Goal: Task Accomplishment & Management: Use online tool/utility

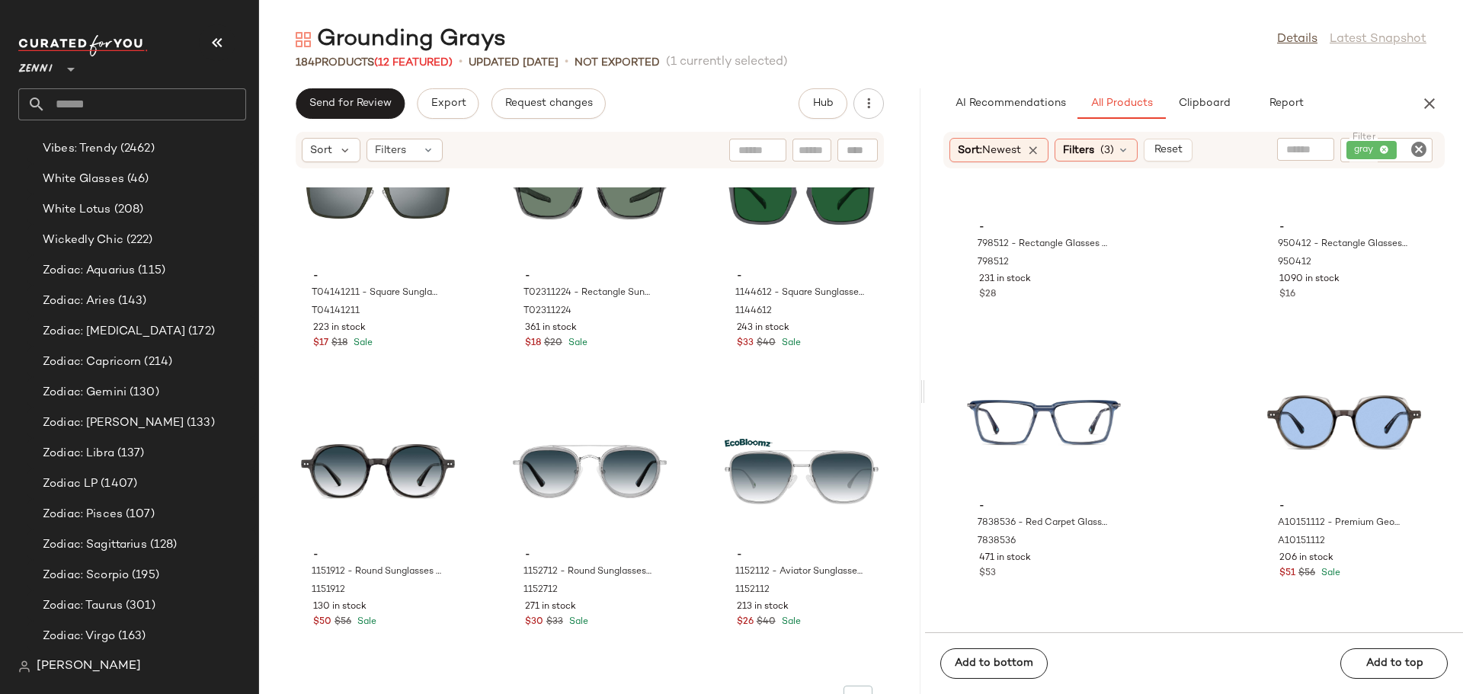
scroll to position [14626, 0]
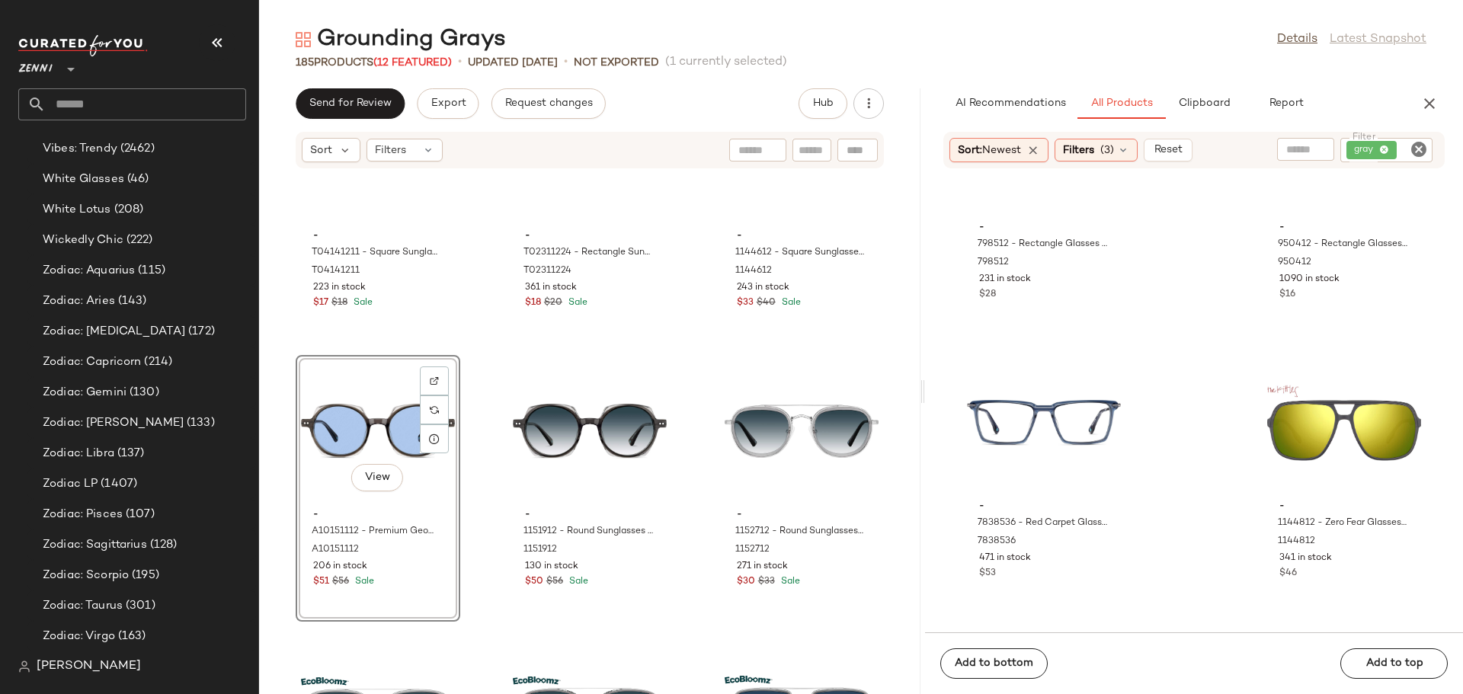
click at [481, 549] on div "- T04141211 - Square Sunglasses - Gray - Metal T04141211 223 in stock $17 $18 S…" at bounding box center [589, 440] width 661 height 507
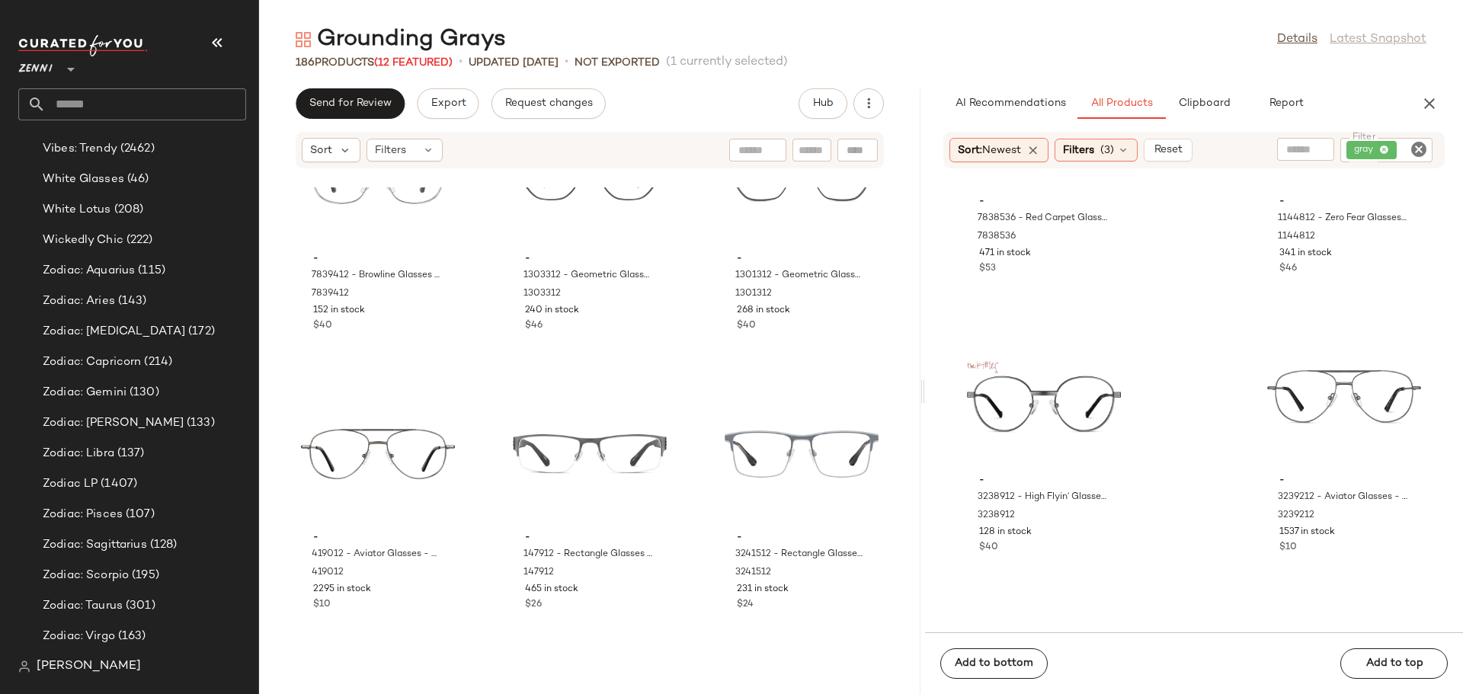
scroll to position [6181, 0]
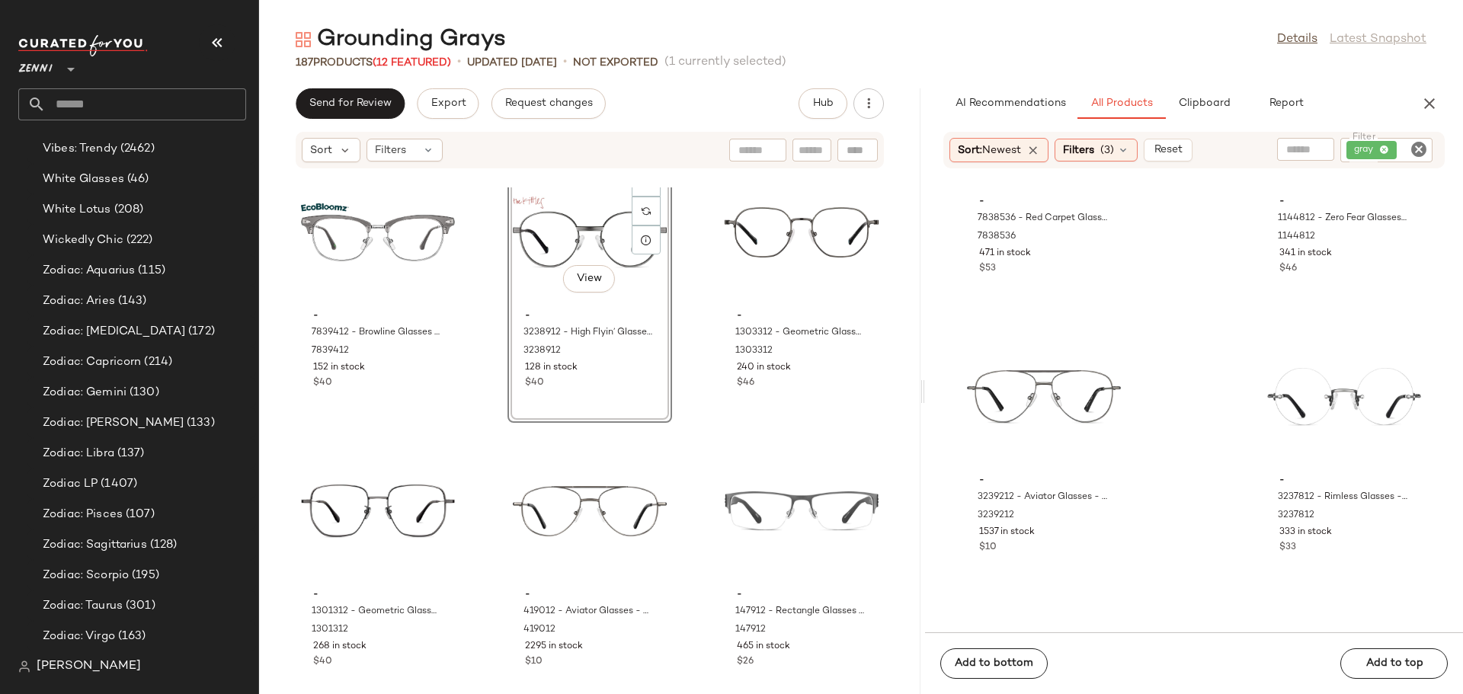
click at [491, 465] on div "- 7839412 - Browline Glasses - Gray - recycled_metal_bio_base 7839412 152 in st…" at bounding box center [589, 440] width 661 height 507
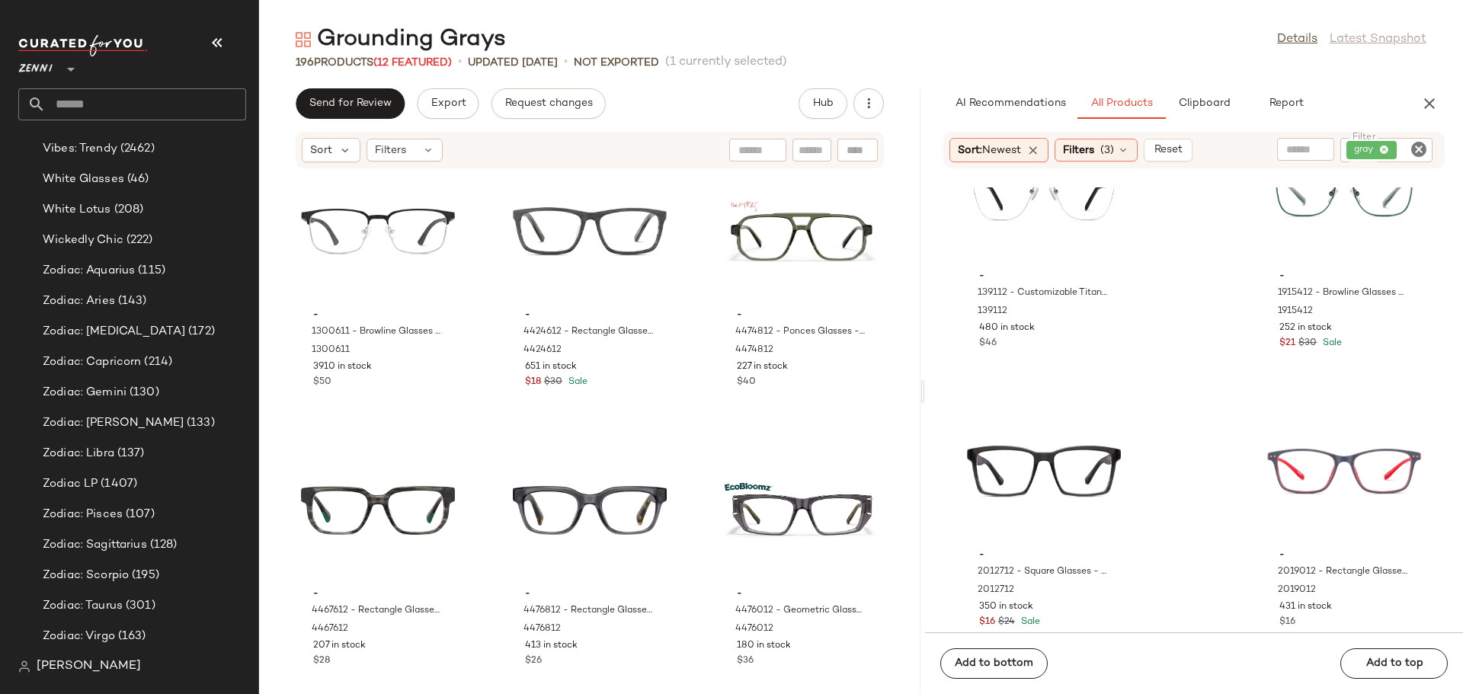
scroll to position [11606, 0]
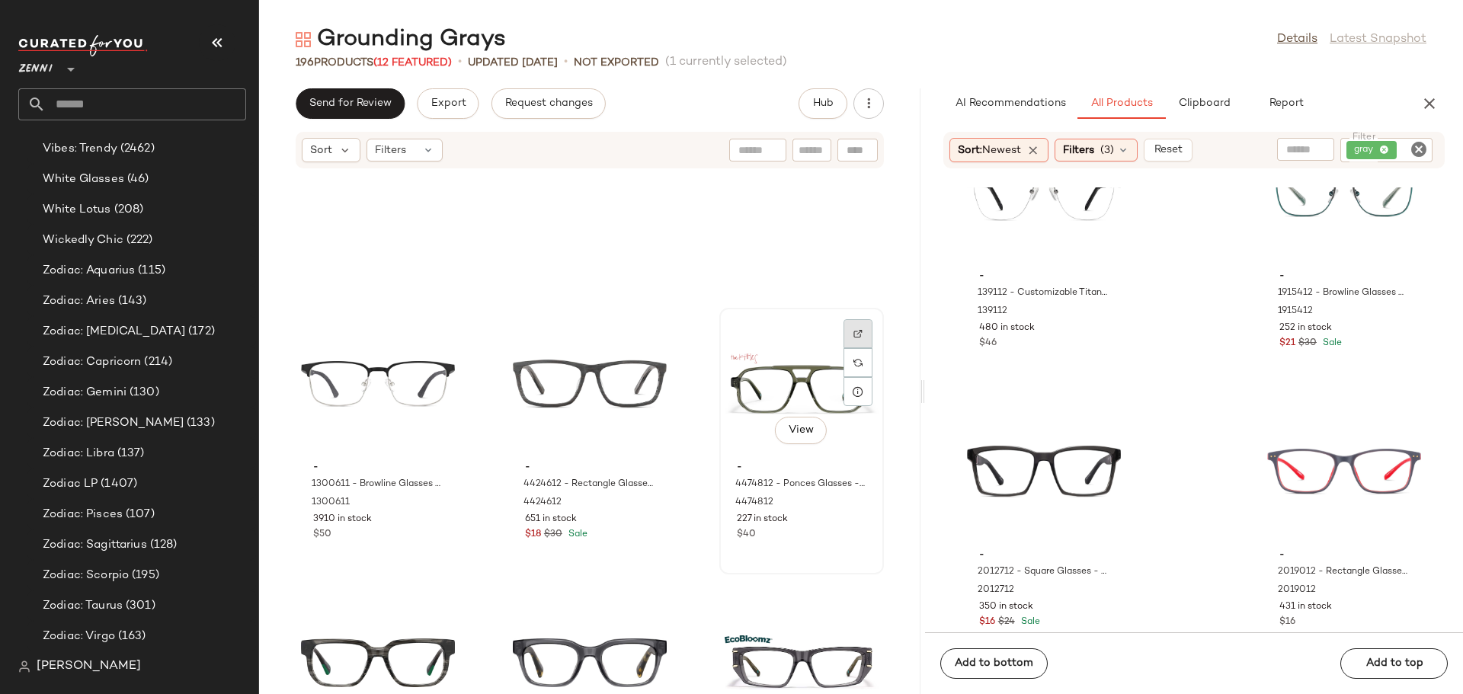
click at [849, 348] on div at bounding box center [857, 362] width 29 height 29
click at [760, 403] on div "View" at bounding box center [802, 384] width 154 height 142
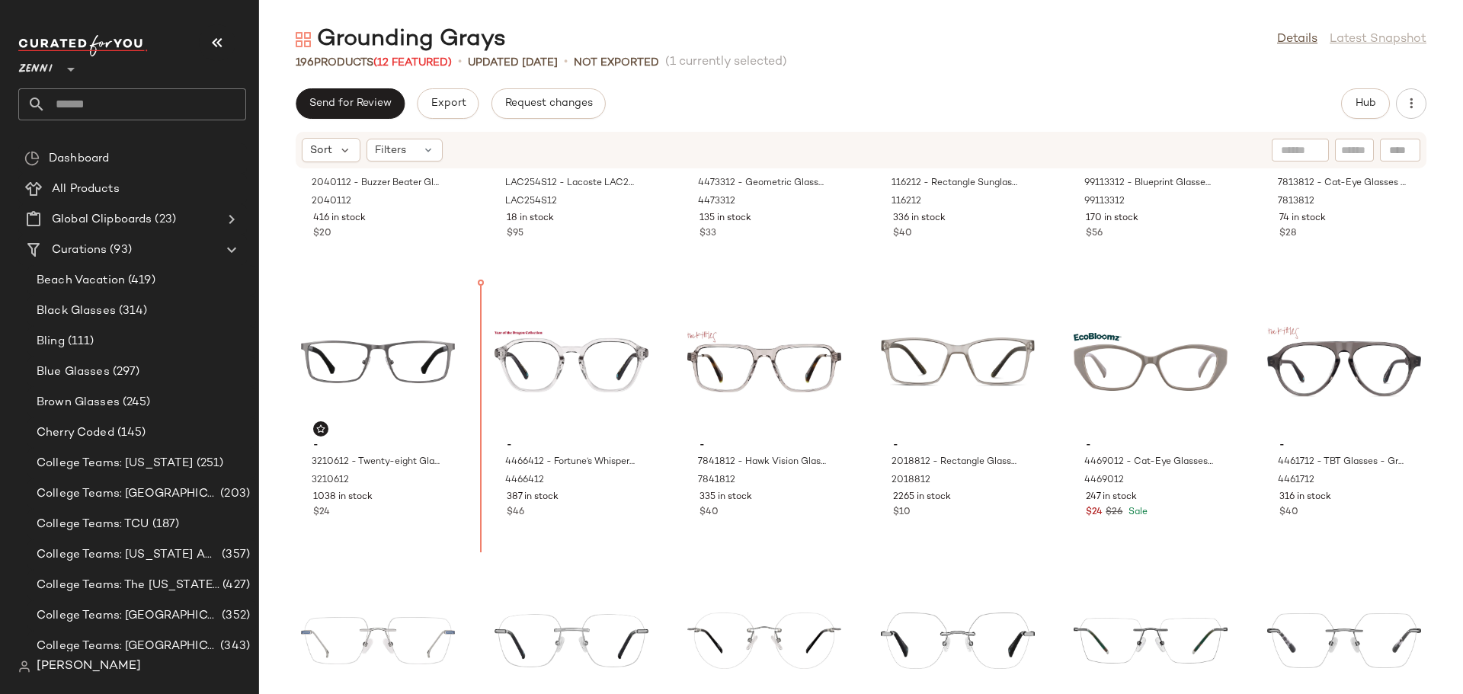
scroll to position [459, 0]
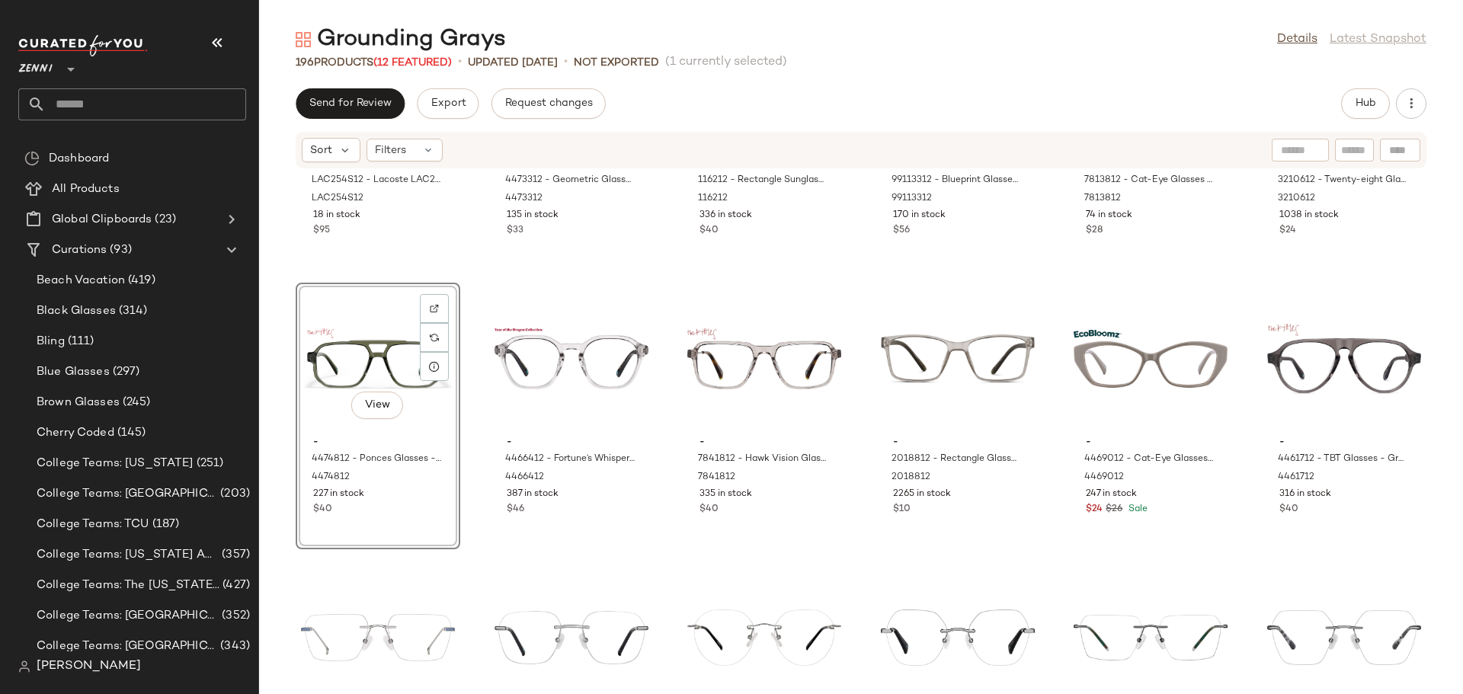
click at [470, 545] on div "- LAC254S12 - Lacoste LAC254S - Gray - Metal LAC254S12 18 in stock $95 - 447331…" at bounding box center [861, 422] width 1204 height 507
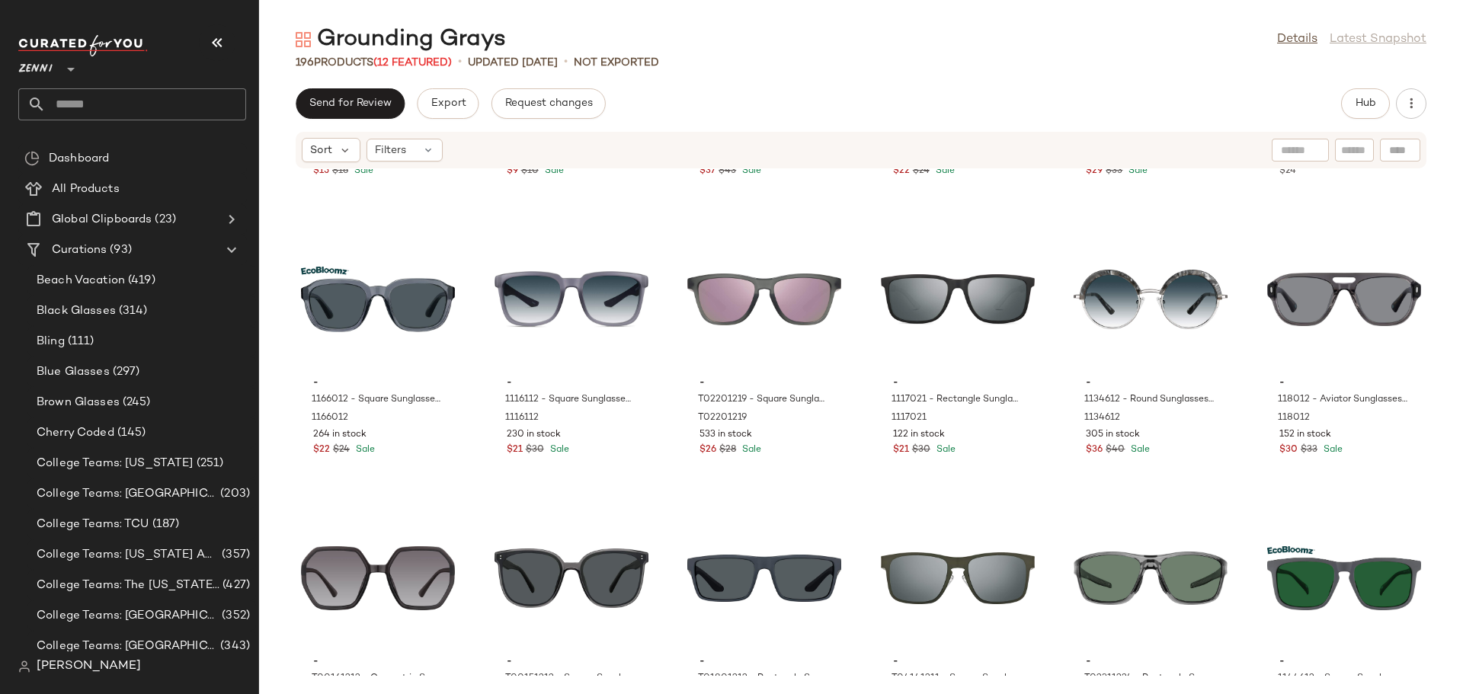
scroll to position [7174, 0]
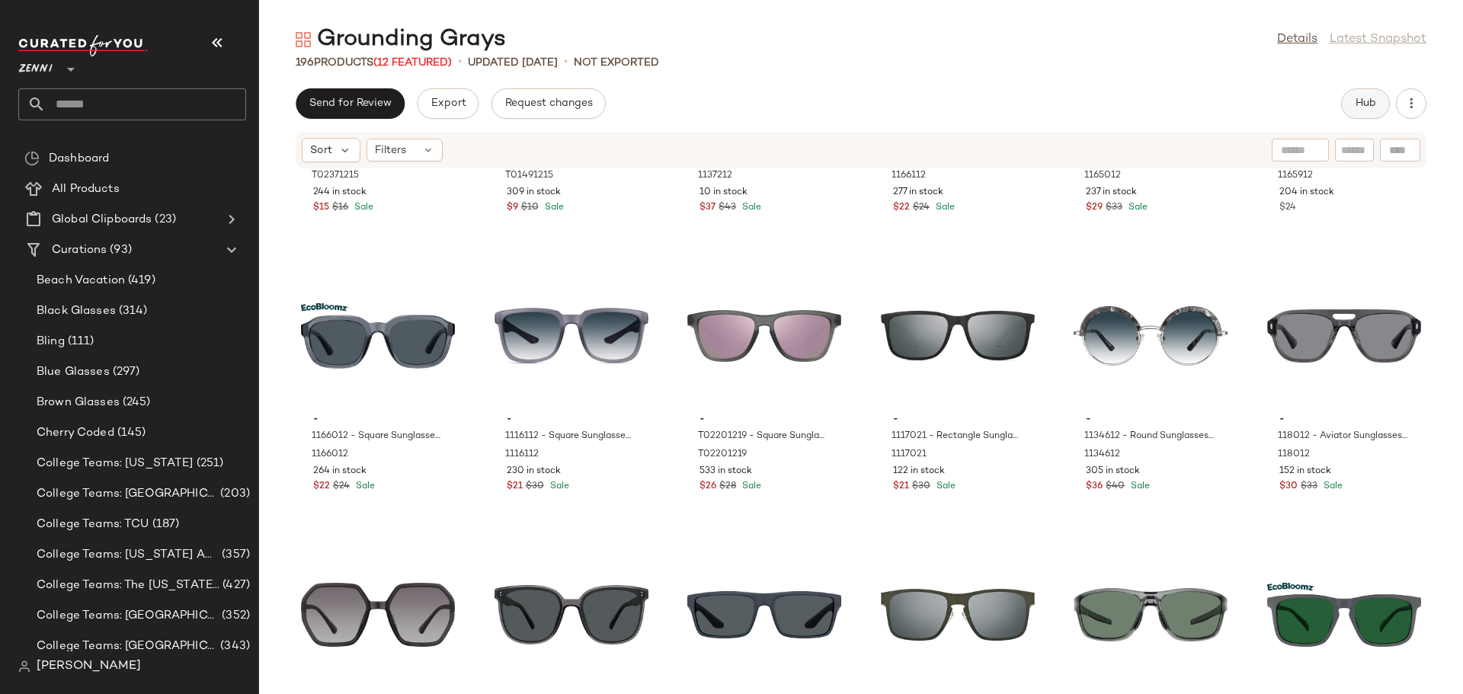
click at [1352, 98] on button "Hub" at bounding box center [1365, 103] width 49 height 30
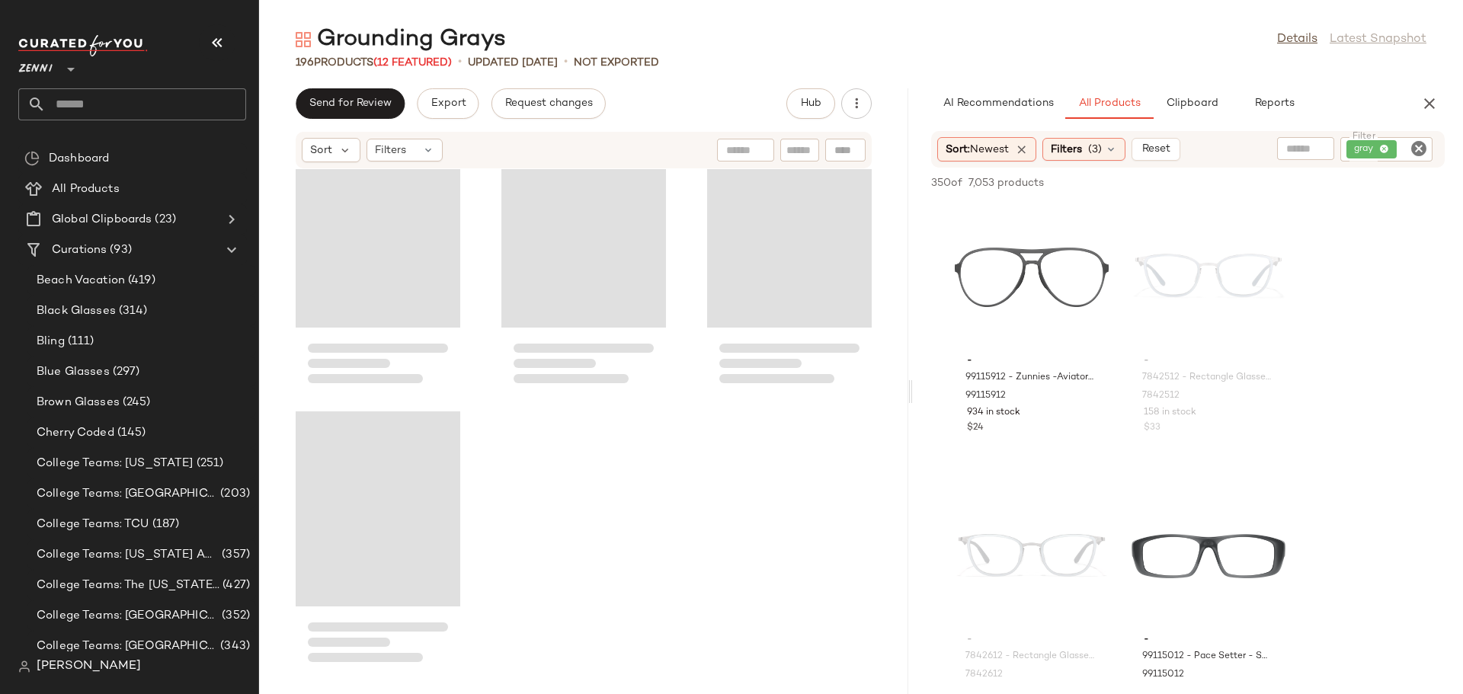
scroll to position [14500, 0]
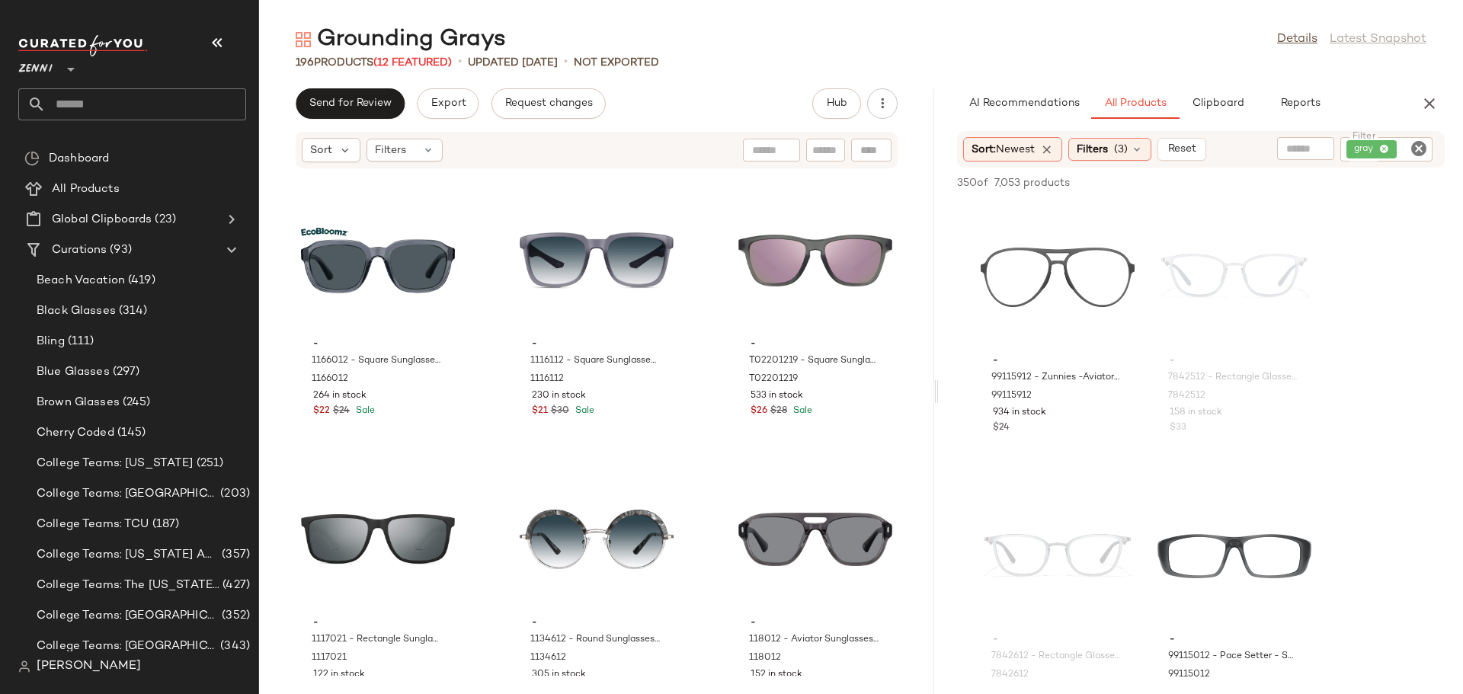
drag, startPoint x: 859, startPoint y: 387, endPoint x: 939, endPoint y: 373, distance: 81.9
click at [939, 373] on div "Grounding Grays Details Latest Snapshot 196 Products (12 Featured) • updated Au…" at bounding box center [861, 359] width 1204 height 670
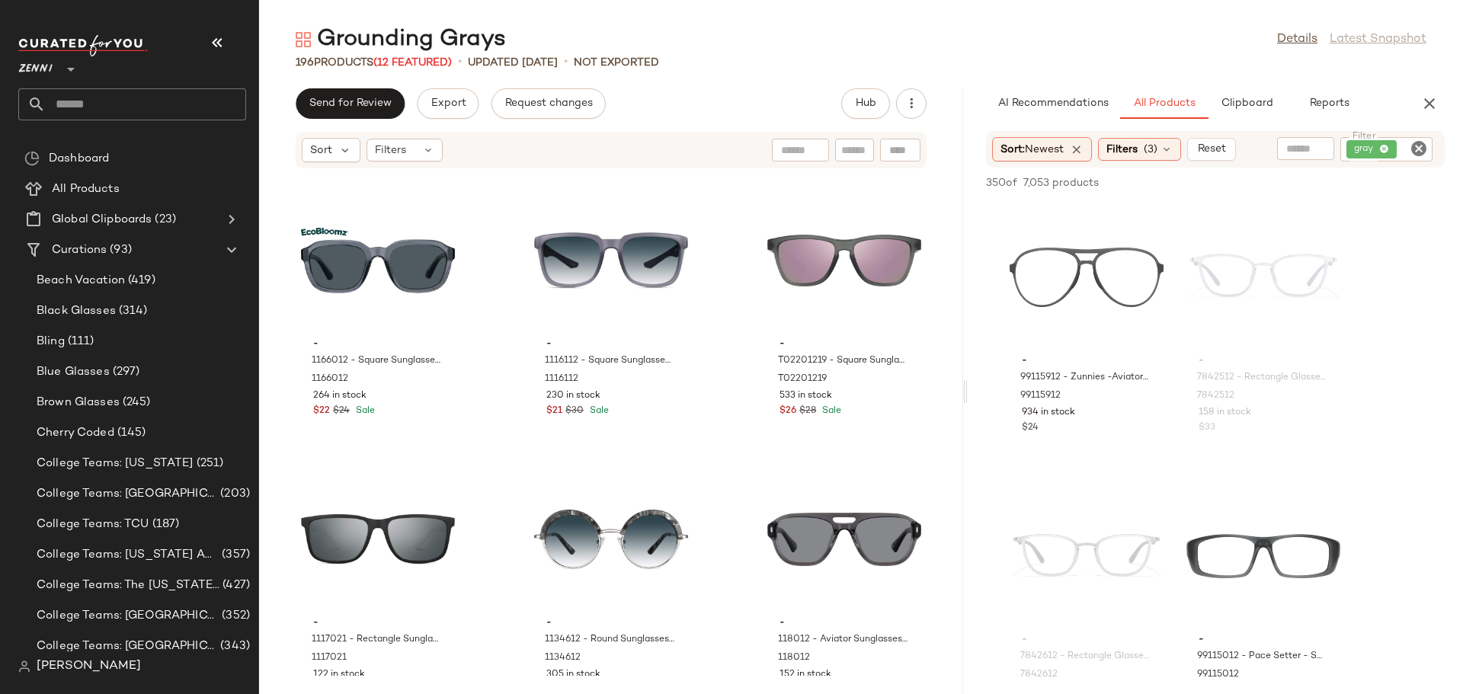
drag, startPoint x: 936, startPoint y: 392, endPoint x: 996, endPoint y: 389, distance: 59.5
click at [996, 389] on div "Grounding Grays Details Latest Snapshot 196 Products (12 Featured) • updated Au…" at bounding box center [861, 359] width 1204 height 670
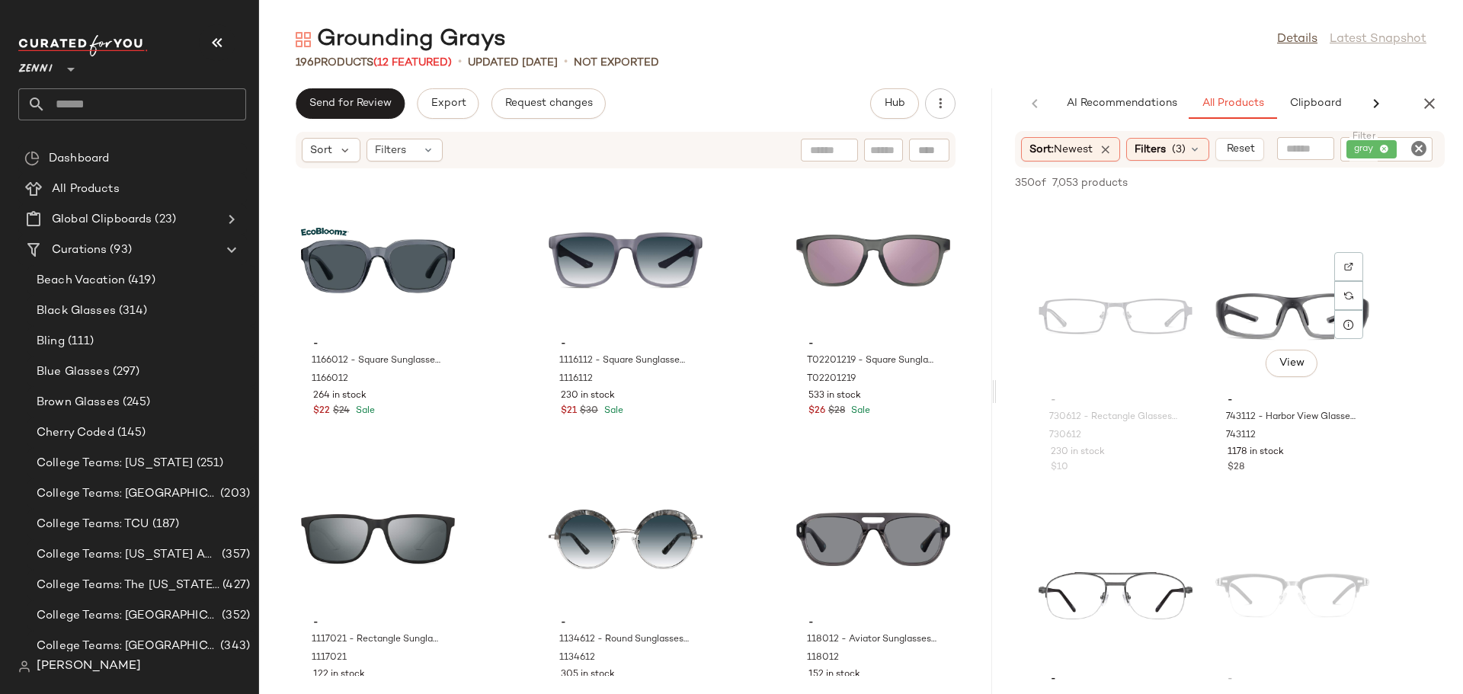
scroll to position [34556, 0]
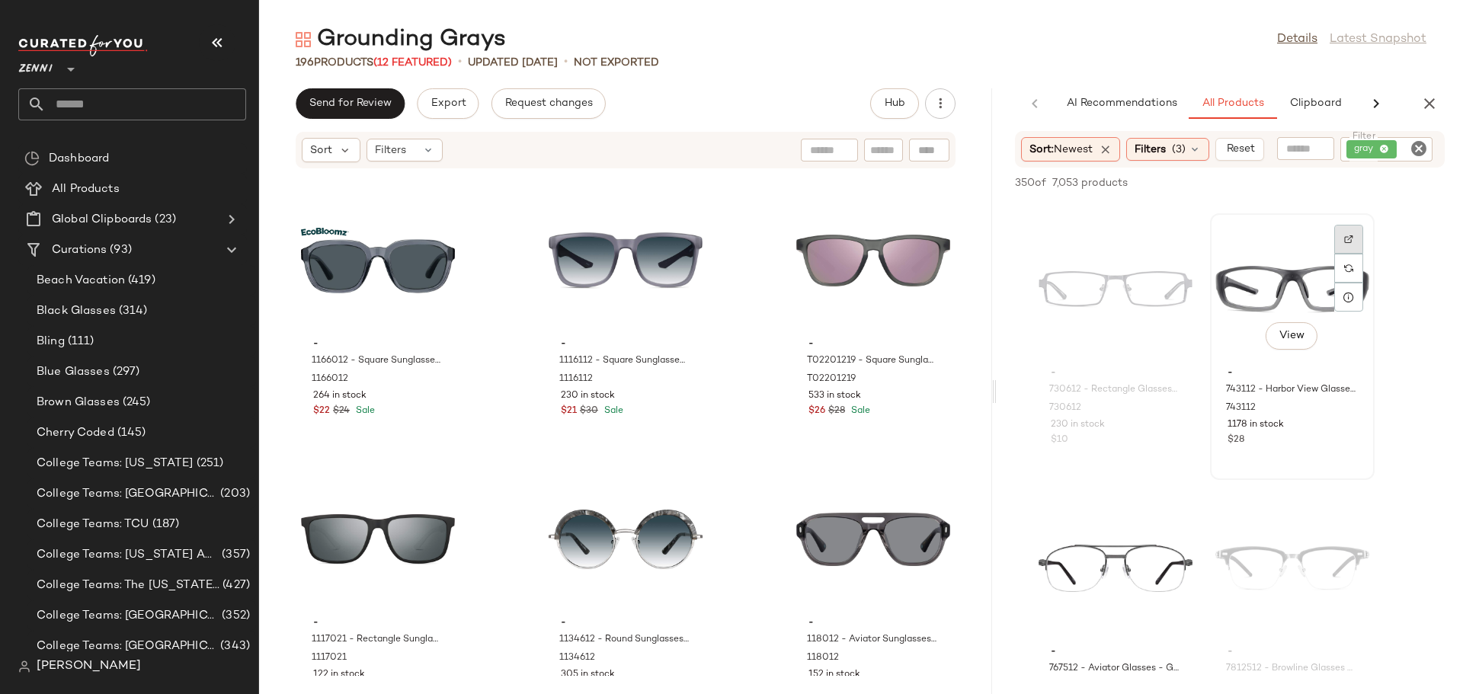
click at [1352, 242] on img at bounding box center [1348, 239] width 9 height 9
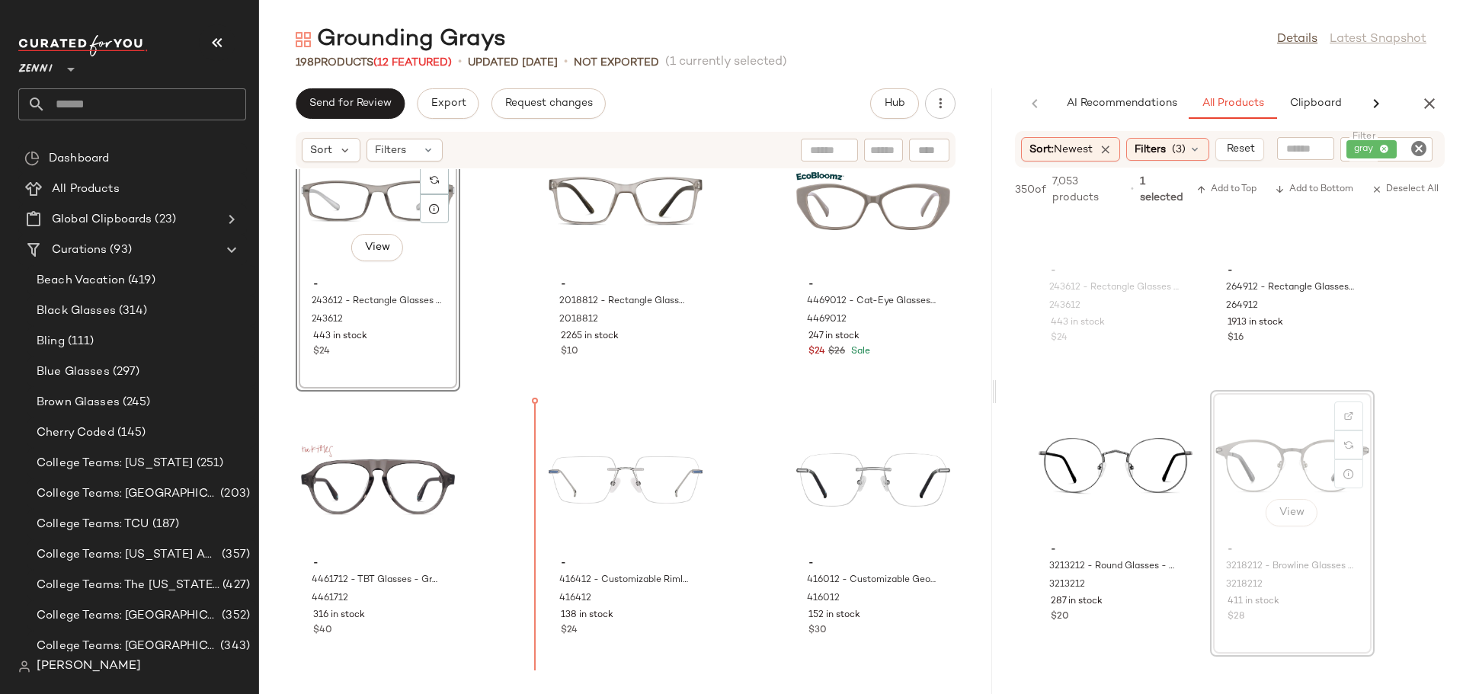
scroll to position [1455, 0]
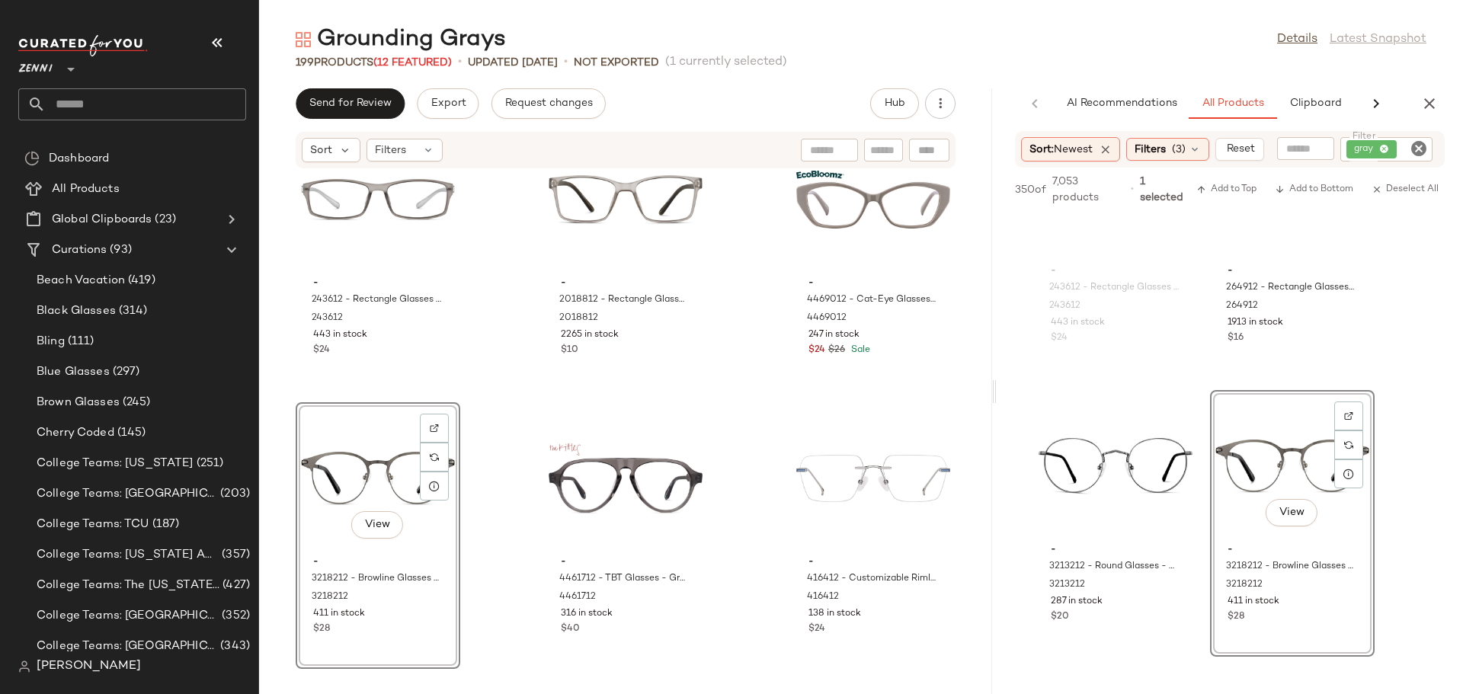
click at [508, 549] on div "- 4474812 - Ponces Glasses - Gray - Acetate 4474812 227 in stock $40 - 4466412 …" at bounding box center [625, 422] width 733 height 507
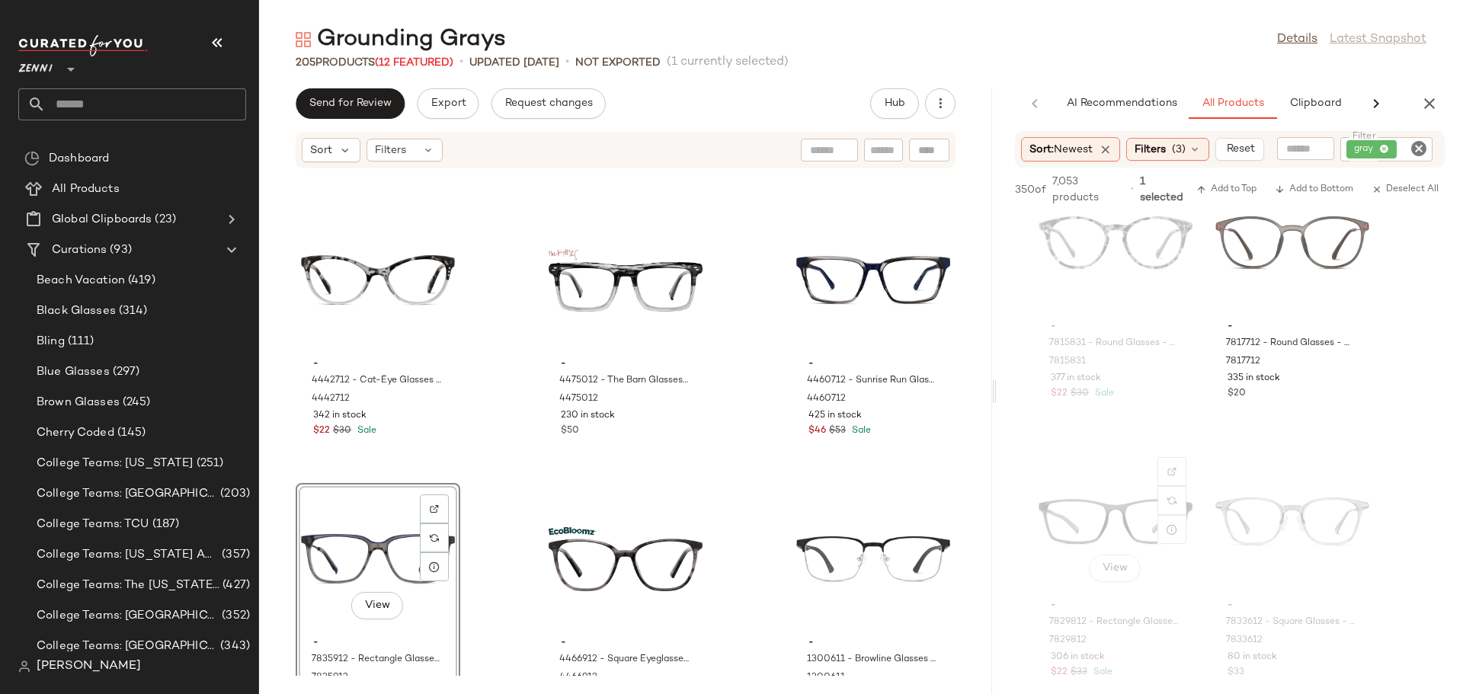
scroll to position [49424, 0]
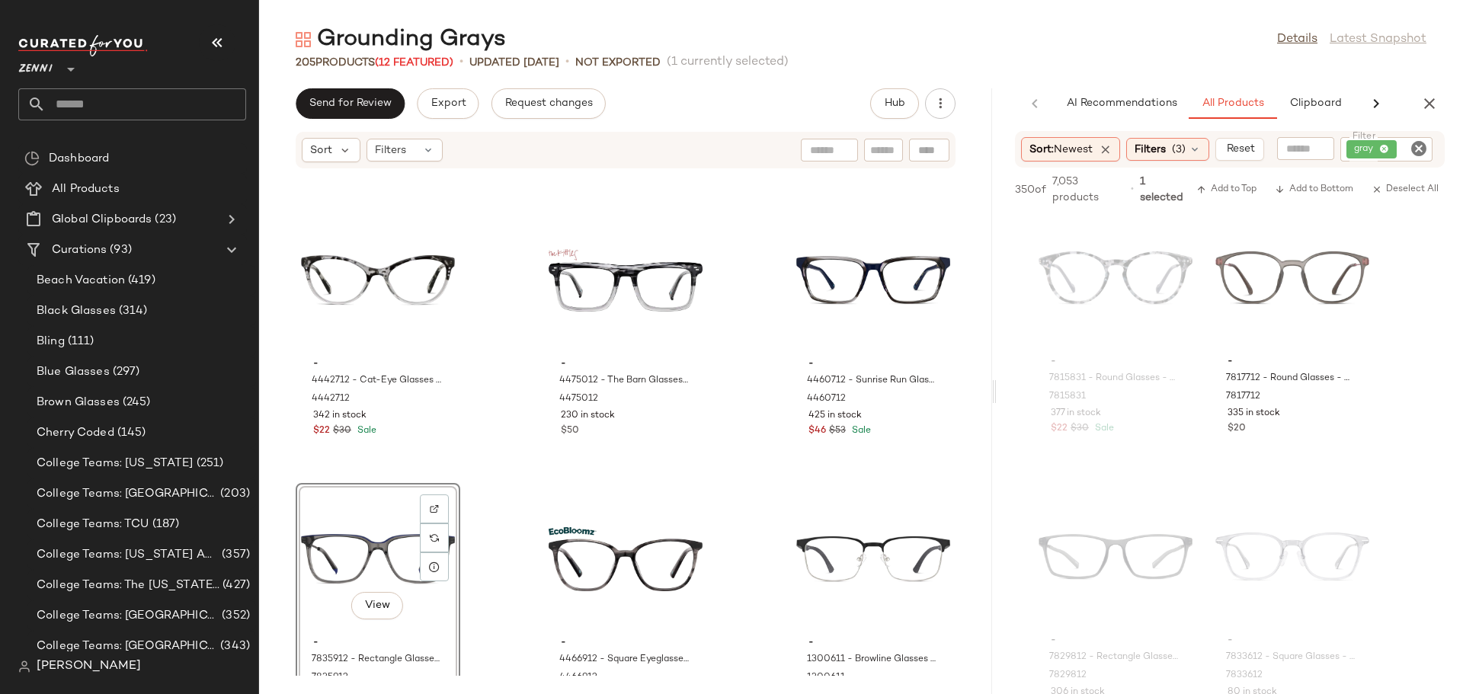
click at [1419, 153] on icon "Clear Filter" at bounding box center [1418, 148] width 18 height 18
click at [1429, 101] on icon "button" at bounding box center [1429, 103] width 18 height 18
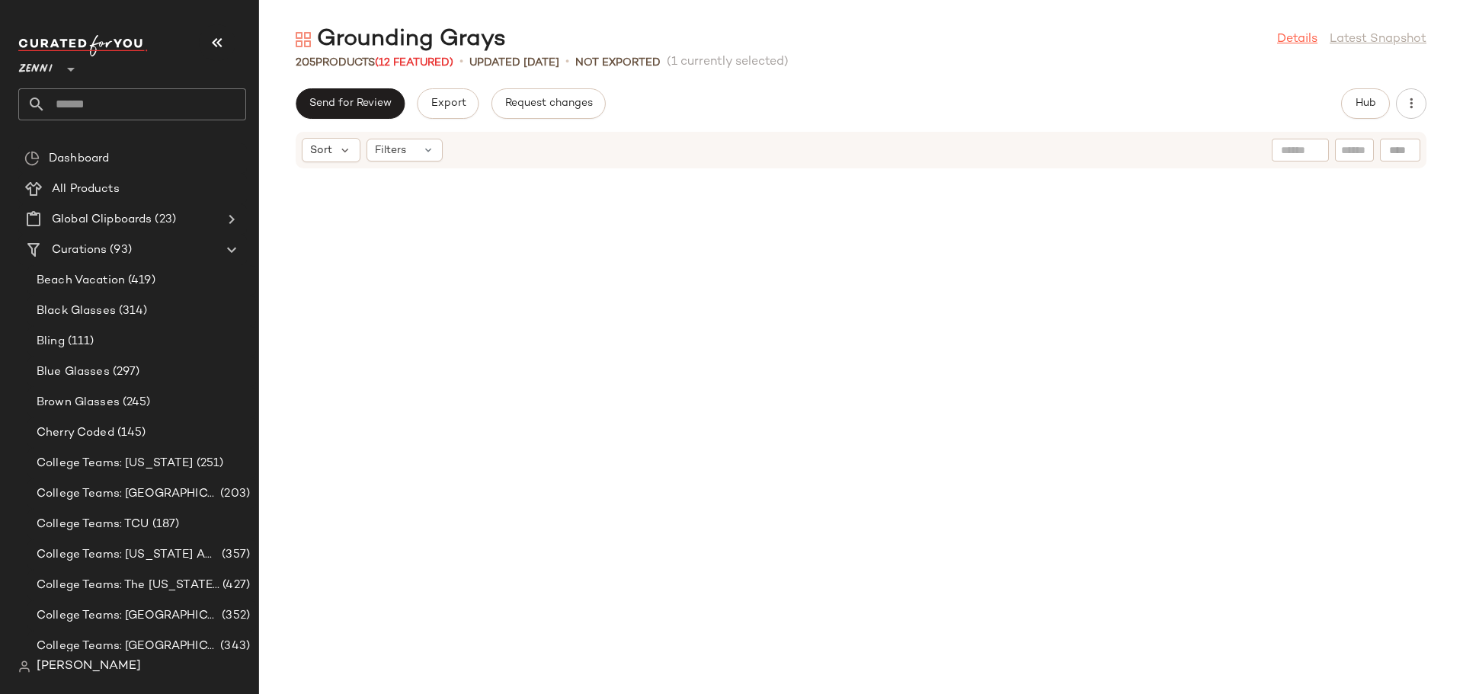
scroll to position [5856, 0]
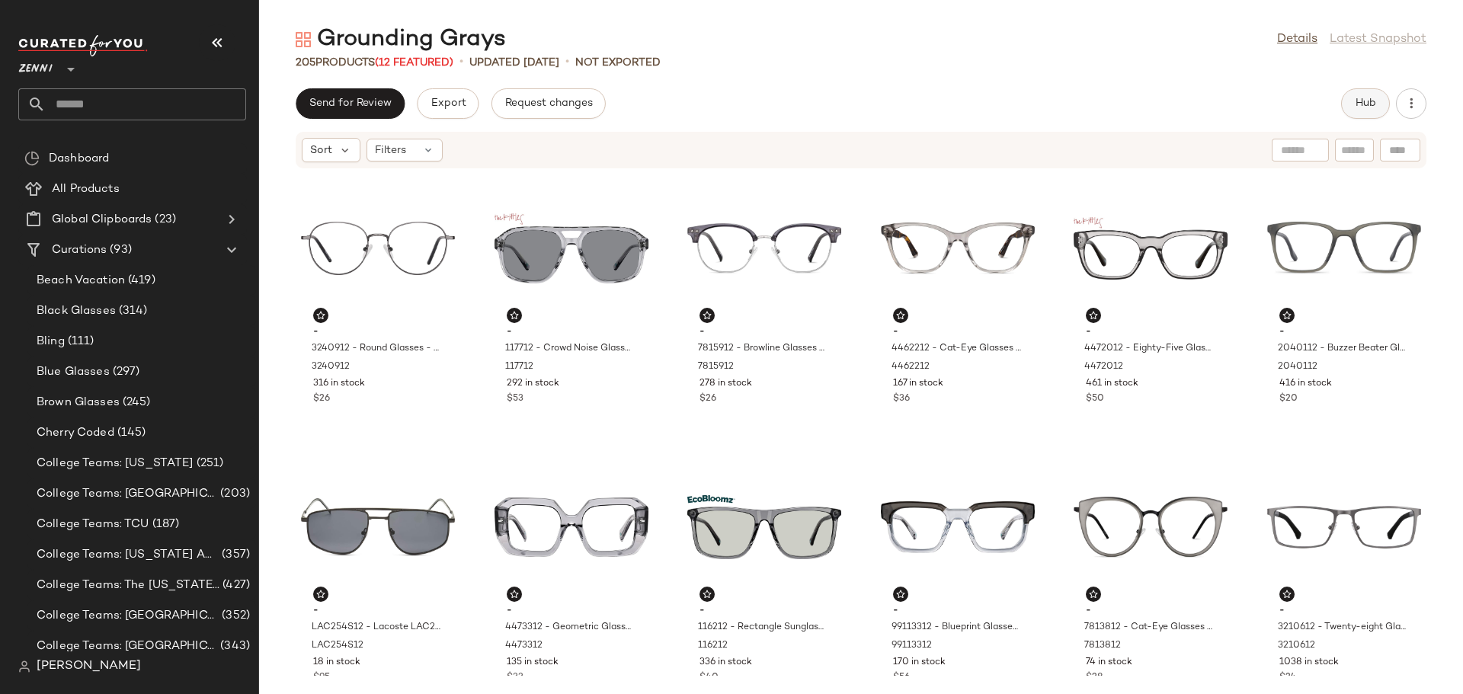
click at [1370, 104] on span "Hub" at bounding box center [1365, 104] width 21 height 12
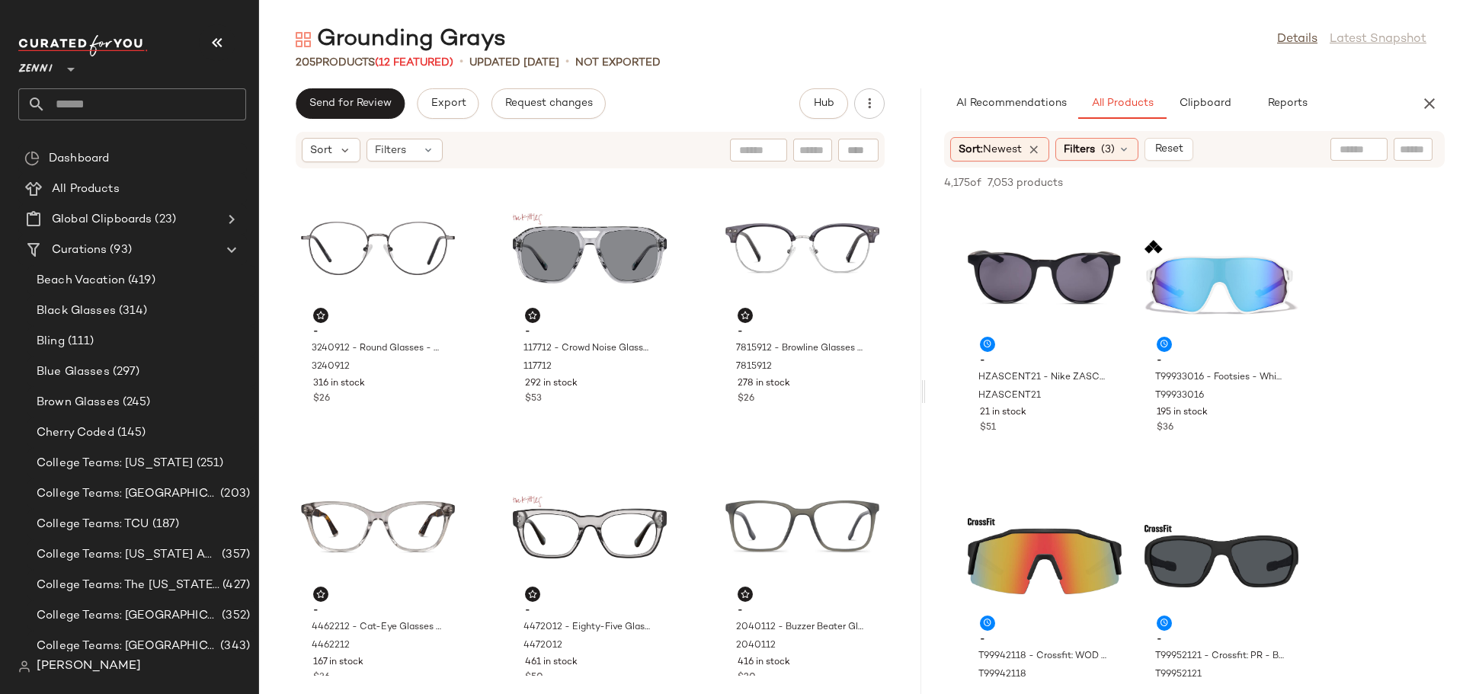
drag, startPoint x: 861, startPoint y: 396, endPoint x: 926, endPoint y: 400, distance: 65.6
click at [926, 400] on div "Grounding Grays Details Latest Snapshot 205 Products (12 Featured) • updated Au…" at bounding box center [861, 359] width 1204 height 670
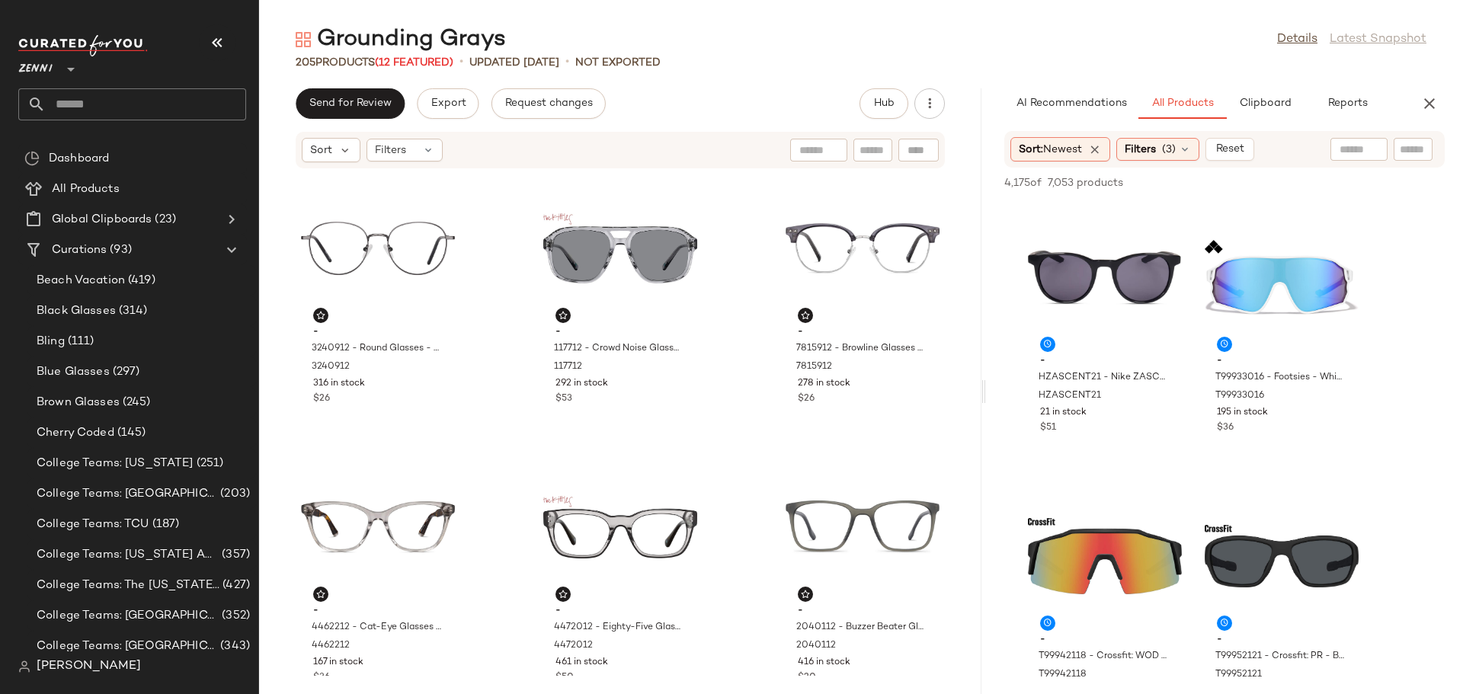
drag, startPoint x: 922, startPoint y: 392, endPoint x: 986, endPoint y: 399, distance: 64.4
click at [986, 399] on div "Grounding Grays Details Latest Snapshot 205 Products (12 Featured) • updated Au…" at bounding box center [861, 359] width 1204 height 670
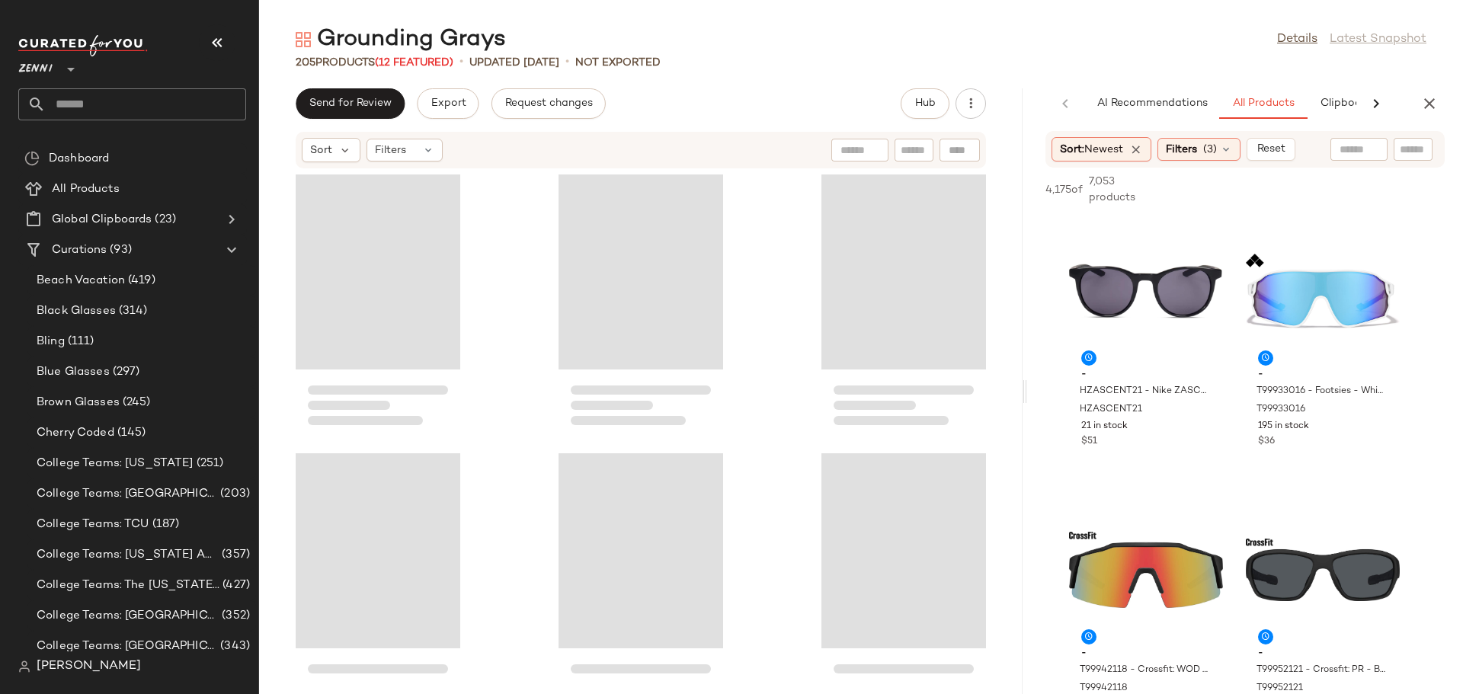
drag, startPoint x: 983, startPoint y: 395, endPoint x: 1028, endPoint y: 403, distance: 45.6
click at [1028, 403] on div "Grounding Grays Details Latest Snapshot 205 Products (12 Featured) • updated Au…" at bounding box center [861, 359] width 1204 height 670
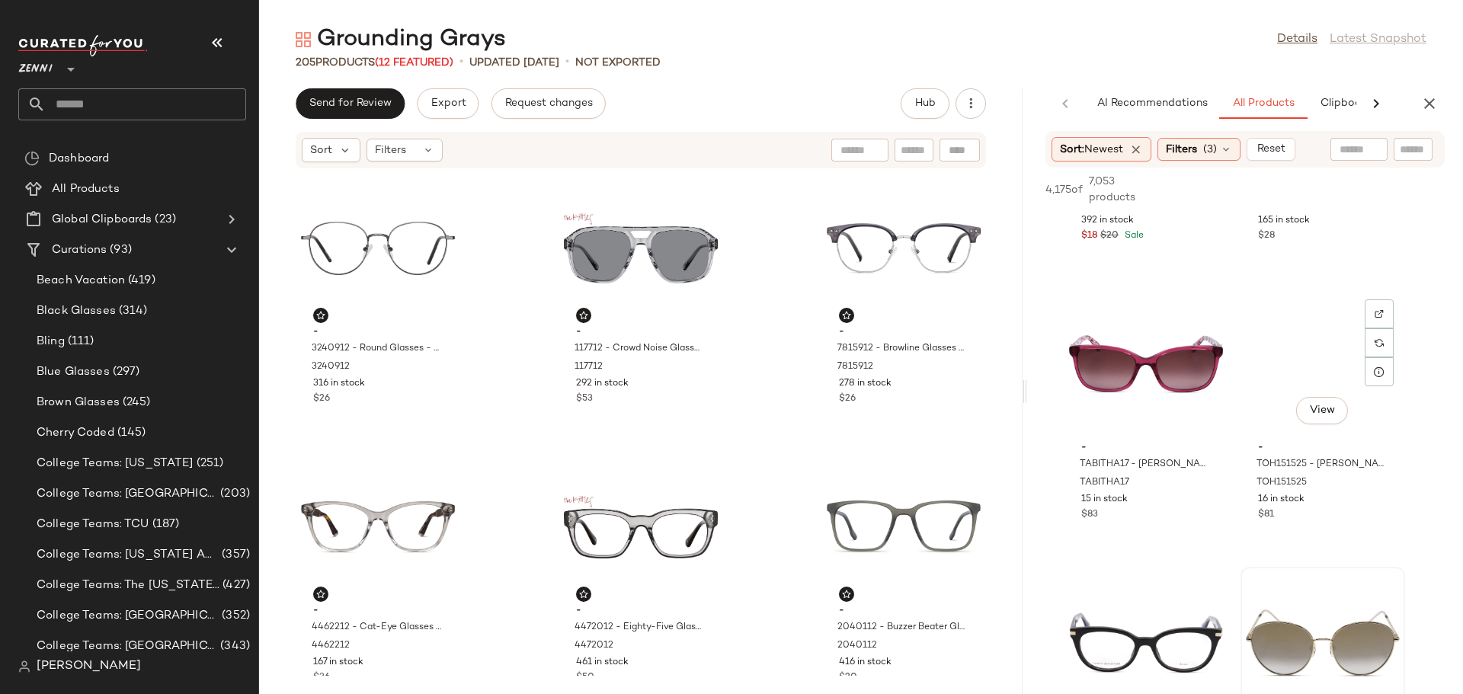
scroll to position [55438, 0]
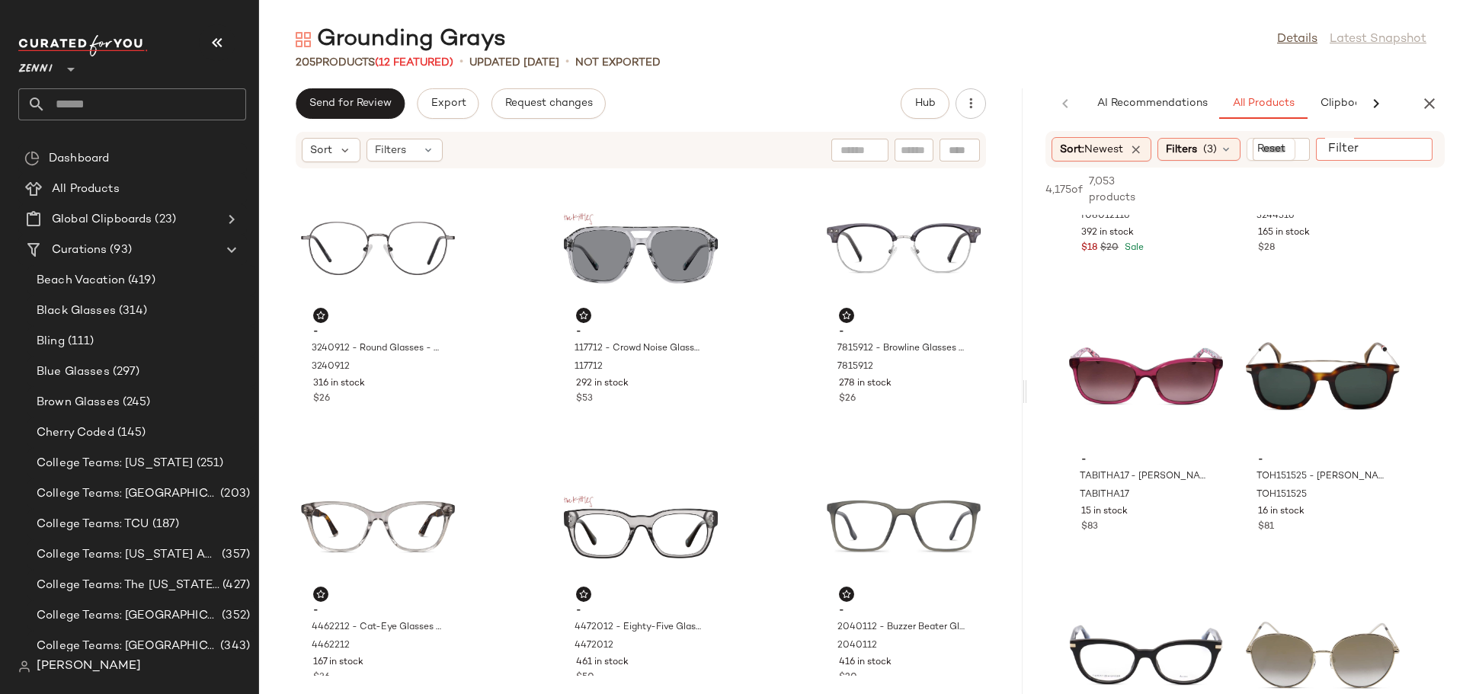
click at [1407, 151] on input "Filter" at bounding box center [1387, 150] width 130 height 16
type input "****"
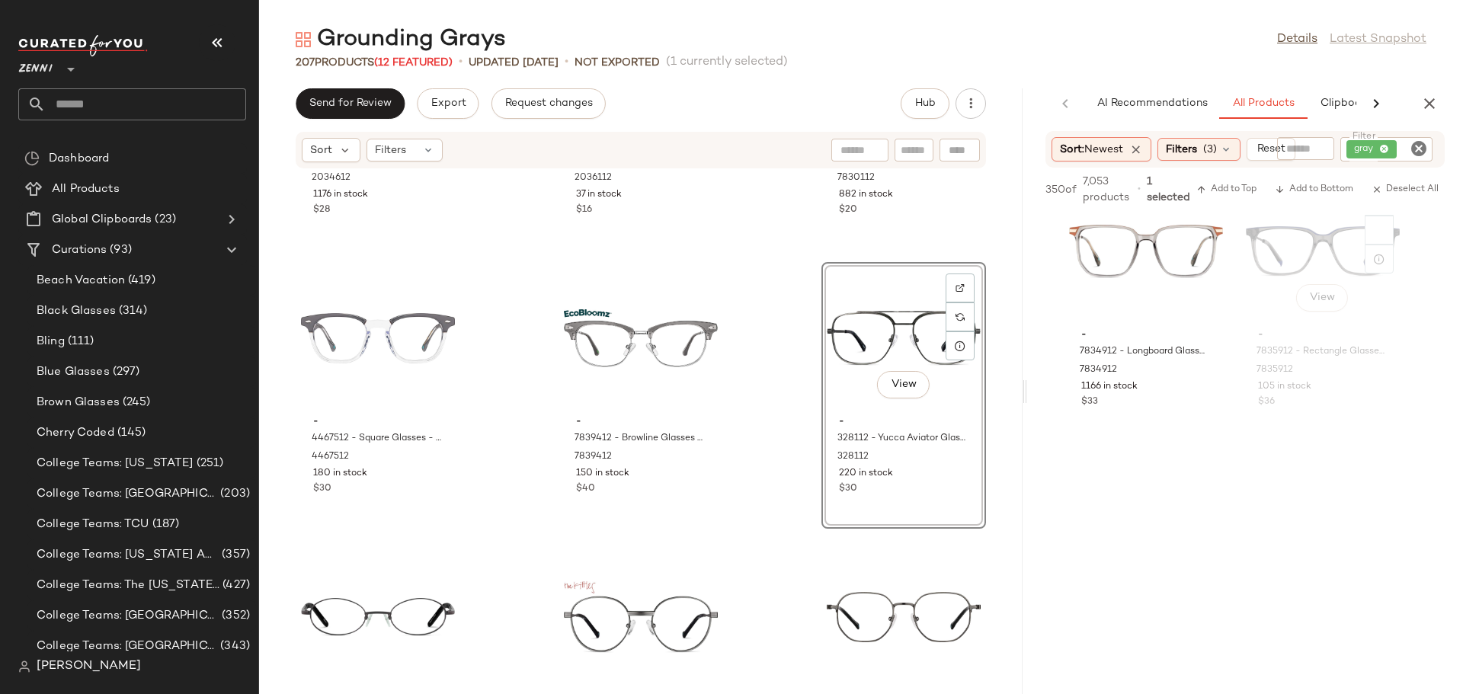
scroll to position [50021, 0]
click at [1414, 145] on icon "Clear Filter" at bounding box center [1418, 148] width 18 height 18
click at [1429, 105] on icon "button" at bounding box center [1429, 103] width 18 height 18
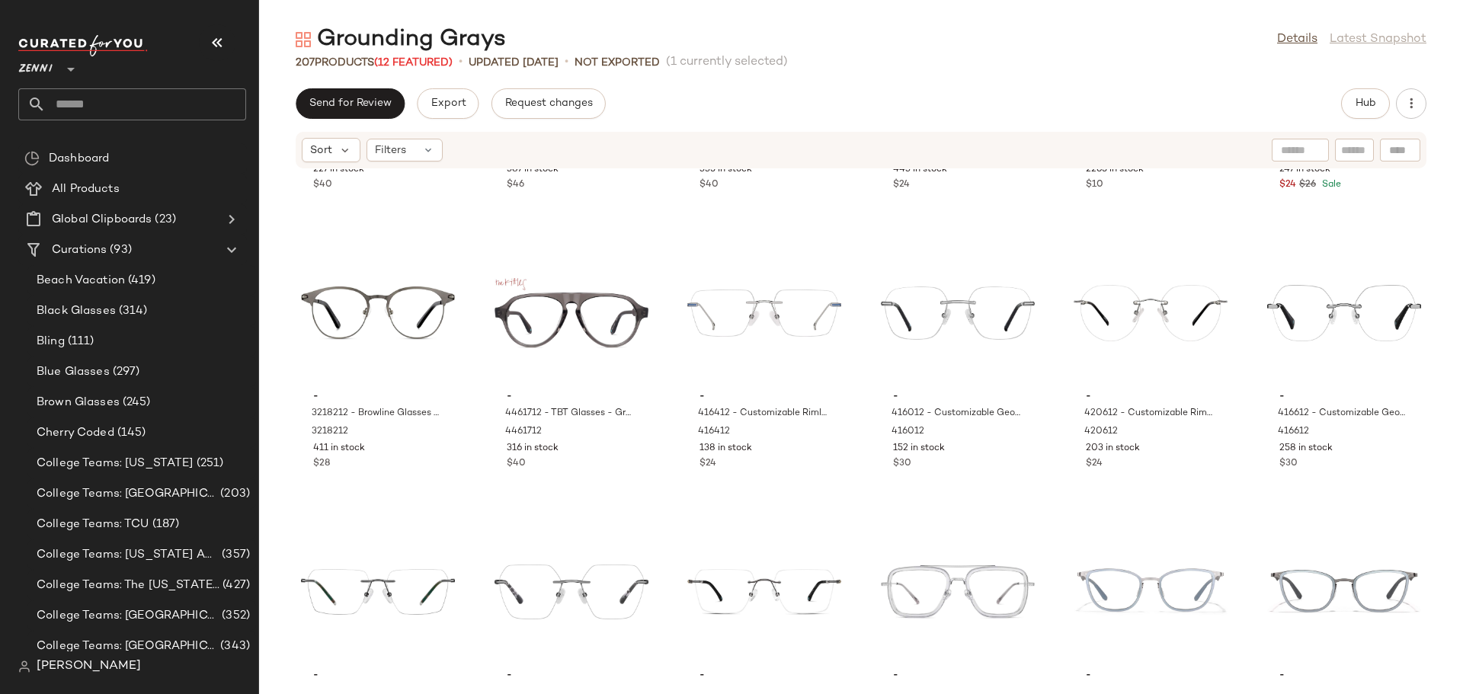
scroll to position [850, 0]
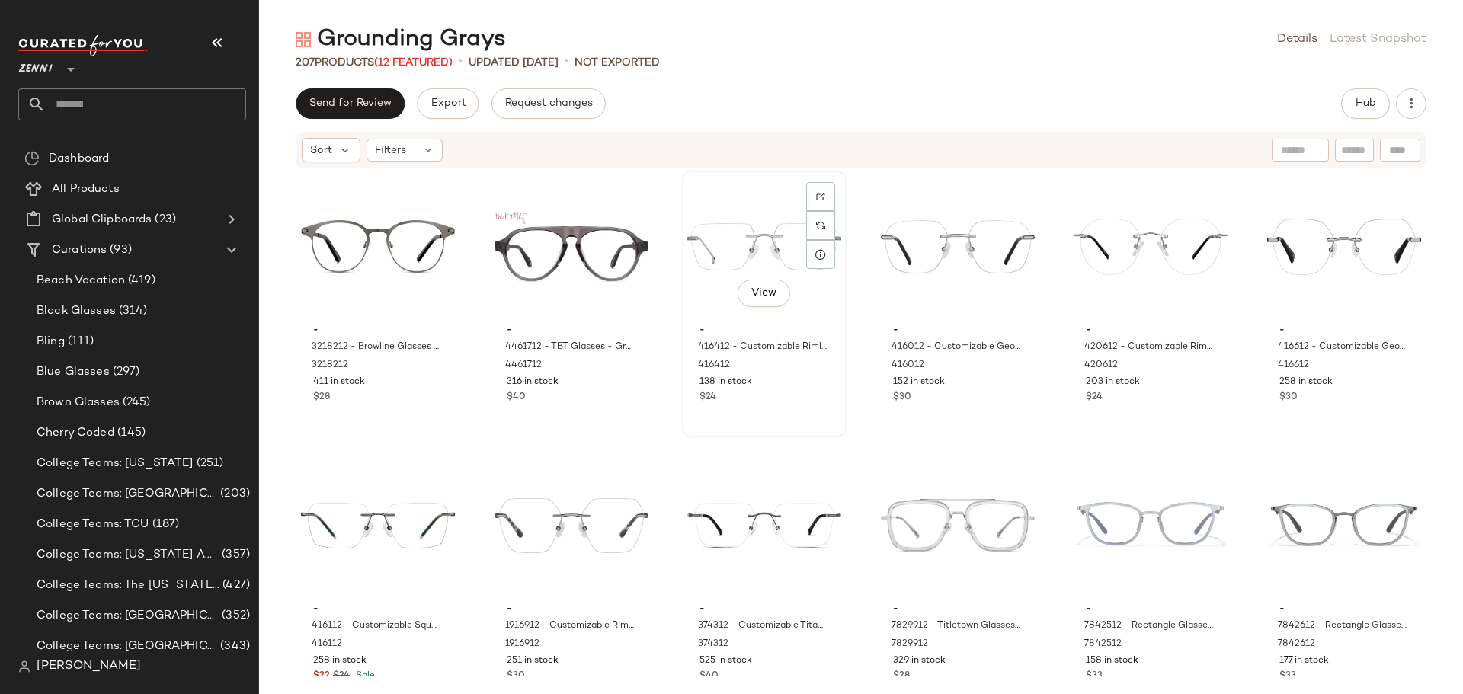
click at [765, 402] on div "$24" at bounding box center [764, 398] width 130 height 14
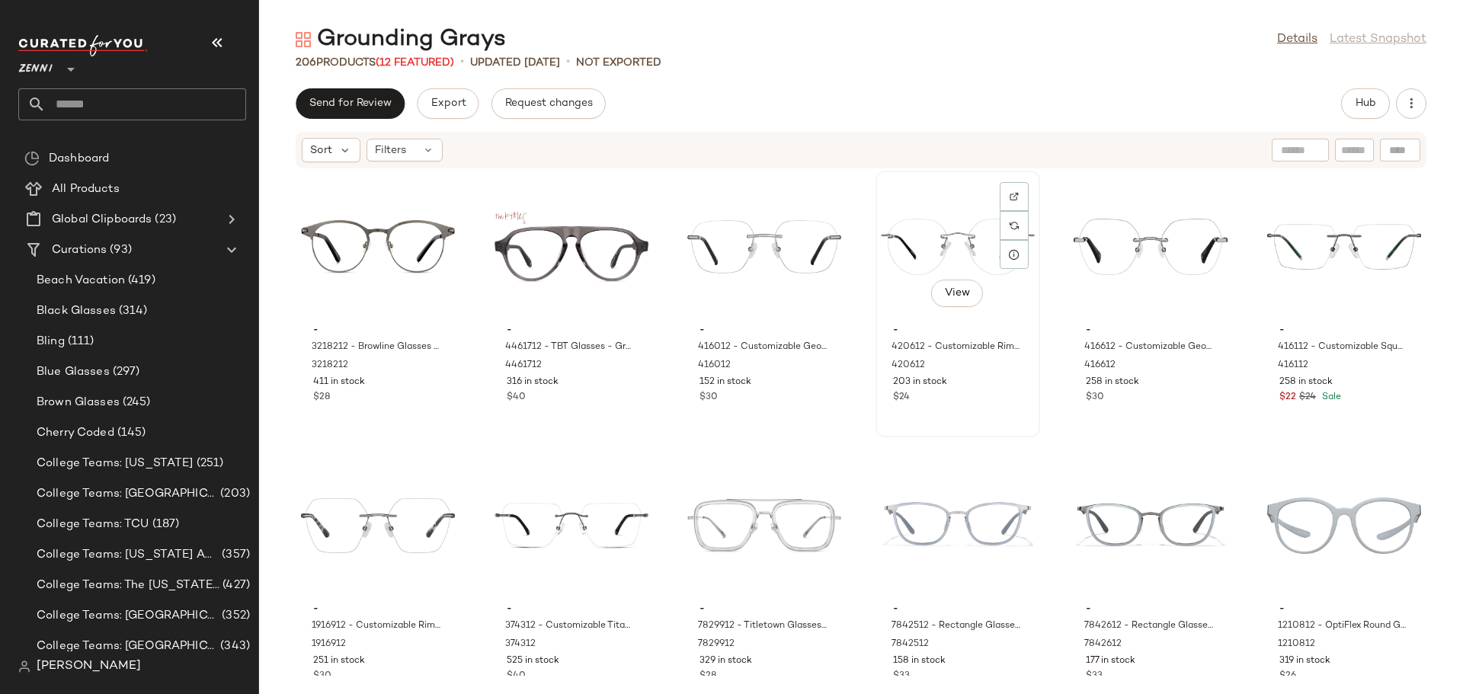
click at [991, 397] on div "$24" at bounding box center [958, 398] width 130 height 14
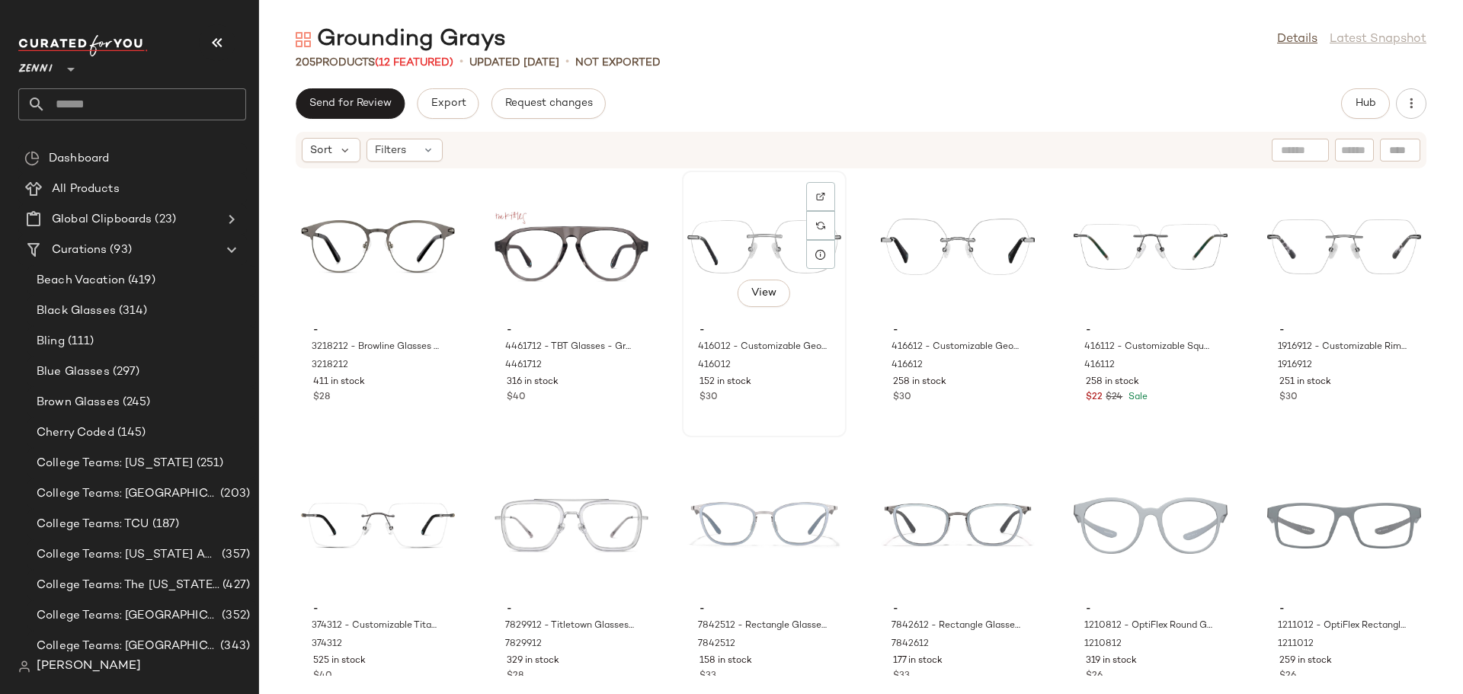
click at [774, 426] on div "View - 416012 - Customizable Geometric Rimless Glasses - Gray - Metal 416012 15…" at bounding box center [764, 304] width 162 height 264
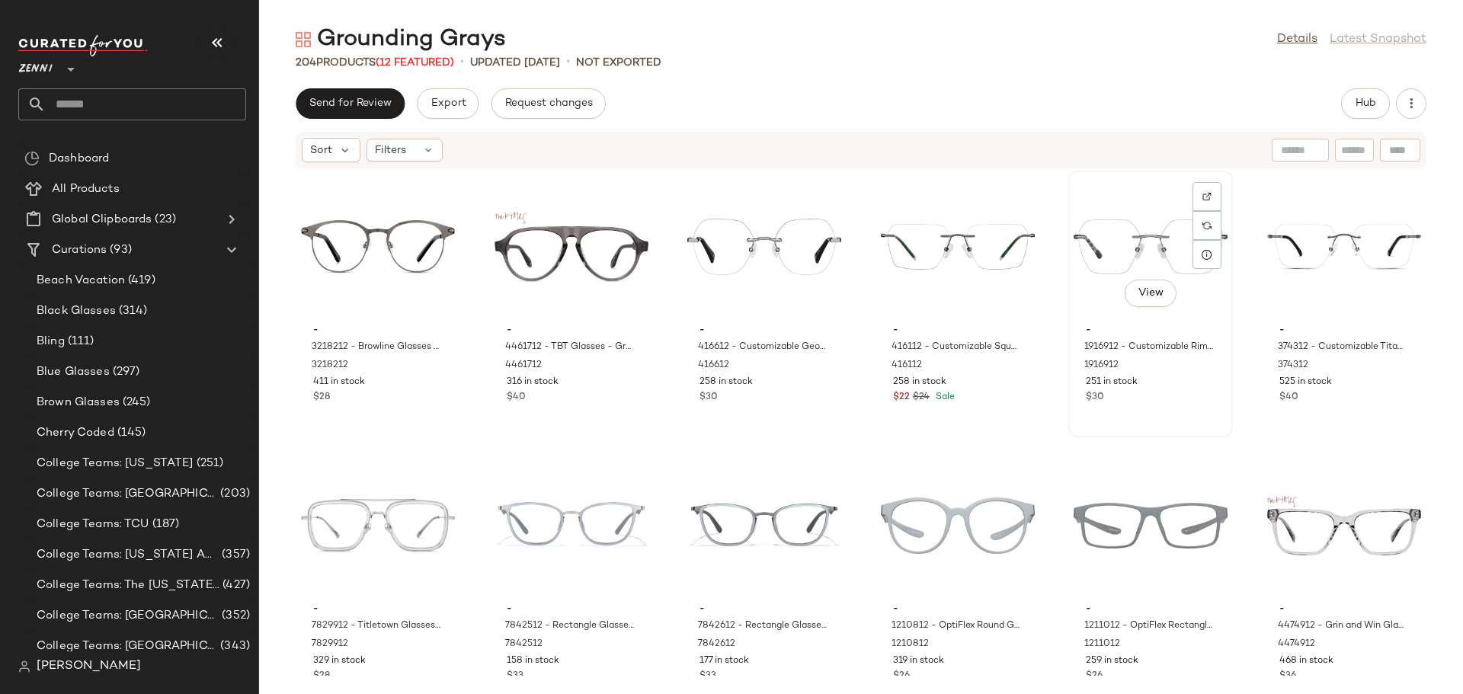
click at [1157, 408] on div "View - 1916912 - Customizable Rimless Glasses - Gray - Mixed 1916912 251 in sto…" at bounding box center [1151, 304] width 162 height 264
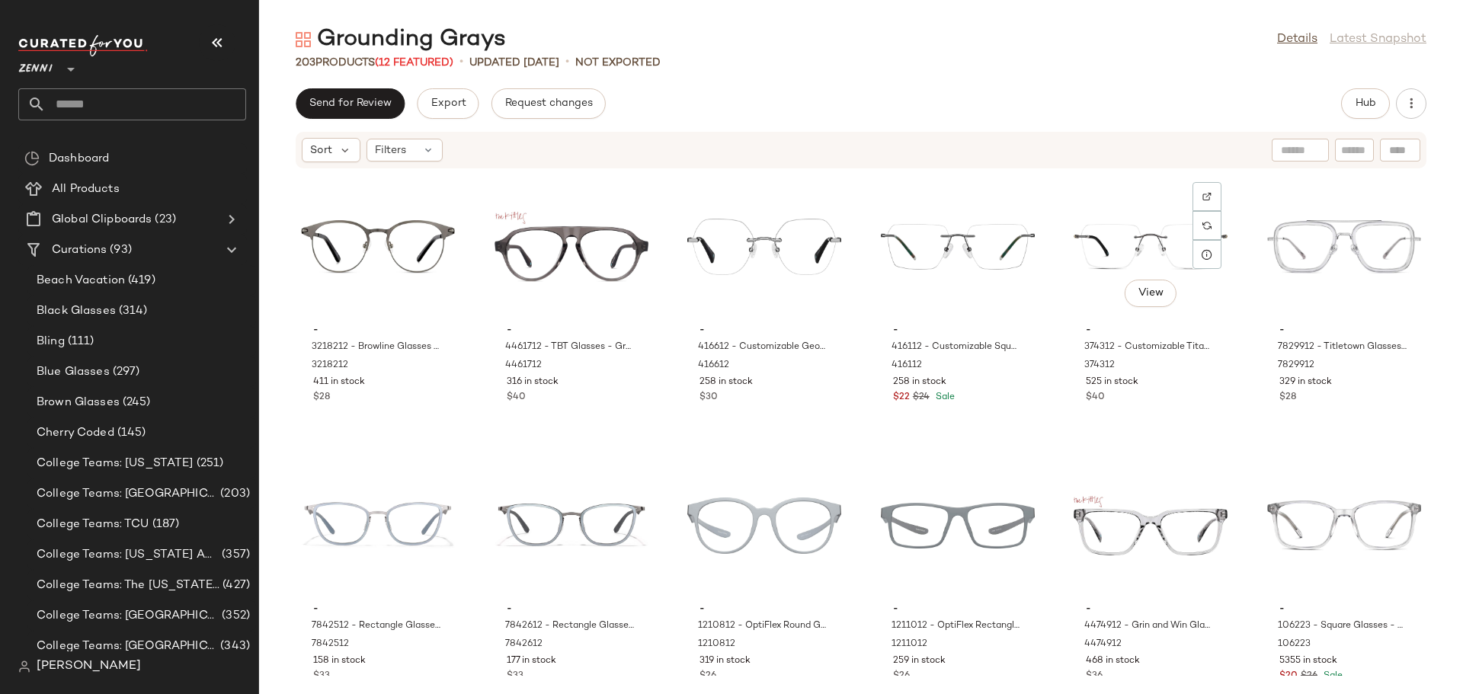
click at [1157, 408] on div "View - 374312 - Customizable Titanium Rimless Glasses - Gray - Titanium 374312 …" at bounding box center [1151, 304] width 162 height 264
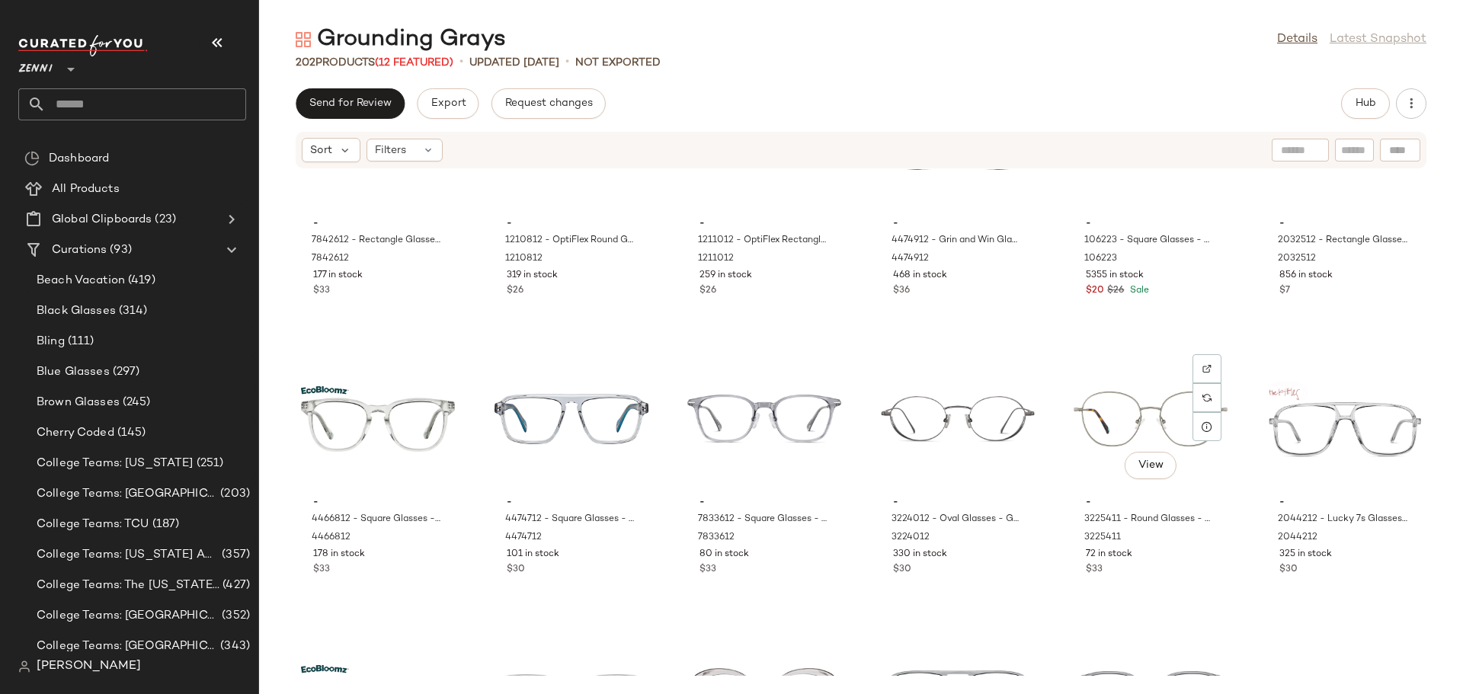
scroll to position [1307, 0]
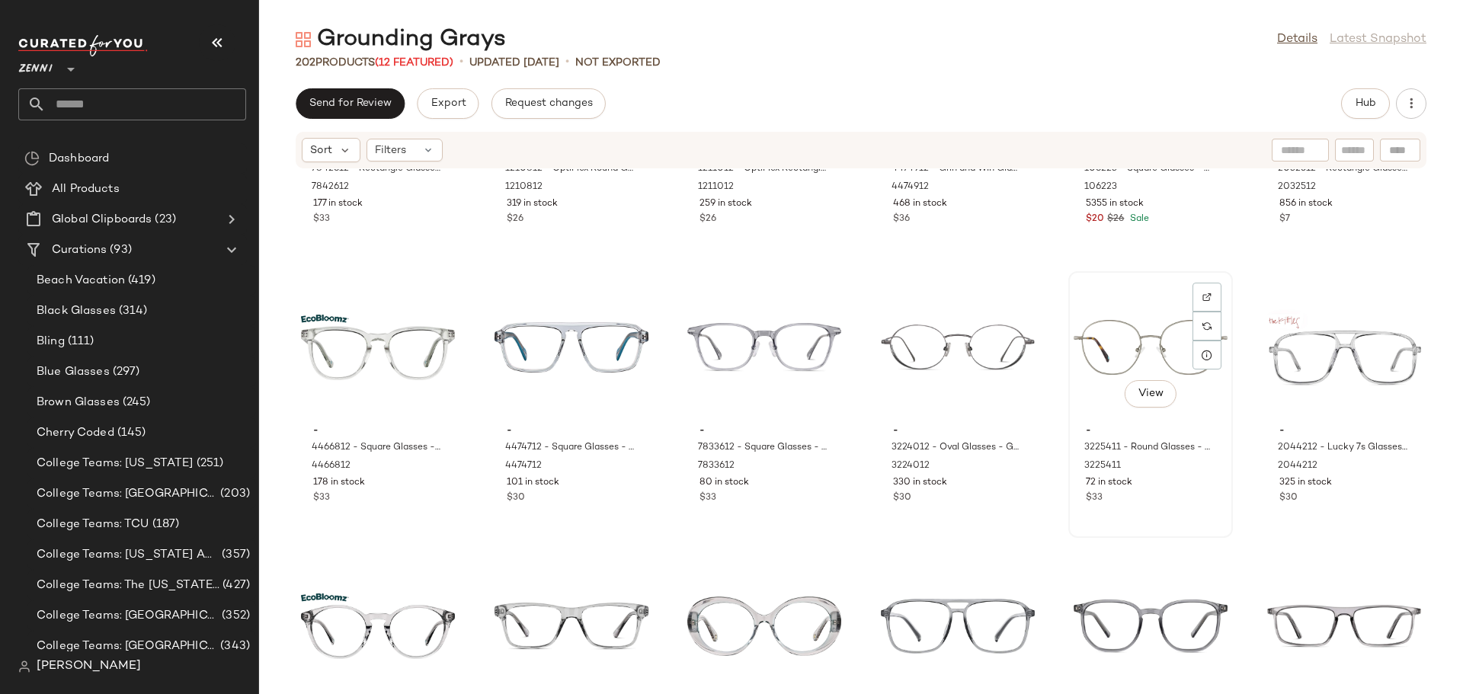
click at [1151, 497] on div "$33" at bounding box center [1151, 498] width 130 height 14
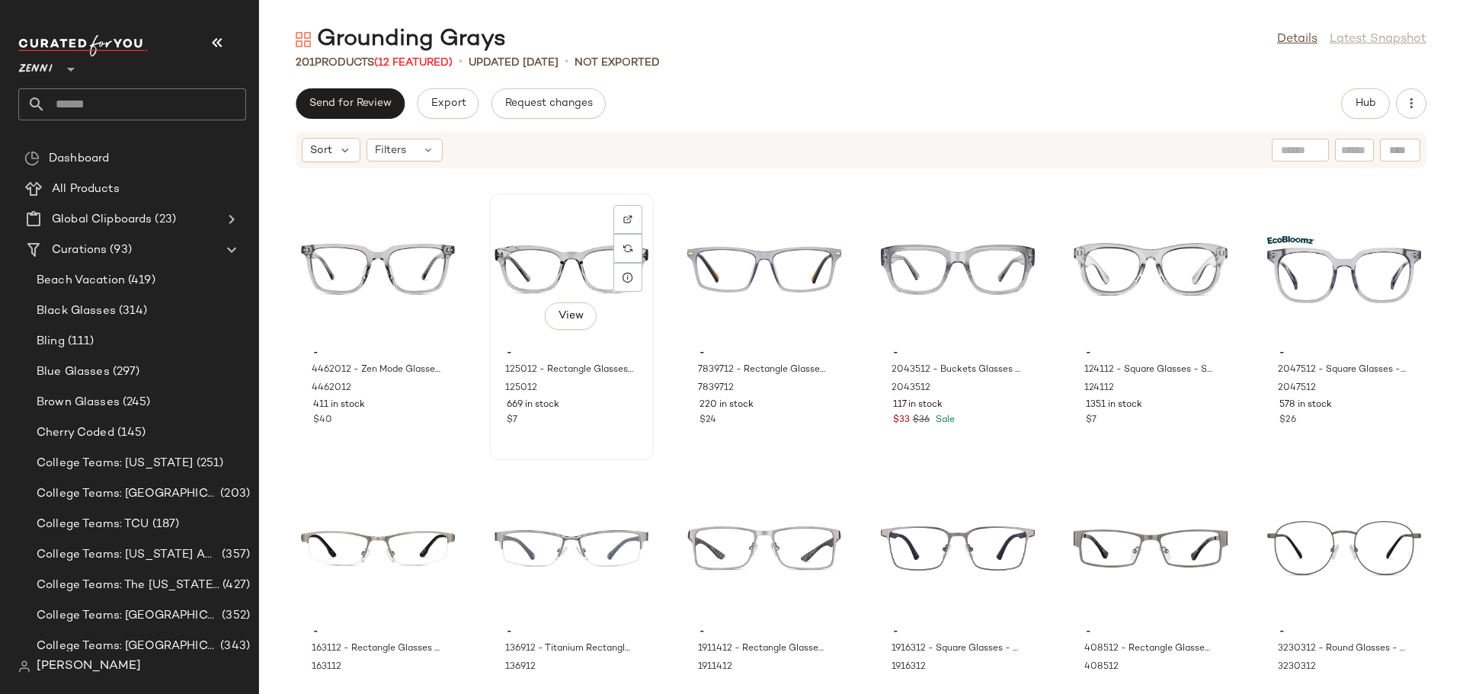
scroll to position [2298, 0]
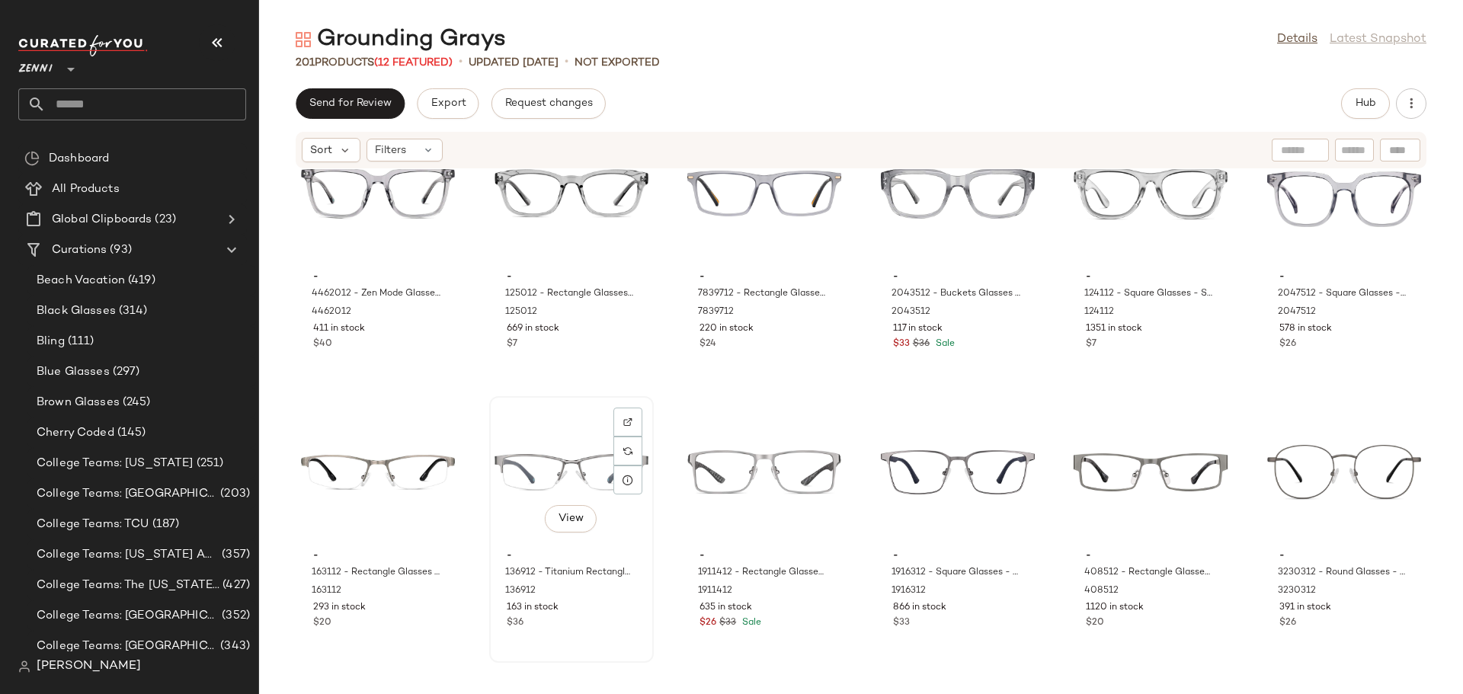
click at [586, 609] on div "163 in stock" at bounding box center [572, 608] width 130 height 14
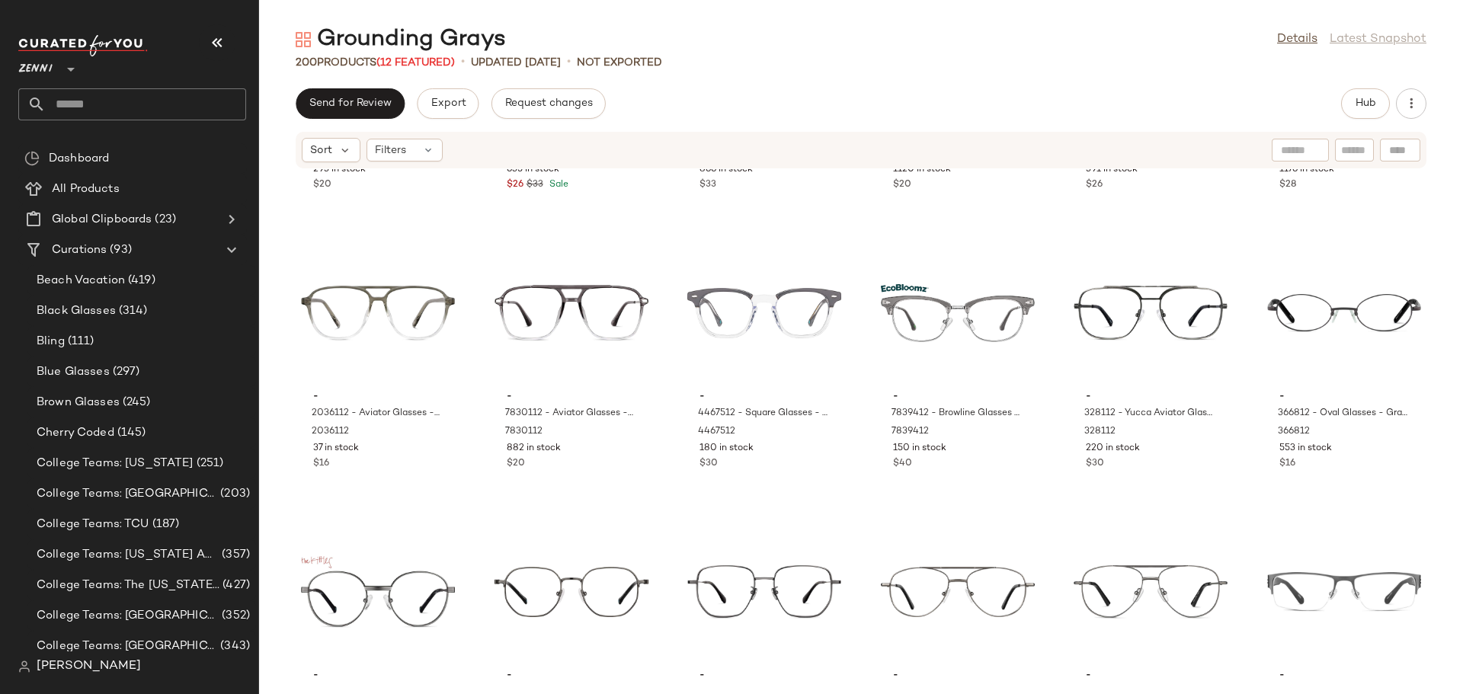
scroll to position [2755, 0]
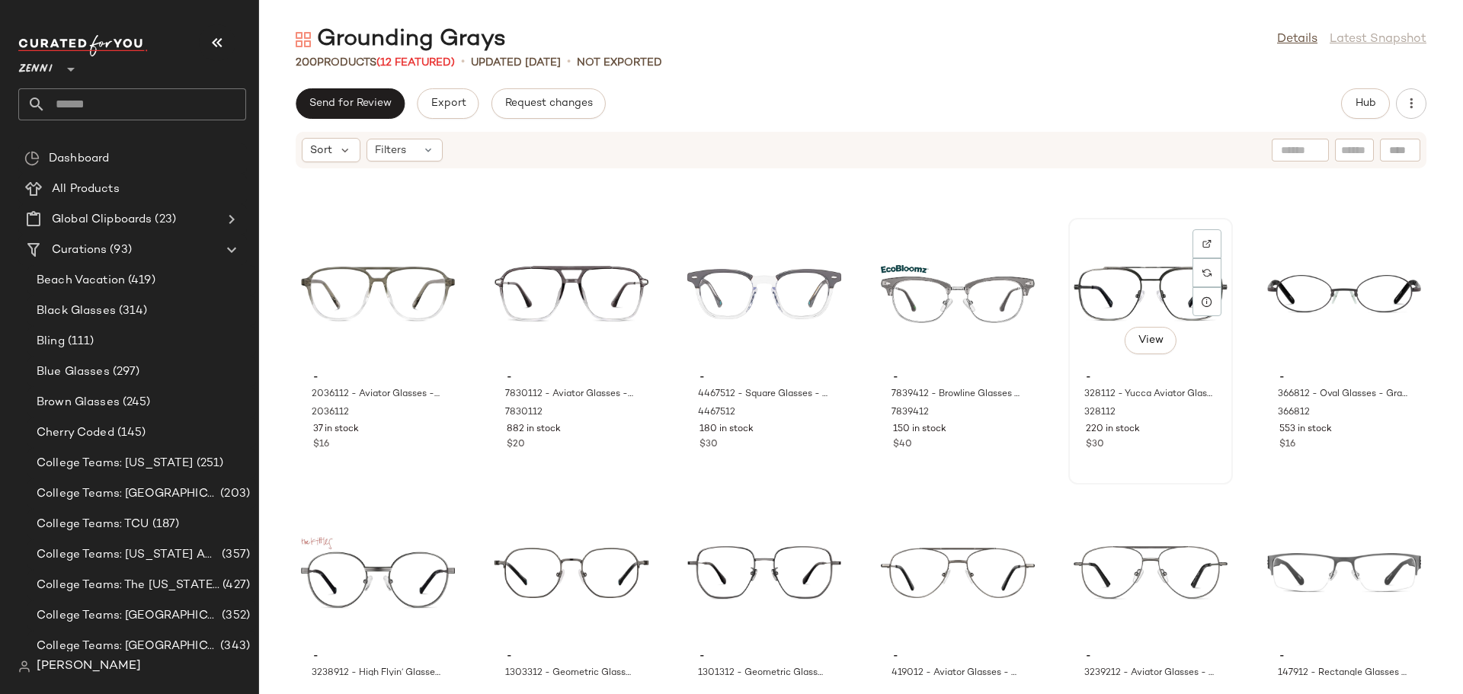
click at [1156, 446] on div "$30" at bounding box center [1151, 445] width 130 height 14
click at [1328, 459] on div "View - 366812 - Oval Glasses - Gray - Metal 366812 553 in stock $16" at bounding box center [1344, 351] width 162 height 264
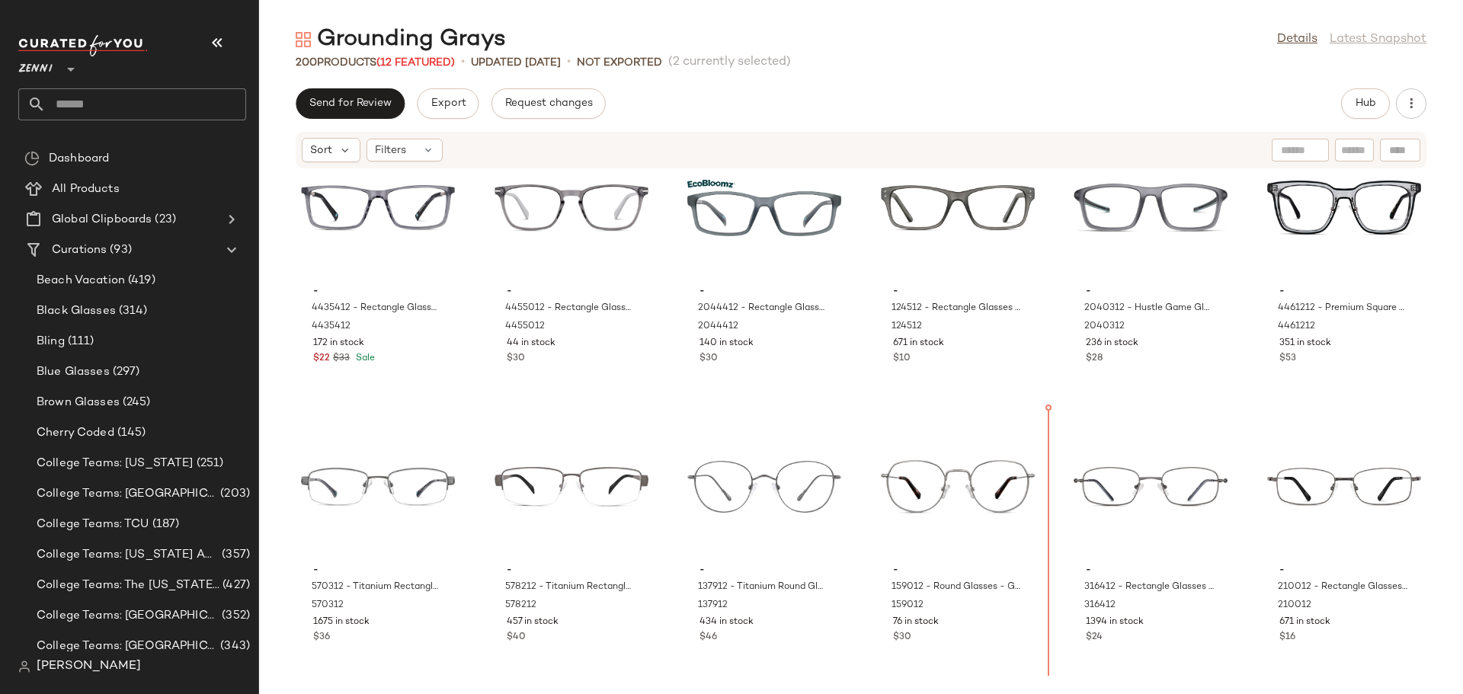
scroll to position [3681, 0]
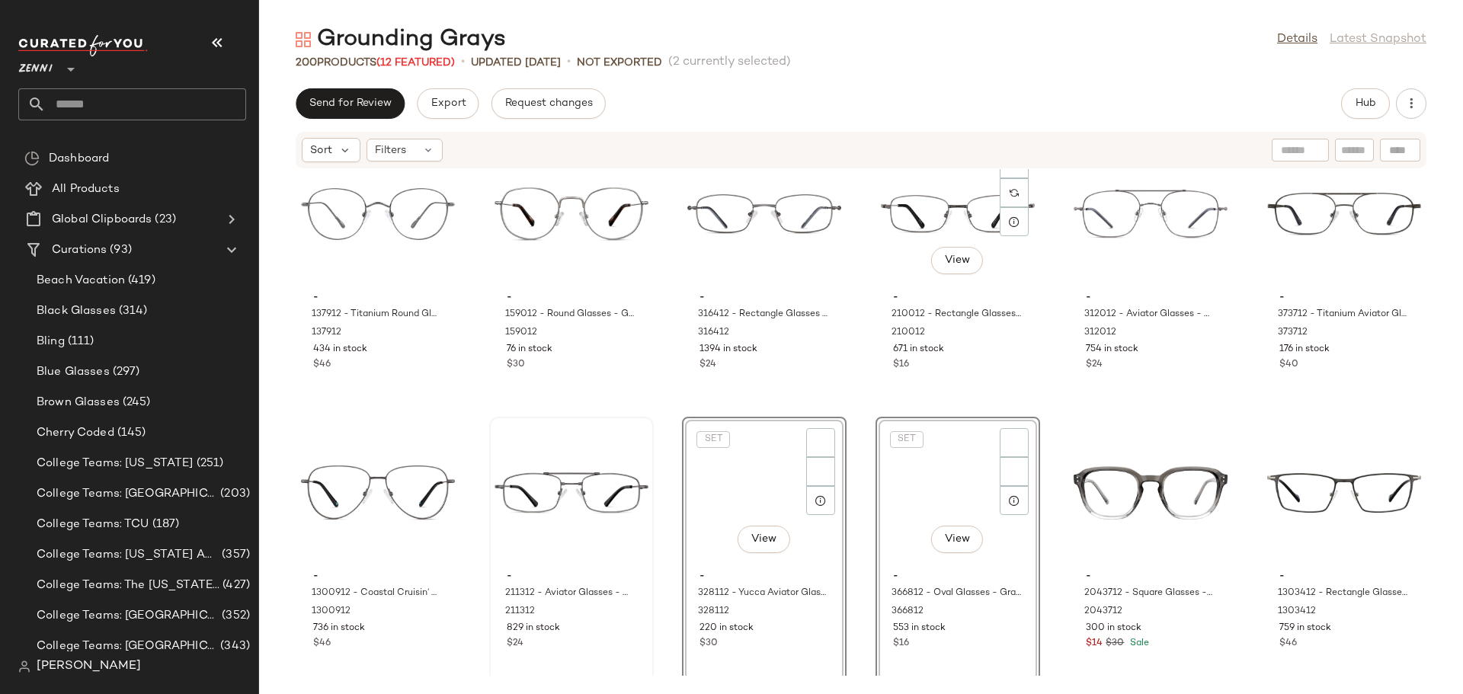
scroll to position [3671, 0]
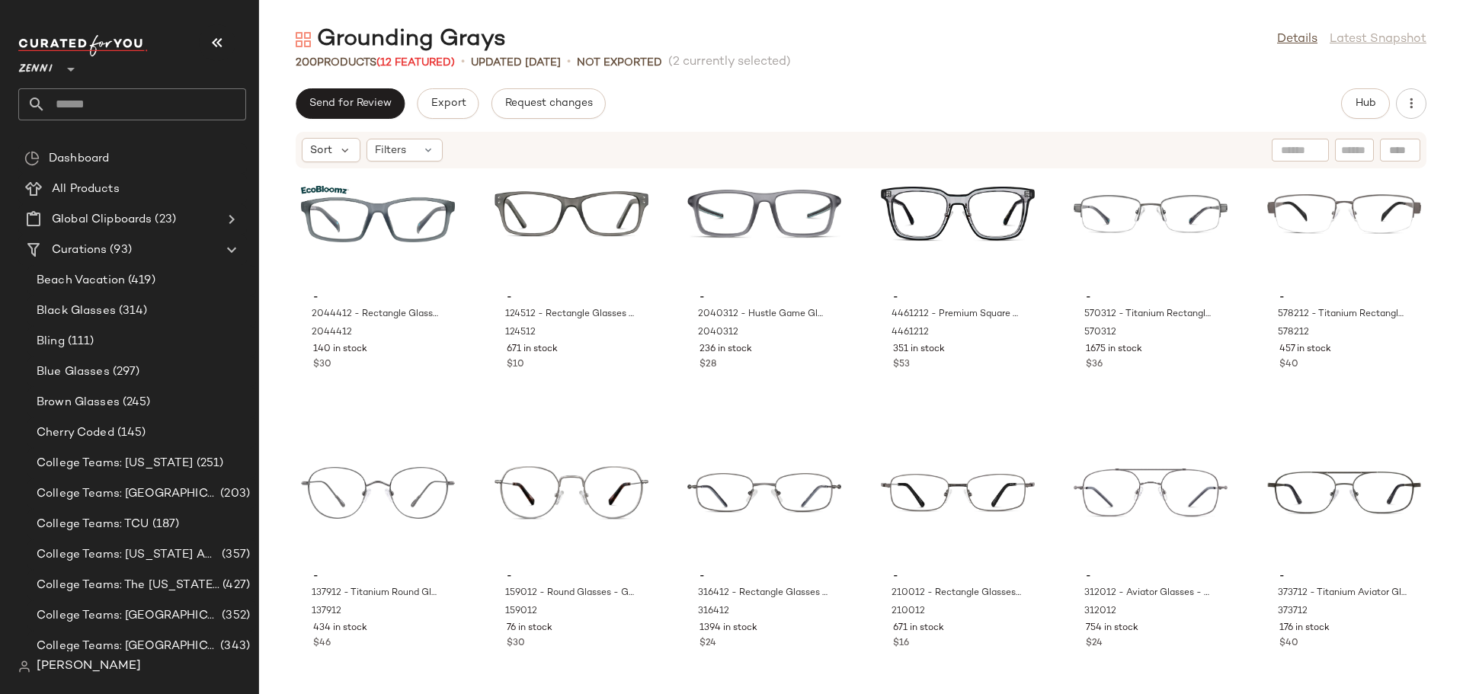
click at [867, 549] on div "- 2044412 - Rectangle Glasses - Gray - bio_based 2044412 140 in stock $30 - 124…" at bounding box center [861, 422] width 1204 height 507
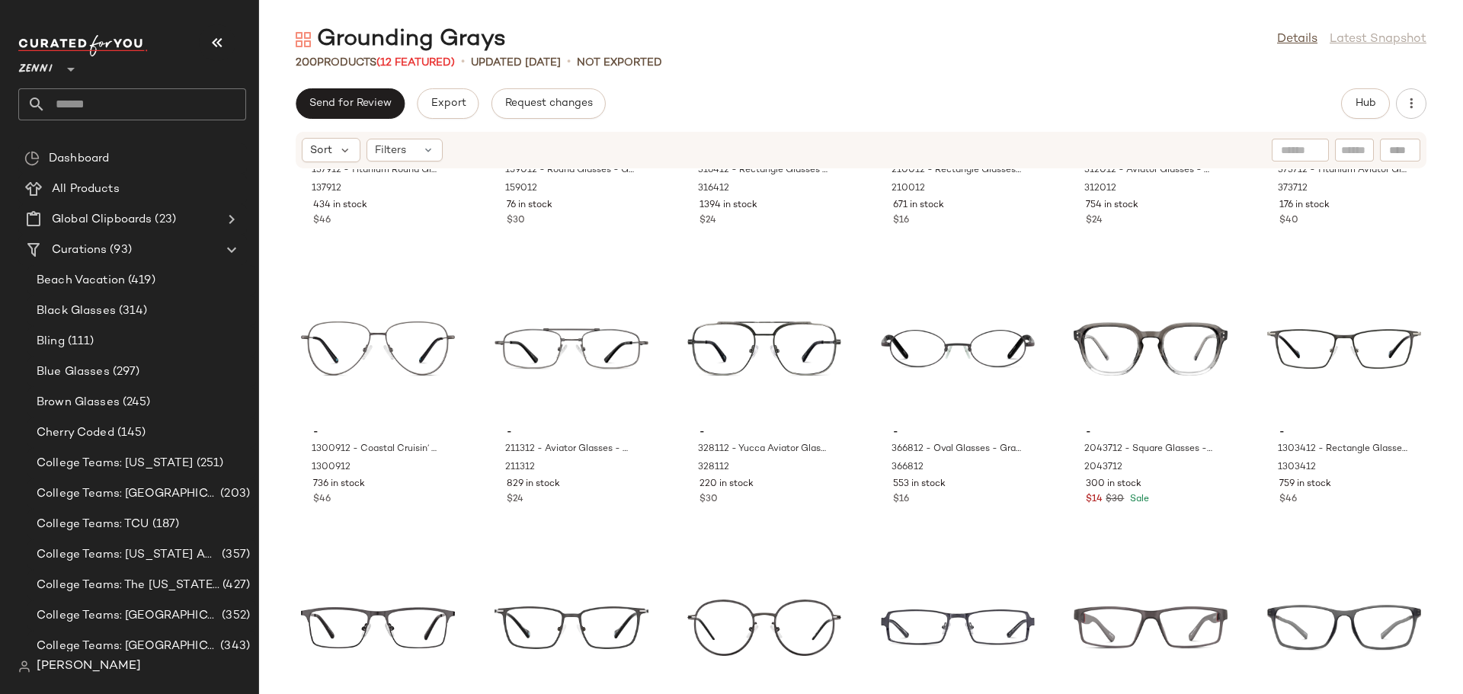
scroll to position [4129, 0]
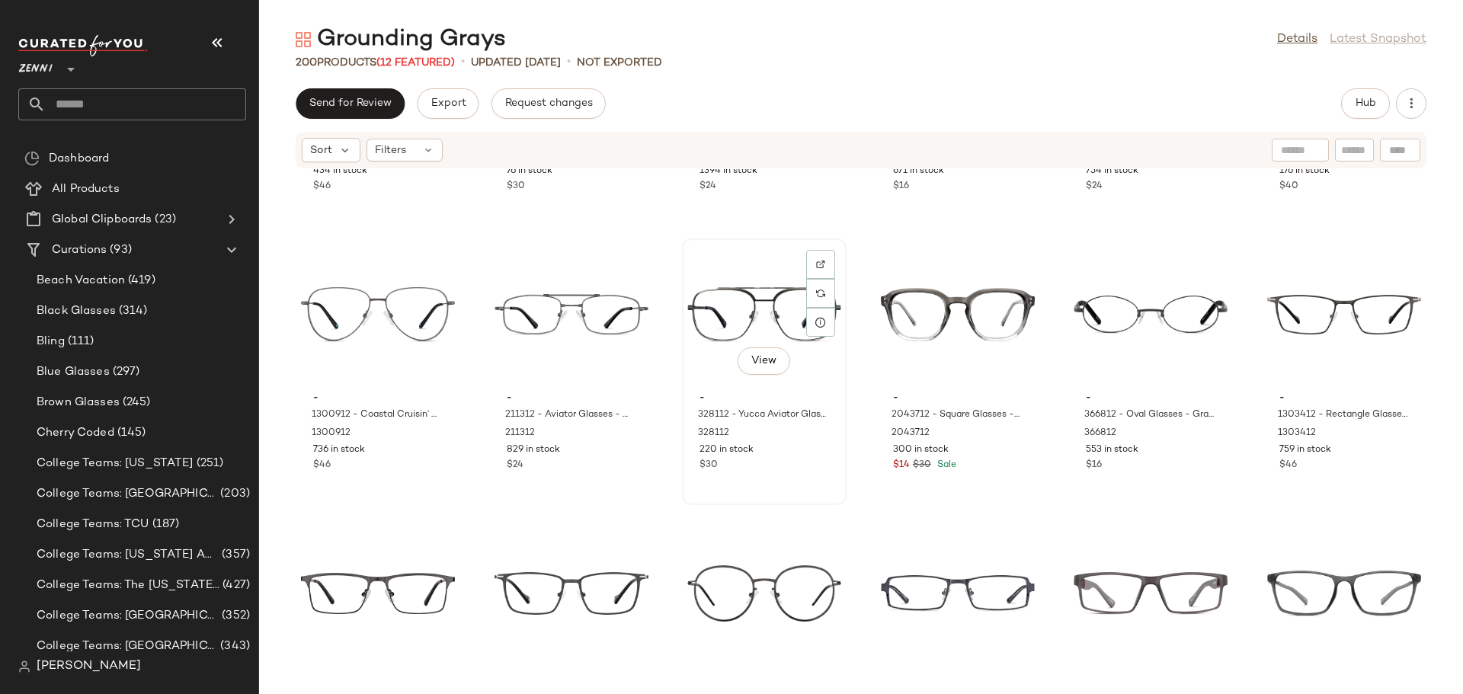
click at [759, 304] on div "View" at bounding box center [764, 315] width 154 height 142
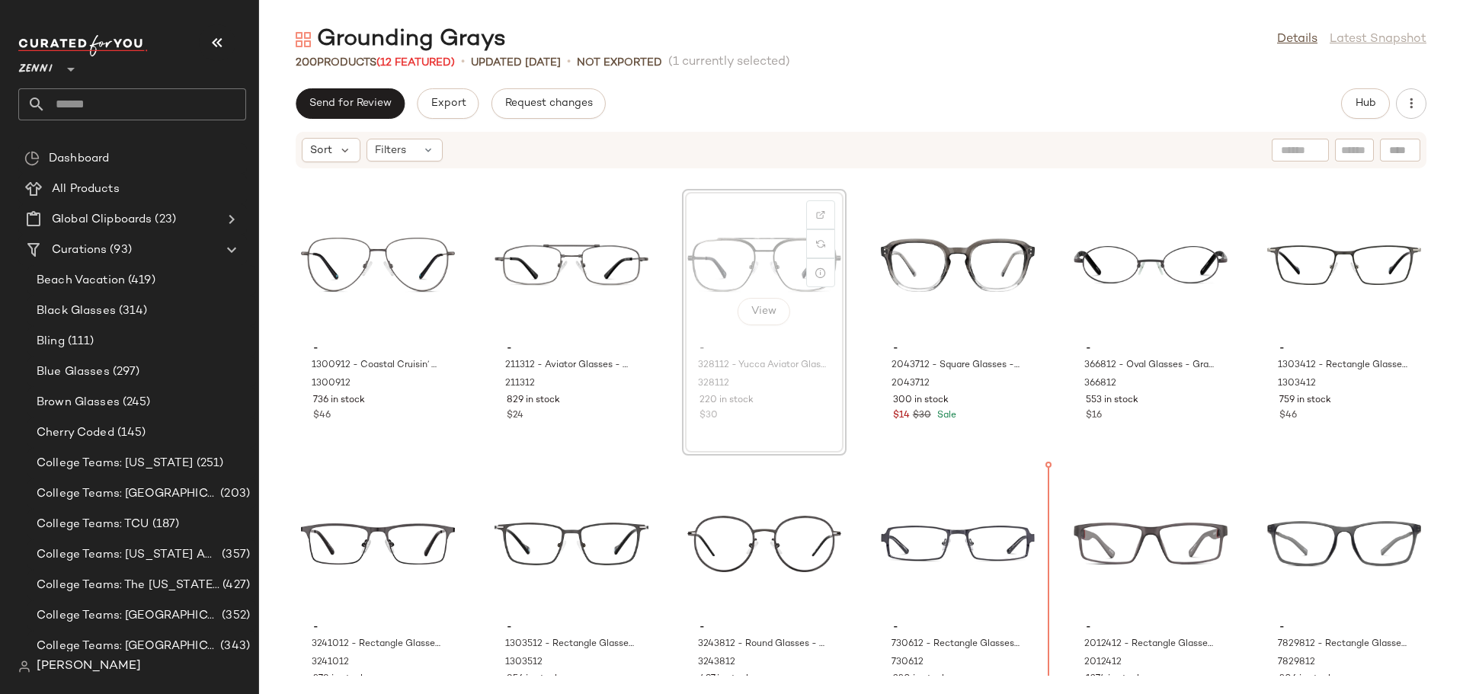
scroll to position [4205, 0]
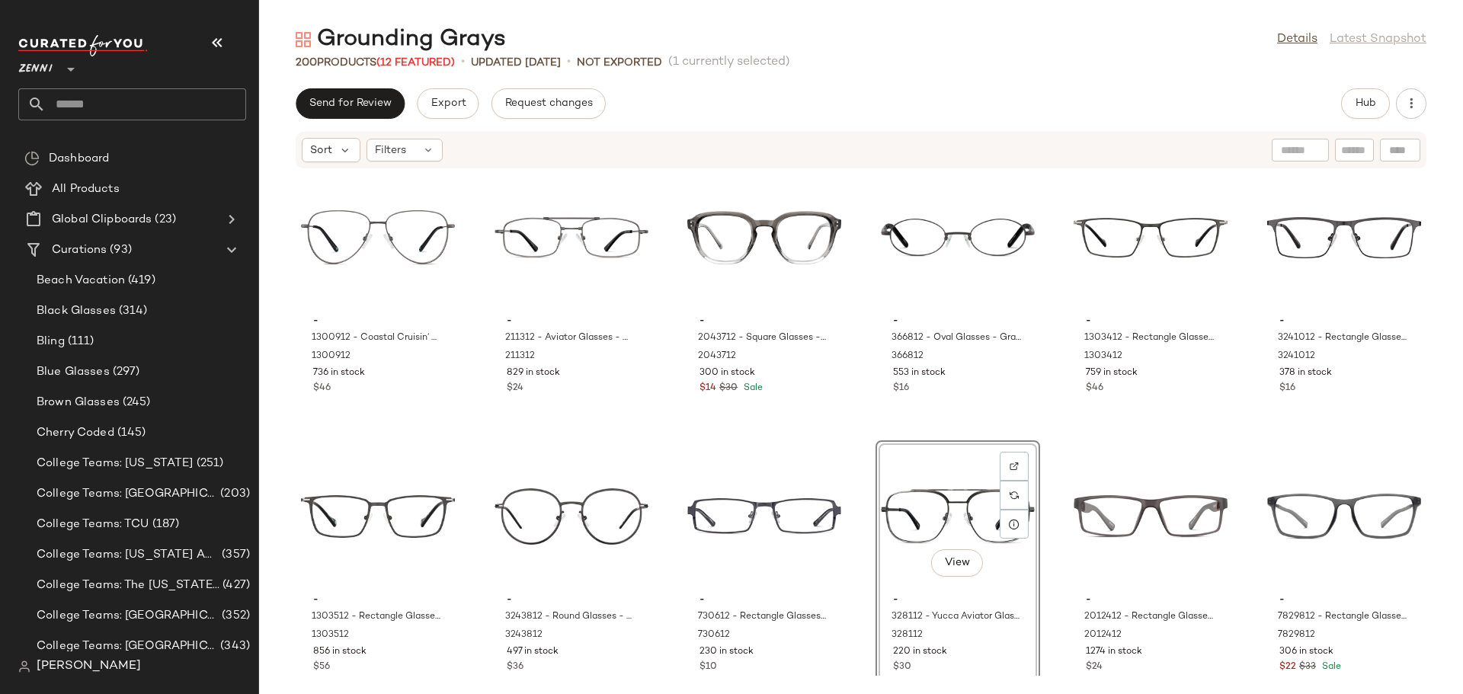
click at [846, 567] on div "- 137912 - Titanium Round Glasses - Gray - Titanium 137912 434 in stock $46 - 1…" at bounding box center [861, 422] width 1204 height 507
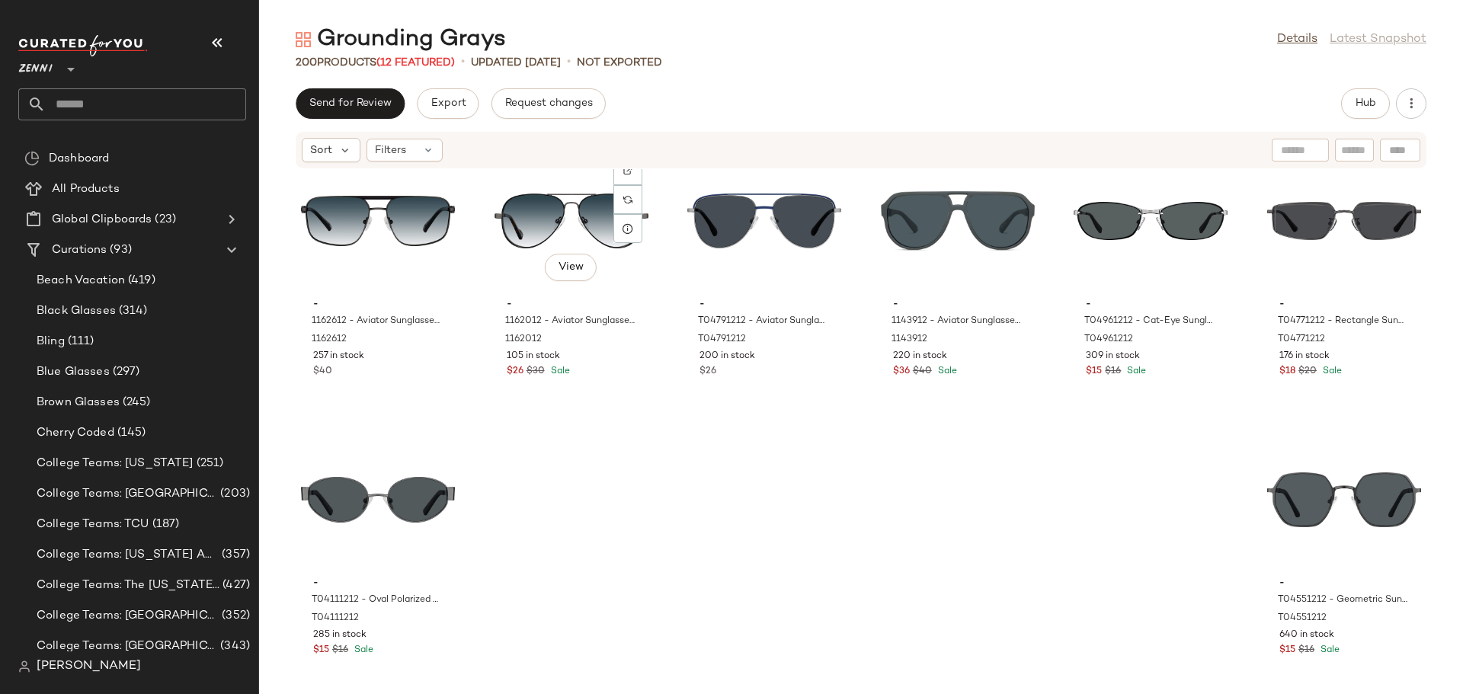
scroll to position [8977, 0]
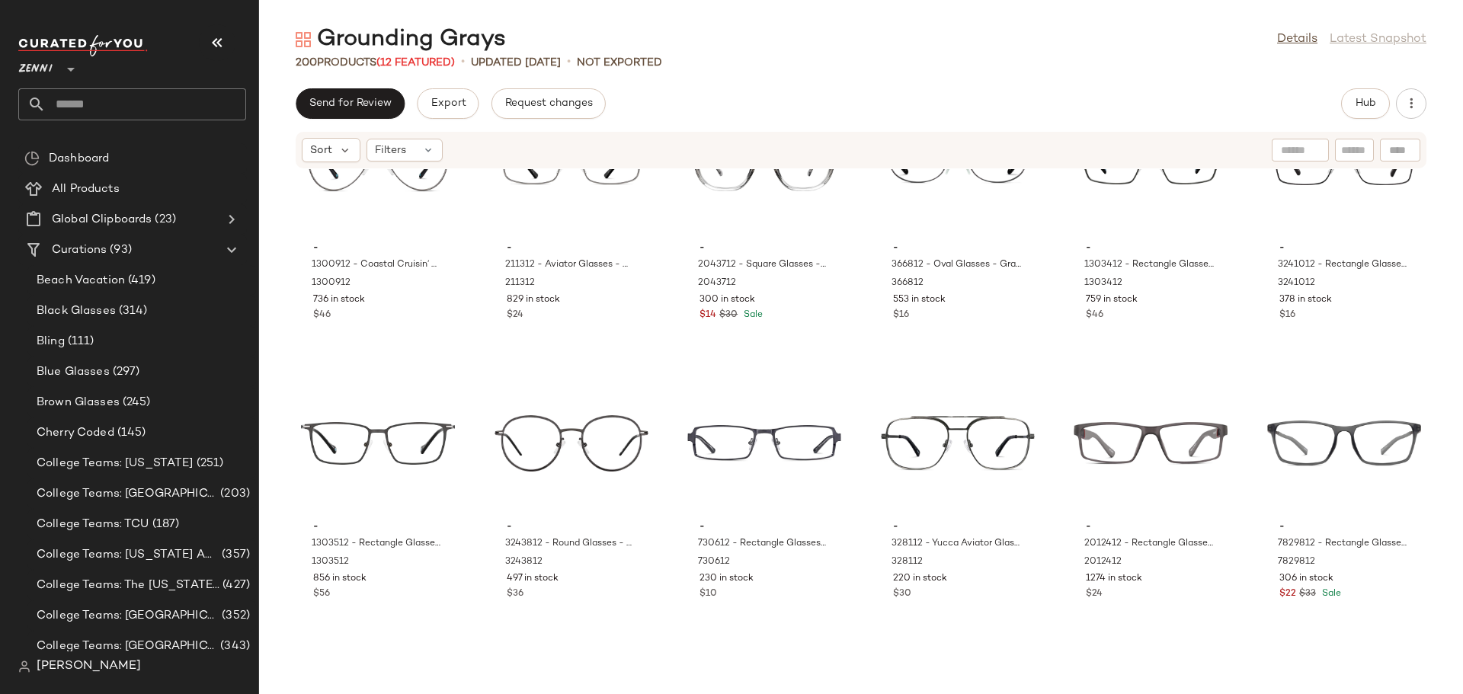
scroll to position [4202, 0]
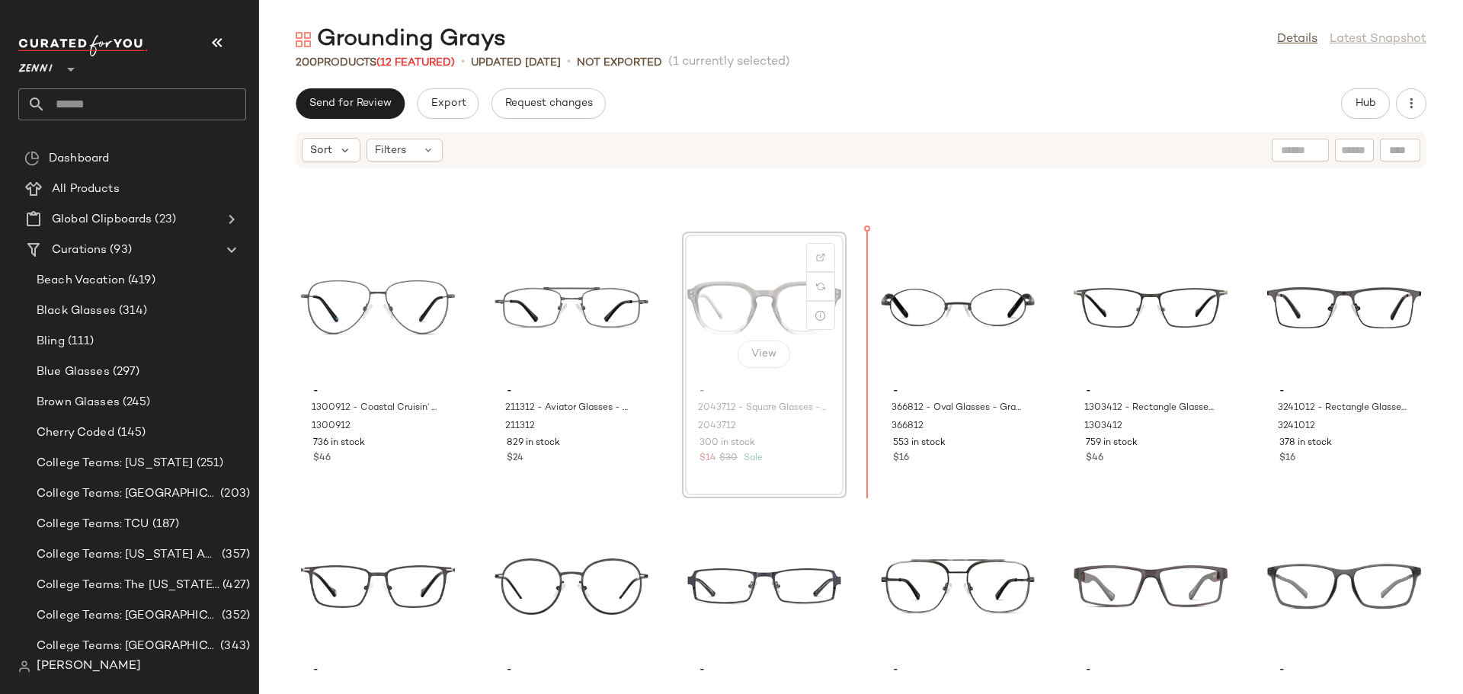
scroll to position [4135, 0]
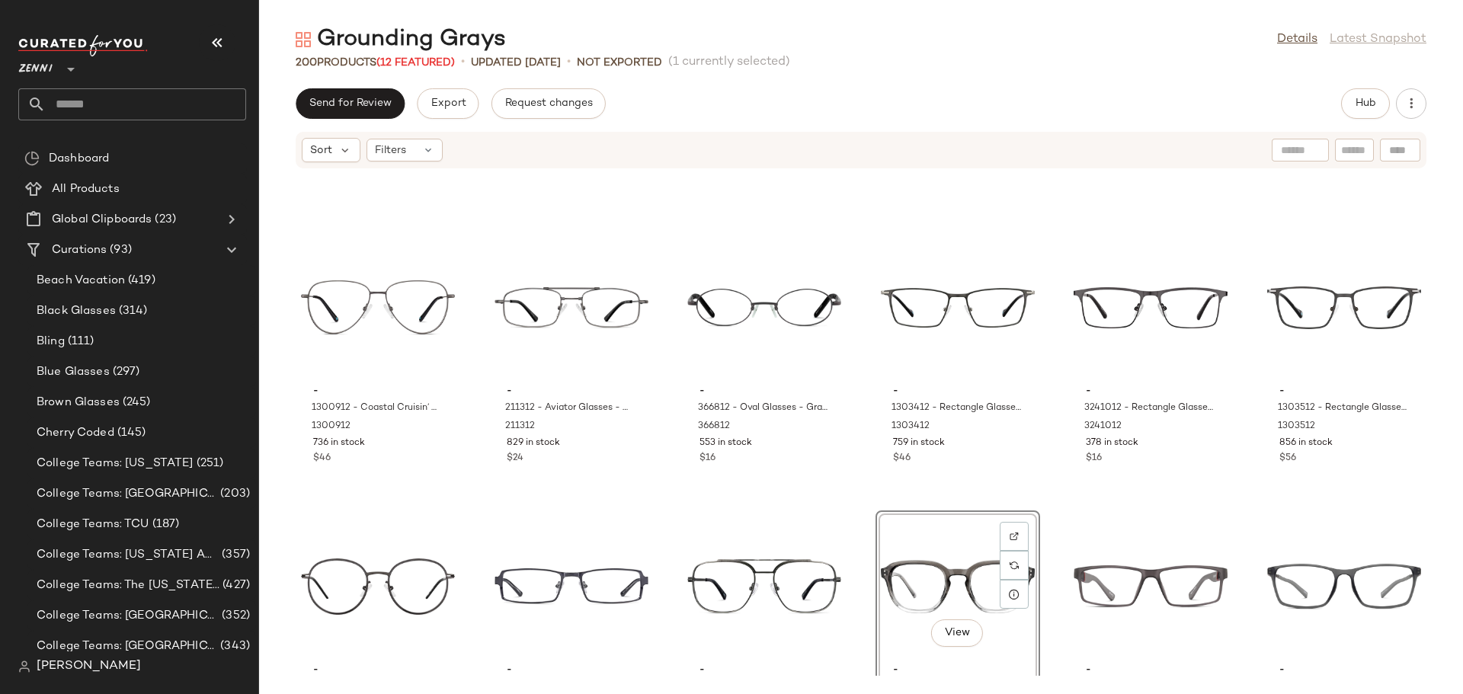
click at [859, 478] on div "- 1300912 - Coastal Cruisin’ Glasses - Steel Gray - Titanium 1300912 736 in sto…" at bounding box center [861, 422] width 1204 height 507
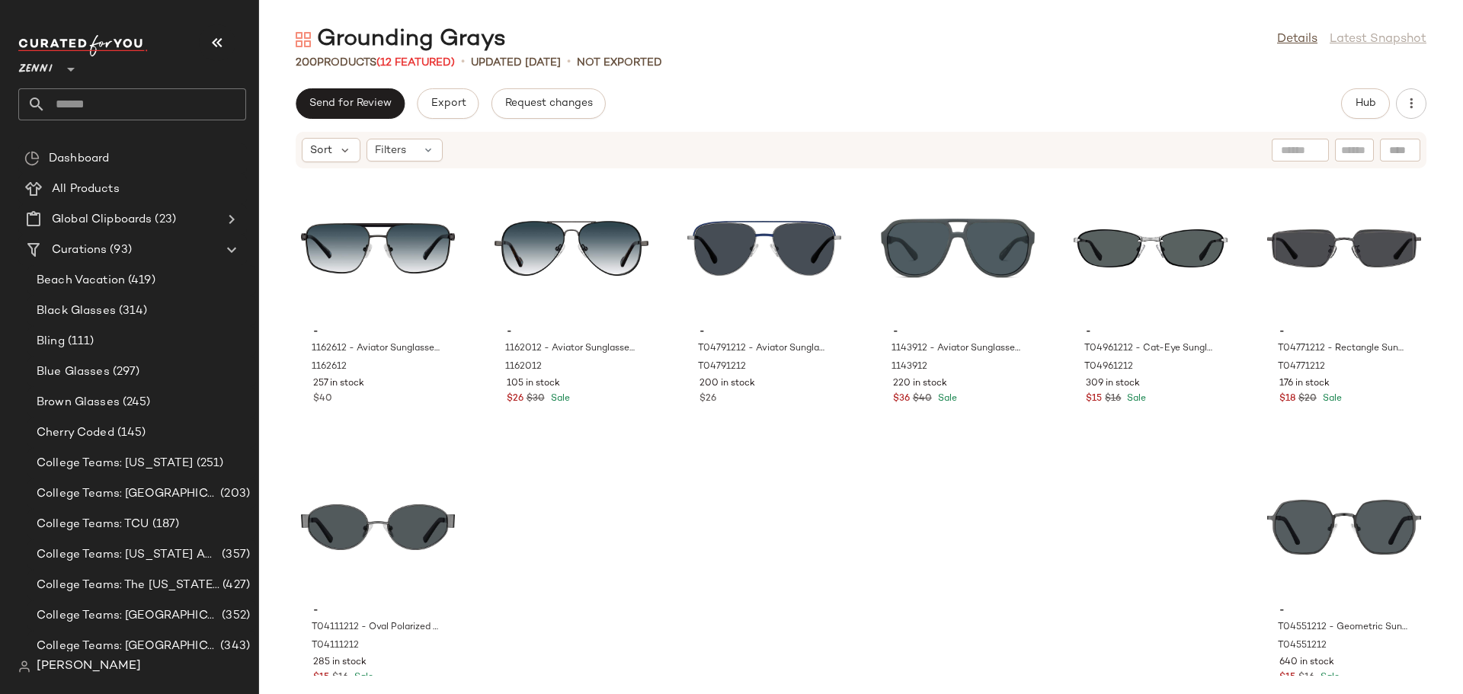
scroll to position [8977, 0]
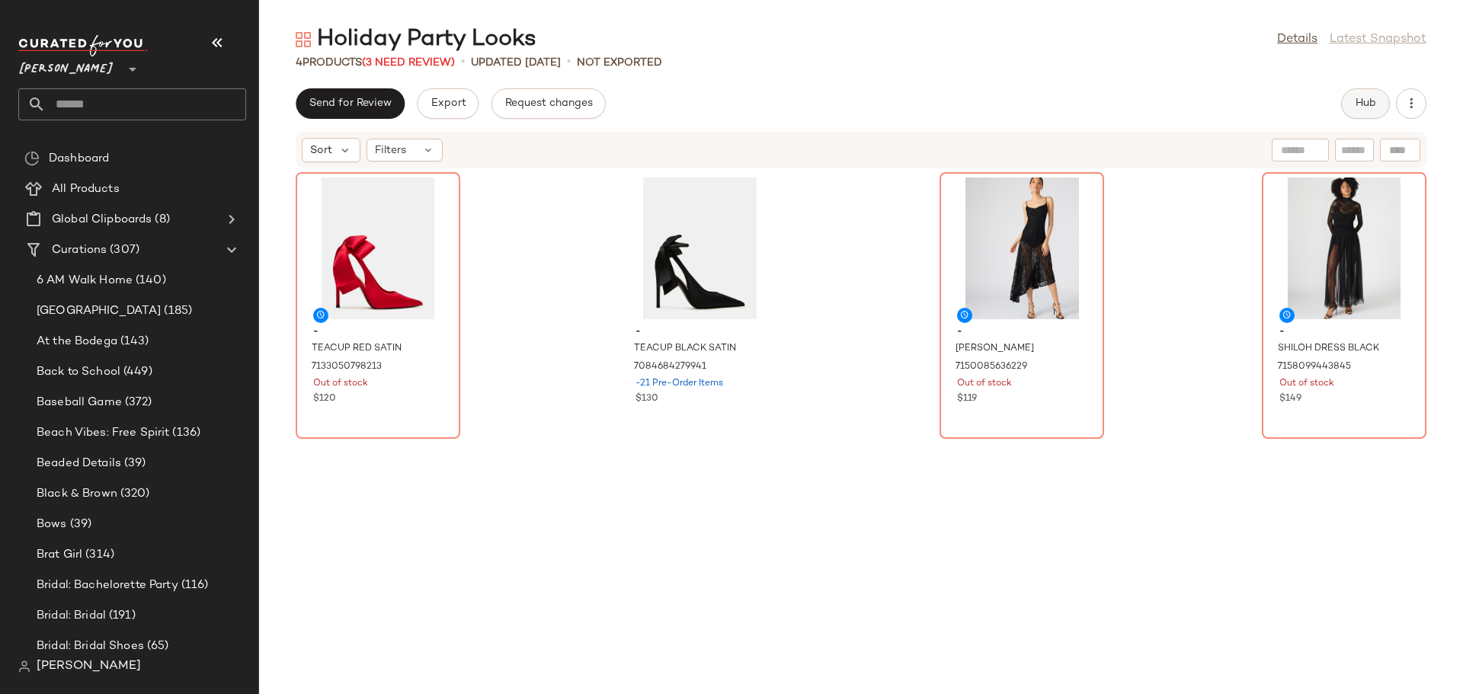
click at [1353, 107] on button "Hub" at bounding box center [1365, 103] width 49 height 30
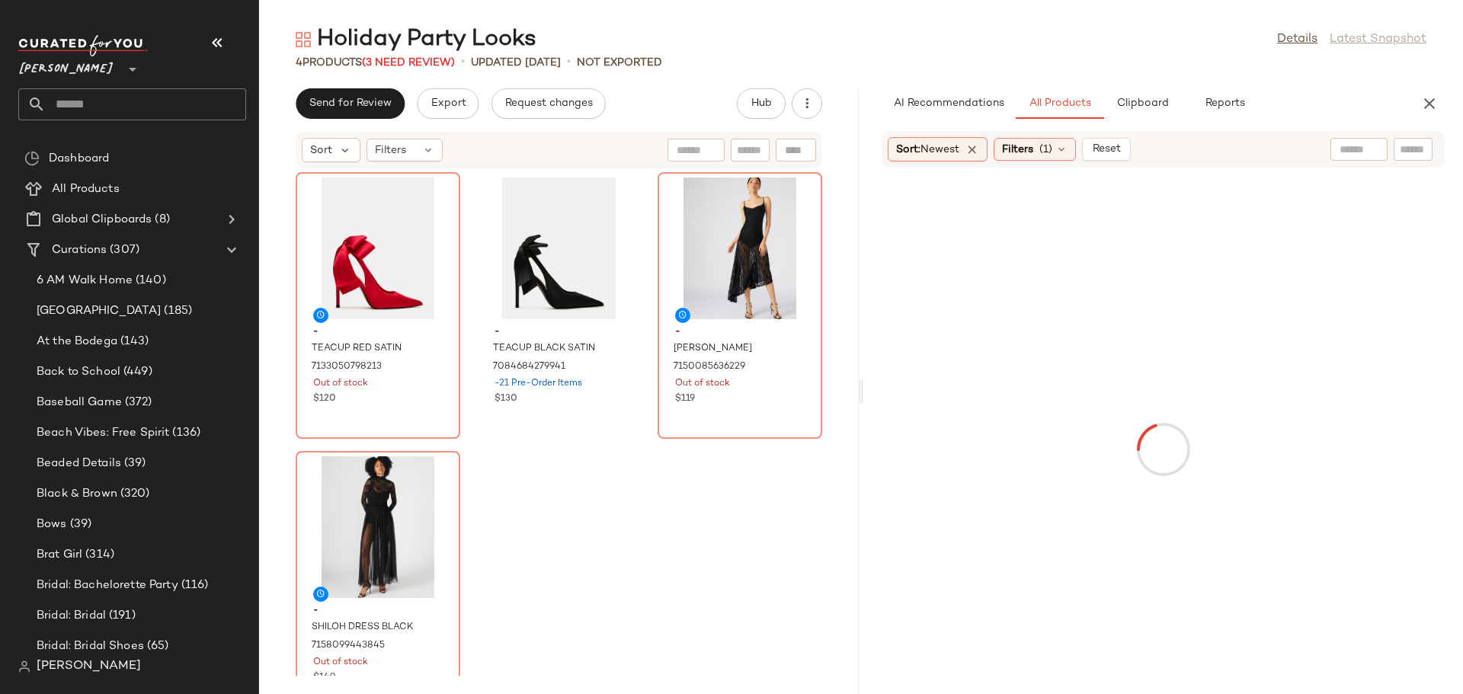
click at [1405, 151] on input "text" at bounding box center [1413, 150] width 27 height 16
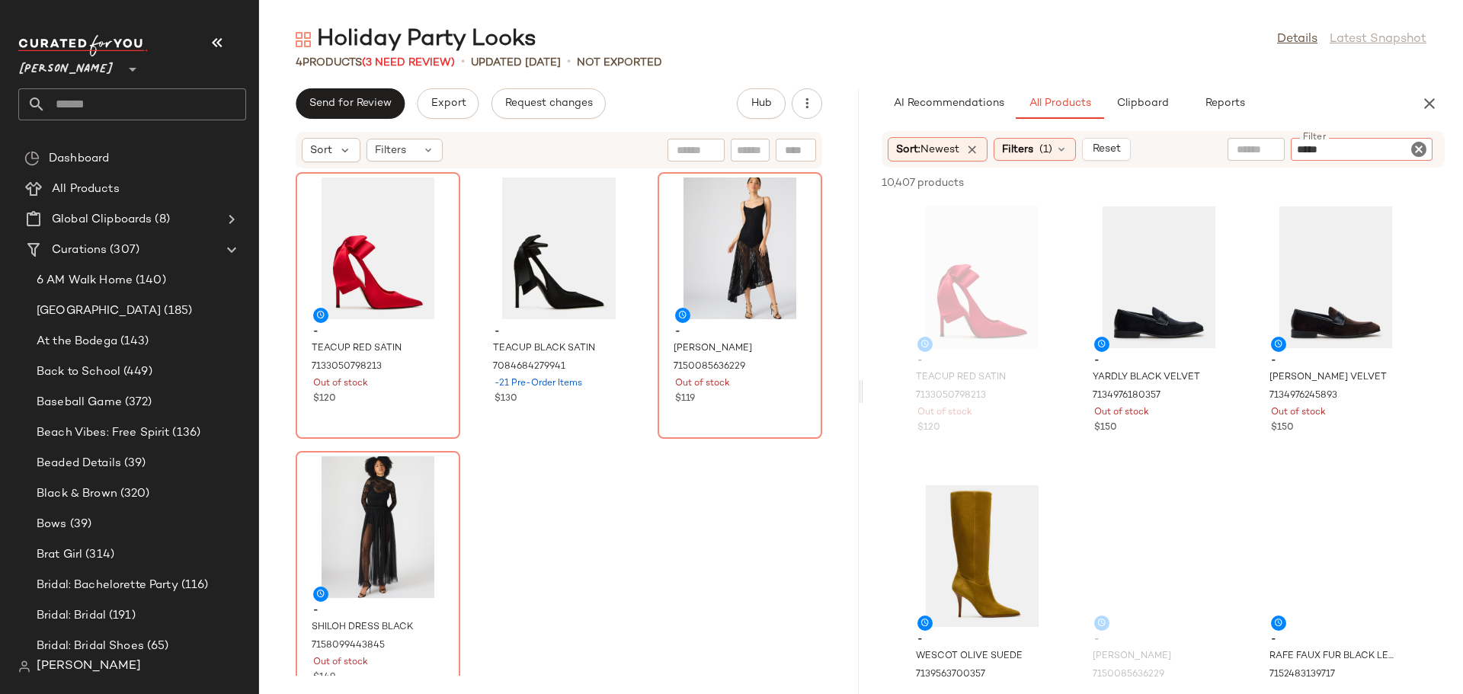
type input "******"
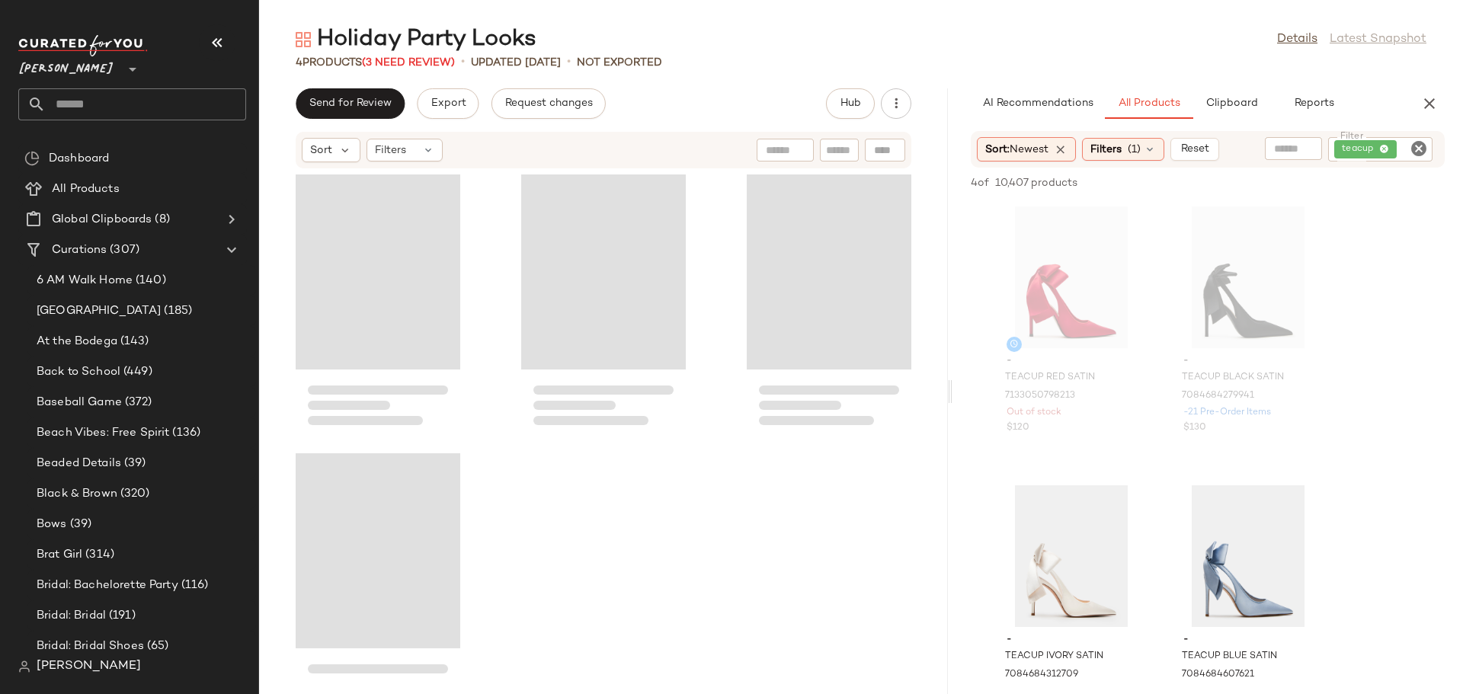
drag, startPoint x: 859, startPoint y: 391, endPoint x: 952, endPoint y: 386, distance: 93.8
click at [952, 386] on div "Holiday Party Looks Details Latest Snapshot 4 Products (3 Need Review) • update…" at bounding box center [861, 359] width 1204 height 670
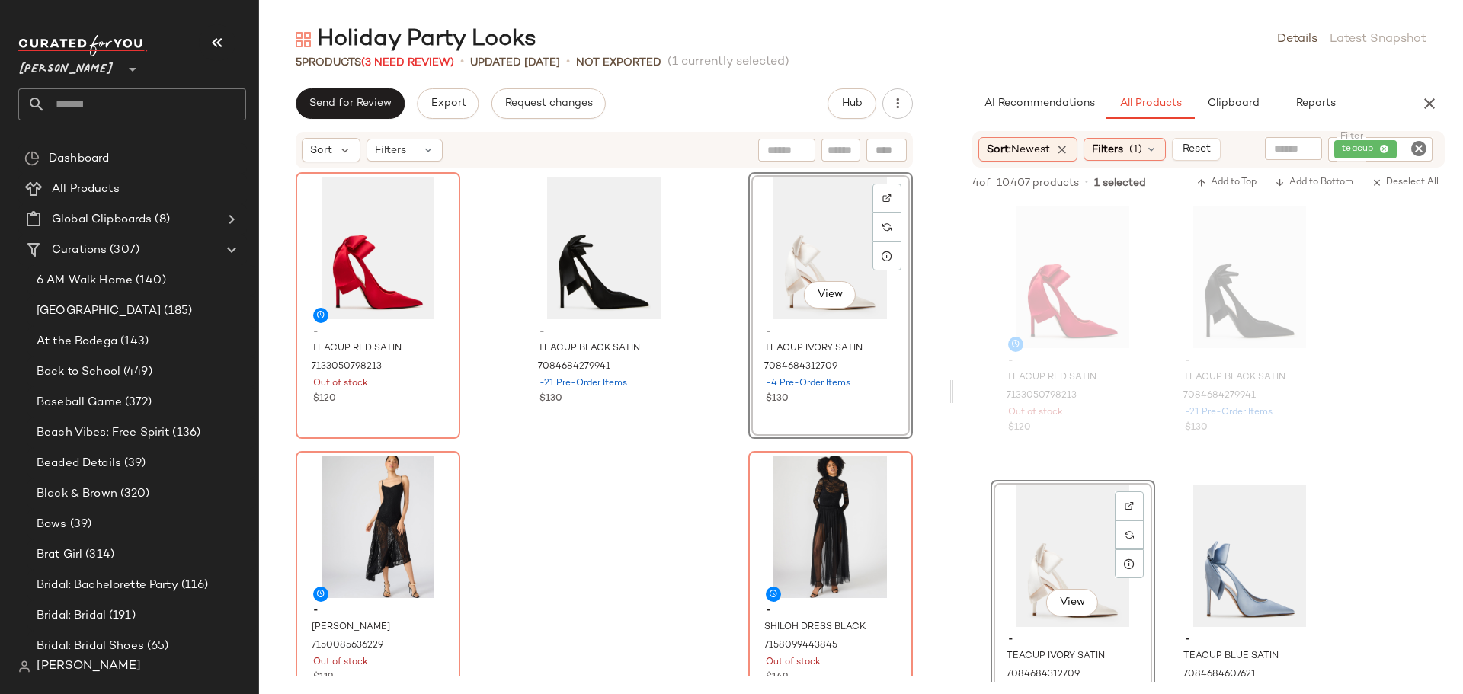
click at [1423, 147] on icon "Clear Filter" at bounding box center [1418, 148] width 18 height 18
click at [1155, 152] on icon at bounding box center [1151, 149] width 12 height 12
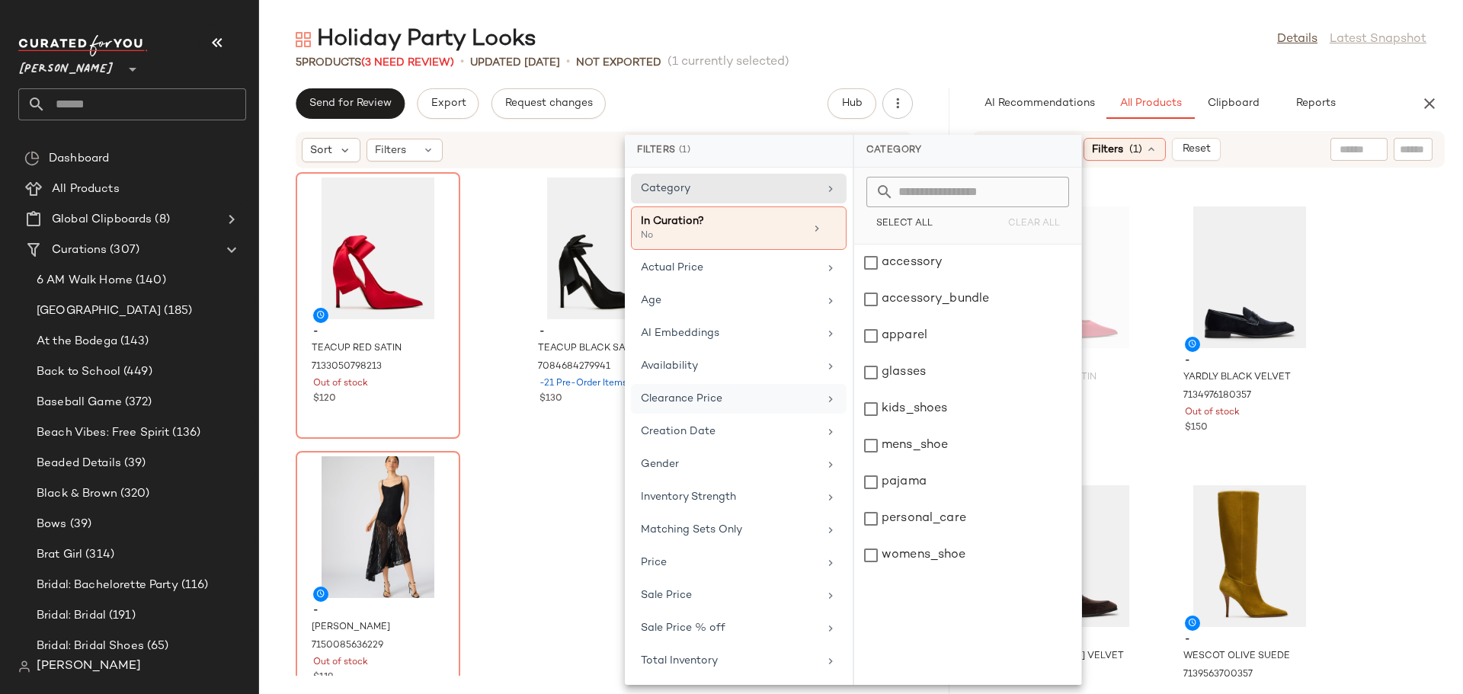
click at [711, 405] on div "Clearance Price" at bounding box center [730, 399] width 178 height 16
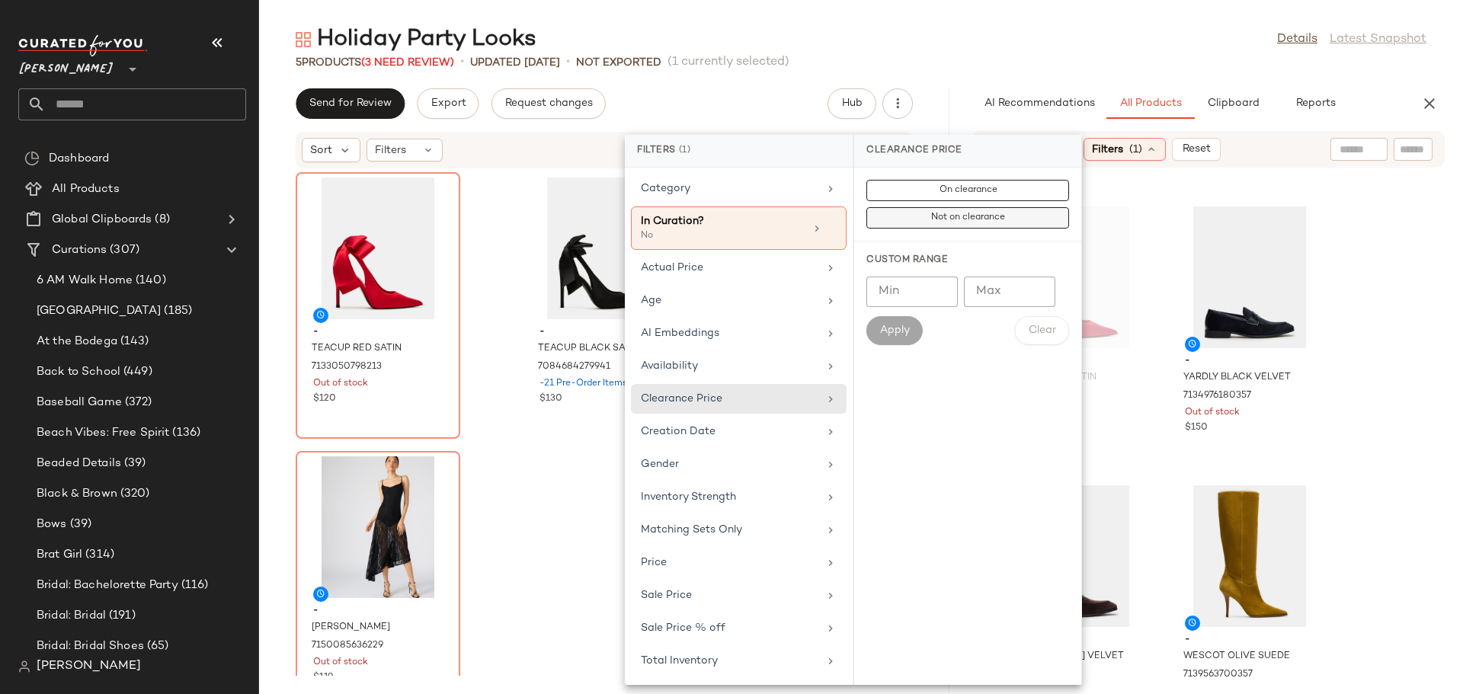
click at [958, 213] on span "Not on clearance" at bounding box center [967, 218] width 75 height 11
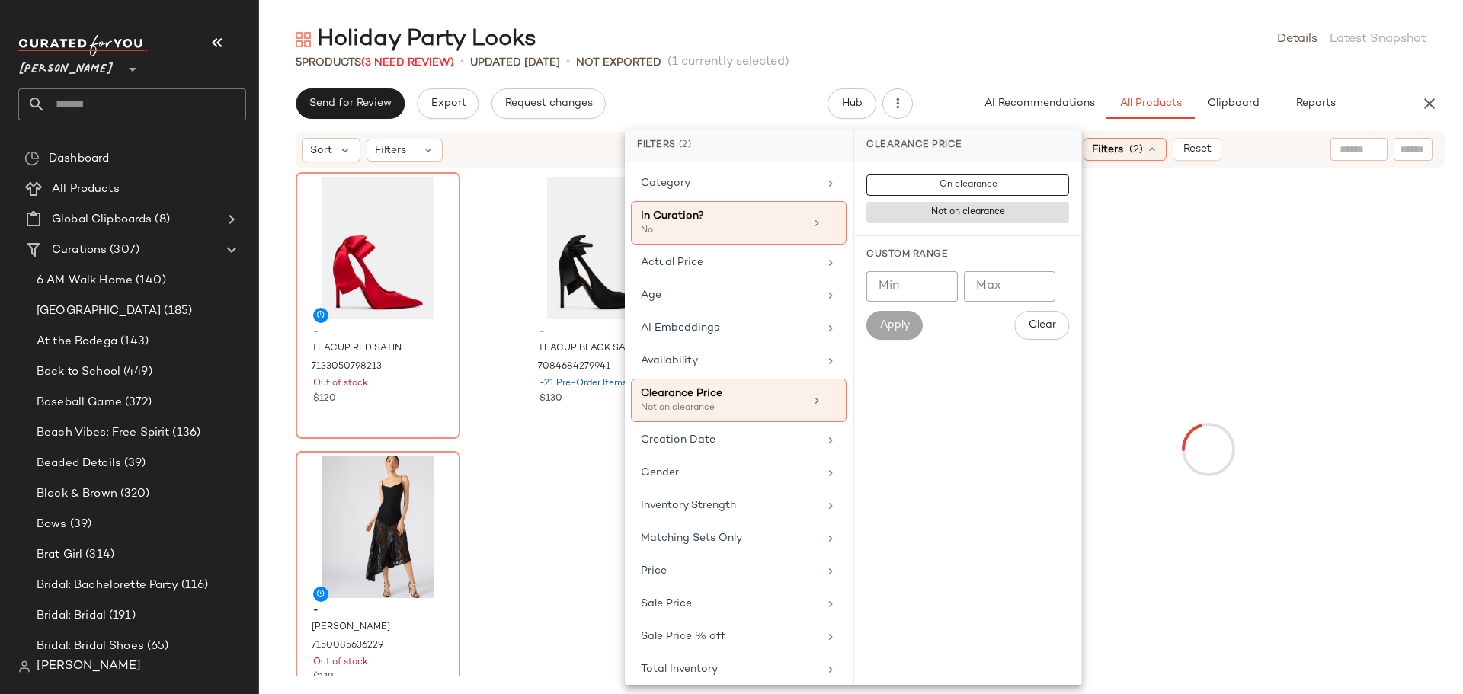
click at [1156, 315] on div at bounding box center [1208, 449] width 503 height 557
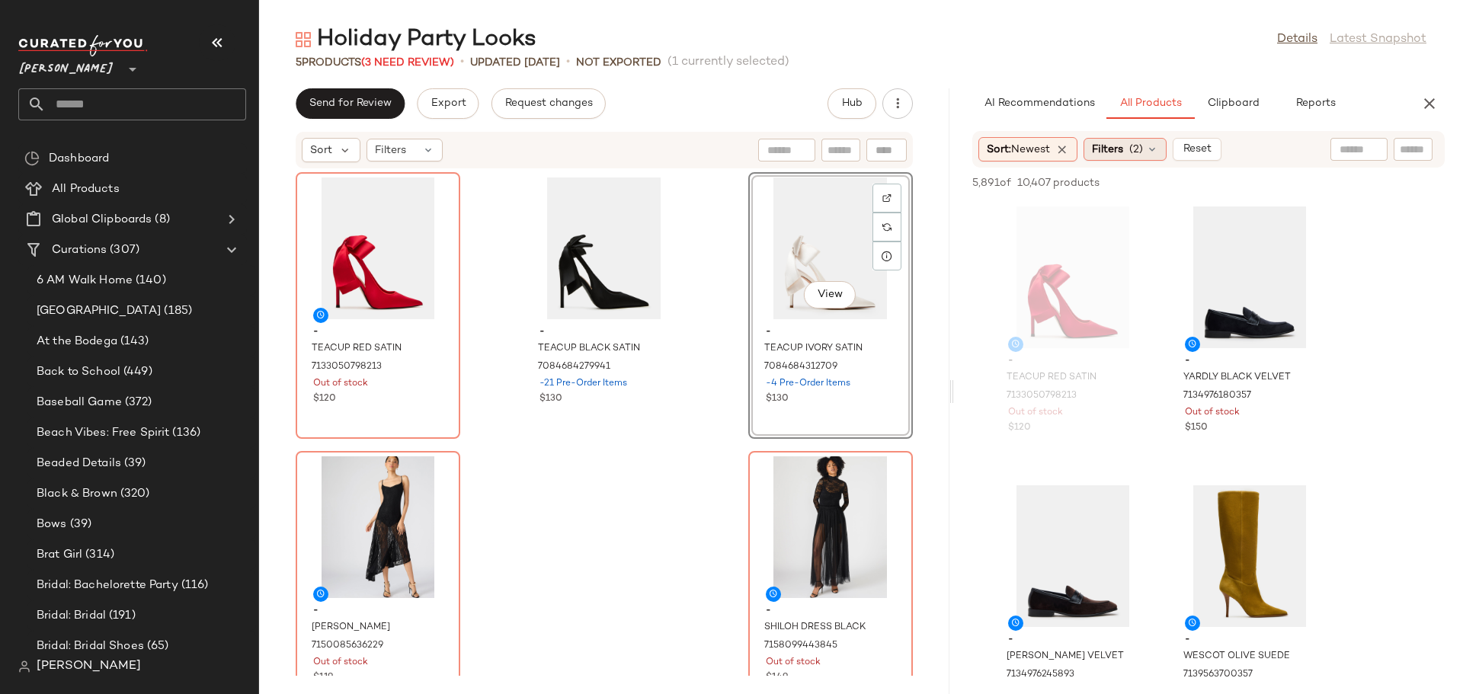
click at [1158, 146] on icon at bounding box center [1152, 149] width 12 height 12
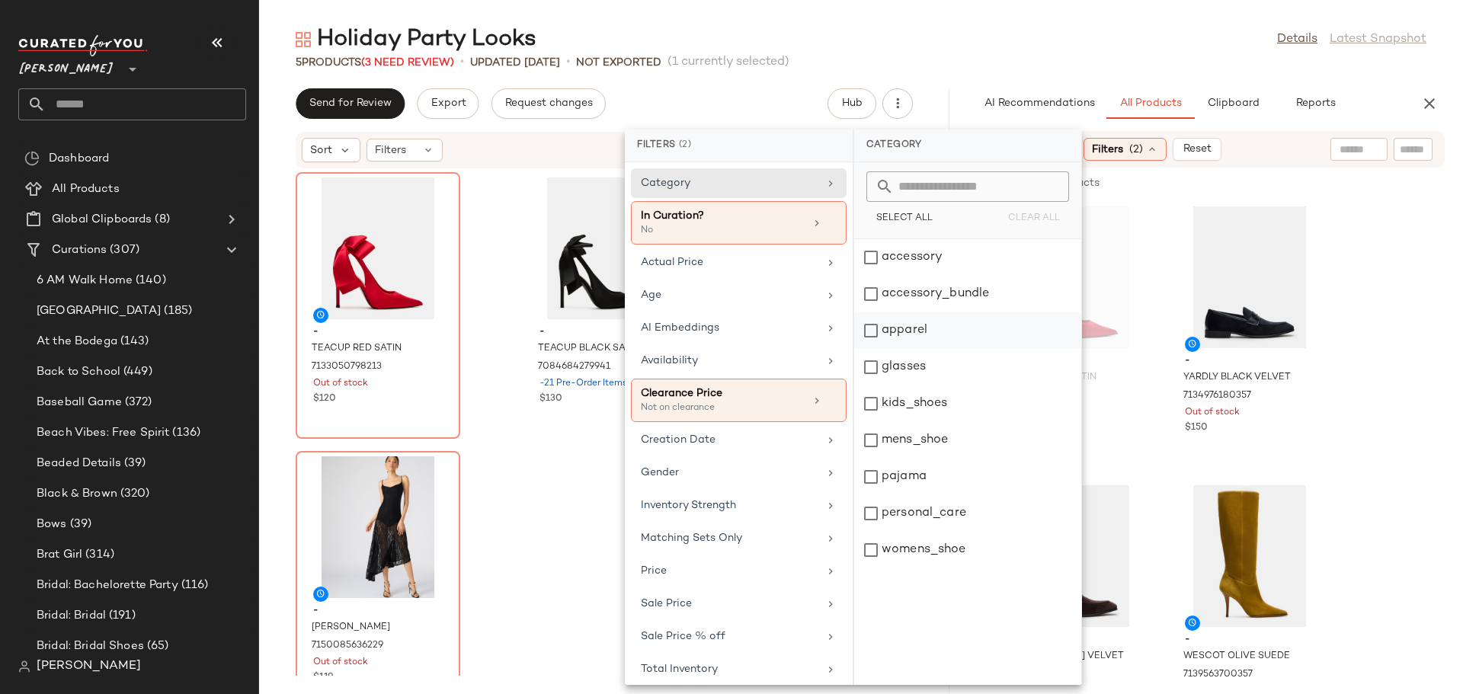
click at [872, 349] on div "apparel" at bounding box center [967, 367] width 227 height 37
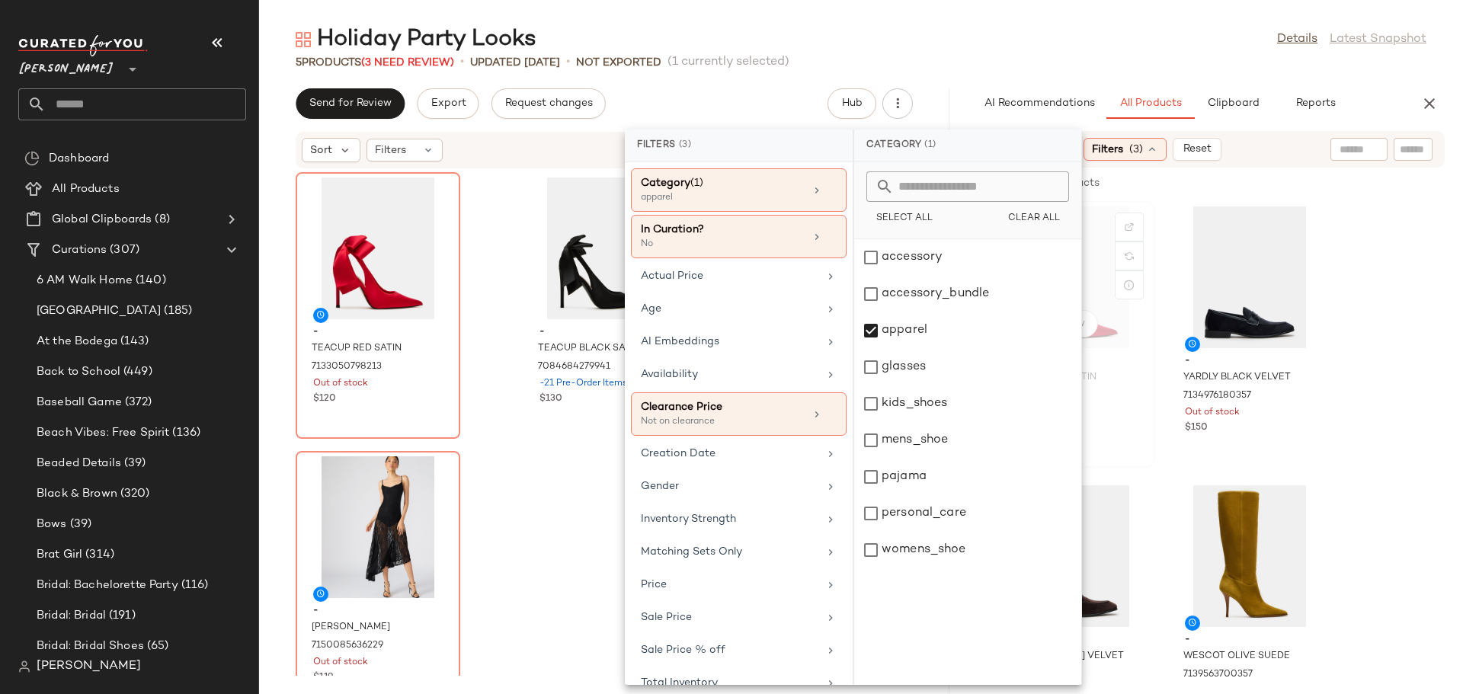
click at [1147, 357] on div "- TEACUP RED SATIN 7133050798213 Out of stock $120" at bounding box center [1073, 392] width 154 height 88
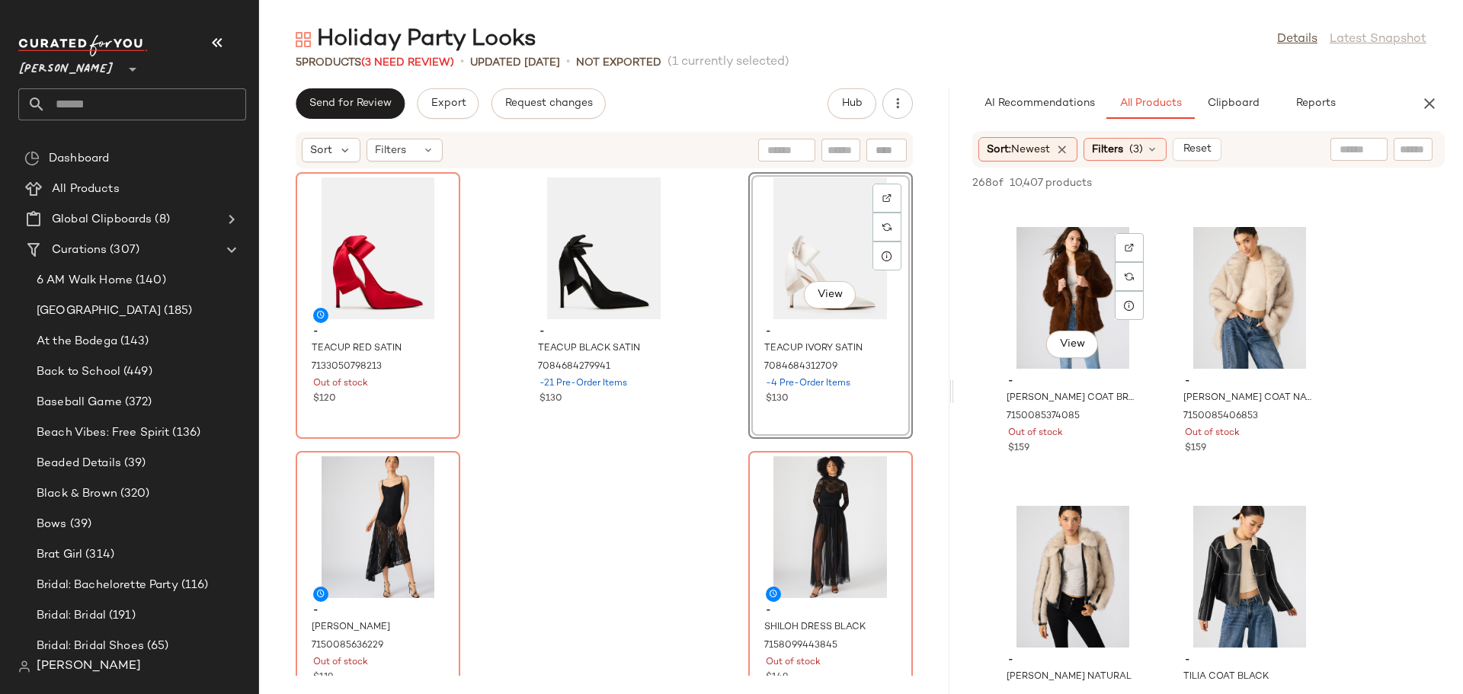
scroll to position [3352, 0]
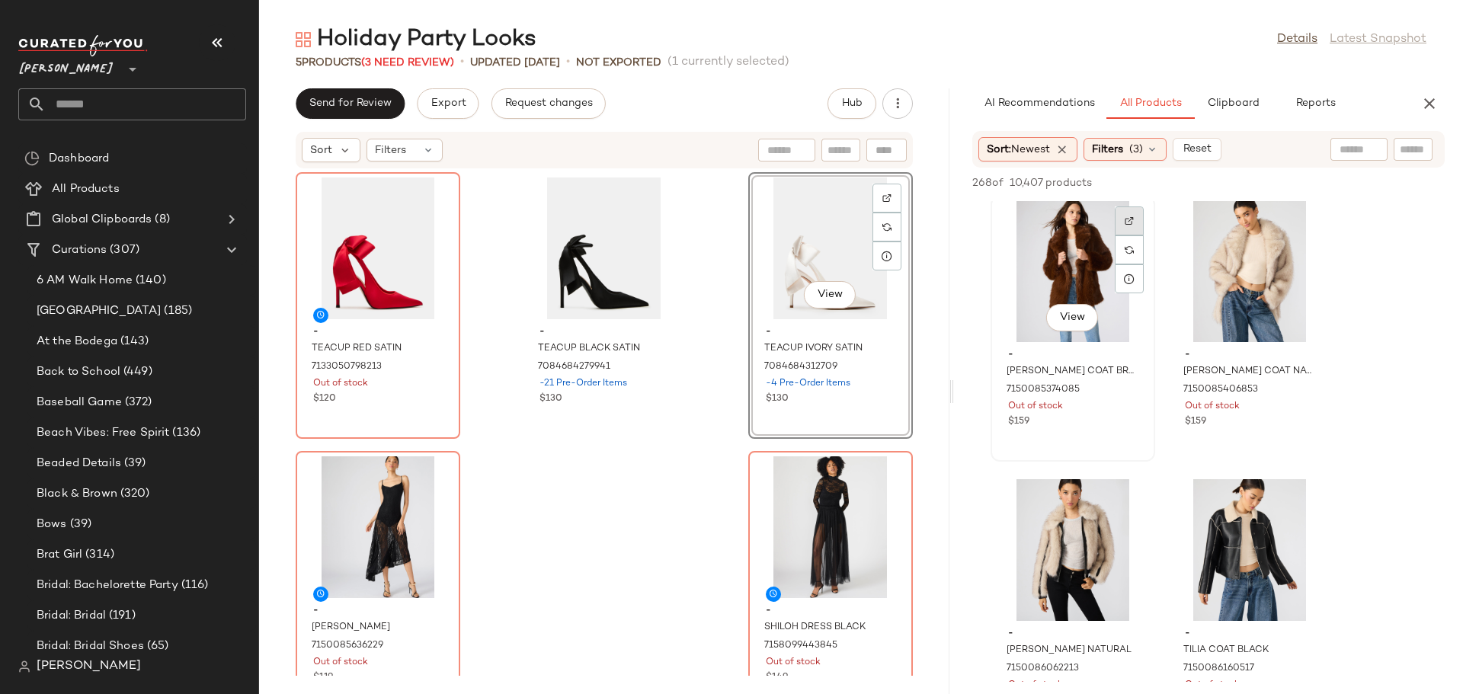
click at [1125, 222] on img at bounding box center [1129, 220] width 9 height 9
click at [1205, 280] on div "View" at bounding box center [1250, 271] width 154 height 142
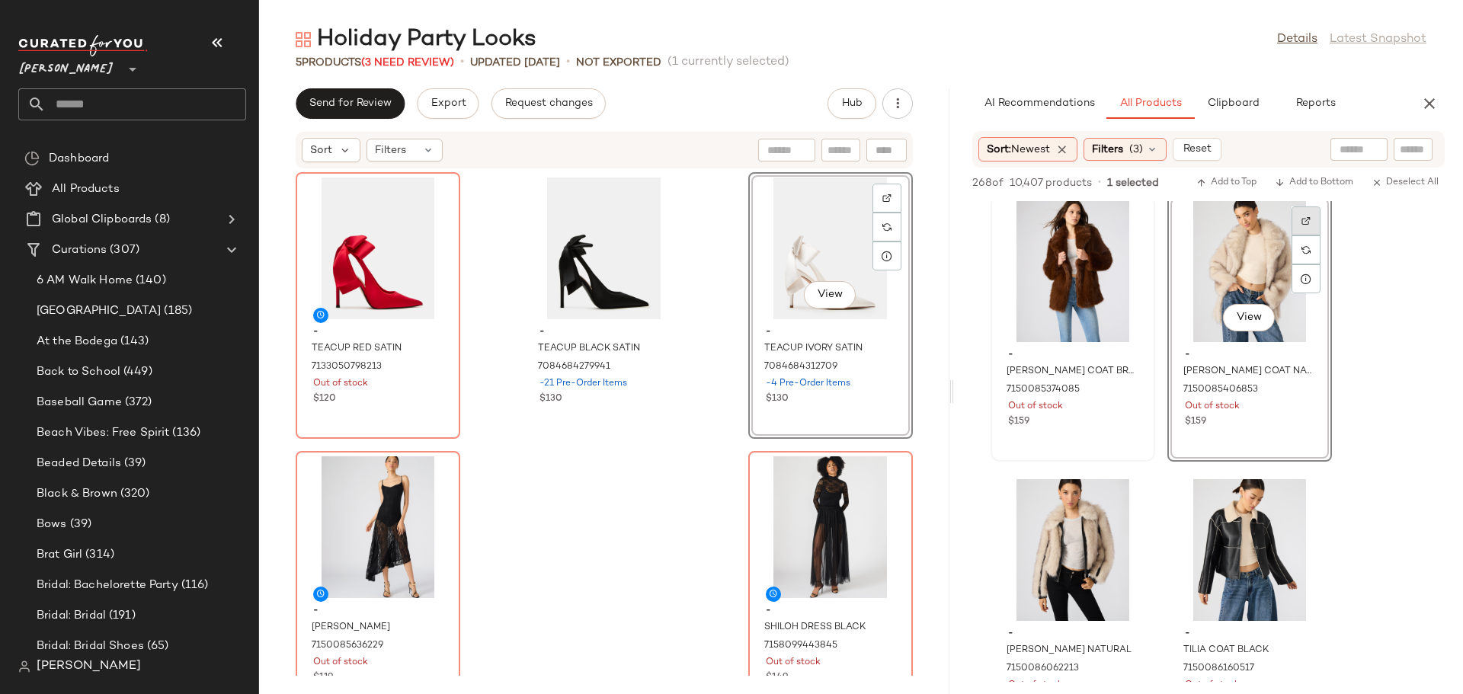
click at [1303, 222] on img at bounding box center [1305, 220] width 9 height 9
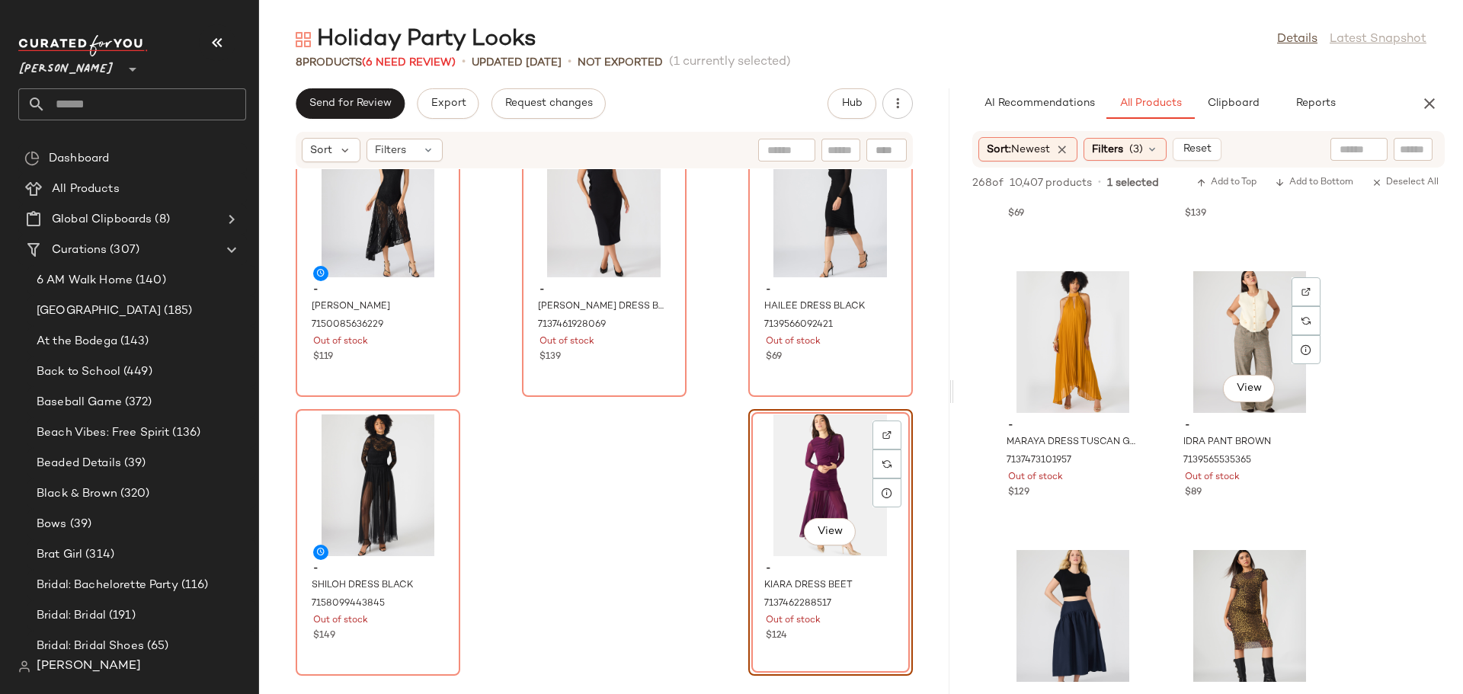
scroll to position [6628, 0]
click at [1131, 293] on img at bounding box center [1129, 290] width 9 height 9
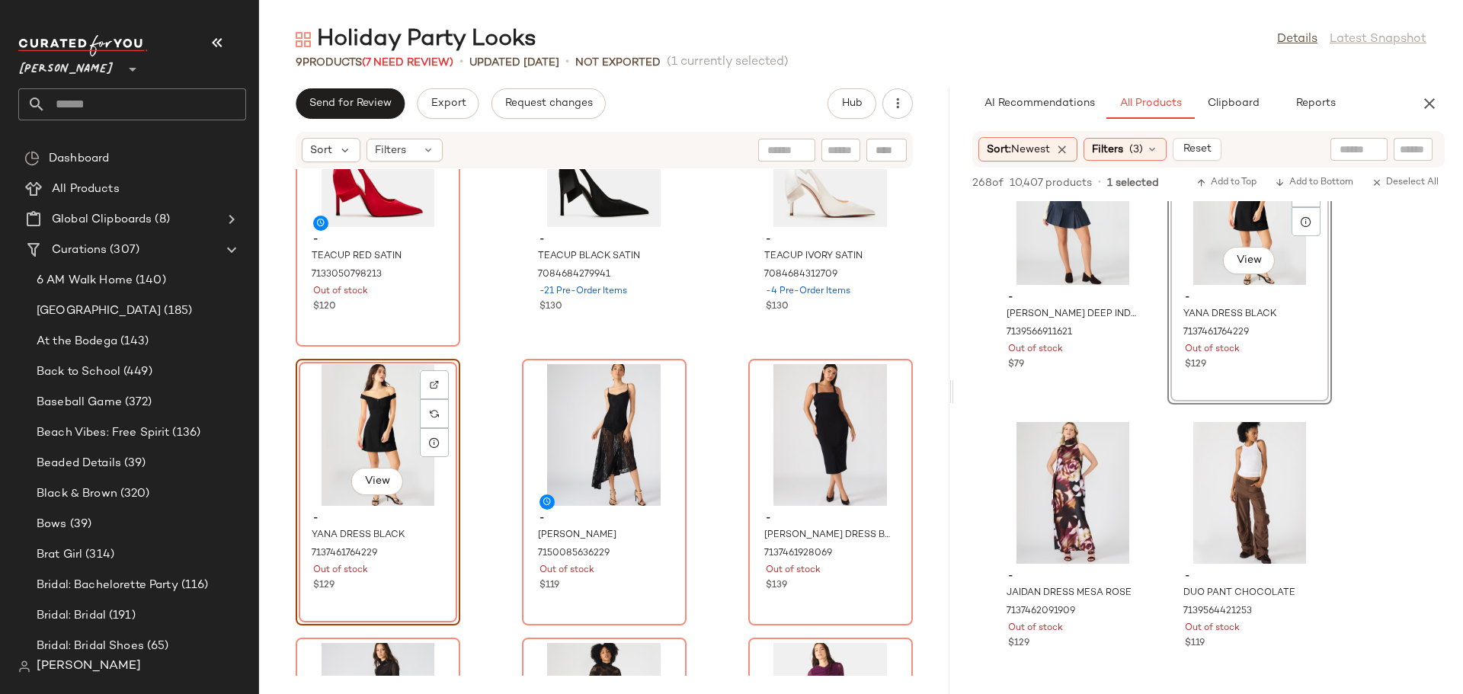
scroll to position [7619, 0]
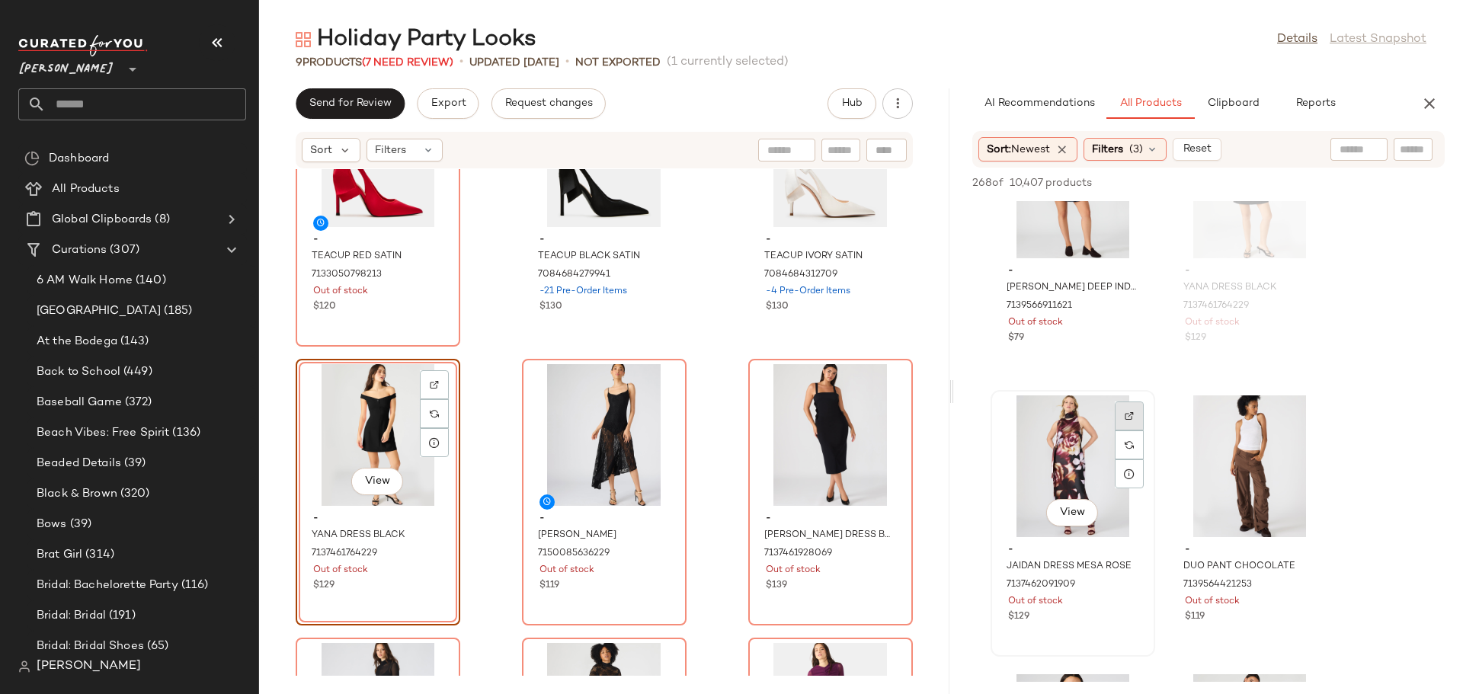
click at [1133, 415] on img at bounding box center [1129, 415] width 9 height 9
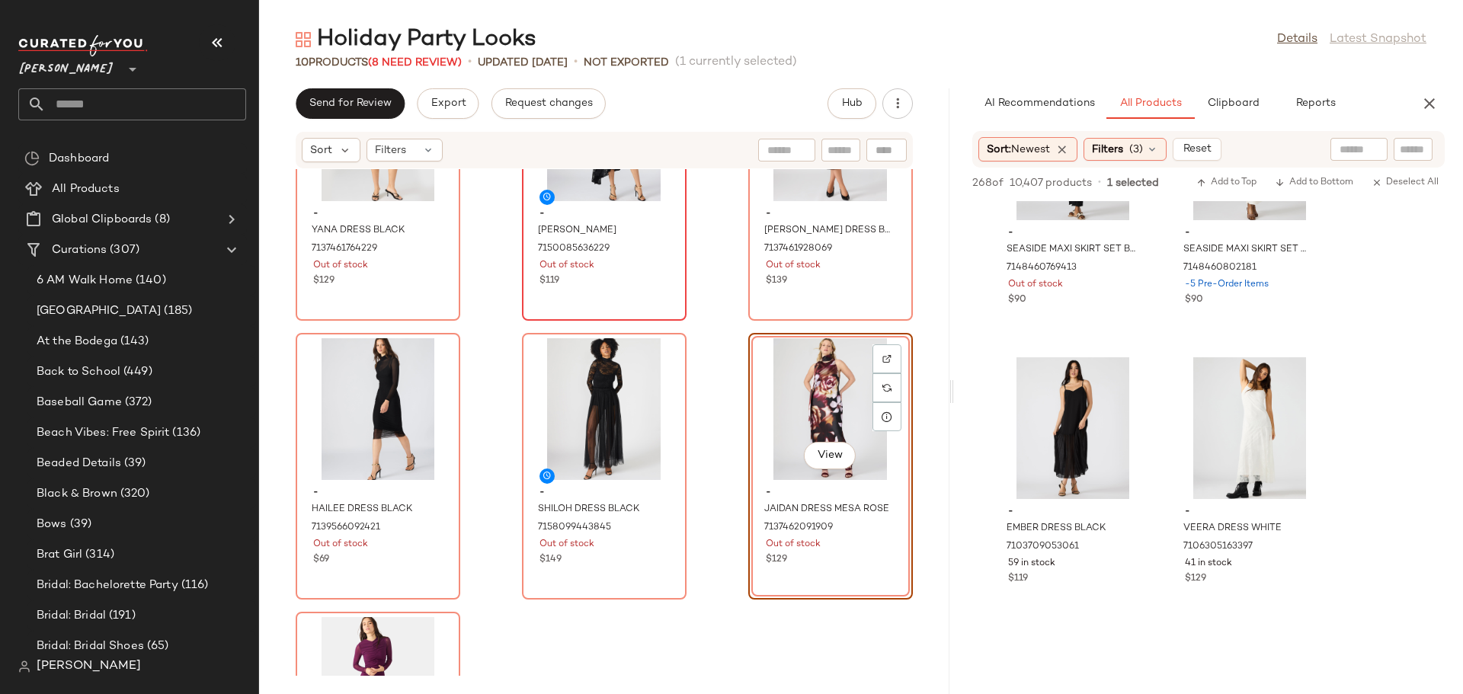
scroll to position [14094, 0]
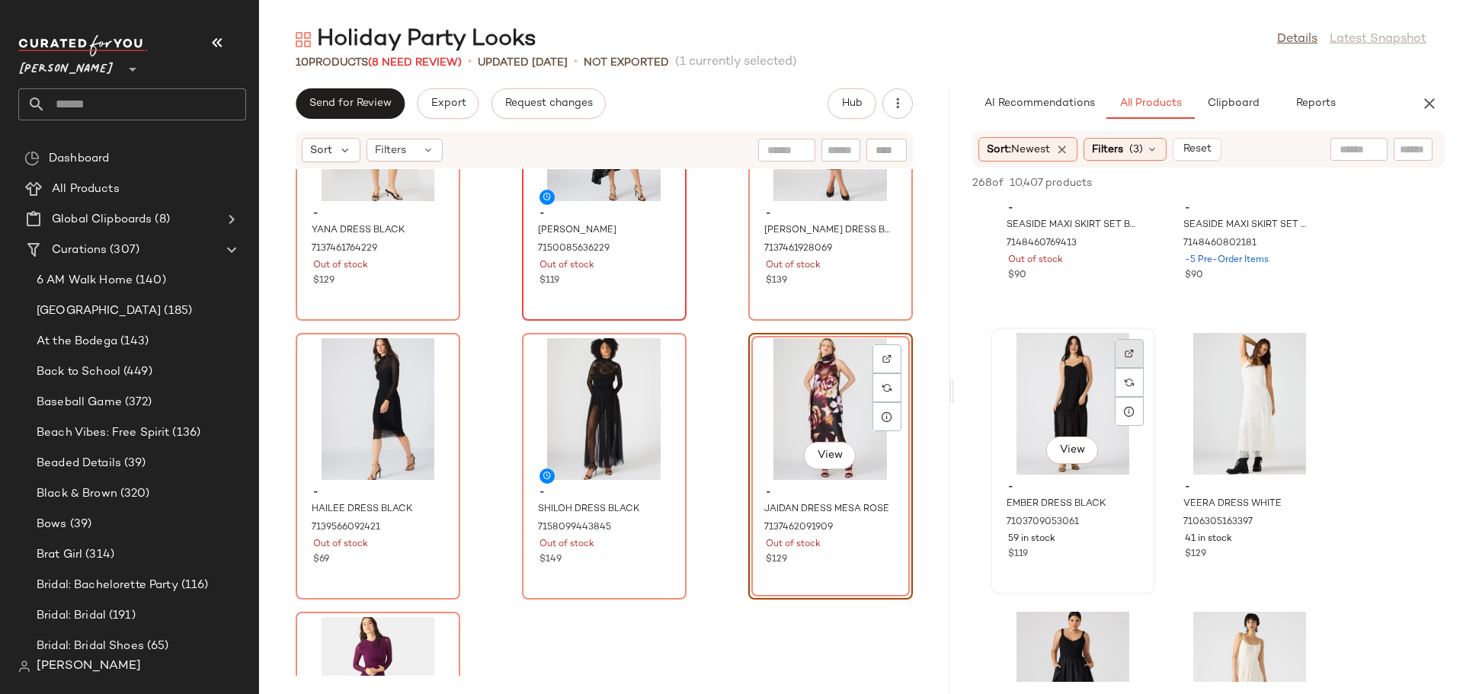
click at [1133, 350] on img at bounding box center [1129, 353] width 9 height 9
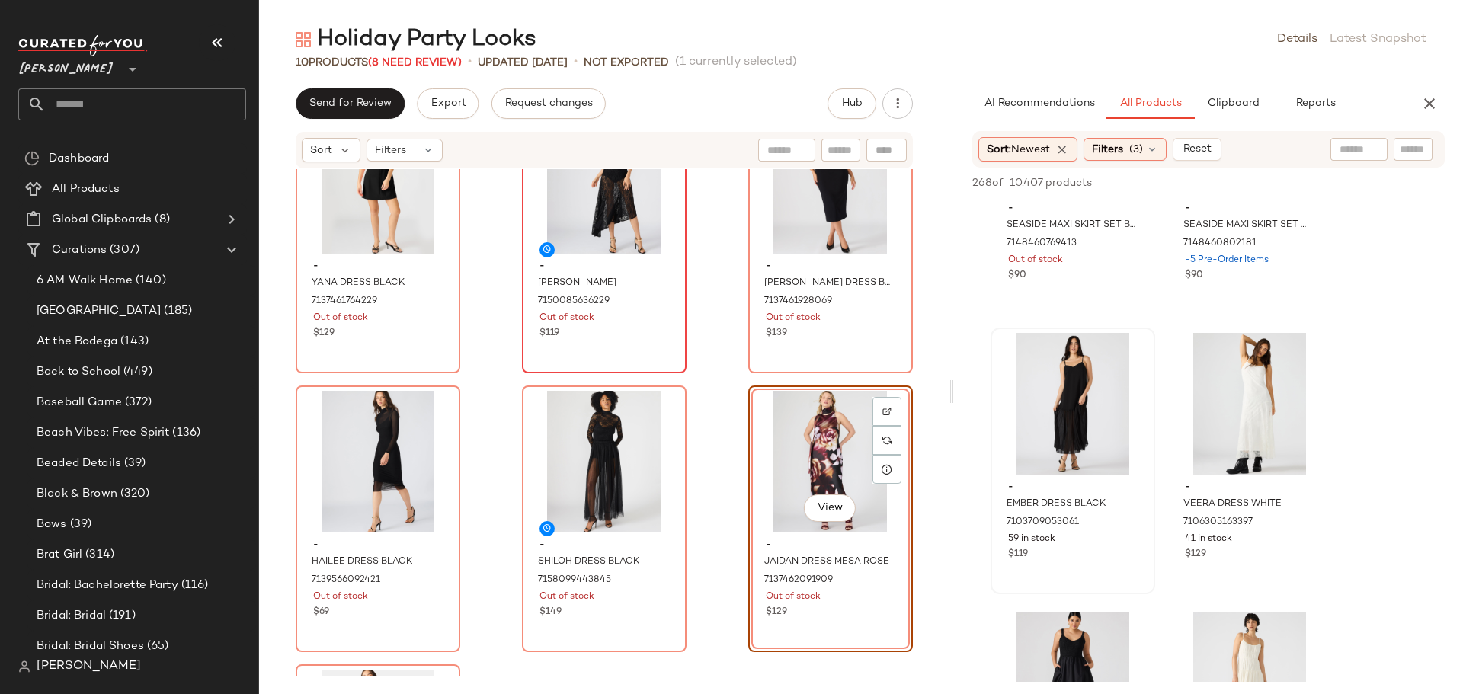
scroll to position [393, 0]
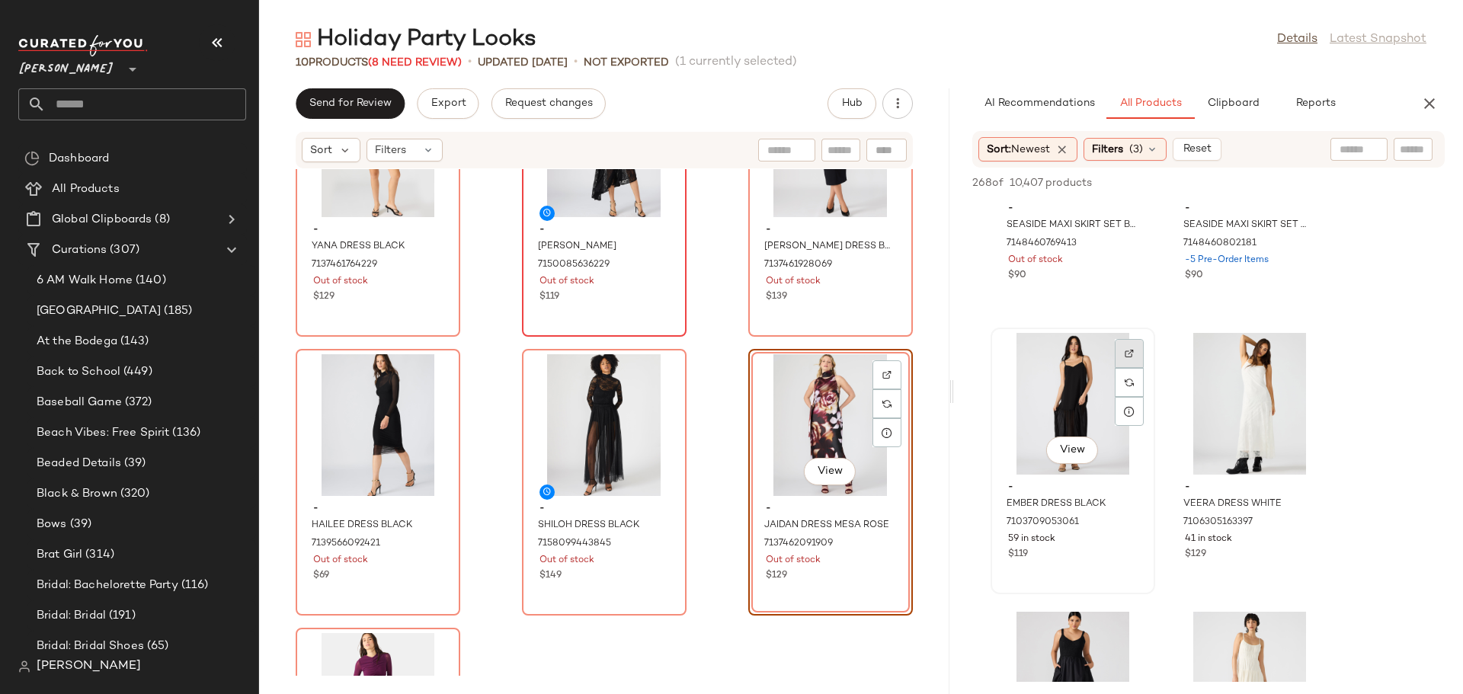
click at [1128, 356] on img at bounding box center [1129, 353] width 9 height 9
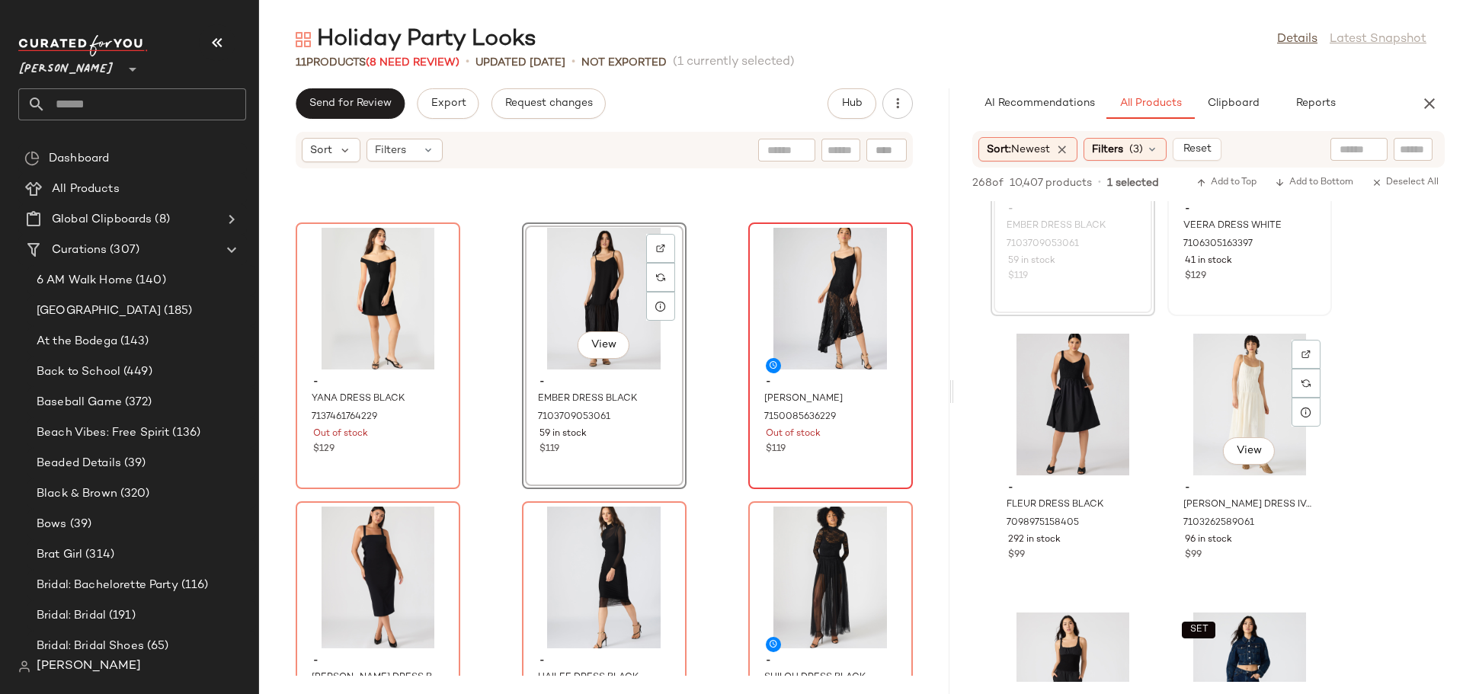
scroll to position [14399, 0]
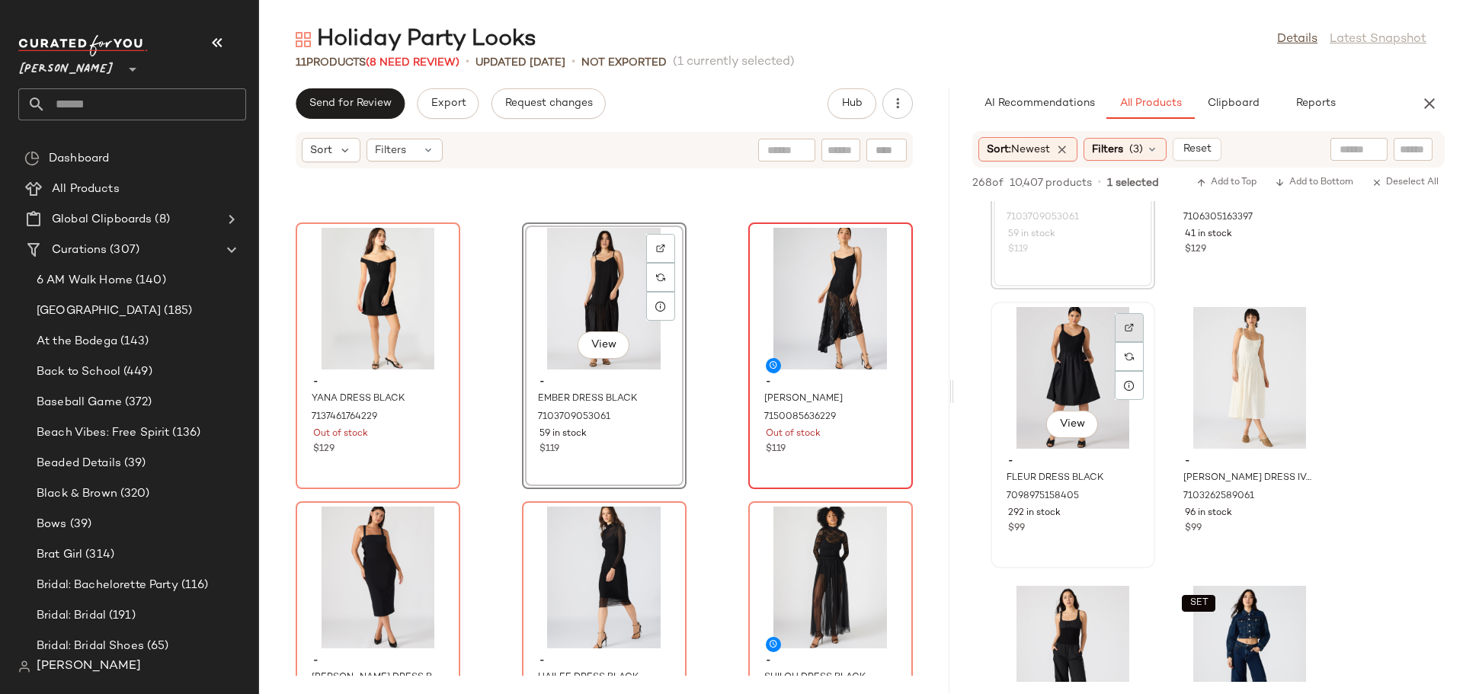
click at [1130, 324] on img at bounding box center [1129, 327] width 9 height 9
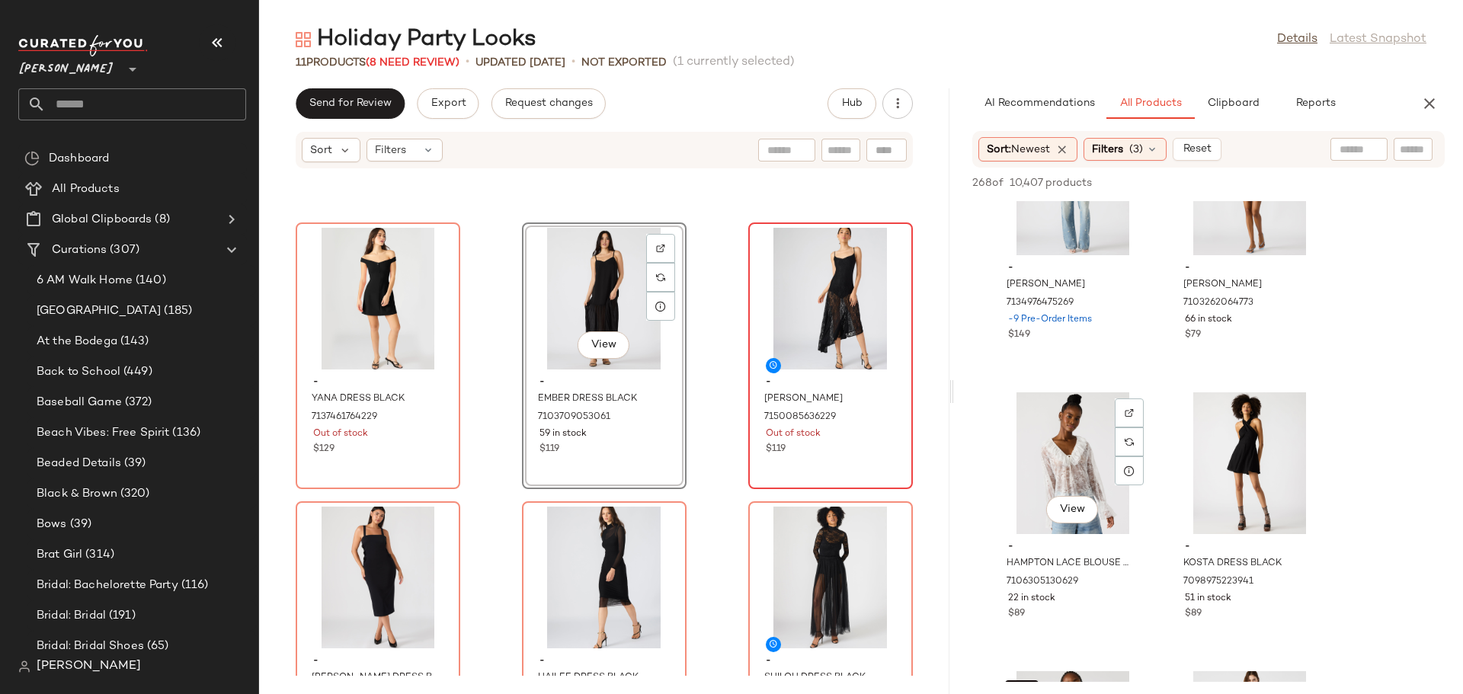
scroll to position [16060, 0]
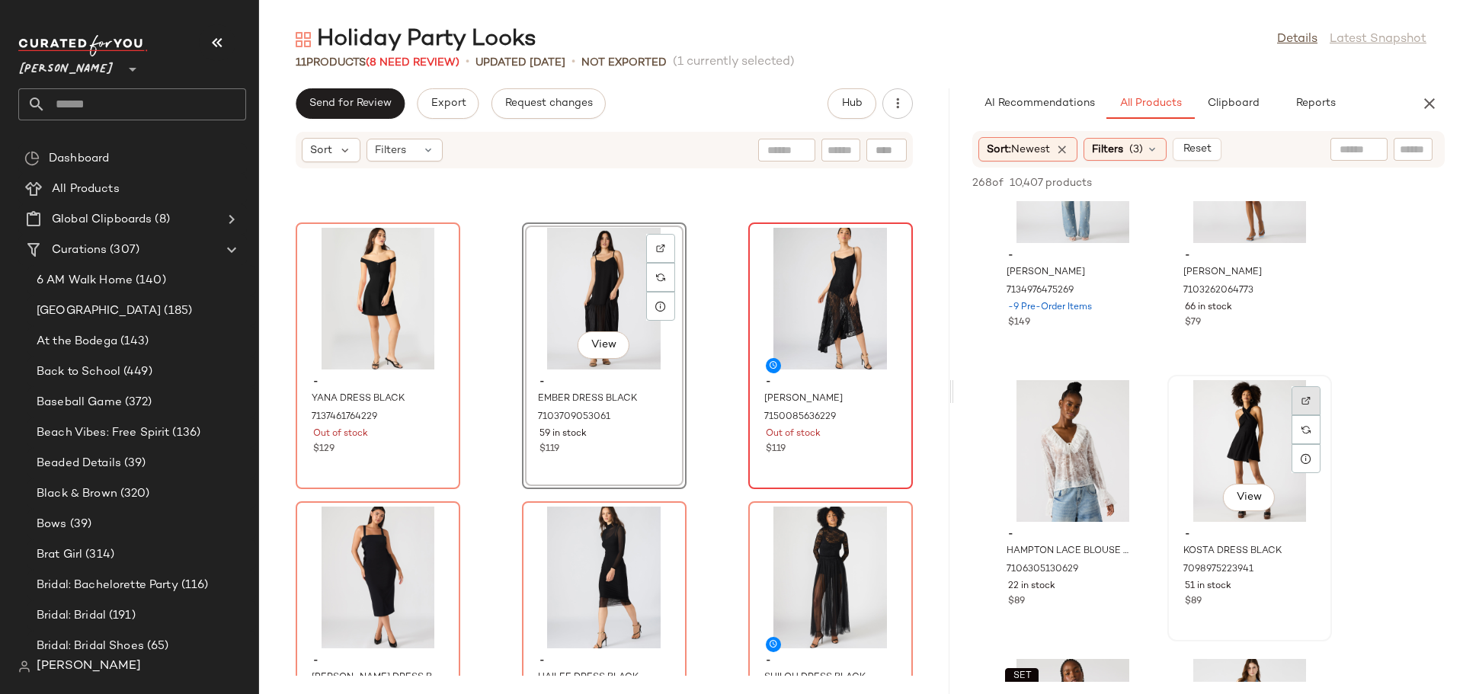
click at [1308, 400] on img at bounding box center [1305, 400] width 9 height 9
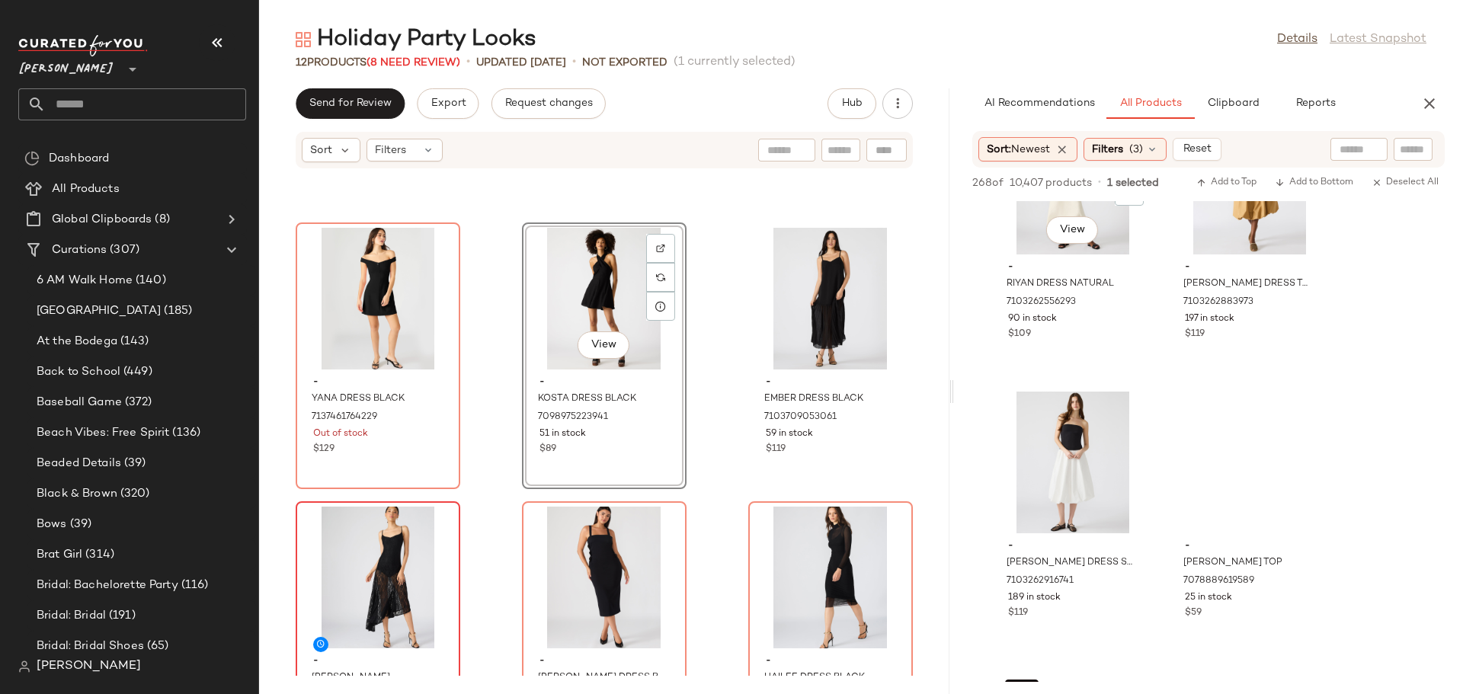
scroll to position [16935, 0]
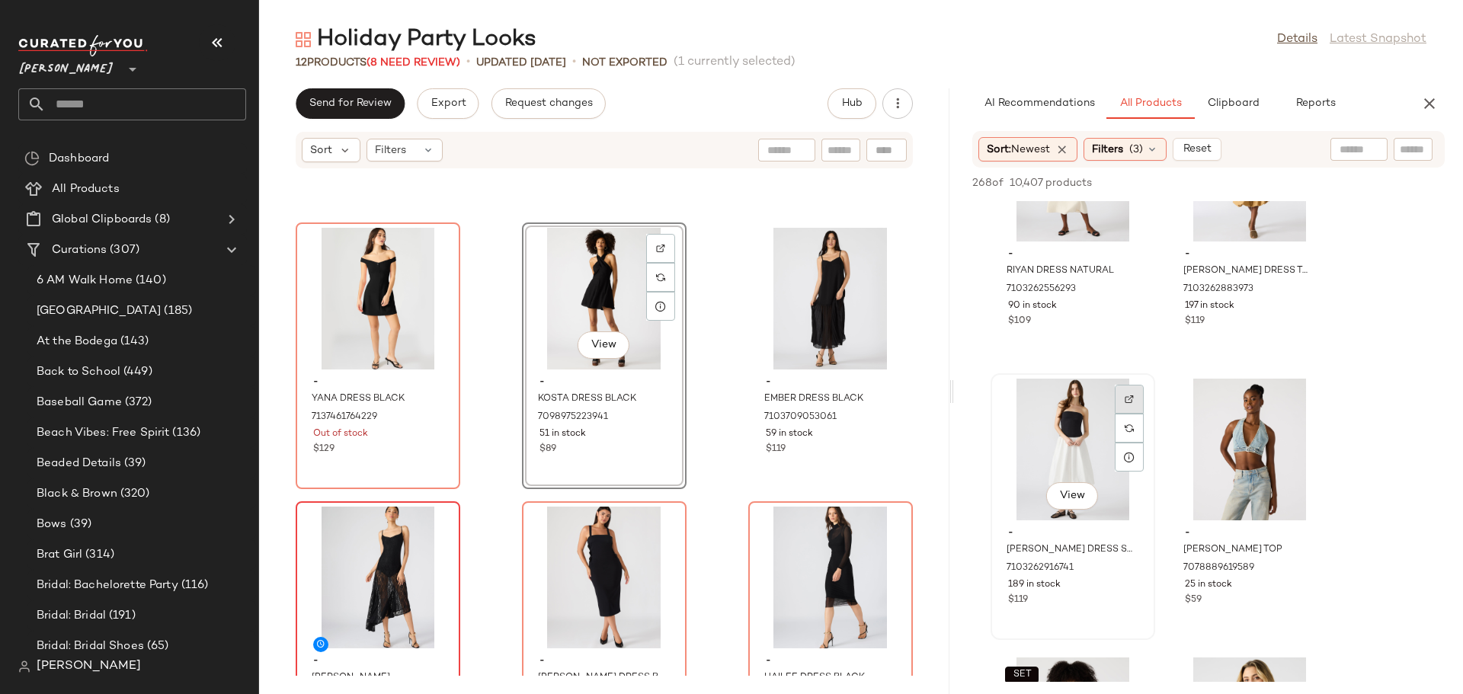
click at [1129, 401] on img at bounding box center [1129, 399] width 9 height 9
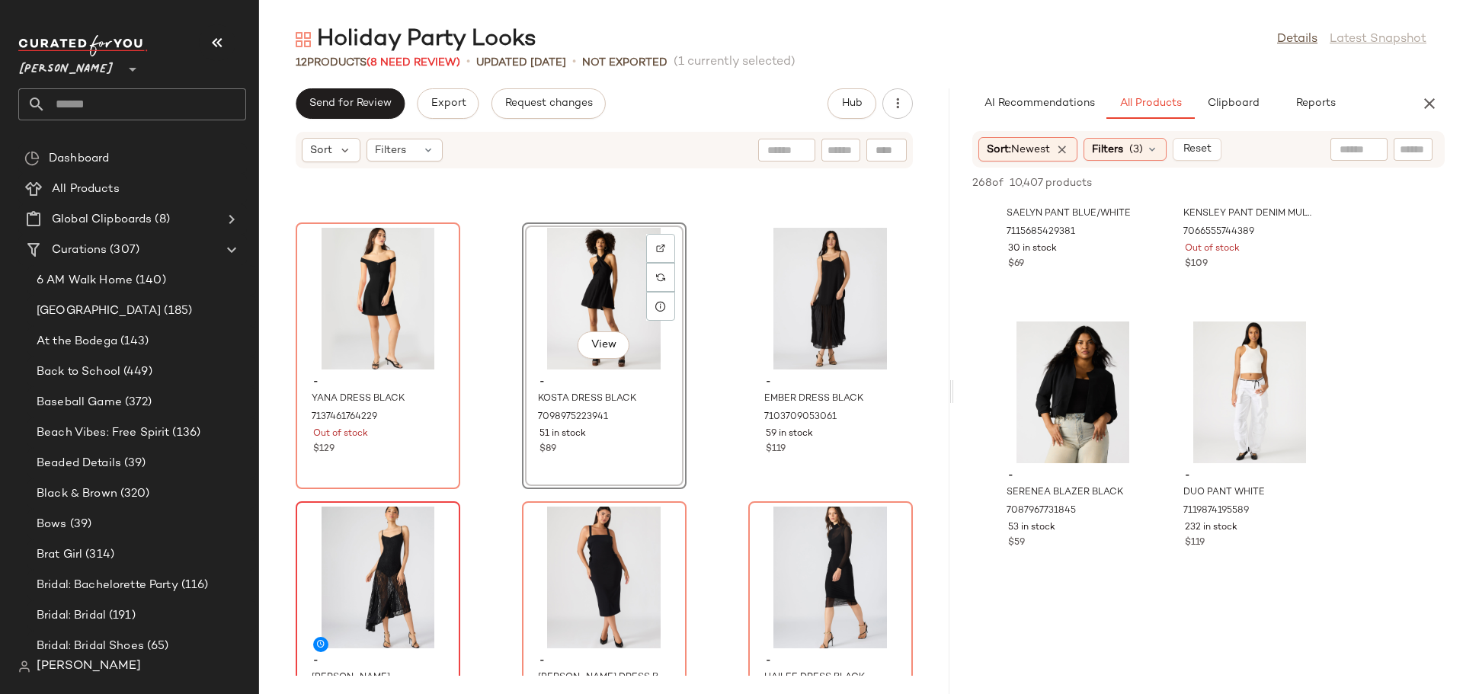
scroll to position [19077, 0]
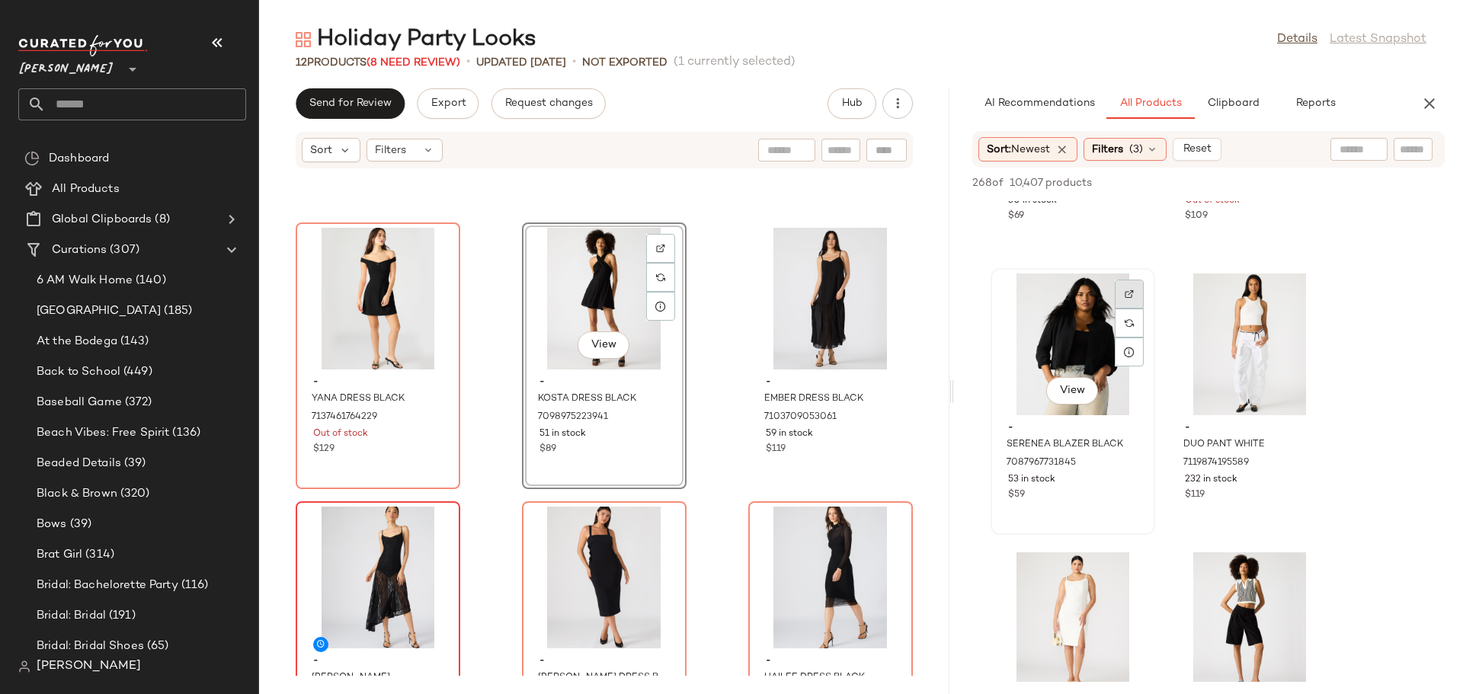
click at [1130, 296] on img at bounding box center [1129, 294] width 9 height 9
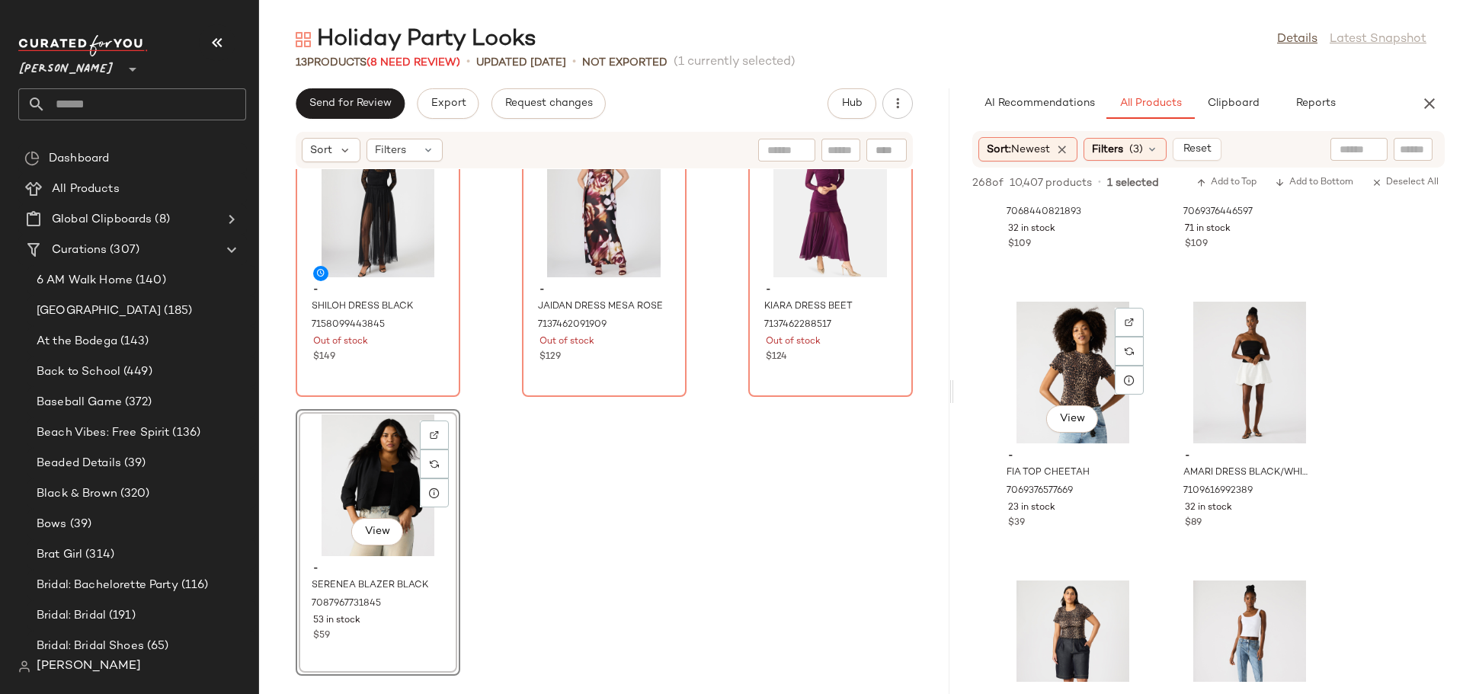
scroll to position [23374, 0]
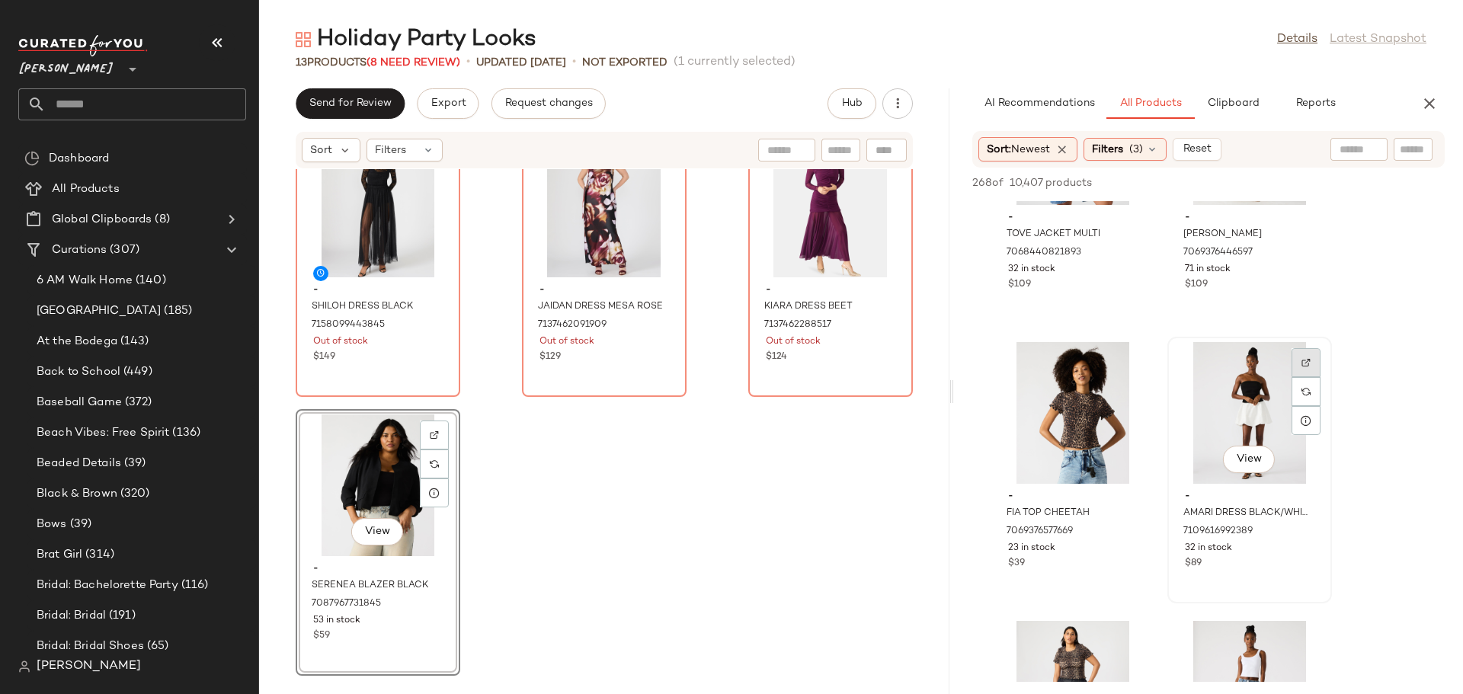
click at [1307, 362] on img at bounding box center [1305, 362] width 9 height 9
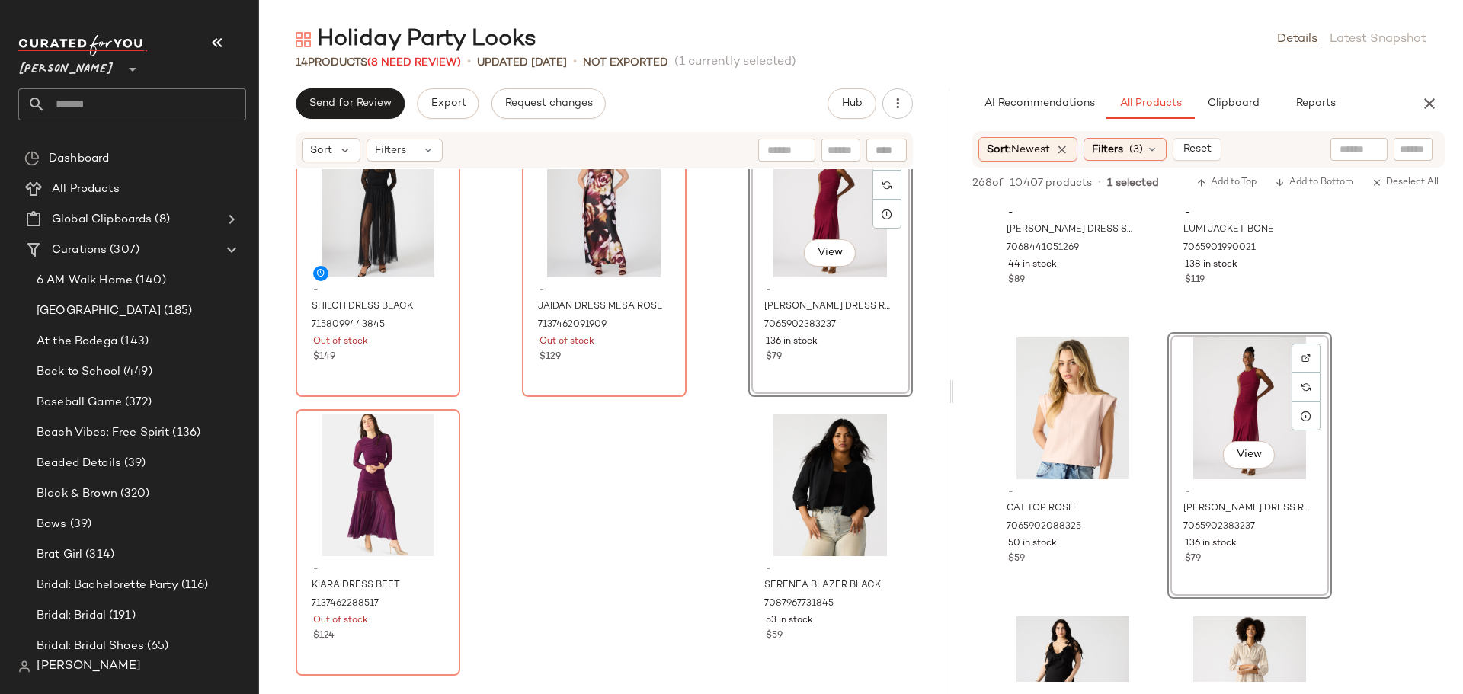
scroll to position [814, 0]
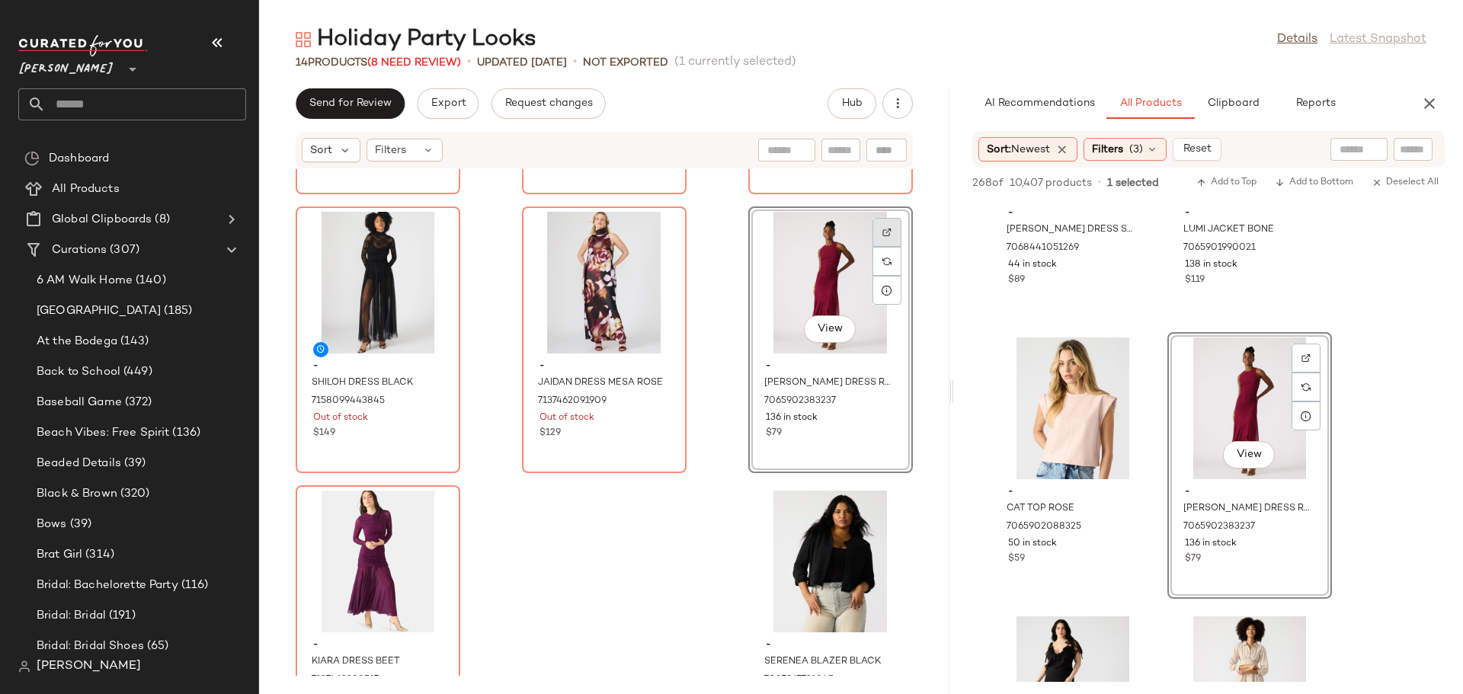
click at [882, 232] on img at bounding box center [886, 232] width 9 height 9
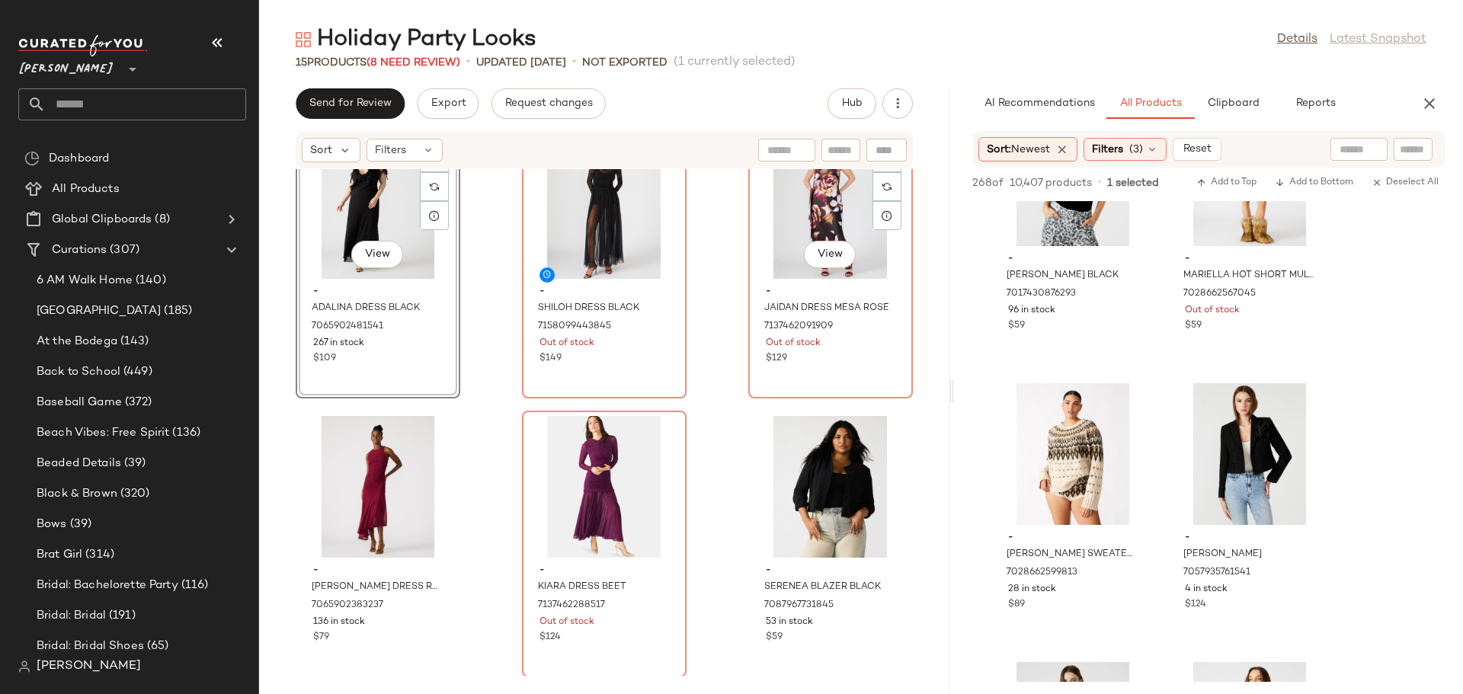
scroll to position [891, 0]
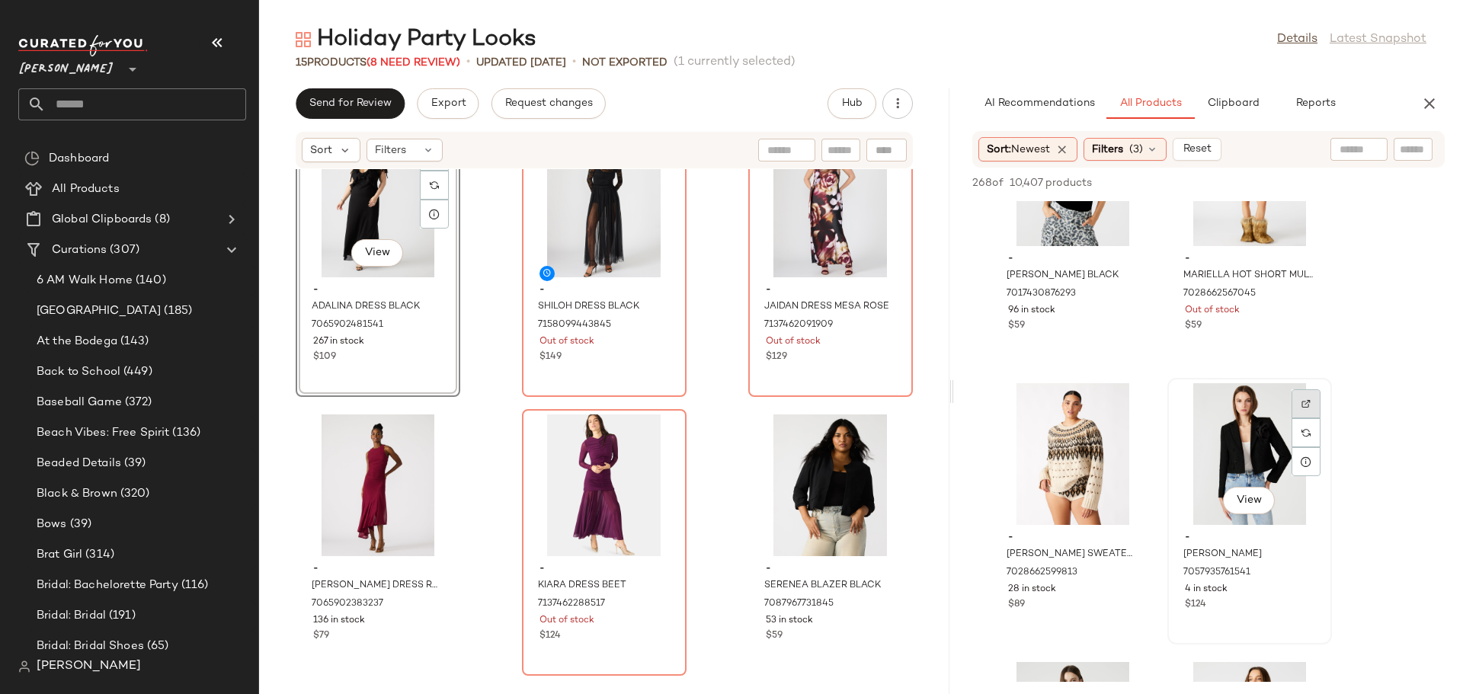
click at [1307, 405] on img at bounding box center [1305, 403] width 9 height 9
click at [1304, 418] on div at bounding box center [1305, 432] width 29 height 29
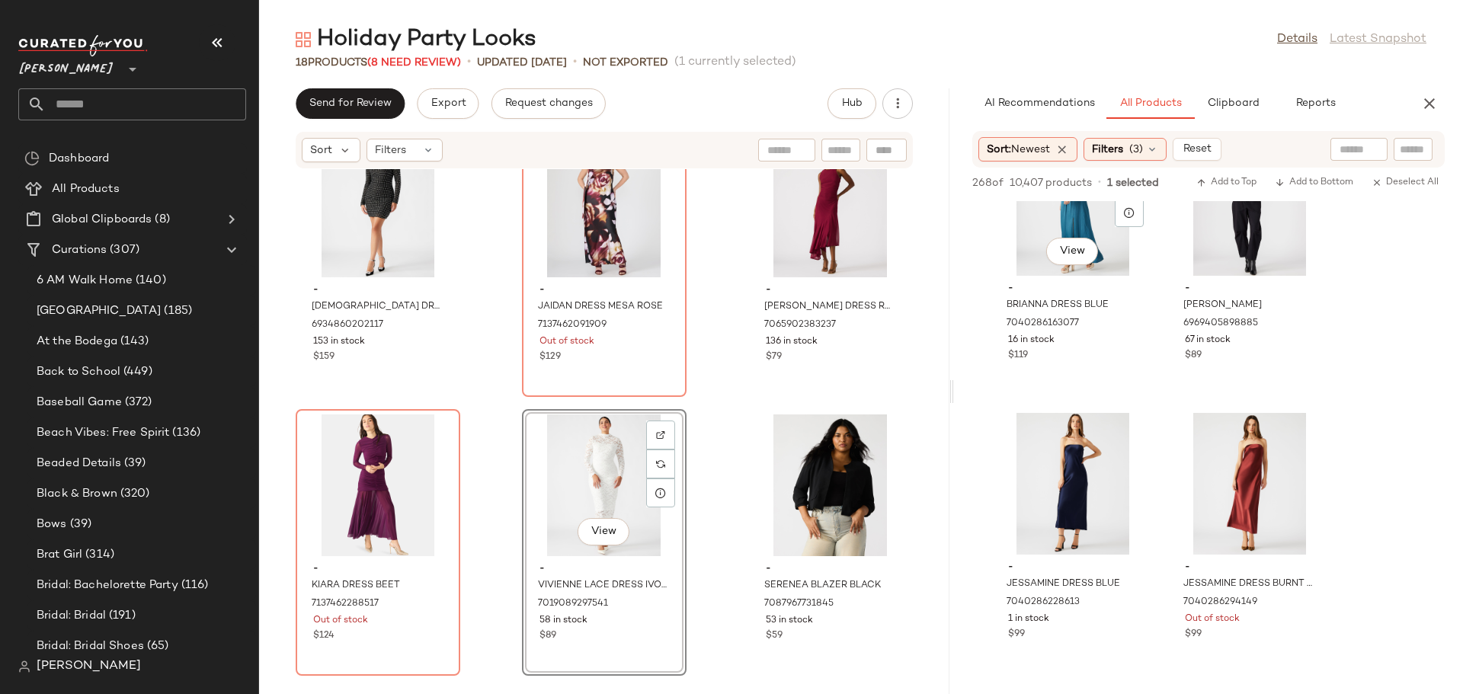
scroll to position [30295, 0]
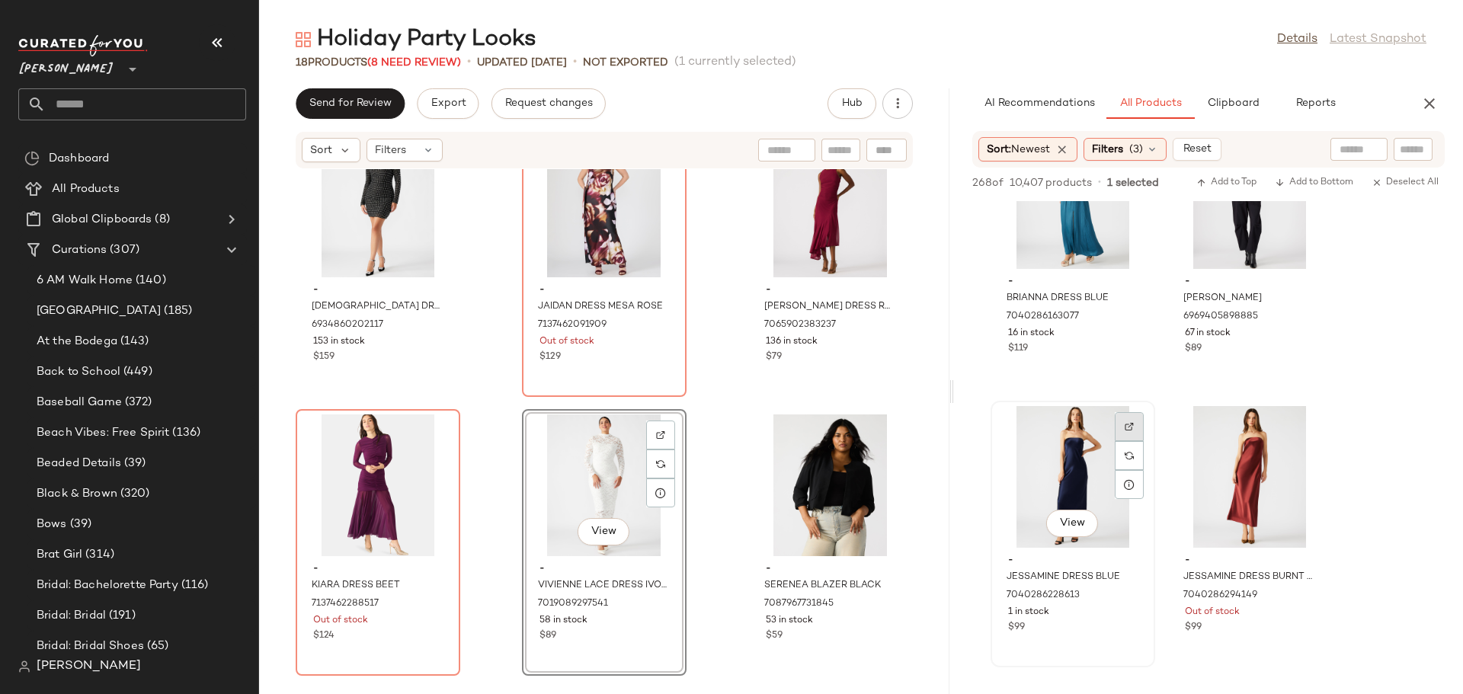
click at [1130, 425] on img at bounding box center [1129, 426] width 9 height 9
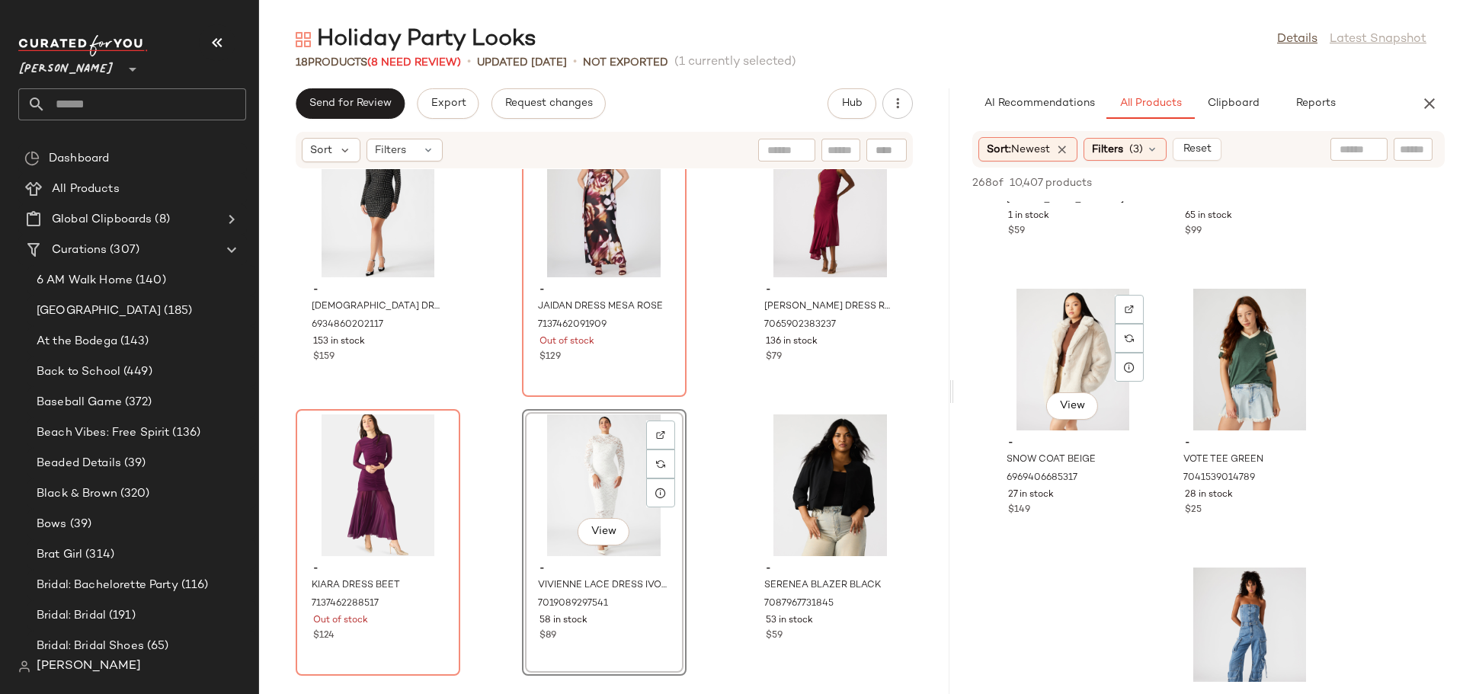
scroll to position [31879, 0]
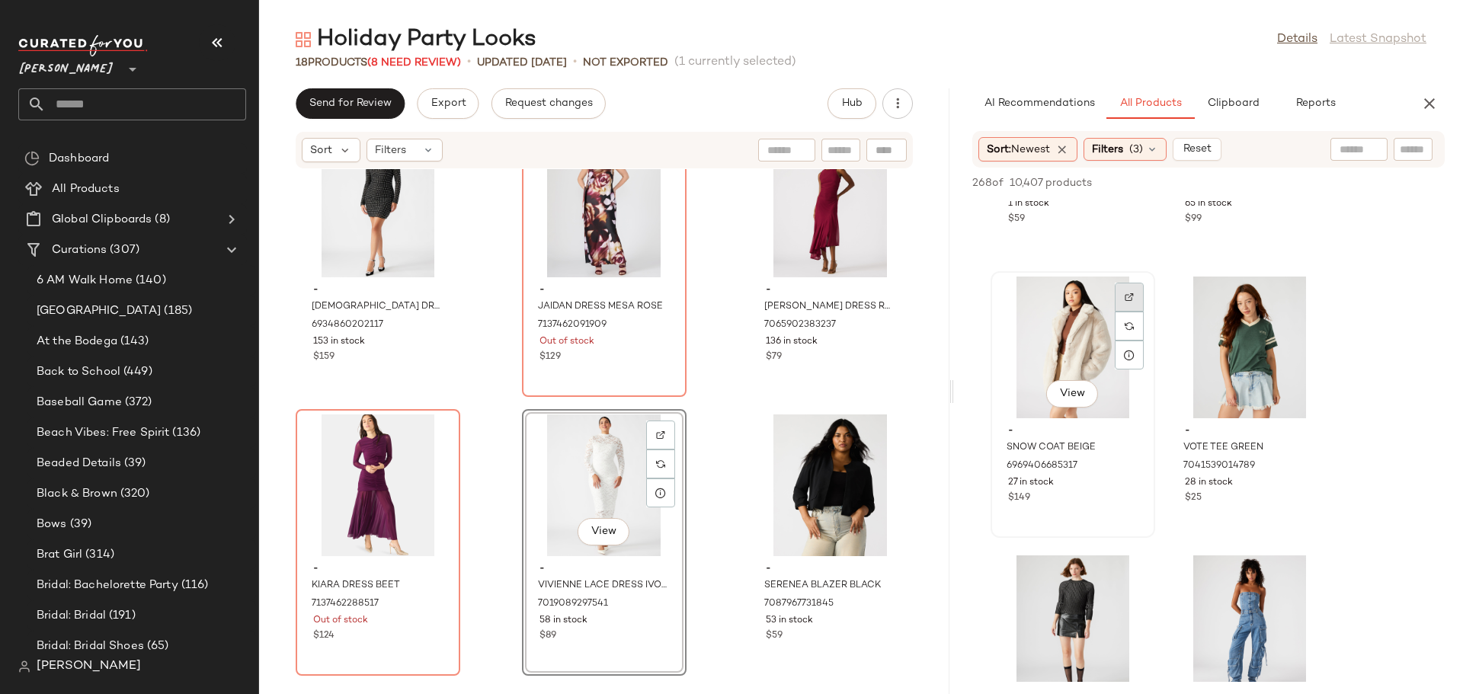
click at [1127, 294] on img at bounding box center [1129, 297] width 9 height 9
click at [1040, 322] on div "View" at bounding box center [1073, 348] width 154 height 142
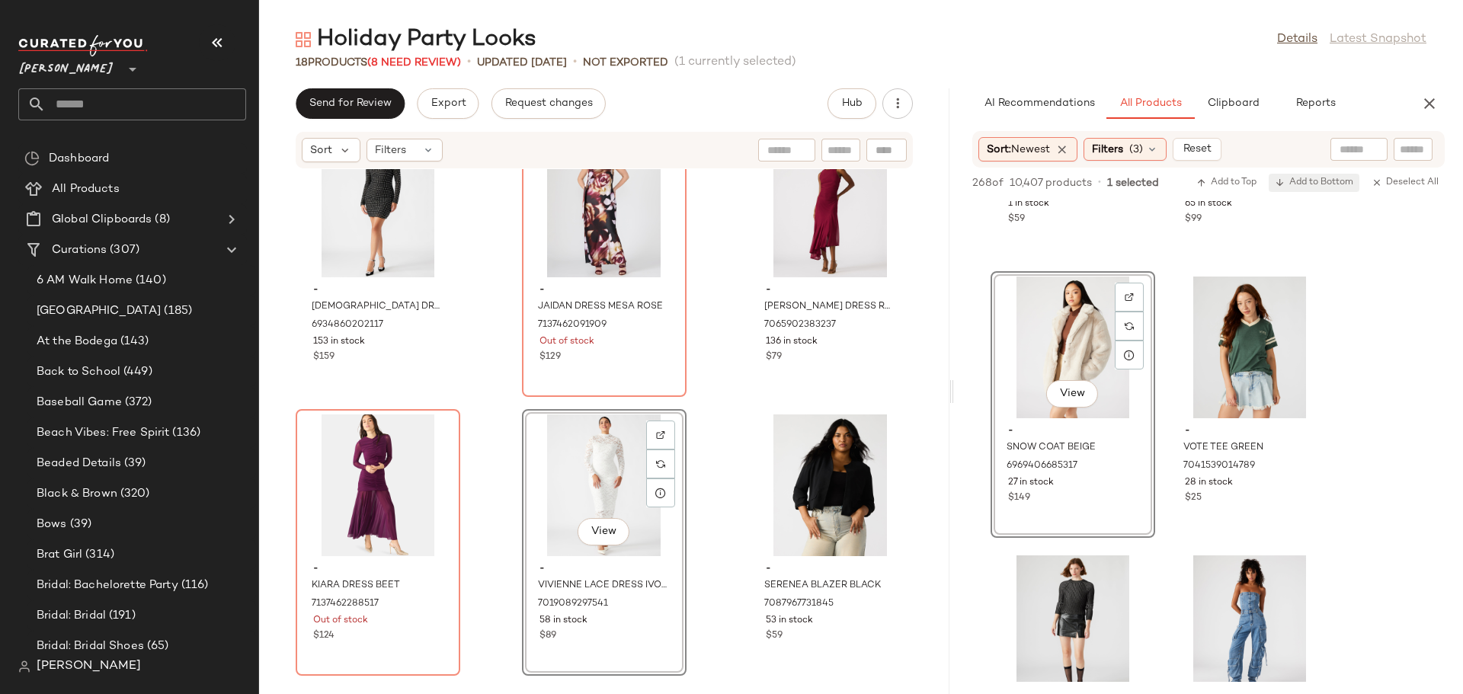
click at [1299, 183] on span "Add to Bottom" at bounding box center [1314, 183] width 78 height 11
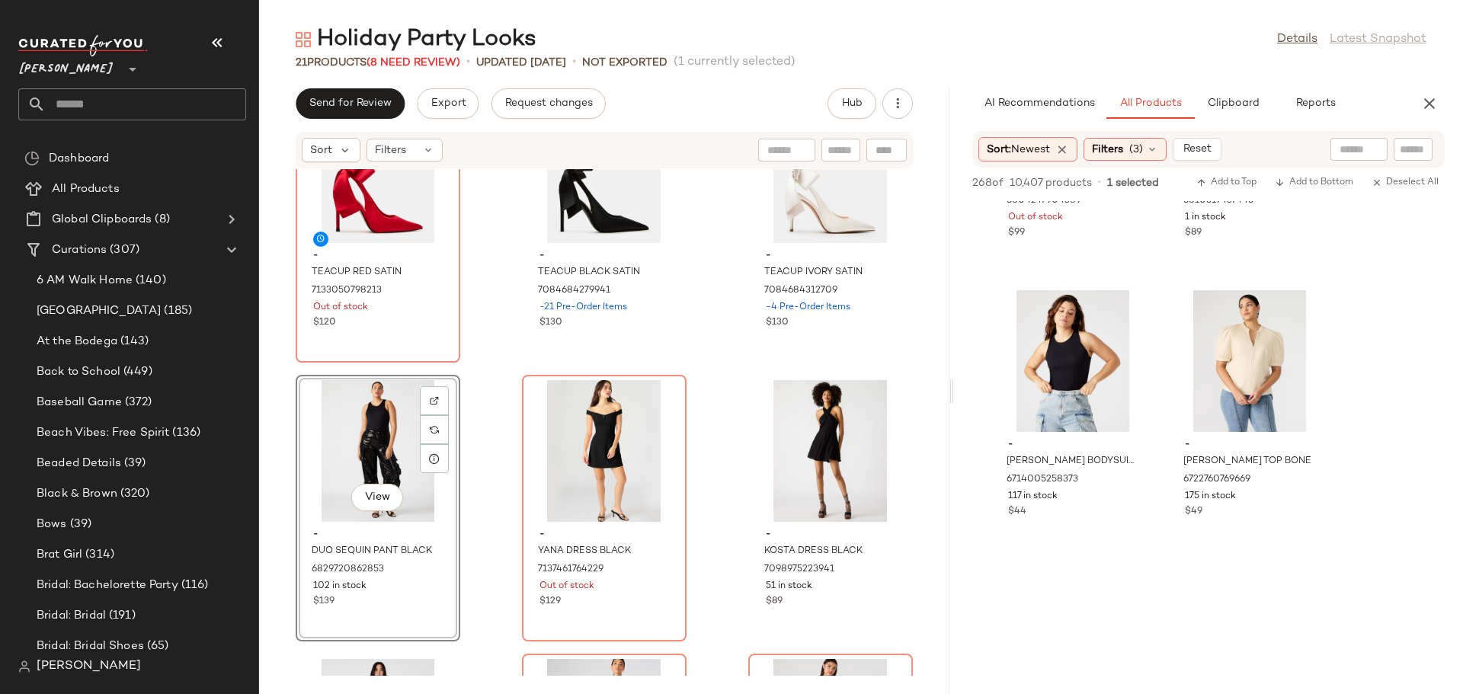
scroll to position [37977, 0]
click at [1156, 152] on icon at bounding box center [1152, 149] width 12 height 12
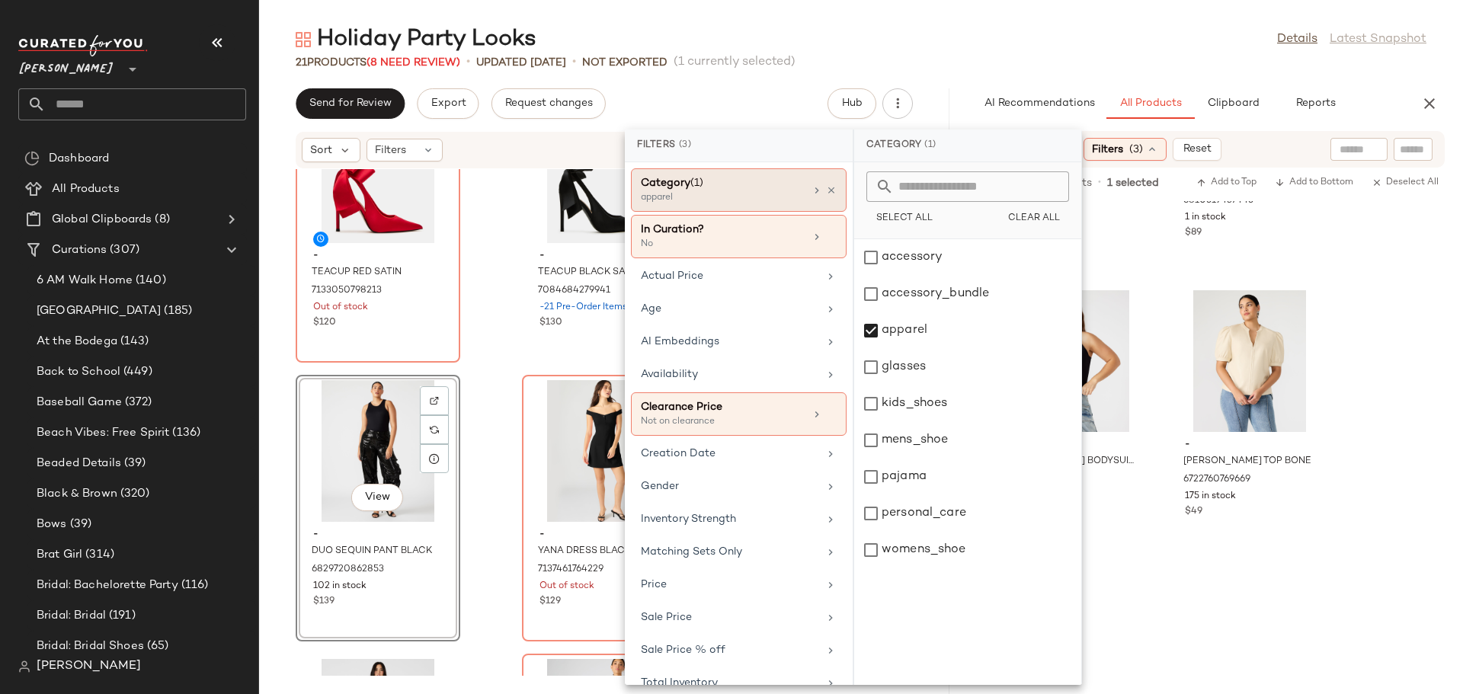
click at [826, 188] on icon at bounding box center [831, 190] width 11 height 11
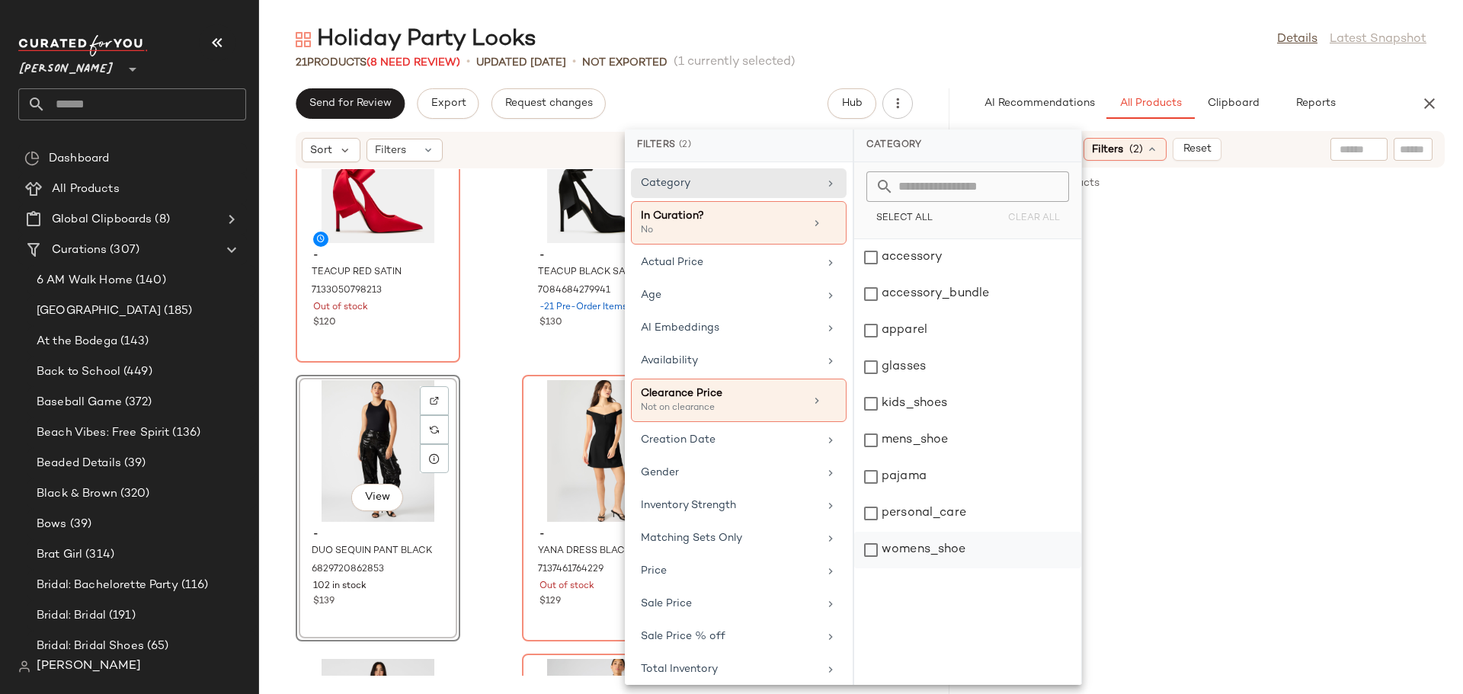
click at [868, 548] on div "womens_shoe" at bounding box center [967, 550] width 227 height 37
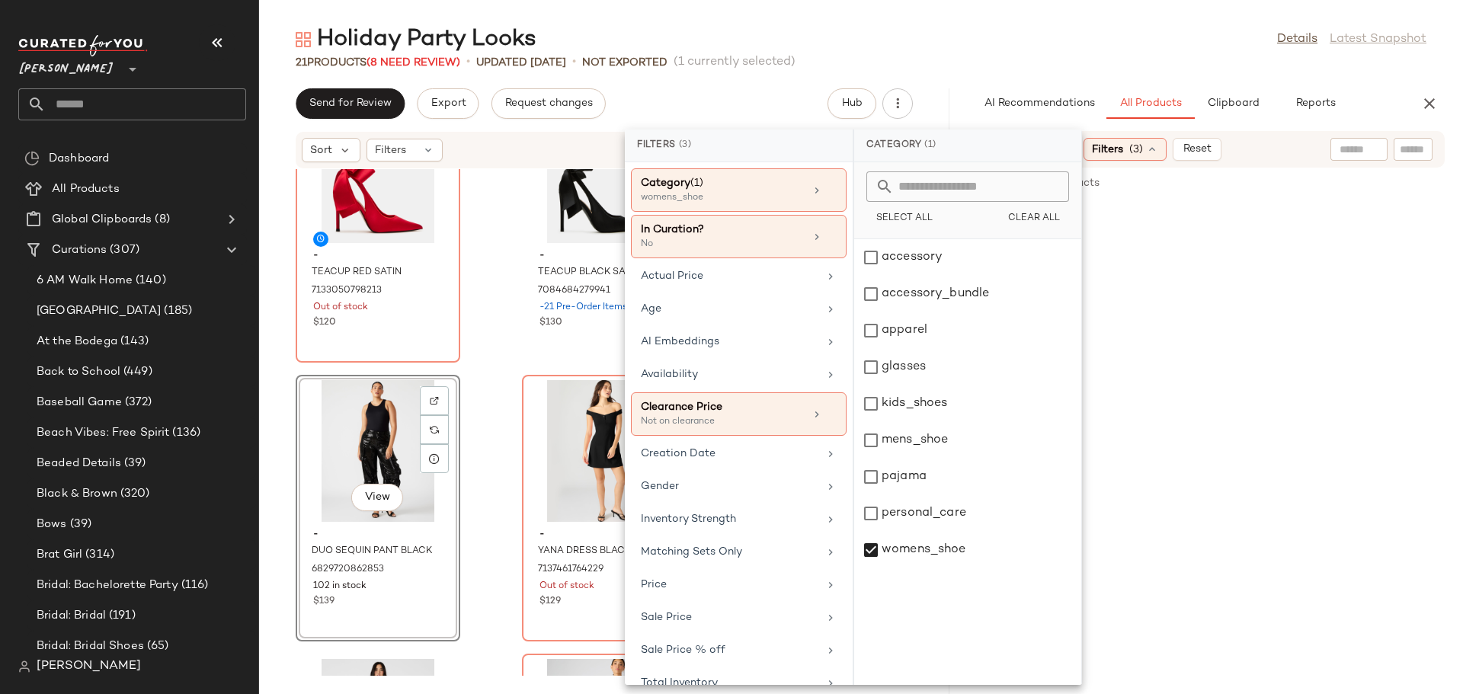
click at [1400, 149] on input "text" at bounding box center [1413, 150] width 27 height 16
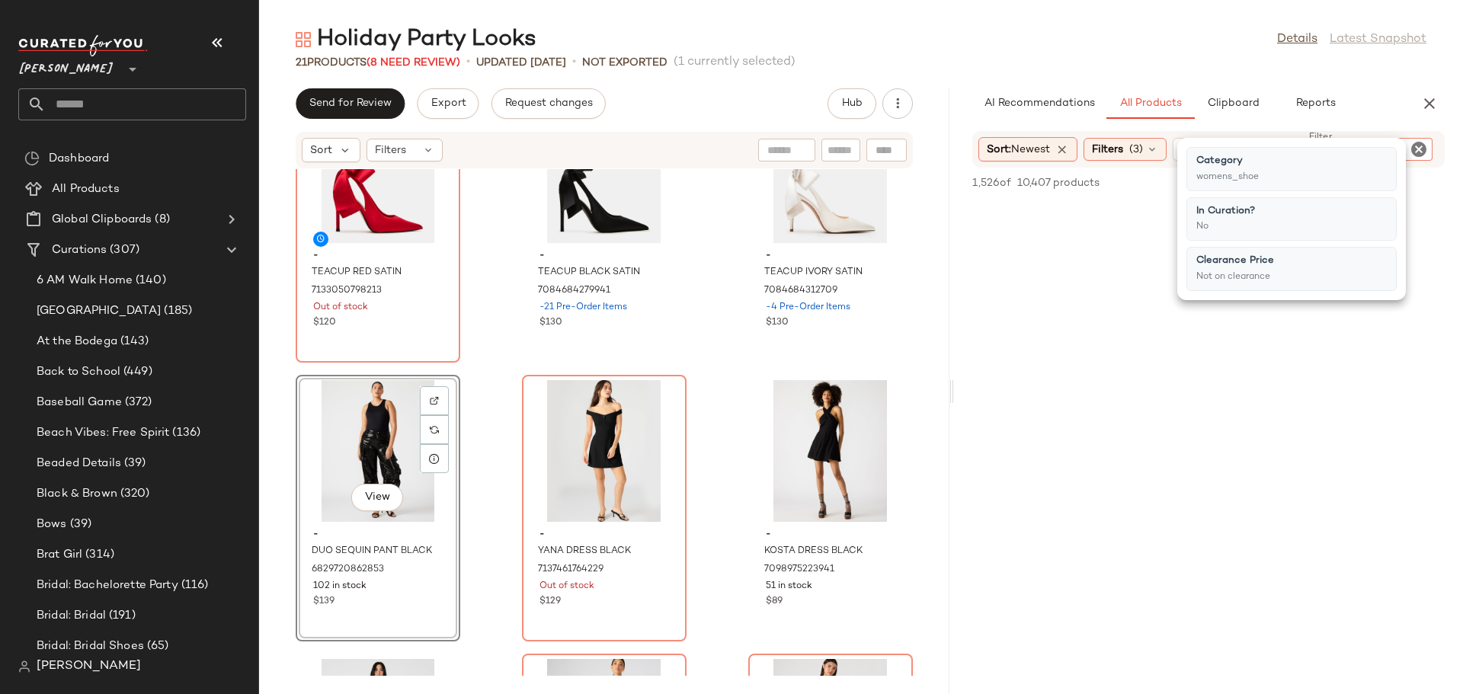
type input "*****"
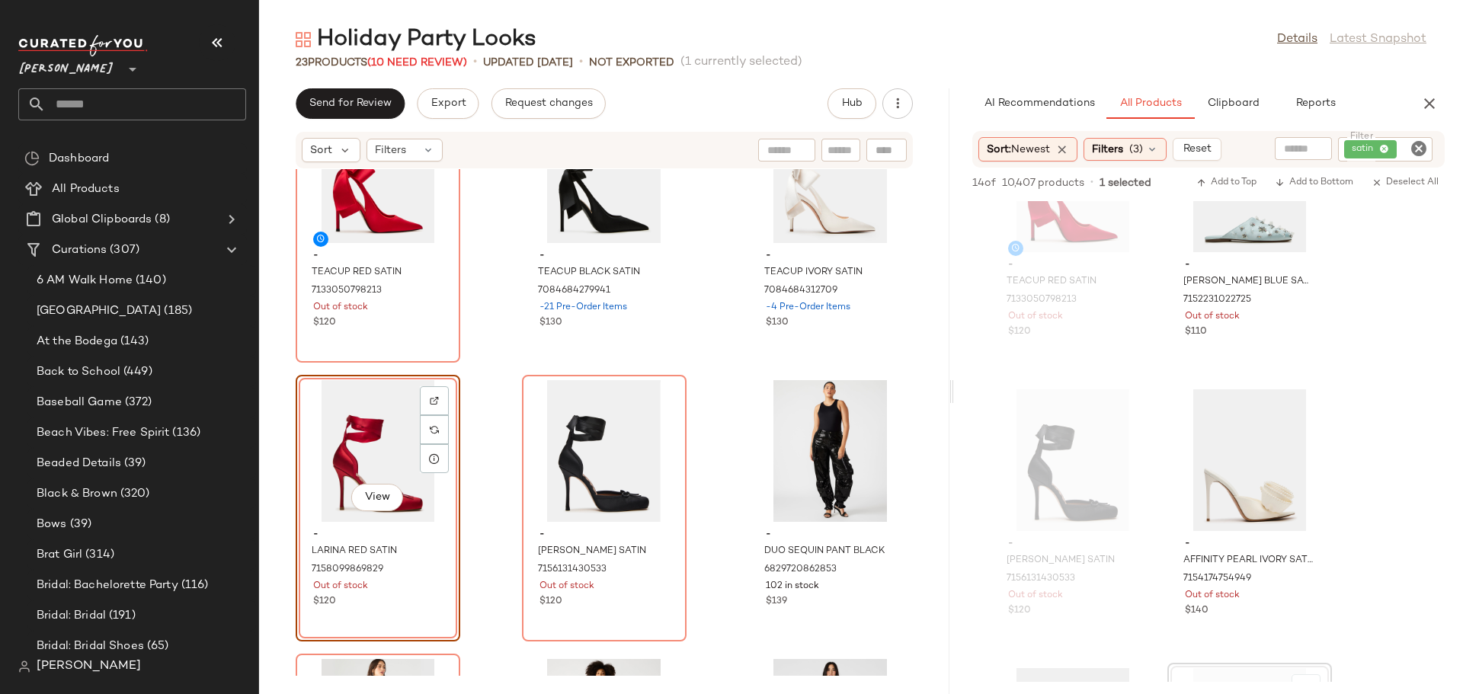
scroll to position [76, 0]
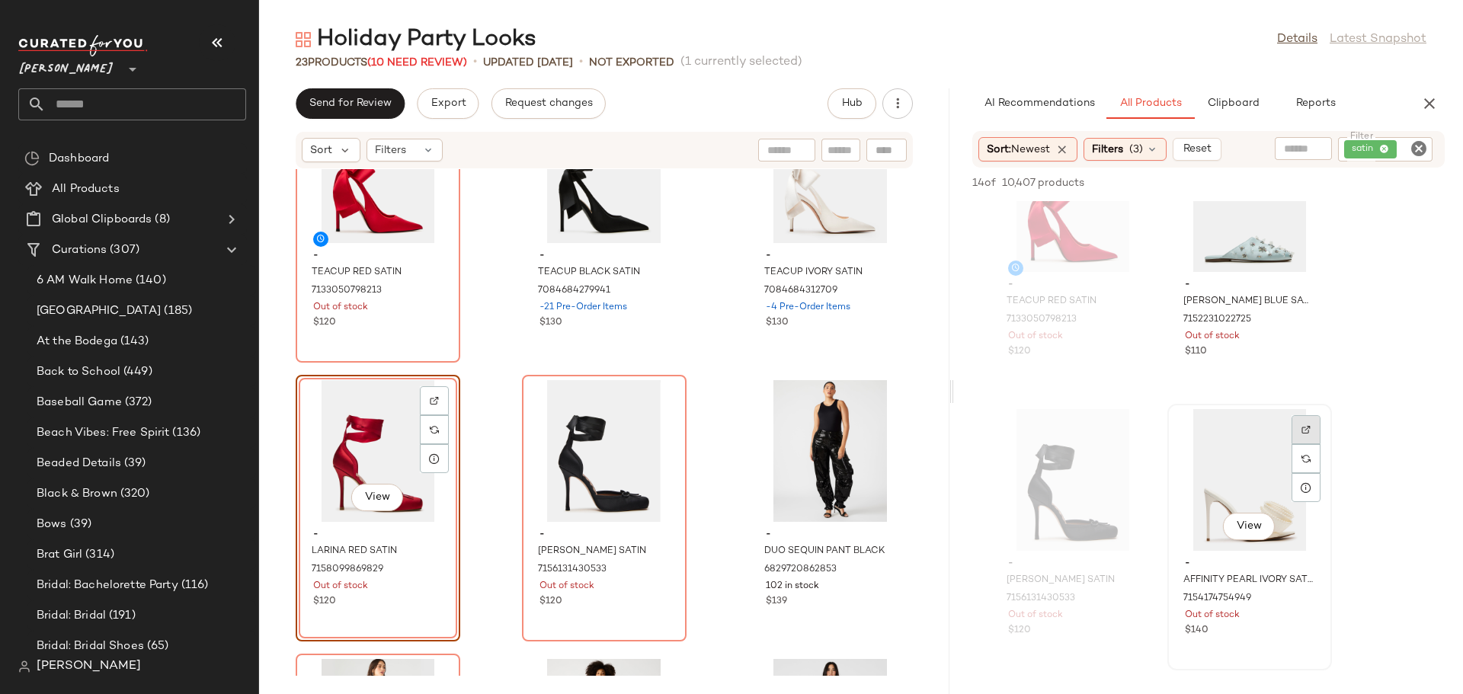
click at [1310, 426] on img at bounding box center [1305, 429] width 9 height 9
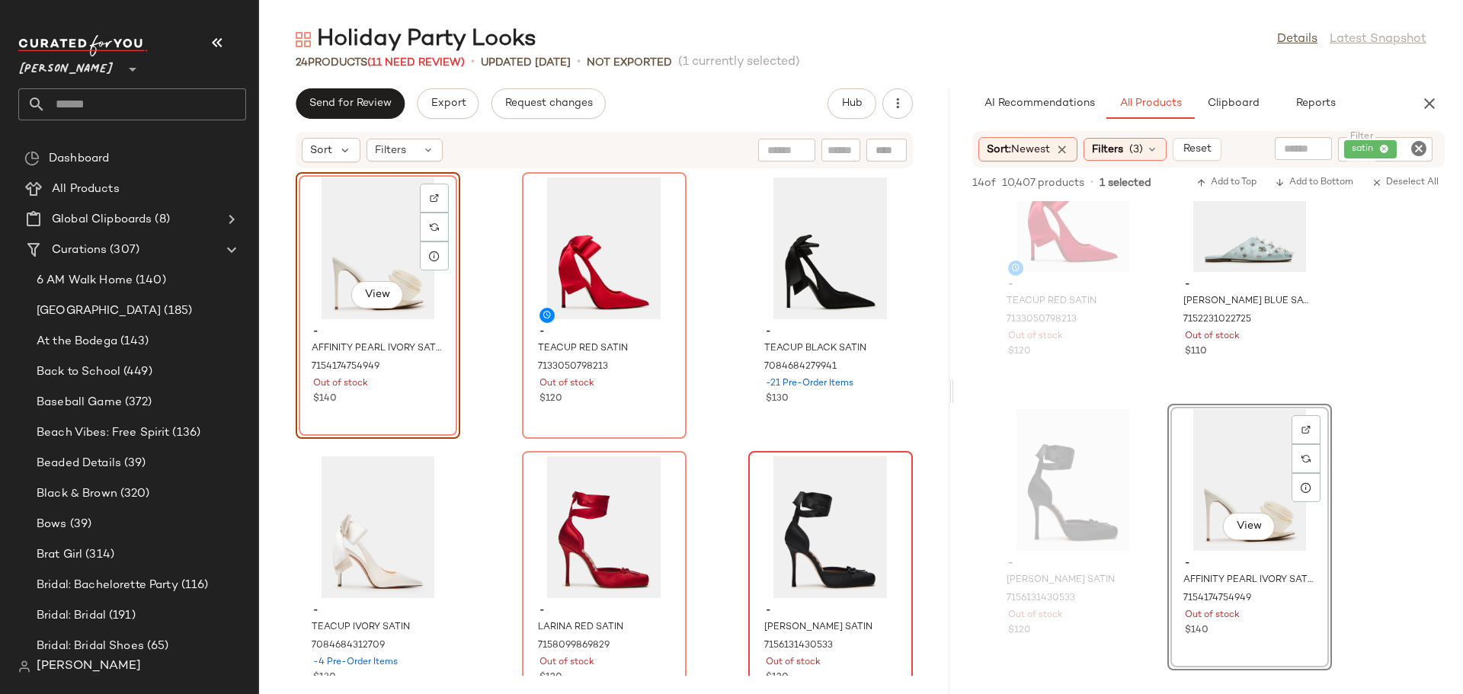
click at [490, 405] on div "View - AFFINITY PEARL IVORY SATIN 7154174754949 Out of stock $140 - TEACUP RED …" at bounding box center [604, 422] width 690 height 507
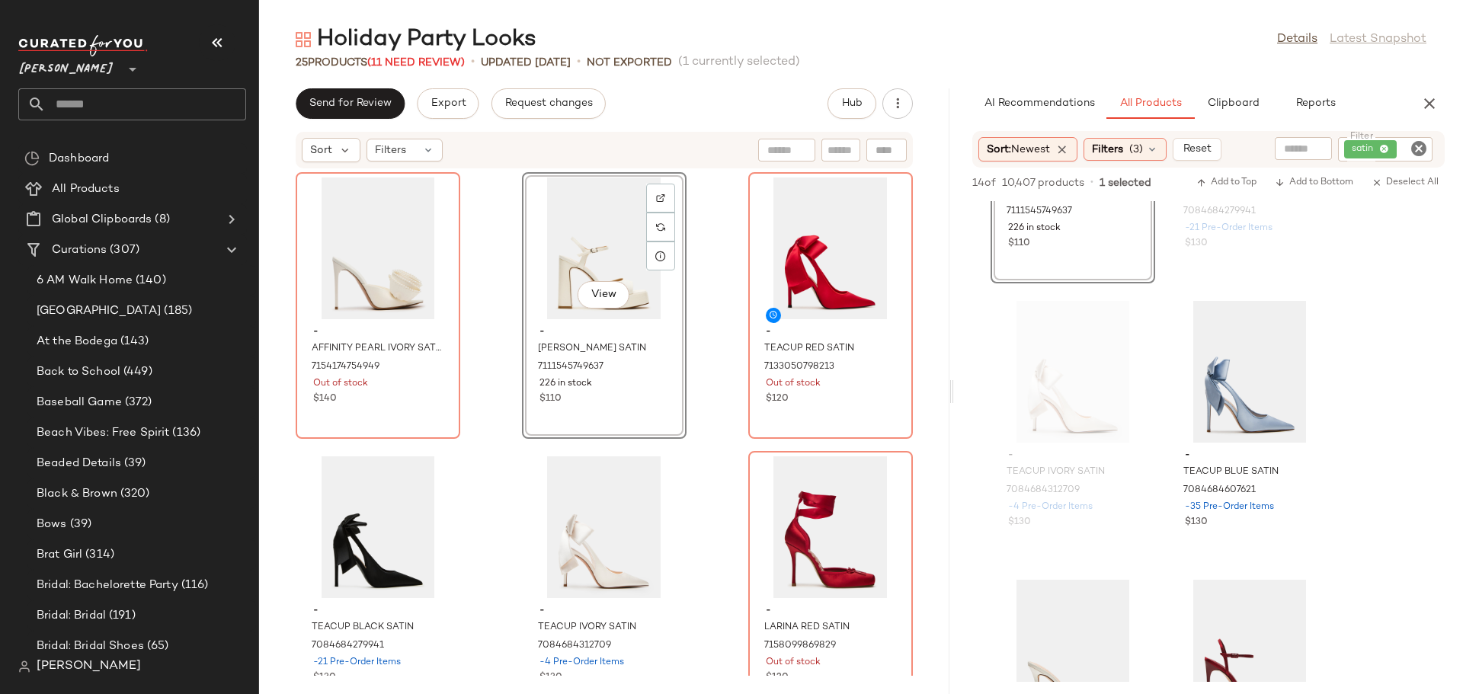
scroll to position [1295, 0]
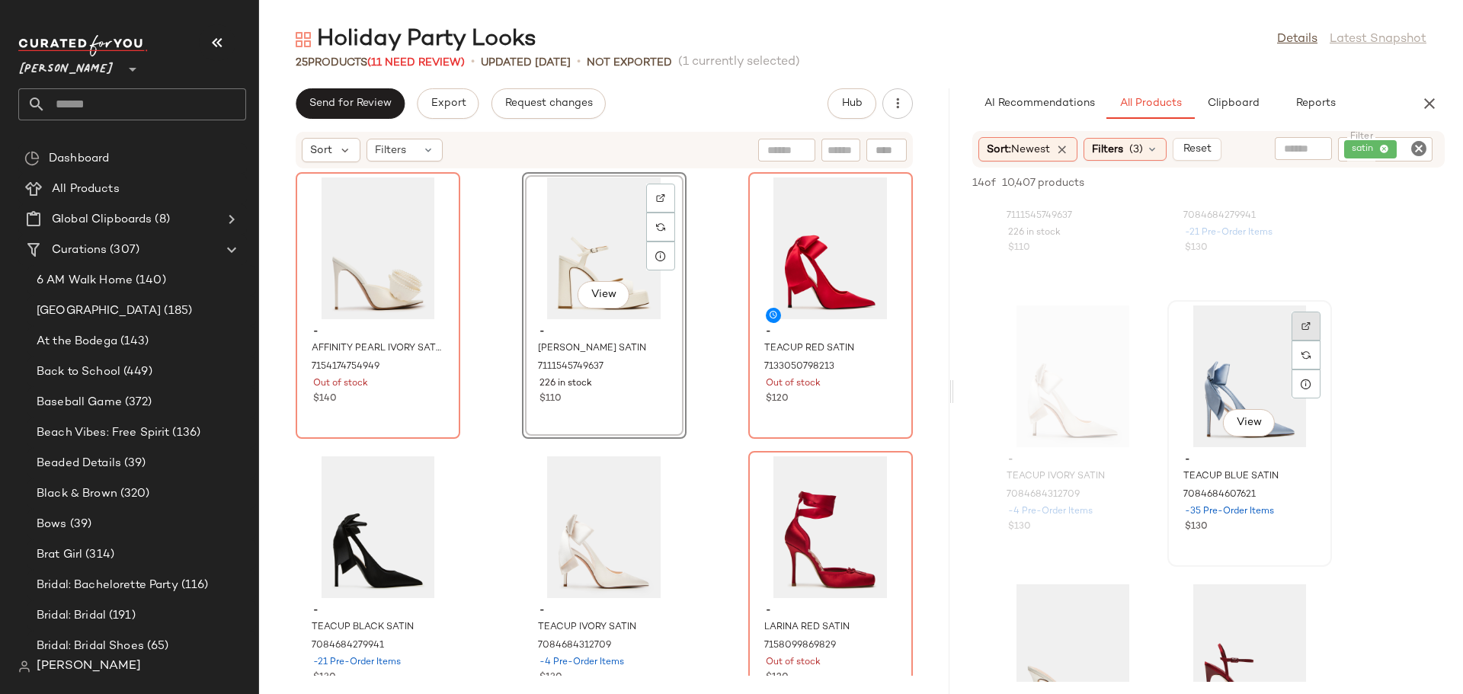
click at [1310, 325] on img at bounding box center [1305, 326] width 9 height 9
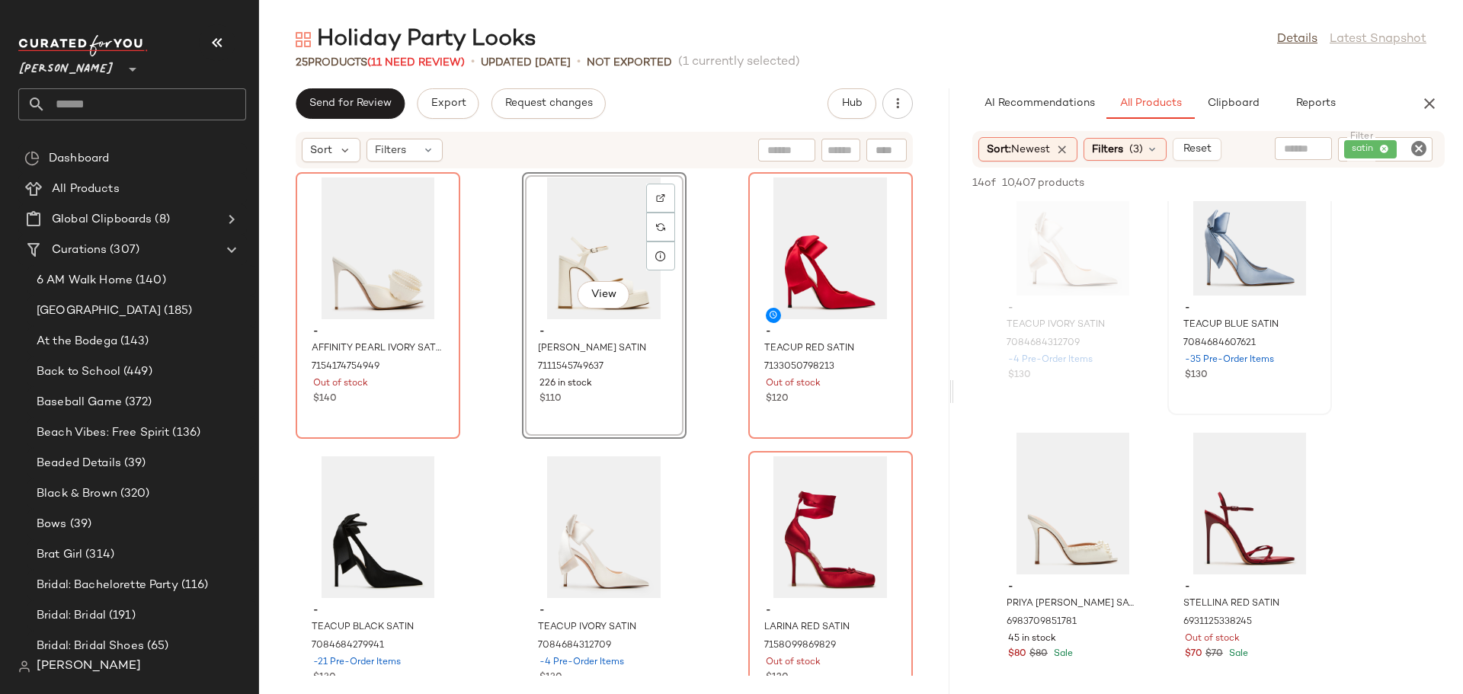
scroll to position [1448, 0]
click at [1129, 451] on img at bounding box center [1129, 452] width 9 height 9
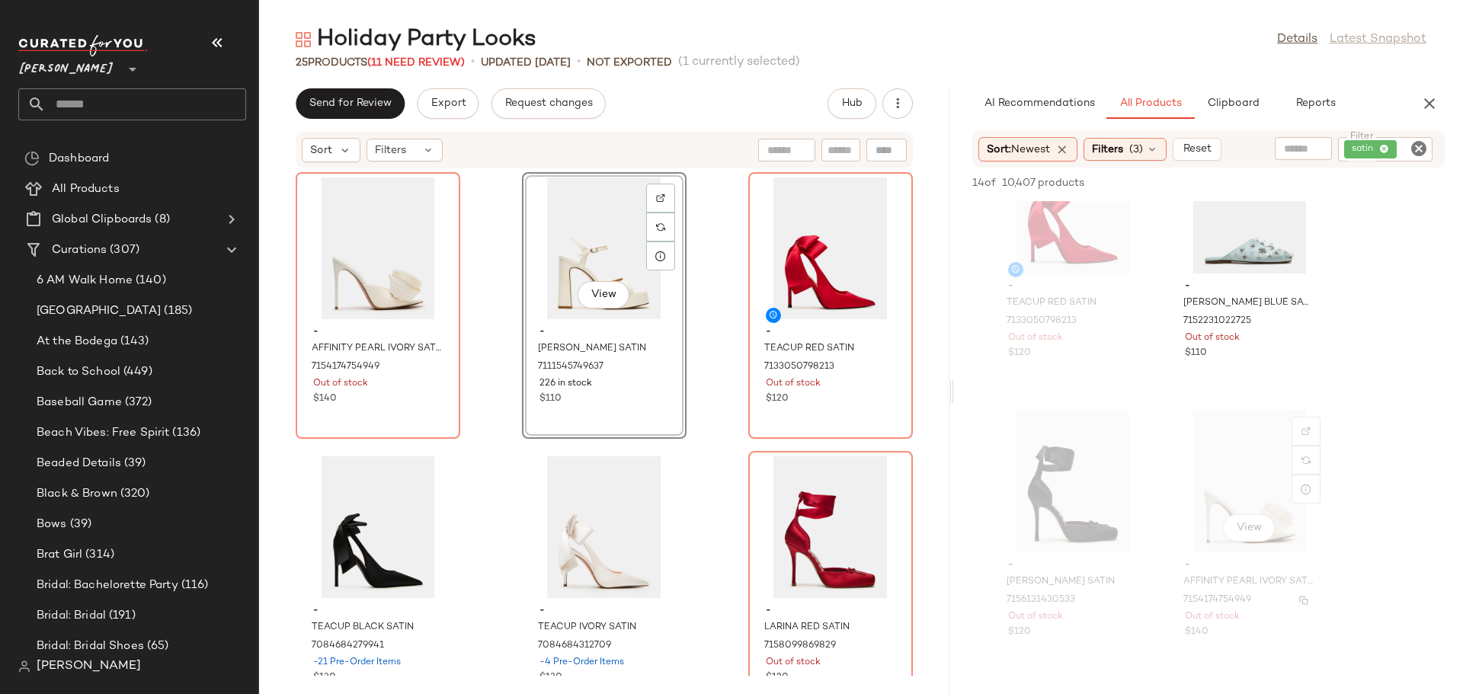
scroll to position [0, 0]
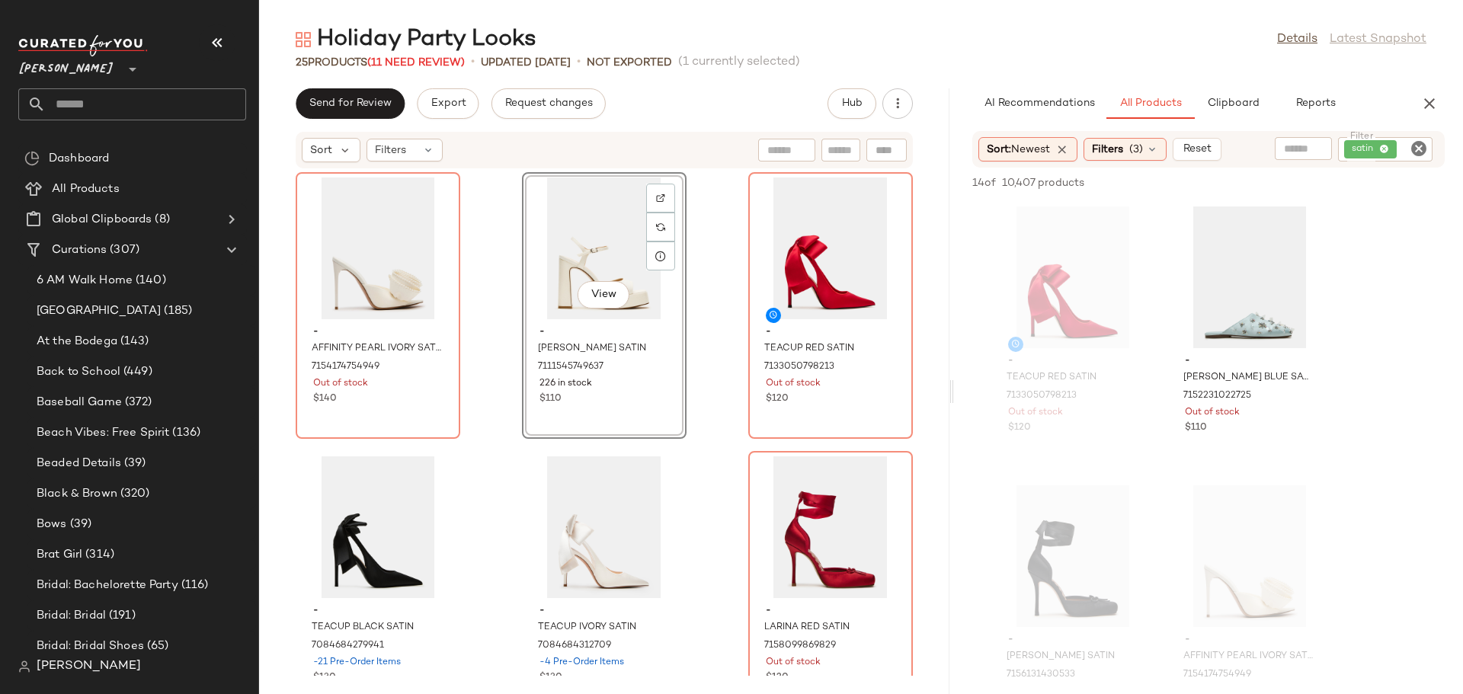
click at [1419, 149] on icon "Clear Filter" at bounding box center [1418, 148] width 18 height 18
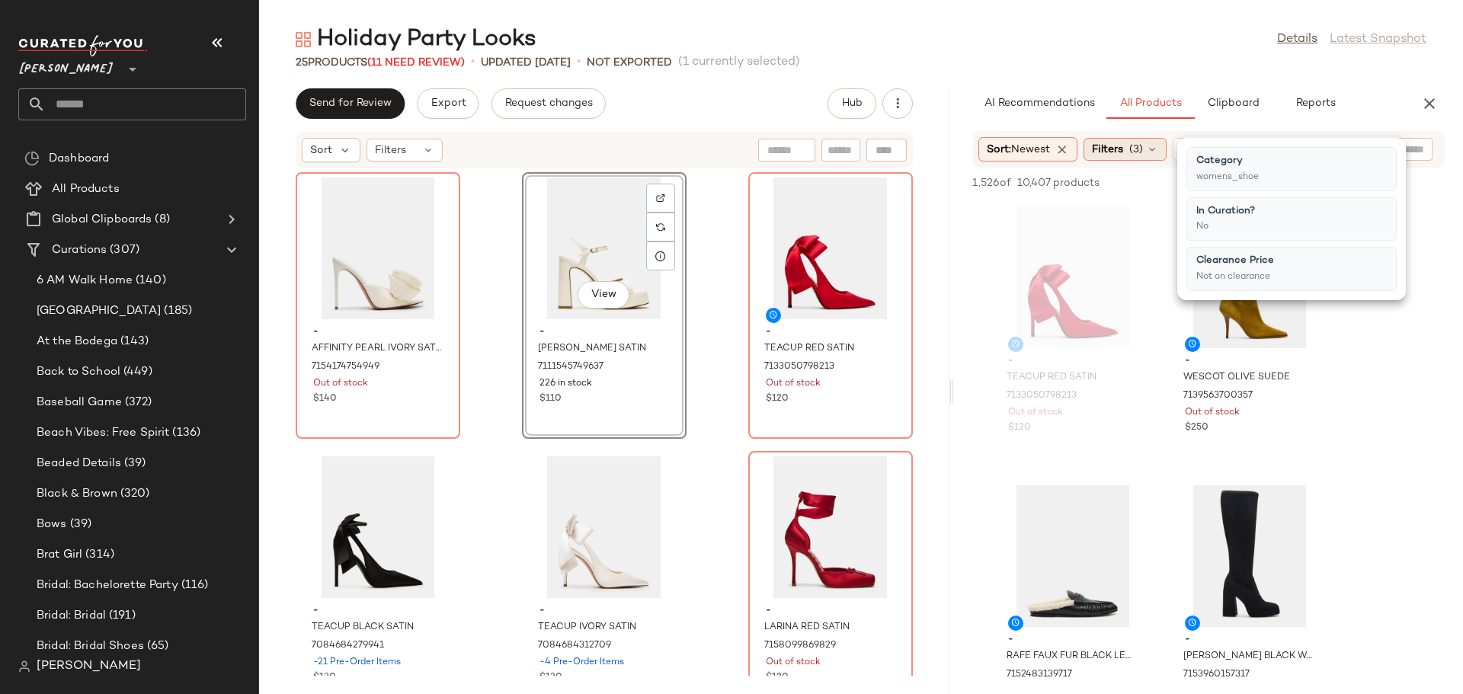
click at [1141, 142] on span "(3)" at bounding box center [1136, 150] width 14 height 16
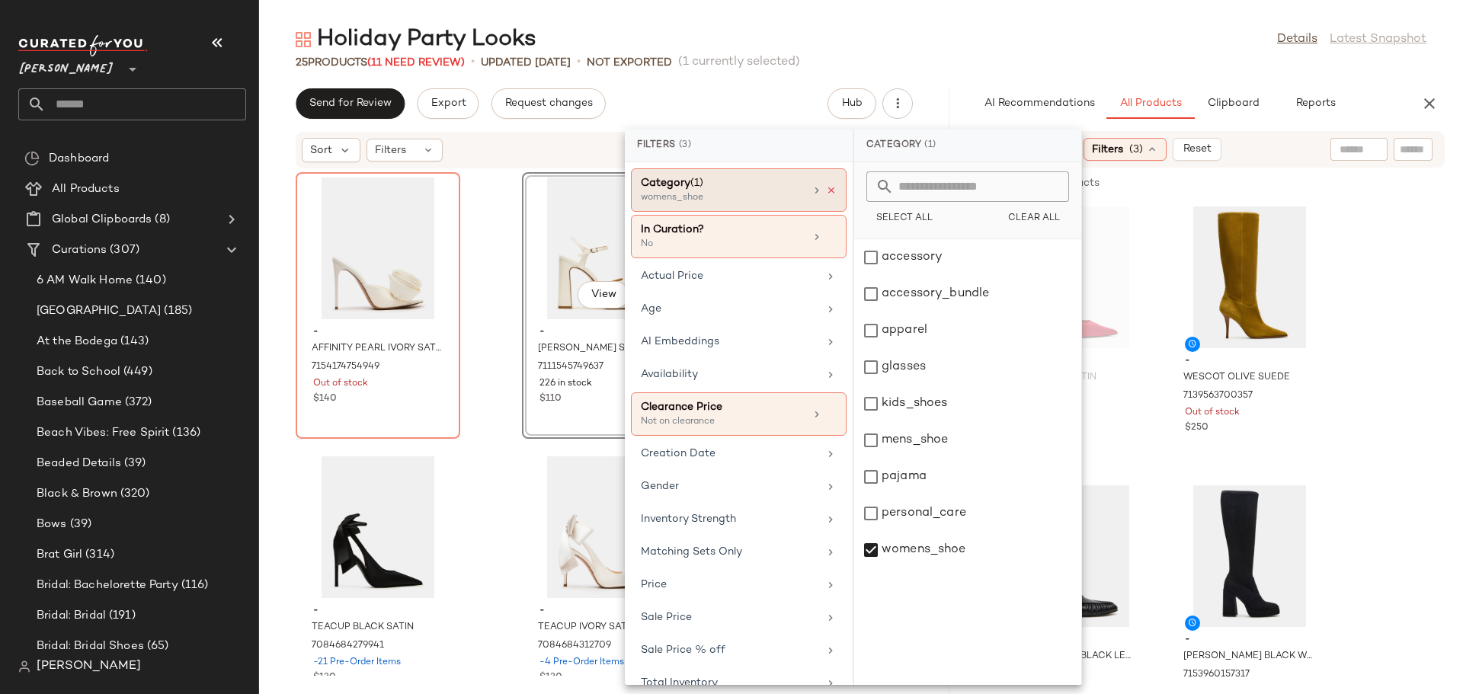
click at [826, 194] on icon at bounding box center [831, 190] width 11 height 11
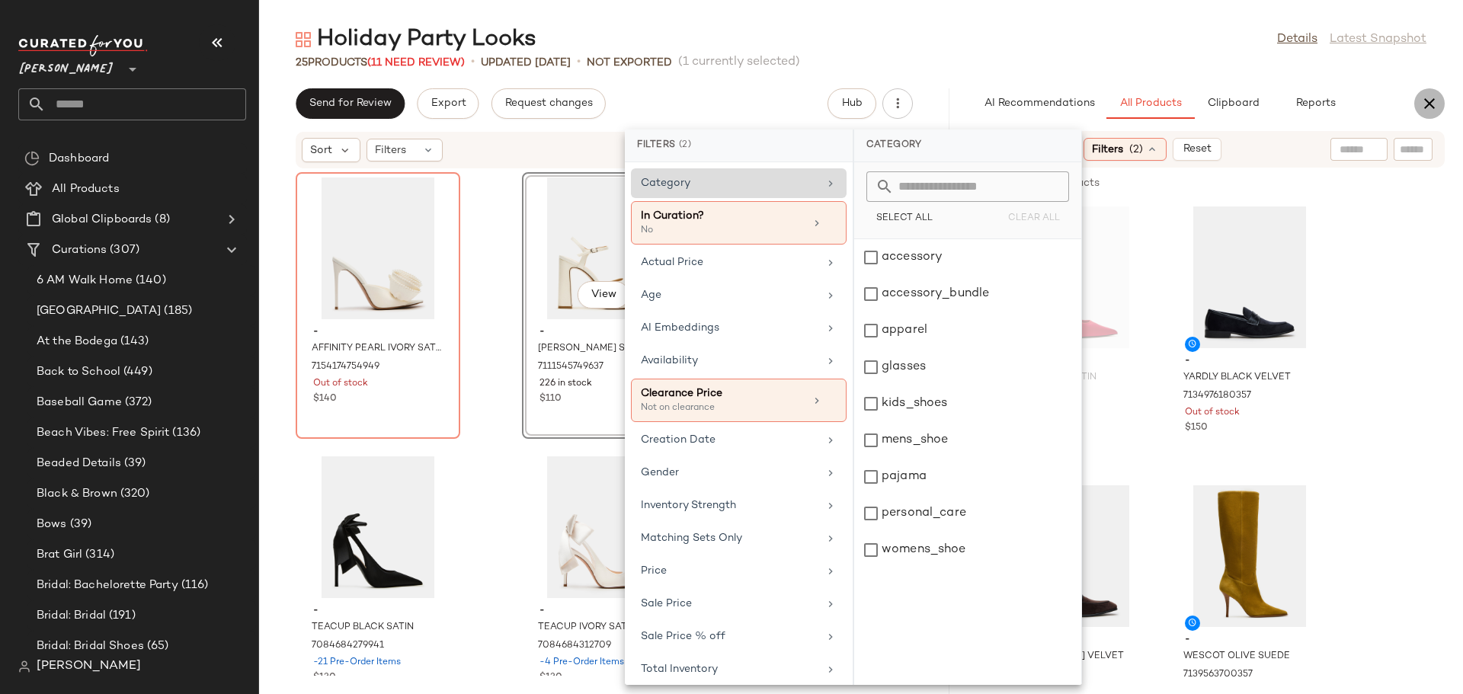
click at [1425, 102] on icon "button" at bounding box center [1429, 103] width 18 height 18
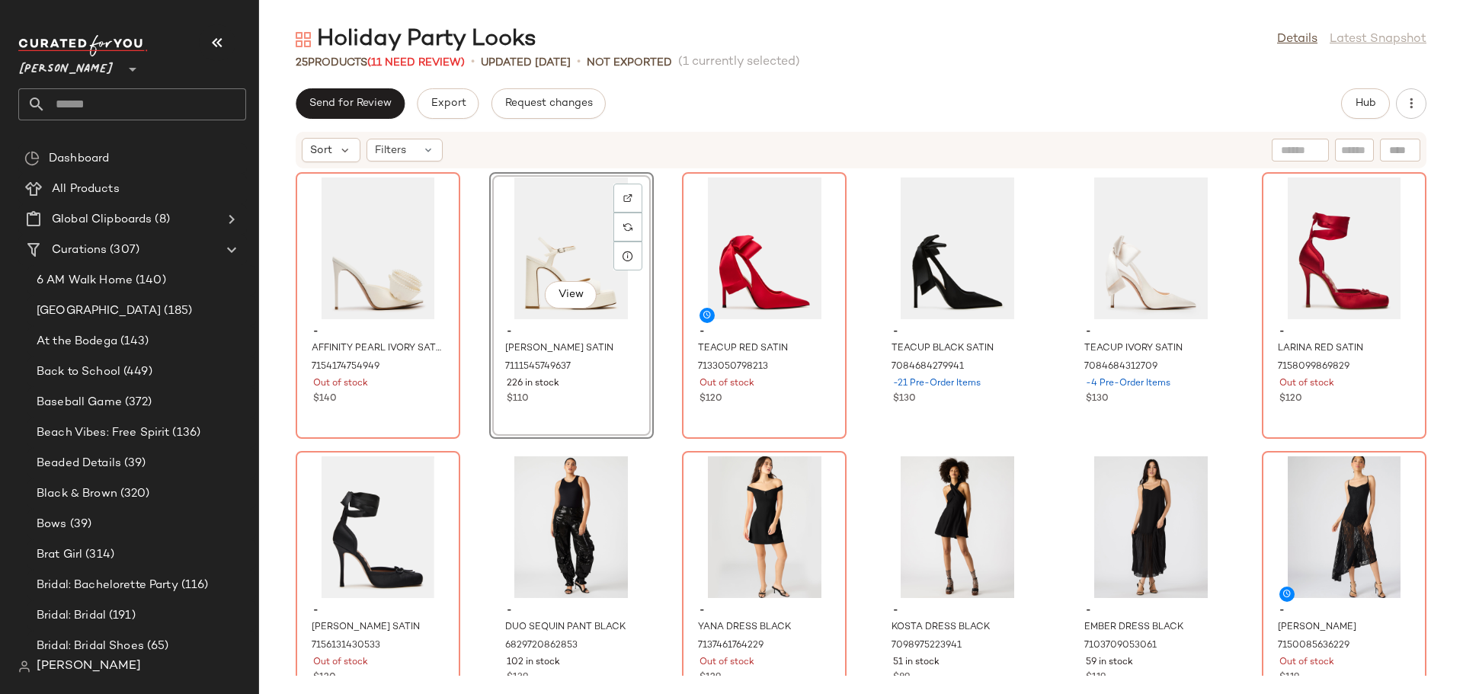
click at [857, 509] on div "- AFFINITY PEARL IVORY SATIN 7154174754949 Out of stock $140 View - LIANDRA IVO…" at bounding box center [861, 422] width 1204 height 507
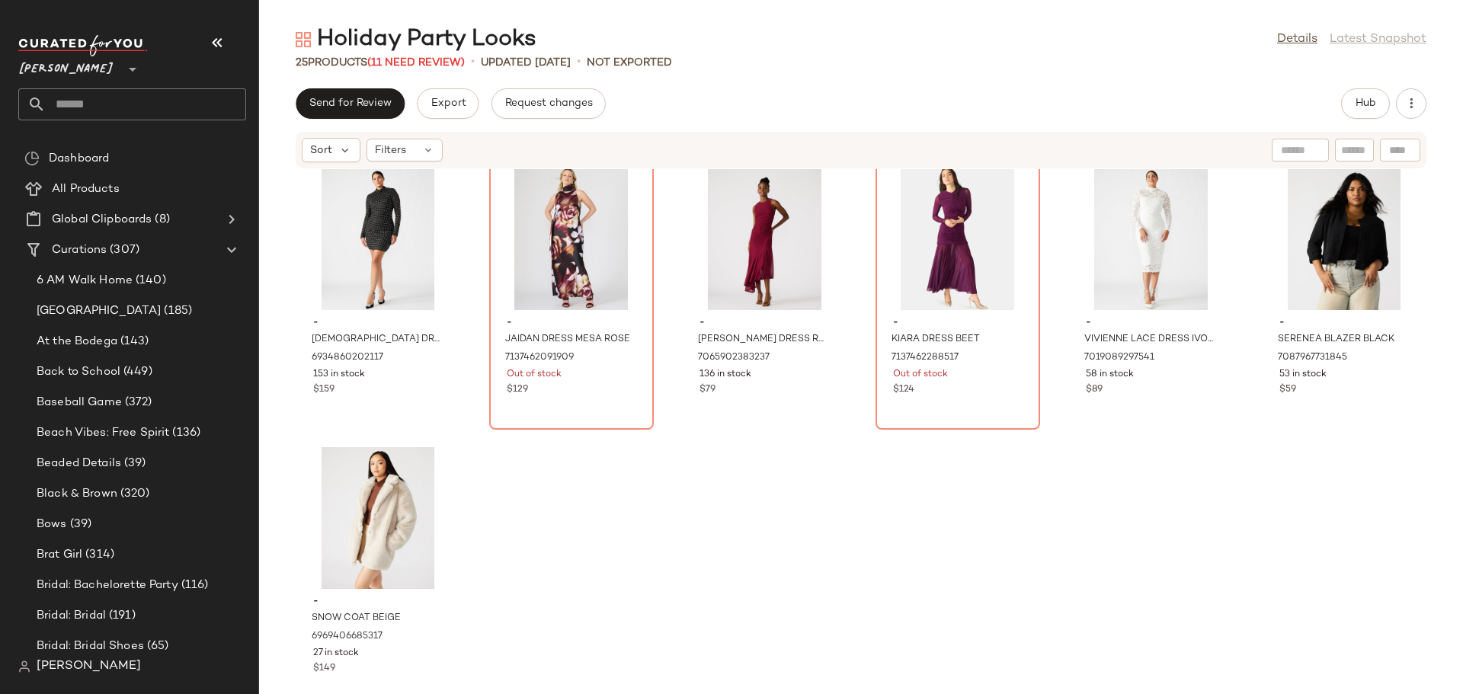
scroll to position [891, 0]
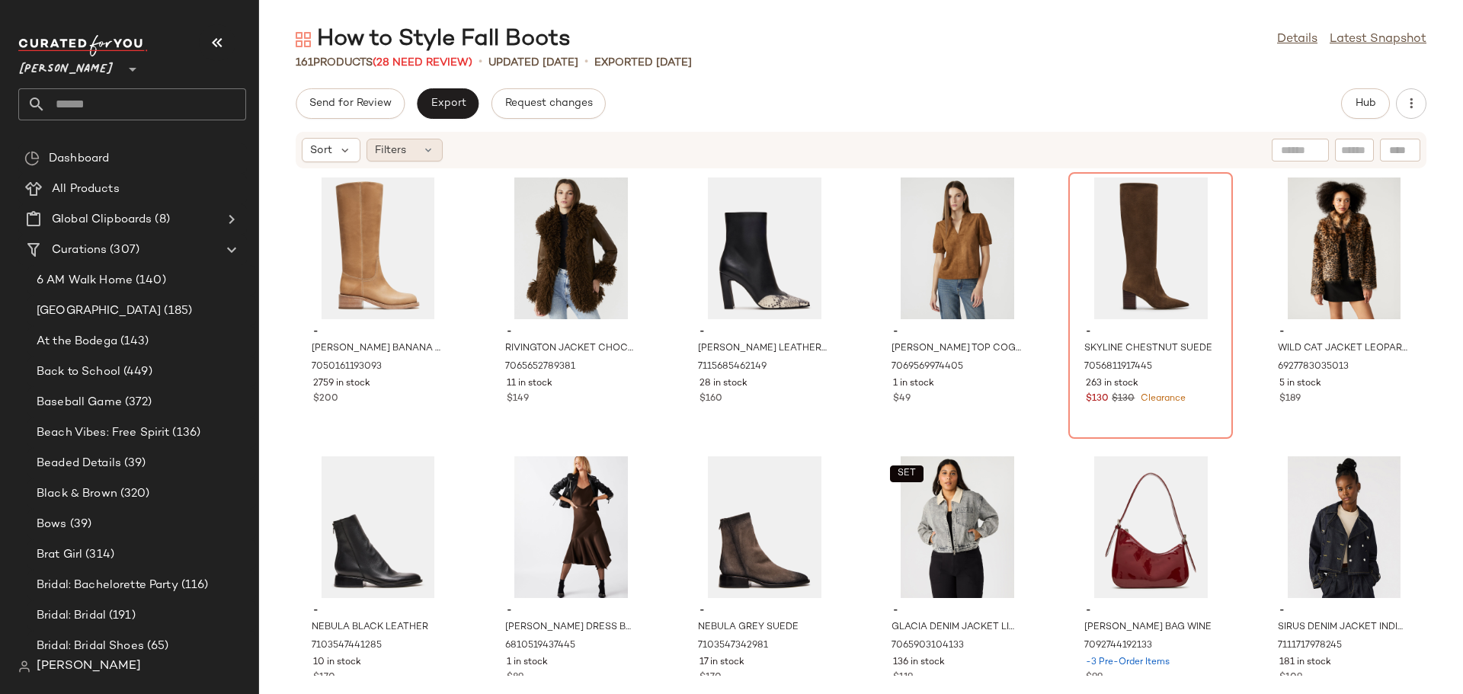
click at [429, 147] on icon at bounding box center [428, 150] width 12 height 12
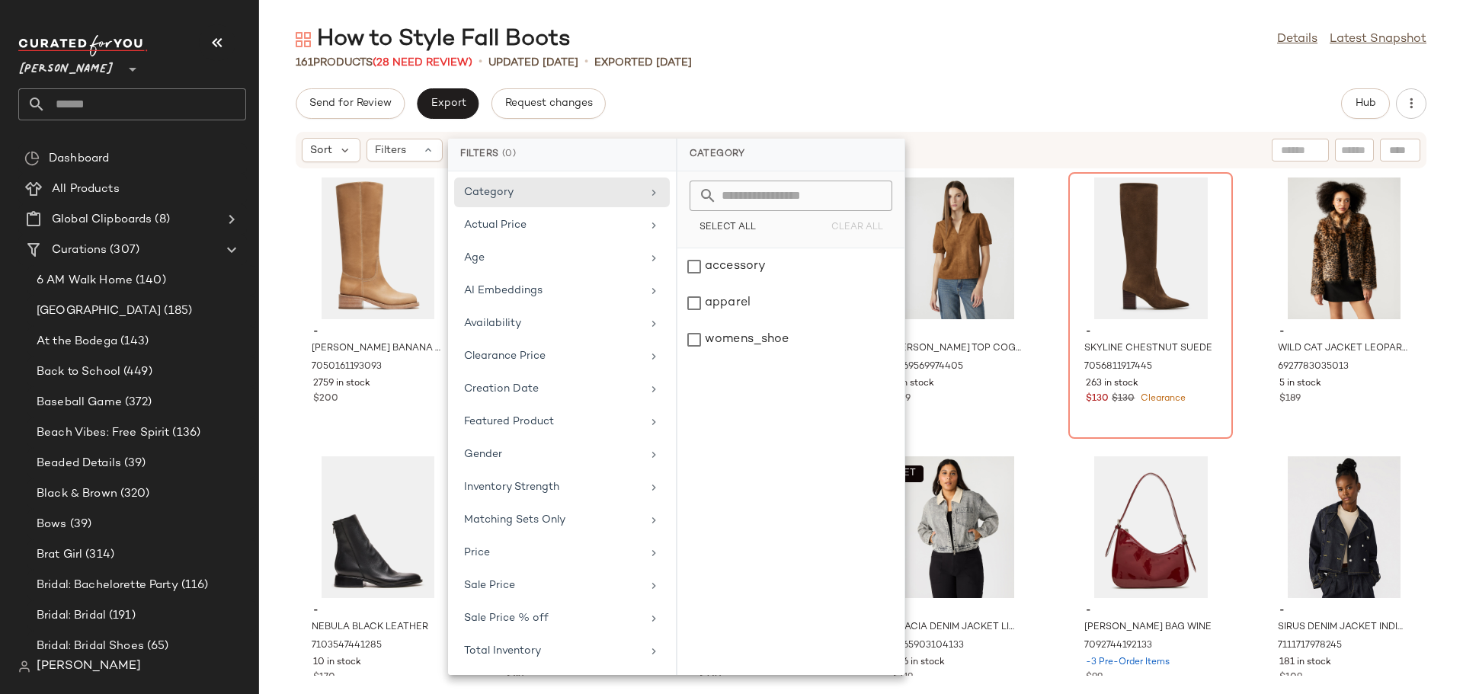
click at [1087, 117] on div "Send for Review Export Request changes Hub" at bounding box center [861, 103] width 1131 height 30
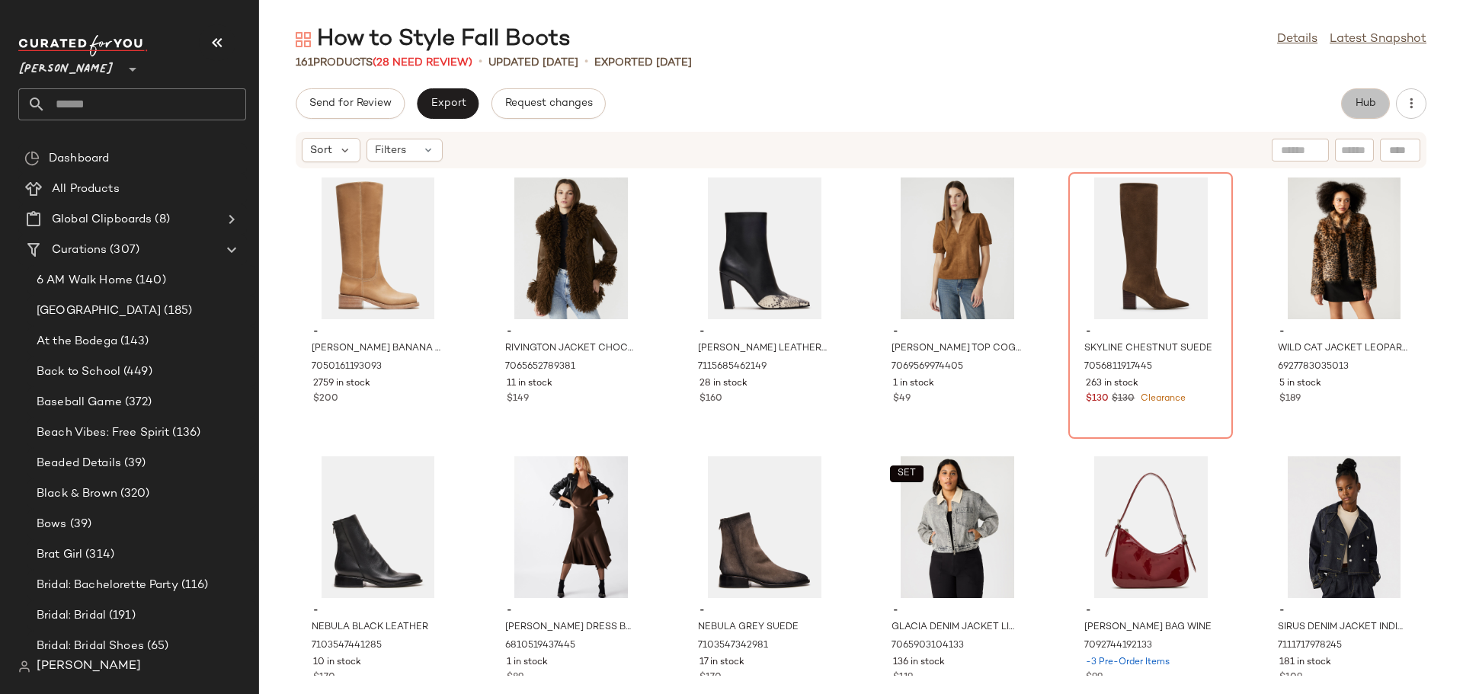
click at [1368, 106] on span "Hub" at bounding box center [1365, 104] width 21 height 12
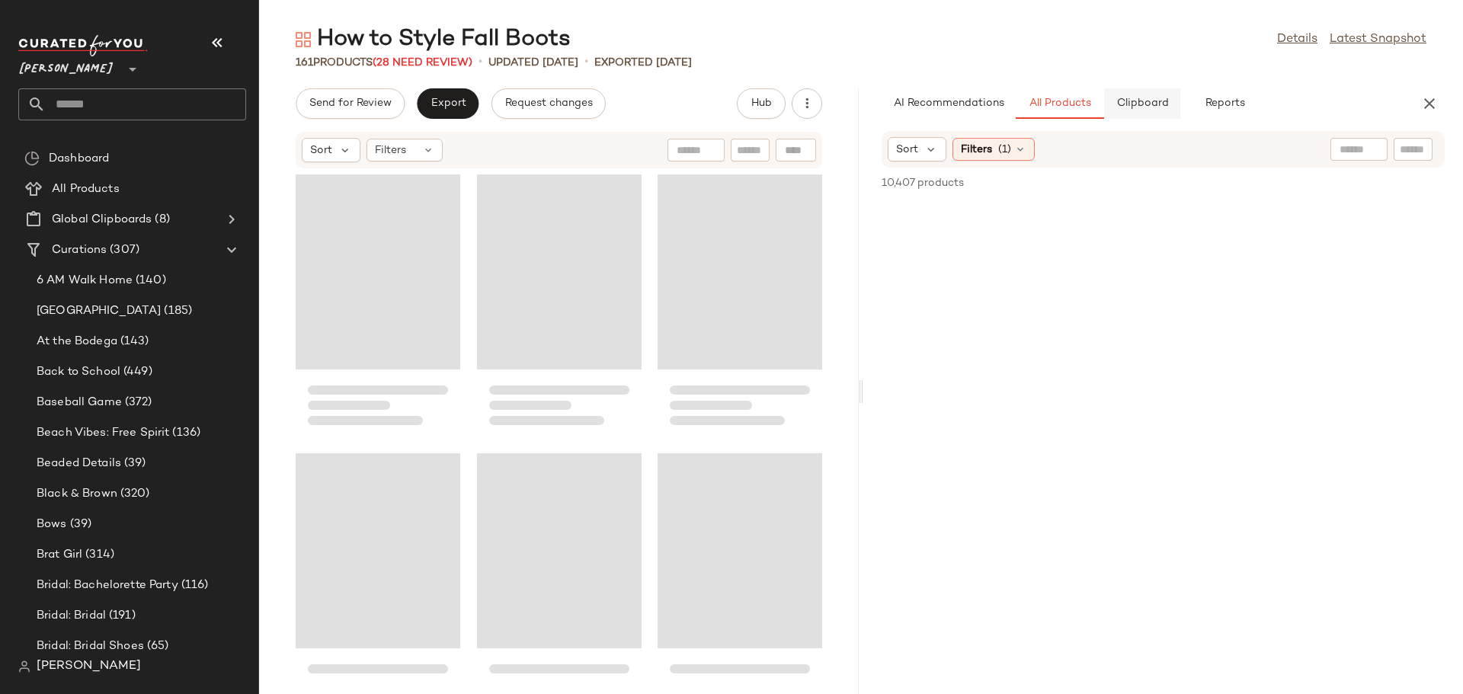
click at [1153, 115] on button "Clipboard" at bounding box center [1142, 103] width 76 height 30
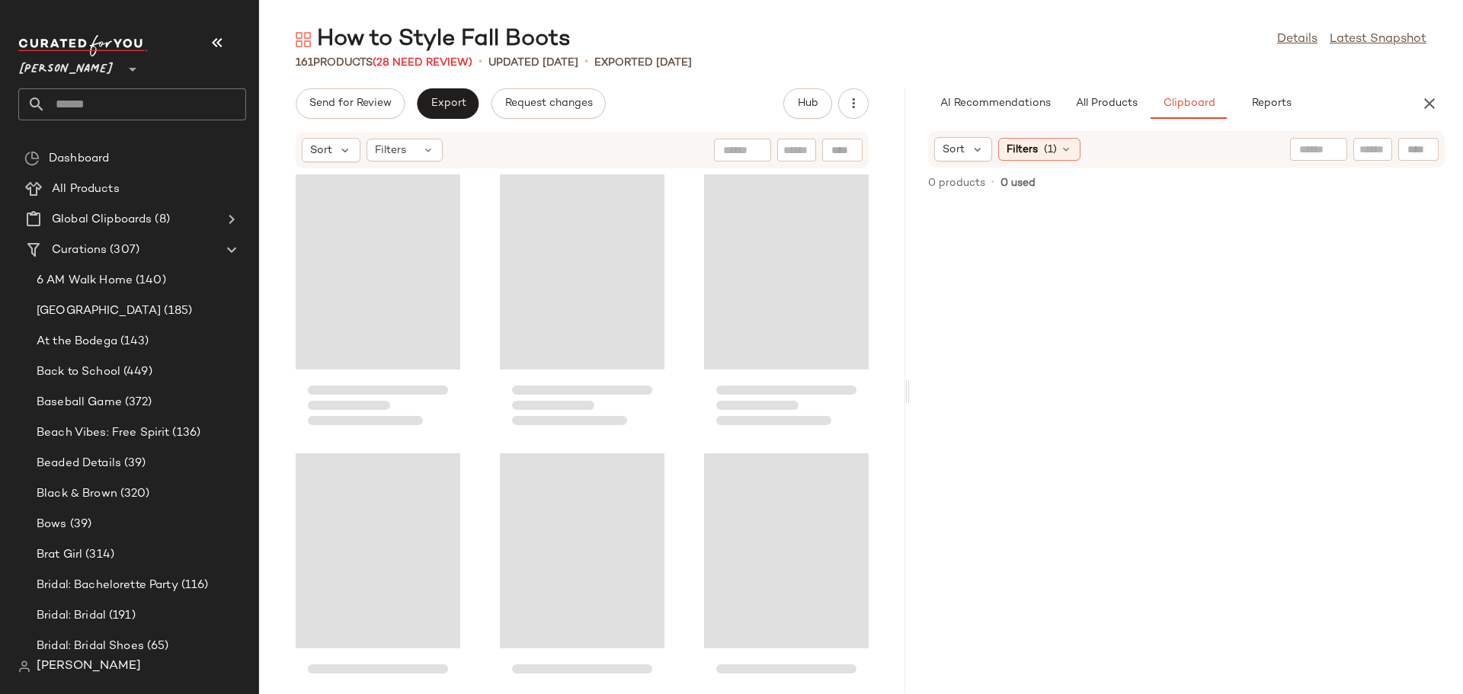
drag, startPoint x: 862, startPoint y: 393, endPoint x: 911, endPoint y: 393, distance: 49.5
click at [911, 393] on div "How to Style Fall Boots Details Latest Snapshot 161 Products (28 Need Review) •…" at bounding box center [861, 359] width 1204 height 670
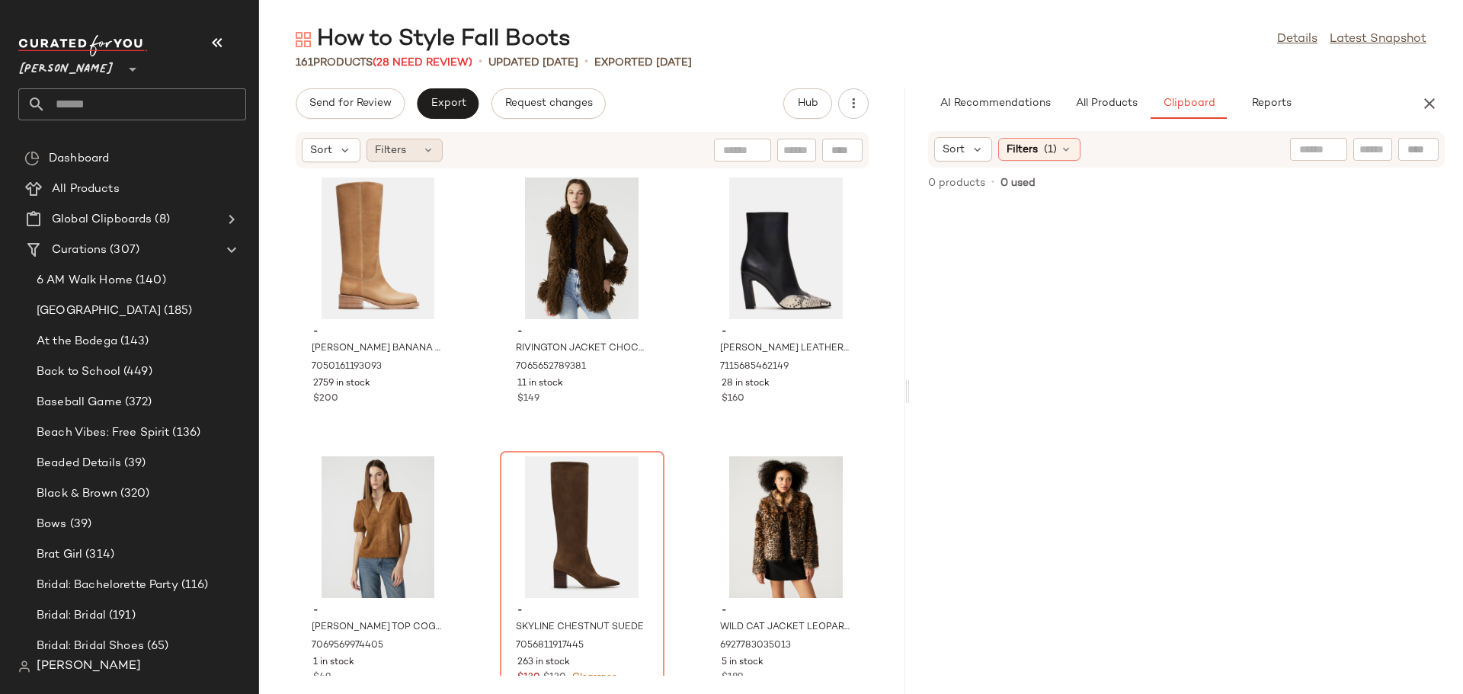
click at [415, 144] on div "Filters" at bounding box center [404, 150] width 76 height 23
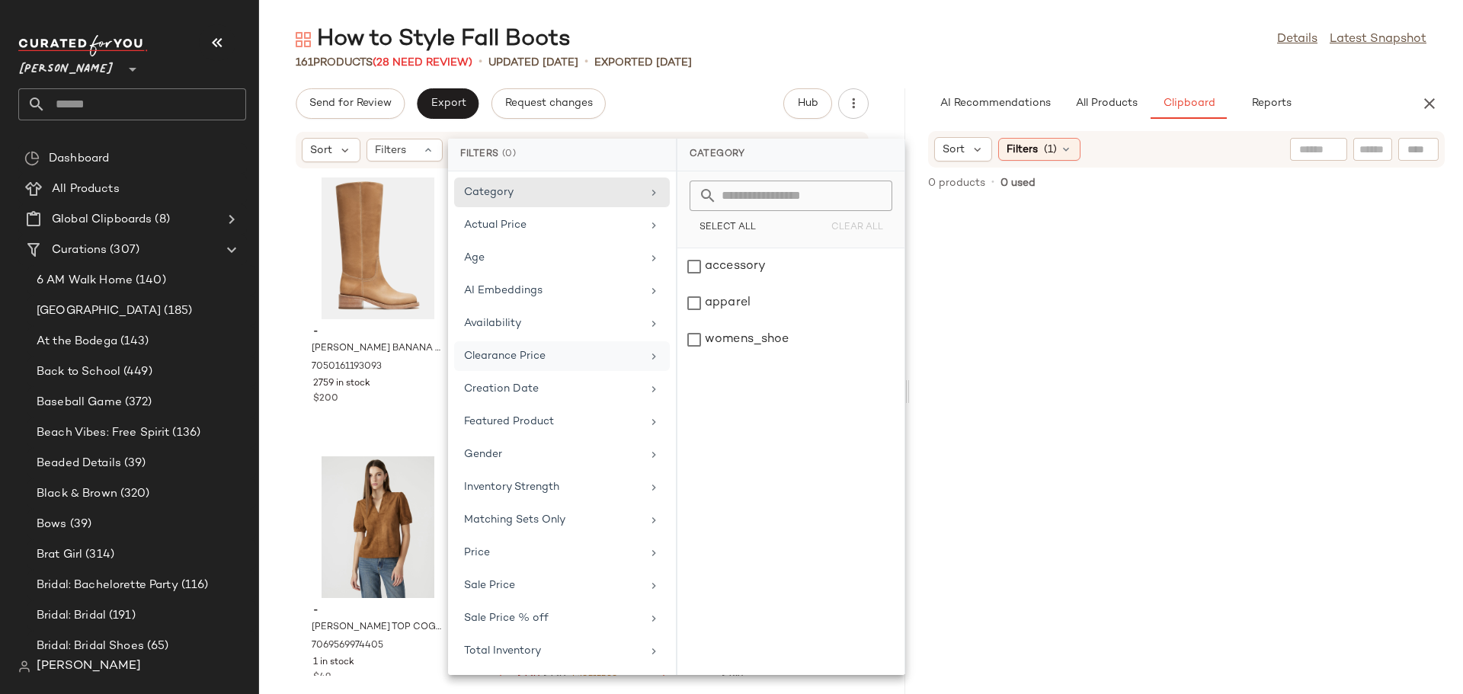
click at [517, 363] on div "Clearance Price" at bounding box center [553, 356] width 178 height 16
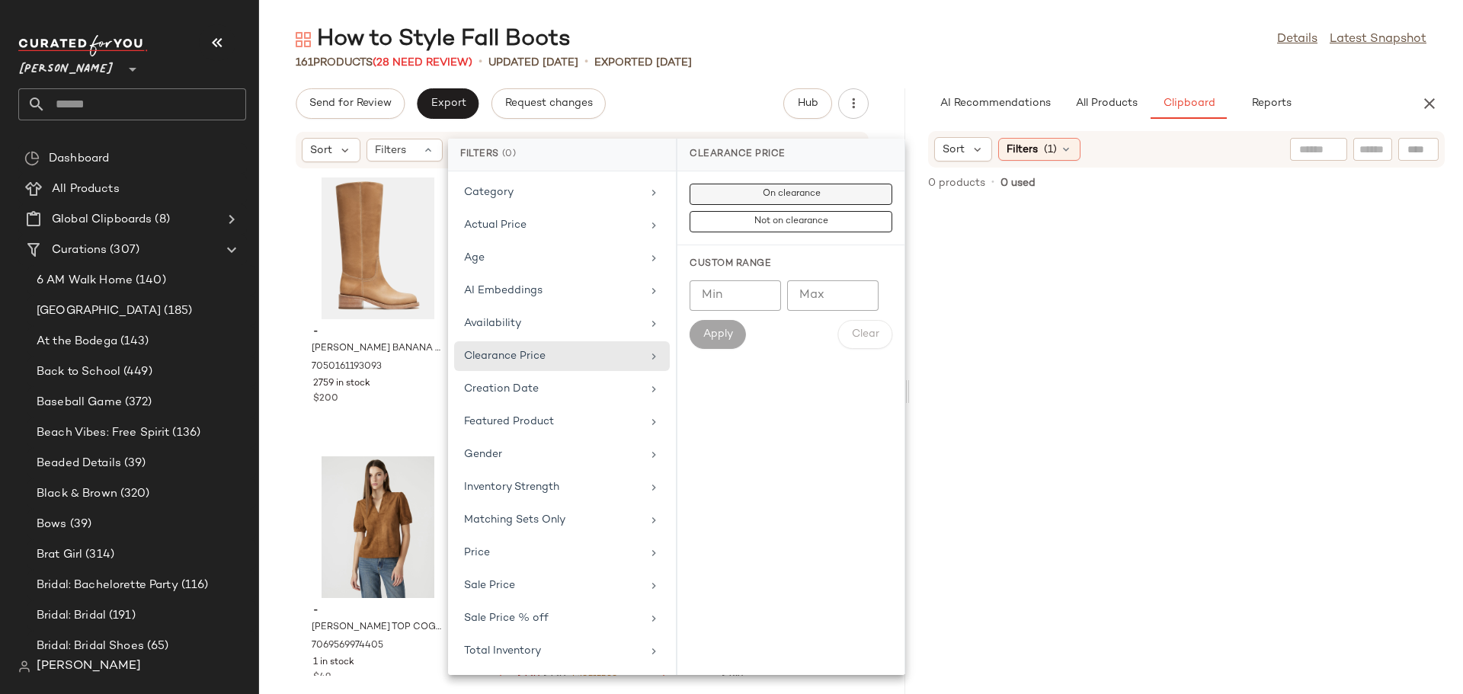
click at [765, 198] on span "On clearance" at bounding box center [790, 194] width 59 height 11
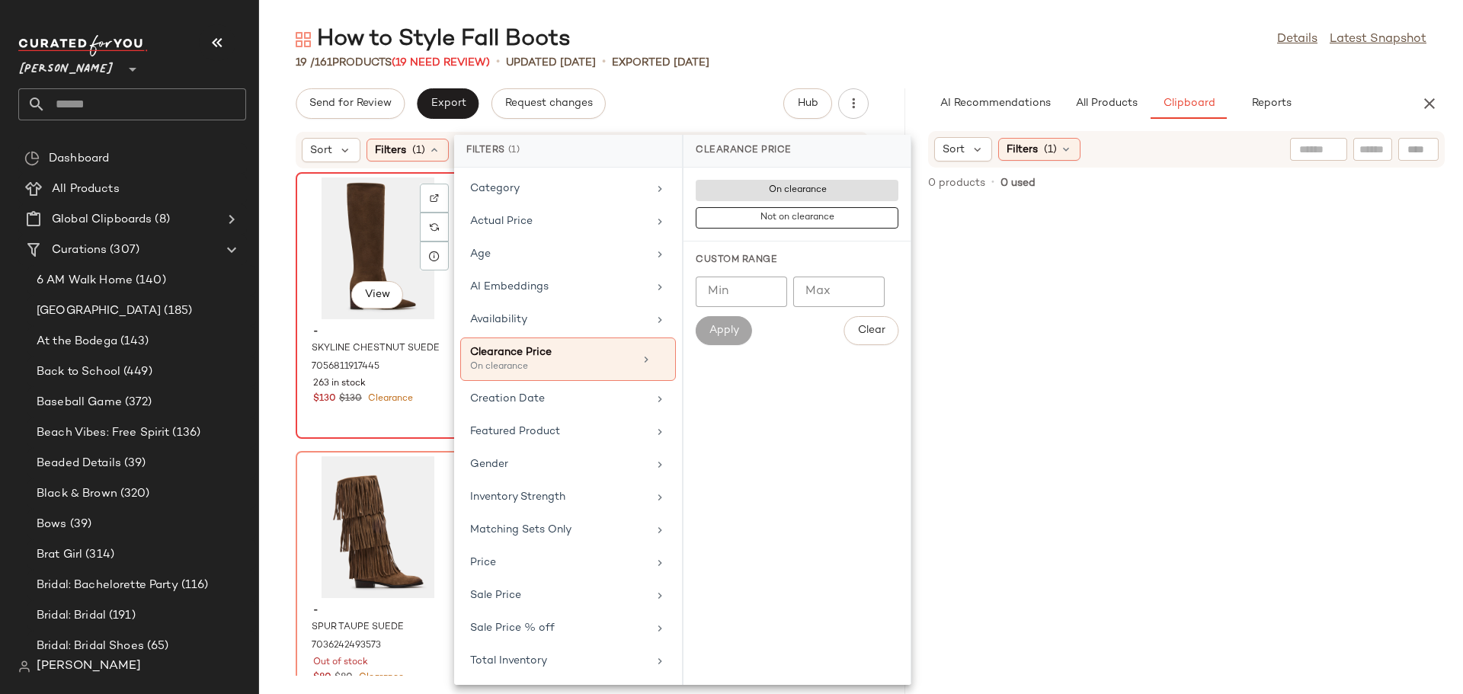
click at [361, 245] on div "View" at bounding box center [378, 249] width 154 height 142
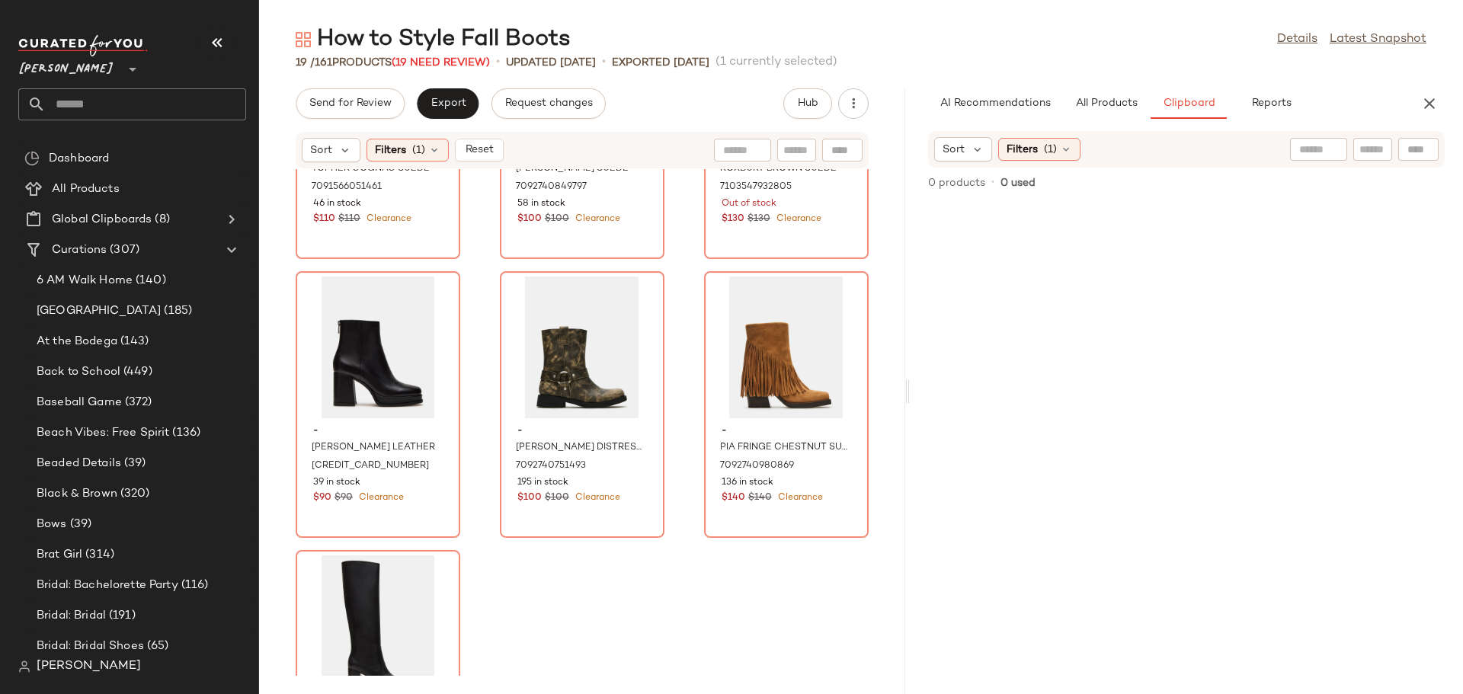
scroll to position [1448, 0]
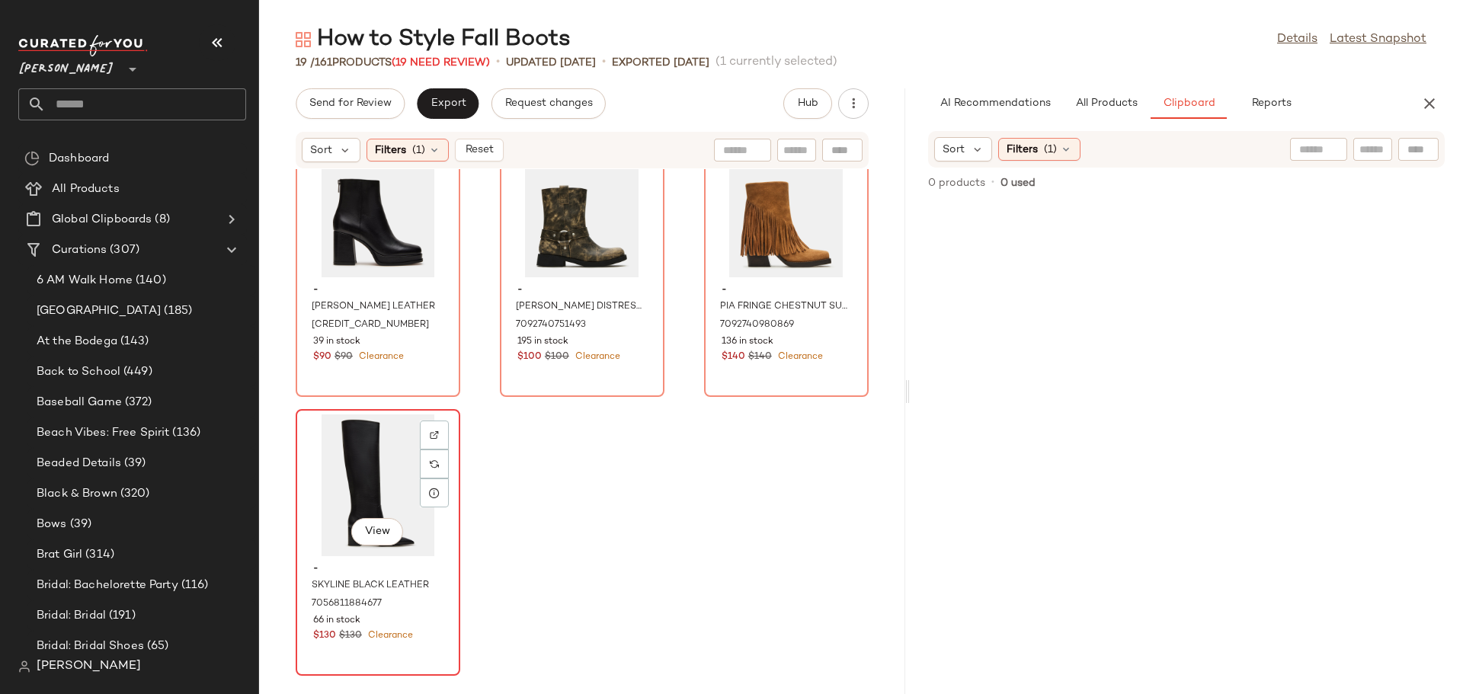
click at [346, 485] on div "View" at bounding box center [378, 485] width 154 height 142
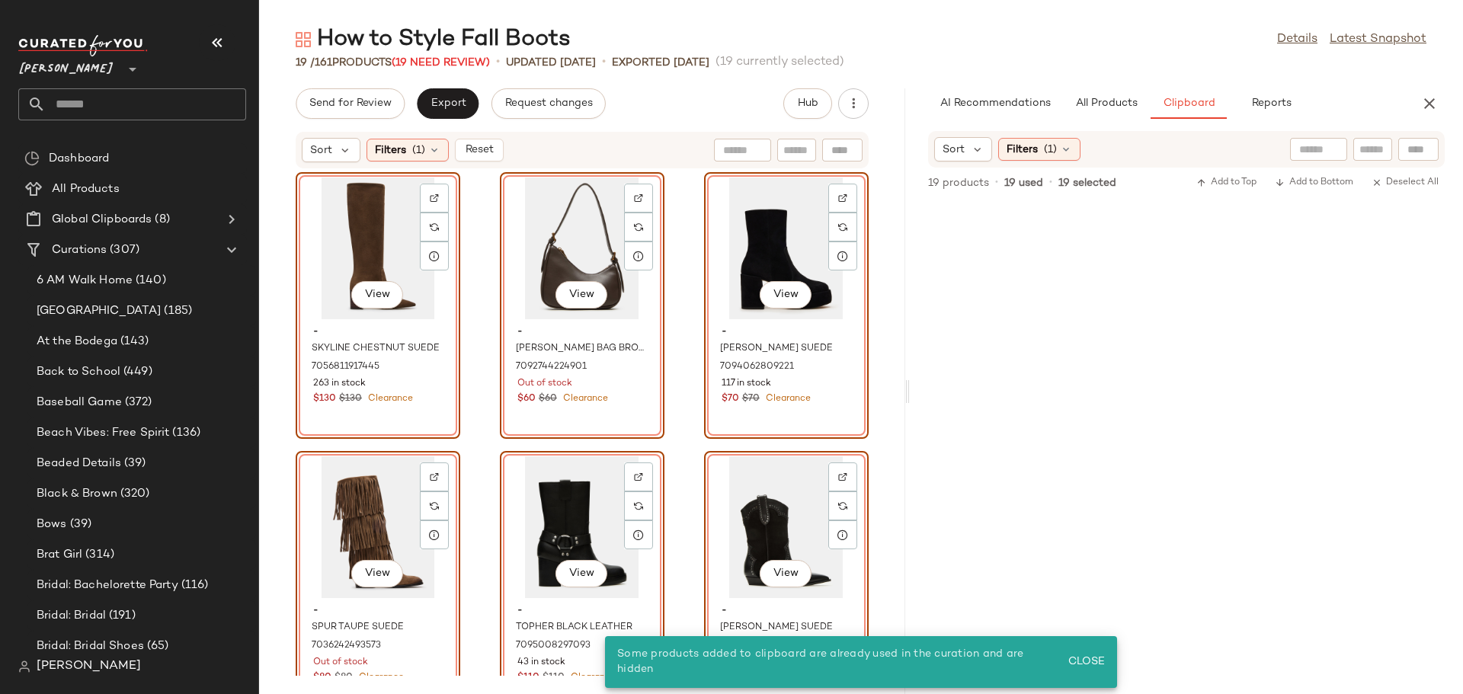
click at [320, 286] on div "View" at bounding box center [378, 249] width 154 height 142
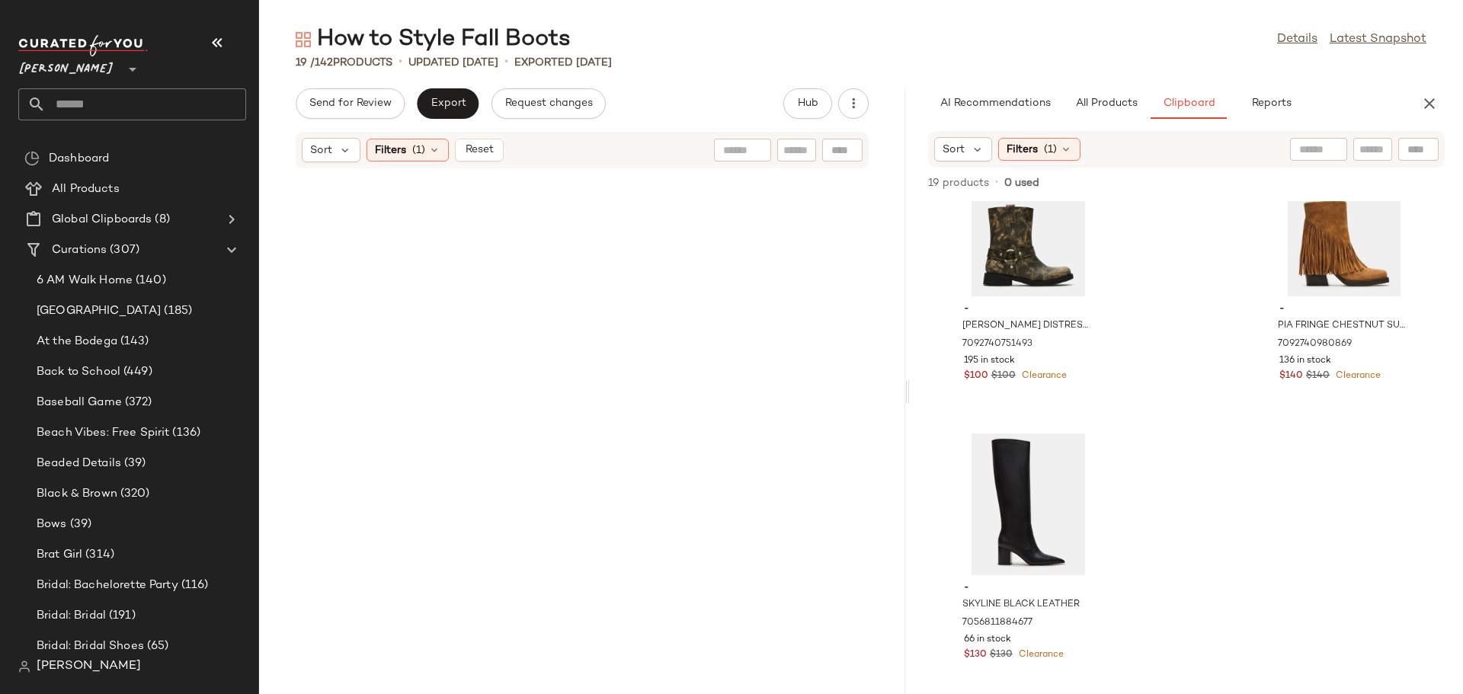
scroll to position [2299, 0]
click at [479, 149] on span "Reset" at bounding box center [478, 150] width 29 height 12
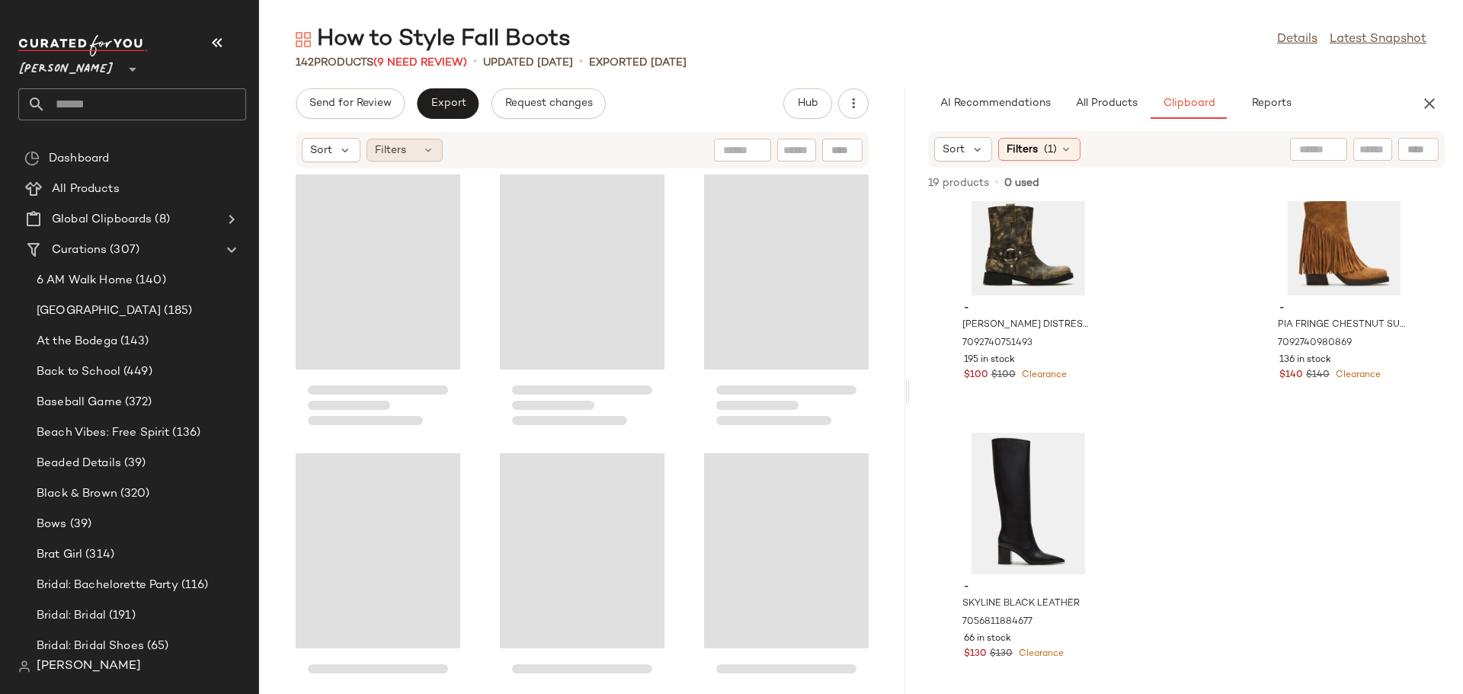
click at [422, 153] on icon at bounding box center [428, 150] width 12 height 12
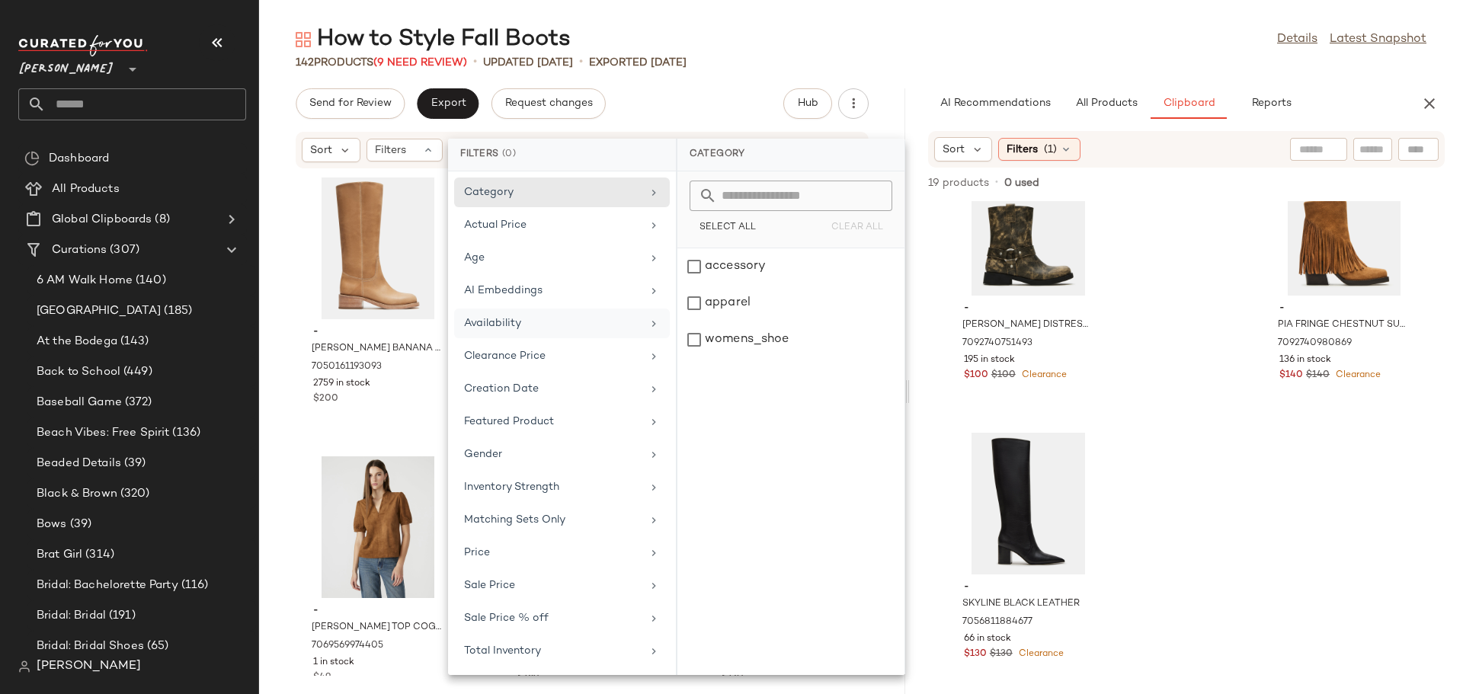
click at [491, 321] on div "Availability" at bounding box center [553, 323] width 178 height 16
click at [696, 322] on div "out_of_stock" at bounding box center [790, 340] width 227 height 37
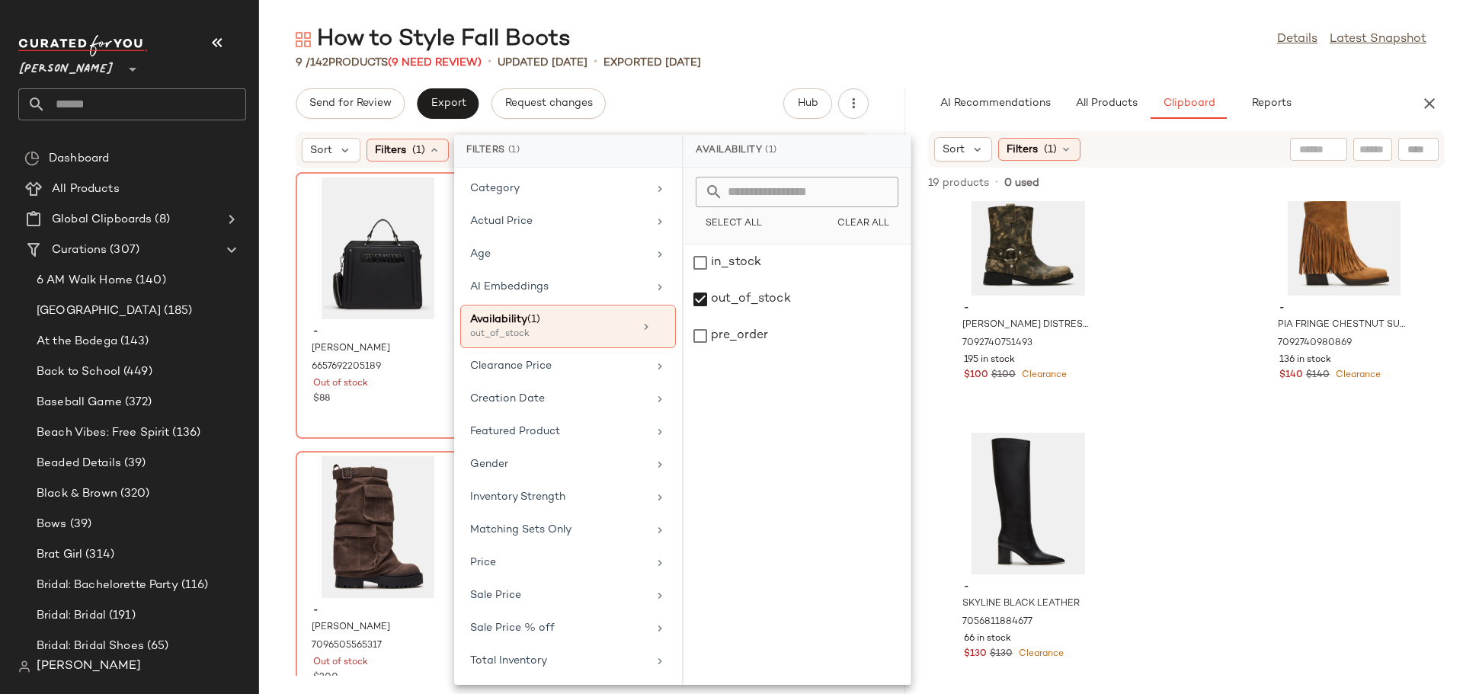
click at [276, 361] on div "- EVELYN BAG BLACK 6657692205189 Out of stock $88 - LACY BAG BLACK 687820822950…" at bounding box center [582, 422] width 646 height 507
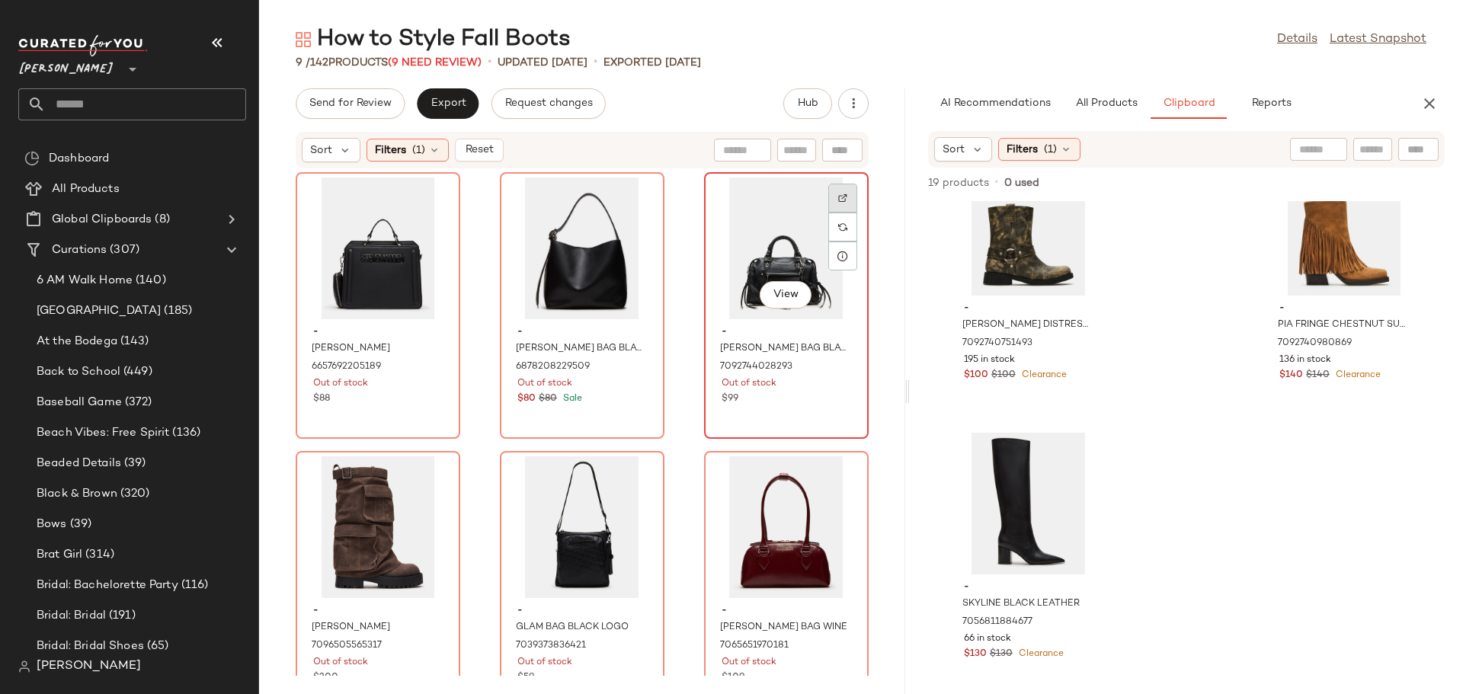
click at [839, 213] on div at bounding box center [842, 227] width 29 height 29
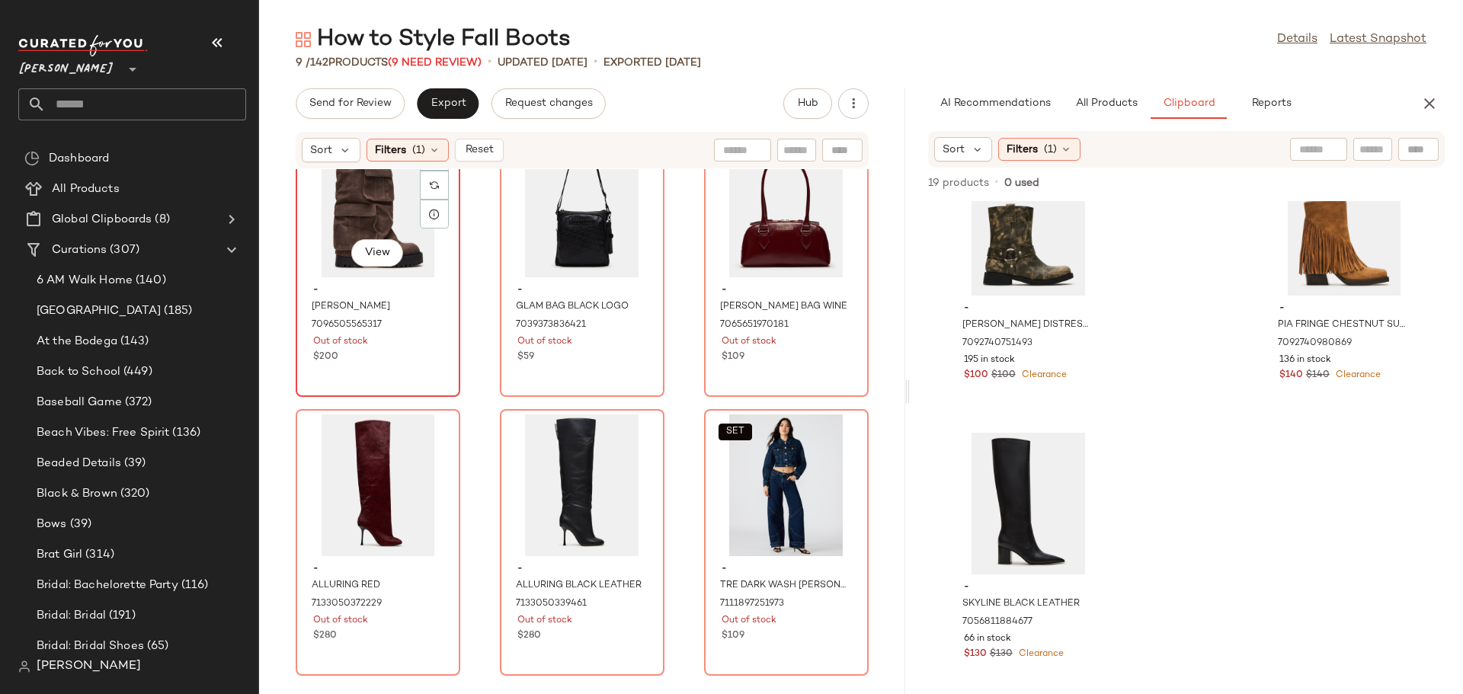
scroll to position [333, 0]
click at [838, 433] on img at bounding box center [842, 434] width 9 height 9
click at [524, 524] on div "View" at bounding box center [582, 485] width 154 height 142
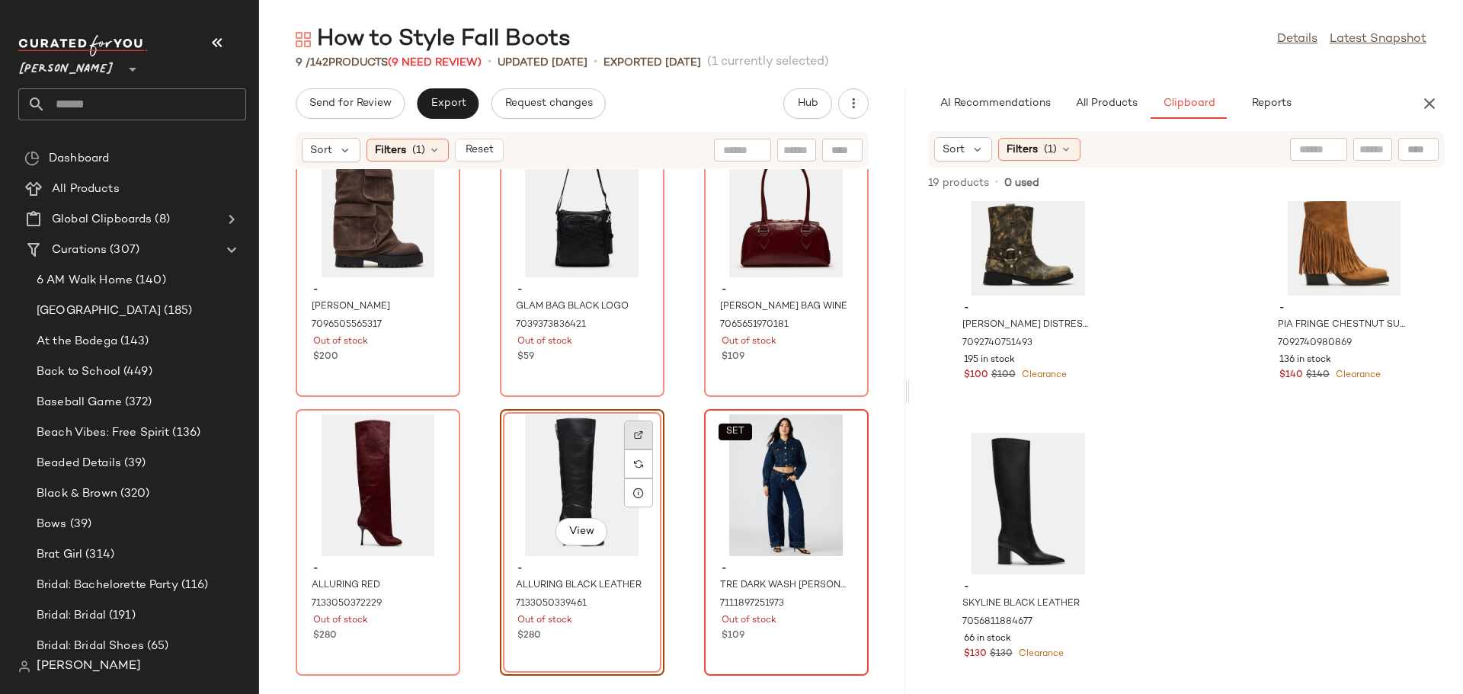
click at [634, 433] on img at bounding box center [638, 434] width 9 height 9
click at [373, 552] on div "View" at bounding box center [378, 485] width 154 height 142
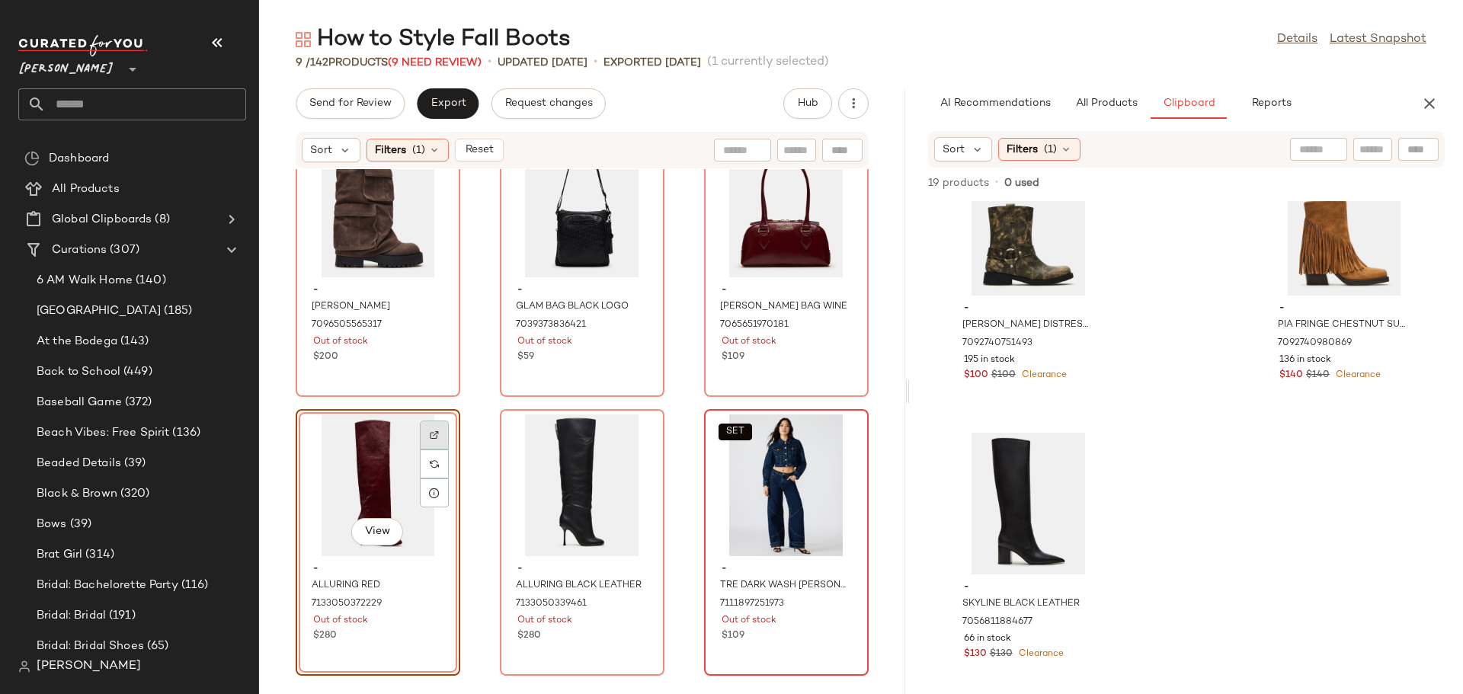
click at [437, 435] on img at bounding box center [434, 434] width 9 height 9
click at [344, 476] on div "View" at bounding box center [378, 485] width 154 height 142
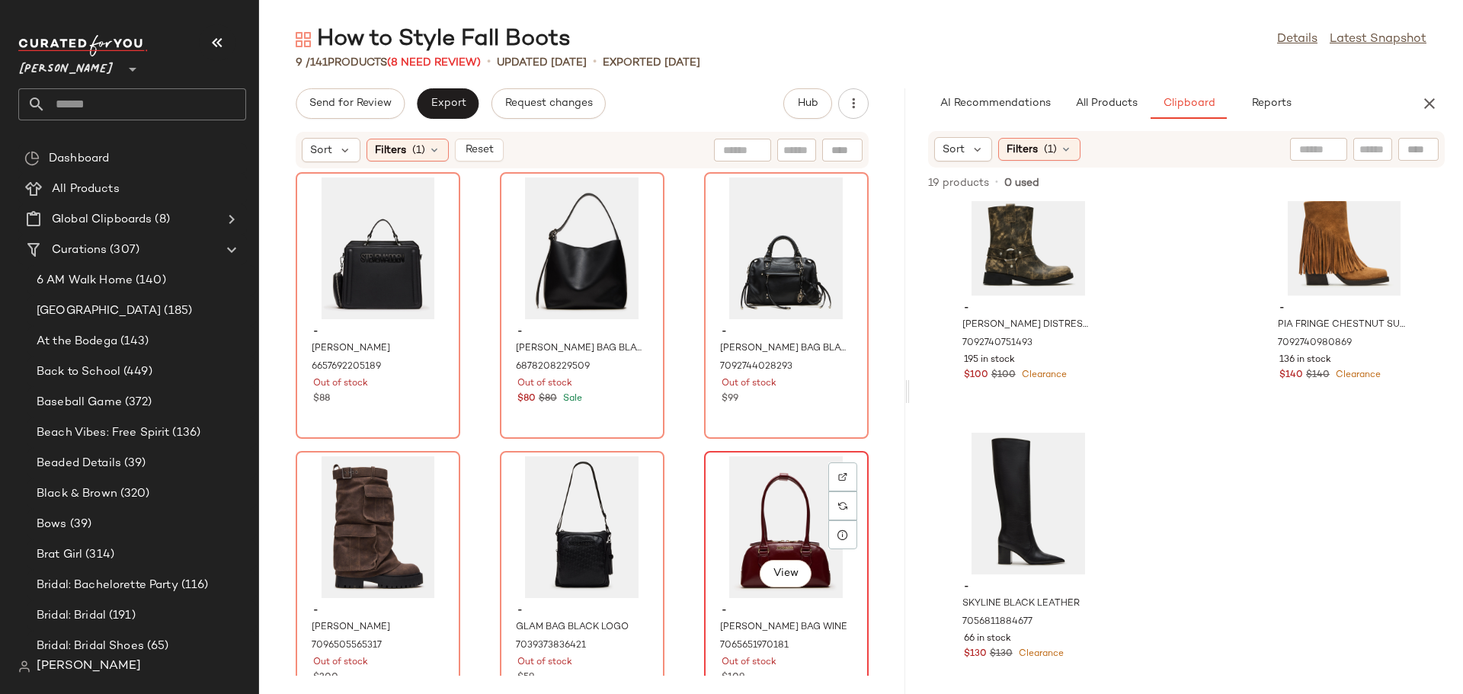
click at [839, 491] on div at bounding box center [842, 505] width 29 height 29
click at [625, 491] on div at bounding box center [638, 505] width 29 height 29
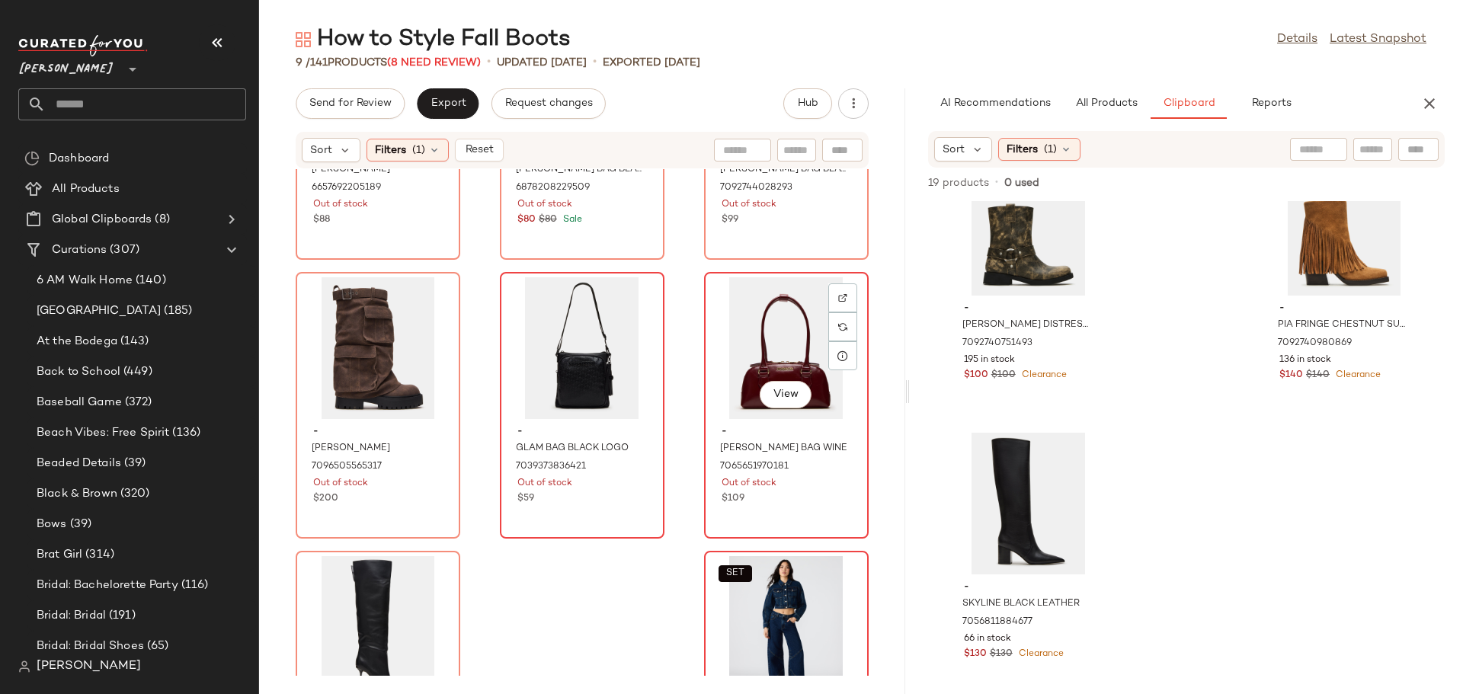
scroll to position [229, 0]
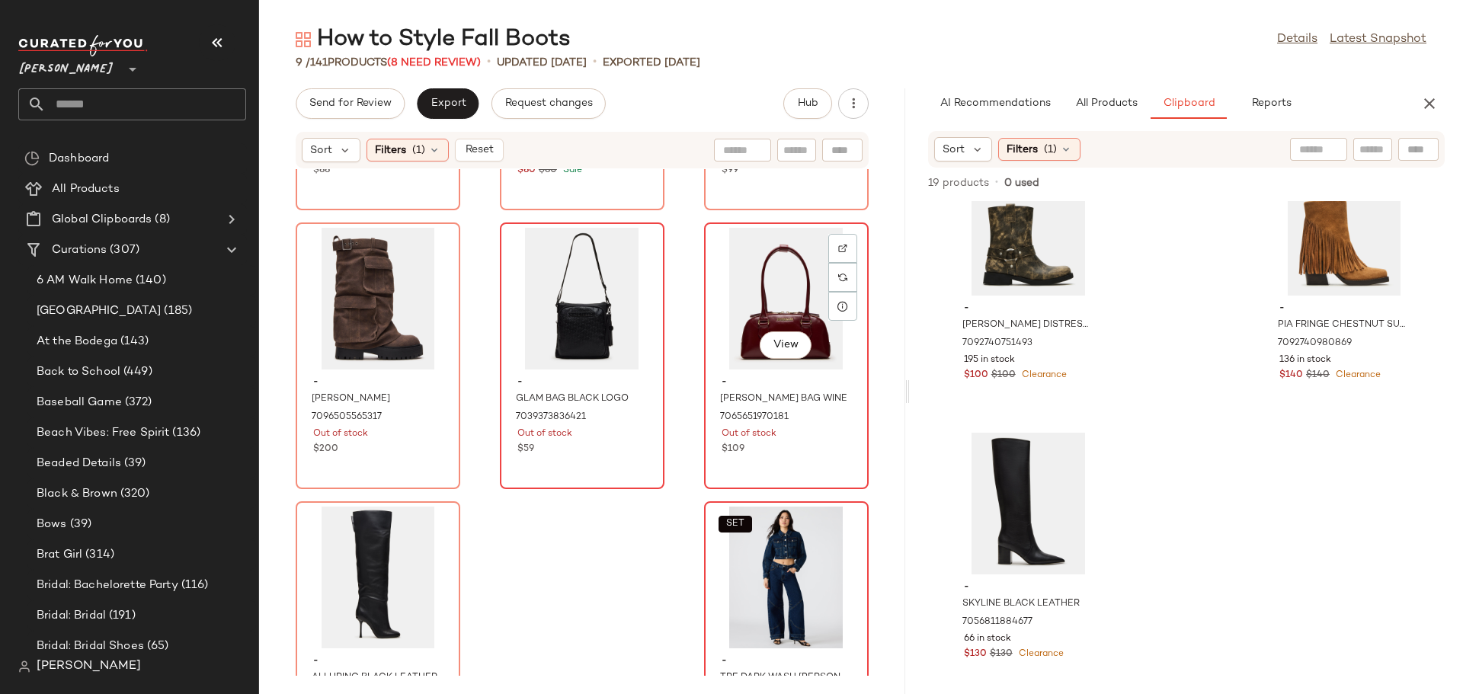
click at [740, 328] on div "View" at bounding box center [786, 299] width 154 height 142
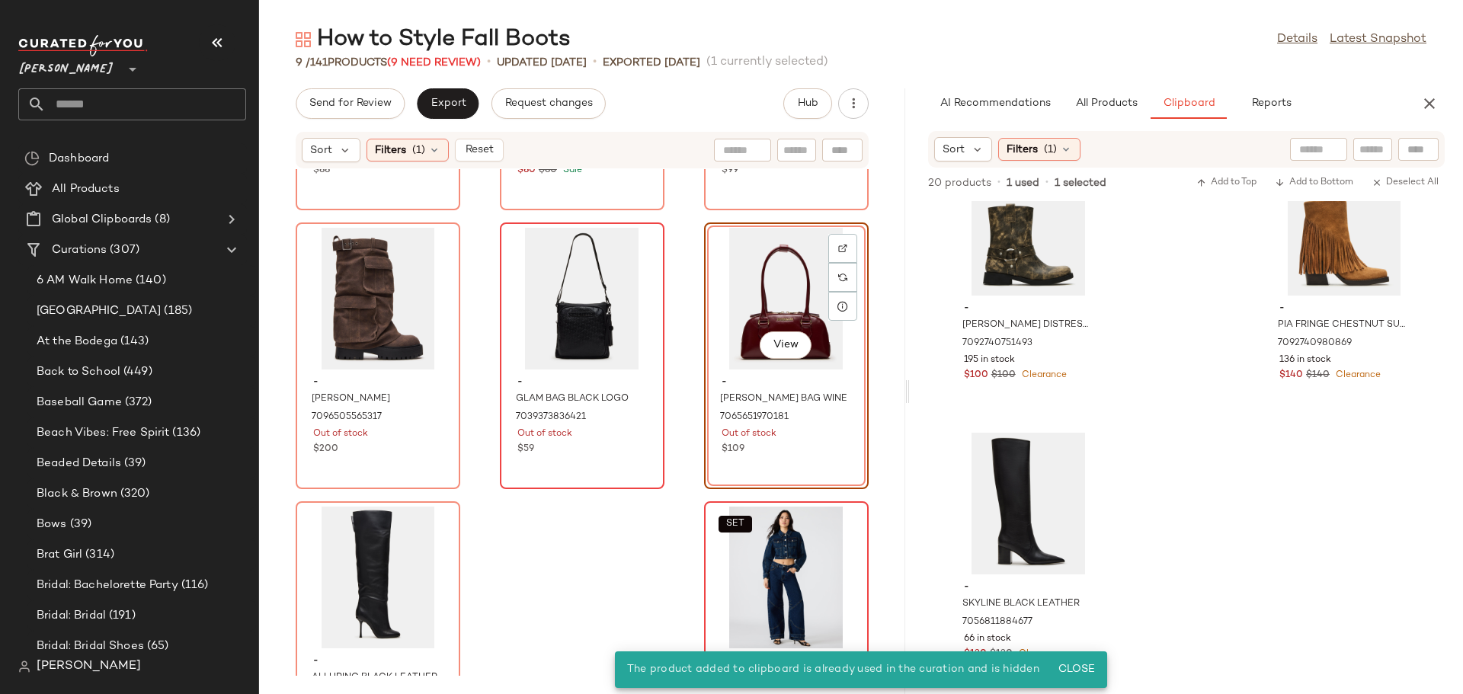
click at [747, 303] on div "View" at bounding box center [786, 299] width 154 height 142
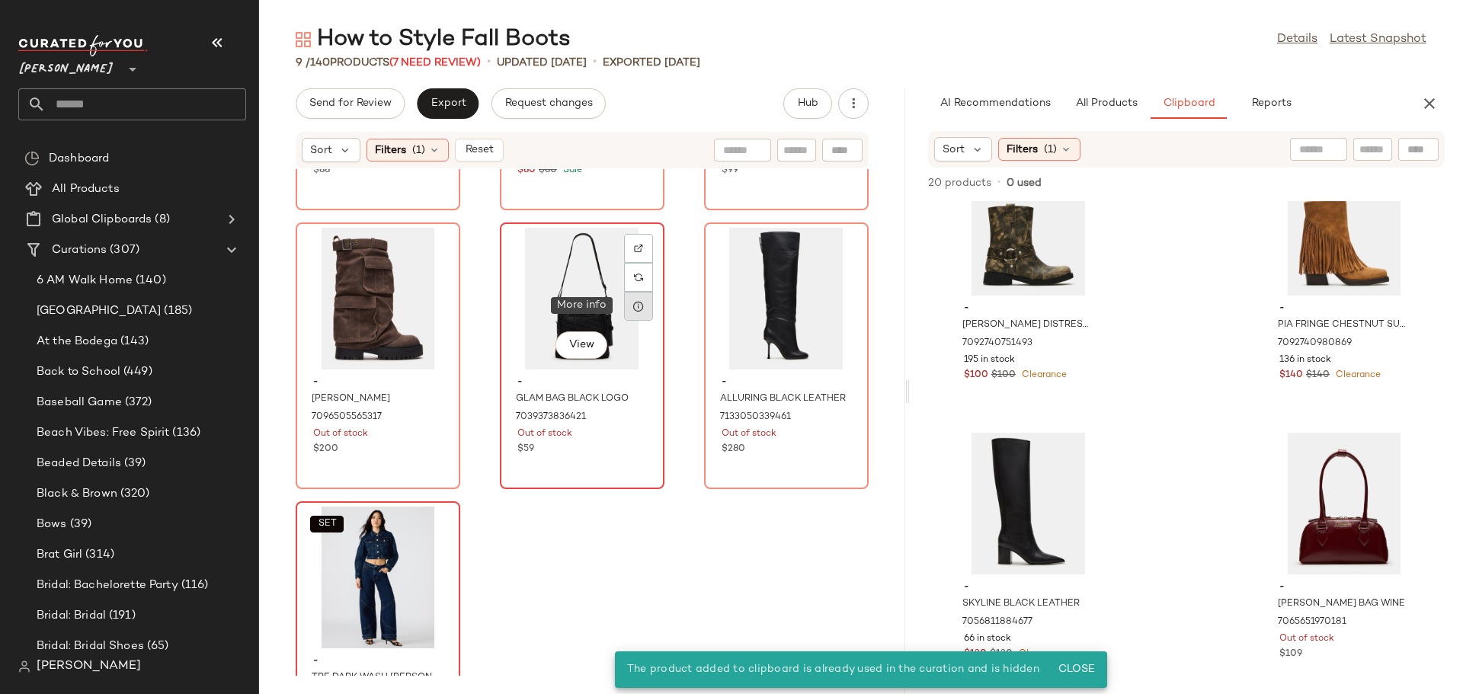
click at [632, 305] on icon at bounding box center [638, 306] width 12 height 12
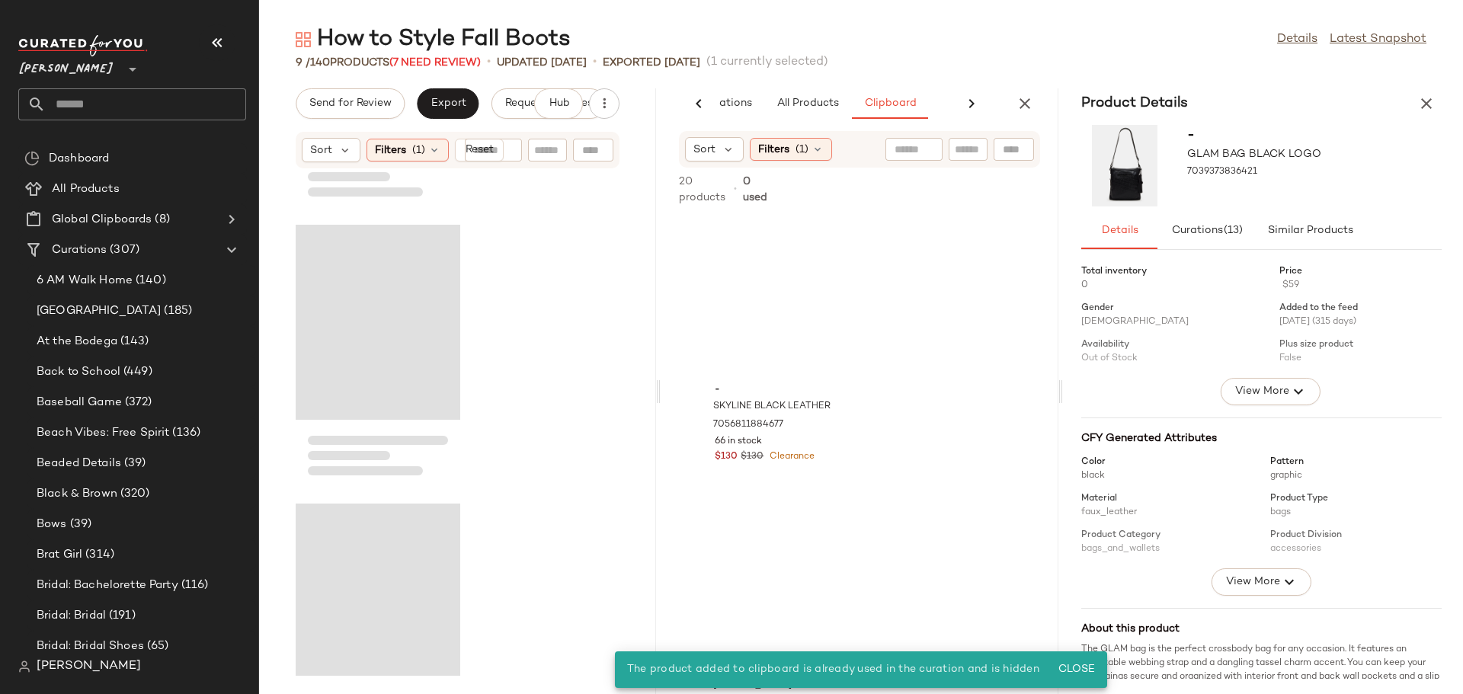
scroll to position [1115, 0]
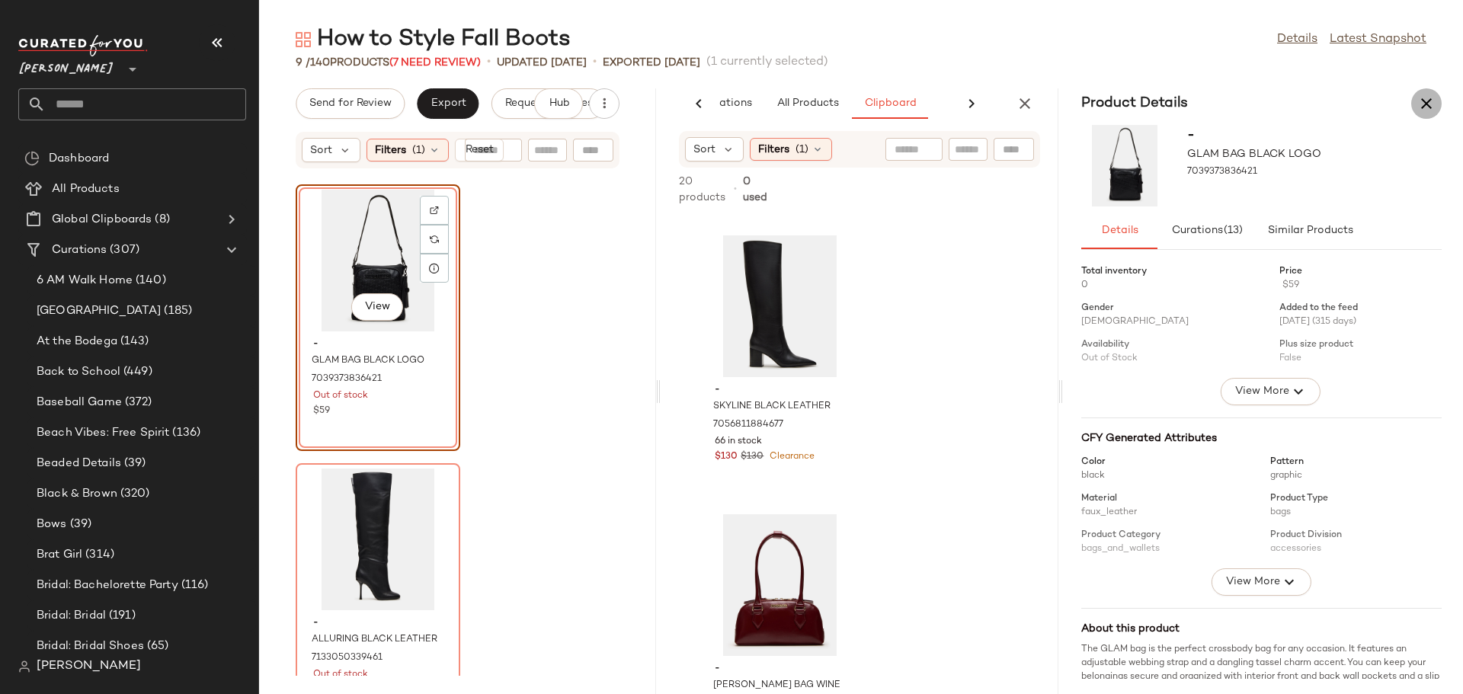
click at [1425, 100] on icon "button" at bounding box center [1426, 103] width 18 height 18
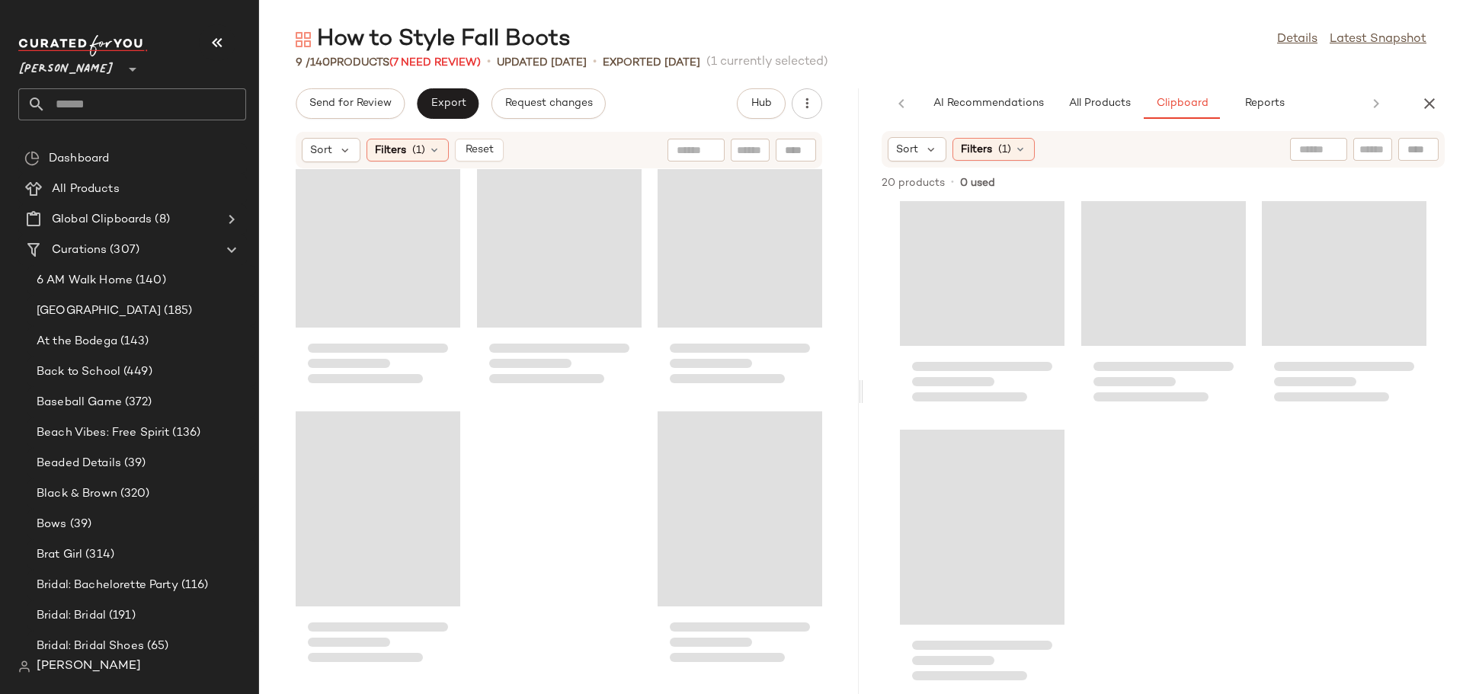
scroll to position [0, 0]
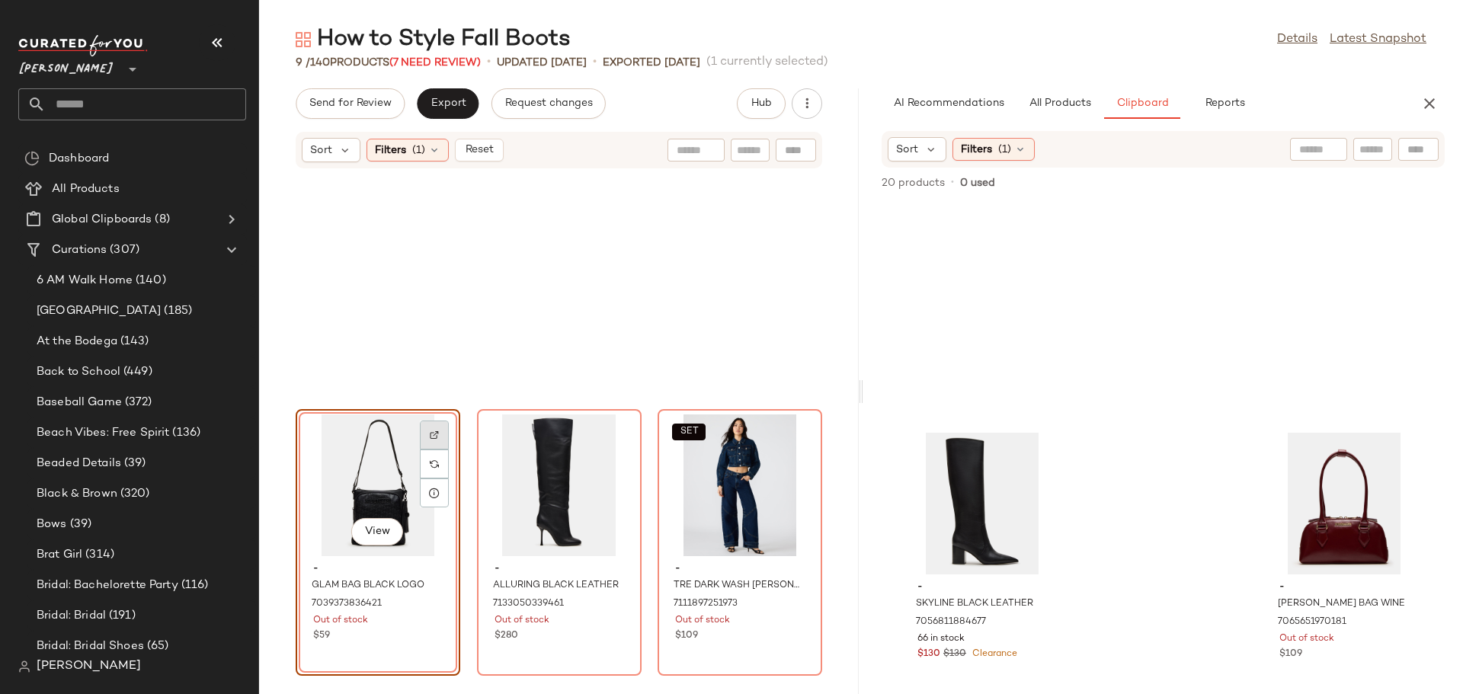
click at [432, 430] on img at bounding box center [434, 434] width 9 height 9
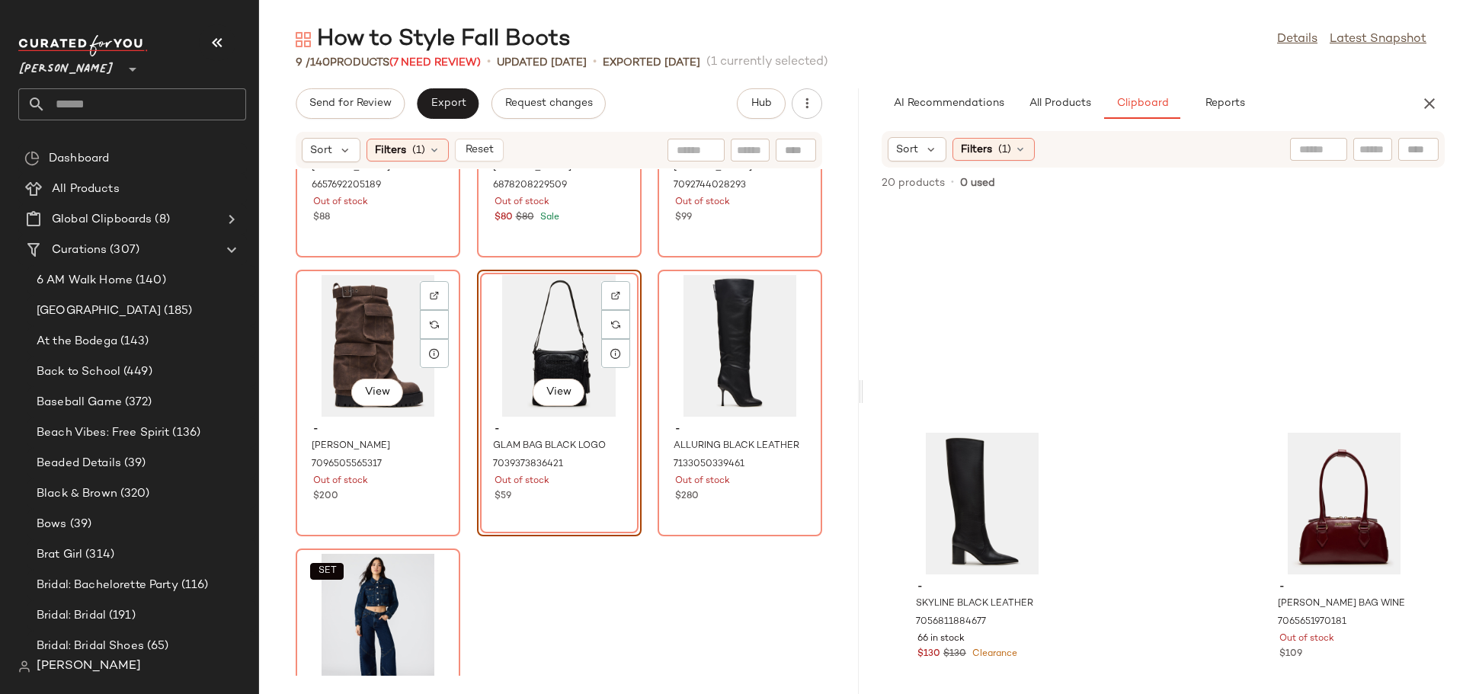
scroll to position [165, 0]
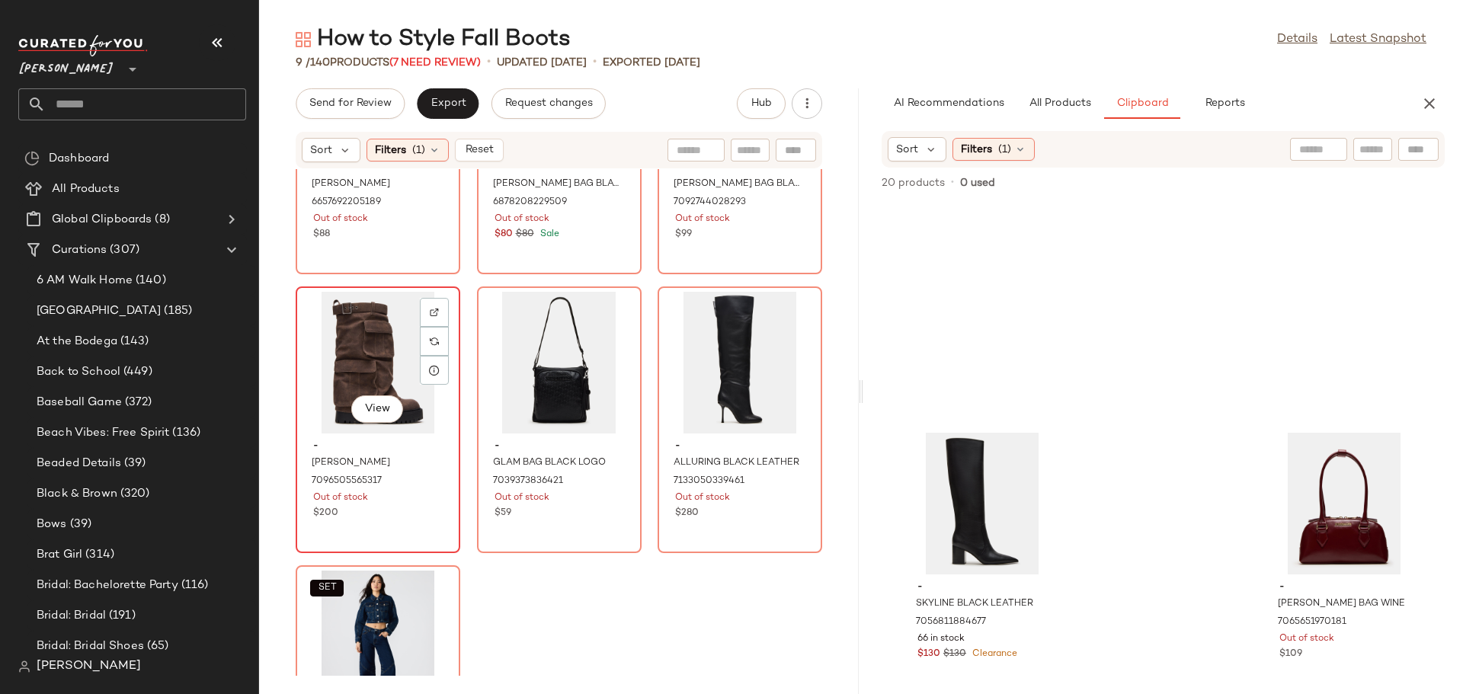
click at [455, 360] on div "View" at bounding box center [378, 363] width 154 height 142
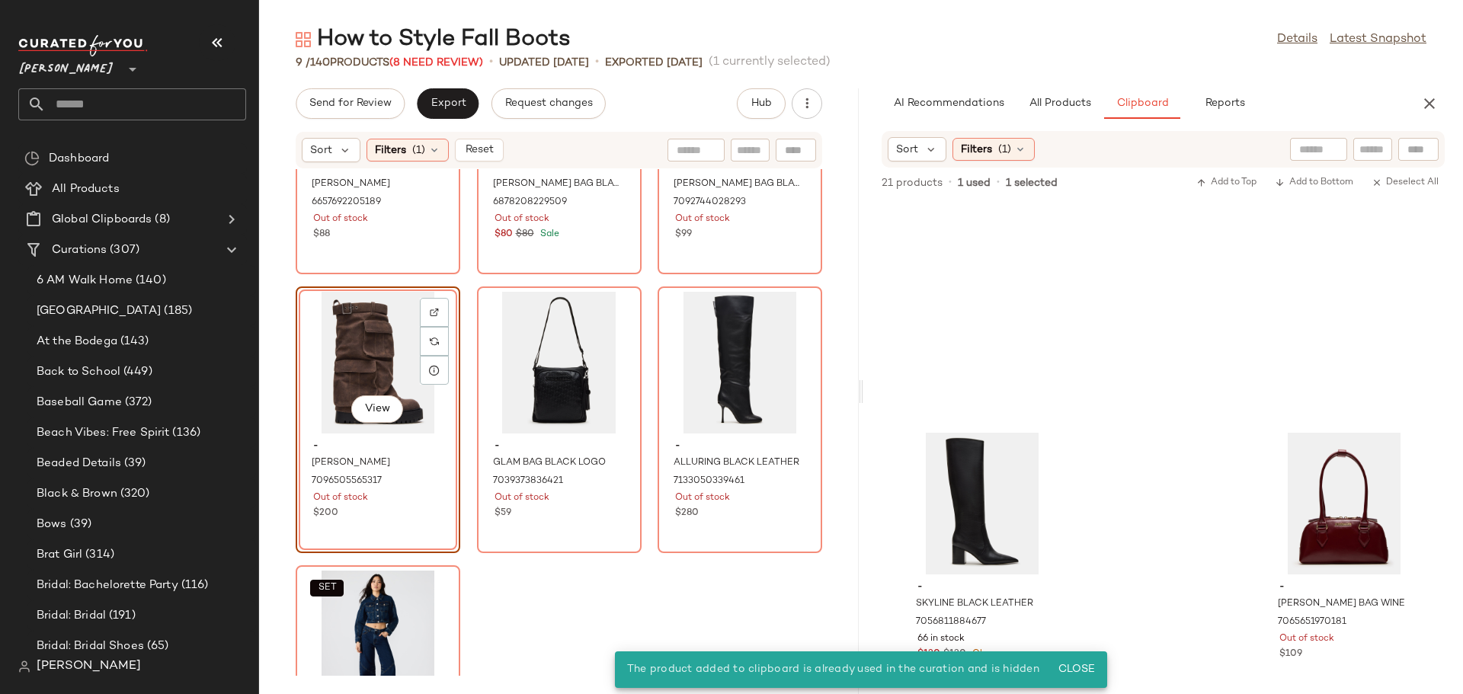
click at [455, 346] on div "View" at bounding box center [378, 363] width 154 height 142
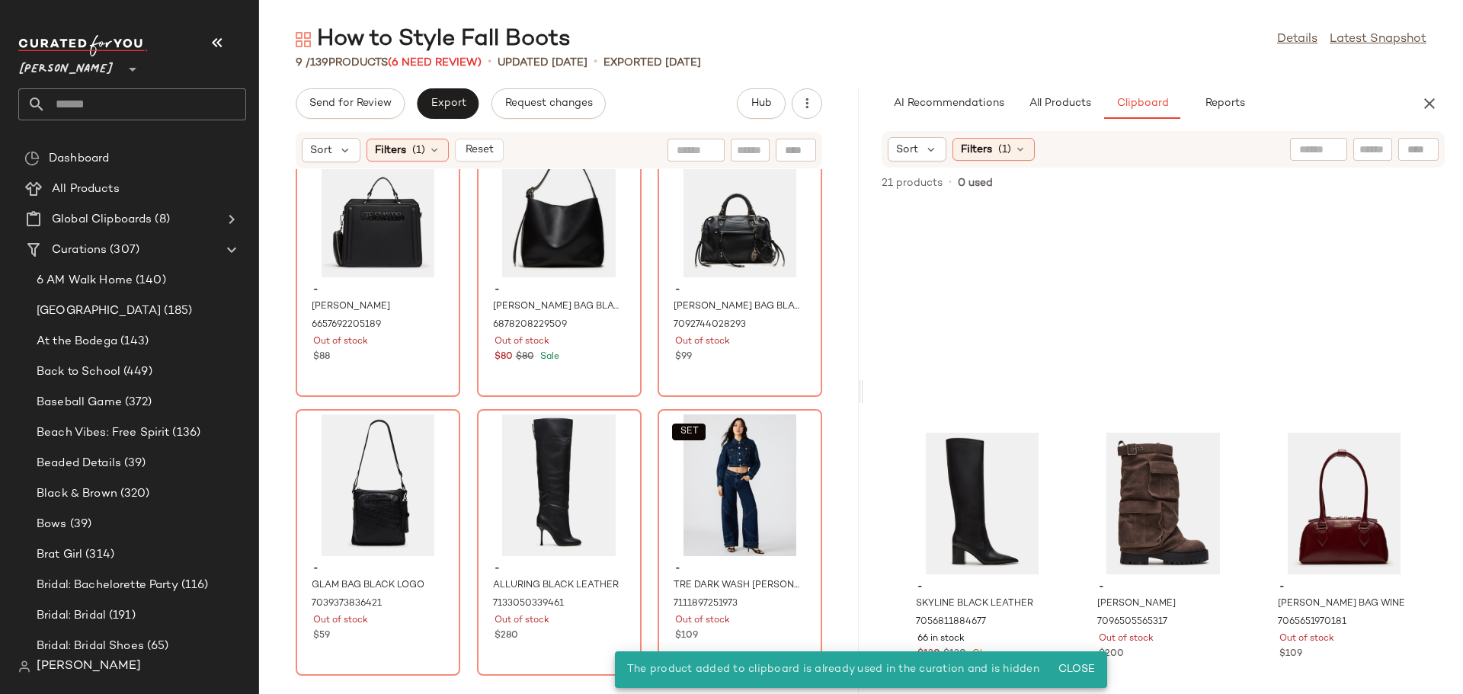
scroll to position [12, 0]
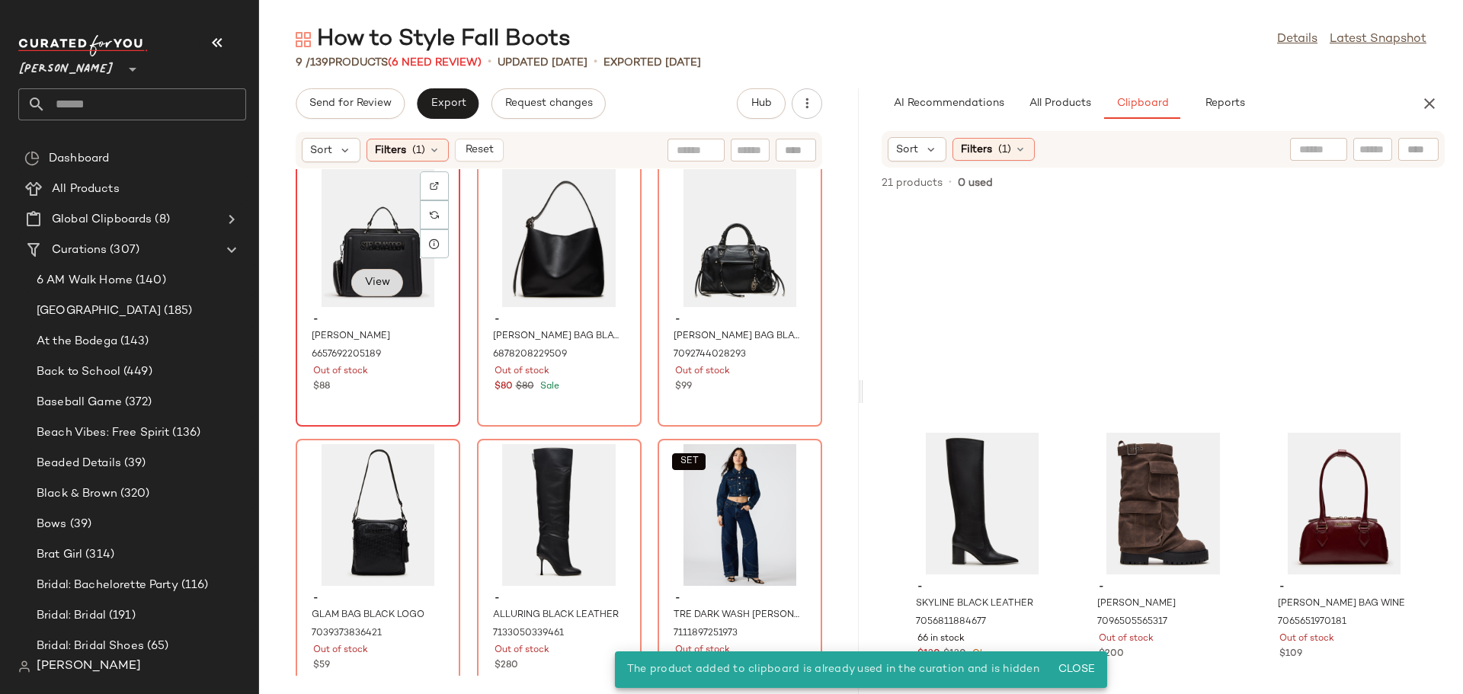
click at [366, 269] on button "View" at bounding box center [377, 282] width 52 height 27
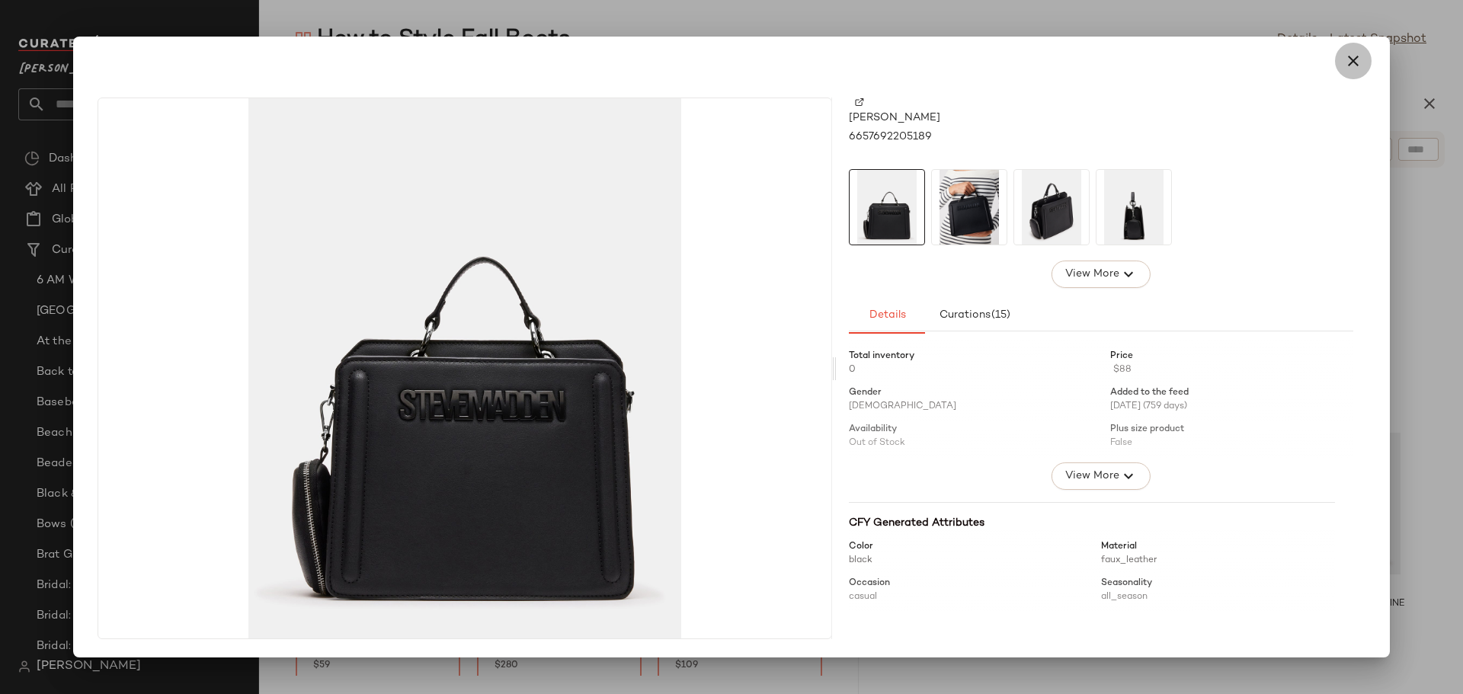
click at [1358, 59] on icon "button" at bounding box center [1353, 61] width 18 height 18
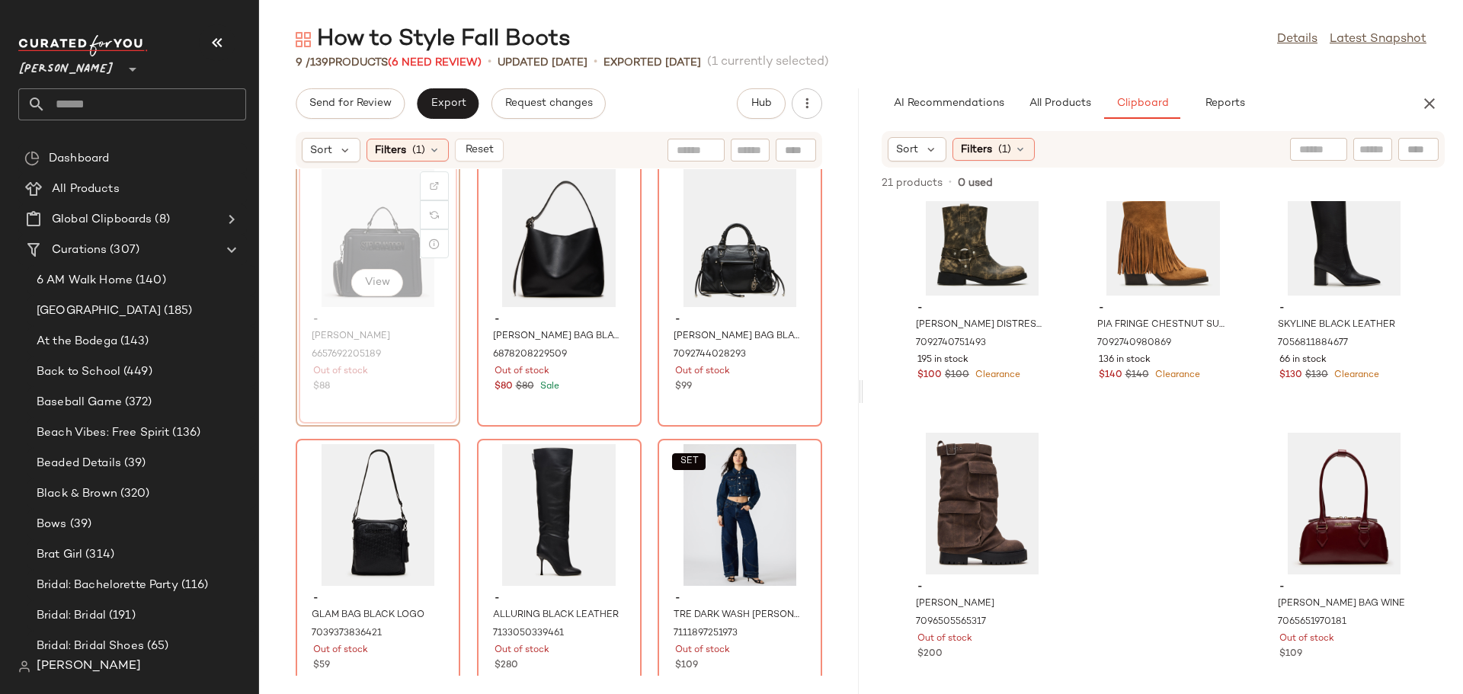
scroll to position [11, 0]
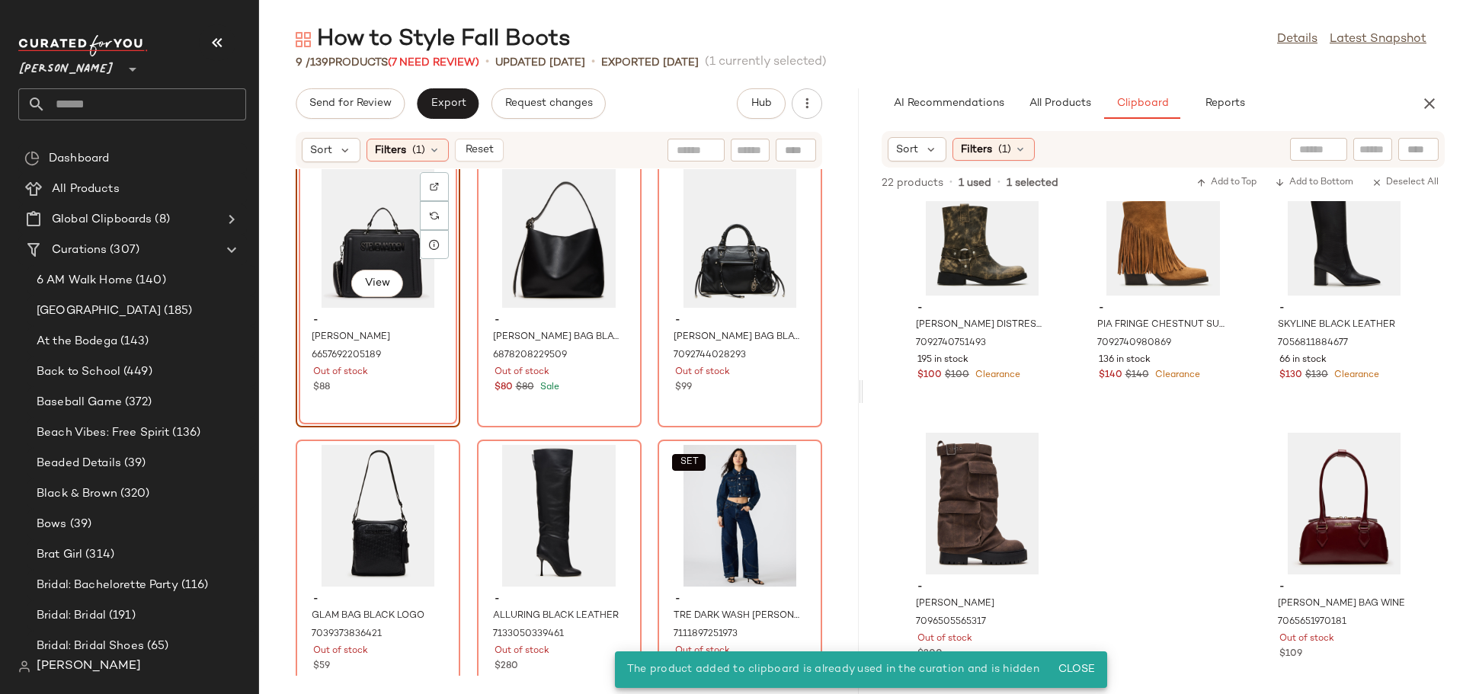
click at [340, 231] on div "View" at bounding box center [378, 237] width 154 height 142
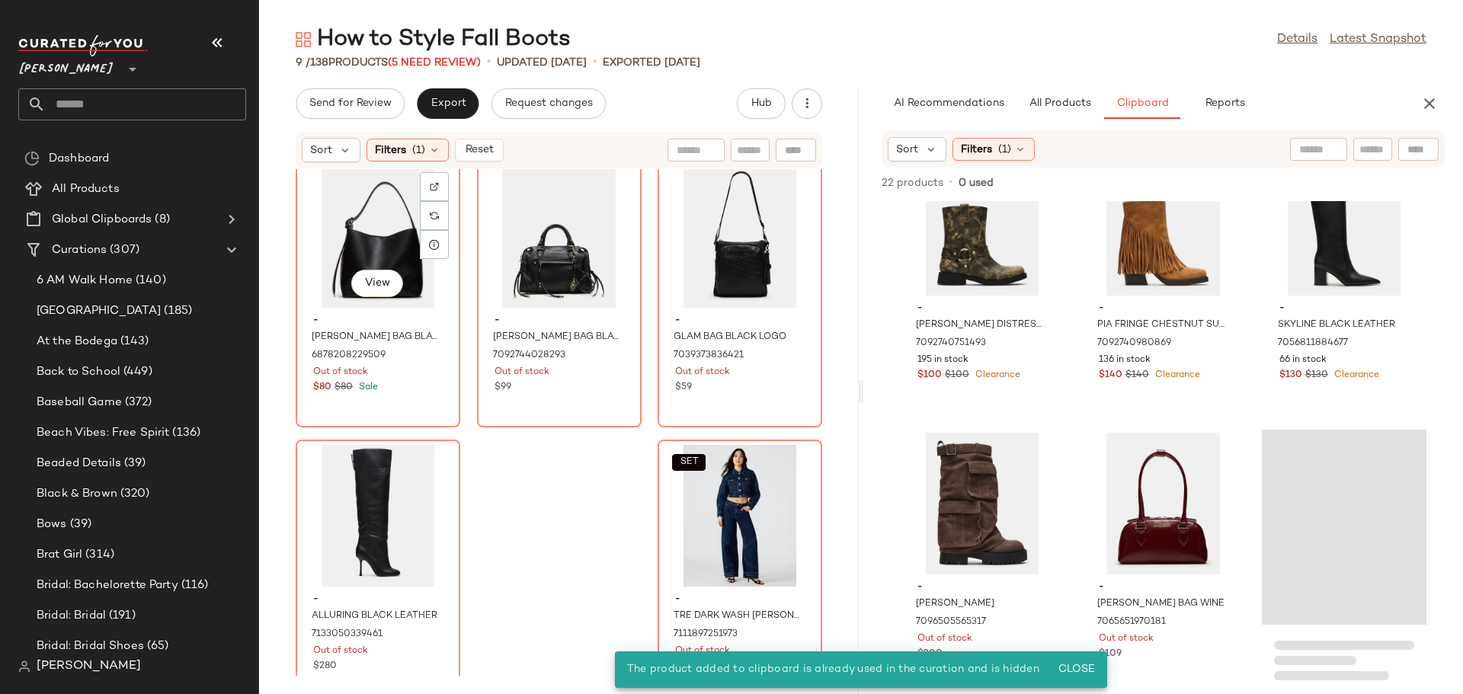
click at [340, 231] on div "View" at bounding box center [378, 237] width 154 height 142
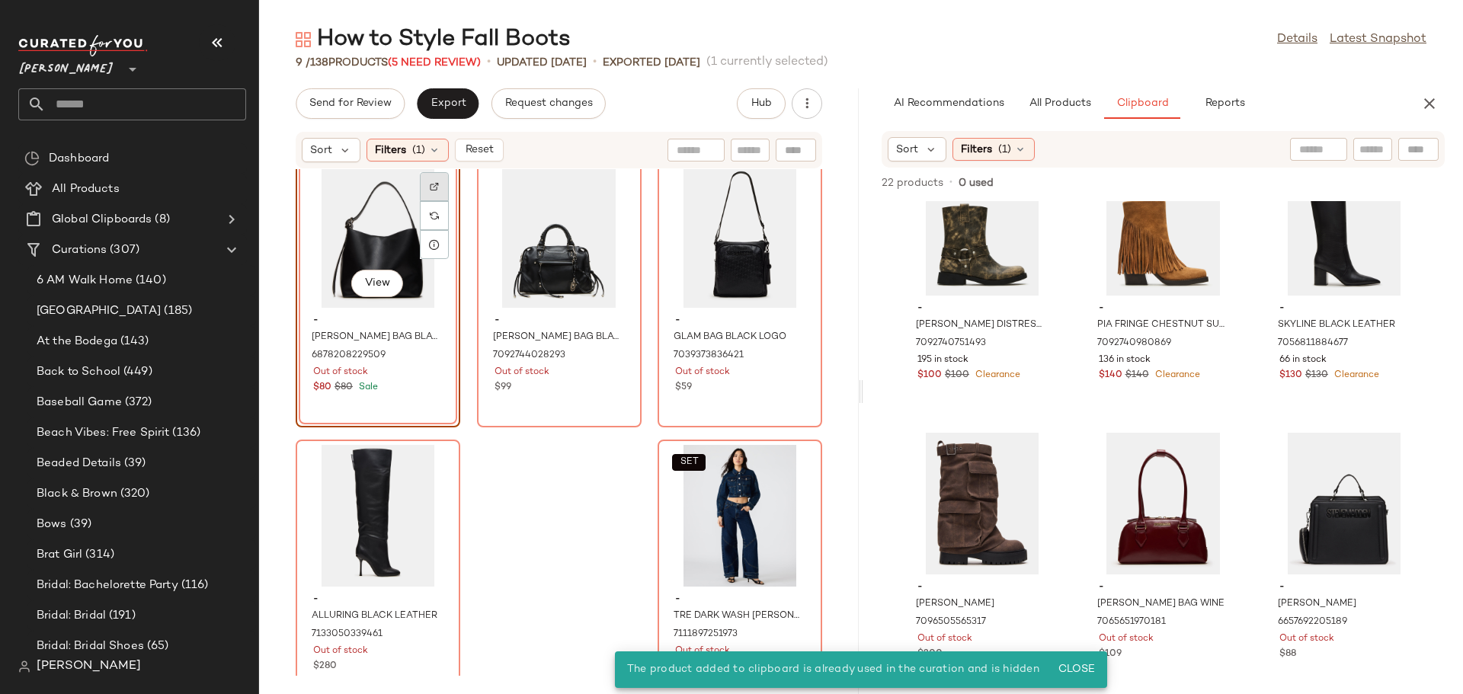
click at [433, 185] on img at bounding box center [434, 186] width 9 height 9
click at [331, 238] on div "View" at bounding box center [378, 237] width 154 height 142
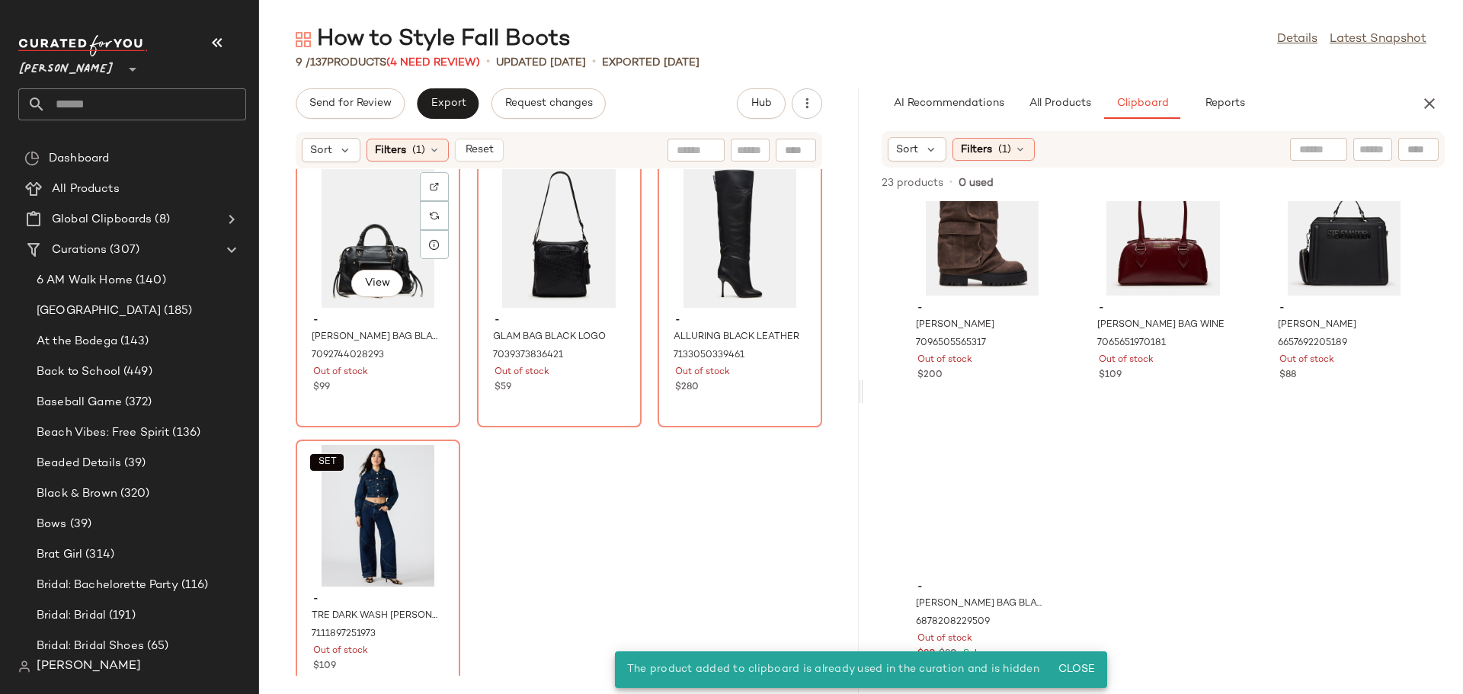
click at [331, 238] on div "View" at bounding box center [378, 237] width 154 height 142
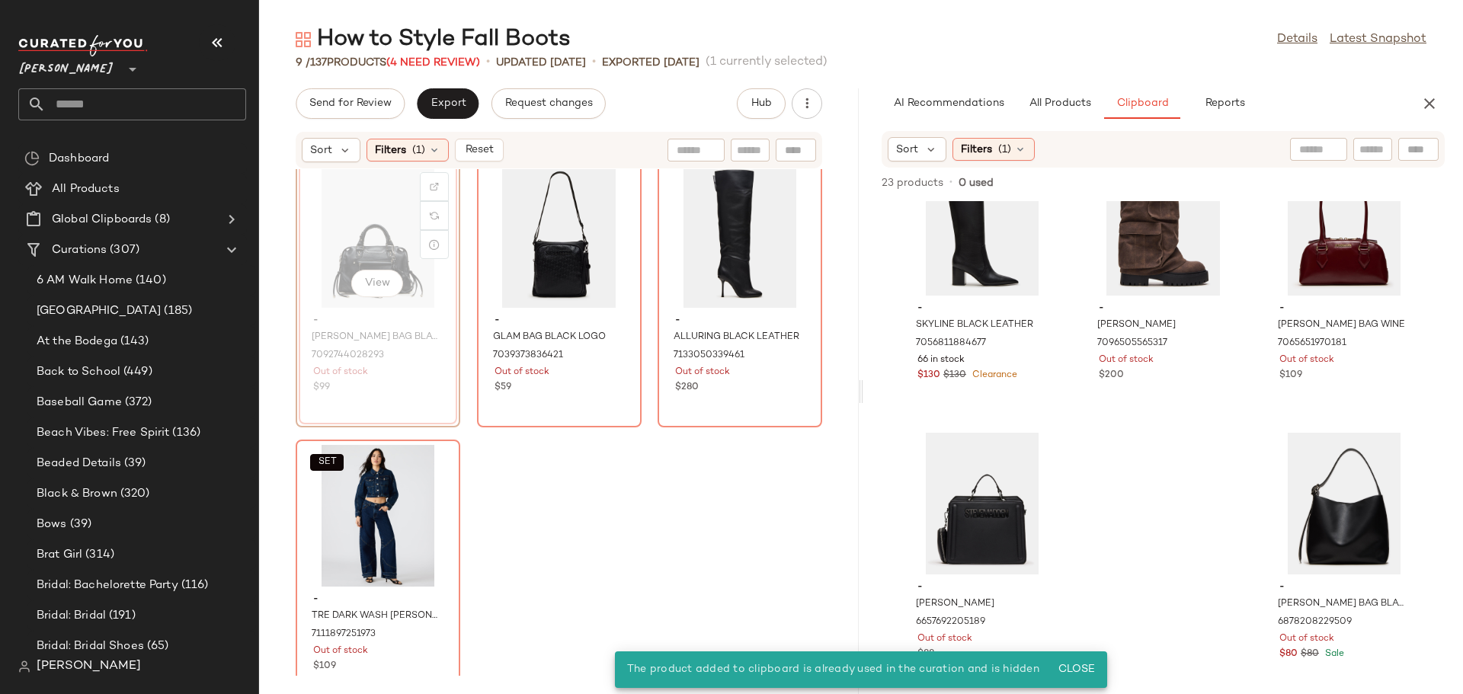
scroll to position [9, 0]
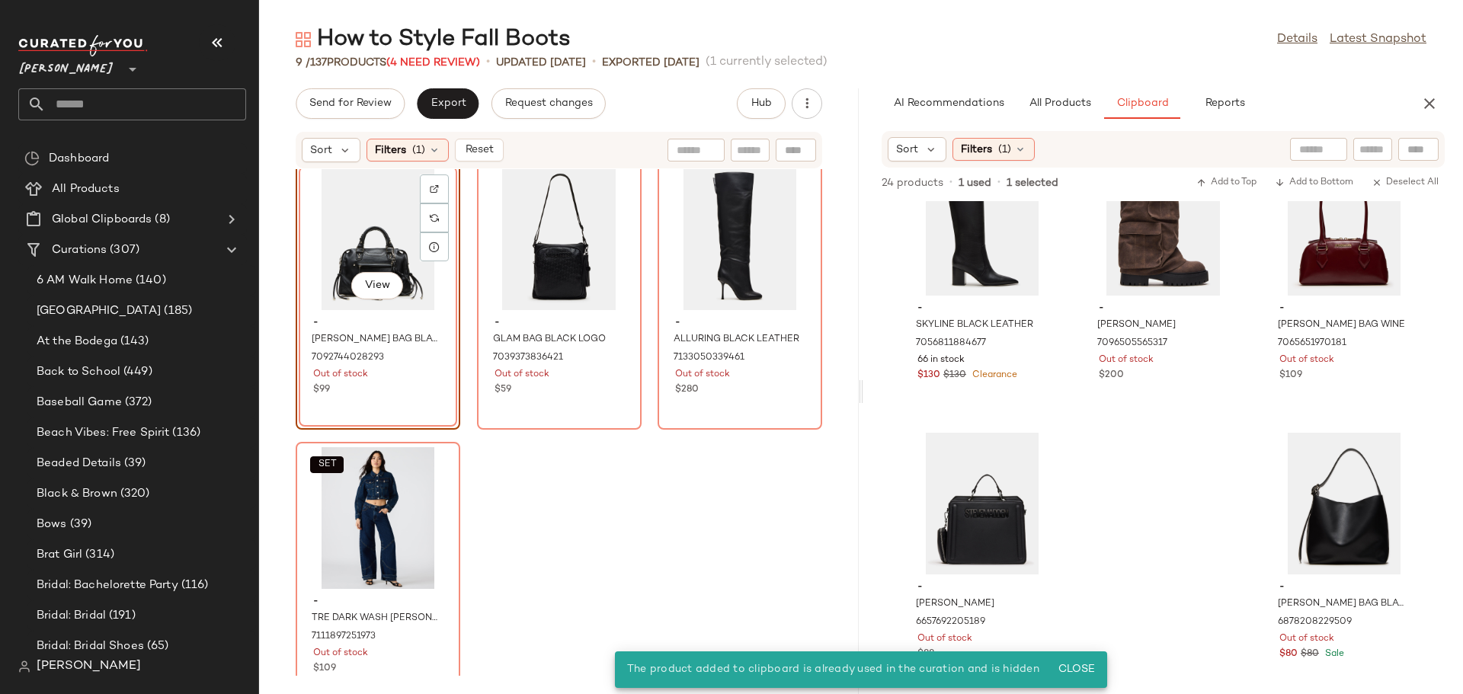
click at [357, 235] on div "View" at bounding box center [378, 239] width 154 height 142
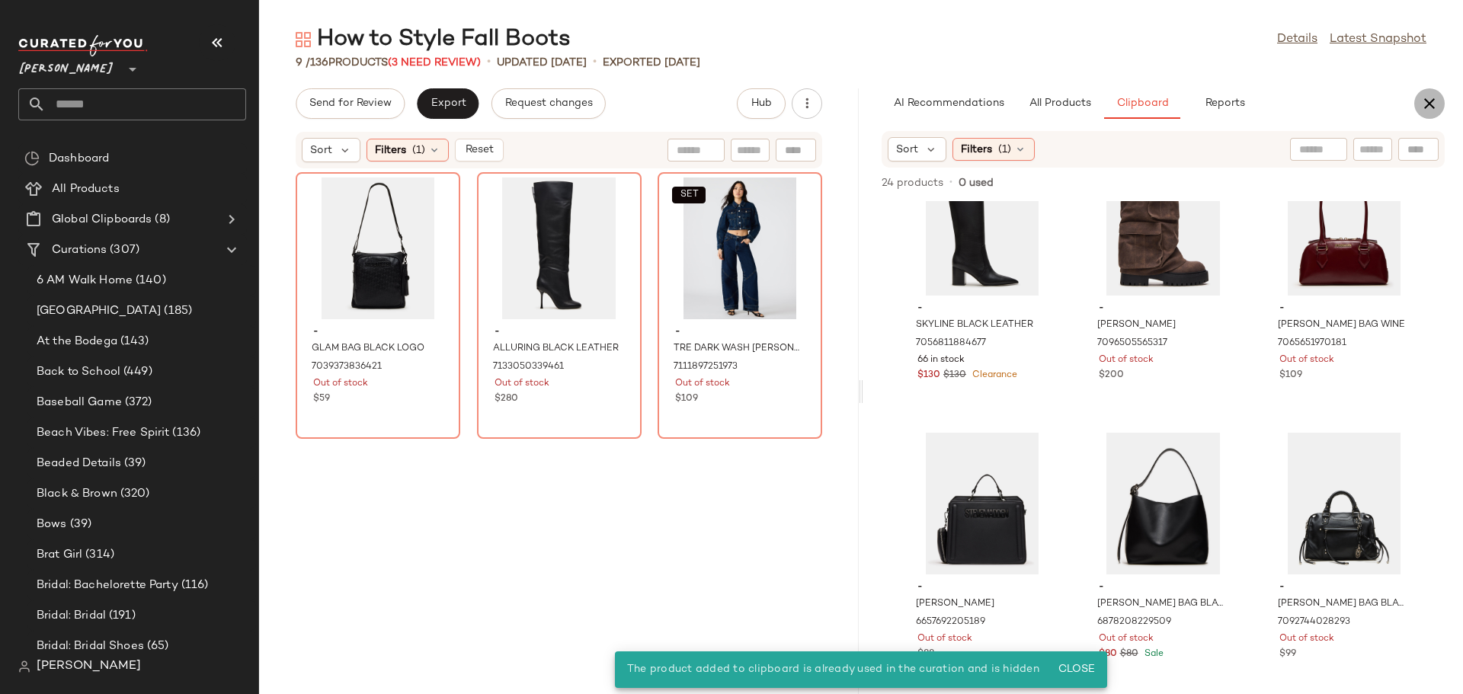
click at [1429, 103] on icon "button" at bounding box center [1429, 103] width 18 height 18
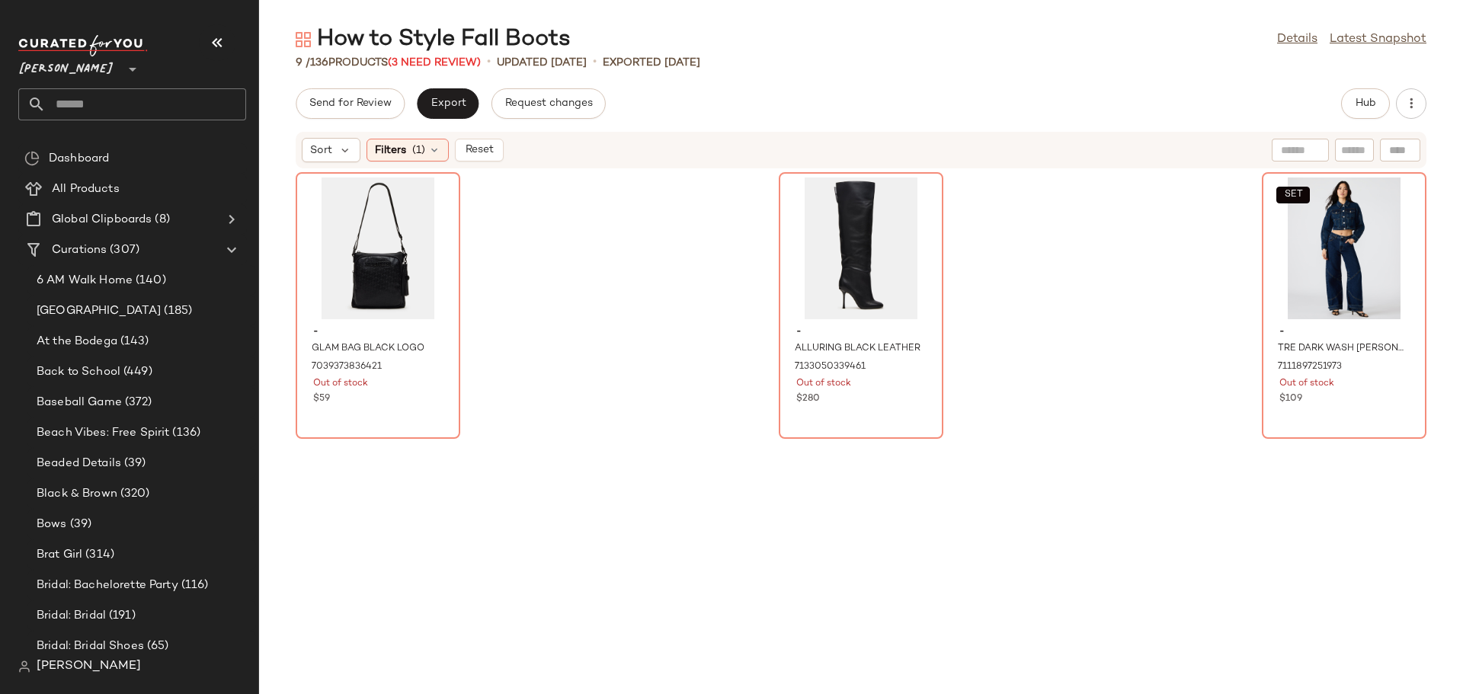
click at [499, 148] on button "Reset" at bounding box center [479, 150] width 49 height 23
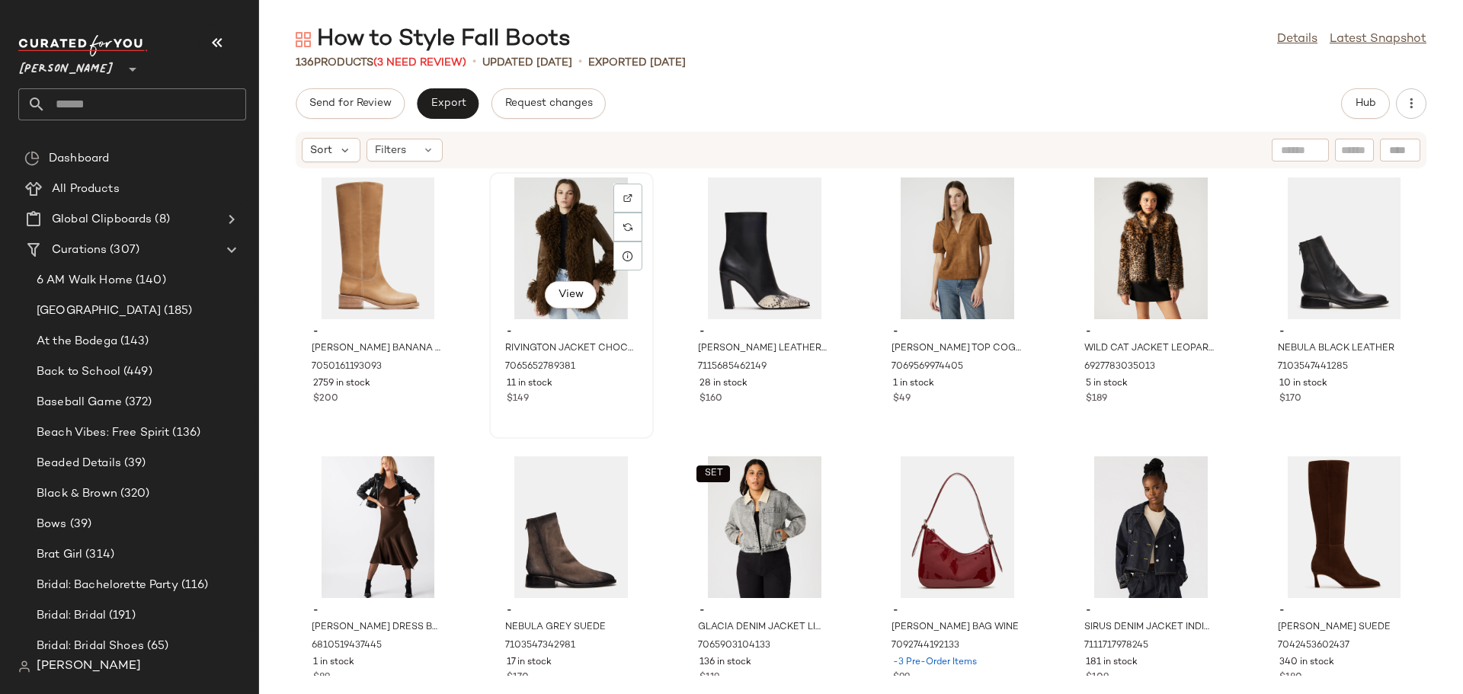
click at [550, 206] on div "View" at bounding box center [571, 249] width 154 height 142
click at [965, 215] on div "View" at bounding box center [958, 249] width 154 height 142
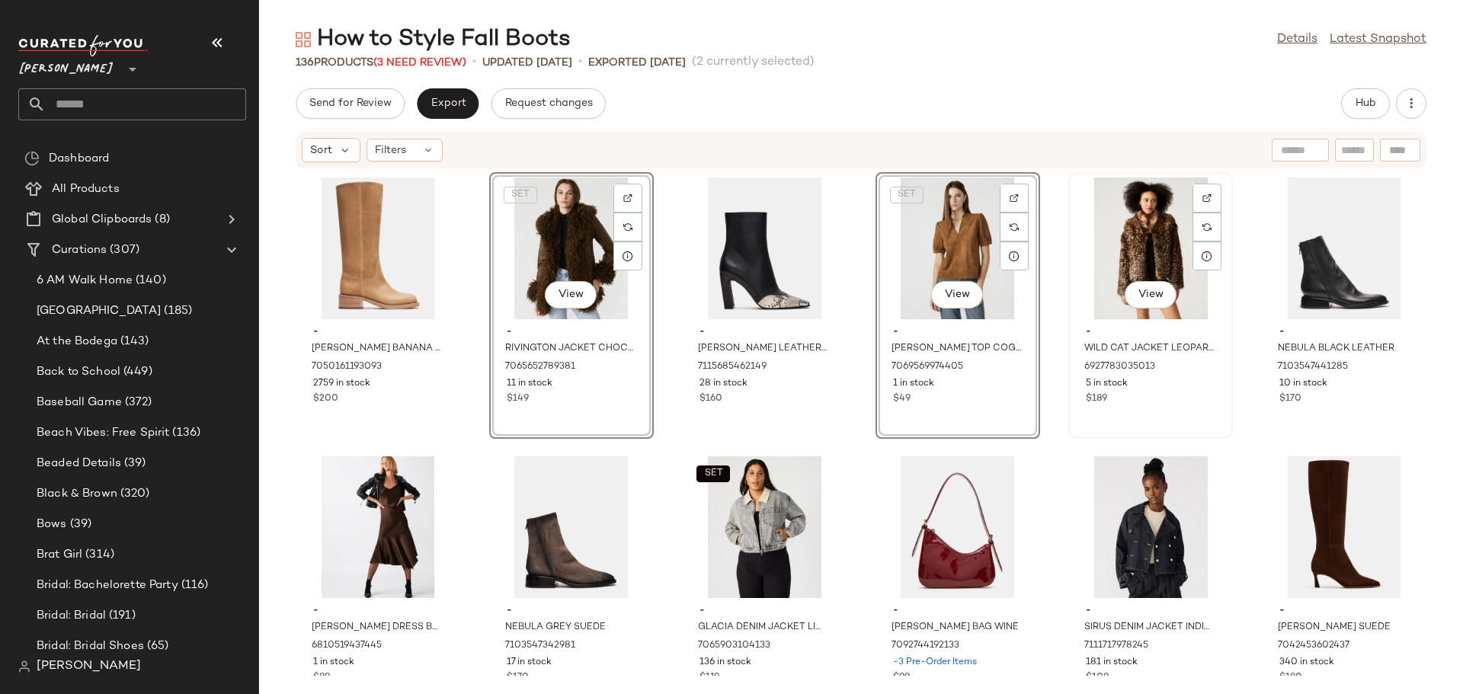
click at [1137, 226] on div "View" at bounding box center [1150, 249] width 154 height 142
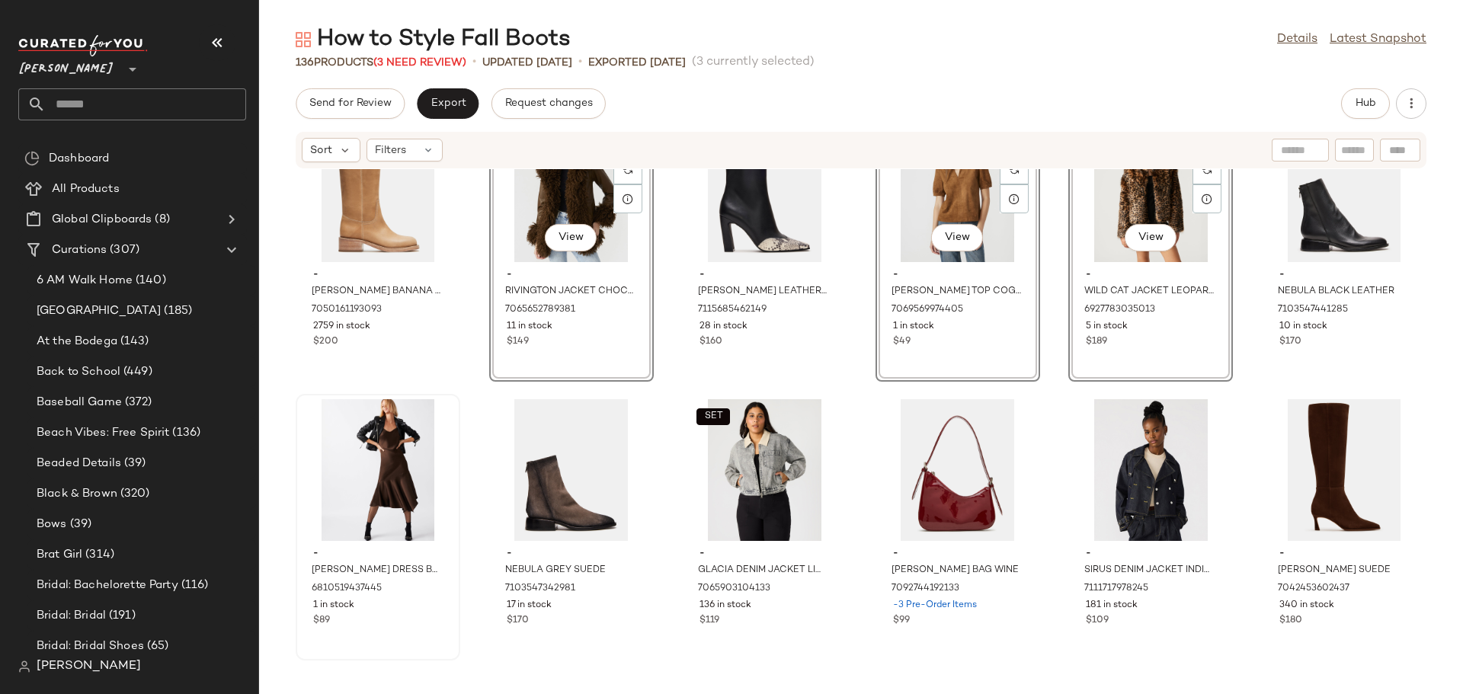
scroll to position [152, 0]
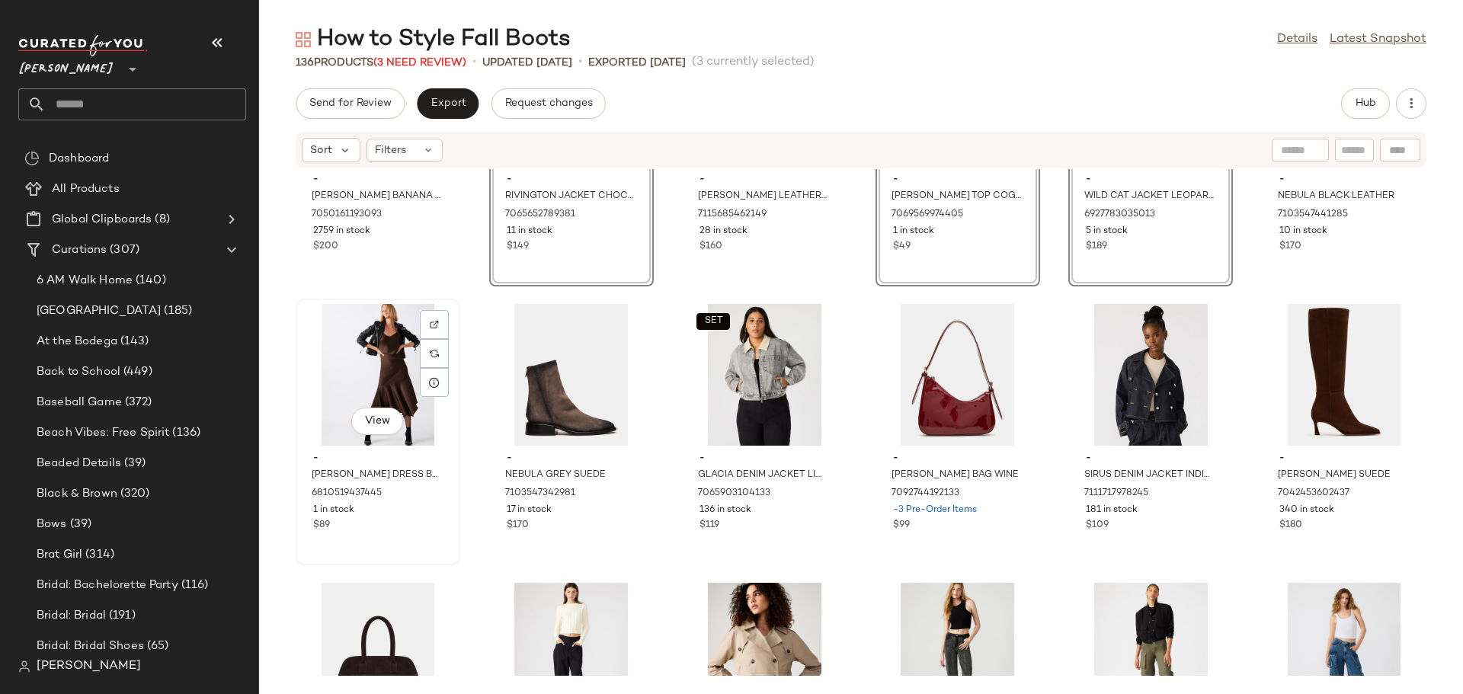
click at [358, 382] on div "View" at bounding box center [378, 375] width 154 height 142
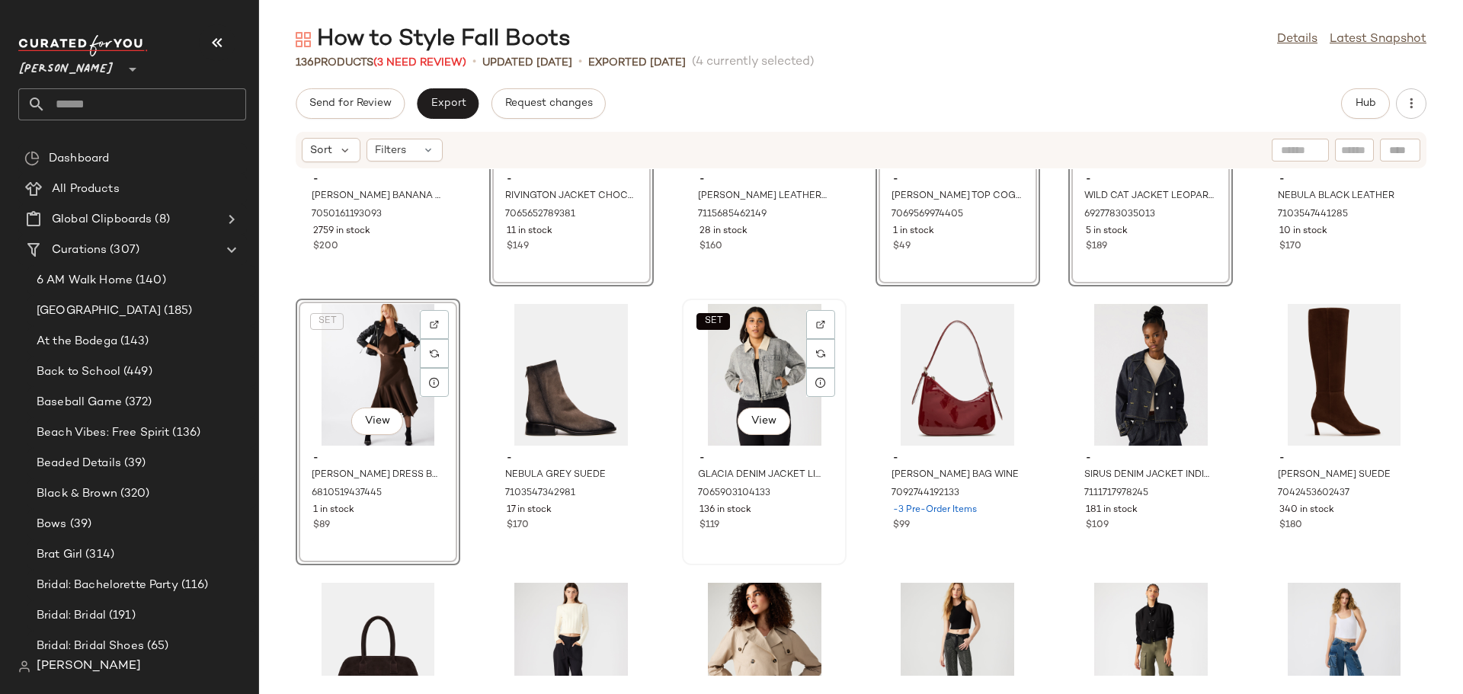
click at [754, 379] on div "SET View" at bounding box center [764, 375] width 154 height 142
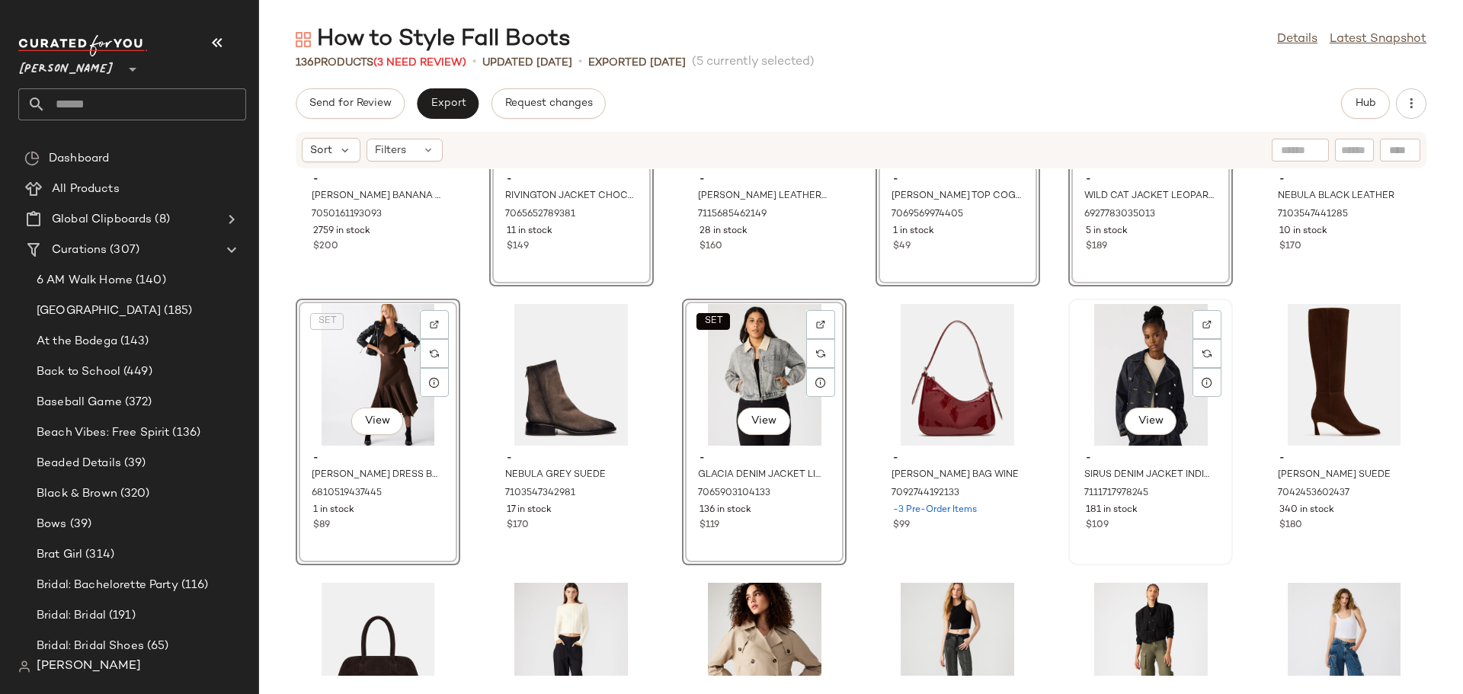
click at [1146, 392] on div "View" at bounding box center [1150, 375] width 154 height 142
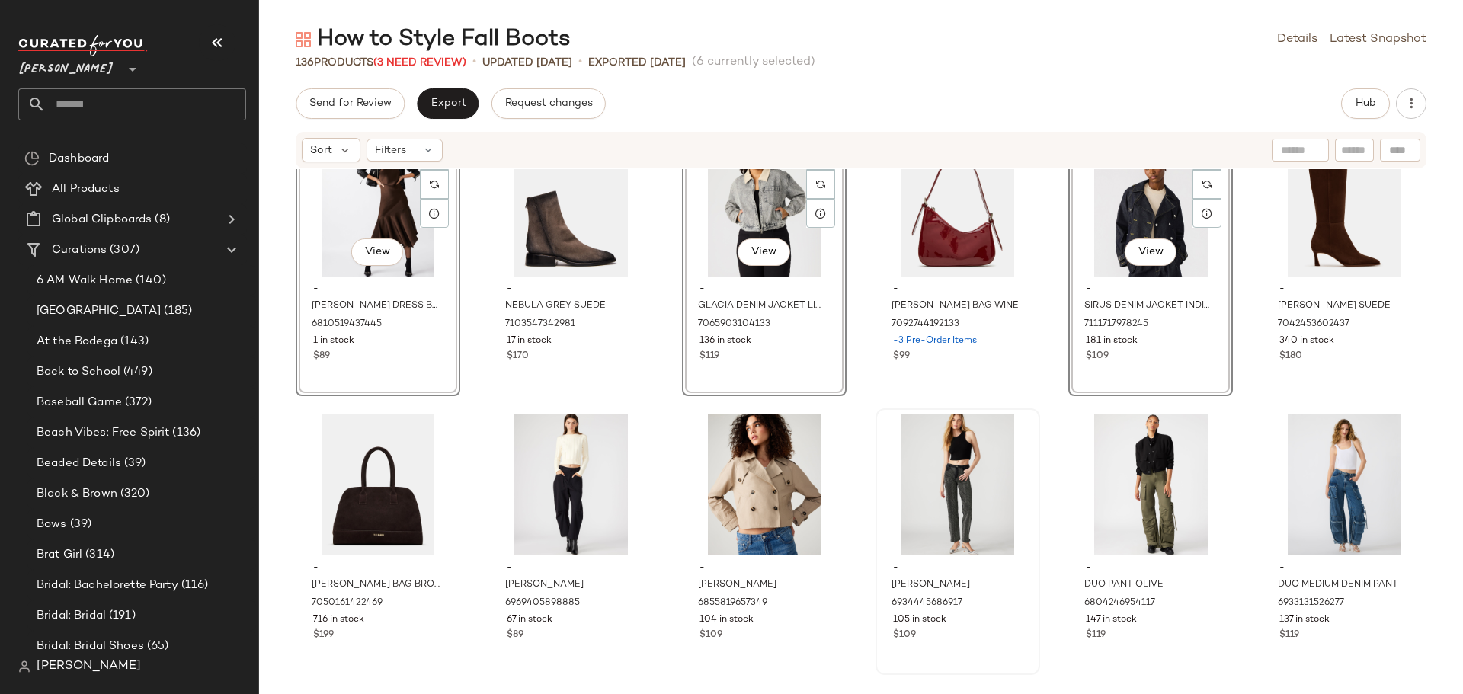
scroll to position [393, 0]
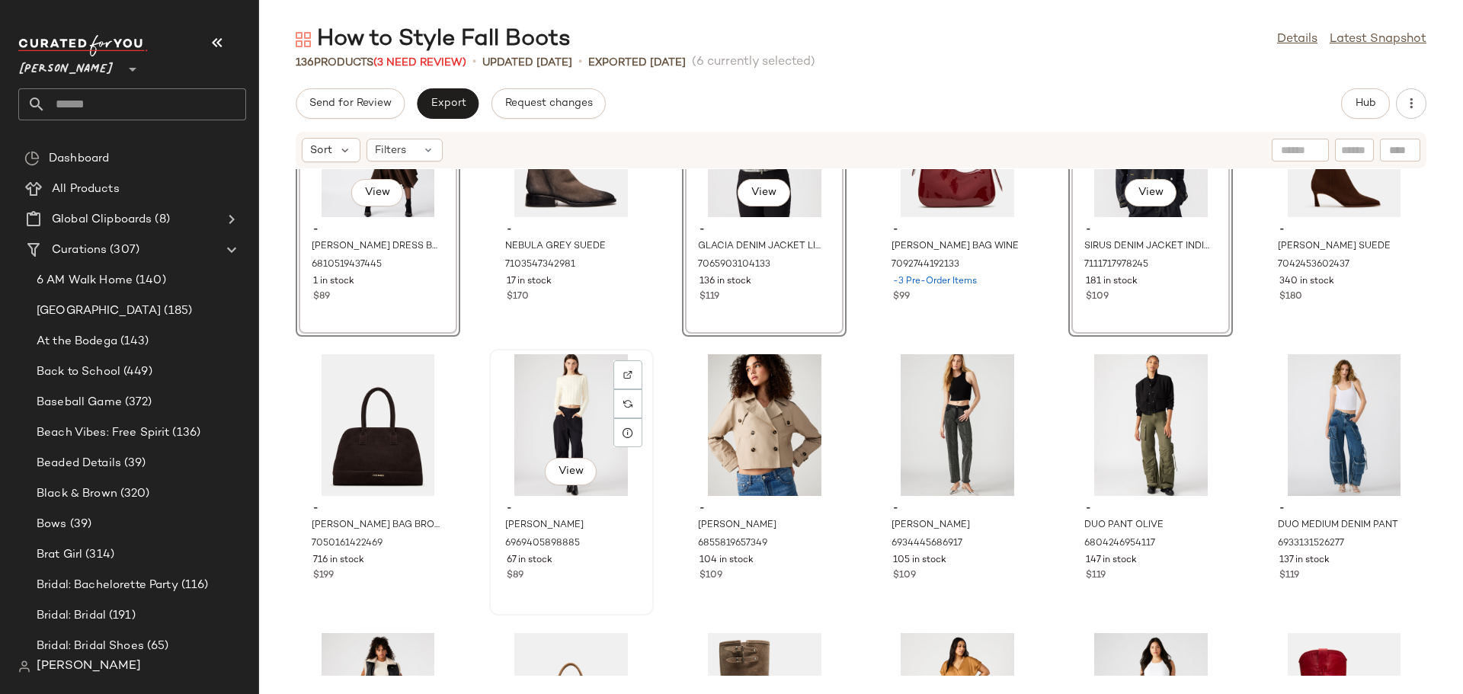
click at [605, 482] on div "View" at bounding box center [571, 425] width 154 height 142
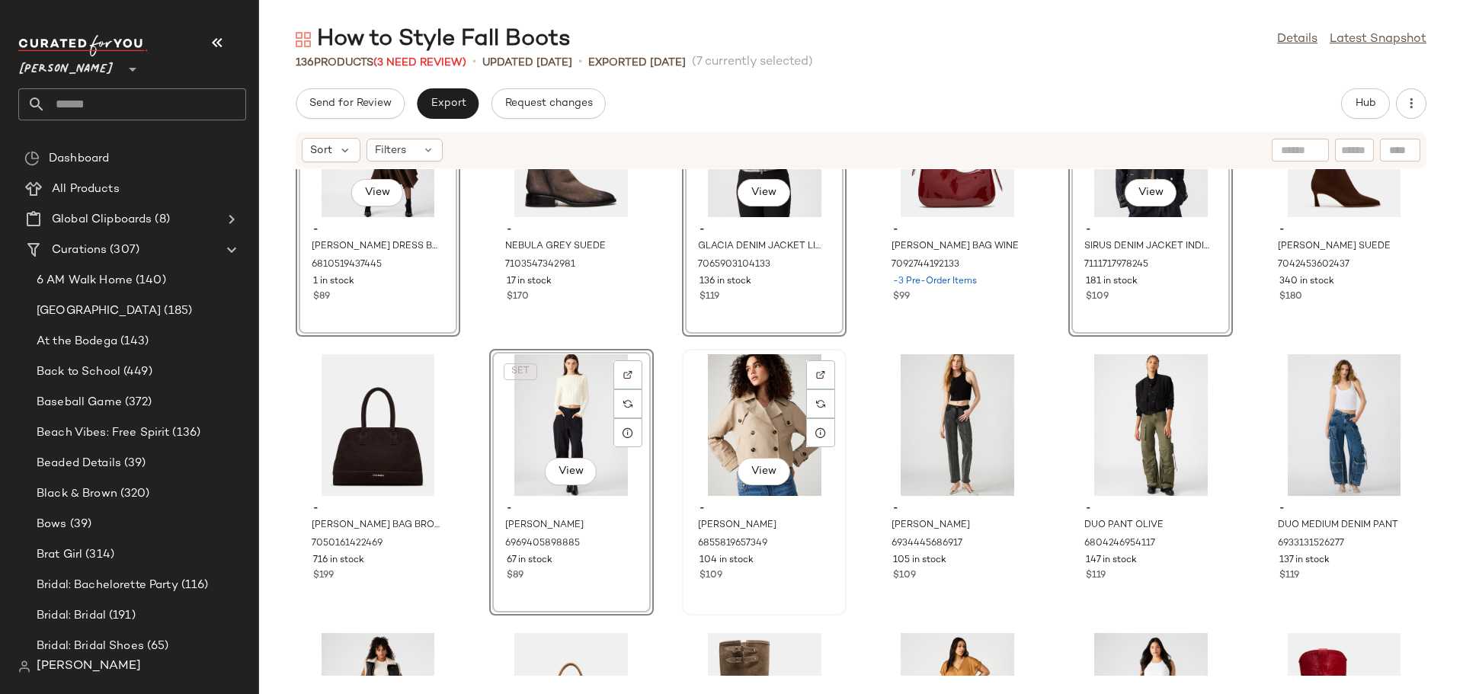
click at [757, 456] on div "View" at bounding box center [764, 425] width 154 height 142
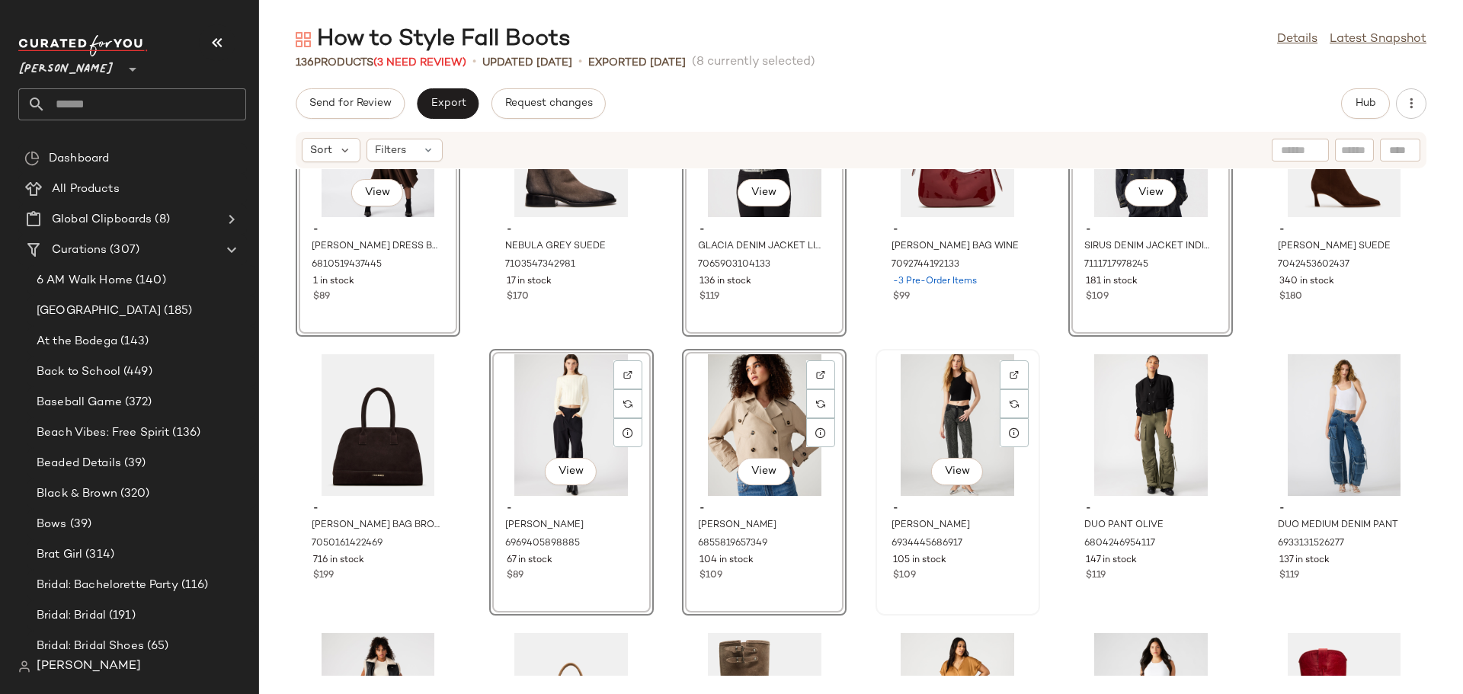
click at [938, 423] on div "View" at bounding box center [958, 425] width 154 height 142
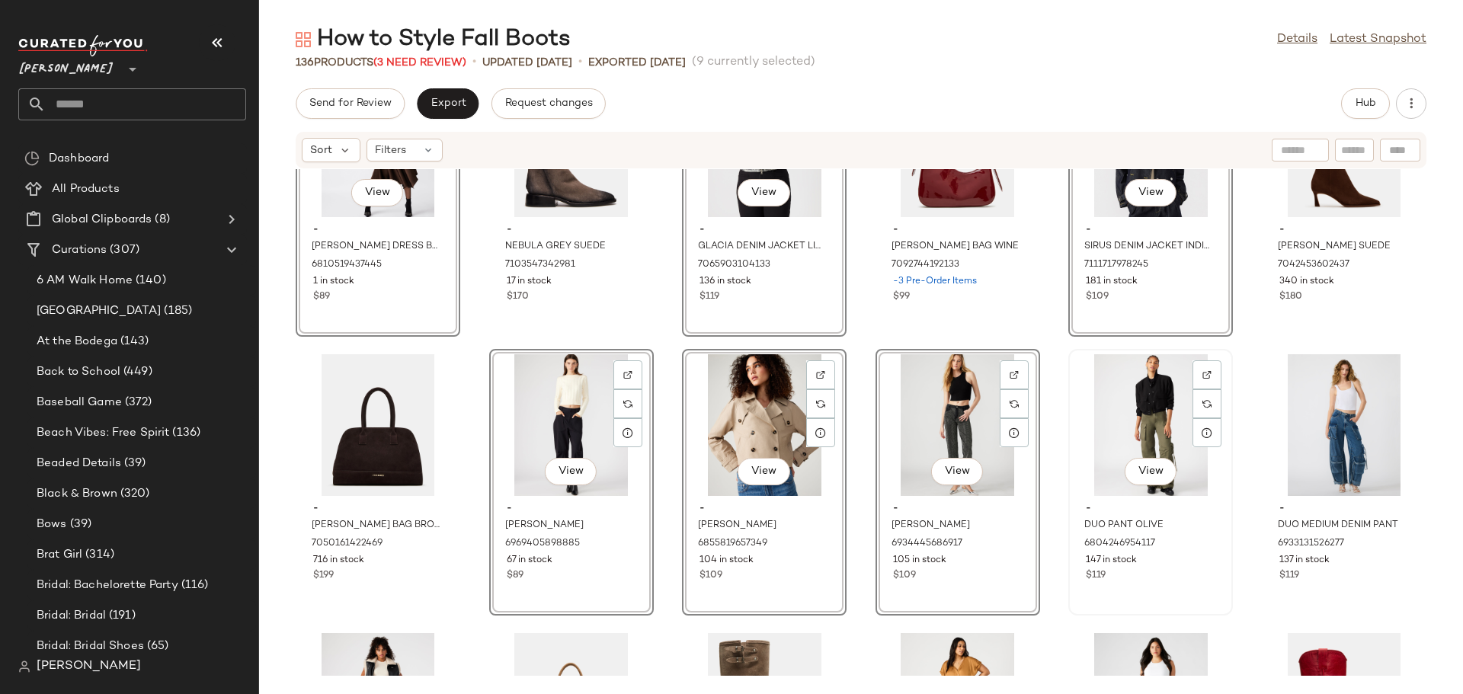
click at [1125, 421] on div "View" at bounding box center [1150, 425] width 154 height 142
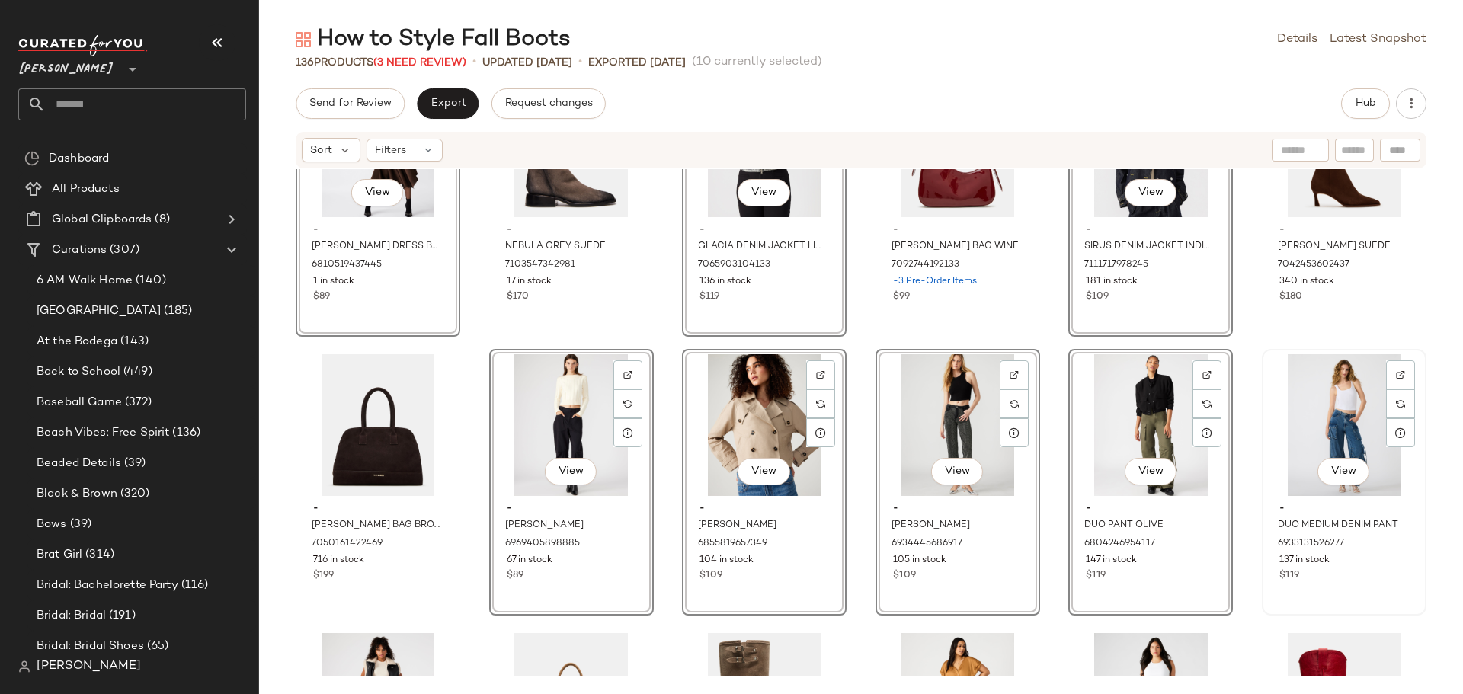
click at [1304, 416] on div "View" at bounding box center [1344, 425] width 154 height 142
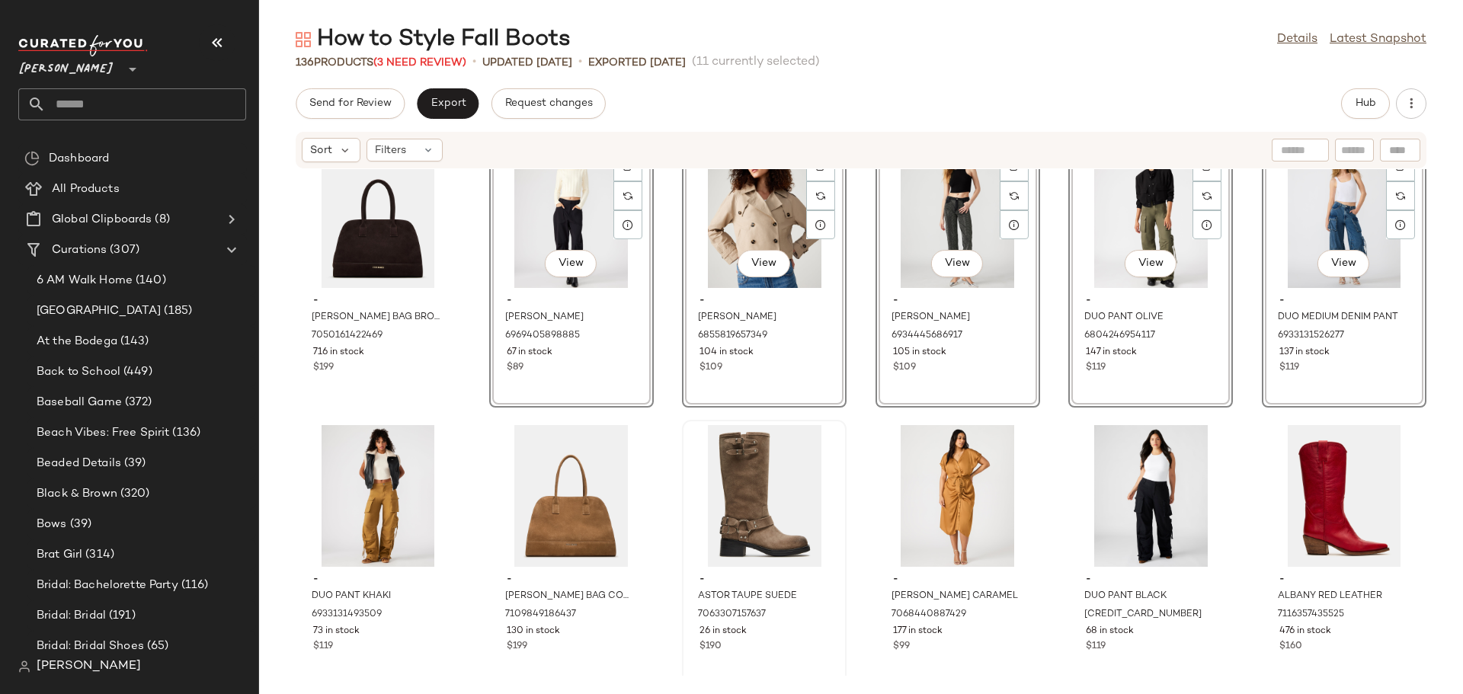
scroll to position [698, 0]
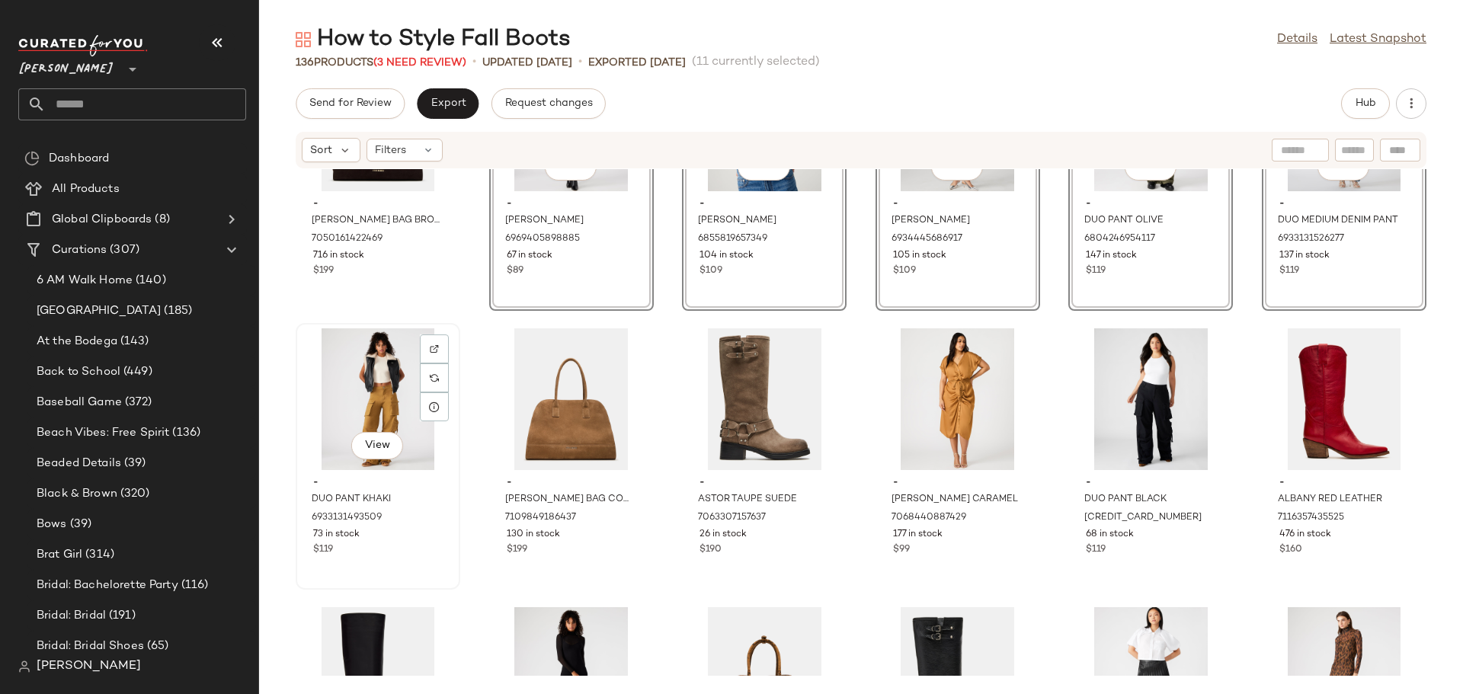
click at [332, 376] on div "View" at bounding box center [378, 399] width 154 height 142
click at [910, 377] on div "View" at bounding box center [958, 399] width 154 height 142
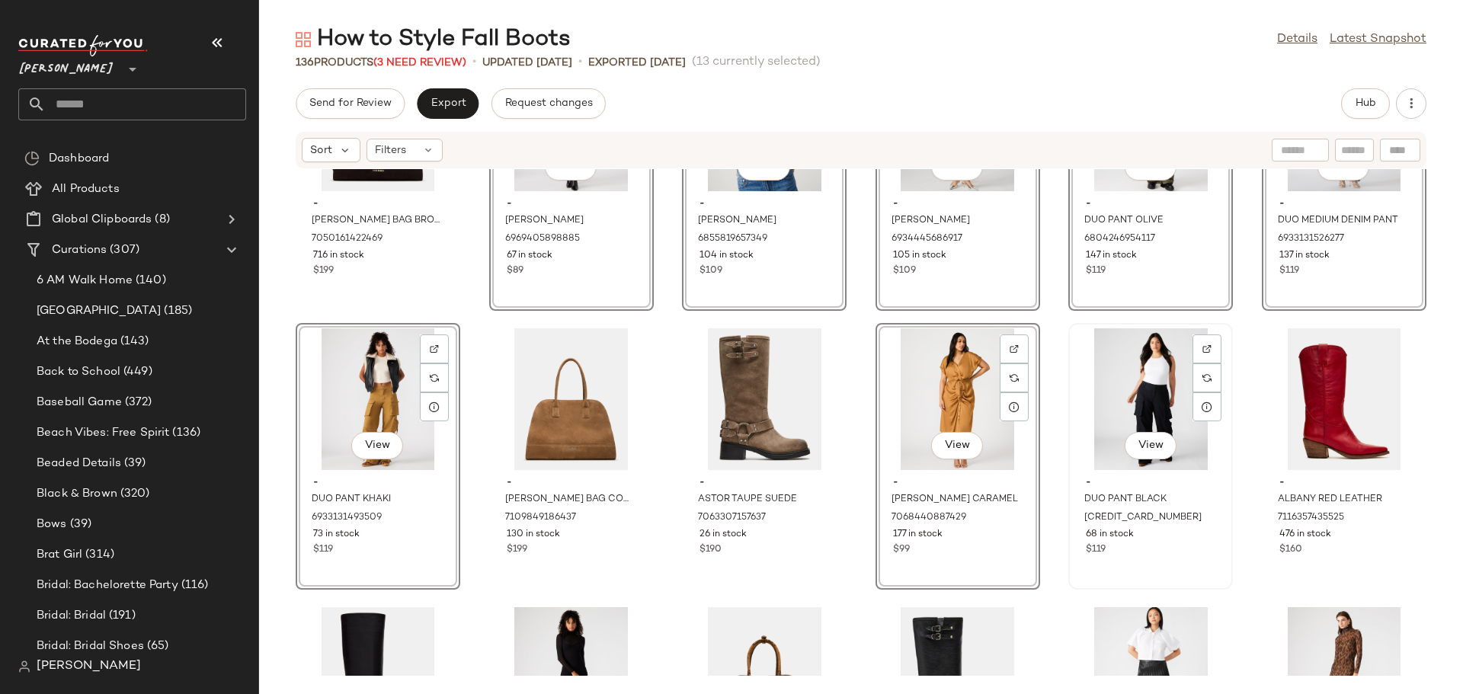
click at [1121, 384] on div "View" at bounding box center [1150, 399] width 154 height 142
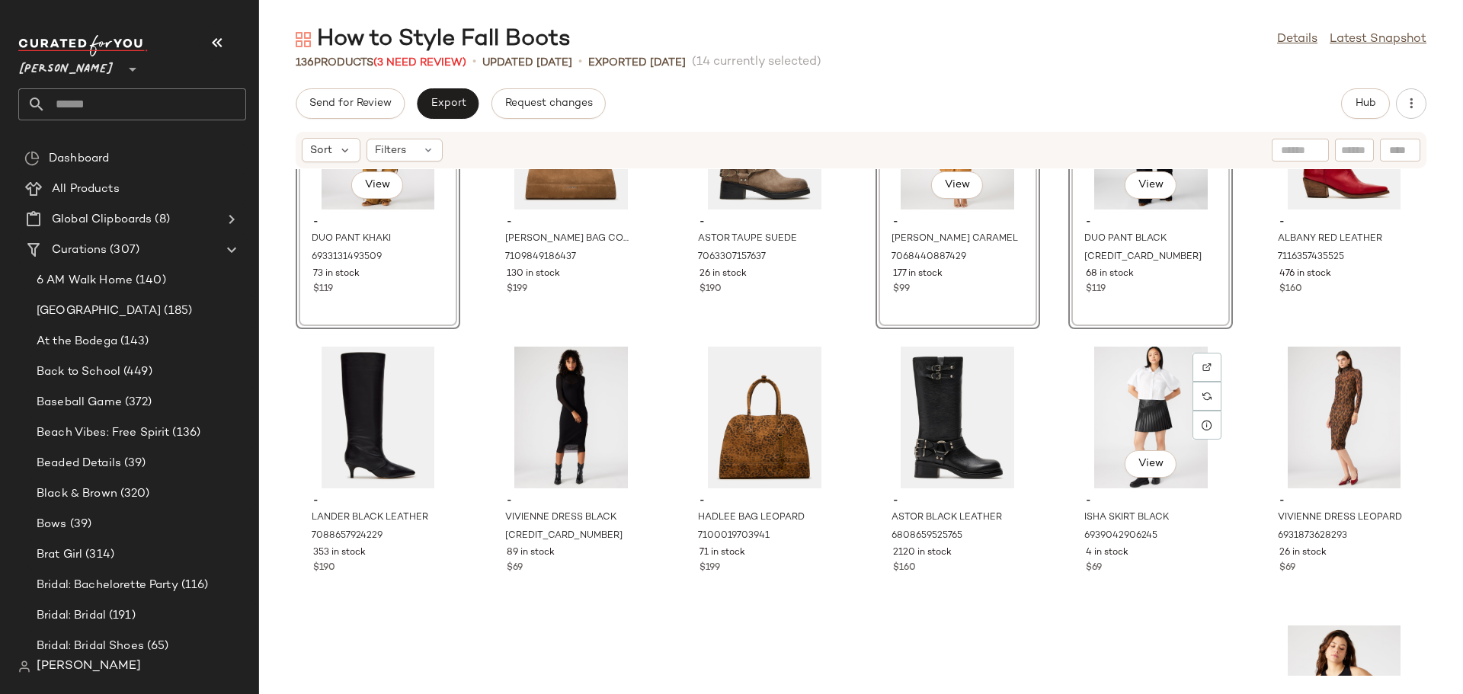
scroll to position [1003, 0]
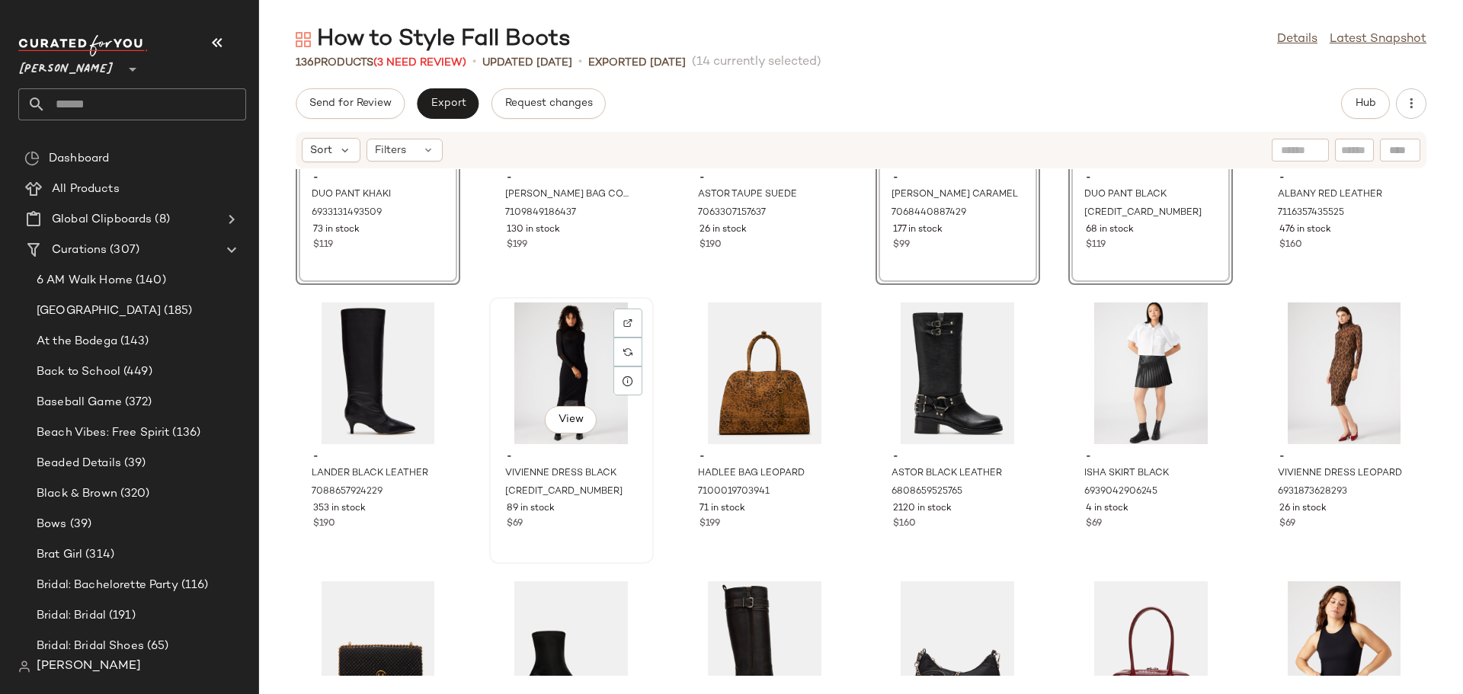
click at [607, 516] on div "- VIVIENNE DRESS BLACK 6829721813125 89 in stock $69" at bounding box center [571, 488] width 154 height 88
click at [1148, 530] on div "$69" at bounding box center [1151, 524] width 130 height 14
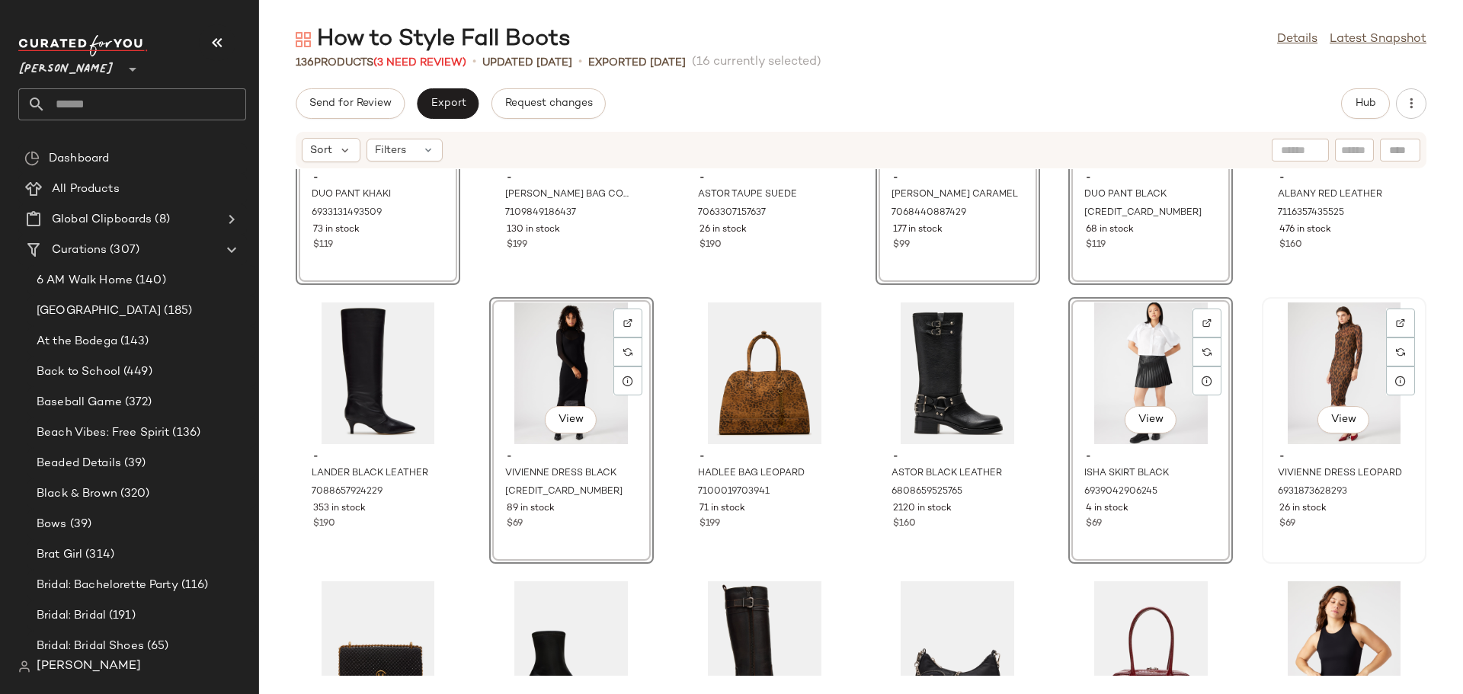
click at [1333, 528] on div "$69" at bounding box center [1344, 524] width 130 height 14
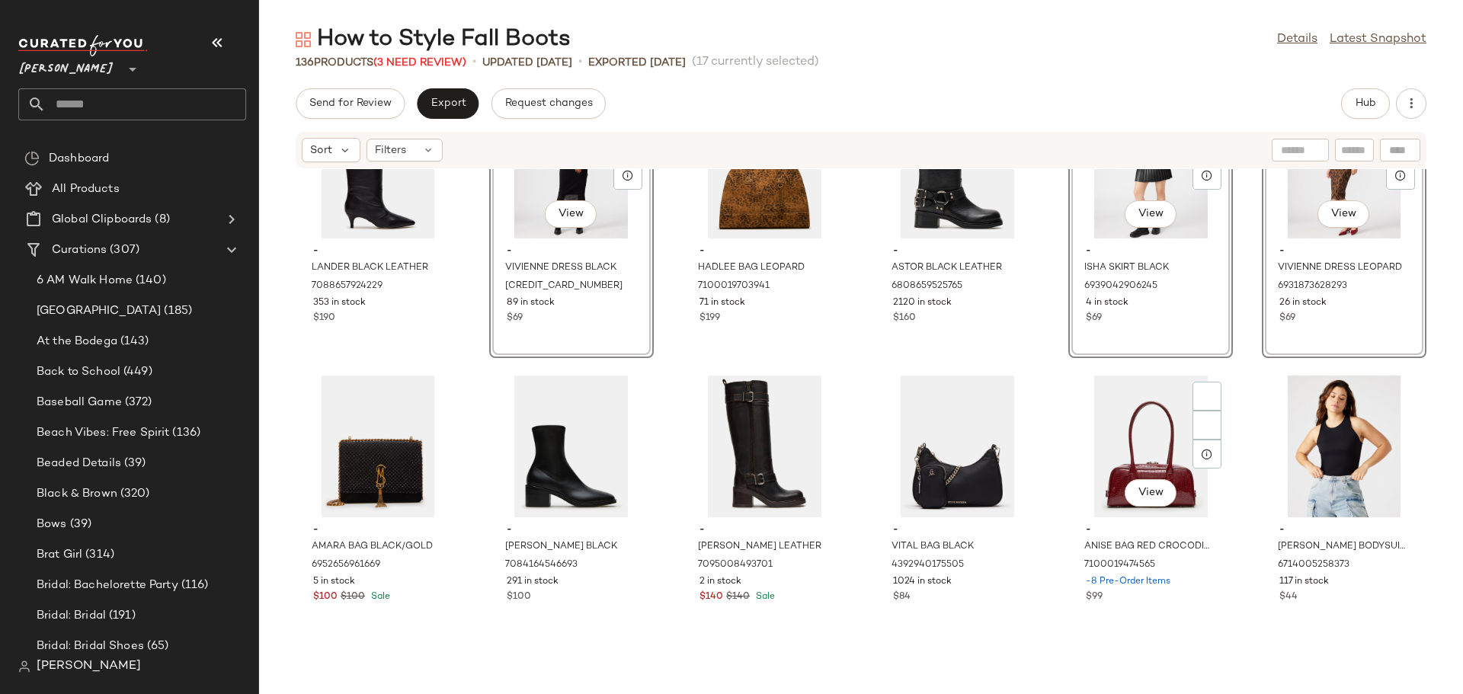
scroll to position [1307, 0]
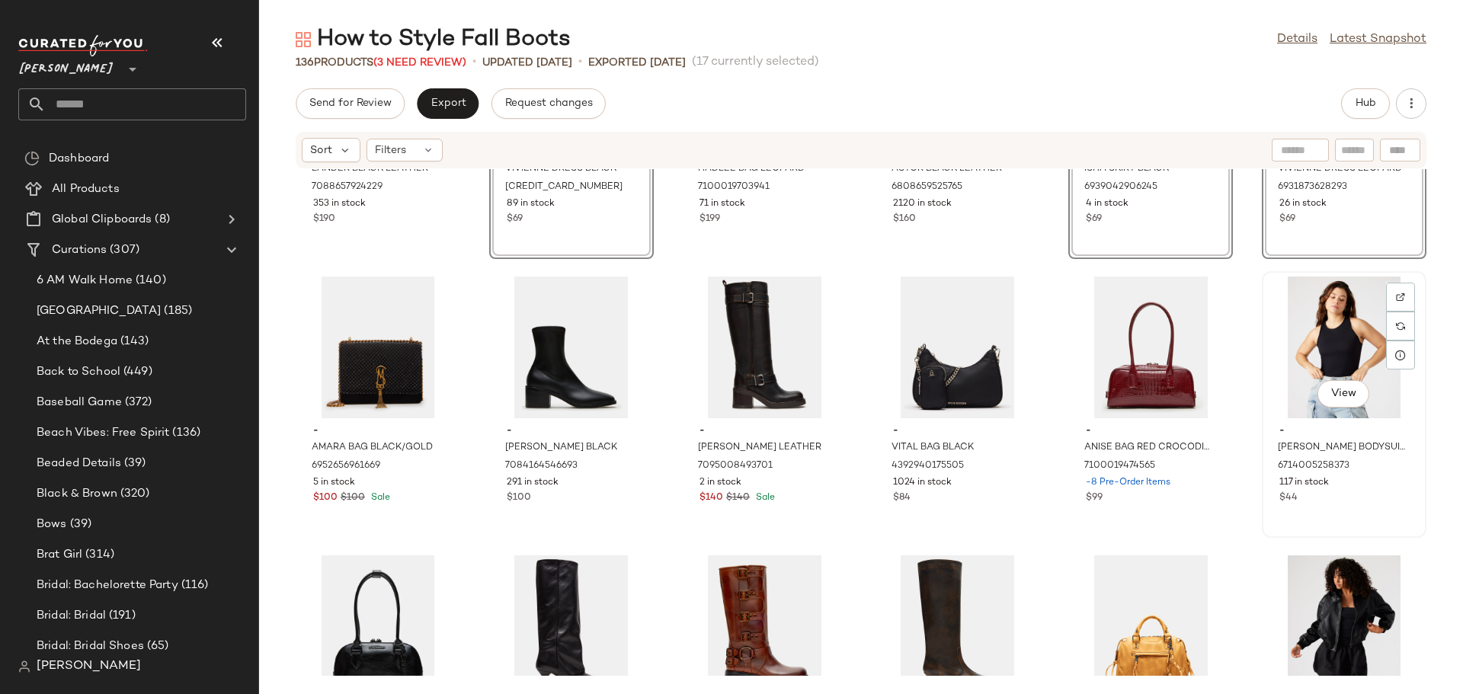
click at [1345, 507] on div "View - NICO BODYSUIT BLACK 6714005258373 117 in stock $44" at bounding box center [1344, 405] width 162 height 264
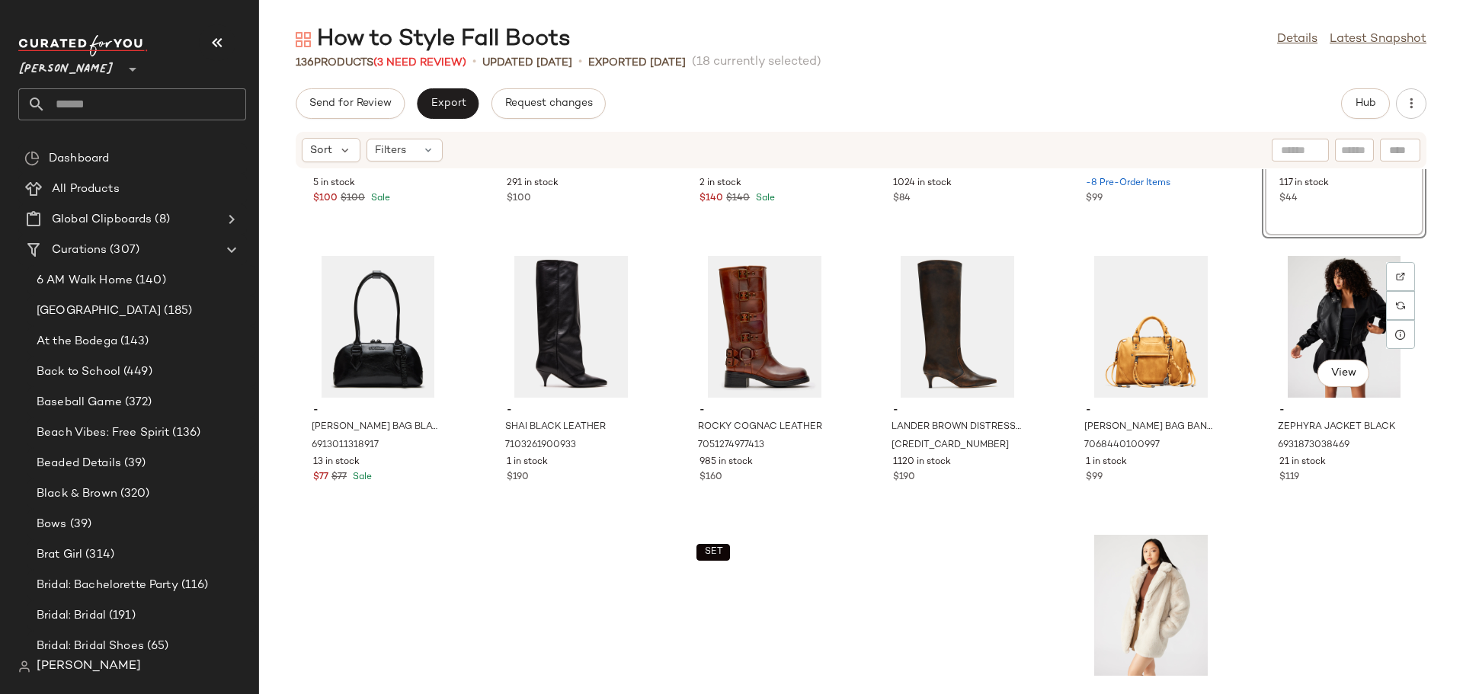
scroll to position [1688, 0]
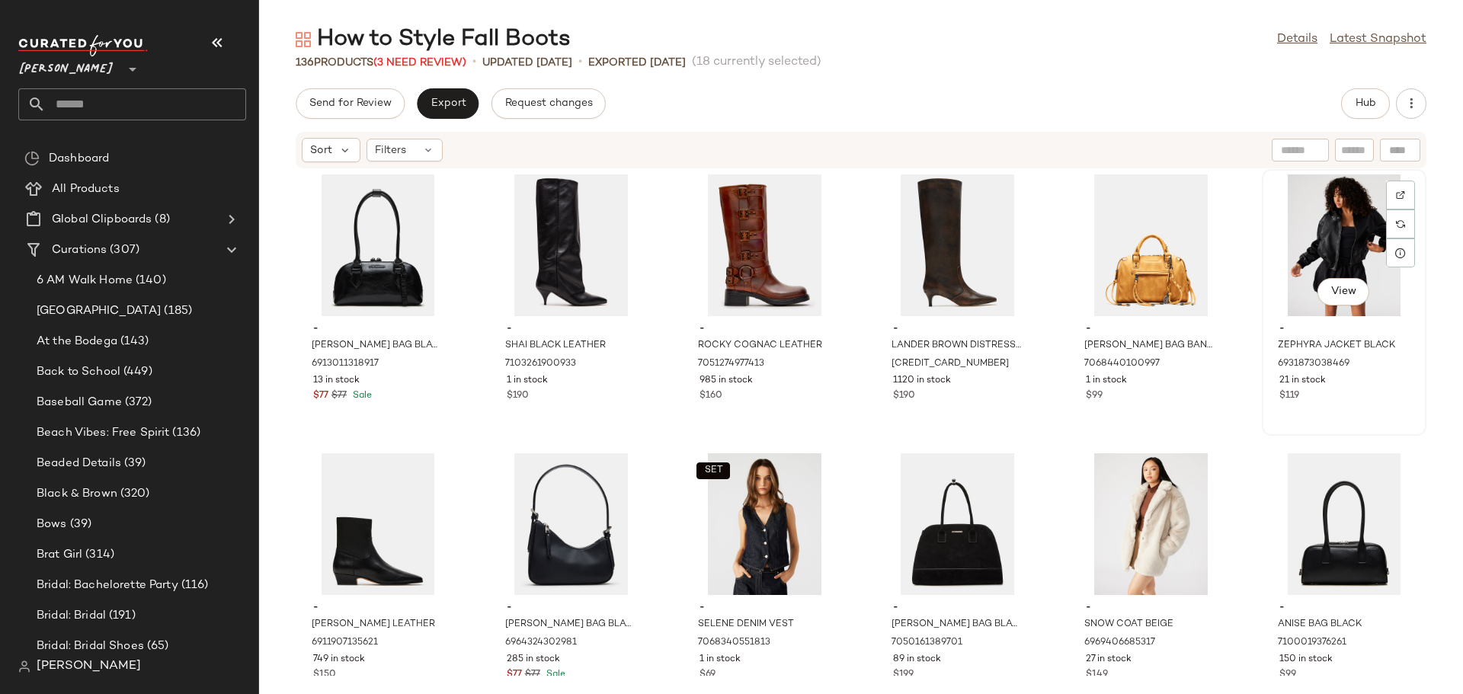
click at [1352, 398] on div "$119" at bounding box center [1344, 396] width 130 height 14
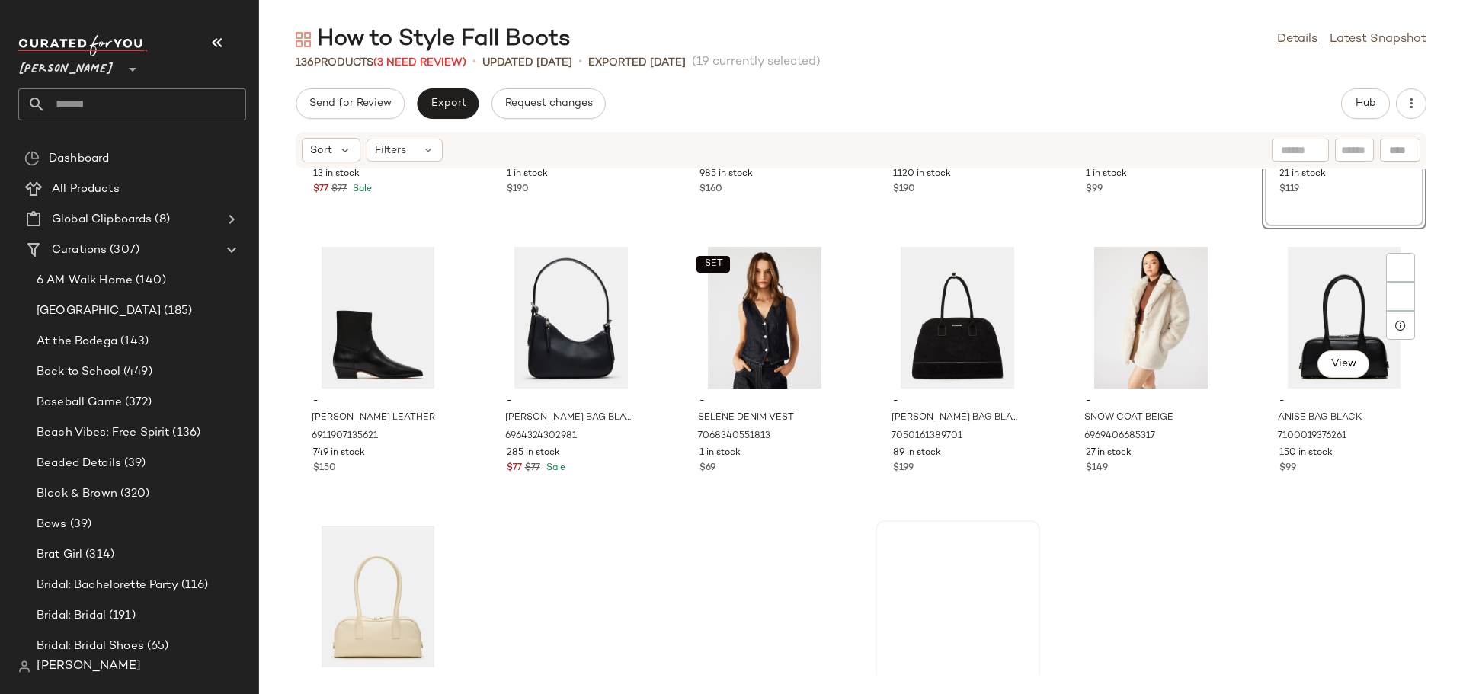
scroll to position [1993, 0]
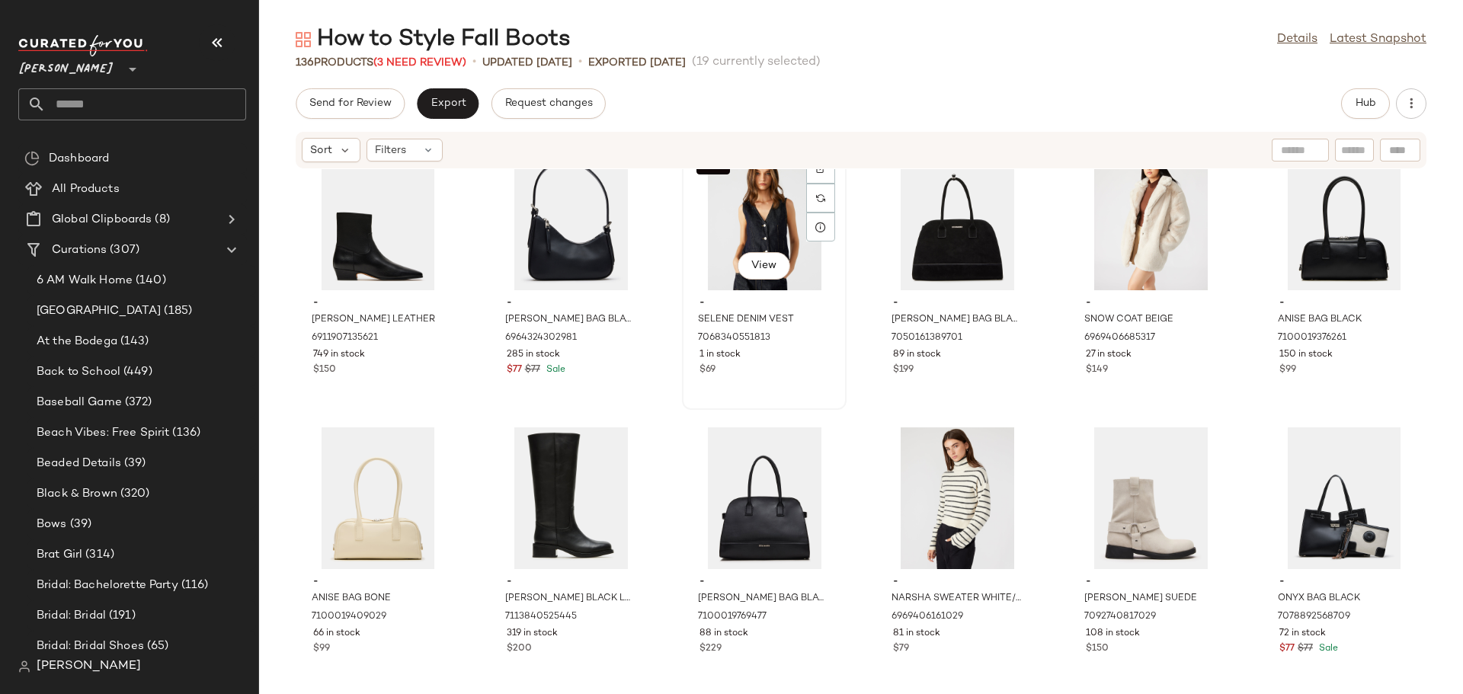
click at [782, 370] on div "$69" at bounding box center [764, 370] width 130 height 14
click at [1117, 376] on div "$149" at bounding box center [1151, 370] width 130 height 14
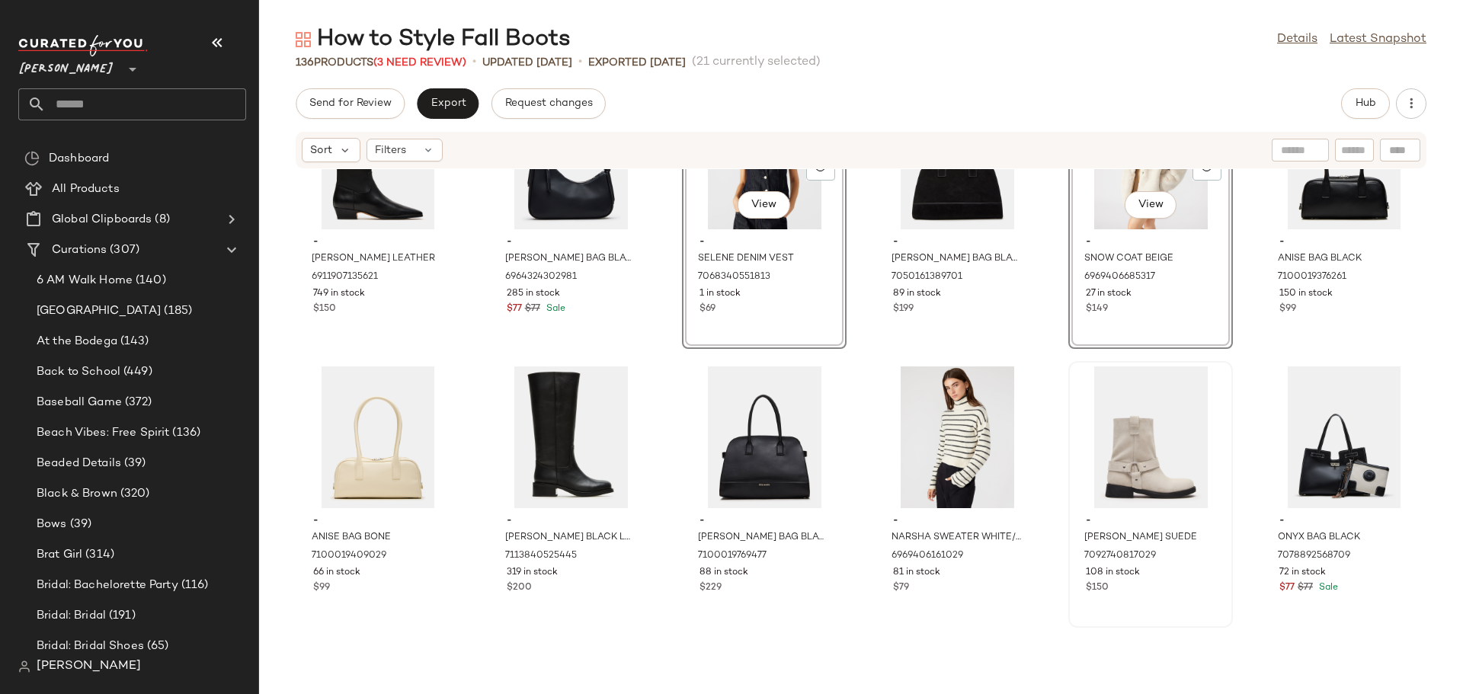
scroll to position [2145, 0]
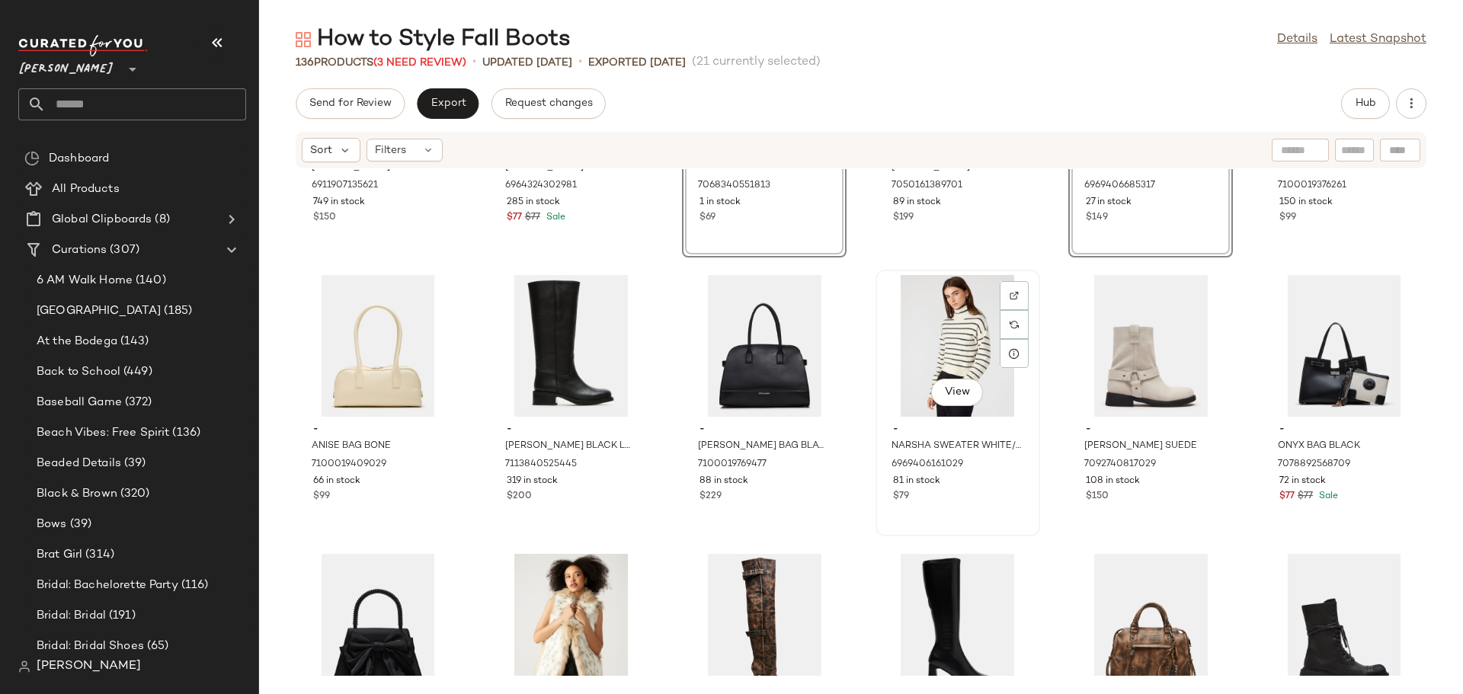
click at [989, 503] on div "$79" at bounding box center [958, 497] width 130 height 14
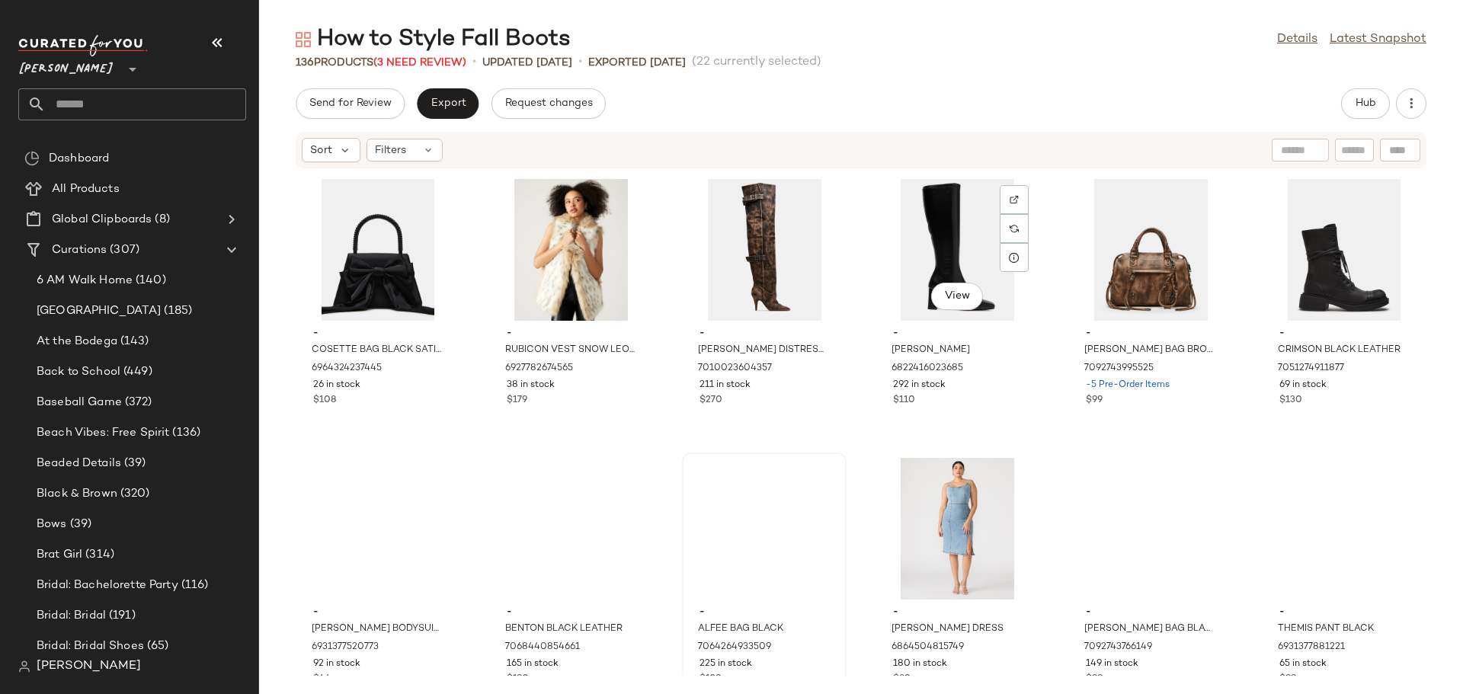
scroll to position [2526, 0]
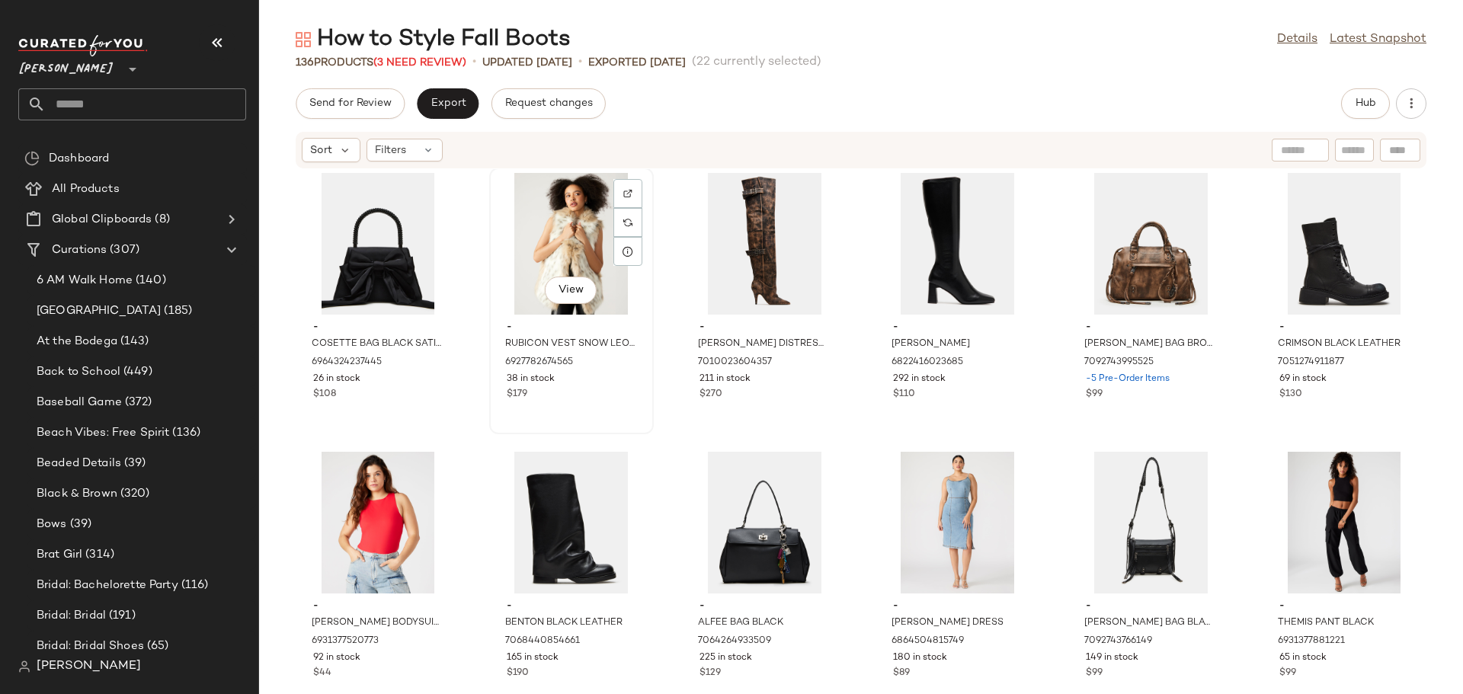
click at [603, 392] on div "$179" at bounding box center [572, 395] width 130 height 14
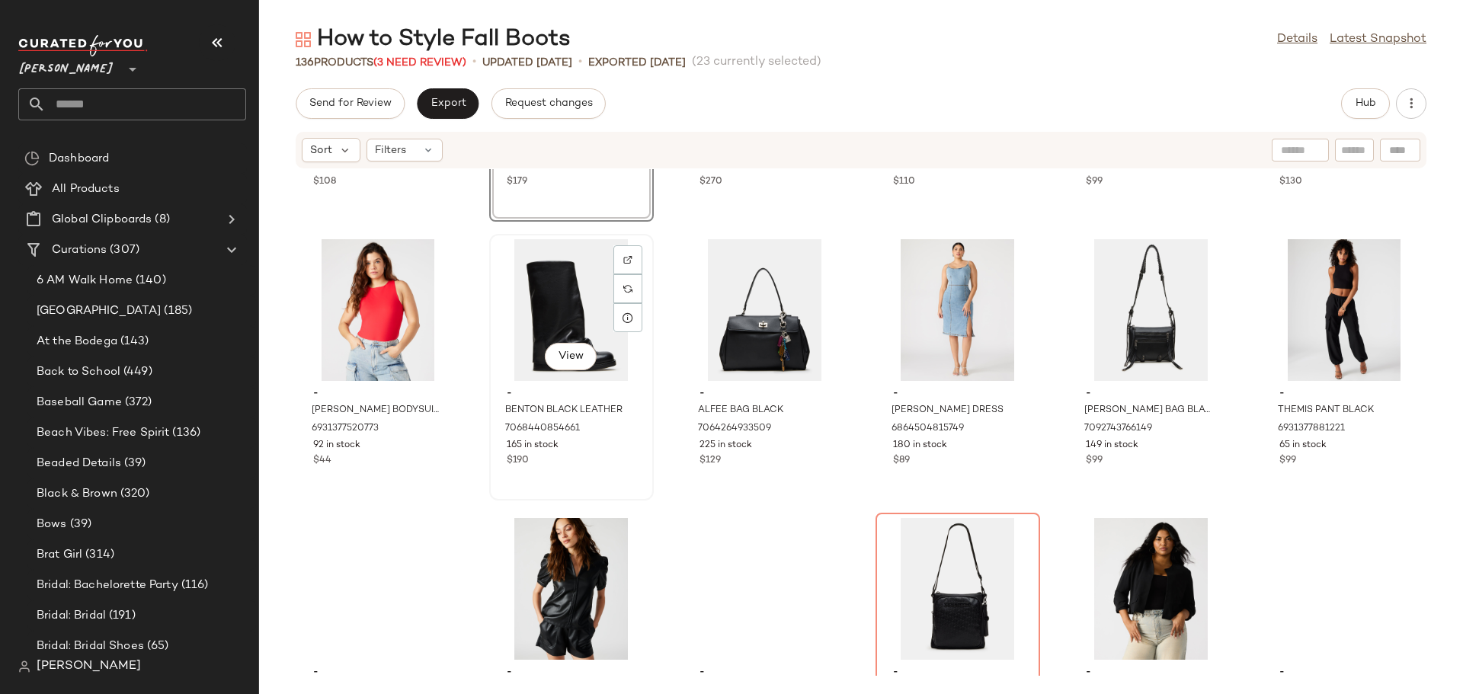
scroll to position [2755, 0]
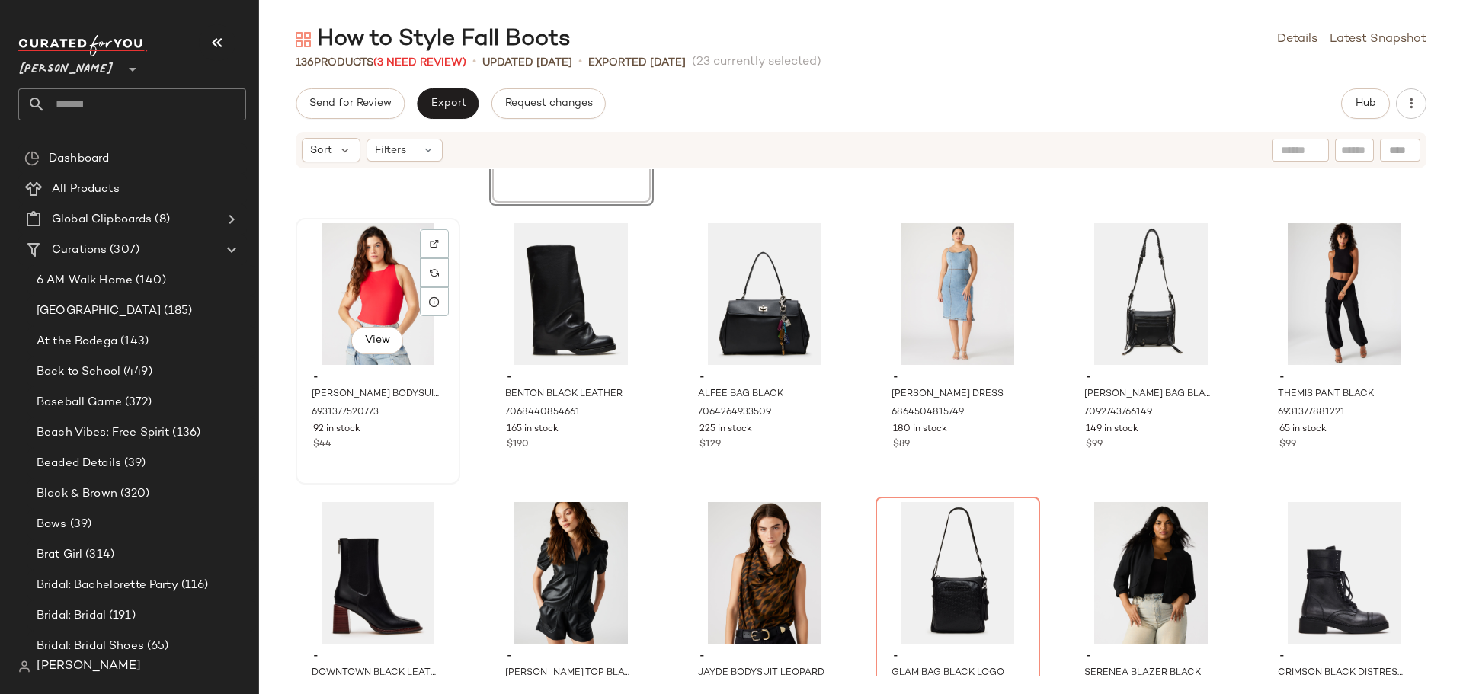
click at [412, 448] on div "$44" at bounding box center [378, 445] width 130 height 14
click at [990, 445] on div "$89" at bounding box center [958, 445] width 130 height 14
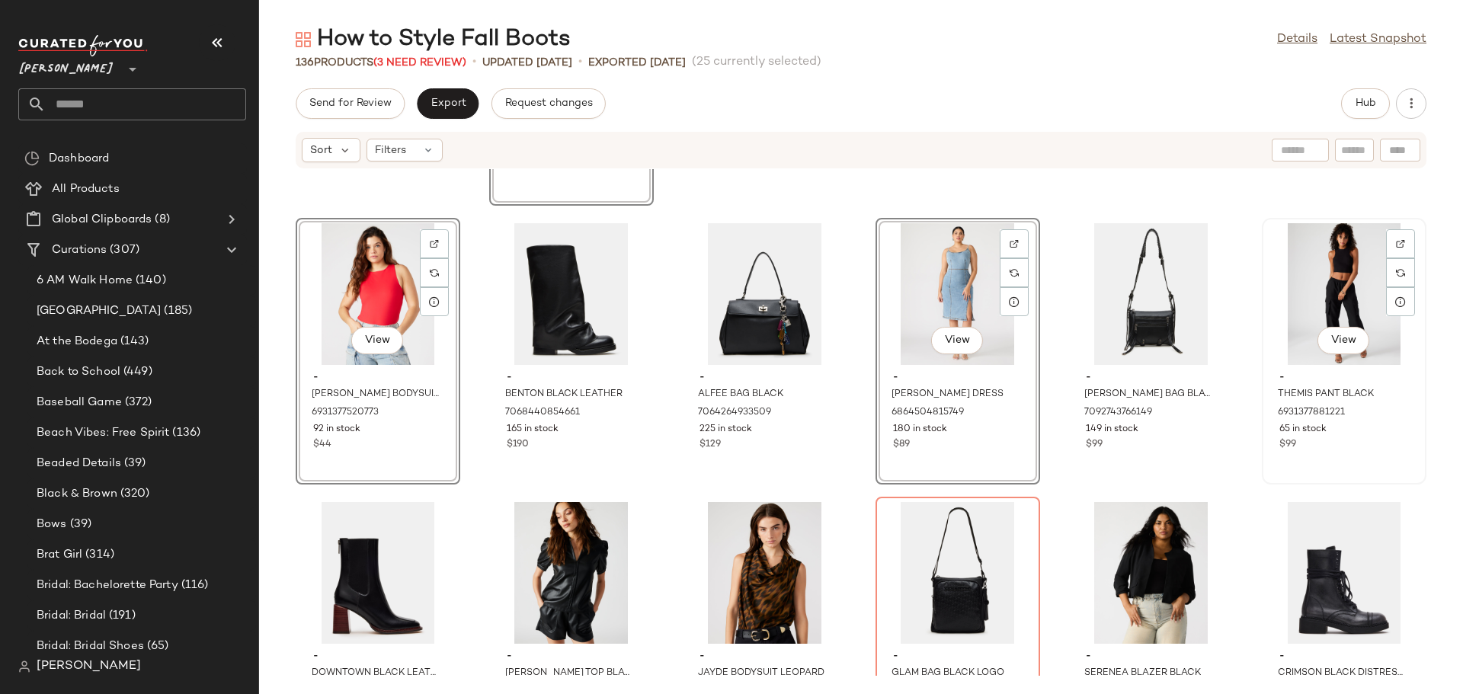
click at [1364, 443] on div "$99" at bounding box center [1344, 445] width 130 height 14
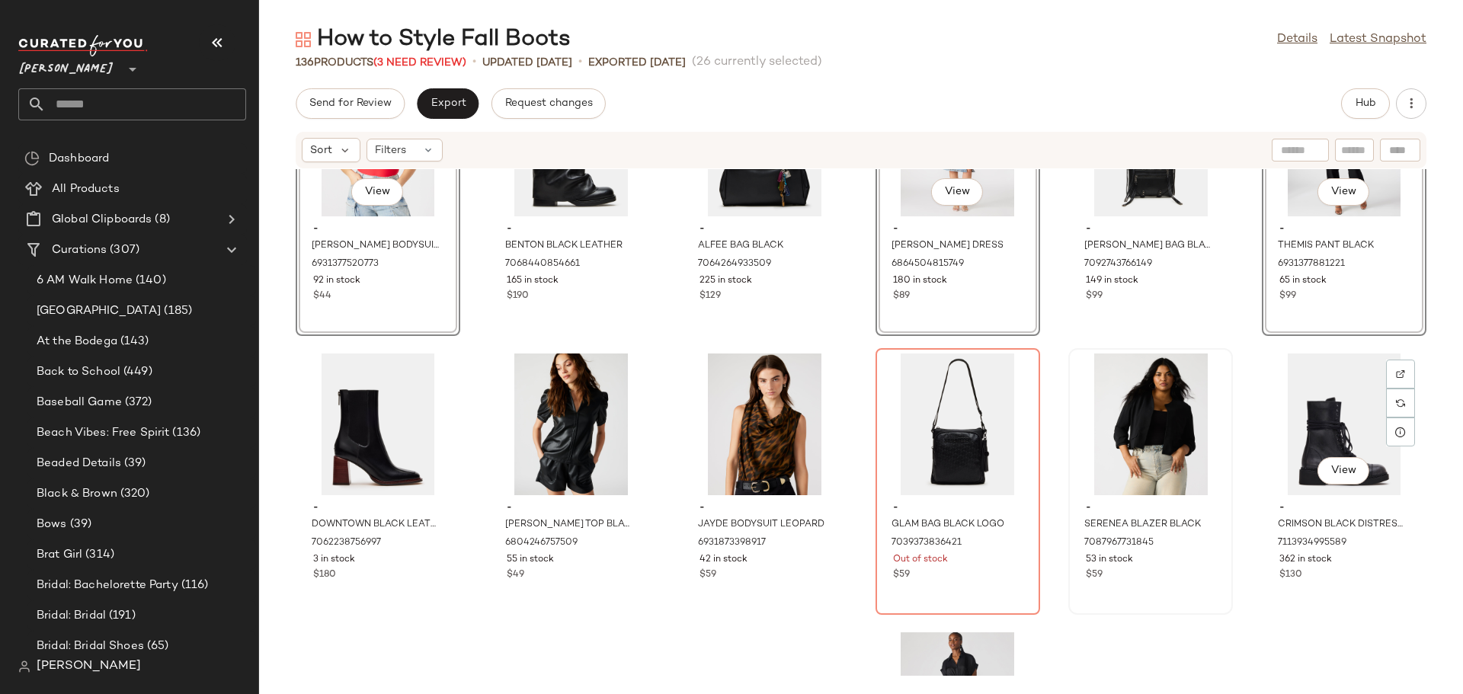
scroll to position [2907, 0]
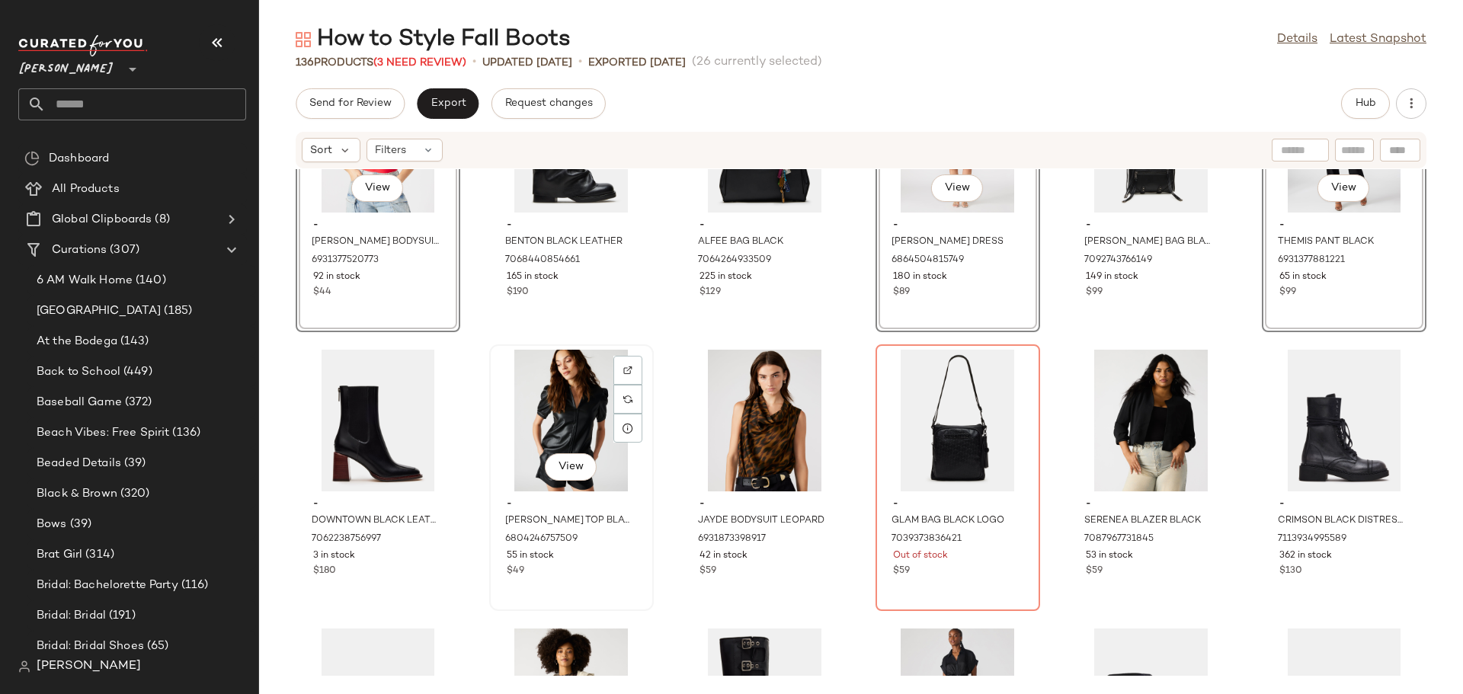
click at [618, 582] on div "View - JANE TOP BLACK 6804246757509 55 in stock $49" at bounding box center [572, 478] width 162 height 264
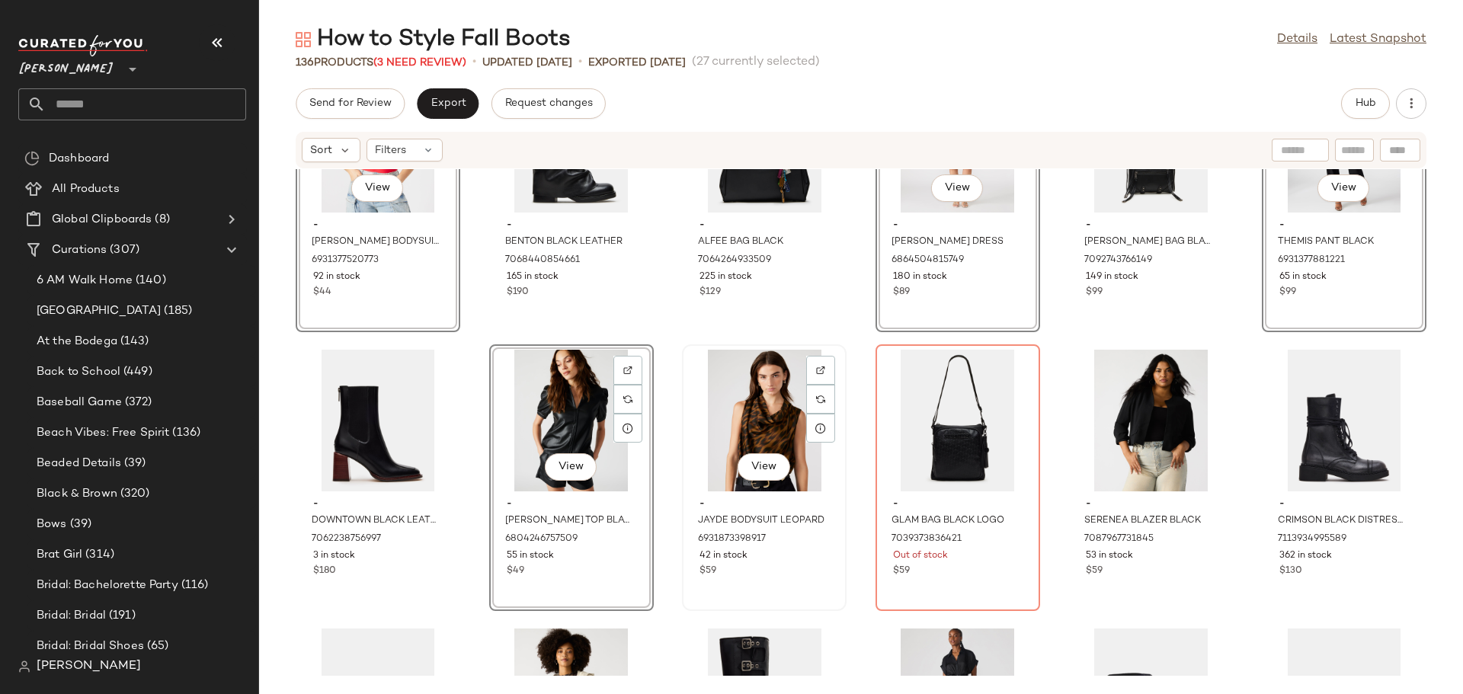
click at [785, 588] on div "View - JAYDE BODYSUIT LEOPARD 6931873398917 42 in stock $59" at bounding box center [764, 478] width 162 height 264
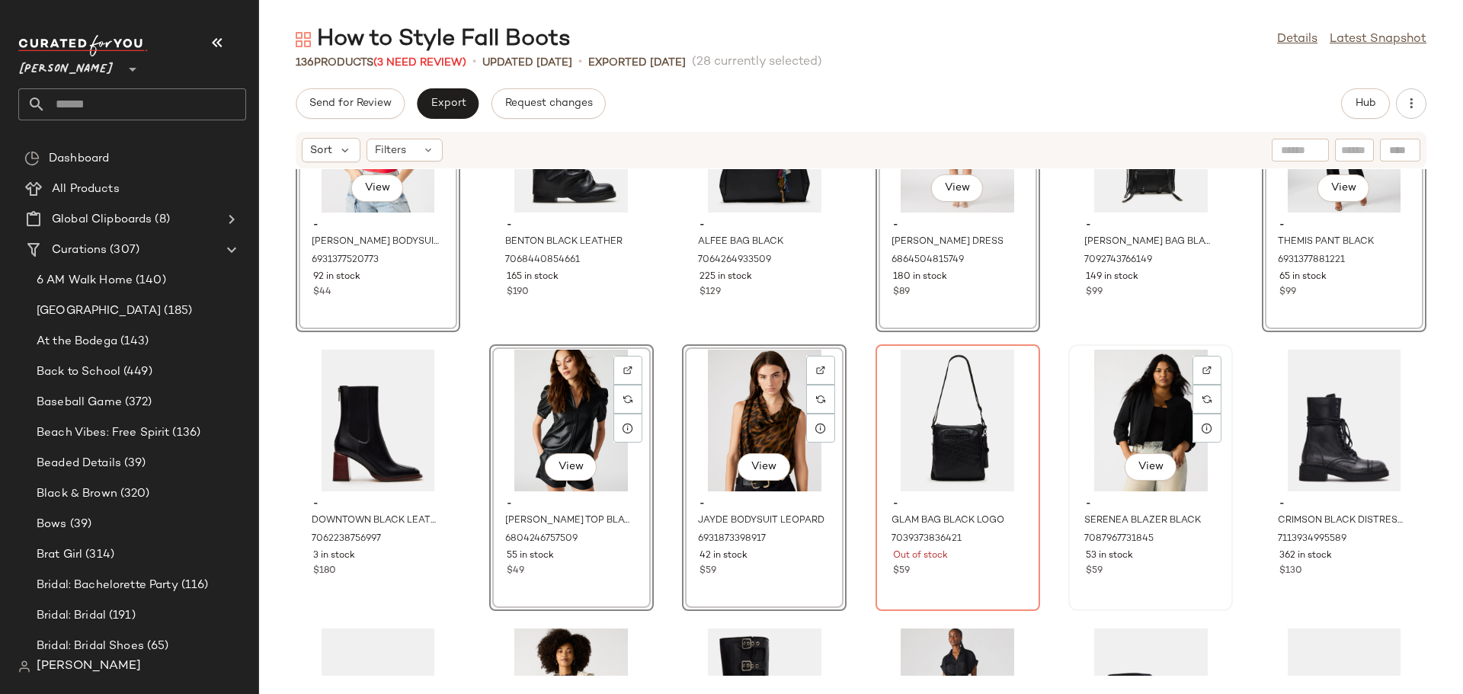
click at [1121, 582] on div "View - SERENEA BLAZER BLACK 7087967731845 53 in stock $59" at bounding box center [1151, 478] width 162 height 264
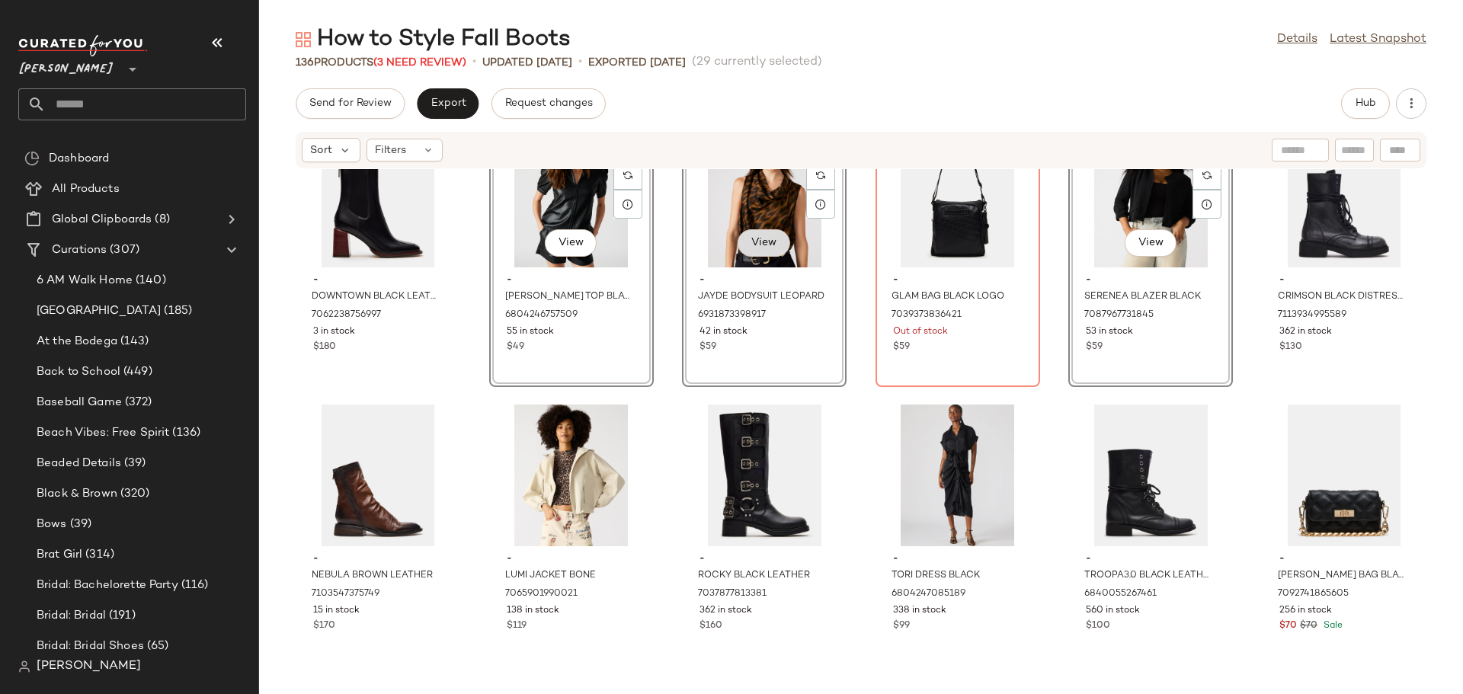
scroll to position [3136, 0]
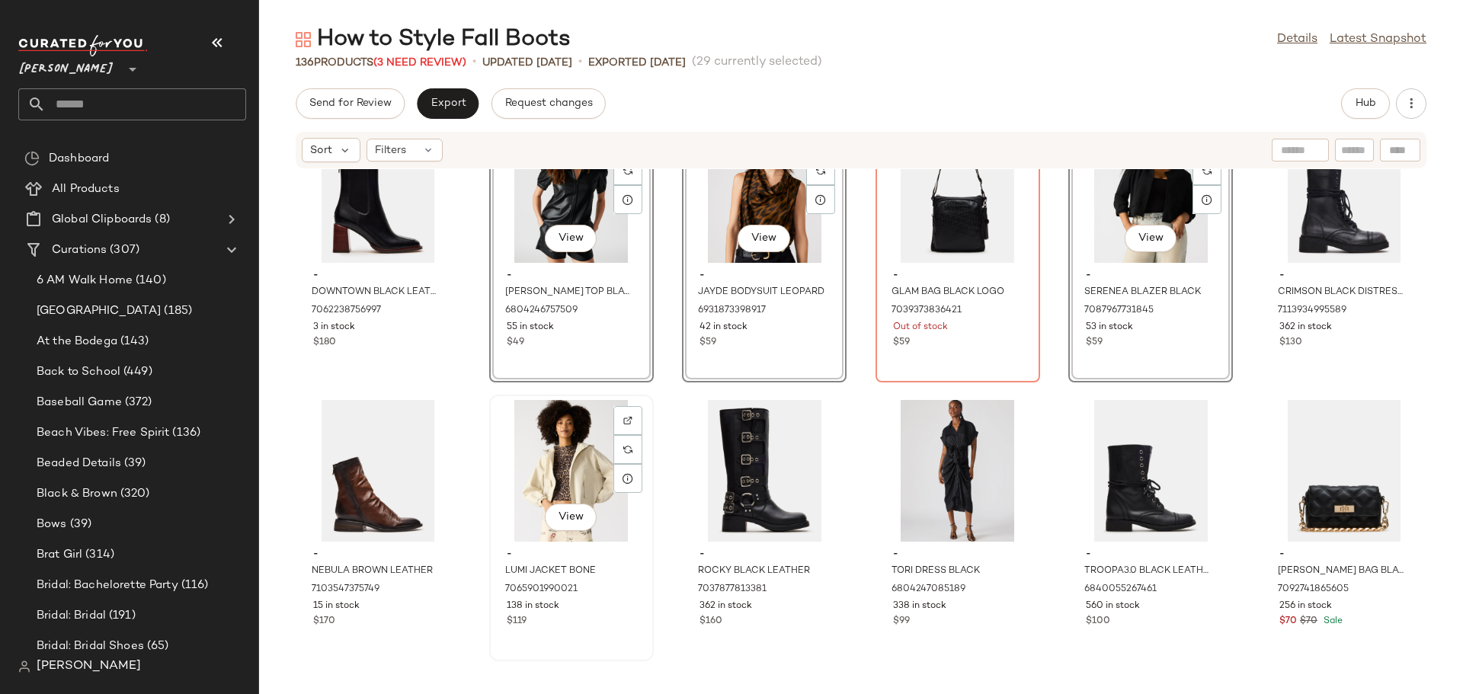
click at [591, 609] on div "138 in stock" at bounding box center [572, 607] width 130 height 14
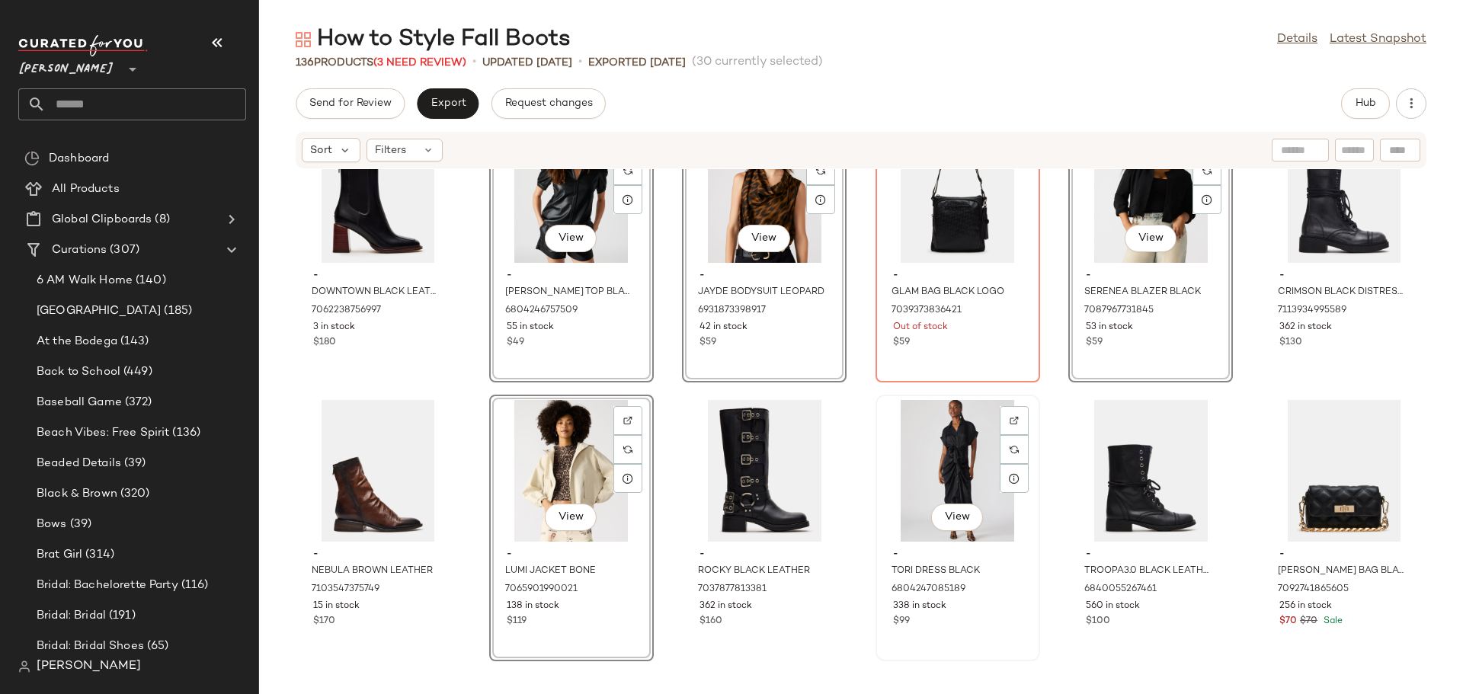
click at [996, 603] on div "338 in stock" at bounding box center [958, 607] width 130 height 14
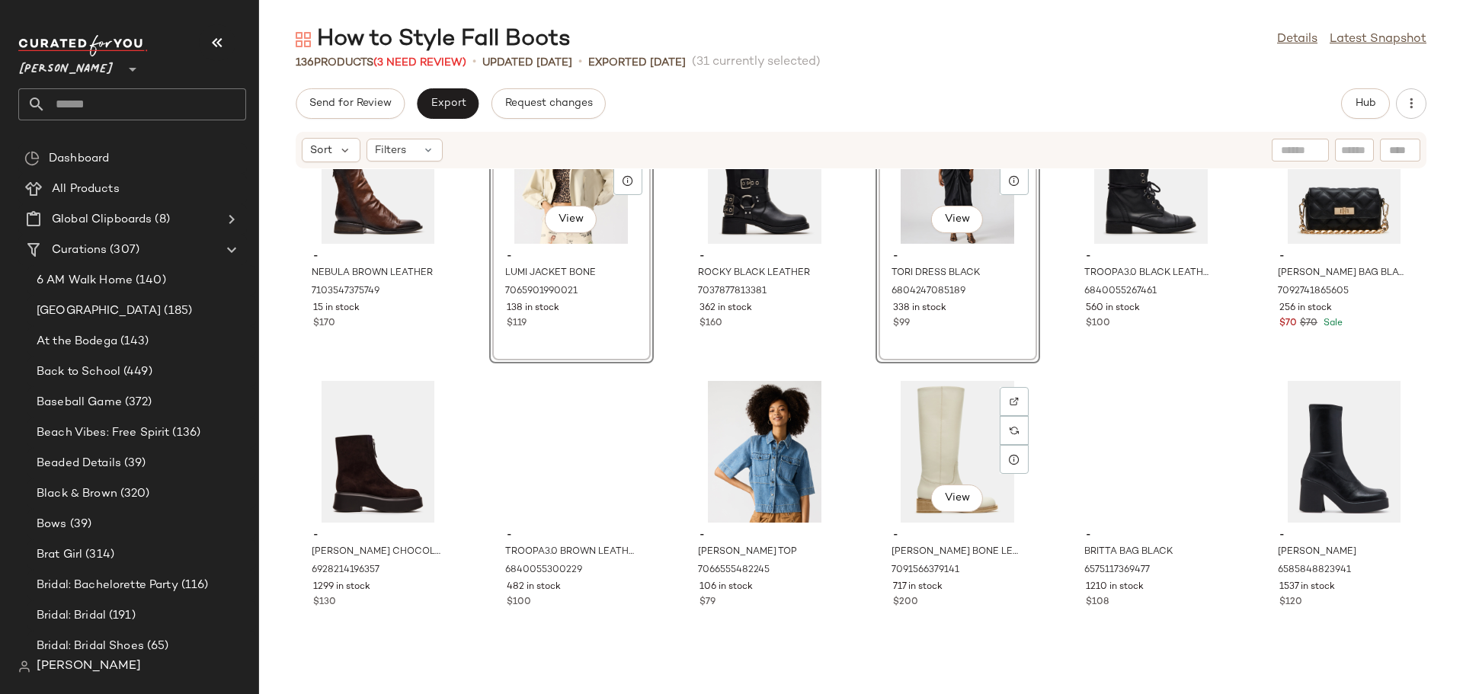
scroll to position [3441, 0]
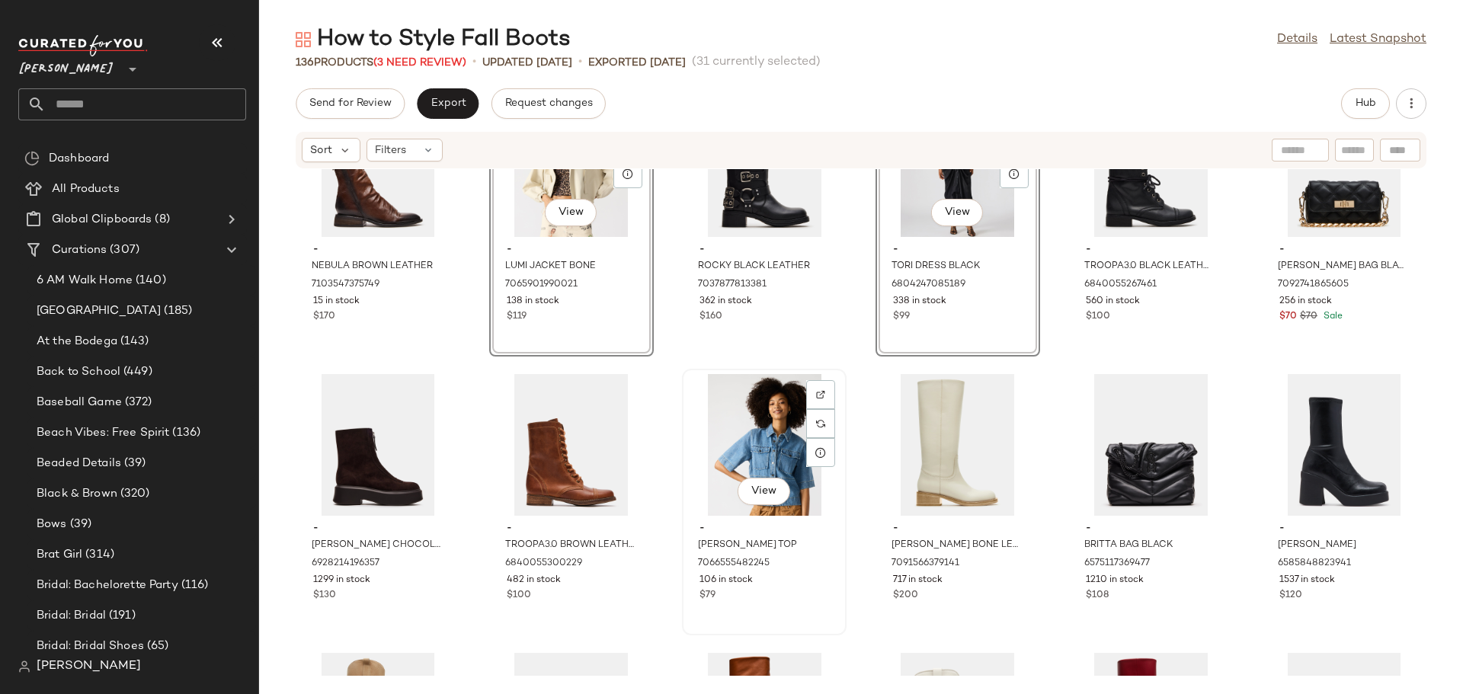
click at [809, 591] on div "$79" at bounding box center [764, 596] width 130 height 14
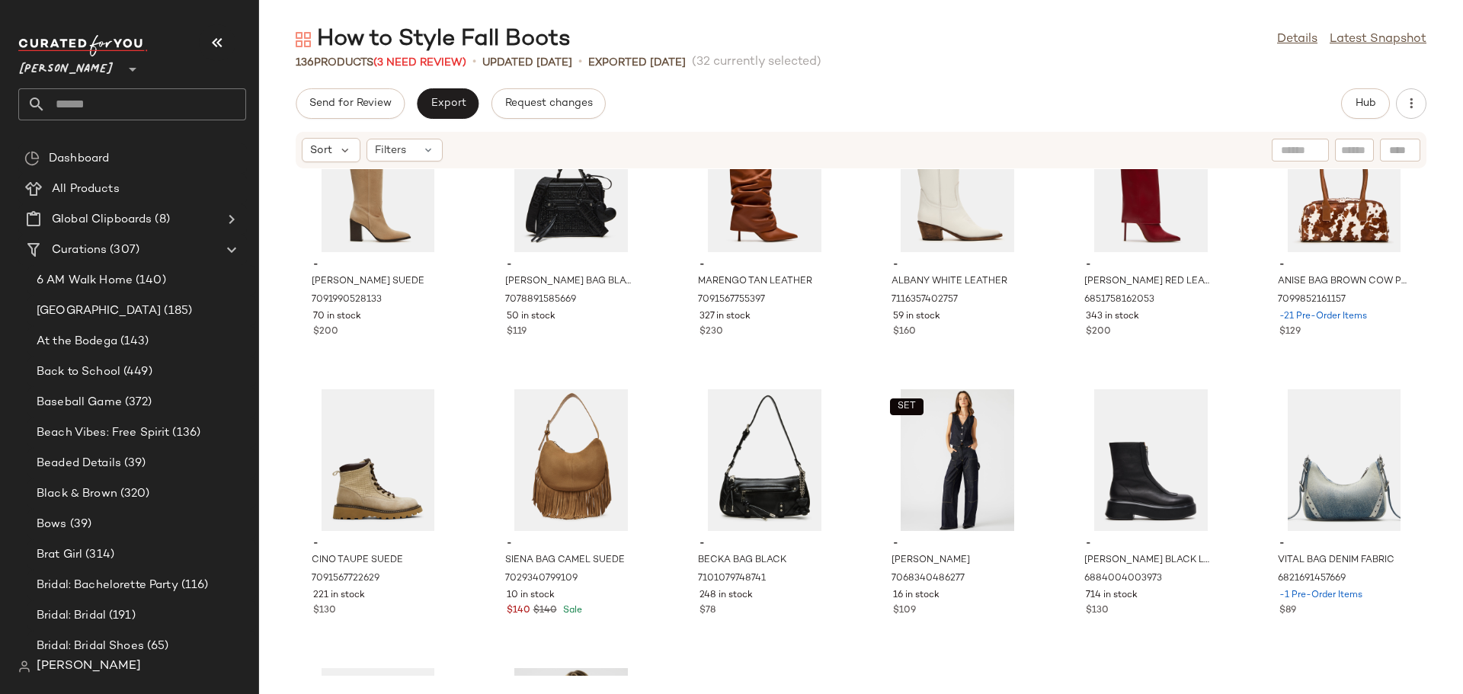
scroll to position [4050, 0]
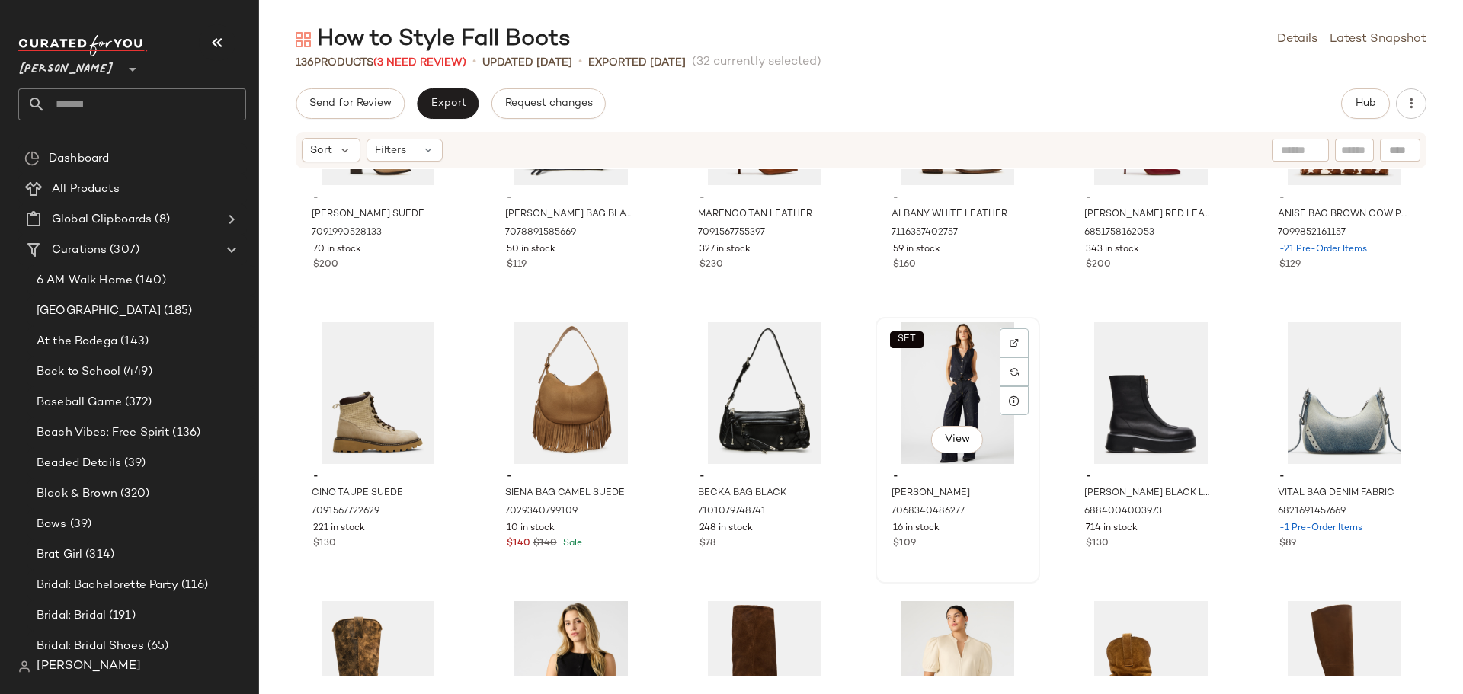
click at [975, 554] on div "SET View - ASHYLA JEAN 7068340486277 16 in stock $109" at bounding box center [958, 450] width 162 height 264
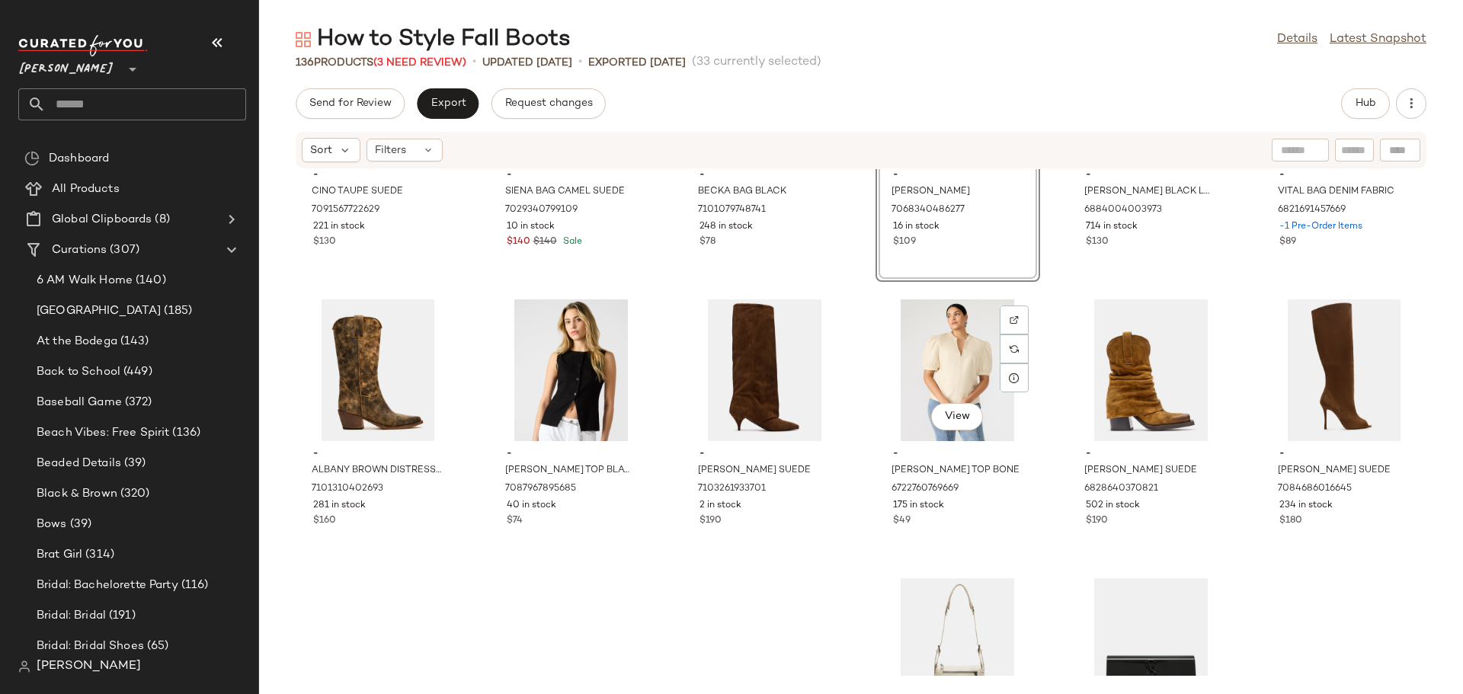
scroll to position [4355, 0]
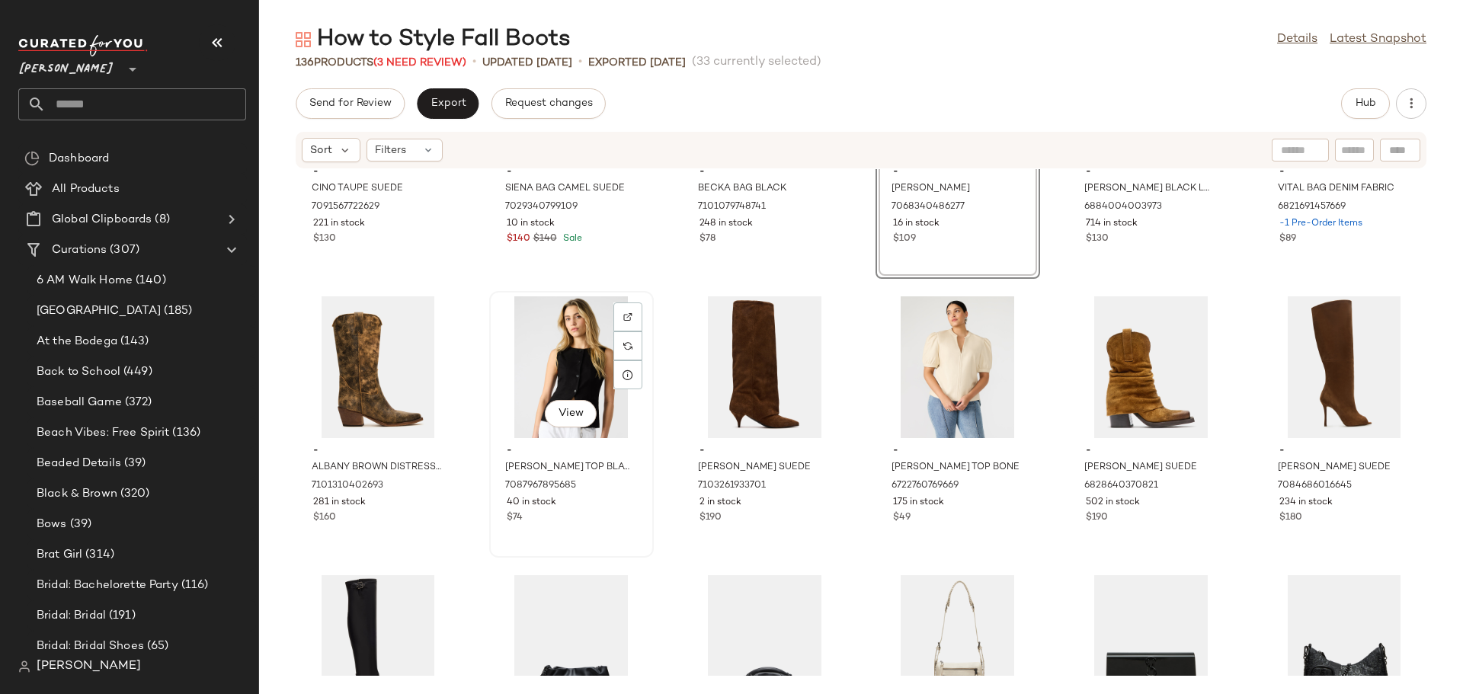
drag, startPoint x: 602, startPoint y: 521, endPoint x: 627, endPoint y: 524, distance: 25.3
click at [602, 520] on div "$74" at bounding box center [572, 518] width 130 height 14
click at [958, 529] on div "View - JANE TOP BONE 6722760769669 175 in stock $49" at bounding box center [958, 425] width 162 height 264
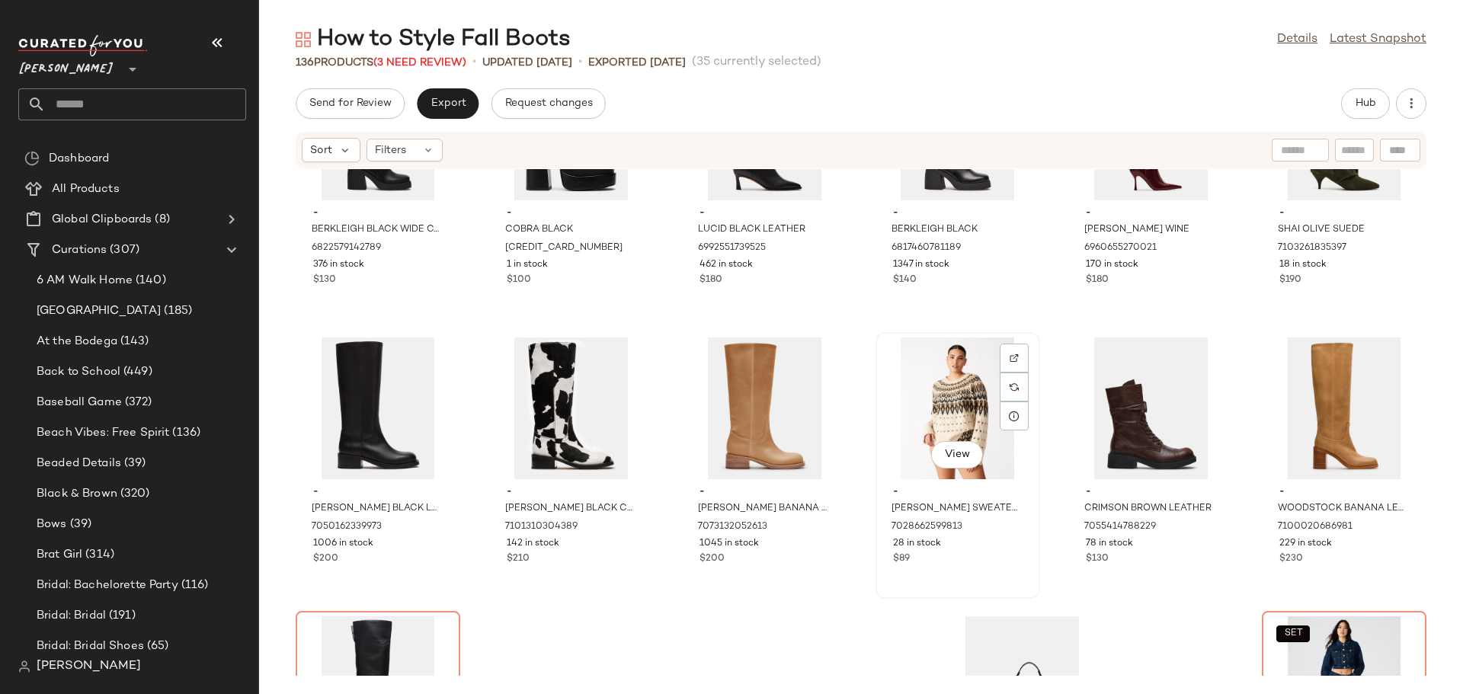
scroll to position [5726, 0]
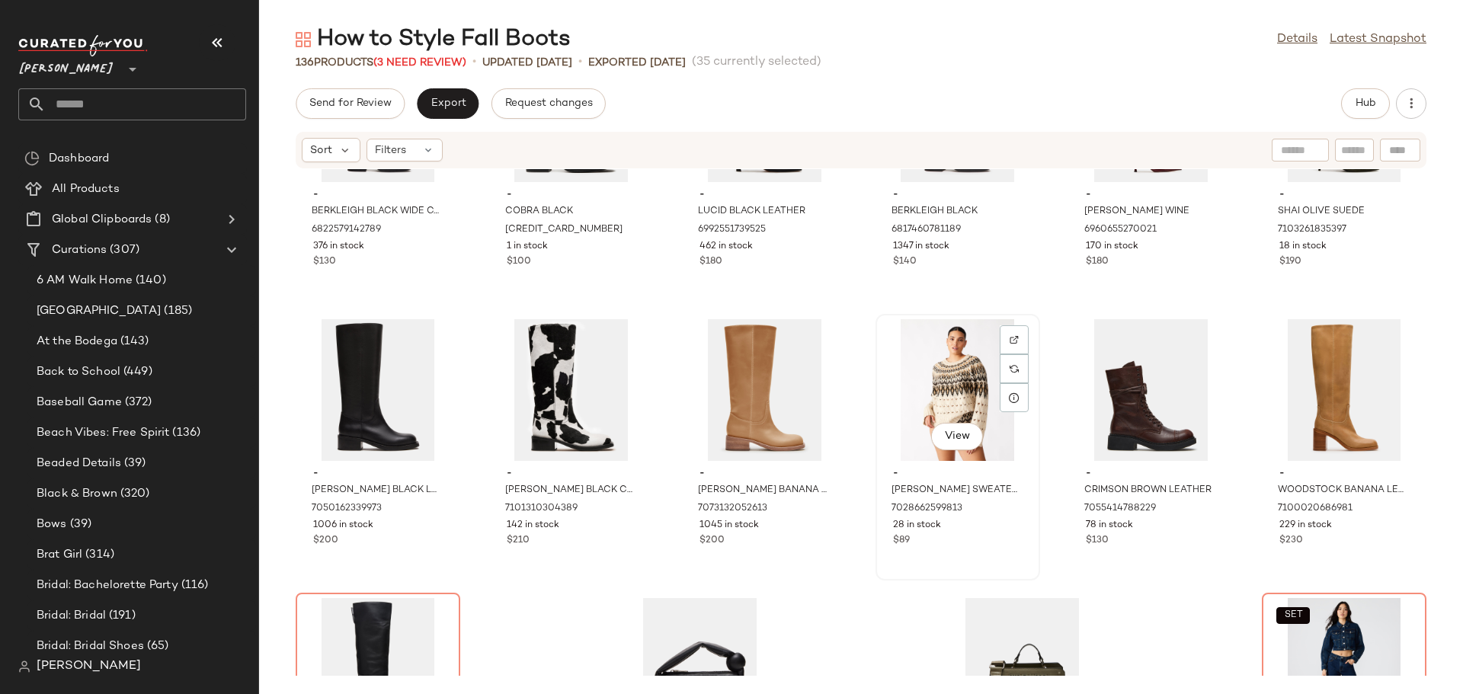
click at [1003, 550] on div "View - SUZETTE SWEATER MULTI 7028662599813 28 in stock $89" at bounding box center [958, 447] width 162 height 264
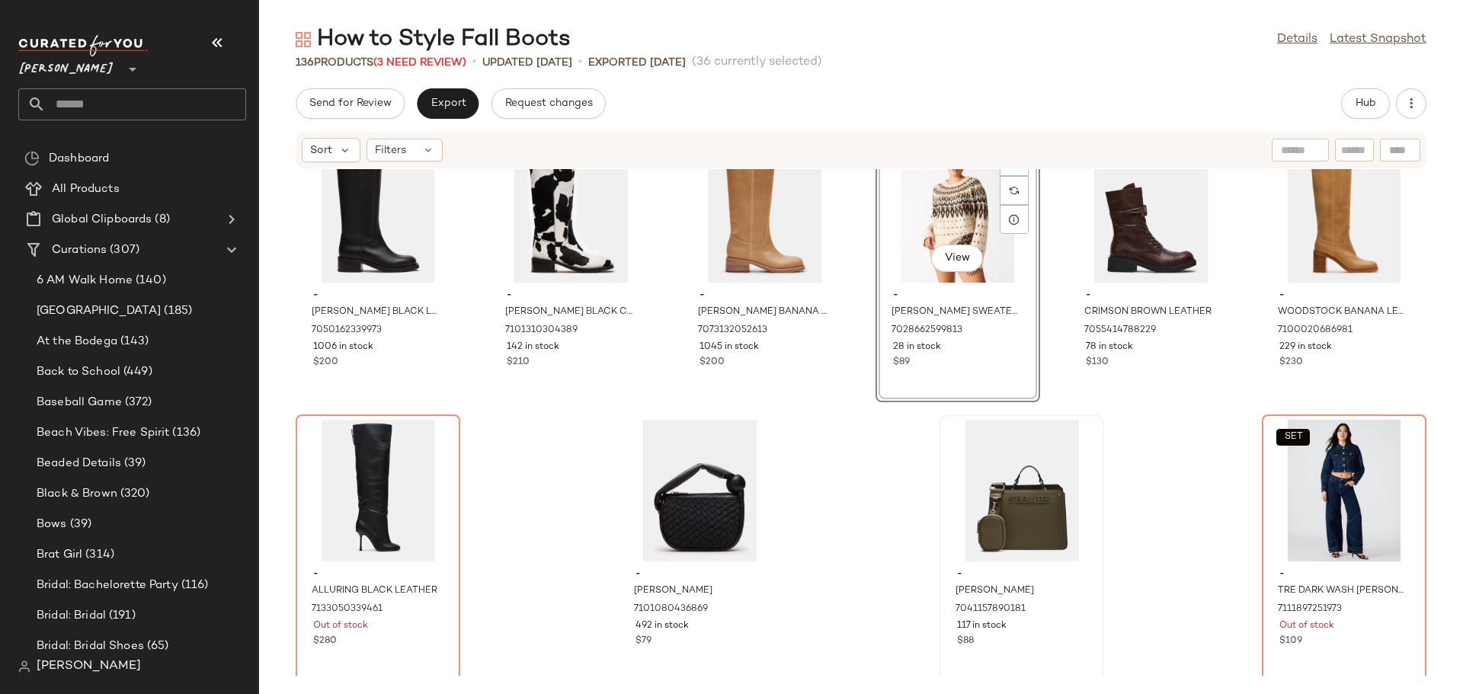
scroll to position [5910, 0]
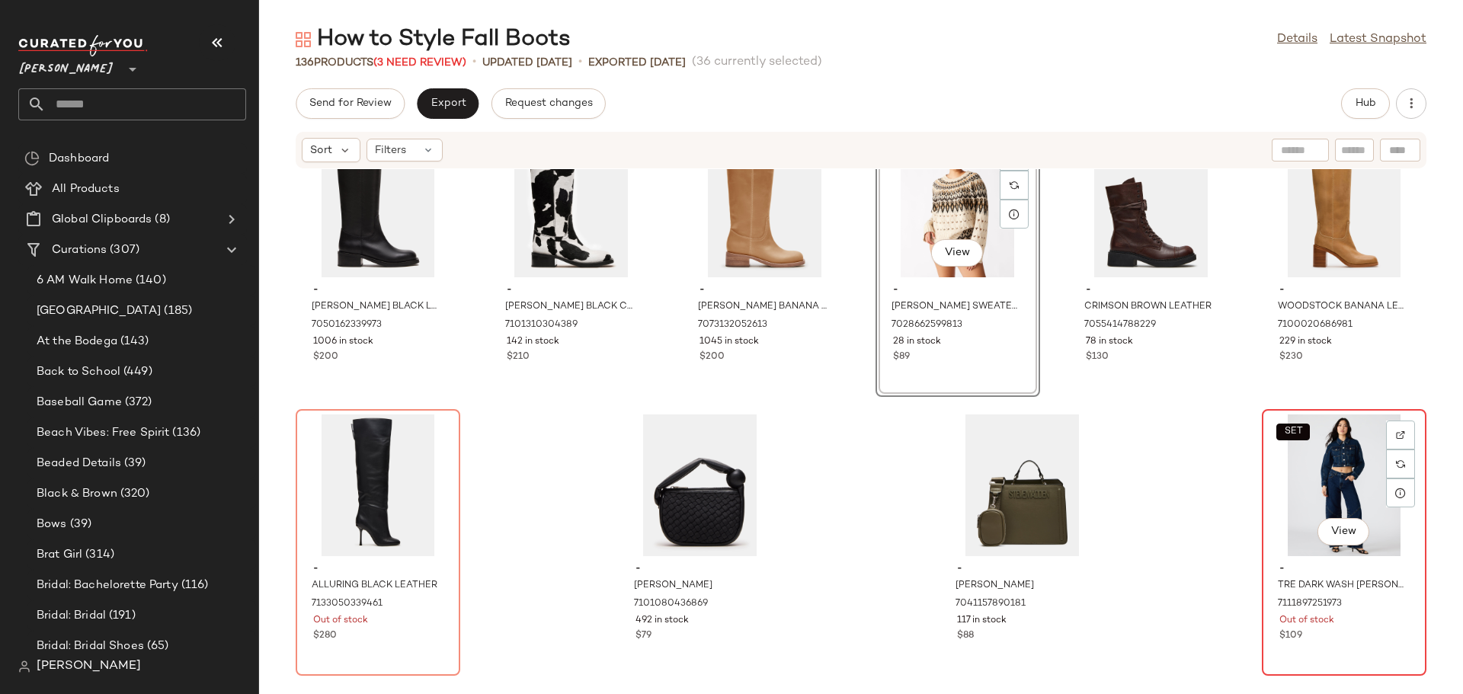
click at [1326, 640] on div "$109" at bounding box center [1344, 636] width 130 height 14
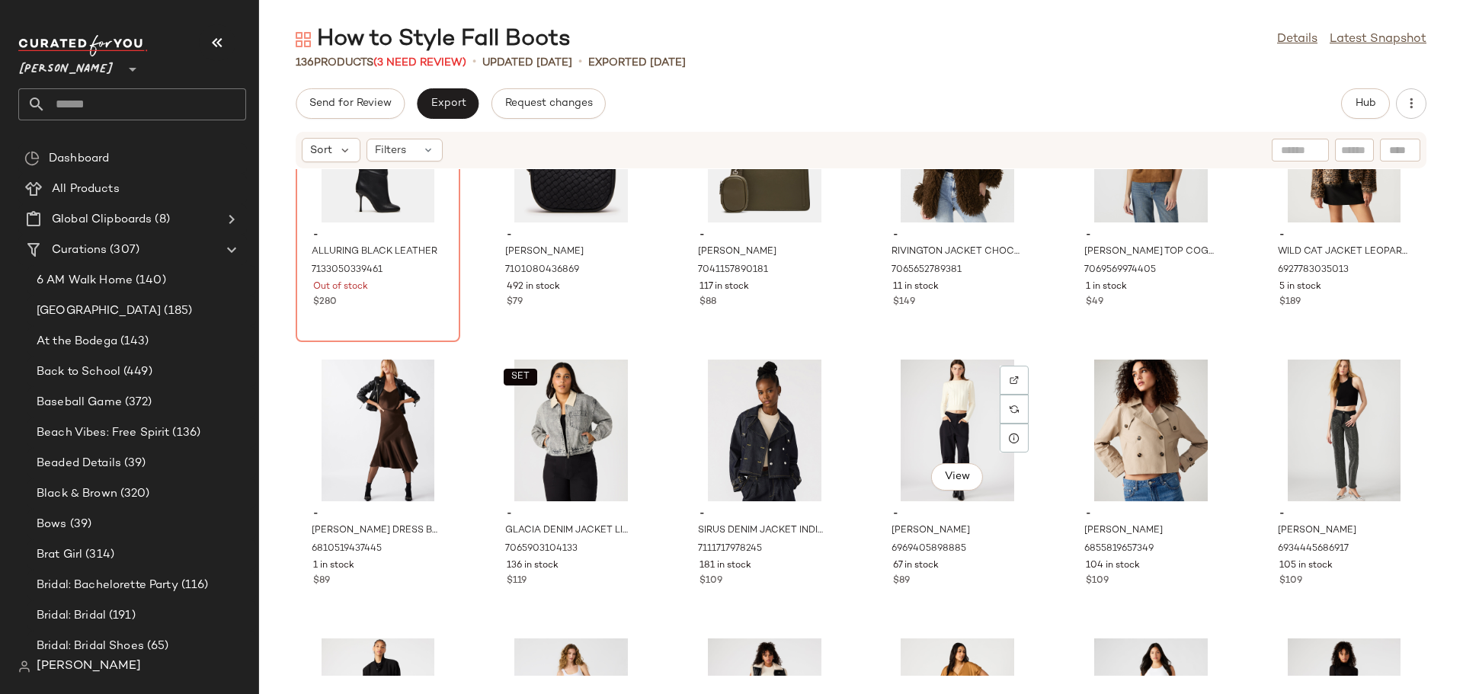
scroll to position [4462, 0]
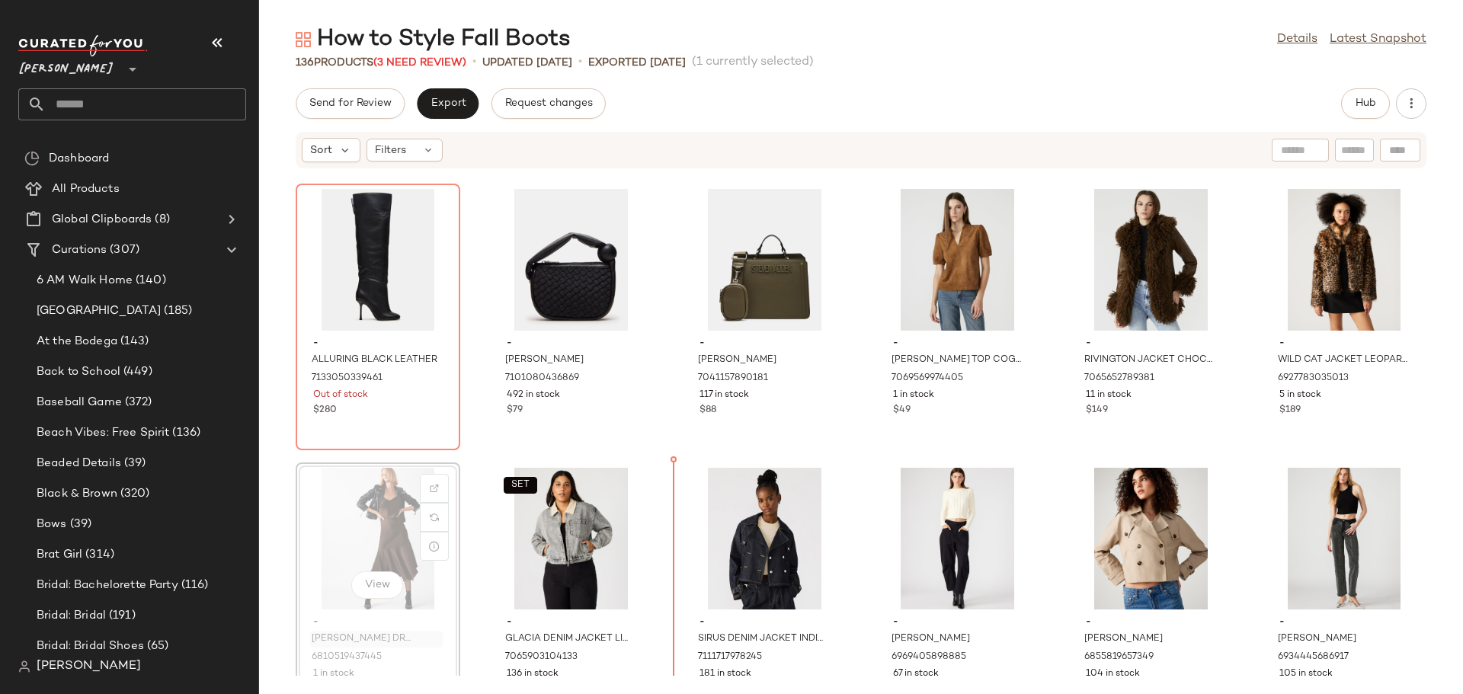
scroll to position [4465, 0]
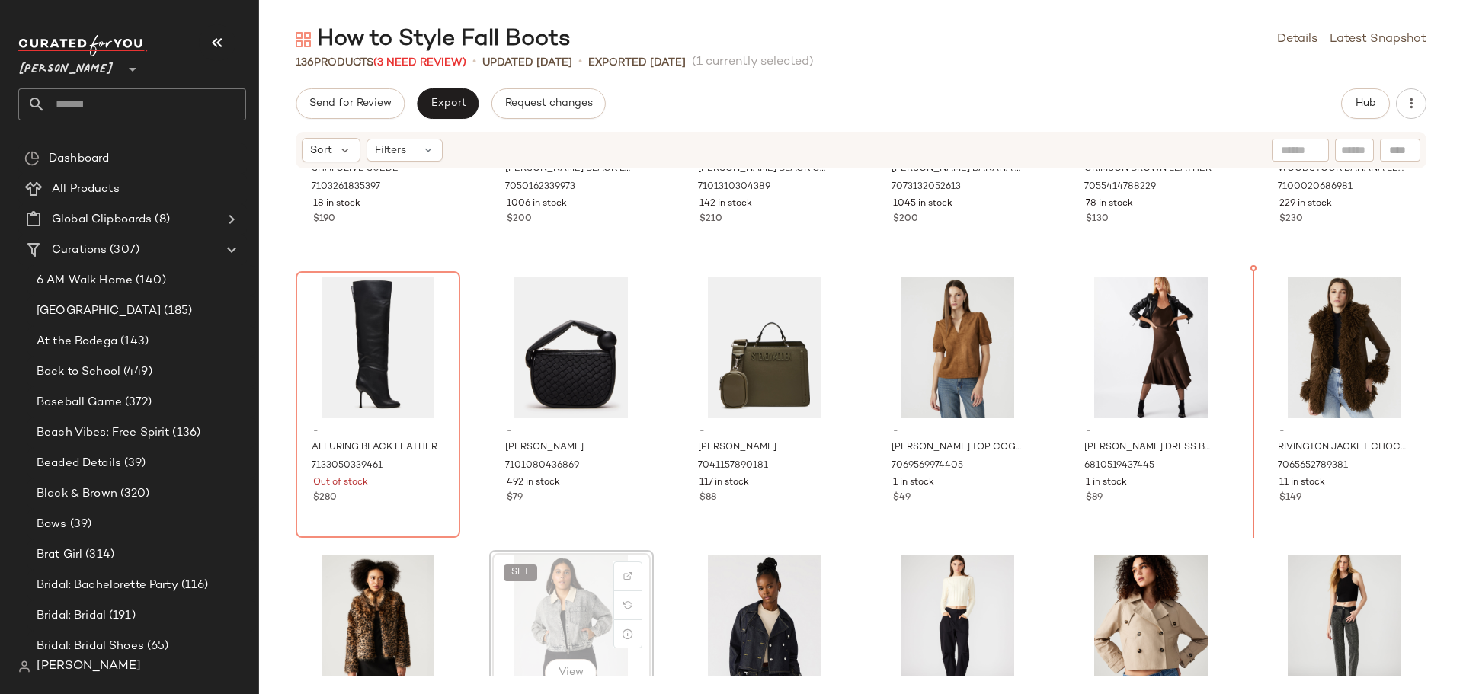
scroll to position [4371, 0]
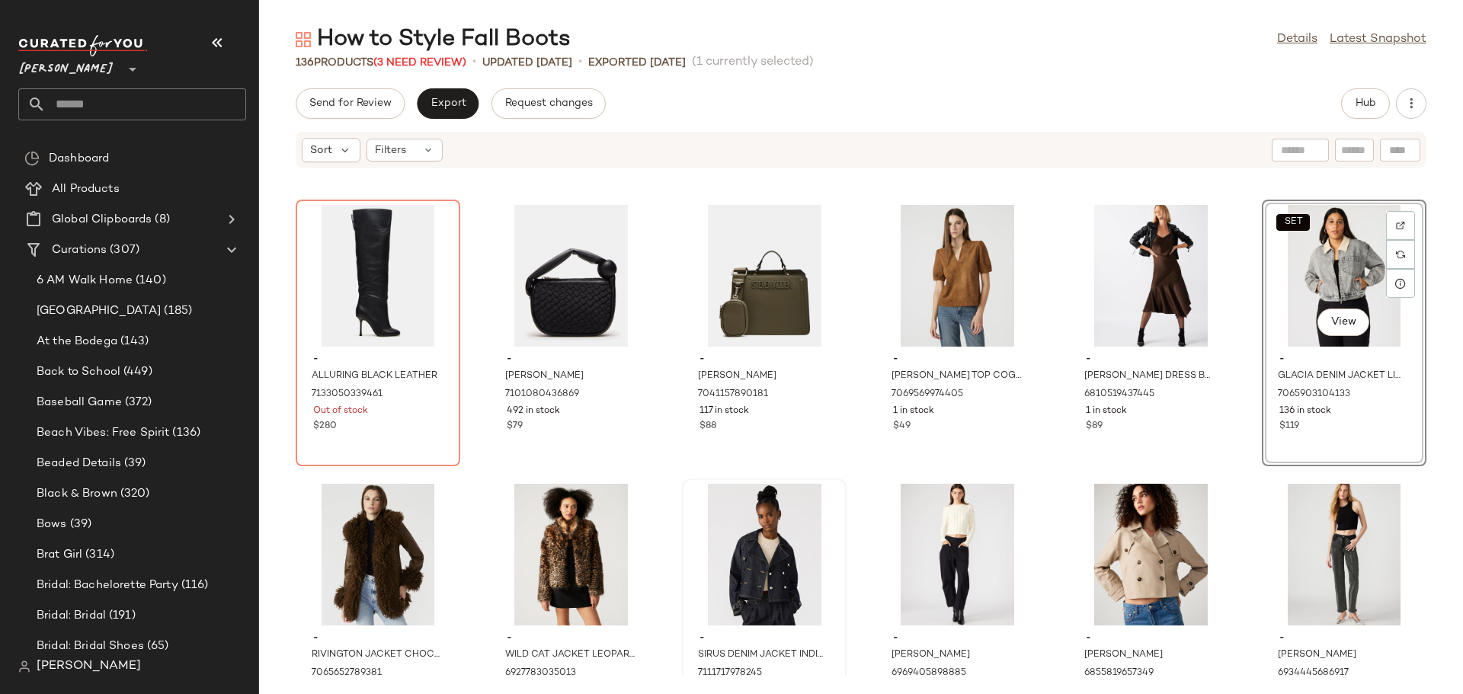
scroll to position [4447, 0]
drag, startPoint x: 793, startPoint y: 680, endPoint x: 1233, endPoint y: 398, distance: 522.2
click at [1233, 398] on div "Sort Filters - SHAI OLIVE SUEDE 7103261835397 18 in stock $190 - RIGGS BLACK LE…" at bounding box center [861, 412] width 1204 height 563
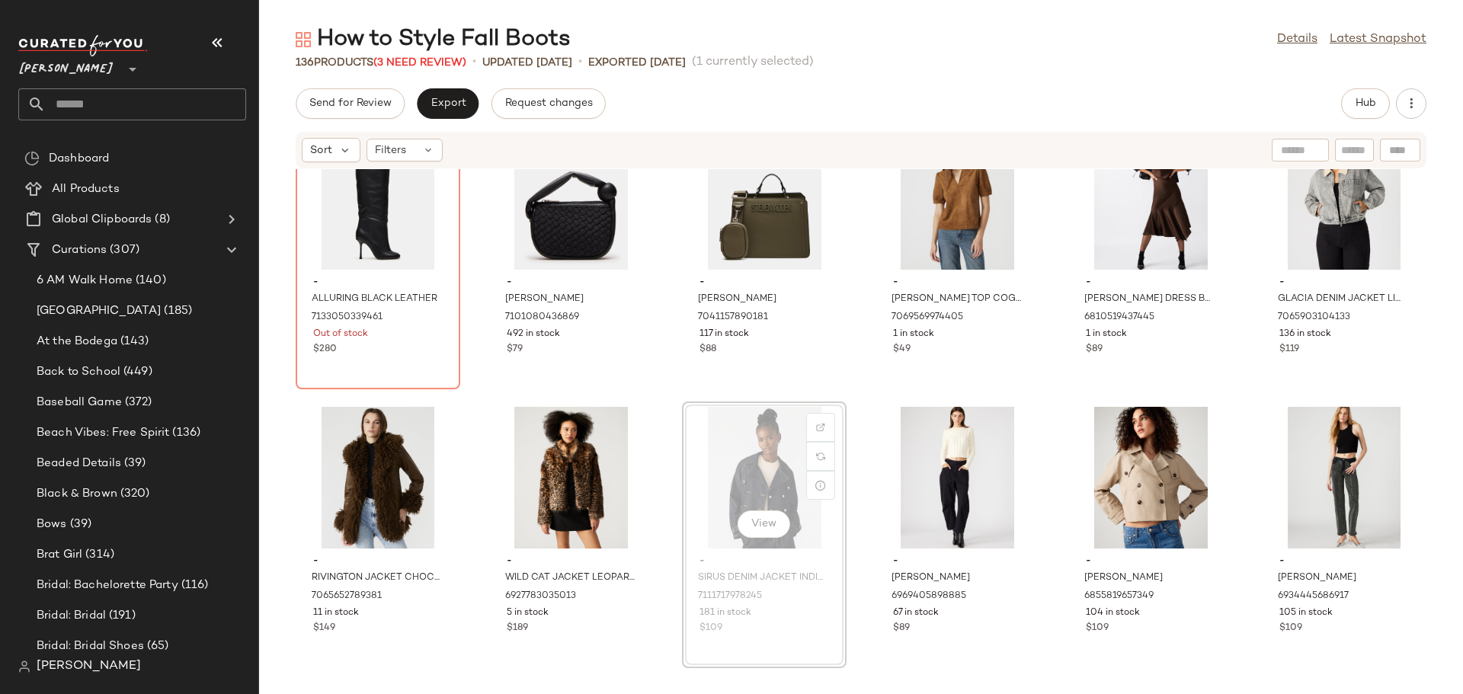
scroll to position [4531, 0]
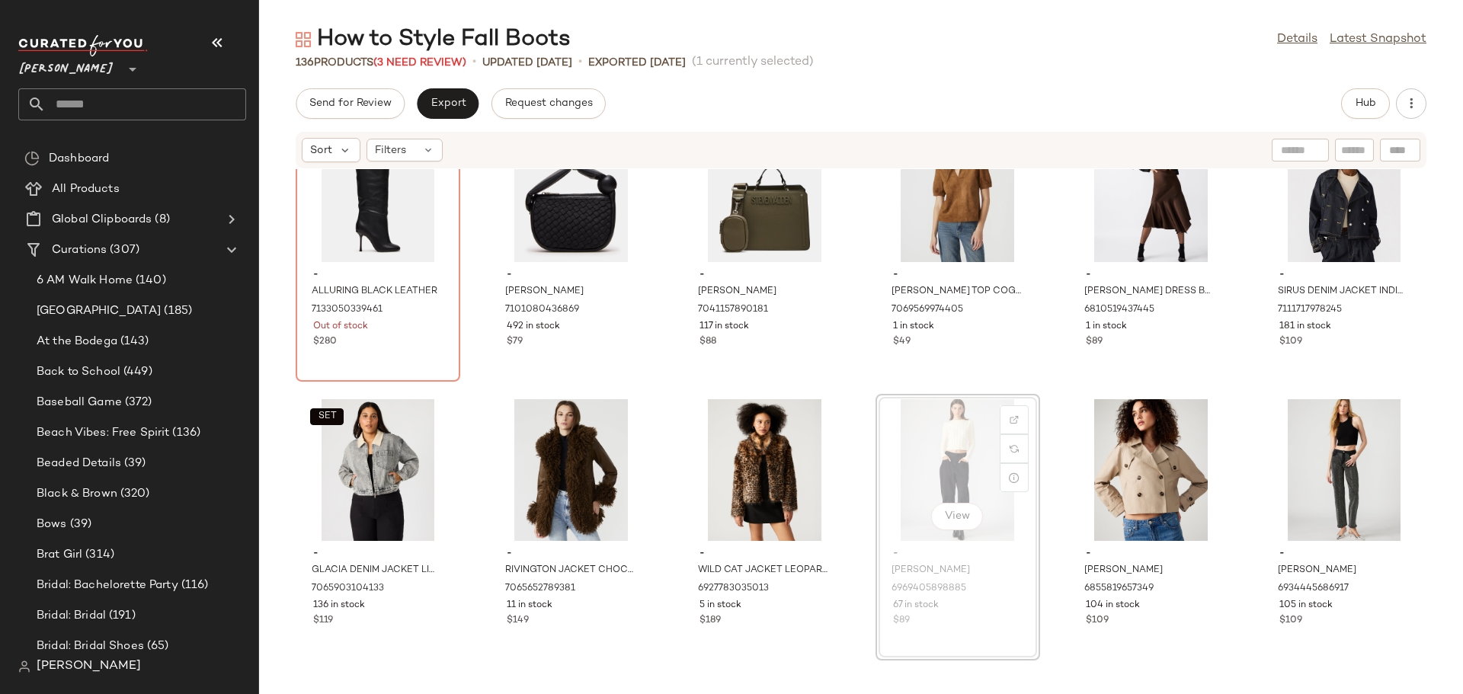
scroll to position [4537, 0]
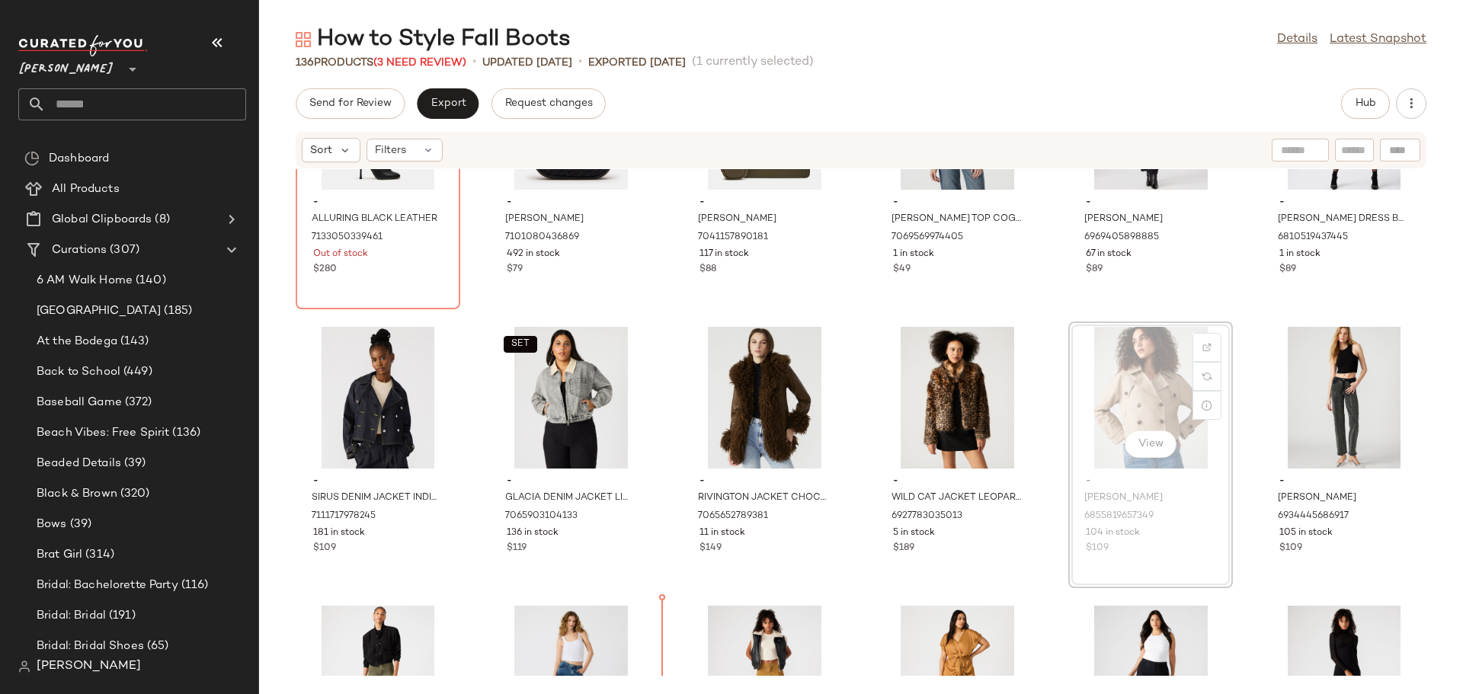
scroll to position [4659, 0]
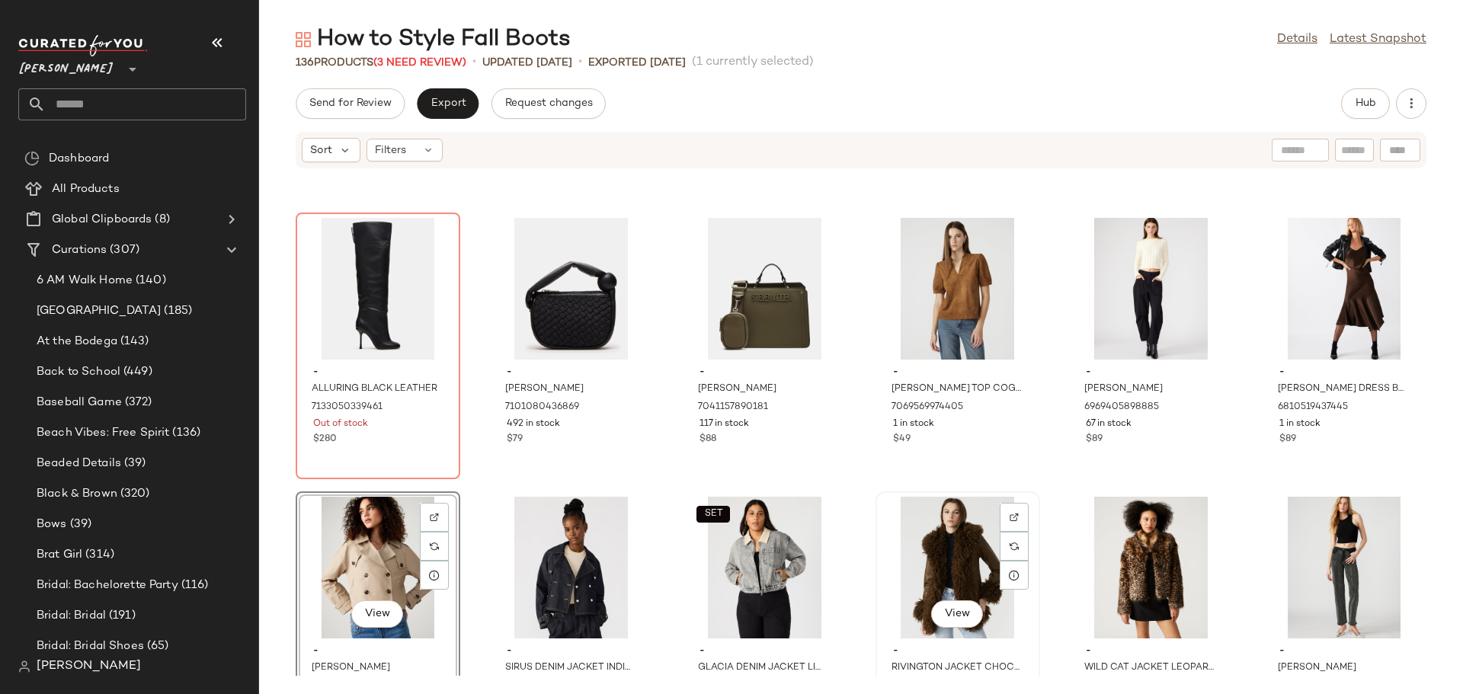
scroll to position [4430, 0]
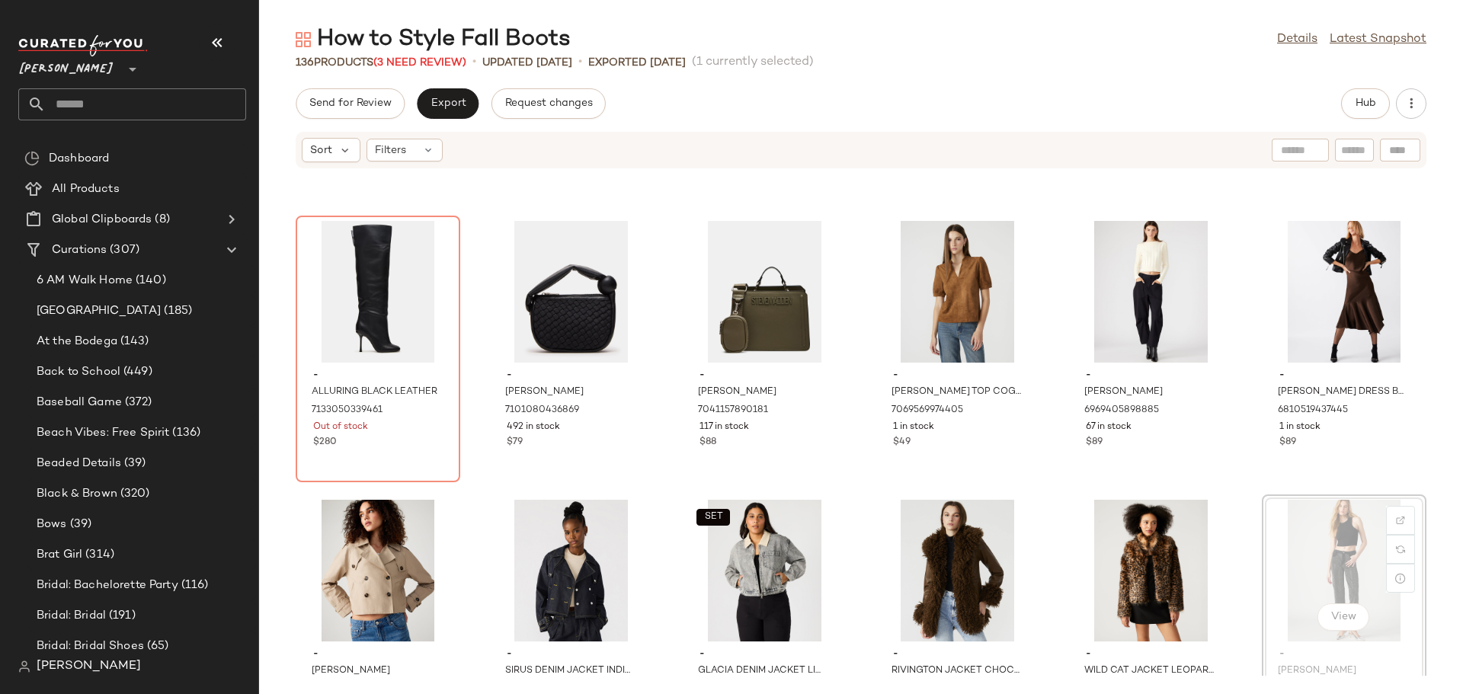
scroll to position [4431, 0]
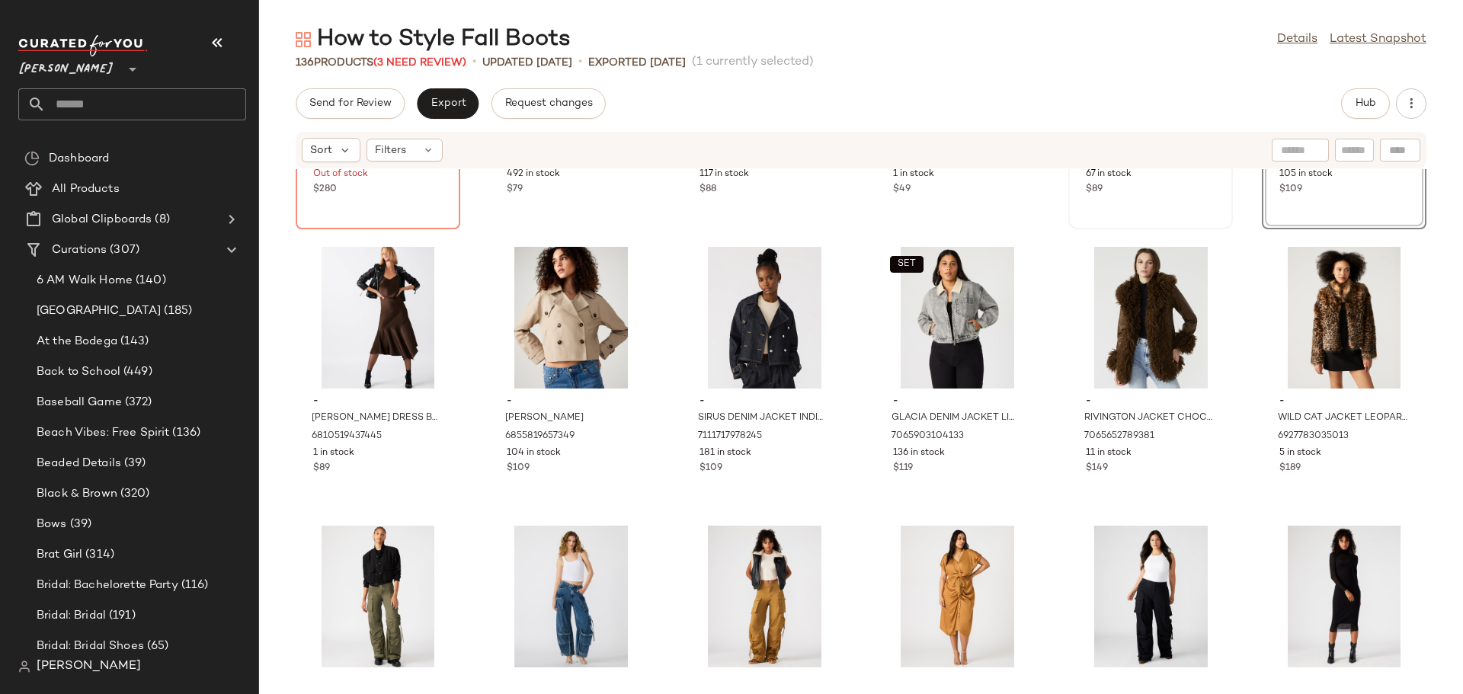
scroll to position [4736, 0]
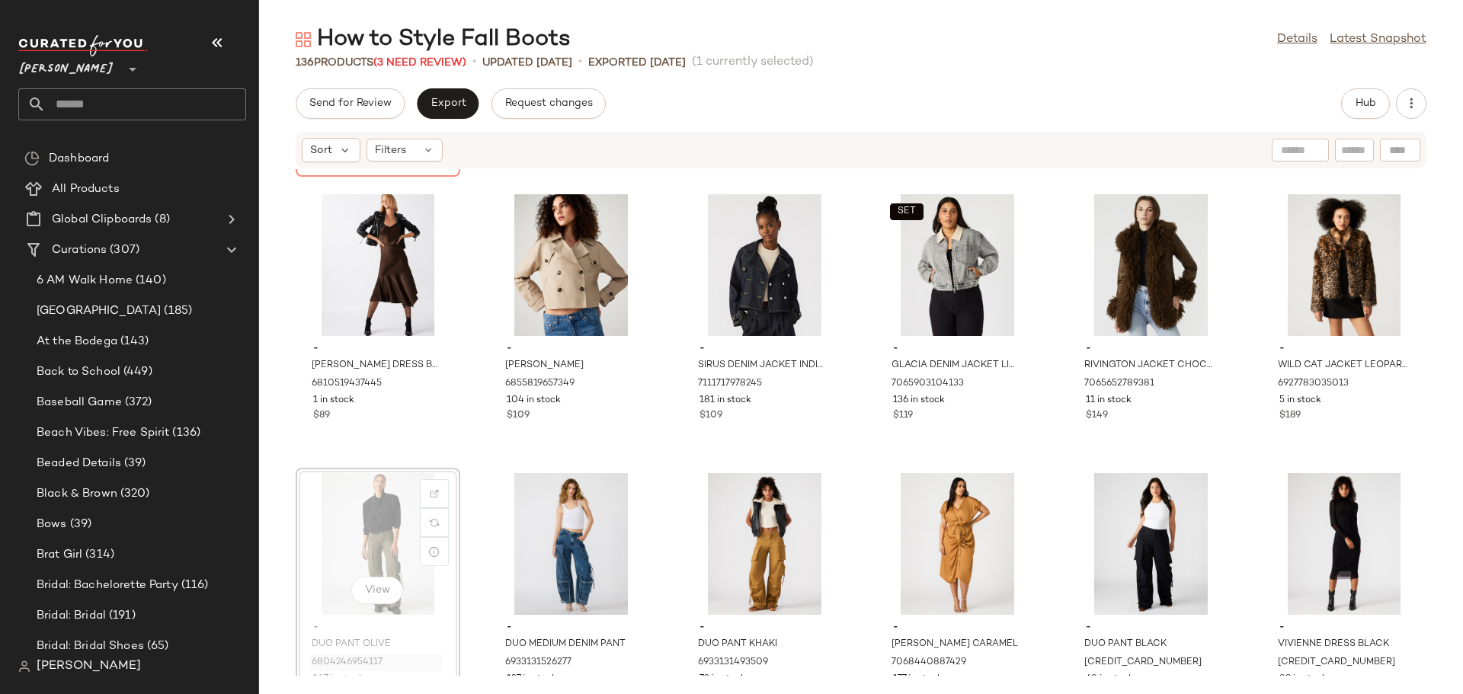
scroll to position [4745, 0]
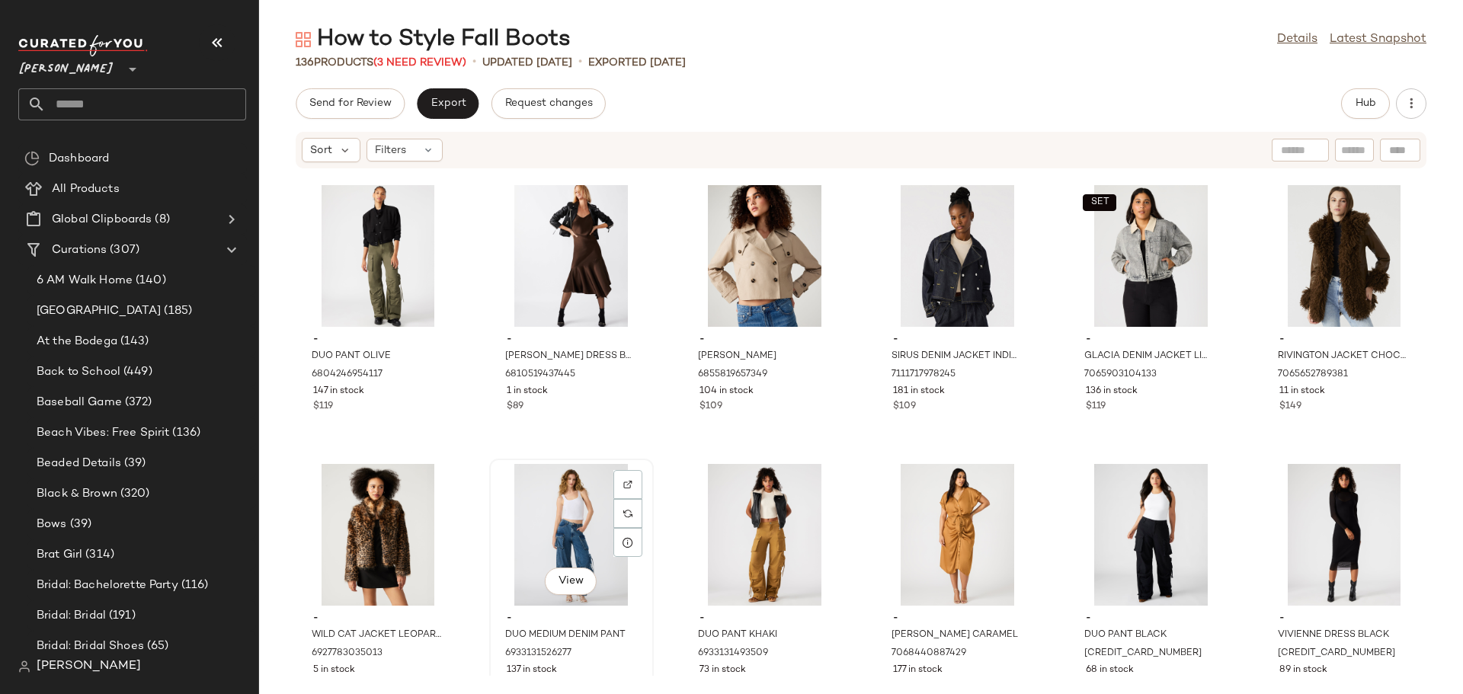
scroll to position [4754, 0]
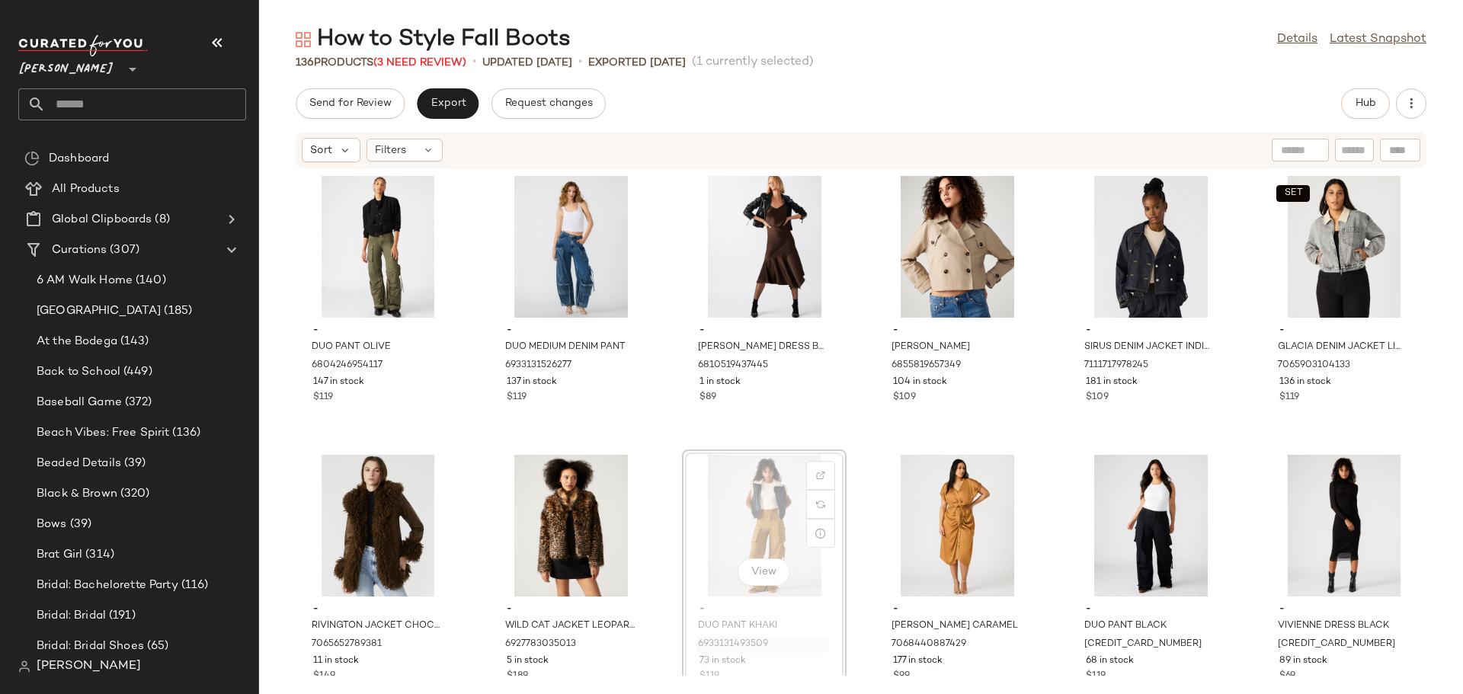
scroll to position [4762, 0]
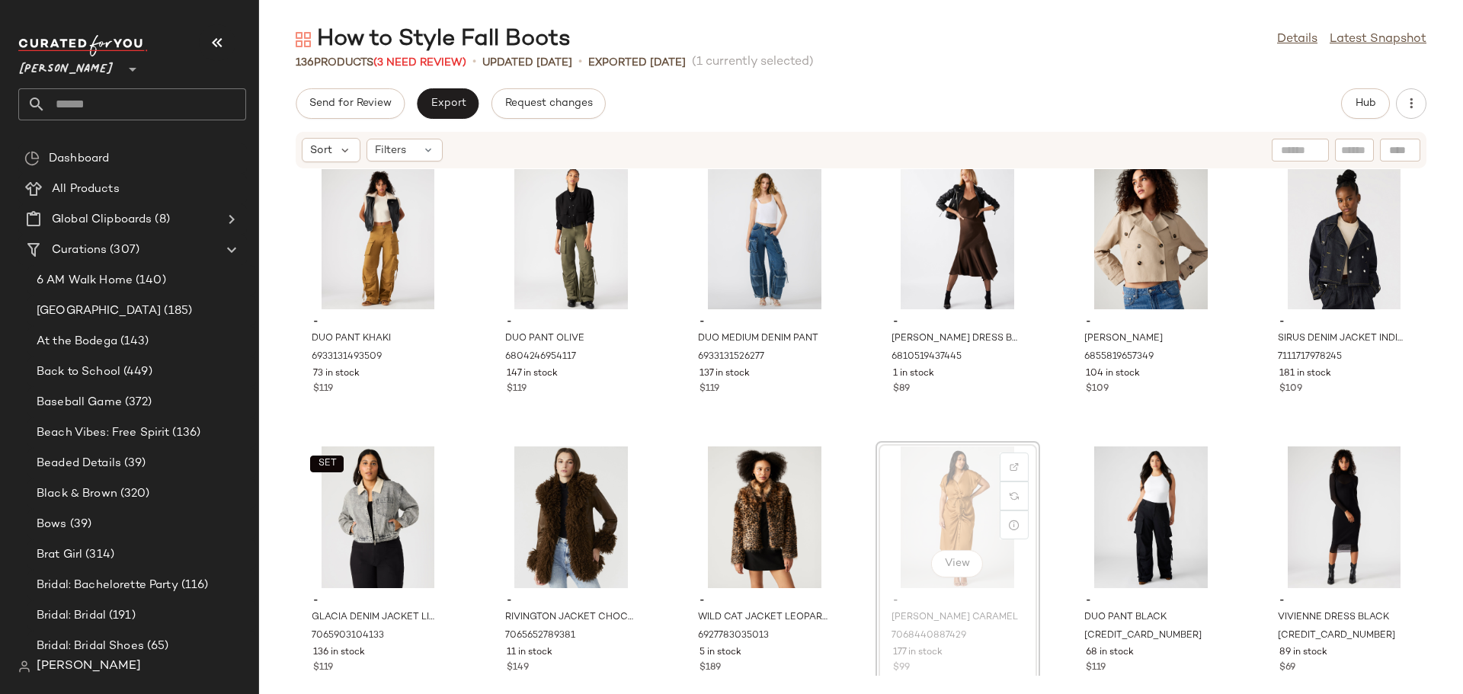
scroll to position [4765, 0]
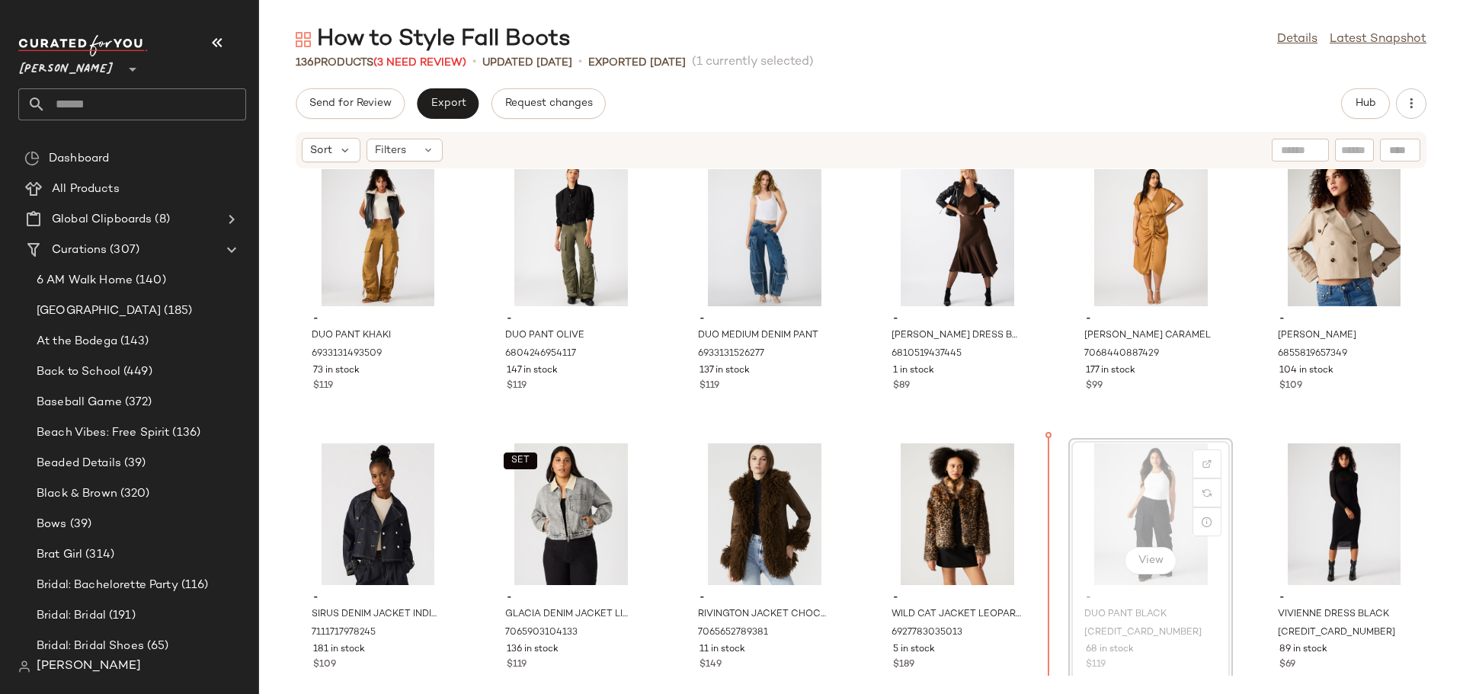
scroll to position [4775, 0]
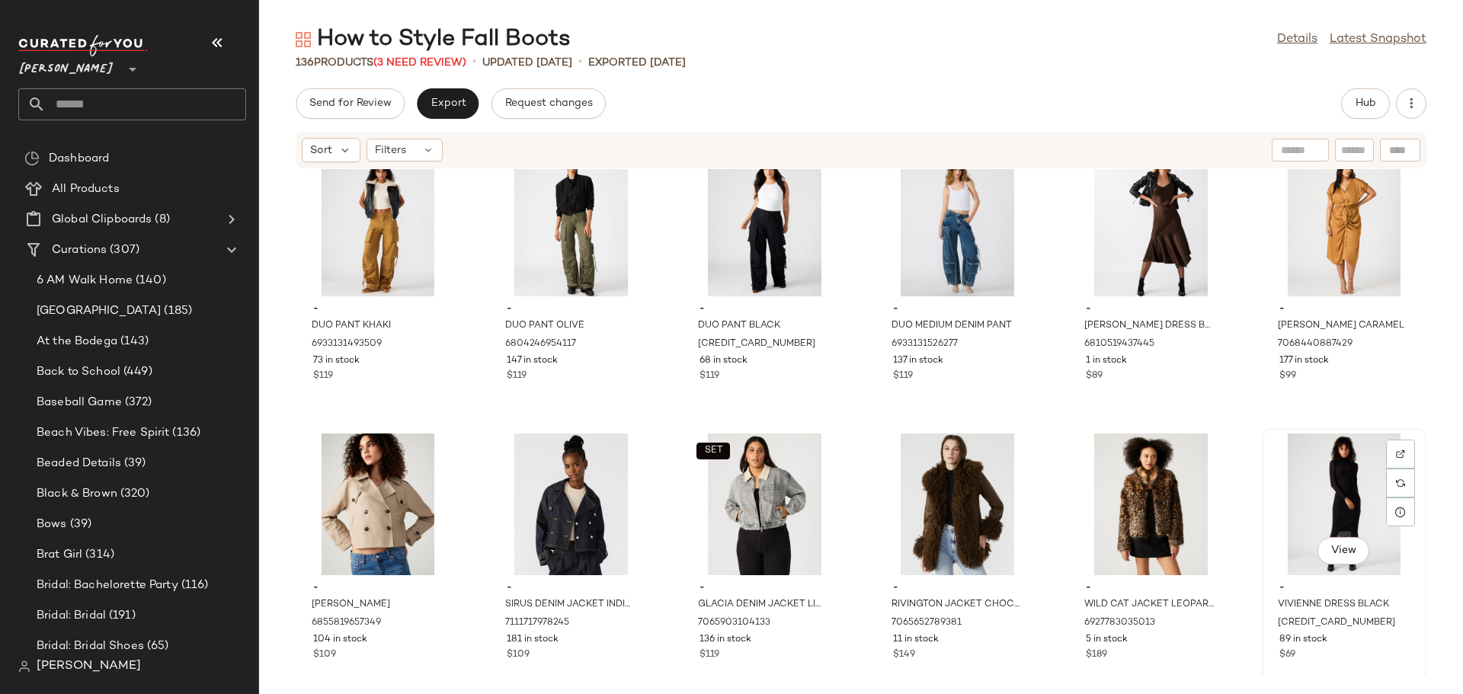
scroll to position [4786, 0]
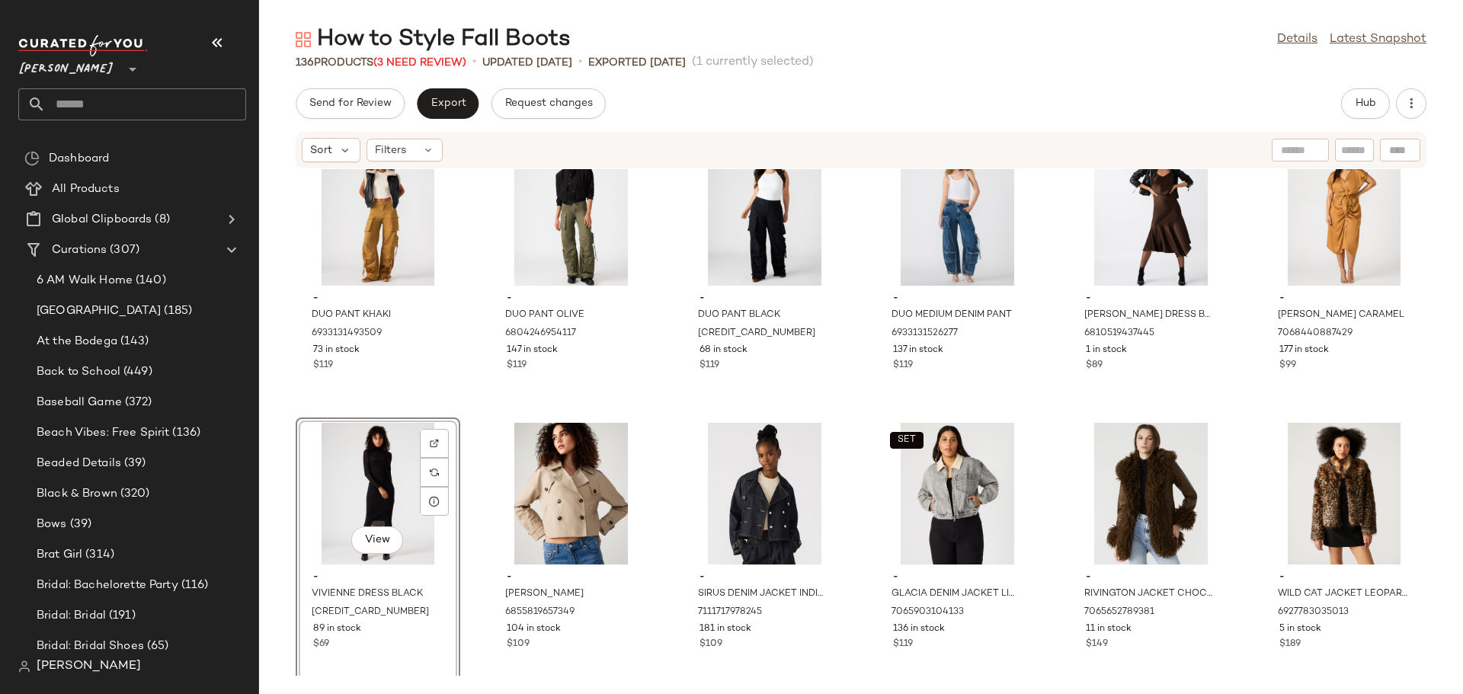
click at [465, 606] on div "- ALLURING BLACK LEATHER 7133050339461 Out of stock $280 - NATASHA BAG BLACK 71…" at bounding box center [861, 422] width 1204 height 507
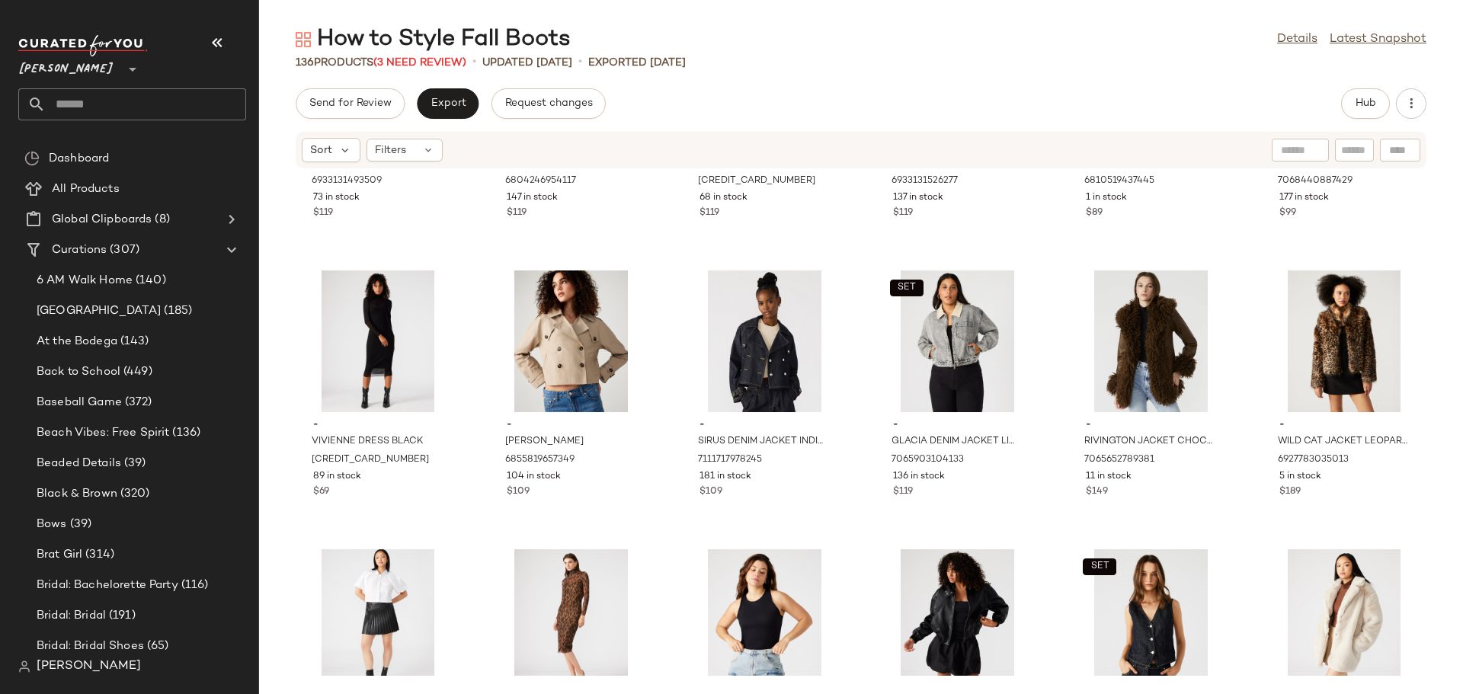
scroll to position [5015, 0]
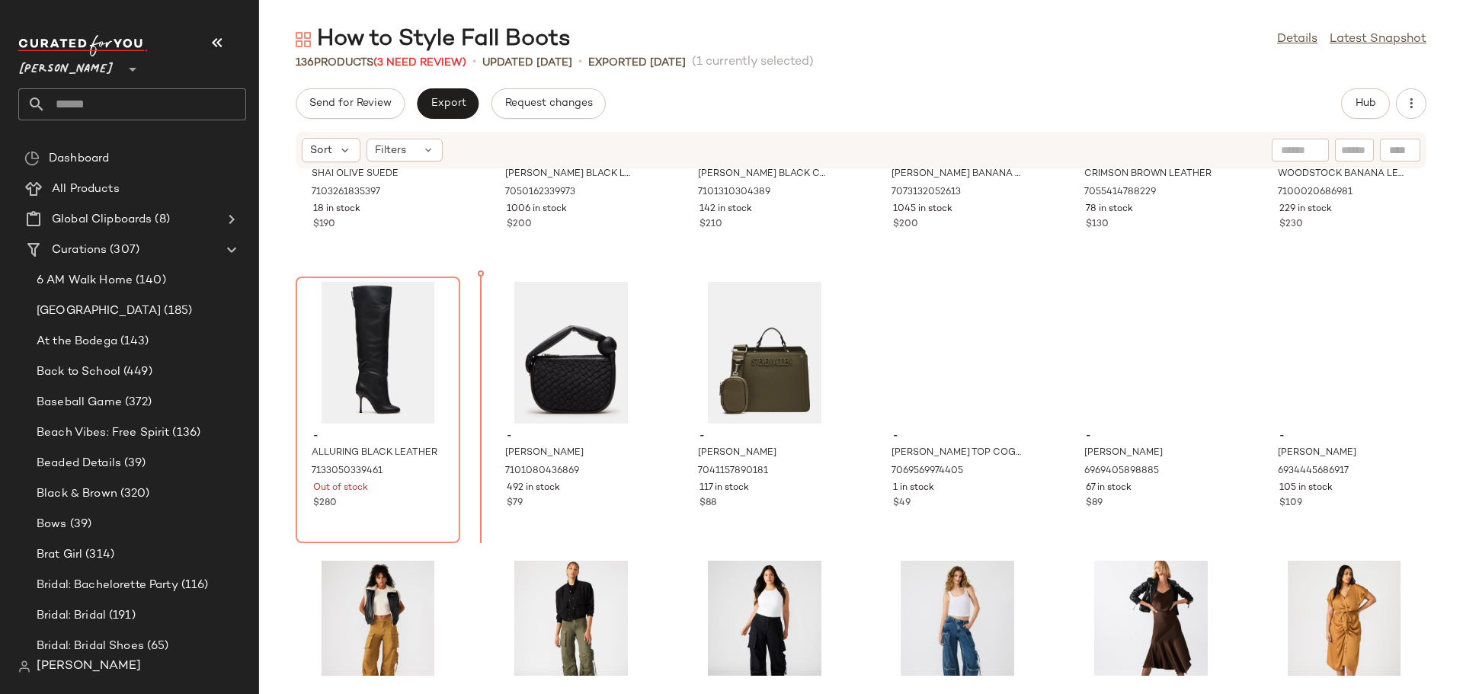
scroll to position [4351, 0]
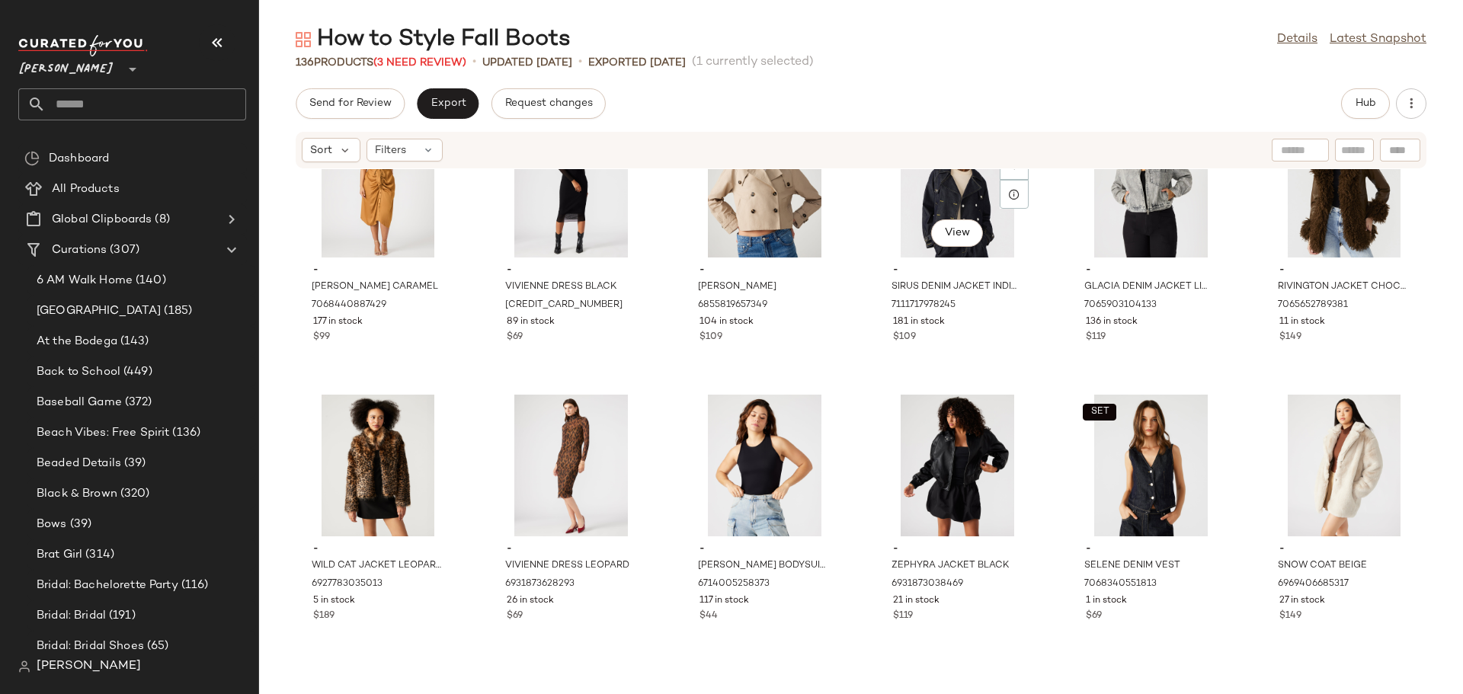
scroll to position [5113, 0]
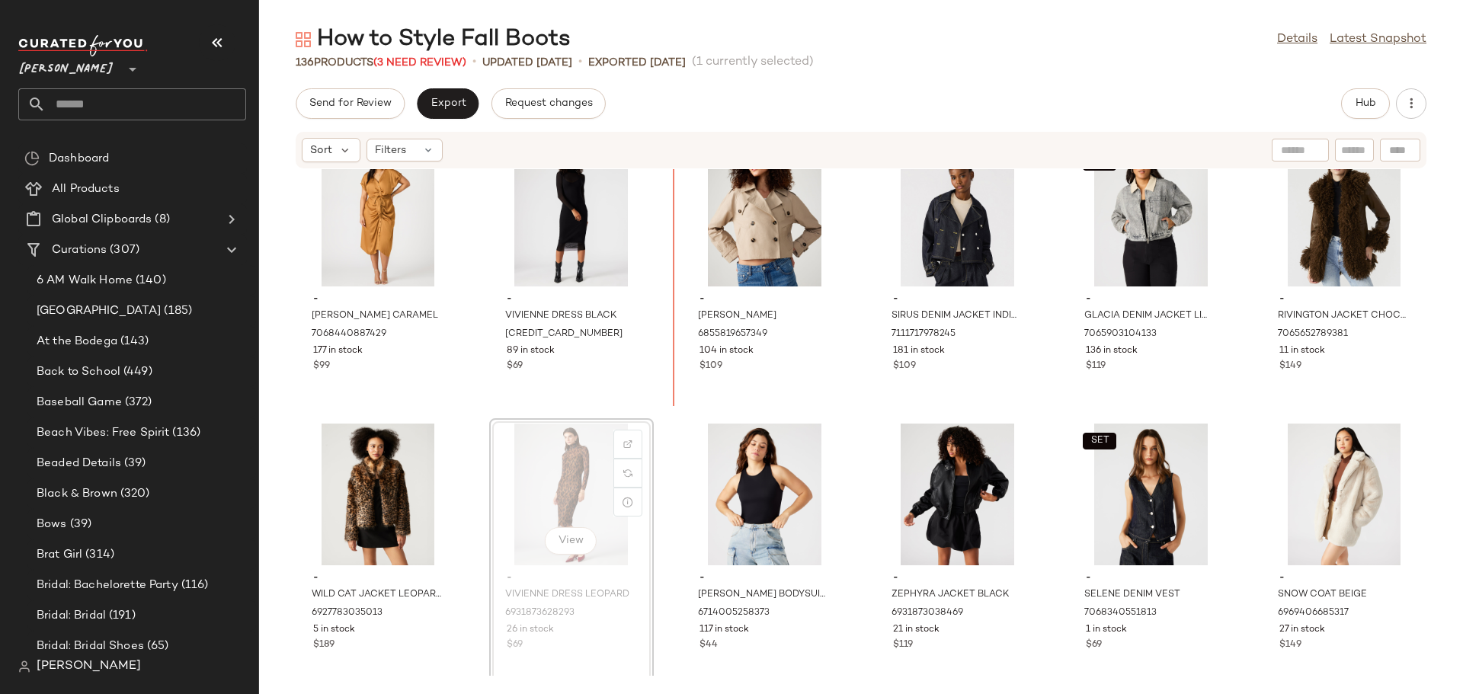
scroll to position [5055, 0]
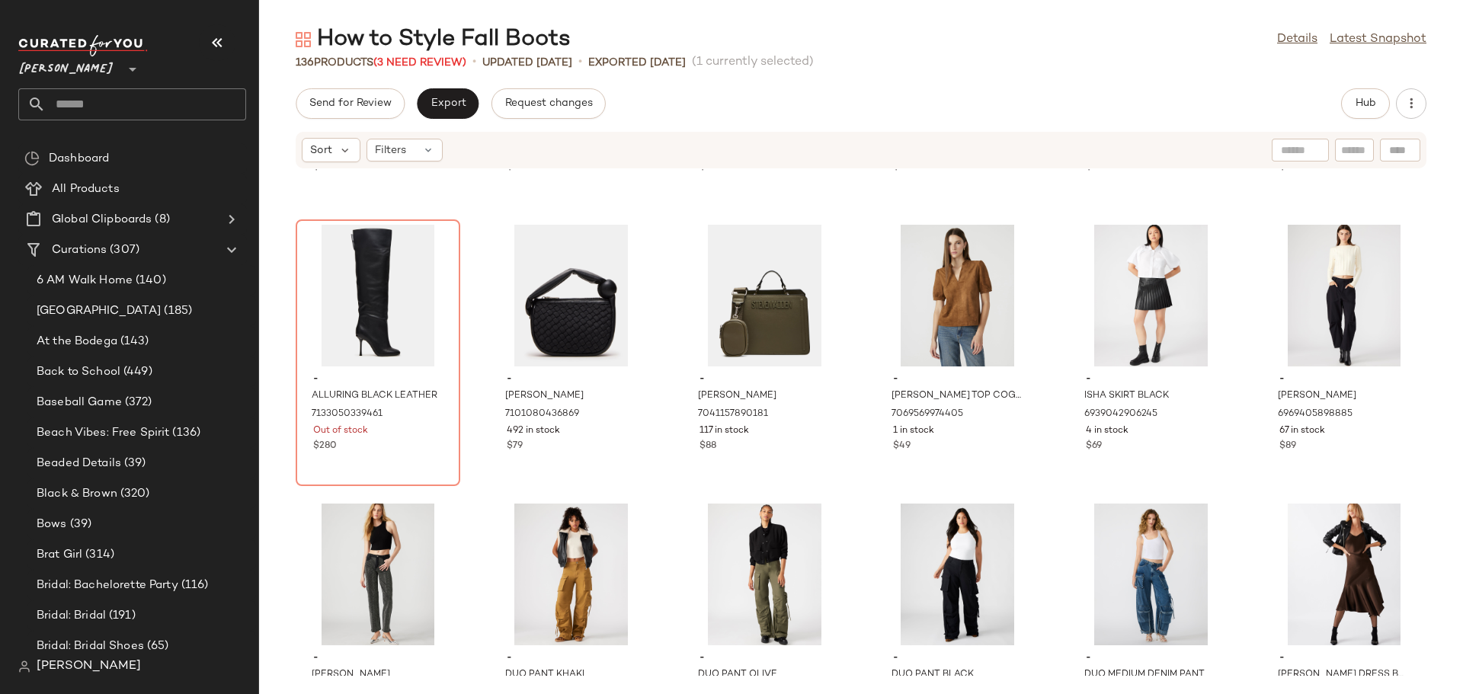
scroll to position [4414, 0]
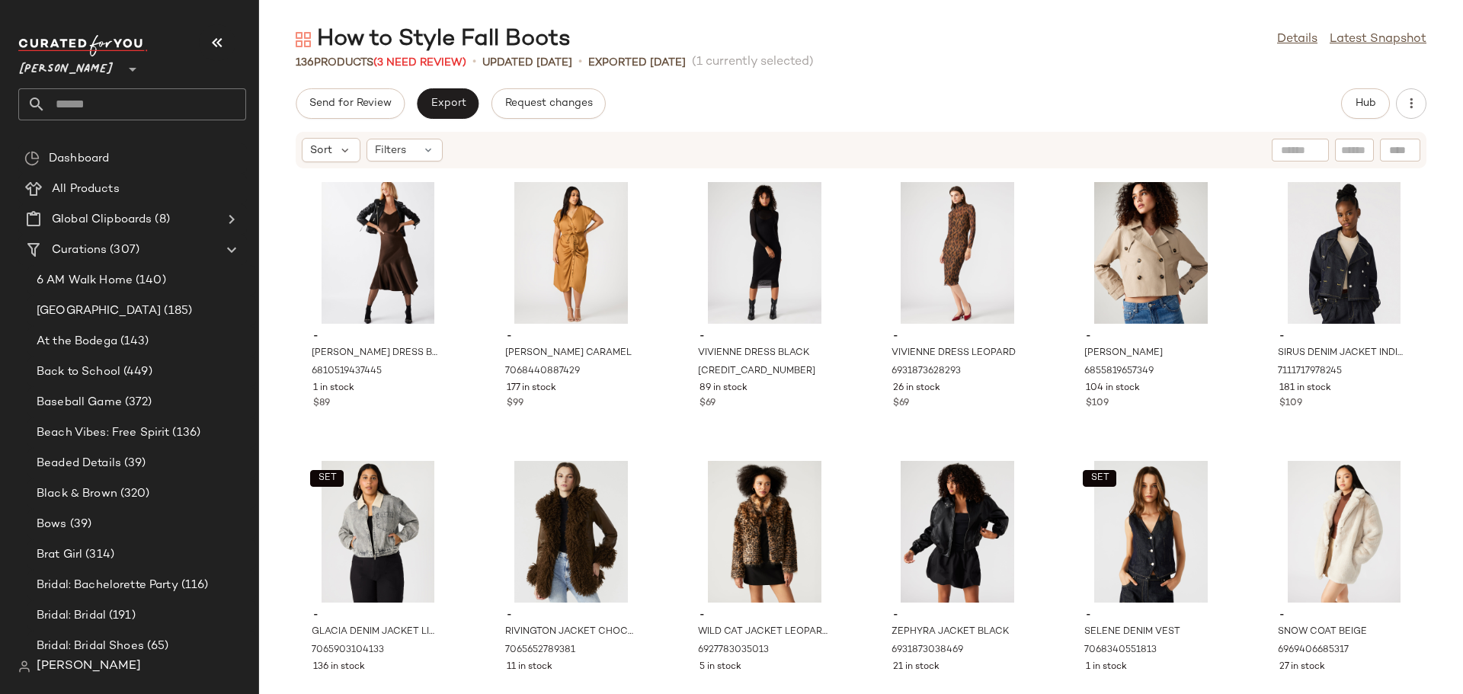
scroll to position [5103, 0]
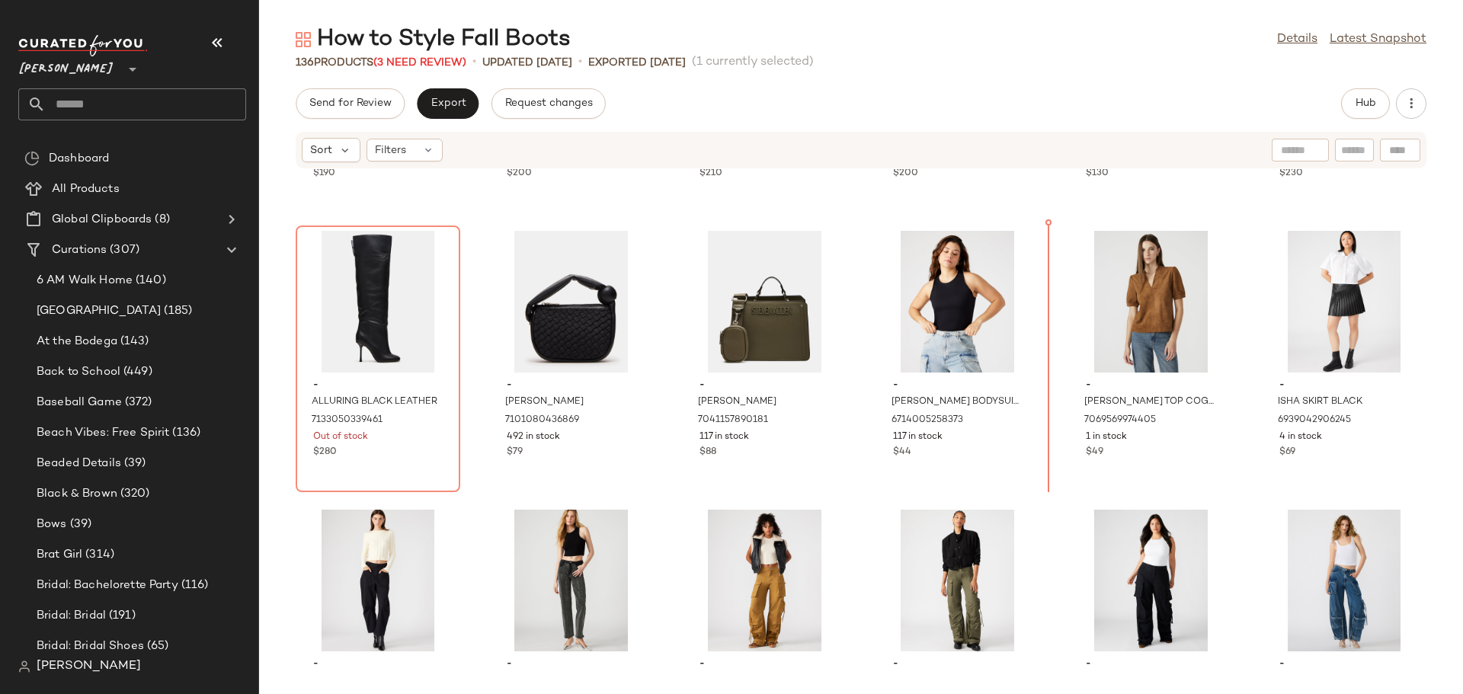
scroll to position [4419, 0]
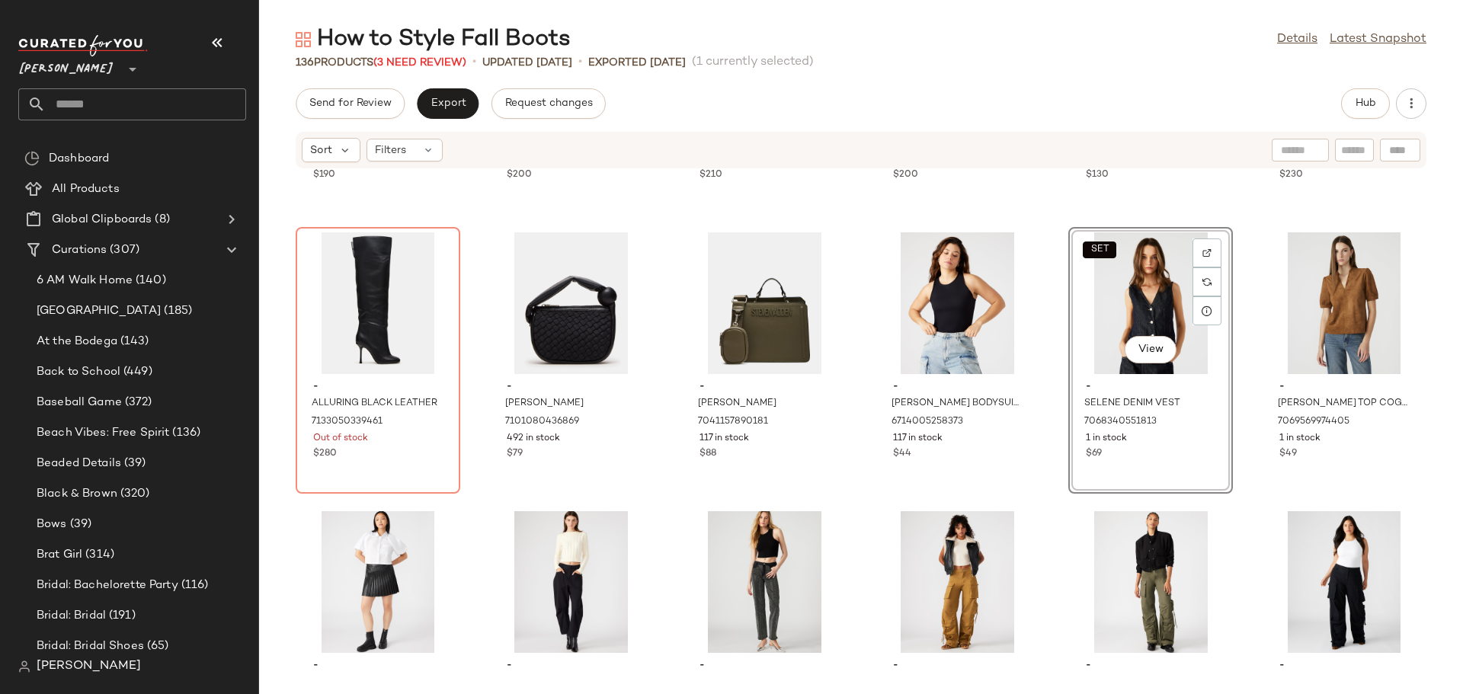
click at [1034, 498] on div "- SHAI OLIVE SUEDE 7103261835397 18 in stock $190 - RIGGS BLACK LEATHER 7050162…" at bounding box center [861, 422] width 1204 height 507
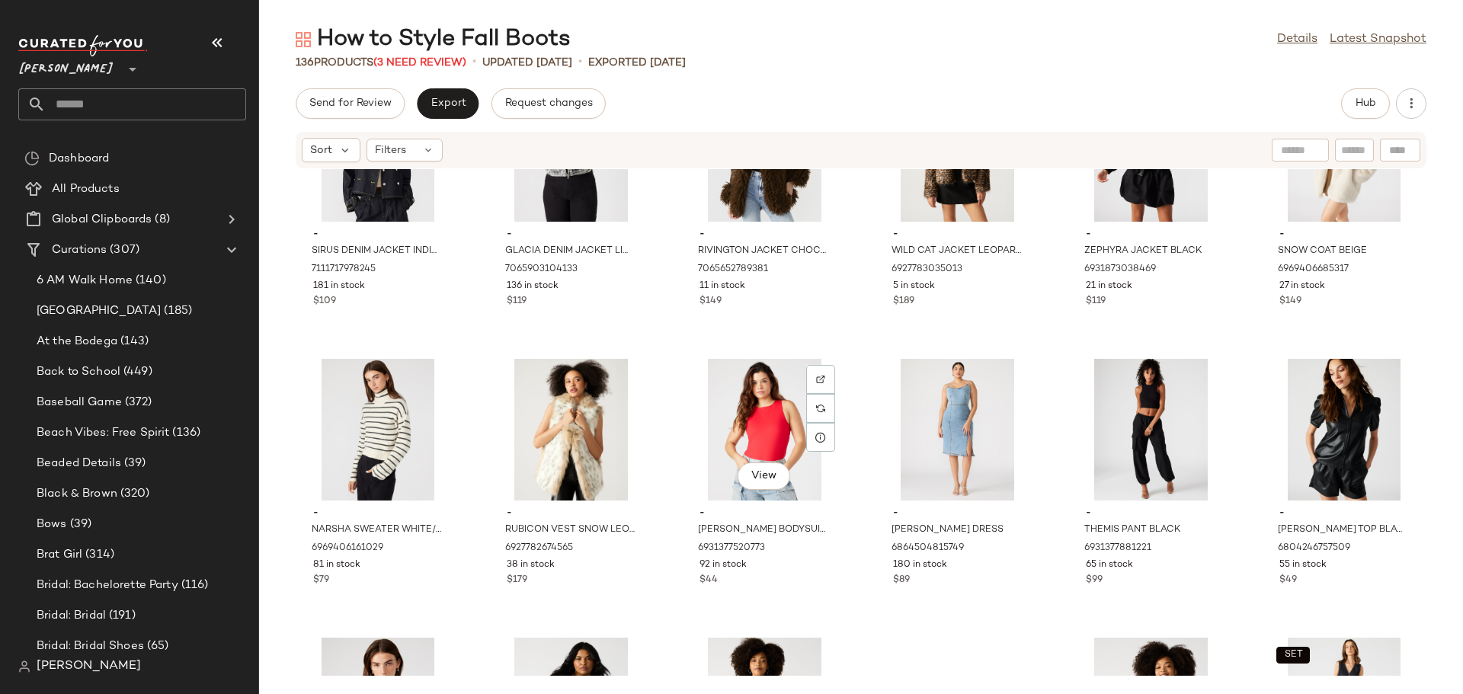
scroll to position [5409, 0]
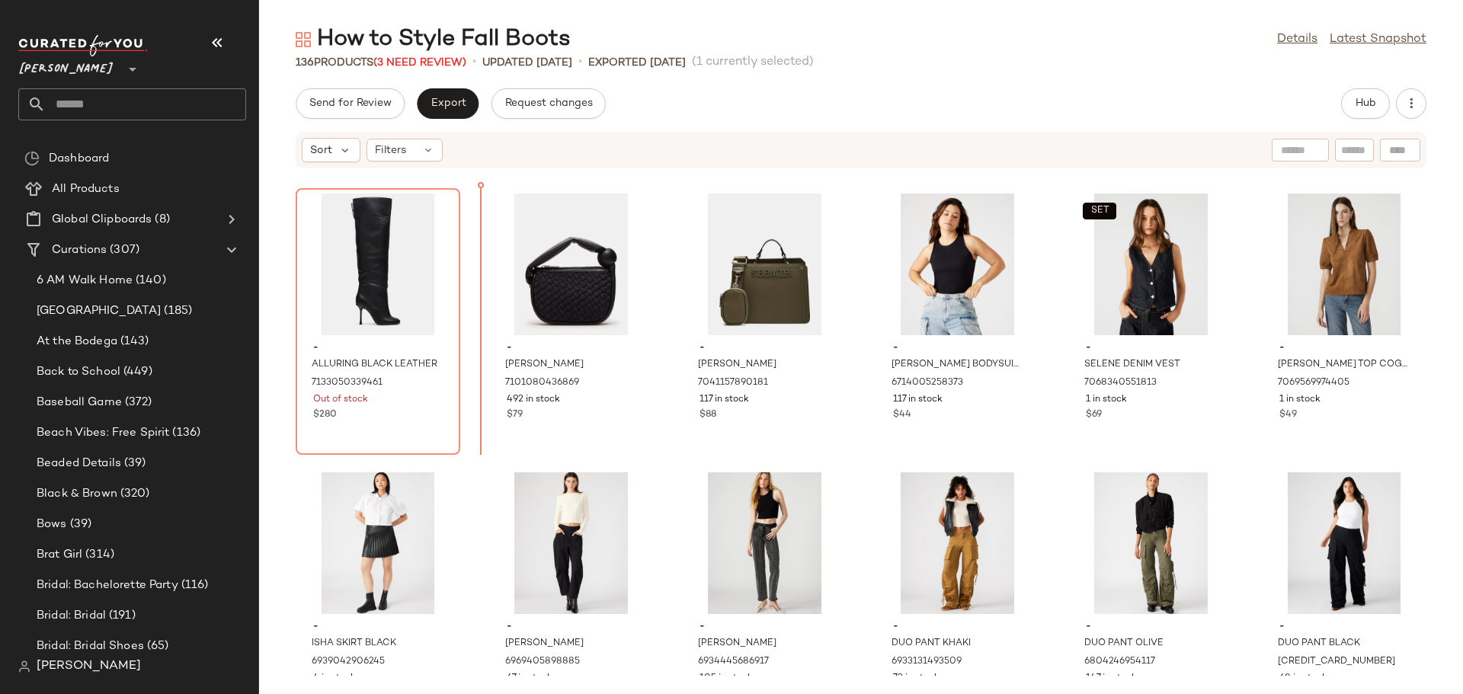
scroll to position [4438, 0]
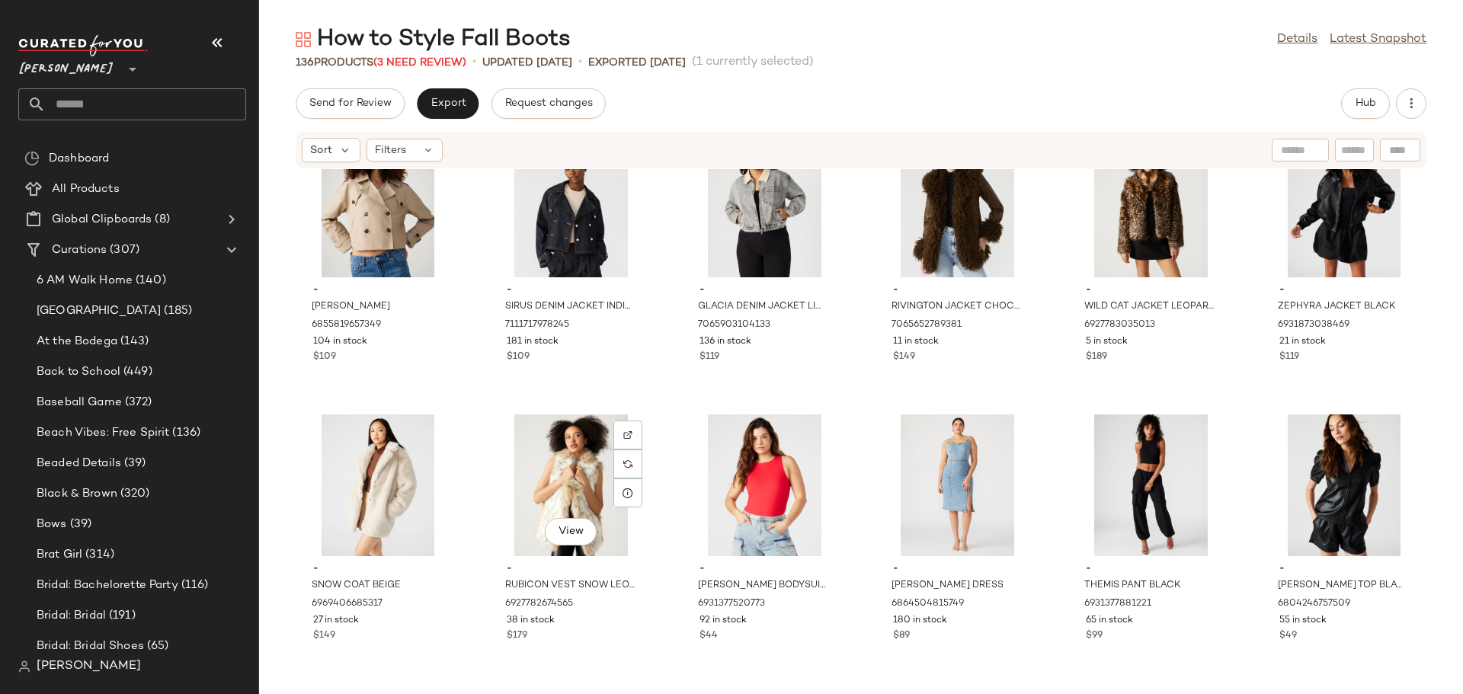
scroll to position [5276, 0]
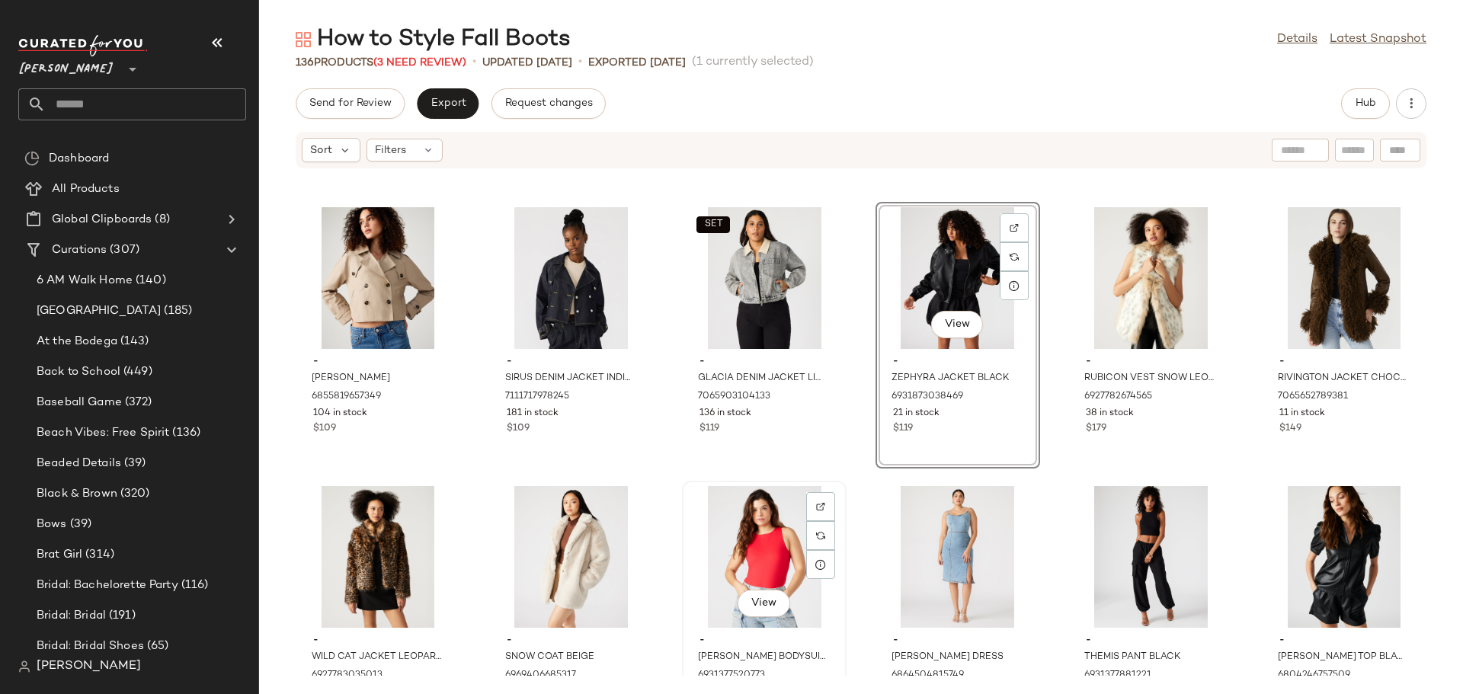
scroll to position [5276, 0]
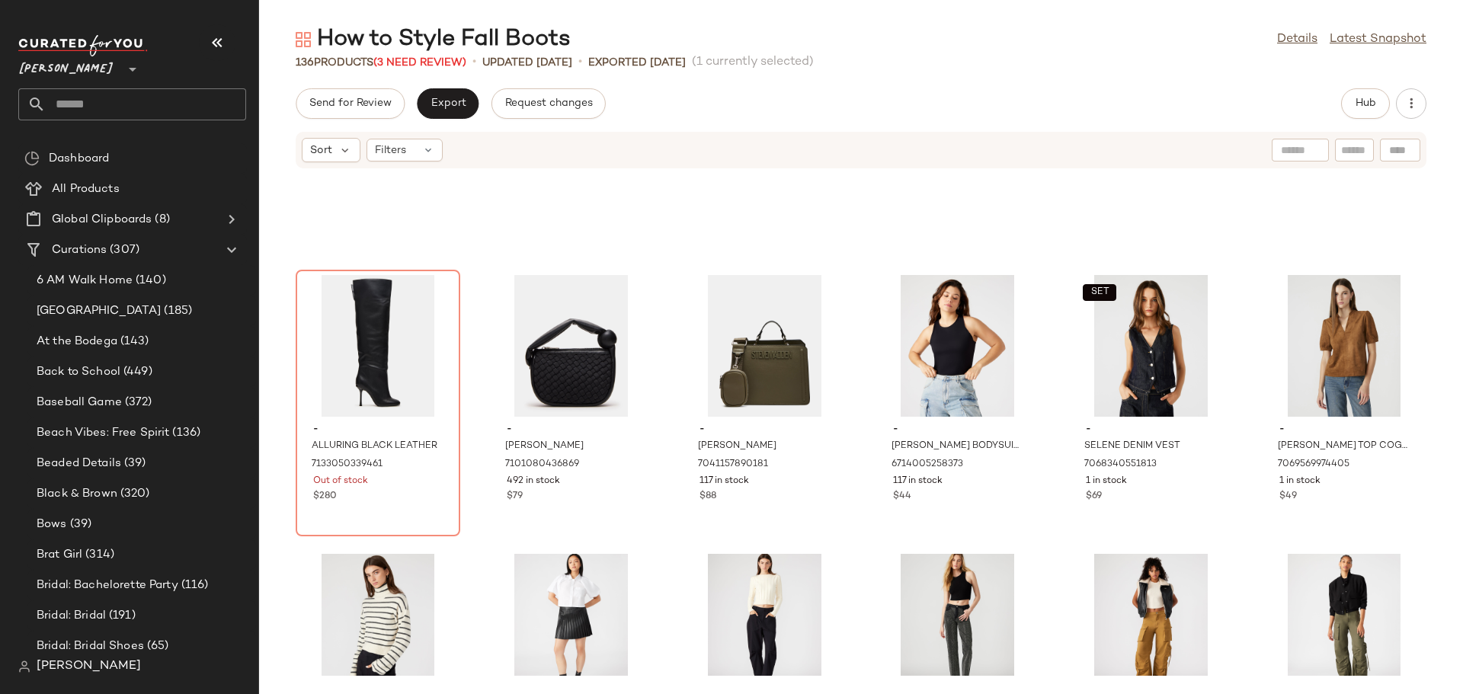
scroll to position [4353, 0]
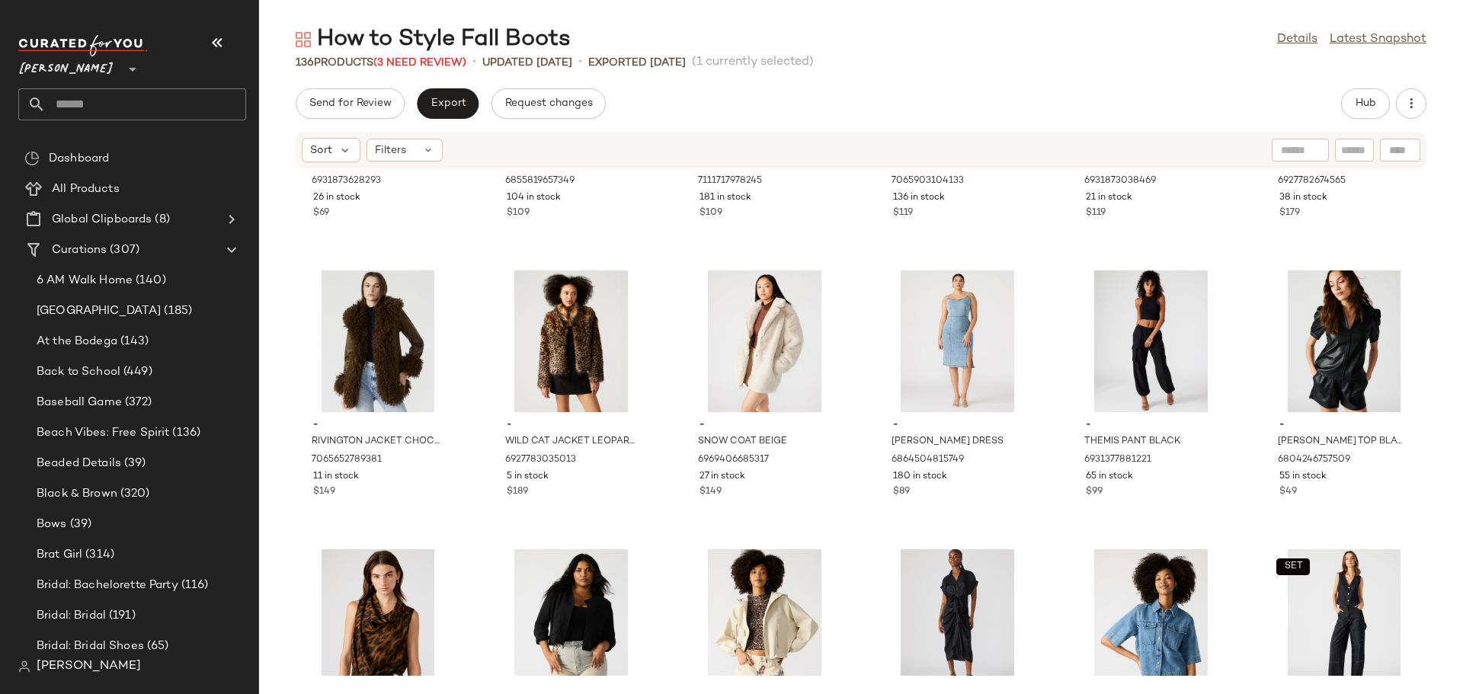
scroll to position [5420, 0]
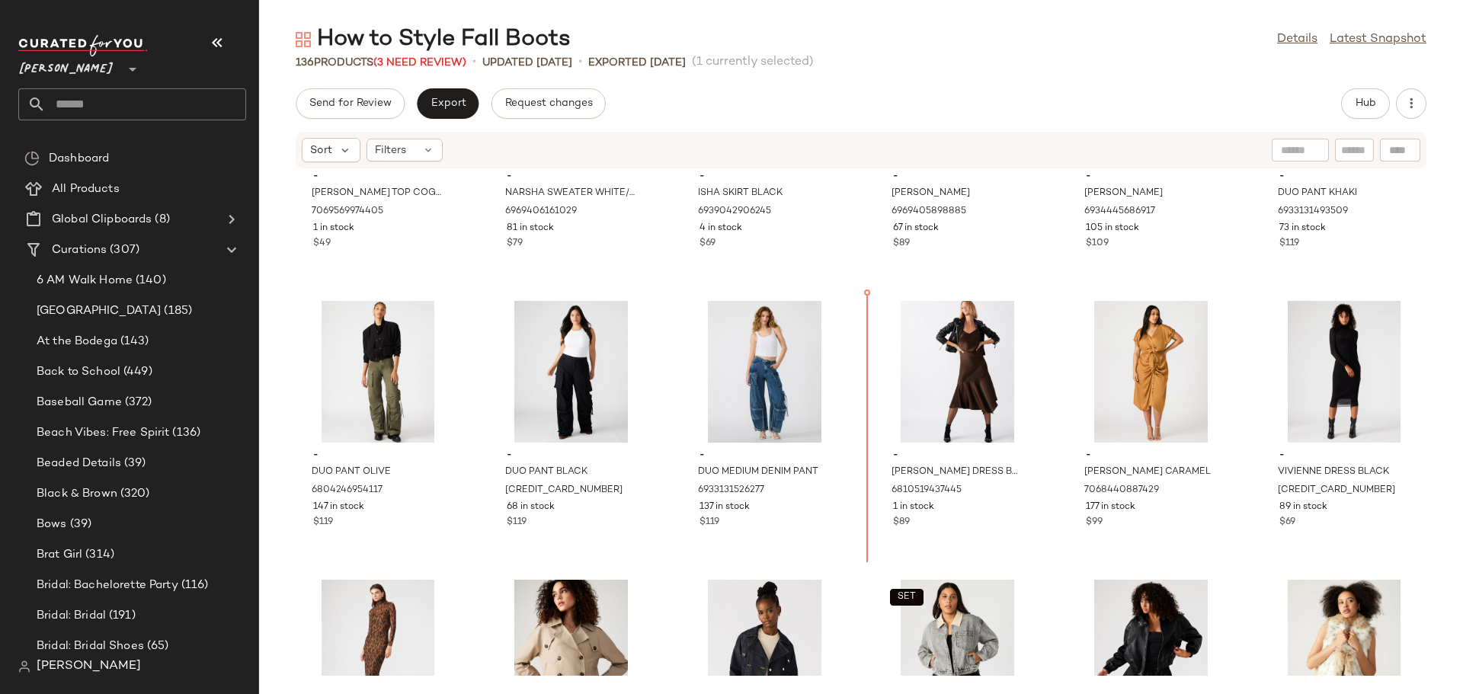
scroll to position [4884, 0]
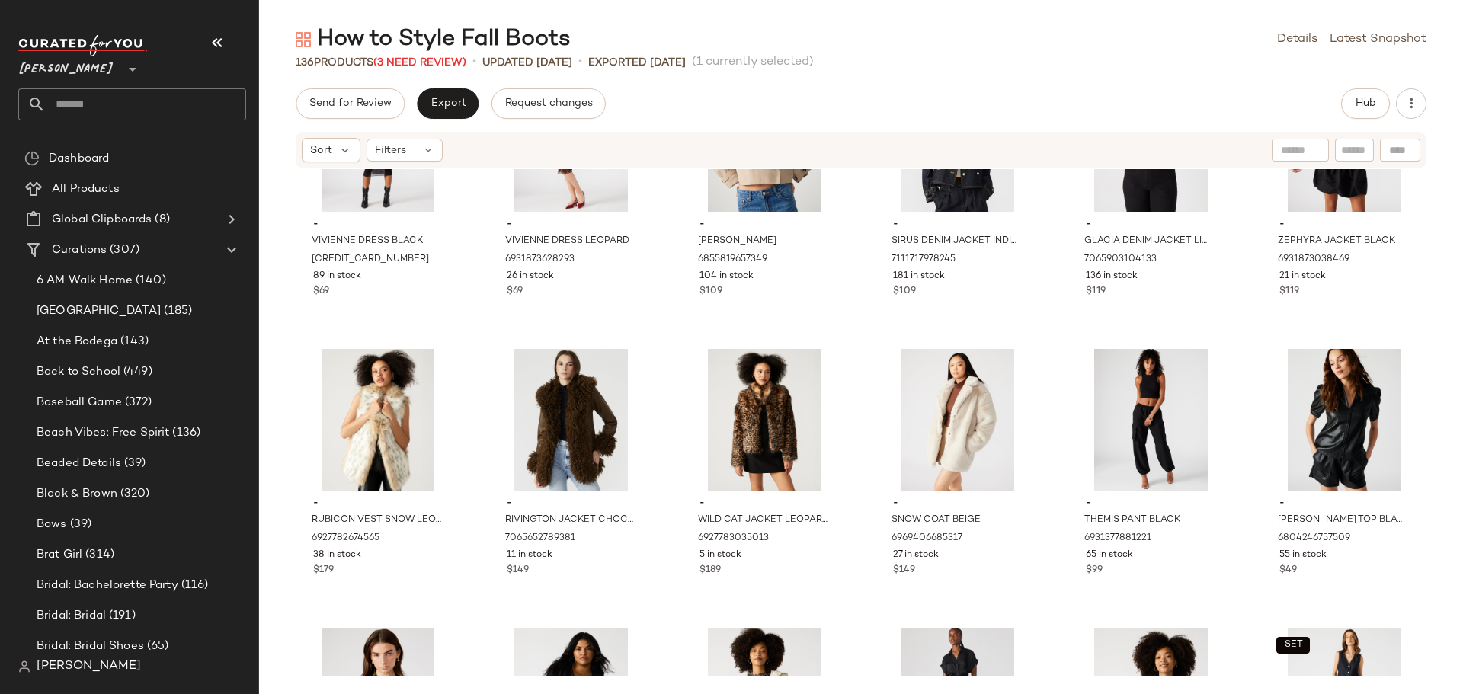
scroll to position [5341, 0]
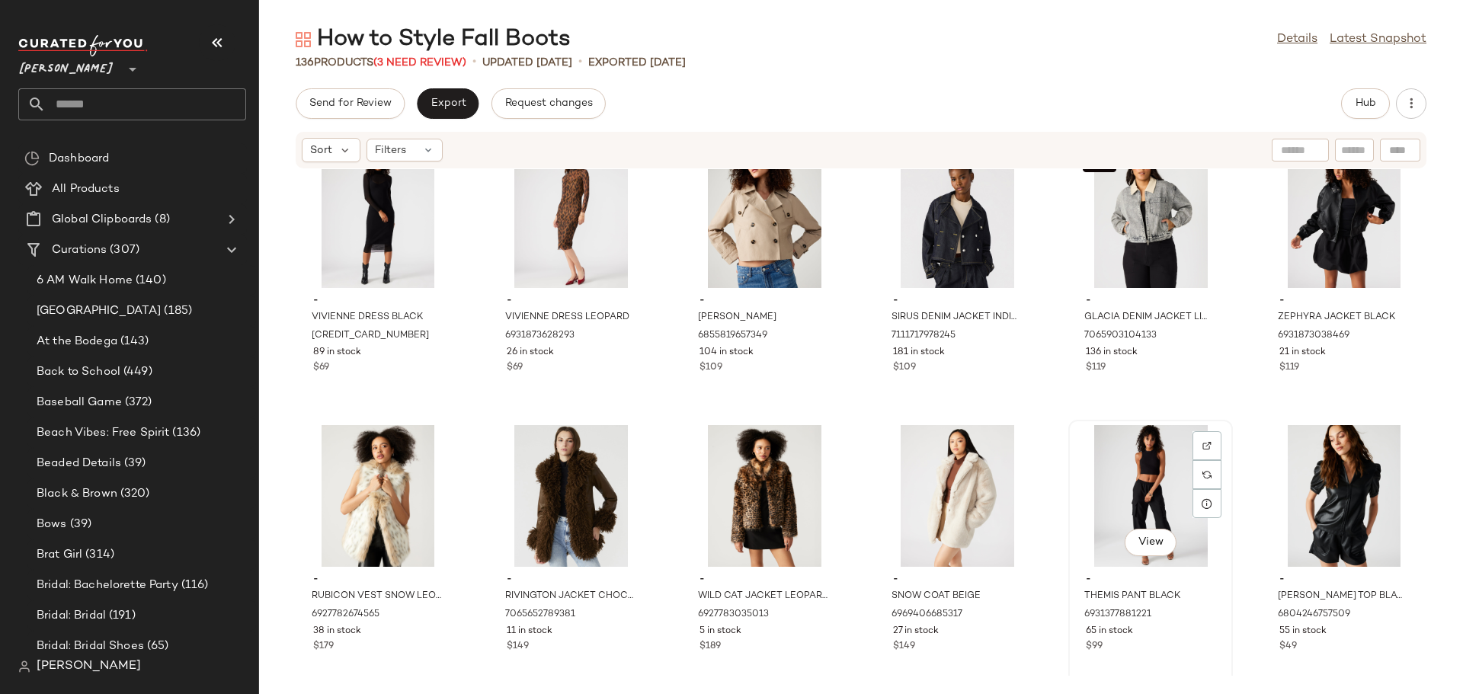
click at [1103, 488] on div "View" at bounding box center [1150, 496] width 154 height 142
click at [1202, 446] on img at bounding box center [1206, 445] width 9 height 9
click at [1115, 453] on div "View" at bounding box center [1150, 496] width 154 height 142
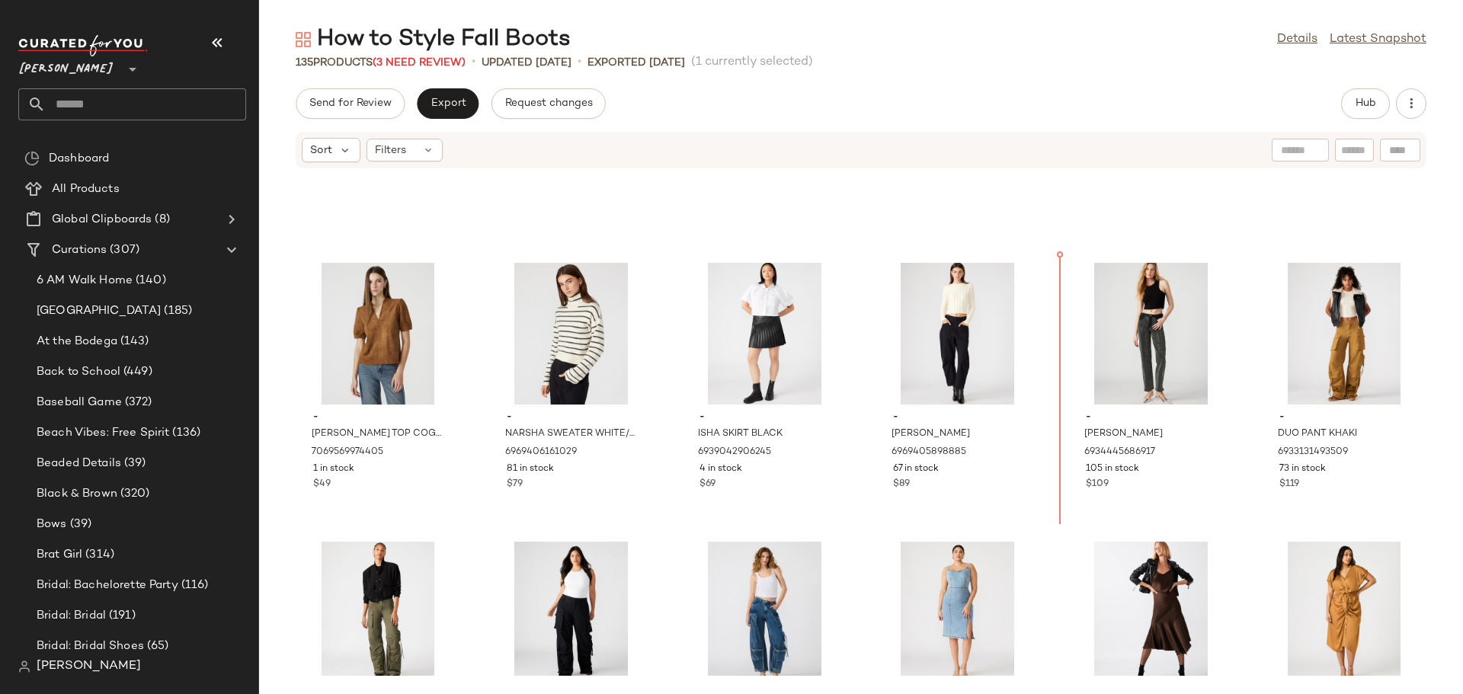
scroll to position [4667, 0]
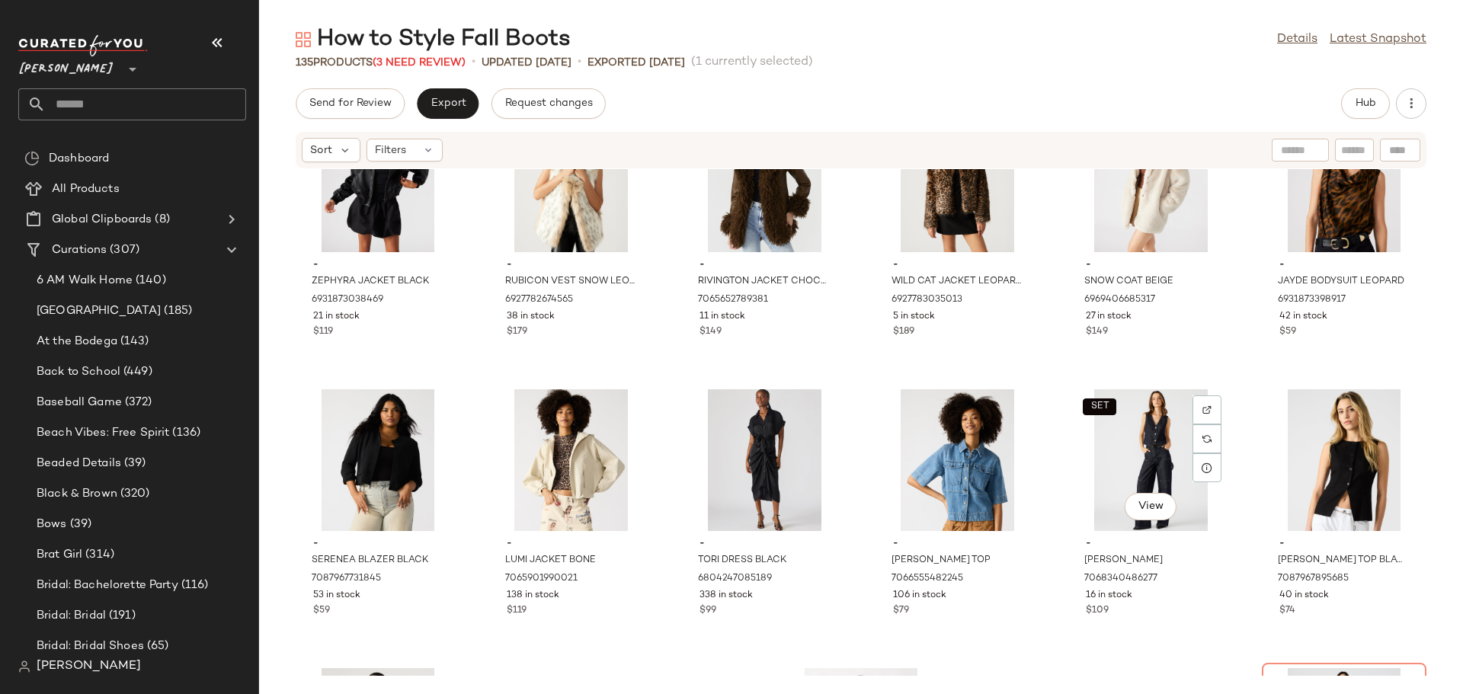
scroll to position [5581, 0]
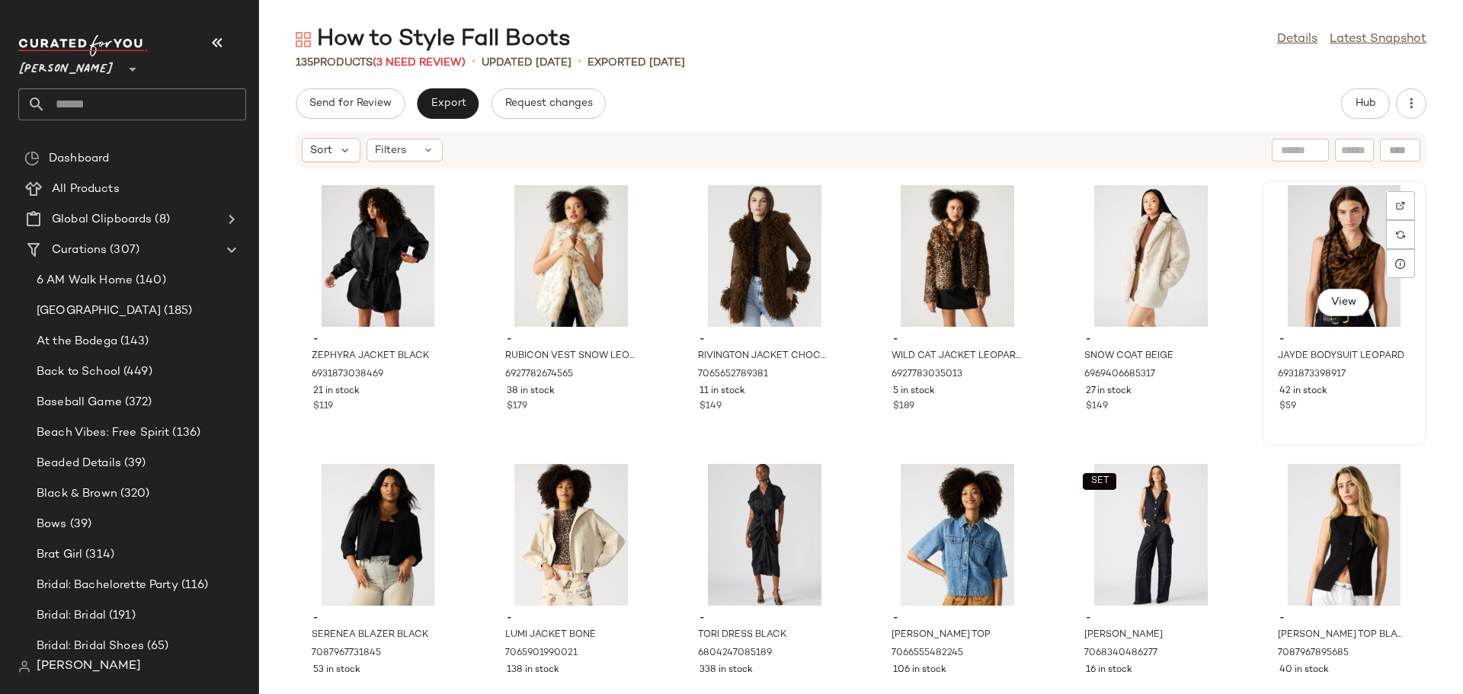
click at [1300, 253] on div "View" at bounding box center [1344, 256] width 154 height 142
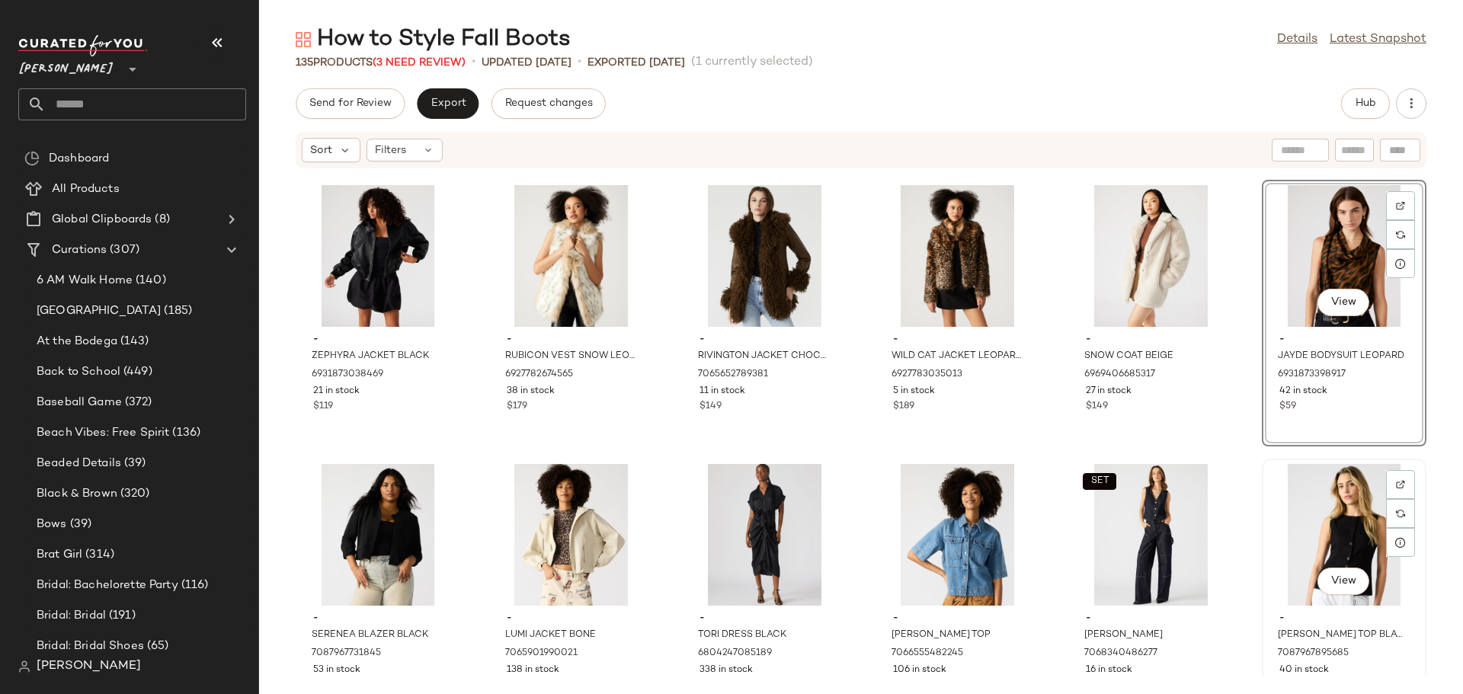
click at [1268, 529] on div "View" at bounding box center [1344, 535] width 154 height 142
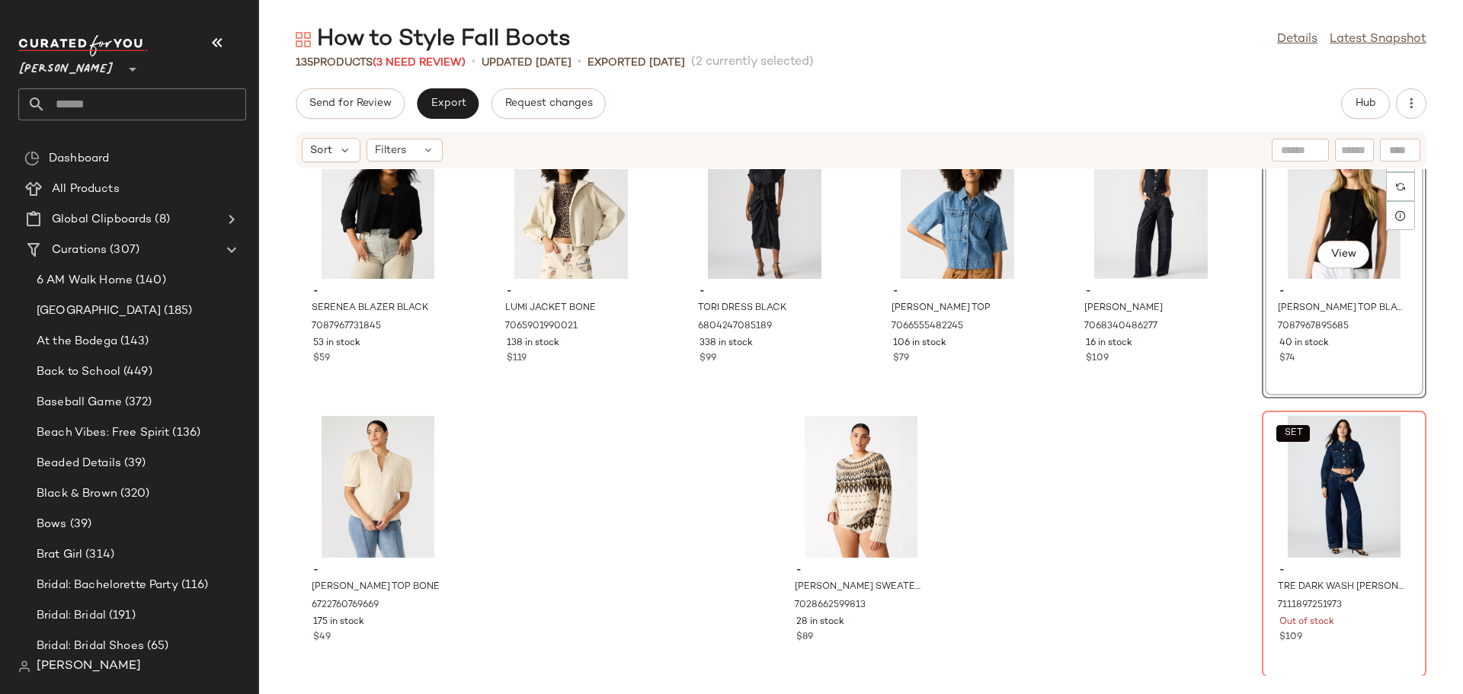
scroll to position [5910, 0]
click at [362, 478] on div "View" at bounding box center [378, 485] width 154 height 142
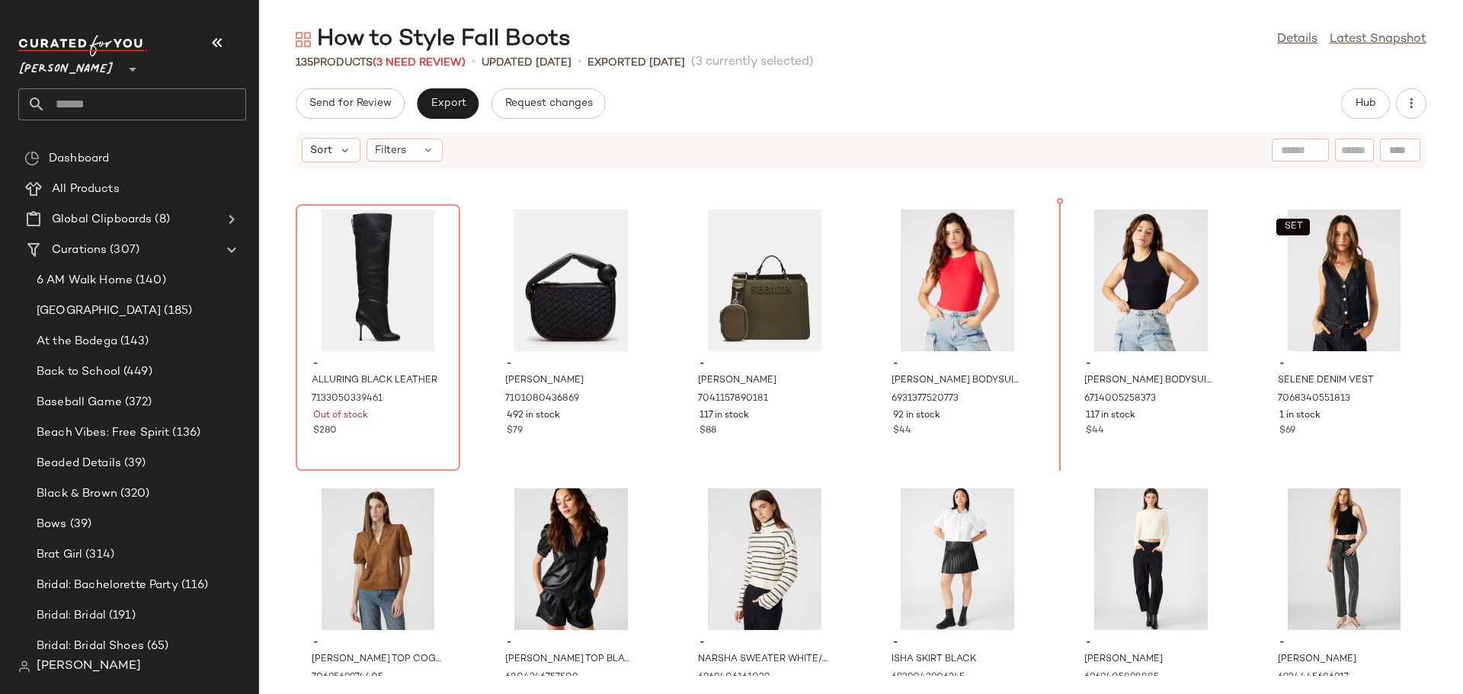
scroll to position [4404, 0]
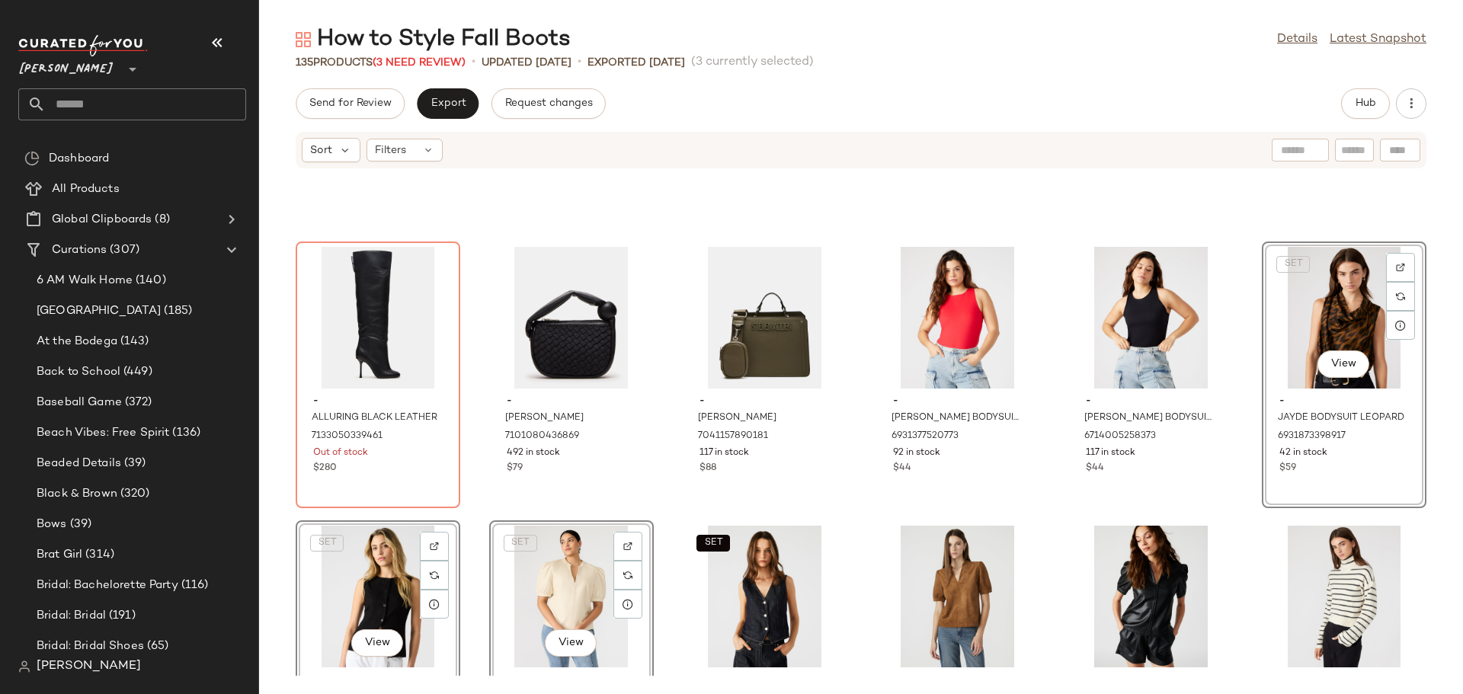
click at [472, 506] on div "- ALLURING BLACK LEATHER 7133050339461 Out of stock $280 - NATASHA BAG BLACK 71…" at bounding box center [861, 422] width 1204 height 507
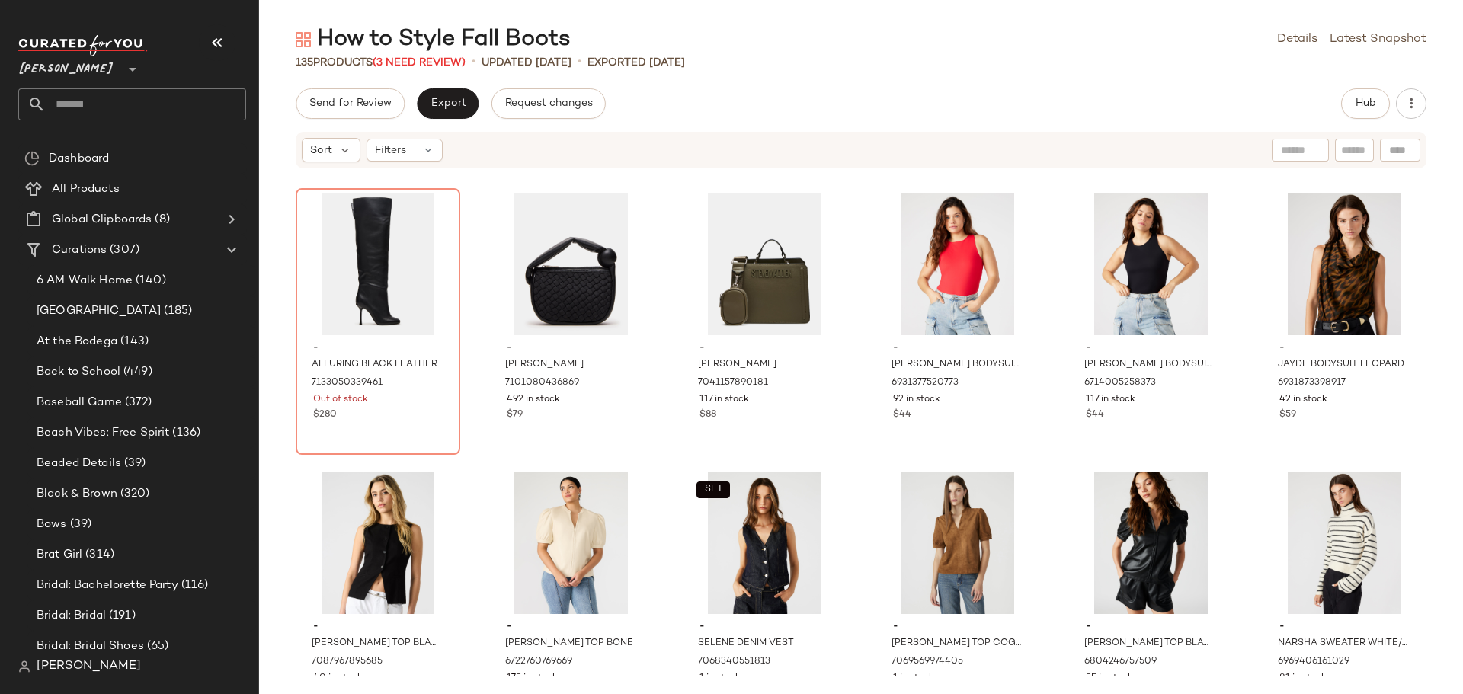
scroll to position [4481, 0]
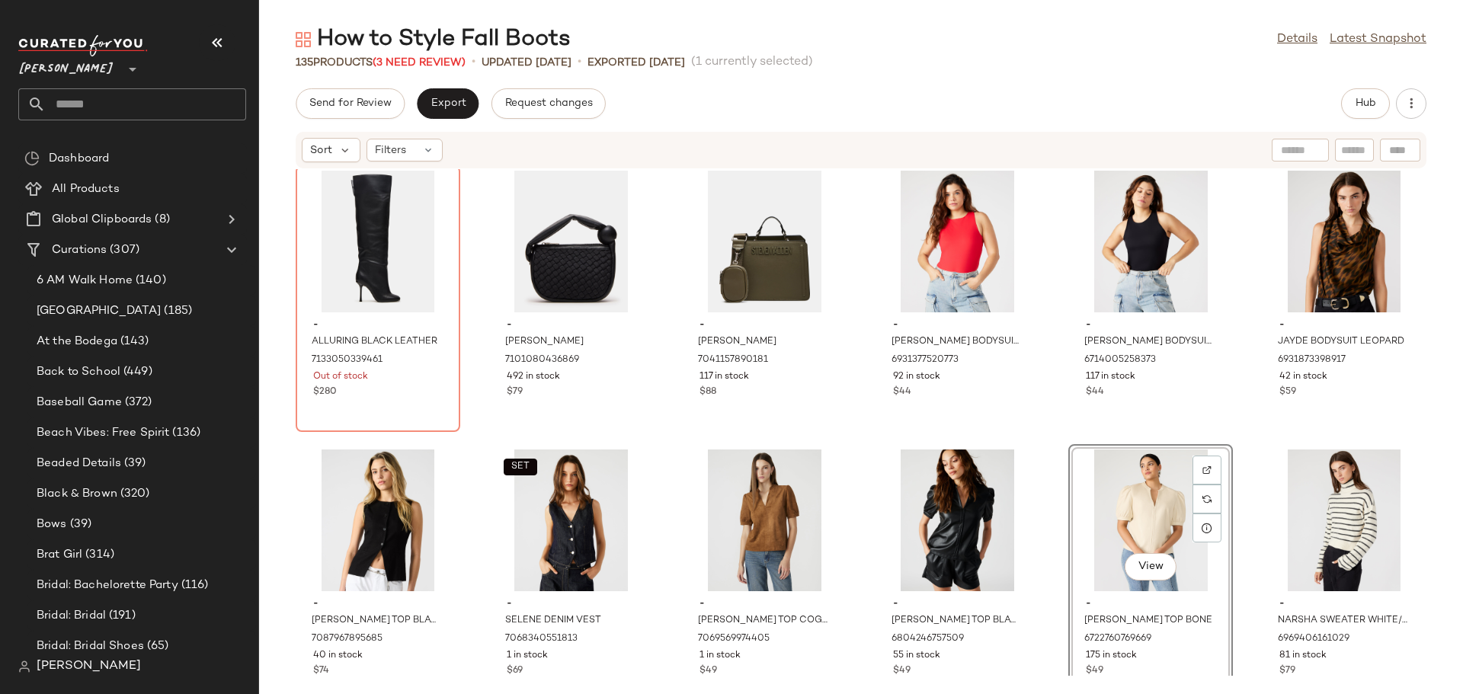
click at [664, 604] on div "- ALLURING BLACK LEATHER 7133050339461 Out of stock $280 - NATASHA BAG BLACK 71…" at bounding box center [861, 422] width 1204 height 507
click at [573, 504] on div "SET View" at bounding box center [571, 520] width 154 height 142
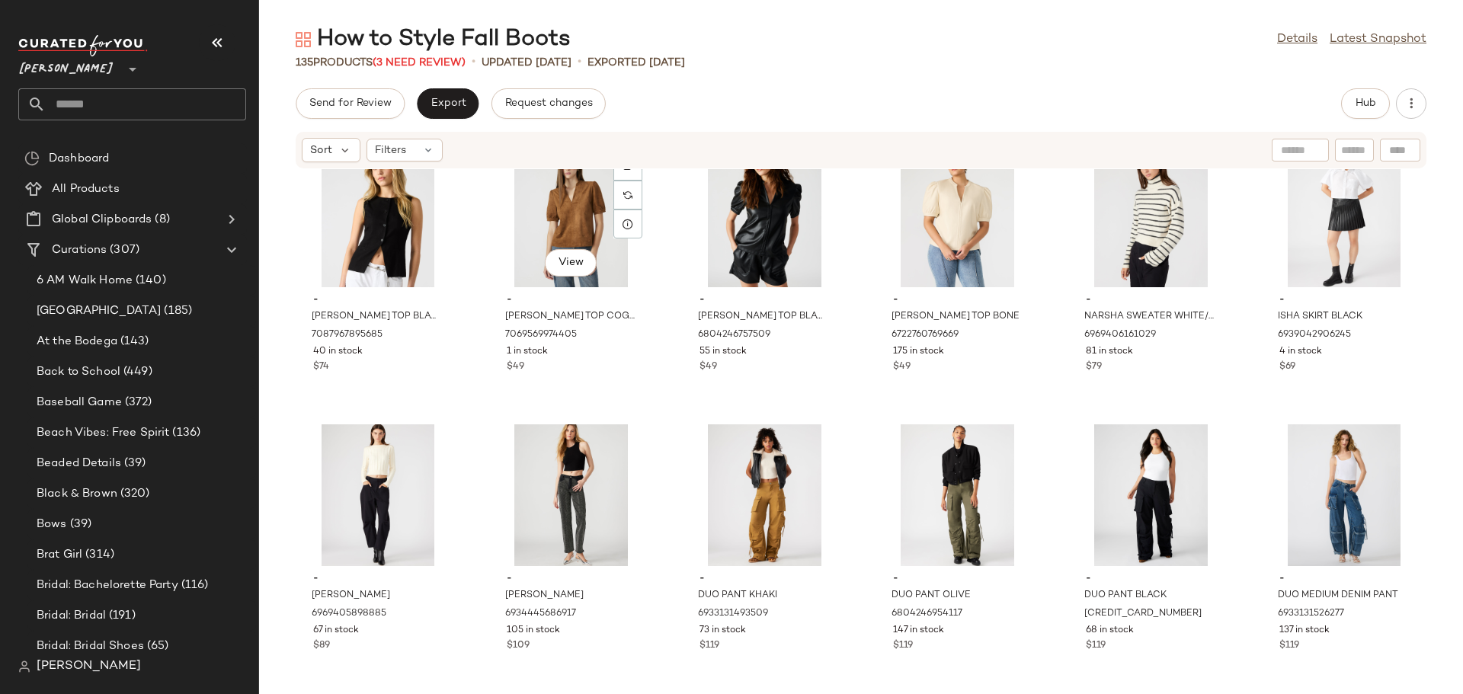
scroll to position [4785, 0]
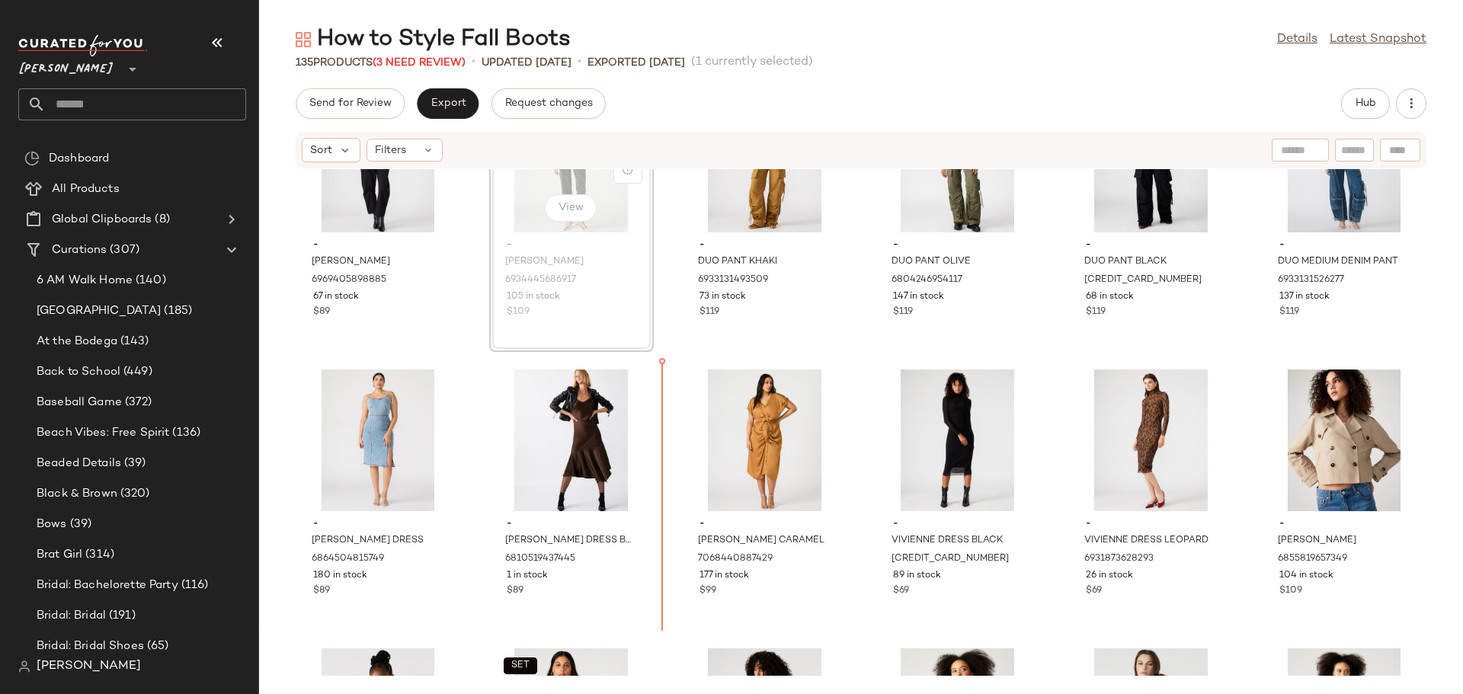
scroll to position [5118, 0]
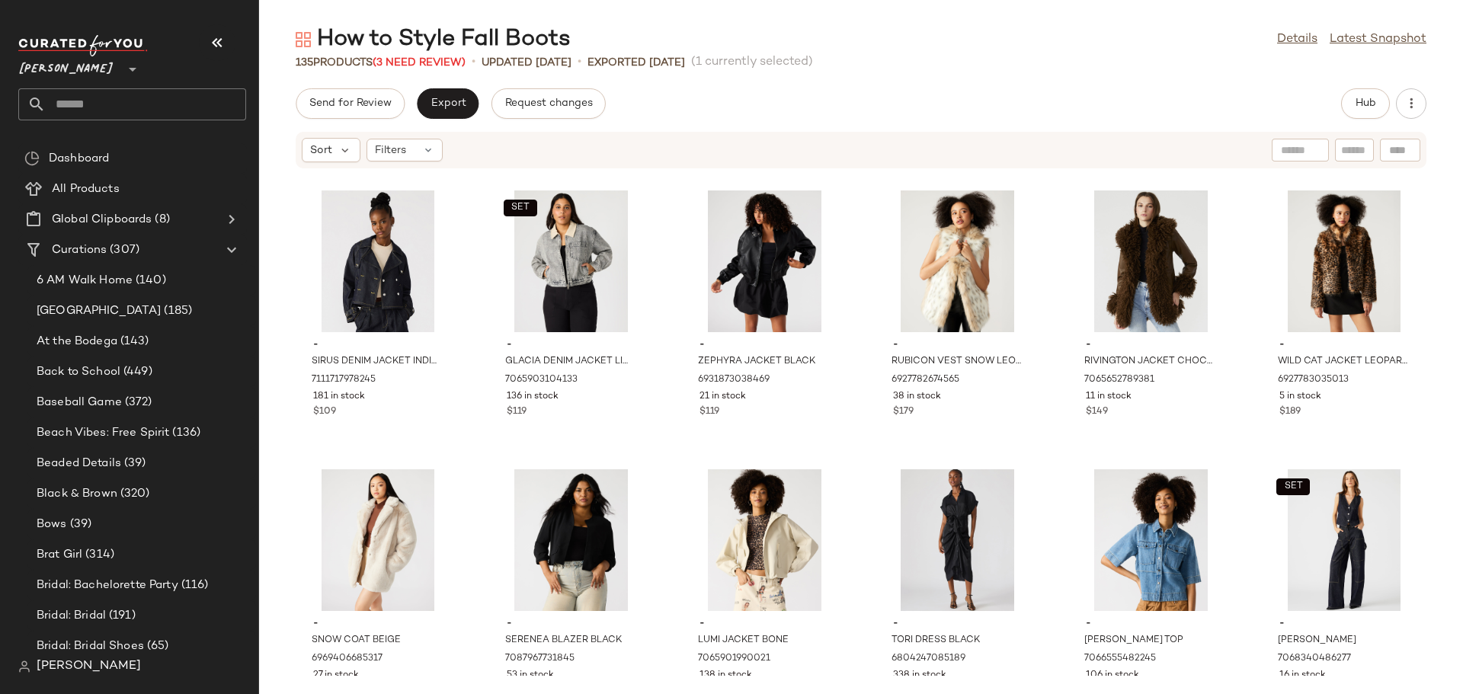
scroll to position [5575, 0]
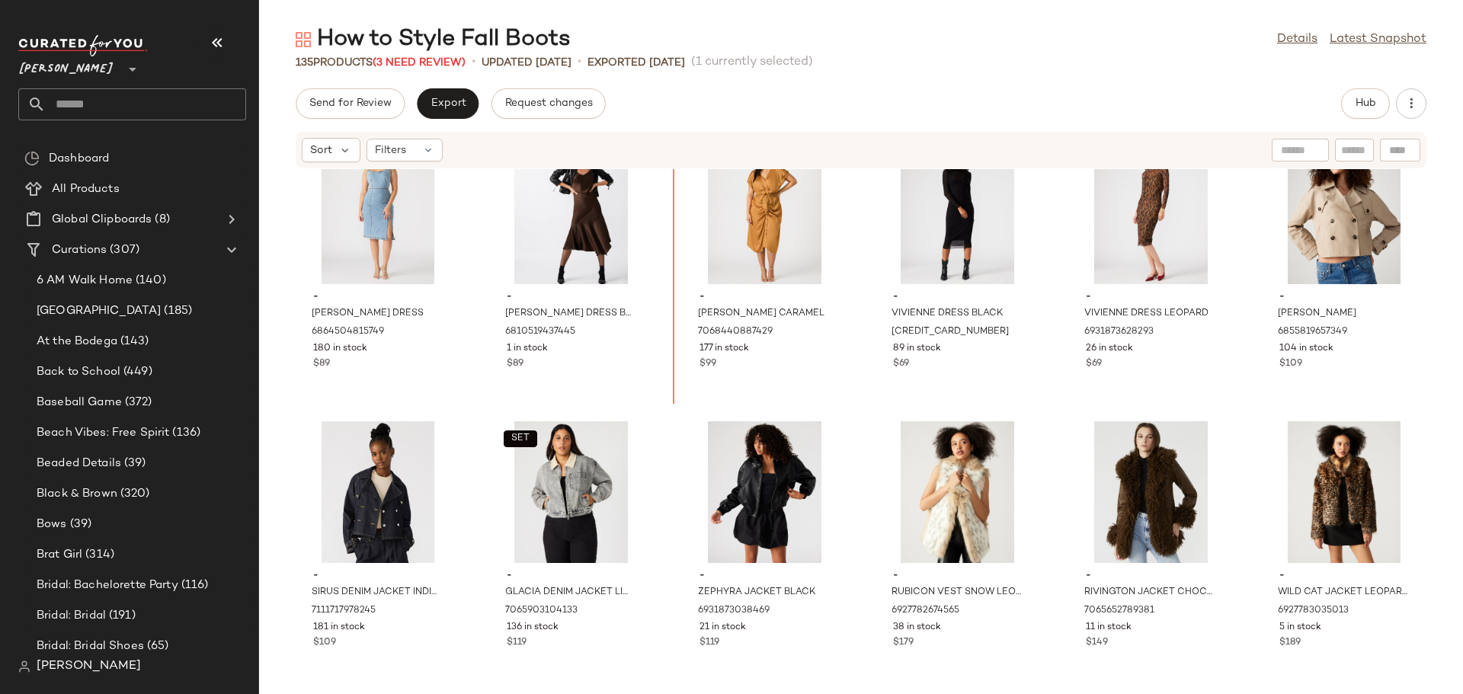
scroll to position [5338, 0]
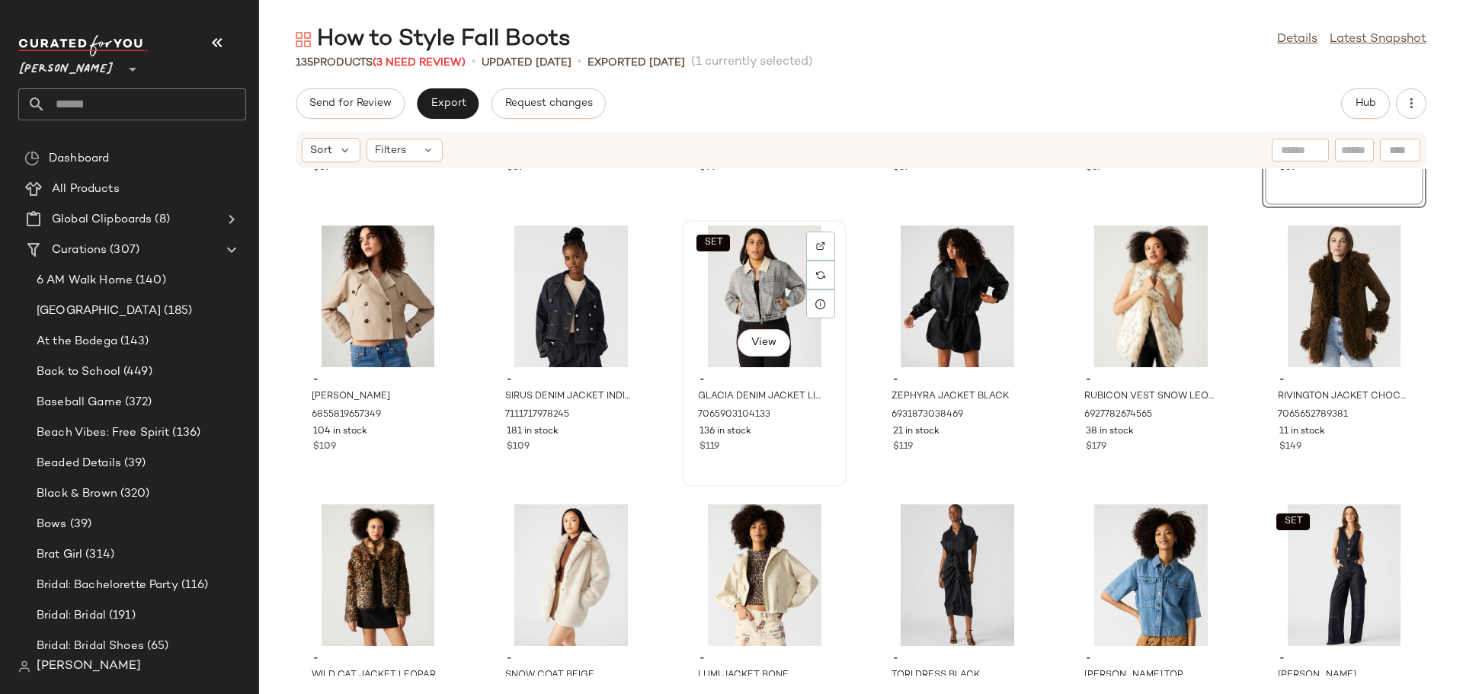
scroll to position [5567, 0]
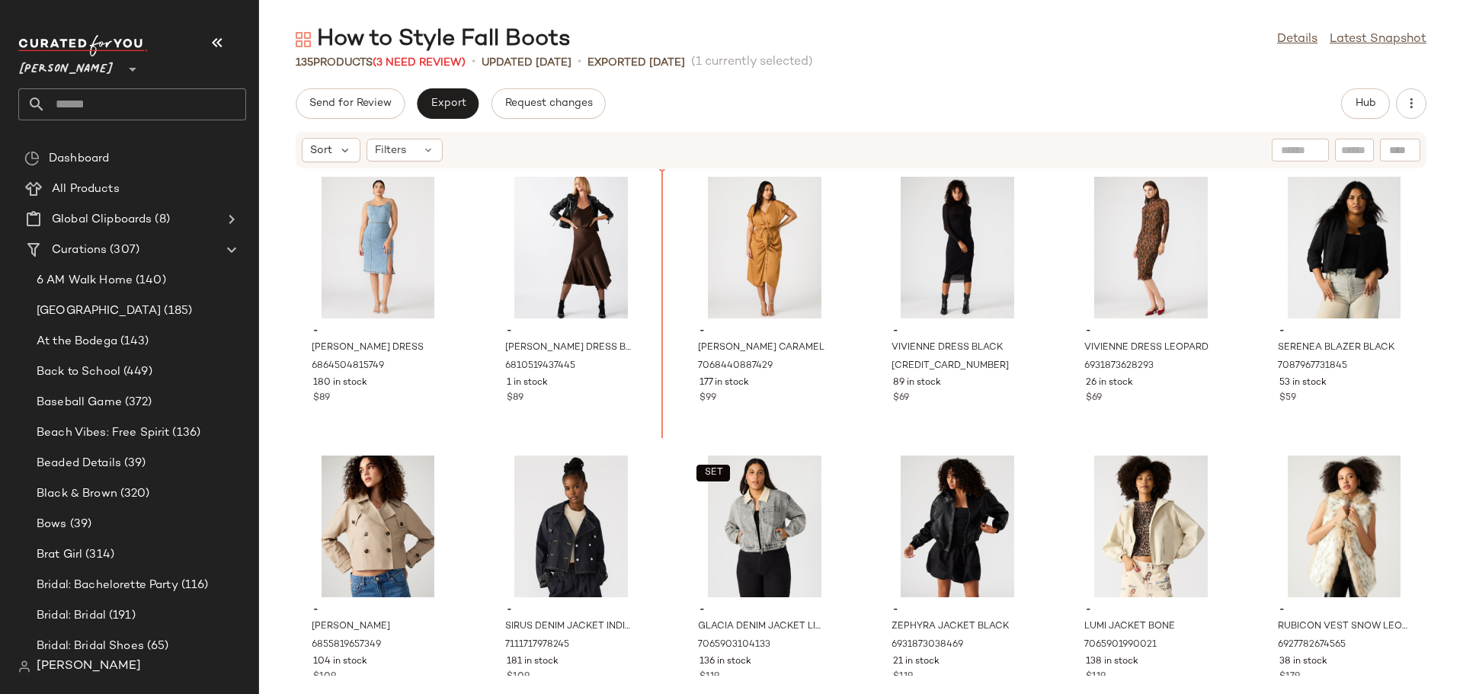
scroll to position [5275, 0]
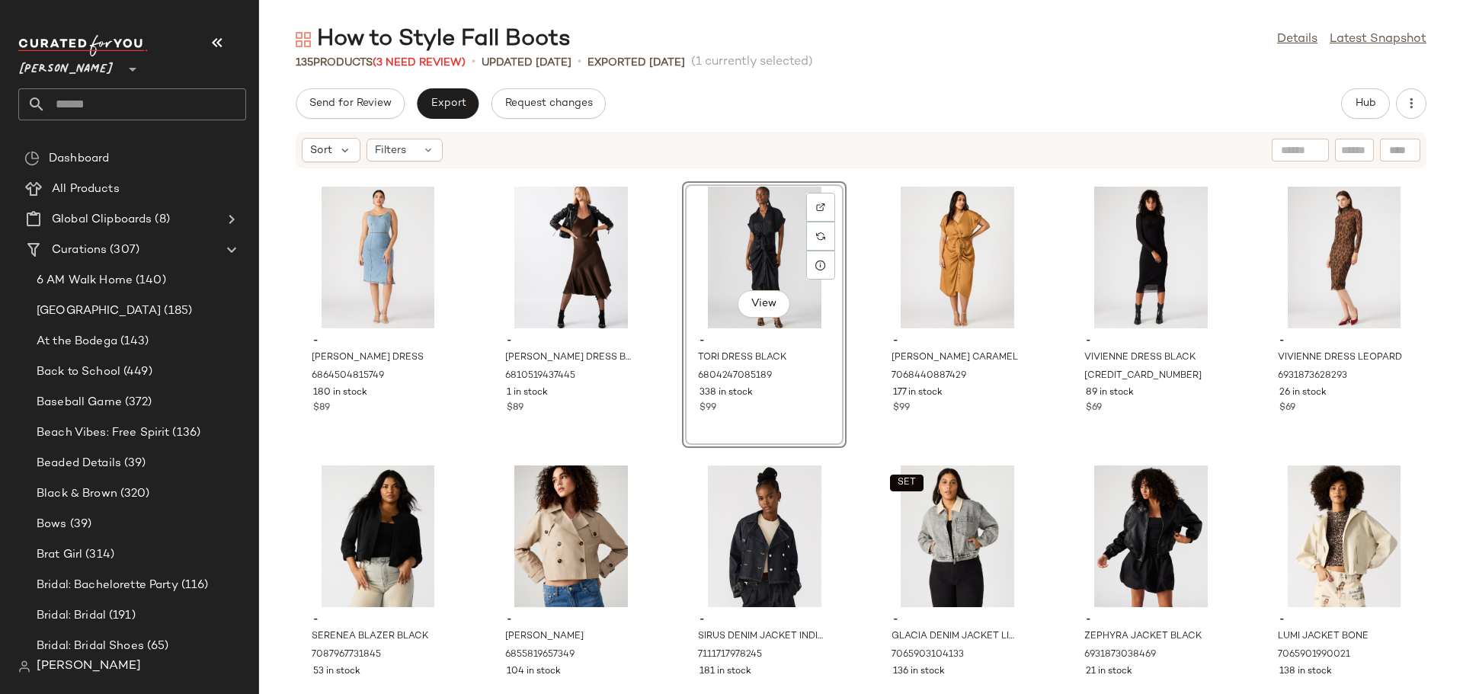
scroll to position [5275, 0]
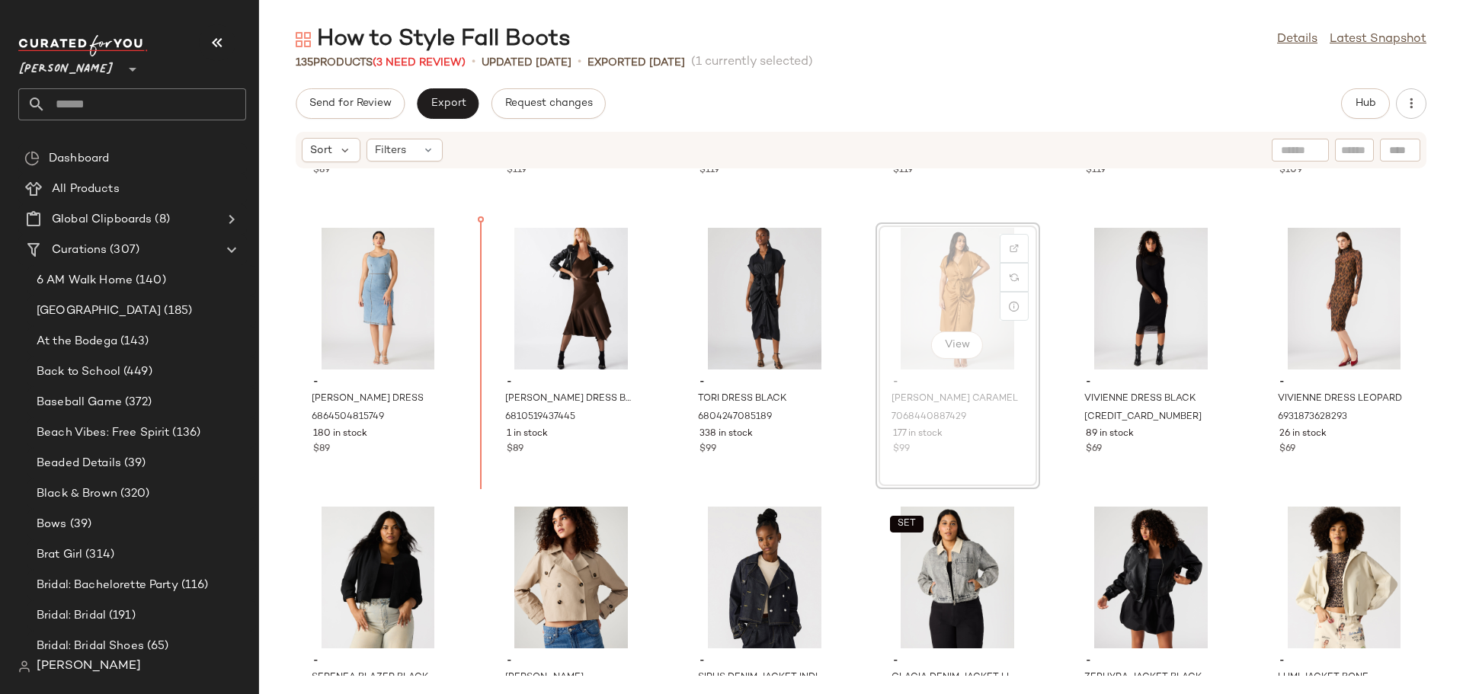
scroll to position [5256, 0]
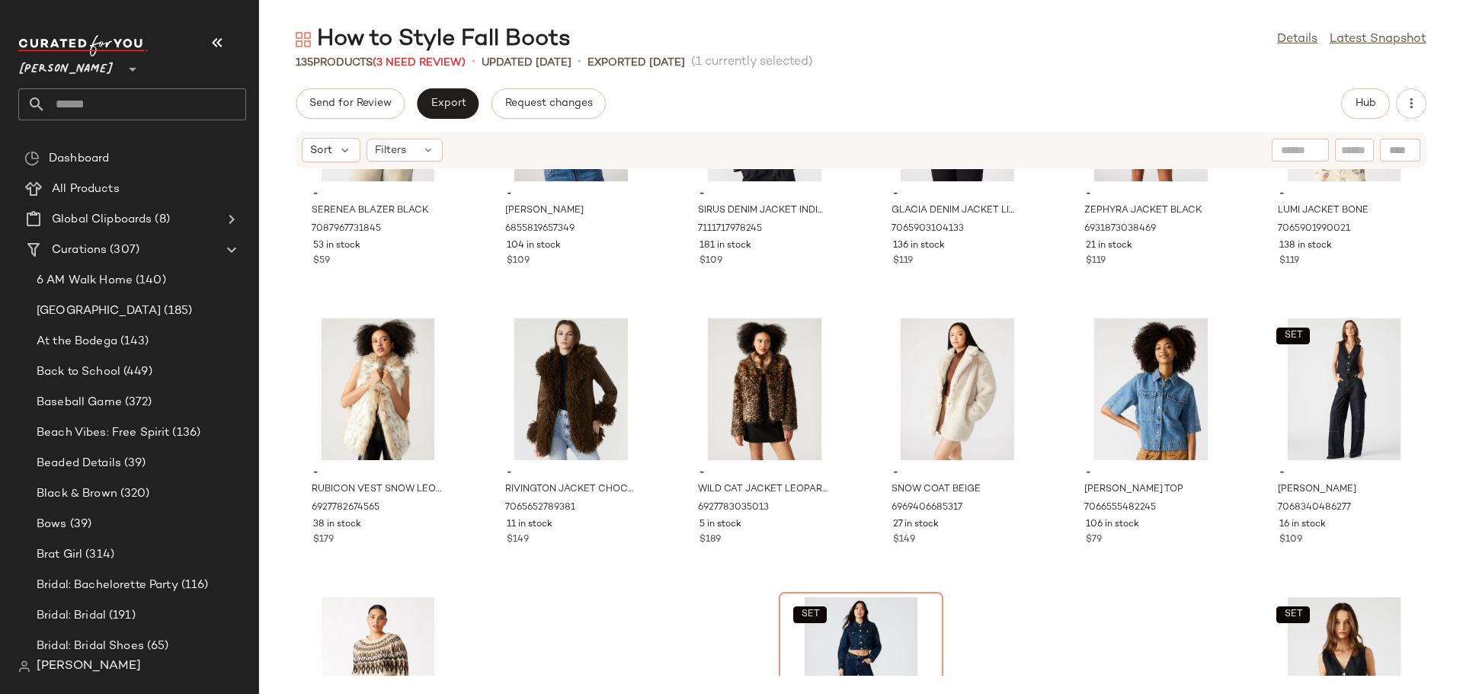
scroll to position [5713, 0]
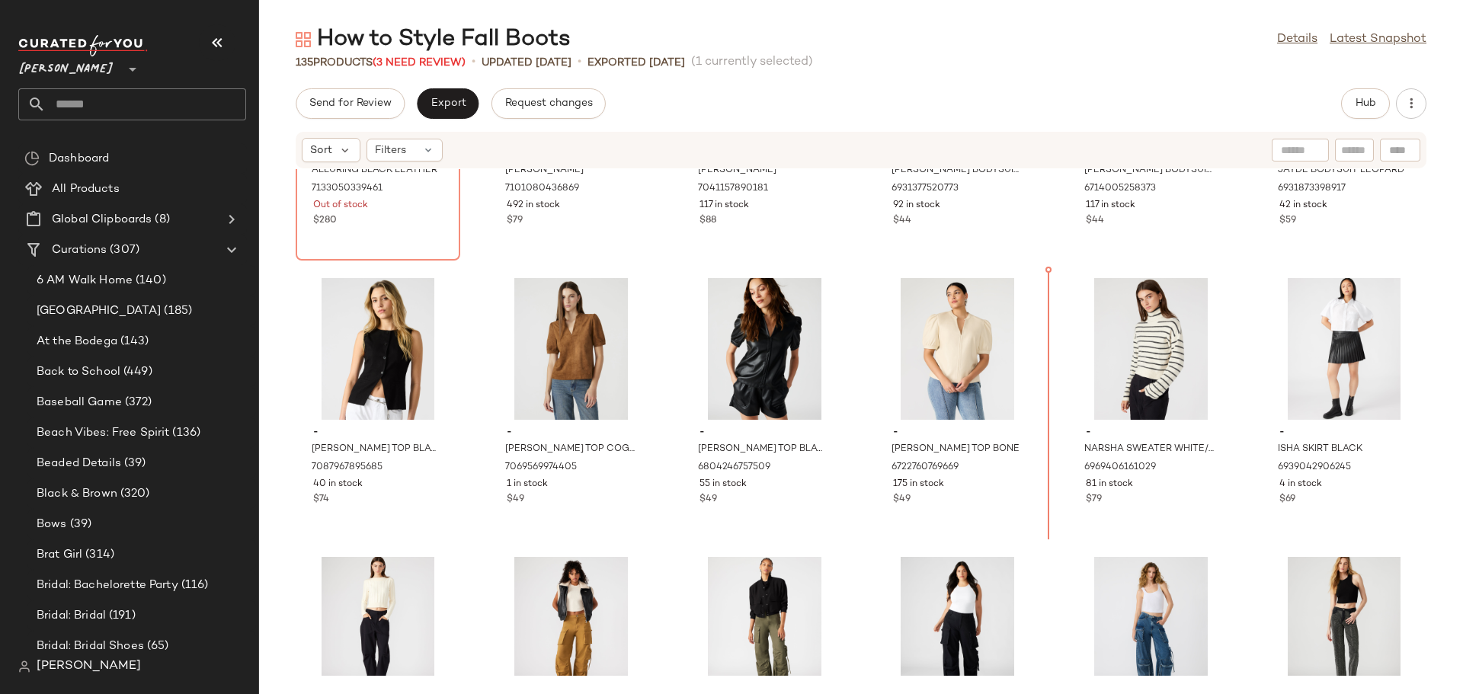
scroll to position [4648, 0]
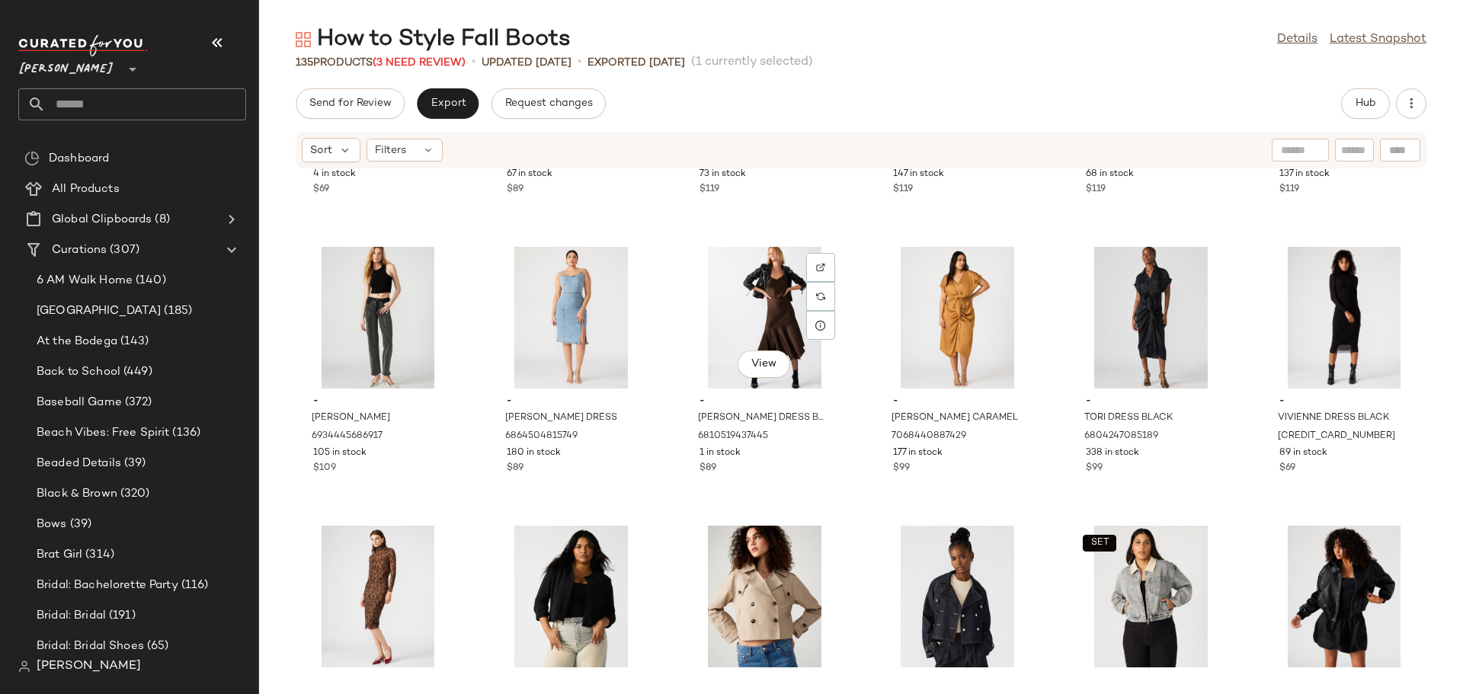
scroll to position [5258, 0]
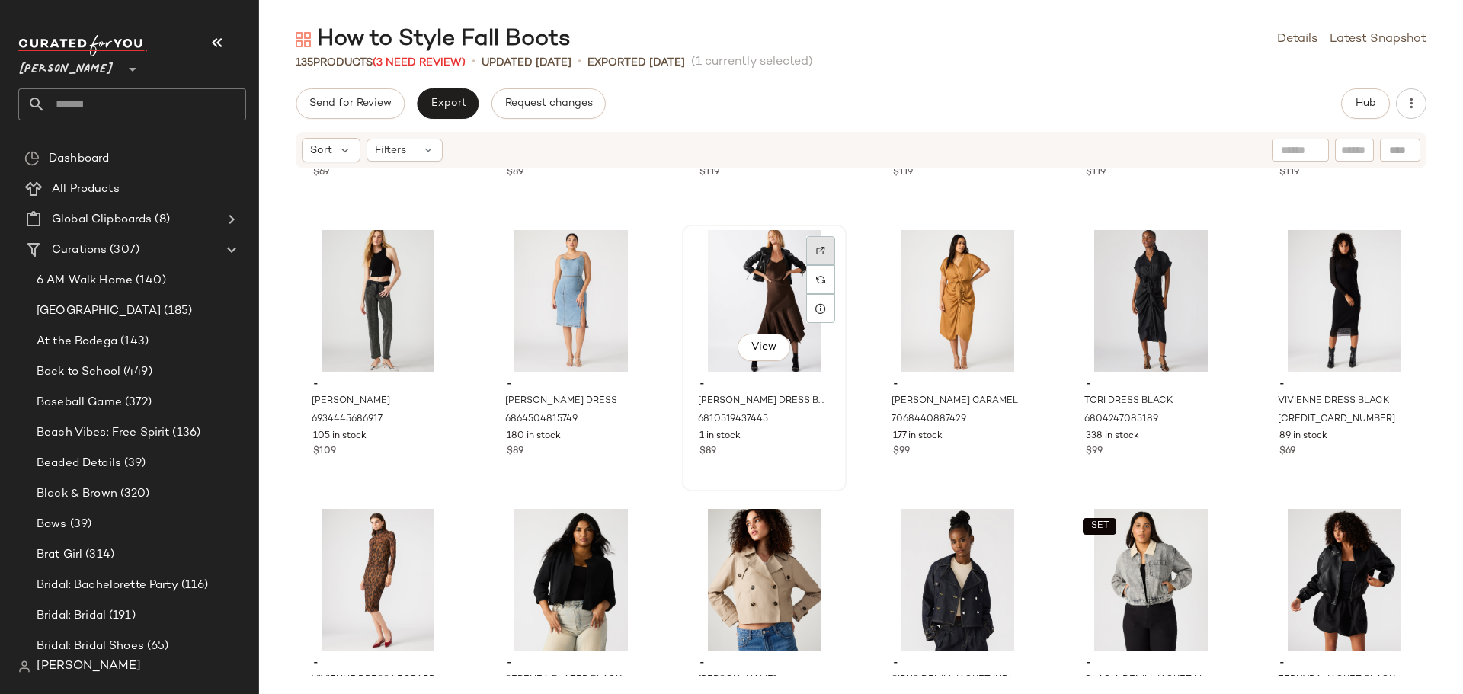
click at [817, 265] on div at bounding box center [820, 279] width 29 height 29
click at [734, 310] on div "View" at bounding box center [764, 301] width 154 height 142
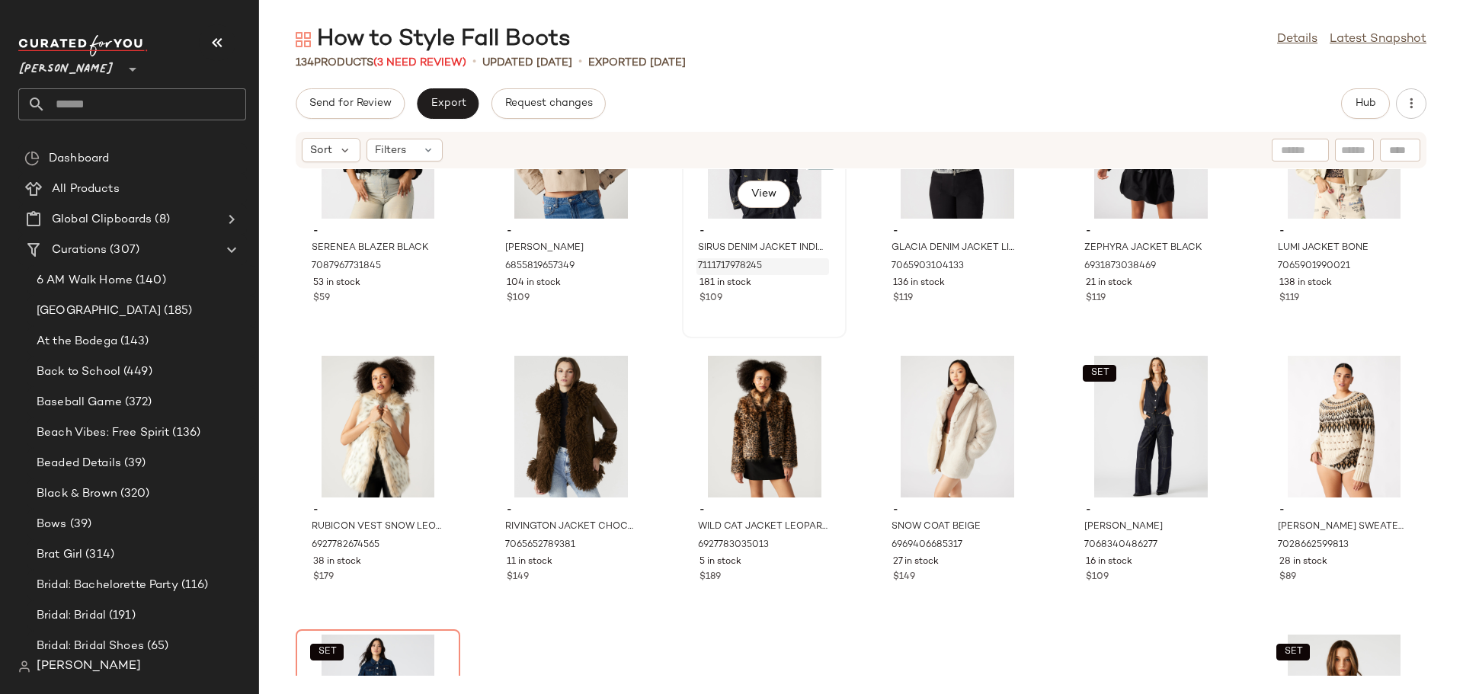
scroll to position [5715, 0]
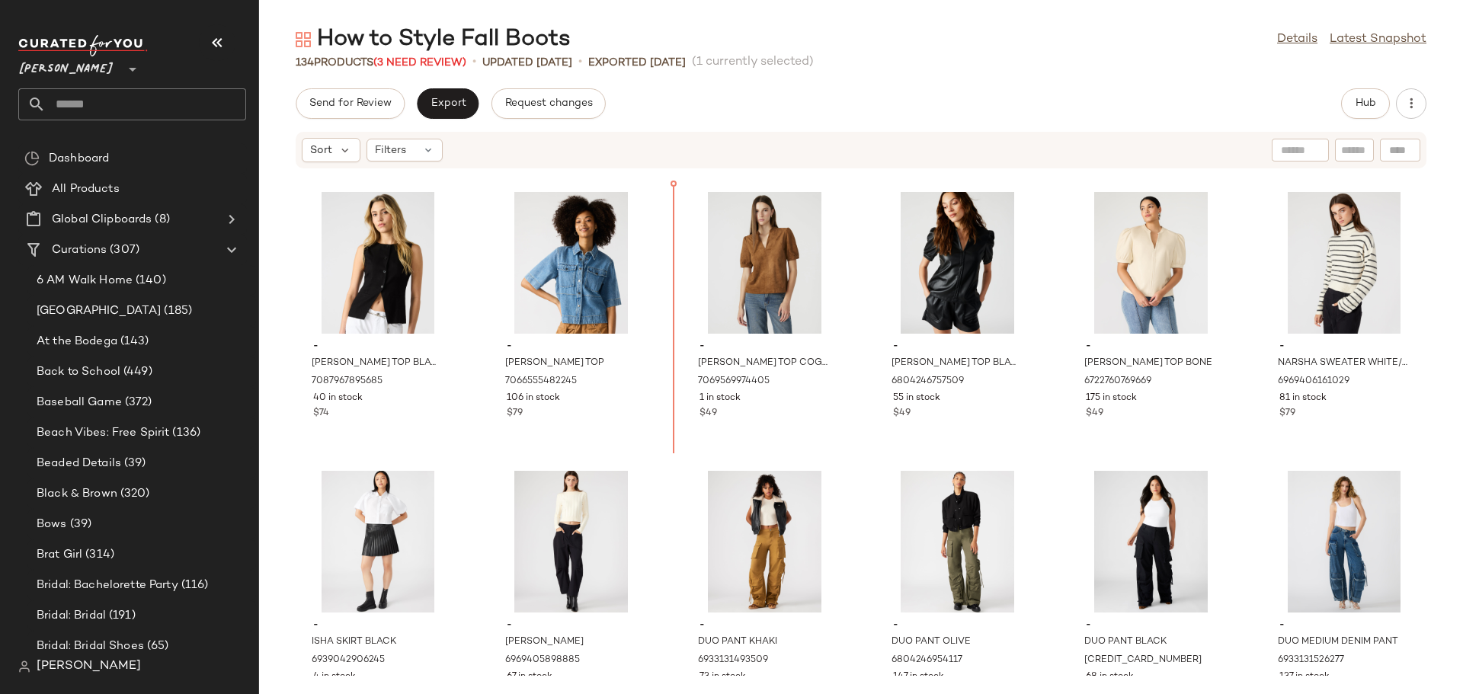
scroll to position [4736, 0]
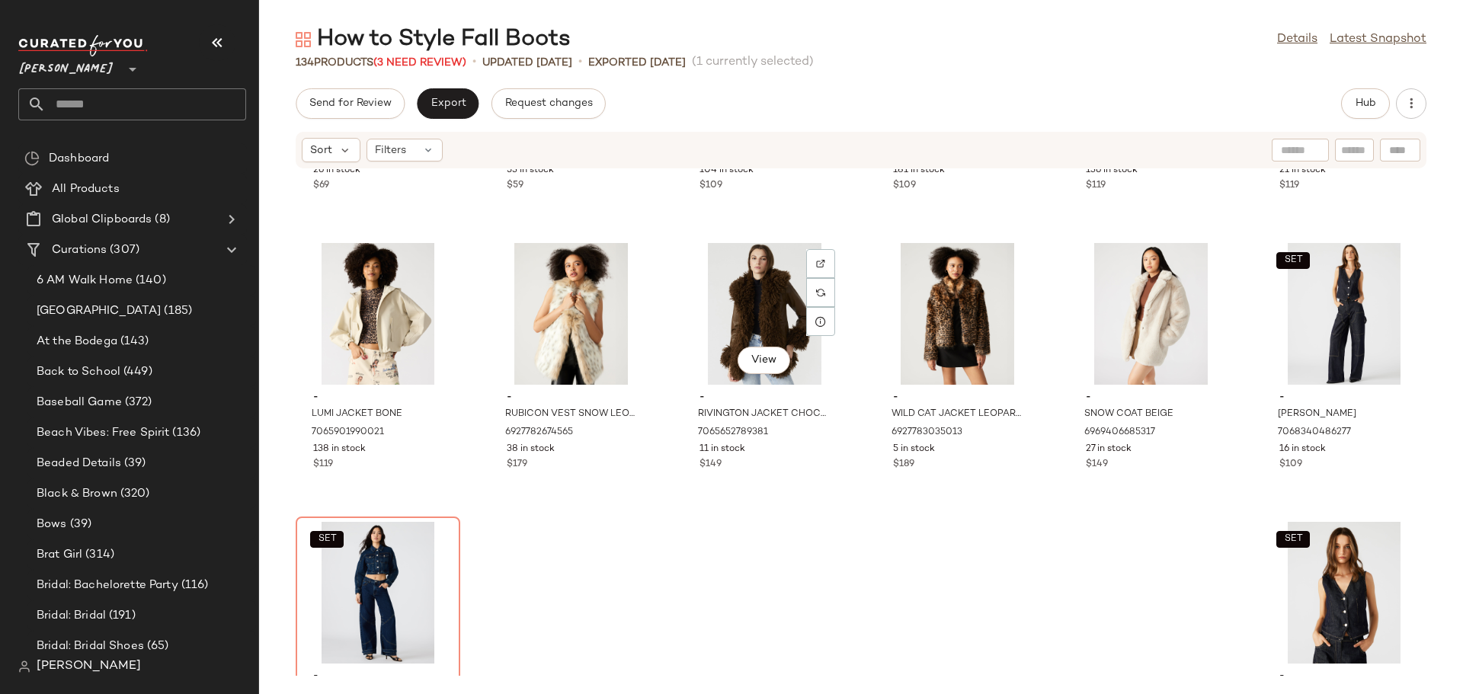
scroll to position [5803, 0]
click at [1293, 346] on div "SET View" at bounding box center [1344, 313] width 154 height 142
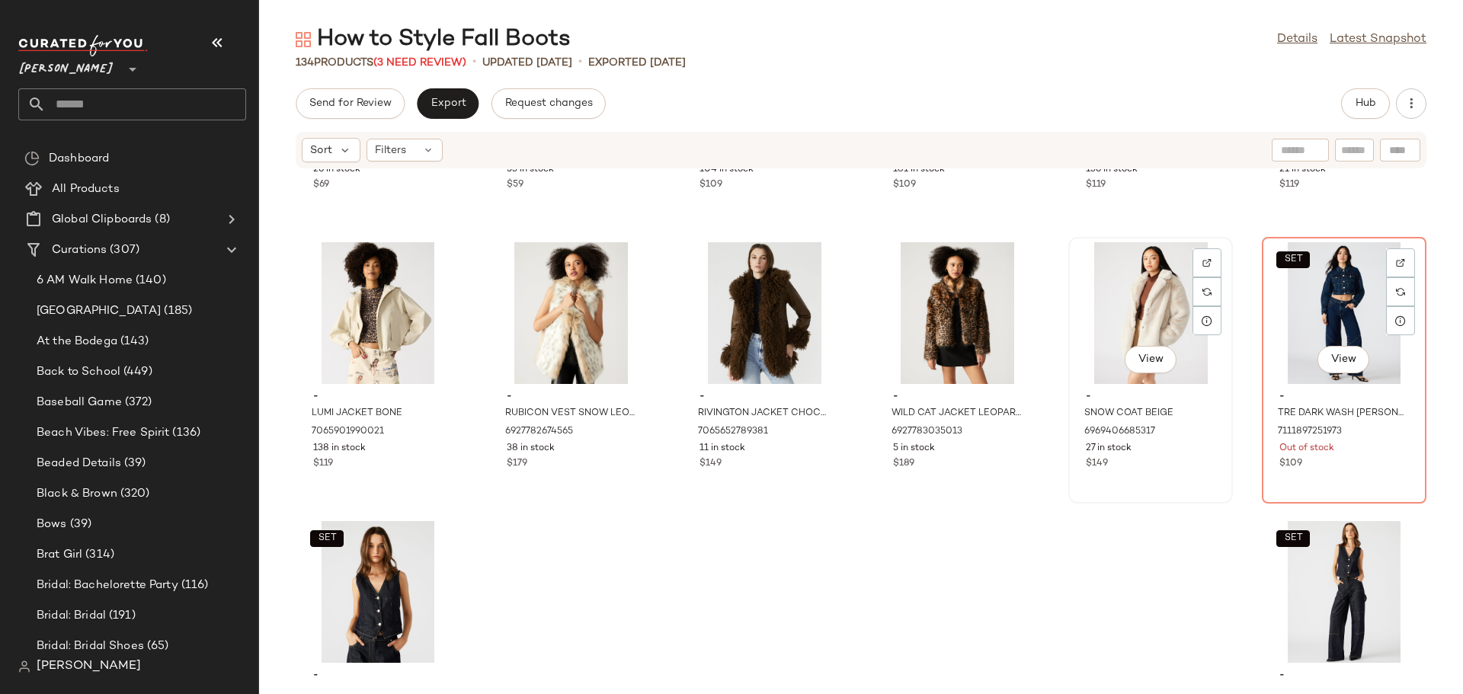
scroll to position [5727, 0]
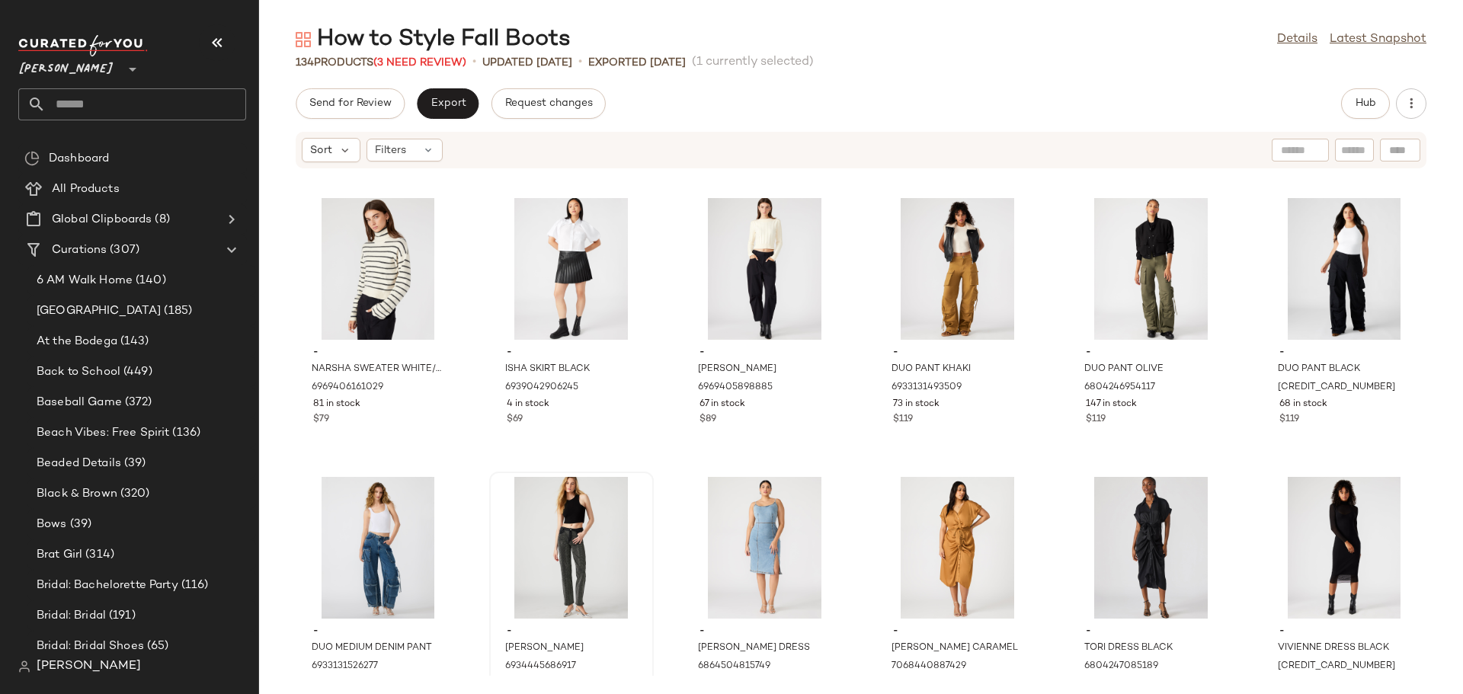
scroll to position [5015, 0]
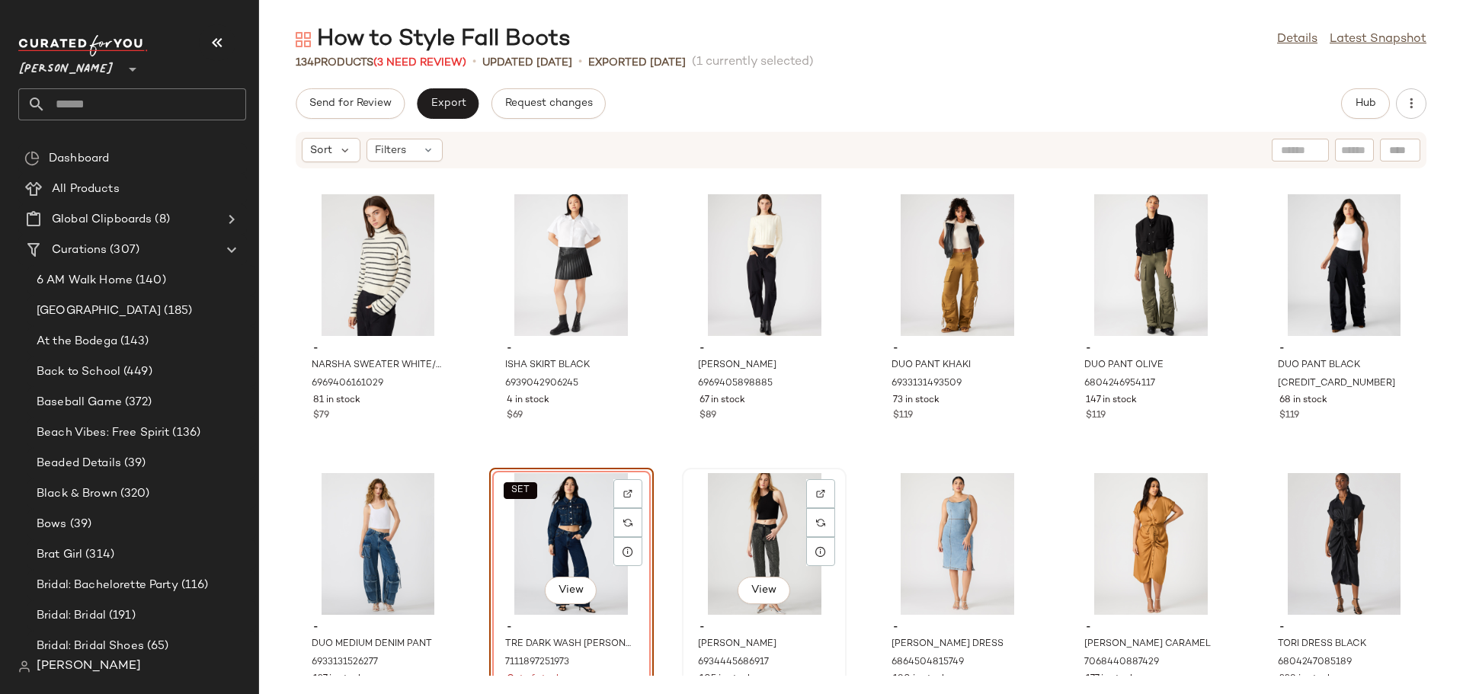
click at [682, 529] on div "View - JESSE JEAN BLACK 6934445686917 105 in stock $109" at bounding box center [764, 601] width 165 height 267
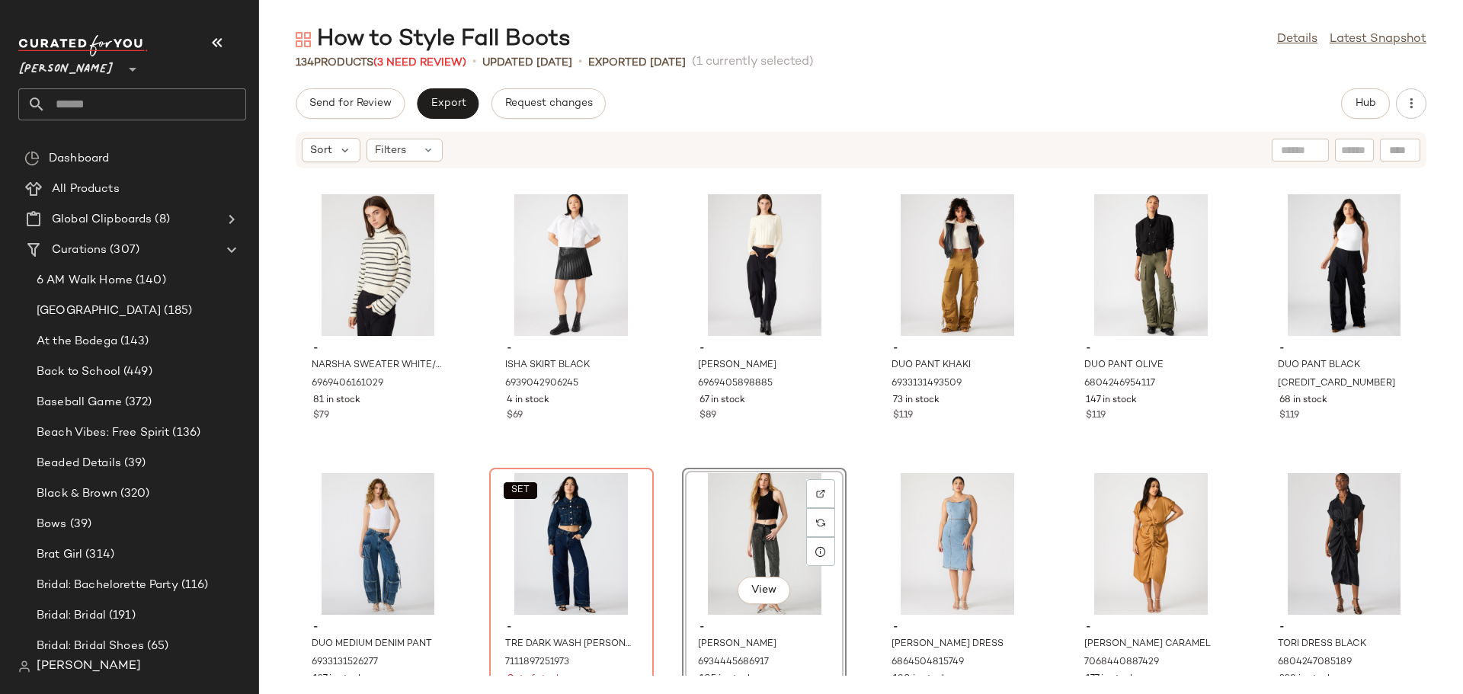
click at [664, 523] on div "- NARSHA SWEATER WHITE/BLACK 6969406161029 81 in stock $79 - ISHA SKIRT BLACK 6…" at bounding box center [861, 422] width 1204 height 507
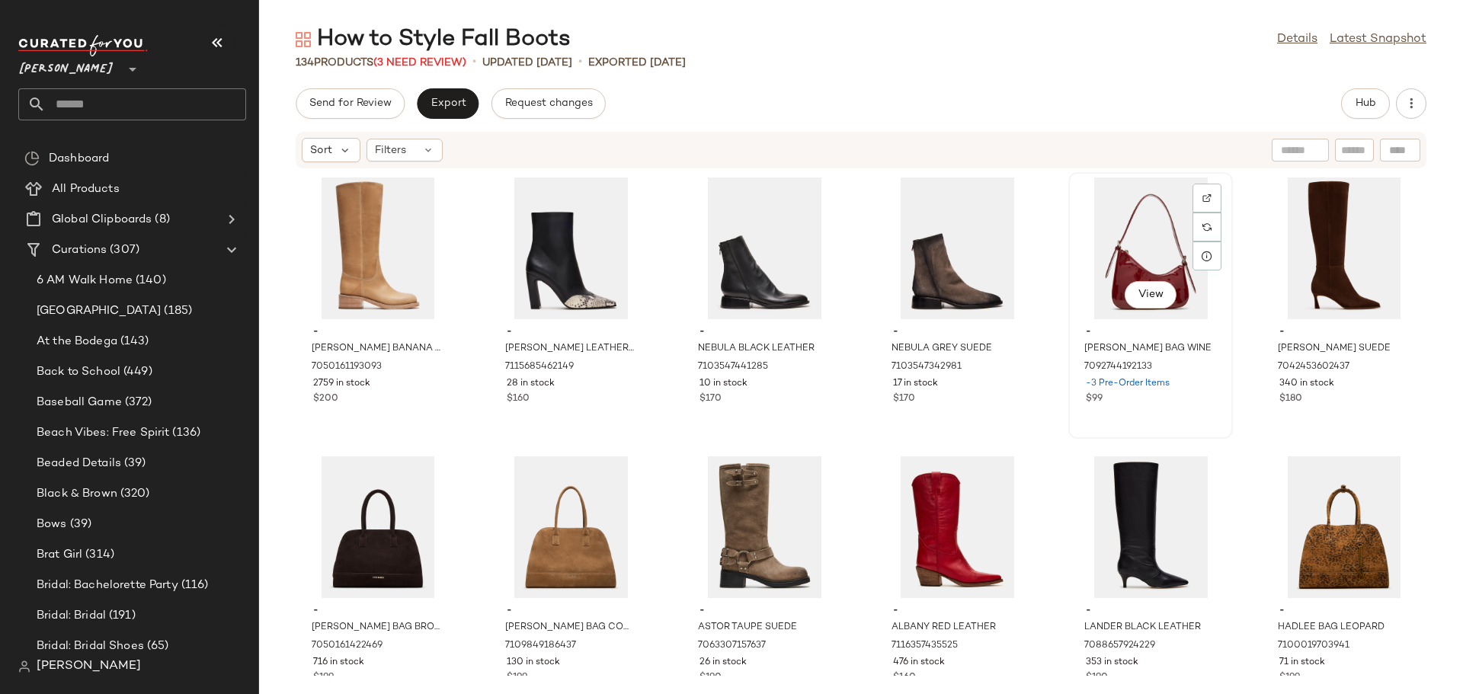
click at [1096, 240] on div "View" at bounding box center [1150, 249] width 154 height 142
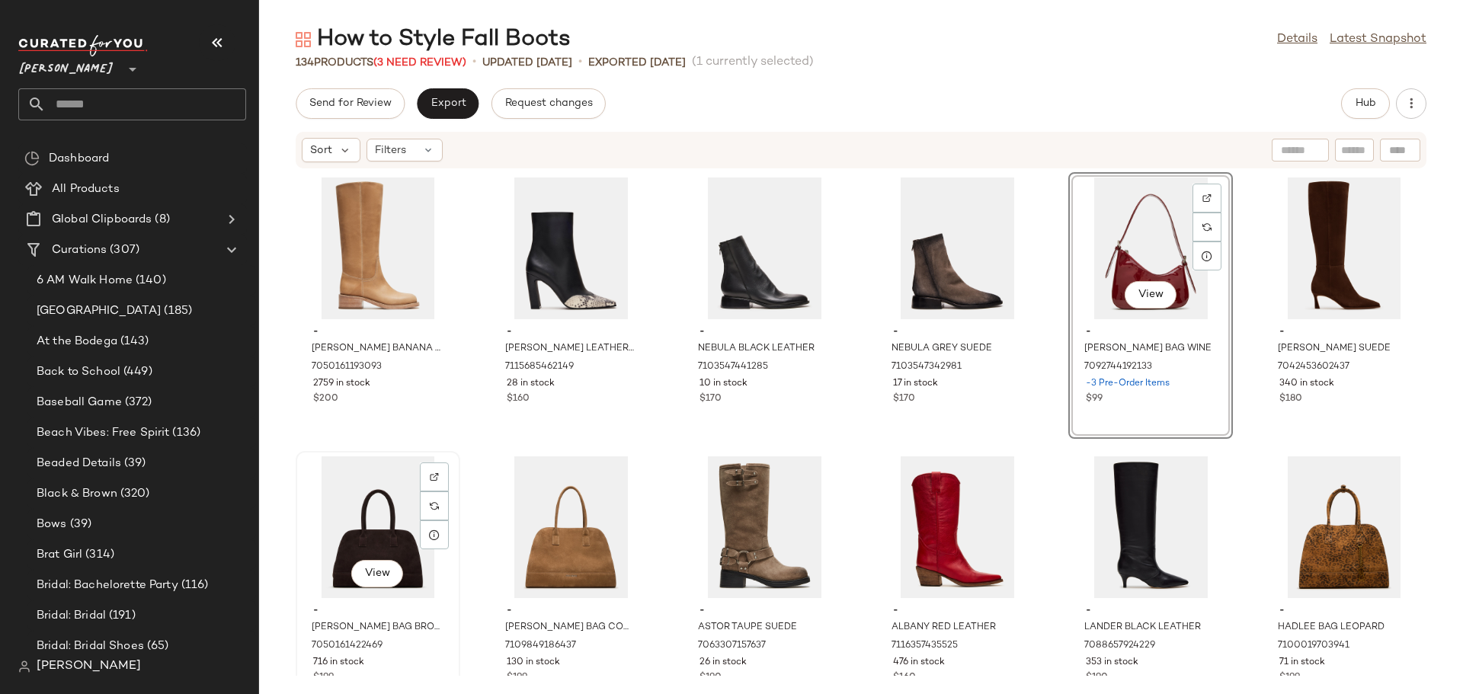
click at [328, 498] on div "View" at bounding box center [378, 527] width 154 height 142
click at [538, 491] on div "View" at bounding box center [571, 527] width 154 height 142
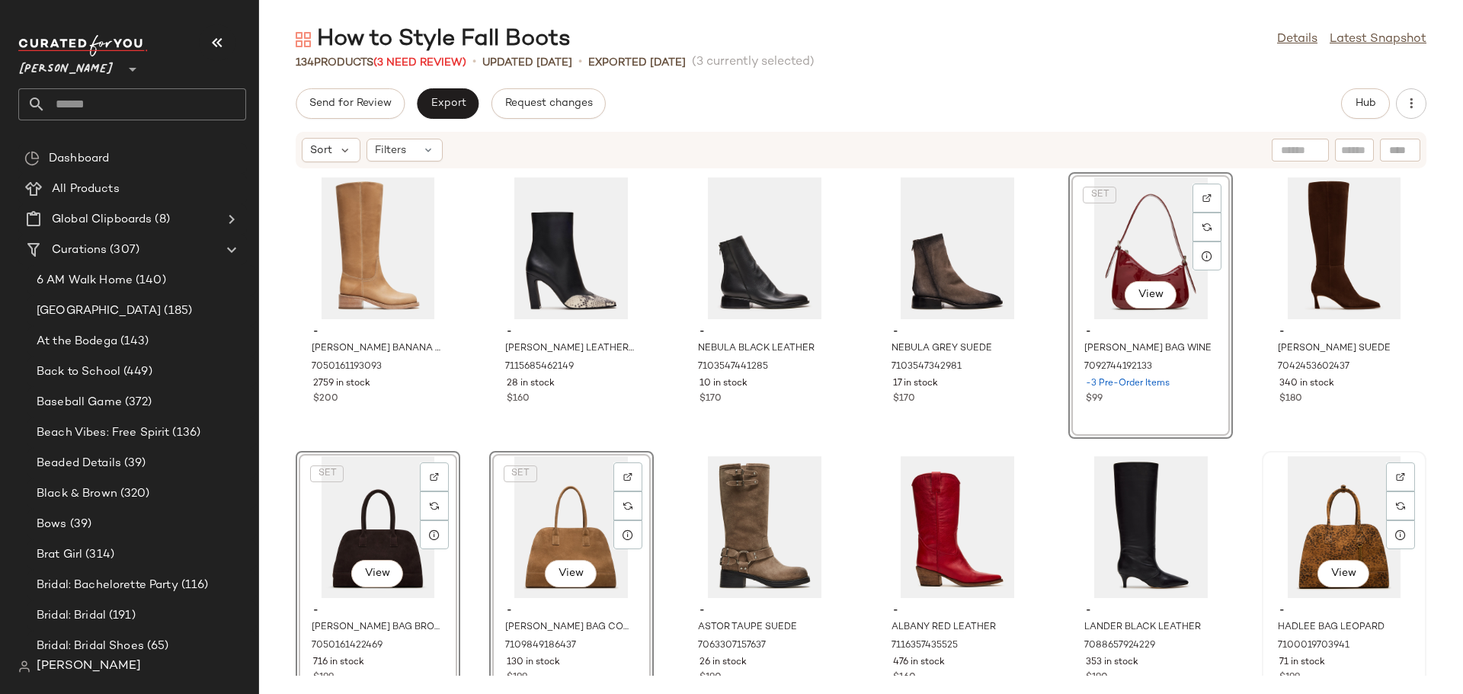
click at [1304, 495] on div "View" at bounding box center [1344, 527] width 154 height 142
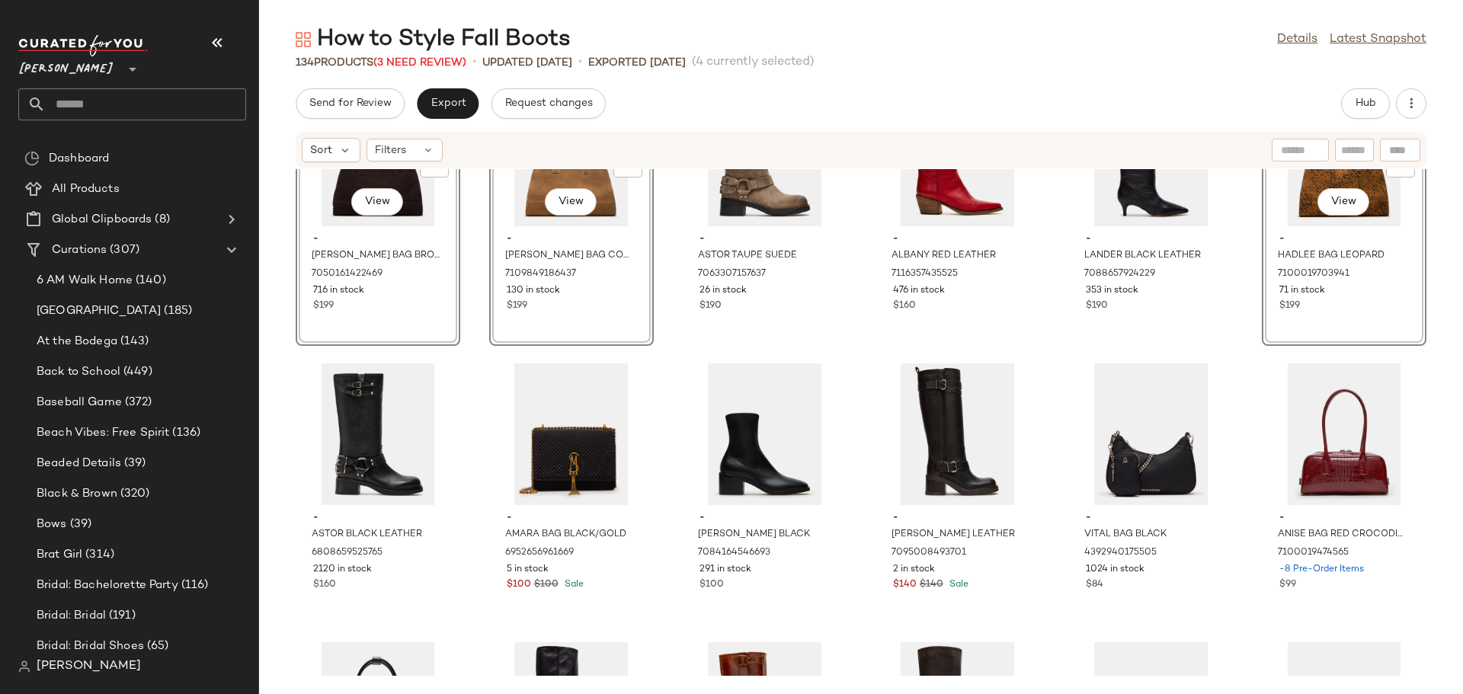
scroll to position [393, 0]
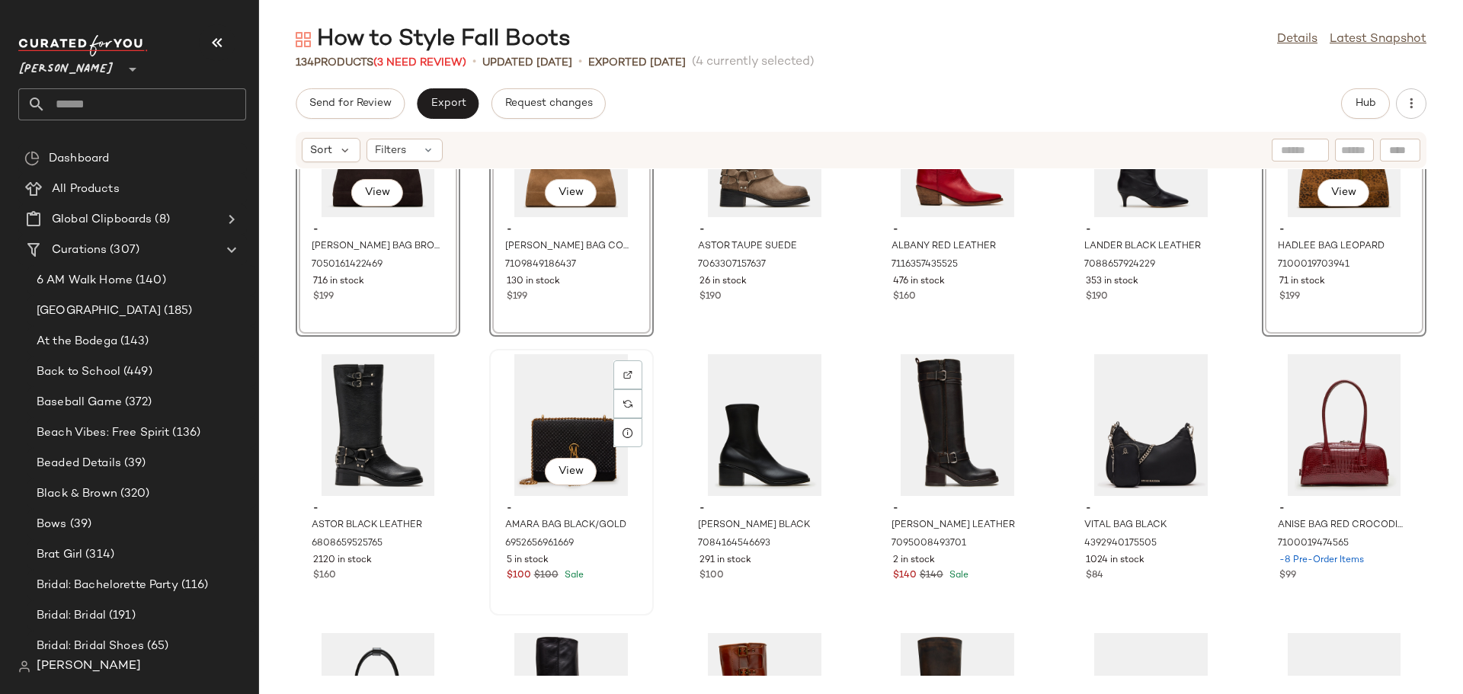
click at [529, 378] on div "View" at bounding box center [571, 425] width 154 height 142
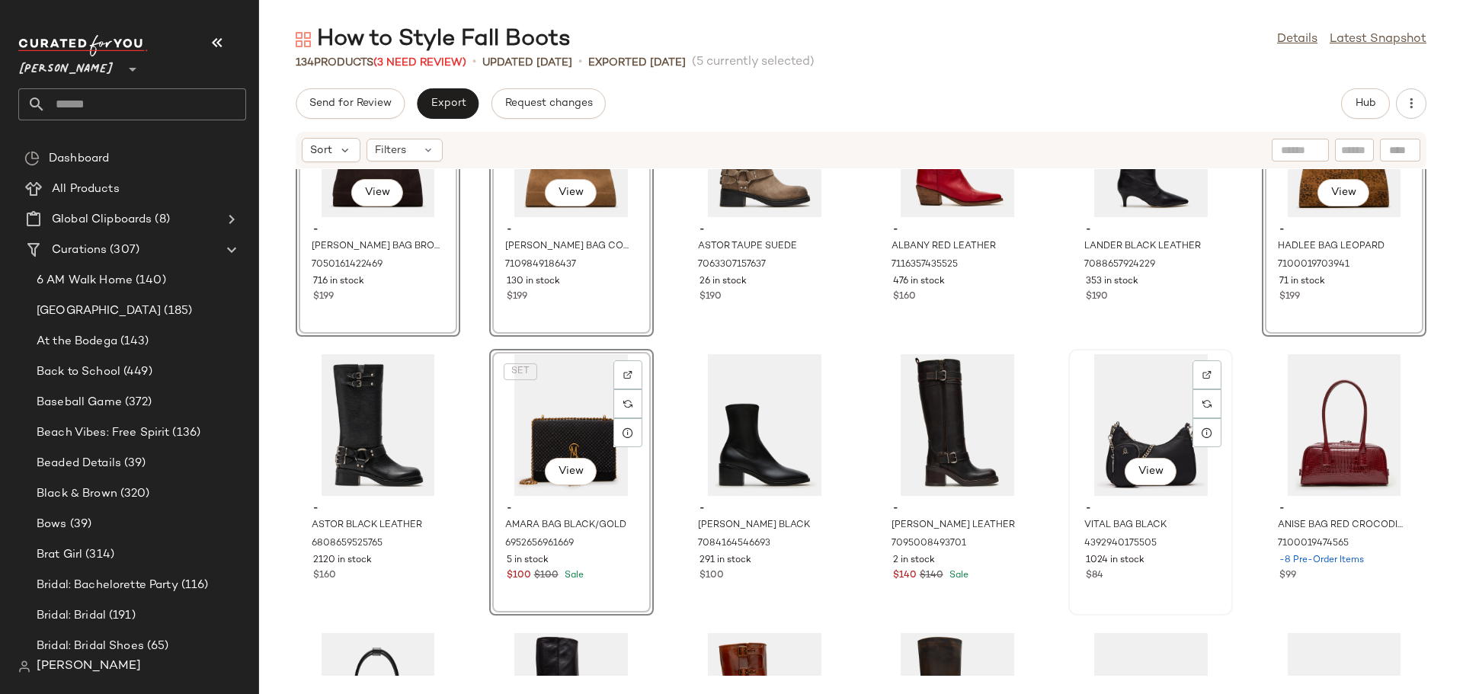
click at [1124, 408] on div "View" at bounding box center [1150, 425] width 154 height 142
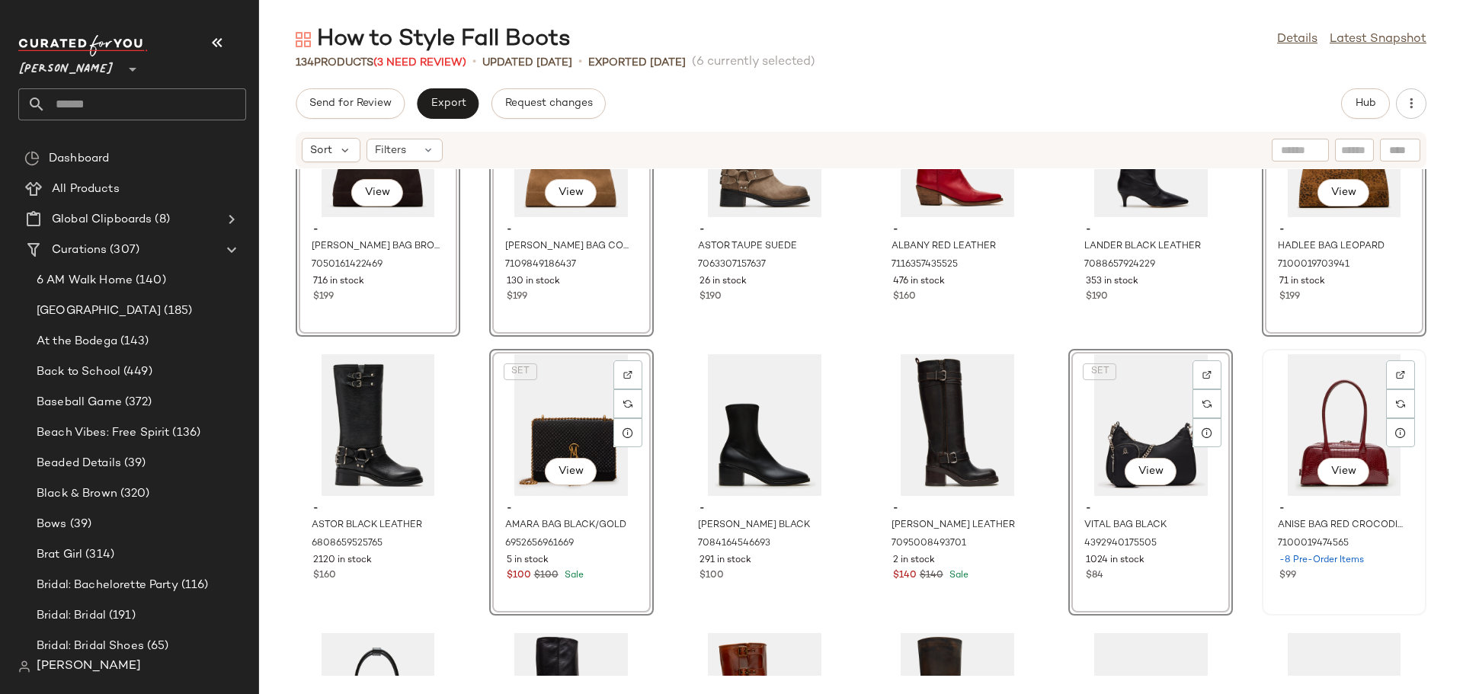
click at [1373, 562] on div "-8 Pre-Order Items" at bounding box center [1344, 561] width 130 height 14
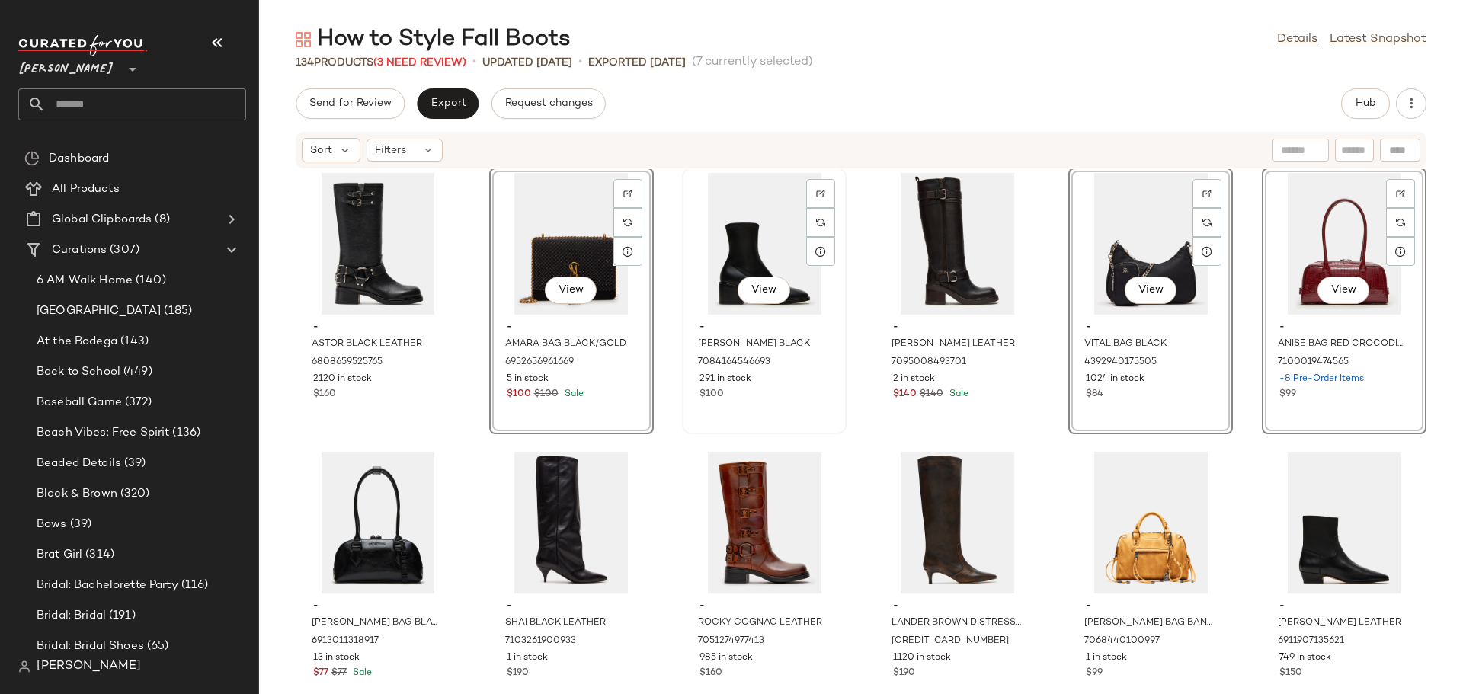
scroll to position [698, 0]
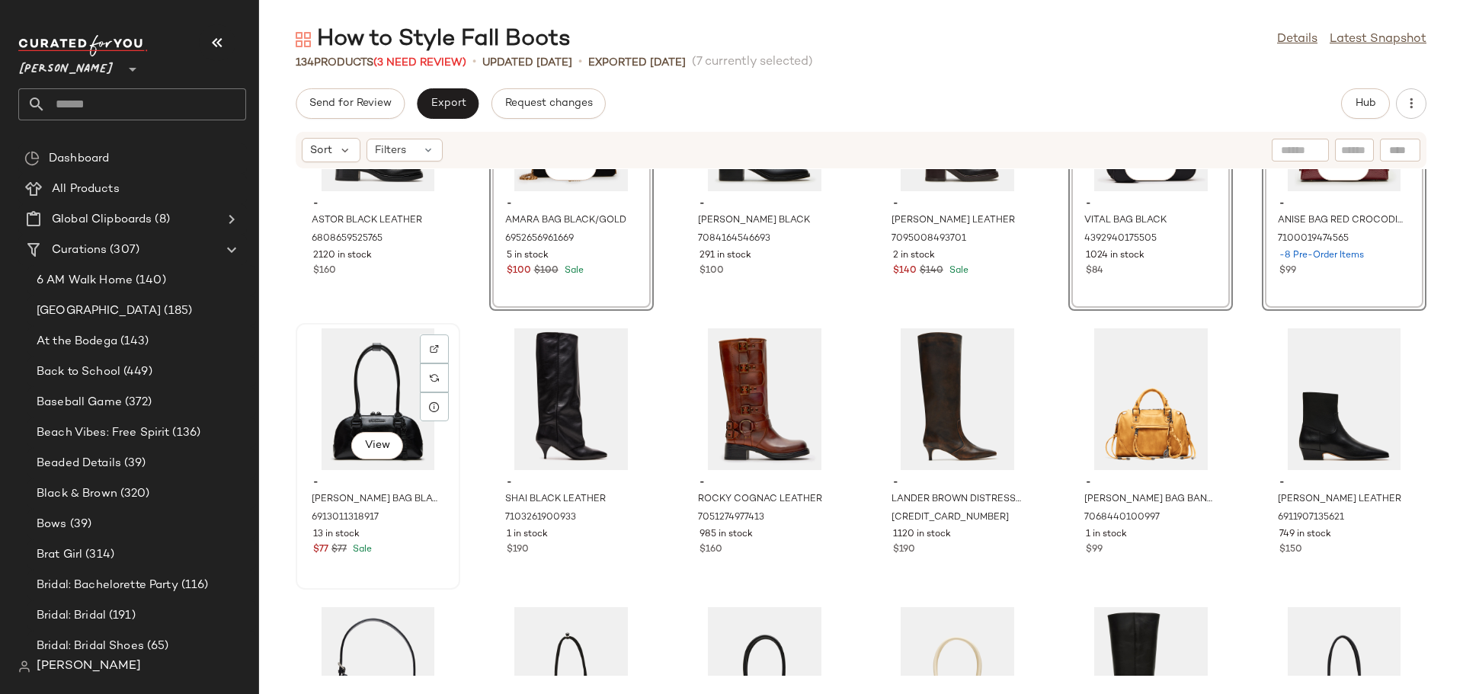
click at [402, 559] on div "View - CURTIS BAG BLACK 6913011318917 13 in stock $77 $77 Sale" at bounding box center [378, 457] width 162 height 264
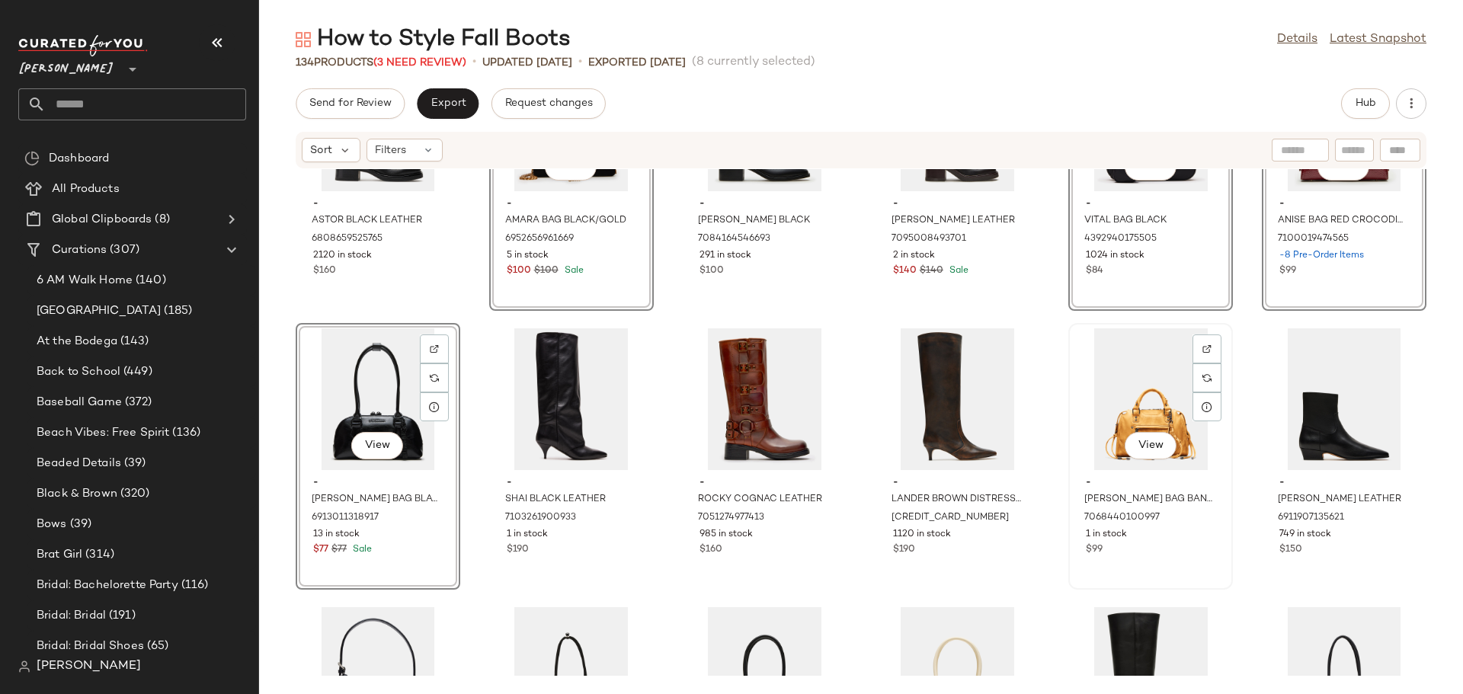
click at [1153, 561] on div "View - RIGGS BAG BANANA 7068440100997 1 in stock $99" at bounding box center [1151, 457] width 162 height 264
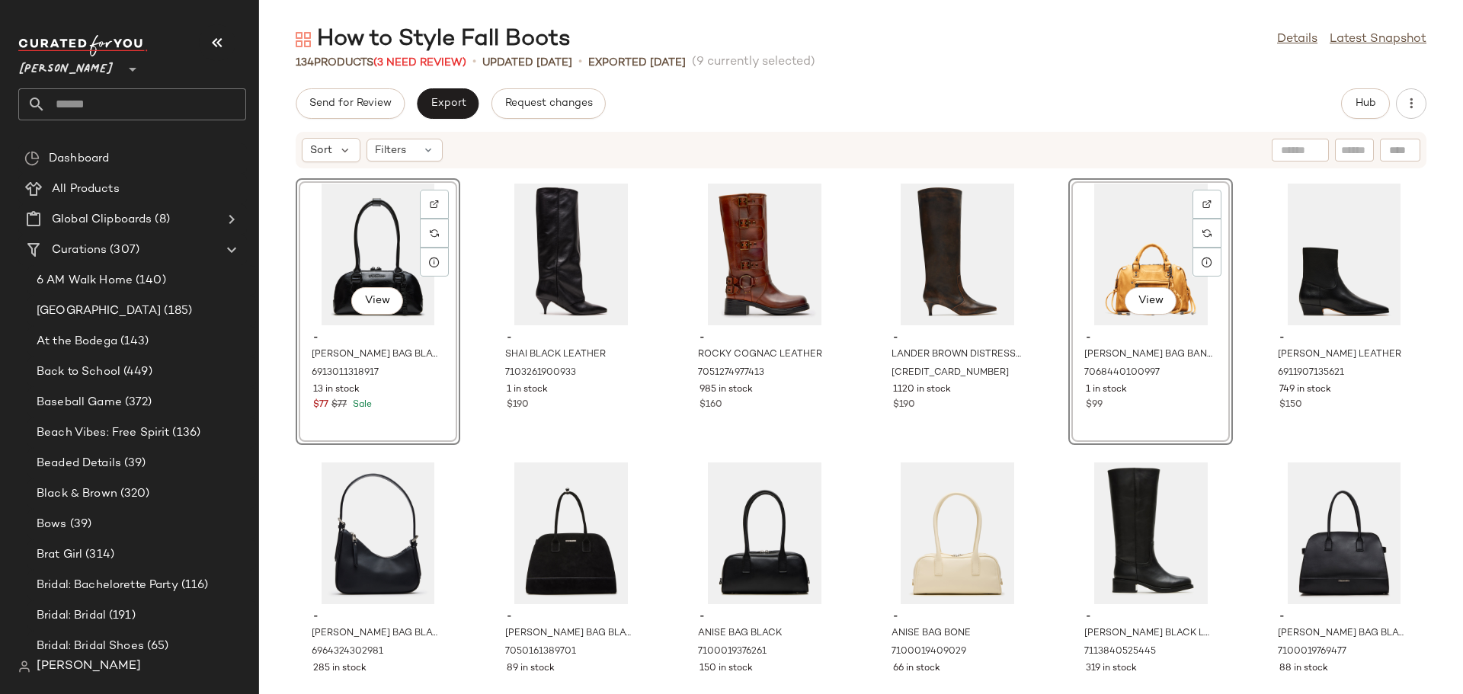
scroll to position [926, 0]
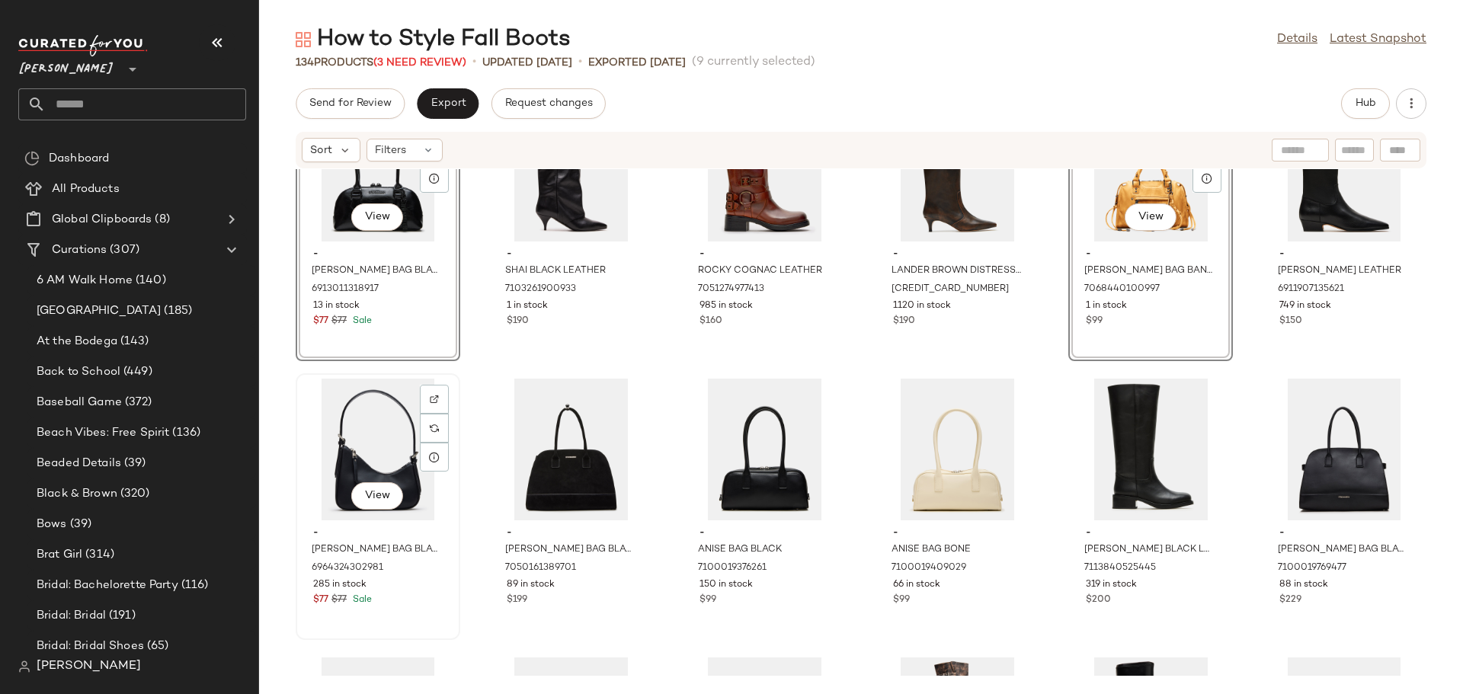
click at [430, 614] on div "View - SMITH BAG BLACK 6964324302981 285 in stock $77 $77 Sale" at bounding box center [378, 507] width 162 height 264
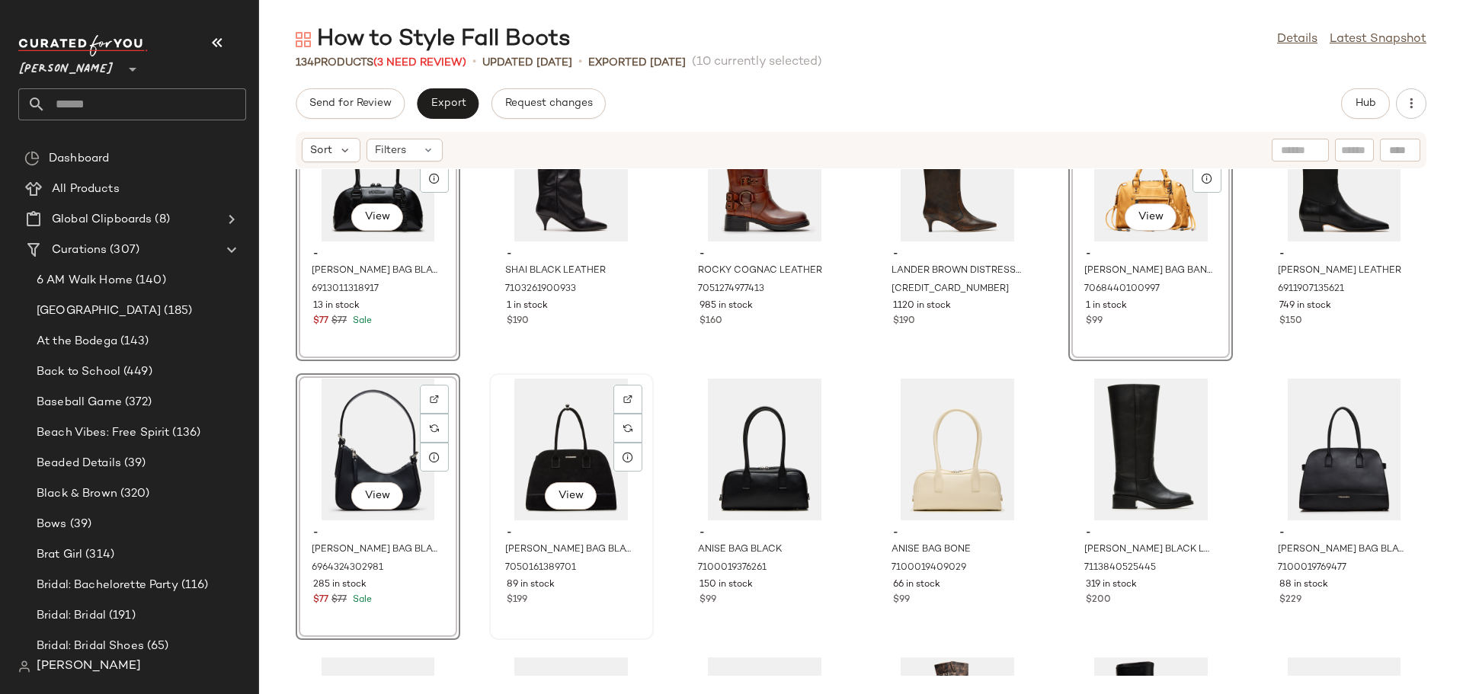
click at [581, 606] on div "- HEIDEE BAG BLACK SUEDE 7050161389701 89 in stock $199" at bounding box center [571, 564] width 154 height 88
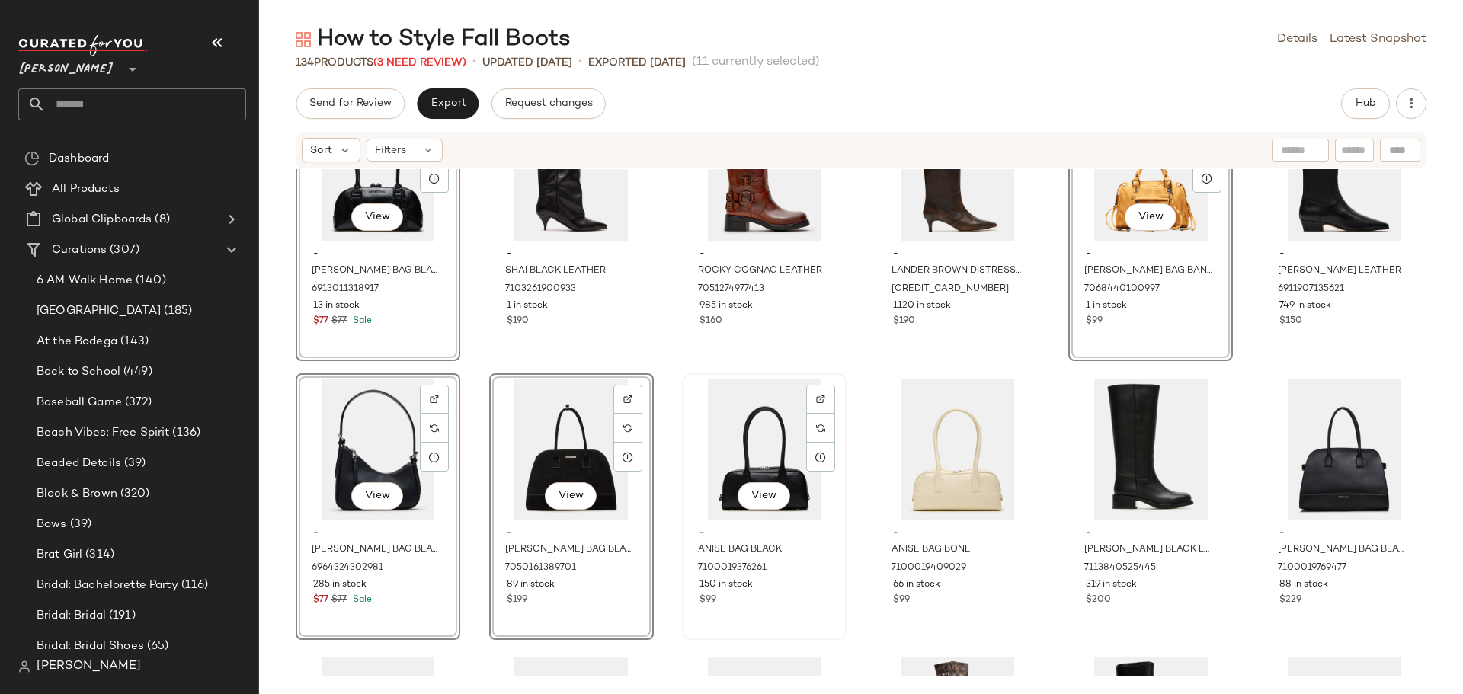
click at [773, 612] on div "View - ANISE BAG BLACK 7100019376261 150 in stock $99" at bounding box center [764, 507] width 162 height 264
click at [923, 611] on div "View - ANISE BAG BONE 7100019409029 66 in stock $99" at bounding box center [958, 507] width 162 height 264
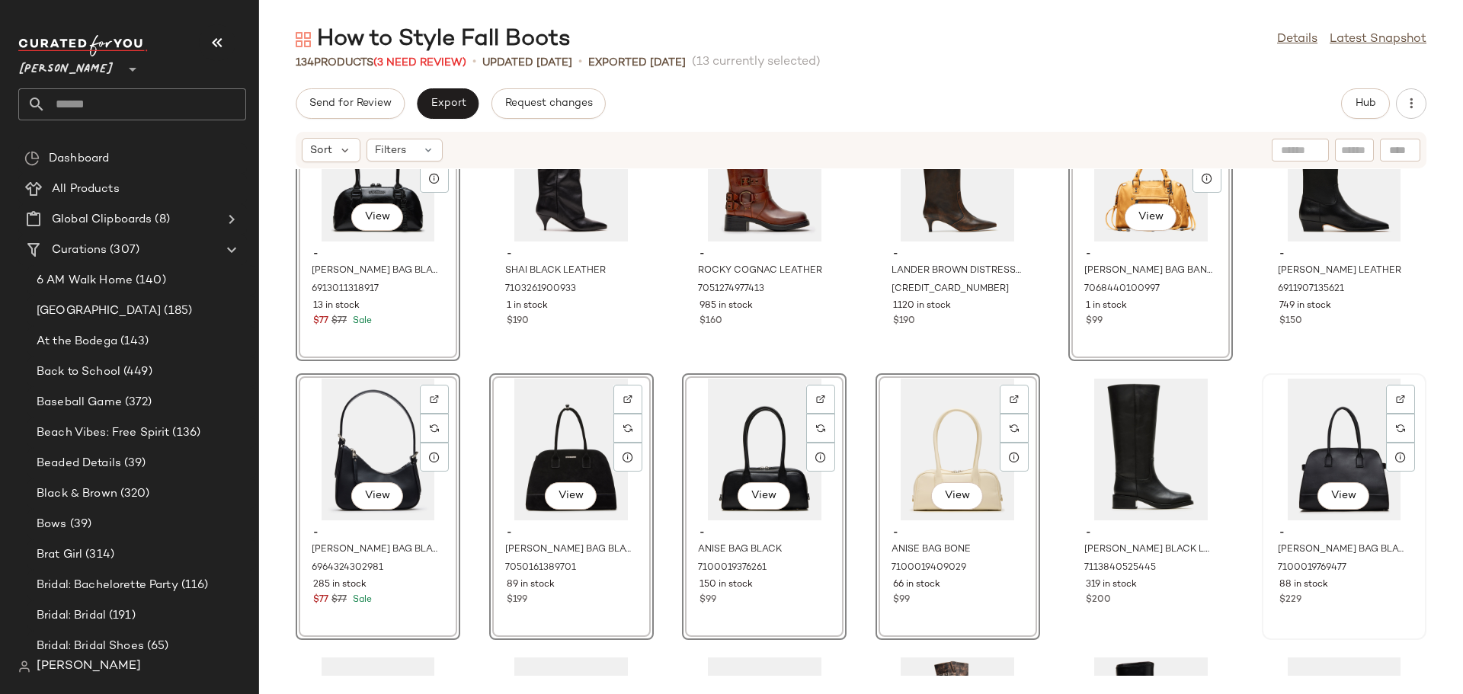
click at [1313, 619] on div "View - HEIDEE BAG BLACK LEATHER 7100019769477 88 in stock $229" at bounding box center [1344, 507] width 162 height 264
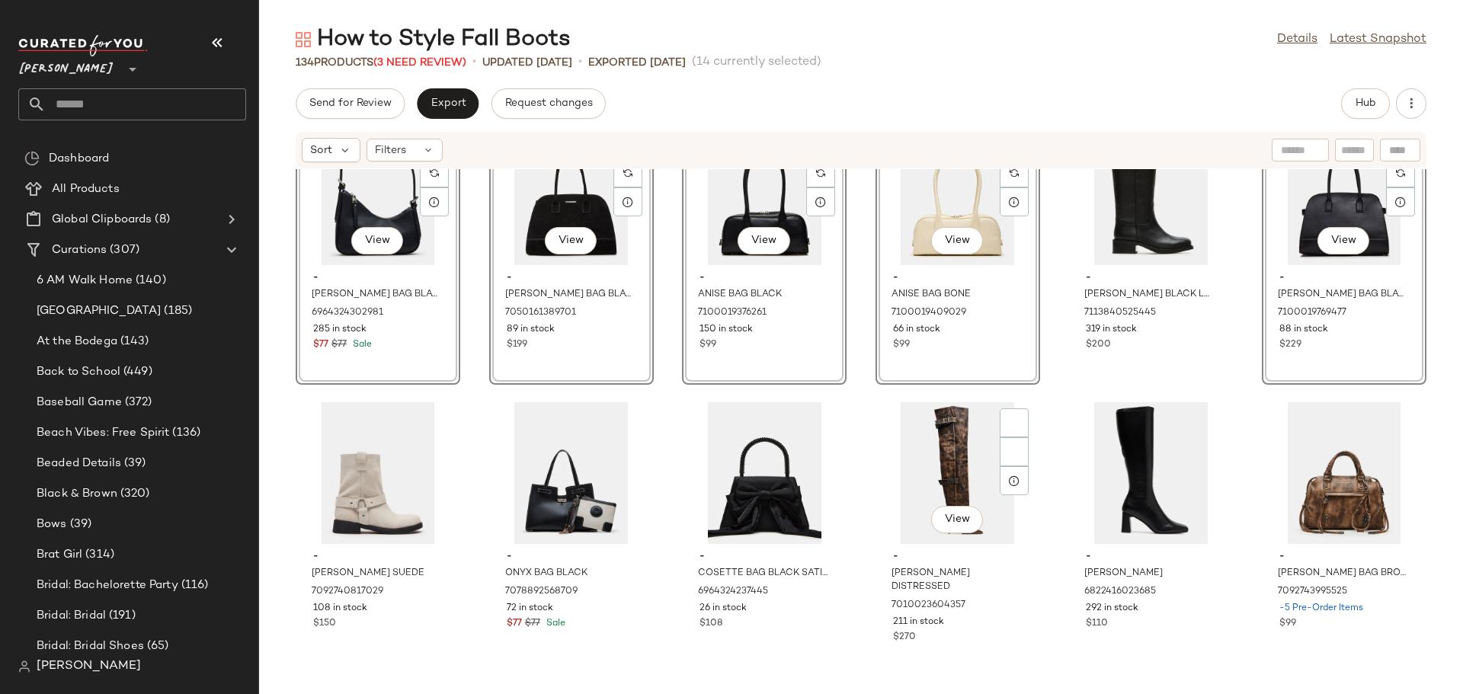
scroll to position [1231, 0]
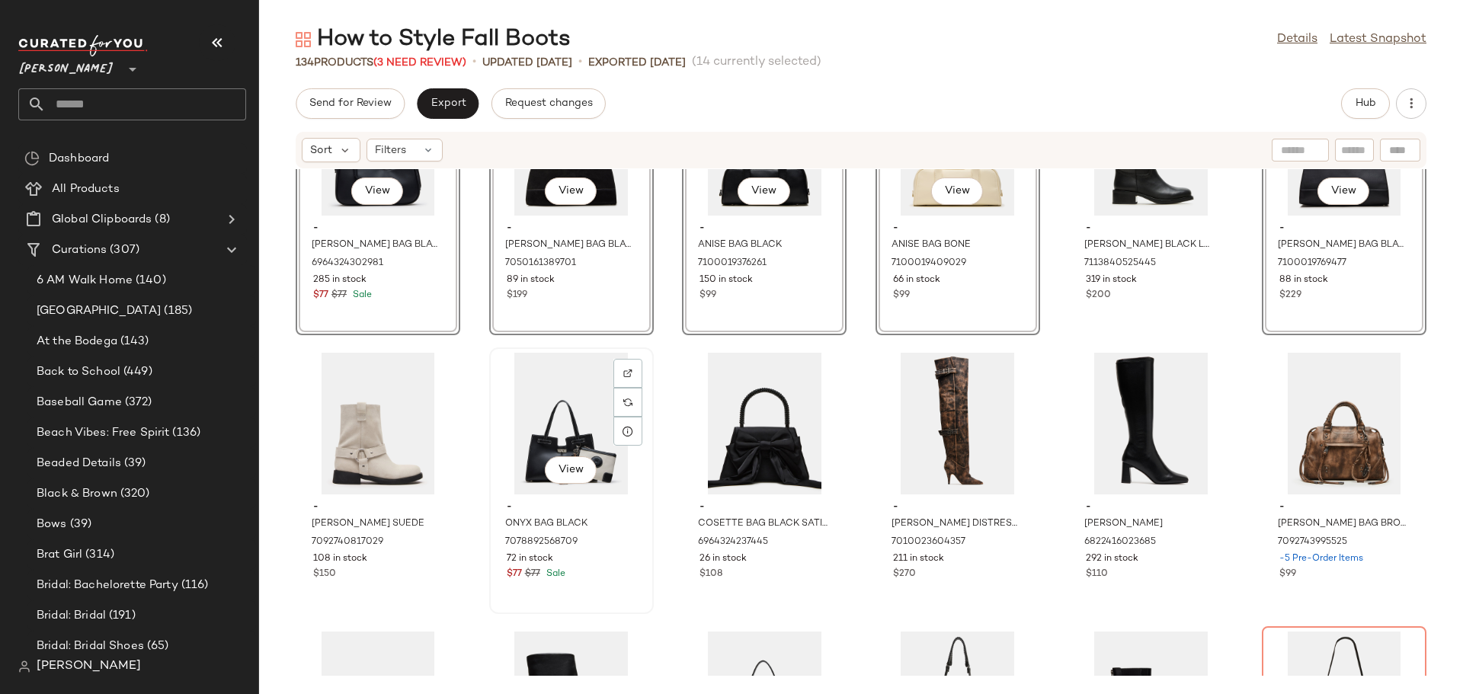
click at [619, 592] on div "View - ONYX BAG BLACK 7078892568709 72 in stock $77 $77 Sale" at bounding box center [572, 481] width 162 height 264
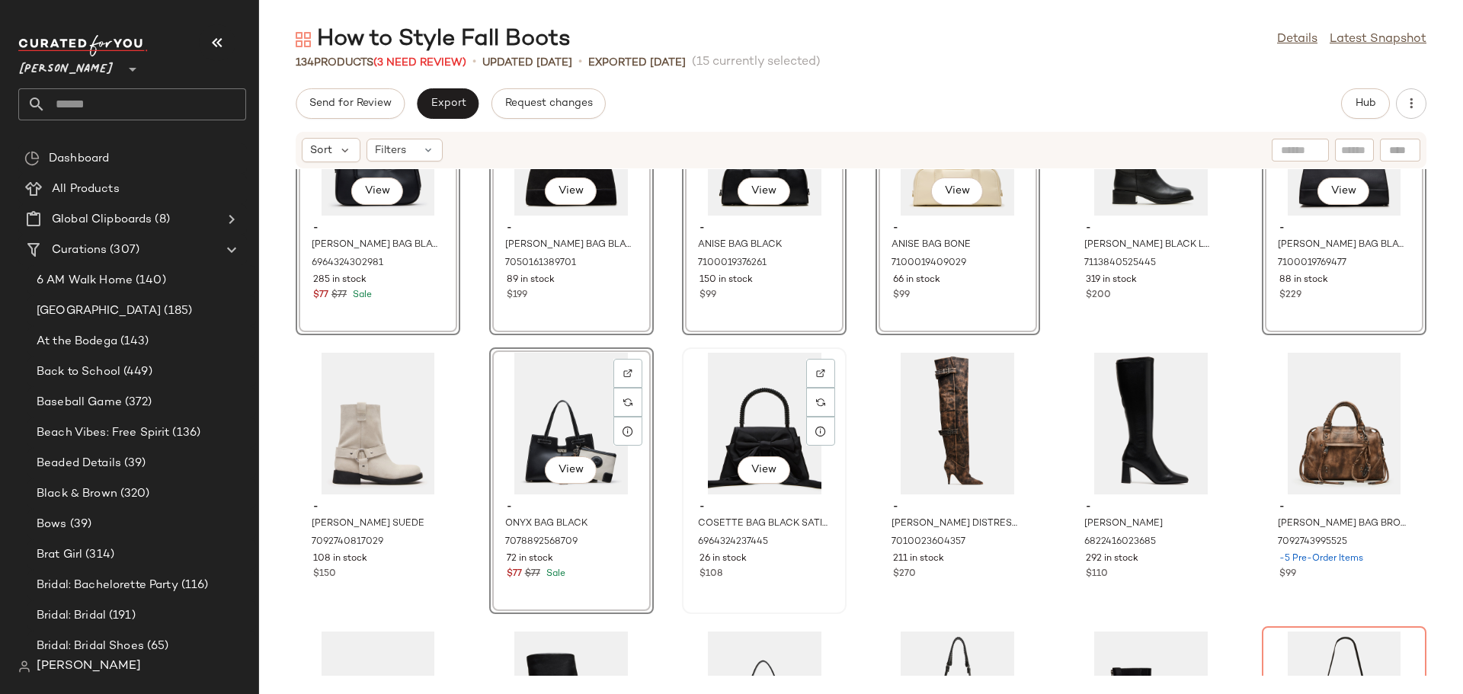
click at [779, 584] on div "View - COSETTE BAG BLACK SATIN 6964324237445 26 in stock $108" at bounding box center [764, 481] width 162 height 264
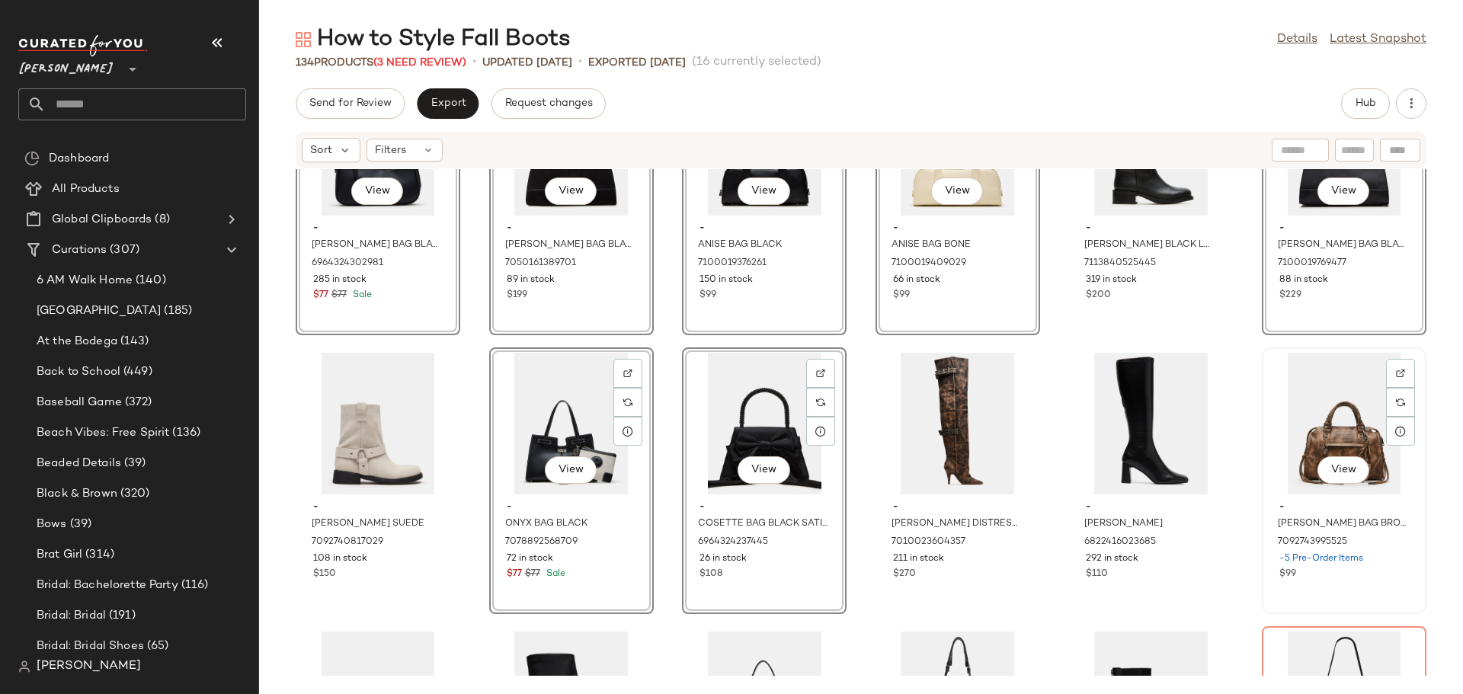
click at [1297, 586] on div "View - RIGGS BAG BROWN DISTRESSED 7092743995525 -5 Pre-Order Items $99" at bounding box center [1344, 481] width 162 height 264
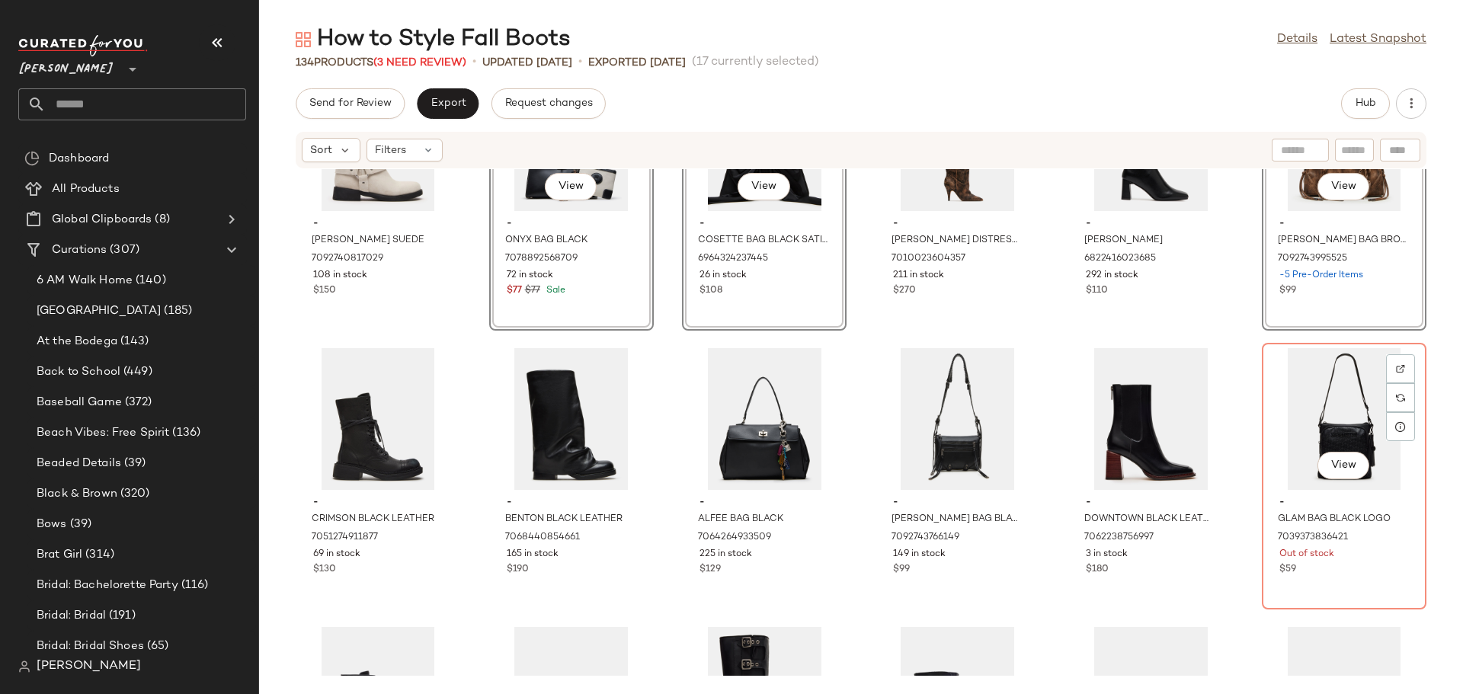
scroll to position [1536, 0]
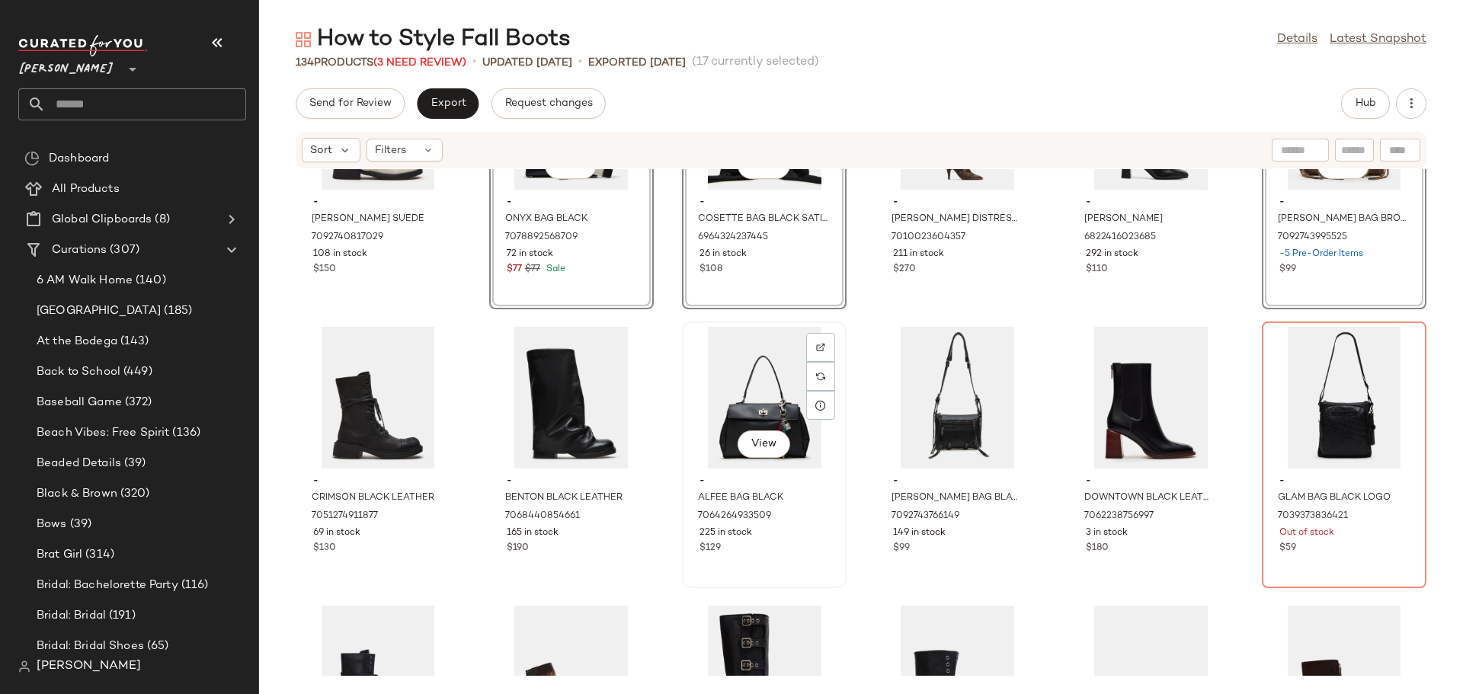
click at [792, 562] on div "View - ALFEE BAG BLACK 7064264933509 225 in stock $129" at bounding box center [764, 455] width 162 height 264
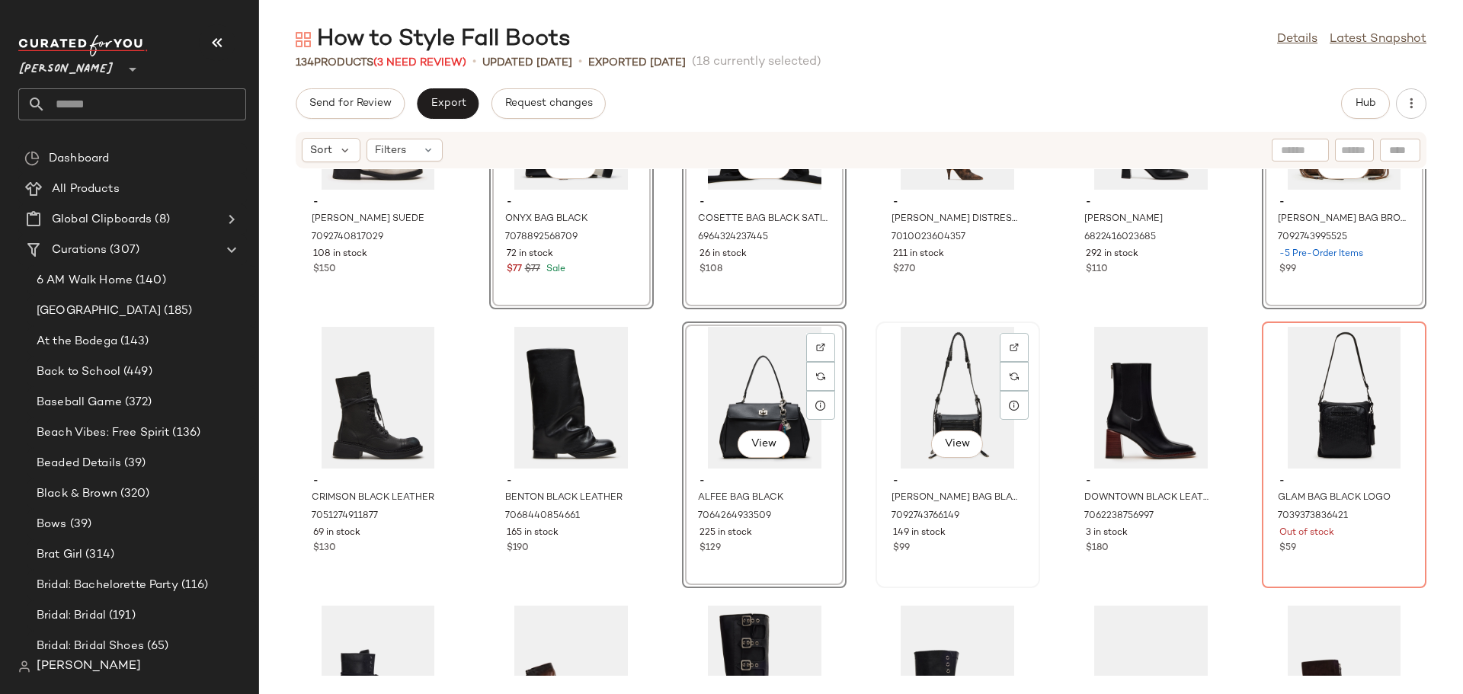
click at [966, 561] on div "View - RIGBY BAG BLACK DISTRESSED 7092743766149 149 in stock $99" at bounding box center [958, 455] width 162 height 264
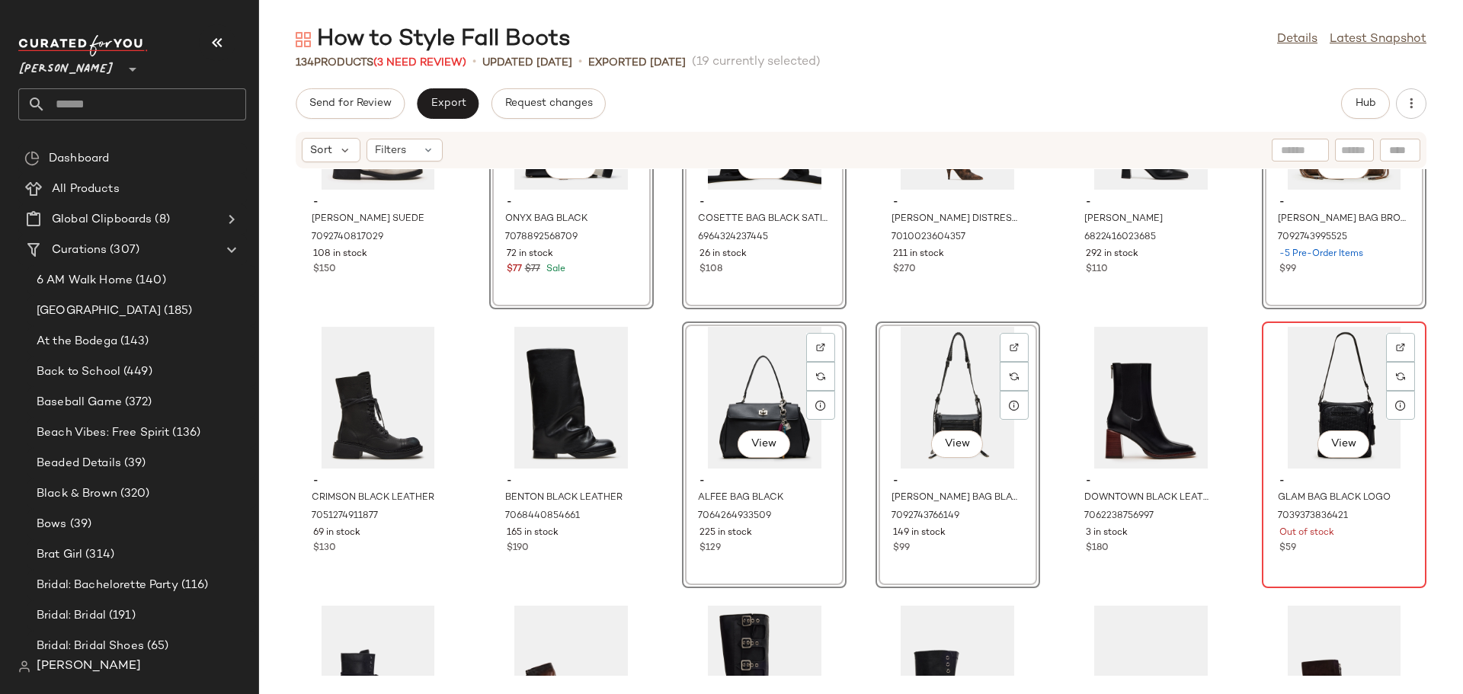
click at [1332, 554] on div "$59" at bounding box center [1344, 549] width 130 height 14
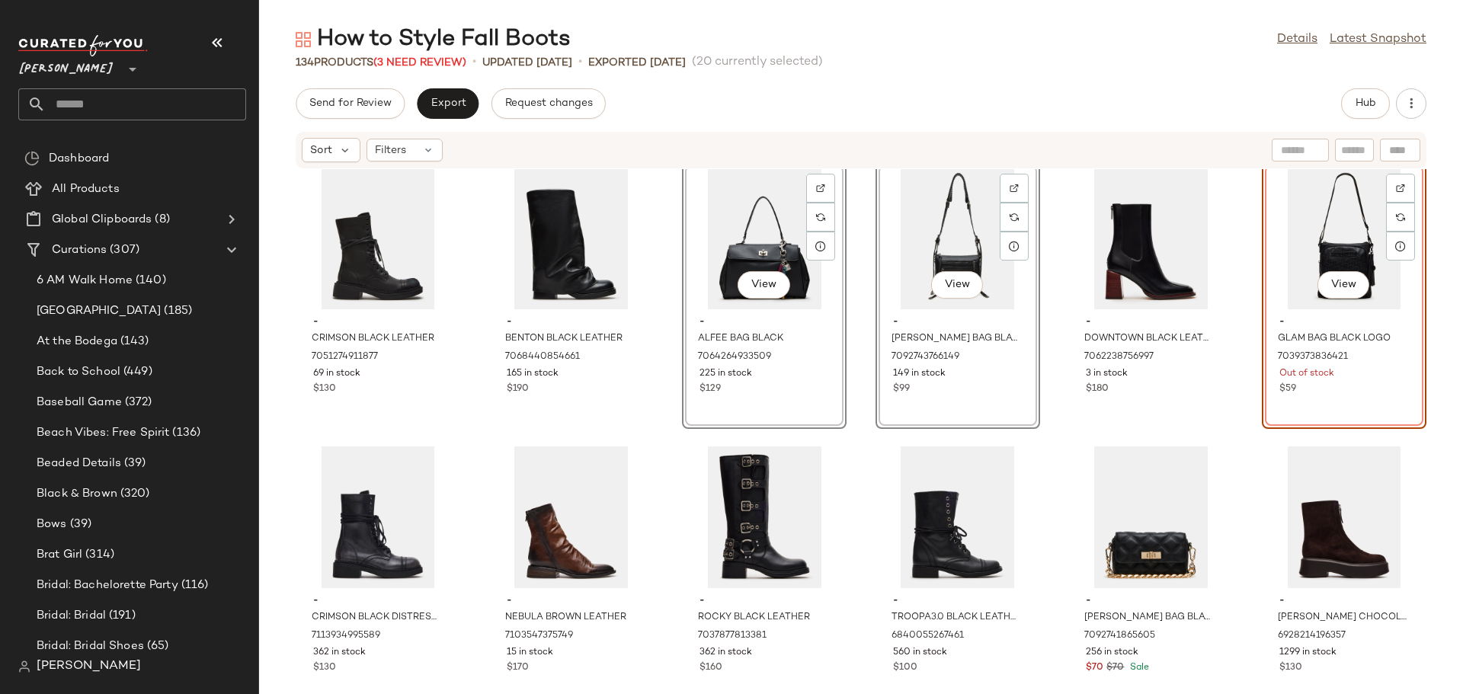
scroll to position [1764, 0]
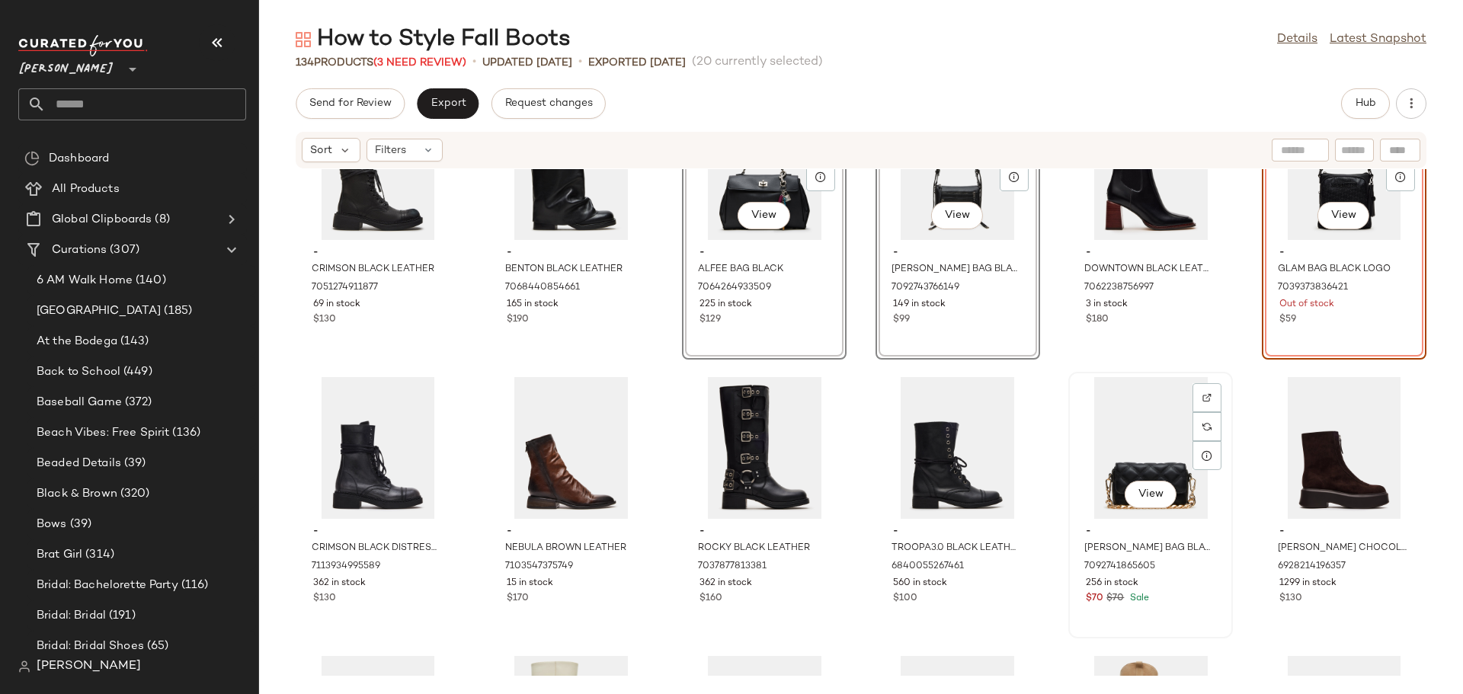
click at [1200, 615] on div "View - HAVENS BAG BLACK/GOLD 7092741865605 256 in stock $70 $70 Sale" at bounding box center [1151, 505] width 162 height 264
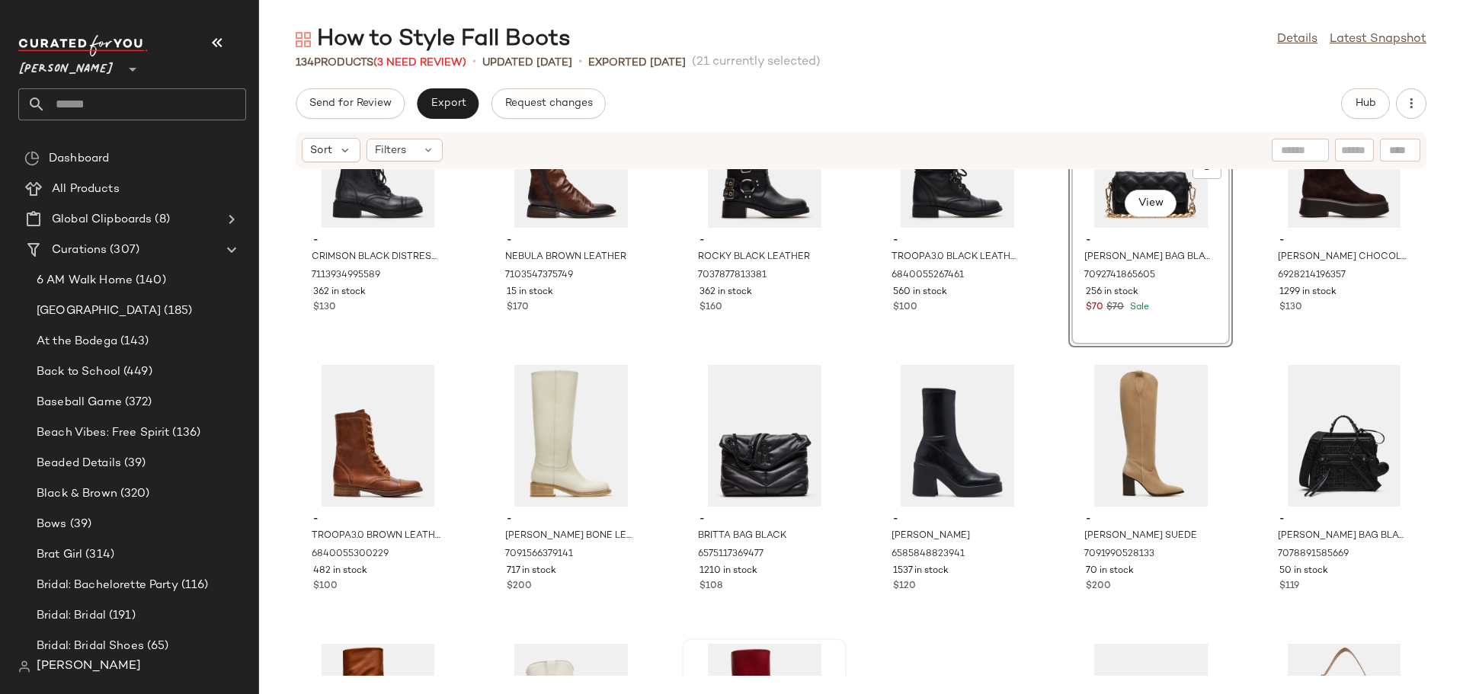
scroll to position [2145, 0]
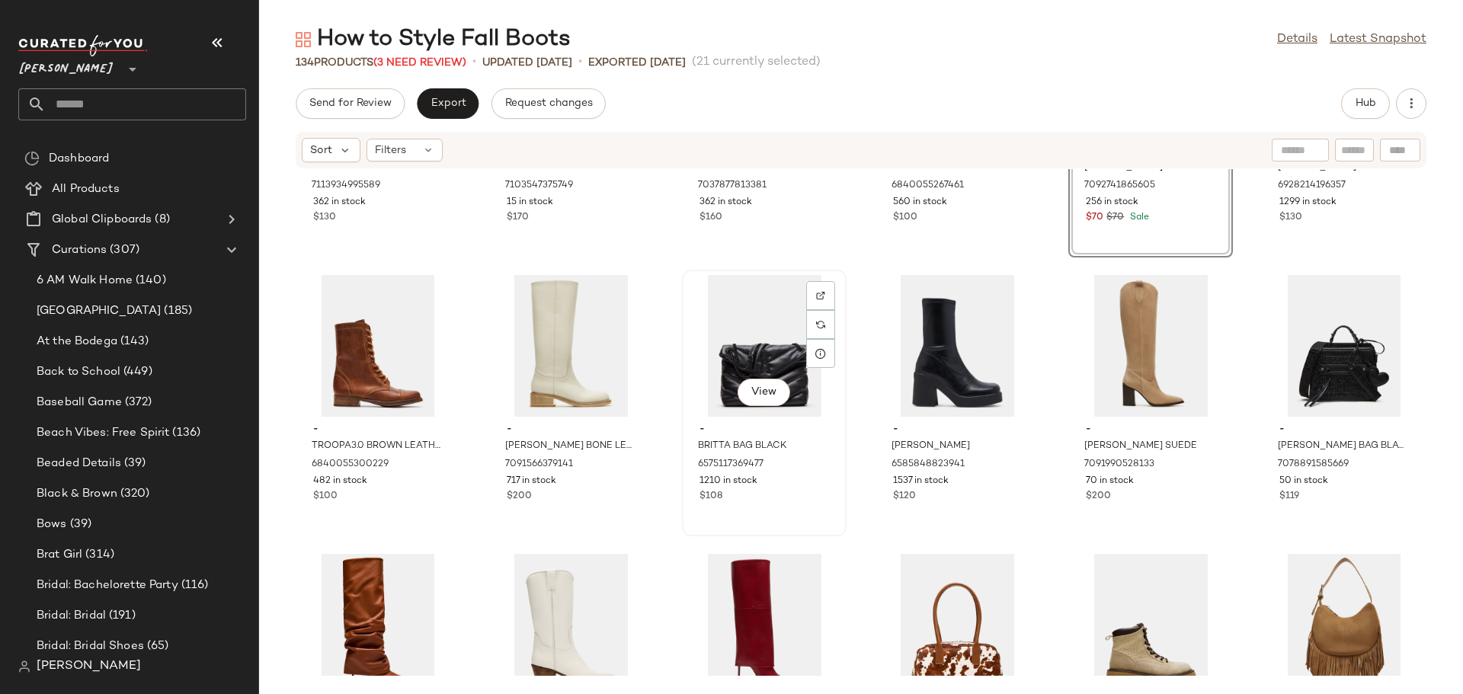
click at [799, 506] on div "View - BRITTA BAG BLACK 6575117369477 1210 in stock $108" at bounding box center [764, 403] width 162 height 264
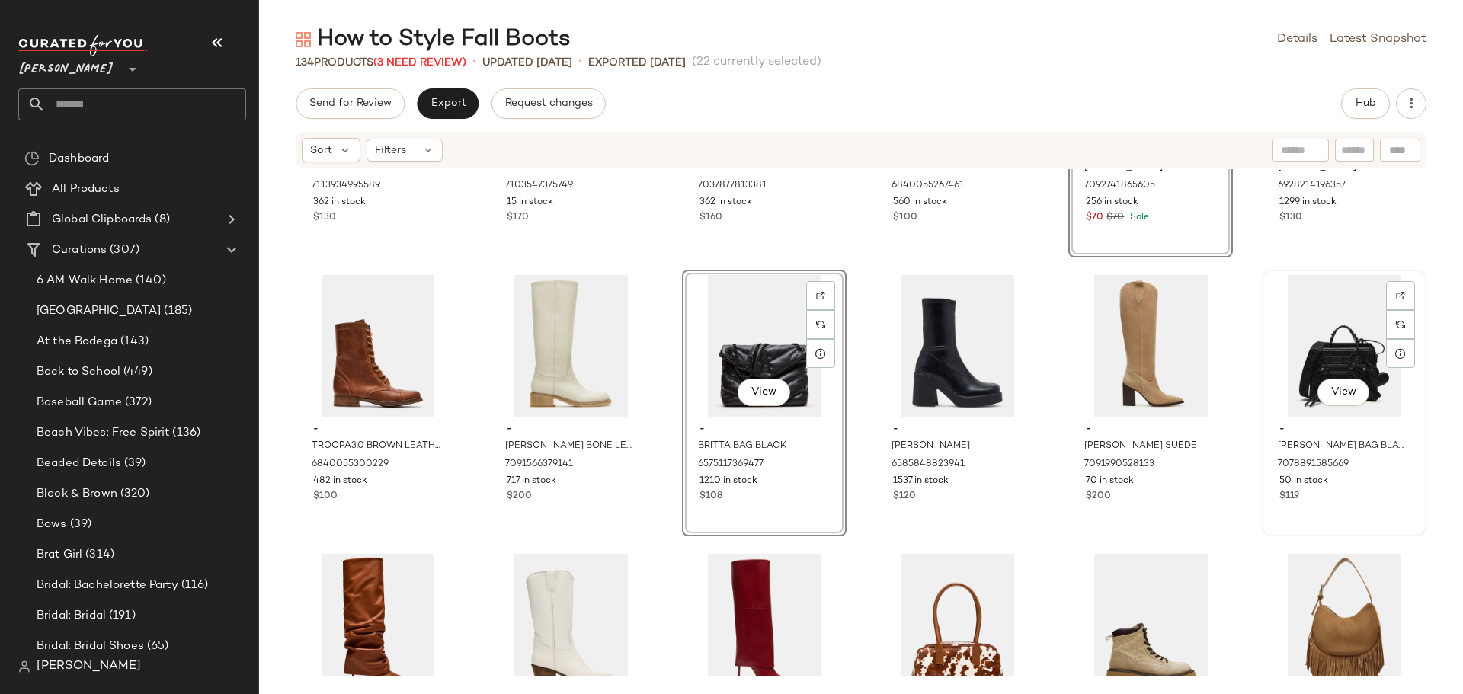
click at [1351, 511] on div "View - EVELYN CHARMS BAG BLACK/BLACK 7078891585669 50 in stock $119" at bounding box center [1344, 403] width 162 height 264
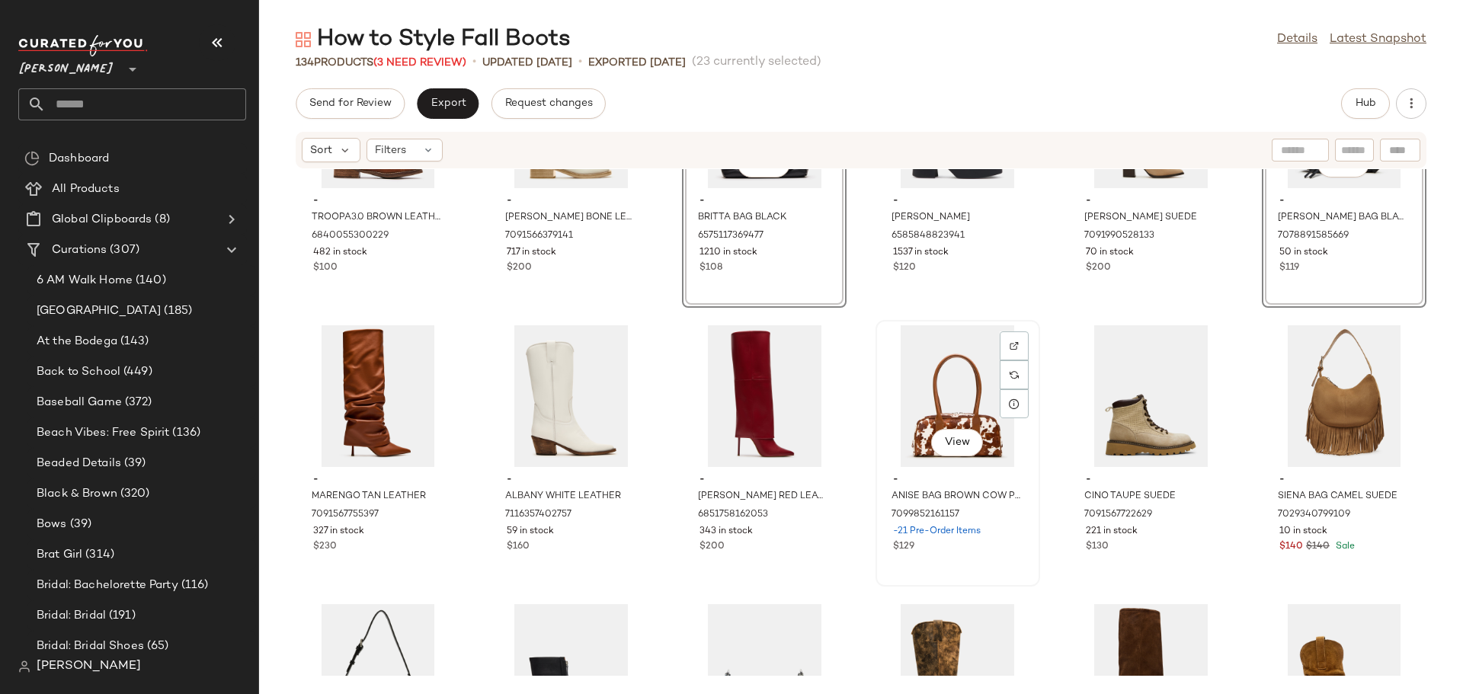
click at [1003, 542] on div "$129" at bounding box center [958, 547] width 130 height 14
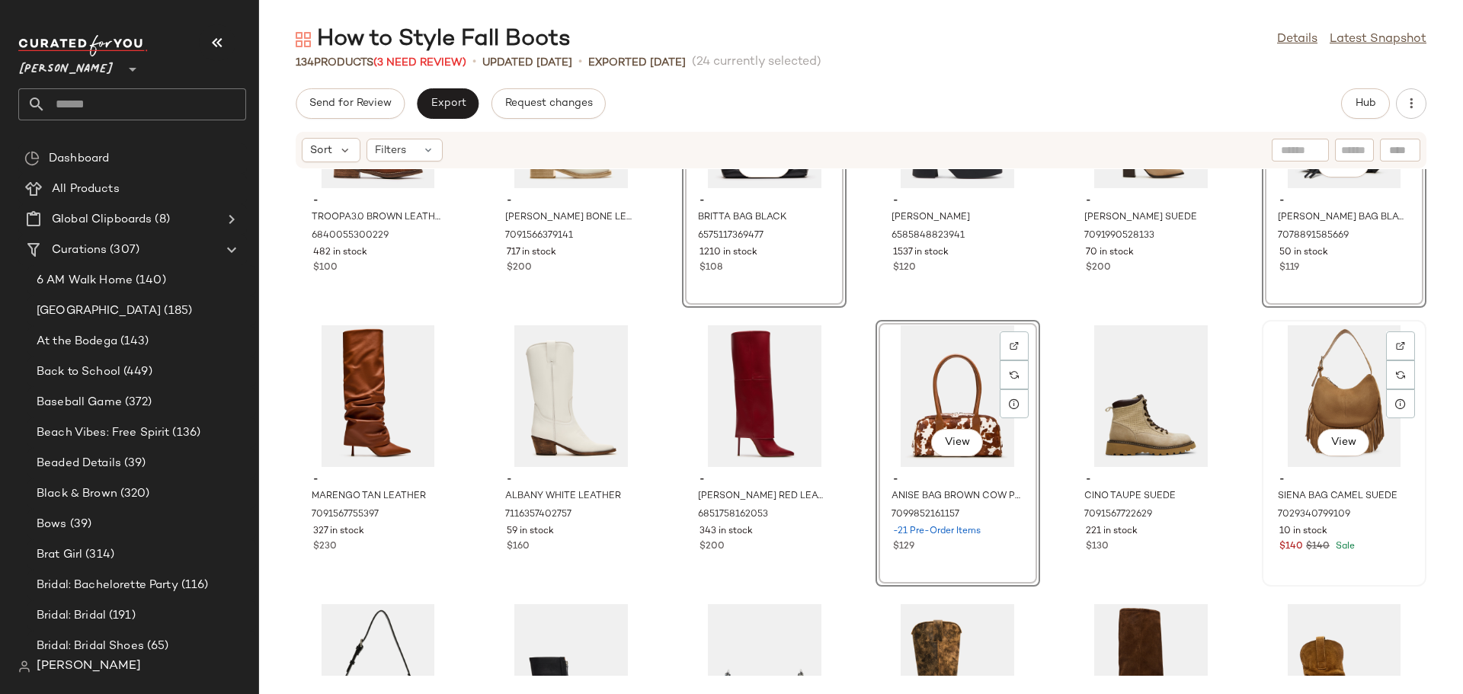
click at [1334, 561] on div "View - SIENA BAG CAMEL SUEDE 7029340799109 10 in stock $140 $140 Sale" at bounding box center [1344, 454] width 162 height 264
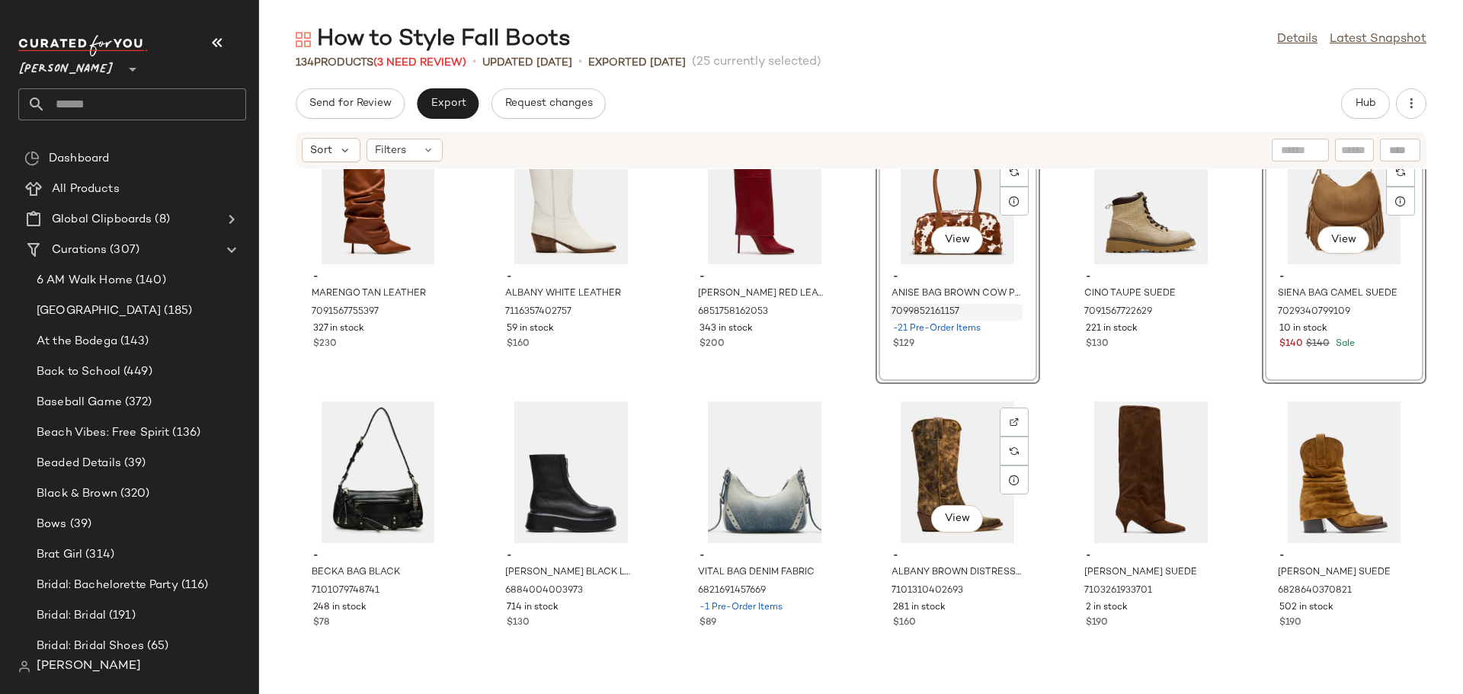
scroll to position [2679, 0]
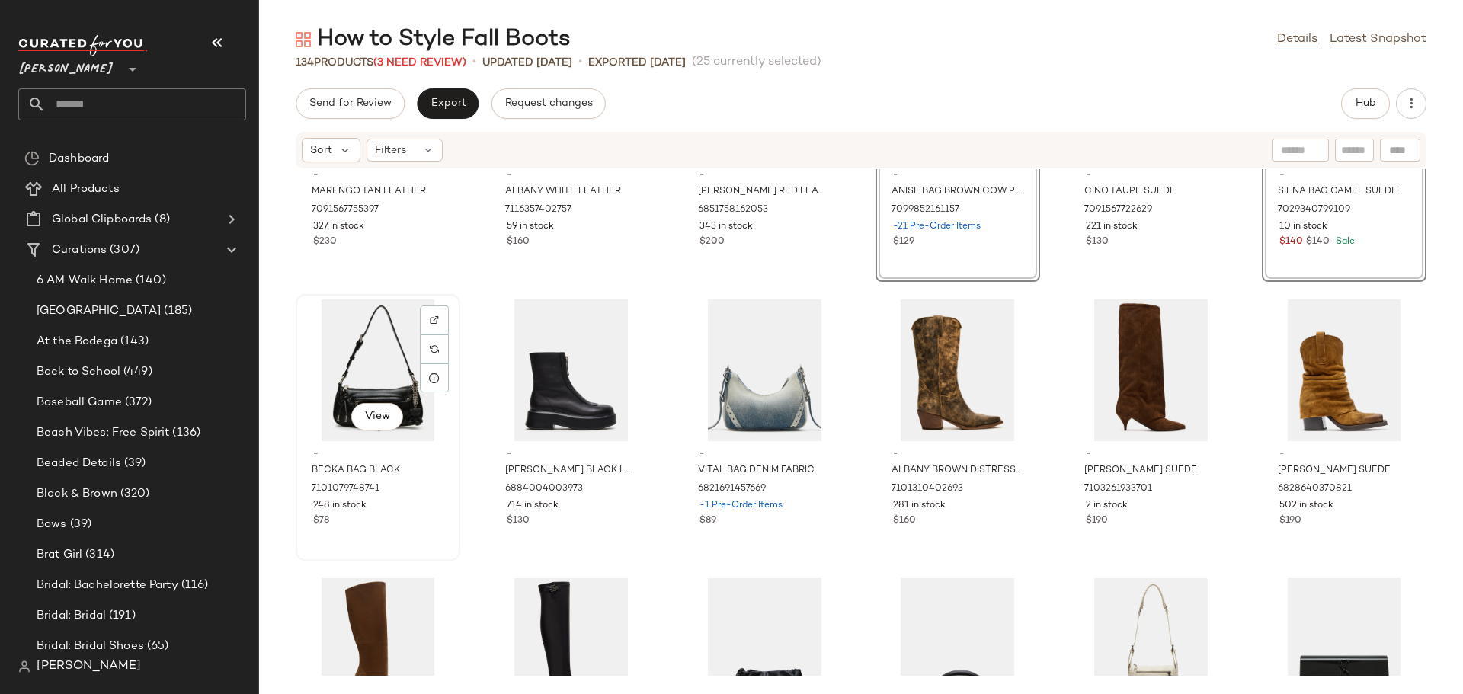
click at [401, 513] on div "- BECKA BAG BLACK 7101079748741 248 in stock $78" at bounding box center [378, 485] width 154 height 88
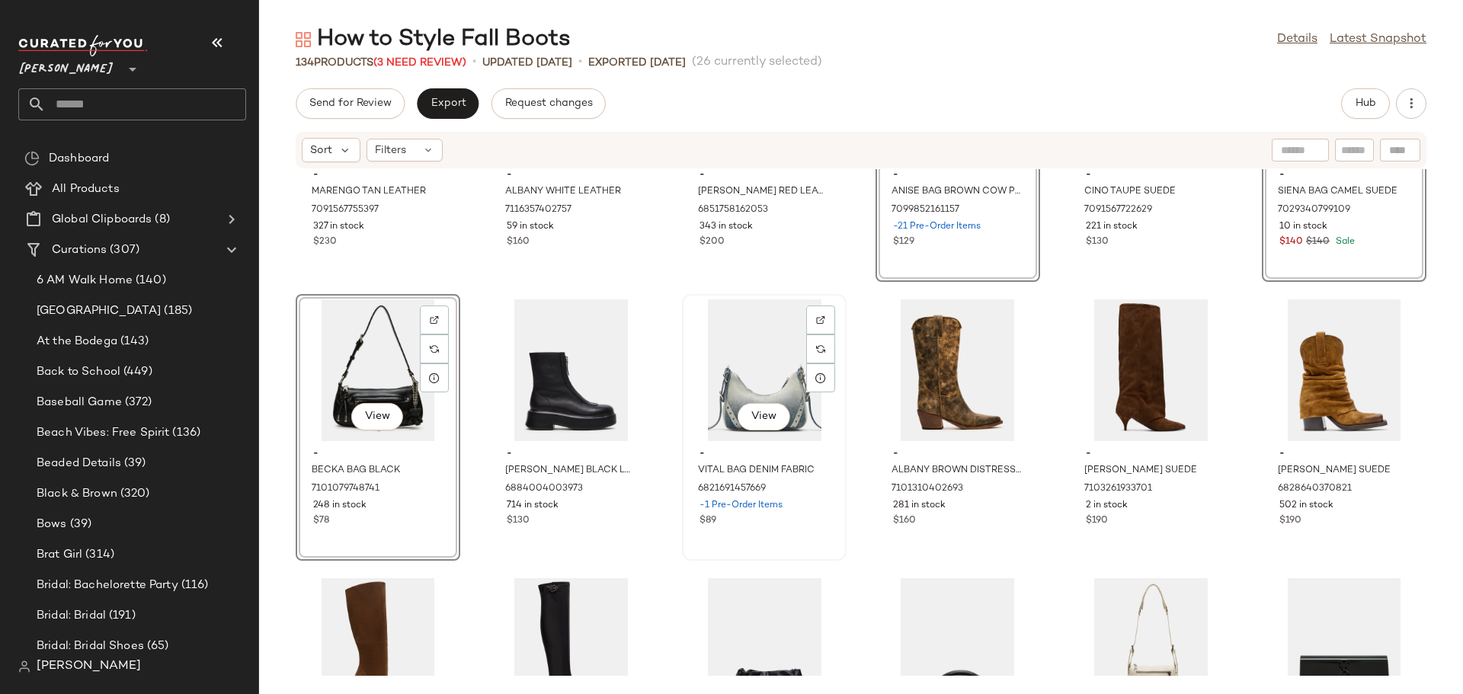
click at [806, 530] on div "View - VITAL BAG DENIM FABRIC 6821691457669 -1 Pre-Order Items $89" at bounding box center [764, 428] width 162 height 264
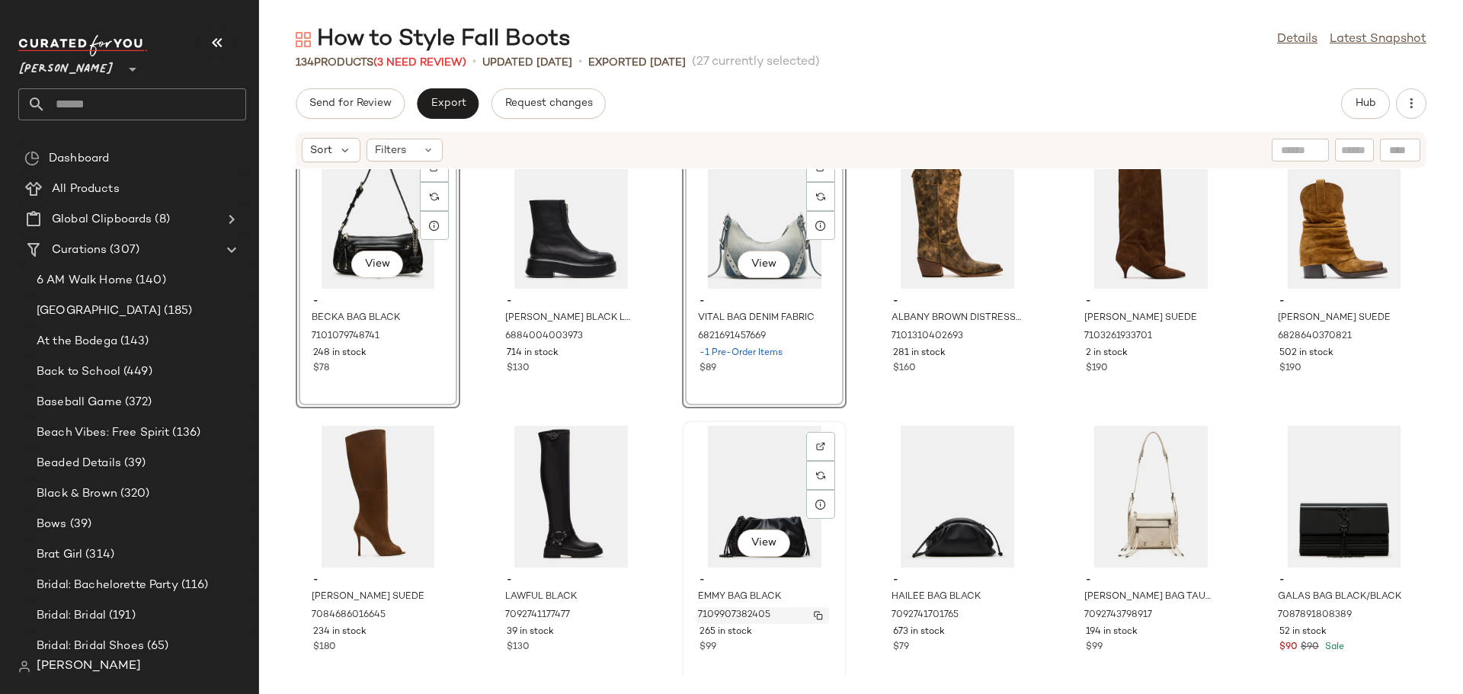
scroll to position [2907, 0]
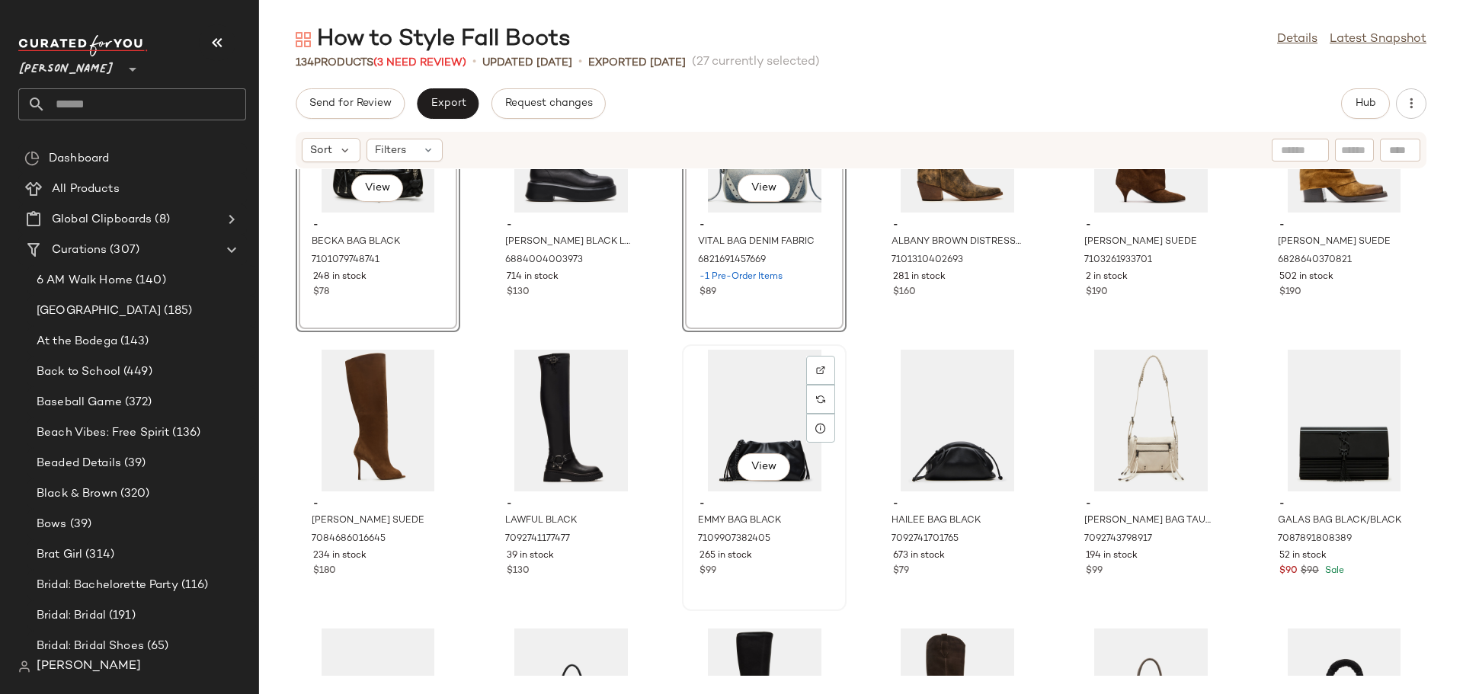
click at [790, 579] on div "- EMMY BAG BLACK 7109907382405 265 in stock $99" at bounding box center [764, 535] width 154 height 88
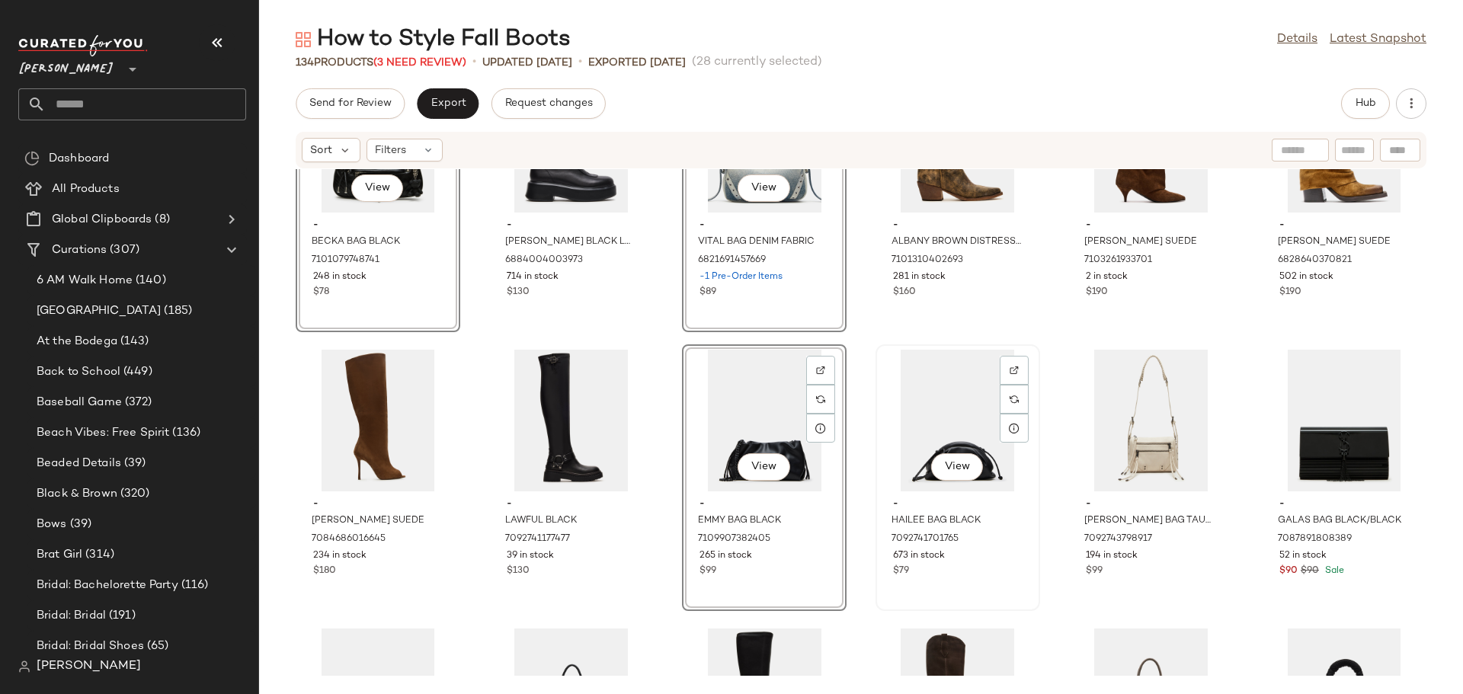
click at [979, 580] on div "View - HAILEE BAG BLACK 7092741701765 673 in stock $79" at bounding box center [958, 478] width 162 height 264
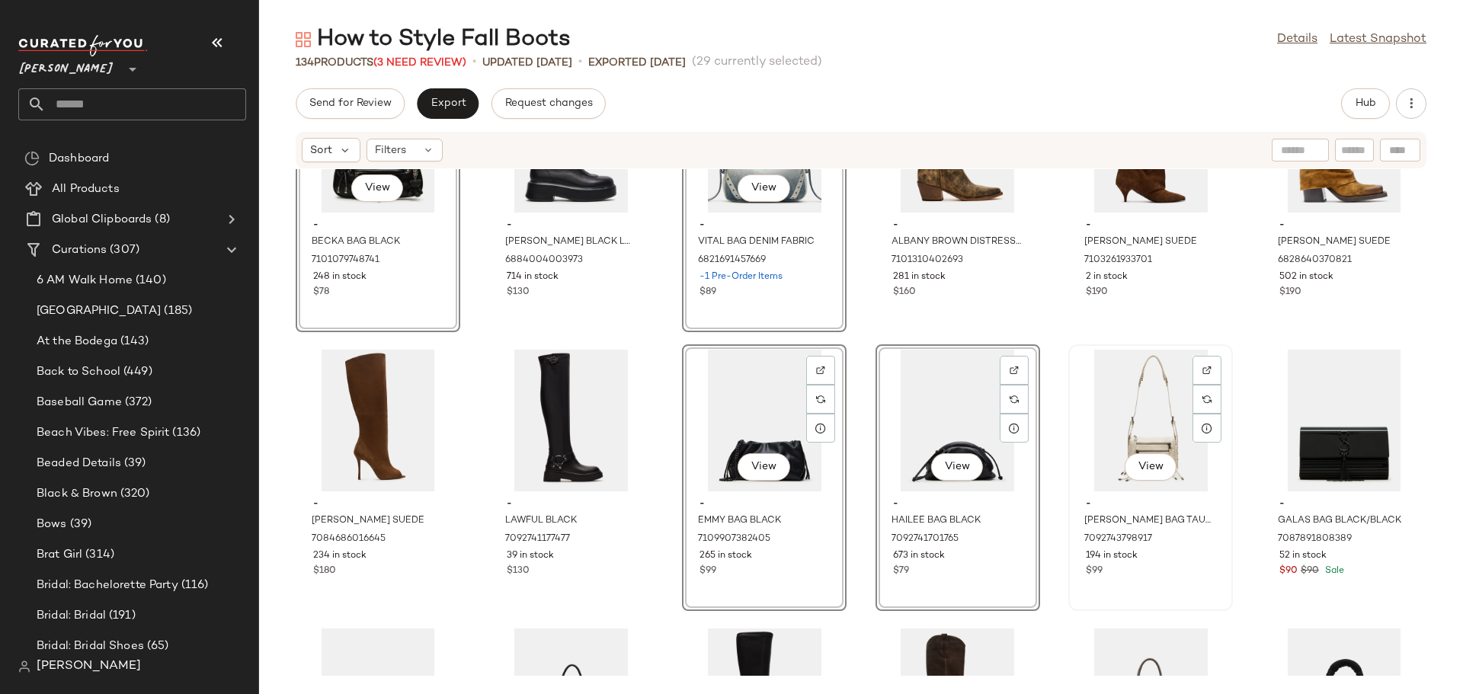
click at [1150, 583] on div "View - RIGBY BAG TAUPE 7092743798917 194 in stock $99" at bounding box center [1151, 478] width 162 height 264
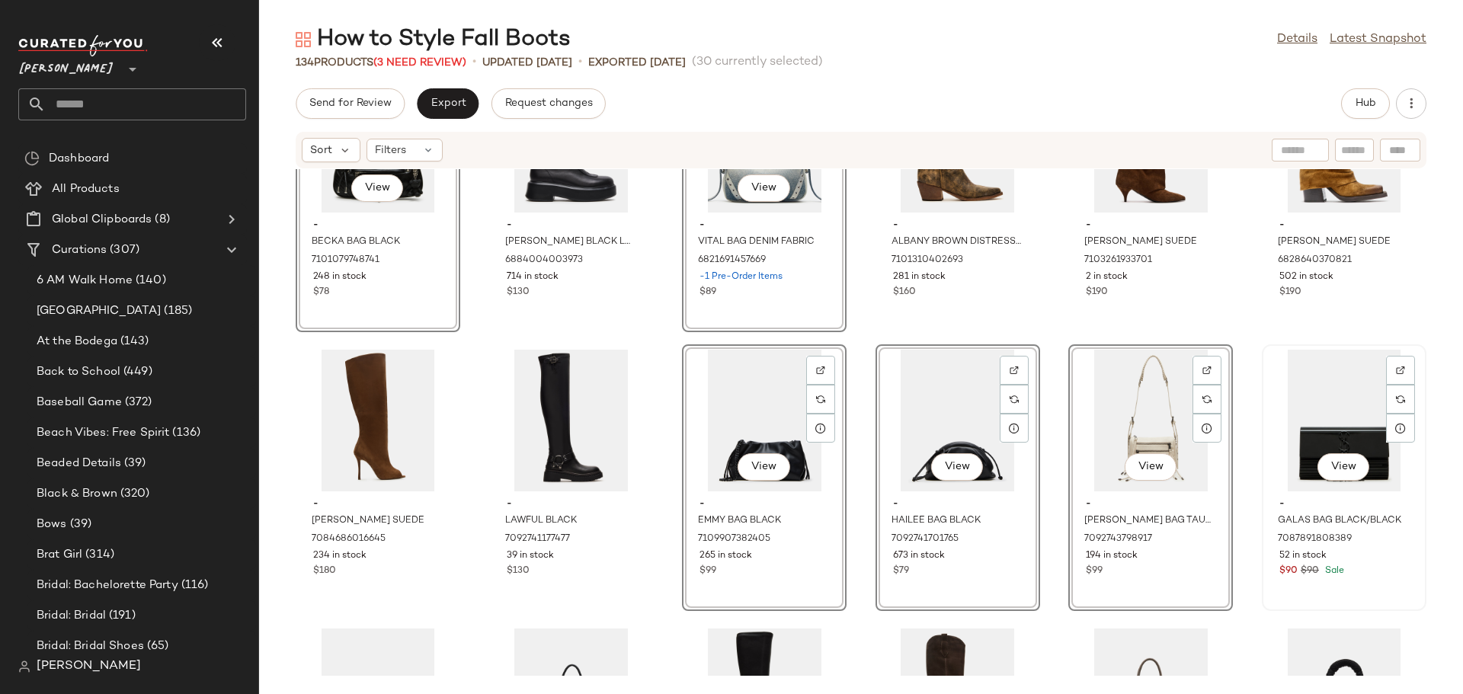
click at [1301, 587] on div "View - GALAS BAG BLACK/BLACK 7087891808389 52 in stock $90 $90 Sale" at bounding box center [1344, 478] width 162 height 264
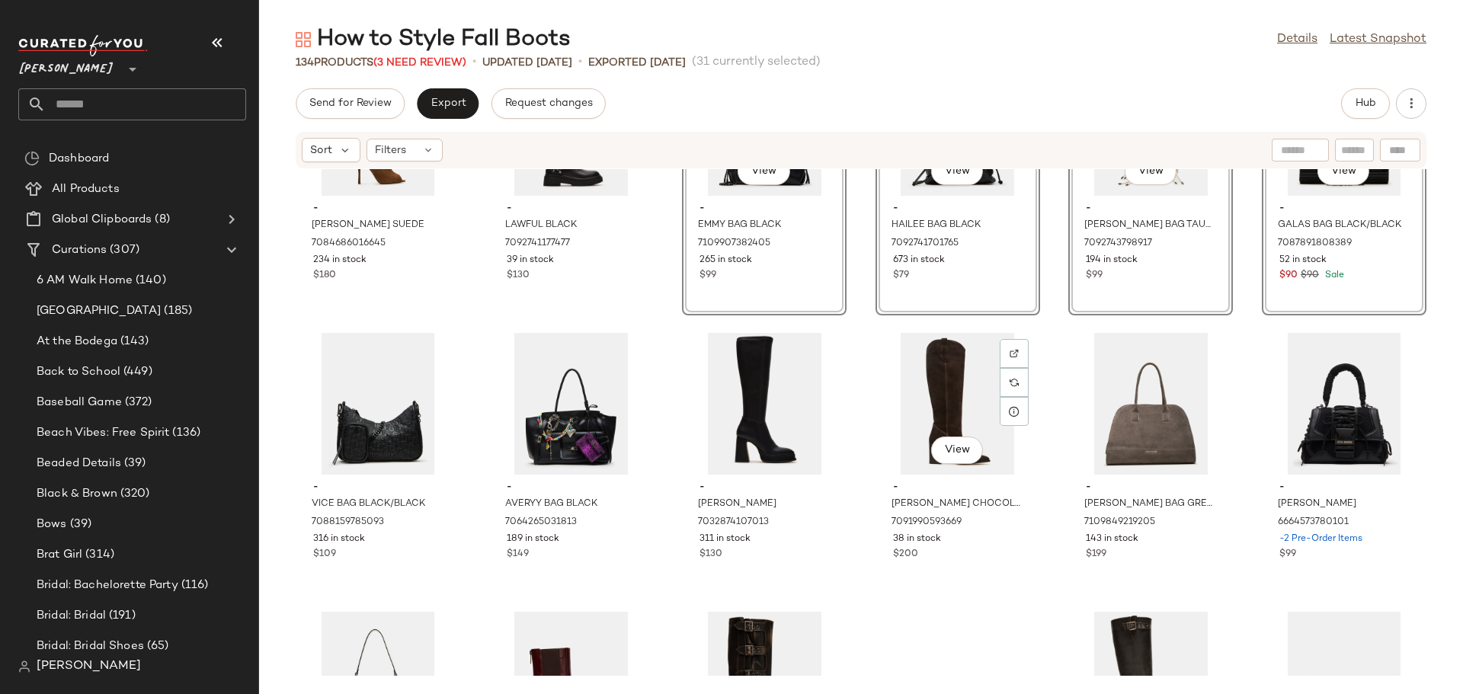
scroll to position [3212, 0]
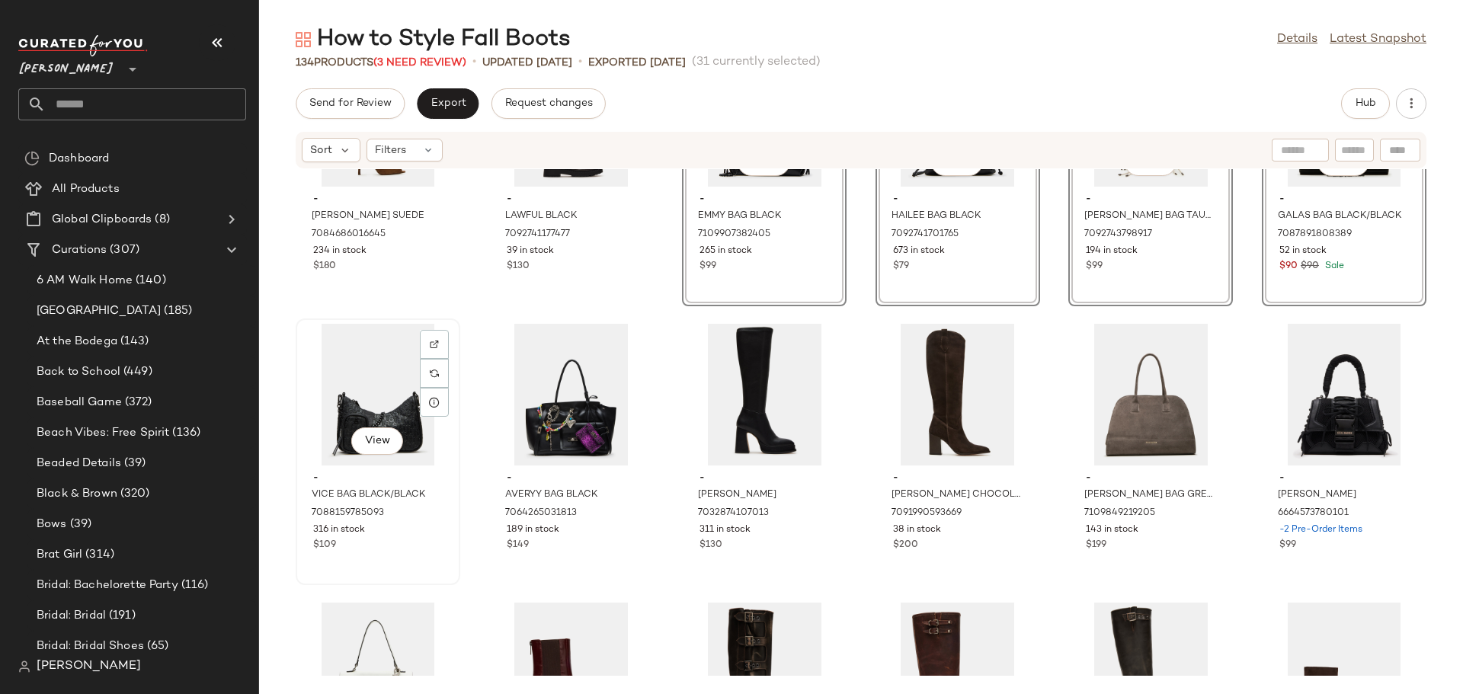
click at [425, 547] on div "$109" at bounding box center [378, 546] width 130 height 14
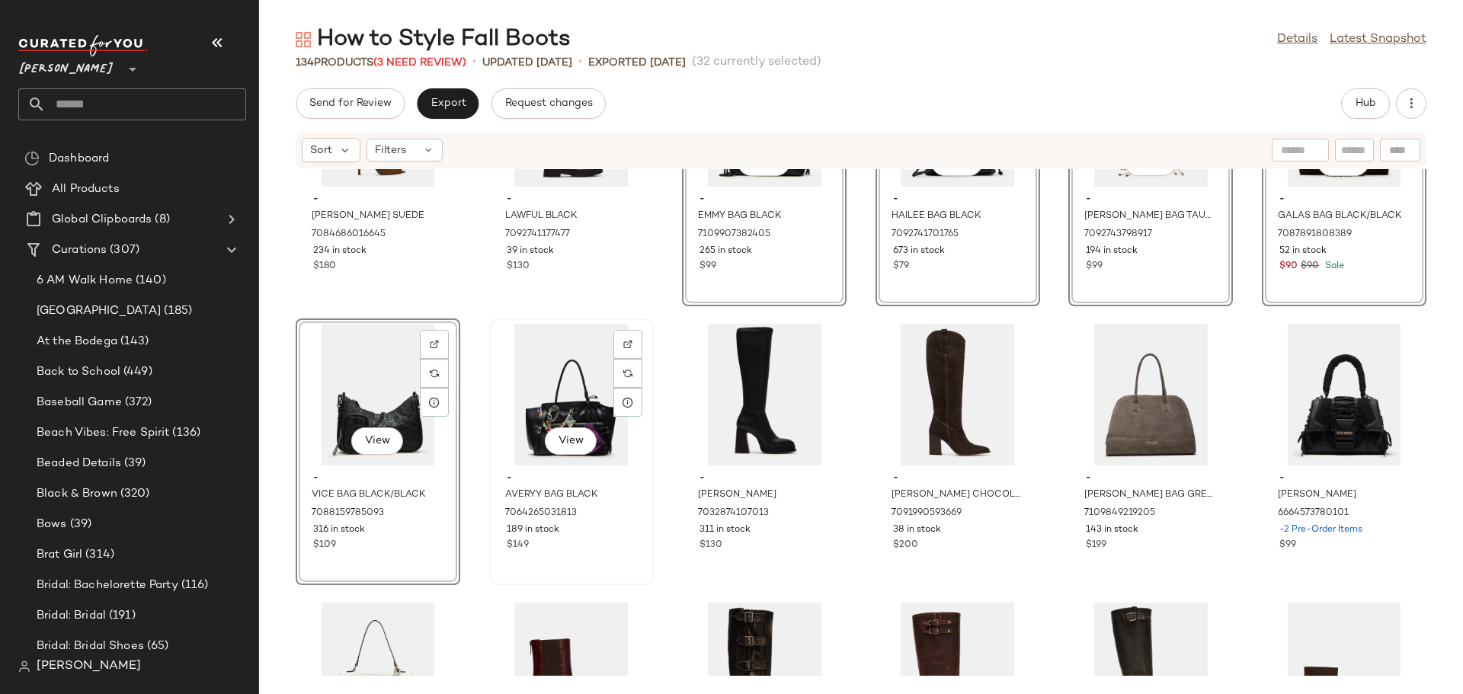
click at [598, 558] on div "View - AVERYY BAG BLACK 7064265031813 189 in stock $149" at bounding box center [572, 452] width 162 height 264
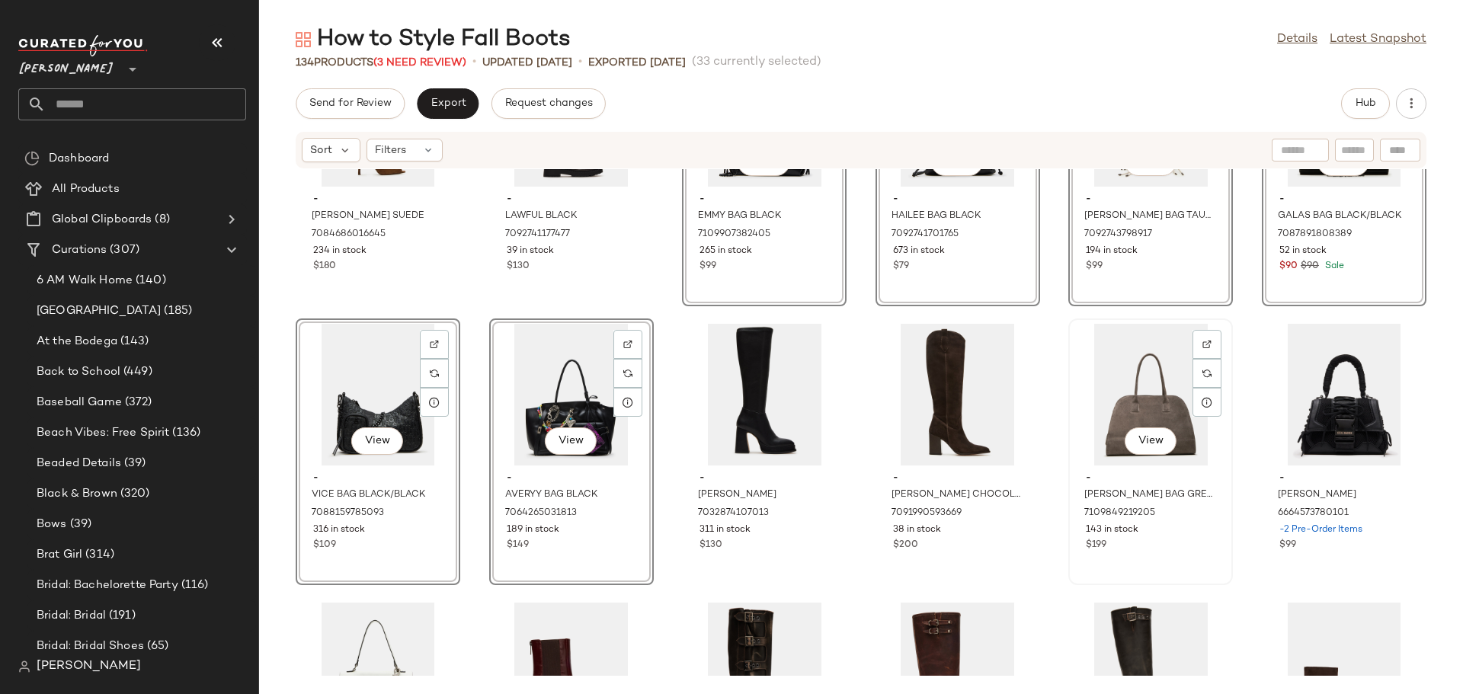
click at [1133, 548] on div "$199" at bounding box center [1151, 546] width 130 height 14
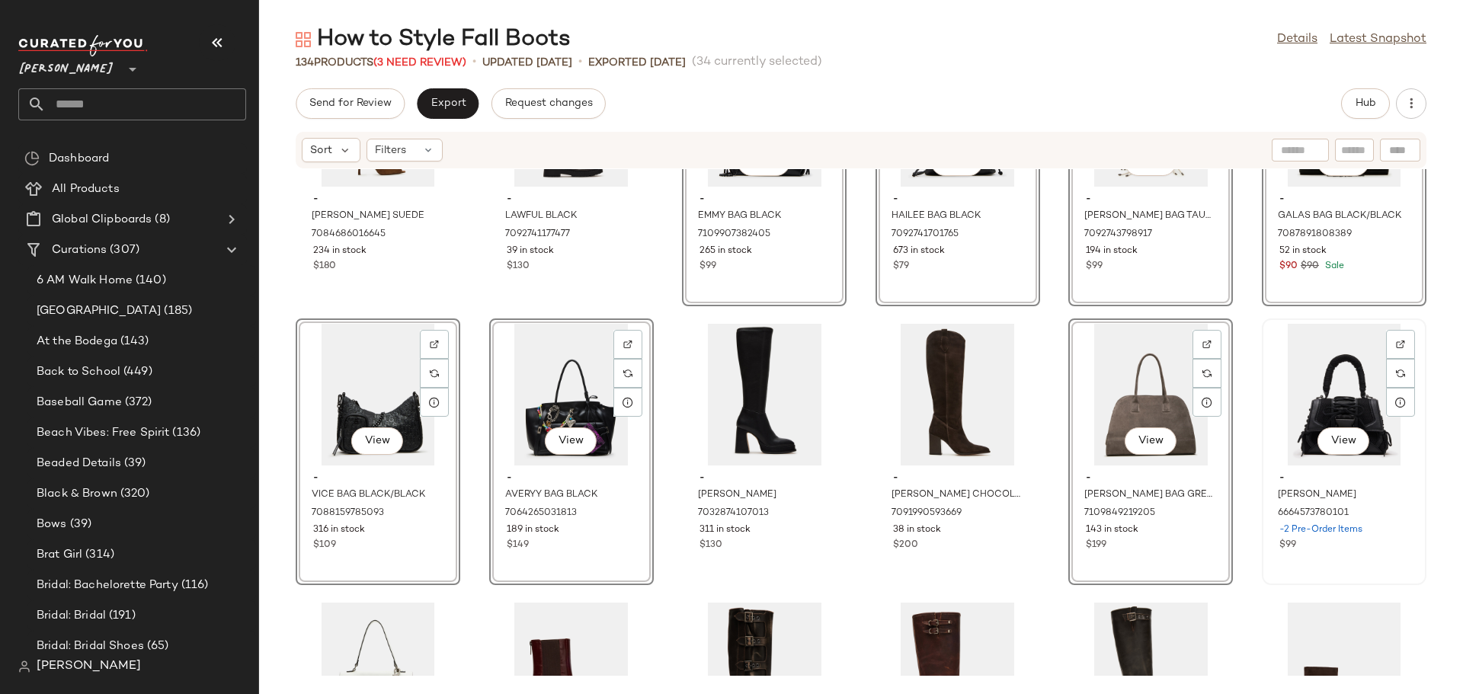
click at [1293, 551] on div "$99" at bounding box center [1344, 546] width 130 height 14
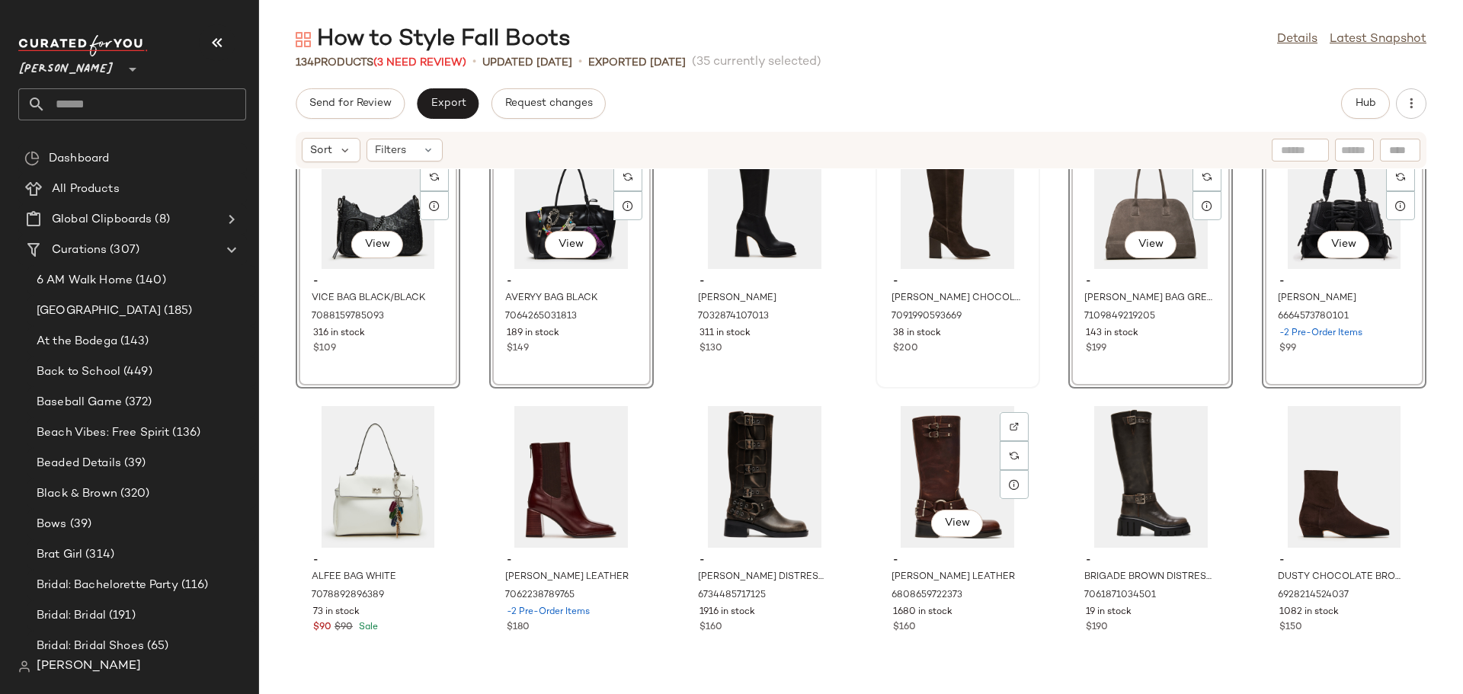
scroll to position [3441, 0]
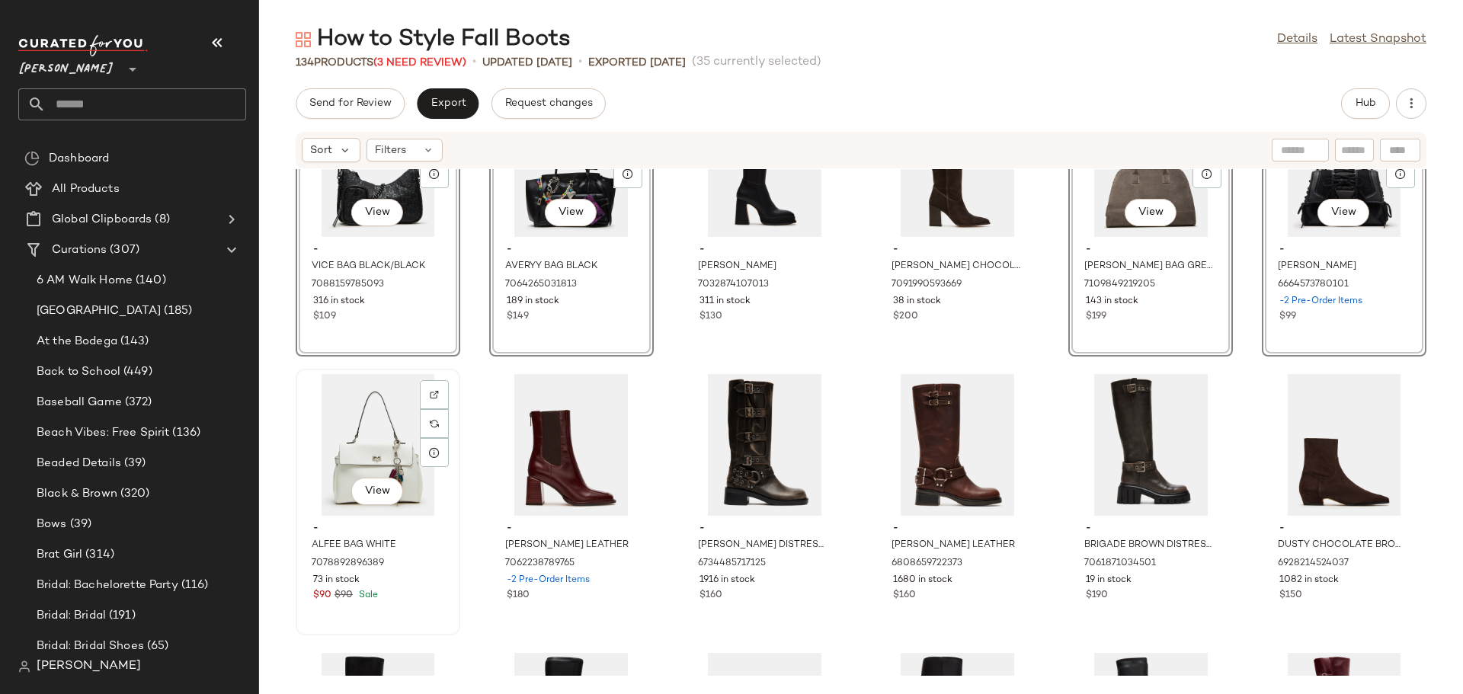
click at [395, 621] on div "View - ALFEE BAG WHITE 7078892896389 73 in stock $90 $90 Sale" at bounding box center [378, 502] width 162 height 264
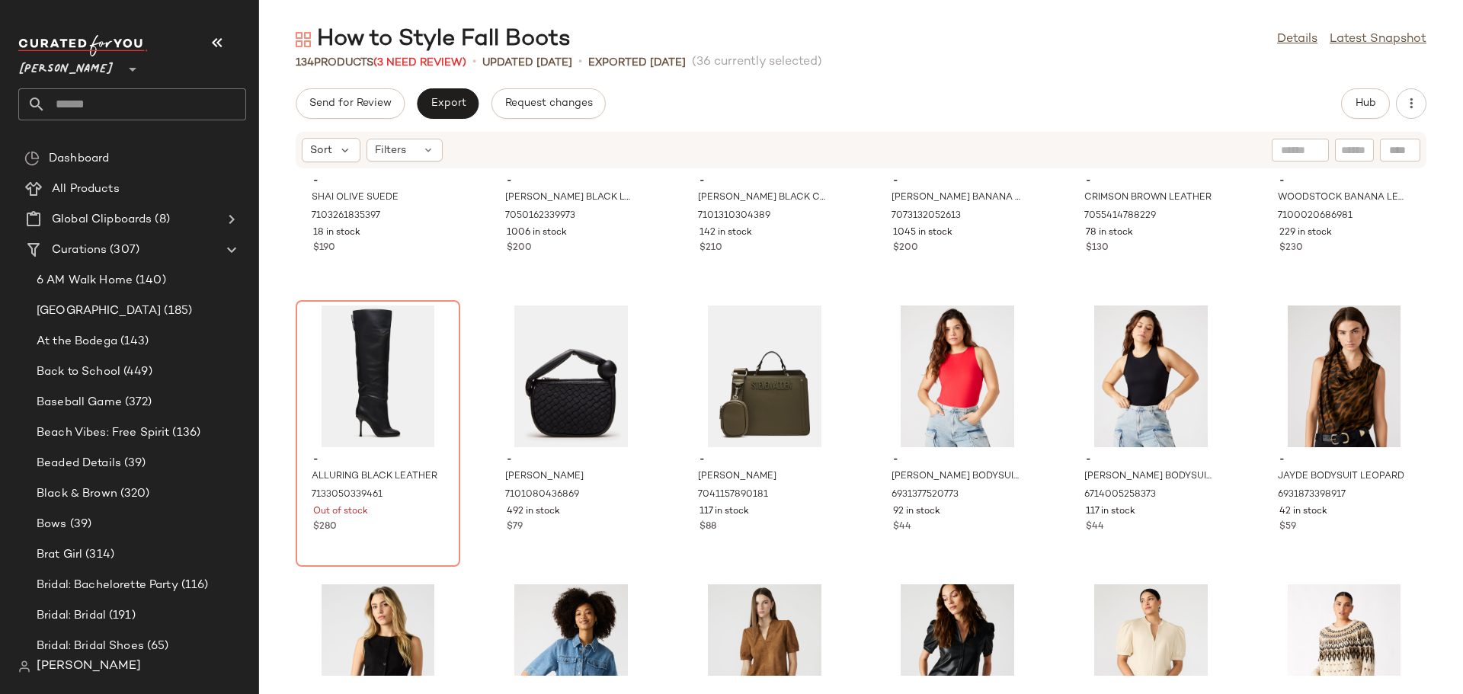
scroll to position [4355, 0]
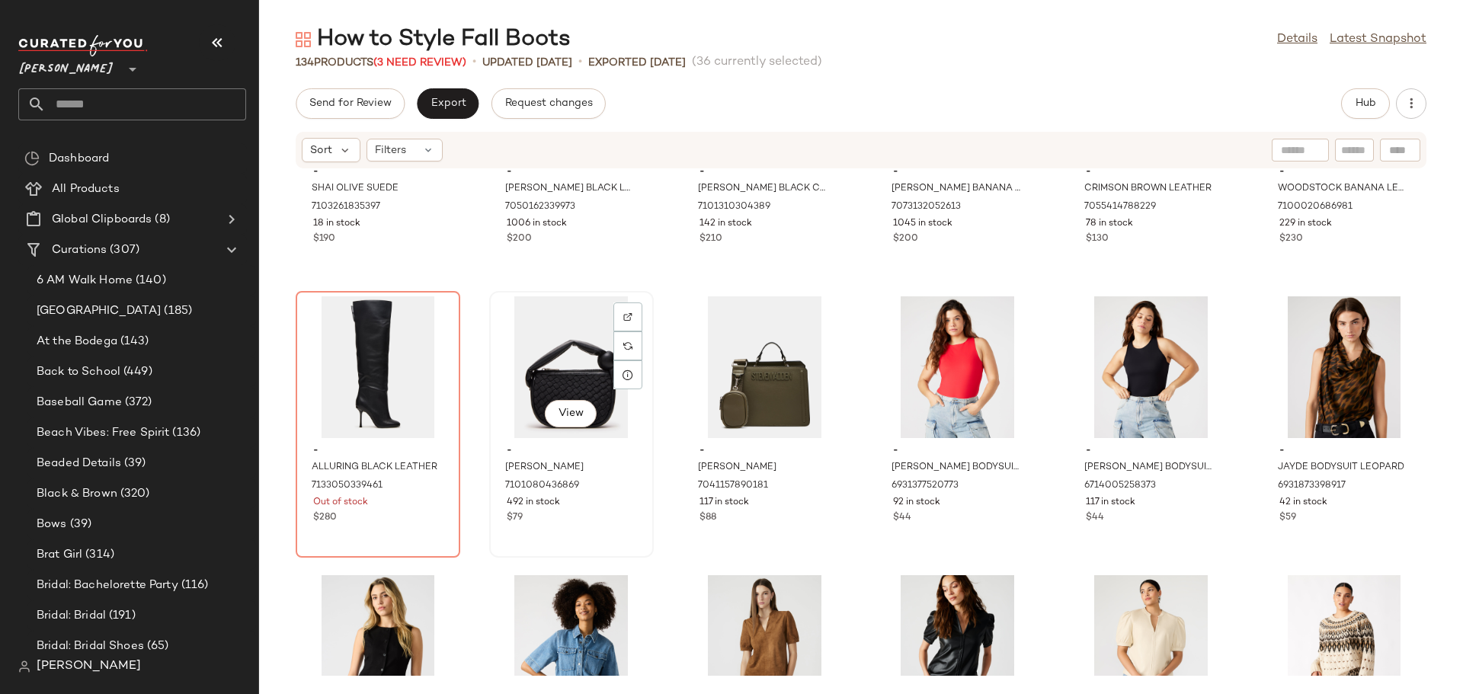
click at [587, 520] on div "$79" at bounding box center [572, 518] width 130 height 14
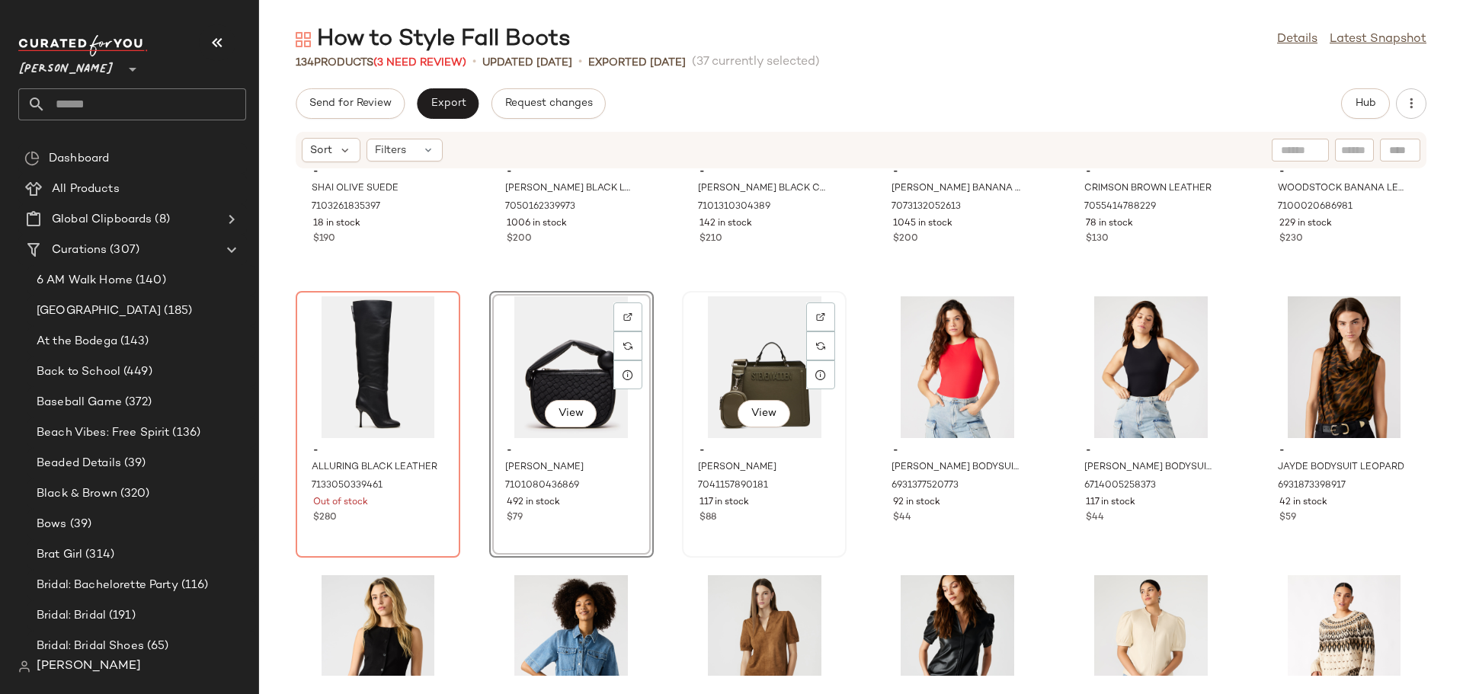
click at [799, 530] on div "View - EVELYN BAG GREY SAGE 7041157890181 117 in stock $88" at bounding box center [764, 425] width 162 height 264
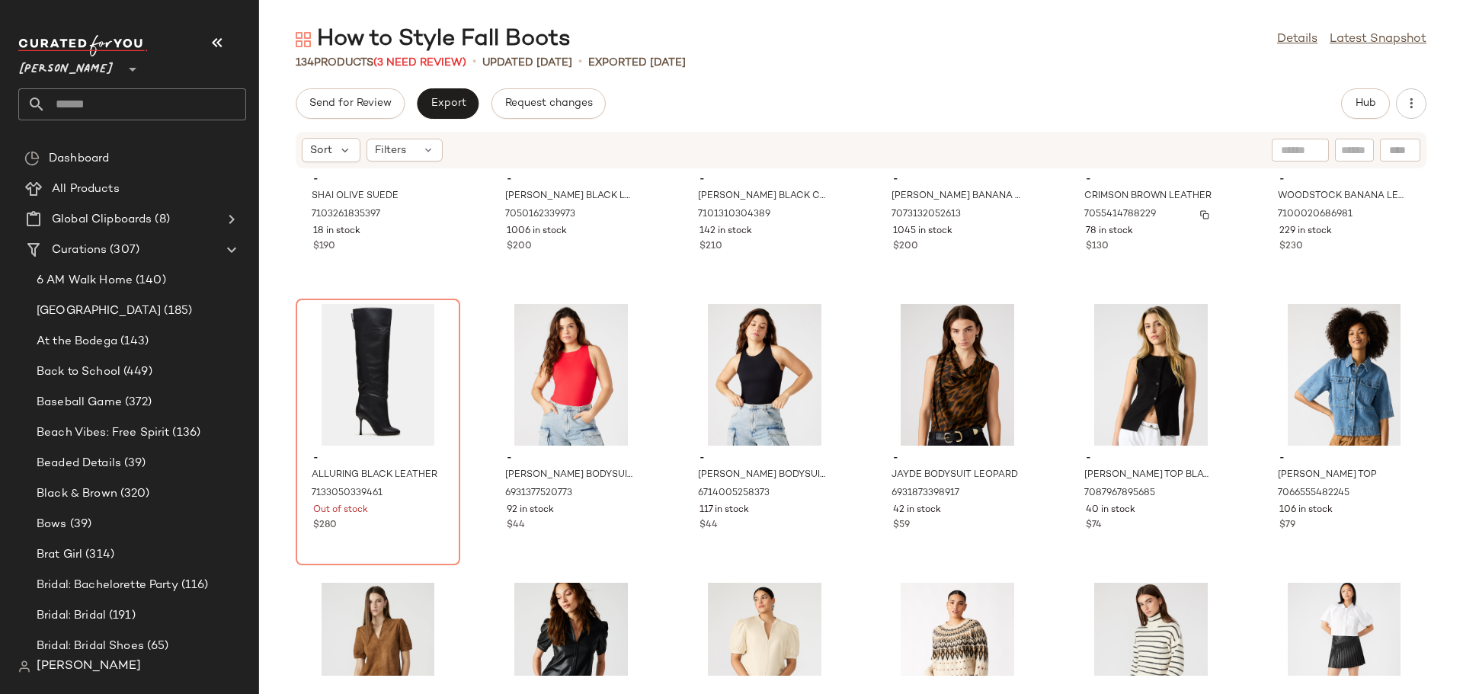
scroll to position [2755, 0]
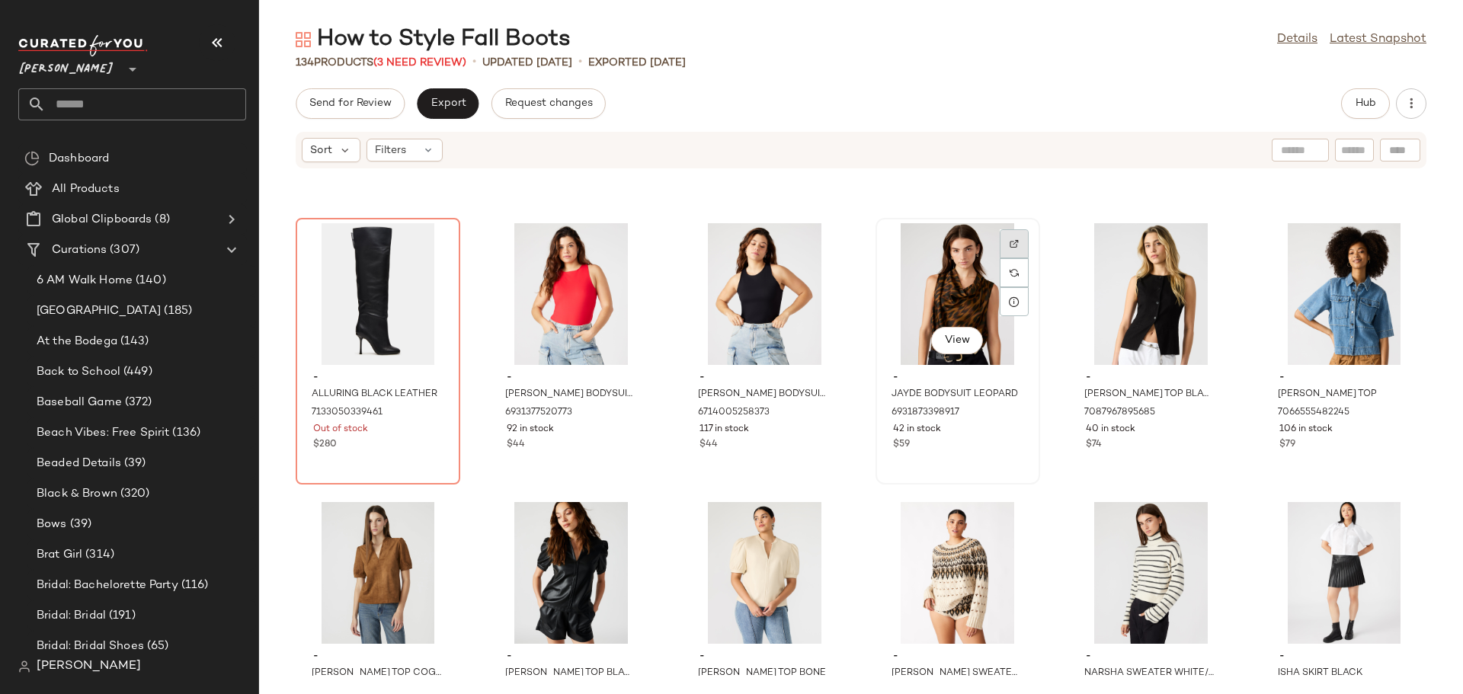
click at [1009, 242] on img at bounding box center [1013, 243] width 9 height 9
click at [1202, 241] on img at bounding box center [1206, 243] width 9 height 9
click at [1165, 430] on div "40 in stock" at bounding box center [1151, 430] width 130 height 14
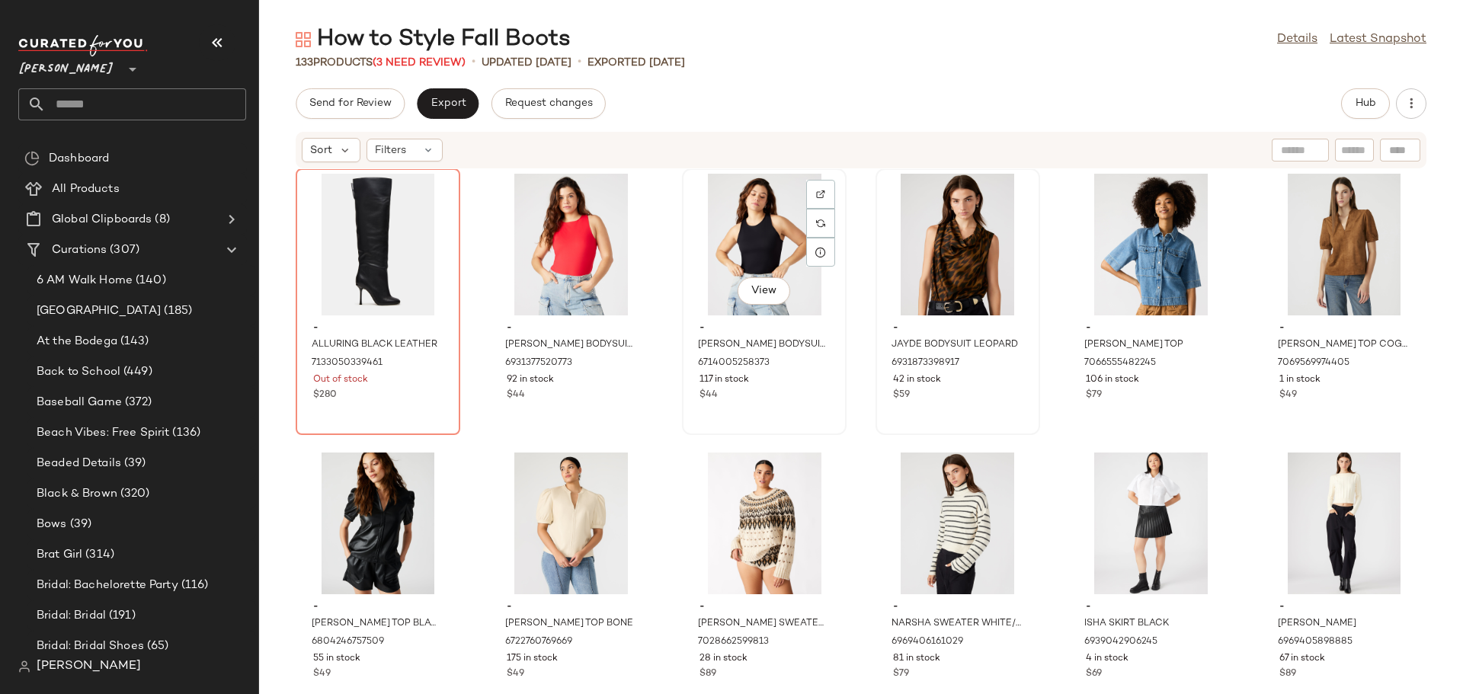
scroll to position [2831, 0]
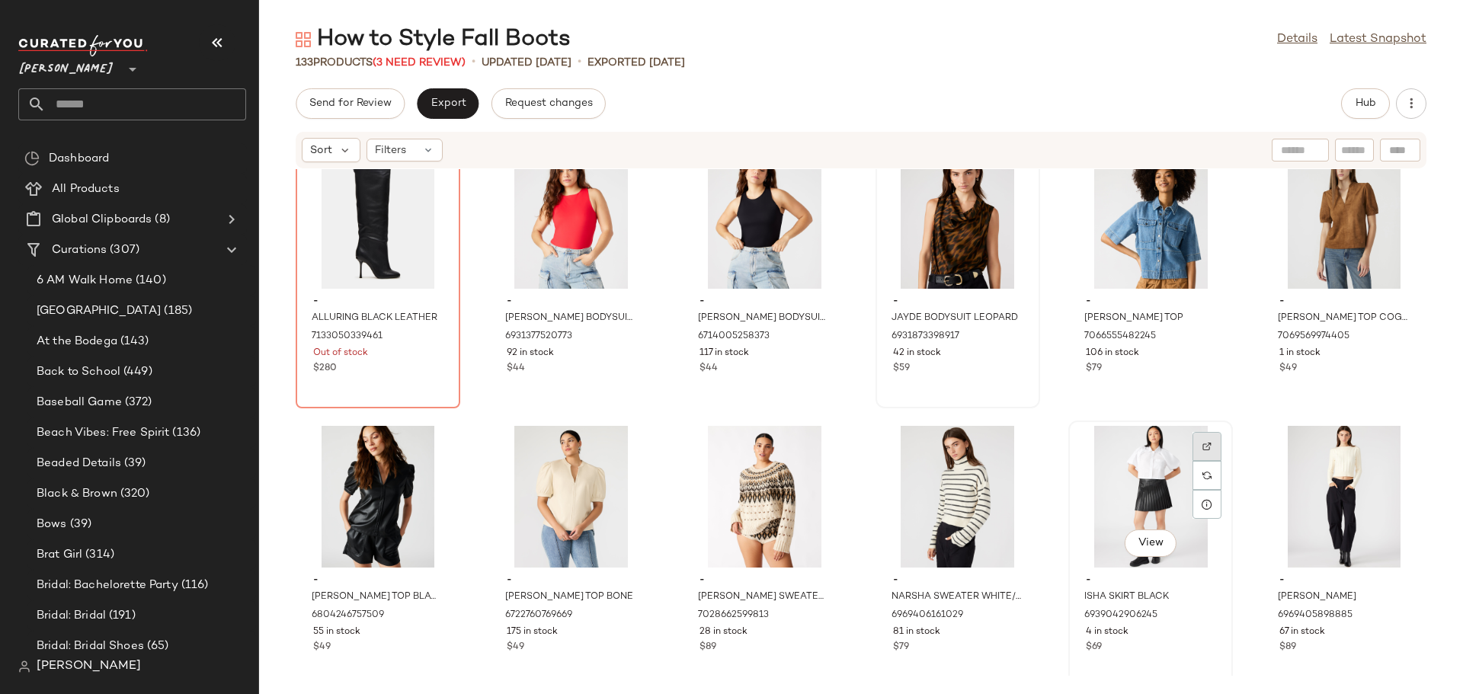
click at [1202, 442] on img at bounding box center [1206, 446] width 9 height 9
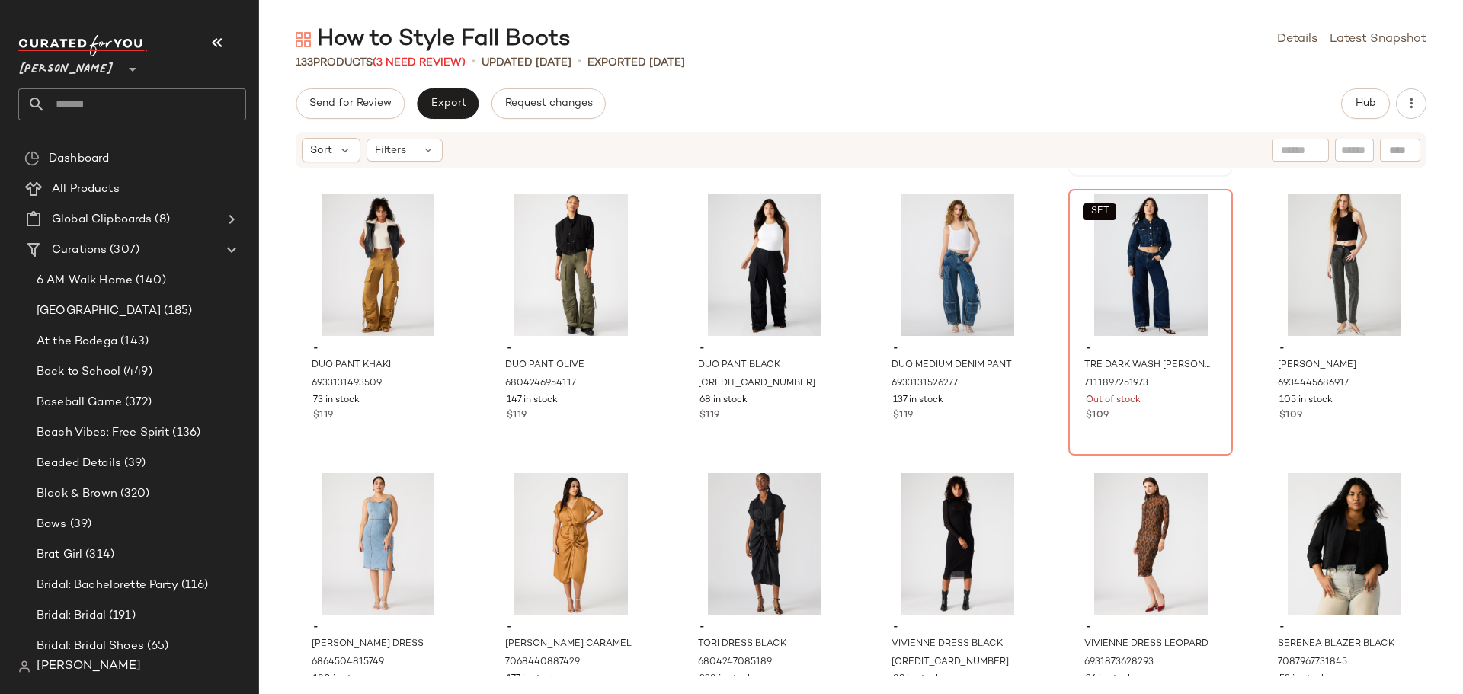
scroll to position [3364, 0]
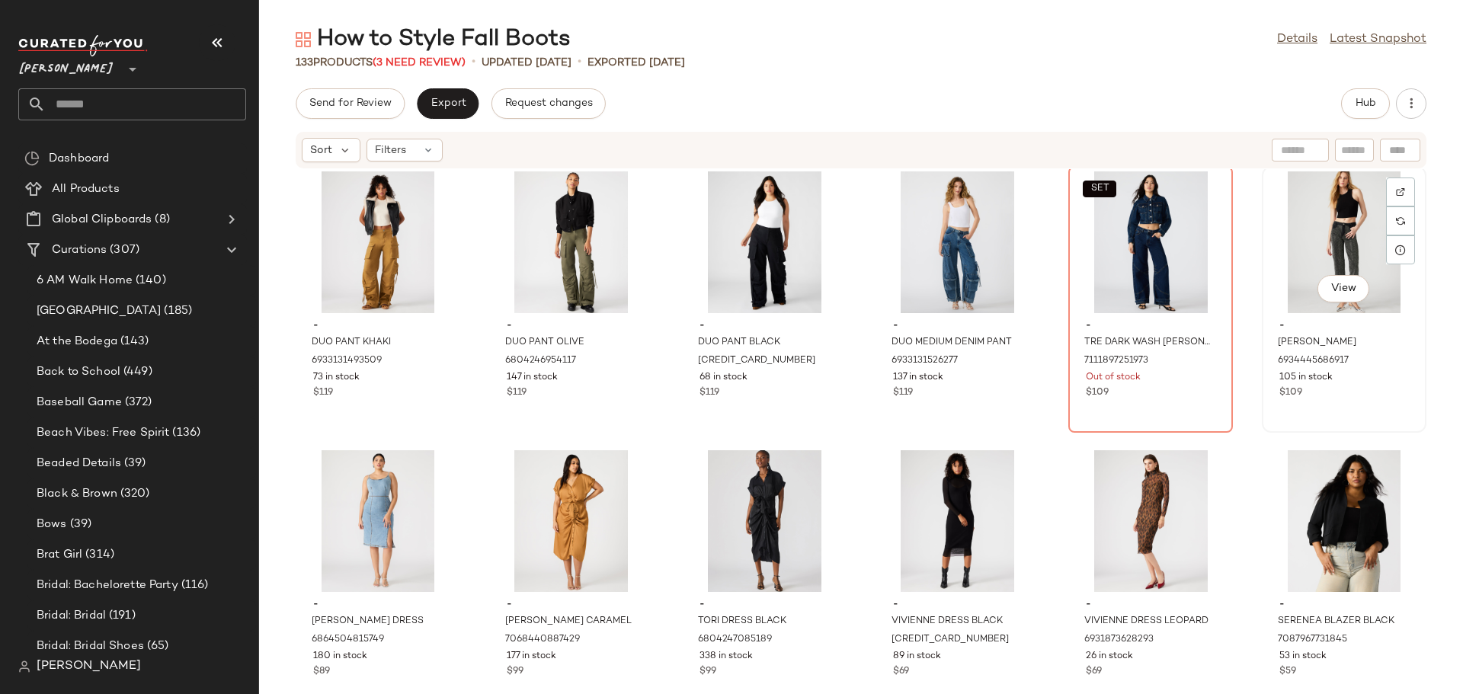
click at [1363, 405] on div "View - JESSE JEAN BLACK 6934445686917 105 in stock $109" at bounding box center [1344, 300] width 162 height 264
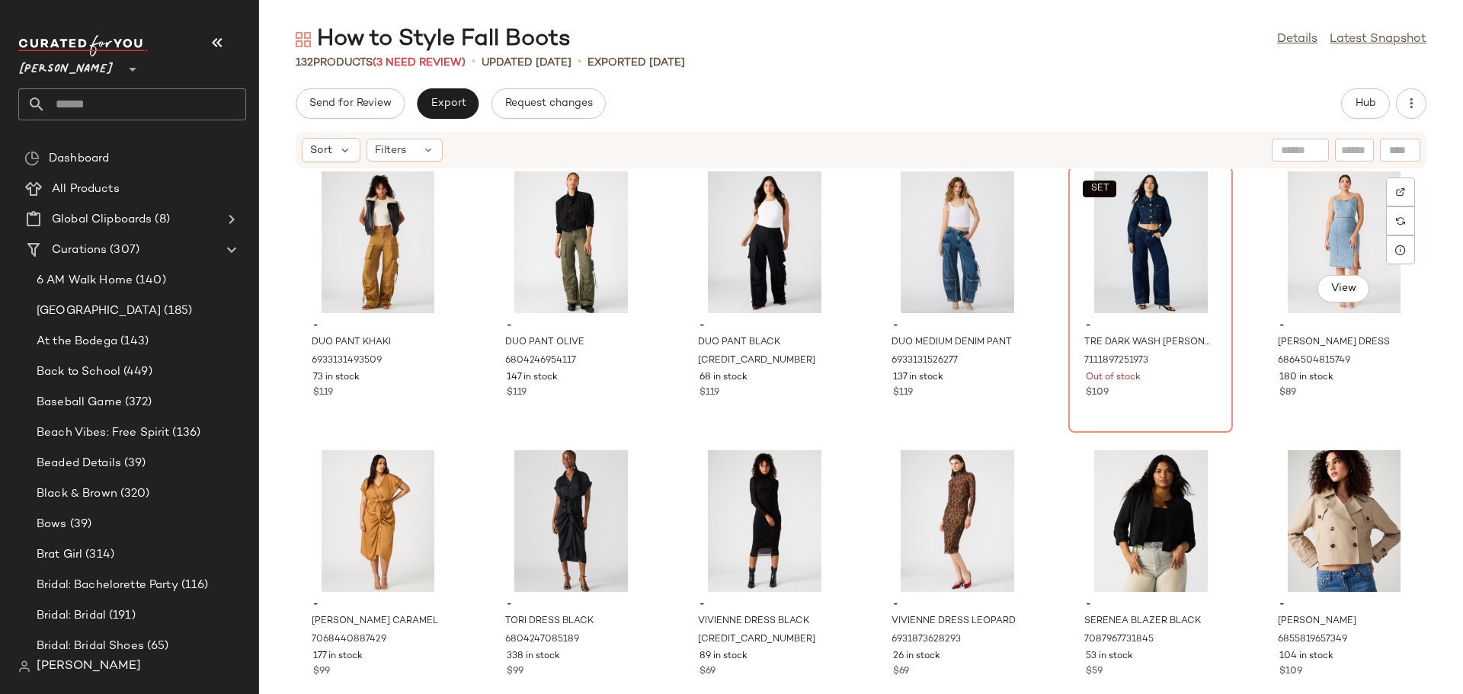
click at [1363, 405] on div "View - GISELLE DENIM DRESS 6864504815749 180 in stock $89" at bounding box center [1344, 300] width 162 height 264
click at [1396, 190] on img at bounding box center [1400, 191] width 9 height 9
click at [1287, 267] on div "View" at bounding box center [1344, 242] width 154 height 142
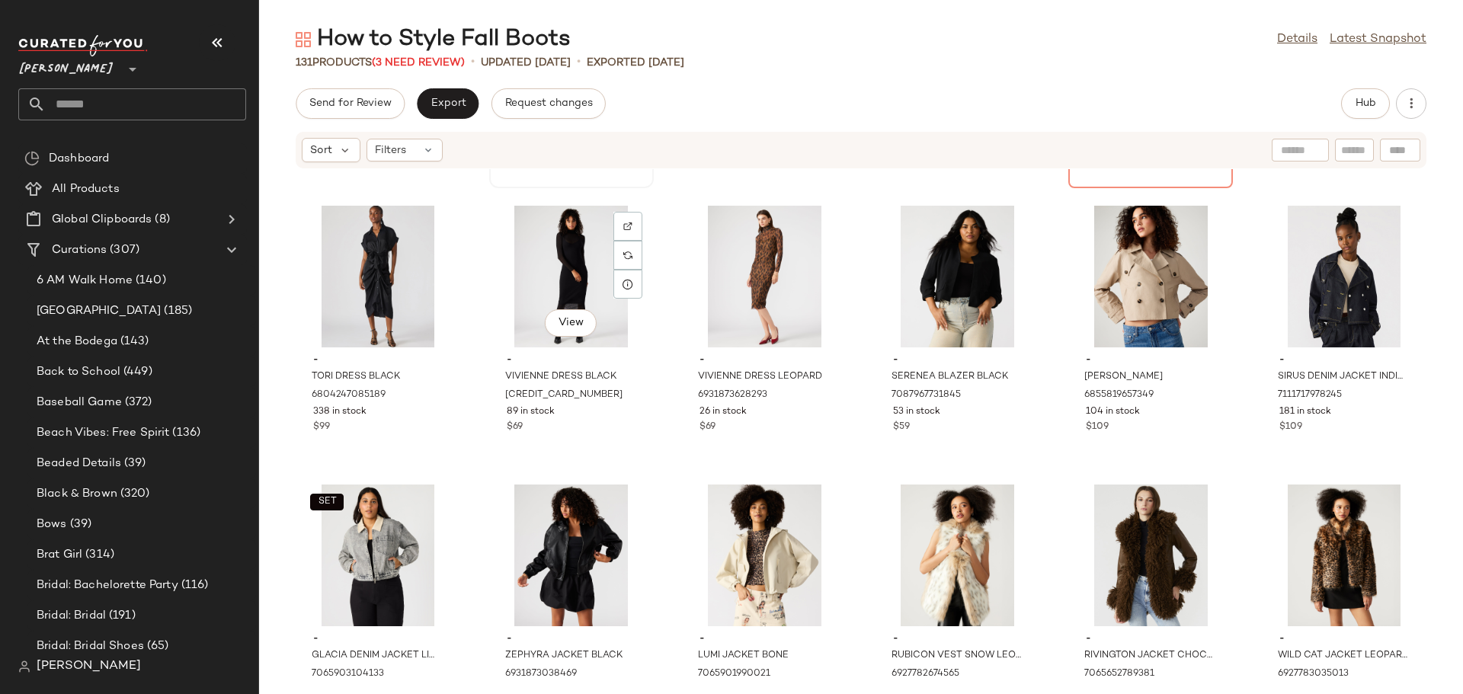
scroll to position [3517, 0]
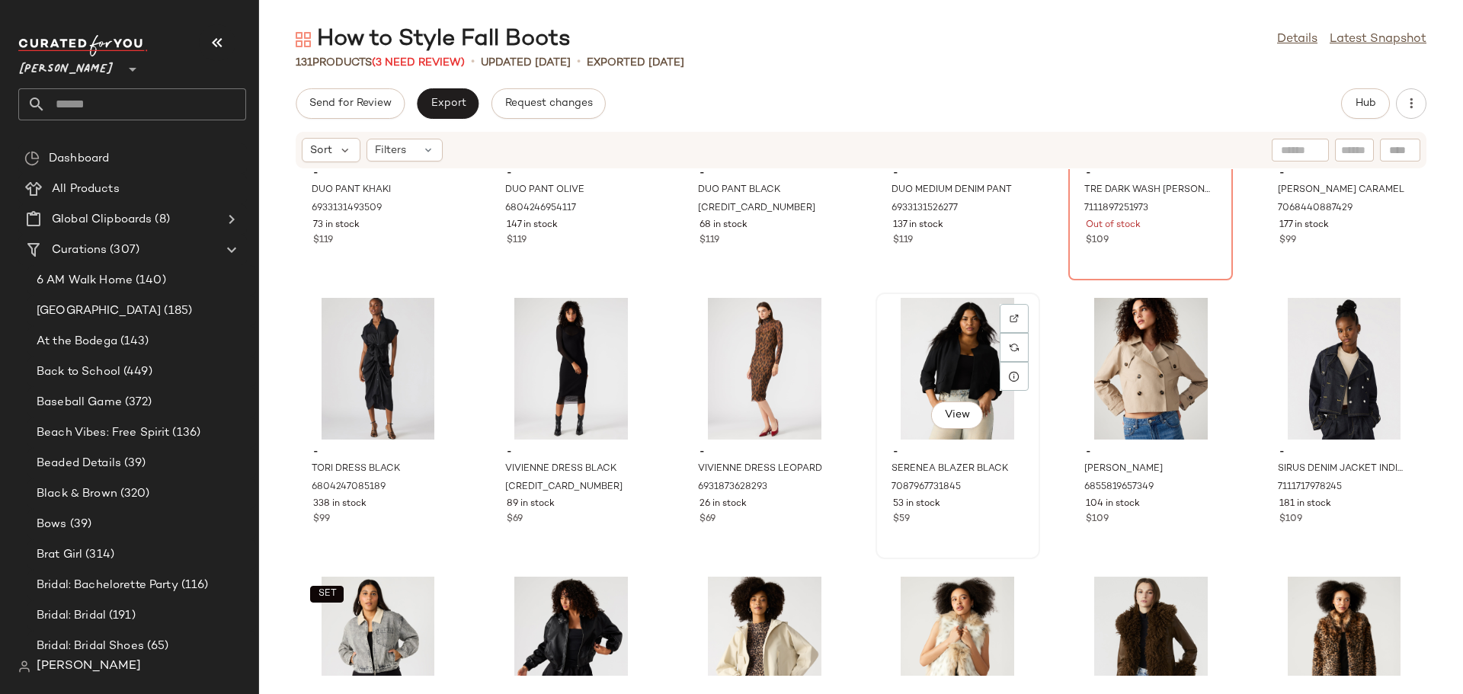
click at [993, 536] on div "View - SERENEA BLAZER BLACK 7087967731845 53 in stock $59" at bounding box center [958, 426] width 162 height 264
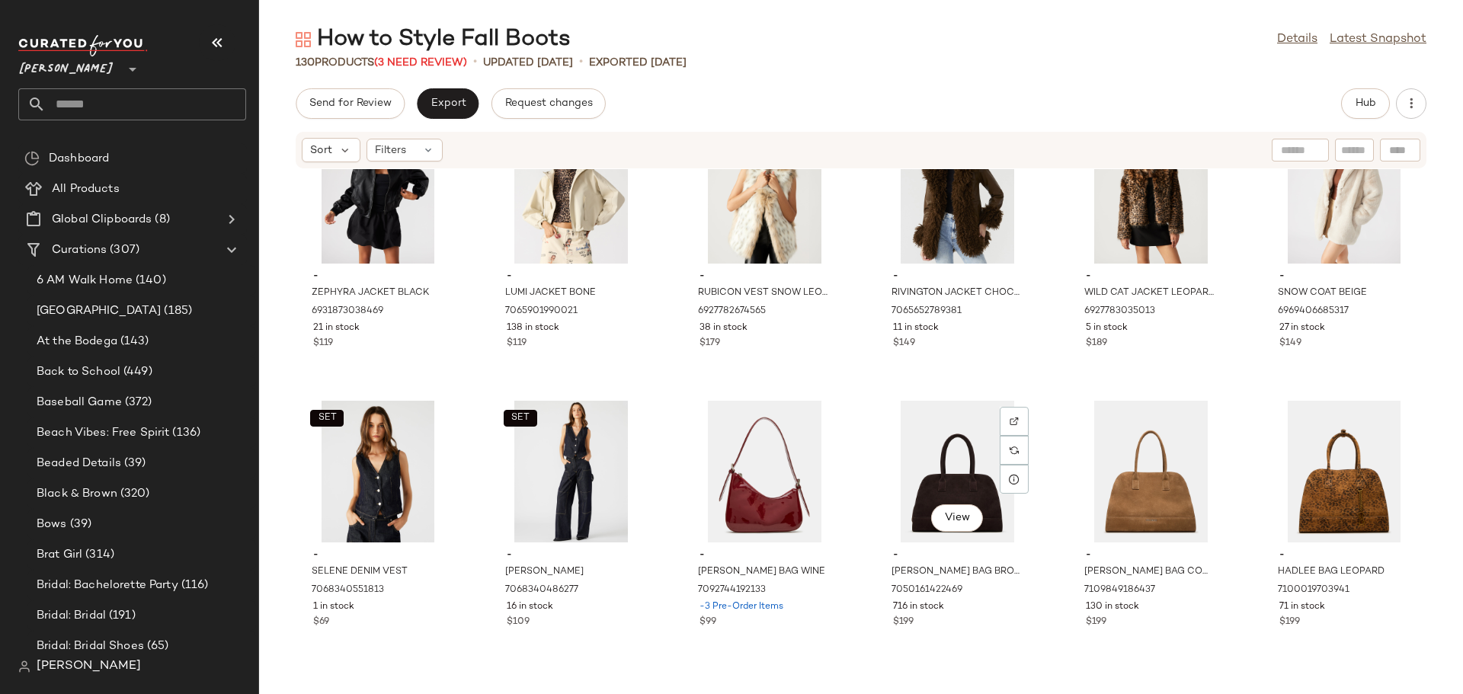
scroll to position [4126, 0]
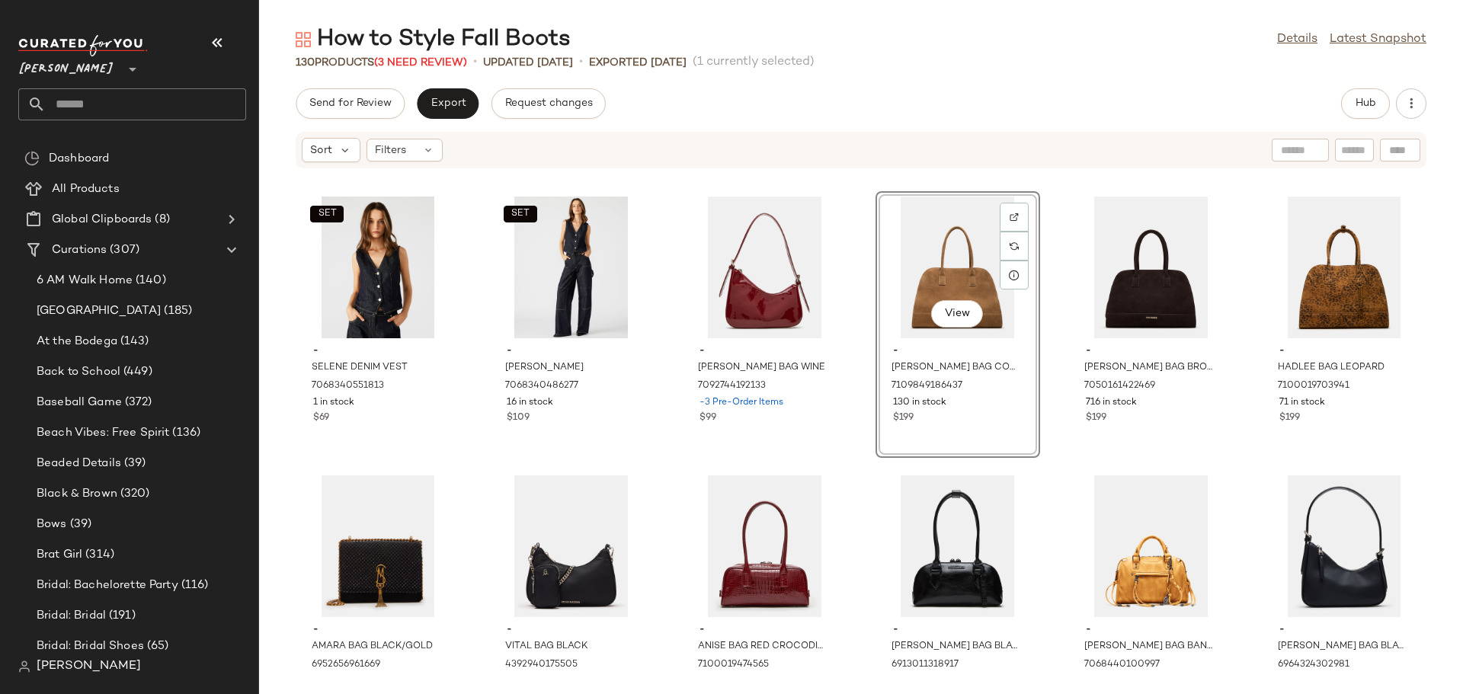
scroll to position [4202, 0]
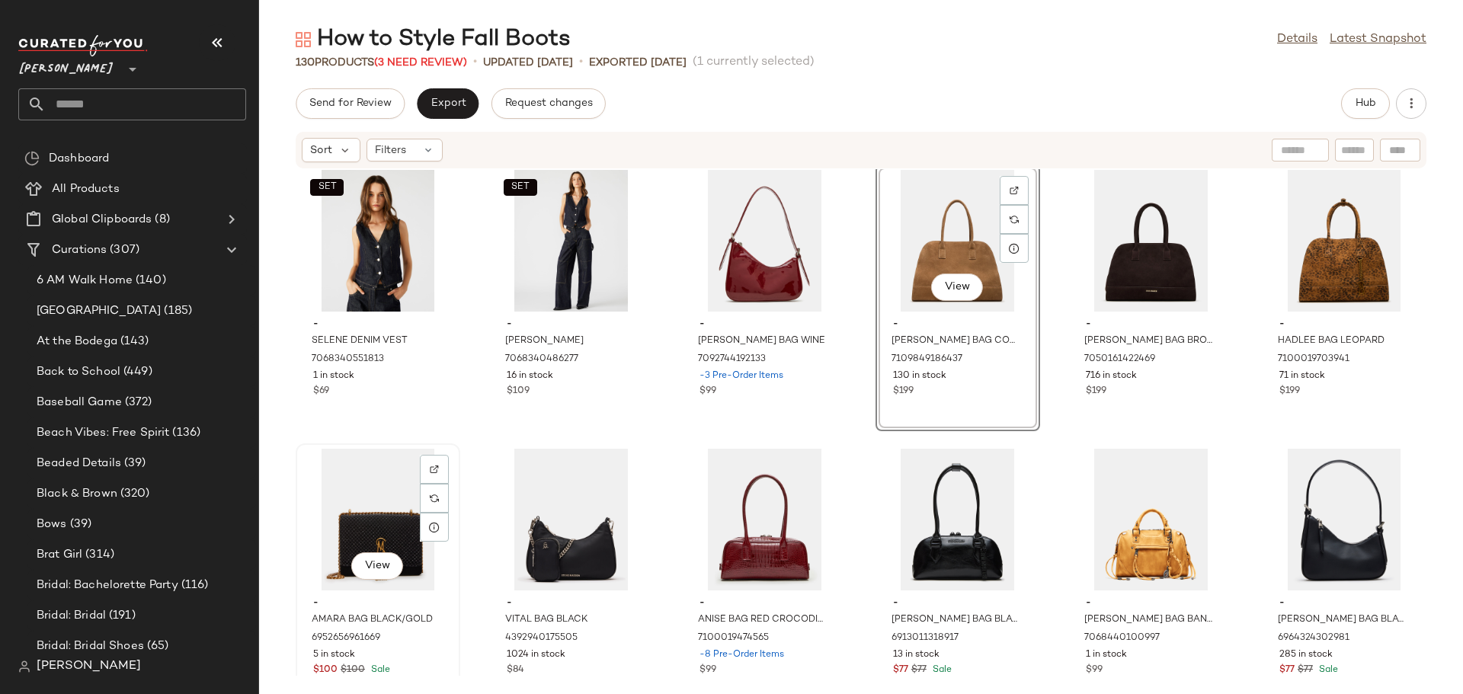
click at [421, 667] on div "$100 $100 Sale" at bounding box center [378, 671] width 130 height 14
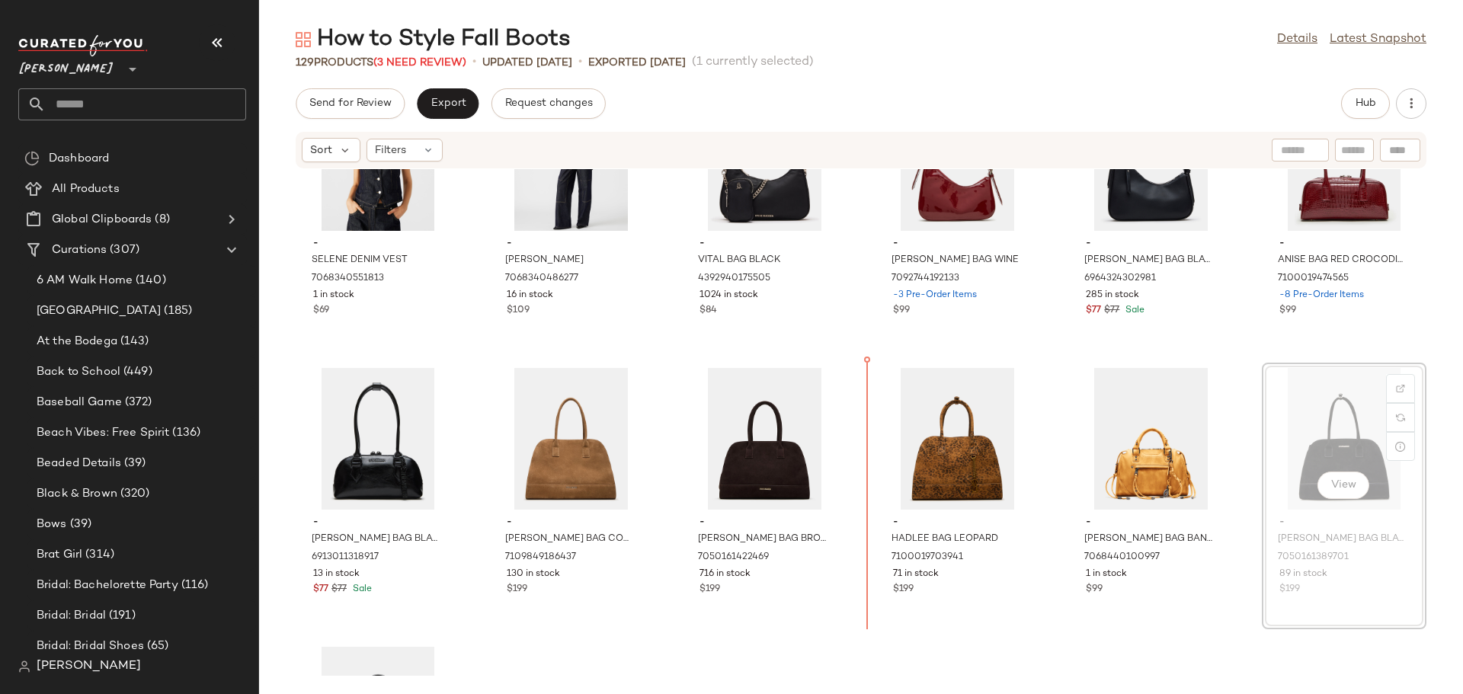
scroll to position [4313, 0]
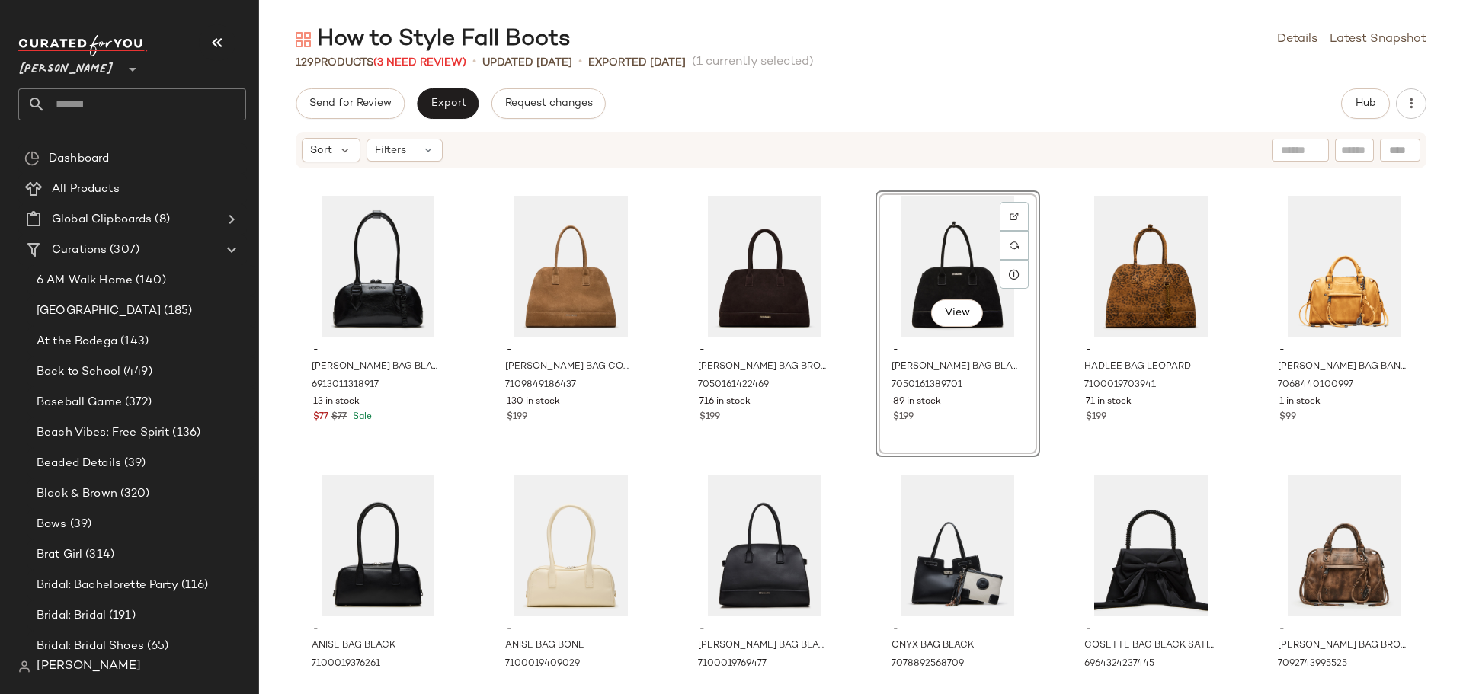
scroll to position [4465, 0]
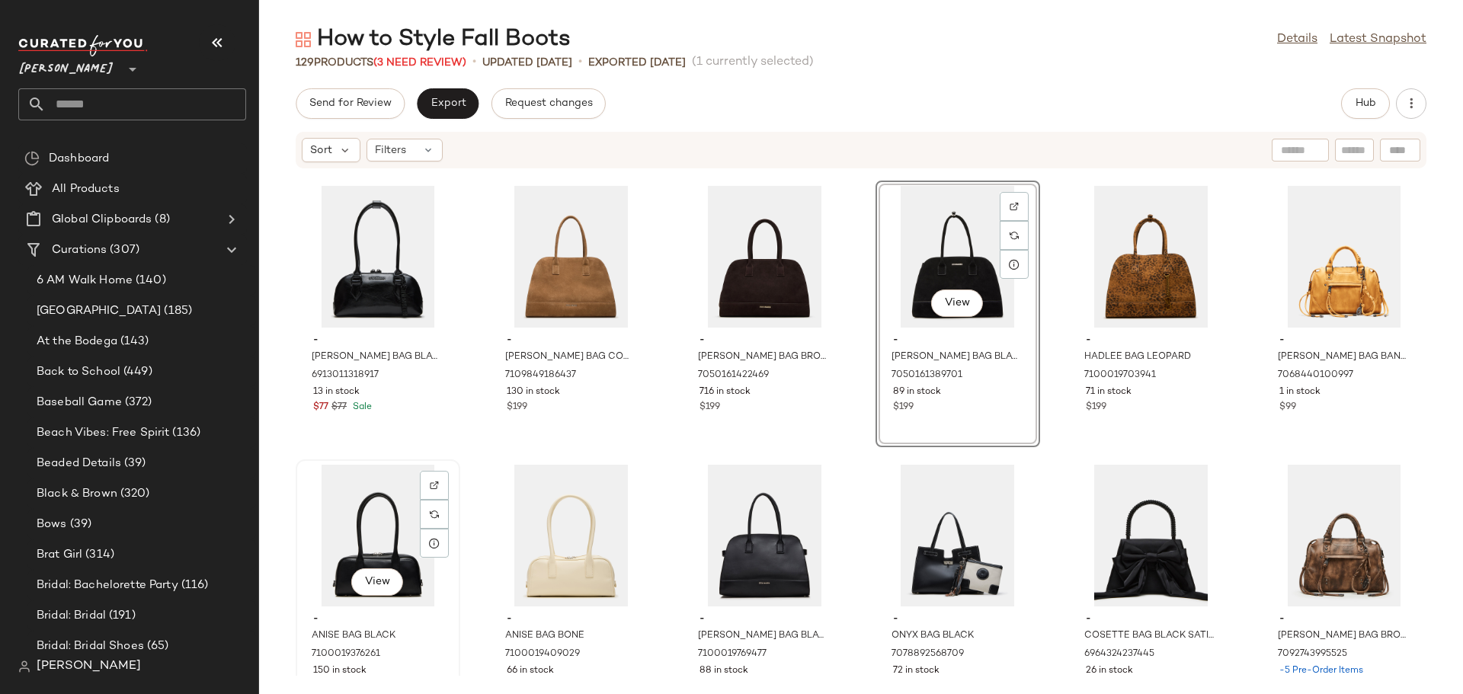
click at [377, 503] on div "View" at bounding box center [378, 536] width 154 height 142
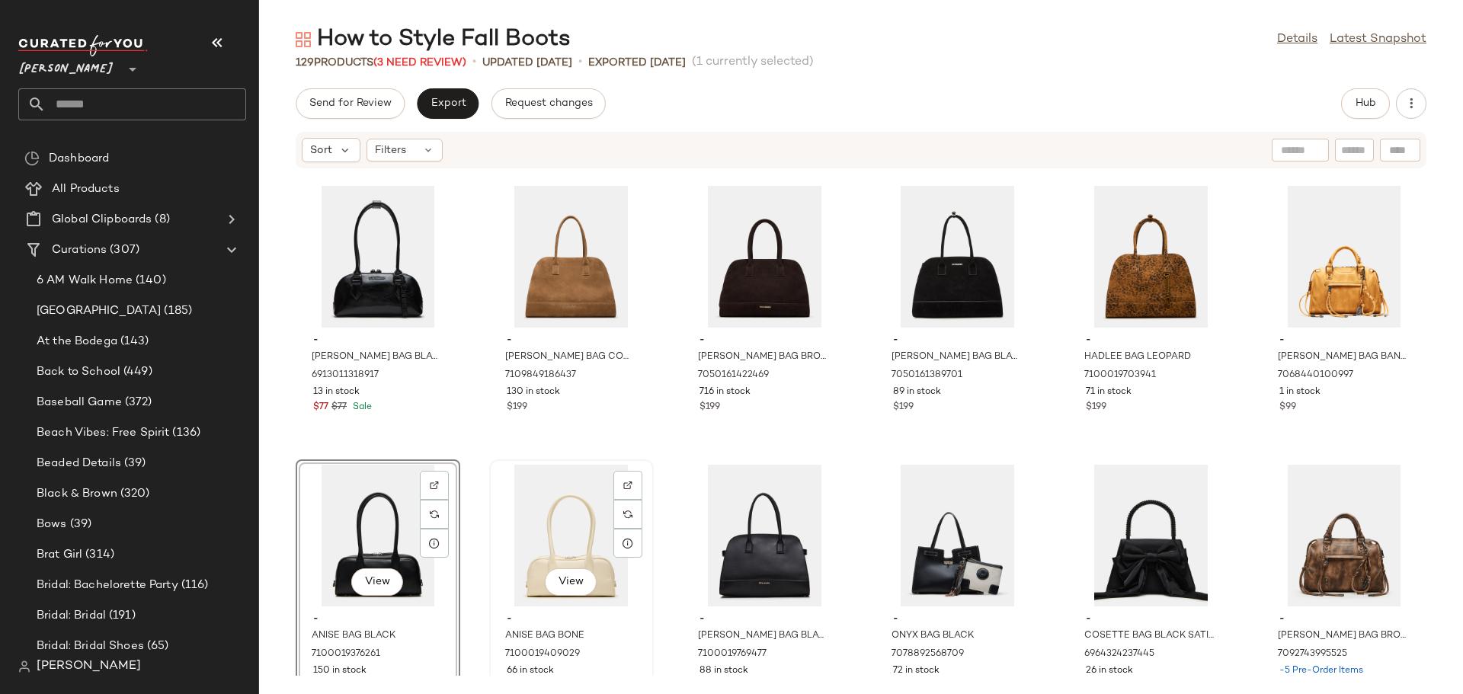
click at [543, 518] on div "View" at bounding box center [571, 536] width 154 height 142
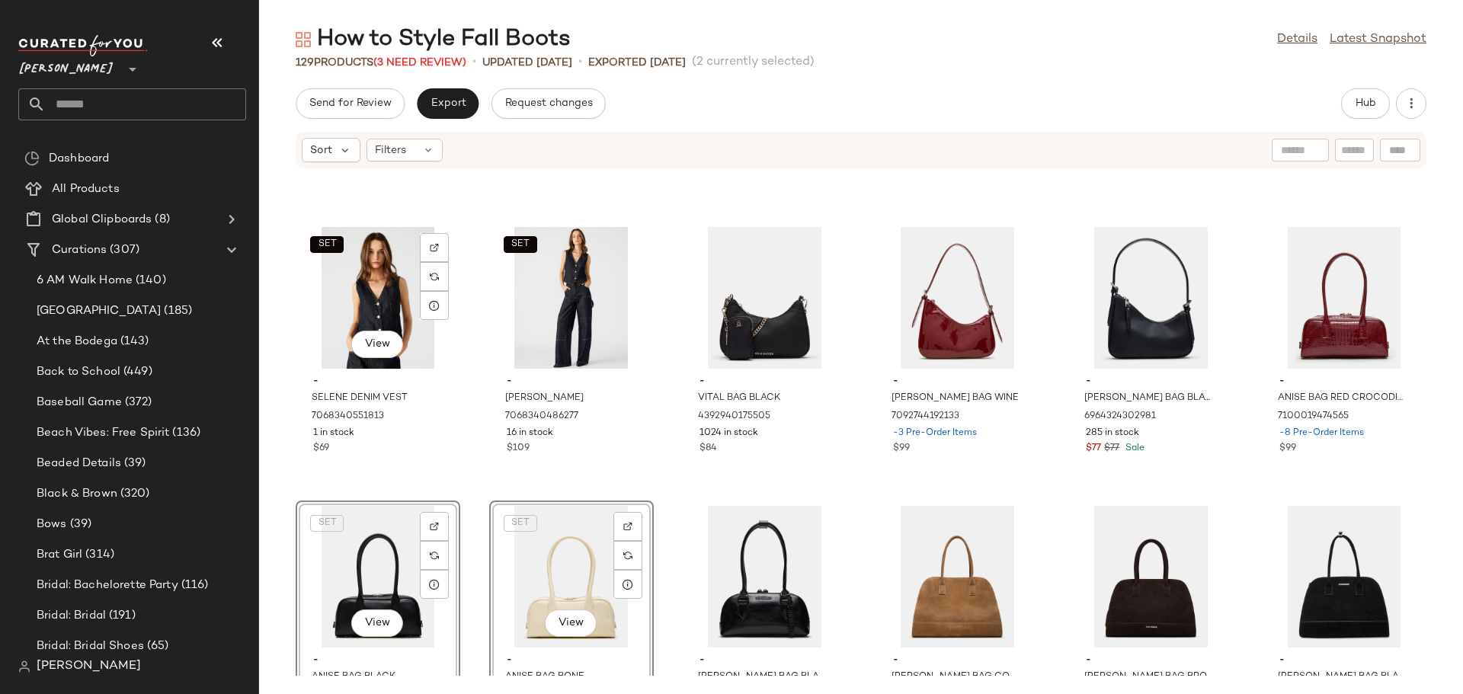
scroll to position [4237, 0]
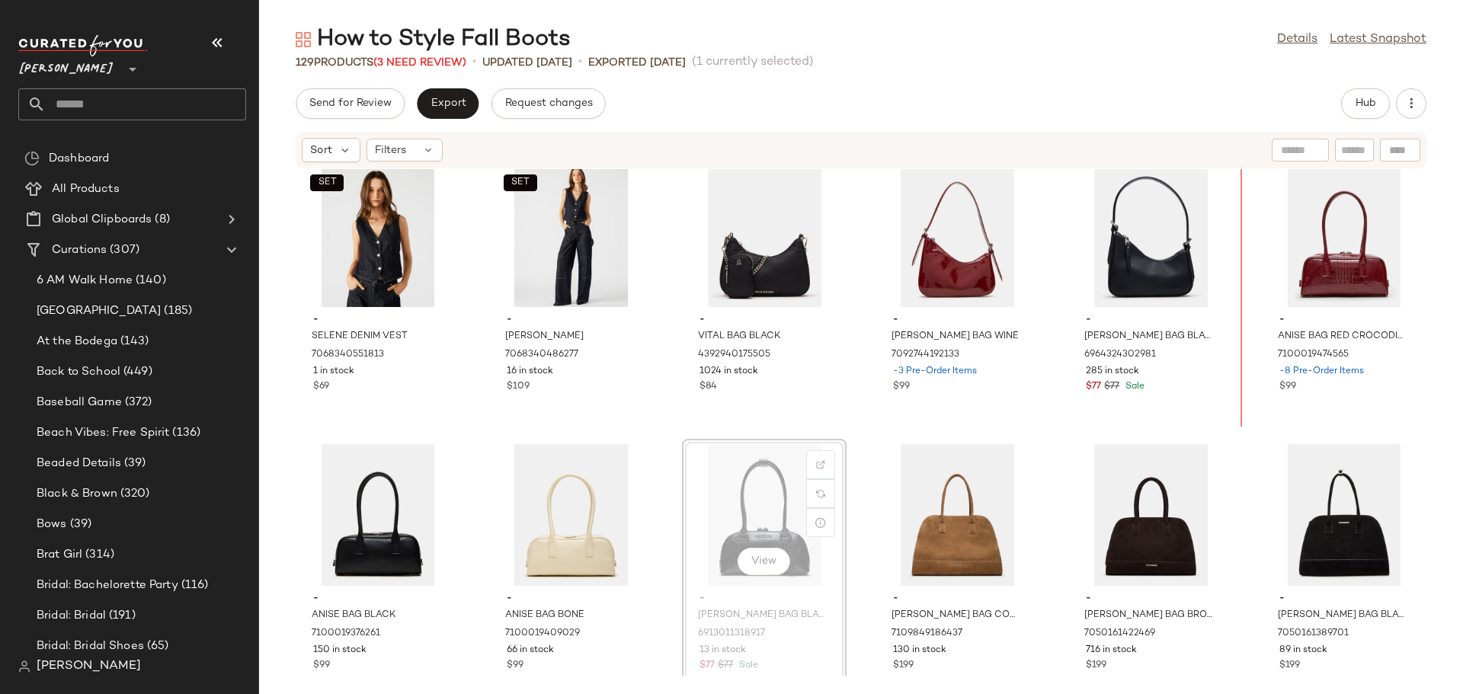
scroll to position [4196, 0]
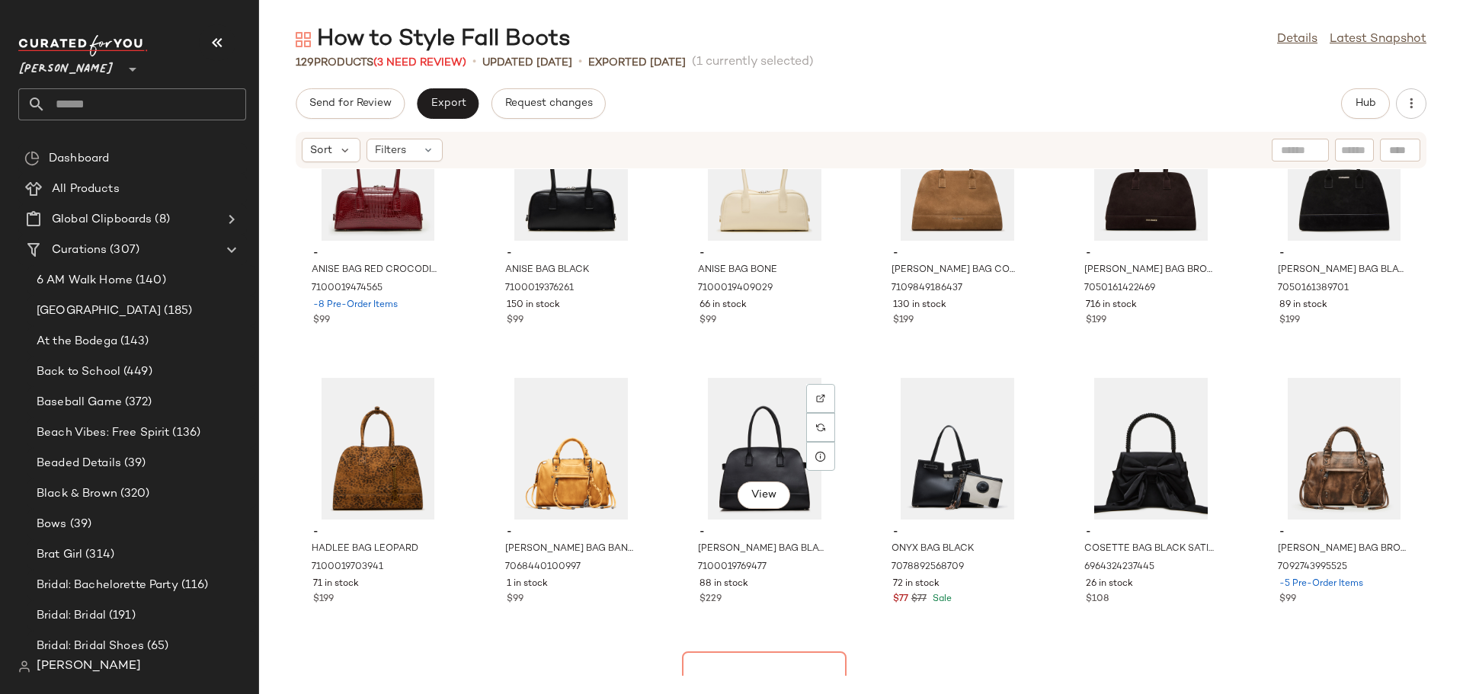
scroll to position [4576, 0]
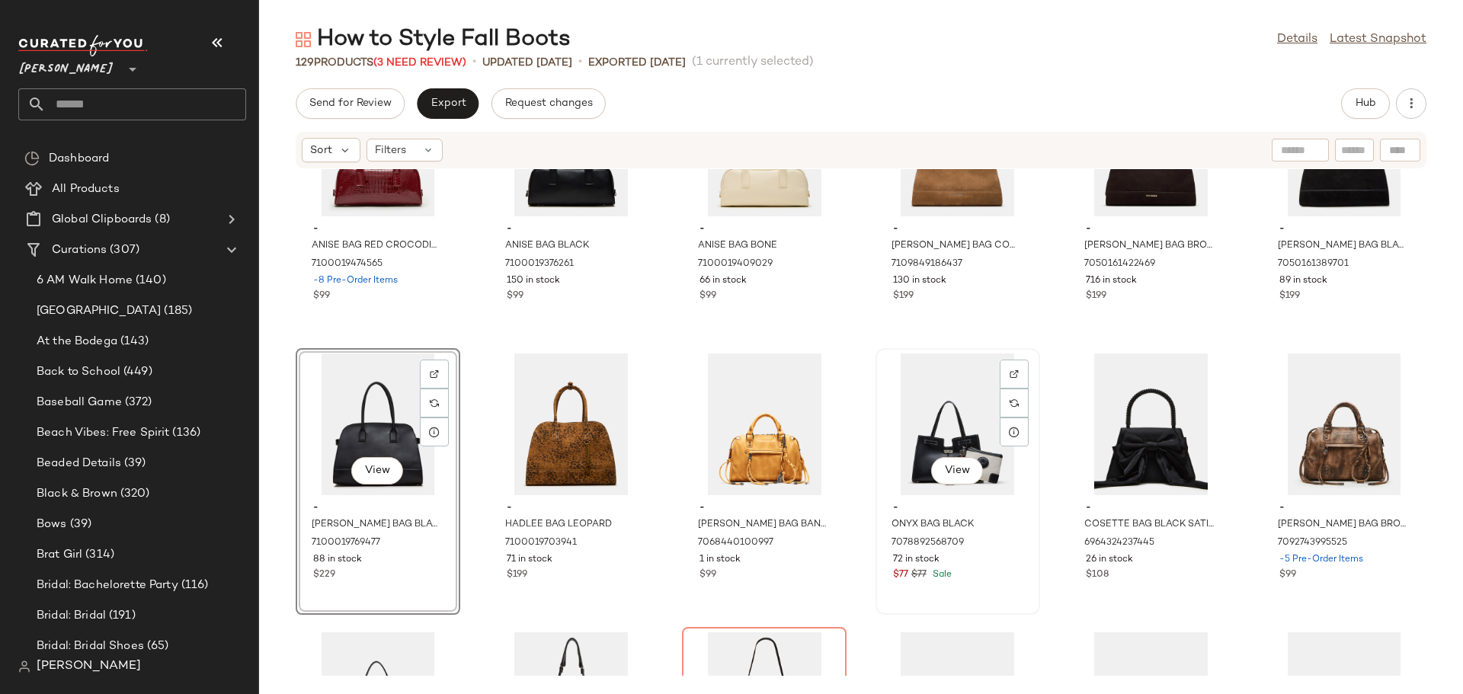
click at [963, 443] on div "View" at bounding box center [958, 425] width 154 height 142
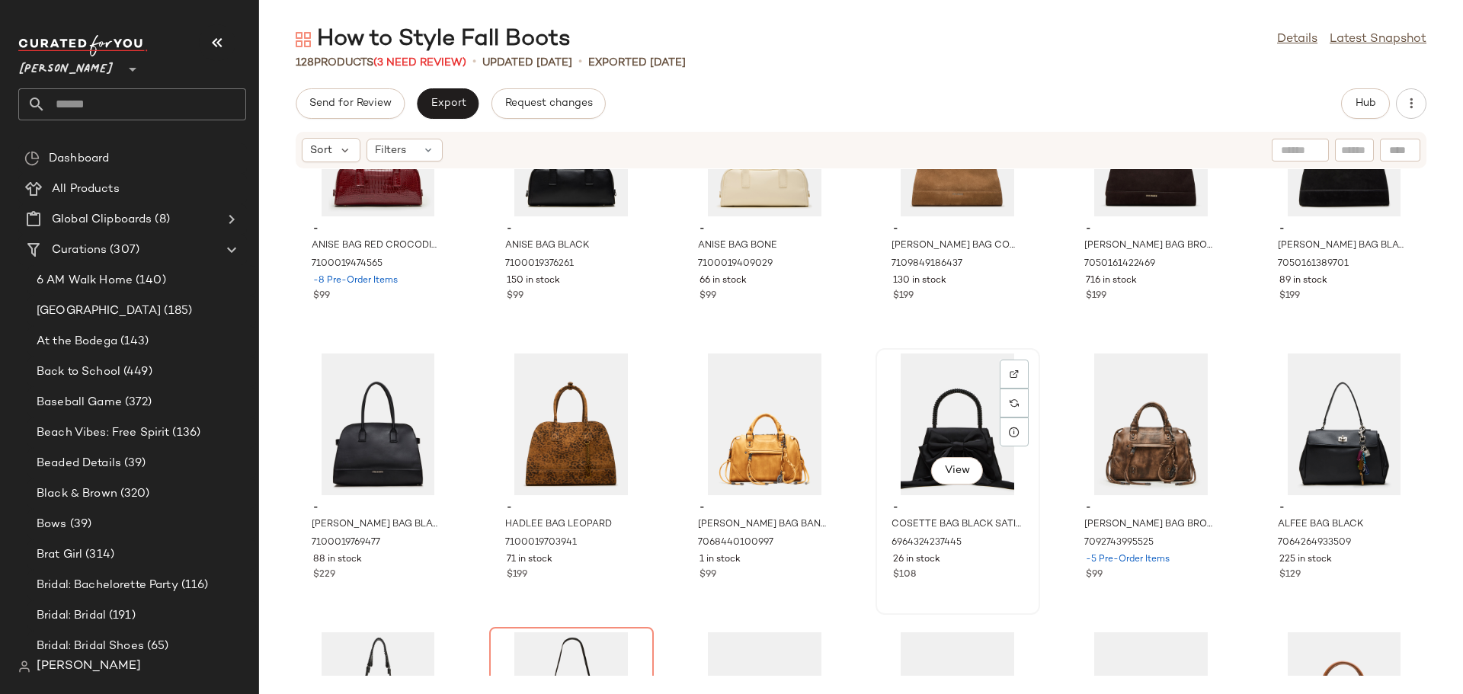
click at [923, 427] on div "View" at bounding box center [958, 425] width 154 height 142
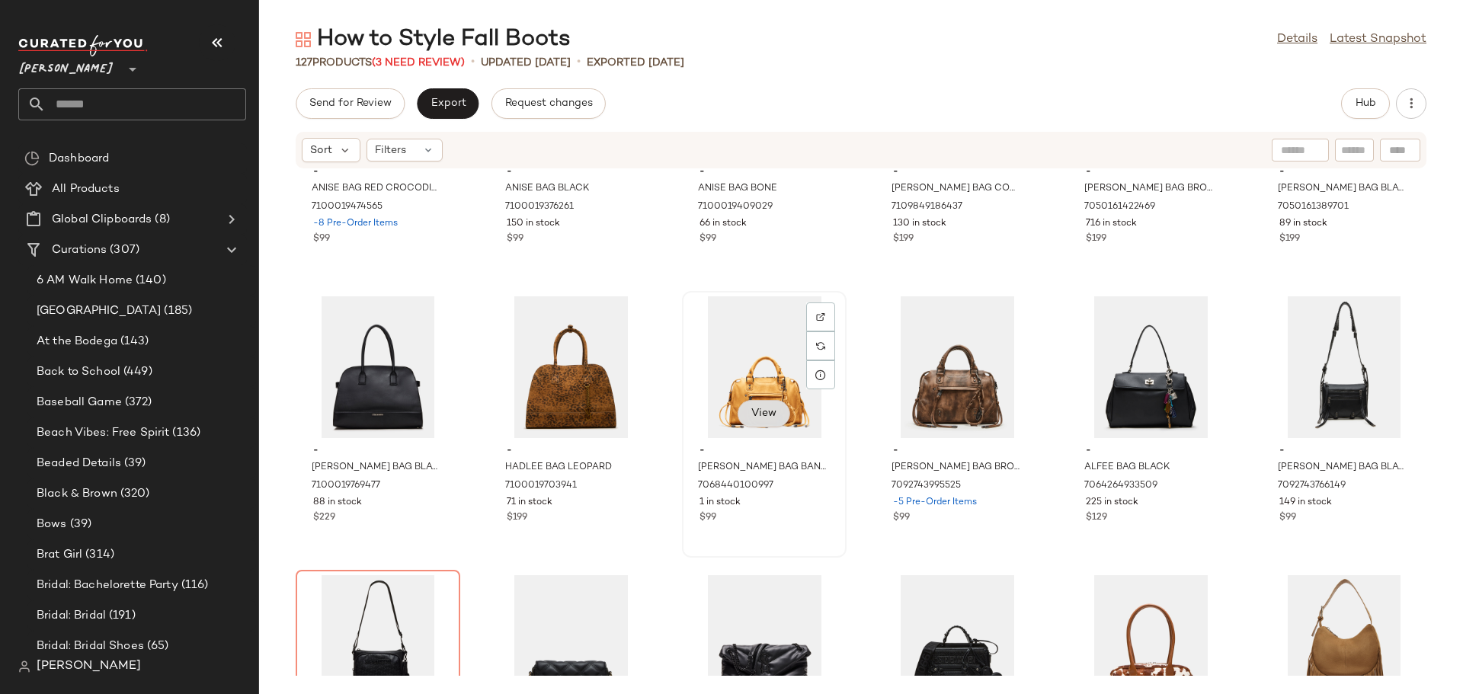
scroll to position [4729, 0]
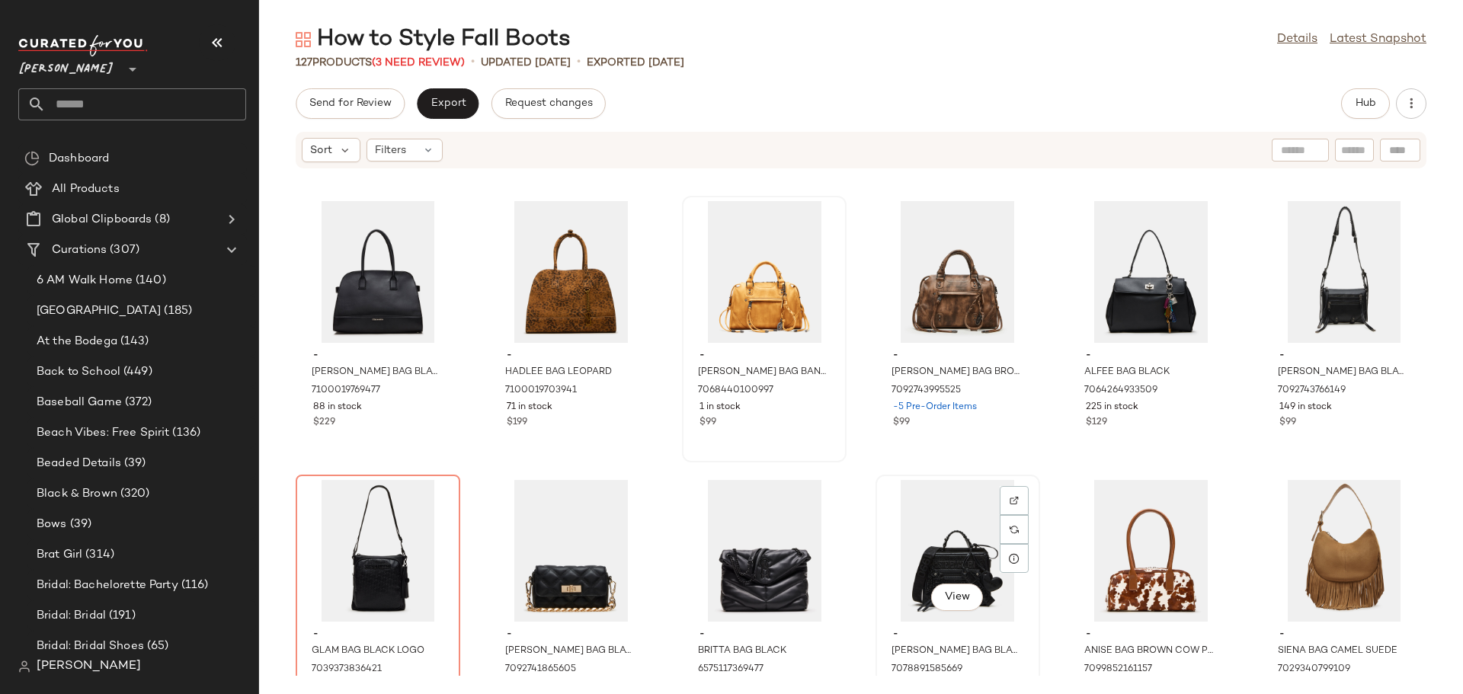
click at [923, 525] on div "View" at bounding box center [958, 551] width 154 height 142
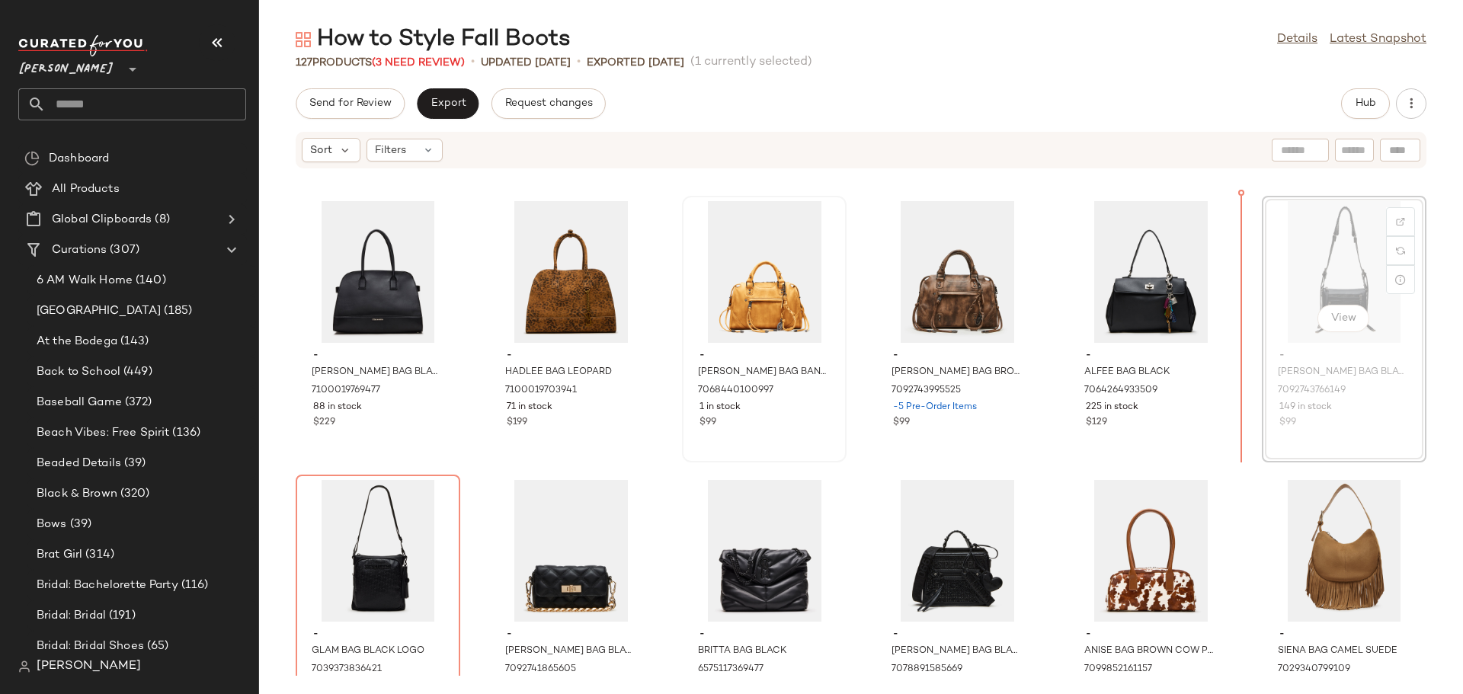
scroll to position [4724, 0]
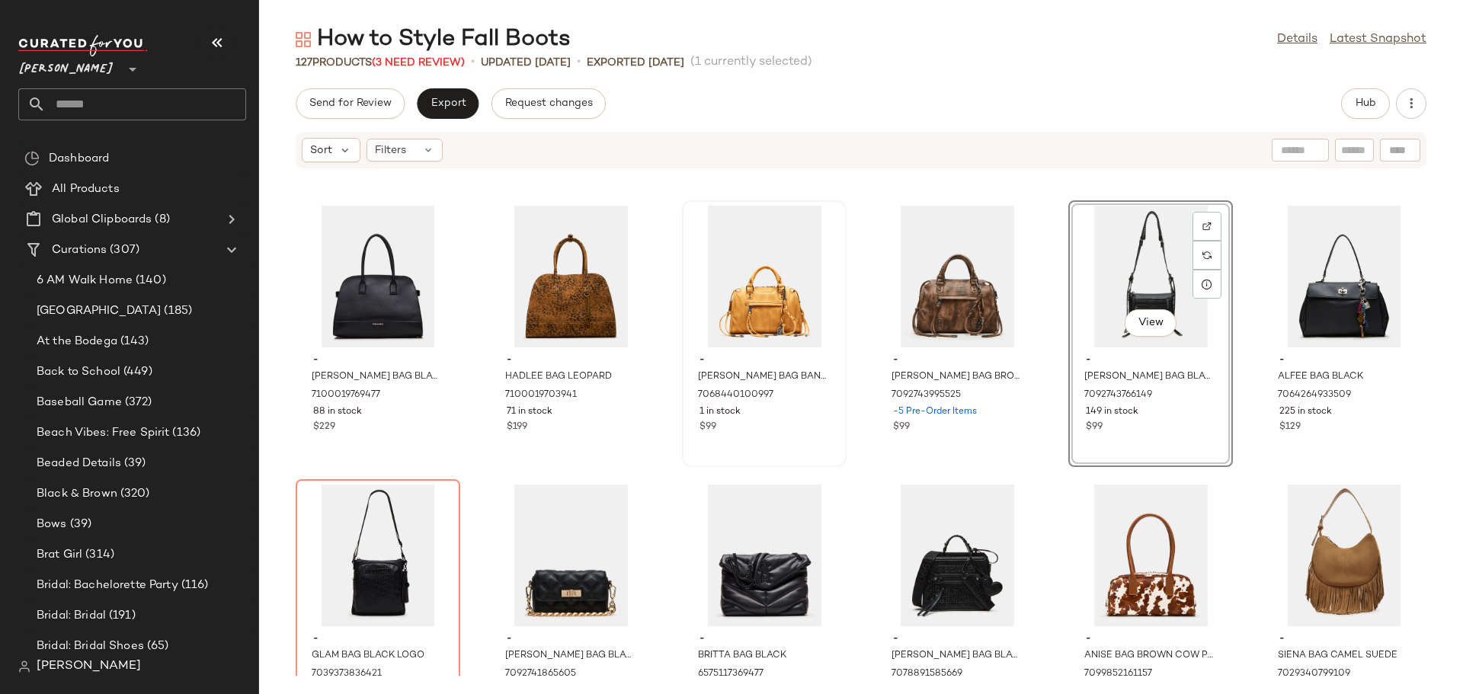
click at [1054, 379] on div "- ANISE BAG RED CROCODILE 7100019474565 -8 Pre-Order Items $99 - ANISE BAG BLAC…" at bounding box center [861, 422] width 1204 height 507
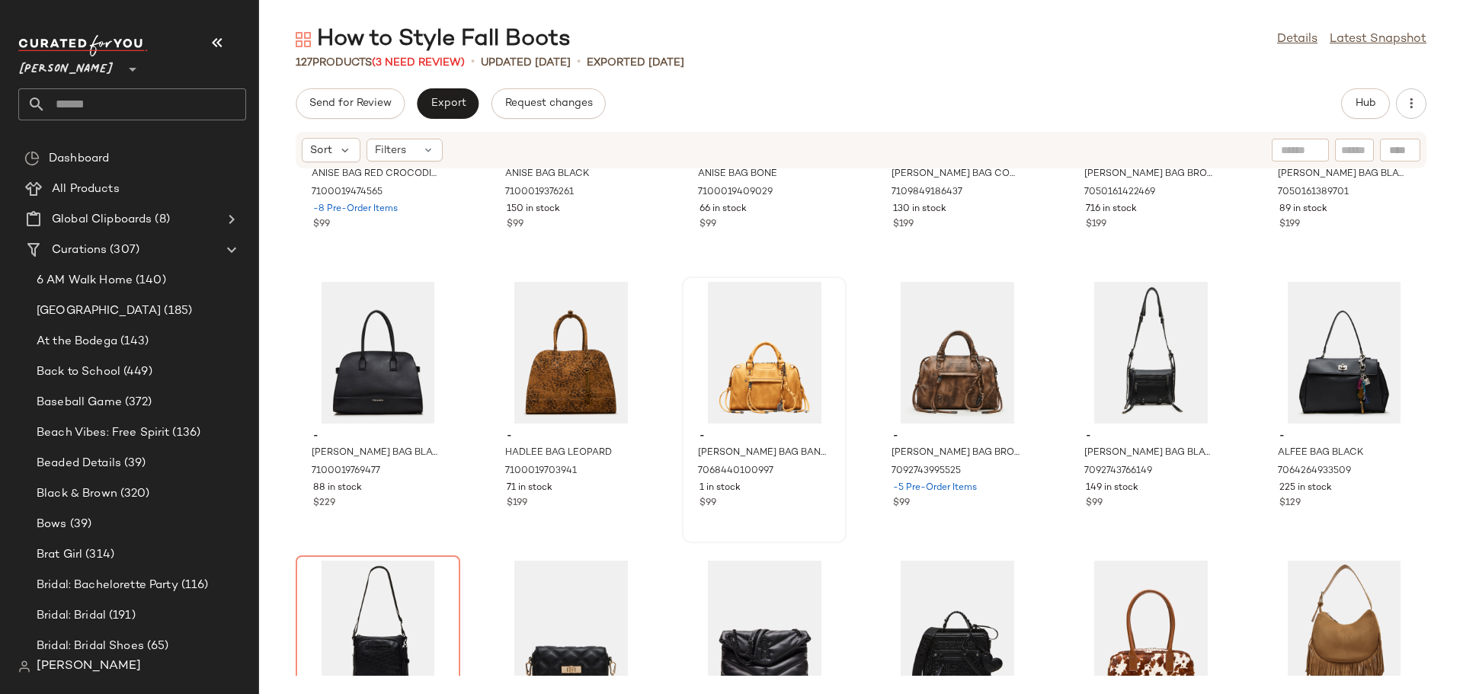
scroll to position [4724, 0]
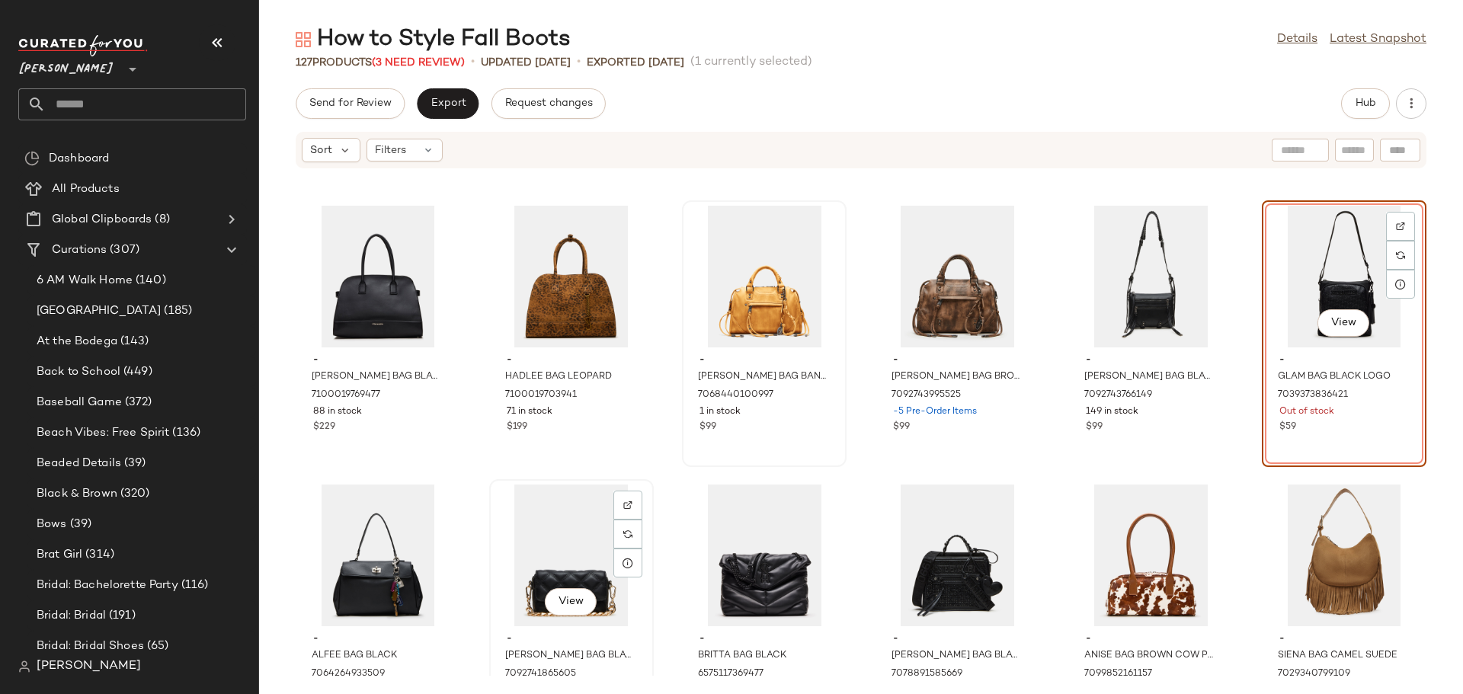
click at [543, 533] on div "View" at bounding box center [571, 556] width 154 height 142
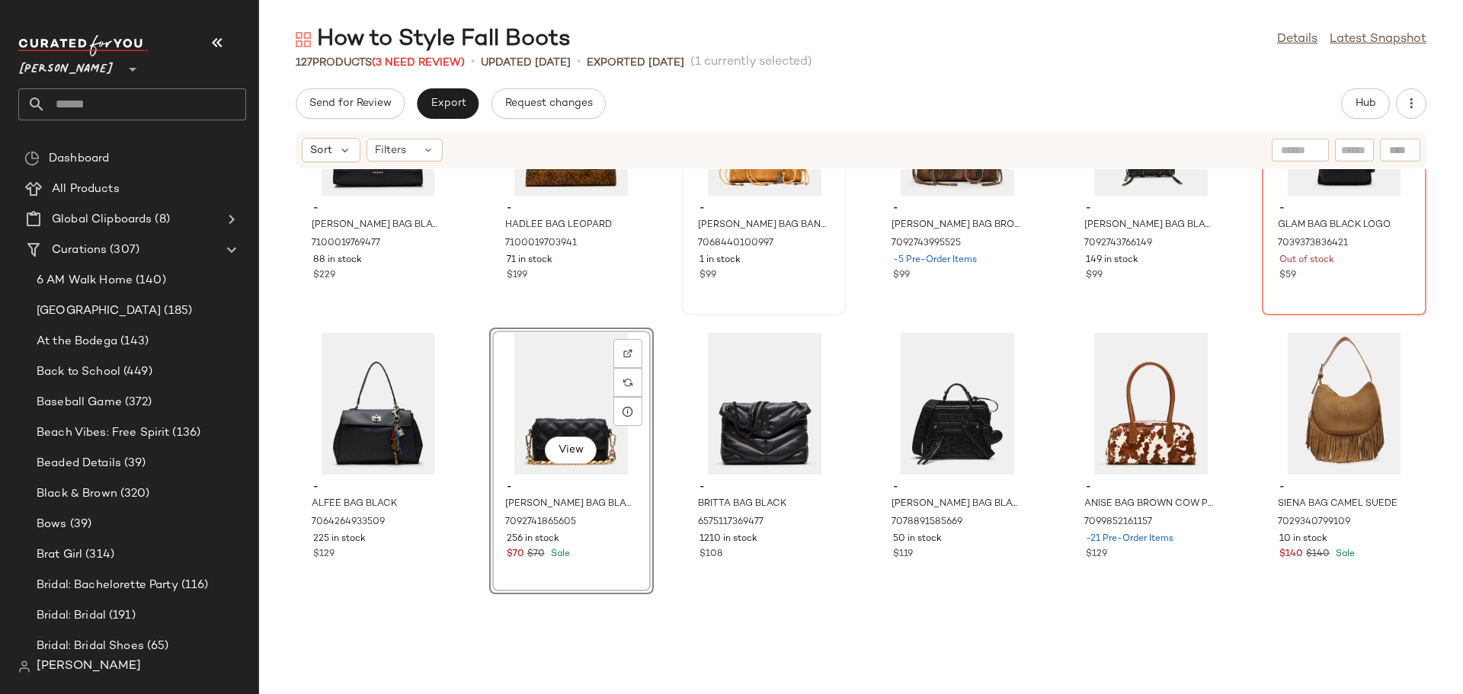
scroll to position [4877, 0]
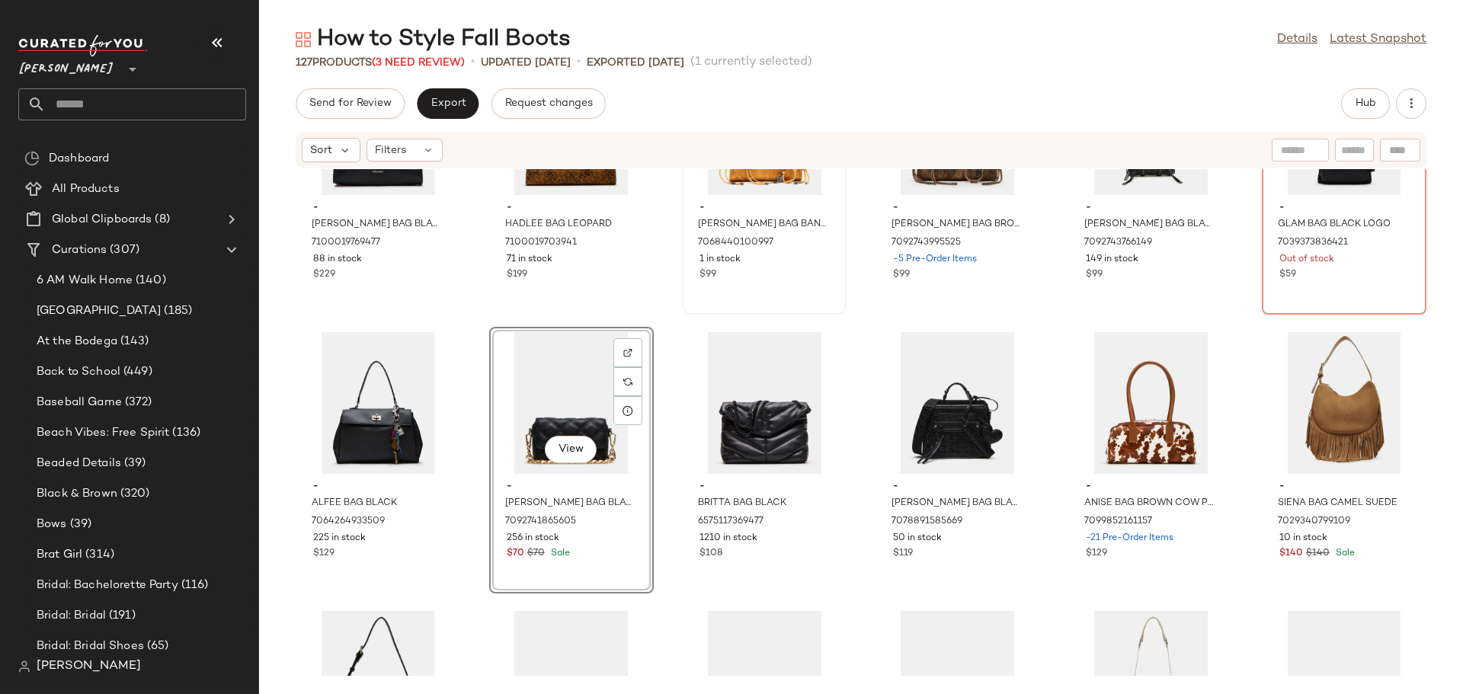
click at [524, 412] on div "View" at bounding box center [571, 403] width 154 height 142
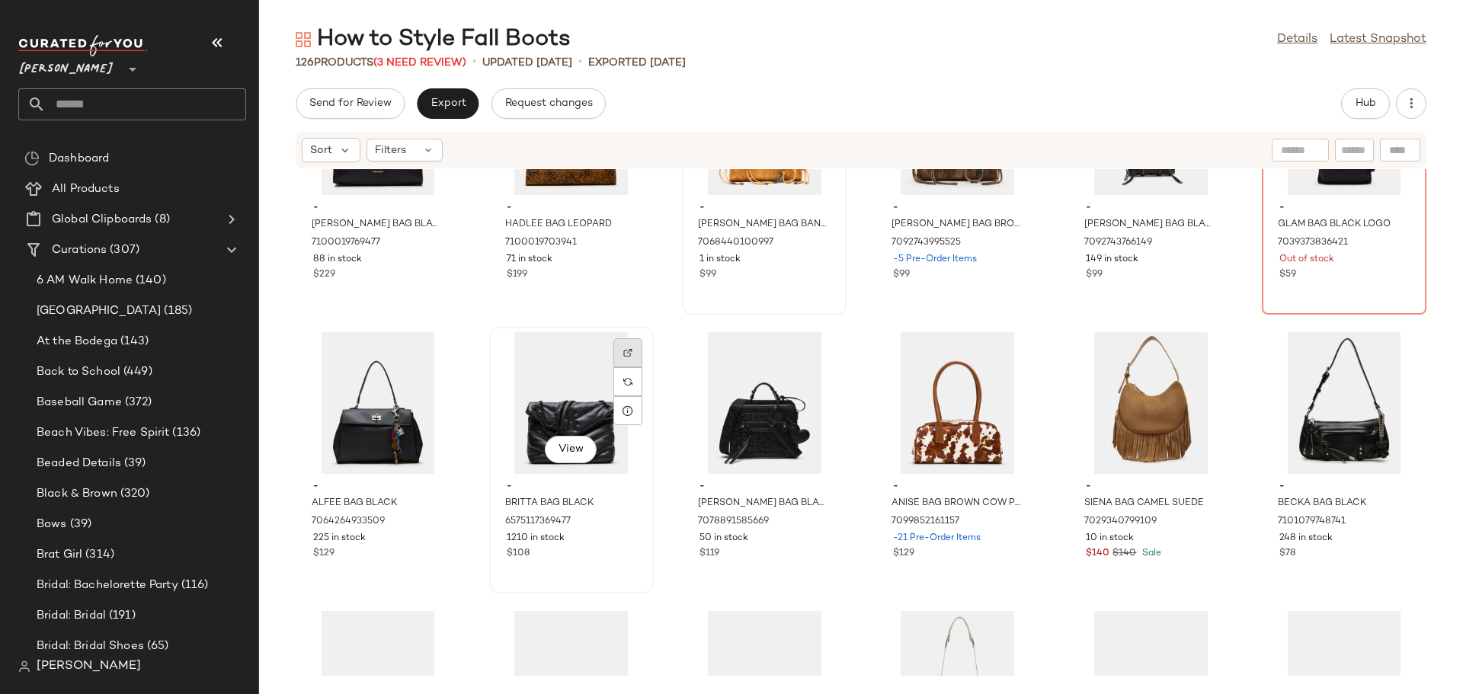
click at [619, 367] on div at bounding box center [627, 381] width 29 height 29
click at [622, 411] on icon at bounding box center [628, 411] width 12 height 12
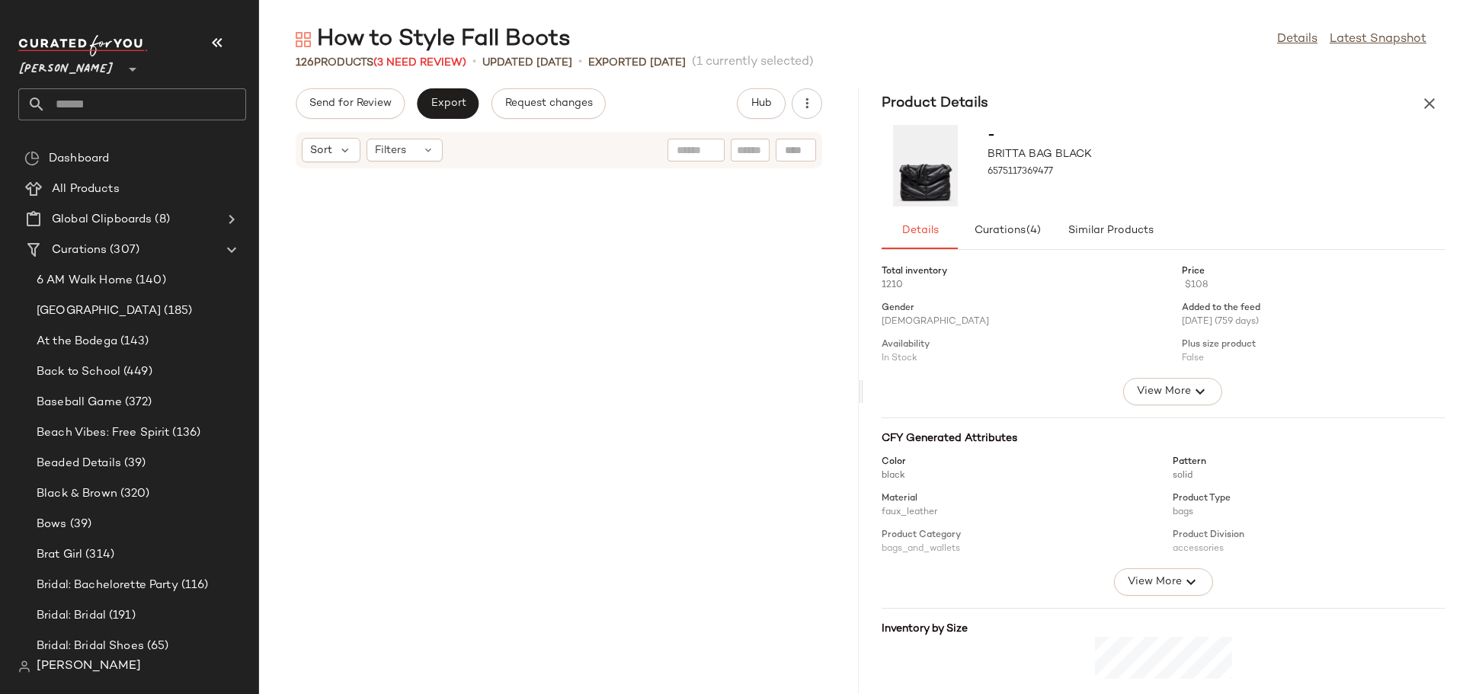
scroll to position [15057, 0]
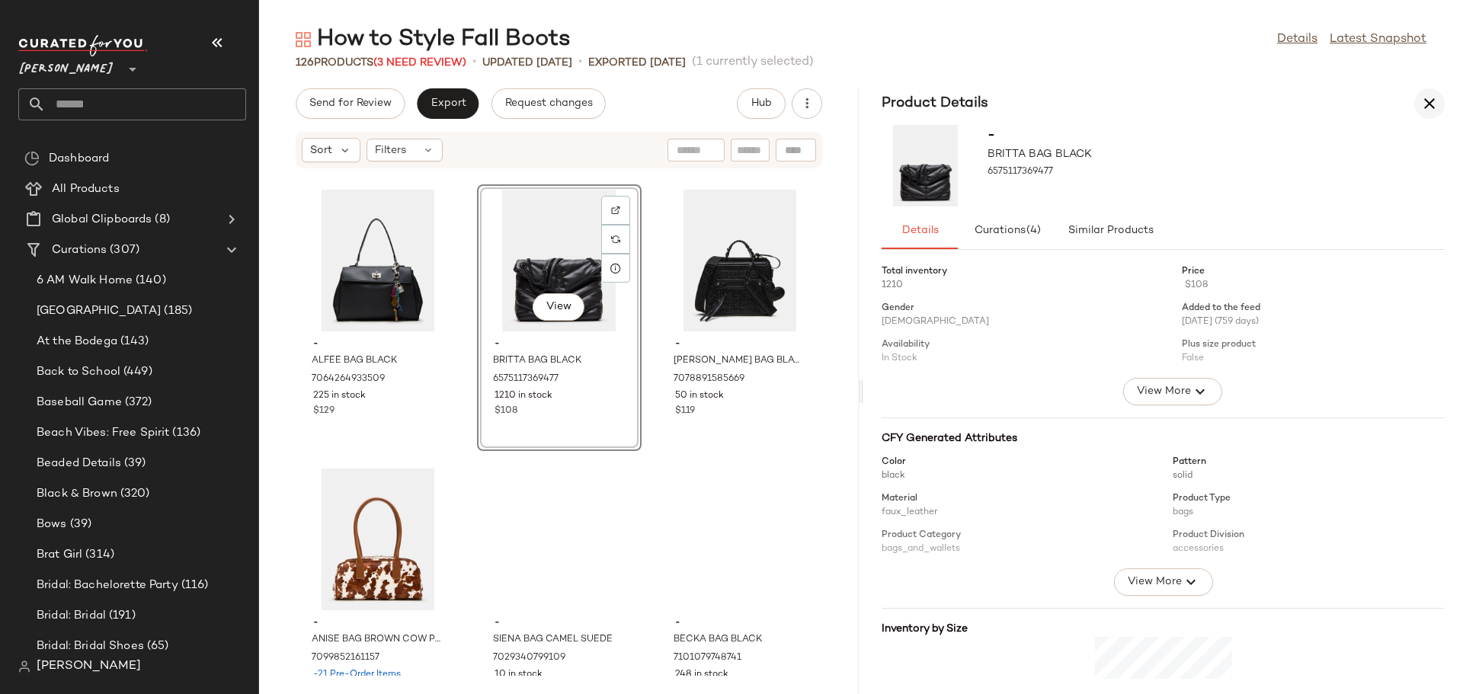
click at [1422, 101] on icon "button" at bounding box center [1429, 103] width 18 height 18
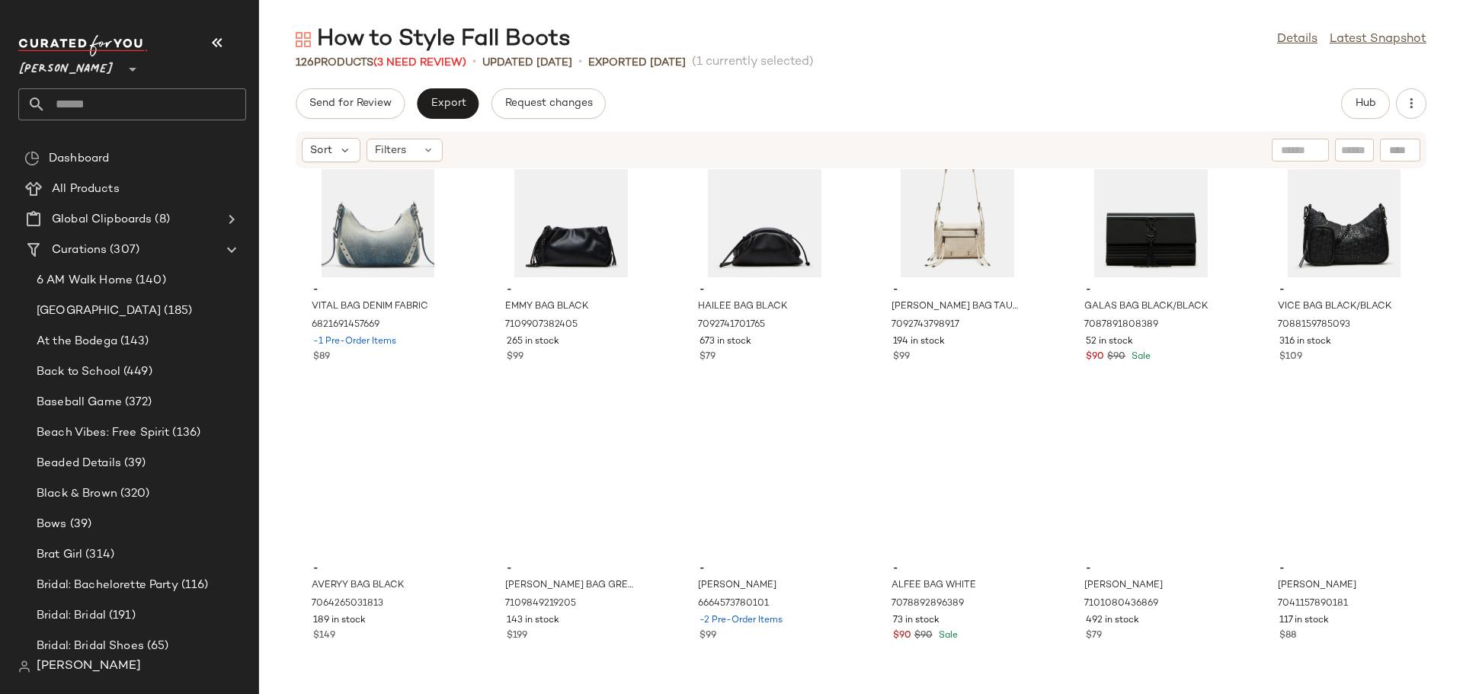
scroll to position [5019, 0]
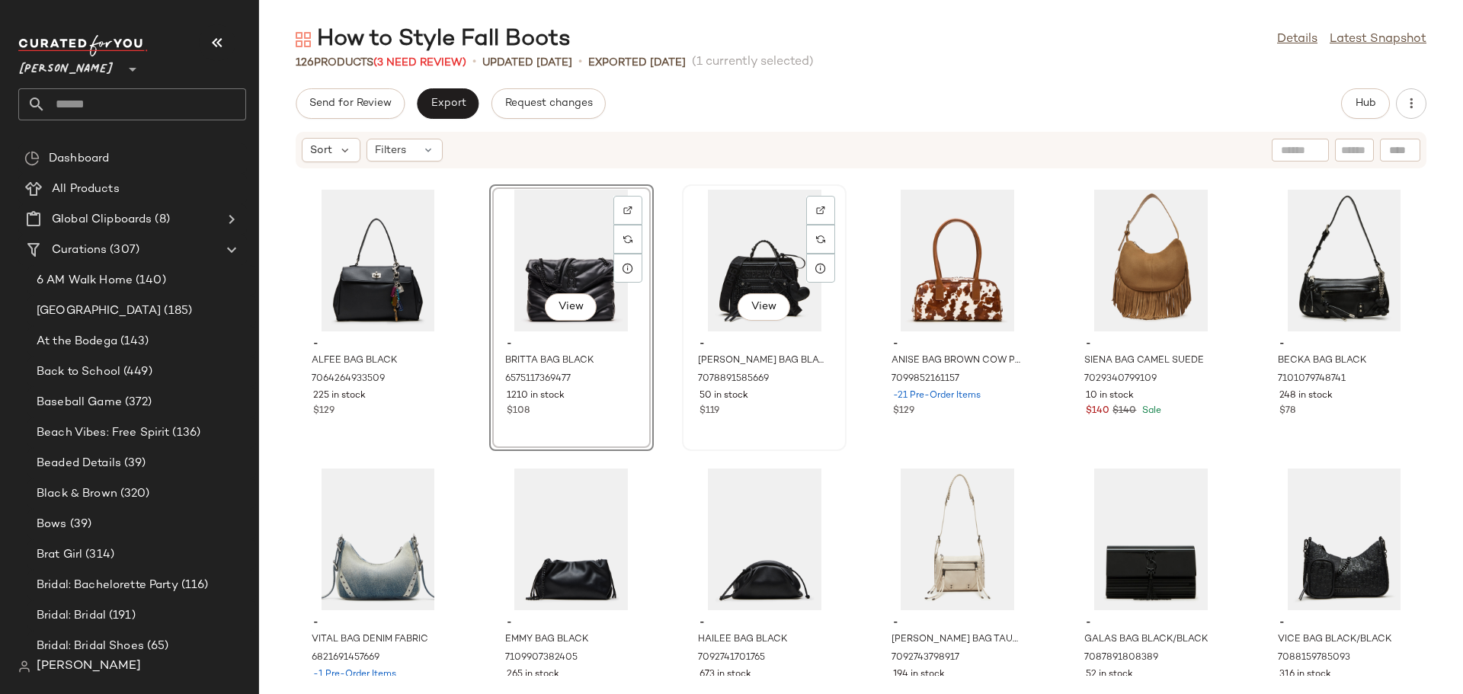
click at [747, 259] on div "View" at bounding box center [764, 261] width 154 height 142
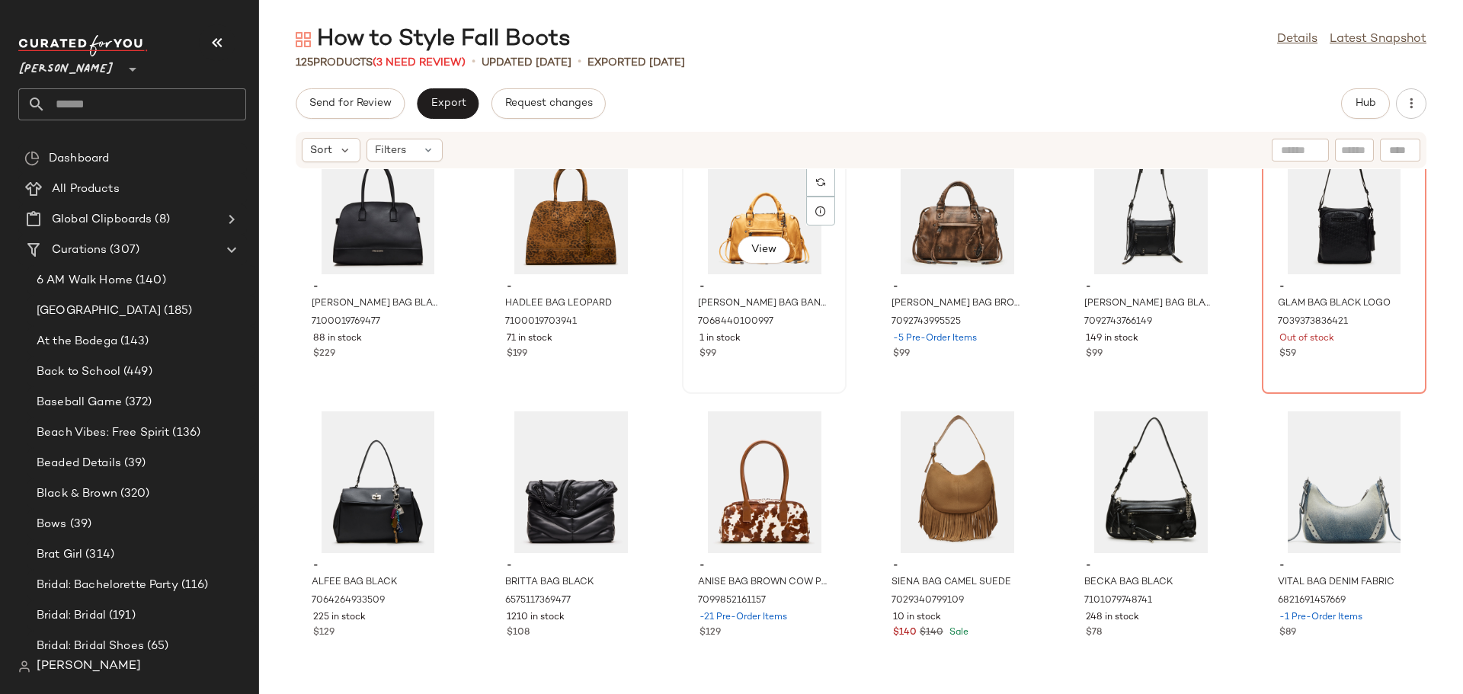
scroll to position [4791, 0]
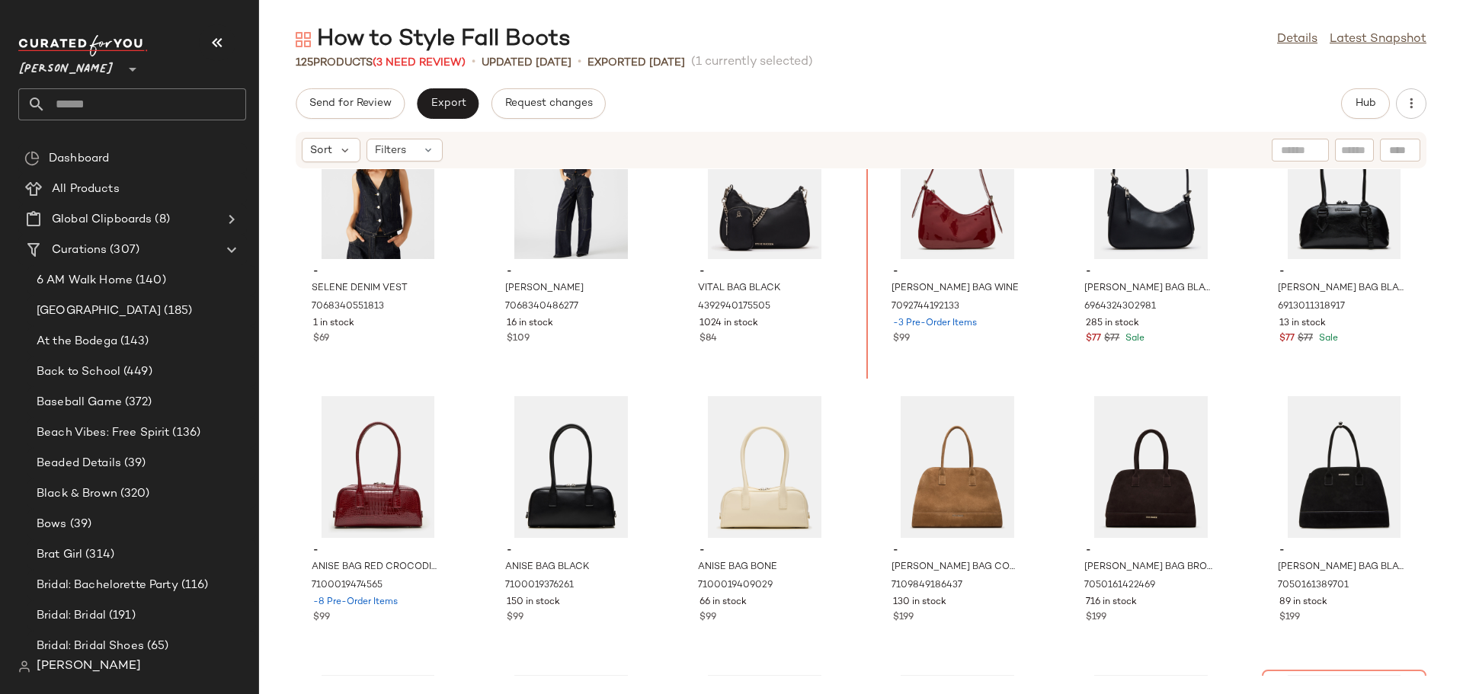
scroll to position [4252, 0]
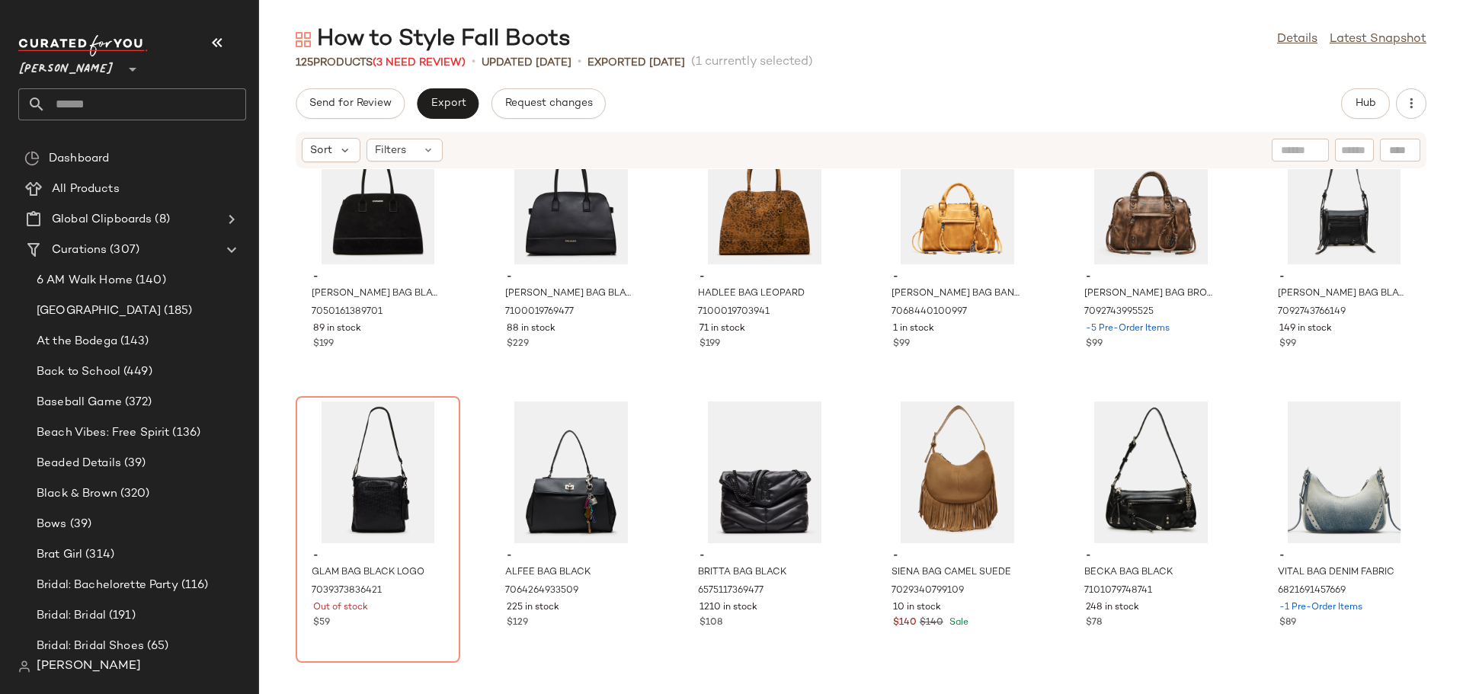
scroll to position [4785, 0]
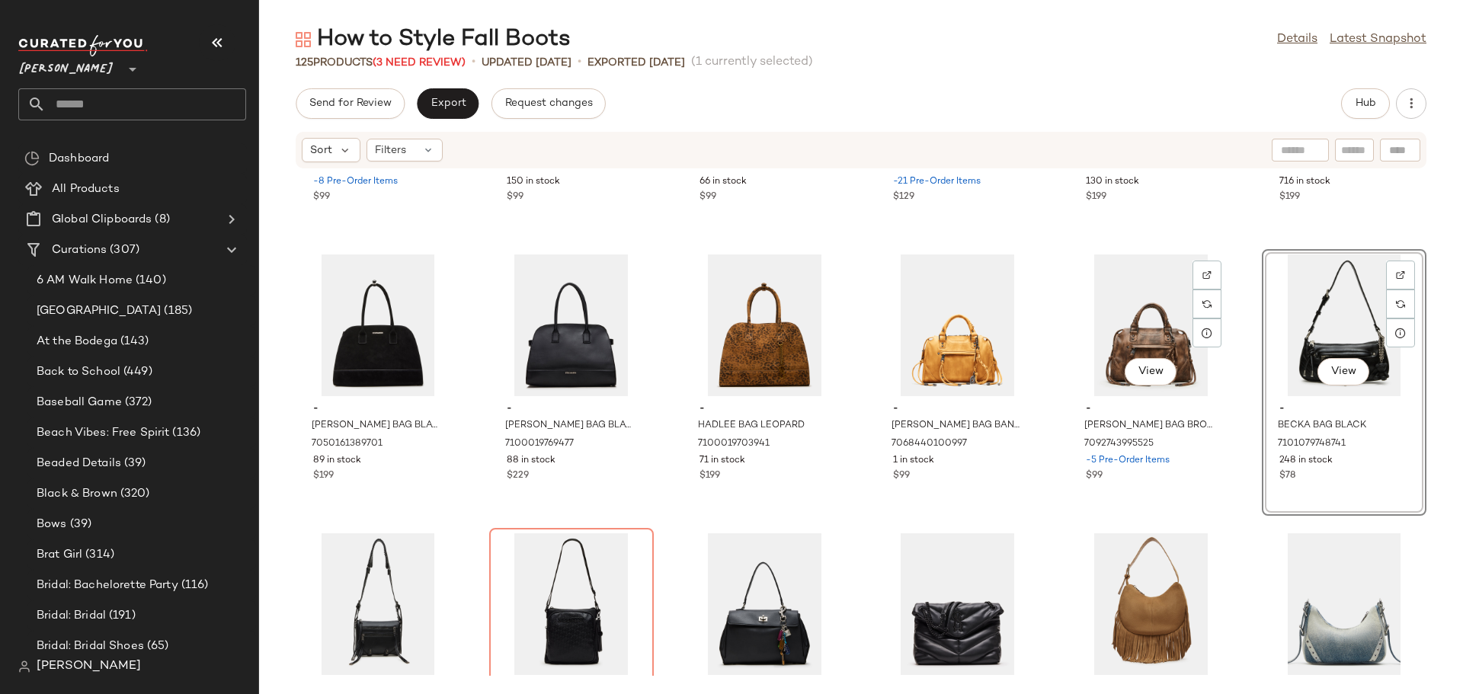
scroll to position [4709, 0]
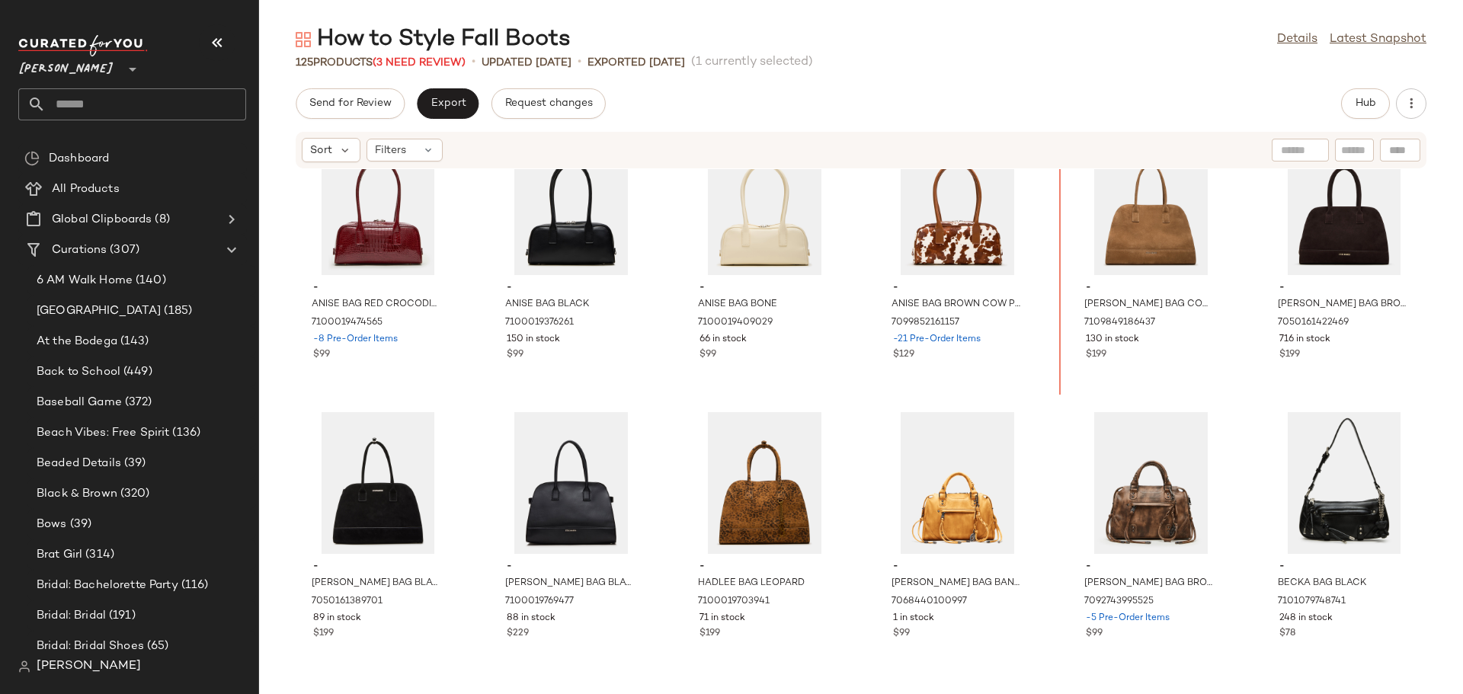
scroll to position [4445, 0]
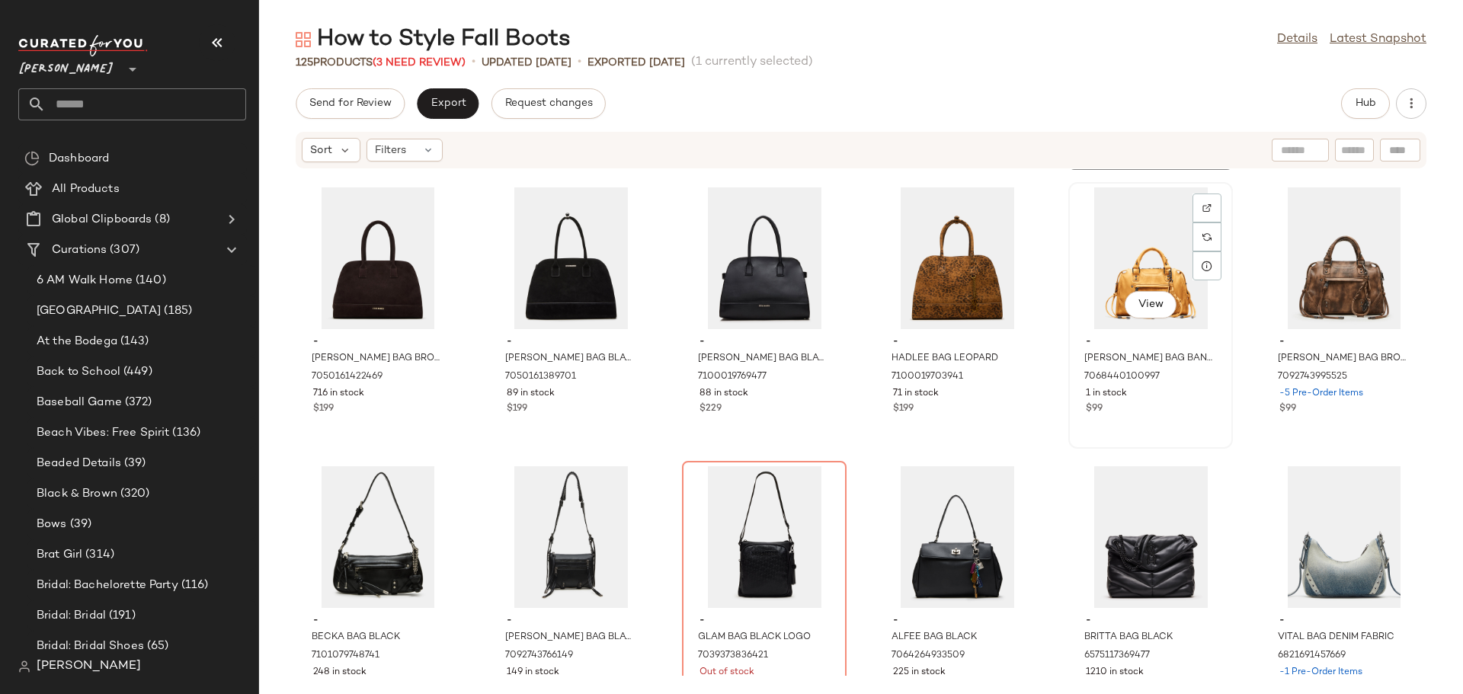
scroll to position [4749, 0]
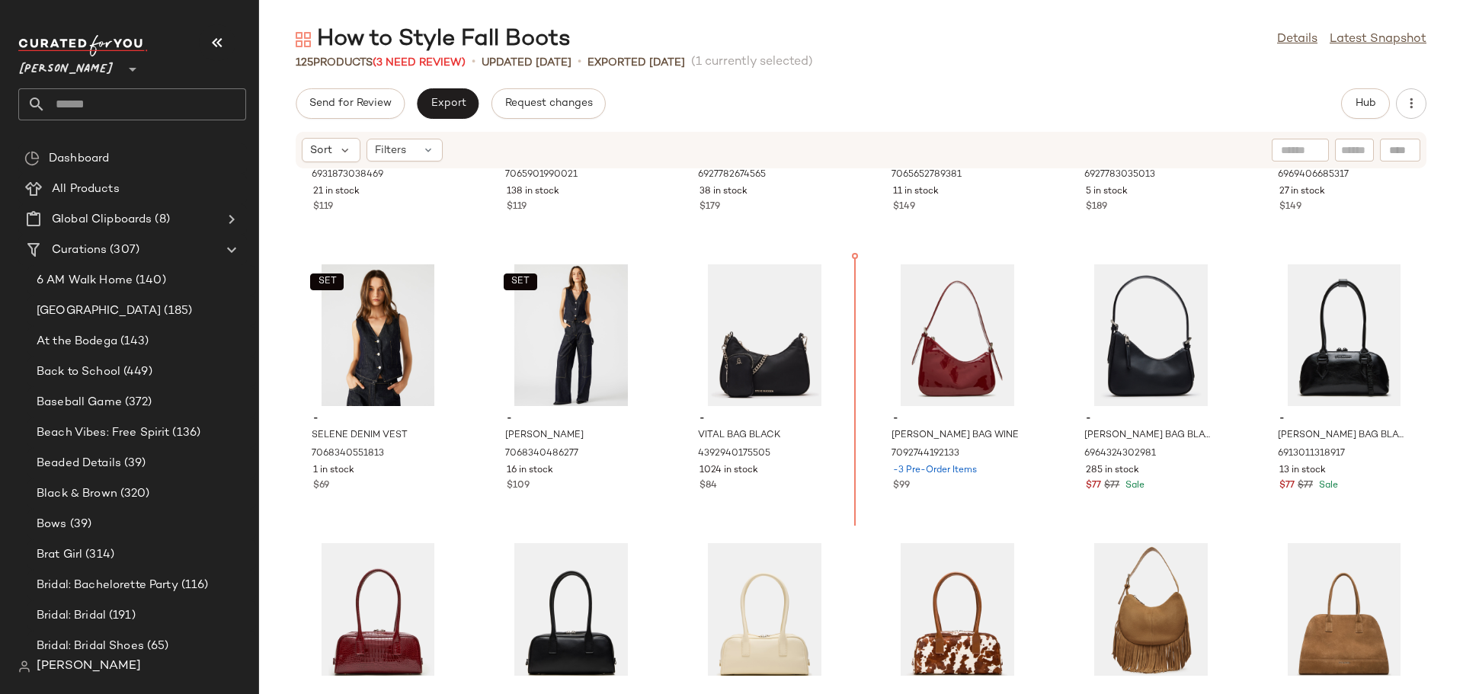
scroll to position [4071, 0]
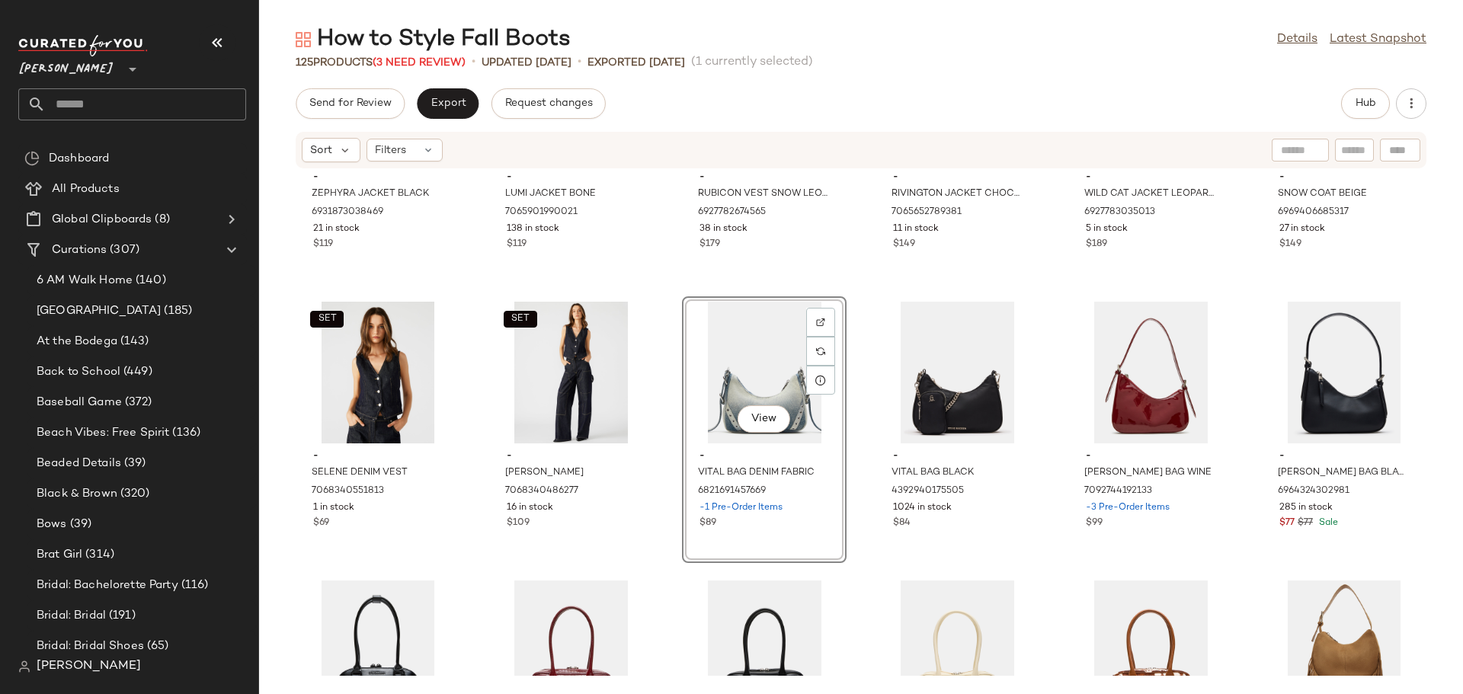
click at [667, 500] on div "- ZEPHYRA JACKET BLACK 6931873038469 21 in stock $119 - LUMI JACKET BONE 706590…" at bounding box center [861, 422] width 1204 height 507
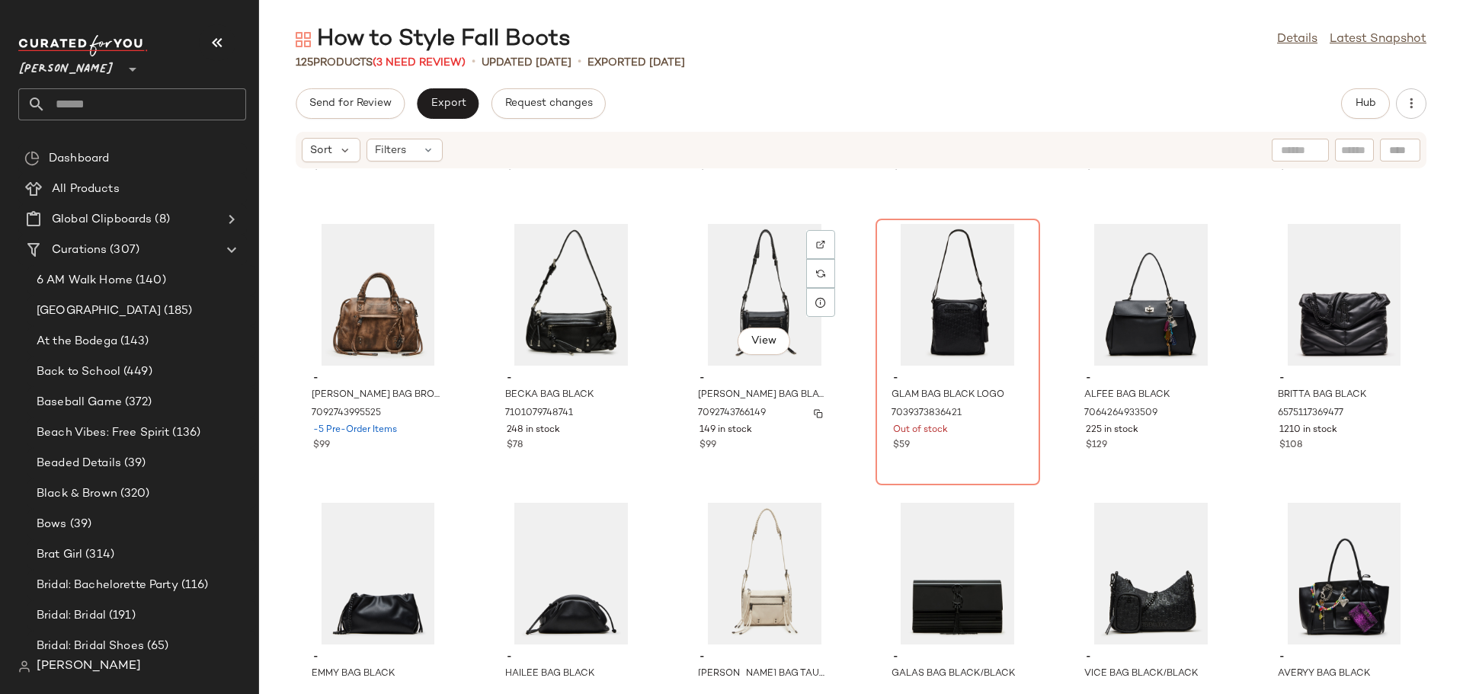
scroll to position [5061, 0]
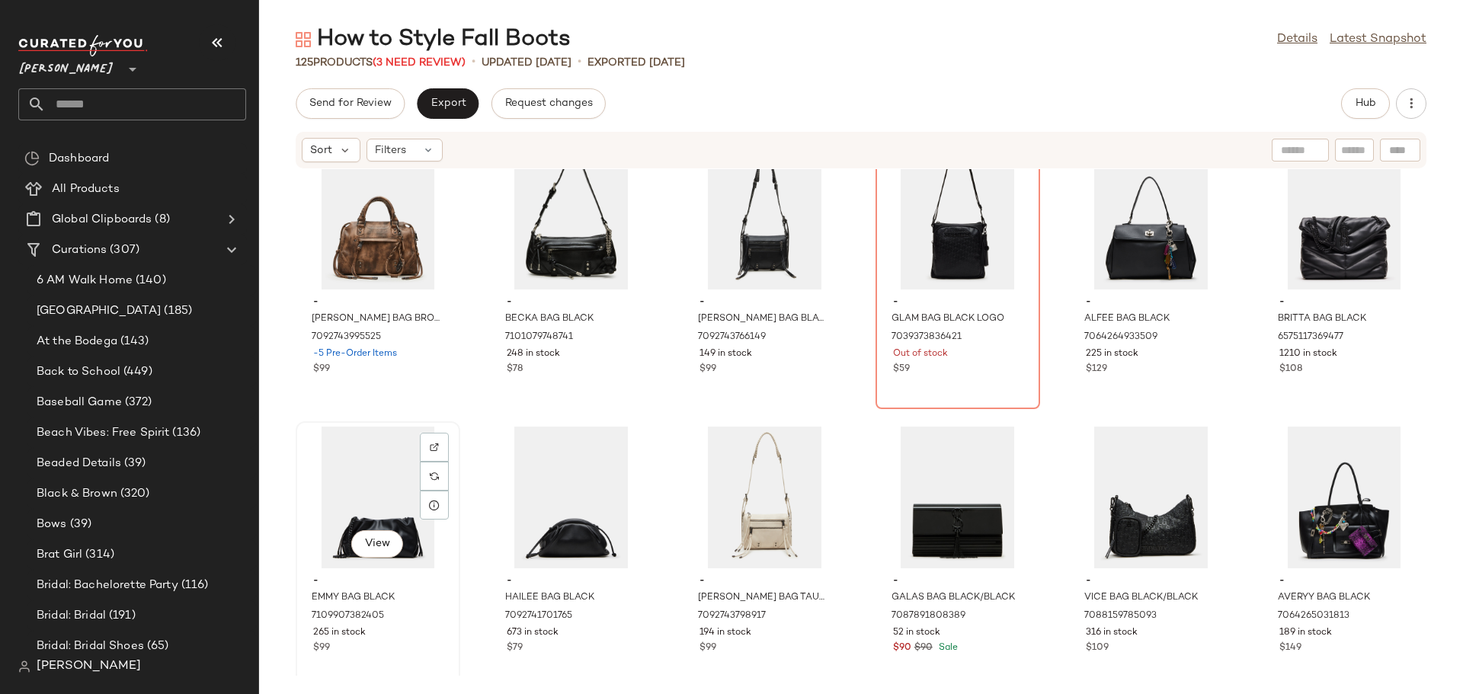
click at [378, 493] on div "View" at bounding box center [378, 498] width 154 height 142
click at [476, 517] on div "- HEIDEE BAG COGNAC SUEDE 7109849186437 130 in stock $199 - HEIDEE BAG BROWN SU…" at bounding box center [861, 422] width 1204 height 507
click at [961, 481] on div "View" at bounding box center [958, 498] width 154 height 142
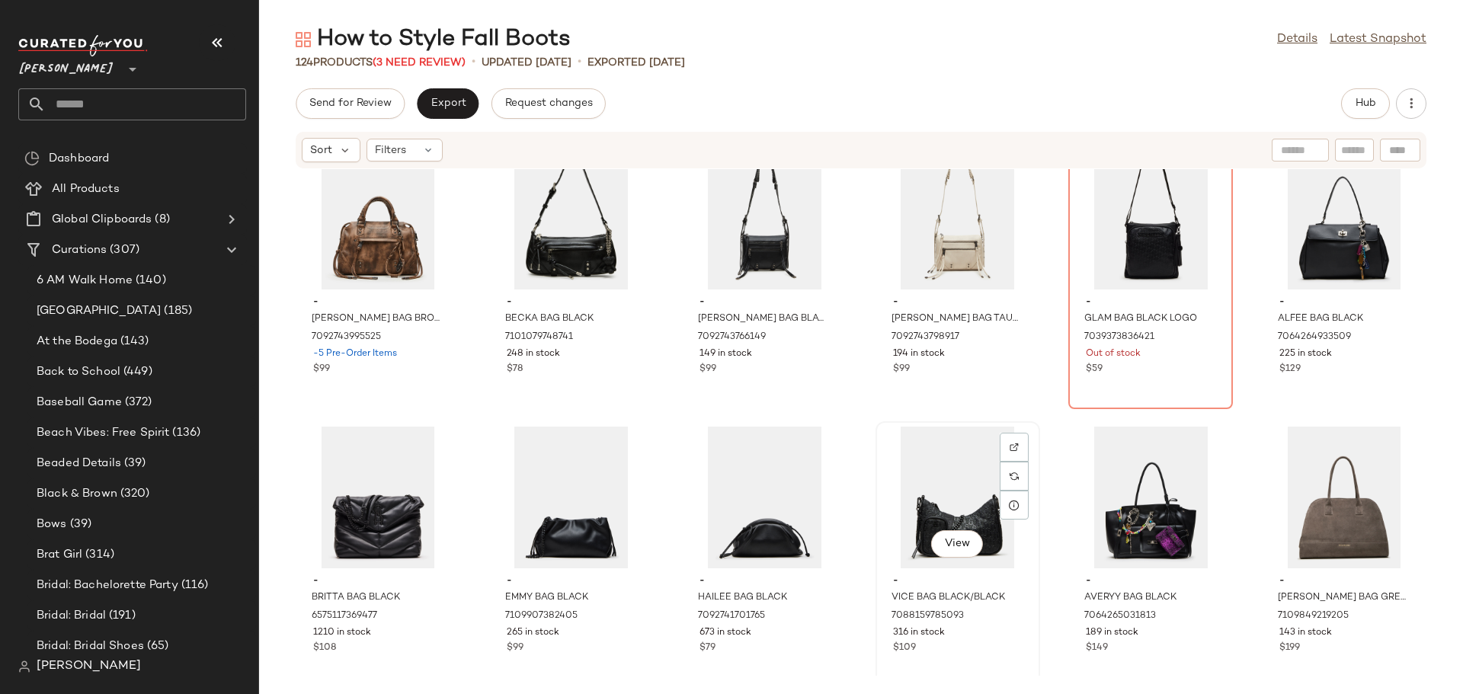
click at [920, 493] on div "View" at bounding box center [958, 498] width 154 height 142
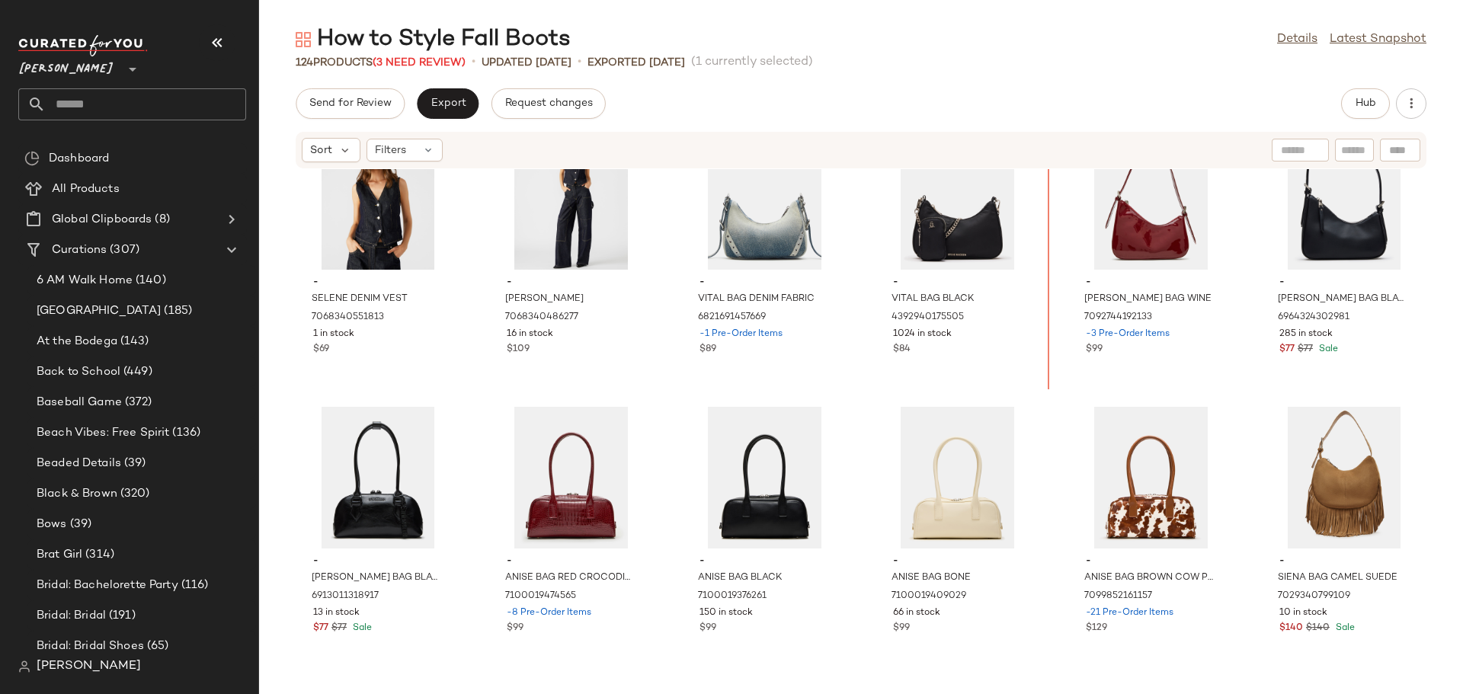
scroll to position [4189, 0]
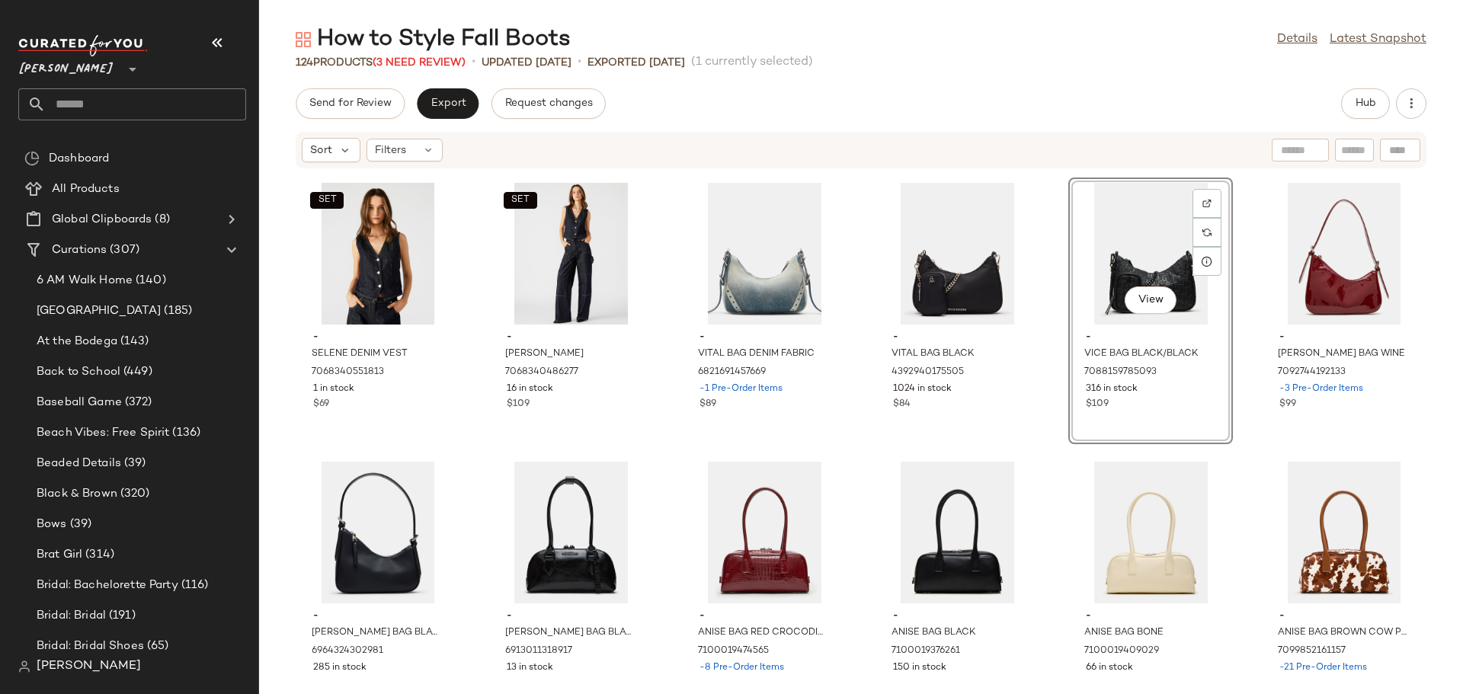
click at [1038, 379] on div "SET - SELENE DENIM VEST 7068340551813 1 in stock $69 SET - ASHYLA JEAN 70683404…" at bounding box center [861, 422] width 1204 height 507
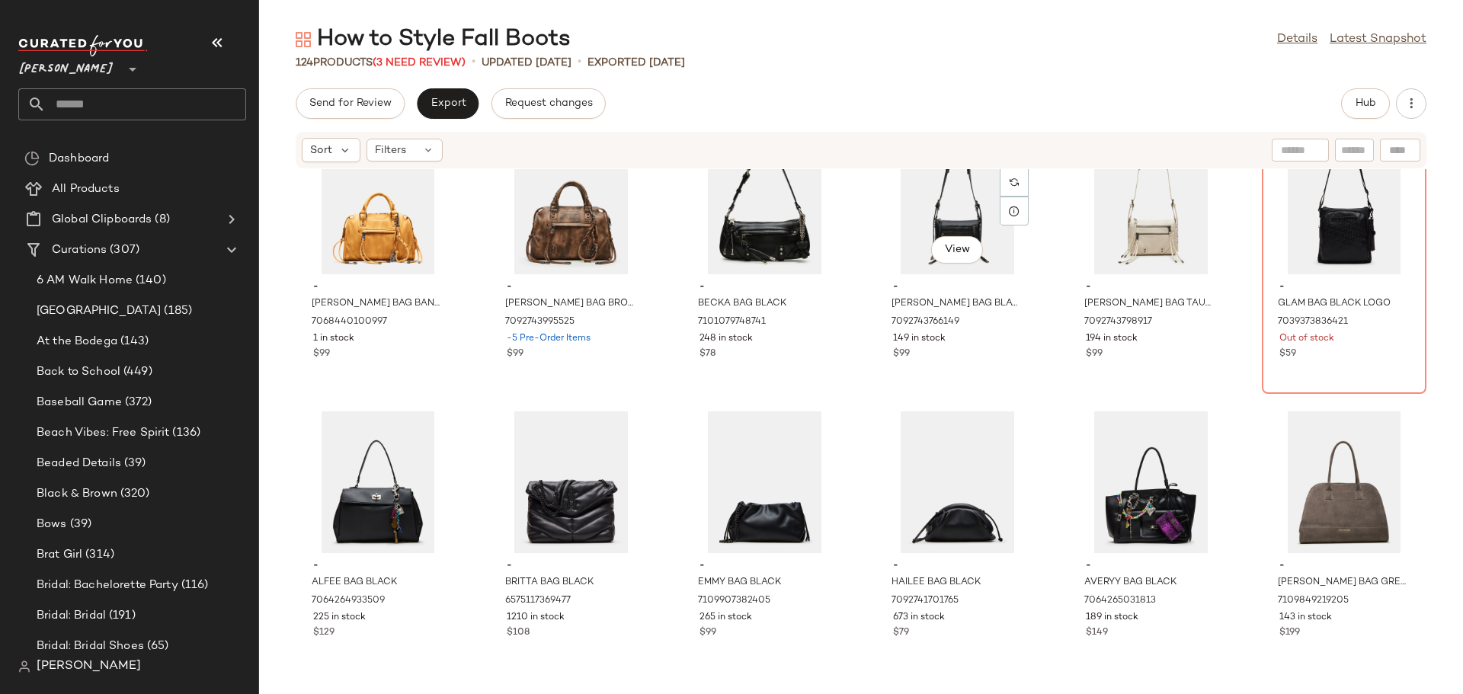
scroll to position [5104, 0]
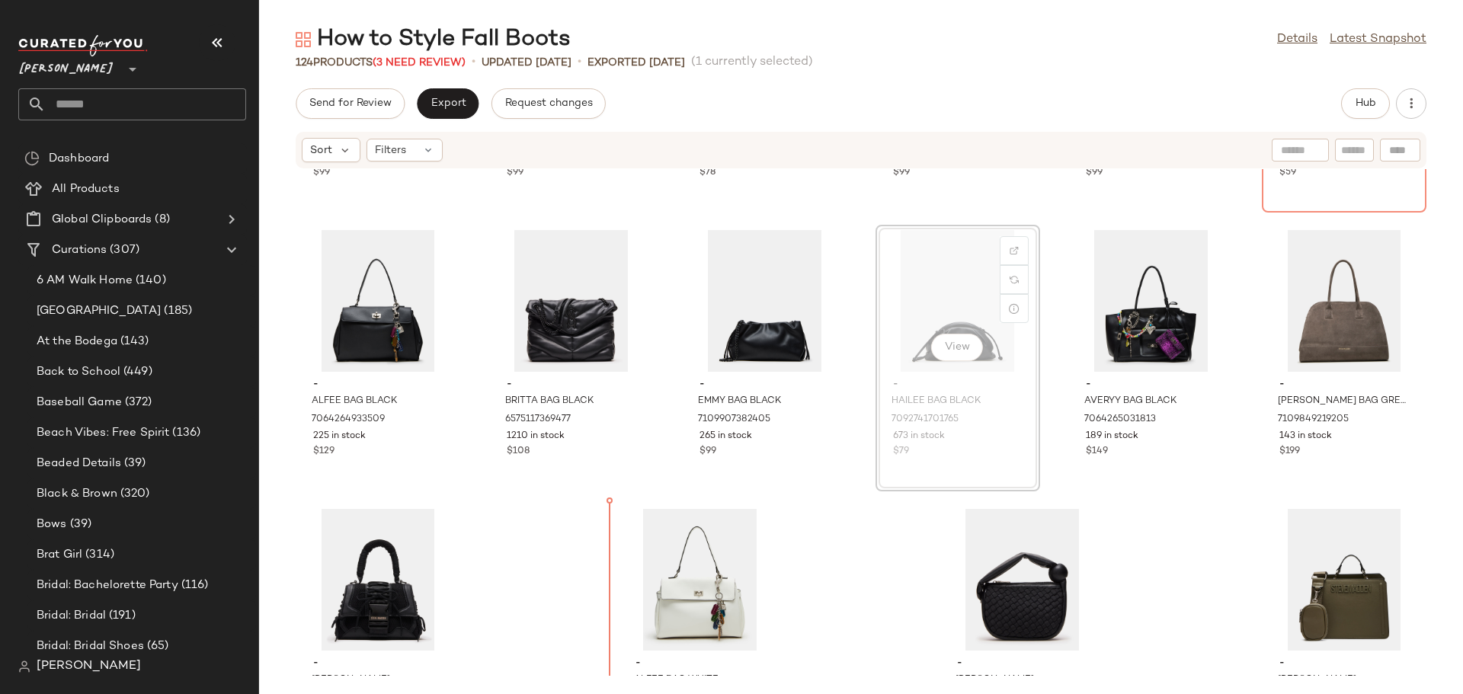
scroll to position [5273, 0]
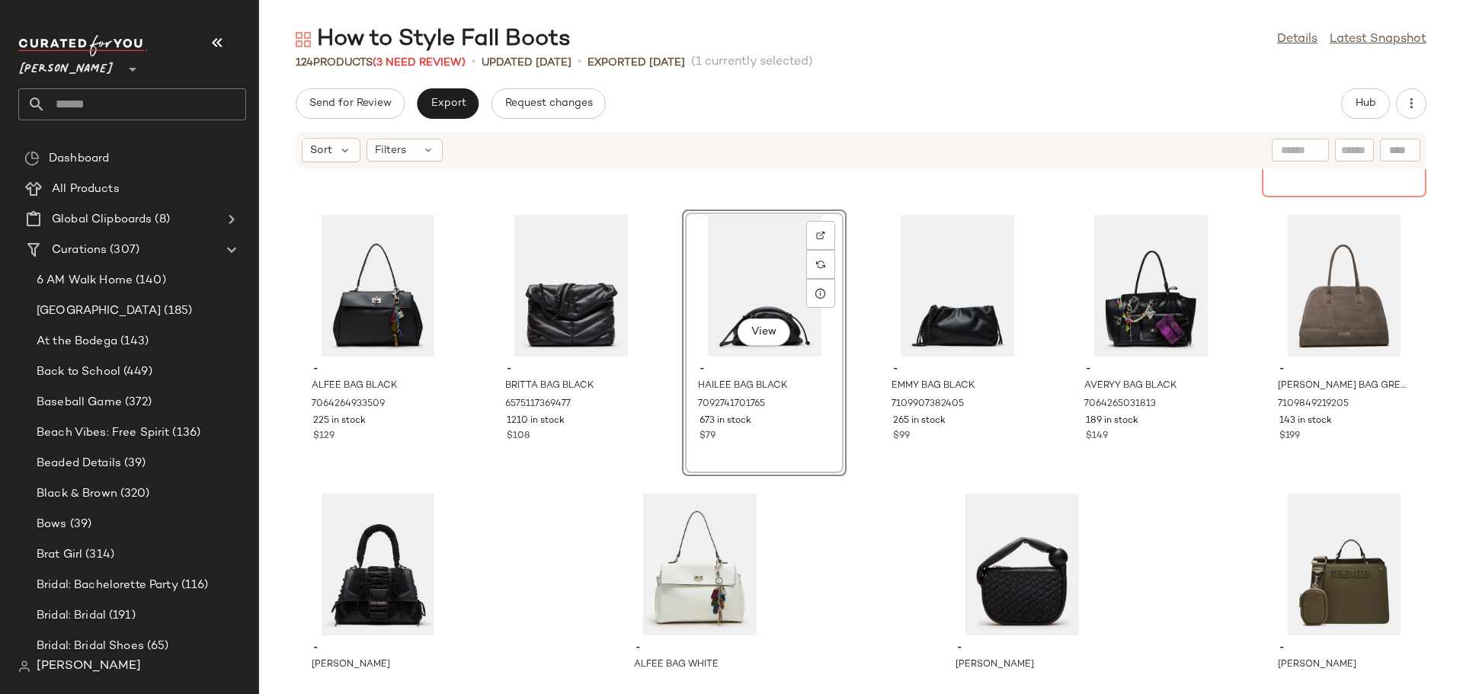
click at [803, 463] on div "View - HAILEE BAG BLACK 7092741701765 673 in stock $79" at bounding box center [764, 343] width 165 height 267
click at [974, 453] on div "View - EMMY BAG BLACK 7109907382405 265 in stock $99" at bounding box center [958, 343] width 162 height 264
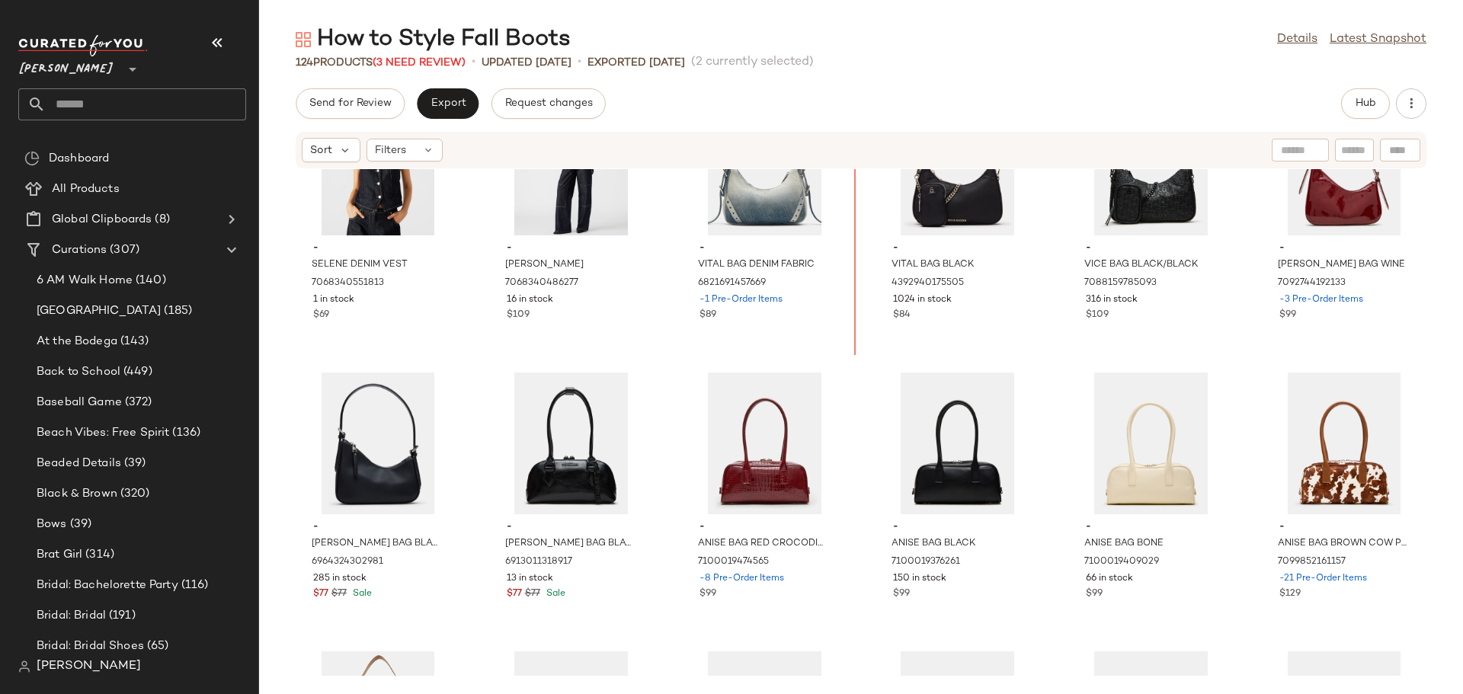
scroll to position [4276, 0]
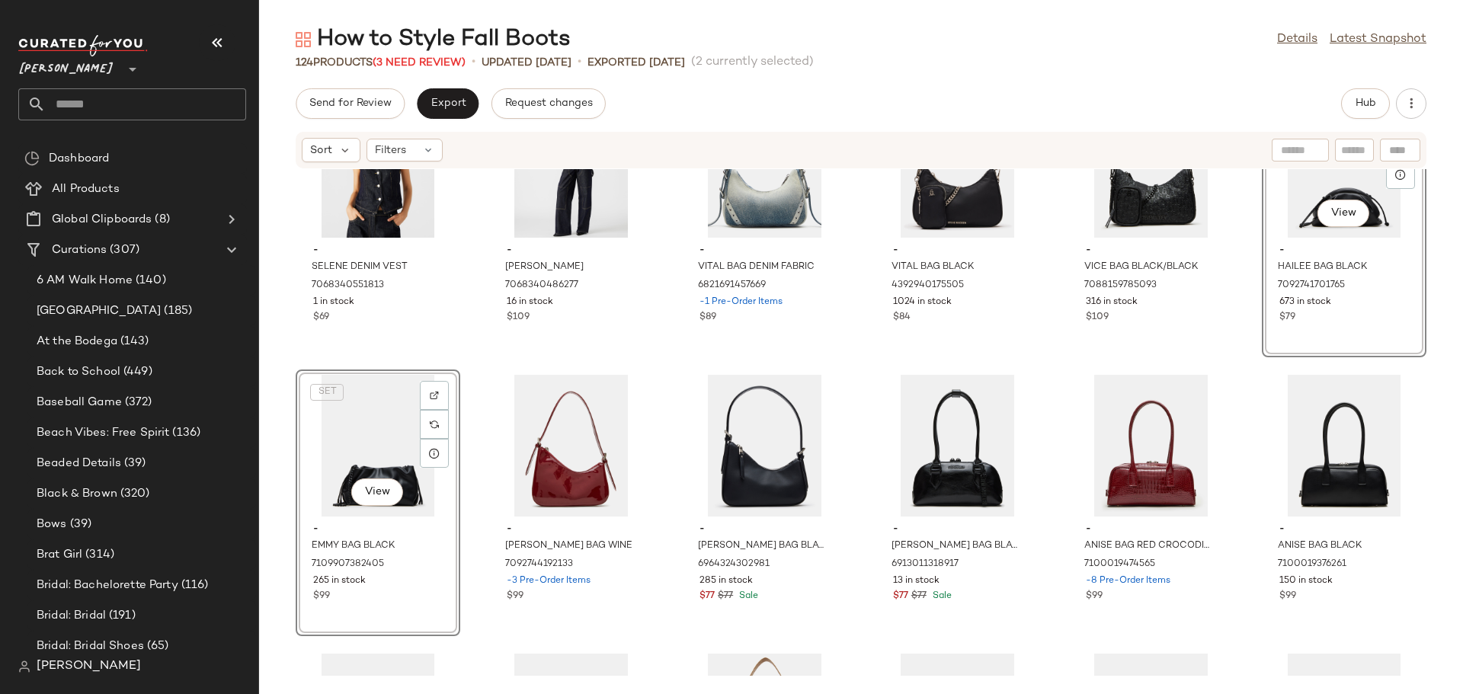
click at [483, 536] on div "SET - SELENE DENIM VEST 7068340551813 1 in stock $69 SET - ASHYLA JEAN 70683404…" at bounding box center [861, 422] width 1204 height 507
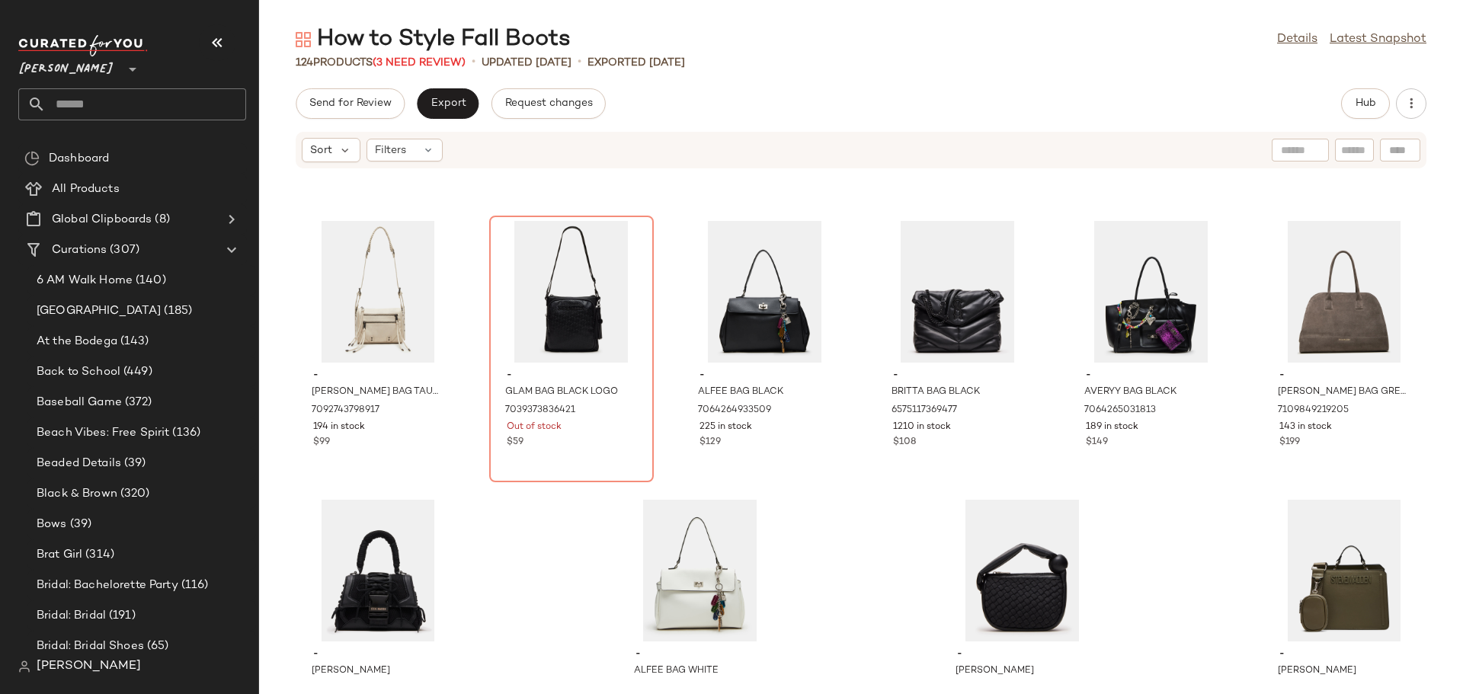
scroll to position [5191, 0]
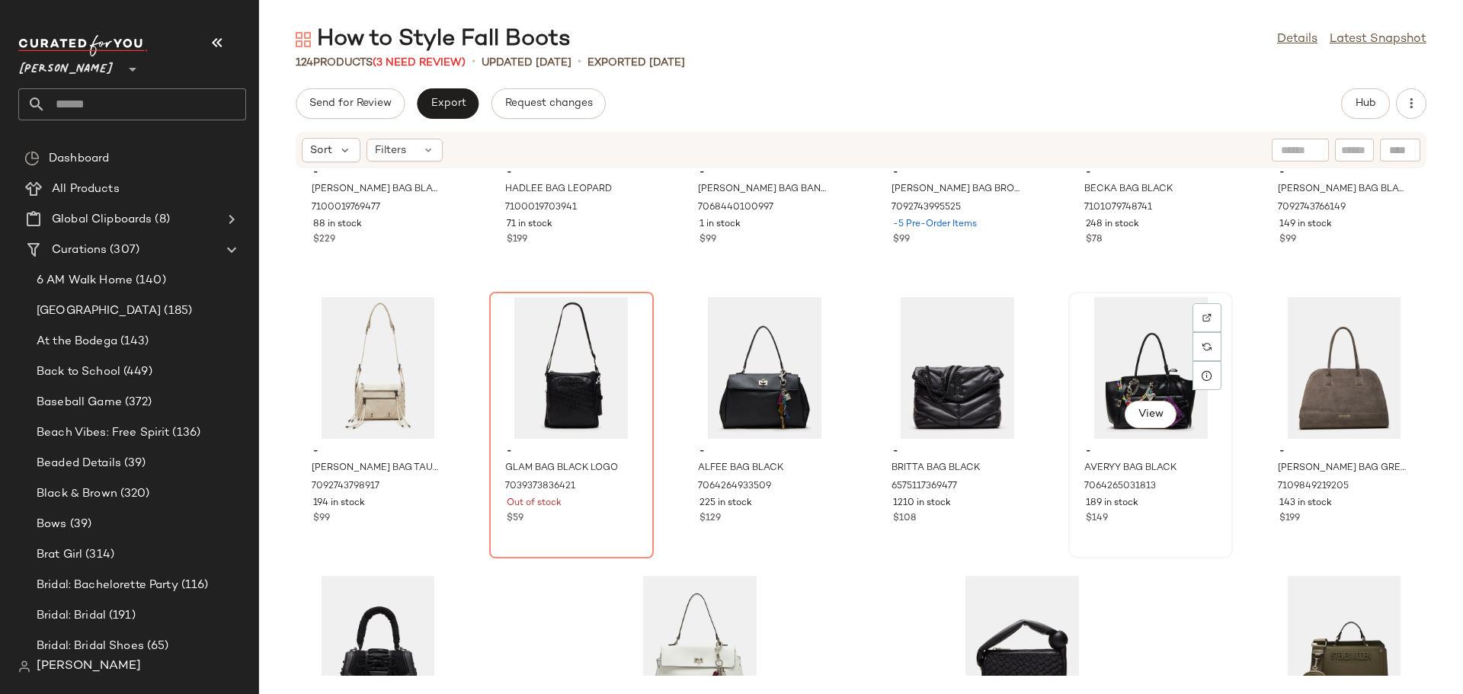
click at [1125, 532] on div "View - AVERYY BAG BLACK 7064265031813 189 in stock $149" at bounding box center [1151, 425] width 162 height 264
click at [1202, 315] on img at bounding box center [1206, 317] width 9 height 9
click at [1204, 374] on icon at bounding box center [1207, 376] width 12 height 12
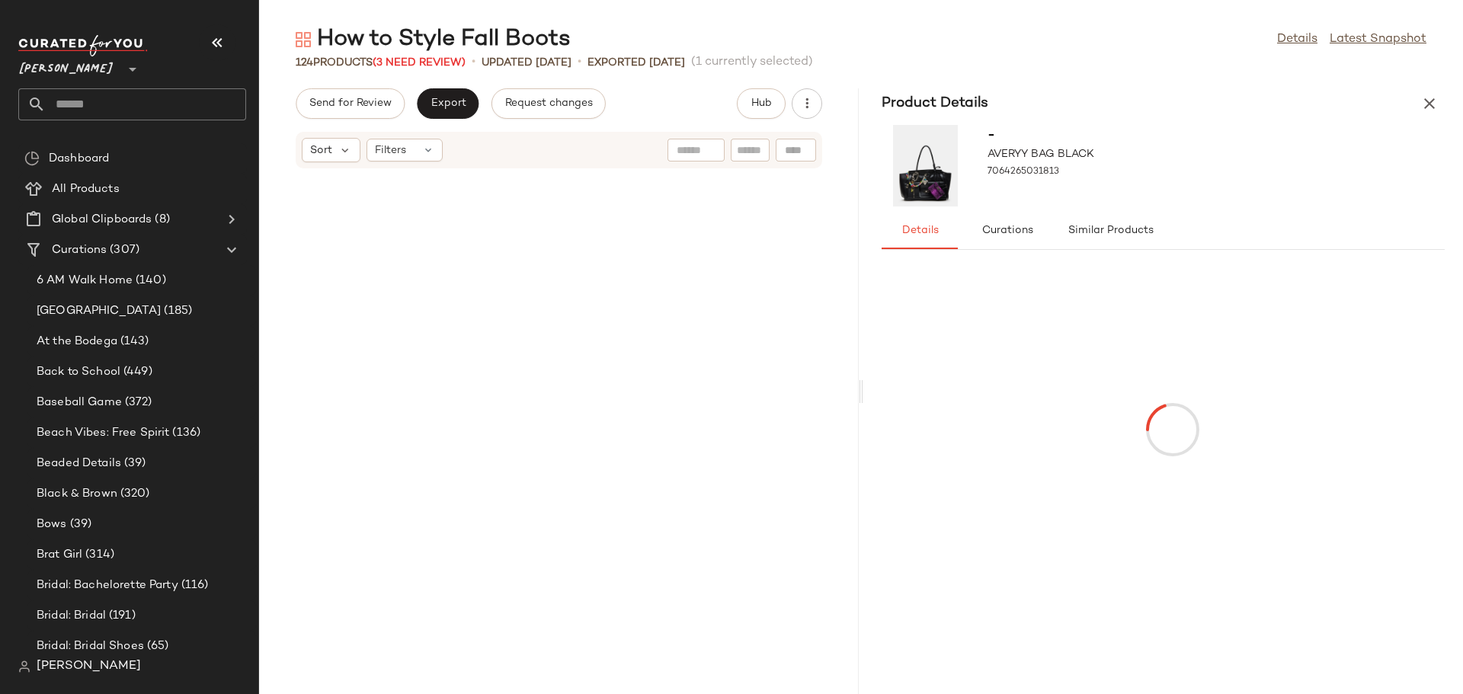
scroll to position [16452, 0]
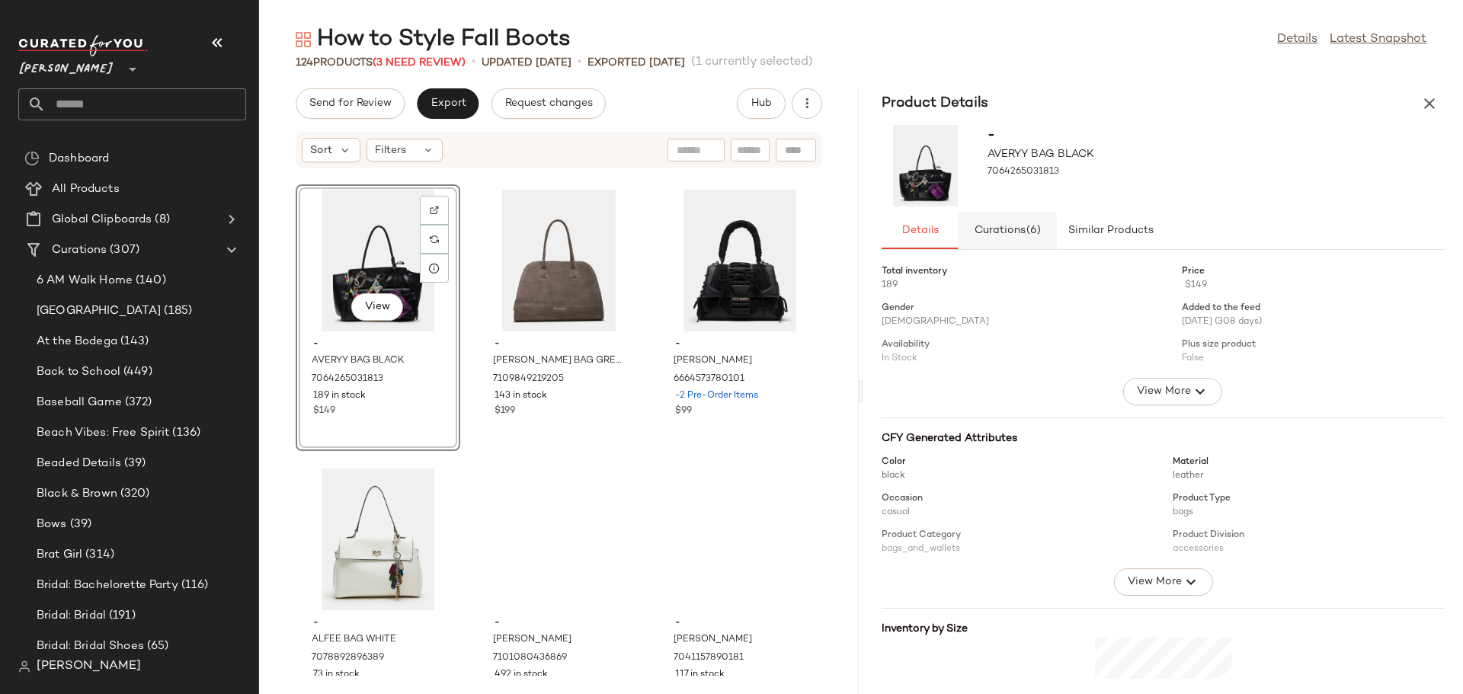
click at [1000, 230] on span "Curations (6)" at bounding box center [1008, 231] width 68 height 12
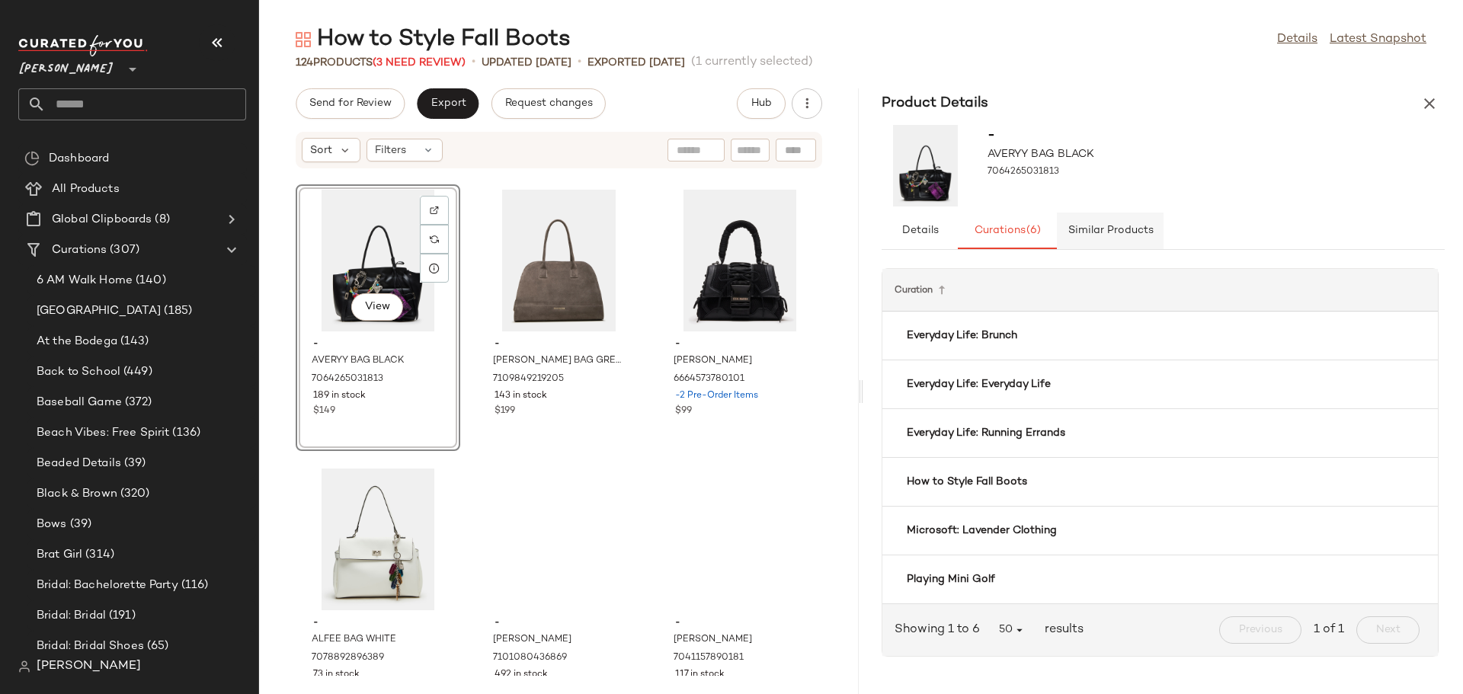
click at [1100, 227] on span "Similar Products" at bounding box center [1110, 231] width 86 height 12
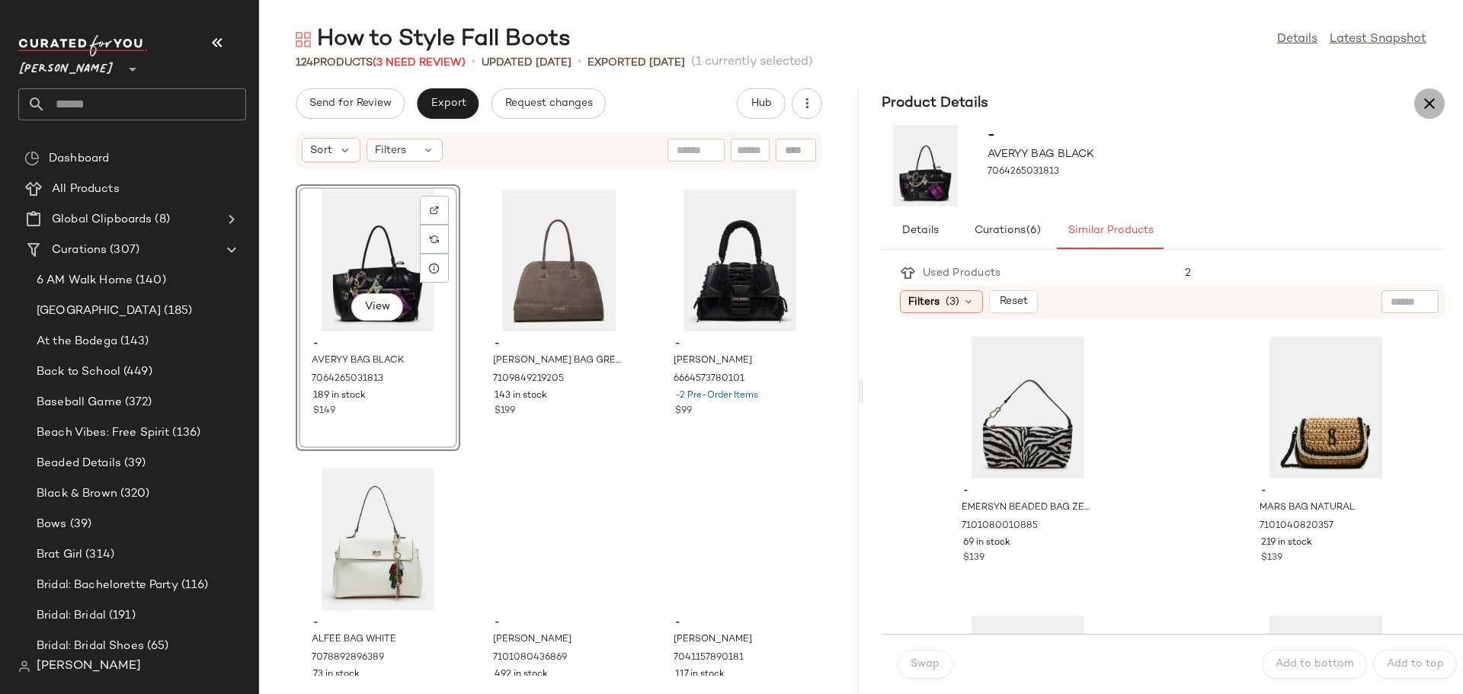
click at [1425, 107] on icon "button" at bounding box center [1429, 103] width 18 height 18
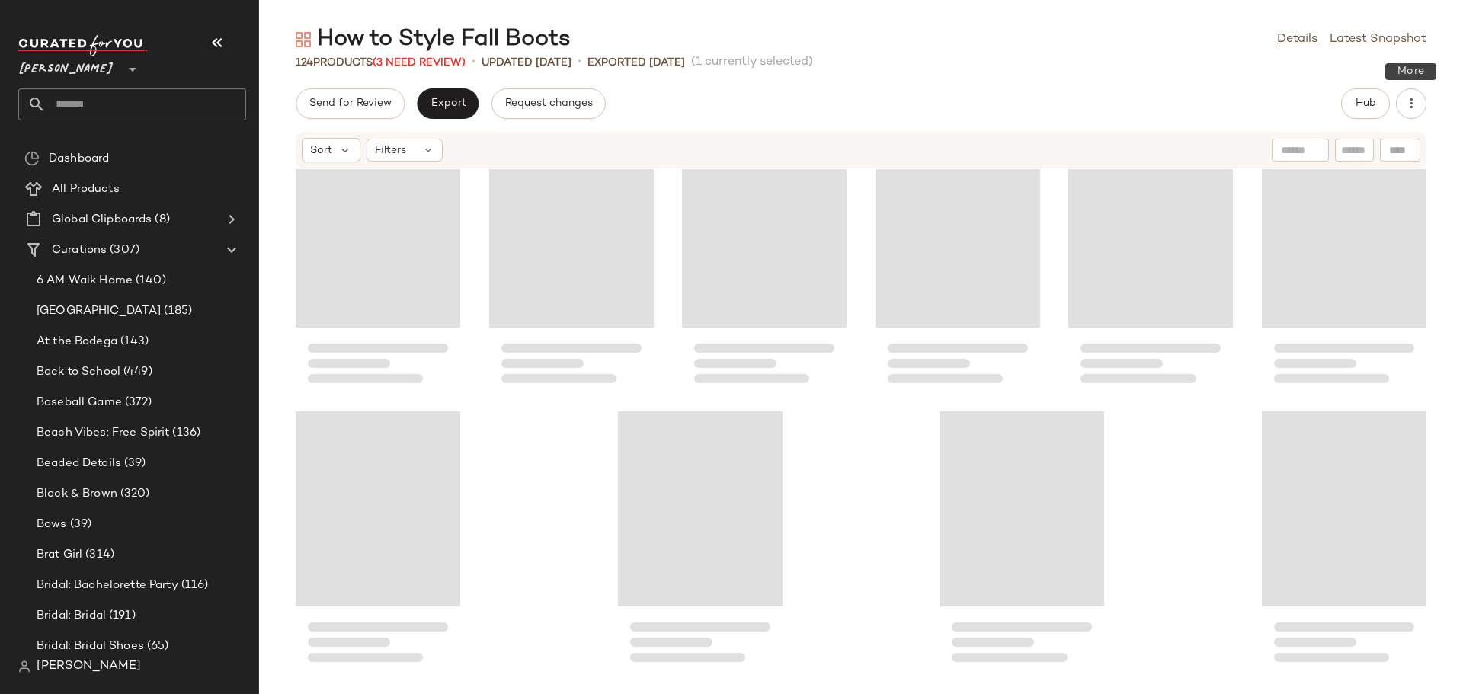
scroll to position [5298, 0]
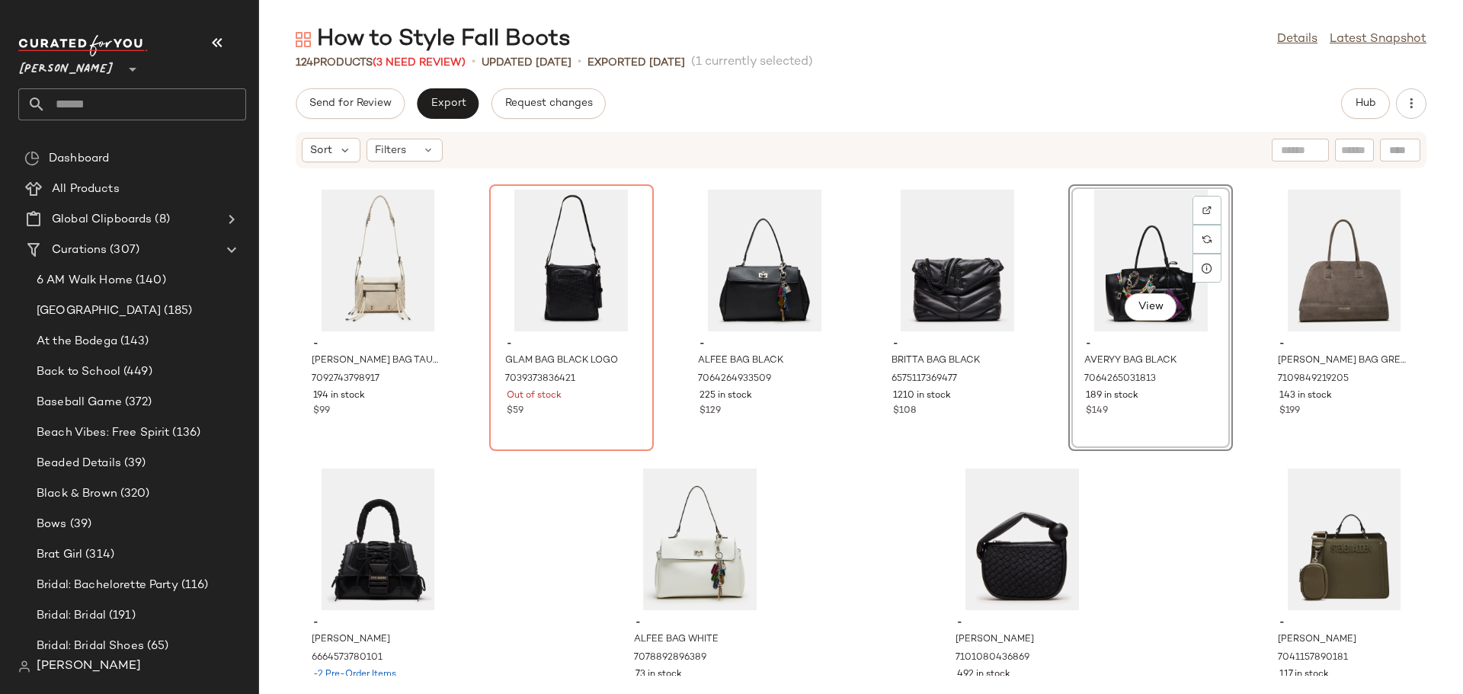
click at [1153, 567] on div "- RIGBY BAG TAUPE 7092743798917 194 in stock $99 - GLAM BAG BLACK LOGO 70393738…" at bounding box center [861, 422] width 1204 height 507
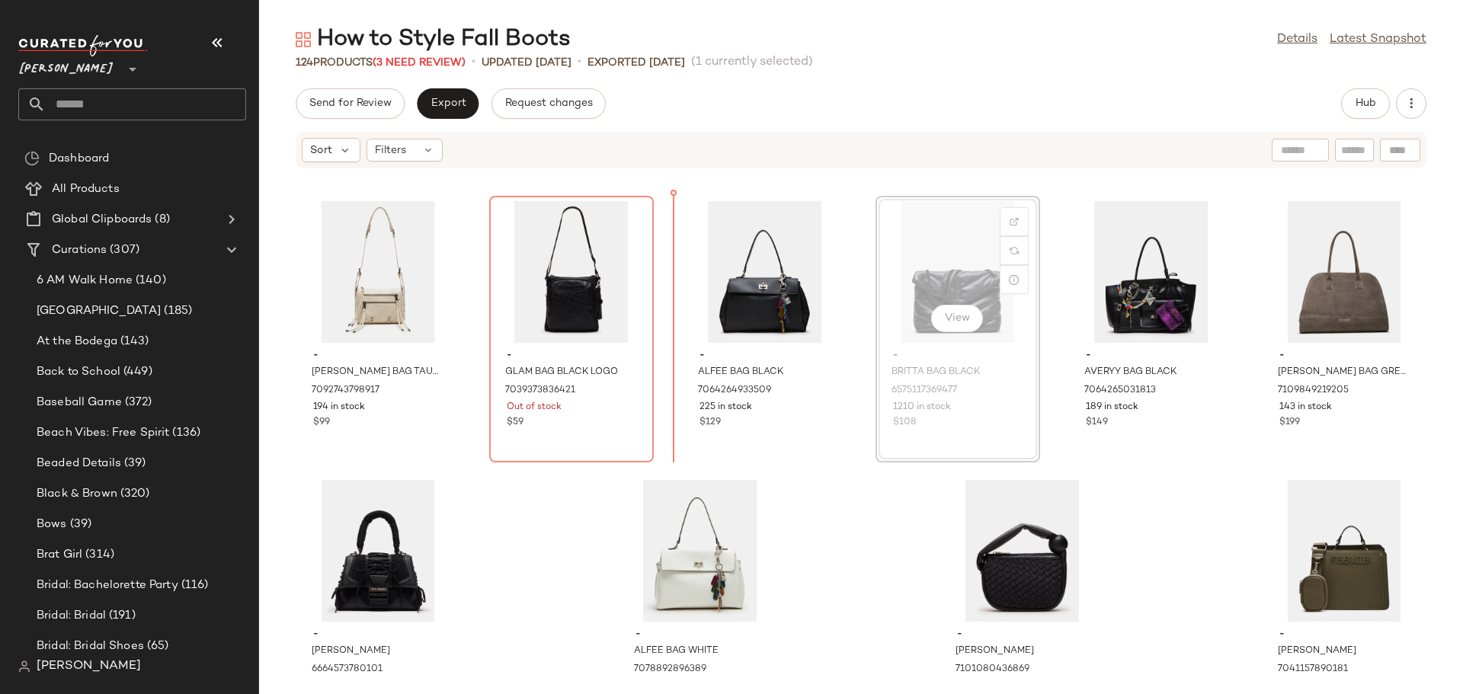
scroll to position [5280, 0]
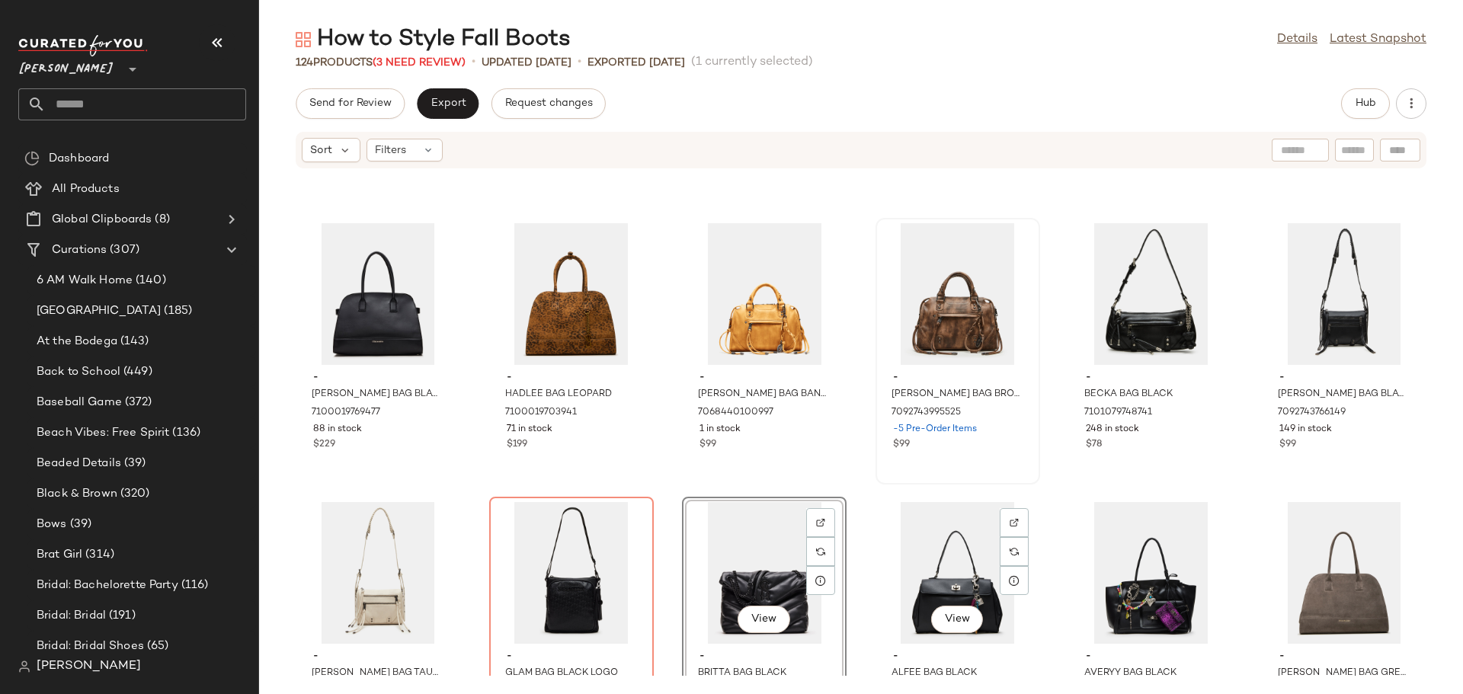
scroll to position [4975, 0]
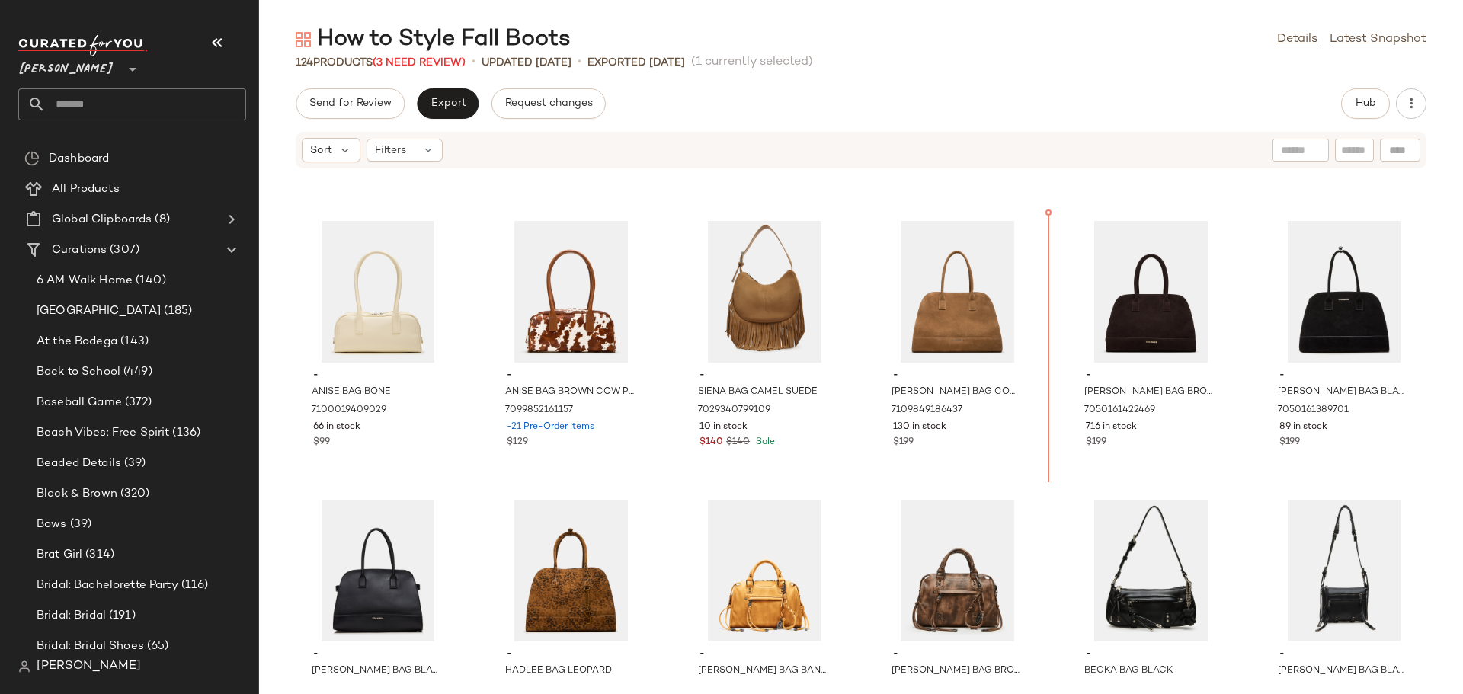
scroll to position [4709, 0]
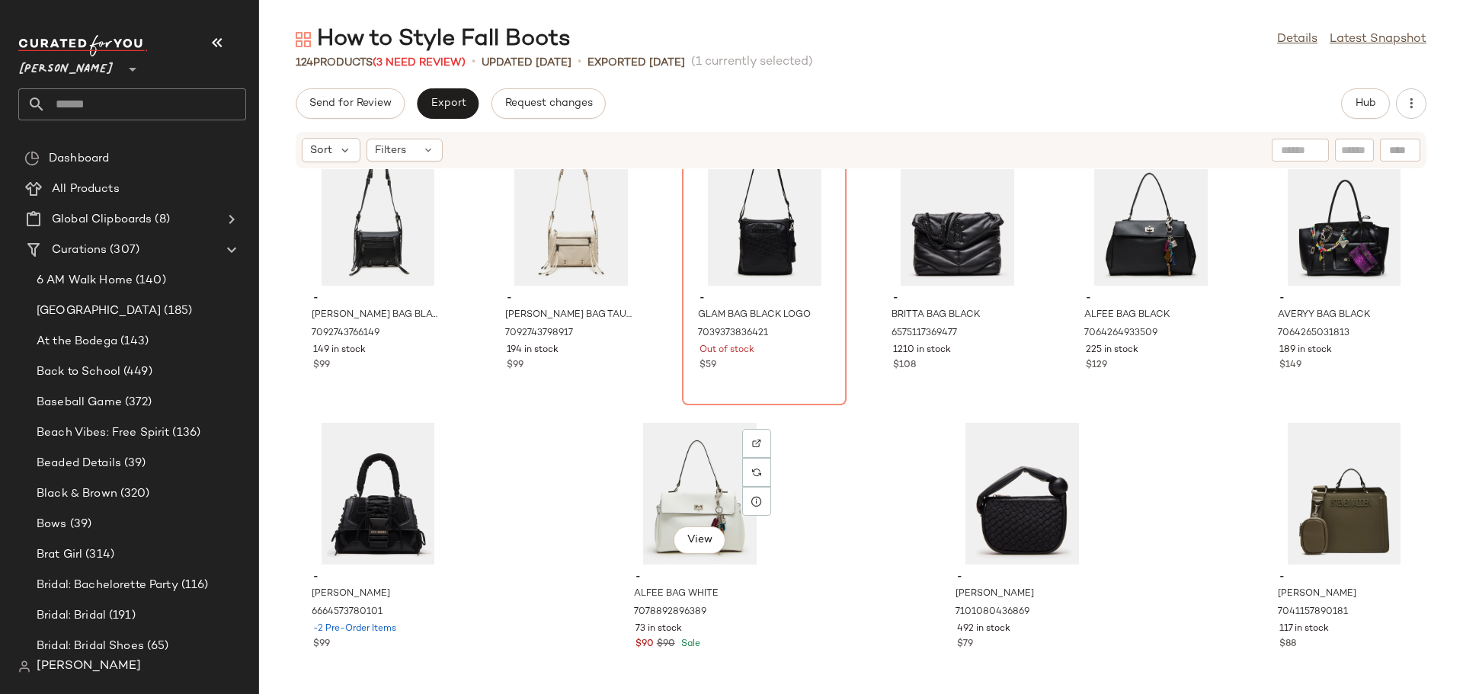
scroll to position [5352, 0]
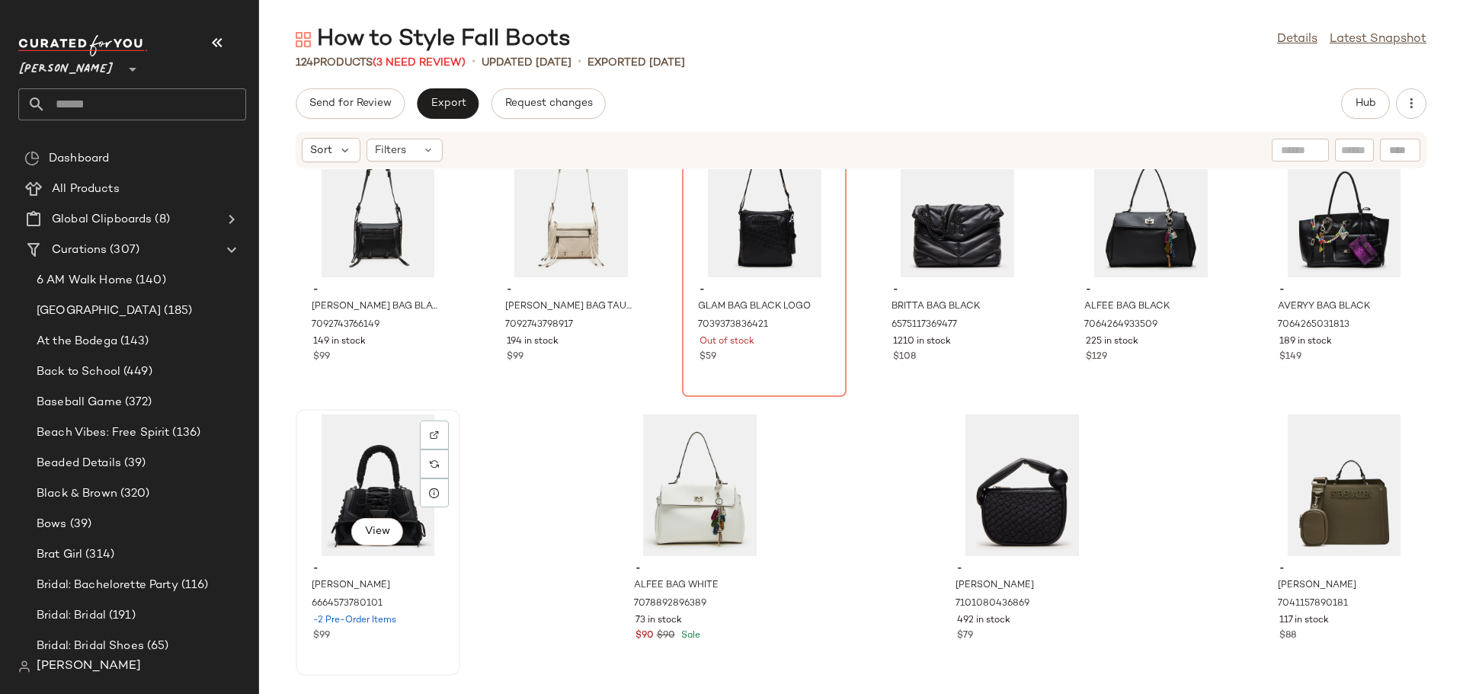
click at [374, 473] on div "View" at bounding box center [378, 485] width 154 height 142
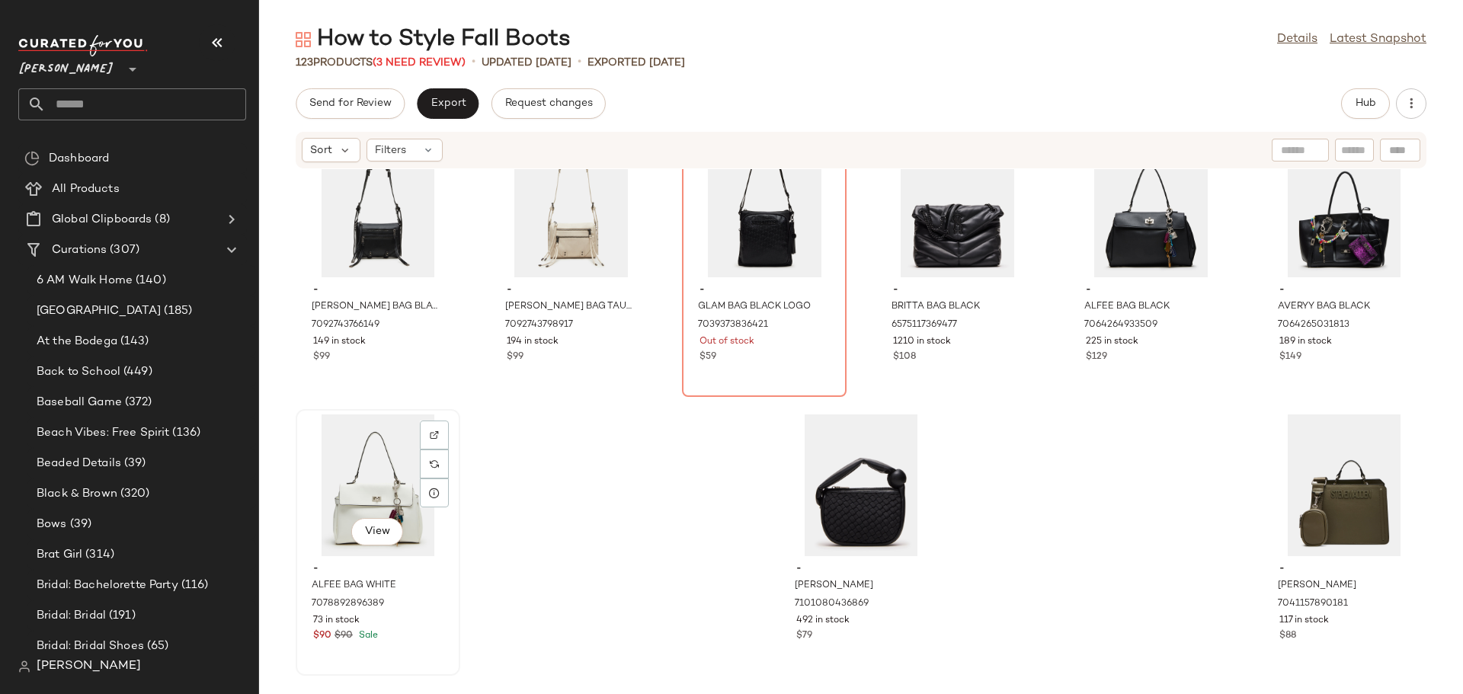
click at [393, 466] on div "View" at bounding box center [378, 485] width 154 height 142
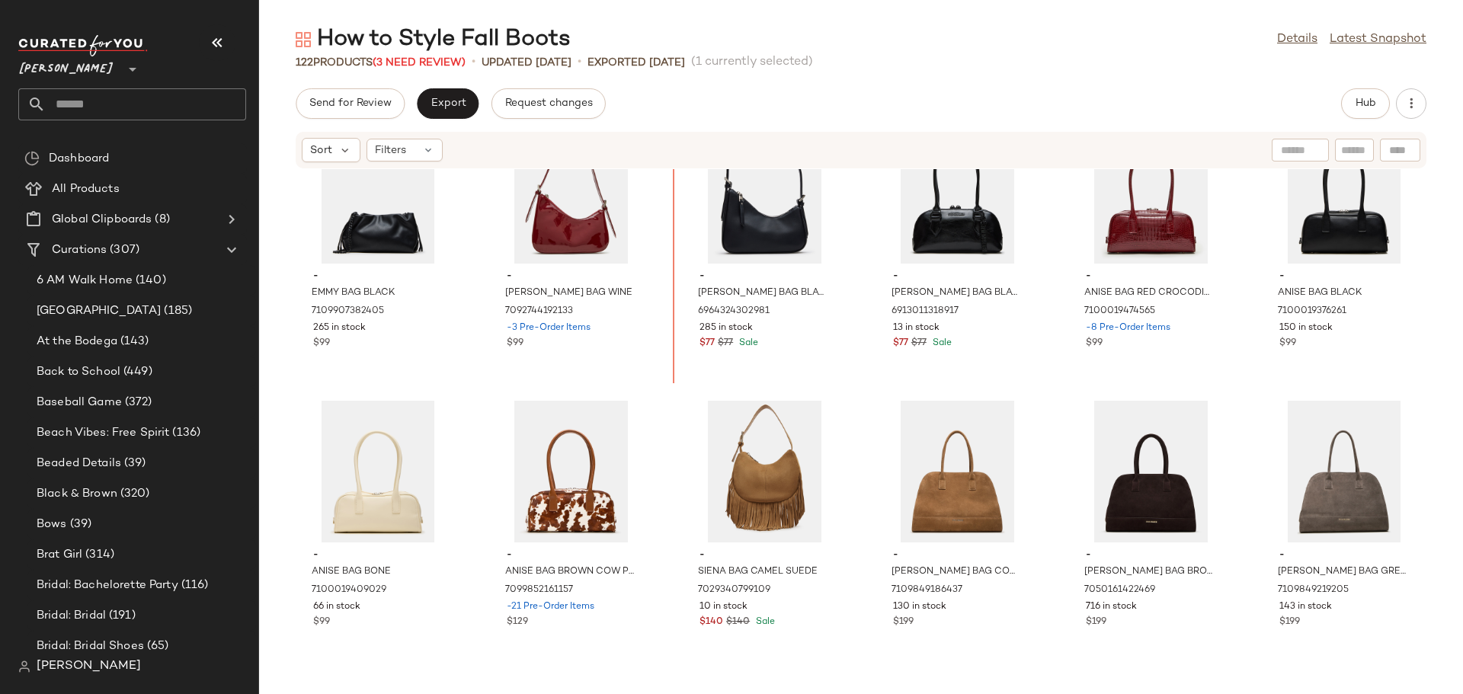
scroll to position [4522, 0]
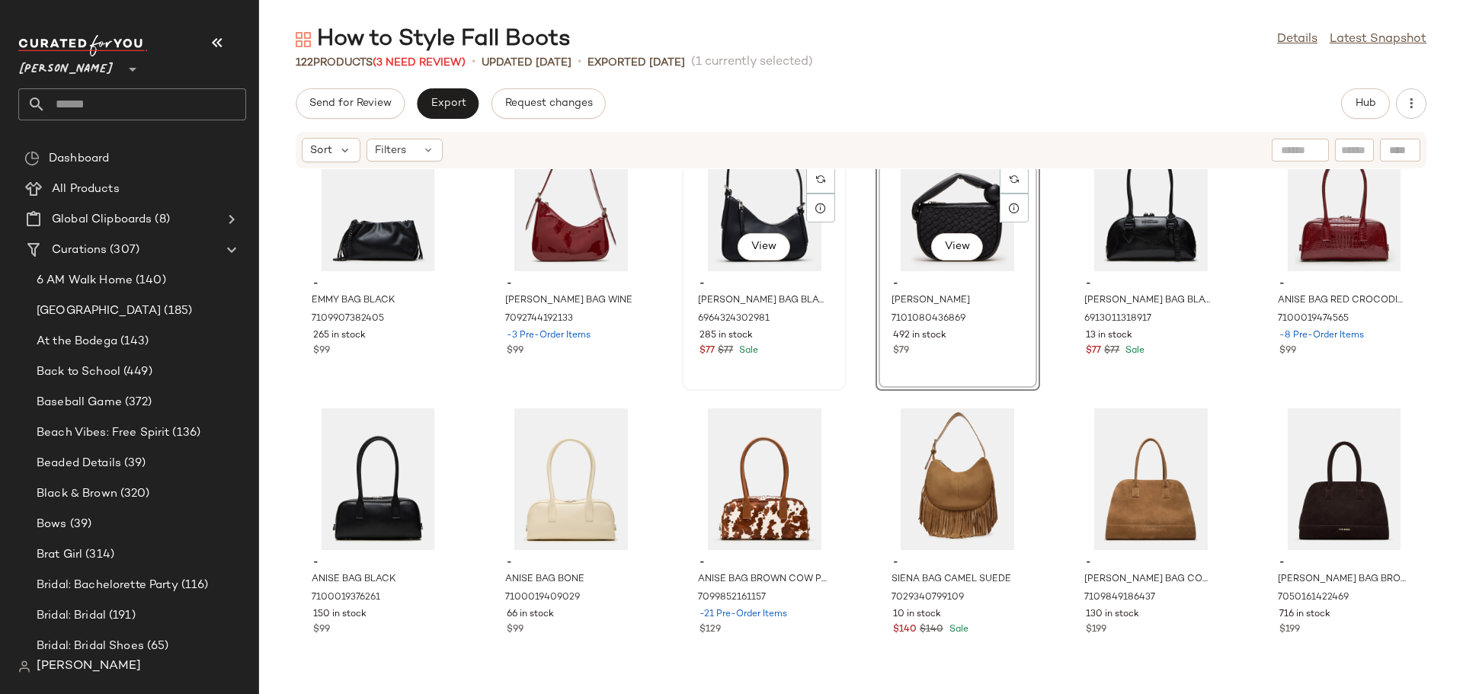
click at [830, 374] on div "View - SMITH BAG BLACK 6964324302981 285 in stock $77 $77 Sale" at bounding box center [764, 258] width 162 height 264
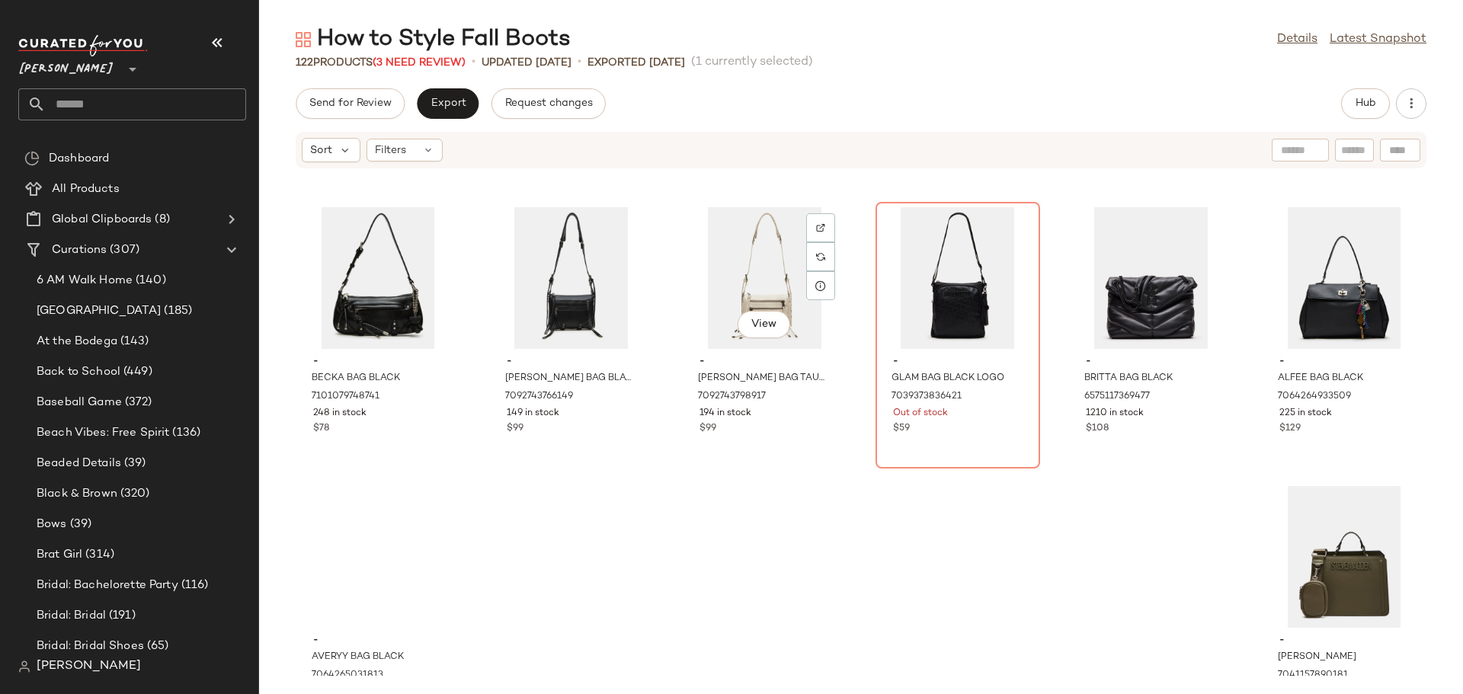
scroll to position [5352, 0]
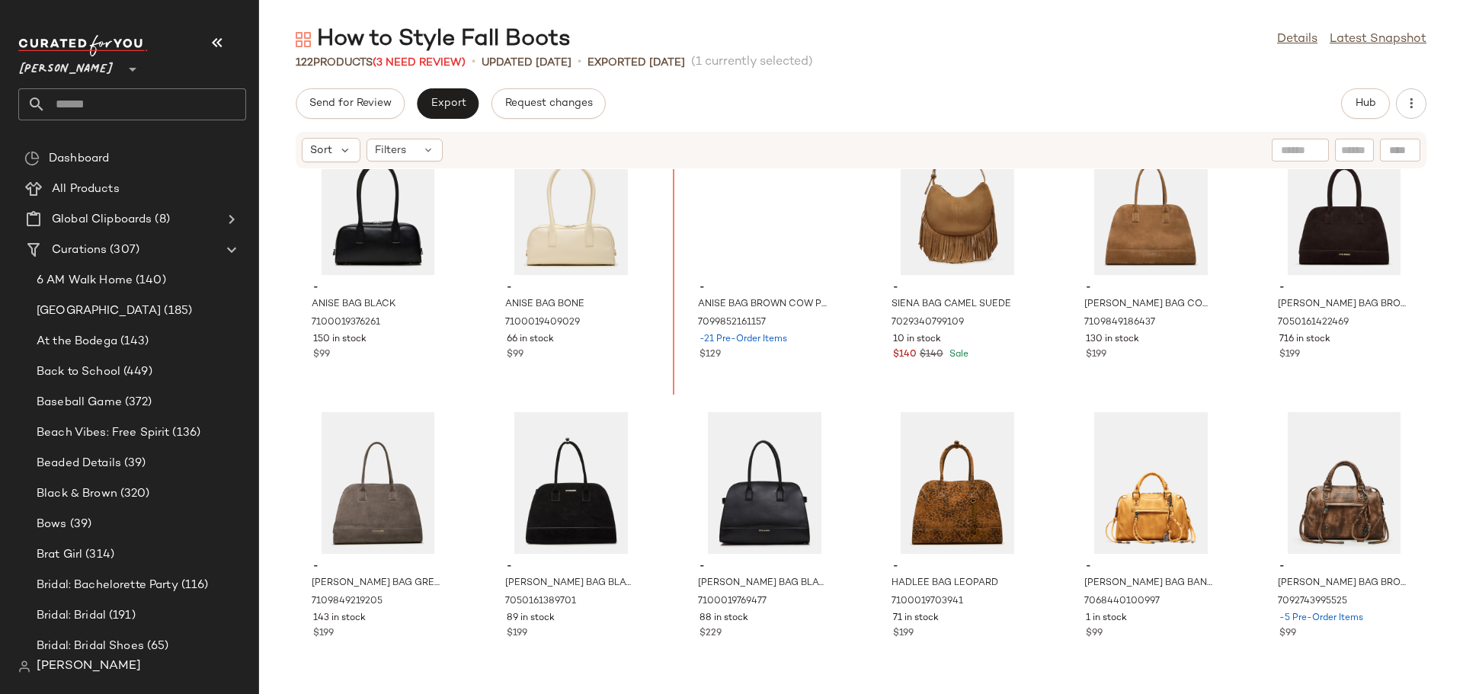
scroll to position [4797, 0]
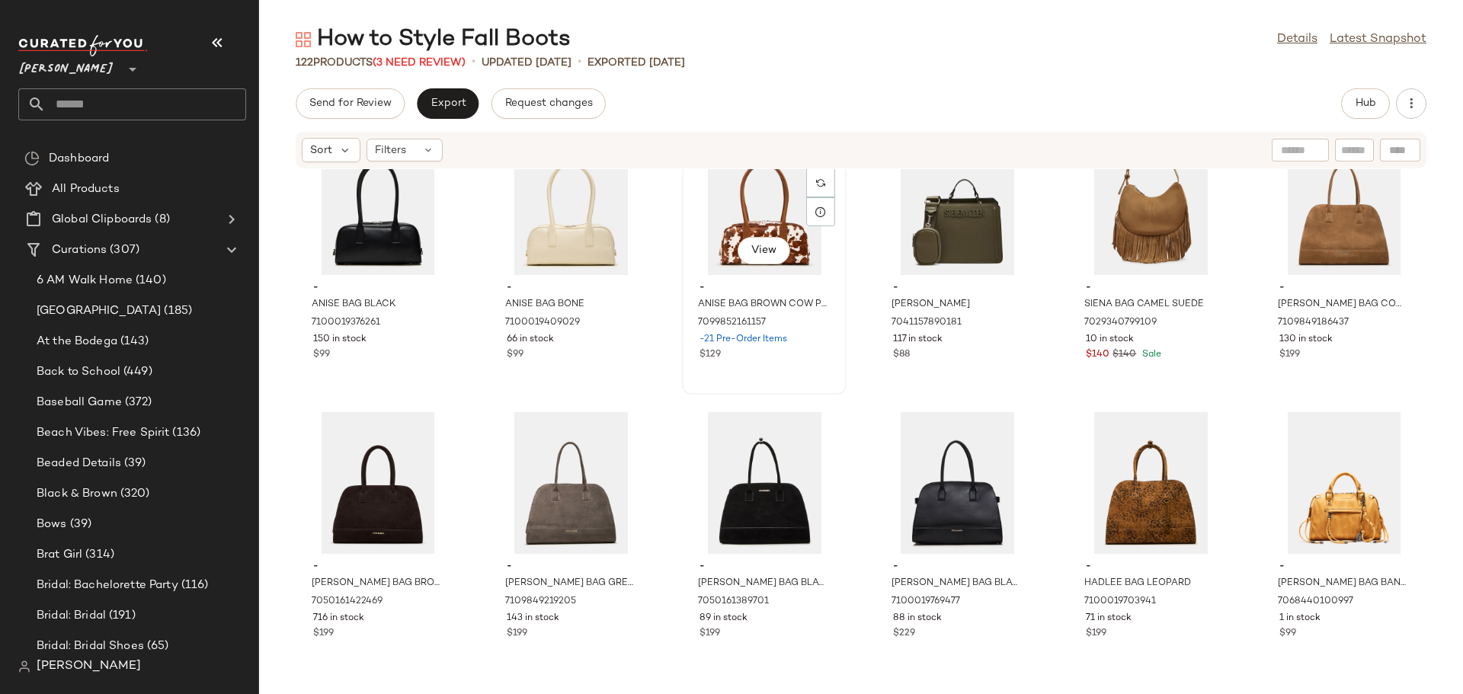
click at [843, 356] on div "View - ANISE BAG BROWN COW PRINT 7099852161157 -21 Pre-Order Items $129" at bounding box center [764, 261] width 165 height 267
click at [850, 389] on div "- ANISE BAG BLACK 7100019376261 150 in stock $99 - ANISE BAG BONE 7100019409029…" at bounding box center [861, 422] width 1204 height 507
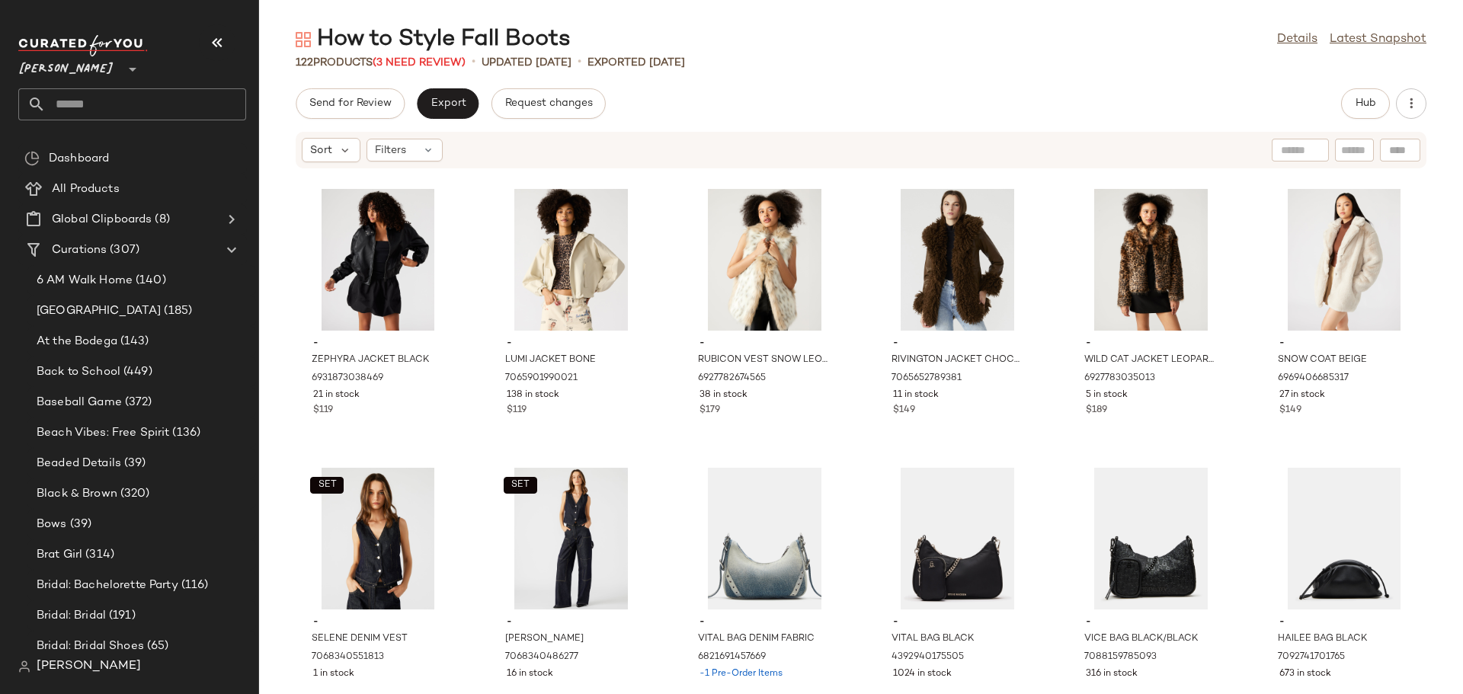
scroll to position [3828, 0]
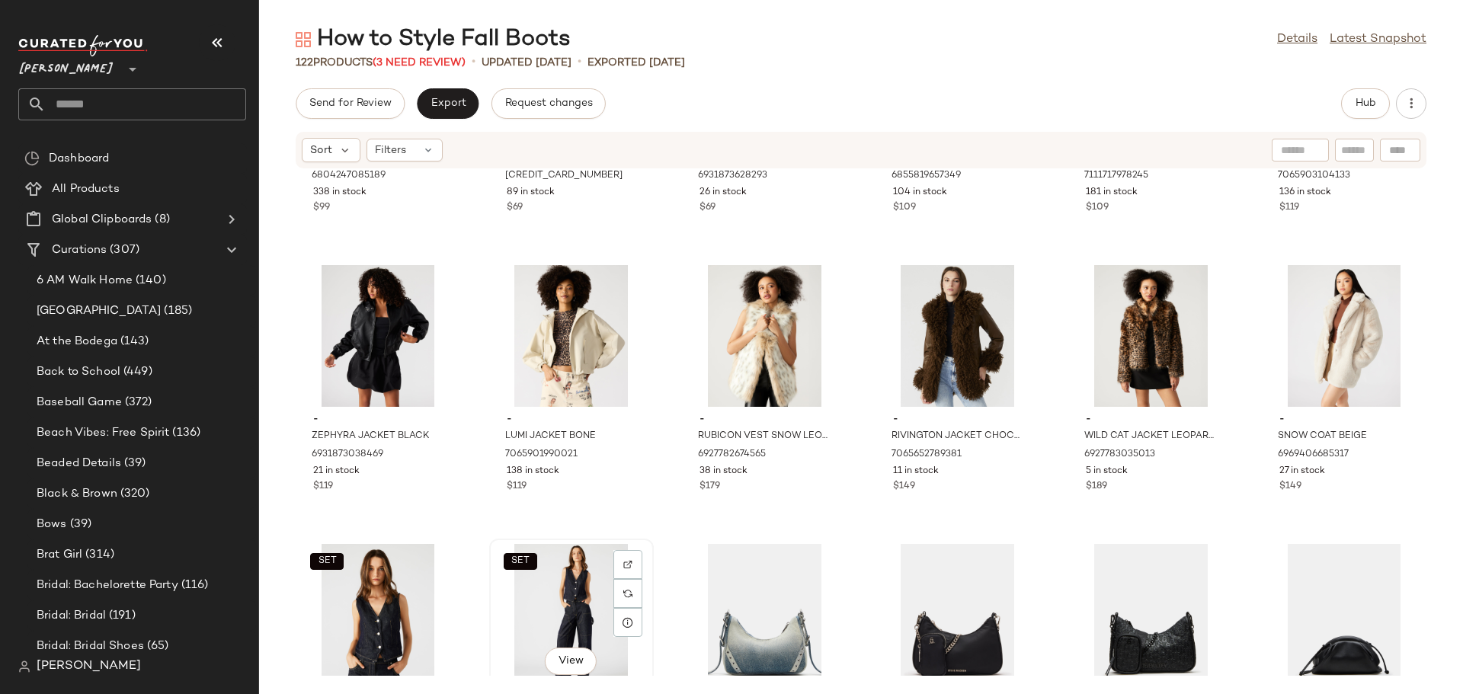
click at [644, 658] on div "SET View" at bounding box center [571, 615] width 154 height 142
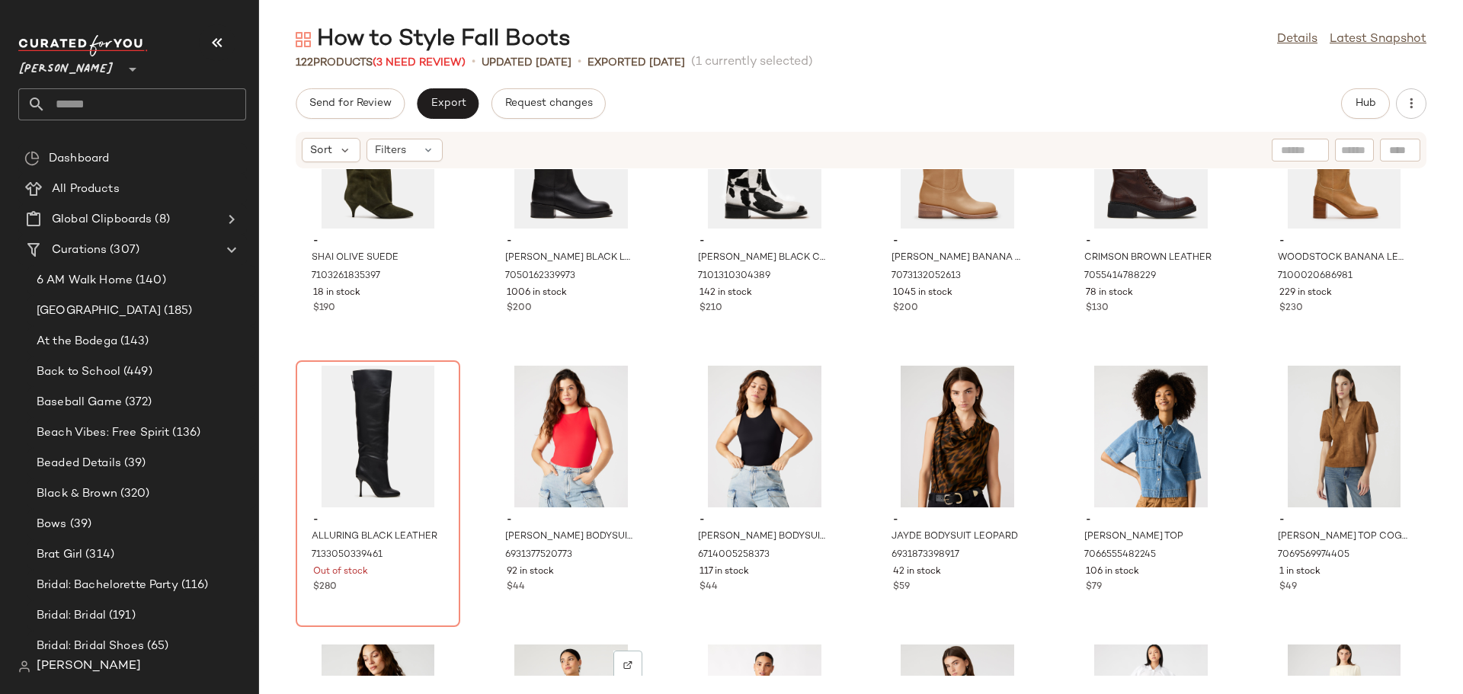
scroll to position [2609, 0]
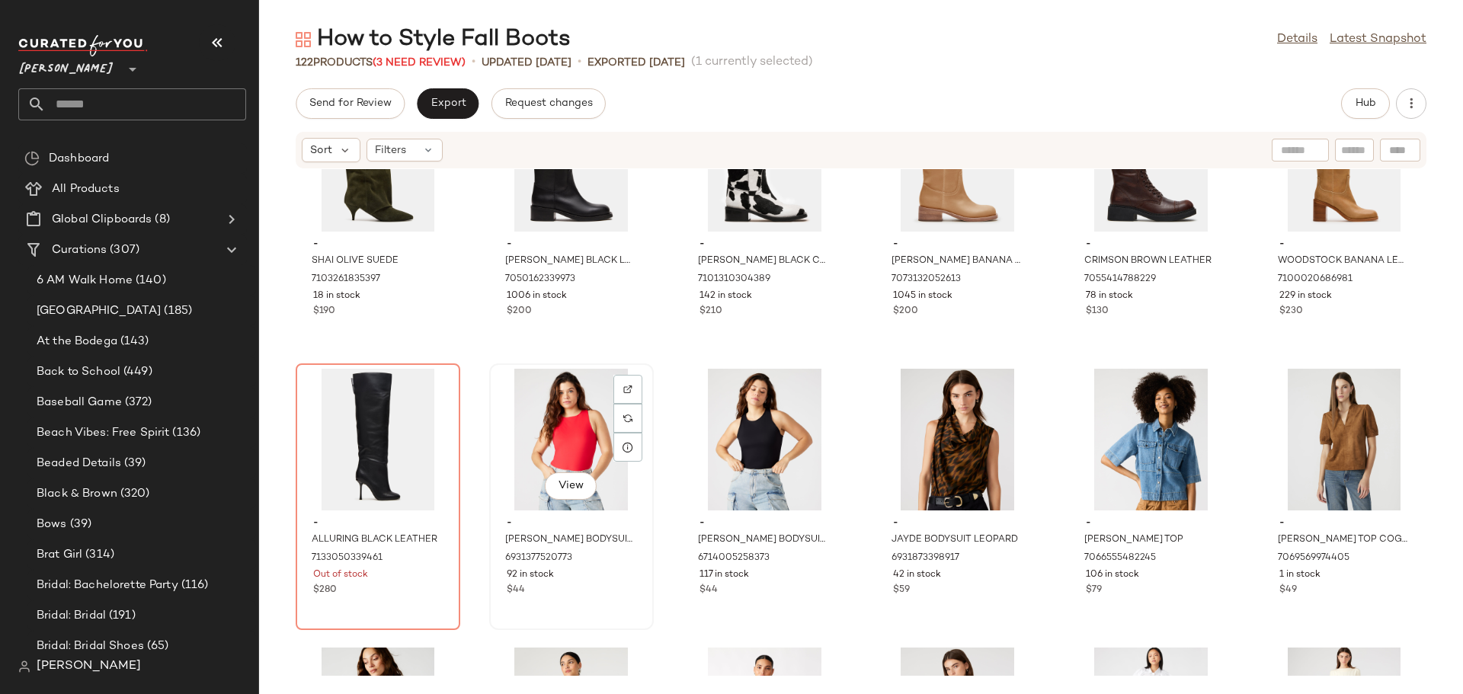
click at [610, 602] on div "View - NICO BODYSUIT RED 6931377520773 92 in stock $44" at bounding box center [572, 497] width 162 height 264
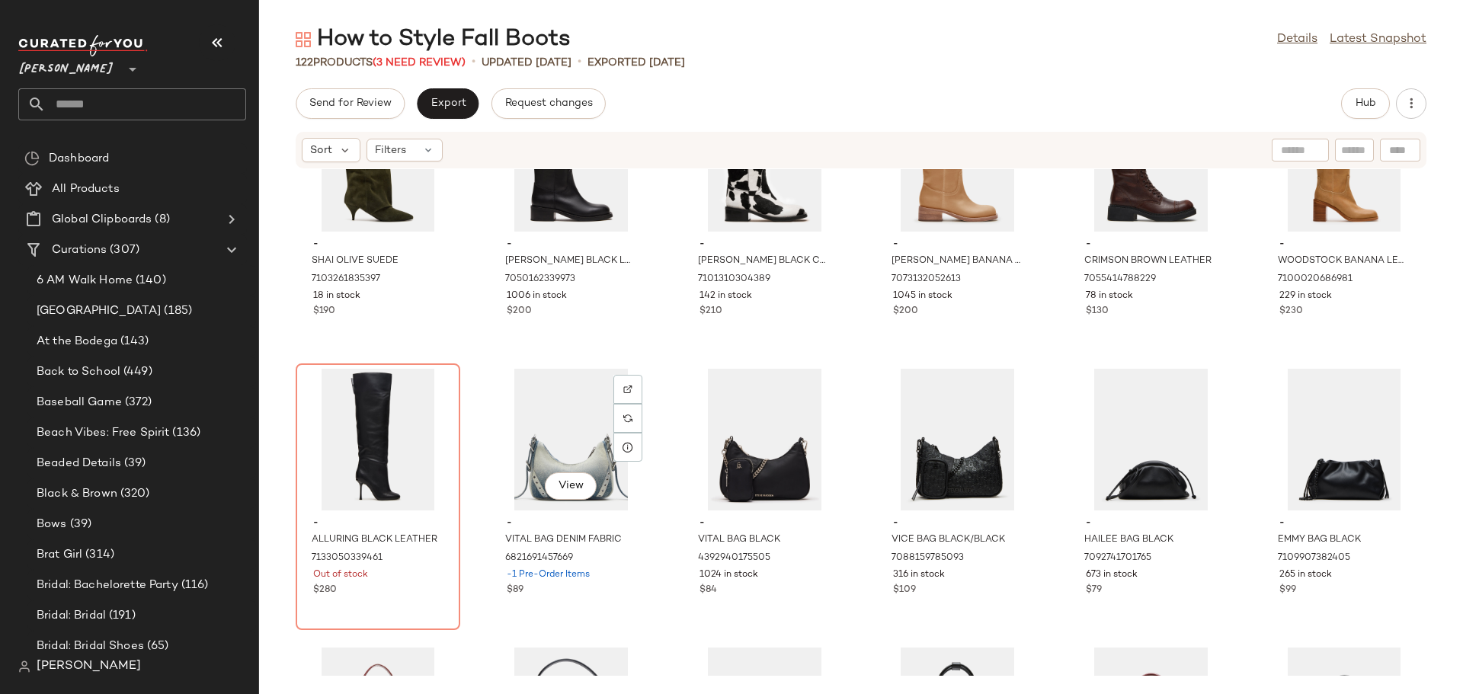
click at [471, 571] on div "- SHAI OLIVE SUEDE 7103261835397 18 in stock $190 - RIGGS BLACK LEATHER 7050162…" at bounding box center [861, 422] width 1204 height 507
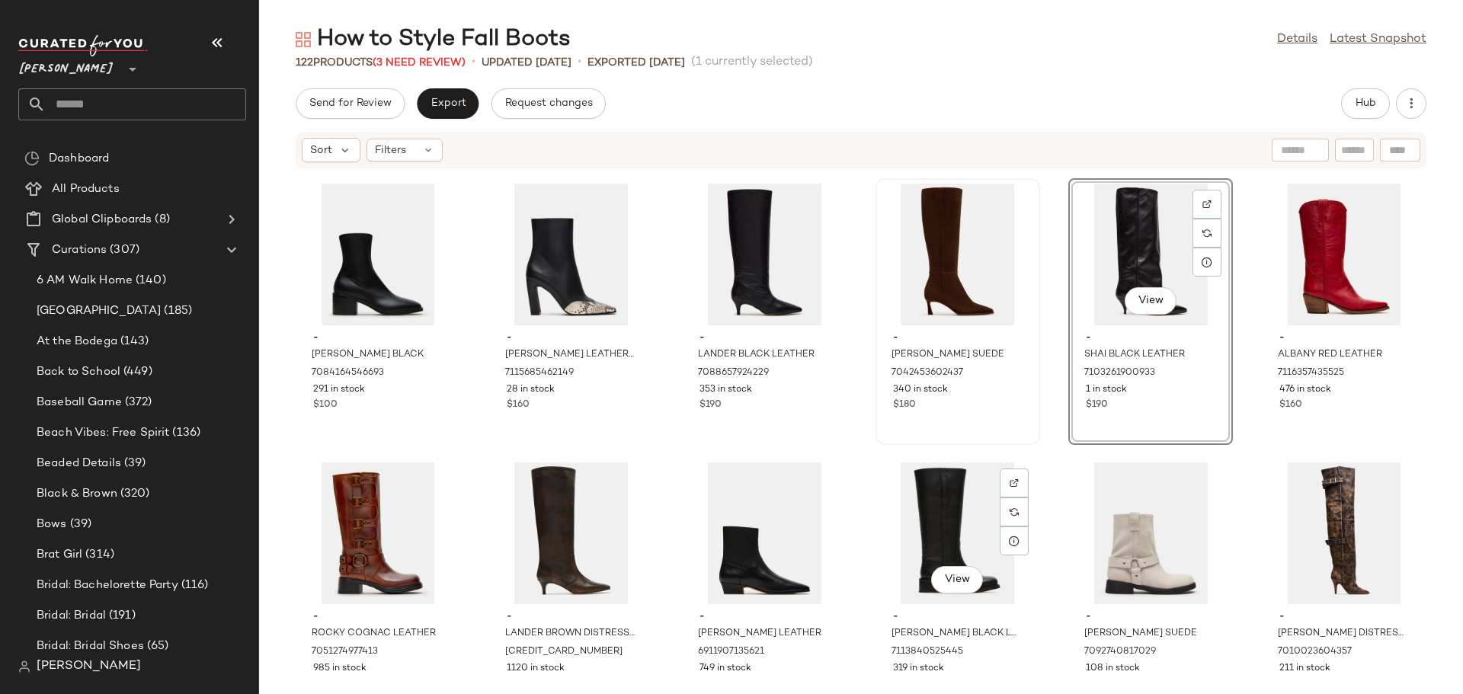
scroll to position [197, 0]
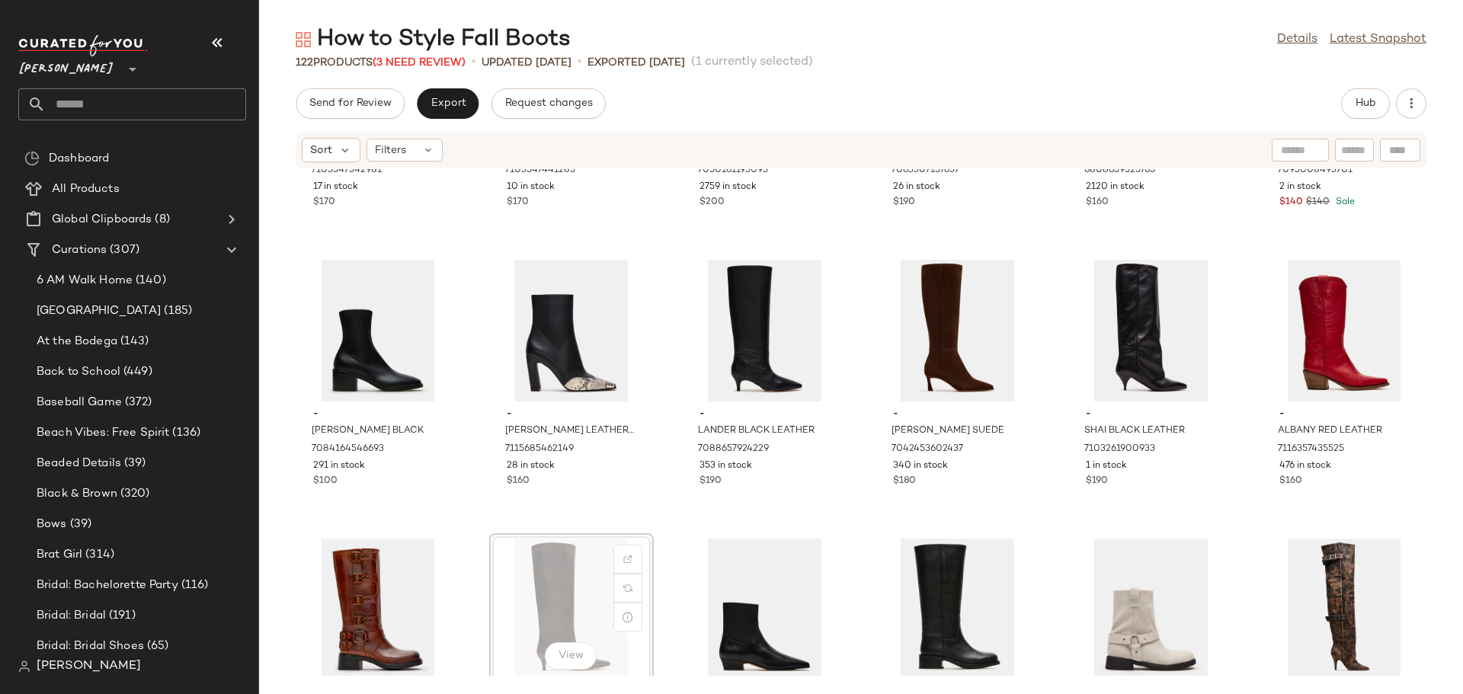
scroll to position [197, 0]
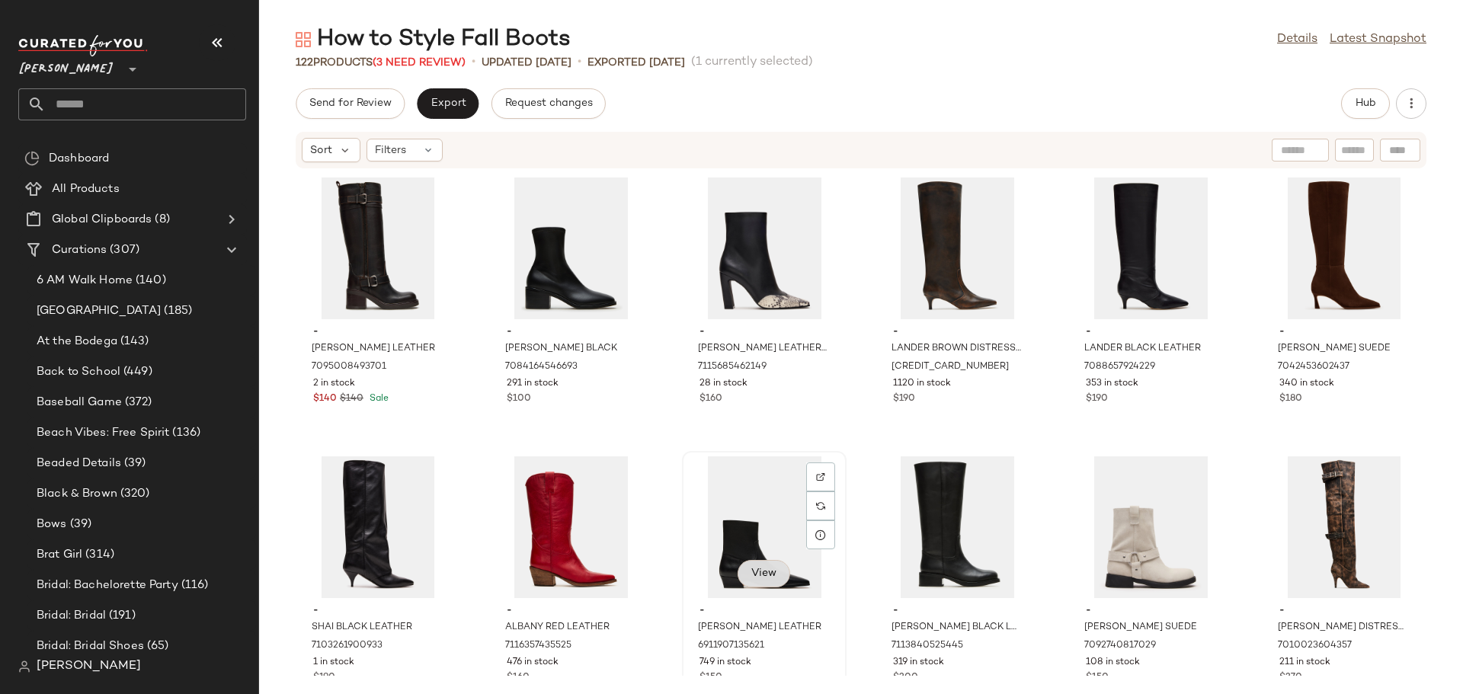
scroll to position [317, 0]
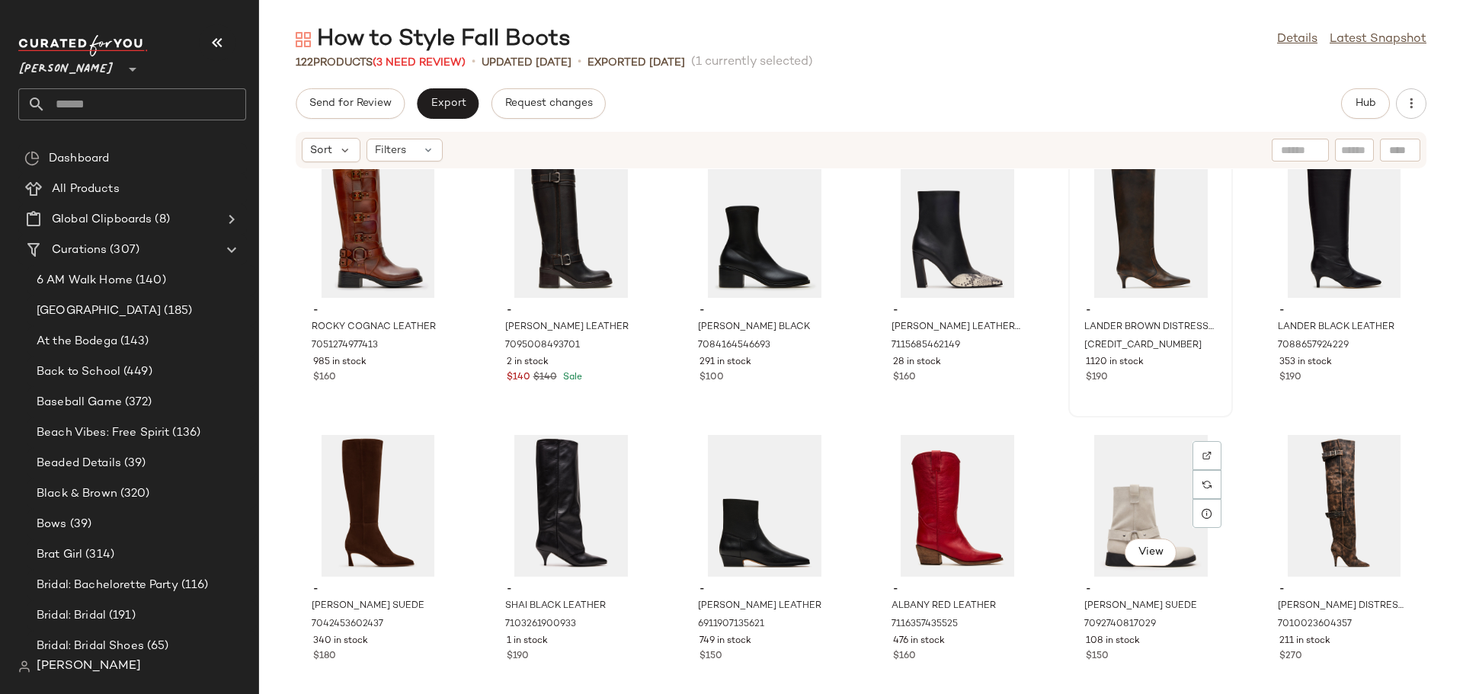
scroll to position [317, 0]
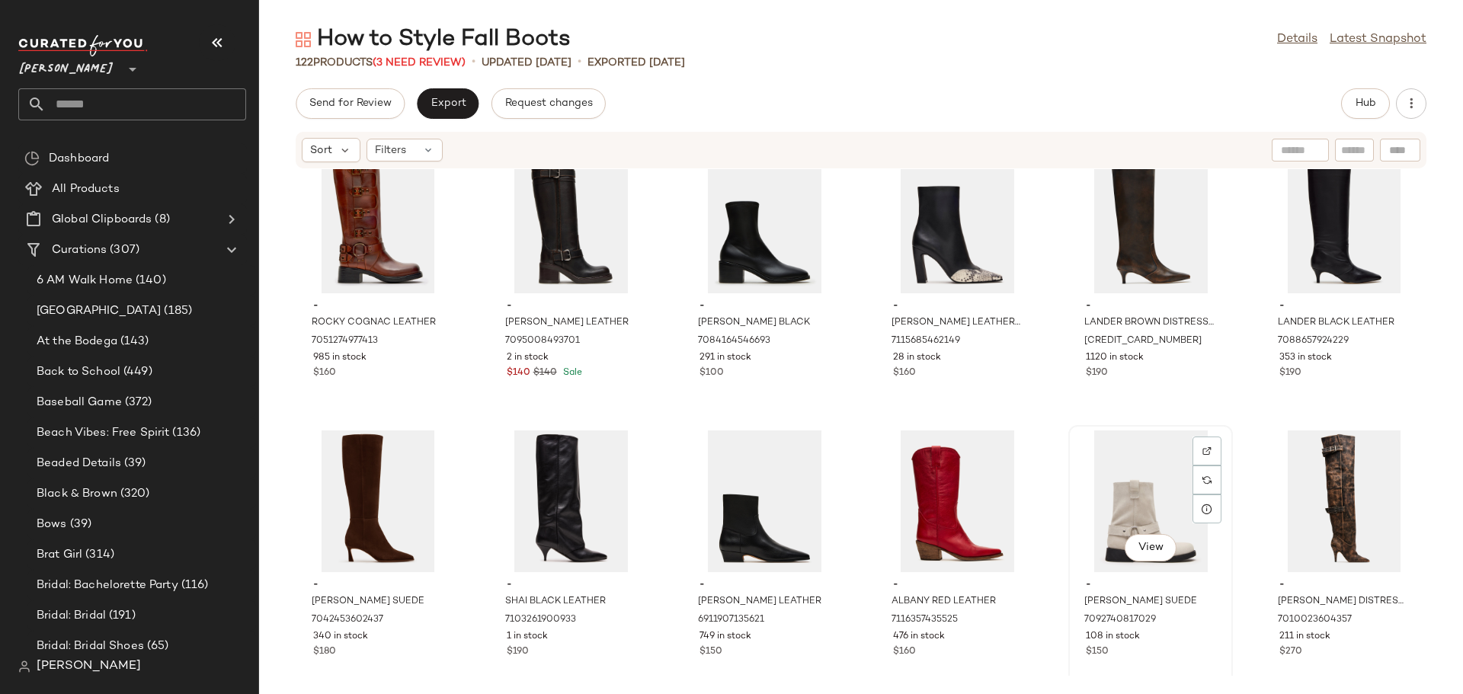
click at [1087, 488] on div "View" at bounding box center [1150, 501] width 154 height 142
click at [1202, 453] on img at bounding box center [1206, 450] width 9 height 9
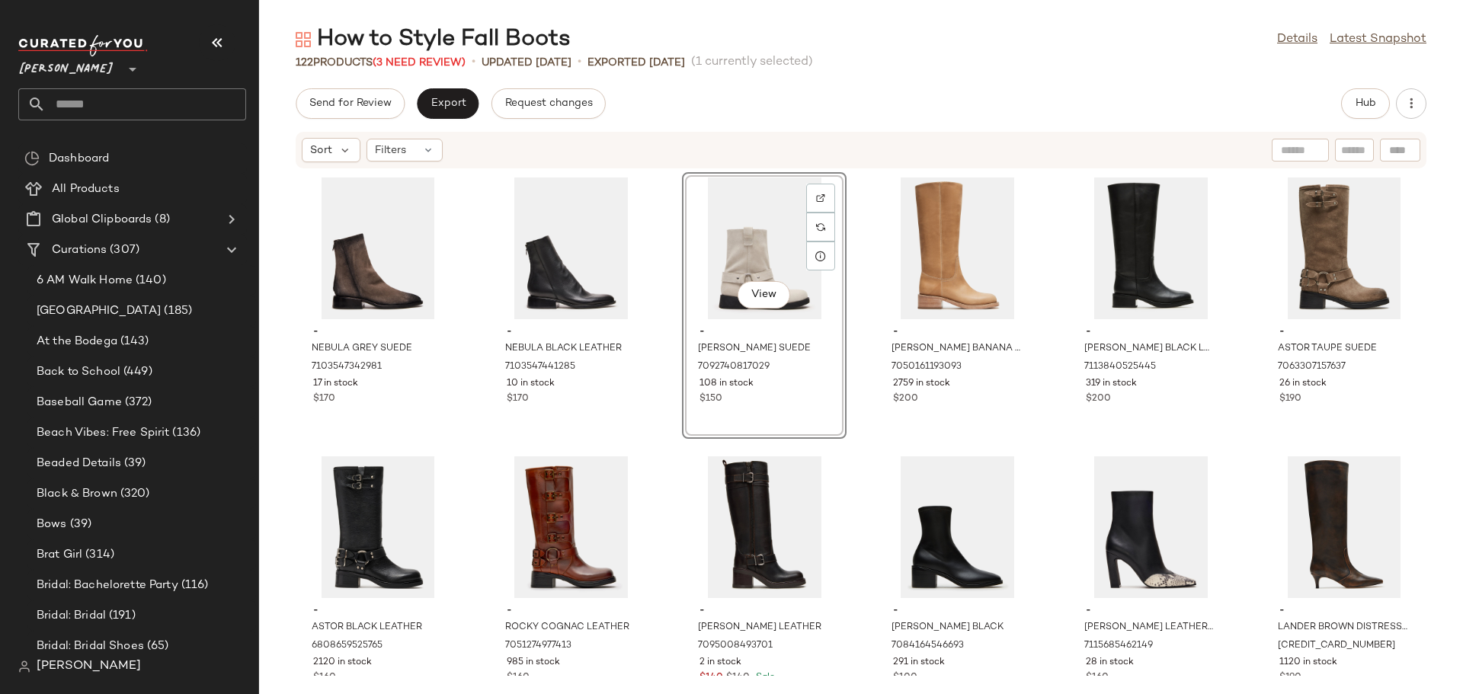
click at [847, 371] on div "- NEBULA GREY SUEDE 7103547342981 17 in stock $170 - NEBULA BLACK LEATHER 71035…" at bounding box center [861, 422] width 1204 height 507
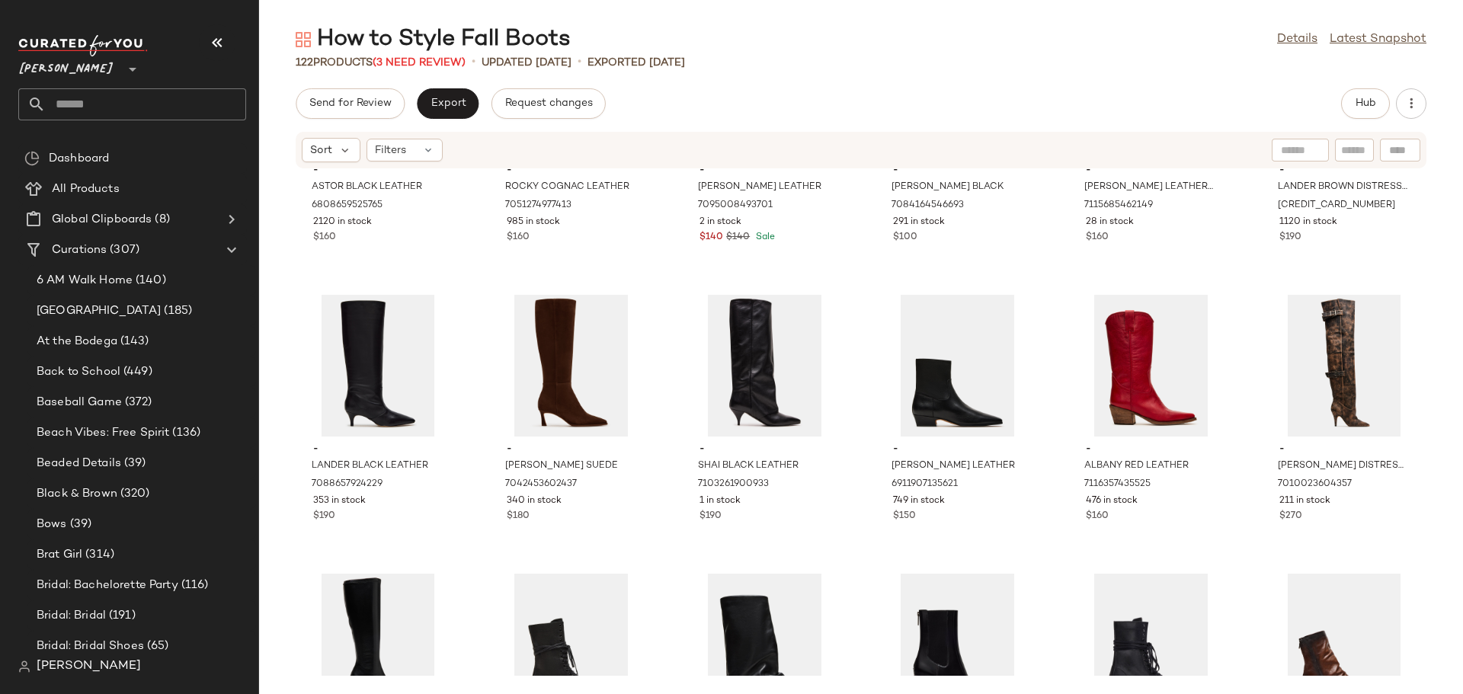
scroll to position [469, 0]
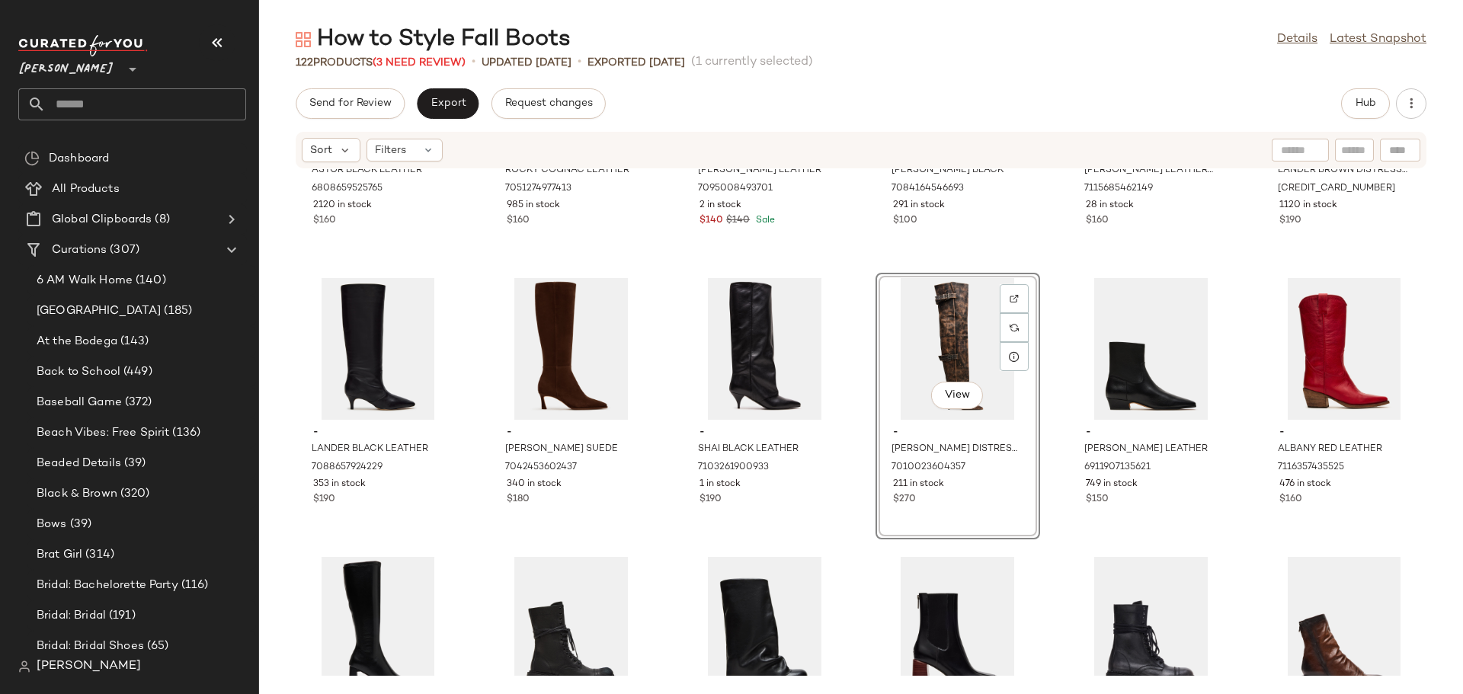
click at [853, 494] on div "- ASTOR BLACK LEATHER 6808659525765 2120 in stock $160 - ROCKY COGNAC LEATHER 7…" at bounding box center [861, 422] width 1204 height 507
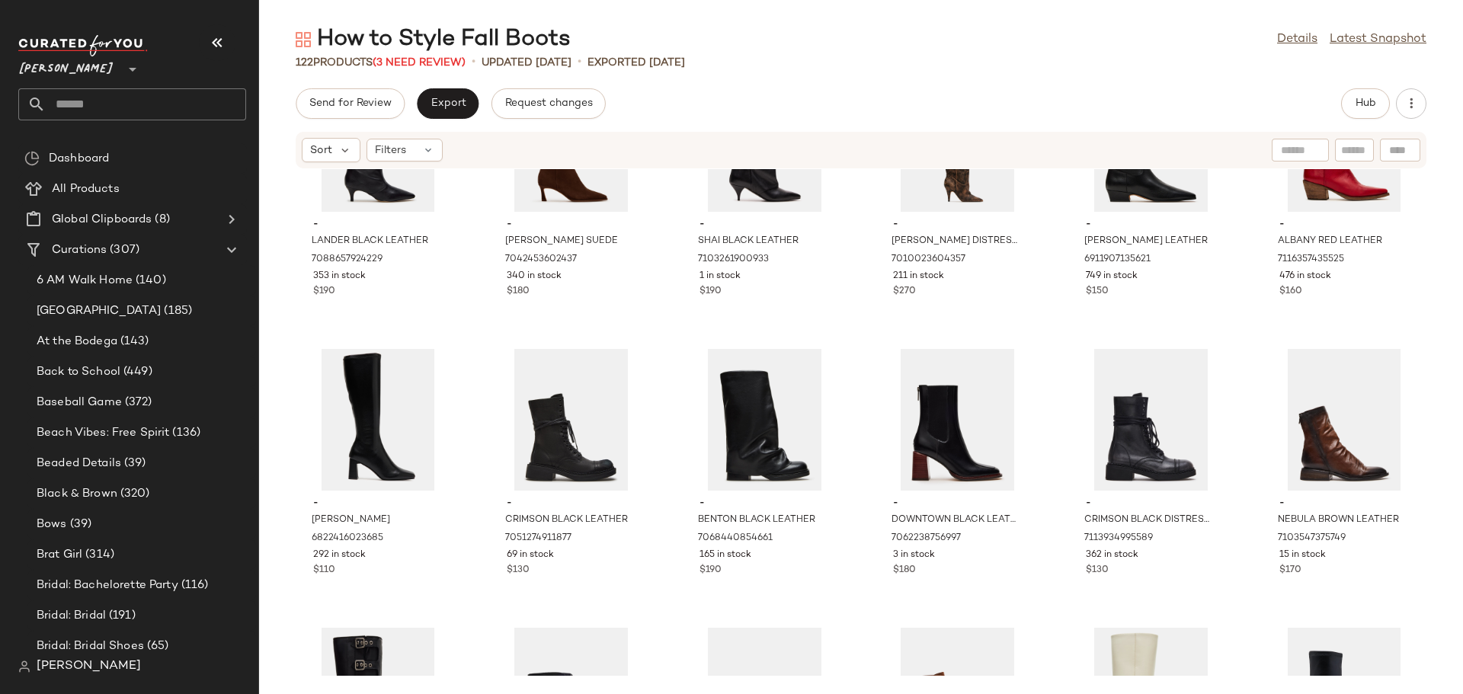
scroll to position [698, 0]
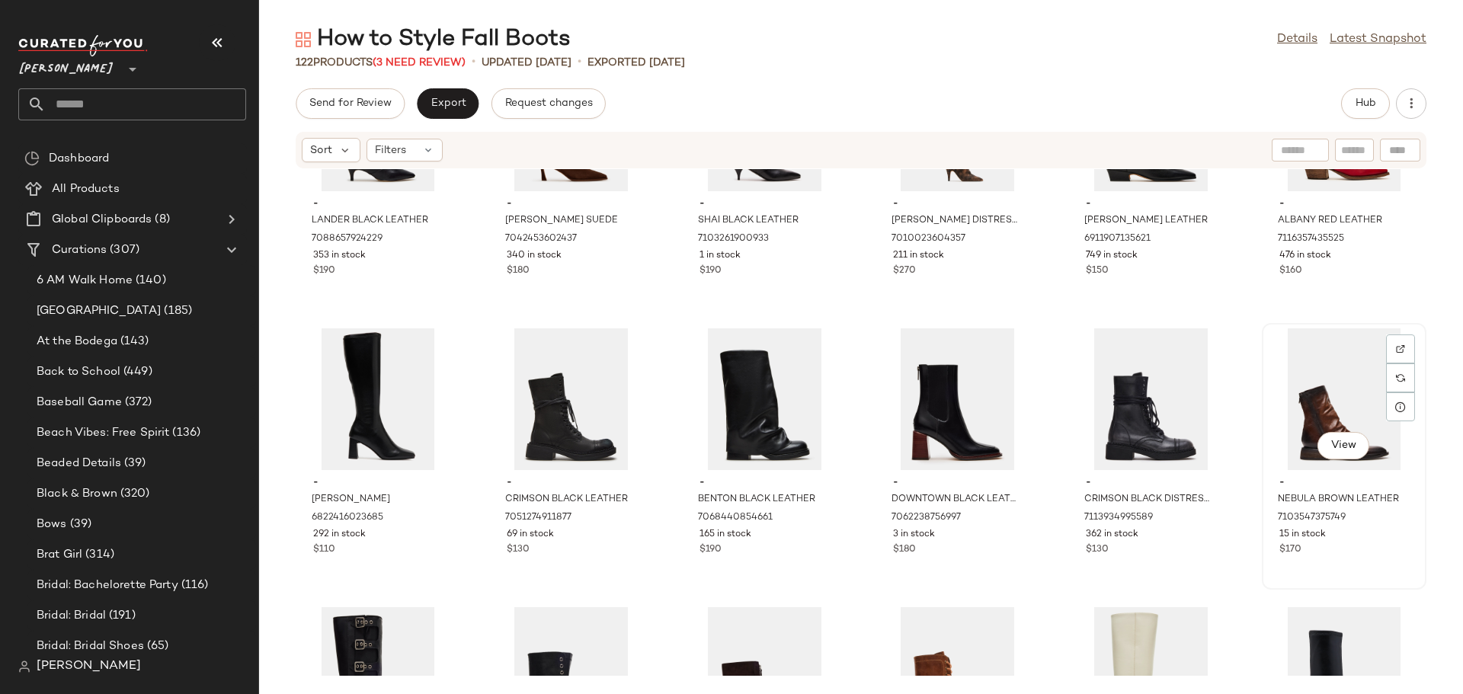
click at [1316, 383] on div "View" at bounding box center [1344, 399] width 154 height 142
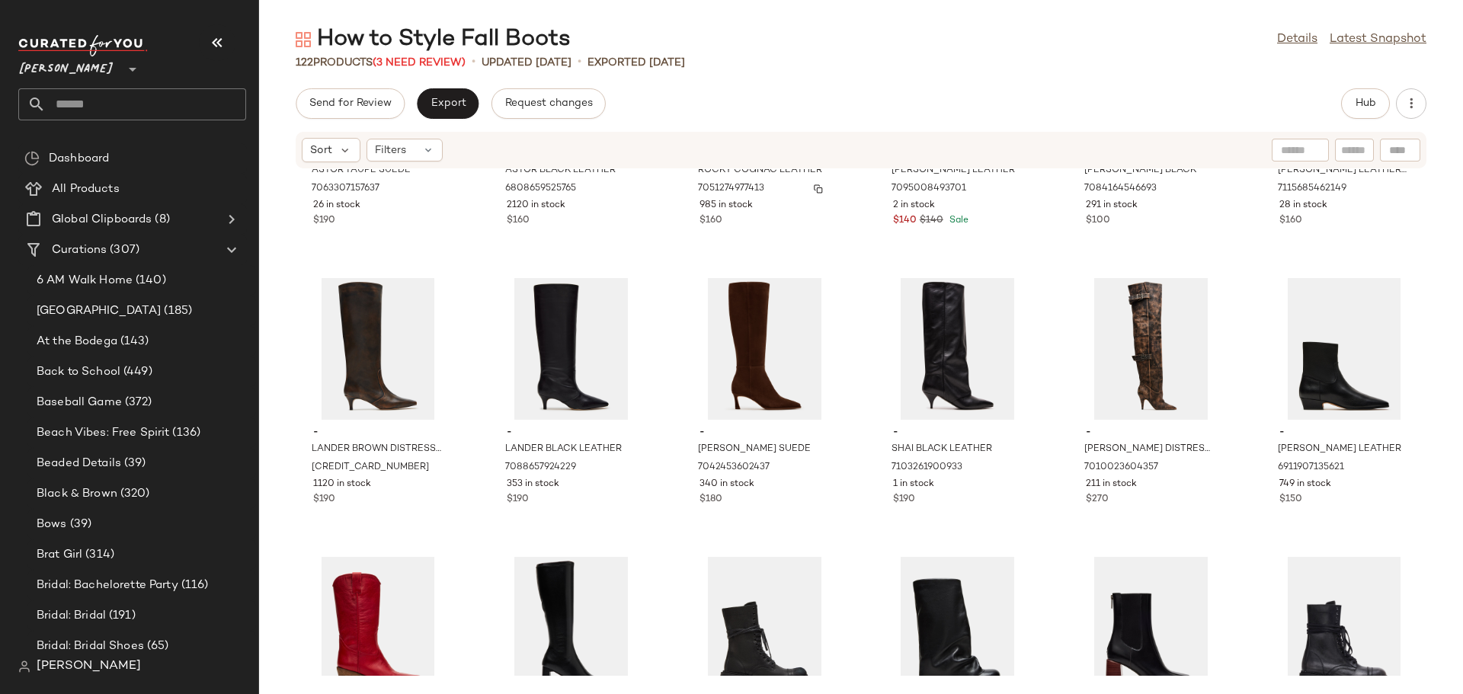
scroll to position [545, 0]
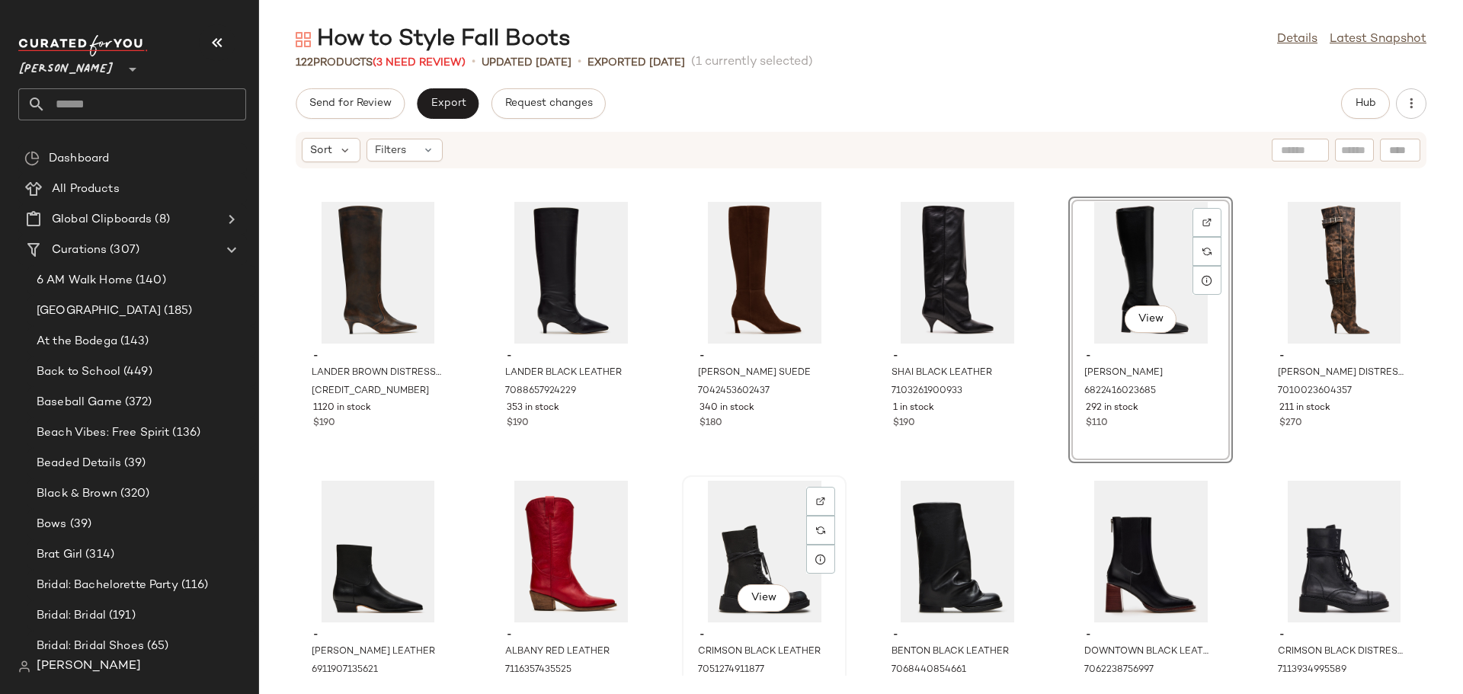
click at [721, 542] on div "View" at bounding box center [764, 552] width 154 height 142
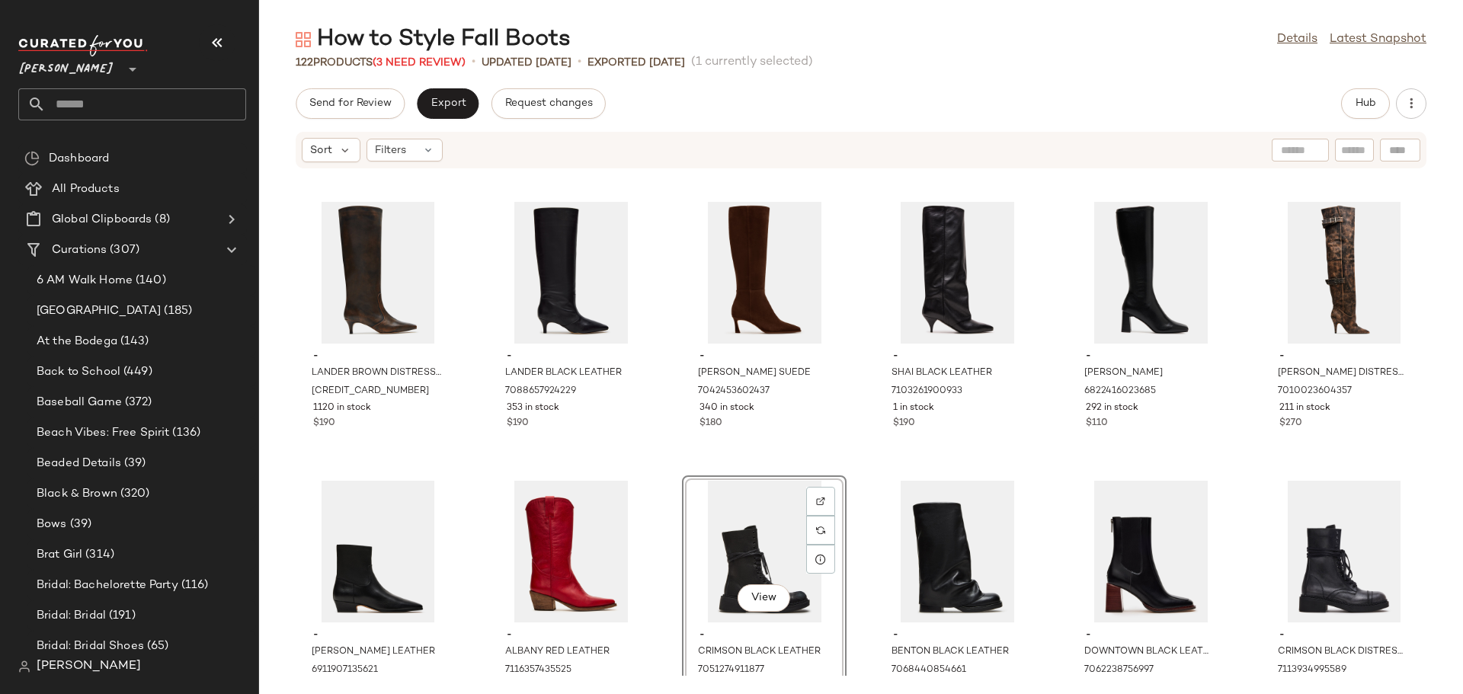
click at [721, 542] on div "View" at bounding box center [764, 552] width 154 height 142
click at [1301, 528] on div "View" at bounding box center [1344, 552] width 154 height 142
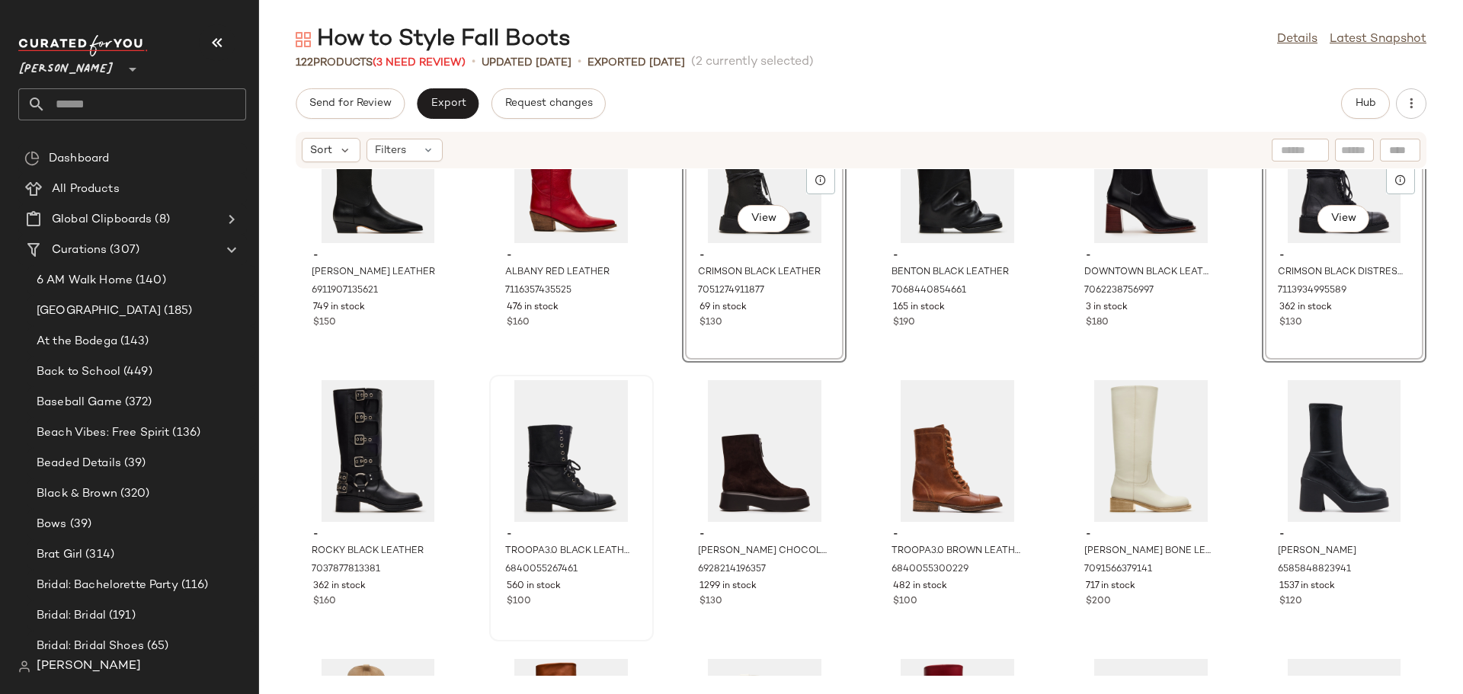
scroll to position [926, 0]
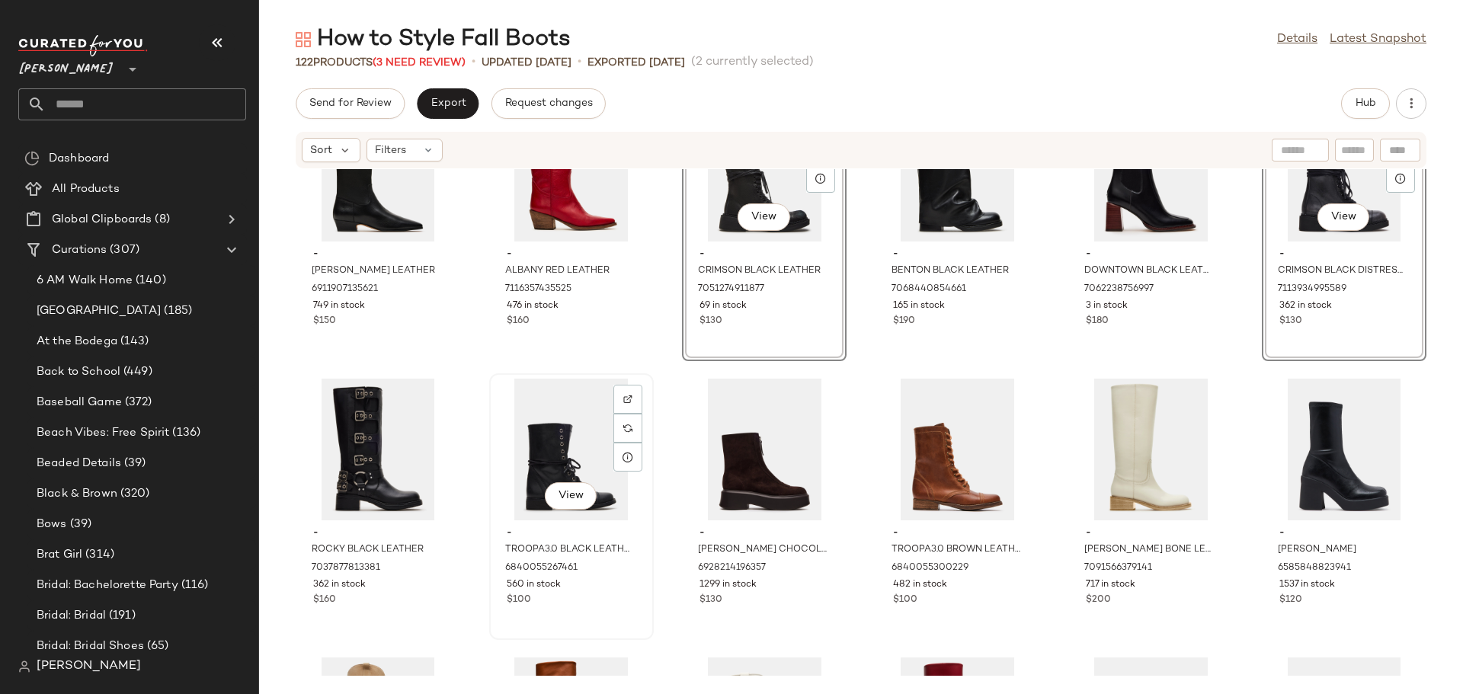
click at [593, 600] on div "$100" at bounding box center [572, 600] width 130 height 14
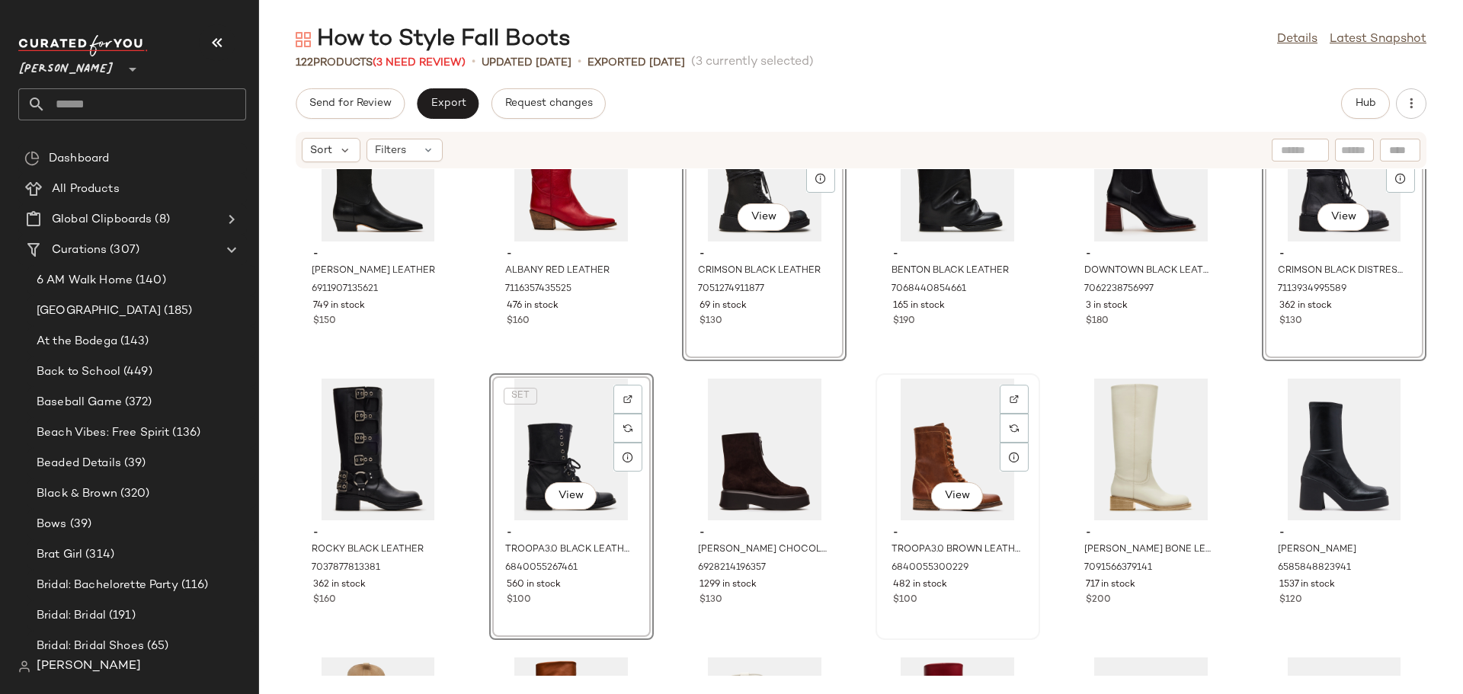
click at [975, 613] on div "View - TROOPA3.0 BROWN LEATHER 6840055300229 482 in stock $100" at bounding box center [958, 507] width 162 height 264
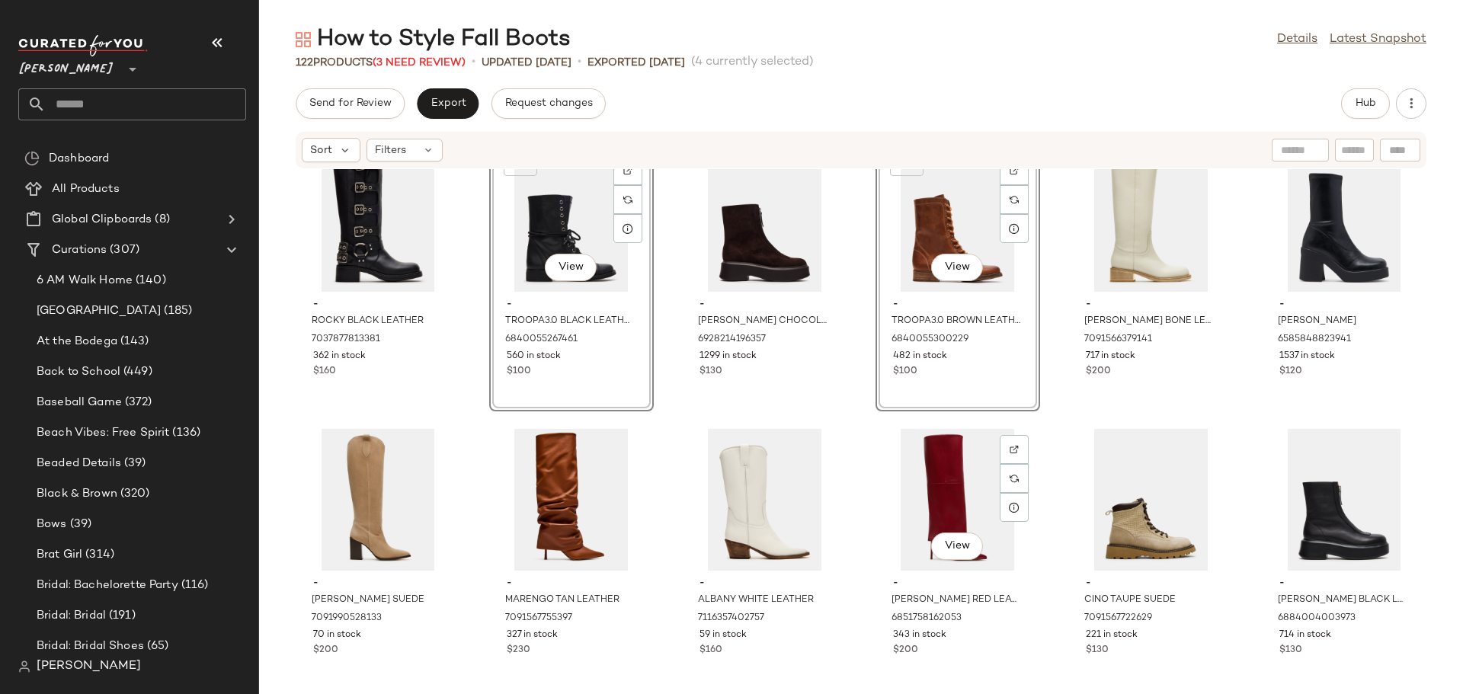
scroll to position [1231, 0]
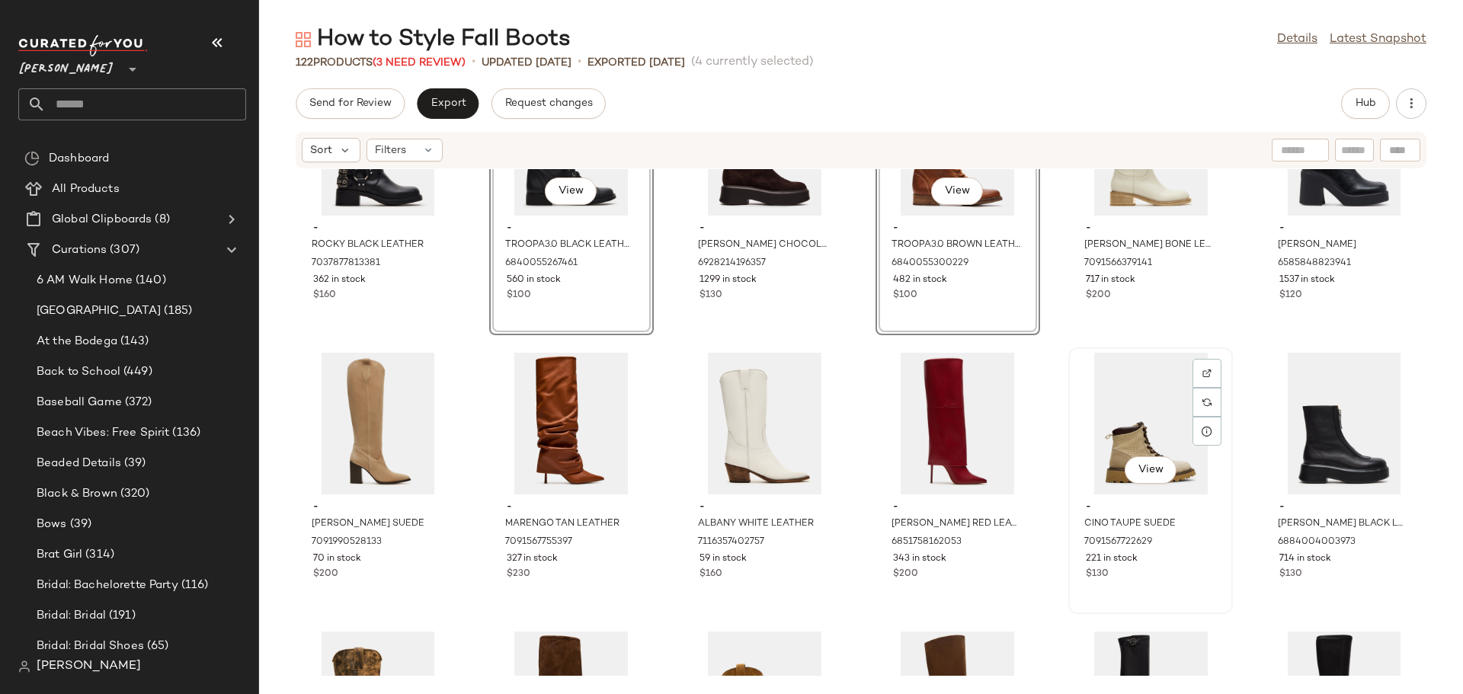
click at [1195, 578] on div "$130" at bounding box center [1151, 575] width 130 height 14
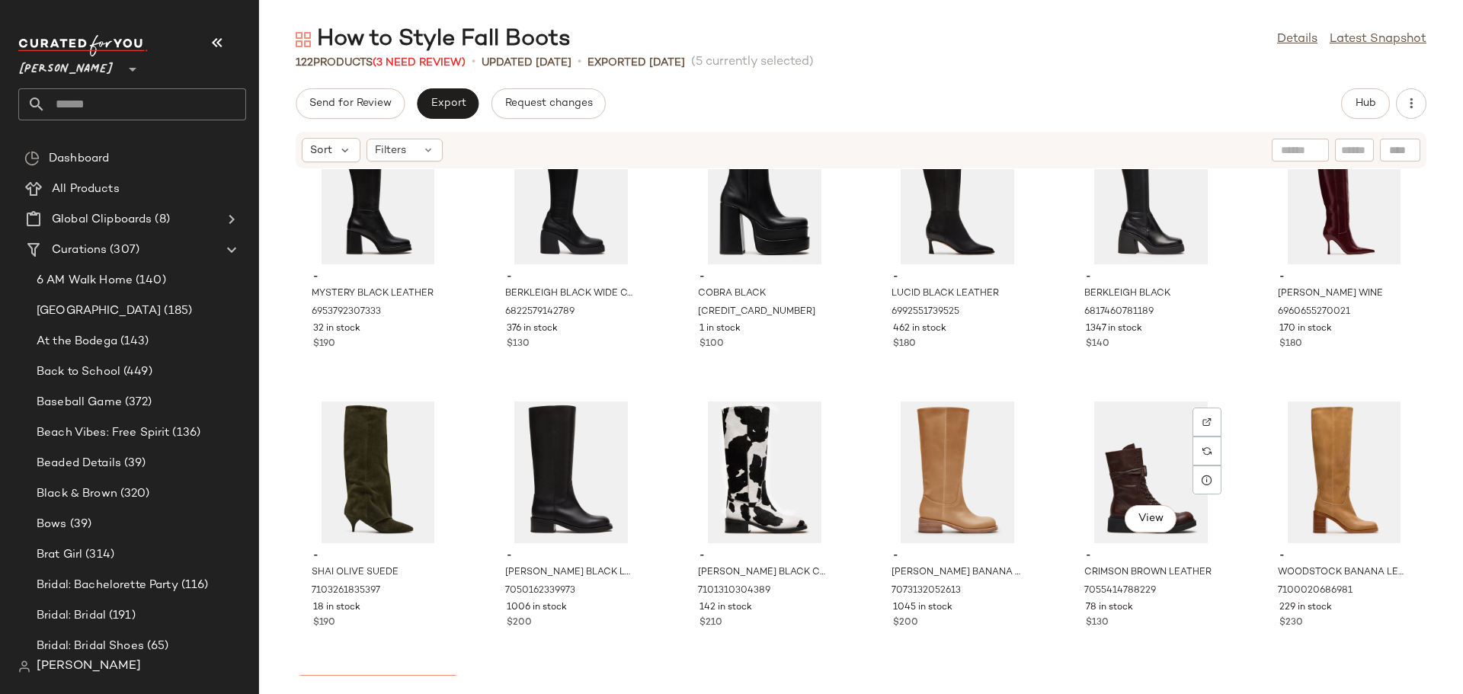
scroll to position [2374, 0]
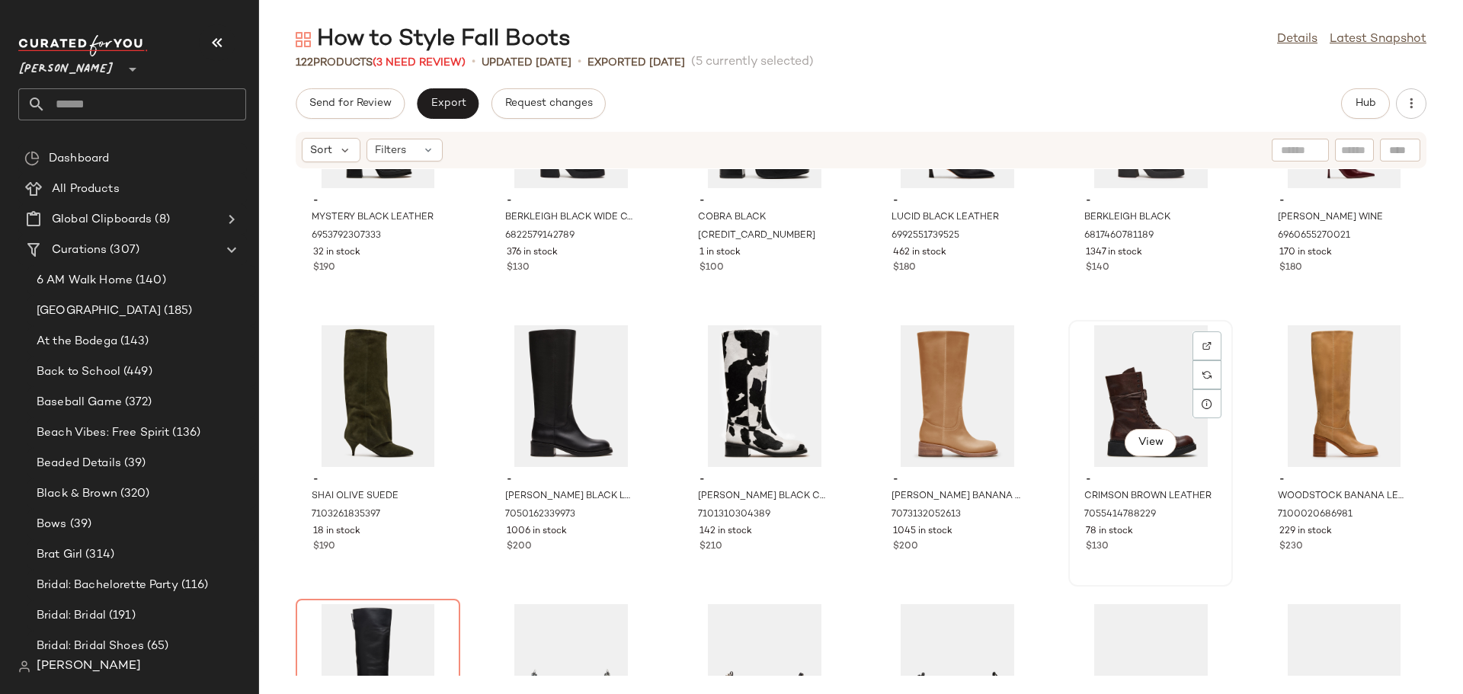
click at [1192, 568] on div "View - CRIMSON BROWN LEATHER 7055414788229 78 in stock $130" at bounding box center [1151, 454] width 162 height 264
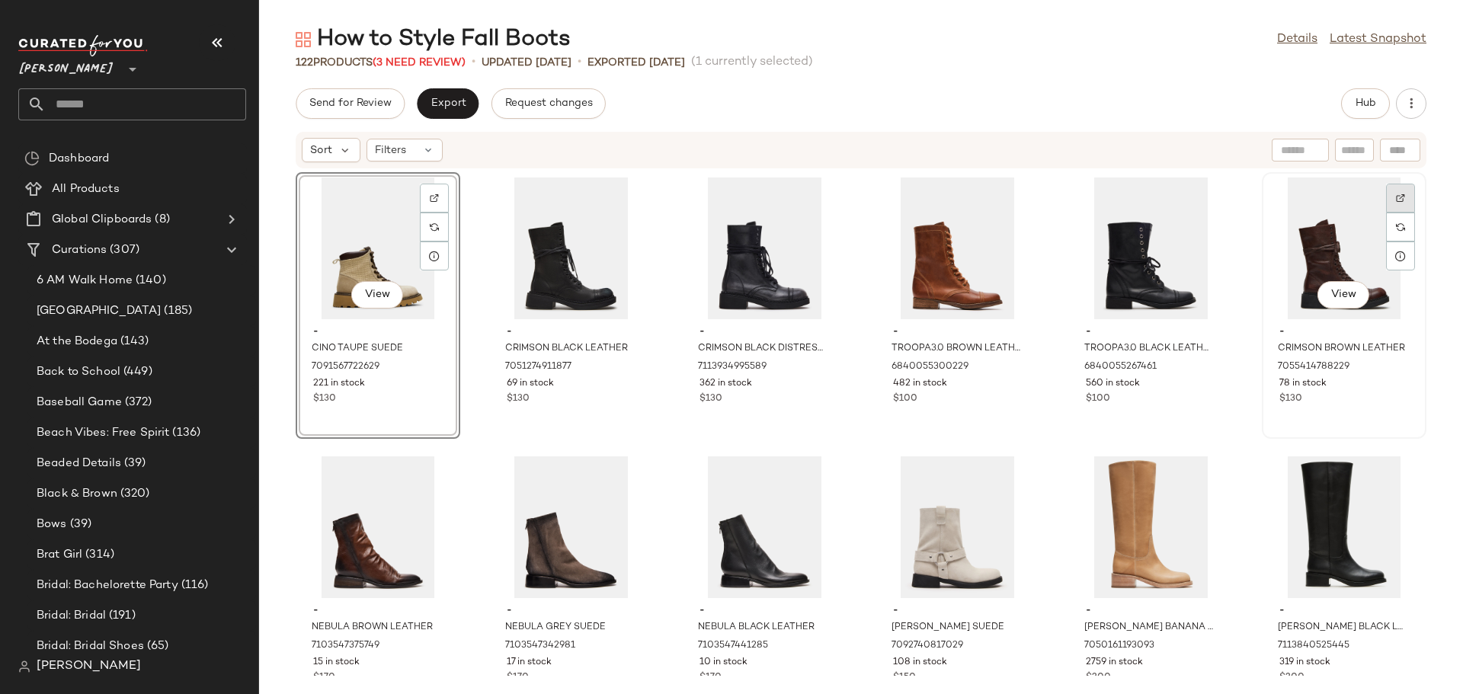
click at [1398, 213] on div at bounding box center [1400, 227] width 29 height 29
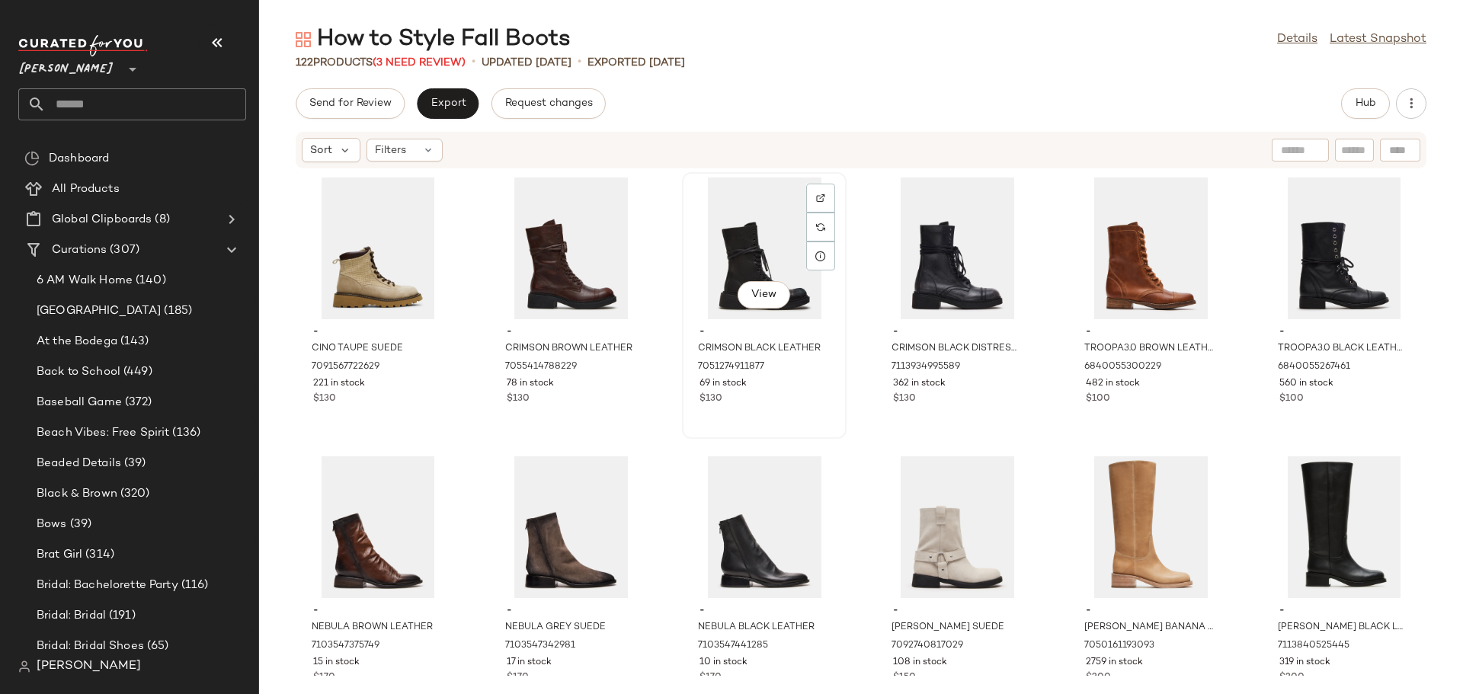
click at [683, 330] on div "View - CRIMSON BLACK LEATHER 7051274911877 69 in stock $130" at bounding box center [764, 306] width 162 height 264
click at [859, 390] on div "- CINO TAUPE SUEDE 7091567722629 221 in stock $130 - CRIMSON BROWN LEATHER 7055…" at bounding box center [861, 422] width 1204 height 507
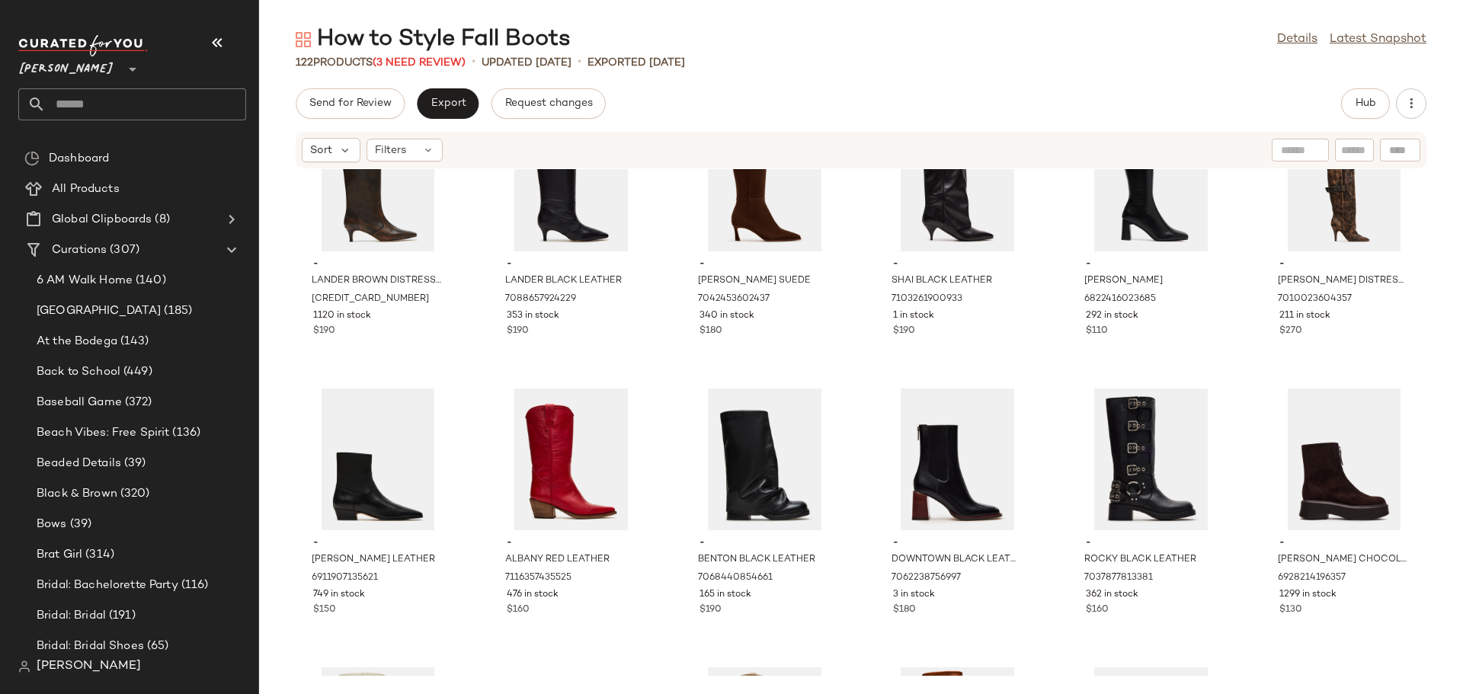
scroll to position [926, 0]
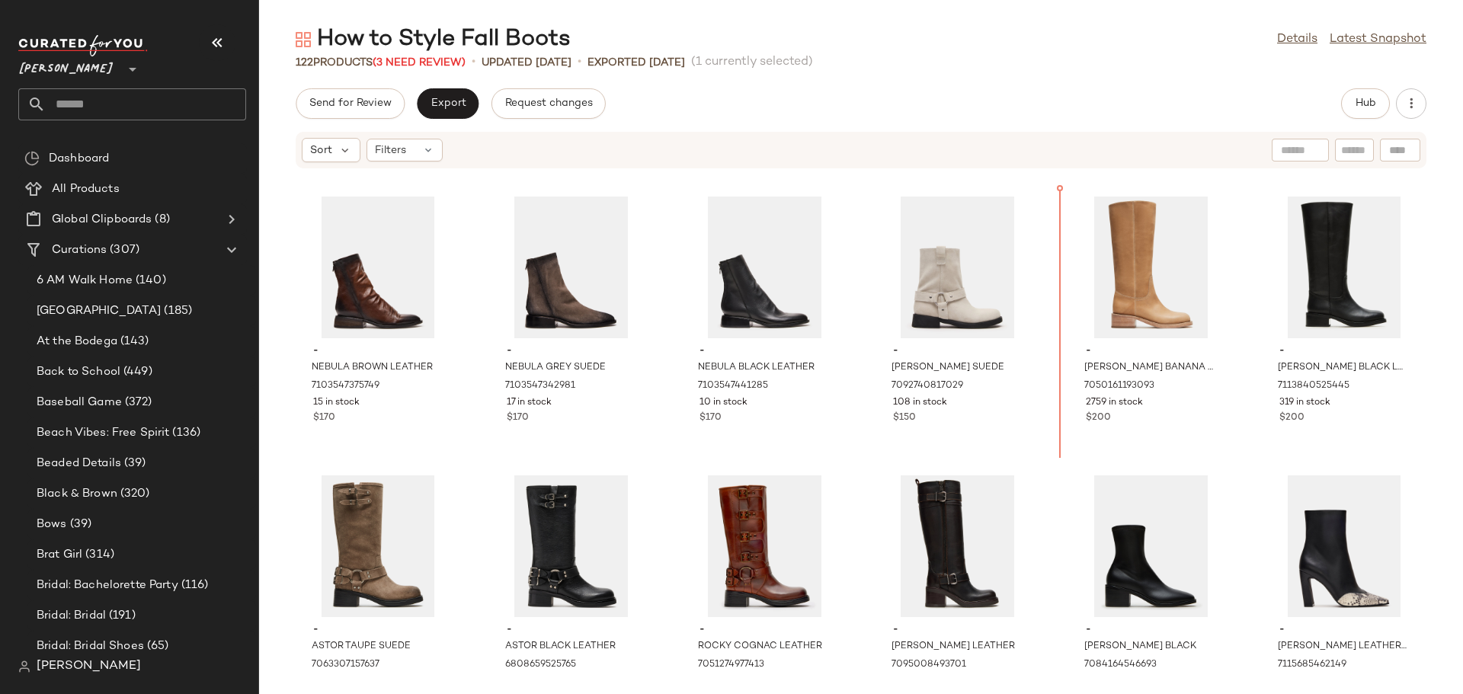
scroll to position [271, 0]
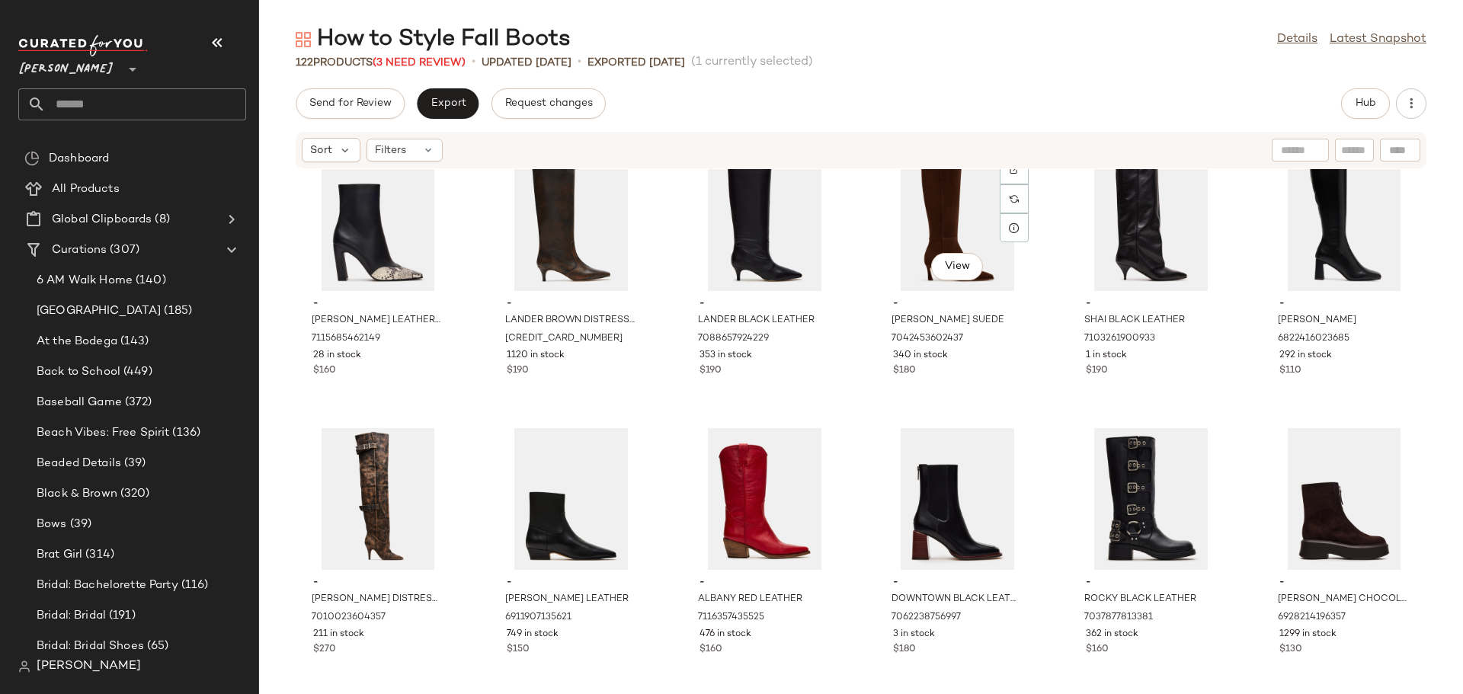
scroll to position [881, 0]
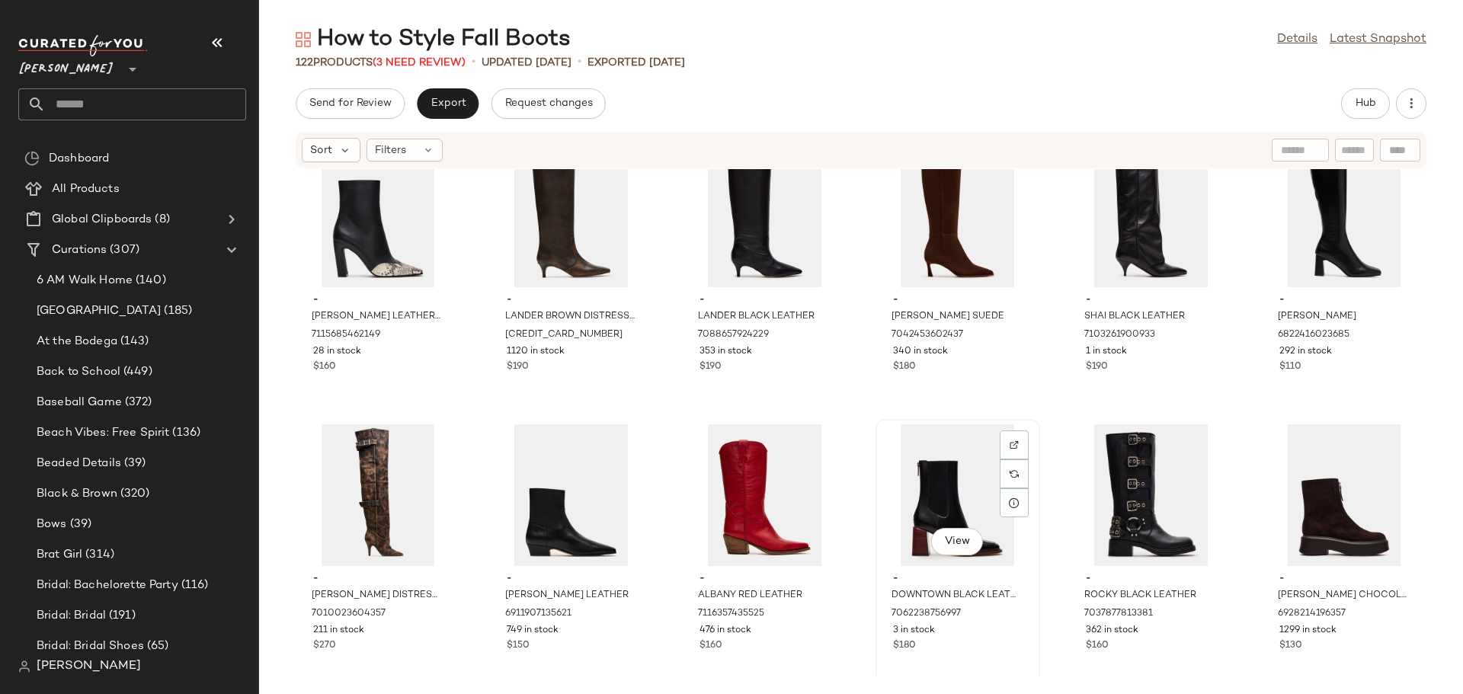
click at [913, 494] on div "View" at bounding box center [958, 495] width 154 height 142
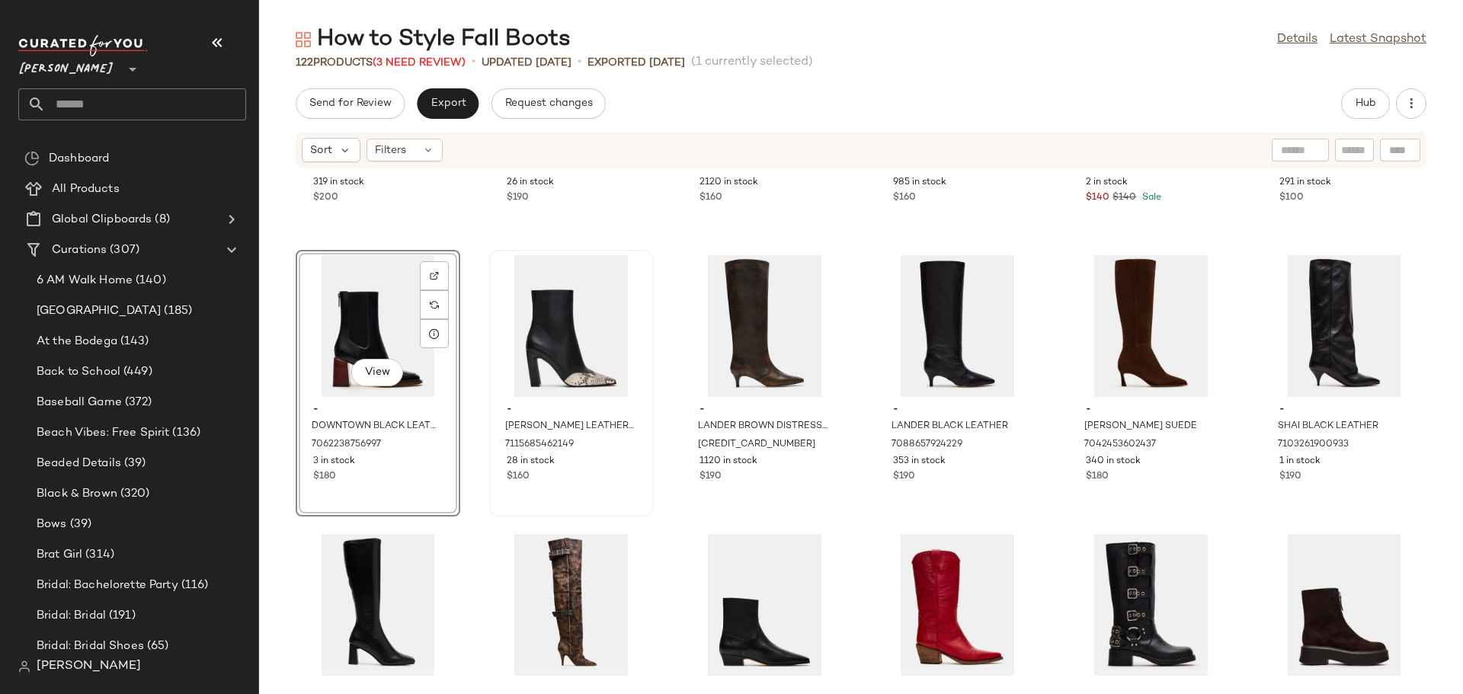
scroll to position [866, 0]
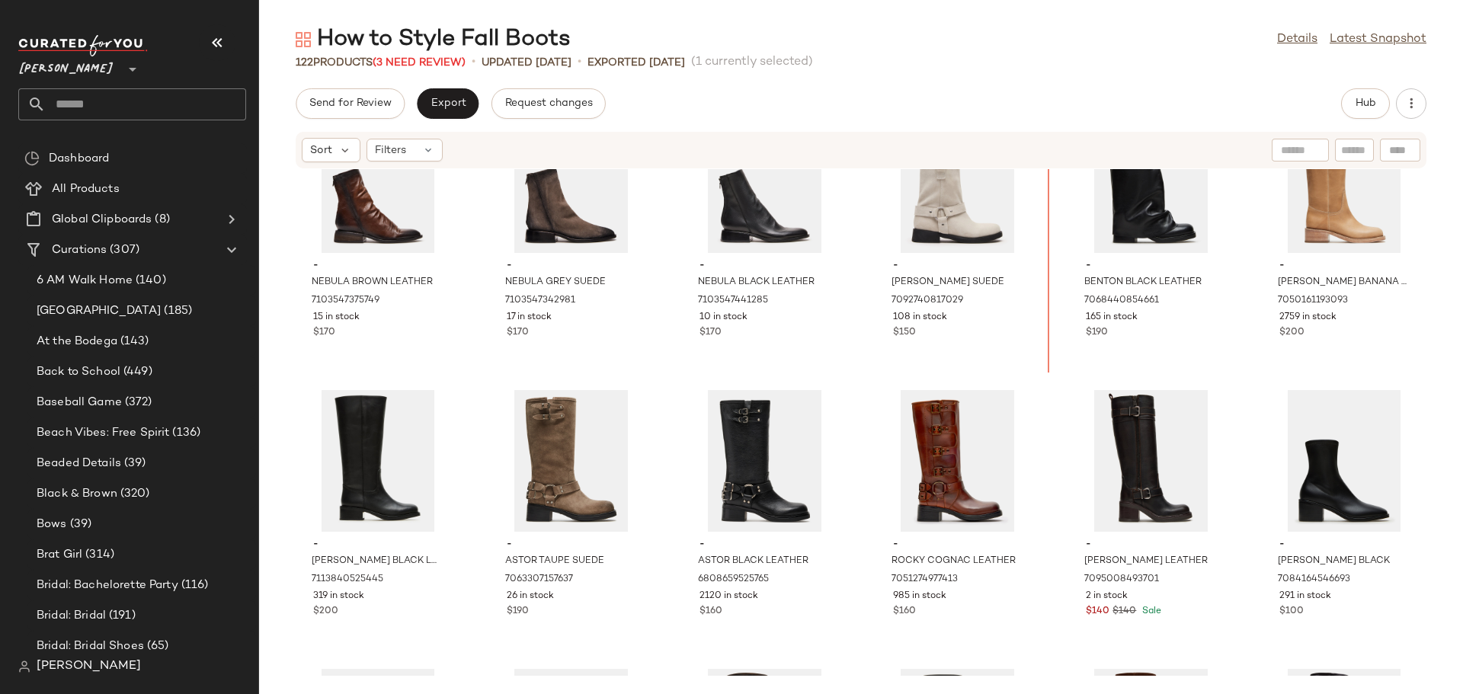
scroll to position [357, 0]
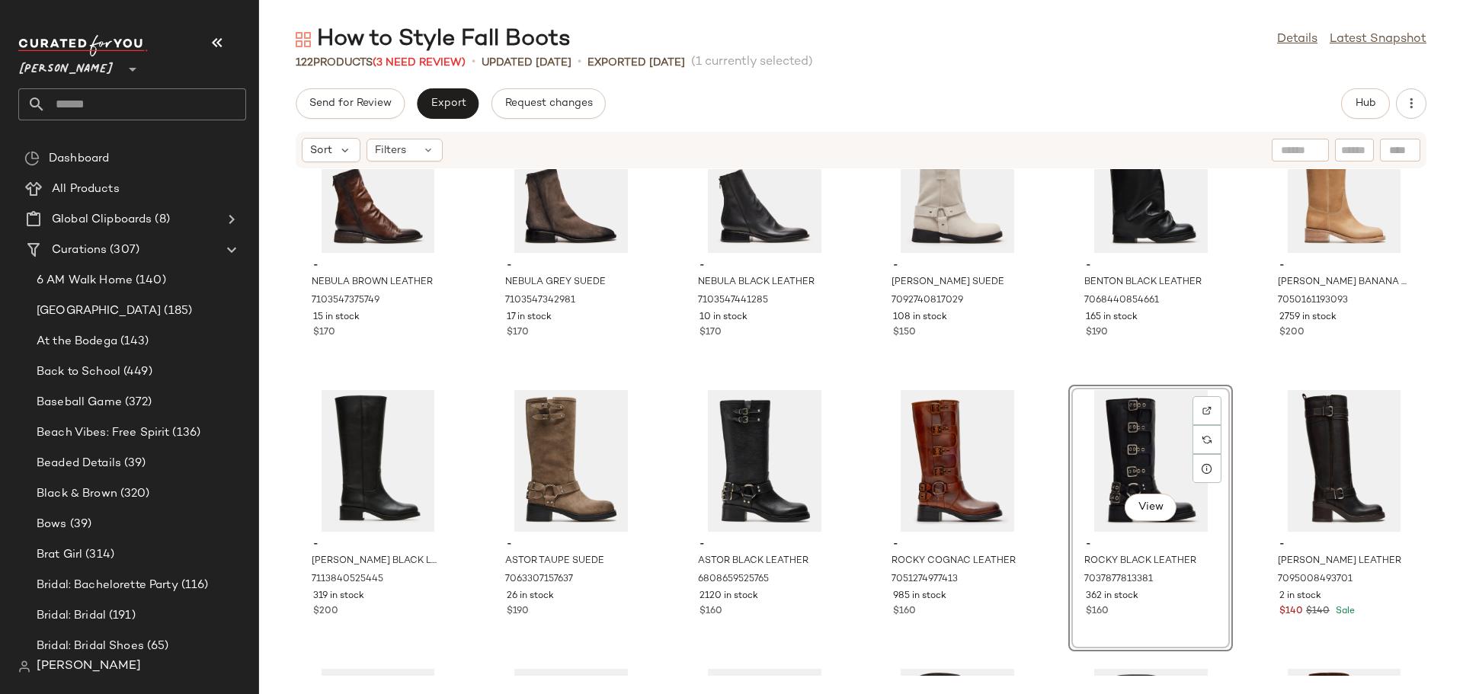
click at [1040, 586] on div "- NEBULA BROWN LEATHER 7103547375749 15 in stock $170 - NEBULA GREY SUEDE 71035…" at bounding box center [861, 422] width 1204 height 507
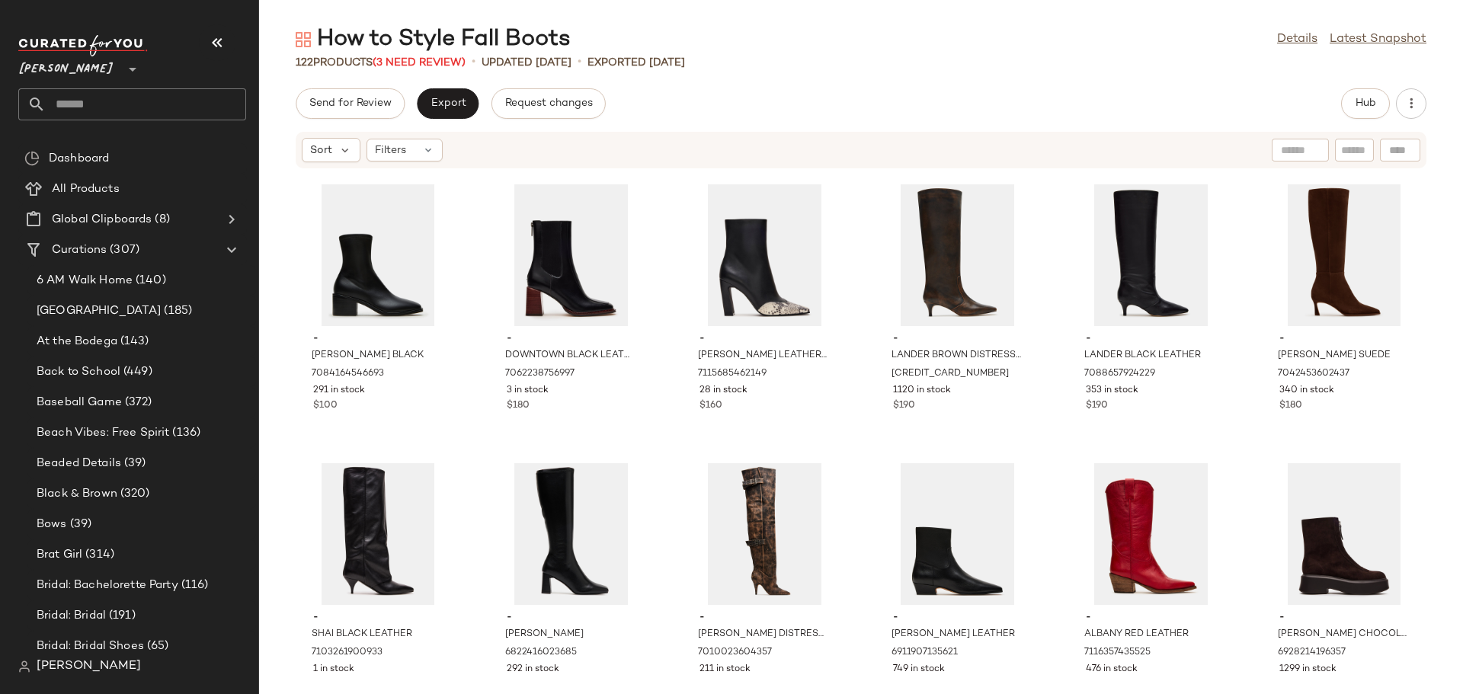
scroll to position [814, 0]
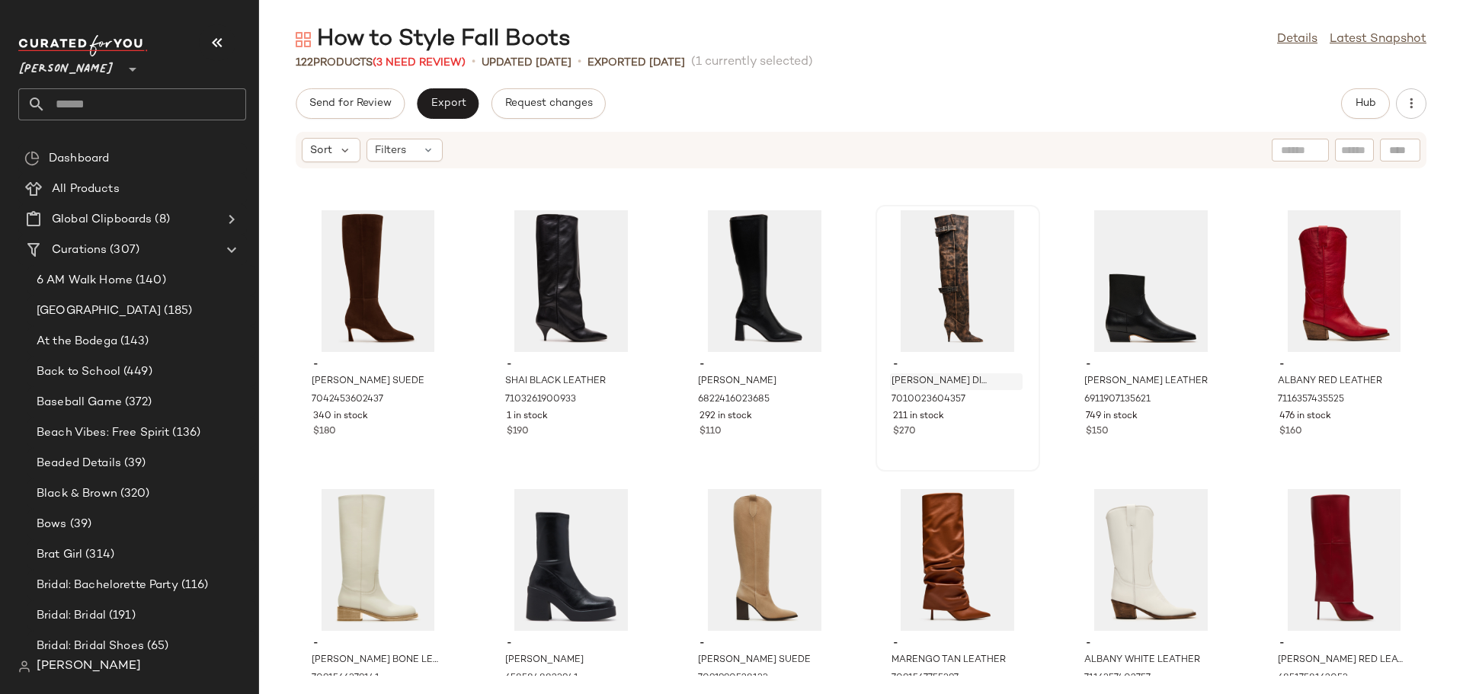
scroll to position [1119, 0]
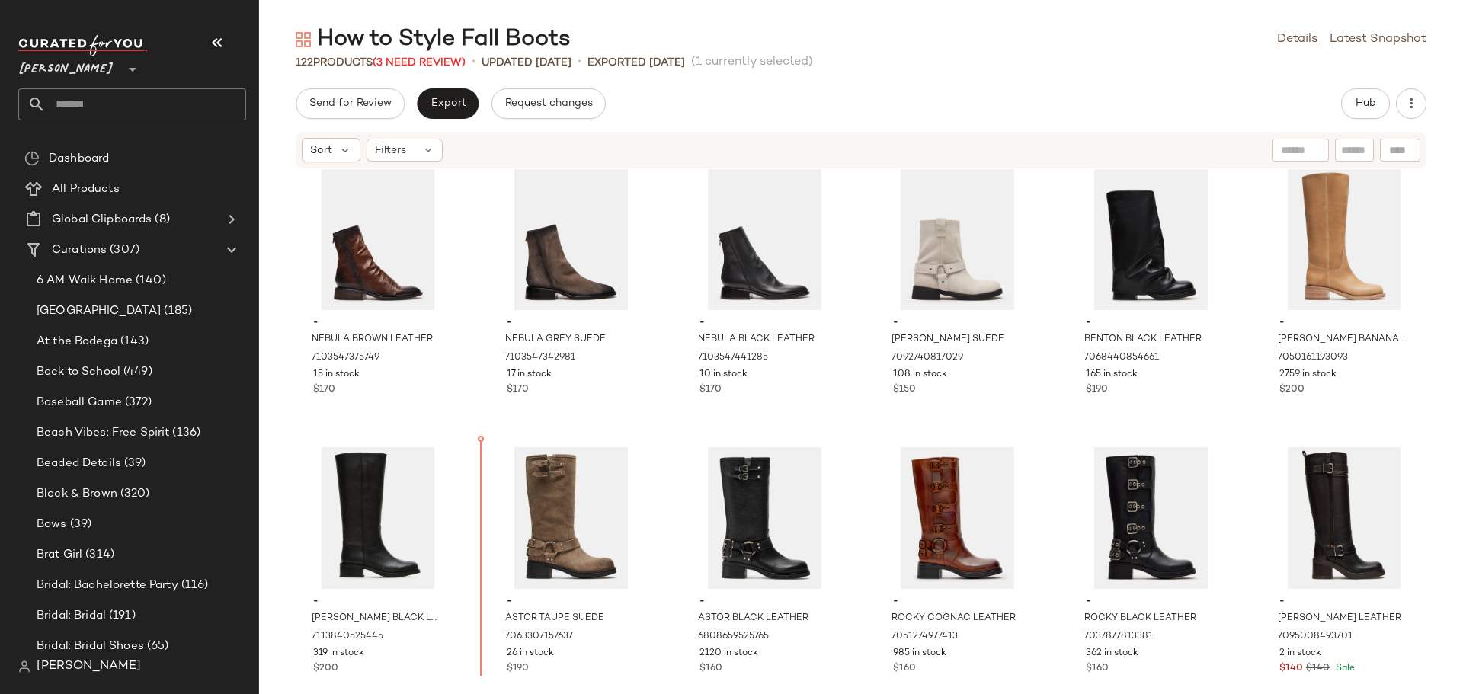
scroll to position [328, 0]
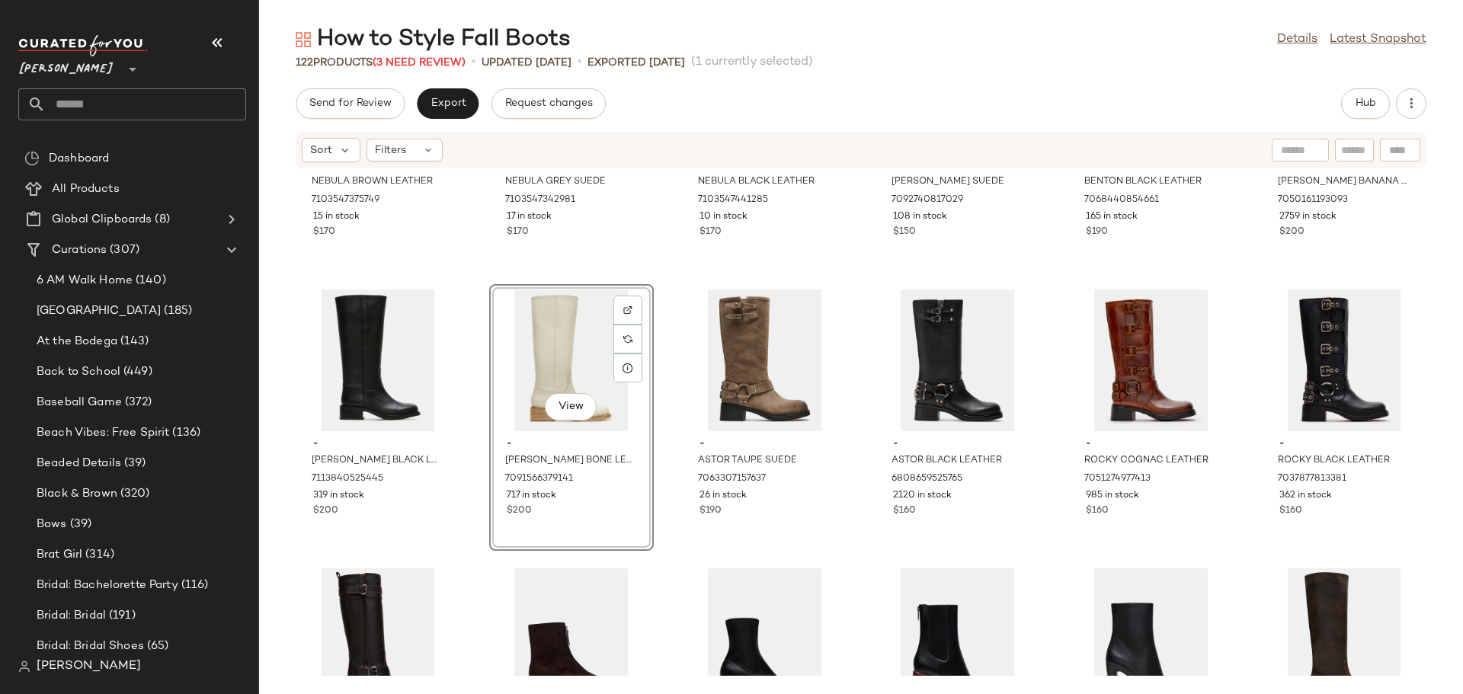
scroll to position [493, 0]
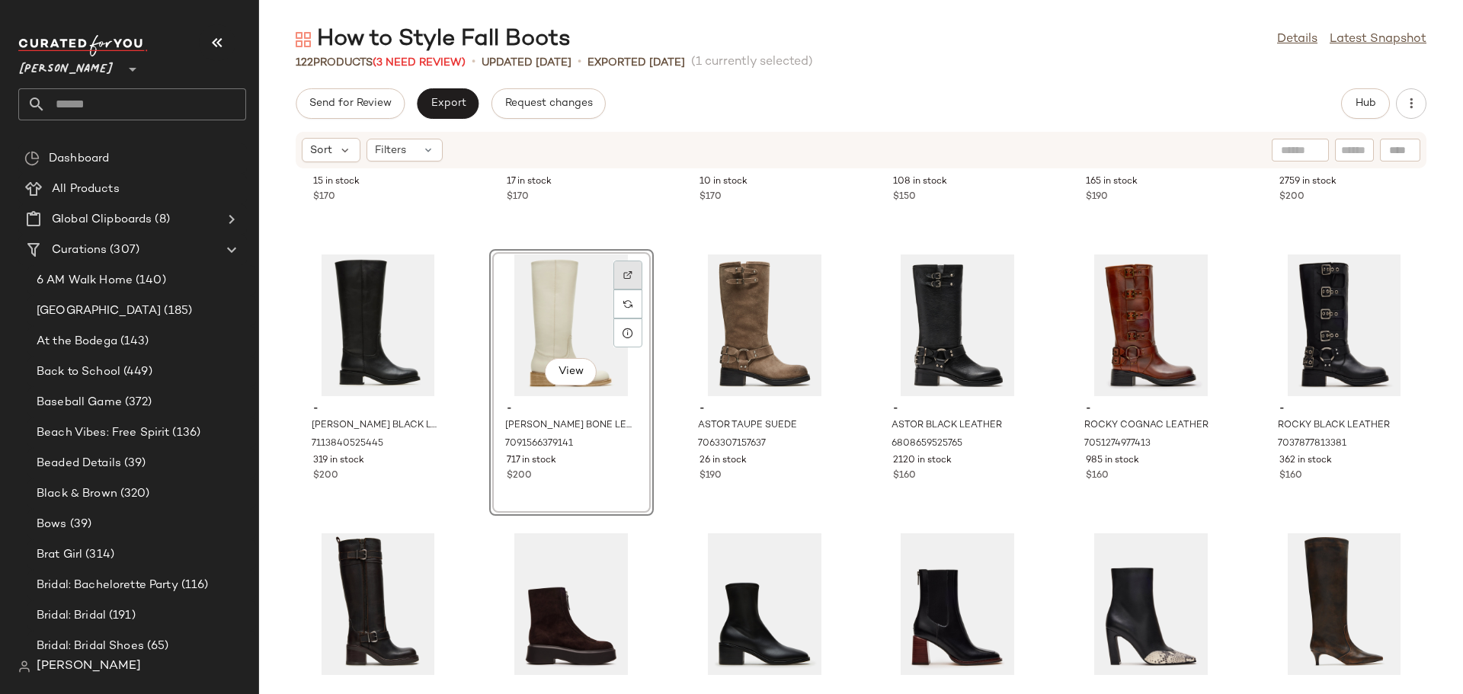
click at [626, 275] on img at bounding box center [627, 274] width 9 height 9
click at [660, 505] on div "- NEBULA BROWN LEATHER 7103547375749 15 in stock $170 - NEBULA GREY SUEDE 71035…" at bounding box center [861, 422] width 1204 height 507
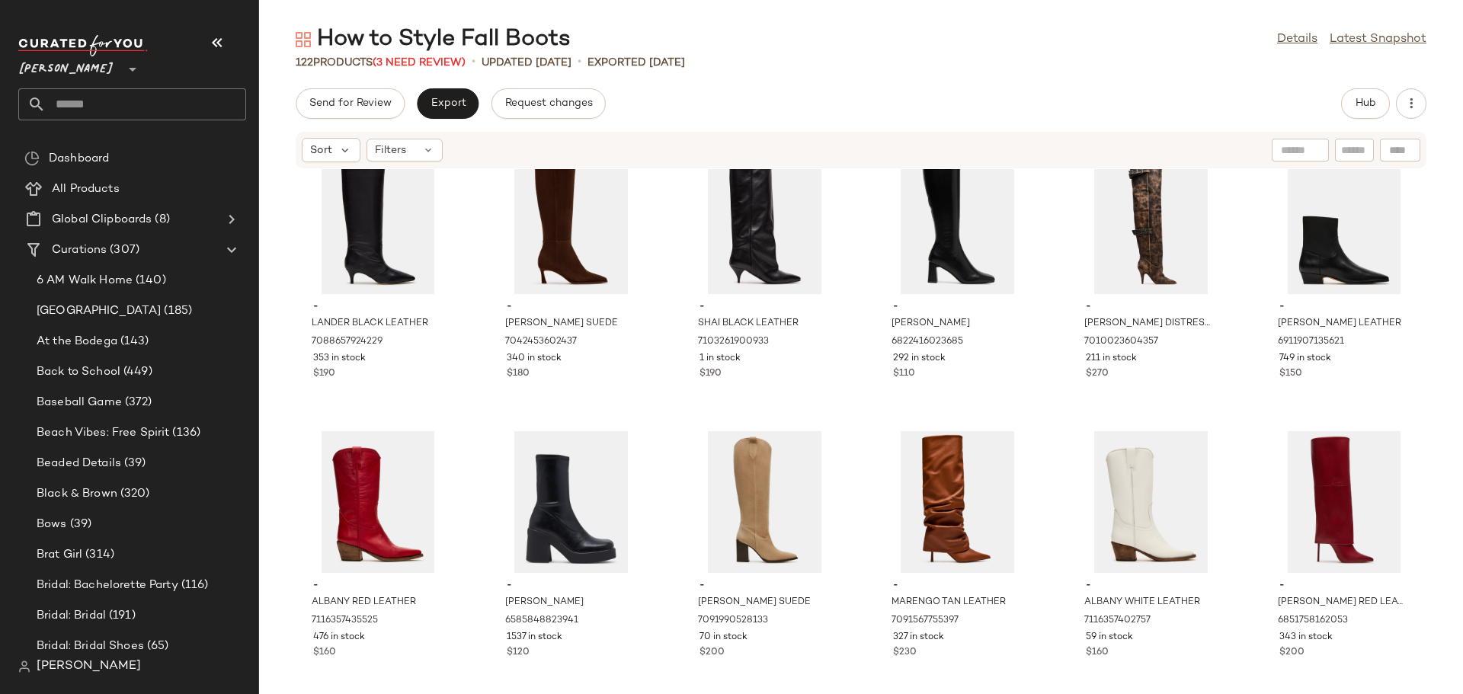
scroll to position [1179, 0]
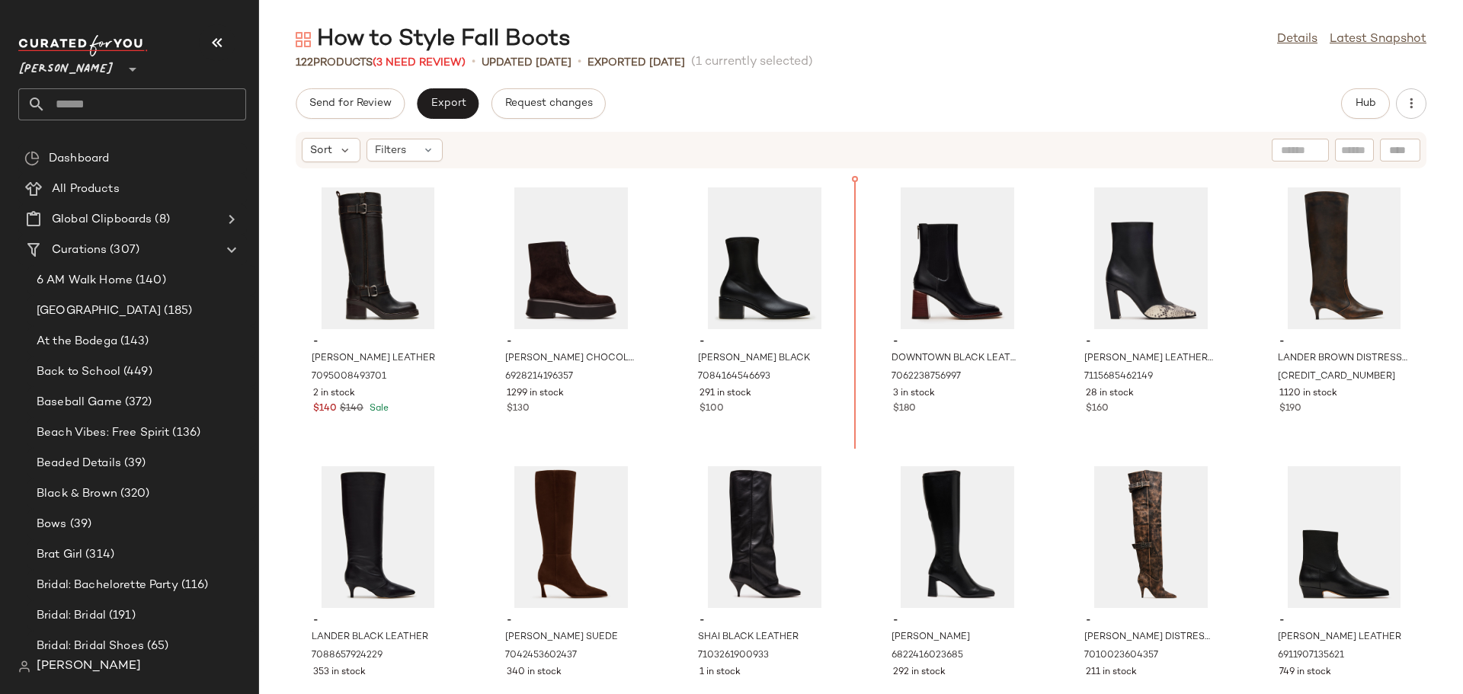
scroll to position [827, 0]
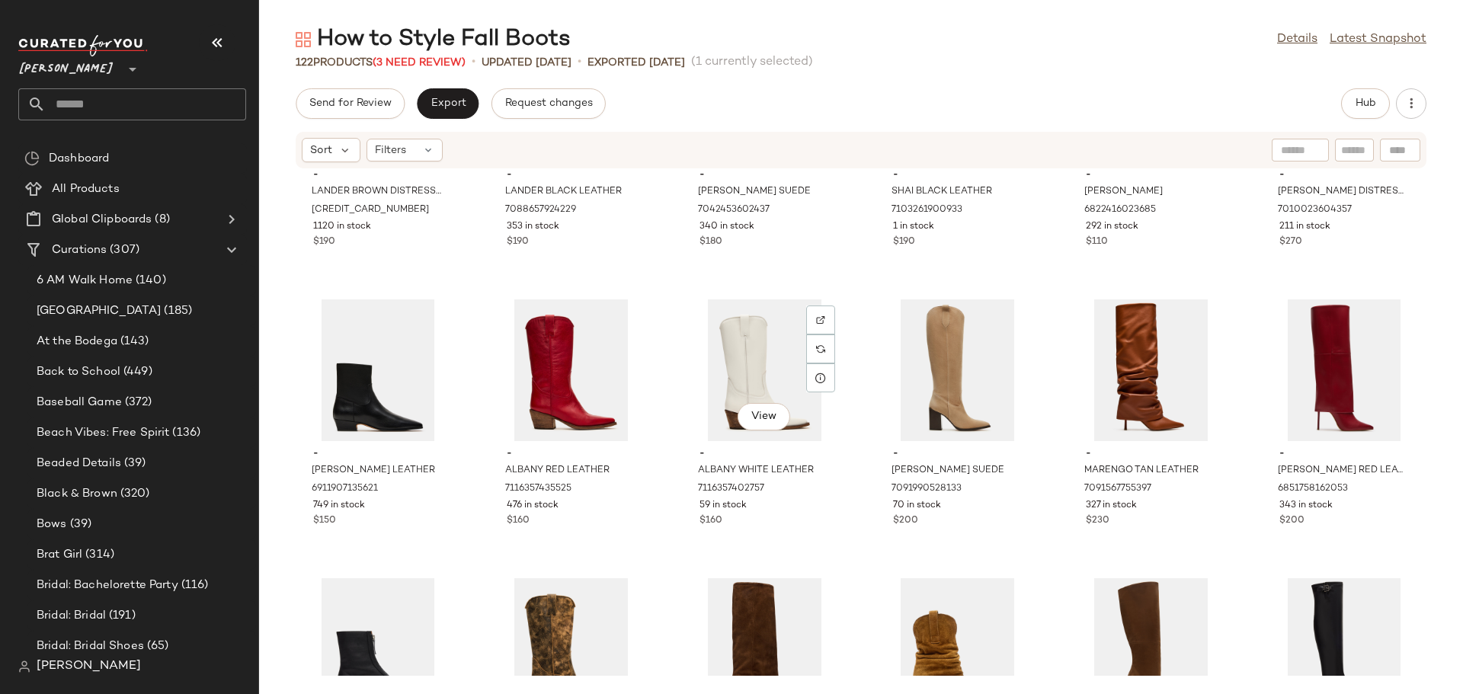
scroll to position [1361, 0]
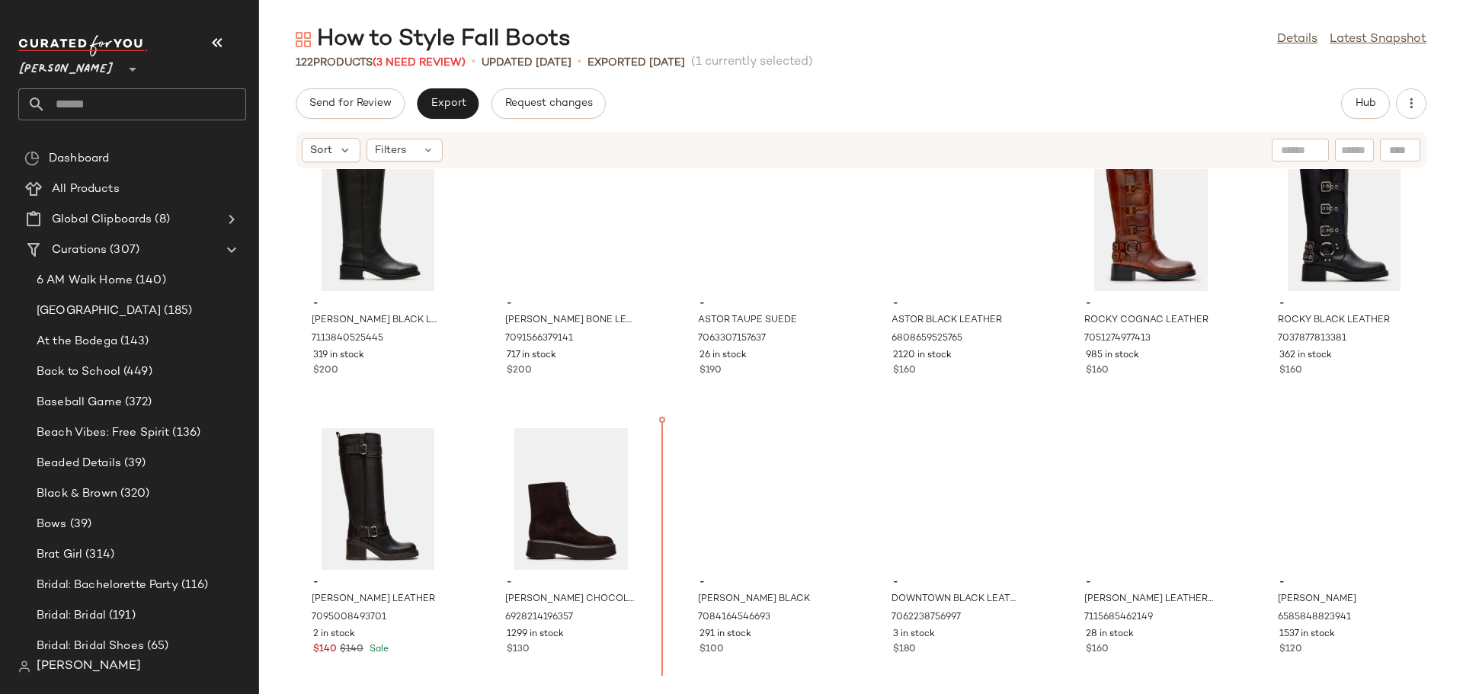
scroll to position [605, 0]
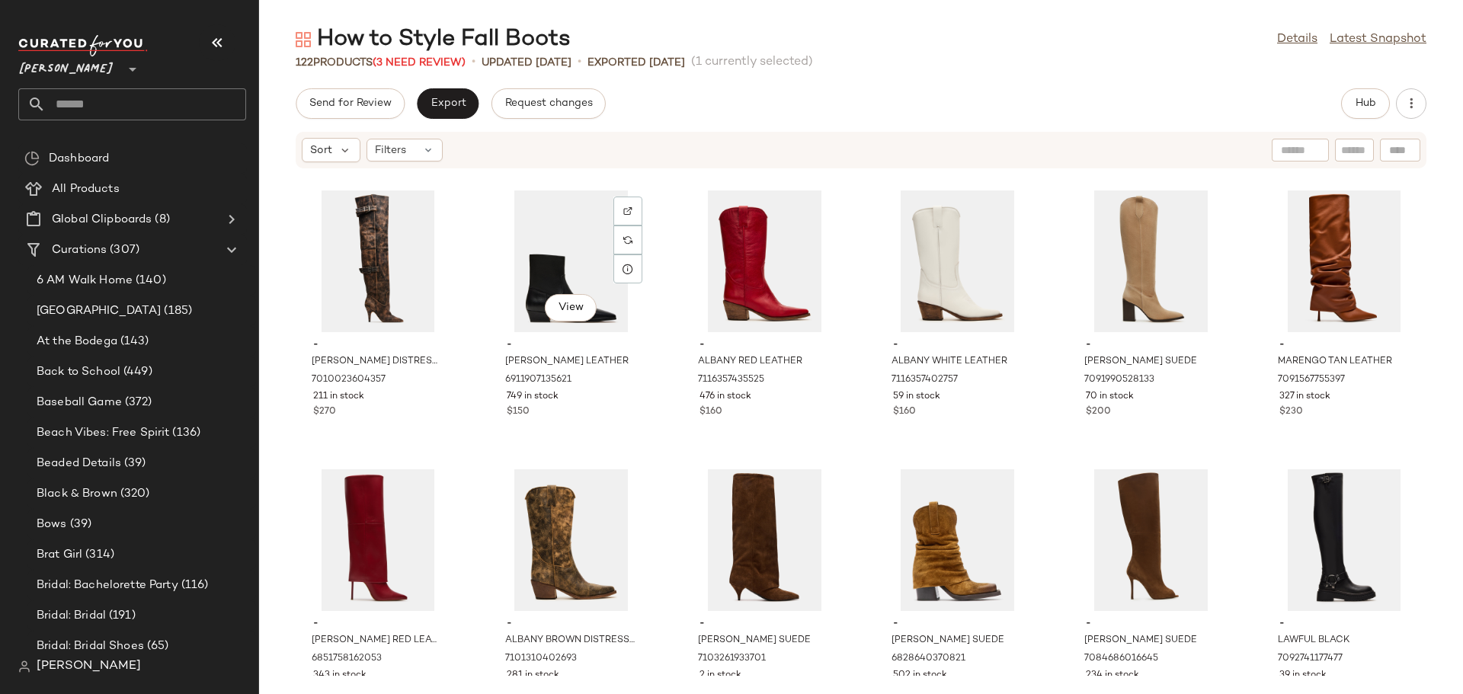
scroll to position [1367, 0]
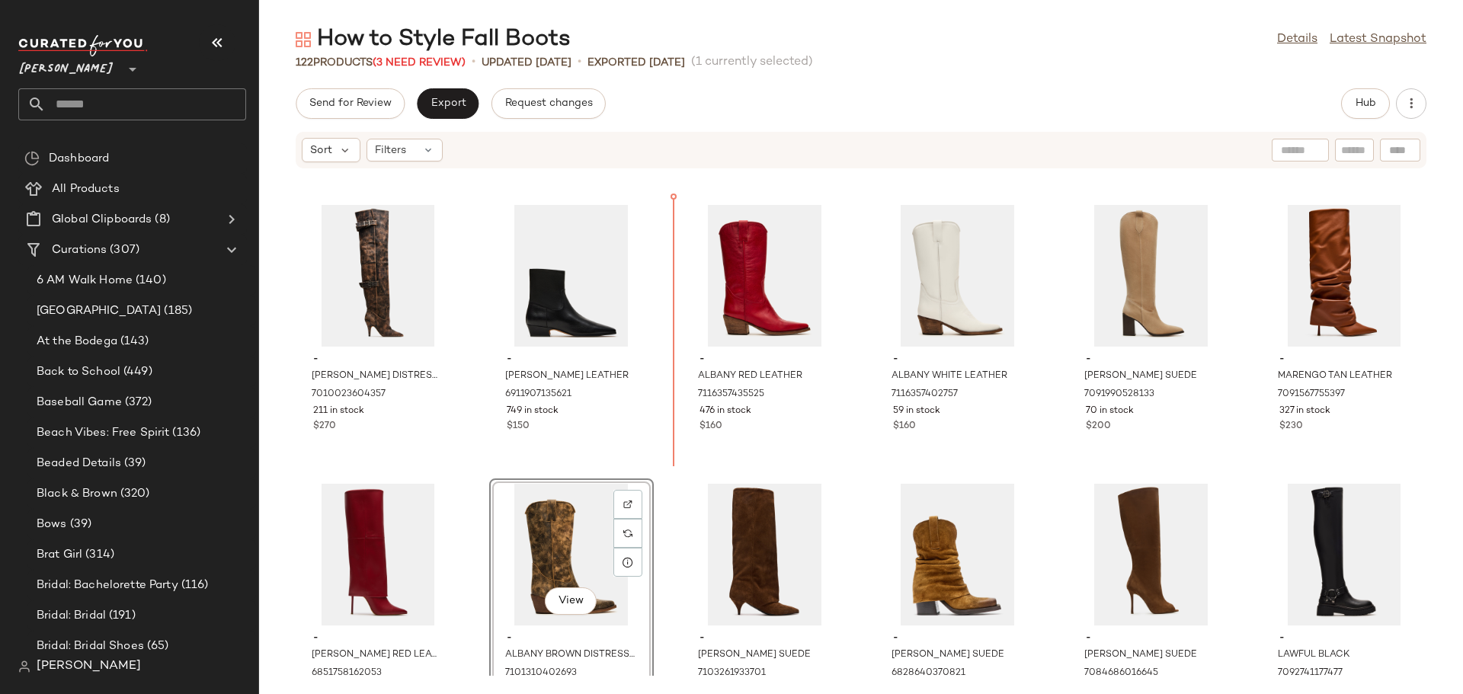
scroll to position [1313, 0]
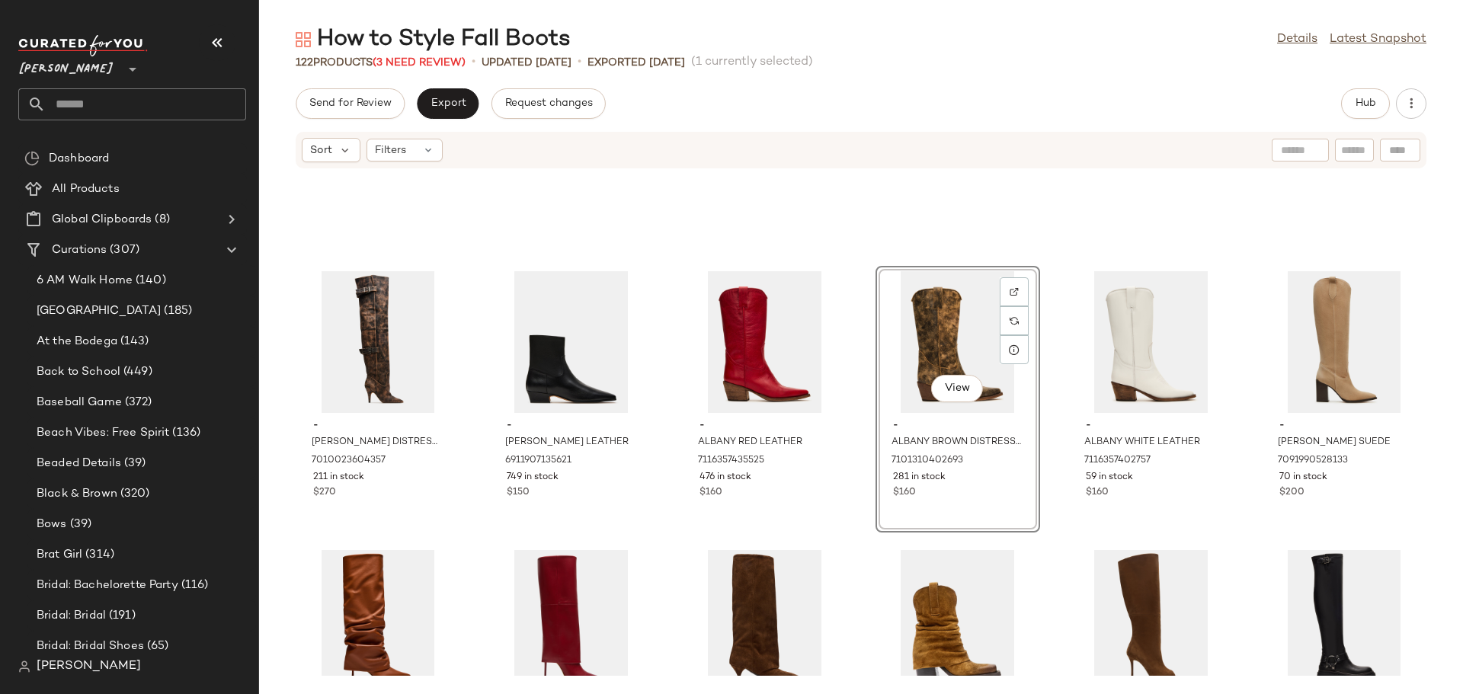
scroll to position [1389, 0]
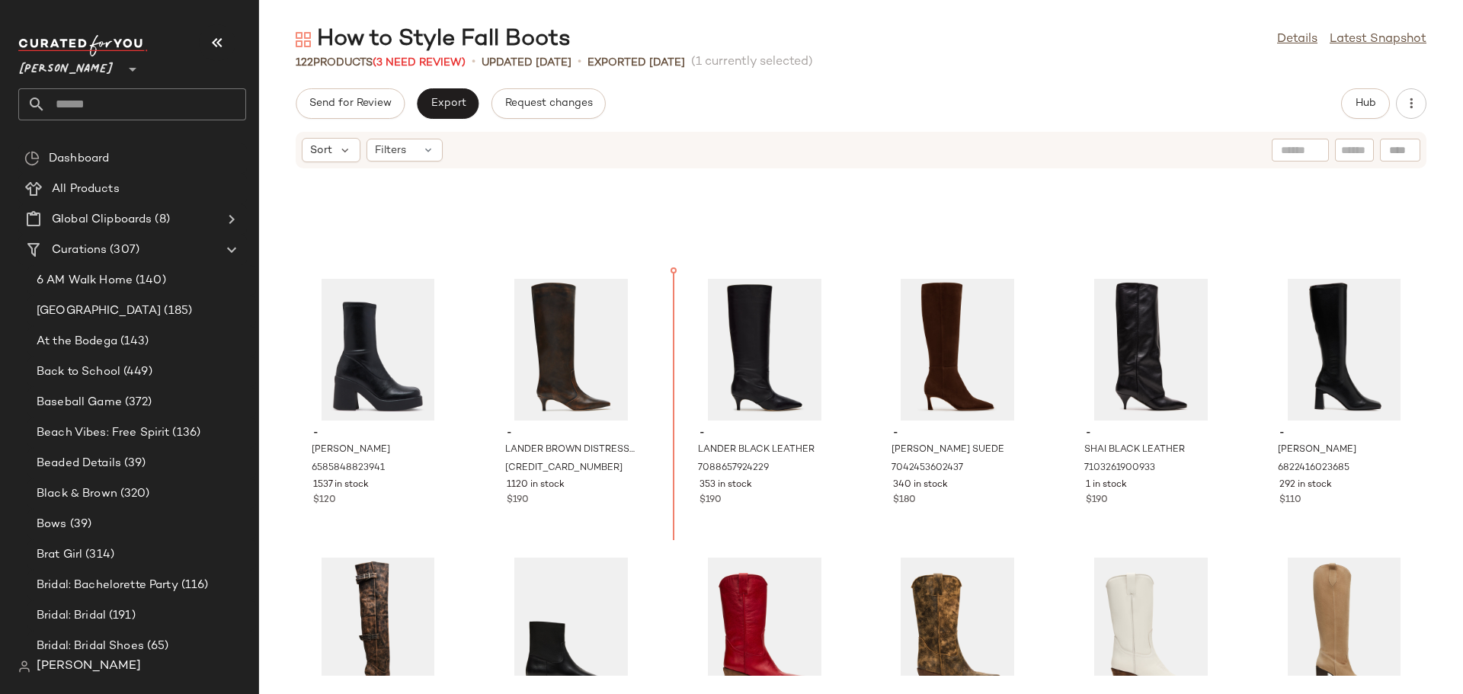
scroll to position [1022, 0]
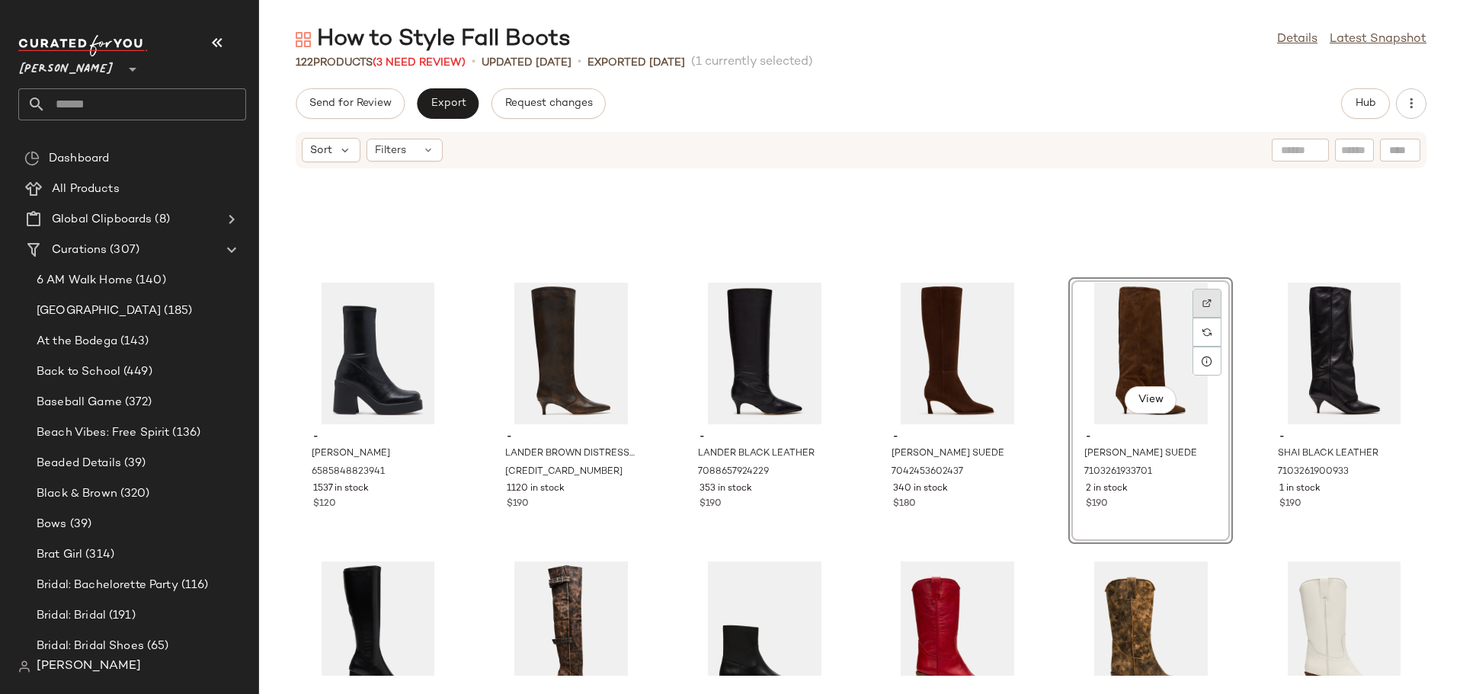
click at [1202, 302] on img at bounding box center [1206, 303] width 9 height 9
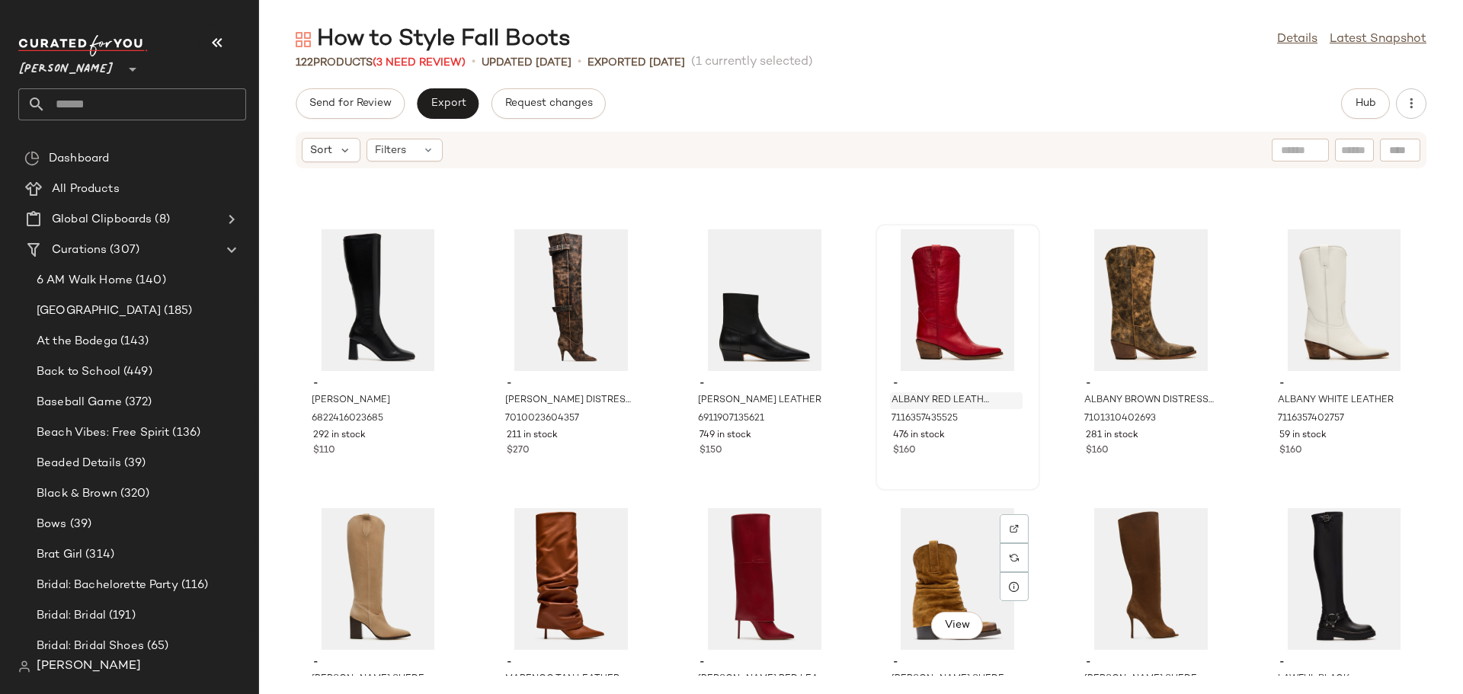
scroll to position [1327, 0]
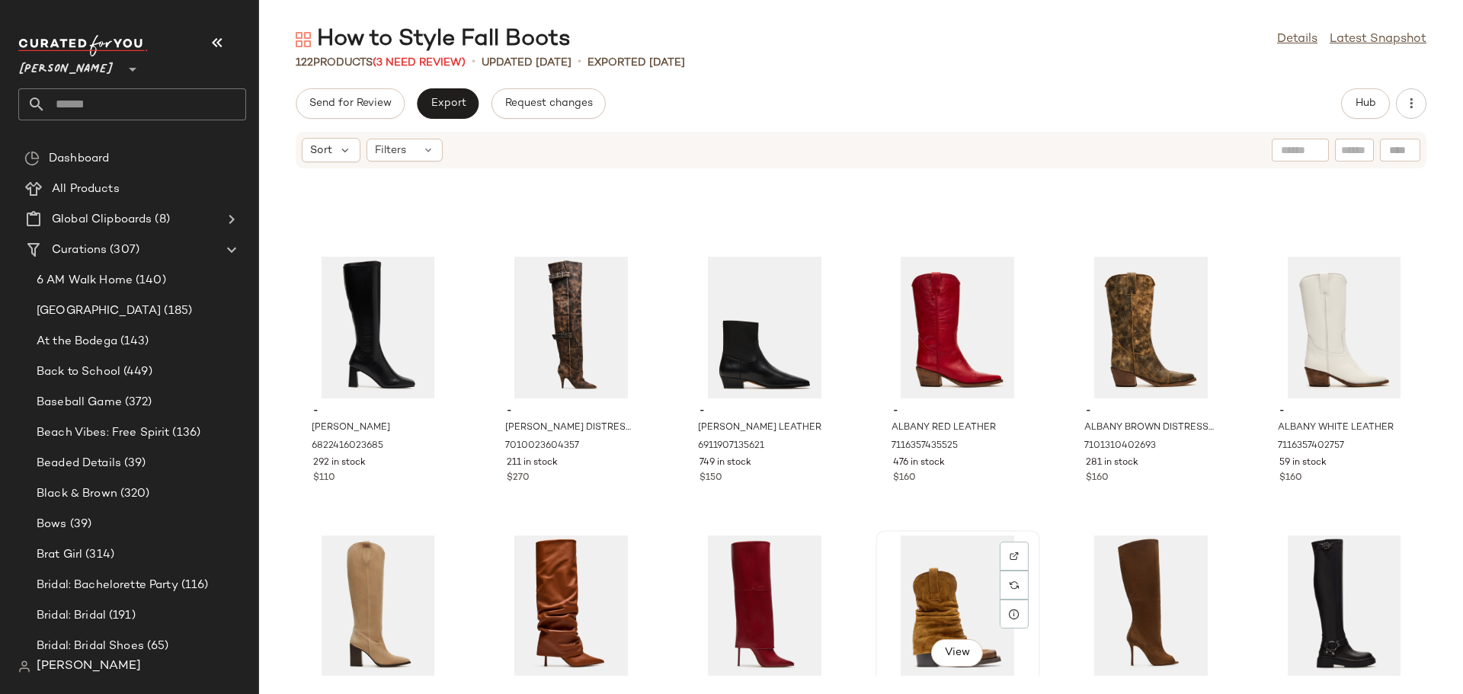
scroll to position [1329, 0]
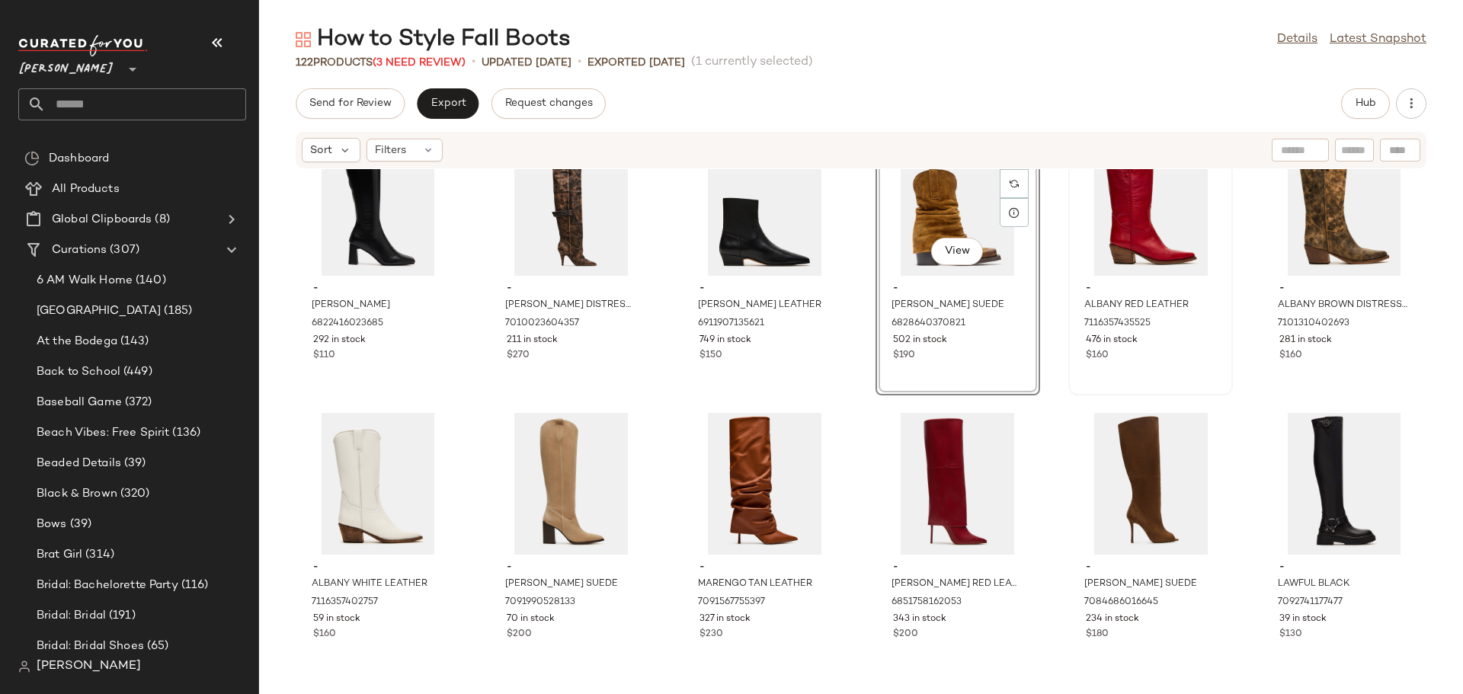
scroll to position [1481, 0]
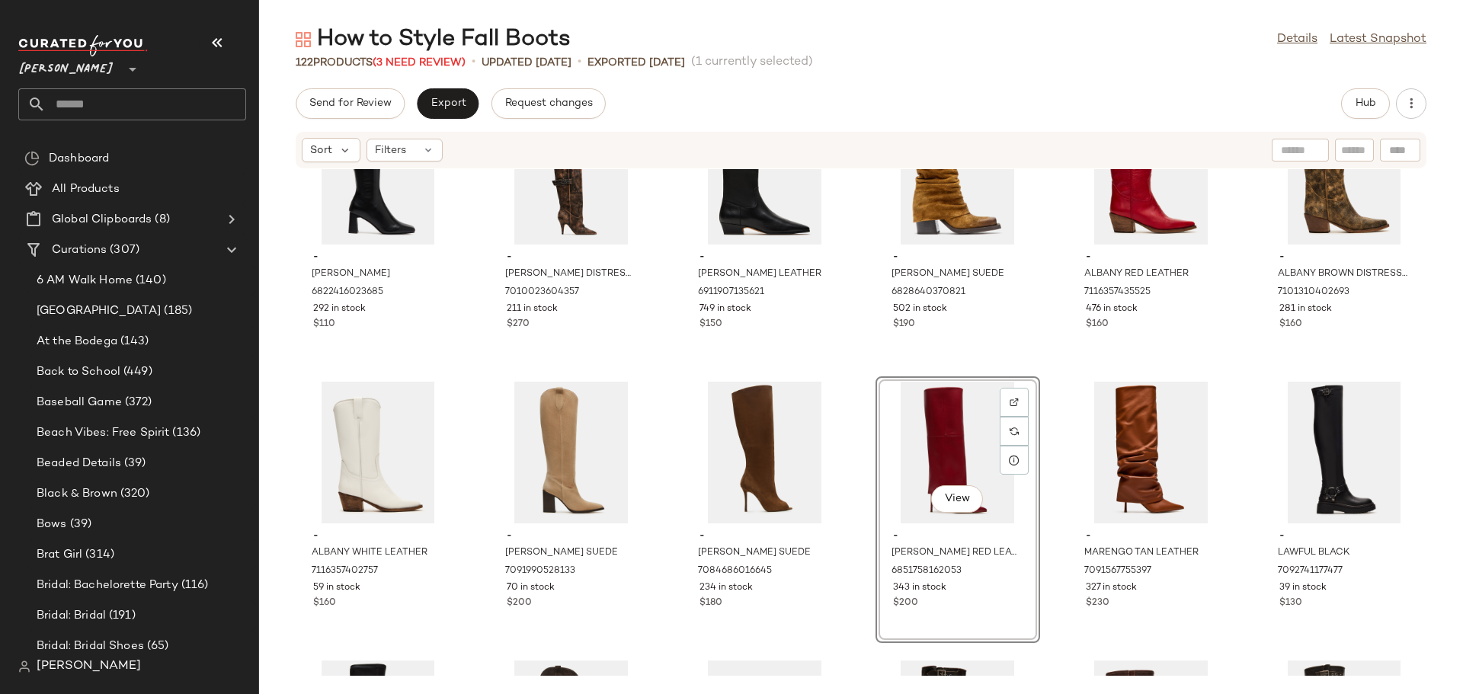
scroll to position [1405, 0]
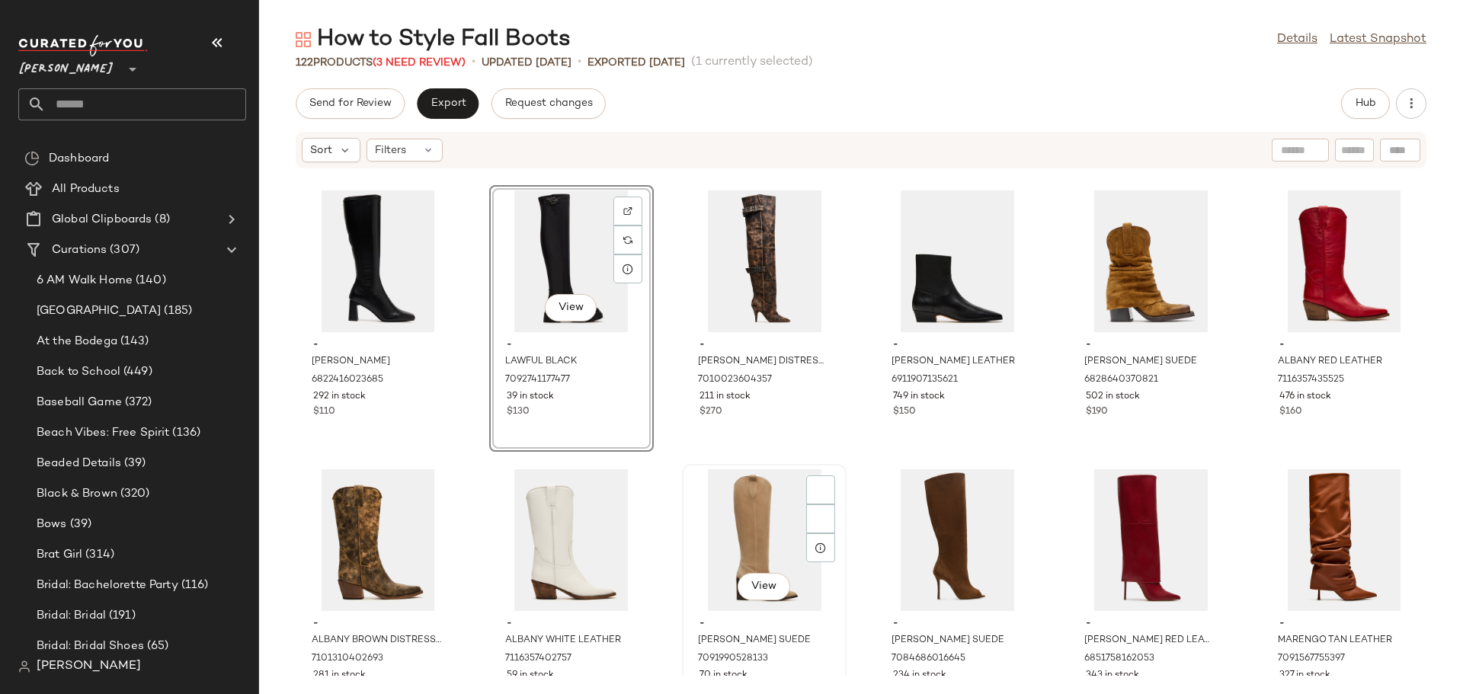
scroll to position [1405, 0]
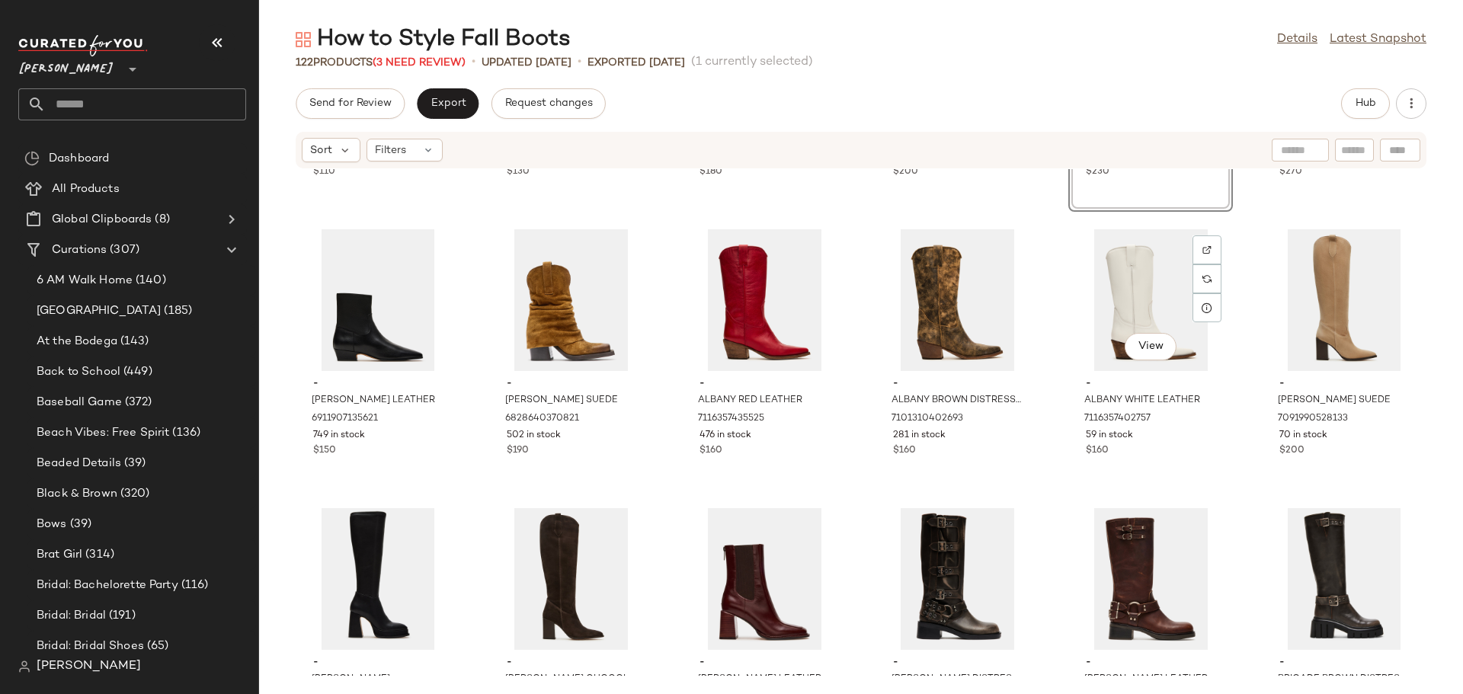
scroll to position [1710, 0]
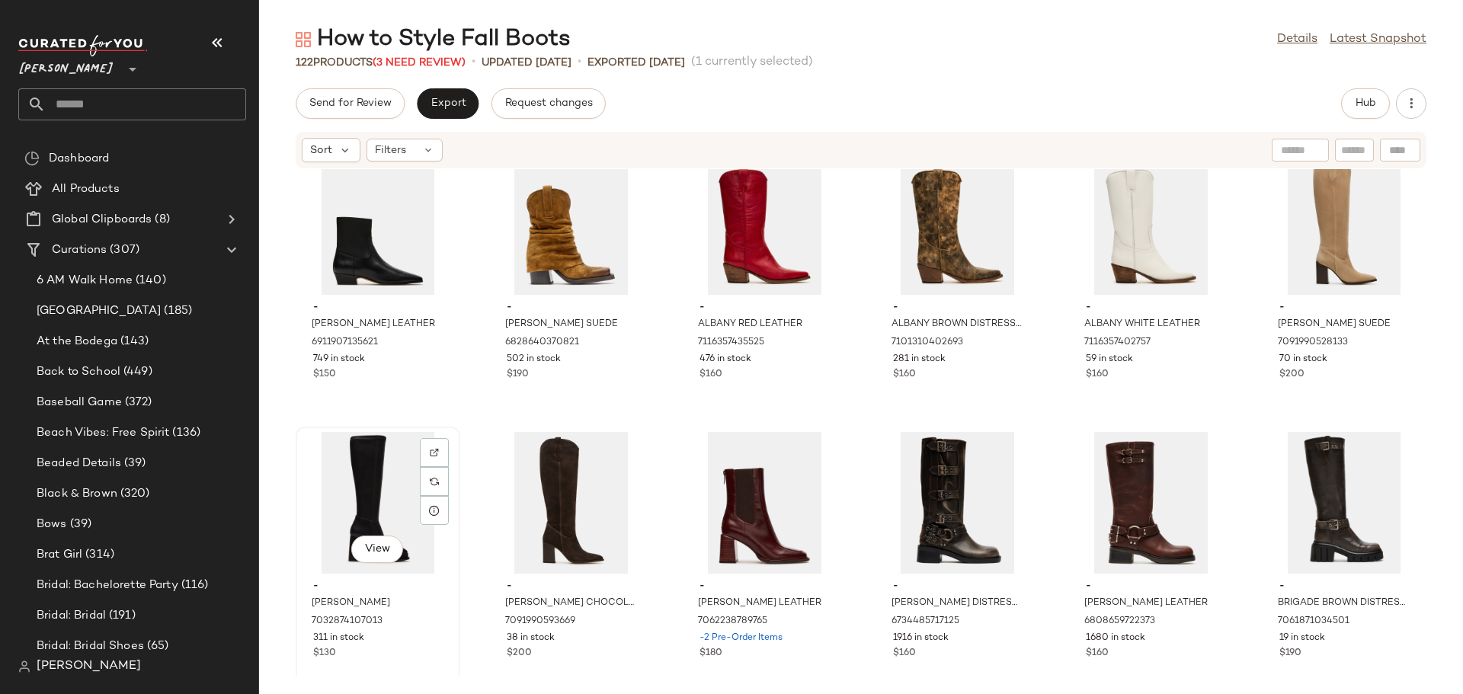
click at [359, 478] on div "View" at bounding box center [378, 503] width 154 height 142
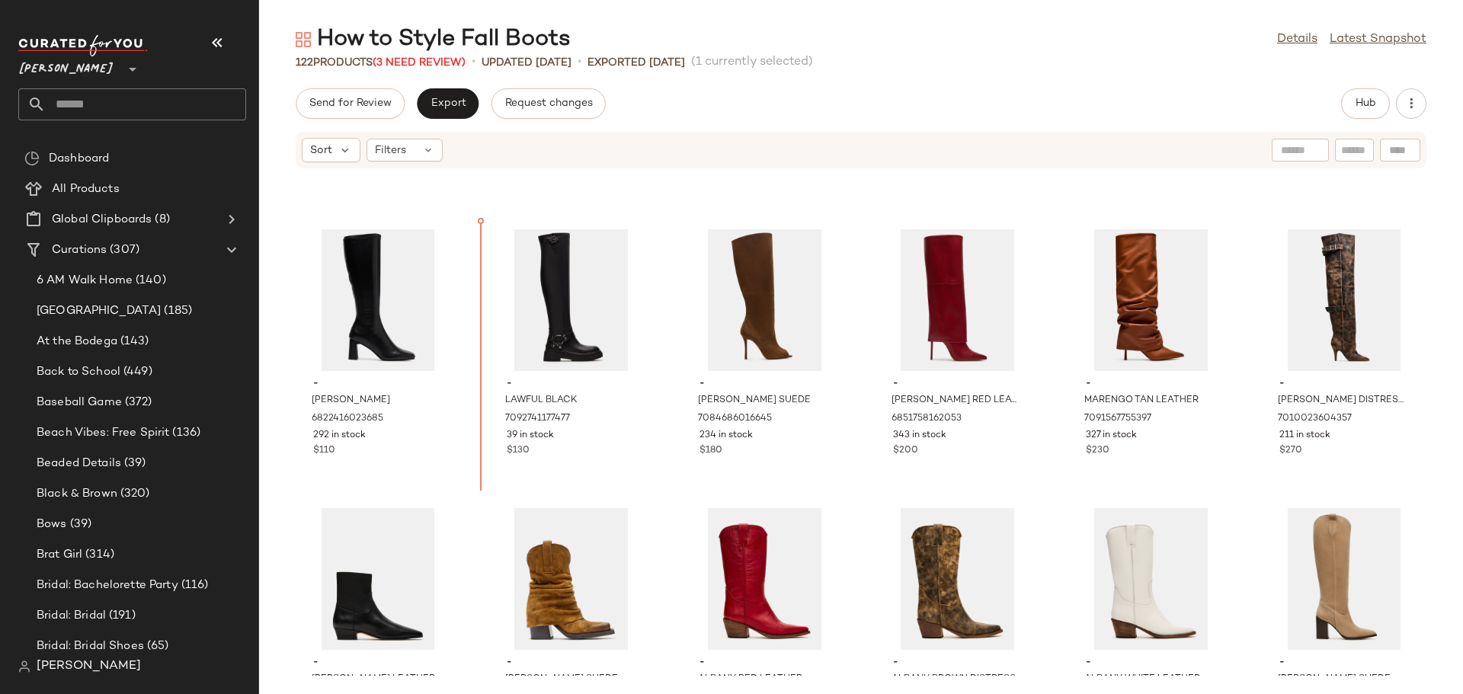
scroll to position [1339, 0]
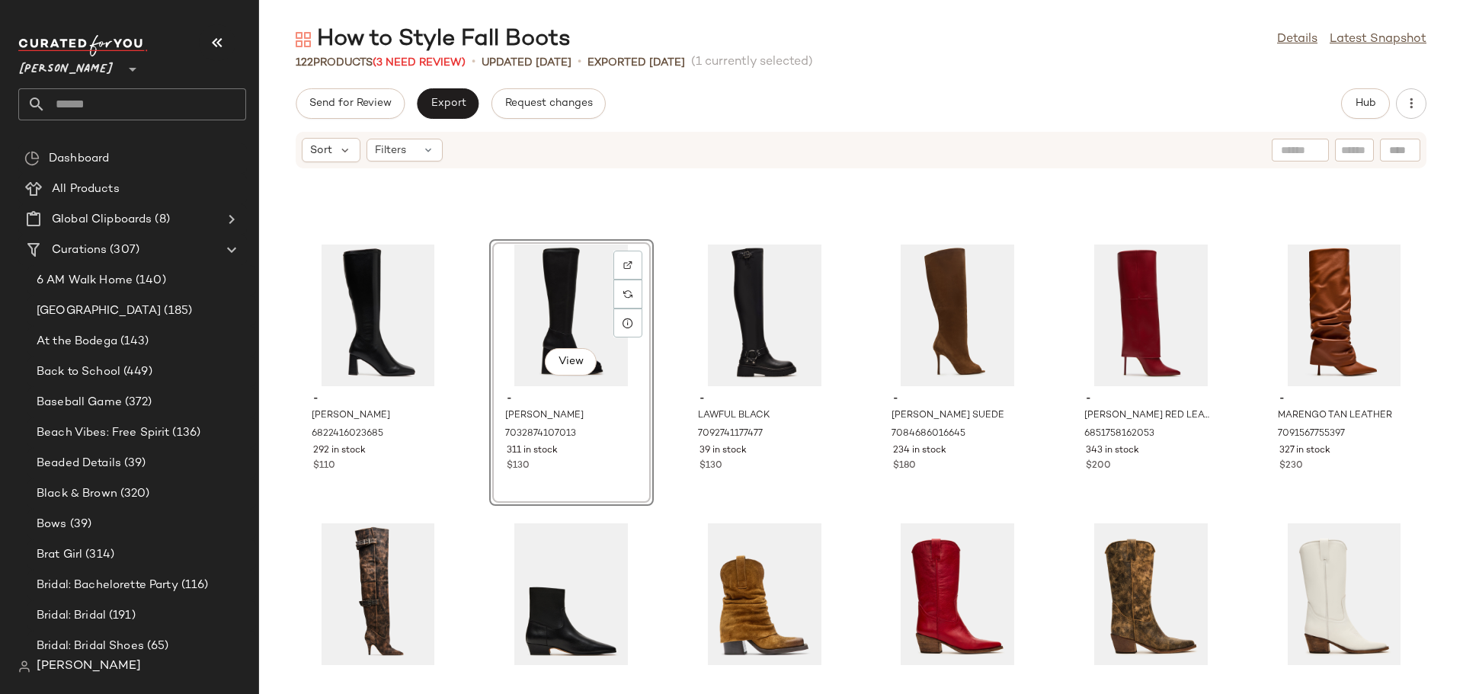
click at [667, 485] on div "- HOLLY BLACK 6822416023685 292 in stock $110 View - MYNDIE BLACK 7032874107013…" at bounding box center [861, 422] width 1204 height 507
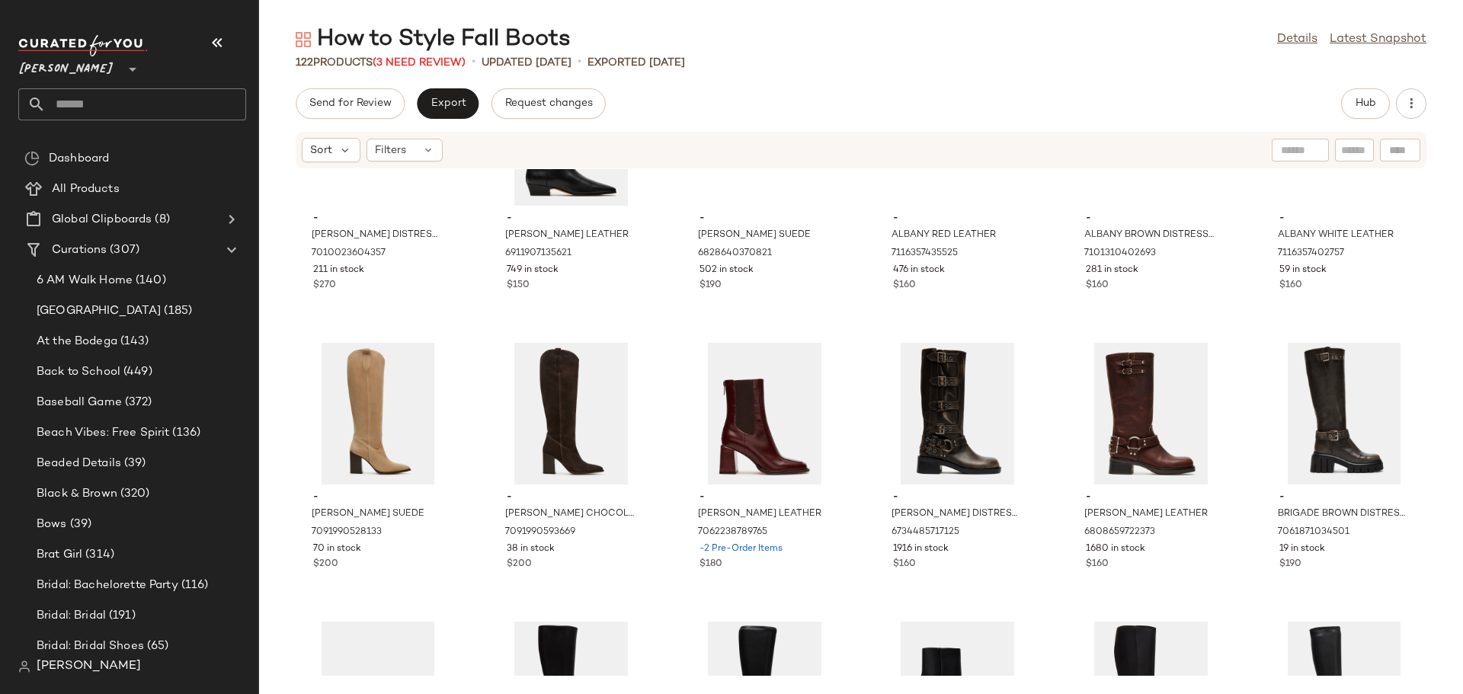
scroll to position [1796, 0]
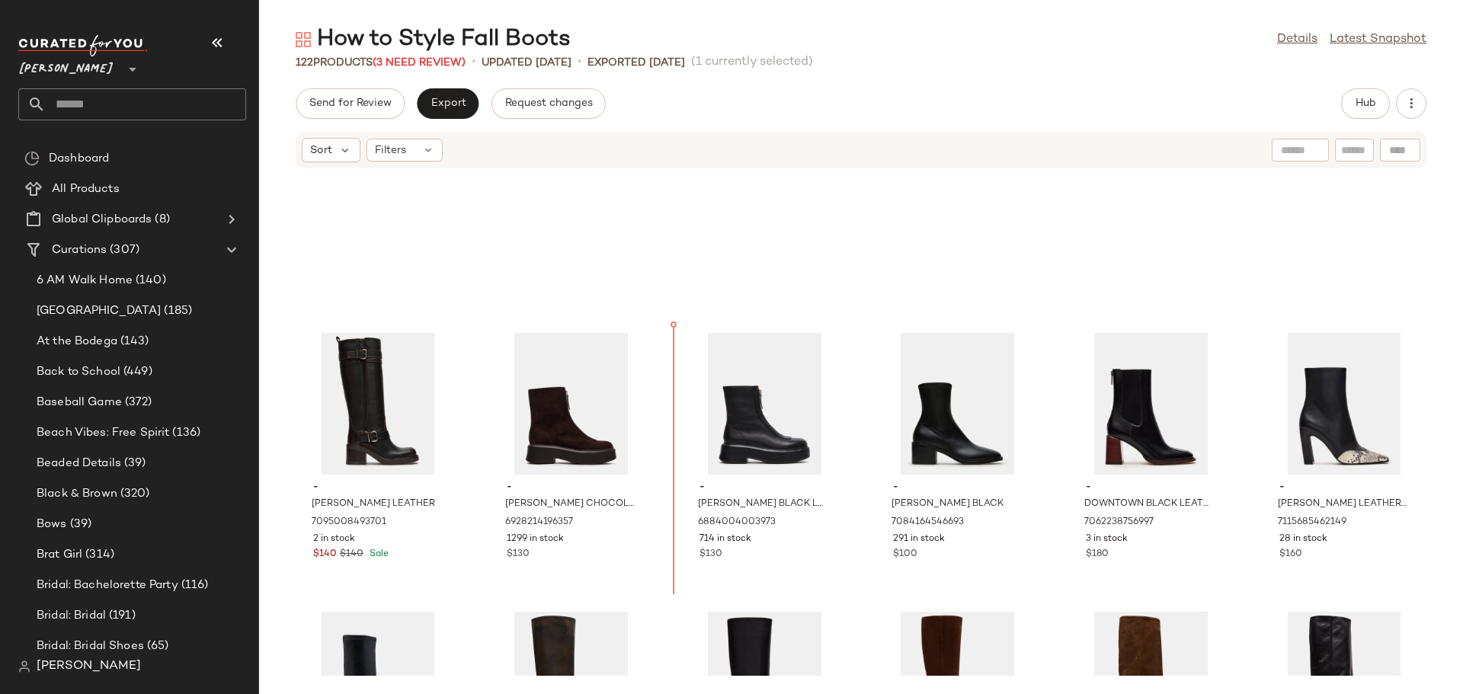
scroll to position [680, 0]
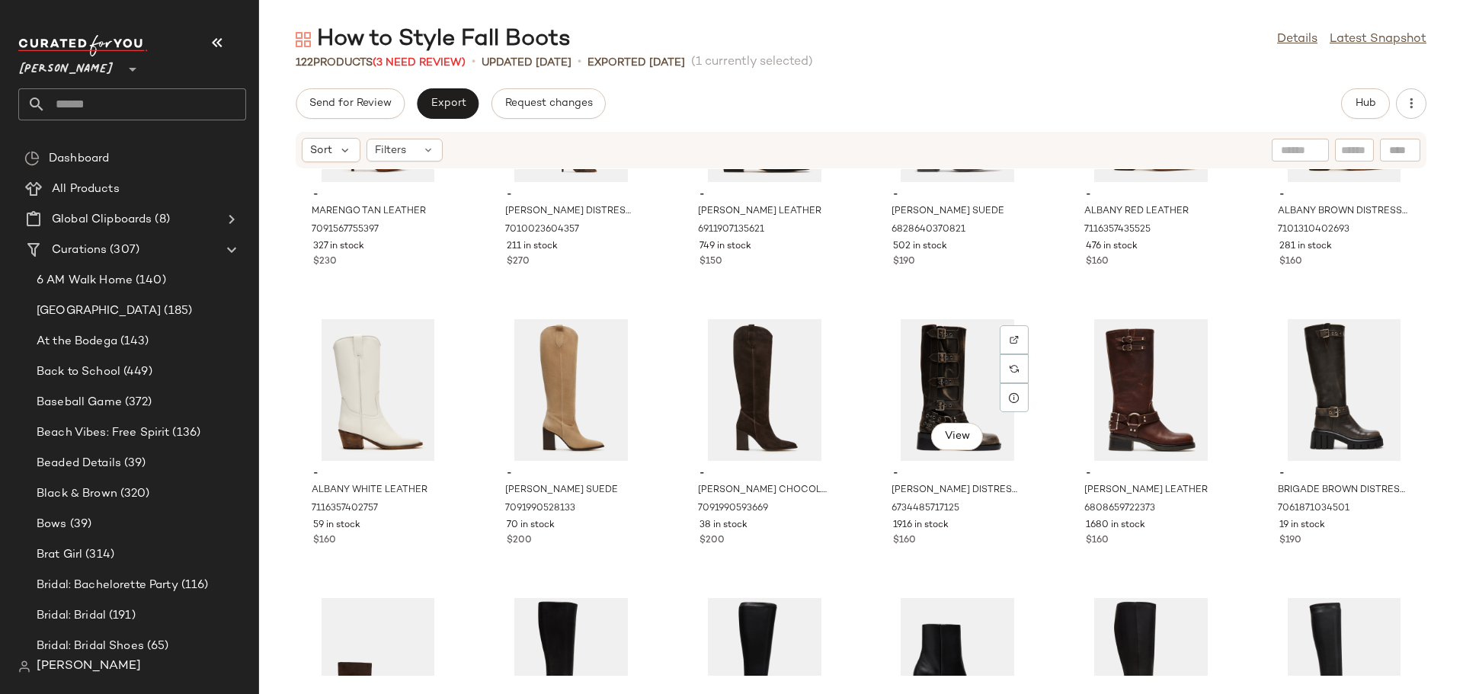
scroll to position [1899, 0]
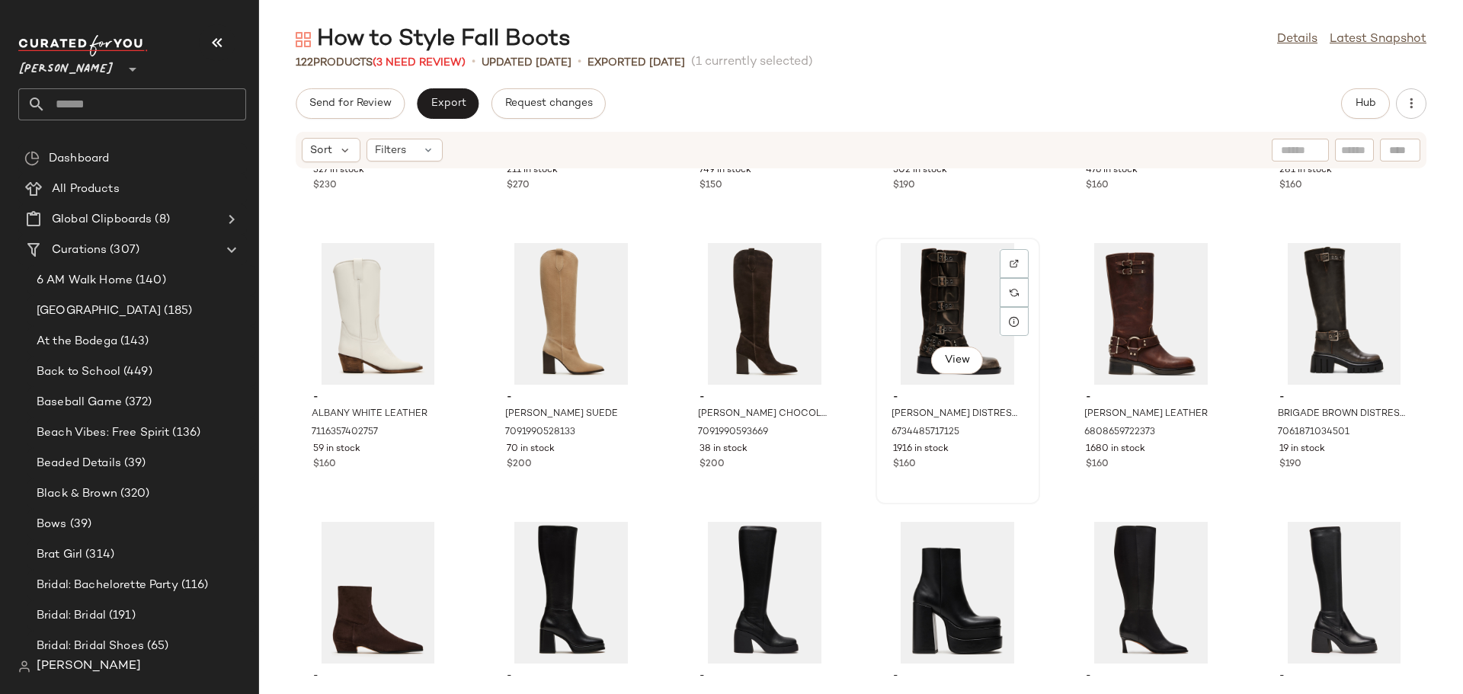
click at [962, 473] on div "View - ROCKY BROWN DISTRESSED 6734485717125 1916 in stock $160" at bounding box center [958, 371] width 162 height 264
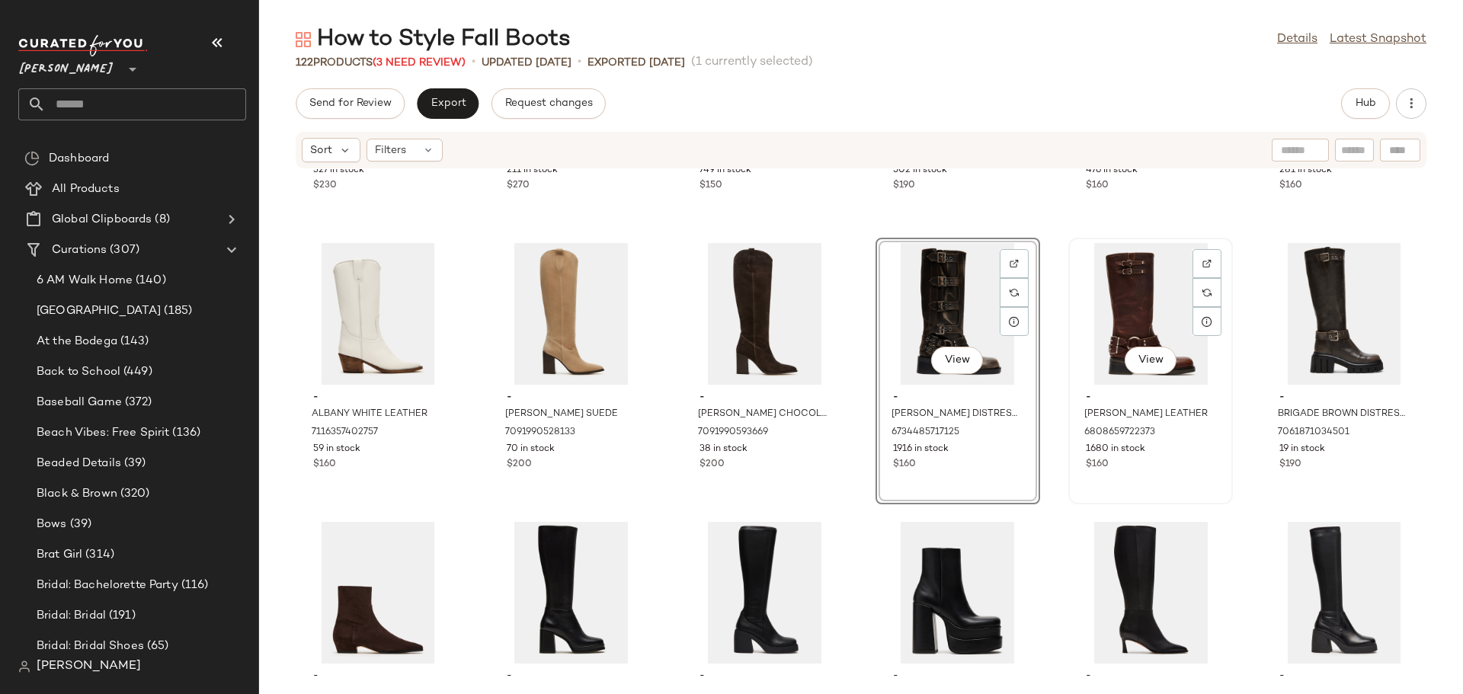
click at [1141, 478] on div "View - ASTOR BROWN LEATHER 6808659722373 1680 in stock $160" at bounding box center [1151, 371] width 162 height 264
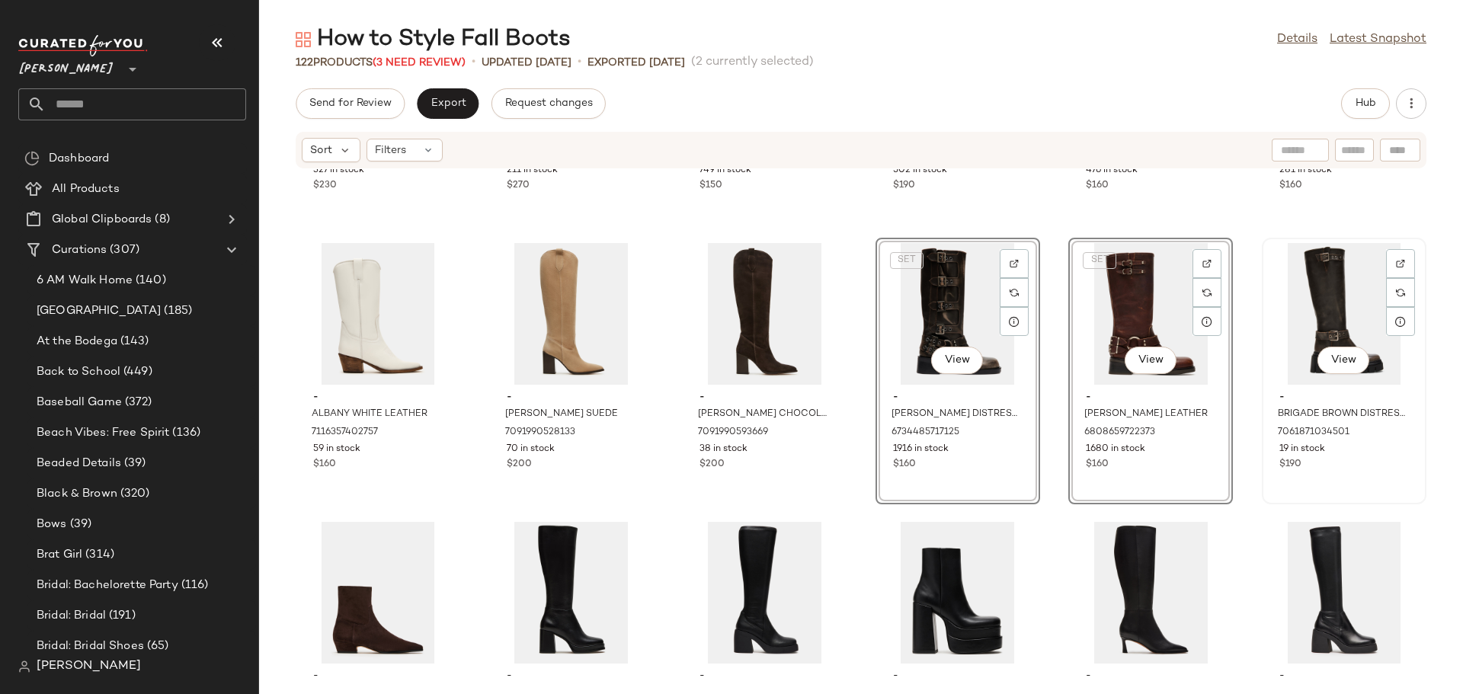
click at [1336, 491] on div "View - BRIGADE BROWN DISTRESSED 7061871034501 19 in stock $190" at bounding box center [1344, 371] width 162 height 264
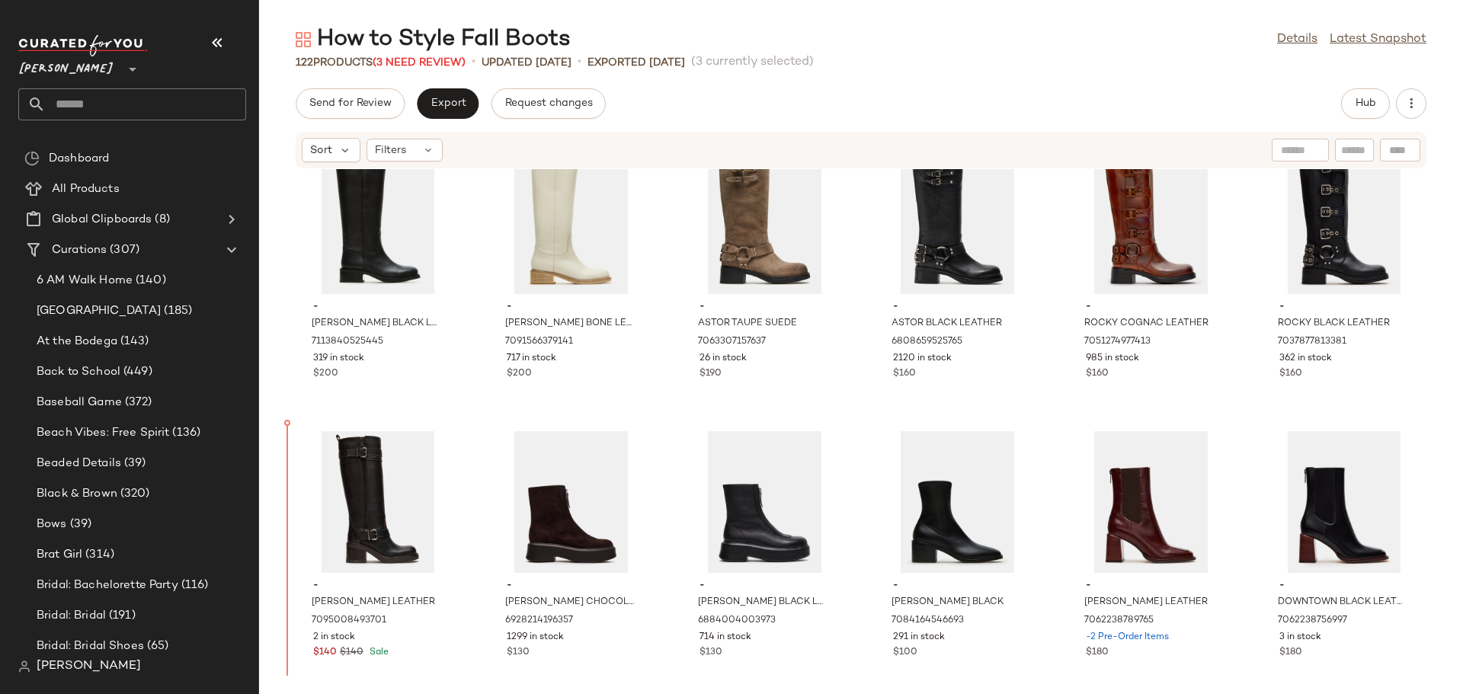
scroll to position [625, 0]
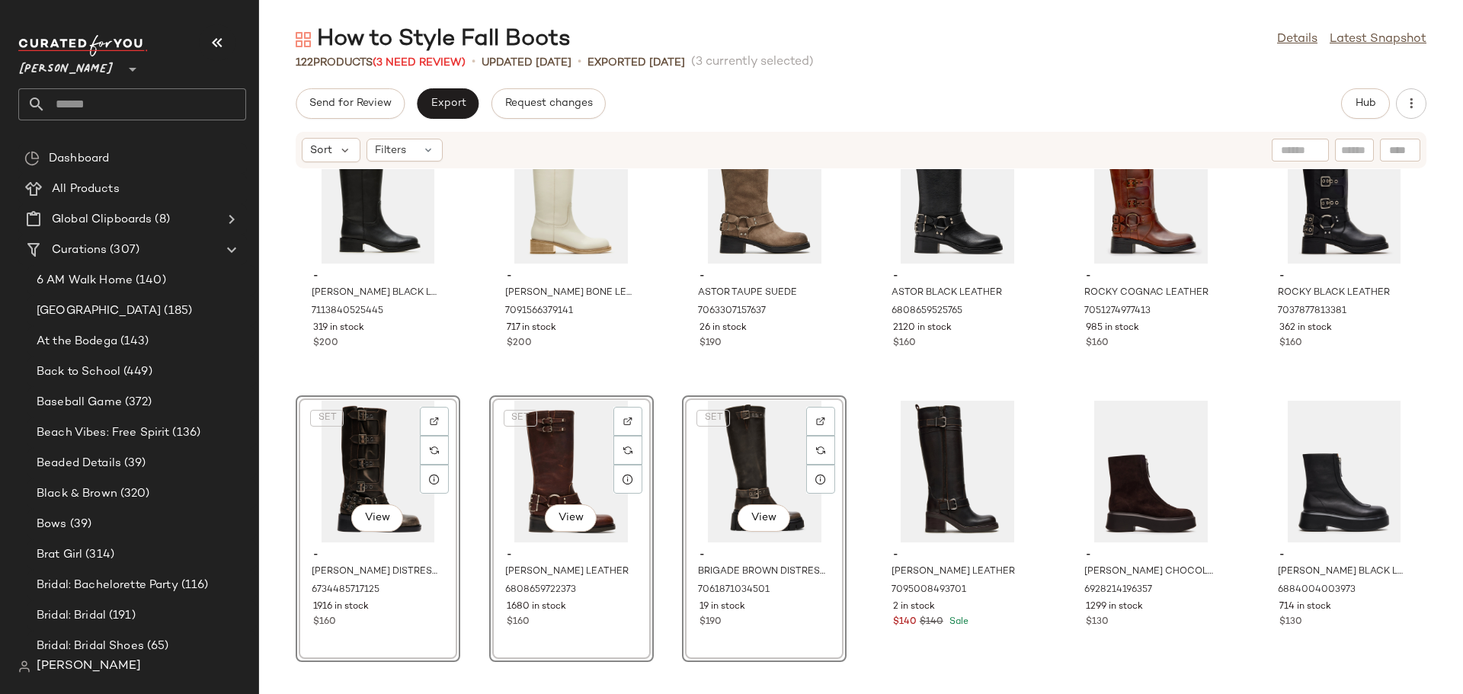
click at [471, 517] on div "- RIGGS BLACK LEATHER WIDE CALF 7113840525445 319 in stock $200 - RIGGS BONE LE…" at bounding box center [861, 422] width 1204 height 507
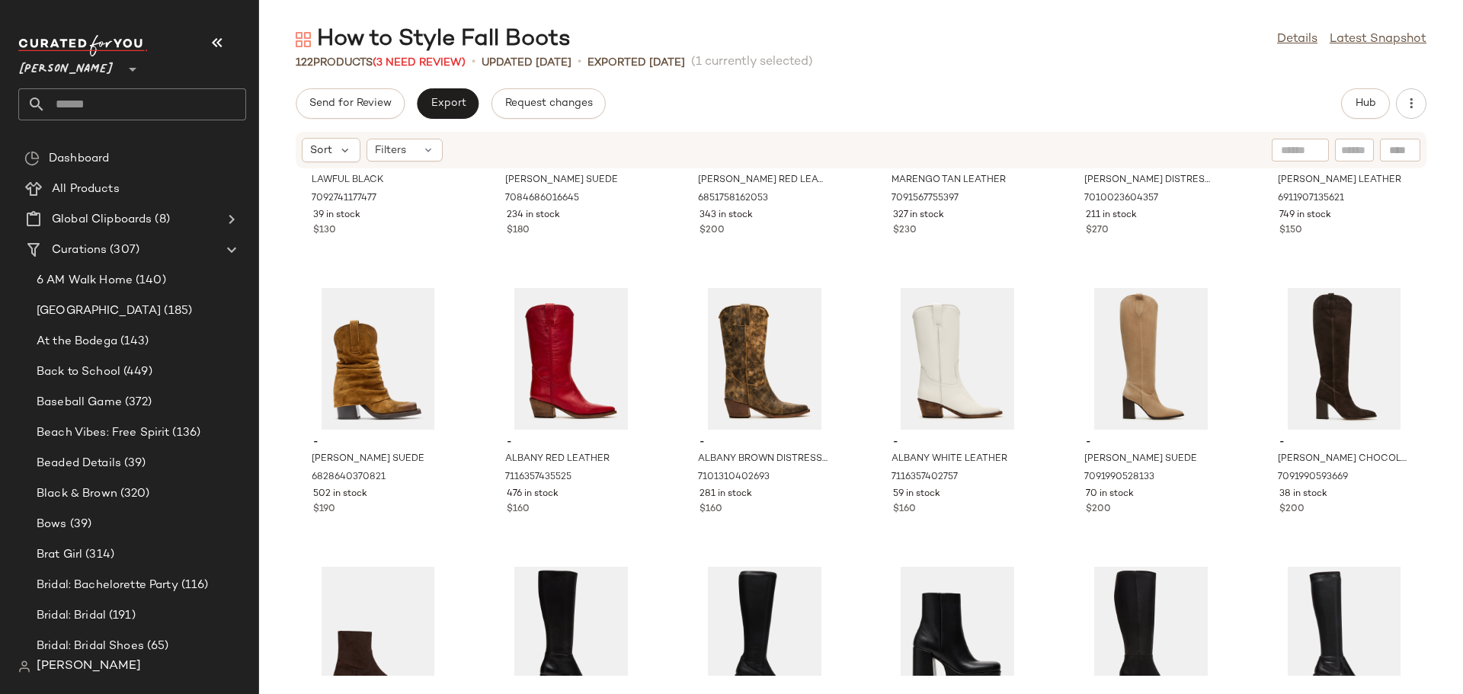
scroll to position [1921, 0]
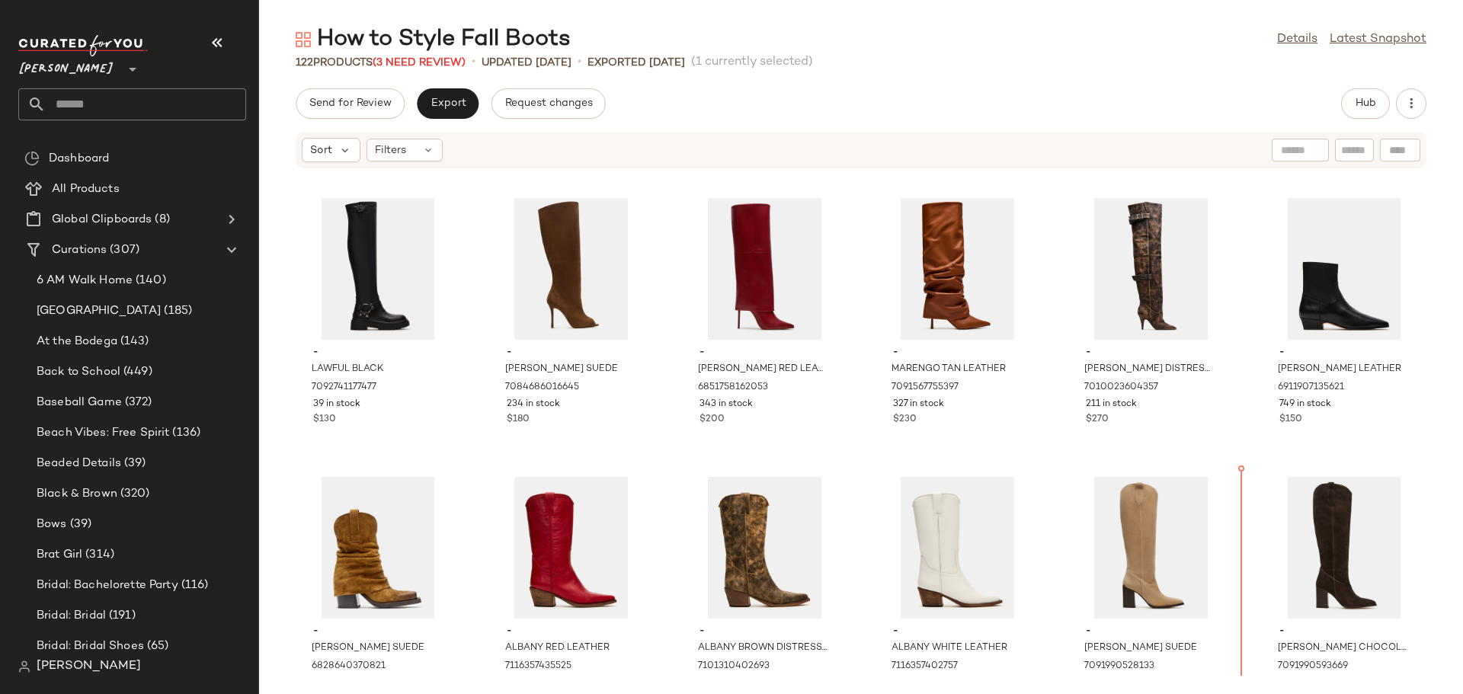
scroll to position [1647, 0]
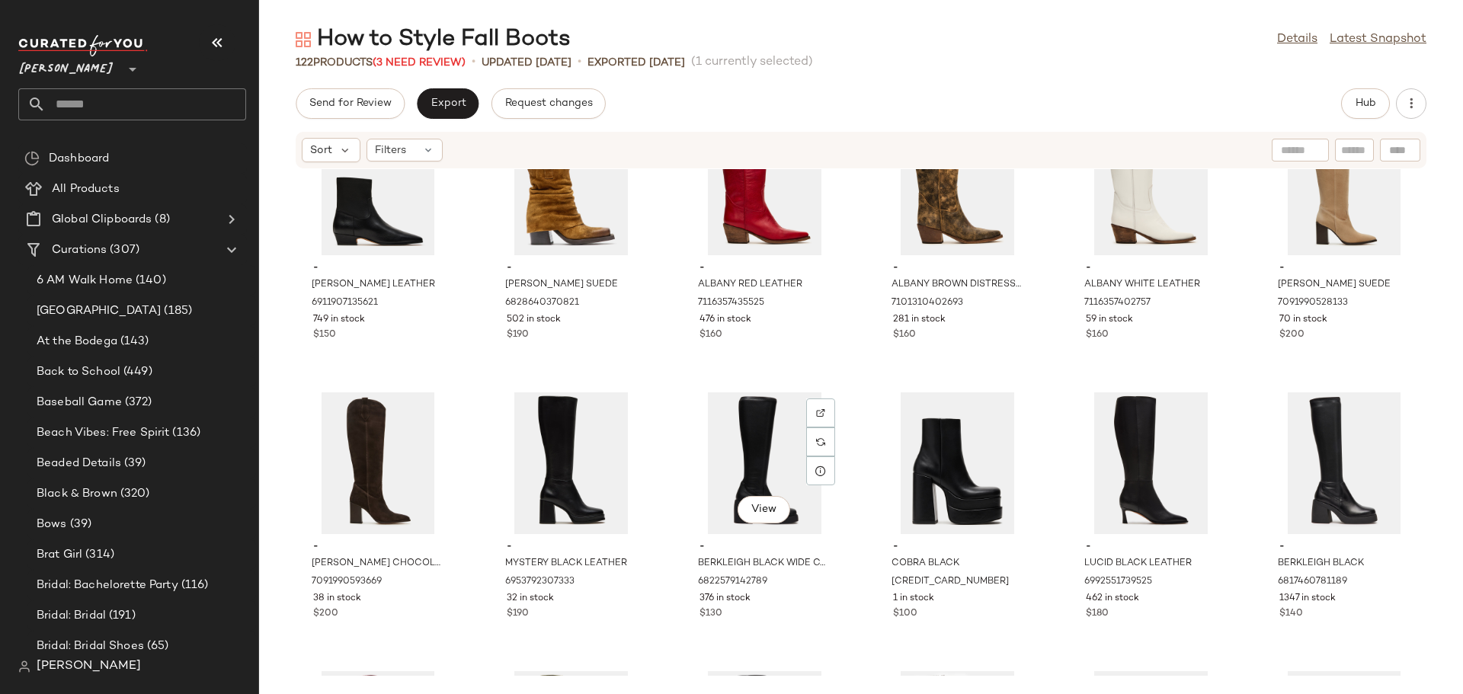
scroll to position [1952, 0]
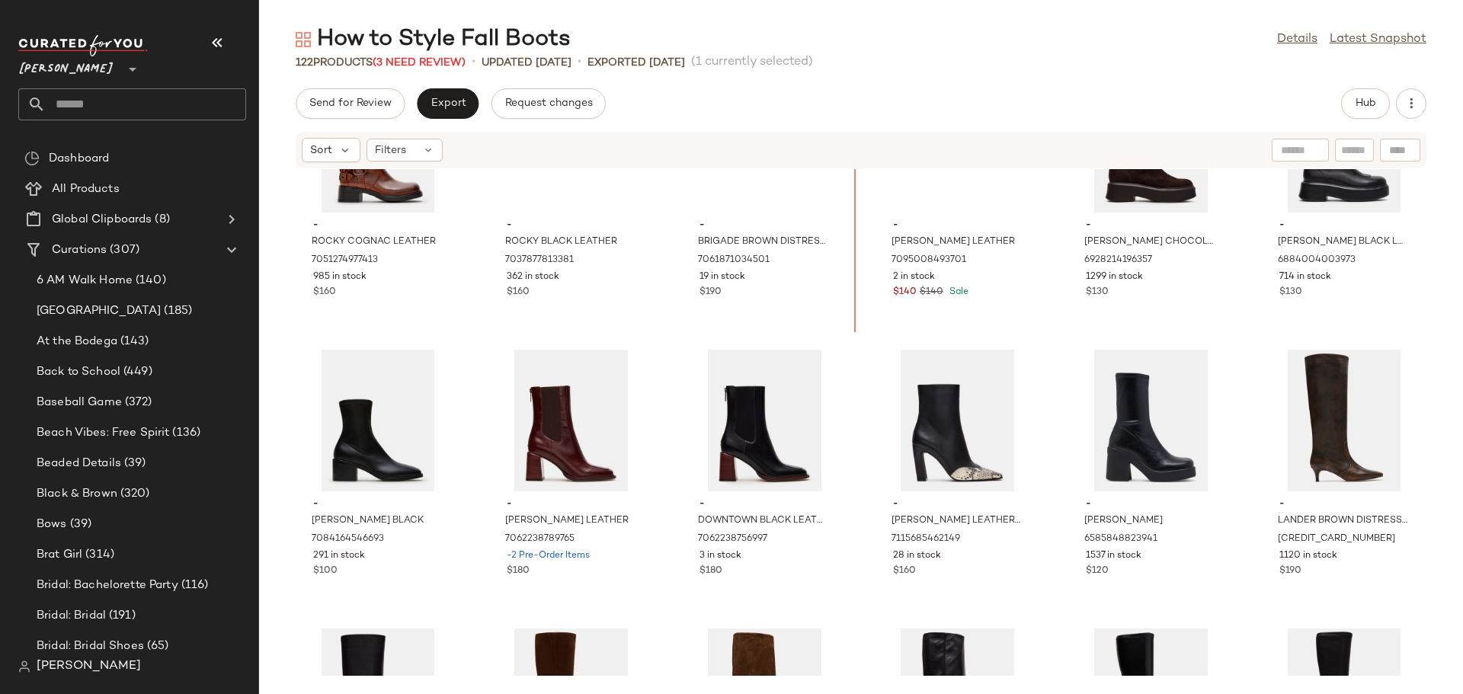
scroll to position [930, 0]
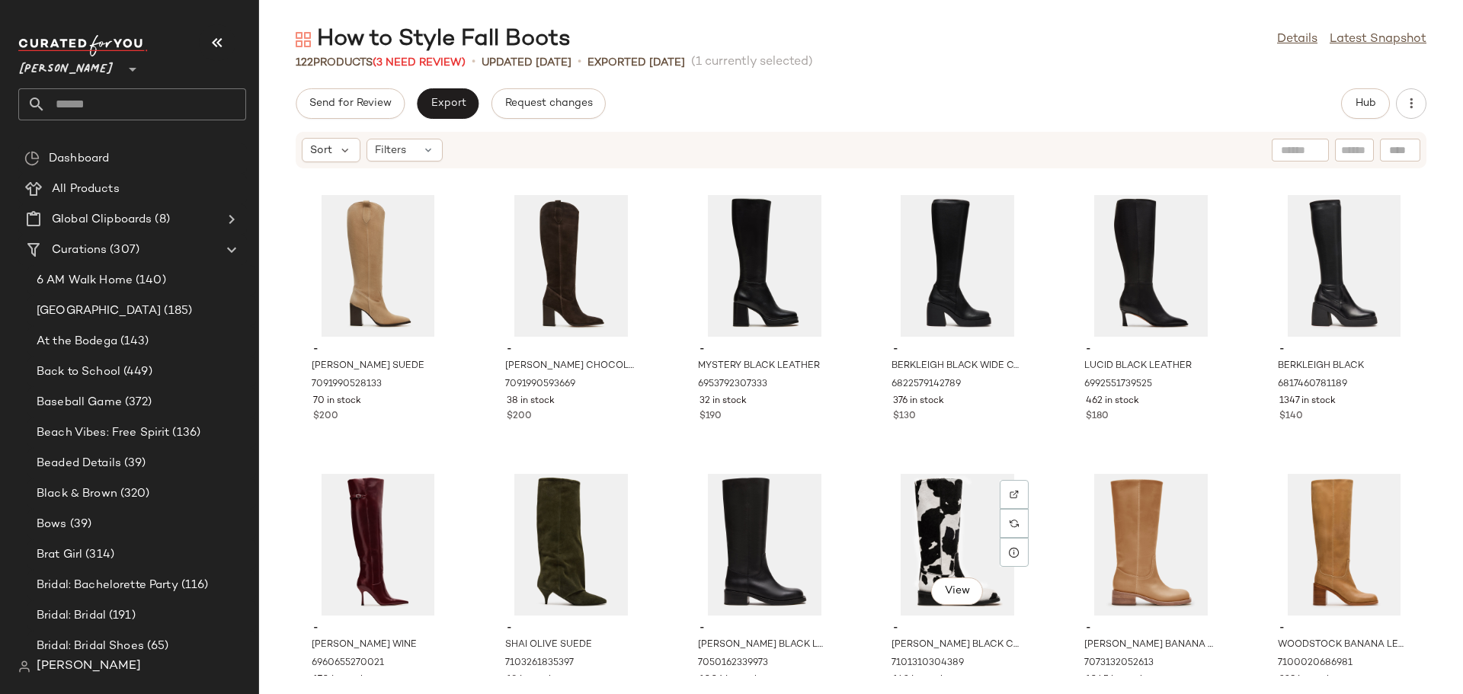
scroll to position [2149, 0]
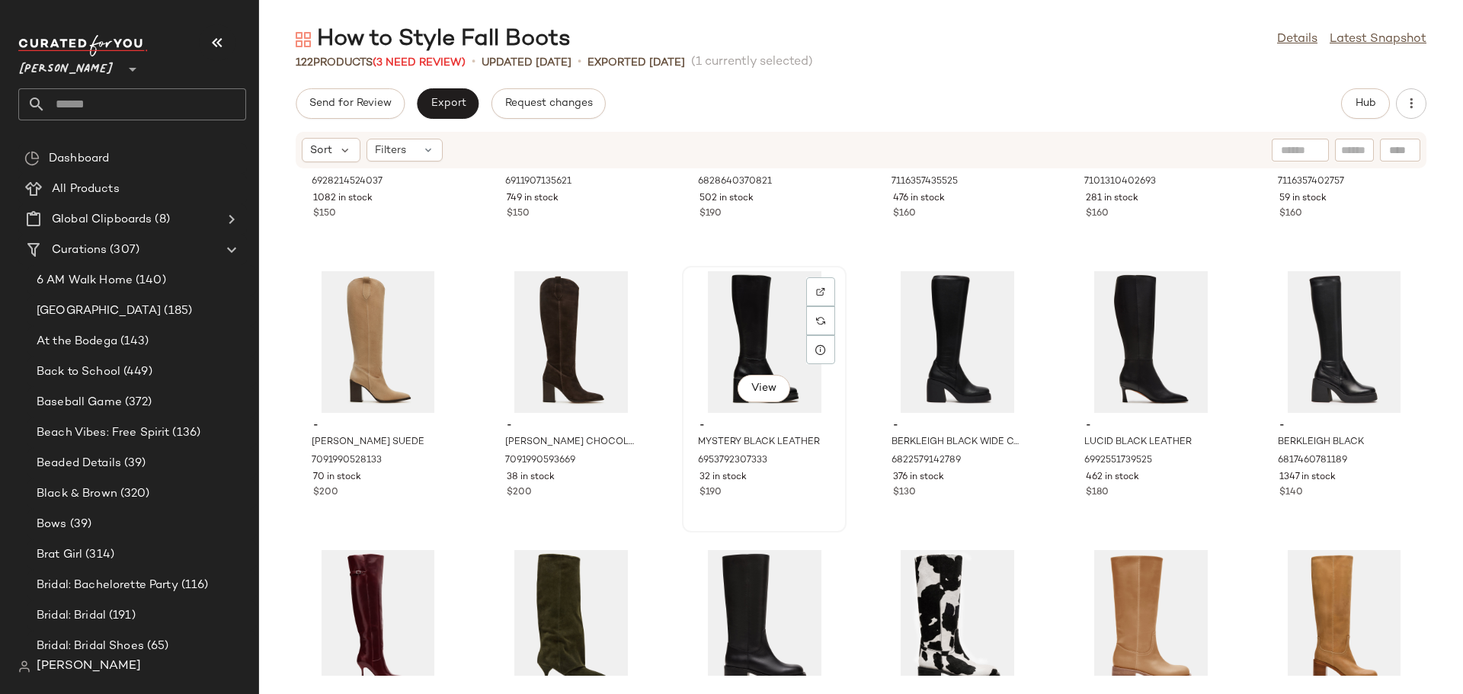
click at [746, 322] on div "View" at bounding box center [764, 342] width 154 height 142
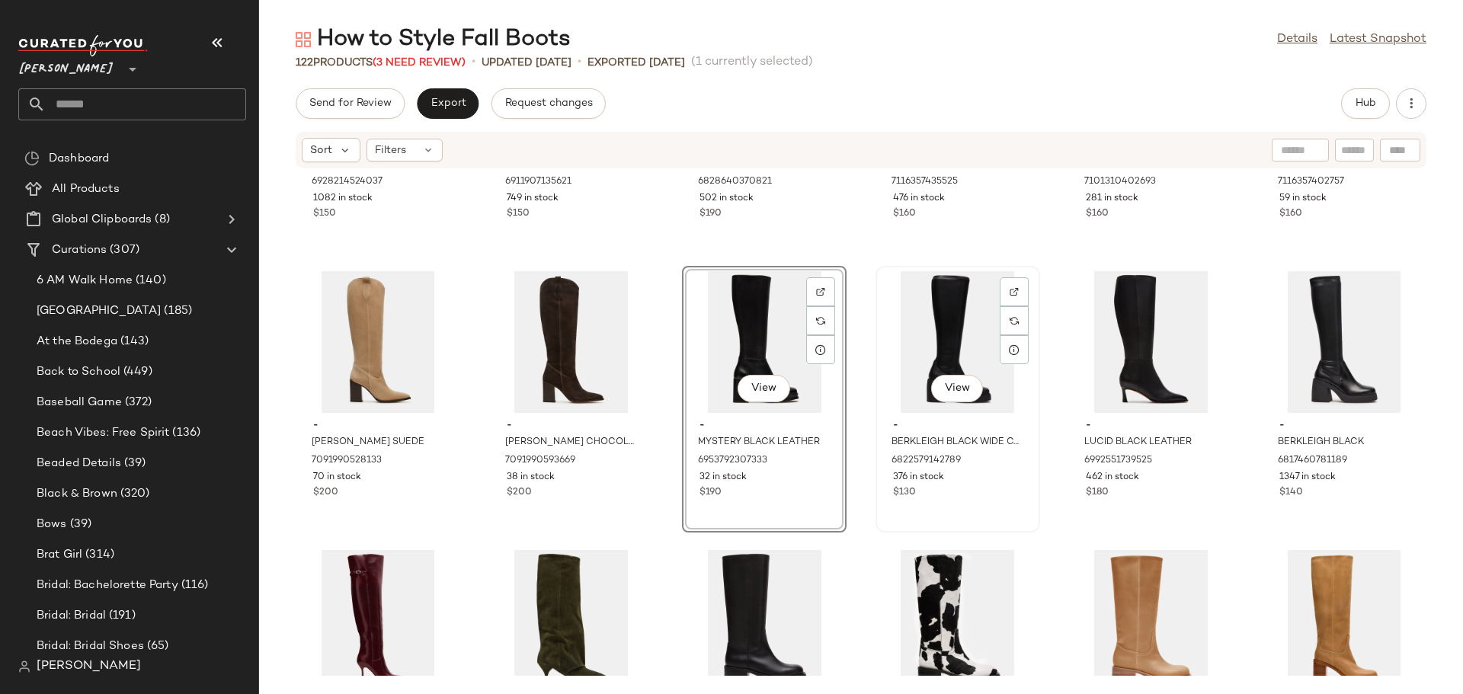
click at [967, 329] on div "View" at bounding box center [958, 342] width 154 height 142
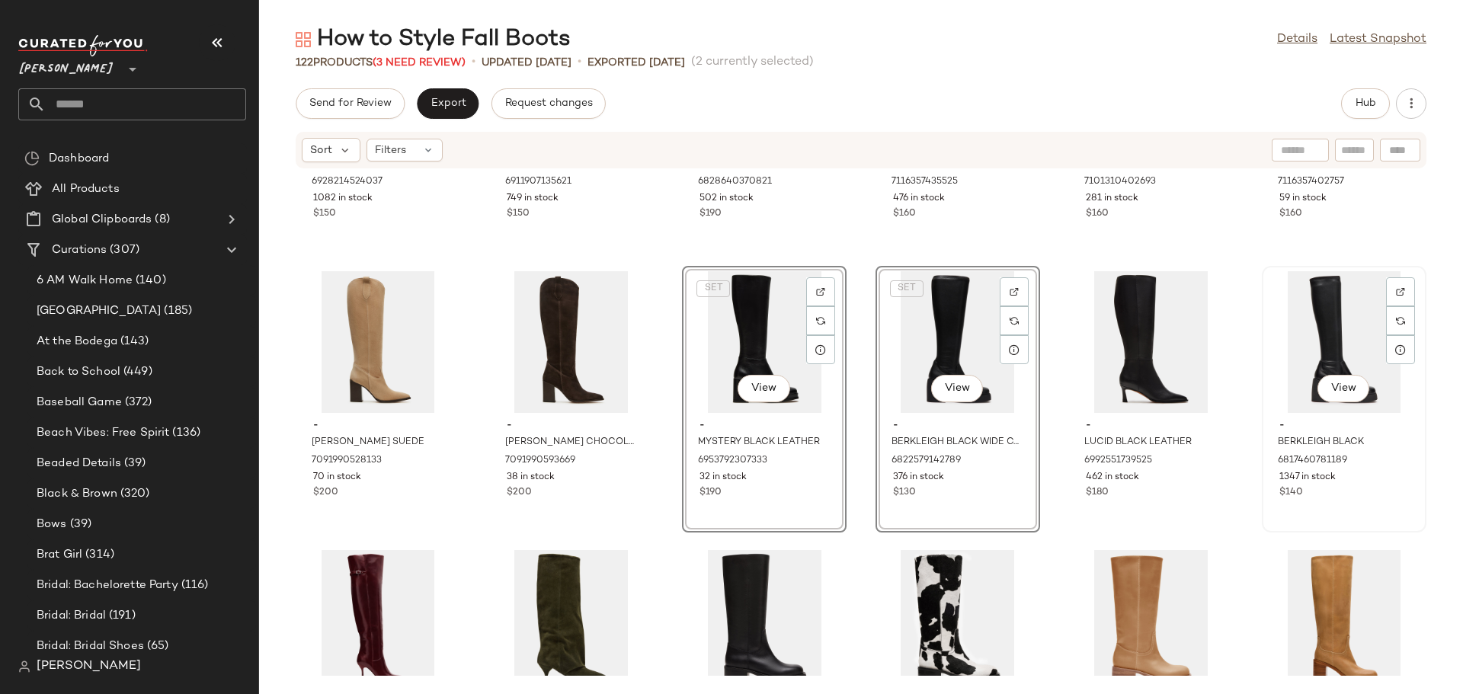
click at [1310, 318] on div "View" at bounding box center [1344, 342] width 154 height 142
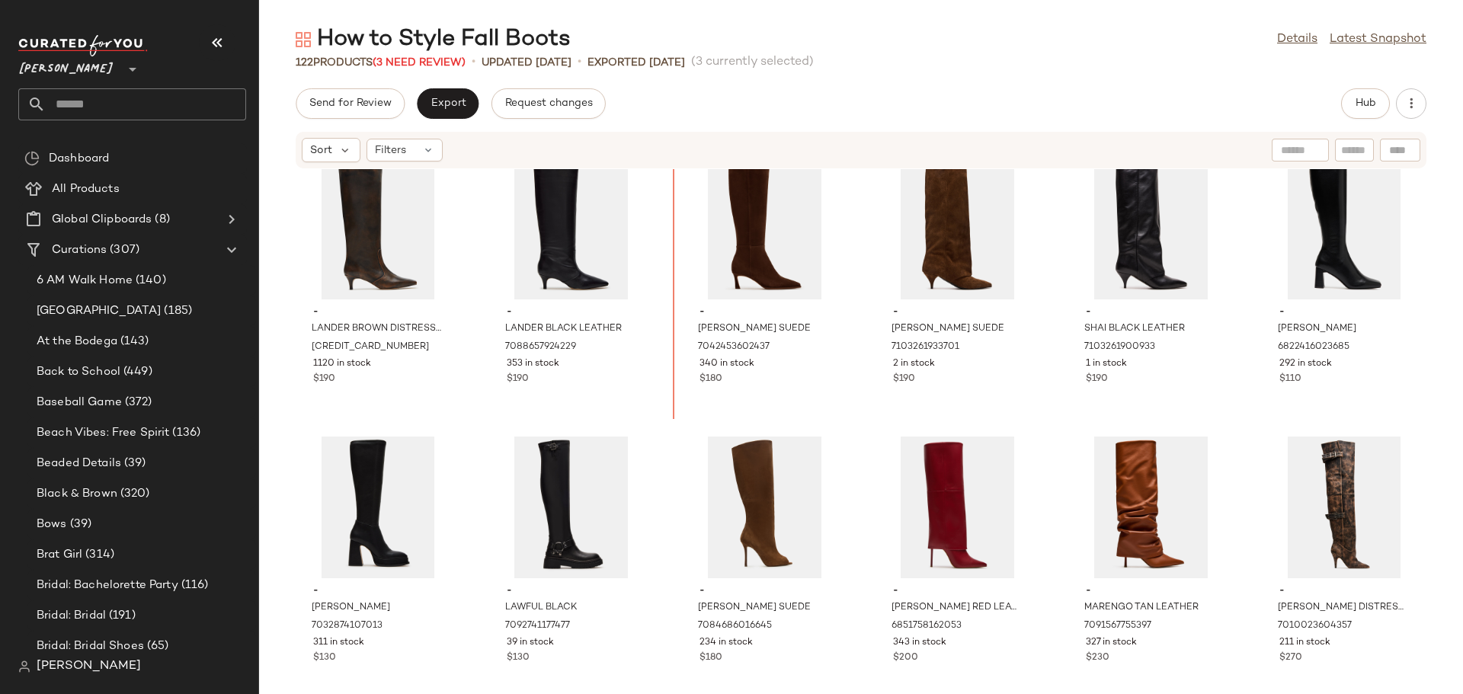
scroll to position [1419, 0]
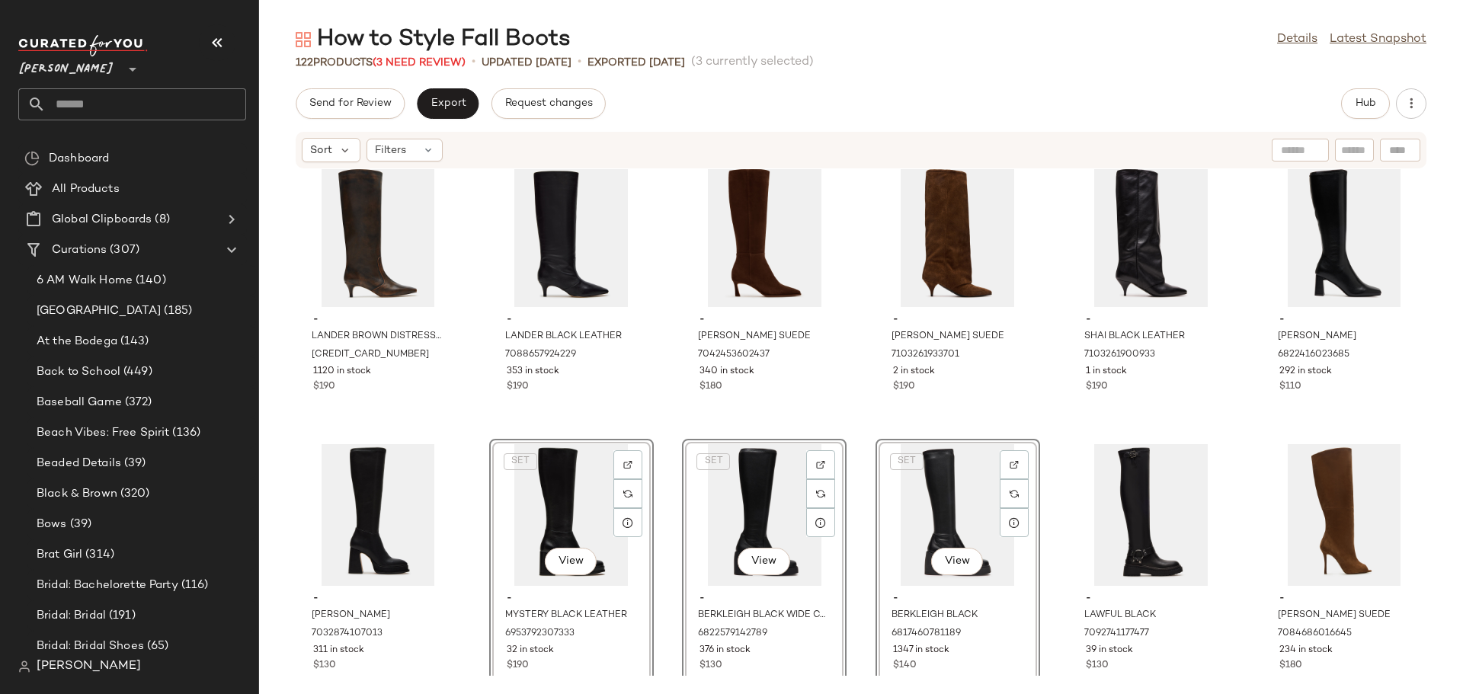
click at [462, 552] on div "- LANDER BROWN DISTRESSED 6922793648261 1120 in stock $190 - LANDER BLACK LEATH…" at bounding box center [861, 422] width 1204 height 507
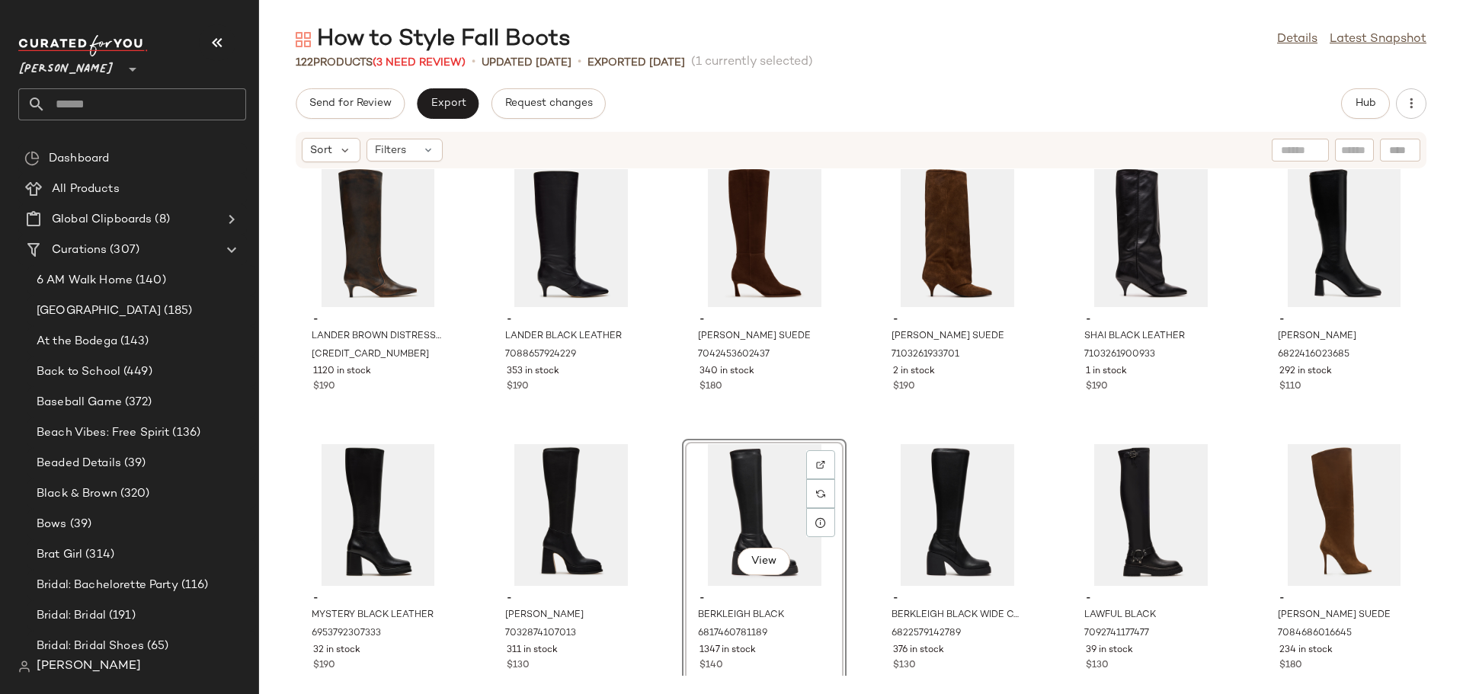
click at [866, 553] on div "- LANDER BROWN DISTRESSED 6922793648261 1120 in stock $190 - LANDER BLACK LEATH…" at bounding box center [861, 422] width 1204 height 507
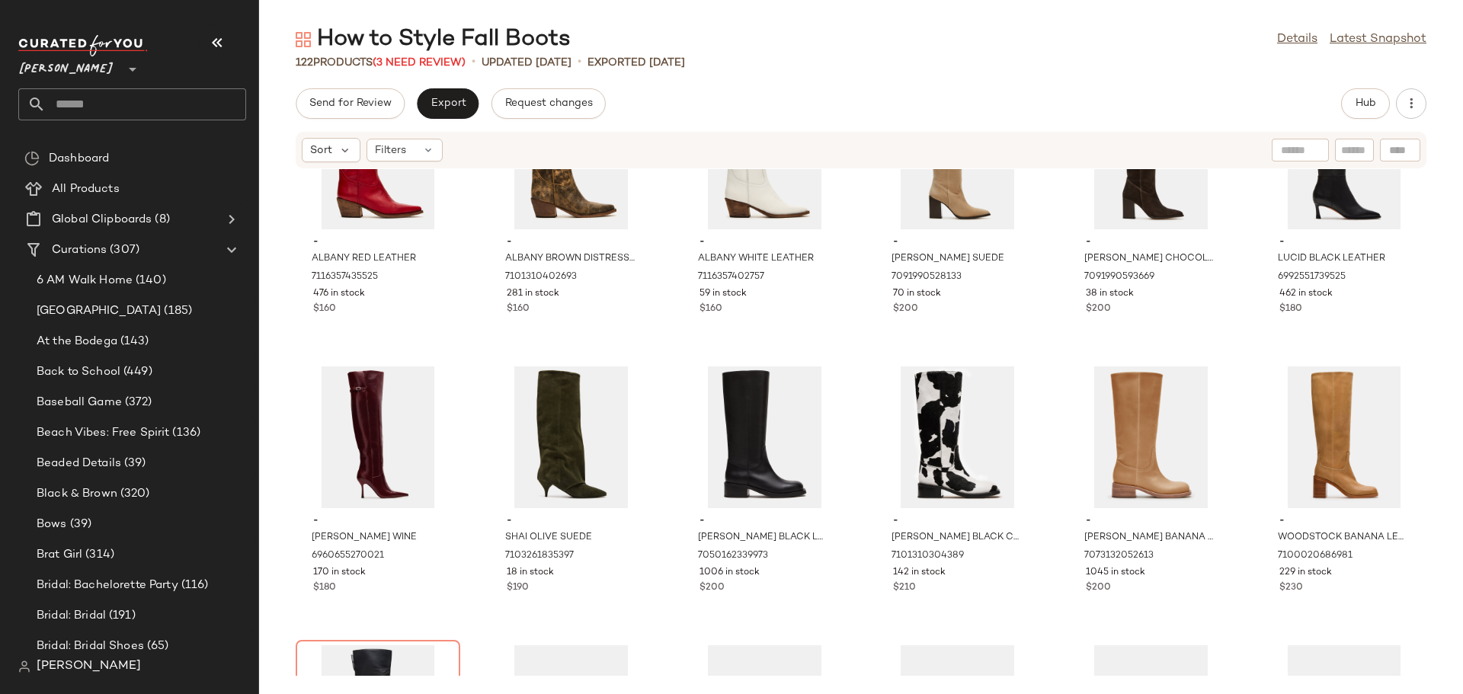
scroll to position [2257, 0]
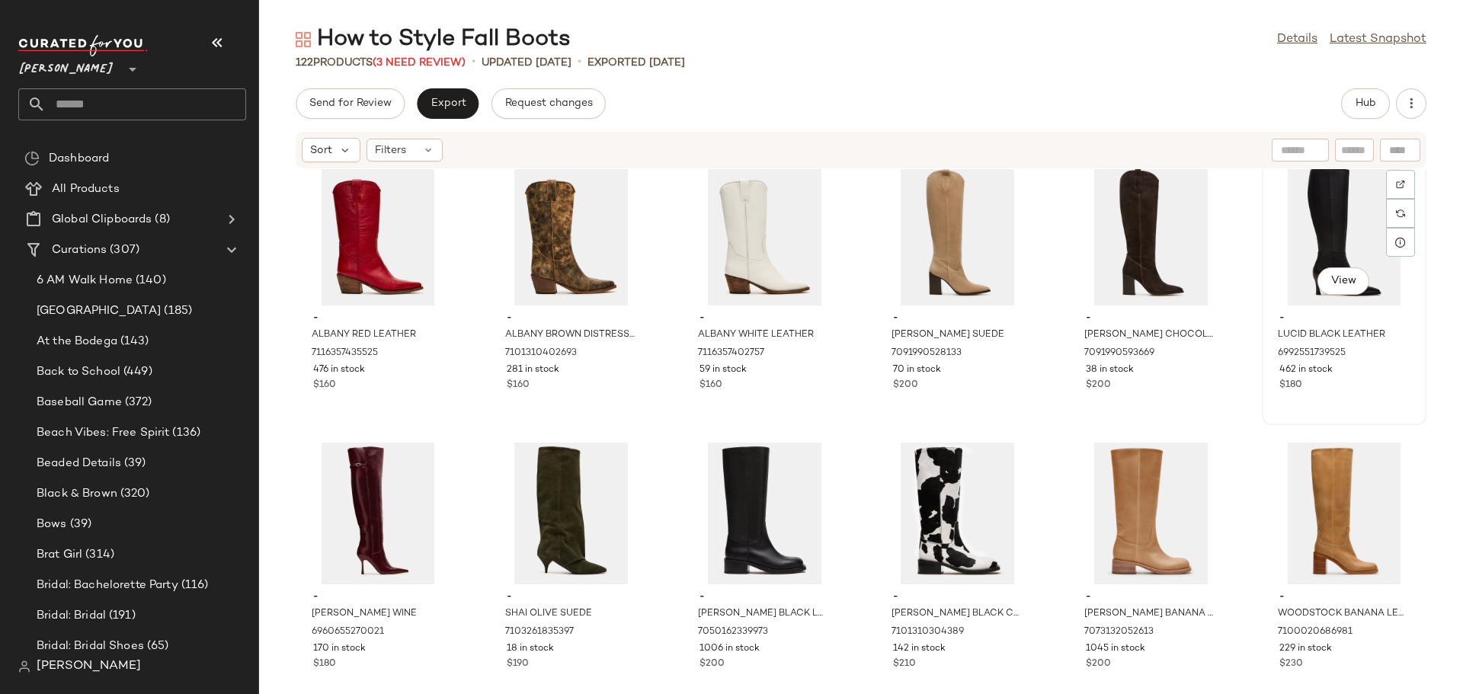
click at [1295, 241] on div "View" at bounding box center [1344, 235] width 154 height 142
click at [565, 500] on div "View" at bounding box center [571, 514] width 154 height 142
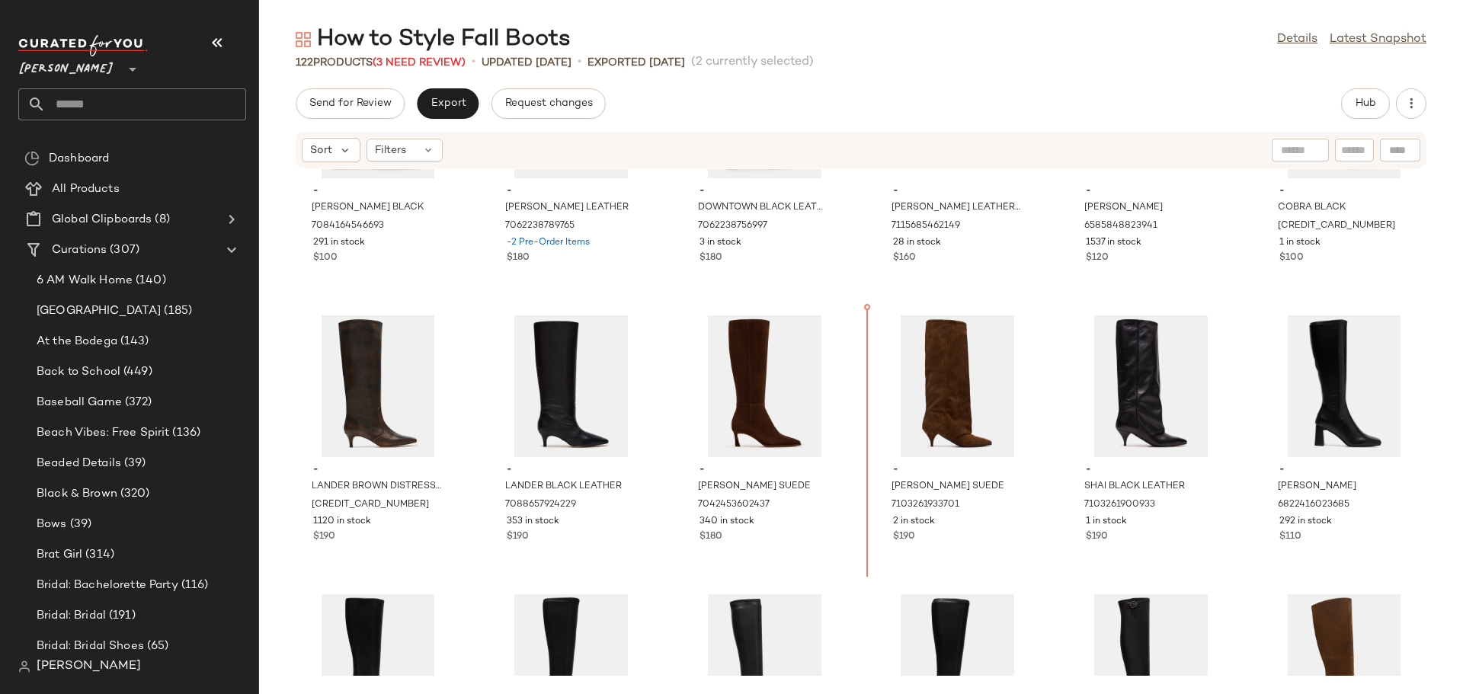
scroll to position [1262, 0]
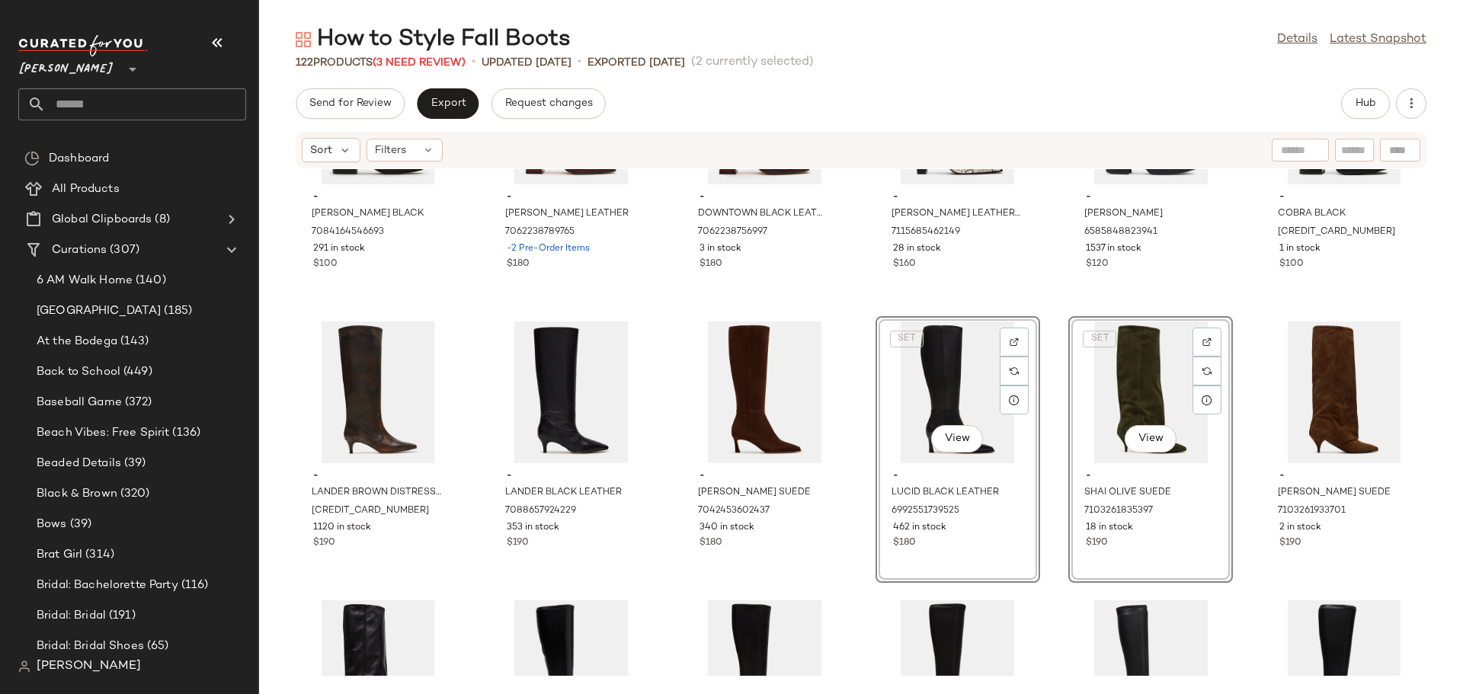
click at [857, 535] on div "- CIARA BLACK 7084164546693 291 in stock $100 - DOWNTOWN BROWN LEATHER 70622387…" at bounding box center [861, 422] width 1204 height 507
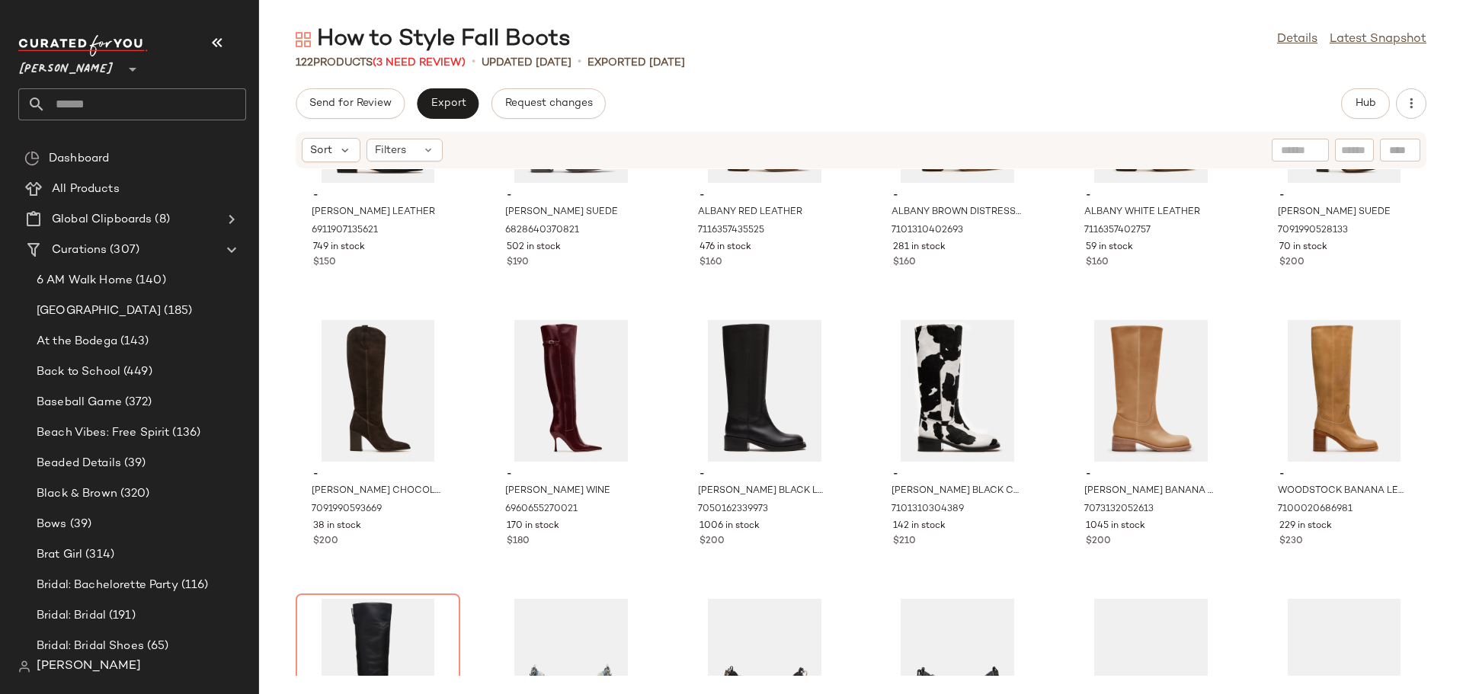
scroll to position [2405, 0]
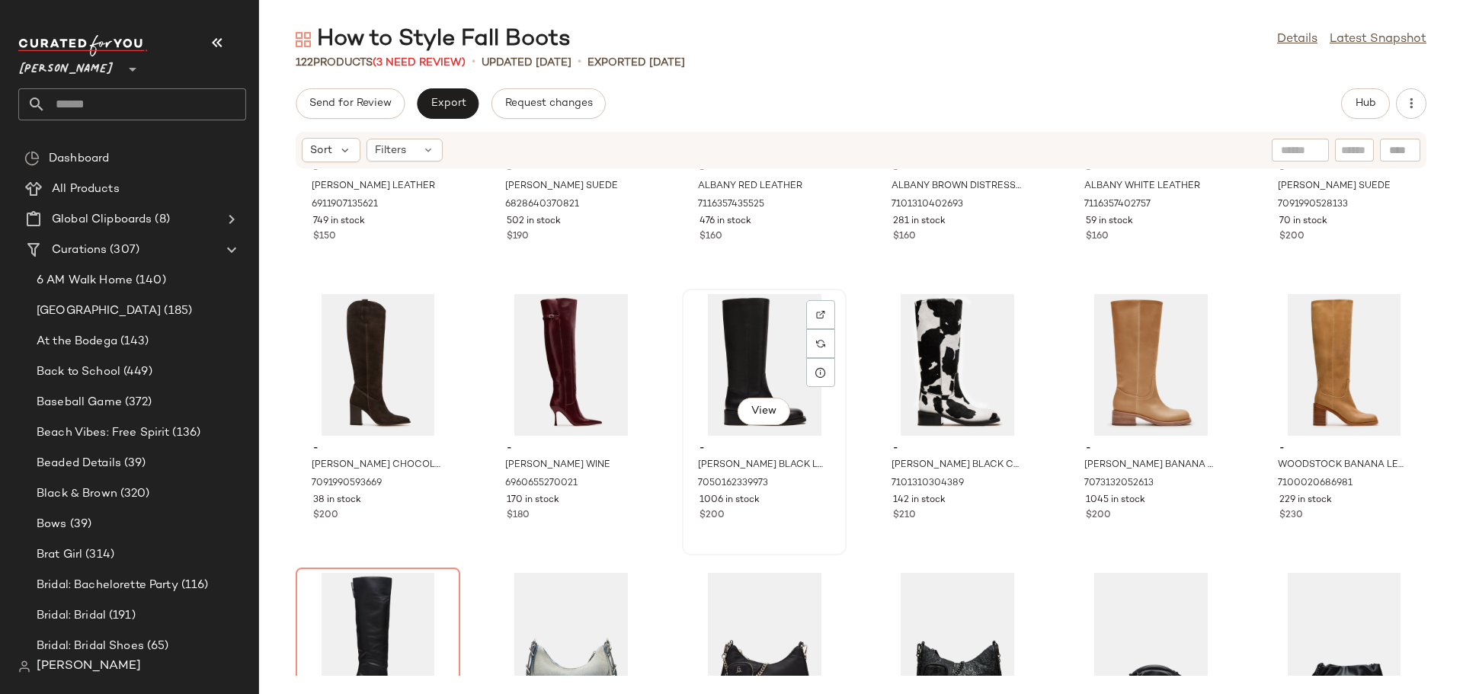
click at [761, 522] on div "$200" at bounding box center [764, 516] width 130 height 14
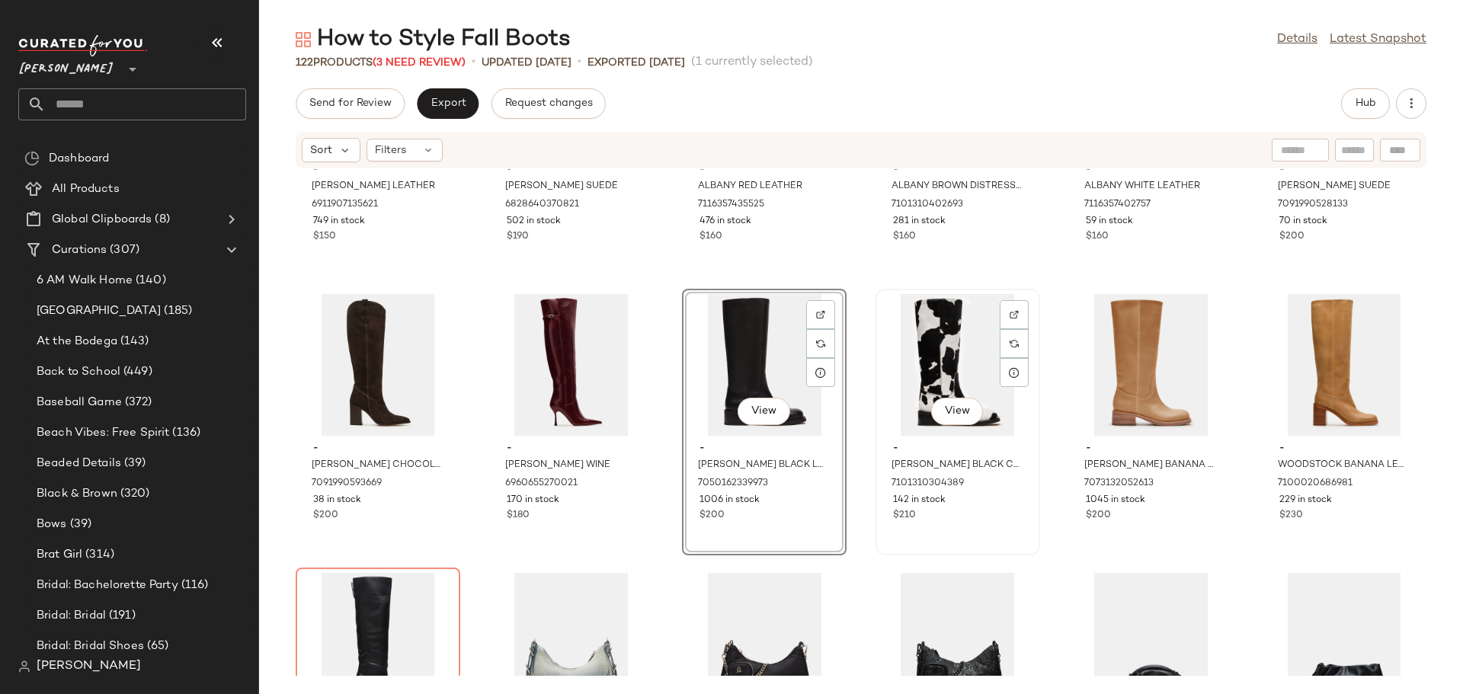
click at [971, 518] on div "$210" at bounding box center [958, 516] width 130 height 14
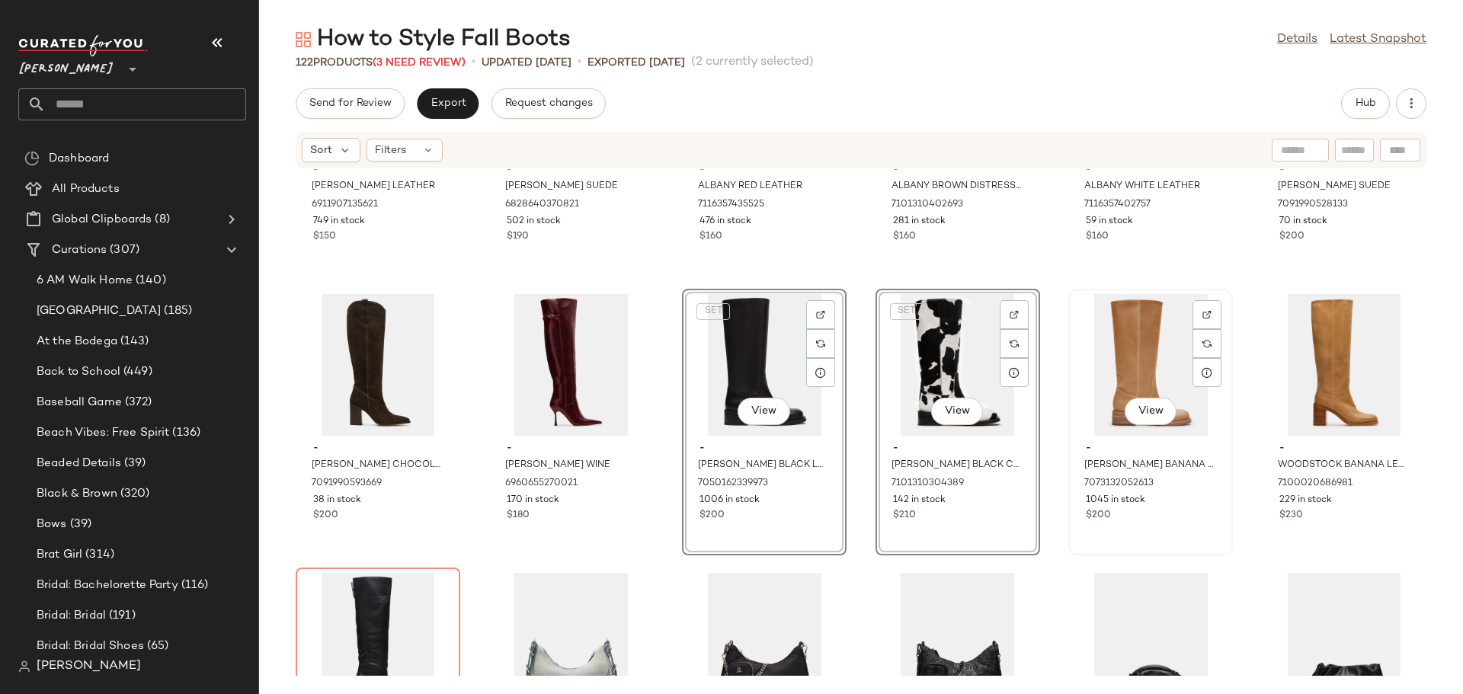
click at [1167, 519] on div "$200" at bounding box center [1151, 516] width 130 height 14
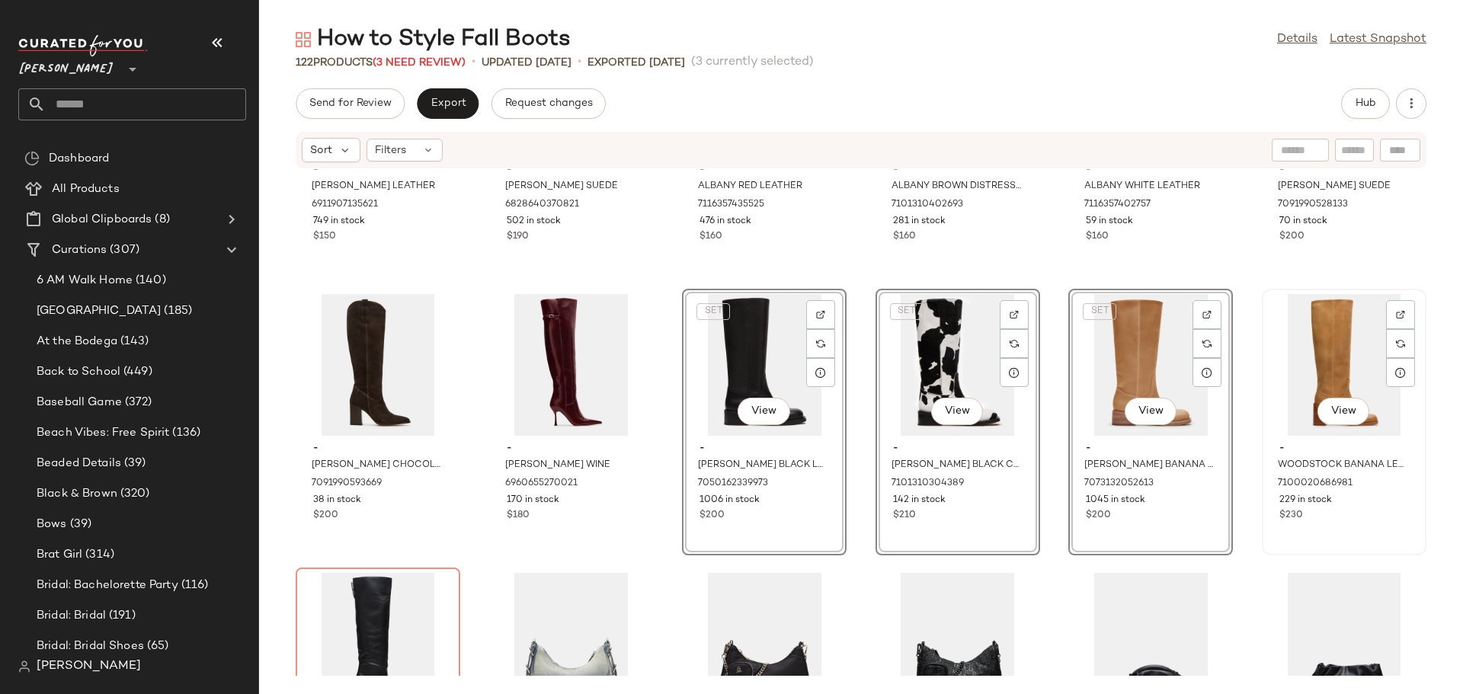
click at [1352, 526] on div "View - WOODSTOCK BANANA LEATHER 7100020686981 229 in stock $230" at bounding box center [1344, 422] width 162 height 264
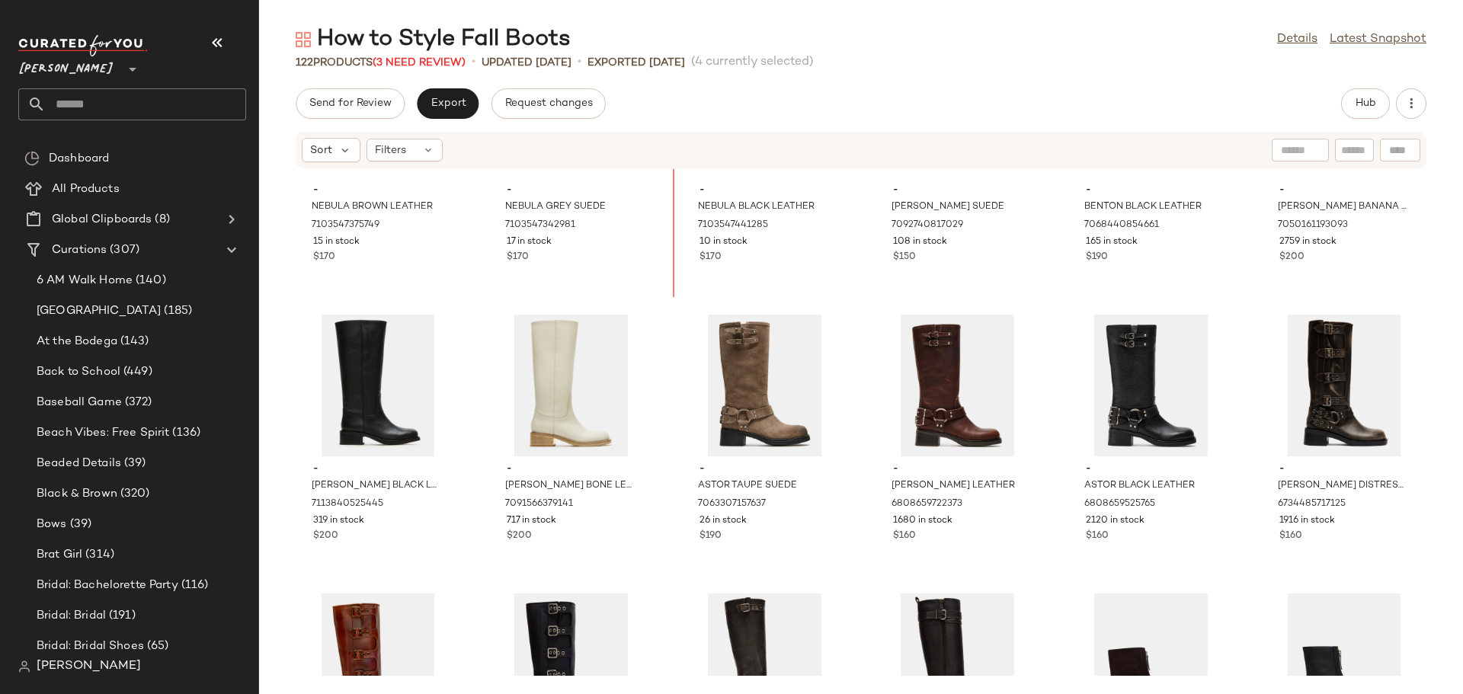
scroll to position [429, 0]
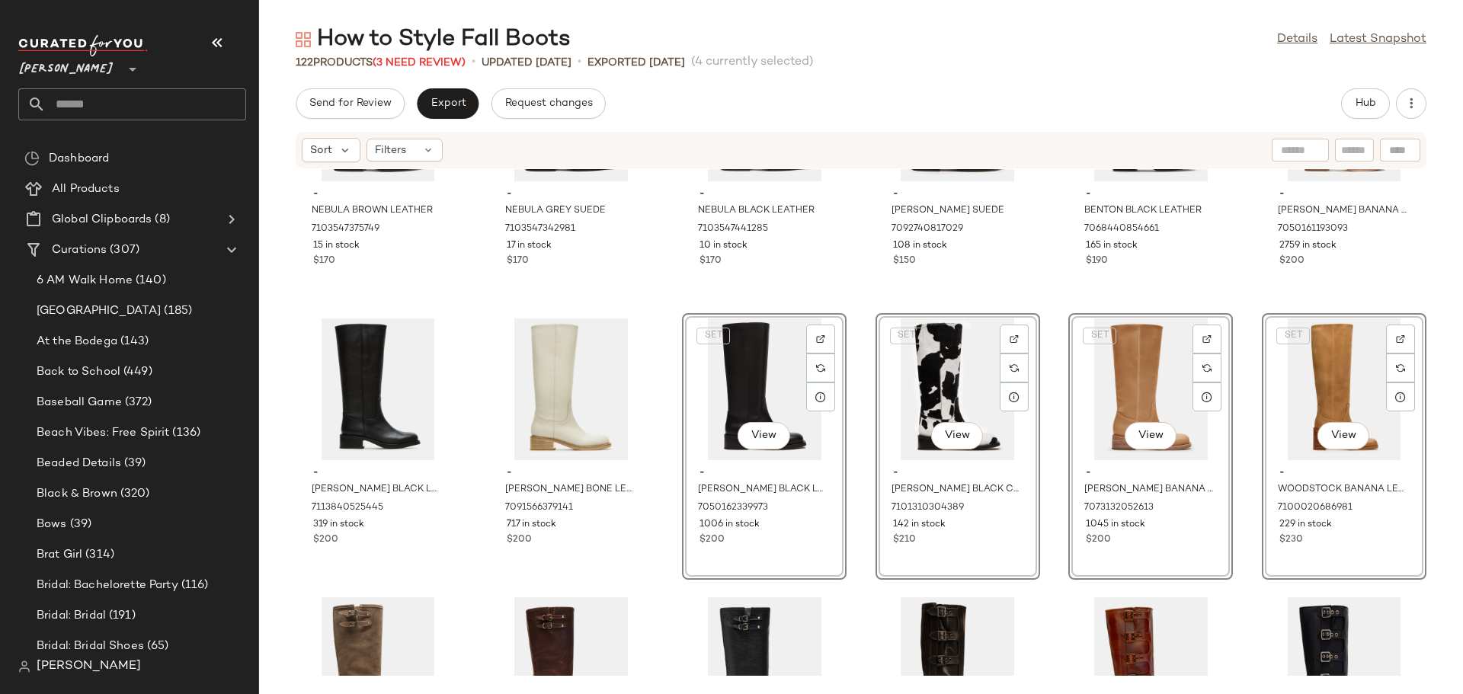
click at [654, 526] on div "- NEBULA BROWN LEATHER 7103547375749 15 in stock $170 - NEBULA GREY SUEDE 71035…" at bounding box center [861, 422] width 1204 height 507
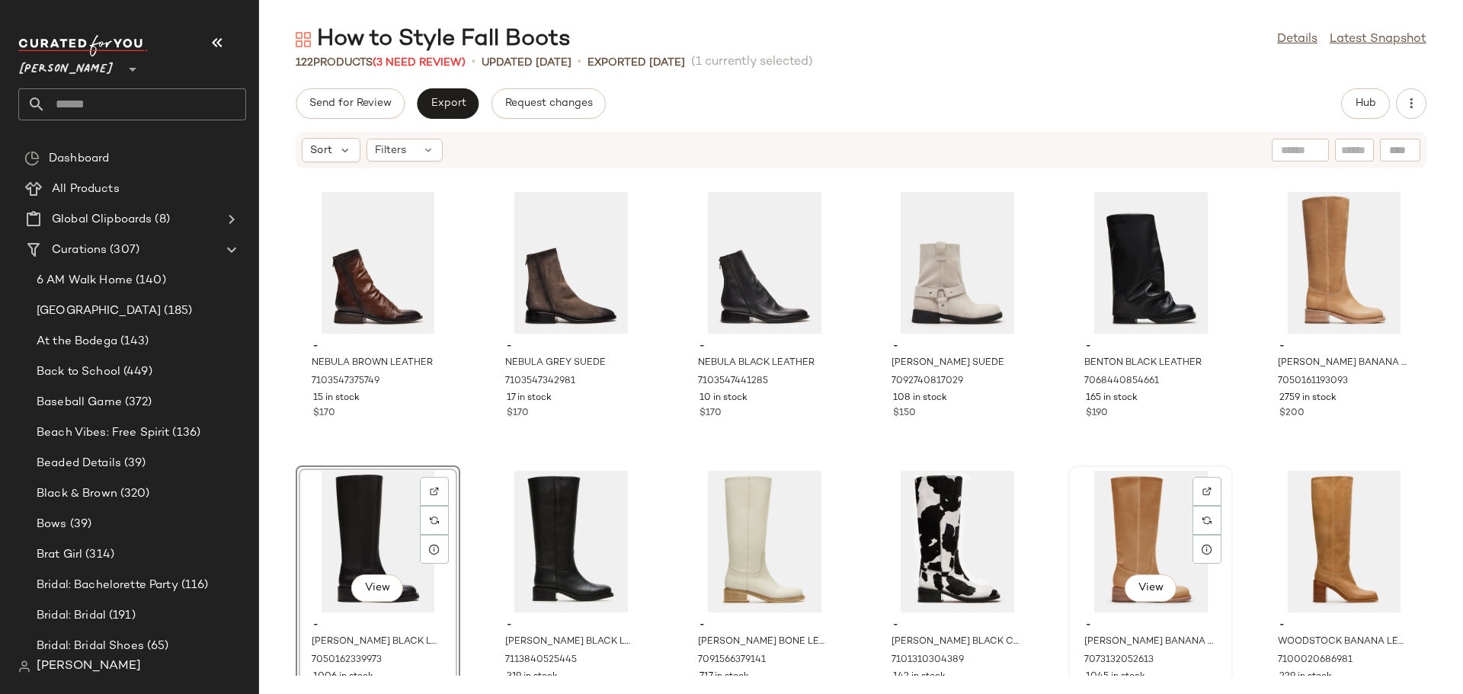
scroll to position [353, 0]
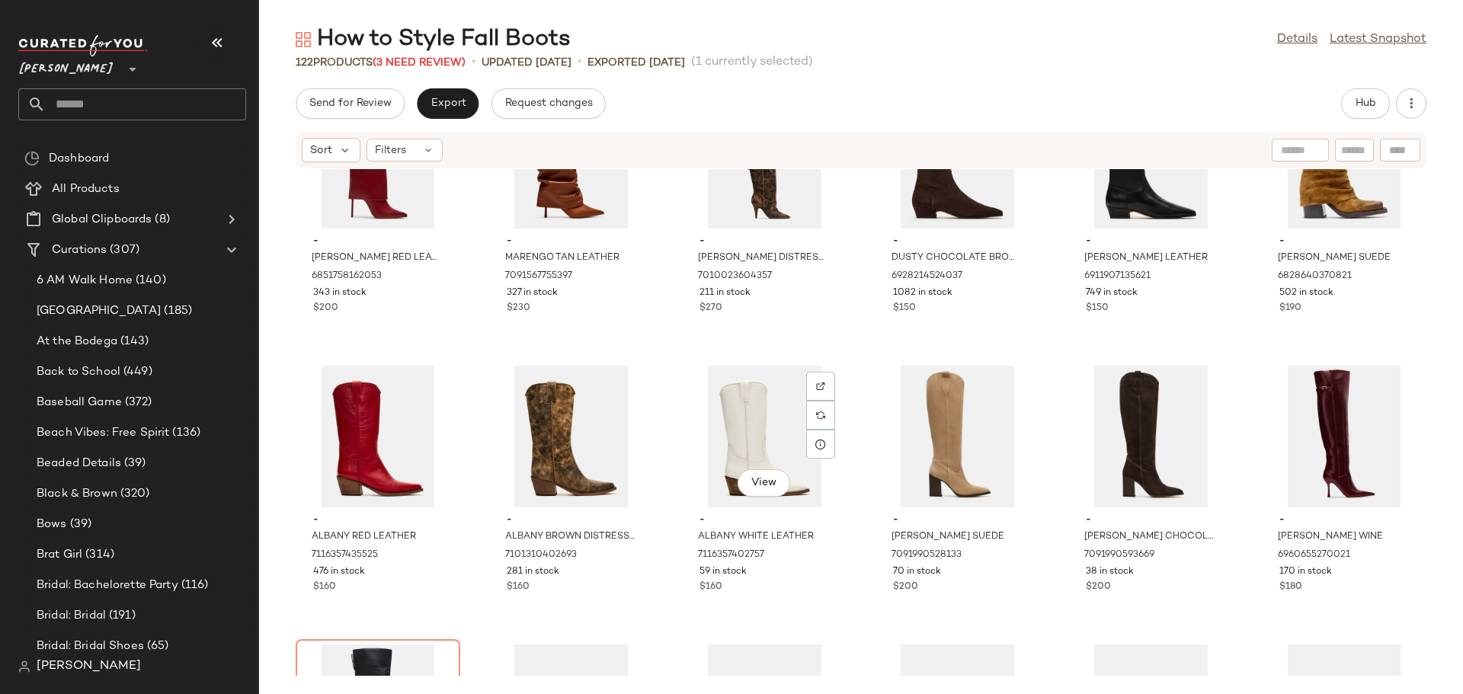
scroll to position [2181, 0]
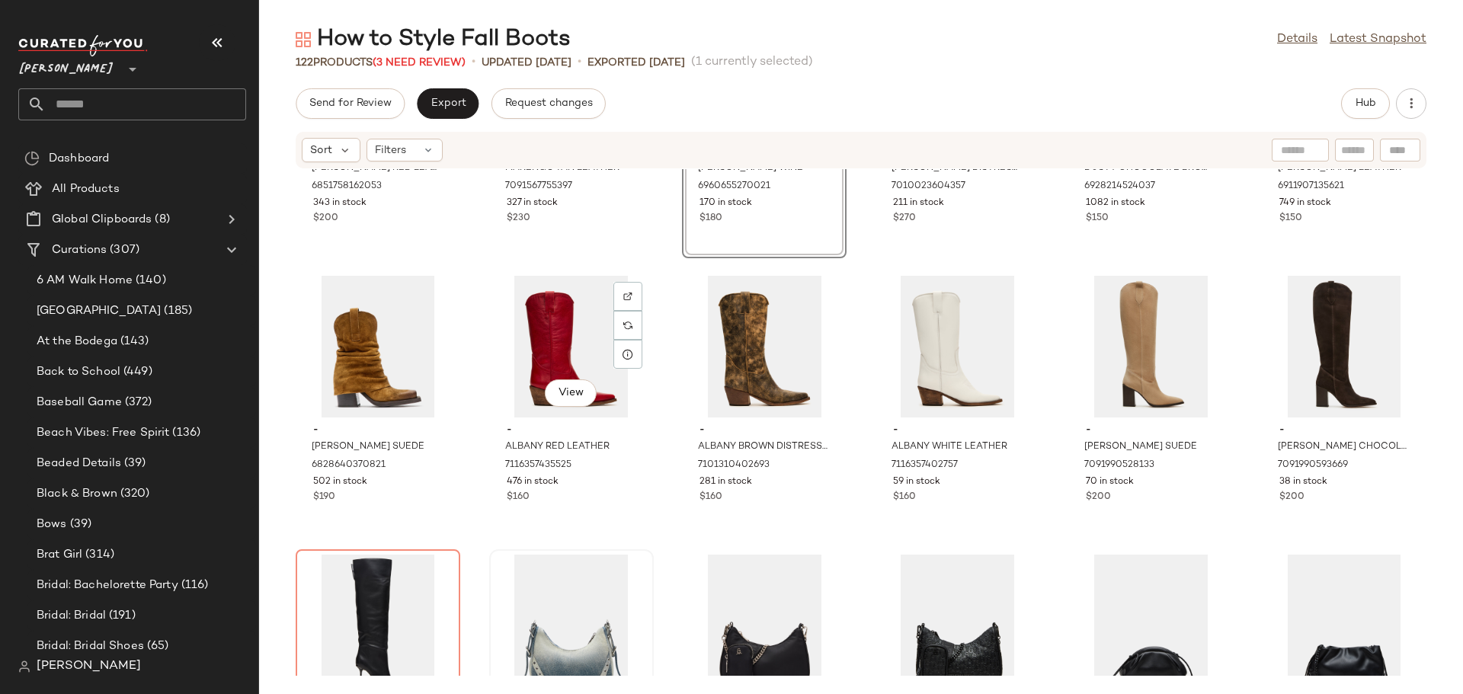
scroll to position [2486, 0]
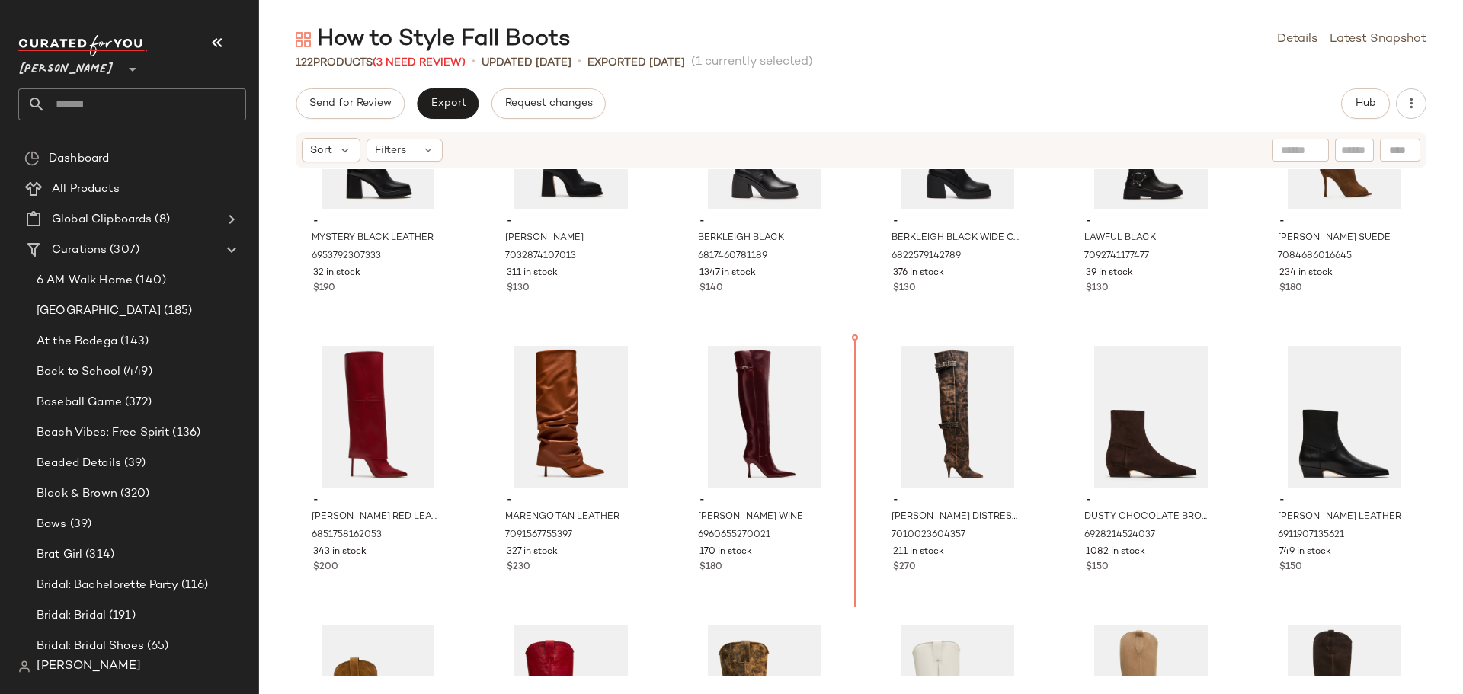
scroll to position [2075, 0]
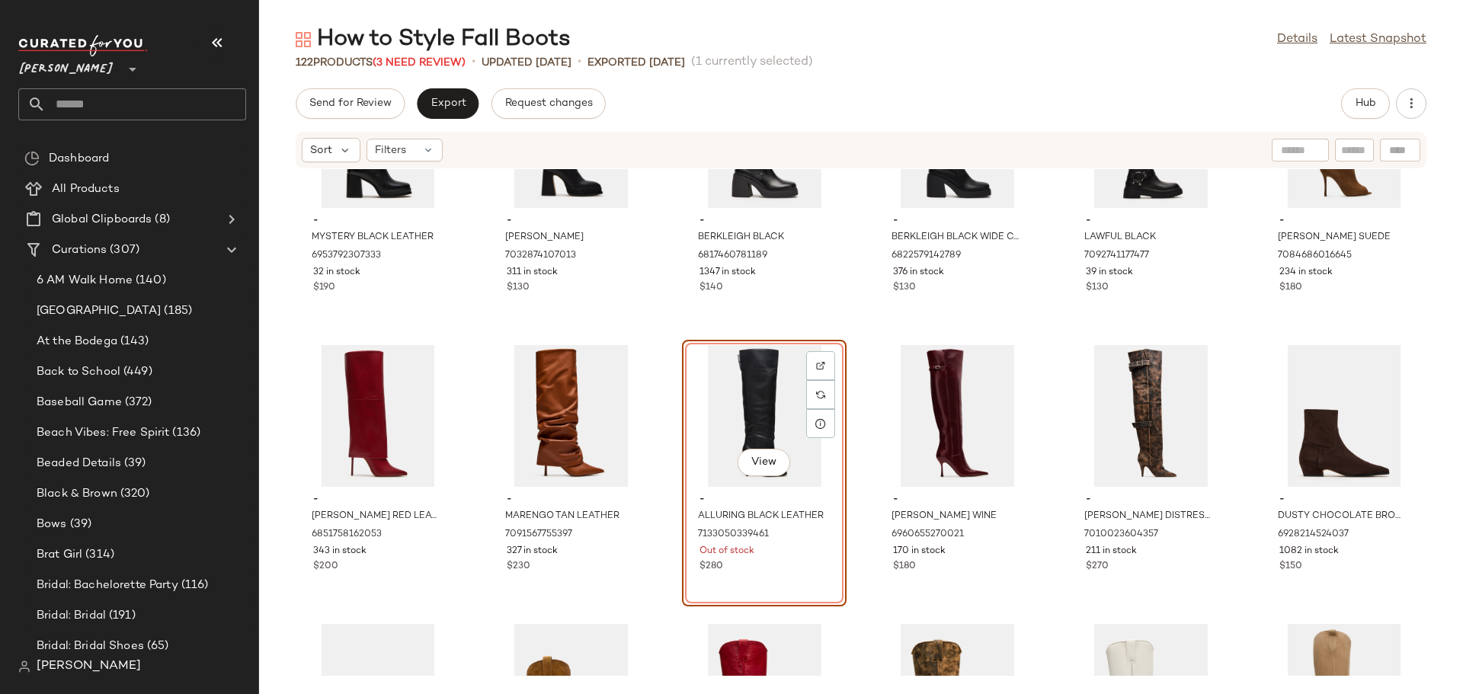
click at [654, 546] on div "- MYSTERY BLACK LEATHER 6953792307333 32 in stock $190 - MYNDIE BLACK 703287410…" at bounding box center [861, 422] width 1204 height 507
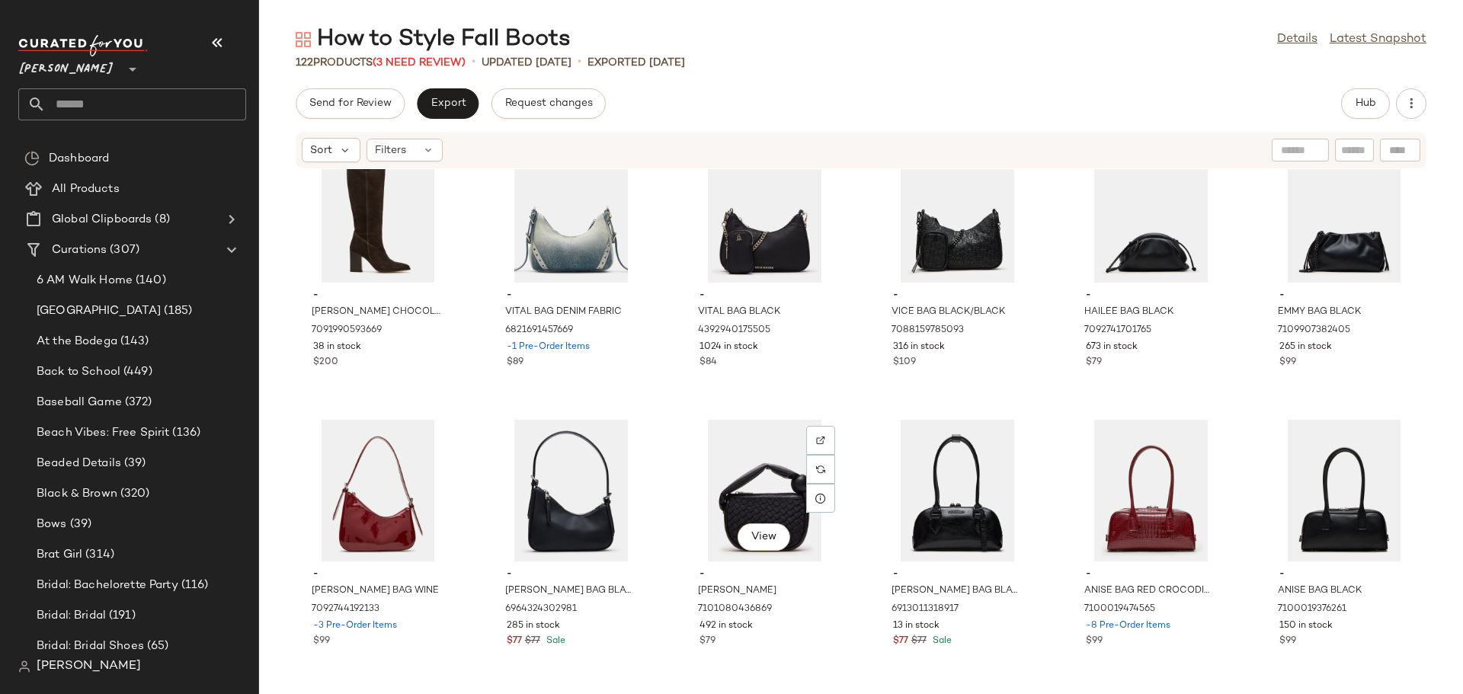
scroll to position [2685, 0]
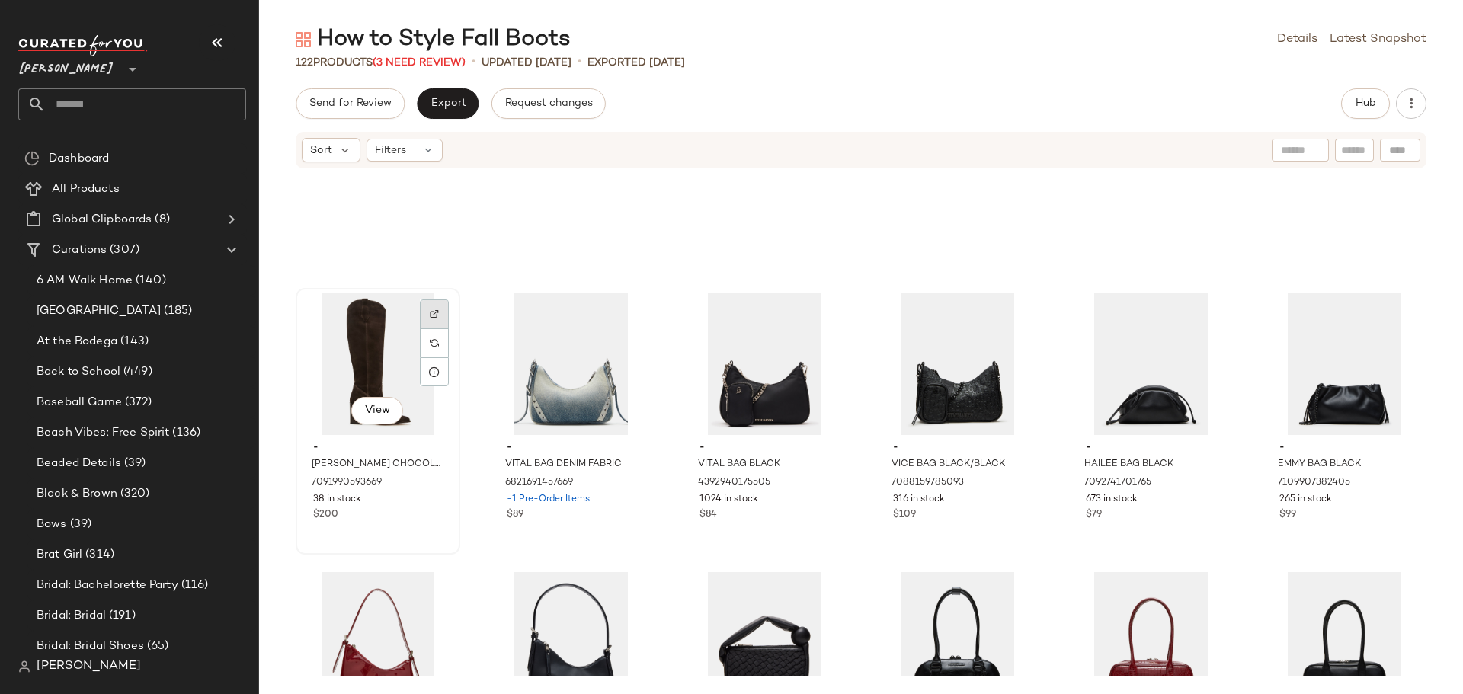
click at [437, 312] on img at bounding box center [434, 313] width 9 height 9
click at [430, 141] on div "Filters" at bounding box center [404, 150] width 76 height 23
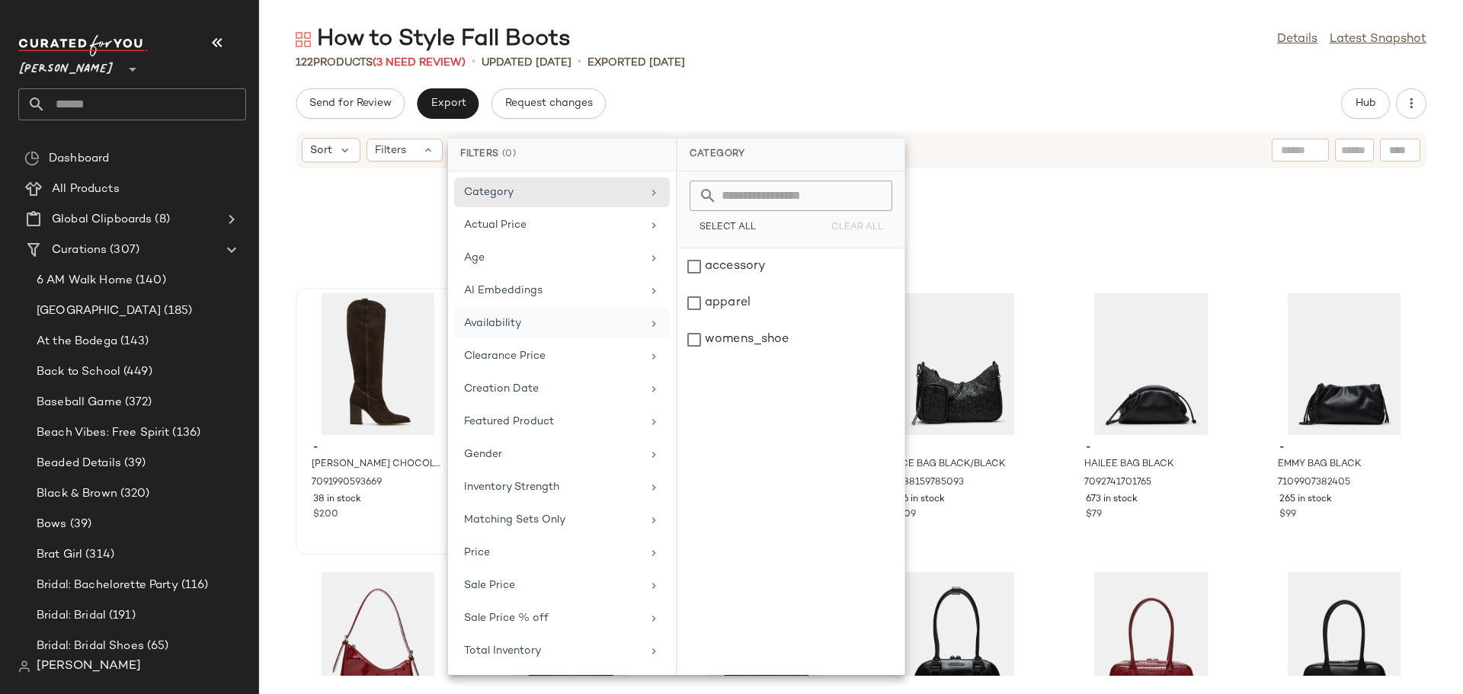
click at [481, 341] on div "Availability" at bounding box center [562, 356] width 216 height 30
click at [700, 322] on div "out_of_stock" at bounding box center [790, 340] width 227 height 37
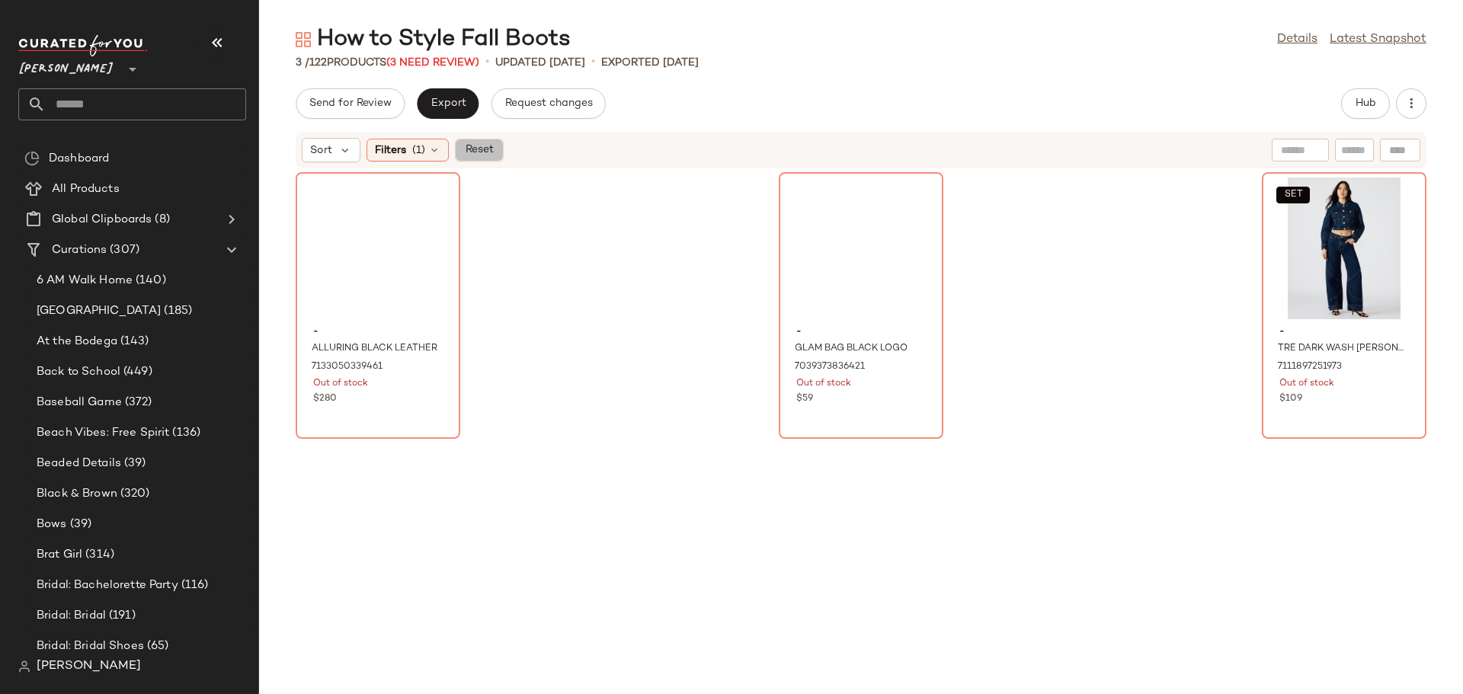
click at [470, 149] on span "Reset" at bounding box center [478, 150] width 29 height 12
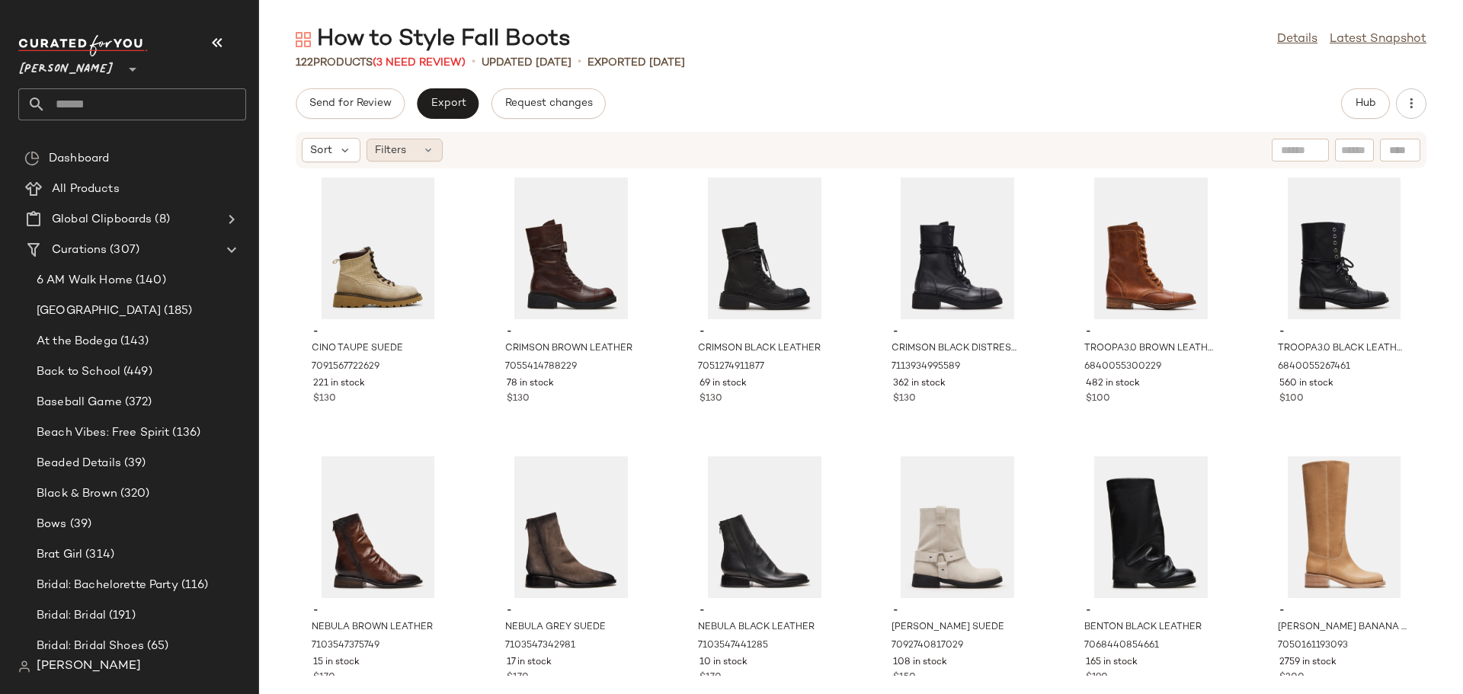
click at [427, 142] on div "Filters" at bounding box center [404, 150] width 76 height 23
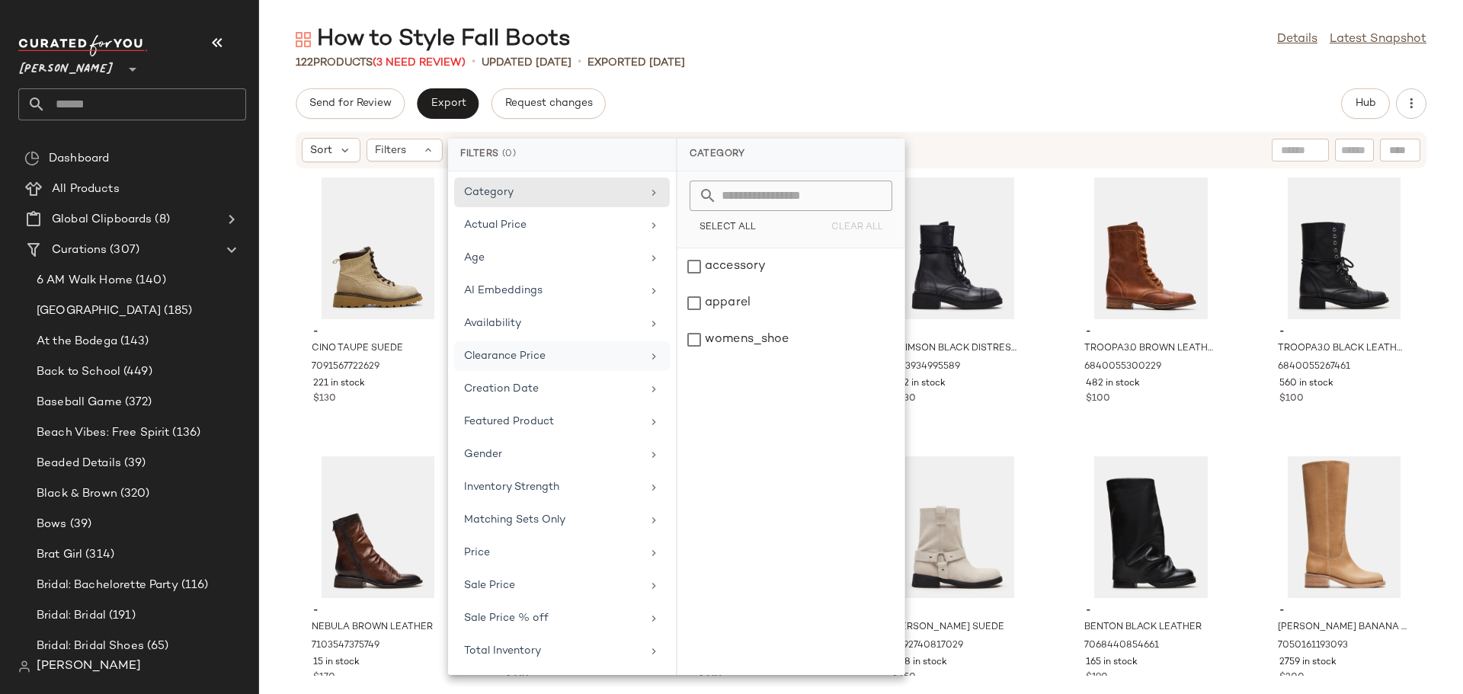
click at [543, 357] on div "Clearance Price" at bounding box center [553, 356] width 178 height 16
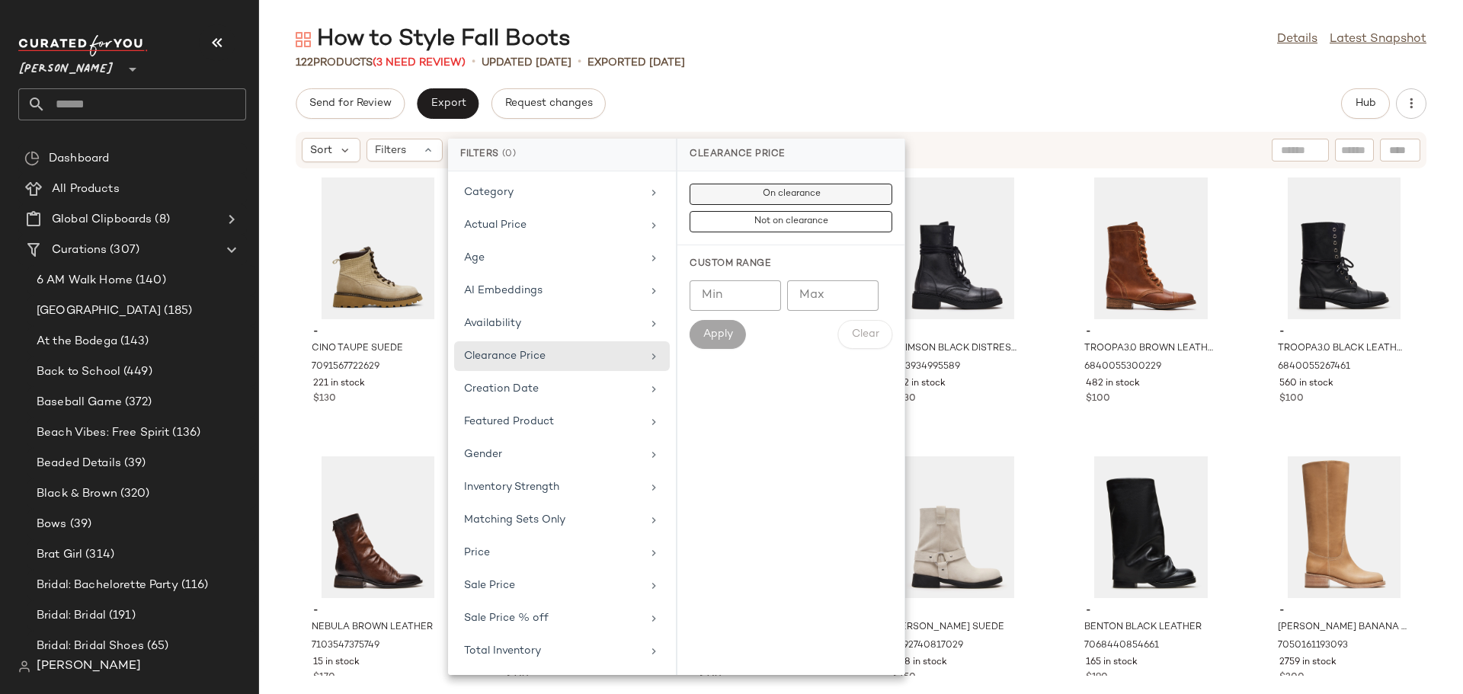
click at [779, 193] on span "On clearance" at bounding box center [790, 194] width 59 height 11
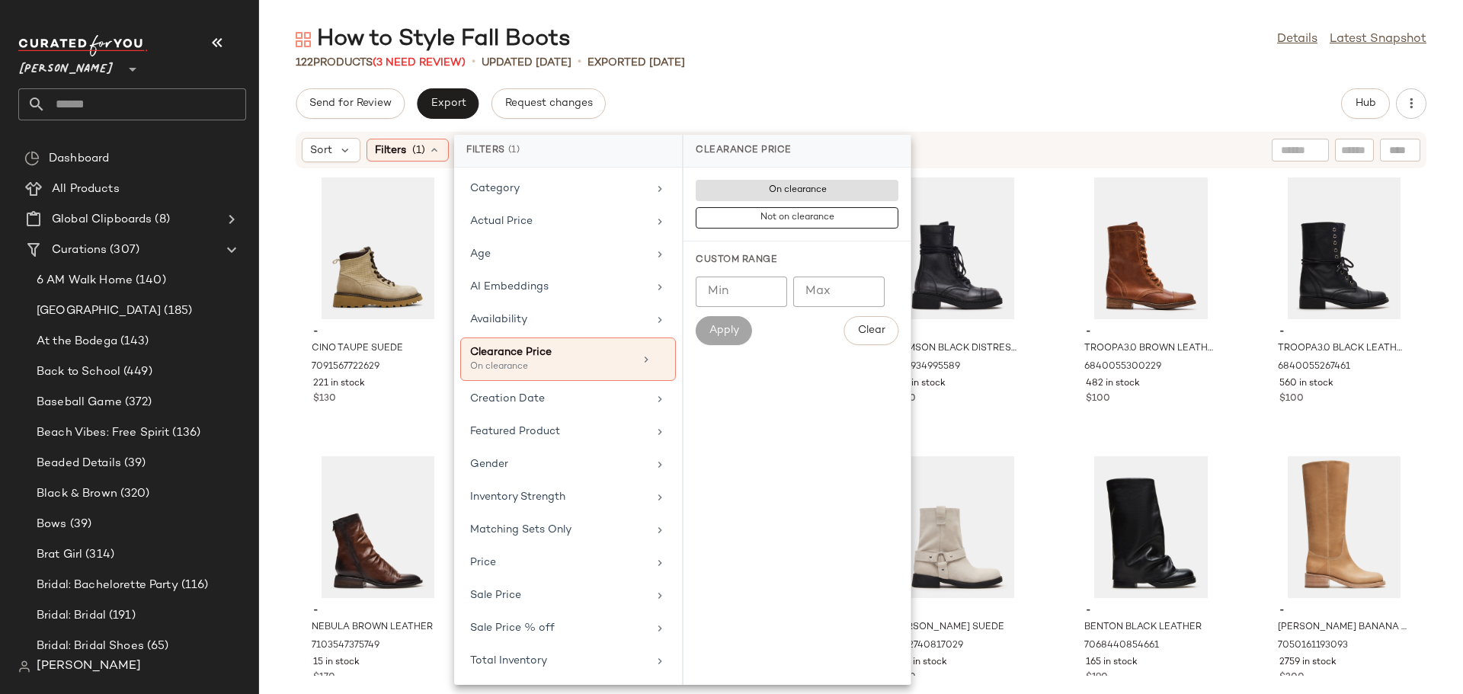
click at [1042, 303] on div "- CINO TAUPE SUEDE 7091567722629 221 in stock $130 - CRIMSON BROWN LEATHER 7055…" at bounding box center [861, 422] width 1204 height 507
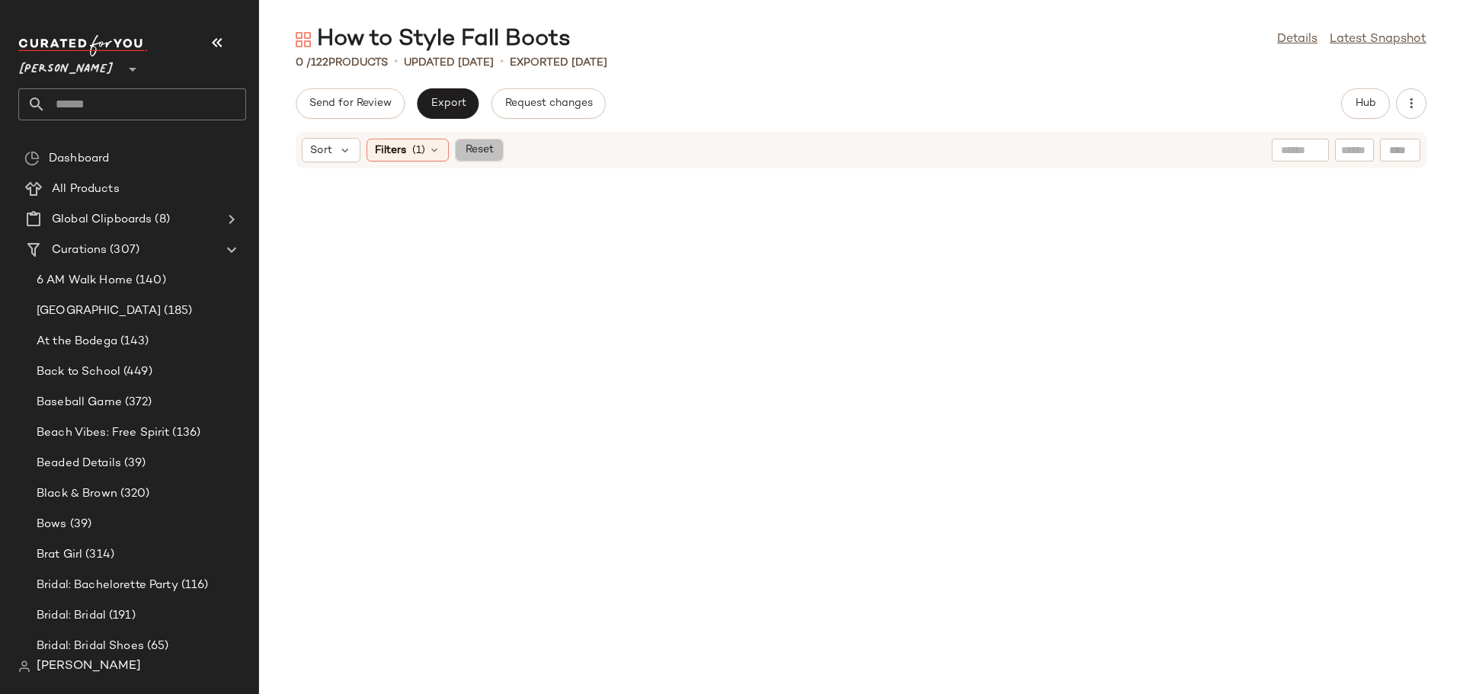
click at [476, 147] on span "Reset" at bounding box center [478, 150] width 29 height 12
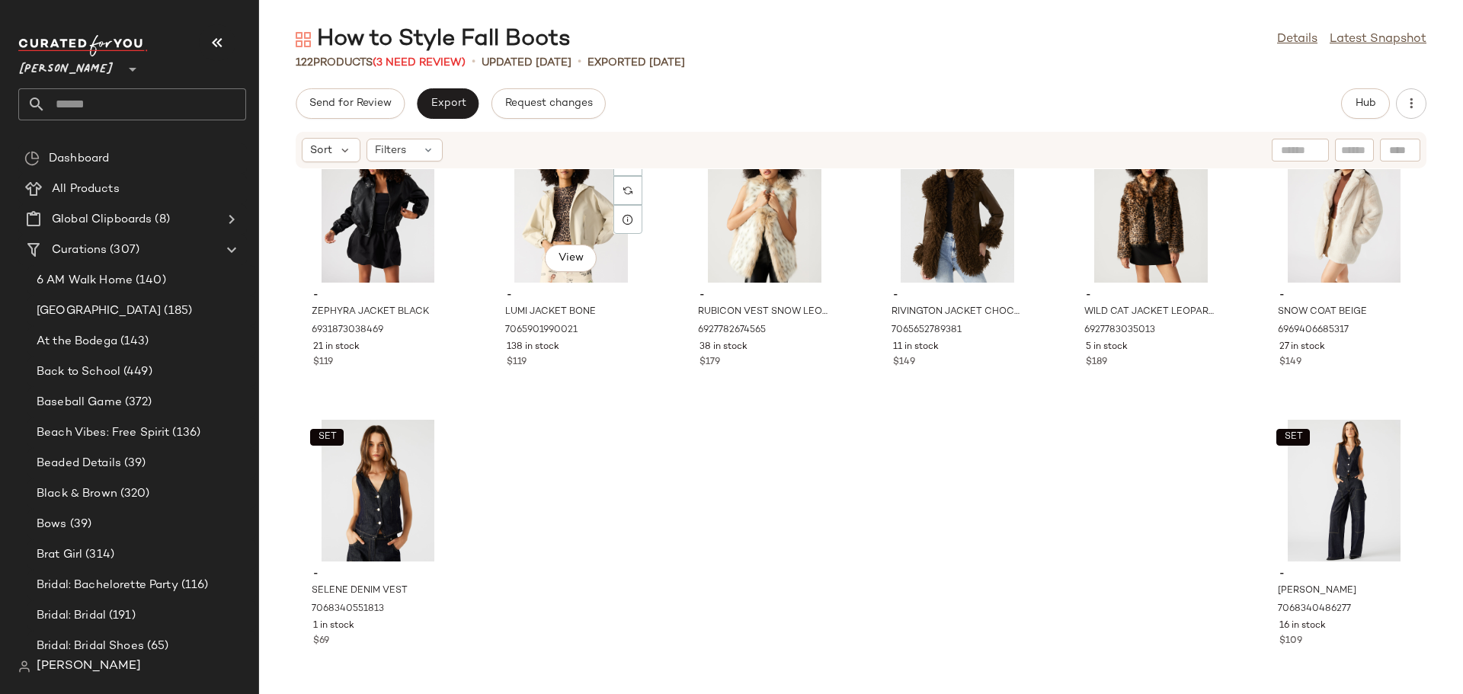
scroll to position [5352, 0]
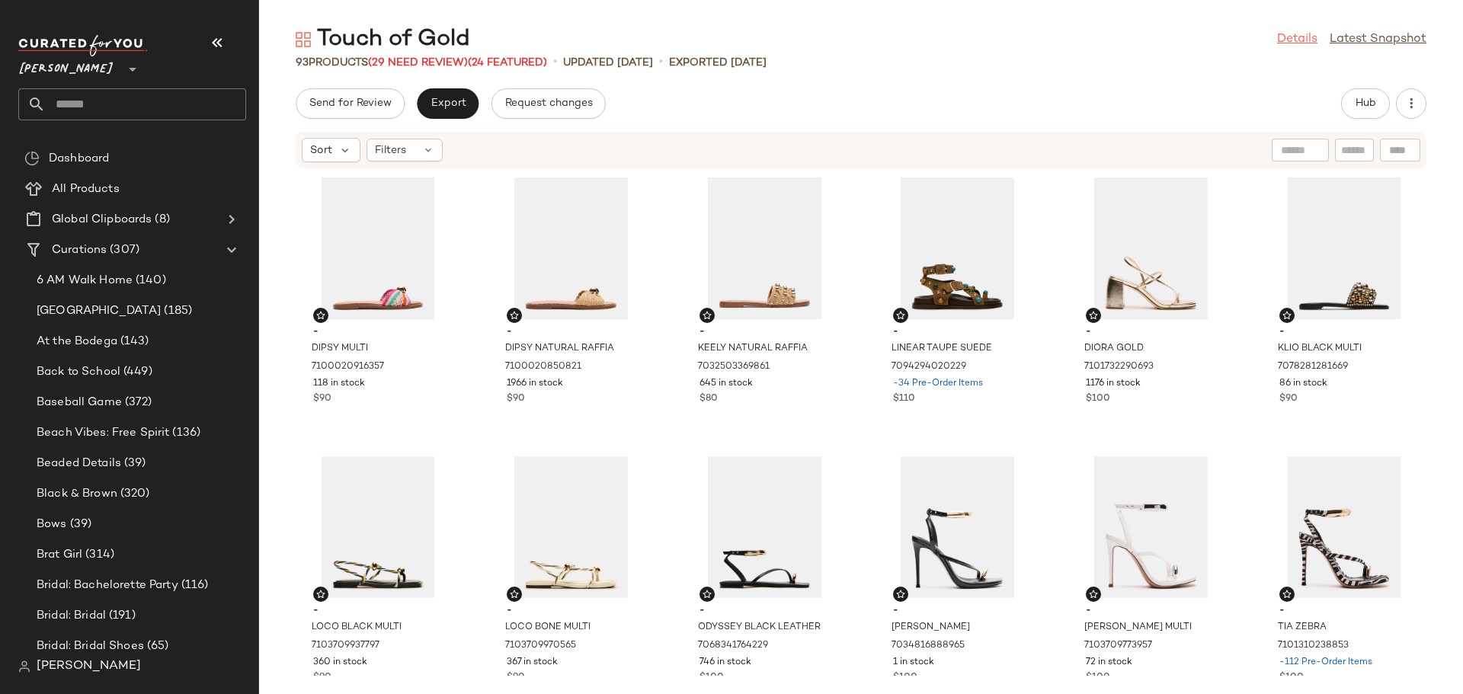
click at [1298, 34] on link "Details" at bounding box center [1297, 39] width 40 height 18
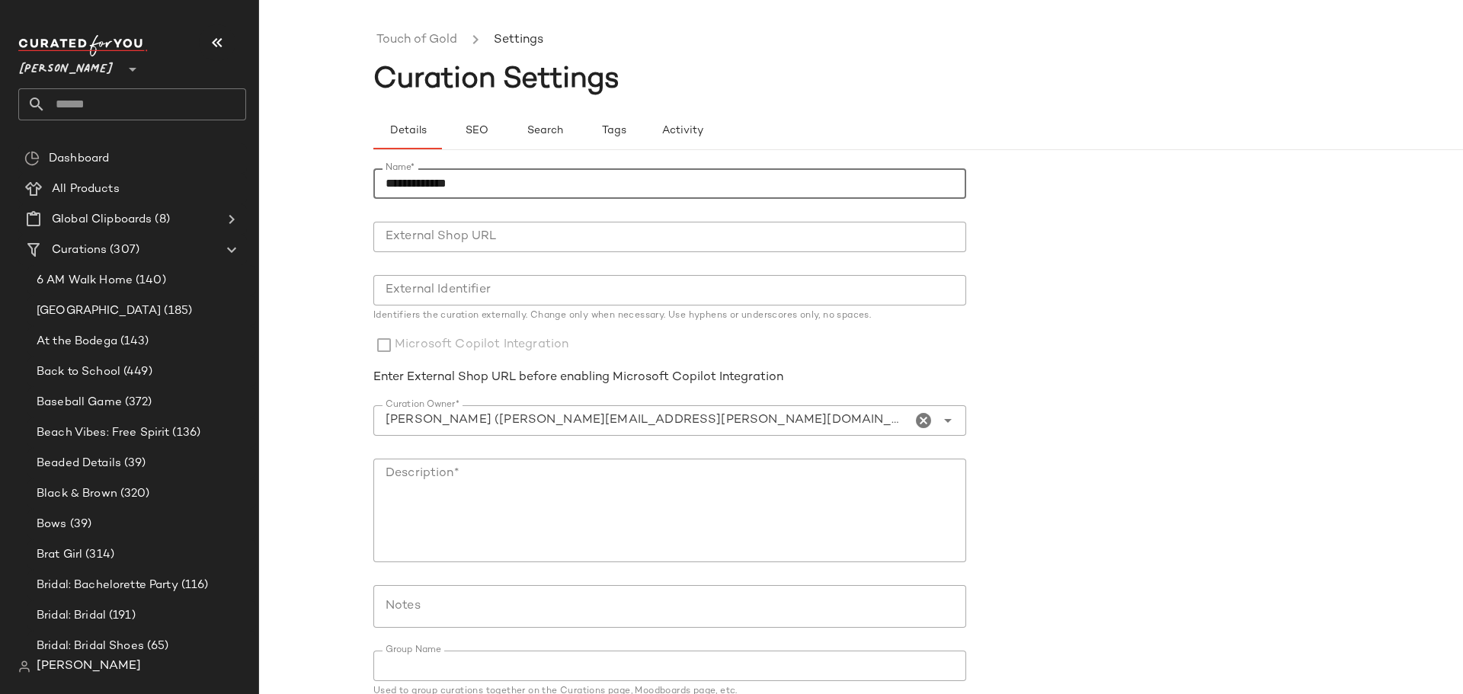
drag, startPoint x: 500, startPoint y: 186, endPoint x: 358, endPoint y: 187, distance: 141.7
click at [358, 187] on div "**********" at bounding box center [731, 359] width 1463 height 670
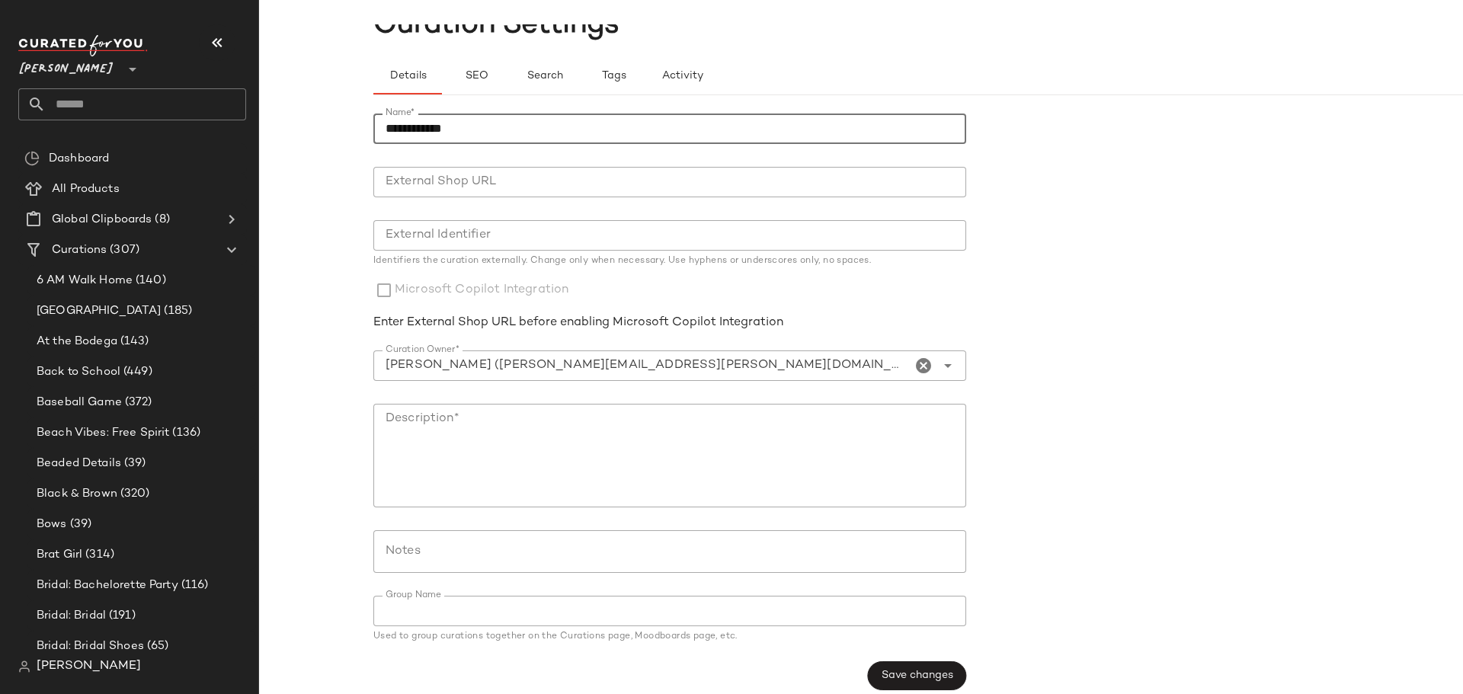
scroll to position [70, 0]
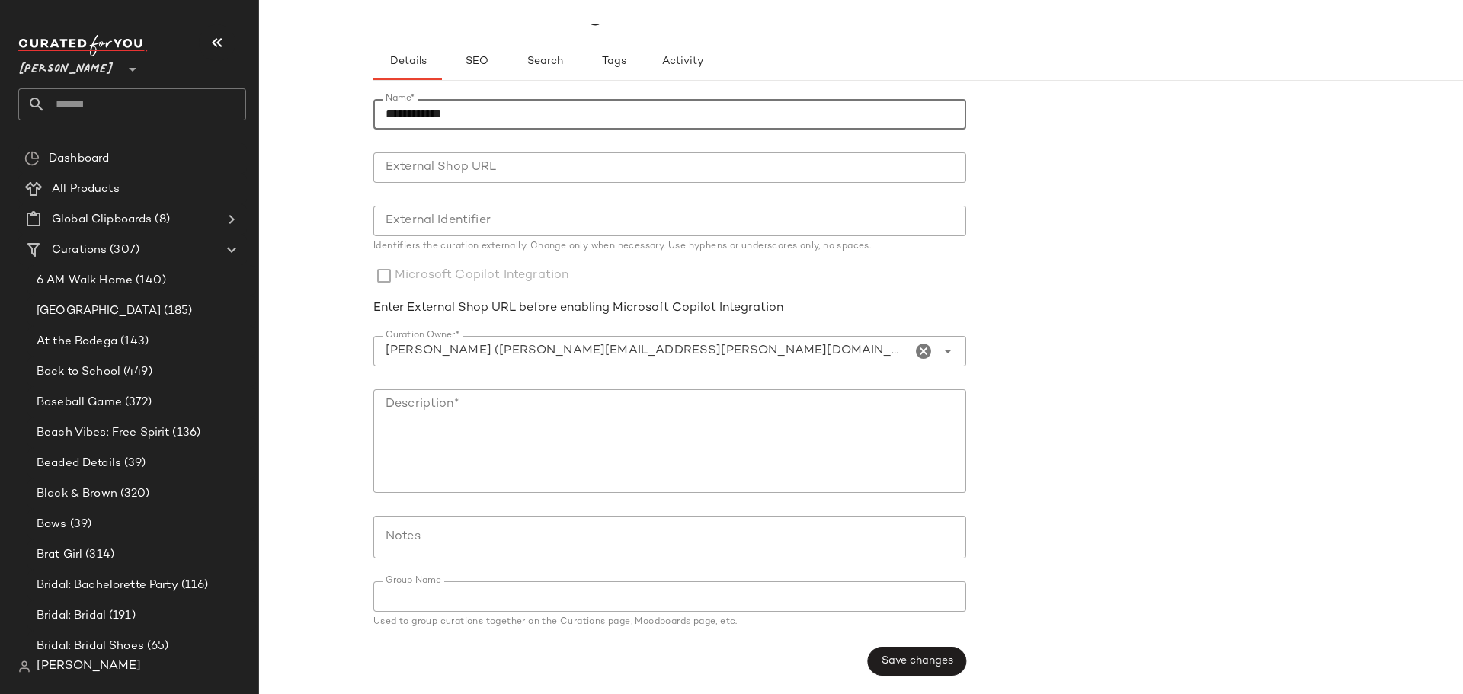
type input "**********"
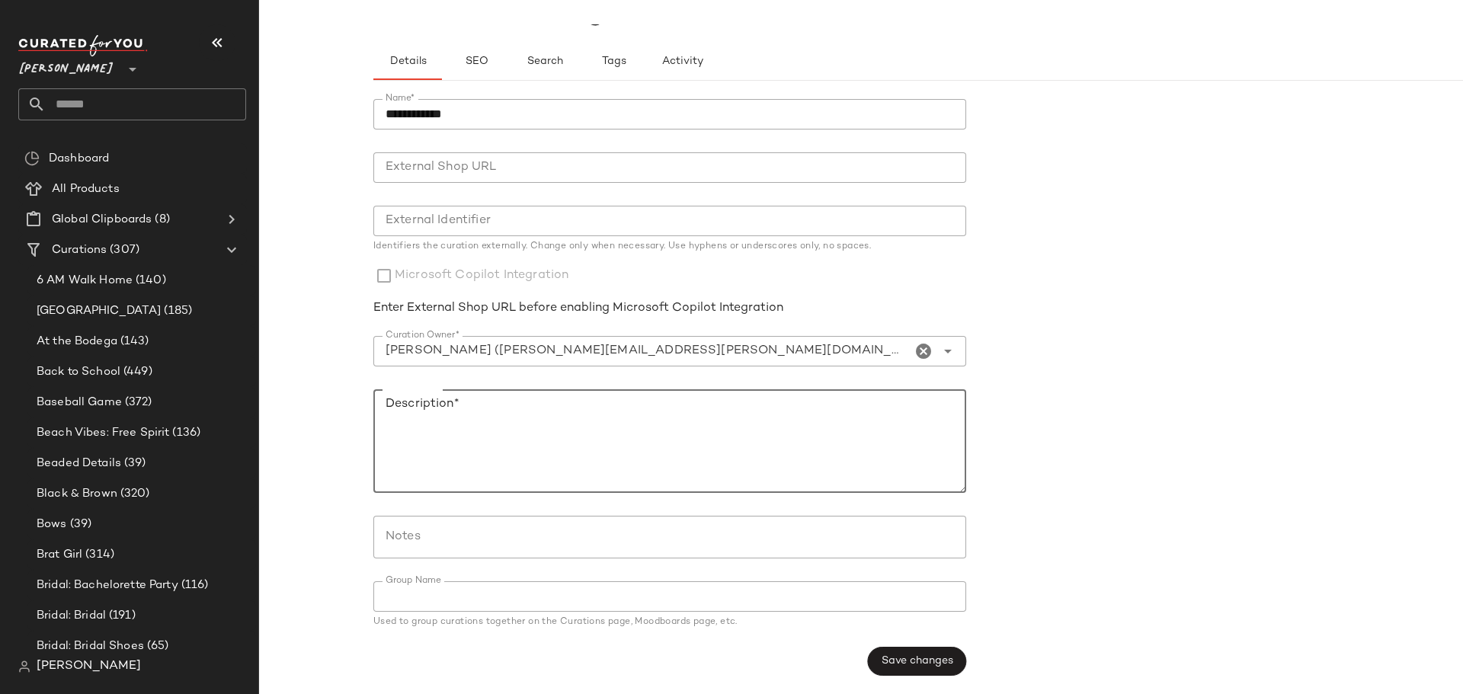
click at [417, 424] on textarea "Description*" at bounding box center [669, 441] width 593 height 104
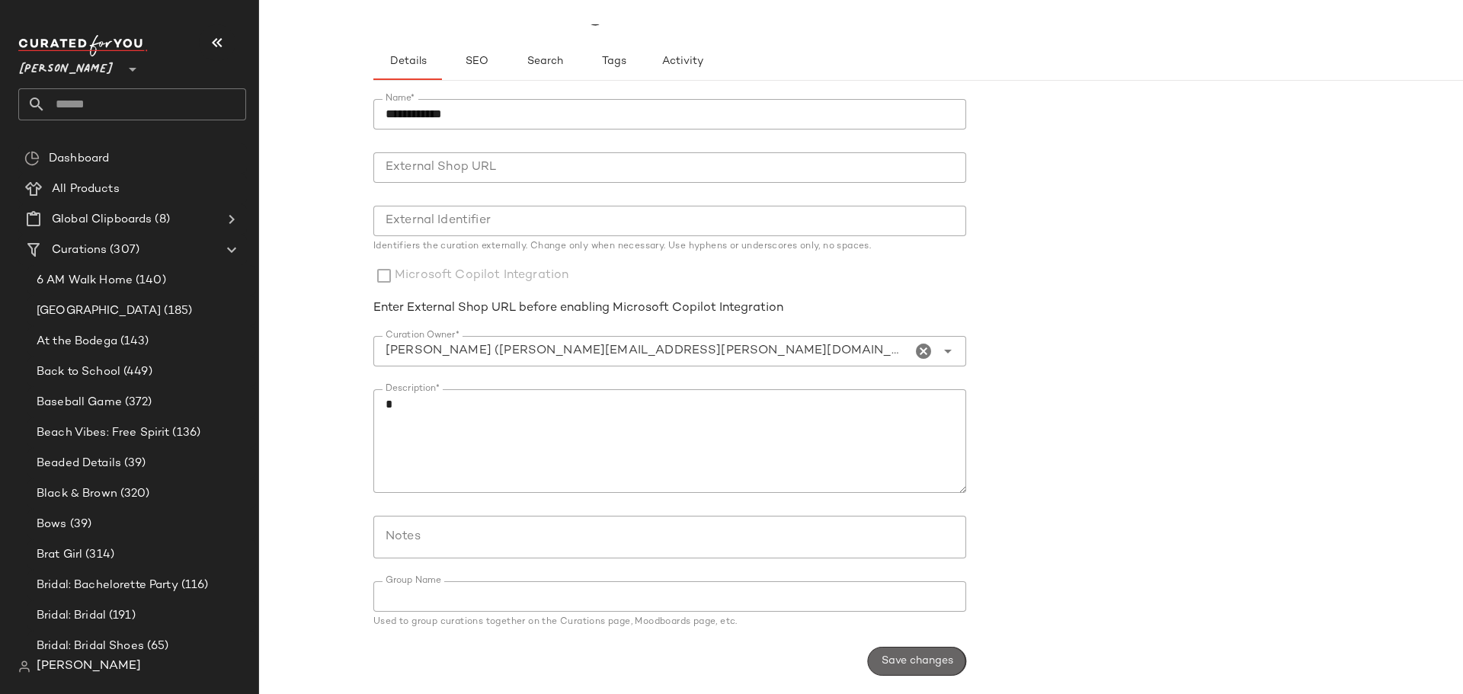
click at [936, 661] on span "Save changes" at bounding box center [917, 661] width 72 height 12
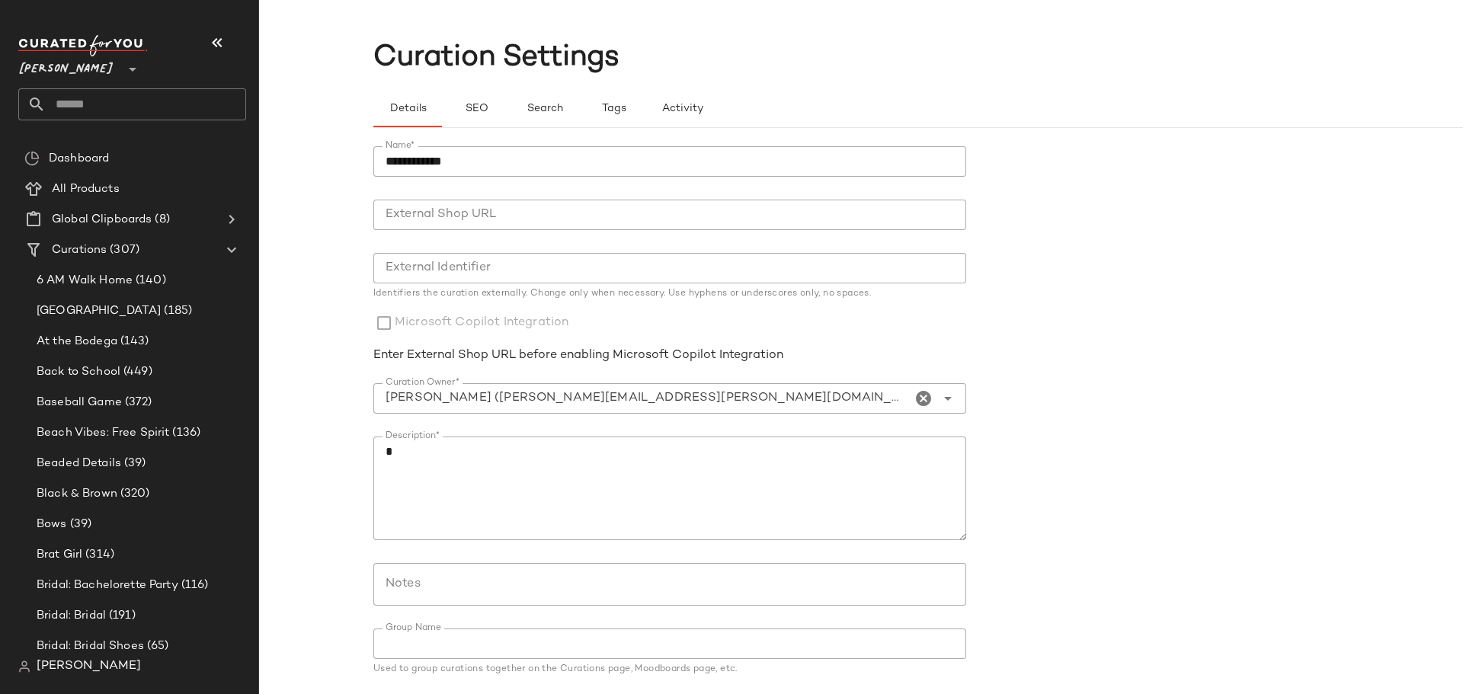
scroll to position [0, 0]
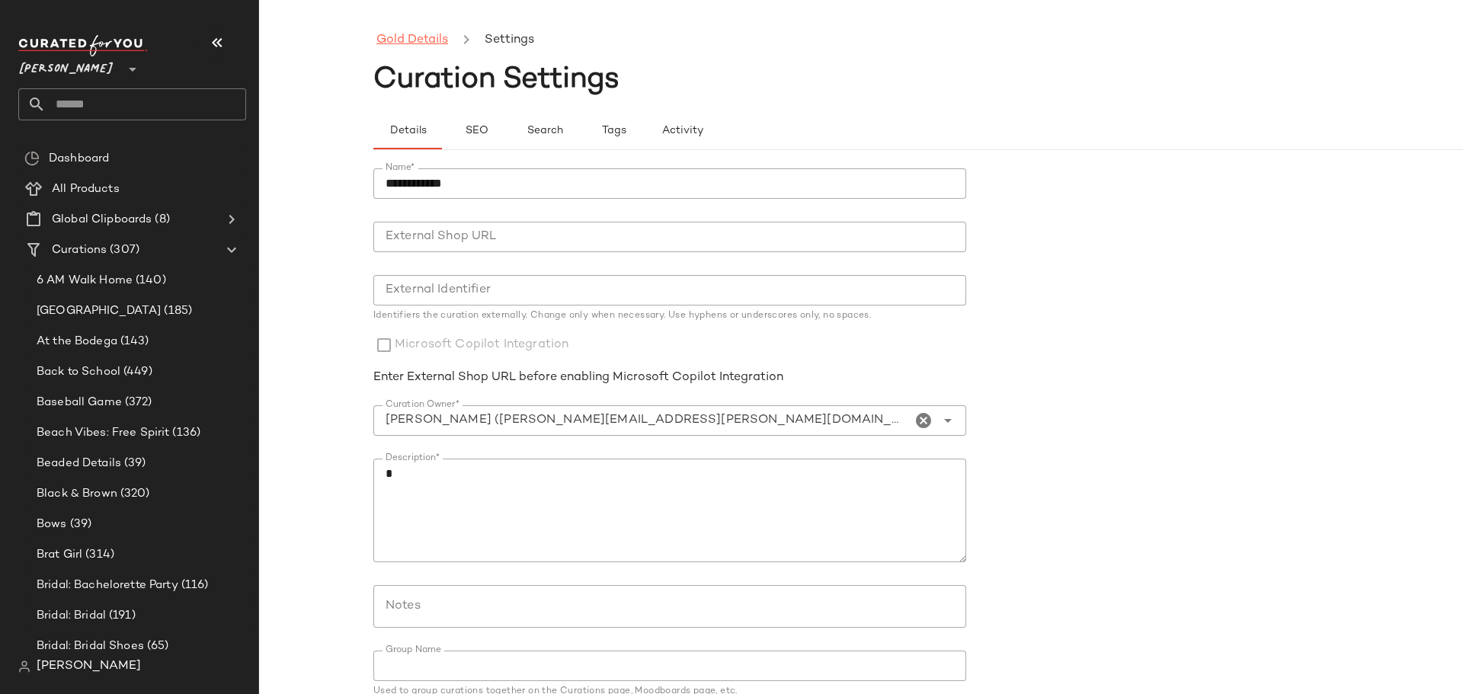
click at [434, 39] on link "Gold Details" at bounding box center [412, 40] width 72 height 20
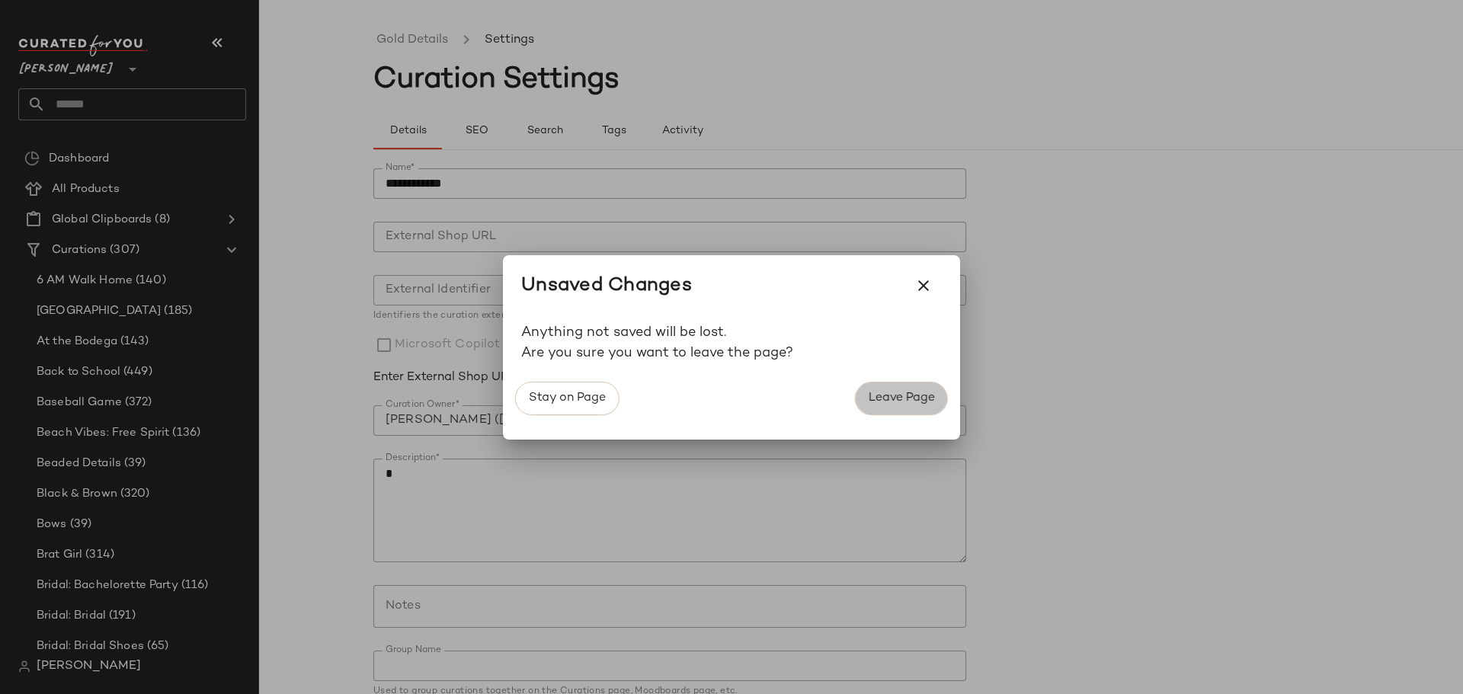
click at [885, 402] on span "Leave Page" at bounding box center [901, 398] width 67 height 14
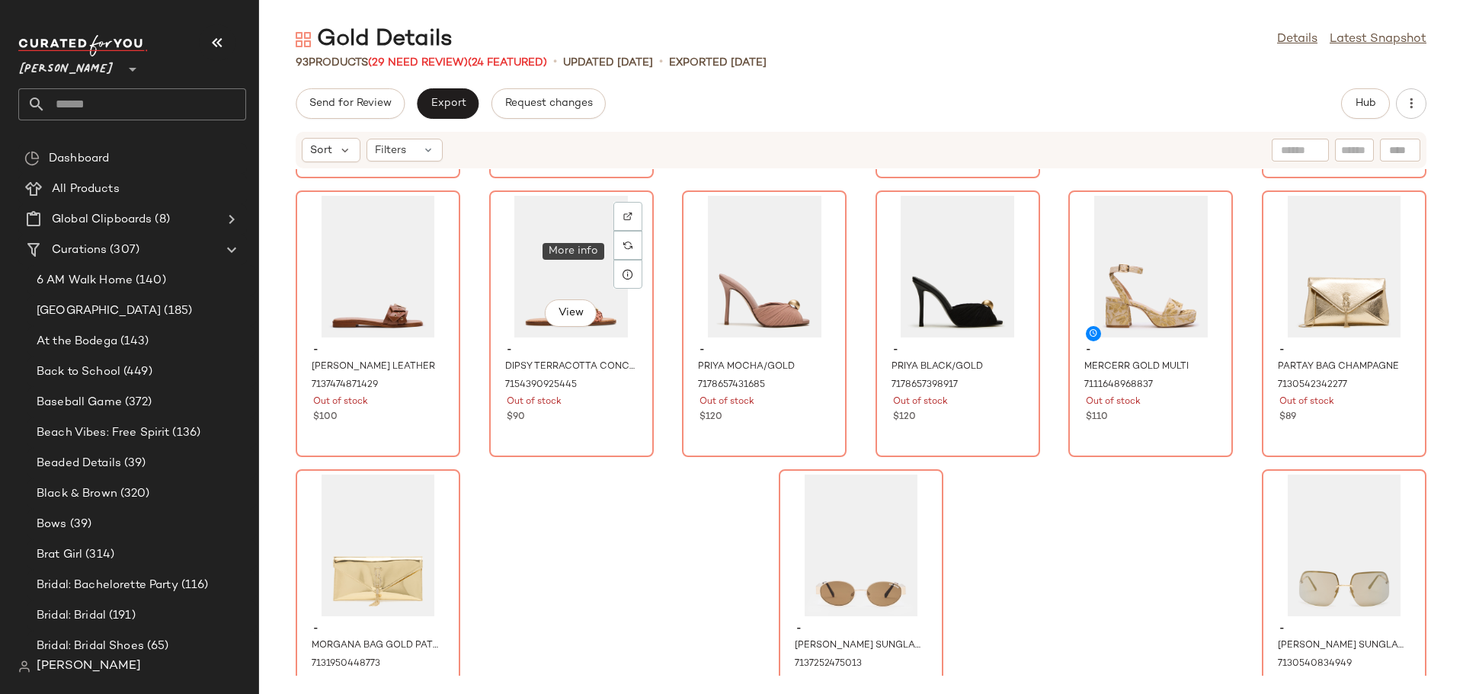
scroll to position [3958, 0]
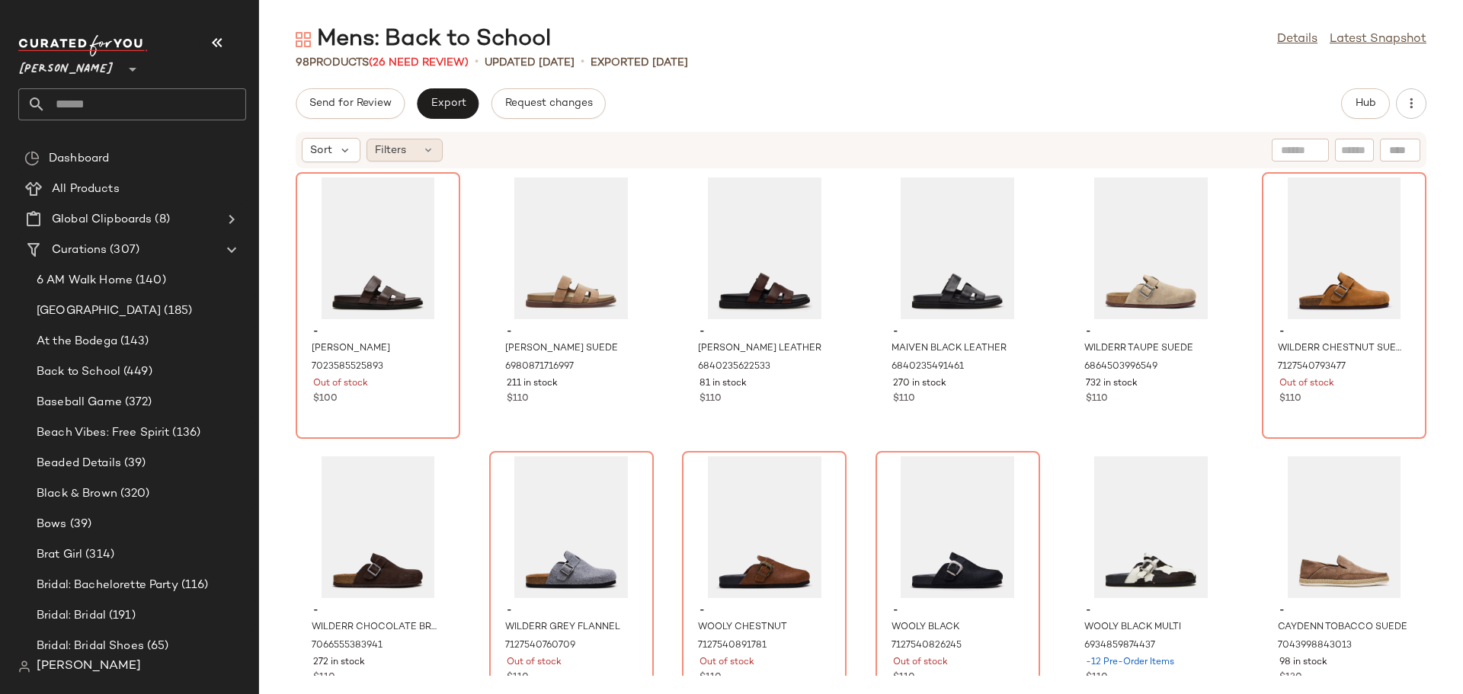
click at [432, 152] on icon at bounding box center [428, 150] width 12 height 12
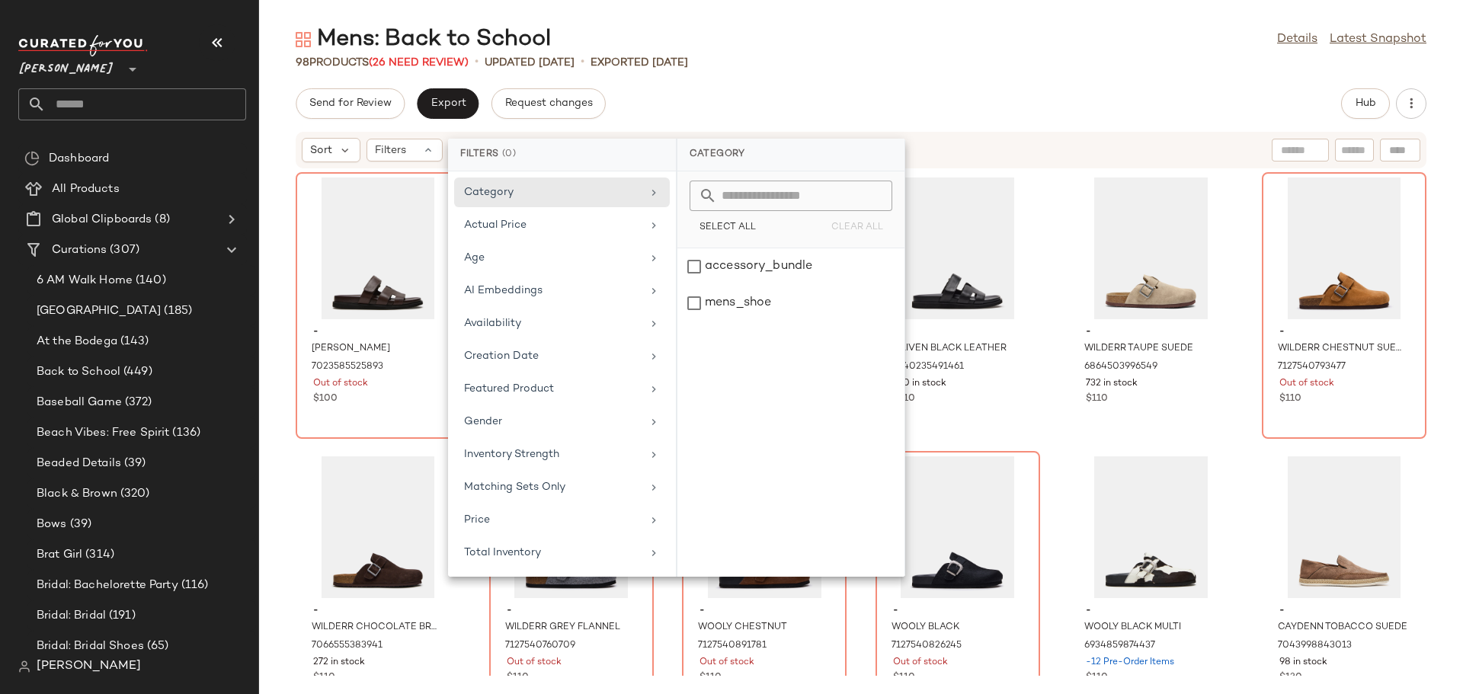
click at [266, 363] on div "- MAIVEN DARK BROWN 7023585525893 Out of stock $100 - MAIVEN TAUPE SUEDE 698087…" at bounding box center [861, 422] width 1204 height 507
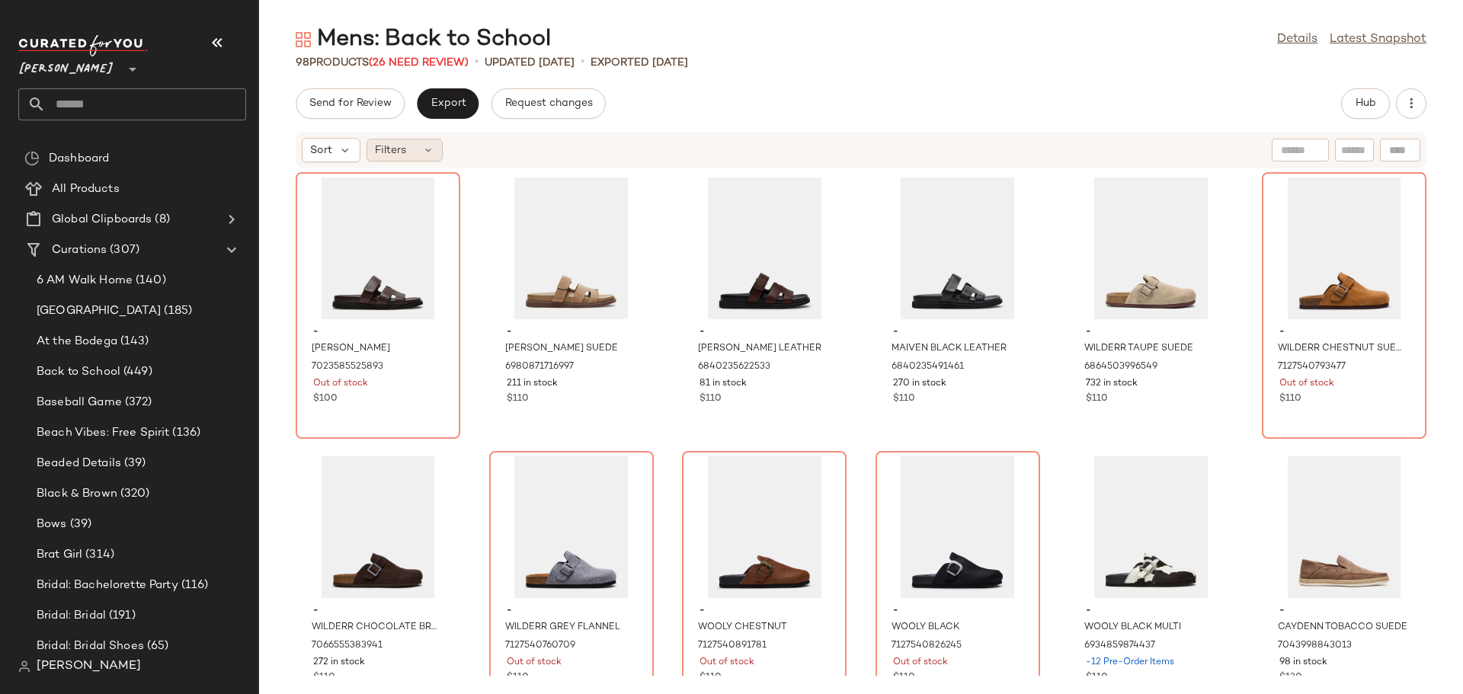
click at [434, 146] on div "Filters" at bounding box center [404, 150] width 76 height 23
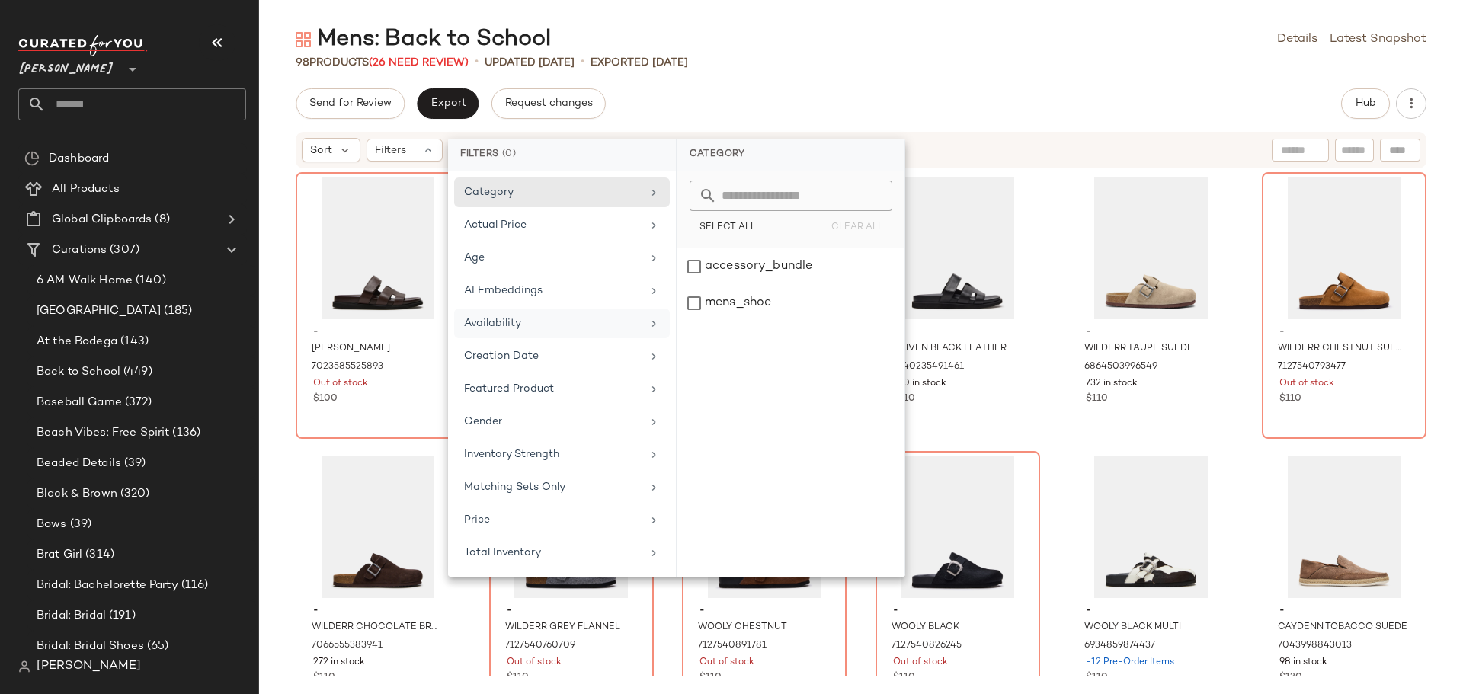
click at [511, 318] on div "Availability" at bounding box center [553, 323] width 178 height 16
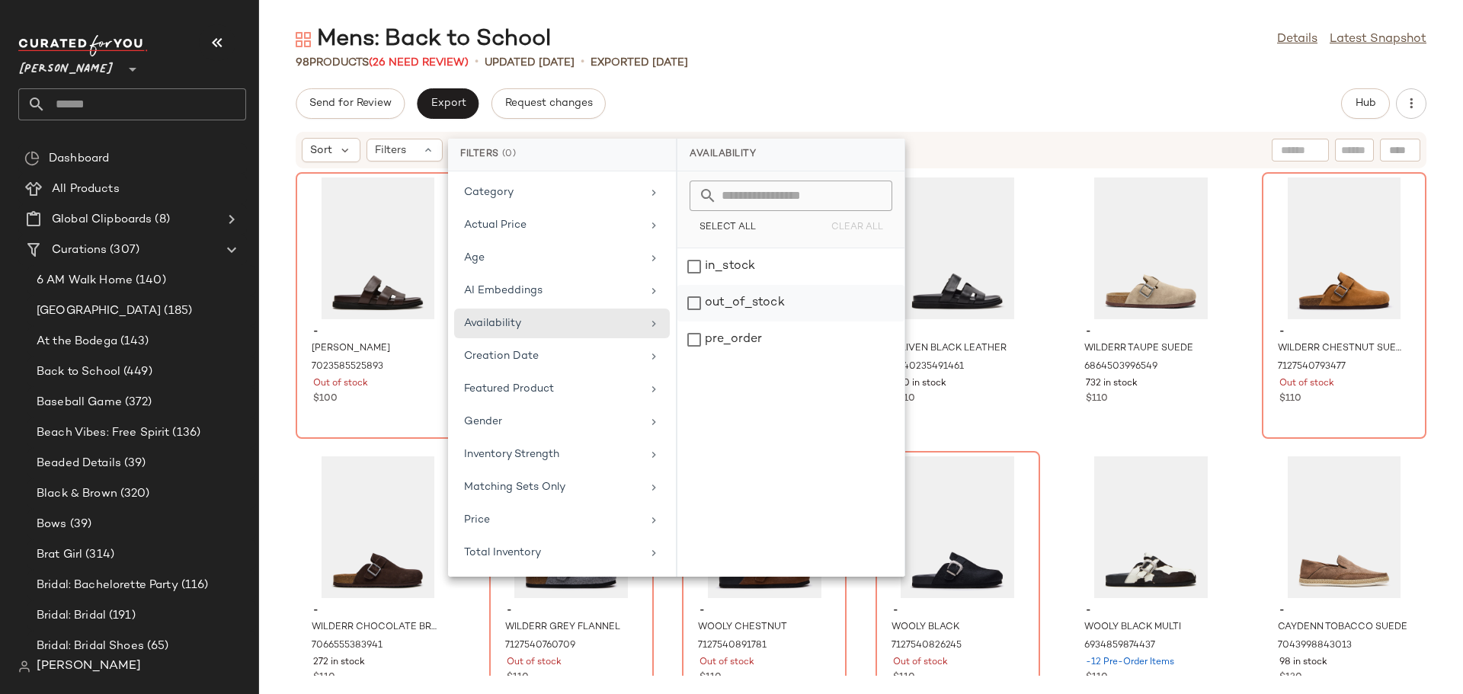
click at [690, 322] on div "out_of_stock" at bounding box center [790, 340] width 227 height 37
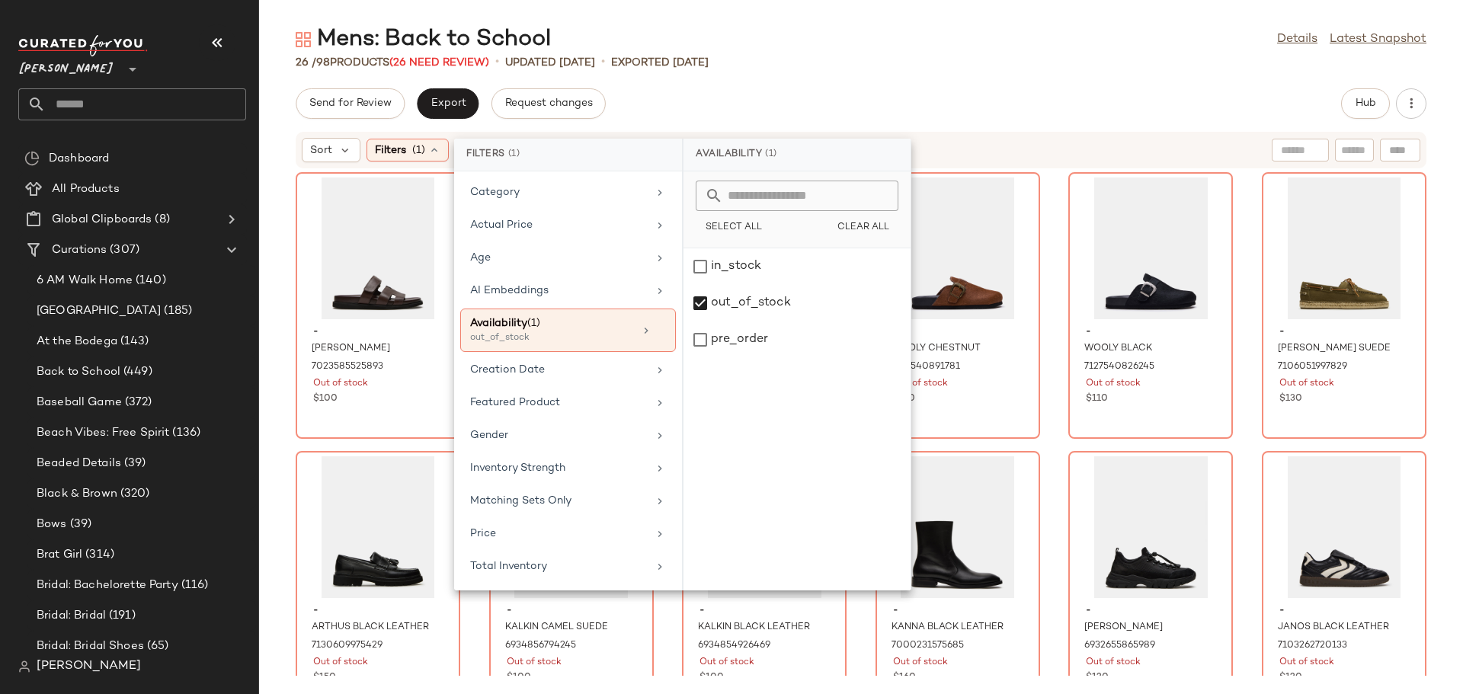
click at [290, 284] on div "- MAIVEN DARK BROWN 7023585525893 Out of stock $100 - WILDERR CHESTNUT SUEDE 71…" at bounding box center [861, 422] width 1204 height 507
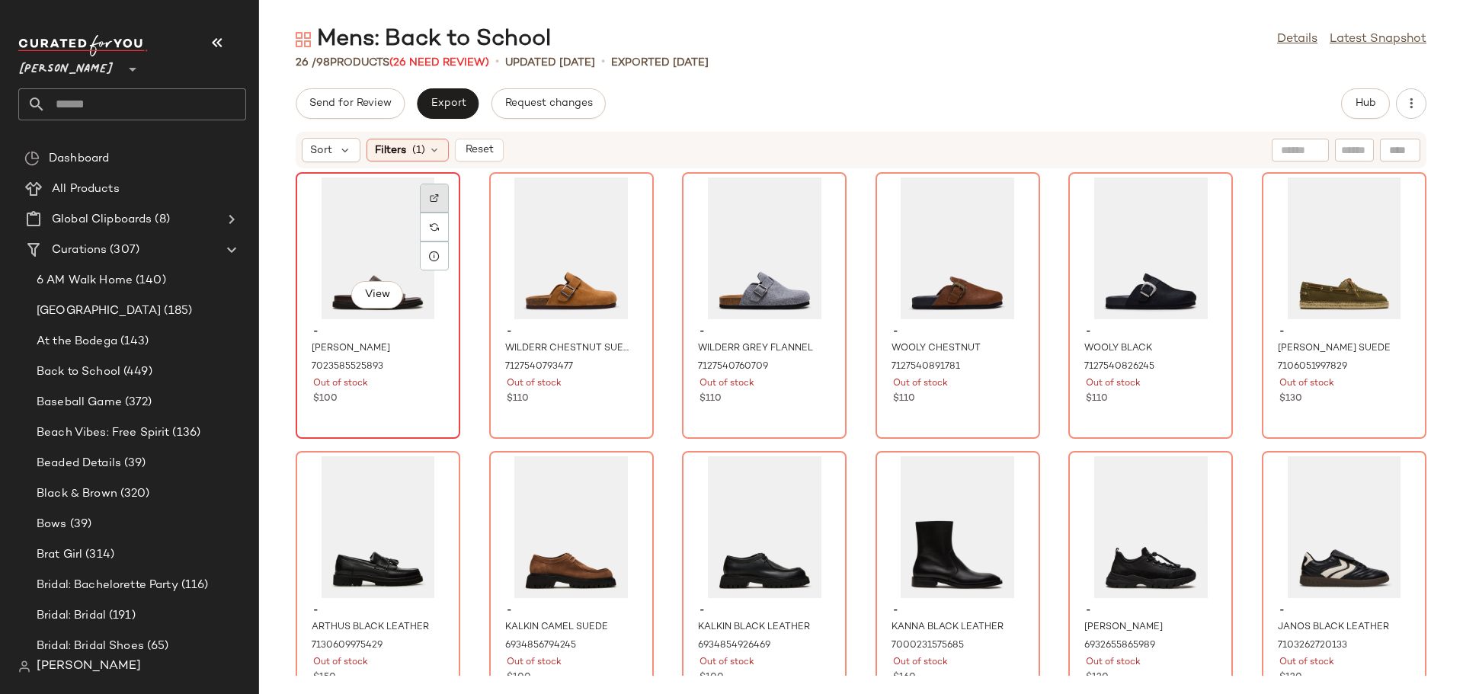
click at [429, 213] on div at bounding box center [434, 227] width 29 height 29
click at [545, 239] on div "View" at bounding box center [571, 249] width 154 height 142
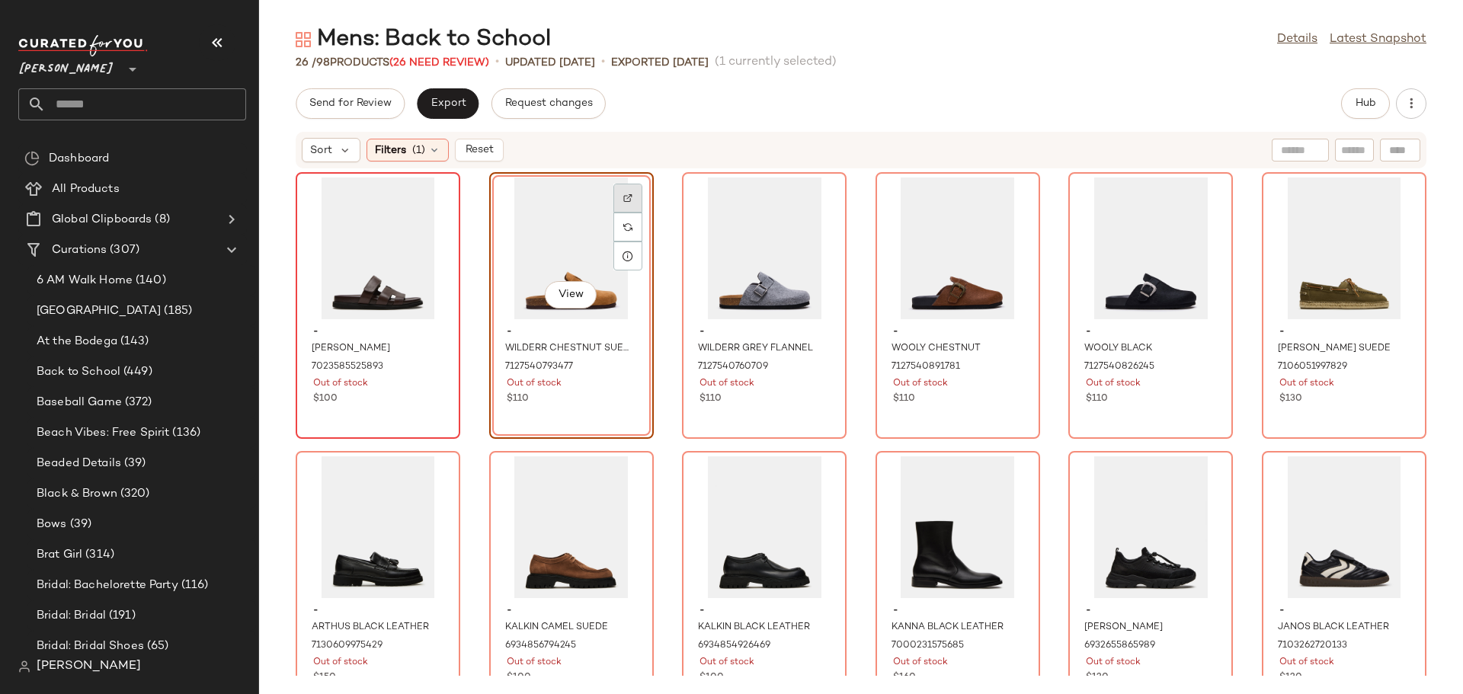
click at [626, 197] on img at bounding box center [627, 198] width 9 height 9
click at [728, 248] on div "View" at bounding box center [764, 249] width 154 height 142
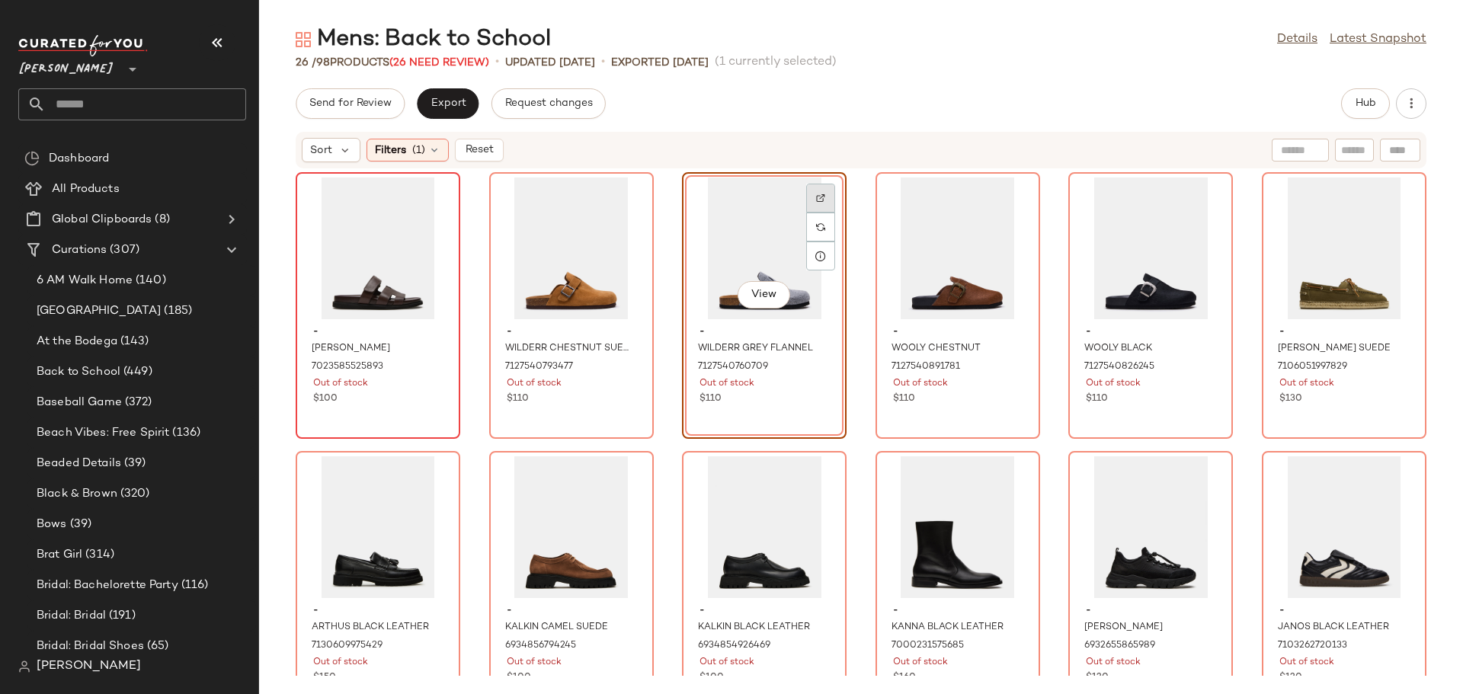
click at [816, 197] on img at bounding box center [820, 198] width 9 height 9
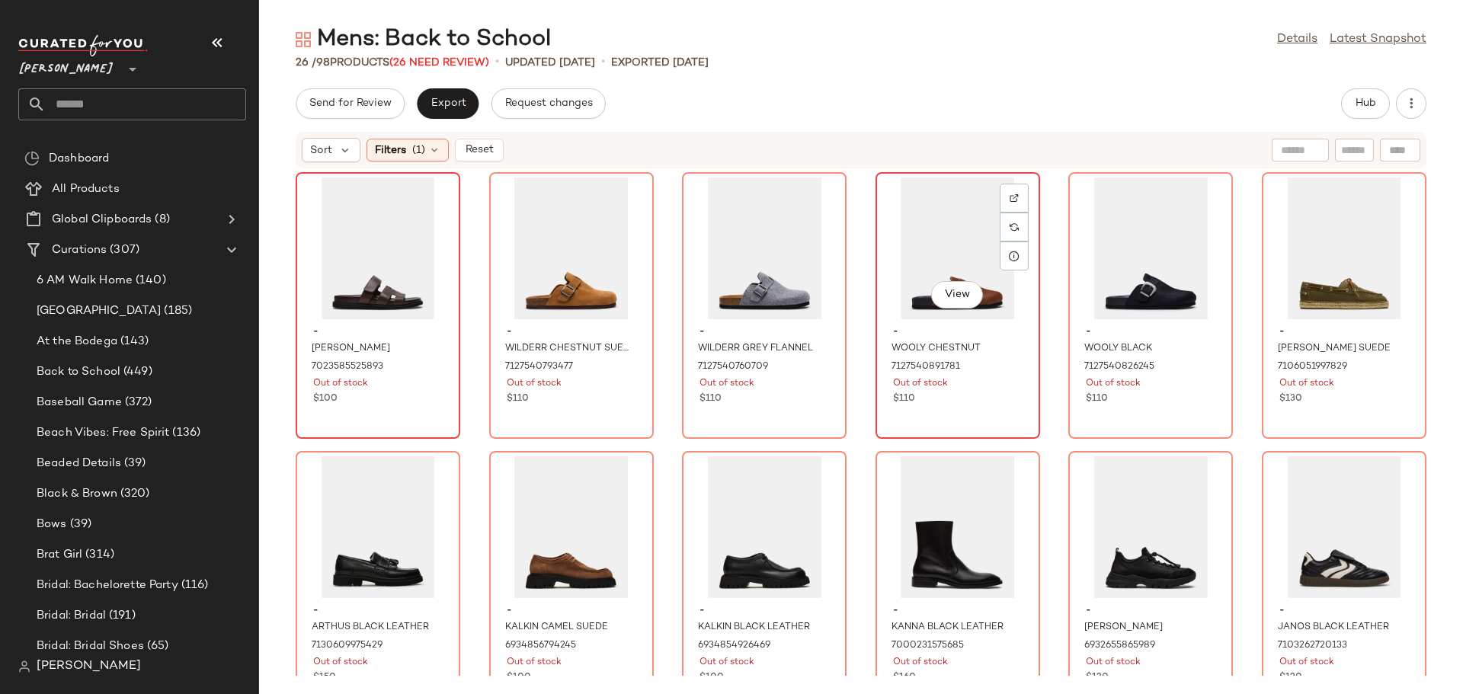
click at [898, 254] on div "View" at bounding box center [958, 249] width 154 height 142
click at [1009, 194] on img at bounding box center [1013, 198] width 9 height 9
click at [1098, 268] on div "View" at bounding box center [1150, 249] width 154 height 142
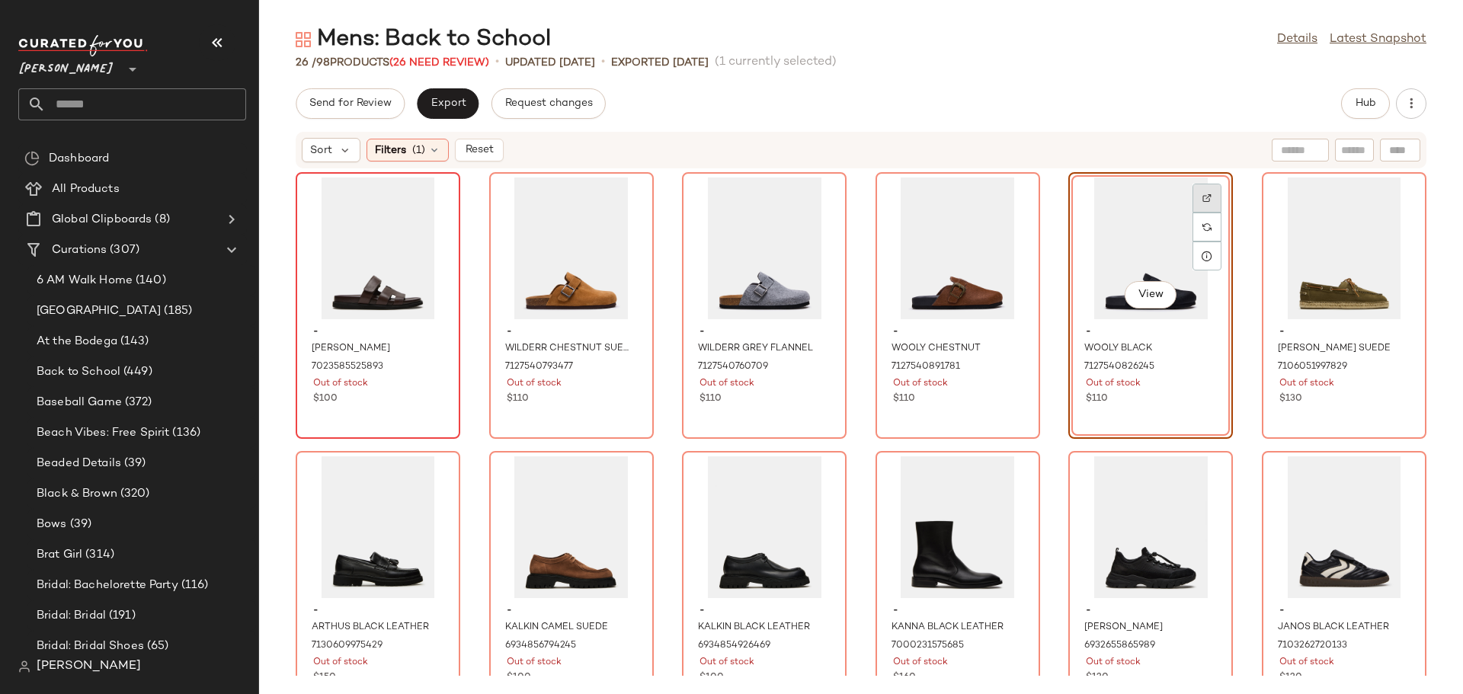
click at [1198, 213] on div at bounding box center [1206, 227] width 29 height 29
click at [1274, 261] on div "View" at bounding box center [1344, 249] width 154 height 142
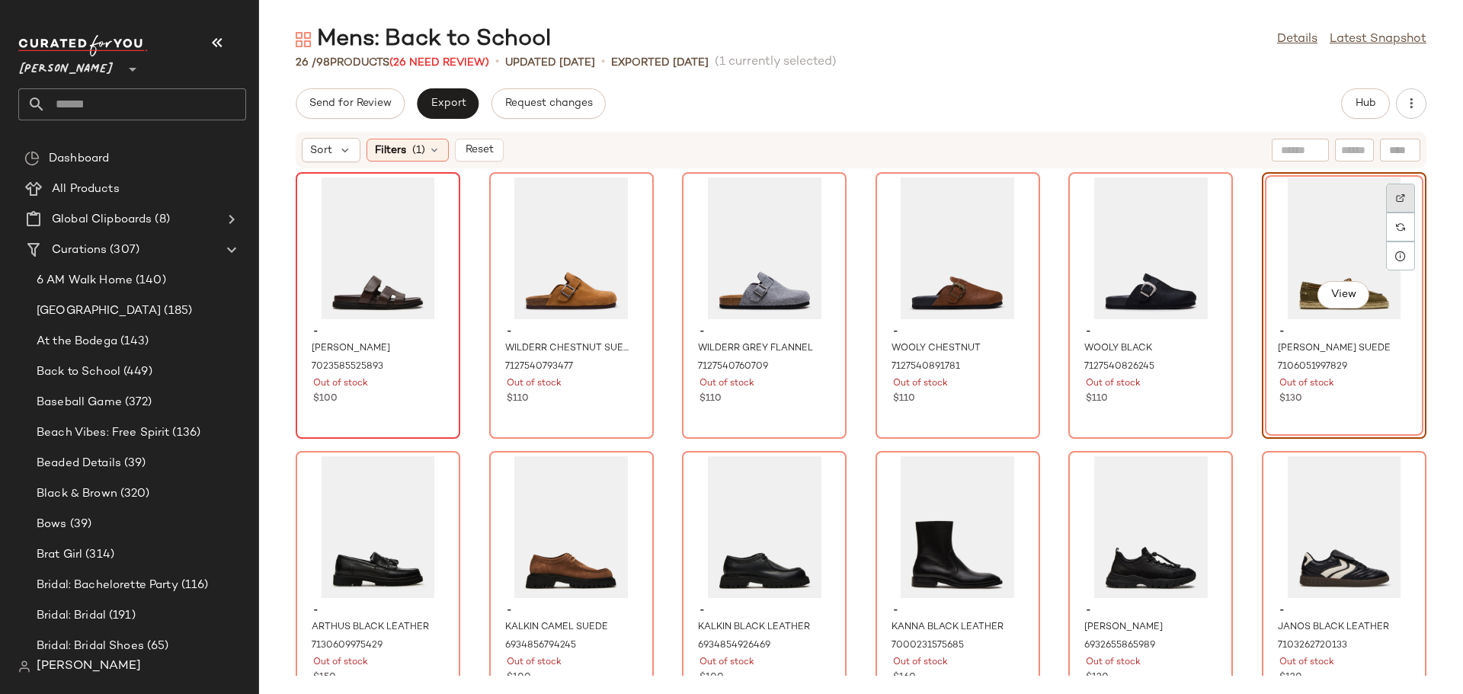
click at [1396, 196] on img at bounding box center [1400, 198] width 9 height 9
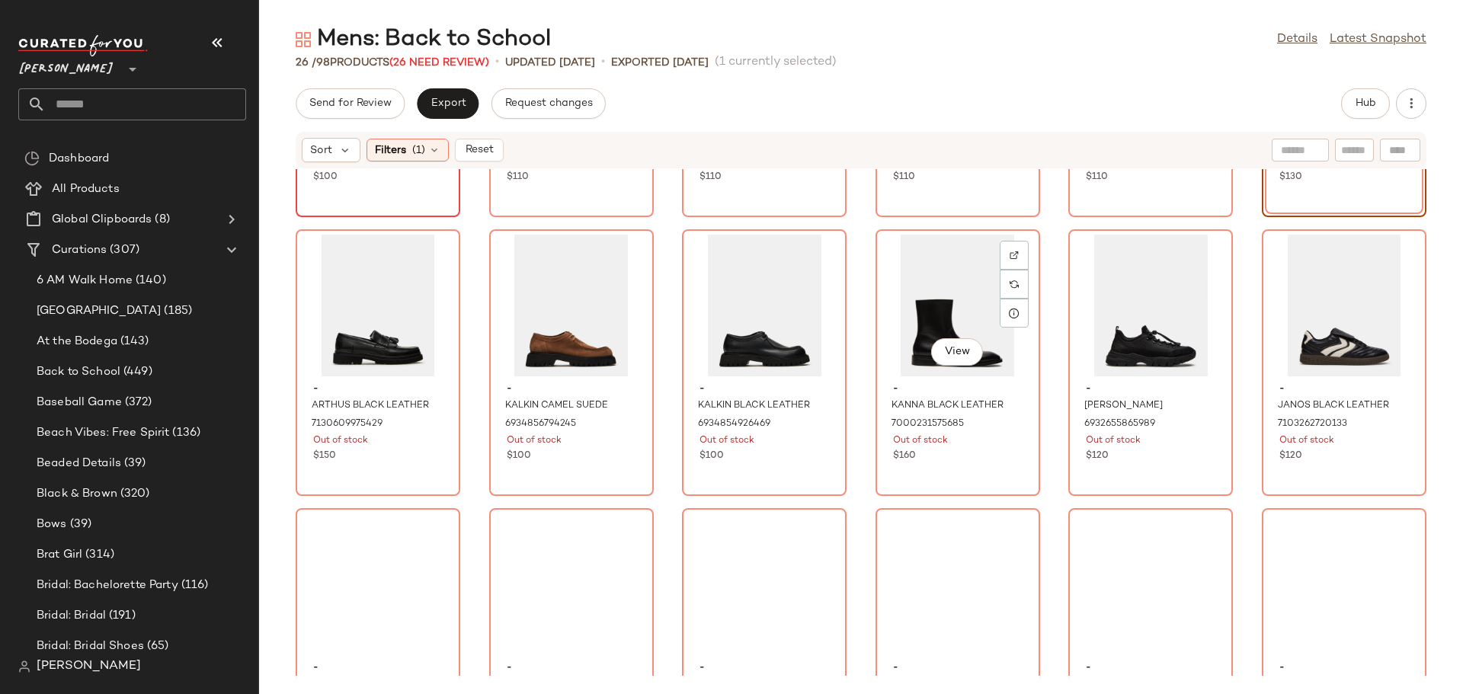
scroll to position [229, 0]
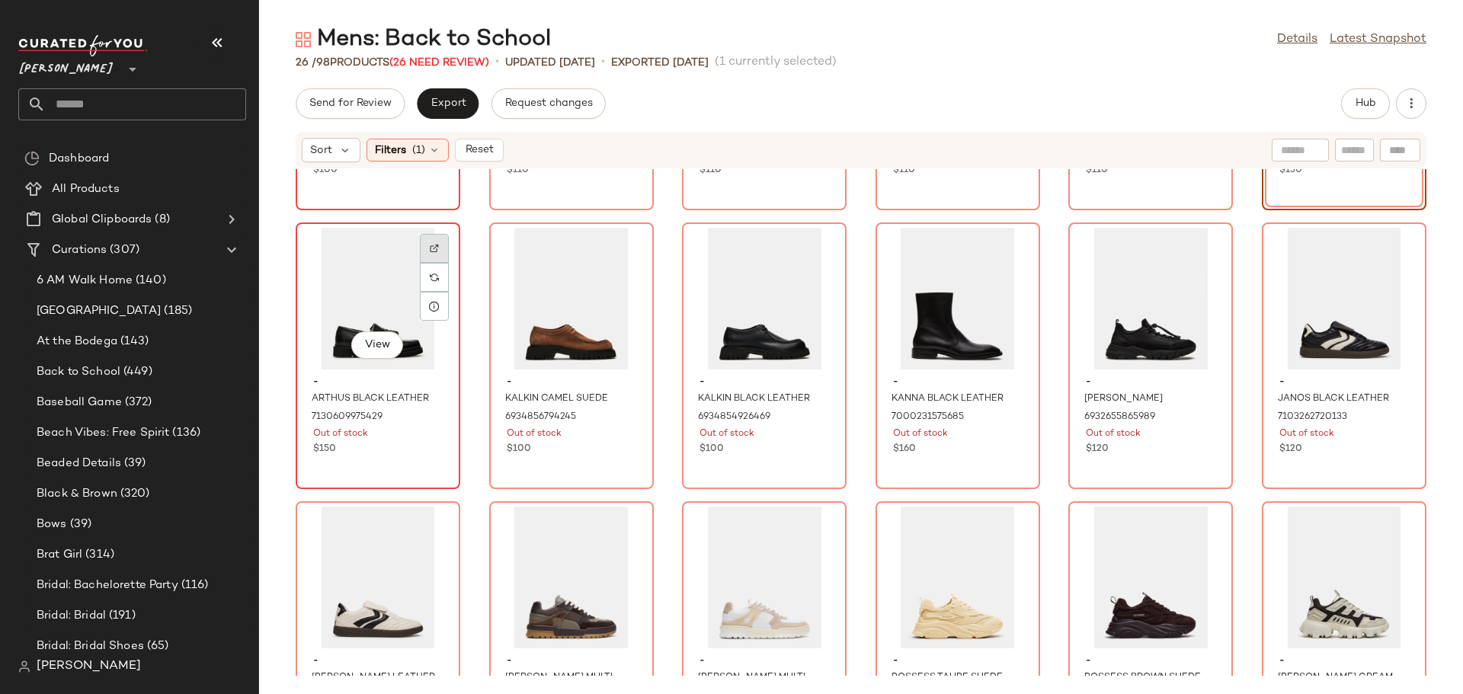
click at [435, 247] on img at bounding box center [434, 248] width 9 height 9
click at [544, 327] on div "View" at bounding box center [571, 299] width 154 height 142
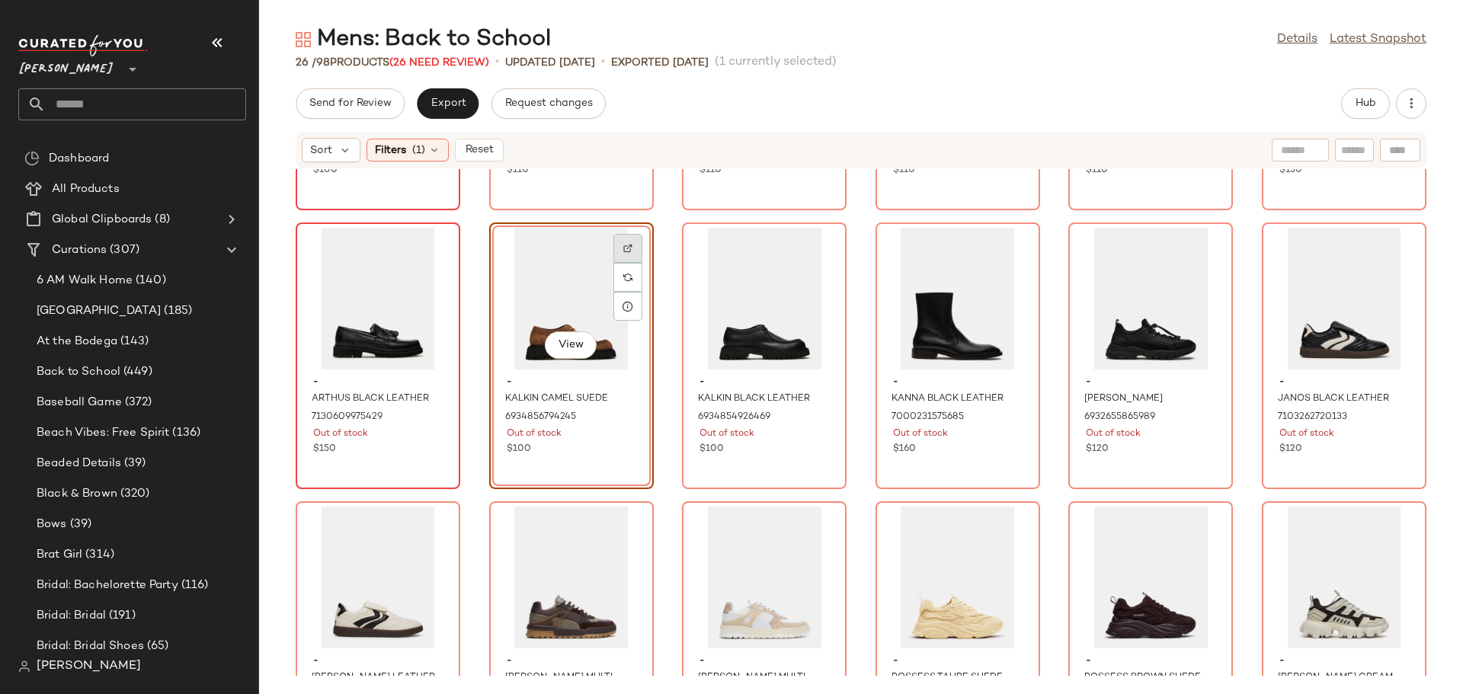
click at [625, 247] on img at bounding box center [627, 248] width 9 height 9
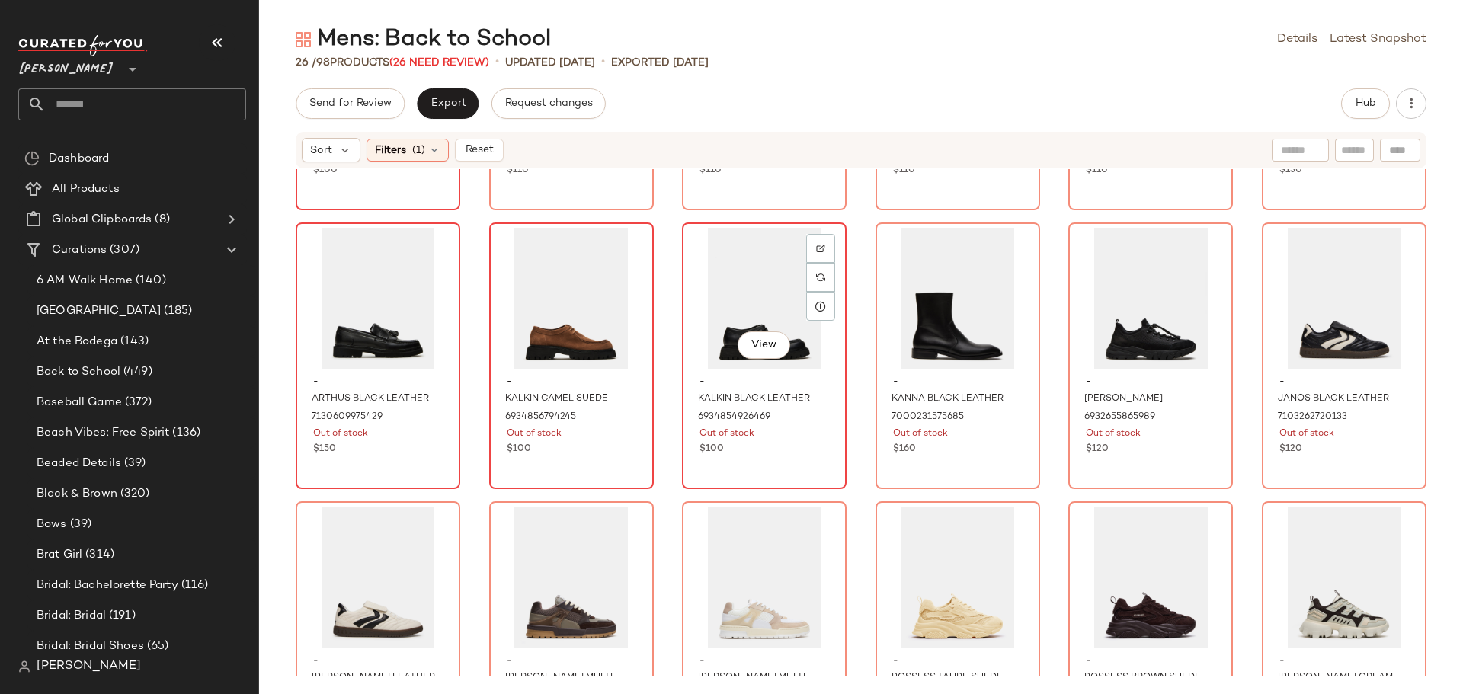
click at [695, 318] on div "View" at bounding box center [764, 299] width 154 height 142
click at [817, 248] on img at bounding box center [820, 248] width 9 height 9
click at [893, 302] on div "View" at bounding box center [958, 299] width 154 height 142
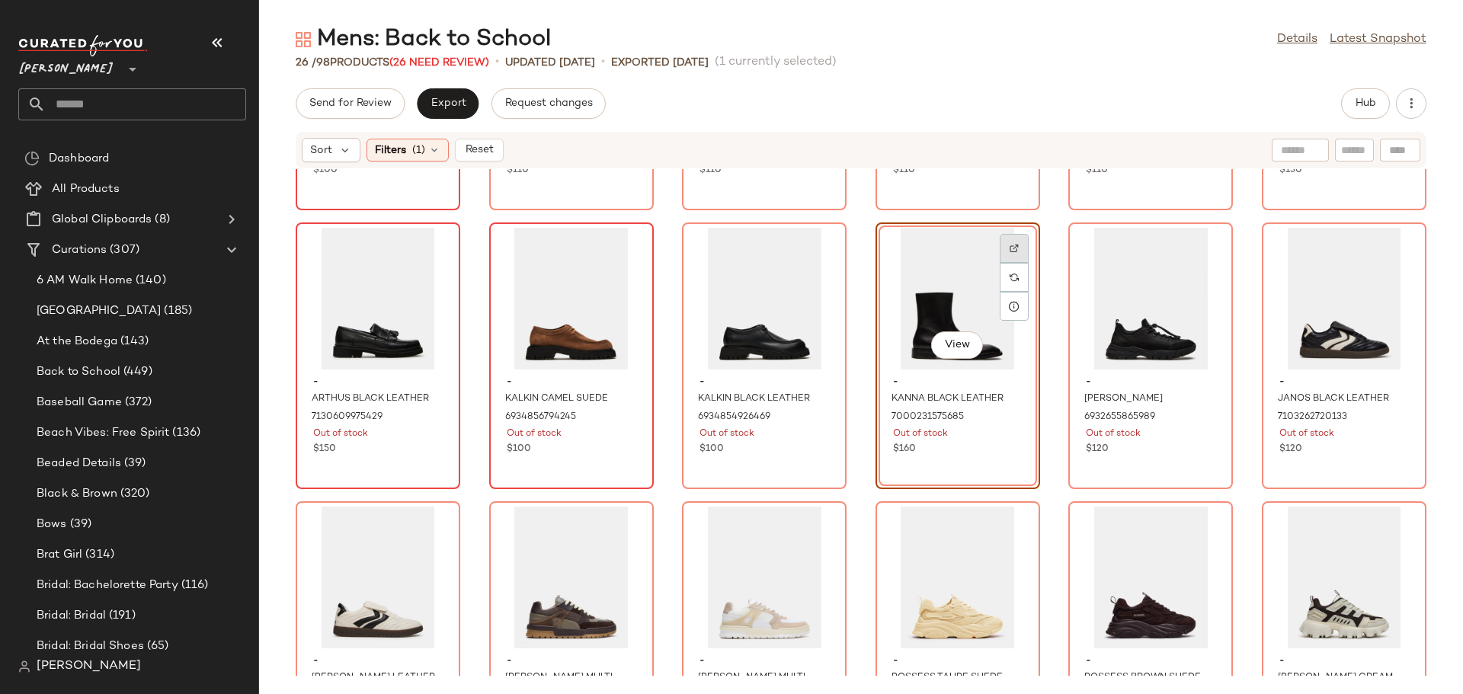
click at [1009, 249] on img at bounding box center [1013, 248] width 9 height 9
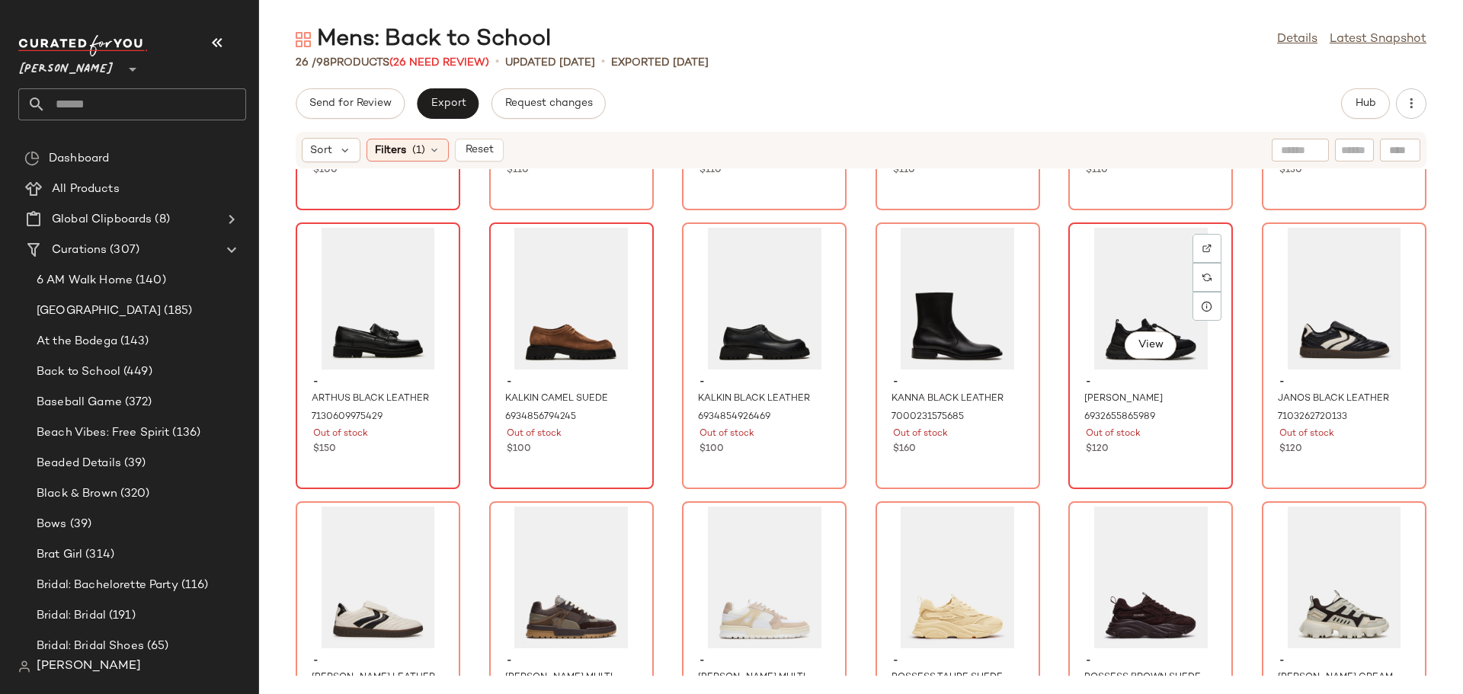
click at [1096, 299] on div "View" at bounding box center [1150, 299] width 154 height 142
click at [1202, 244] on img at bounding box center [1206, 248] width 9 height 9
click at [1267, 339] on div "View" at bounding box center [1344, 299] width 154 height 142
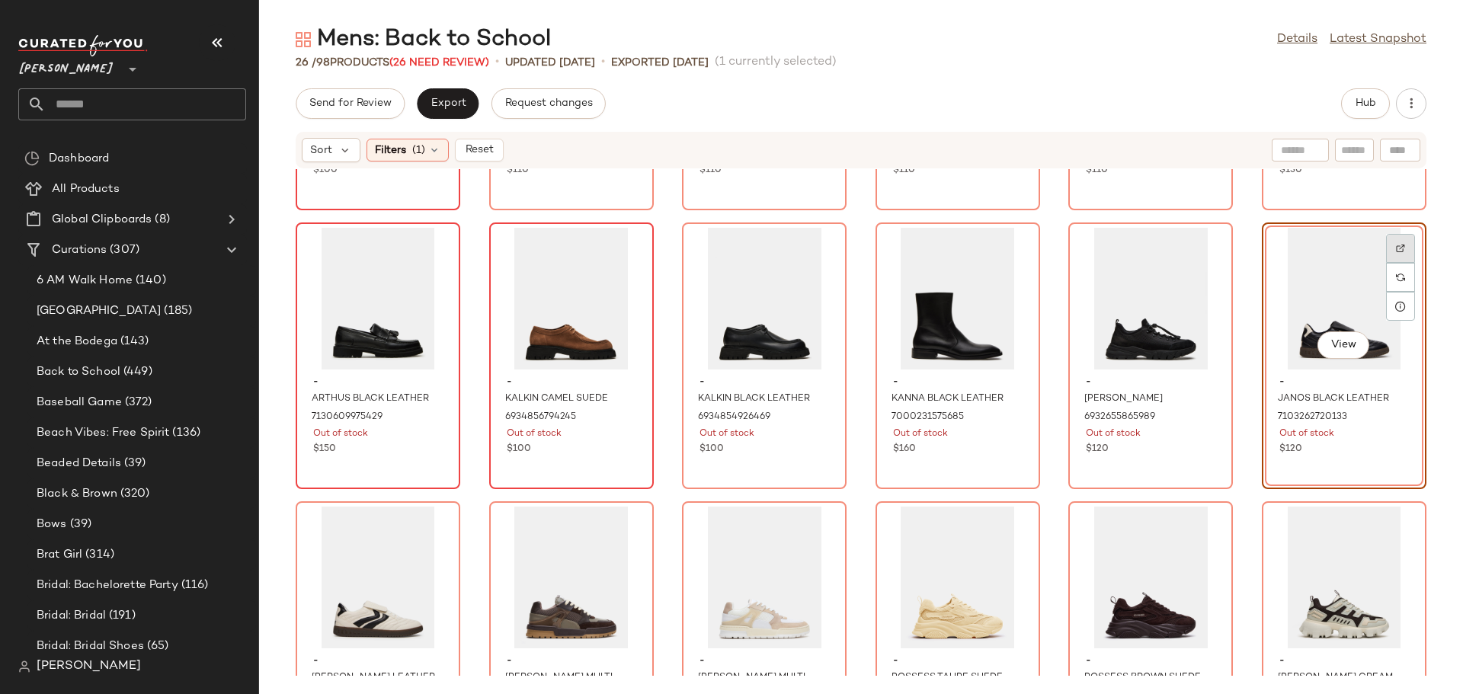
click at [1396, 244] on img at bounding box center [1400, 248] width 9 height 9
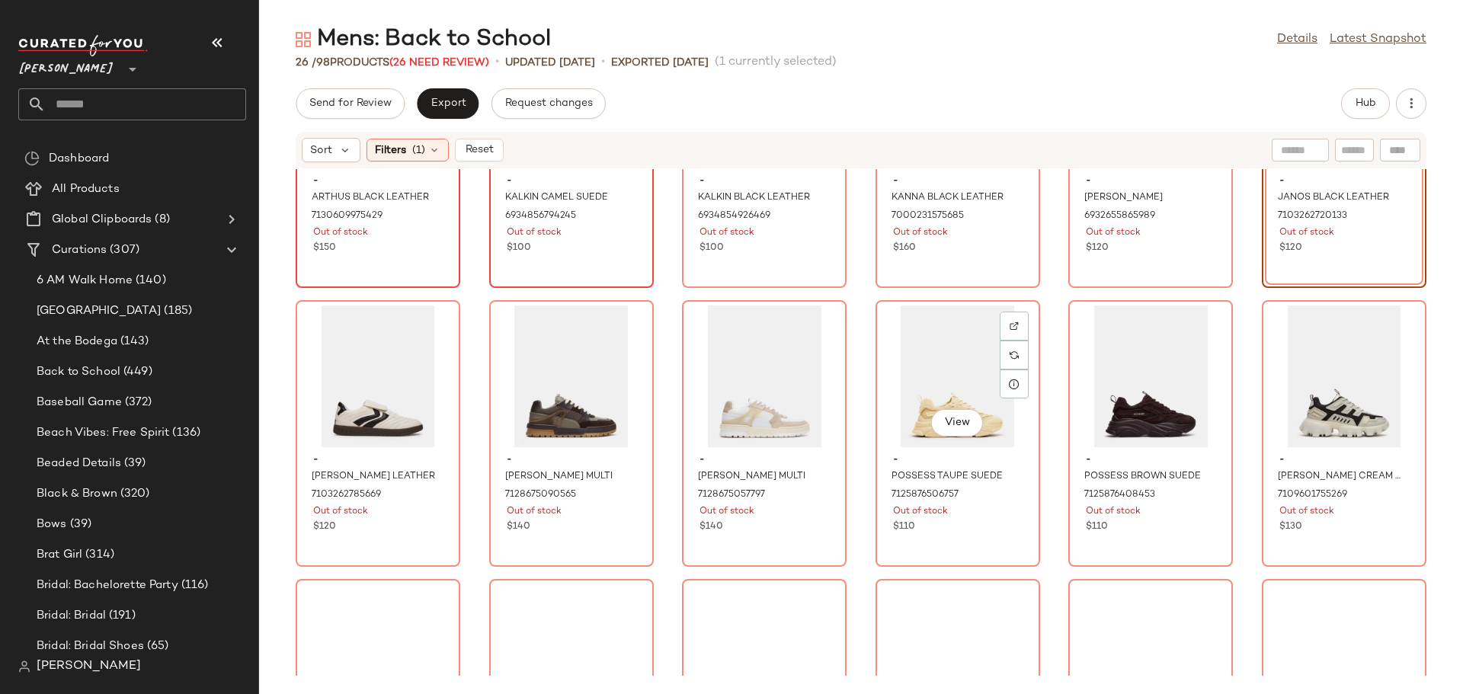
scroll to position [469, 0]
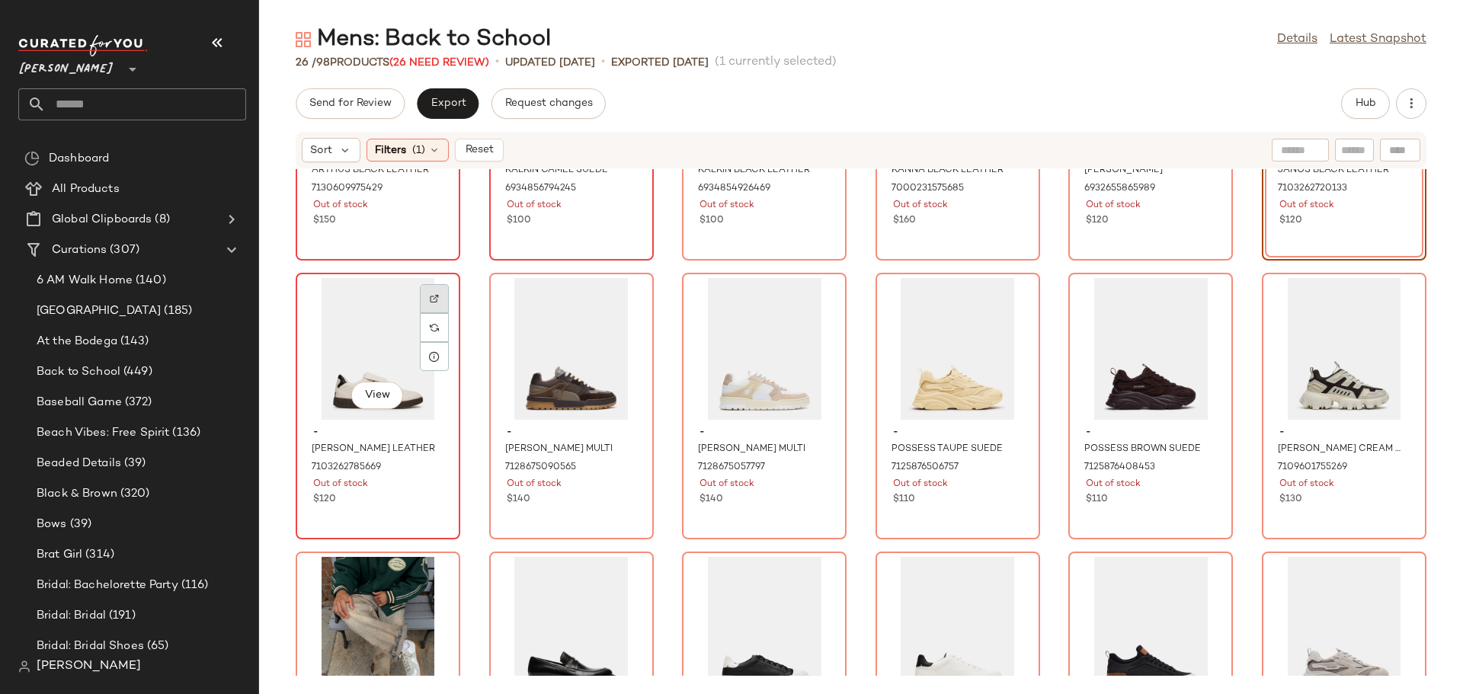
click at [439, 313] on div at bounding box center [434, 327] width 29 height 29
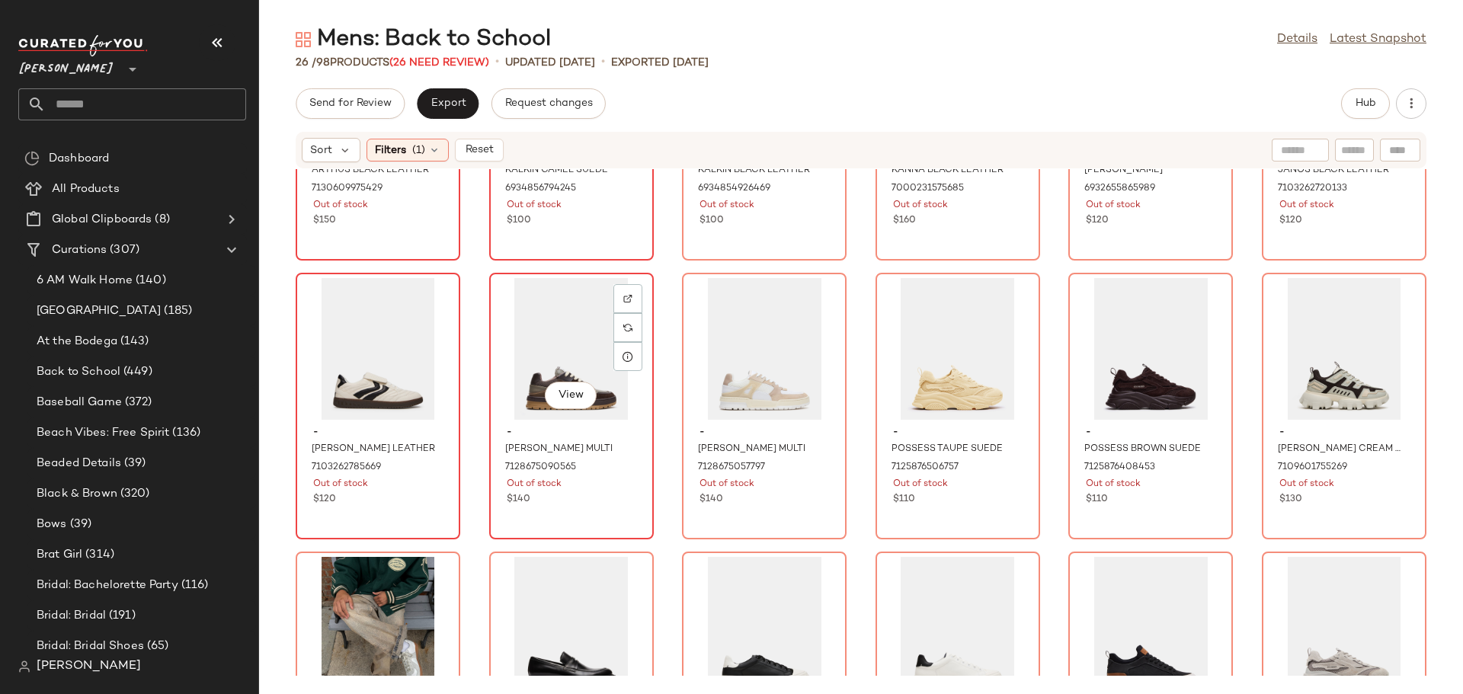
click at [522, 342] on div "View" at bounding box center [571, 349] width 154 height 142
click at [623, 299] on img at bounding box center [627, 298] width 9 height 9
click at [718, 338] on div "View" at bounding box center [764, 349] width 154 height 142
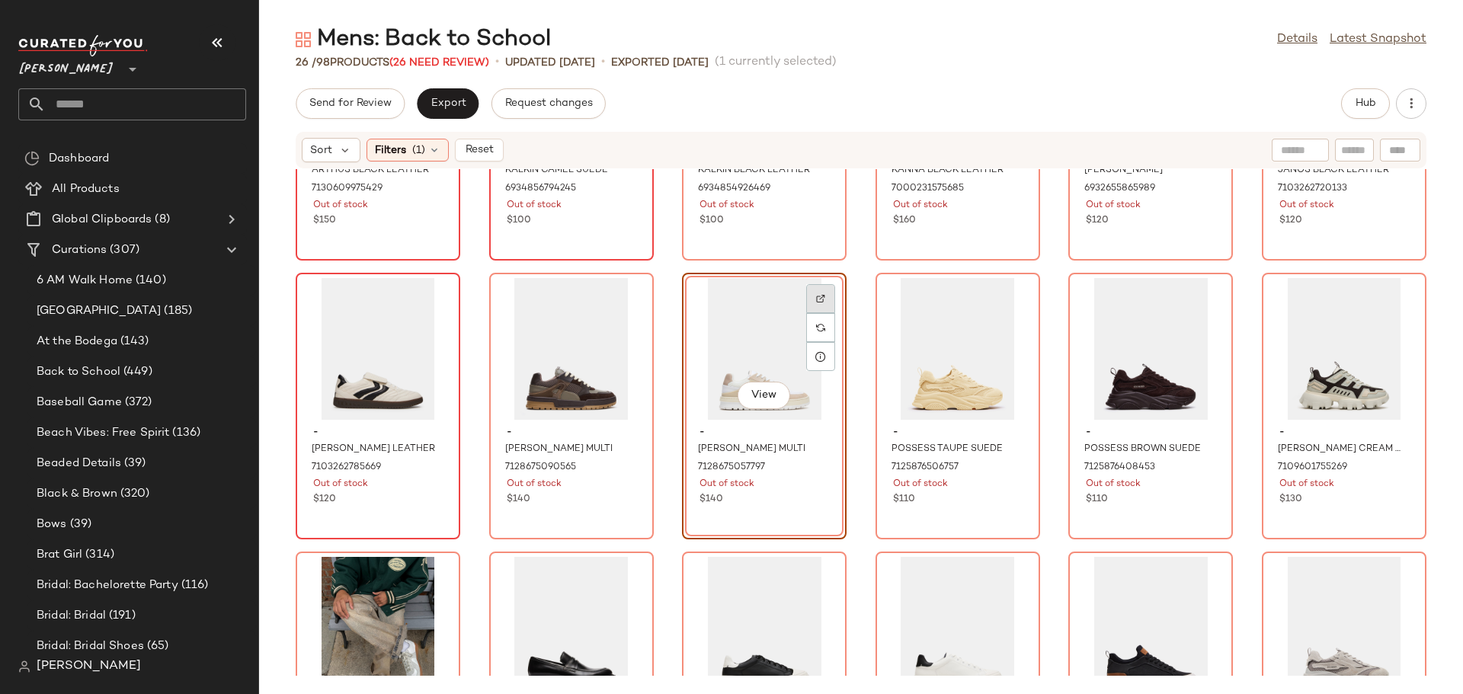
click at [816, 299] on img at bounding box center [820, 298] width 9 height 9
click at [907, 372] on div "View" at bounding box center [958, 349] width 154 height 142
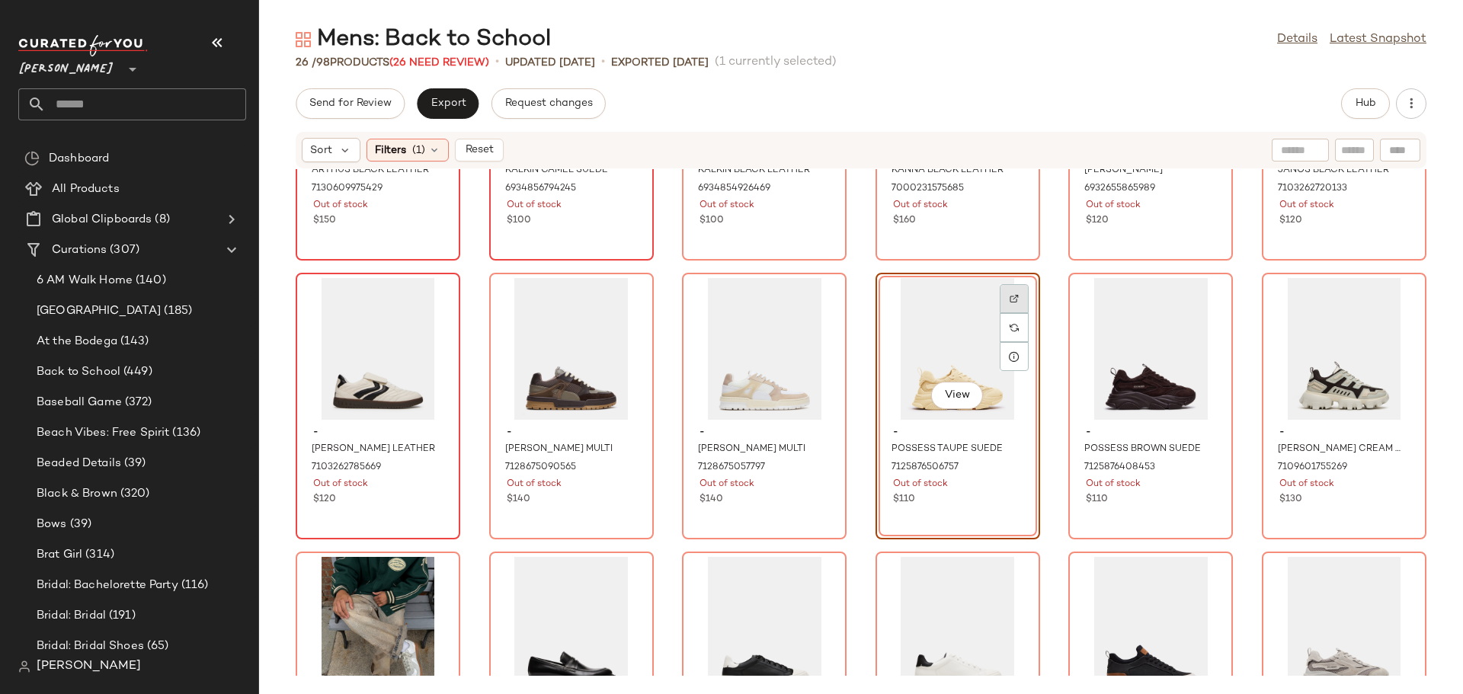
click at [1009, 296] on img at bounding box center [1013, 298] width 9 height 9
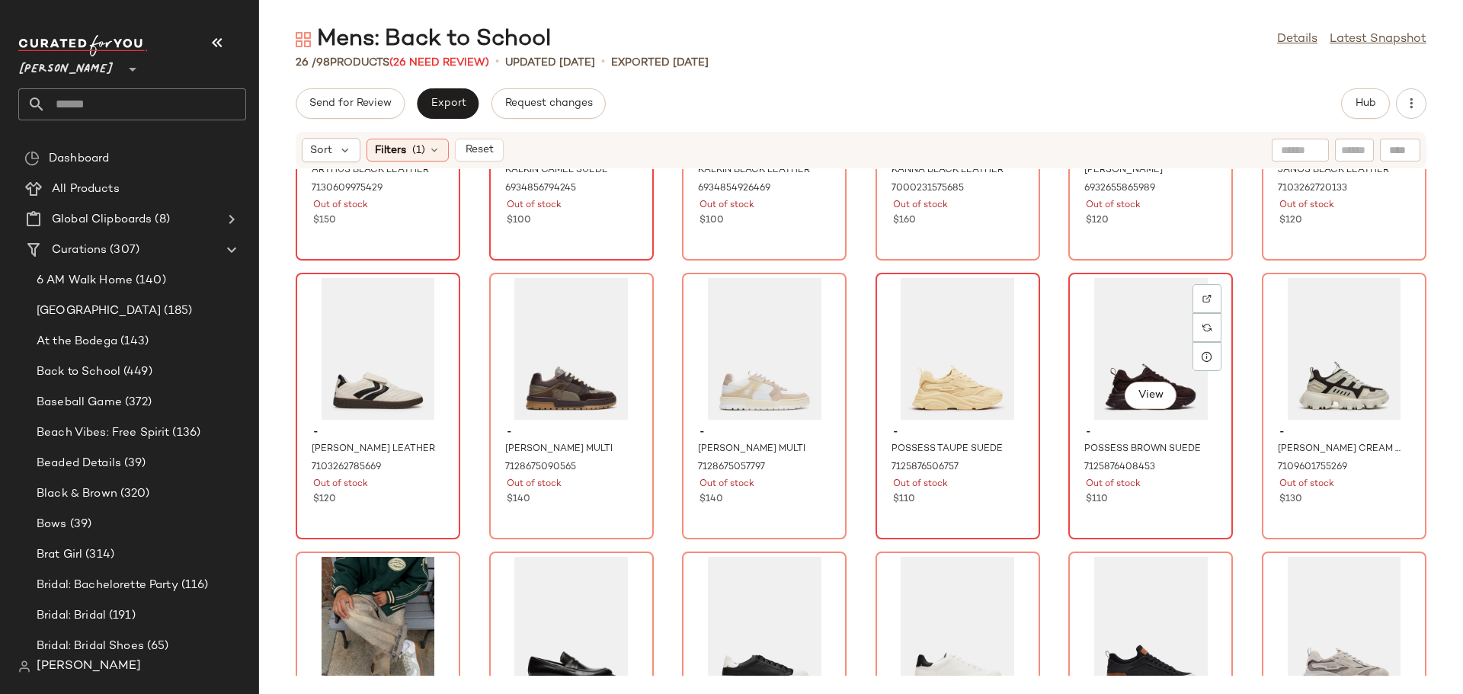
click at [1086, 395] on div "View" at bounding box center [1150, 349] width 154 height 142
click at [1202, 296] on img at bounding box center [1206, 298] width 9 height 9
click at [1281, 392] on div "View" at bounding box center [1344, 349] width 154 height 142
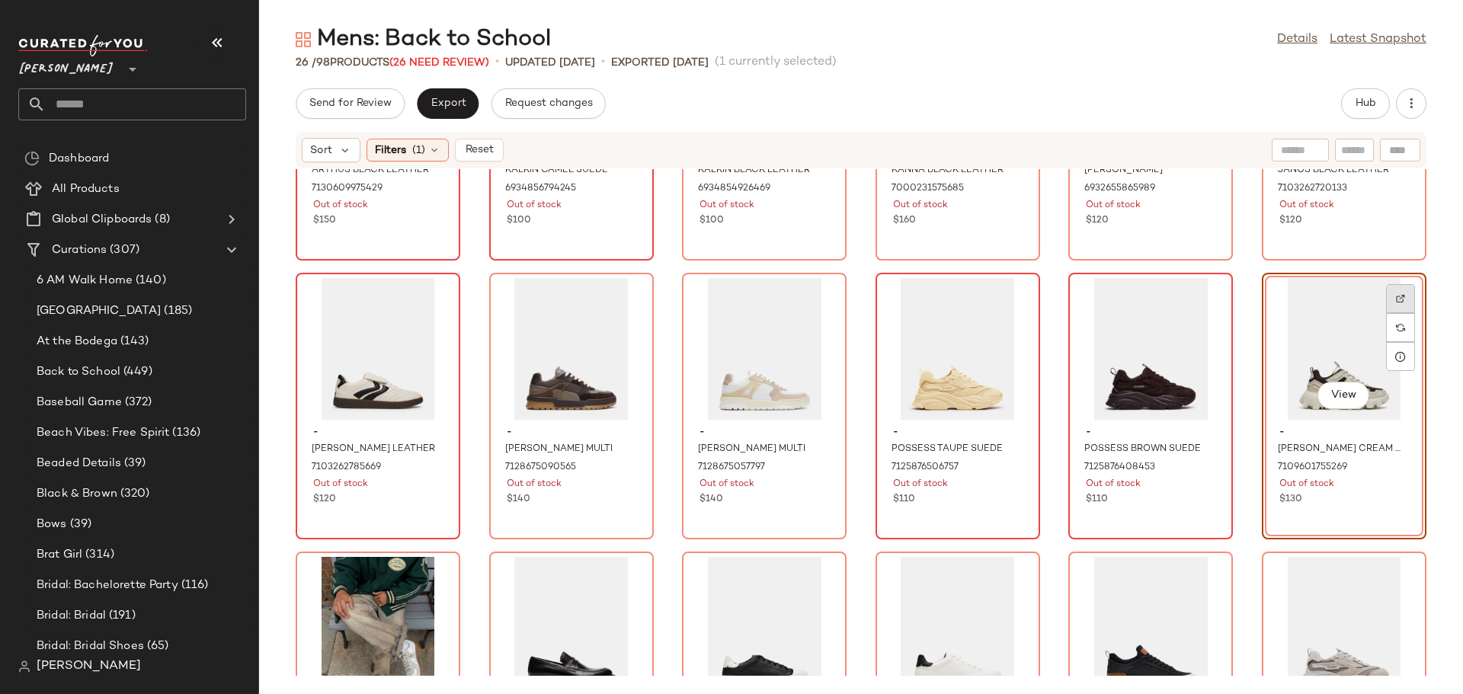
click at [1396, 295] on img at bounding box center [1400, 298] width 9 height 9
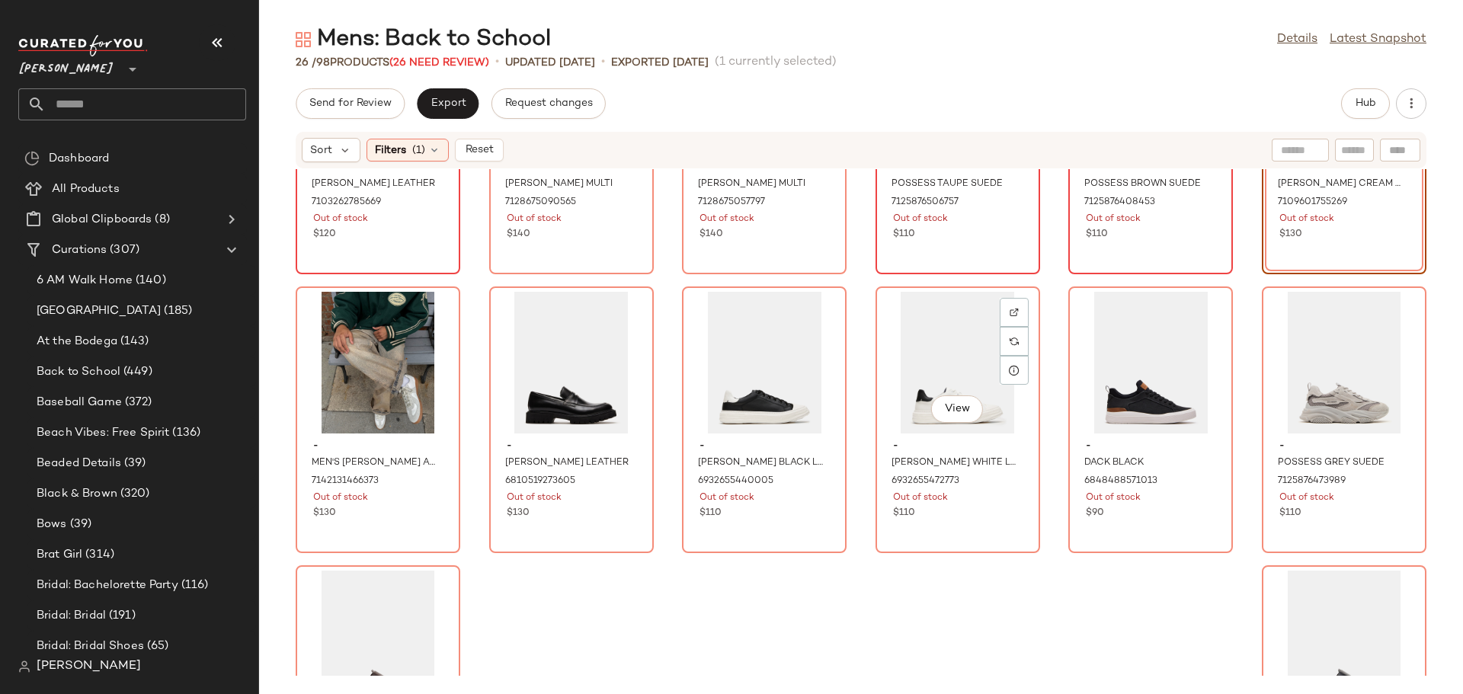
scroll to position [774, 0]
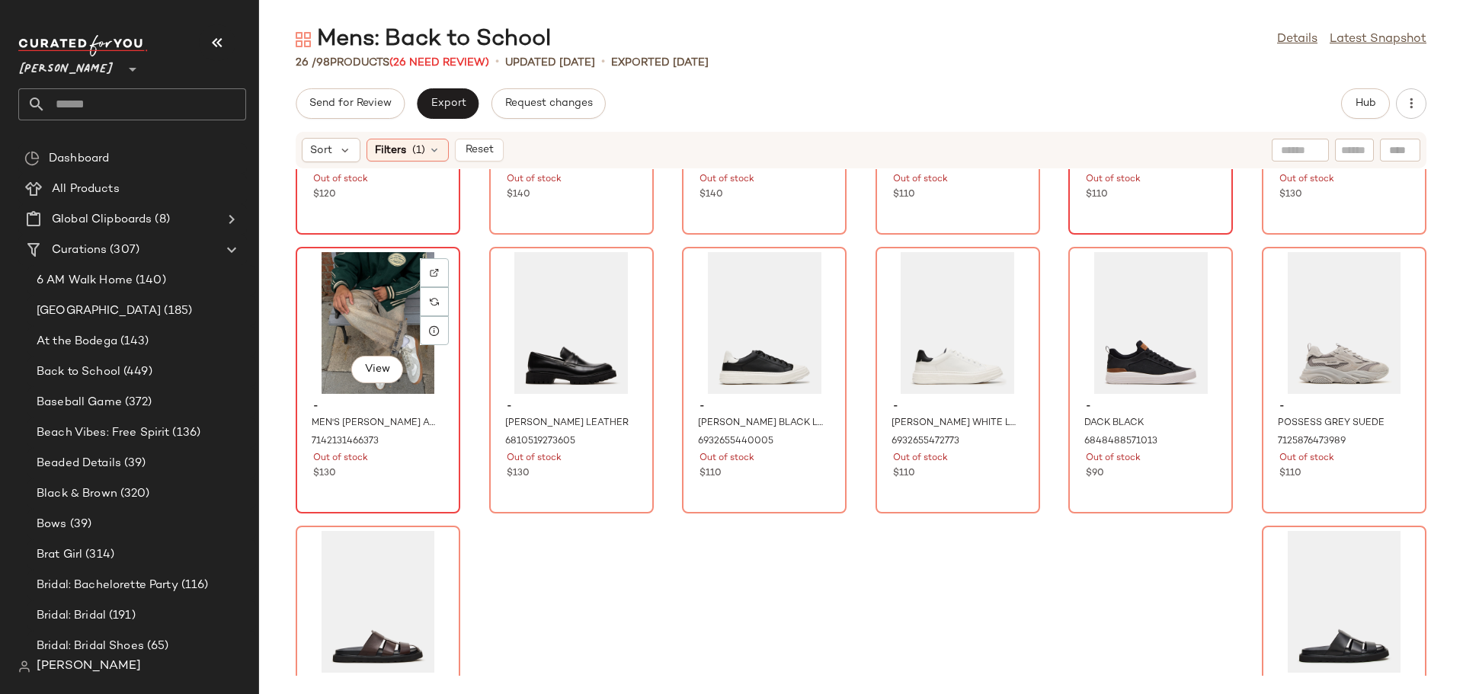
click at [338, 355] on div "View" at bounding box center [378, 323] width 154 height 142
click at [434, 273] on img at bounding box center [434, 272] width 9 height 9
click at [328, 297] on div "View" at bounding box center [378, 323] width 154 height 142
click at [1358, 99] on span "Hub" at bounding box center [1365, 104] width 21 height 12
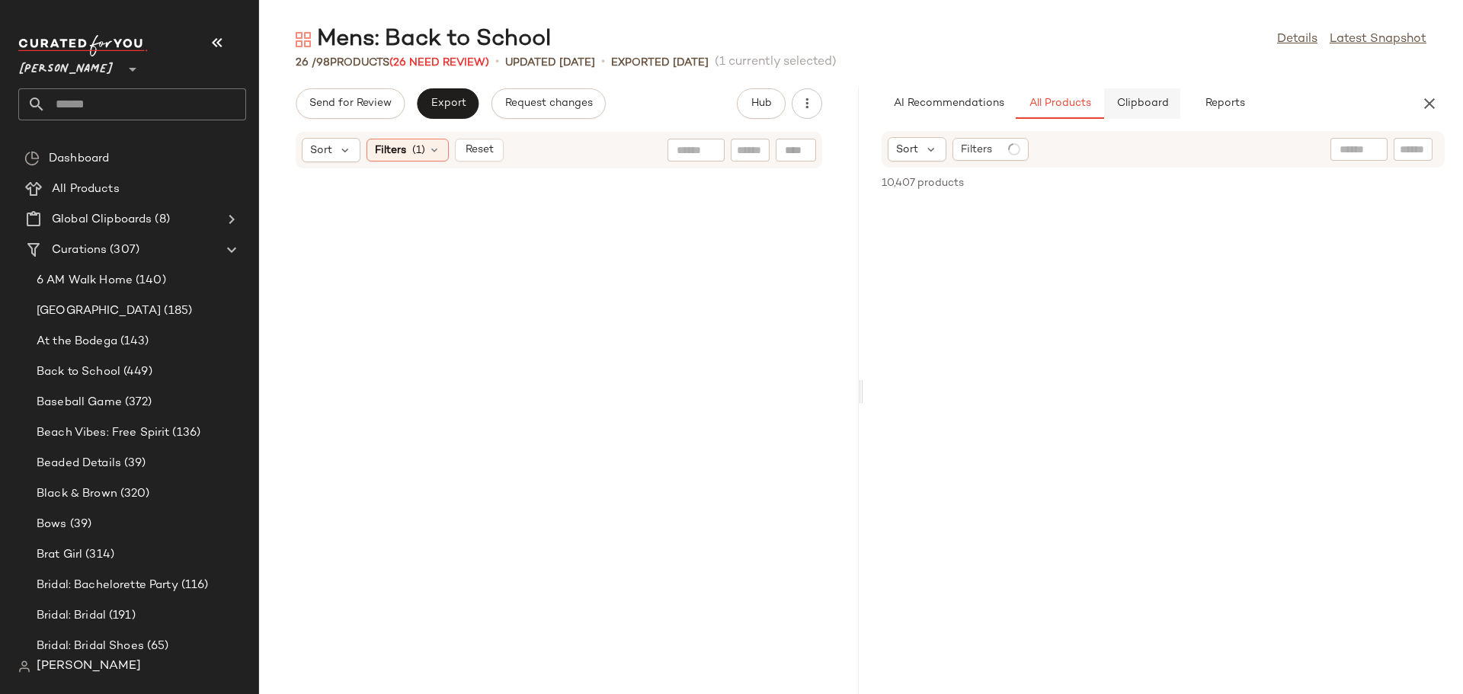
click at [1153, 107] on span "Clipboard" at bounding box center [1141, 104] width 53 height 12
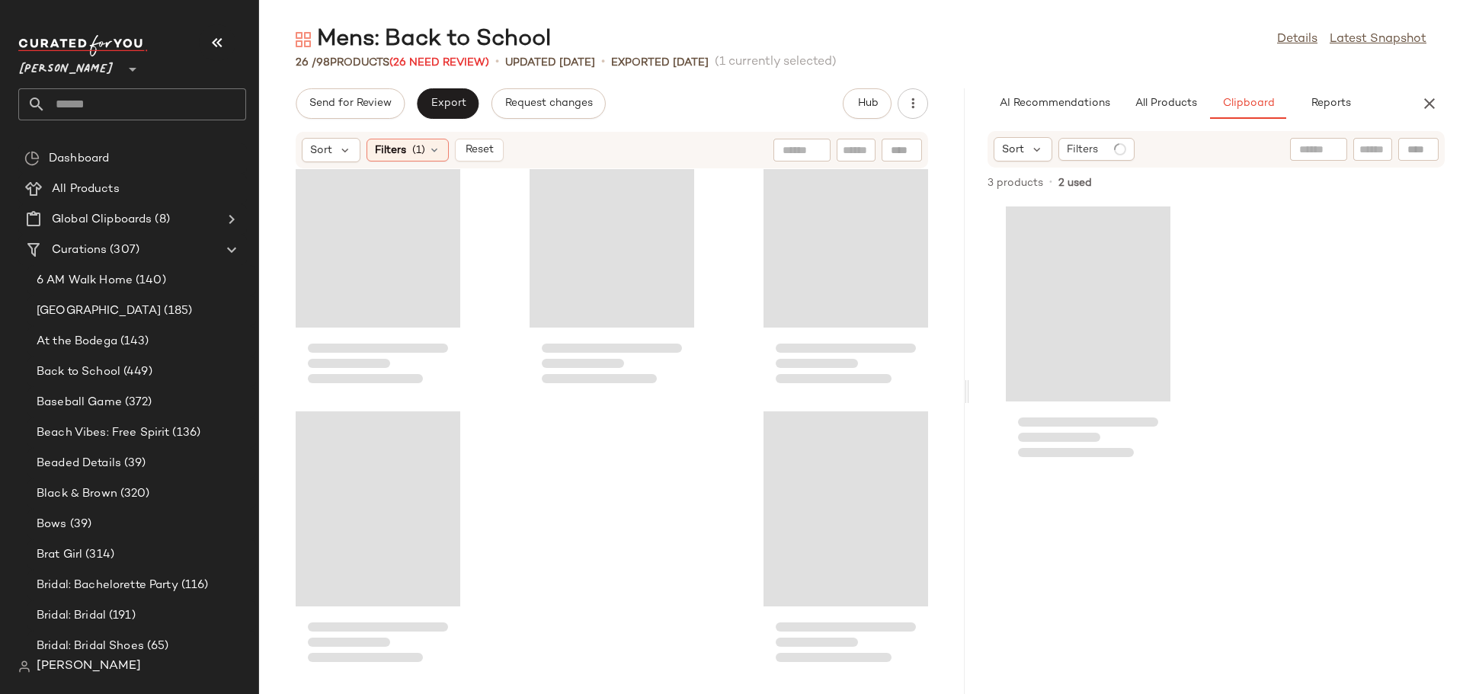
drag, startPoint x: 861, startPoint y: 399, endPoint x: 972, endPoint y: 415, distance: 112.4
click at [972, 415] on div "Mens: Back to School Details Latest Snapshot 26 / 98 Products (26 Need Review) …" at bounding box center [861, 359] width 1204 height 670
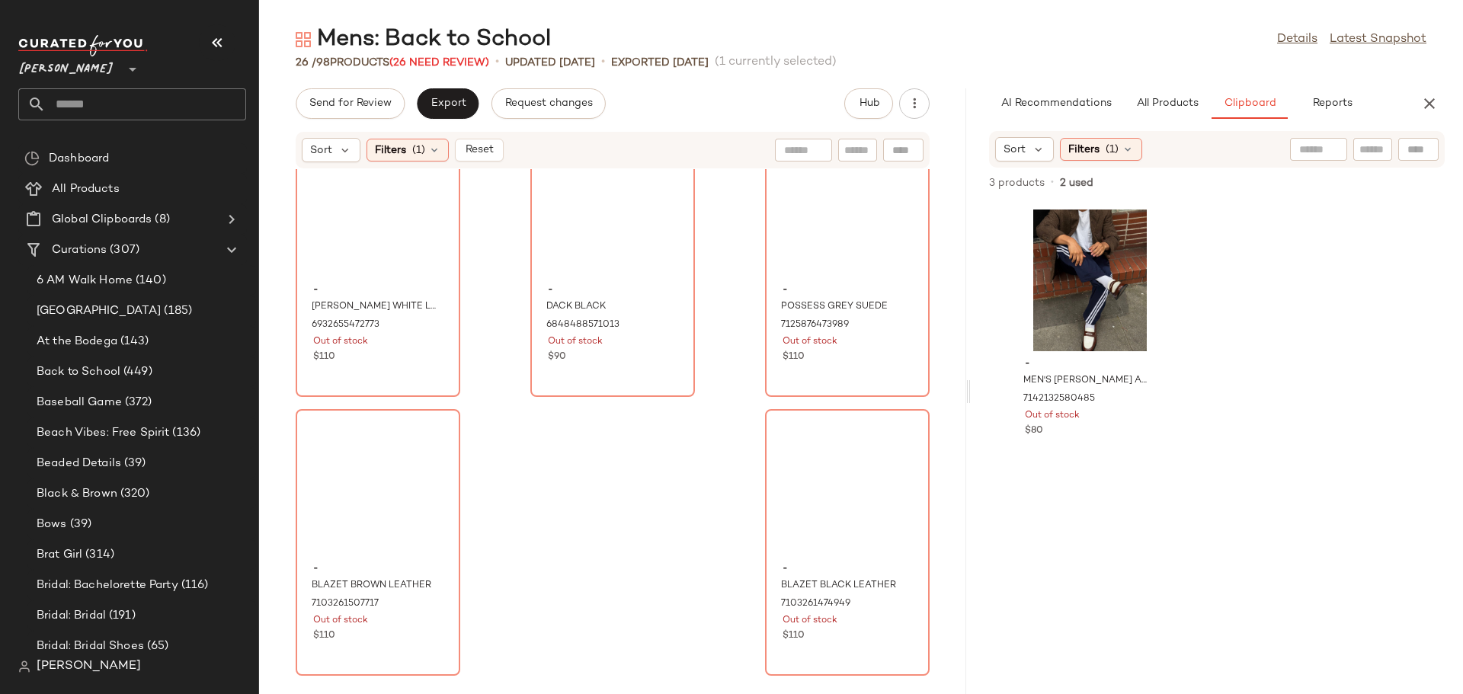
scroll to position [1673, 0]
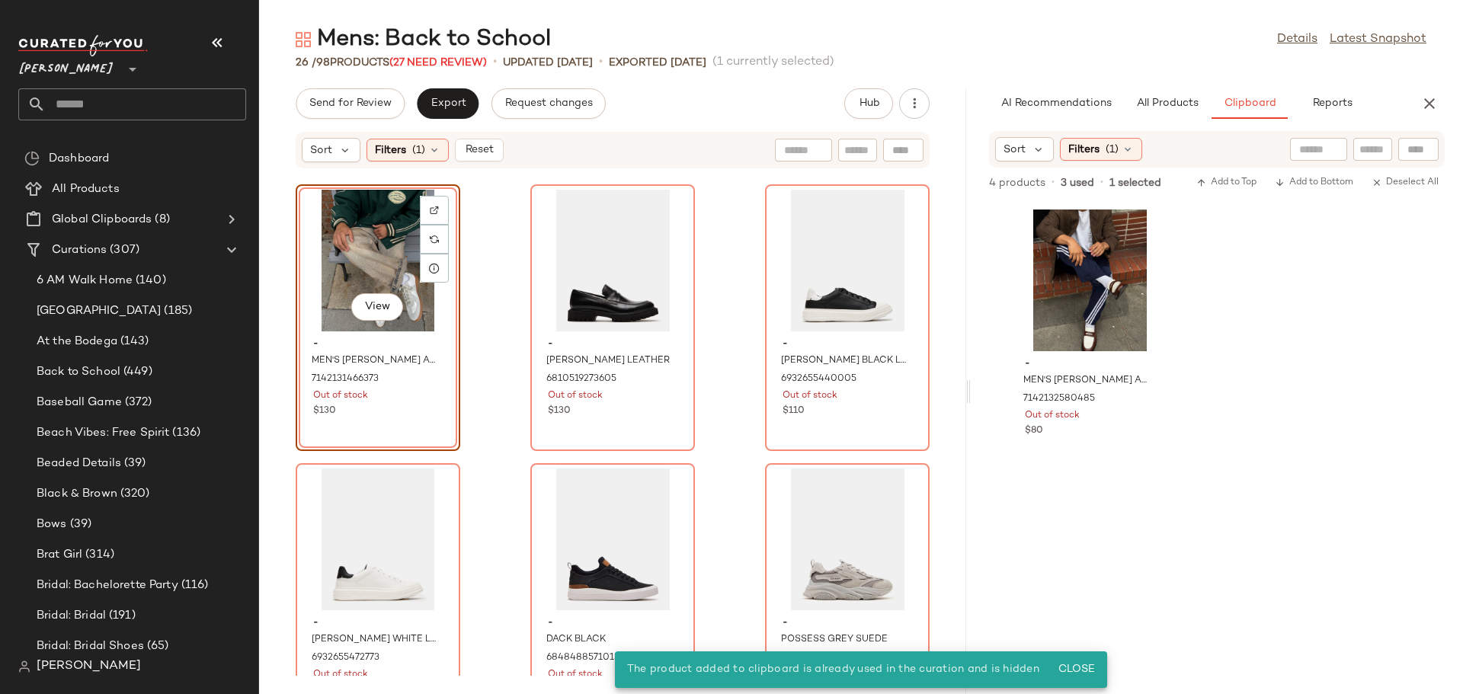
click at [338, 261] on div "View" at bounding box center [378, 261] width 154 height 142
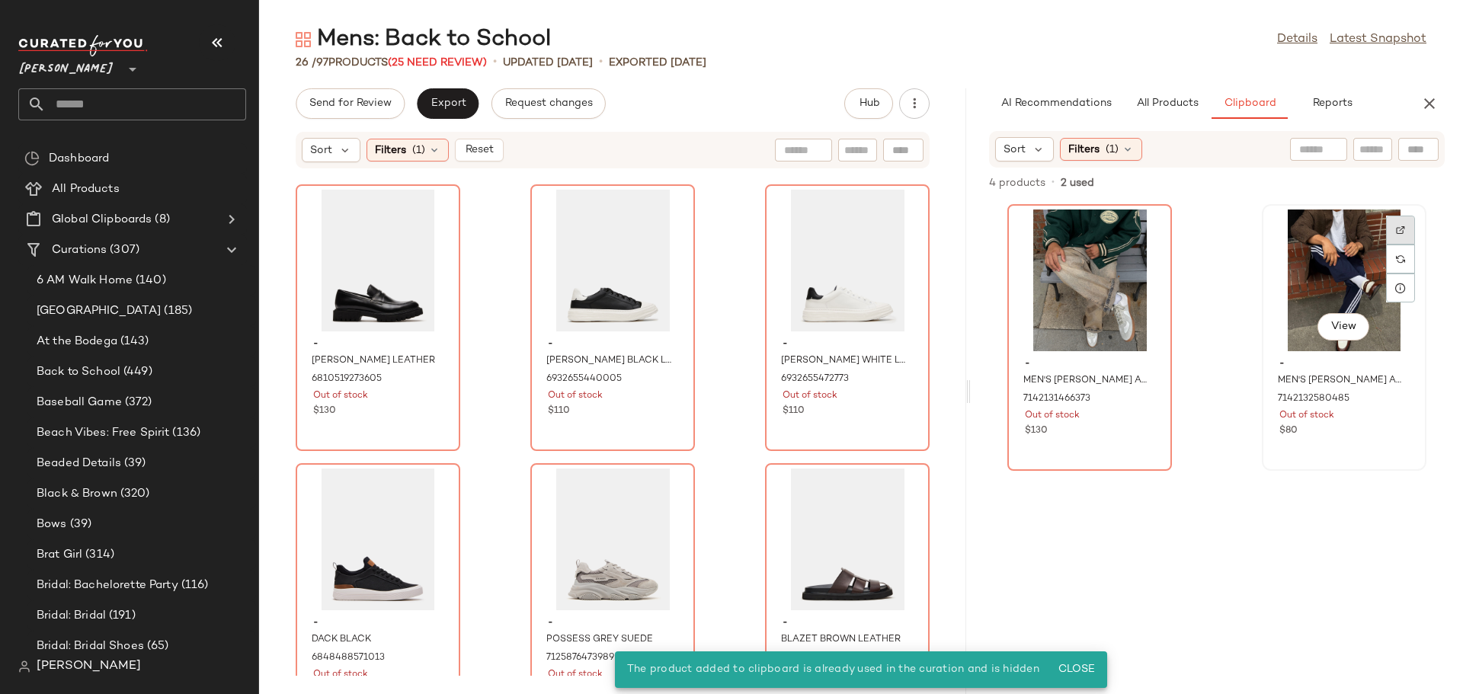
click at [1396, 229] on img at bounding box center [1400, 230] width 9 height 9
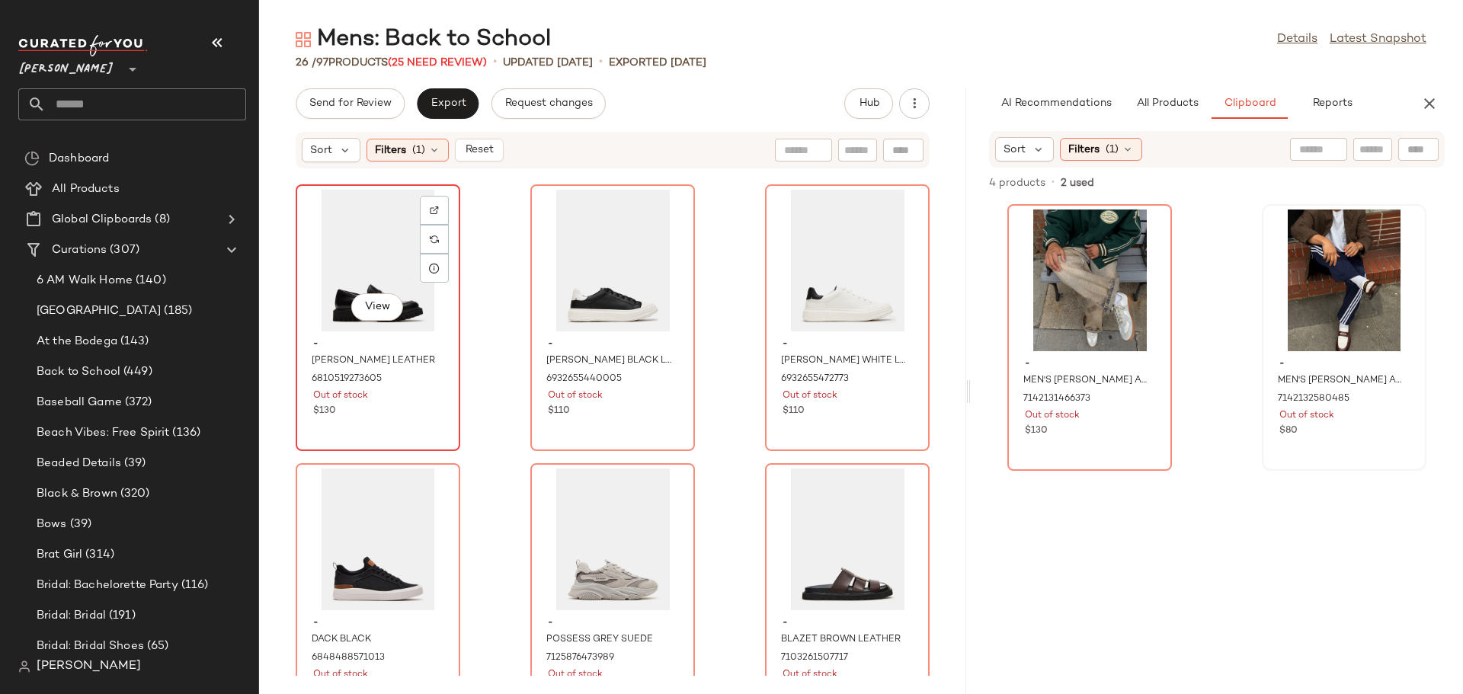
click at [370, 264] on div "View" at bounding box center [378, 261] width 154 height 142
click at [440, 225] on div at bounding box center [434, 239] width 29 height 29
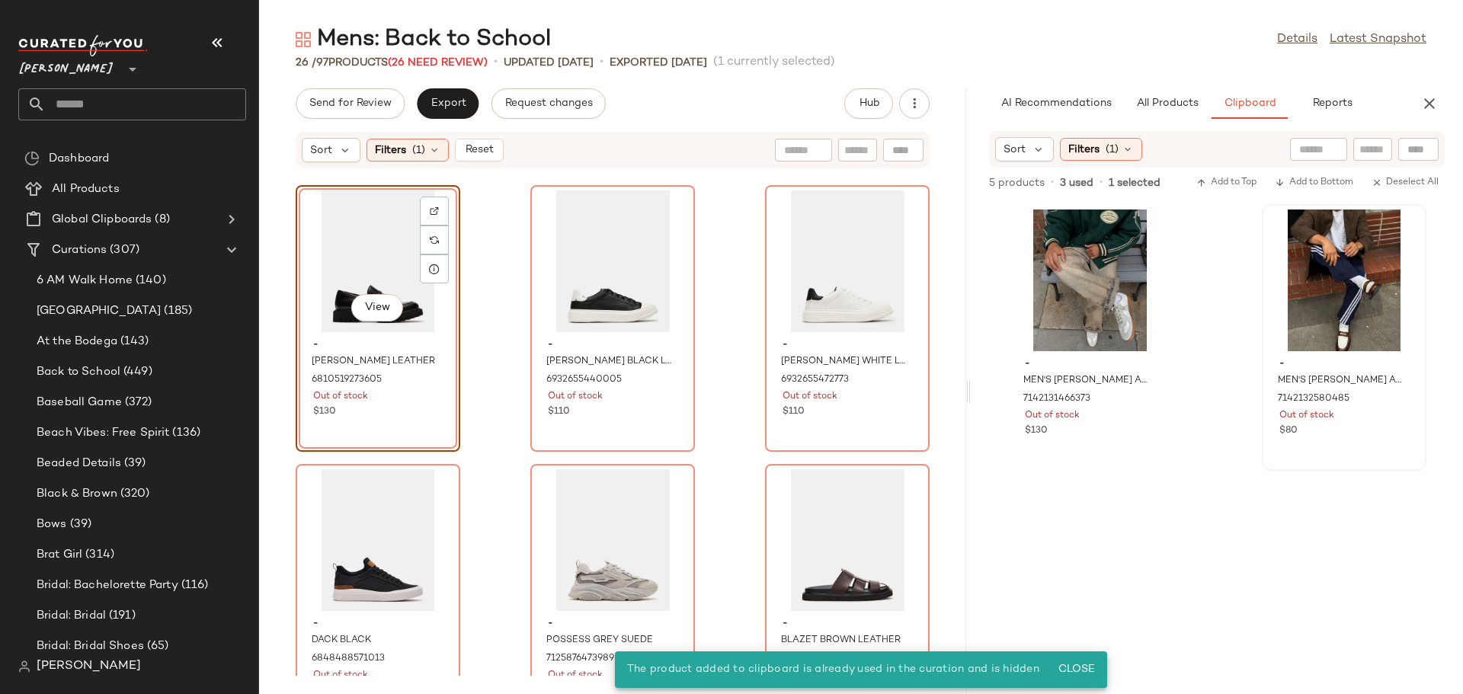
click at [362, 227] on div "View" at bounding box center [378, 261] width 154 height 142
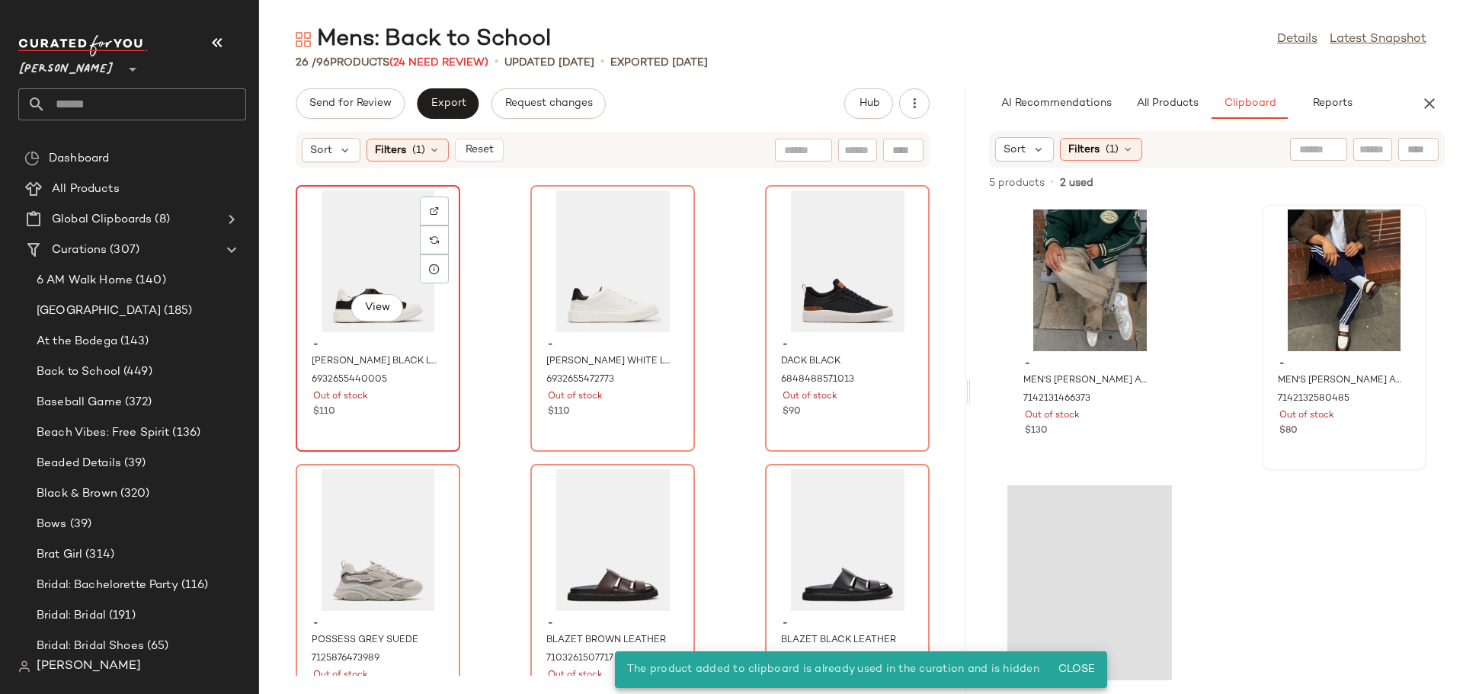
click at [360, 242] on div "View" at bounding box center [378, 261] width 154 height 142
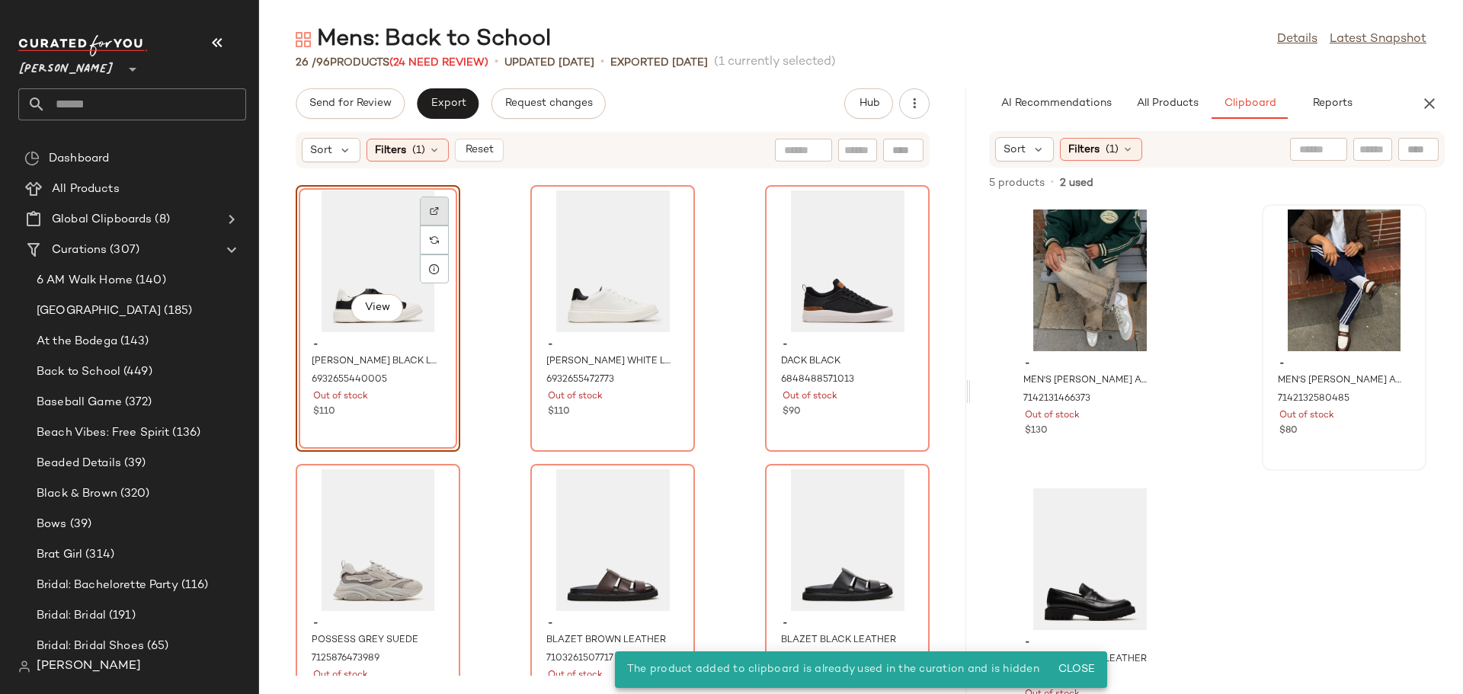
click at [441, 226] on div at bounding box center [434, 240] width 29 height 29
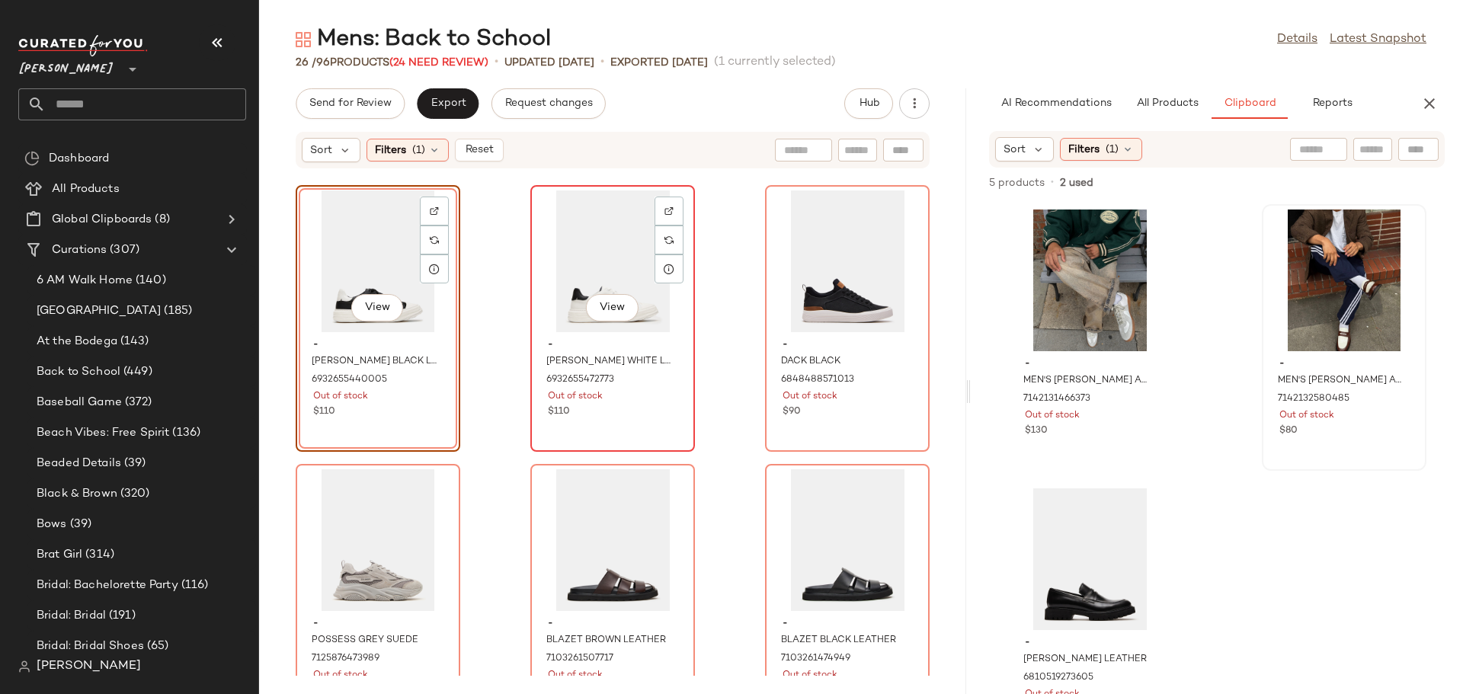
click at [576, 294] on div "View" at bounding box center [613, 261] width 154 height 142
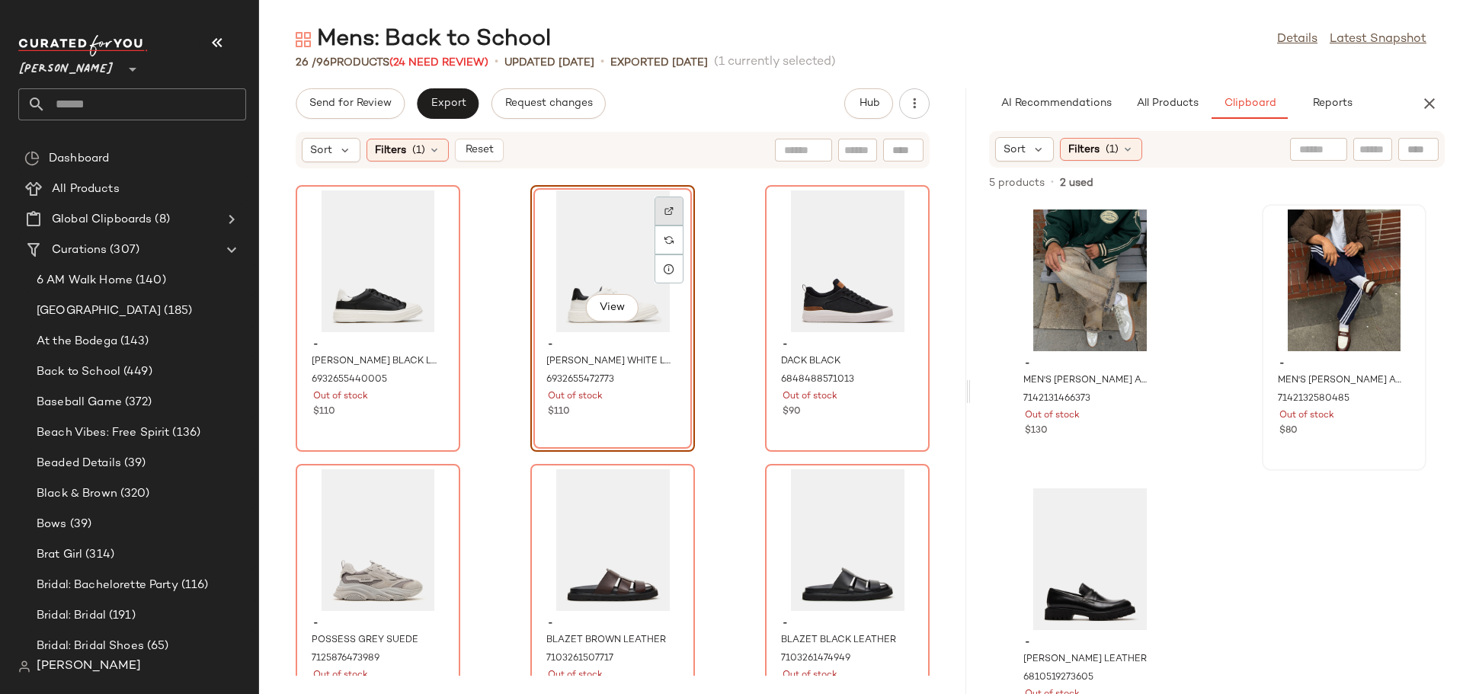
click at [664, 210] on img at bounding box center [668, 210] width 9 height 9
click at [792, 274] on div "View" at bounding box center [847, 261] width 154 height 142
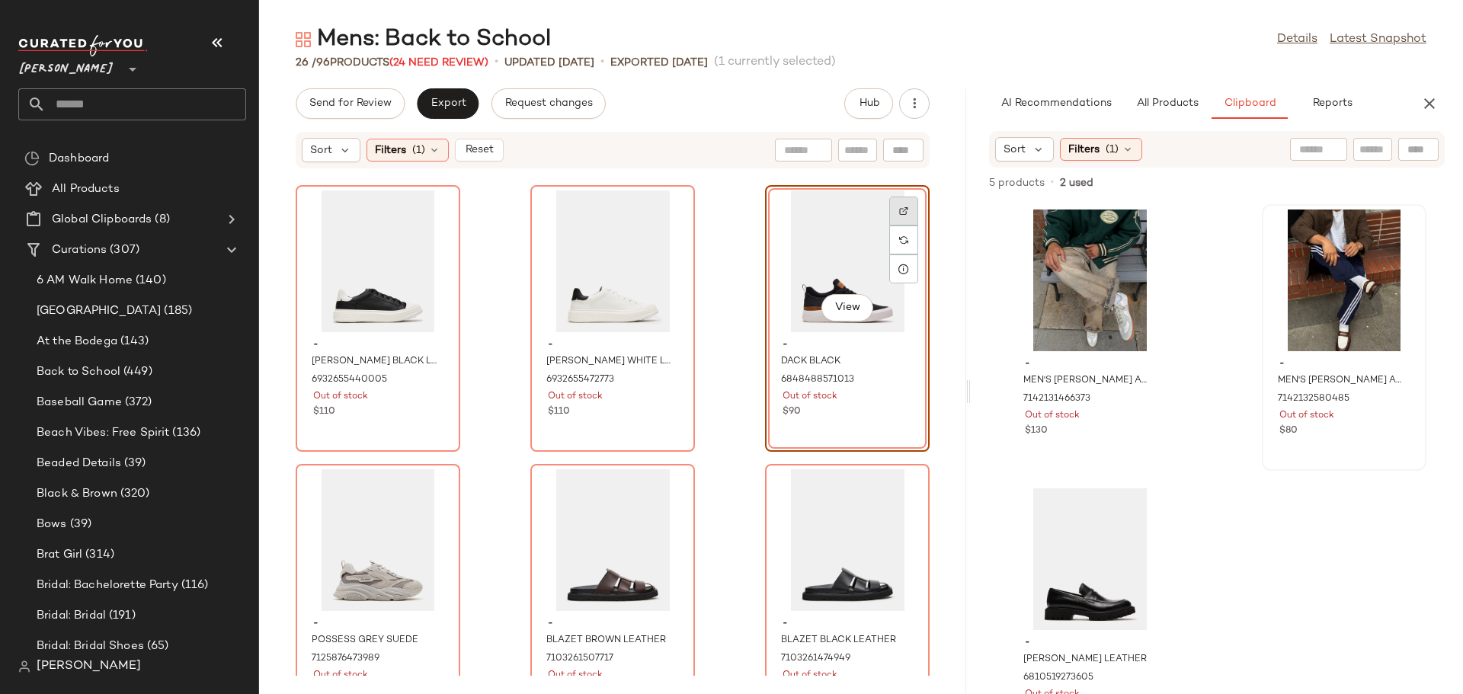
click at [899, 210] on img at bounding box center [903, 210] width 9 height 9
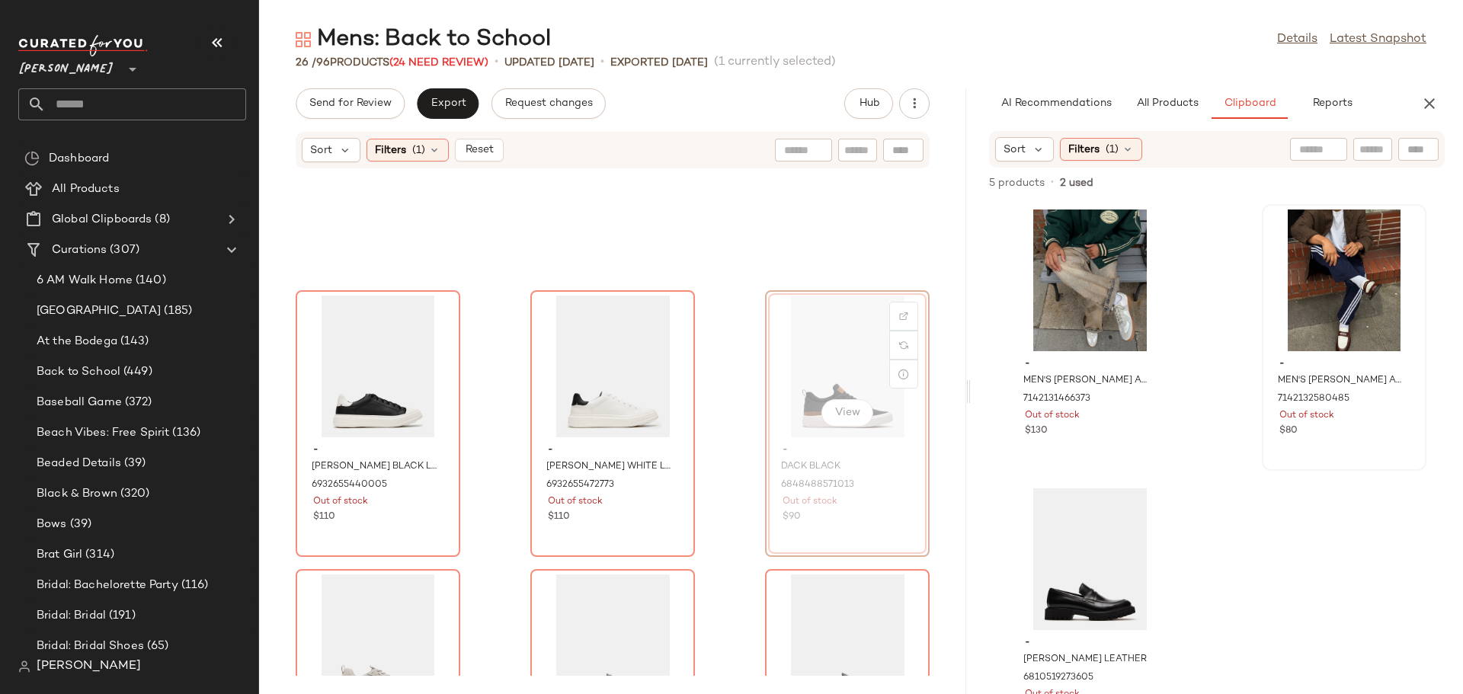
scroll to position [1544, 0]
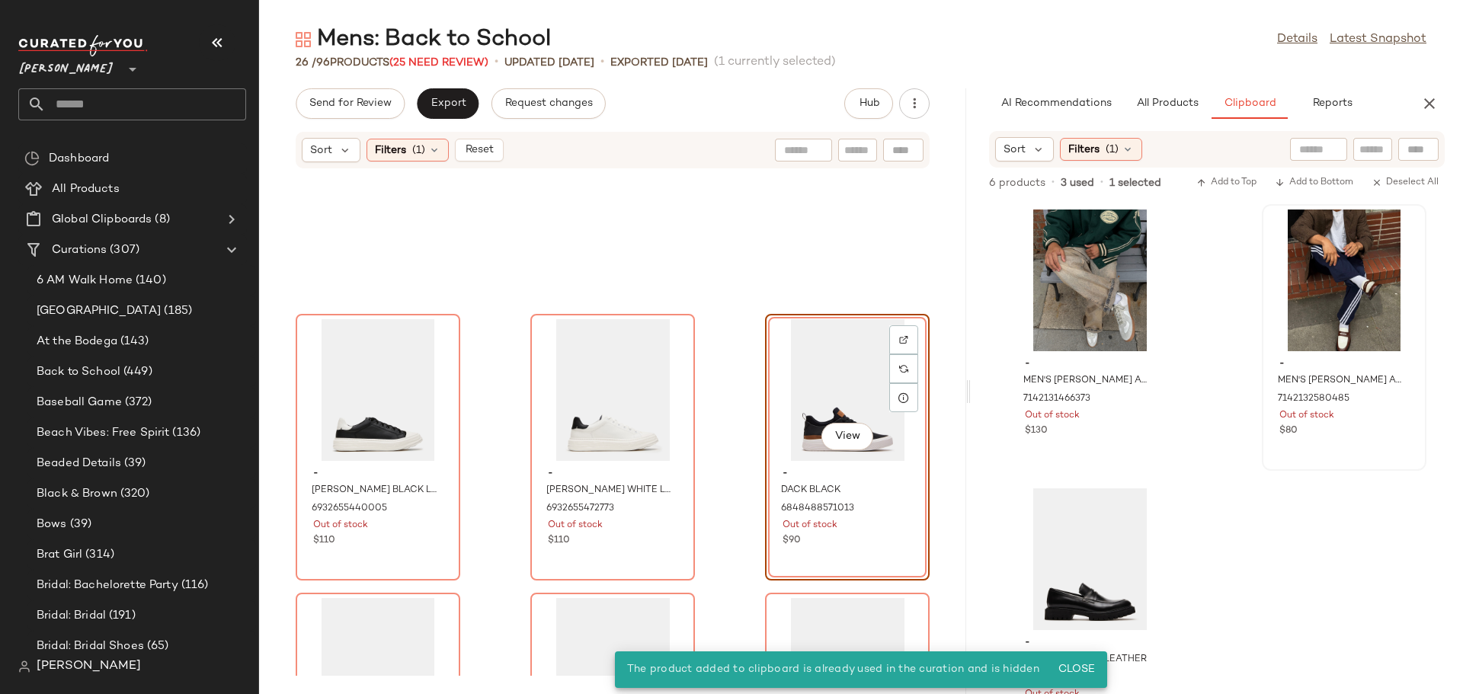
click at [830, 372] on div "View" at bounding box center [847, 390] width 154 height 142
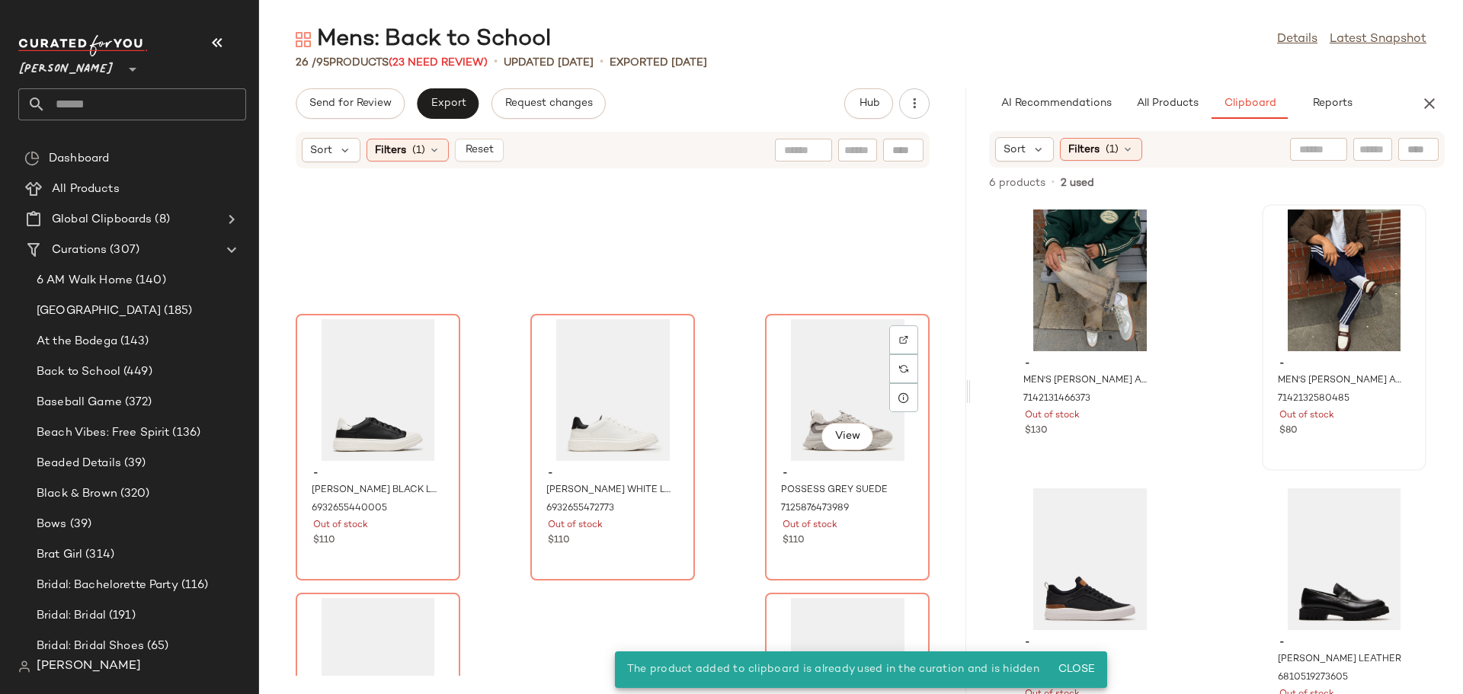
click at [830, 372] on div "View" at bounding box center [847, 390] width 154 height 142
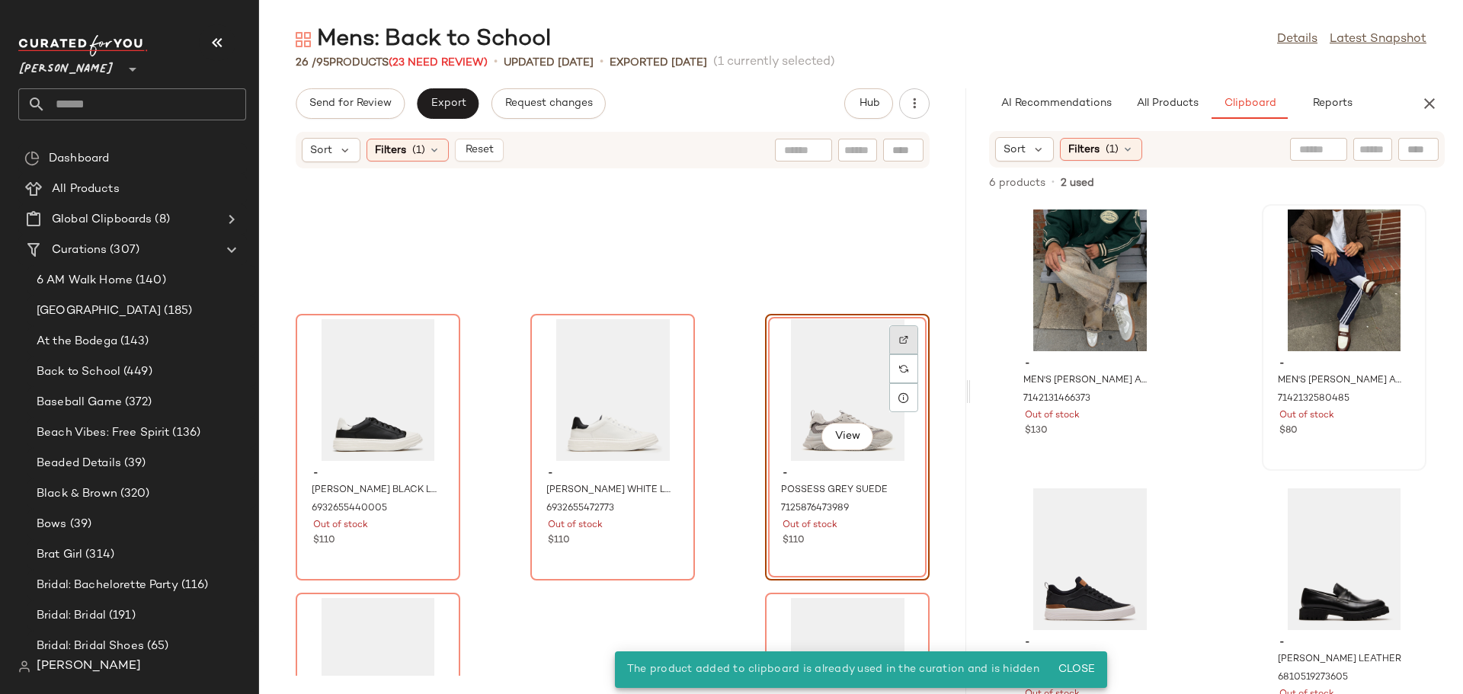
click at [901, 354] on div at bounding box center [903, 368] width 29 height 29
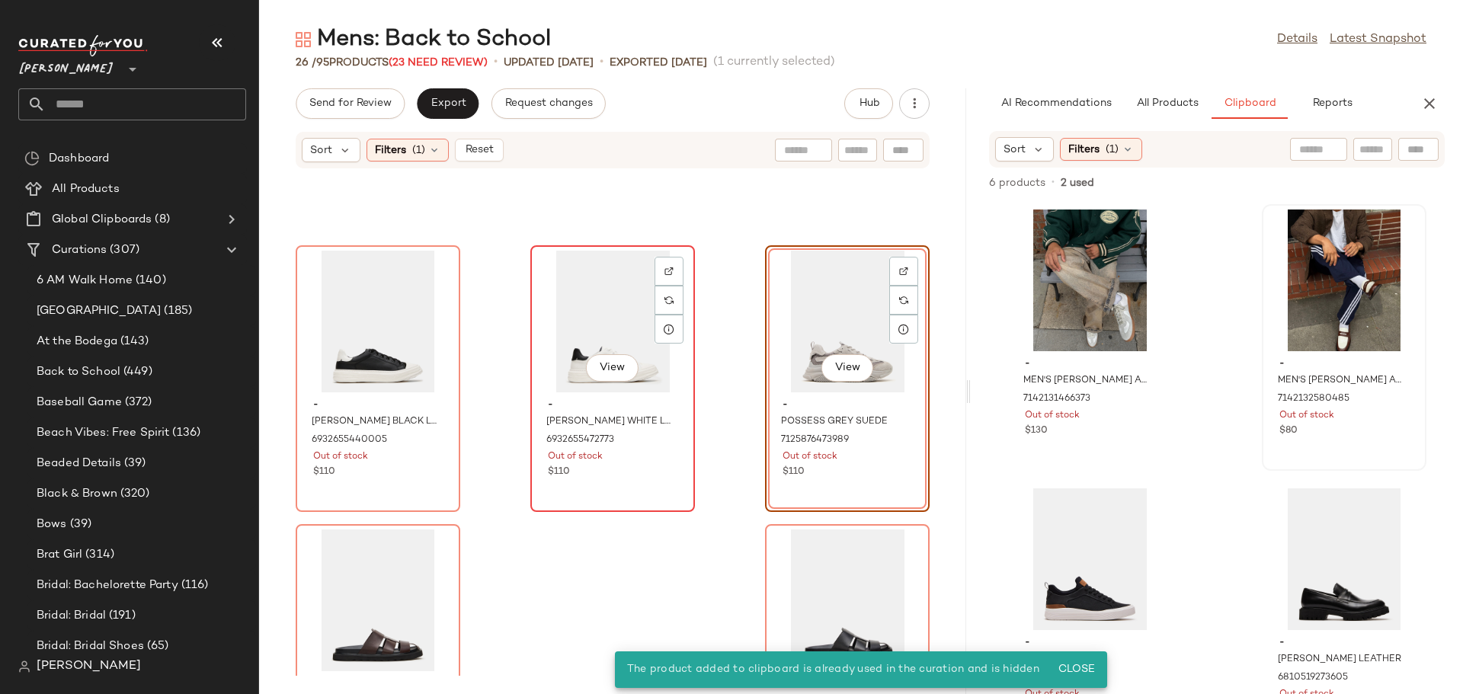
scroll to position [1727, 0]
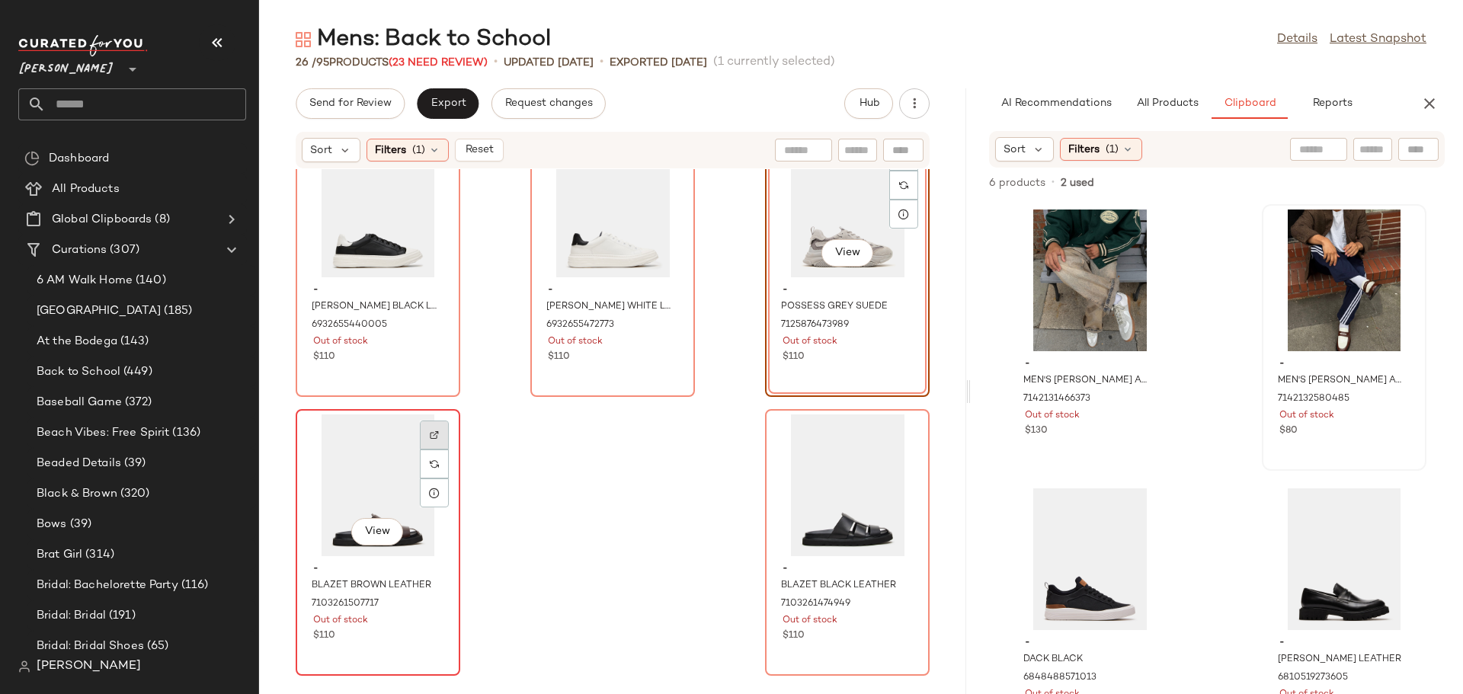
click at [436, 431] on img at bounding box center [434, 434] width 9 height 9
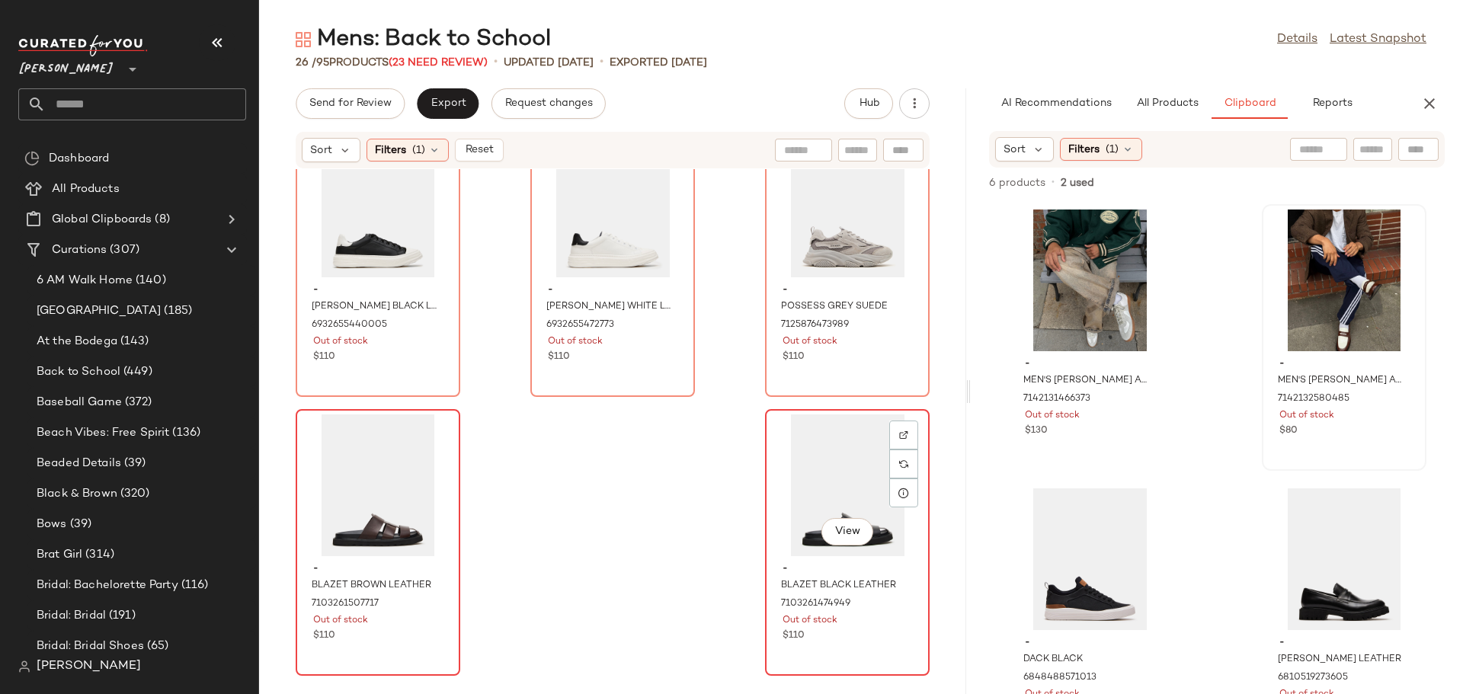
click at [785, 461] on div "View" at bounding box center [847, 485] width 154 height 142
click at [899, 430] on img at bounding box center [903, 434] width 9 height 9
click at [1428, 103] on icon "button" at bounding box center [1429, 103] width 18 height 18
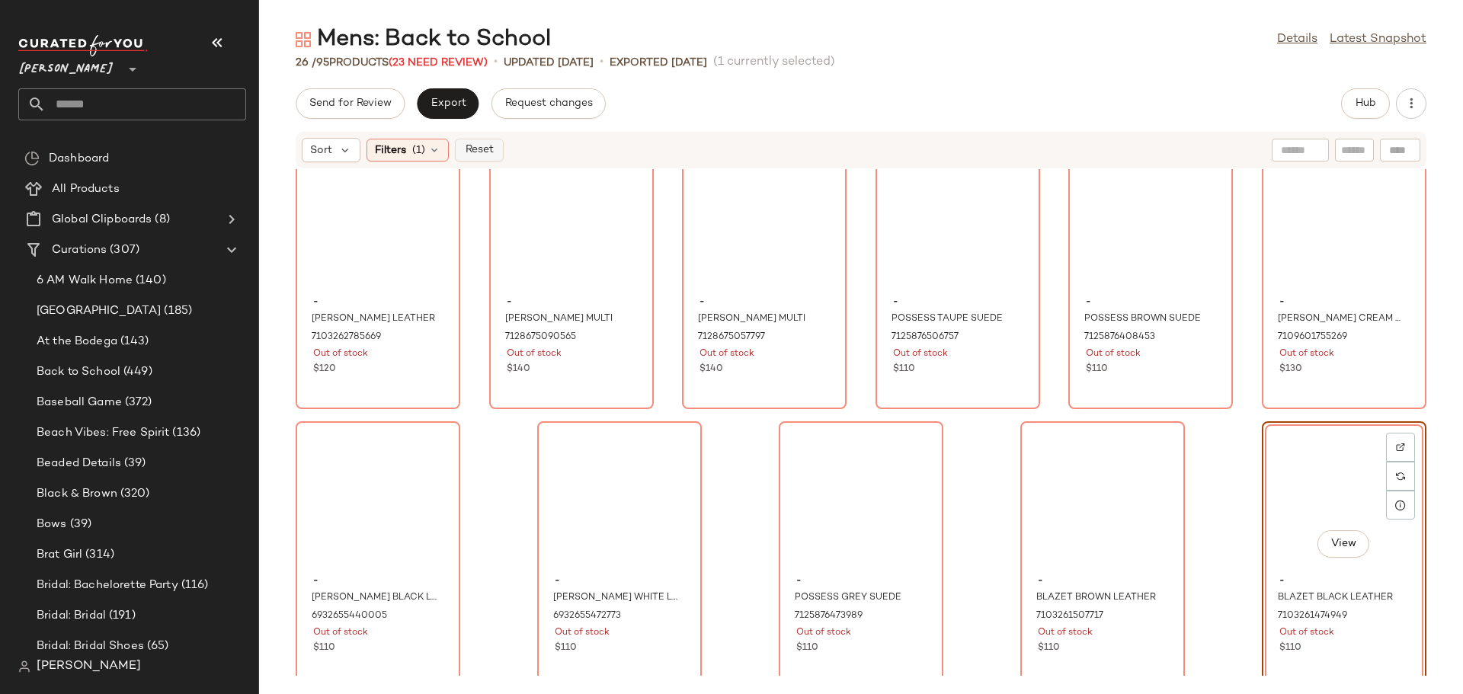
scroll to position [612, 0]
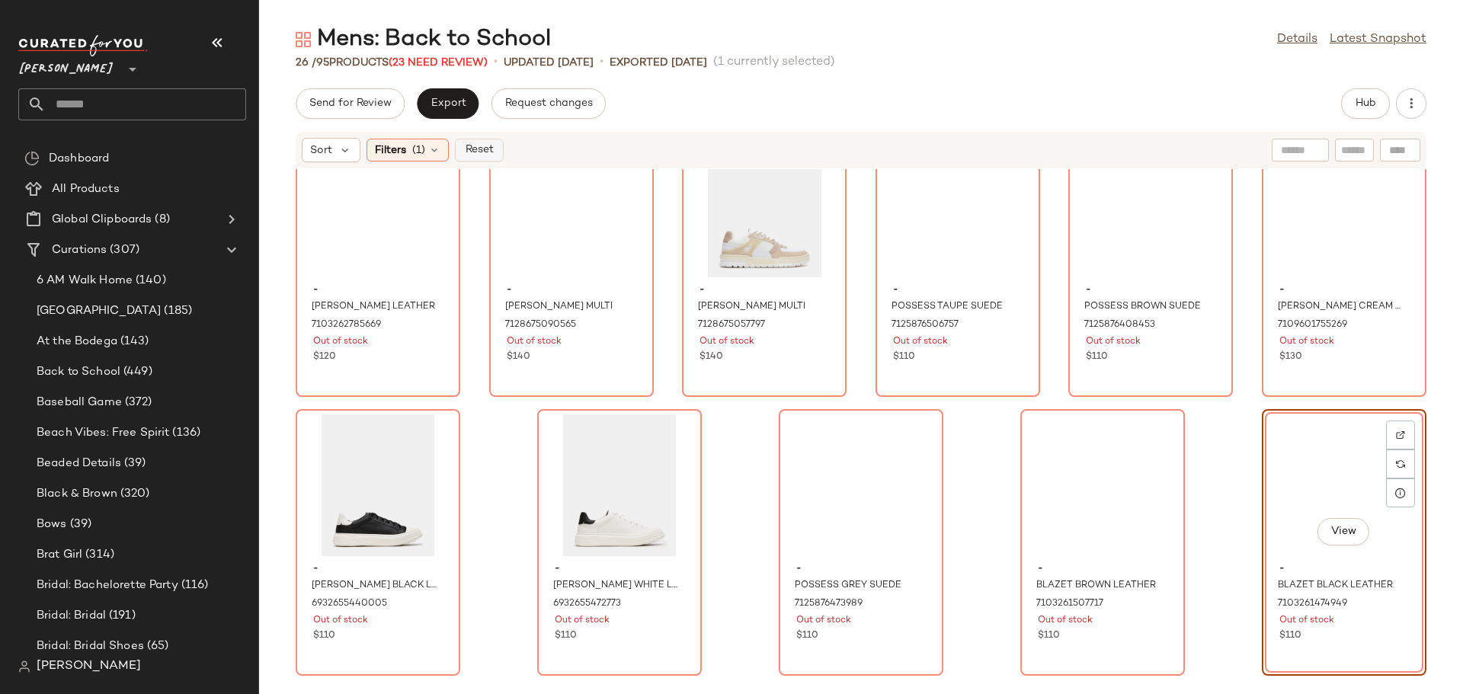
click at [470, 149] on span "Reset" at bounding box center [478, 150] width 29 height 12
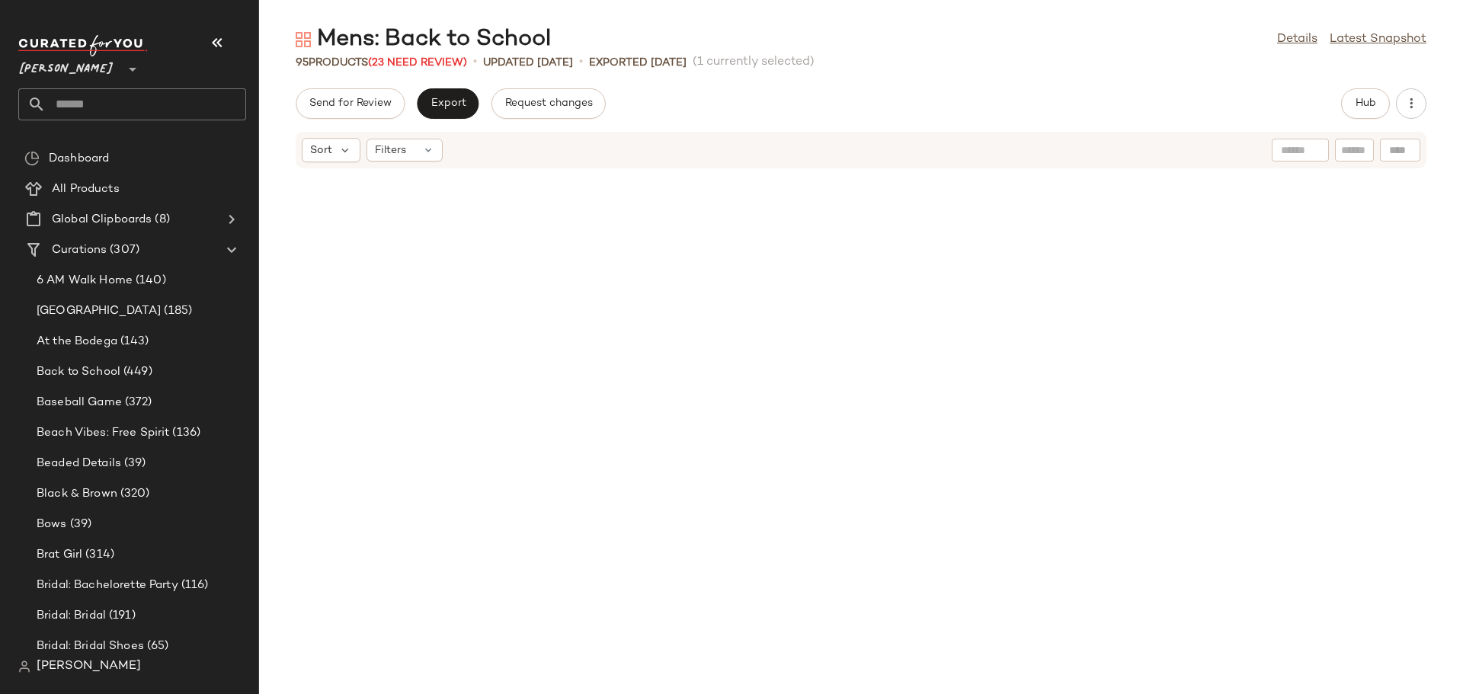
scroll to position [3958, 0]
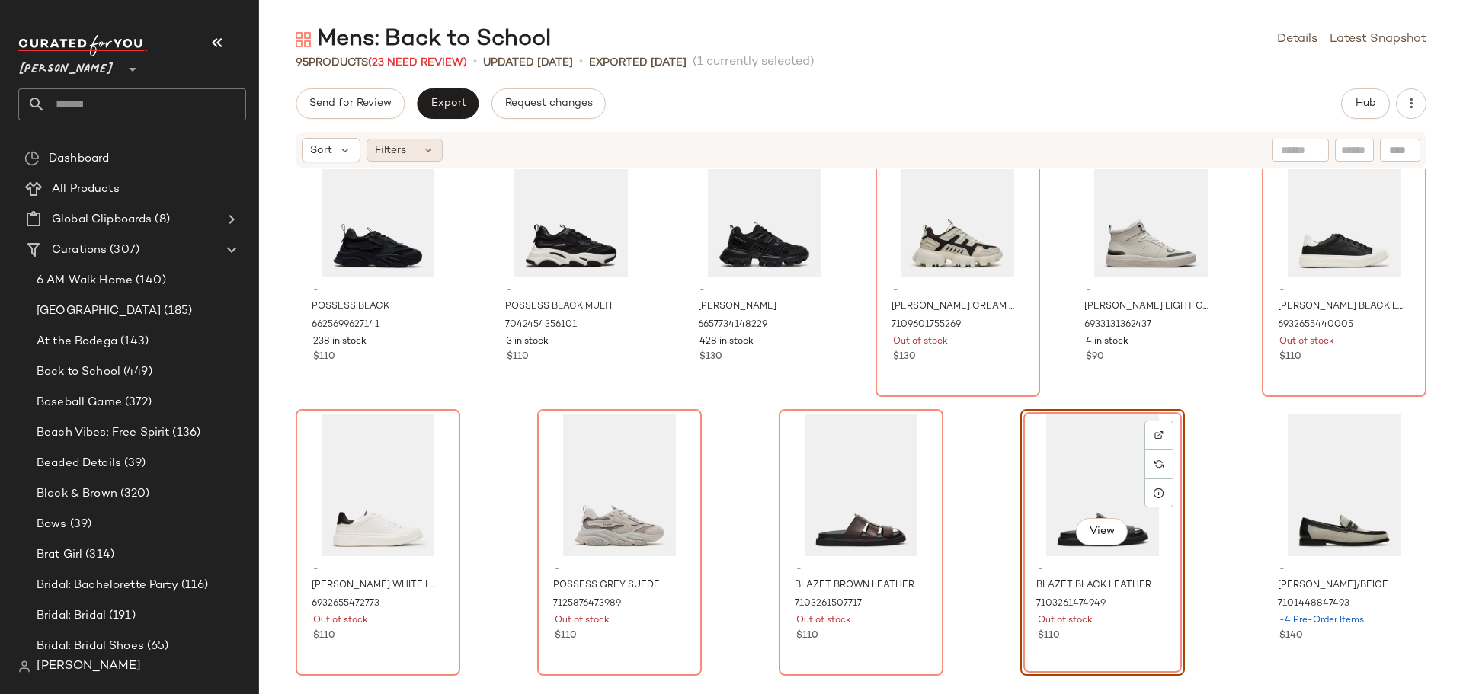
click at [433, 151] on icon at bounding box center [428, 150] width 12 height 12
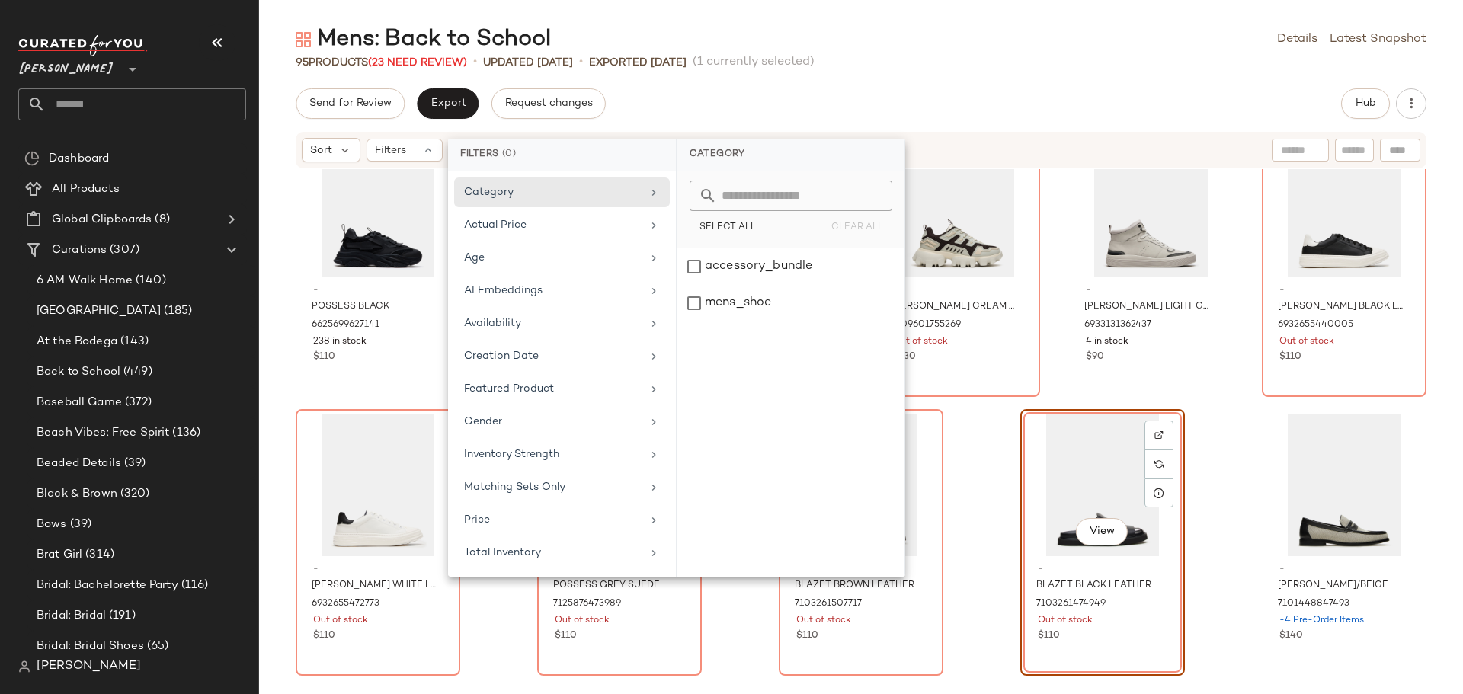
click at [507, 631] on div "- POSSESS BLACK 6625699627141 238 in stock $110 - POSSESS BLACK MULTI 704245435…" at bounding box center [861, 422] width 1204 height 507
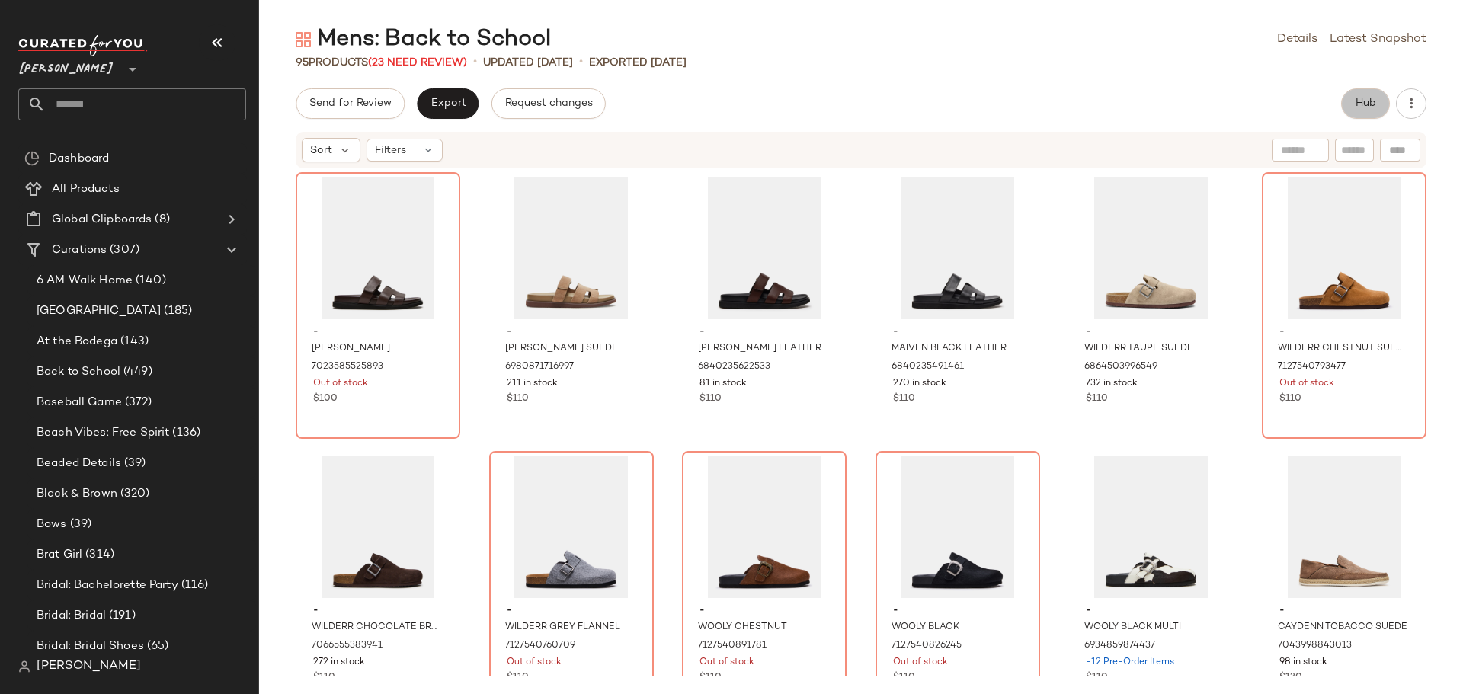
click at [1368, 104] on span "Hub" at bounding box center [1365, 104] width 21 height 12
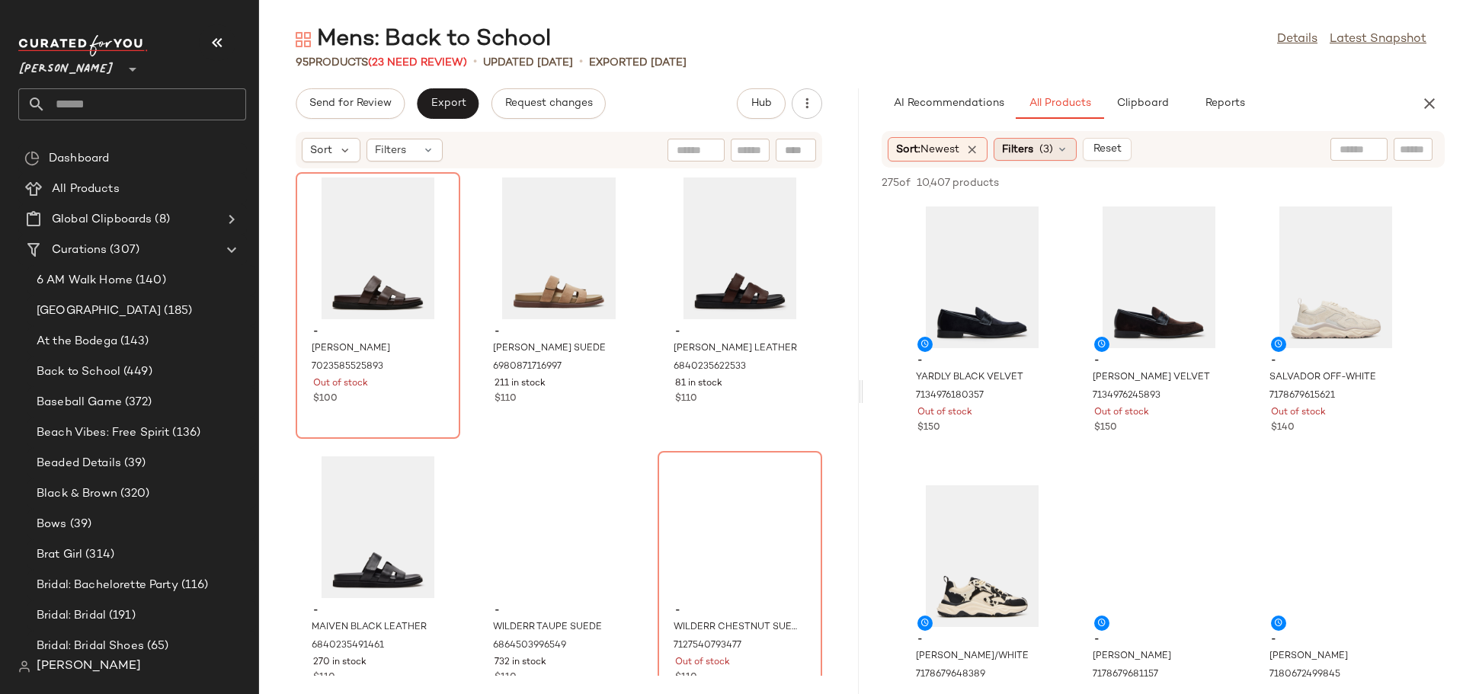
click at [1068, 152] on icon at bounding box center [1062, 149] width 12 height 12
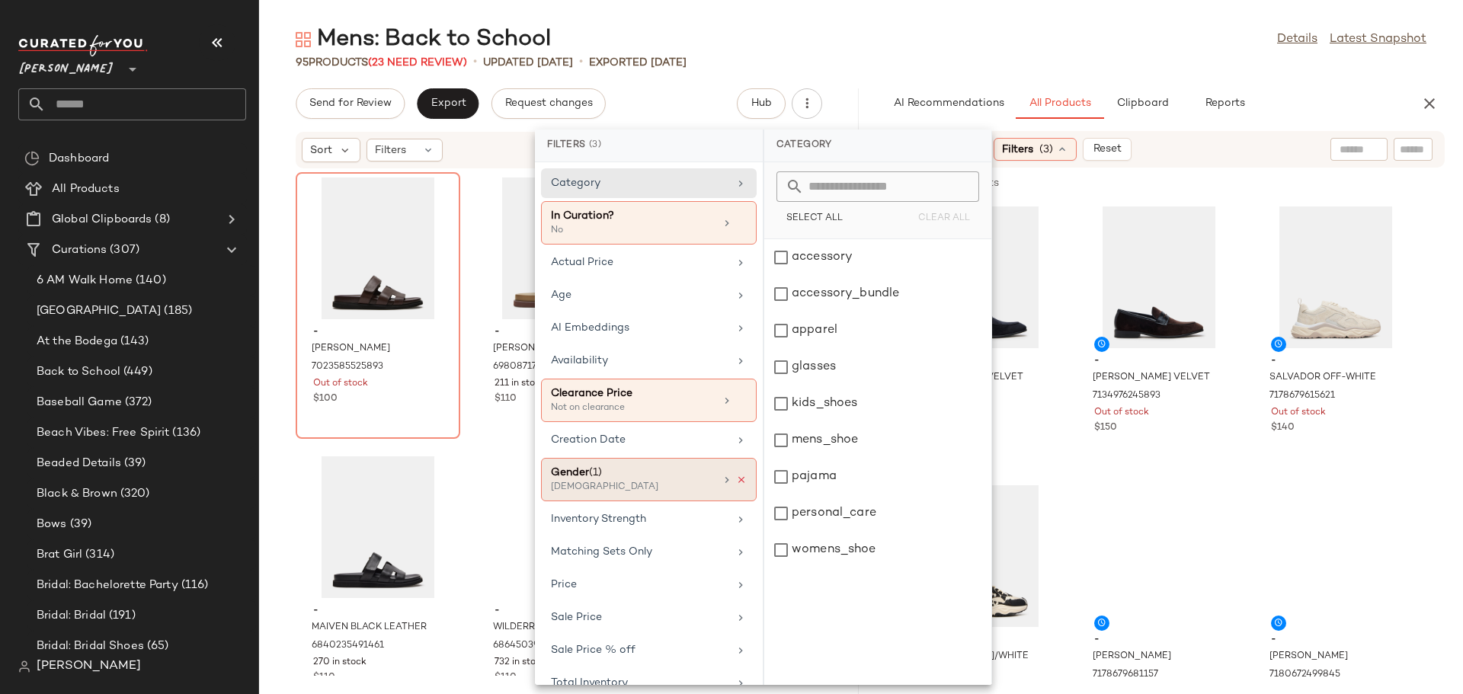
click at [736, 476] on icon at bounding box center [741, 480] width 11 height 11
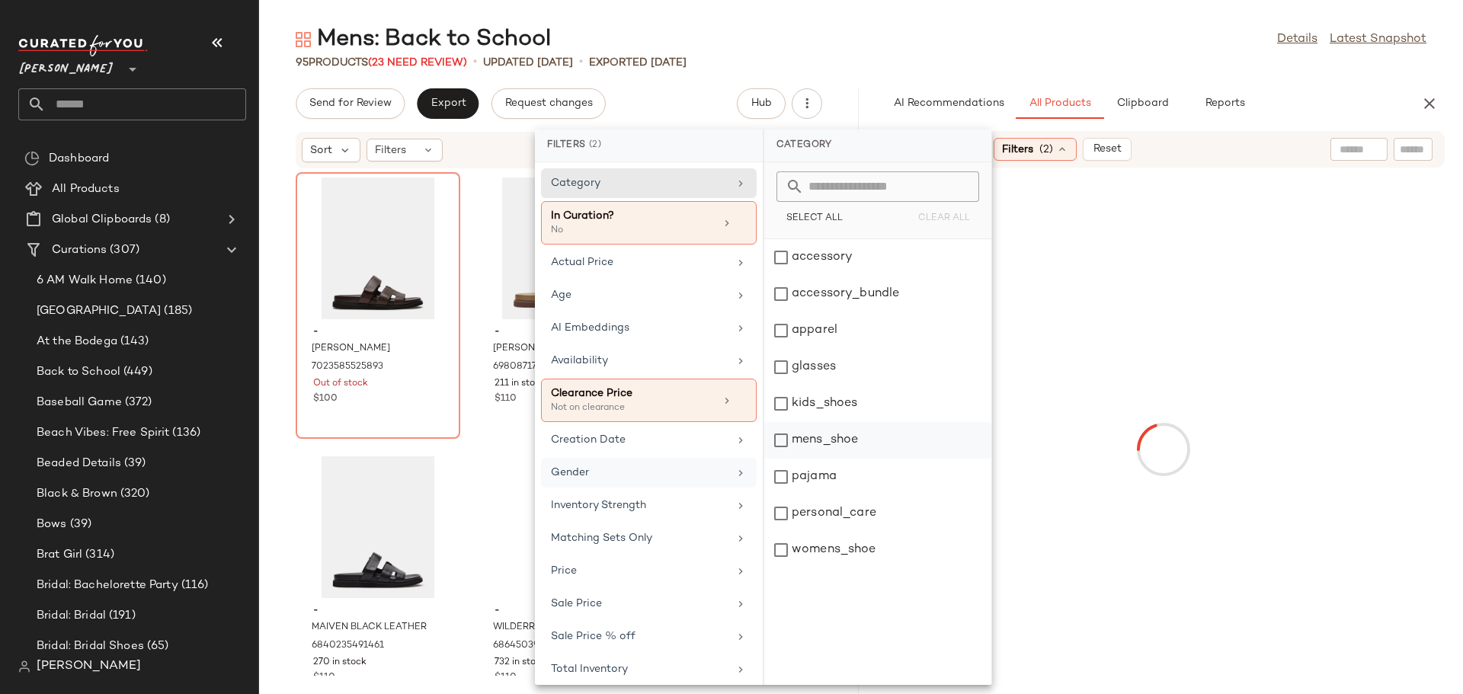
click at [774, 459] on div "mens_shoe" at bounding box center [877, 477] width 227 height 37
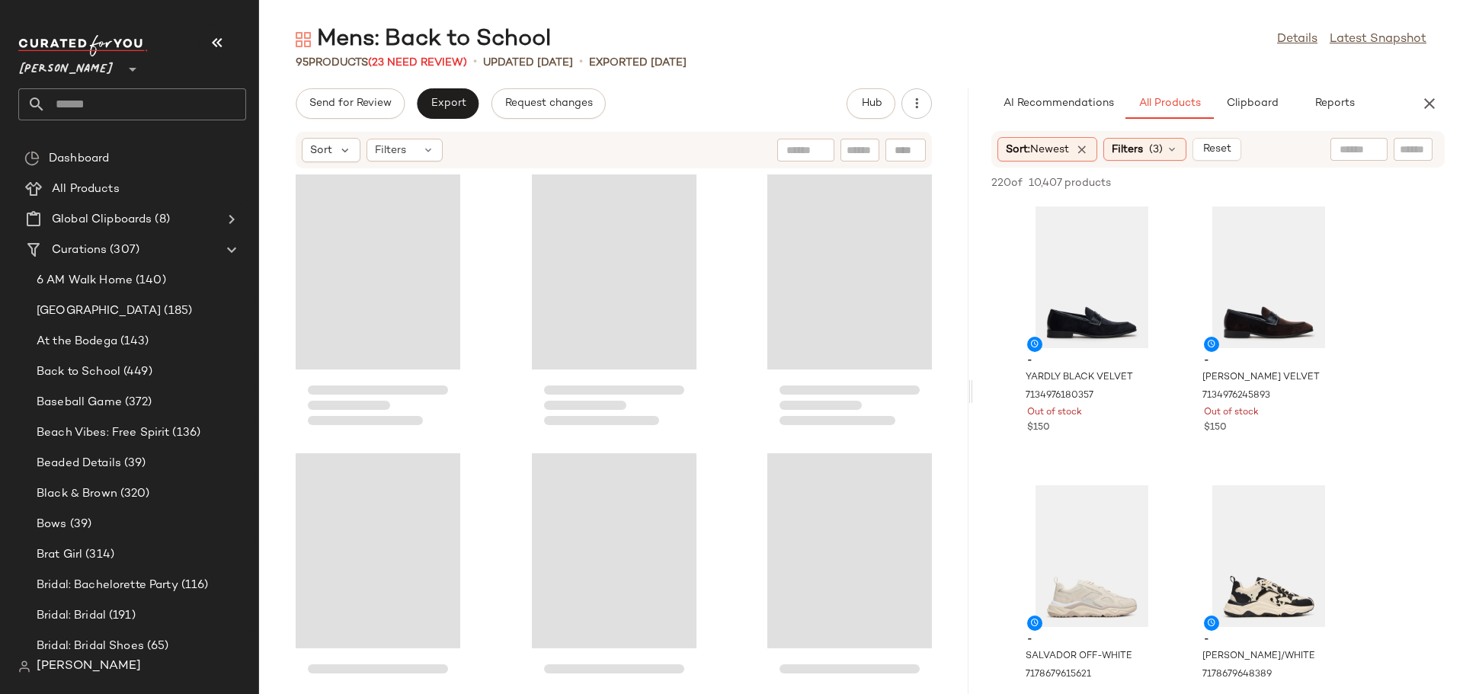
drag, startPoint x: 859, startPoint y: 396, endPoint x: 981, endPoint y: 394, distance: 122.7
click at [981, 394] on div "Mens: Back to School Details Latest Snapshot 95 Products (23 Need Review) • upd…" at bounding box center [861, 359] width 1204 height 670
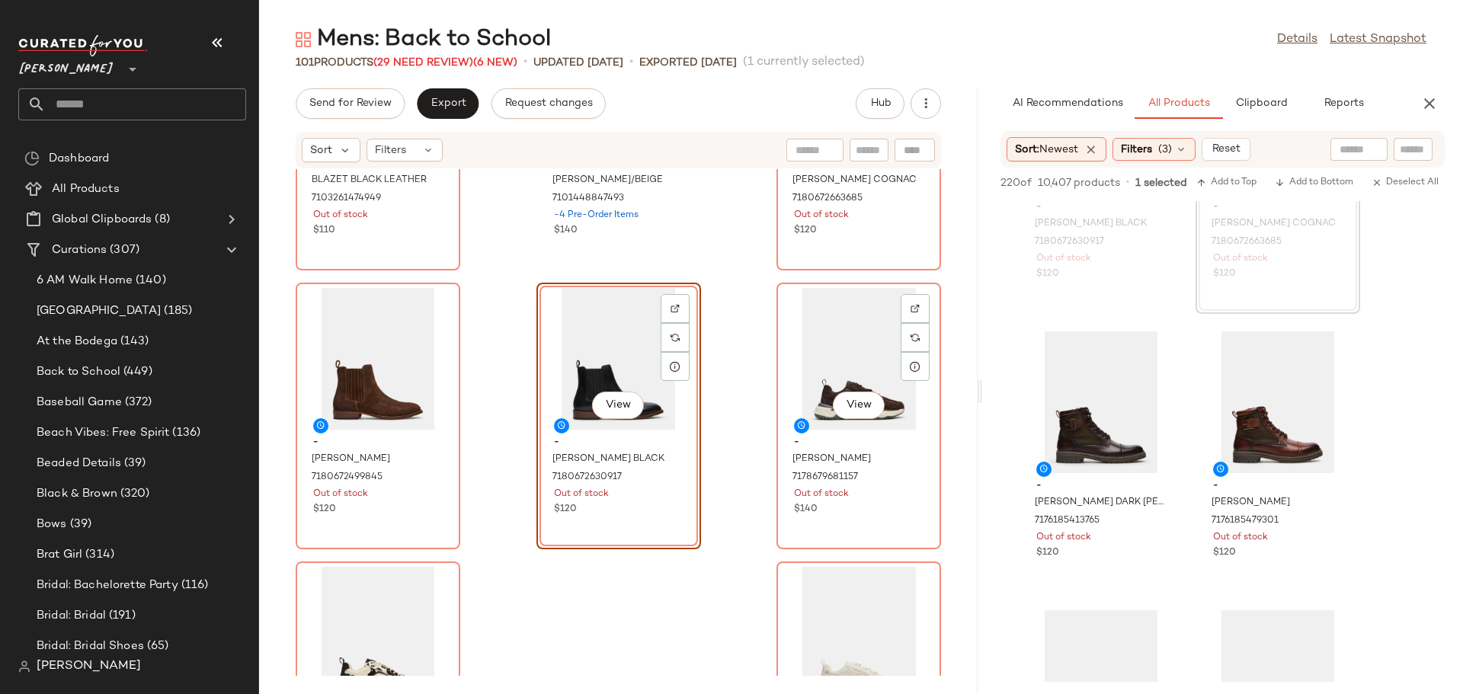
scroll to position [8851, 0]
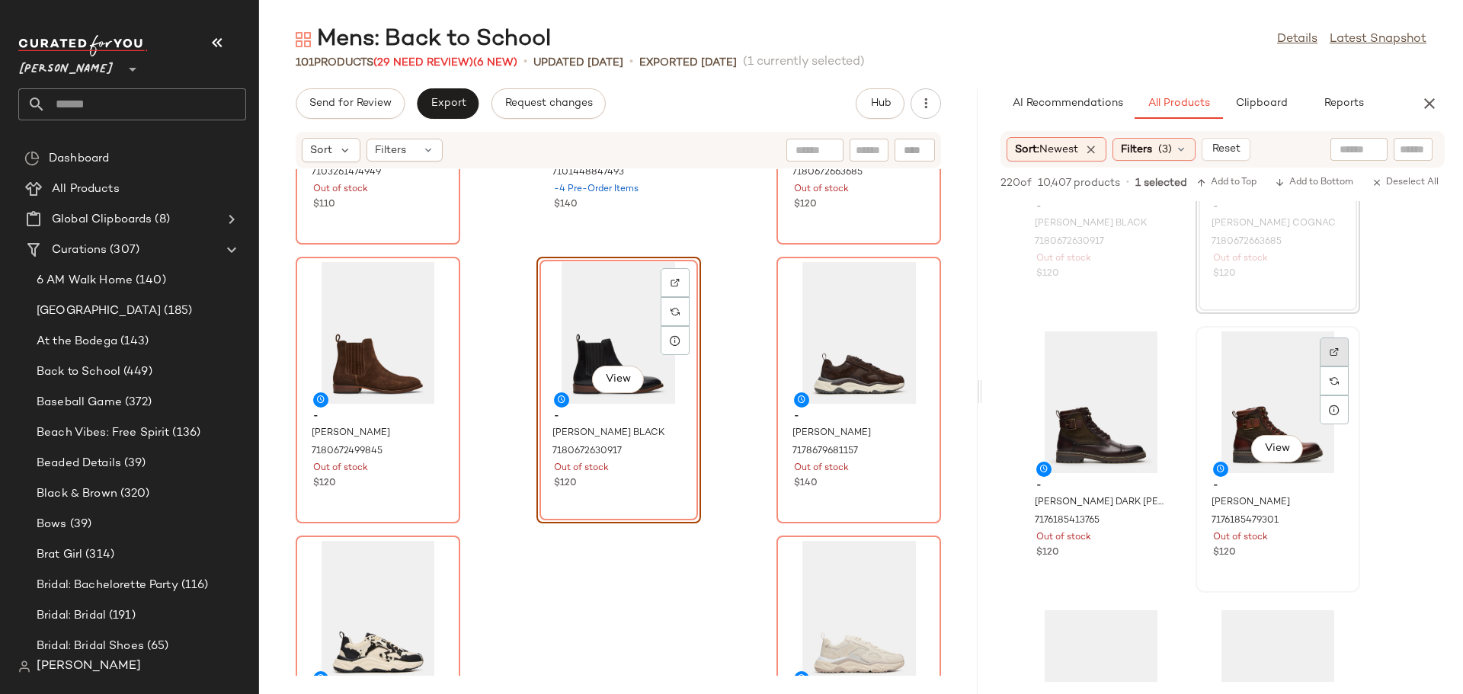
click at [1336, 369] on div at bounding box center [1334, 381] width 29 height 87
click at [1336, 366] on div at bounding box center [1334, 380] width 29 height 29
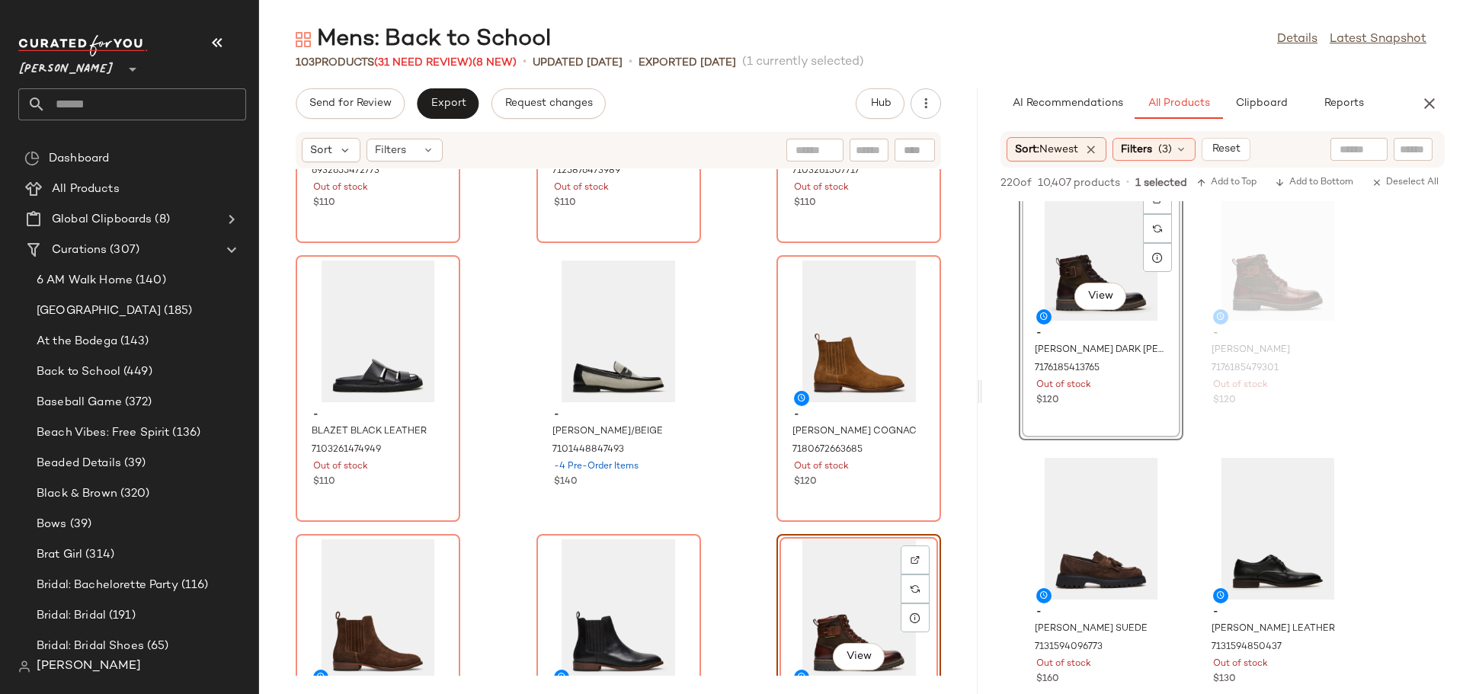
scroll to position [8546, 0]
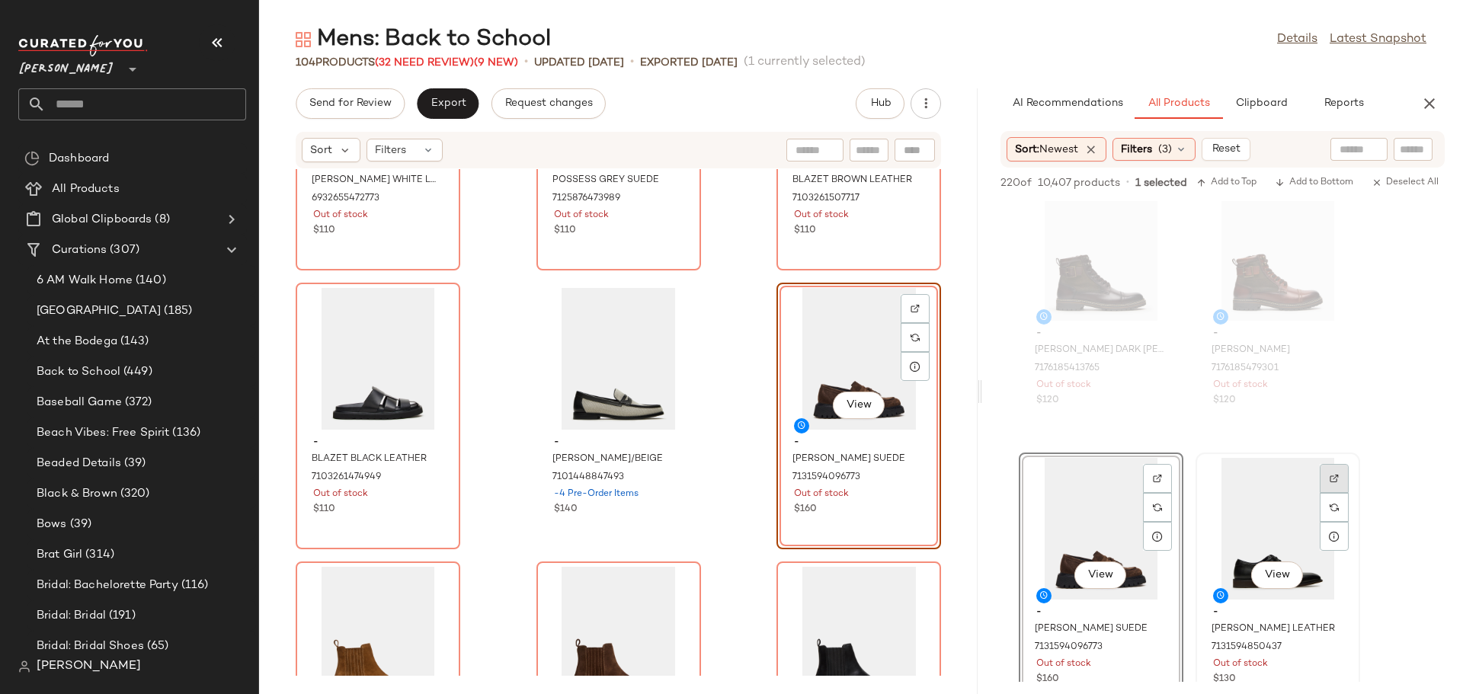
click at [1333, 493] on div at bounding box center [1334, 507] width 29 height 87
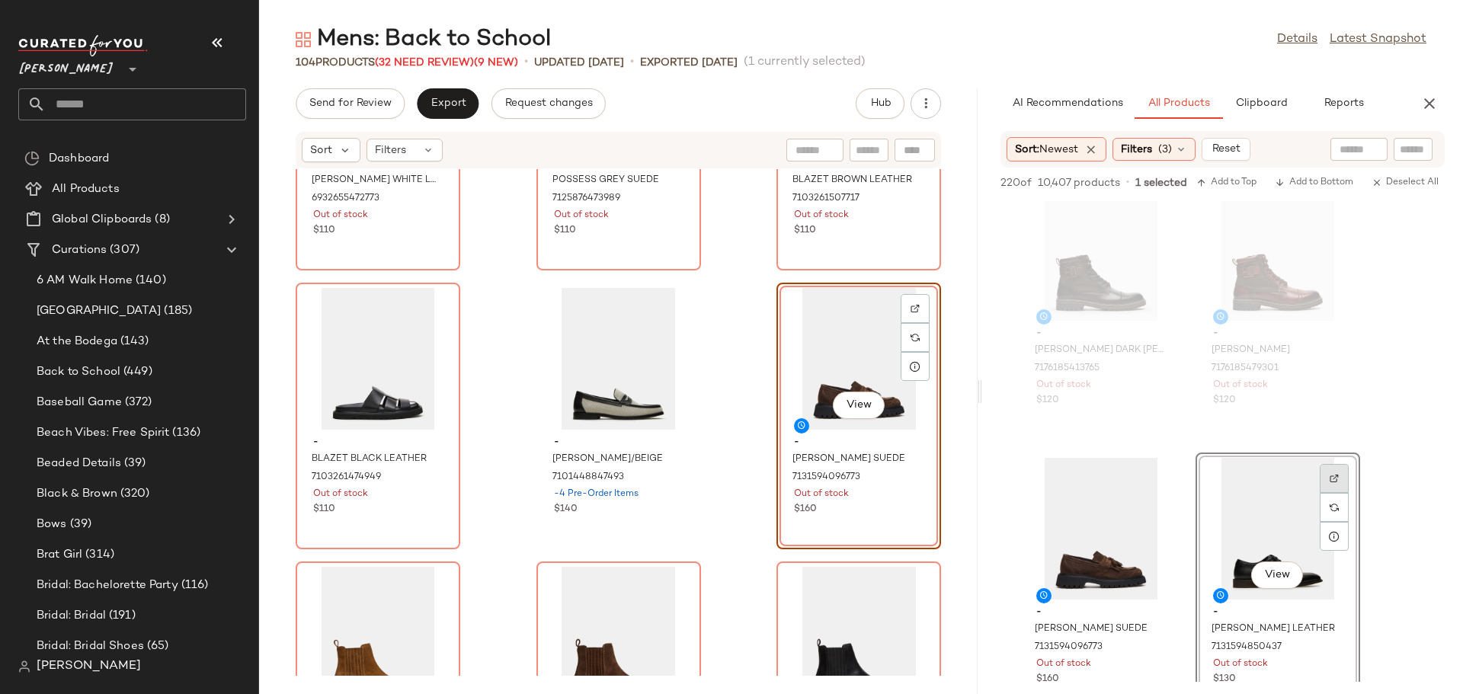
click at [1339, 493] on div at bounding box center [1334, 507] width 29 height 29
click at [1263, 528] on div "View" at bounding box center [1278, 529] width 154 height 142
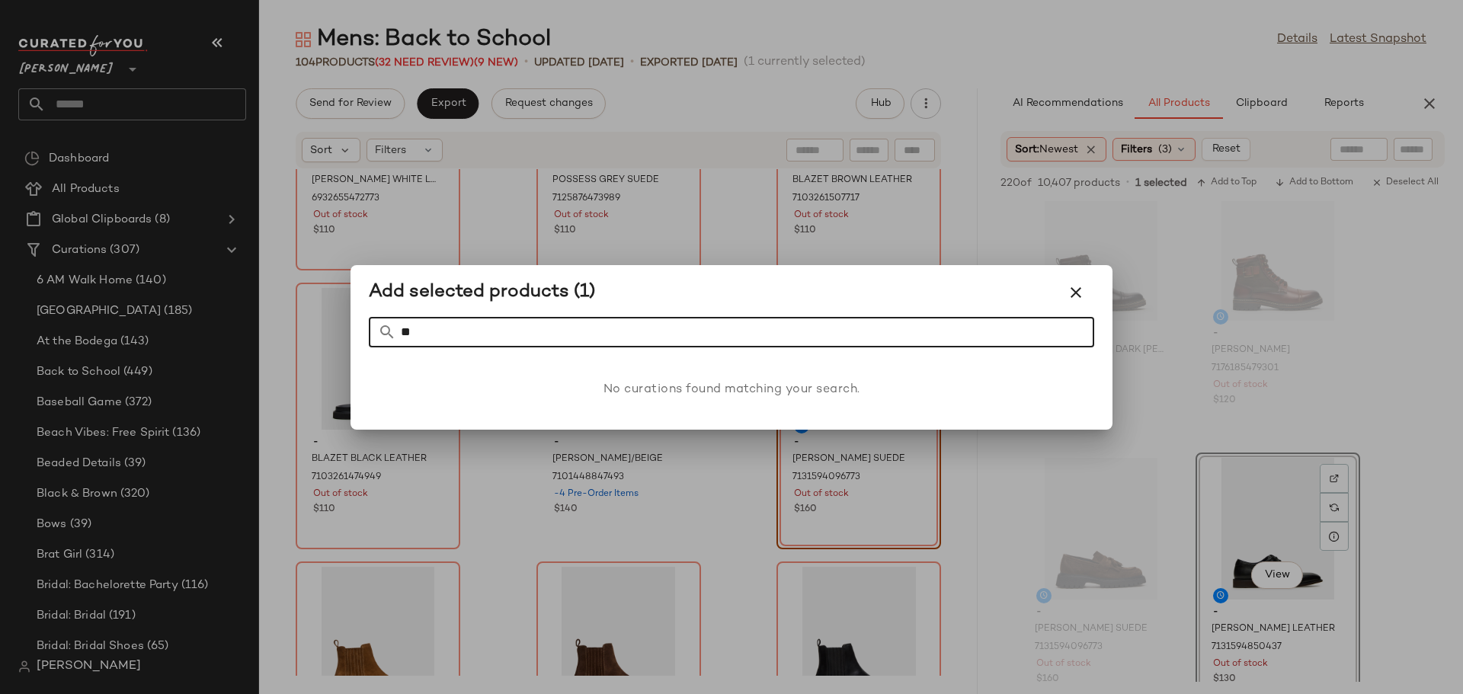
type input "*"
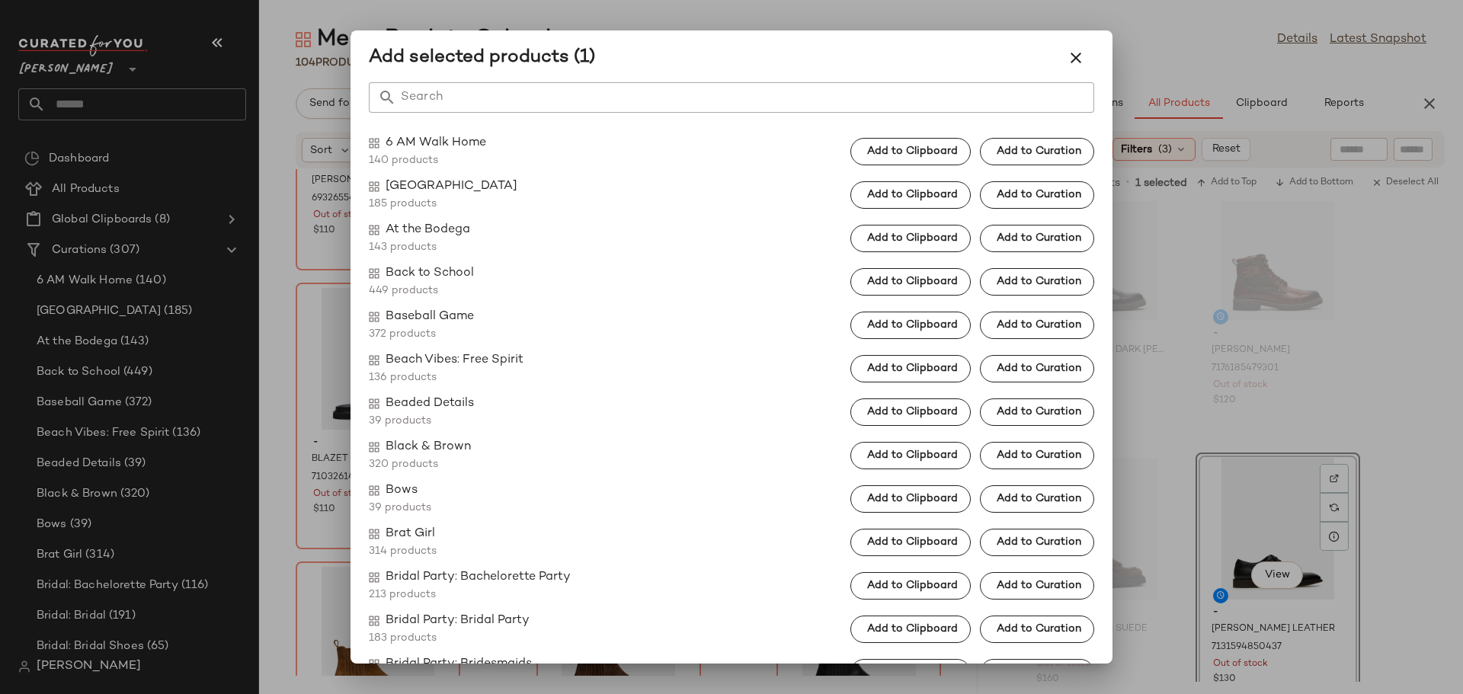
click at [1166, 555] on div at bounding box center [731, 347] width 1463 height 694
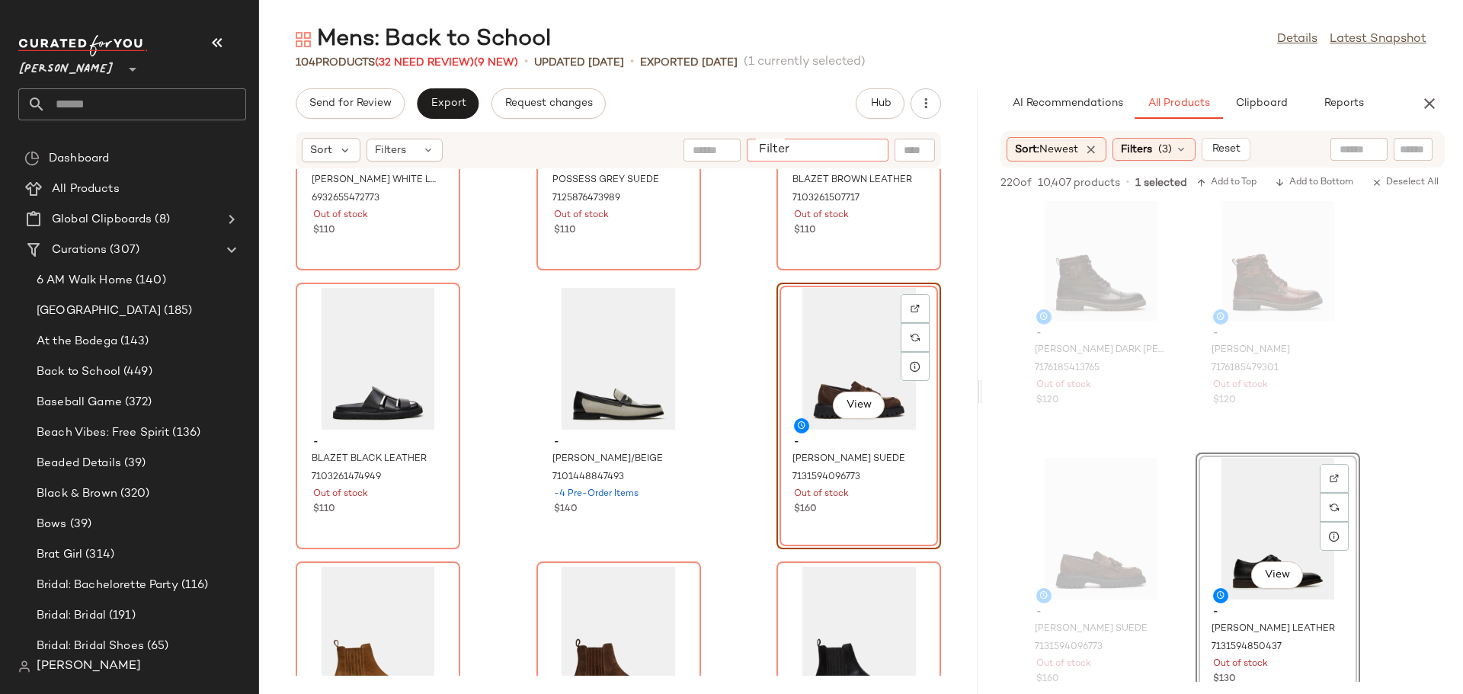
click at [872, 149] on input "Filter" at bounding box center [818, 150] width 130 height 16
type input "******"
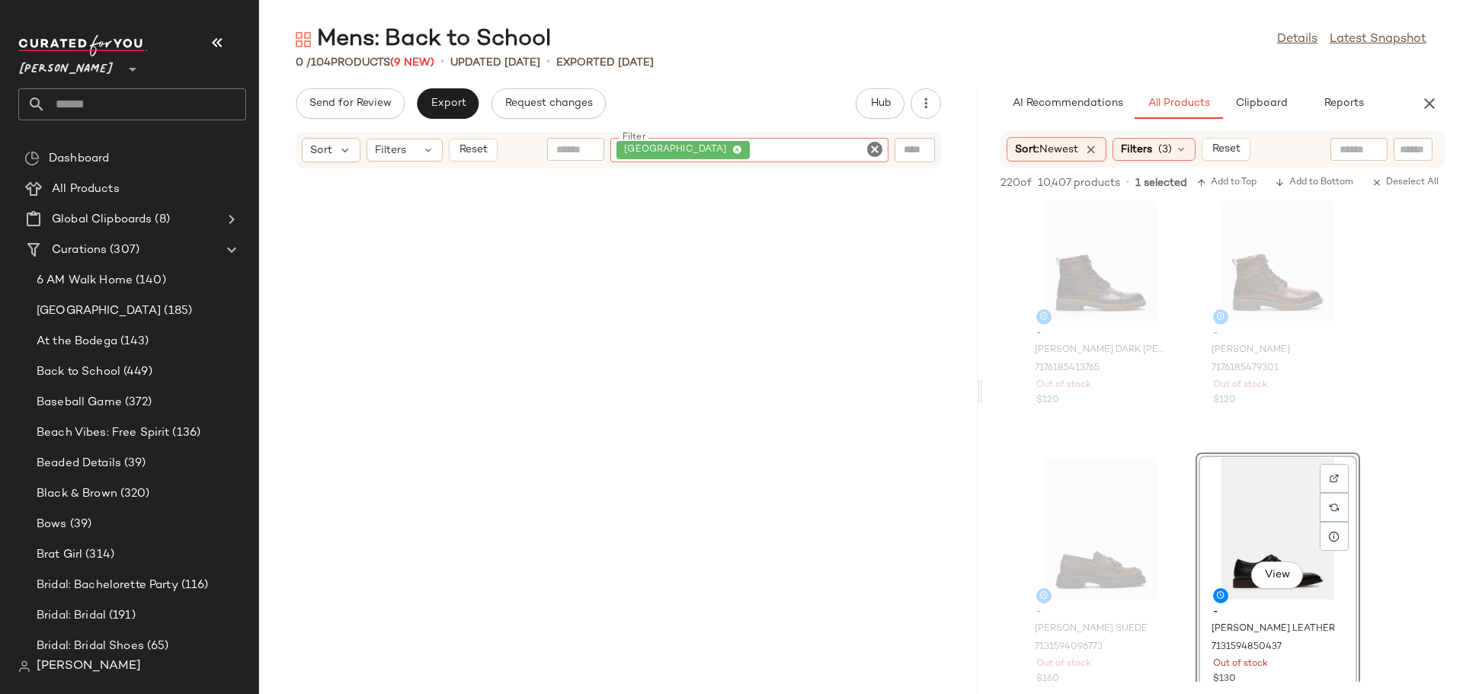
click at [872, 149] on icon "Clear Filter" at bounding box center [874, 149] width 18 height 18
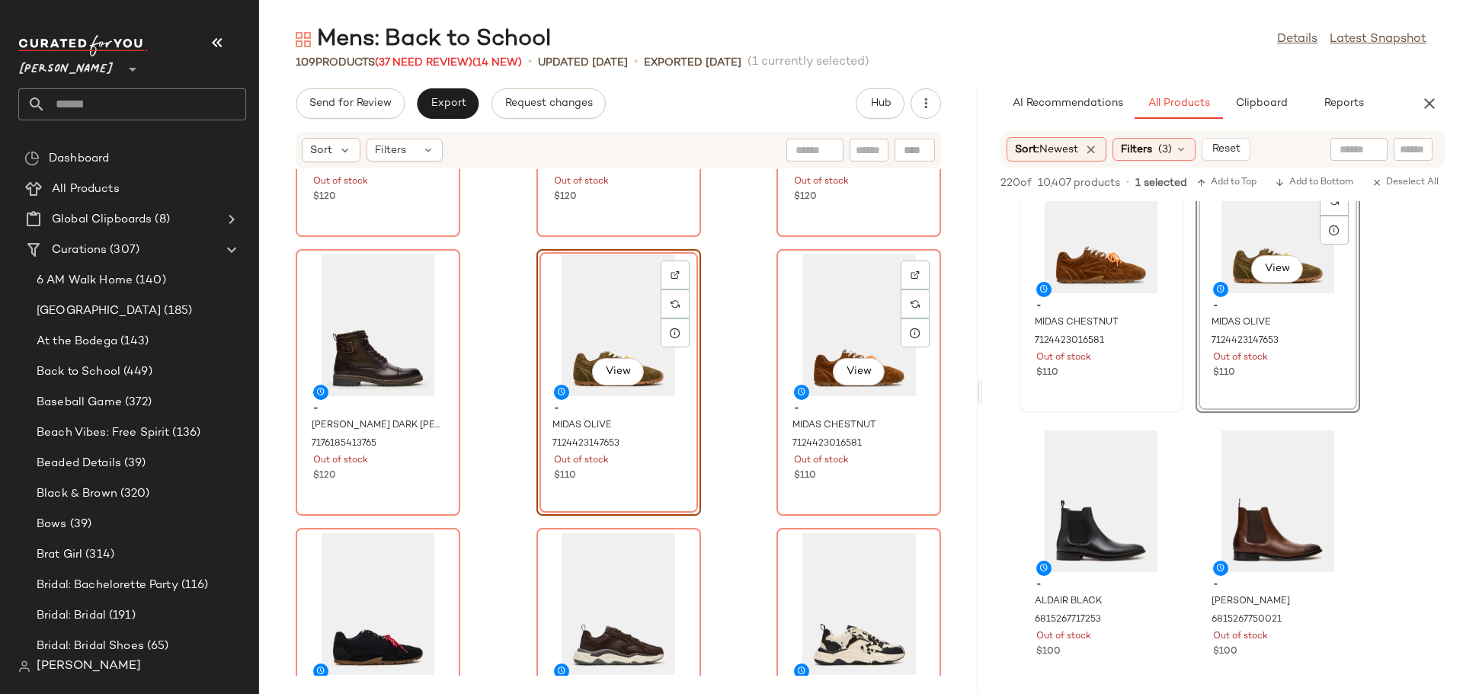
scroll to position [9356, 0]
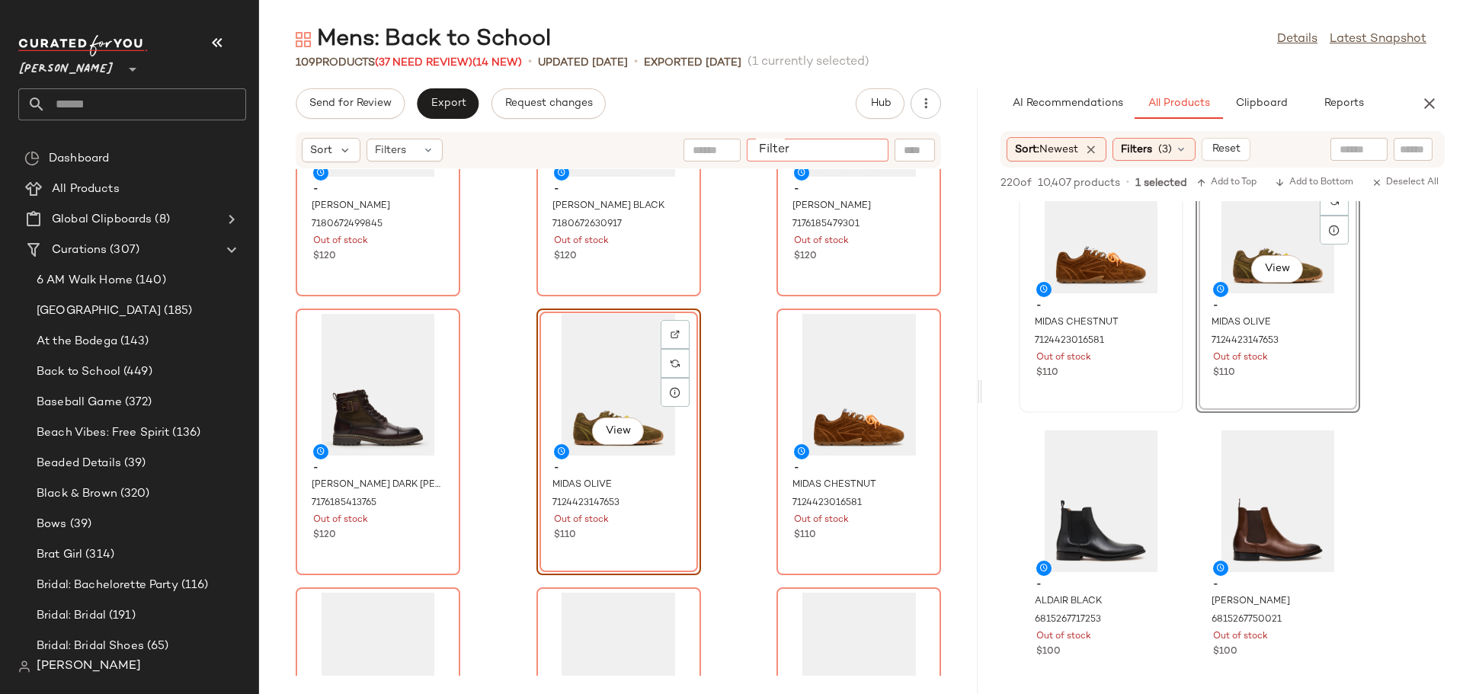
click at [862, 146] on input "Filter" at bounding box center [818, 150] width 130 height 16
type input "*******"
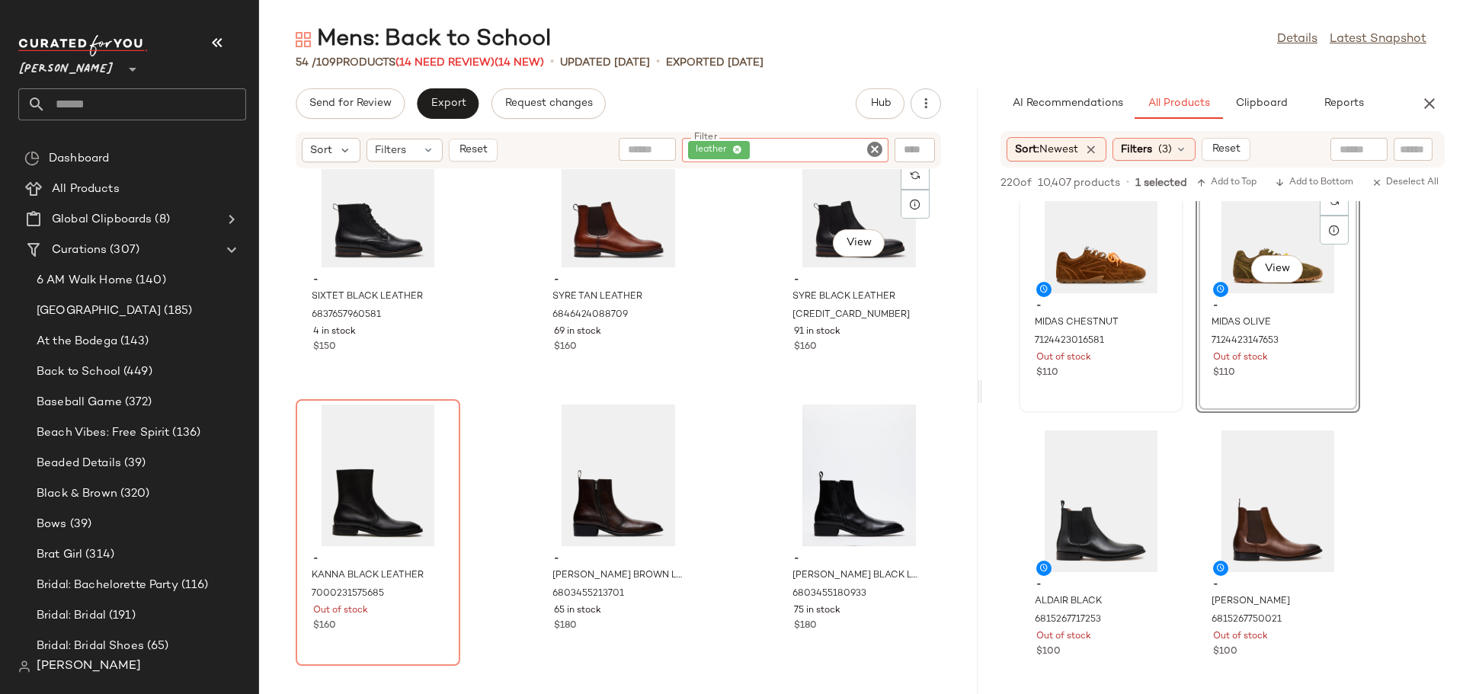
scroll to position [2298, 0]
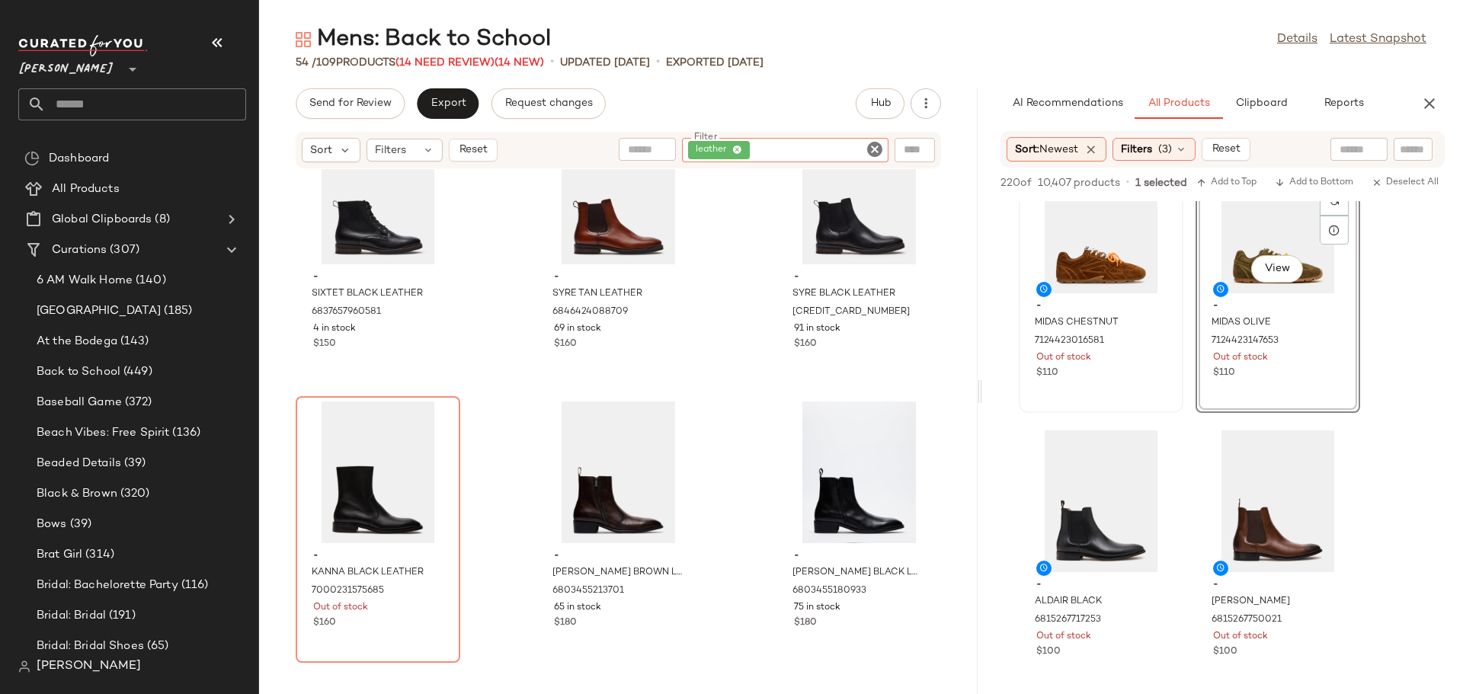
click at [880, 146] on icon "Clear Filter" at bounding box center [874, 149] width 18 height 18
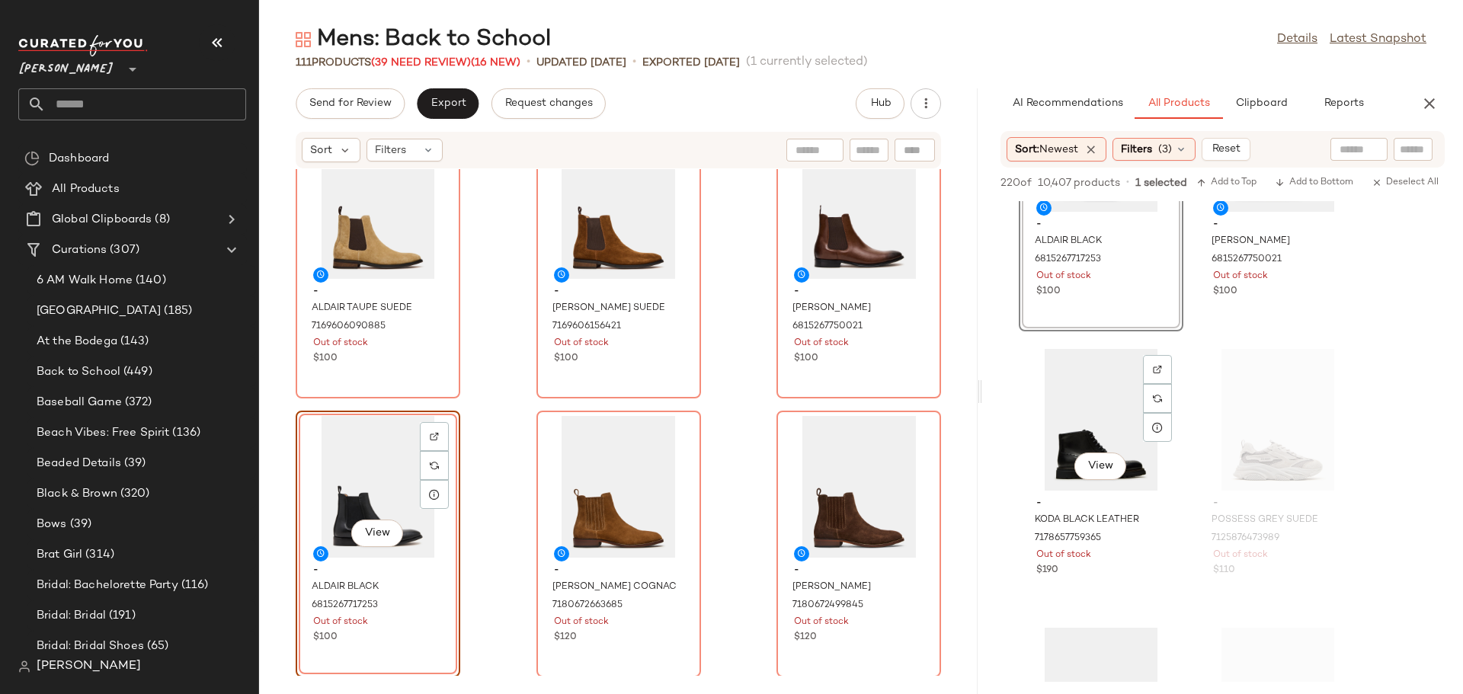
scroll to position [2667, 0]
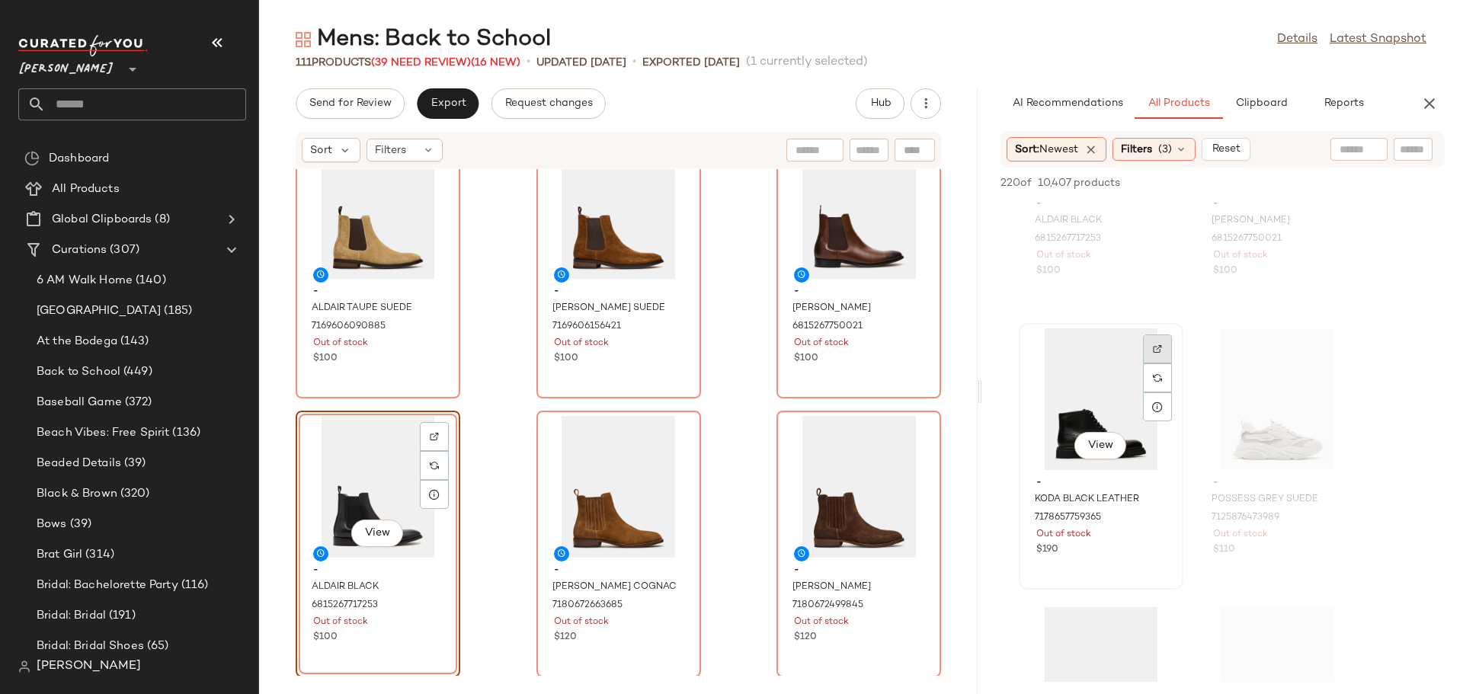
click at [1155, 363] on div at bounding box center [1157, 377] width 29 height 29
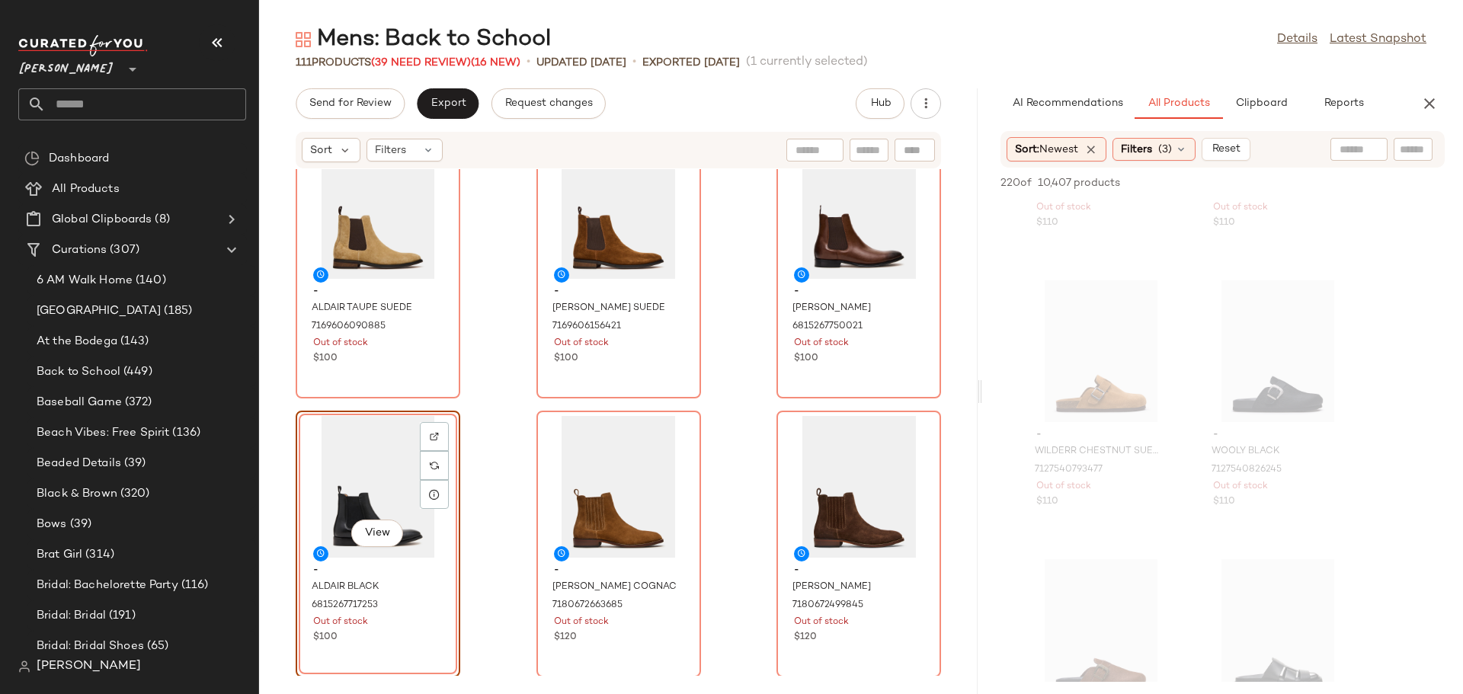
scroll to position [4114, 0]
click at [1182, 152] on icon at bounding box center [1181, 149] width 12 height 12
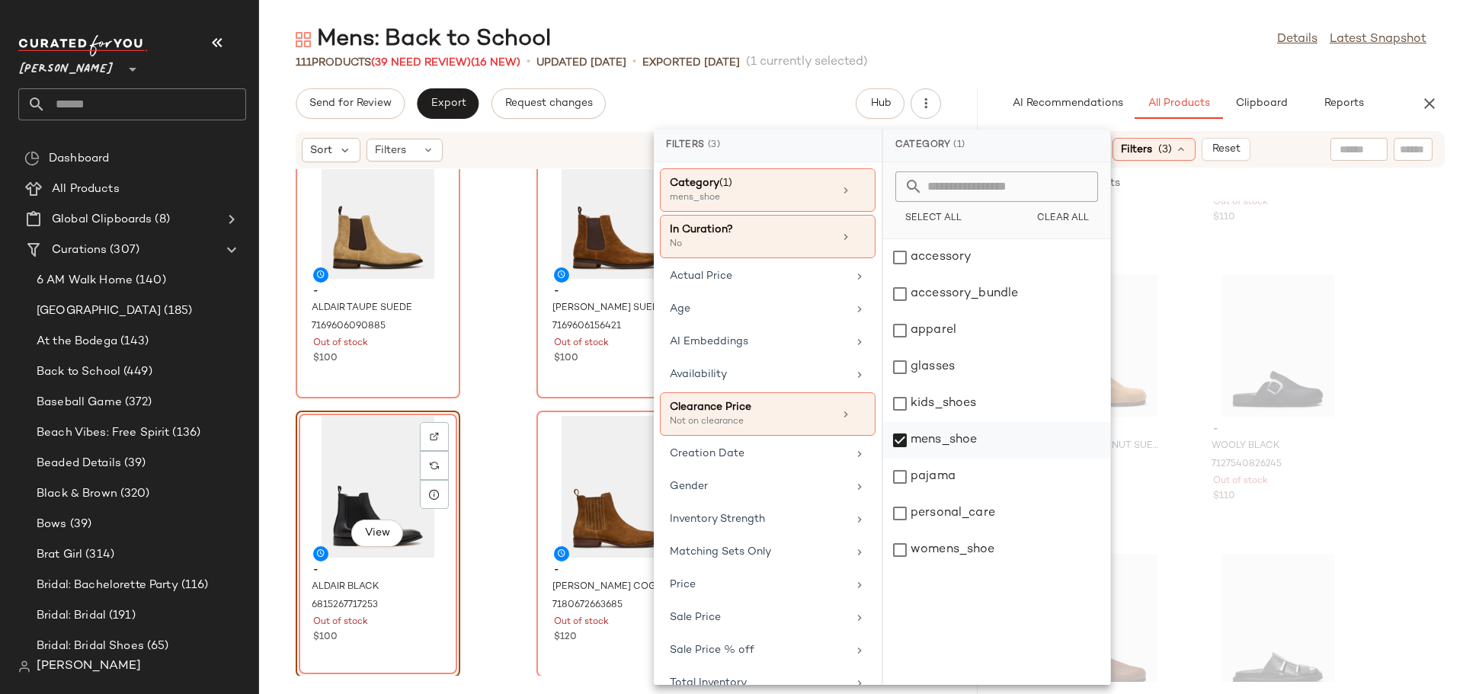
click at [896, 459] on div "mens_shoe" at bounding box center [996, 477] width 227 height 37
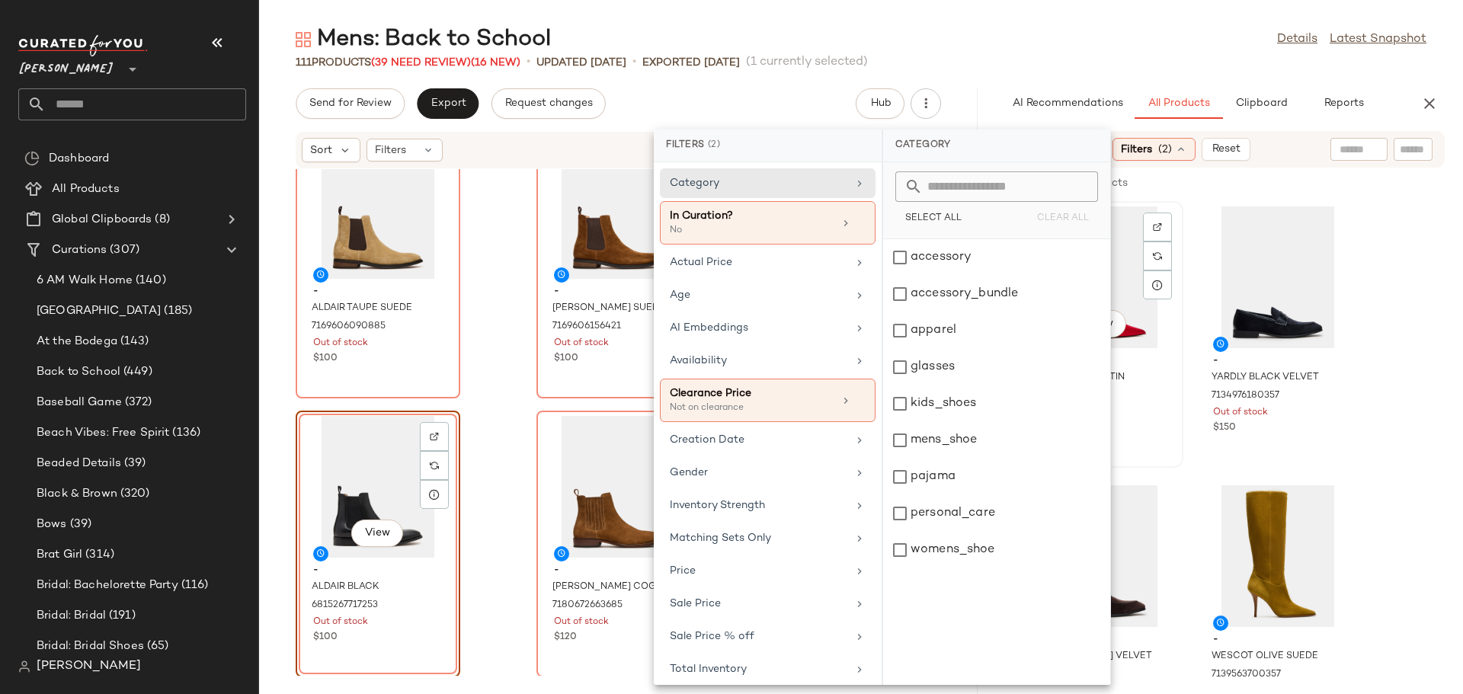
click at [1180, 459] on div "View - TEACUP RED SATIN 7133050798213 Out of stock $120" at bounding box center [1101, 335] width 162 height 264
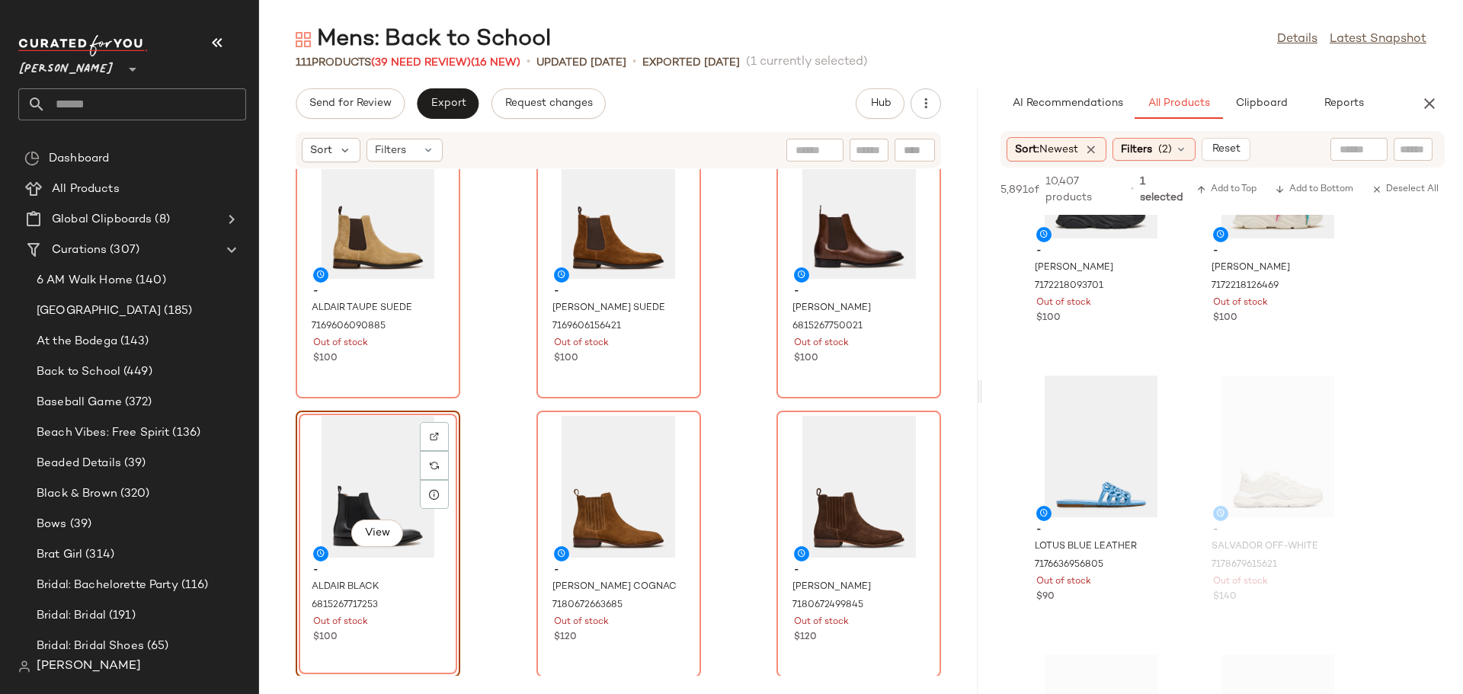
scroll to position [2362, 0]
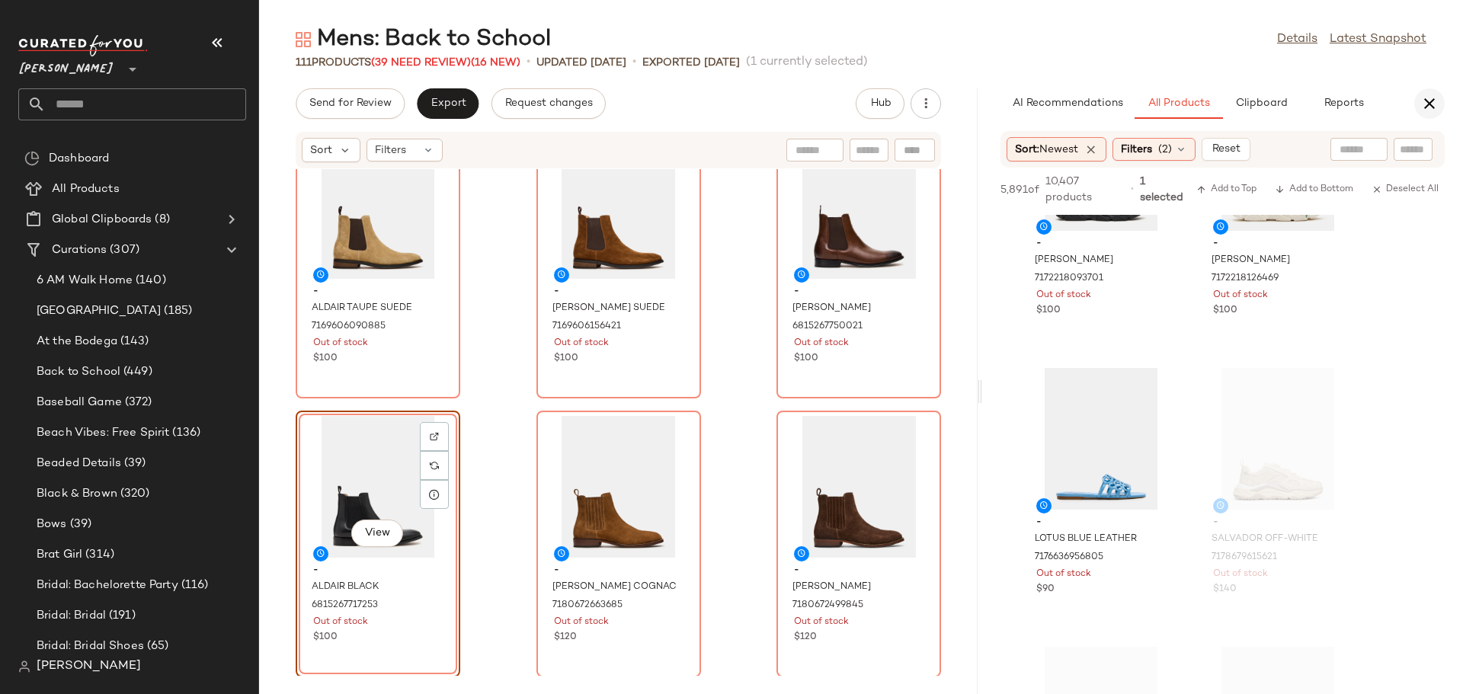
click at [1428, 103] on icon "button" at bounding box center [1429, 103] width 18 height 18
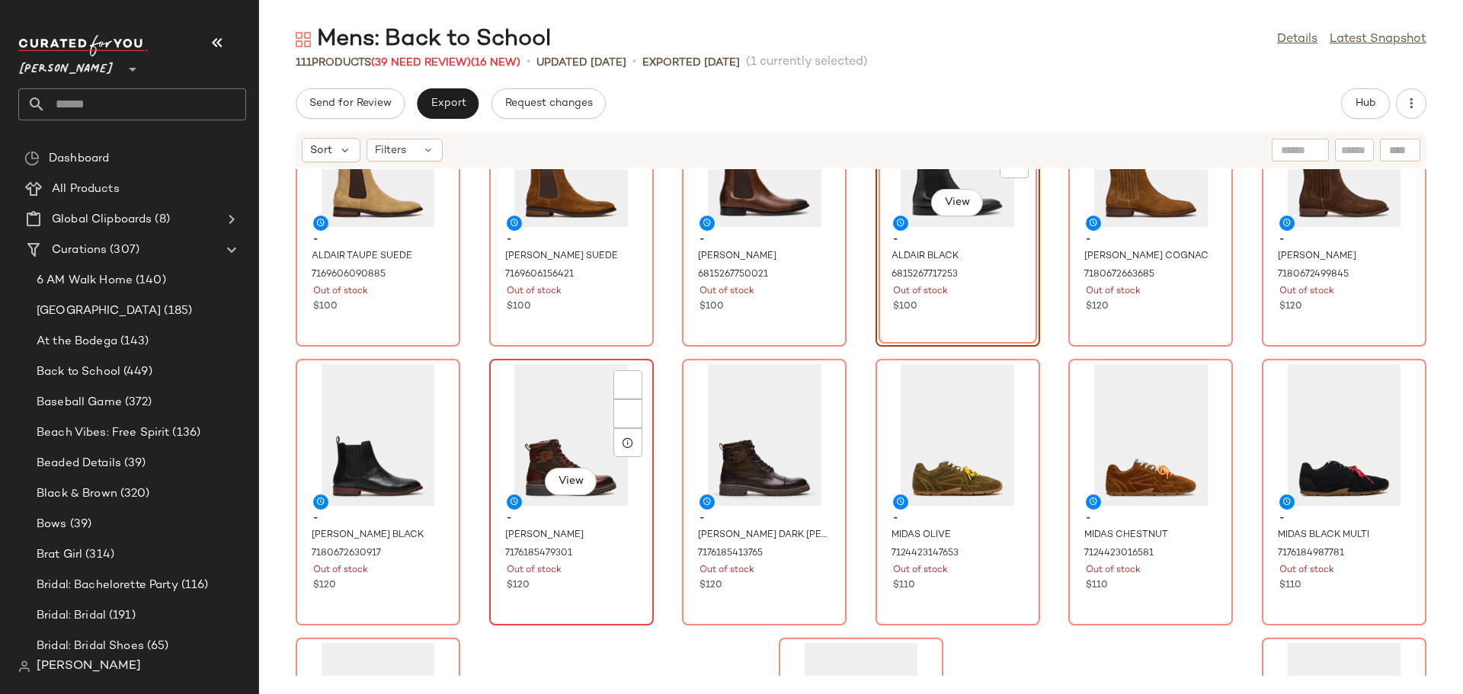
scroll to position [4794, 0]
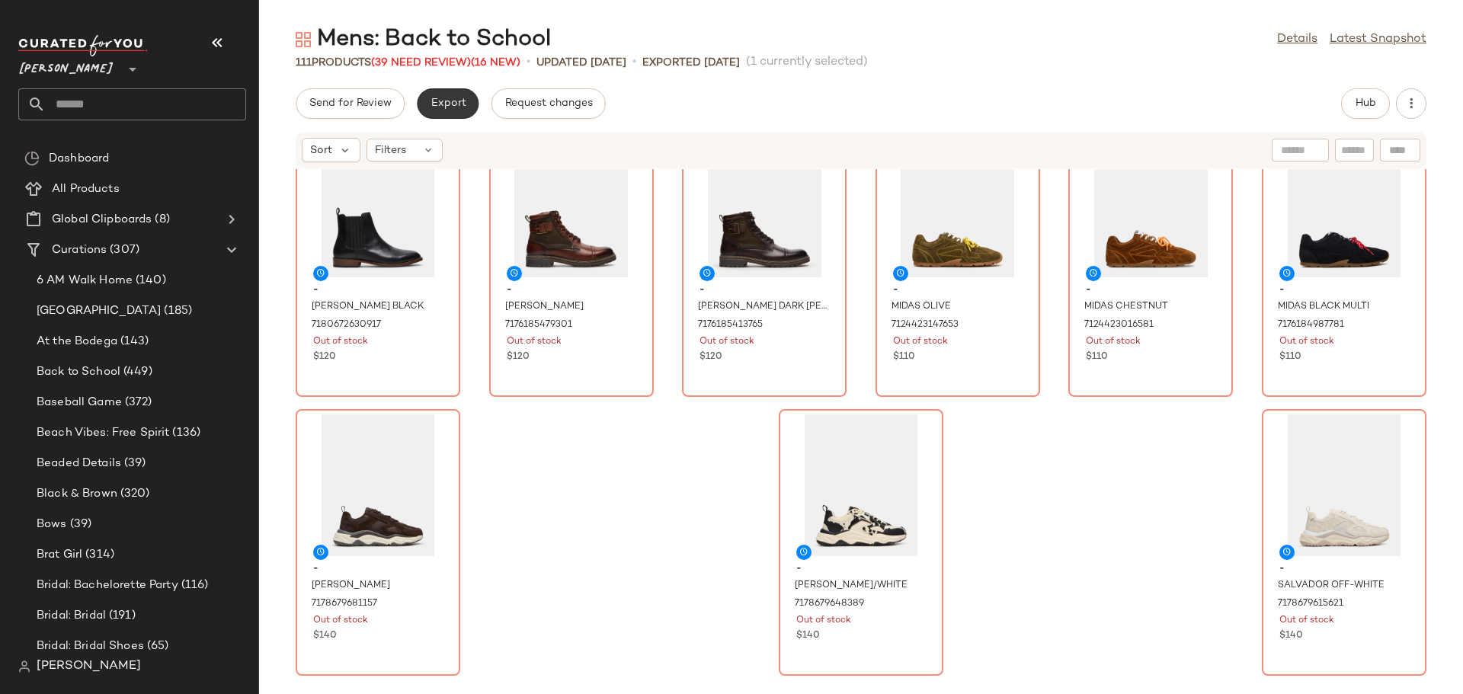
click at [455, 107] on span "Export" at bounding box center [448, 104] width 36 height 12
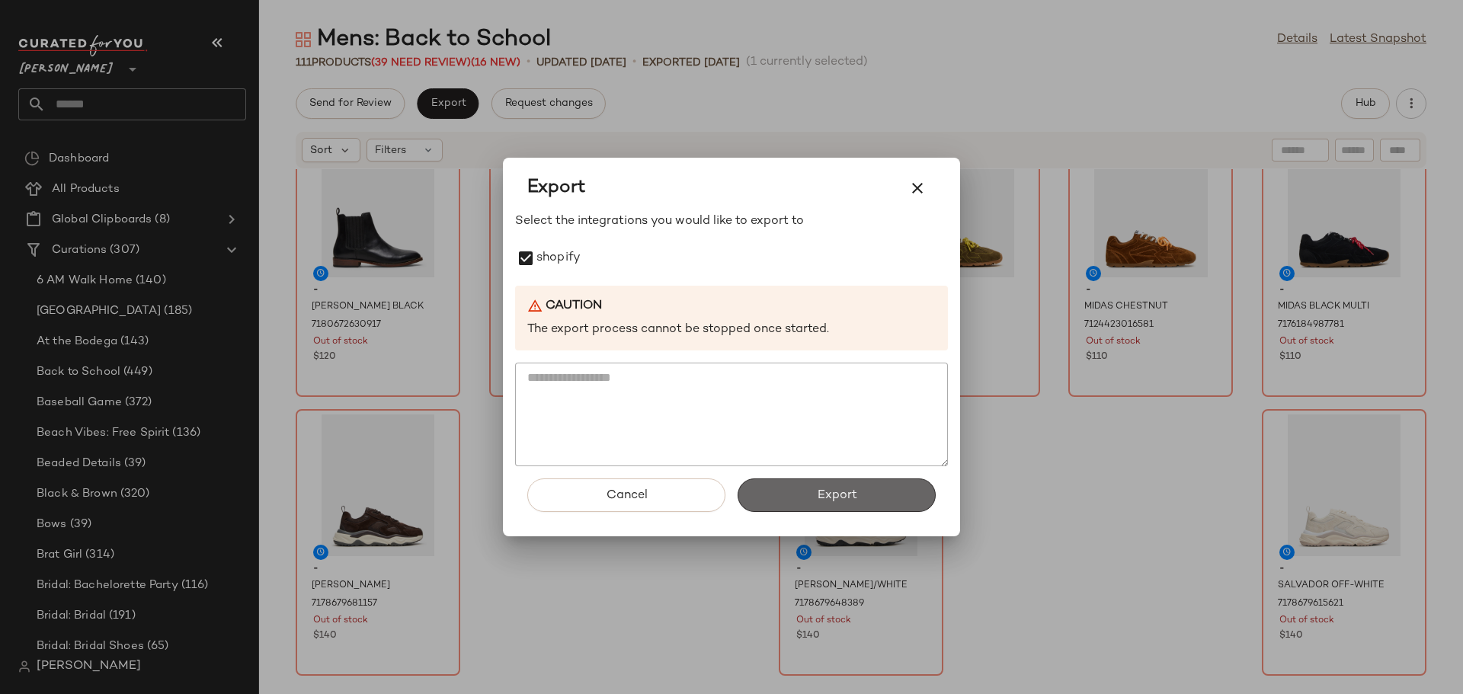
click at [854, 498] on span "Export" at bounding box center [836, 495] width 40 height 14
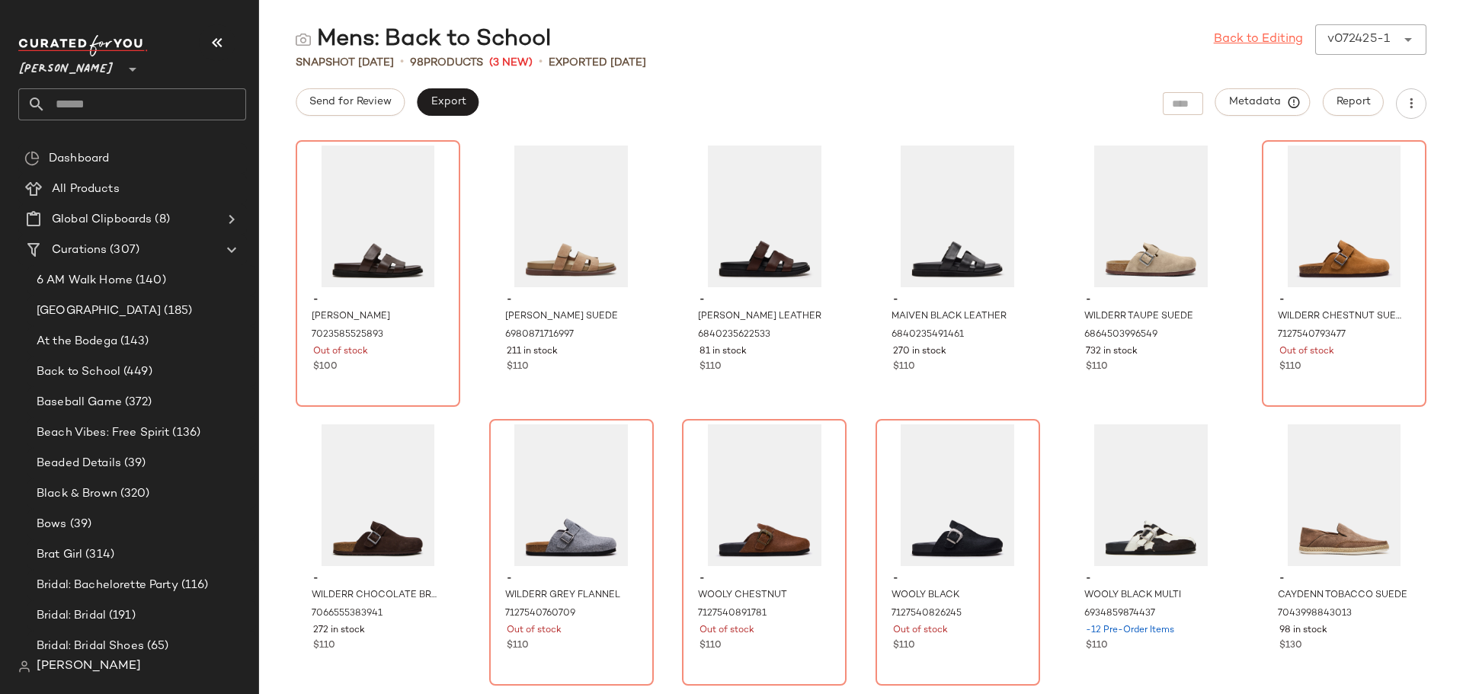
click at [1271, 38] on link "Back to Editing" at bounding box center [1258, 39] width 89 height 18
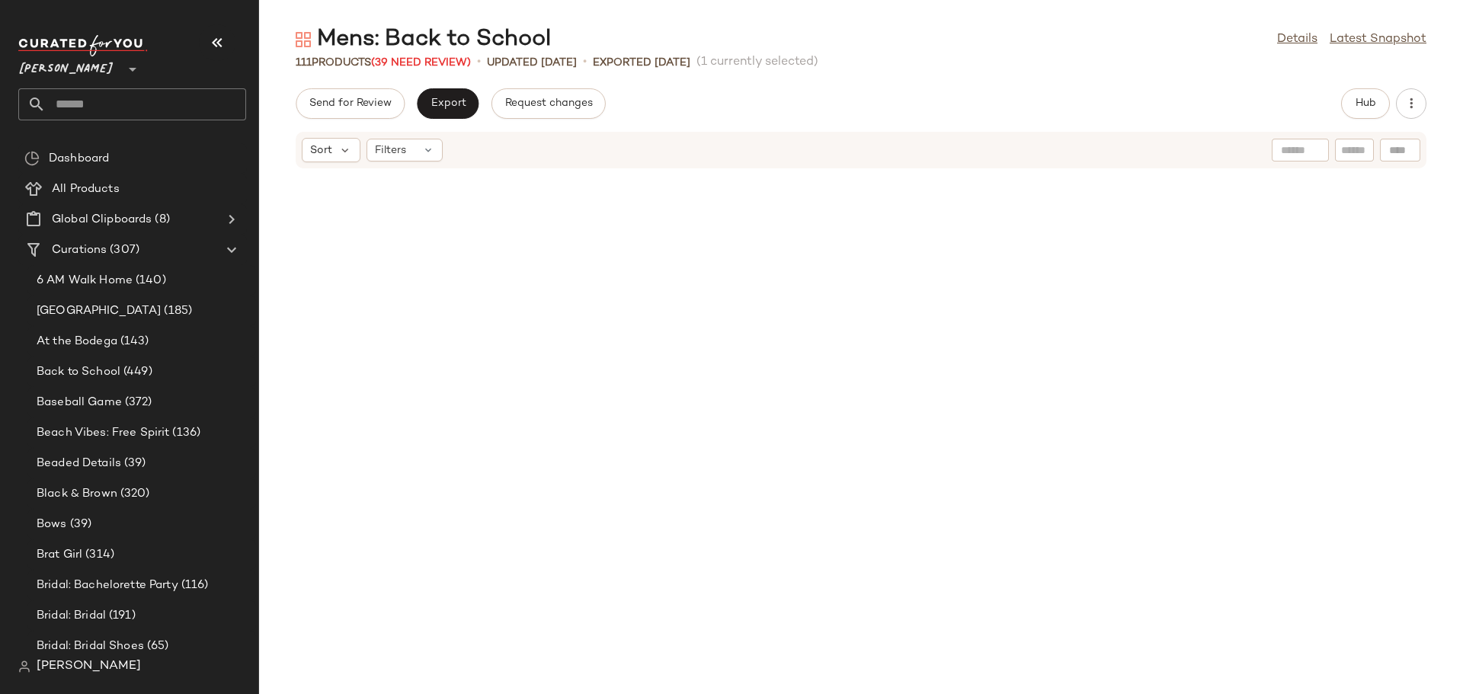
scroll to position [4794, 0]
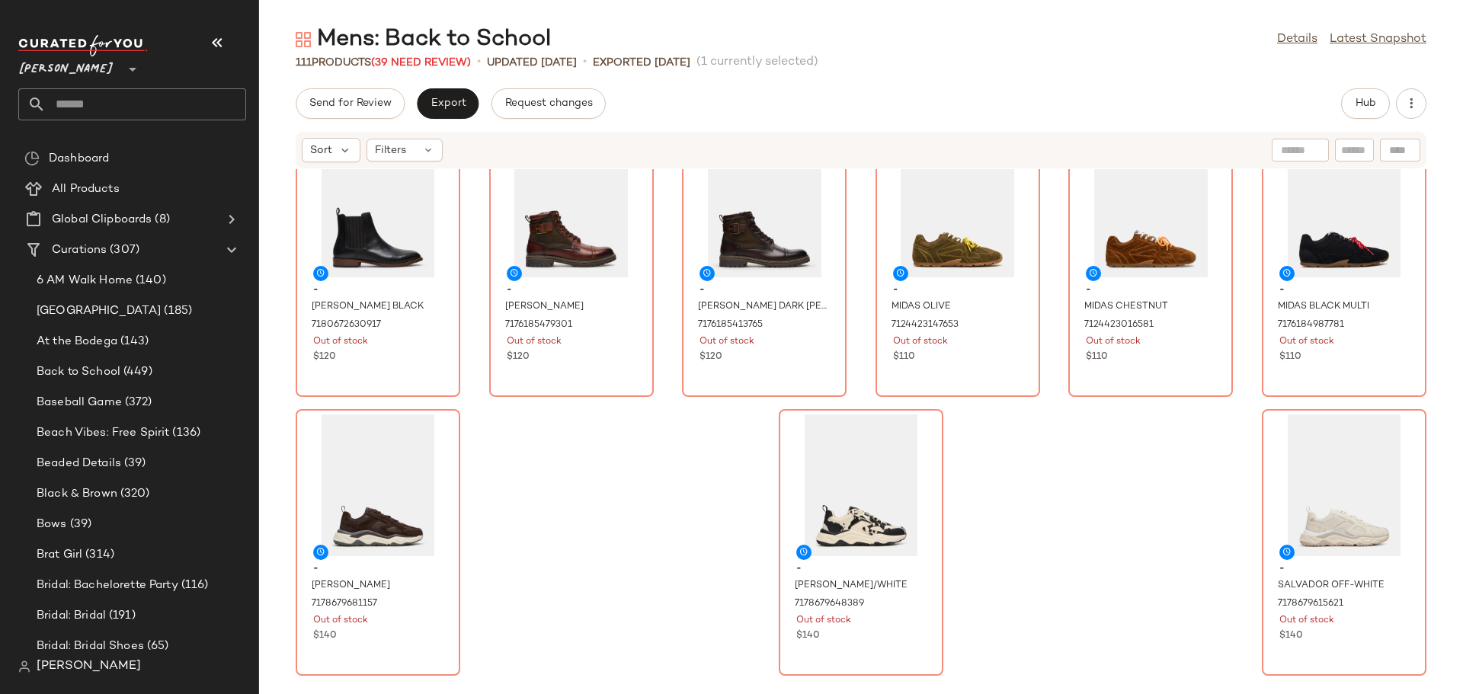
click at [157, 104] on input "text" at bounding box center [146, 104] width 200 height 32
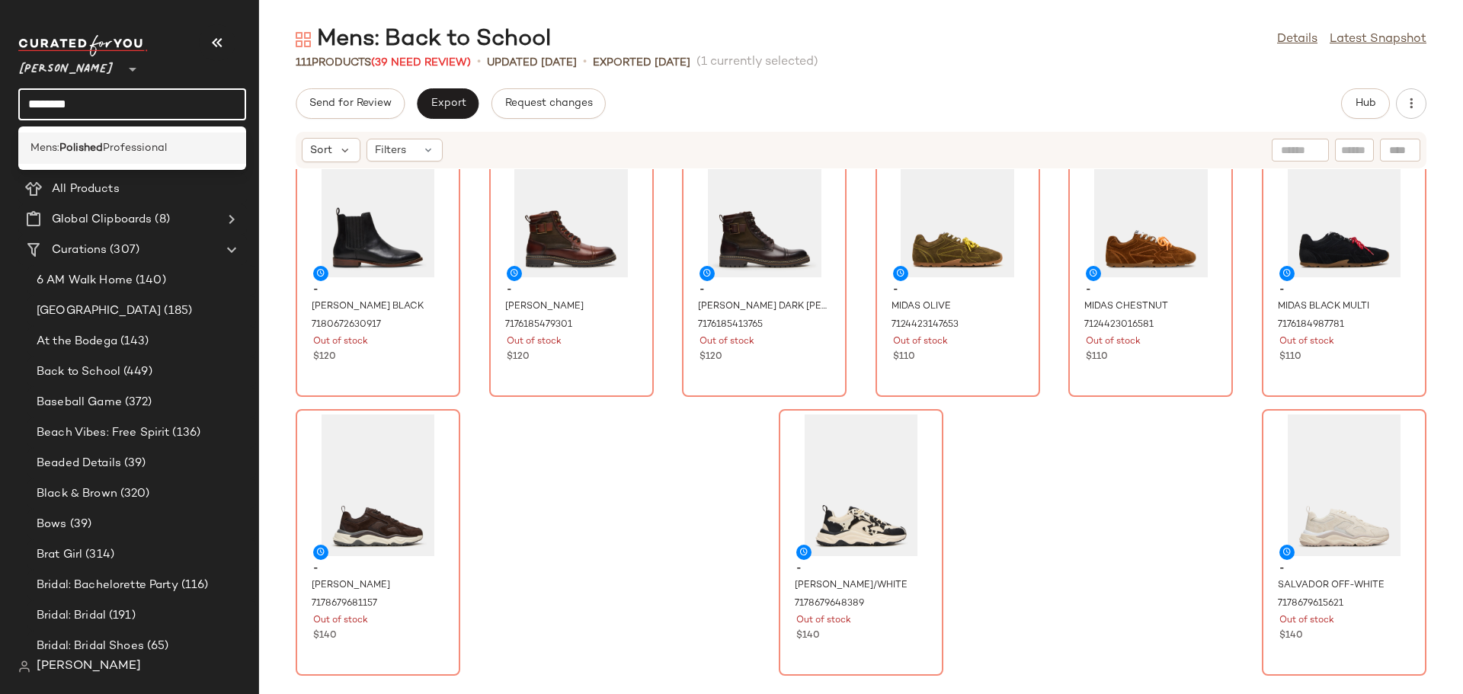
type input "********"
click at [127, 145] on span "Professional" at bounding box center [135, 148] width 64 height 16
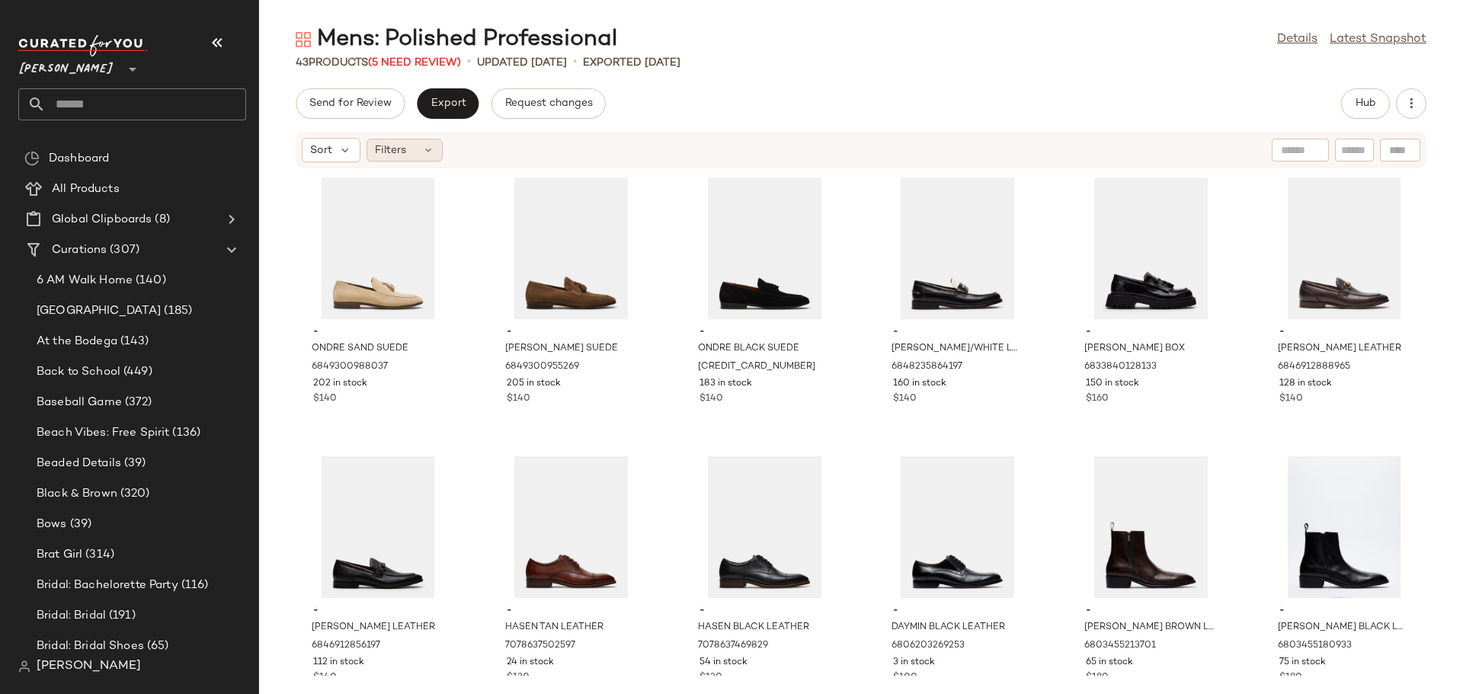
click at [431, 146] on icon at bounding box center [428, 150] width 12 height 12
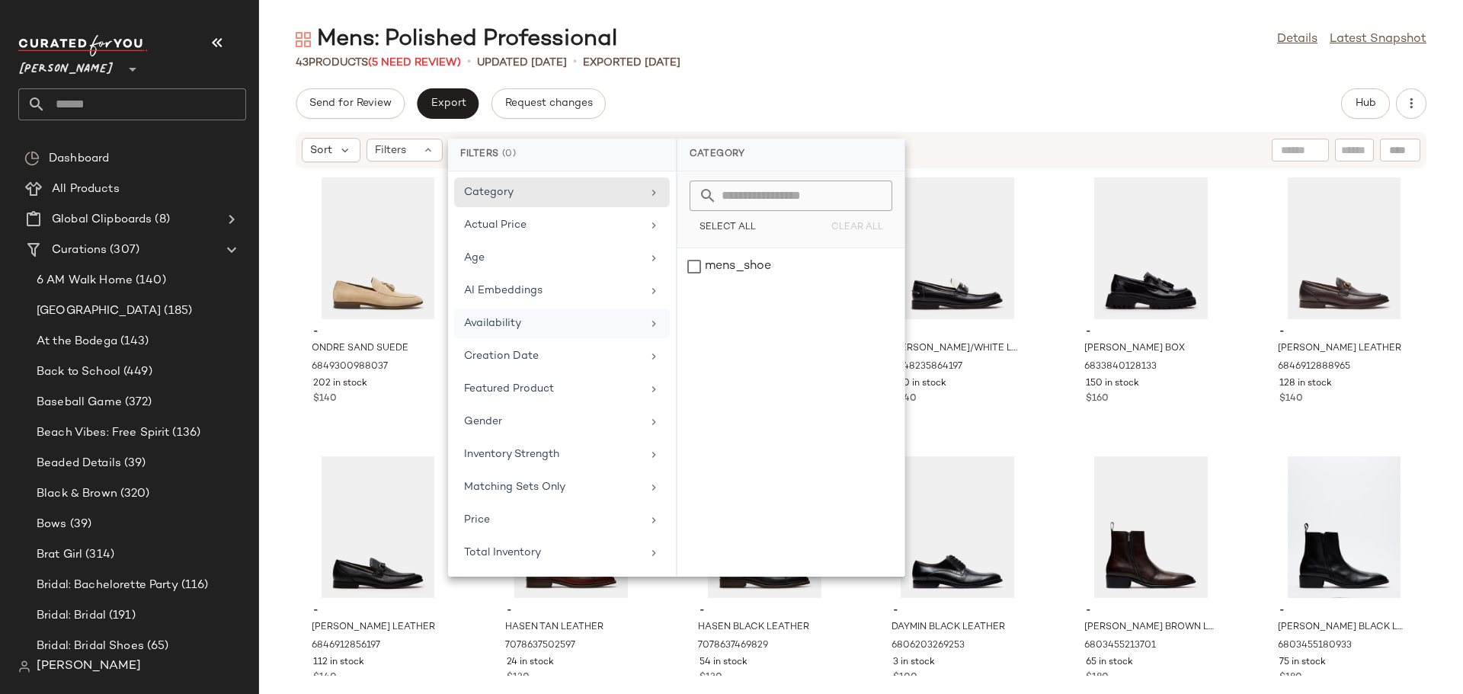
click at [510, 321] on div "Availability" at bounding box center [553, 323] width 178 height 16
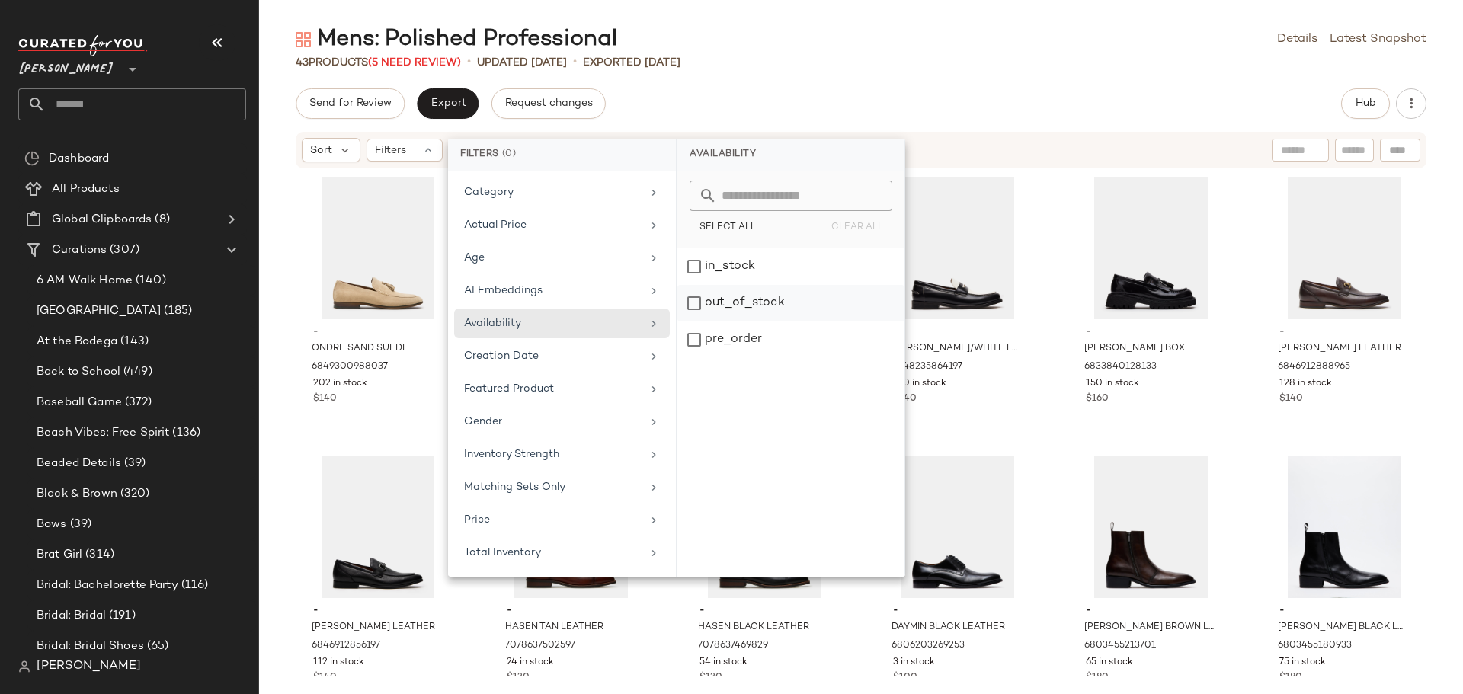
click at [701, 322] on div "out_of_stock" at bounding box center [790, 340] width 227 height 37
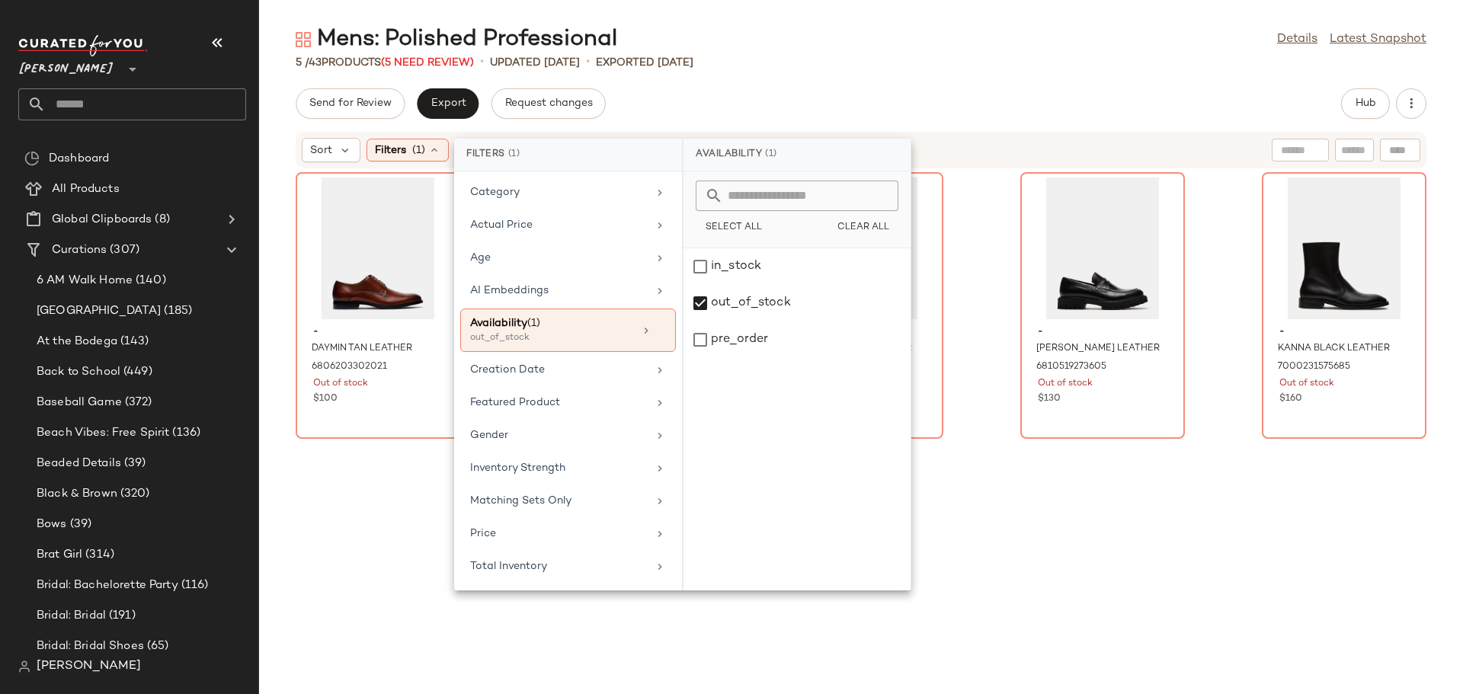
click at [942, 503] on div "- DAYMIN TAN LEATHER 6806203302021 Out of stock $100 - EDREES BURGUNDY MULTI [C…" at bounding box center [861, 422] width 1204 height 507
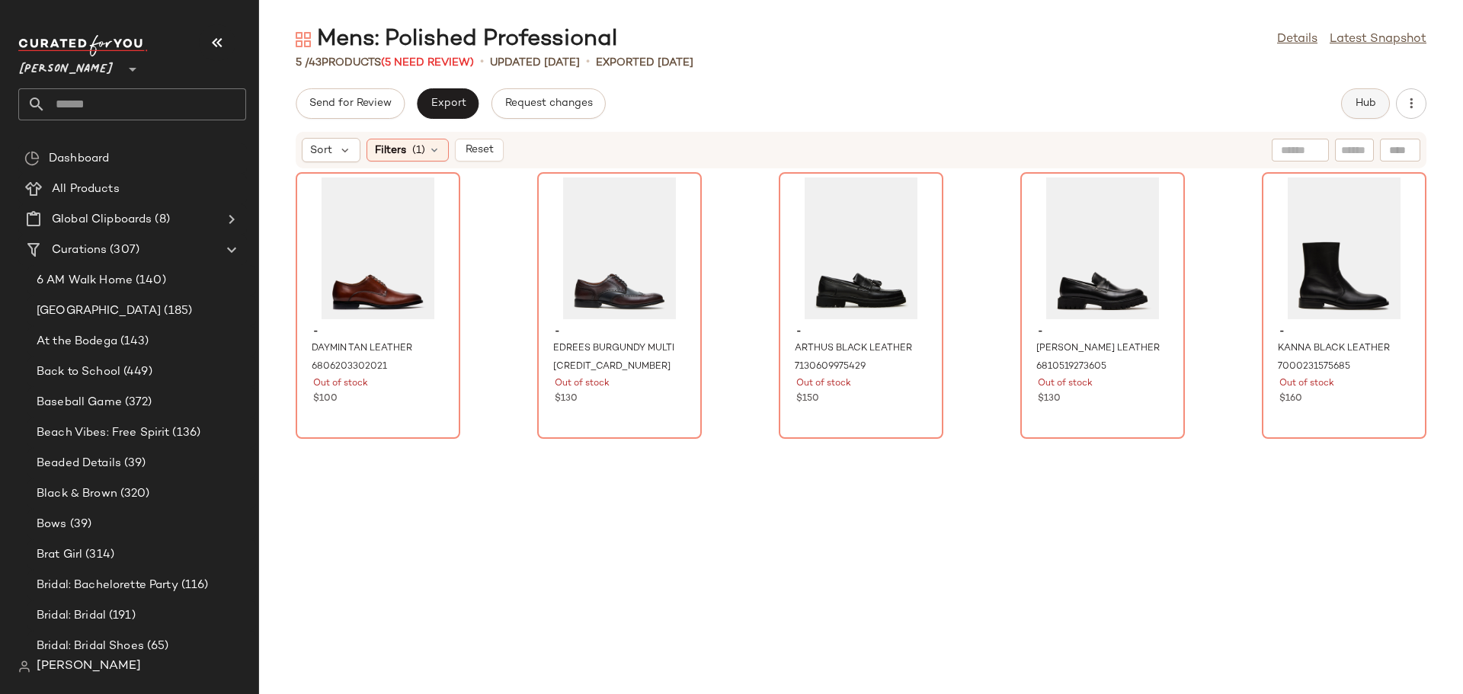
click at [1349, 93] on button "Hub" at bounding box center [1365, 103] width 49 height 30
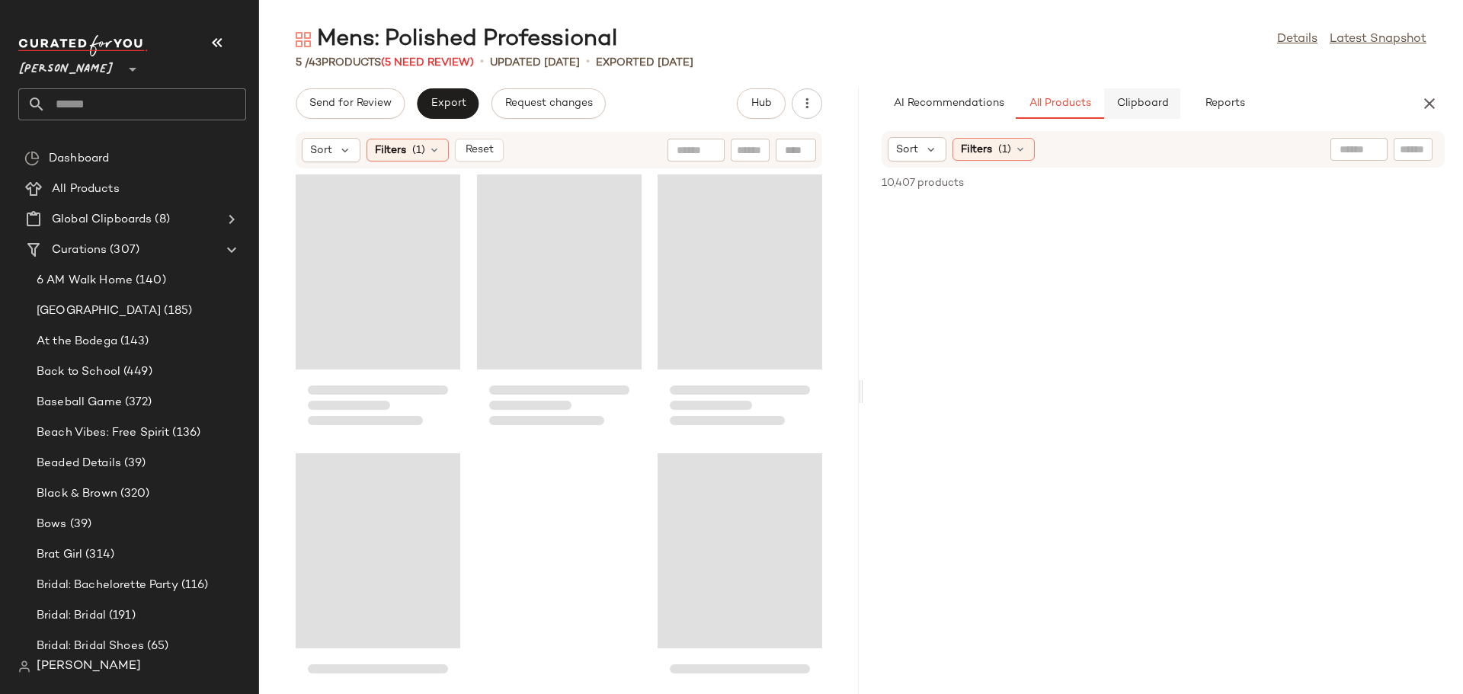
click at [1126, 107] on span "Clipboard" at bounding box center [1141, 104] width 53 height 12
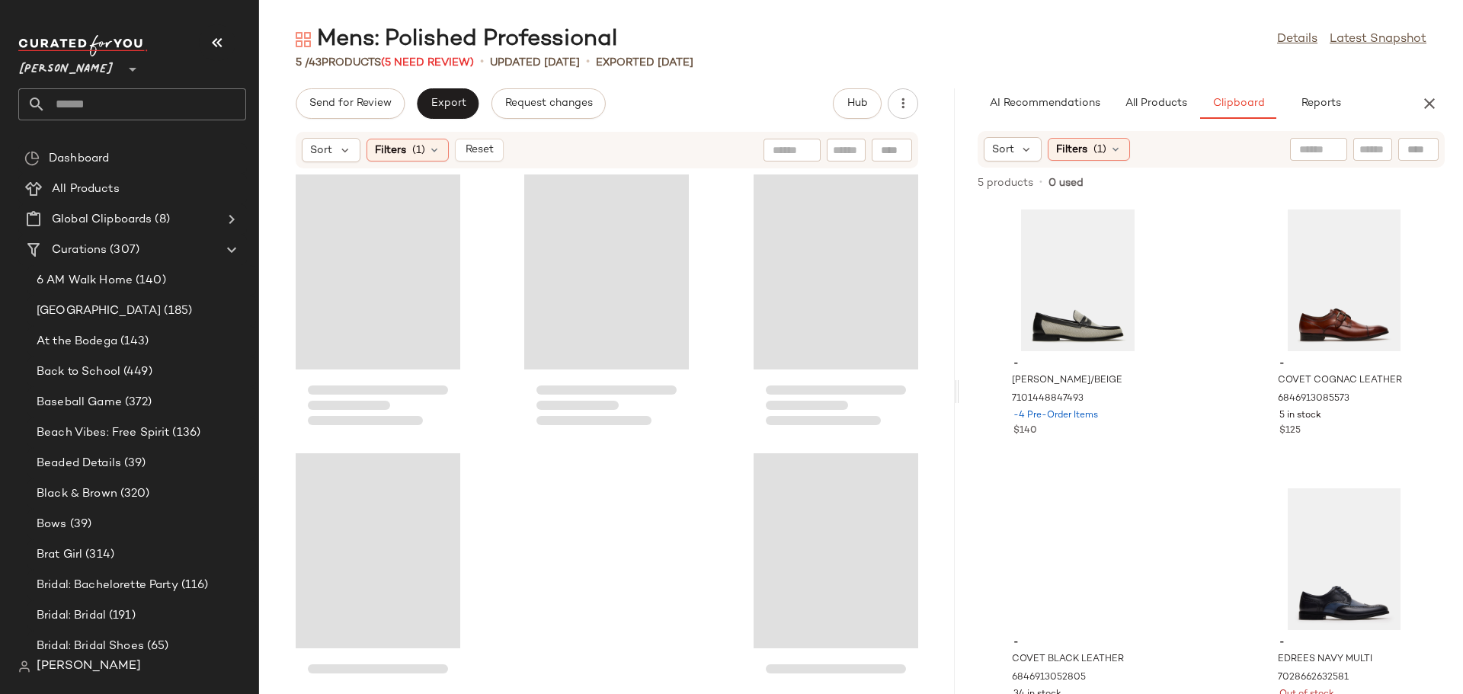
drag, startPoint x: 858, startPoint y: 393, endPoint x: 957, endPoint y: 397, distance: 99.1
click at [957, 397] on div "Mens: Polished Professional Details Latest Snapshot 5 / 43 Products (5 Need Rev…" at bounding box center [861, 359] width 1204 height 670
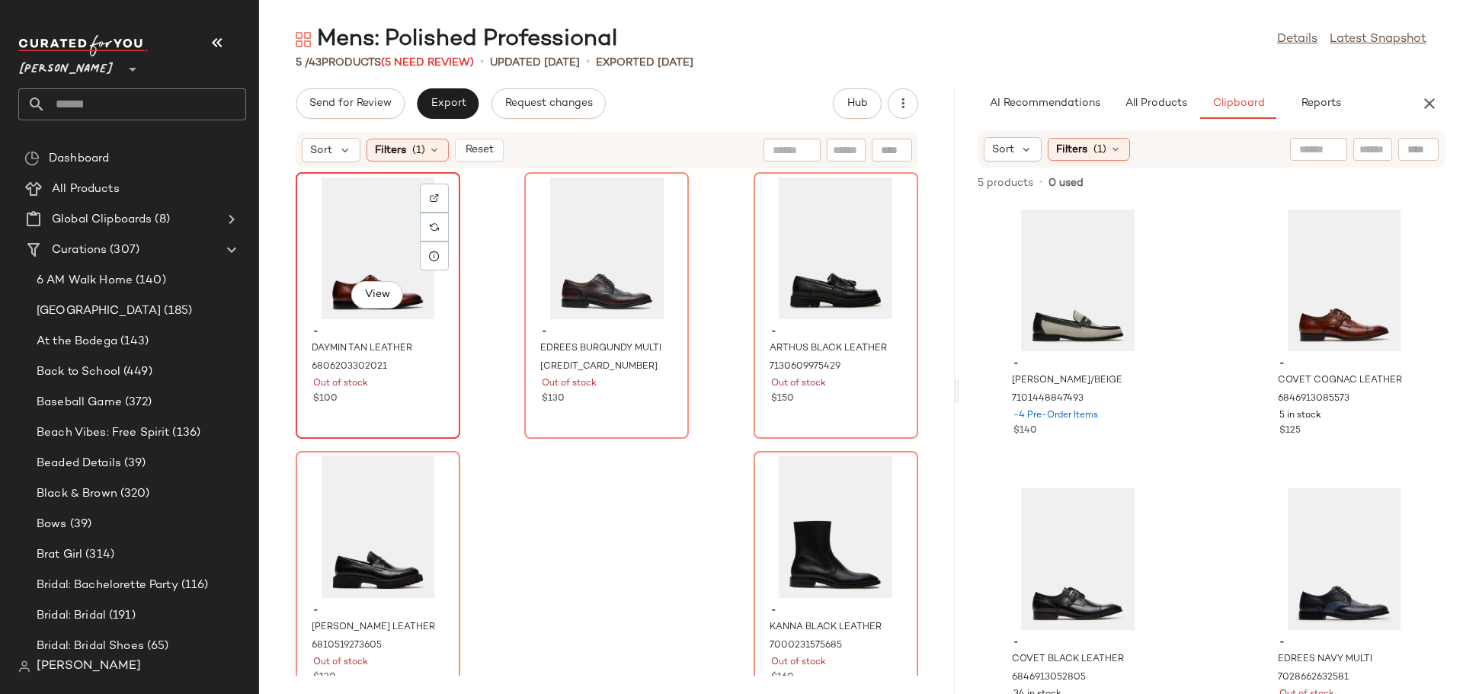
click at [343, 244] on div "View" at bounding box center [378, 249] width 154 height 142
click at [437, 213] on div at bounding box center [434, 227] width 29 height 29
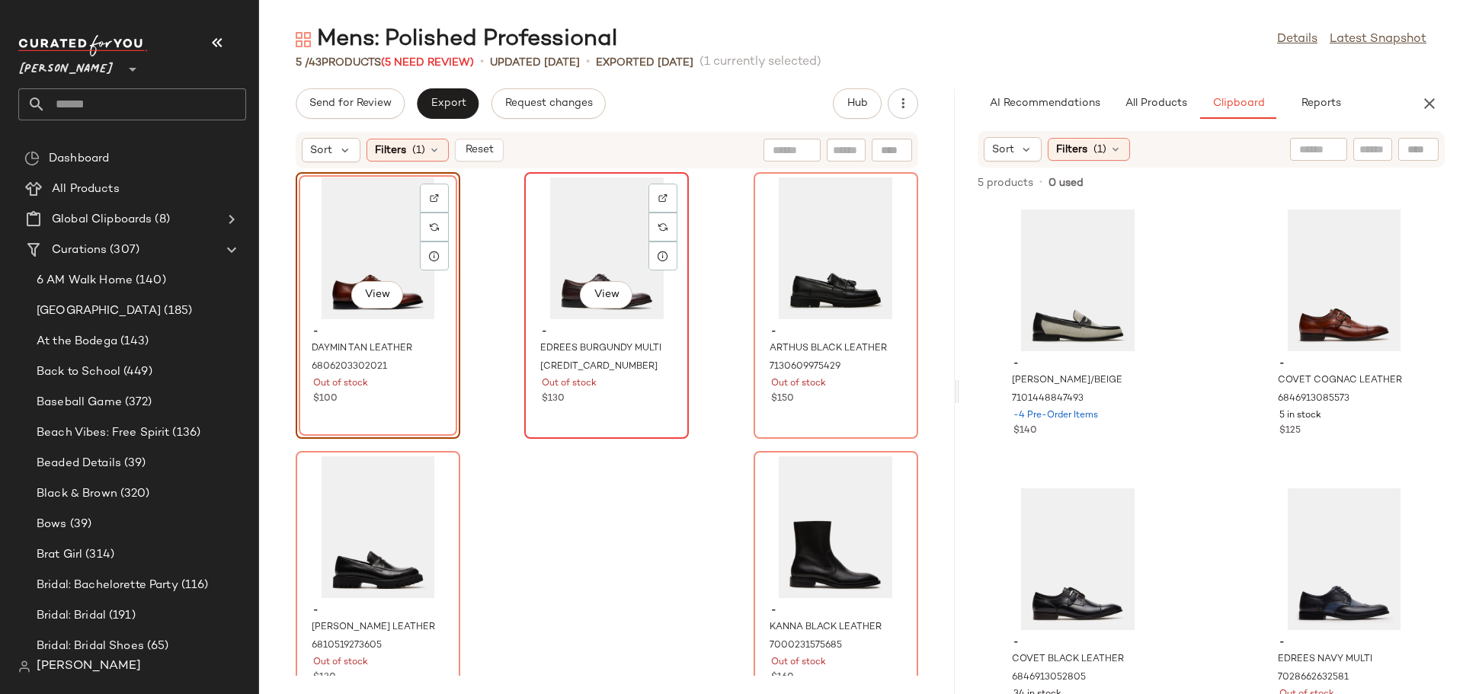
click at [539, 258] on div "View" at bounding box center [606, 249] width 154 height 142
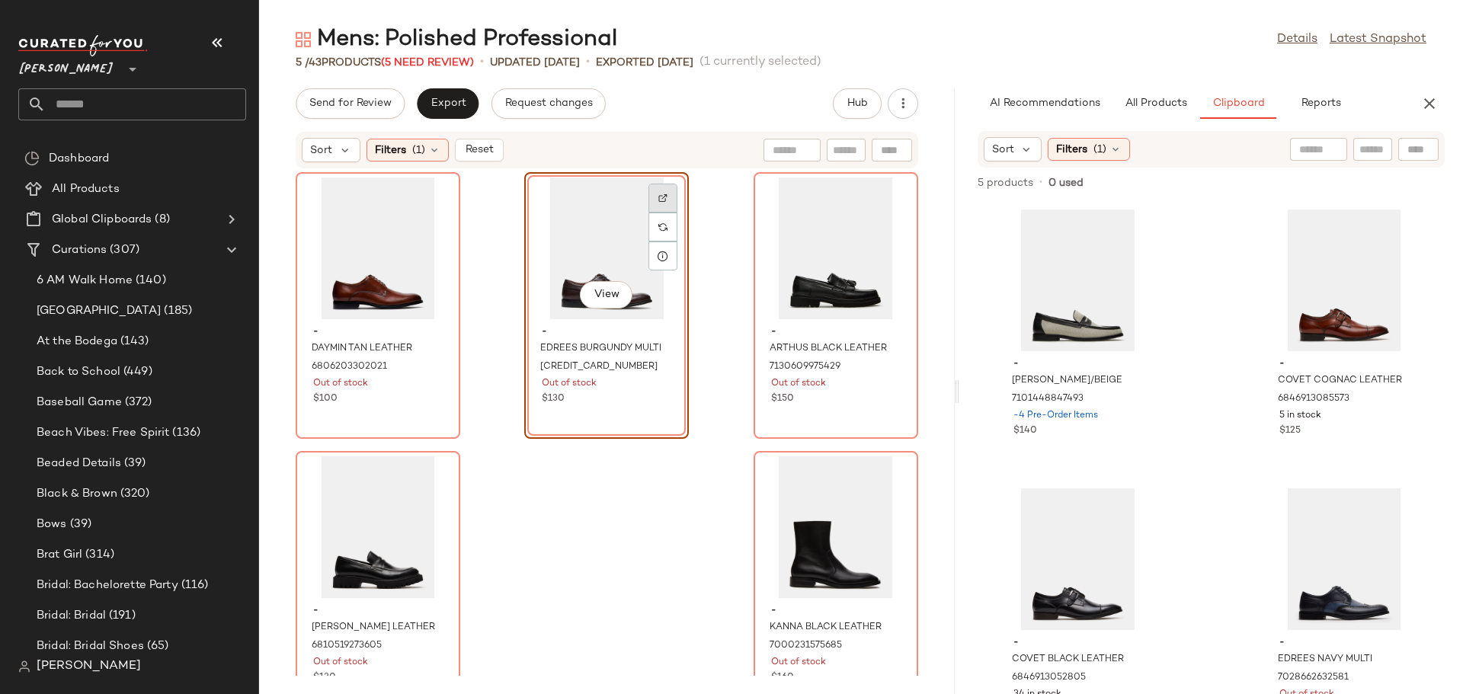
click at [659, 194] on img at bounding box center [662, 198] width 9 height 9
click at [811, 234] on div "View" at bounding box center [836, 249] width 154 height 142
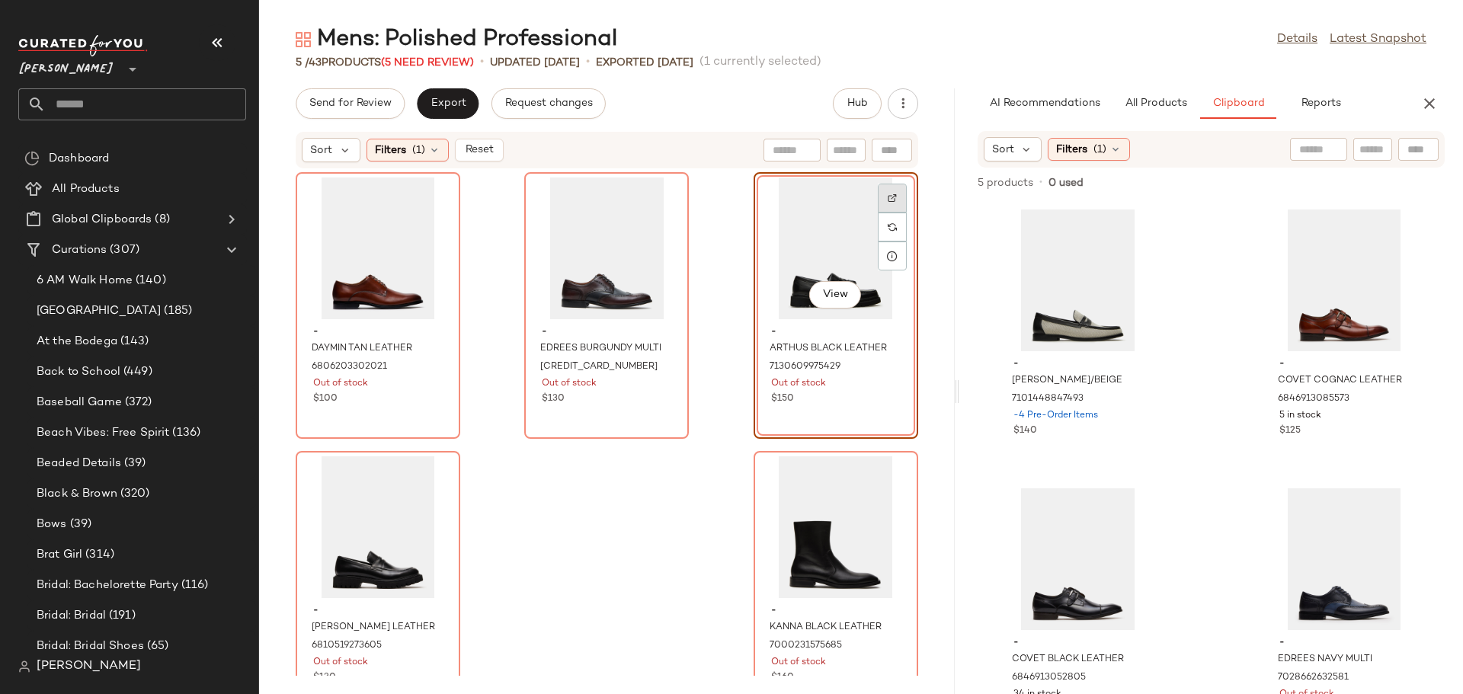
click at [888, 200] on img at bounding box center [892, 198] width 9 height 9
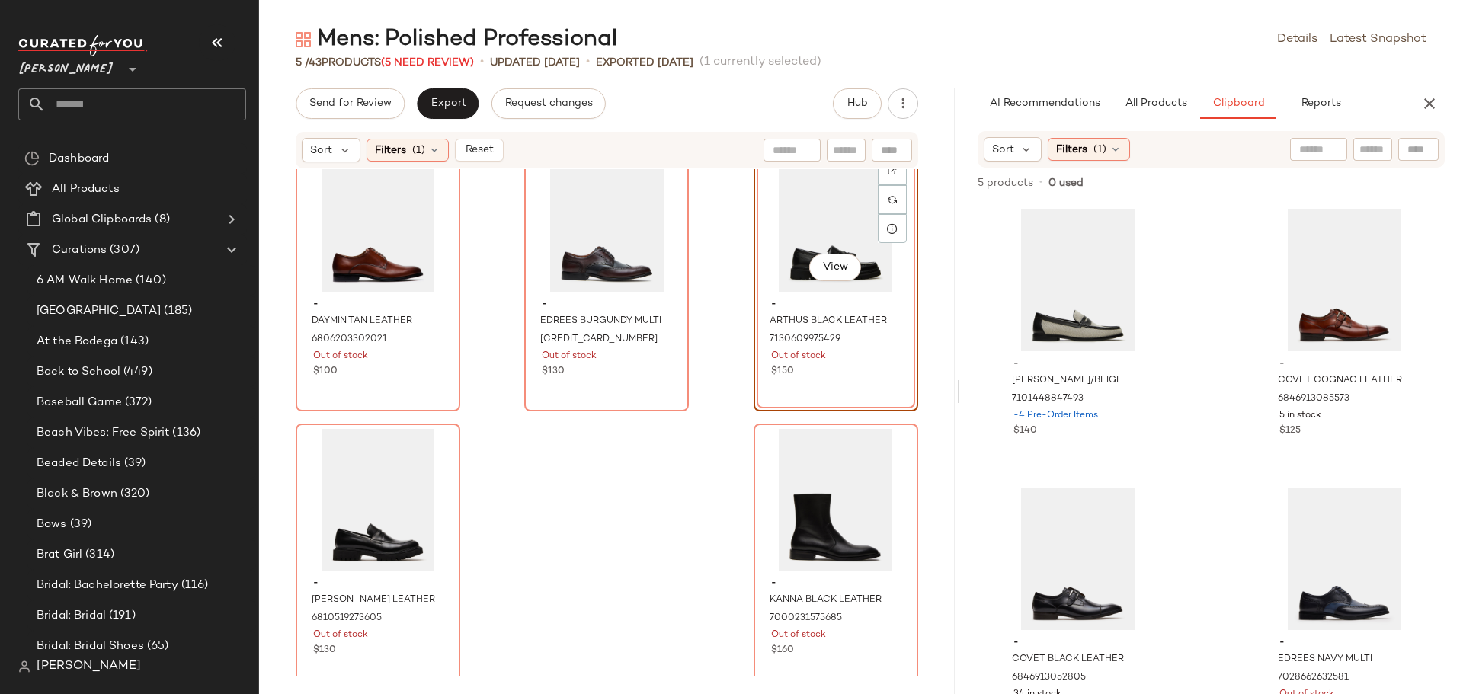
scroll to position [42, 0]
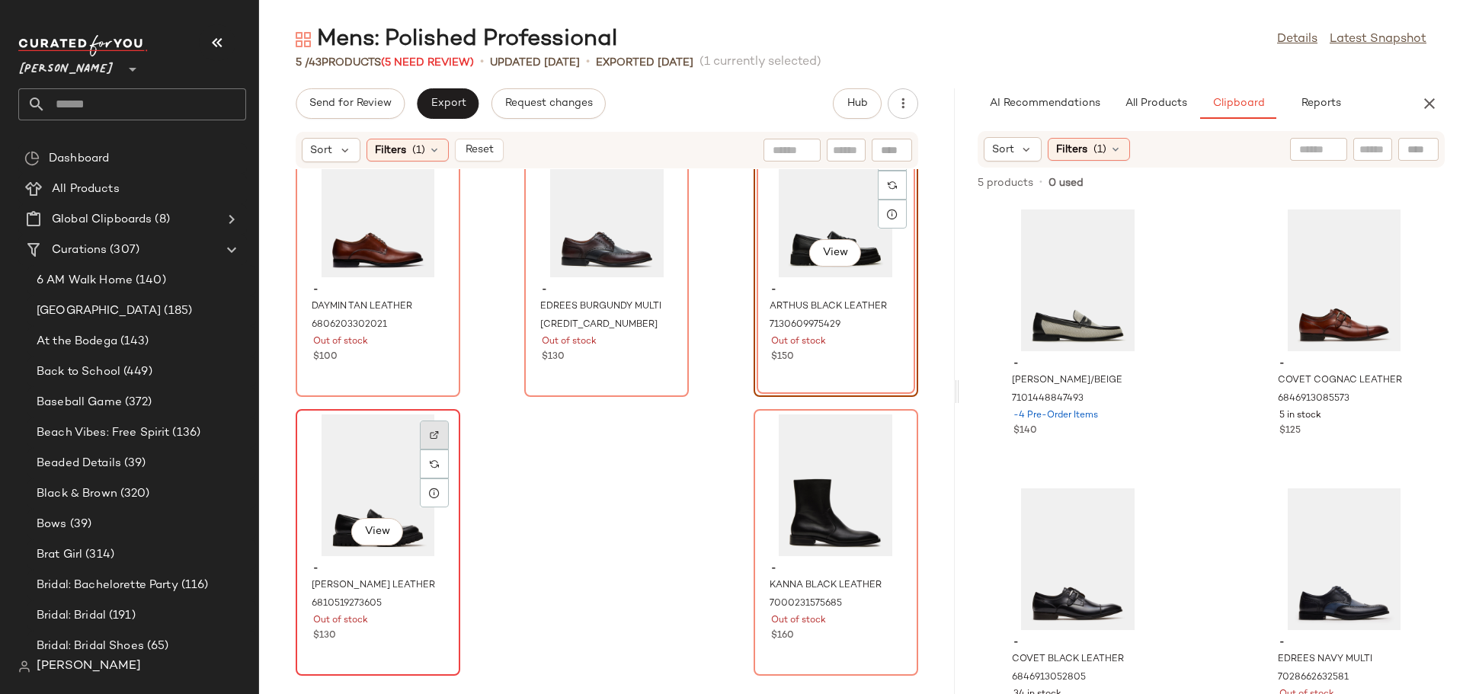
click at [436, 435] on img at bounding box center [434, 434] width 9 height 9
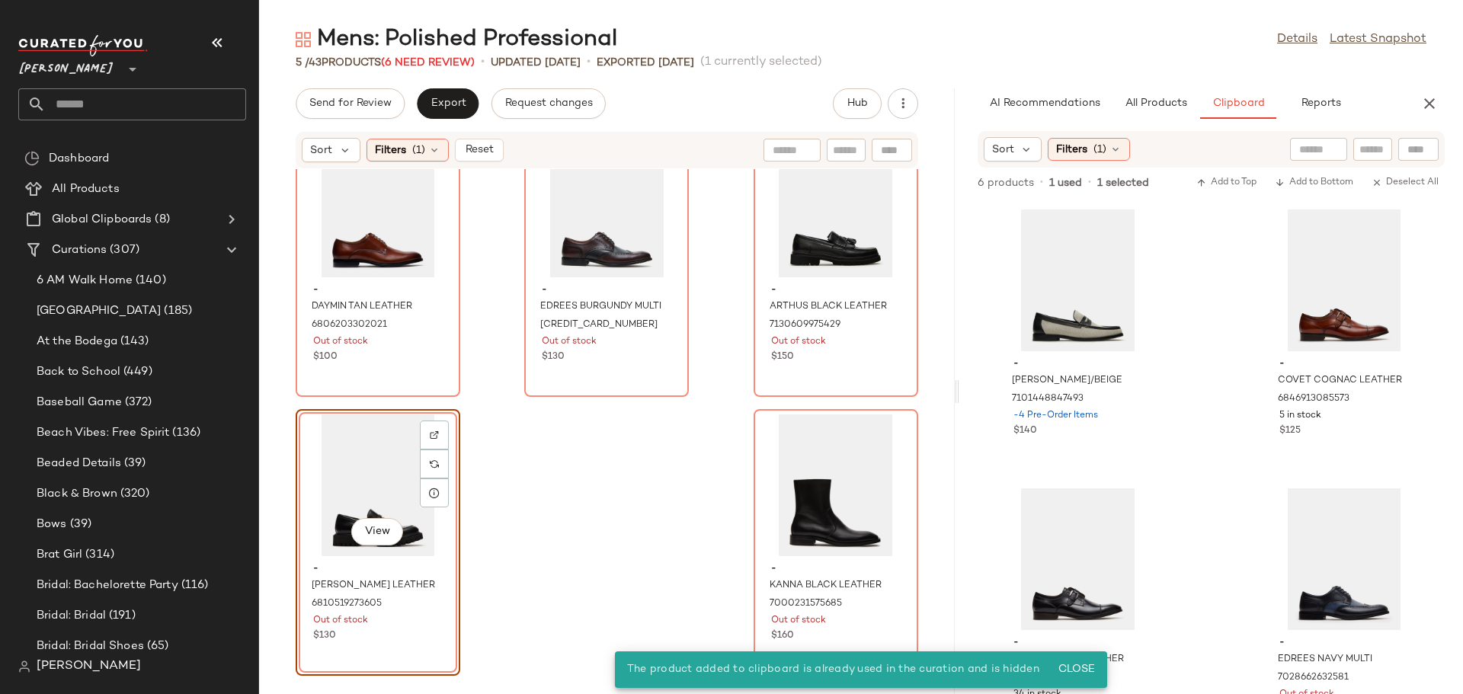
click at [357, 472] on div "View" at bounding box center [378, 485] width 154 height 142
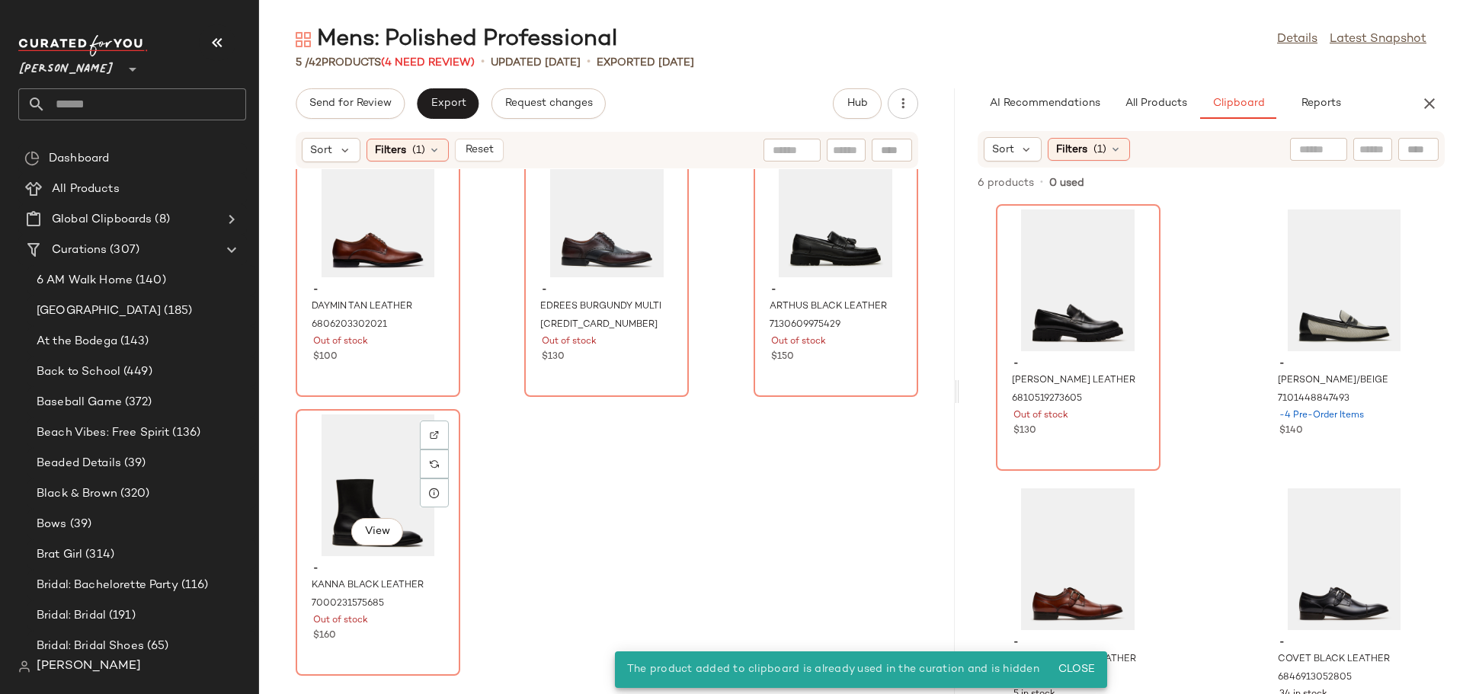
click at [357, 472] on div "View" at bounding box center [378, 485] width 154 height 142
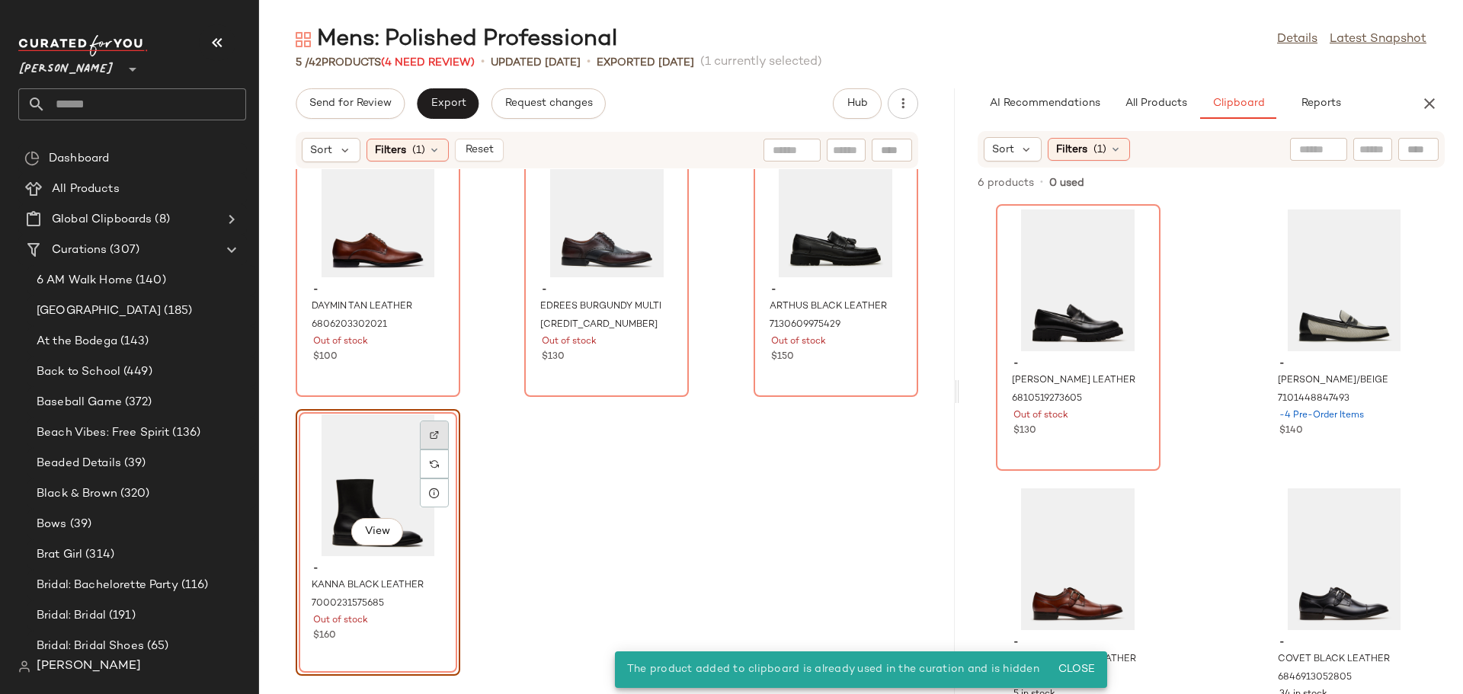
click at [437, 432] on img at bounding box center [434, 434] width 9 height 9
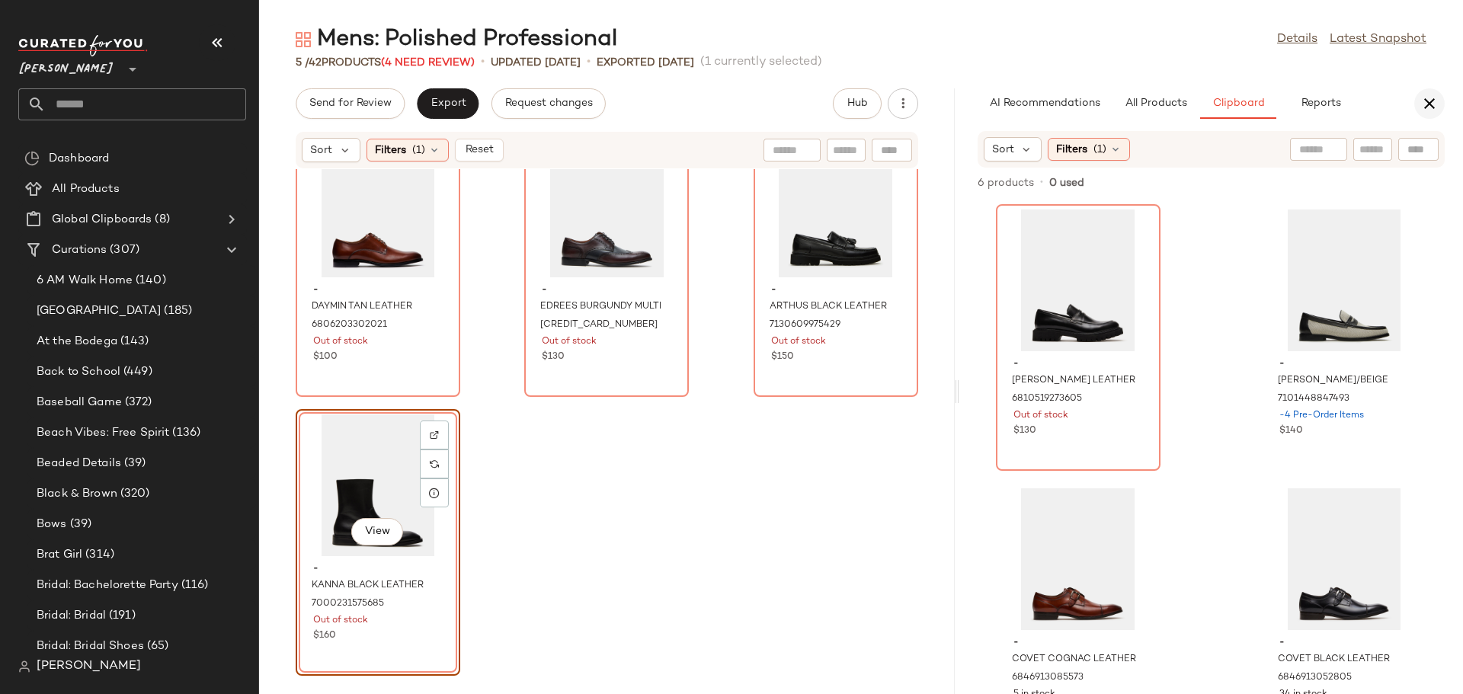
click at [1430, 99] on icon "button" at bounding box center [1429, 103] width 18 height 18
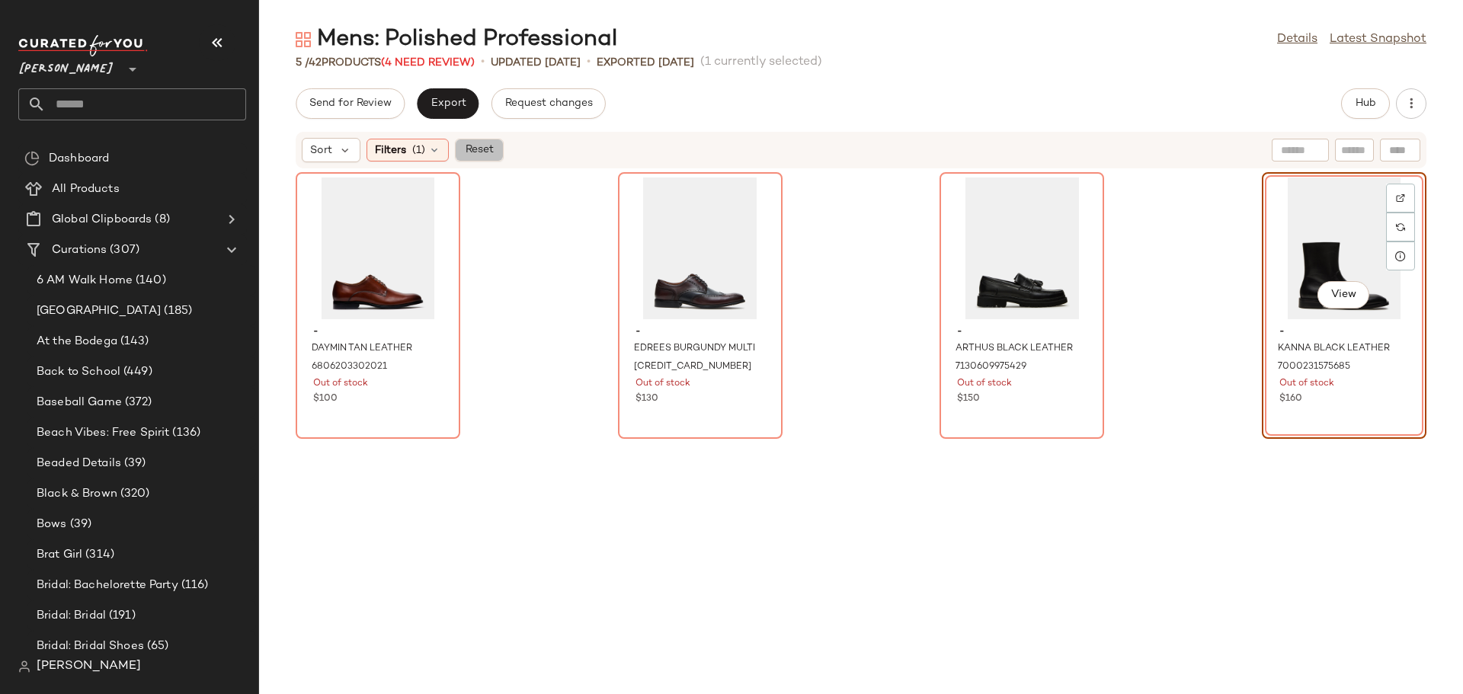
click at [483, 153] on span "Reset" at bounding box center [478, 150] width 29 height 12
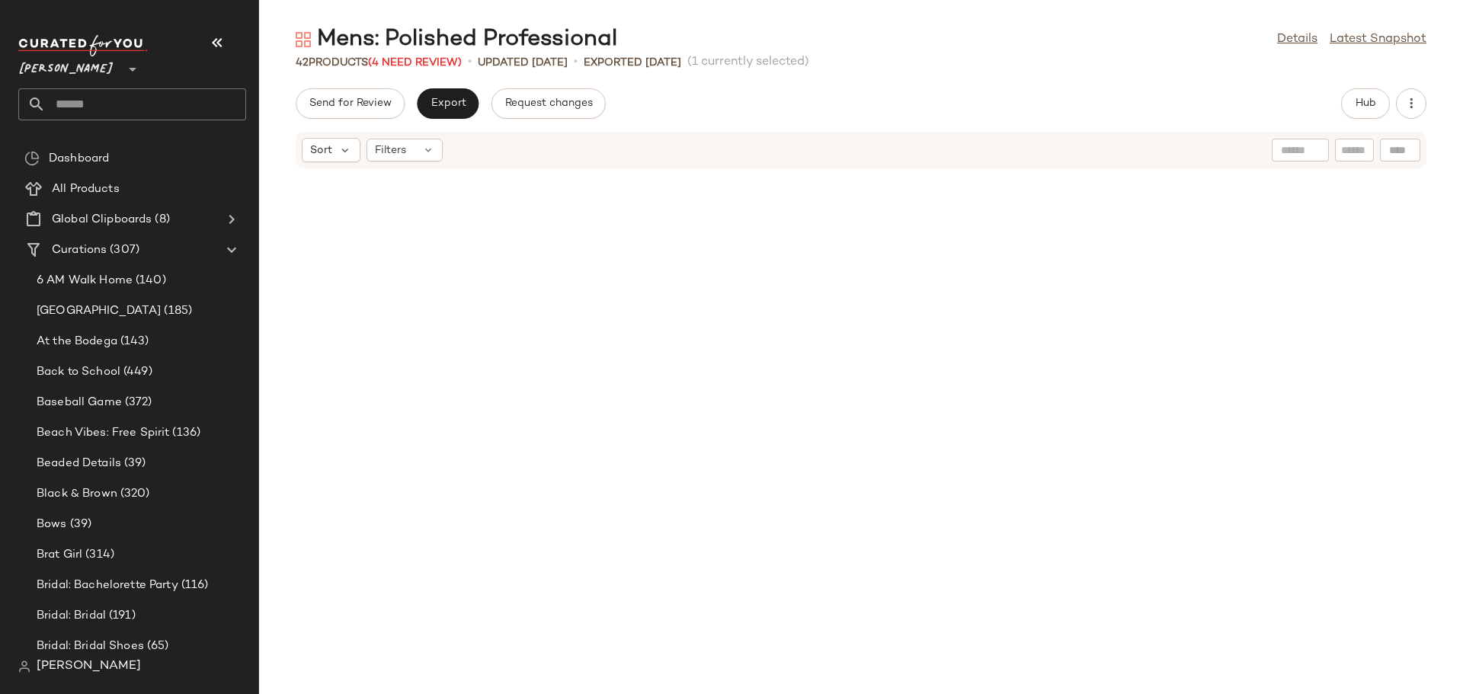
scroll to position [1448, 0]
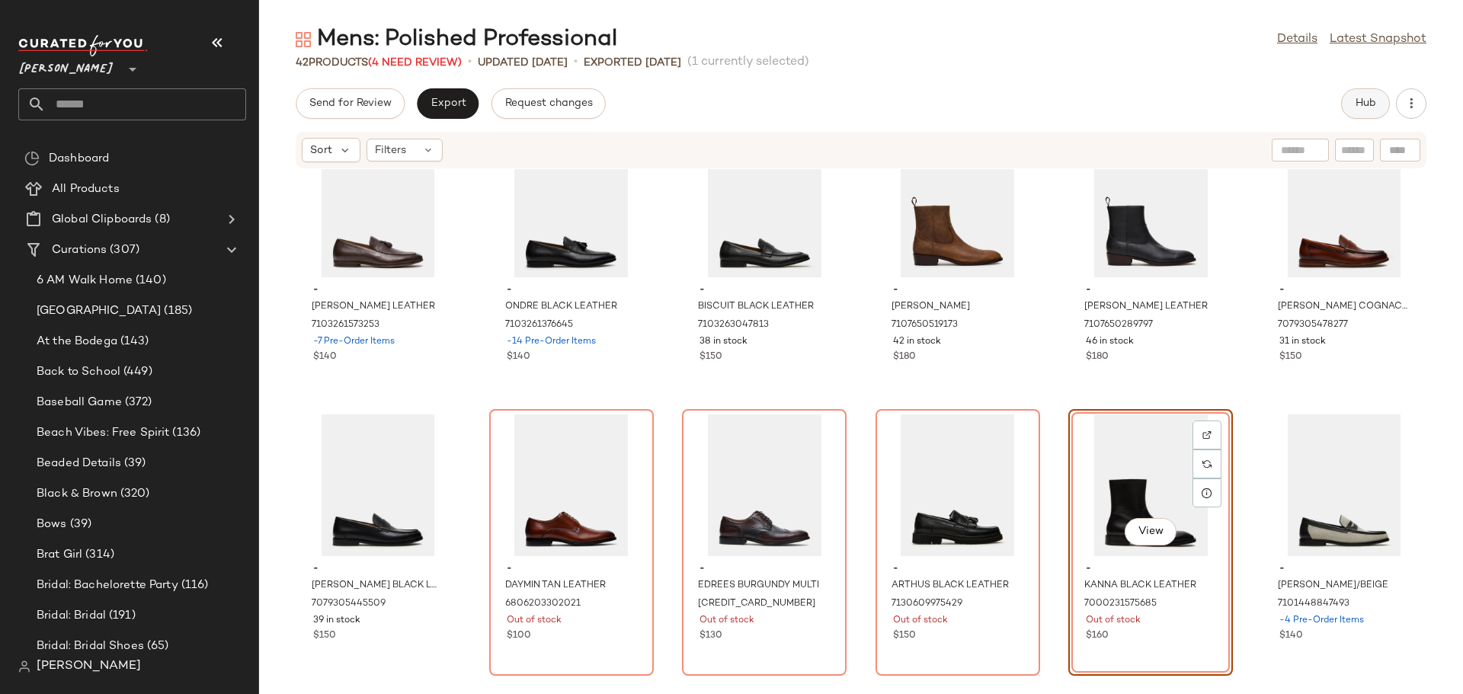
click at [1361, 104] on span "Hub" at bounding box center [1365, 104] width 21 height 12
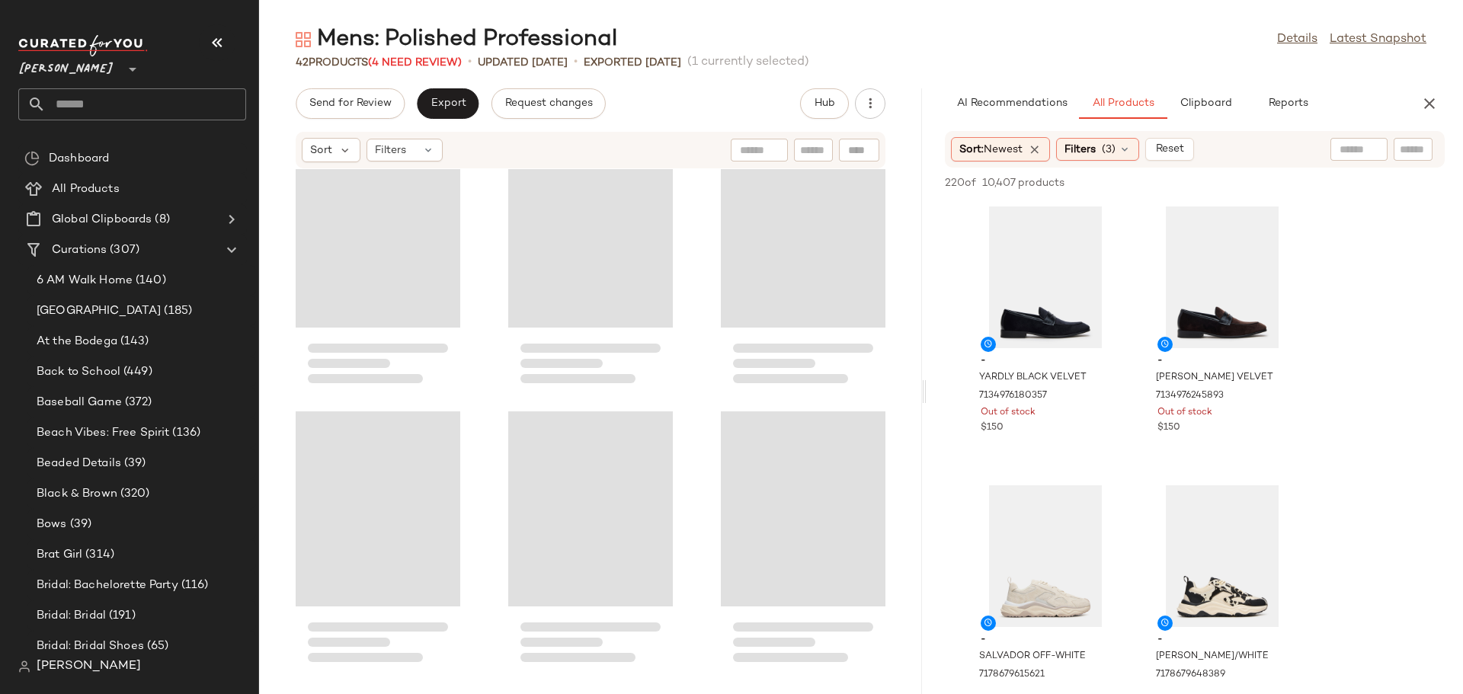
scroll to position [3400, 0]
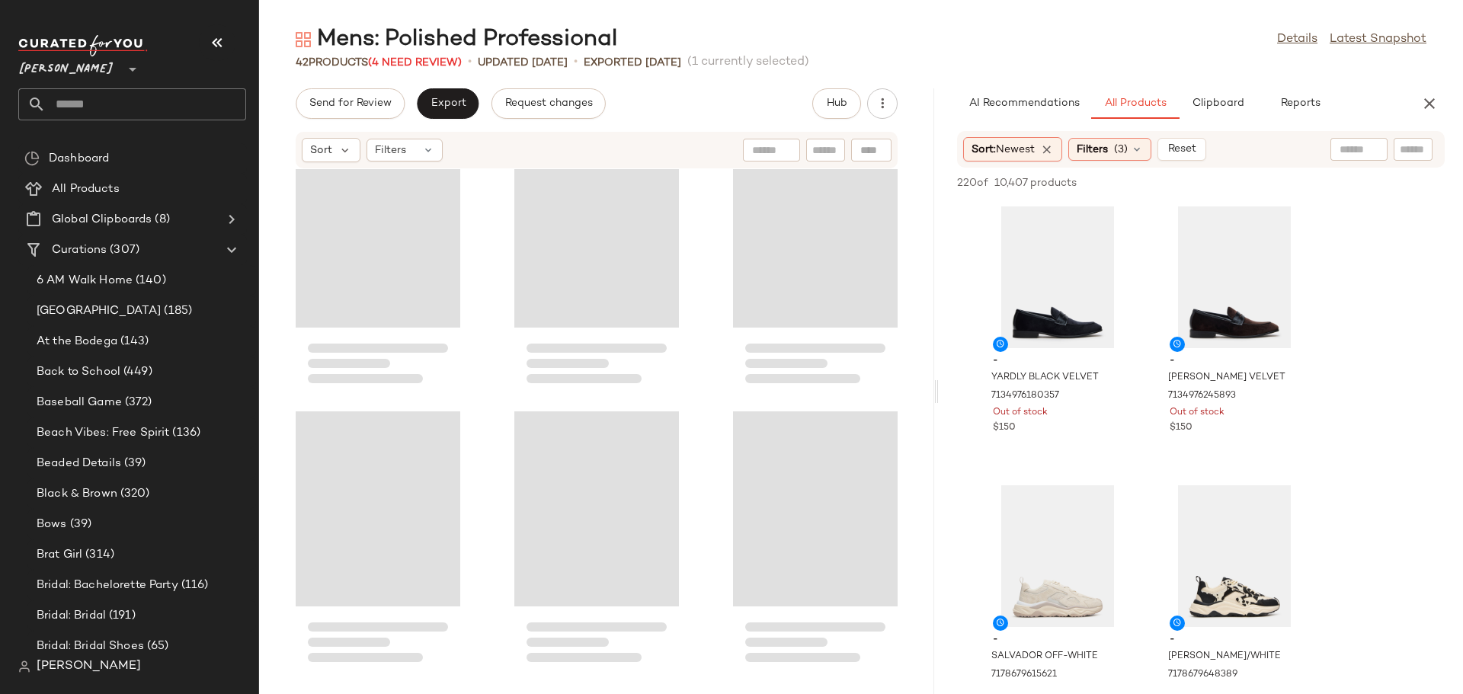
drag, startPoint x: 860, startPoint y: 392, endPoint x: 939, endPoint y: 391, distance: 78.5
click at [939, 391] on div "Mens: Polished Professional Details Latest Snapshot 42 Products (4 Need Review)…" at bounding box center [861, 359] width 1204 height 670
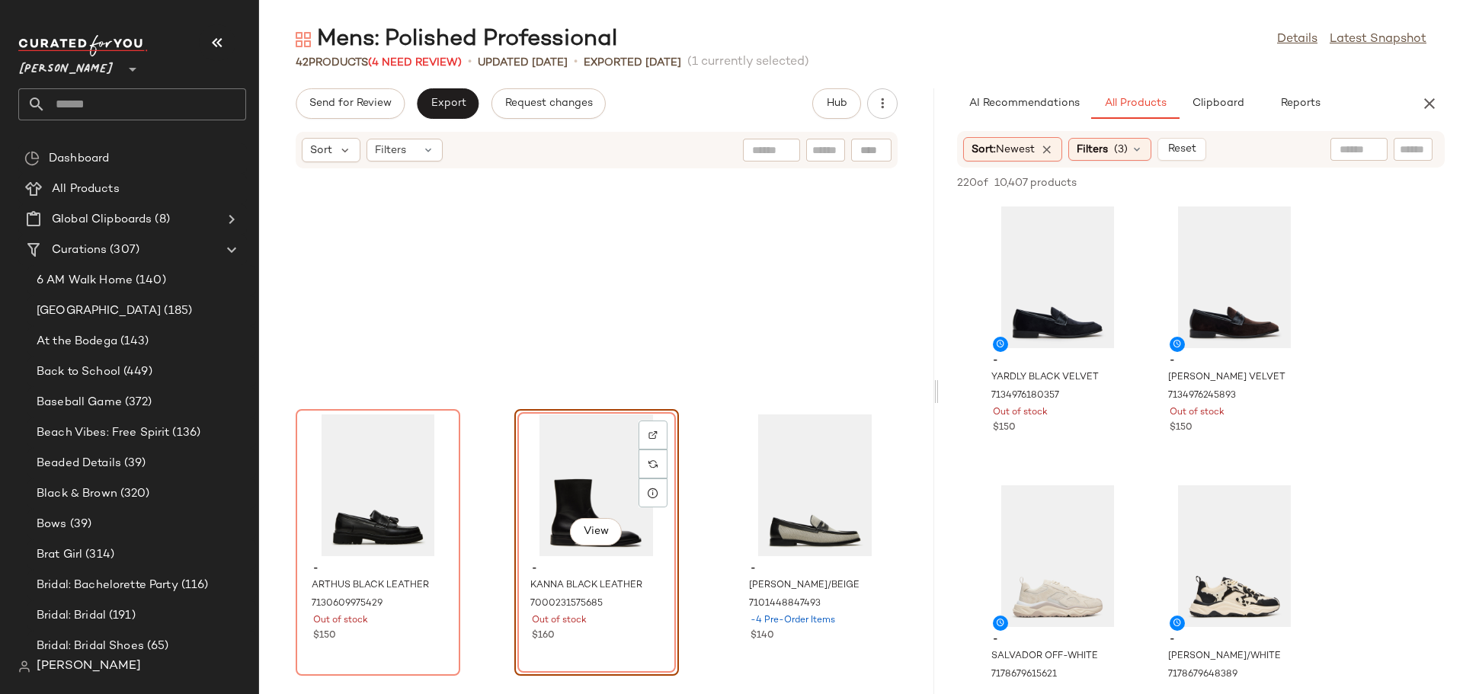
click at [936, 389] on div at bounding box center [935, 391] width 5 height 606
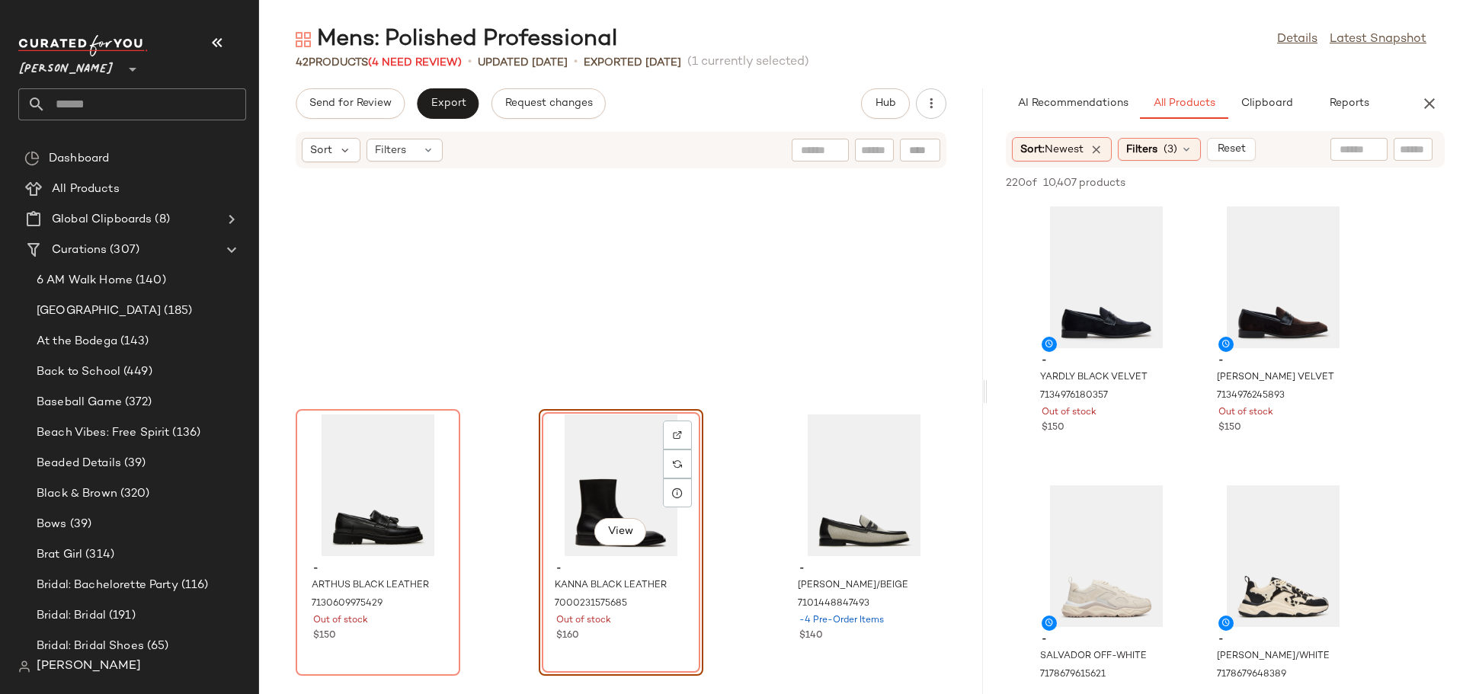
drag, startPoint x: 936, startPoint y: 389, endPoint x: 993, endPoint y: 386, distance: 58.0
click at [993, 386] on div "Mens: Polished Professional Details Latest Snapshot 42 Products (4 Need Review)…" at bounding box center [861, 359] width 1204 height 670
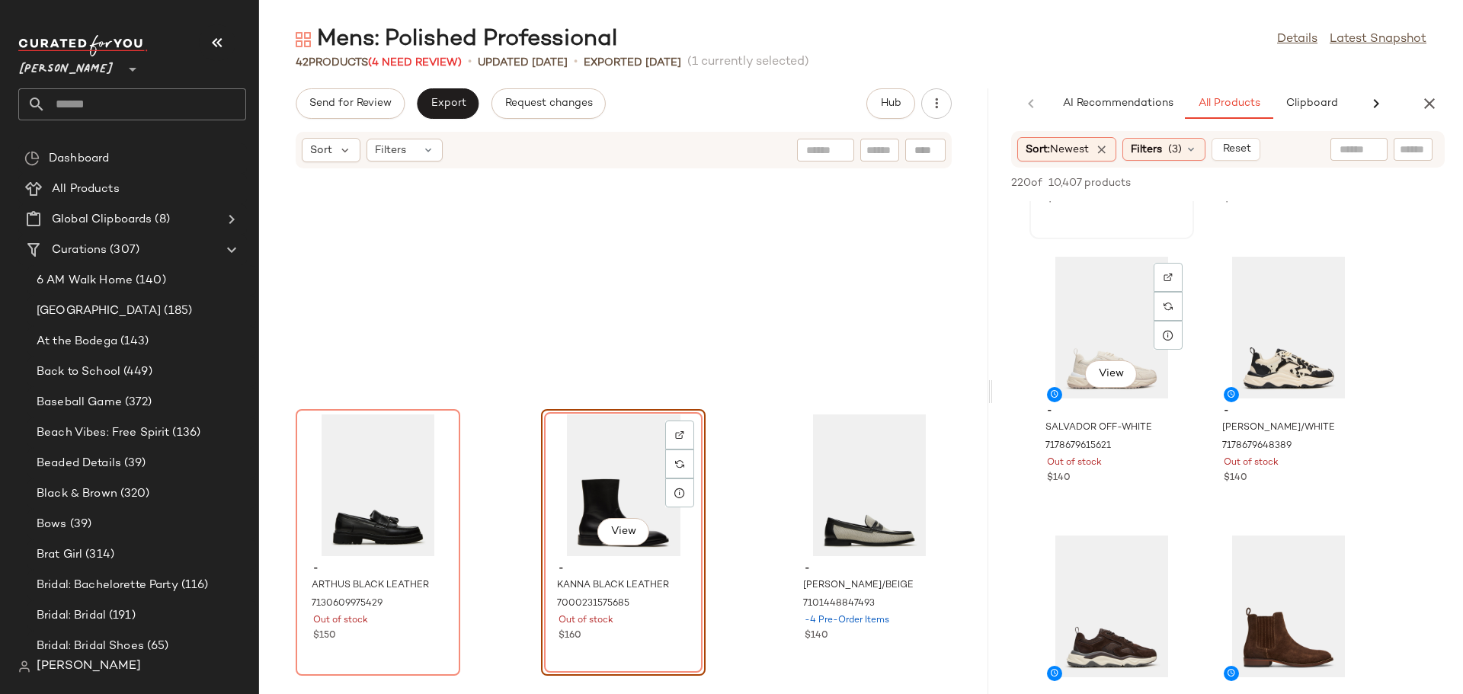
scroll to position [305, 0]
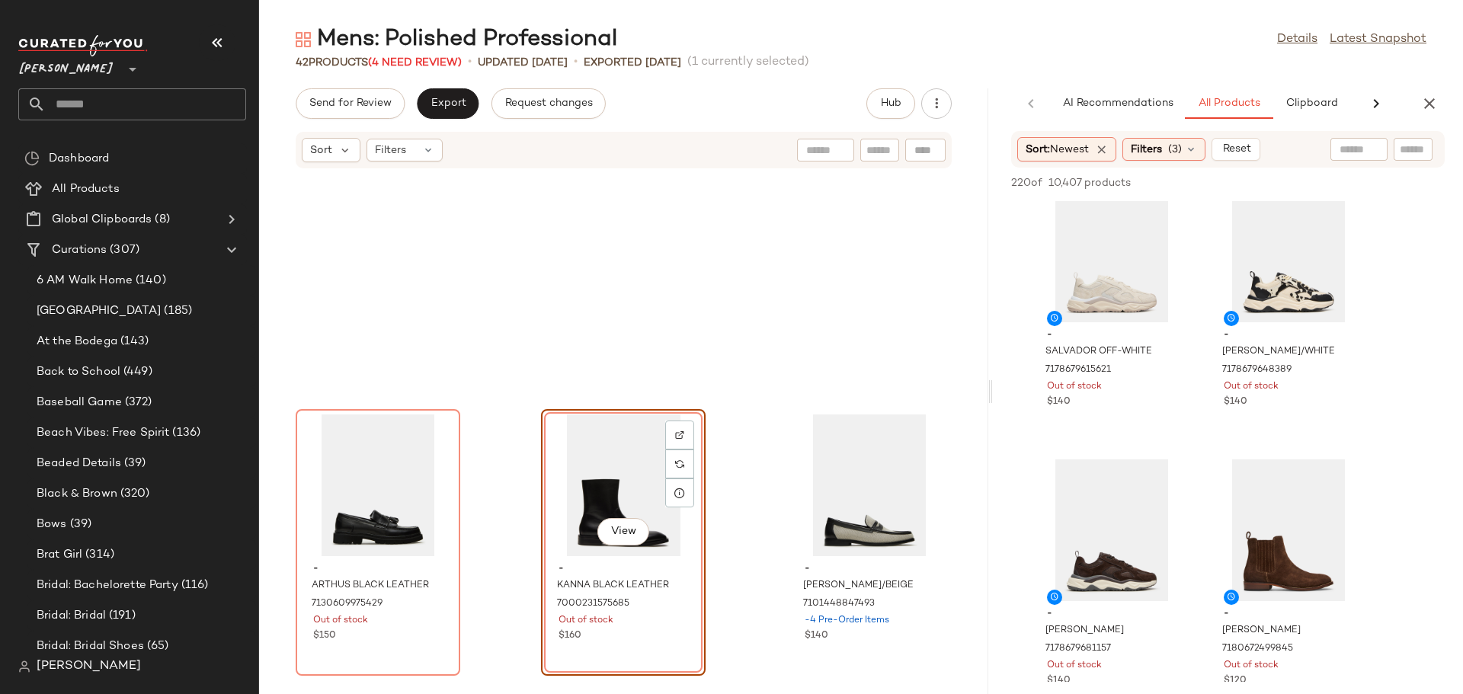
click at [878, 151] on input "text" at bounding box center [879, 150] width 27 height 16
type input "*****"
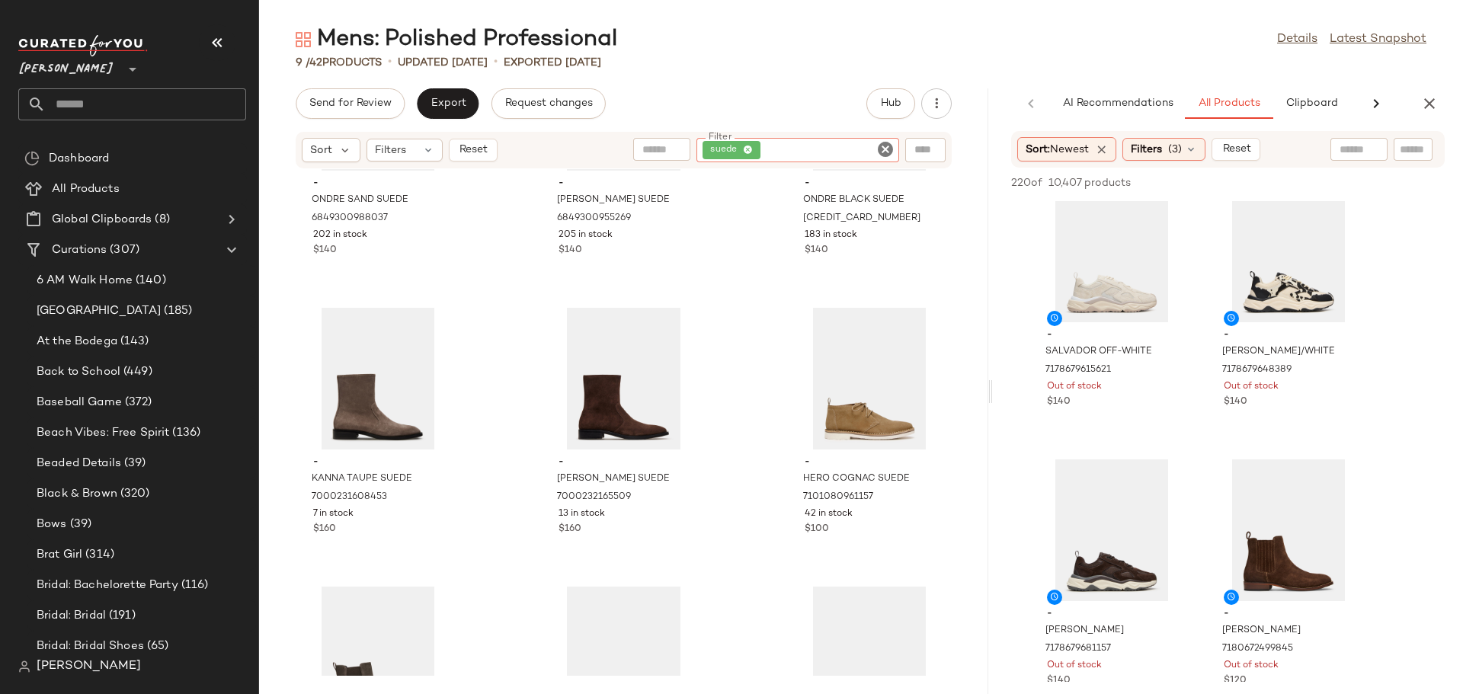
scroll to position [333, 0]
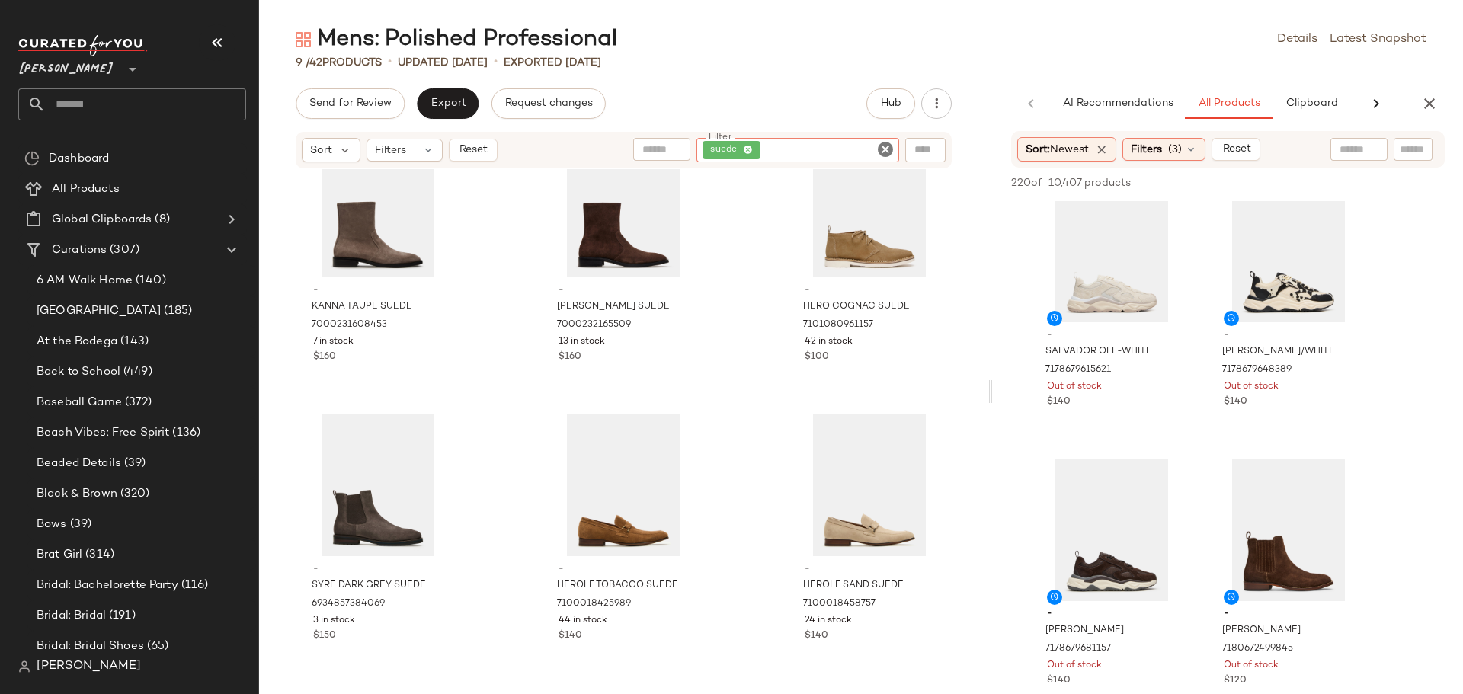
click at [887, 149] on icon "Clear Filter" at bounding box center [885, 149] width 18 height 18
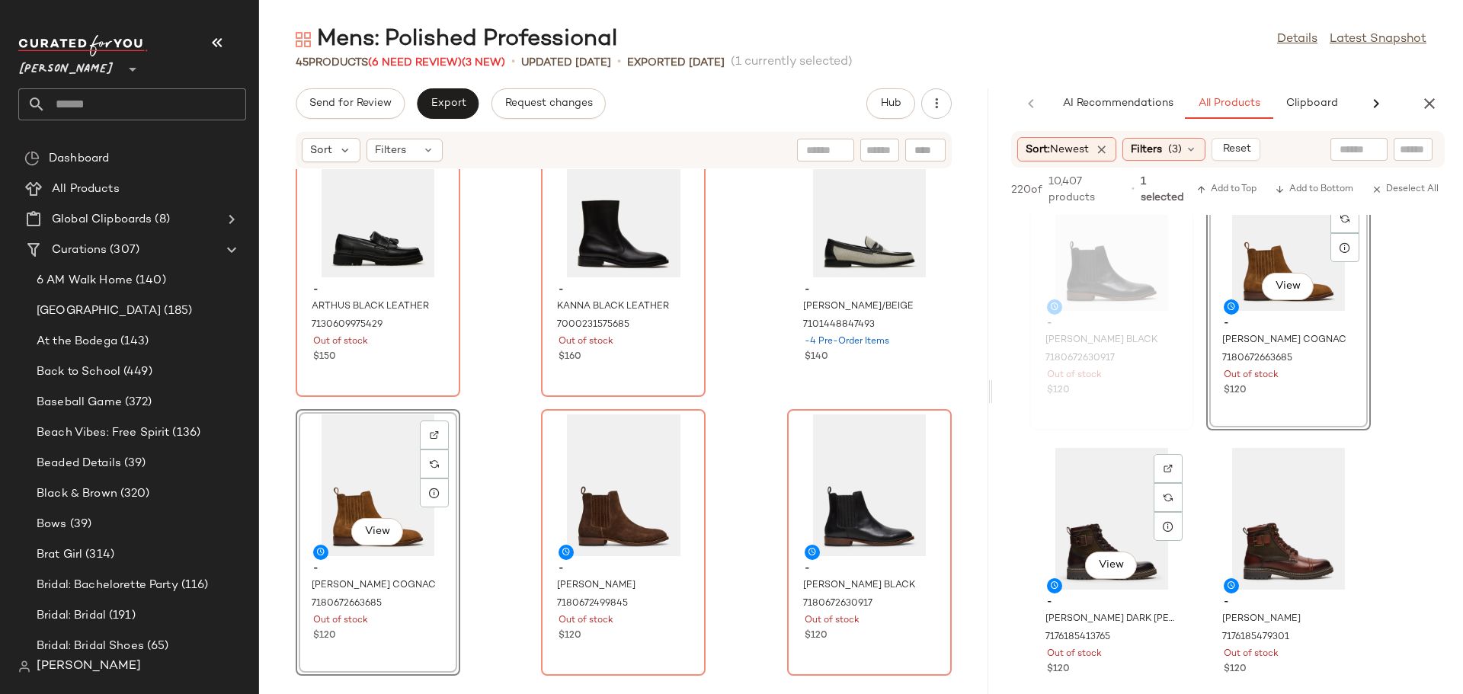
scroll to position [914, 0]
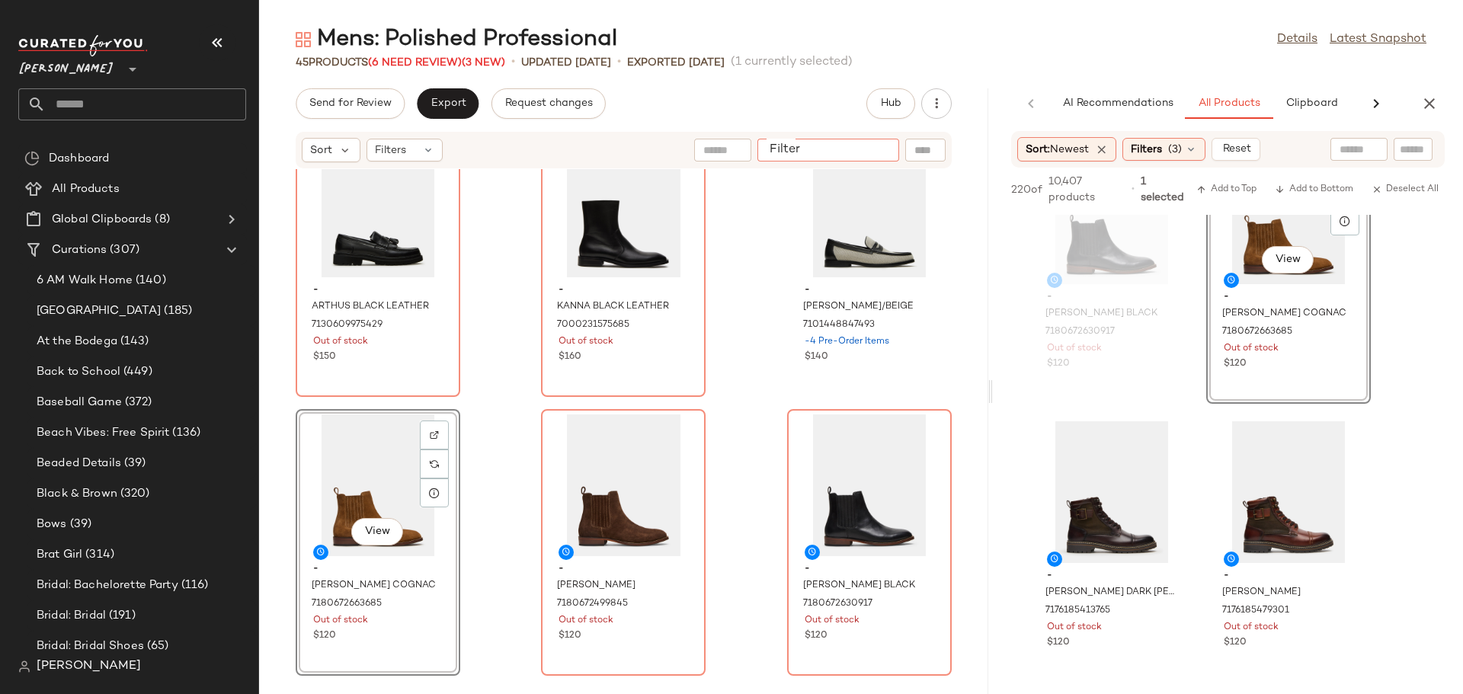
click at [866, 154] on input "Filter" at bounding box center [828, 150] width 130 height 16
type input "****"
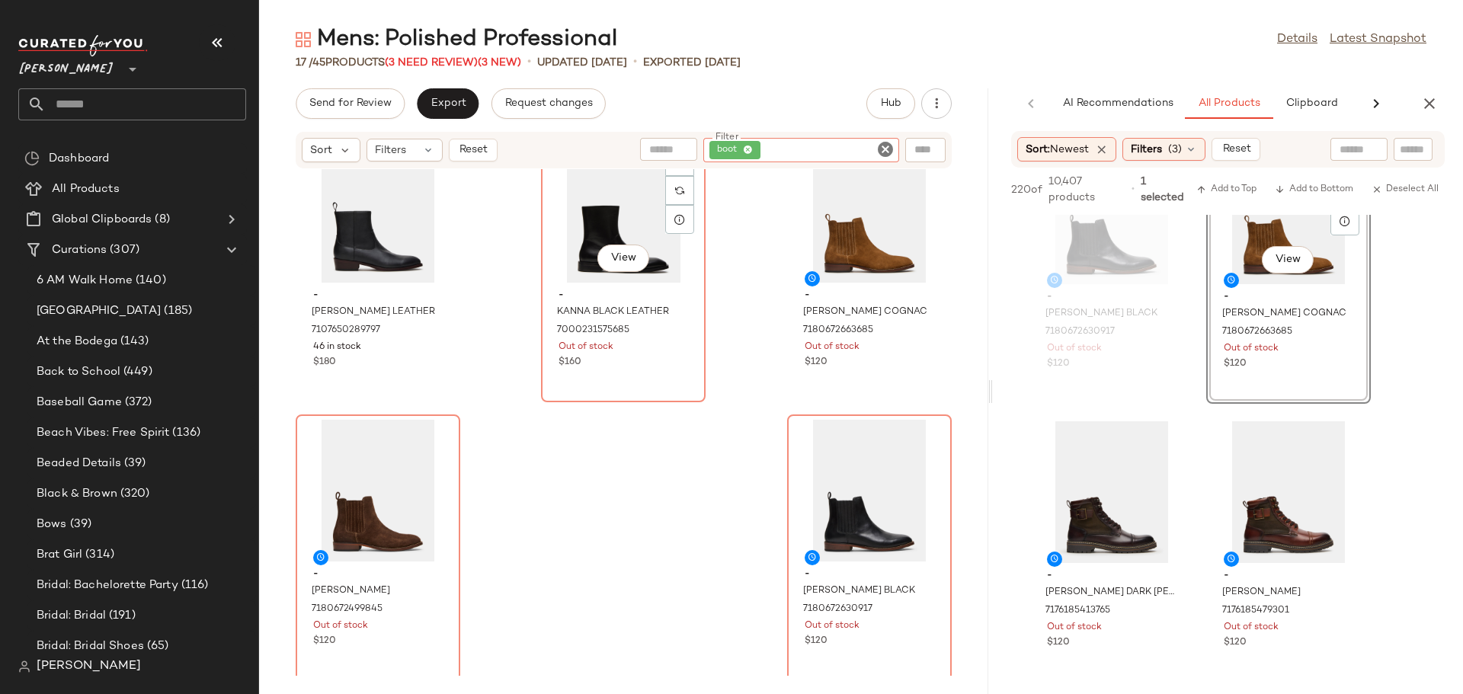
scroll to position [1169, 0]
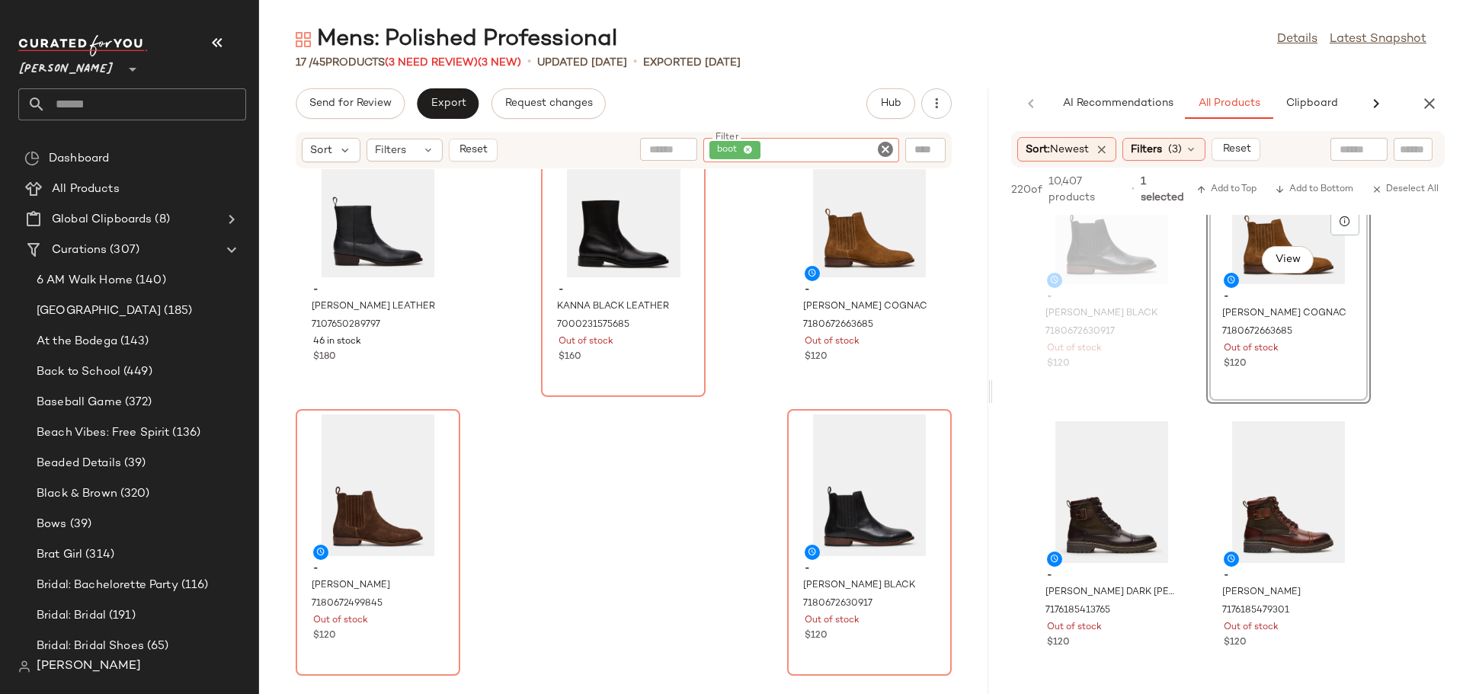
click at [887, 149] on icon "Clear Filter" at bounding box center [885, 149] width 18 height 18
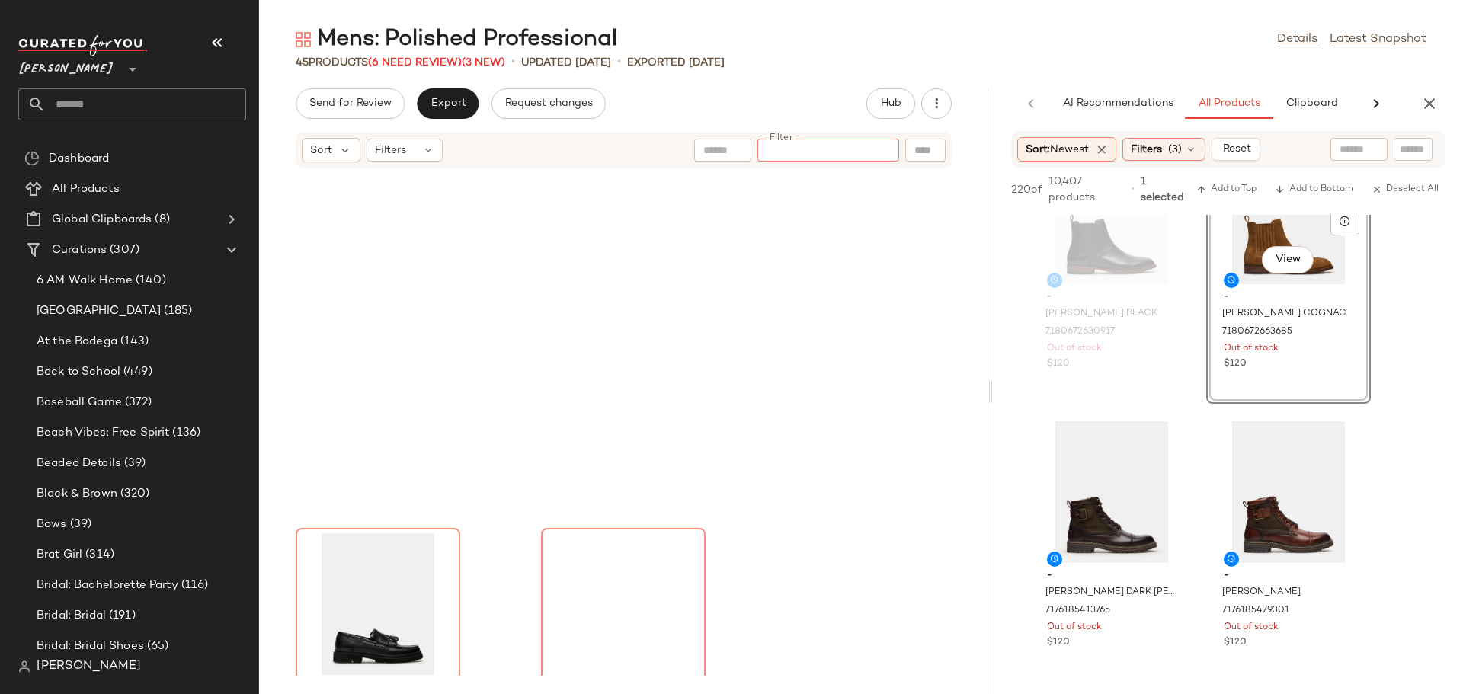
scroll to position [3679, 0]
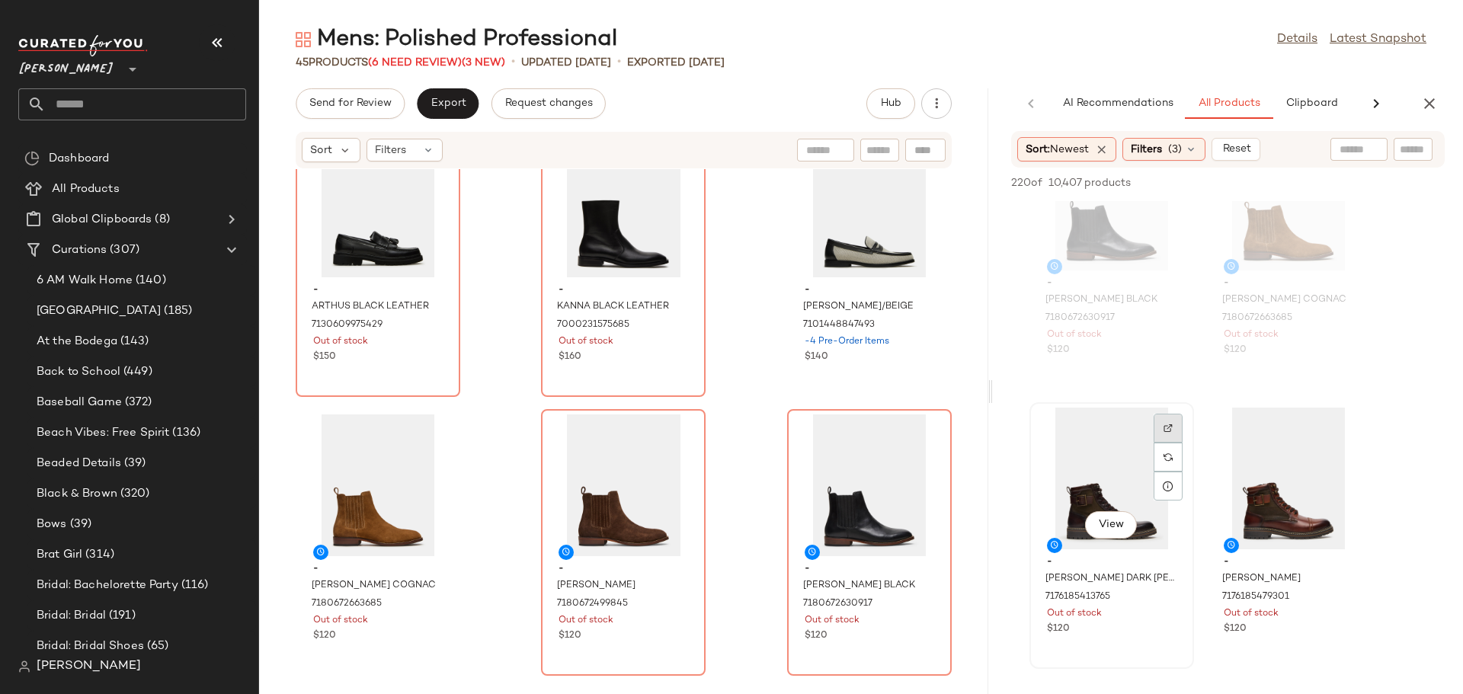
click at [1166, 443] on div at bounding box center [1167, 457] width 29 height 29
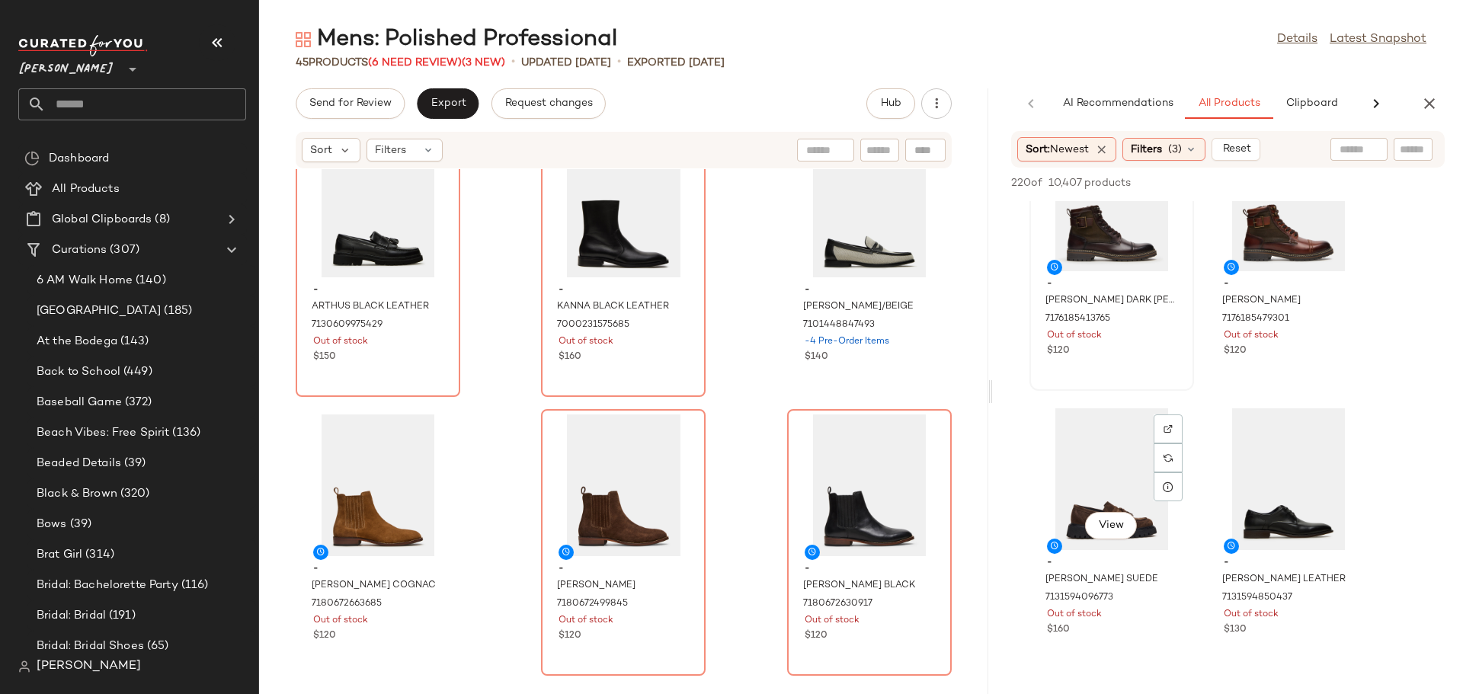
scroll to position [1219, 0]
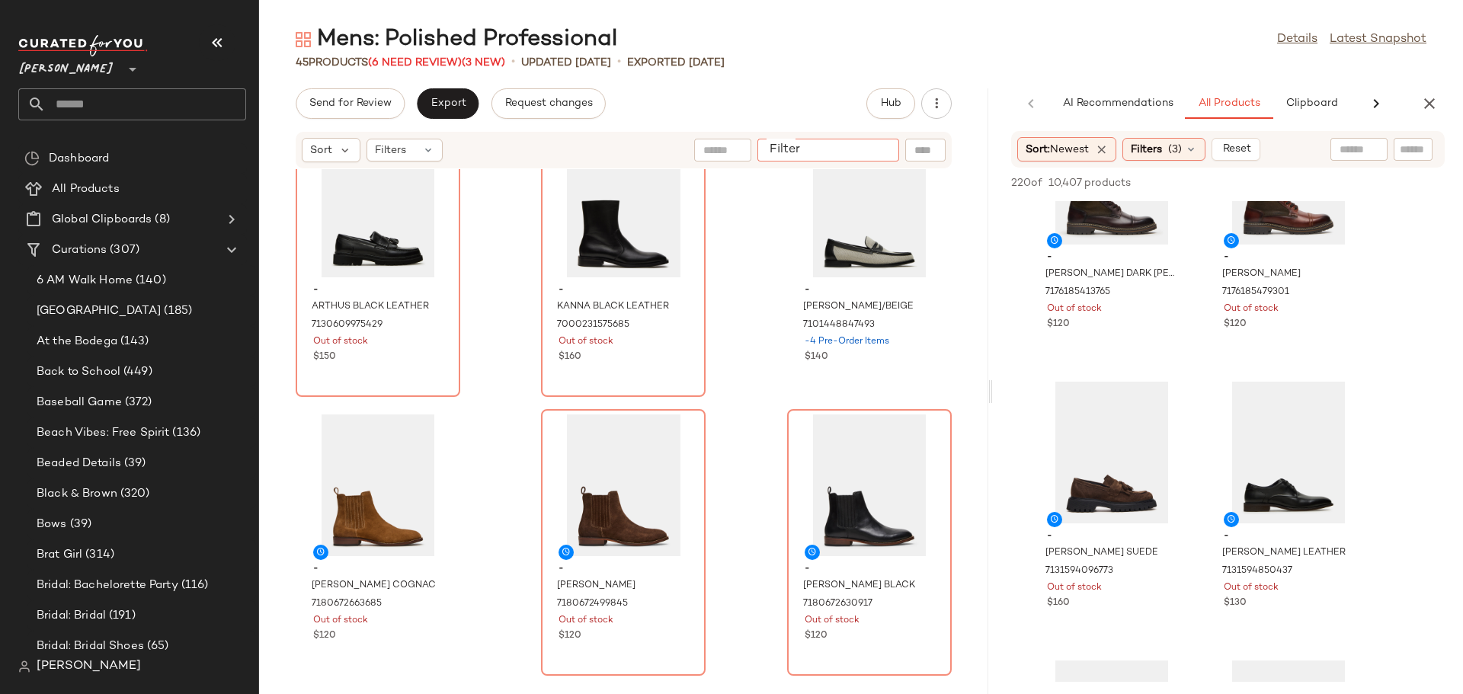
click at [878, 153] on input "Filter" at bounding box center [828, 150] width 130 height 16
type input "***"
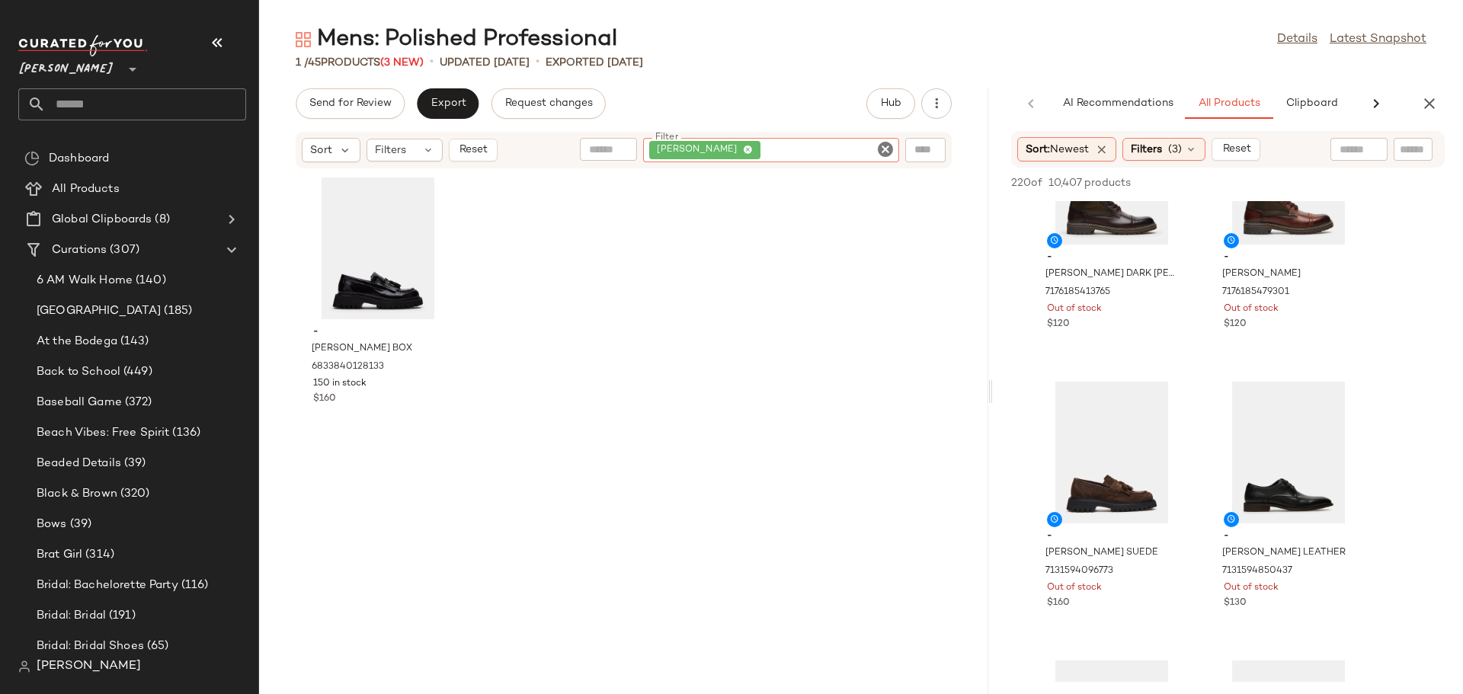
click at [880, 151] on icon "Clear Filter" at bounding box center [885, 149] width 18 height 18
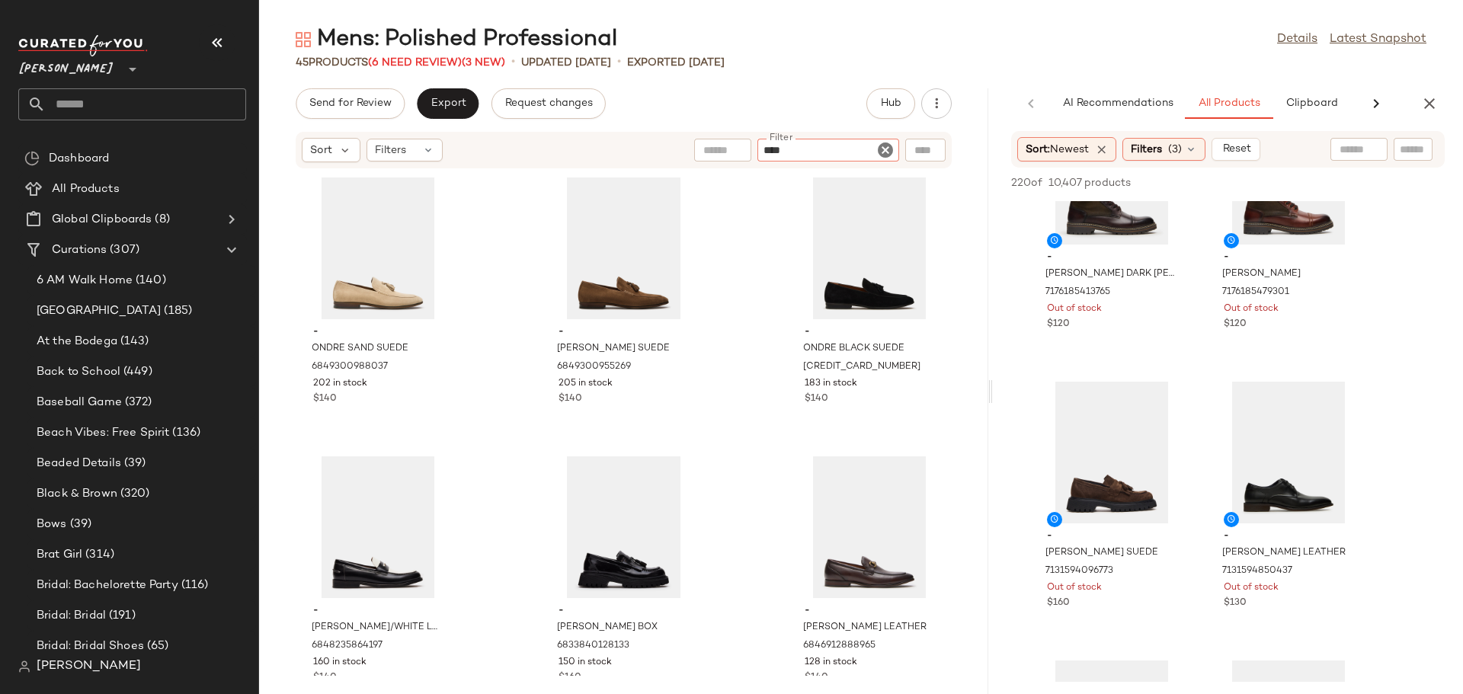
type input "*****"
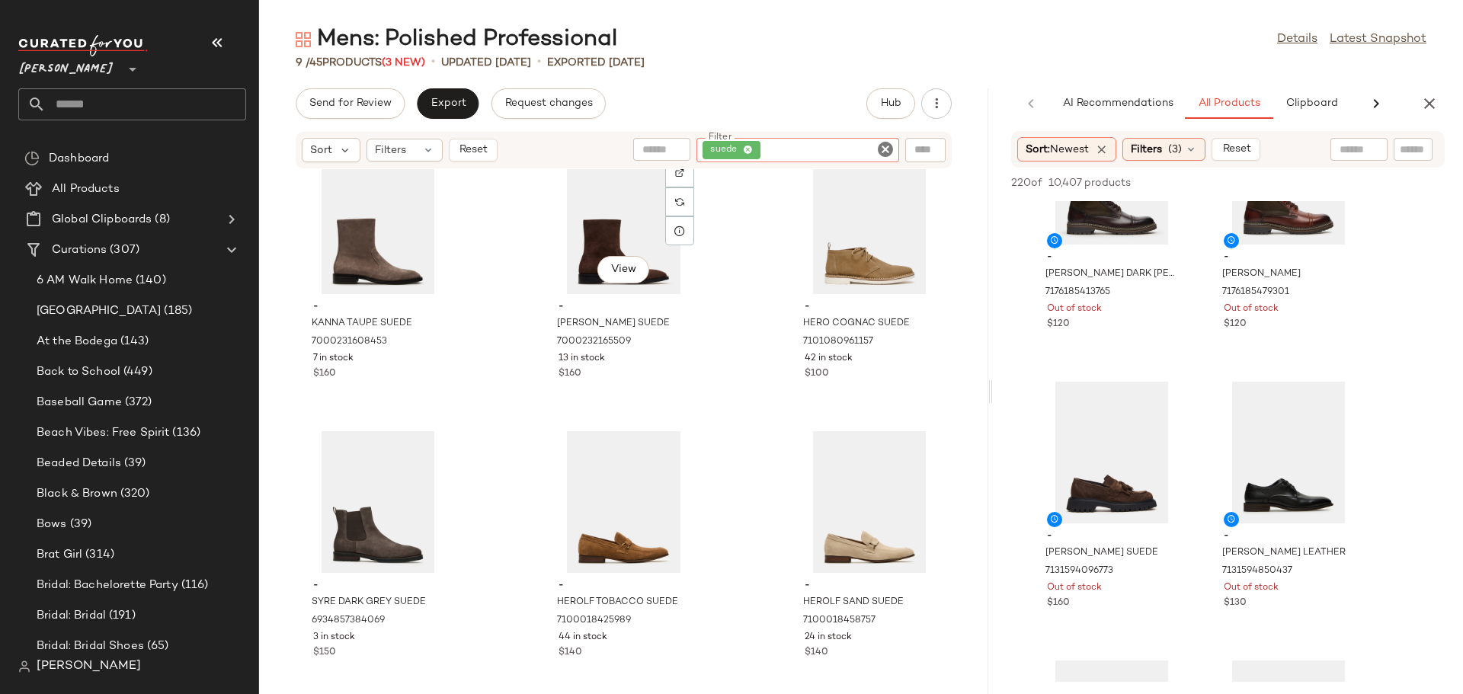
scroll to position [333, 0]
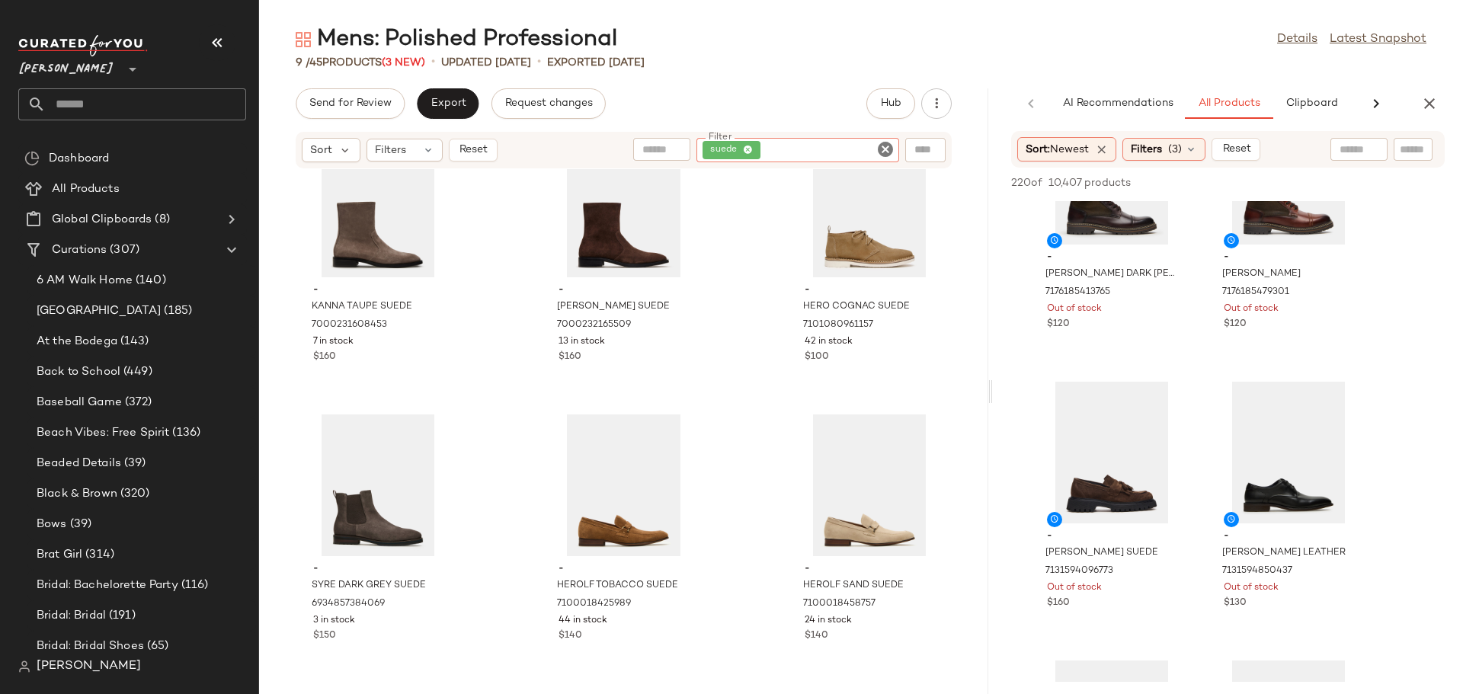
click at [881, 149] on icon "Clear Filter" at bounding box center [885, 149] width 18 height 18
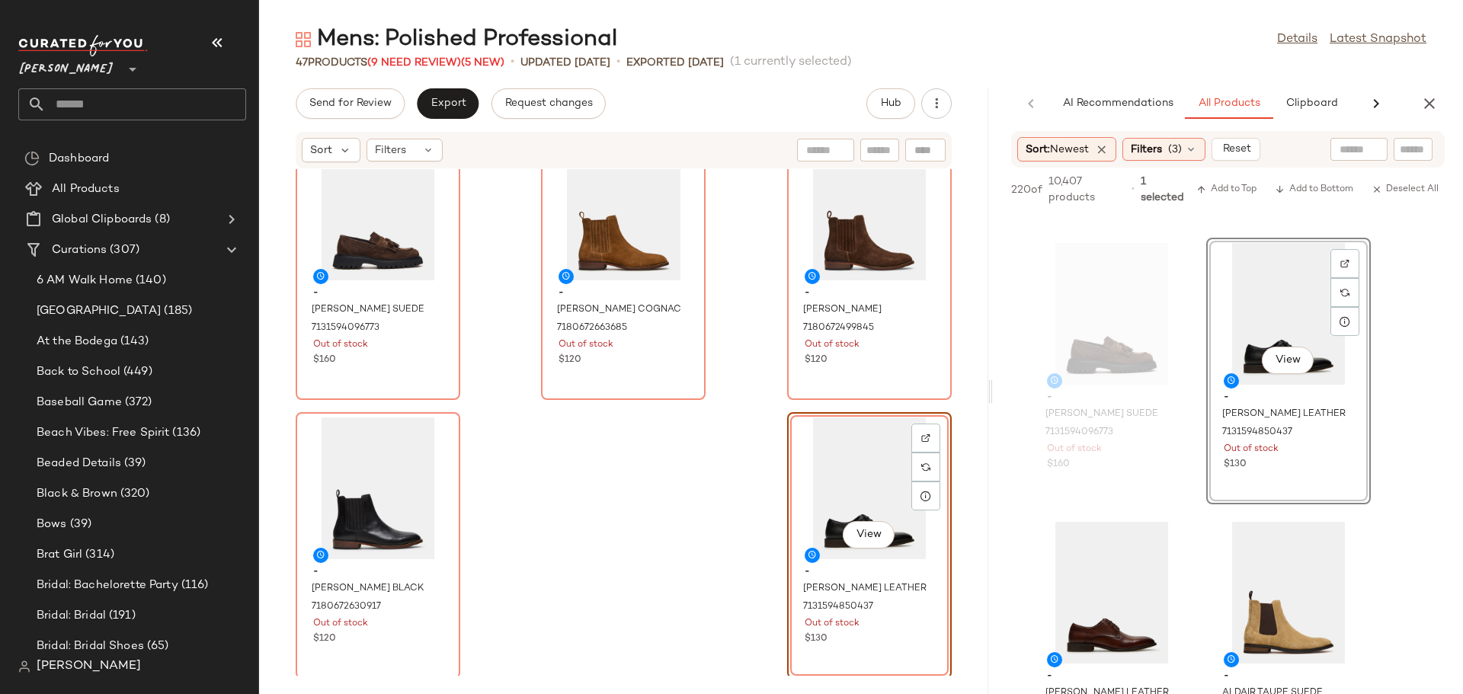
scroll to position [1448, 0]
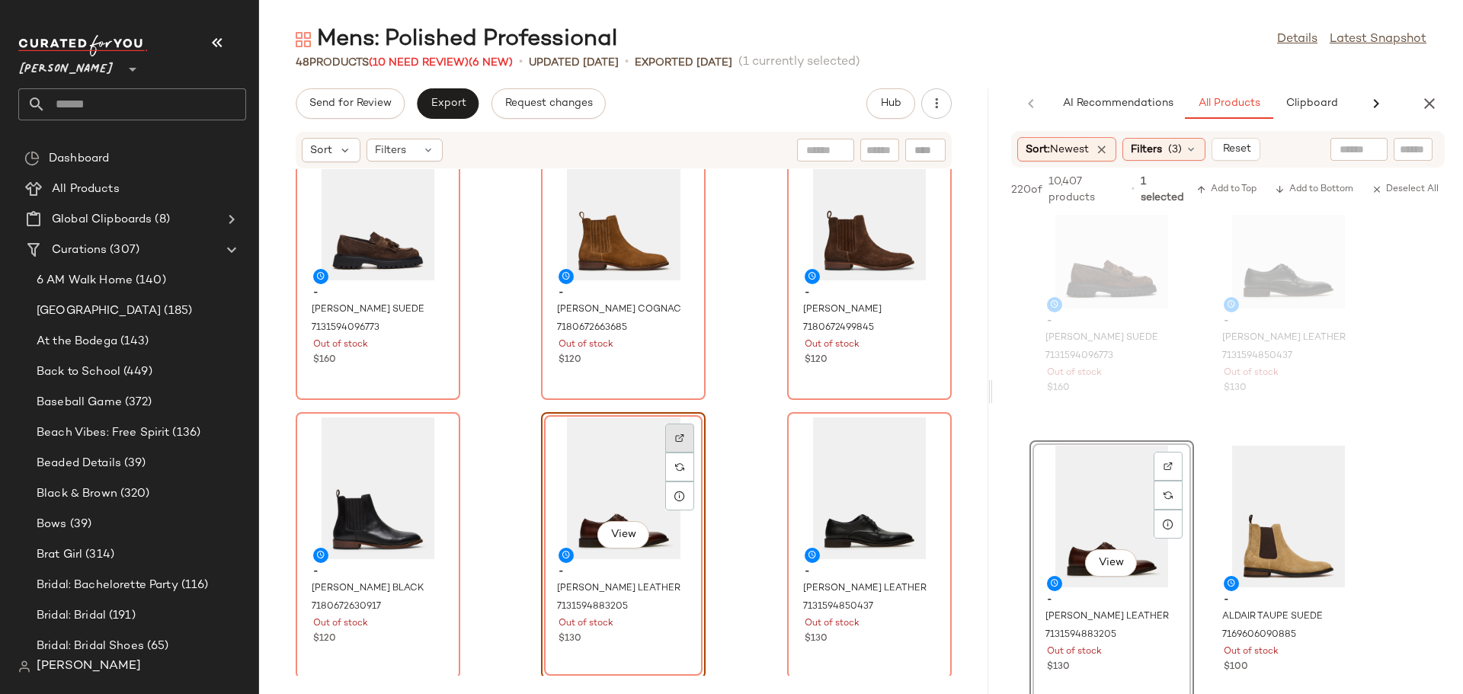
click at [676, 440] on img at bounding box center [679, 437] width 9 height 9
click at [1247, 519] on div "View" at bounding box center [1288, 517] width 154 height 142
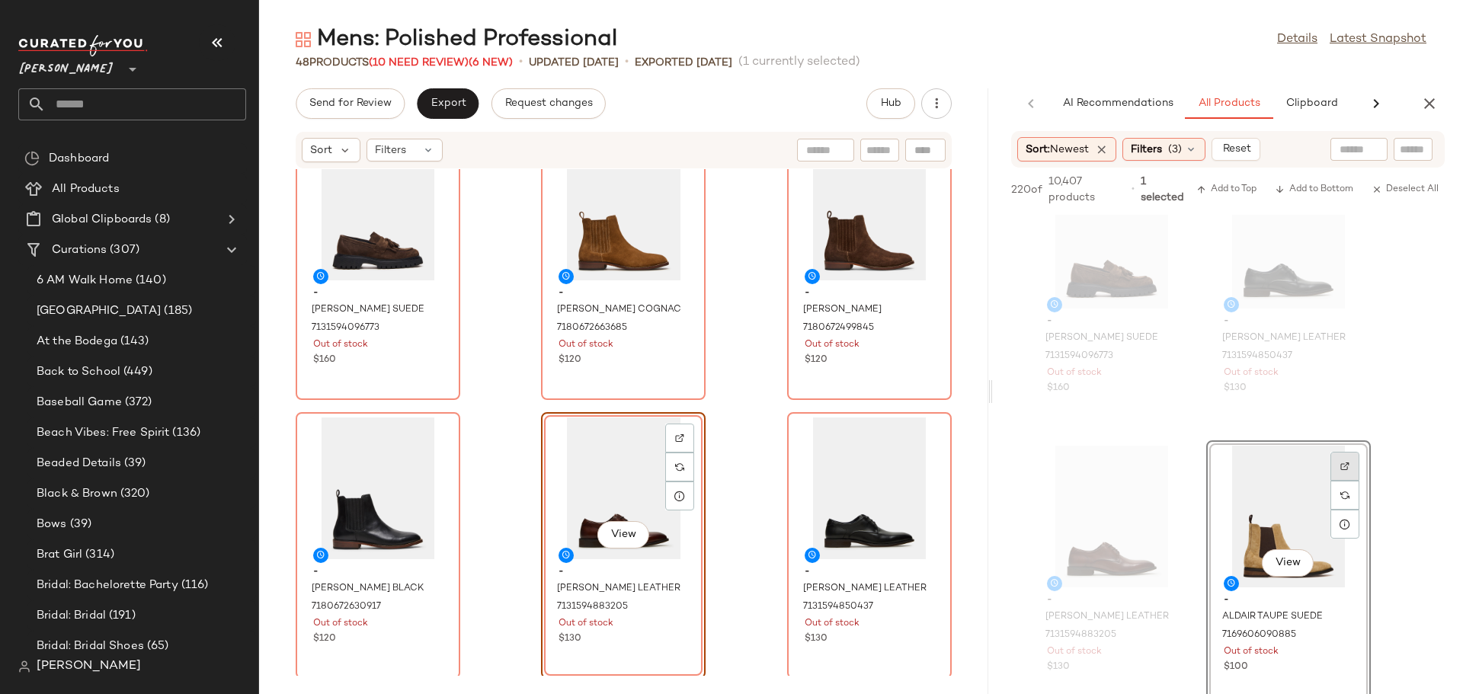
click at [1343, 467] on img at bounding box center [1344, 466] width 9 height 9
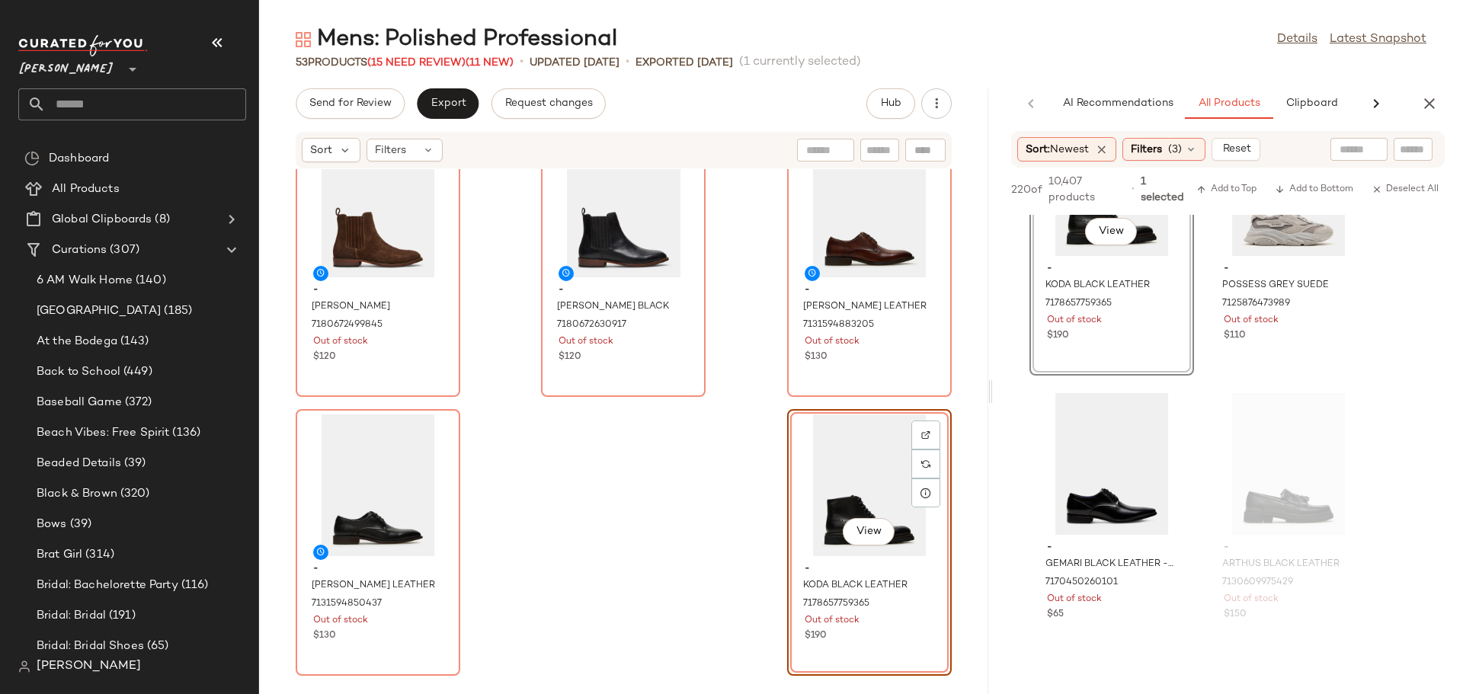
scroll to position [2895, 0]
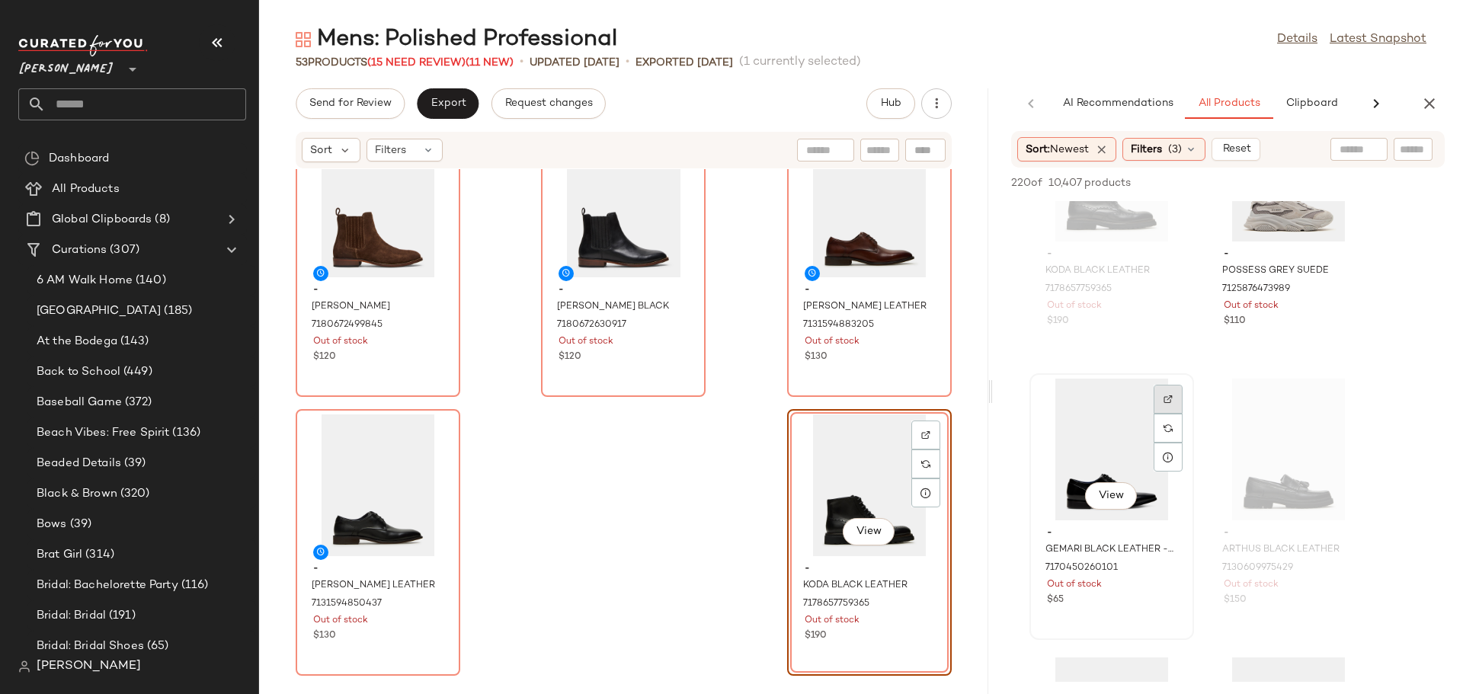
click at [1168, 414] on div at bounding box center [1167, 428] width 29 height 29
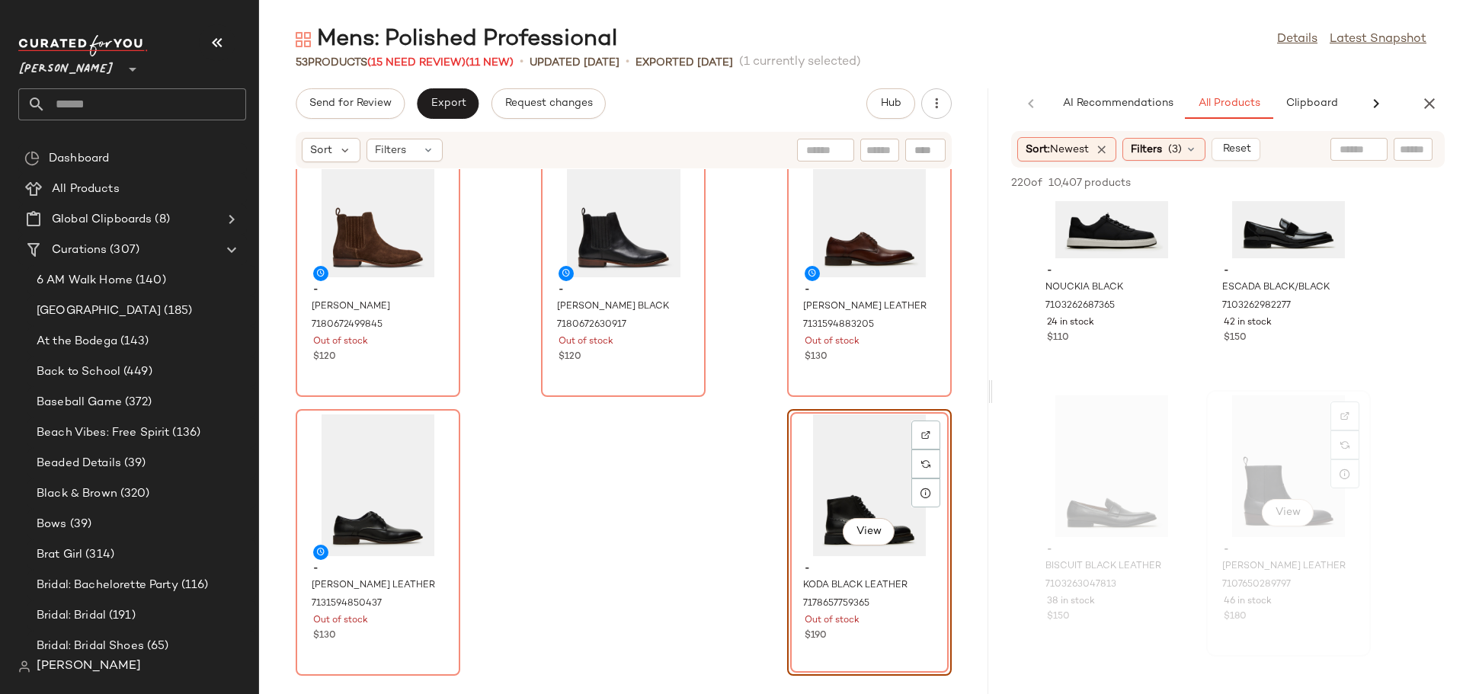
scroll to position [5714, 0]
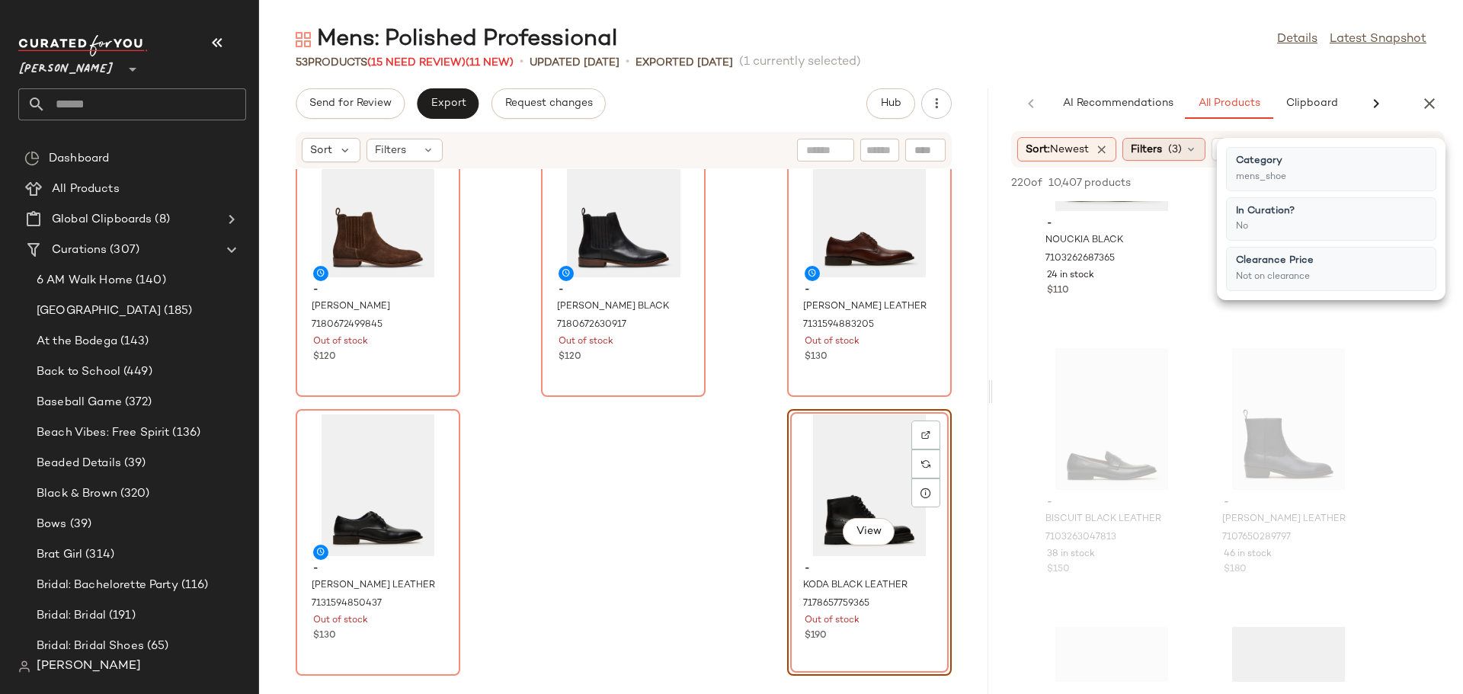
click at [1171, 150] on div "Filters (3)" at bounding box center [1163, 149] width 83 height 23
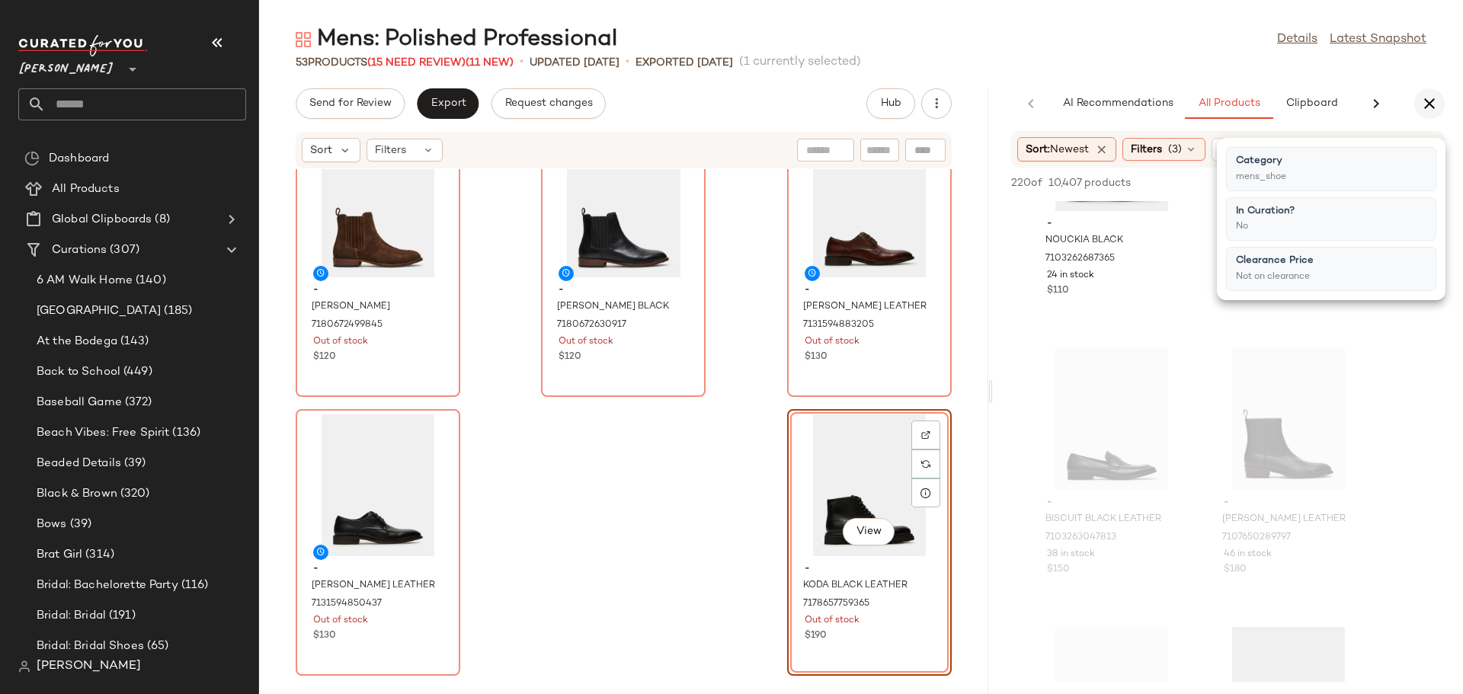
click at [1428, 104] on icon "button" at bounding box center [1429, 103] width 18 height 18
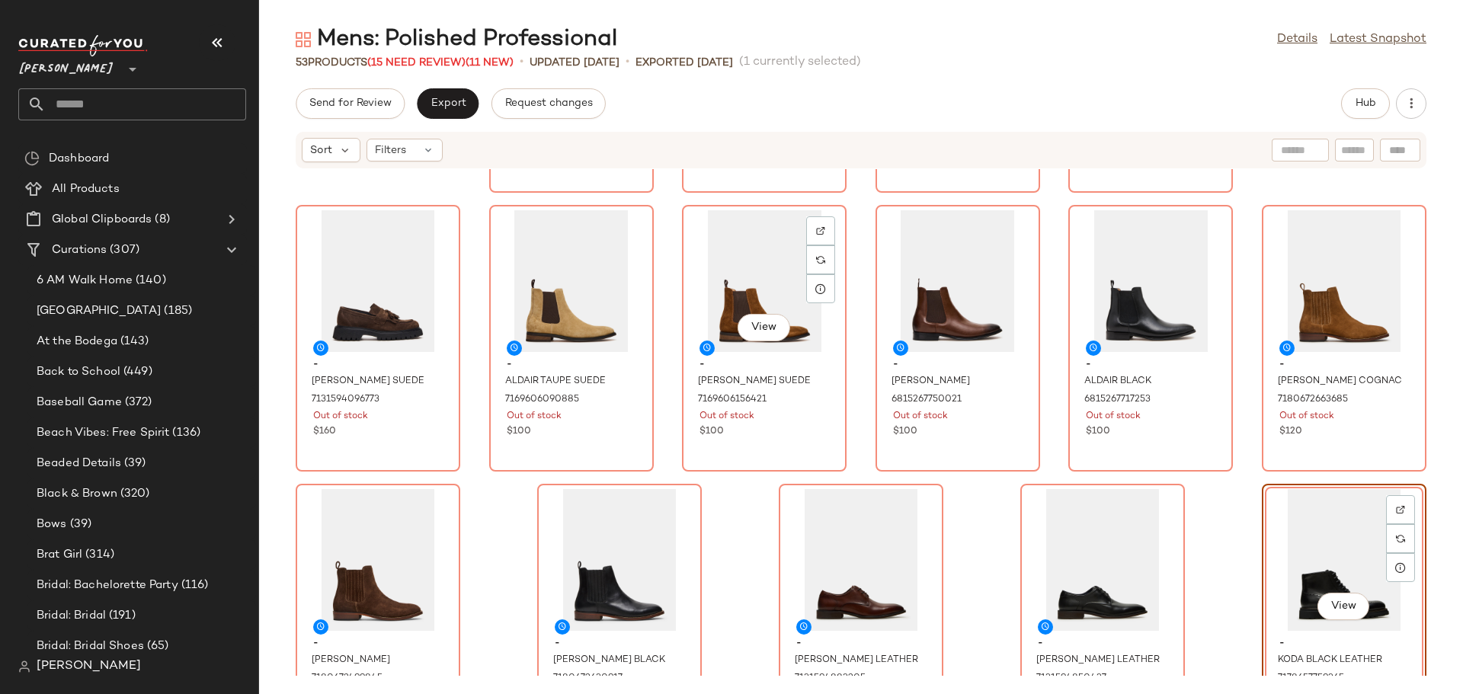
scroll to position [2006, 0]
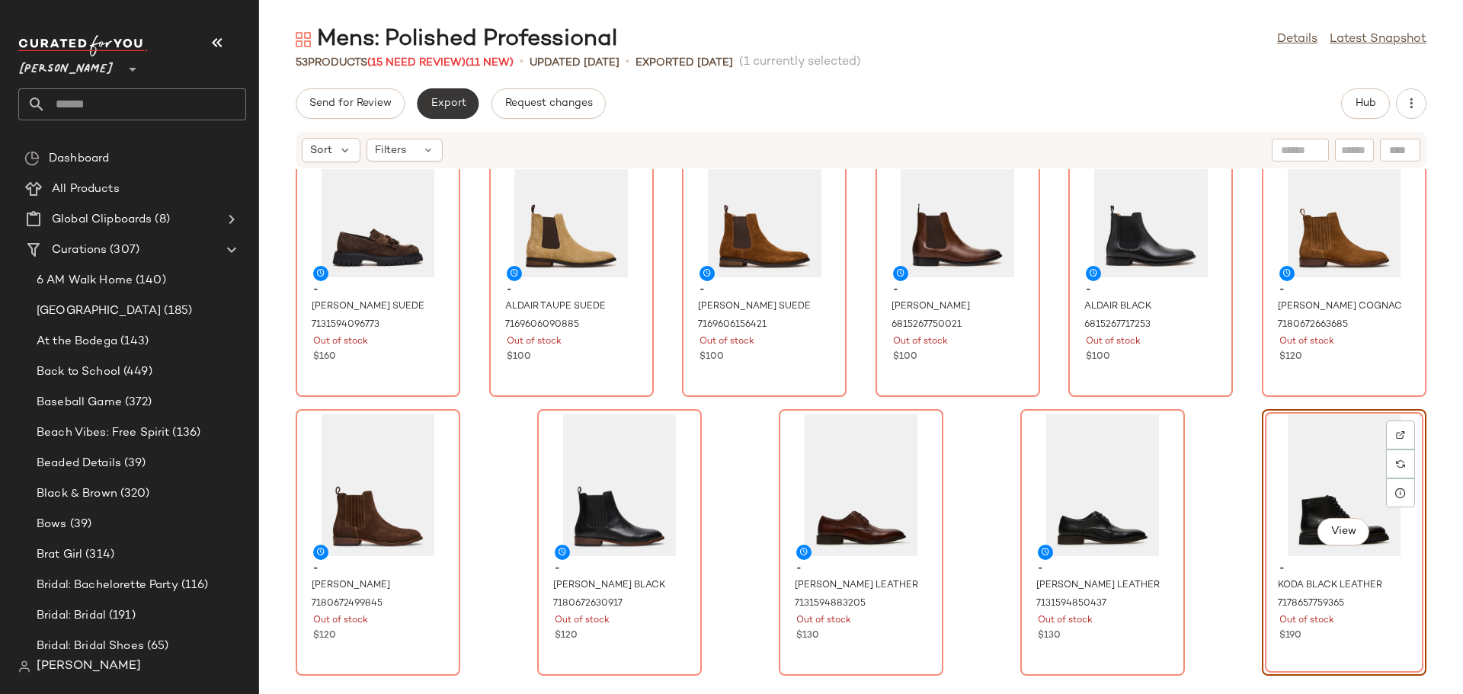
click at [446, 107] on span "Export" at bounding box center [448, 104] width 36 height 12
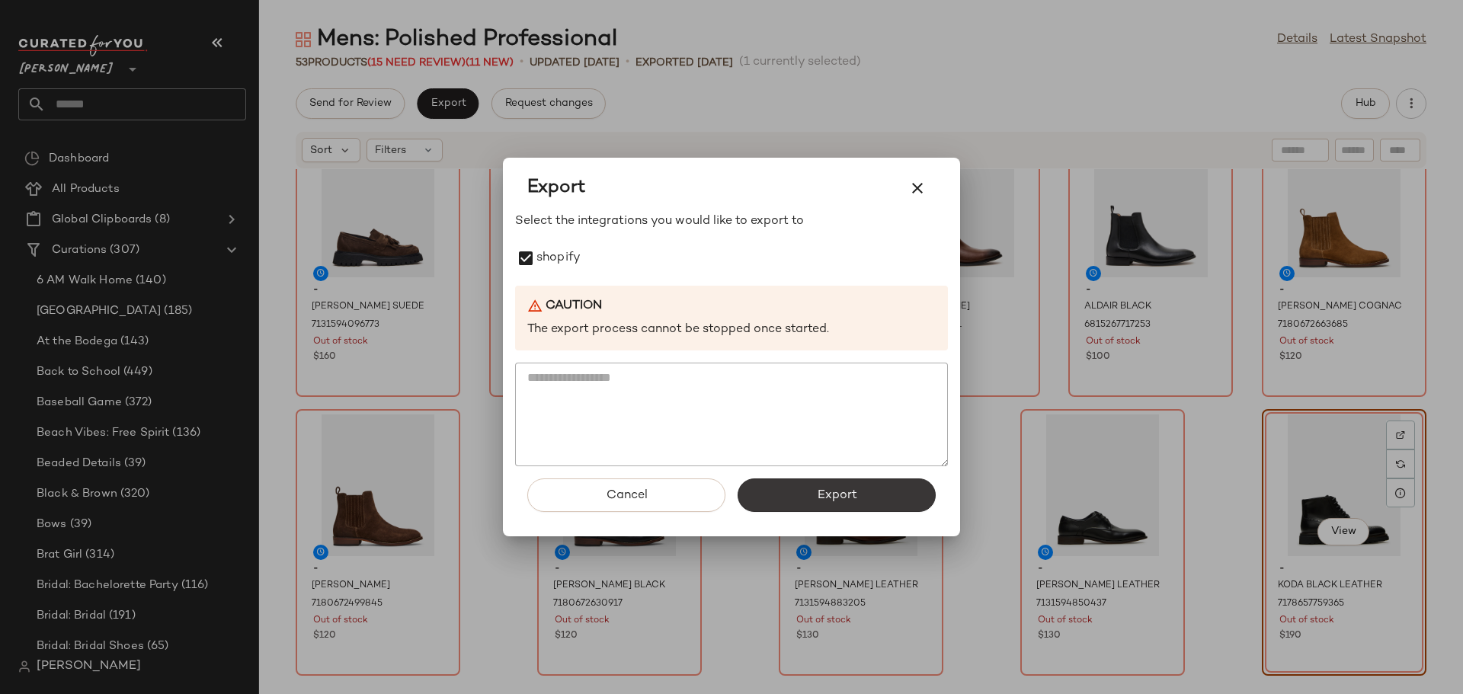
click at [789, 494] on button "Export" at bounding box center [836, 495] width 198 height 34
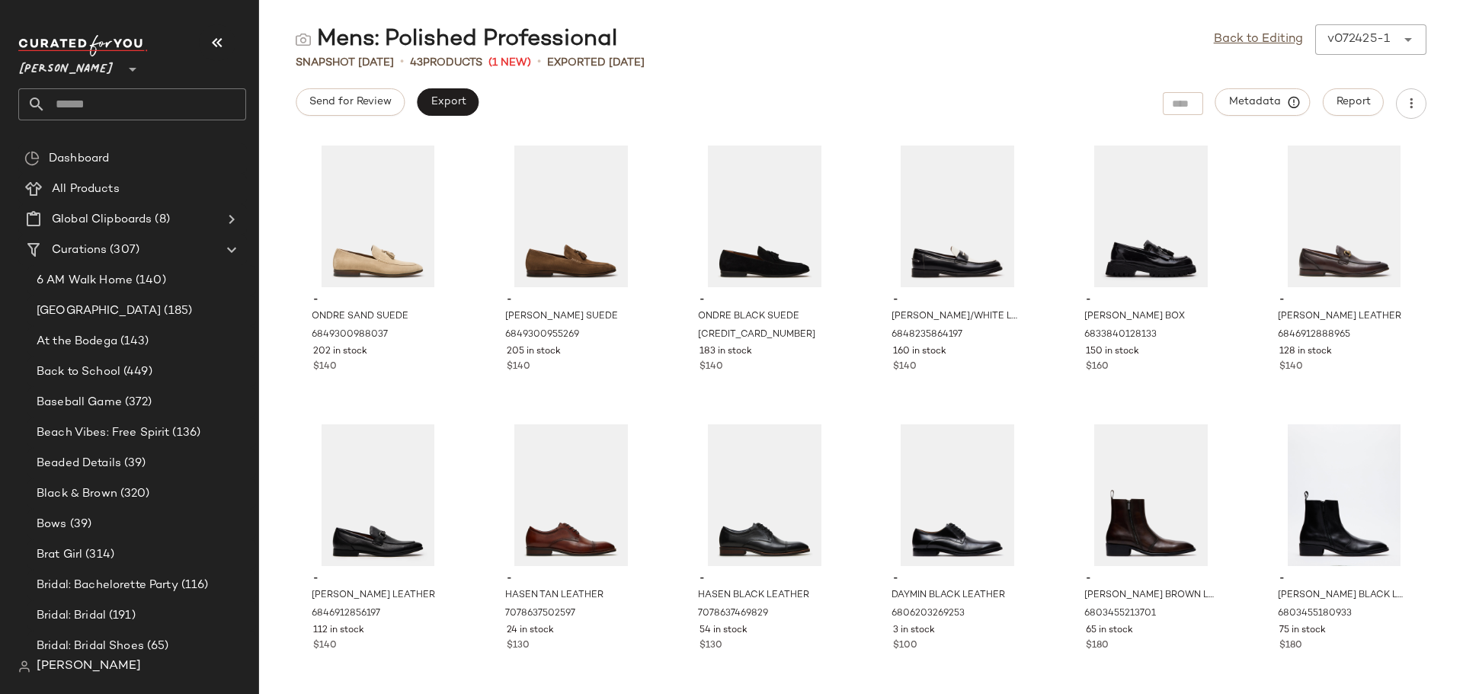
click at [142, 106] on input "text" at bounding box center [146, 104] width 200 height 32
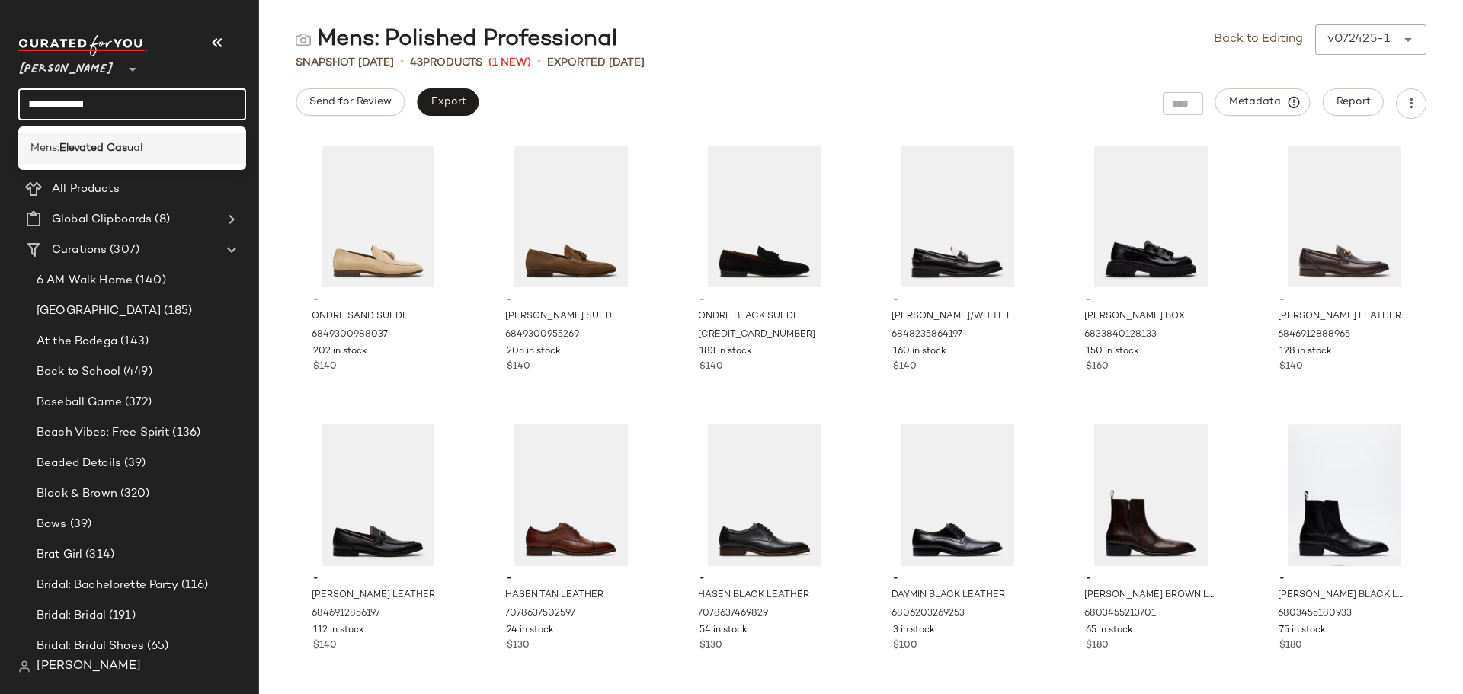
type input "**********"
click at [140, 147] on span "ual" at bounding box center [134, 148] width 15 height 16
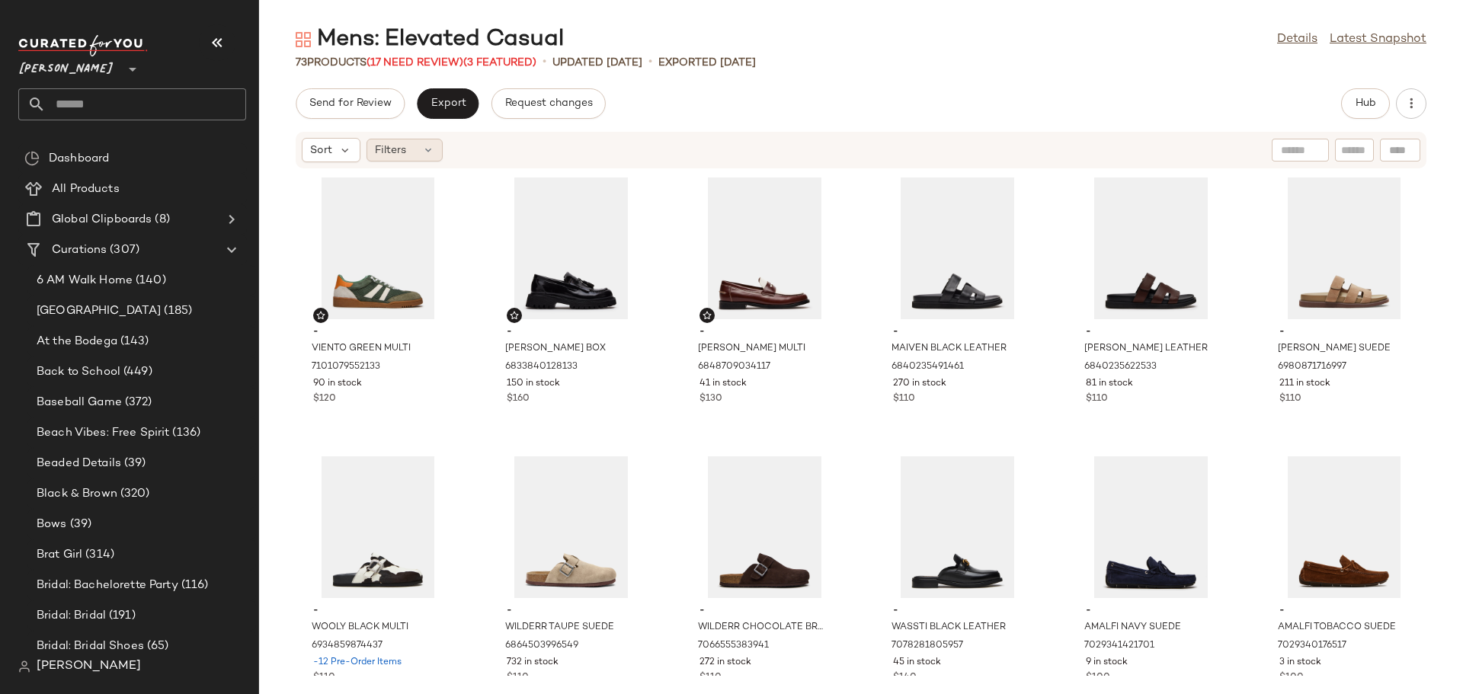
click at [411, 145] on div "Filters" at bounding box center [404, 150] width 76 height 23
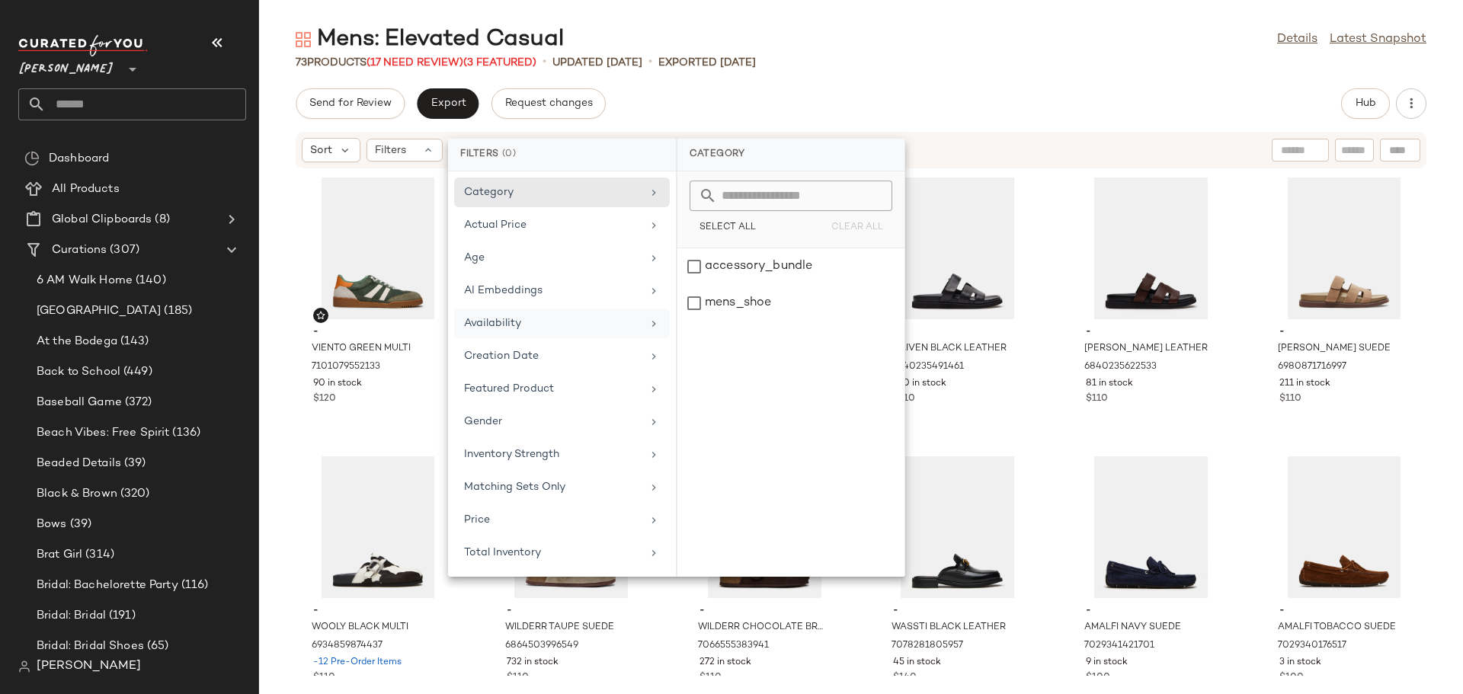
click at [528, 341] on div "Availability" at bounding box center [562, 356] width 216 height 30
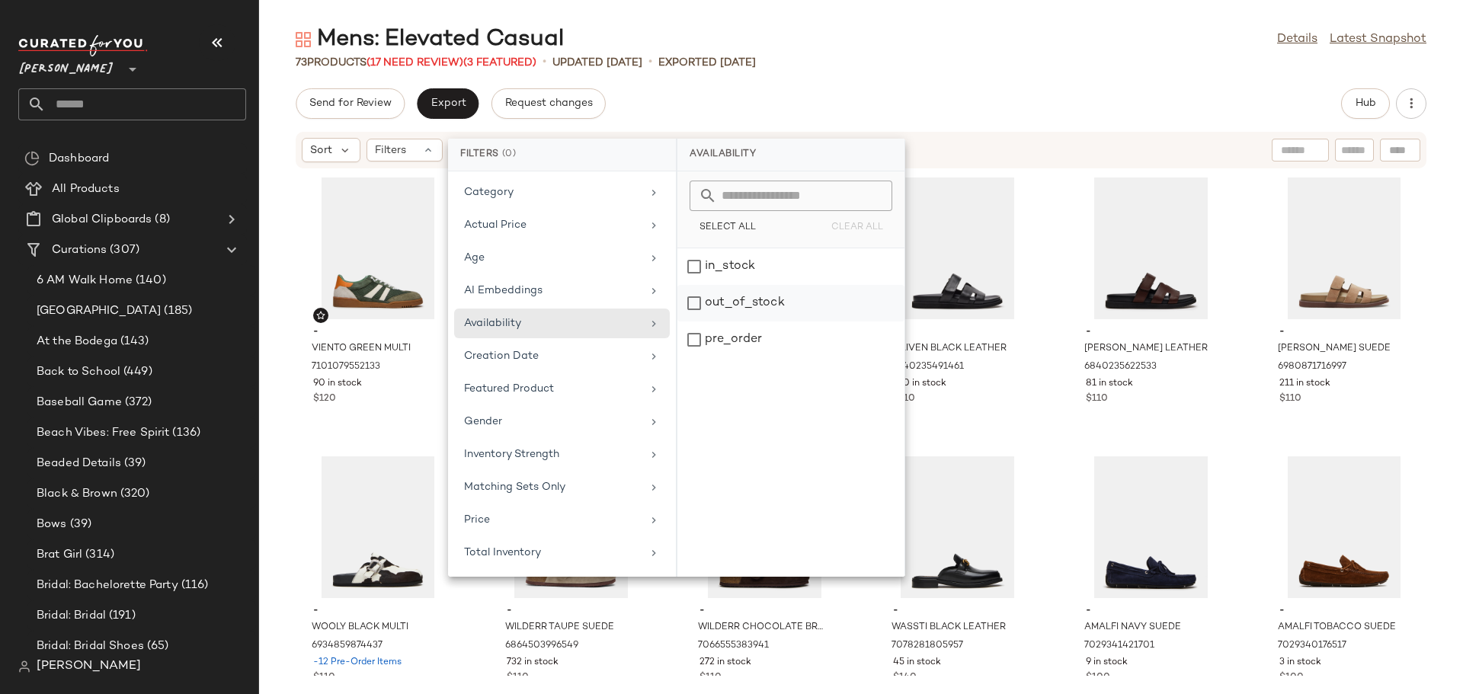
click at [690, 322] on div "out_of_stock" at bounding box center [790, 340] width 227 height 37
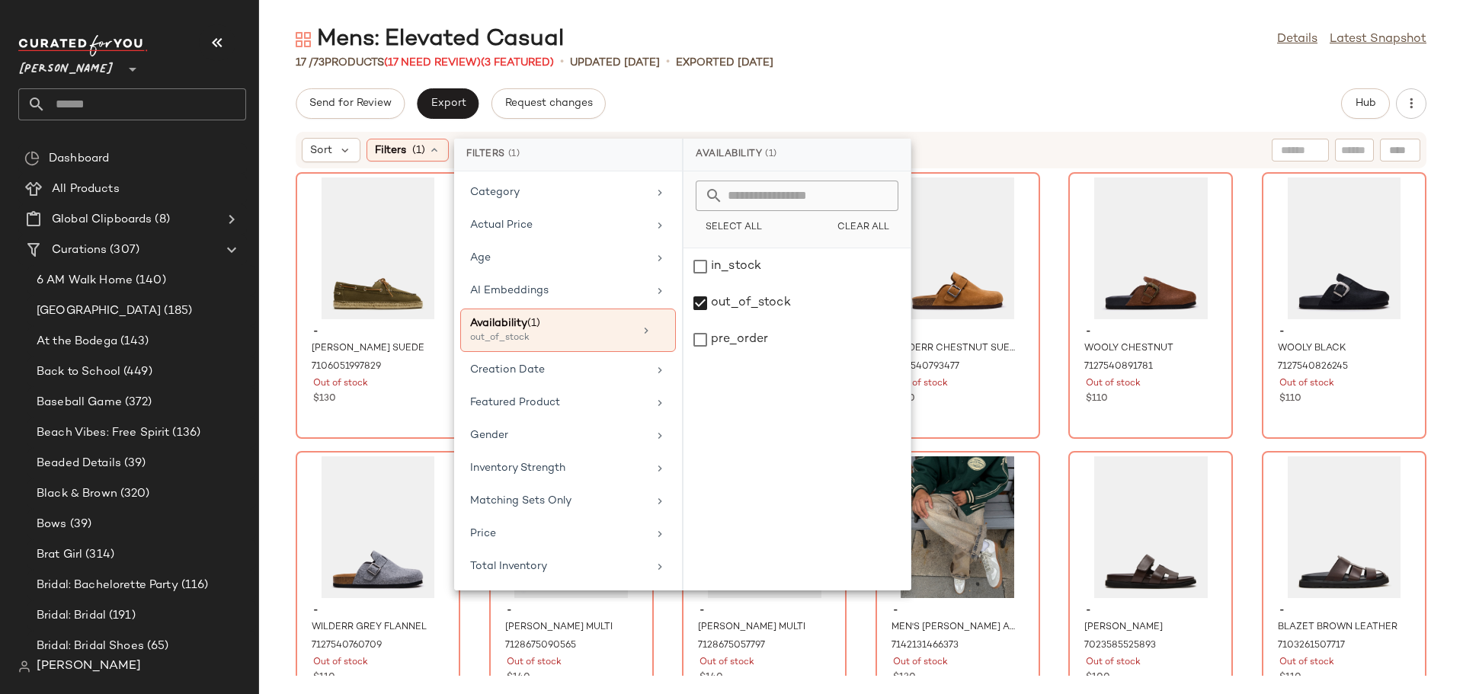
click at [471, 603] on div "- [PERSON_NAME] SUEDE 7106051997829 Out of stock $130 - JANOS BLACK LEATHER 710…" at bounding box center [861, 422] width 1204 height 507
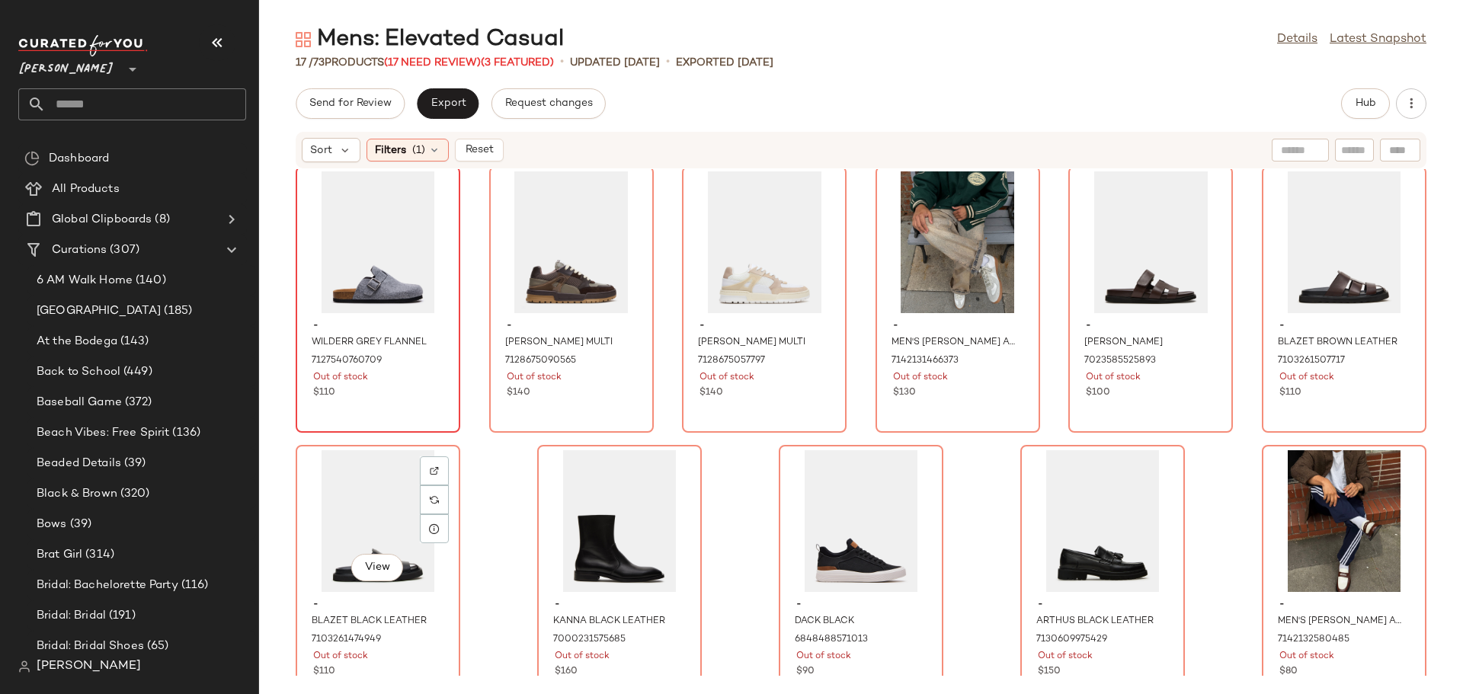
scroll to position [317, 0]
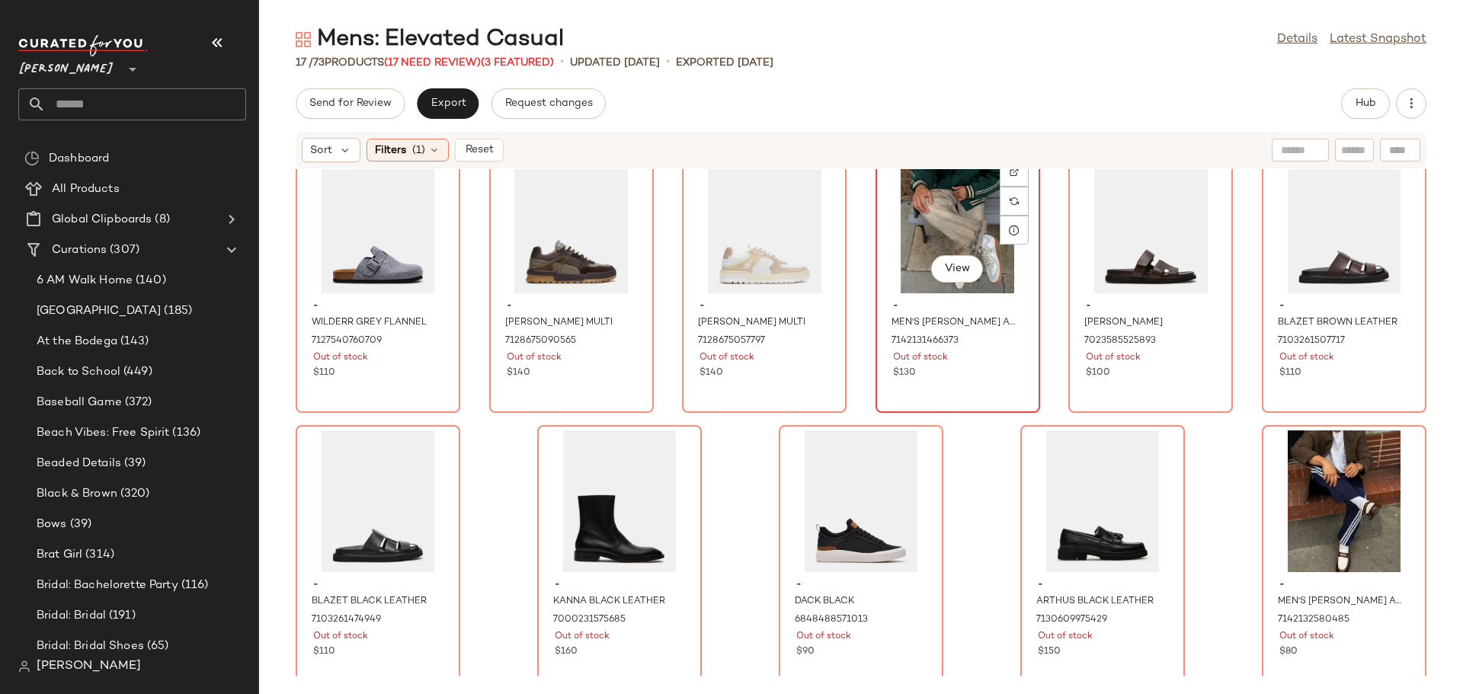
click at [964, 394] on div "View - MEN'S [PERSON_NAME] AND CREW SOCKS BUNDLE 7142131466373 Out of stock $130" at bounding box center [958, 280] width 162 height 264
click at [1369, 95] on button "Hub" at bounding box center [1365, 103] width 49 height 30
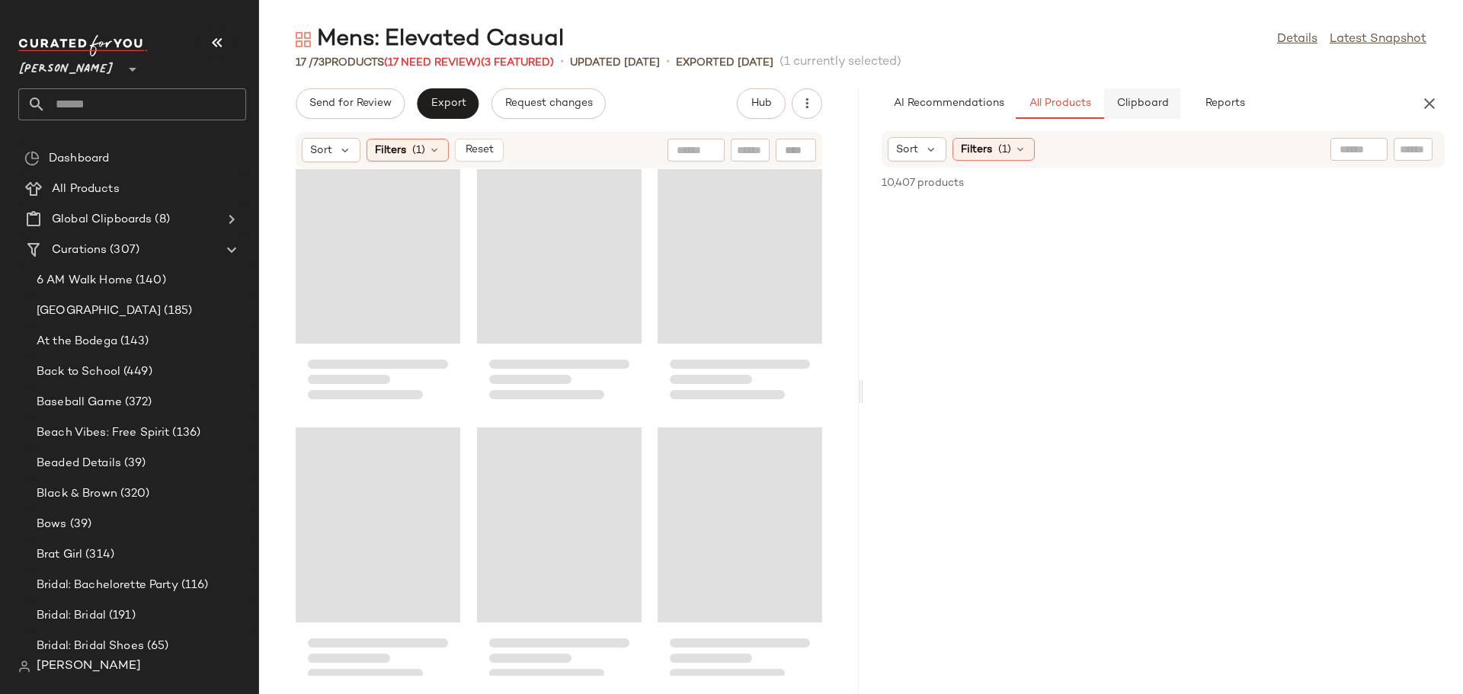
scroll to position [1115, 0]
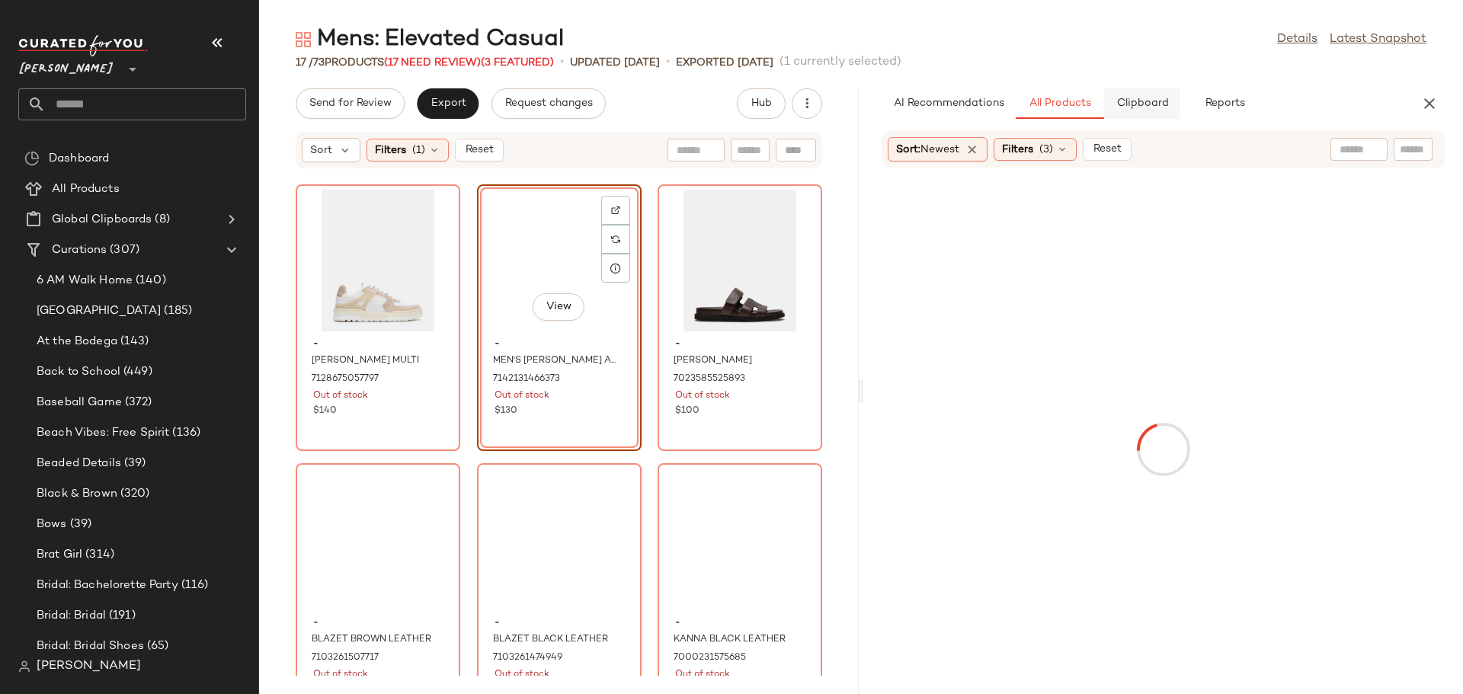
click at [1153, 104] on span "Clipboard" at bounding box center [1141, 104] width 53 height 12
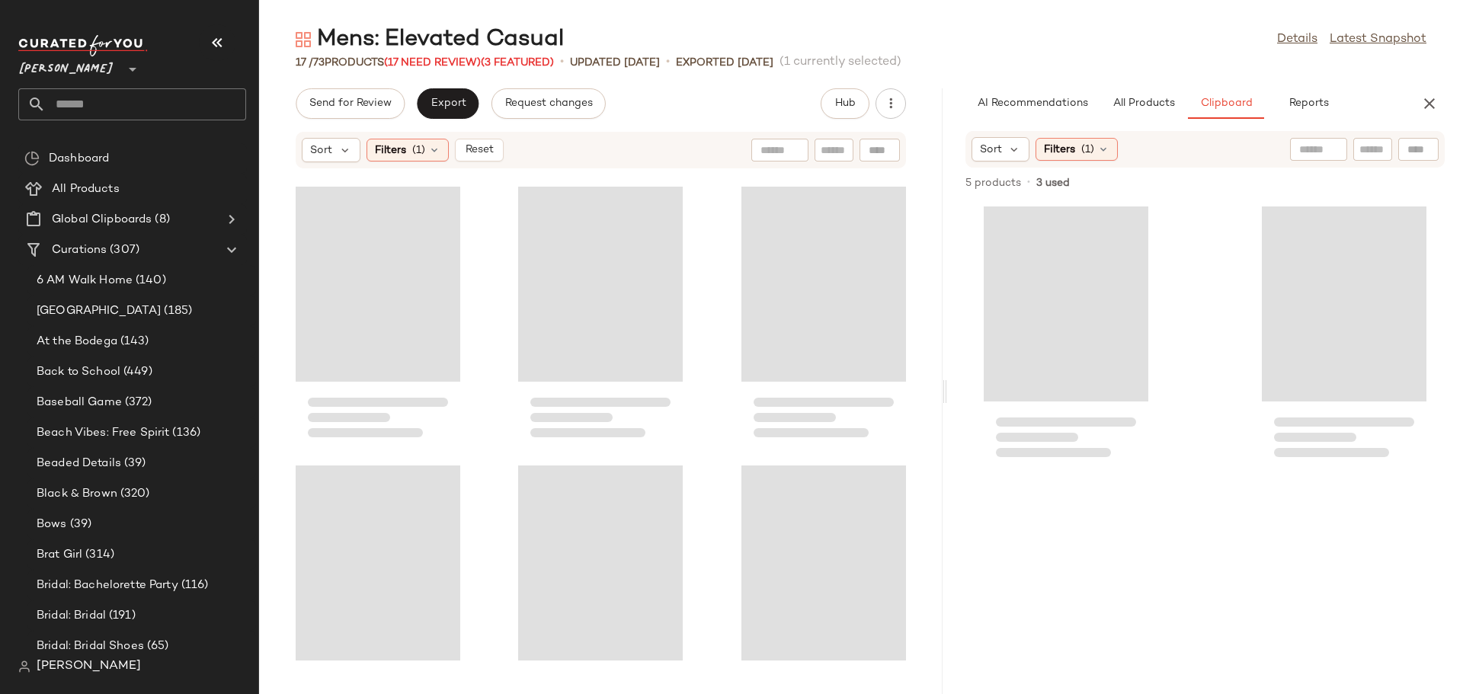
drag, startPoint x: 860, startPoint y: 398, endPoint x: 954, endPoint y: 407, distance: 94.2
click at [954, 407] on div "Mens: Elevated Casual Details Latest Snapshot 17 / 73 Products (17 Need Review)…" at bounding box center [861, 359] width 1204 height 670
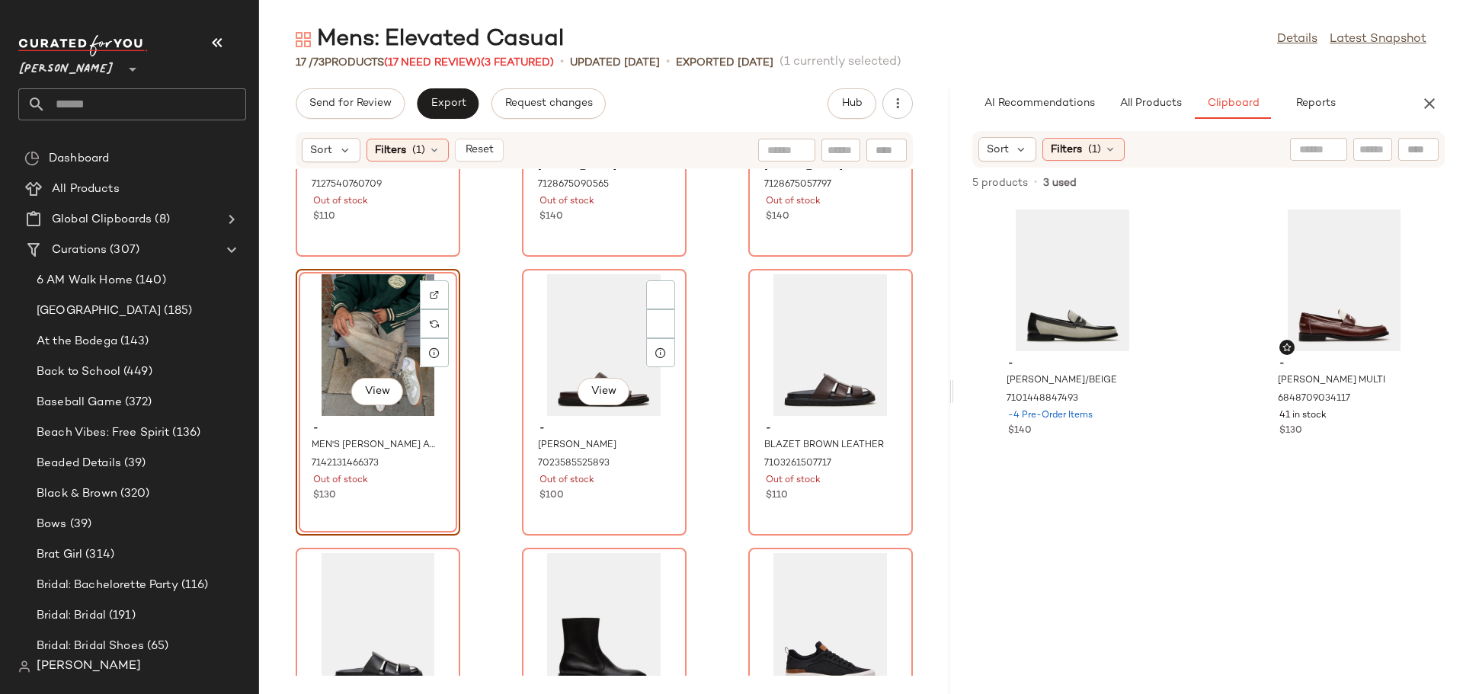
scroll to position [774, 0]
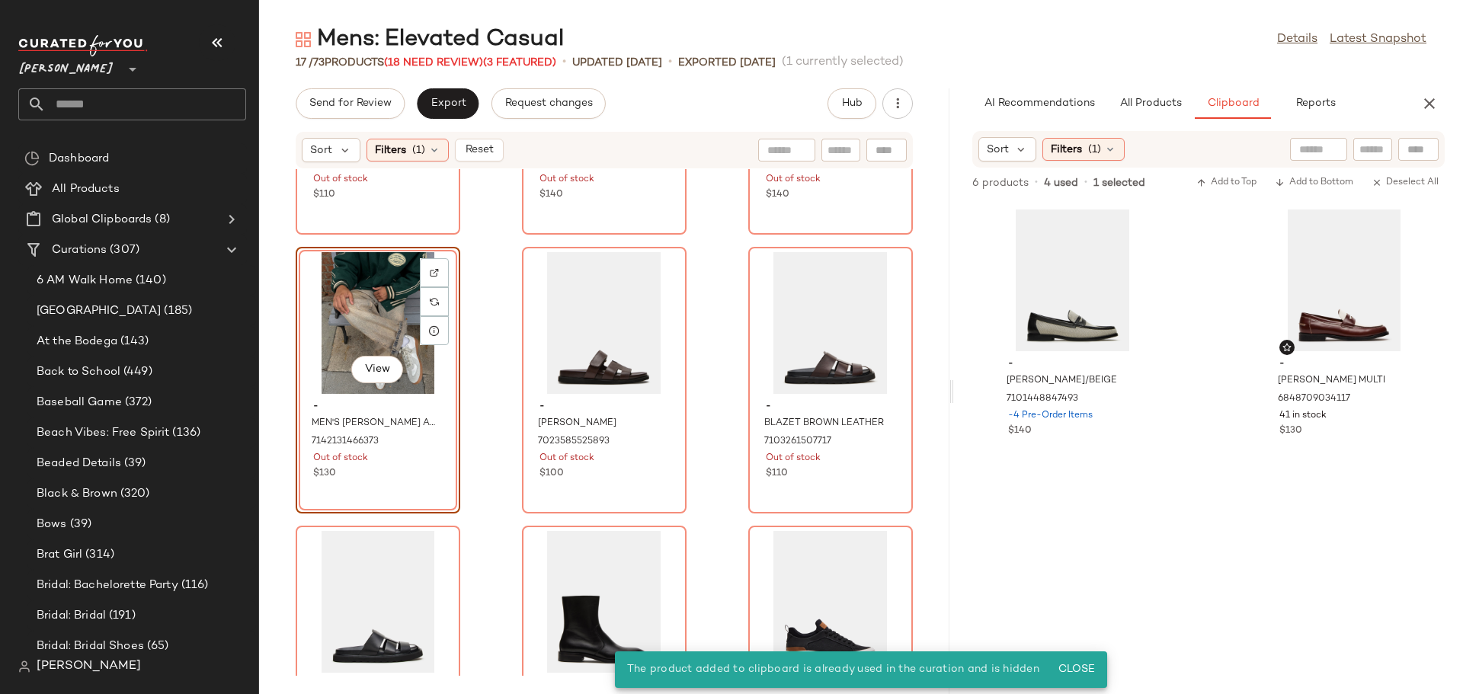
click at [334, 334] on div "View" at bounding box center [378, 323] width 154 height 142
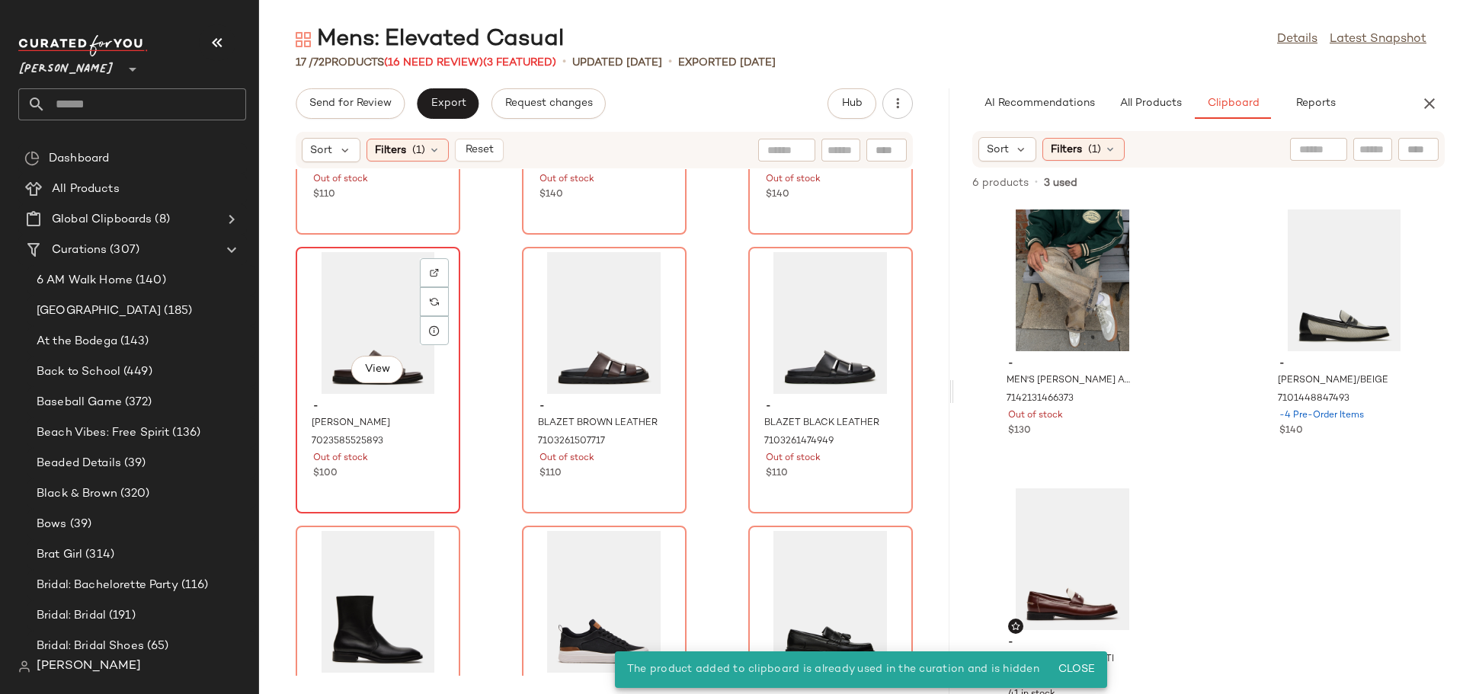
click at [336, 322] on div "View" at bounding box center [378, 323] width 154 height 142
click at [430, 277] on img at bounding box center [434, 272] width 9 height 9
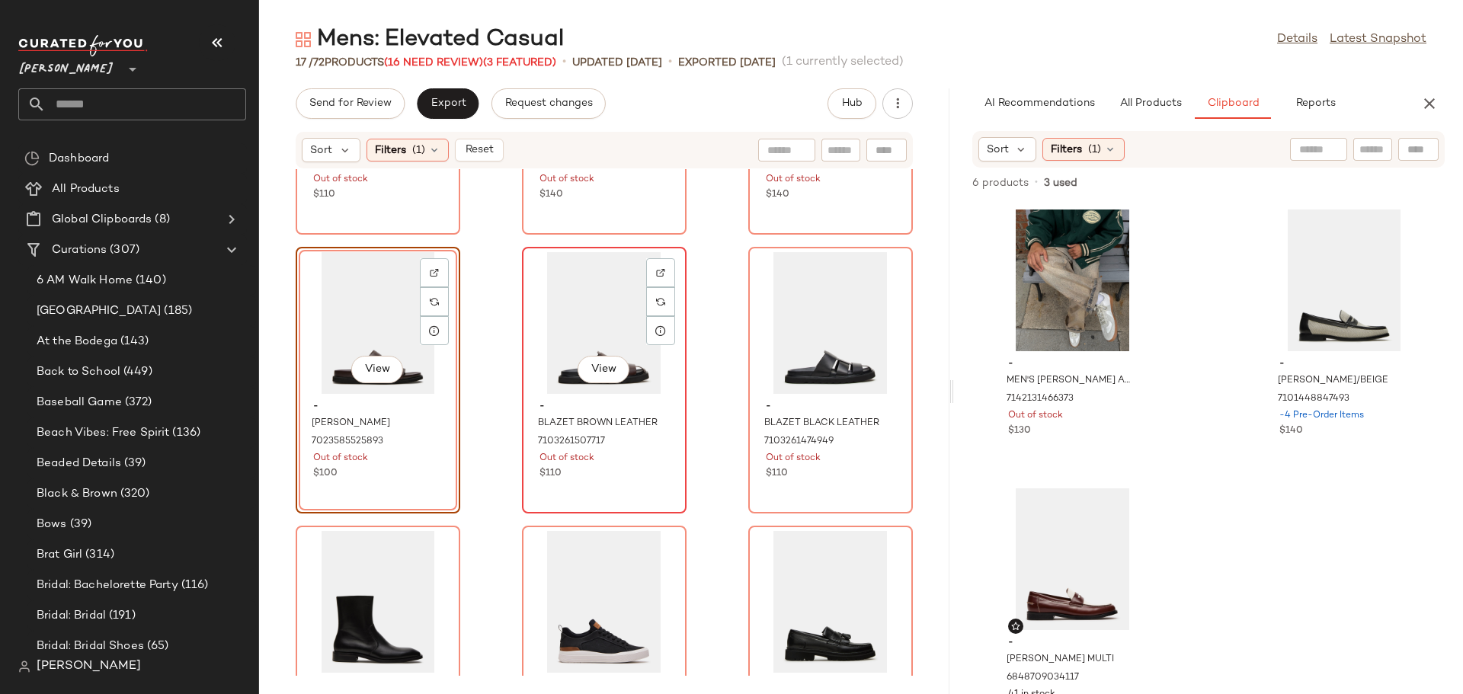
scroll to position [926, 0]
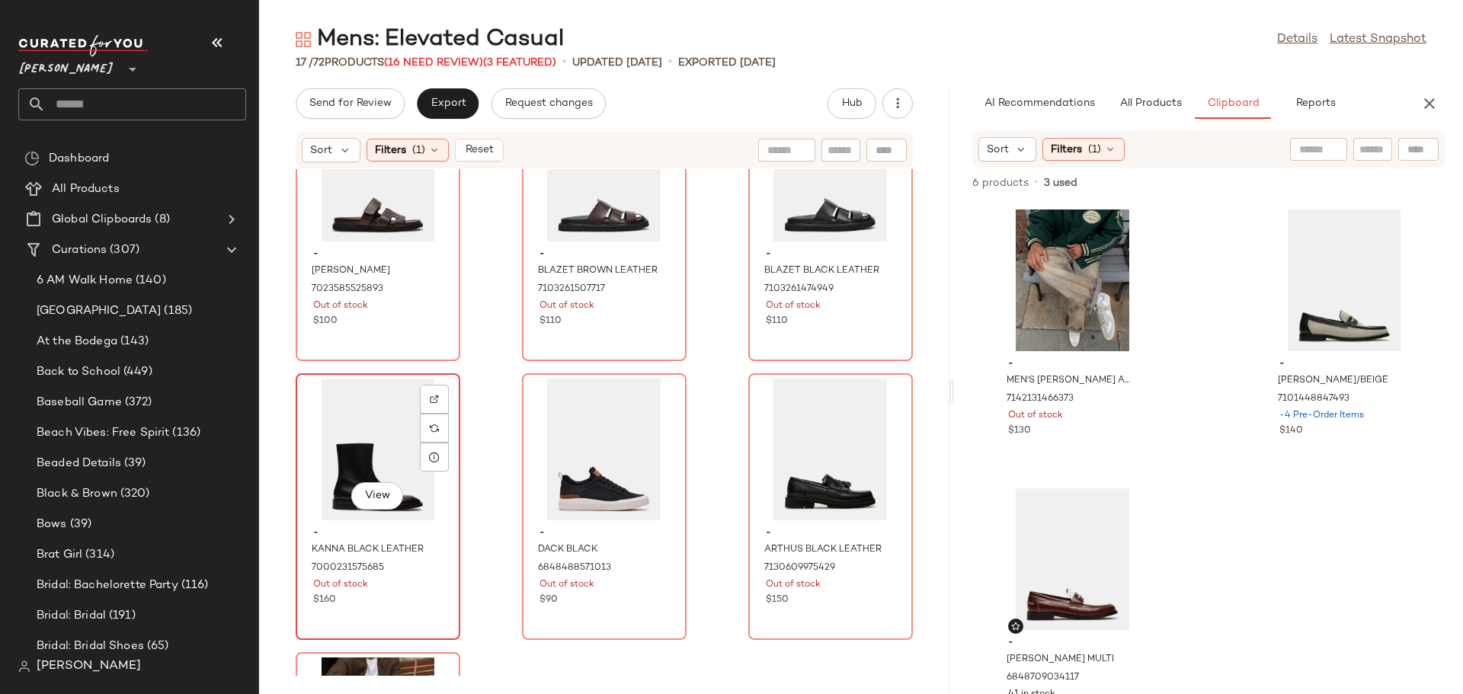
click at [333, 469] on div "View" at bounding box center [378, 450] width 154 height 142
click at [433, 403] on img at bounding box center [434, 399] width 9 height 9
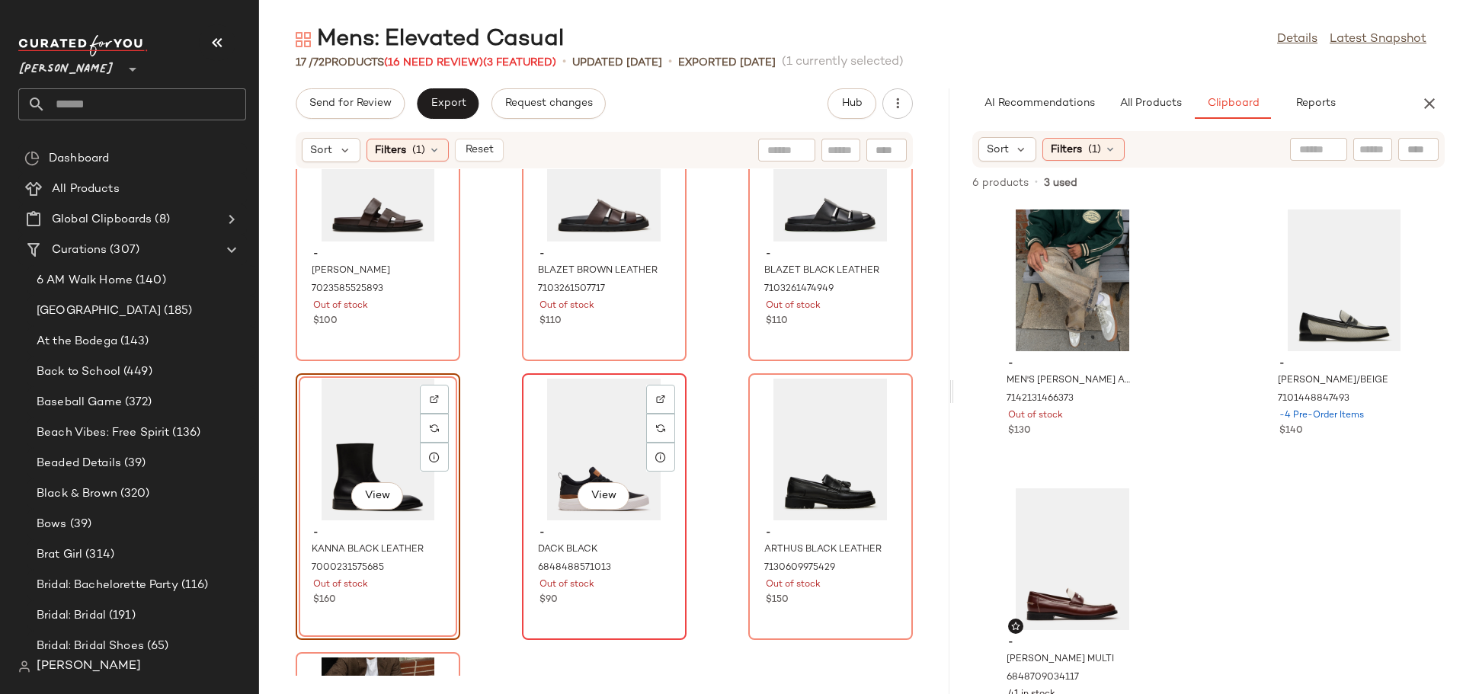
click at [541, 442] on div "View" at bounding box center [604, 450] width 154 height 142
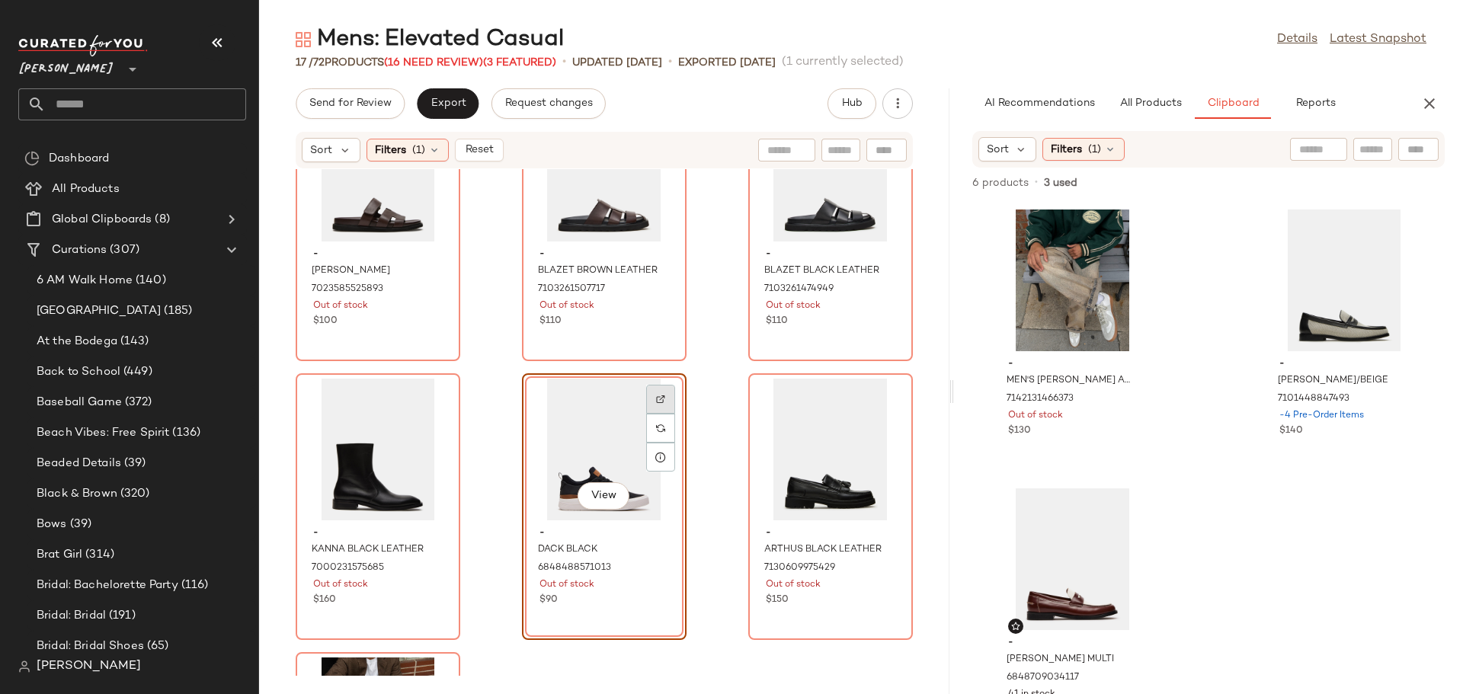
click at [657, 398] on img at bounding box center [660, 399] width 9 height 9
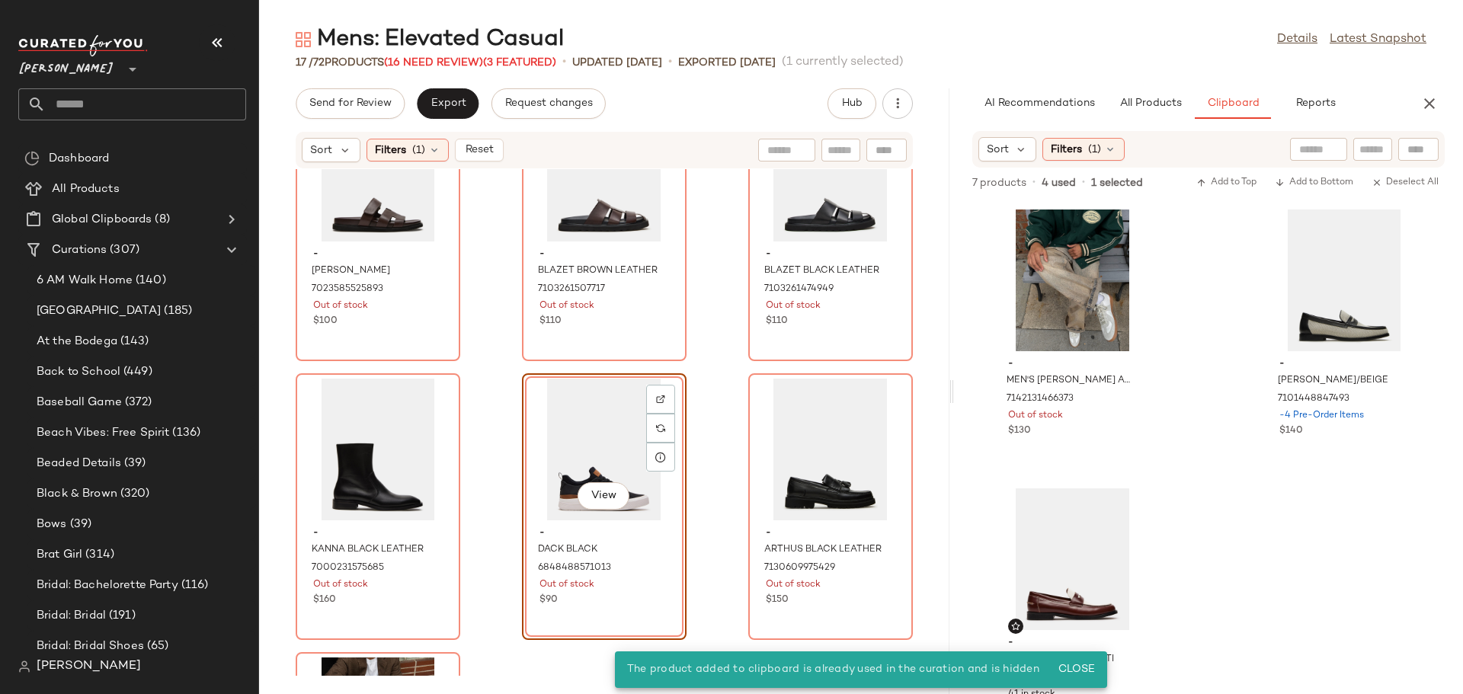
click at [534, 436] on div "View" at bounding box center [604, 450] width 154 height 142
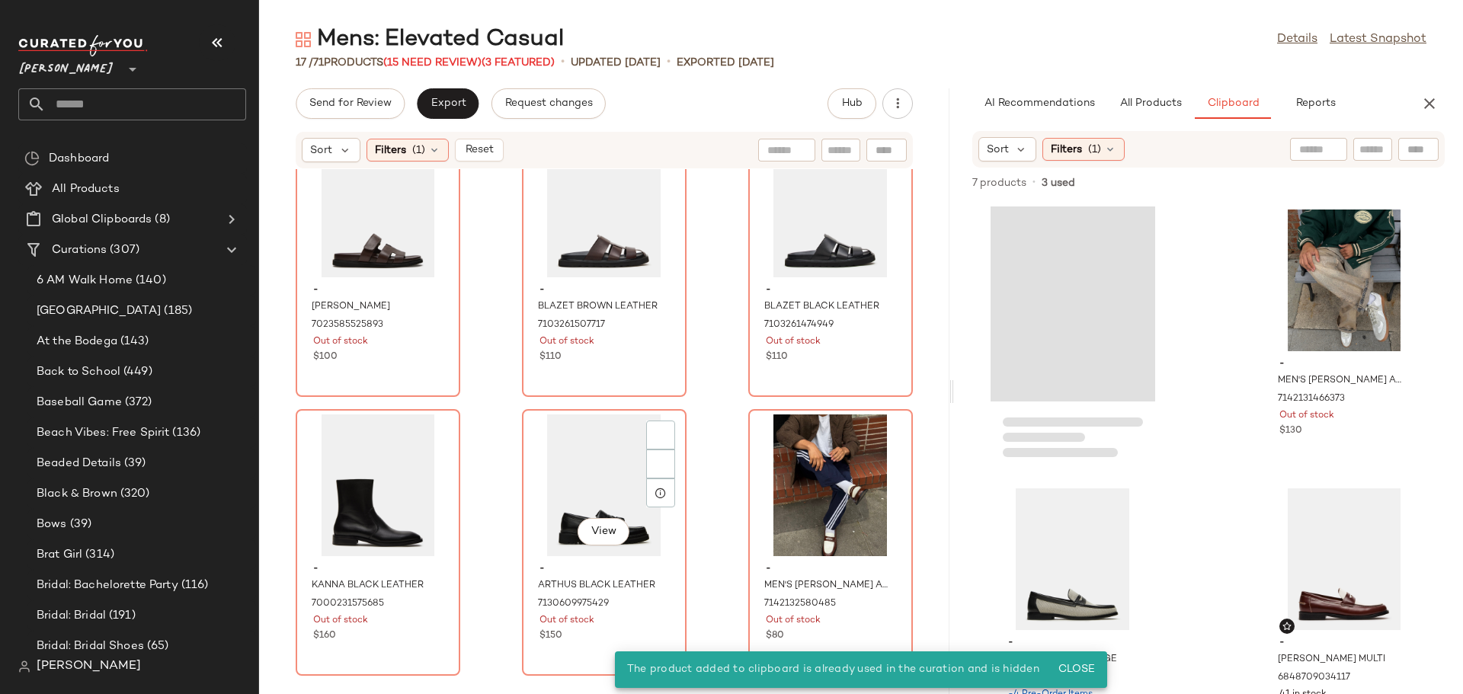
scroll to position [891, 0]
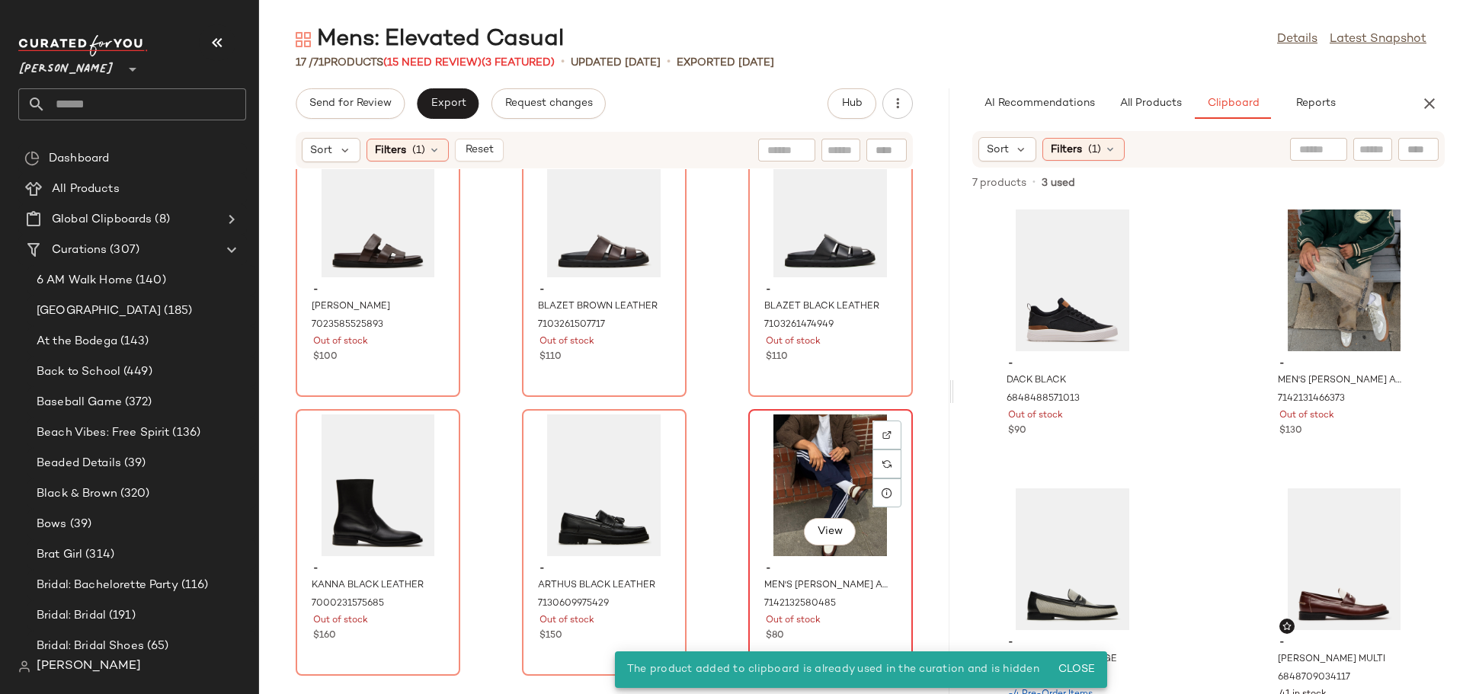
click at [780, 481] on div "View" at bounding box center [830, 485] width 154 height 142
click at [882, 434] on img at bounding box center [886, 434] width 9 height 9
click at [802, 475] on div "View" at bounding box center [830, 485] width 154 height 142
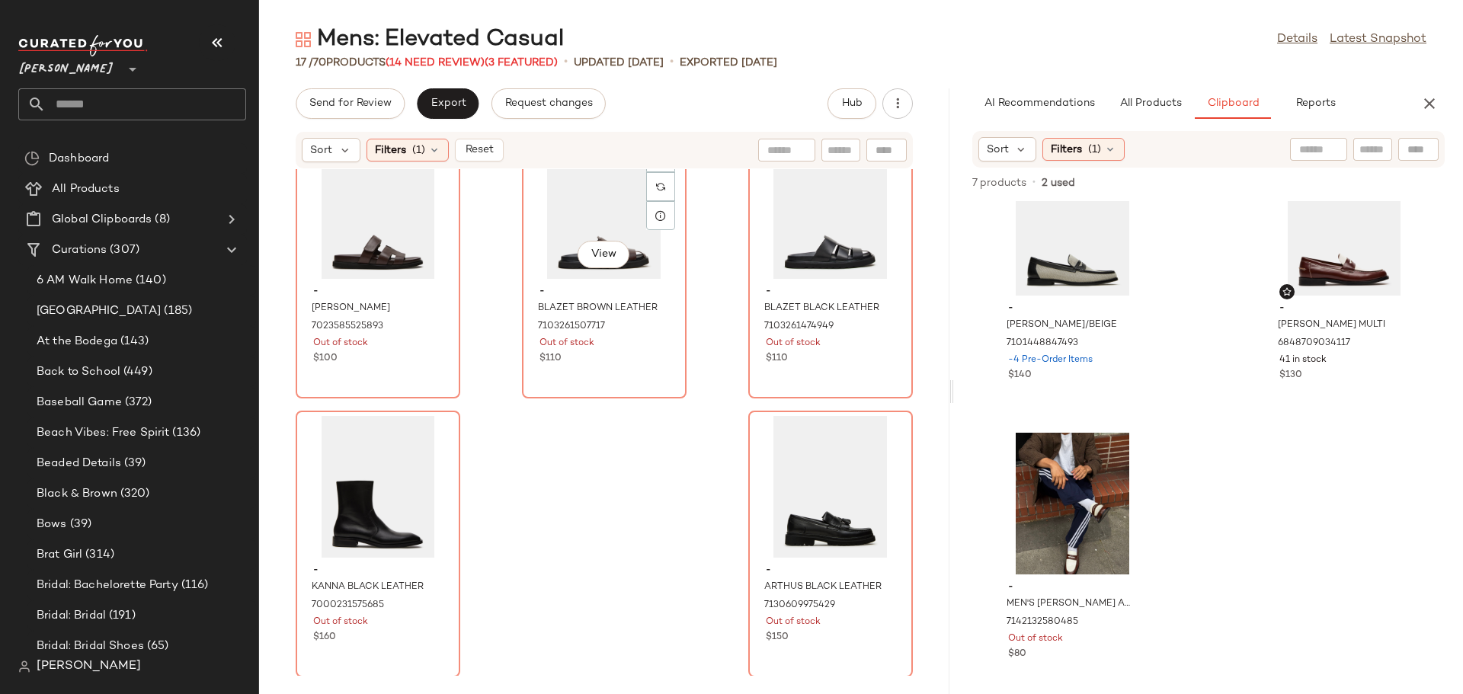
scroll to position [891, 0]
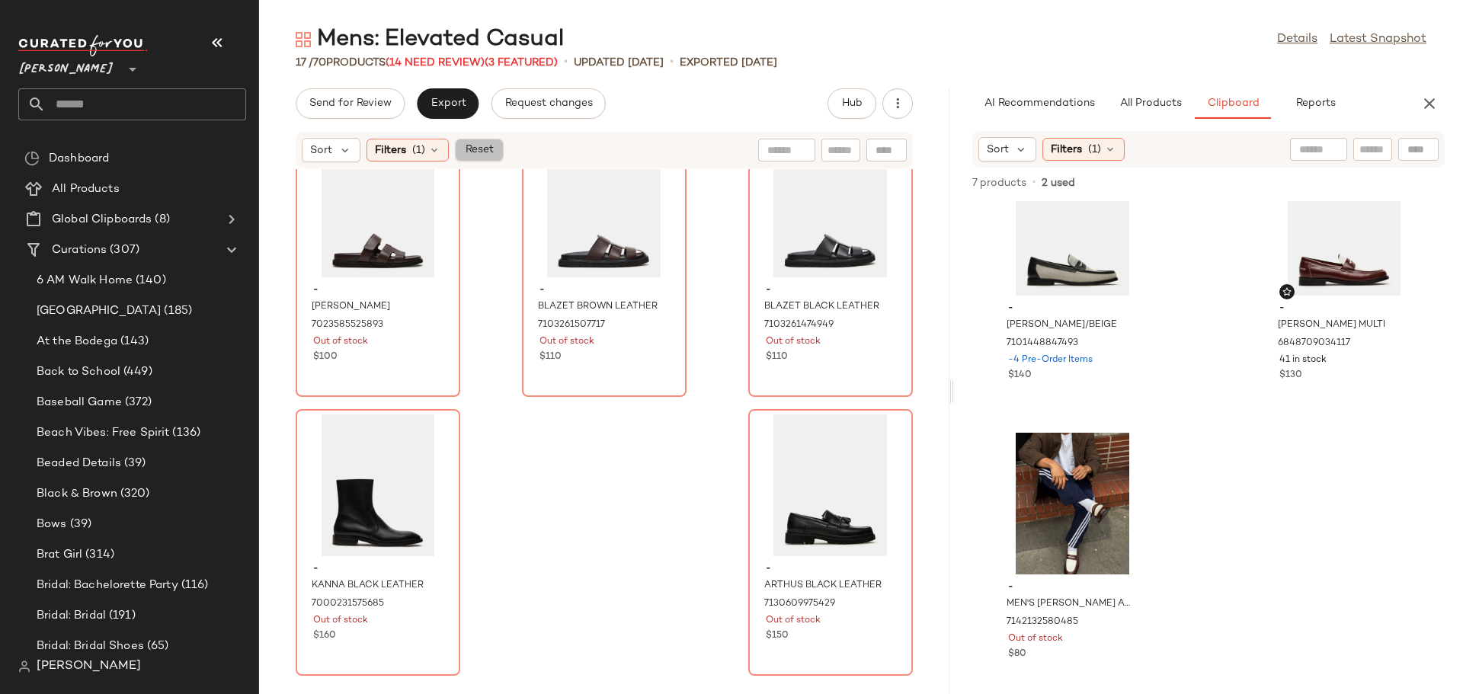
click at [492, 155] on span "Reset" at bounding box center [478, 150] width 29 height 12
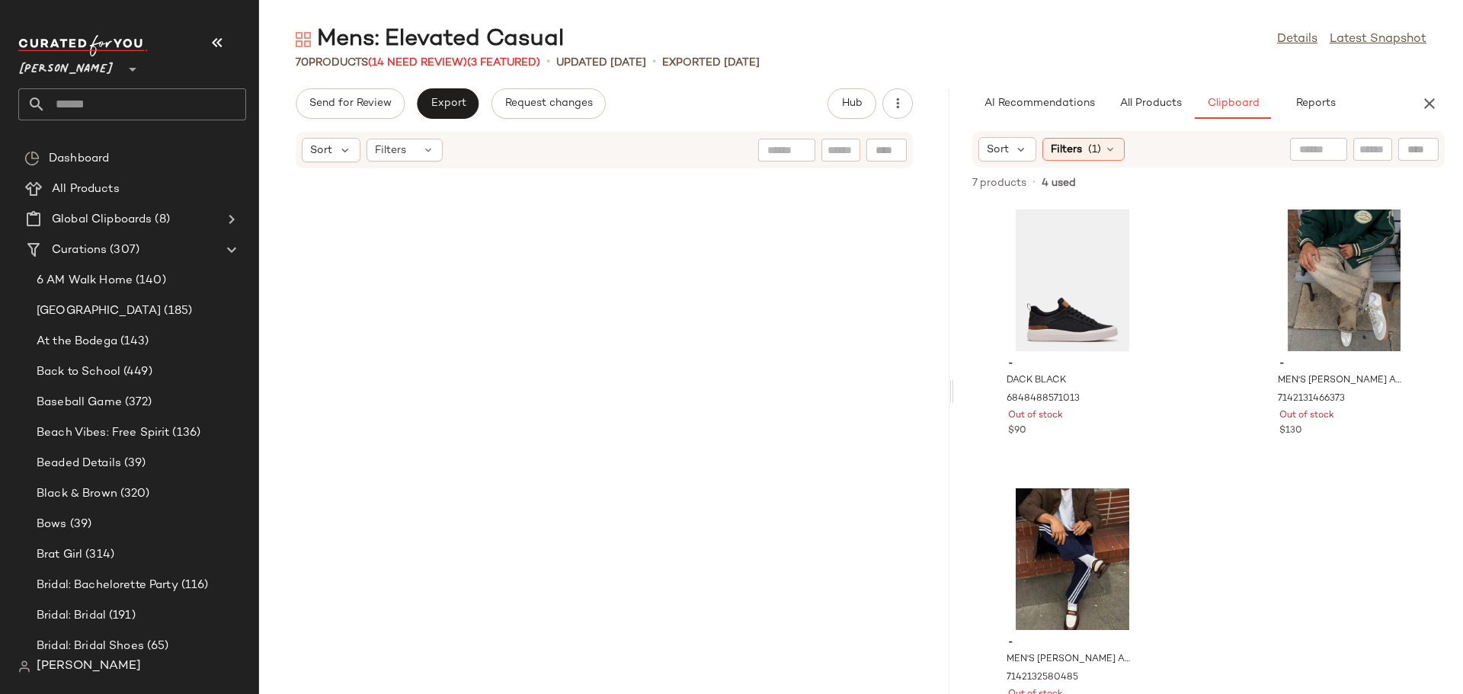
scroll to position [6189, 0]
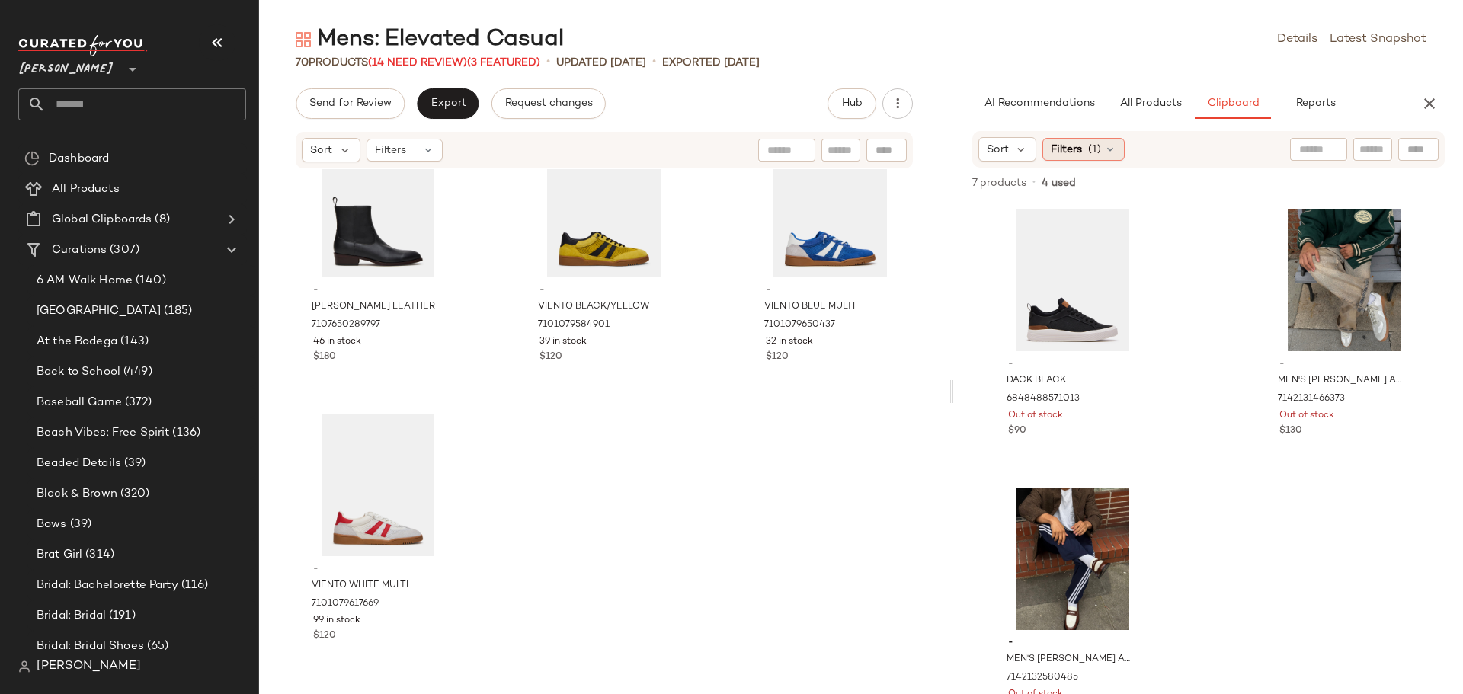
click at [1119, 149] on div "Filters (1)" at bounding box center [1083, 149] width 82 height 23
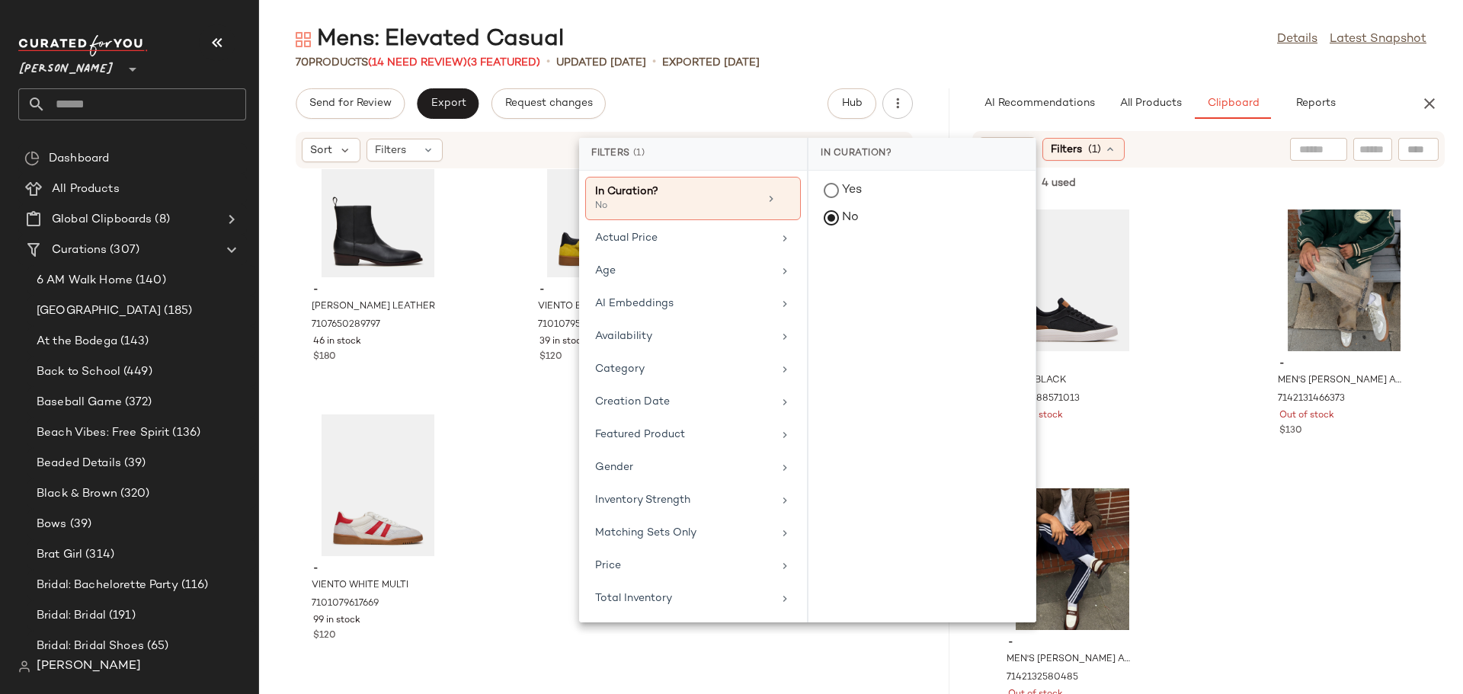
click at [1172, 390] on div "- DACK BLACK 6848488571013 Out of stock $90 - MEN'S [PERSON_NAME] AND CREW SOCK…" at bounding box center [1208, 447] width 509 height 493
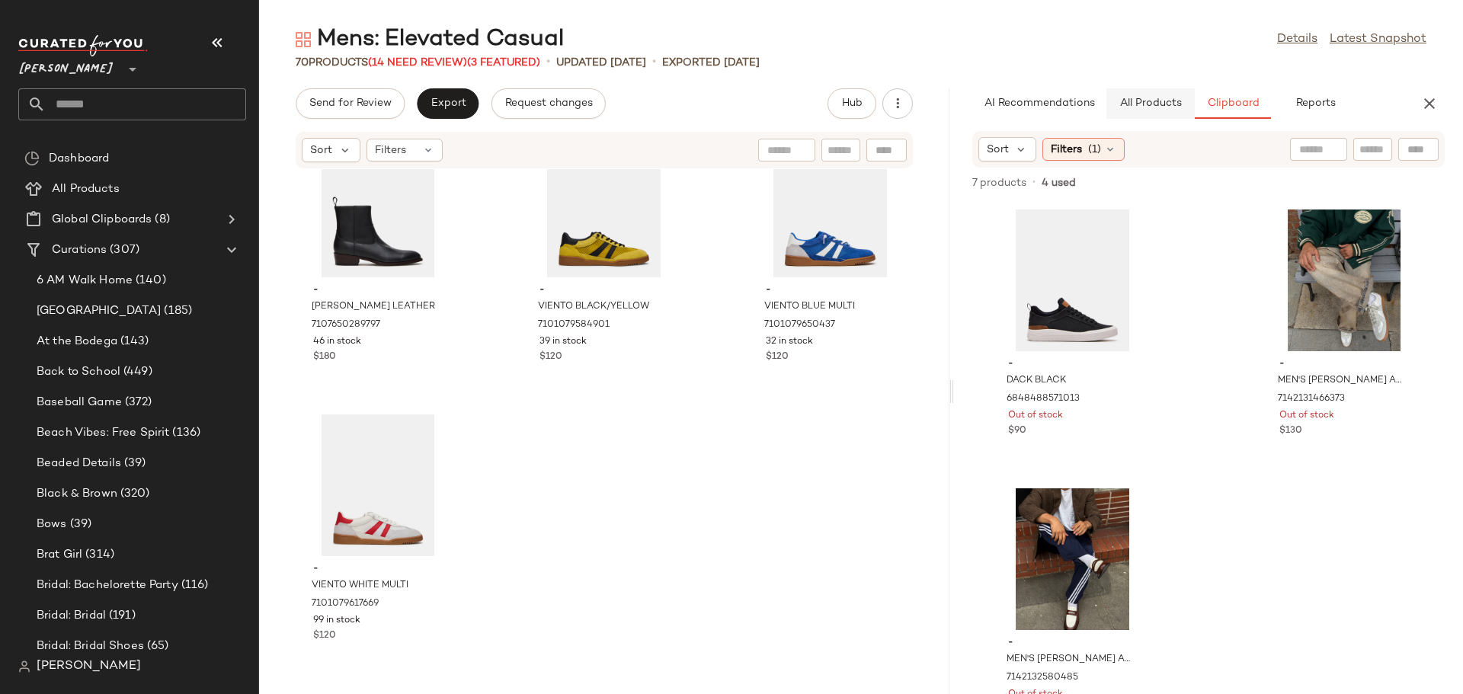
click at [1157, 98] on span "All Products" at bounding box center [1149, 104] width 62 height 12
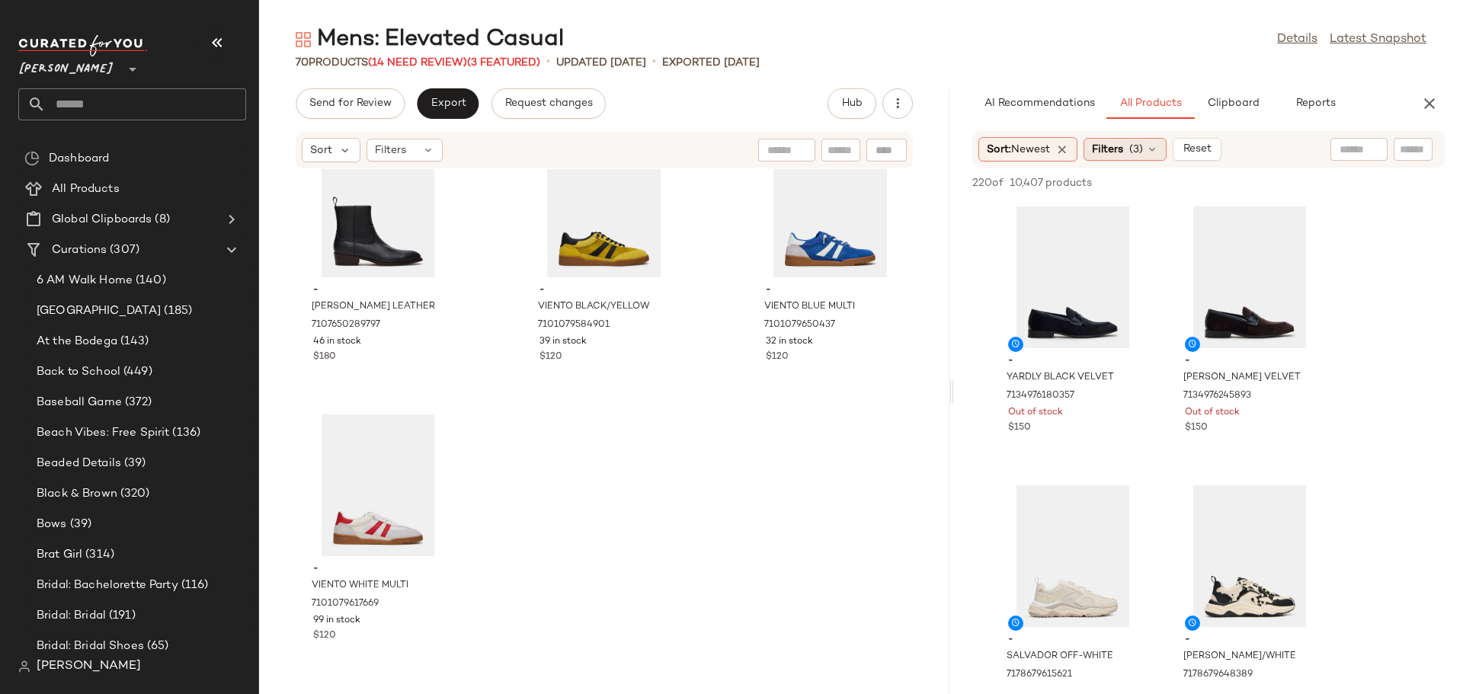
click at [1158, 151] on icon at bounding box center [1152, 149] width 12 height 12
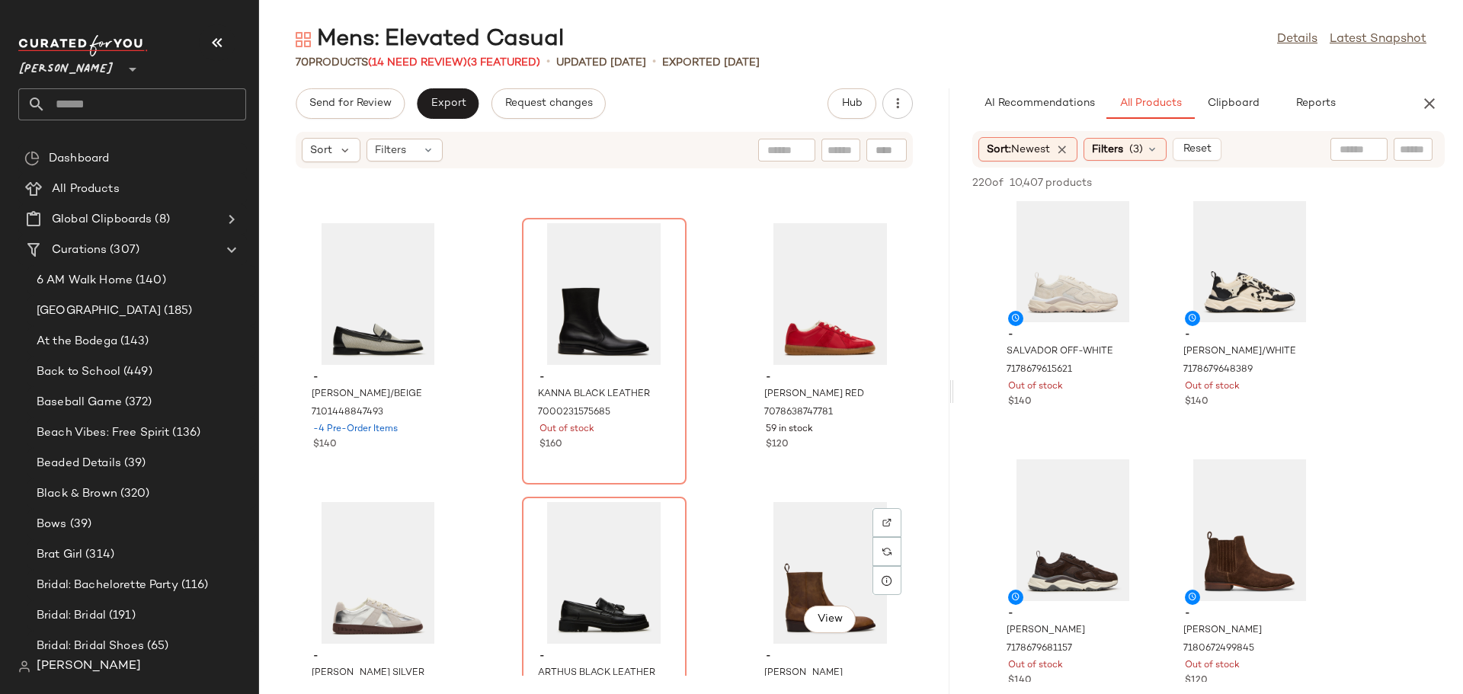
scroll to position [5503, 0]
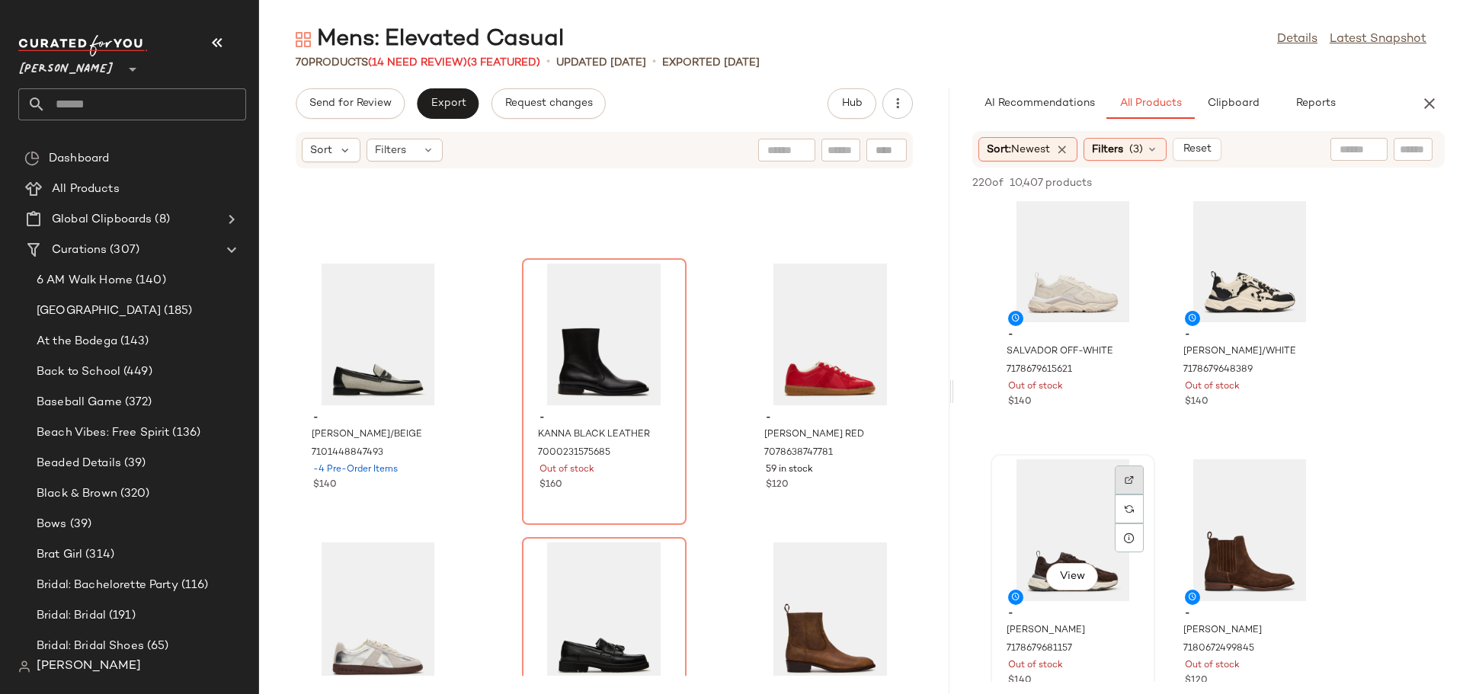
click at [1128, 478] on img at bounding box center [1129, 479] width 9 height 9
click at [845, 149] on input "Filter" at bounding box center [790, 150] width 130 height 16
type input "*******"
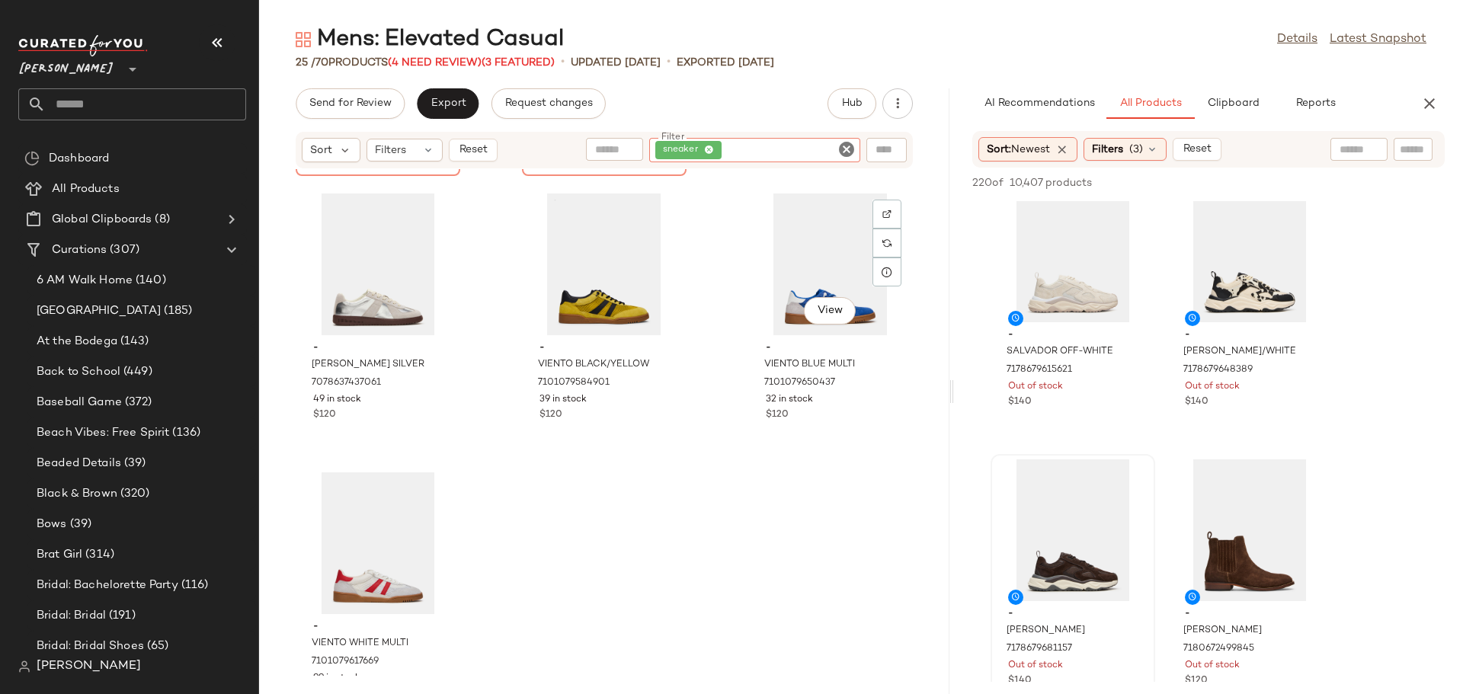
scroll to position [2006, 0]
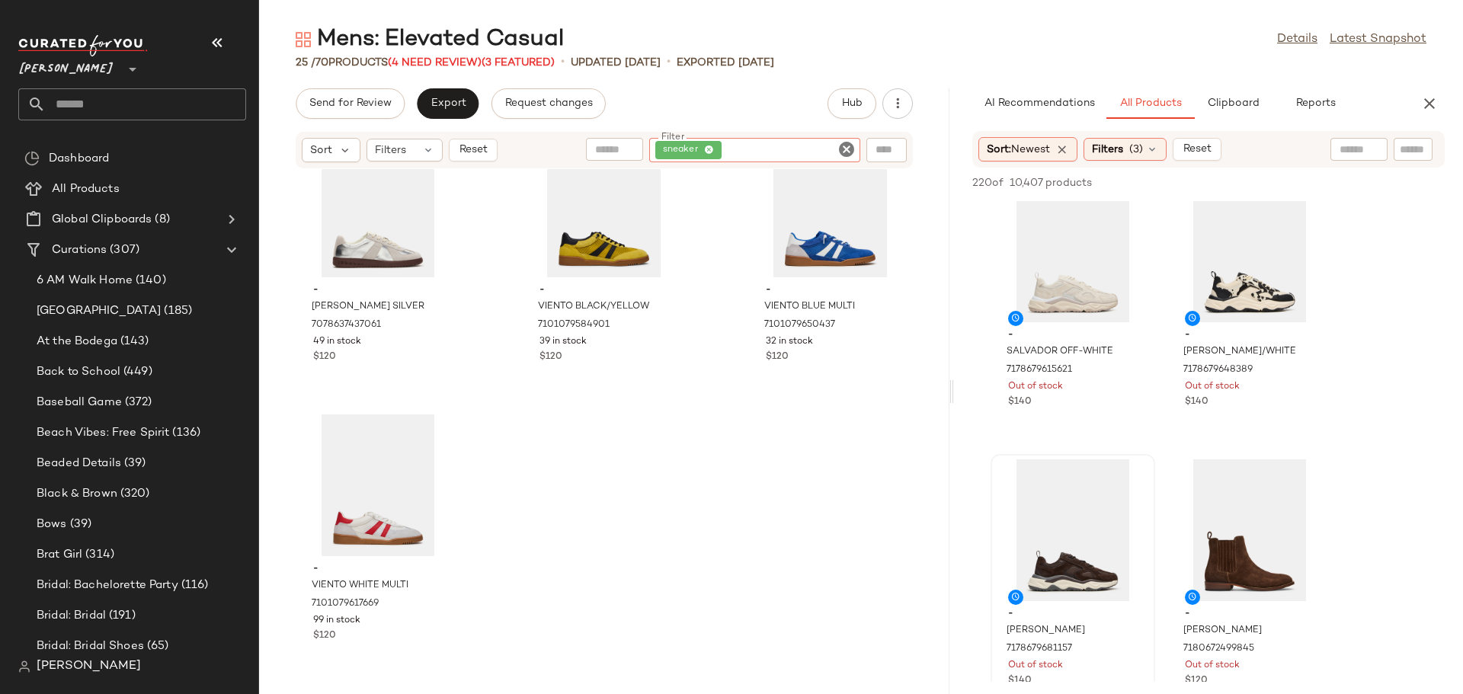
click at [841, 148] on icon "Clear Filter" at bounding box center [846, 149] width 18 height 18
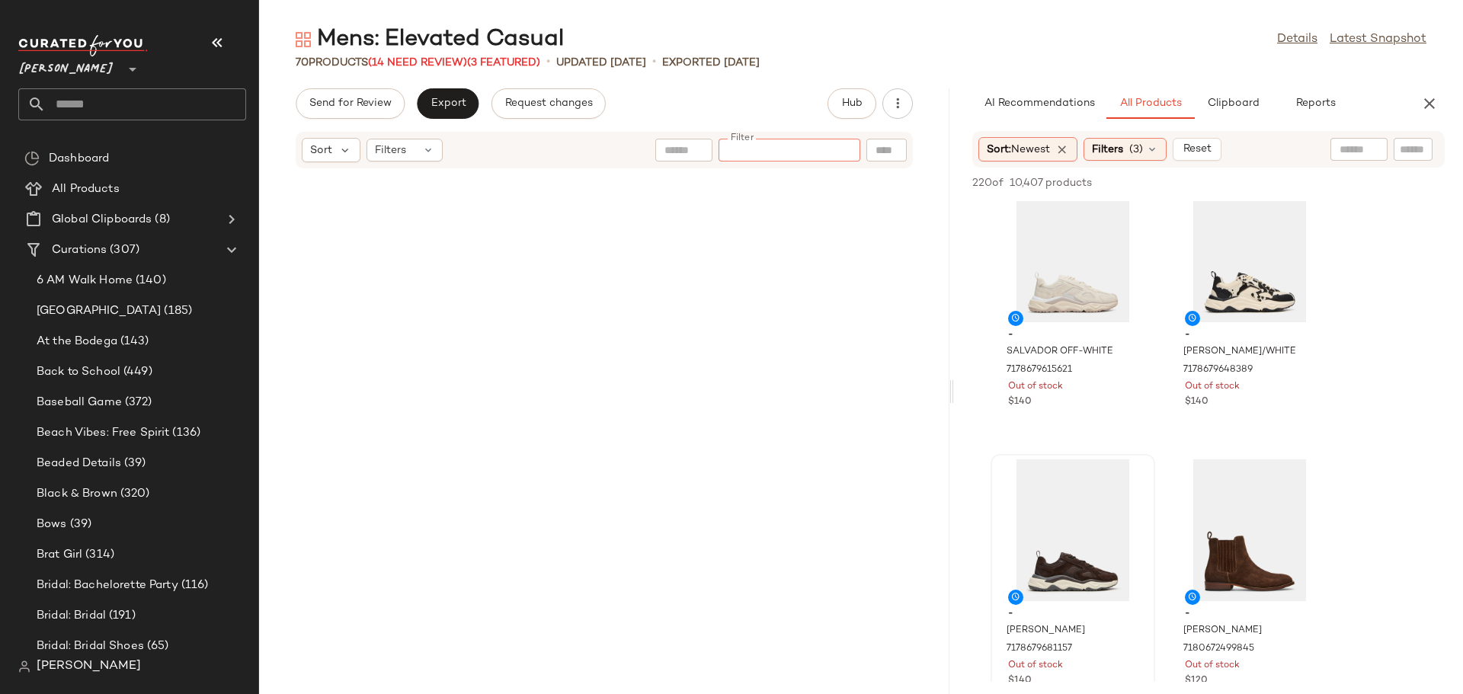
scroll to position [6189, 0]
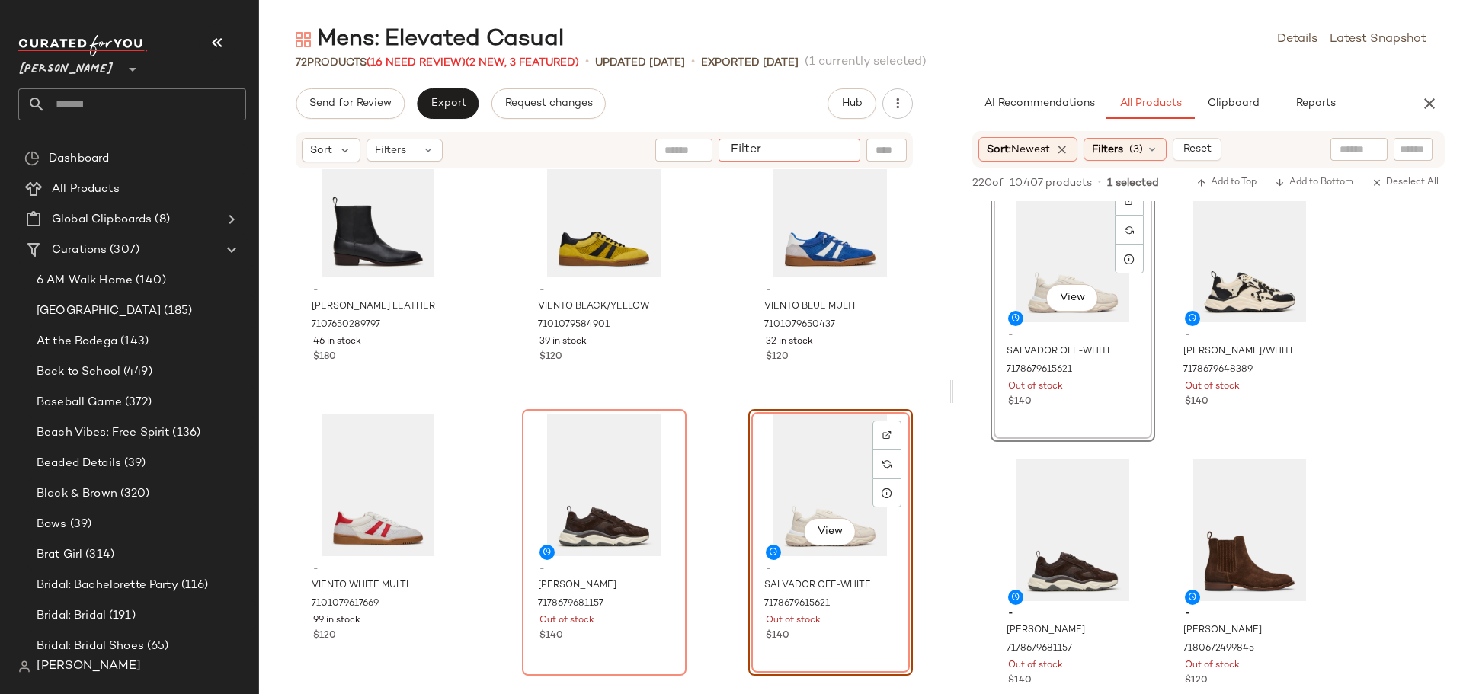
click at [839, 142] on input "Filter" at bounding box center [790, 150] width 130 height 16
type input "*****"
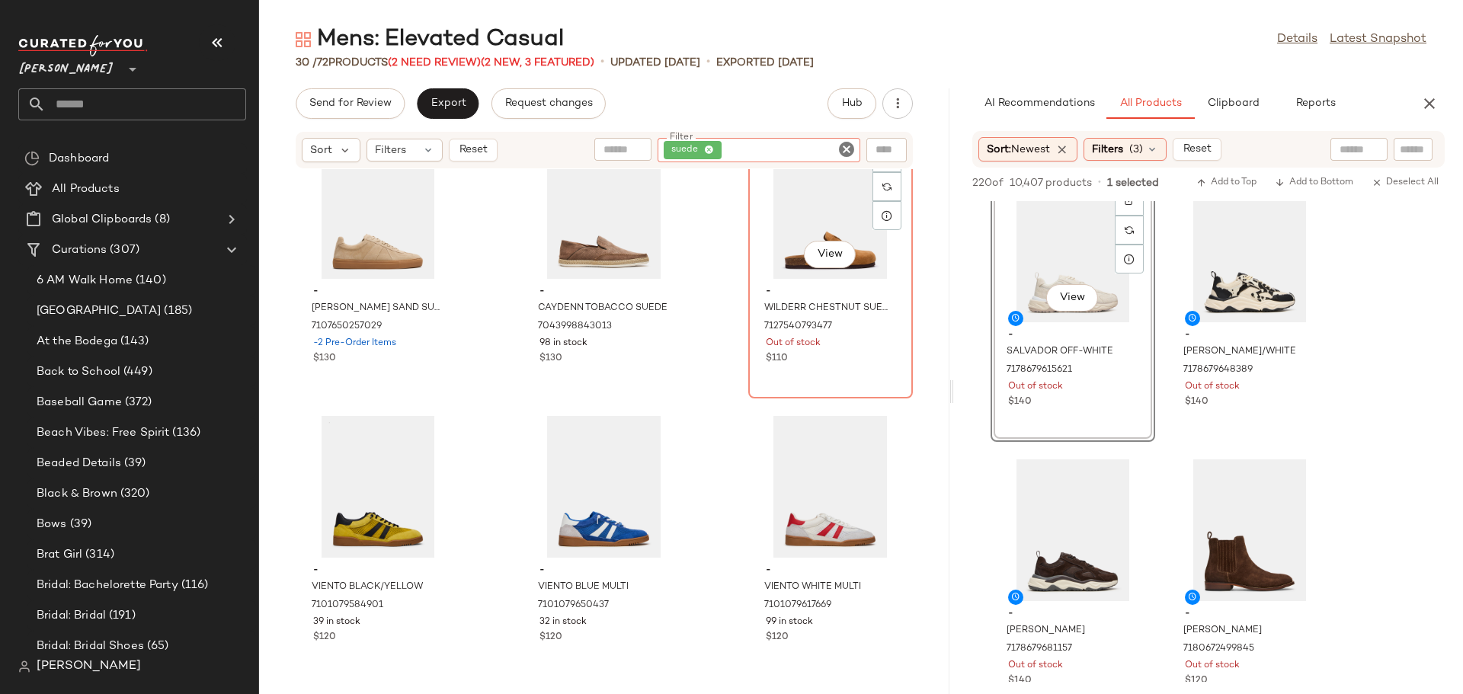
scroll to position [2285, 0]
click at [843, 149] on icon "Clear Filter" at bounding box center [846, 149] width 18 height 18
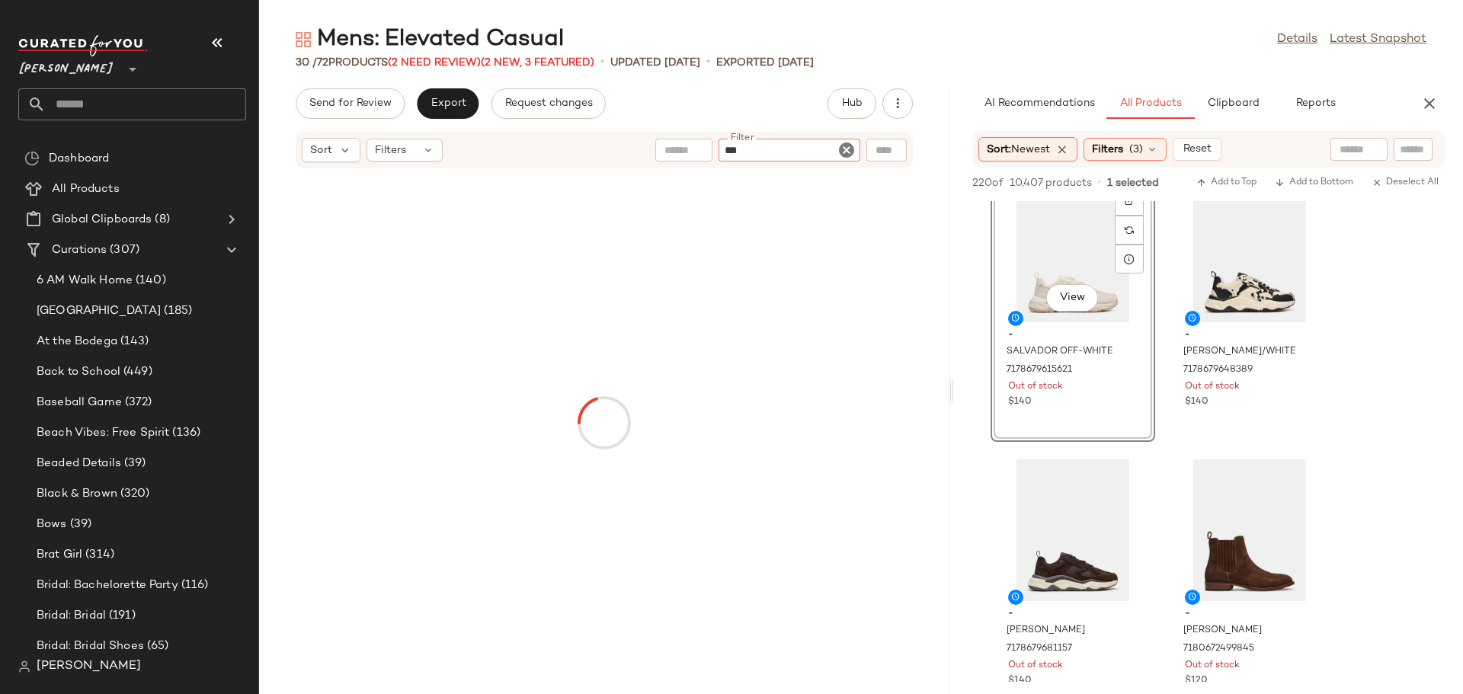
type input "****"
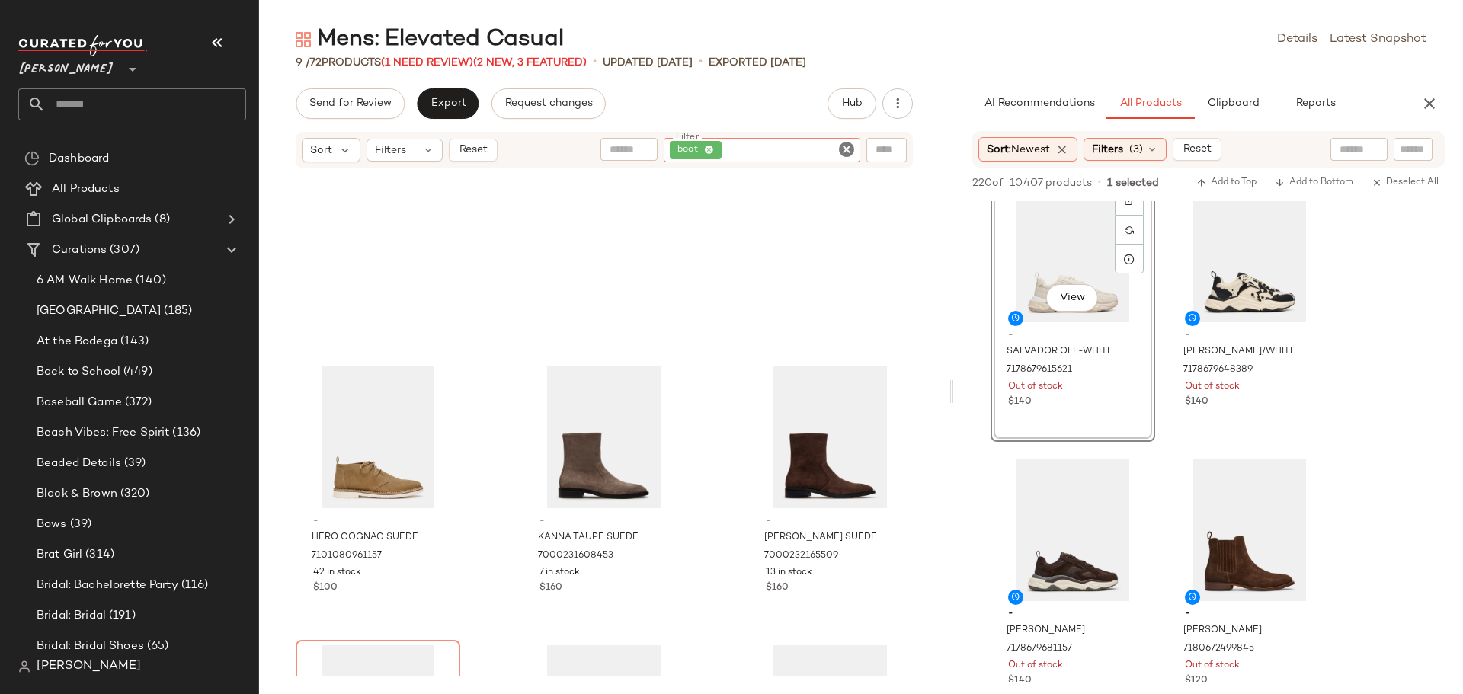
scroll to position [0, 0]
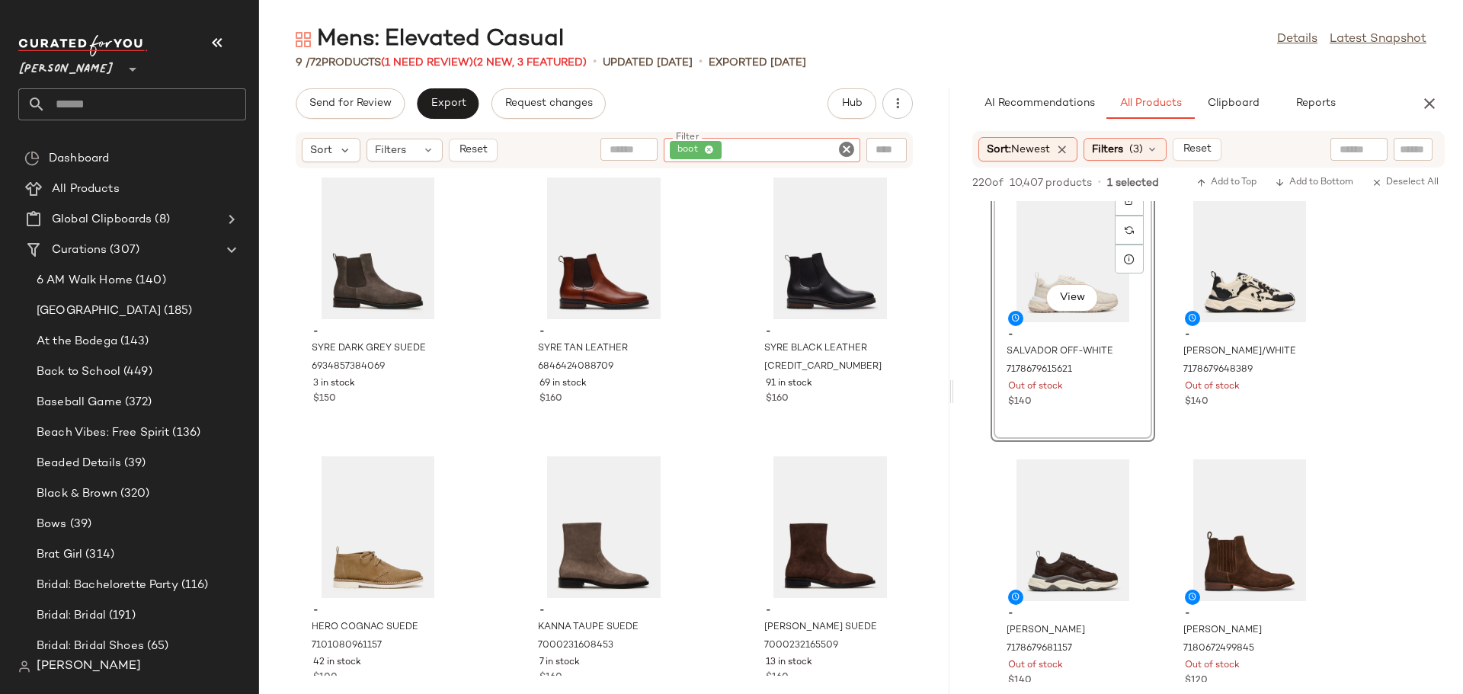
click at [844, 147] on icon "Clear Filter" at bounding box center [846, 149] width 18 height 18
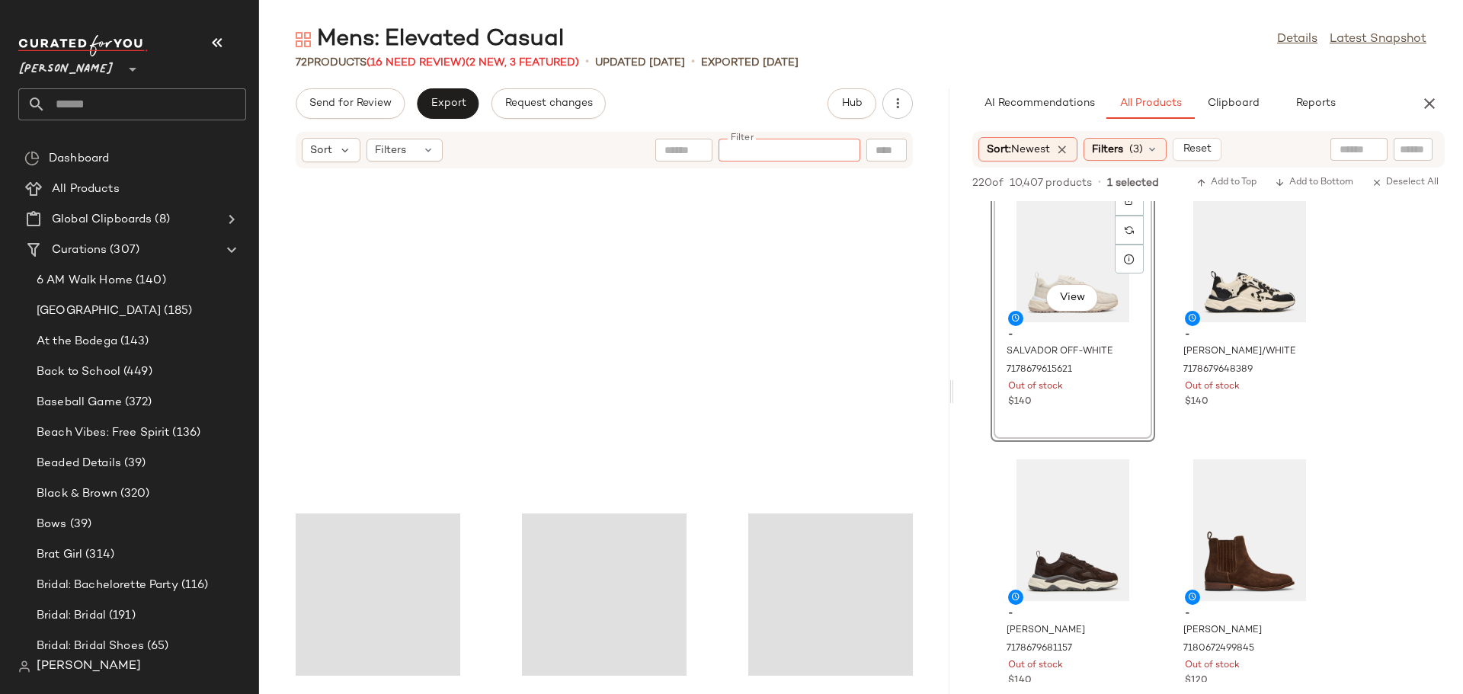
scroll to position [6189, 0]
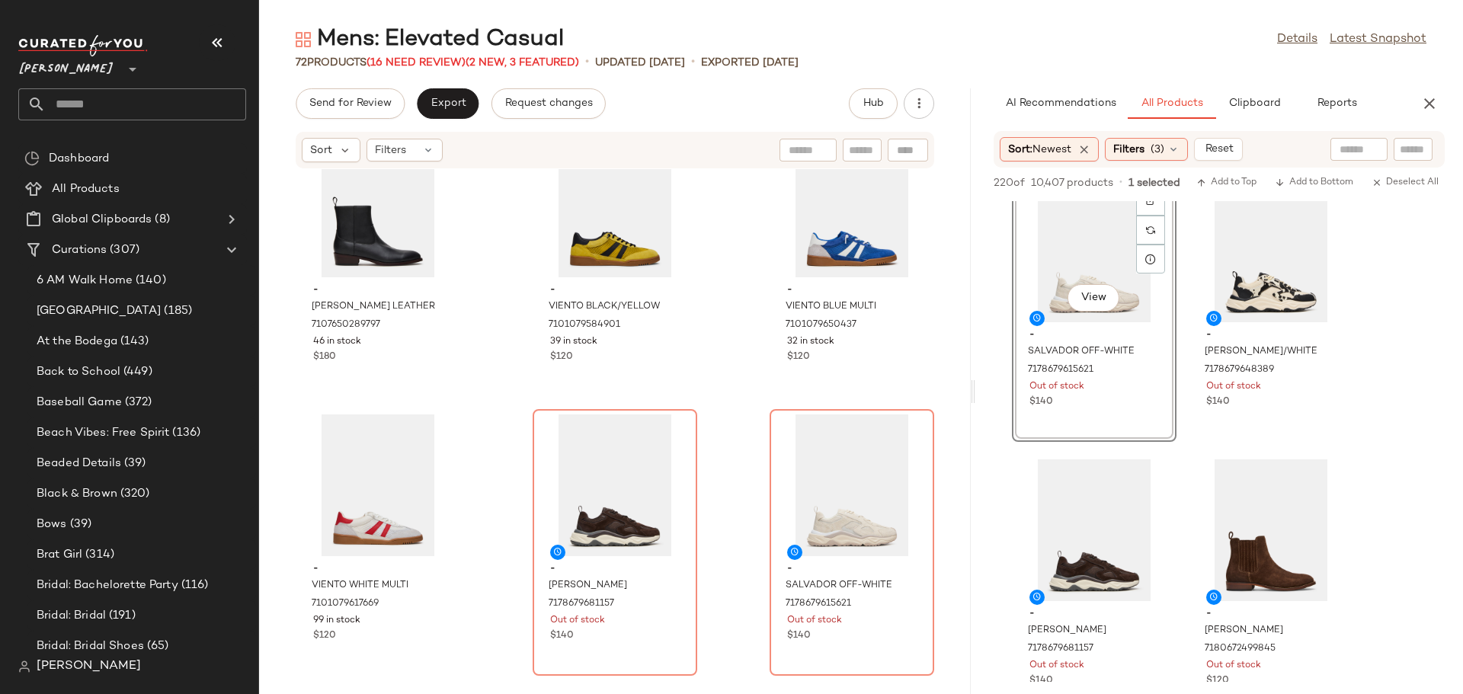
drag, startPoint x: 951, startPoint y: 395, endPoint x: 976, endPoint y: 401, distance: 25.7
click at [976, 401] on div "Mens: Elevated Casual Details Latest Snapshot 72 Products (16 Need Review) (2 N…" at bounding box center [861, 359] width 1204 height 670
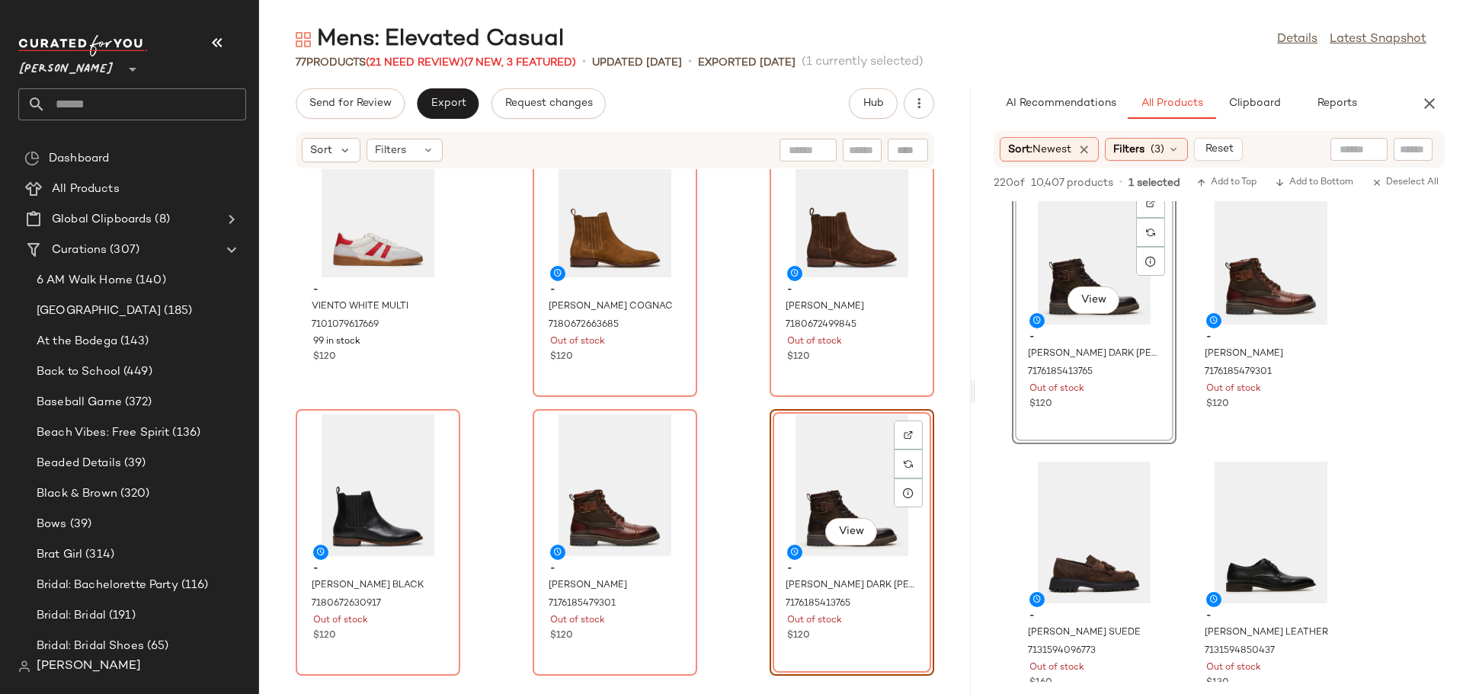
scroll to position [1219, 0]
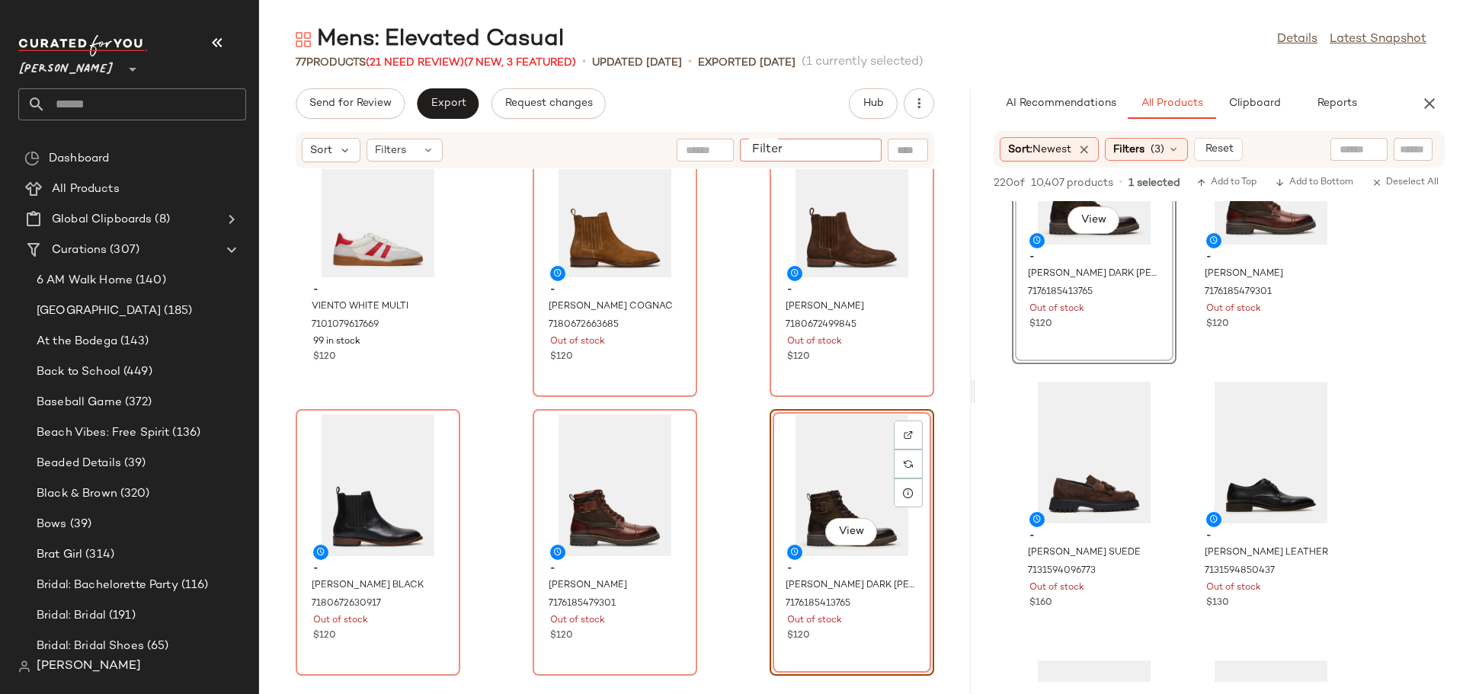
click at [859, 147] on input "Filter" at bounding box center [811, 150] width 130 height 16
type input "***"
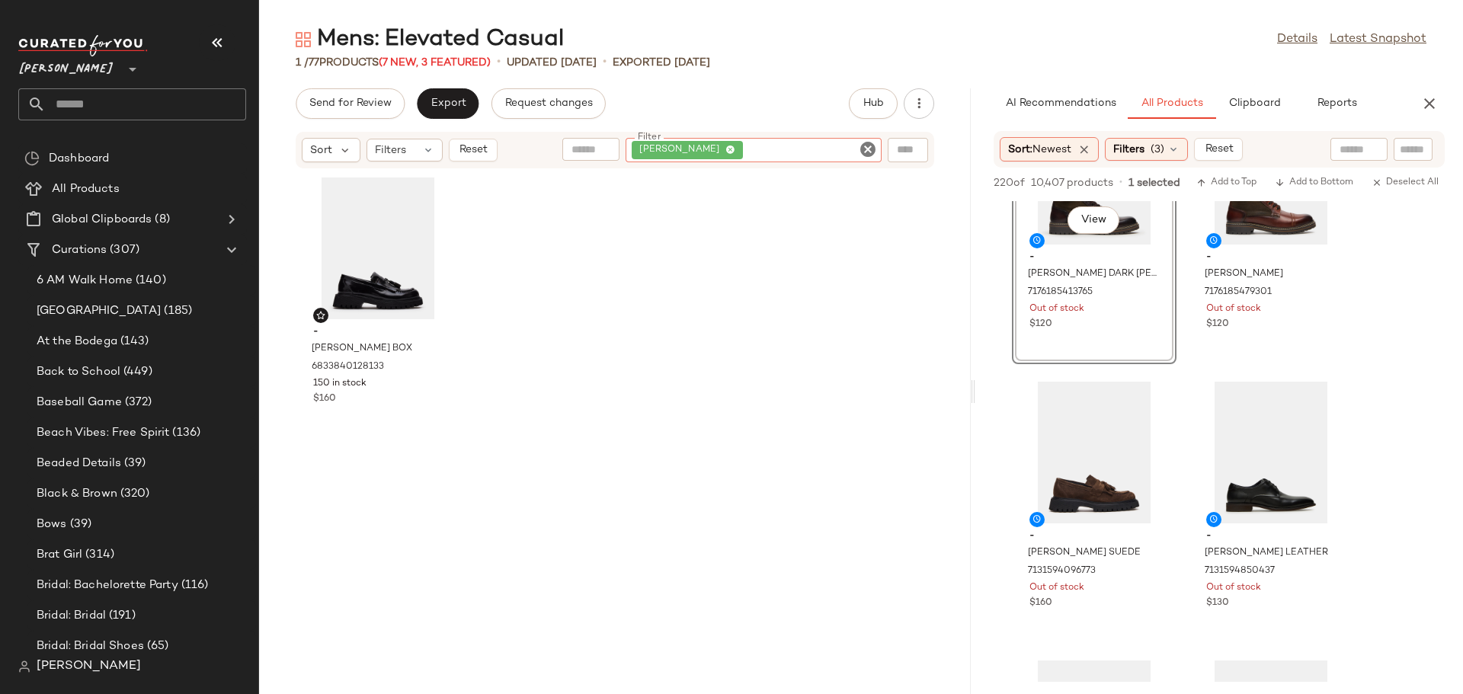
click at [865, 145] on icon "Clear Filter" at bounding box center [868, 149] width 18 height 18
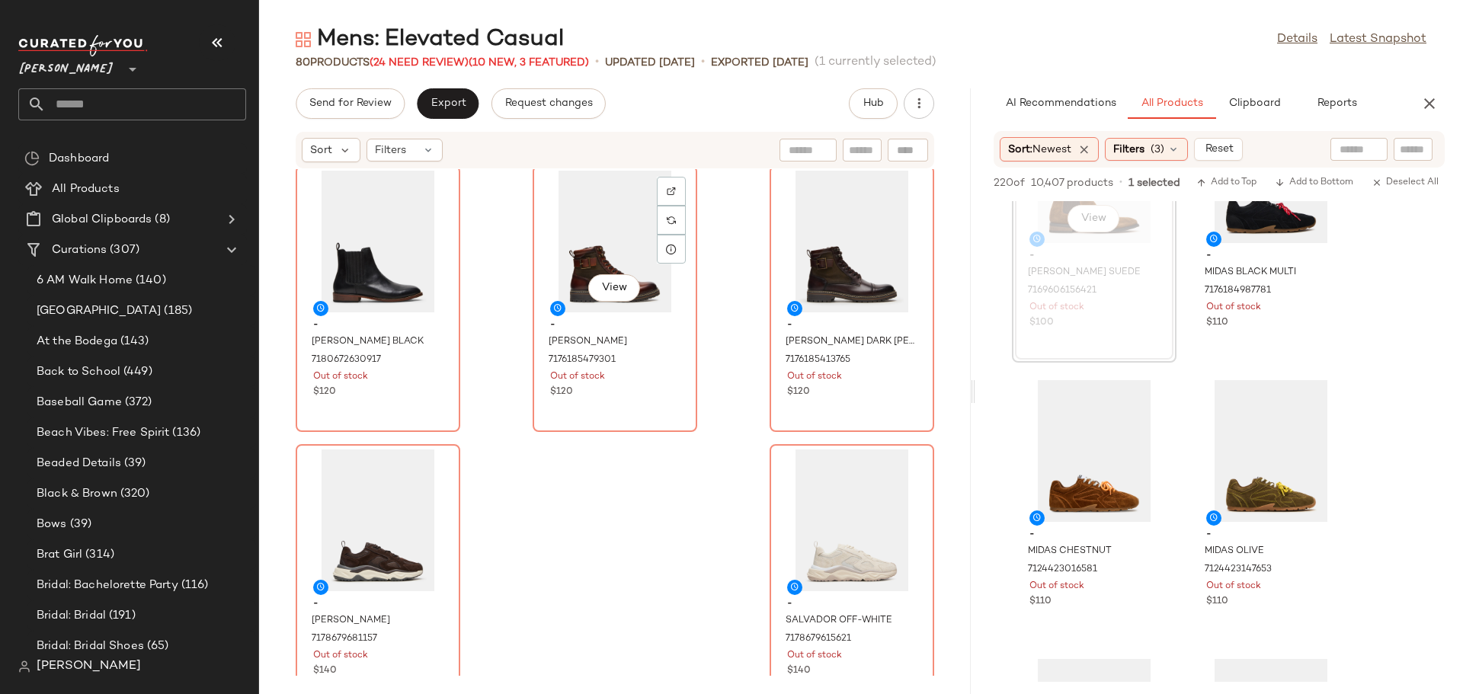
scroll to position [7025, 0]
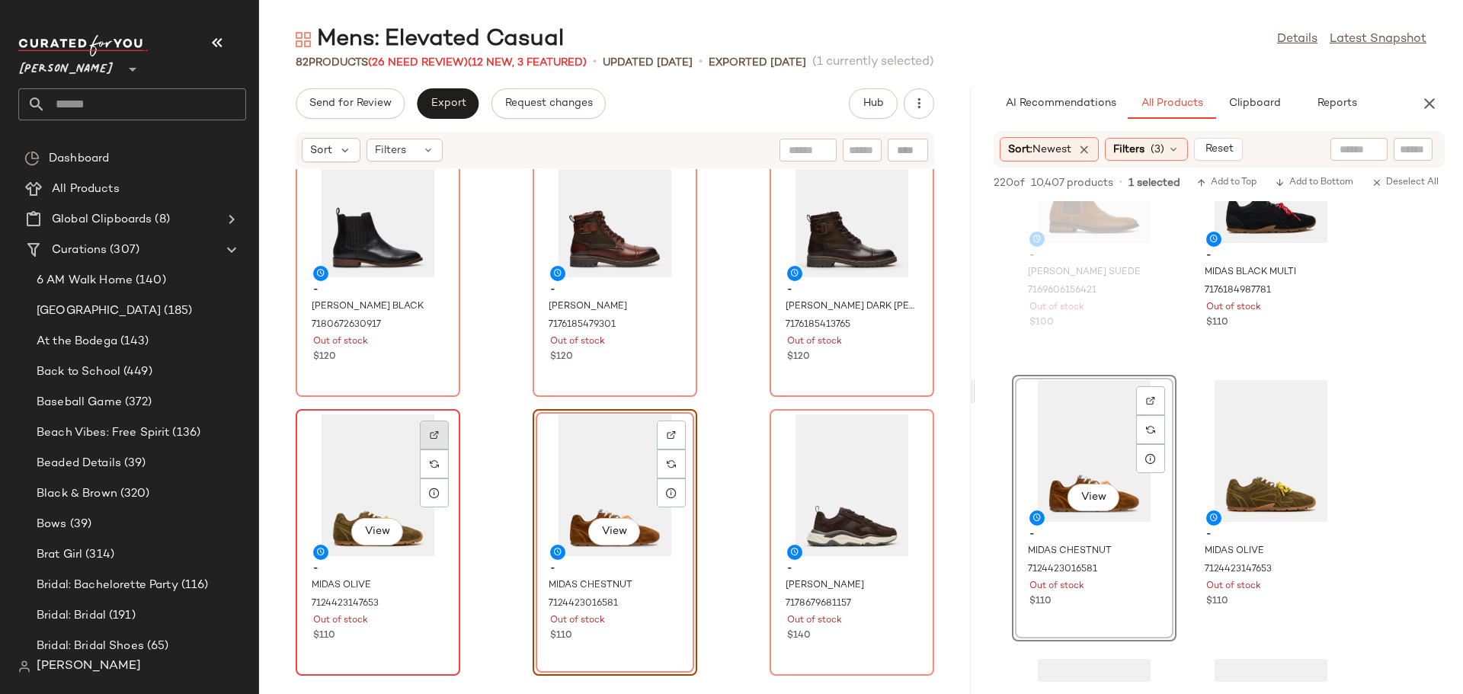
click at [437, 437] on img at bounding box center [434, 434] width 9 height 9
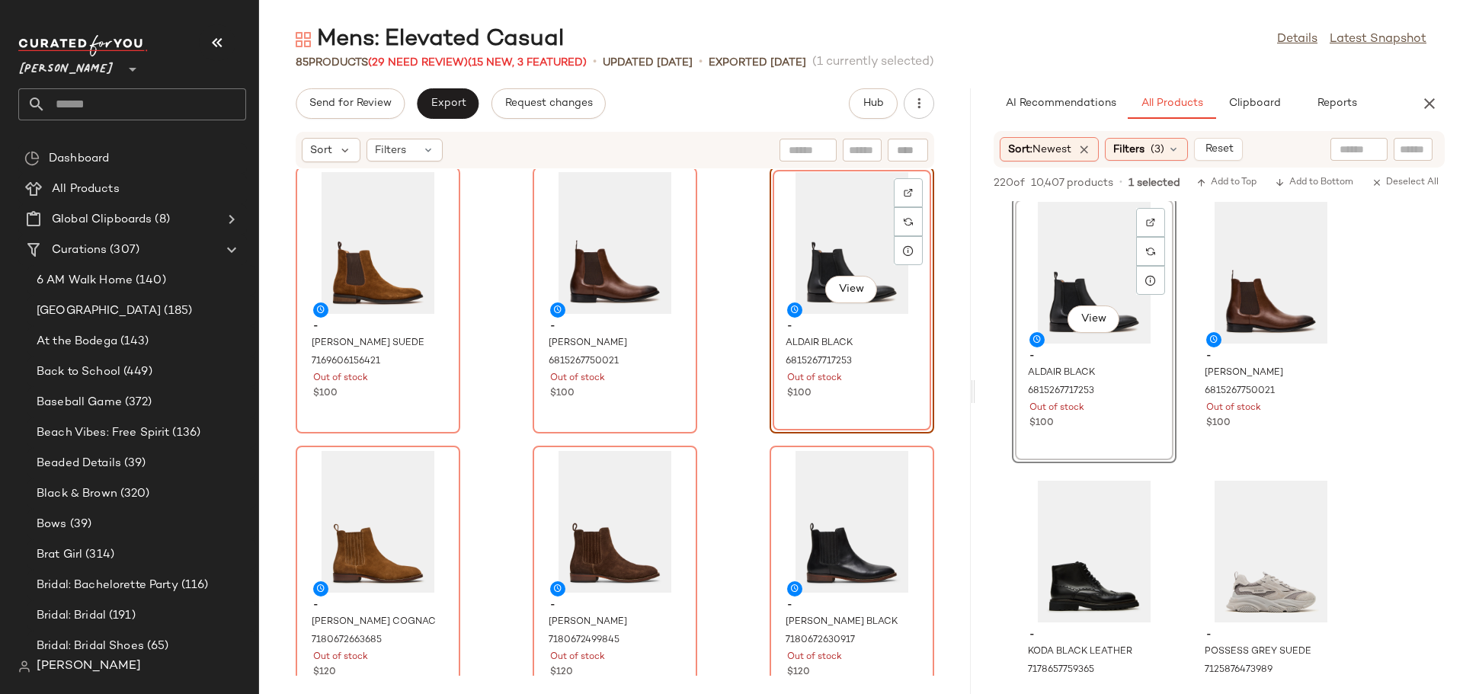
scroll to position [2590, 0]
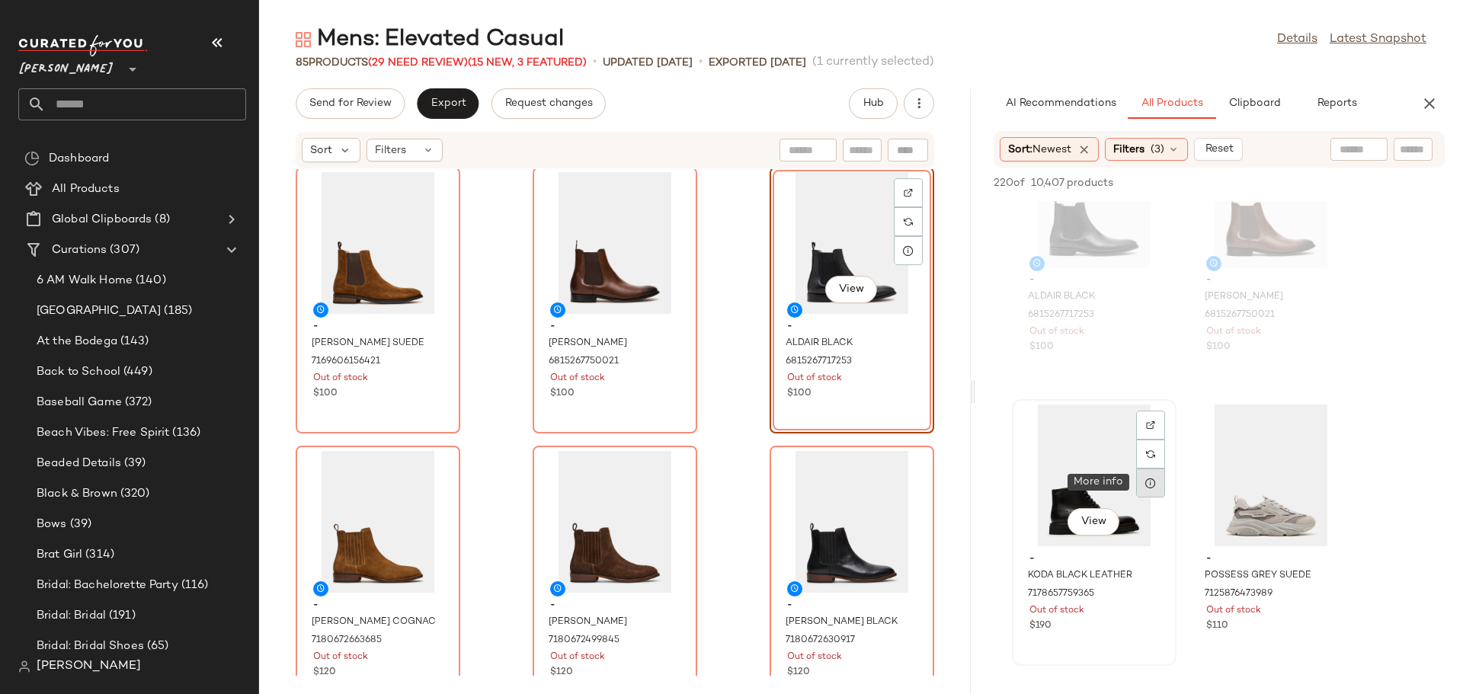
click at [1150, 481] on icon at bounding box center [1150, 483] width 12 height 12
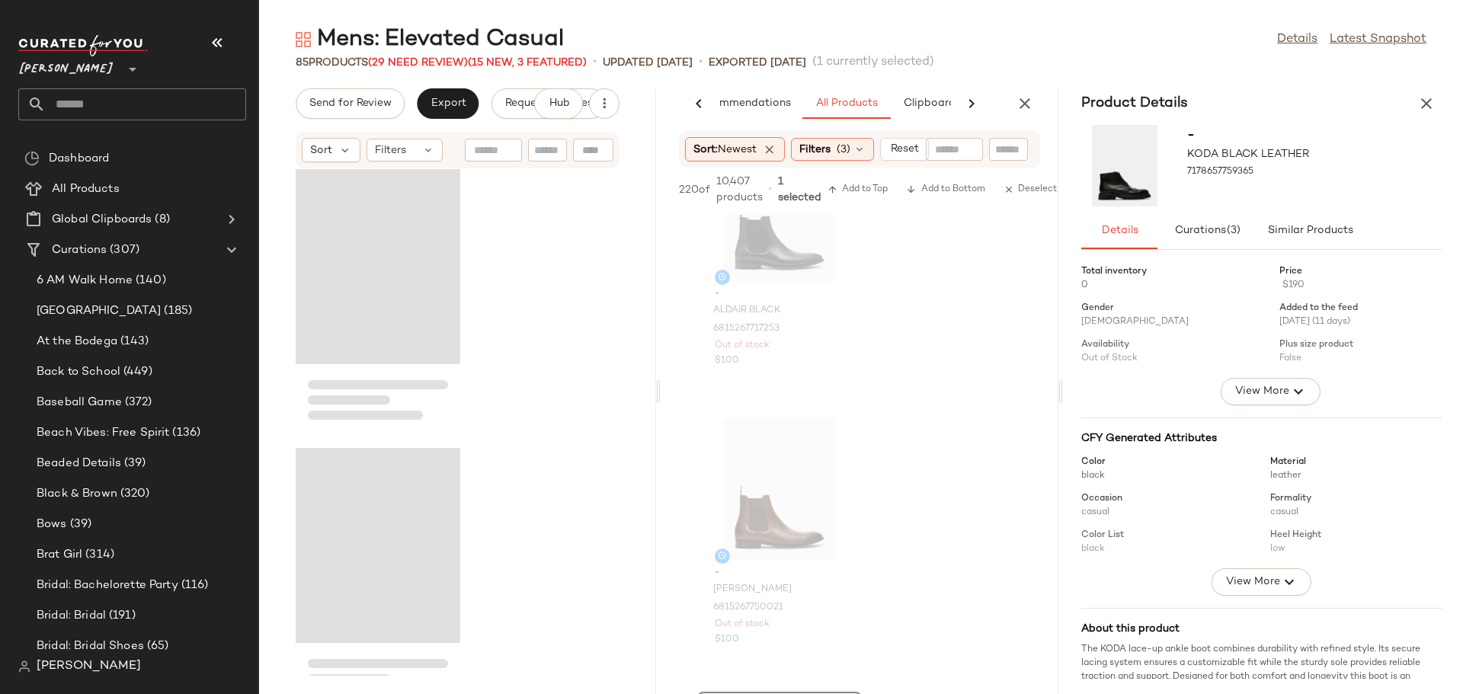
scroll to position [20077, 0]
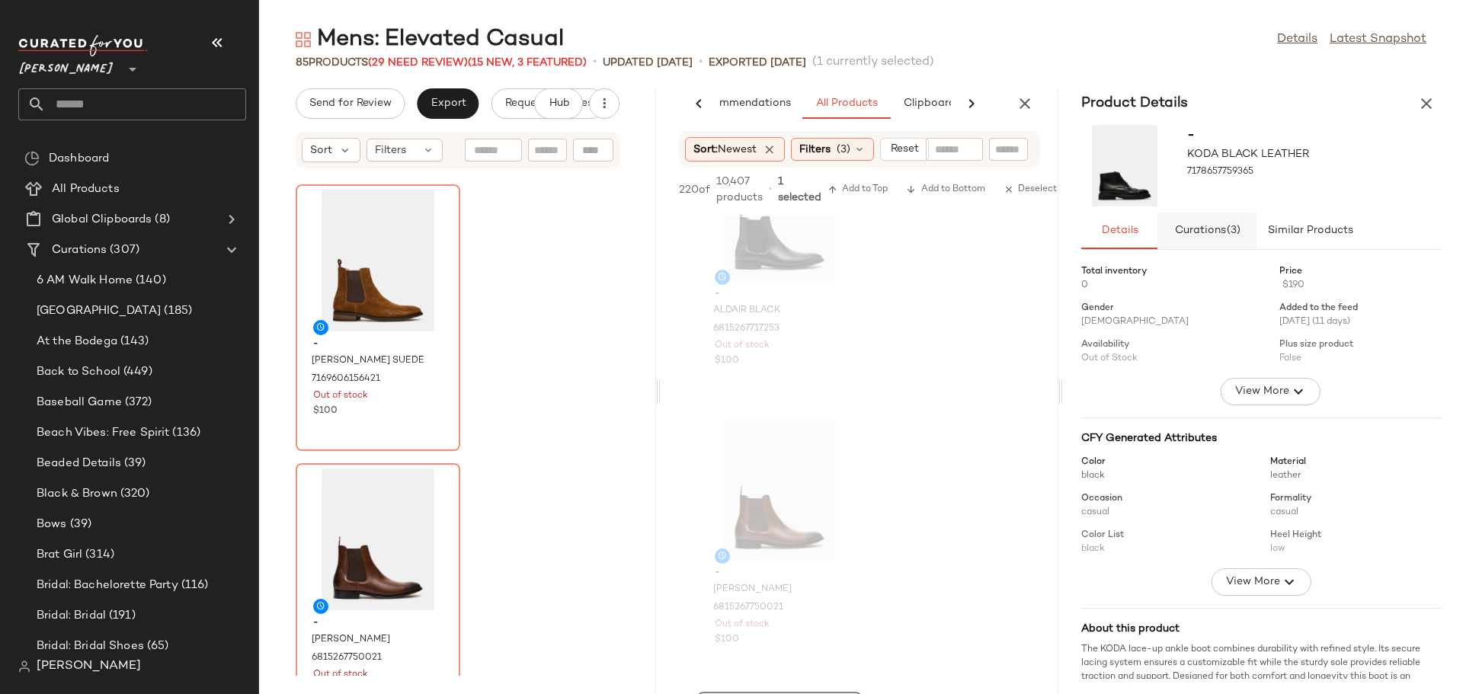
click at [1209, 235] on span "Curations (3)" at bounding box center [1206, 231] width 67 height 12
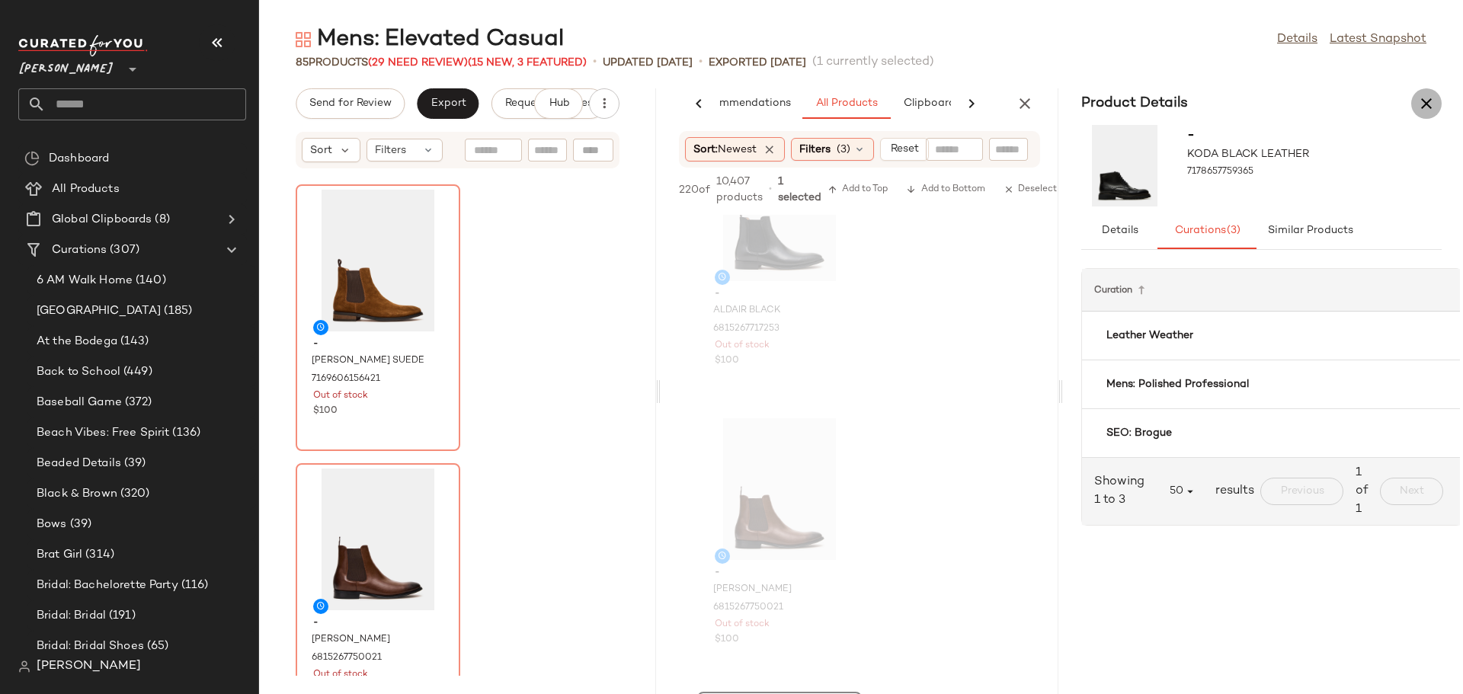
click at [1425, 107] on icon "button" at bounding box center [1426, 103] width 18 height 18
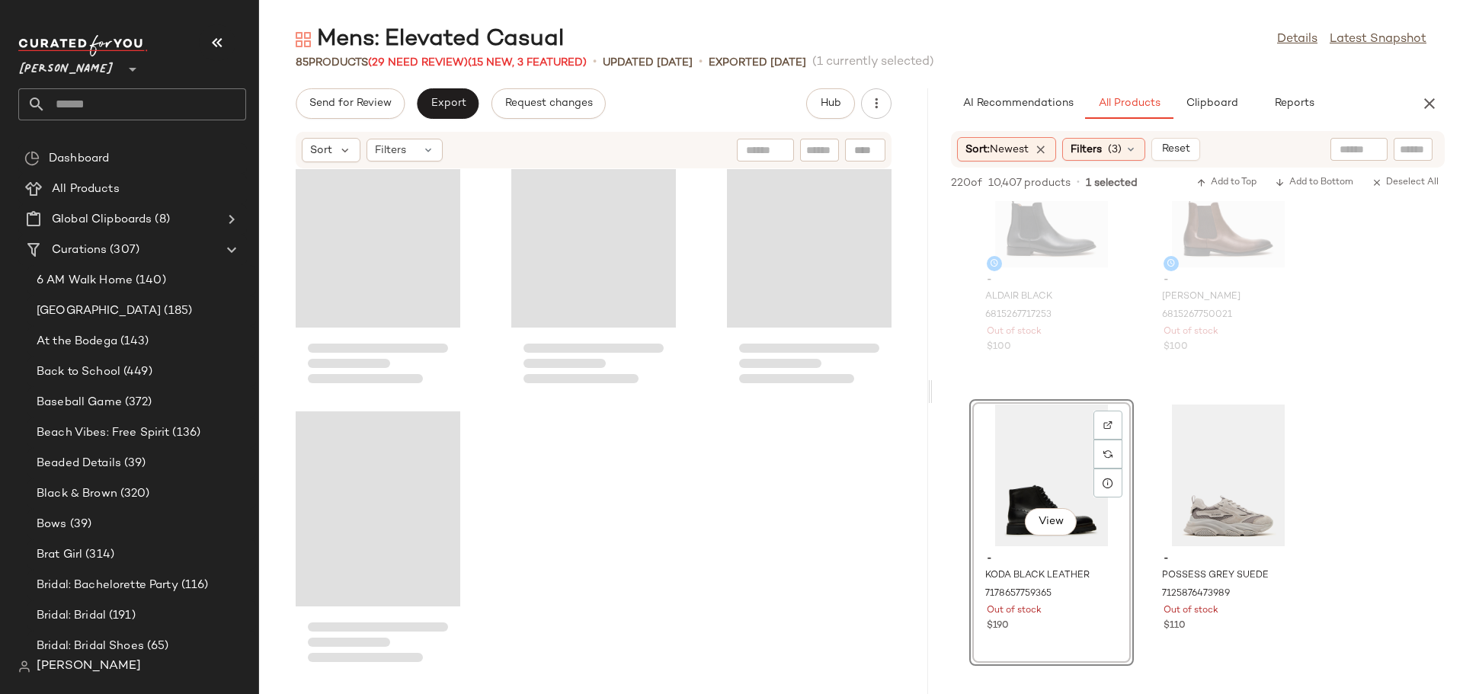
scroll to position [2590, 0]
drag, startPoint x: 859, startPoint y: 391, endPoint x: 932, endPoint y: 392, distance: 72.4
click at [932, 392] on div "Mens: Elevated Casual Details Latest Snapshot 85 Products (29 Need Review) (15 …" at bounding box center [861, 359] width 1204 height 670
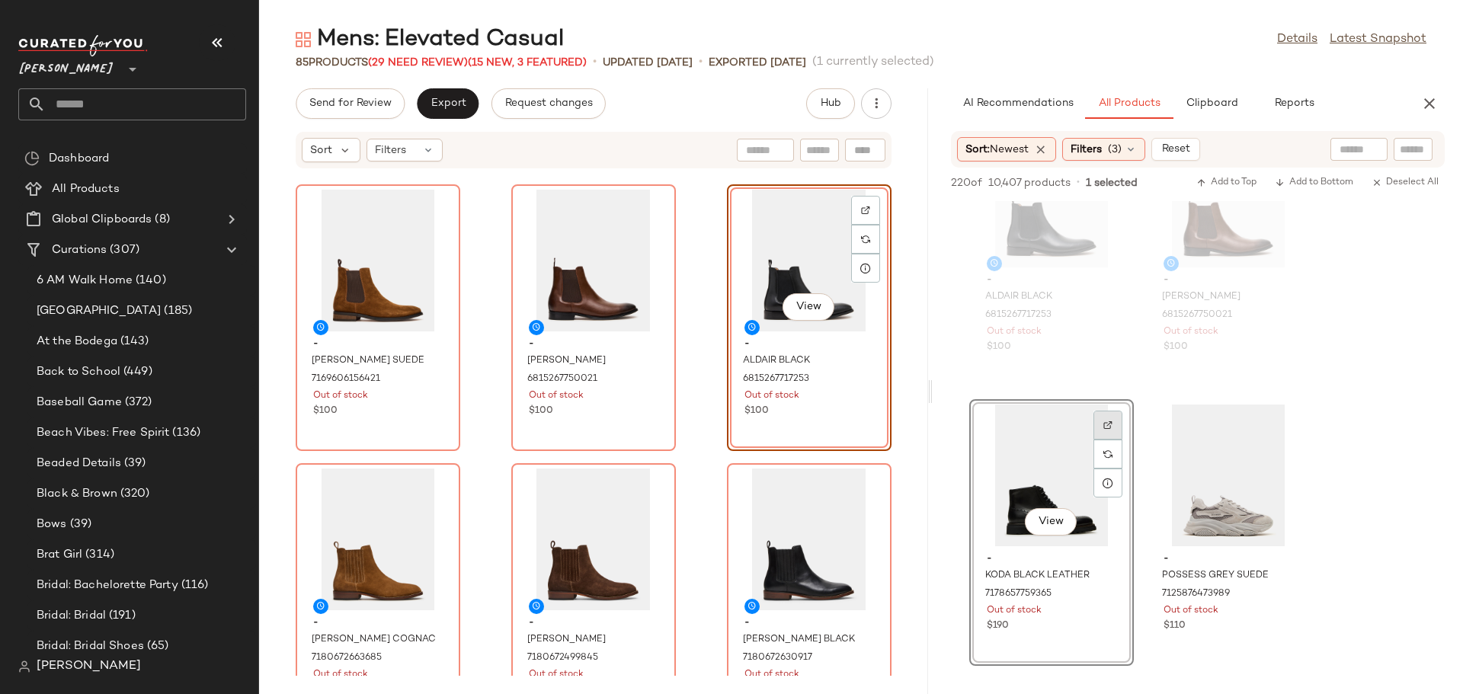
click at [1113, 440] on div at bounding box center [1107, 454] width 29 height 29
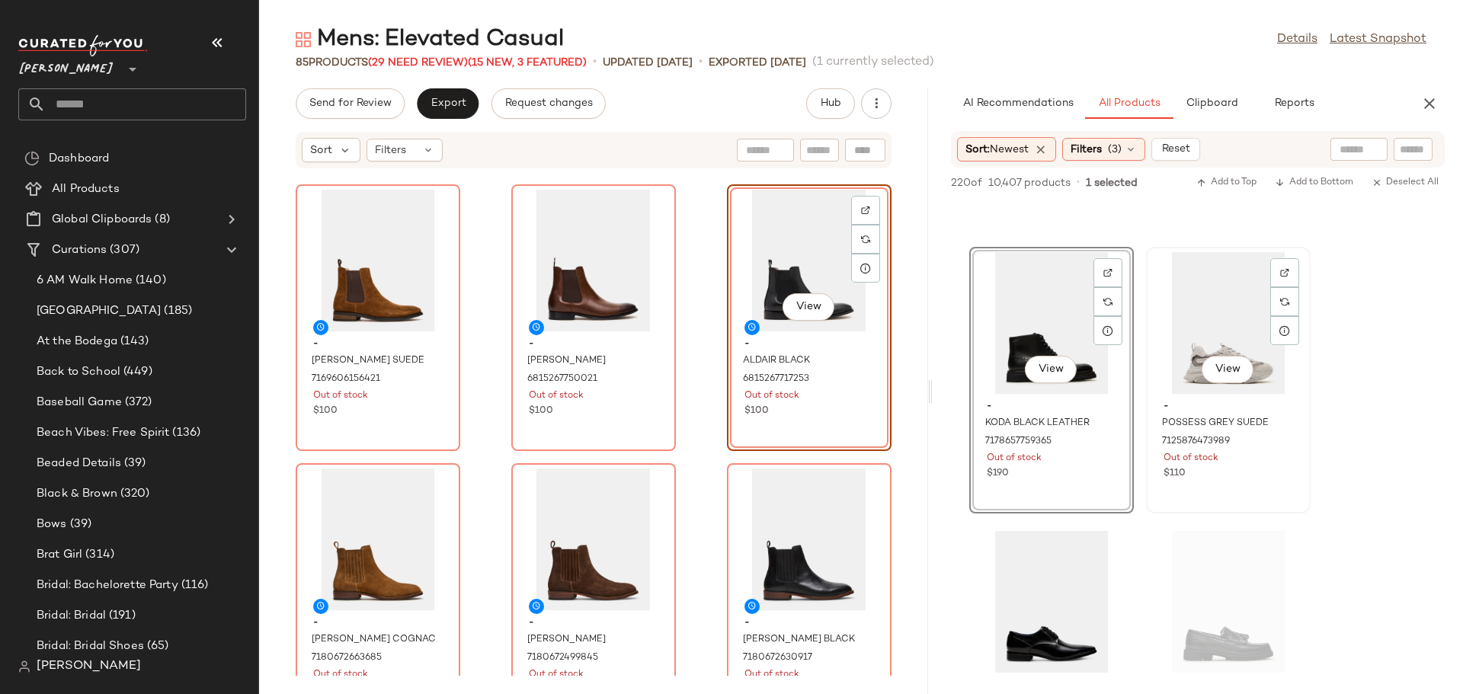
scroll to position [2819, 0]
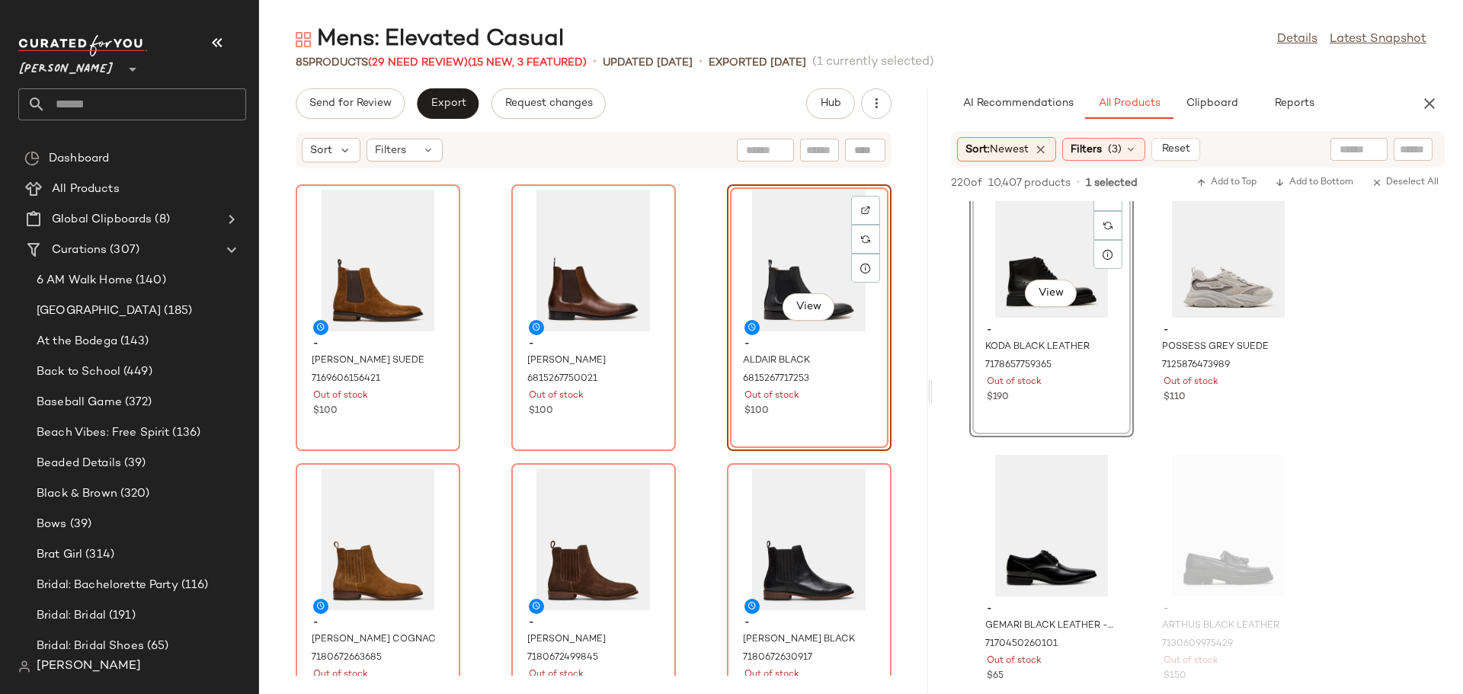
click at [824, 149] on input "text" at bounding box center [819, 150] width 27 height 16
type input "*******"
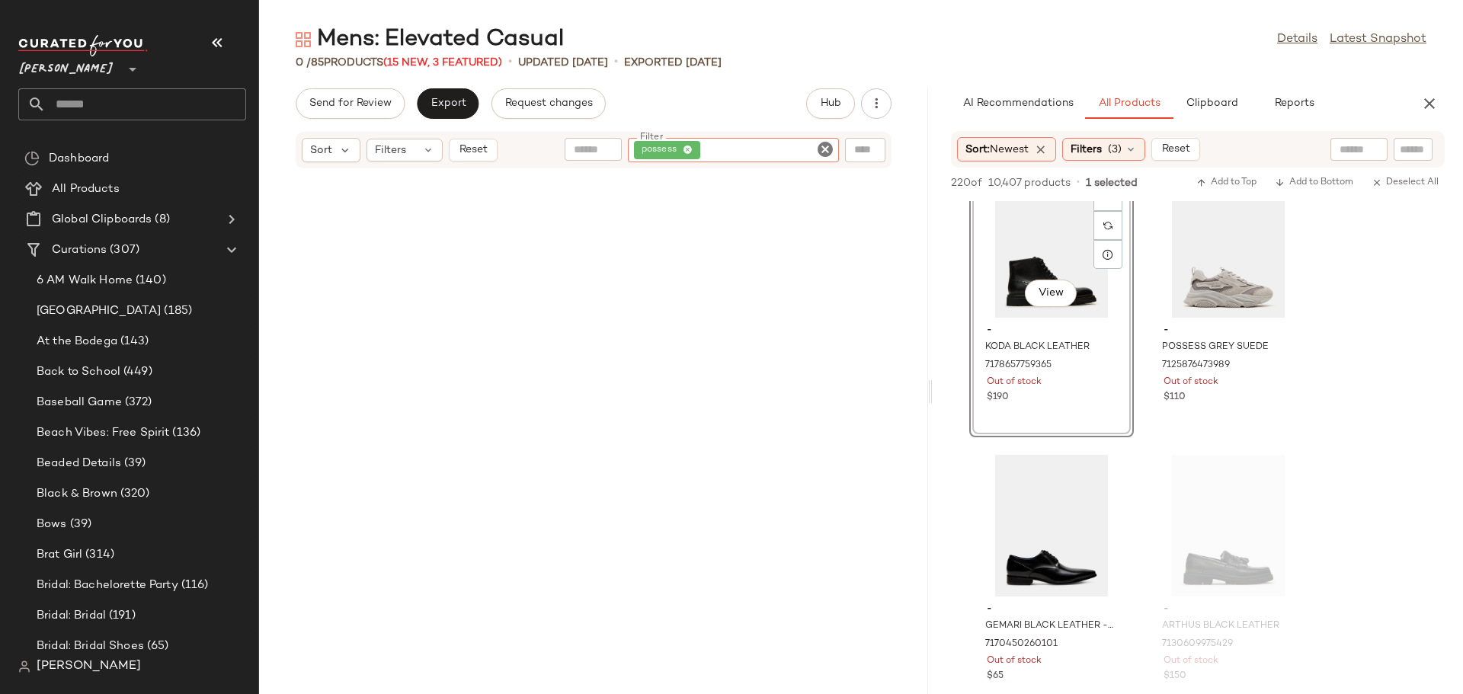
click at [824, 149] on icon "Clear Filter" at bounding box center [825, 149] width 18 height 18
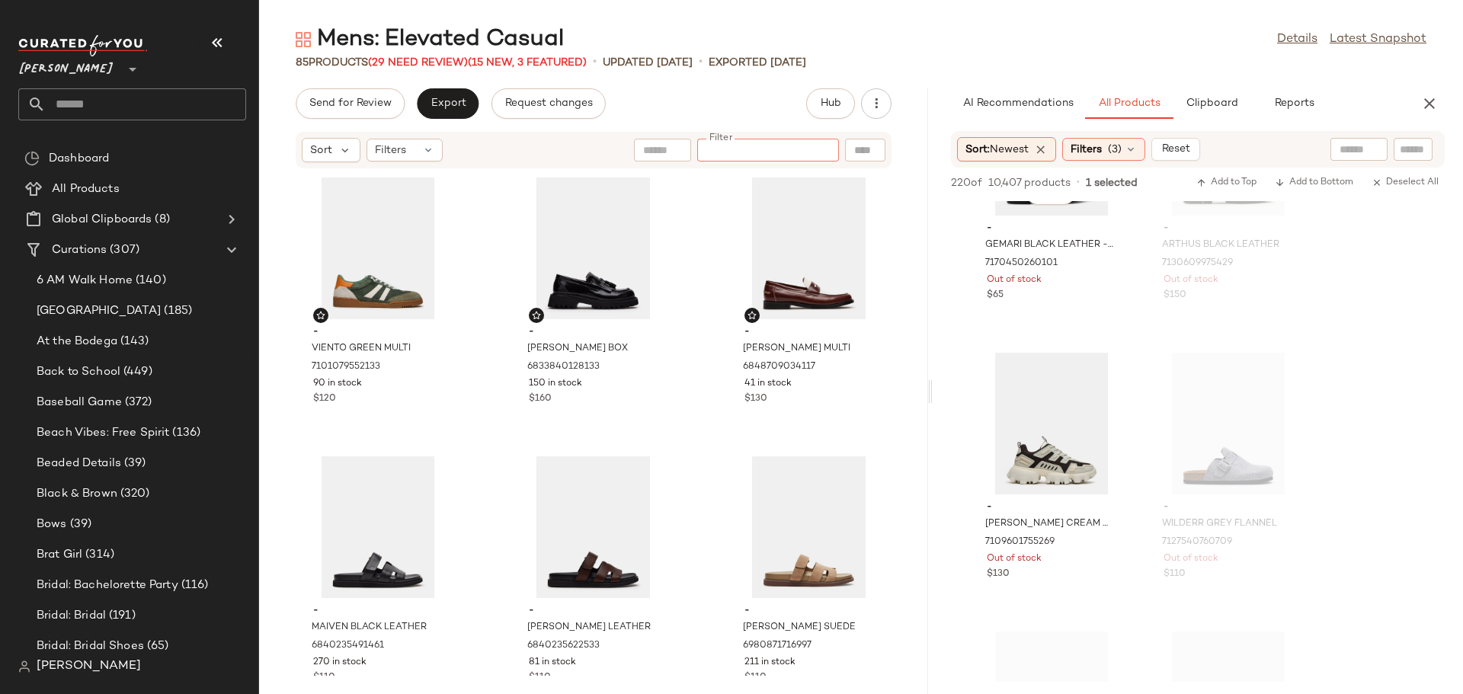
scroll to position [3352, 0]
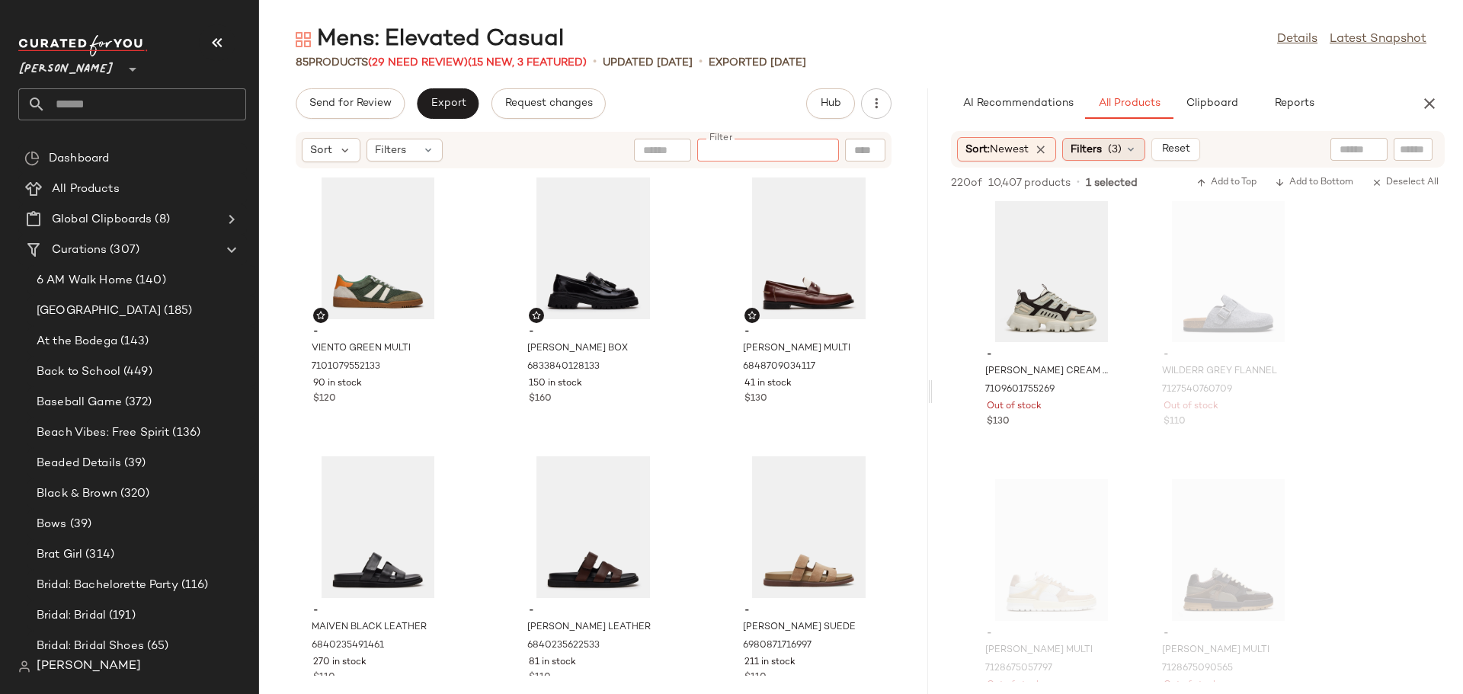
click at [1121, 146] on span "(3)" at bounding box center [1115, 150] width 14 height 16
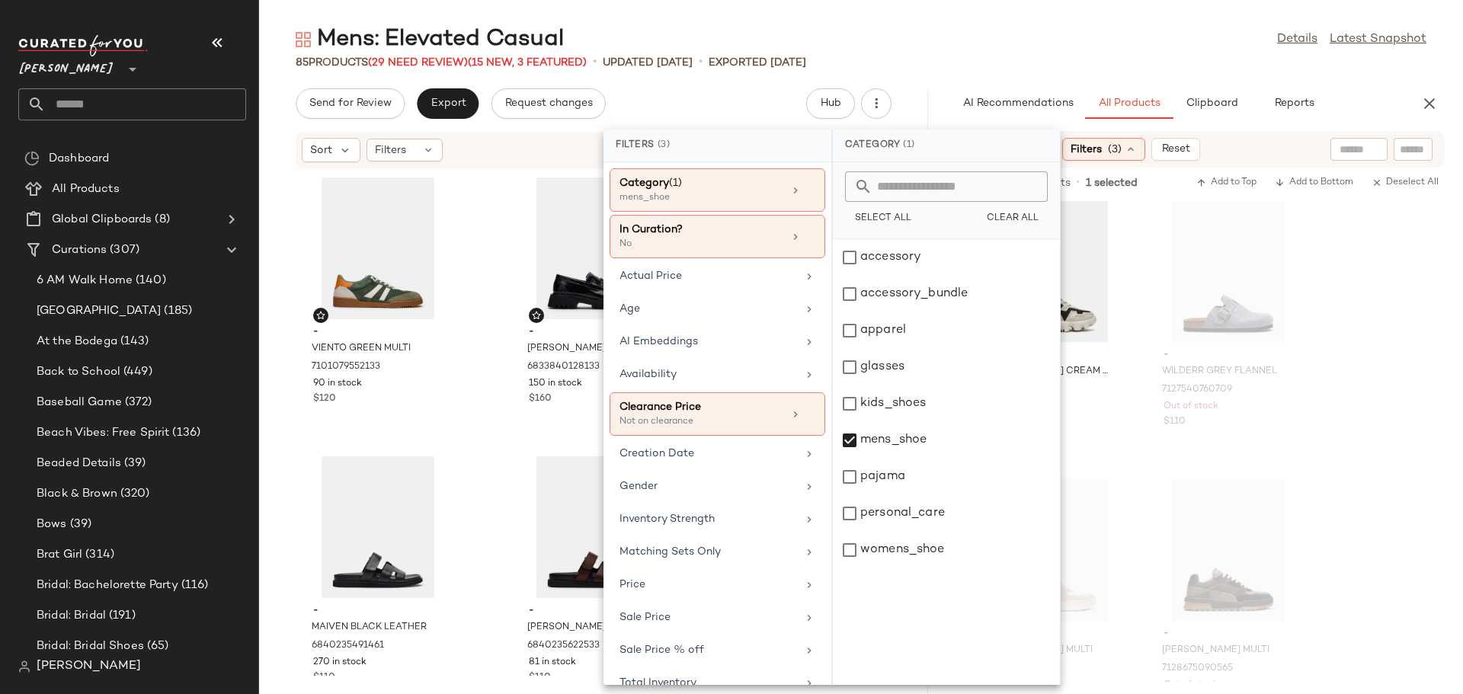
click at [1121, 146] on span "(3)" at bounding box center [1115, 150] width 14 height 16
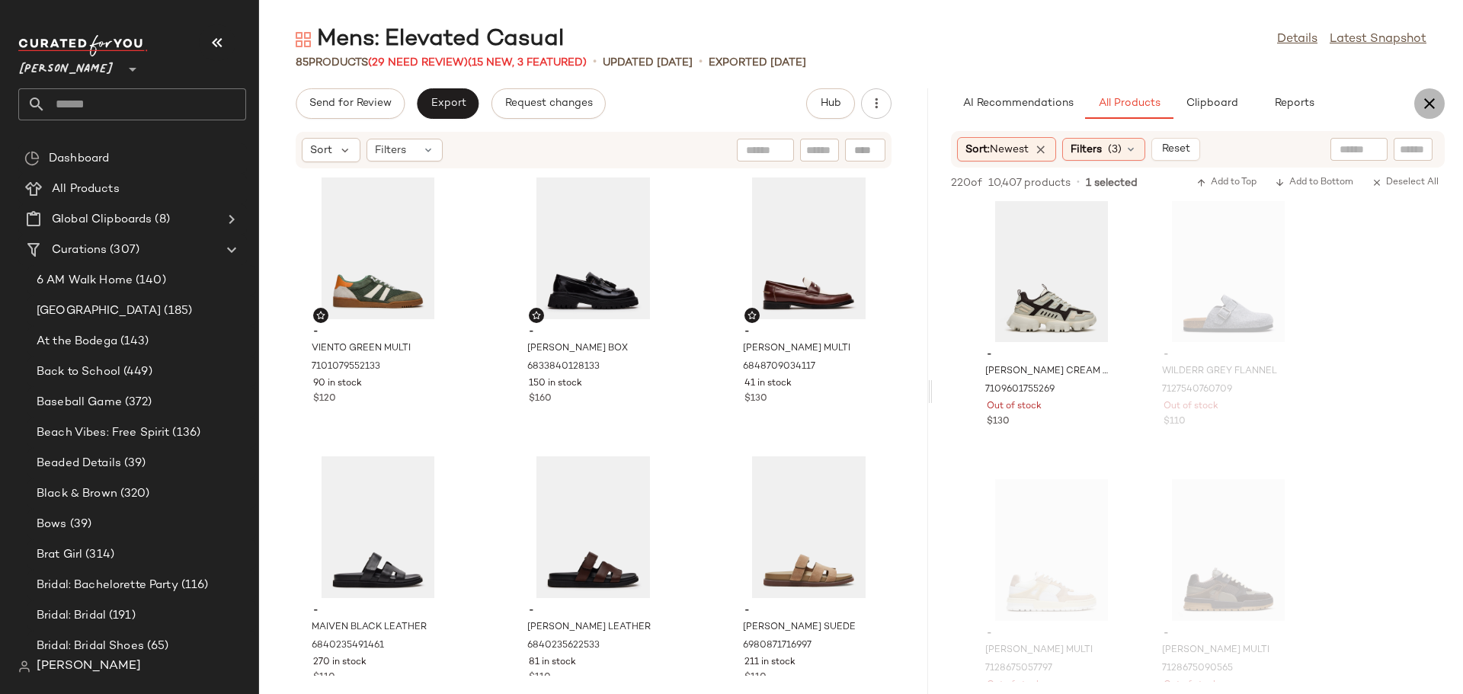
click at [1425, 99] on icon "button" at bounding box center [1429, 103] width 18 height 18
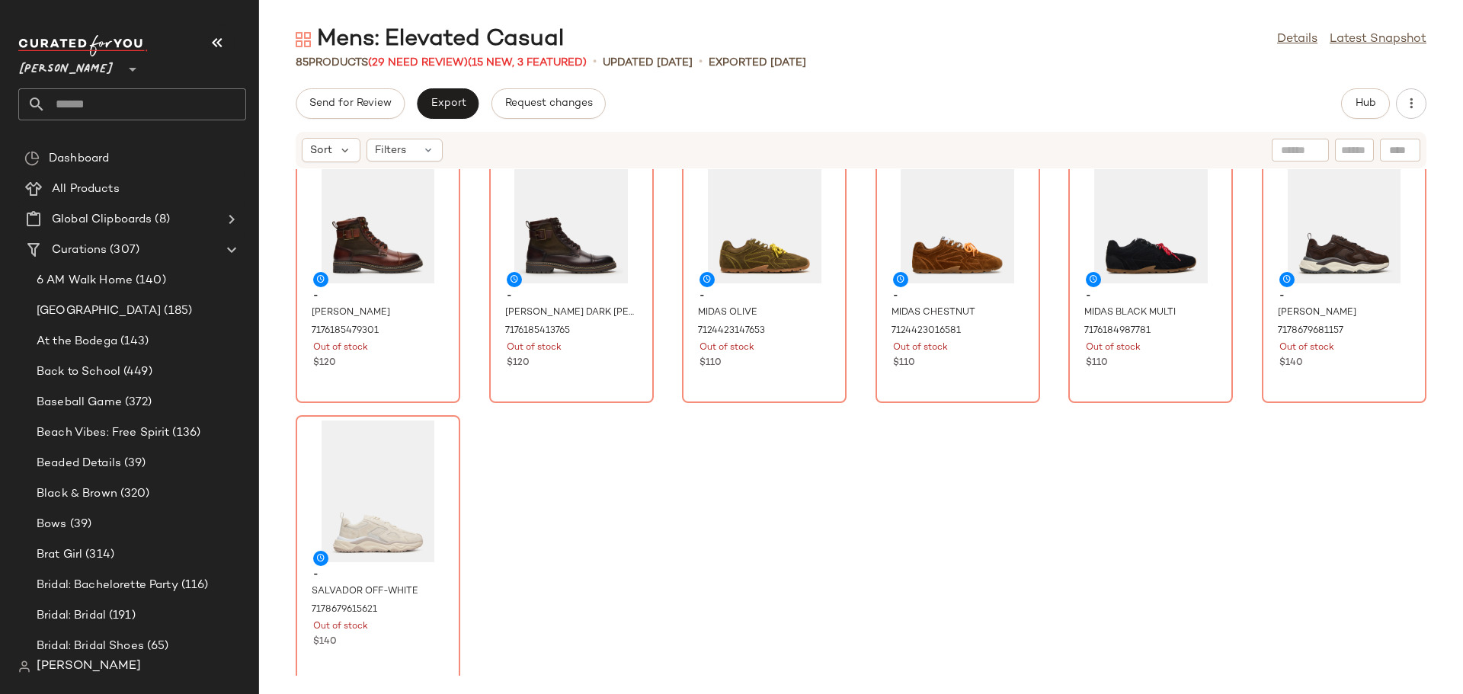
scroll to position [3679, 0]
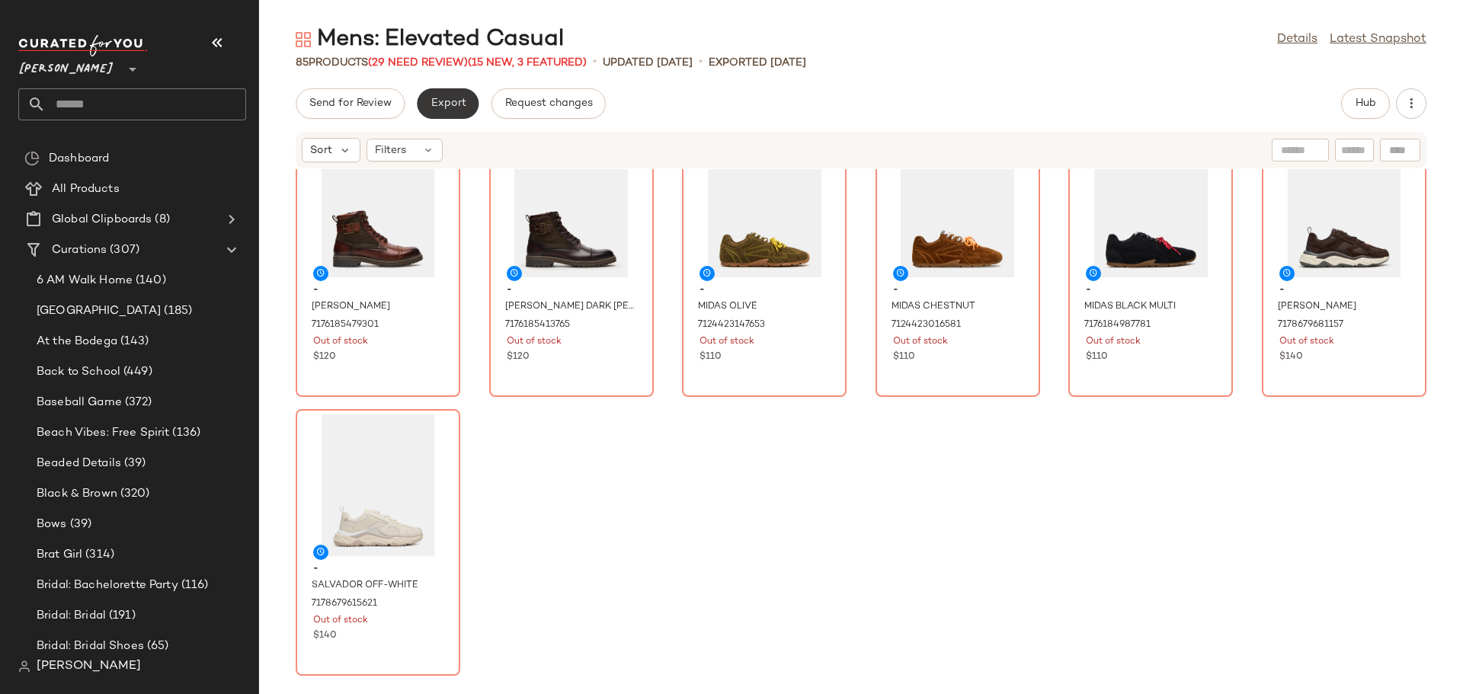
click at [443, 101] on span "Export" at bounding box center [448, 104] width 36 height 12
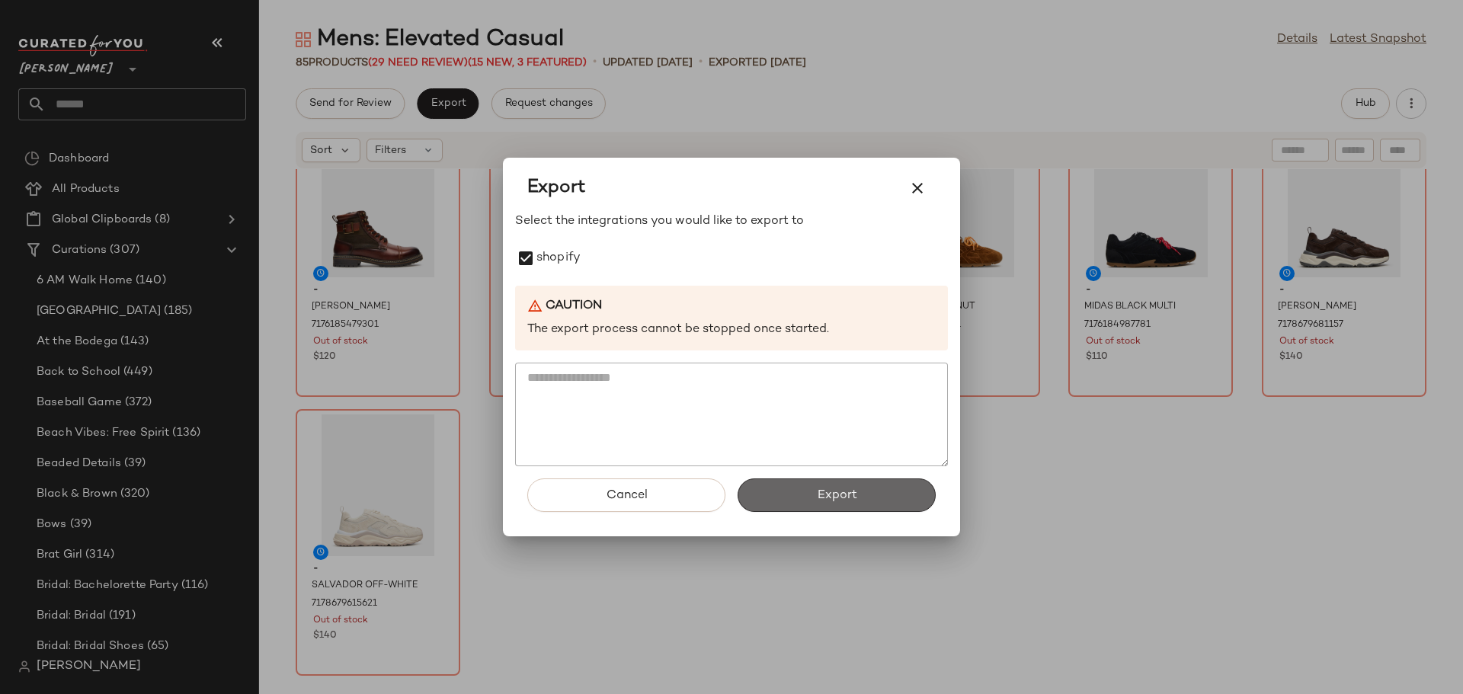
click at [890, 497] on button "Export" at bounding box center [836, 495] width 198 height 34
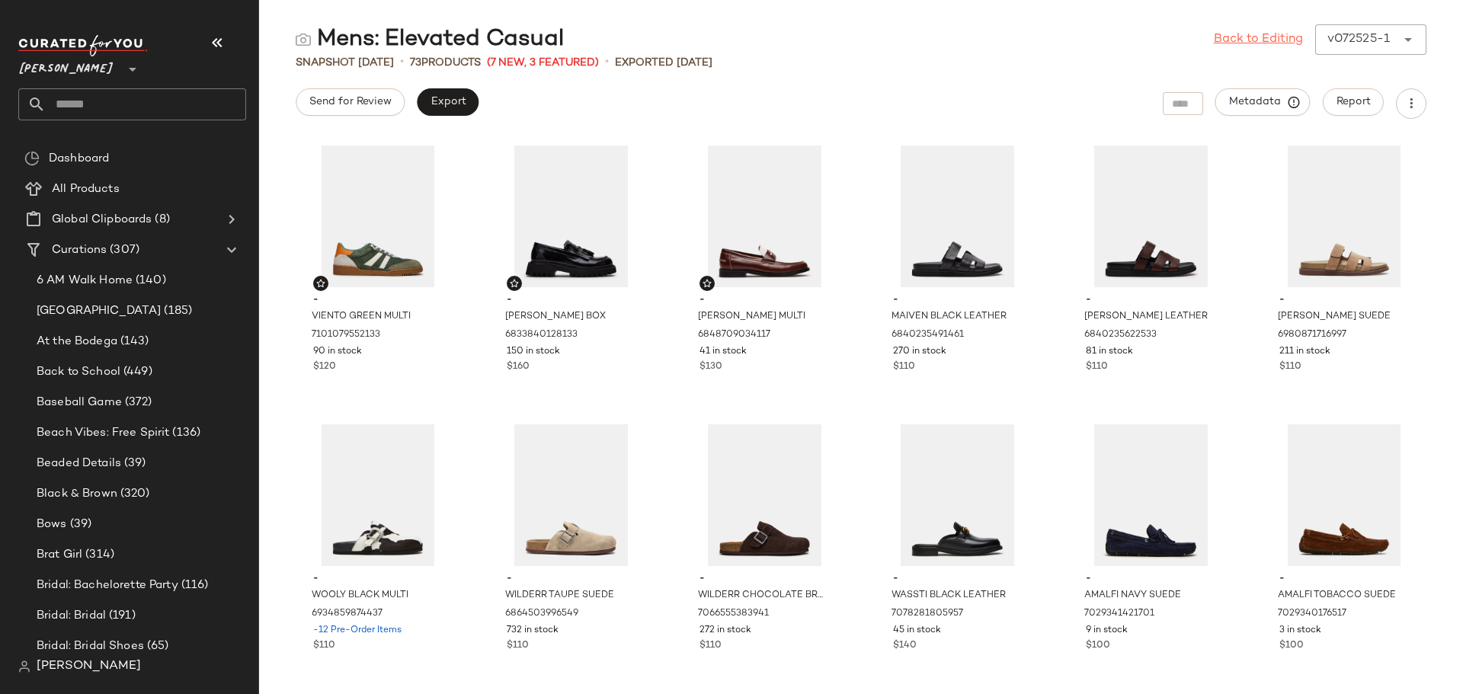
click at [1247, 39] on link "Back to Editing" at bounding box center [1258, 39] width 89 height 18
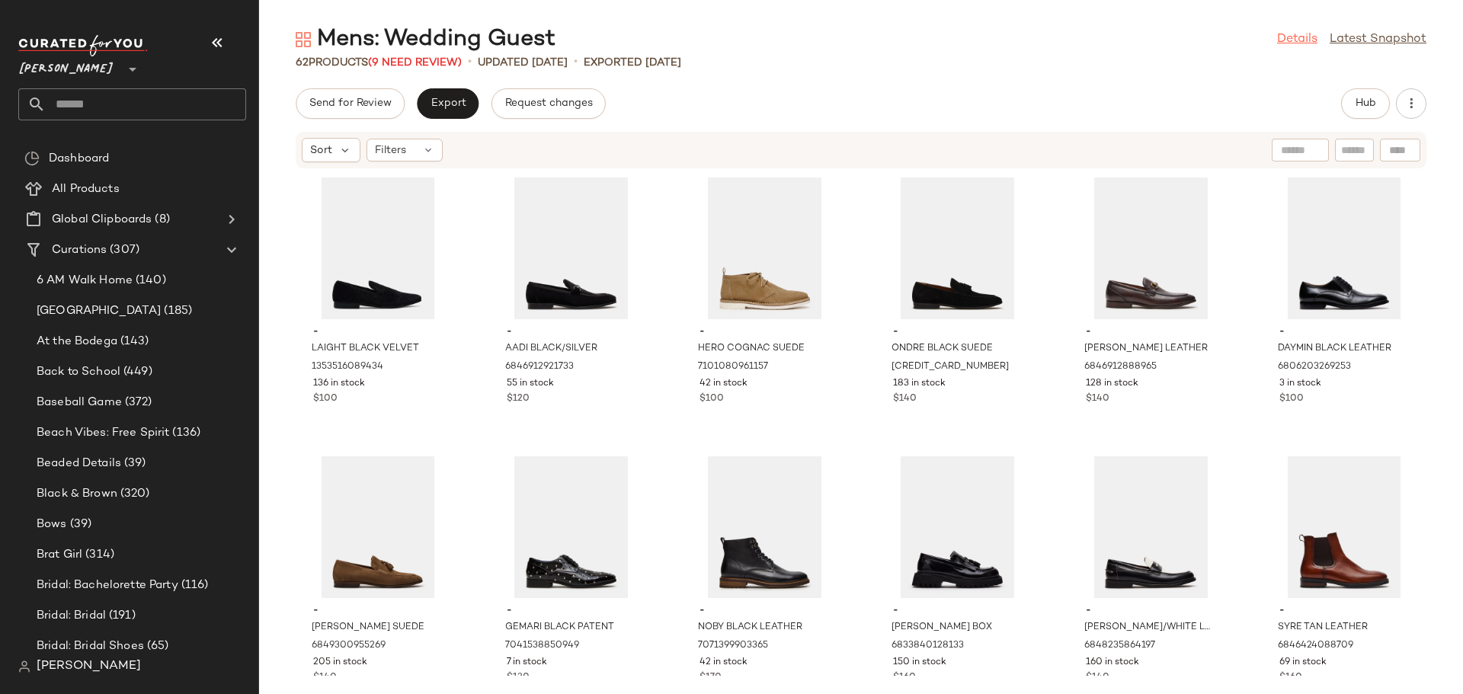
click at [1288, 40] on link "Details" at bounding box center [1297, 39] width 40 height 18
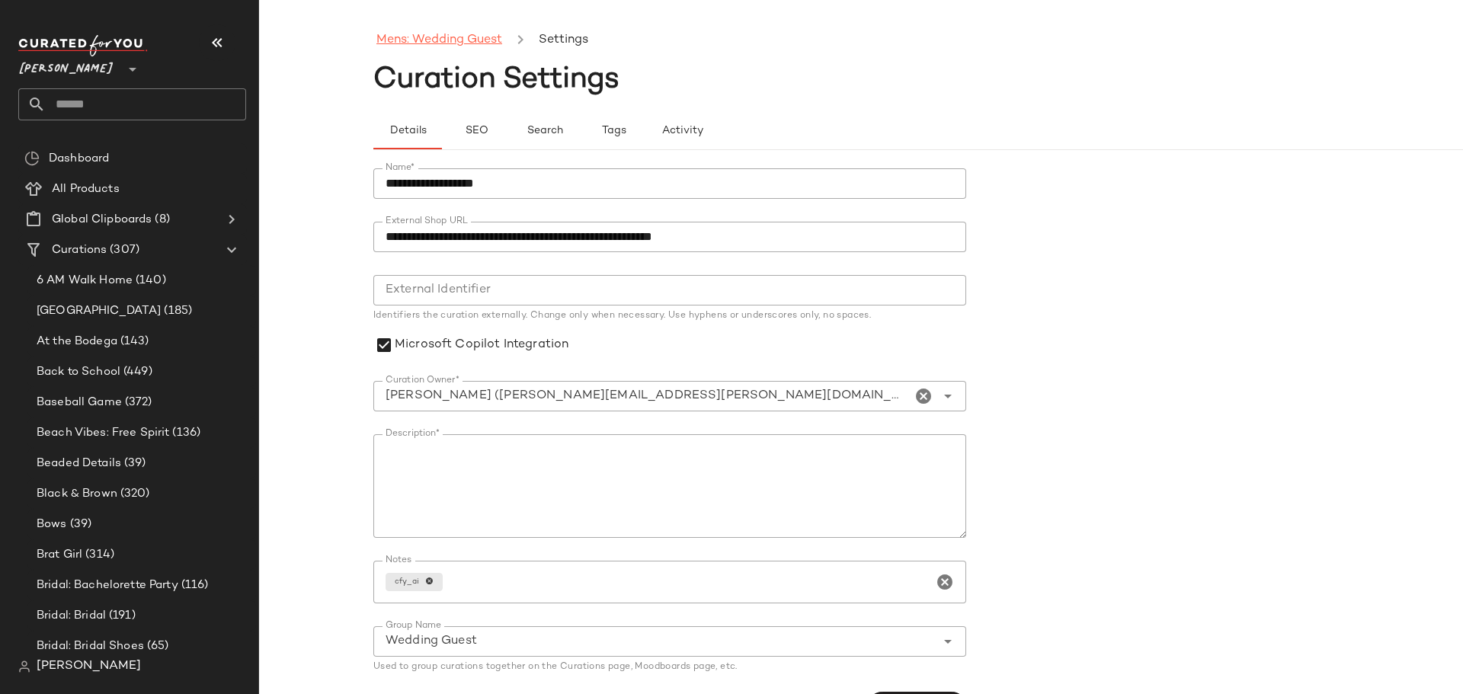
click at [462, 40] on link "Mens: Wedding Guest" at bounding box center [439, 40] width 126 height 20
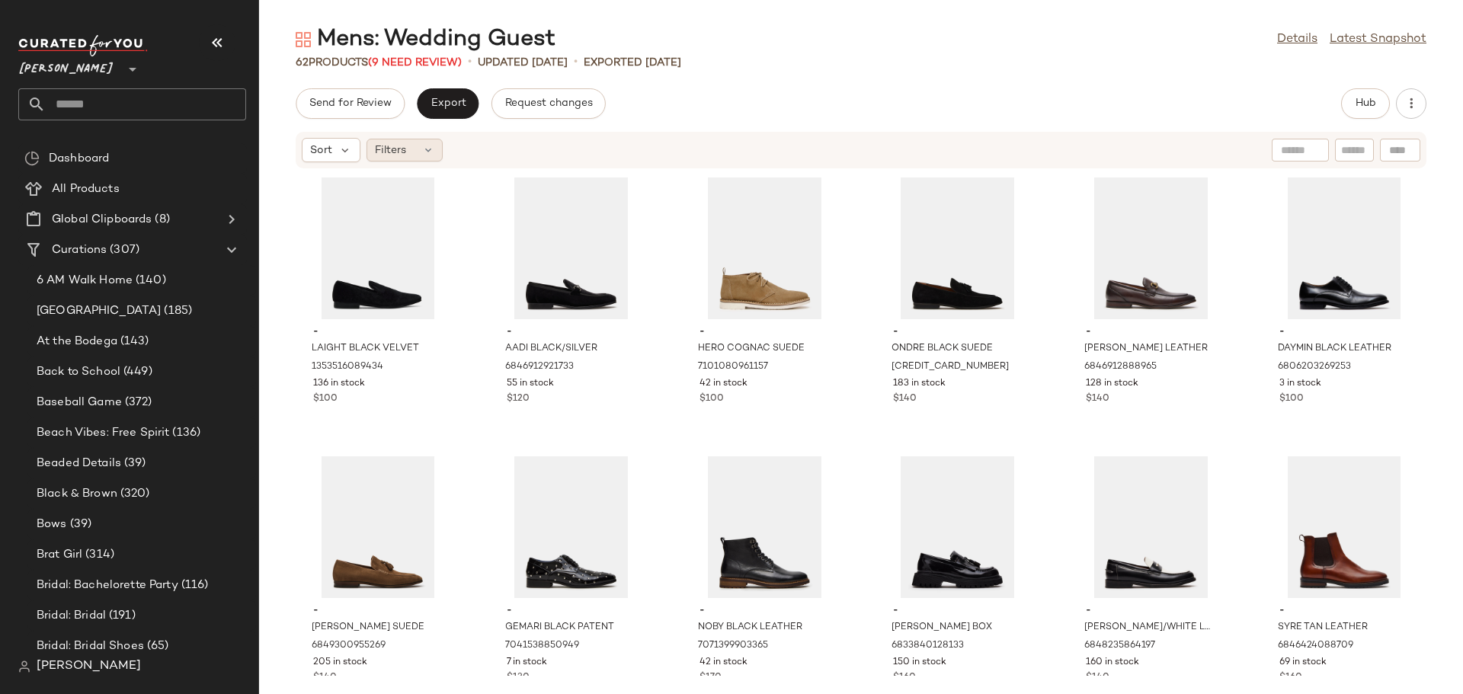
click at [413, 149] on div "Filters" at bounding box center [404, 150] width 76 height 23
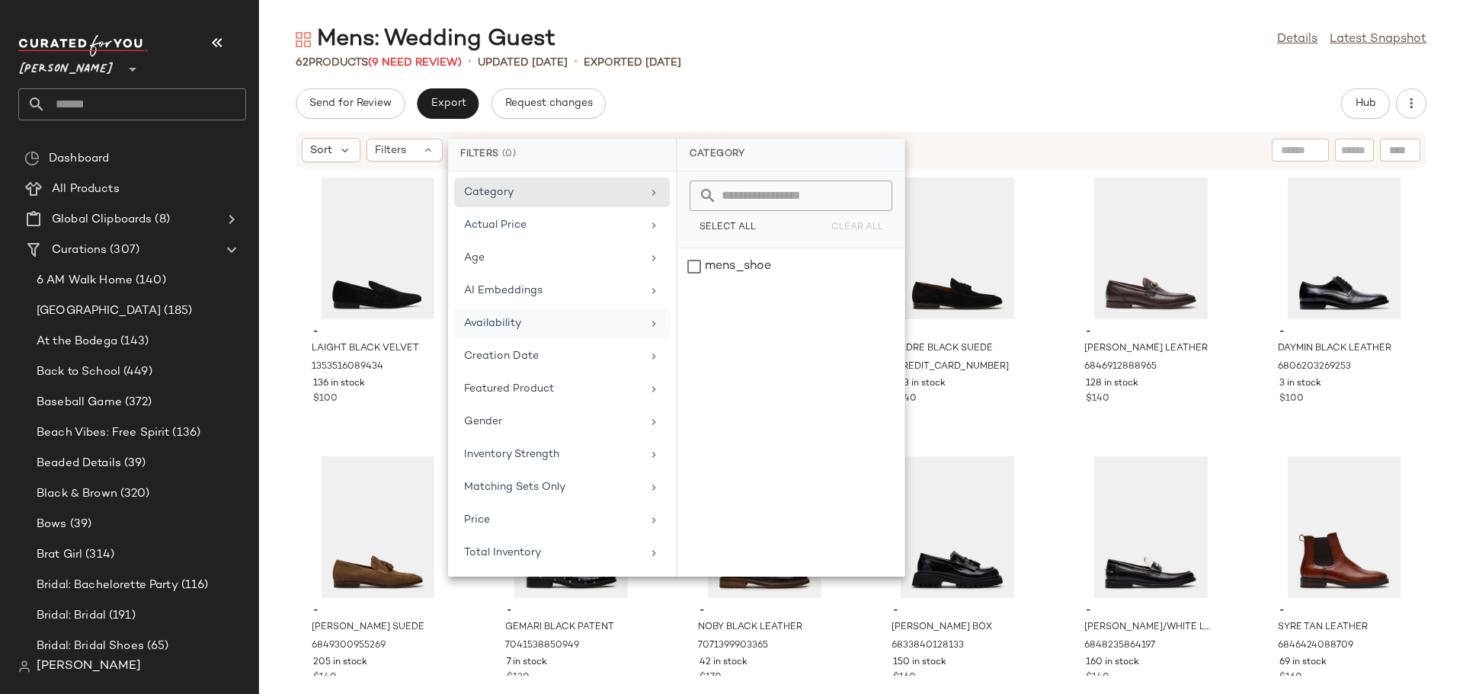
click at [485, 325] on div "Availability" at bounding box center [553, 323] width 178 height 16
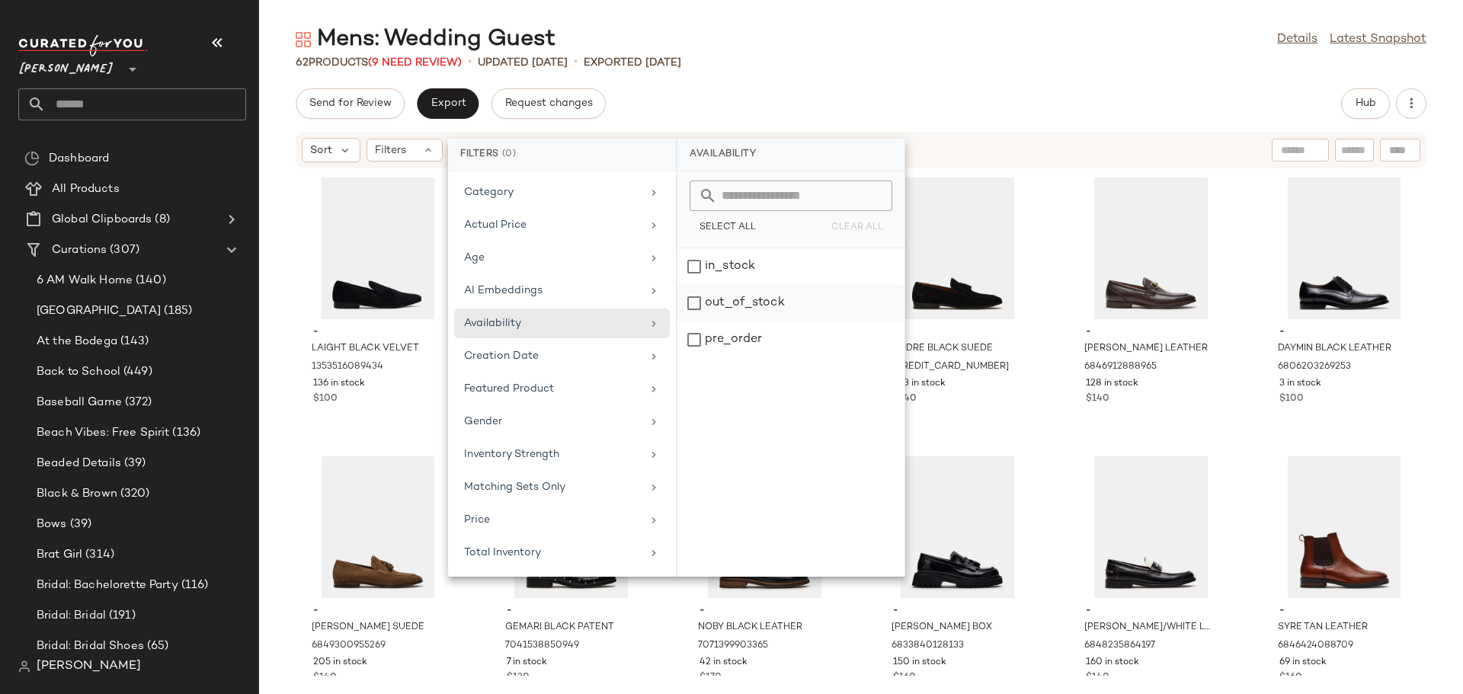
click at [689, 322] on div "out_of_stock" at bounding box center [790, 340] width 227 height 37
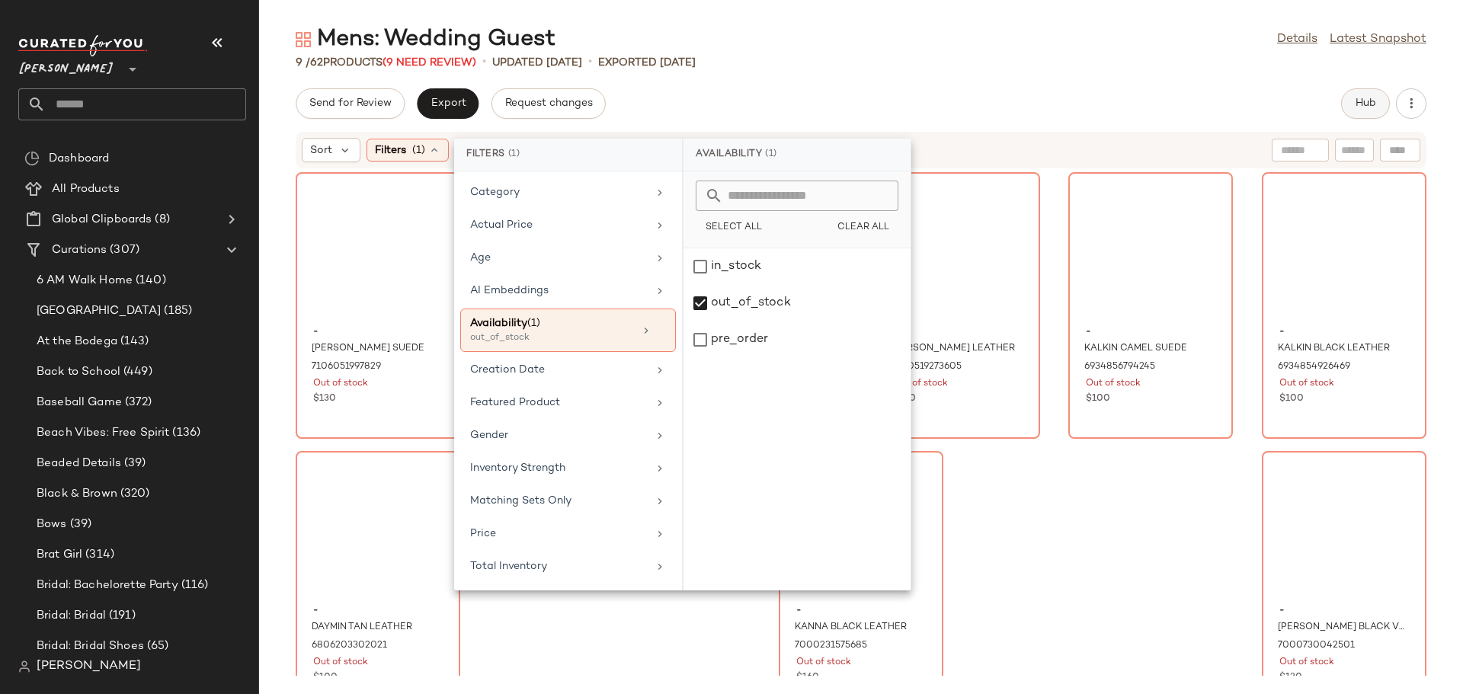
click at [1361, 105] on span "Hub" at bounding box center [1365, 104] width 21 height 12
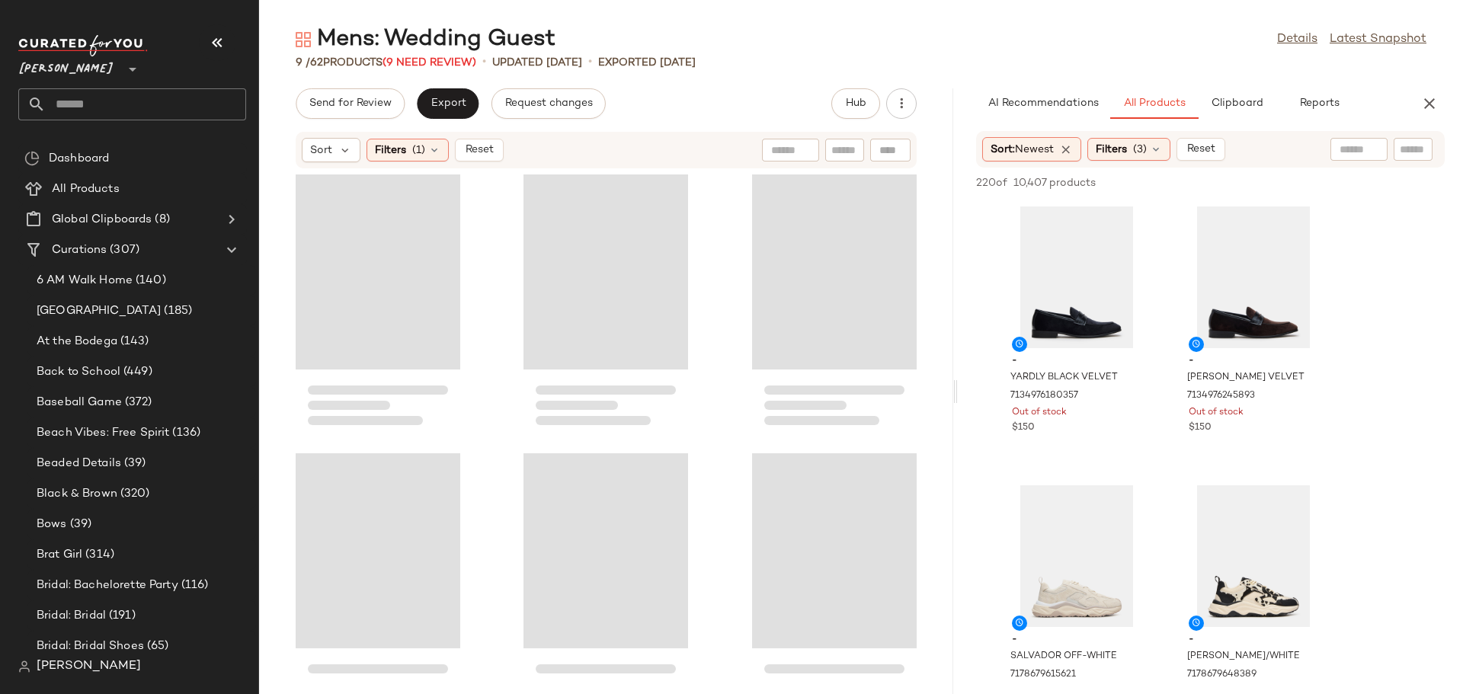
drag, startPoint x: 861, startPoint y: 386, endPoint x: 958, endPoint y: 379, distance: 97.8
click at [958, 379] on div "Mens: Wedding Guest Details Latest Snapshot 9 / 62 Products (9 Need Review) • u…" at bounding box center [861, 359] width 1204 height 670
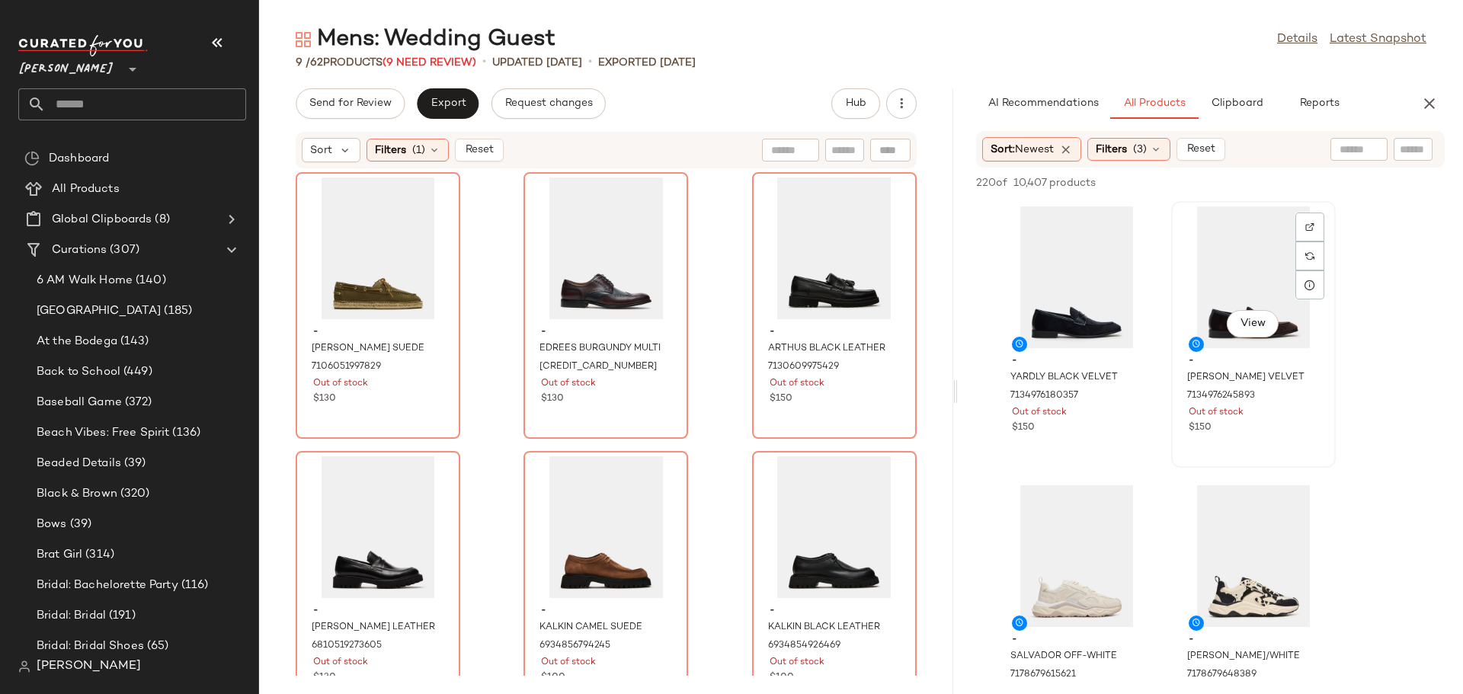
click at [1217, 266] on div "View" at bounding box center [1253, 277] width 154 height 142
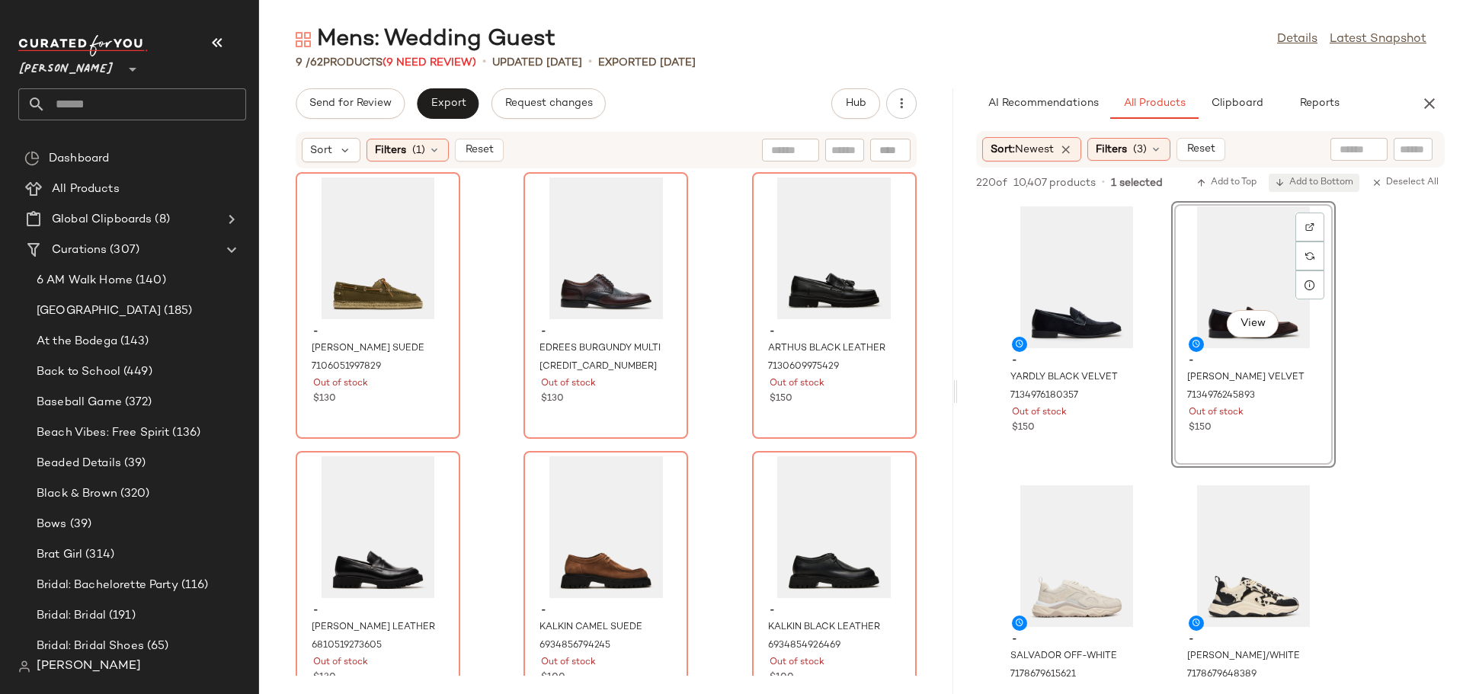
click at [1302, 182] on span "Add to Bottom" at bounding box center [1314, 183] width 78 height 11
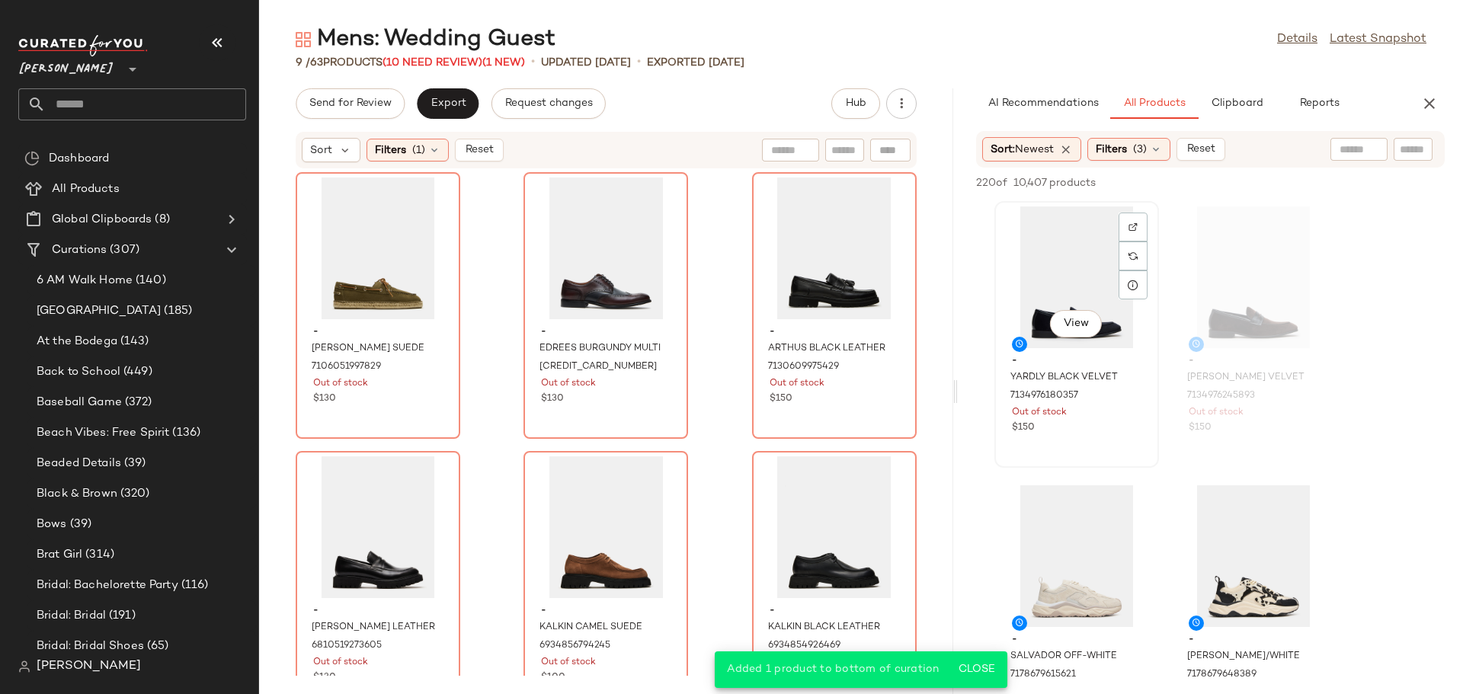
click at [1070, 273] on div "View" at bounding box center [1077, 277] width 154 height 142
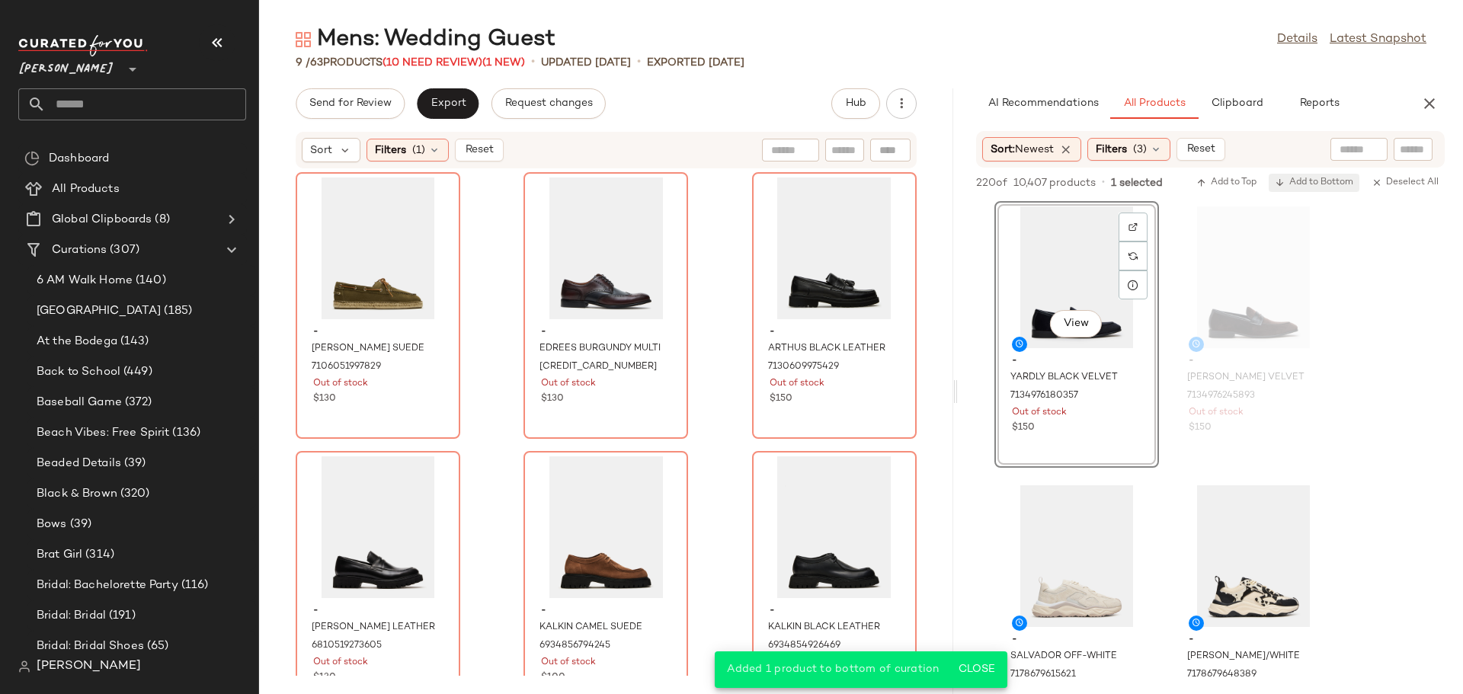
click at [1304, 181] on span "Add to Bottom" at bounding box center [1314, 183] width 78 height 11
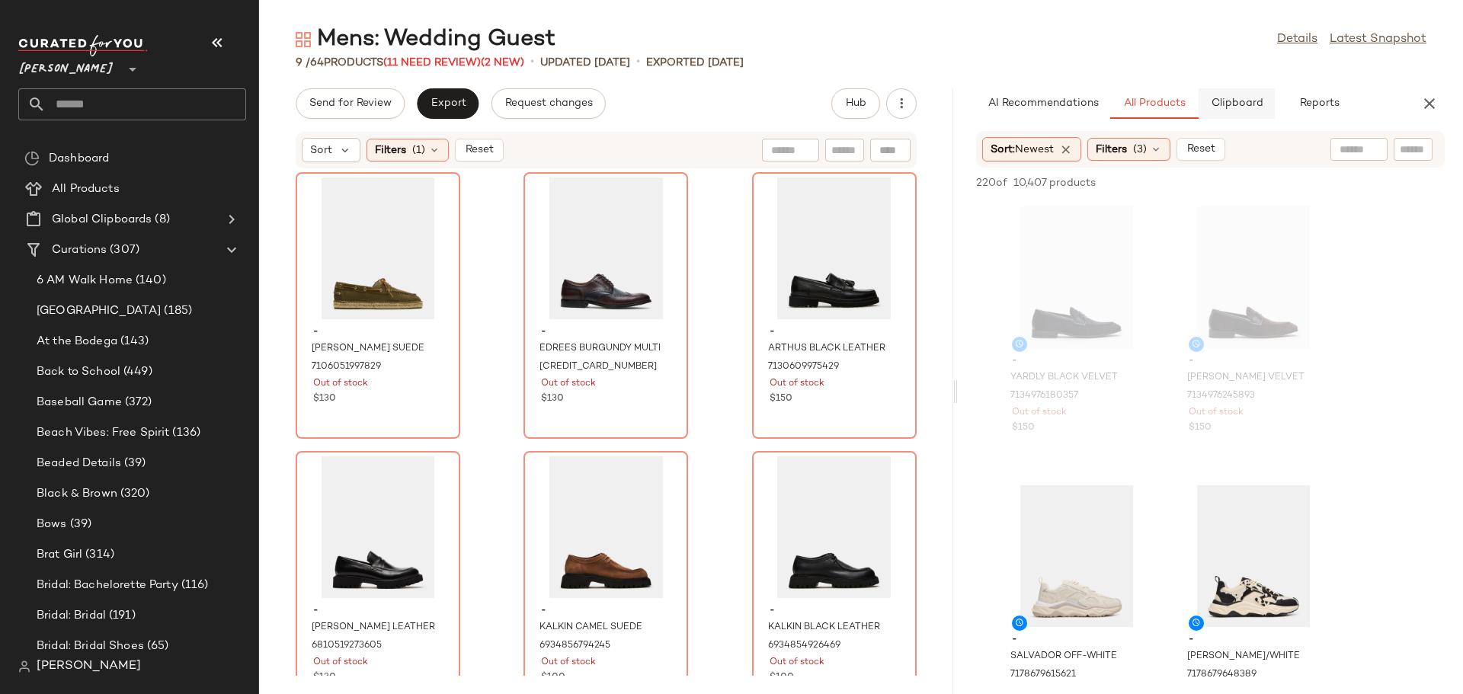
click at [1249, 103] on span "Clipboard" at bounding box center [1236, 104] width 53 height 12
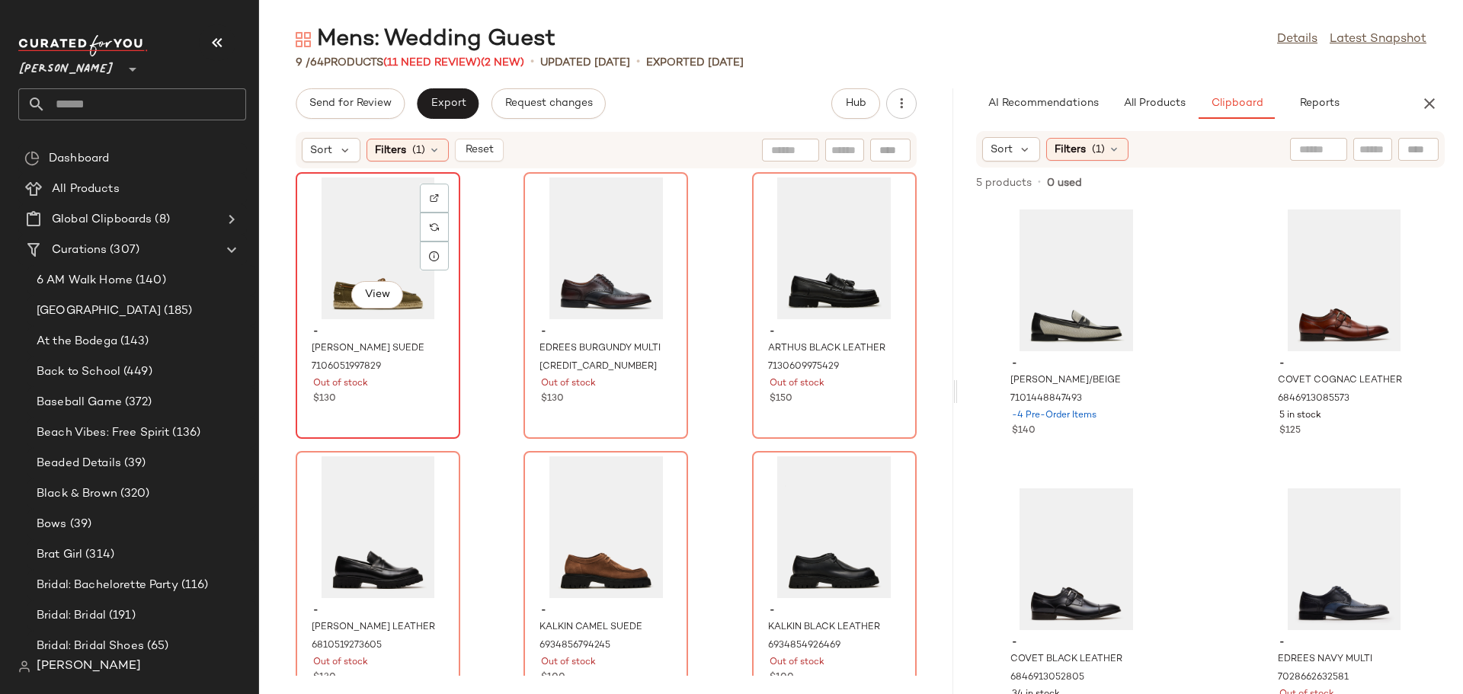
click at [351, 229] on div "View" at bounding box center [378, 249] width 154 height 142
click at [430, 200] on img at bounding box center [434, 198] width 9 height 9
click at [582, 254] on div "View" at bounding box center [606, 249] width 154 height 142
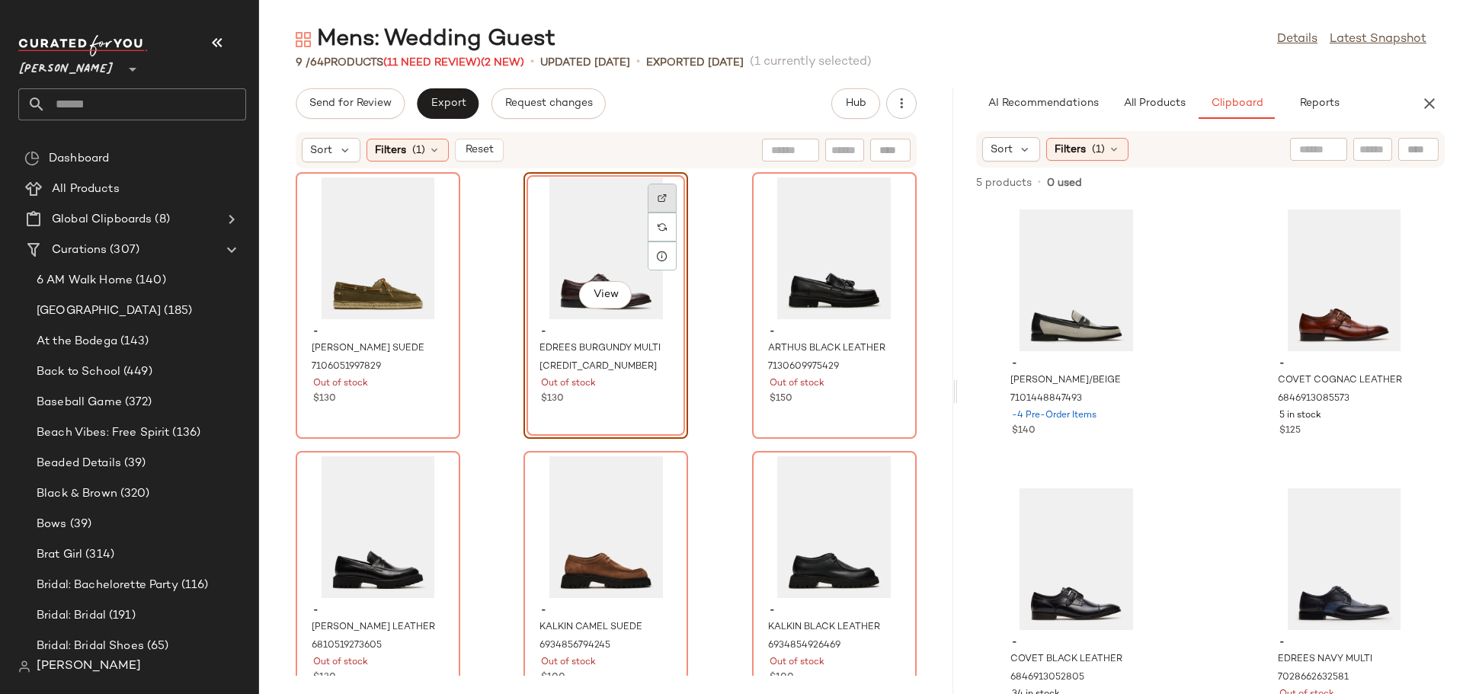
click at [654, 213] on div at bounding box center [662, 227] width 29 height 29
click at [774, 273] on div "View" at bounding box center [834, 249] width 154 height 142
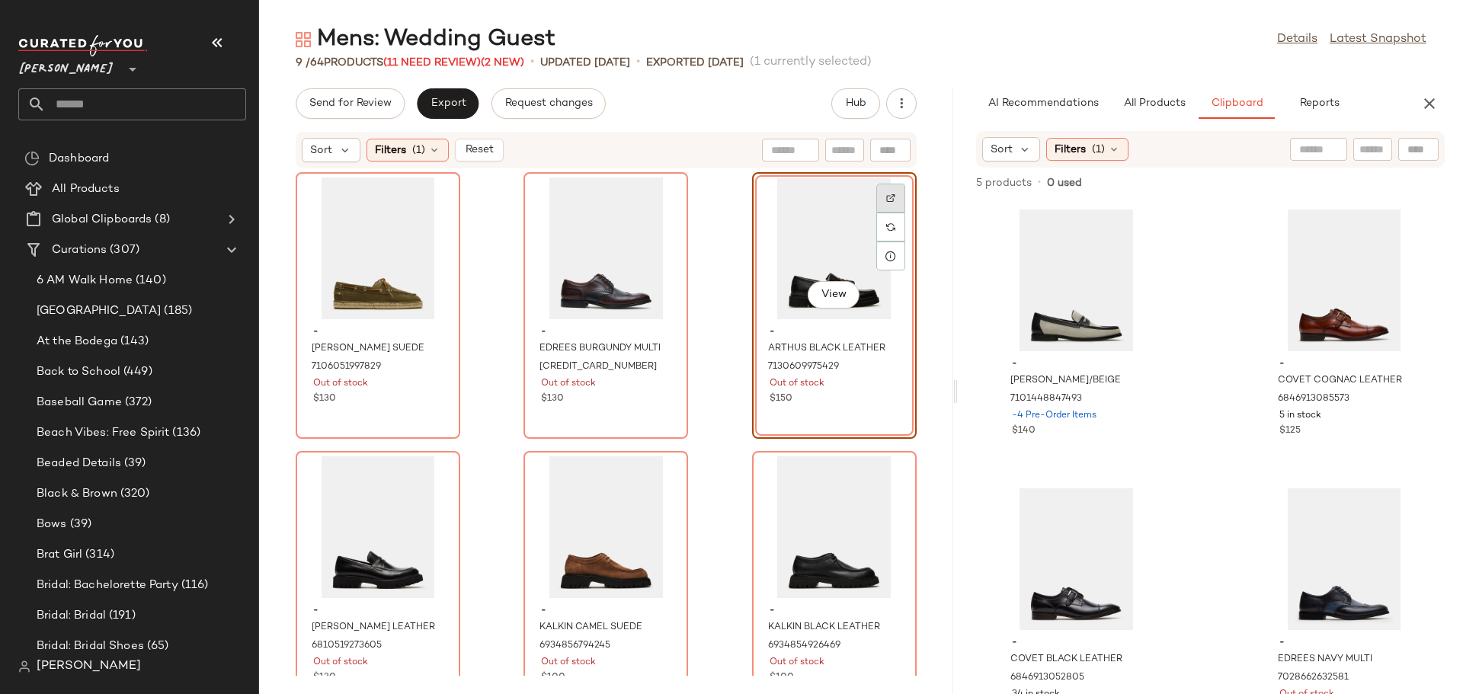
click at [886, 194] on img at bounding box center [890, 198] width 9 height 9
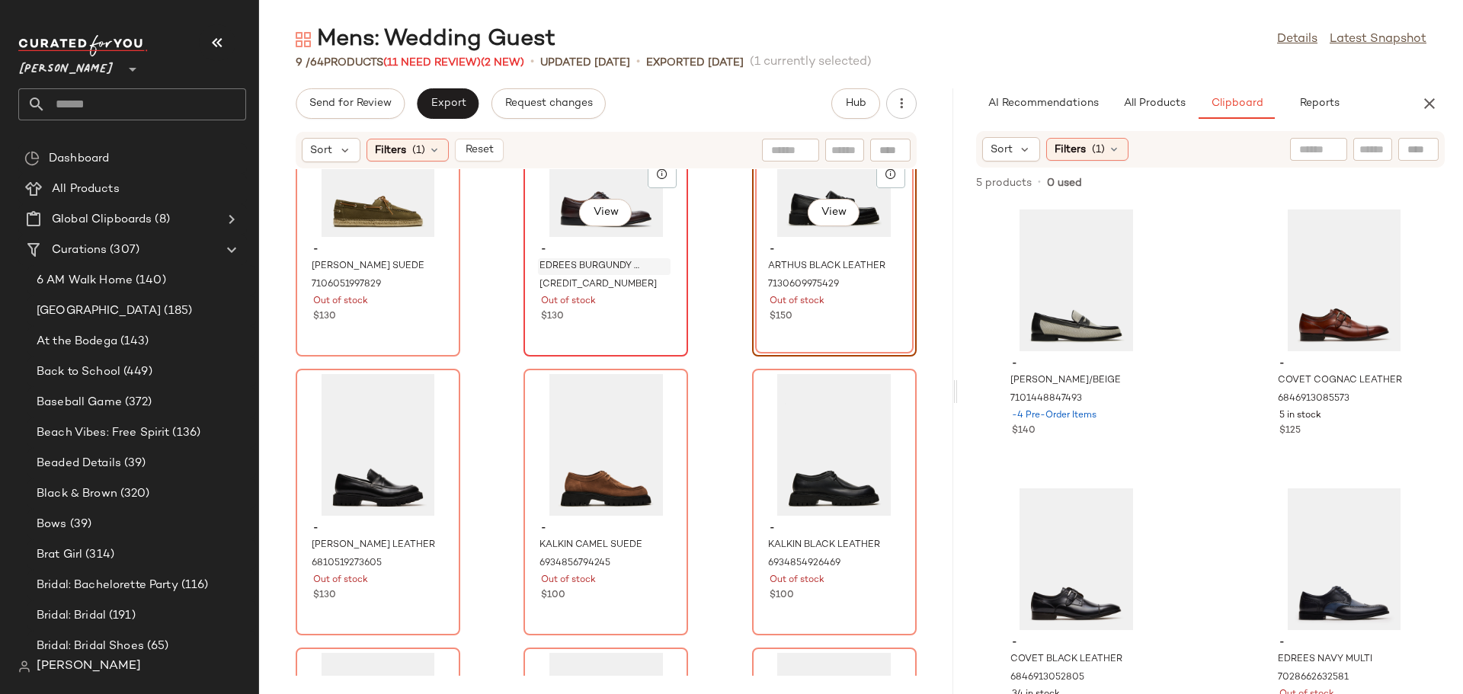
scroll to position [229, 0]
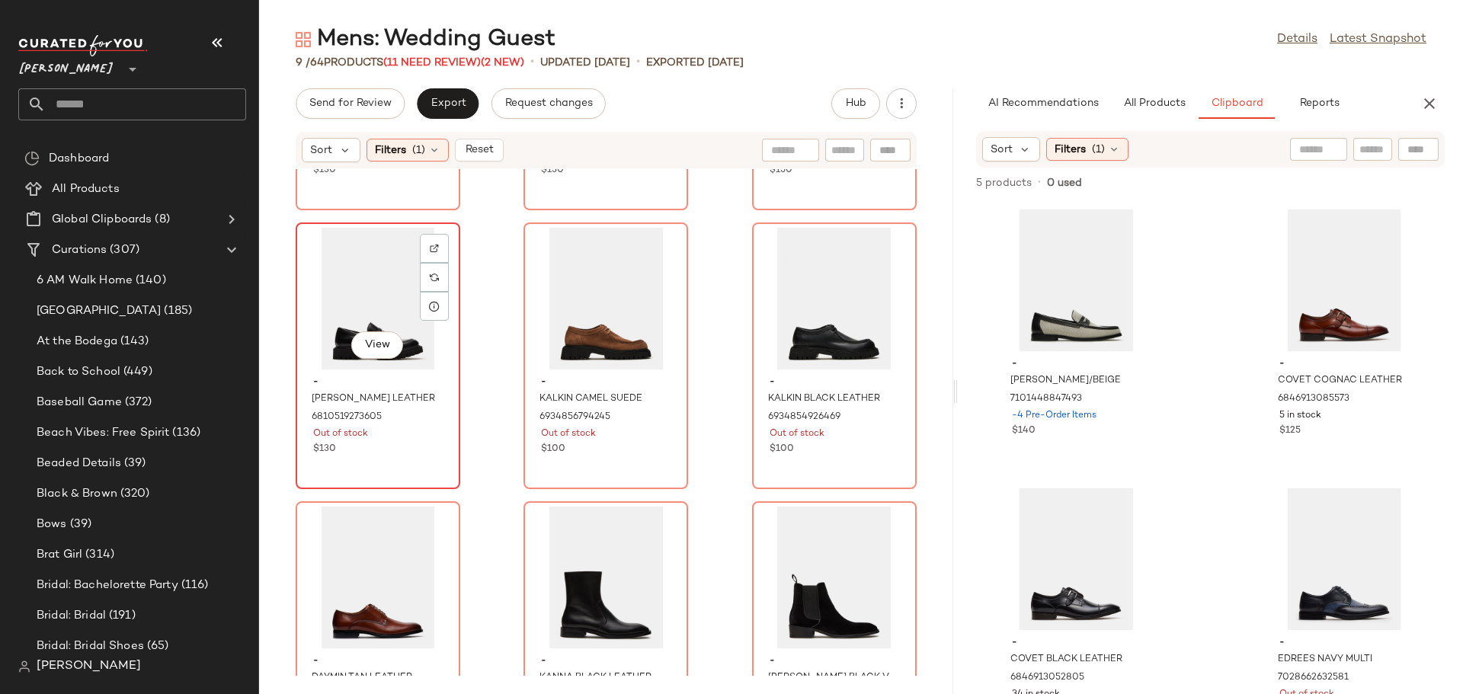
click at [377, 282] on div "View" at bounding box center [378, 299] width 154 height 142
click at [435, 249] on img at bounding box center [434, 248] width 9 height 9
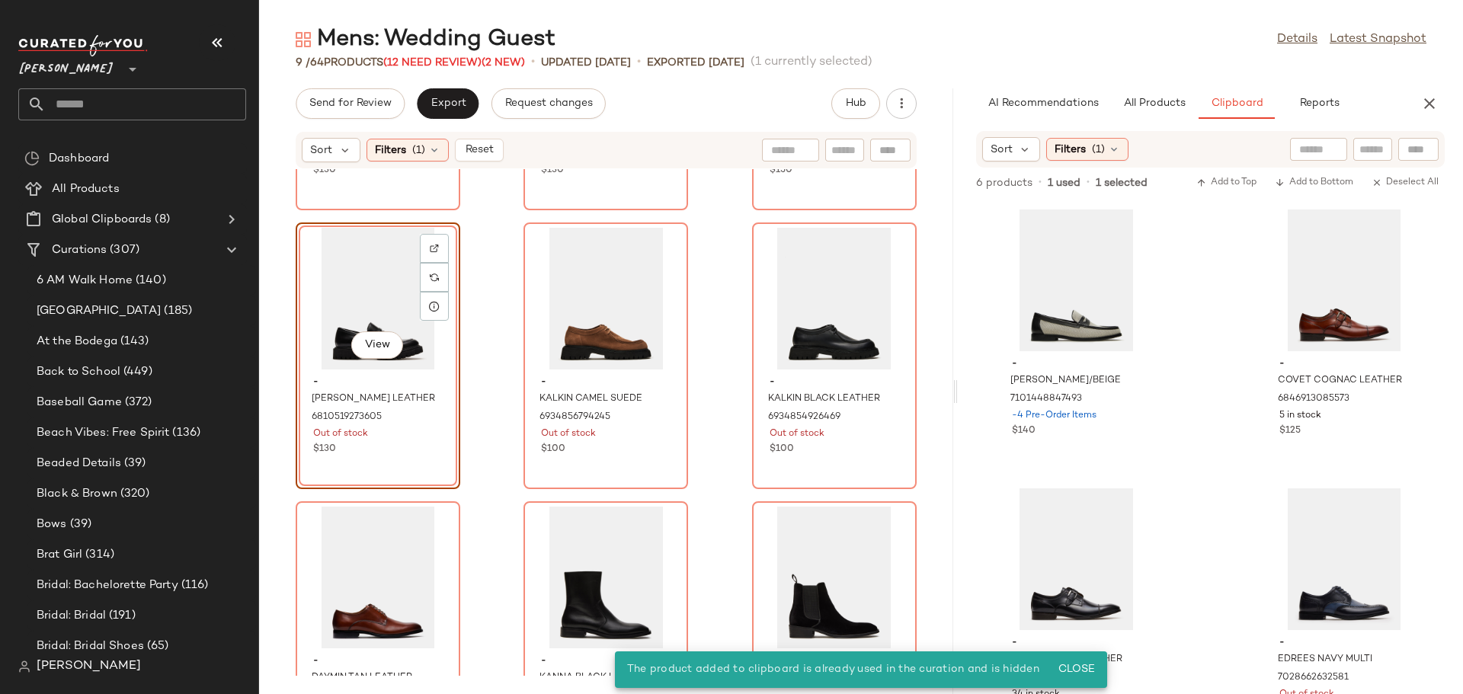
click at [336, 279] on div "View" at bounding box center [378, 299] width 154 height 142
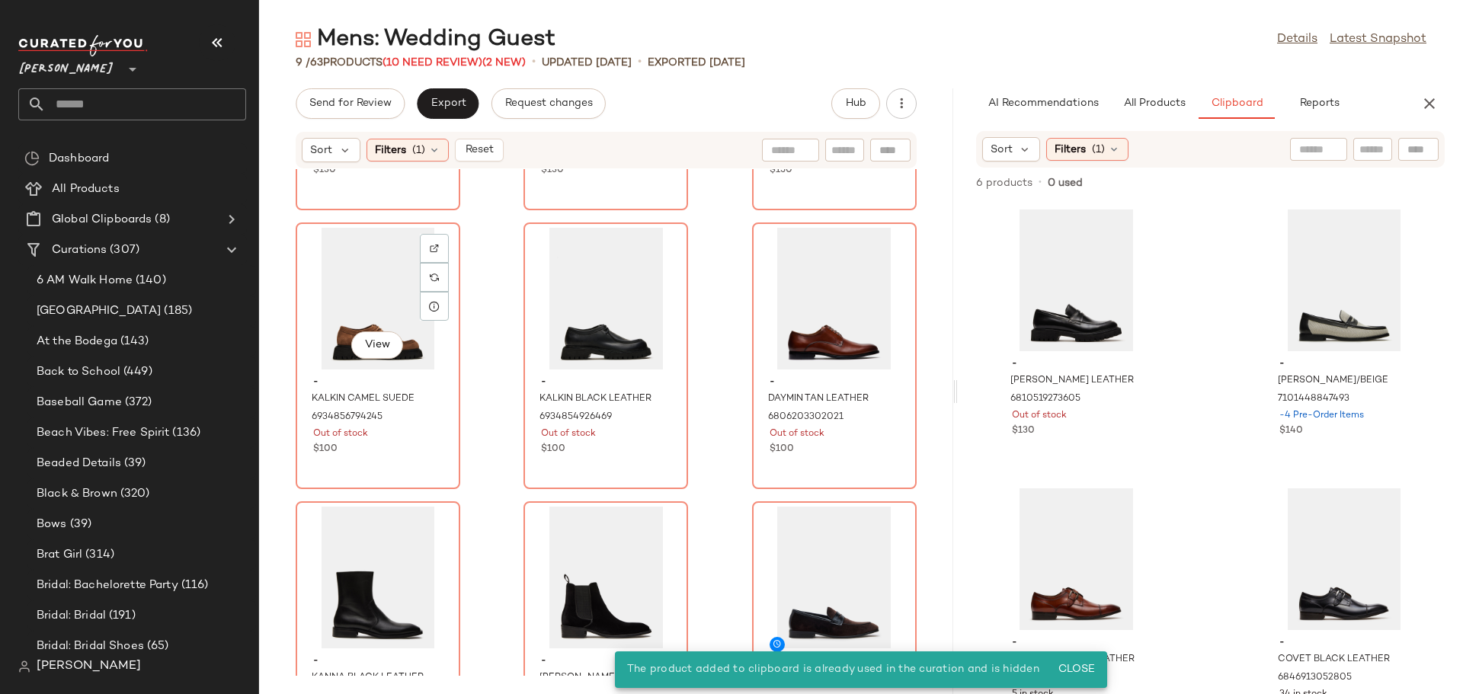
click at [336, 279] on div "View" at bounding box center [378, 299] width 154 height 142
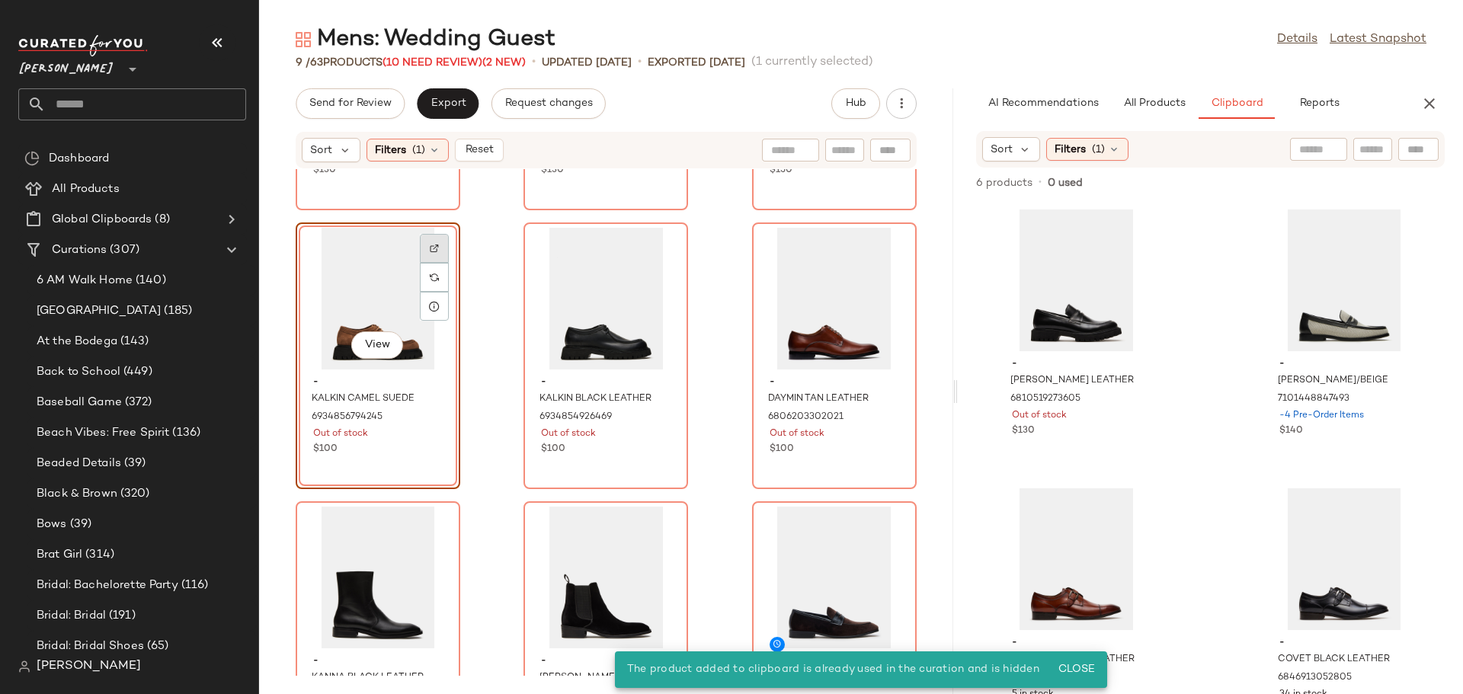
click at [433, 250] on img at bounding box center [434, 248] width 9 height 9
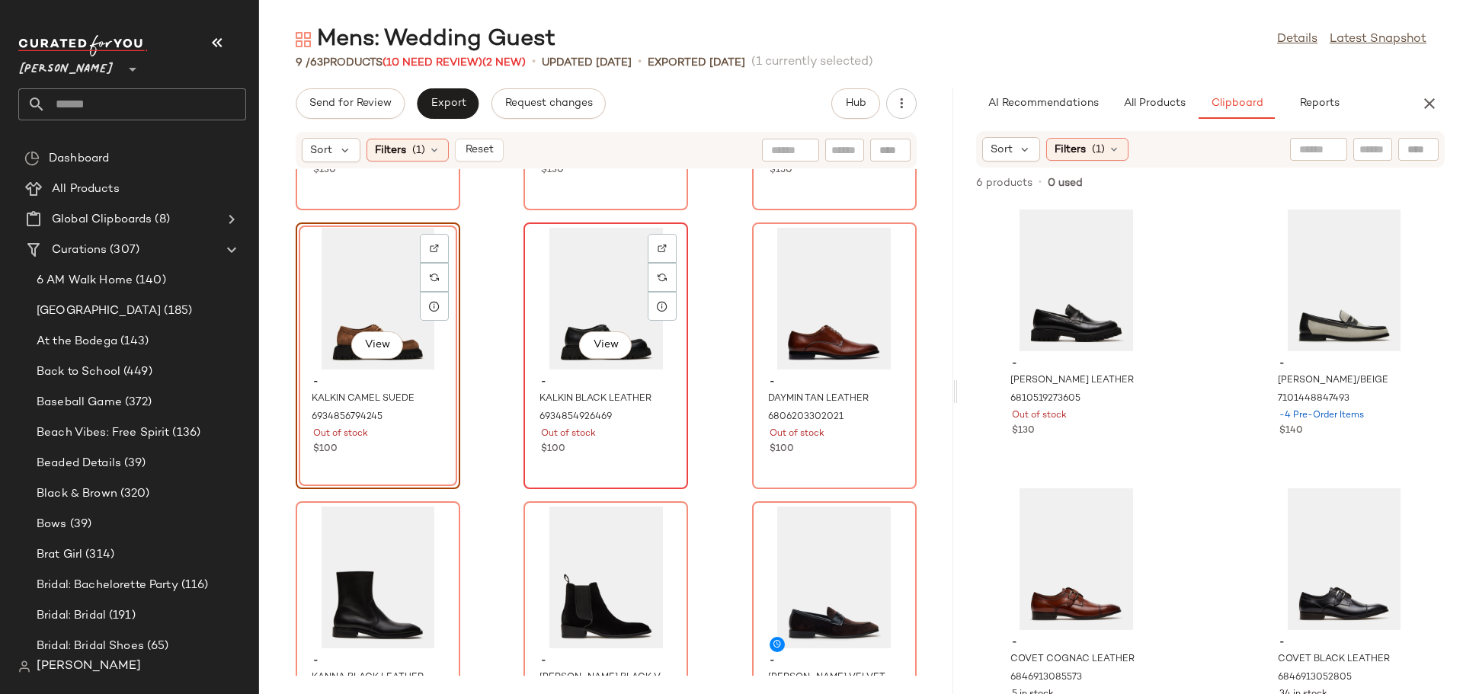
click at [572, 293] on div "View" at bounding box center [606, 299] width 154 height 142
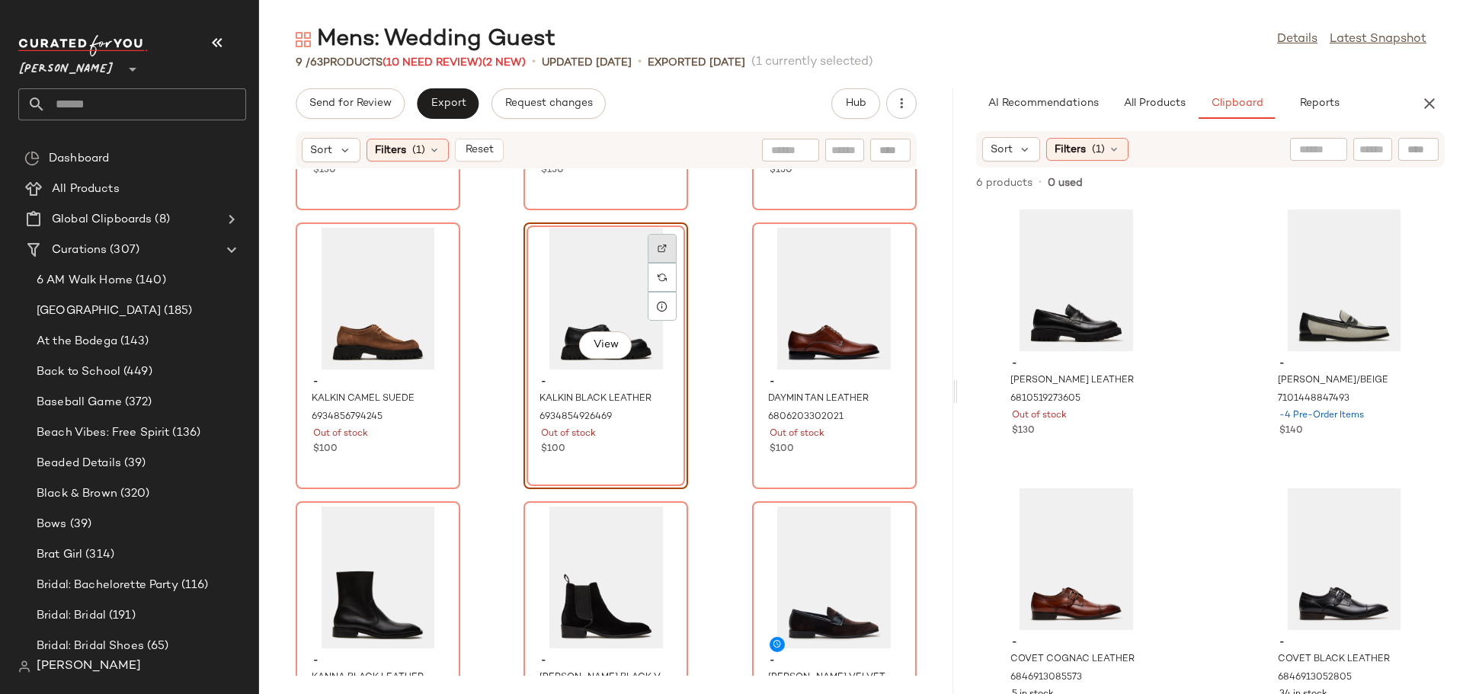
click at [658, 245] on img at bounding box center [661, 248] width 9 height 9
click at [779, 306] on div "View" at bounding box center [834, 299] width 154 height 142
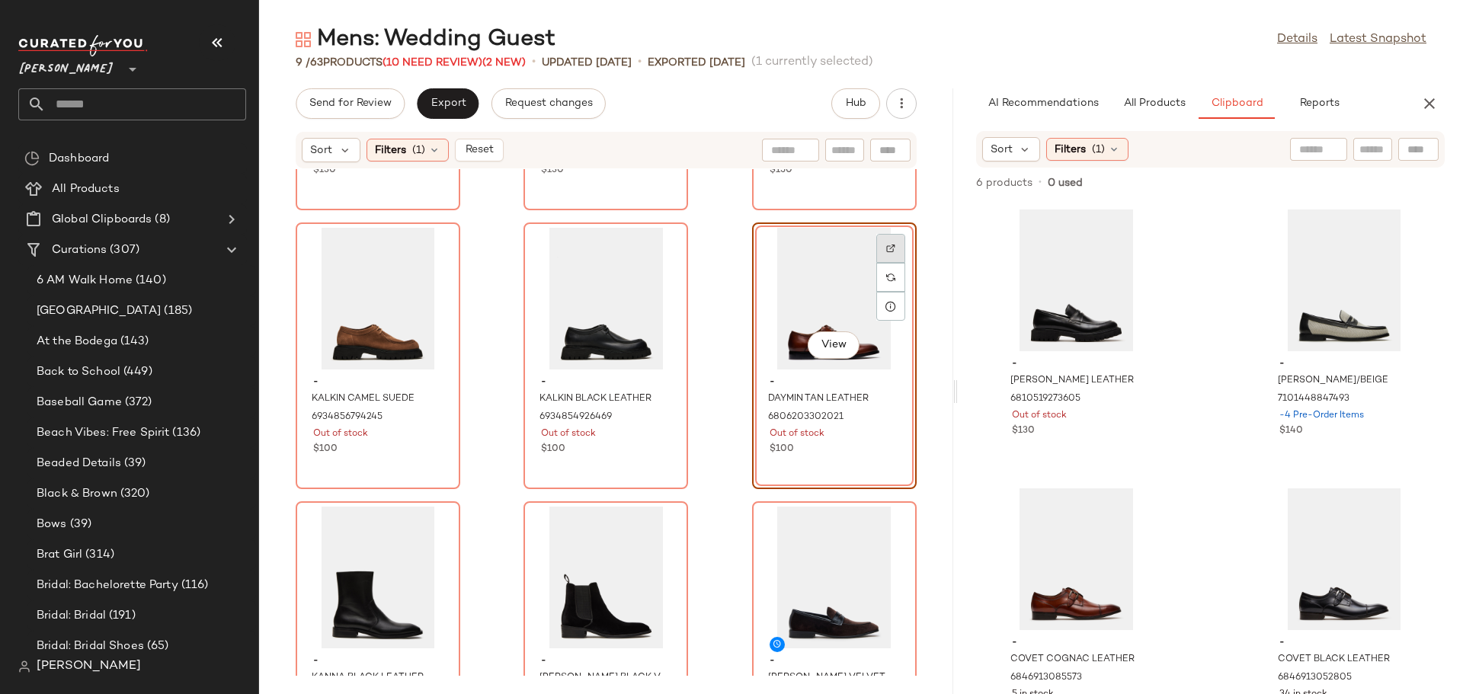
click at [886, 249] on img at bounding box center [890, 248] width 9 height 9
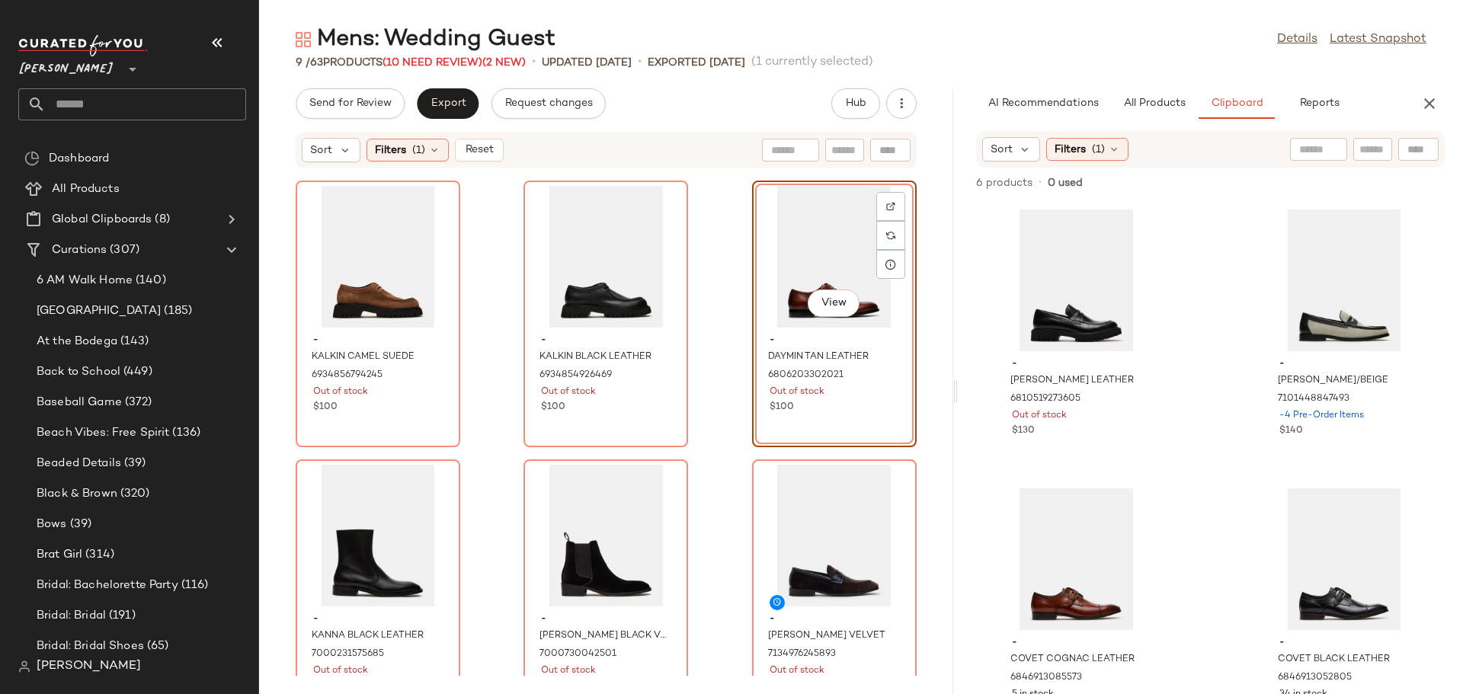
scroll to position [305, 0]
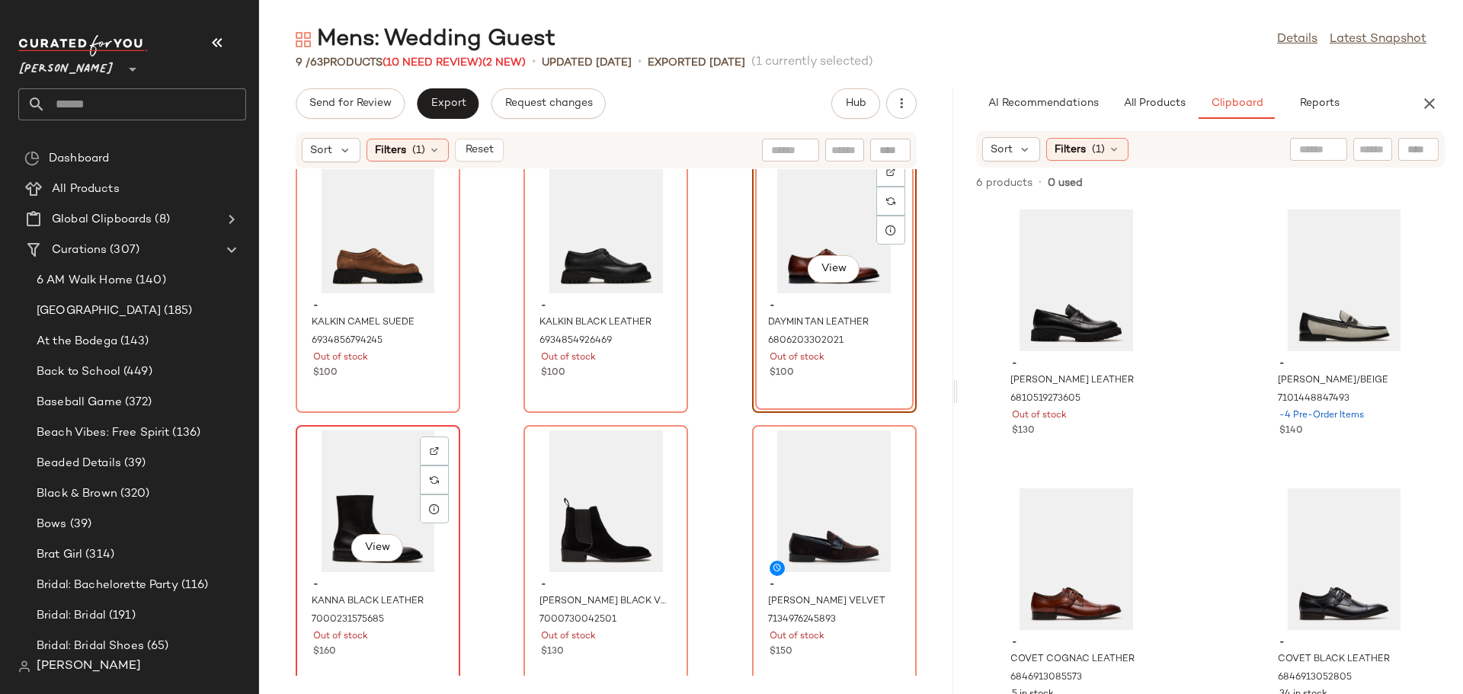
click at [334, 507] on div "View" at bounding box center [378, 501] width 154 height 142
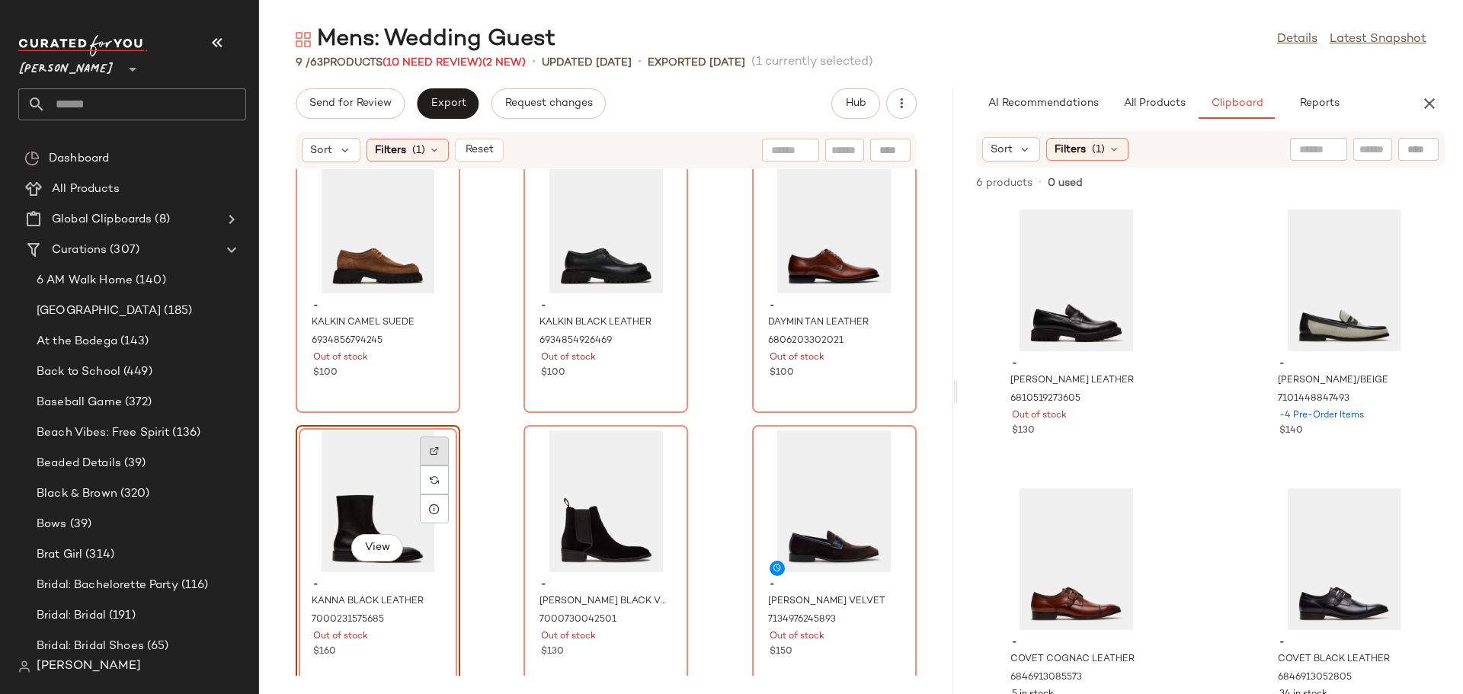
click at [434, 449] on img at bounding box center [434, 450] width 9 height 9
click at [542, 485] on div "View" at bounding box center [606, 501] width 154 height 142
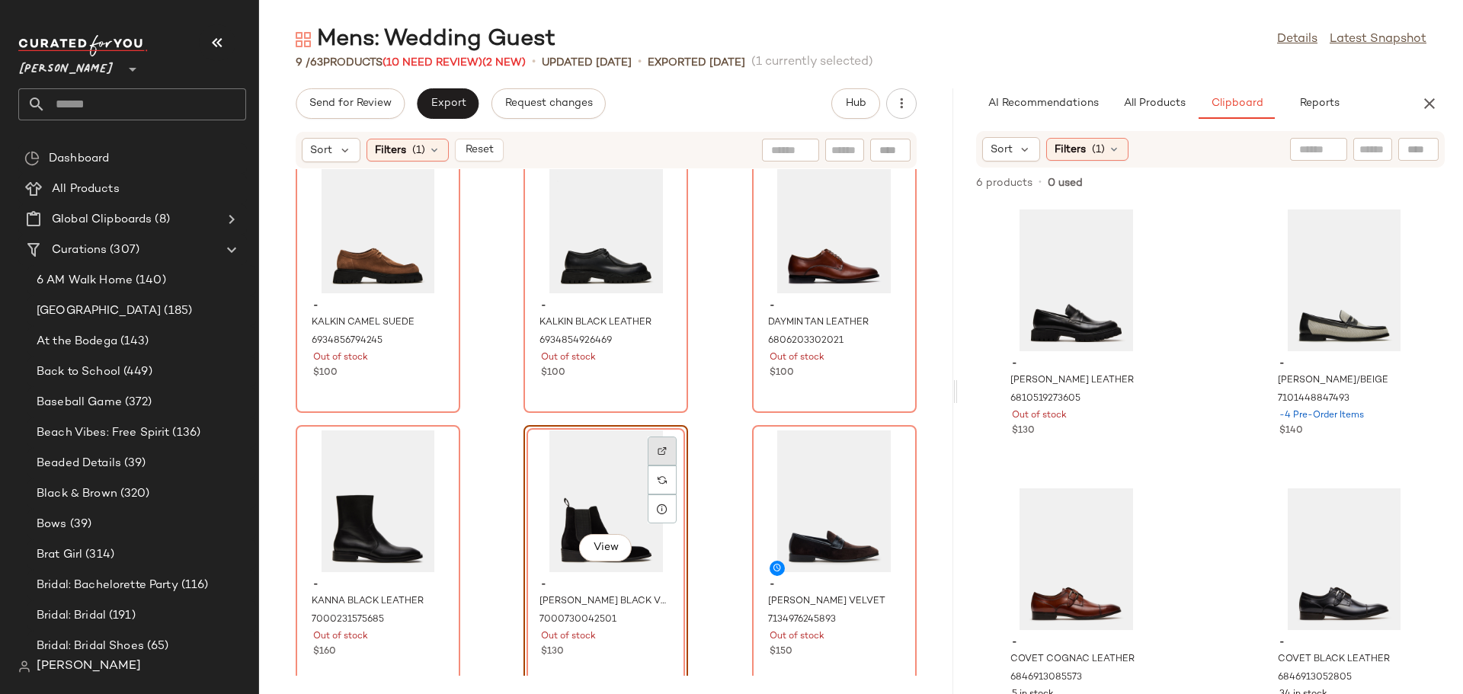
click at [657, 451] on img at bounding box center [661, 450] width 9 height 9
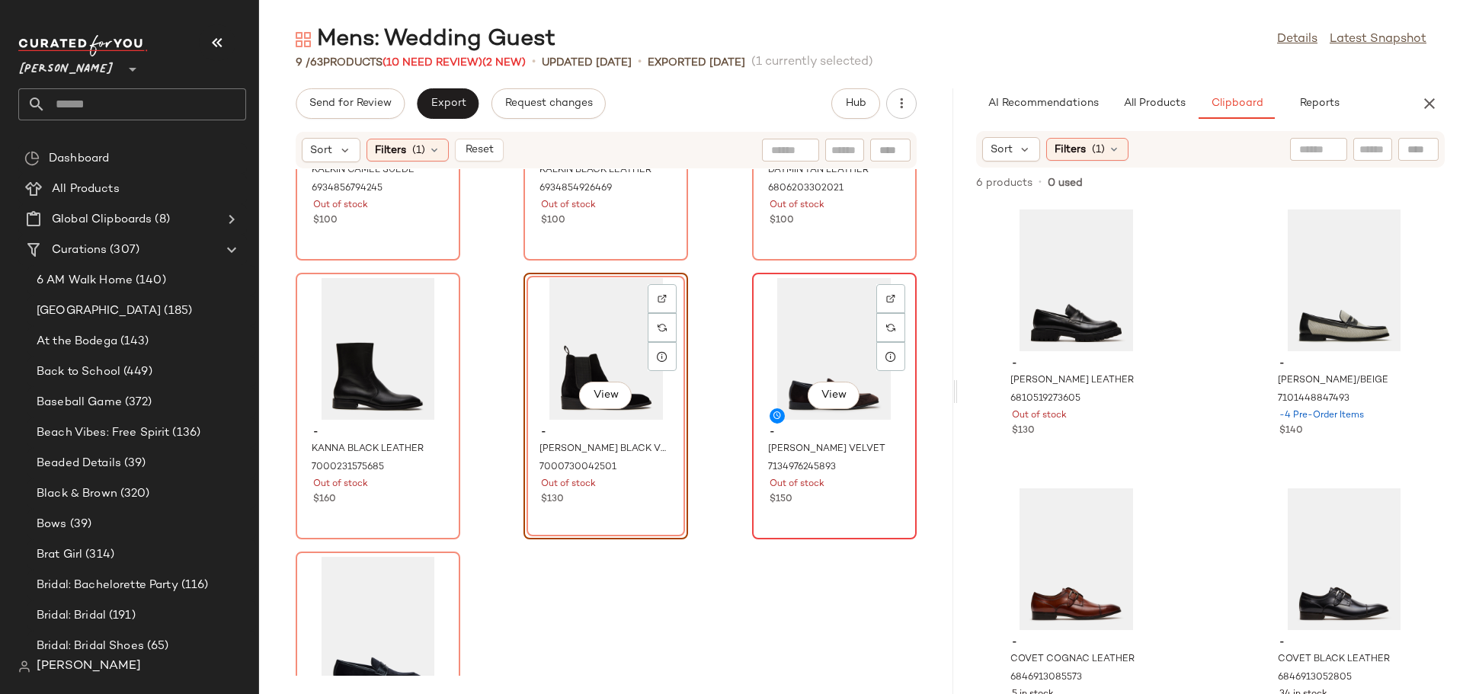
click at [793, 342] on div "View" at bounding box center [834, 349] width 154 height 142
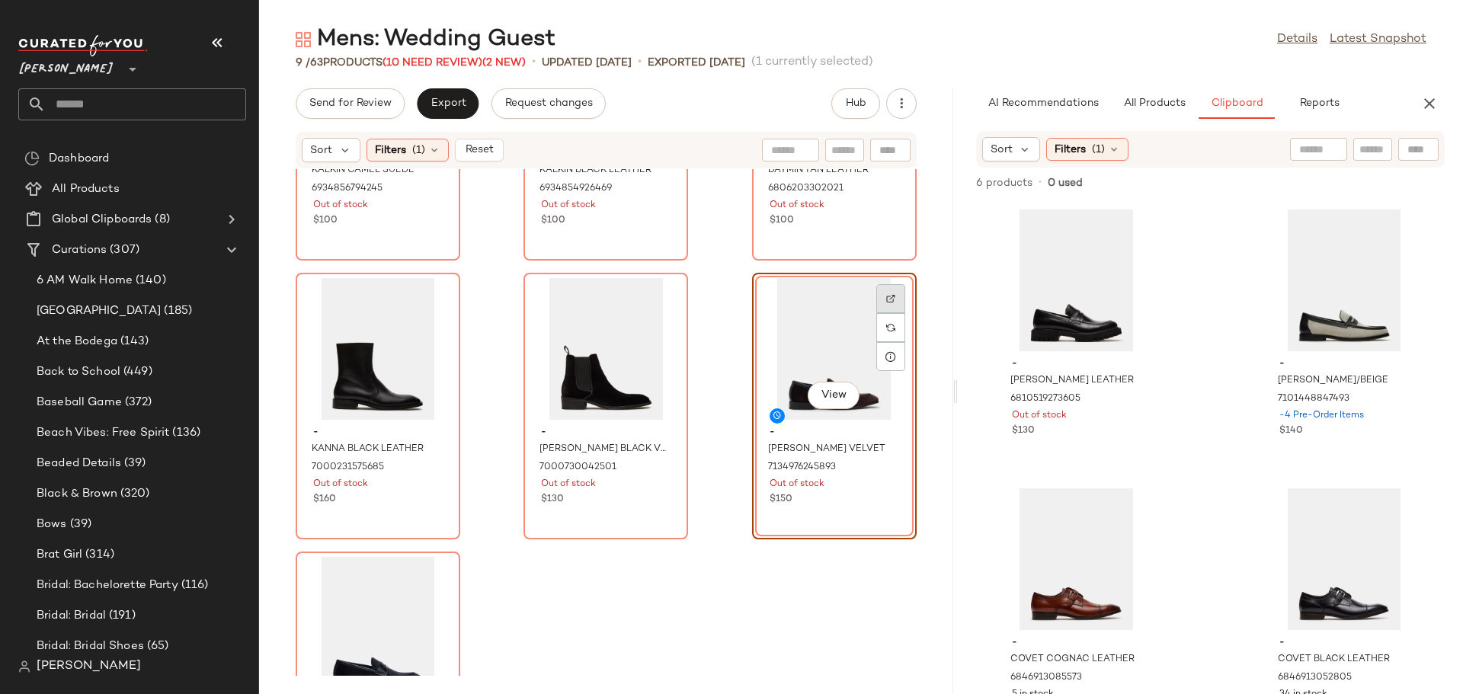
click at [886, 296] on img at bounding box center [890, 298] width 9 height 9
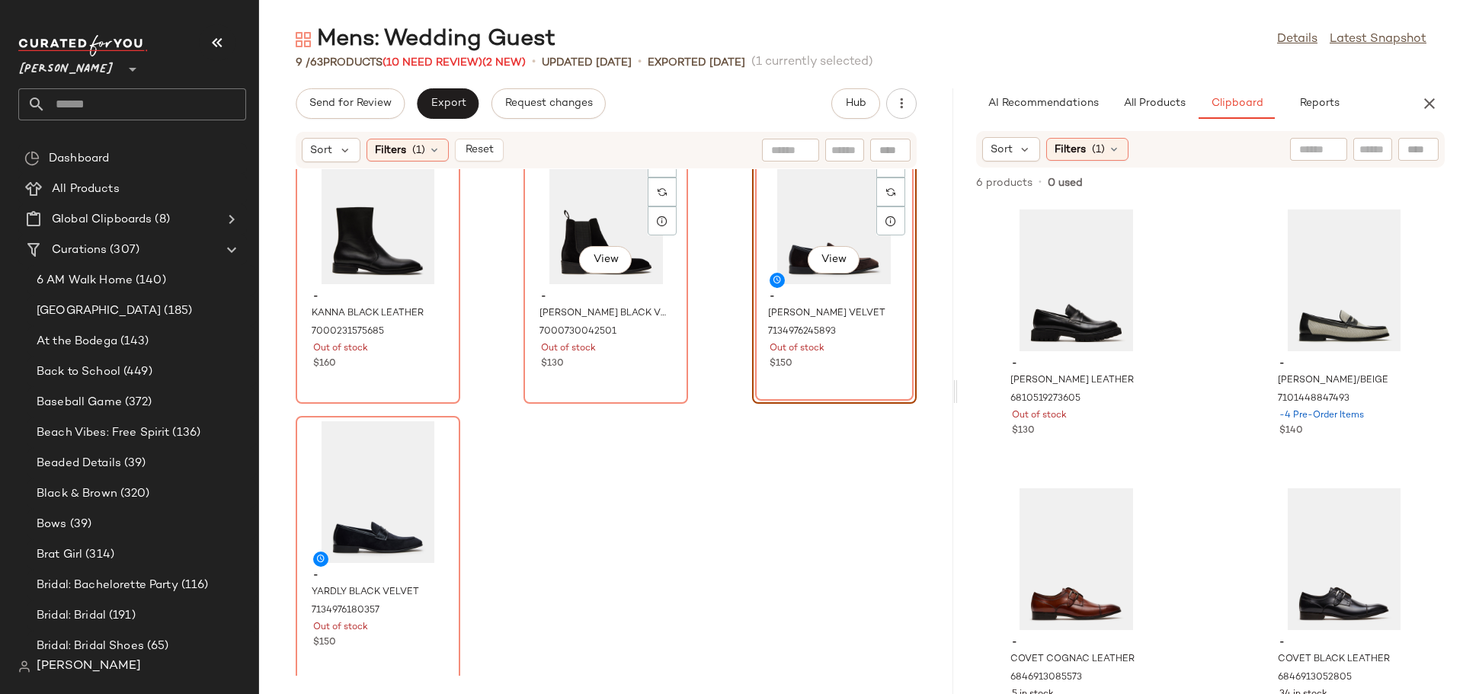
scroll to position [612, 0]
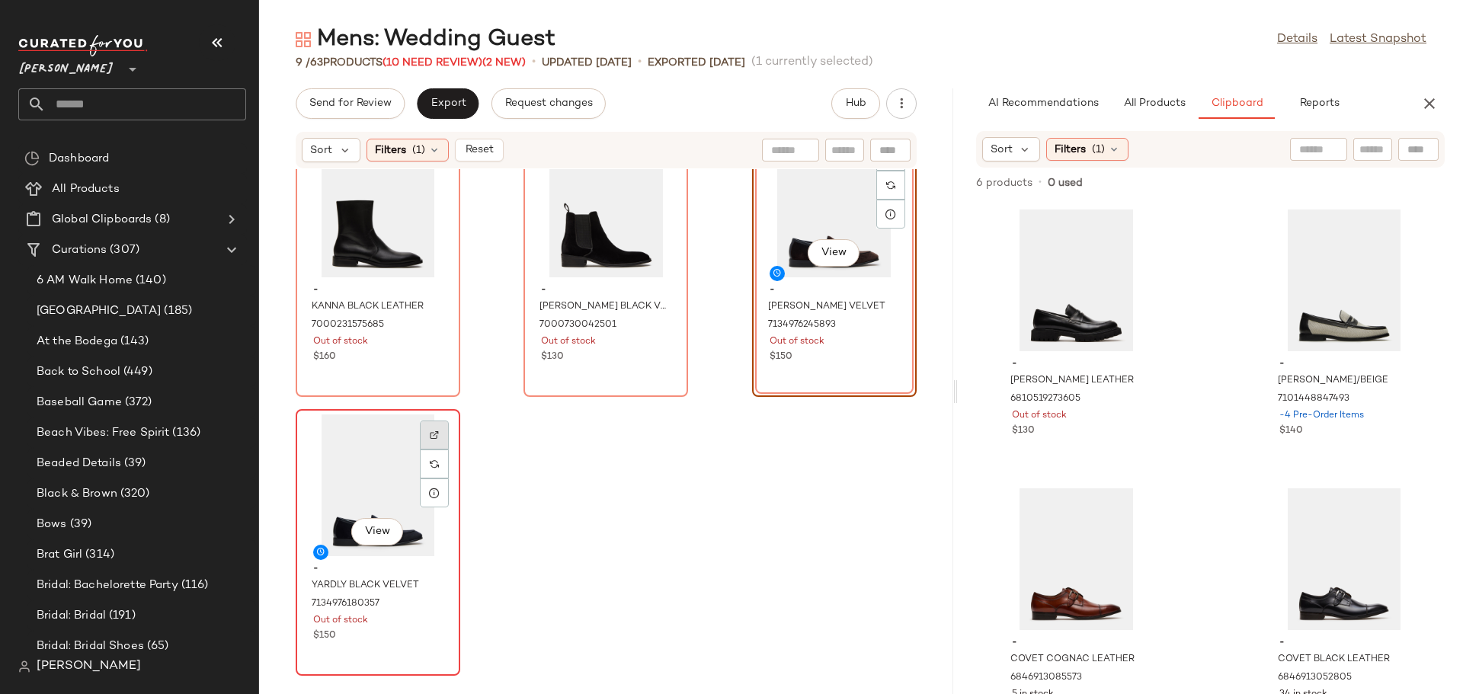
click at [439, 449] on div at bounding box center [434, 463] width 29 height 29
click at [486, 152] on span "Reset" at bounding box center [478, 150] width 29 height 12
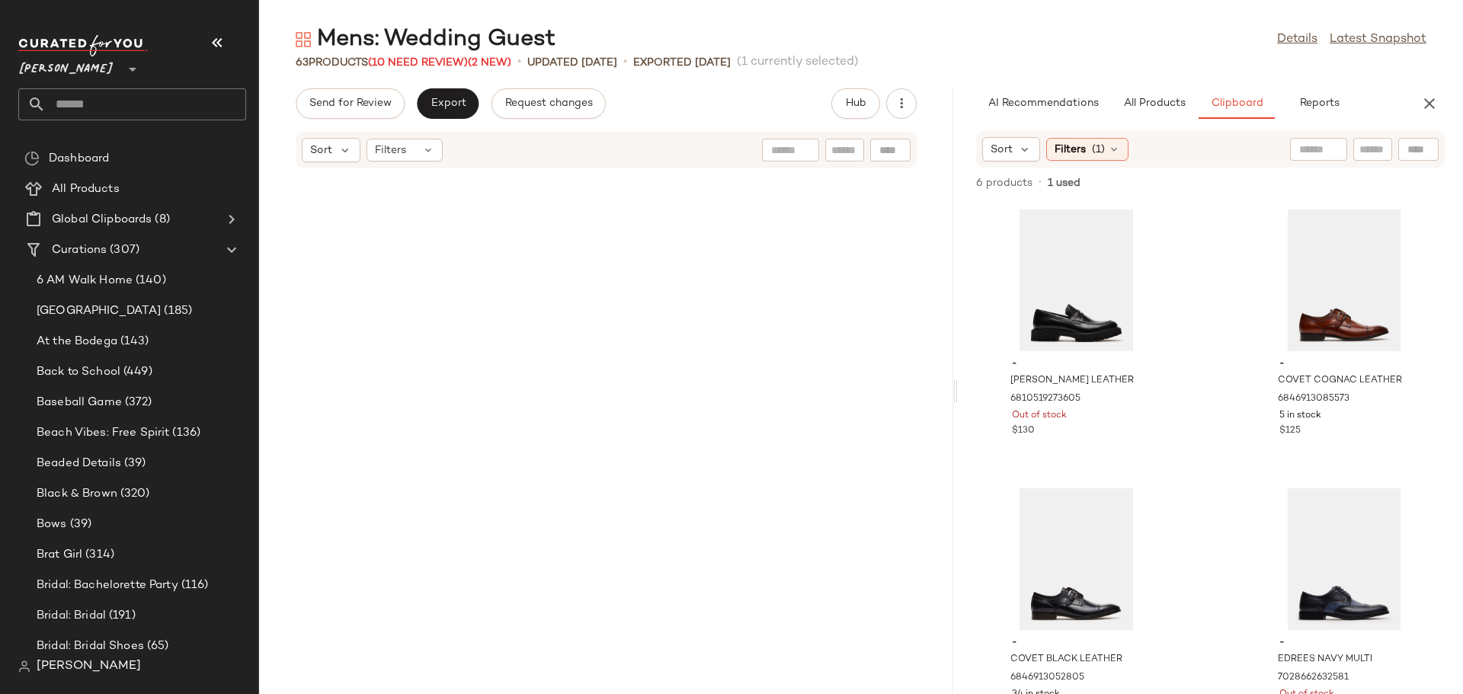
scroll to position [5352, 0]
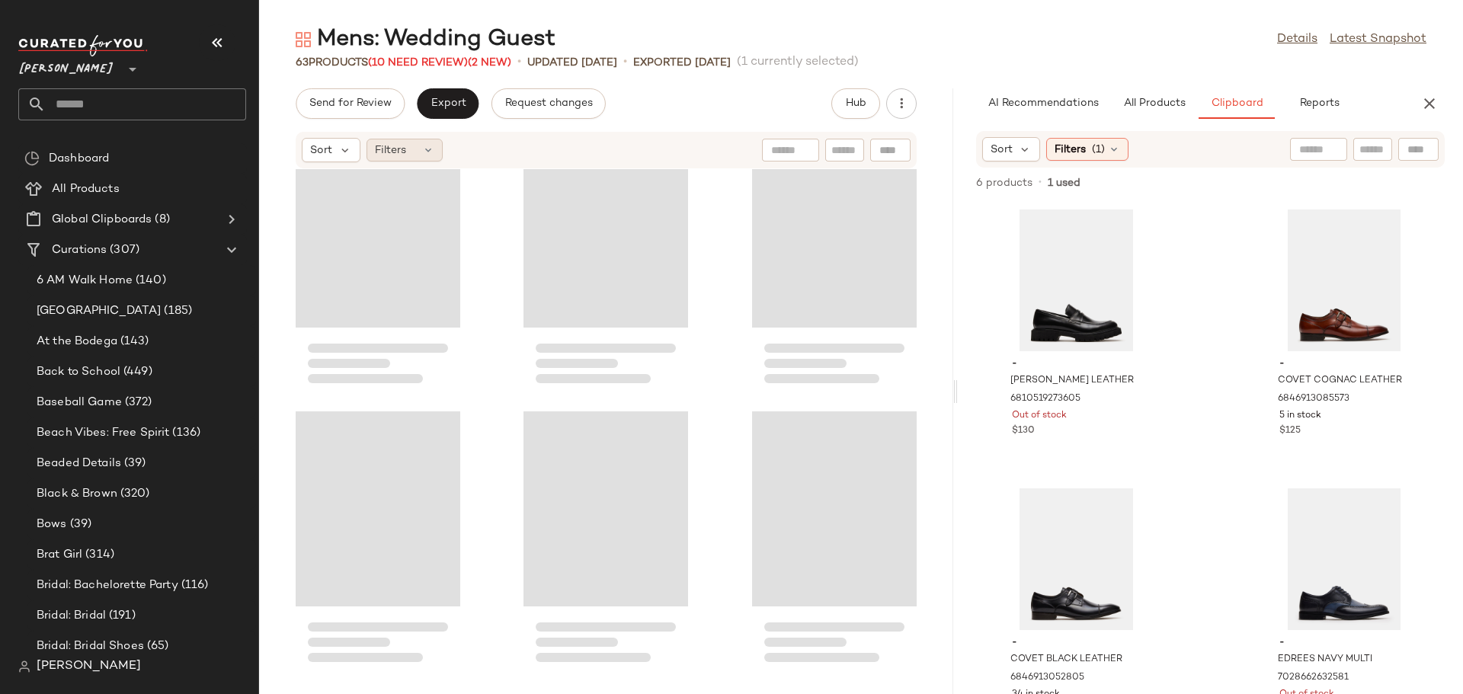
click at [419, 147] on div "Filters" at bounding box center [404, 150] width 76 height 23
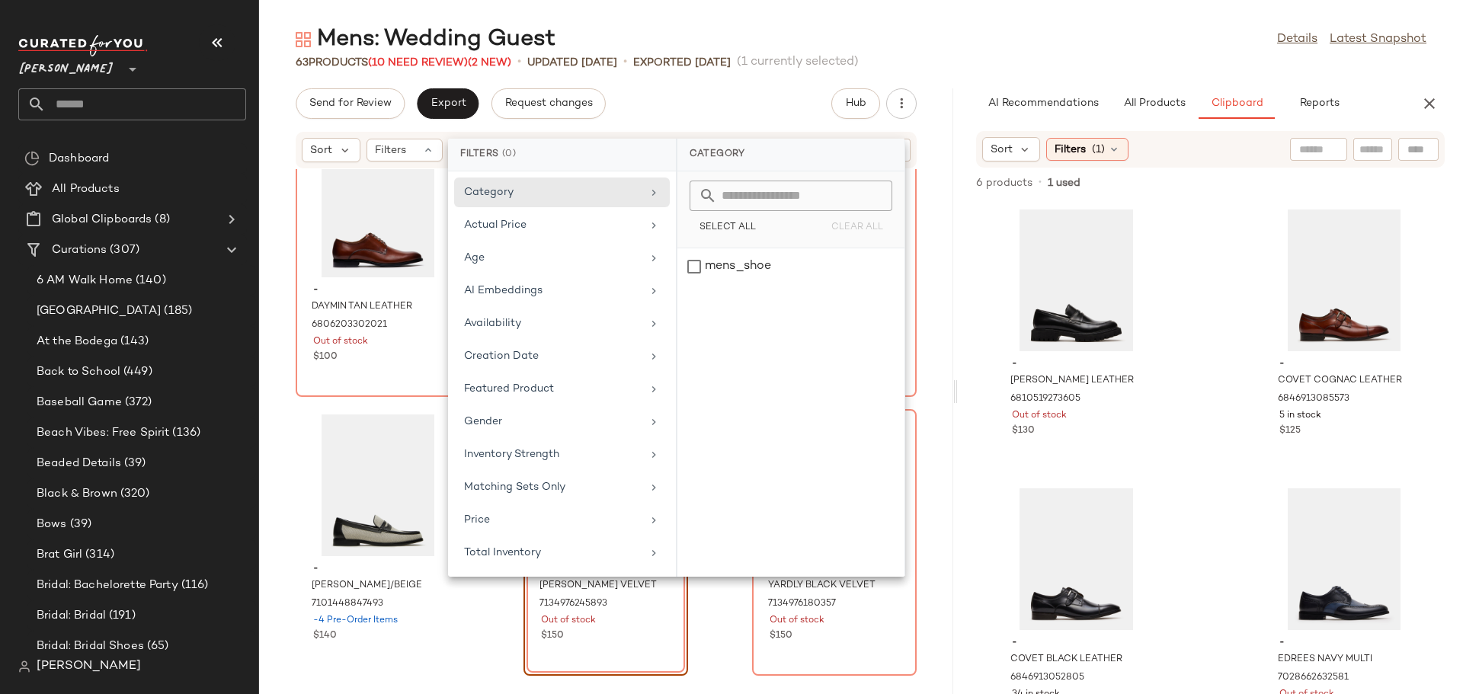
click at [494, 603] on div "- DAYMIN TAN LEATHER 6806203302021 Out of stock $100 - KANNA BLACK LEATHER 7000…" at bounding box center [606, 422] width 694 height 507
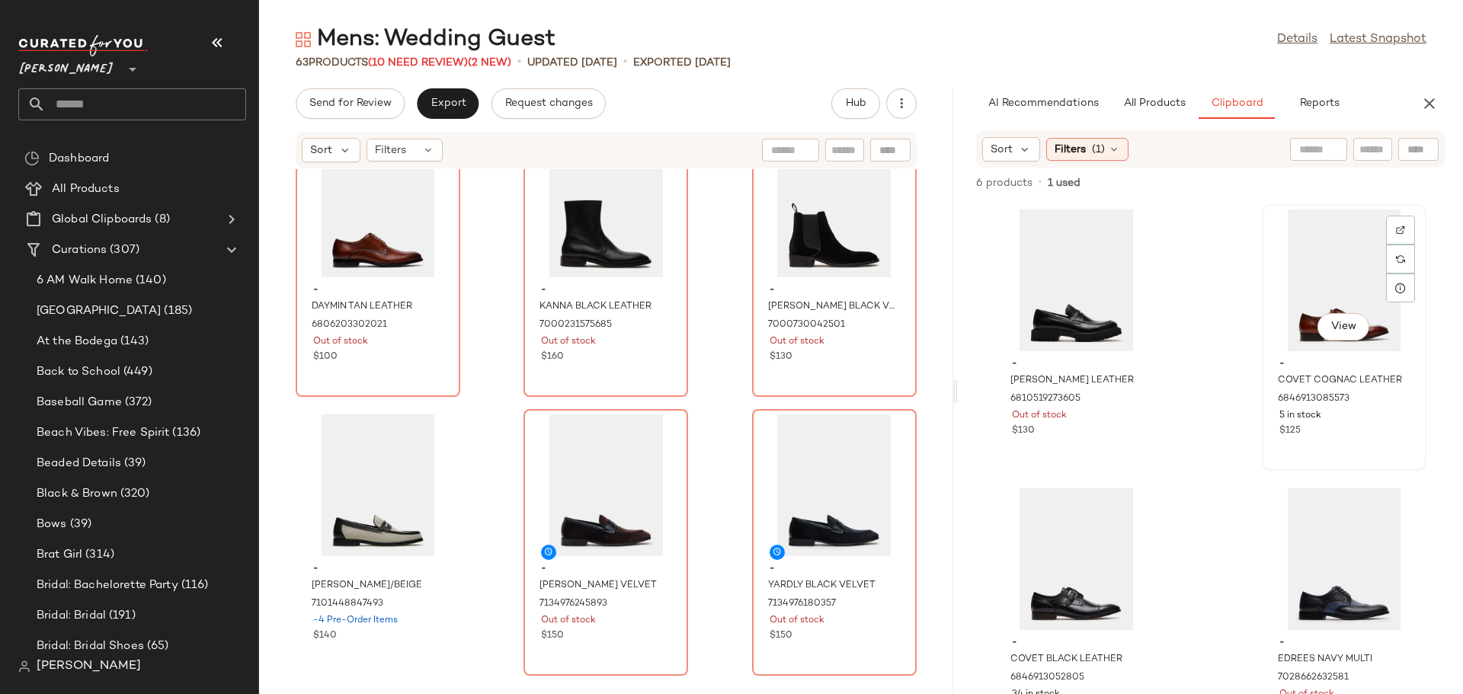
click at [1307, 296] on div "View" at bounding box center [1344, 281] width 154 height 142
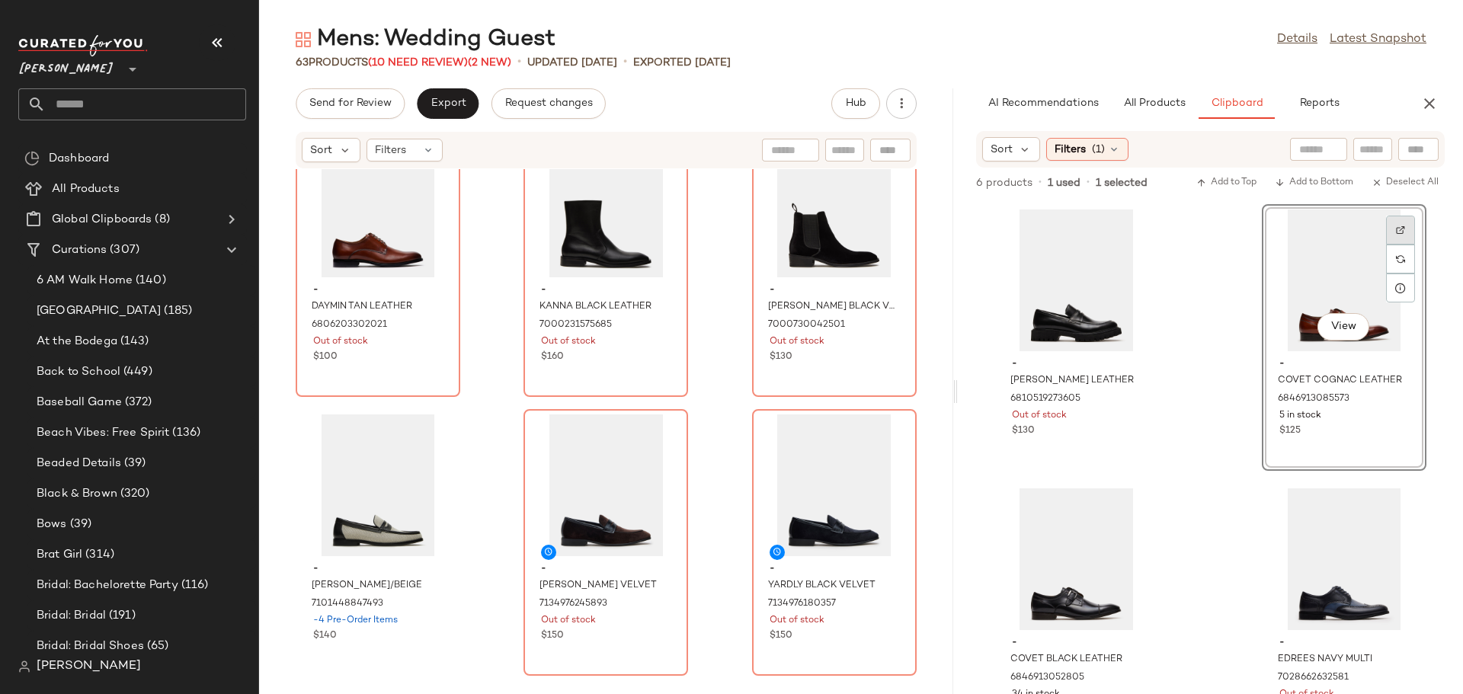
click at [1396, 230] on img at bounding box center [1400, 230] width 9 height 9
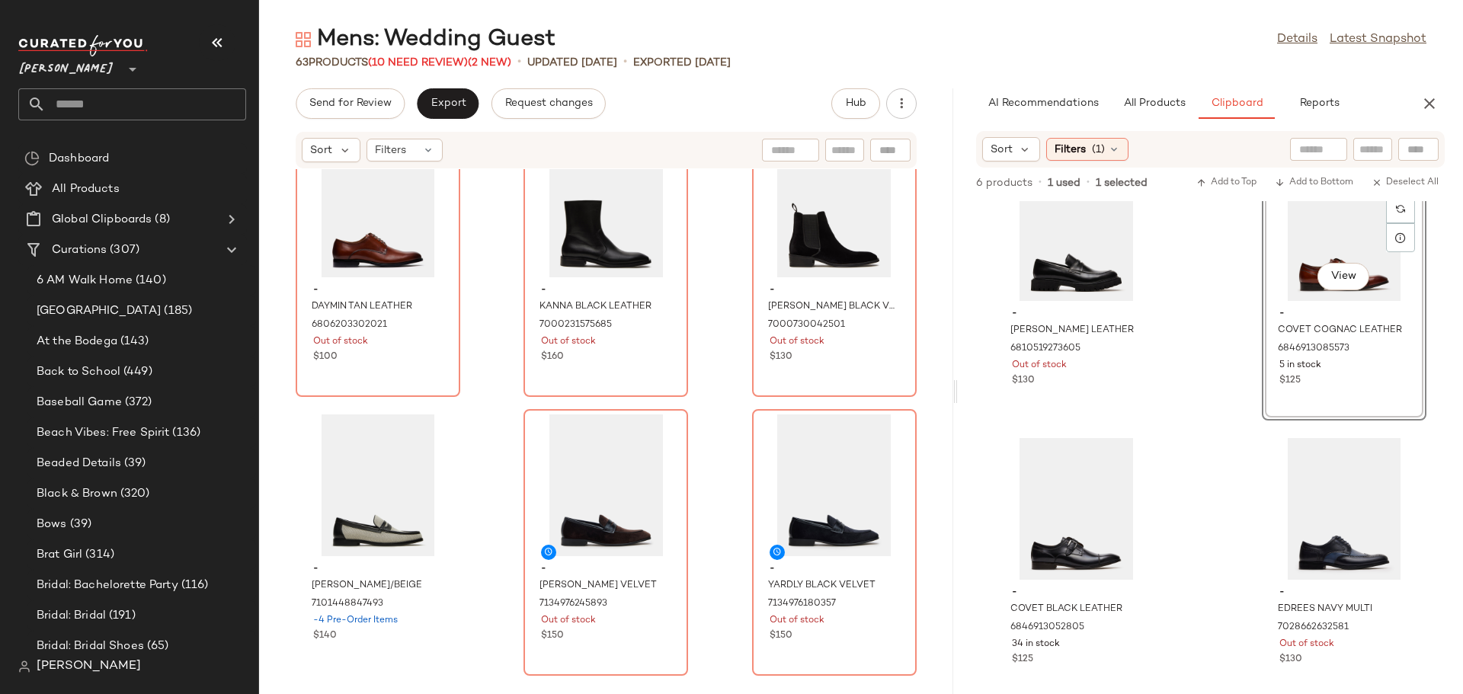
scroll to position [76, 0]
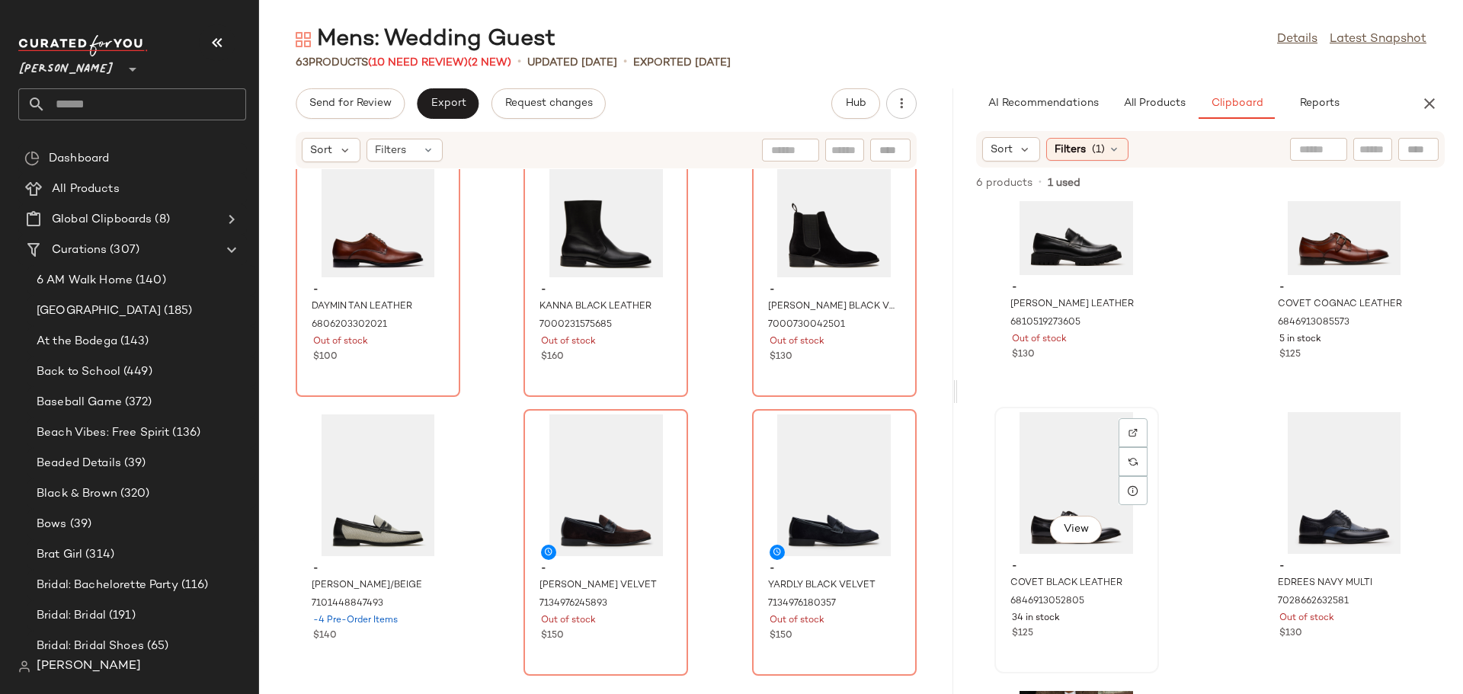
click at [1032, 510] on div "View" at bounding box center [1077, 483] width 154 height 142
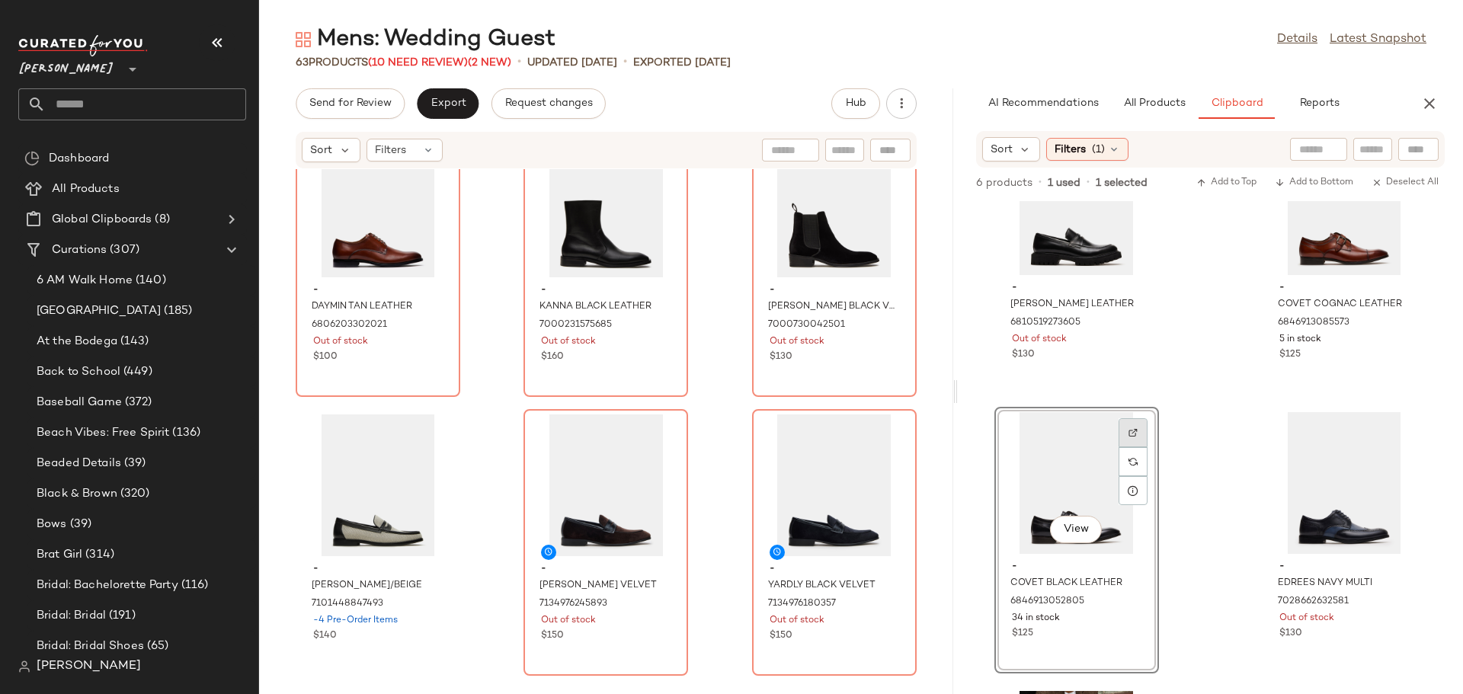
click at [1128, 431] on img at bounding box center [1132, 432] width 9 height 9
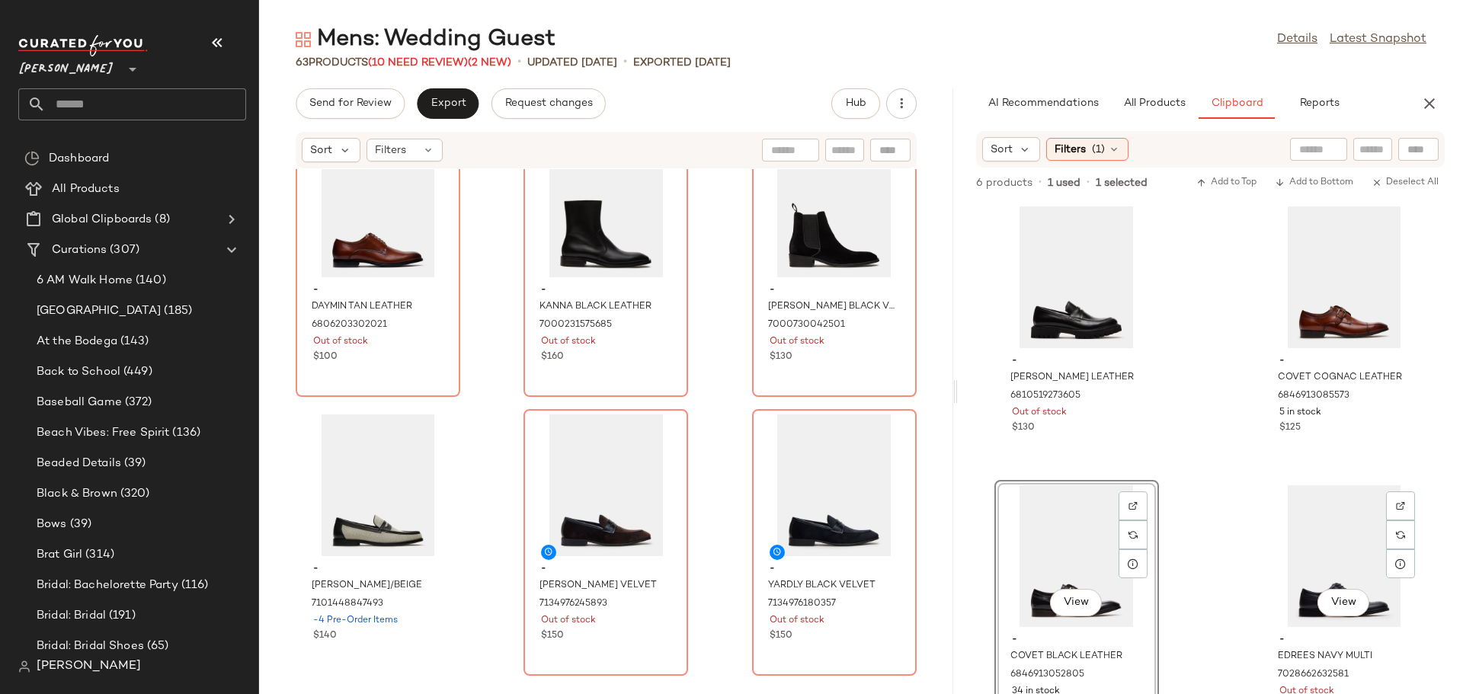
scroll to position [0, 0]
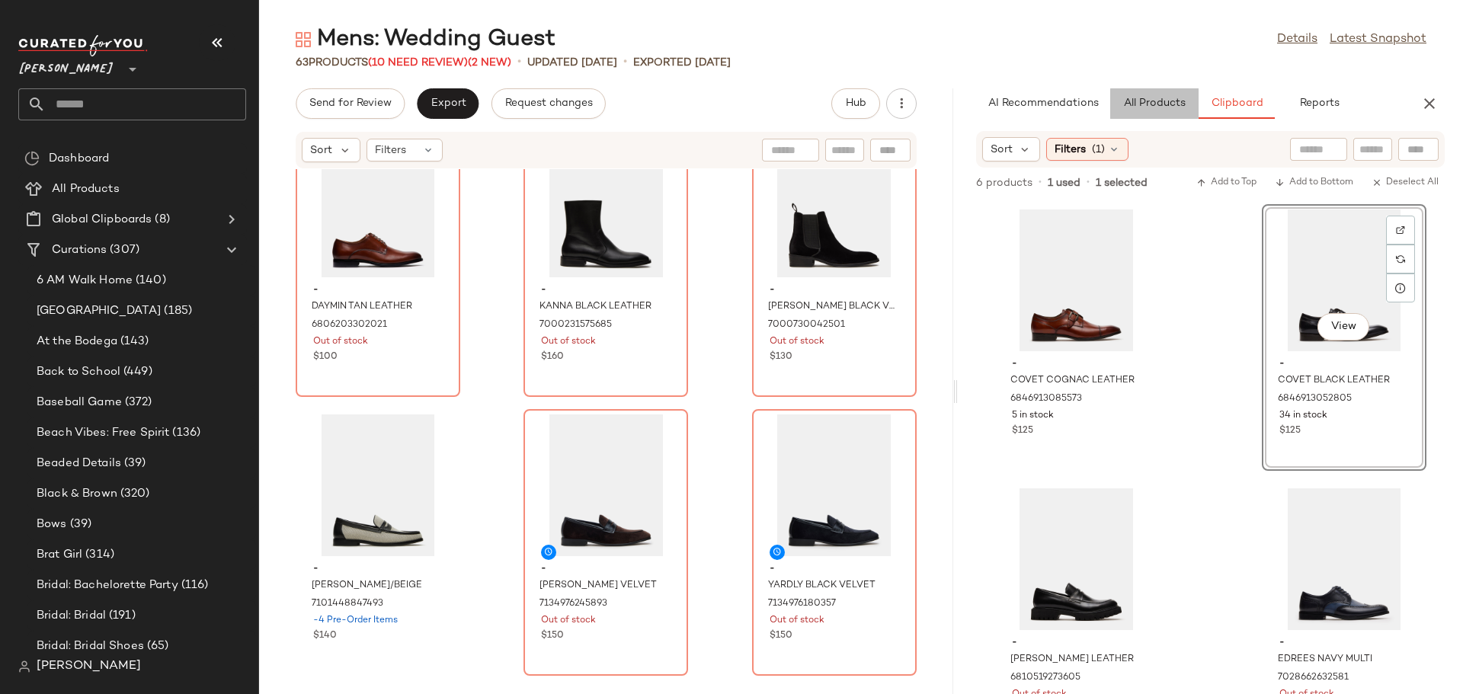
click at [1138, 117] on button "All Products" at bounding box center [1154, 103] width 88 height 30
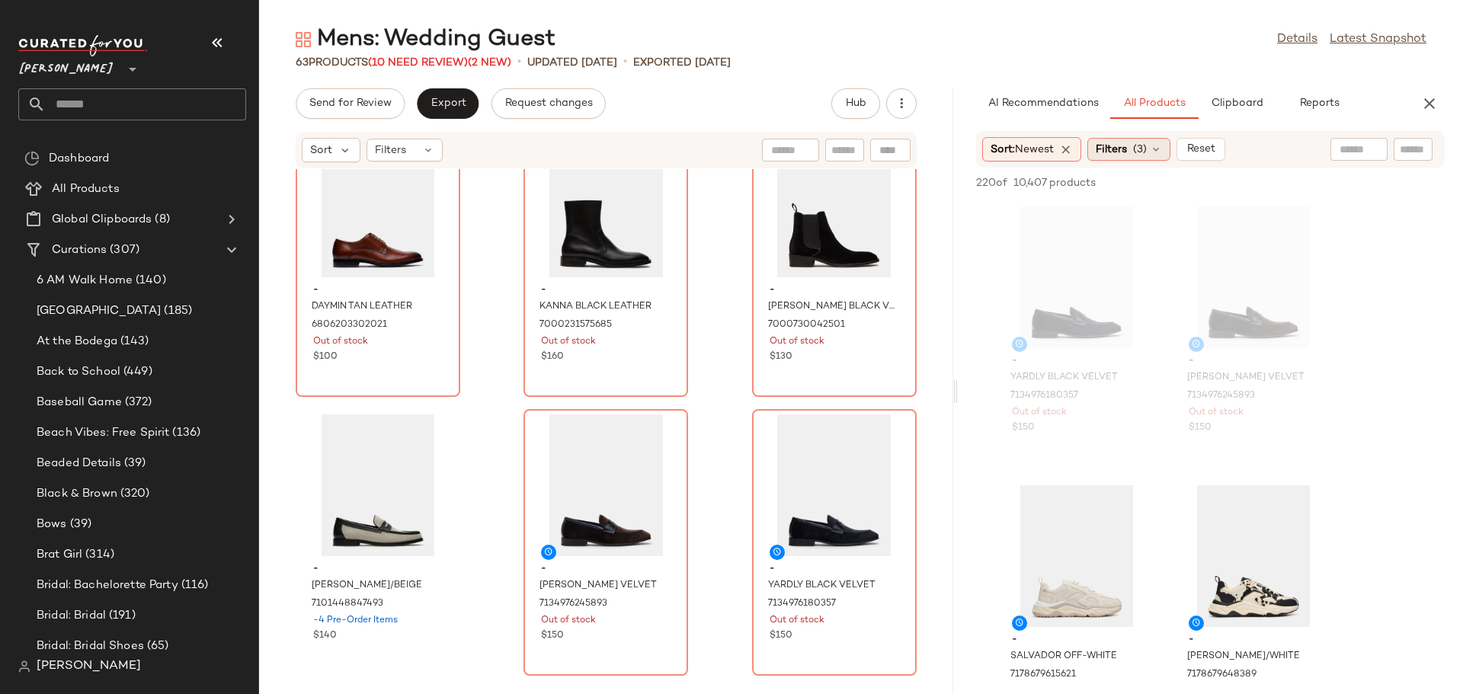
click at [1167, 154] on div "Filters (3)" at bounding box center [1128, 149] width 83 height 23
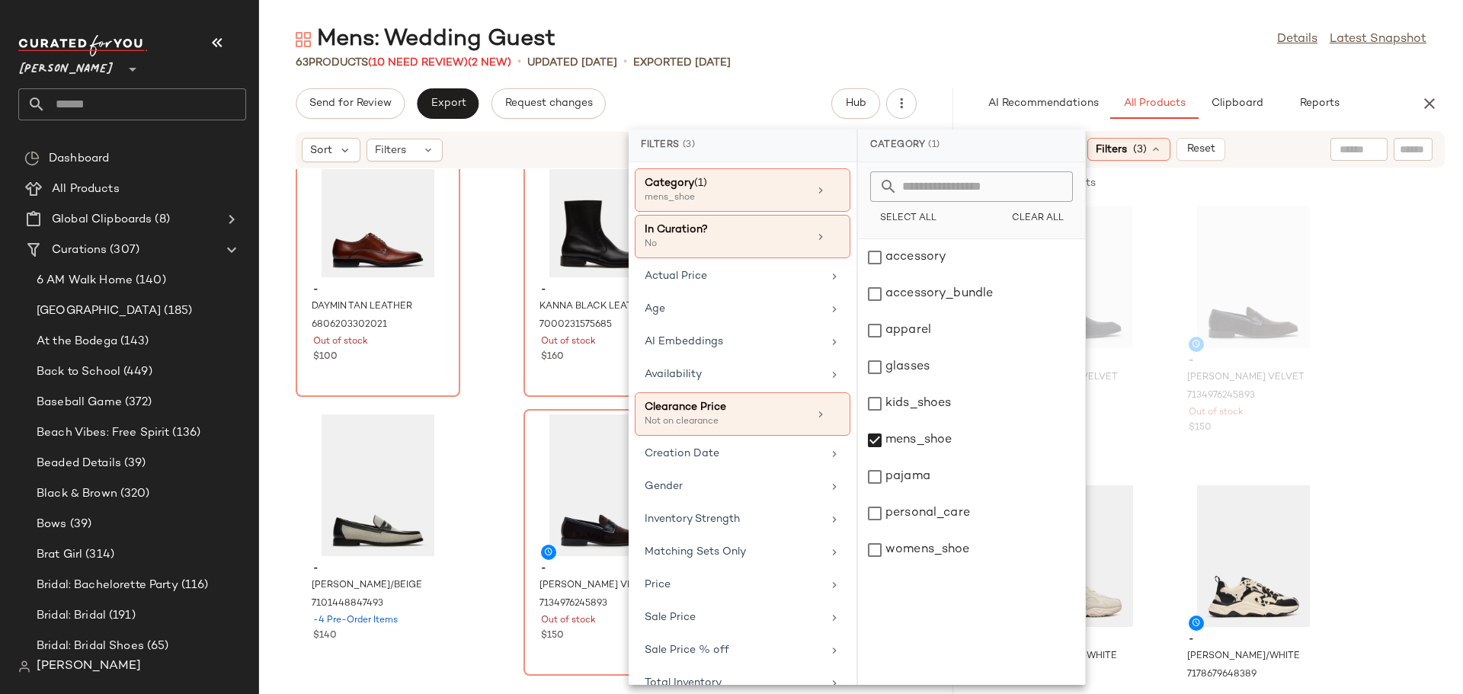
click at [1167, 154] on div "Filters (3)" at bounding box center [1128, 149] width 83 height 23
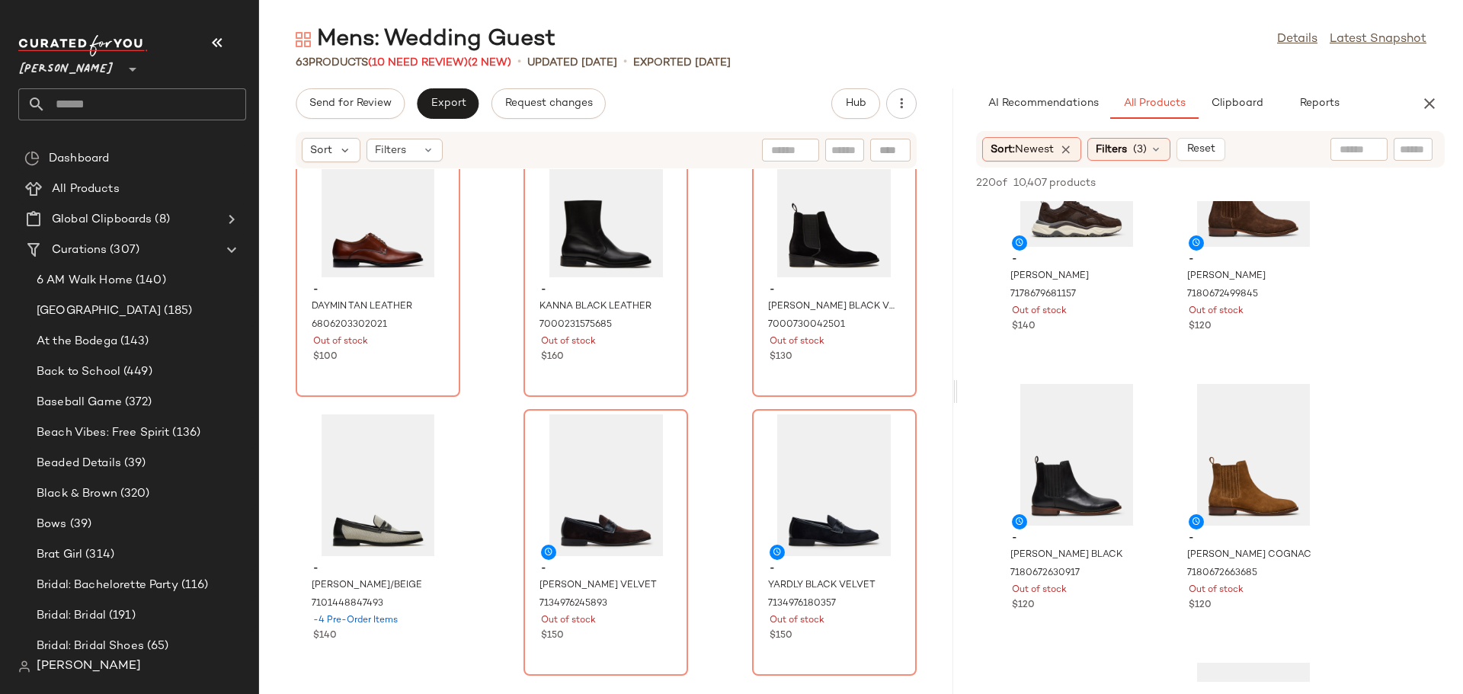
scroll to position [686, 0]
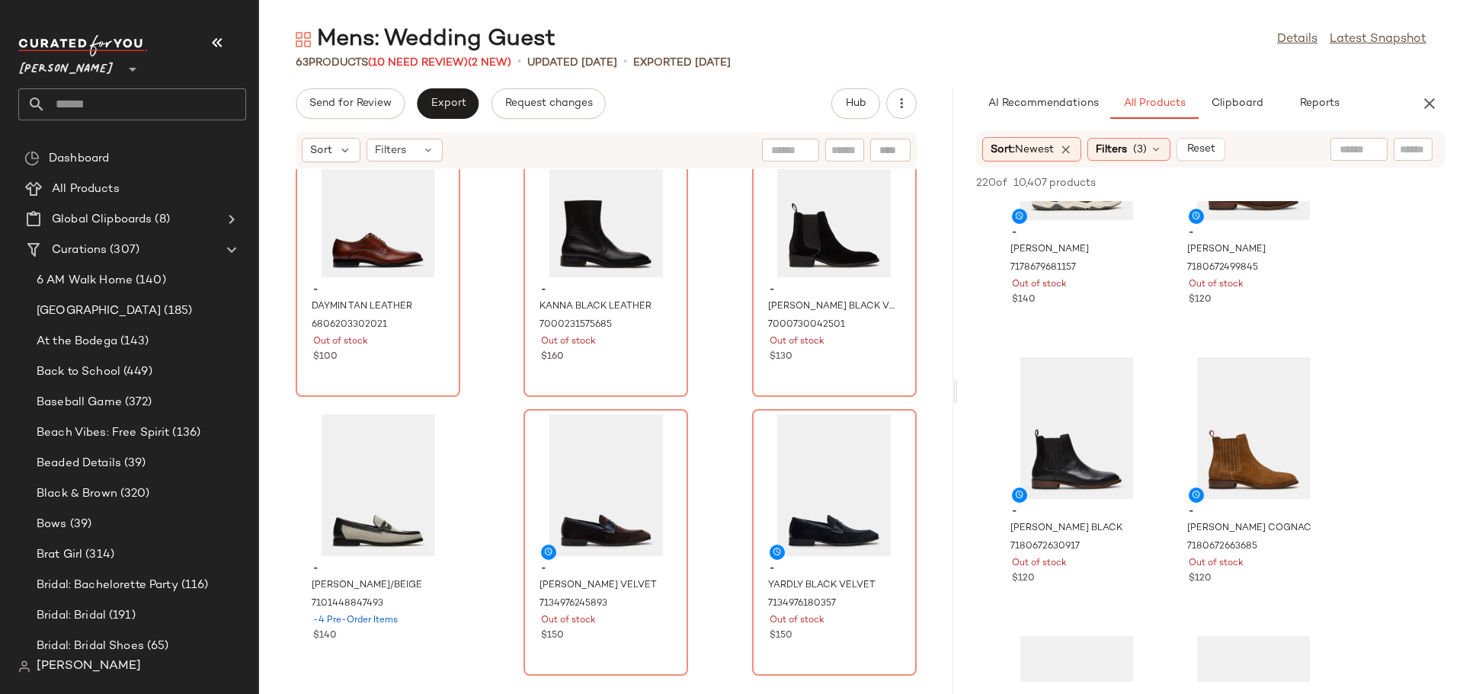
click at [849, 150] on input "text" at bounding box center [844, 150] width 27 height 16
type input "****"
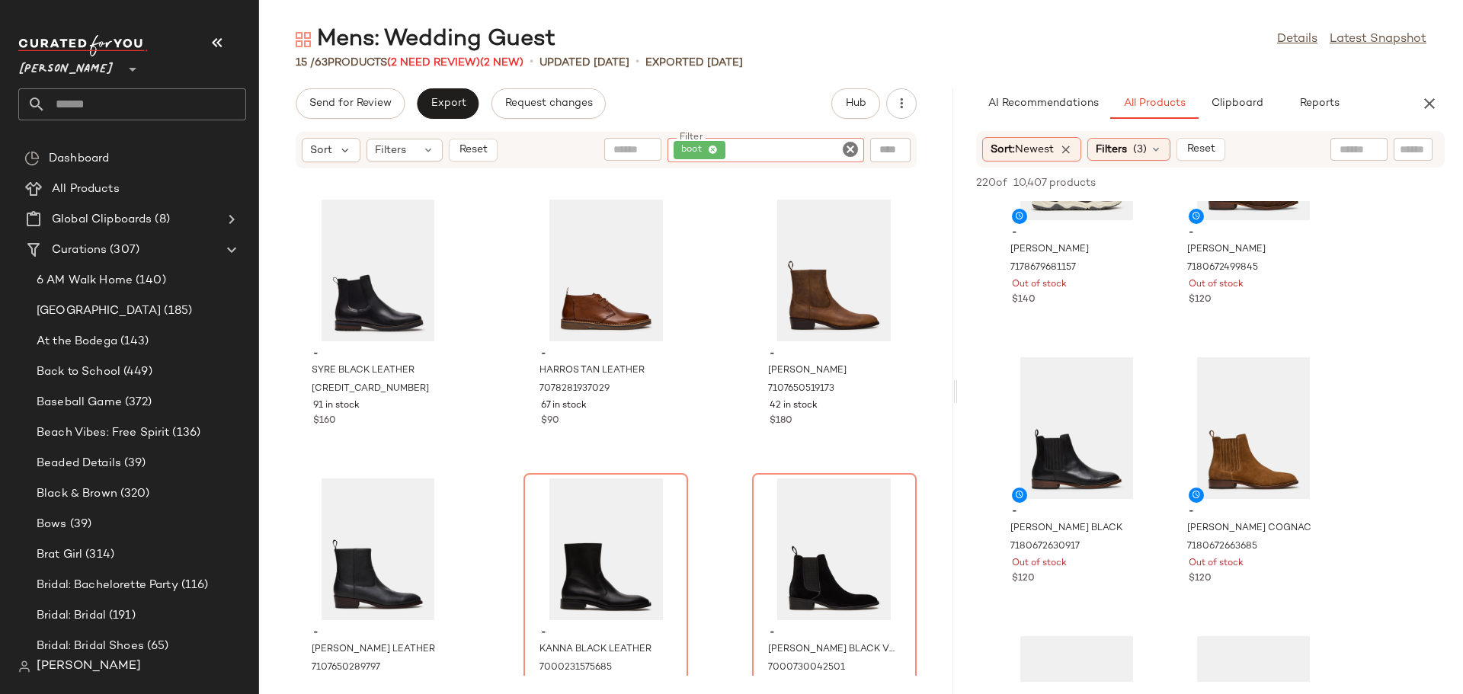
scroll to position [891, 0]
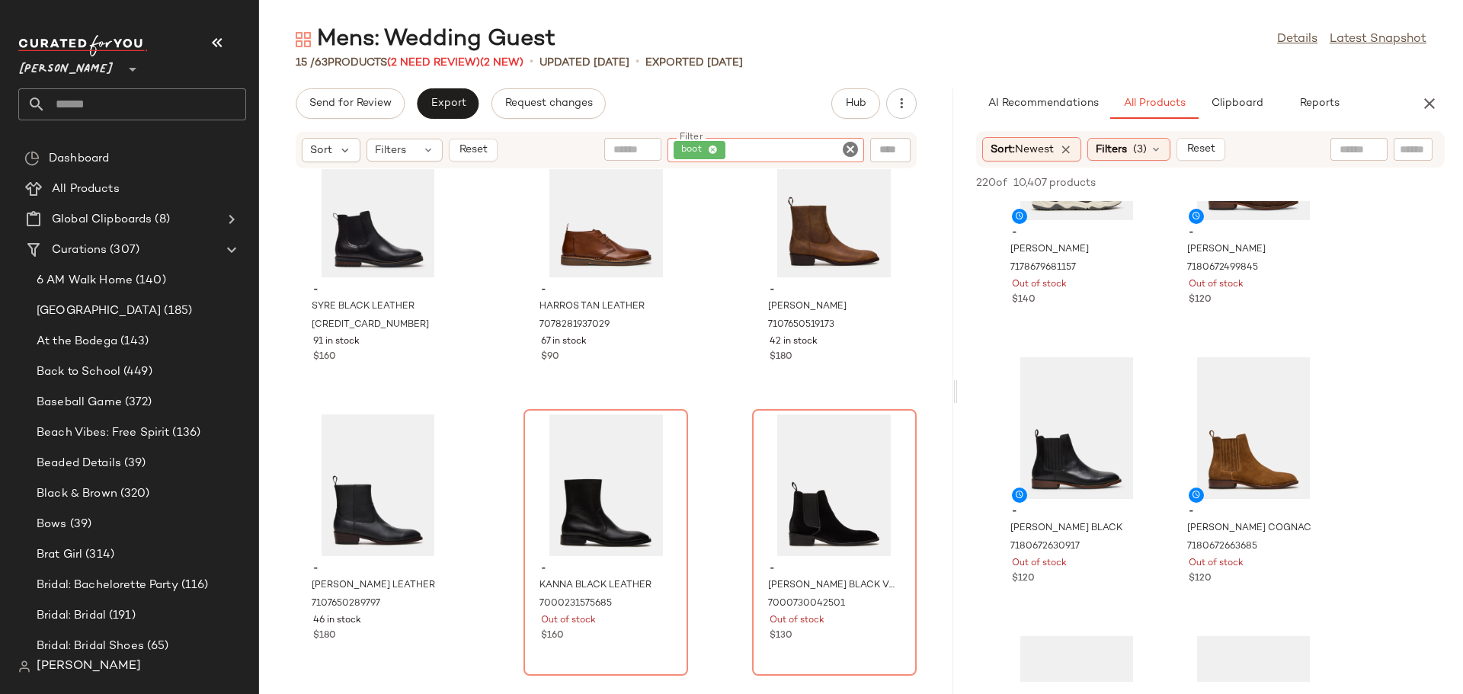
click at [846, 150] on icon "Clear Filter" at bounding box center [850, 149] width 18 height 18
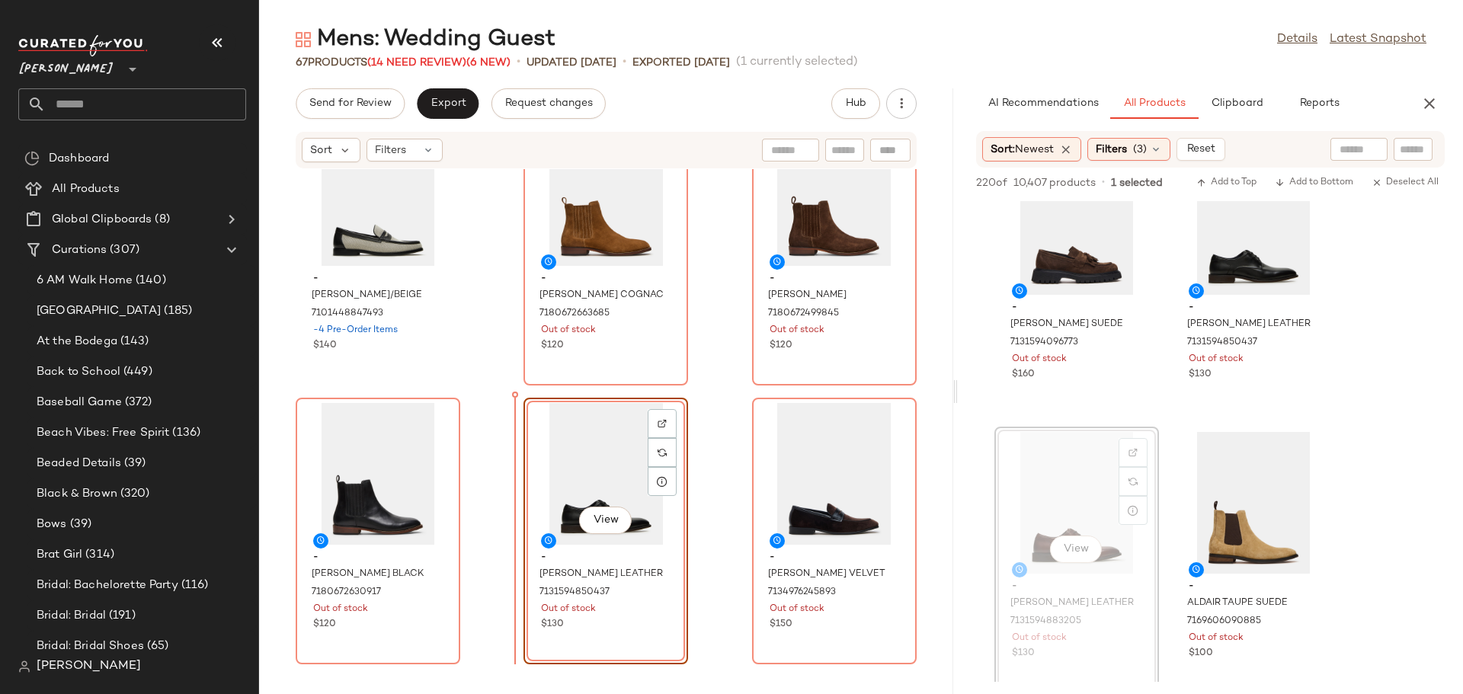
scroll to position [5642, 0]
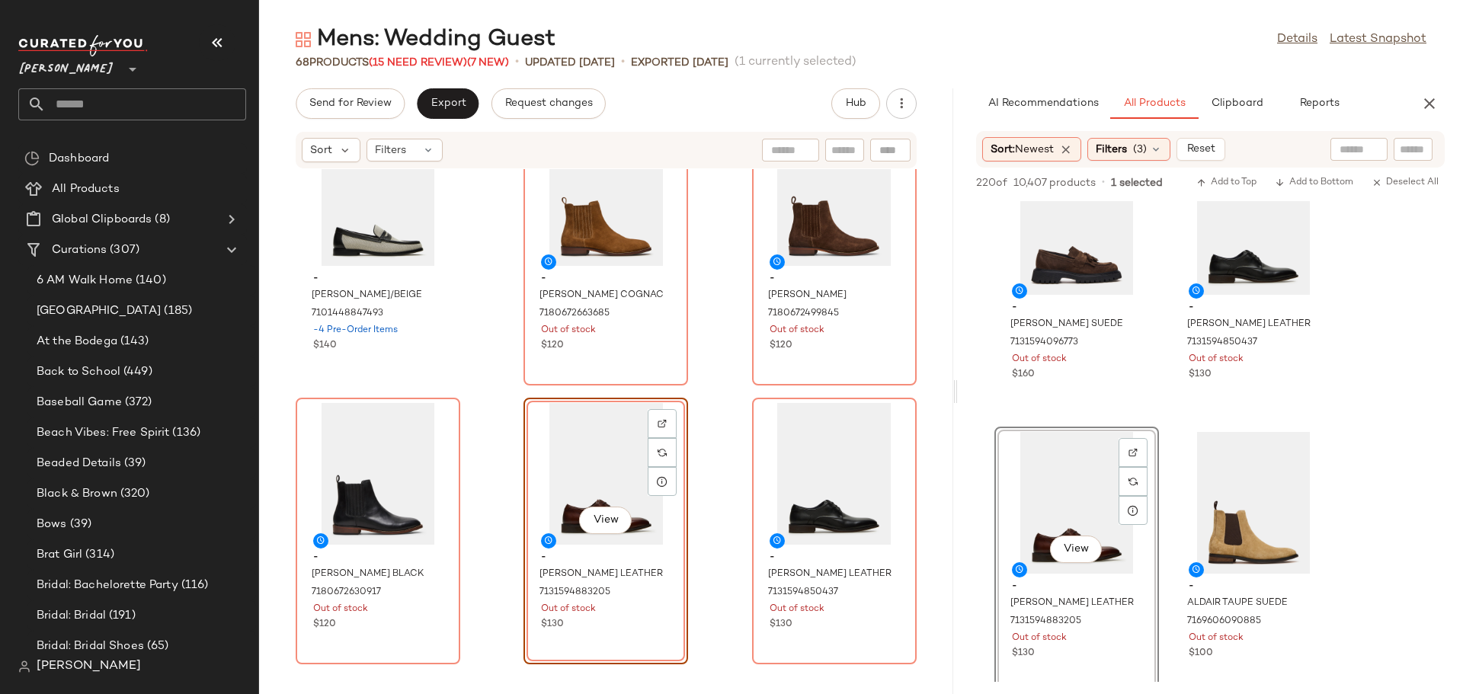
click at [843, 153] on input "text" at bounding box center [844, 150] width 27 height 16
type input "*****"
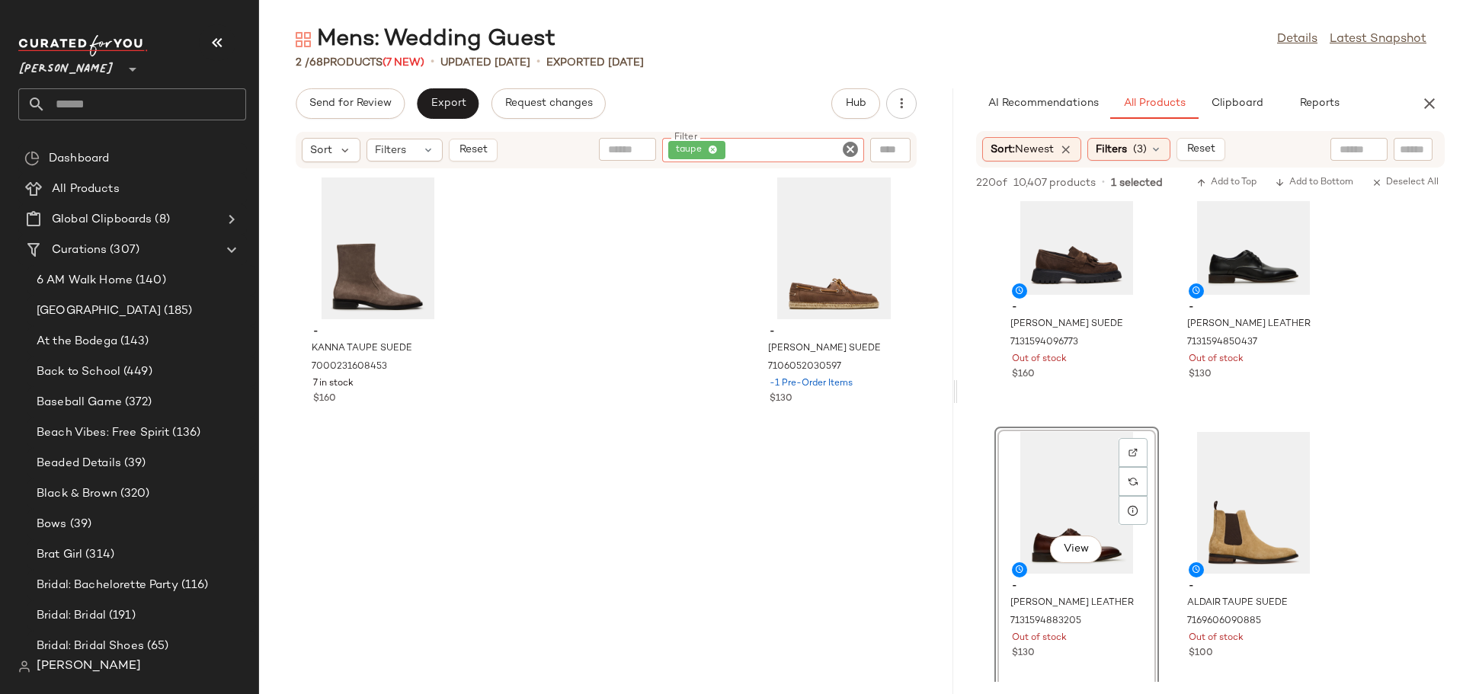
click at [848, 144] on icon "Clear Filter" at bounding box center [850, 149] width 18 height 18
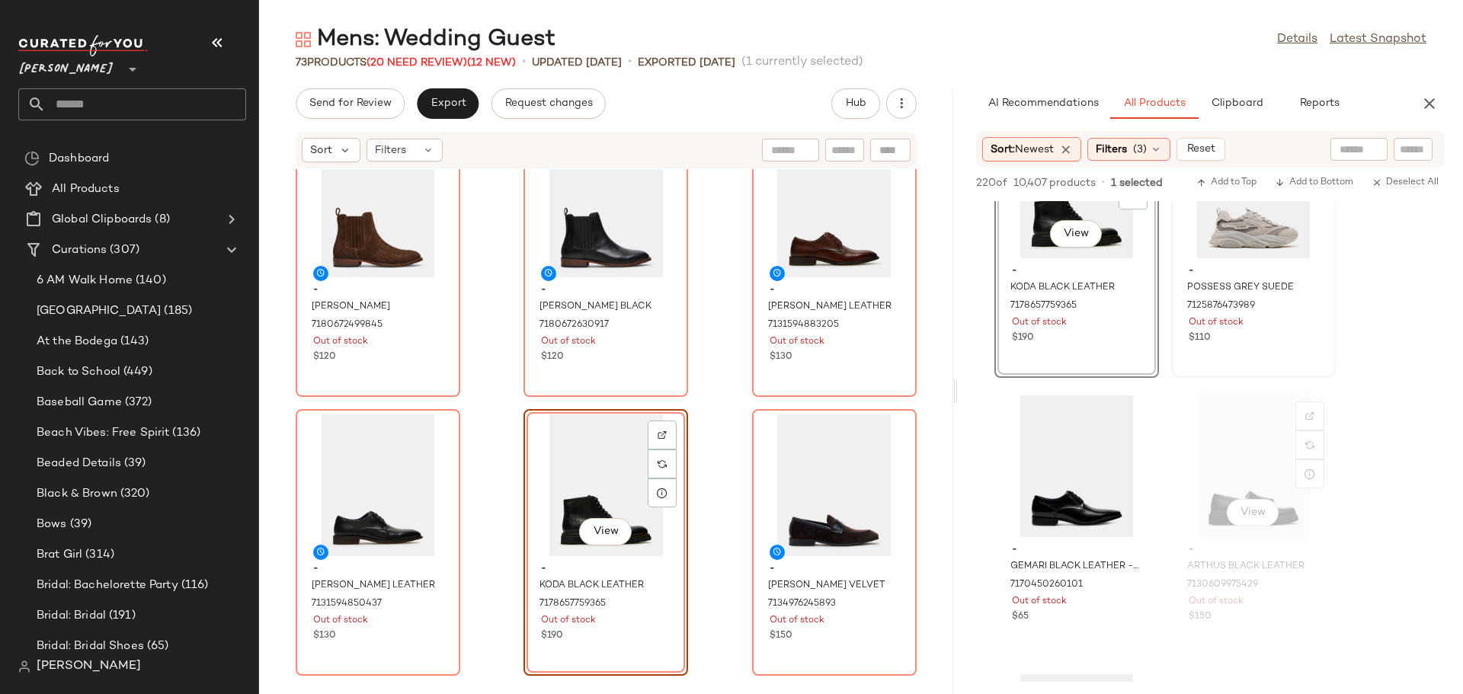
scroll to position [2895, 0]
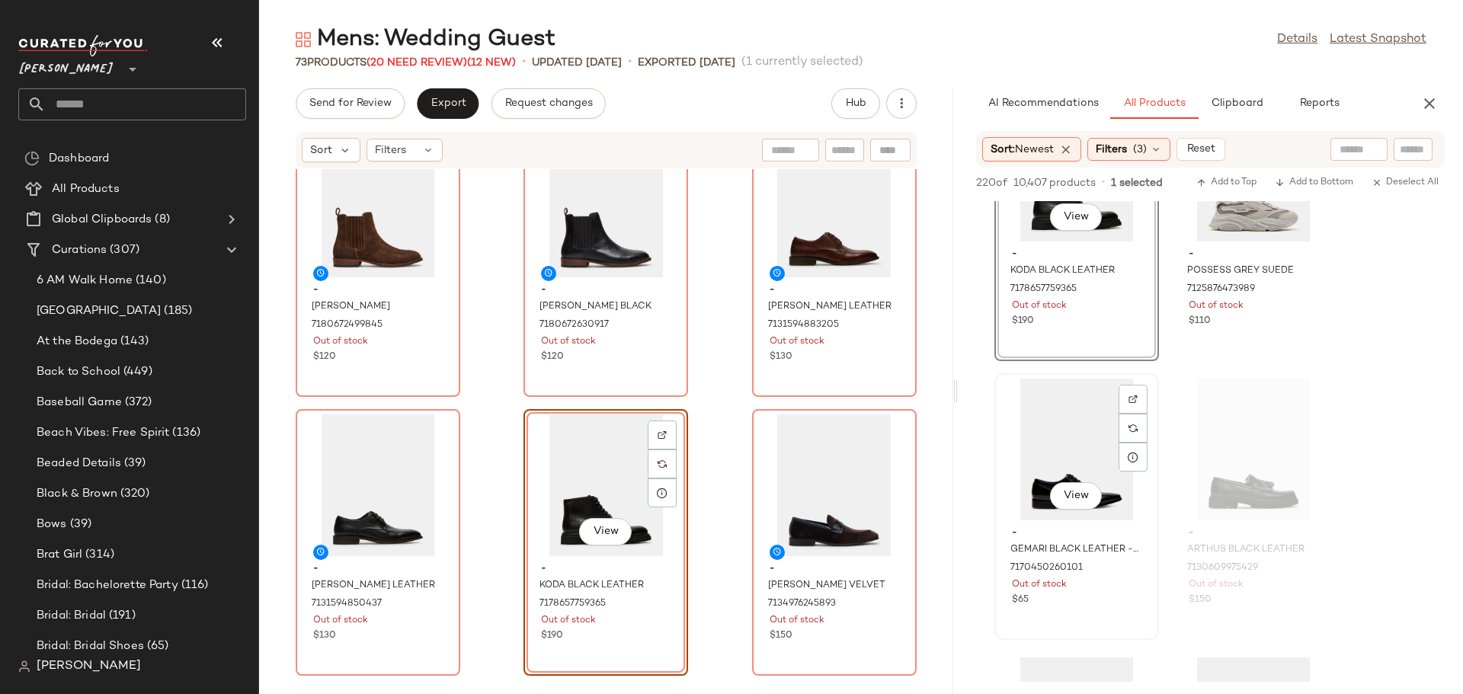
click at [1079, 460] on div "View" at bounding box center [1077, 450] width 154 height 142
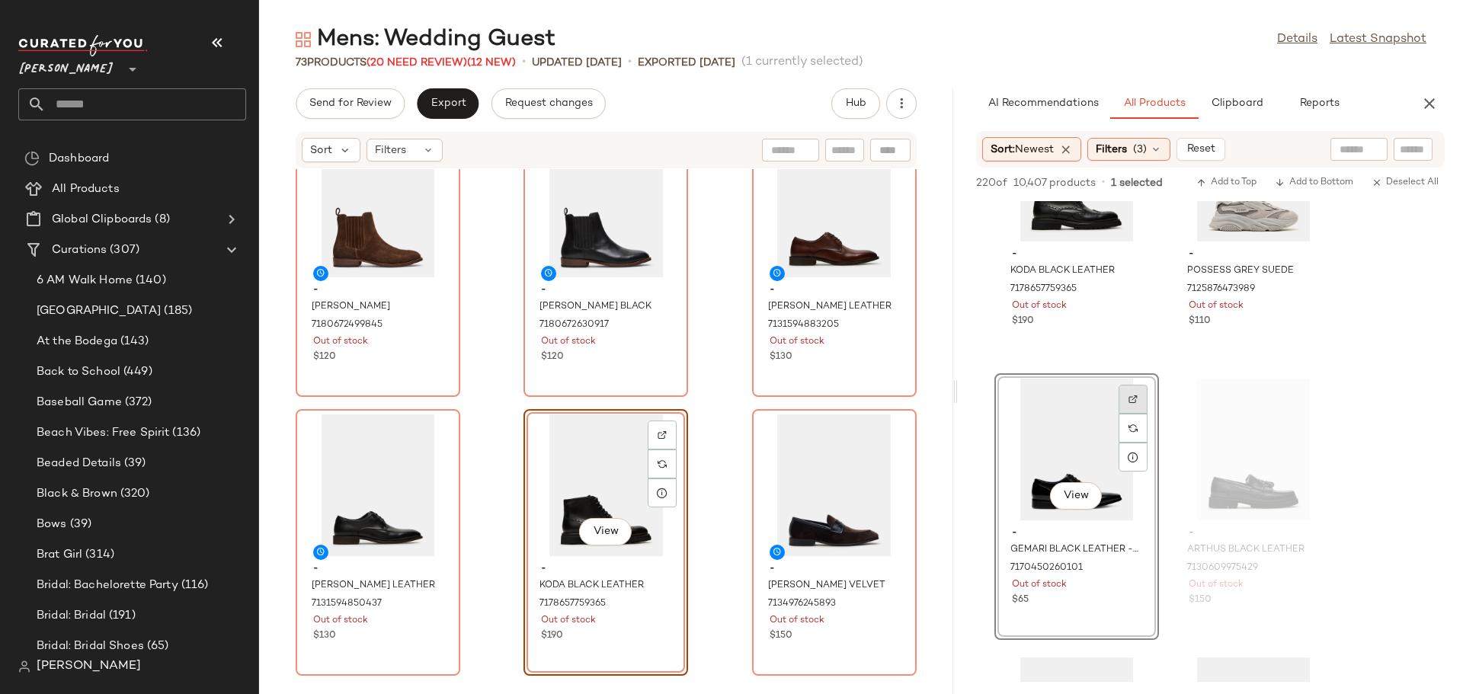
click at [1134, 414] on div at bounding box center [1132, 428] width 29 height 29
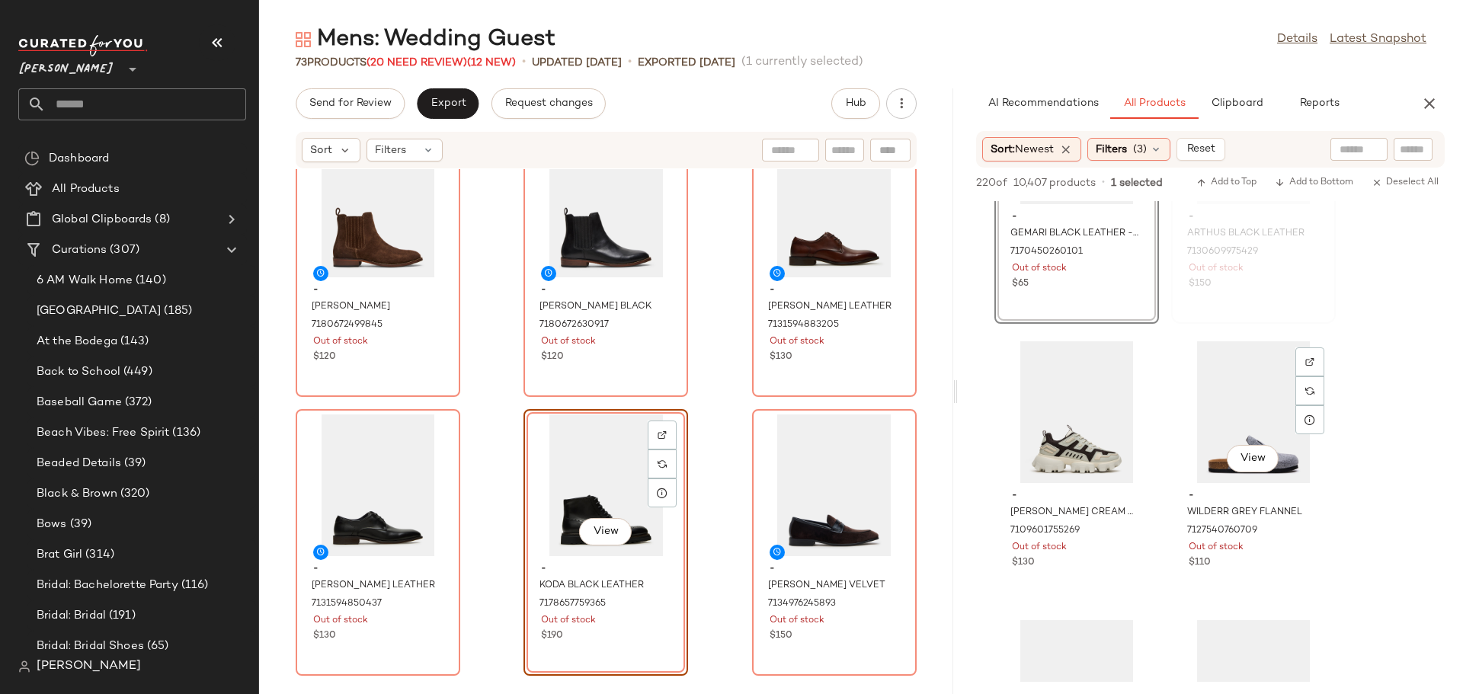
scroll to position [3276, 0]
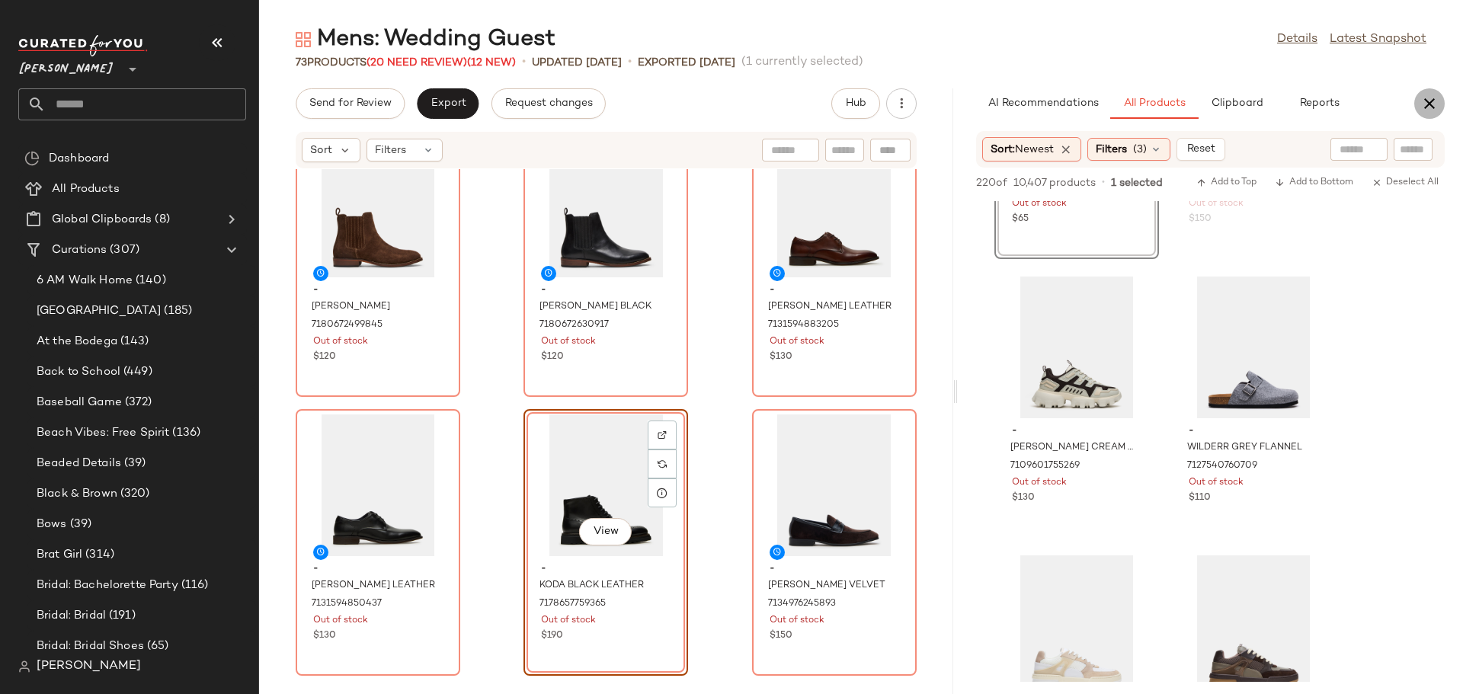
click at [1434, 101] on icon "button" at bounding box center [1429, 103] width 18 height 18
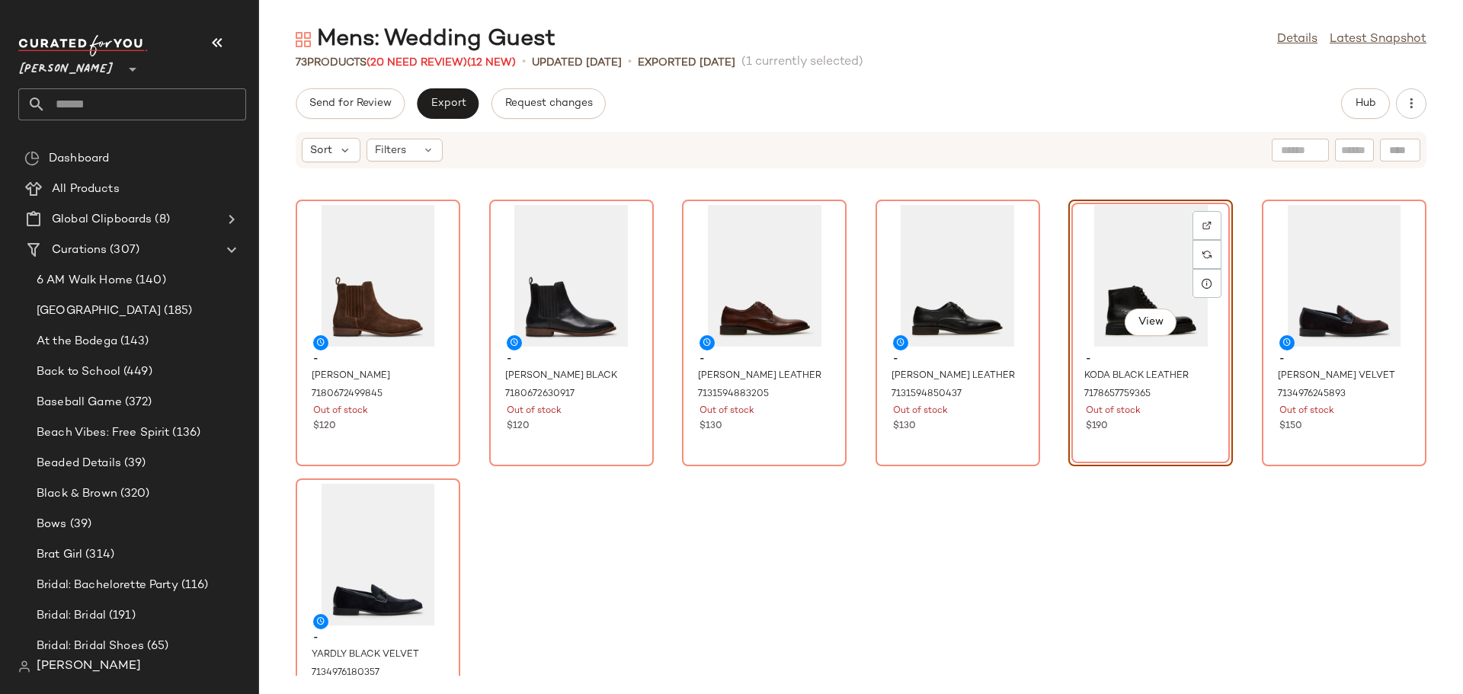
scroll to position [3121, 0]
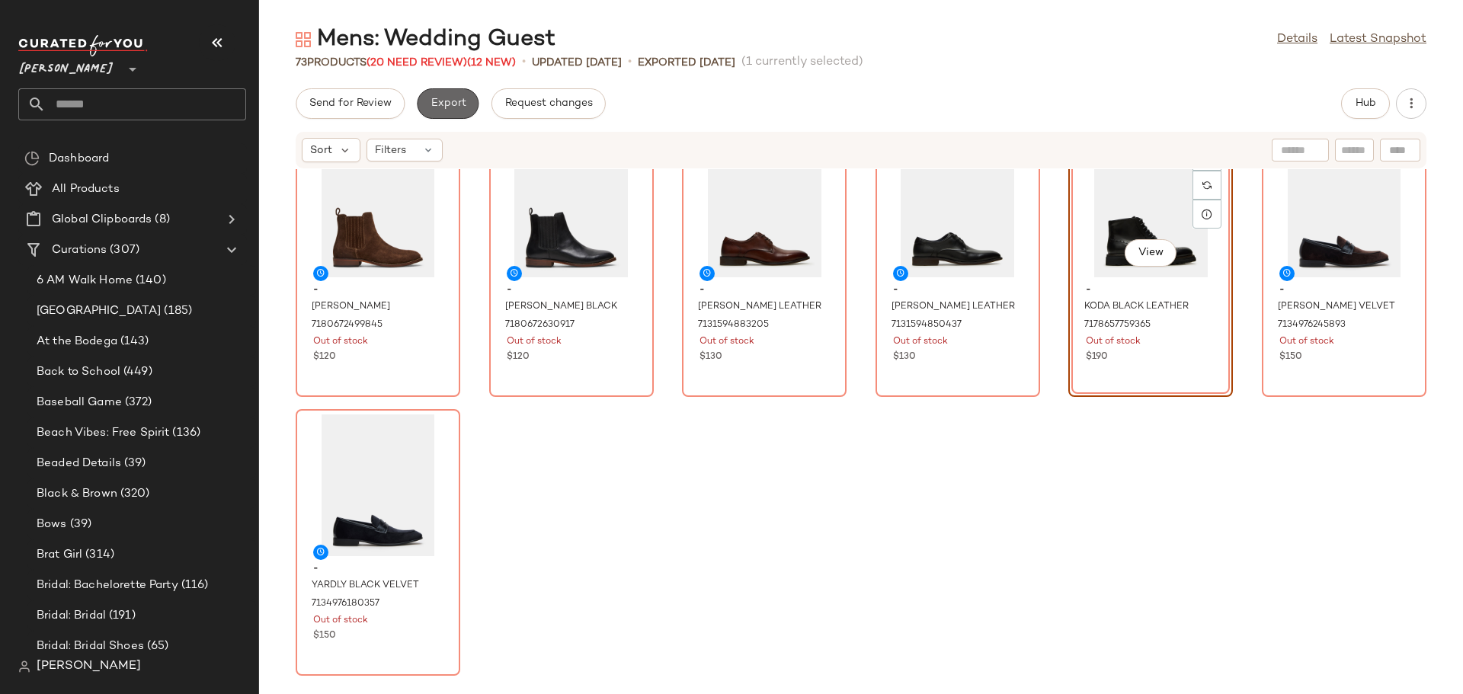
click at [446, 104] on span "Export" at bounding box center [448, 104] width 36 height 12
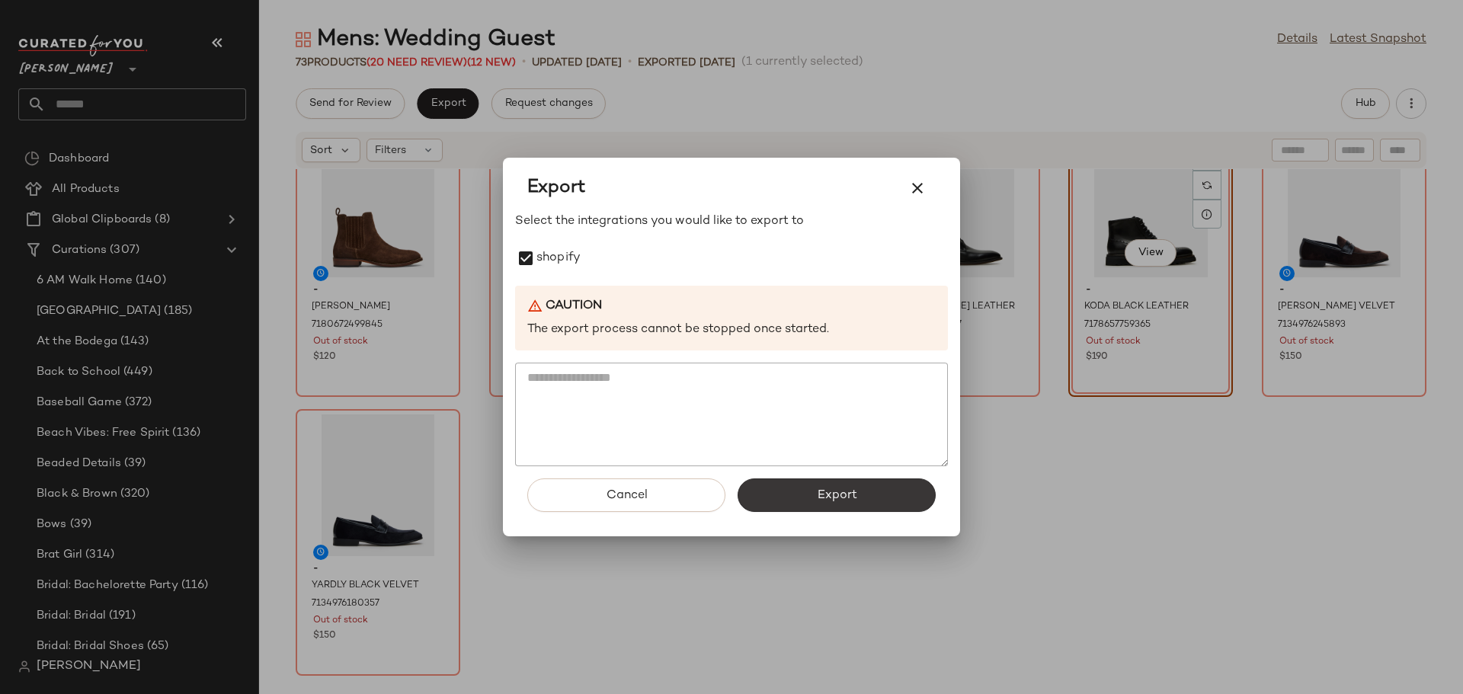
click at [795, 497] on button "Export" at bounding box center [836, 495] width 198 height 34
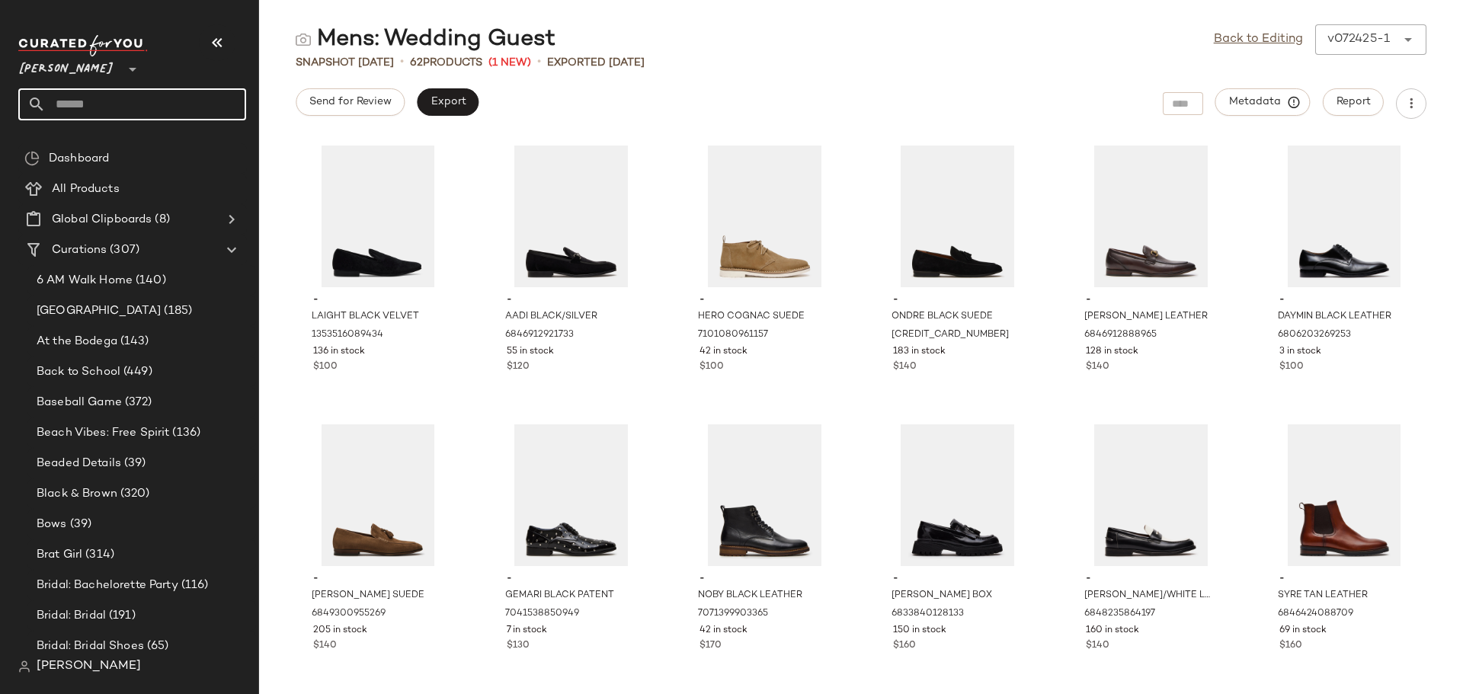
click at [101, 103] on input "text" at bounding box center [146, 104] width 200 height 32
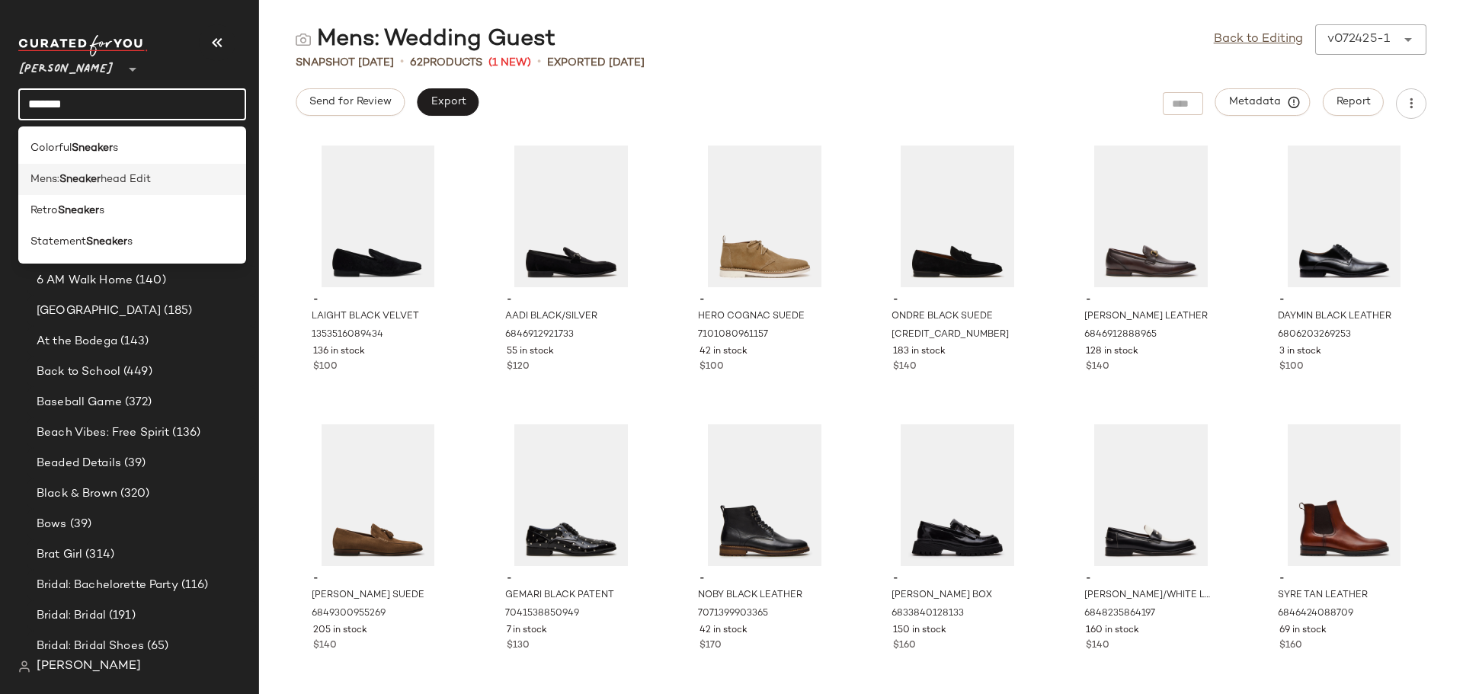
type input "*******"
click at [83, 178] on b "Sneaker" at bounding box center [79, 179] width 41 height 16
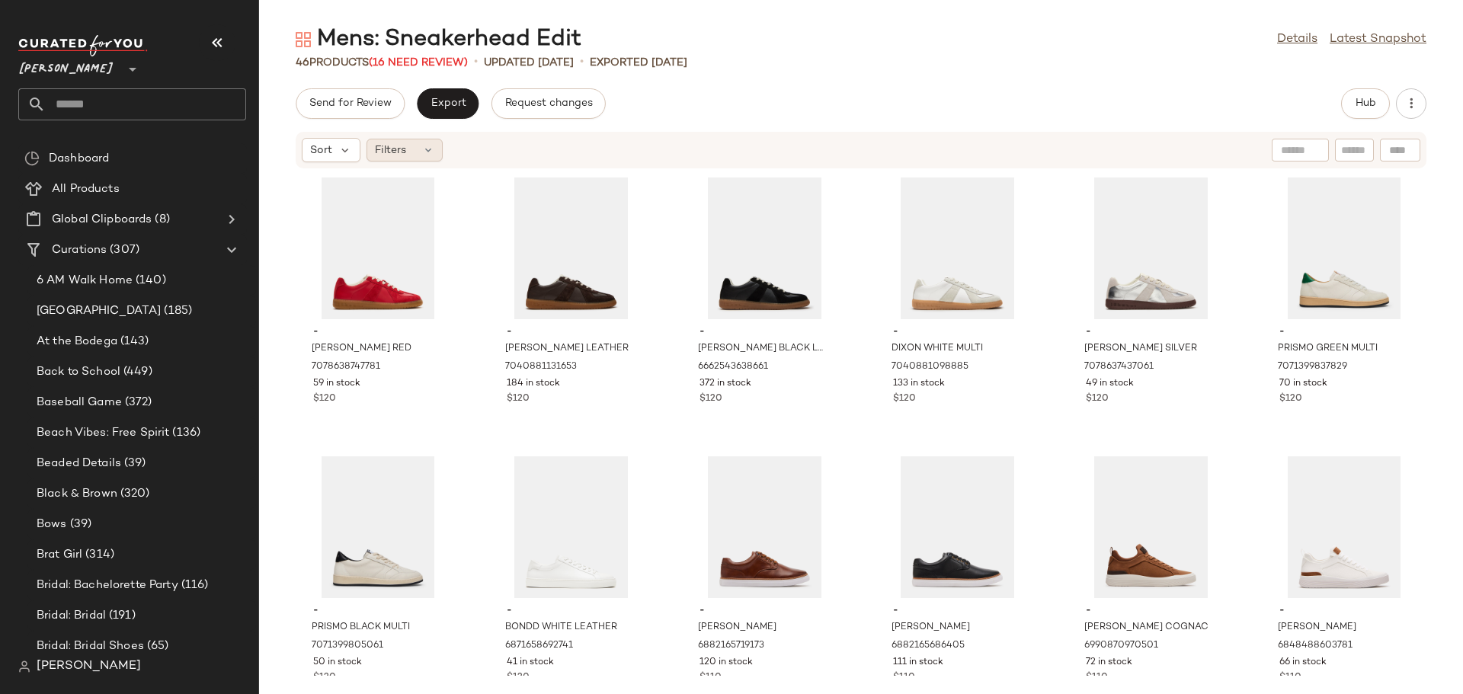
click at [436, 146] on div "Filters" at bounding box center [404, 150] width 76 height 23
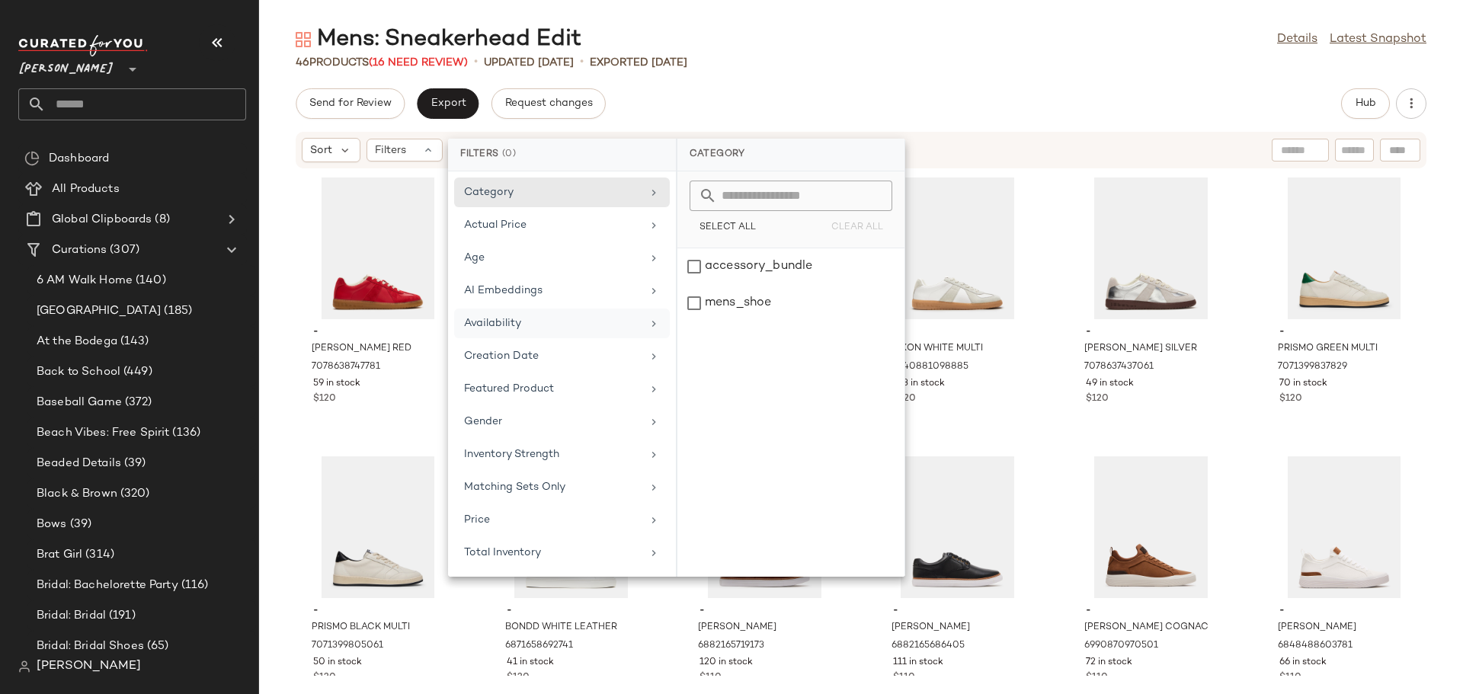
click at [531, 318] on div "Availability" at bounding box center [553, 323] width 178 height 16
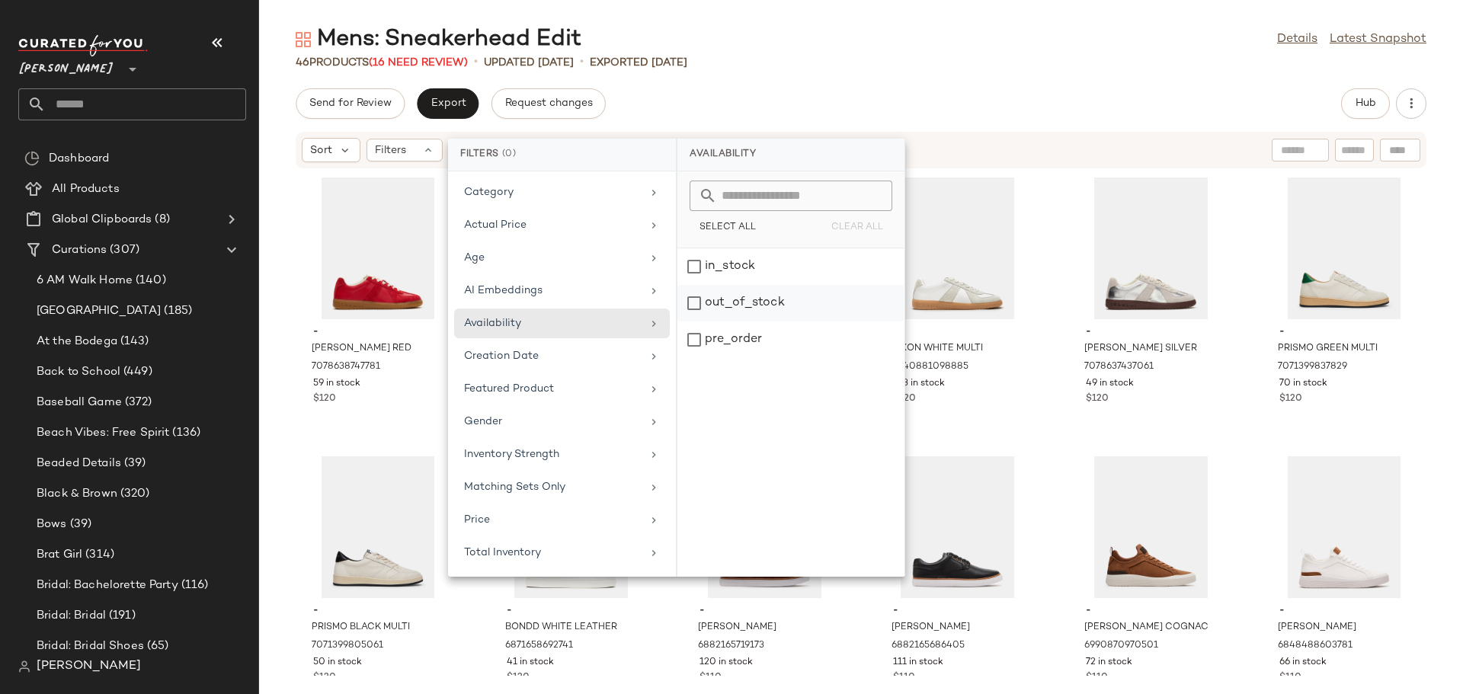
click at [692, 322] on div "out_of_stock" at bounding box center [790, 340] width 227 height 37
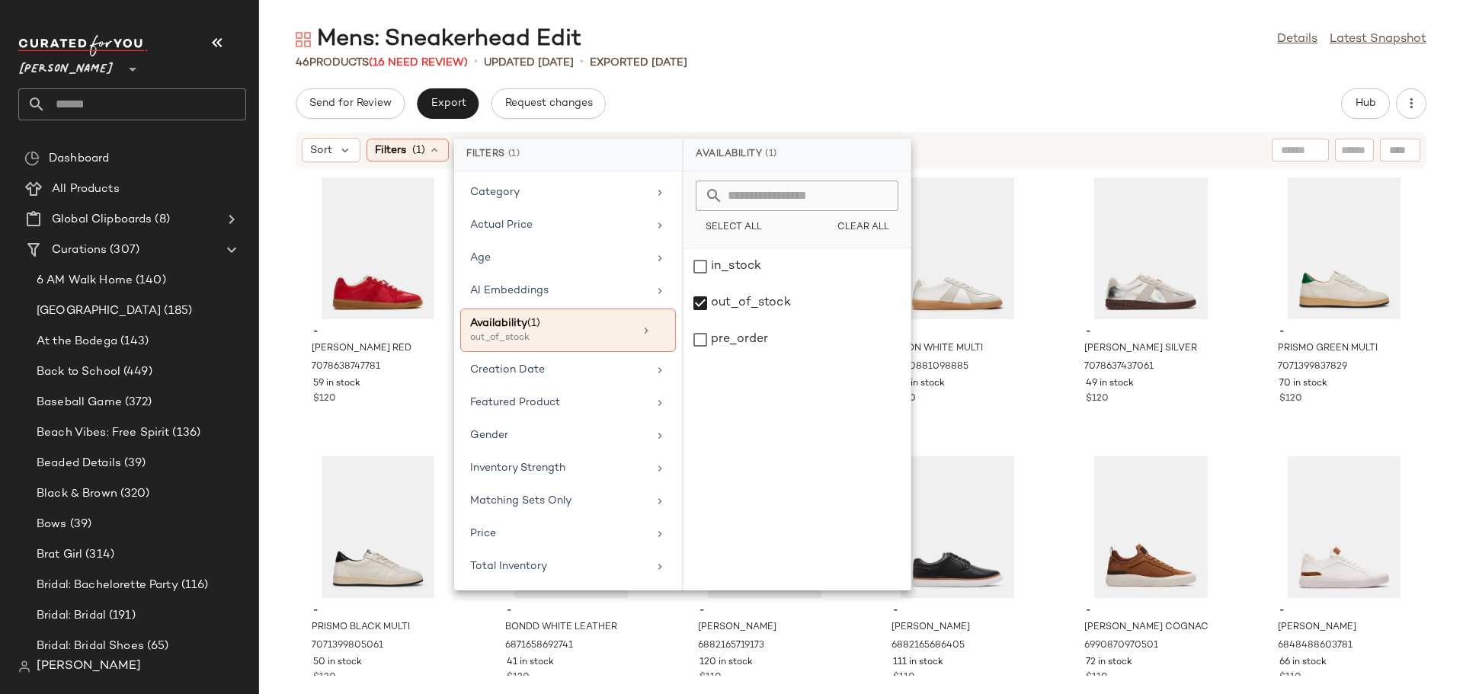
click at [1046, 150] on div "Sort Filters (1) Reset" at bounding box center [762, 150] width 920 height 24
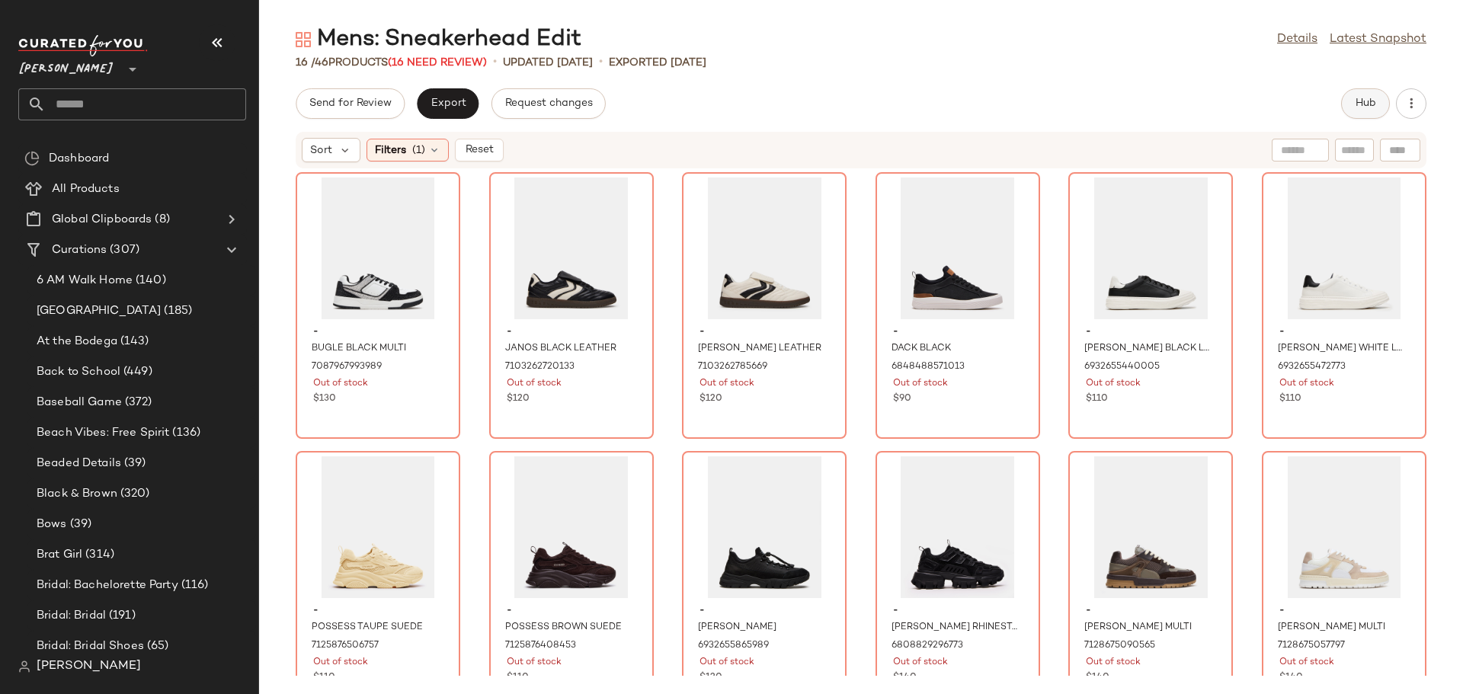
click at [1358, 107] on span "Hub" at bounding box center [1365, 104] width 21 height 12
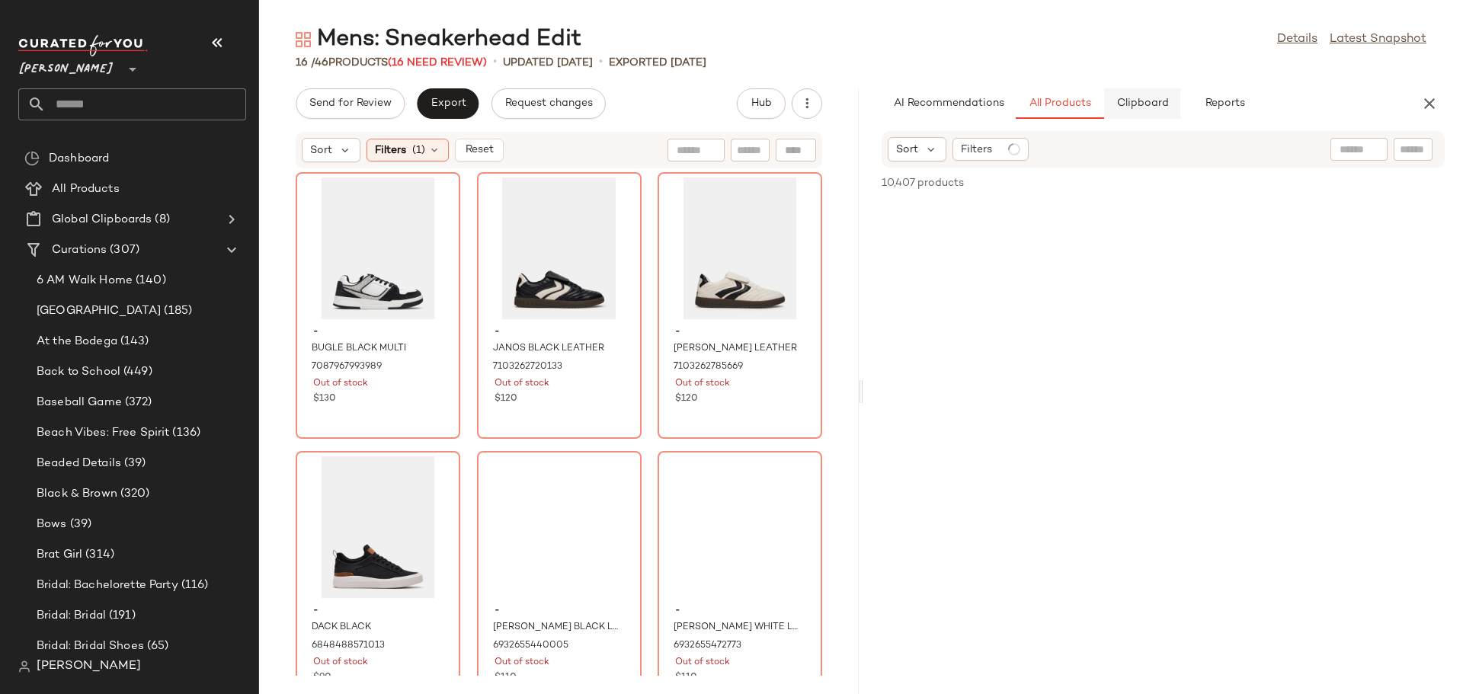
click at [1135, 107] on span "Clipboard" at bounding box center [1141, 104] width 53 height 12
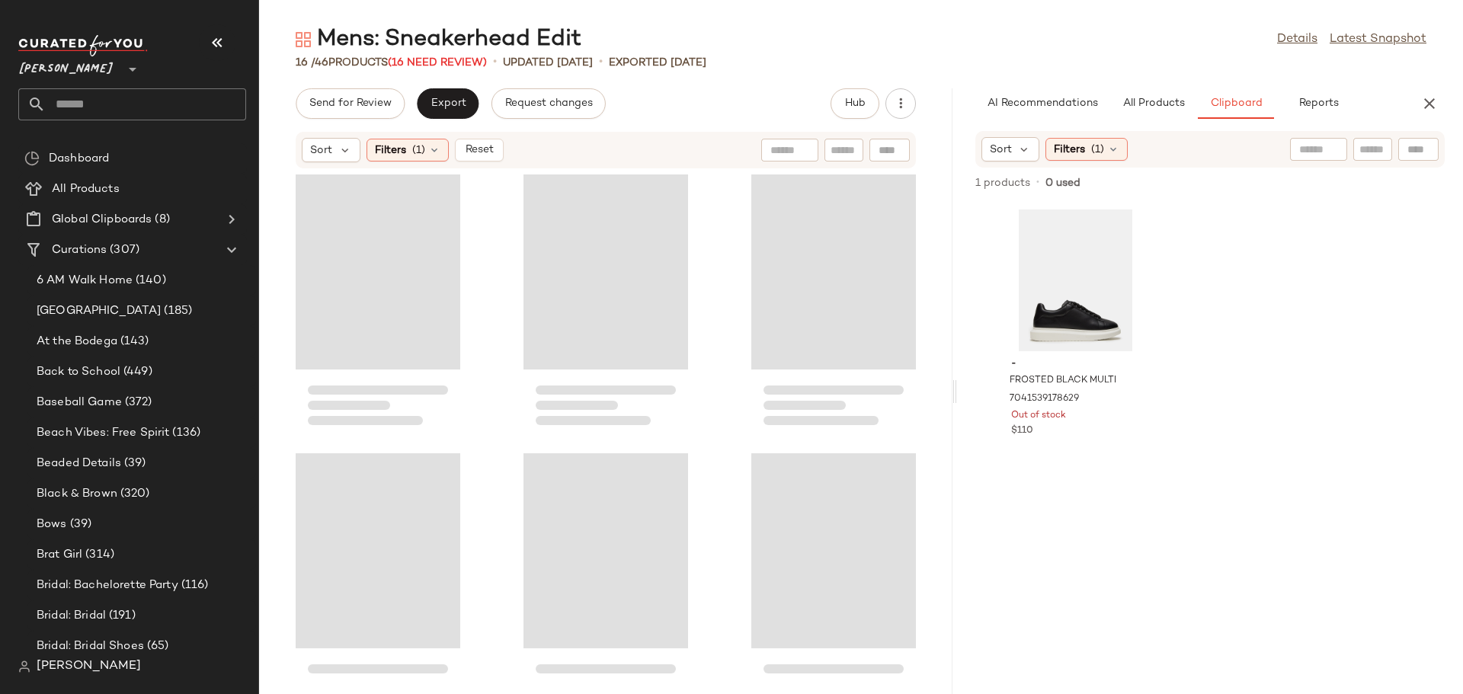
drag, startPoint x: 862, startPoint y: 383, endPoint x: 961, endPoint y: 391, distance: 99.3
click at [961, 391] on div "Mens: Sneakerhead Edit Details Latest Snapshot 16 / 46 Products (16 Need Review…" at bounding box center [861, 359] width 1204 height 670
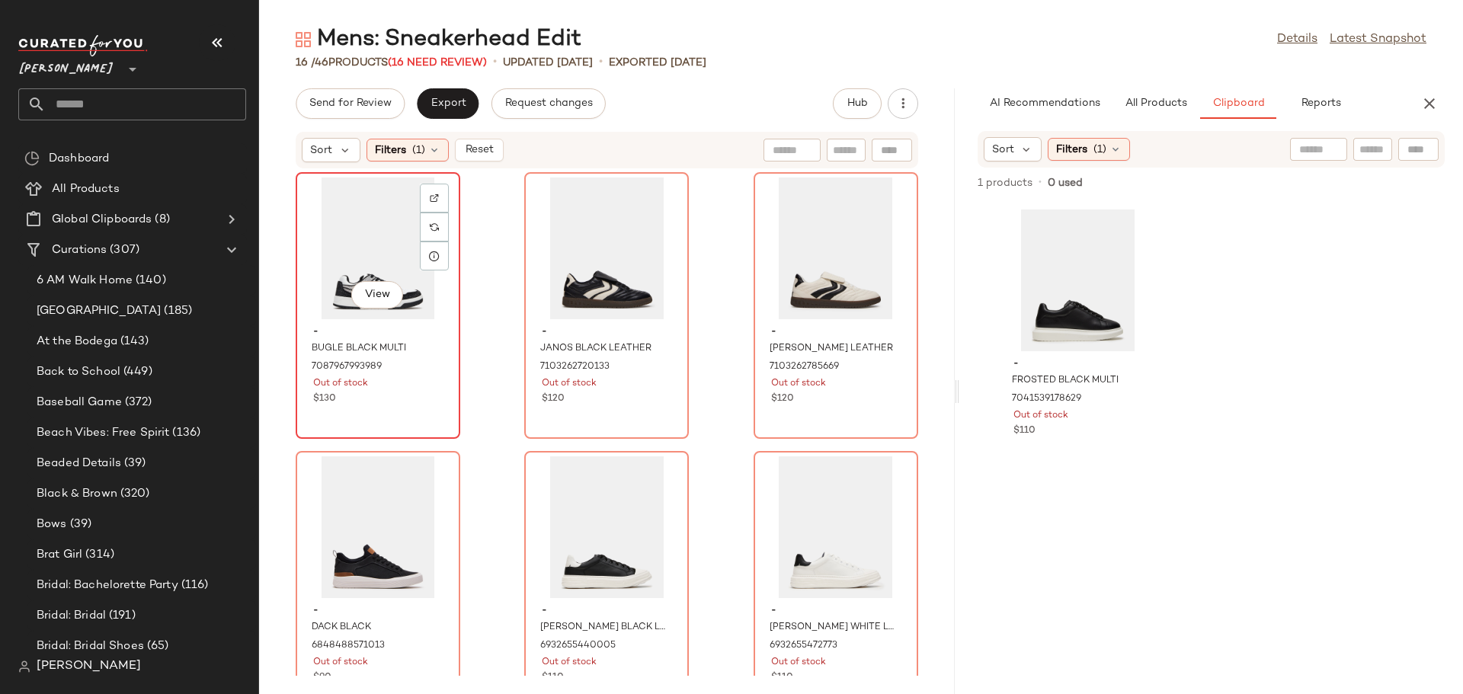
click at [365, 241] on div "View" at bounding box center [378, 249] width 154 height 142
click at [437, 197] on img at bounding box center [434, 198] width 9 height 9
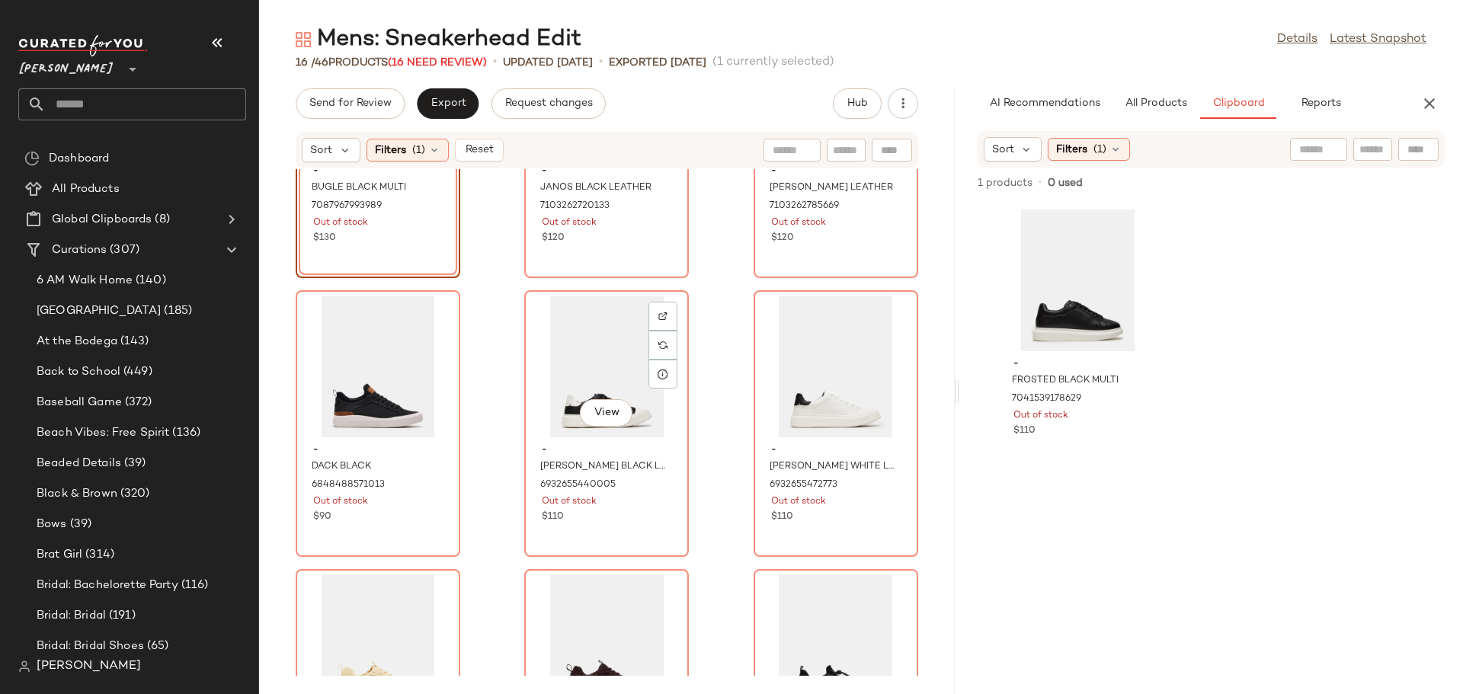
scroll to position [229, 0]
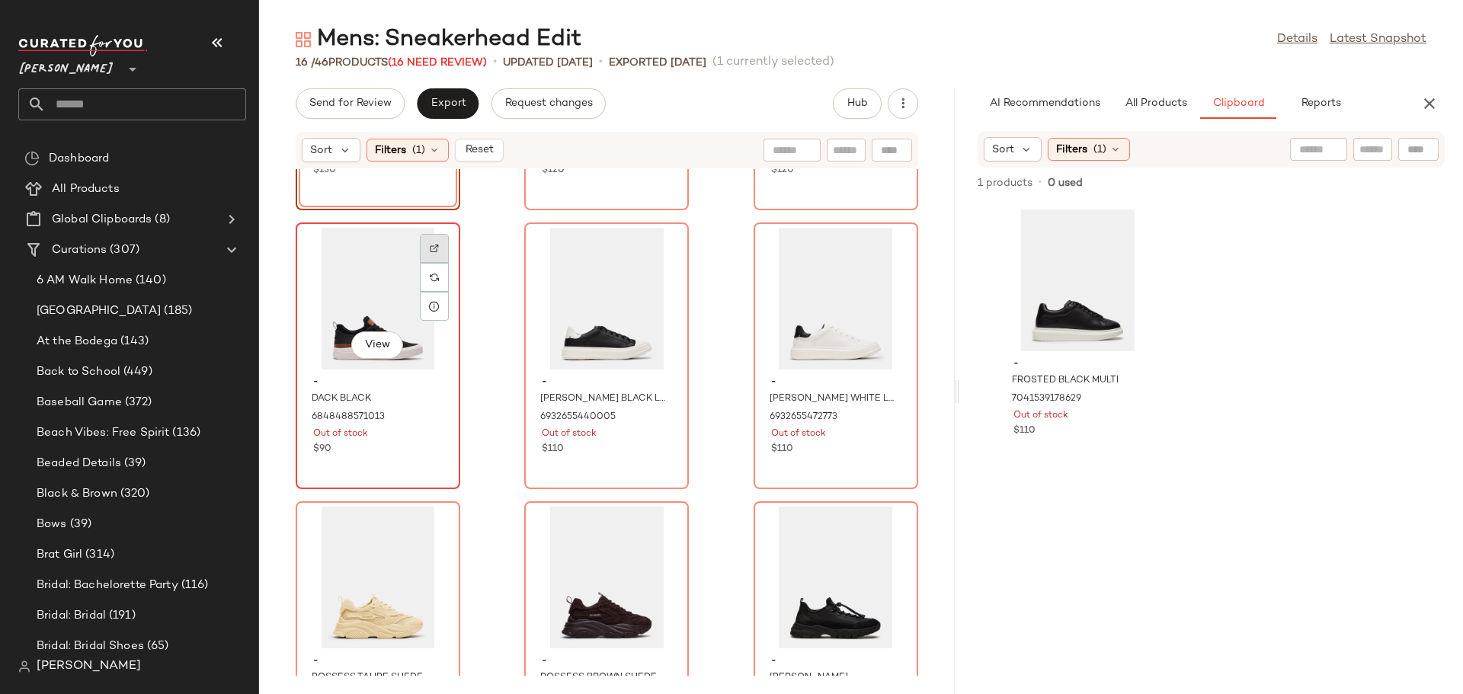
click at [433, 249] on img at bounding box center [434, 248] width 9 height 9
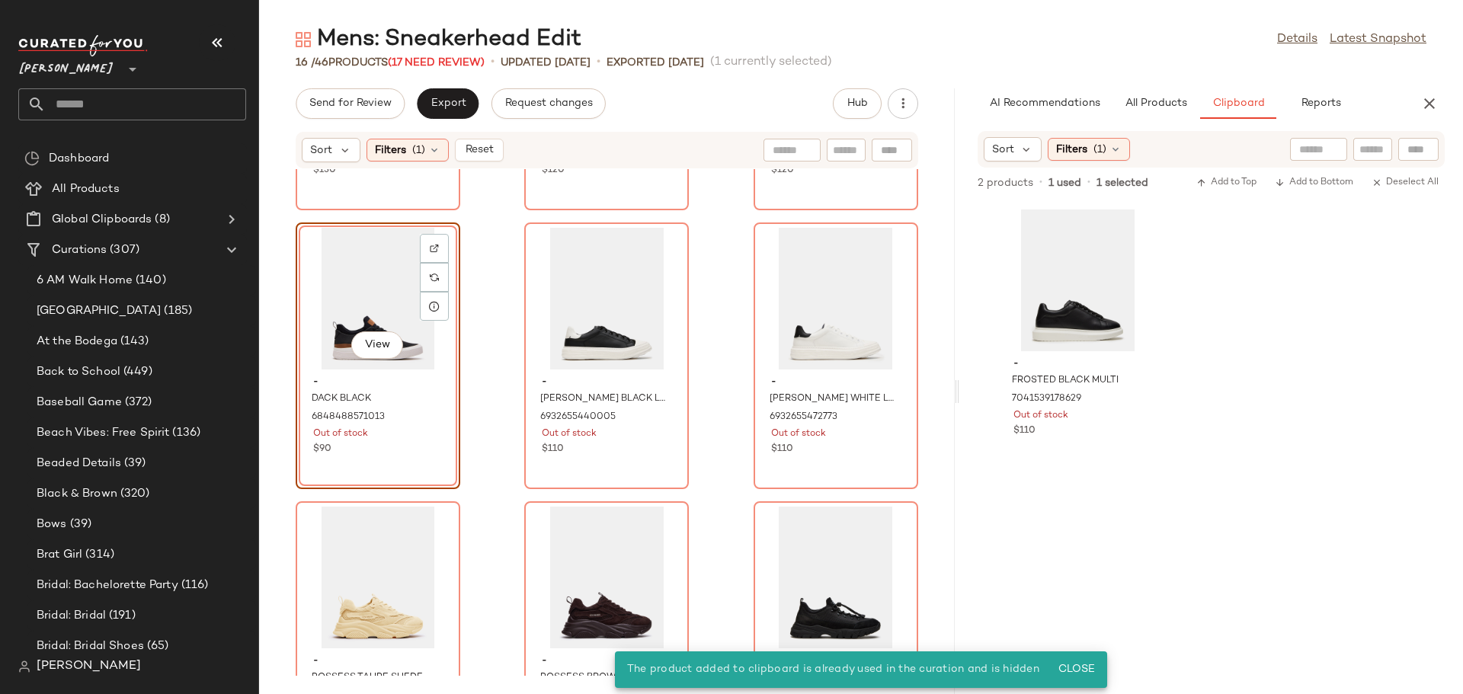
click at [344, 291] on div "View" at bounding box center [378, 299] width 154 height 142
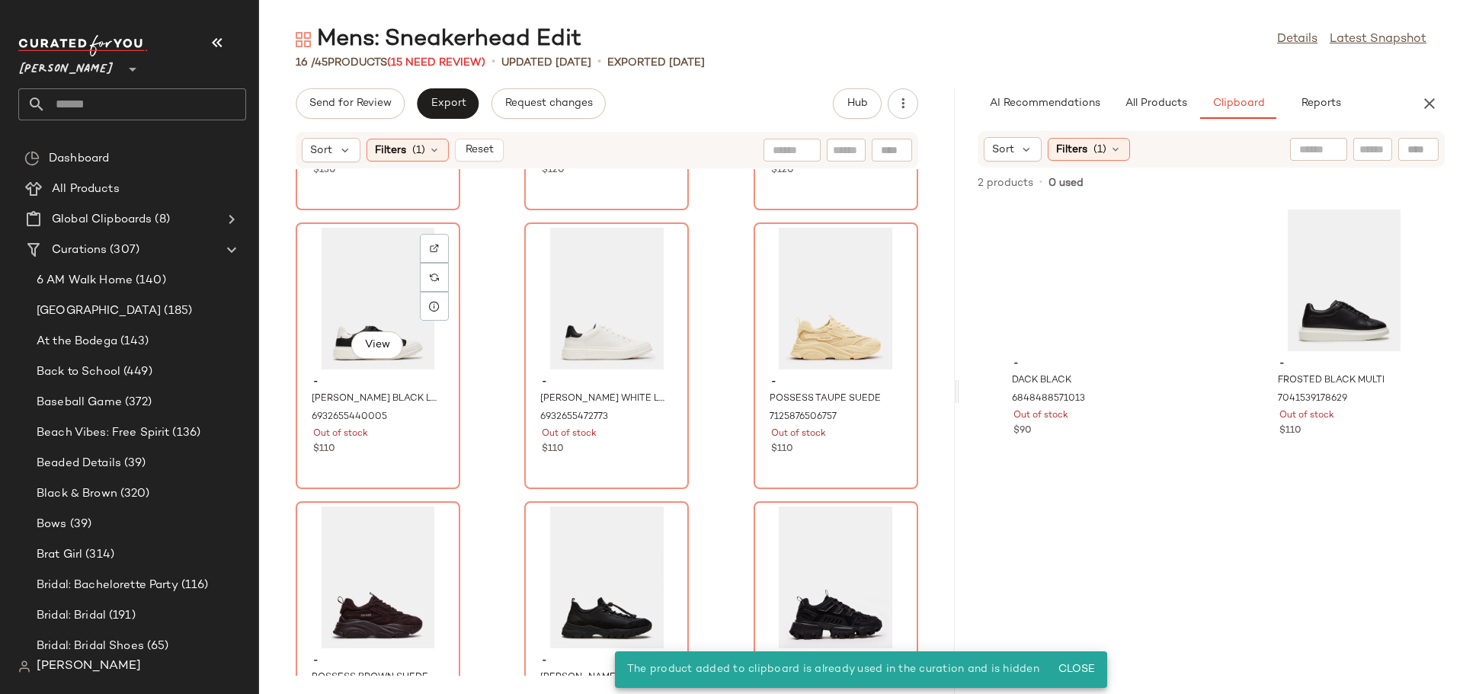
click at [344, 291] on div "View" at bounding box center [378, 299] width 154 height 142
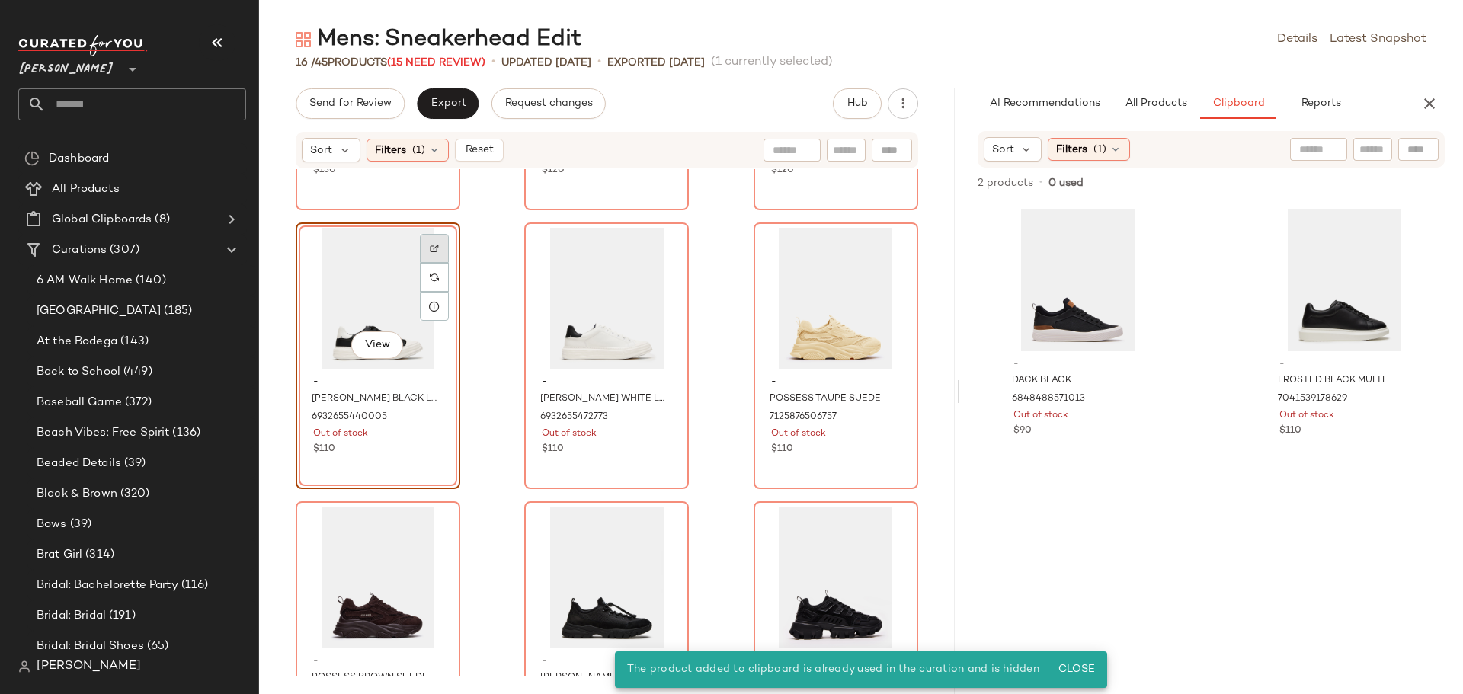
click at [436, 250] on img at bounding box center [434, 248] width 9 height 9
click at [583, 317] on div "View" at bounding box center [606, 299] width 154 height 142
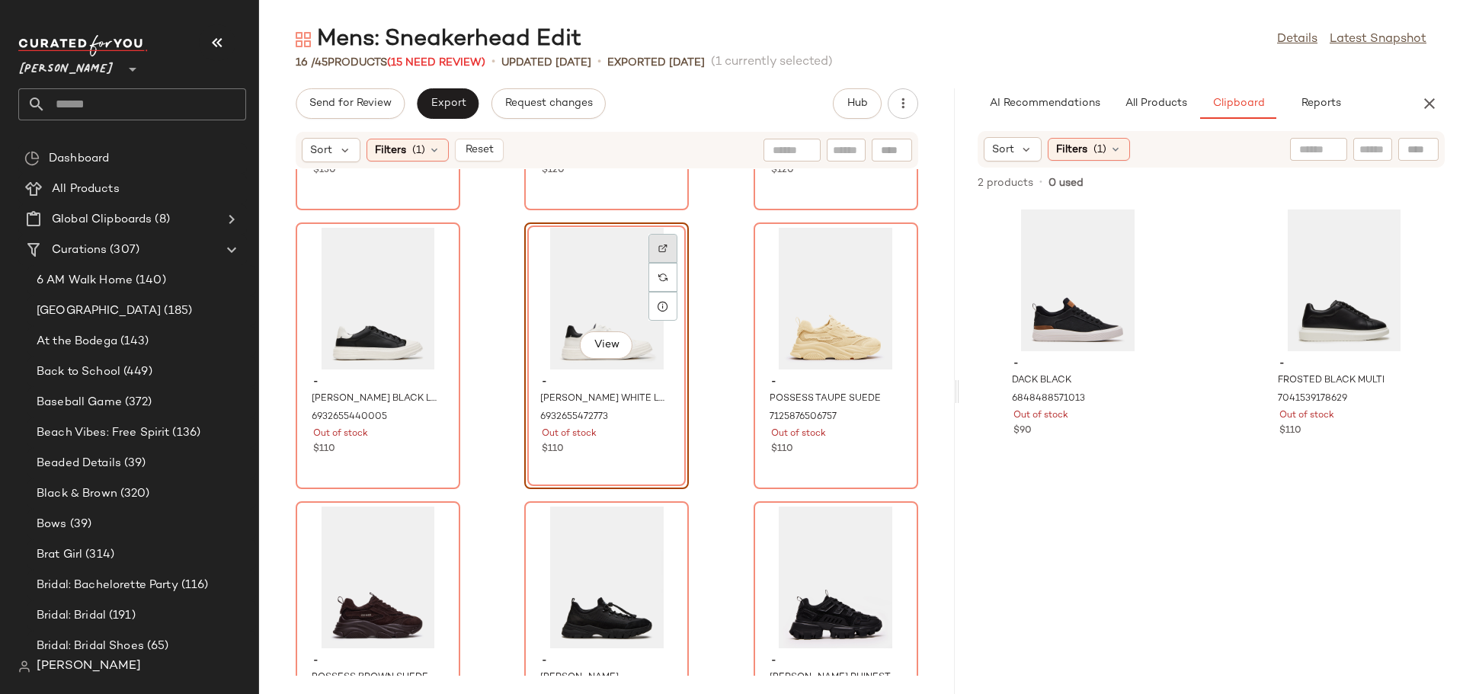
click at [658, 244] on img at bounding box center [662, 248] width 9 height 9
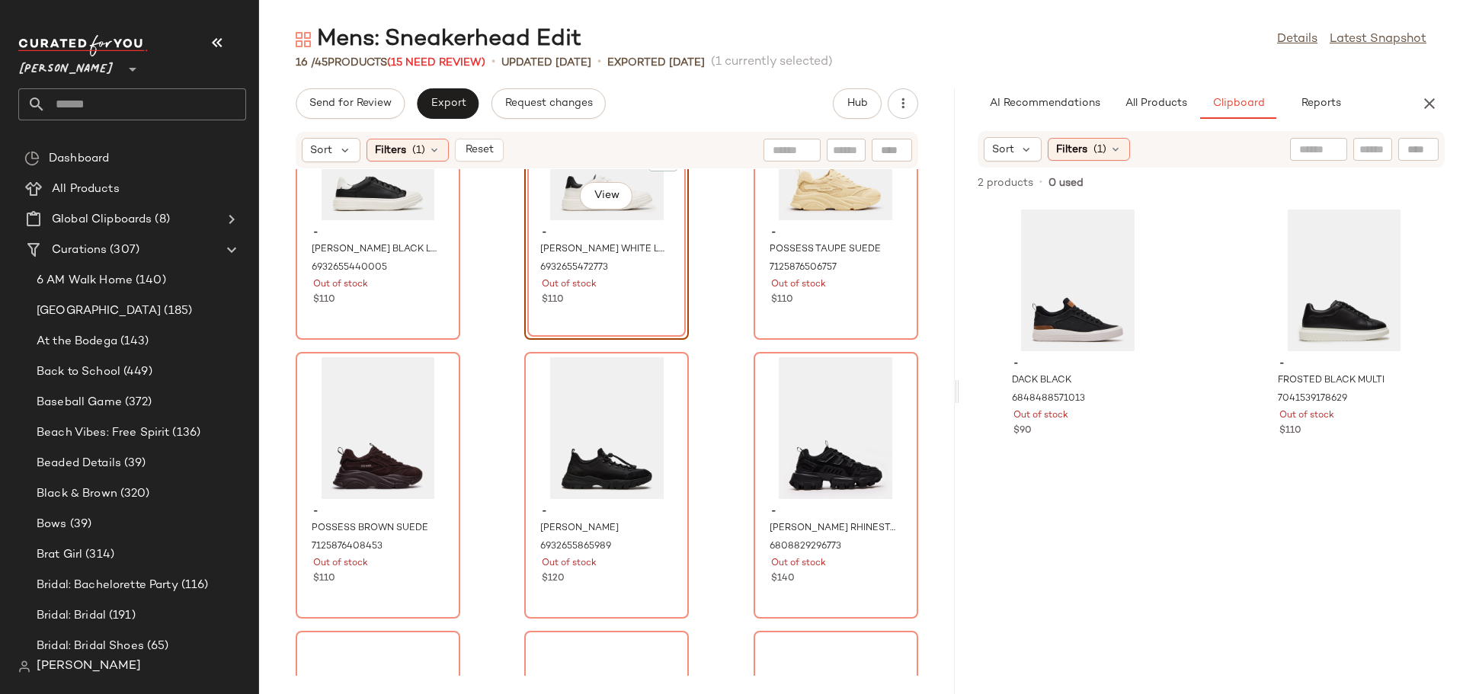
scroll to position [393, 0]
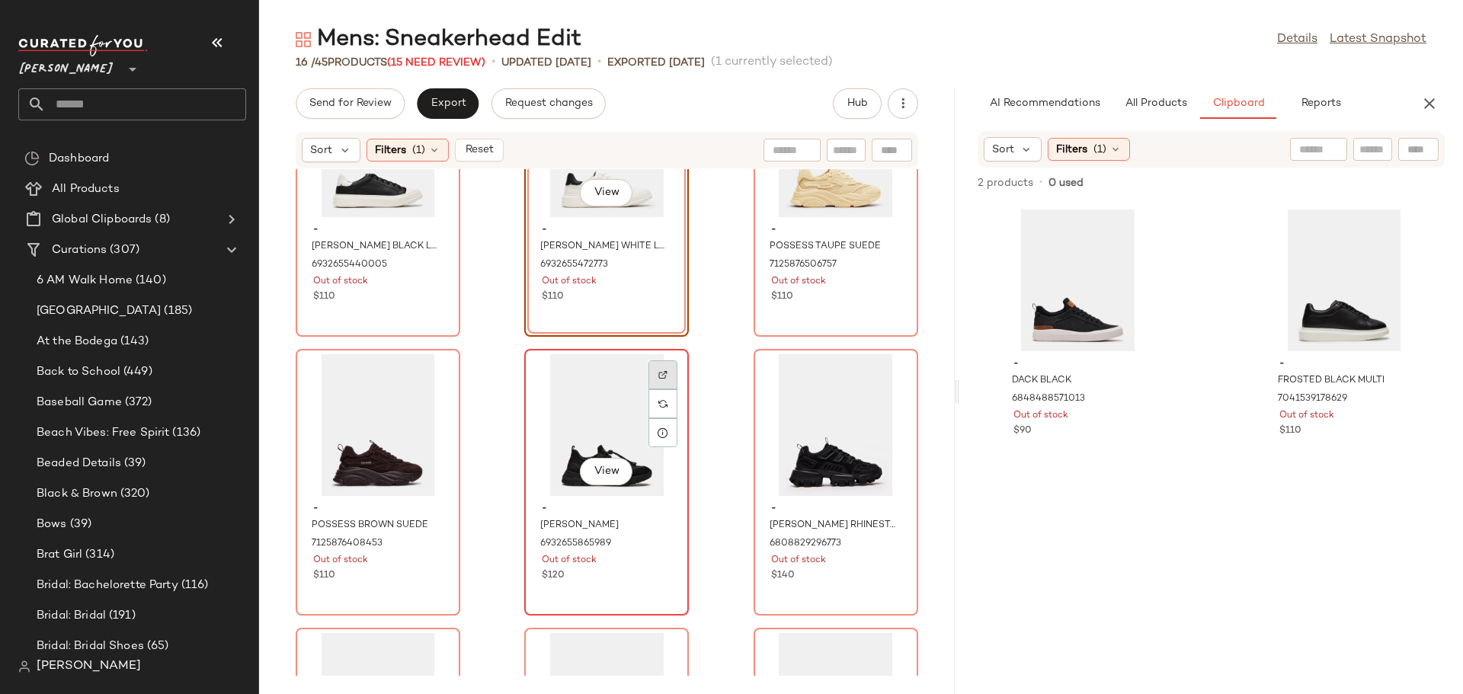
click at [659, 373] on img at bounding box center [662, 374] width 9 height 9
click at [773, 453] on div "View" at bounding box center [836, 425] width 154 height 142
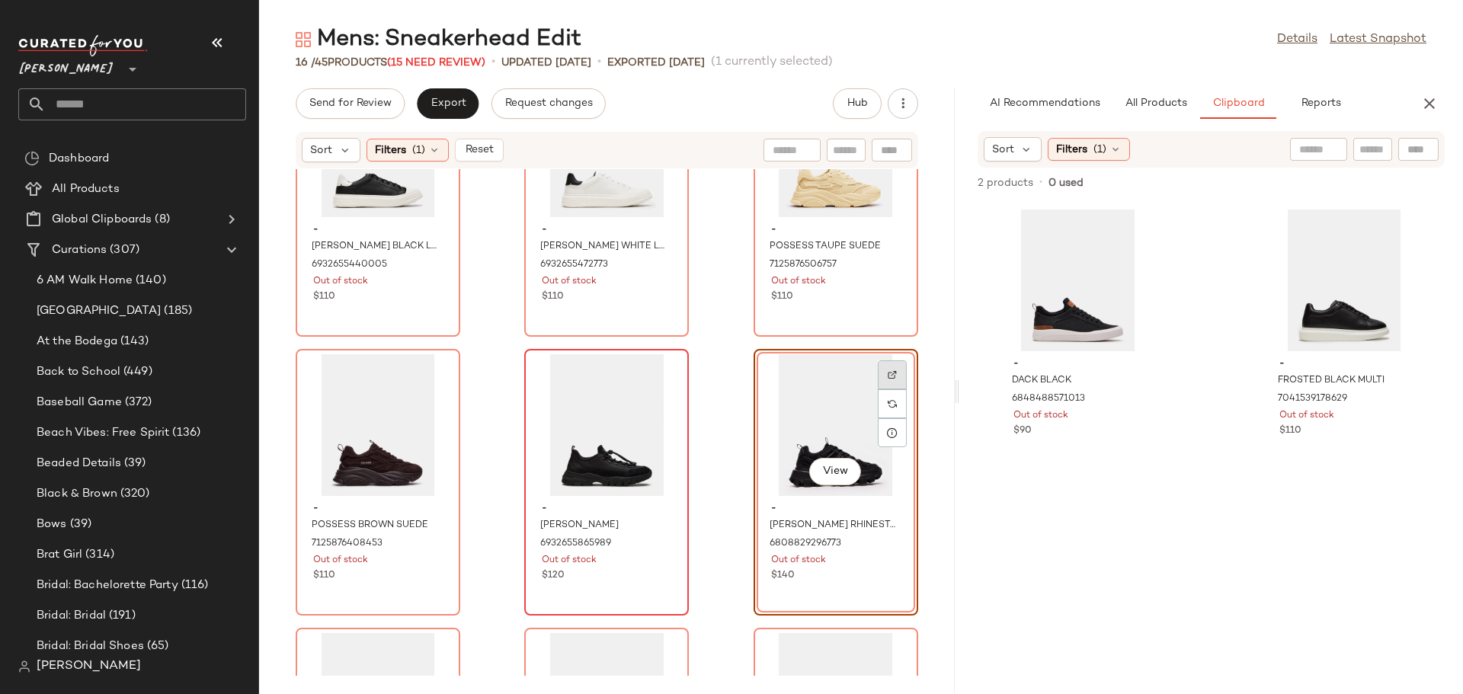
click at [888, 373] on img at bounding box center [892, 374] width 9 height 9
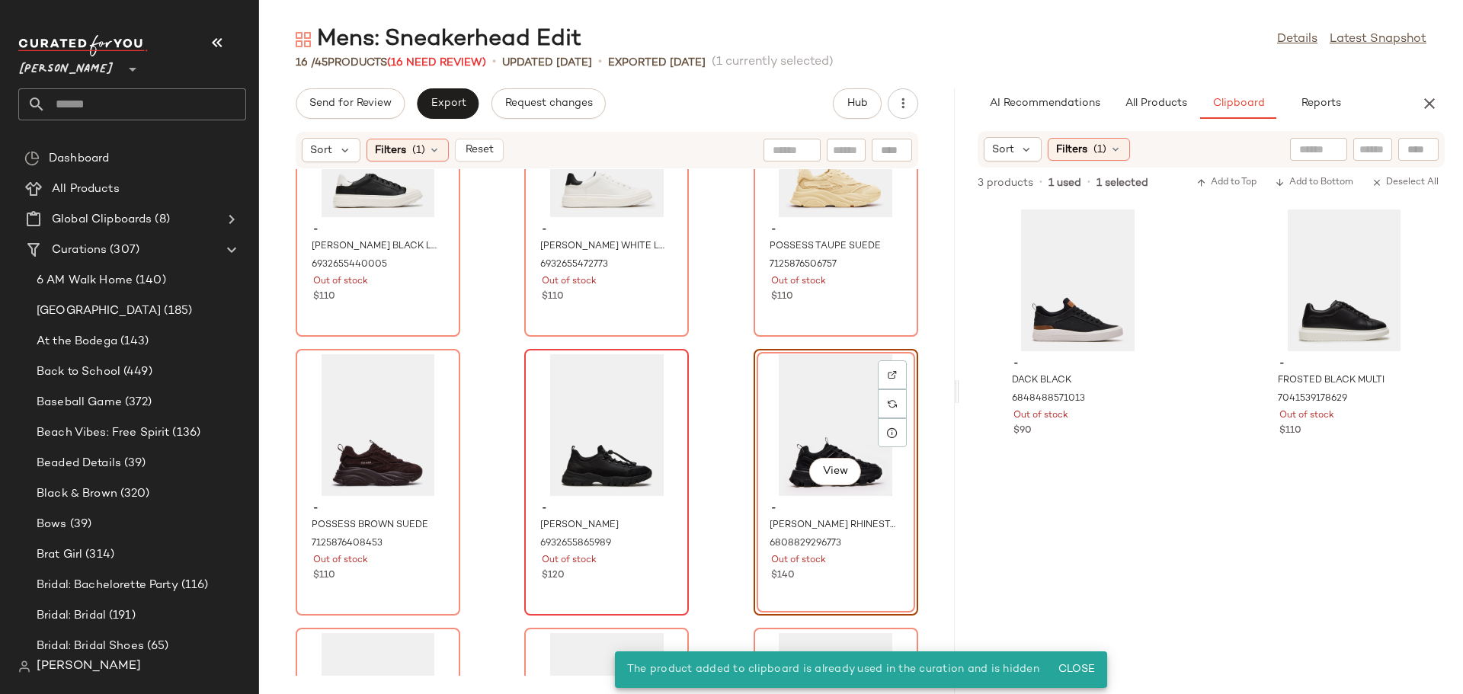
click at [812, 407] on div "View" at bounding box center [836, 425] width 154 height 142
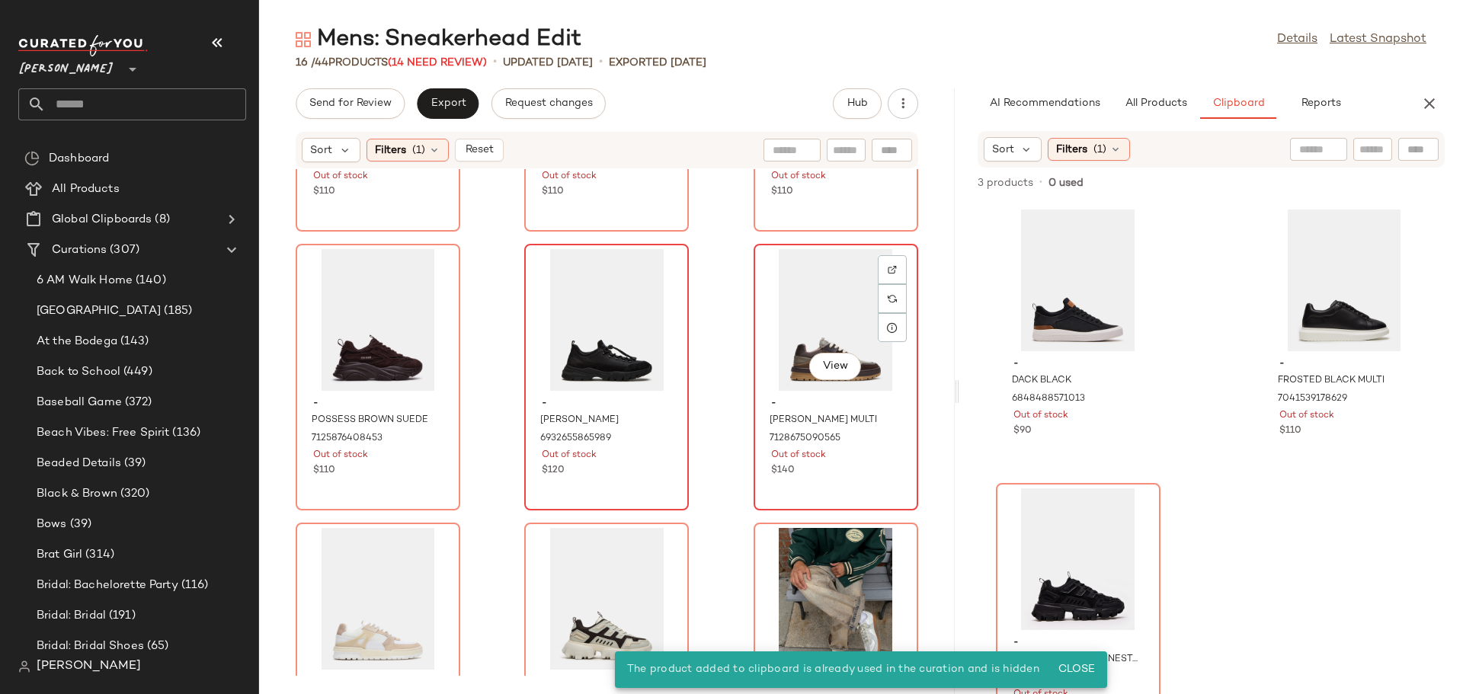
scroll to position [545, 0]
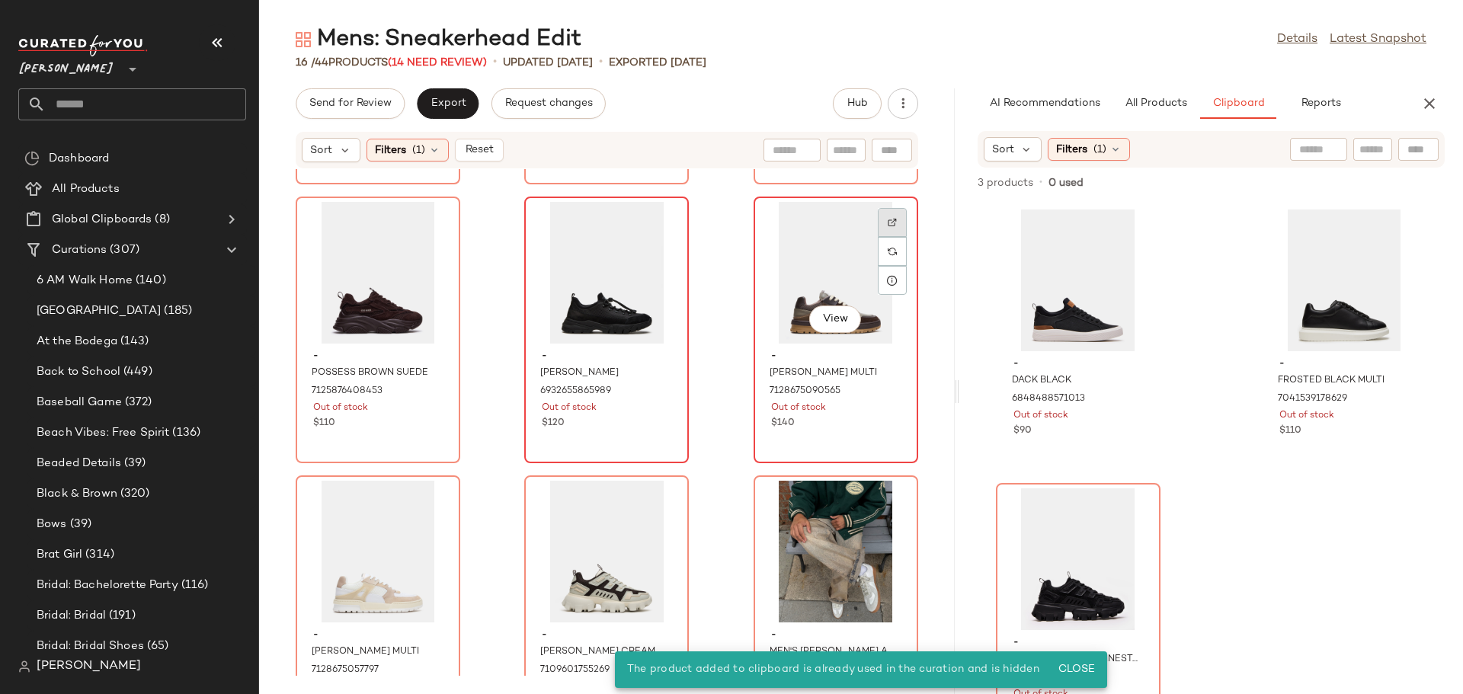
click at [888, 219] on img at bounding box center [892, 222] width 9 height 9
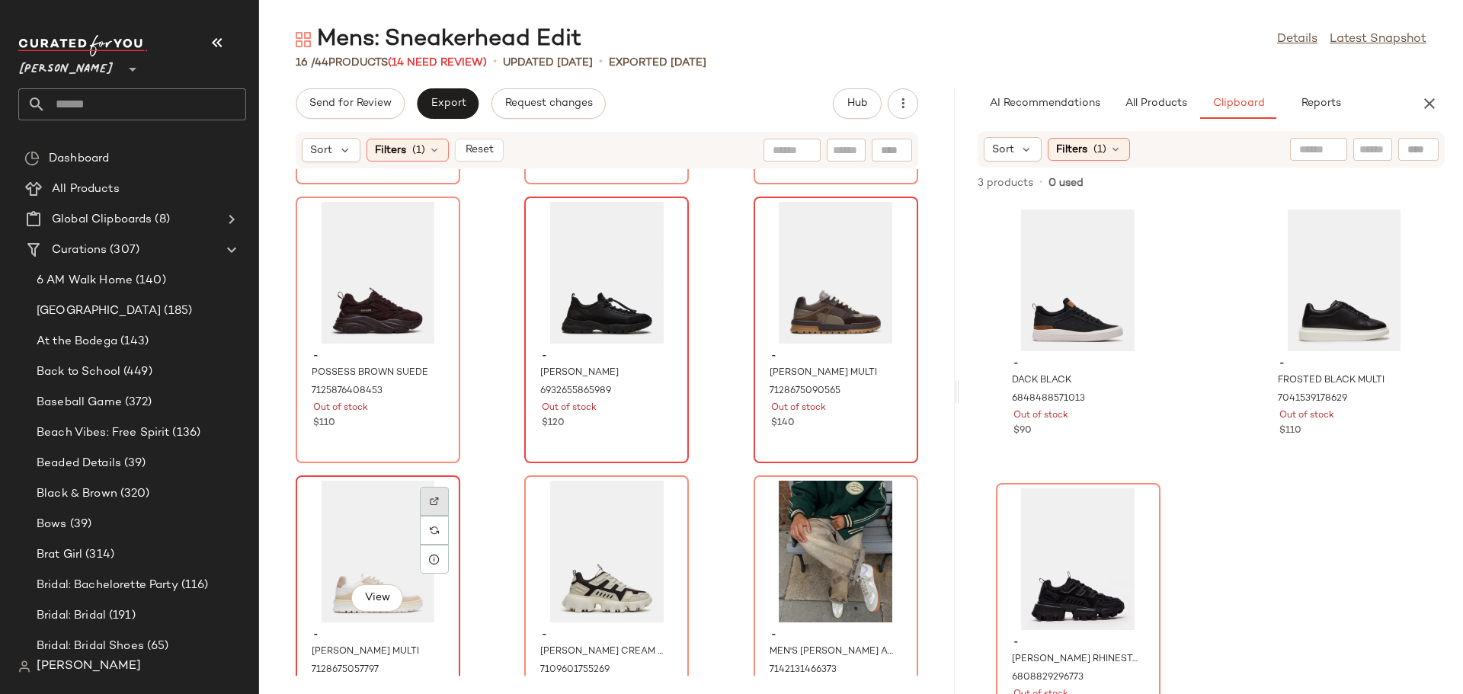
click at [433, 503] on img at bounding box center [434, 501] width 9 height 9
click at [587, 533] on div "View" at bounding box center [606, 552] width 154 height 142
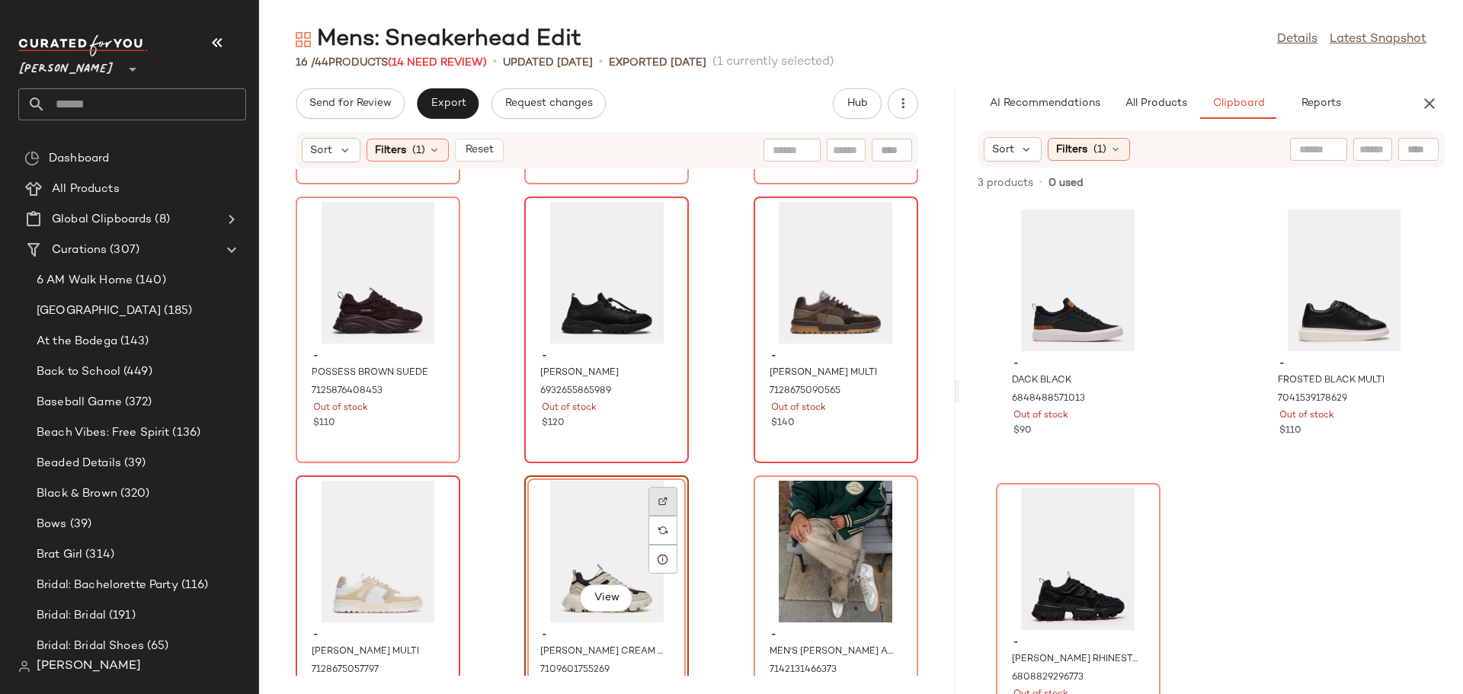
click at [658, 501] on img at bounding box center [662, 501] width 9 height 9
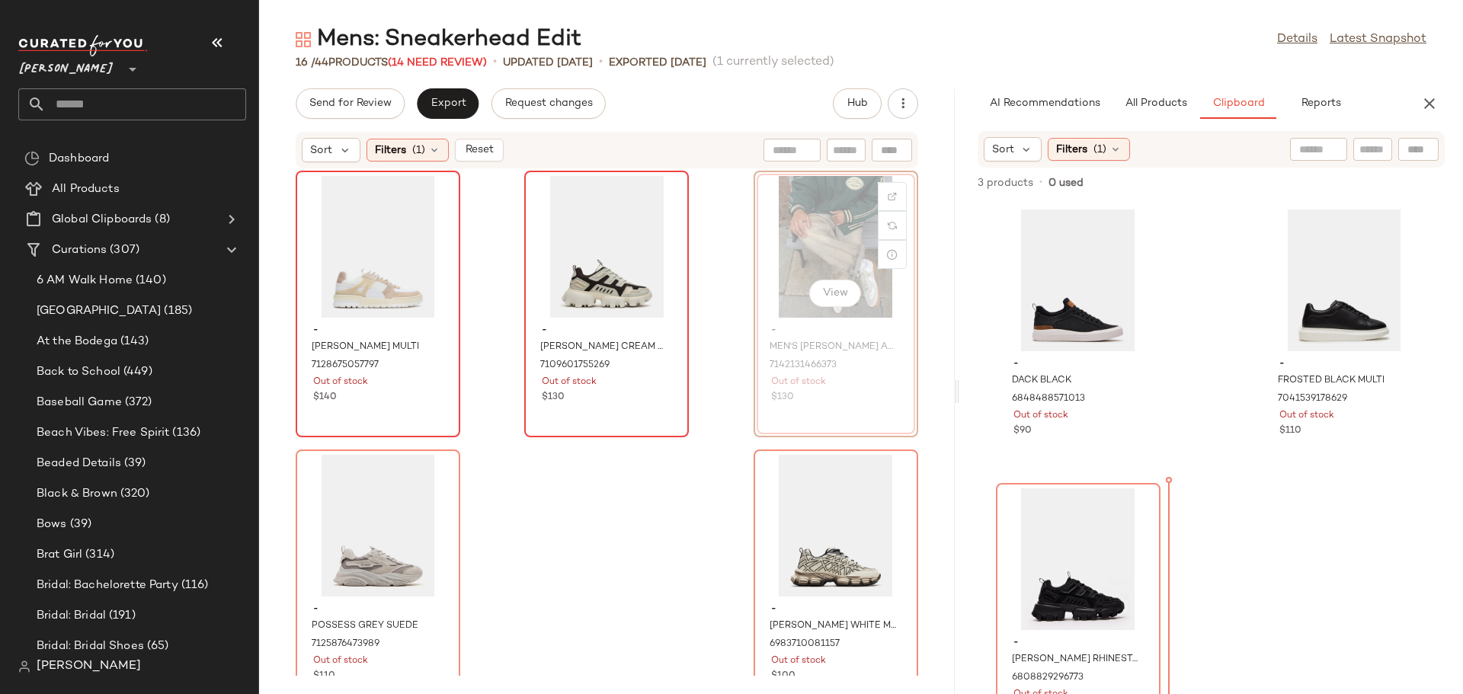
scroll to position [849, 0]
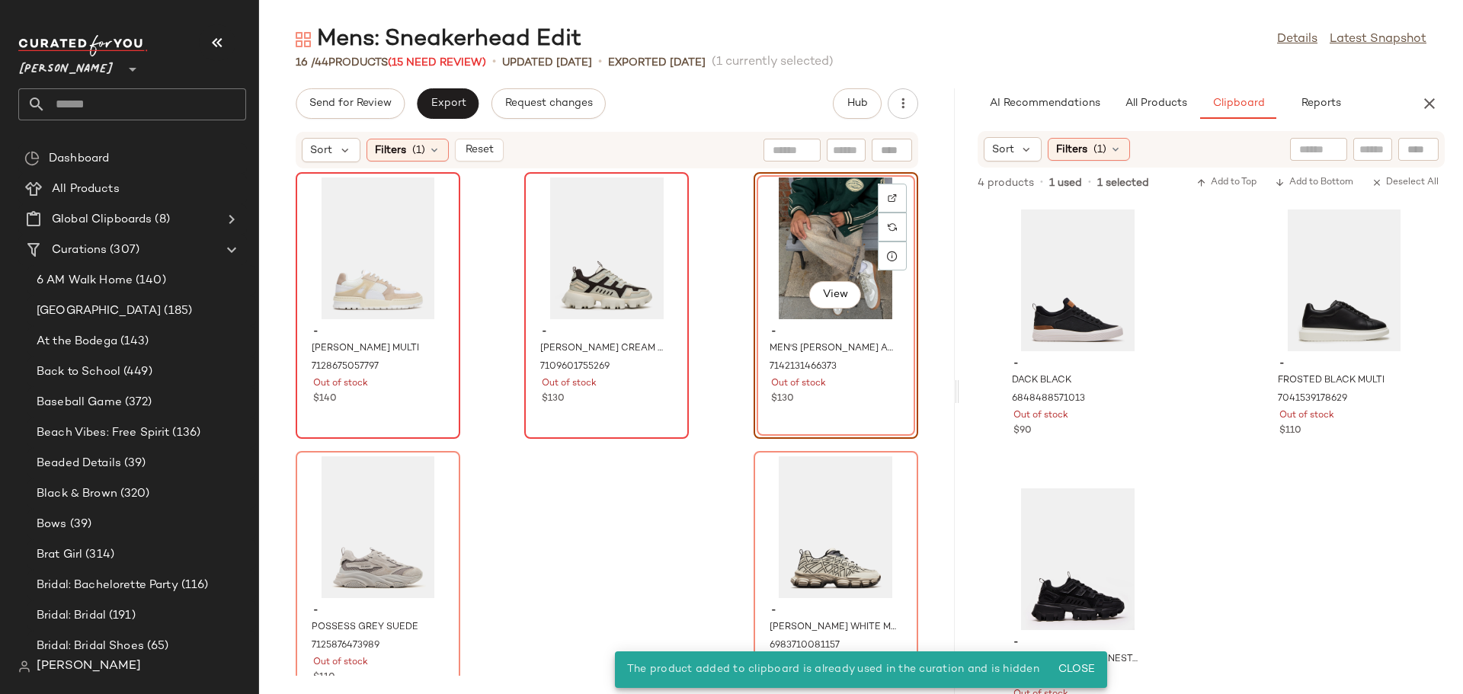
click at [800, 240] on div "View" at bounding box center [836, 249] width 154 height 142
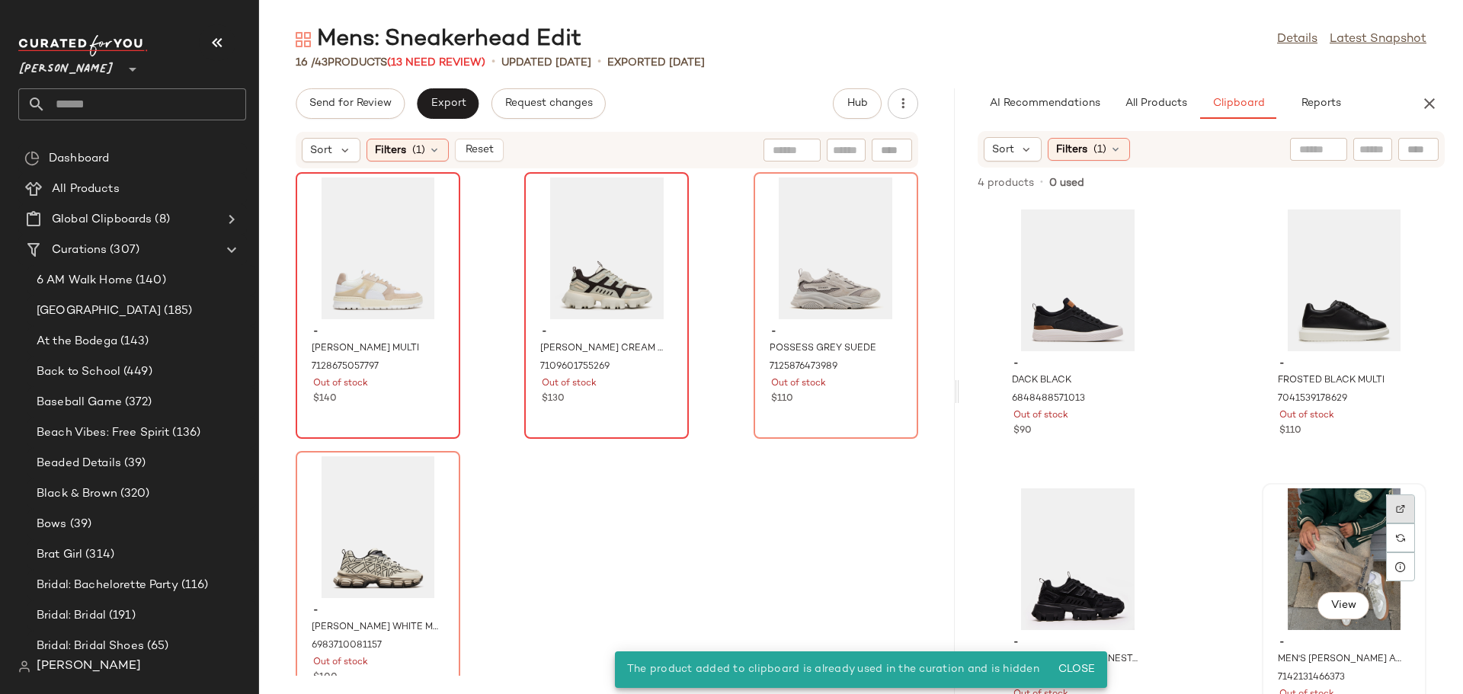
click at [1389, 523] on div at bounding box center [1400, 537] width 29 height 29
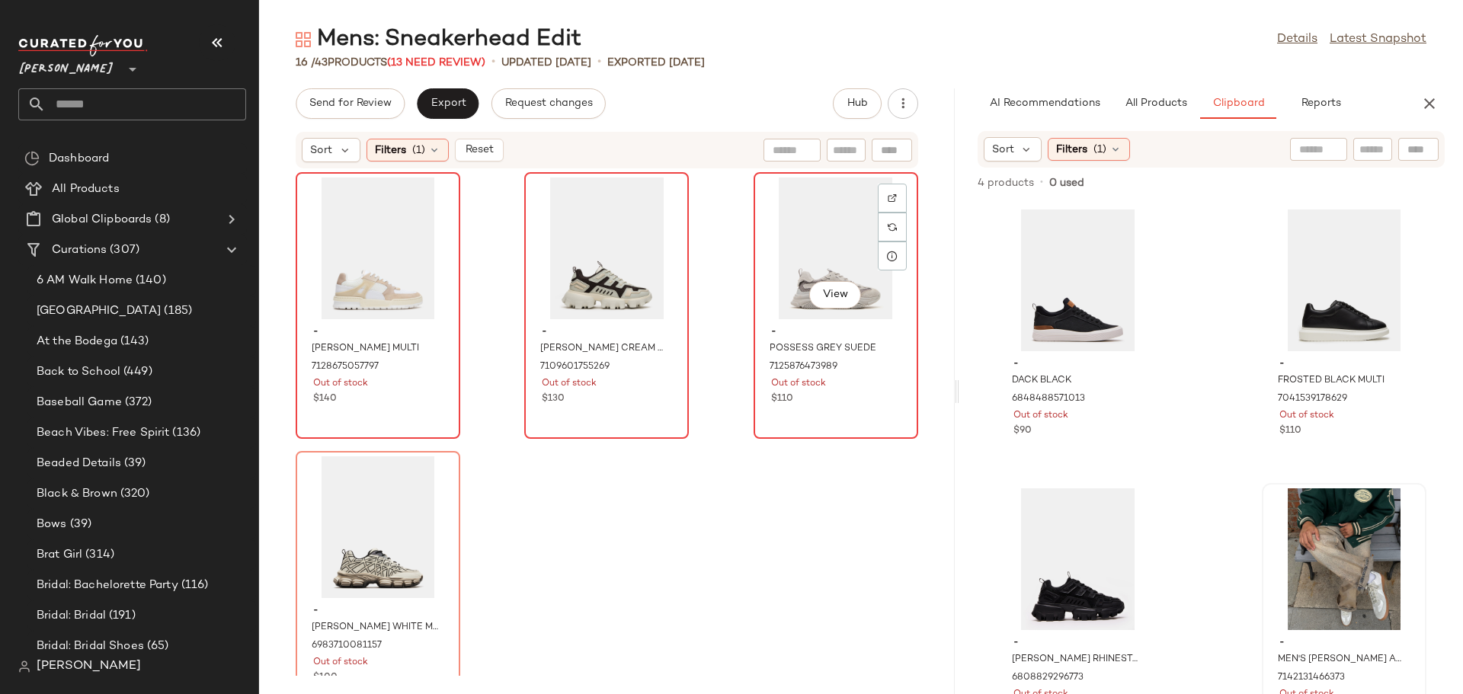
click at [799, 250] on div "View" at bounding box center [836, 249] width 154 height 142
click at [888, 196] on img at bounding box center [892, 198] width 9 height 9
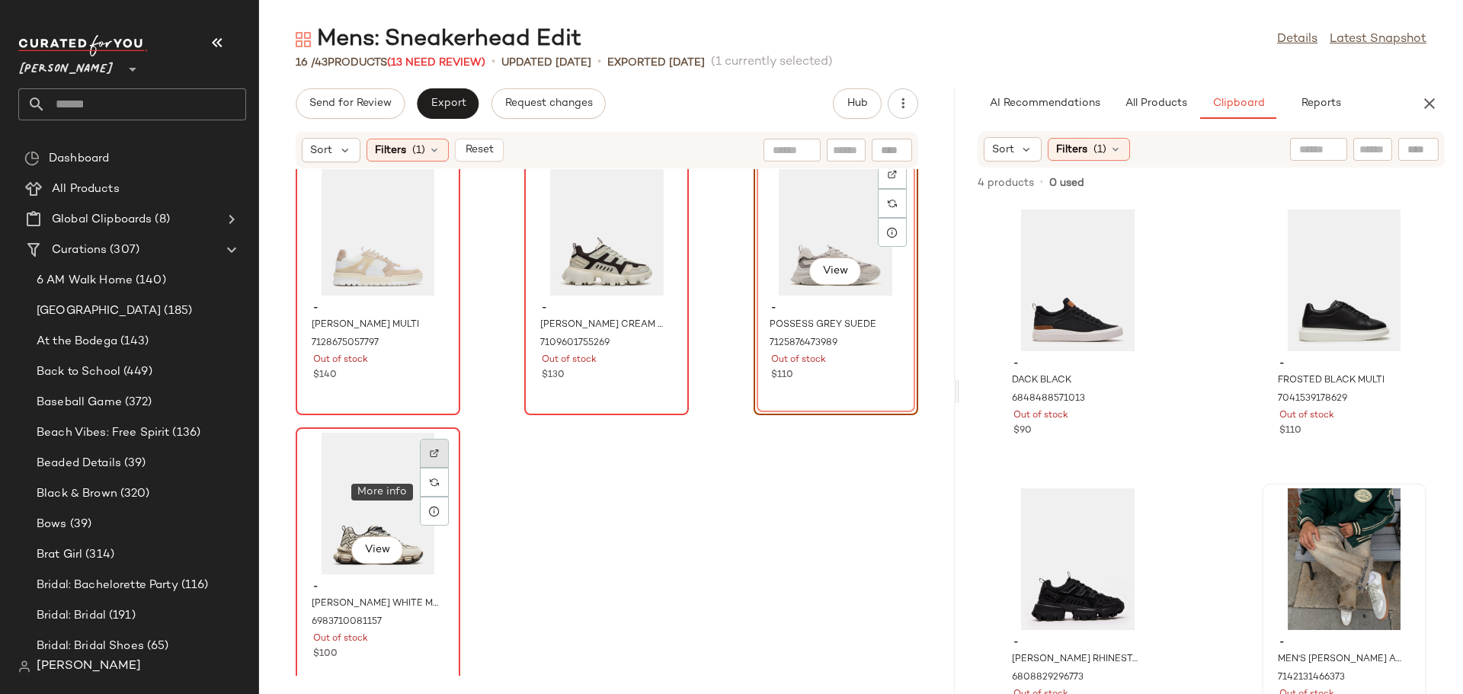
scroll to position [891, 0]
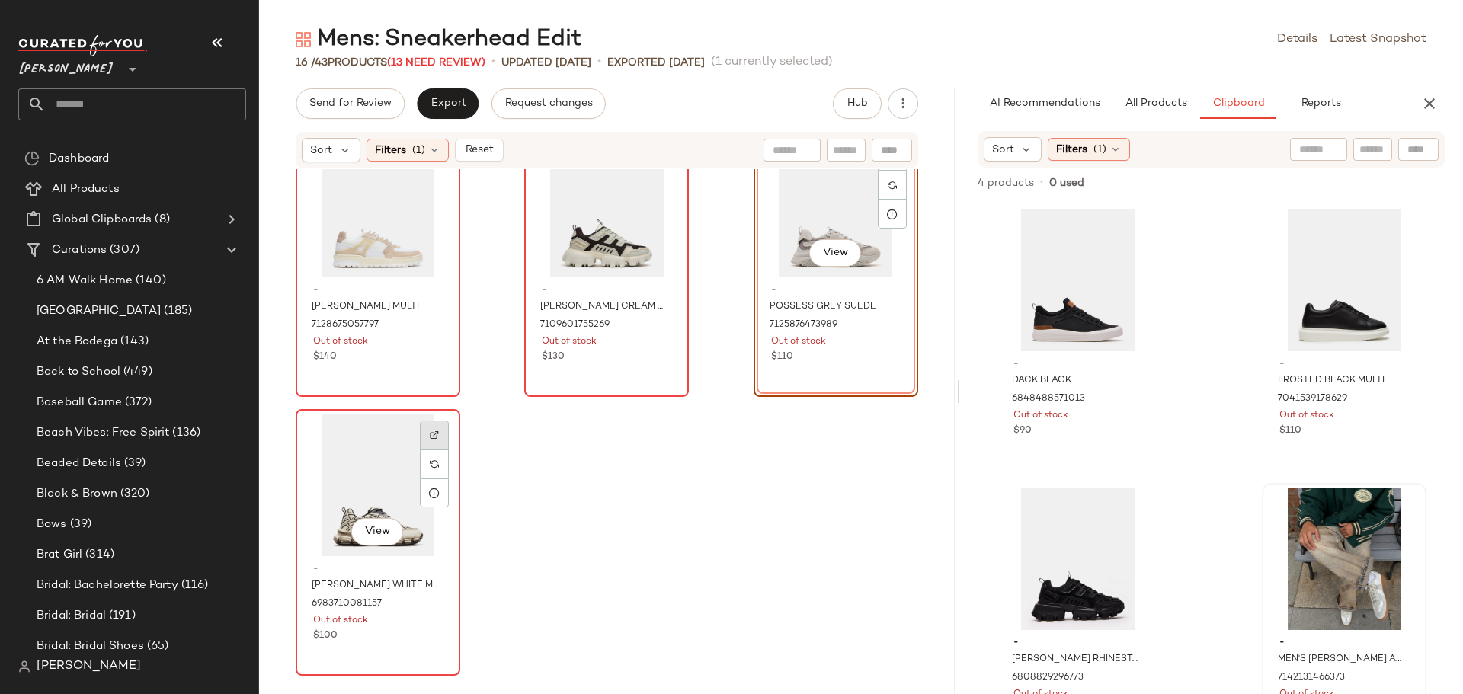
click at [440, 449] on div at bounding box center [434, 463] width 29 height 29
click at [432, 497] on icon at bounding box center [434, 493] width 12 height 12
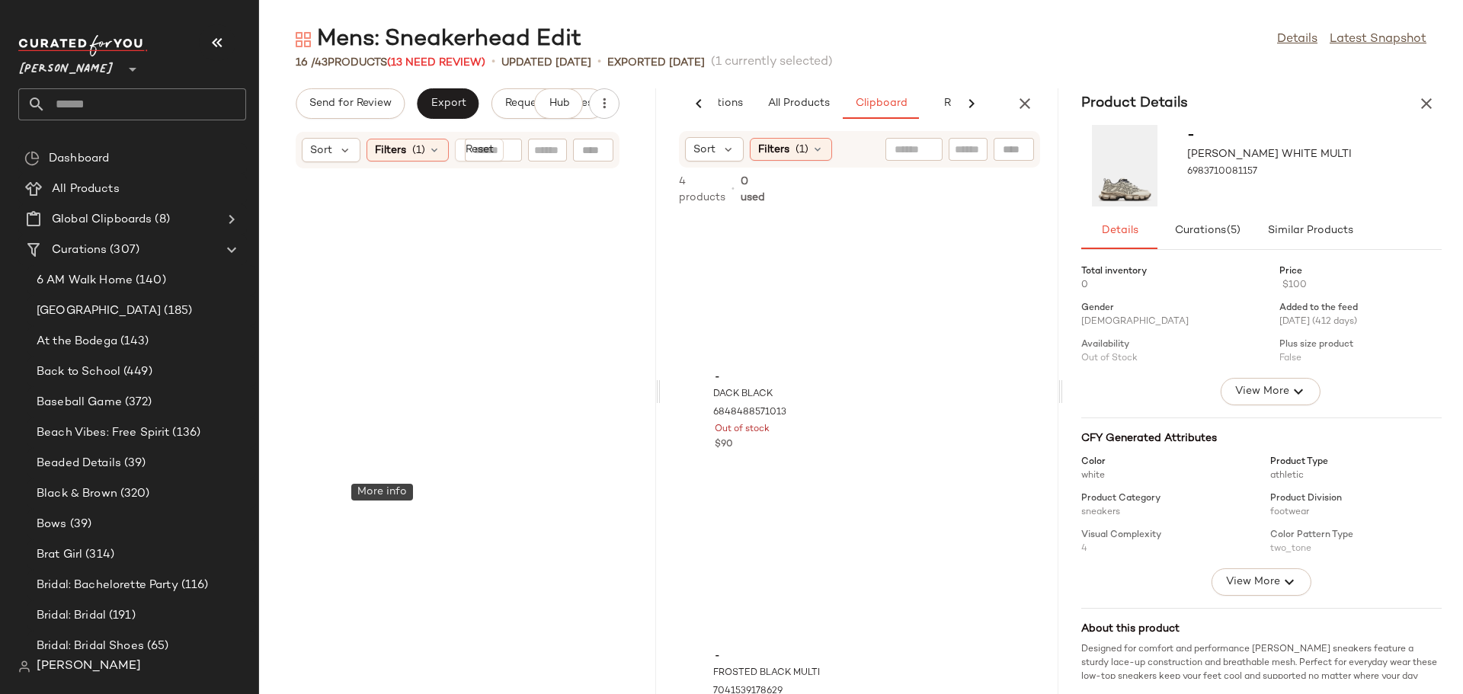
scroll to position [3121, 0]
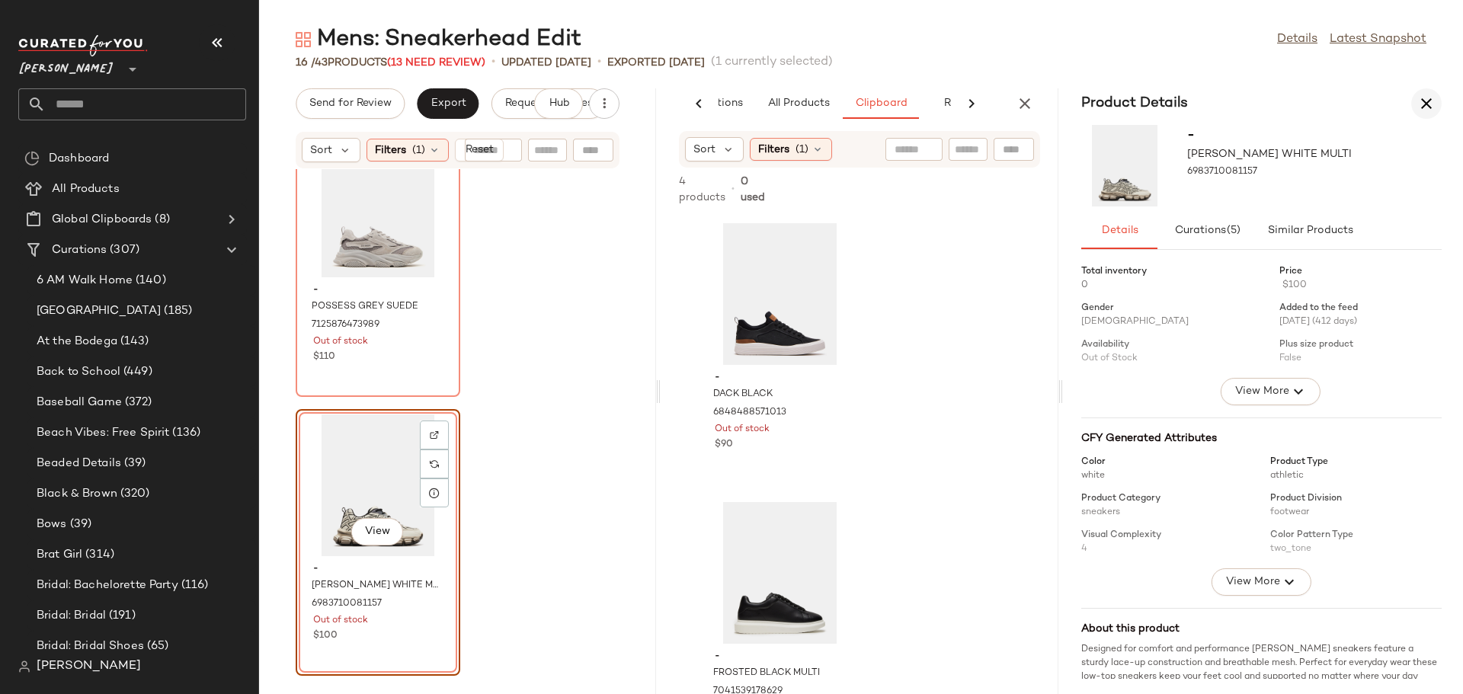
click at [1419, 107] on icon "button" at bounding box center [1426, 103] width 18 height 18
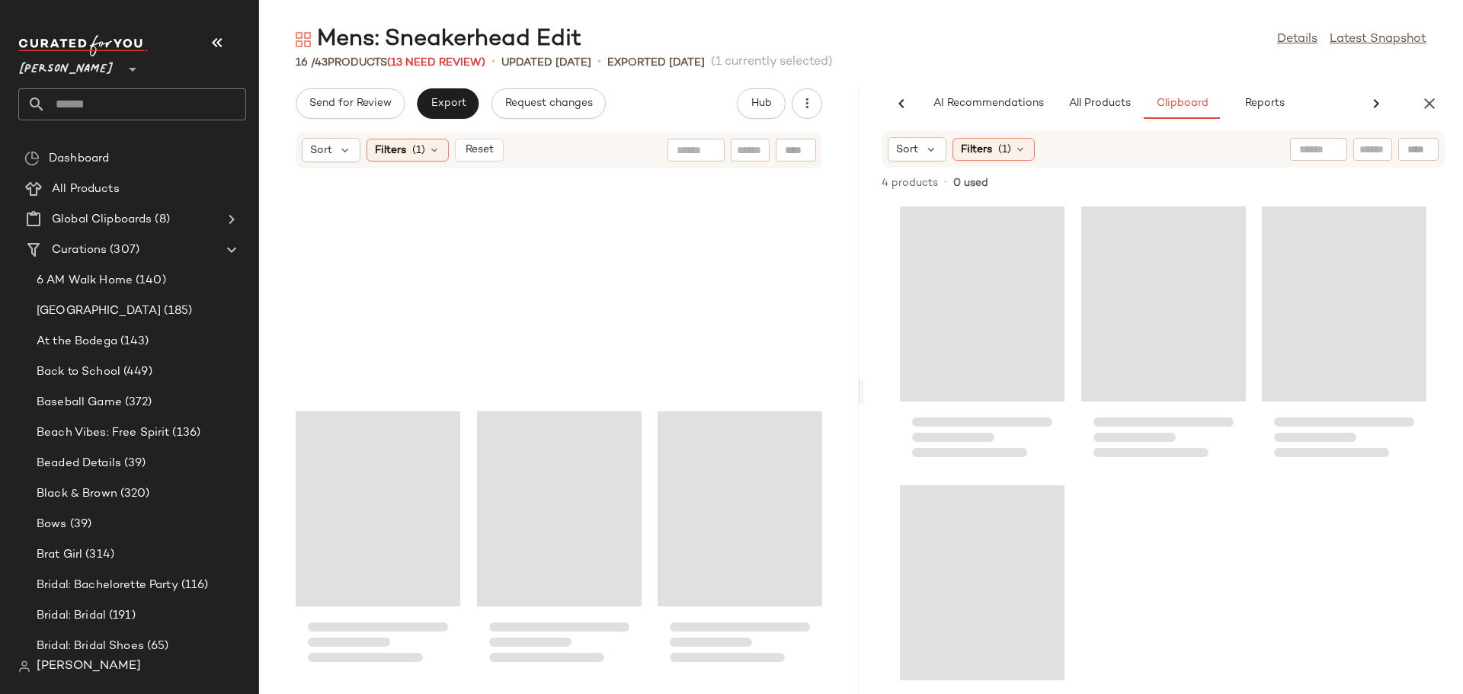
scroll to position [0, 0]
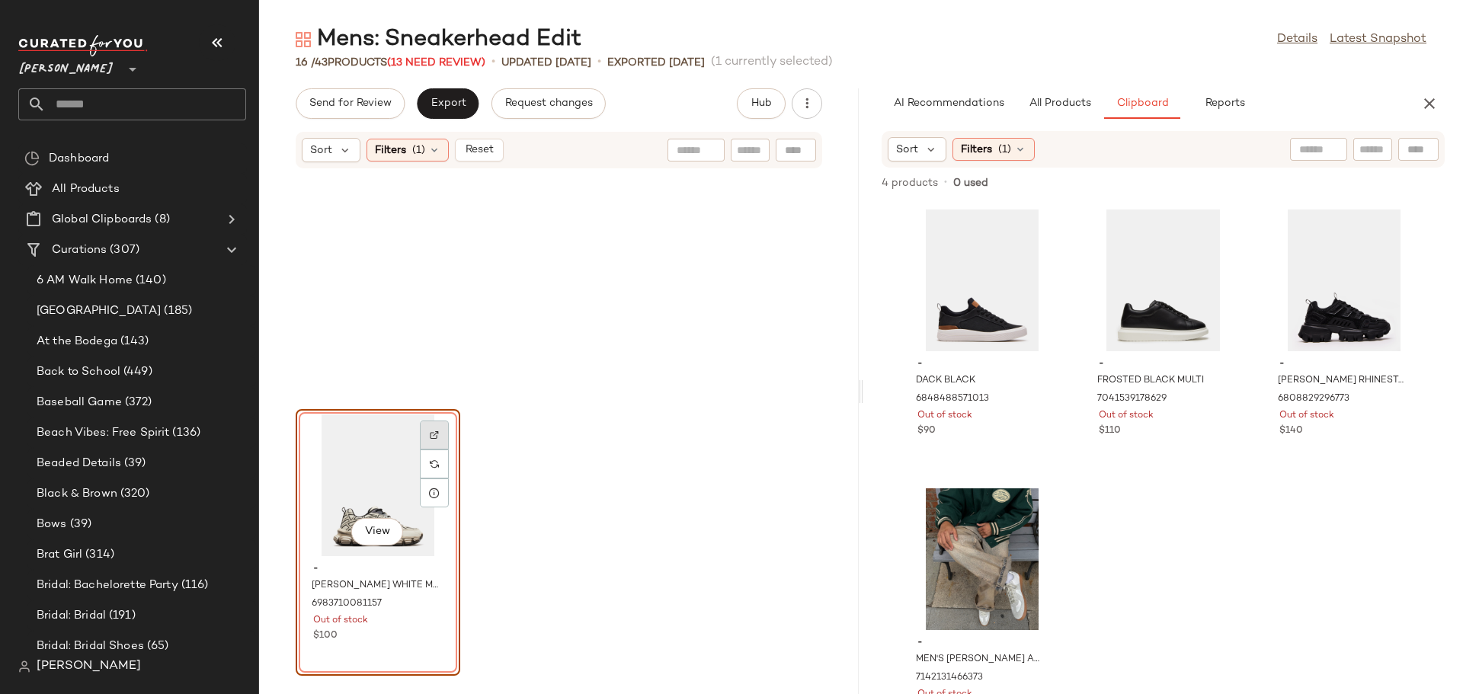
click at [433, 437] on img at bounding box center [434, 434] width 9 height 9
click at [469, 151] on span "Reset" at bounding box center [478, 150] width 29 height 12
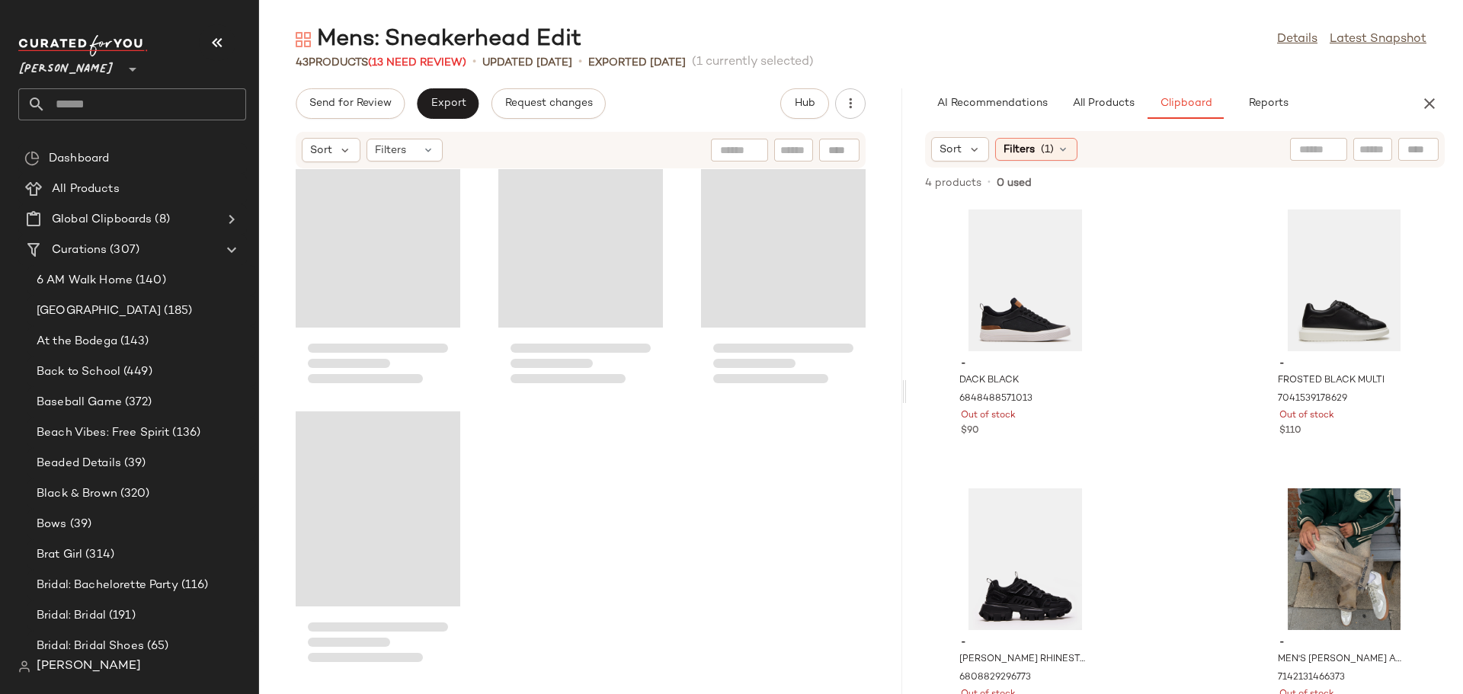
scroll to position [3679, 0]
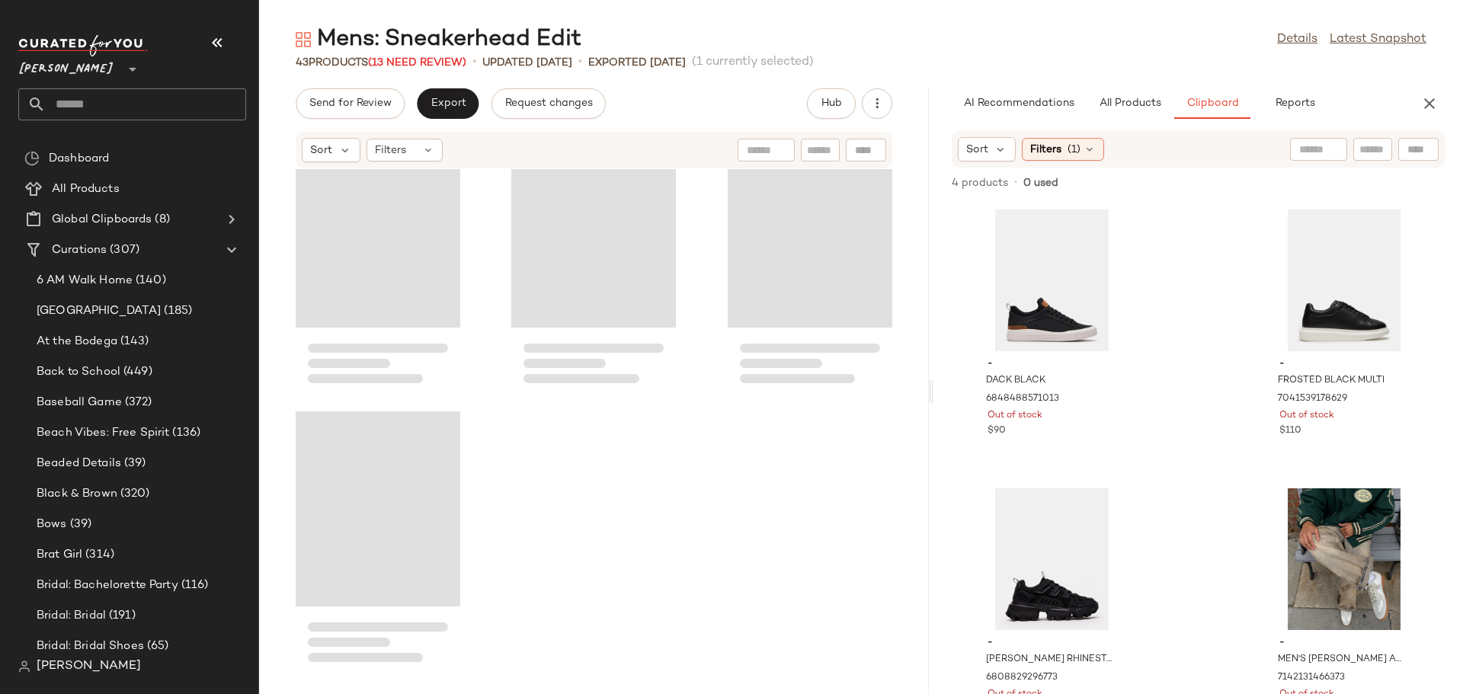
drag, startPoint x: 859, startPoint y: 395, endPoint x: 933, endPoint y: 395, distance: 73.1
click at [933, 395] on div "Mens: Sneakerhead Edit Details Latest Snapshot 43 Products (13 Need Review) • u…" at bounding box center [861, 359] width 1204 height 670
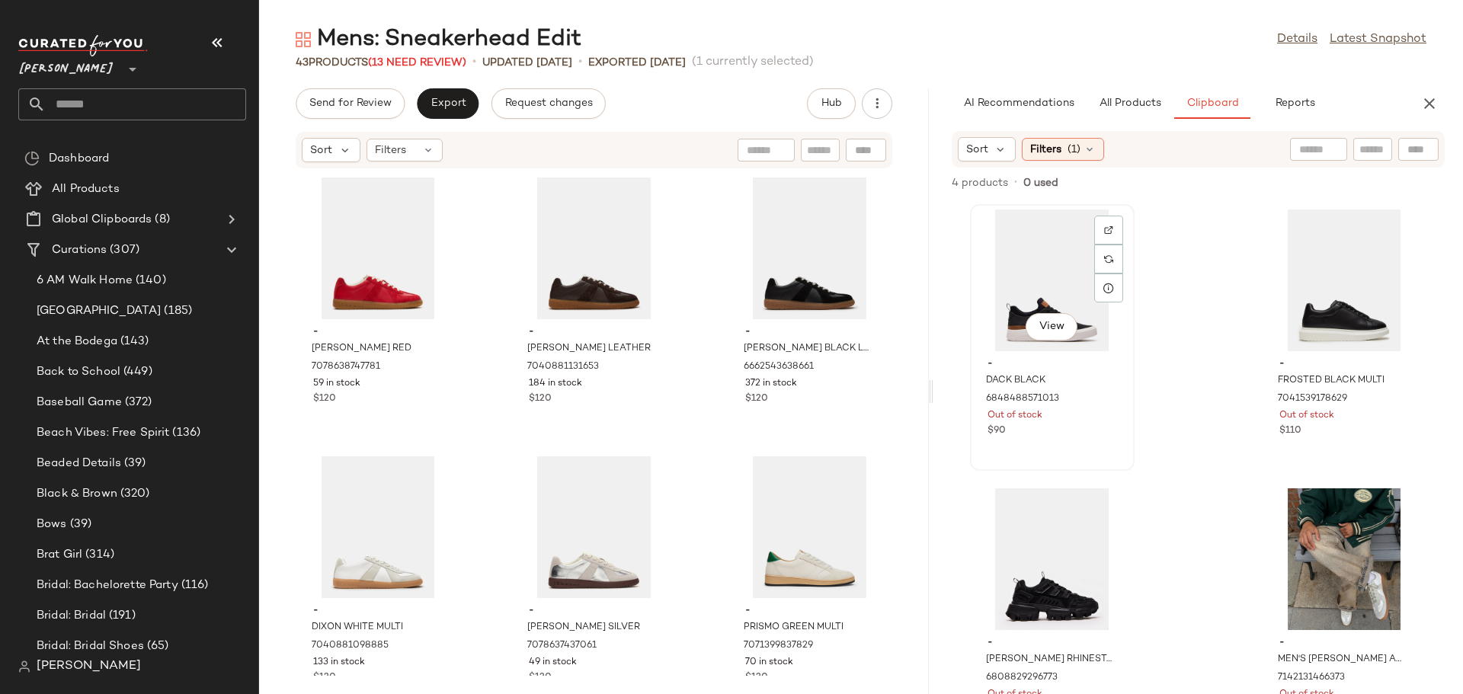
scroll to position [56, 0]
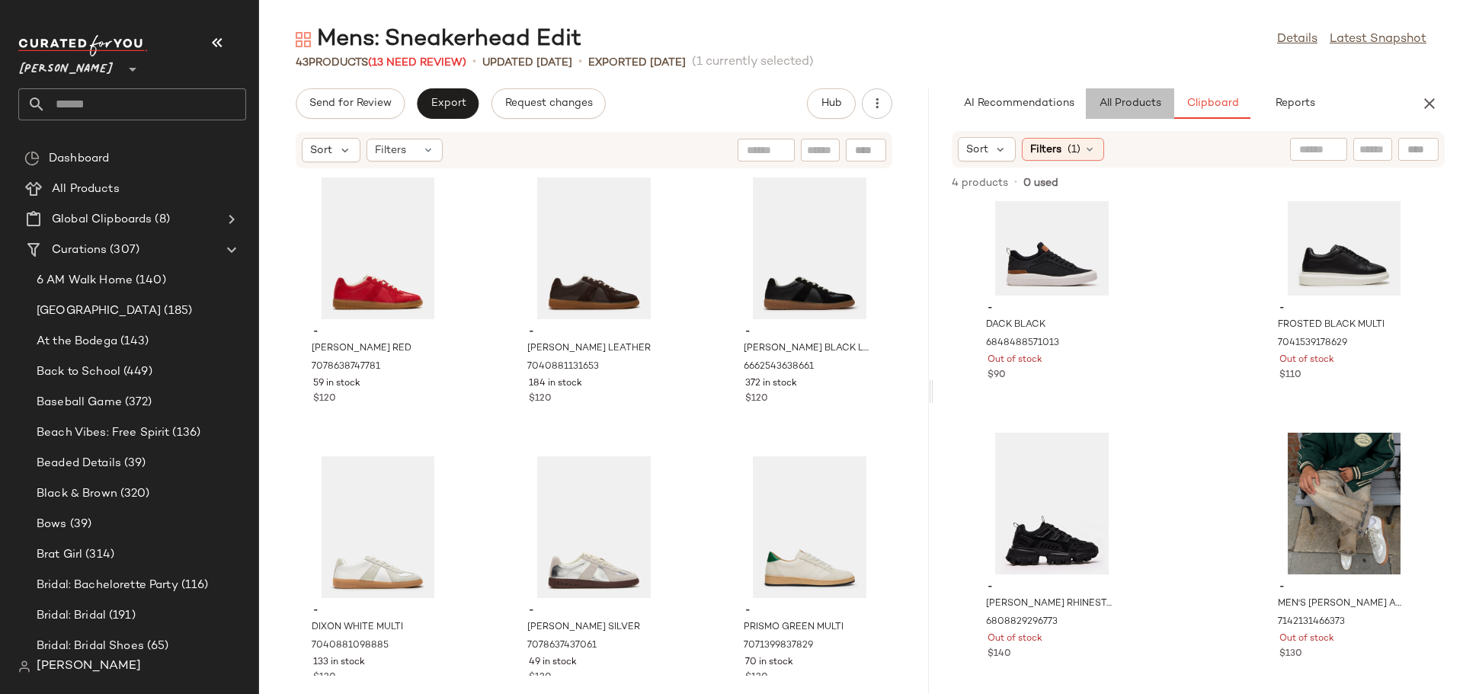
click at [1129, 98] on span "All Products" at bounding box center [1130, 104] width 62 height 12
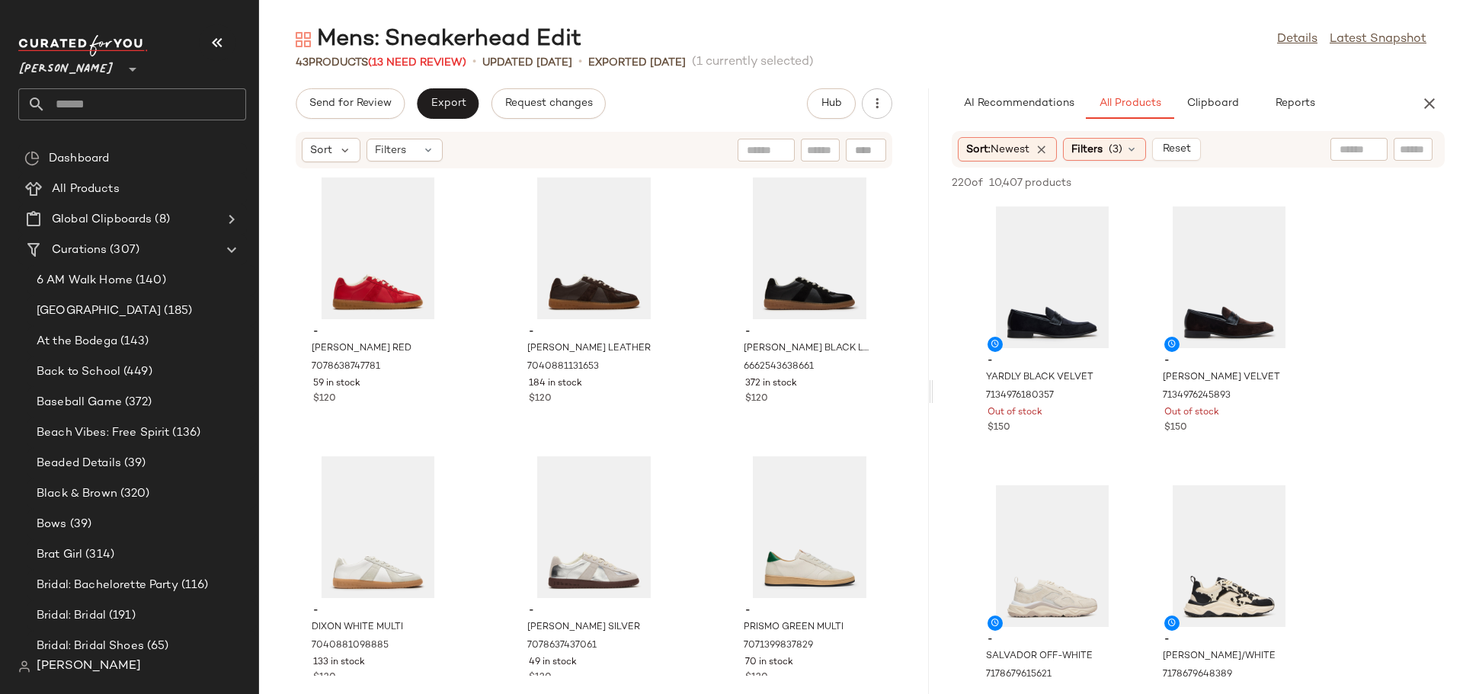
click at [1400, 145] on input "text" at bounding box center [1413, 150] width 27 height 16
type input "*******"
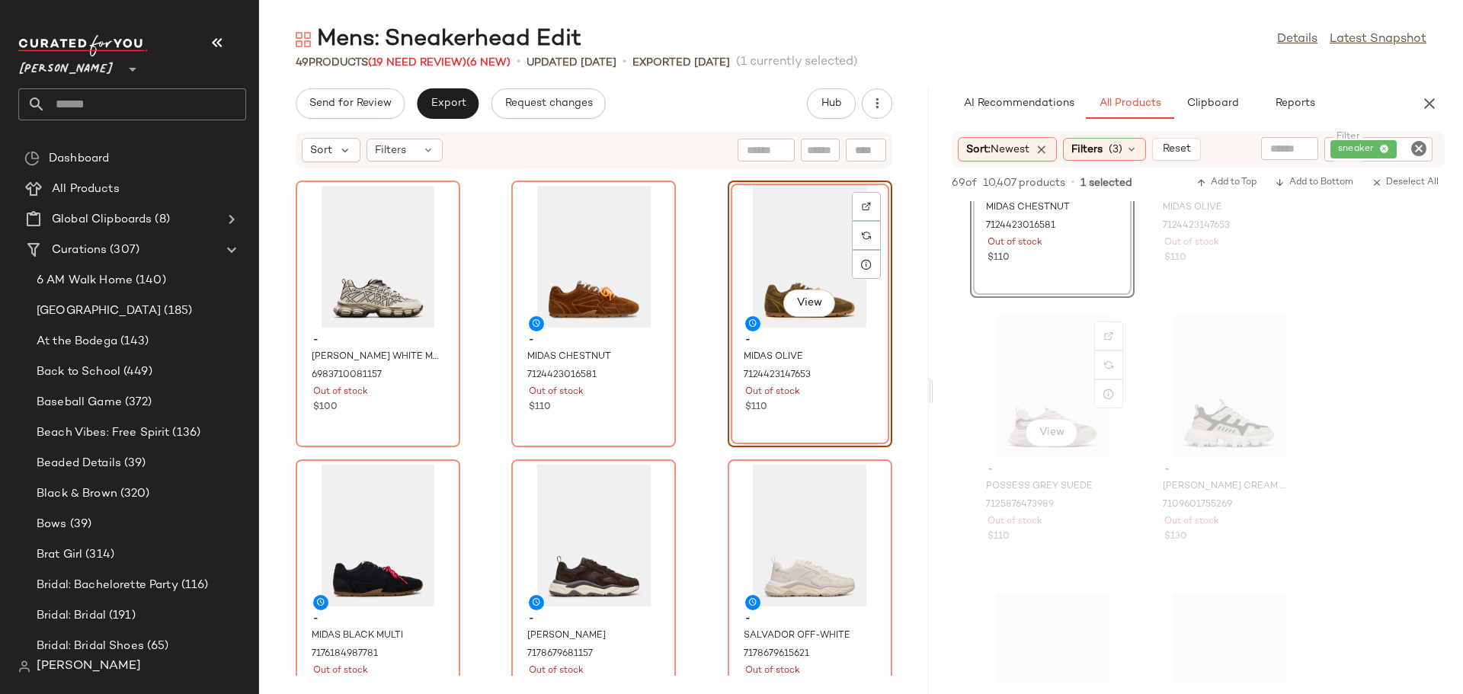
scroll to position [762, 0]
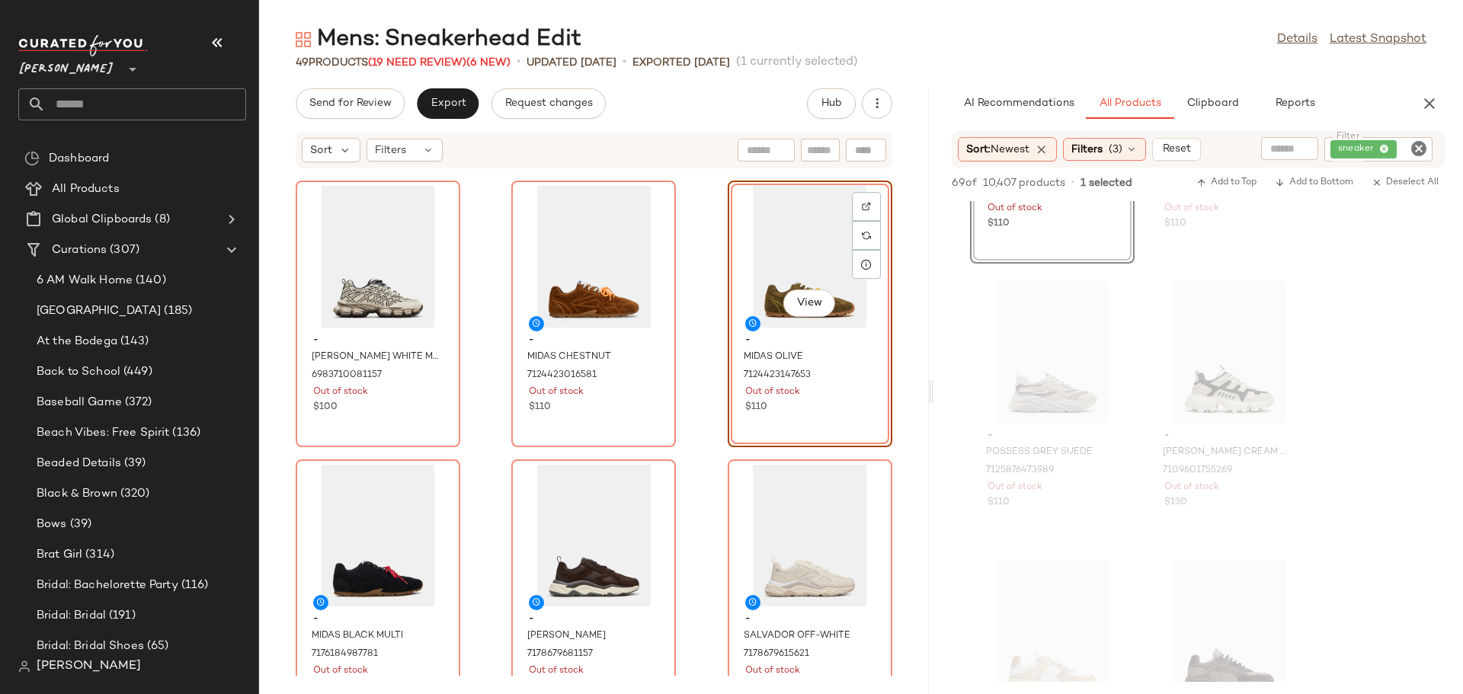
click at [1416, 146] on icon "Clear Filter" at bounding box center [1418, 148] width 18 height 18
click at [1429, 100] on icon "button" at bounding box center [1429, 103] width 18 height 18
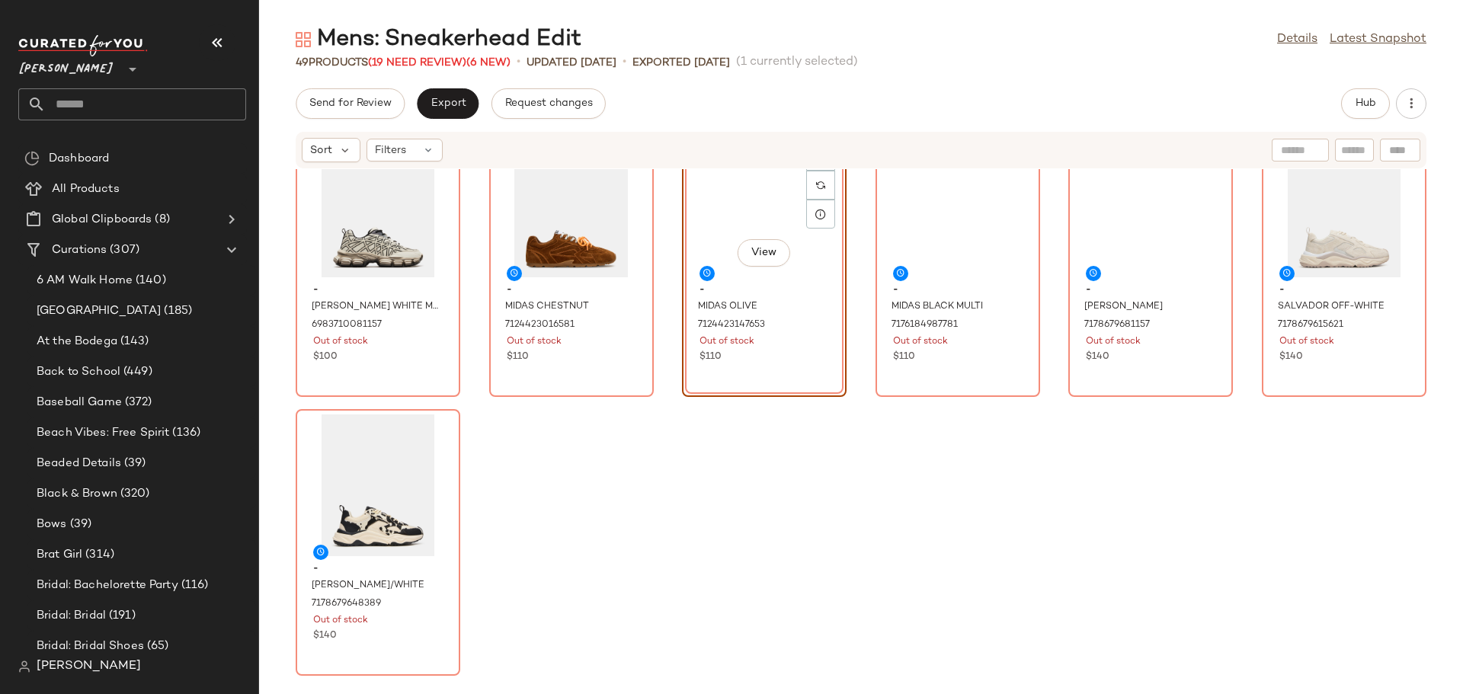
scroll to position [1952, 0]
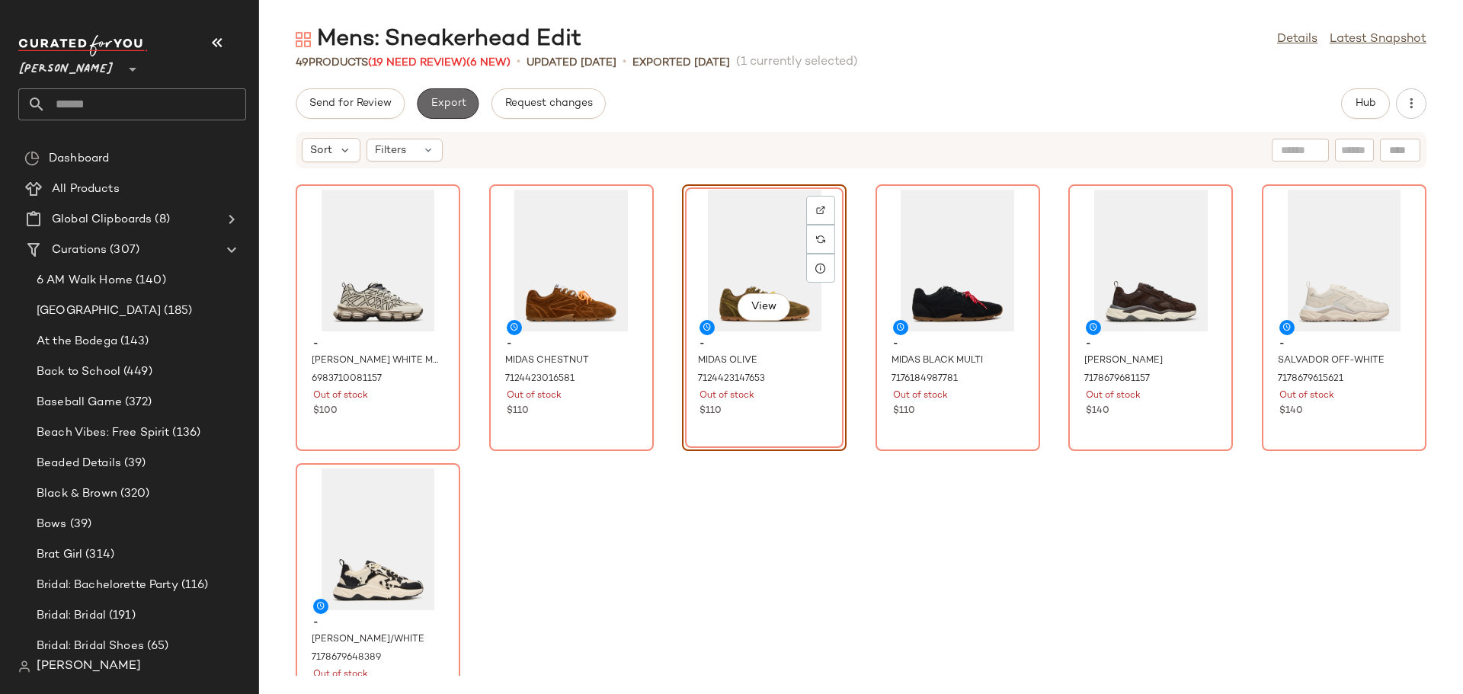
click at [433, 108] on span "Export" at bounding box center [448, 104] width 36 height 12
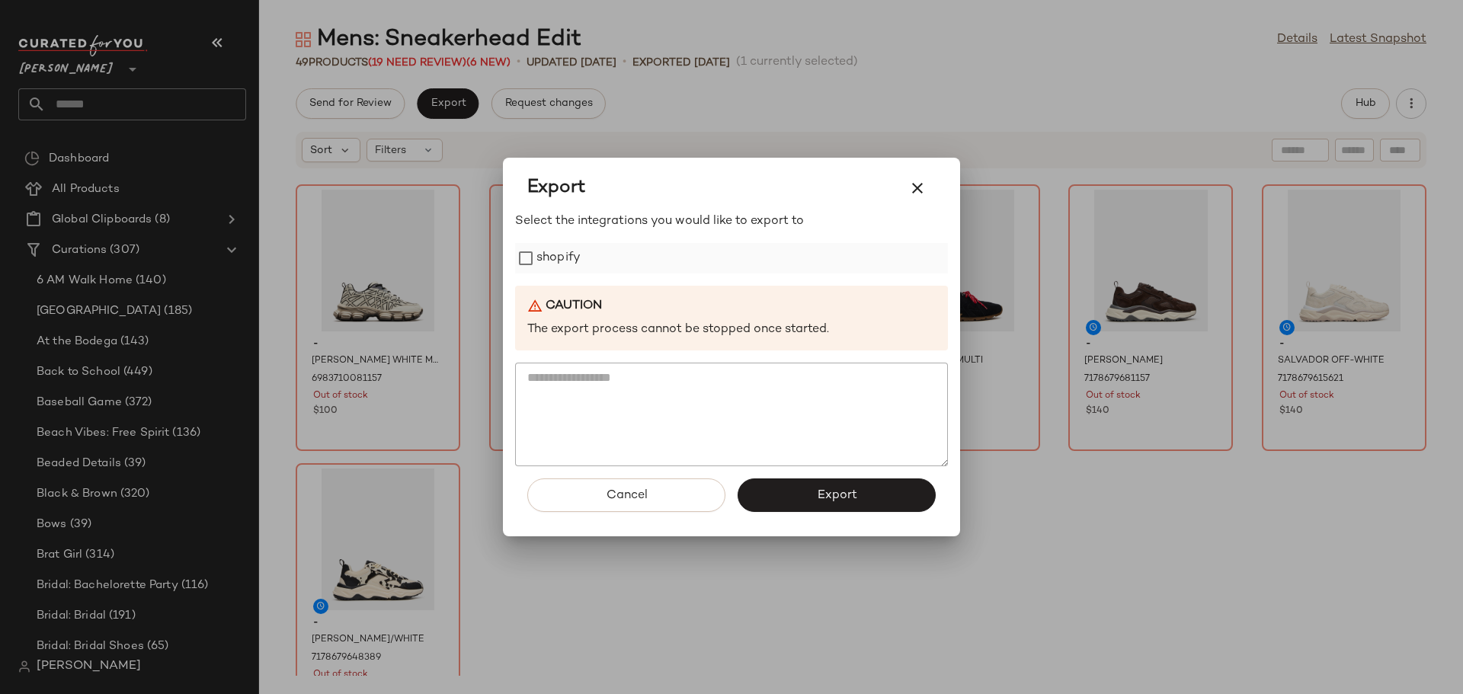
click at [520, 251] on div "shopify" at bounding box center [731, 258] width 433 height 30
click at [840, 491] on span "Export" at bounding box center [836, 495] width 40 height 14
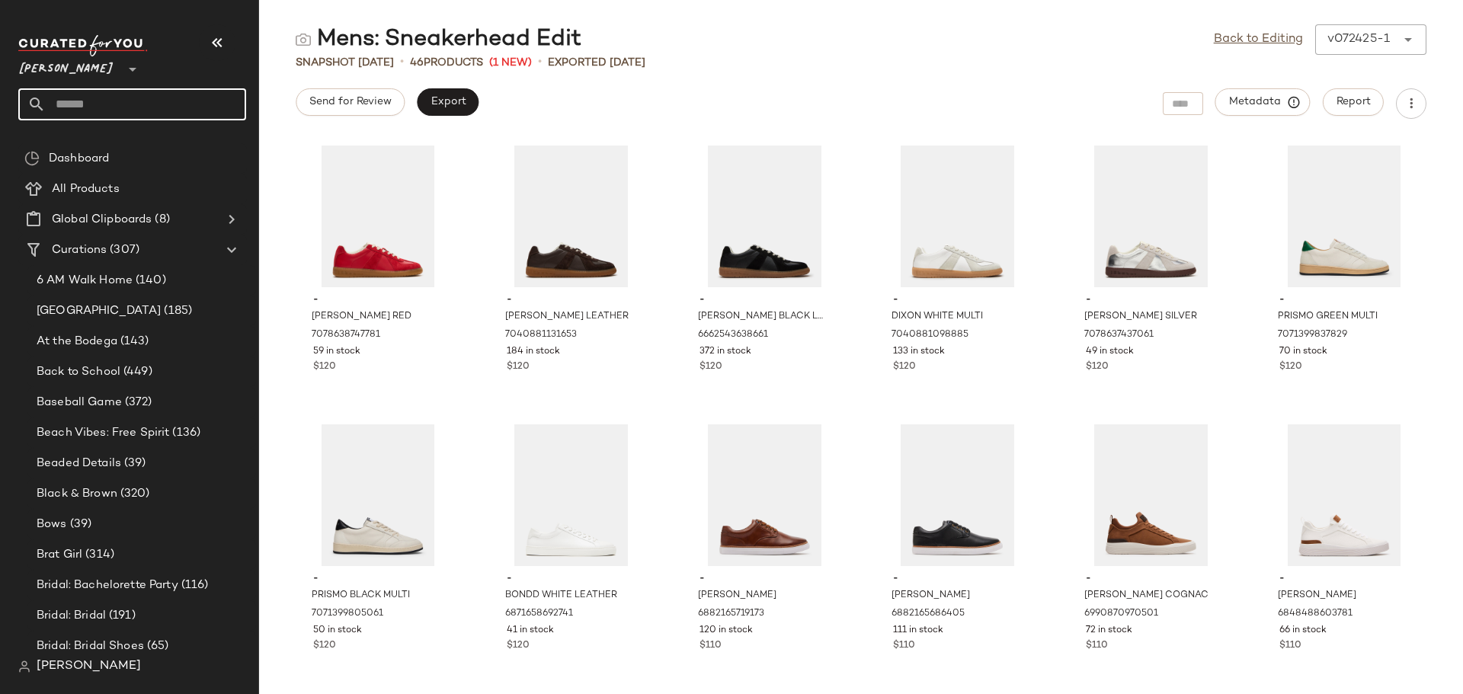
click at [94, 101] on input "text" at bounding box center [146, 104] width 200 height 32
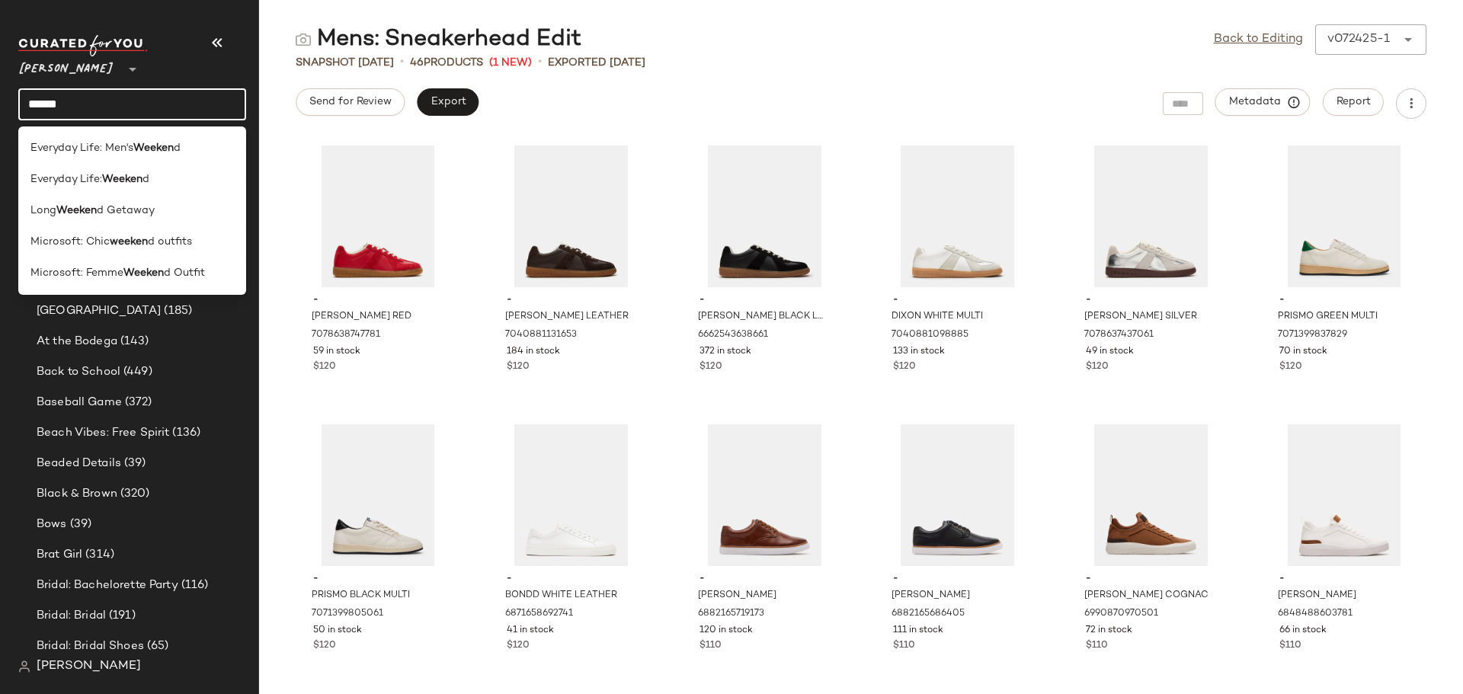
click at [178, 110] on input "******" at bounding box center [132, 104] width 228 height 32
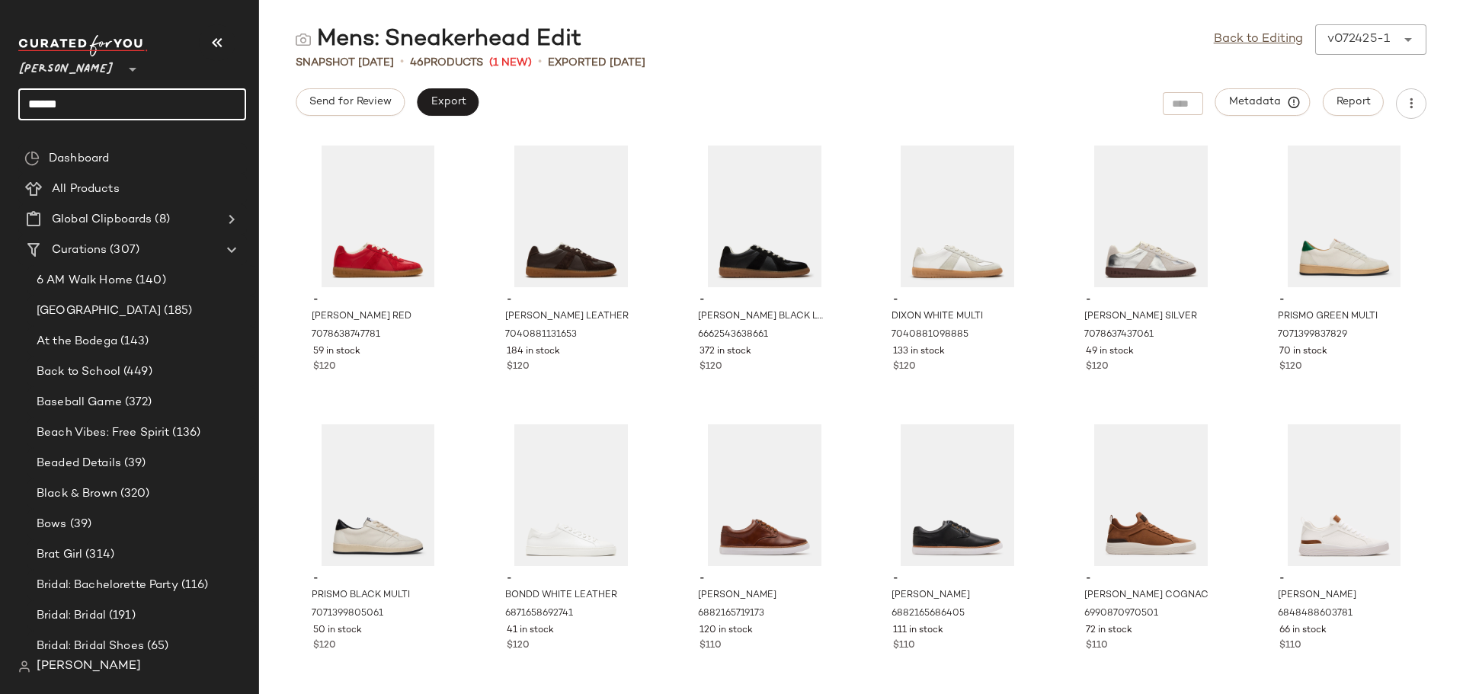
drag, startPoint x: 113, startPoint y: 107, endPoint x: 0, endPoint y: 114, distance: 113.0
click at [0, 114] on nav "Steve Madden ** ****** Dashboard All Products Global Clipboards (8) Curations (…" at bounding box center [129, 347] width 259 height 694
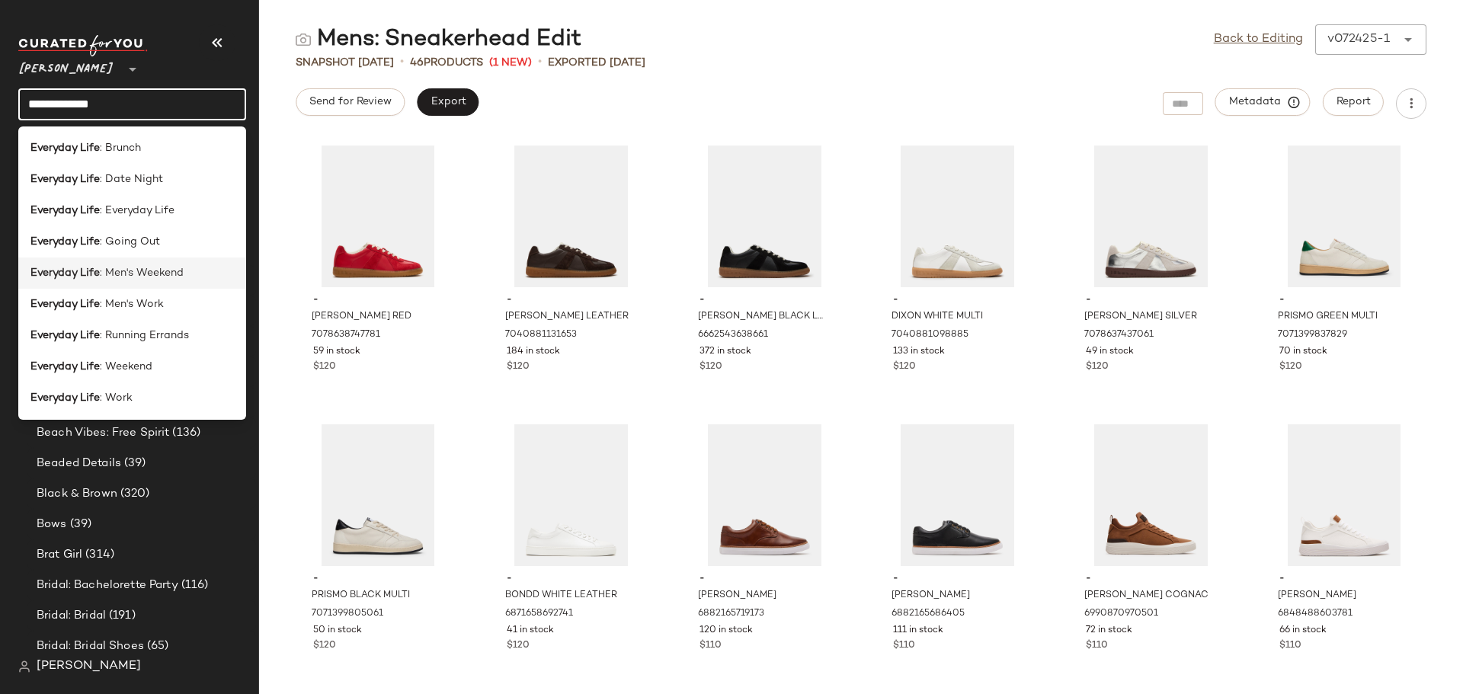
type input "**********"
click at [108, 320] on div "Everyday Life : Men's Weekend" at bounding box center [132, 335] width 228 height 31
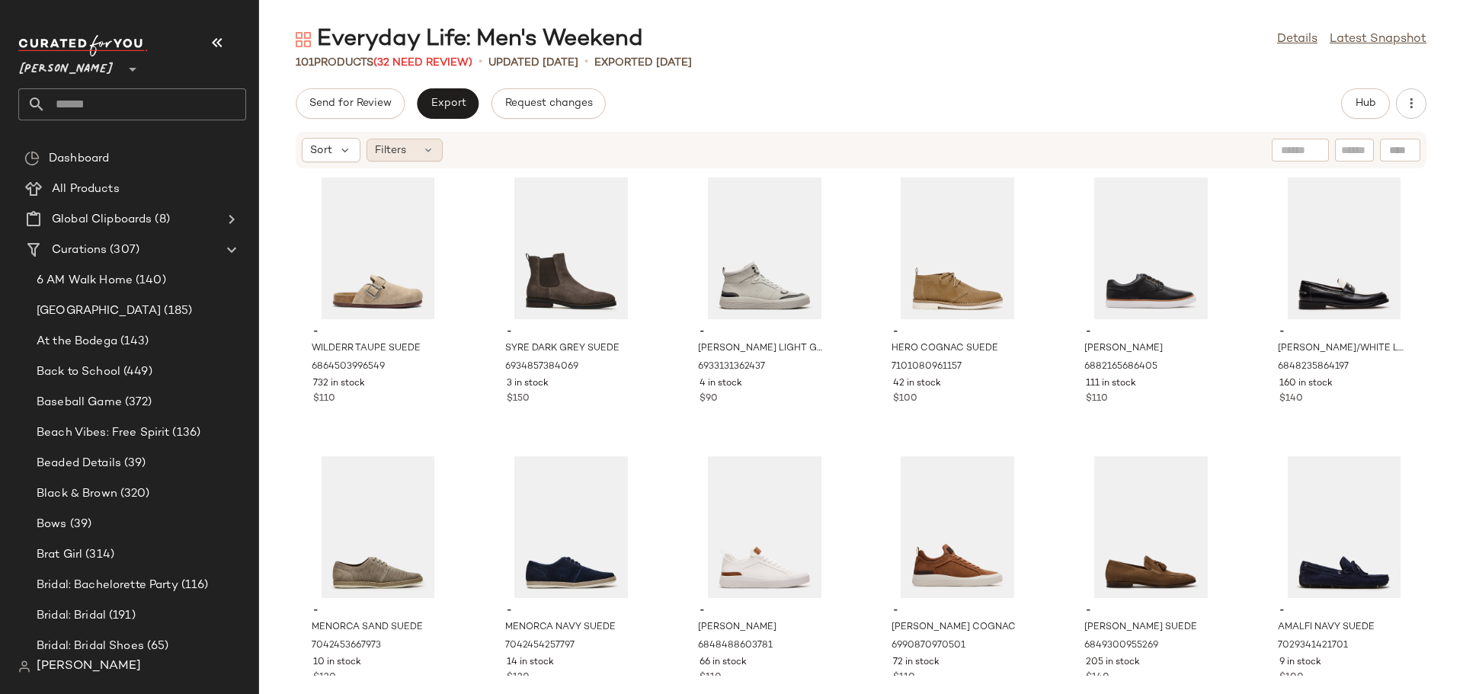
click at [414, 148] on div "Filters" at bounding box center [404, 150] width 76 height 23
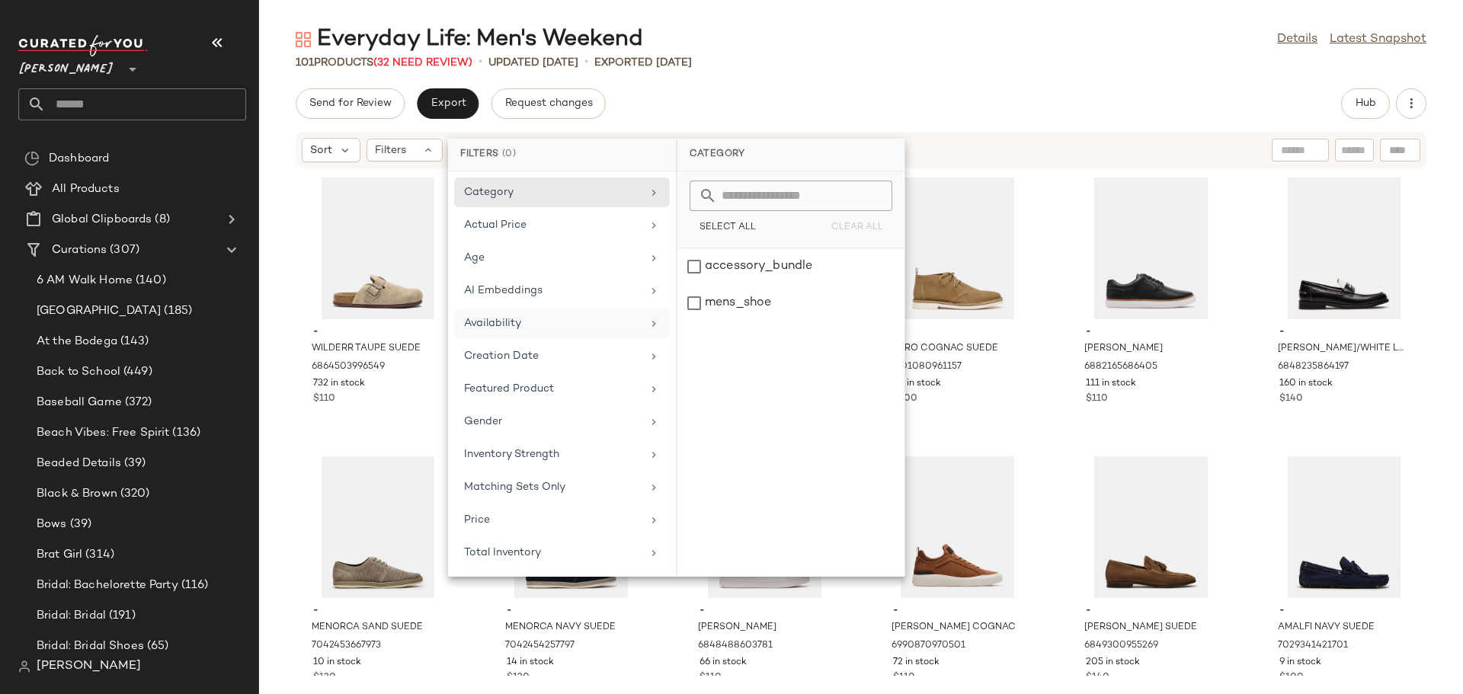
click at [519, 319] on div "Availability" at bounding box center [553, 323] width 178 height 16
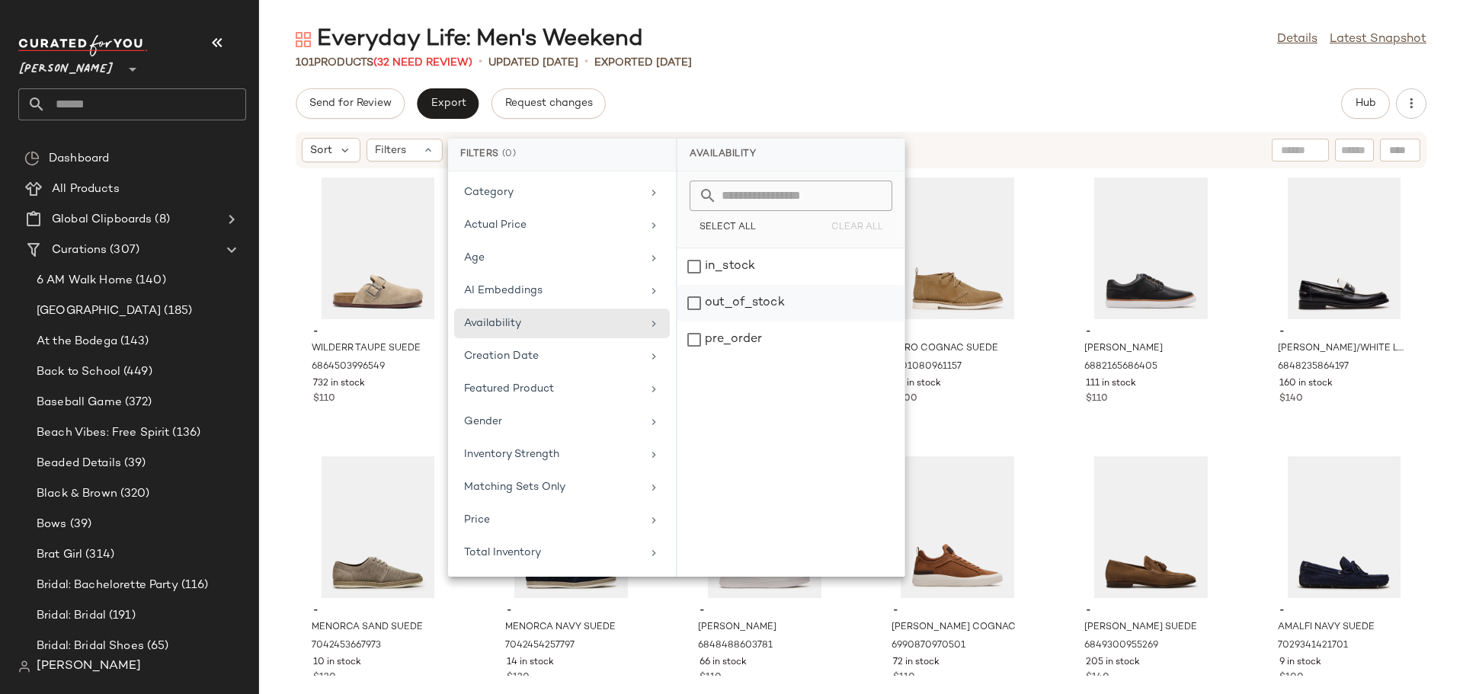
click at [699, 322] on div "out_of_stock" at bounding box center [790, 340] width 227 height 37
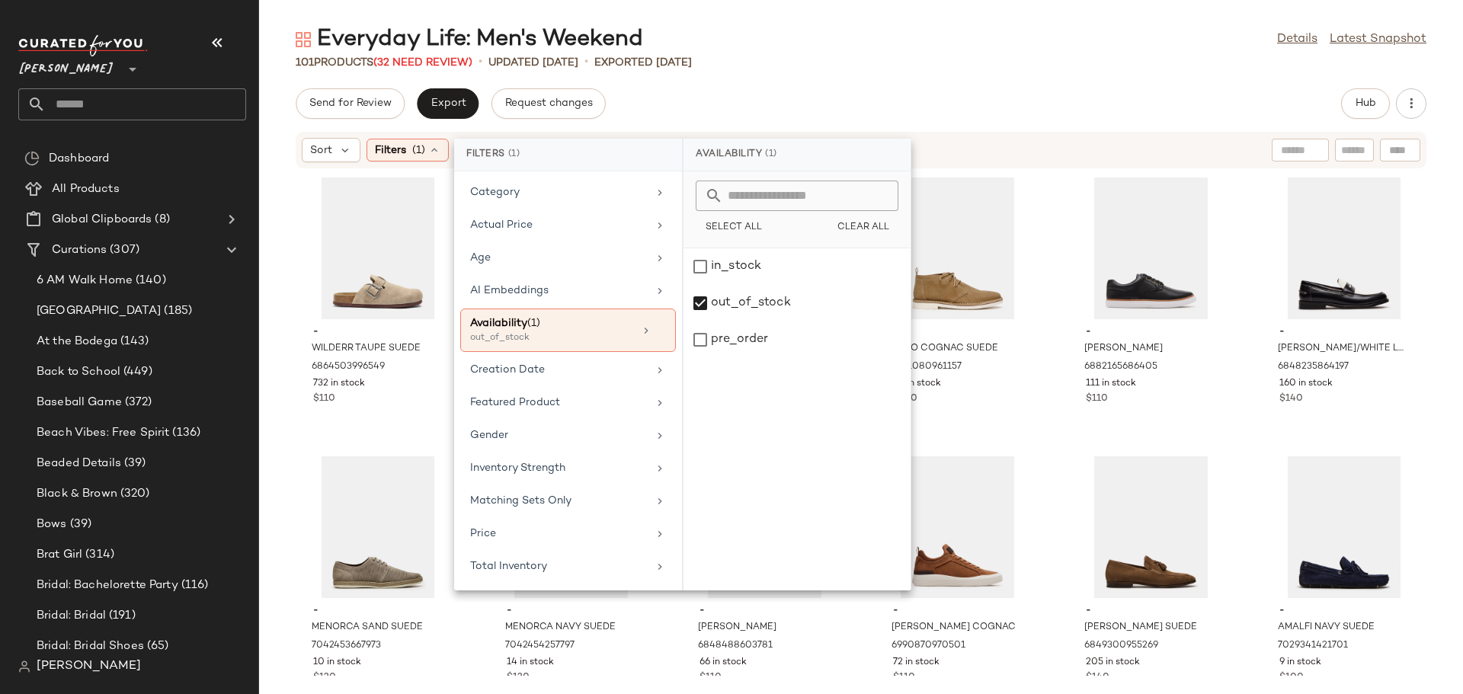
click at [1056, 270] on div "- WILDERR TAUPE SUEDE 6864503996549 732 in stock $110 - SYRE DARK GREY SUEDE 69…" at bounding box center [861, 422] width 1204 height 507
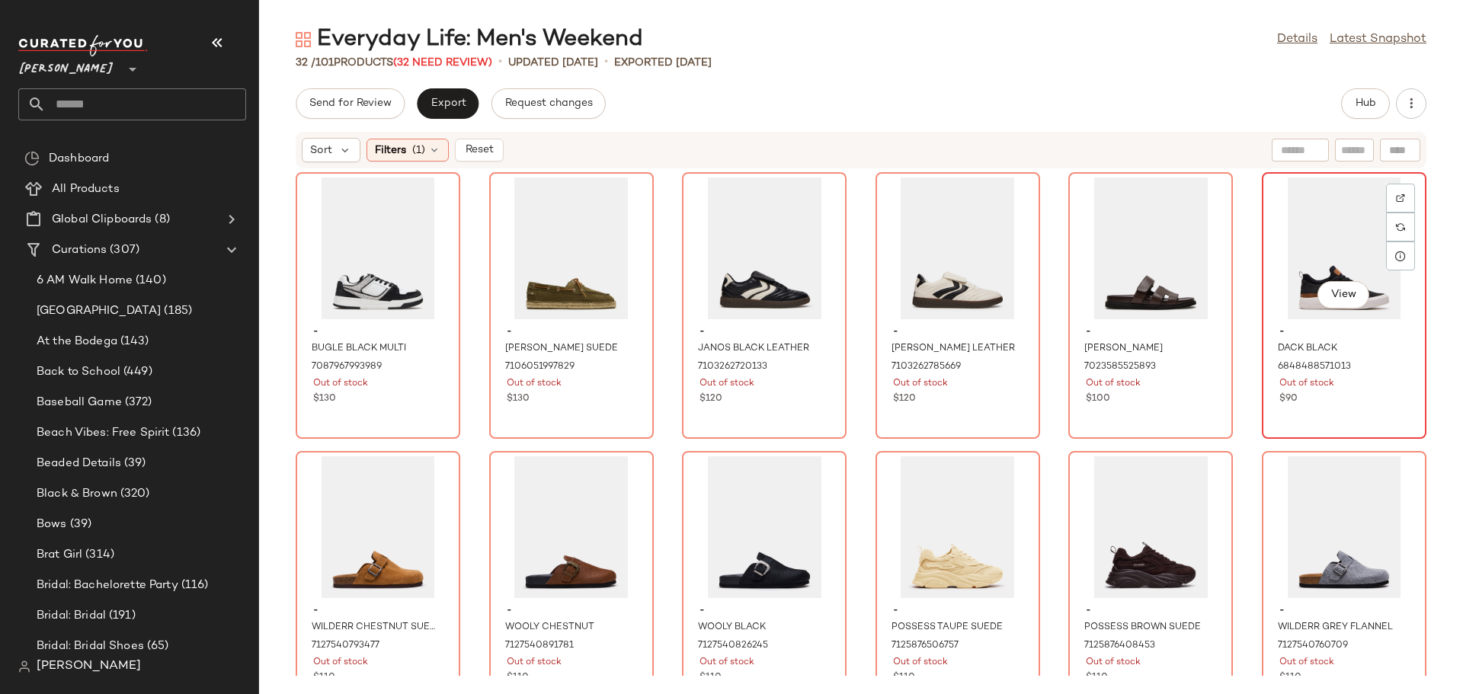
click at [1271, 237] on div "View" at bounding box center [1344, 249] width 154 height 142
click at [1361, 109] on span "Hub" at bounding box center [1365, 104] width 21 height 12
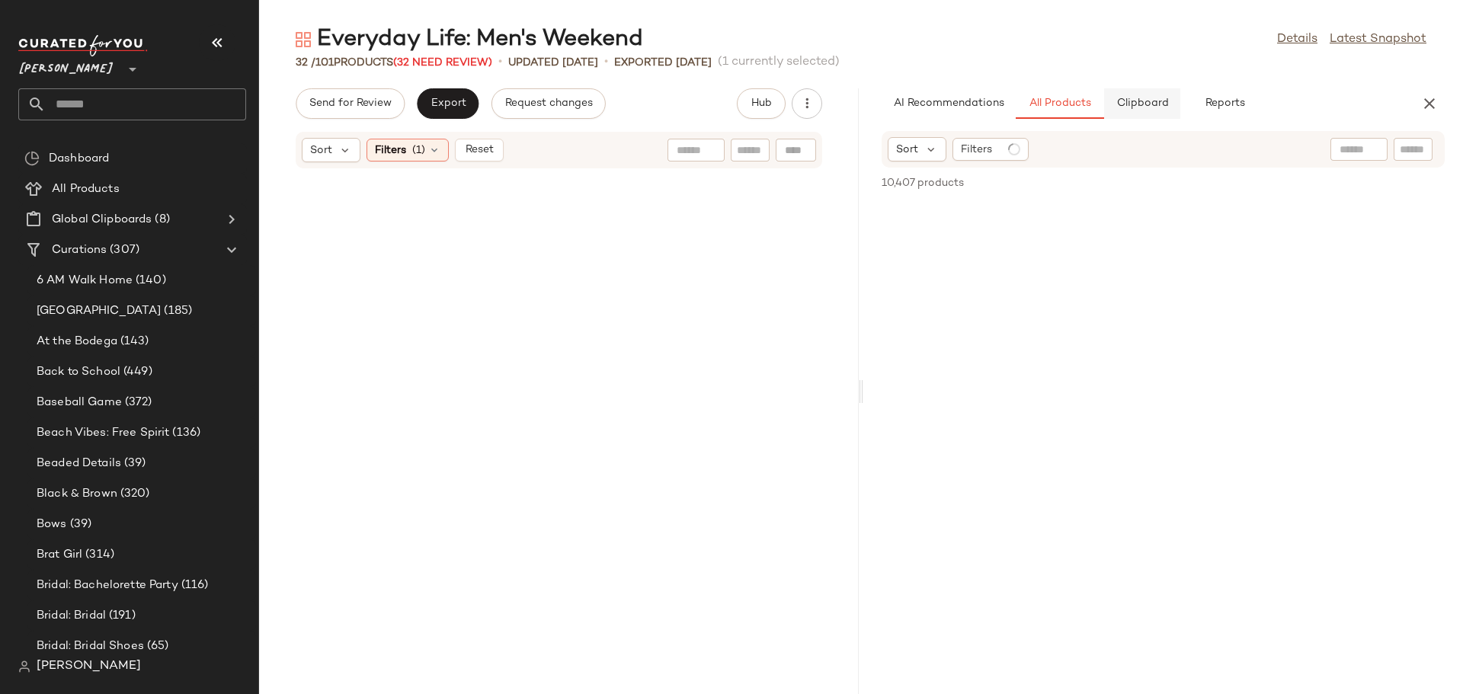
scroll to position [570, 0]
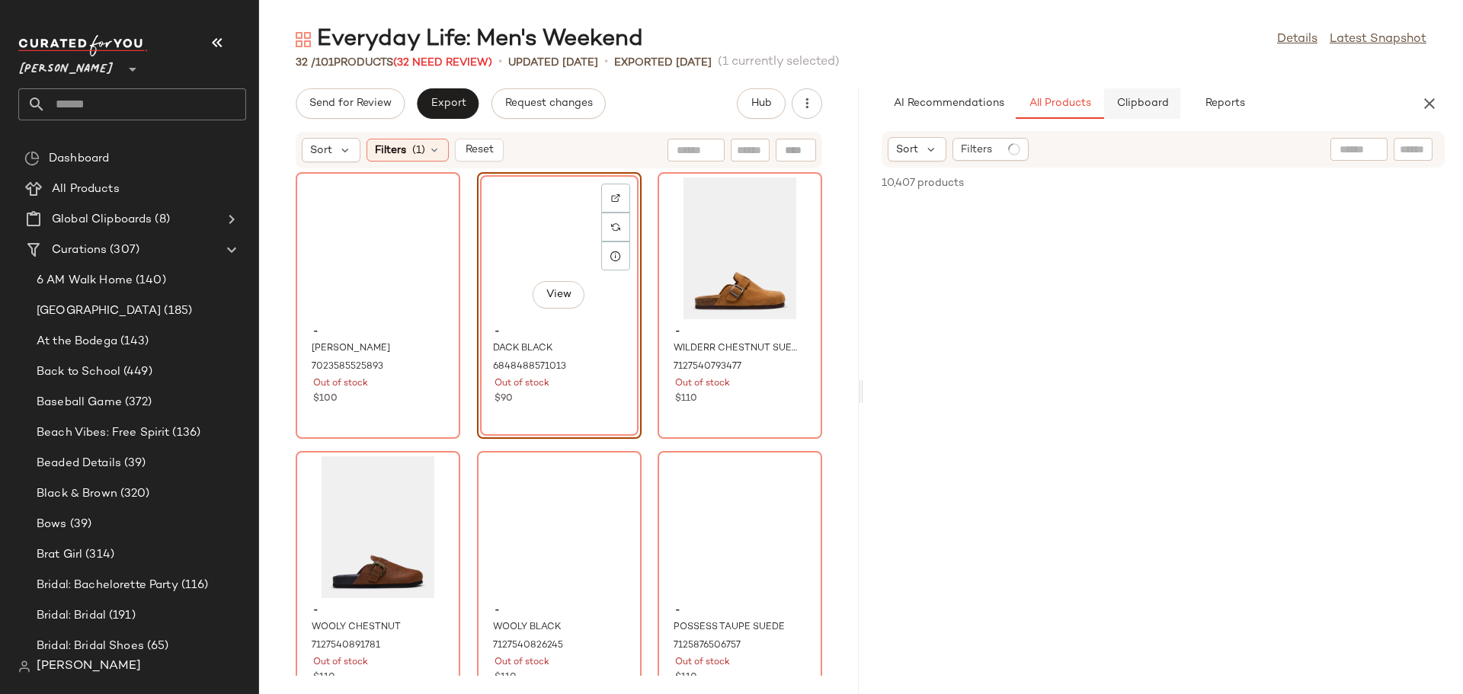
click at [1139, 107] on span "Clipboard" at bounding box center [1141, 104] width 53 height 12
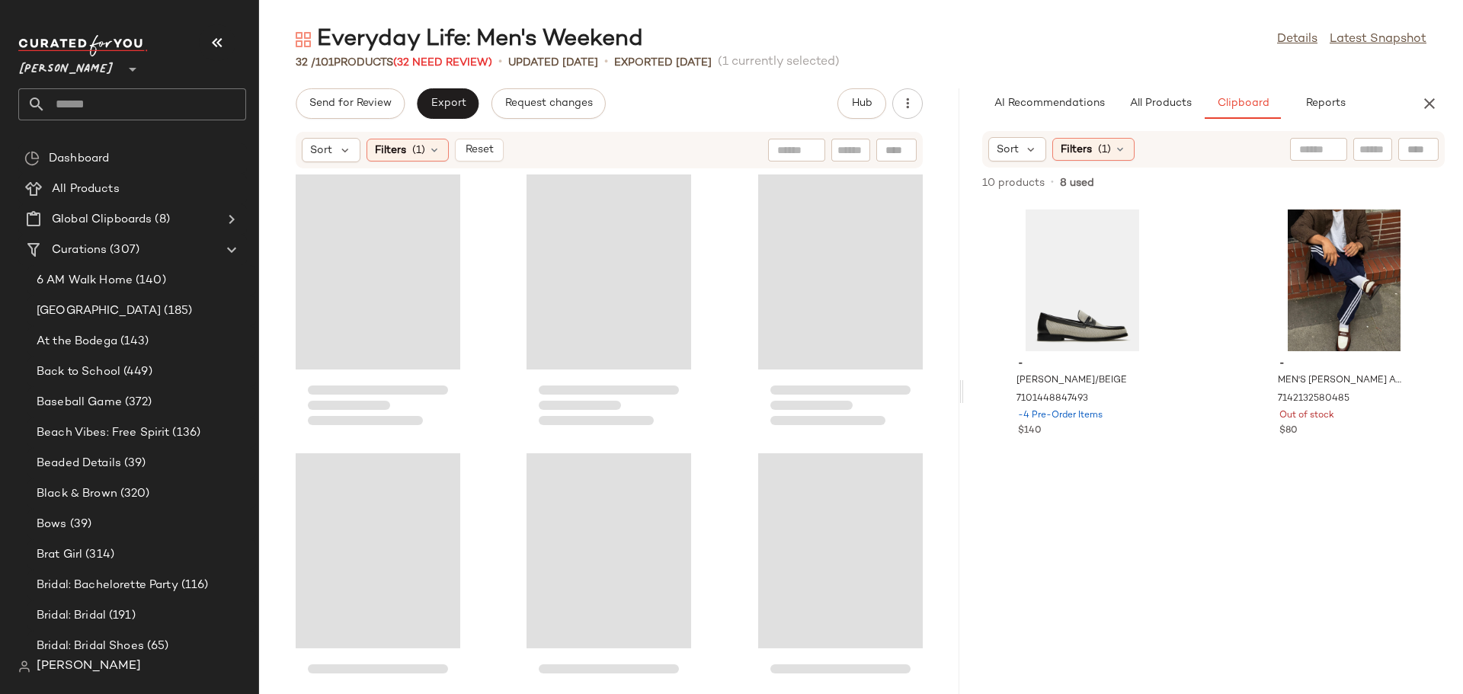
drag, startPoint x: 859, startPoint y: 400, endPoint x: 963, endPoint y: 399, distance: 104.4
click at [963, 399] on div "Everyday Life: Men's Weekend Details Latest Snapshot 32 / 101 Products (32 Need…" at bounding box center [861, 359] width 1204 height 670
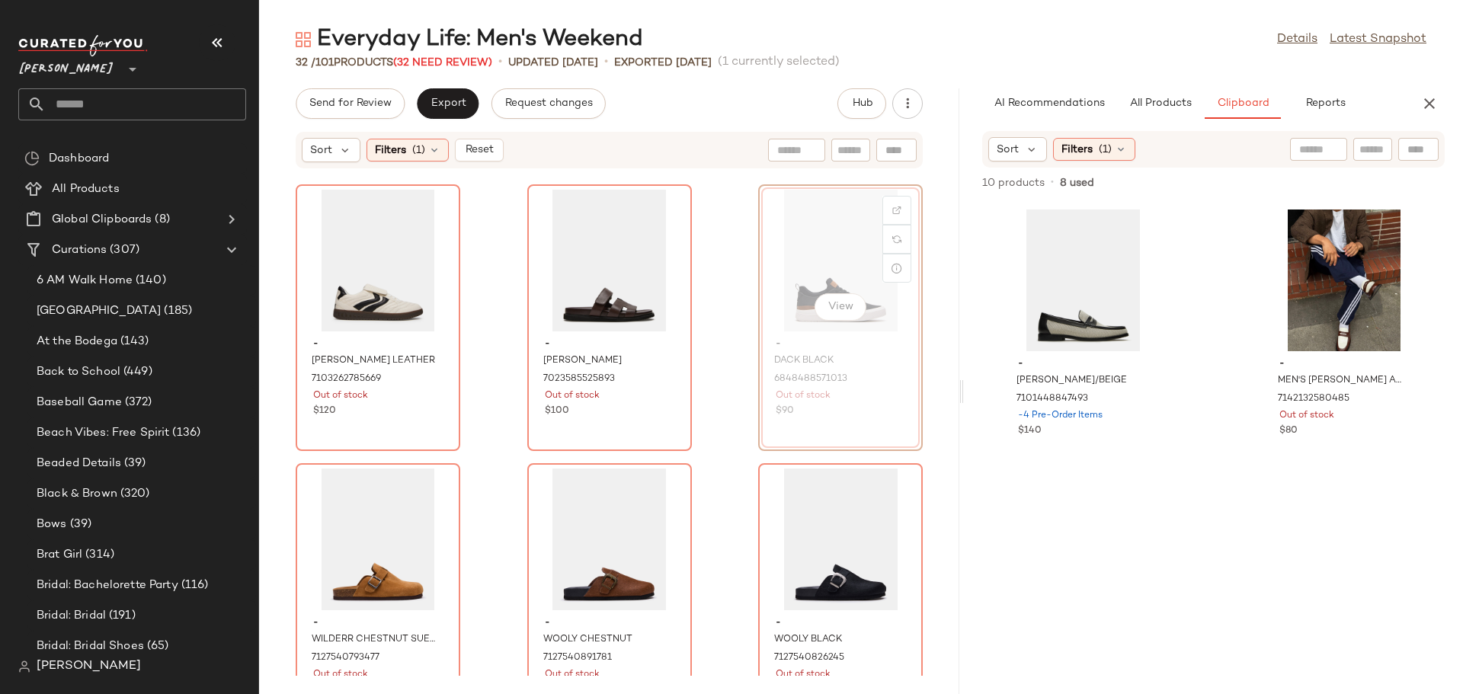
scroll to position [277, 0]
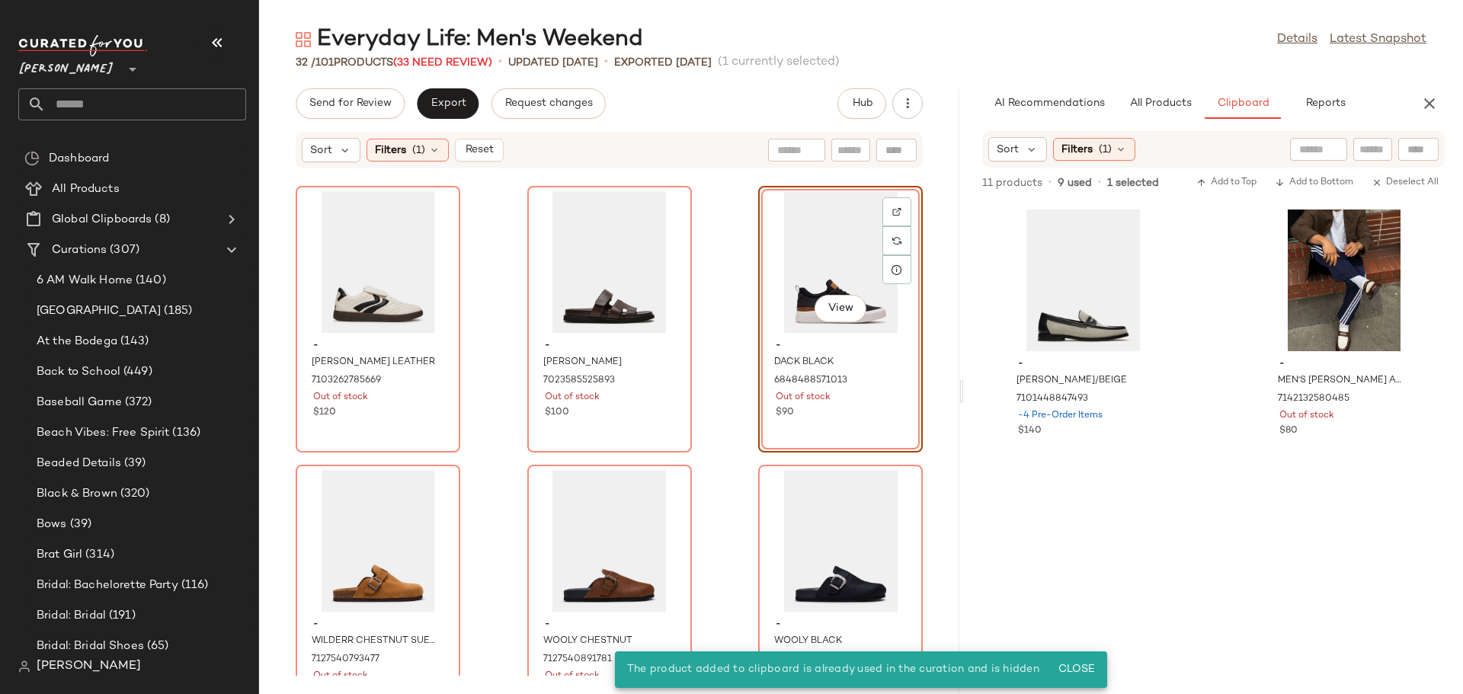
click at [801, 249] on div "View" at bounding box center [840, 262] width 154 height 142
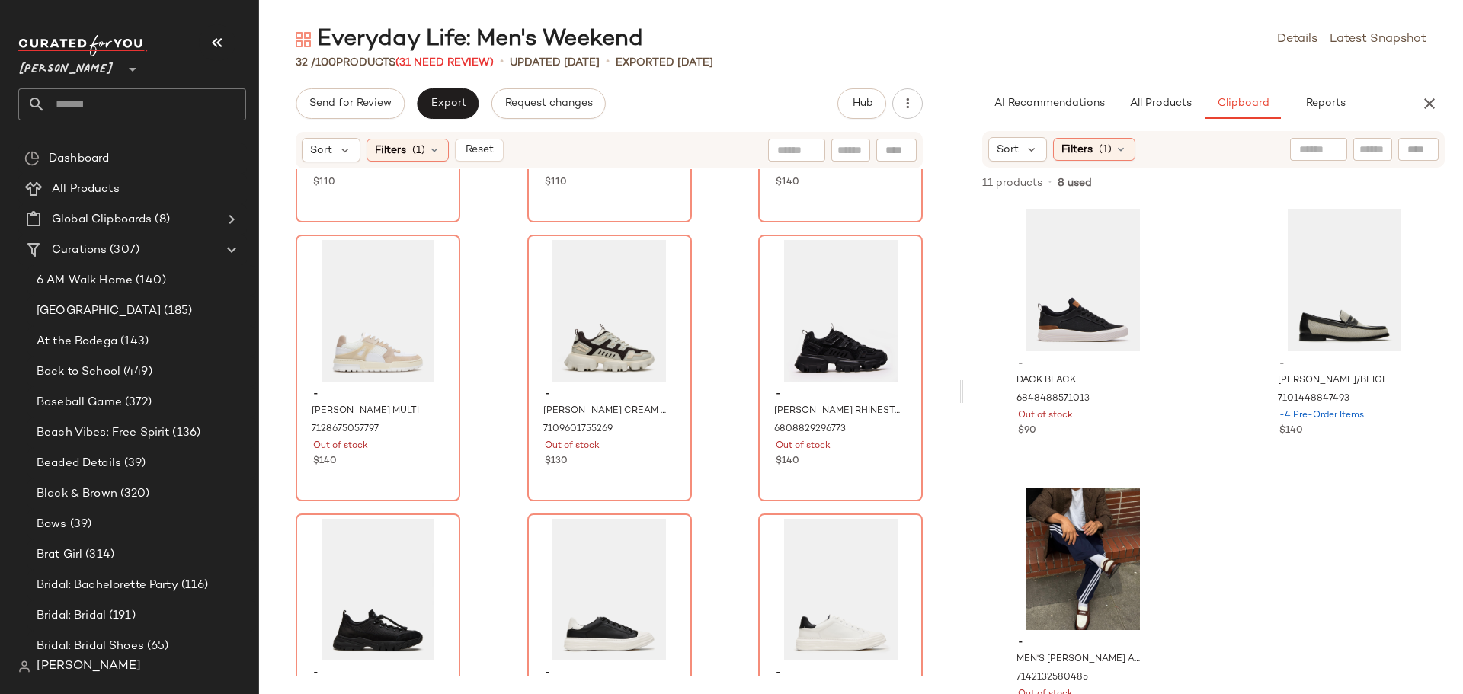
scroll to position [1039, 0]
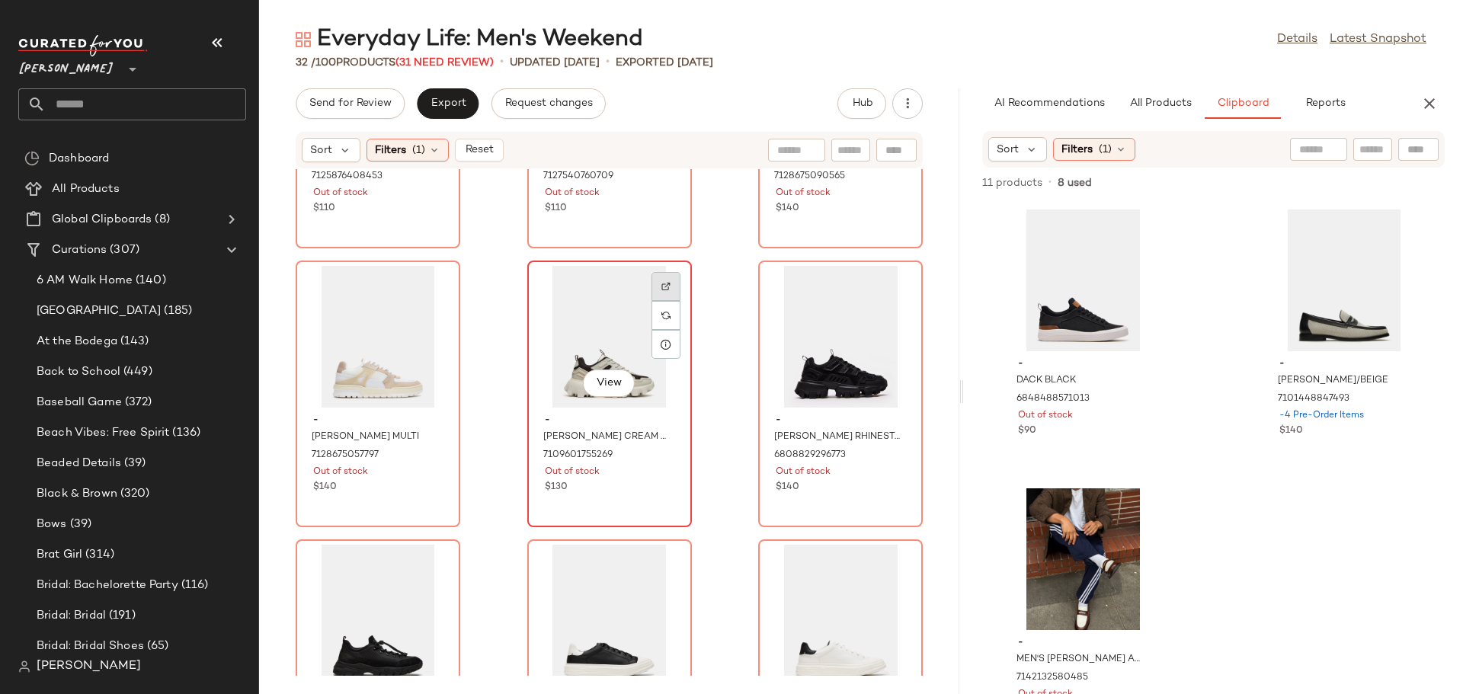
click at [664, 284] on img at bounding box center [665, 286] width 9 height 9
click at [821, 345] on div "View" at bounding box center [840, 337] width 154 height 142
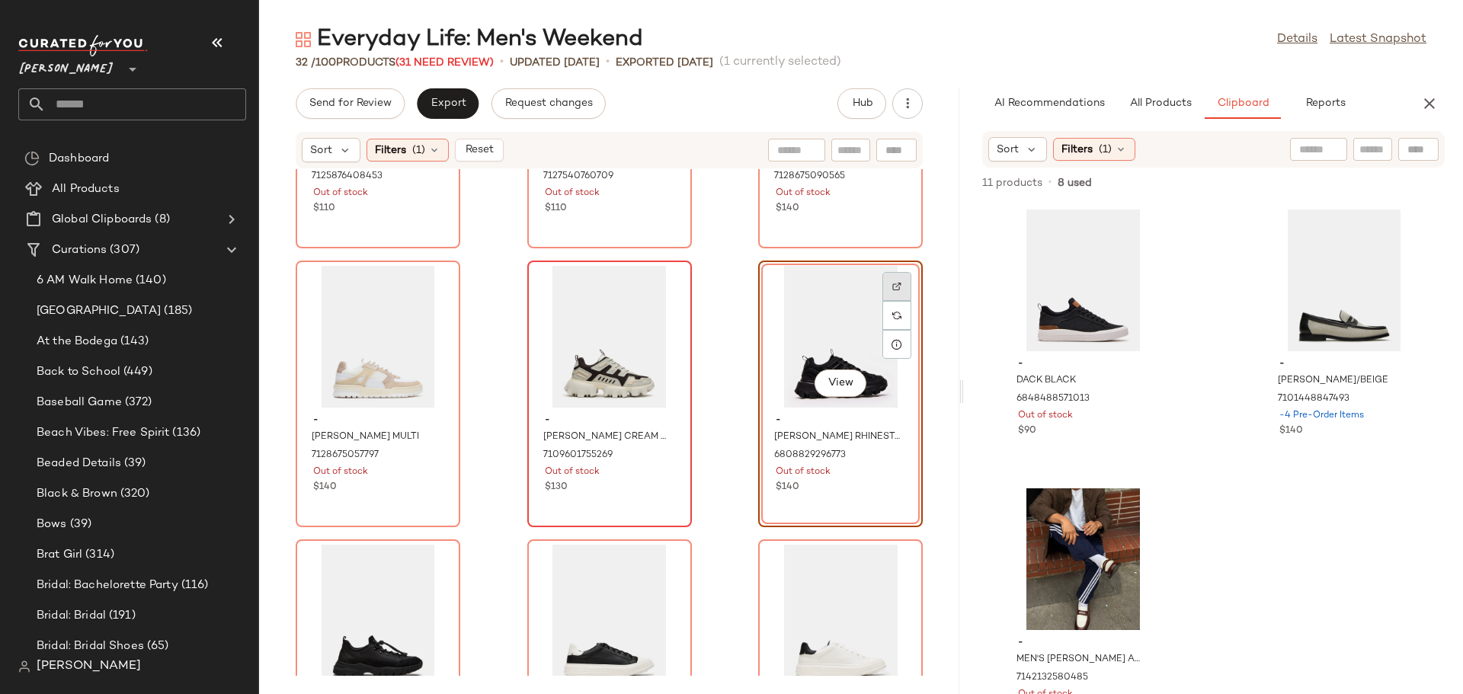
click at [882, 301] on div at bounding box center [896, 315] width 29 height 29
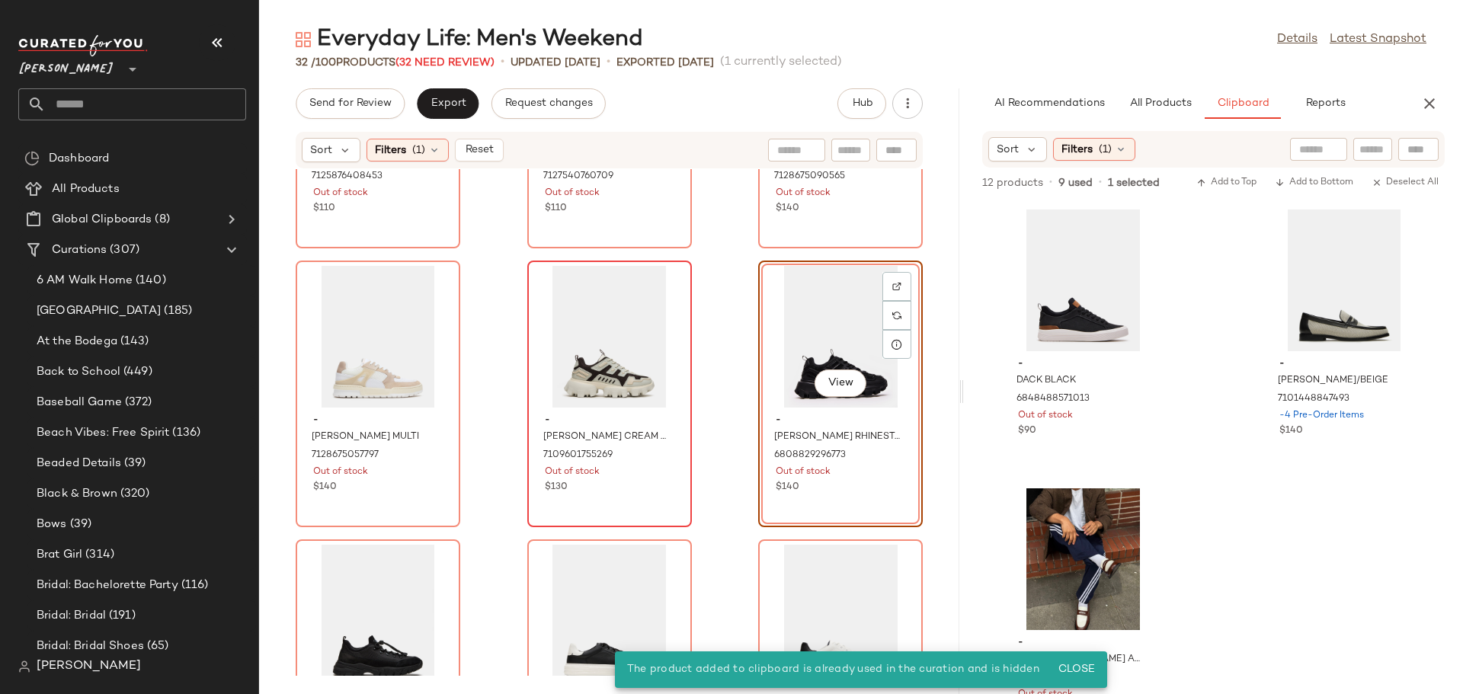
click at [799, 327] on div "View" at bounding box center [840, 337] width 154 height 142
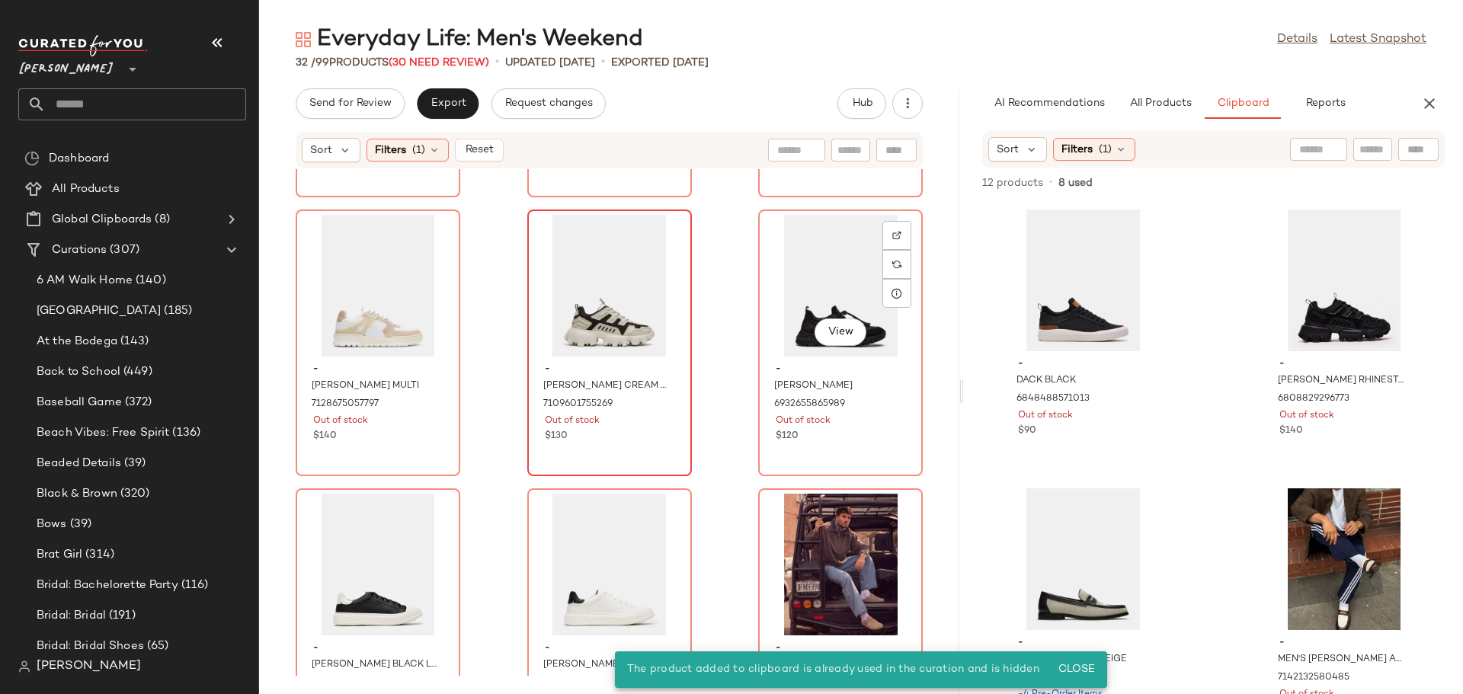
scroll to position [1115, 0]
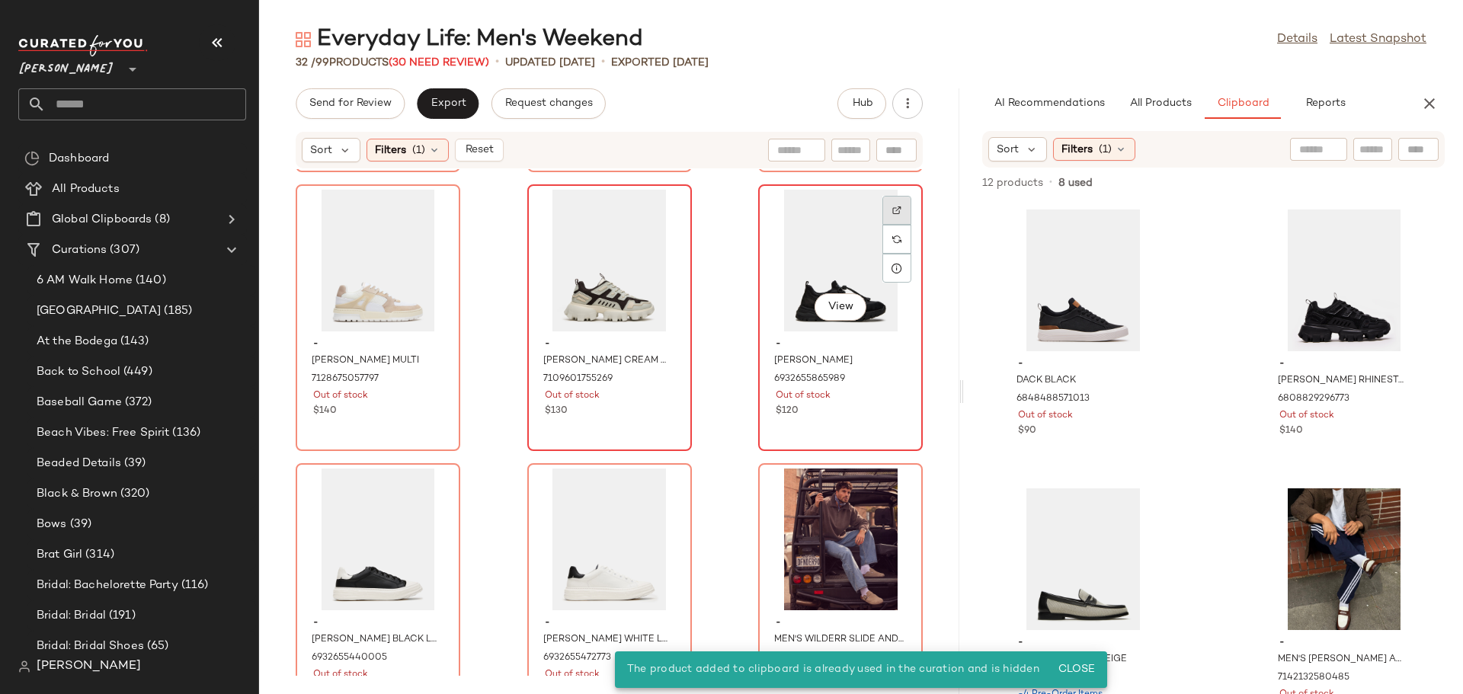
click at [896, 225] on div at bounding box center [896, 239] width 29 height 29
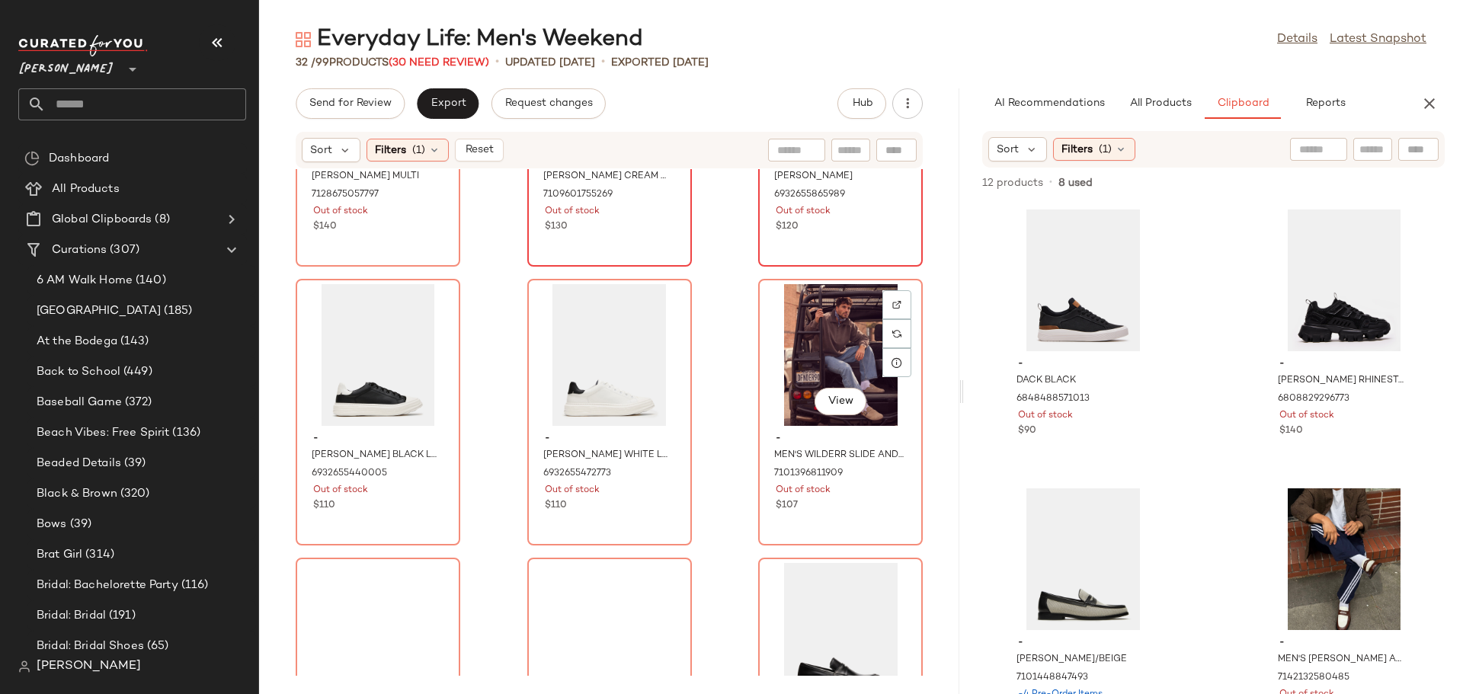
scroll to position [1344, 0]
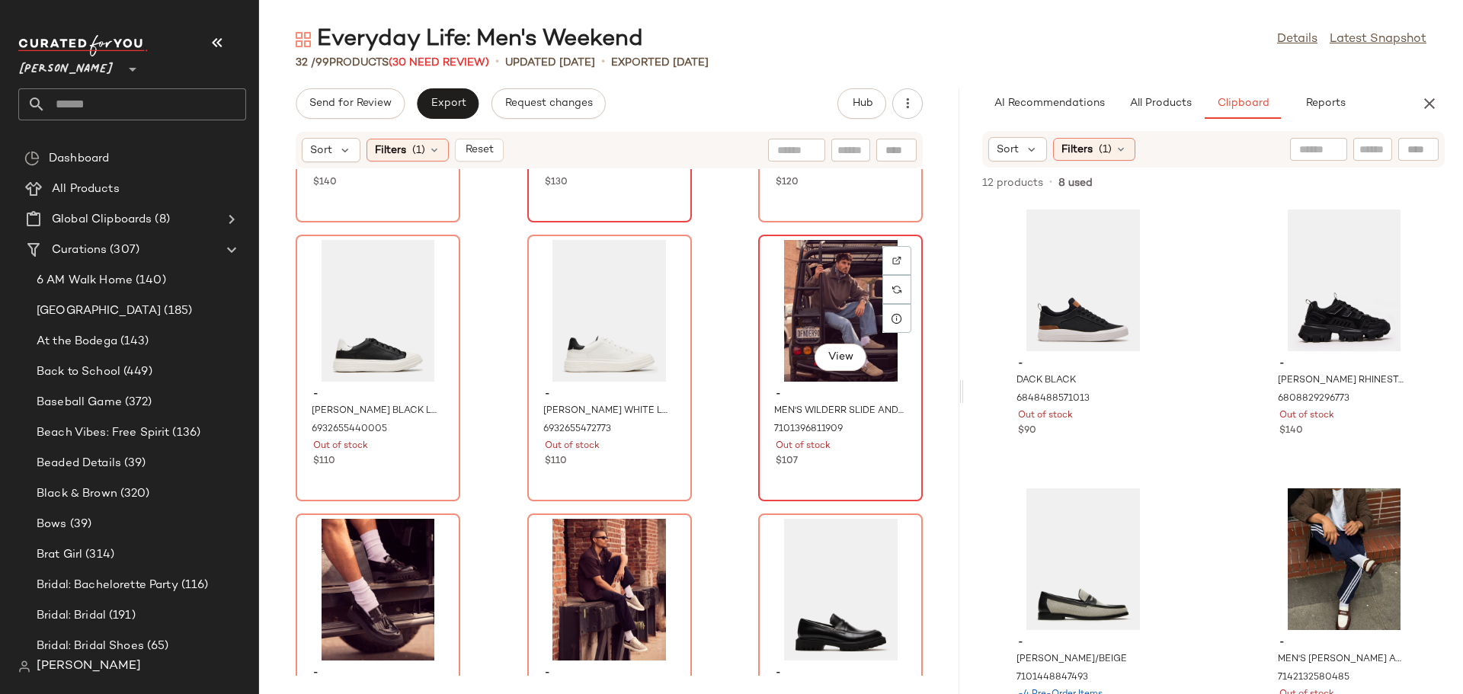
click at [830, 297] on div "View" at bounding box center [840, 311] width 154 height 142
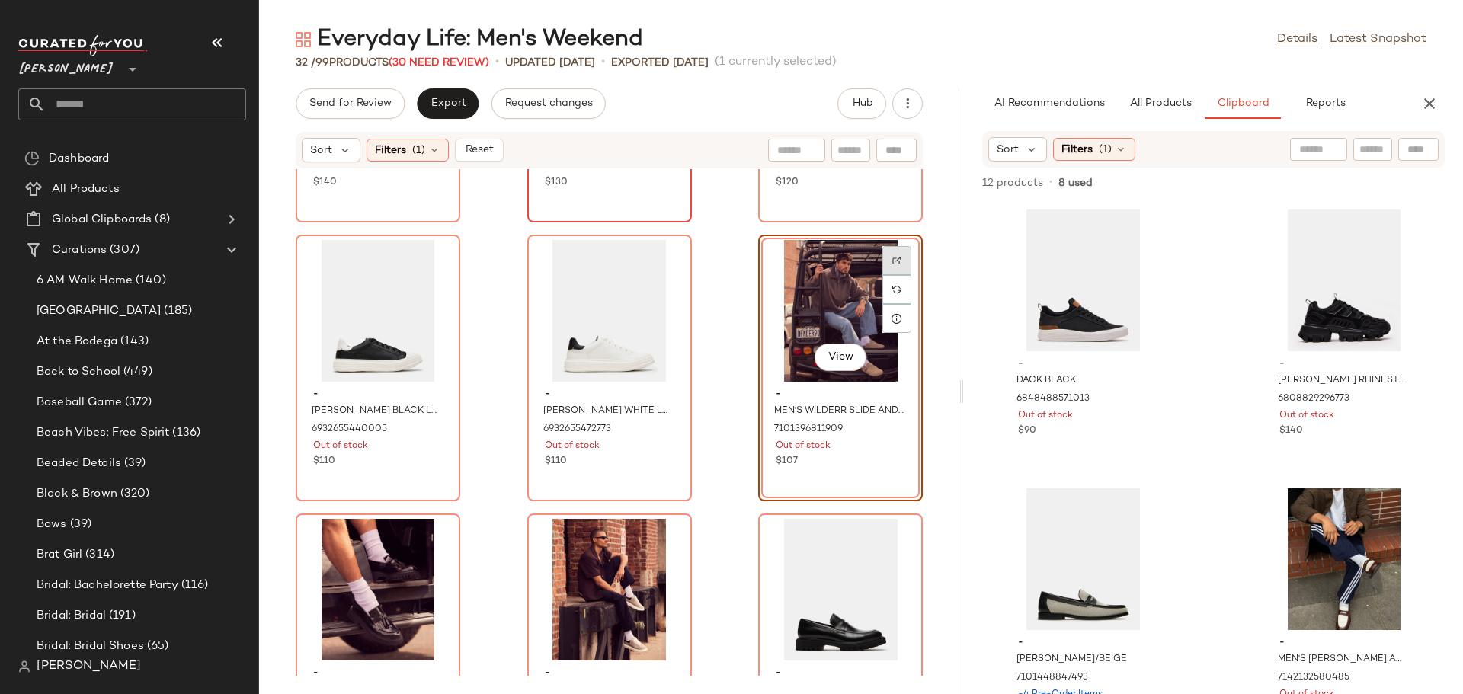
click at [892, 258] on img at bounding box center [896, 260] width 9 height 9
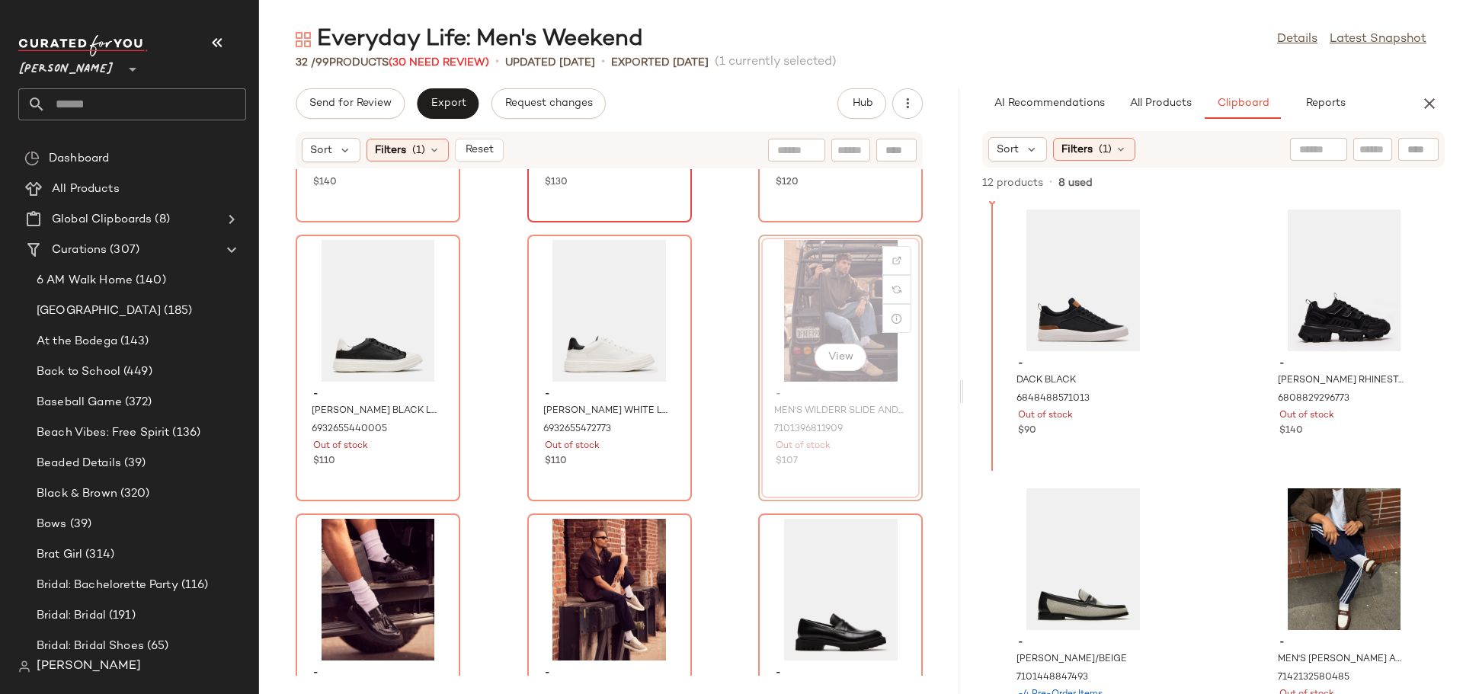
scroll to position [1343, 0]
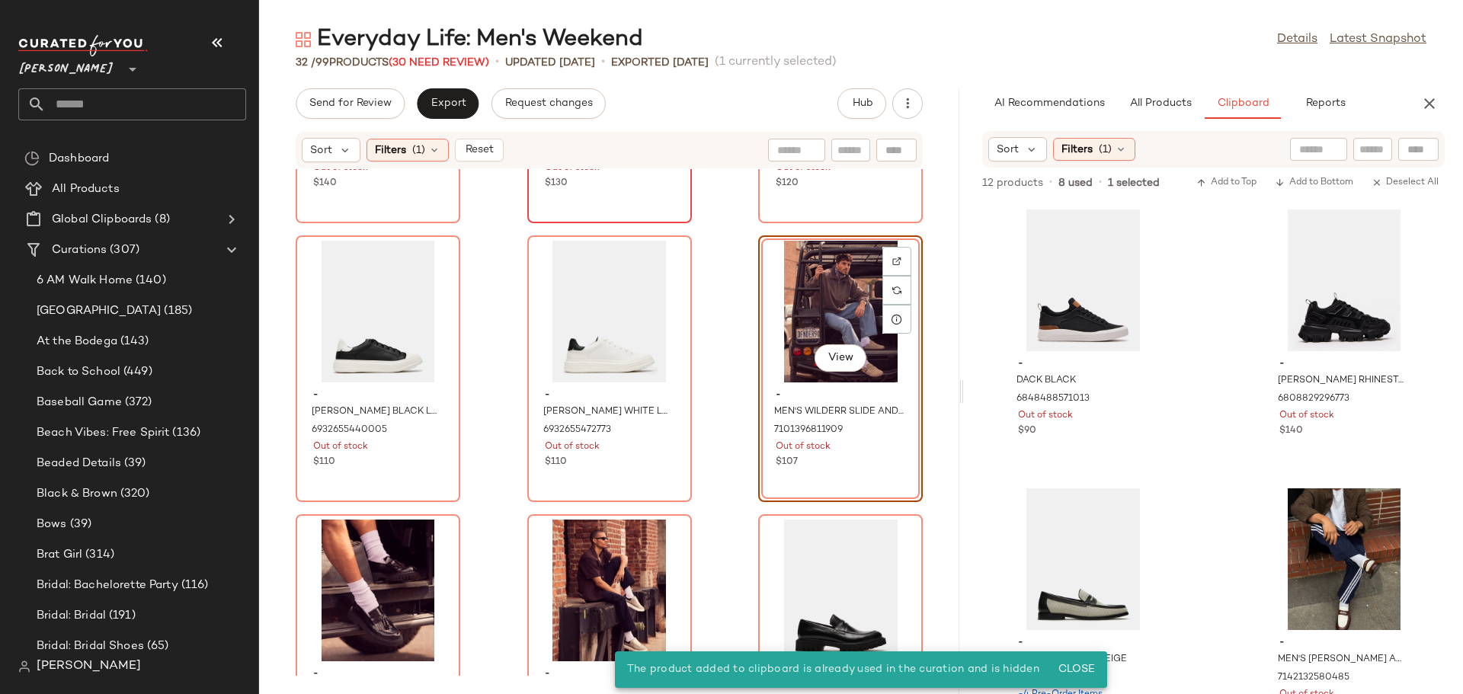
click at [785, 289] on div "View" at bounding box center [840, 312] width 154 height 142
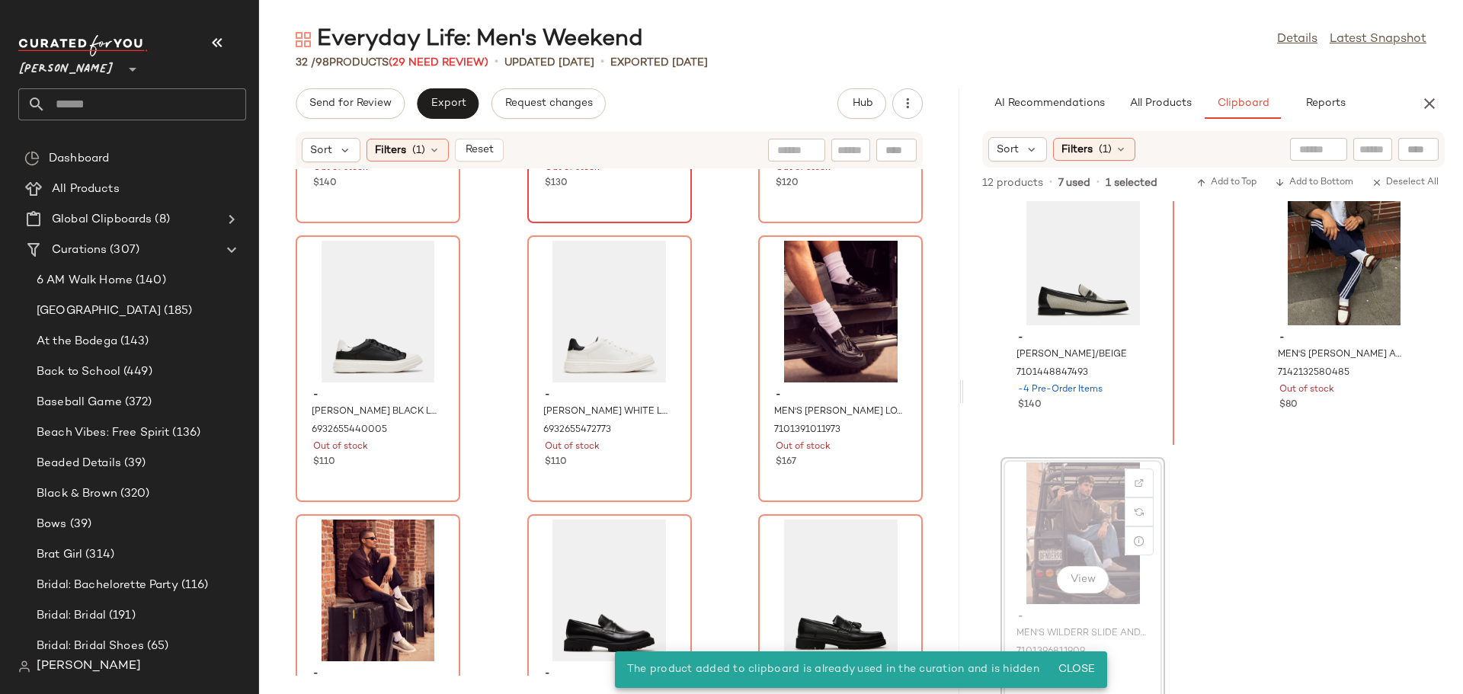
scroll to position [283, 0]
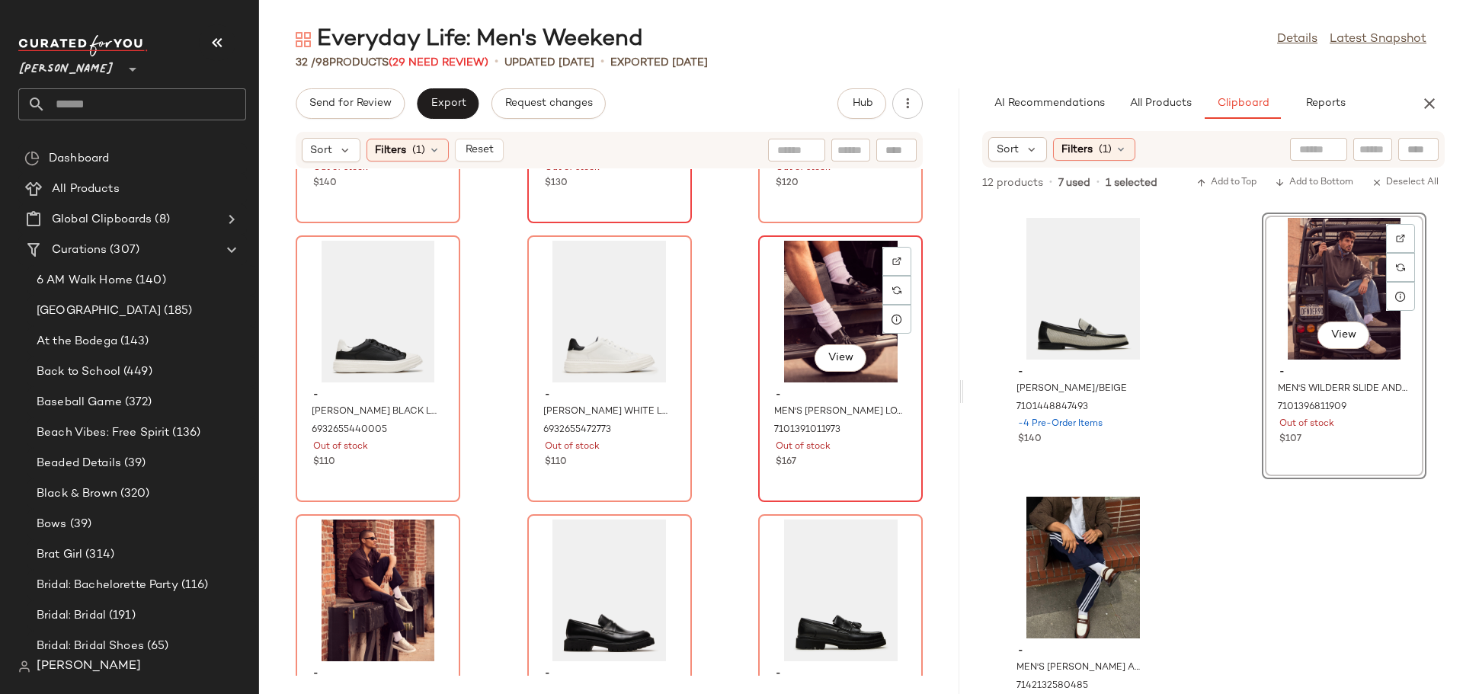
click at [785, 331] on div "View" at bounding box center [840, 312] width 154 height 142
click at [892, 261] on img at bounding box center [896, 261] width 9 height 9
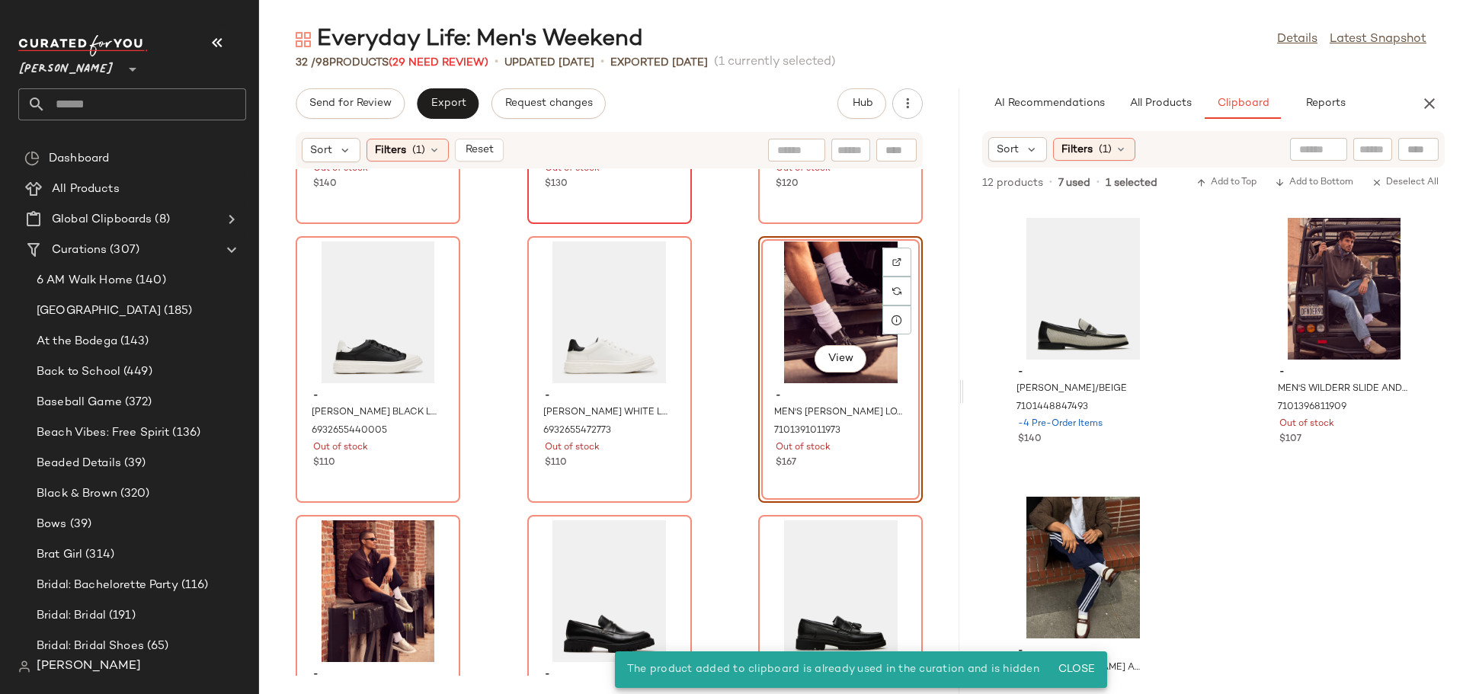
click at [789, 304] on div "View" at bounding box center [840, 313] width 154 height 142
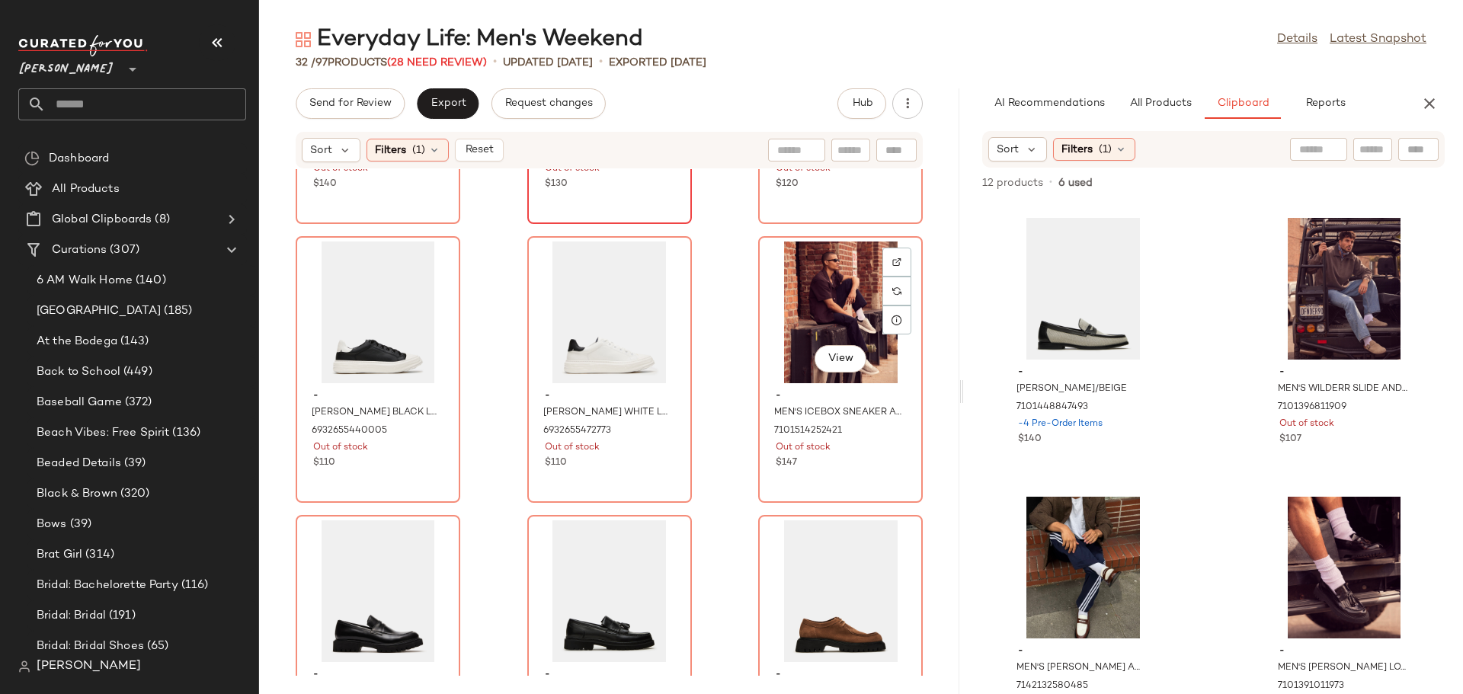
click at [789, 304] on div "View" at bounding box center [840, 313] width 154 height 142
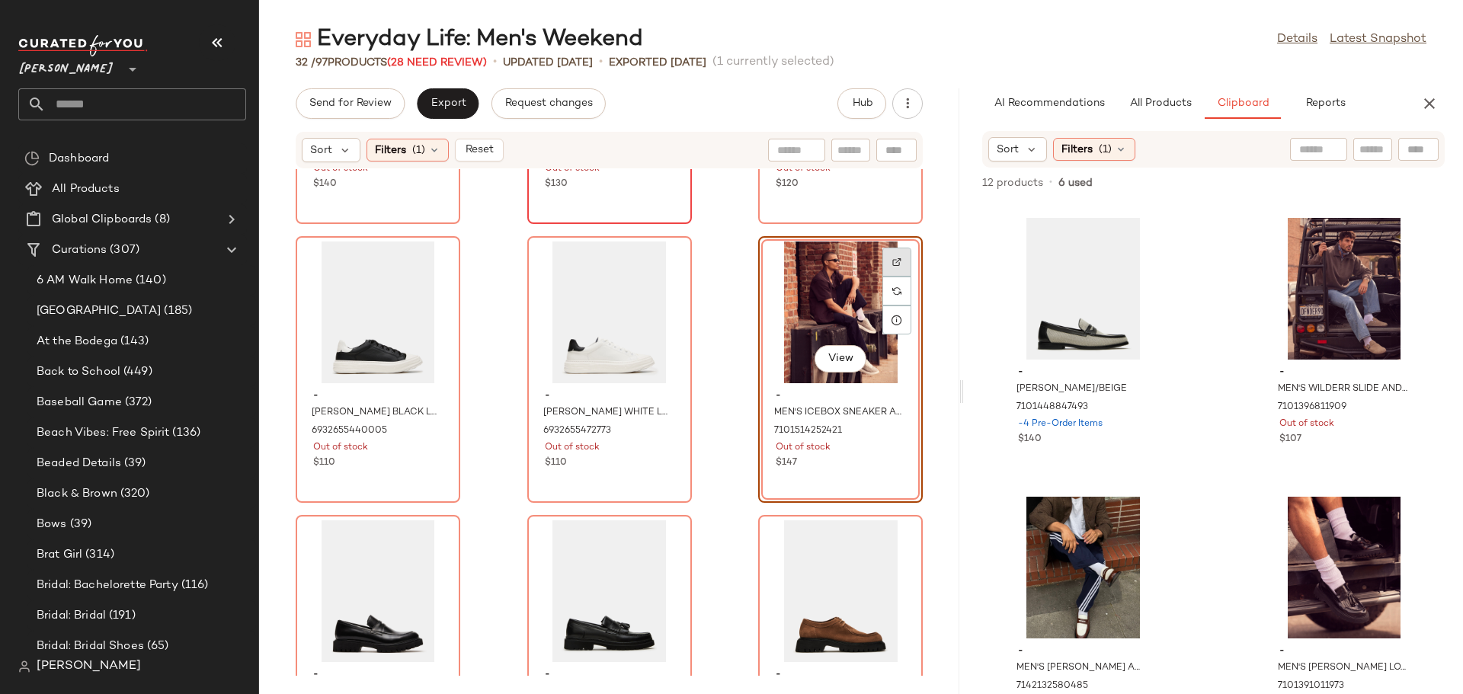
click at [892, 258] on img at bounding box center [896, 262] width 9 height 9
click at [791, 287] on div "View" at bounding box center [840, 313] width 154 height 142
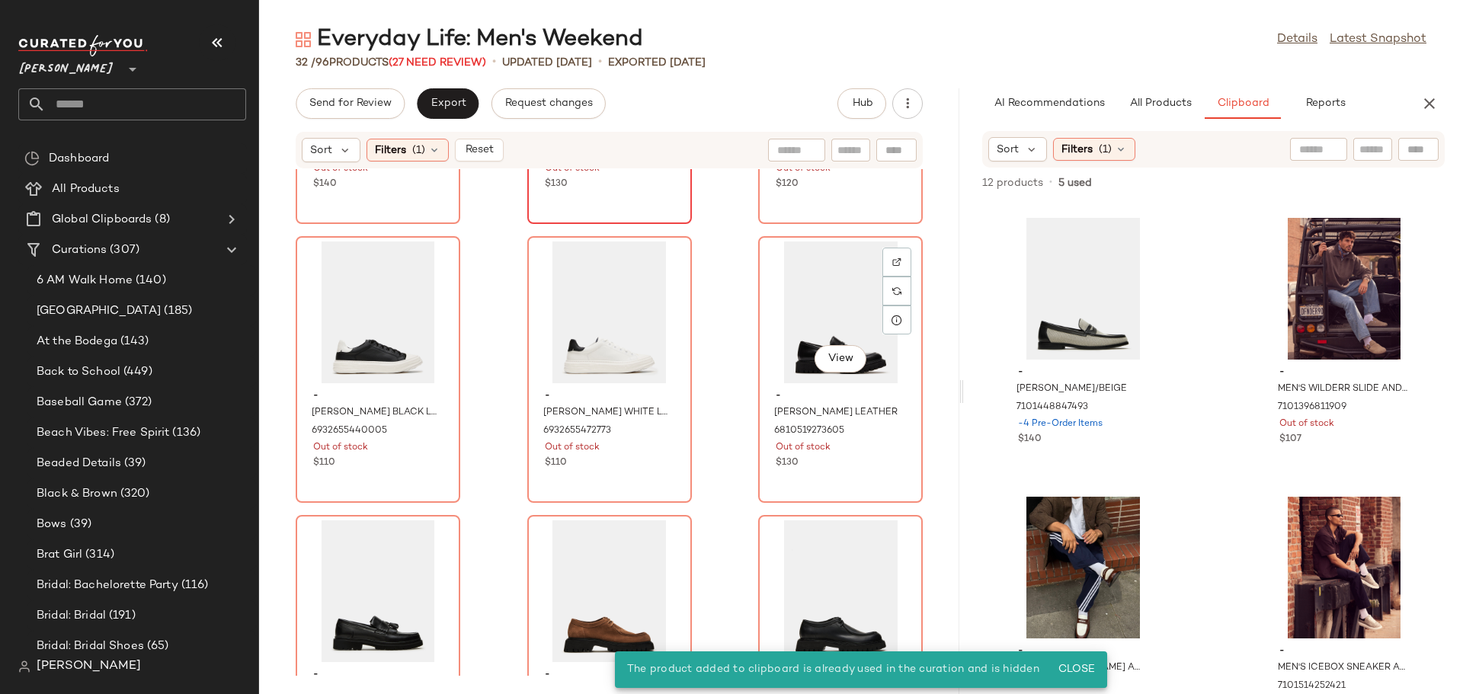
click at [791, 287] on div "View" at bounding box center [840, 313] width 154 height 142
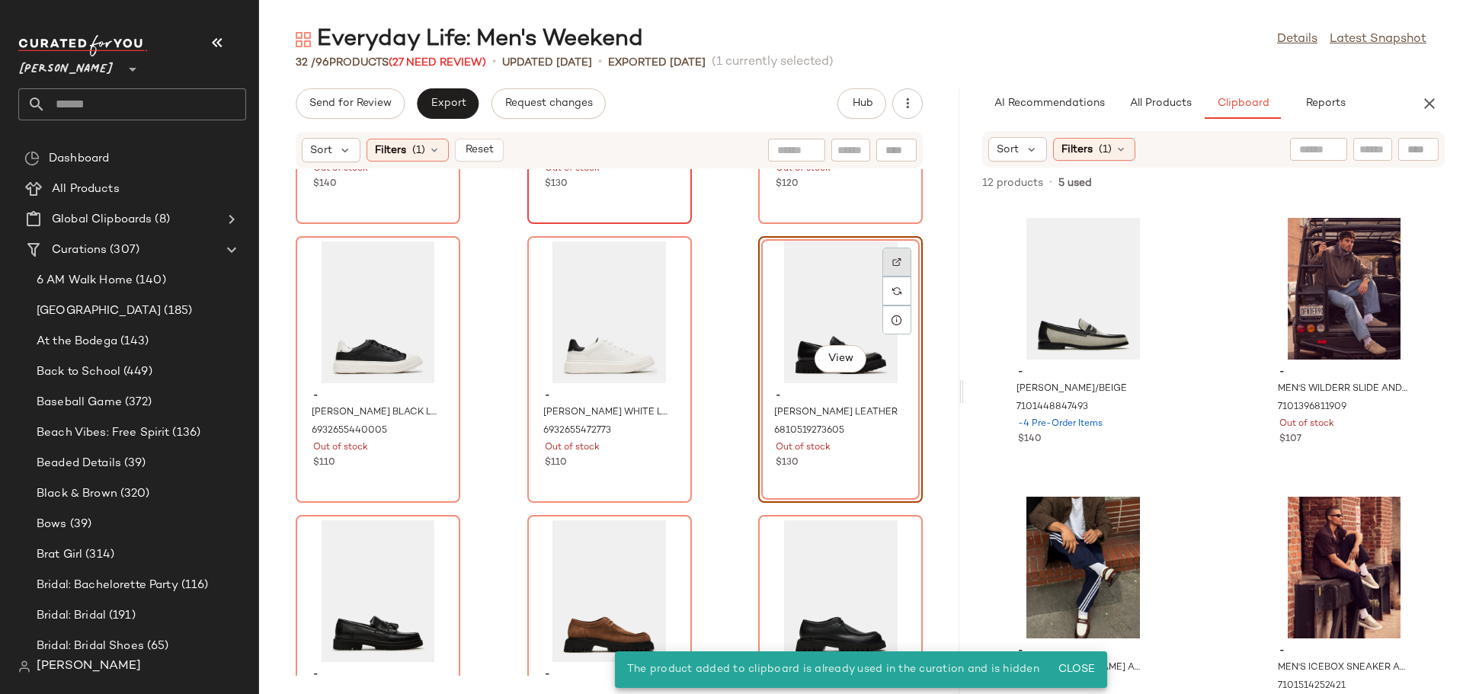
click at [892, 258] on img at bounding box center [896, 262] width 9 height 9
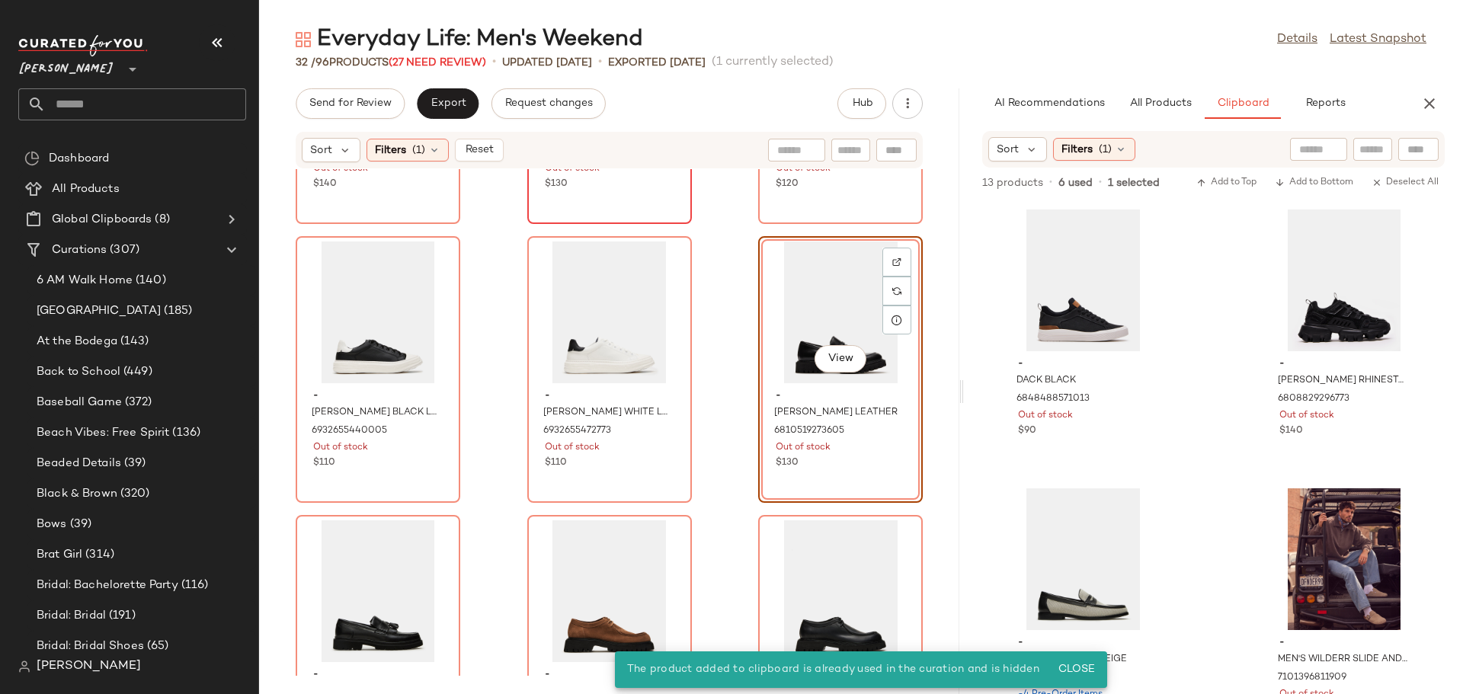
click at [806, 285] on div "View" at bounding box center [840, 313] width 154 height 142
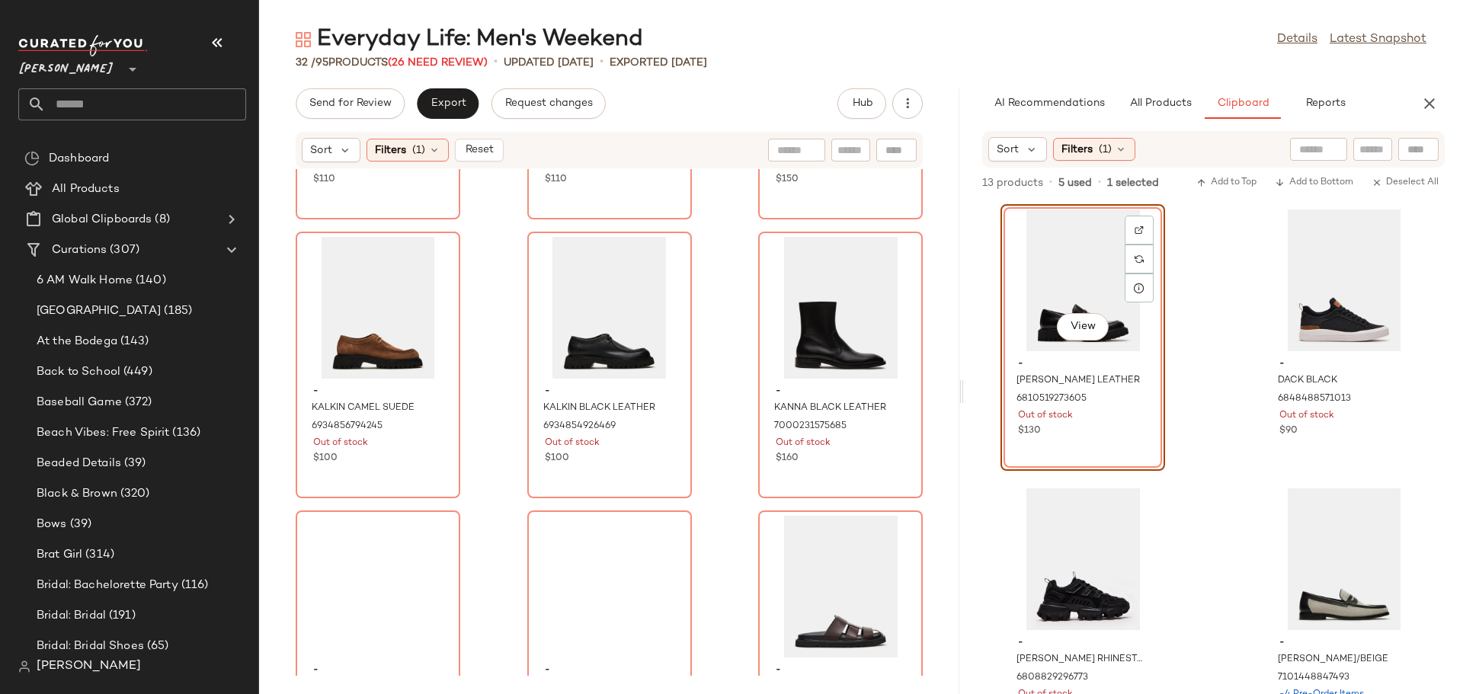
scroll to position [1647, 0]
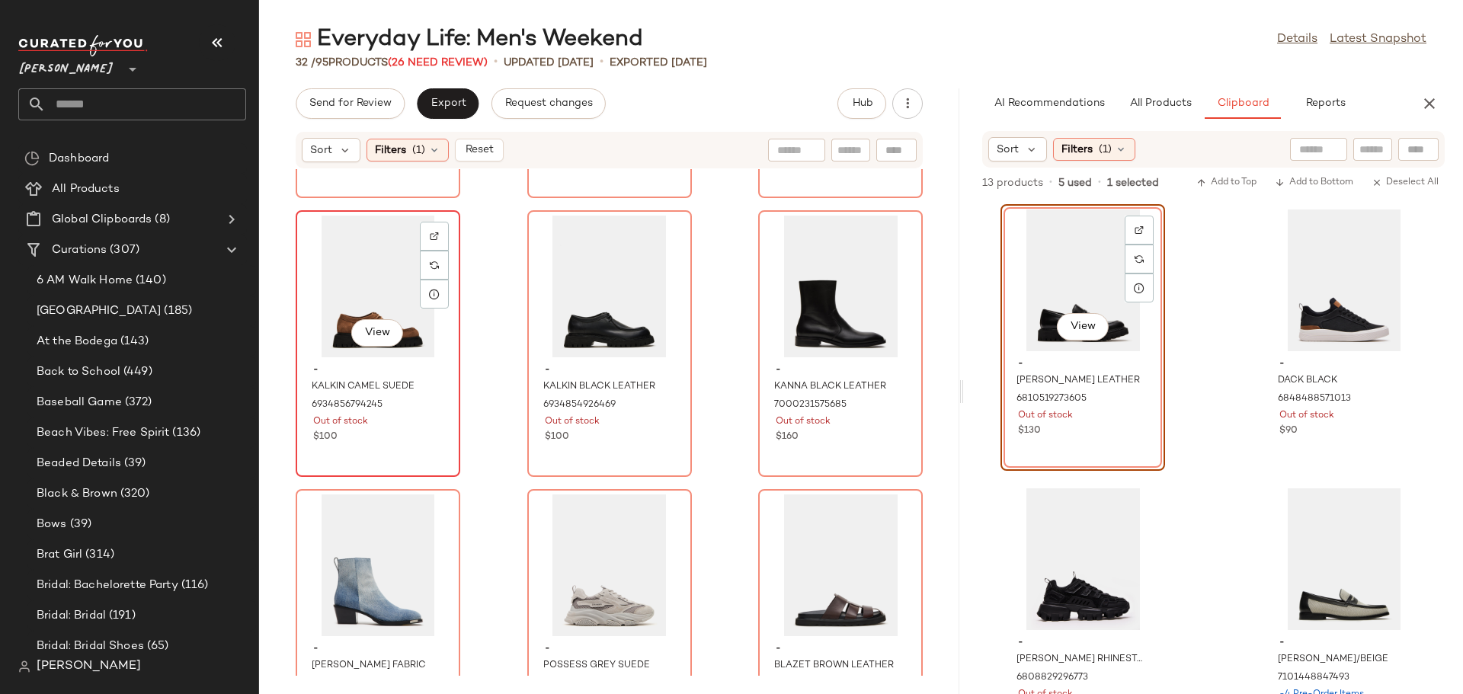
click at [389, 289] on div "View" at bounding box center [378, 287] width 154 height 142
click at [434, 235] on img at bounding box center [434, 236] width 9 height 9
click at [593, 303] on div "View" at bounding box center [610, 287] width 154 height 142
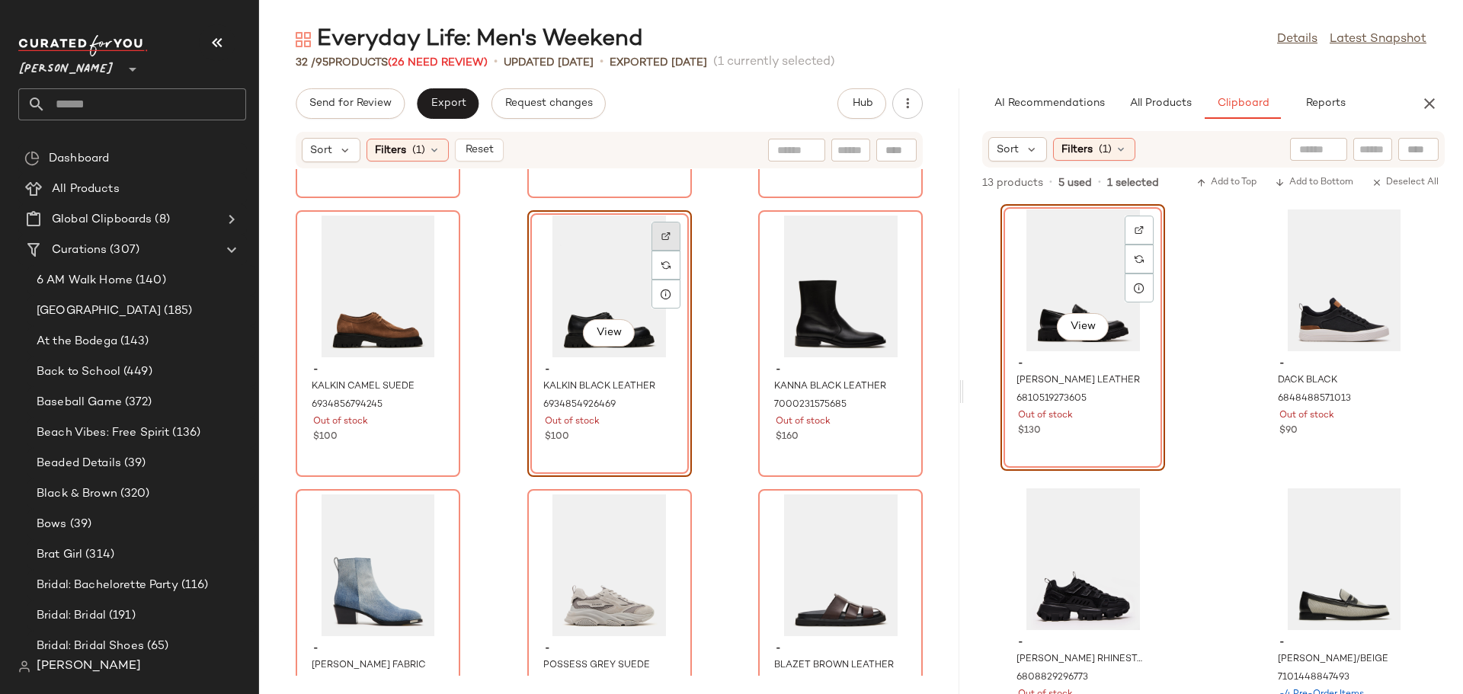
click at [661, 239] on img at bounding box center [665, 236] width 9 height 9
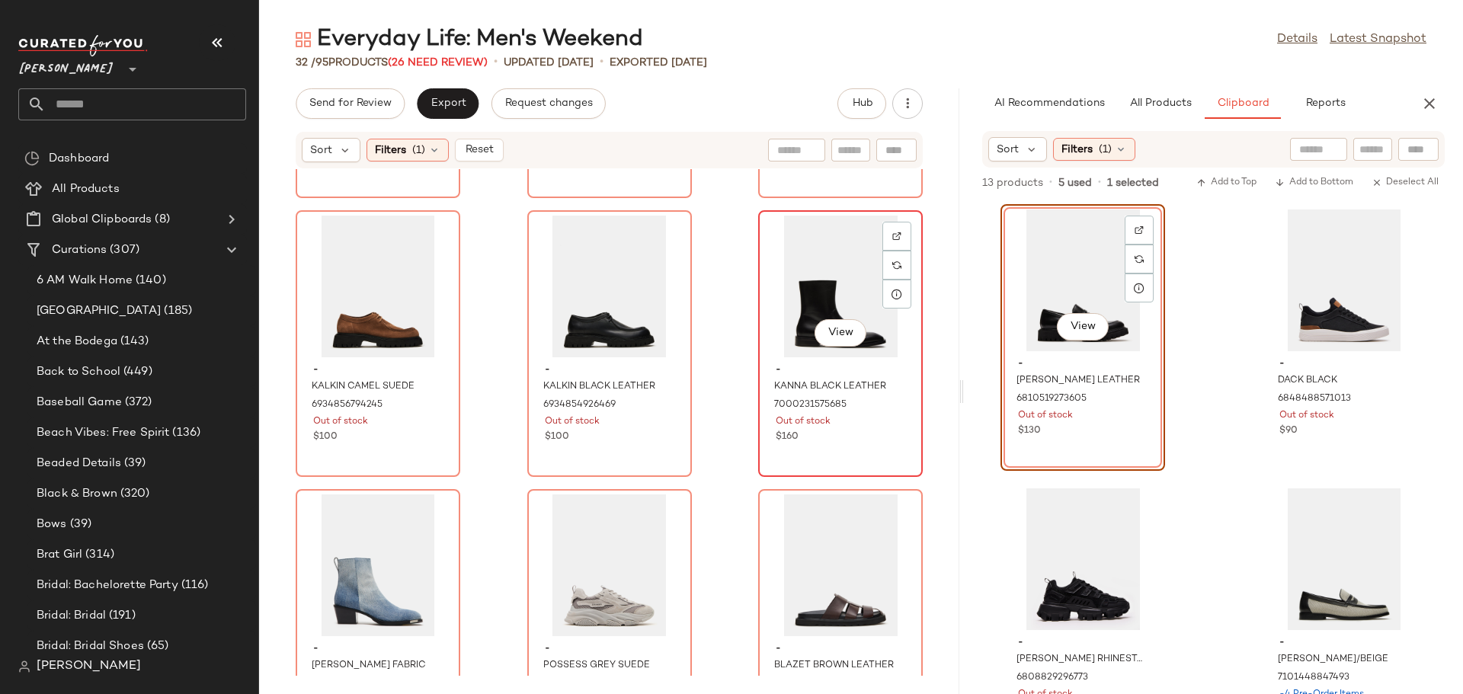
click at [792, 317] on div "View" at bounding box center [840, 287] width 154 height 142
click at [892, 234] on img at bounding box center [896, 236] width 9 height 9
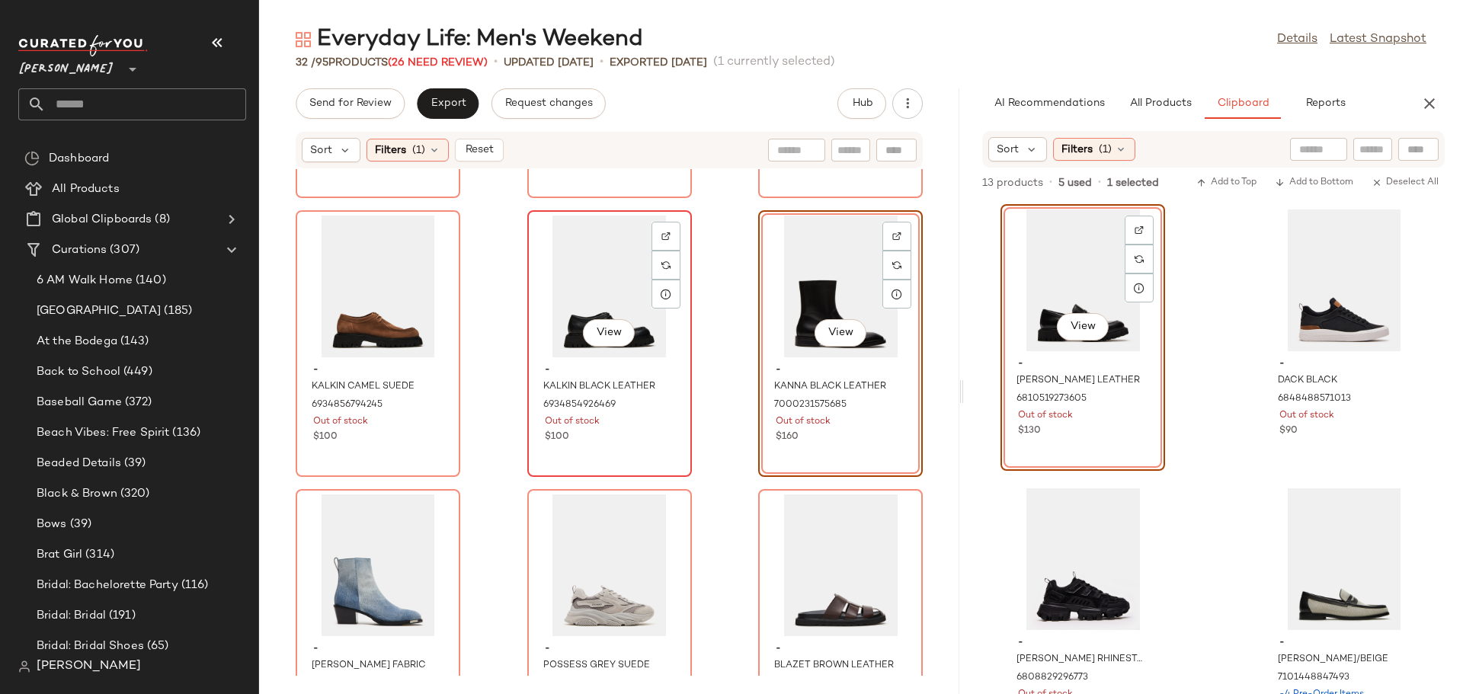
scroll to position [1800, 0]
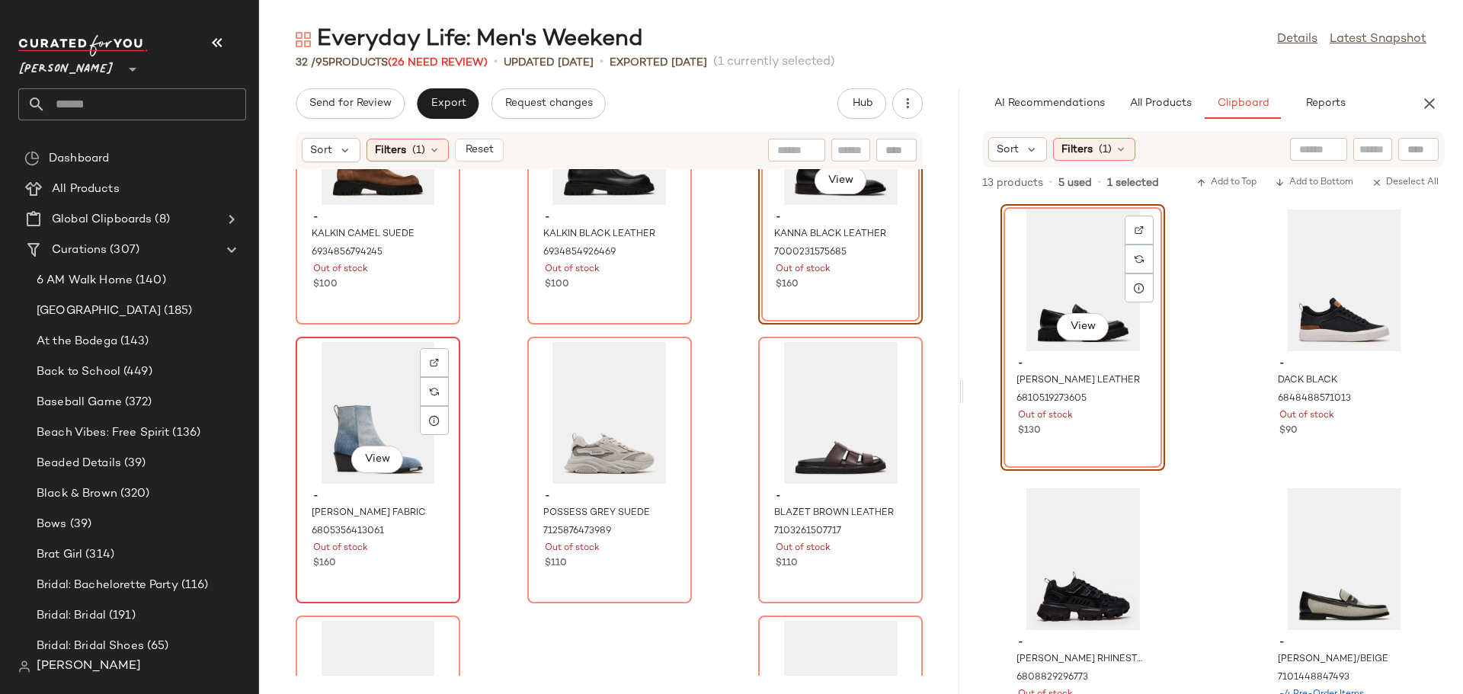
click at [343, 415] on div "View" at bounding box center [378, 413] width 154 height 142
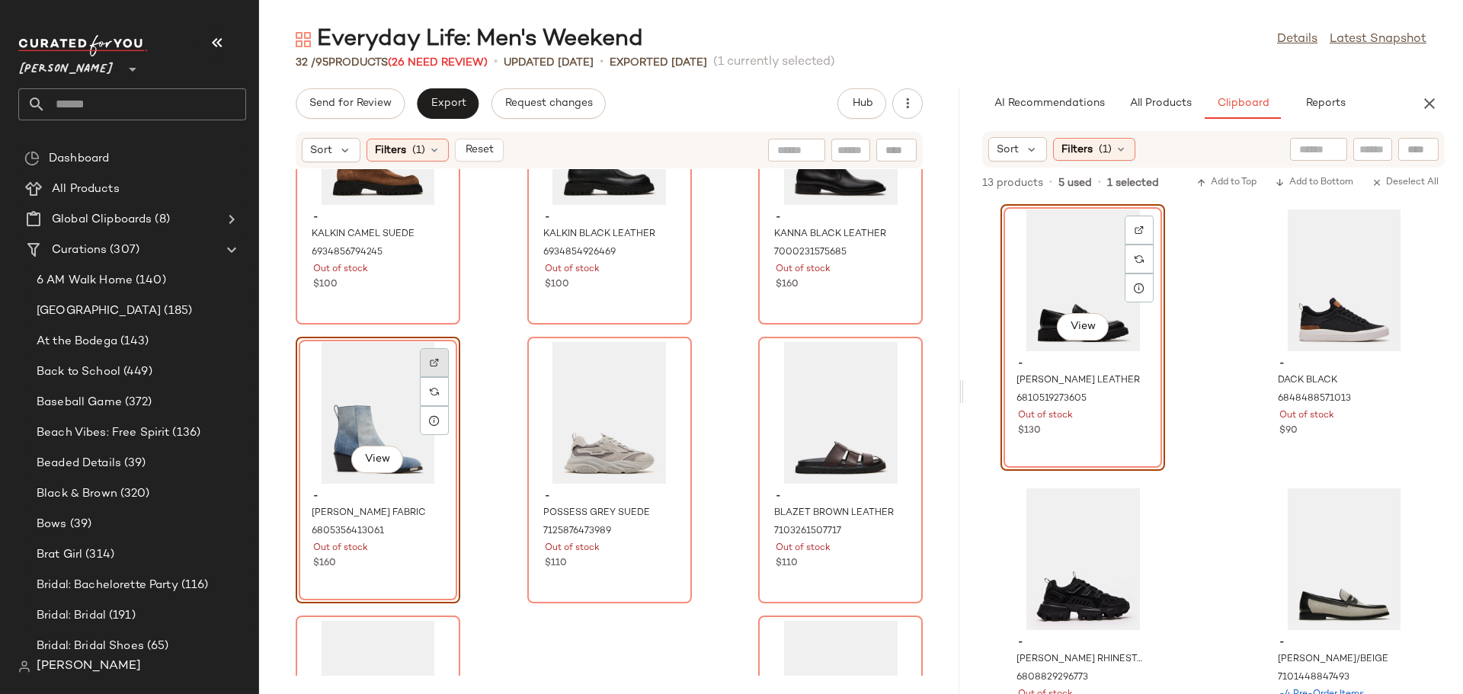
click at [440, 377] on div at bounding box center [434, 391] width 29 height 29
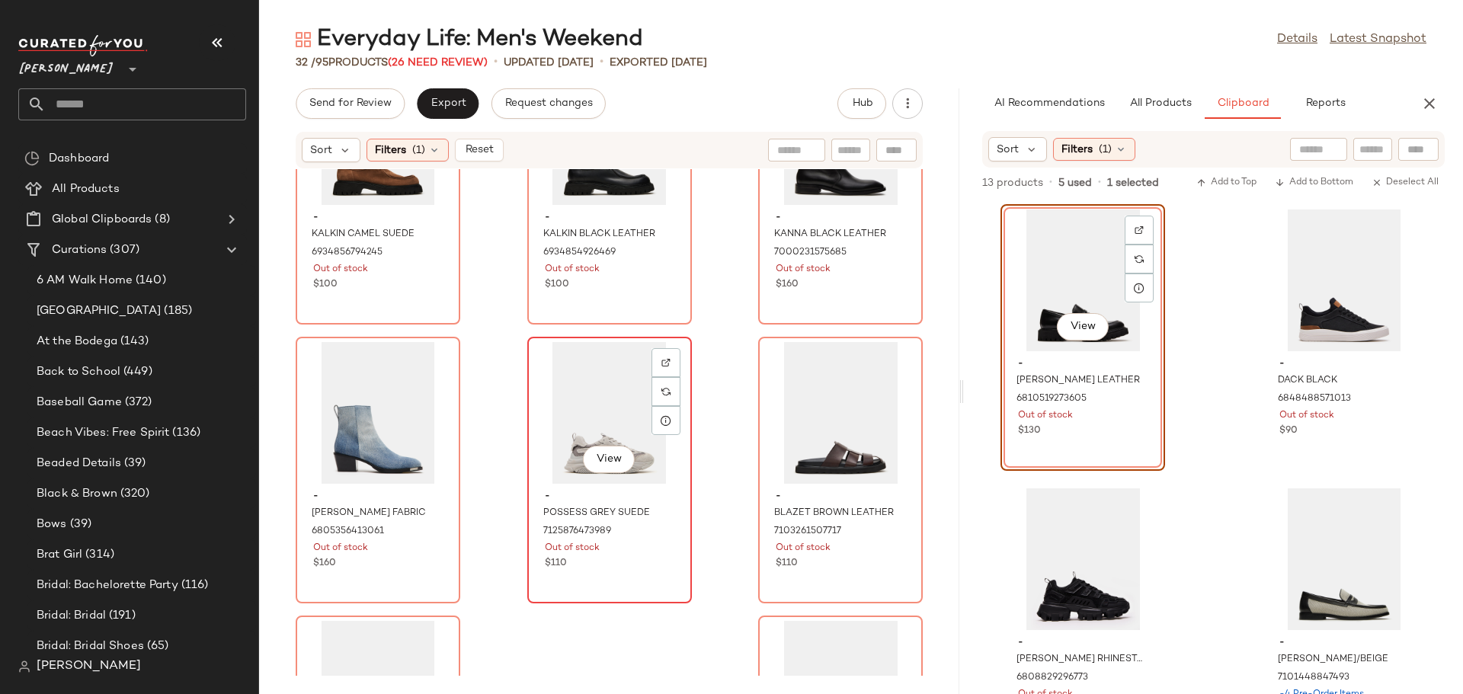
click at [557, 421] on div "View" at bounding box center [610, 413] width 154 height 142
click at [665, 361] on img at bounding box center [665, 362] width 9 height 9
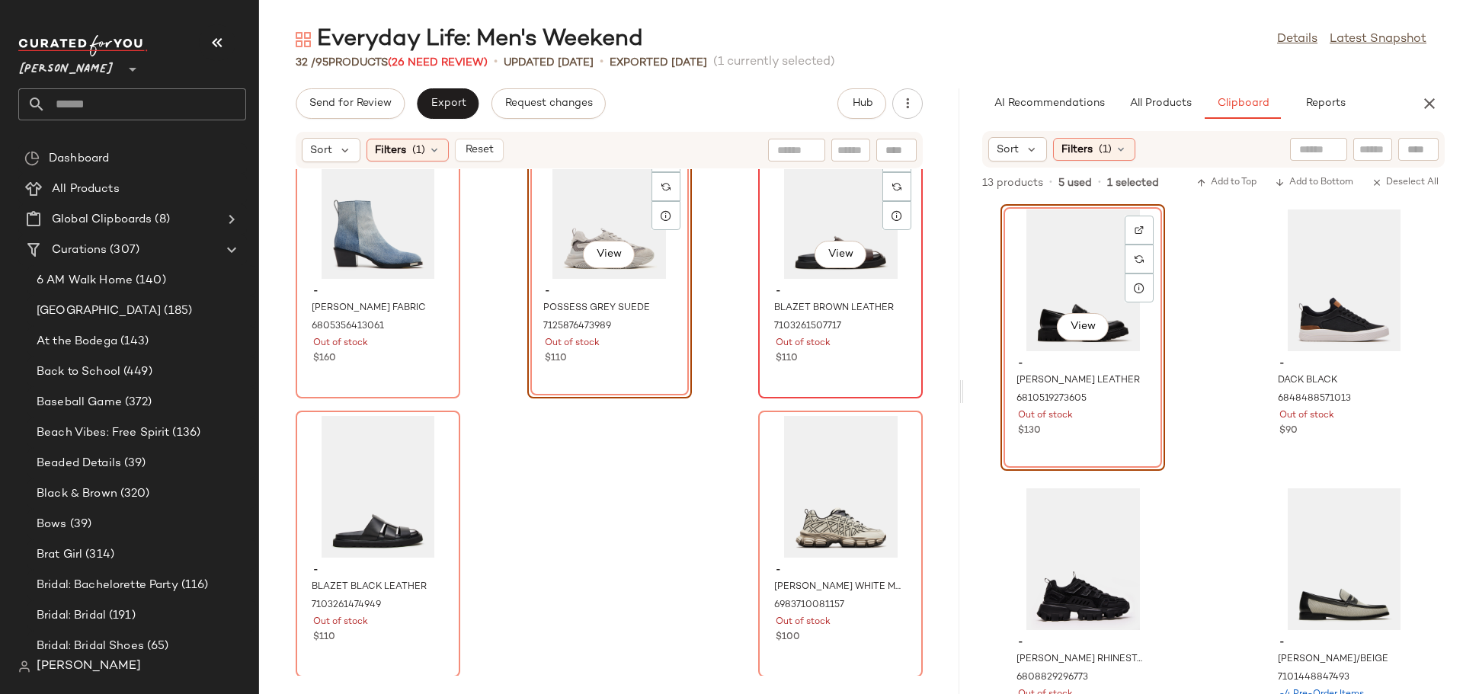
scroll to position [2006, 0]
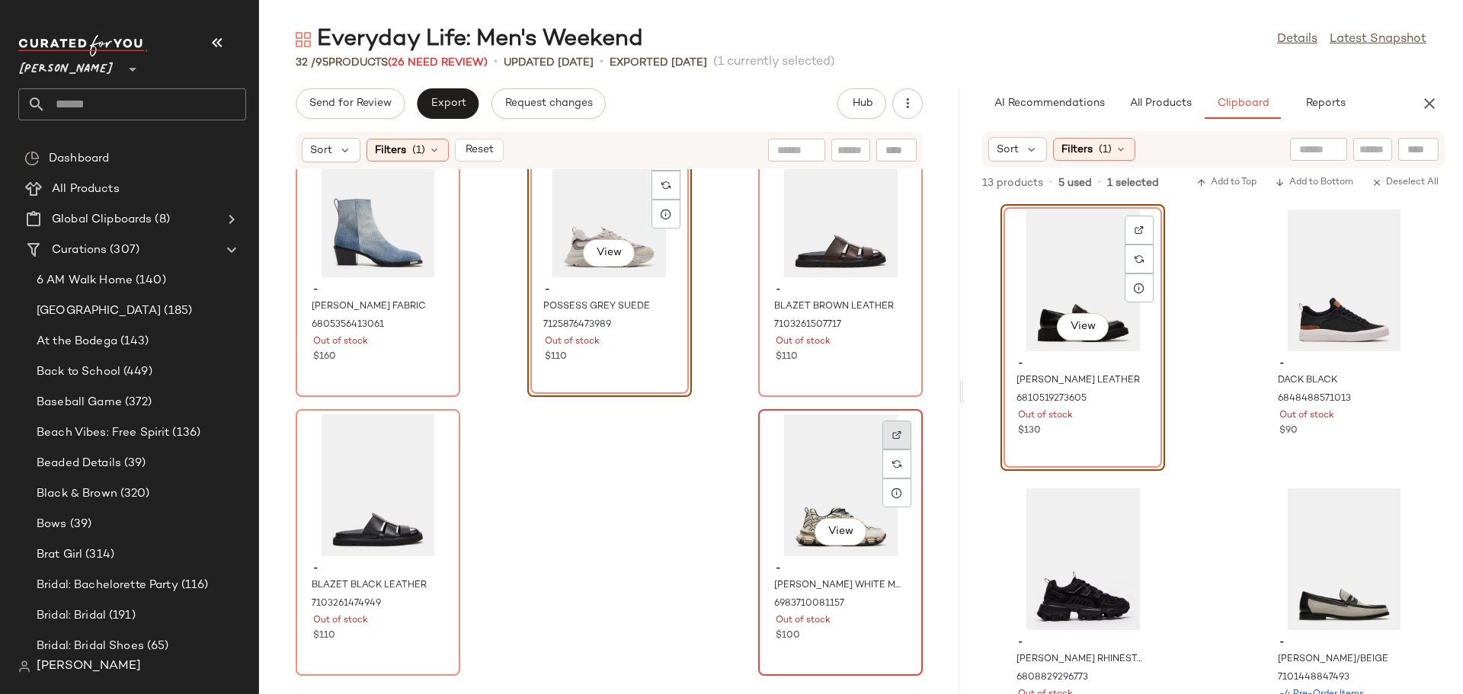
click at [892, 434] on img at bounding box center [896, 434] width 9 height 9
click at [491, 152] on span "Reset" at bounding box center [478, 150] width 29 height 12
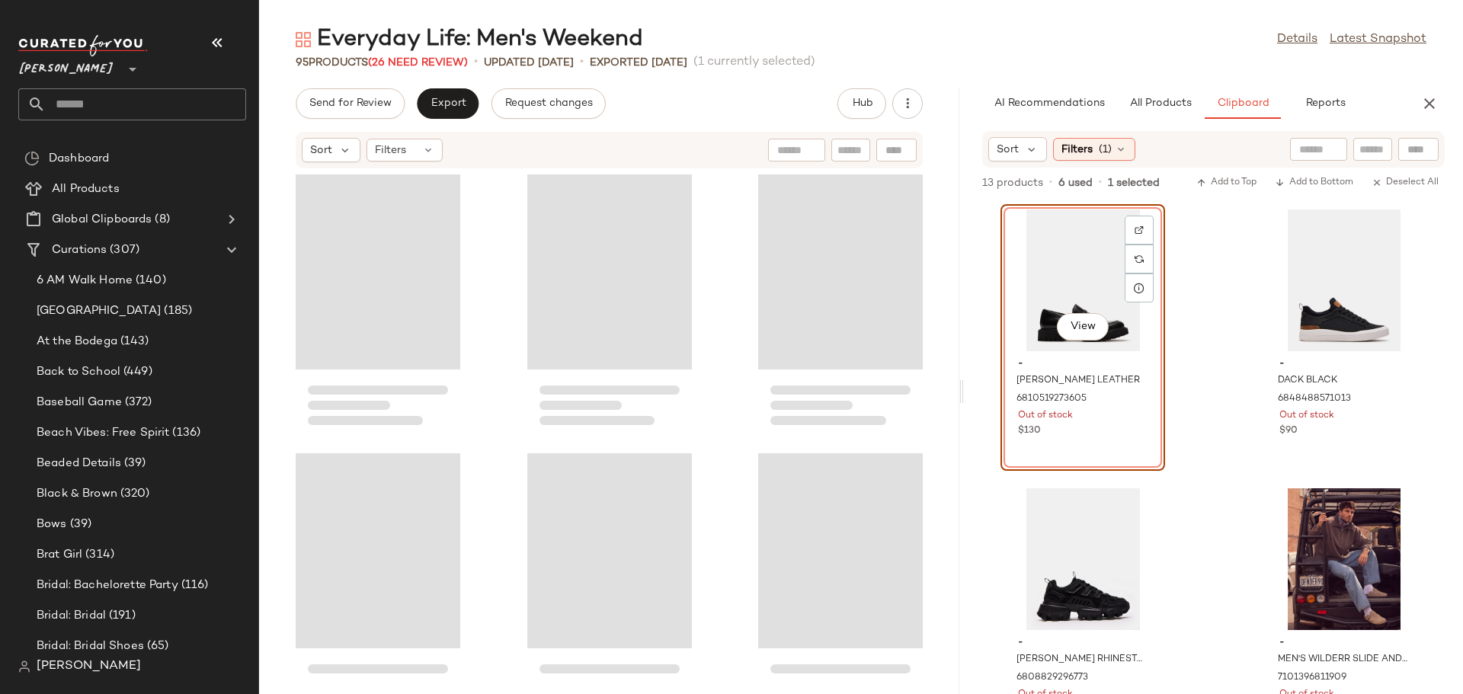
scroll to position [8365, 0]
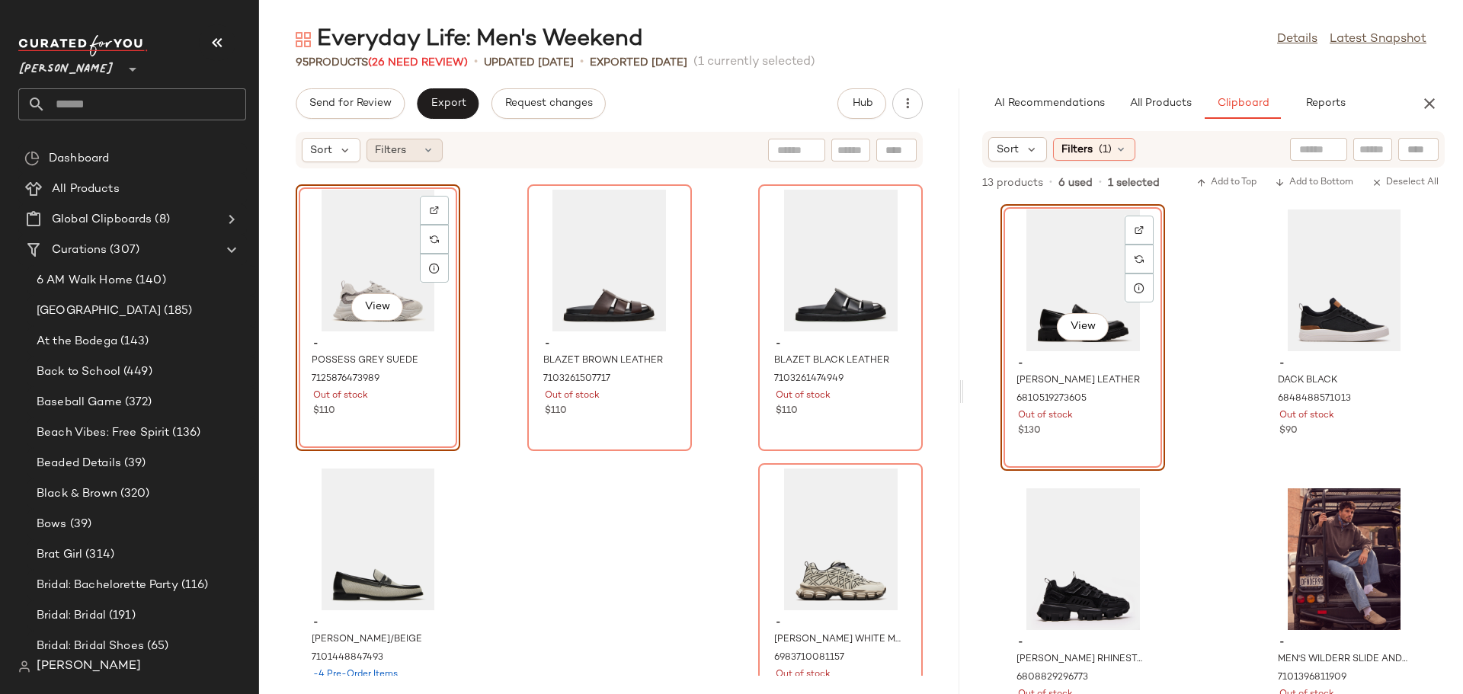
click at [431, 146] on icon at bounding box center [428, 150] width 12 height 12
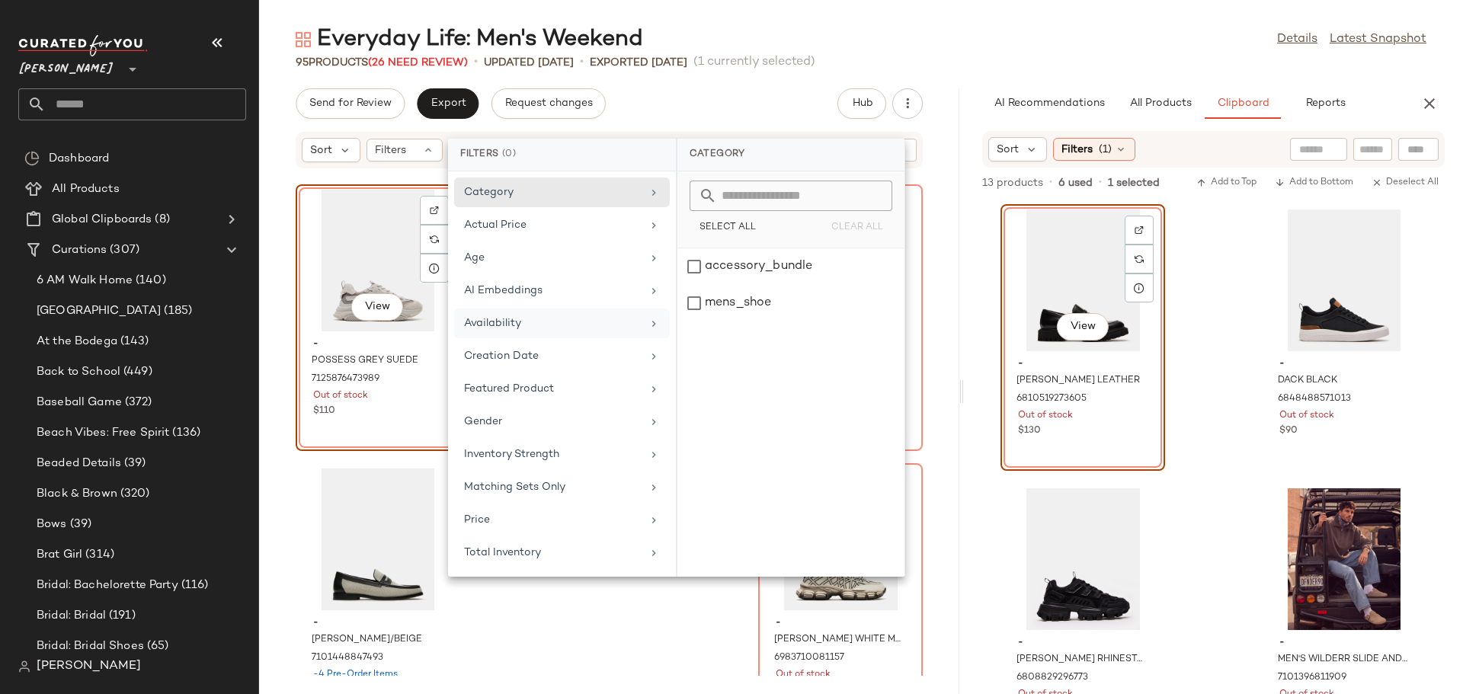
click at [531, 316] on div "Availability" at bounding box center [553, 323] width 178 height 16
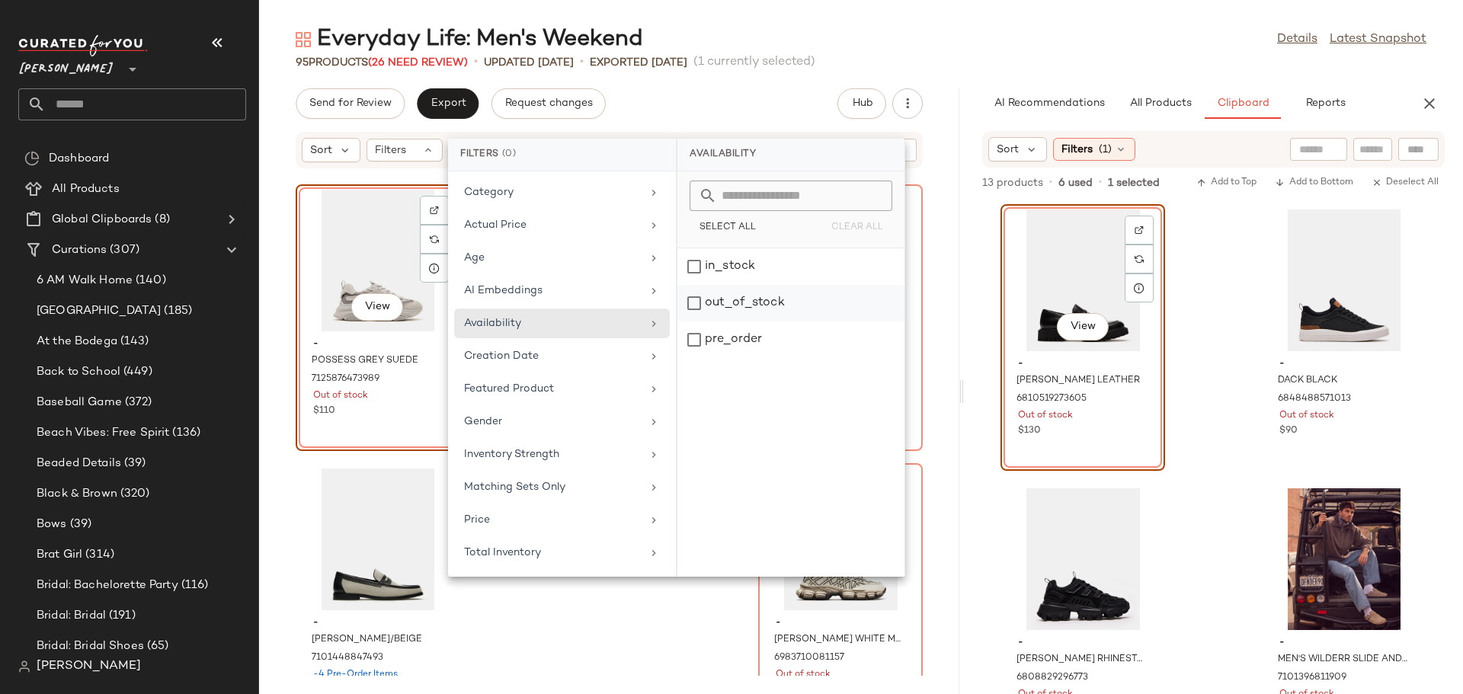
click at [695, 322] on div "out_of_stock" at bounding box center [790, 340] width 227 height 37
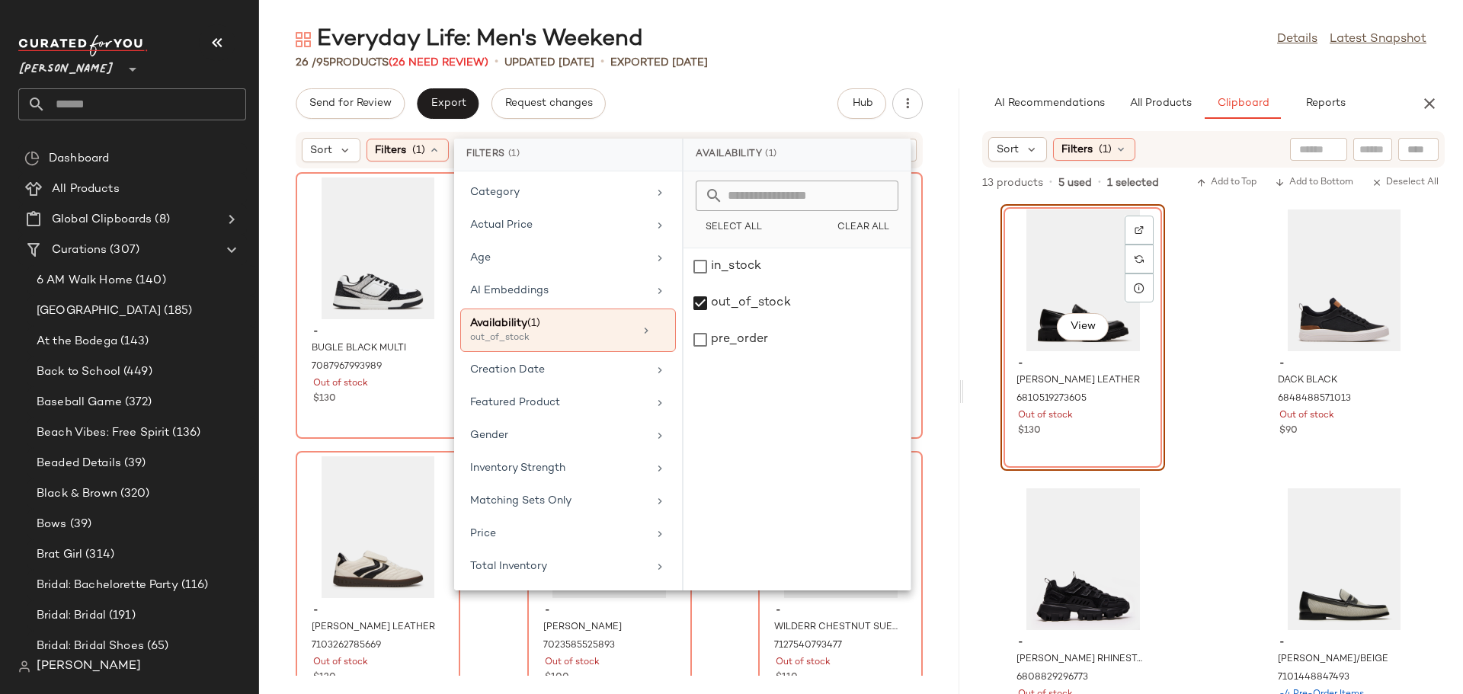
click at [275, 167] on div "Sort Filters (1) Reset" at bounding box center [609, 150] width 700 height 38
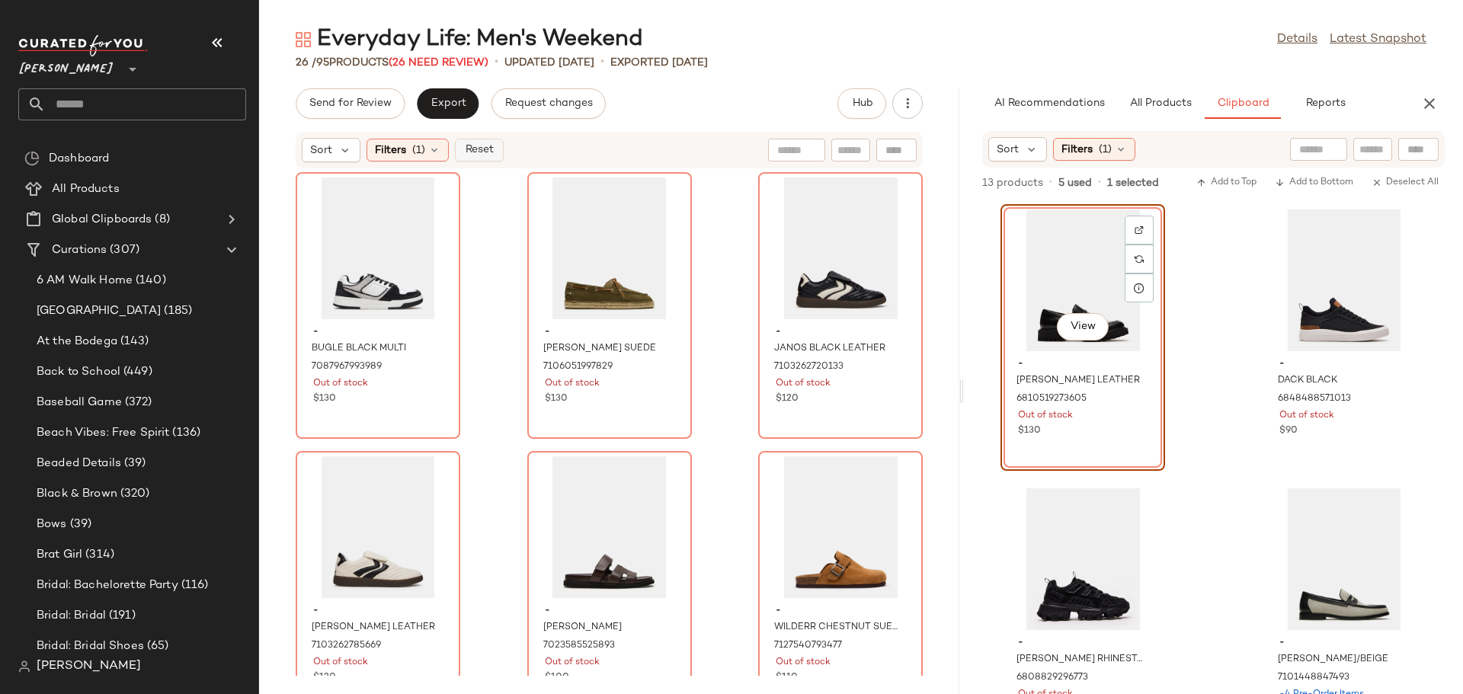
click at [489, 151] on span "Reset" at bounding box center [478, 150] width 29 height 12
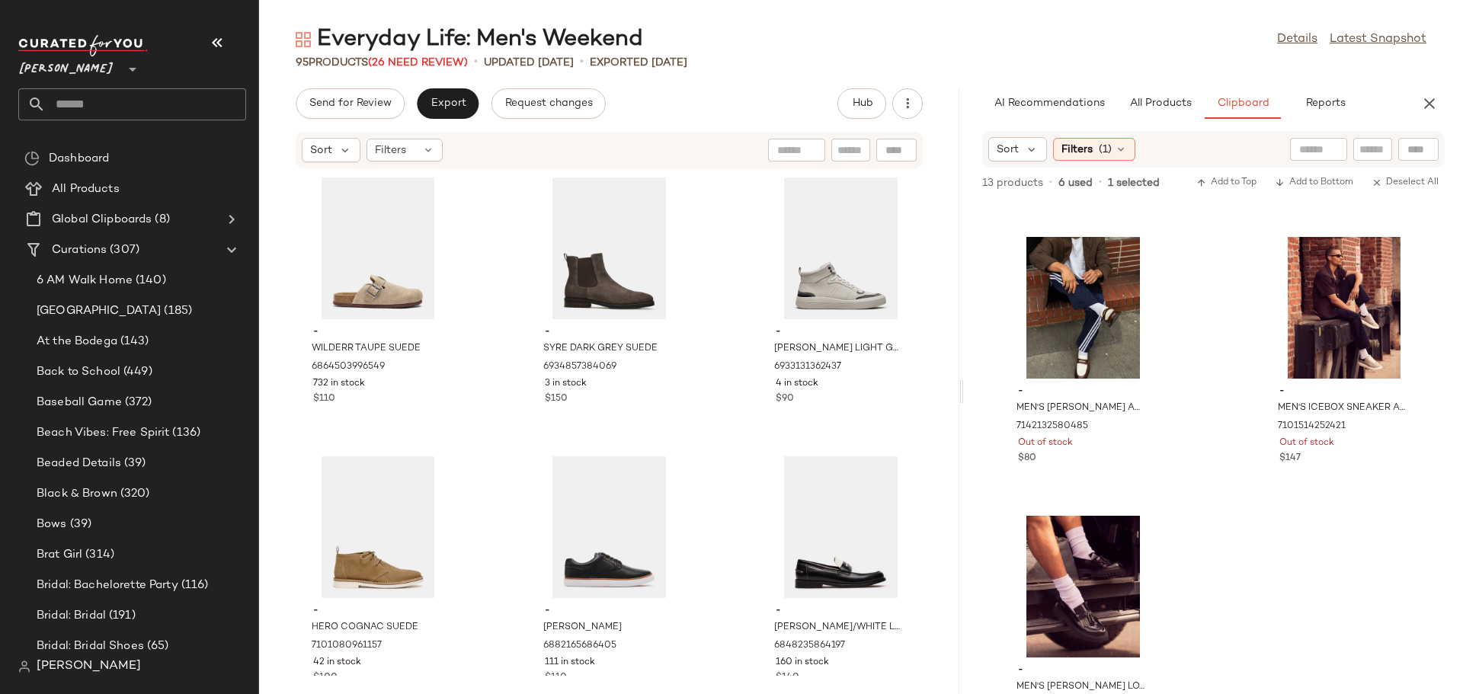
scroll to position [625, 0]
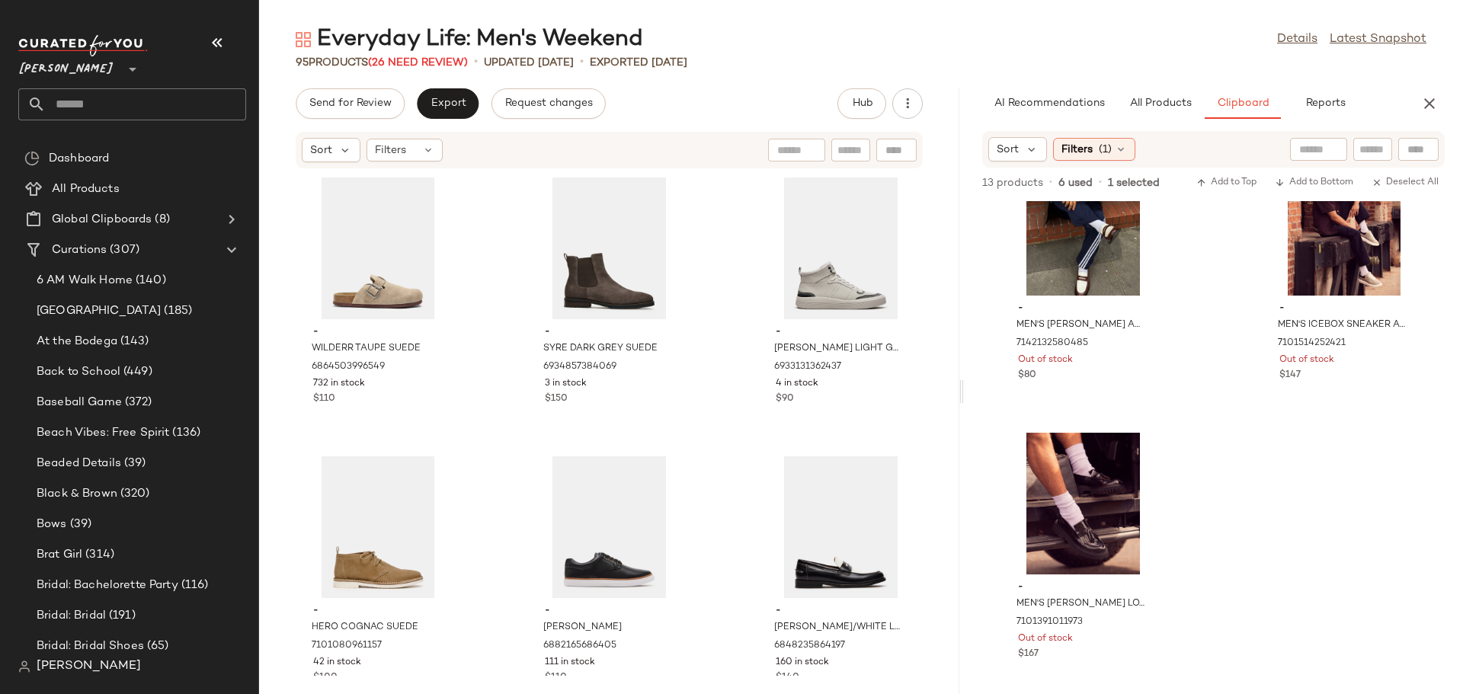
click at [1143, 85] on div "Everyday Life: Men's Weekend Details Latest Snapshot 95 Products (26 Need Revie…" at bounding box center [861, 359] width 1204 height 670
click at [1145, 95] on button "All Products" at bounding box center [1160, 103] width 88 height 30
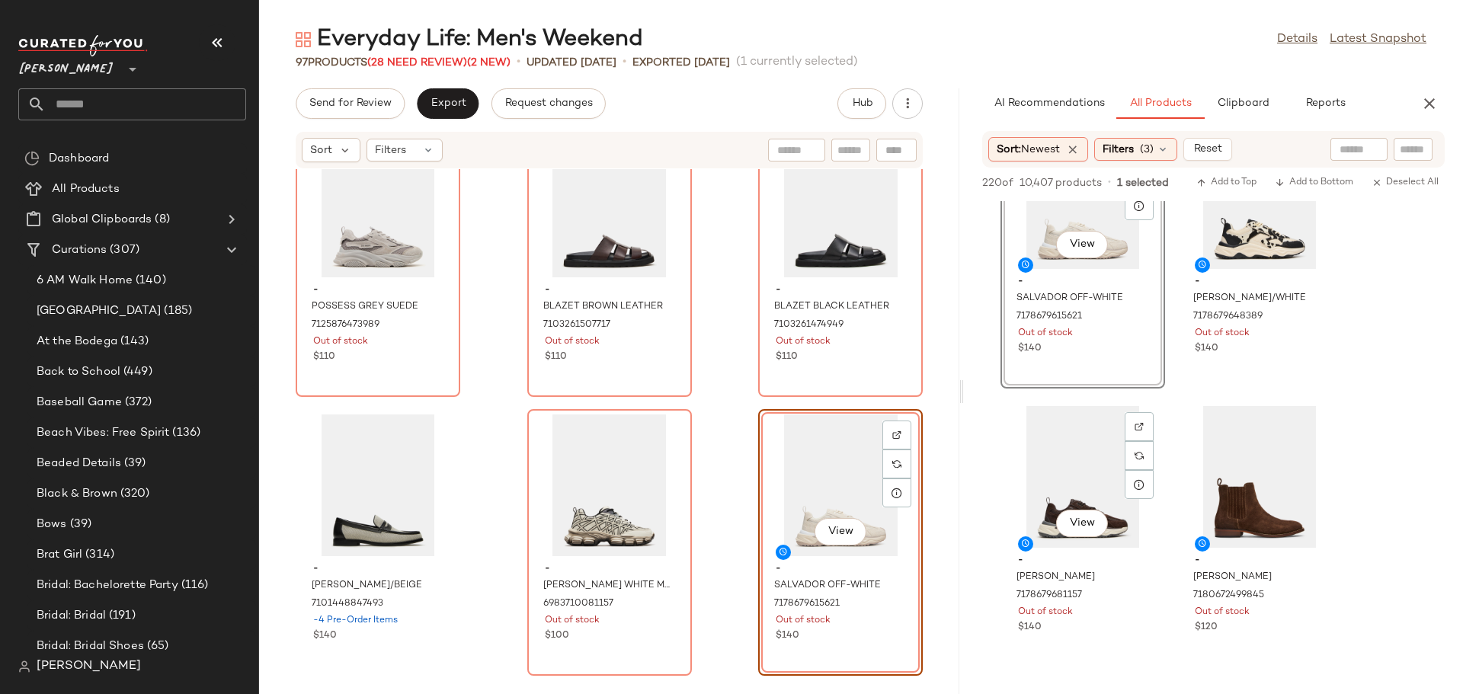
scroll to position [381, 0]
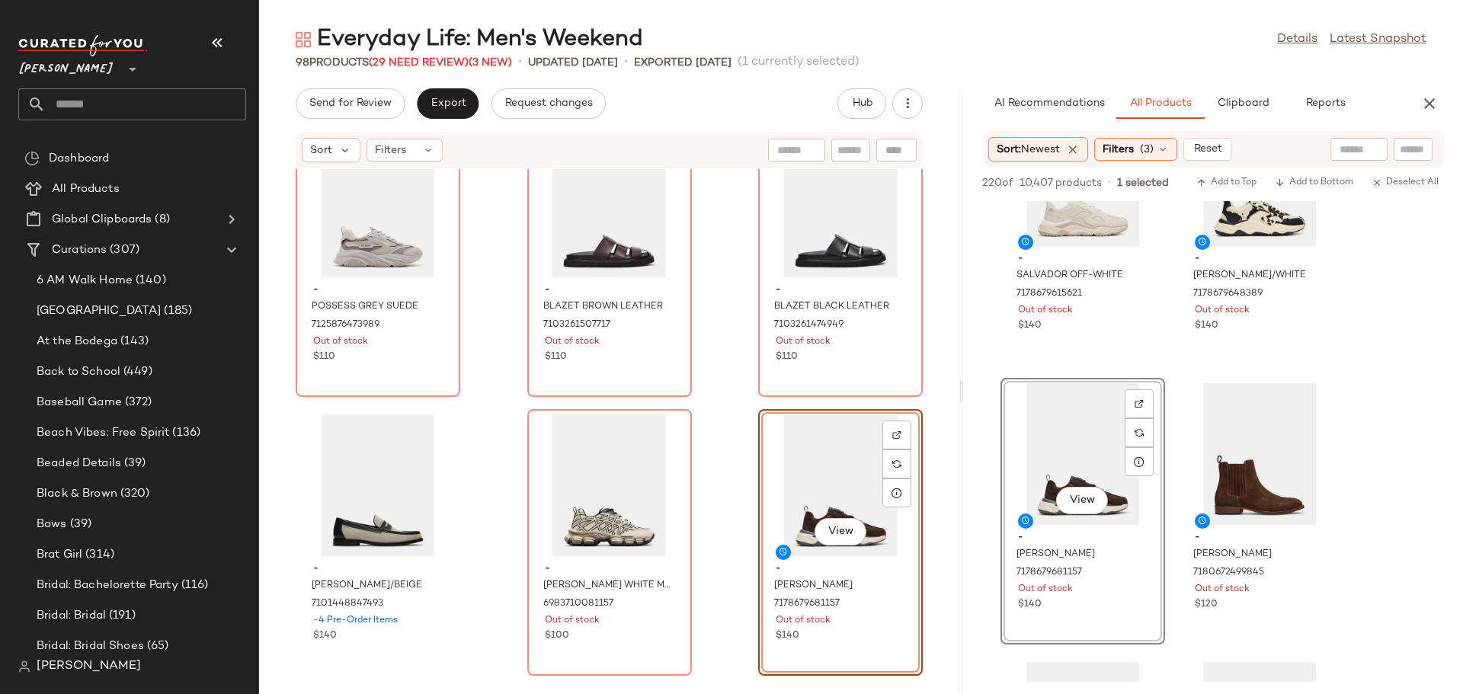
click at [853, 149] on input "text" at bounding box center [850, 150] width 27 height 16
type input "****"
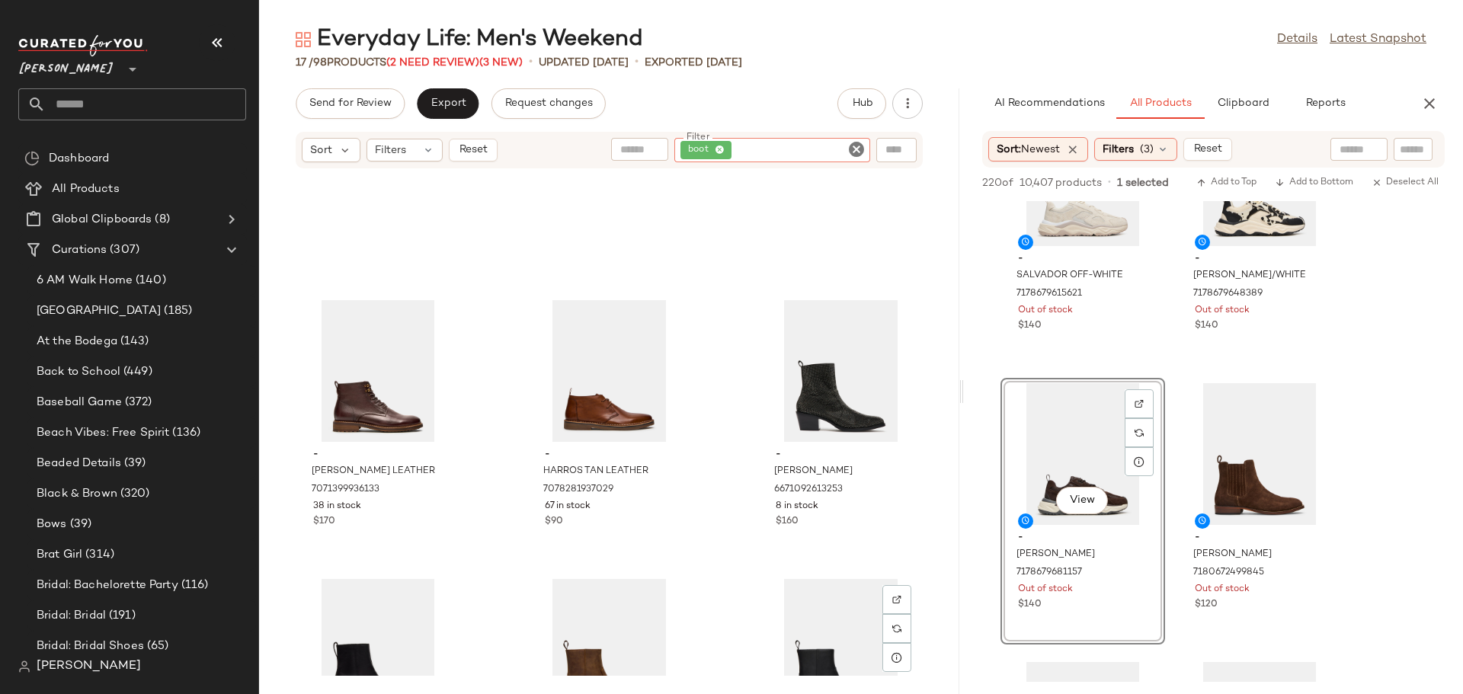
scroll to position [712, 0]
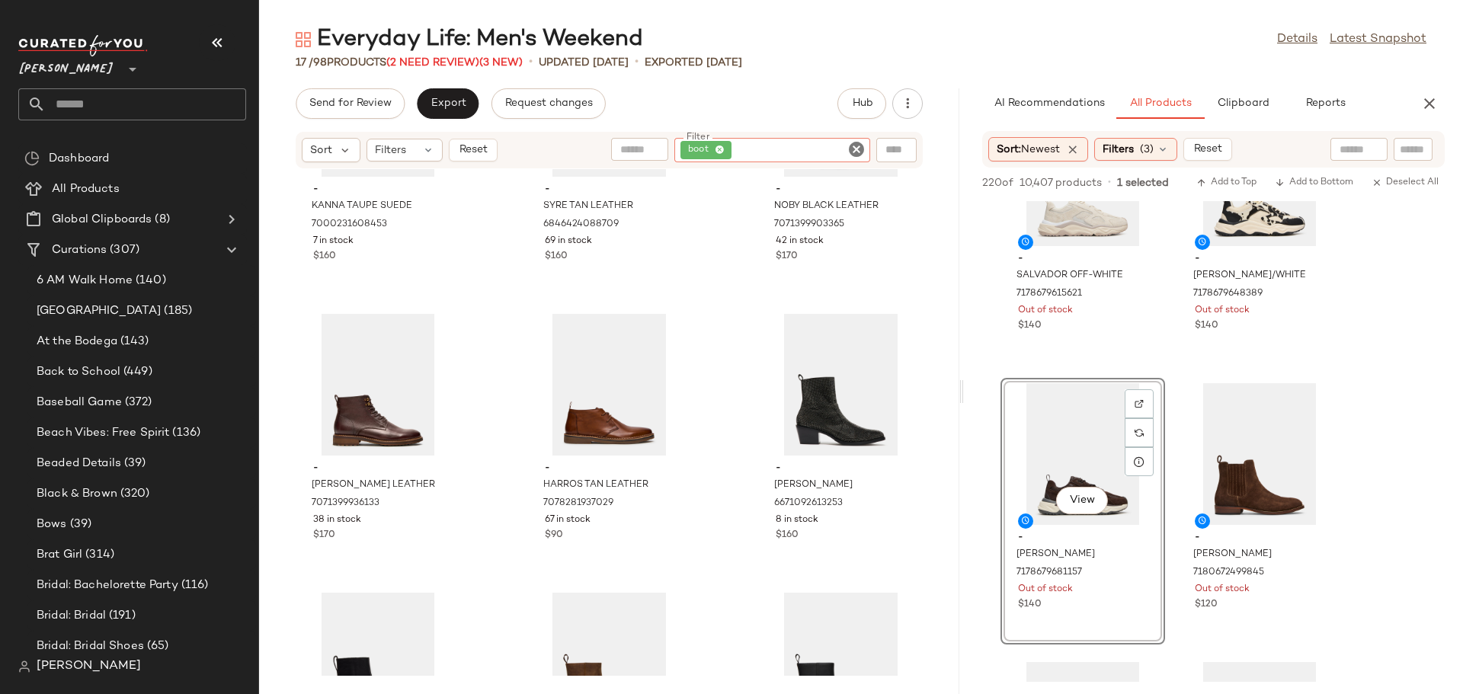
click at [856, 146] on icon "Clear Filter" at bounding box center [856, 149] width 18 height 18
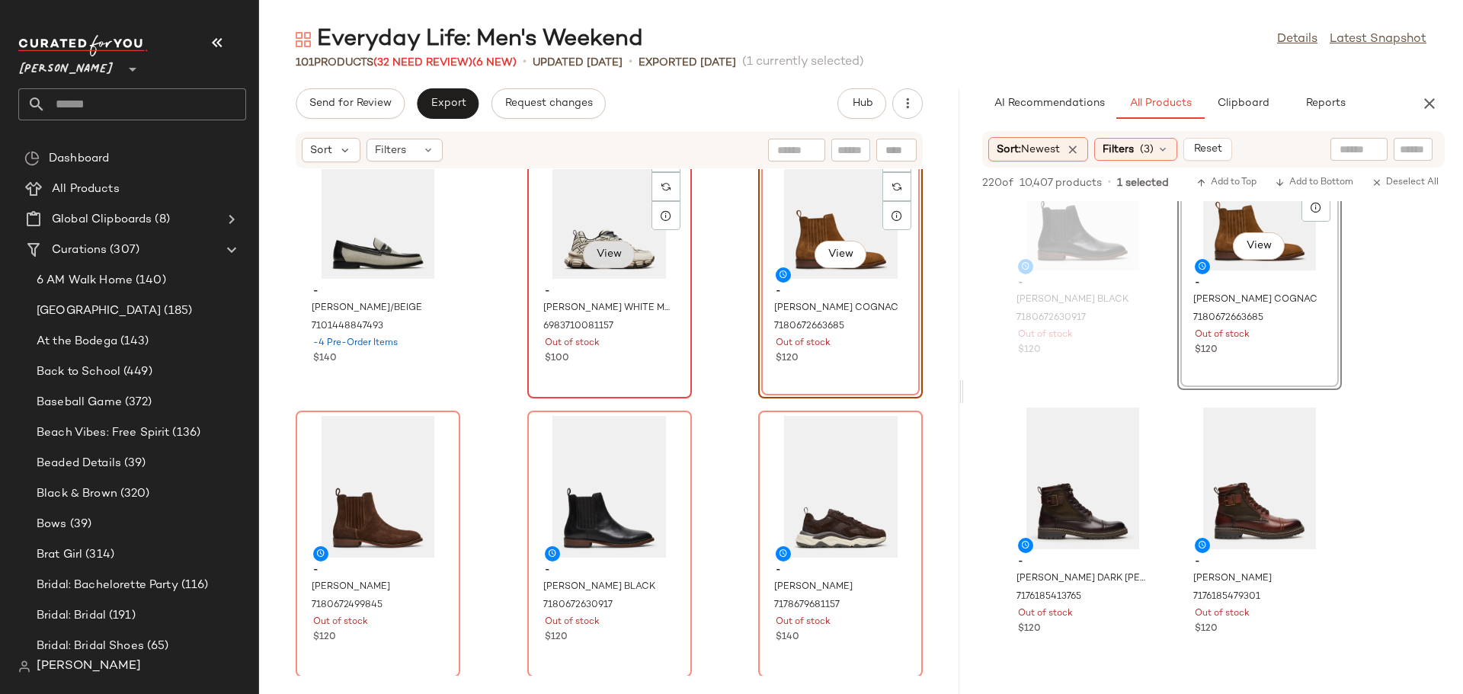
scroll to position [8698, 0]
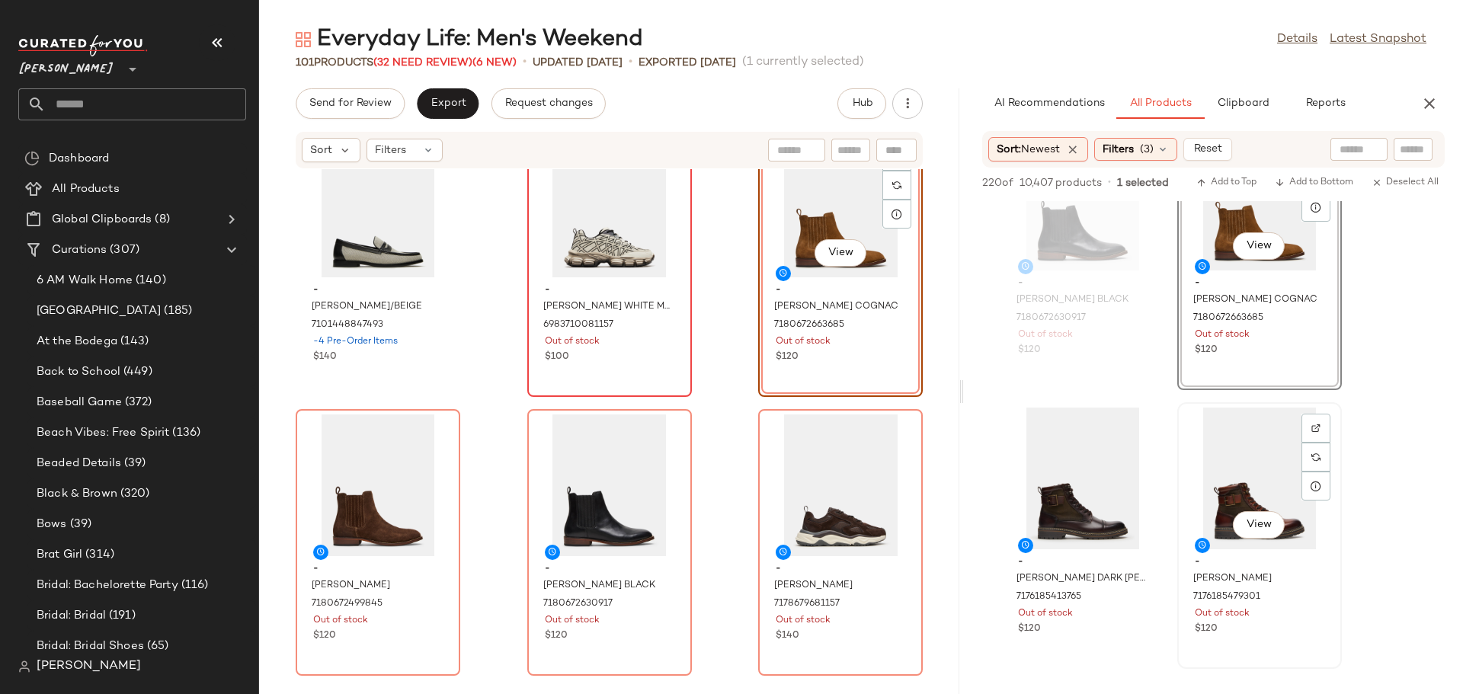
click at [1208, 439] on div "View" at bounding box center [1259, 479] width 154 height 142
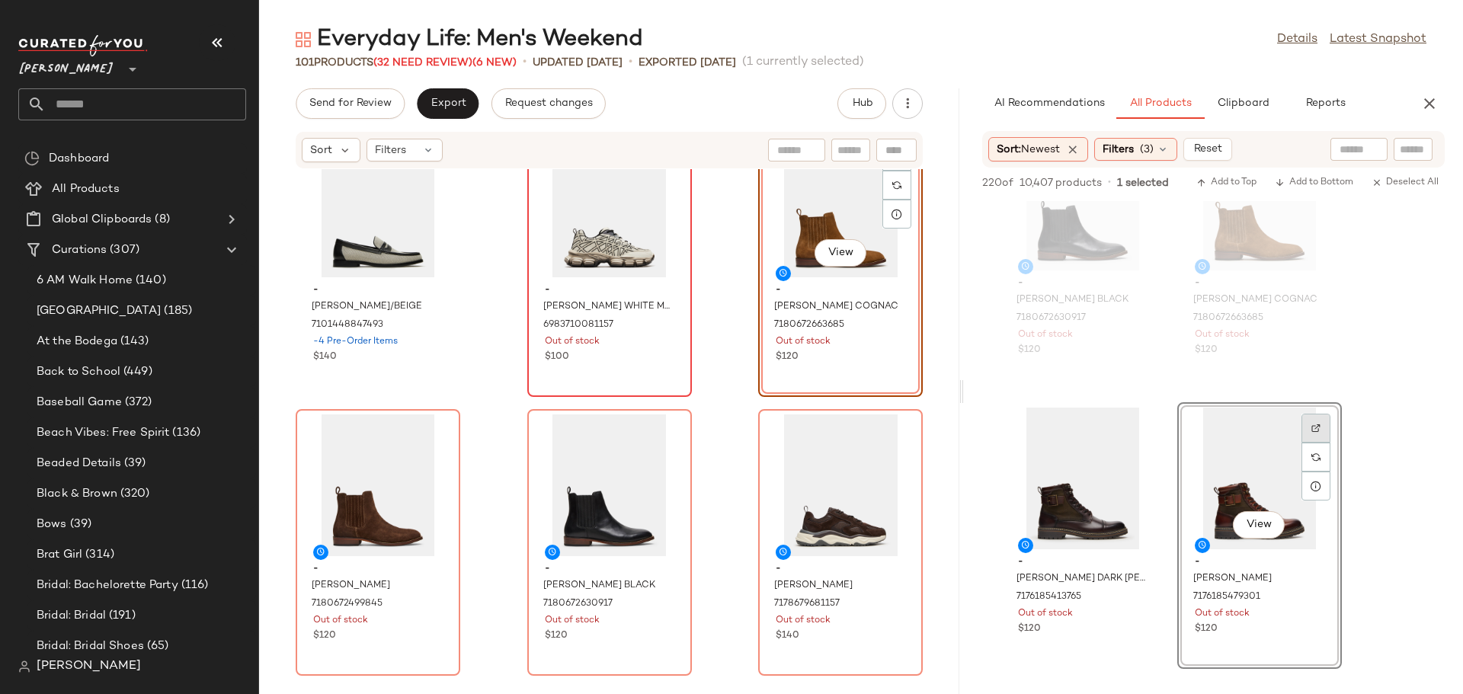
click at [1311, 443] on div at bounding box center [1315, 457] width 29 height 29
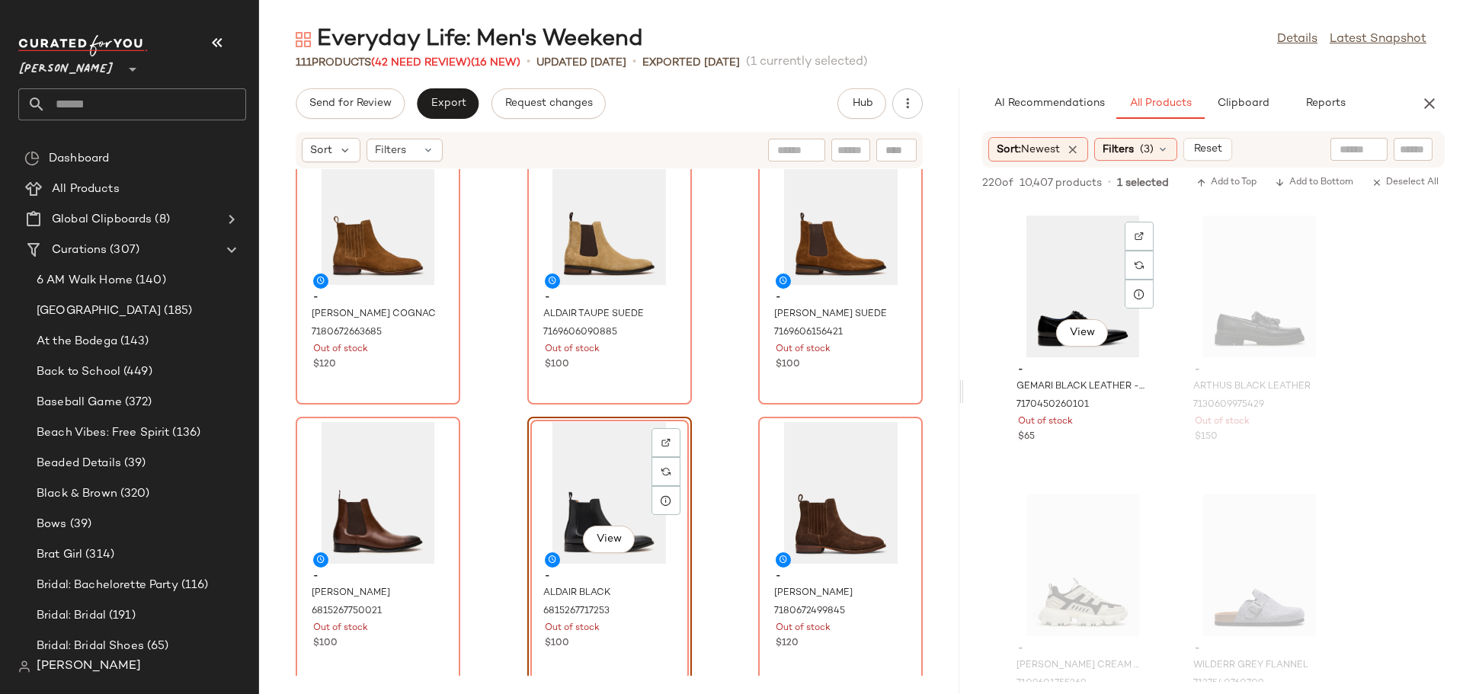
scroll to position [3124, 0]
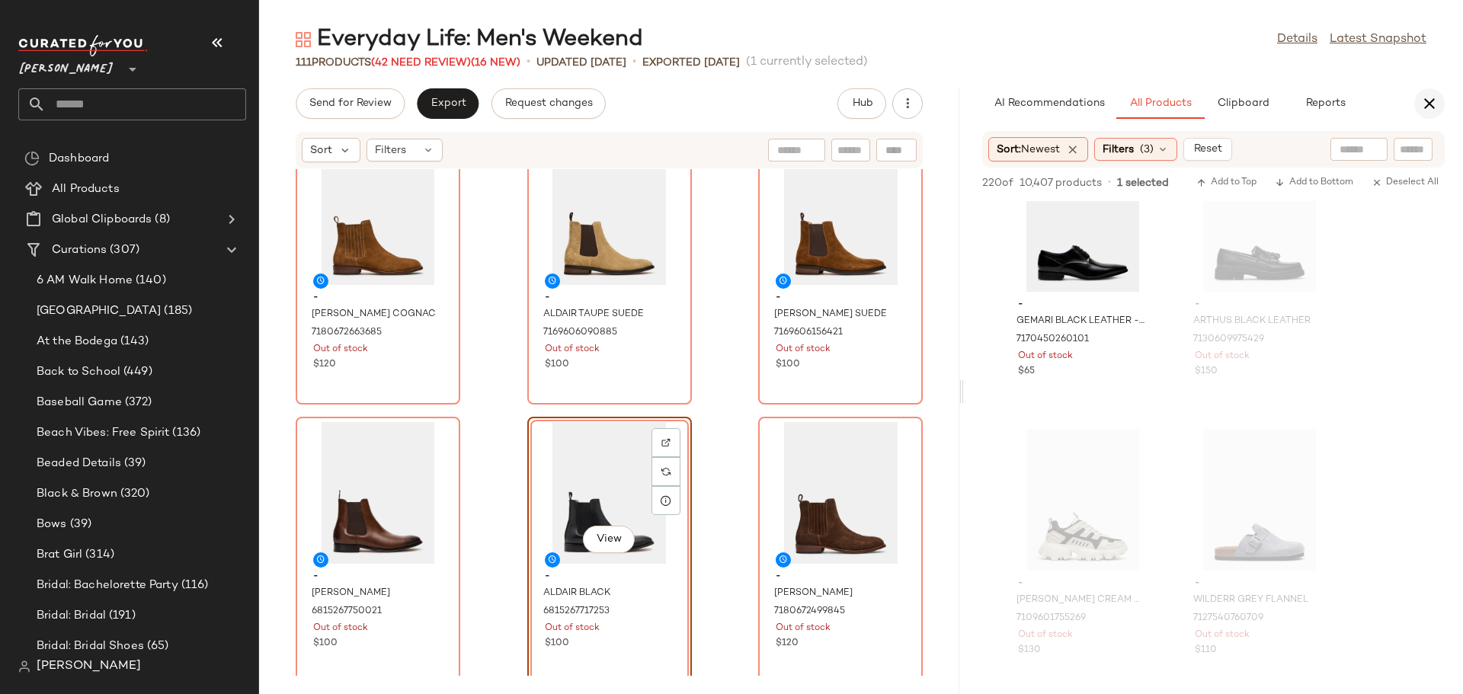
click at [1427, 103] on icon "button" at bounding box center [1429, 103] width 18 height 18
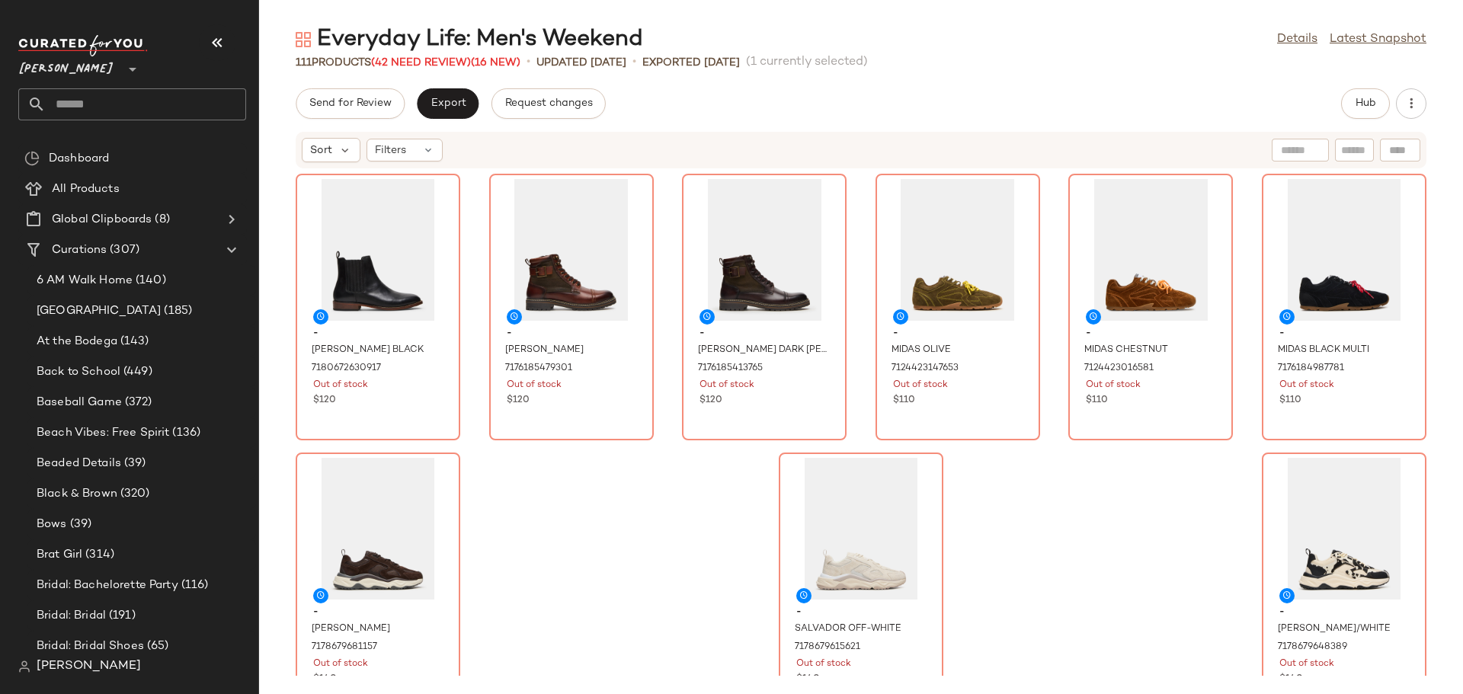
scroll to position [4794, 0]
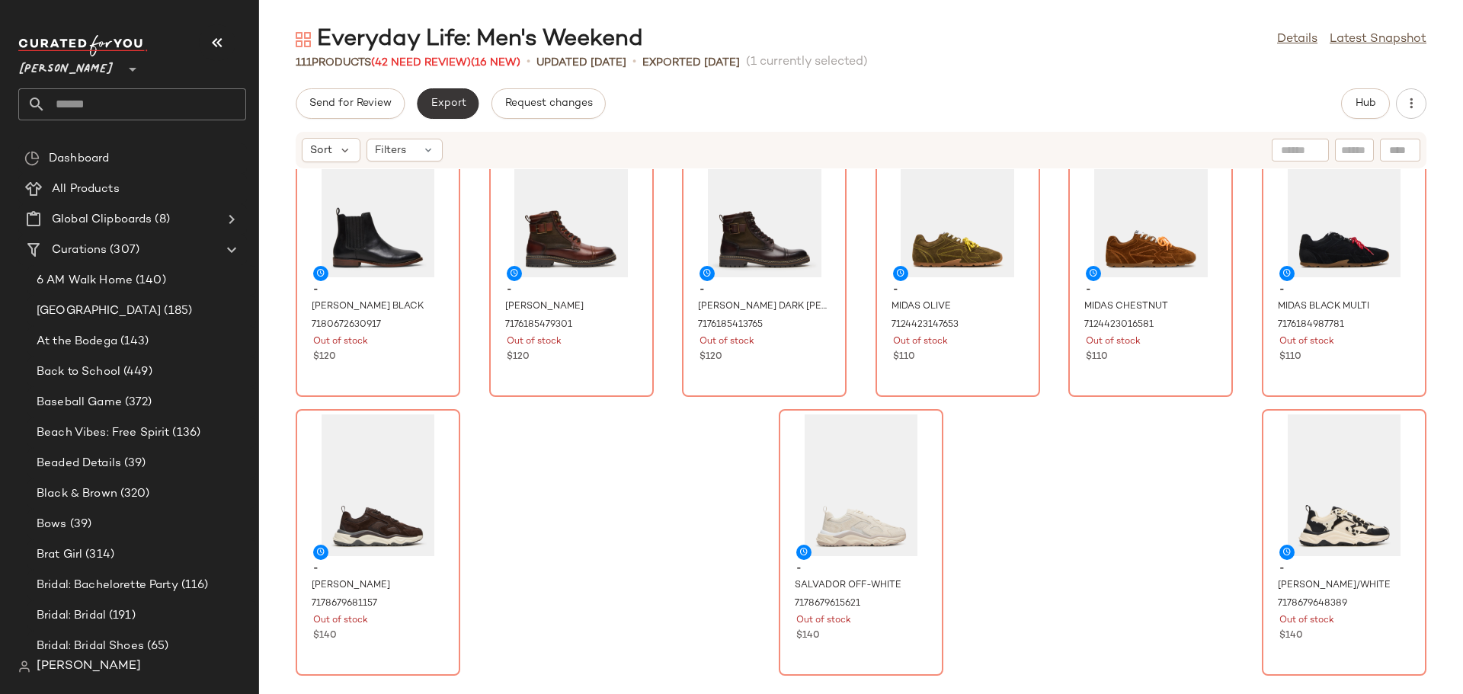
click at [458, 98] on span "Export" at bounding box center [448, 104] width 36 height 12
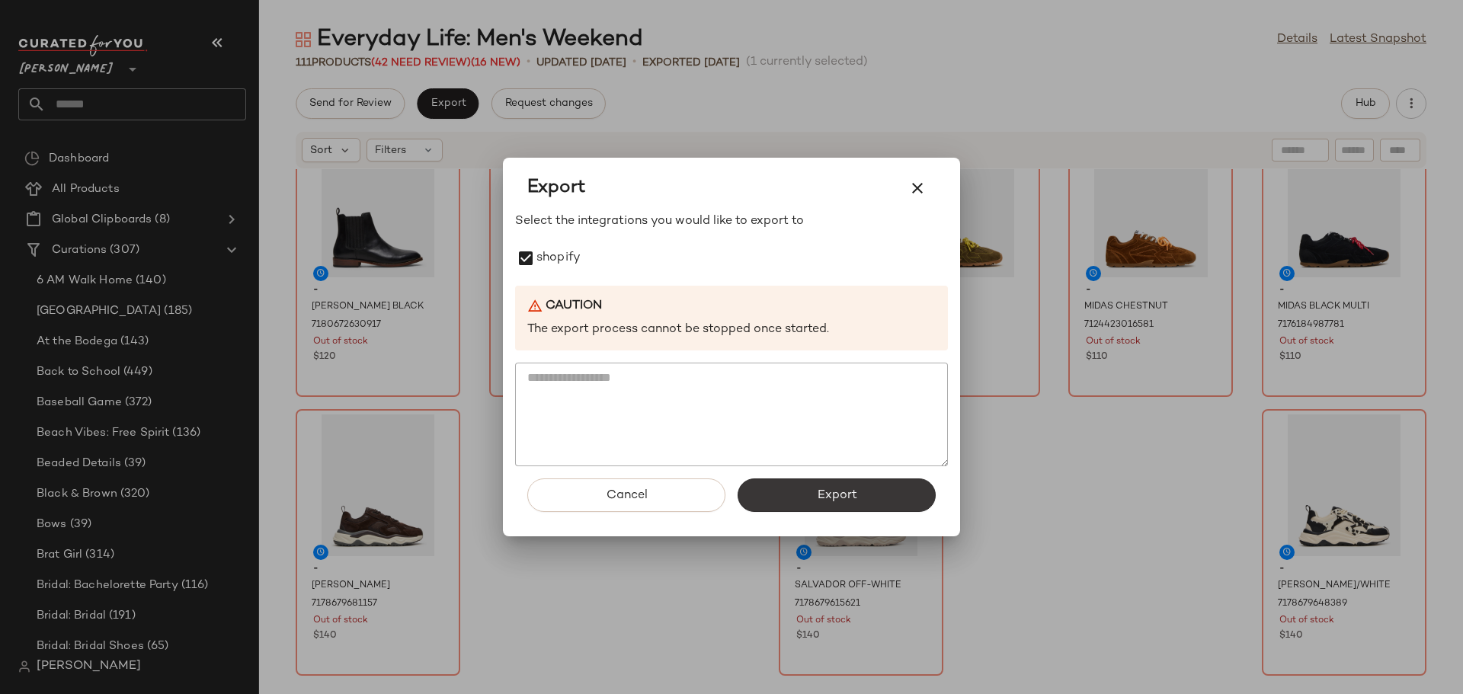
click at [843, 500] on span "Export" at bounding box center [836, 495] width 40 height 14
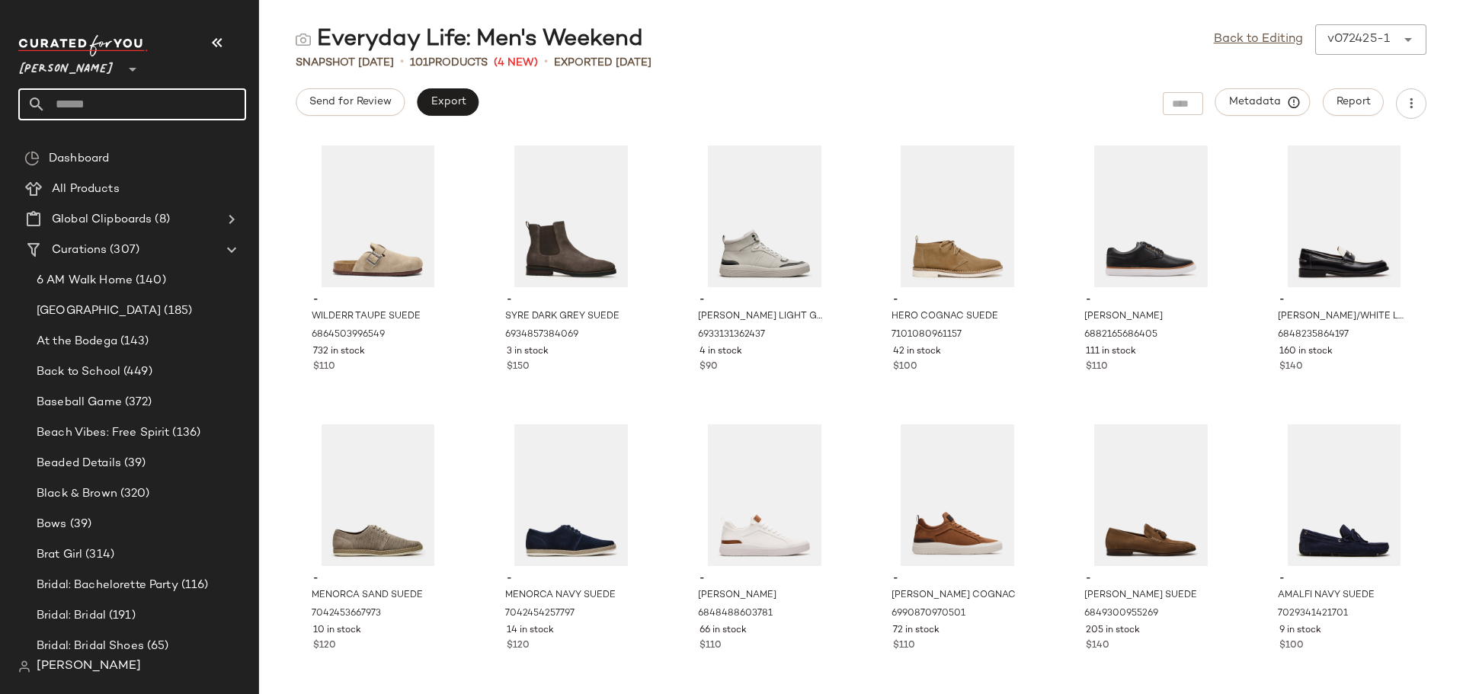
click at [88, 98] on input "text" at bounding box center [146, 104] width 200 height 32
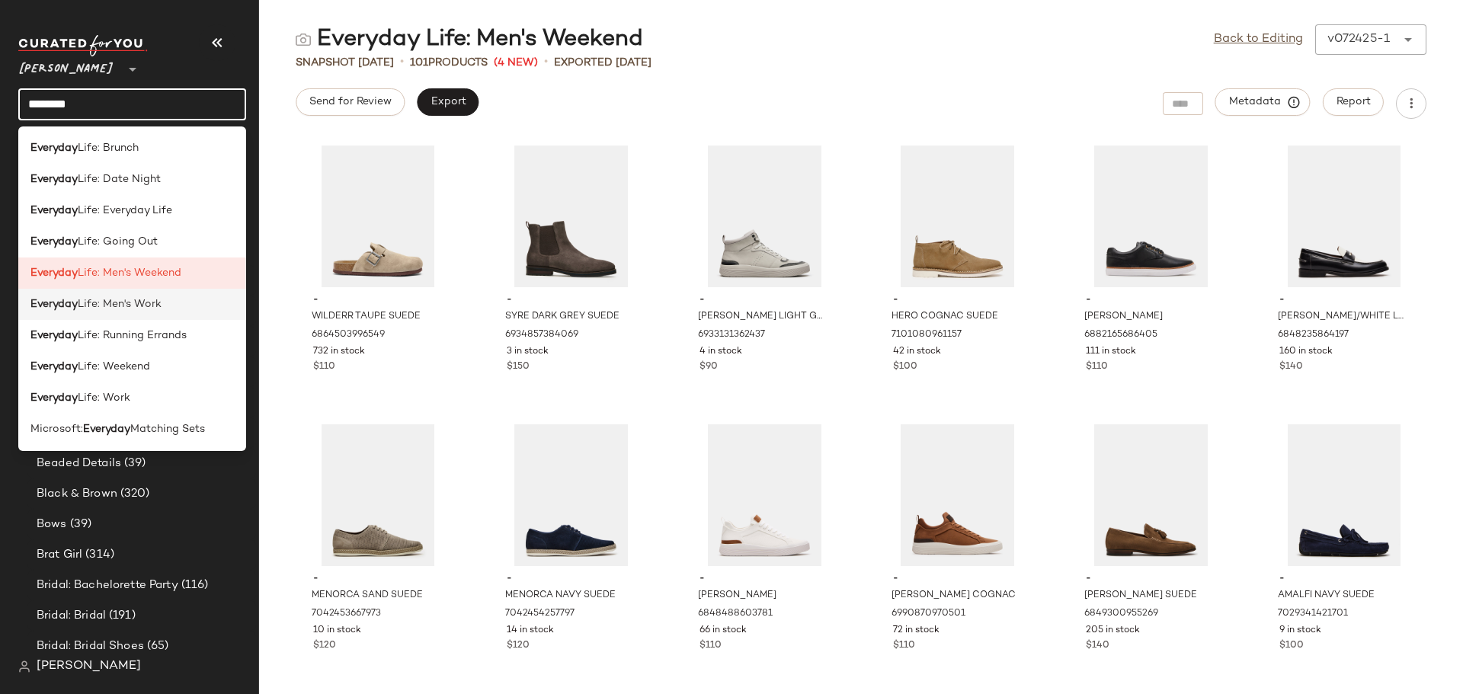
type input "********"
click at [79, 300] on span "Life: Men's Work" at bounding box center [120, 304] width 84 height 16
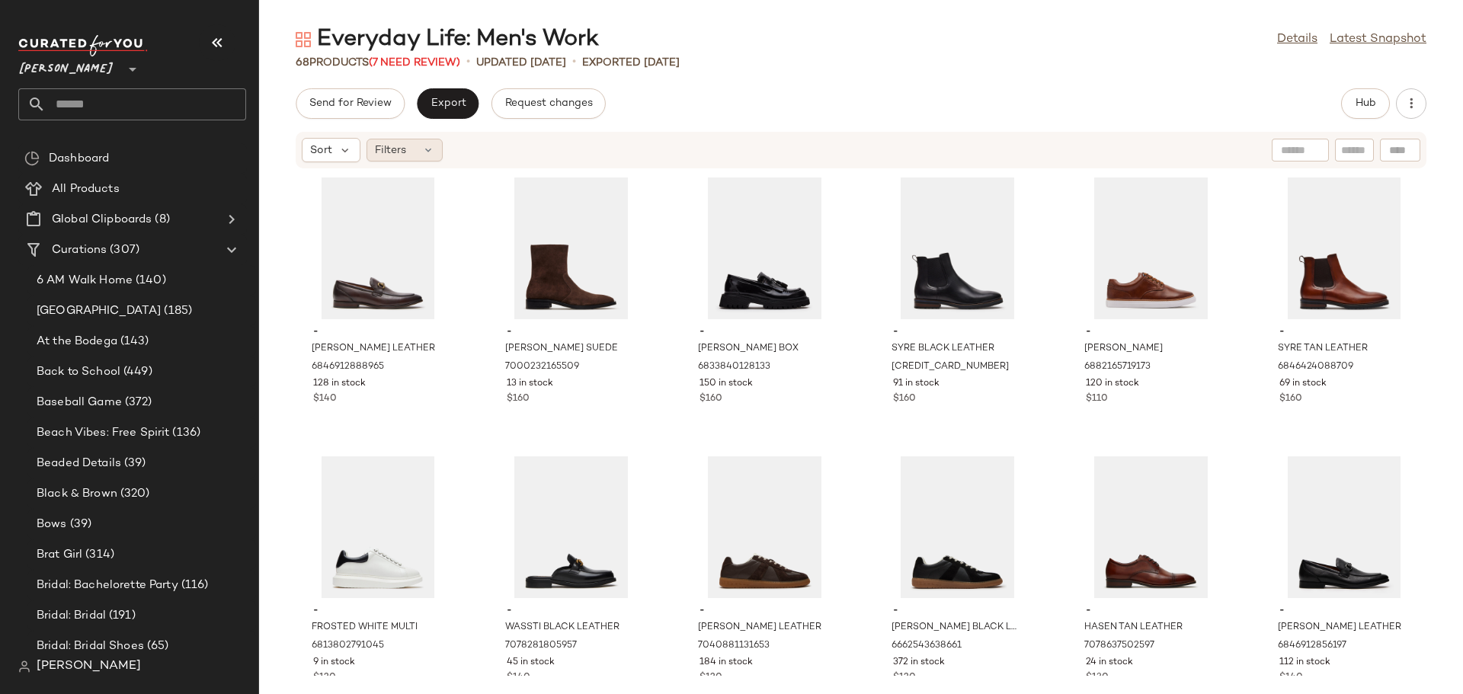
click at [425, 142] on div "Filters" at bounding box center [404, 150] width 76 height 23
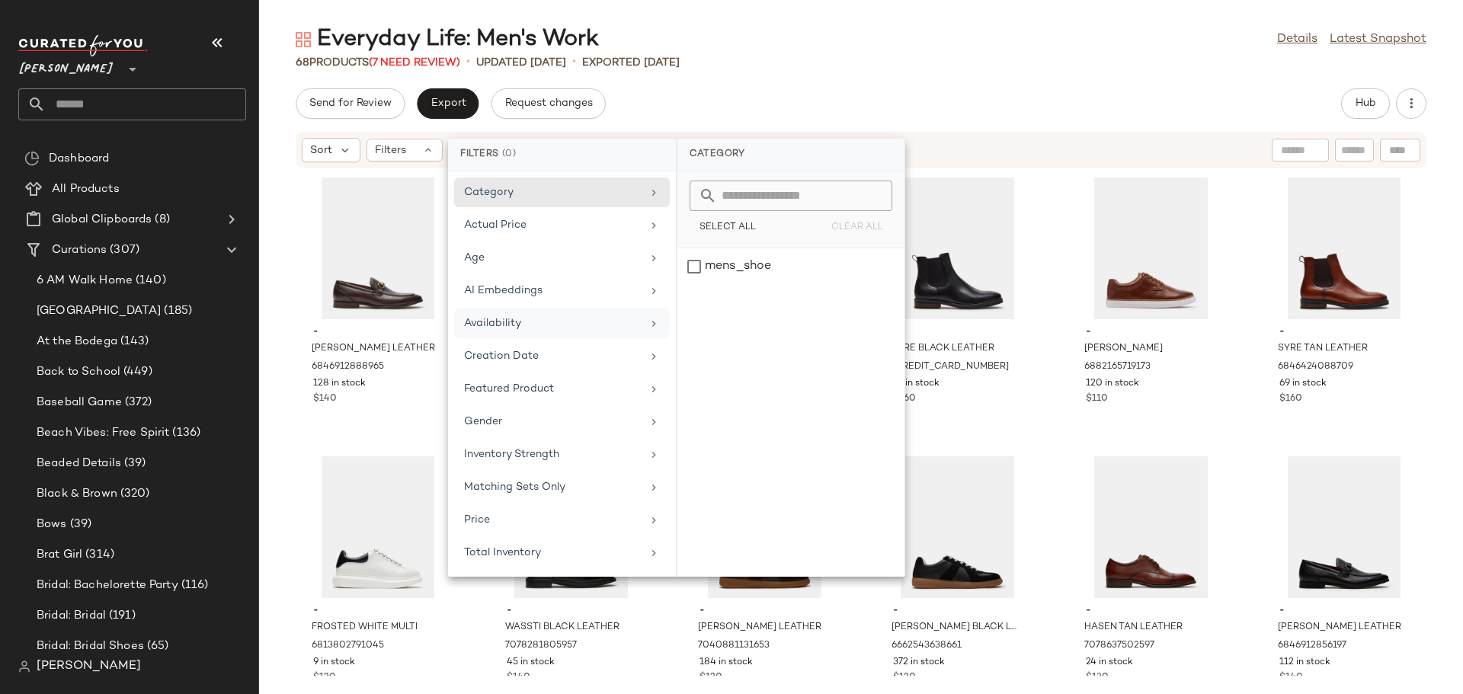
click at [523, 325] on div "Availability" at bounding box center [553, 323] width 178 height 16
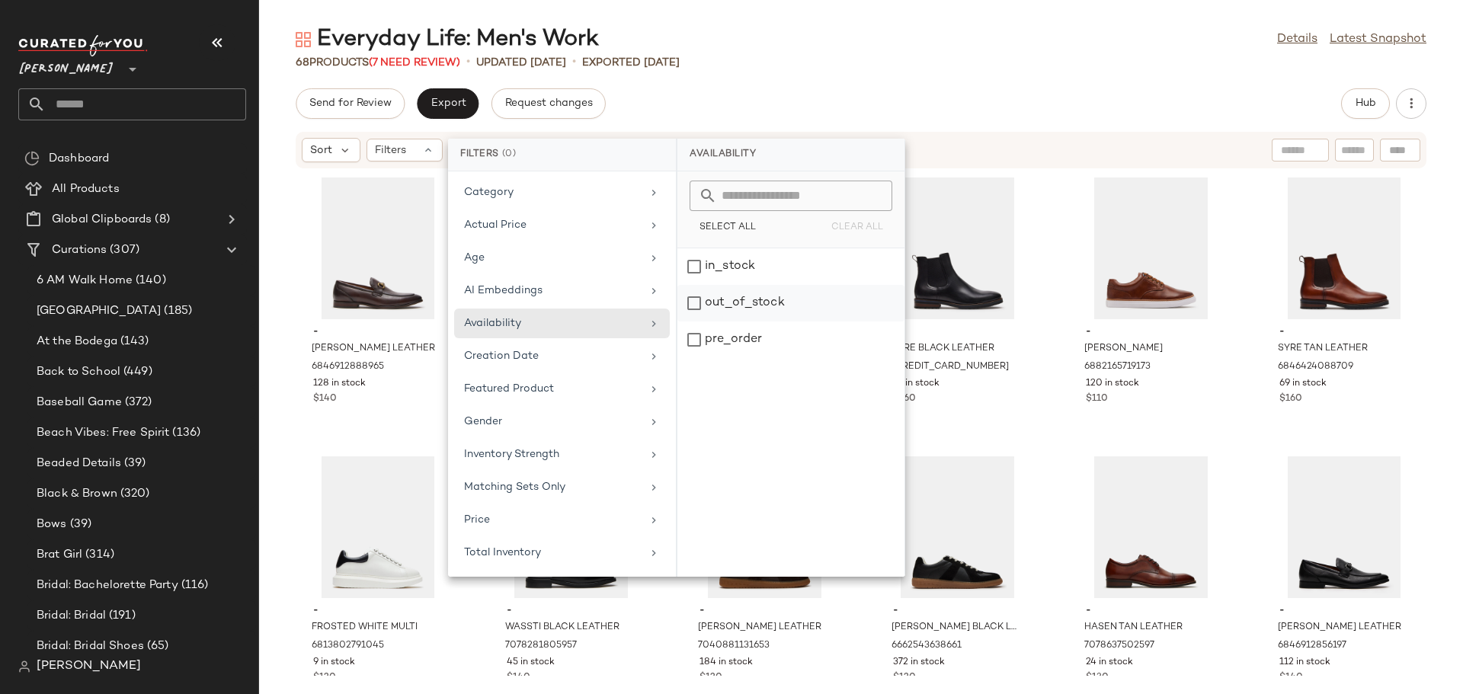
click at [698, 322] on div "out_of_stock" at bounding box center [790, 340] width 227 height 37
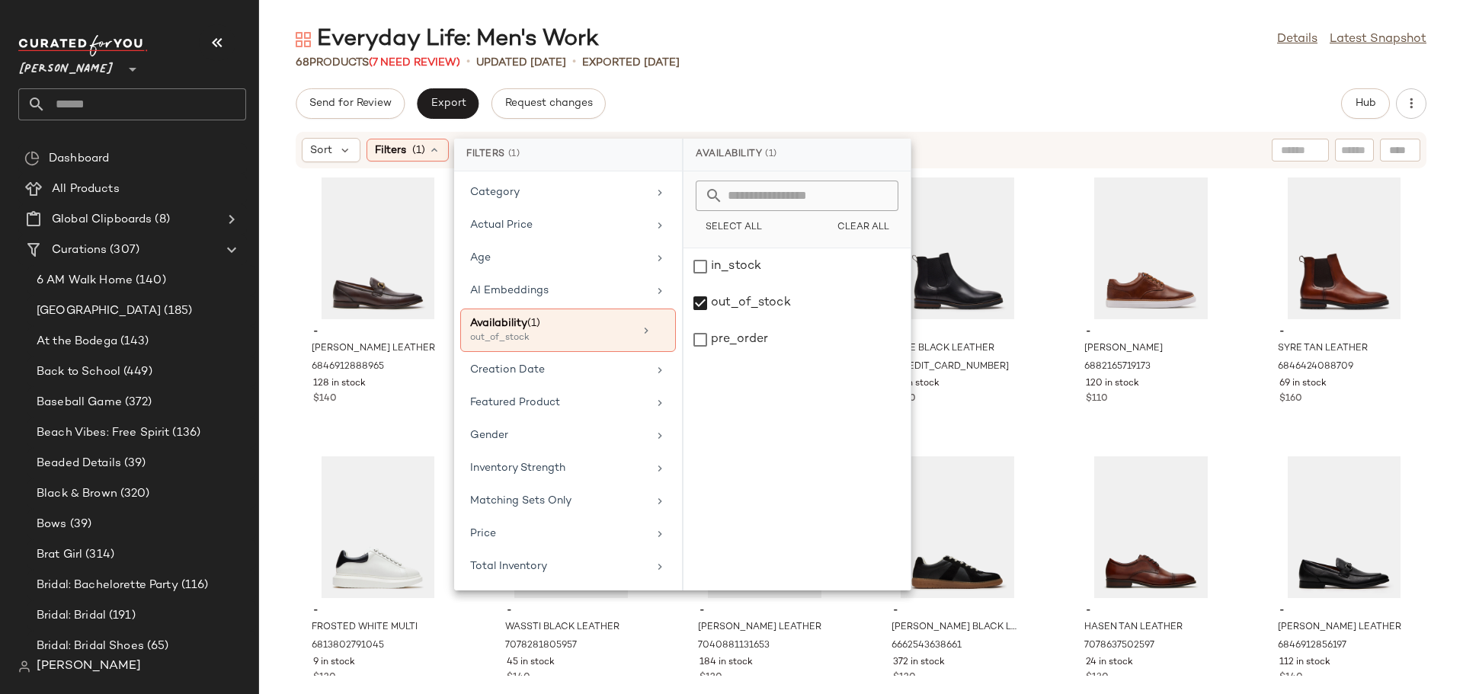
click at [840, 82] on div "Everyday Life: Men's Work Details Latest Snapshot 68 Products (7 Need Review) •…" at bounding box center [861, 359] width 1204 height 670
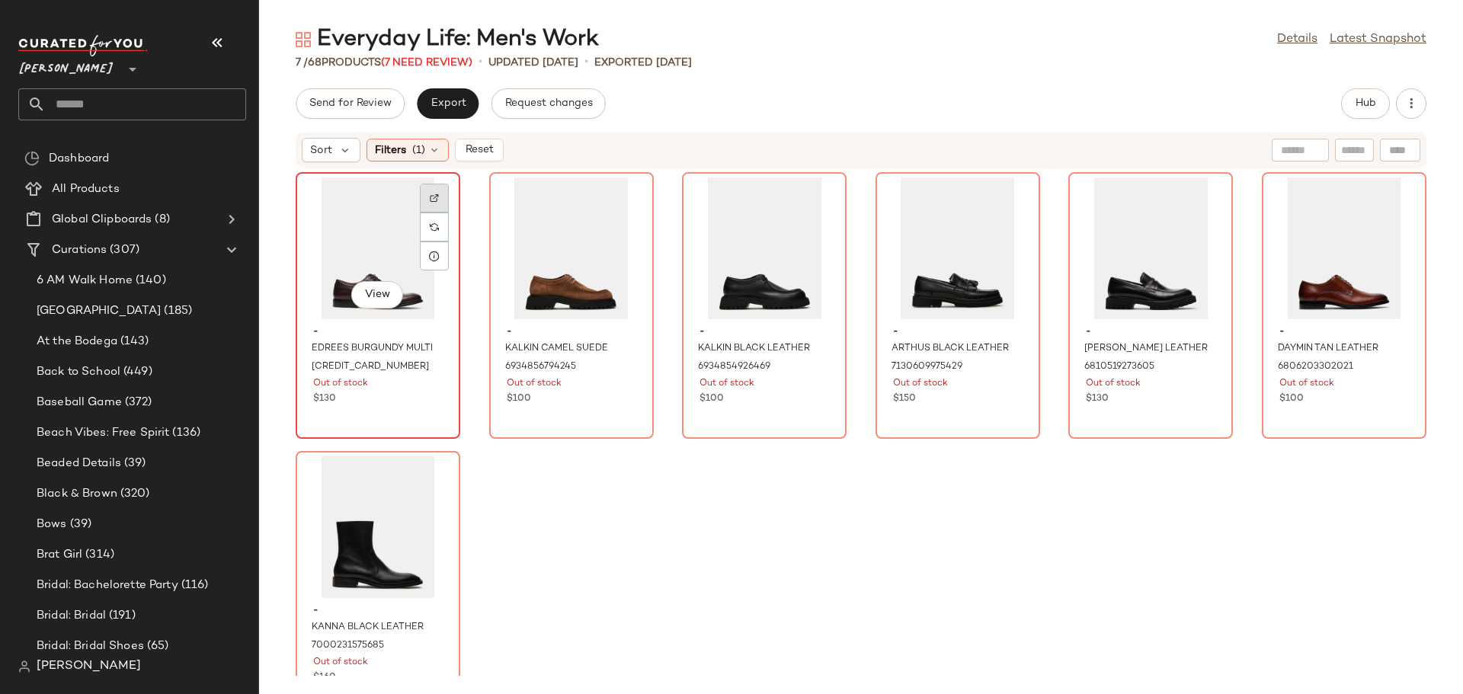
click at [430, 197] on img at bounding box center [434, 198] width 9 height 9
click at [521, 262] on div "View" at bounding box center [571, 249] width 154 height 142
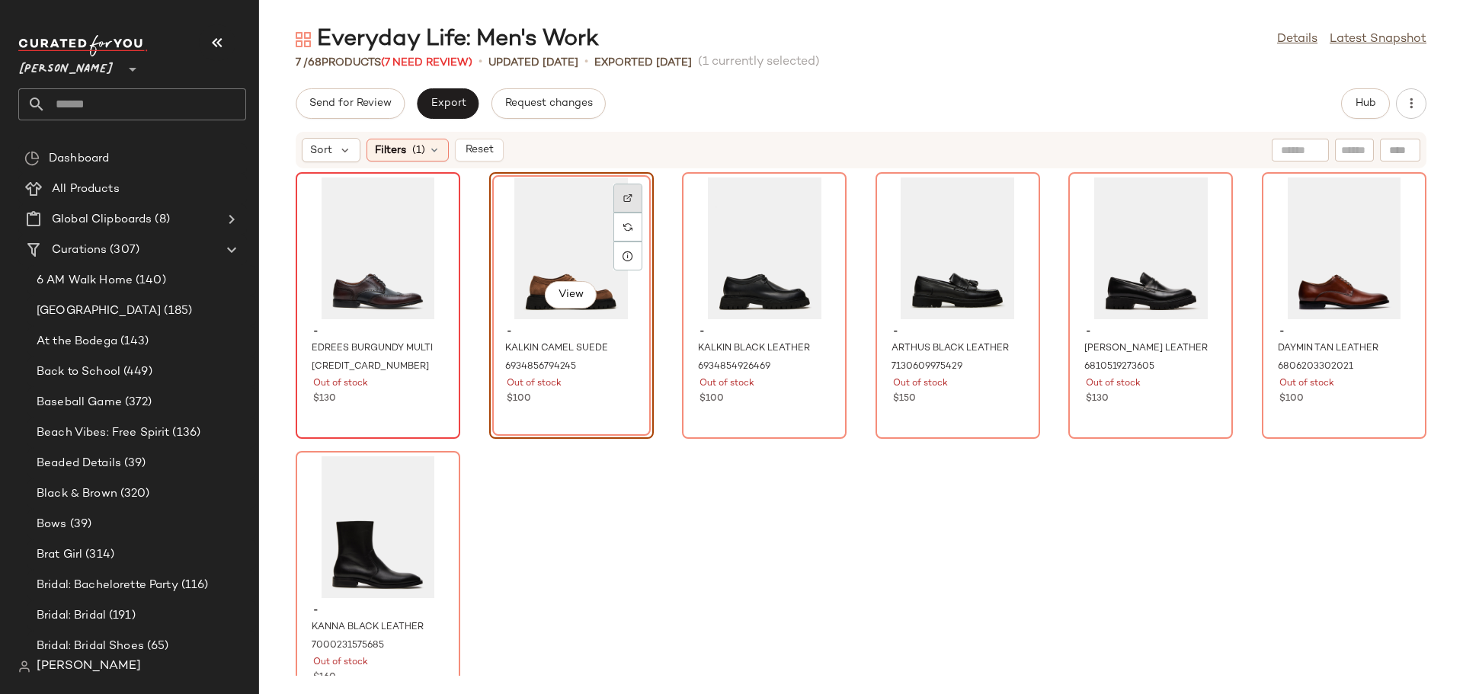
click at [627, 200] on img at bounding box center [627, 198] width 9 height 9
click at [739, 251] on div "View" at bounding box center [764, 249] width 154 height 142
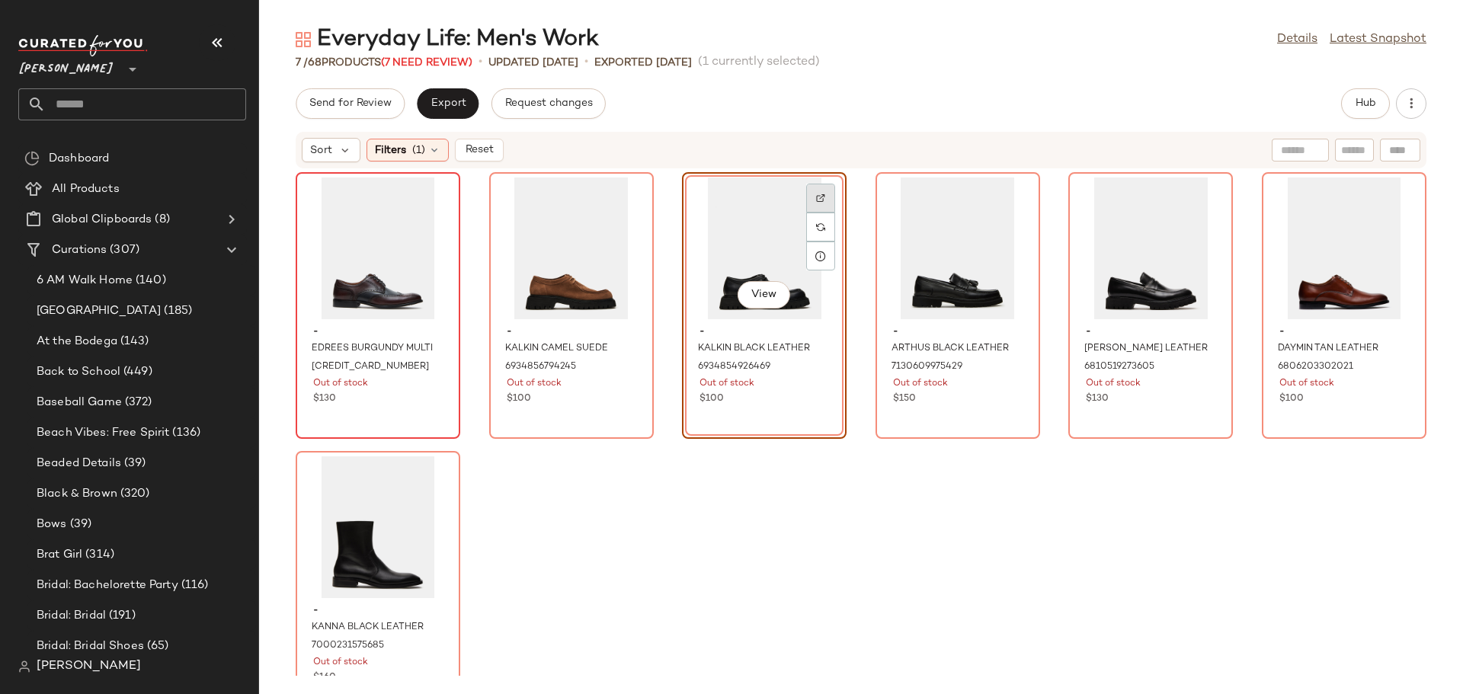
click at [816, 200] on img at bounding box center [820, 198] width 9 height 9
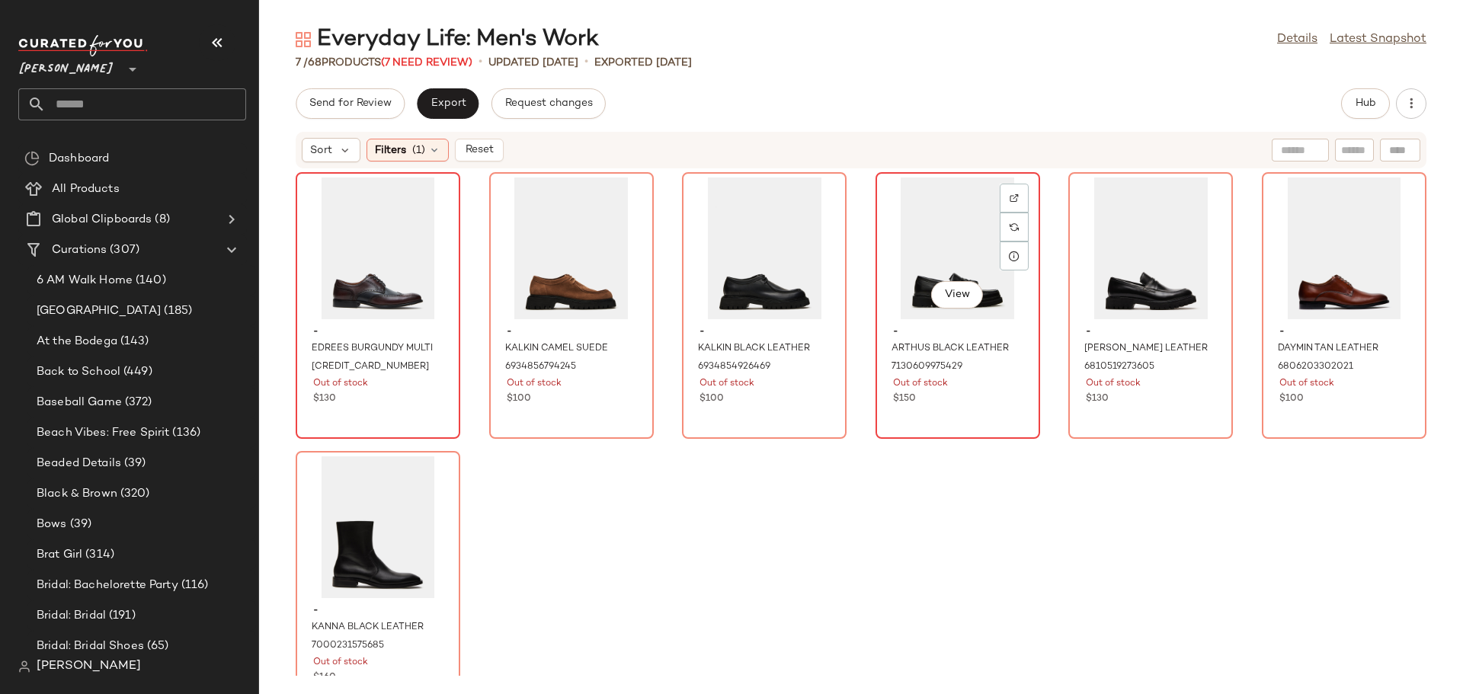
click at [917, 257] on div "View" at bounding box center [958, 249] width 154 height 142
click at [1009, 199] on img at bounding box center [1013, 198] width 9 height 9
click at [1112, 251] on div "View" at bounding box center [1150, 249] width 154 height 142
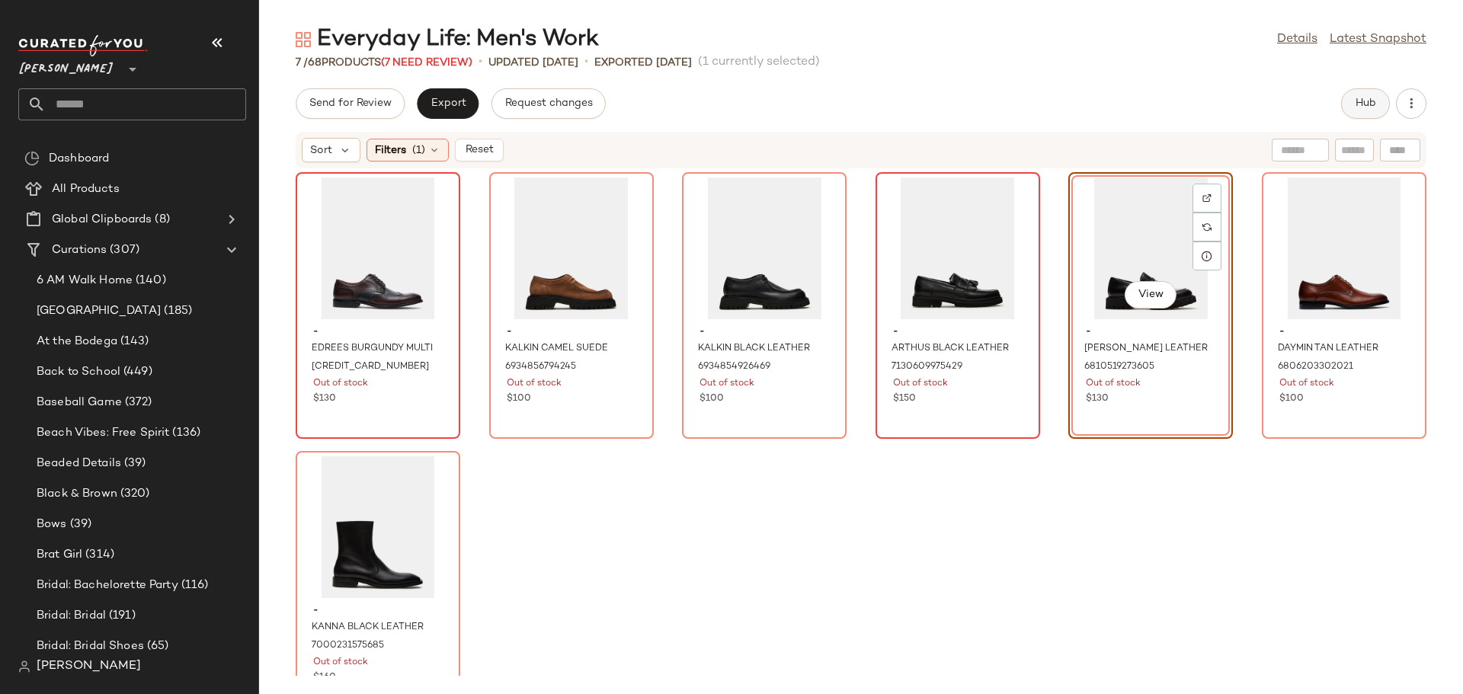
click at [1353, 104] on button "Hub" at bounding box center [1365, 103] width 49 height 30
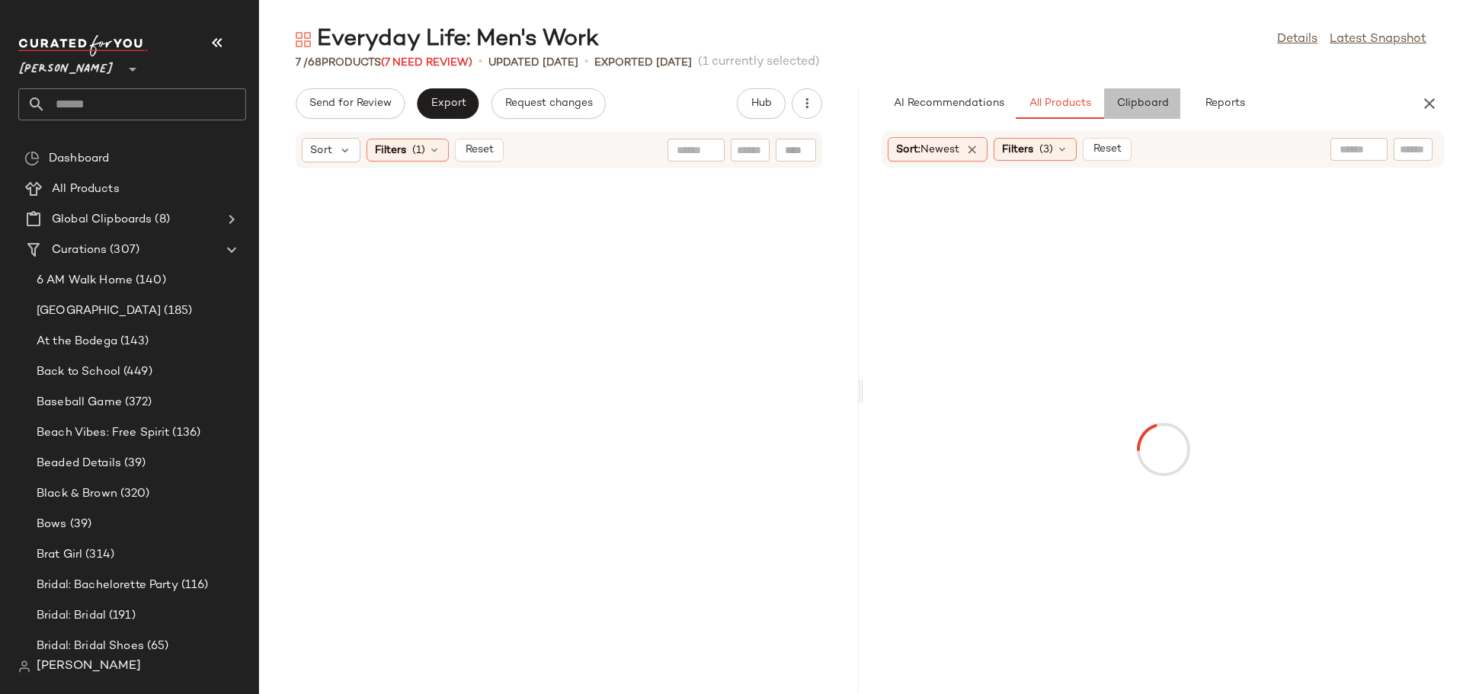
scroll to position [570, 0]
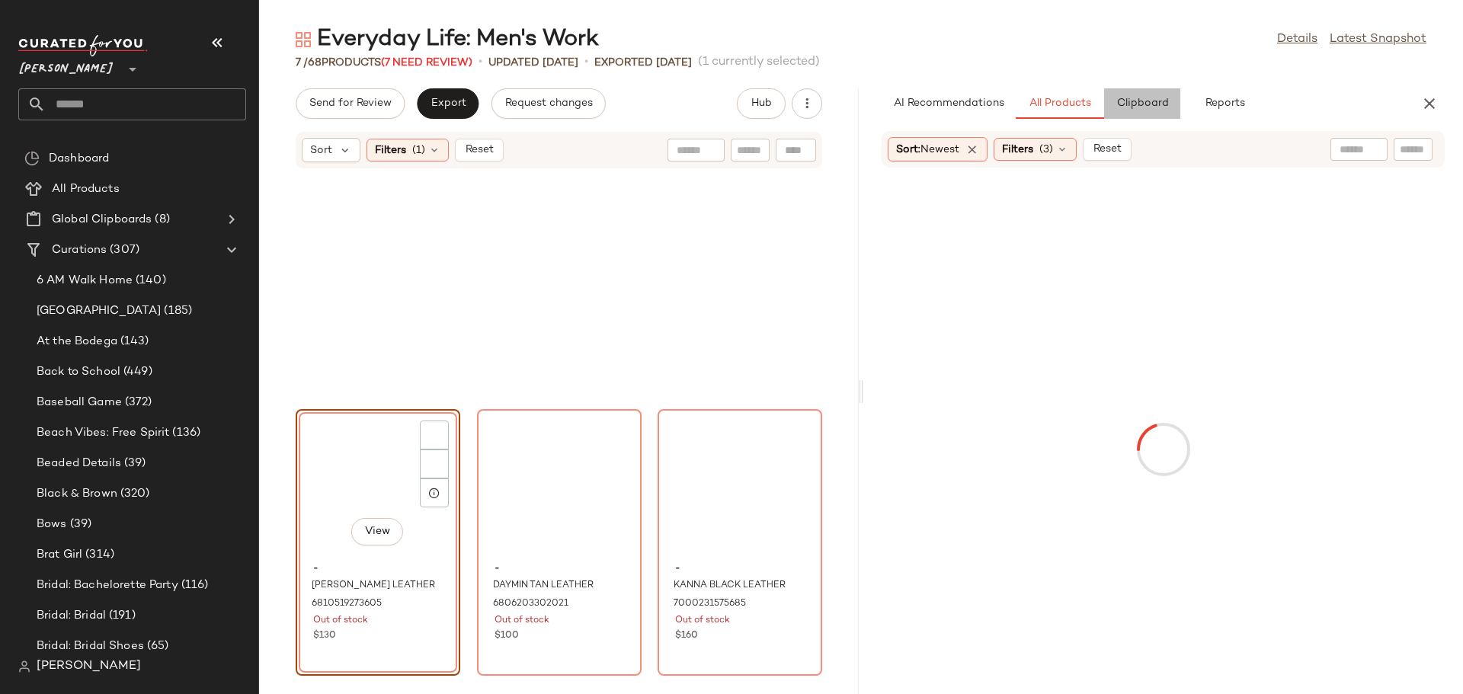
click at [1147, 107] on span "Clipboard" at bounding box center [1141, 104] width 53 height 12
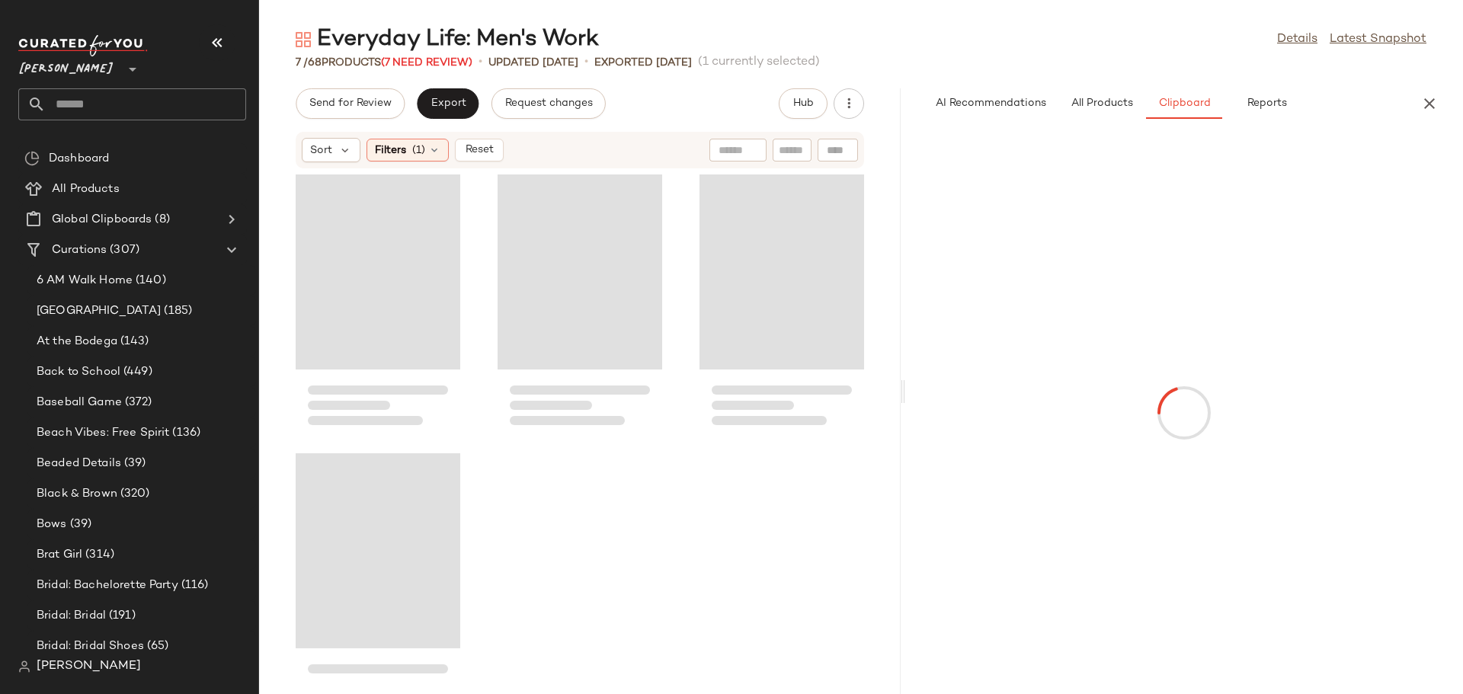
drag, startPoint x: 862, startPoint y: 398, endPoint x: 938, endPoint y: 405, distance: 76.4
click at [938, 405] on div "Everyday Life: Men's Work Details Latest Snapshot 7 / 68 Products (7 Need Revie…" at bounding box center [861, 359] width 1204 height 670
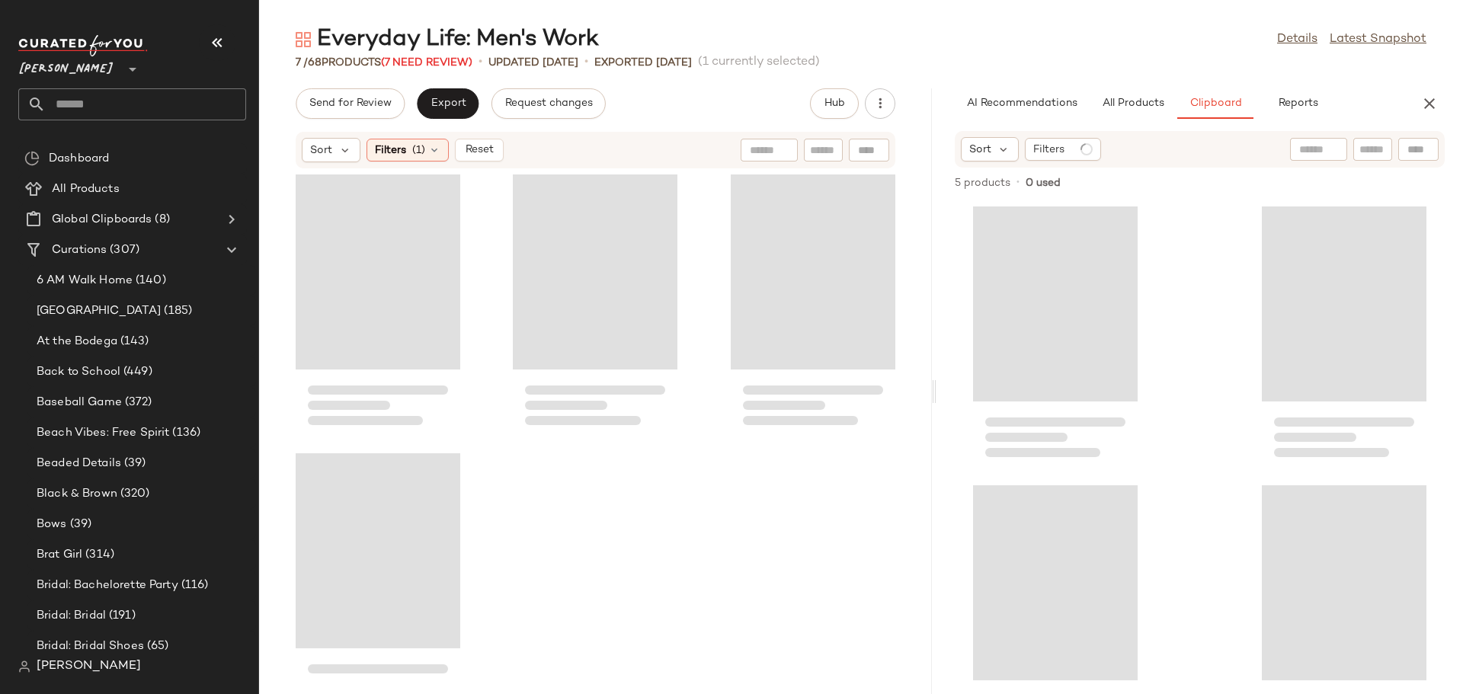
scroll to position [279, 0]
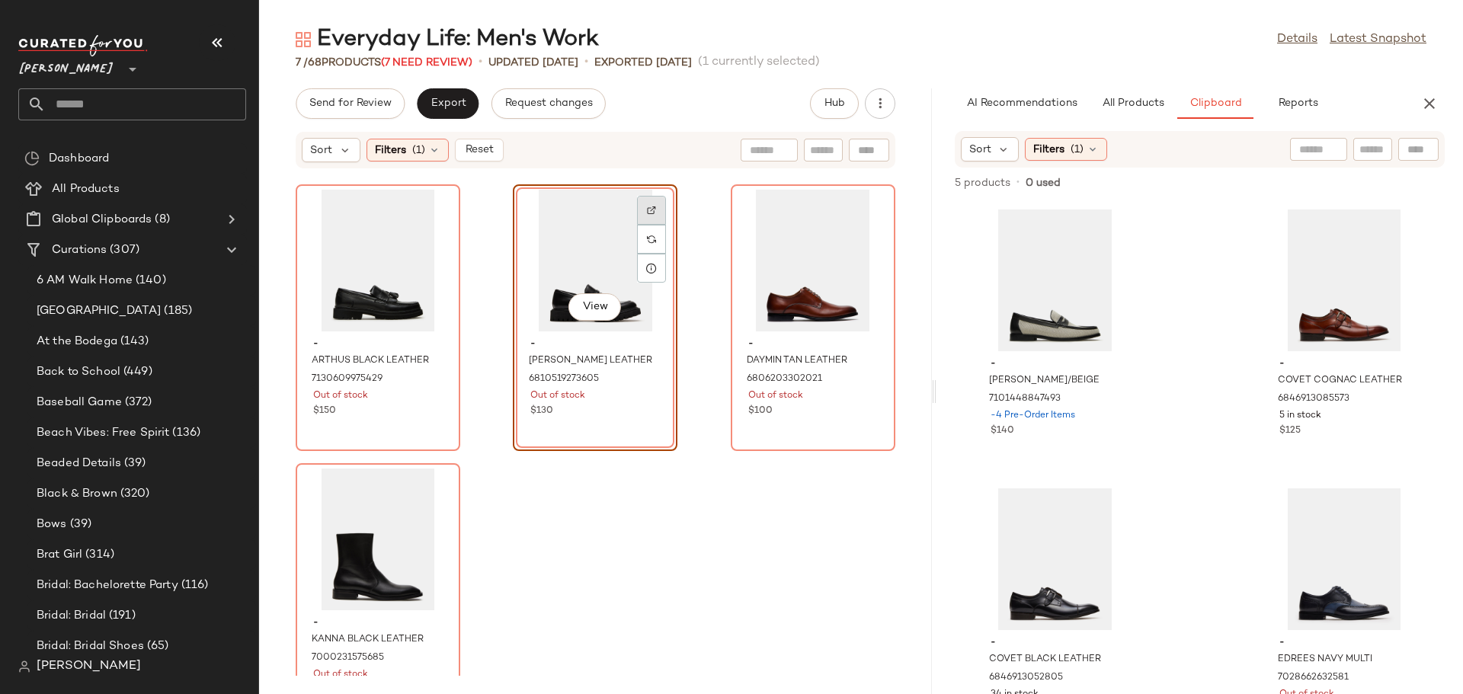
click at [647, 206] on img at bounding box center [651, 210] width 9 height 9
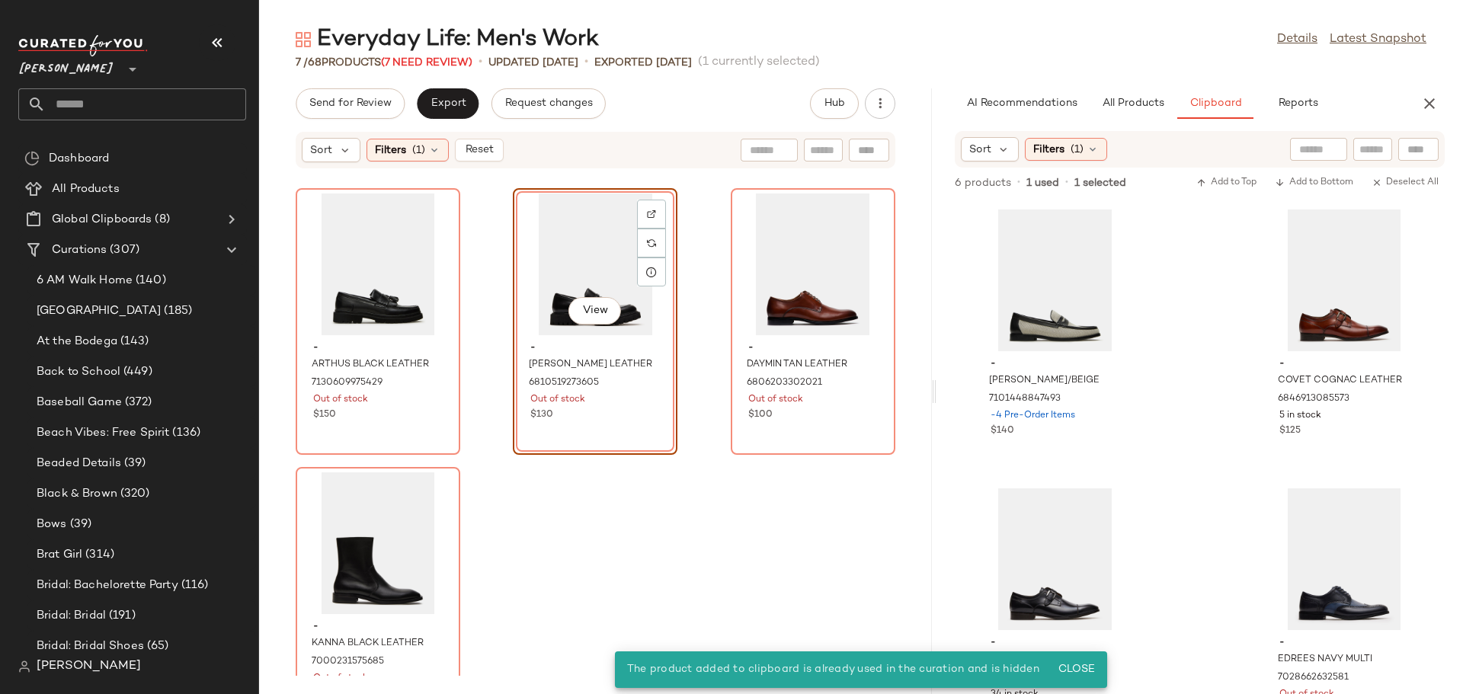
click at [589, 264] on div "View" at bounding box center [595, 265] width 154 height 142
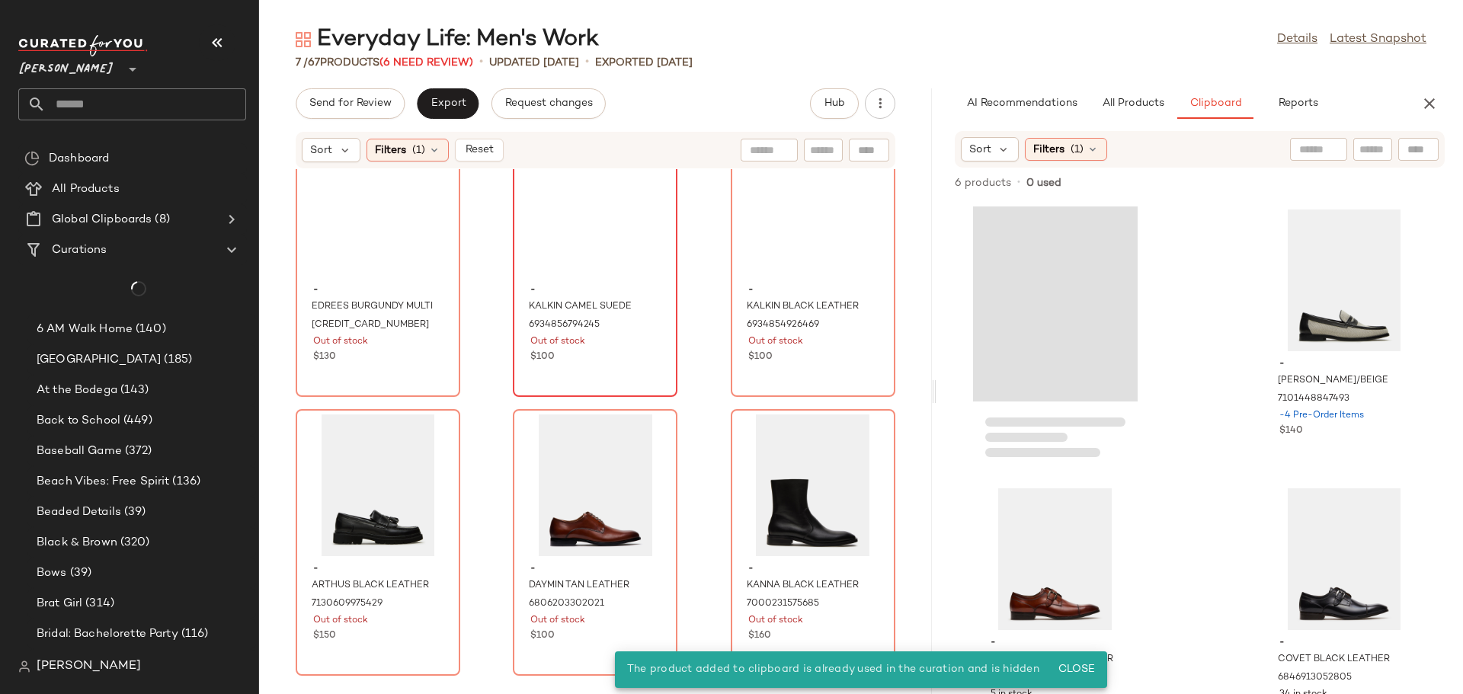
scroll to position [42, 0]
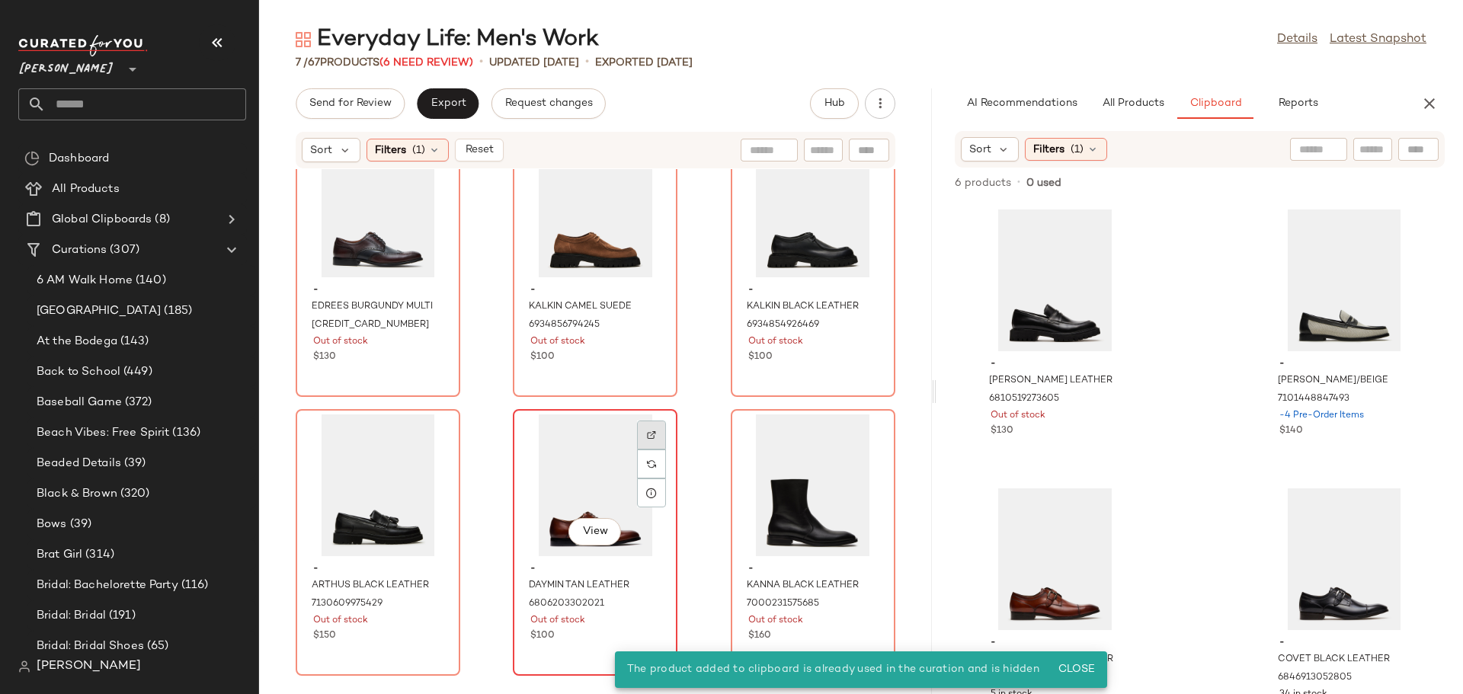
click at [648, 437] on img at bounding box center [651, 434] width 9 height 9
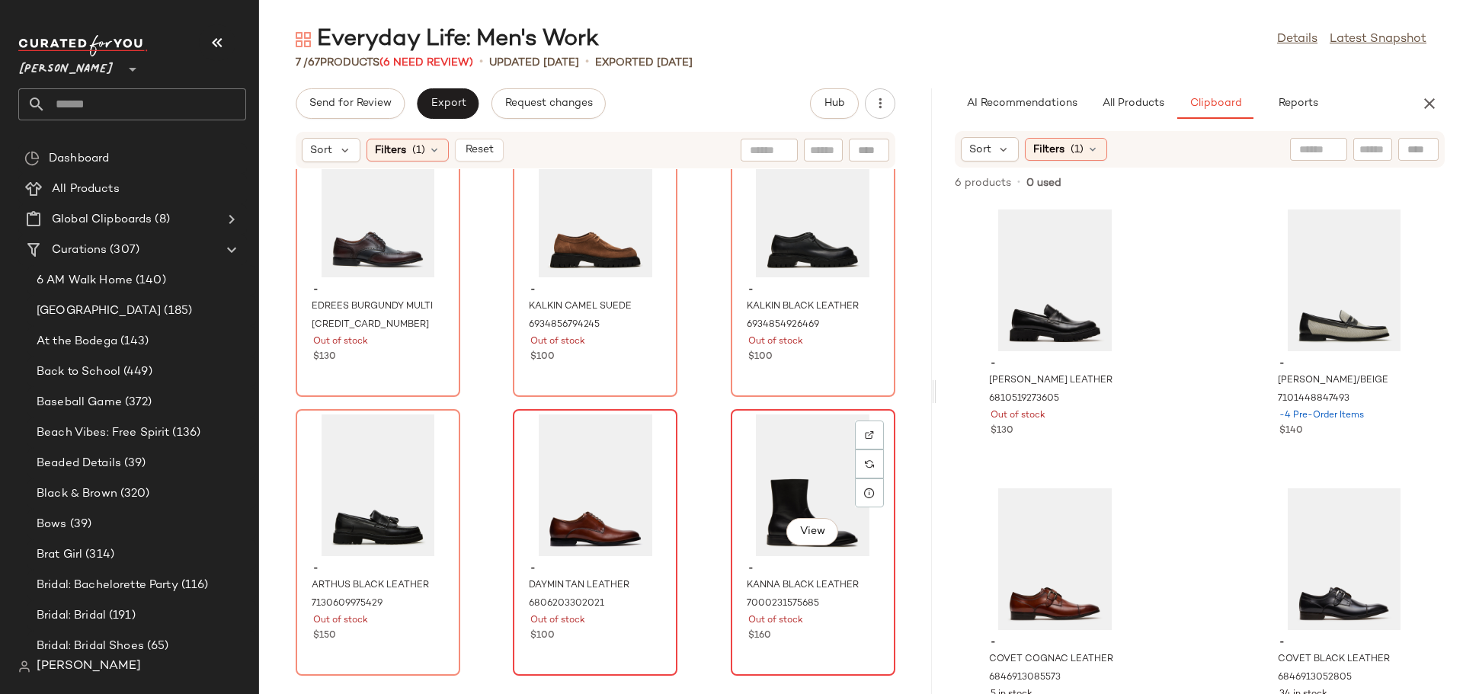
click at [774, 471] on div "View" at bounding box center [813, 485] width 154 height 142
click at [865, 449] on div at bounding box center [869, 463] width 29 height 29
click at [472, 152] on span "Reset" at bounding box center [478, 150] width 29 height 12
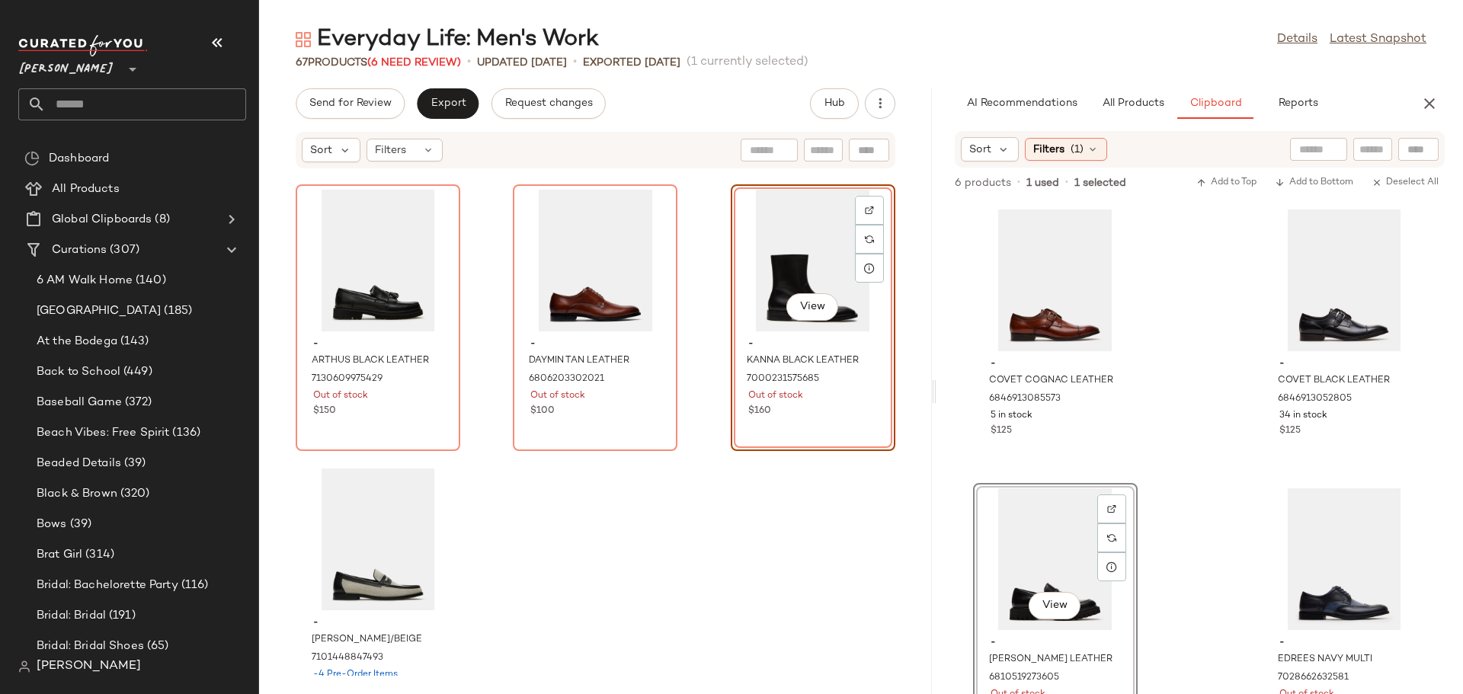
click at [1198, 546] on div "- COVET COGNAC LEATHER 6846913085573 5 in stock $125 - COVET BLACK LEATHER 6846…" at bounding box center [1199, 447] width 526 height 493
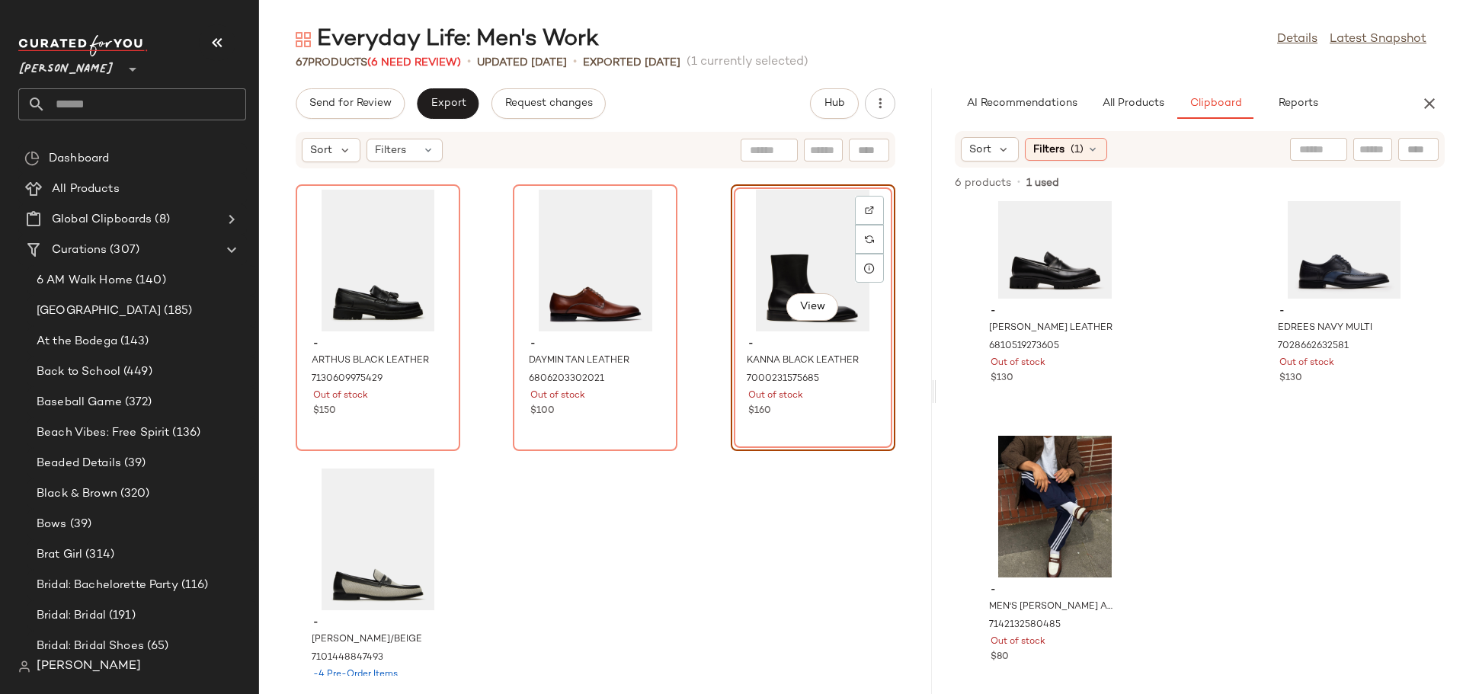
scroll to position [334, 0]
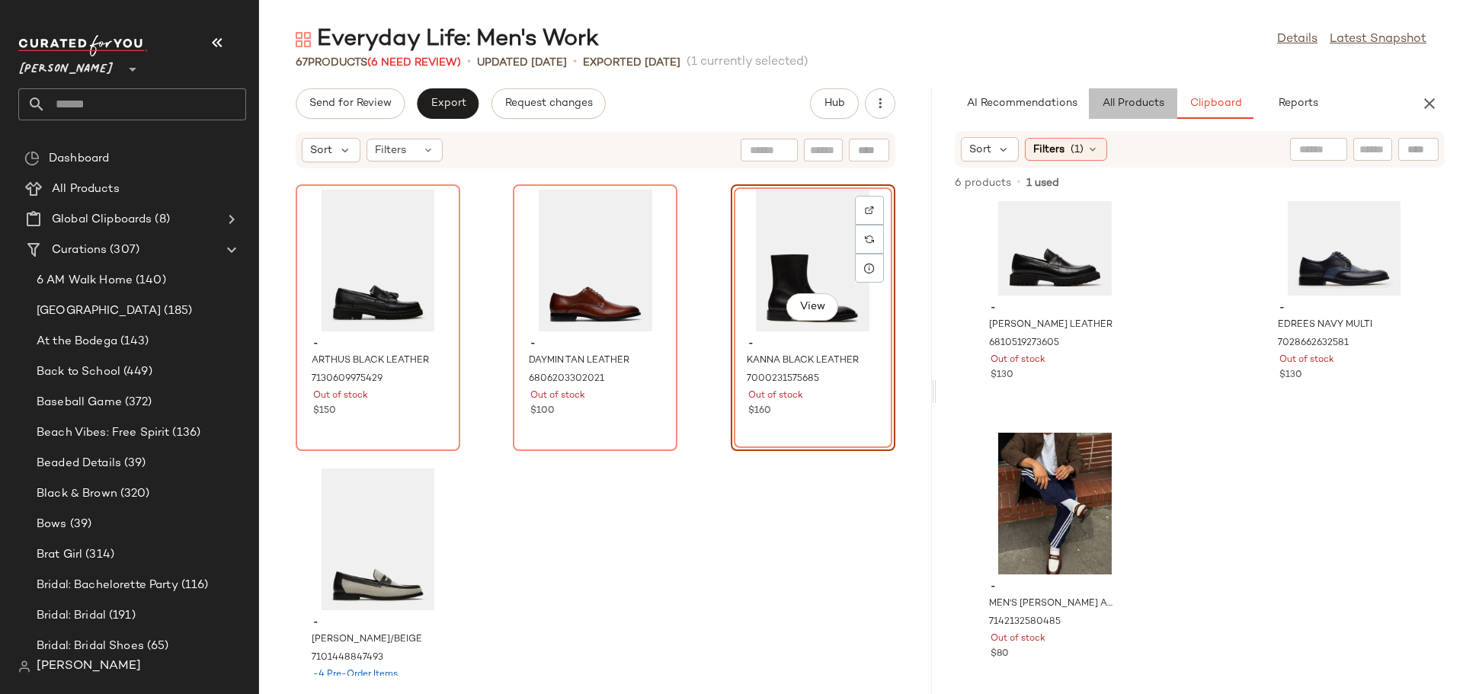
click at [1128, 104] on span "All Products" at bounding box center [1133, 104] width 62 height 12
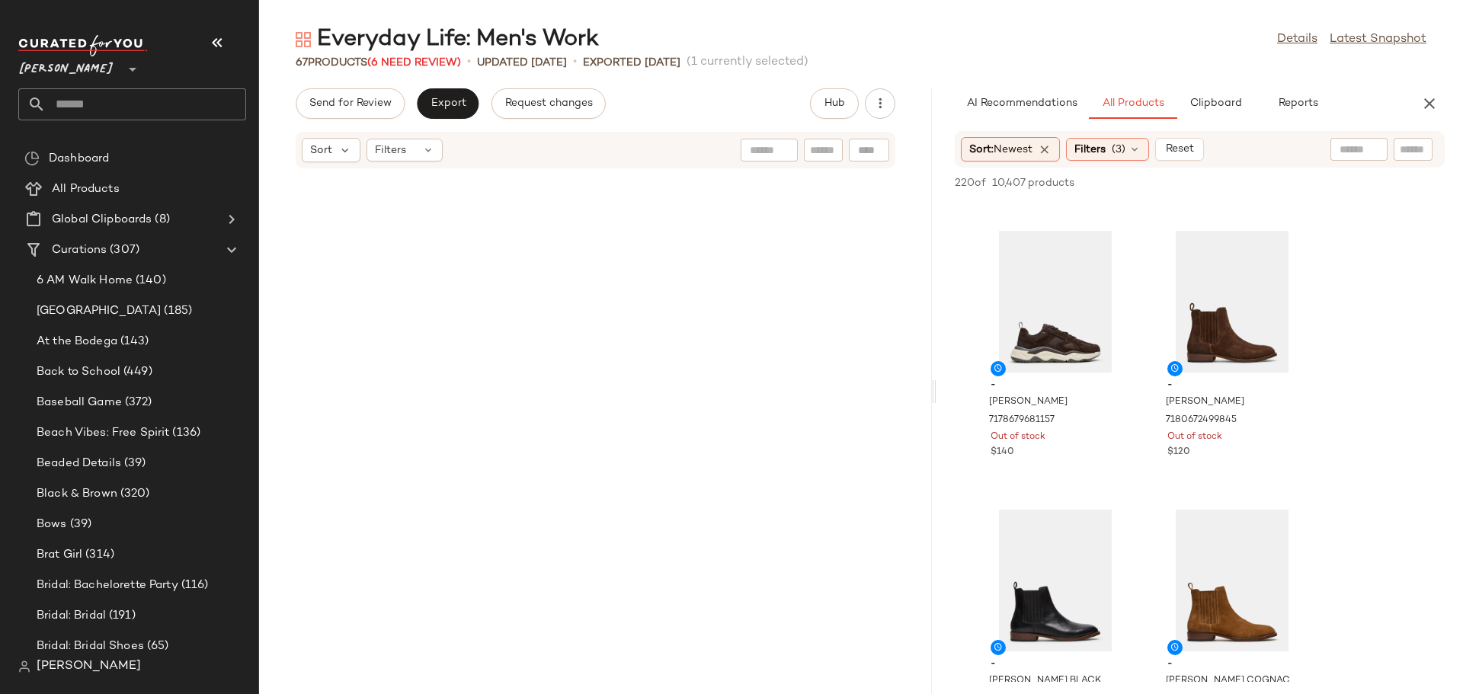
scroll to position [5910, 0]
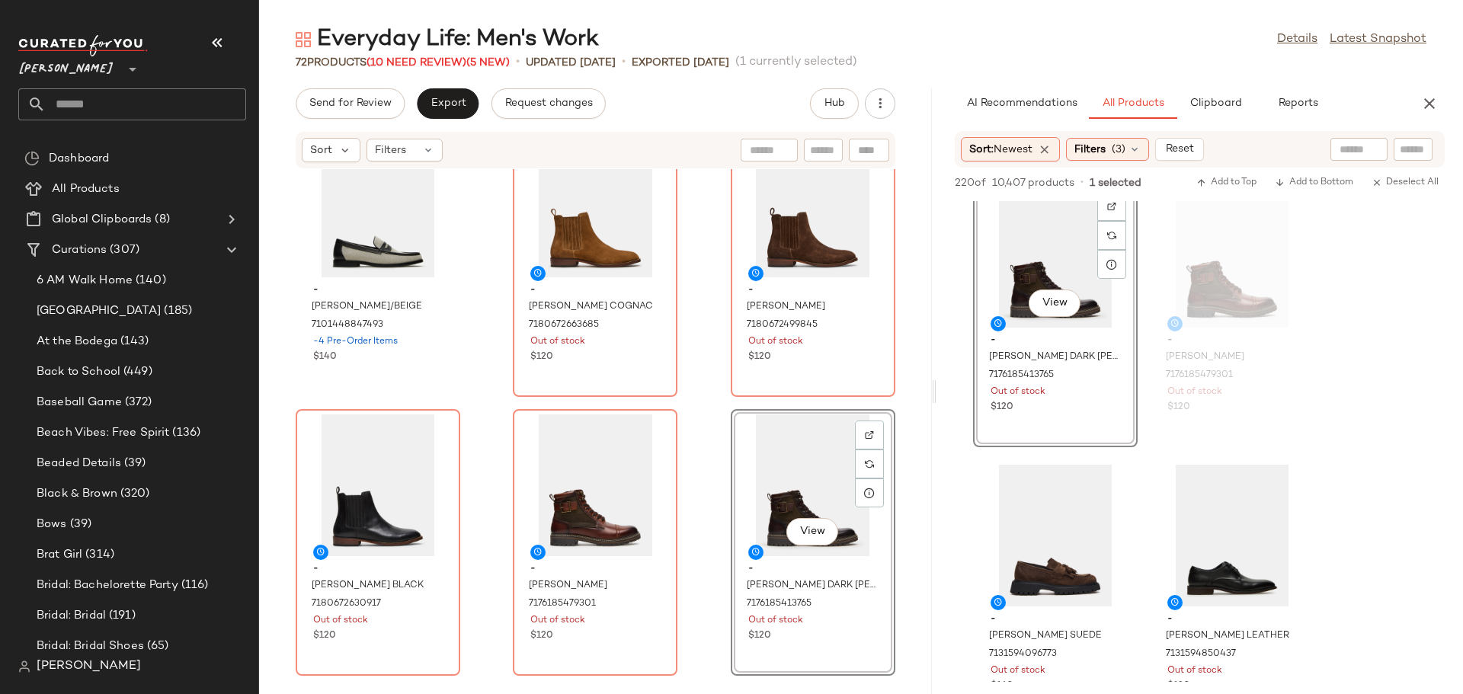
scroll to position [1143, 0]
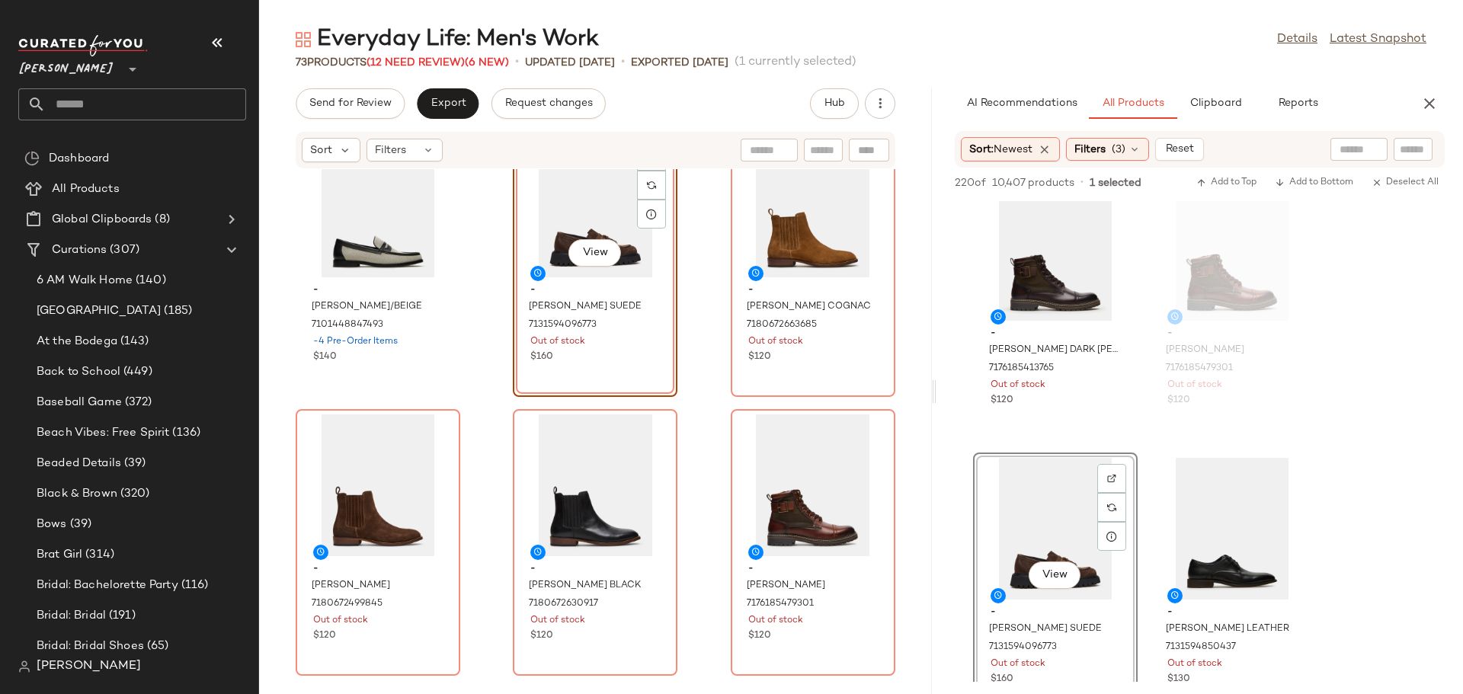
click at [814, 145] on input "text" at bounding box center [823, 150] width 27 height 16
type input "***"
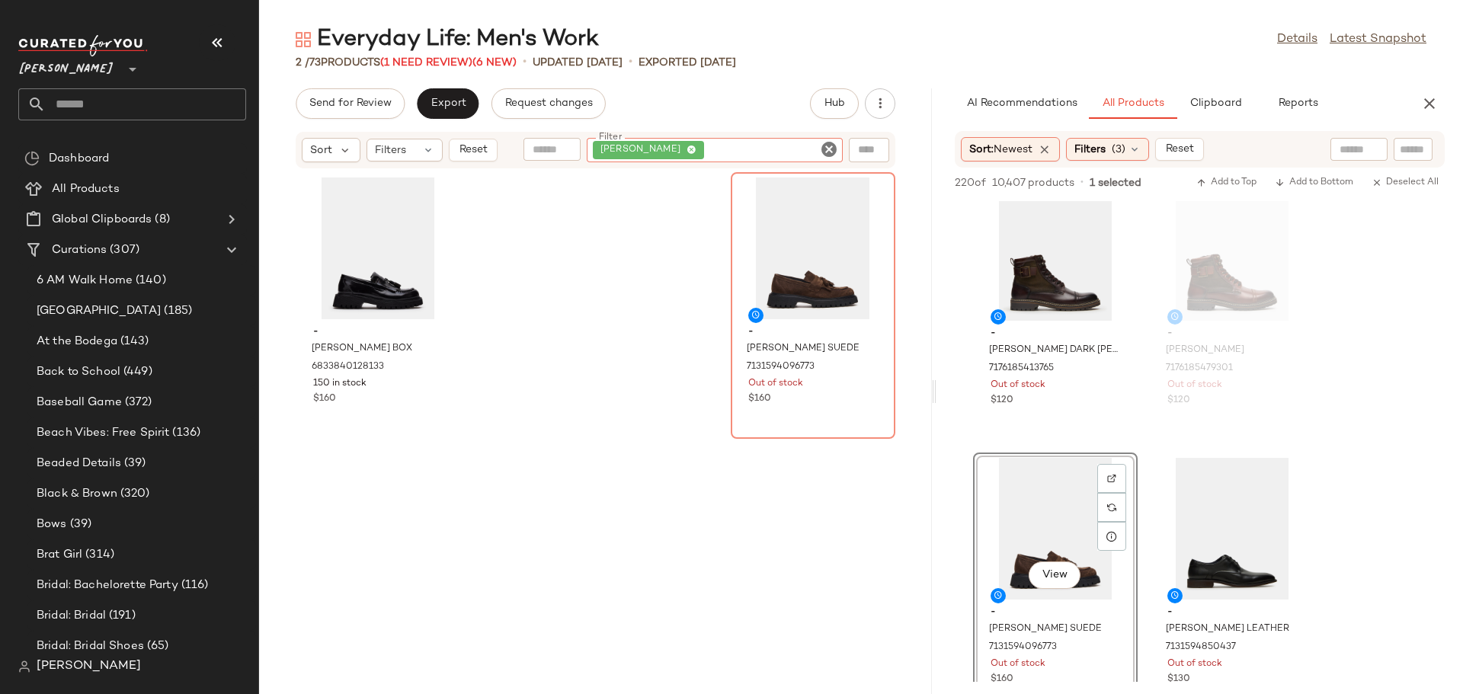
click at [826, 150] on icon "Clear Filter" at bounding box center [829, 149] width 18 height 18
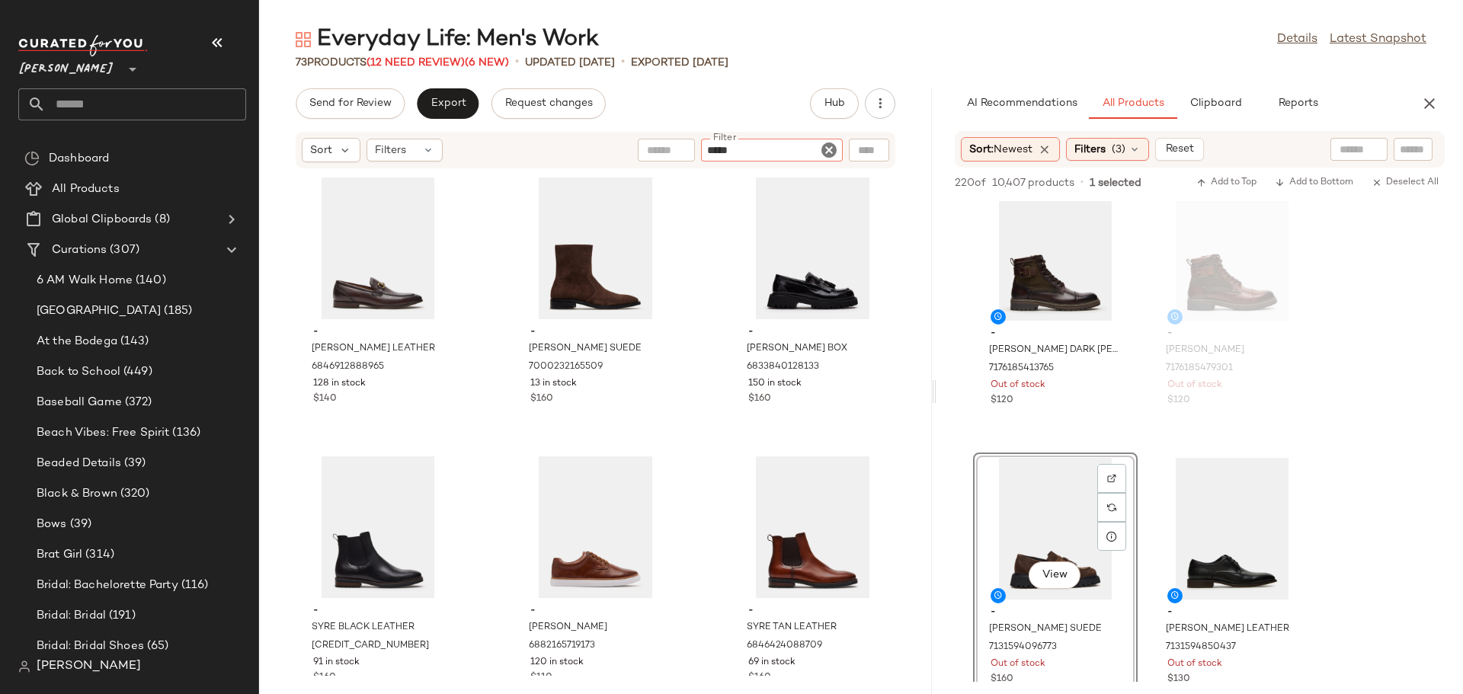
type input "******"
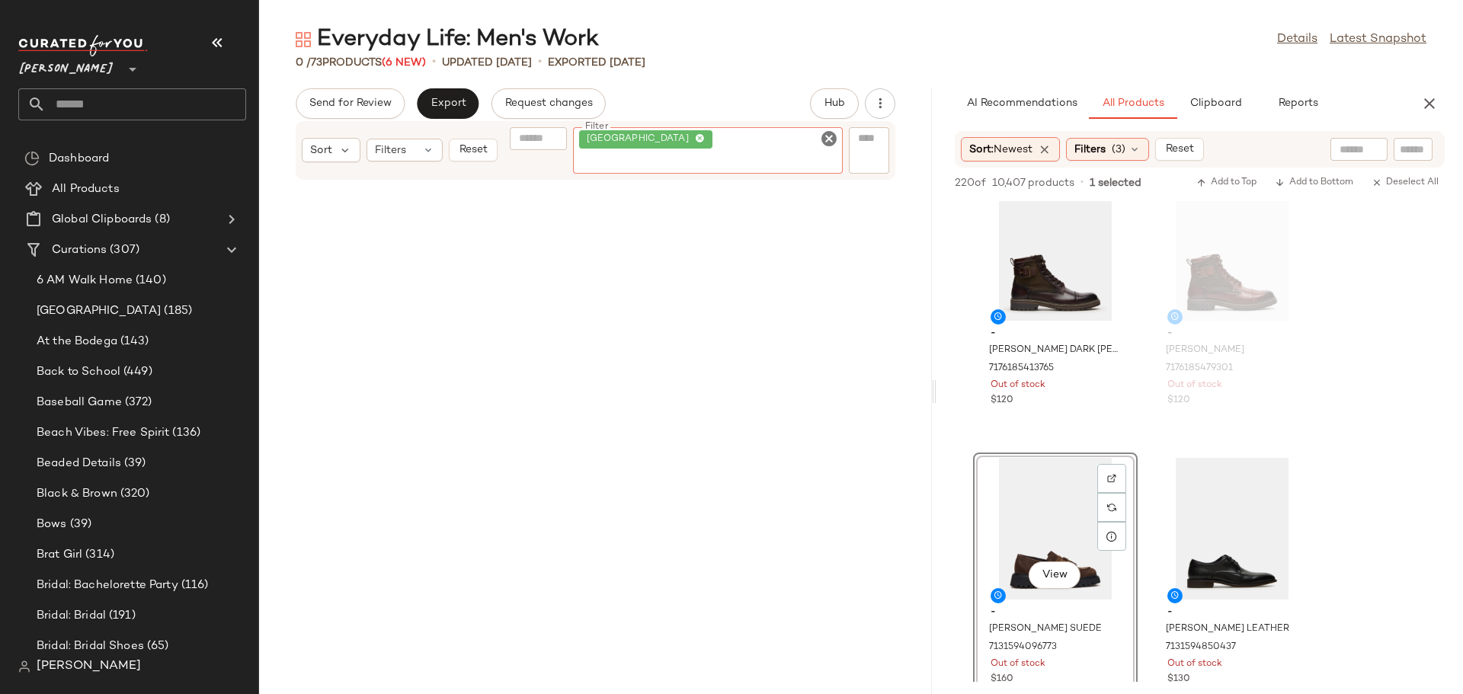
click at [826, 148] on icon "Clear Filter" at bounding box center [829, 139] width 18 height 18
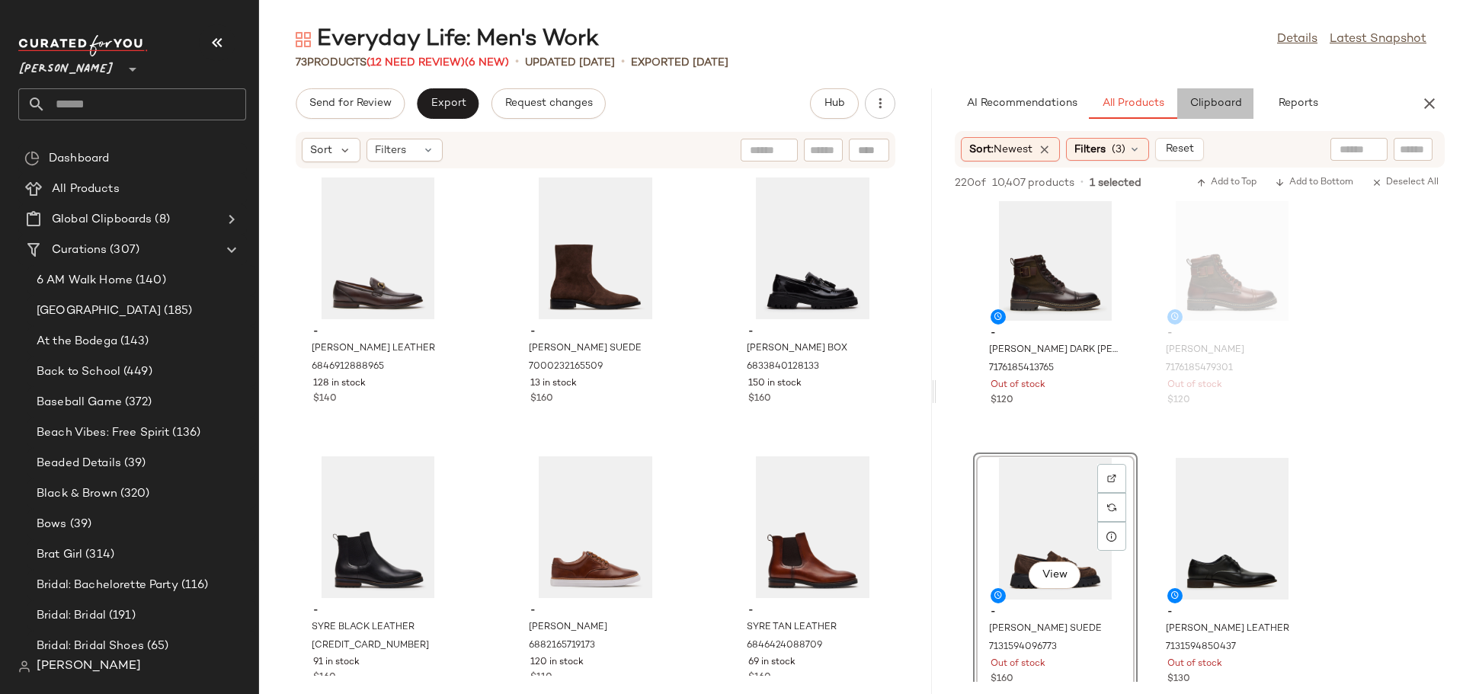
click at [1211, 104] on span "Clipboard" at bounding box center [1215, 104] width 53 height 12
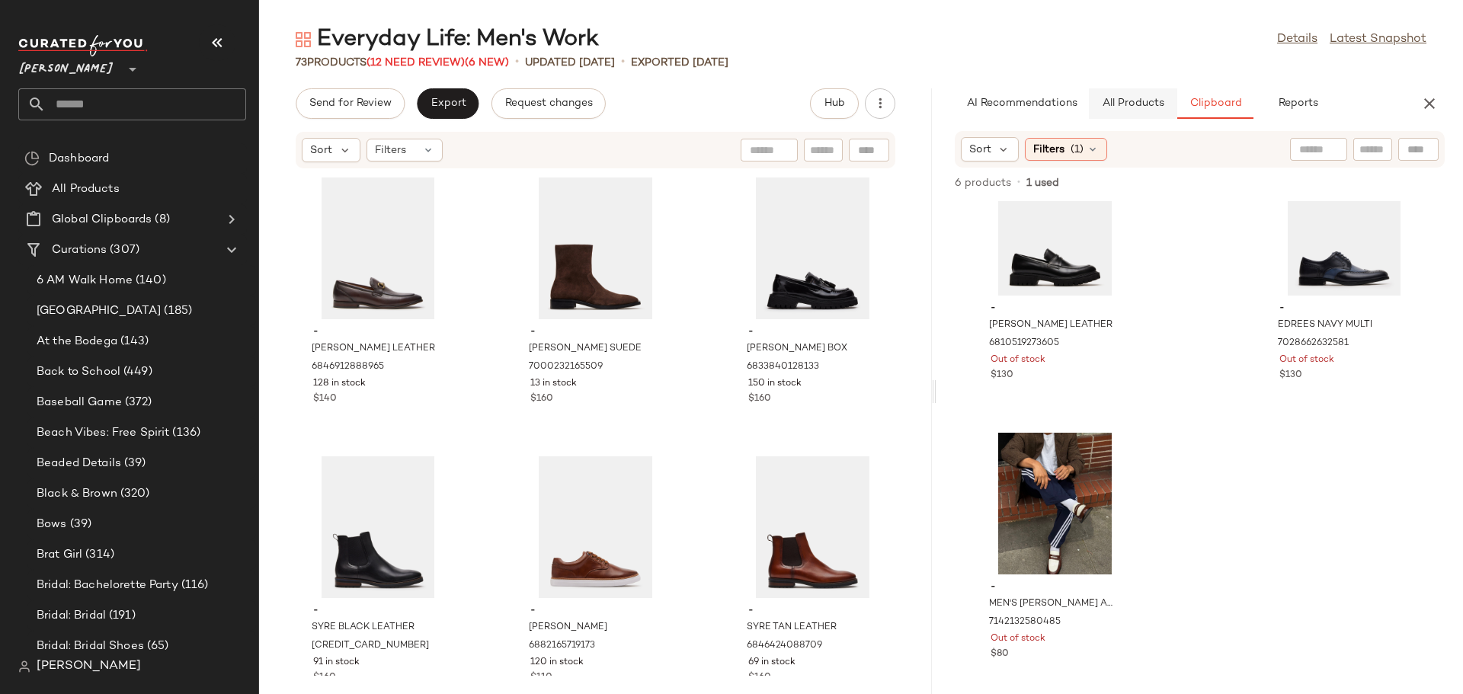
click at [1125, 99] on span "All Products" at bounding box center [1133, 104] width 62 height 12
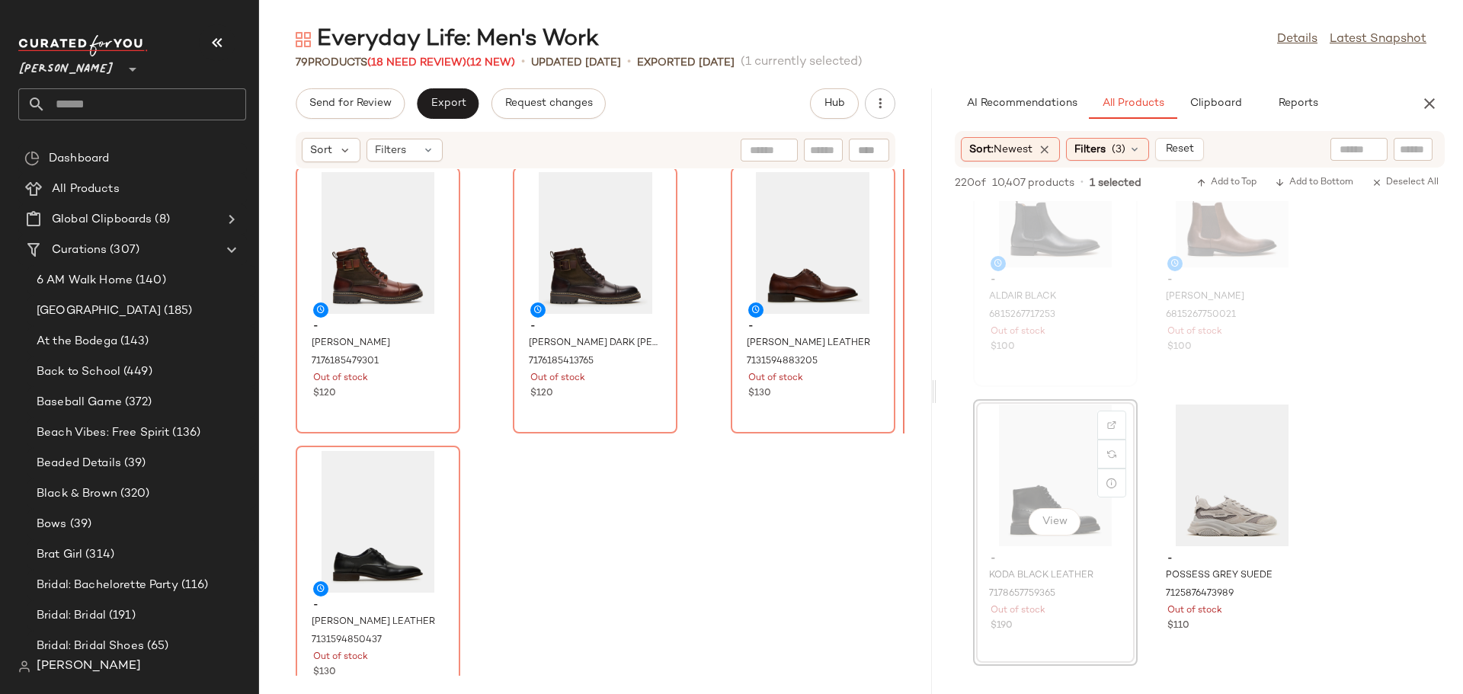
scroll to position [7025, 0]
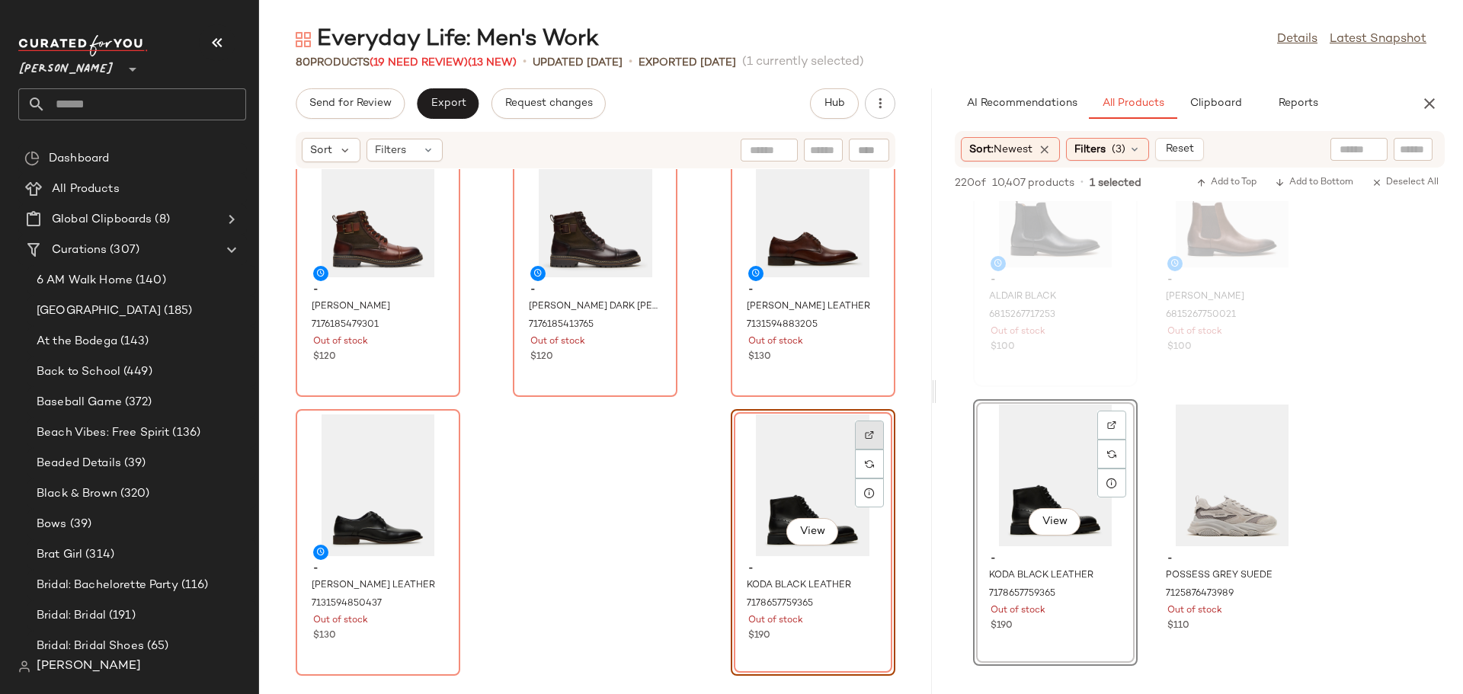
click at [865, 437] on img at bounding box center [869, 434] width 9 height 9
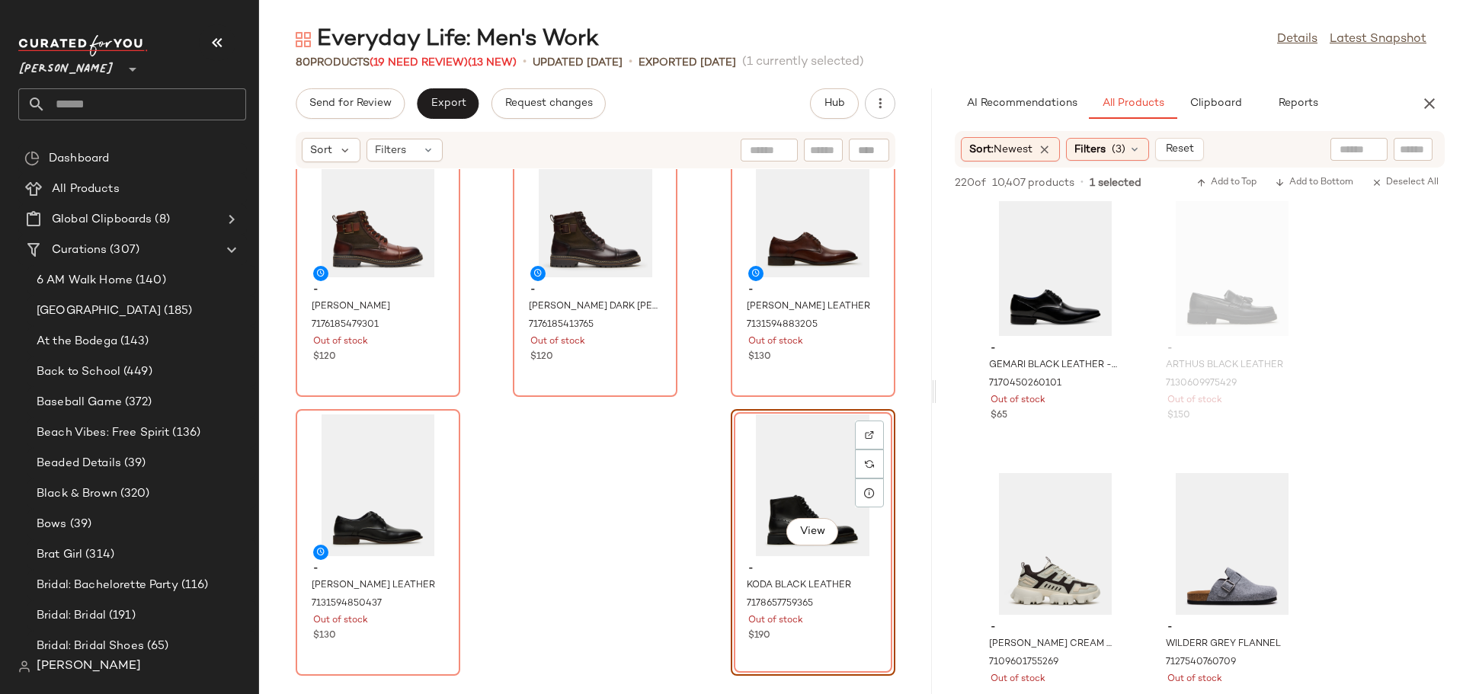
scroll to position [3124, 0]
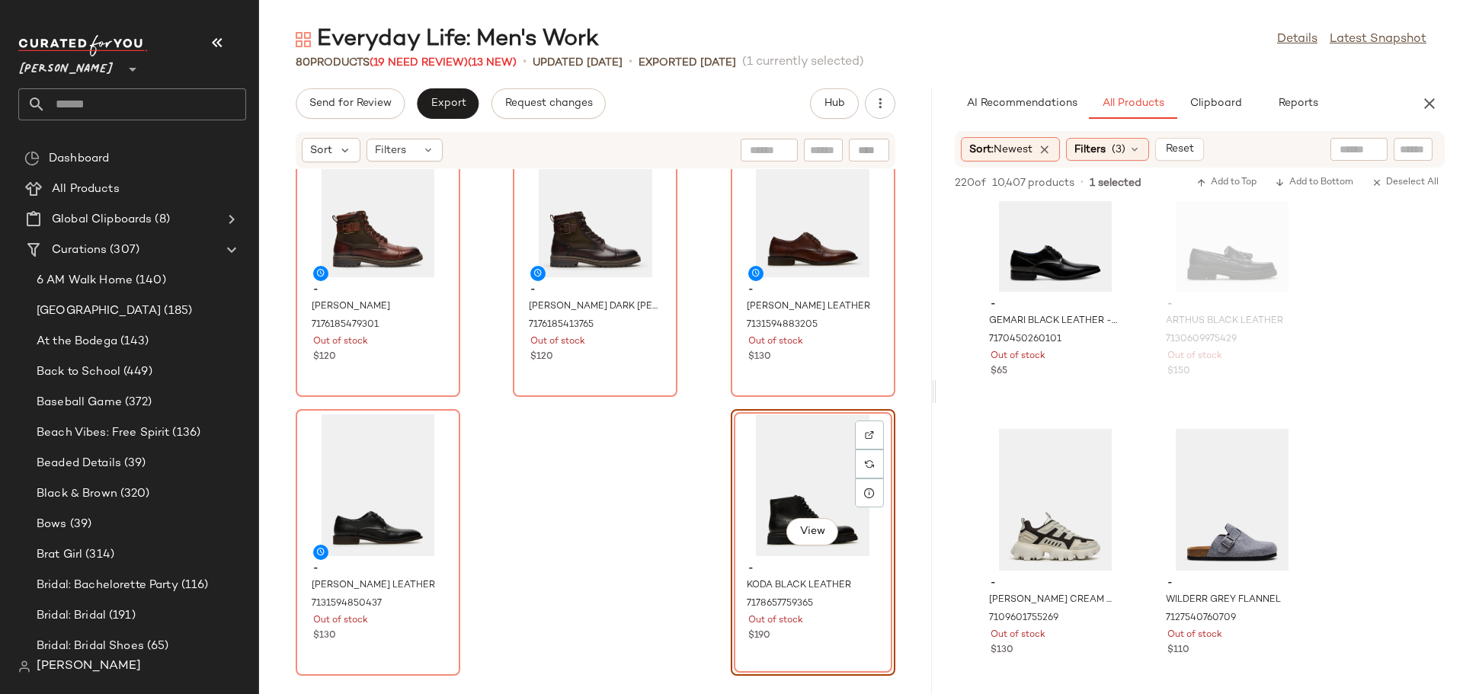
click at [812, 148] on input "text" at bounding box center [823, 150] width 27 height 16
type input "*******"
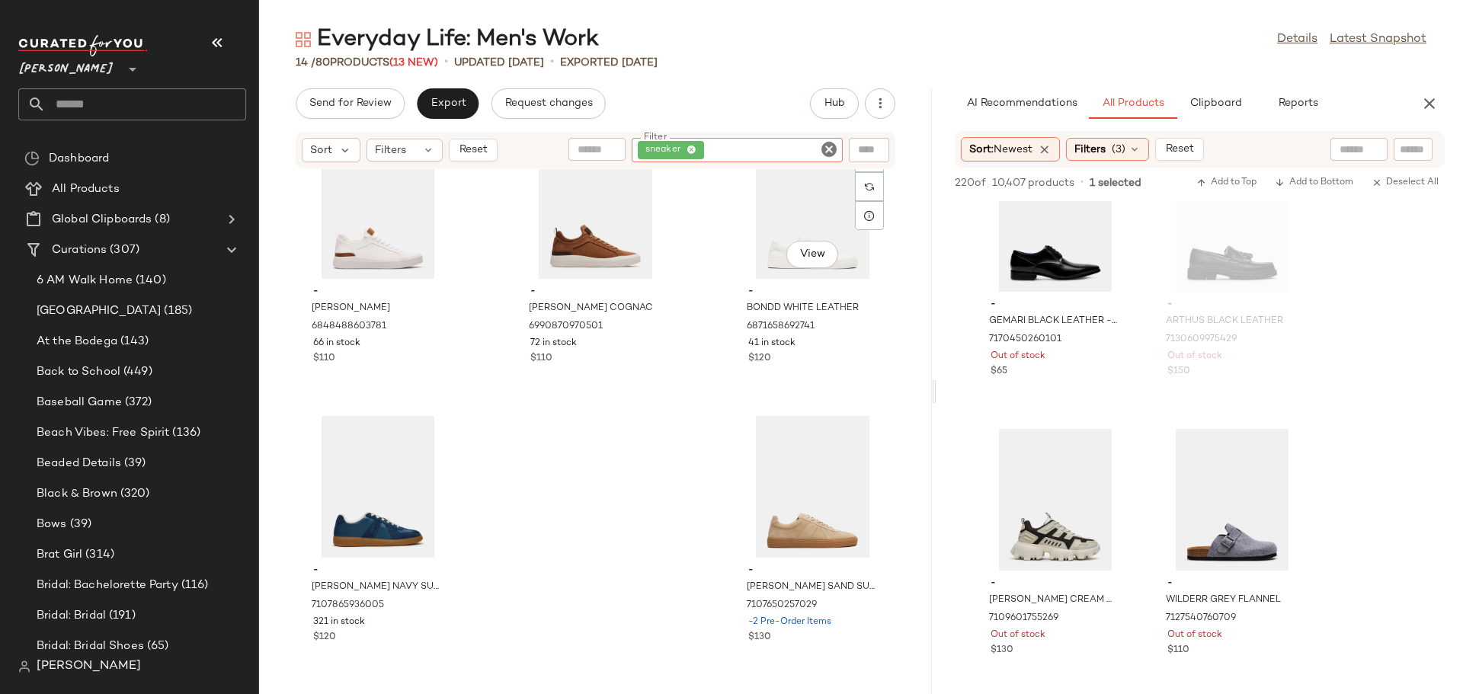
scroll to position [891, 0]
click at [830, 153] on icon "Clear Filter" at bounding box center [829, 149] width 18 height 18
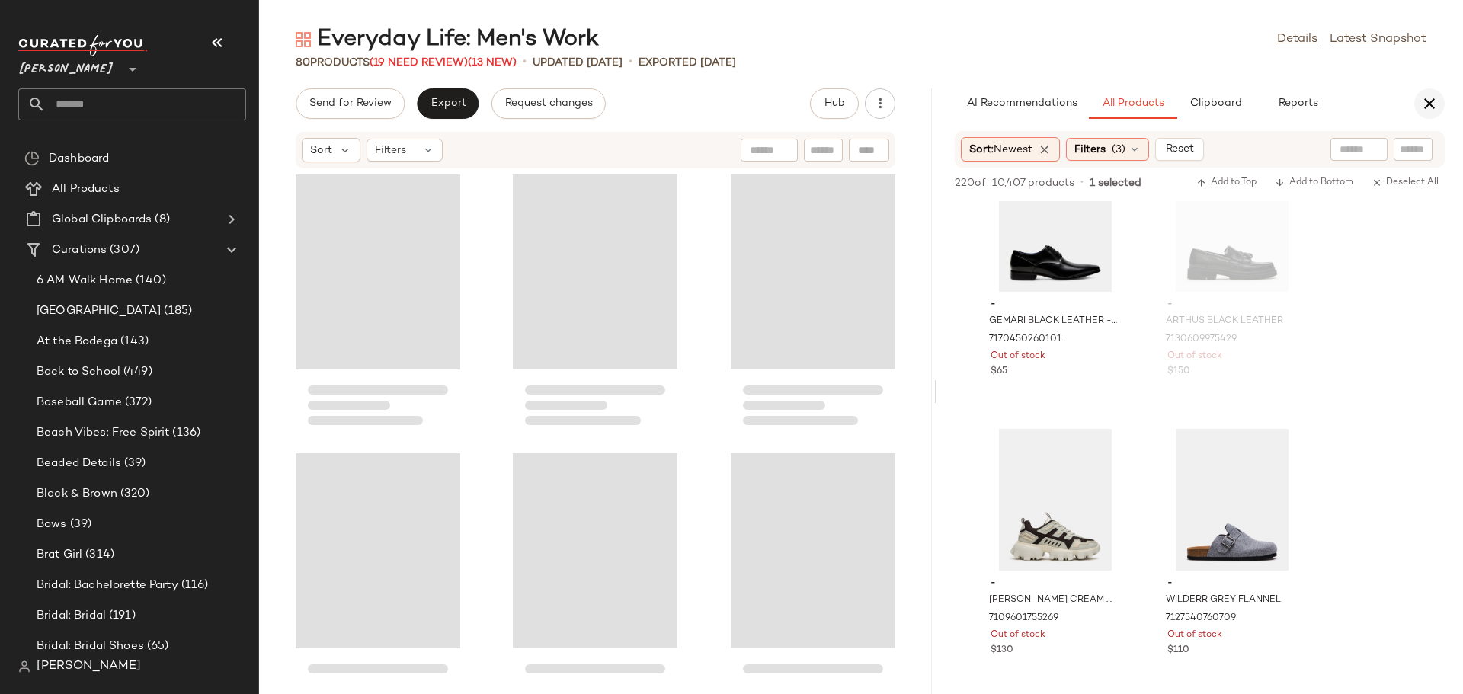
click at [1436, 107] on icon "button" at bounding box center [1429, 103] width 18 height 18
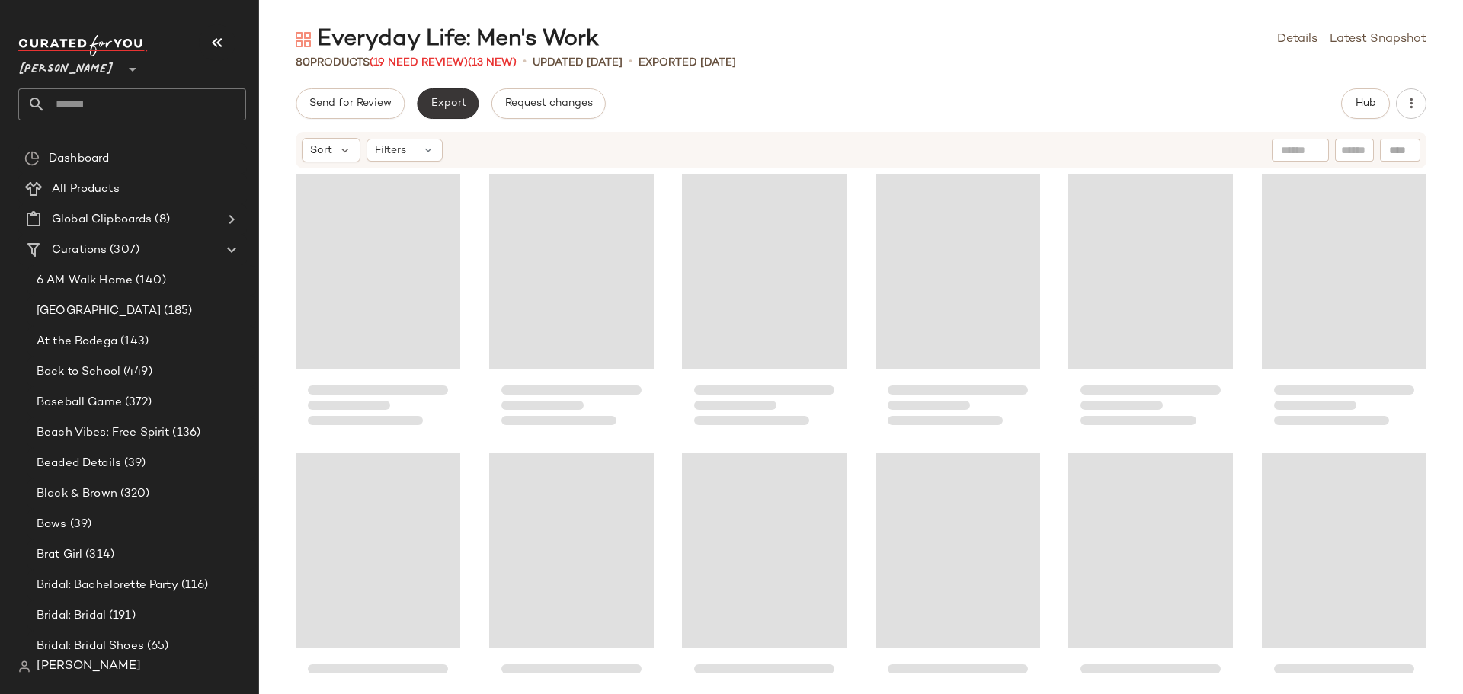
click at [440, 104] on span "Export" at bounding box center [448, 104] width 36 height 12
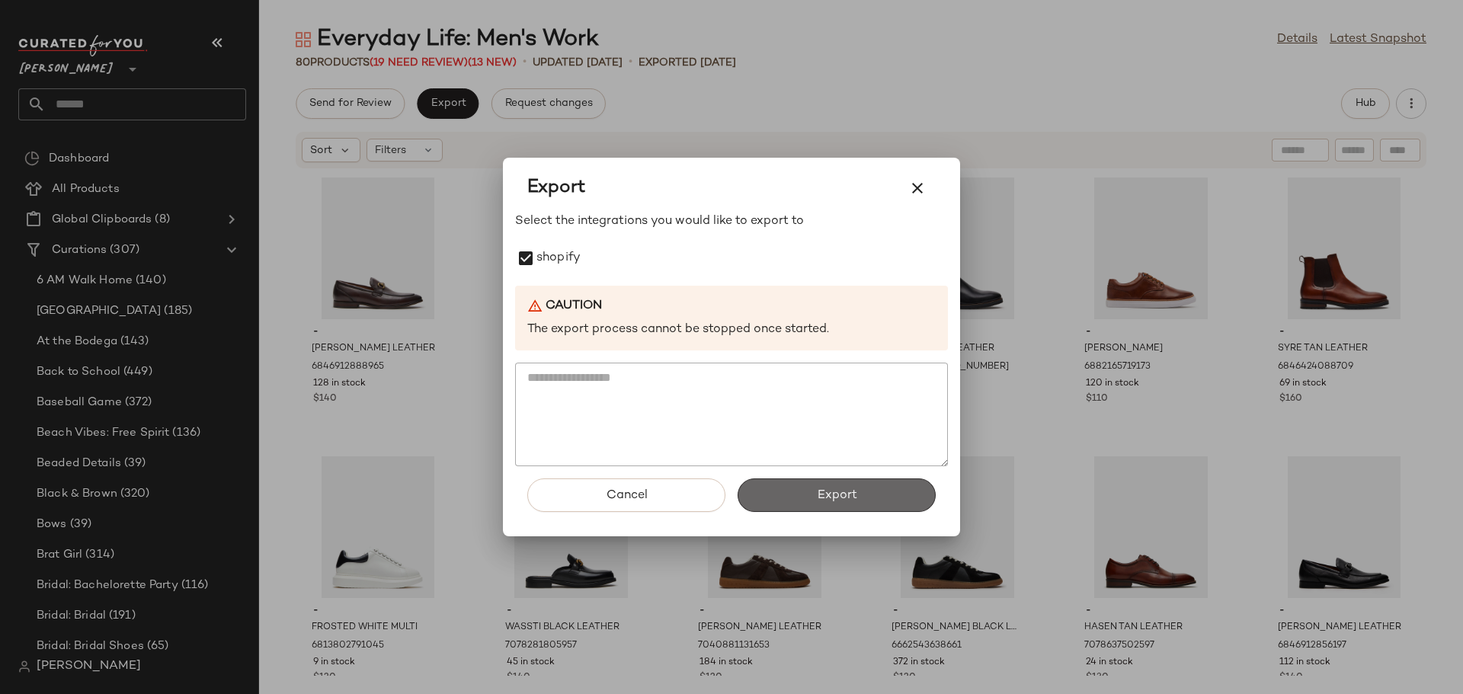
click at [804, 500] on button "Export" at bounding box center [836, 495] width 198 height 34
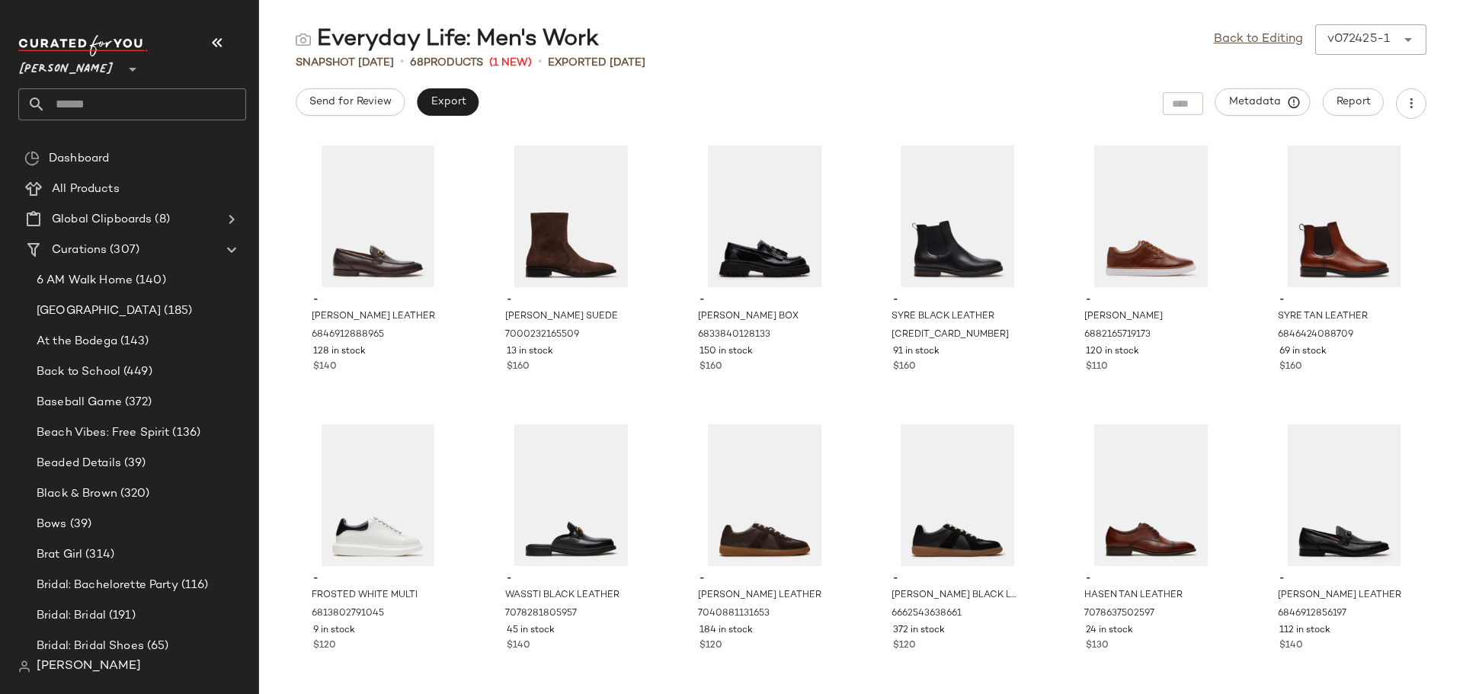
click at [87, 101] on input "text" at bounding box center [146, 104] width 200 height 32
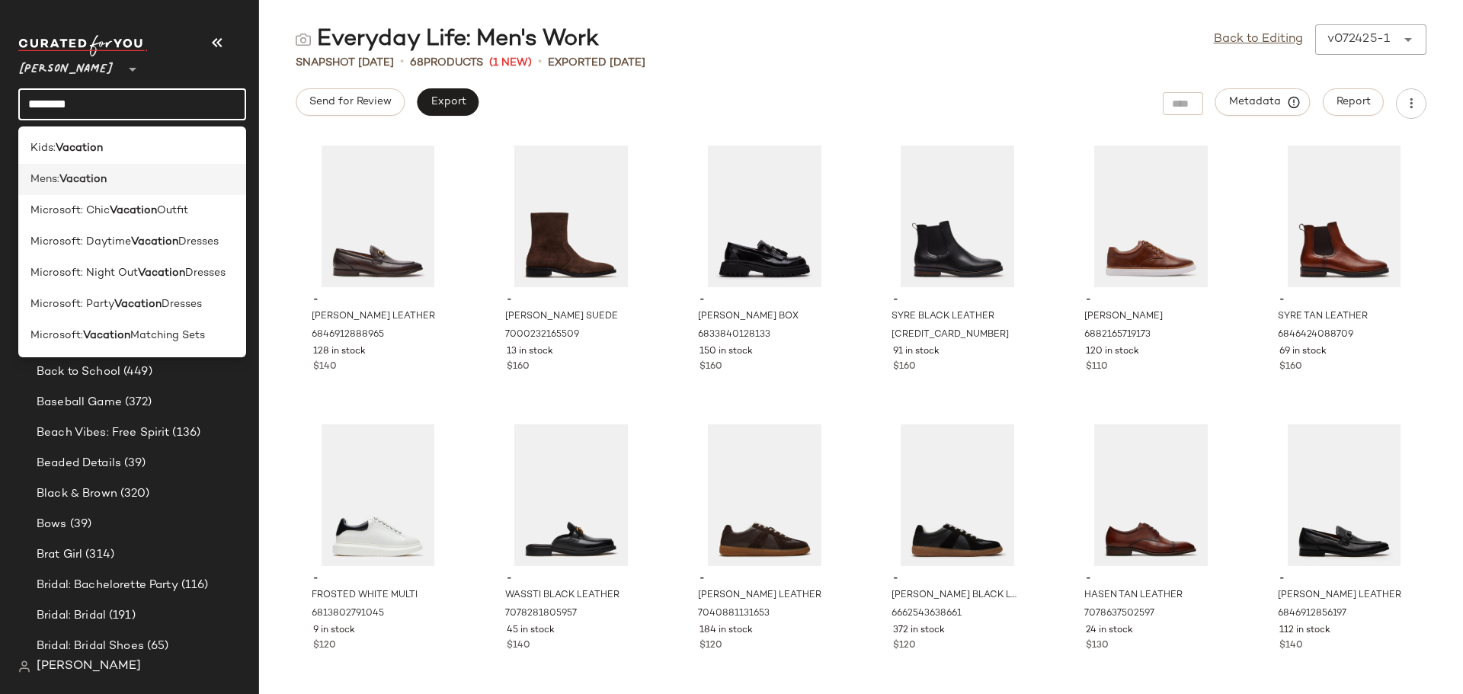
type input "********"
click at [85, 177] on b "Vacation" at bounding box center [82, 179] width 47 height 16
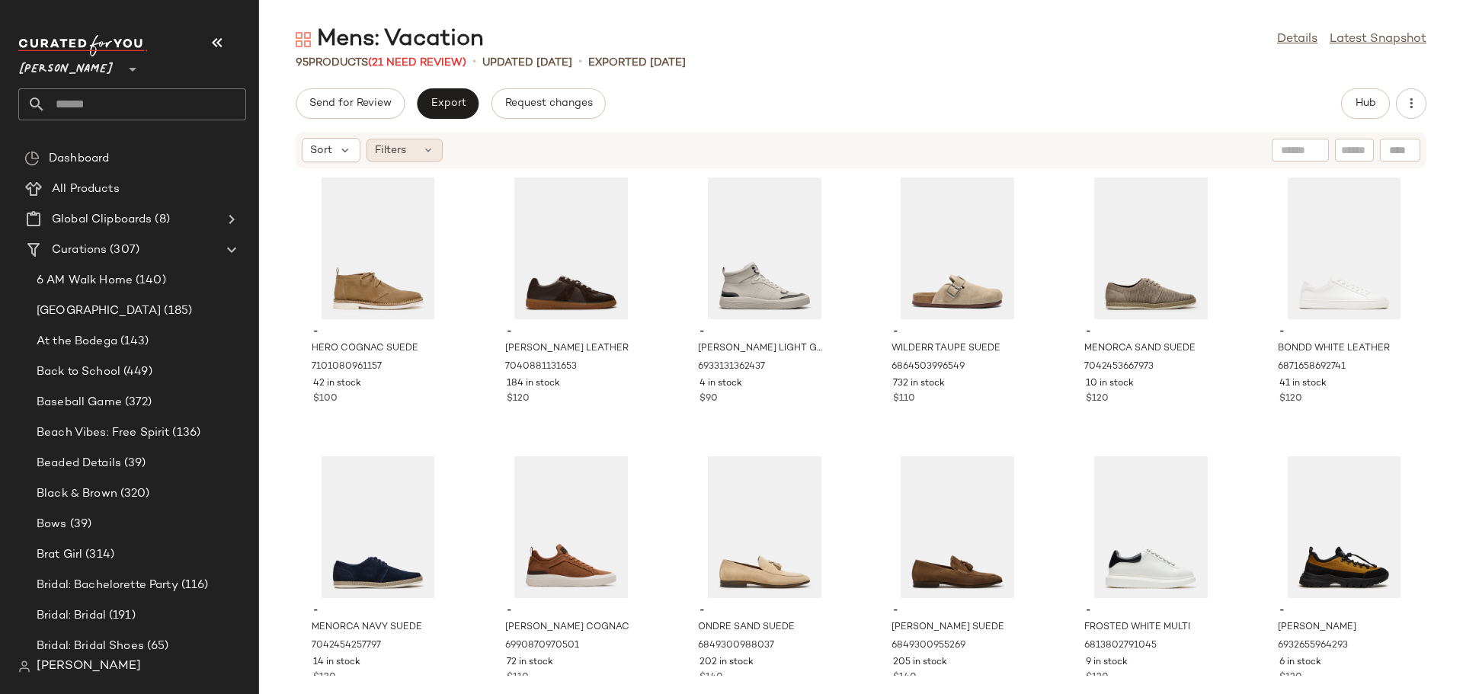
click at [422, 152] on icon at bounding box center [428, 150] width 12 height 12
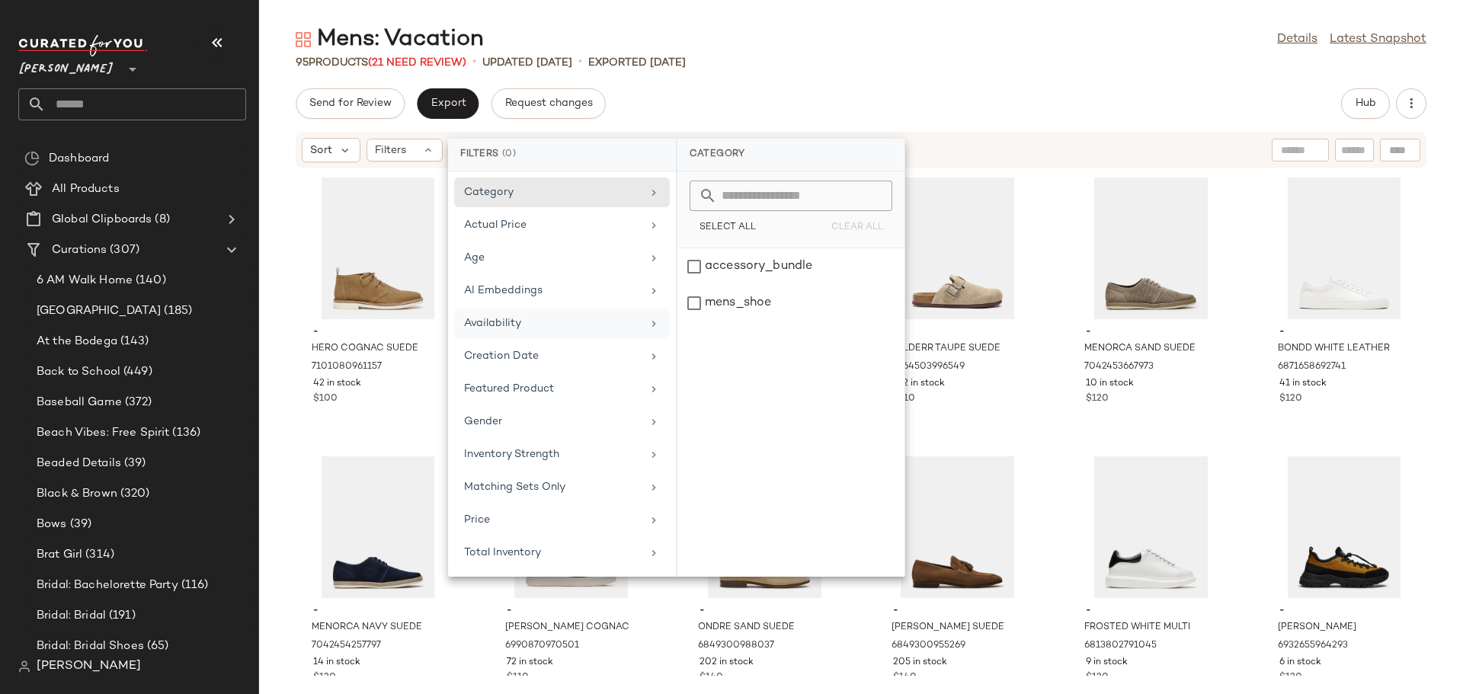
click at [500, 320] on div "Availability" at bounding box center [553, 323] width 178 height 16
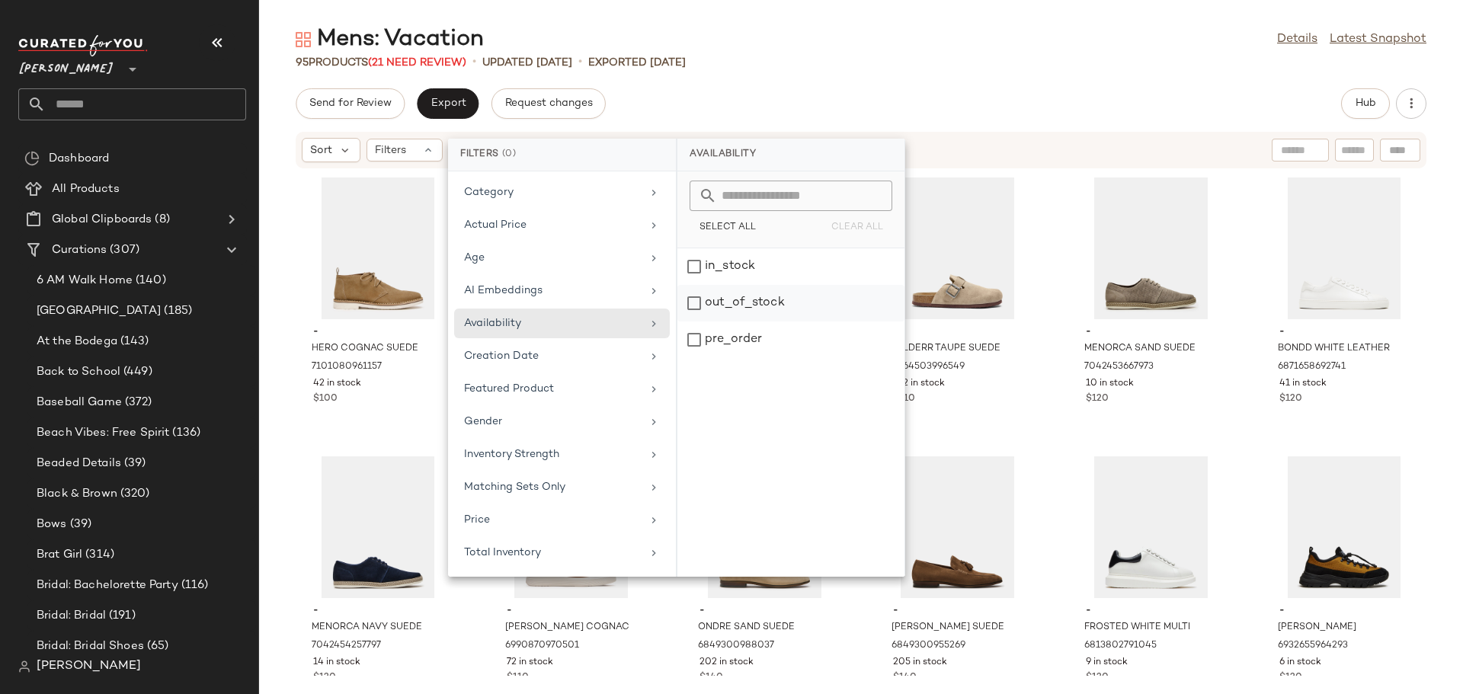
click at [696, 322] on div "out_of_stock" at bounding box center [790, 340] width 227 height 37
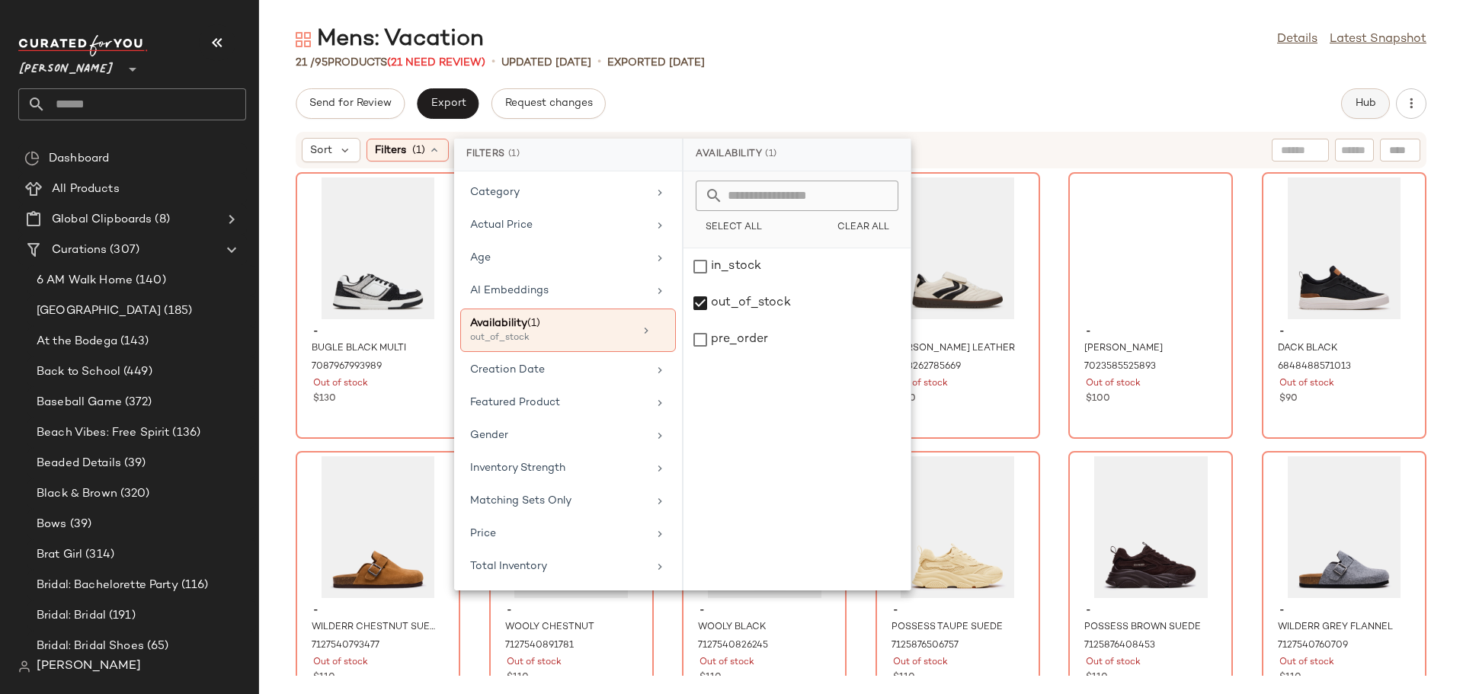
click at [1361, 104] on span "Hub" at bounding box center [1365, 104] width 21 height 12
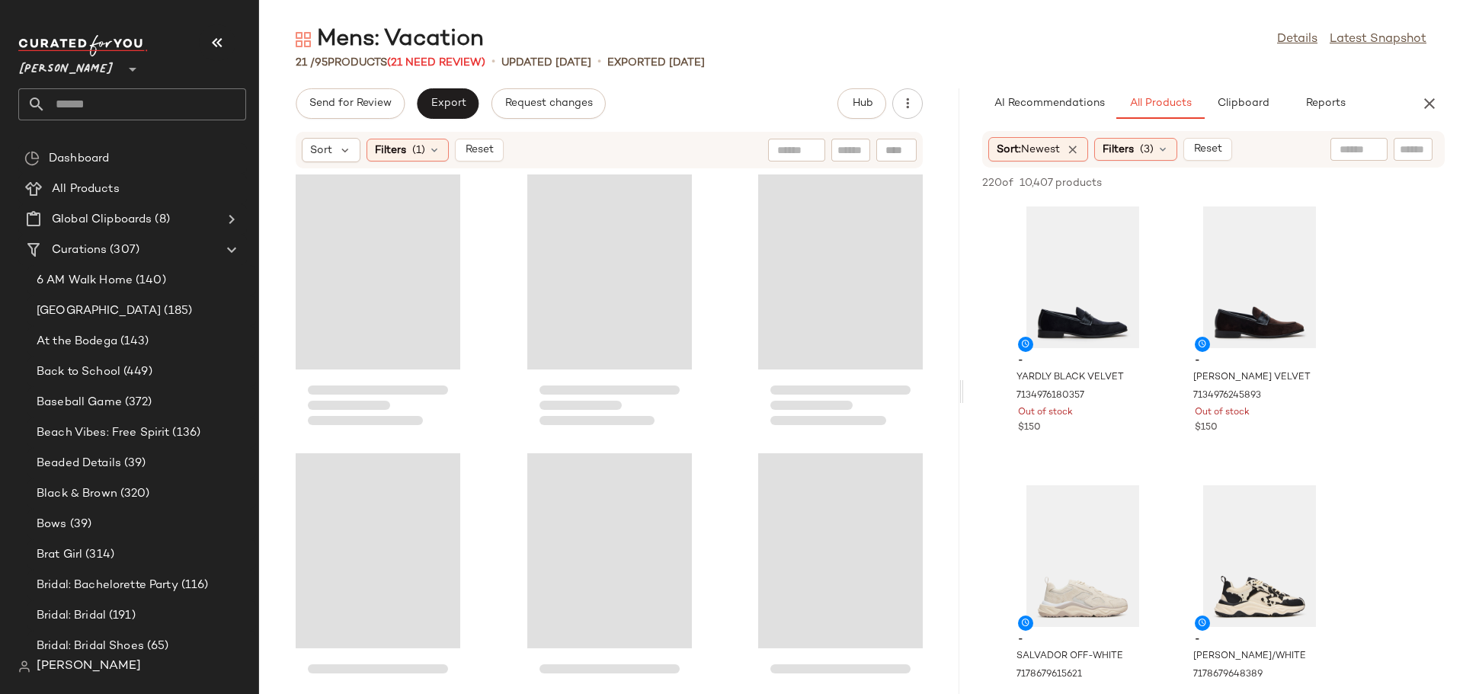
drag, startPoint x: 861, startPoint y: 394, endPoint x: 968, endPoint y: 393, distance: 107.4
click at [968, 393] on div "Mens: Vacation Details Latest Snapshot 21 / 95 Products (21 Need Review) • upda…" at bounding box center [861, 359] width 1204 height 670
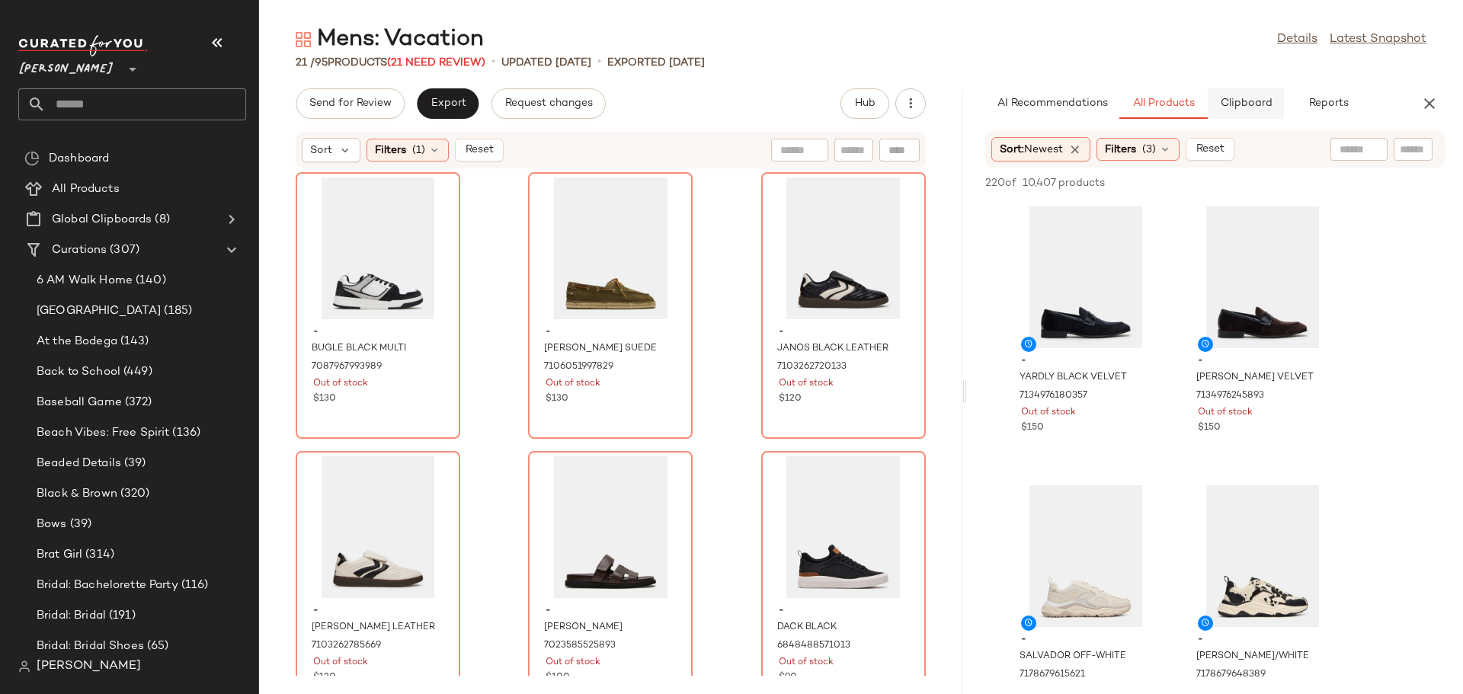
click at [1243, 104] on span "Clipboard" at bounding box center [1245, 104] width 53 height 12
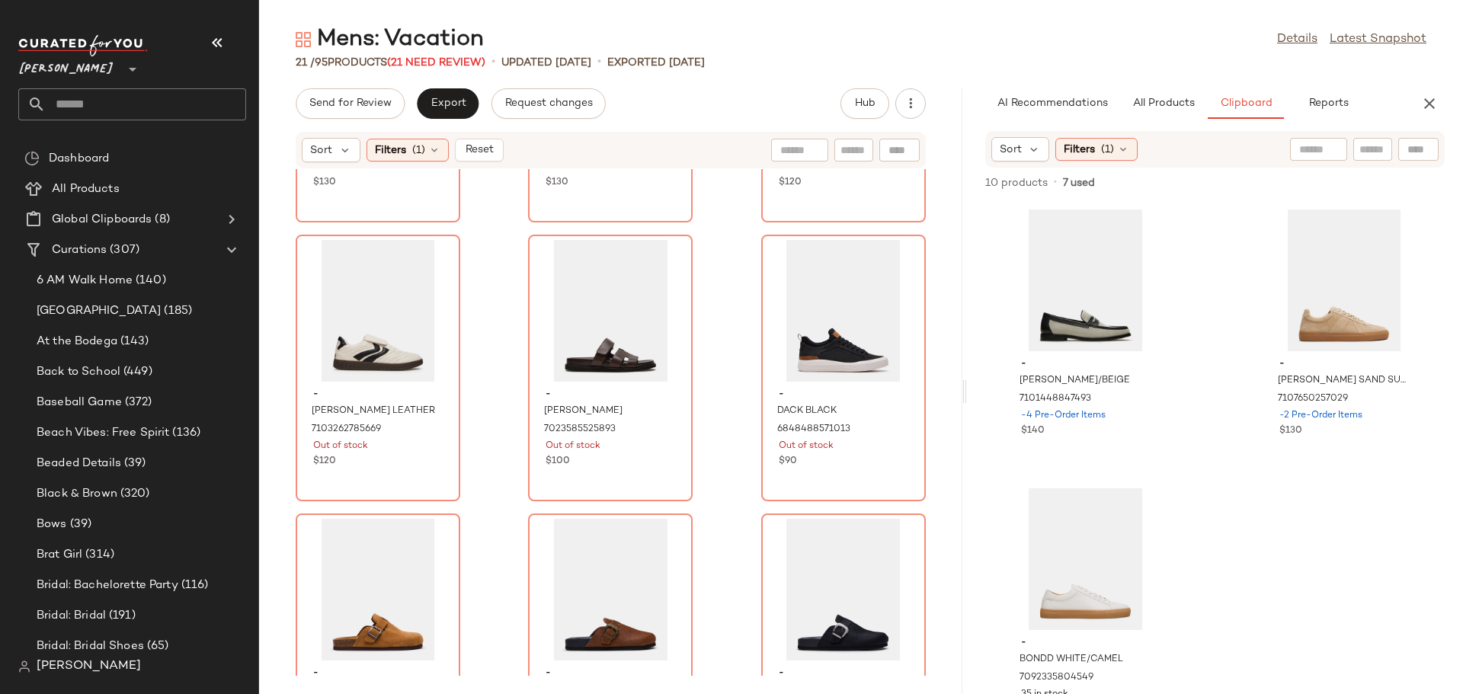
scroll to position [229, 0]
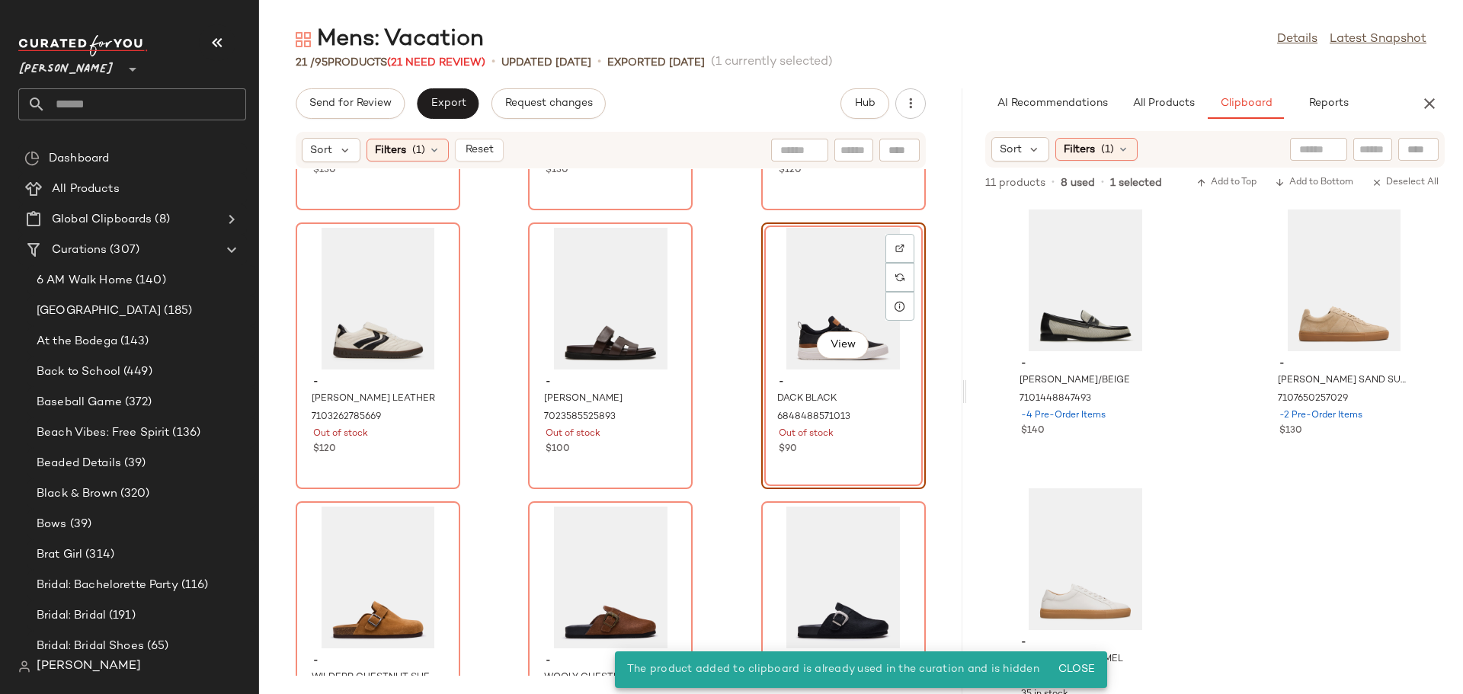
click at [825, 310] on div "View" at bounding box center [843, 299] width 154 height 142
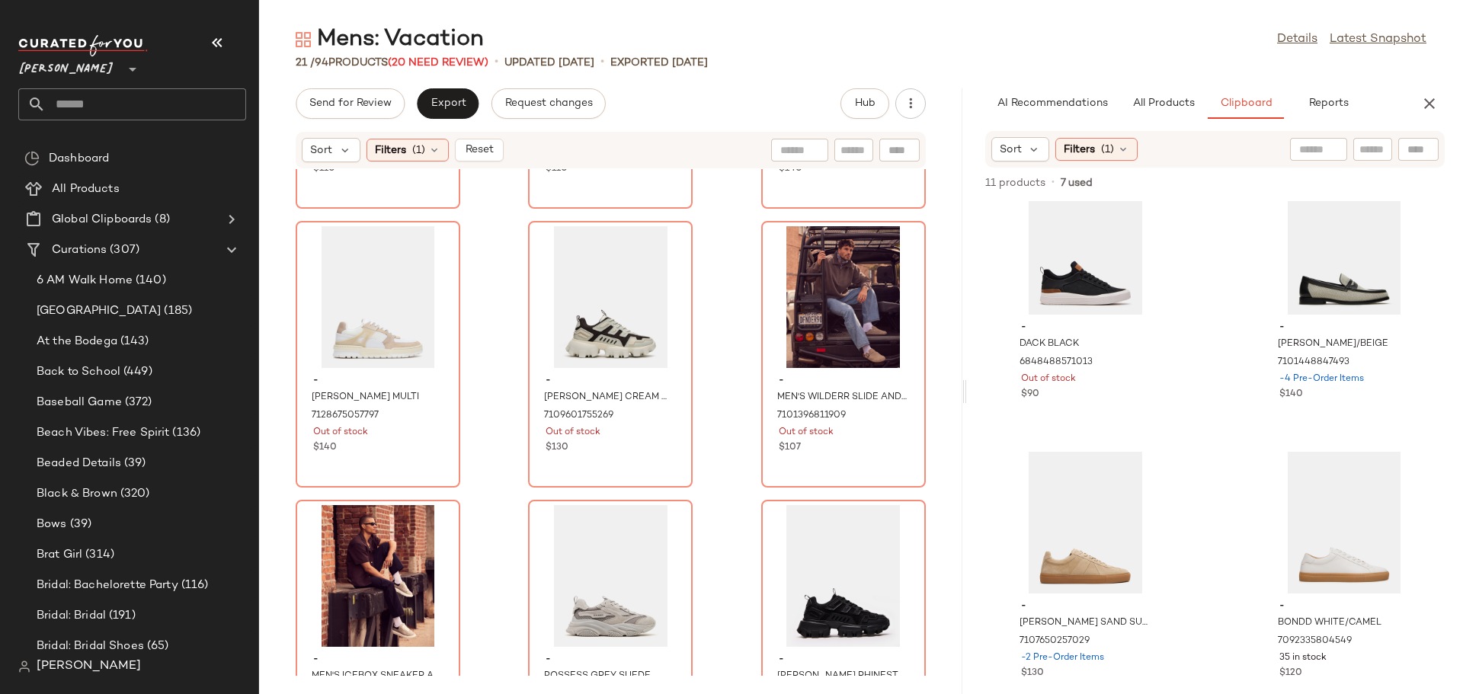
scroll to position [56, 0]
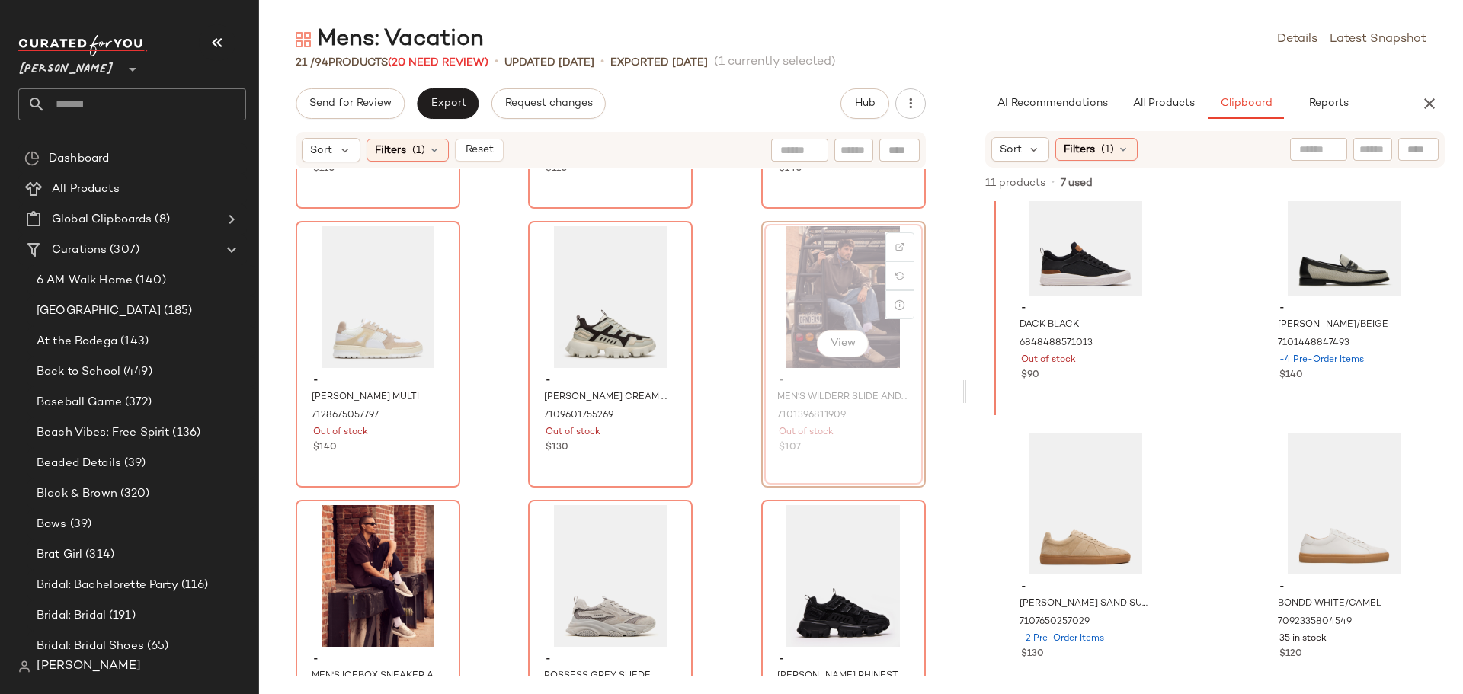
scroll to position [1078, 0]
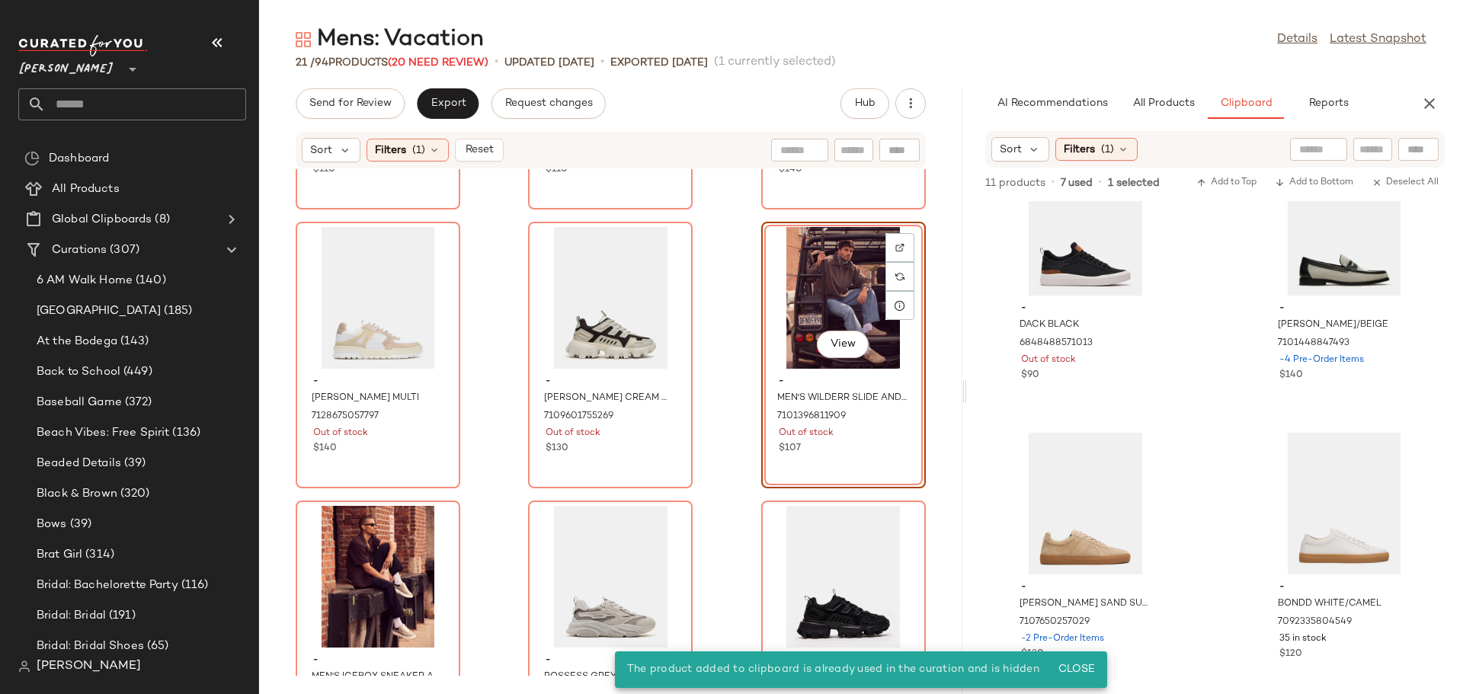
click at [839, 280] on div "View" at bounding box center [843, 298] width 154 height 142
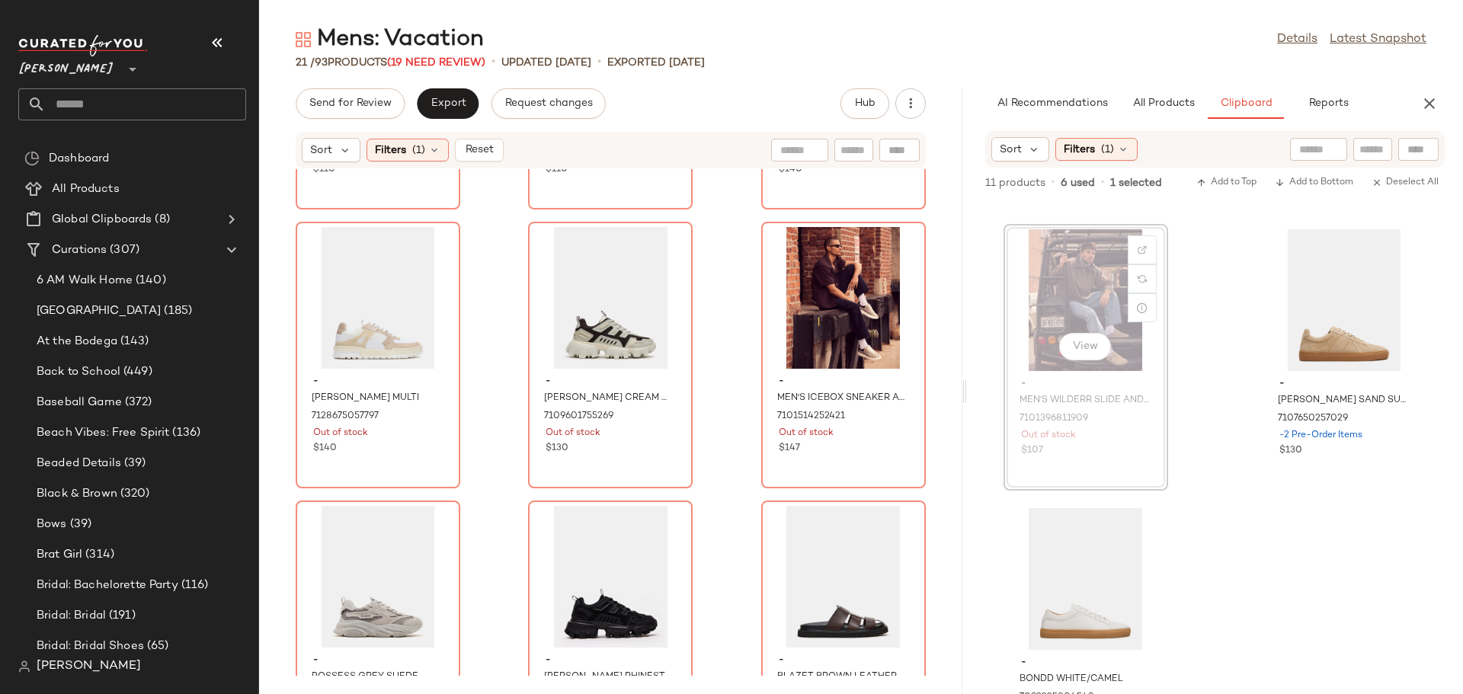
scroll to position [347, 0]
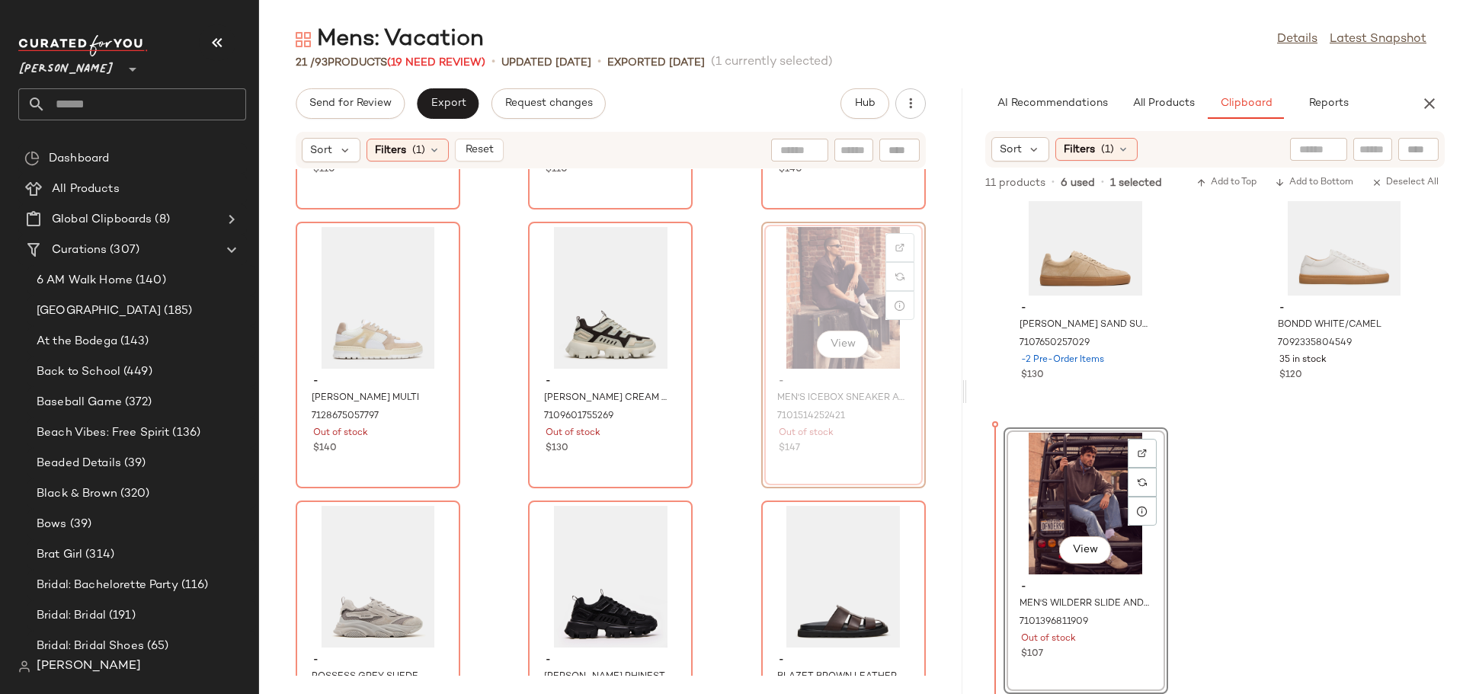
scroll to position [1077, 0]
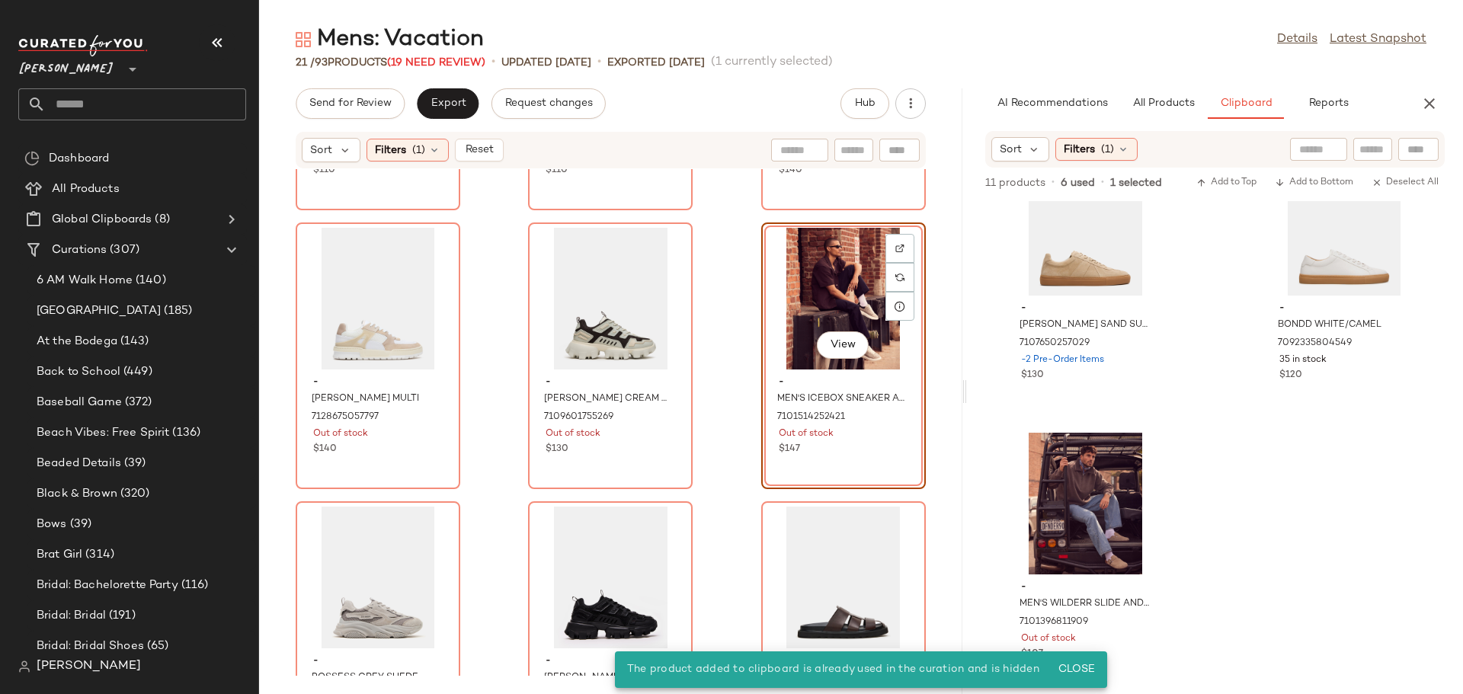
click at [801, 290] on div "View" at bounding box center [843, 299] width 154 height 142
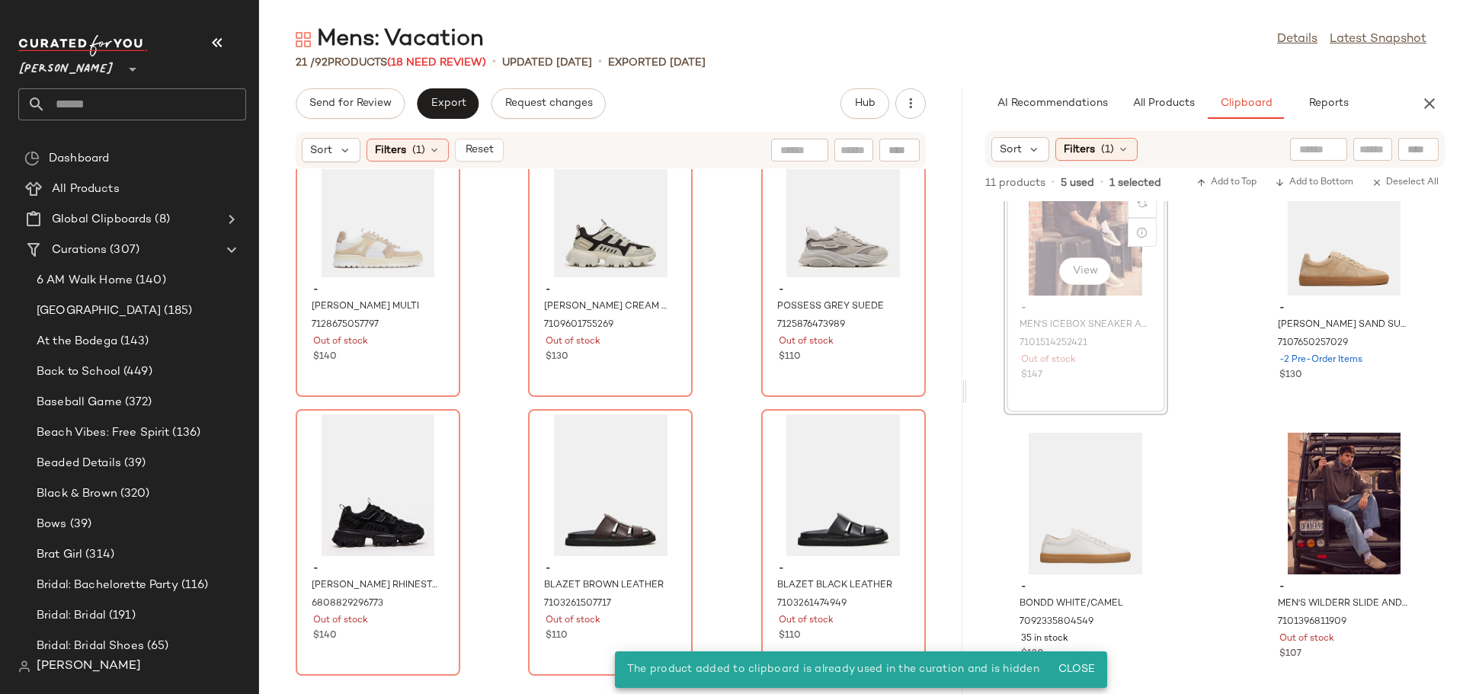
scroll to position [346, 0]
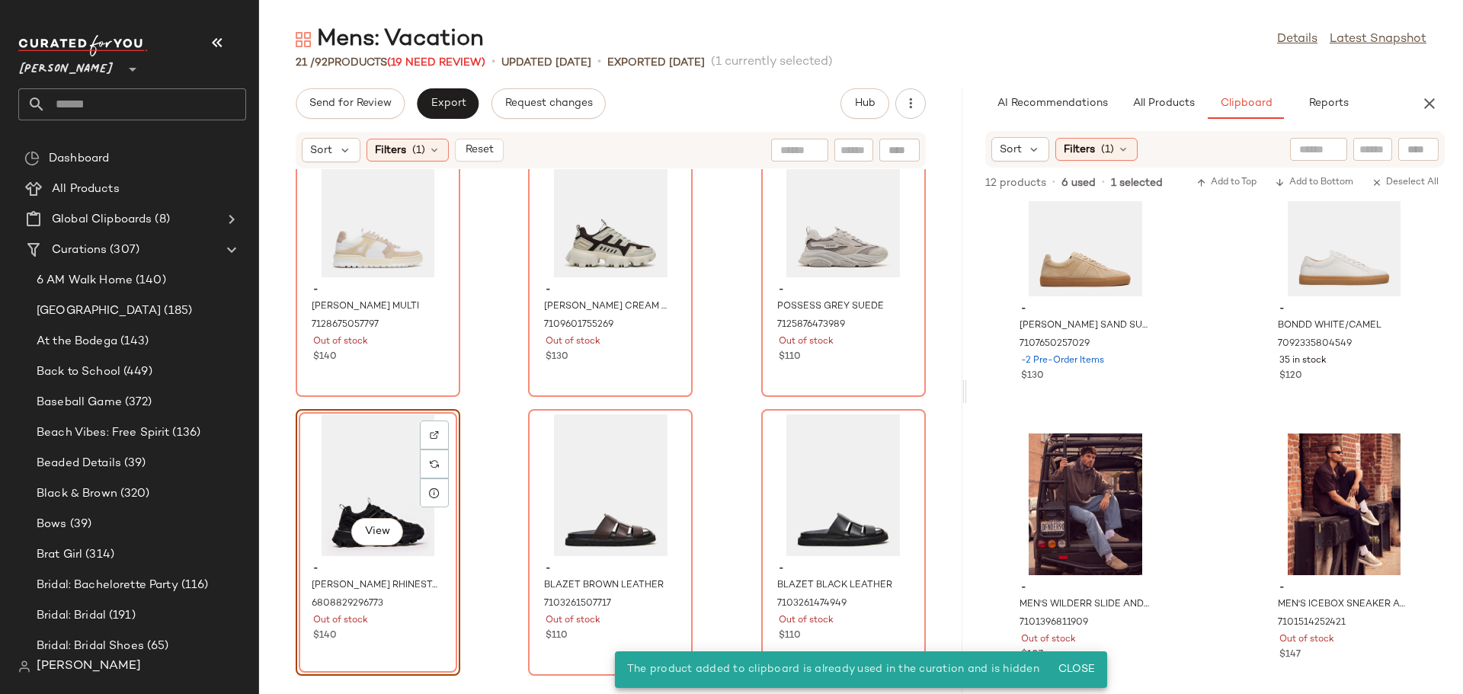
click at [379, 473] on div "View" at bounding box center [378, 485] width 154 height 142
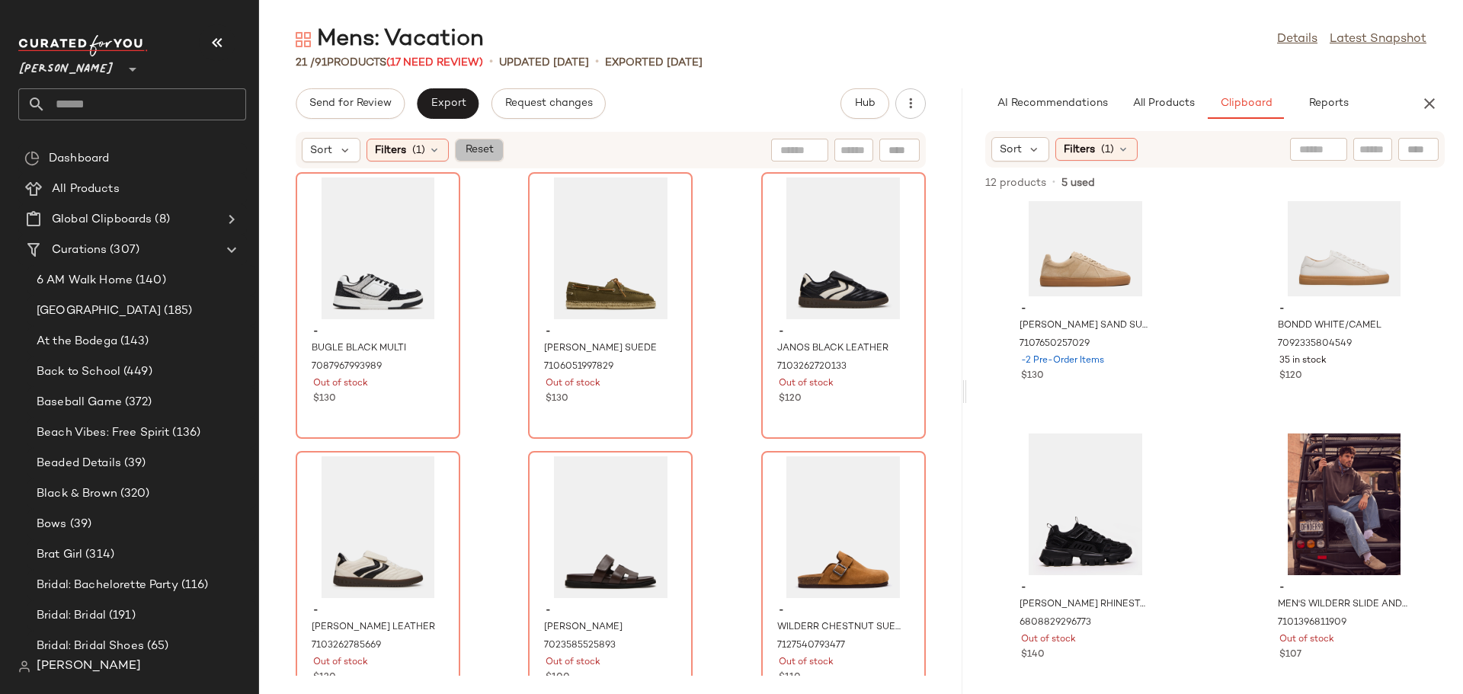
click at [483, 145] on span "Reset" at bounding box center [478, 150] width 29 height 12
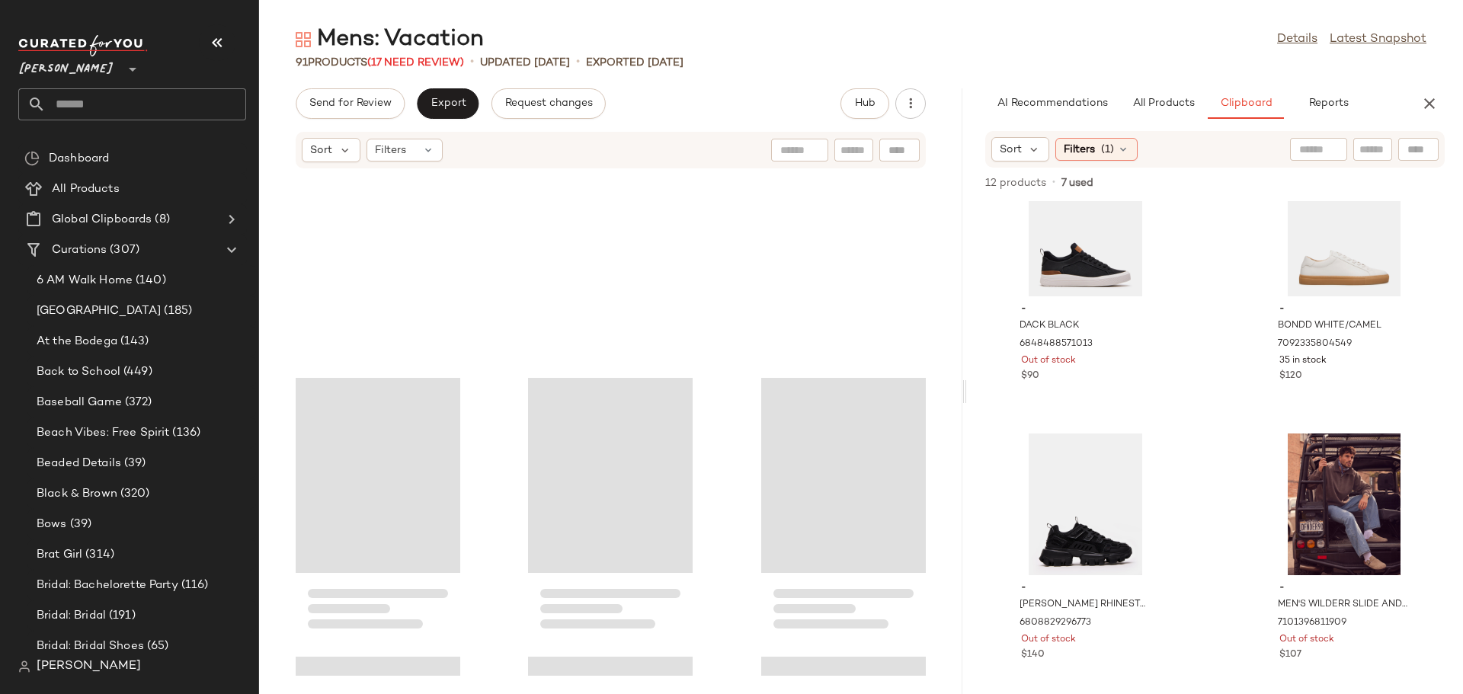
scroll to position [8140, 0]
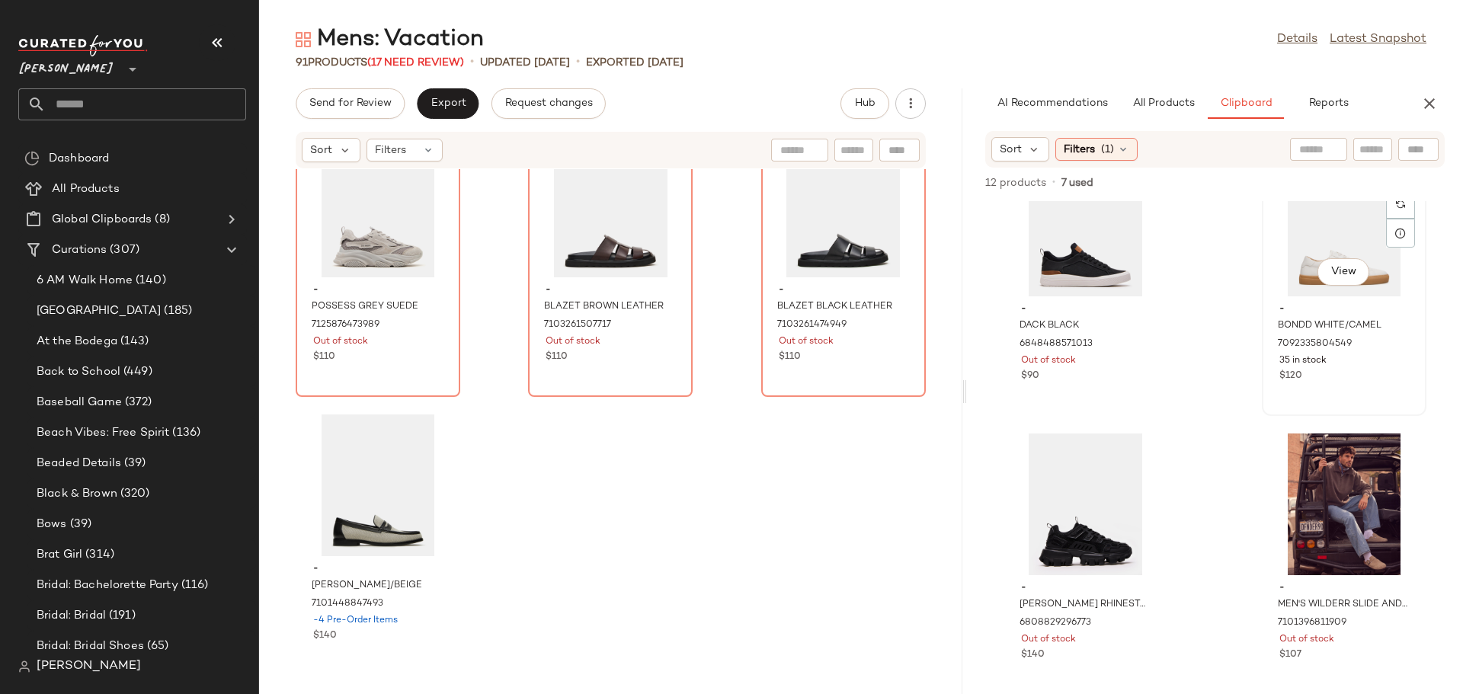
click at [1294, 247] on div "View" at bounding box center [1344, 226] width 154 height 142
click at [1318, 176] on button "Add to Bottom" at bounding box center [1313, 183] width 91 height 18
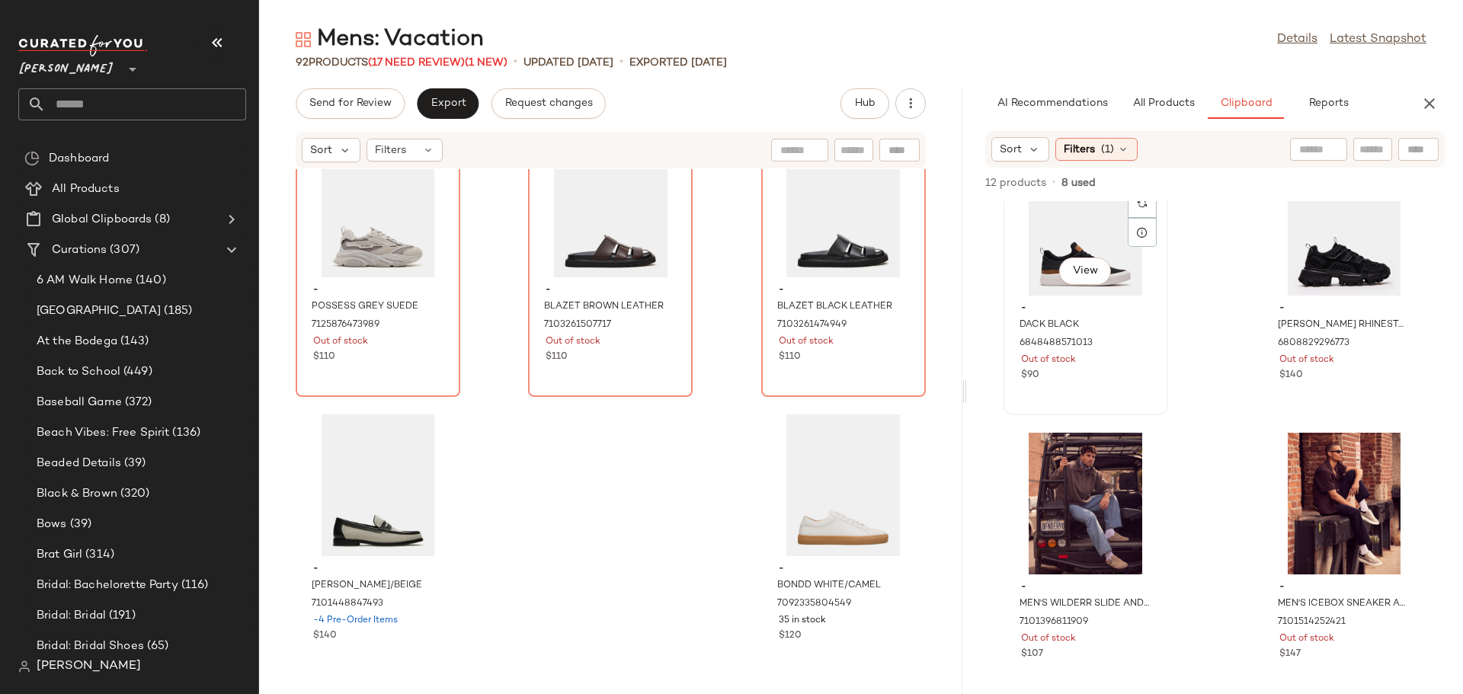
scroll to position [0, 0]
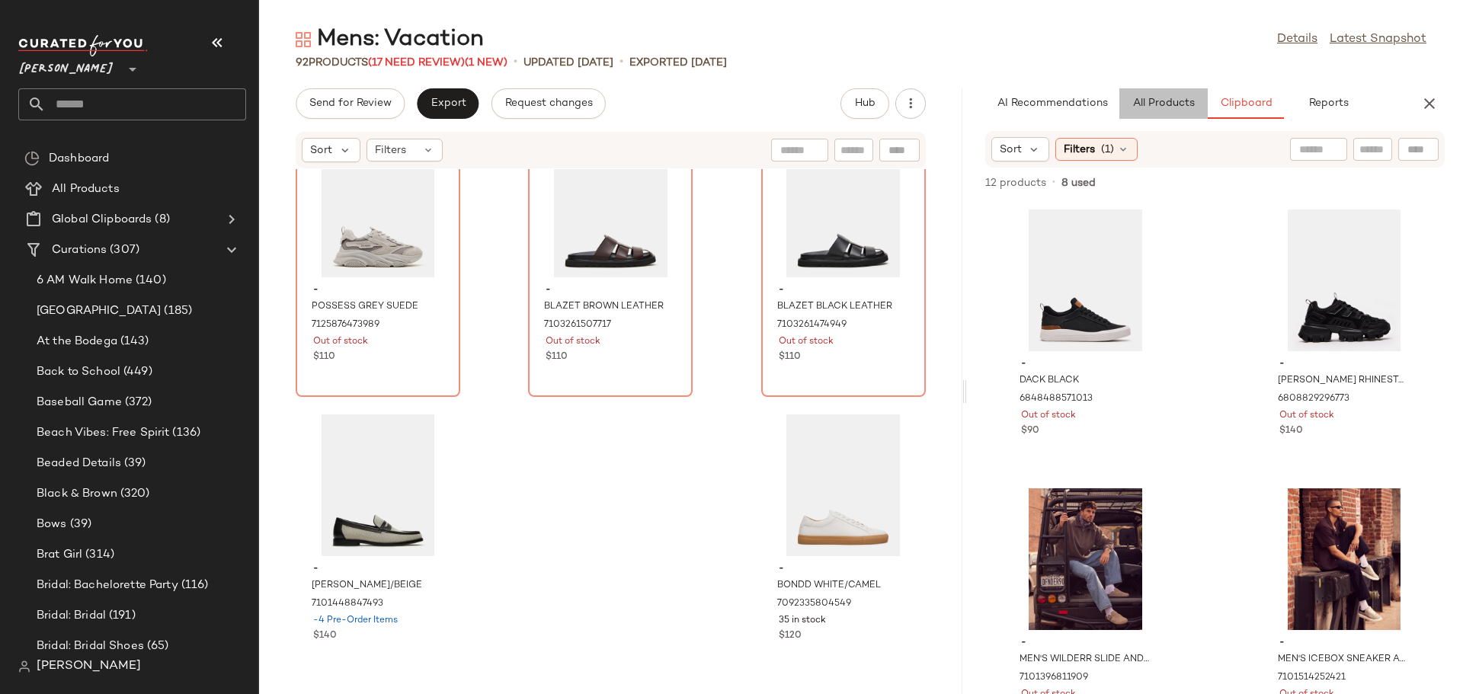
click at [1151, 104] on span "All Products" at bounding box center [1162, 104] width 62 height 12
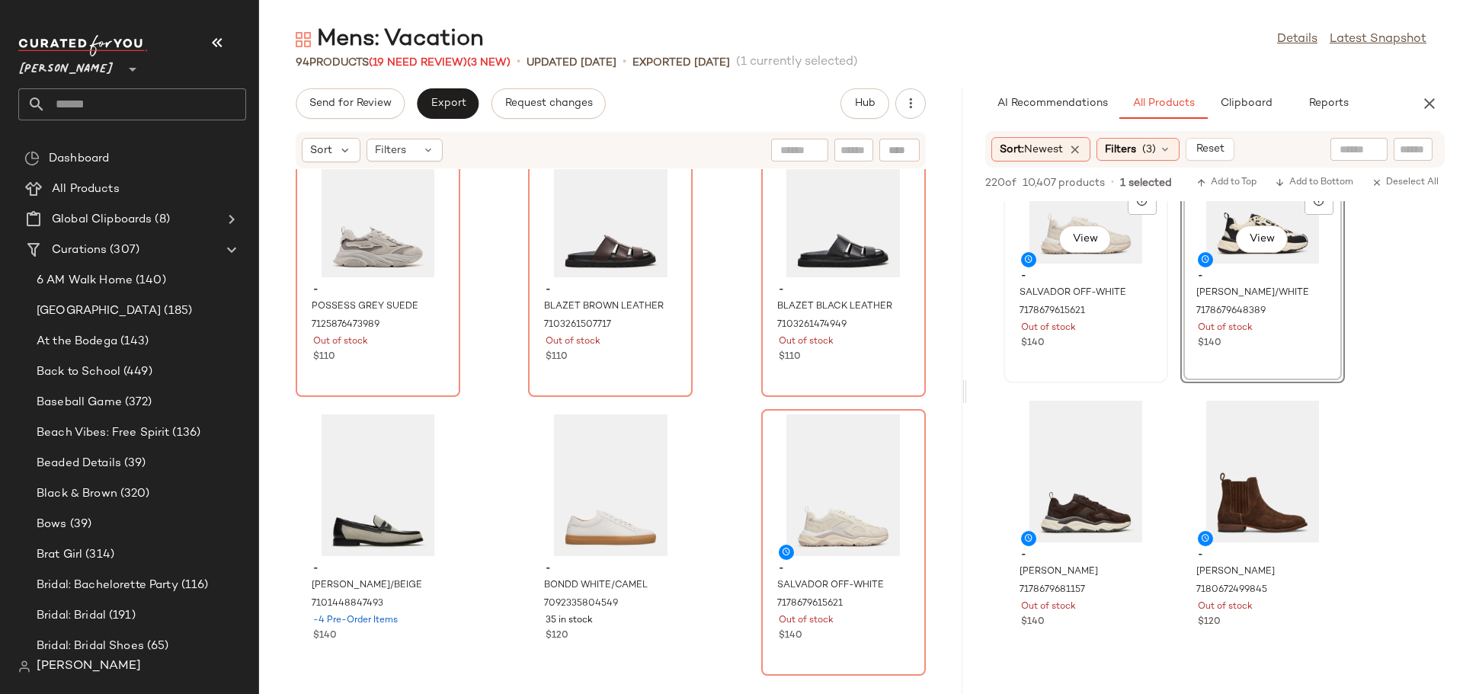
scroll to position [381, 0]
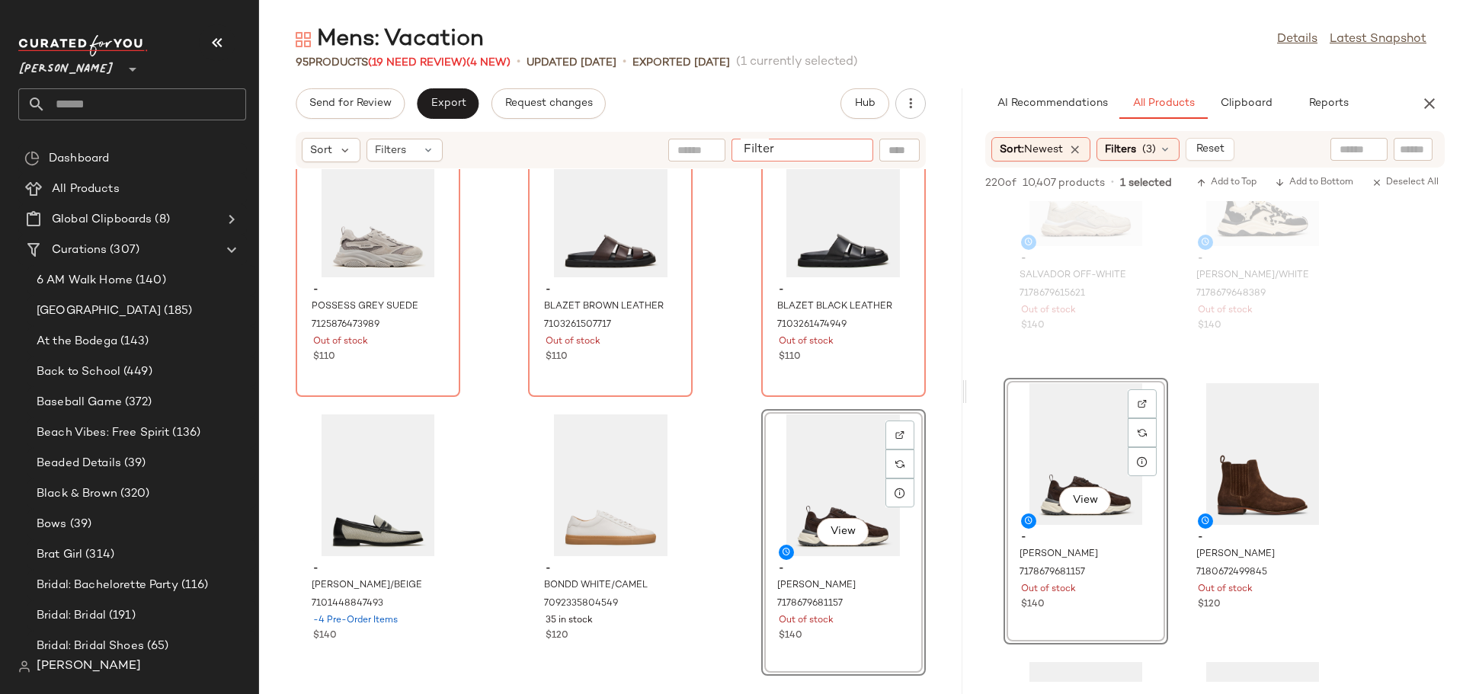
click at [859, 154] on input "Filter" at bounding box center [802, 150] width 130 height 16
type input "****"
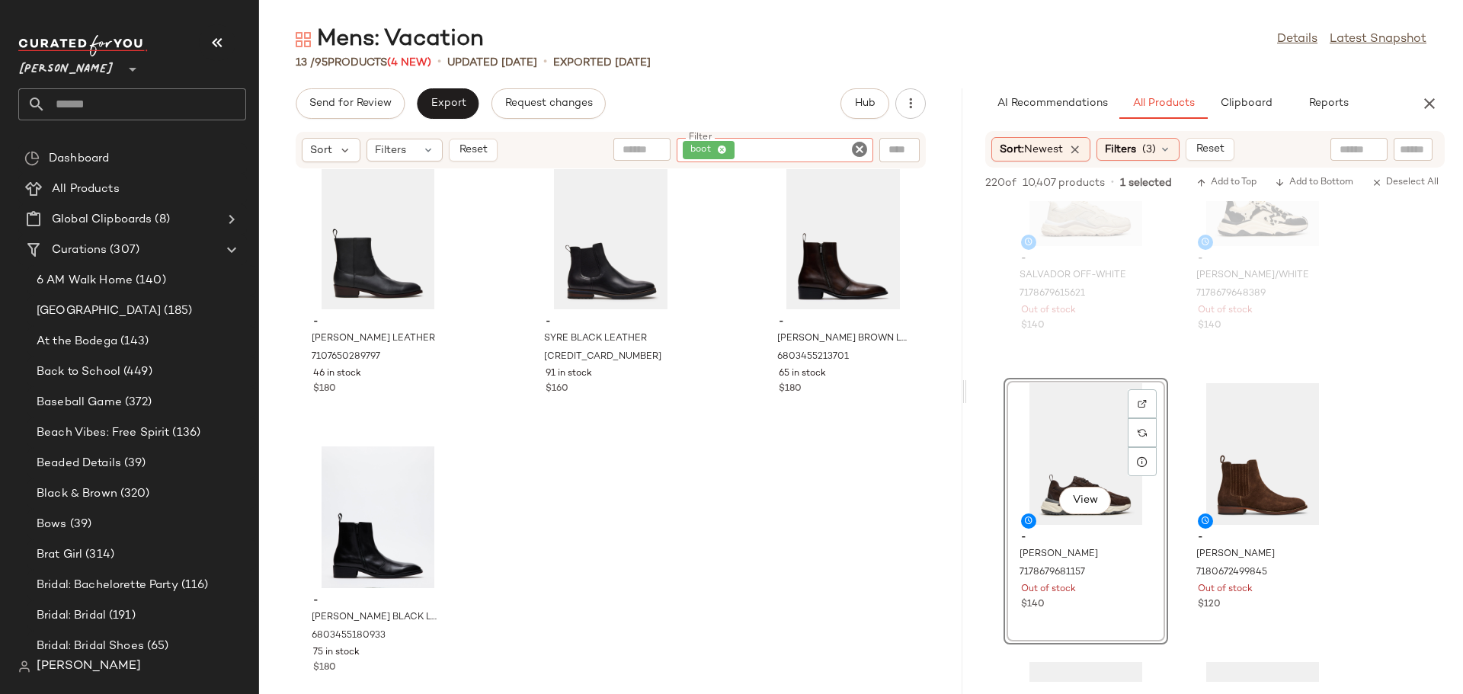
scroll to position [891, 0]
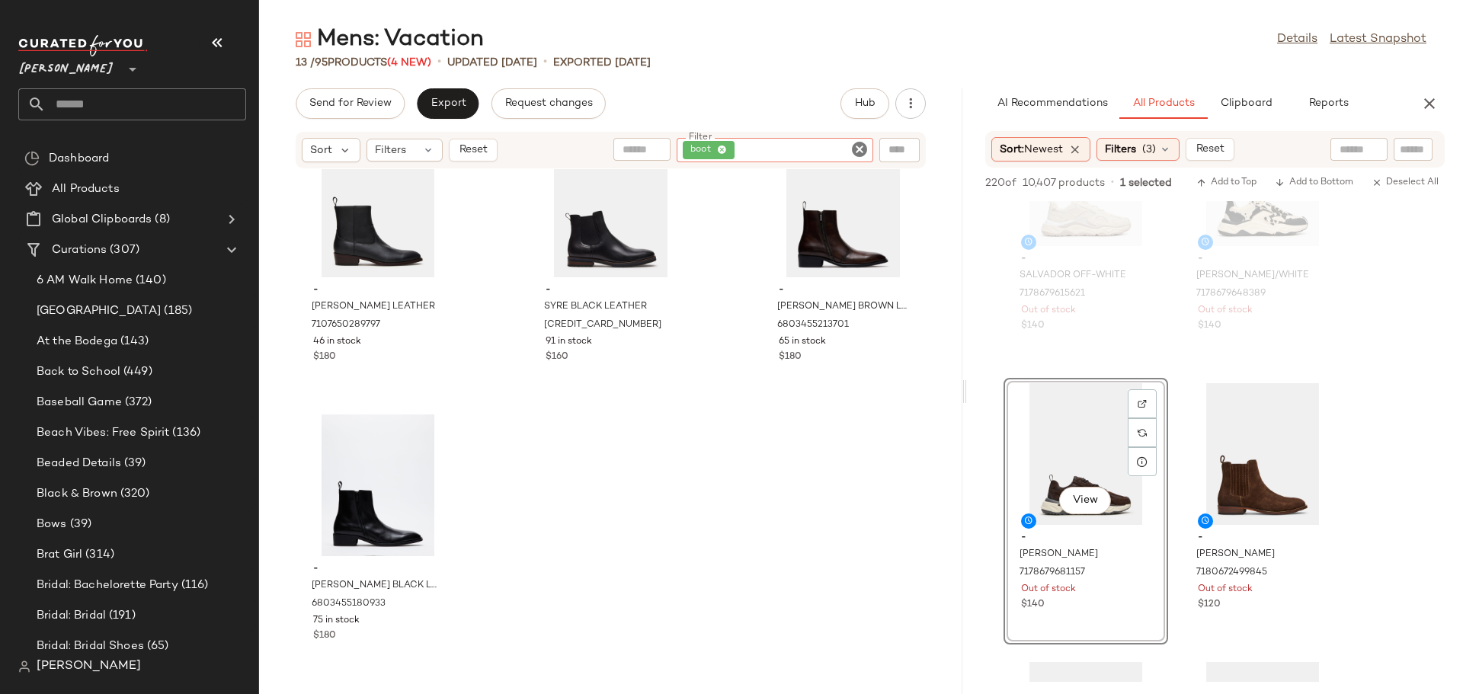
click at [860, 146] on icon "Clear Filter" at bounding box center [859, 149] width 18 height 18
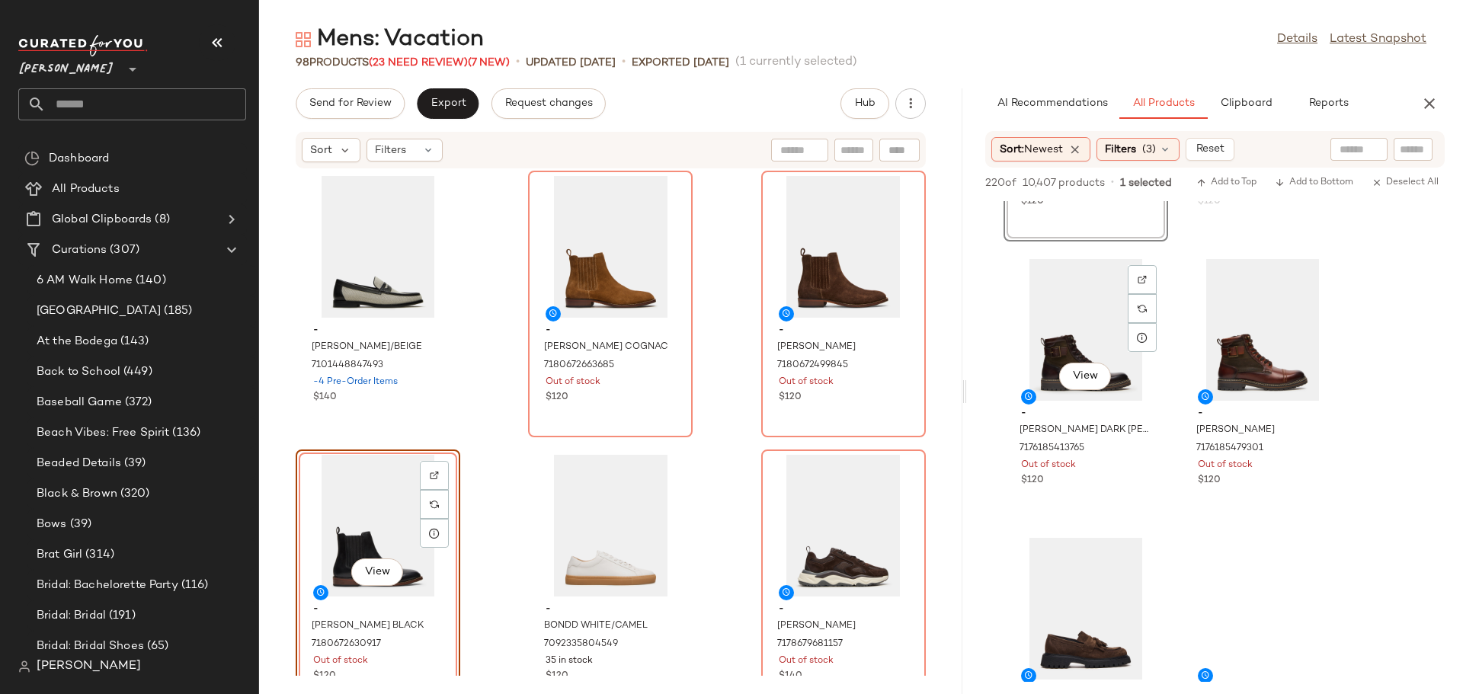
scroll to position [1067, 0]
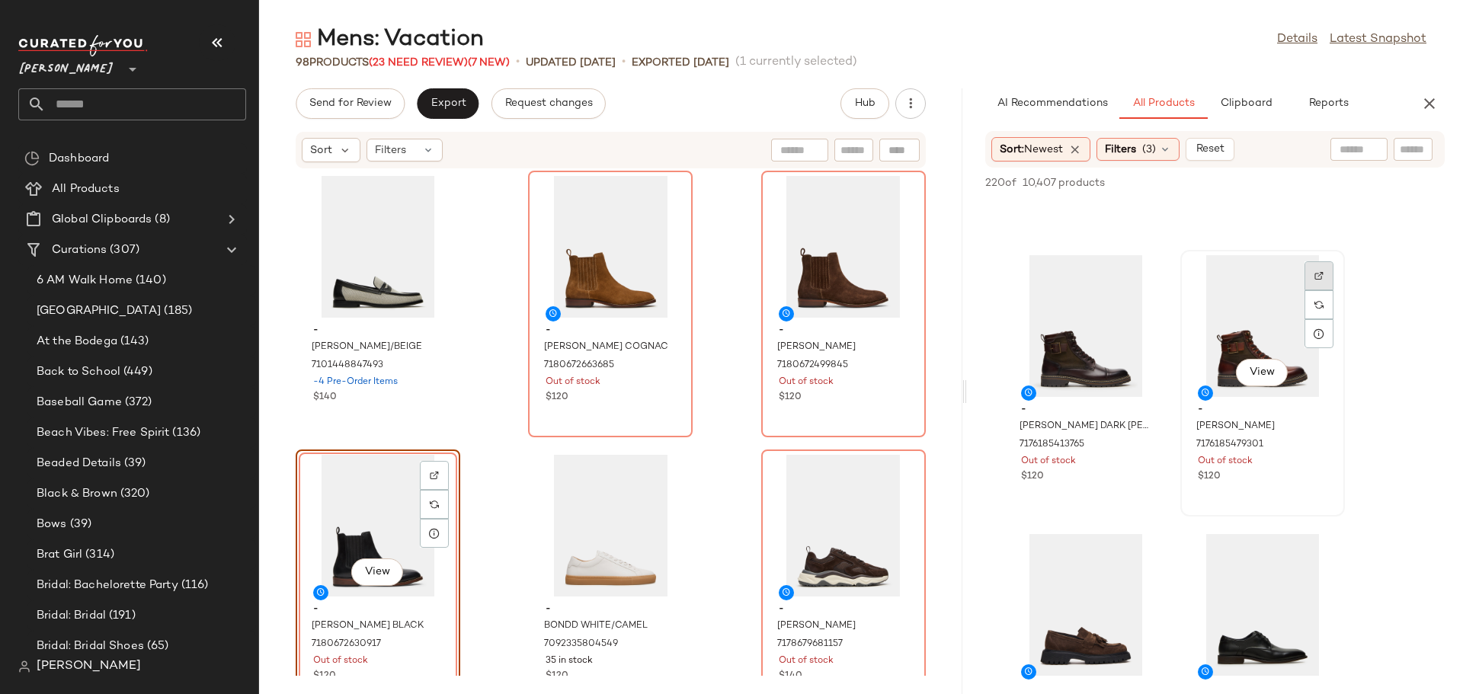
click at [1316, 275] on img at bounding box center [1318, 275] width 9 height 9
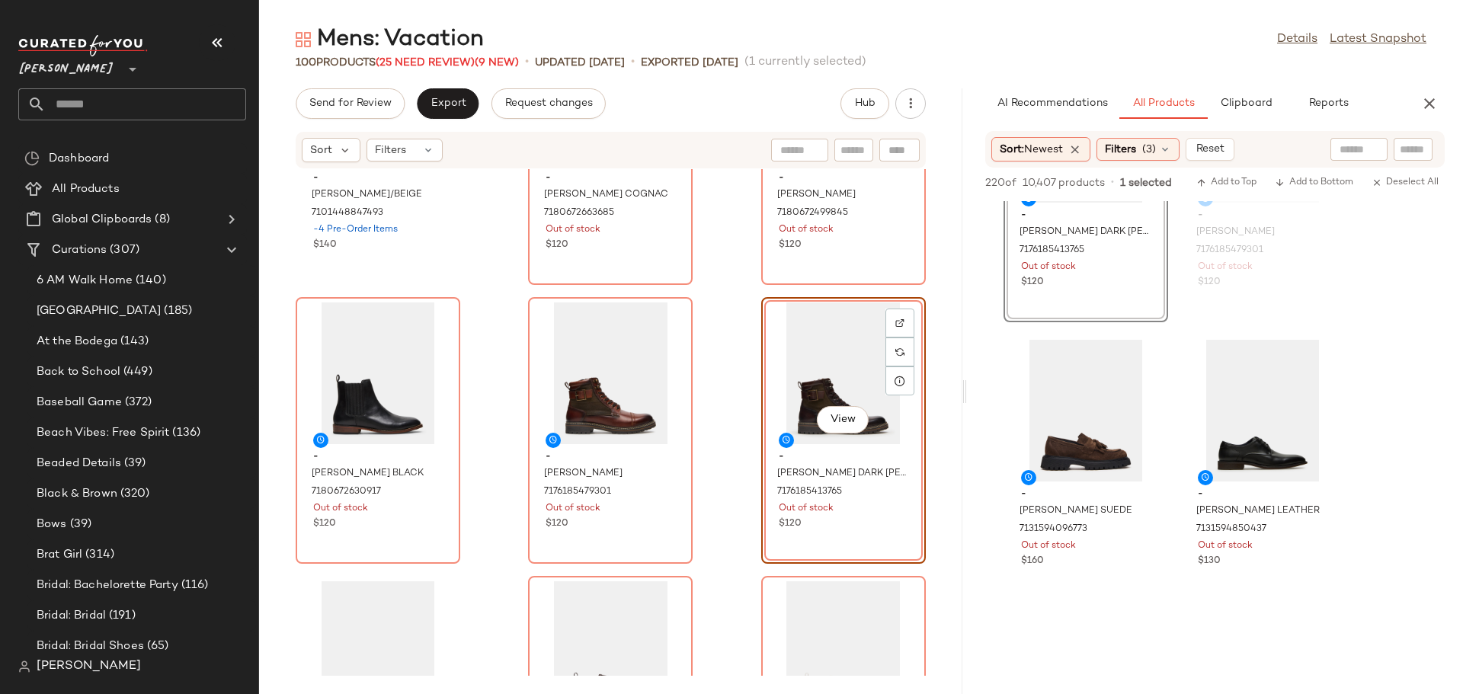
scroll to position [1295, 0]
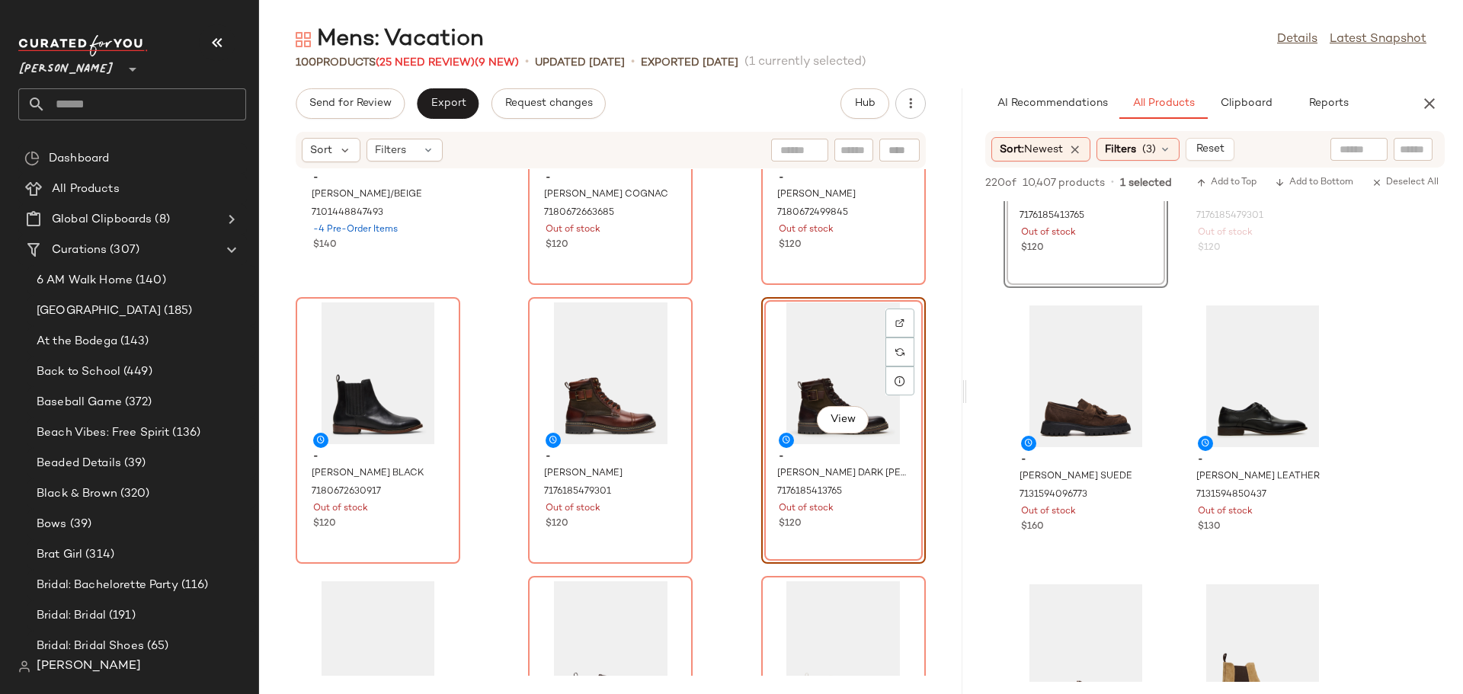
click at [856, 142] on input "text" at bounding box center [853, 150] width 27 height 16
type input "***"
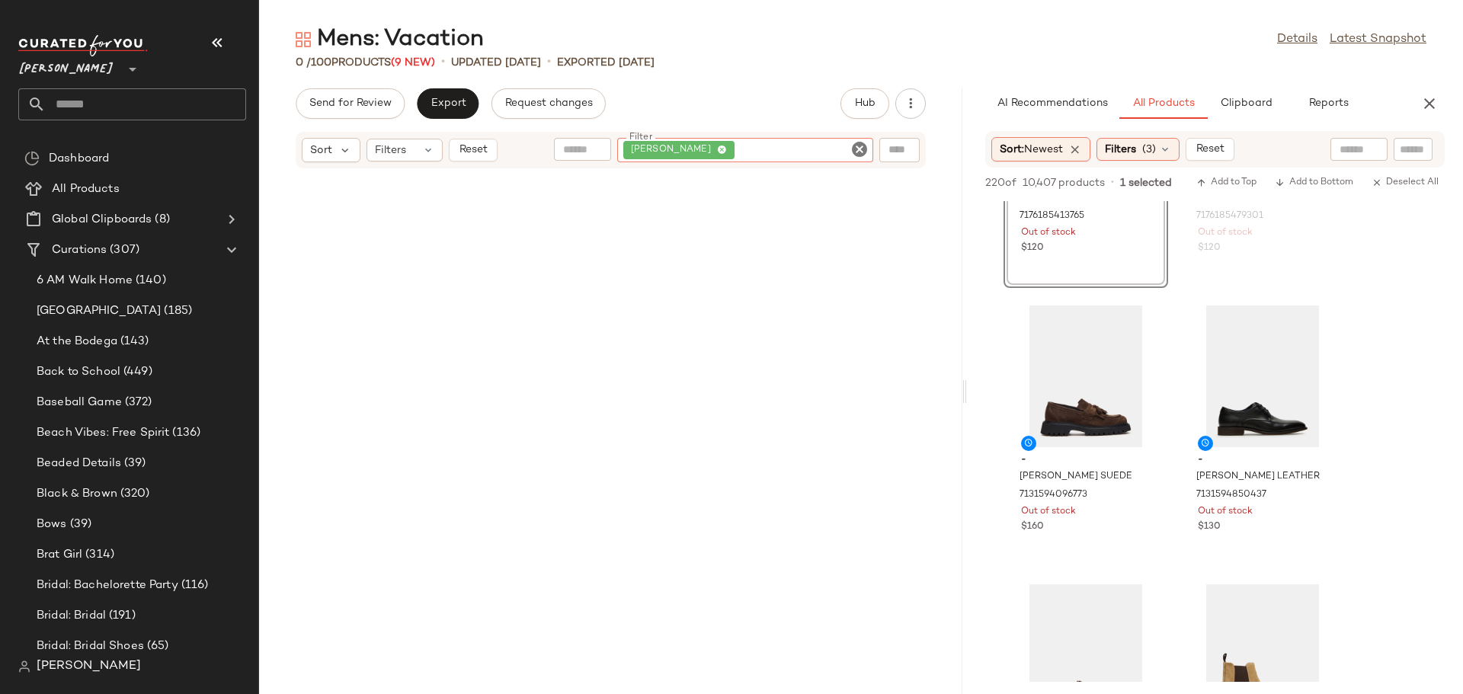
click at [856, 142] on icon "Clear Filter" at bounding box center [859, 149] width 18 height 18
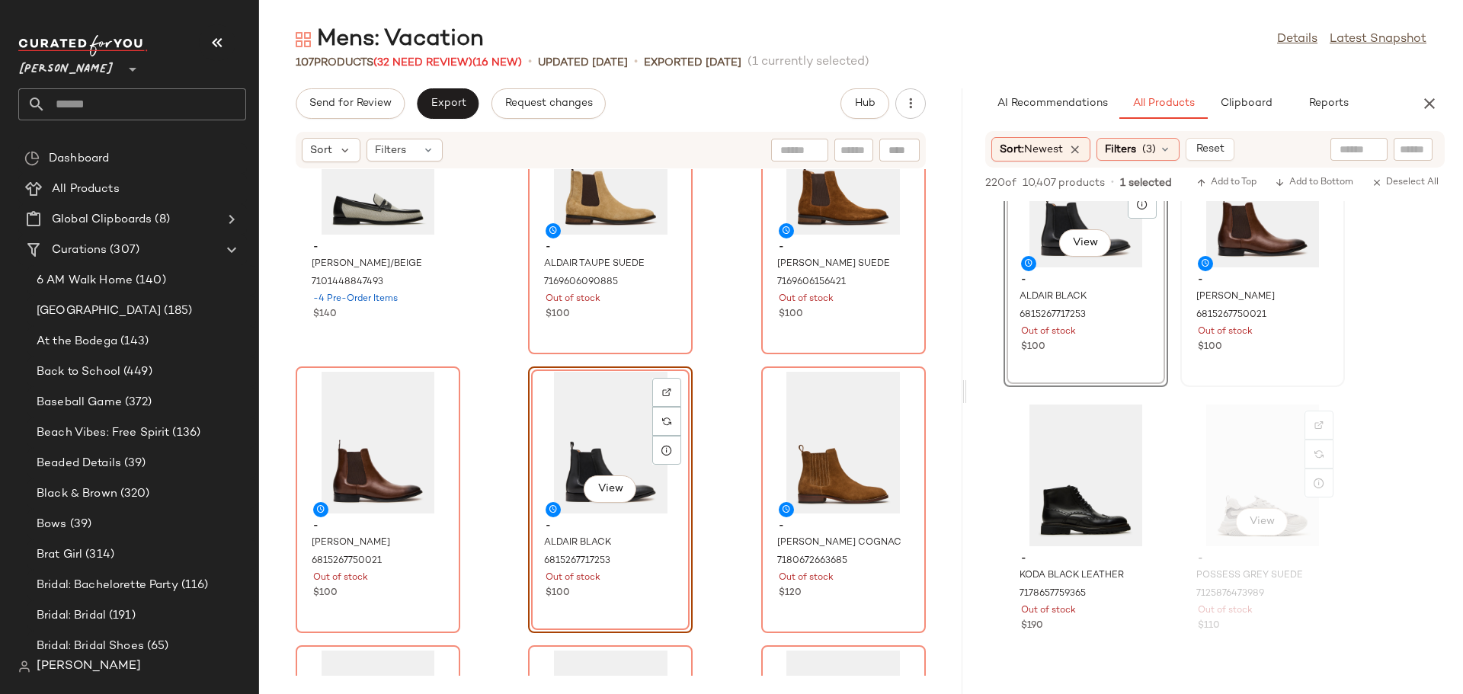
scroll to position [2667, 0]
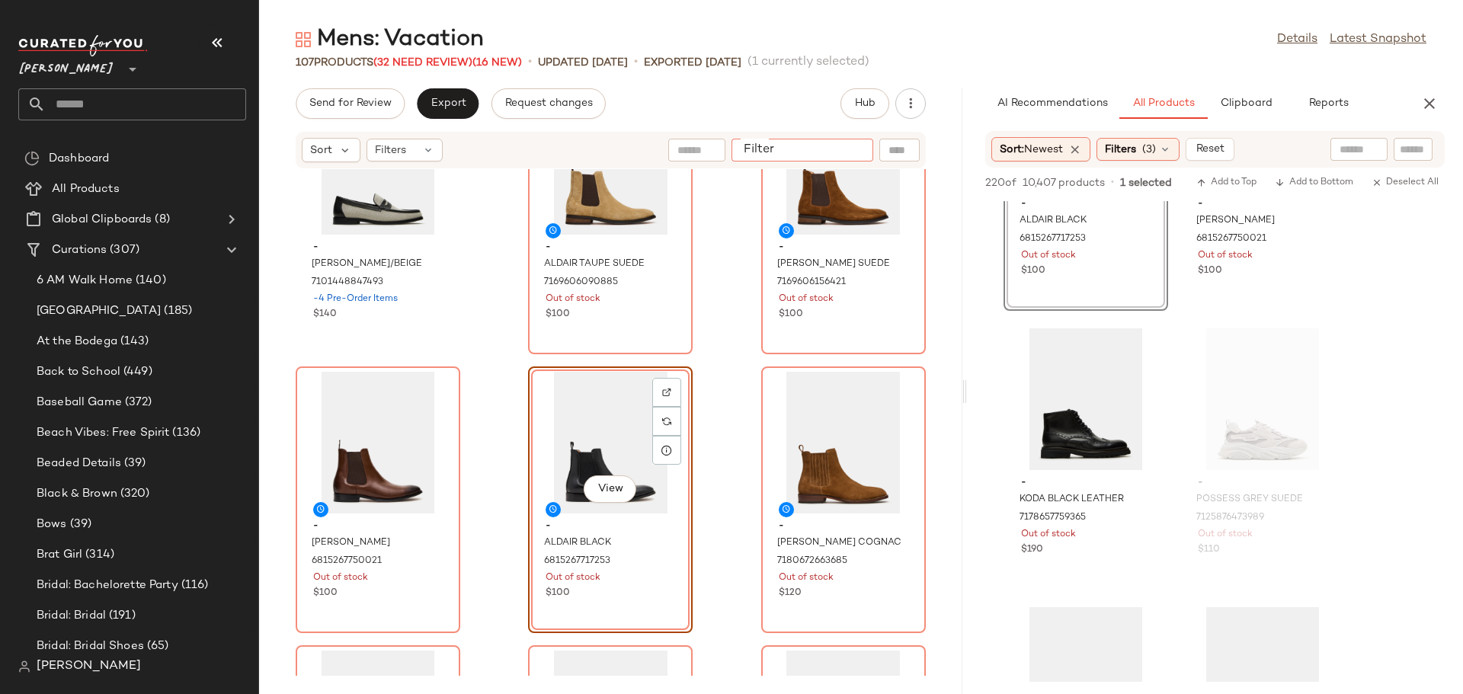
click at [845, 150] on input "Filter" at bounding box center [802, 150] width 130 height 16
type input "****"
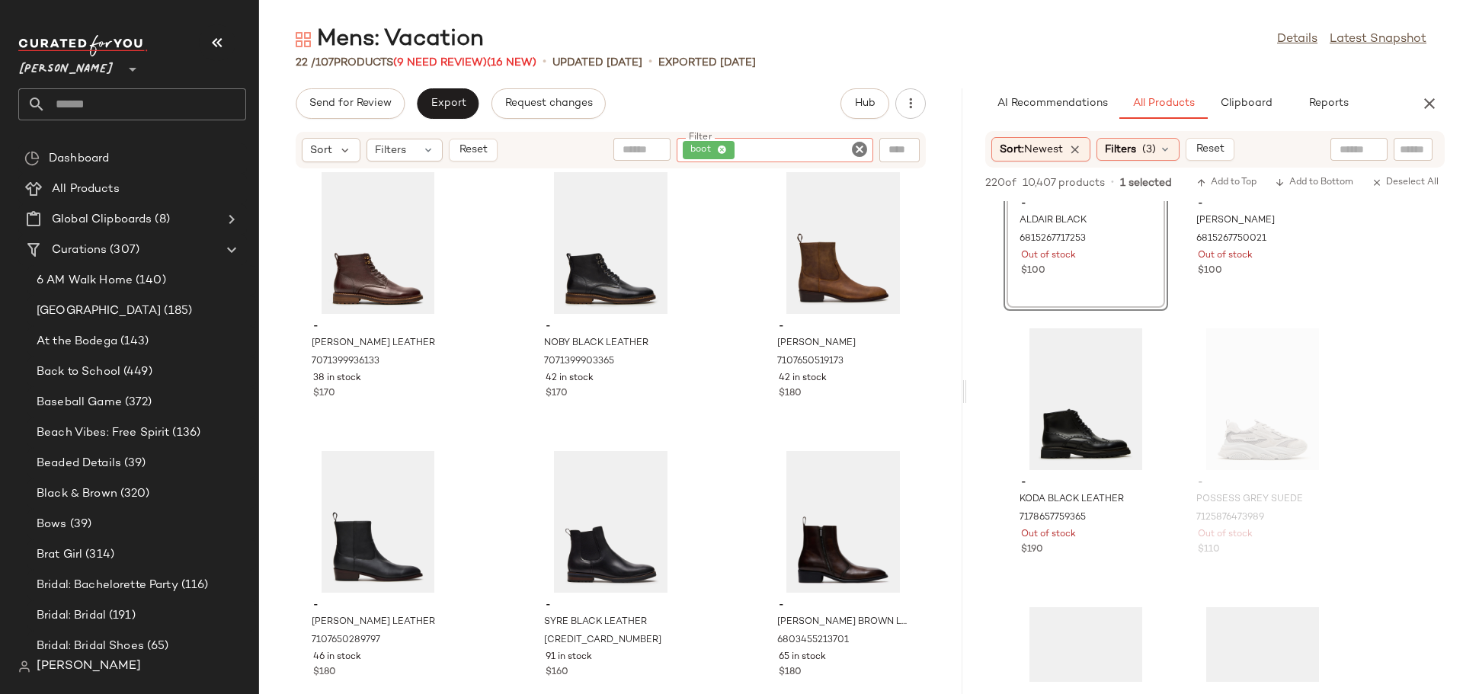
scroll to position [545, 0]
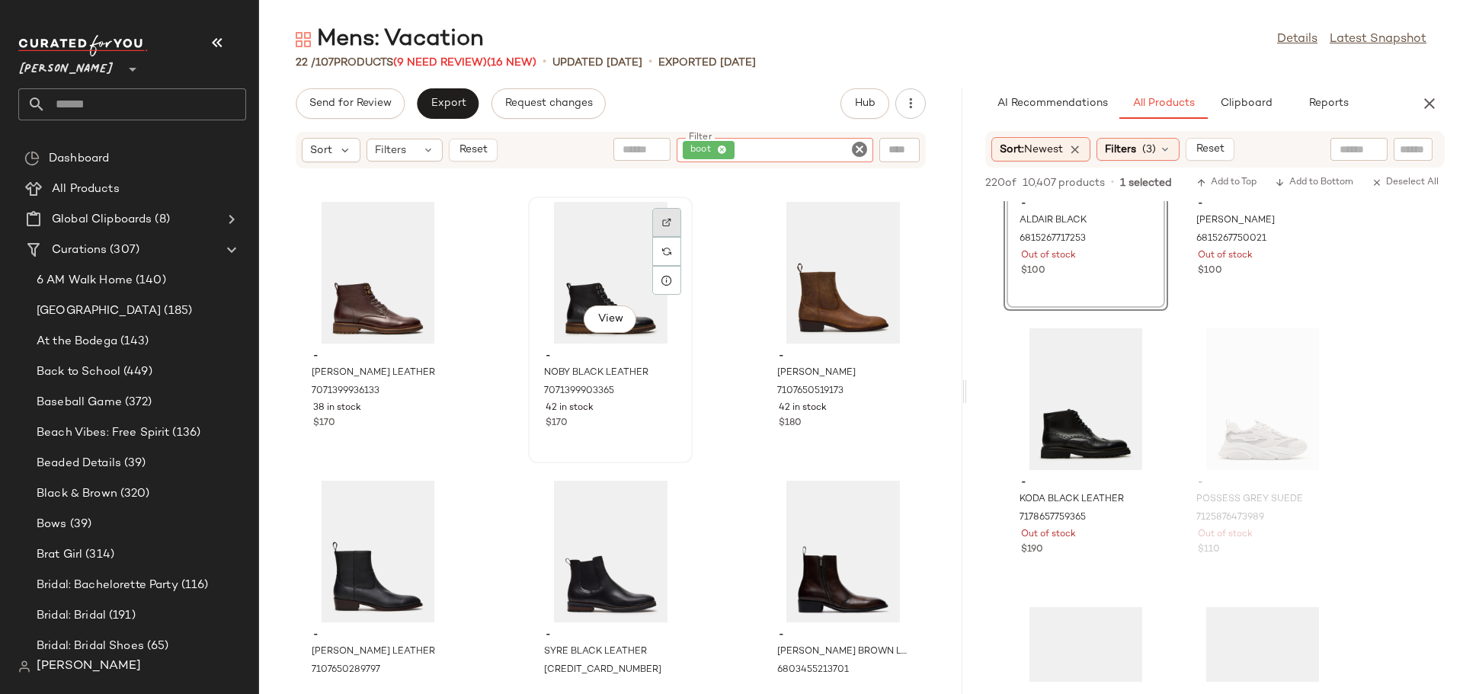
click at [662, 219] on img at bounding box center [666, 222] width 9 height 9
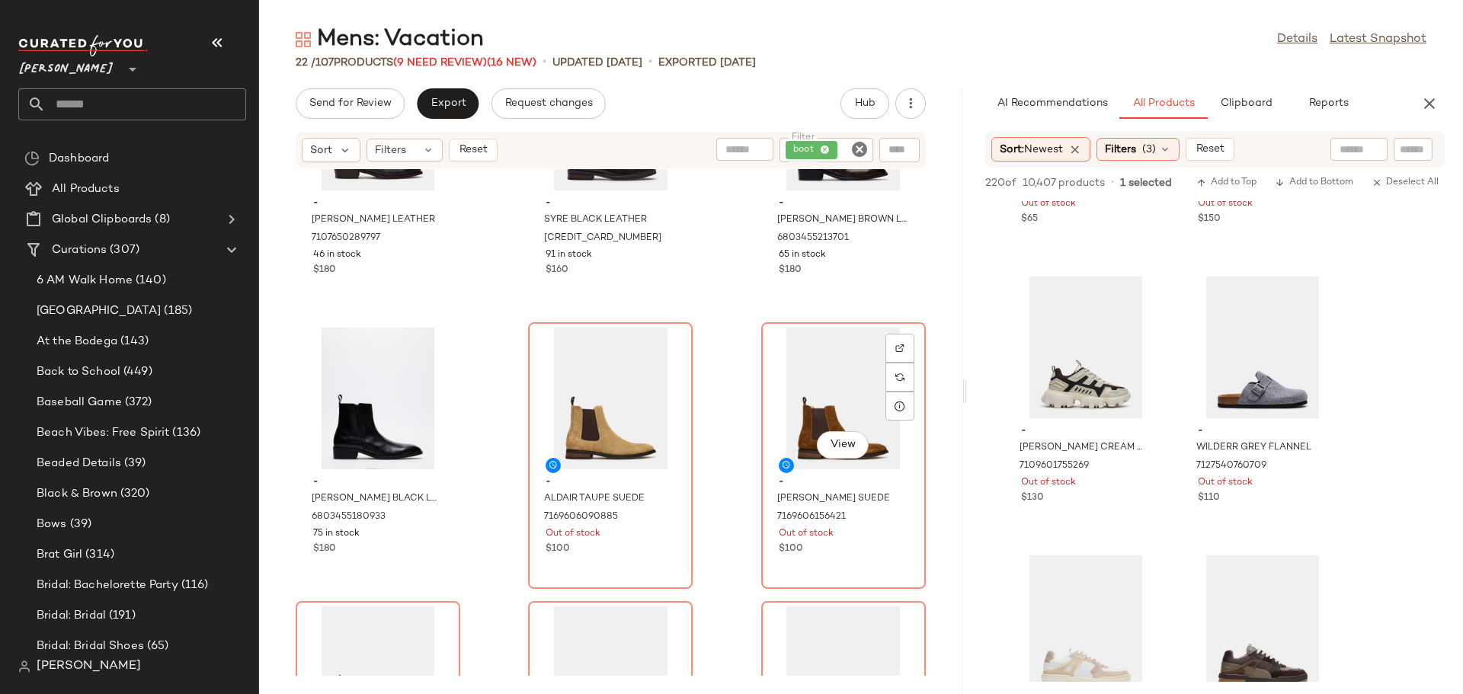
scroll to position [965, 0]
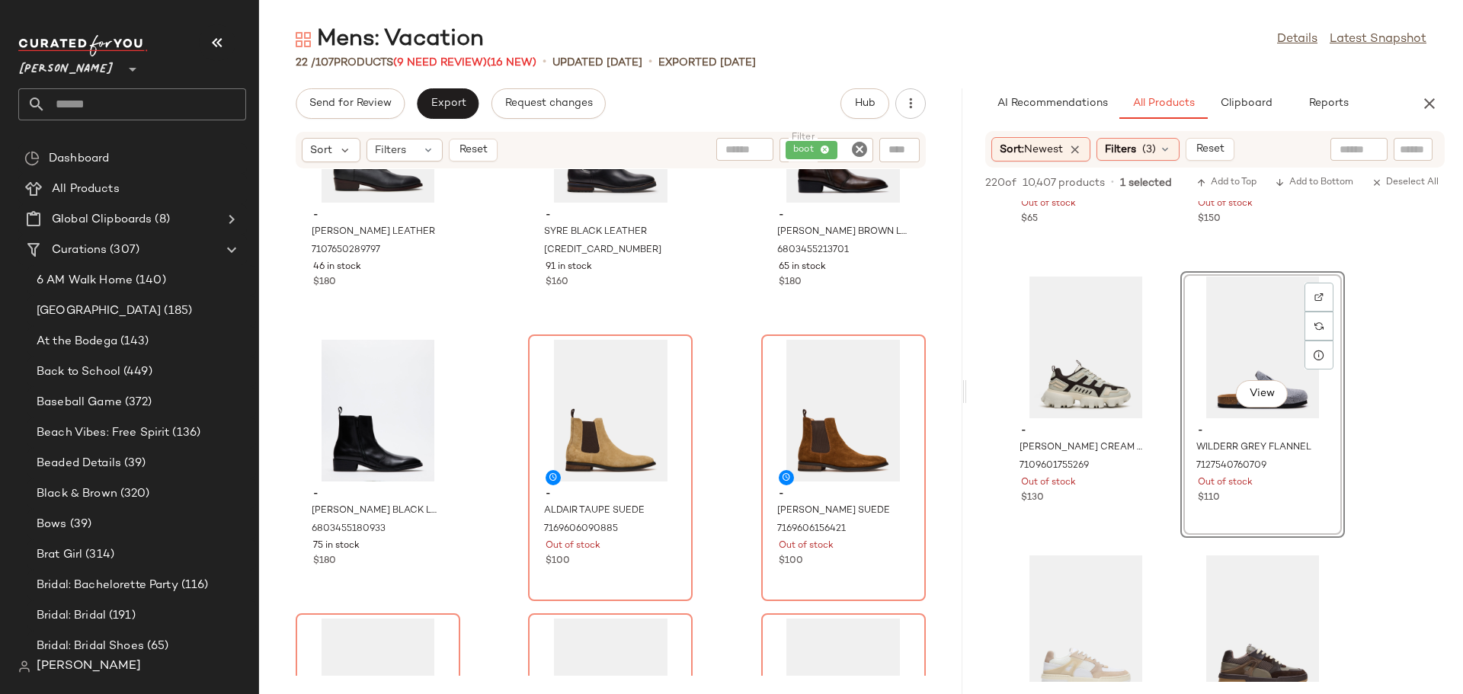
click at [865, 149] on icon "Clear Filter" at bounding box center [859, 149] width 18 height 18
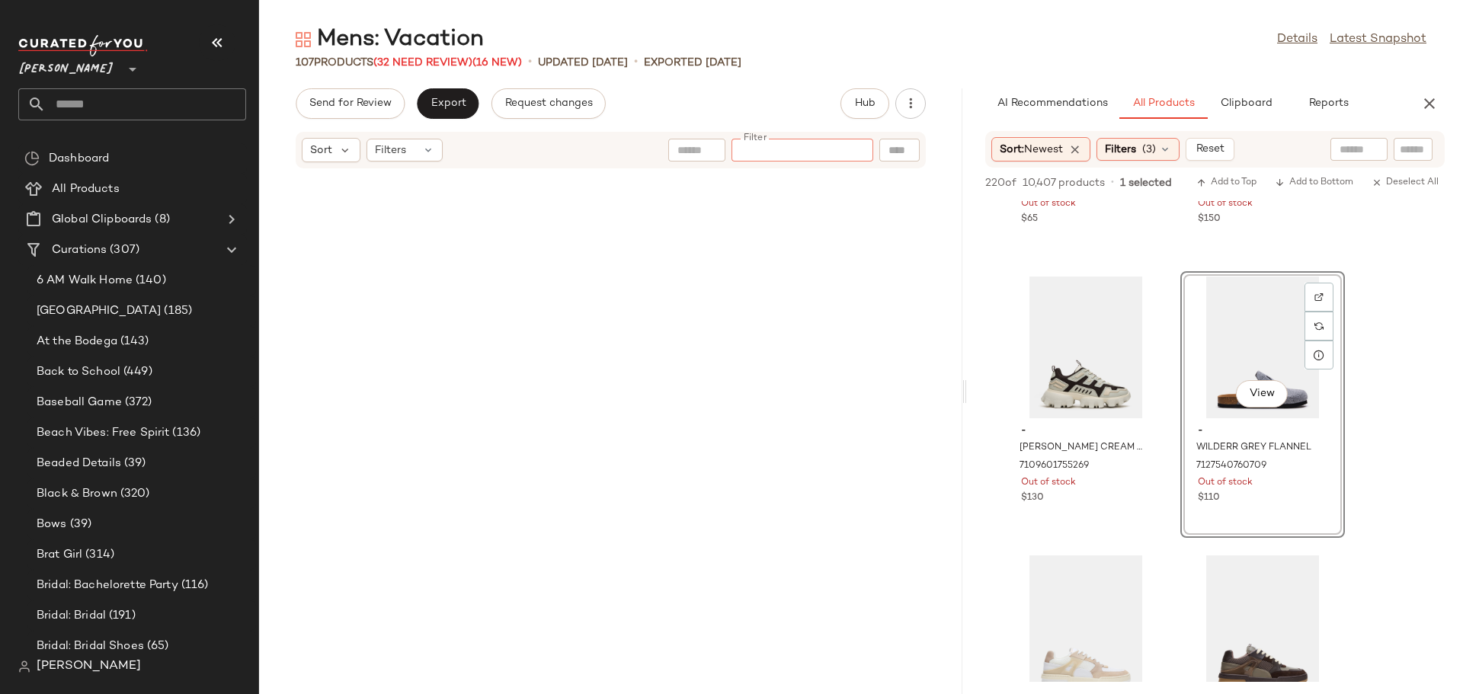
scroll to position [9535, 0]
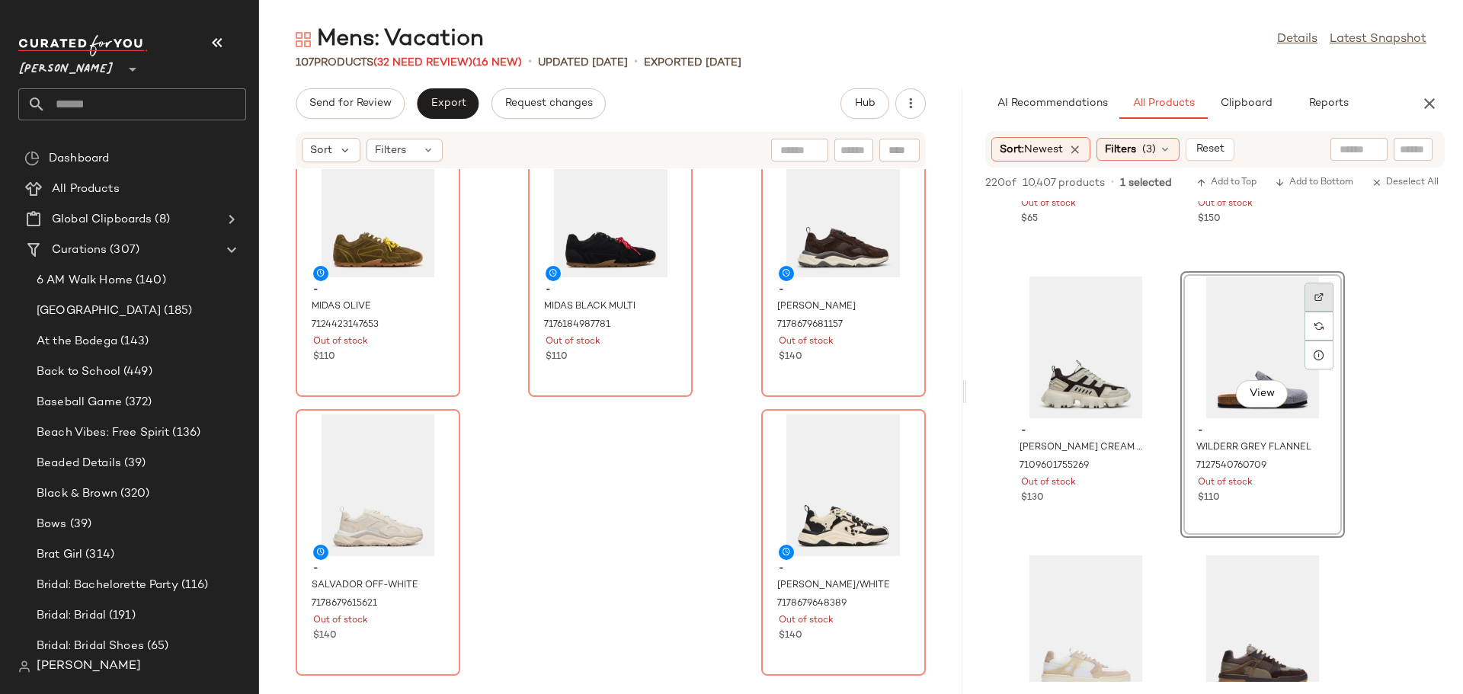
click at [1316, 293] on img at bounding box center [1318, 297] width 9 height 9
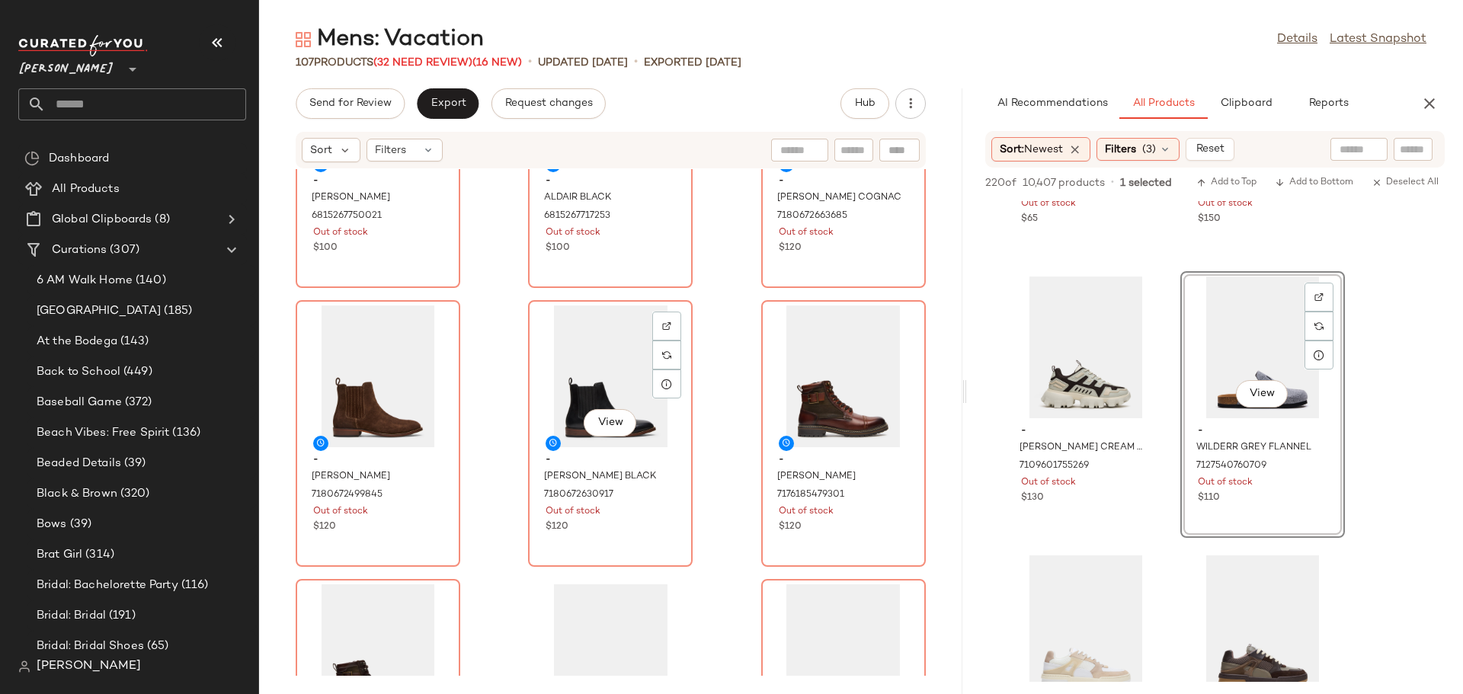
scroll to position [8773, 0]
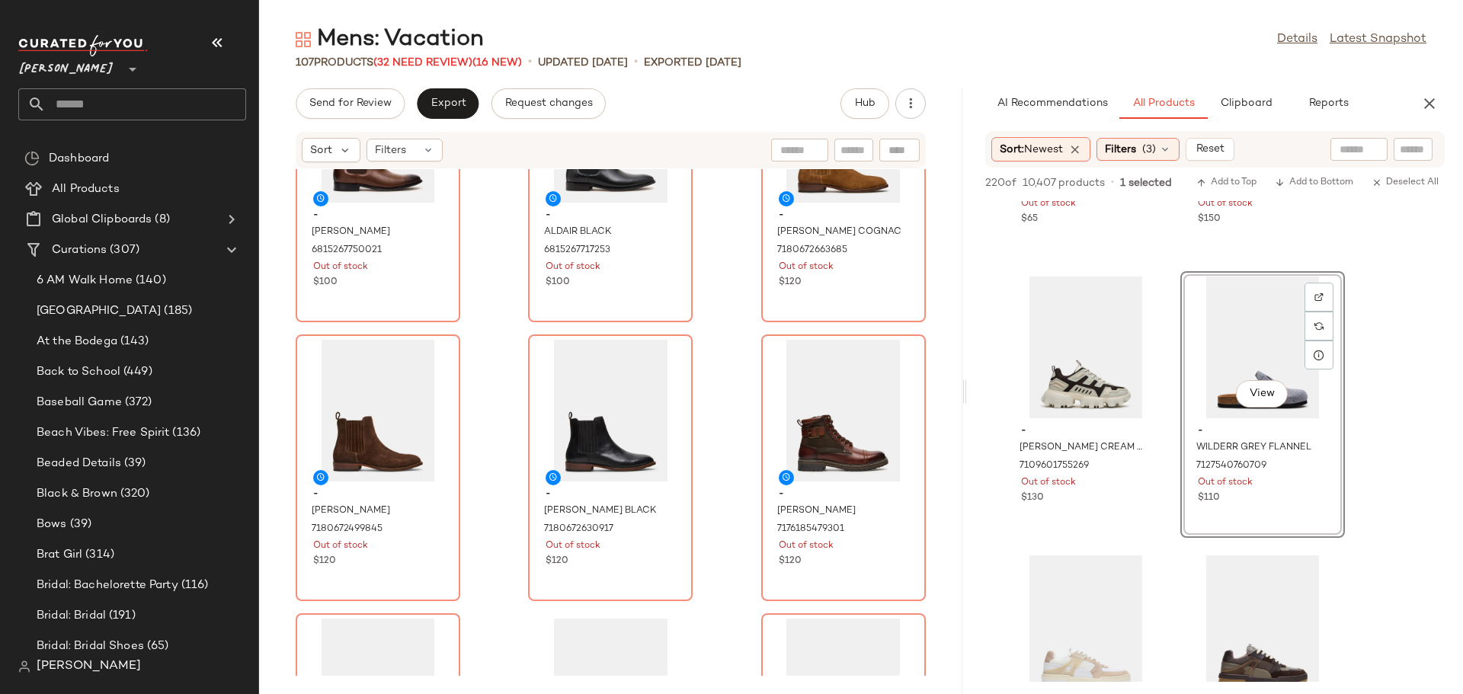
click at [843, 140] on div at bounding box center [853, 150] width 39 height 23
type input "*******"
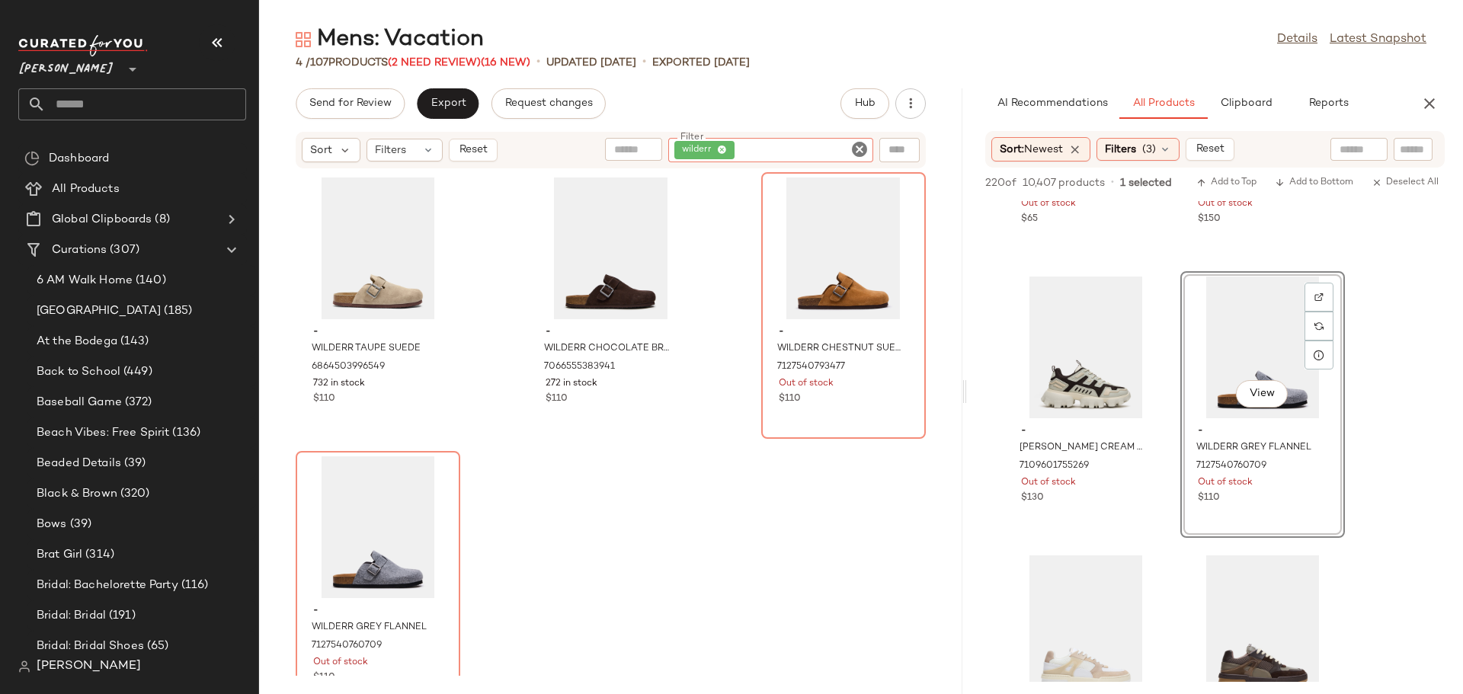
click at [857, 149] on icon "Clear Filter" at bounding box center [859, 149] width 18 height 18
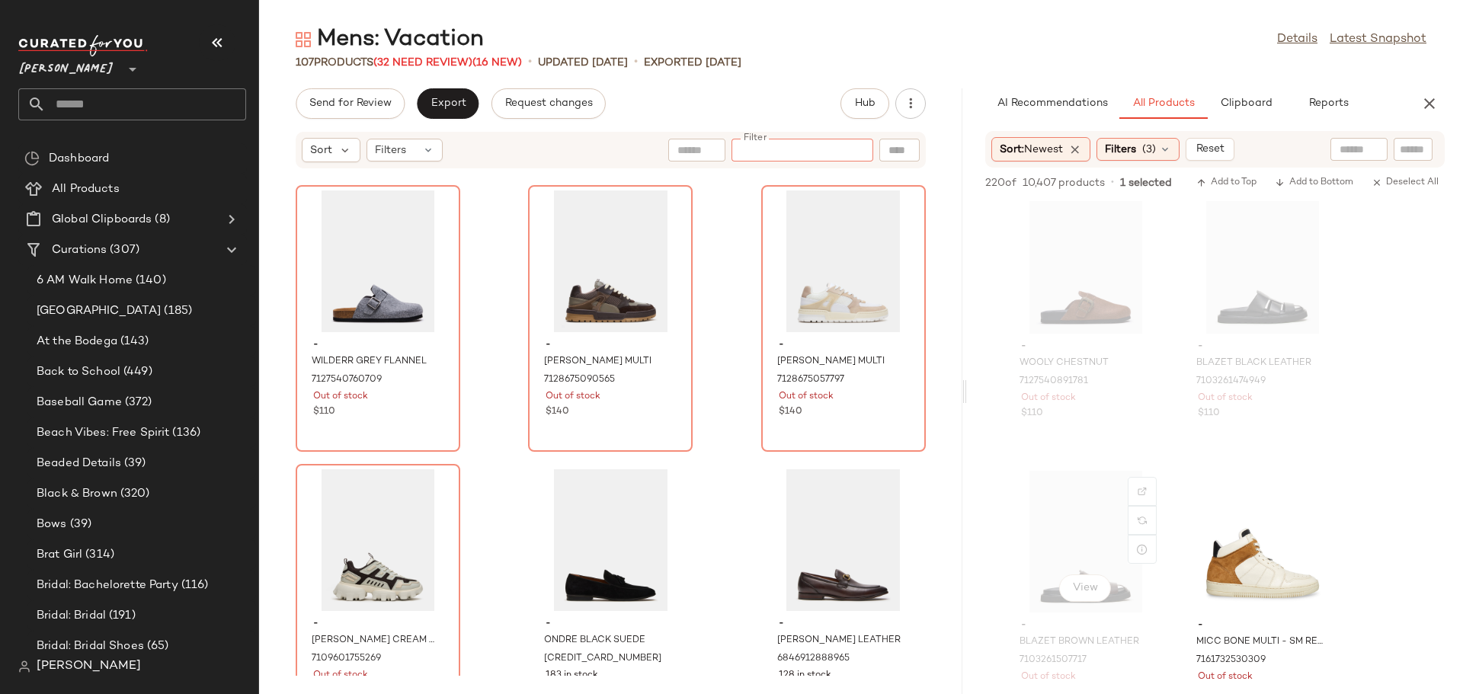
scroll to position [4495, 0]
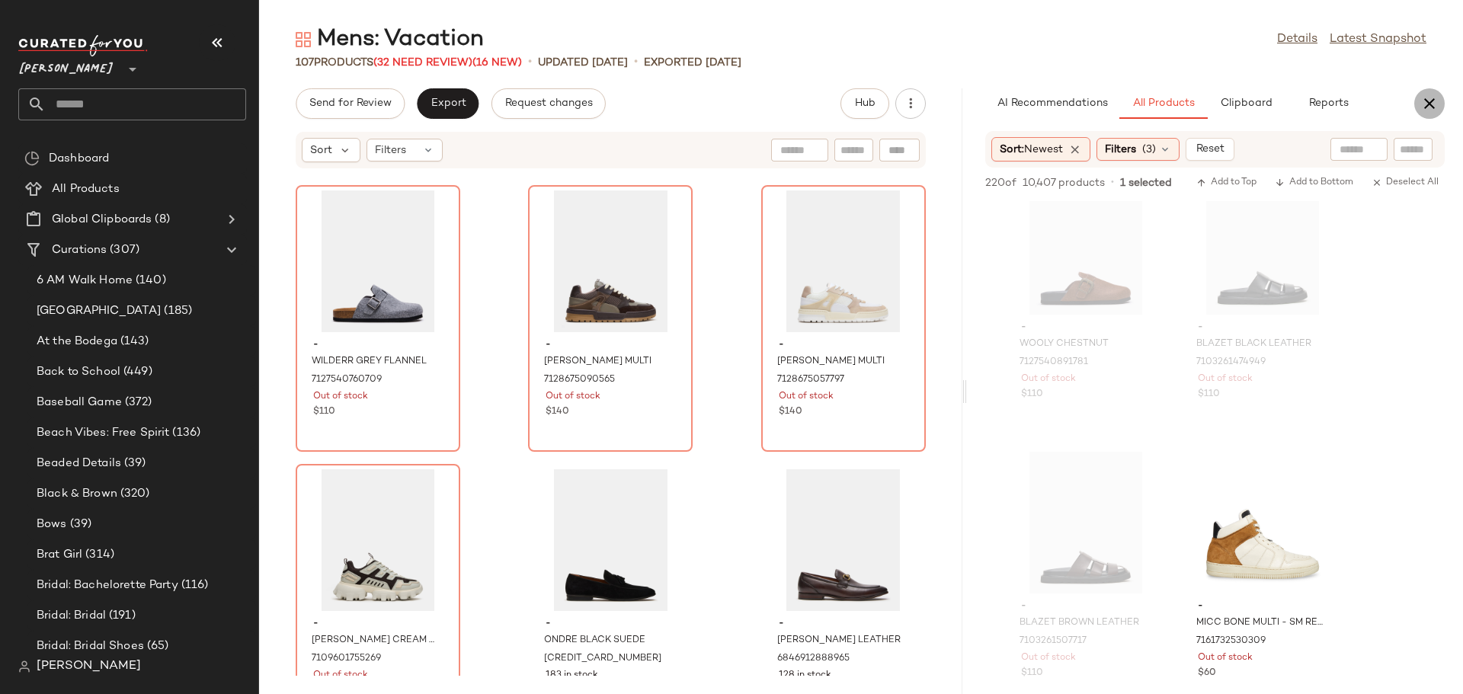
click at [1427, 104] on icon "button" at bounding box center [1429, 103] width 18 height 18
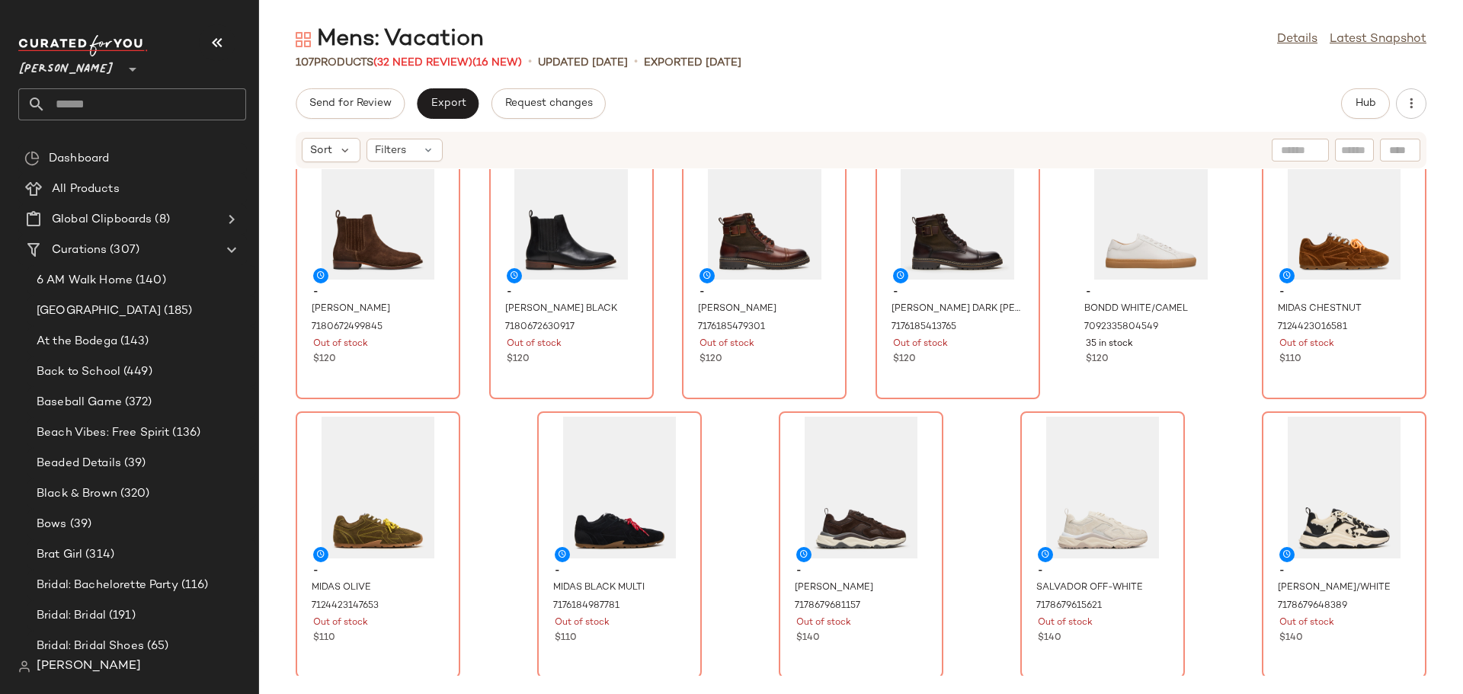
scroll to position [4516, 0]
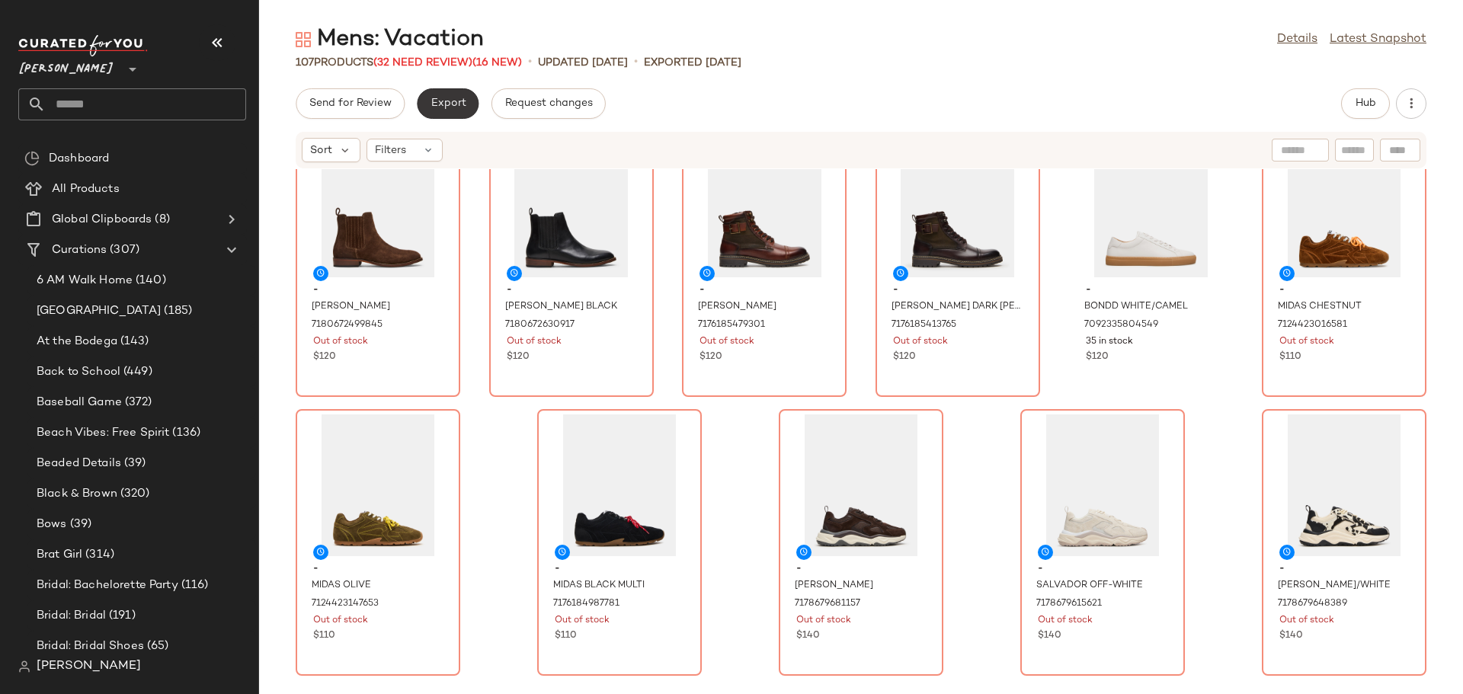
click at [432, 103] on span "Export" at bounding box center [448, 104] width 36 height 12
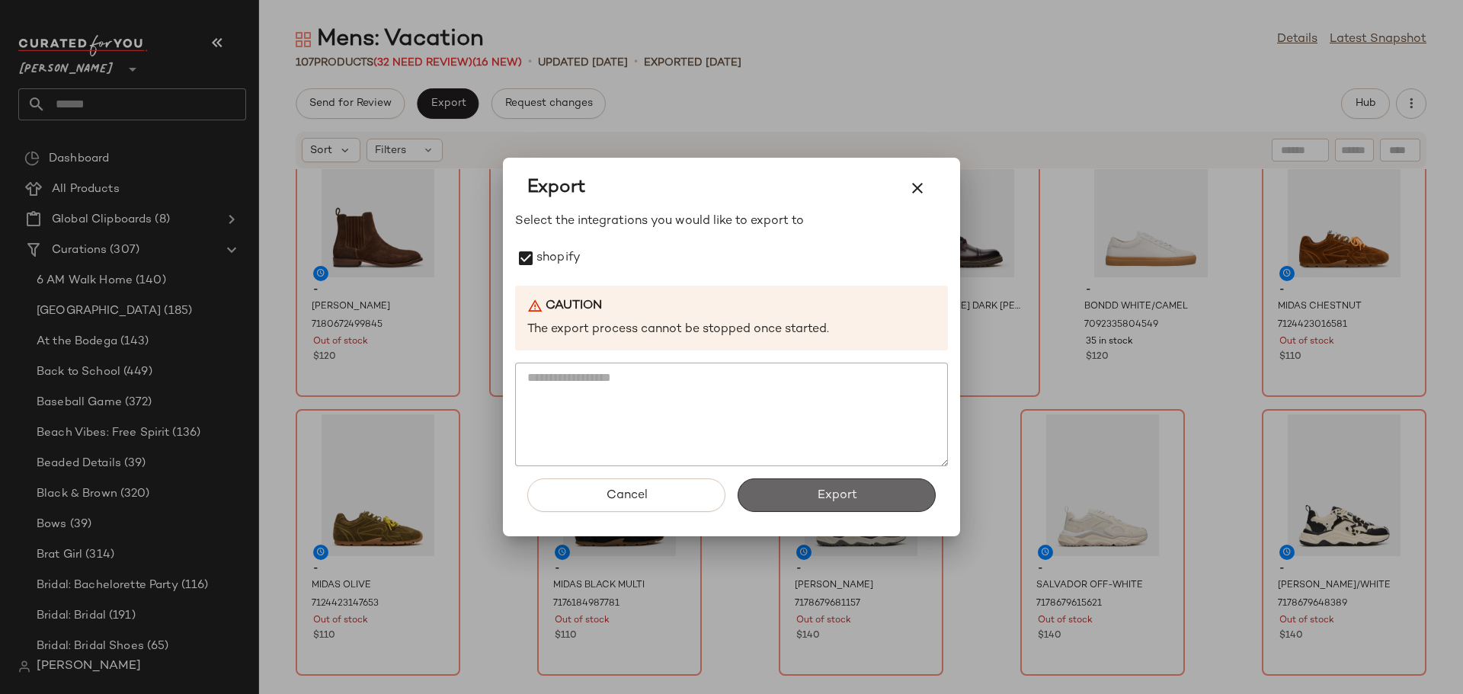
click at [842, 489] on span "Export" at bounding box center [836, 495] width 40 height 14
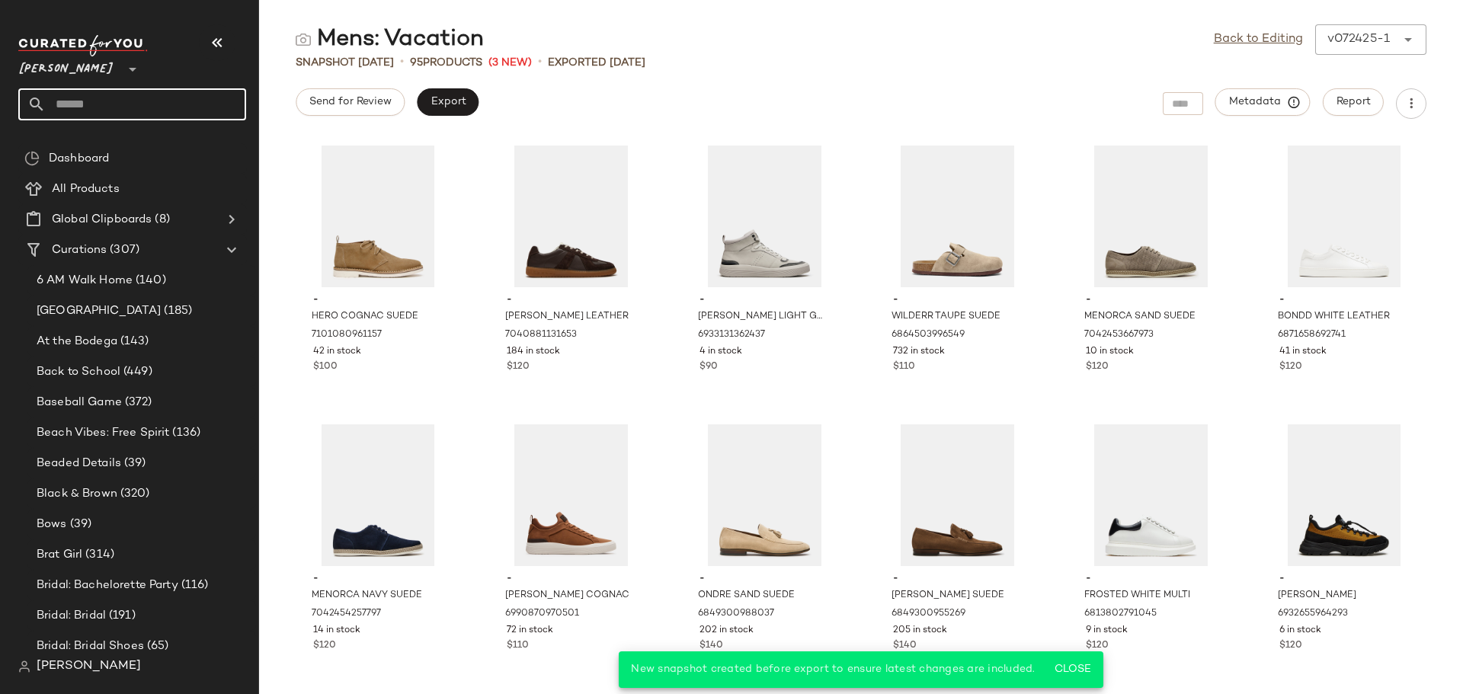
click at [118, 98] on input "text" at bounding box center [146, 104] width 200 height 32
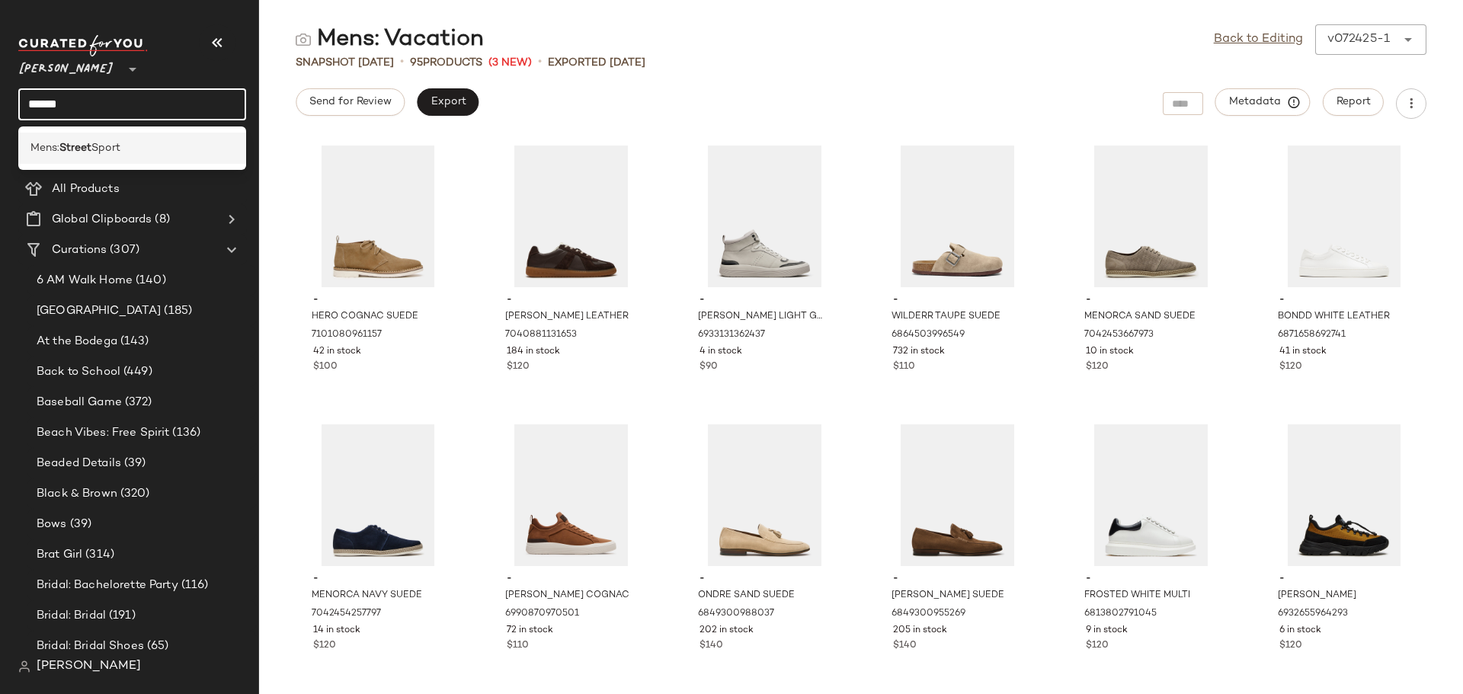
type input "******"
click at [75, 150] on b "Street" at bounding box center [75, 148] width 32 height 16
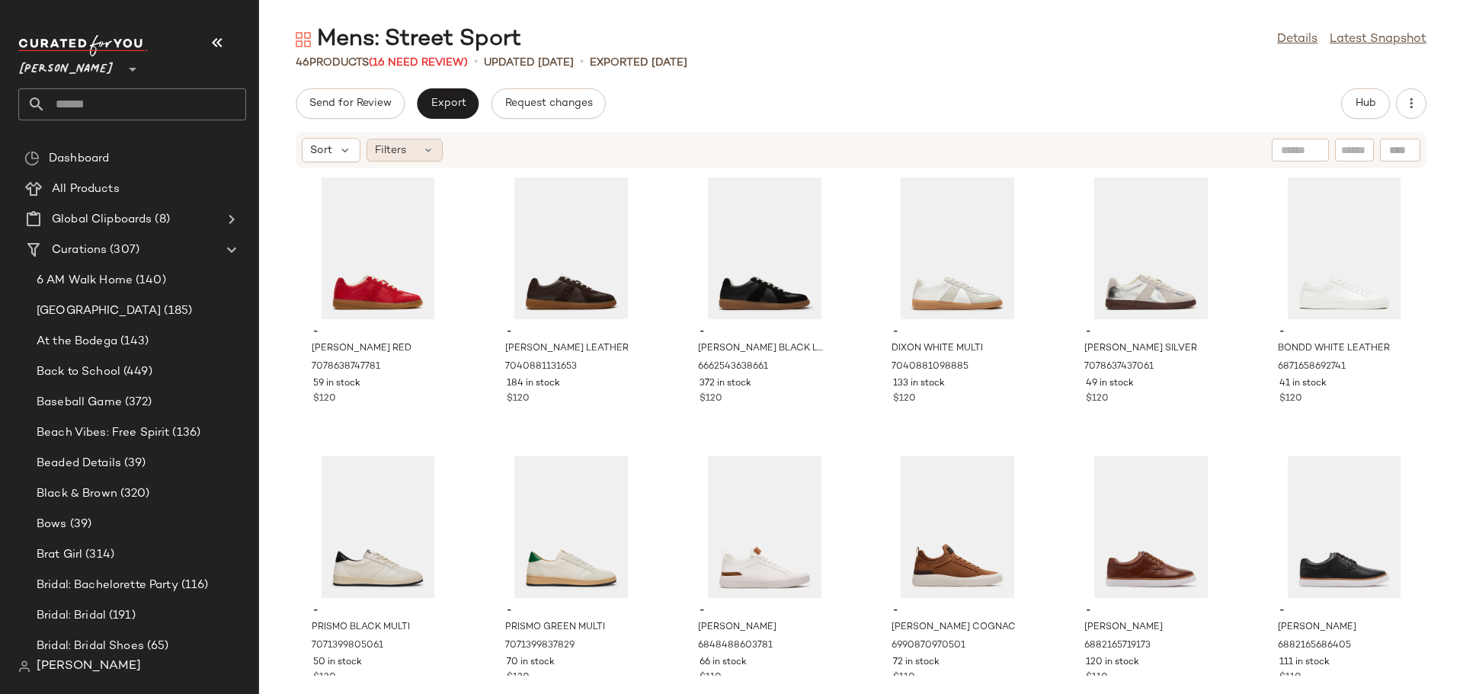
click at [427, 150] on icon at bounding box center [428, 150] width 12 height 12
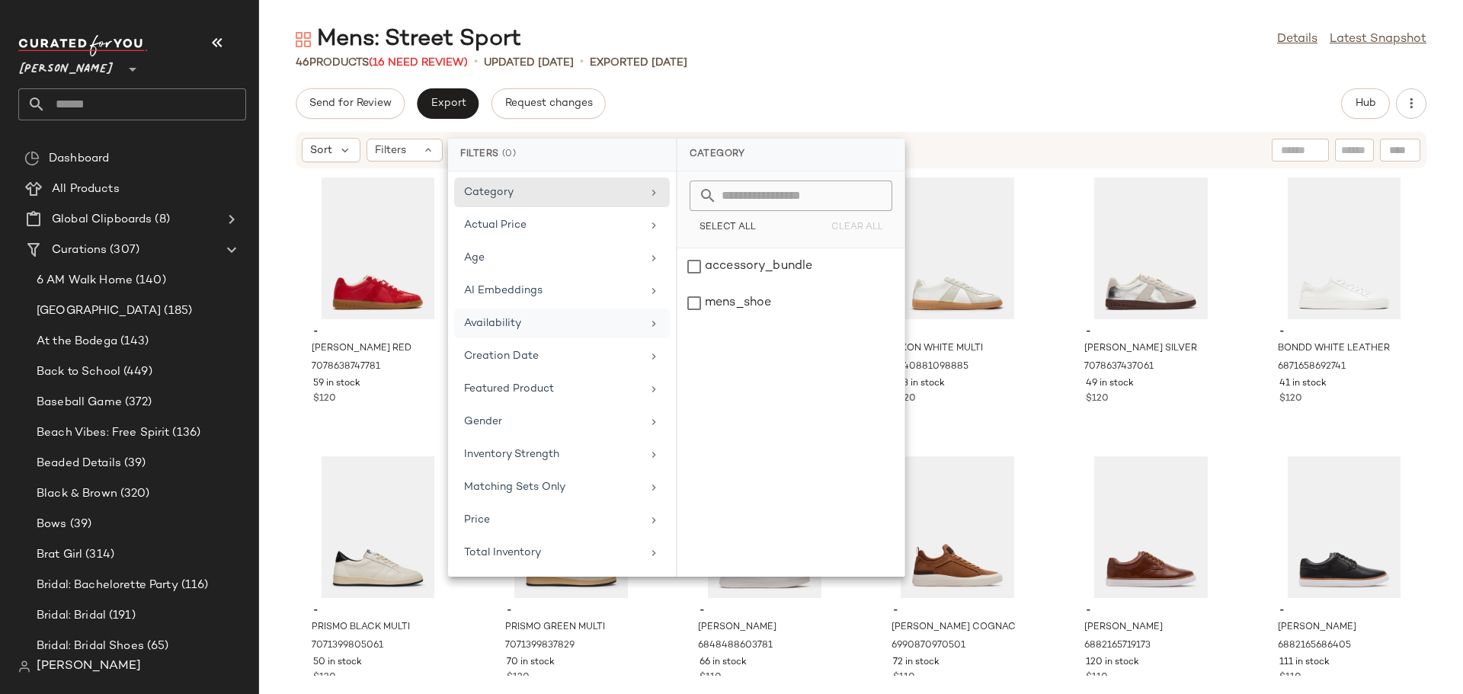
click at [516, 316] on div "Availability" at bounding box center [553, 323] width 178 height 16
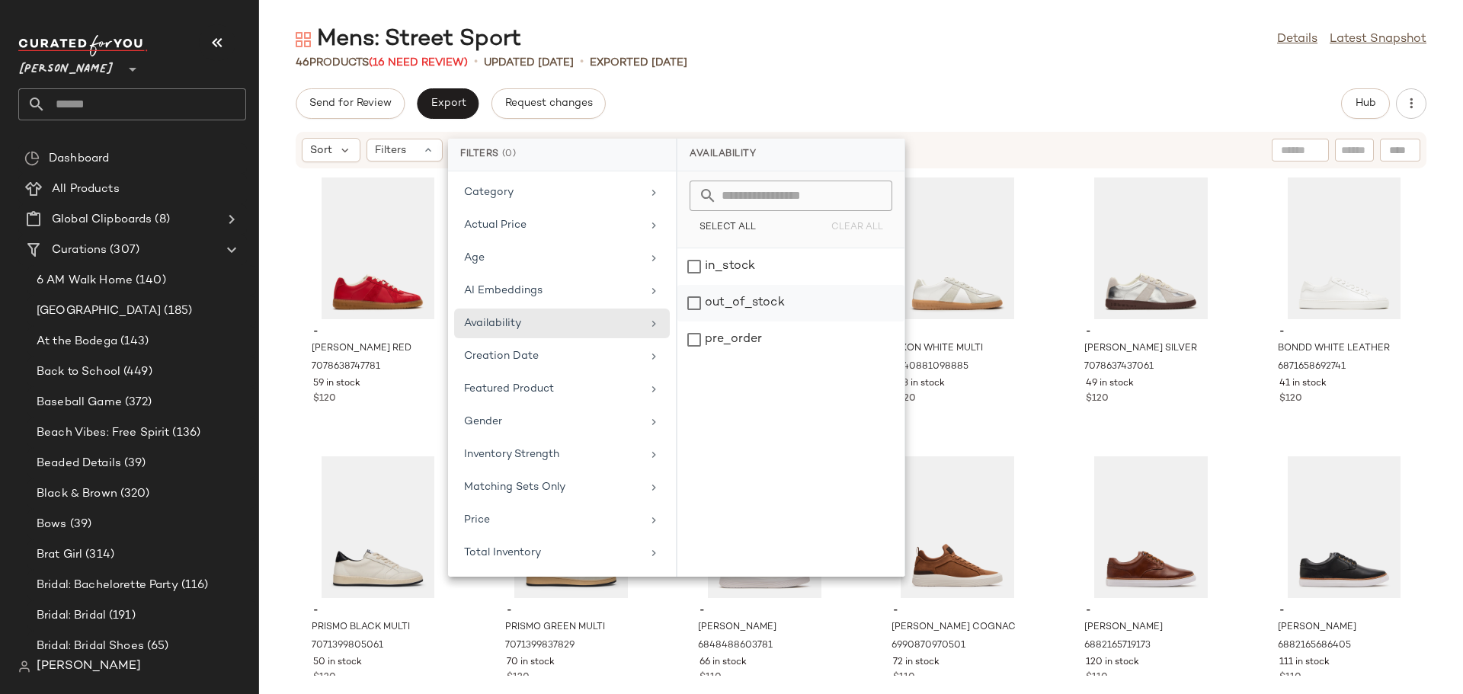
click at [699, 322] on div "out_of_stock" at bounding box center [790, 340] width 227 height 37
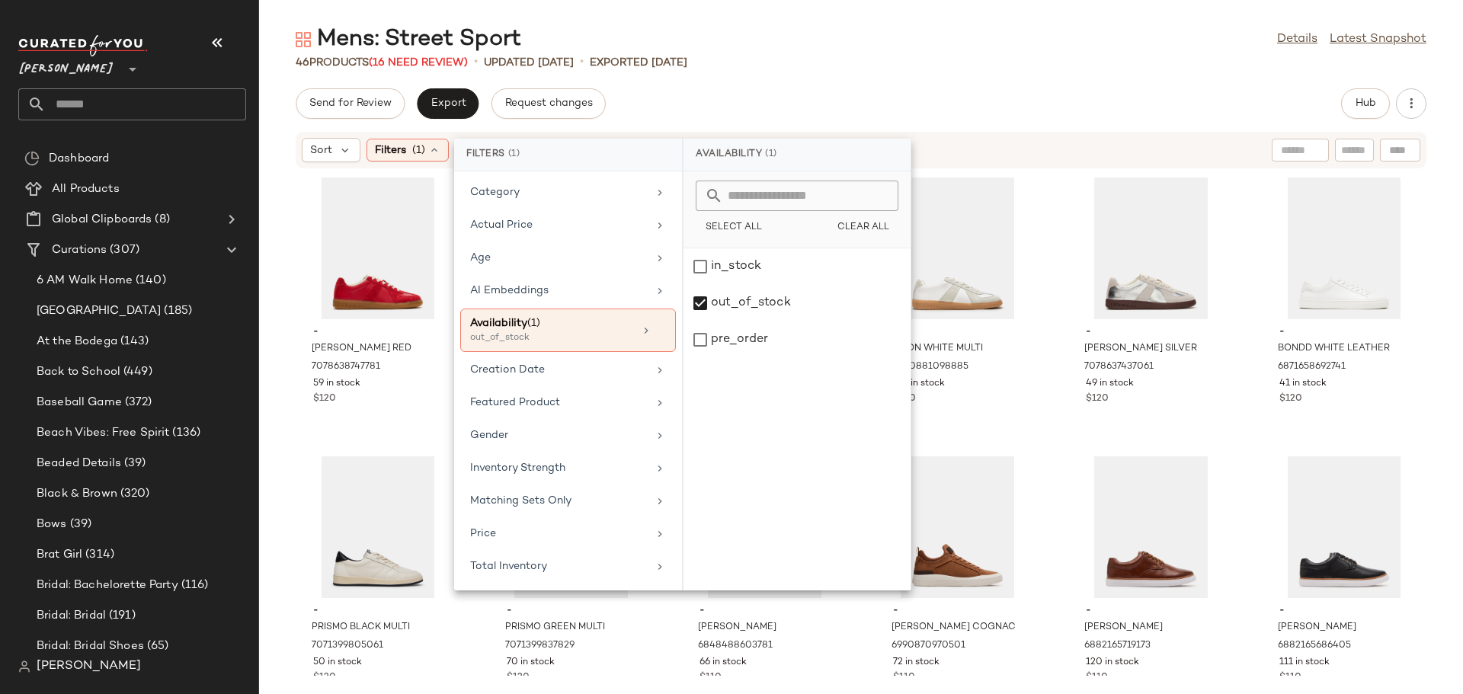
click at [1048, 335] on div "- DIXON RED 7078638747781 59 in stock $120 - DIXON BROWN LEATHER 7040881131653 …" at bounding box center [861, 422] width 1204 height 507
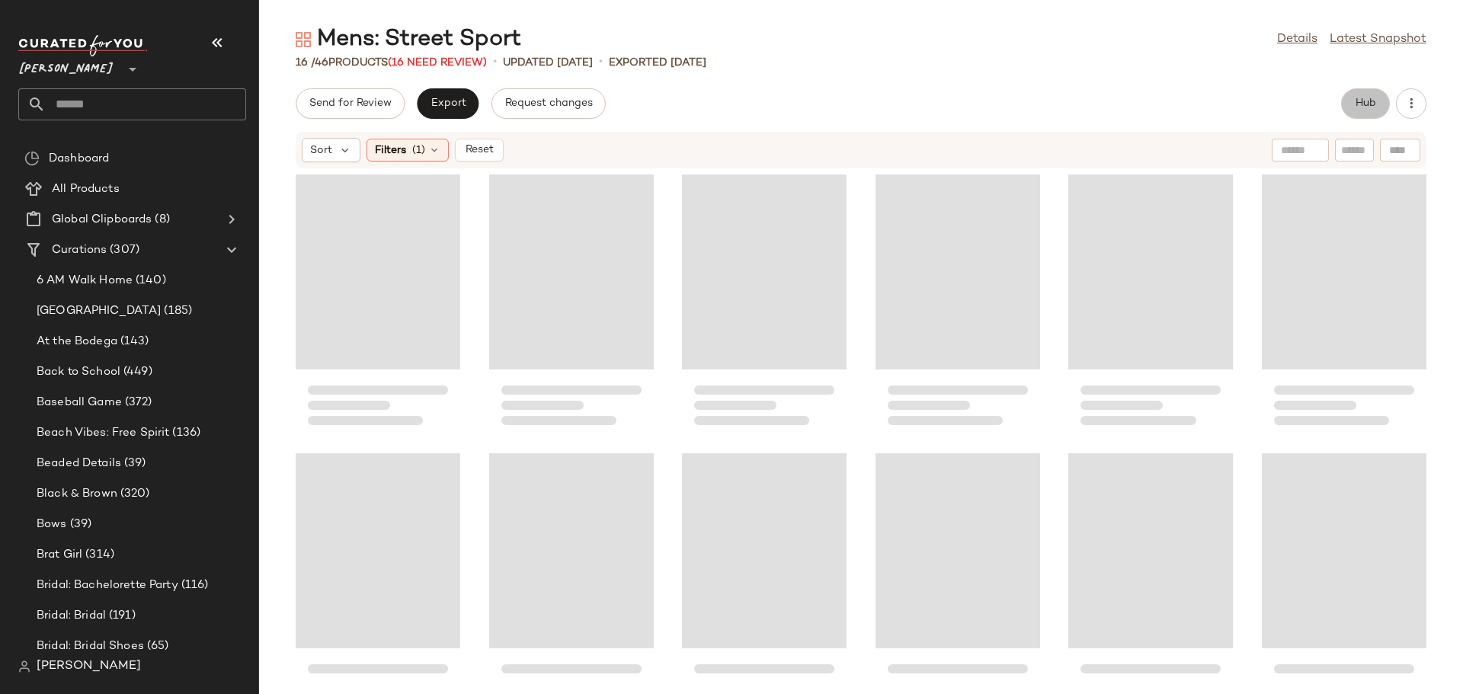
click at [1361, 95] on button "Hub" at bounding box center [1365, 103] width 49 height 30
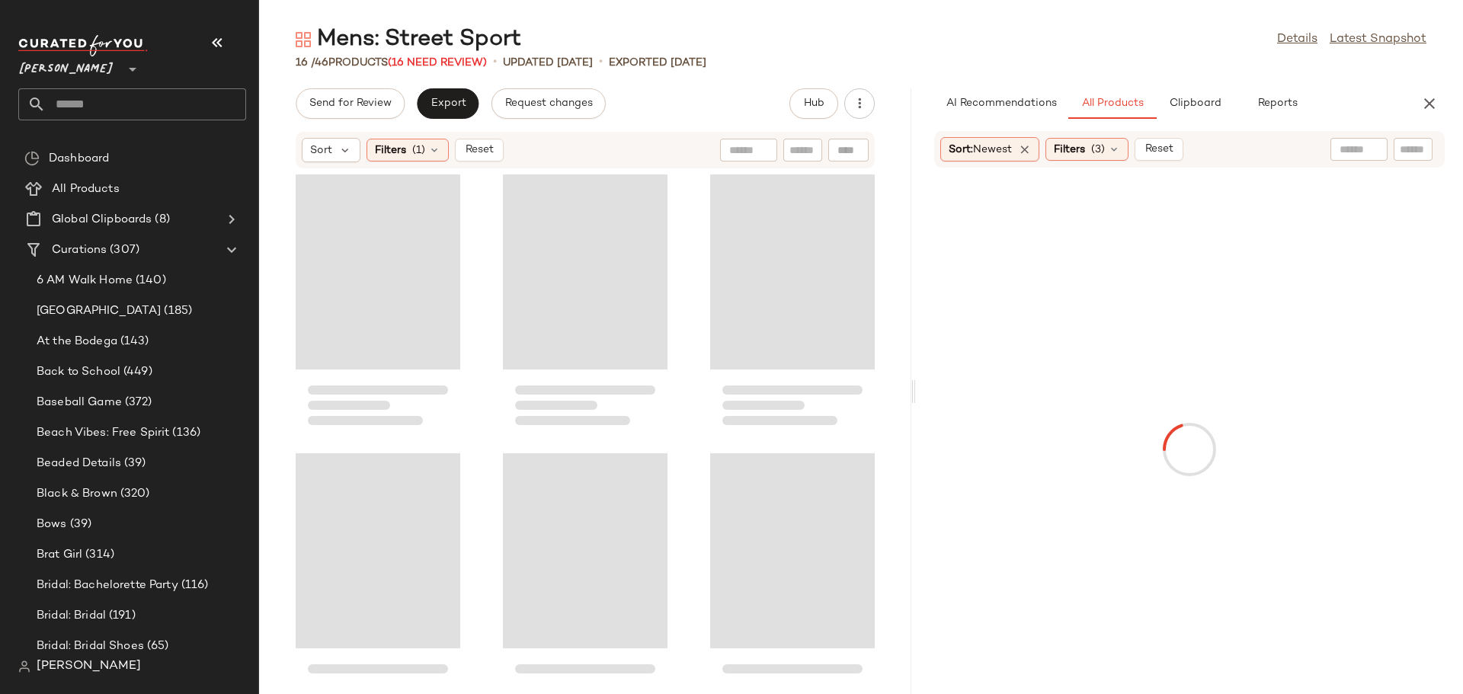
drag, startPoint x: 862, startPoint y: 393, endPoint x: 995, endPoint y: 393, distance: 132.6
click at [995, 393] on div "Mens: Street Sport Details Latest Snapshot 16 / 46 Products (16 Need Review) • …" at bounding box center [861, 359] width 1204 height 670
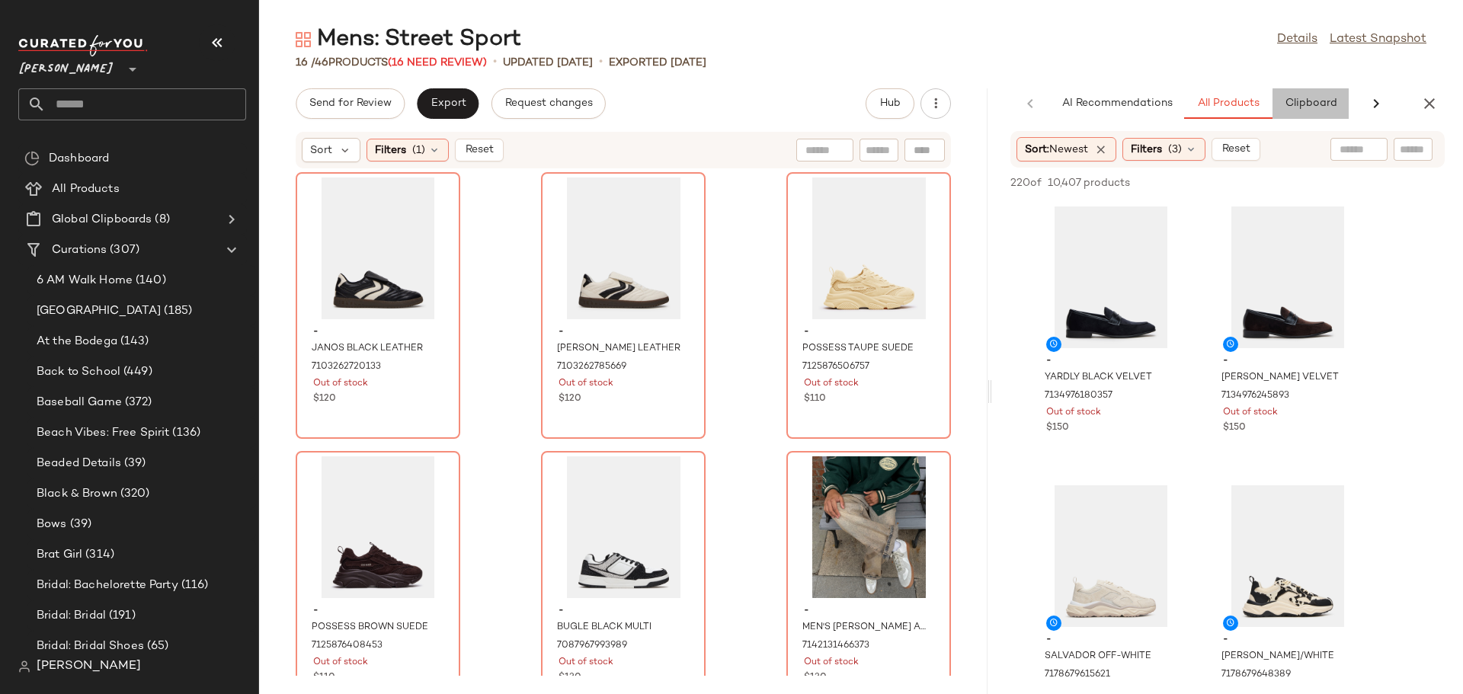
click at [1292, 98] on span "Clipboard" at bounding box center [1310, 104] width 53 height 12
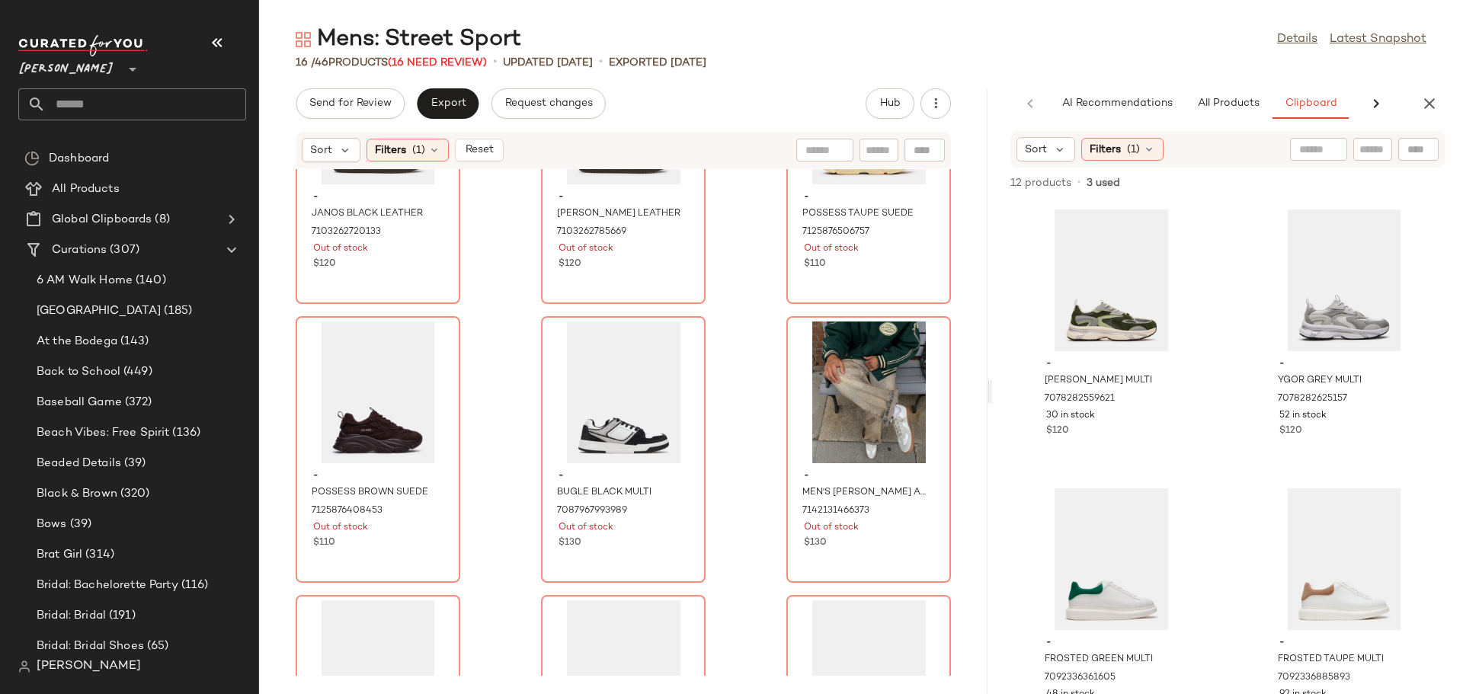
scroll to position [152, 0]
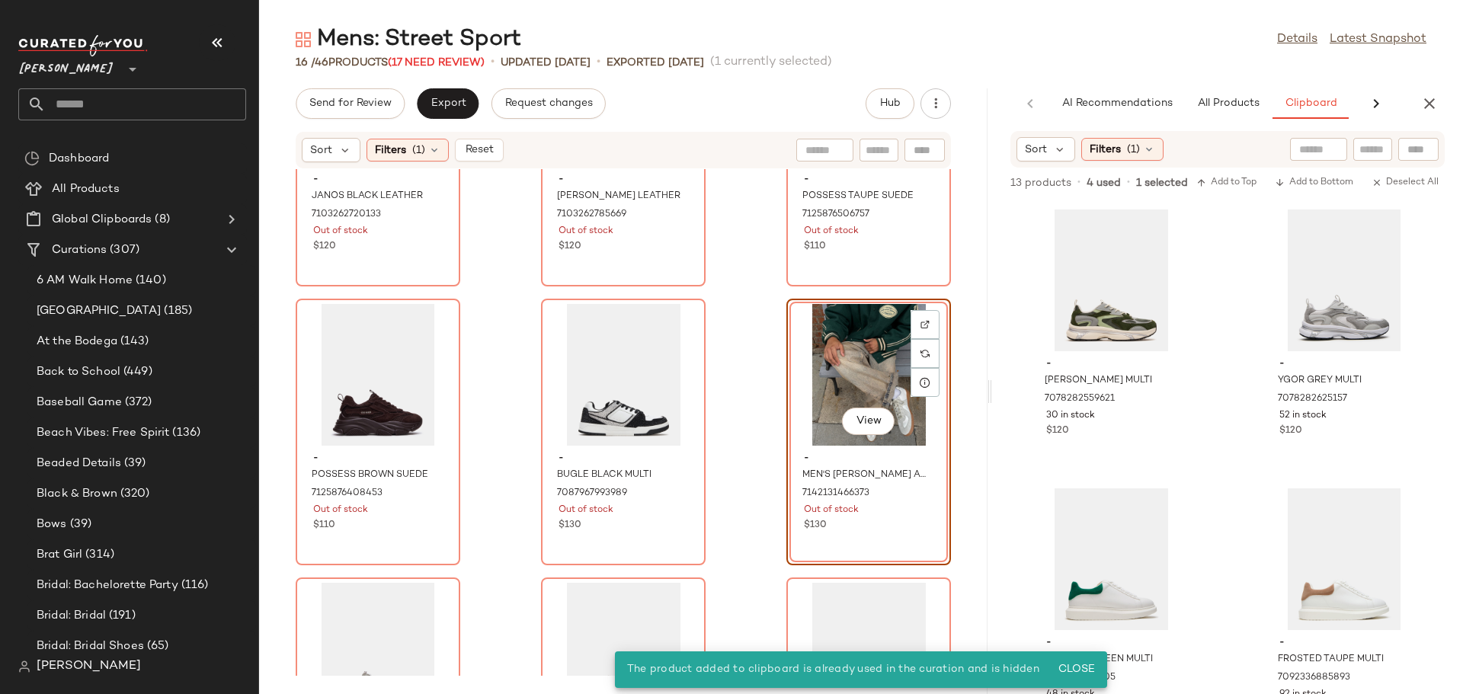
click at [833, 374] on div "View" at bounding box center [869, 375] width 154 height 142
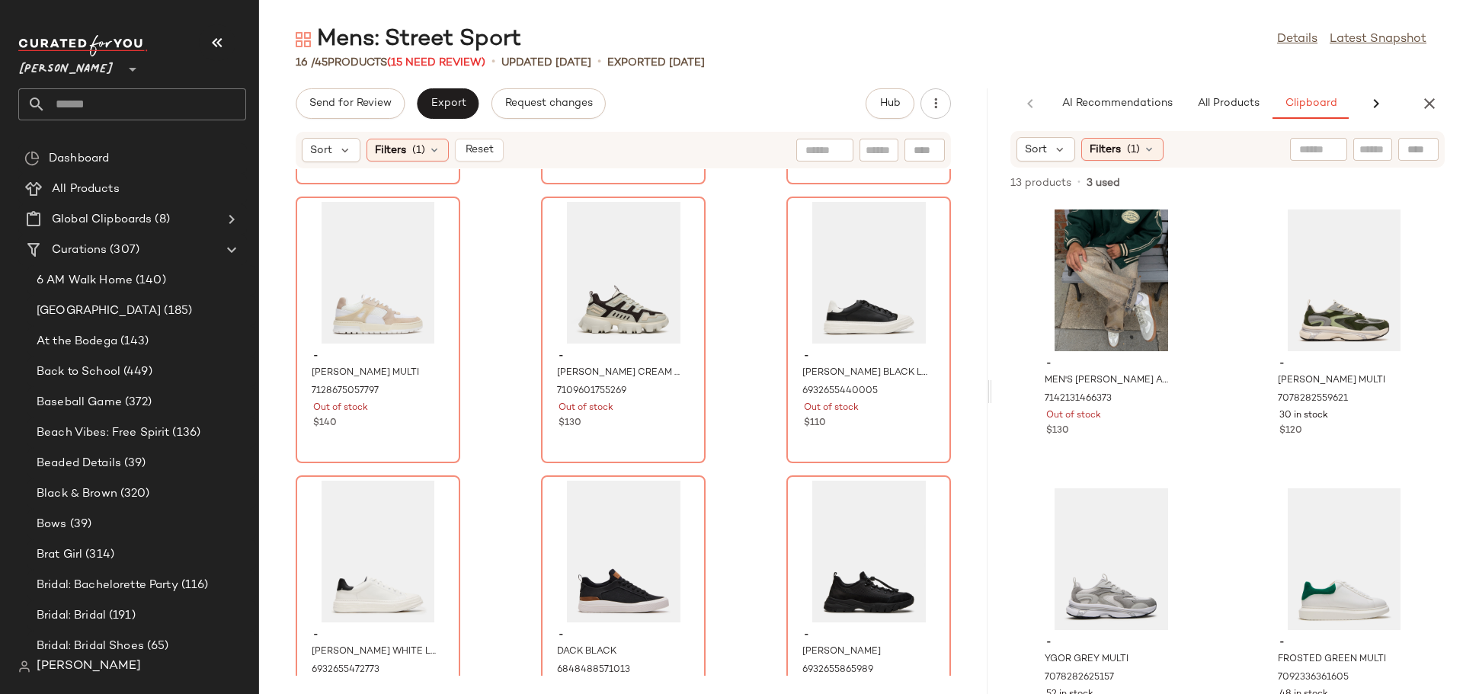
scroll to position [622, 0]
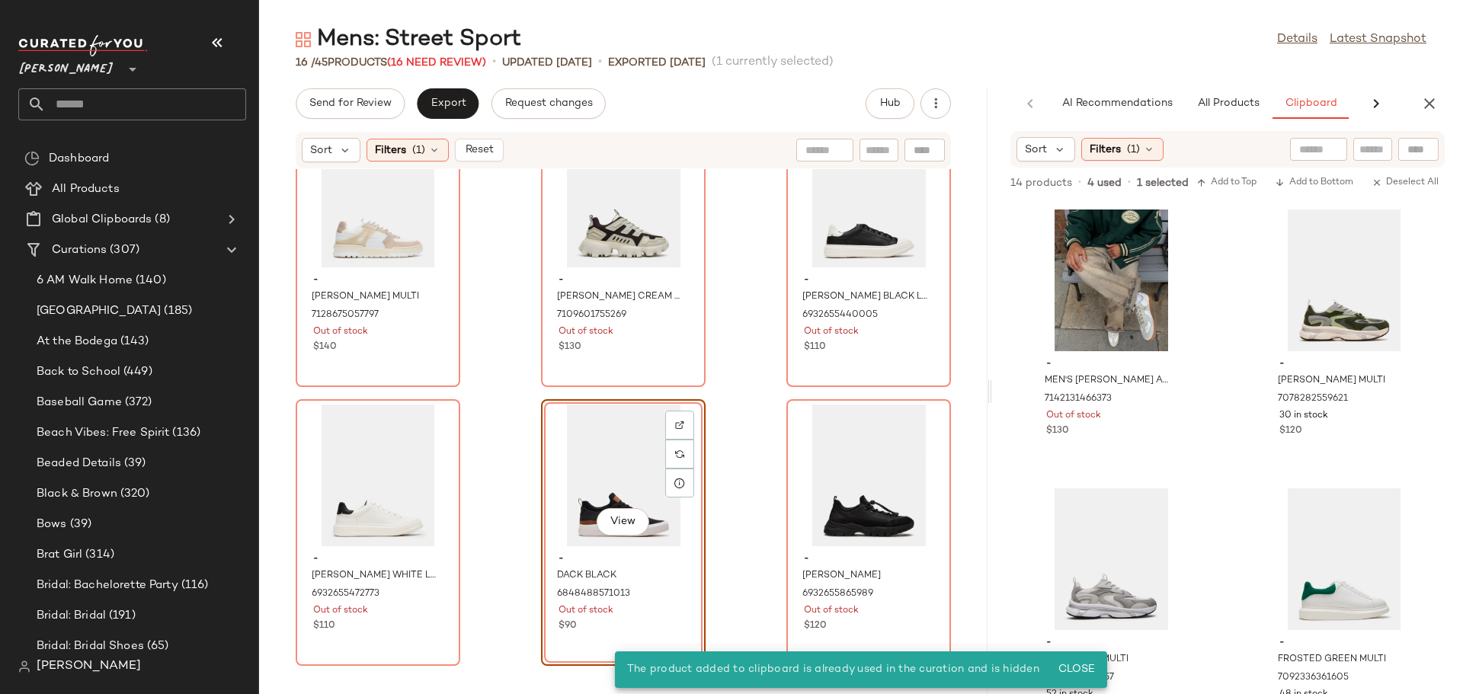
click at [590, 436] on div "View" at bounding box center [623, 476] width 154 height 142
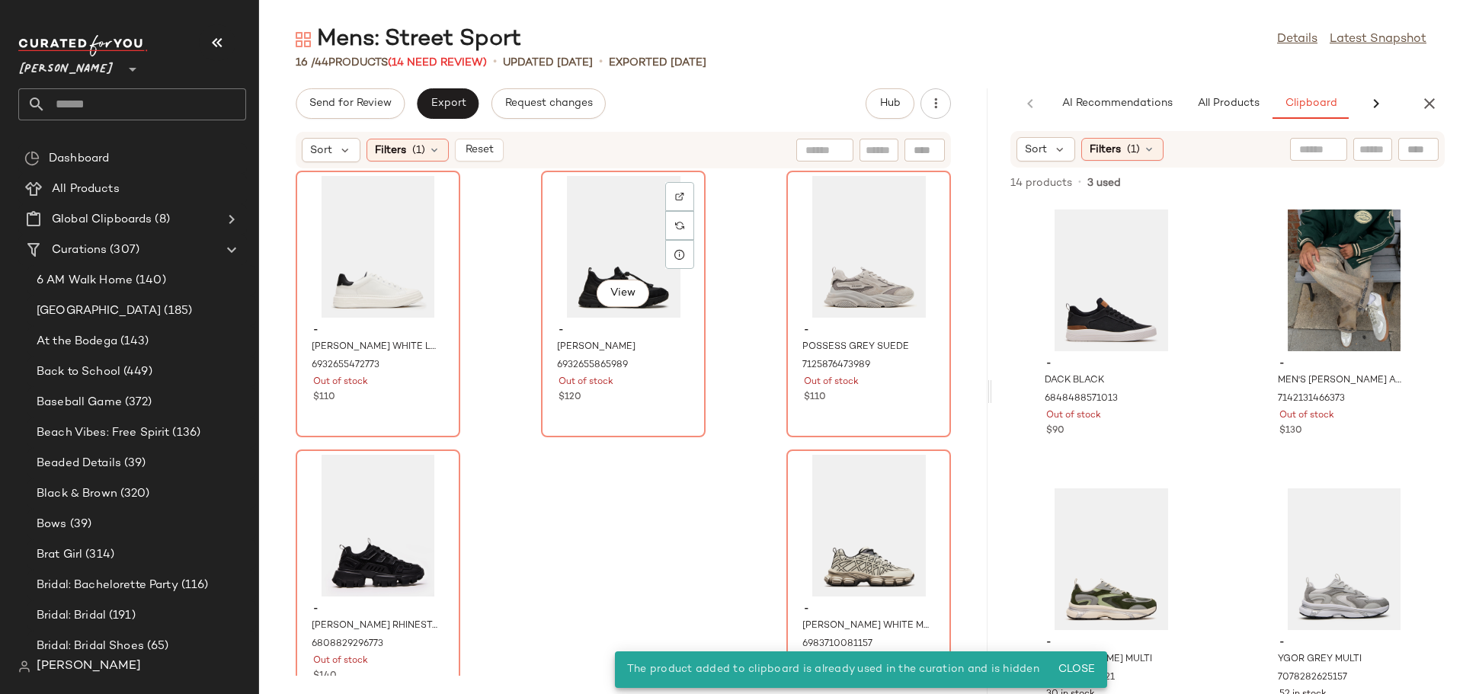
scroll to position [891, 0]
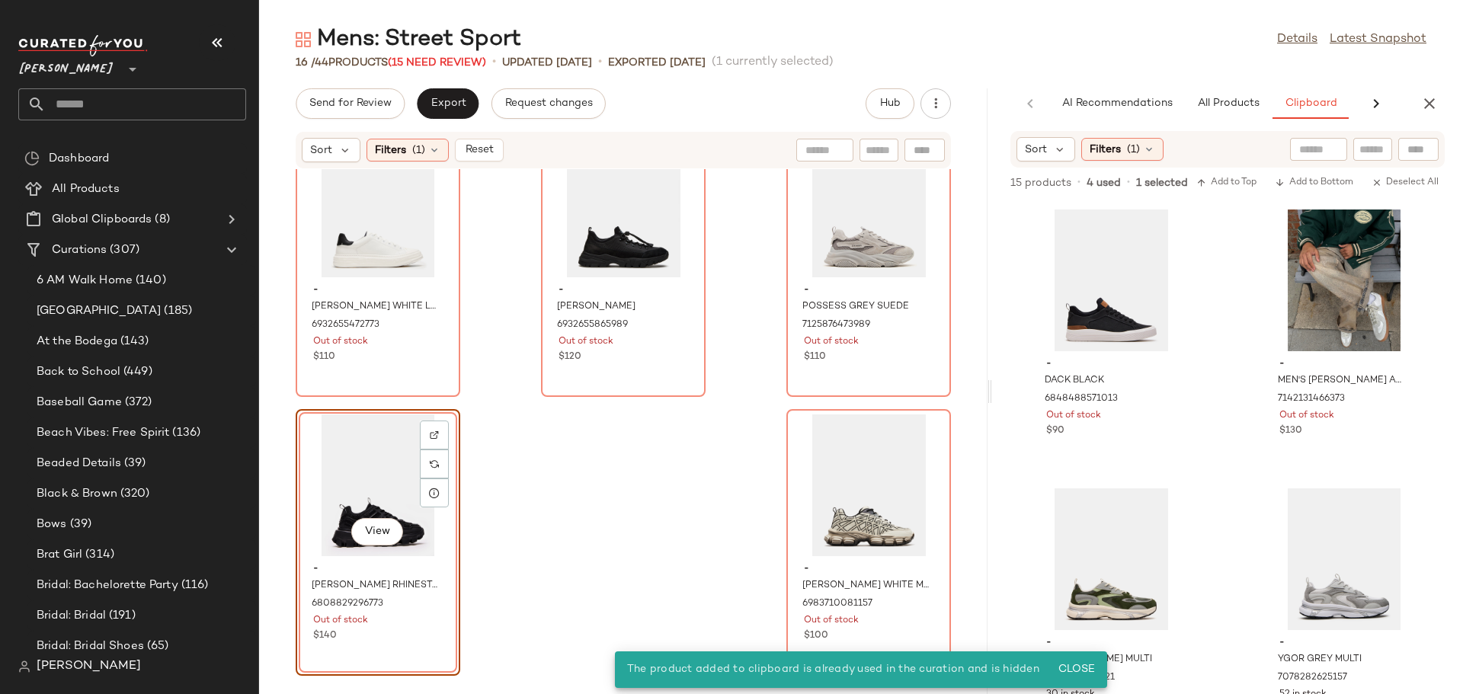
click at [325, 465] on div "View" at bounding box center [378, 485] width 154 height 142
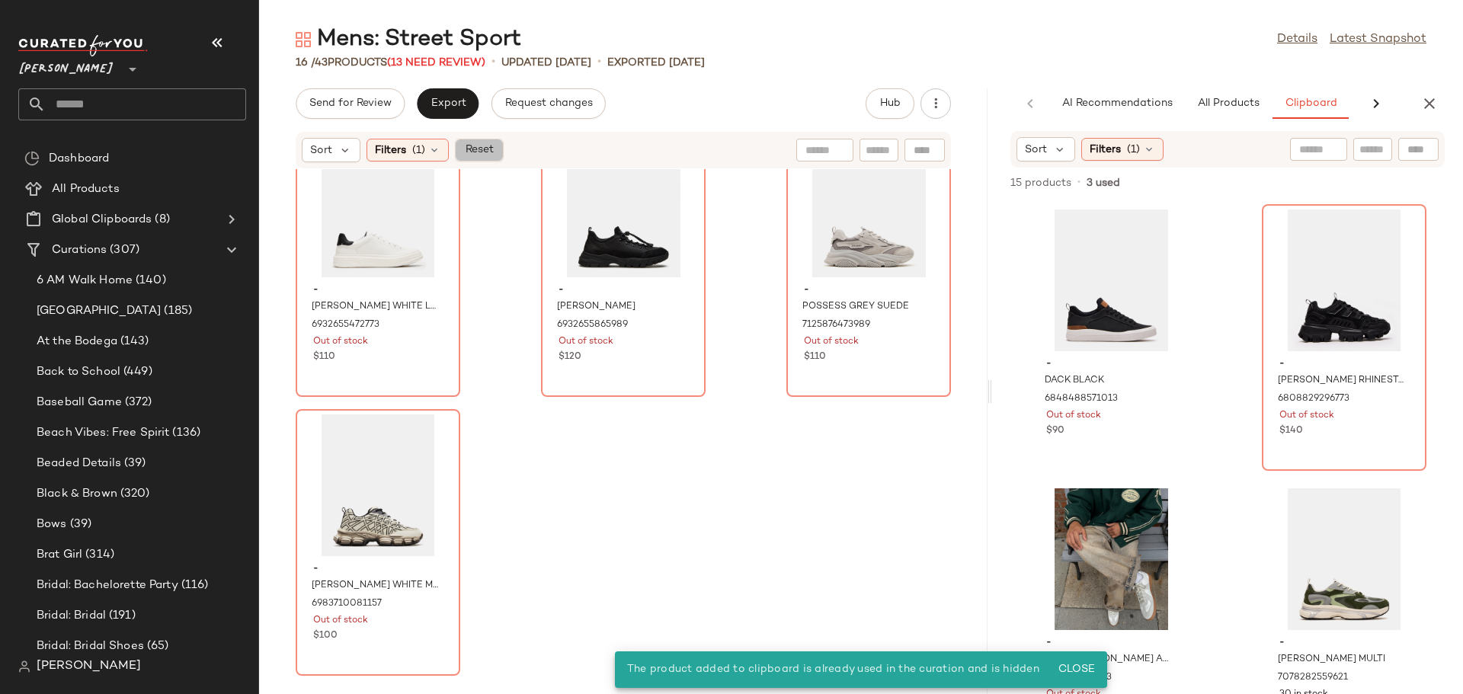
click at [487, 151] on span "Reset" at bounding box center [478, 150] width 29 height 12
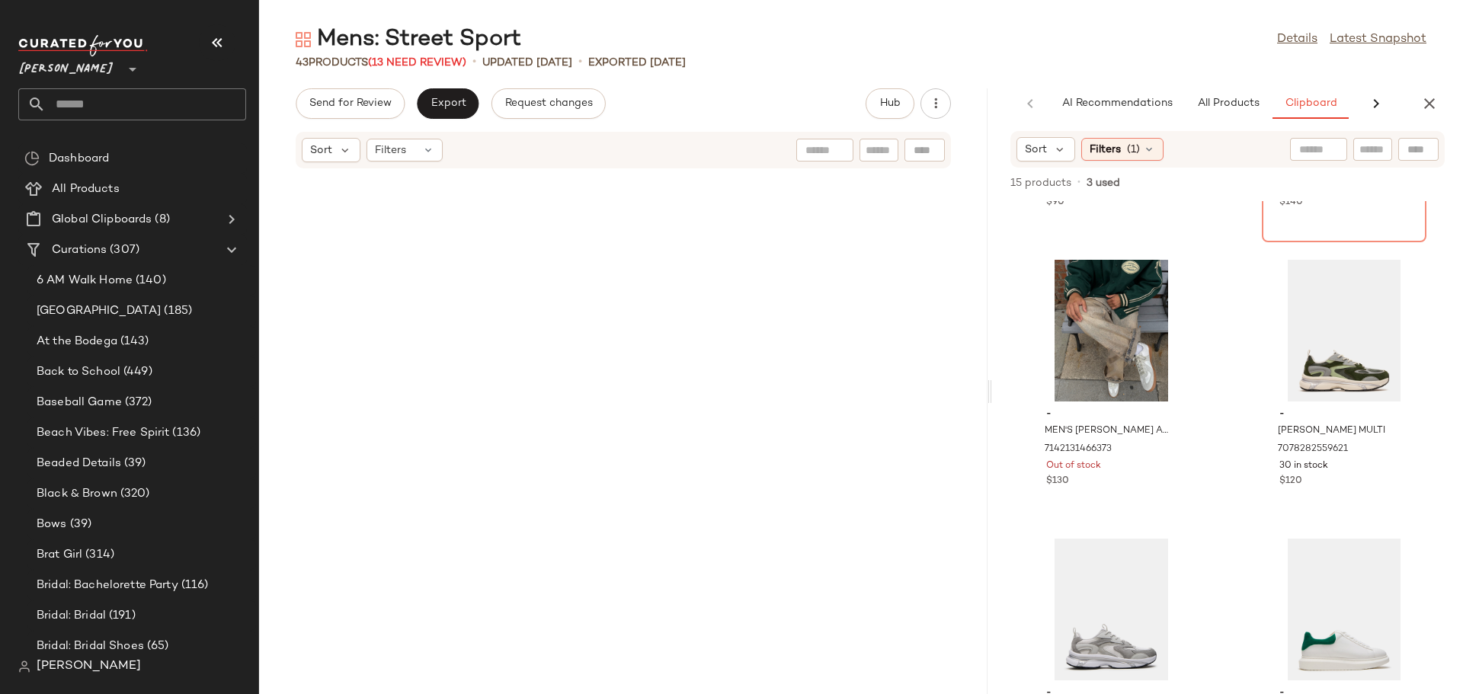
scroll to position [3679, 0]
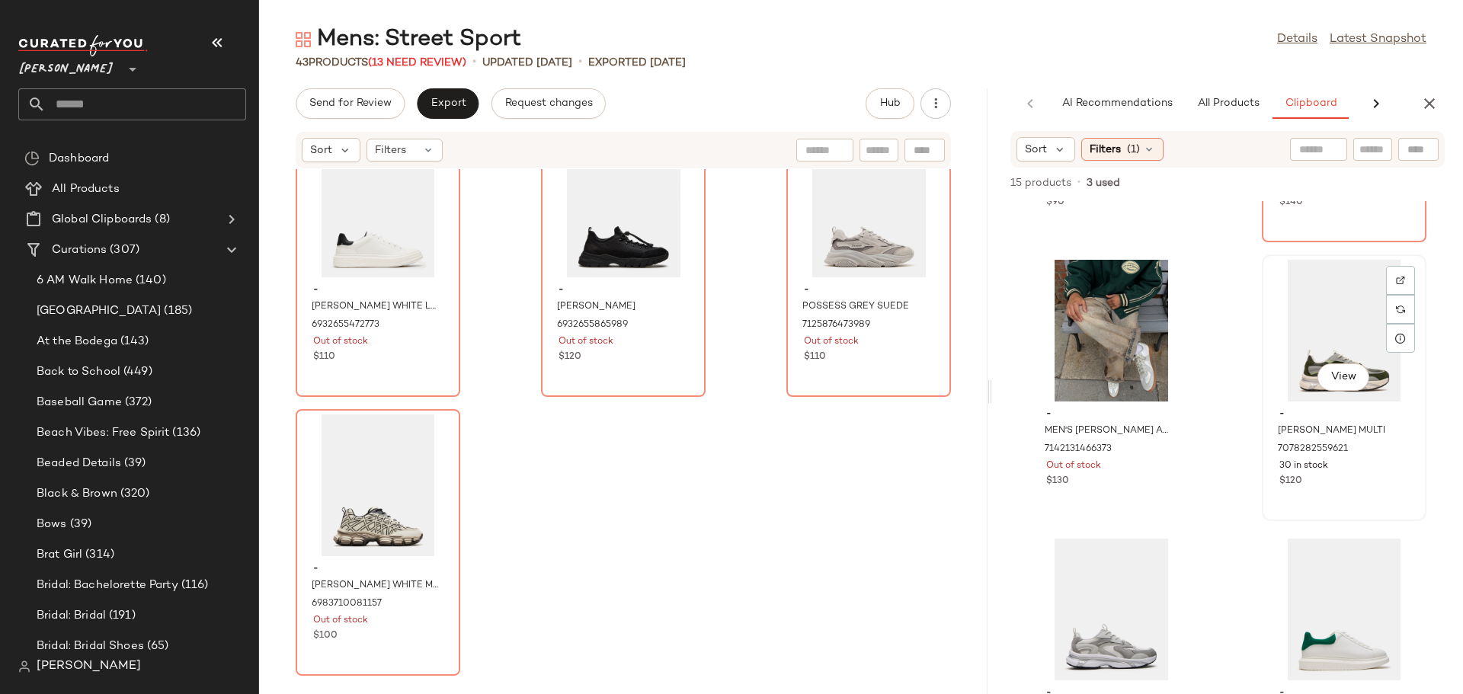
click at [1304, 348] on div "View" at bounding box center [1344, 331] width 154 height 142
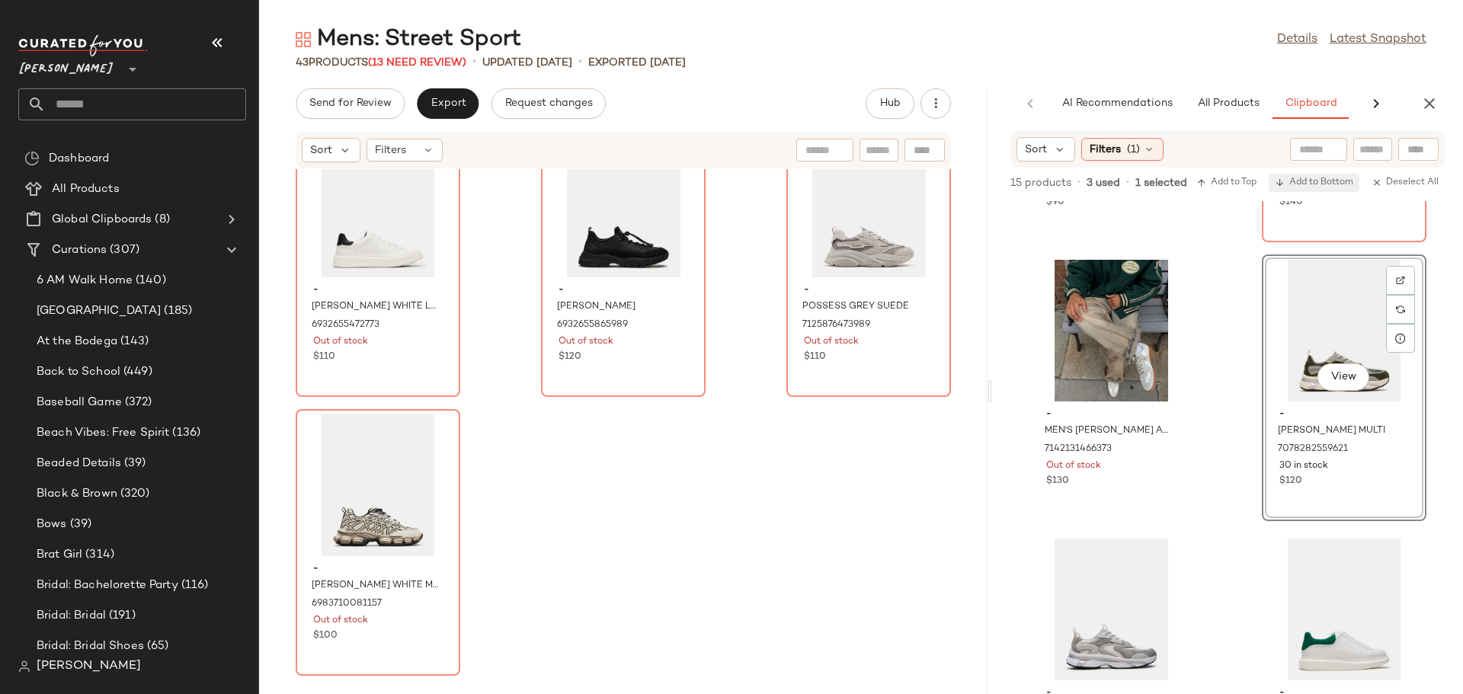
click at [1314, 181] on span "Add to Bottom" at bounding box center [1314, 183] width 78 height 11
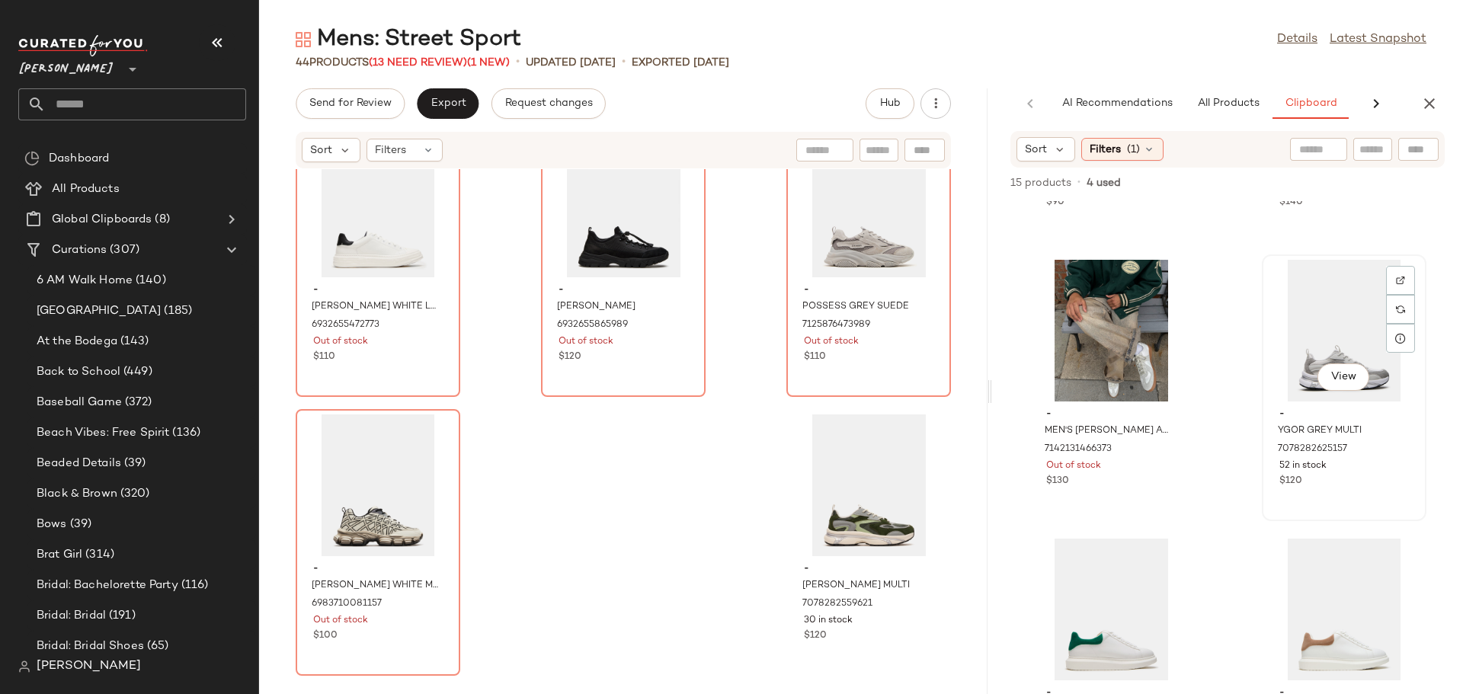
click at [1314, 329] on div "View" at bounding box center [1344, 331] width 154 height 142
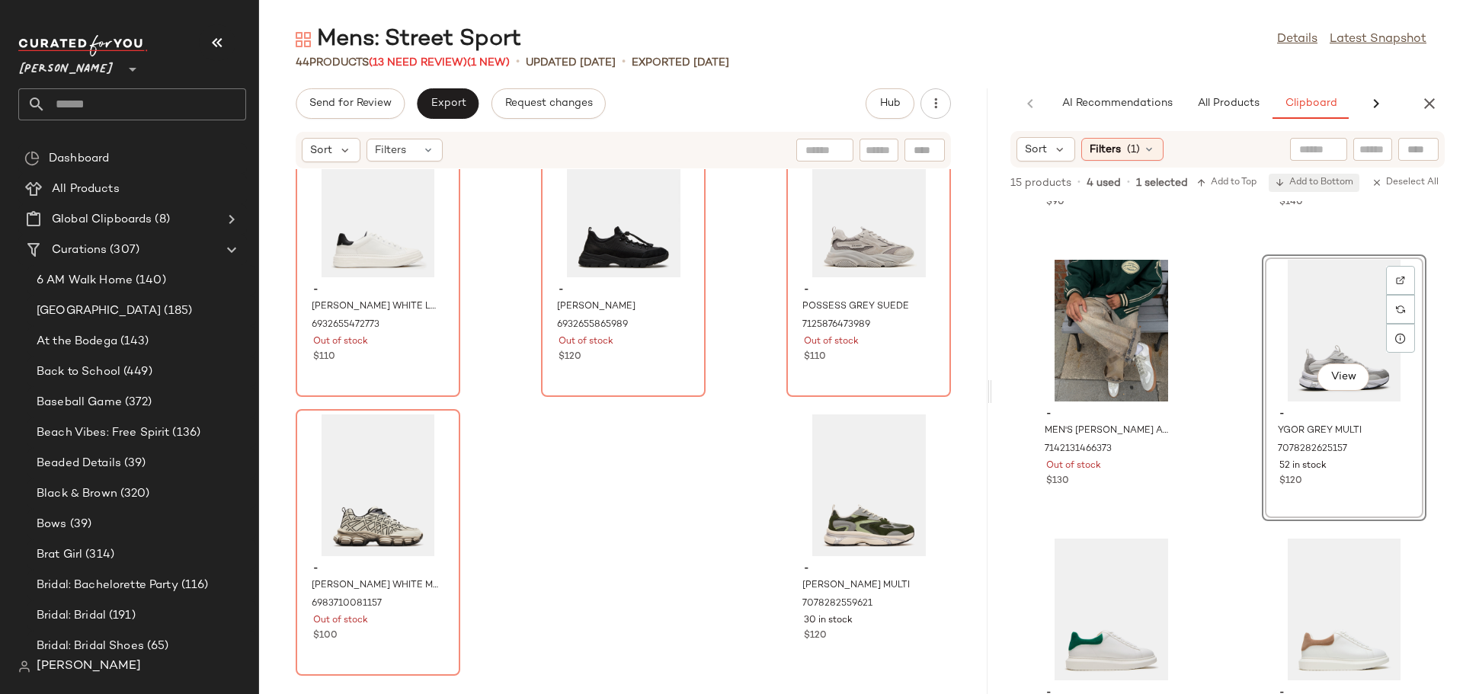
click at [1313, 176] on button "Add to Bottom" at bounding box center [1313, 183] width 91 height 18
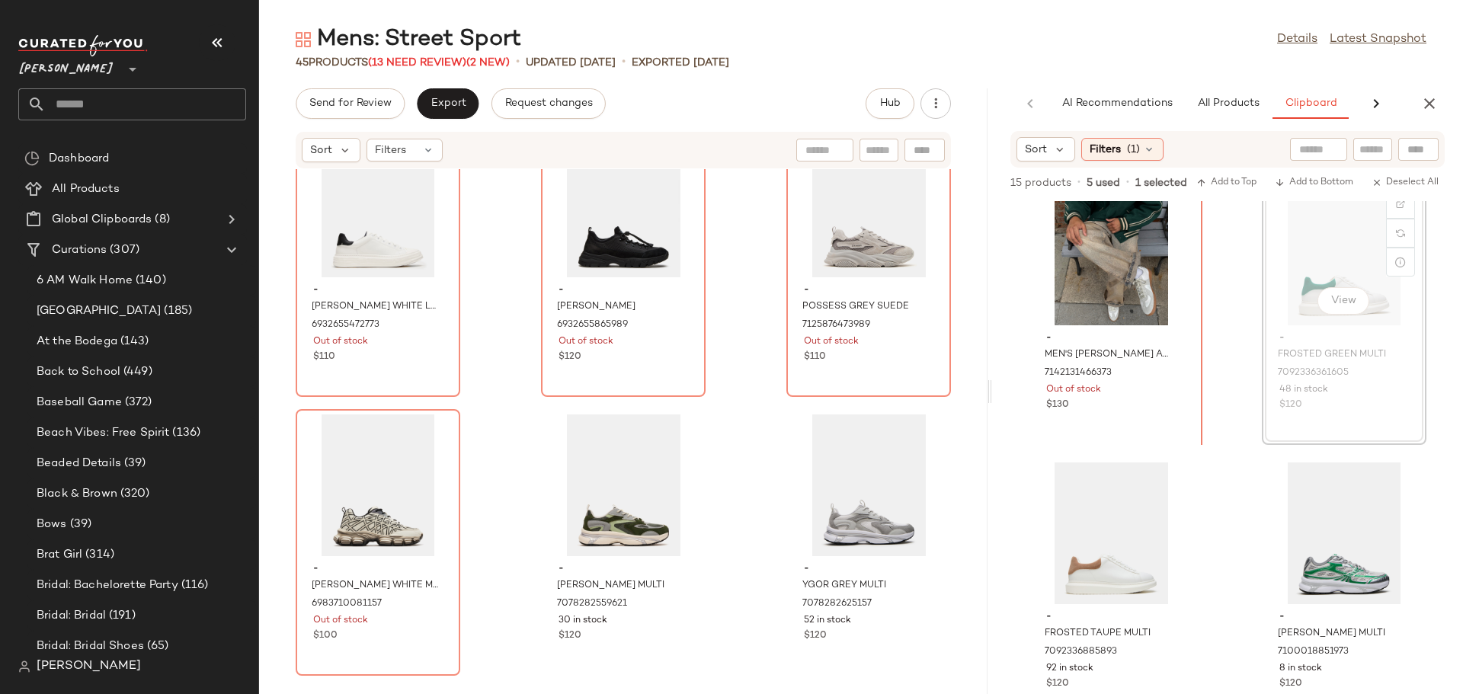
scroll to position [303, 0]
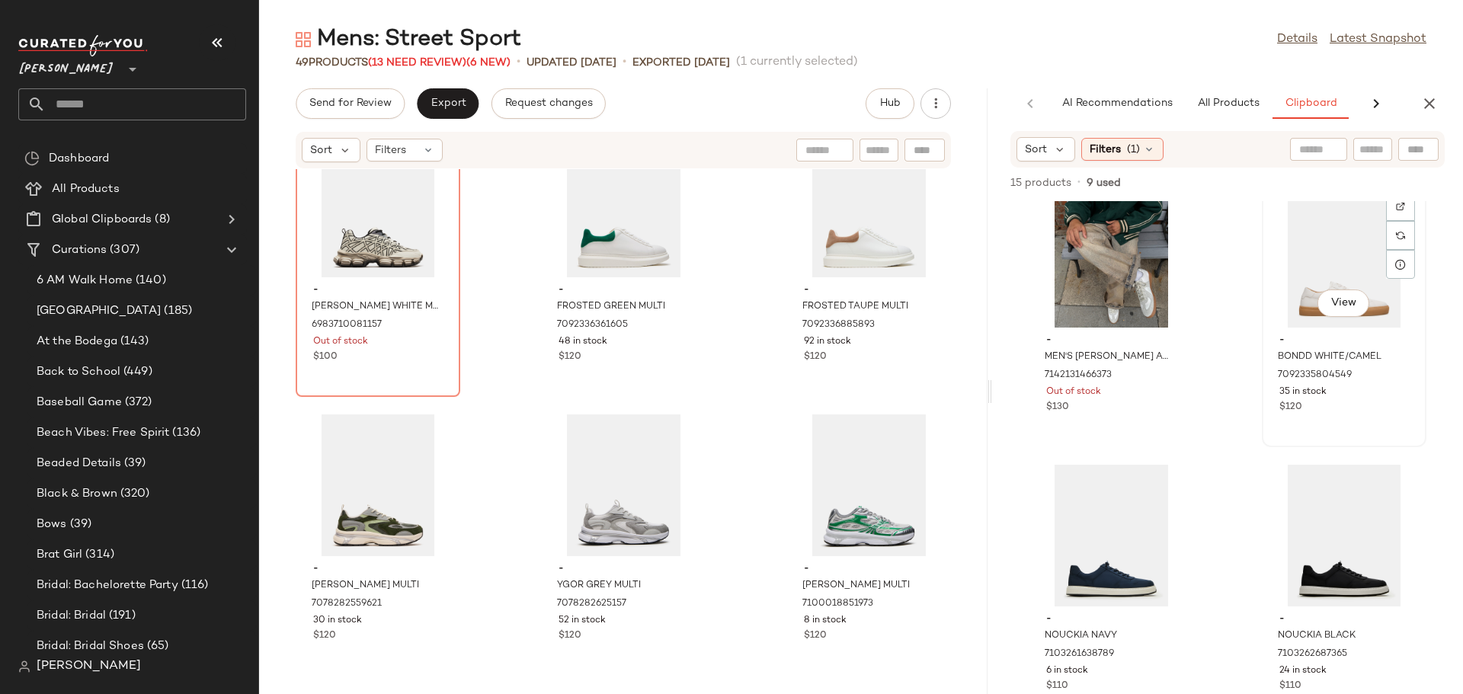
scroll to position [300, 0]
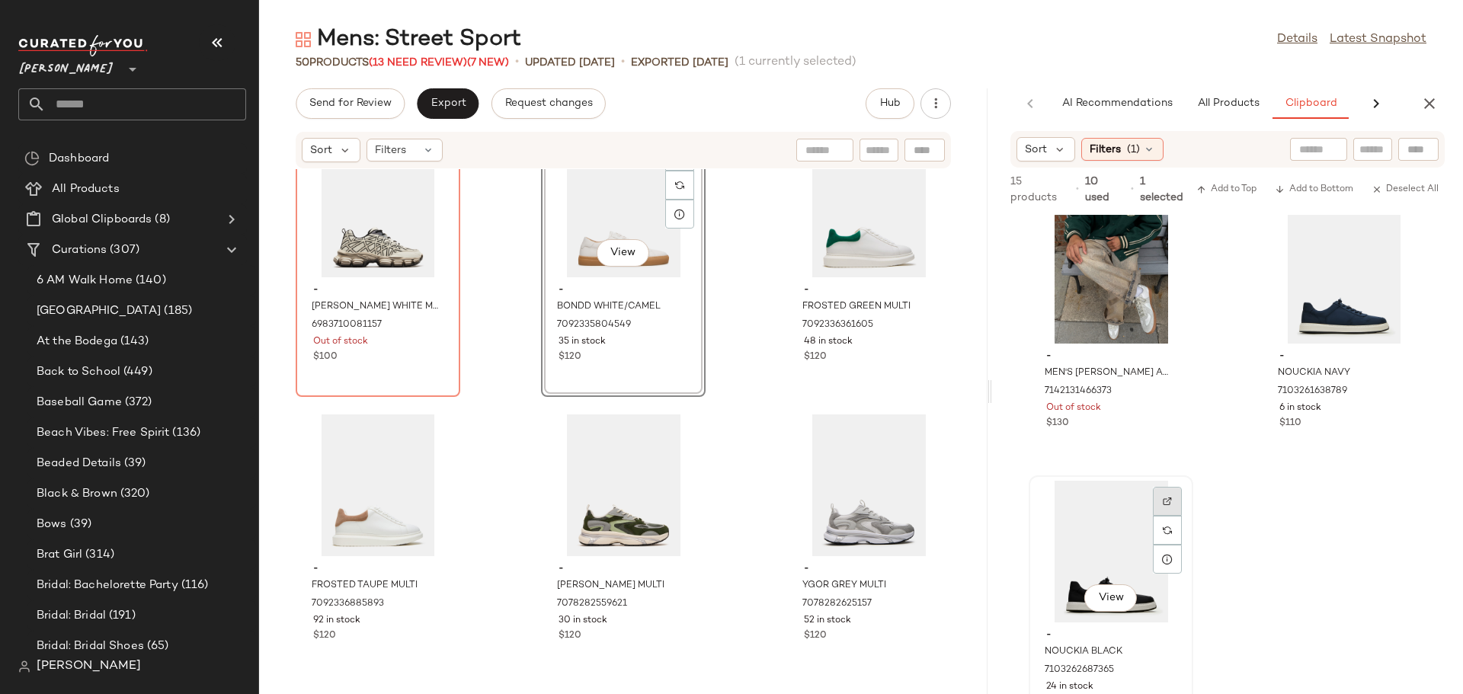
click at [1164, 501] on img at bounding box center [1167, 501] width 9 height 9
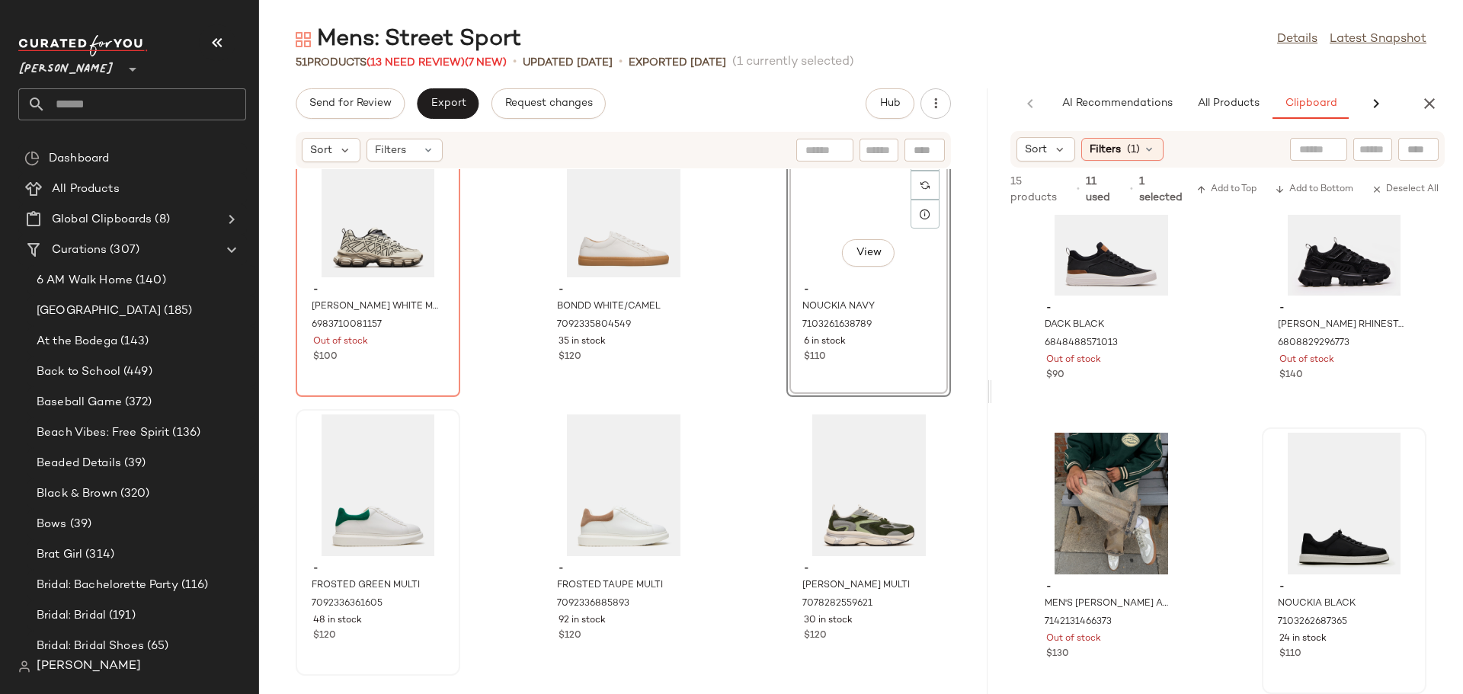
scroll to position [69, 0]
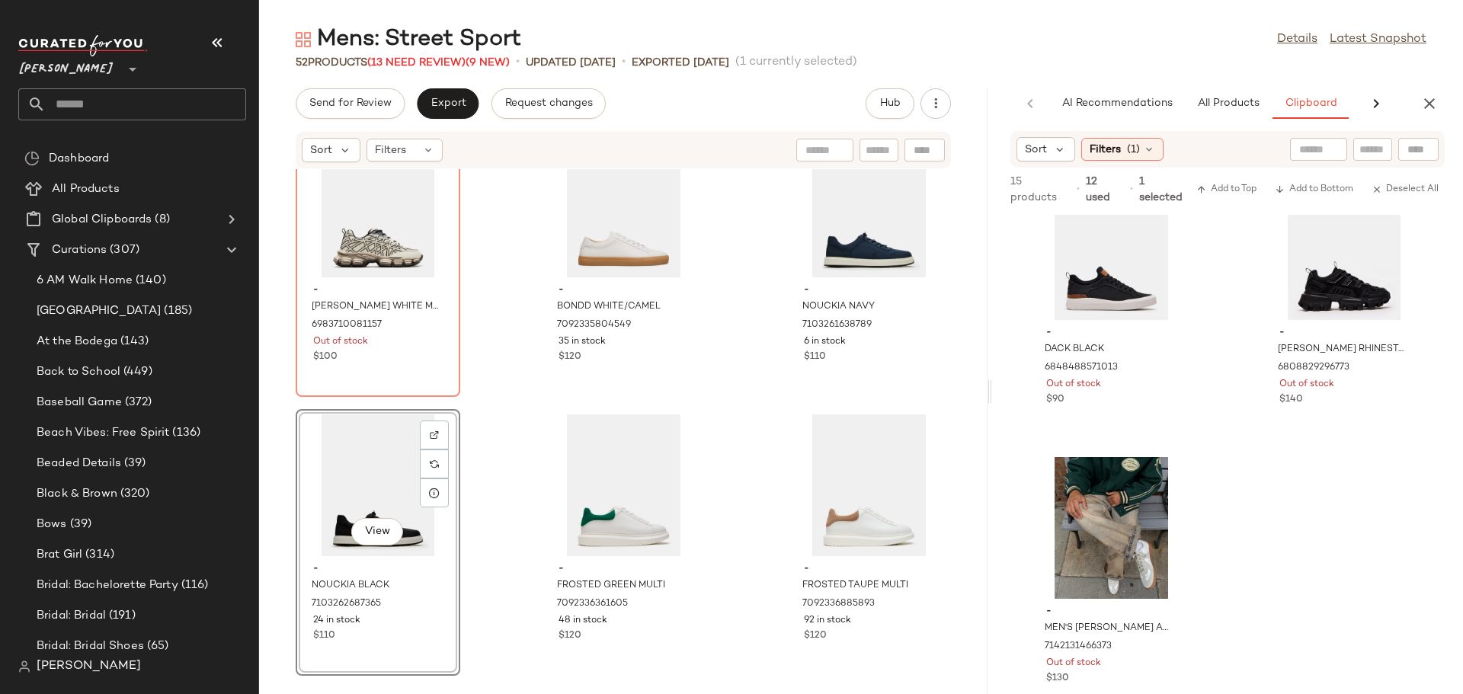
scroll to position [69, 0]
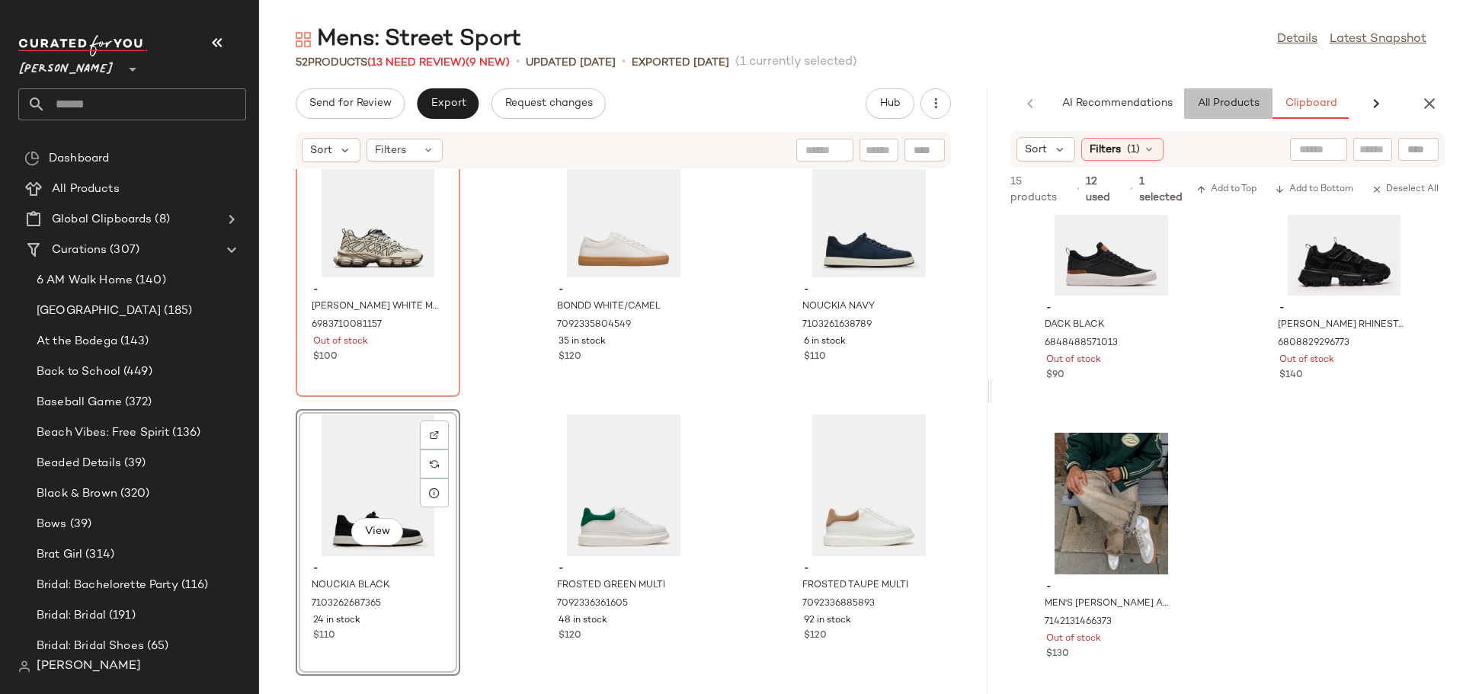
click at [1214, 106] on span "All Products" at bounding box center [1228, 104] width 62 height 12
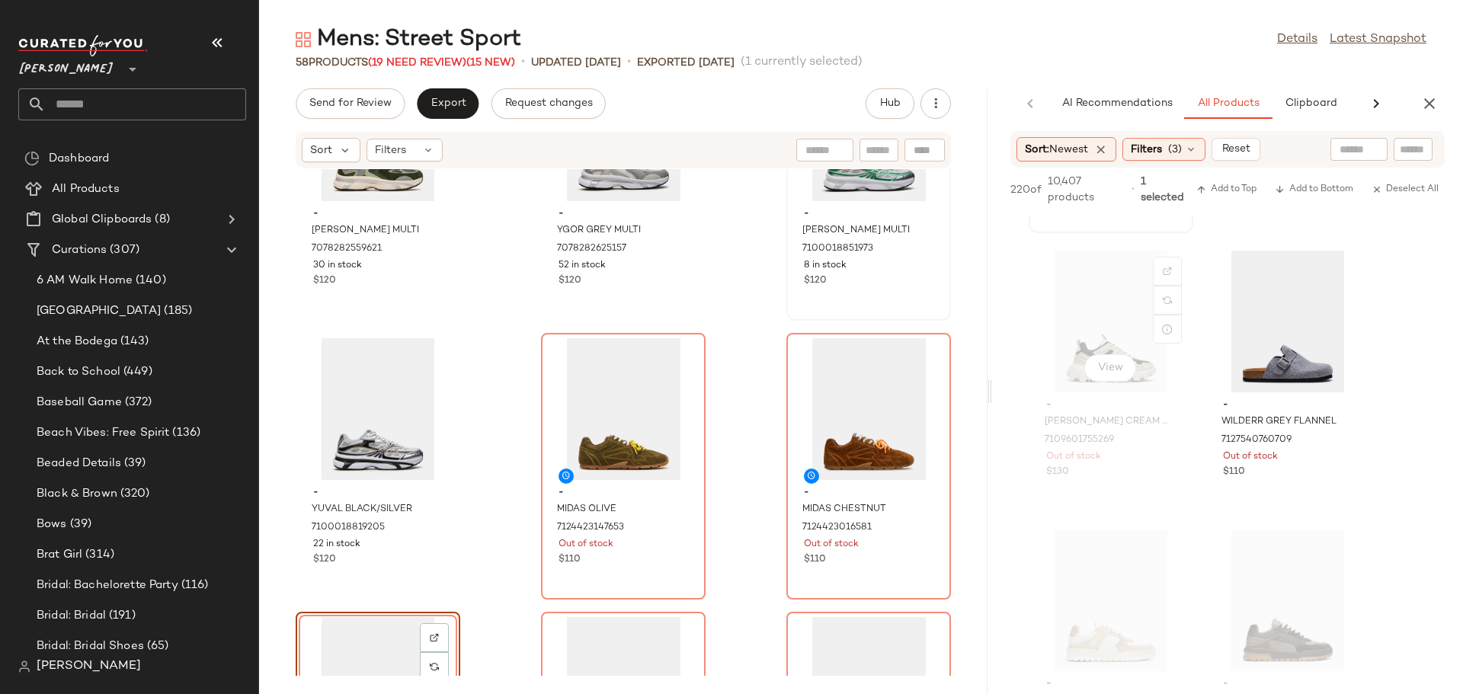
scroll to position [3352, 0]
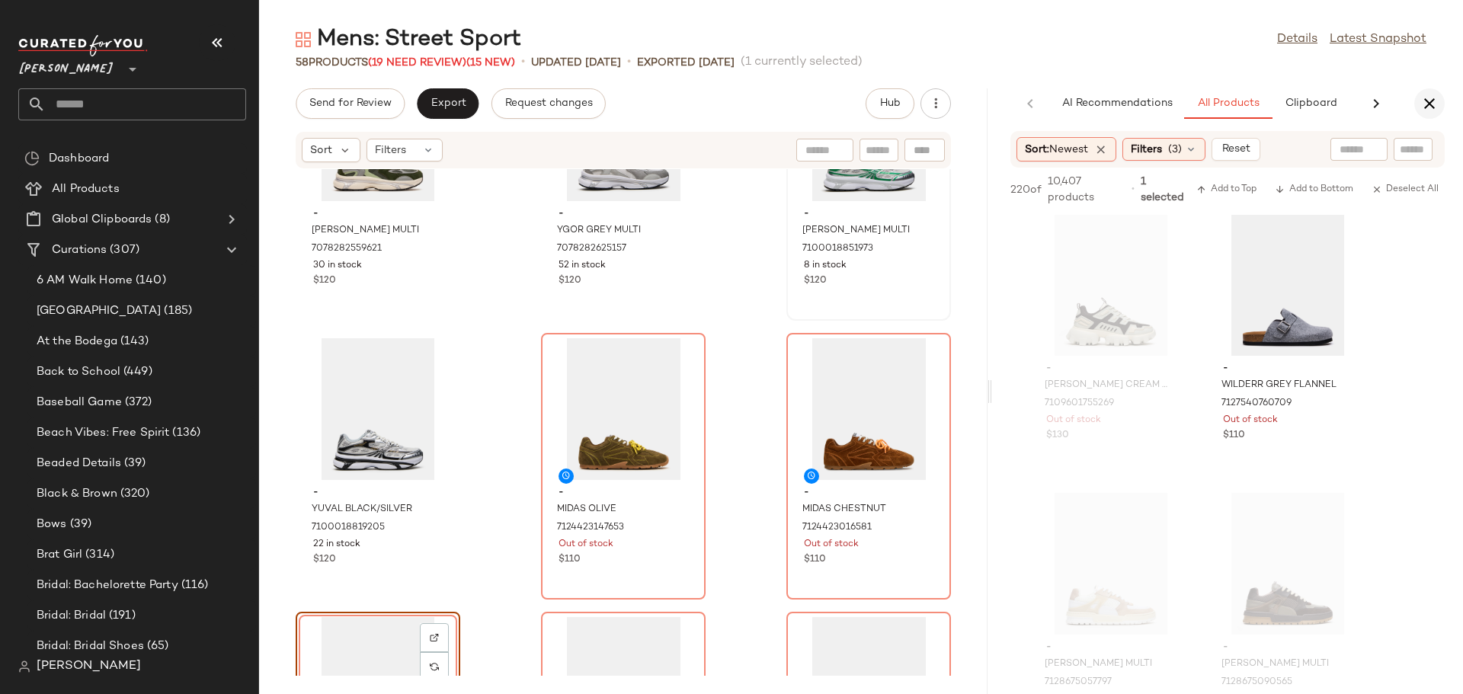
click at [1432, 103] on icon "button" at bounding box center [1429, 103] width 18 height 18
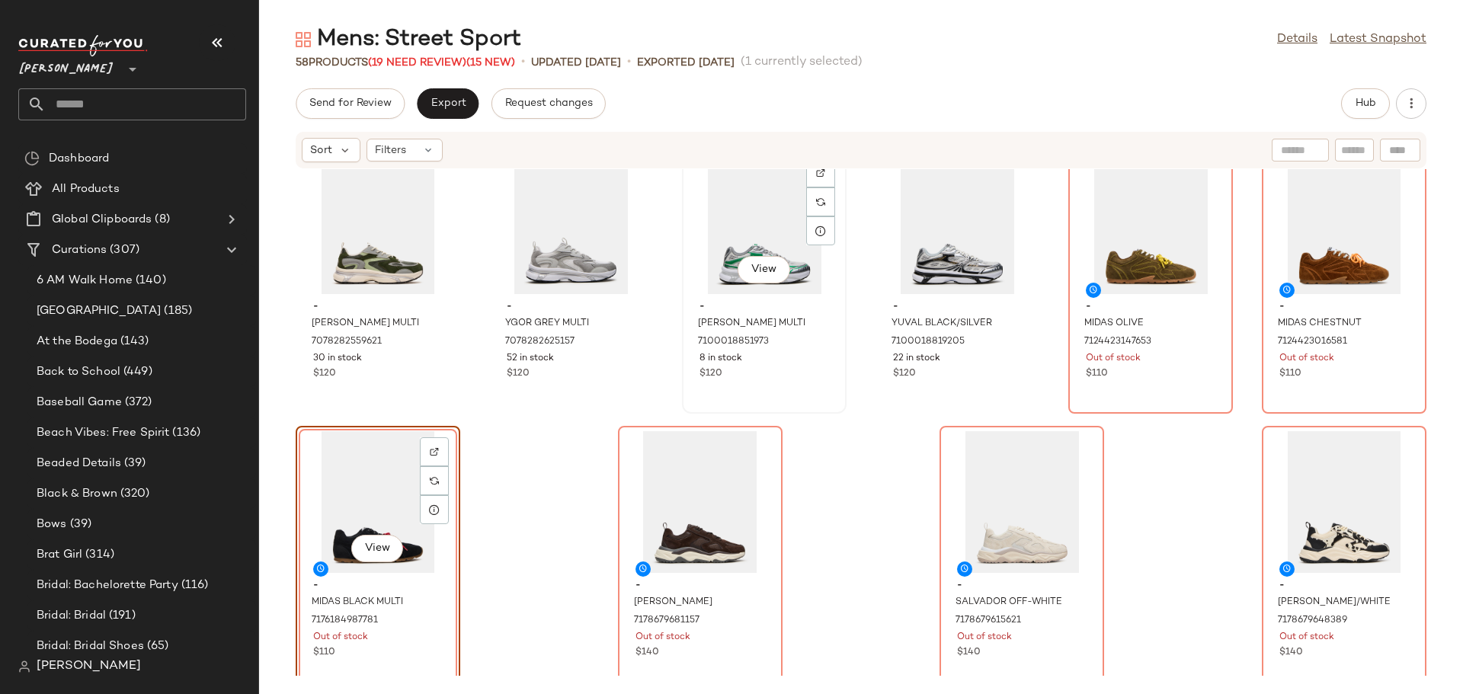
scroll to position [2285, 0]
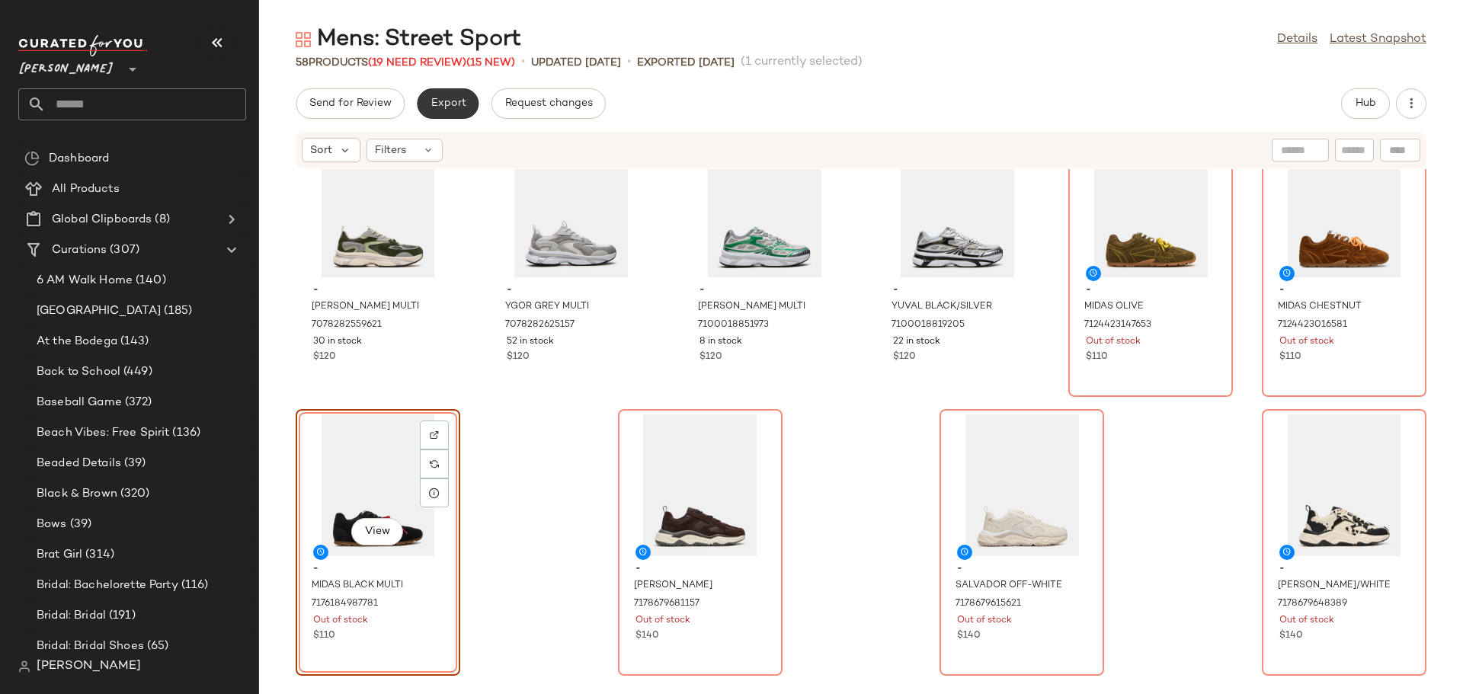
click at [440, 101] on span "Export" at bounding box center [448, 104] width 36 height 12
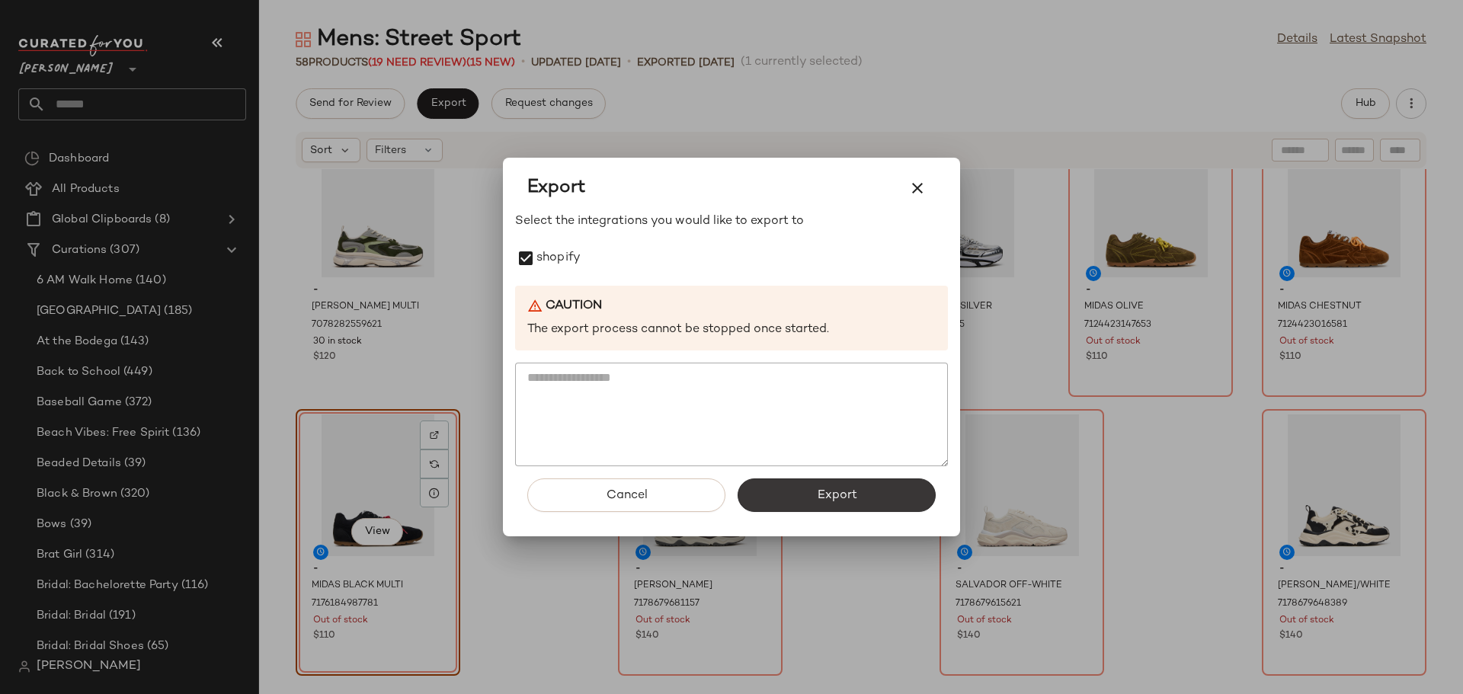
click at [786, 492] on button "Export" at bounding box center [836, 495] width 198 height 34
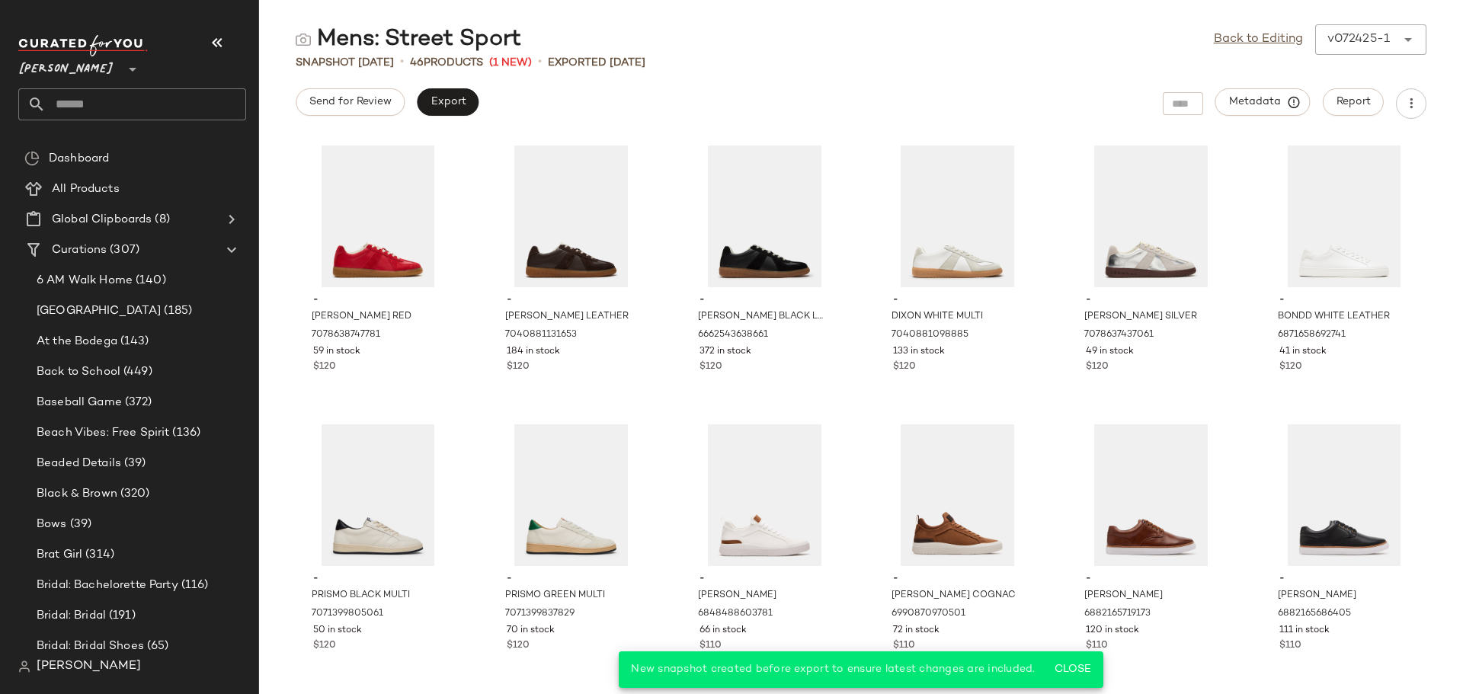
click at [144, 97] on input "text" at bounding box center [146, 104] width 200 height 32
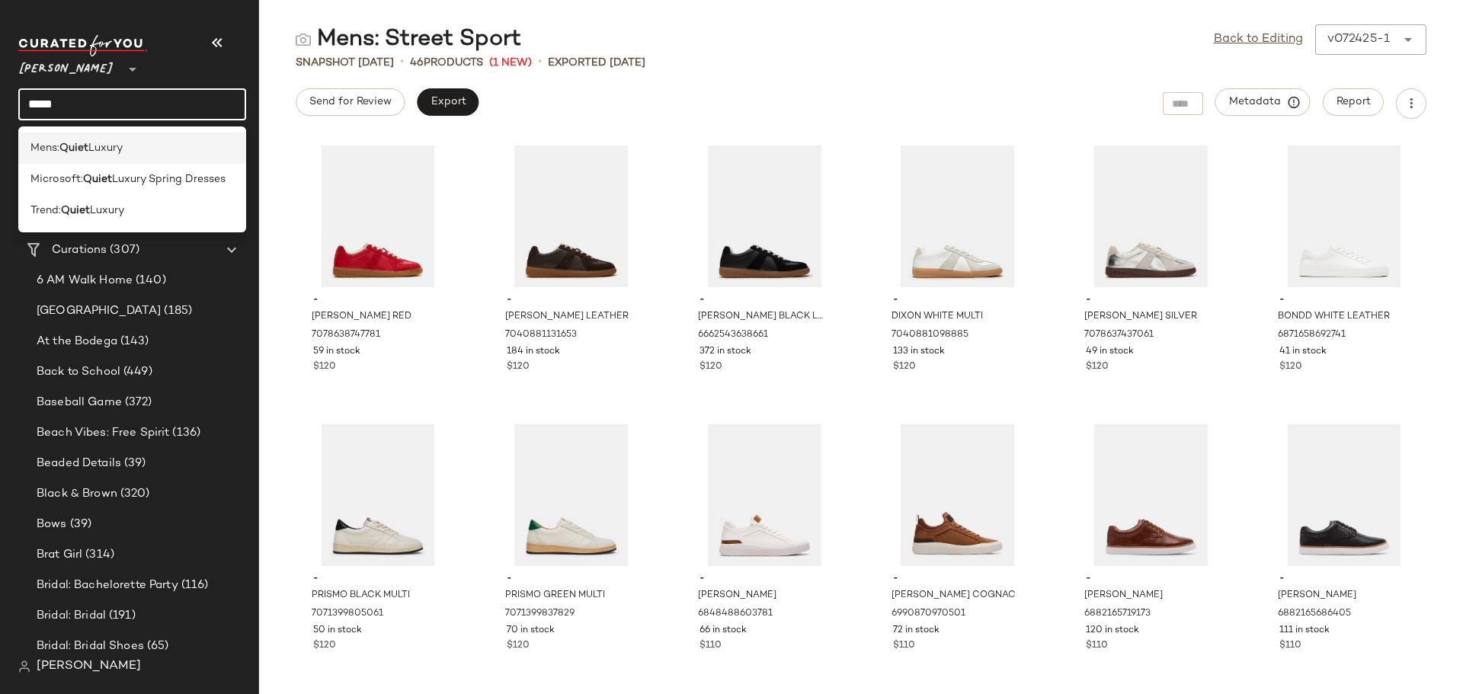
type input "*****"
click at [56, 148] on span "Mens:" at bounding box center [44, 148] width 29 height 16
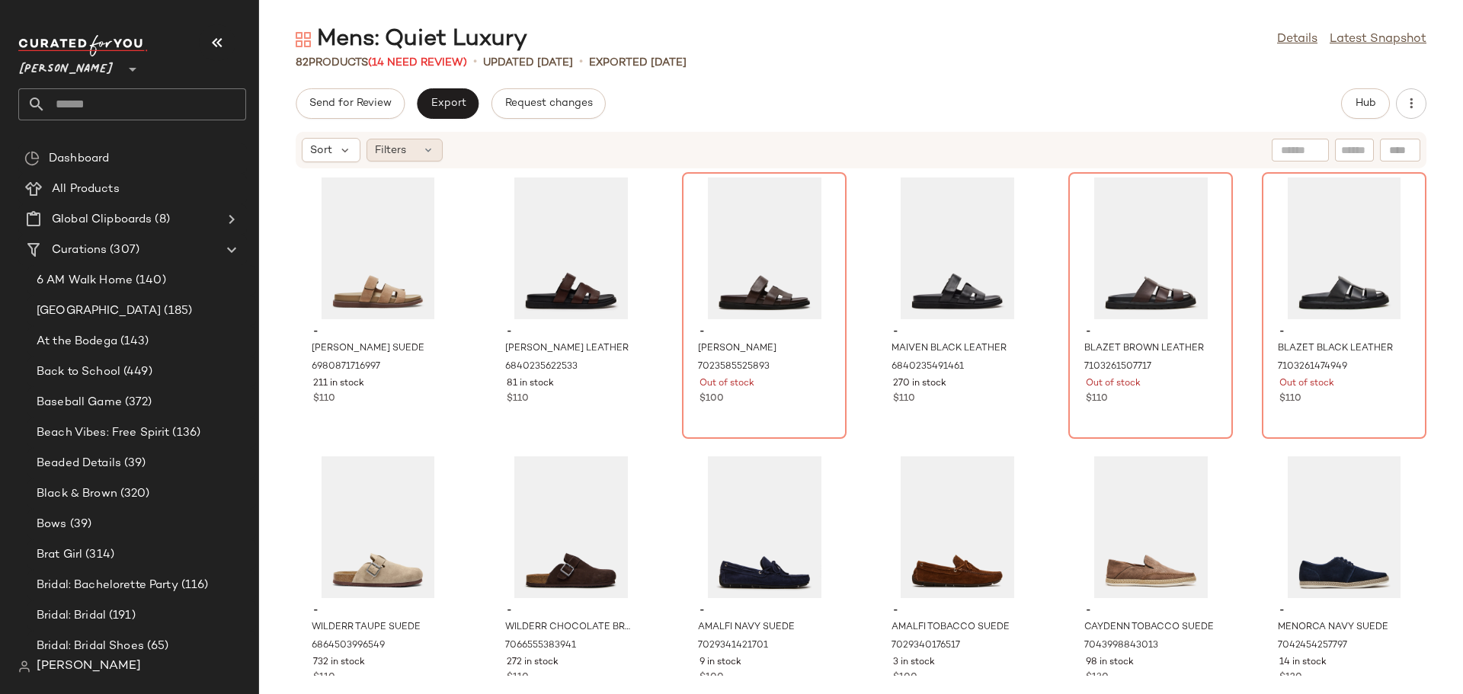
click at [416, 151] on div "Filters" at bounding box center [404, 150] width 76 height 23
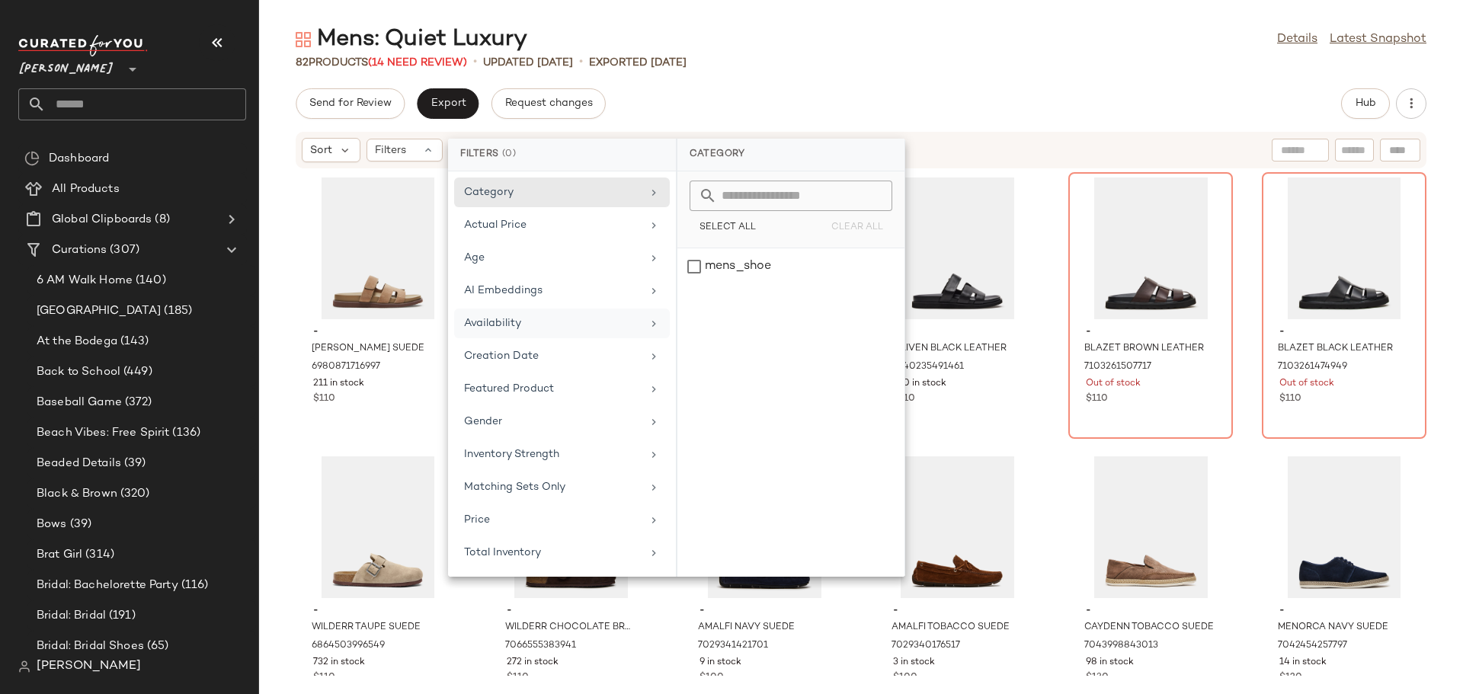
click at [520, 322] on div "Availability" at bounding box center [553, 323] width 178 height 16
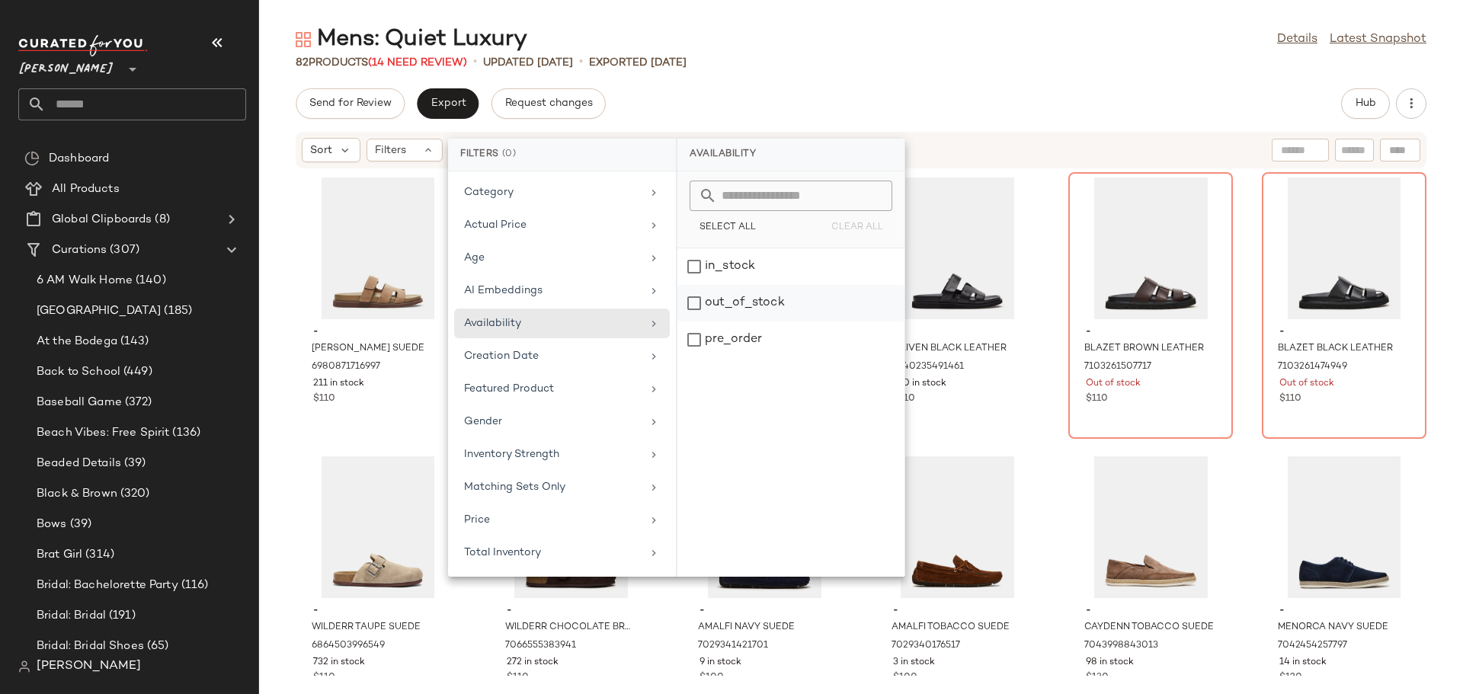
click at [694, 322] on div "out_of_stock" at bounding box center [790, 340] width 227 height 37
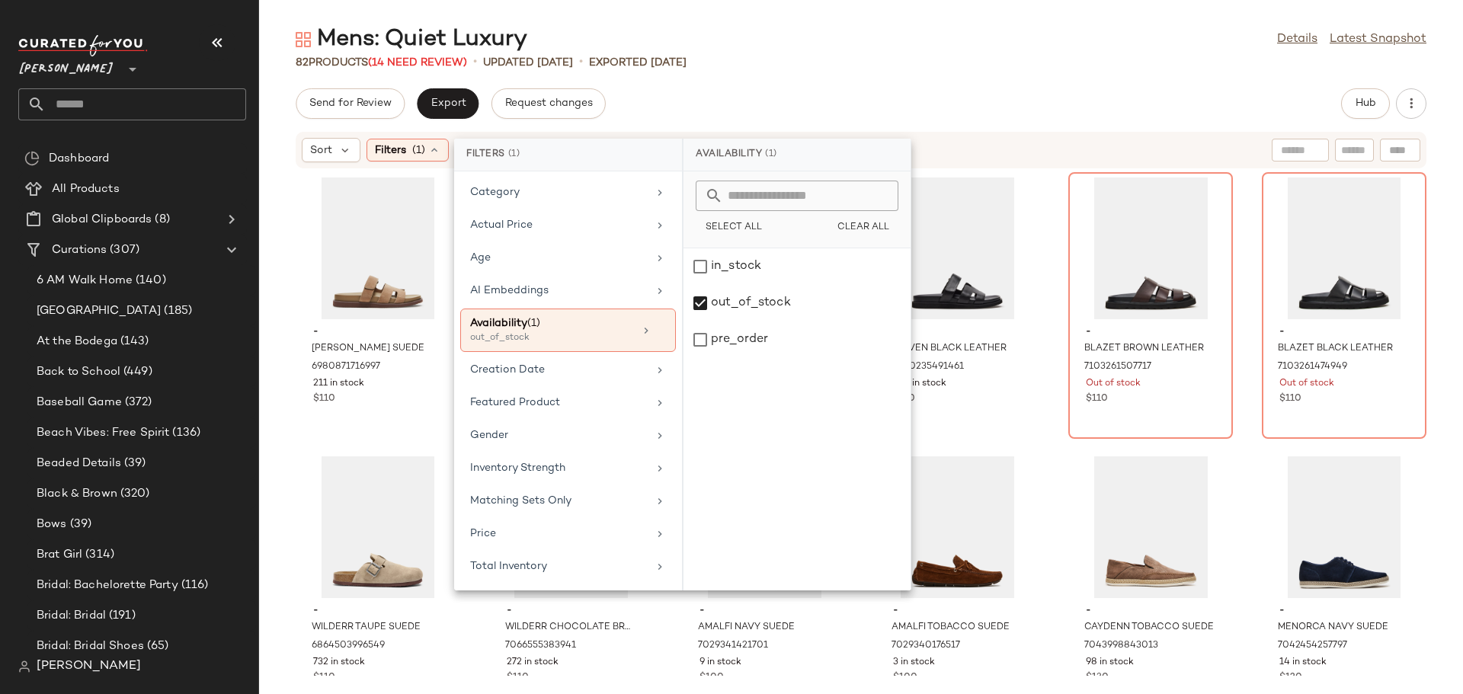
click at [1042, 302] on div "- MAIVEN TAUPE SUEDE 6980871716997 211 in stock $110 - MAIVEN BROWN LEATHER 684…" at bounding box center [861, 422] width 1204 height 507
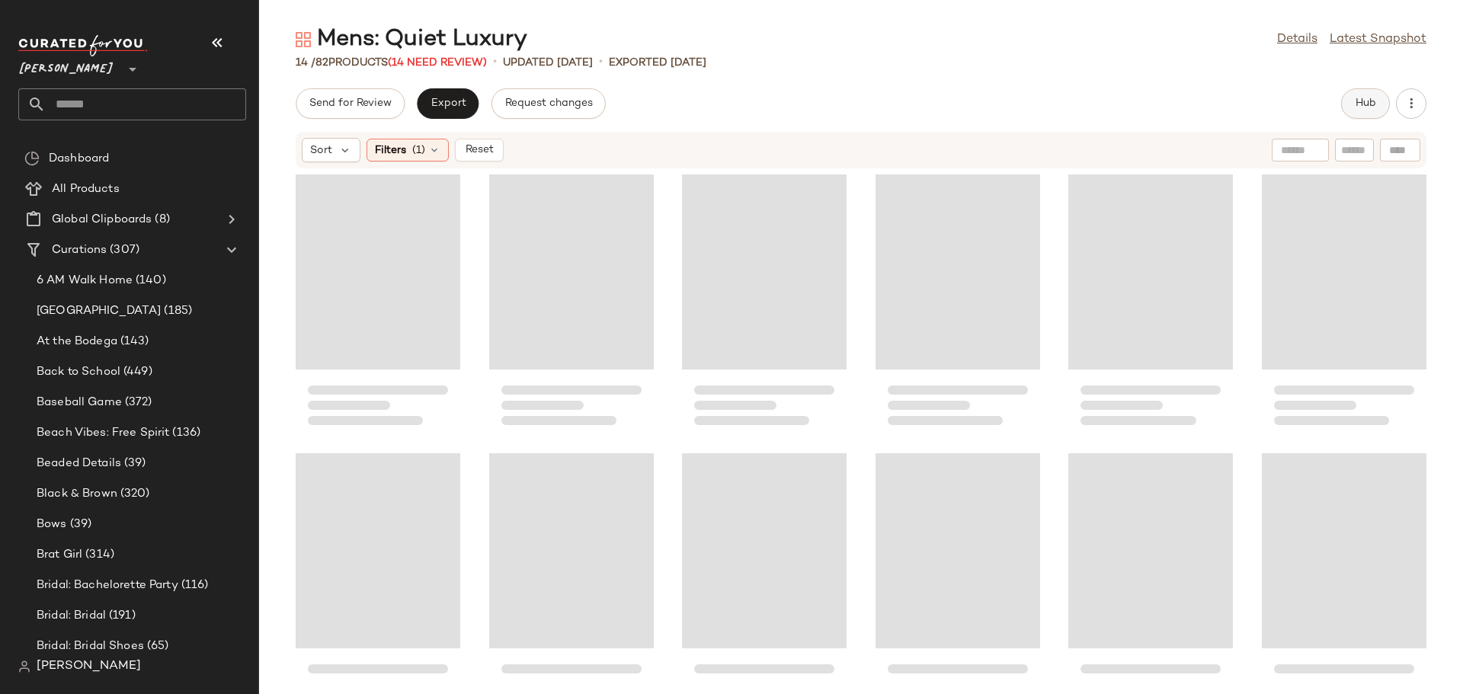
click at [1348, 106] on button "Hub" at bounding box center [1365, 103] width 49 height 30
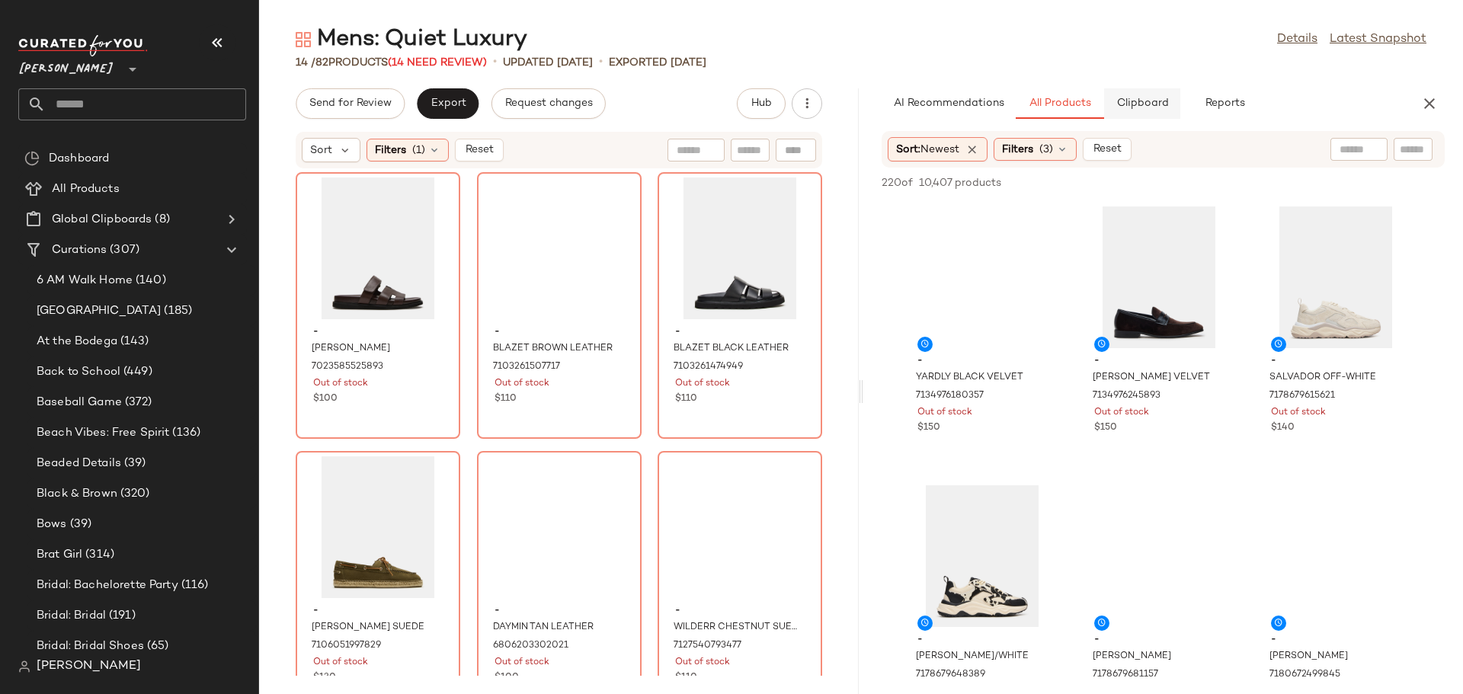
click at [1134, 102] on span "Clipboard" at bounding box center [1141, 104] width 53 height 12
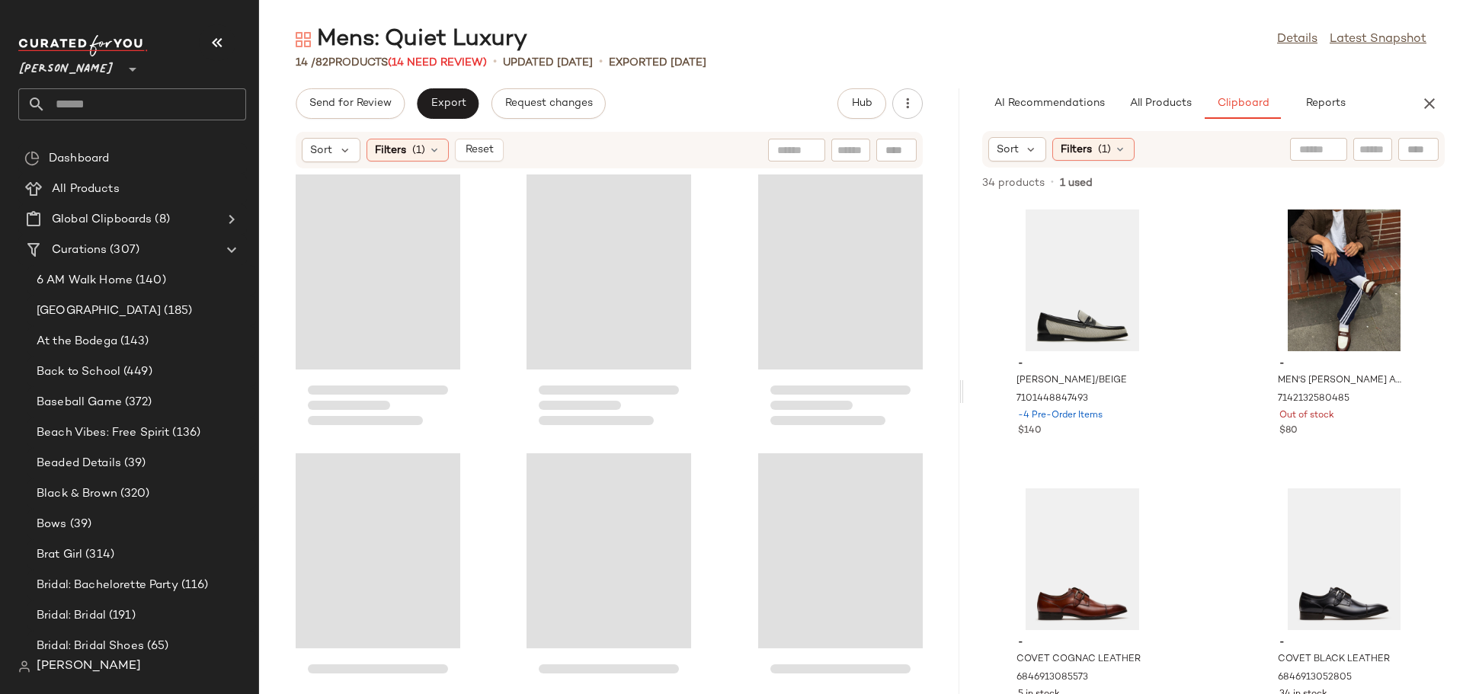
drag, startPoint x: 860, startPoint y: 398, endPoint x: 964, endPoint y: 404, distance: 103.8
click at [964, 404] on div "Mens: Quiet Luxury Details Latest Snapshot 14 / 82 Products (14 Need Review) • …" at bounding box center [861, 359] width 1204 height 670
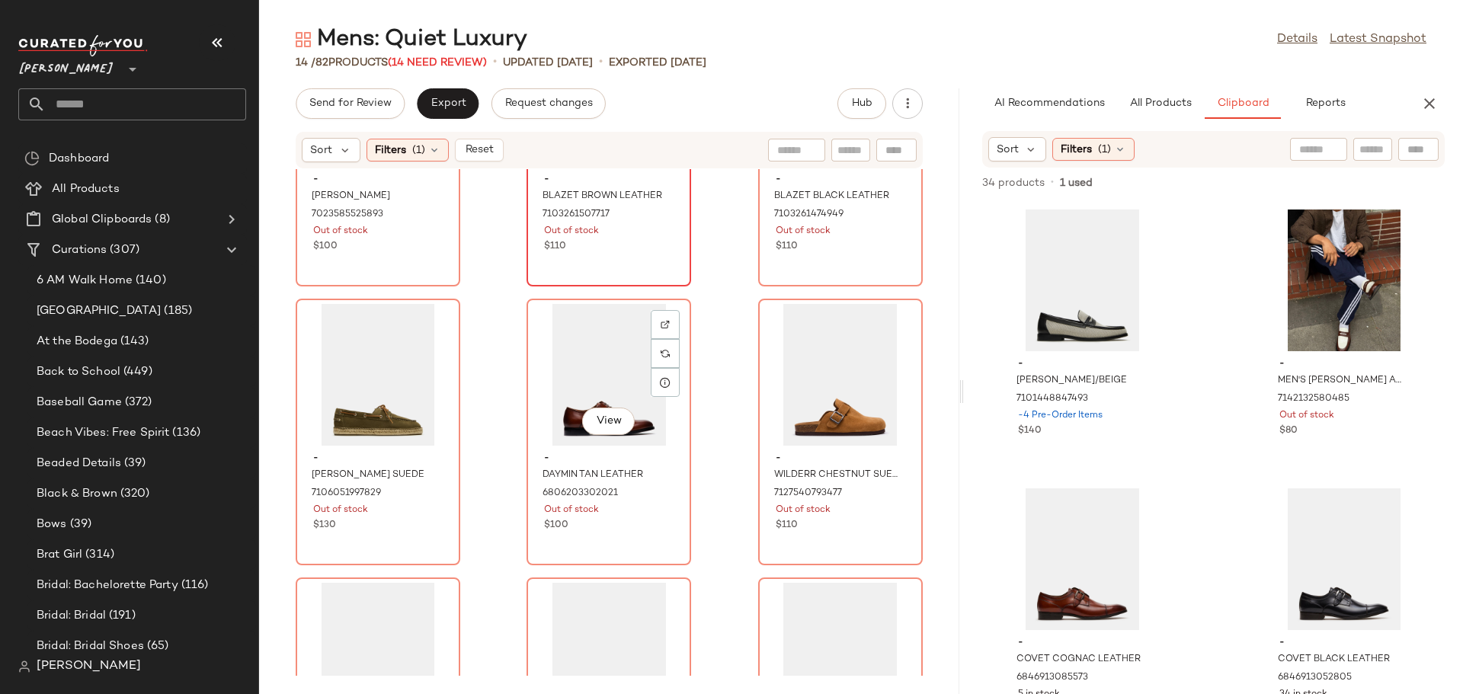
scroll to position [229, 0]
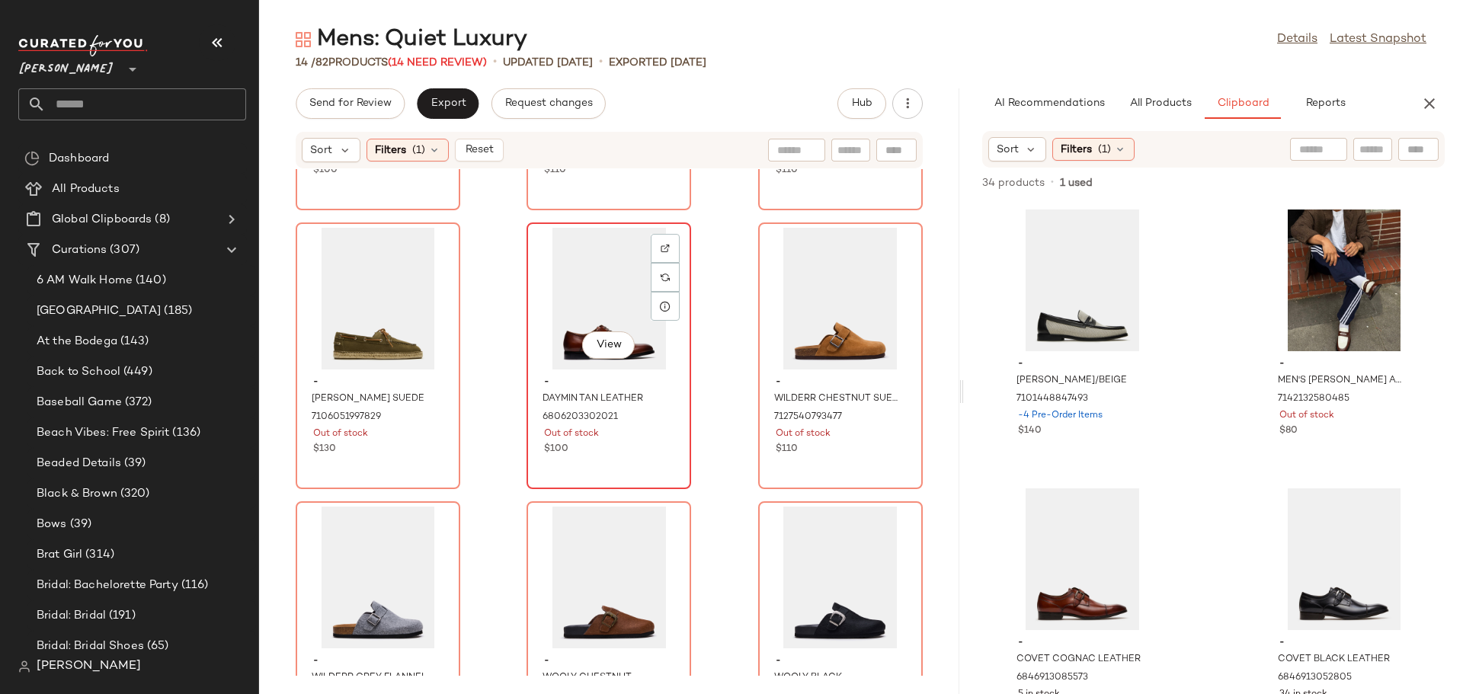
click at [572, 299] on div "View" at bounding box center [609, 299] width 154 height 142
click at [661, 248] on img at bounding box center [665, 248] width 9 height 9
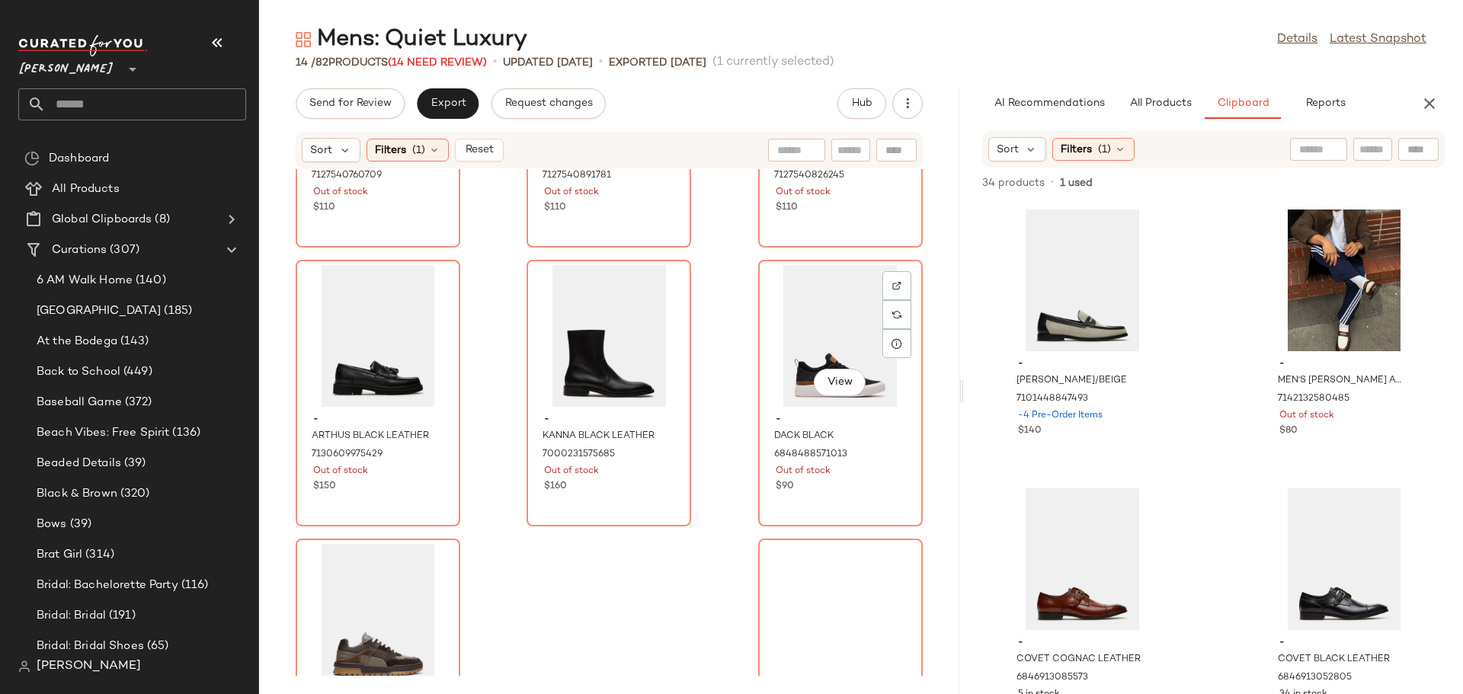
scroll to position [774, 0]
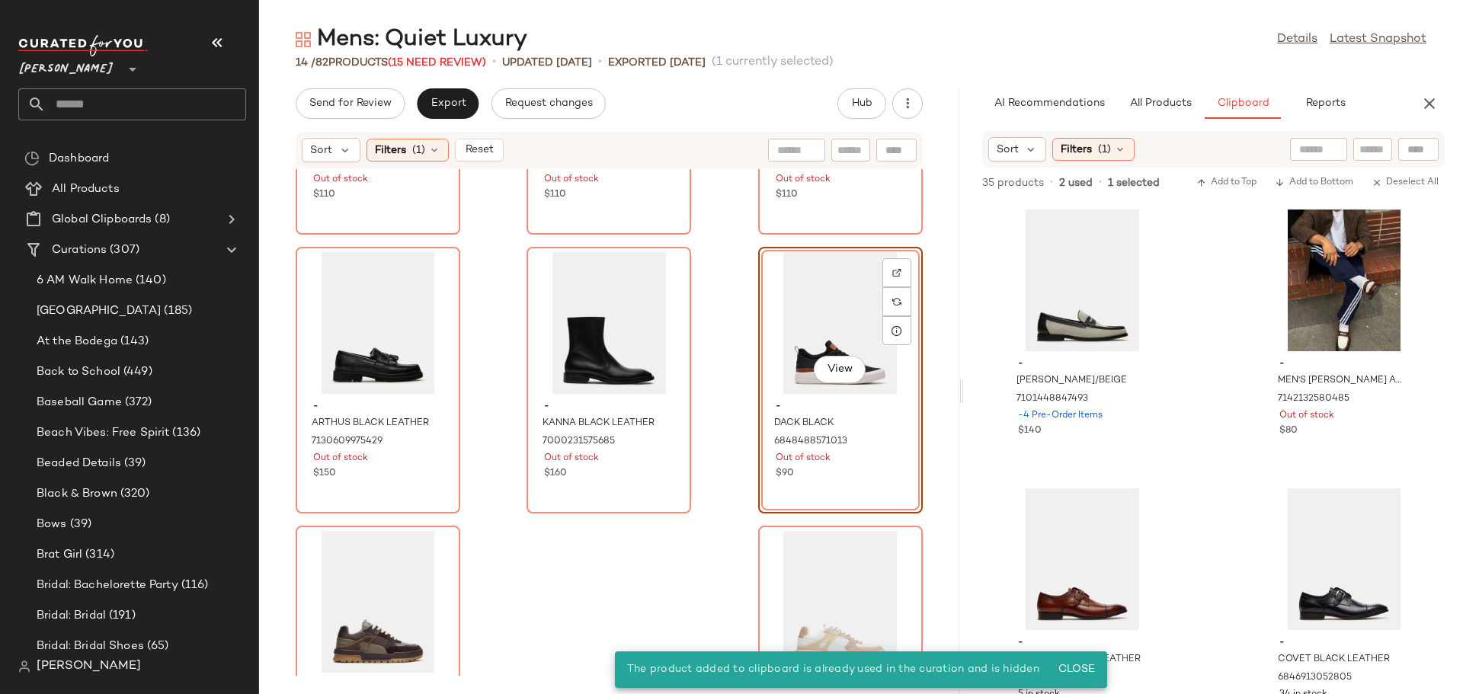
click at [805, 332] on div "View" at bounding box center [840, 323] width 154 height 142
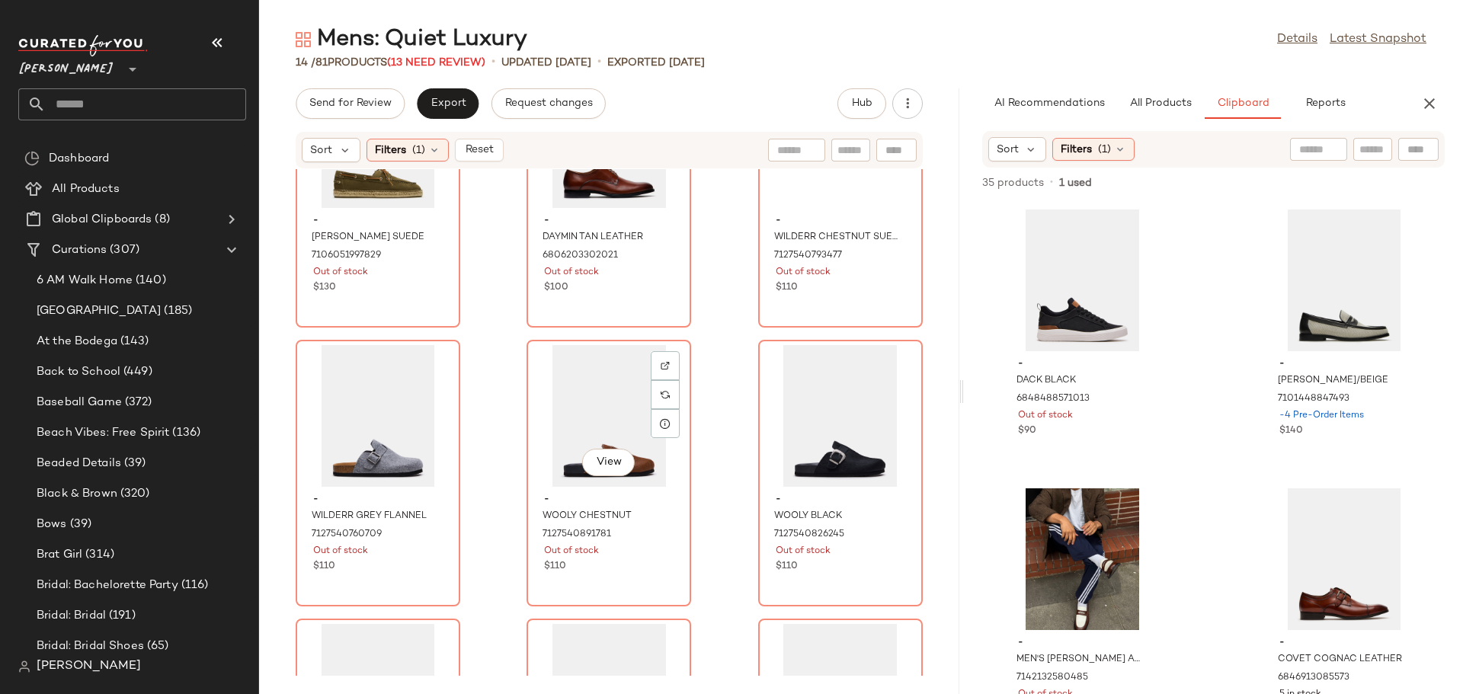
scroll to position [393, 0]
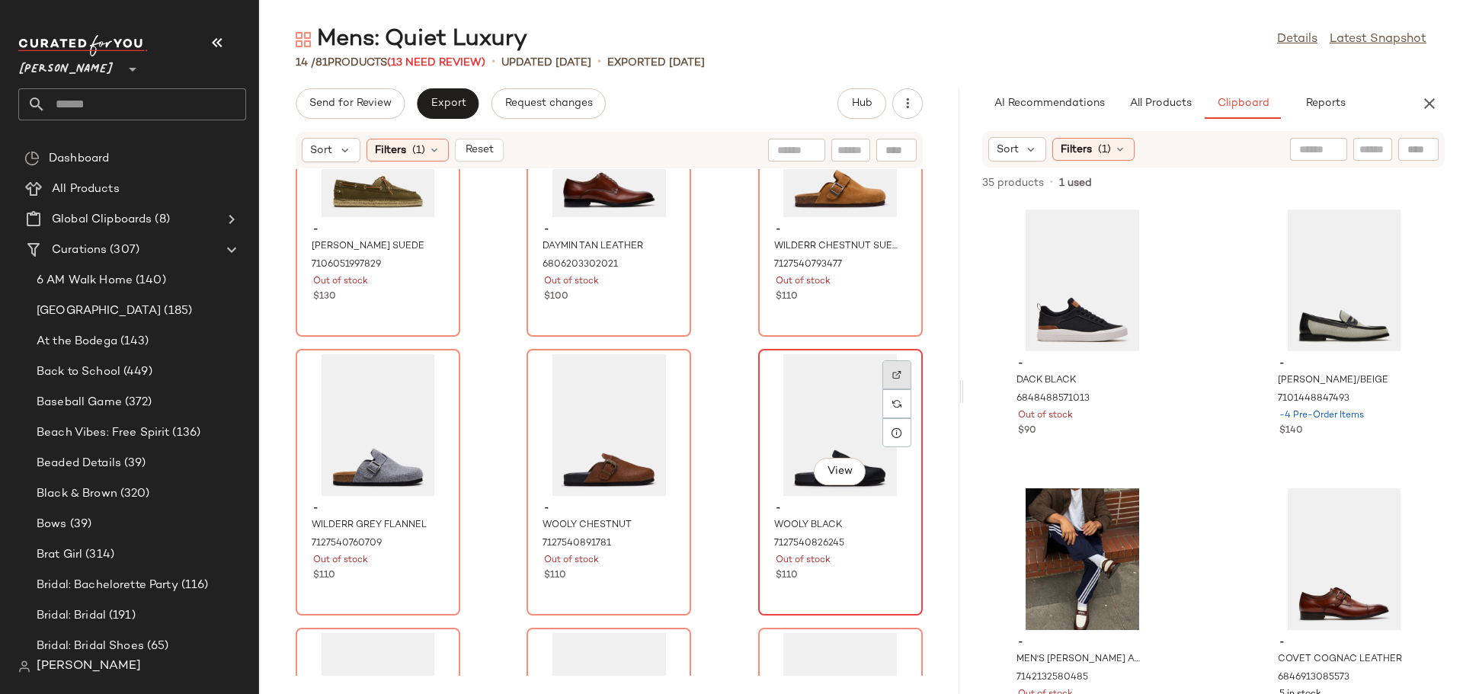
click at [892, 379] on img at bounding box center [896, 374] width 9 height 9
click at [667, 389] on div at bounding box center [665, 403] width 29 height 29
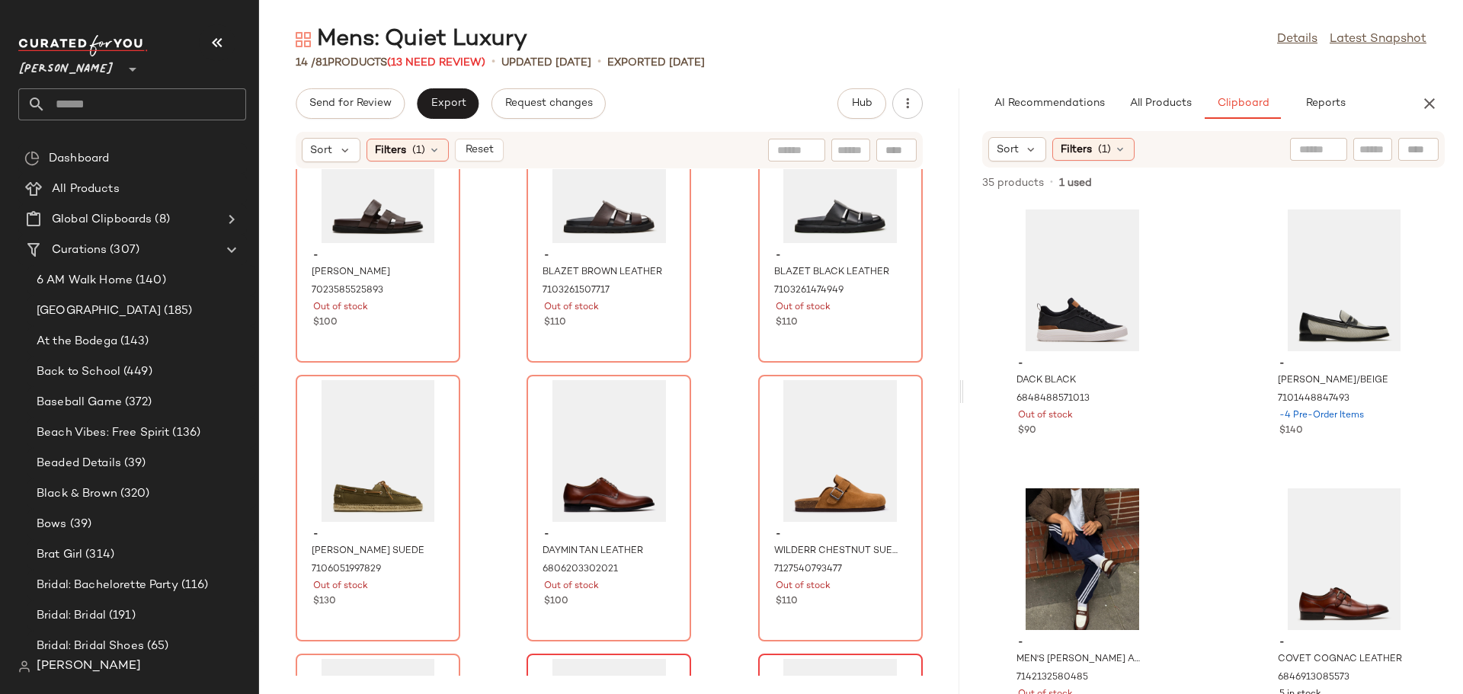
scroll to position [0, 0]
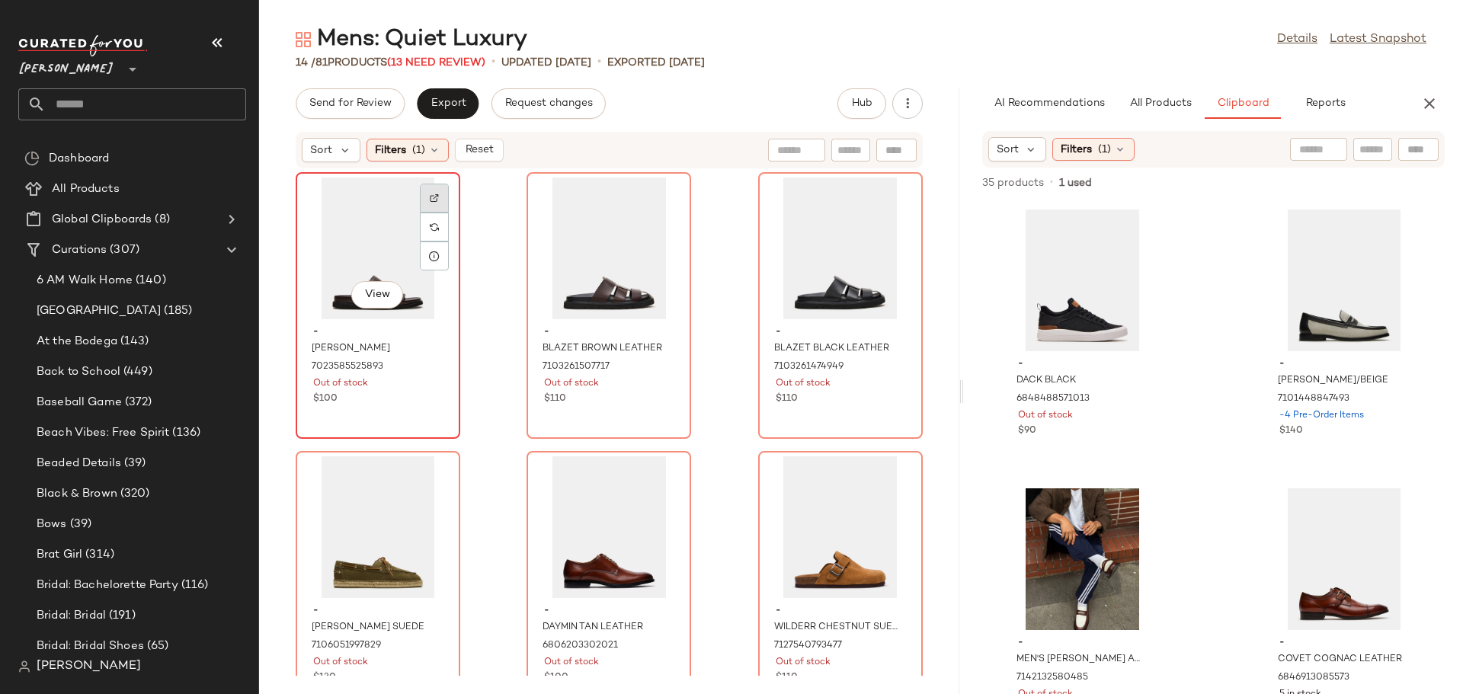
click at [438, 196] on img at bounding box center [434, 198] width 9 height 9
click at [469, 142] on button "Reset" at bounding box center [479, 150] width 49 height 23
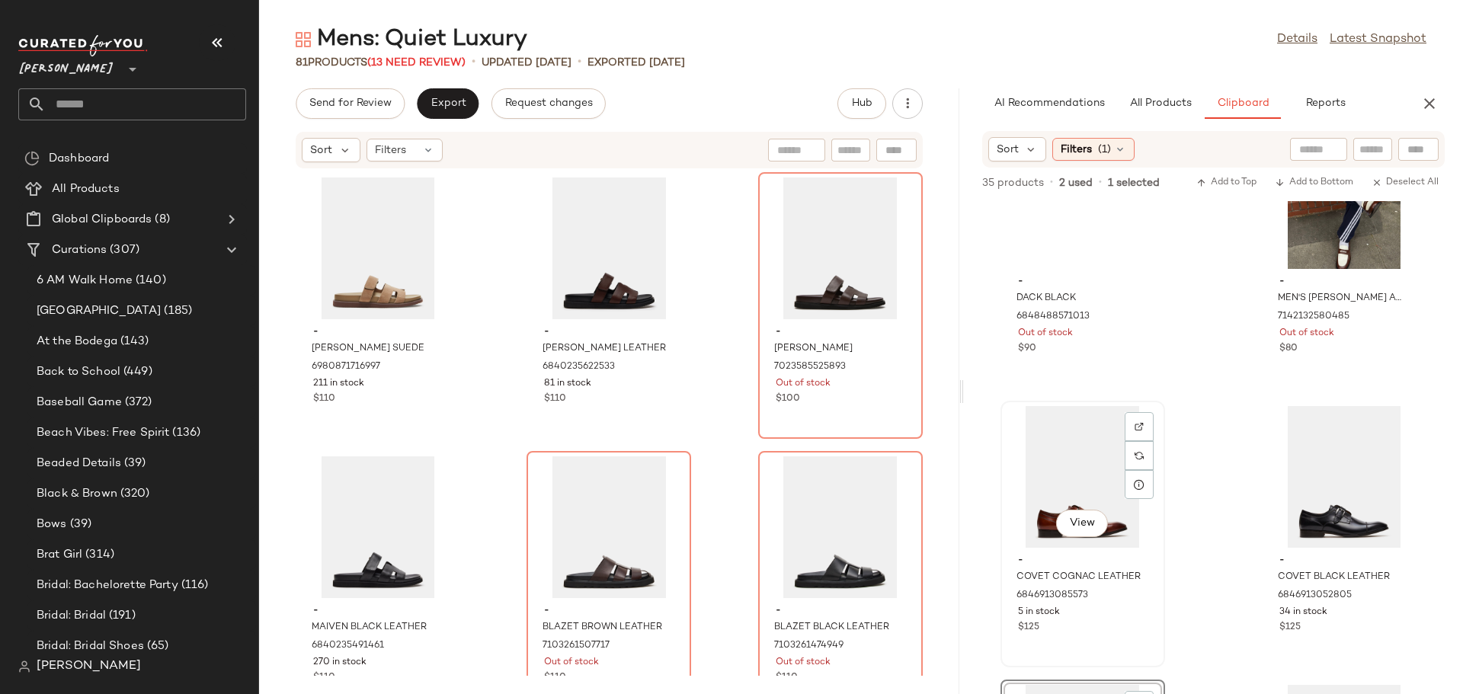
scroll to position [76, 0]
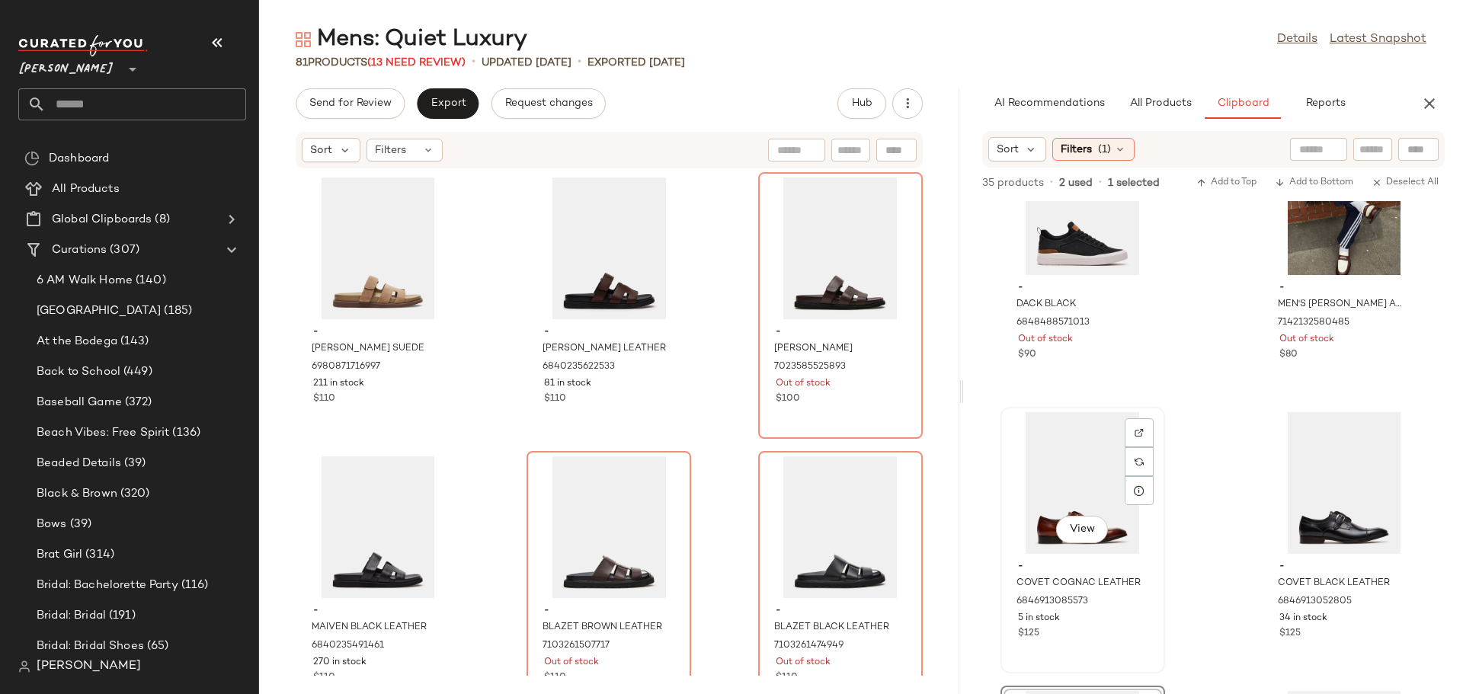
click at [1042, 474] on div "View" at bounding box center [1083, 483] width 154 height 142
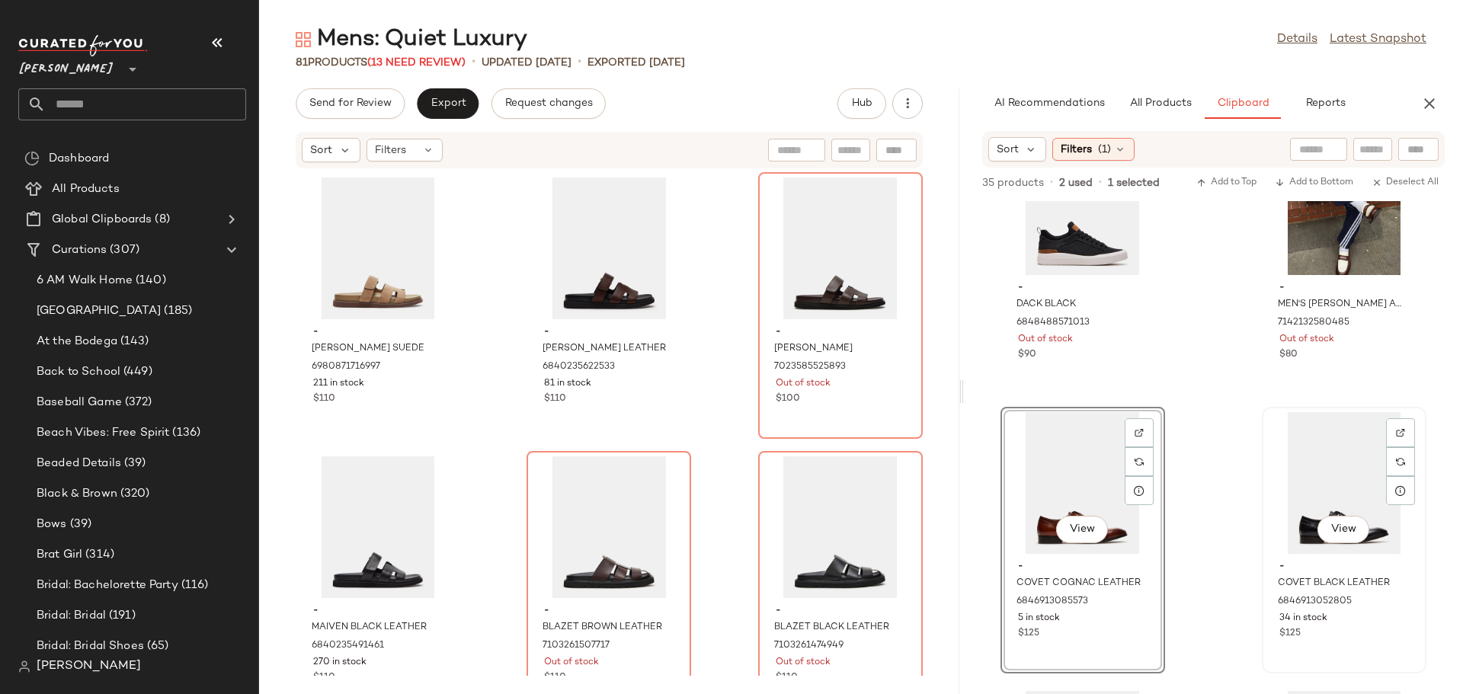
click at [1301, 467] on div "View" at bounding box center [1344, 483] width 154 height 142
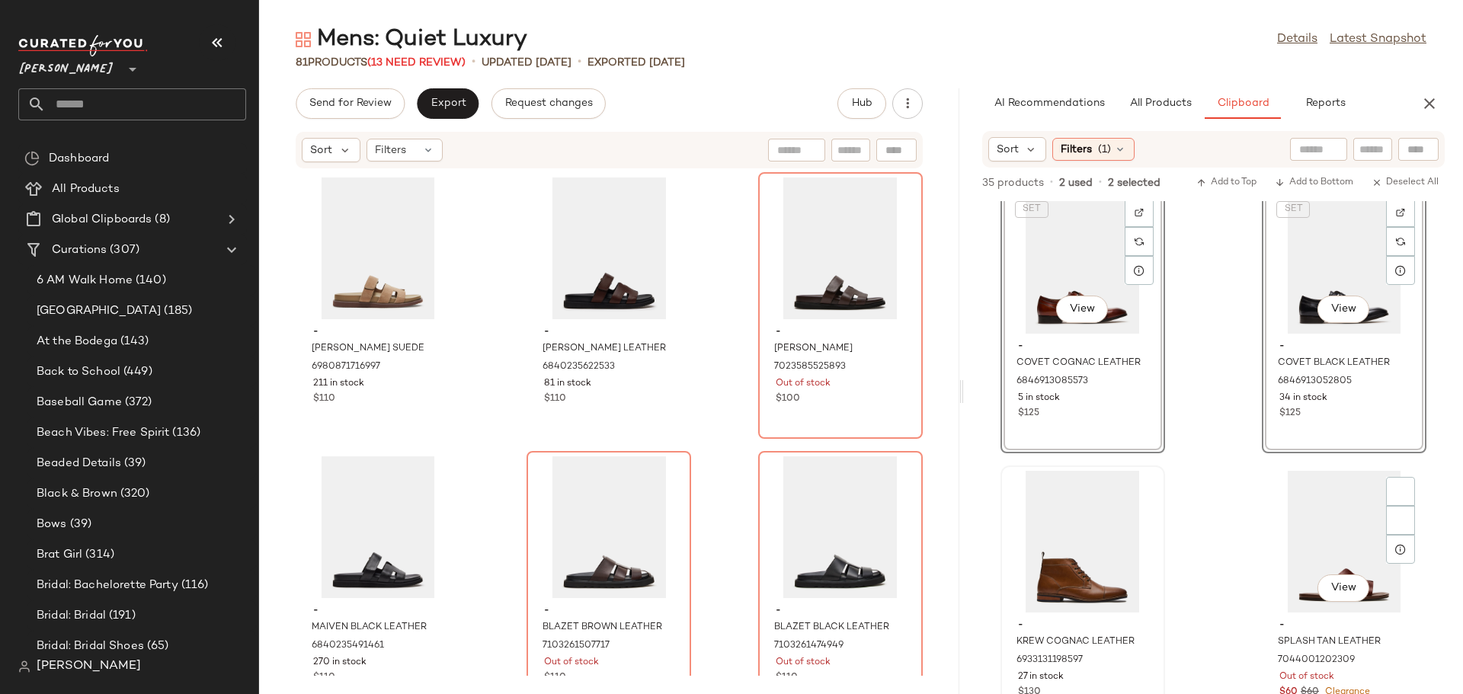
scroll to position [317, 0]
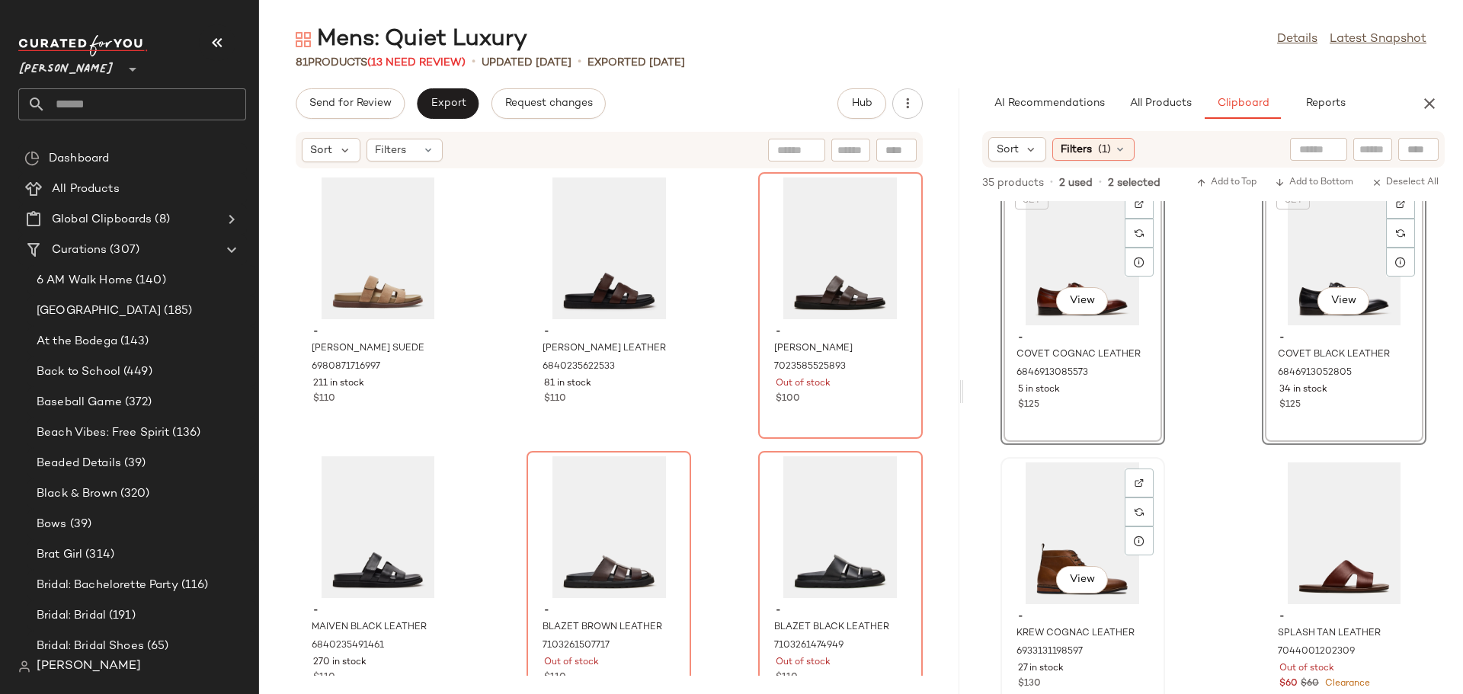
click at [1049, 523] on div "View" at bounding box center [1083, 533] width 154 height 142
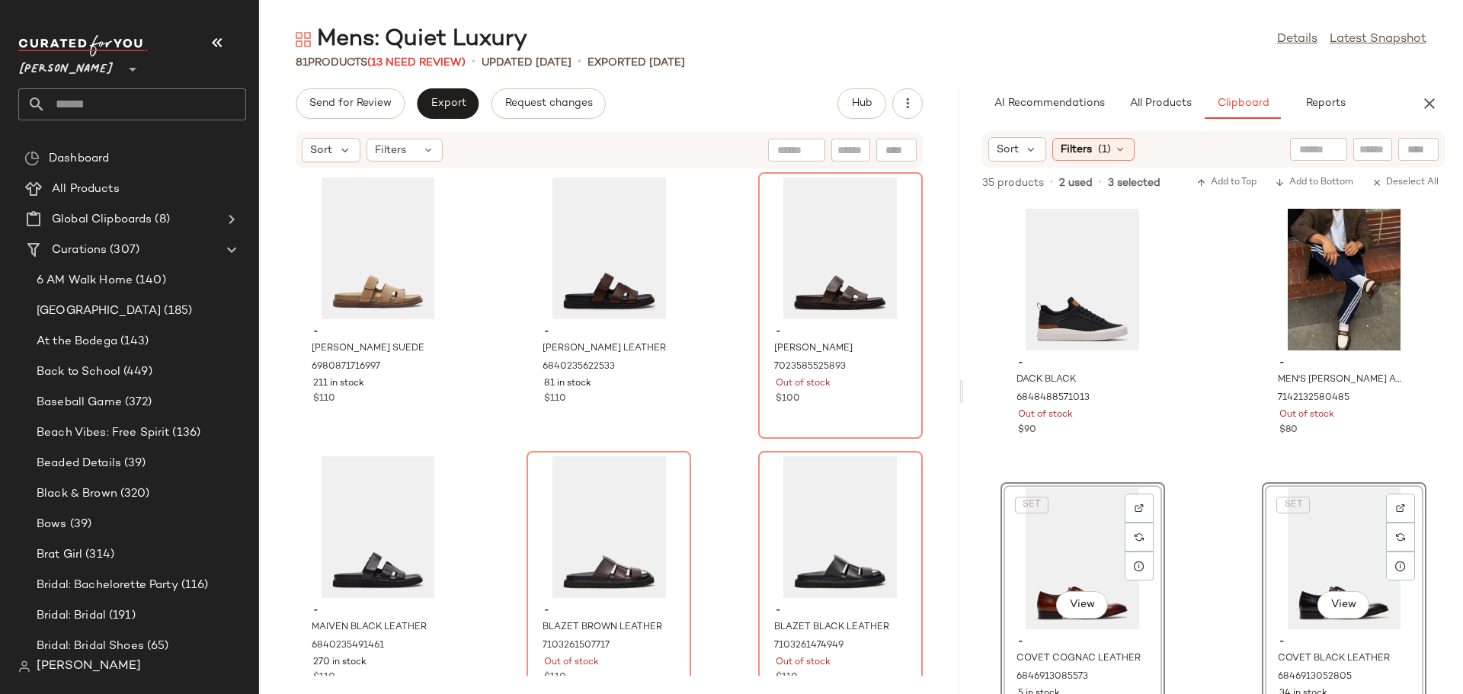
scroll to position [0, 0]
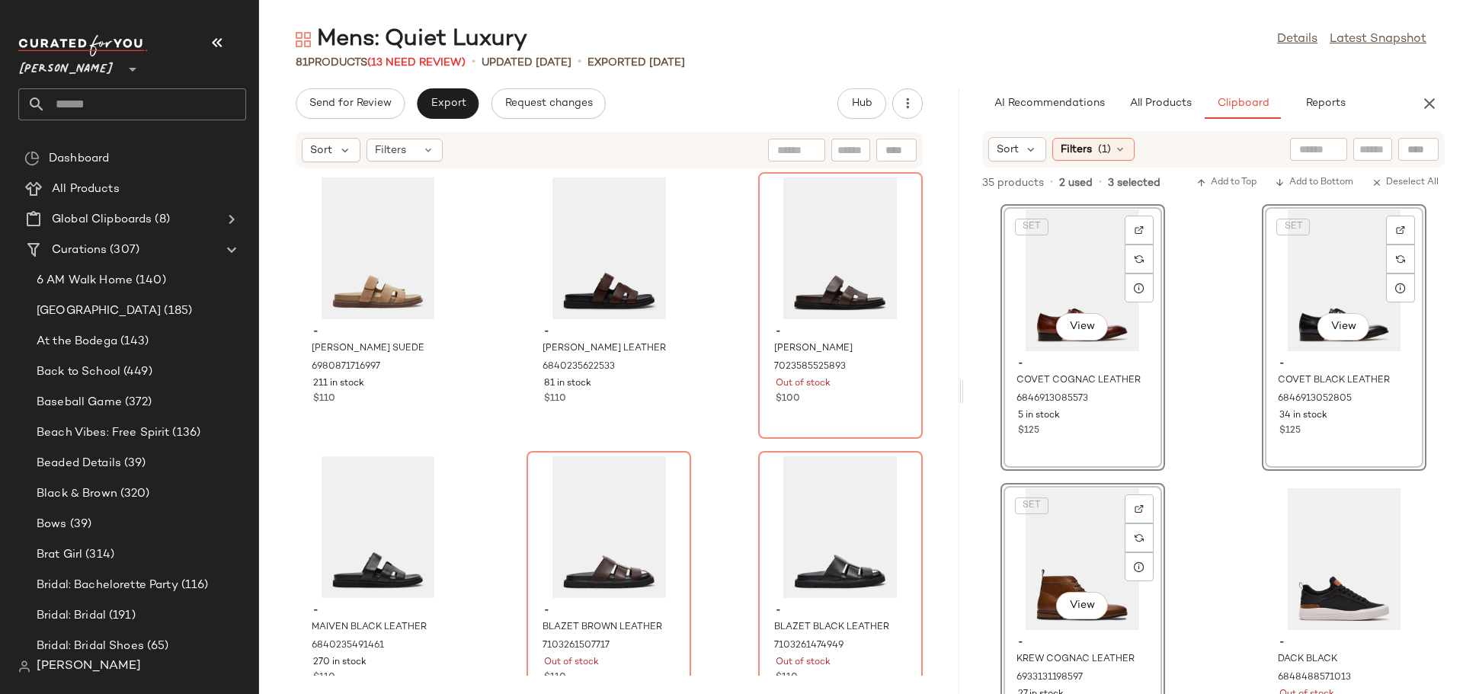
click at [1207, 470] on div "SET View - COVET COGNAC LEATHER 6846913085573 5 in stock $125 SET View - COVET …" at bounding box center [1214, 447] width 500 height 493
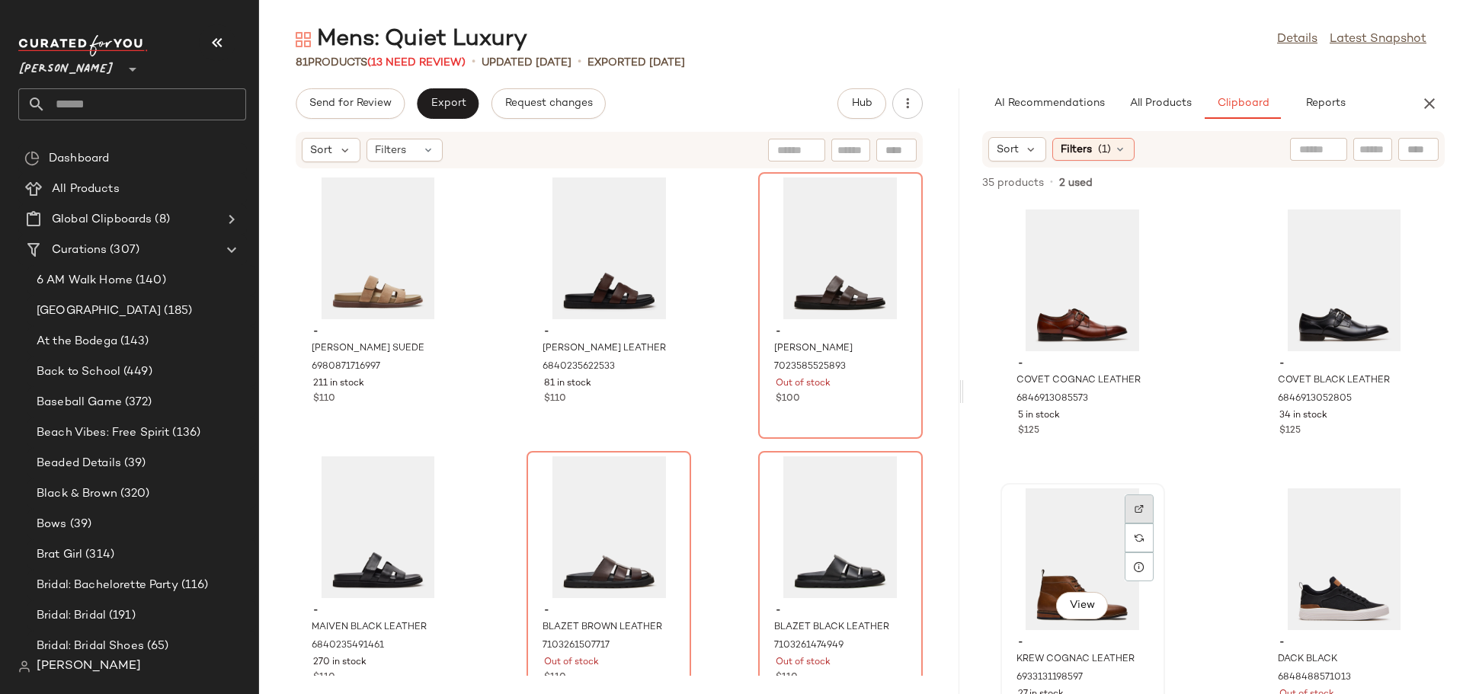
click at [1135, 506] on img at bounding box center [1138, 508] width 9 height 9
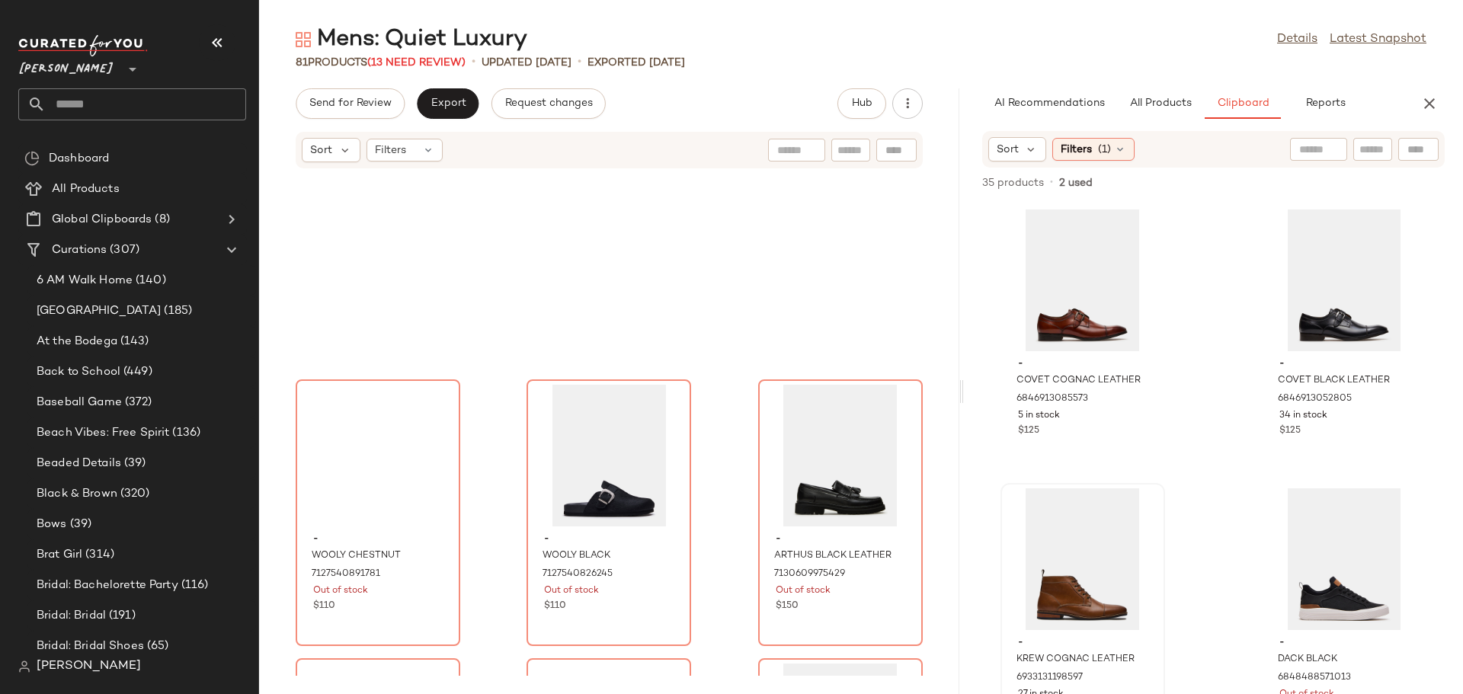
scroll to position [7025, 0]
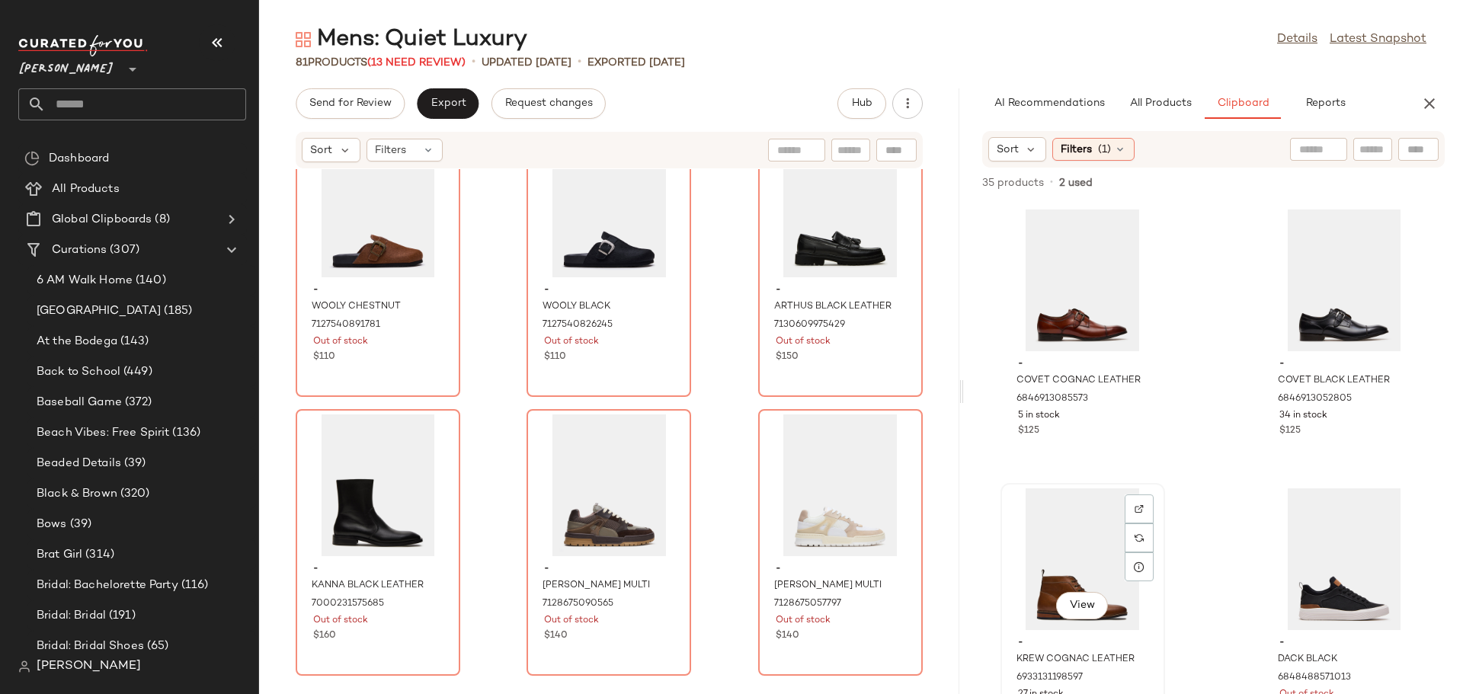
click at [1051, 569] on div "View" at bounding box center [1083, 559] width 154 height 142
click at [1298, 183] on span "Add to Bottom" at bounding box center [1314, 183] width 78 height 11
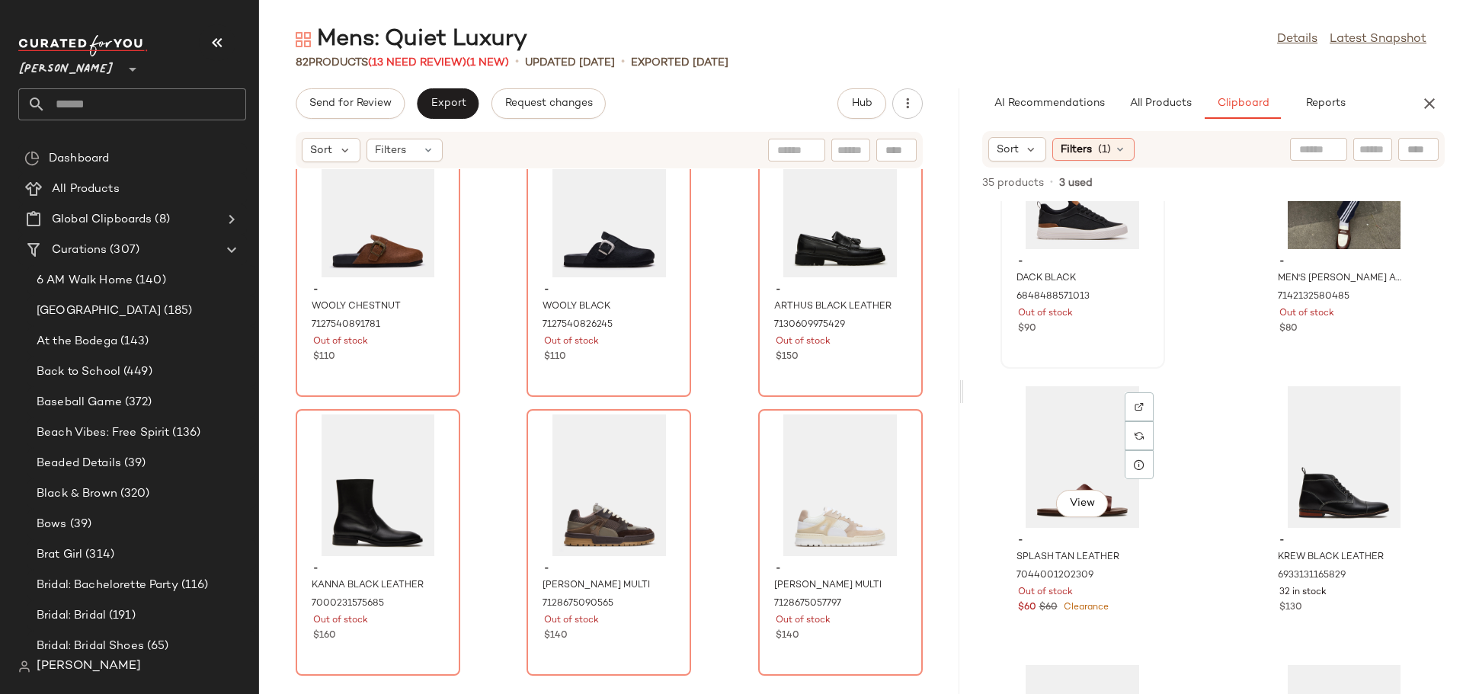
scroll to position [469, 0]
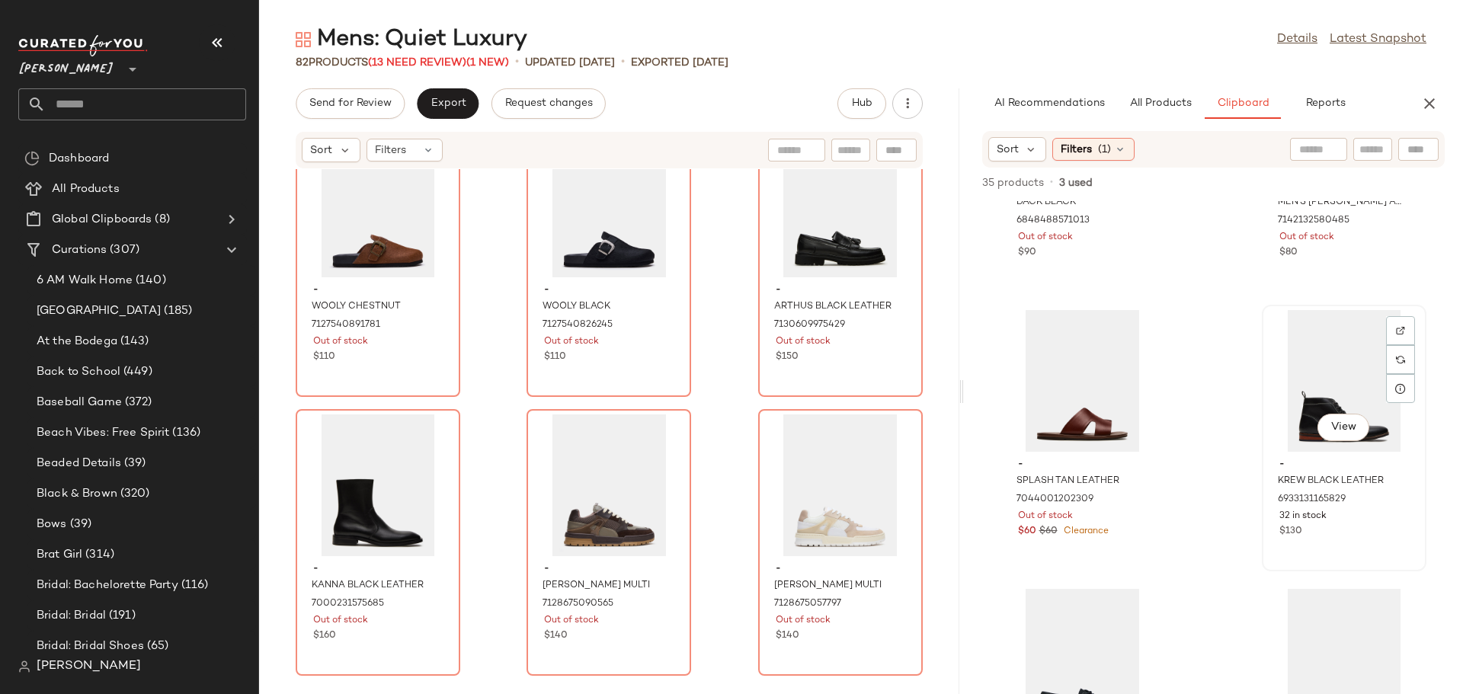
click at [1320, 379] on div "View" at bounding box center [1344, 381] width 154 height 142
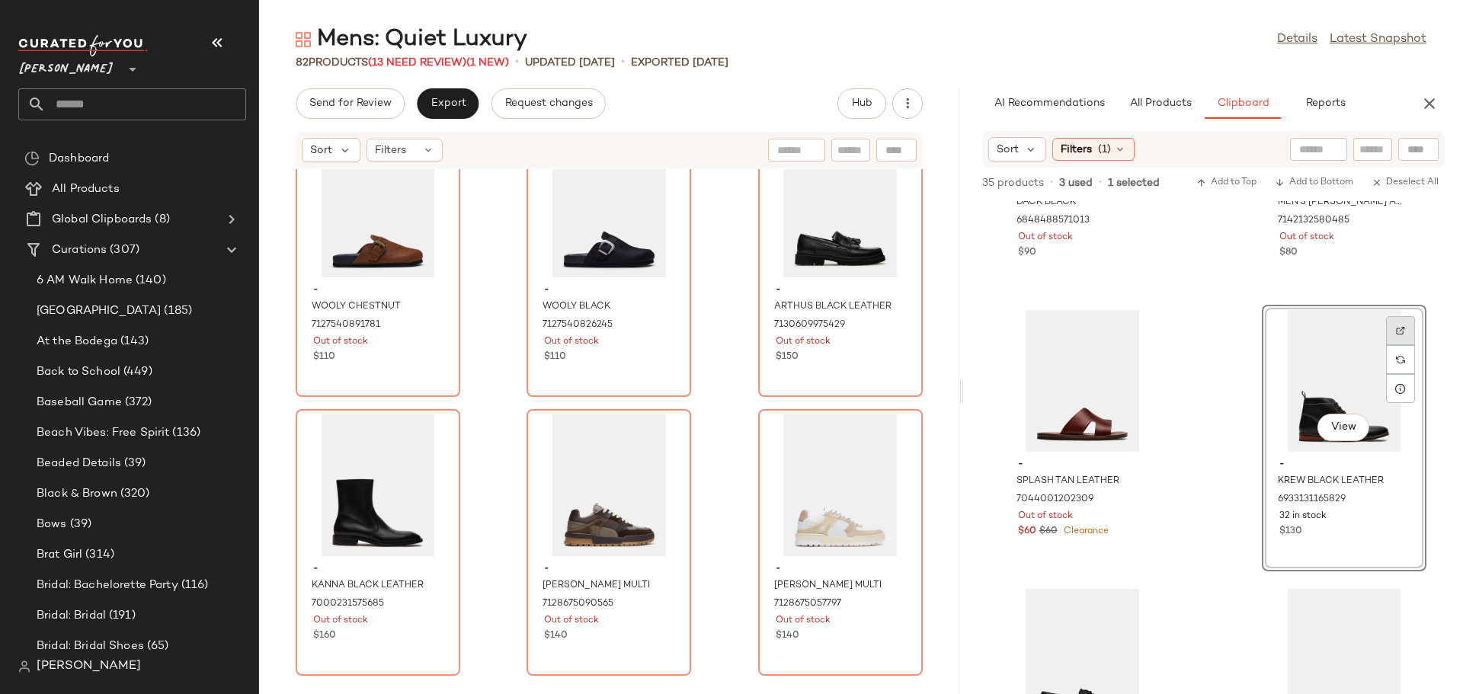
click at [1395, 345] on div at bounding box center [1400, 359] width 29 height 29
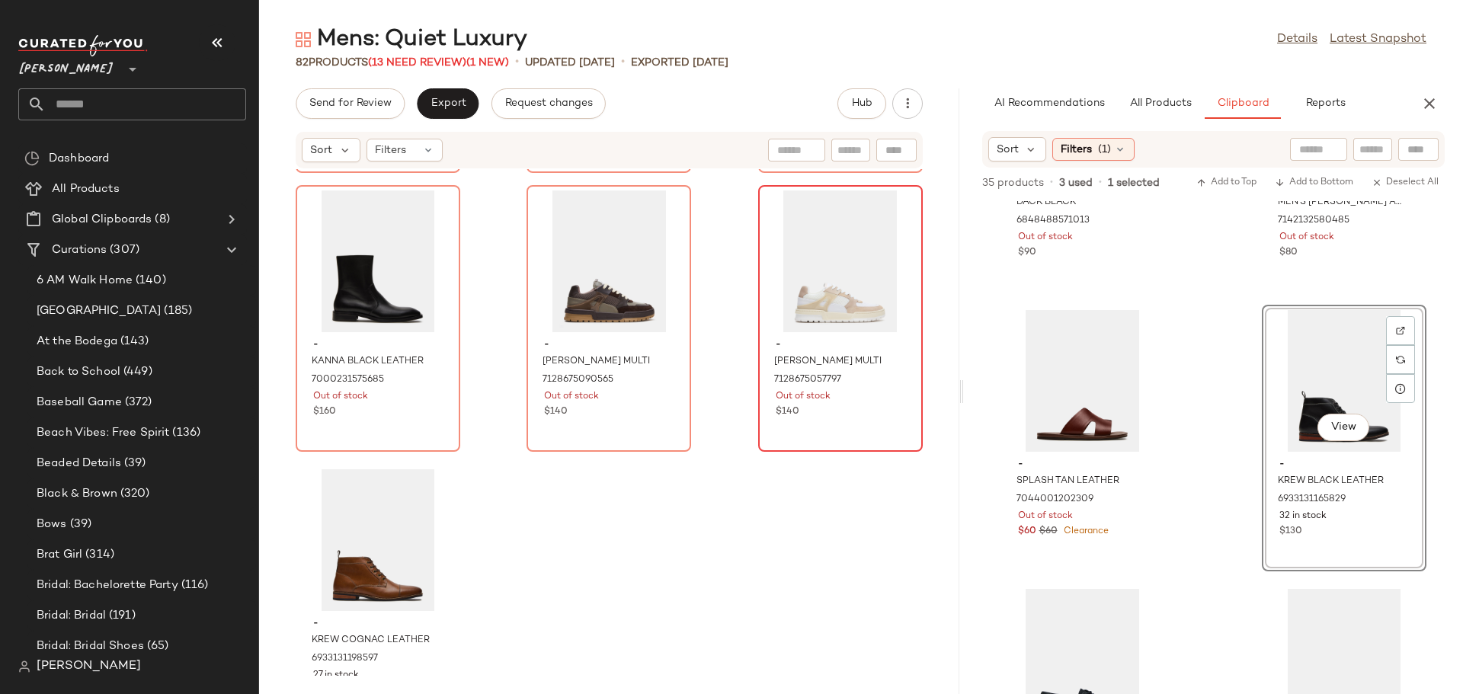
scroll to position [7254, 0]
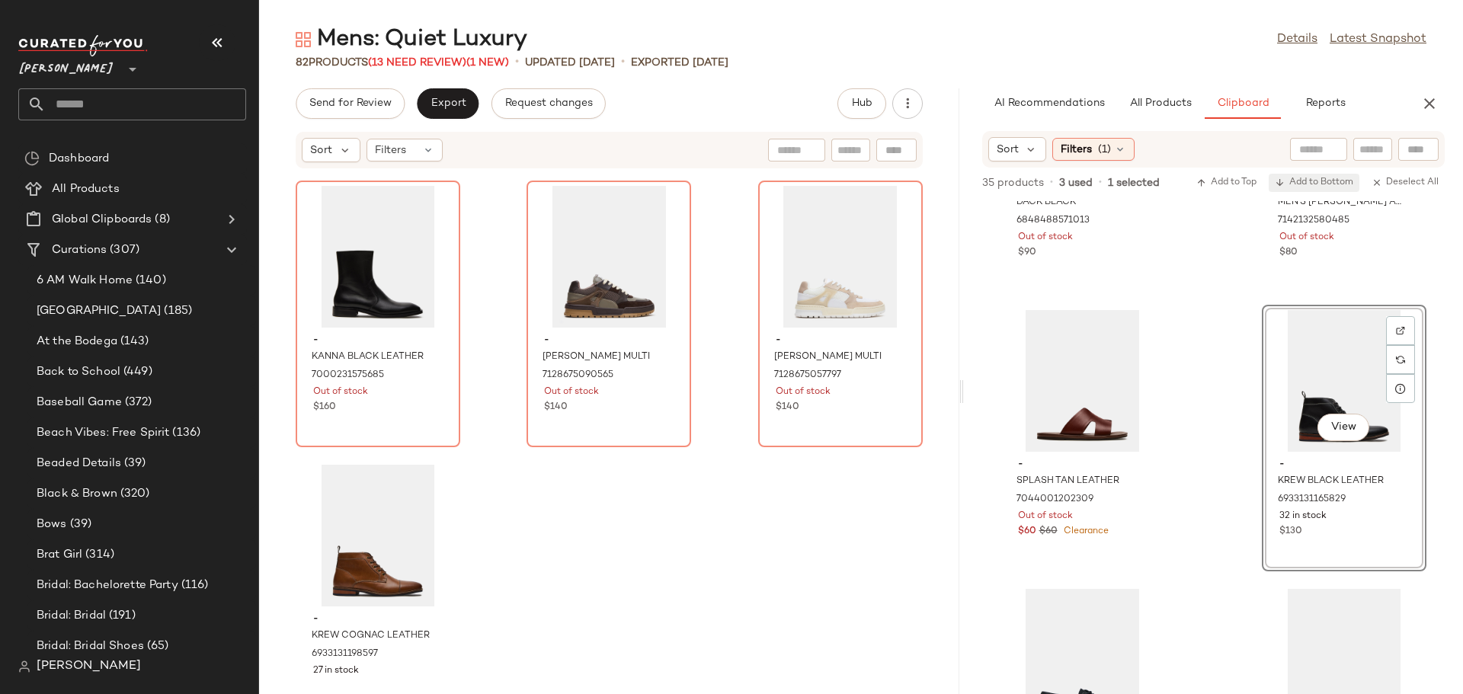
click at [1304, 184] on span "Add to Bottom" at bounding box center [1314, 183] width 78 height 11
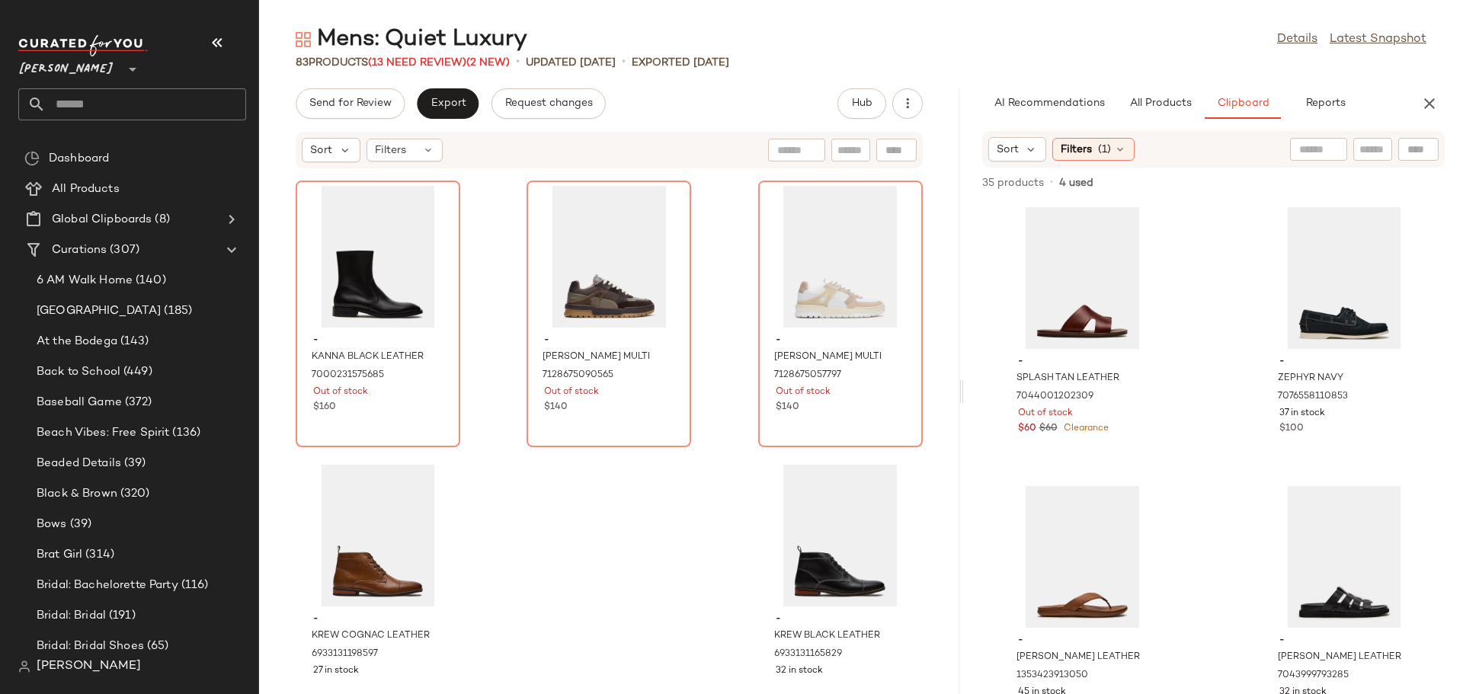
scroll to position [545, 0]
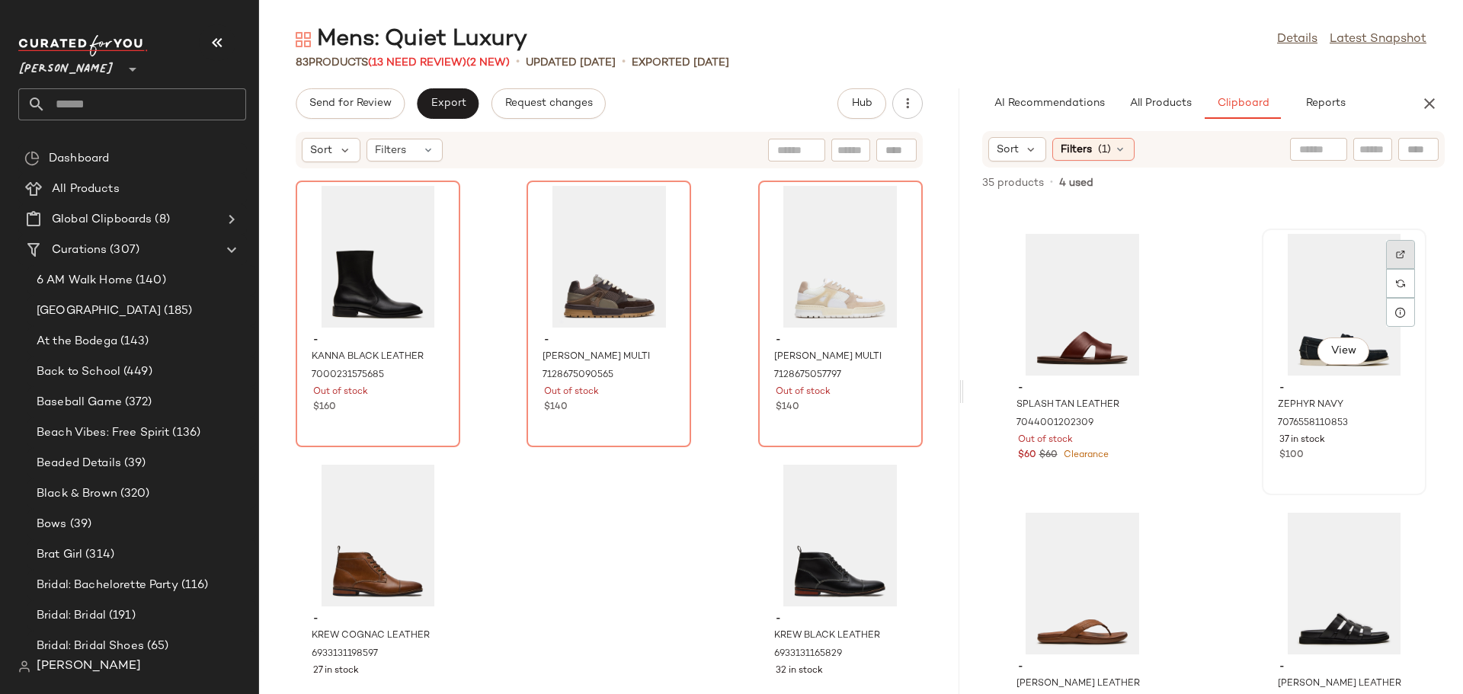
click at [1396, 252] on img at bounding box center [1400, 254] width 9 height 9
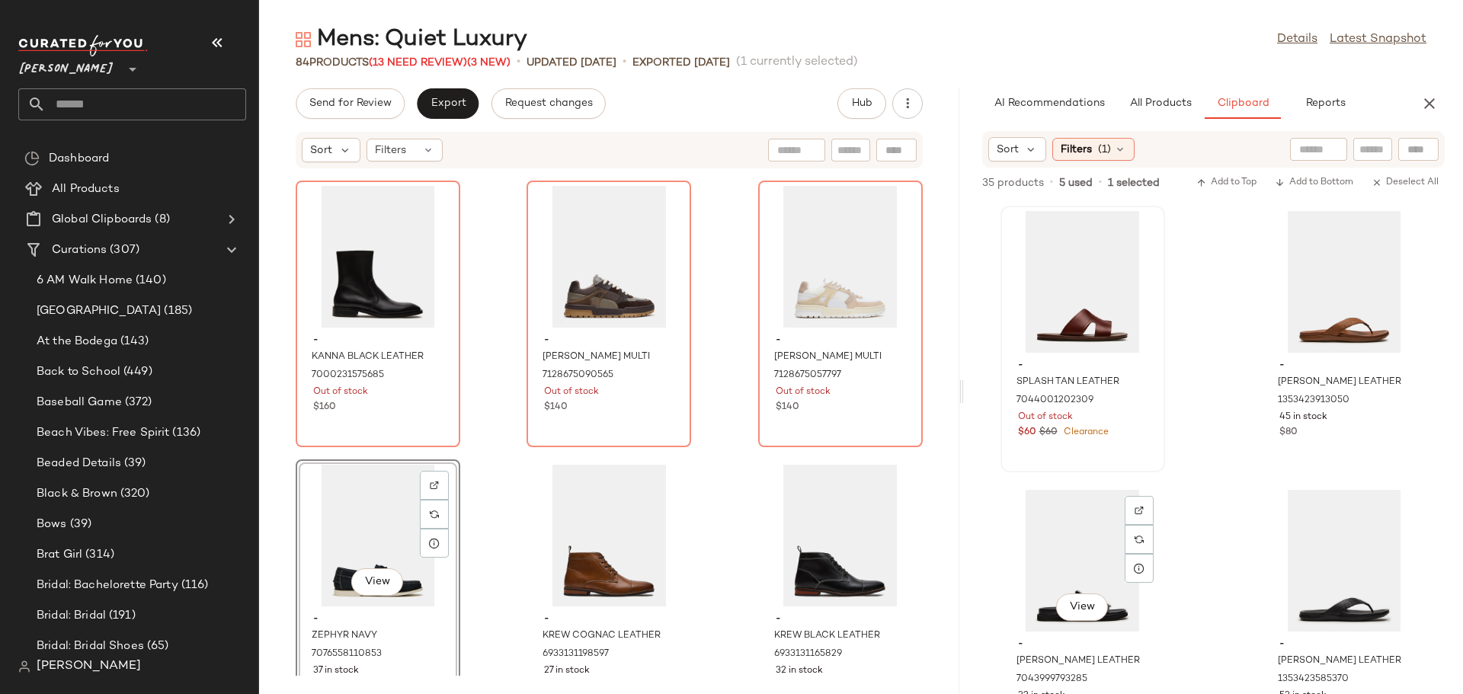
scroll to position [545, 0]
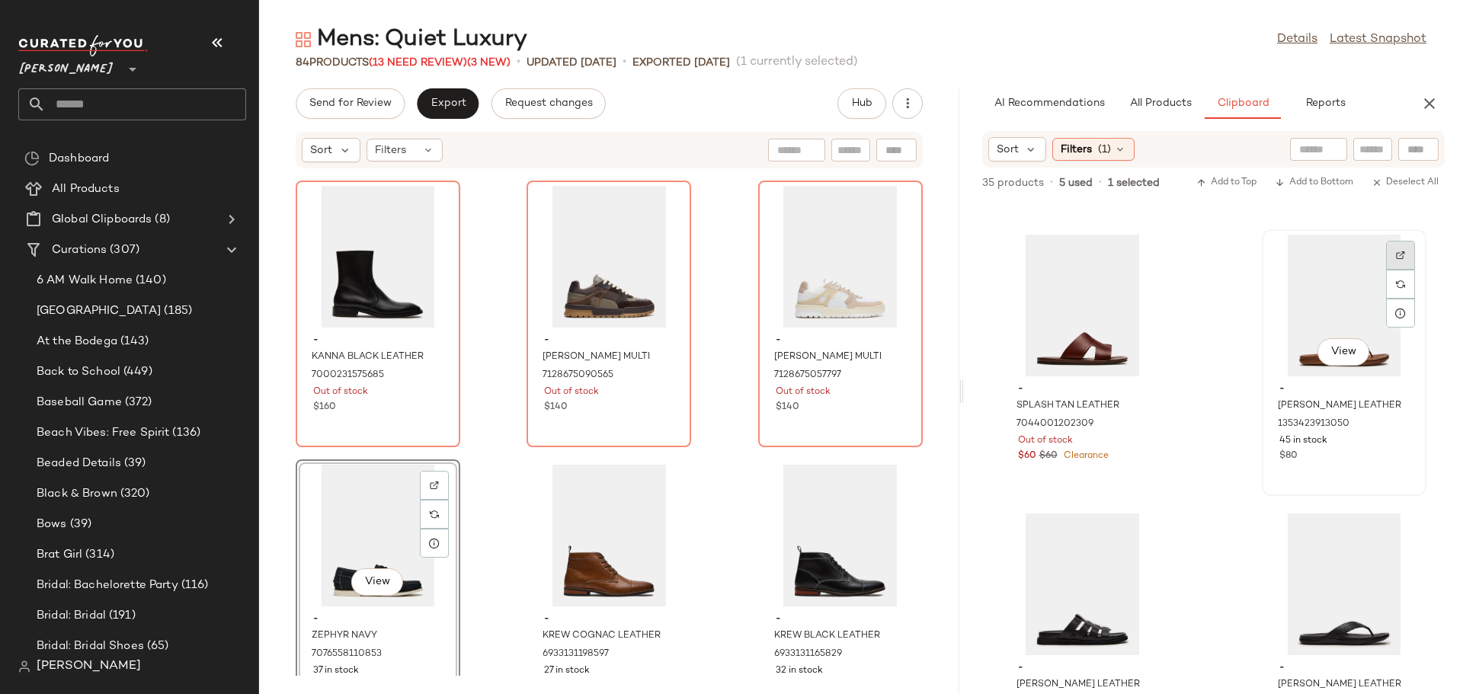
click at [1396, 256] on img at bounding box center [1400, 255] width 9 height 9
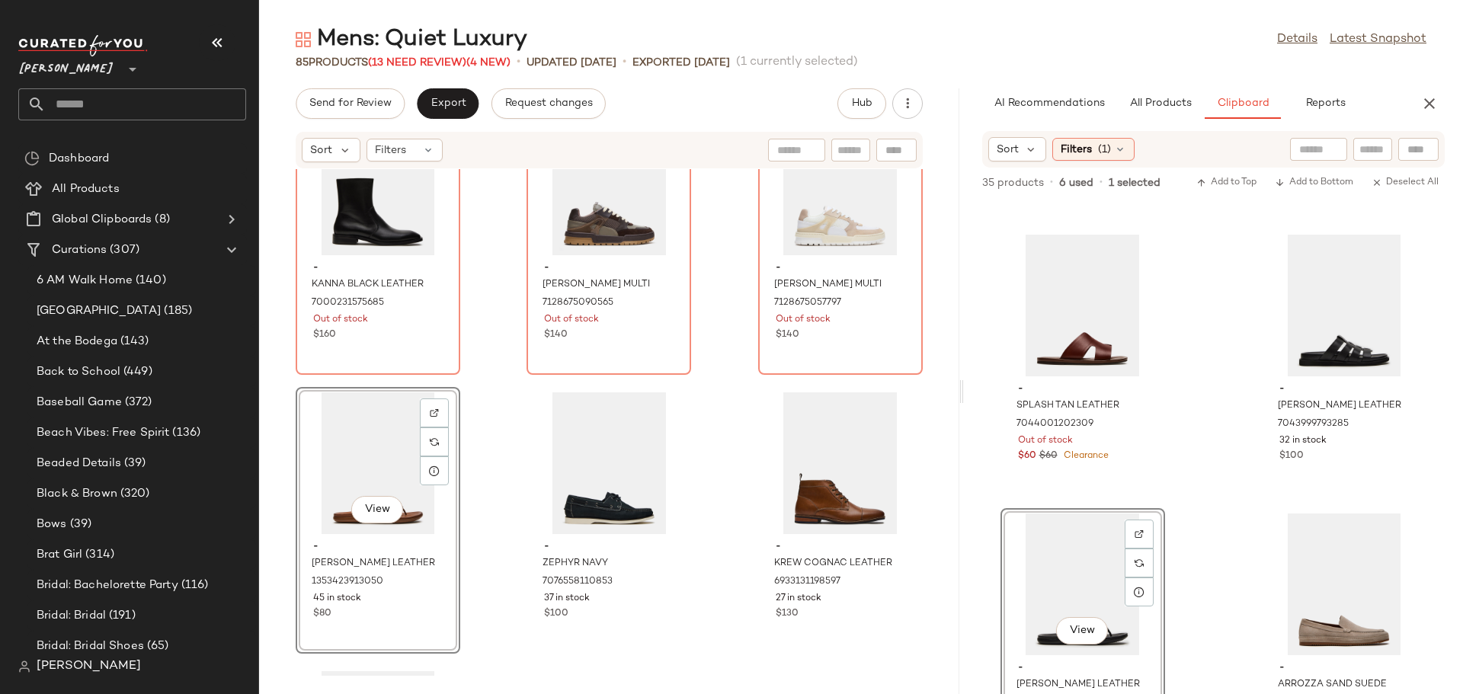
scroll to position [7333, 0]
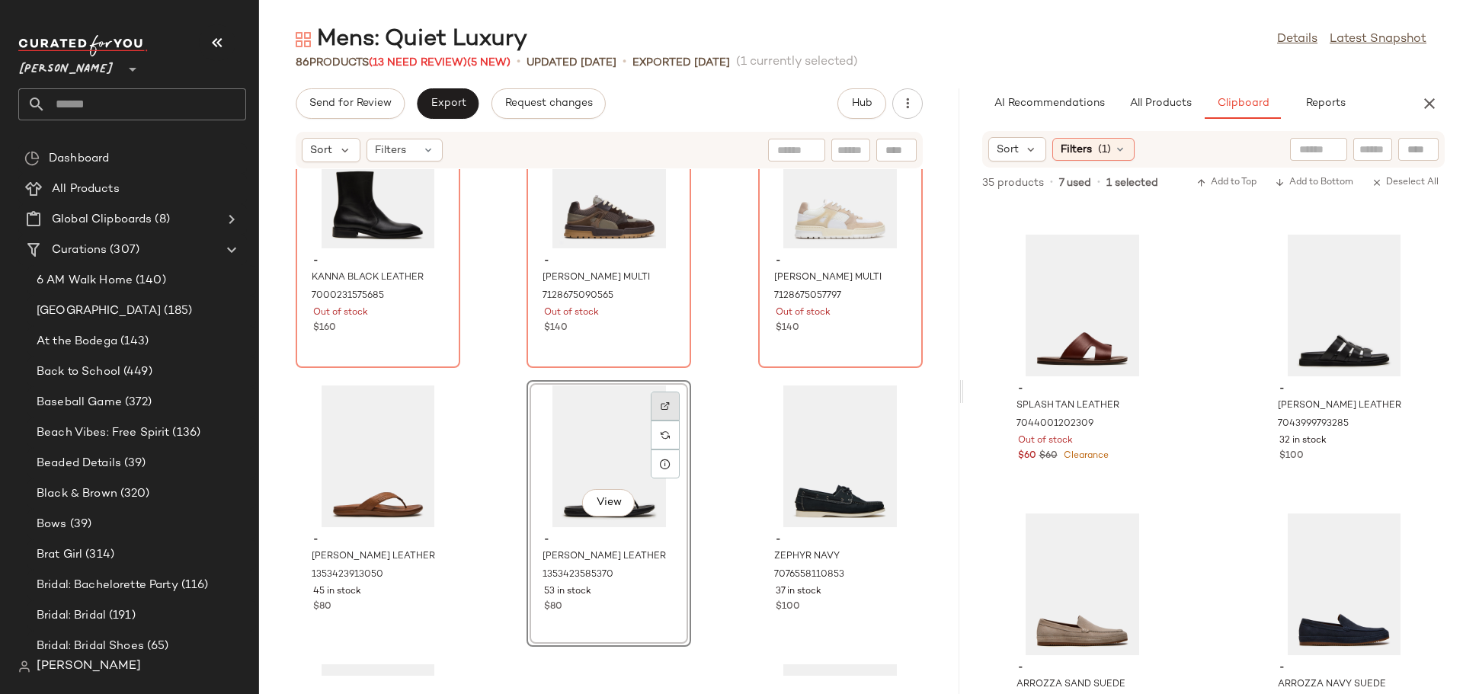
click at [664, 405] on img at bounding box center [665, 406] width 9 height 9
click at [1396, 256] on img at bounding box center [1400, 255] width 9 height 9
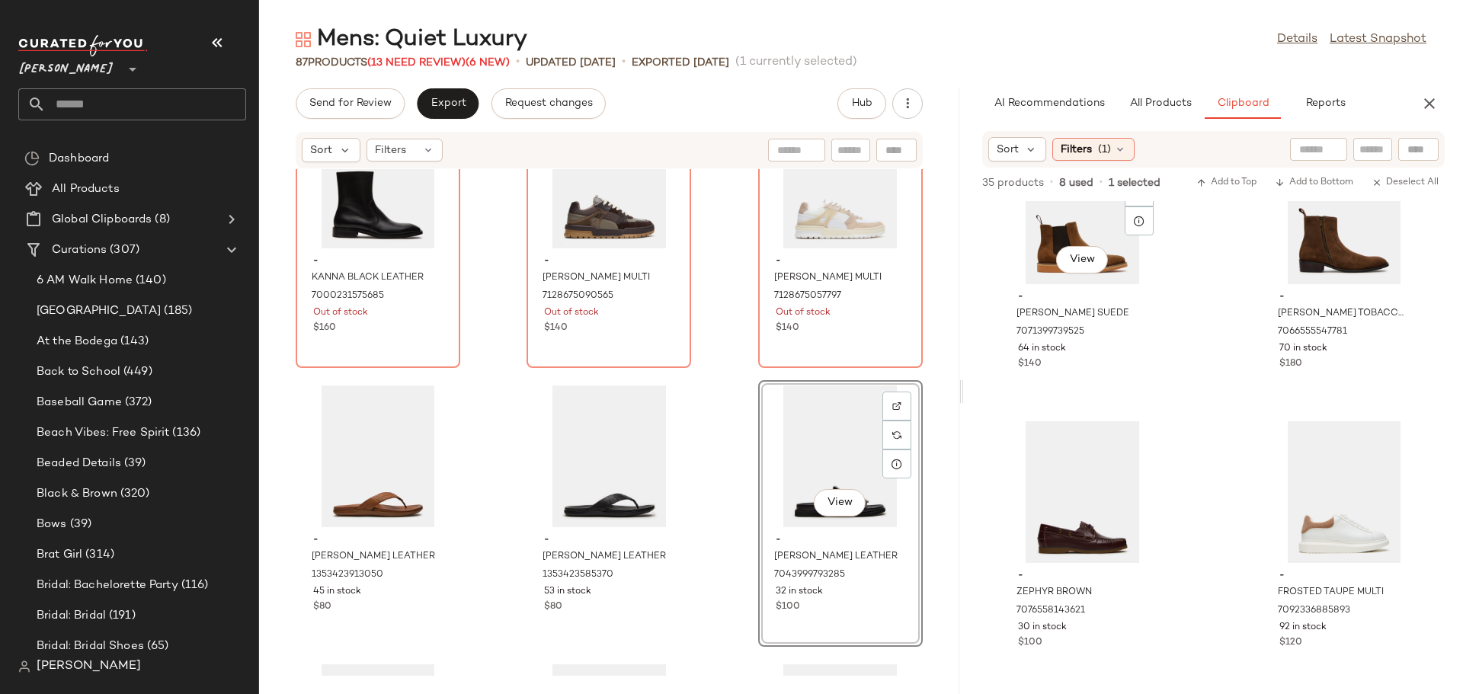
scroll to position [2068, 0]
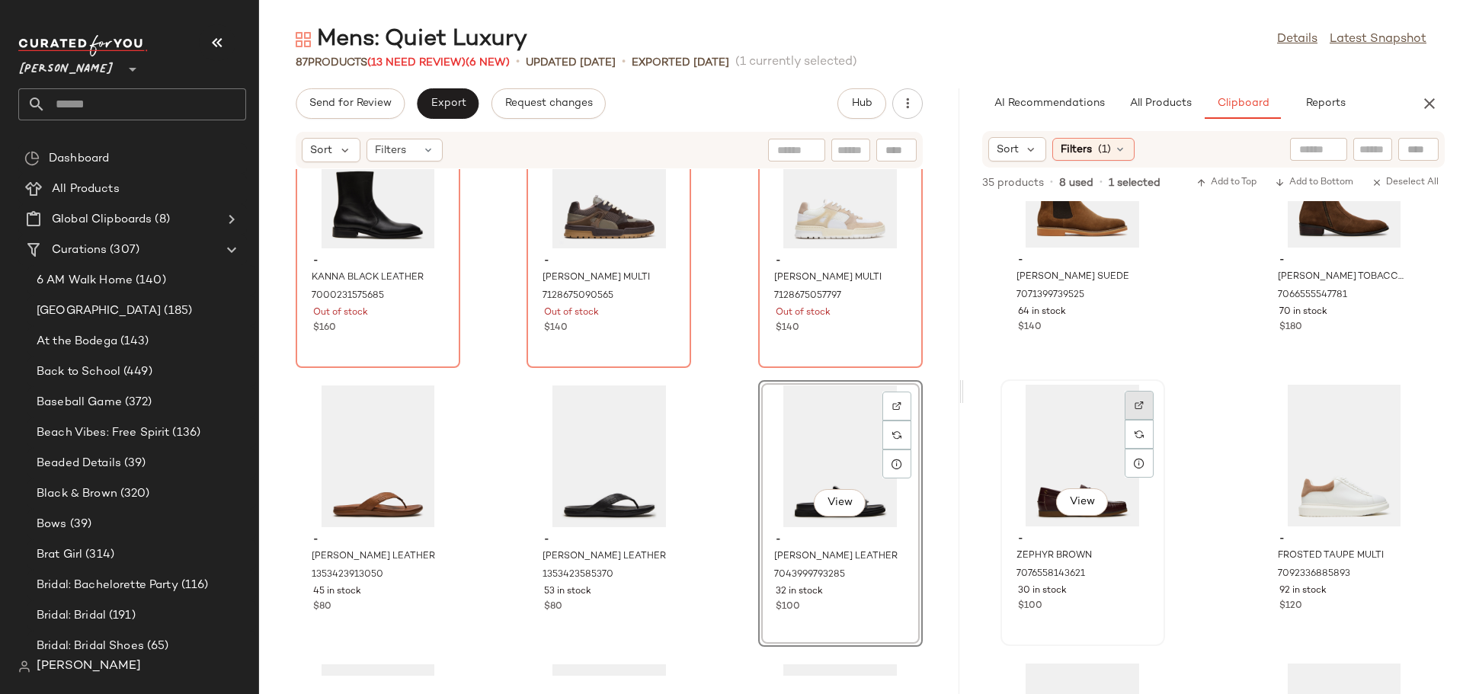
click at [1138, 407] on img at bounding box center [1138, 405] width 9 height 9
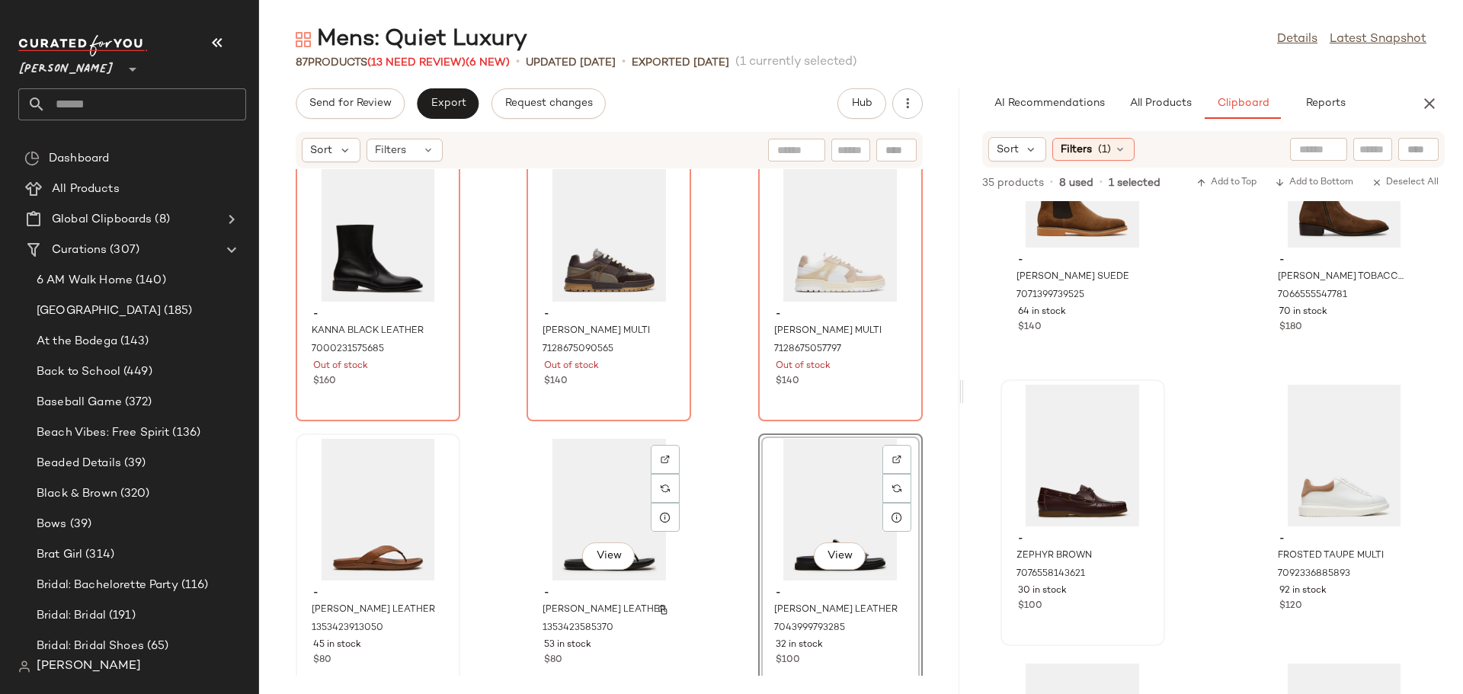
scroll to position [7257, 0]
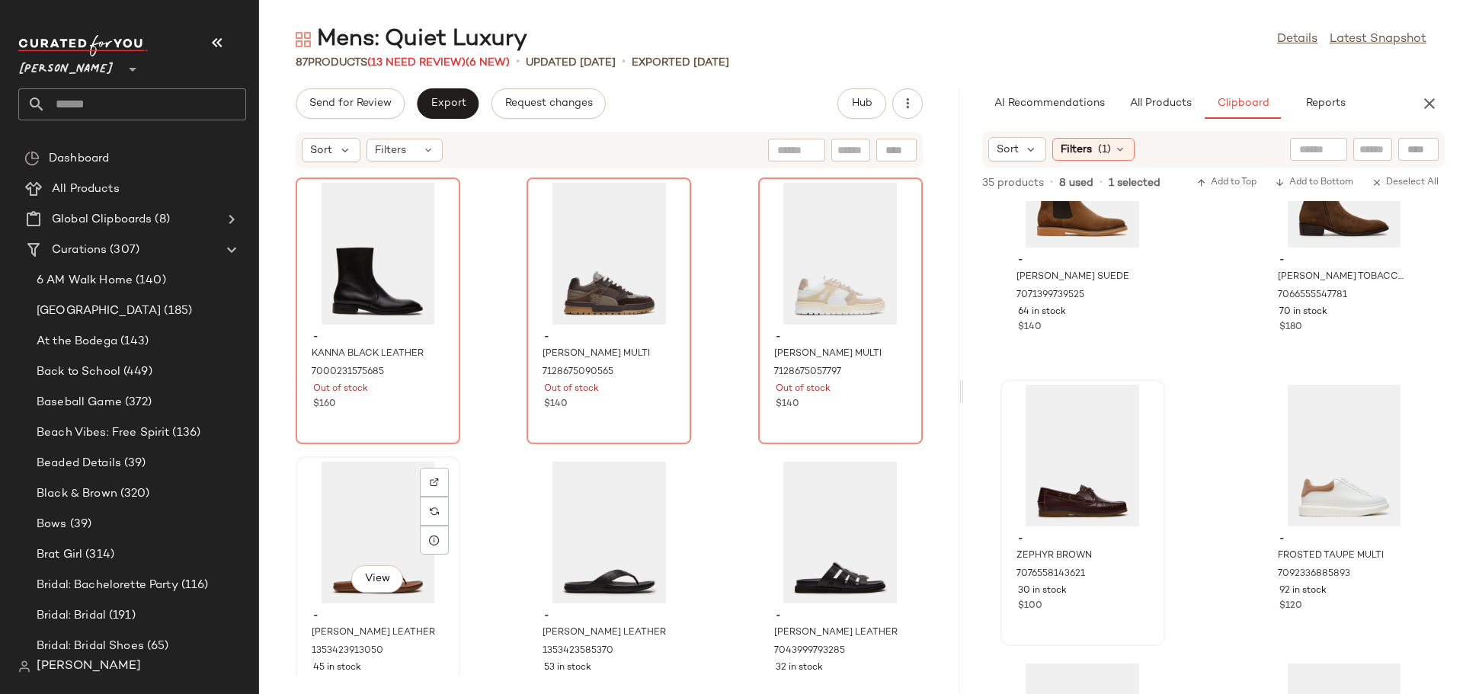
click at [350, 526] on div "View" at bounding box center [378, 533] width 154 height 142
click at [605, 523] on div "View" at bounding box center [609, 533] width 154 height 142
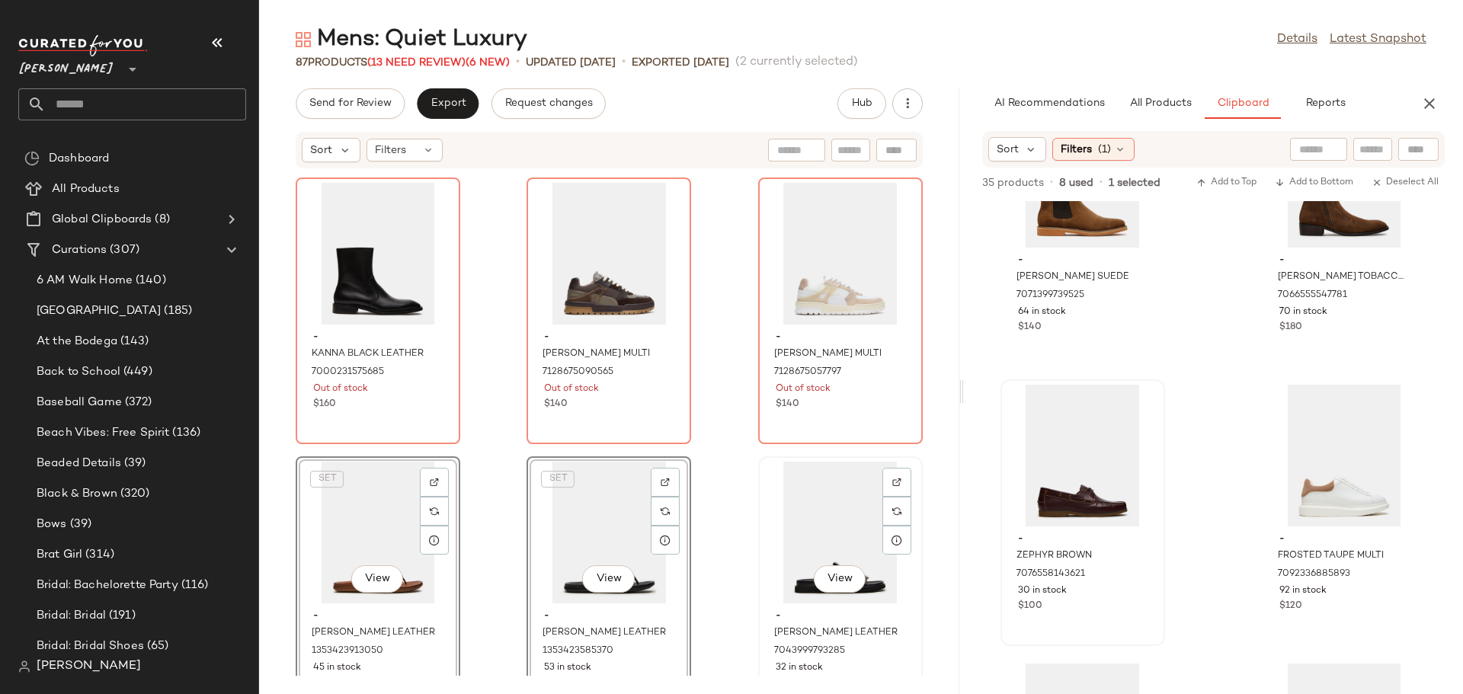
click at [789, 529] on div "View" at bounding box center [840, 533] width 154 height 142
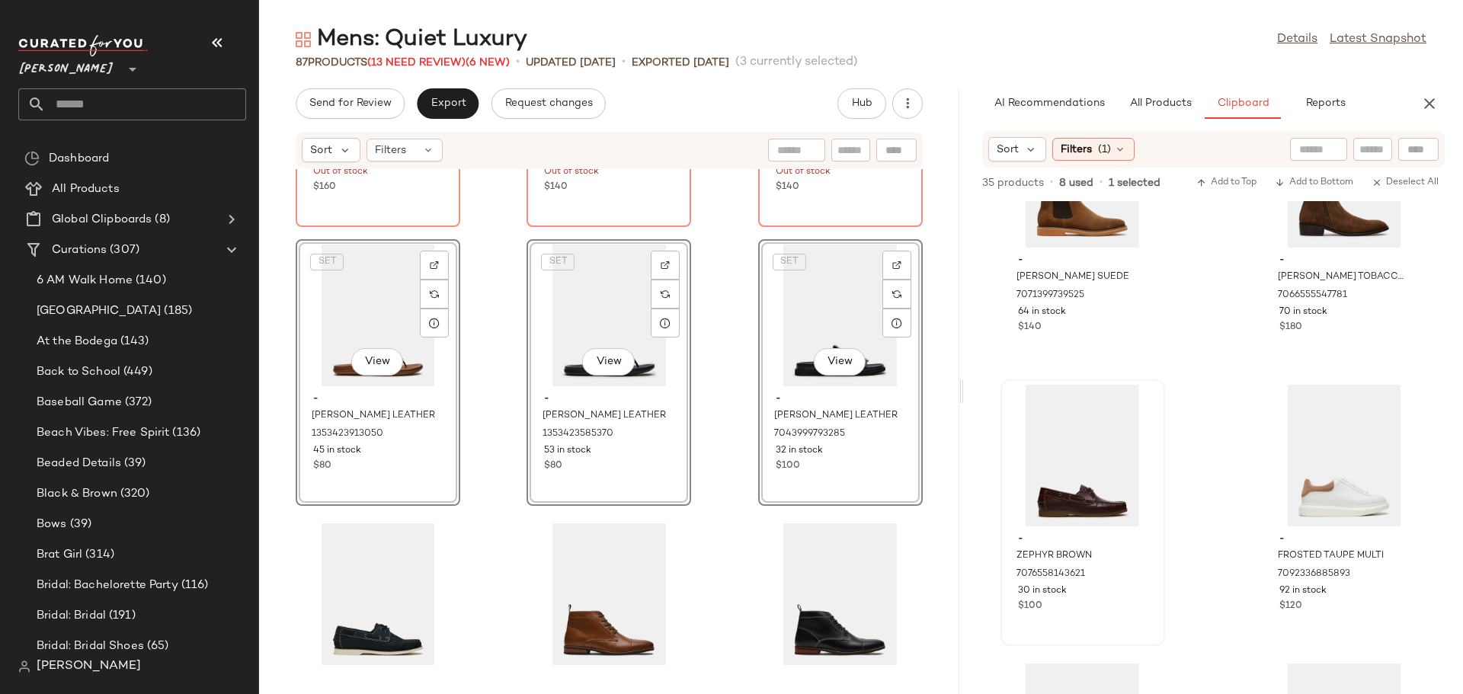
scroll to position [7561, 0]
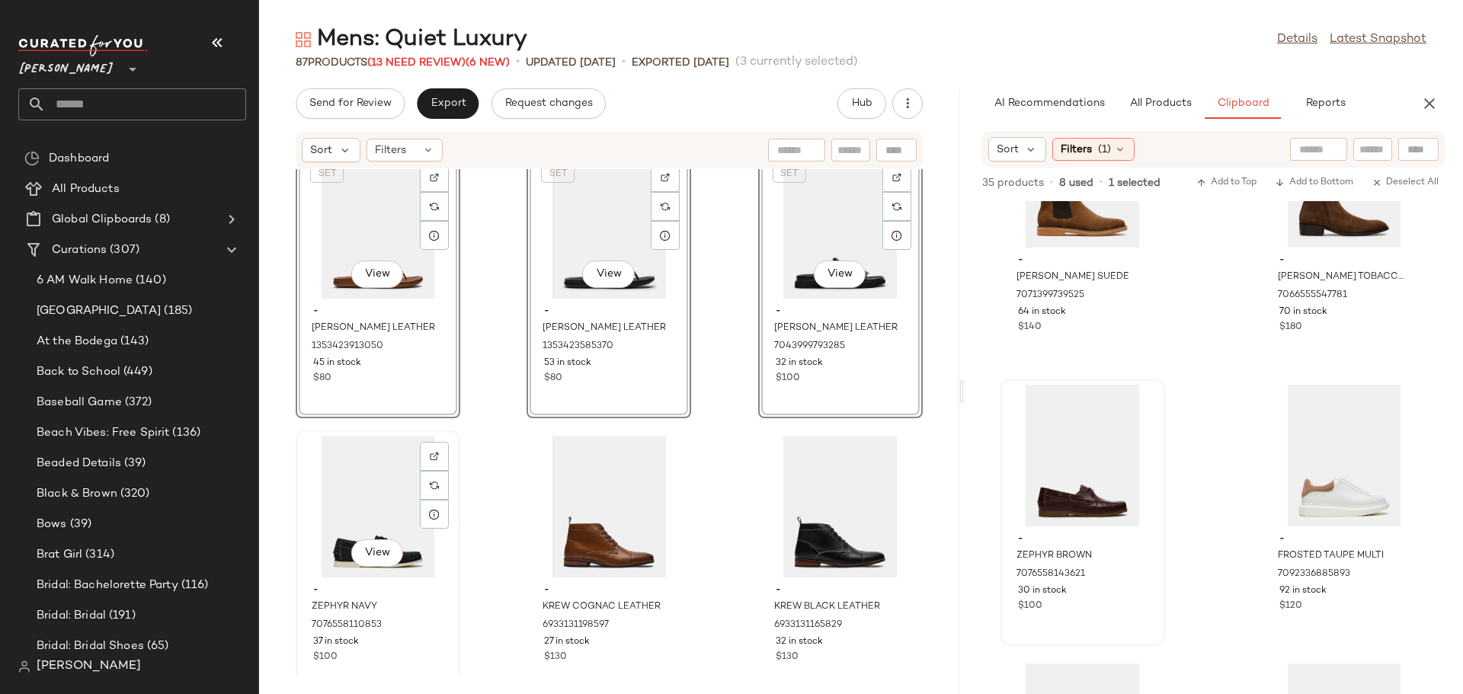
click at [362, 504] on div "View" at bounding box center [378, 507] width 154 height 142
click at [561, 502] on div "View" at bounding box center [609, 507] width 154 height 142
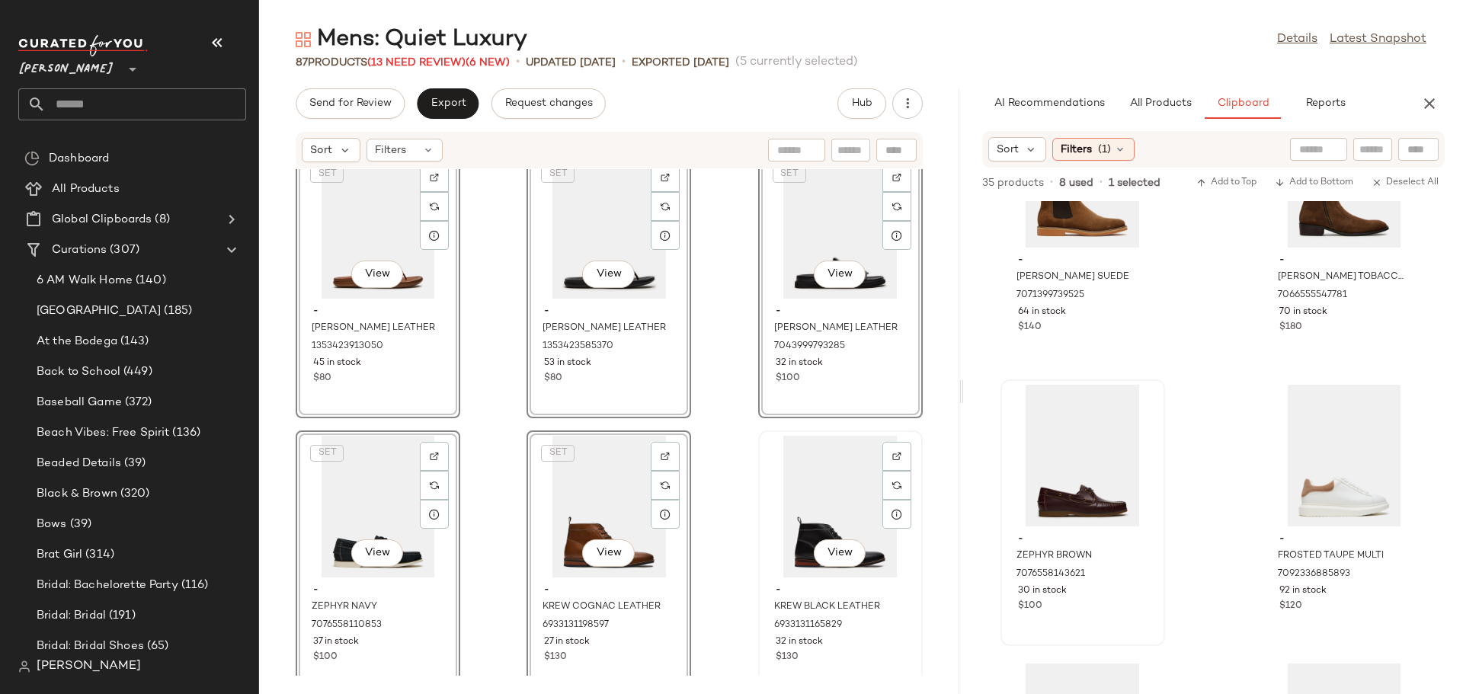
click at [792, 486] on div "View" at bounding box center [840, 507] width 154 height 142
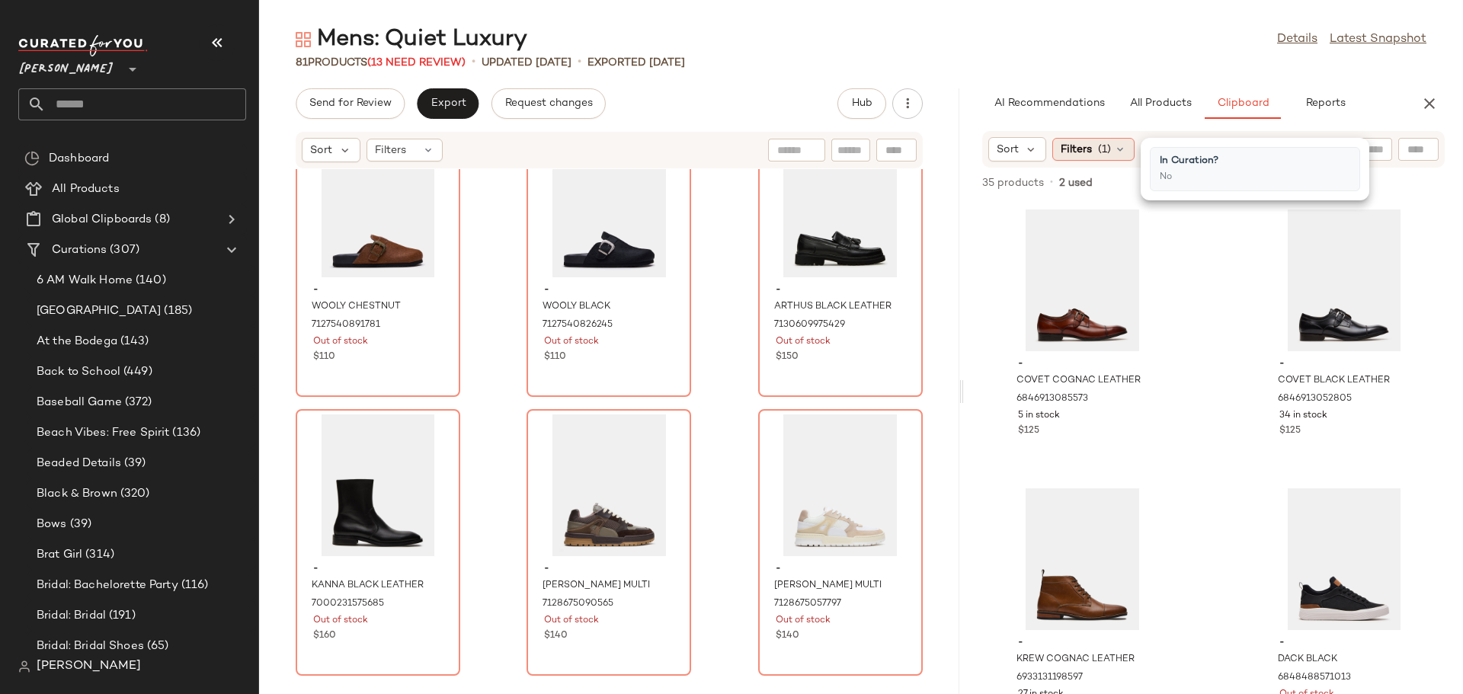
click at [1120, 149] on icon at bounding box center [1120, 149] width 12 height 12
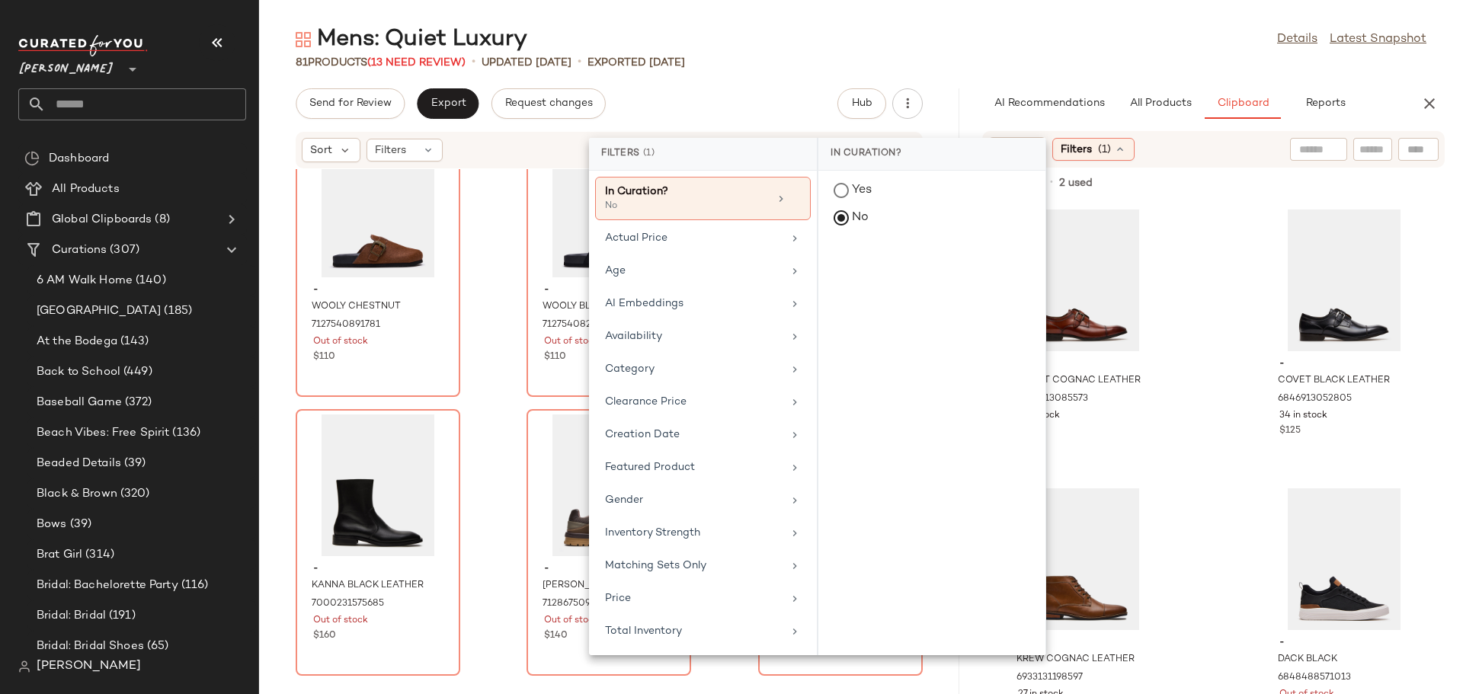
click at [1120, 149] on icon at bounding box center [1120, 149] width 12 height 12
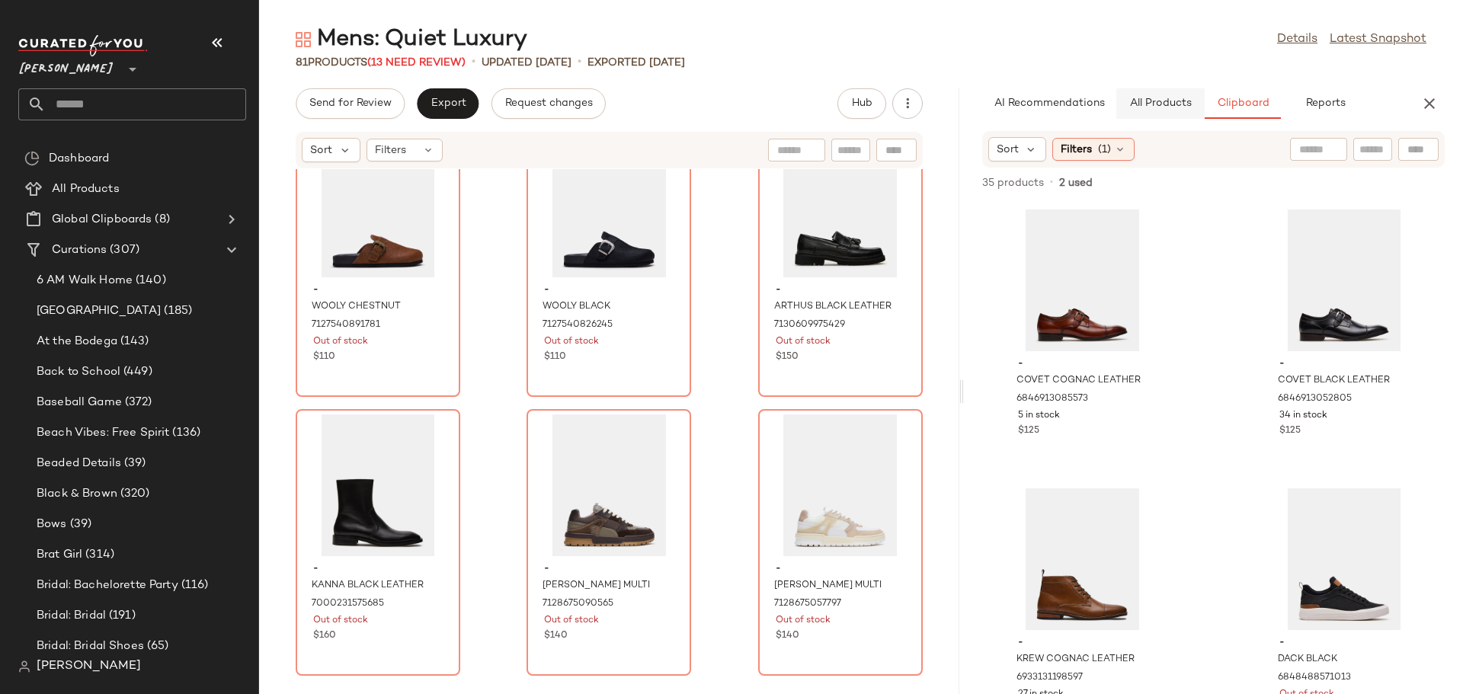
click at [1151, 105] on span "All Products" at bounding box center [1159, 104] width 62 height 12
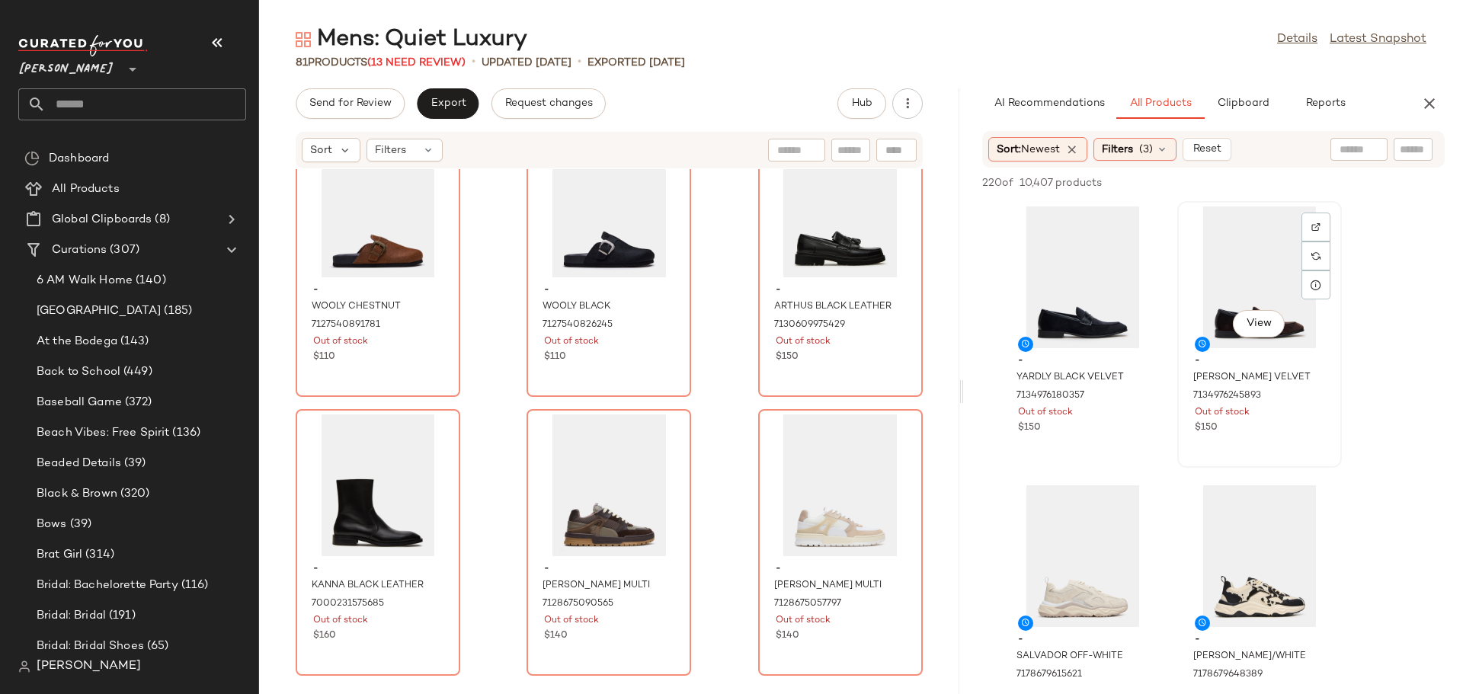
click at [1239, 256] on div "View" at bounding box center [1259, 277] width 154 height 142
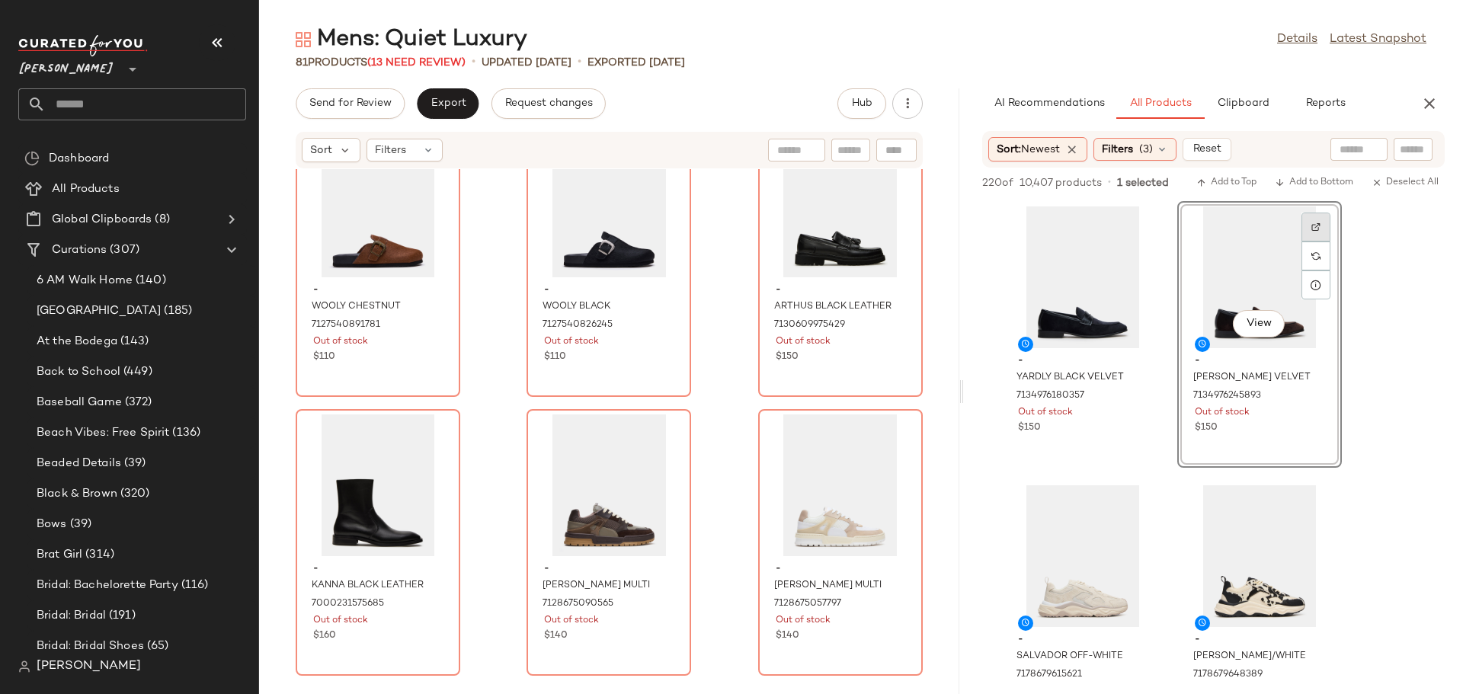
click at [1317, 228] on img at bounding box center [1315, 226] width 9 height 9
click at [1299, 178] on span "Add to Bottom" at bounding box center [1314, 183] width 78 height 11
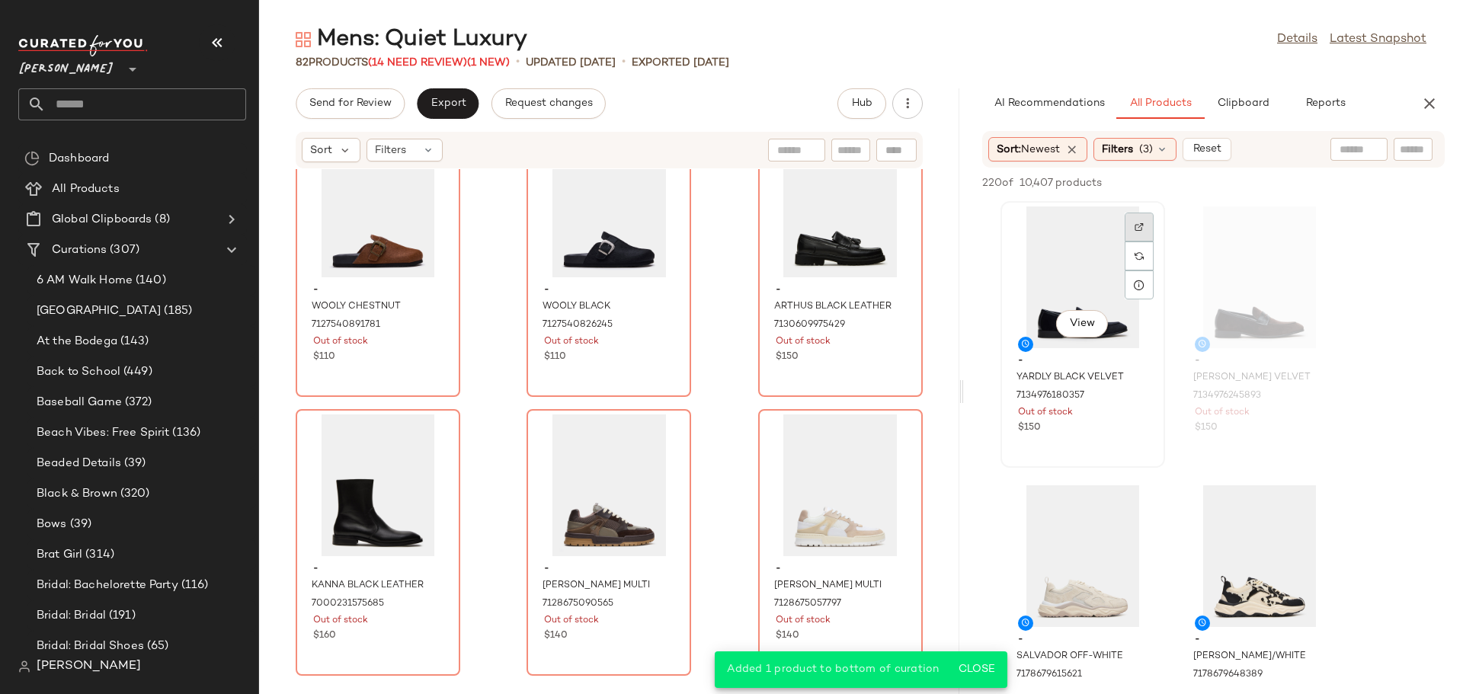
click at [1134, 229] on img at bounding box center [1138, 226] width 9 height 9
click at [1072, 269] on div "View" at bounding box center [1083, 277] width 154 height 142
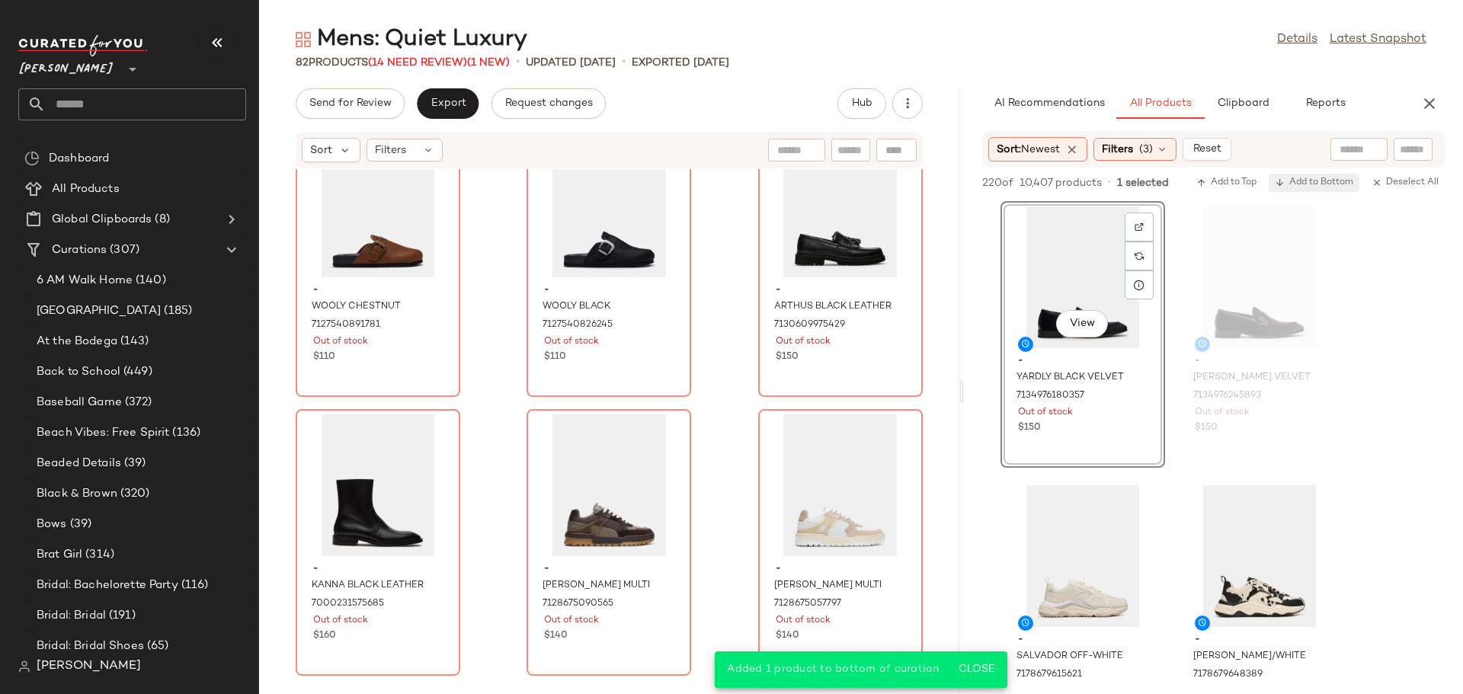
click at [1307, 180] on span "Add to Bottom" at bounding box center [1314, 183] width 78 height 11
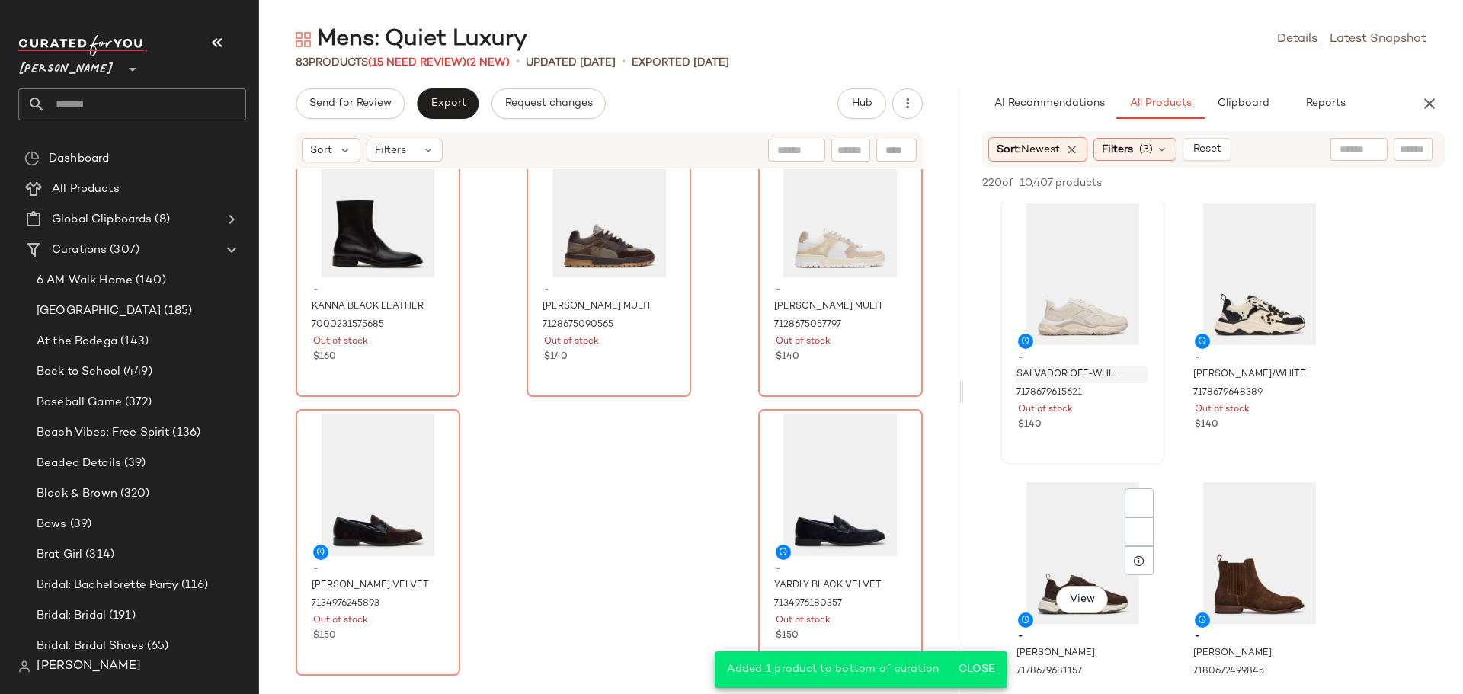
scroll to position [305, 0]
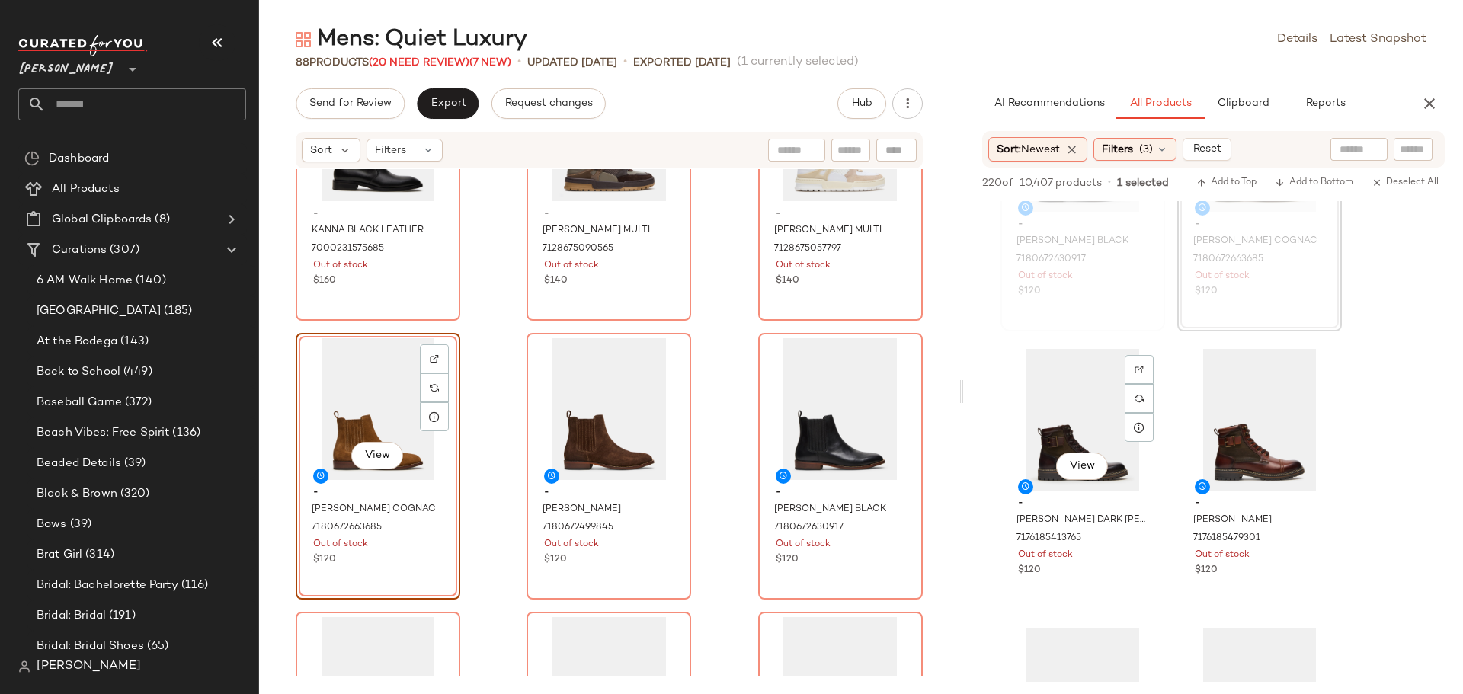
scroll to position [990, 0]
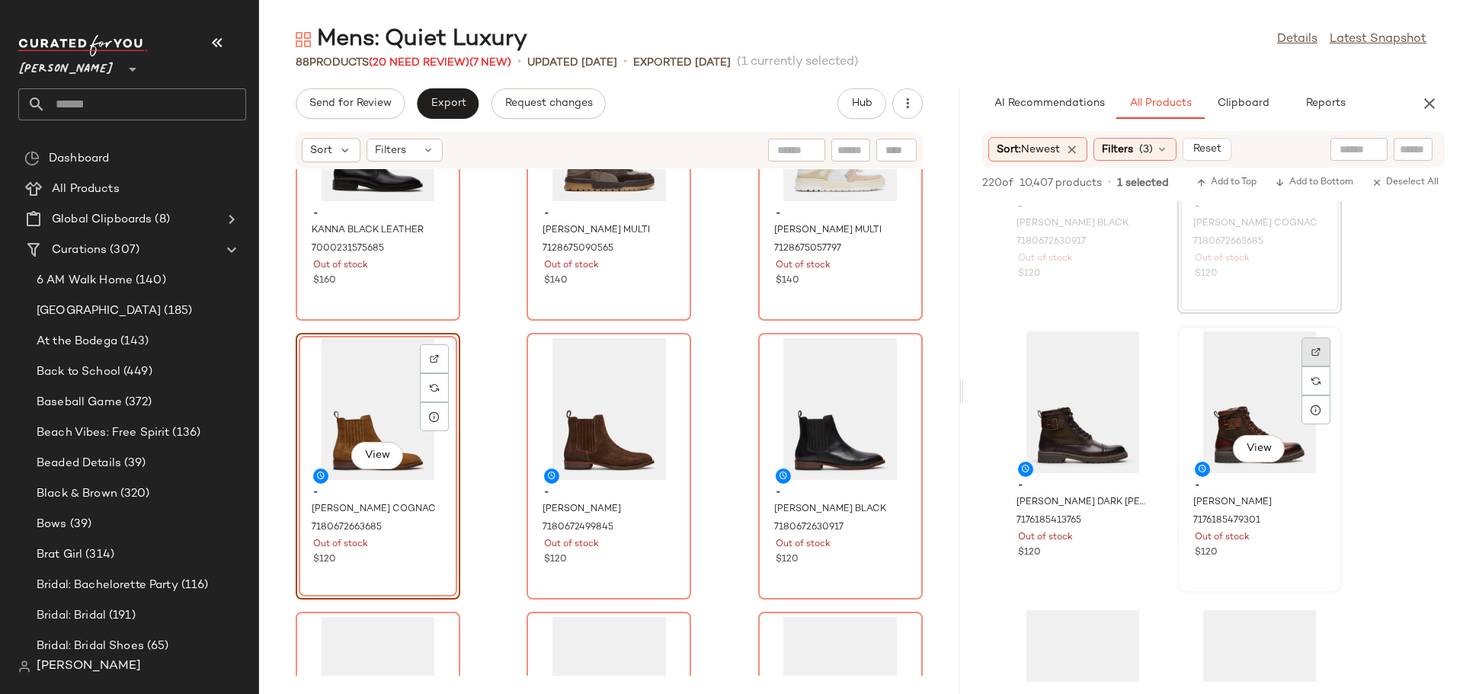
click at [1315, 350] on img at bounding box center [1315, 351] width 9 height 9
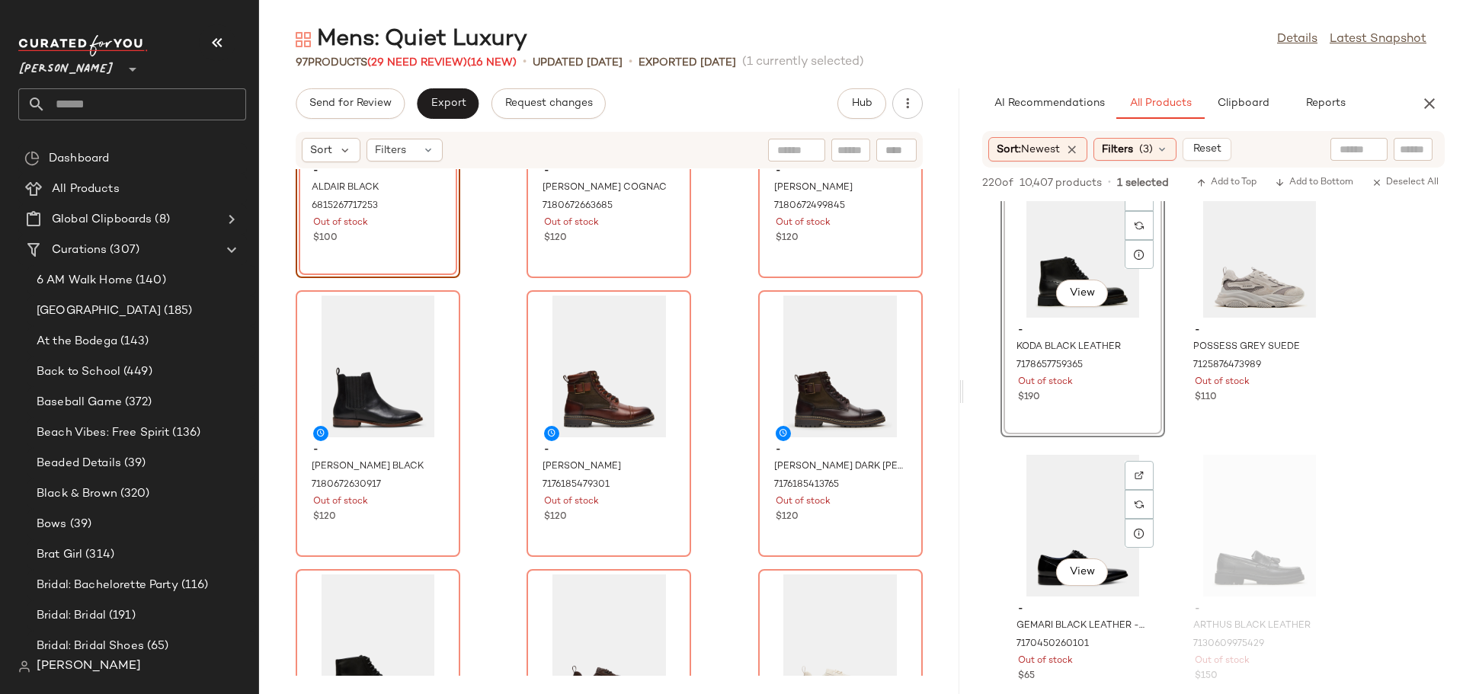
scroll to position [2895, 0]
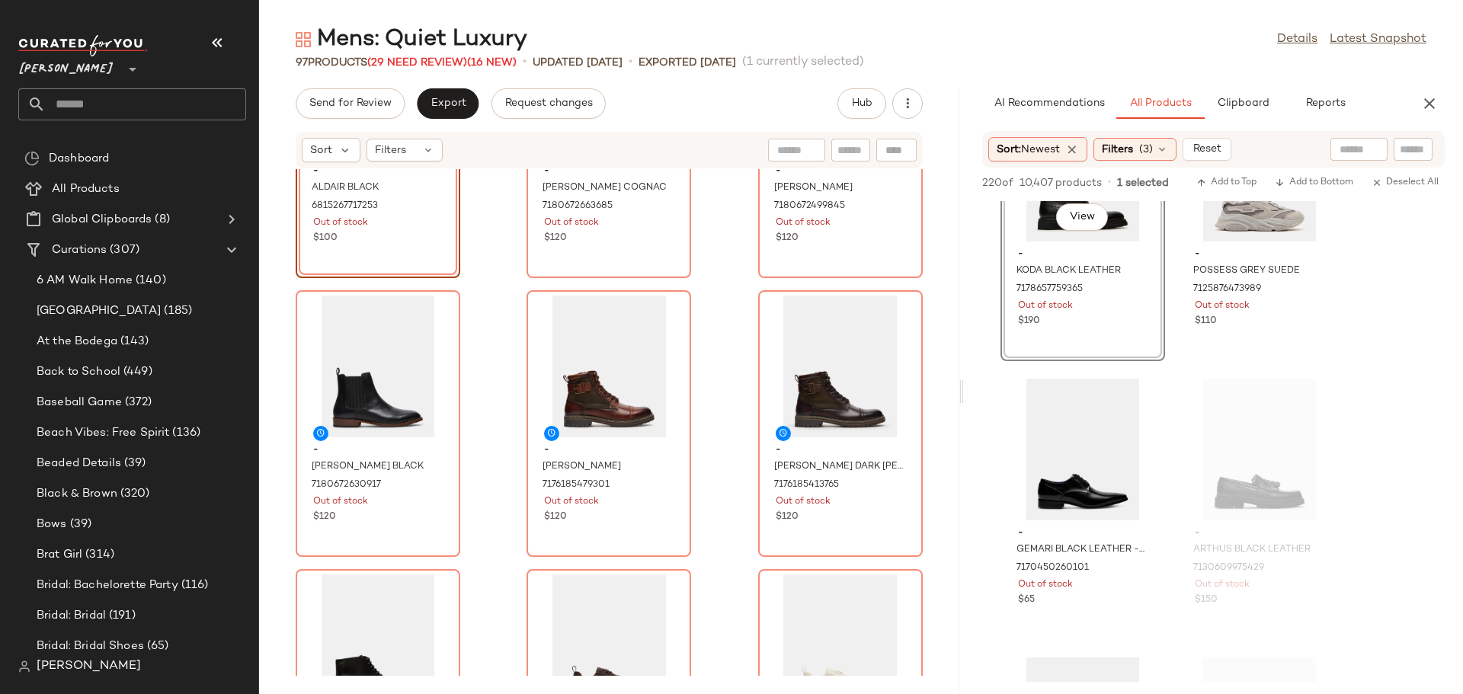
click at [844, 147] on input "text" at bounding box center [850, 150] width 27 height 16
type input "***"
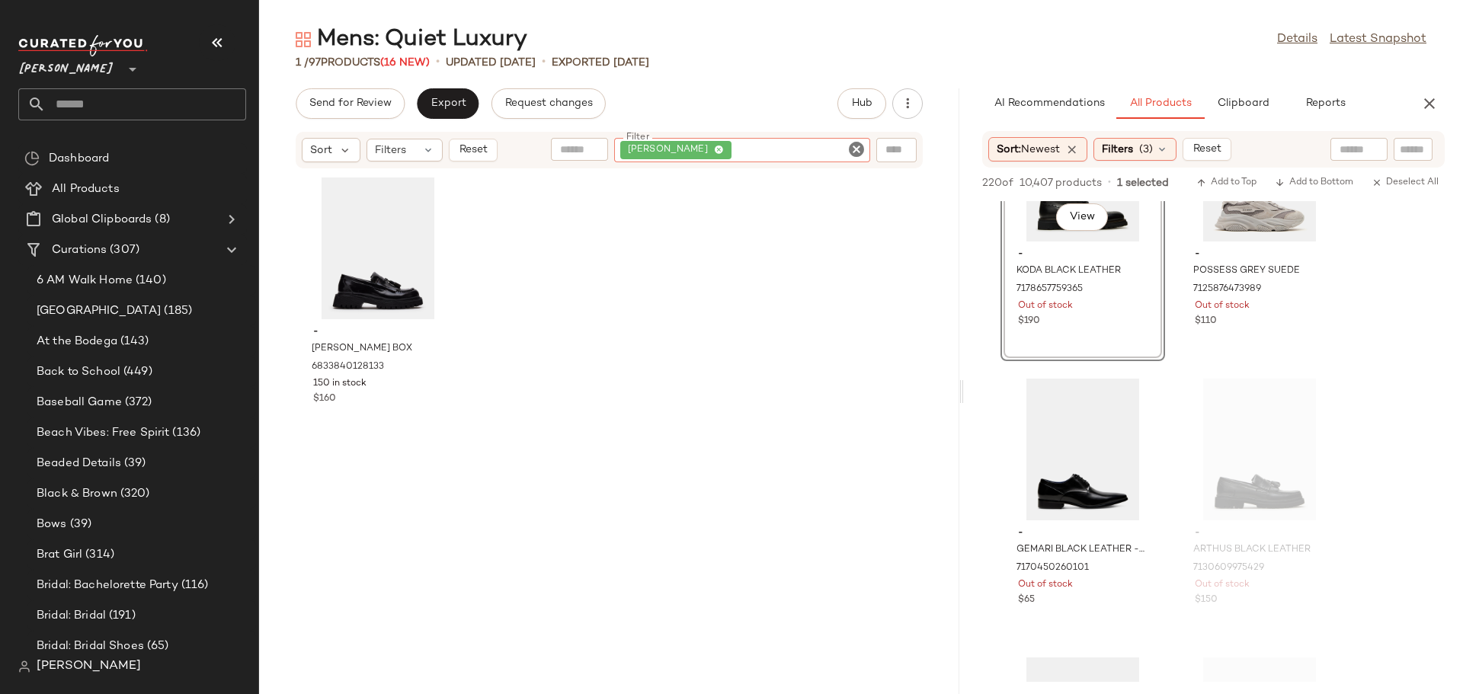
click at [855, 143] on icon "Clear Filter" at bounding box center [856, 149] width 18 height 18
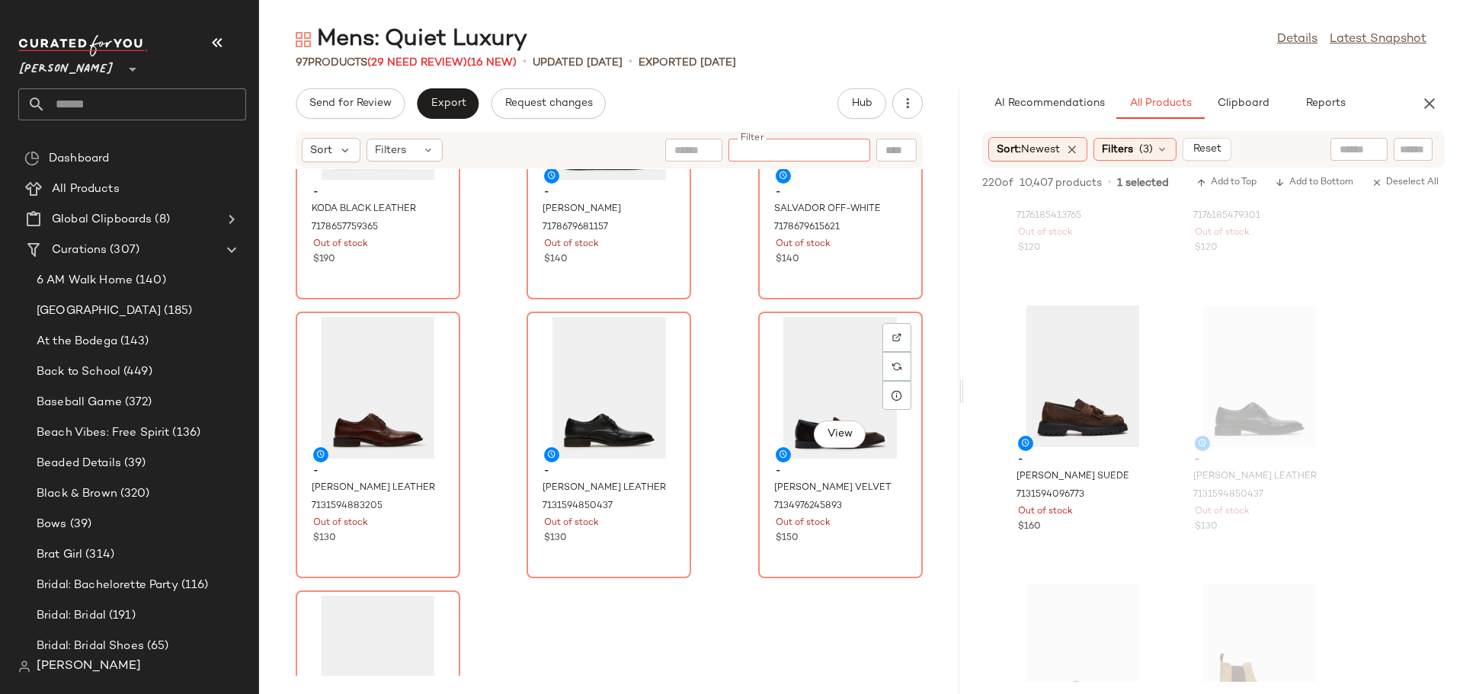
scroll to position [8393, 0]
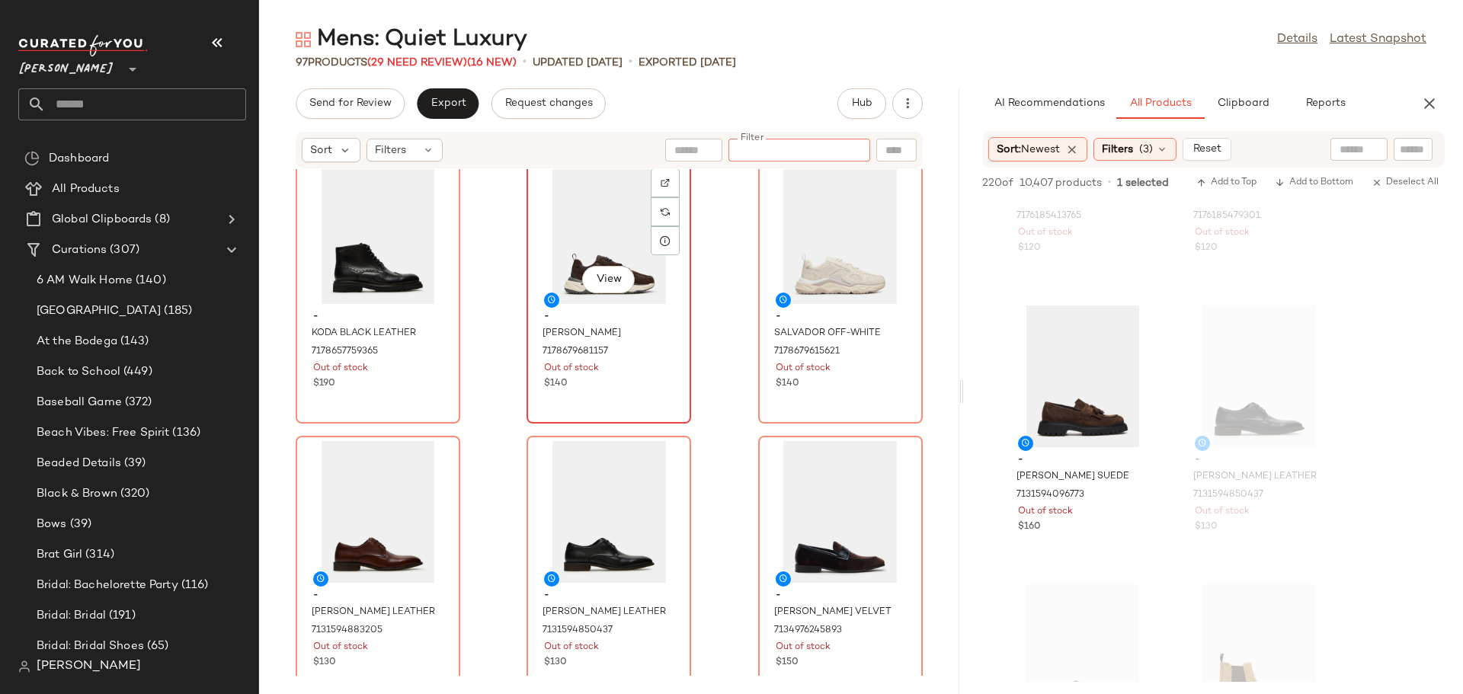
click at [561, 239] on div "View" at bounding box center [609, 233] width 154 height 142
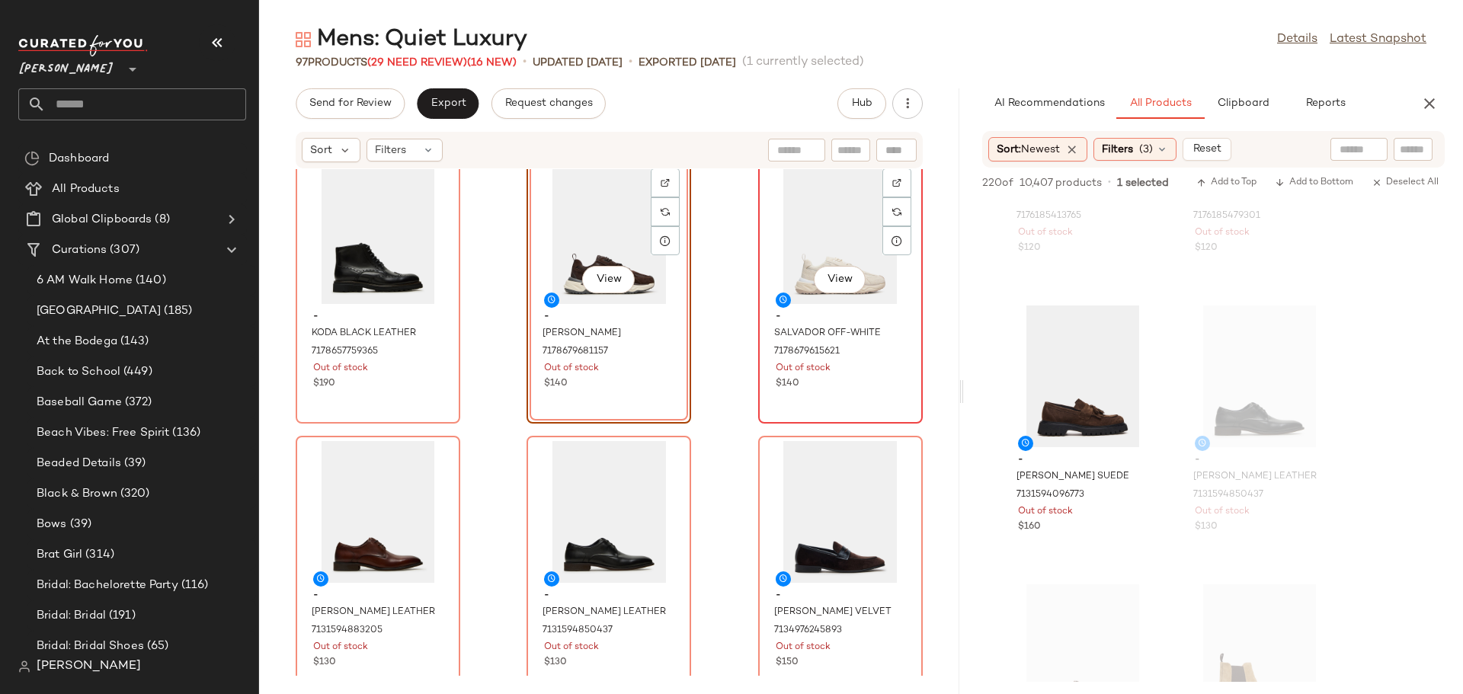
click at [805, 253] on div "View" at bounding box center [840, 233] width 154 height 142
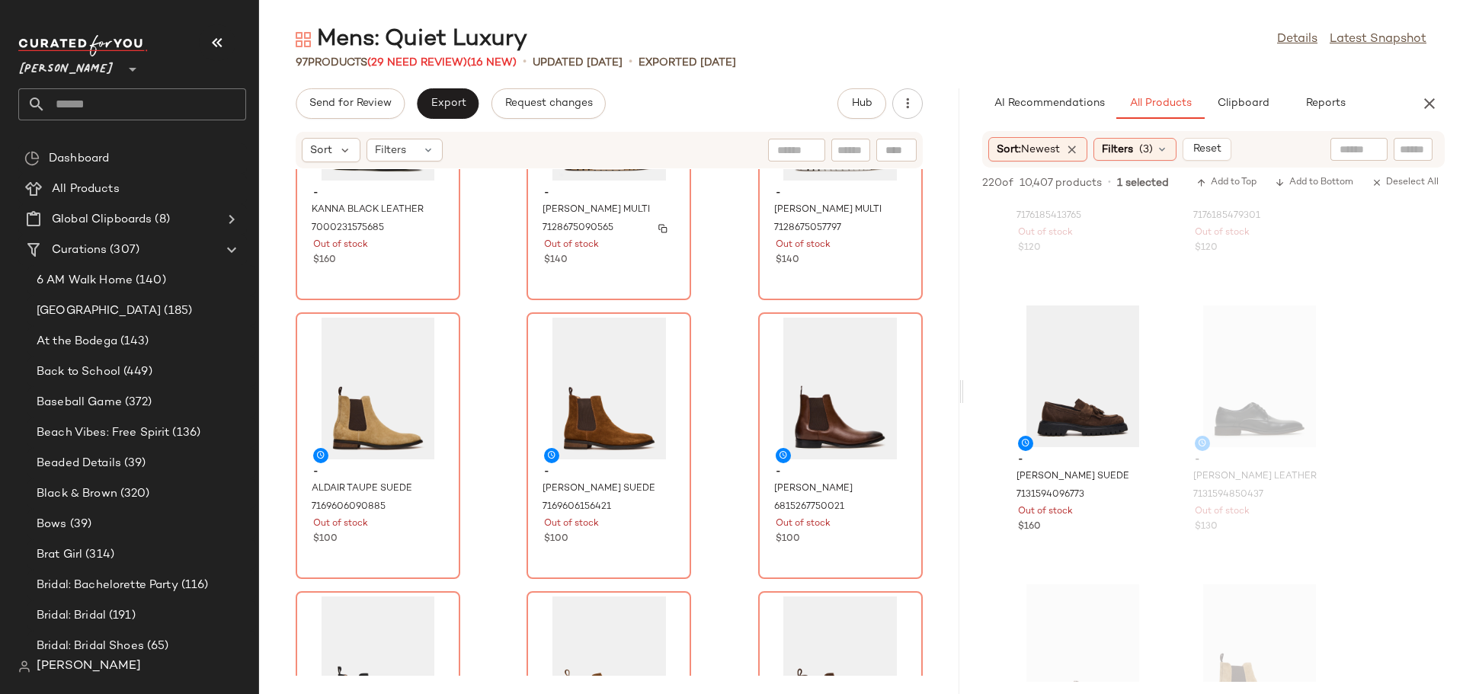
scroll to position [7402, 0]
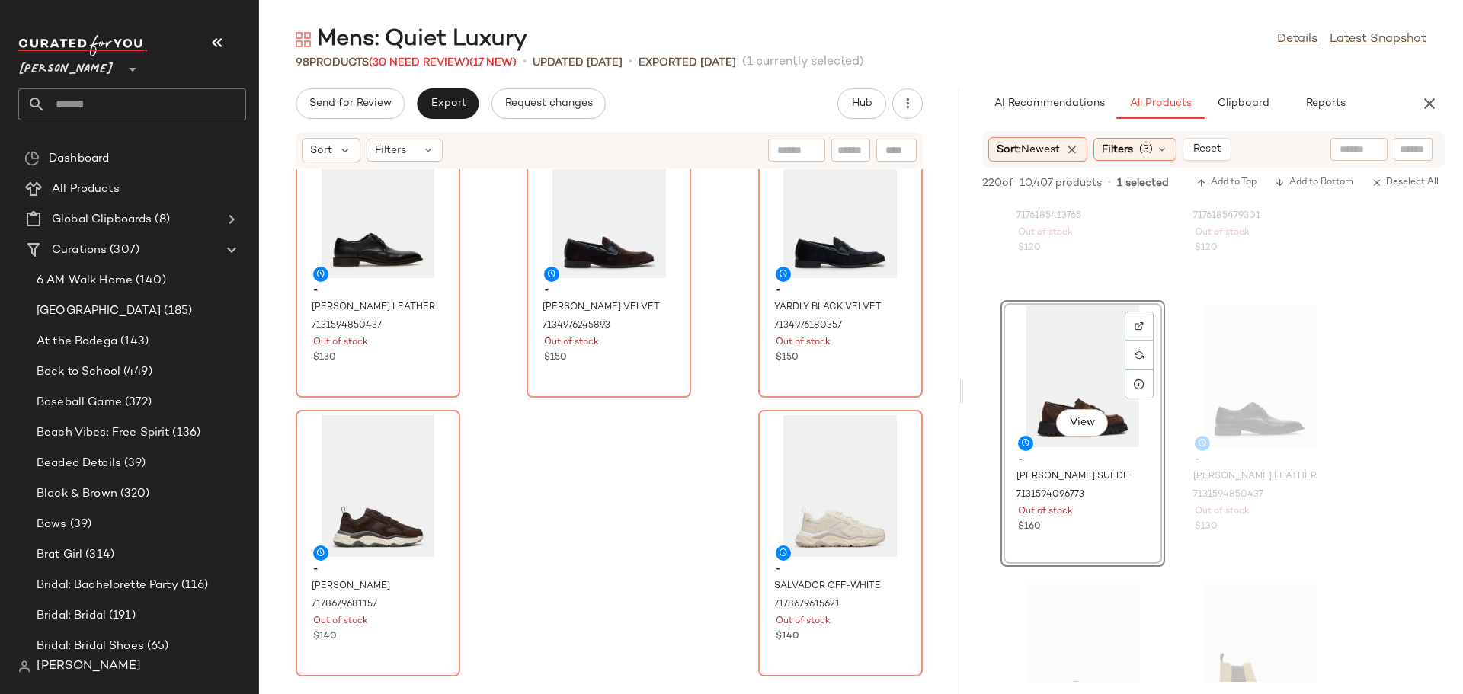
scroll to position [8698, 0]
click at [1432, 98] on icon "button" at bounding box center [1429, 103] width 18 height 18
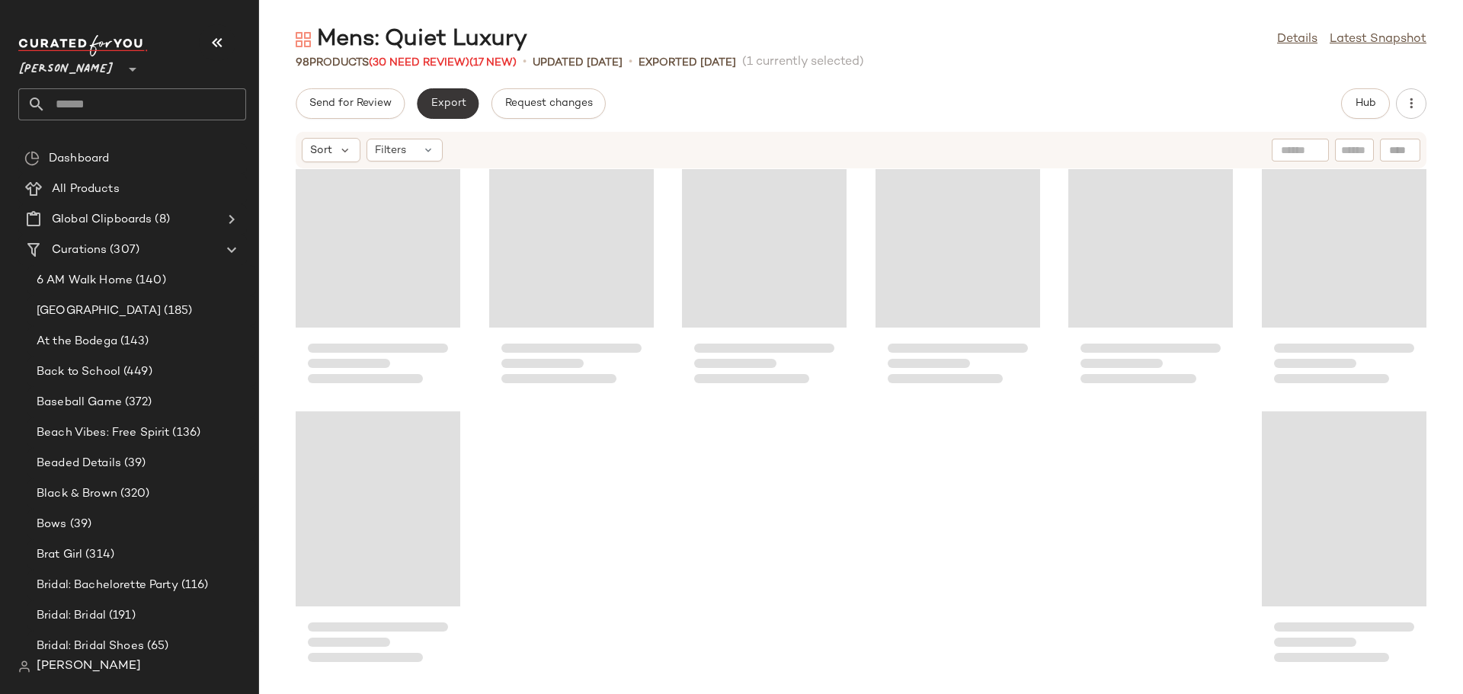
scroll to position [4183, 0]
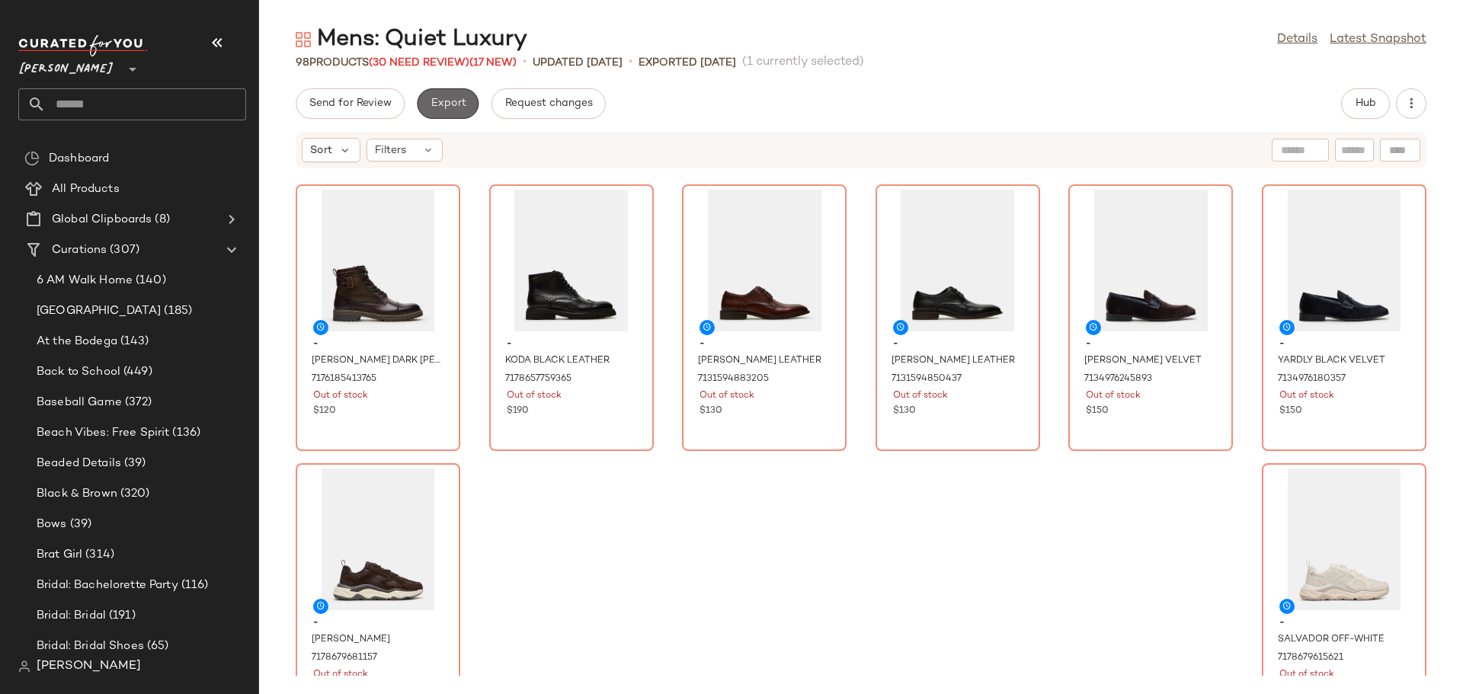
click at [441, 105] on span "Export" at bounding box center [448, 104] width 36 height 12
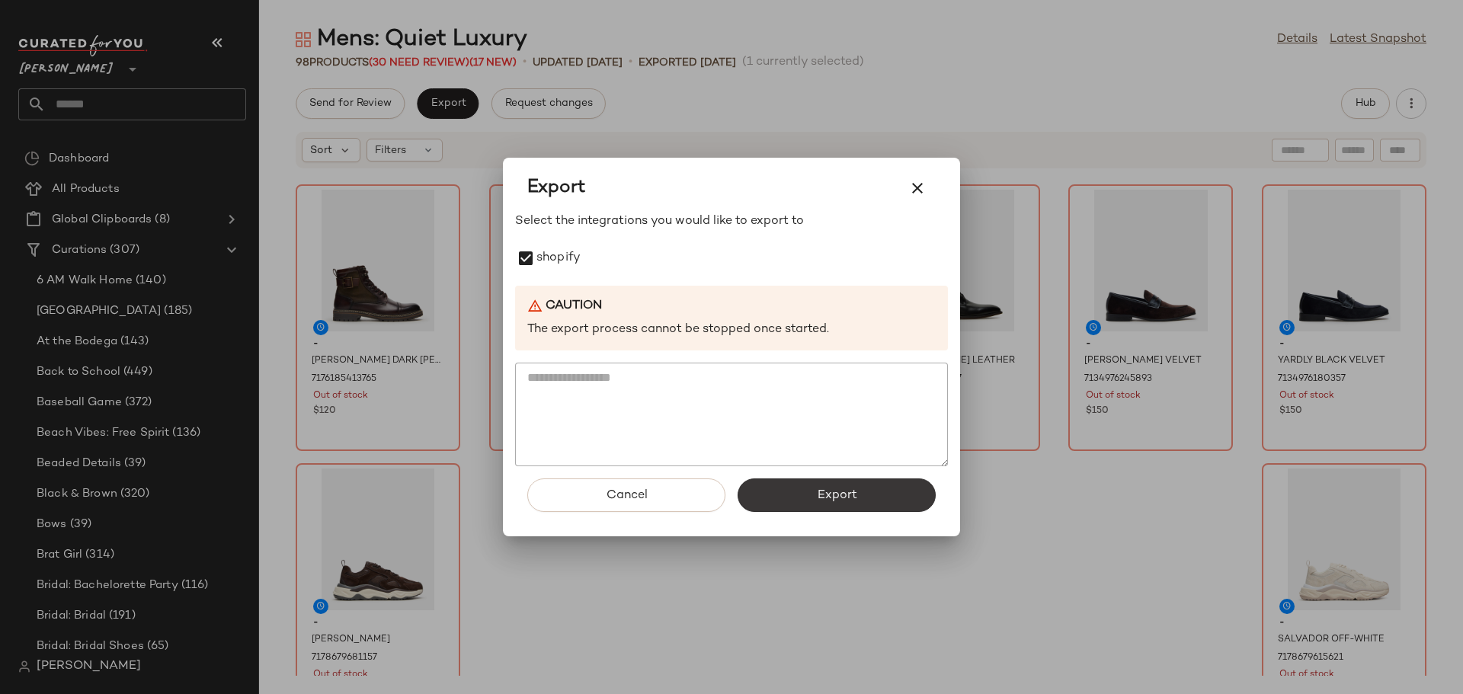
click at [814, 499] on button "Export" at bounding box center [836, 495] width 198 height 34
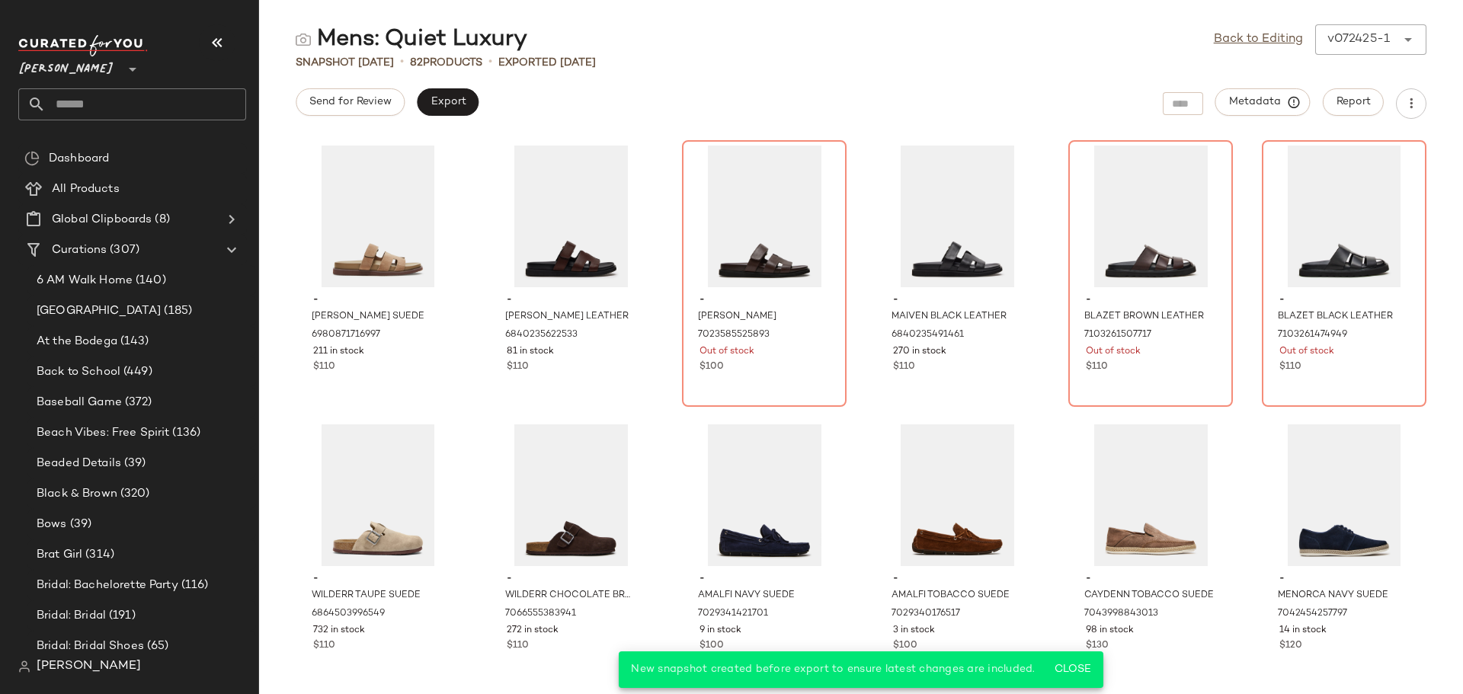
click at [105, 103] on input "text" at bounding box center [146, 104] width 200 height 32
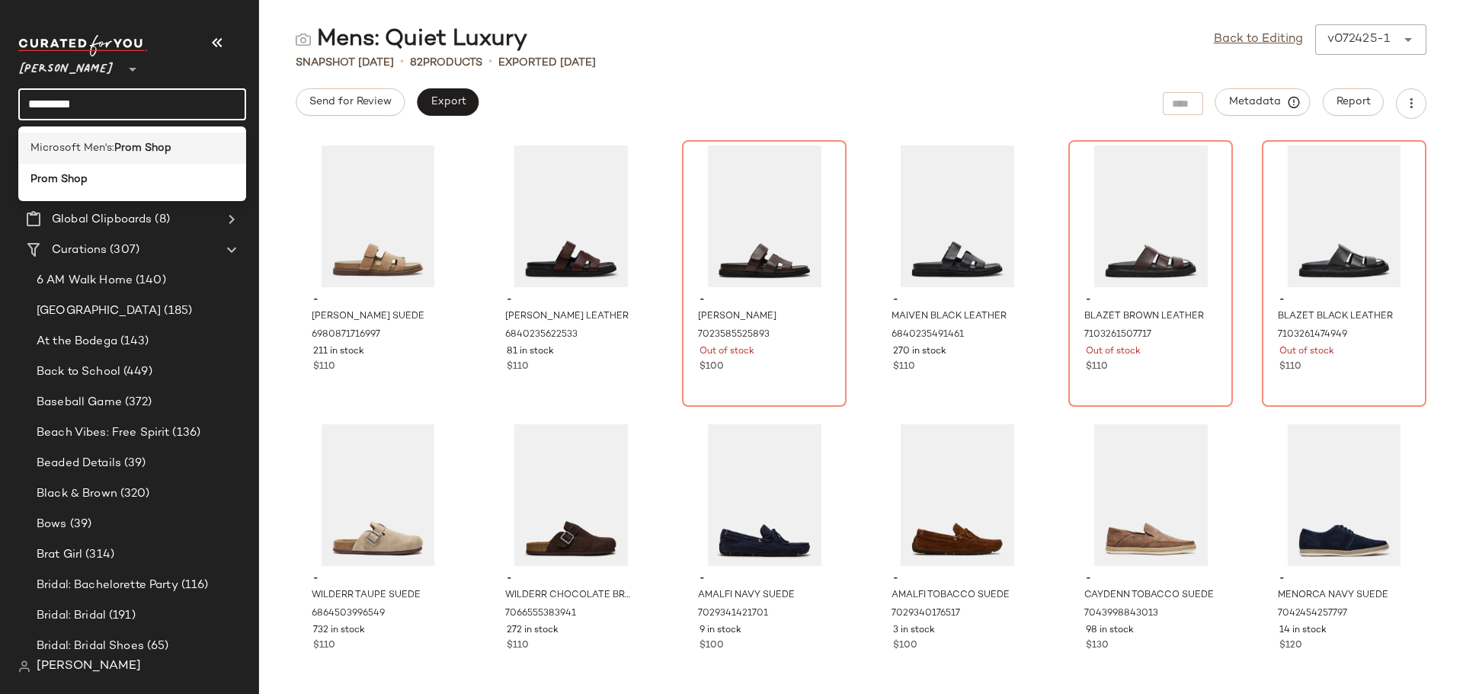
type input "*********"
click at [109, 151] on span "Microsoft Men's:" at bounding box center [72, 148] width 84 height 16
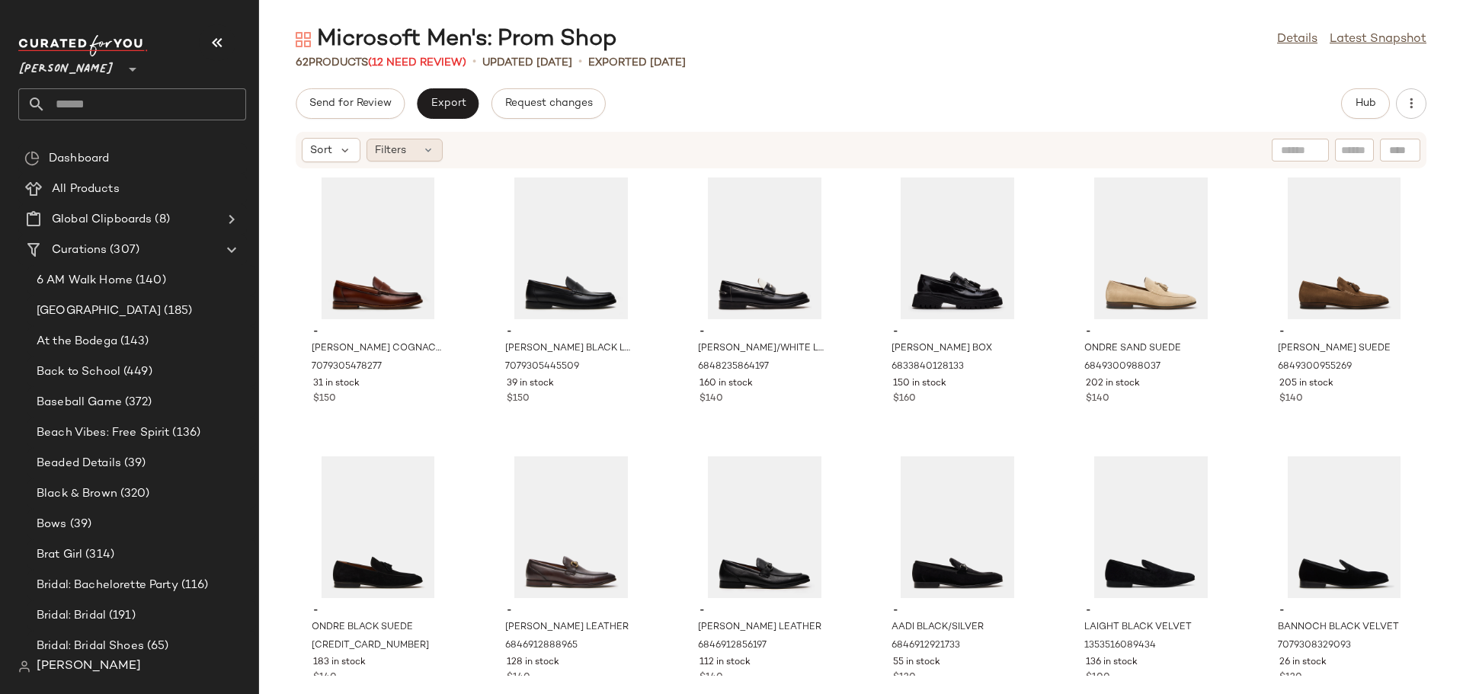
click at [426, 152] on icon at bounding box center [428, 150] width 12 height 12
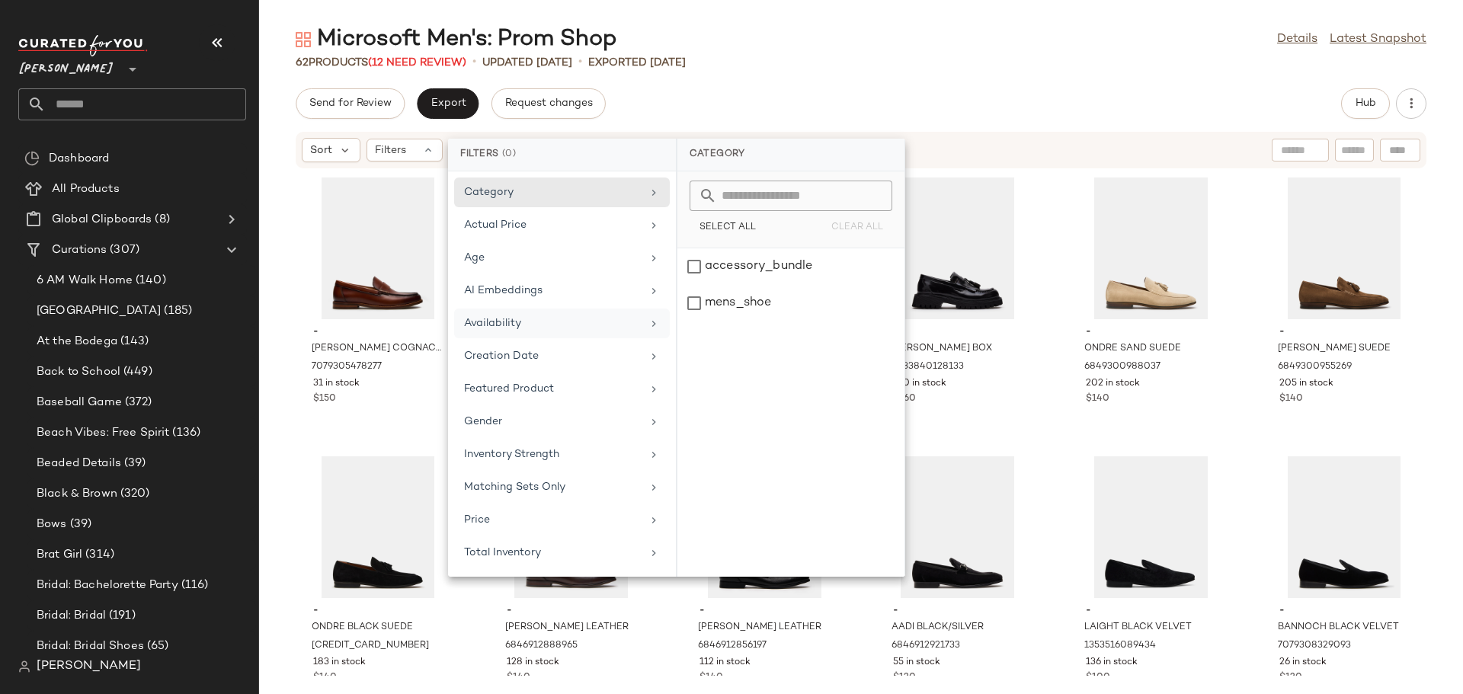
click at [542, 329] on div "Availability" at bounding box center [553, 323] width 178 height 16
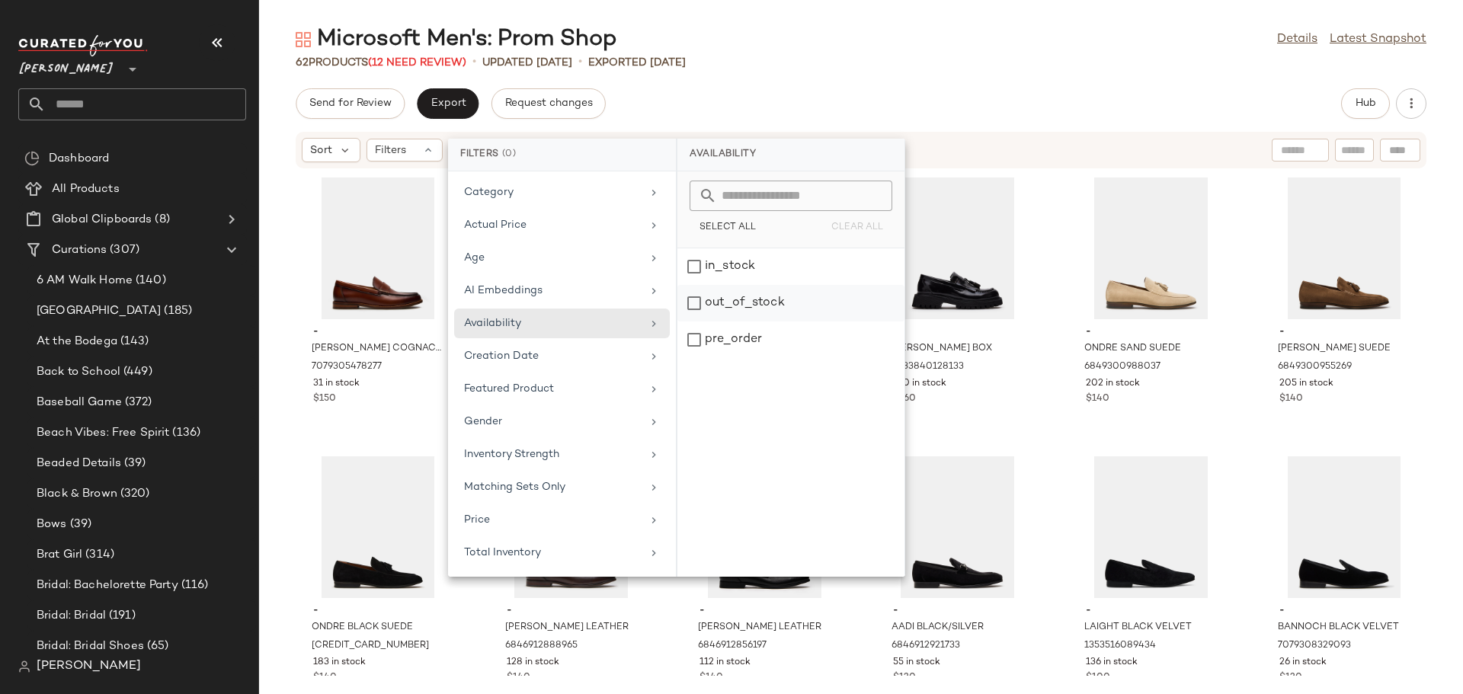
click at [689, 322] on div "out_of_stock" at bounding box center [790, 340] width 227 height 37
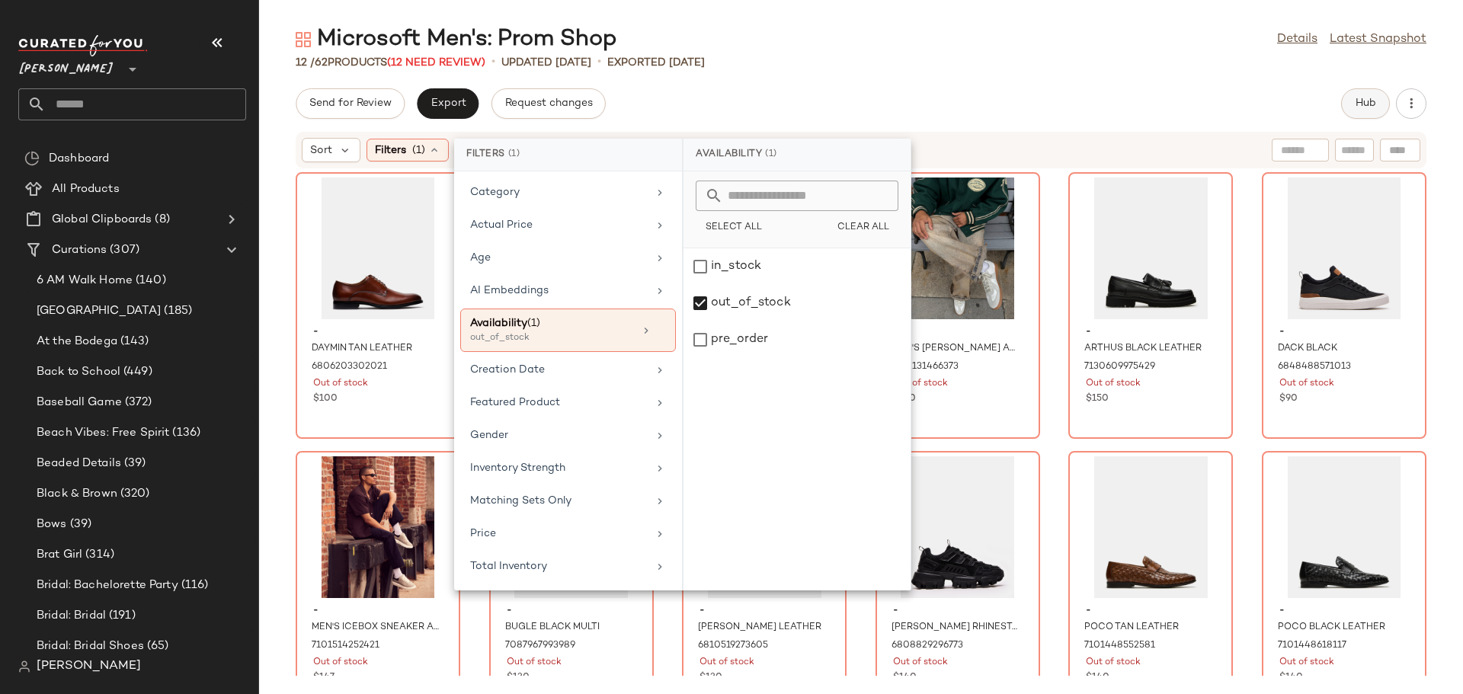
click at [1357, 104] on span "Hub" at bounding box center [1365, 104] width 21 height 12
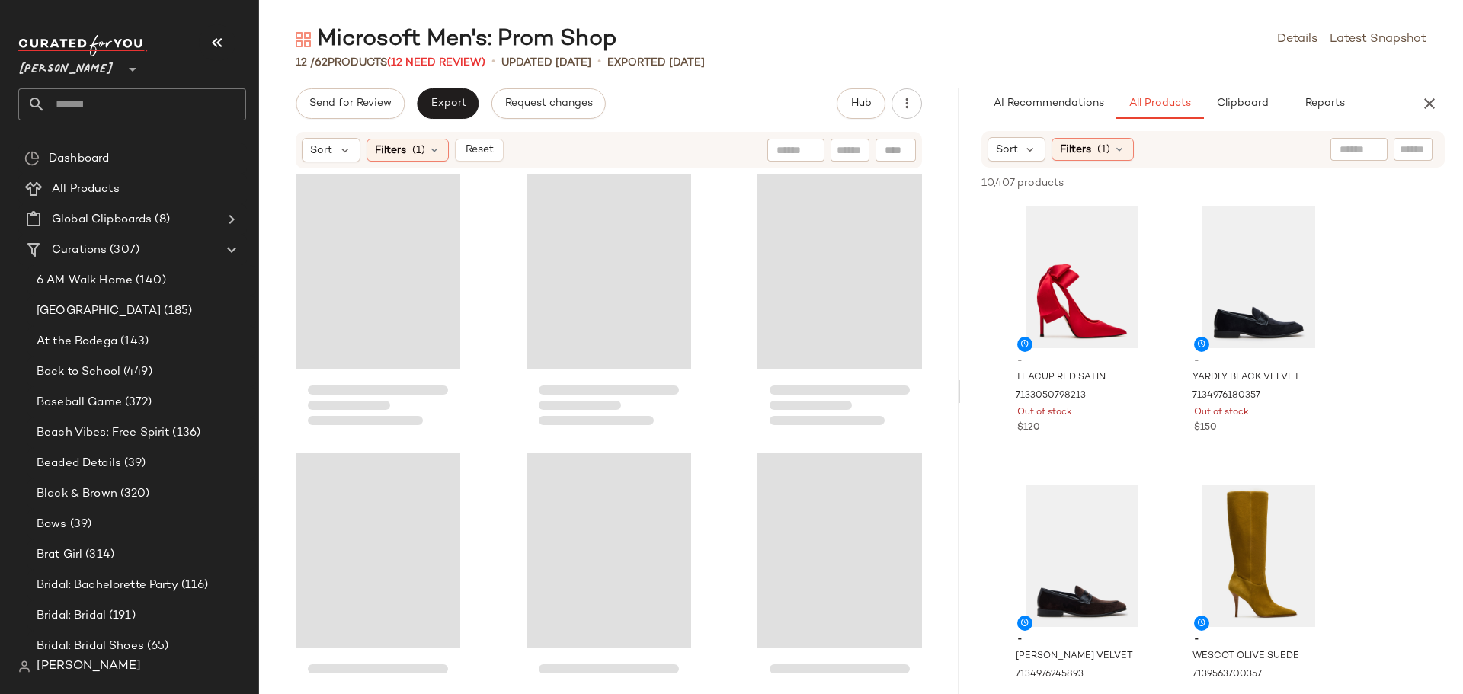
drag, startPoint x: 860, startPoint y: 392, endPoint x: 963, endPoint y: 386, distance: 103.1
click at [963, 386] on div "Microsoft Men's: Prom Shop Details Latest Snapshot 12 / 62 Products (12 Need Re…" at bounding box center [861, 359] width 1204 height 670
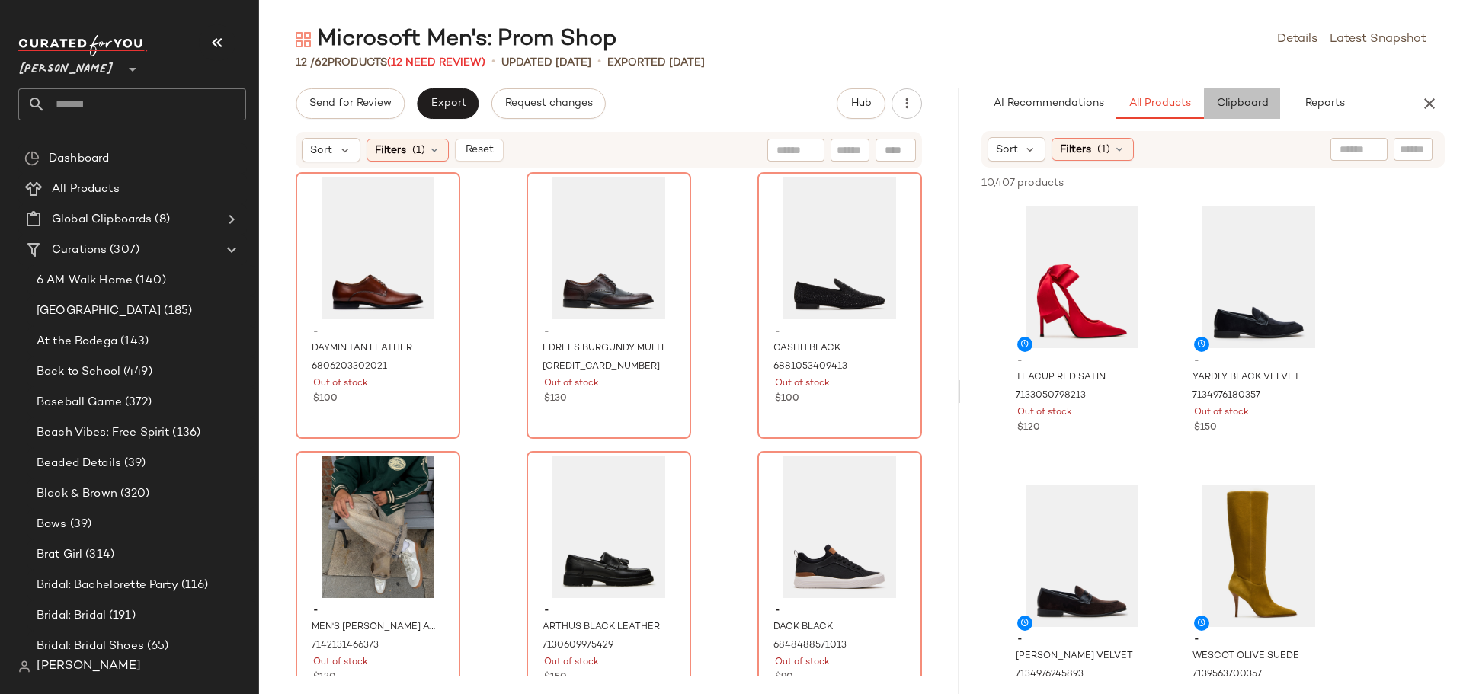
click at [1227, 108] on span "Clipboard" at bounding box center [1241, 104] width 53 height 12
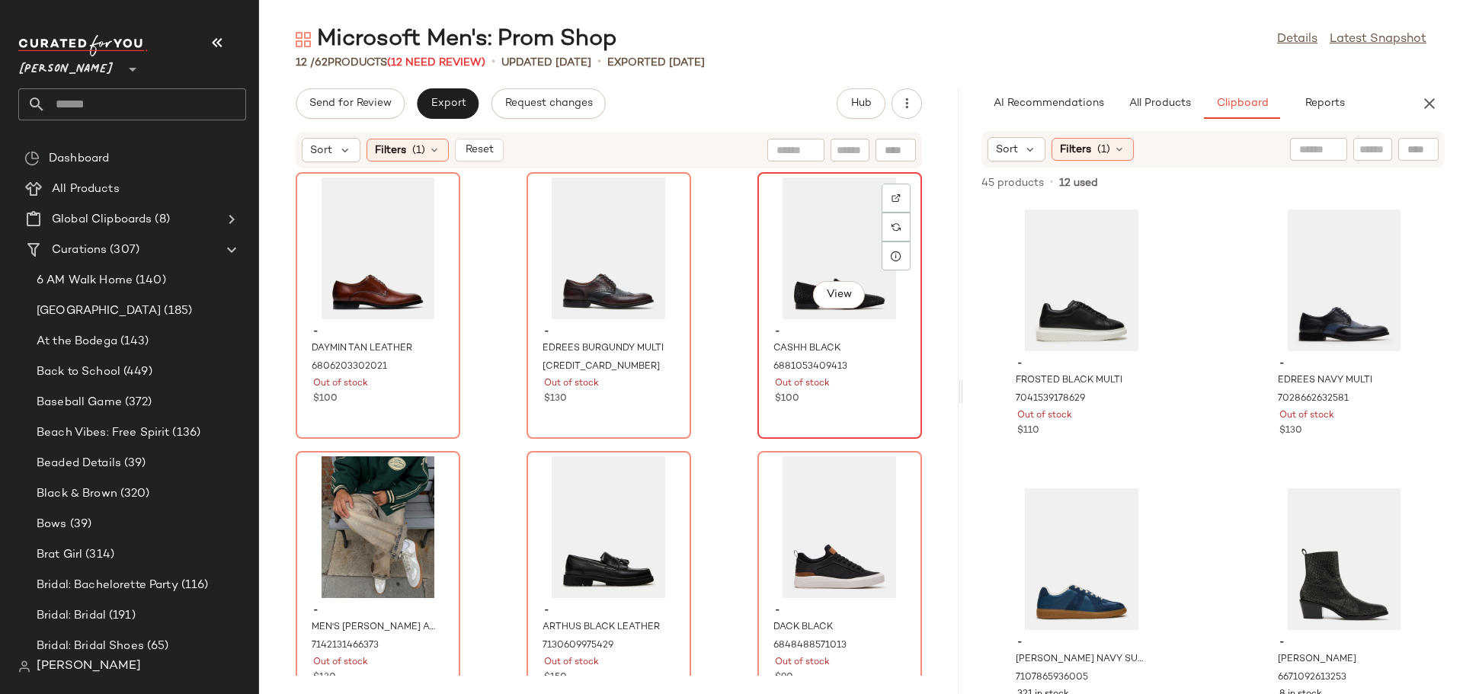
click at [812, 229] on div "View" at bounding box center [840, 249] width 154 height 142
click at [884, 213] on div at bounding box center [895, 227] width 29 height 29
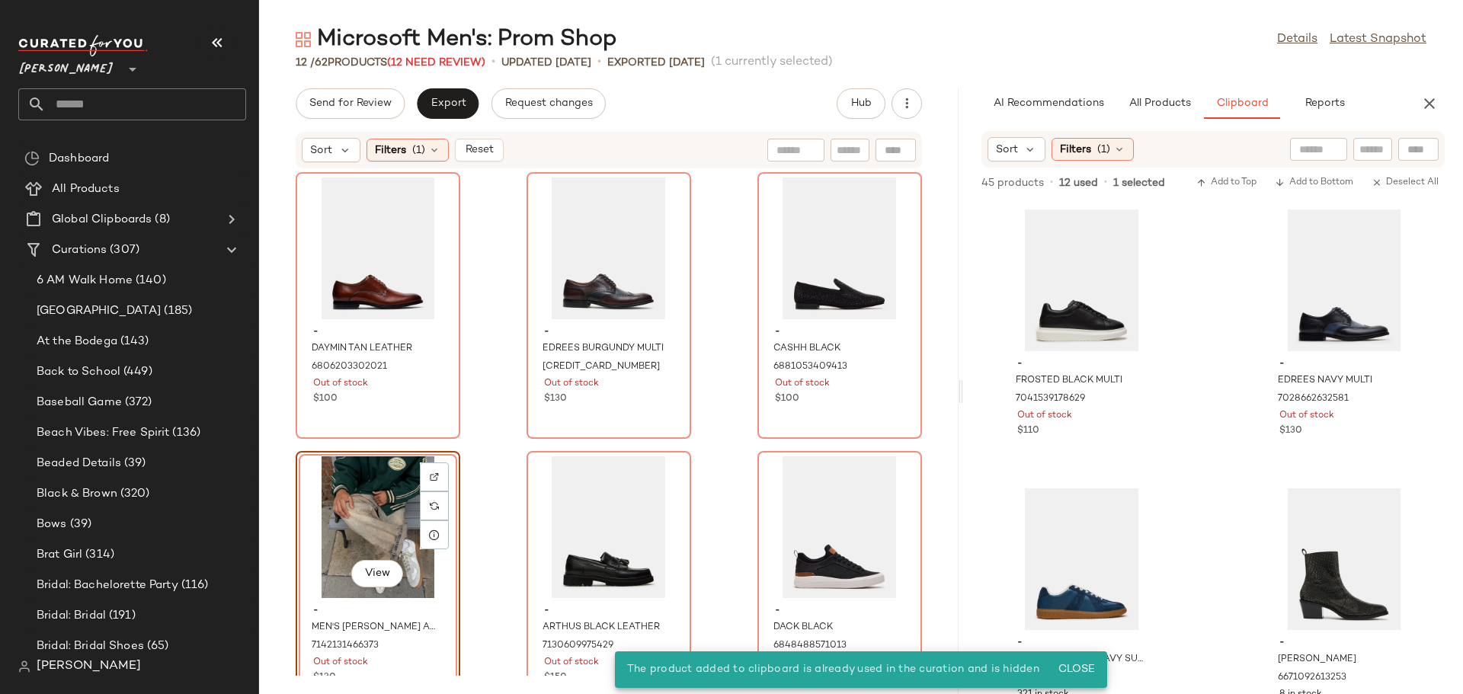
click at [350, 494] on div "View" at bounding box center [378, 527] width 154 height 142
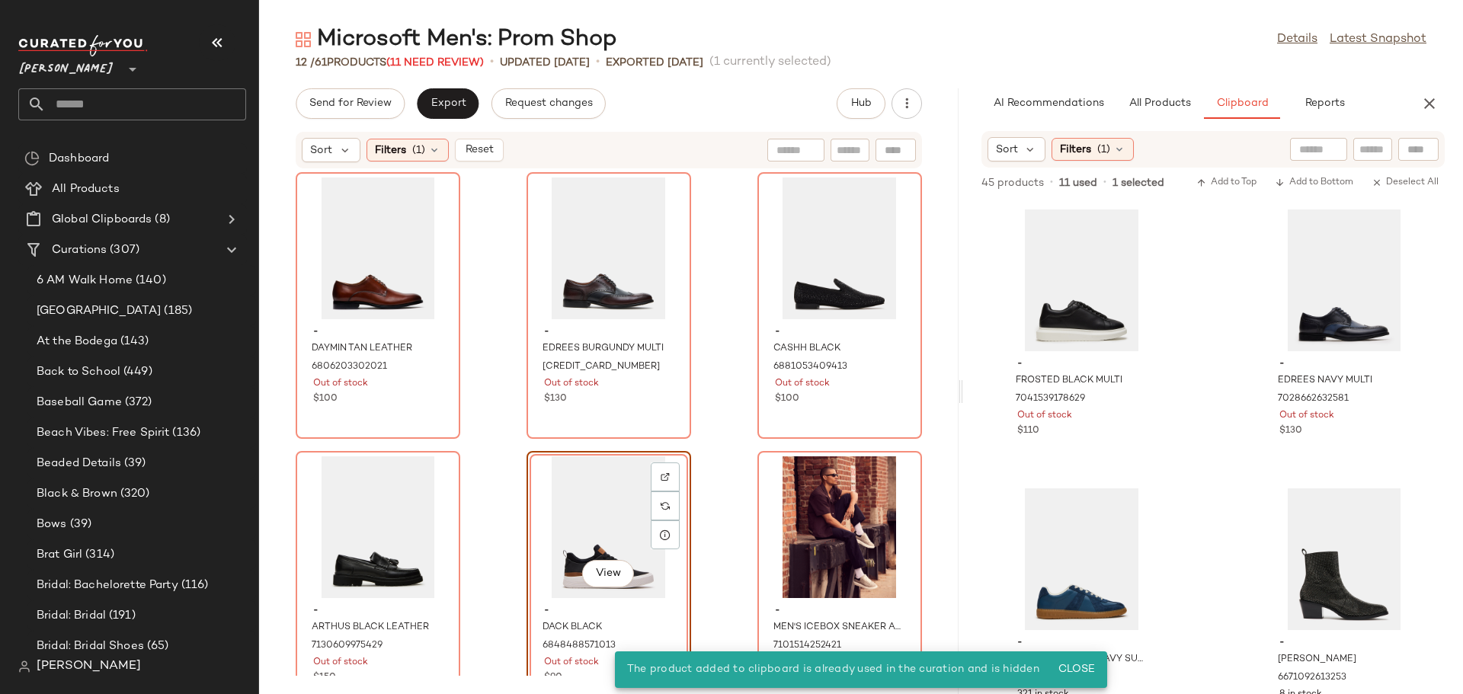
click at [591, 496] on div "View" at bounding box center [609, 527] width 154 height 142
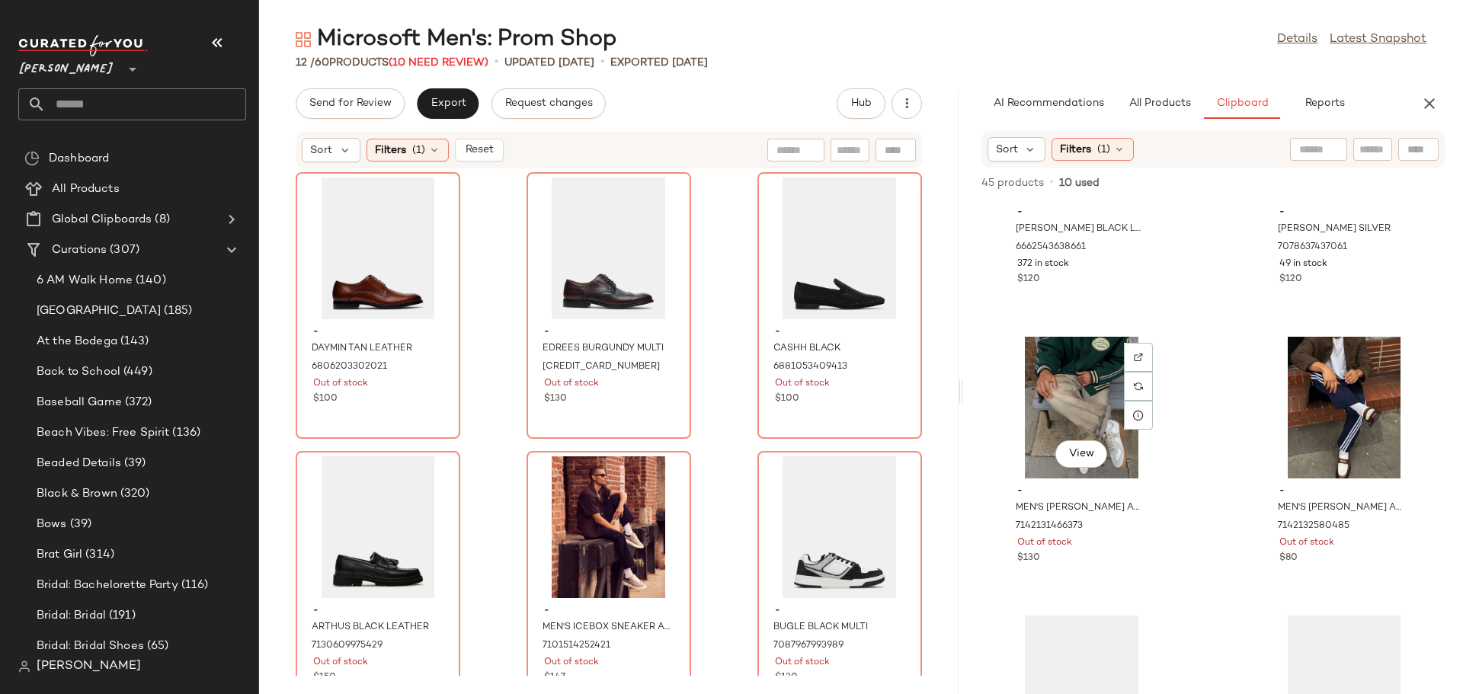
scroll to position [3517, 0]
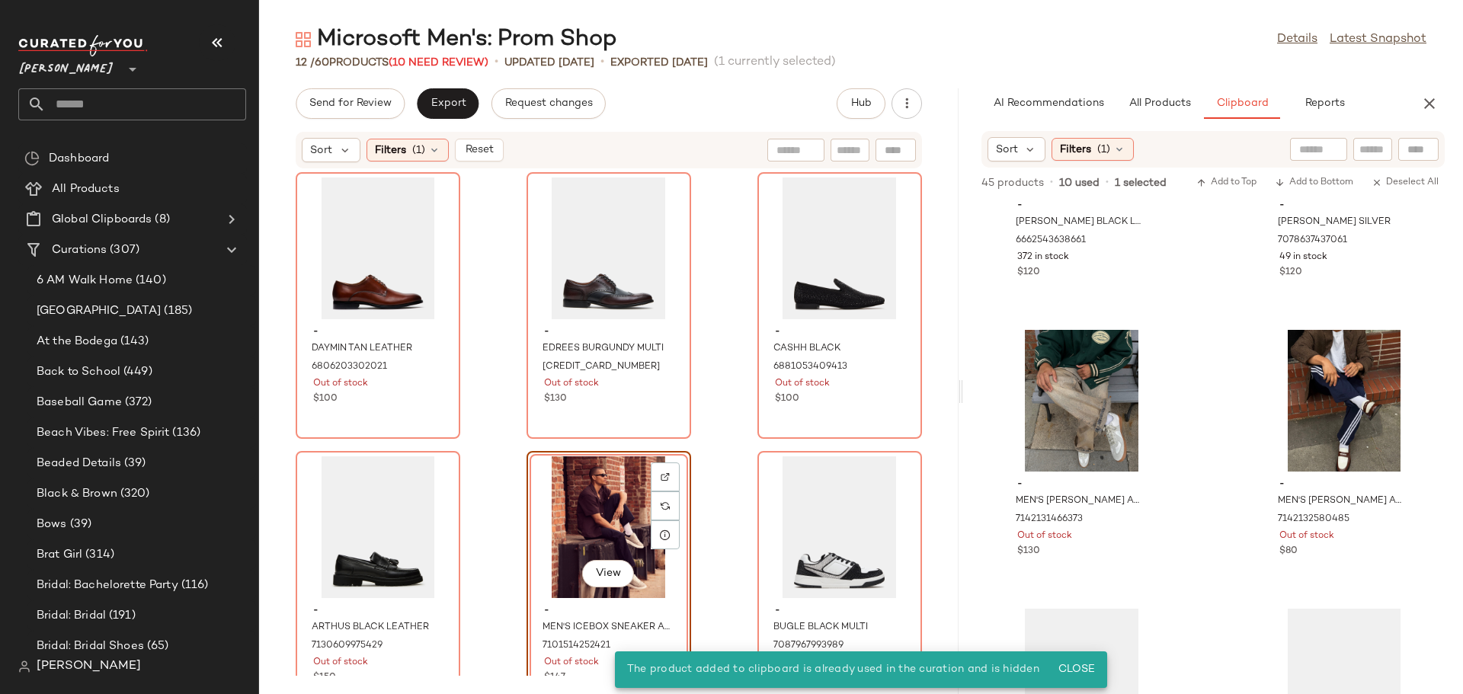
click at [566, 508] on div "View" at bounding box center [609, 527] width 154 height 142
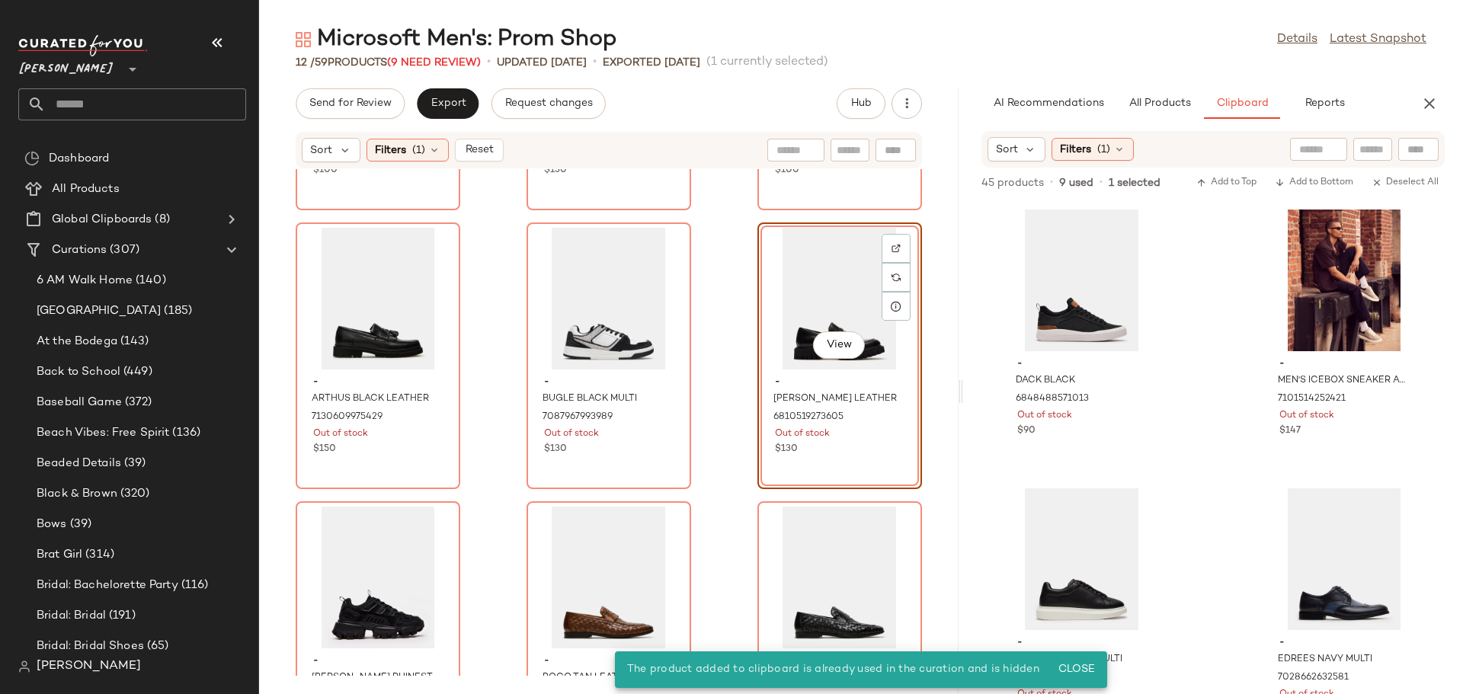
click at [824, 303] on div "View" at bounding box center [840, 299] width 154 height 142
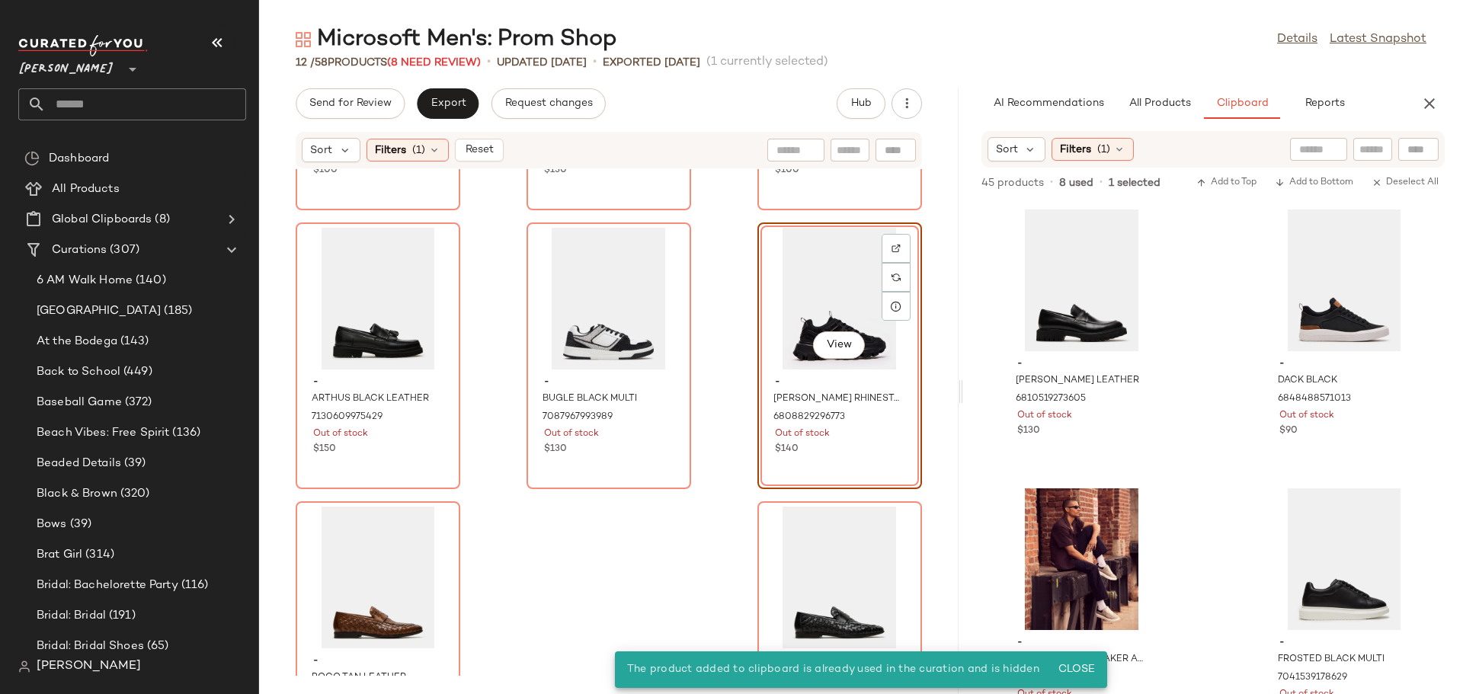
click at [817, 295] on div "View" at bounding box center [840, 299] width 154 height 142
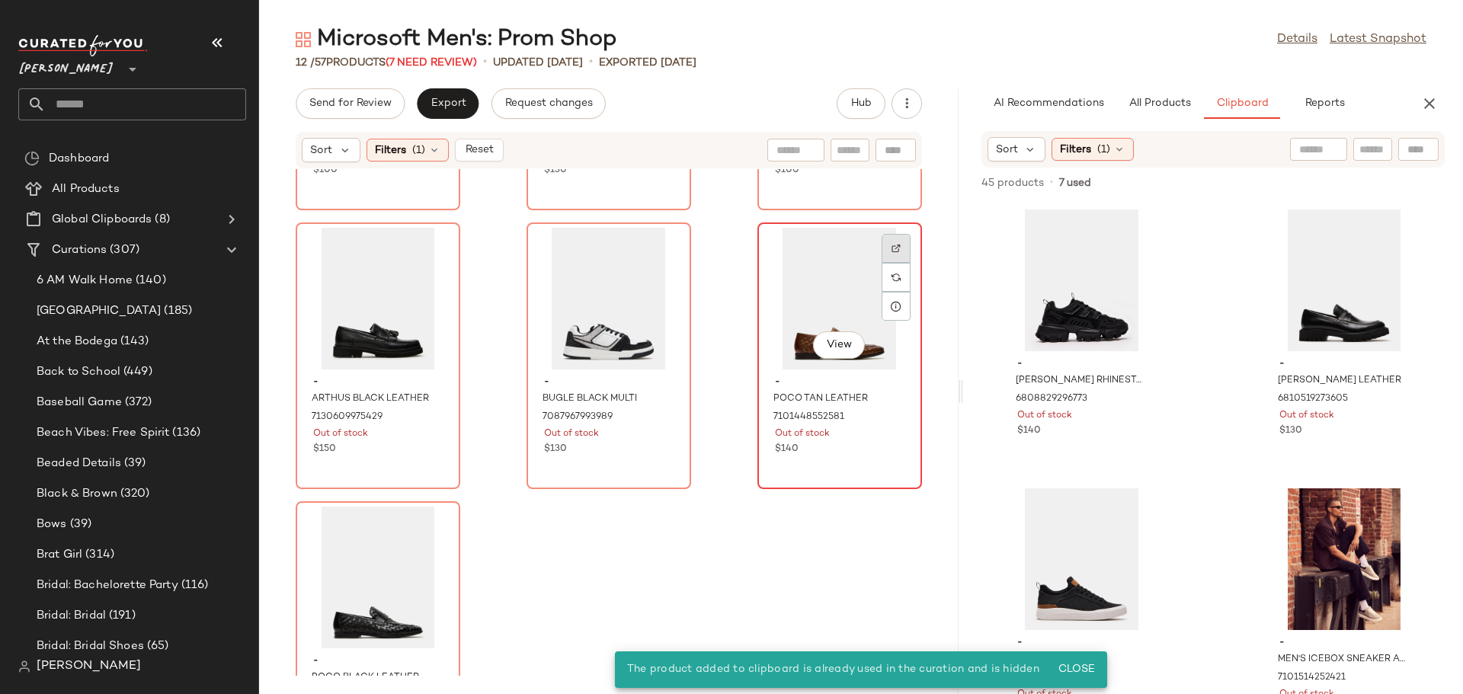
click at [891, 245] on img at bounding box center [895, 248] width 9 height 9
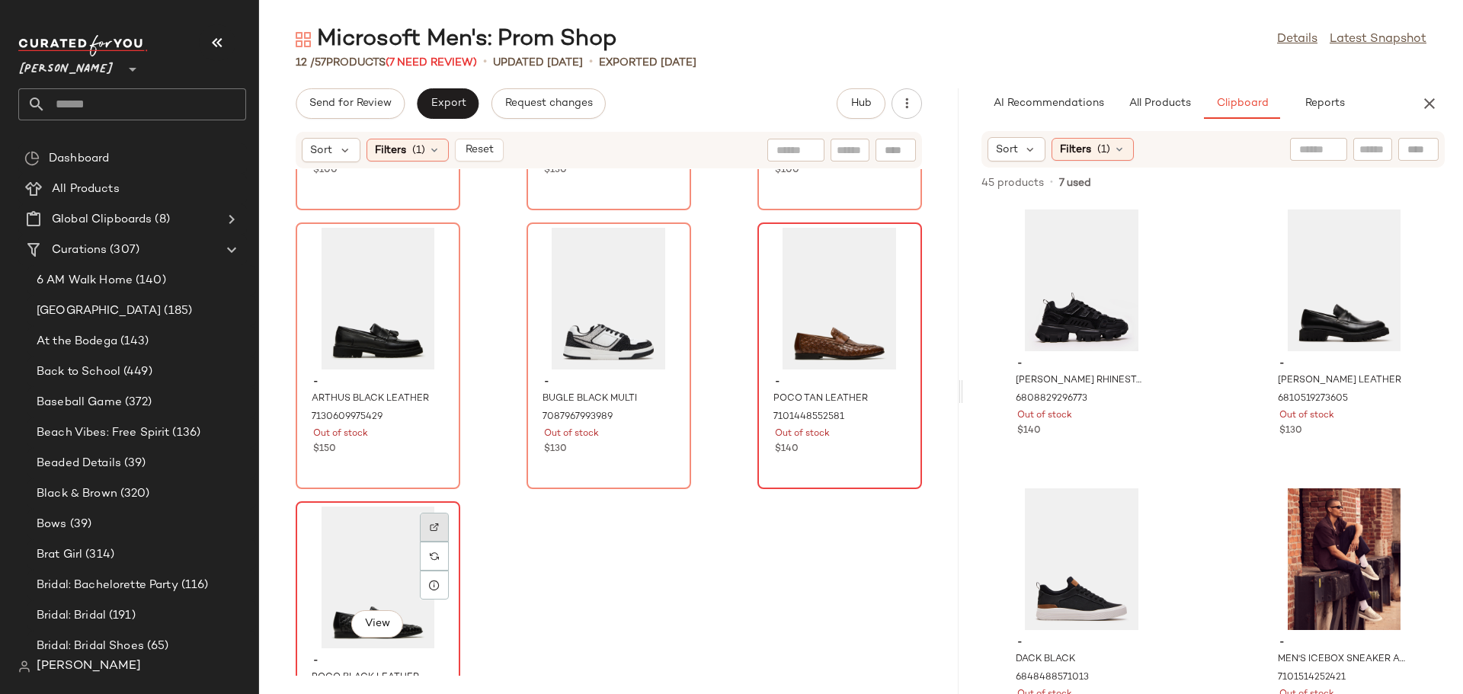
click at [436, 527] on img at bounding box center [434, 527] width 9 height 9
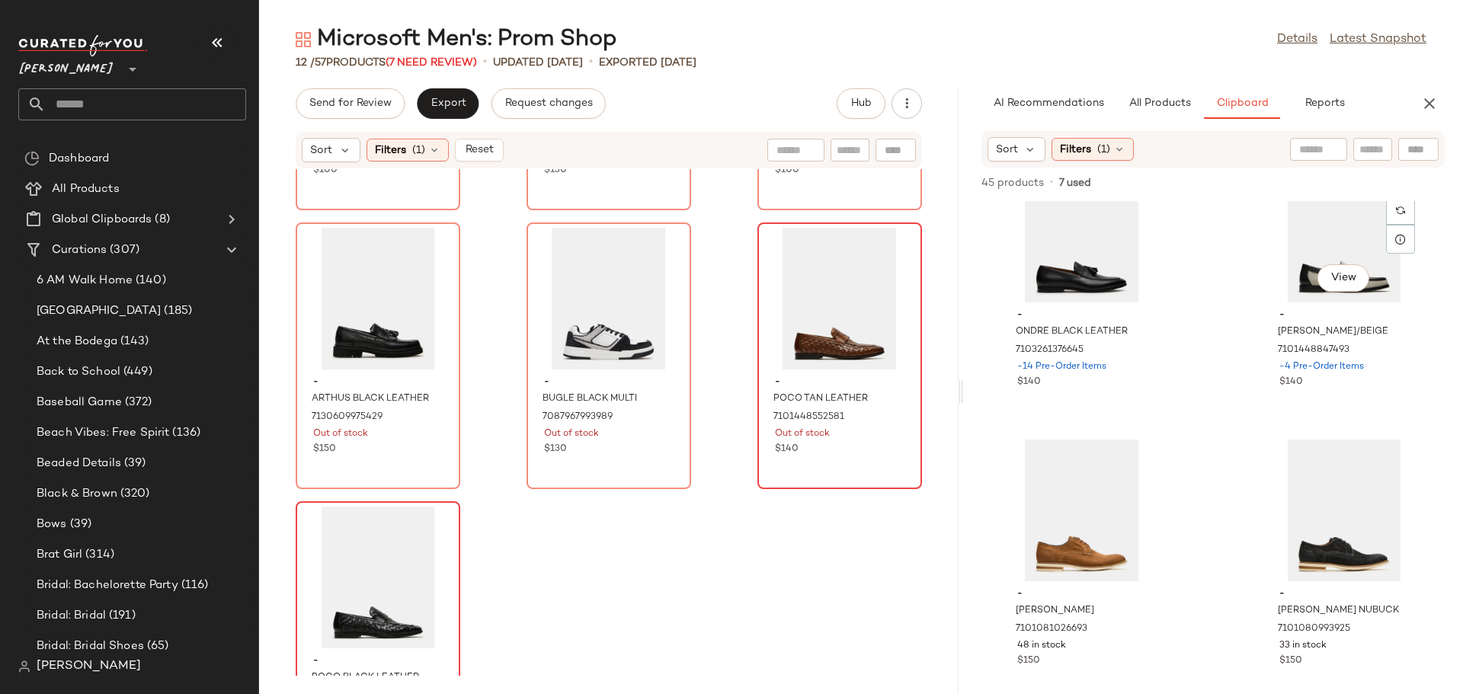
scroll to position [4808, 0]
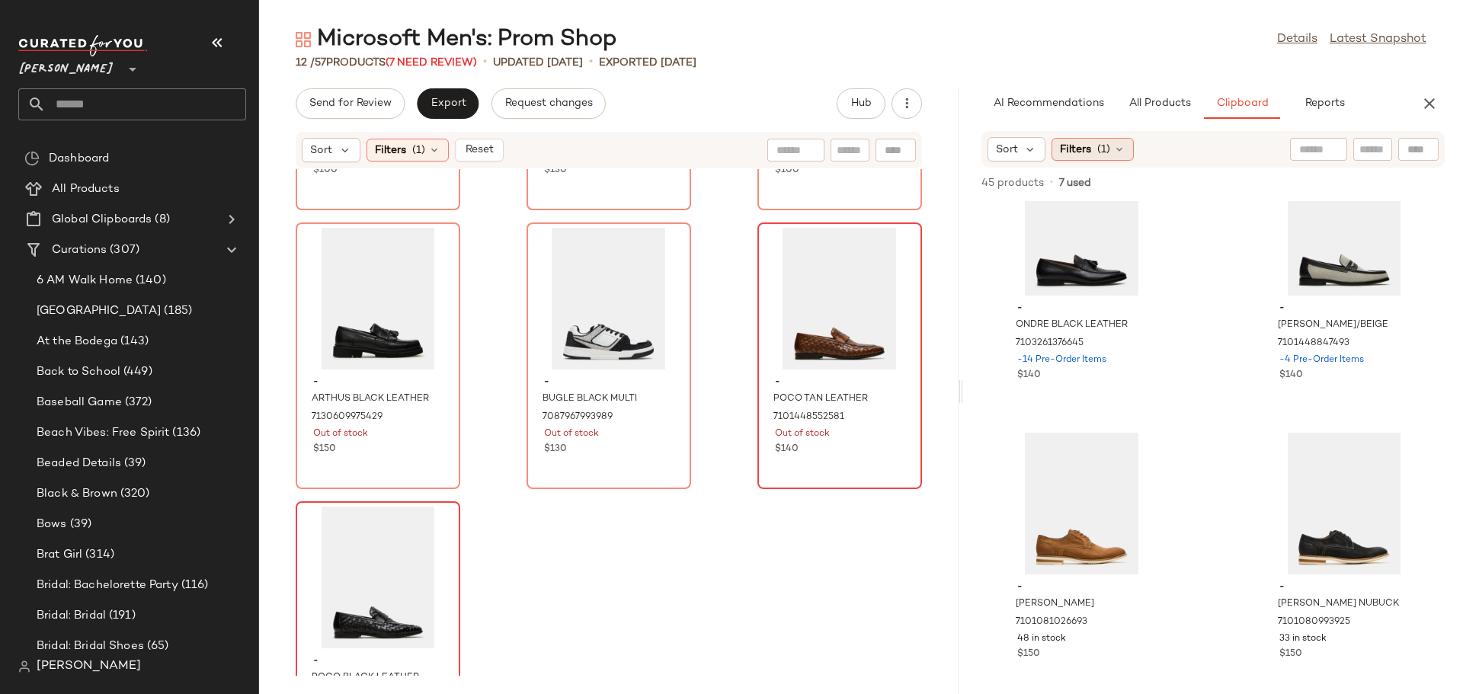
click at [1115, 142] on div "Filters (1)" at bounding box center [1092, 149] width 82 height 23
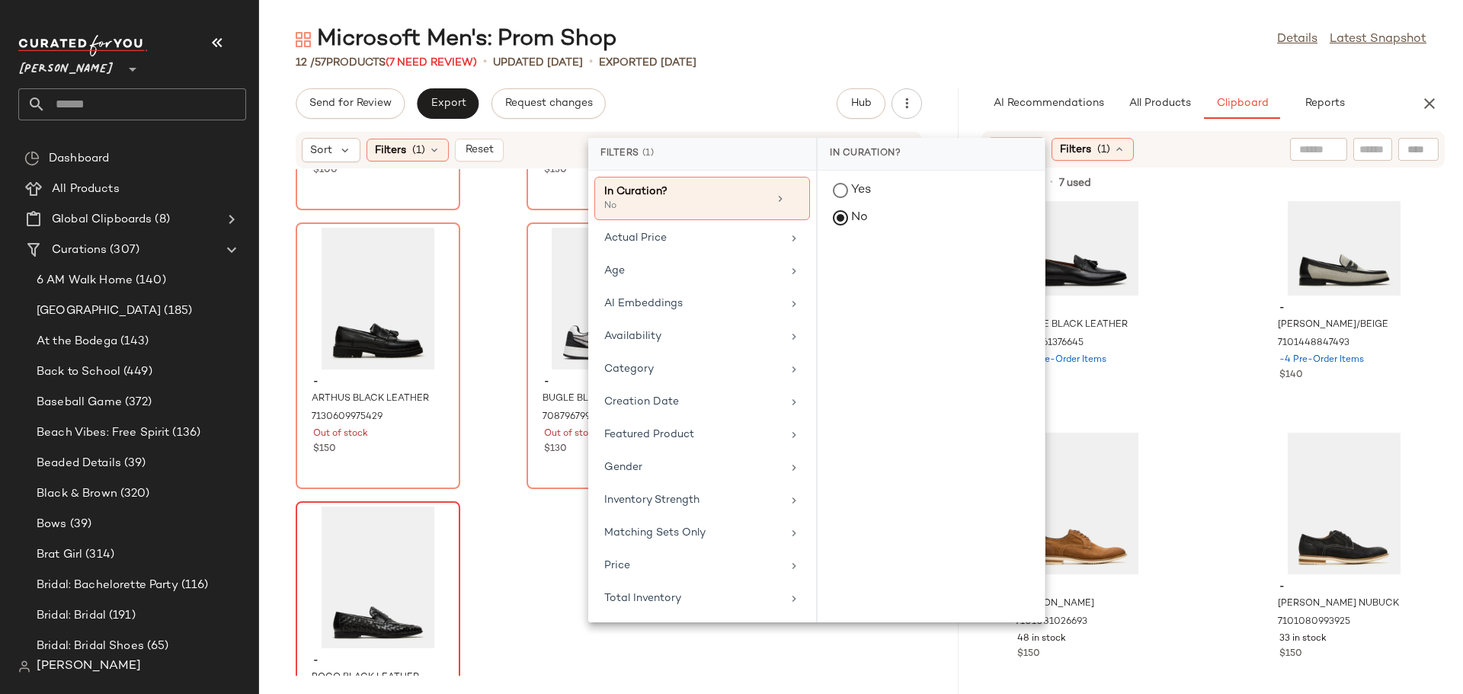
click at [1221, 274] on div "- ONDRE BLACK LEATHER 7103261376645 -14 Pre-Order Items $140 - CULLEN BLACK/BEI…" at bounding box center [1213, 447] width 501 height 493
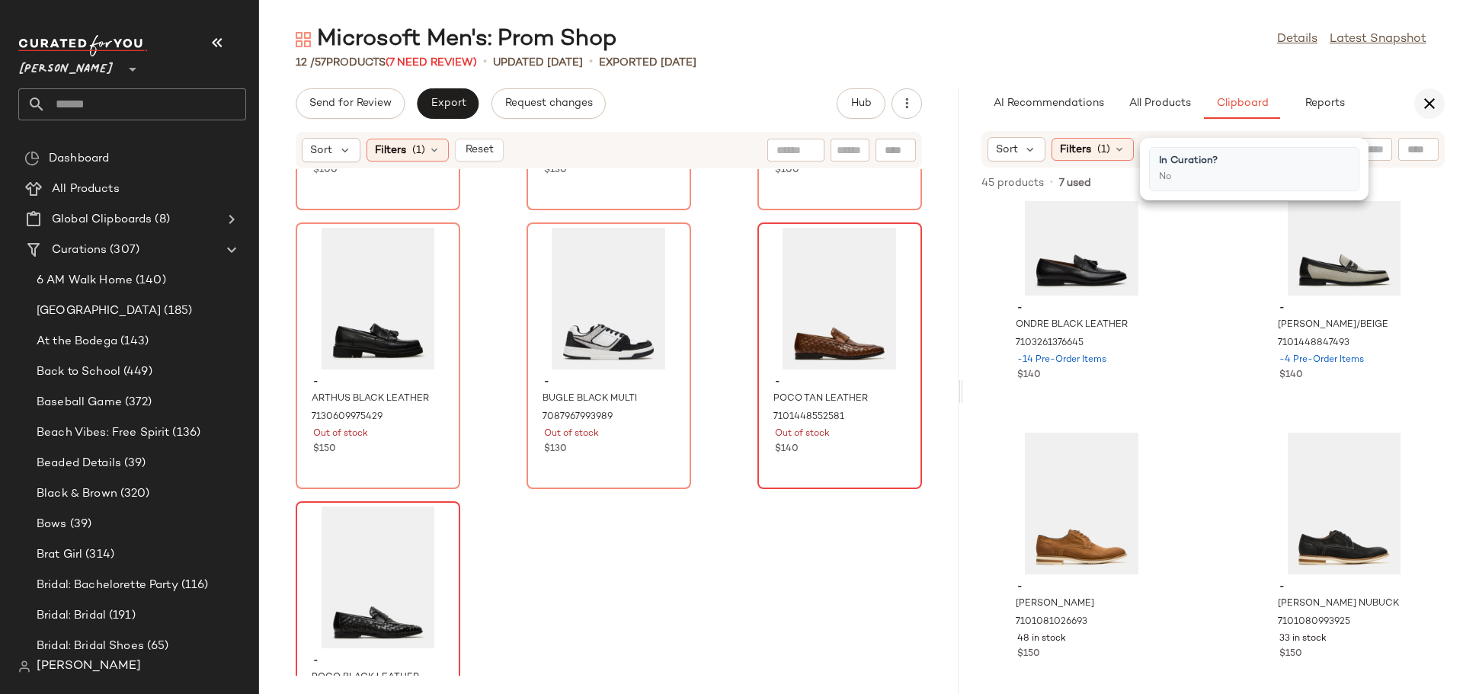
click at [1423, 105] on icon "button" at bounding box center [1429, 103] width 18 height 18
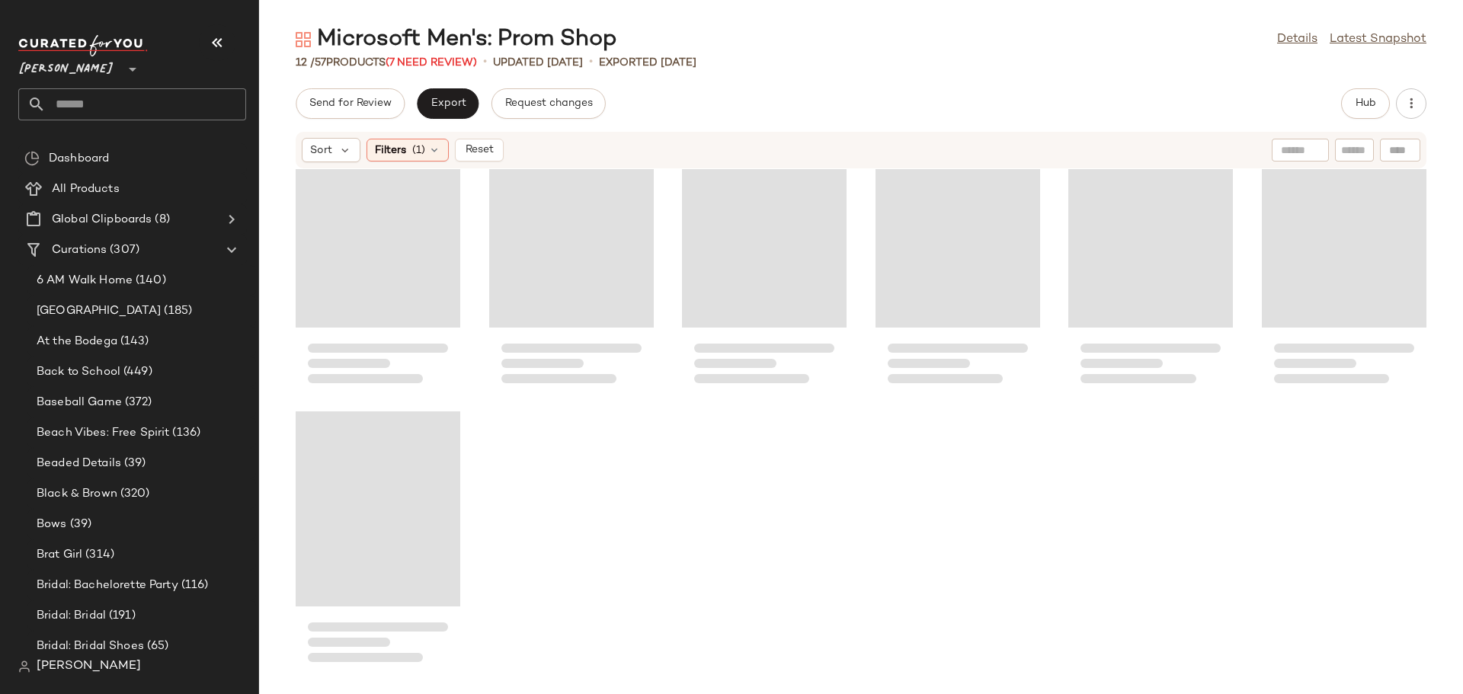
scroll to position [42, 0]
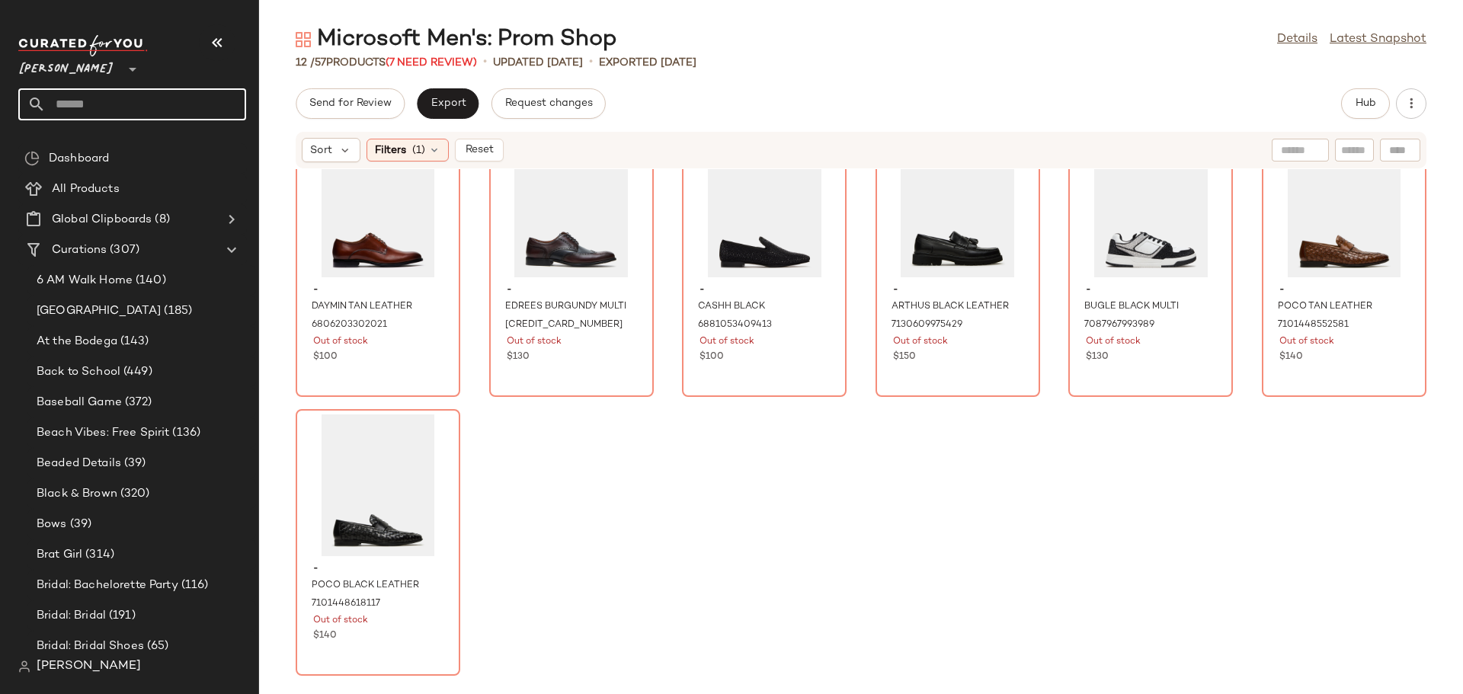
click at [83, 102] on input "text" at bounding box center [146, 104] width 200 height 32
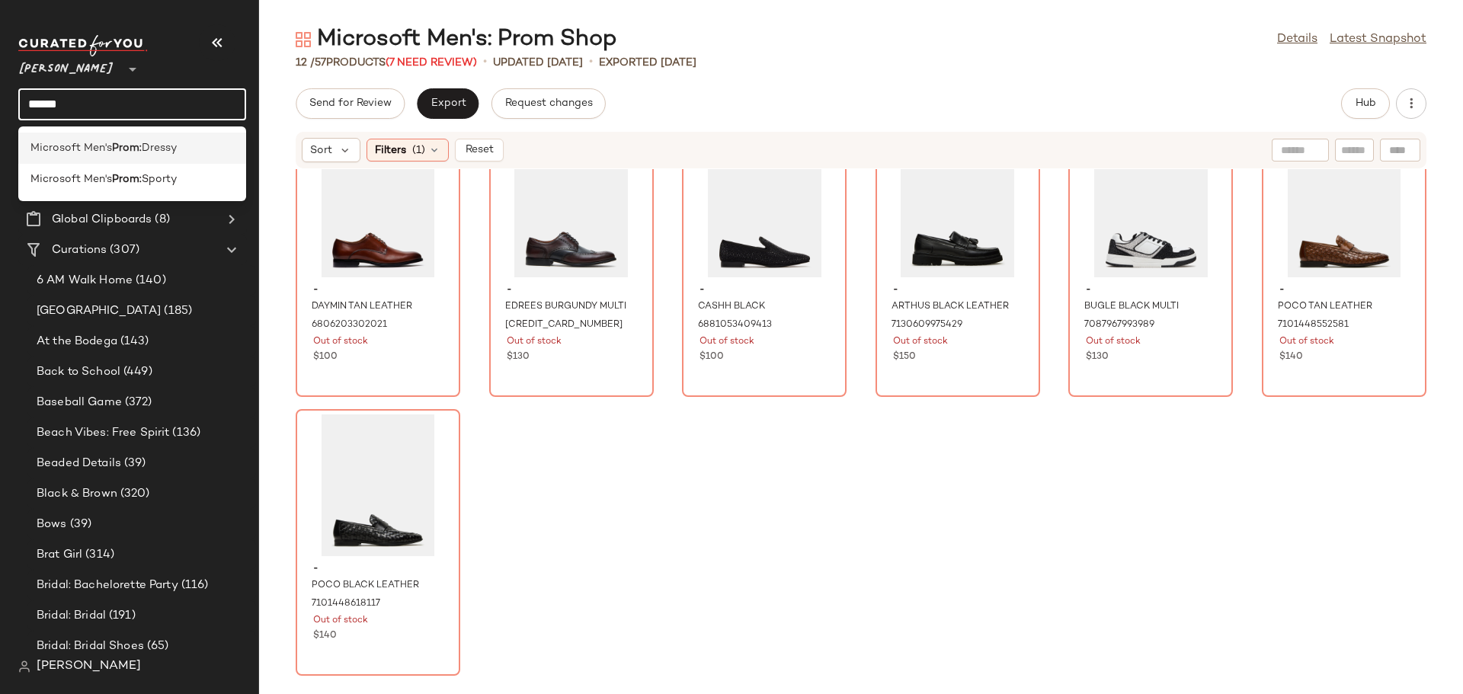
type input "*****"
click at [103, 149] on span "Microsoft Men's" at bounding box center [71, 148] width 82 height 16
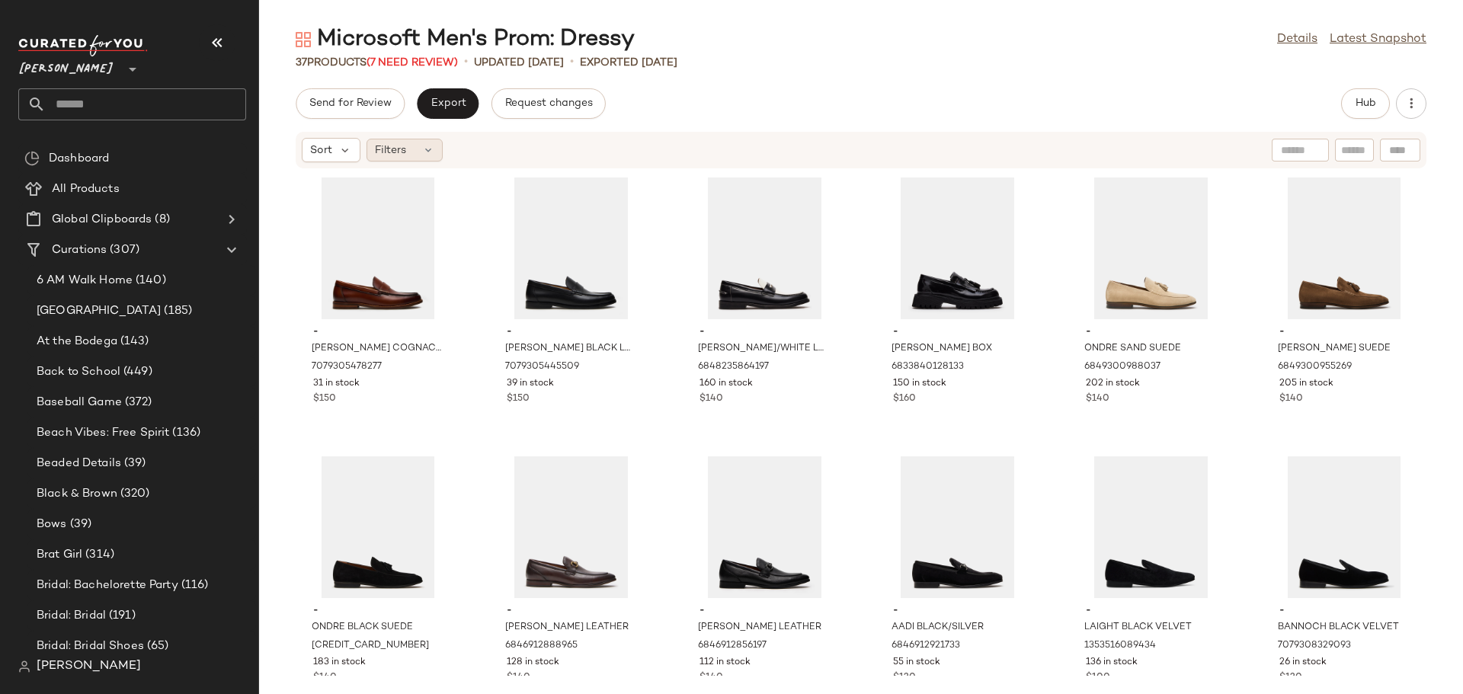
click at [427, 149] on icon at bounding box center [428, 150] width 12 height 12
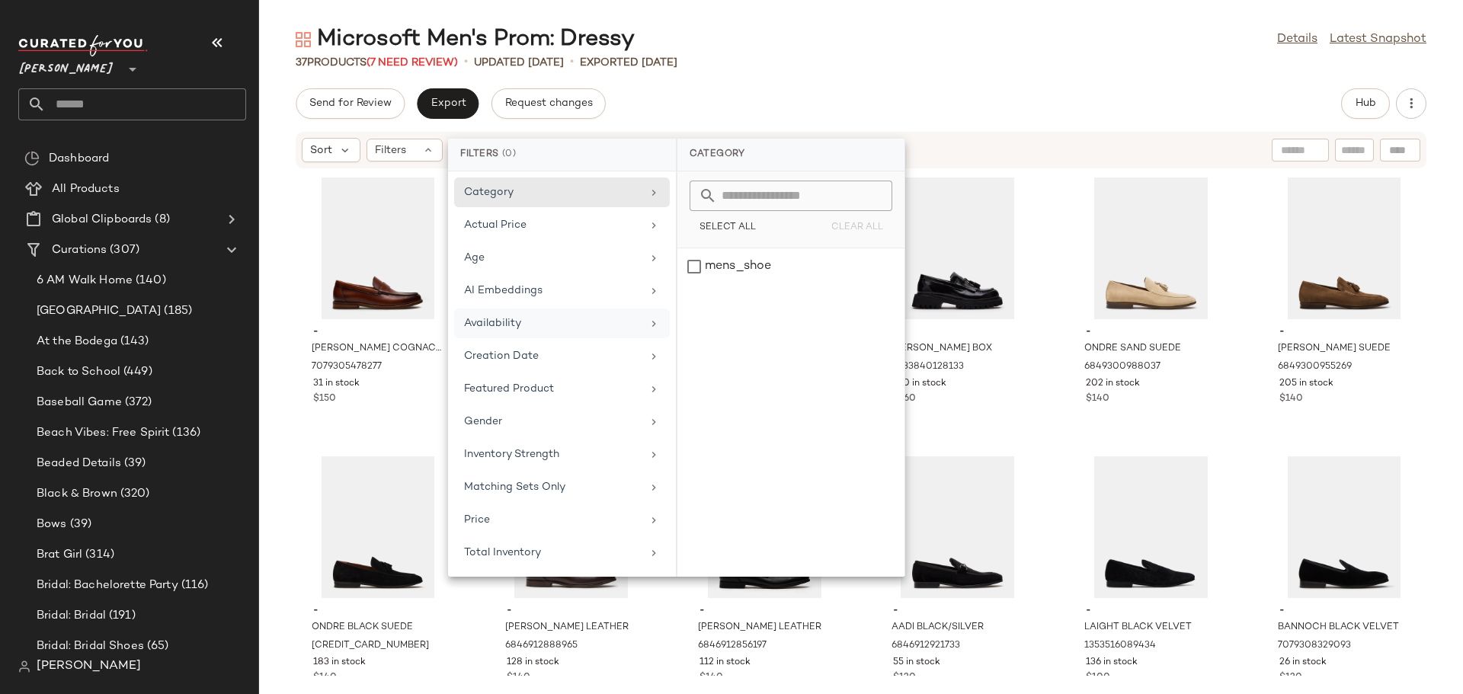
click at [517, 326] on div "Availability" at bounding box center [553, 323] width 178 height 16
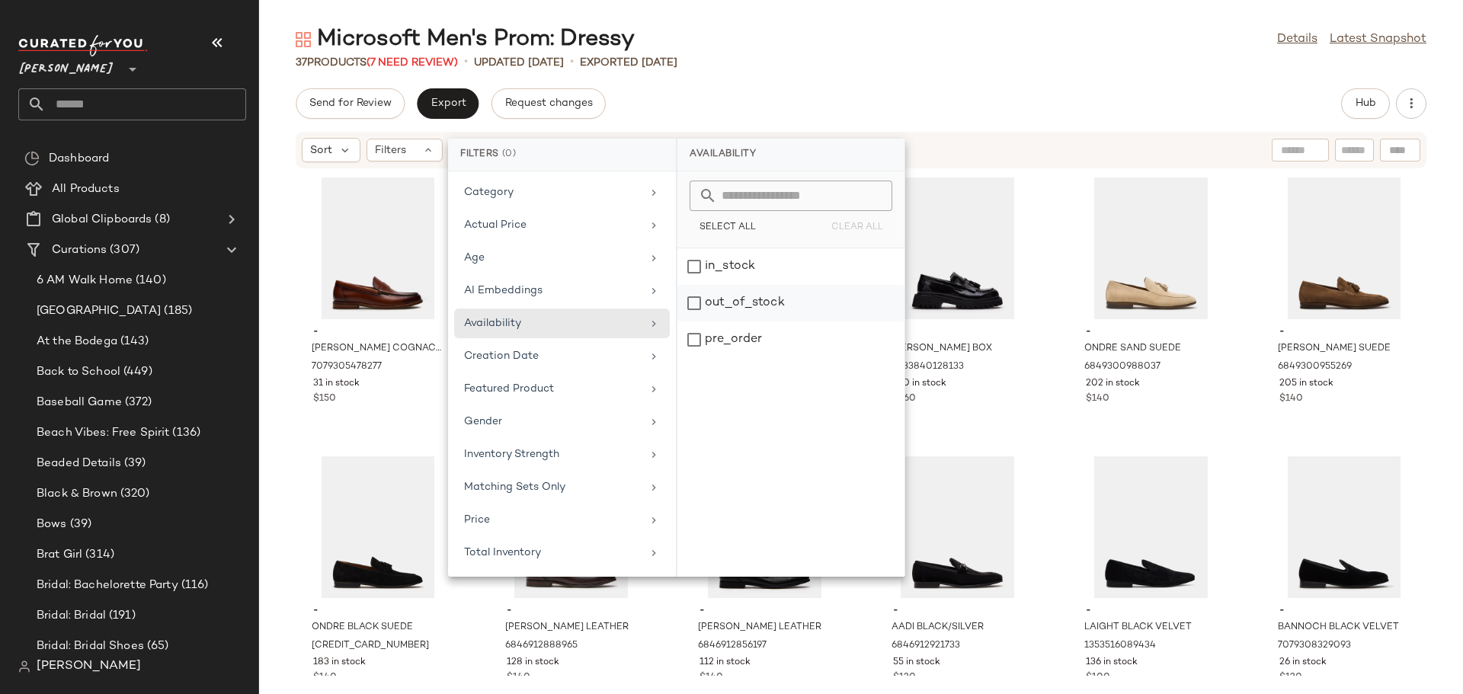
click at [693, 322] on div "out_of_stock" at bounding box center [790, 340] width 227 height 37
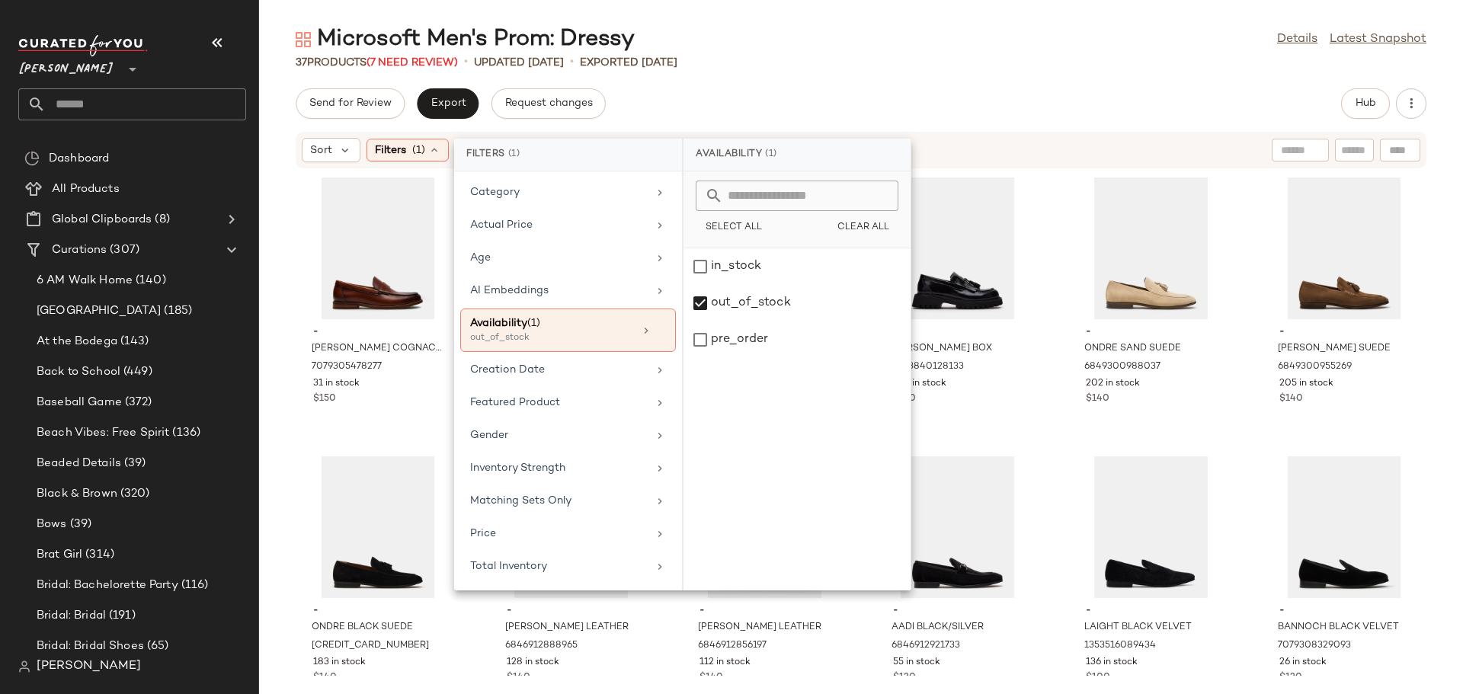
click at [1053, 361] on div "- COLVER COGNAC LEATHER 7079305478277 31 in stock $150 - COLVER BLACK LEATHER 7…" at bounding box center [861, 422] width 1204 height 507
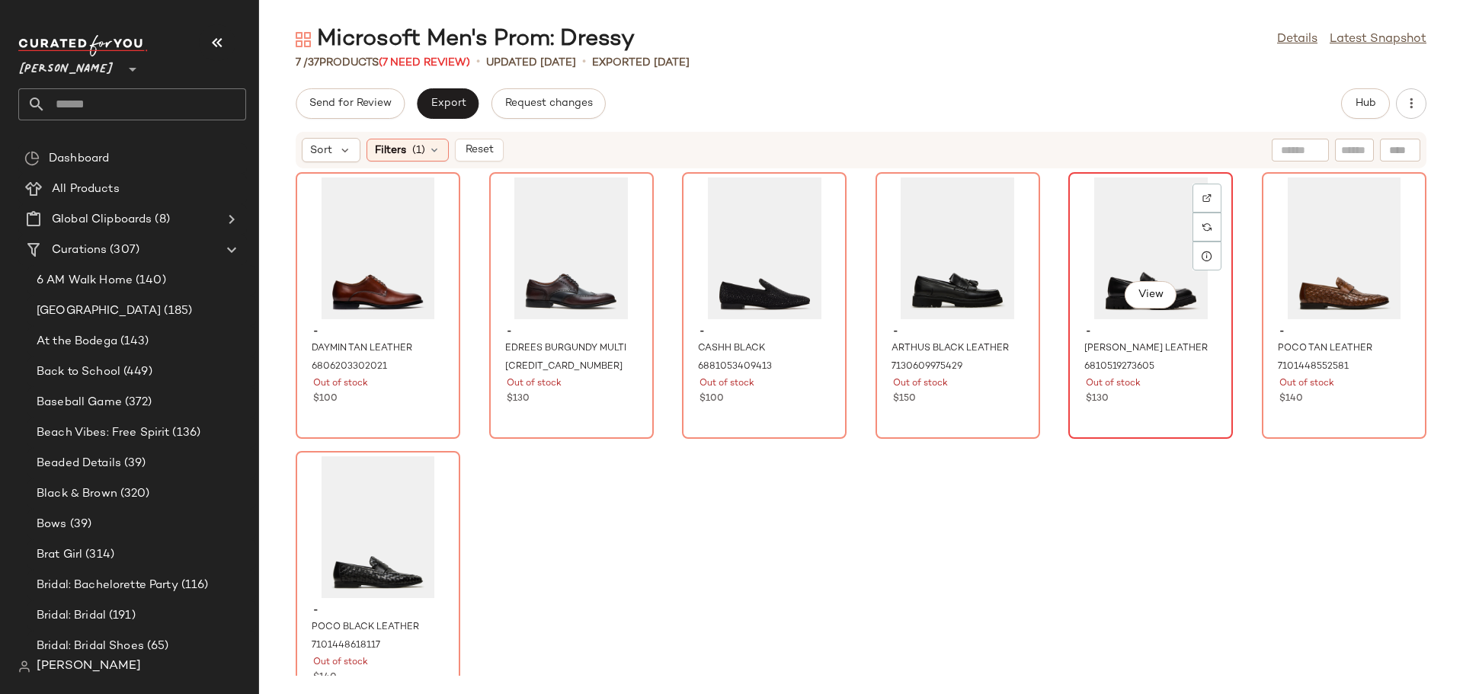
click at [1133, 243] on div "View" at bounding box center [1150, 249] width 154 height 142
click at [1373, 109] on span "Hub" at bounding box center [1365, 104] width 21 height 12
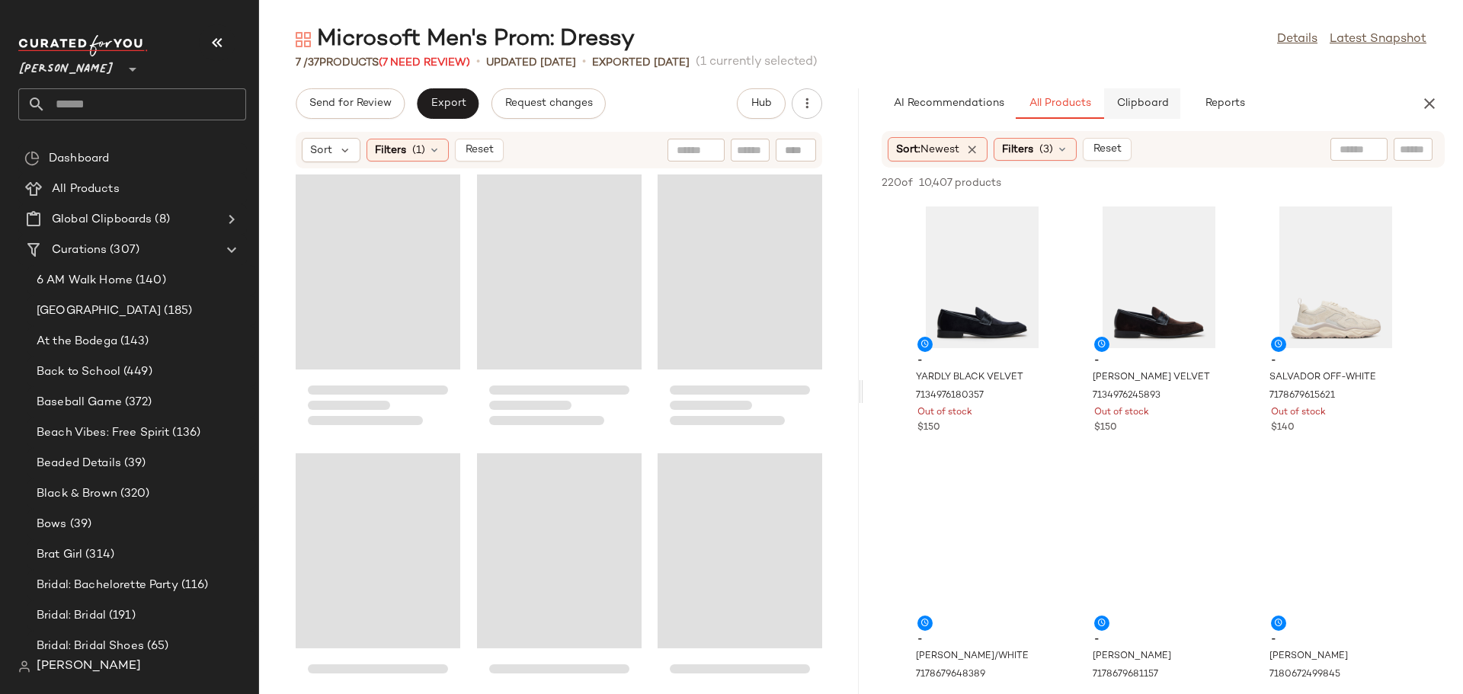
scroll to position [570, 0]
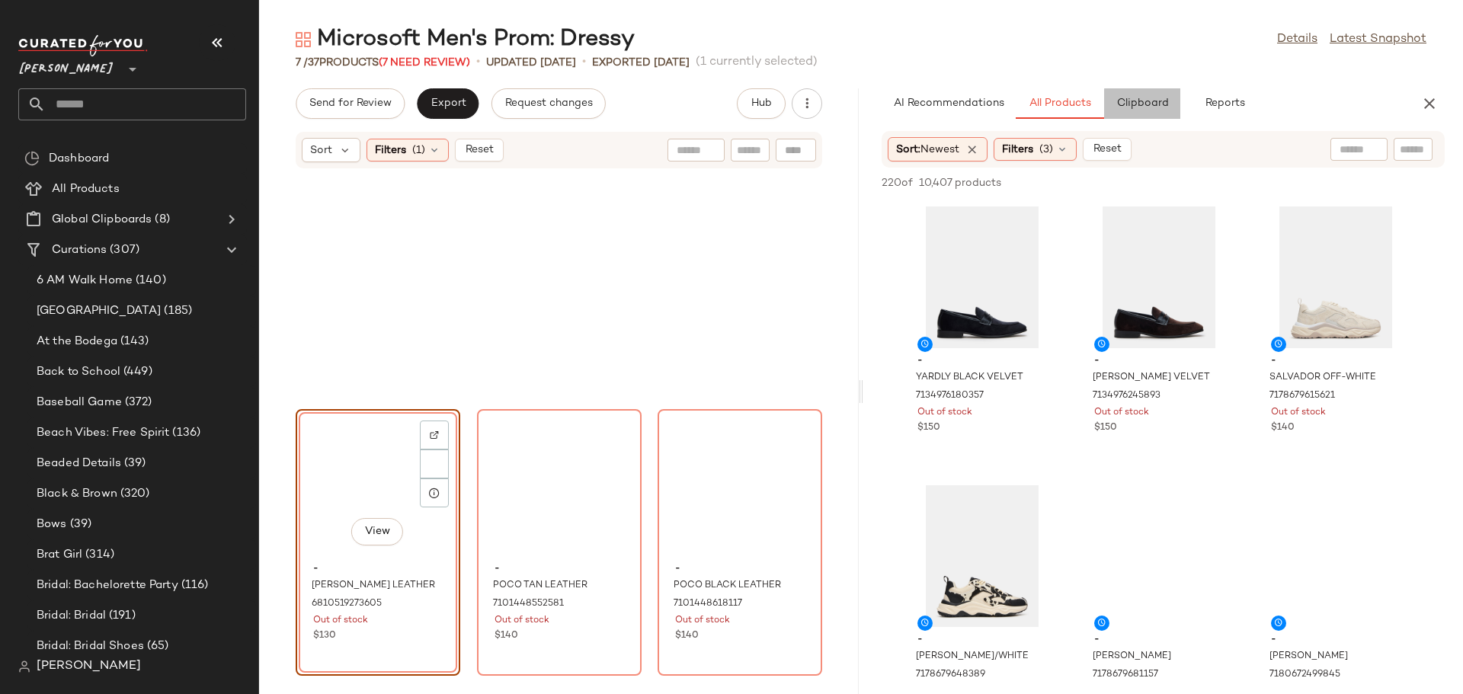
click at [1147, 104] on span "Clipboard" at bounding box center [1141, 104] width 53 height 12
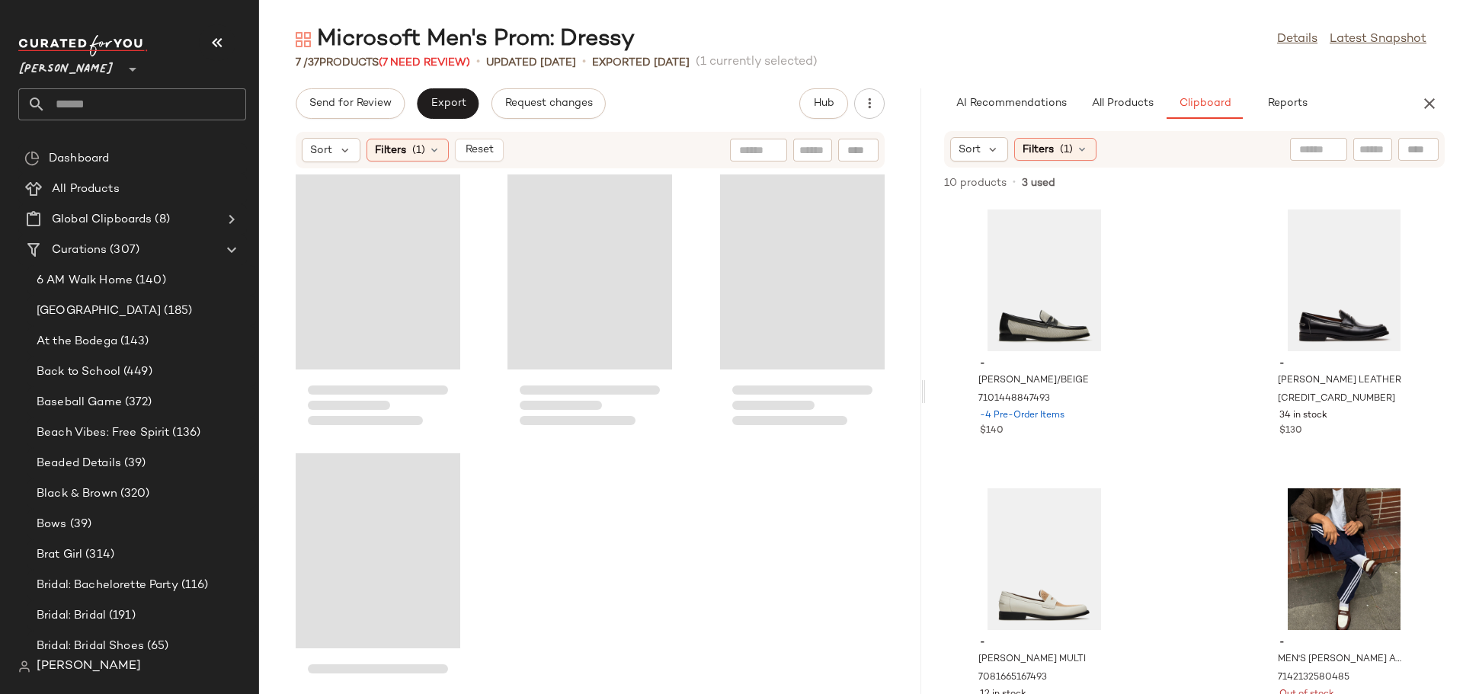
drag, startPoint x: 862, startPoint y: 405, endPoint x: 936, endPoint y: 406, distance: 73.2
click at [936, 406] on div "Microsoft Men's Prom: Dressy Details Latest Snapshot 7 / 37 Products (7 Need Re…" at bounding box center [861, 359] width 1204 height 670
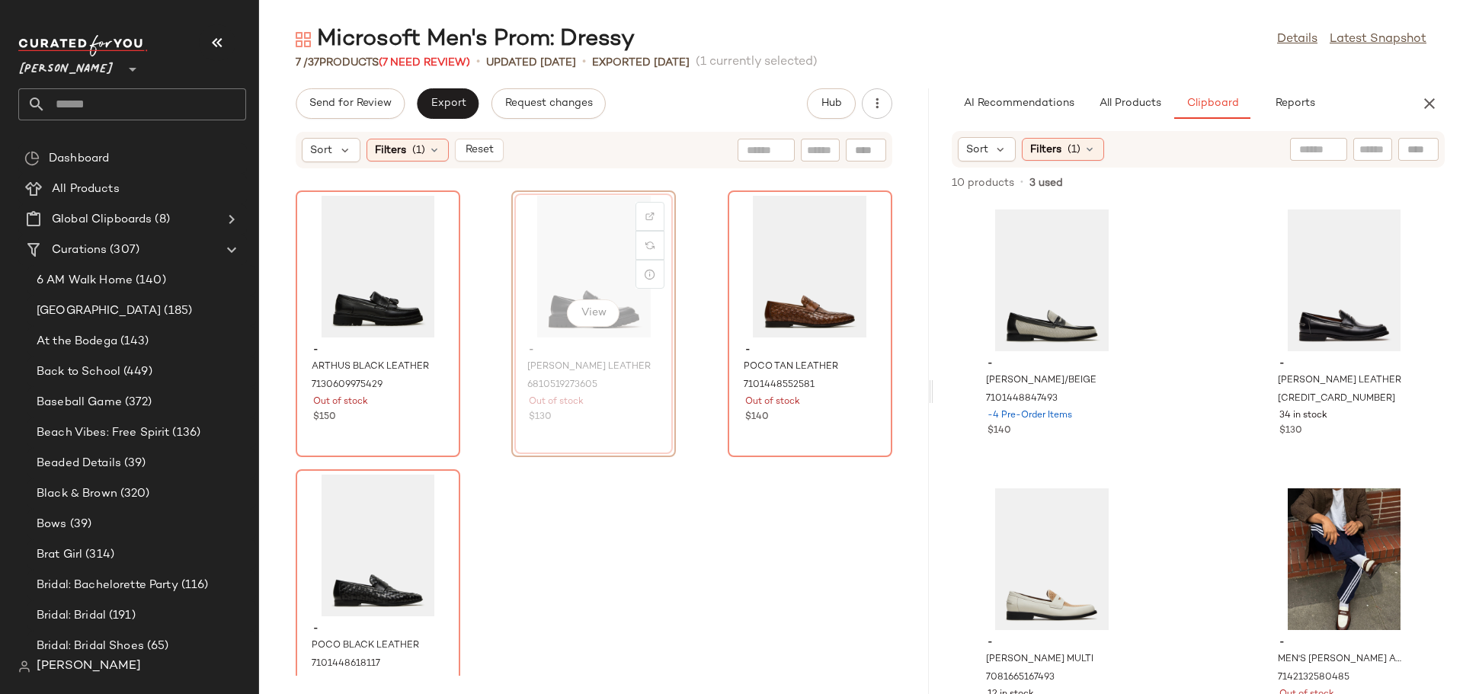
scroll to position [270, 0]
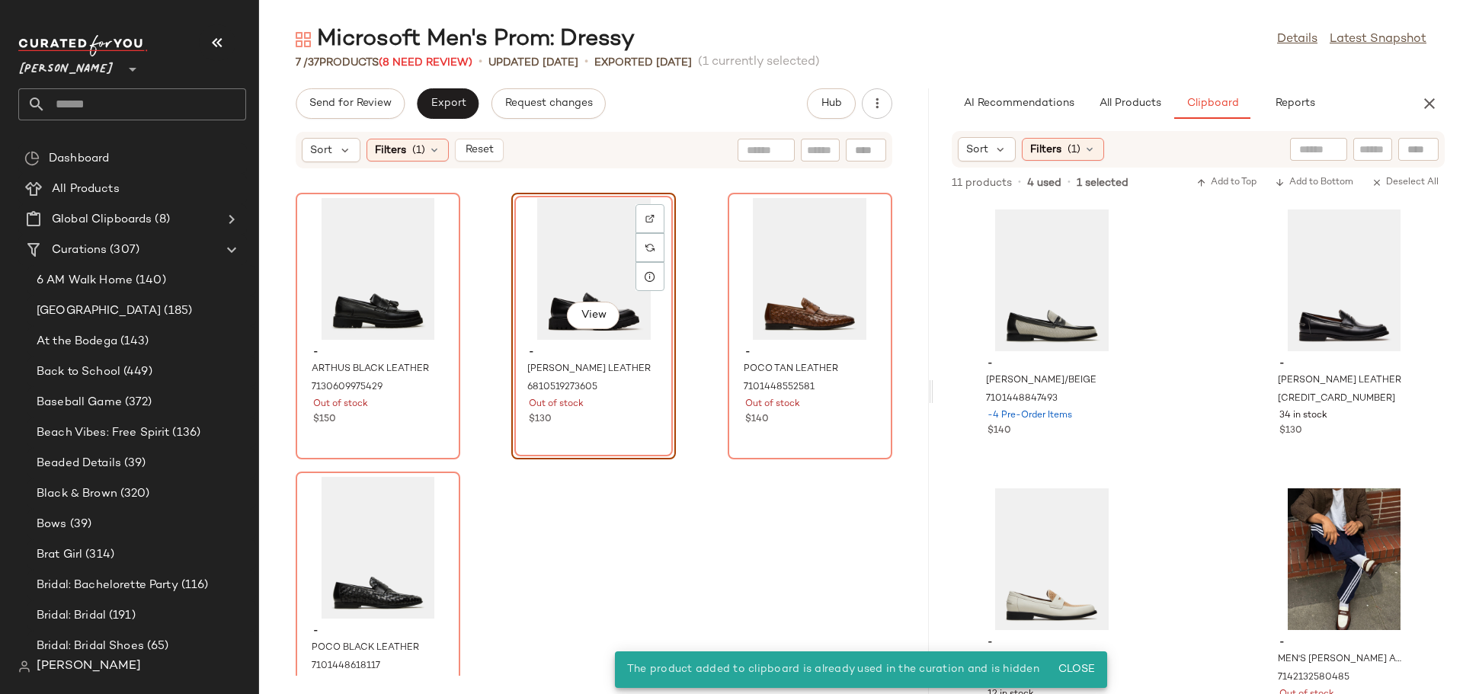
click at [555, 268] on div "View" at bounding box center [594, 269] width 154 height 142
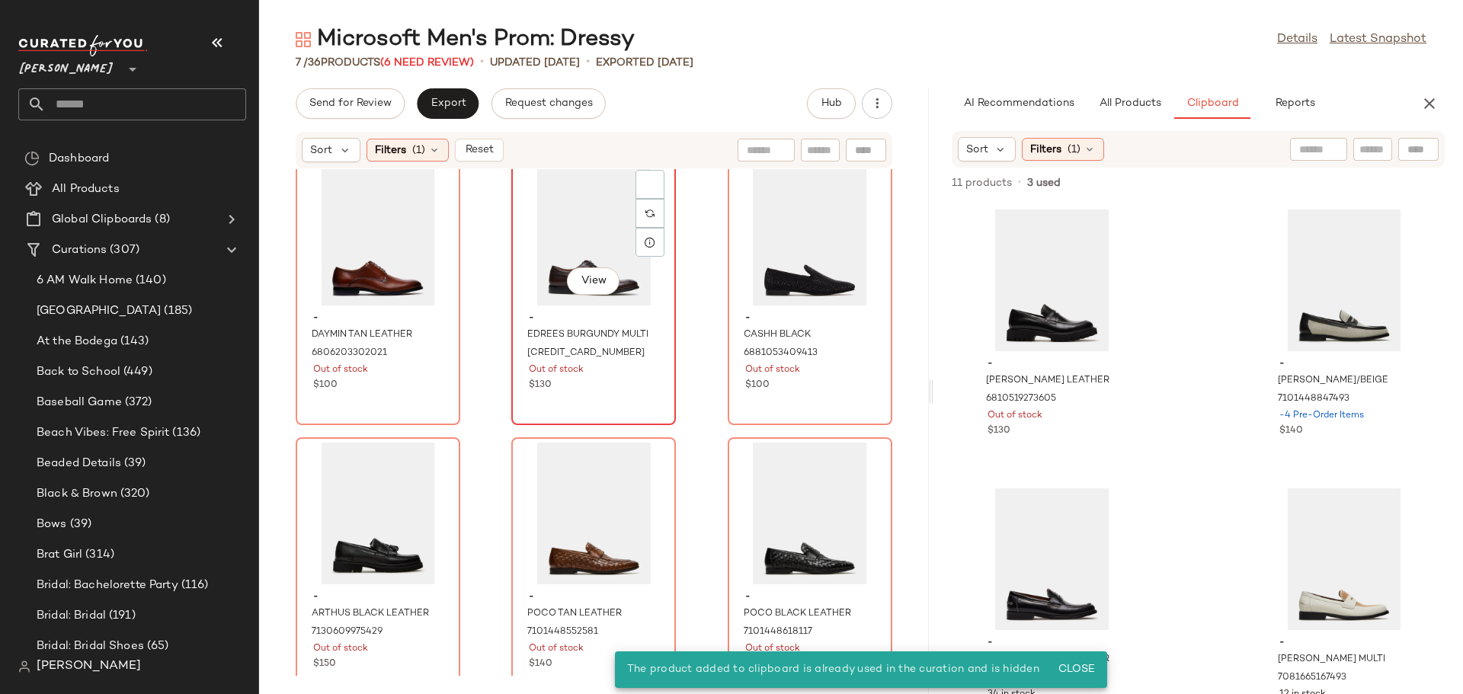
scroll to position [0, 0]
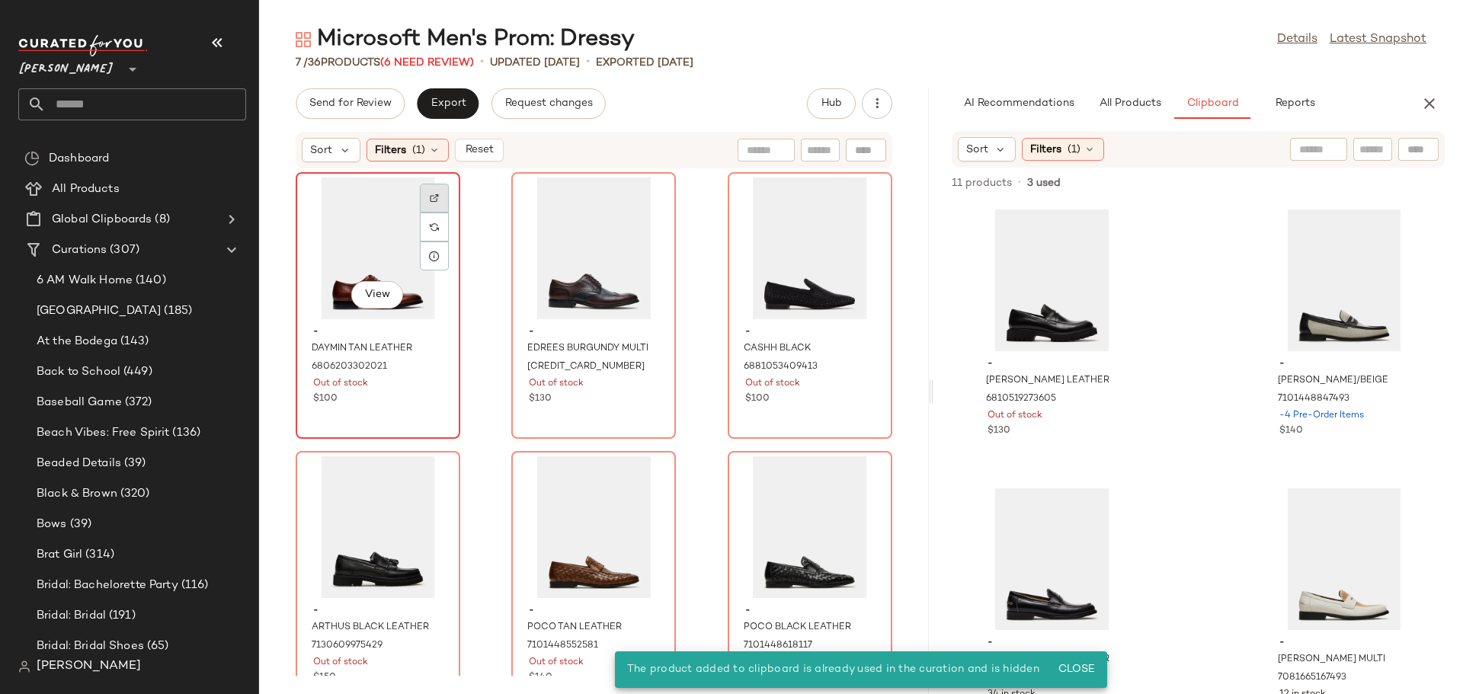
click at [439, 213] on div at bounding box center [434, 227] width 29 height 29
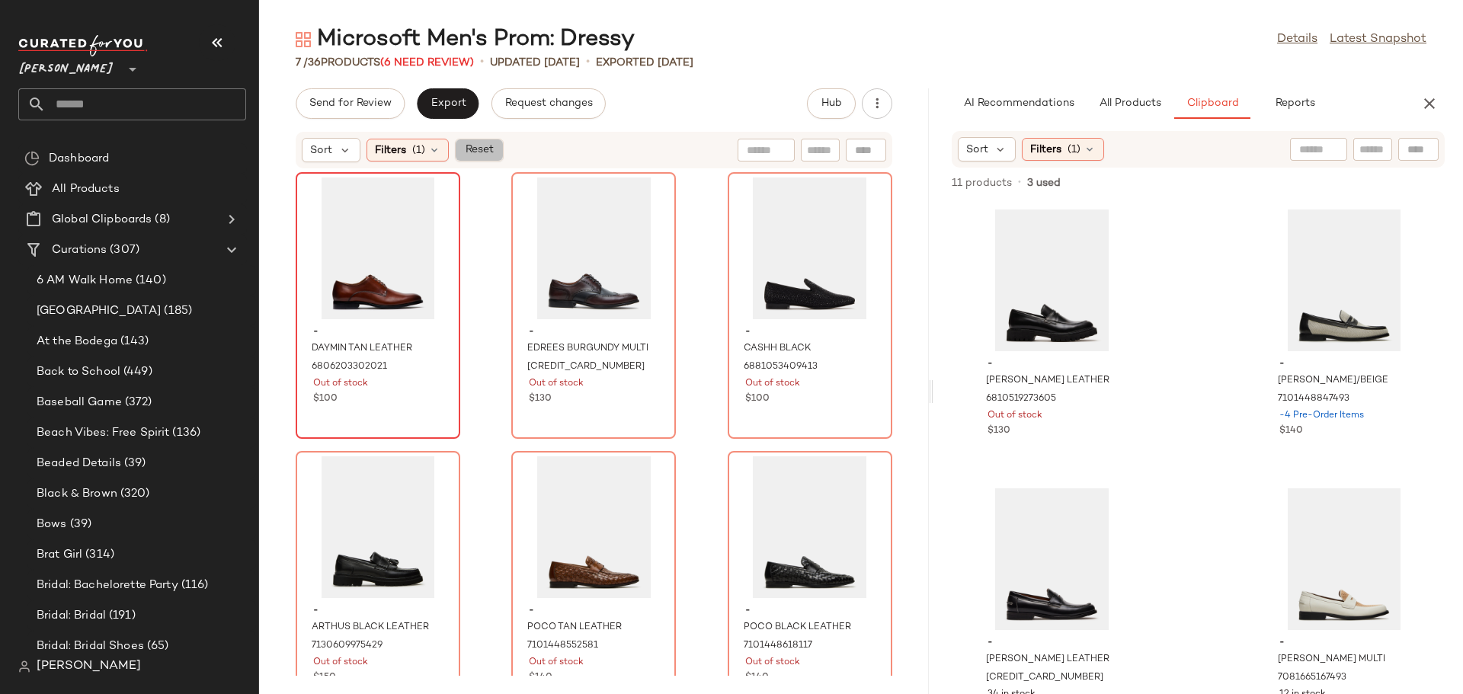
click at [469, 150] on span "Reset" at bounding box center [478, 150] width 29 height 12
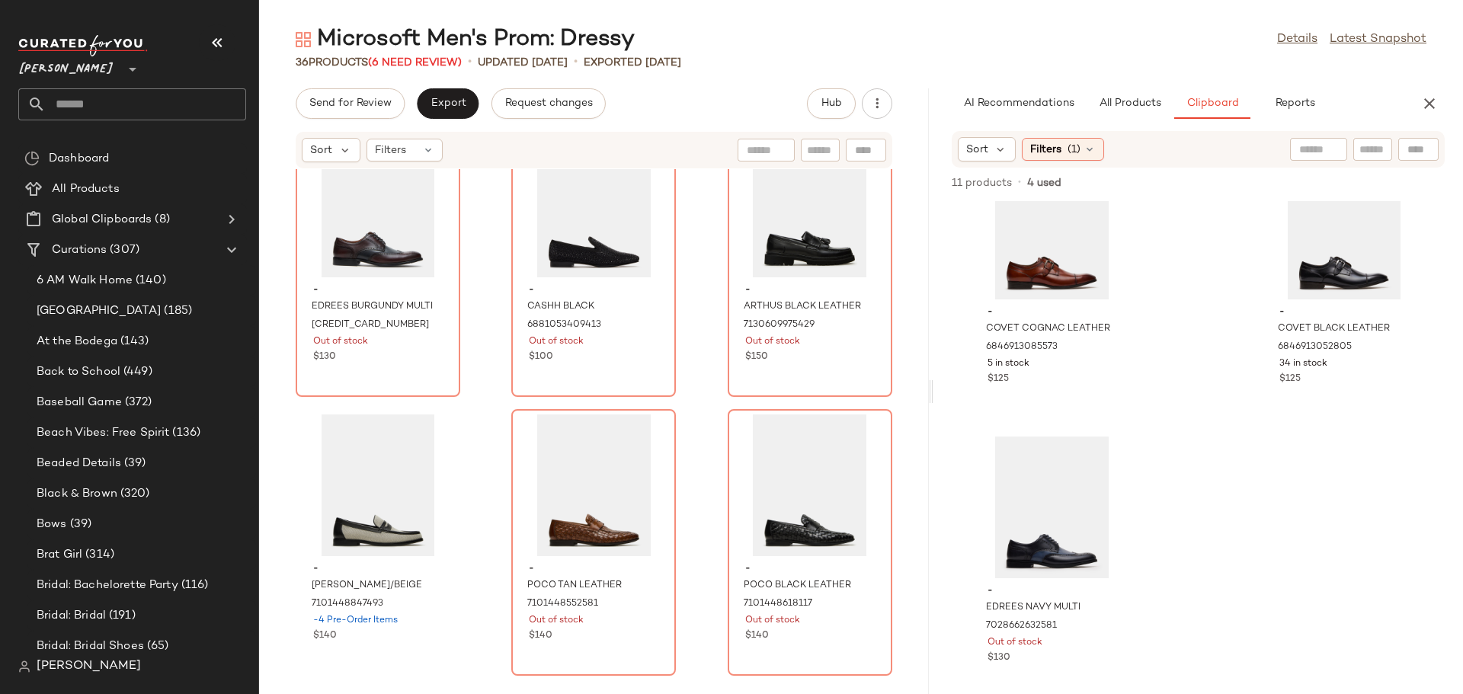
scroll to position [625, 0]
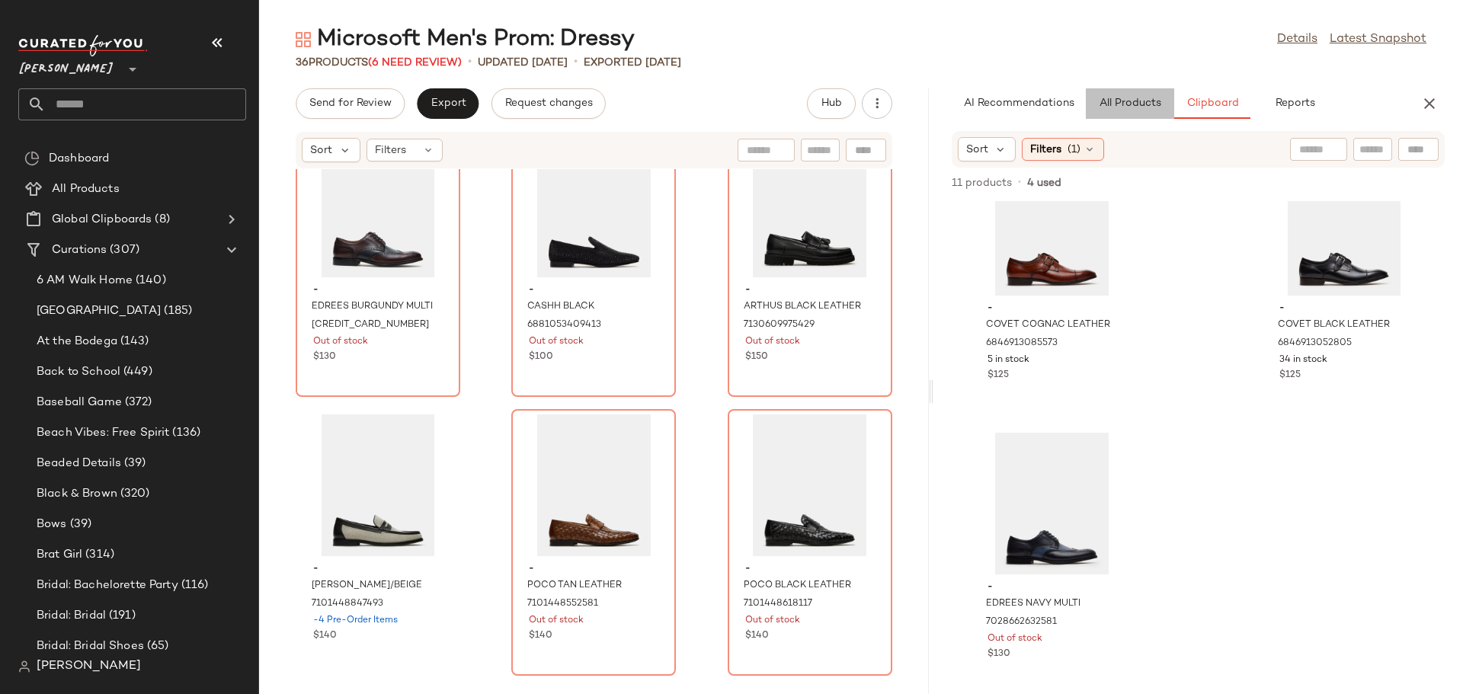
click at [1131, 112] on button "All Products" at bounding box center [1130, 103] width 88 height 30
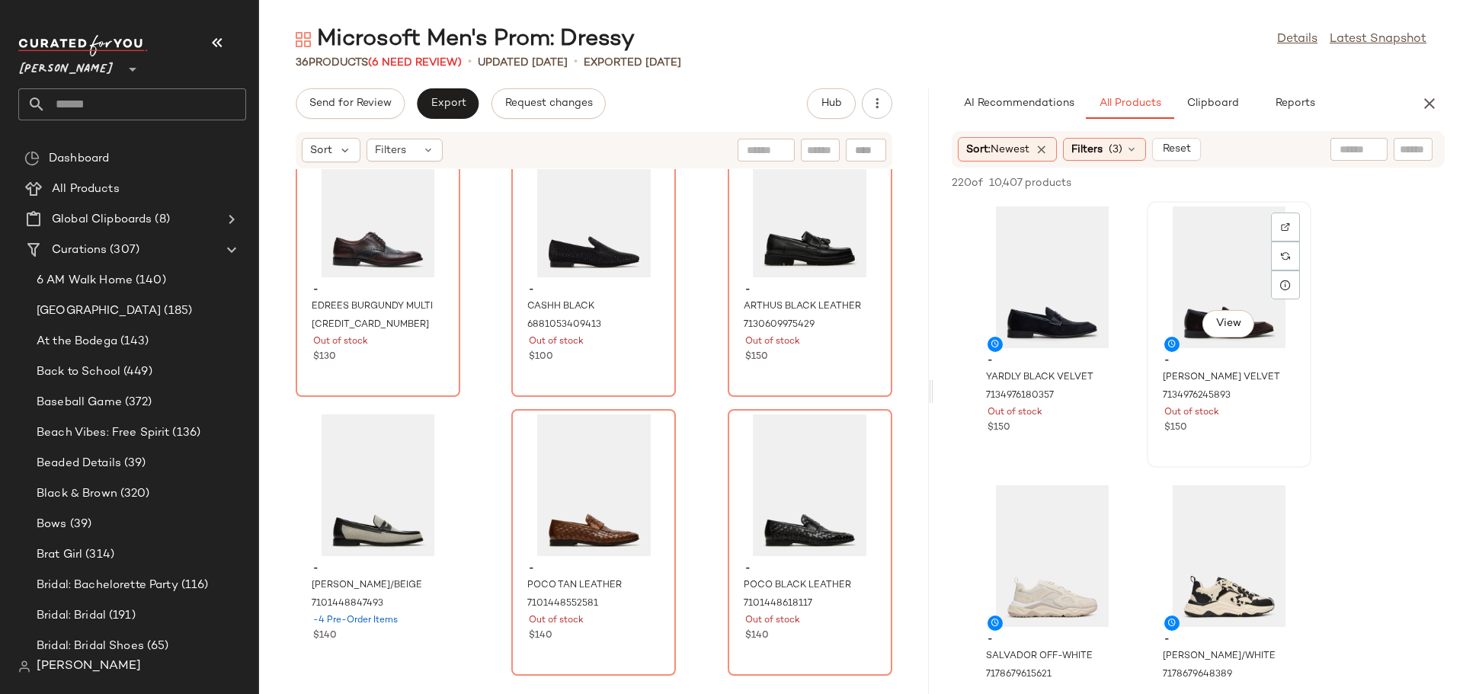
click at [1192, 306] on div "View" at bounding box center [1229, 277] width 154 height 142
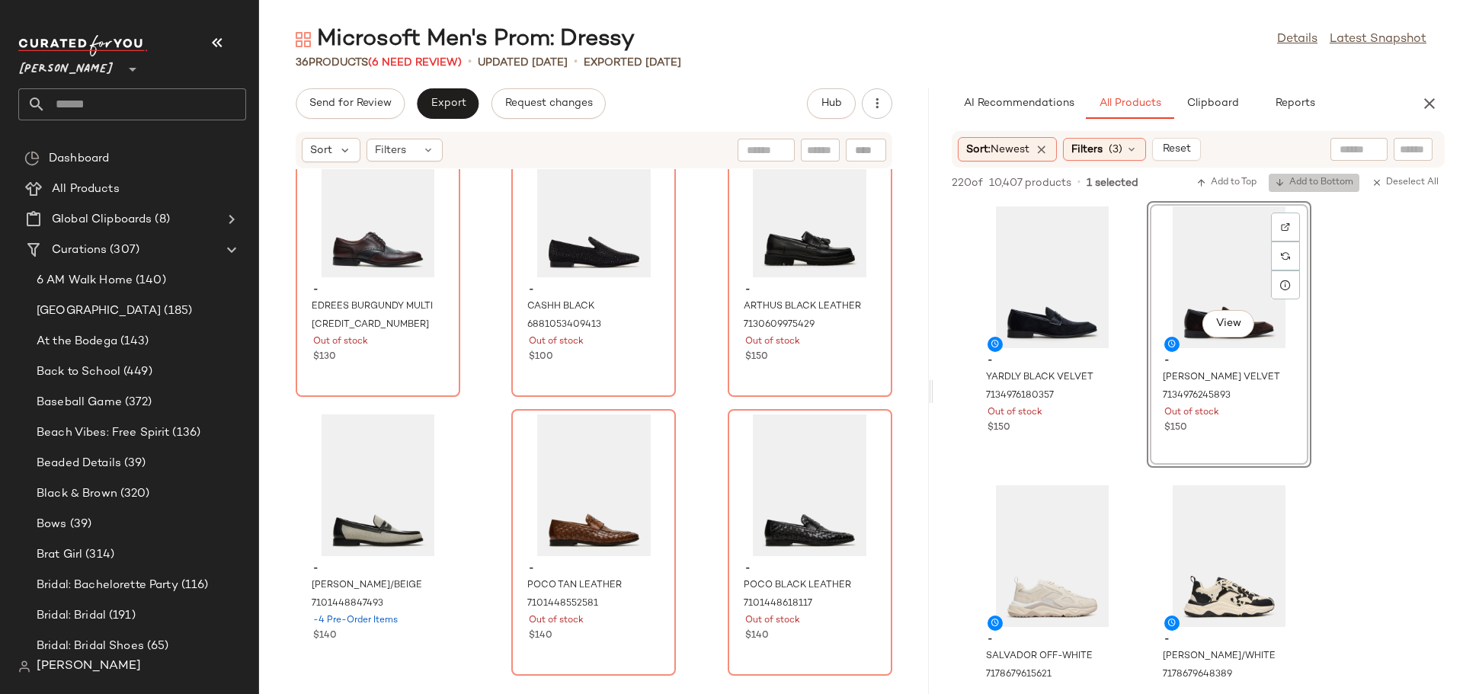
click at [1312, 182] on span "Add to Bottom" at bounding box center [1314, 183] width 78 height 11
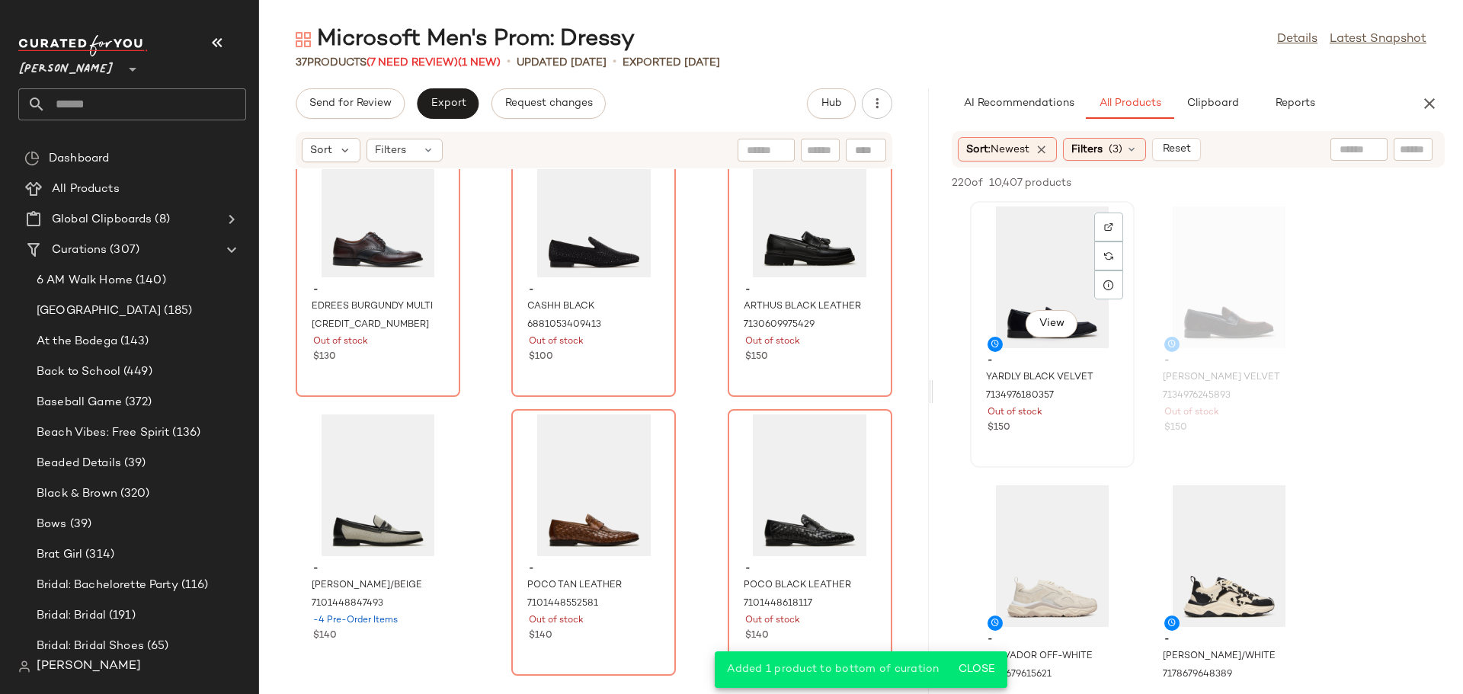
click at [1048, 291] on div "View" at bounding box center [1052, 277] width 154 height 142
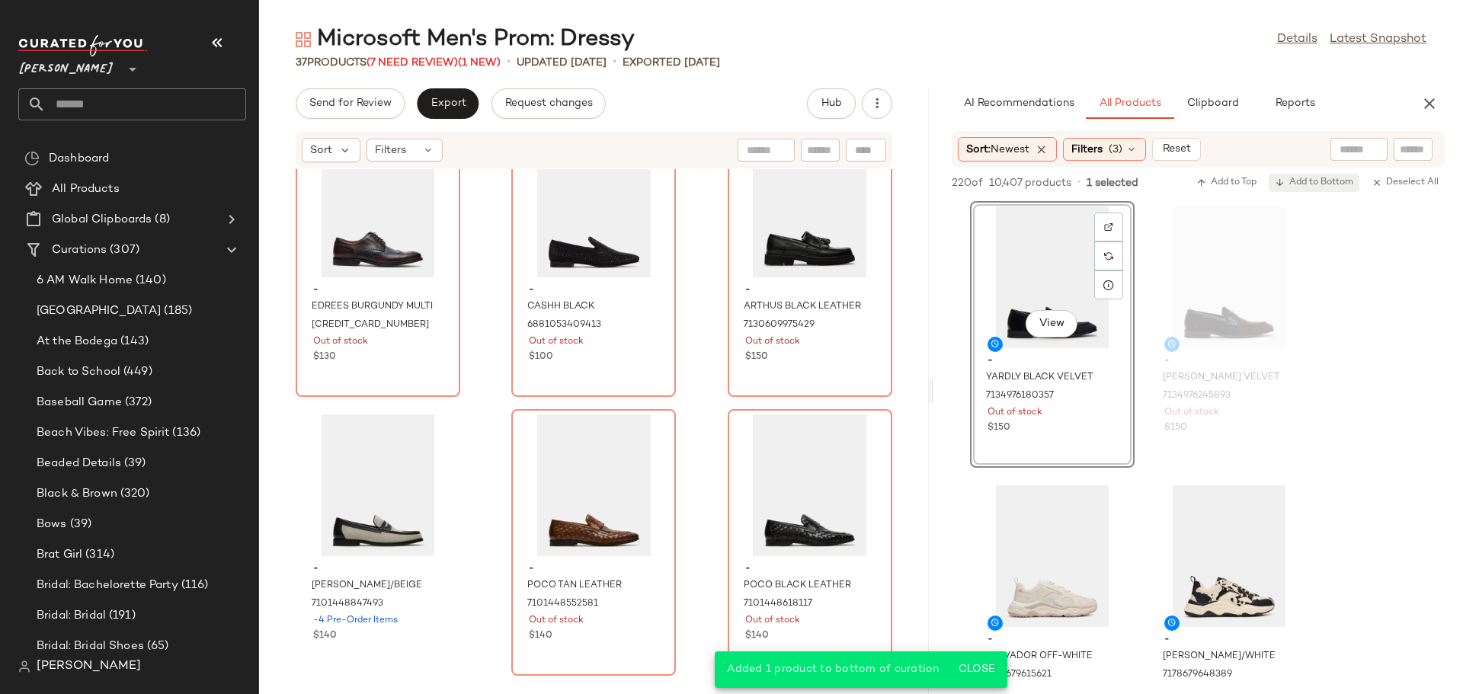
click at [1311, 187] on span "Add to Bottom" at bounding box center [1314, 183] width 78 height 11
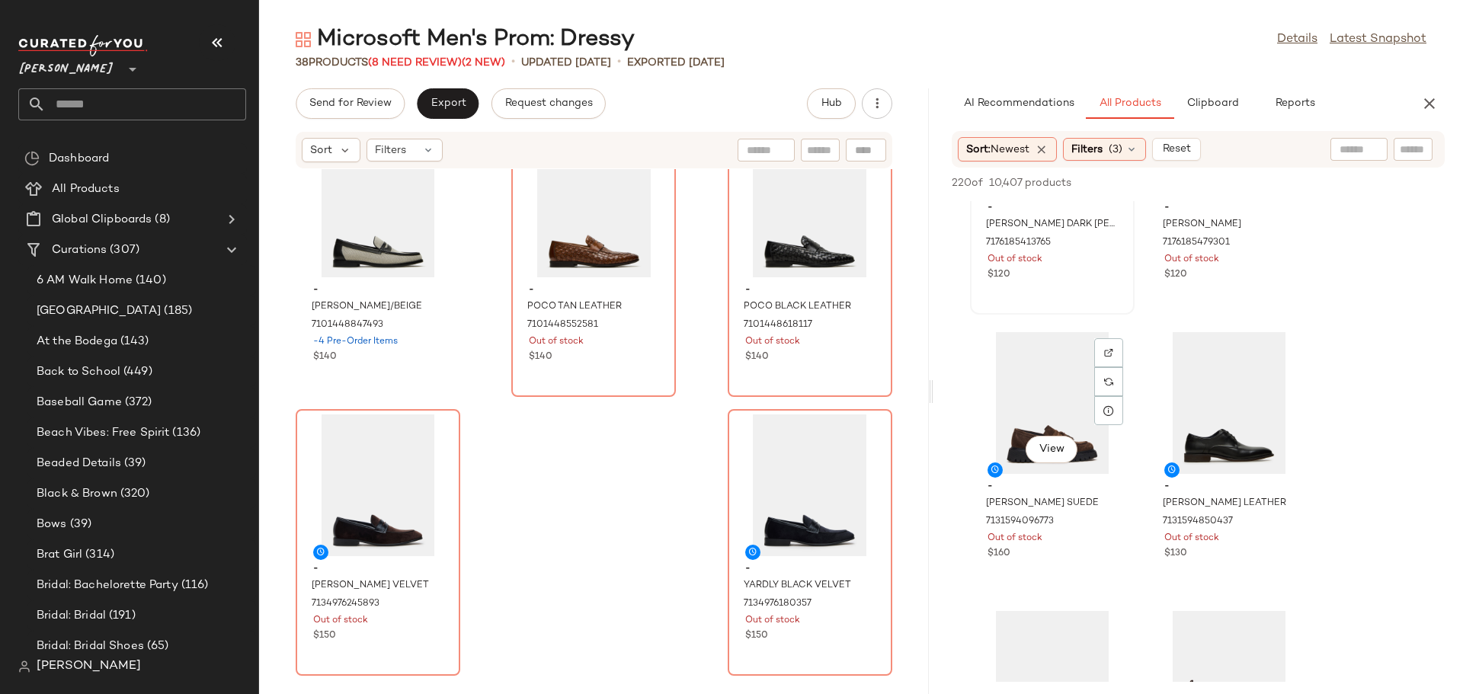
scroll to position [1295, 0]
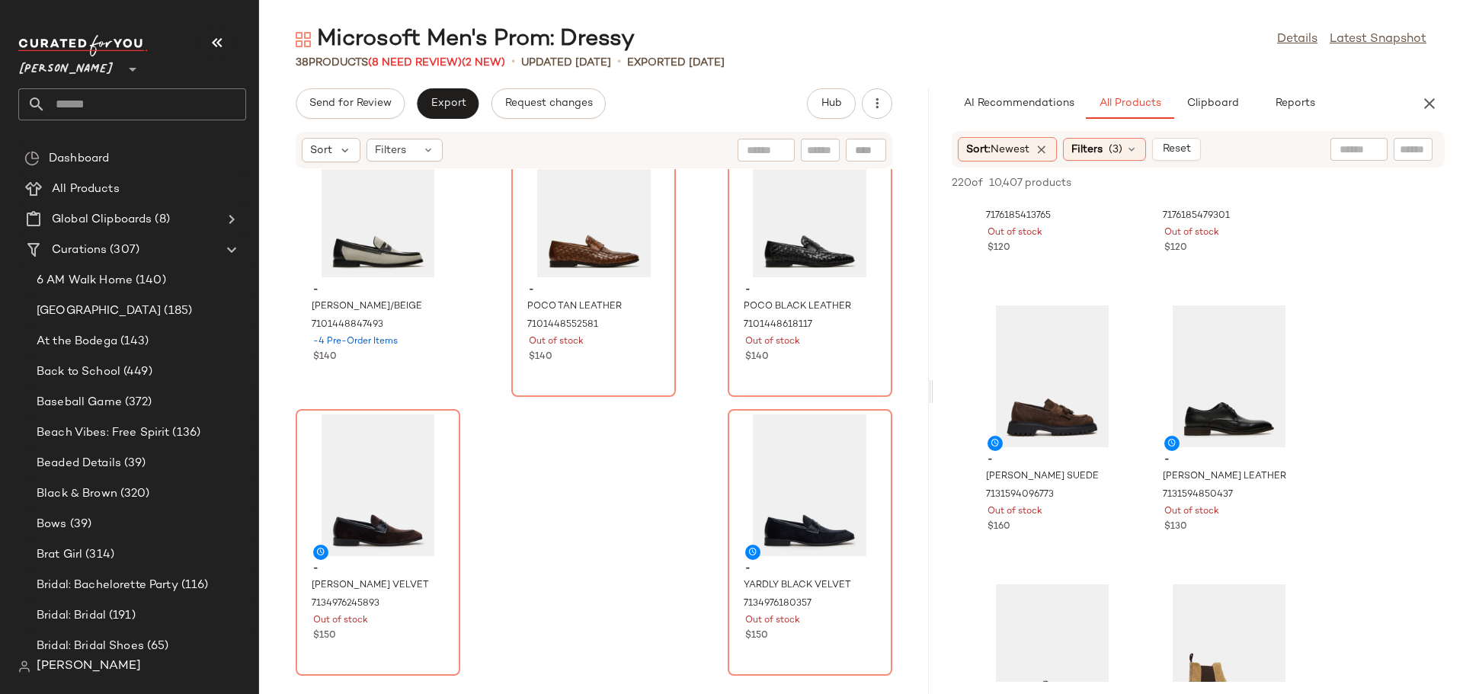
click at [819, 152] on input "text" at bounding box center [820, 150] width 27 height 16
type input "*****"
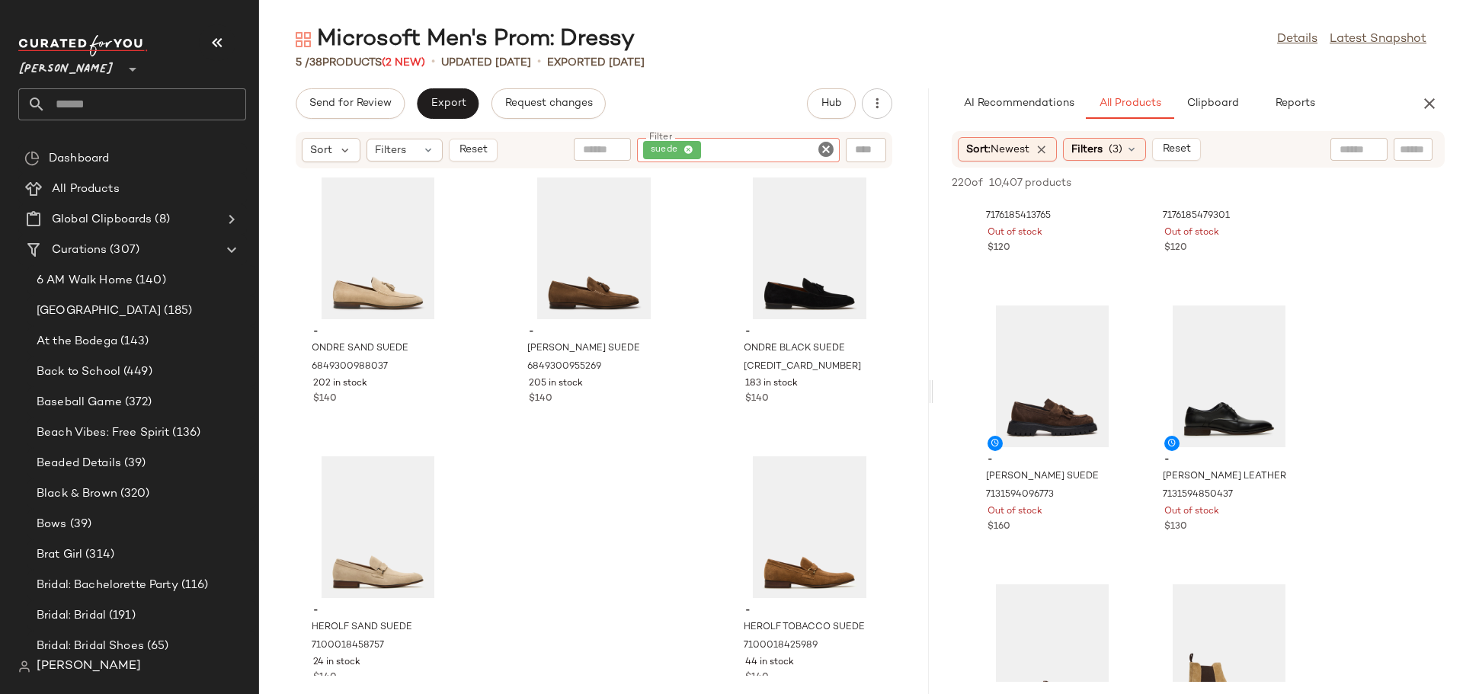
click at [824, 149] on icon "Clear Filter" at bounding box center [826, 149] width 18 height 18
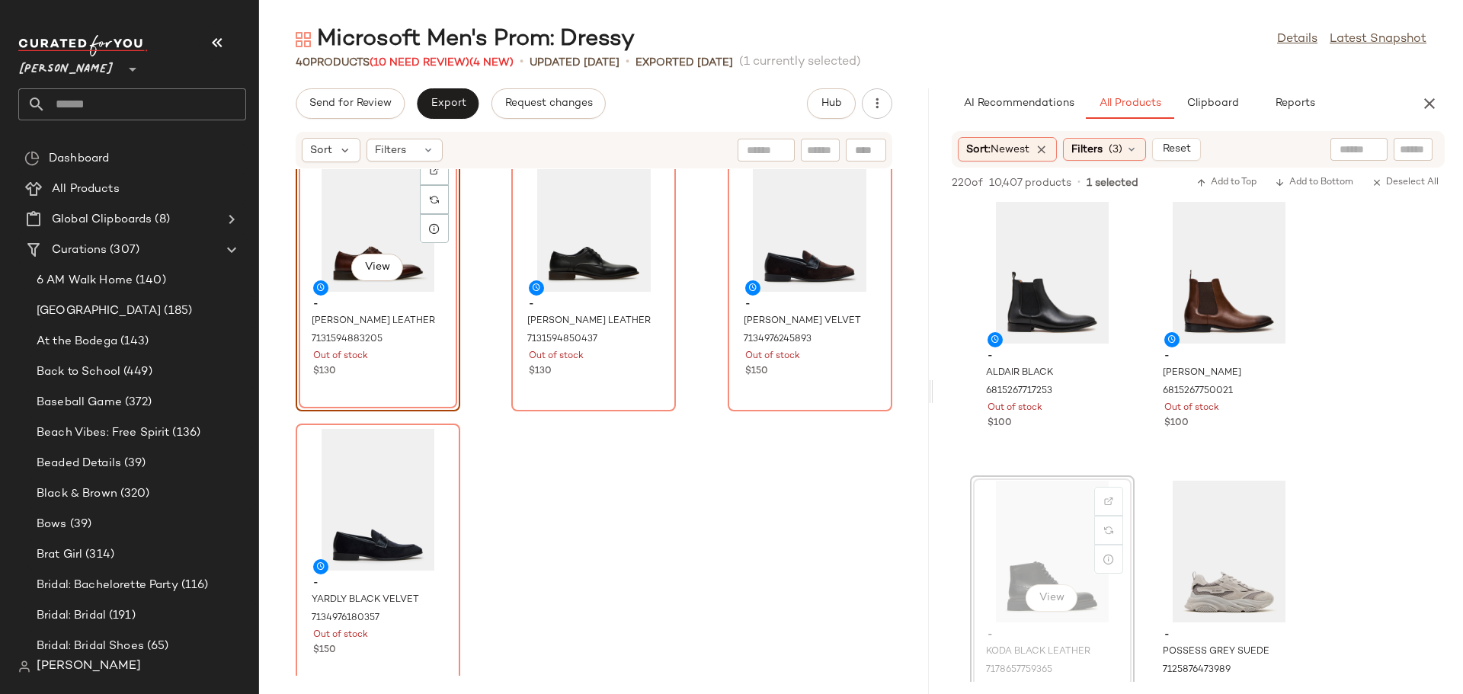
scroll to position [3400, 0]
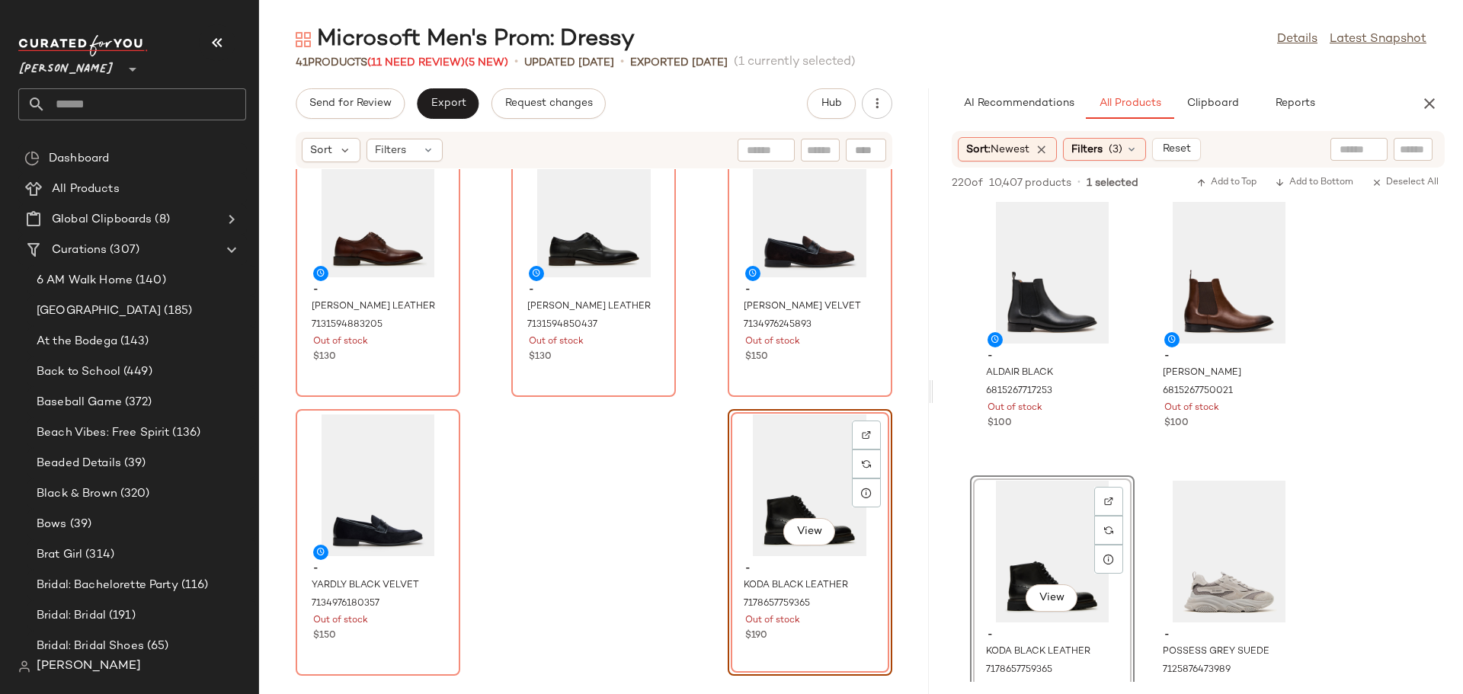
click at [821, 149] on input "text" at bounding box center [820, 150] width 27 height 16
type input "****"
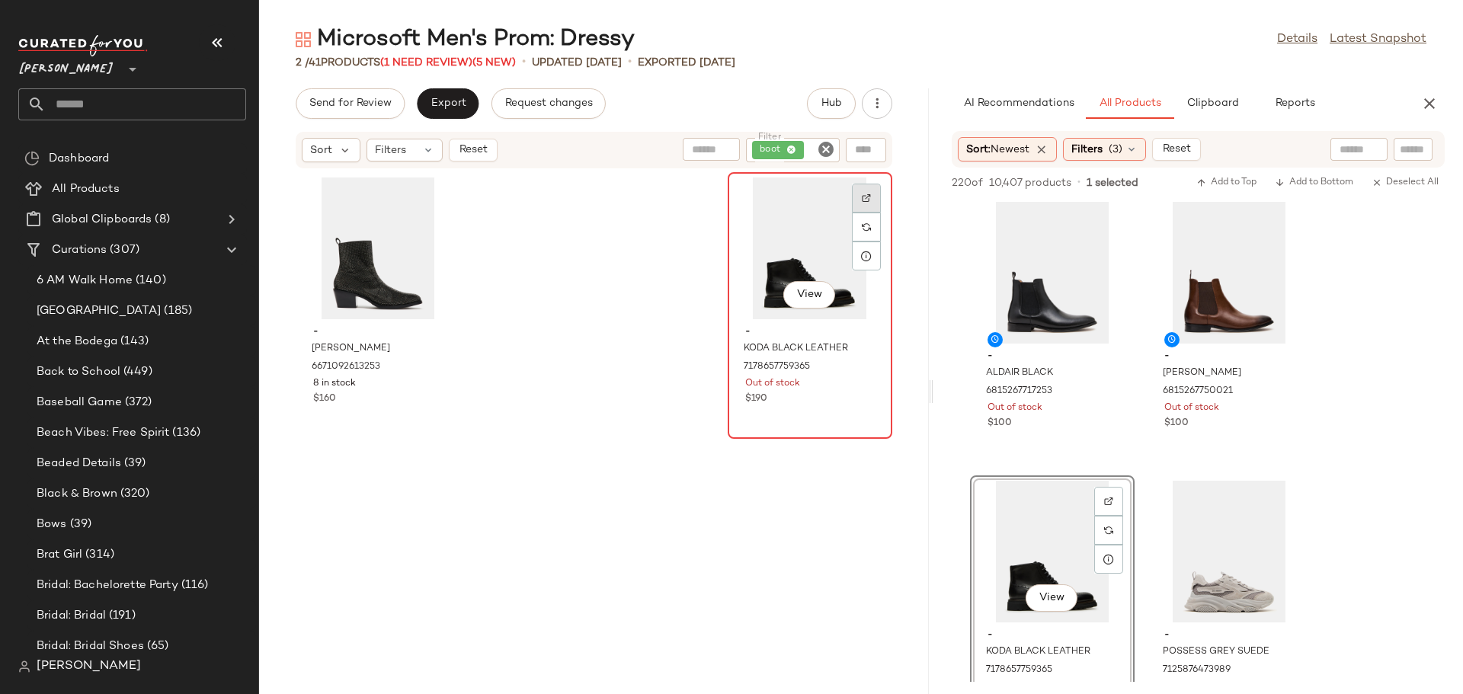
click at [862, 195] on img at bounding box center [866, 198] width 9 height 9
click at [827, 150] on icon "Clear Filter" at bounding box center [826, 149] width 18 height 18
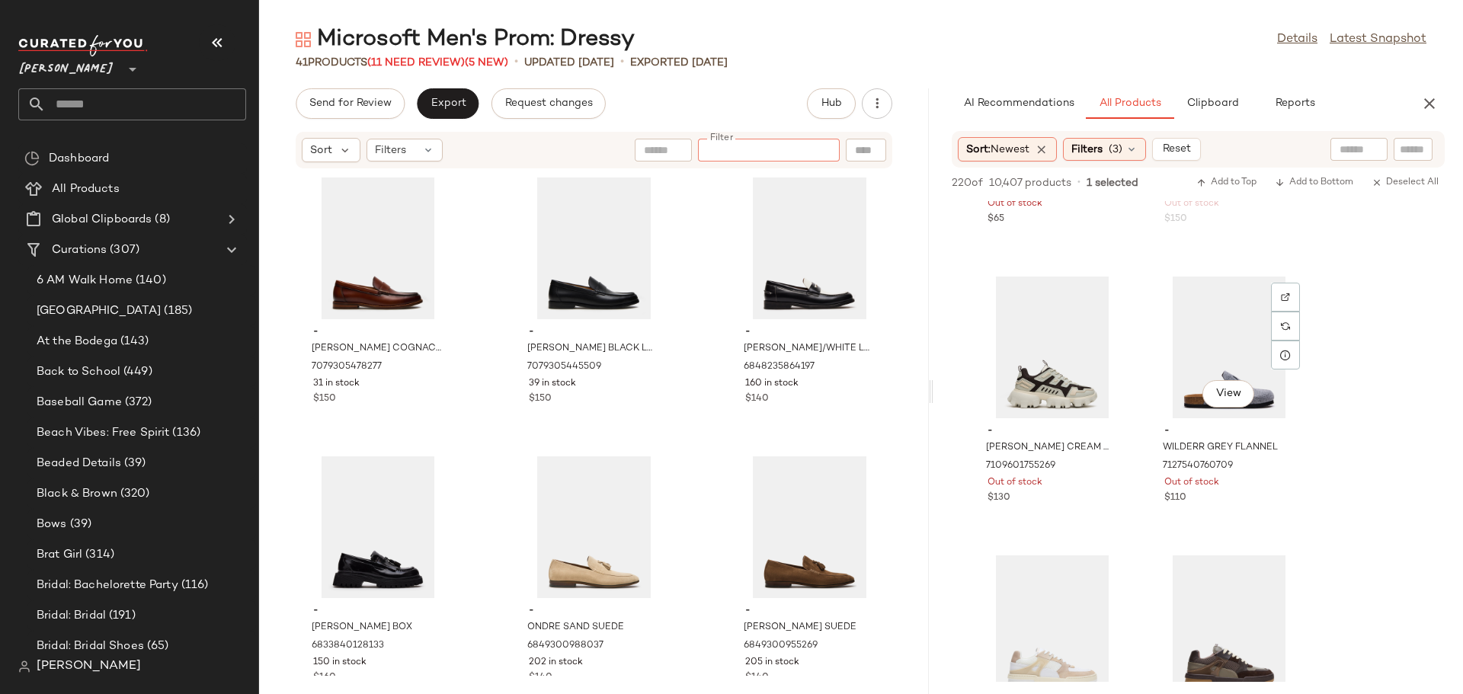
scroll to position [3124, 0]
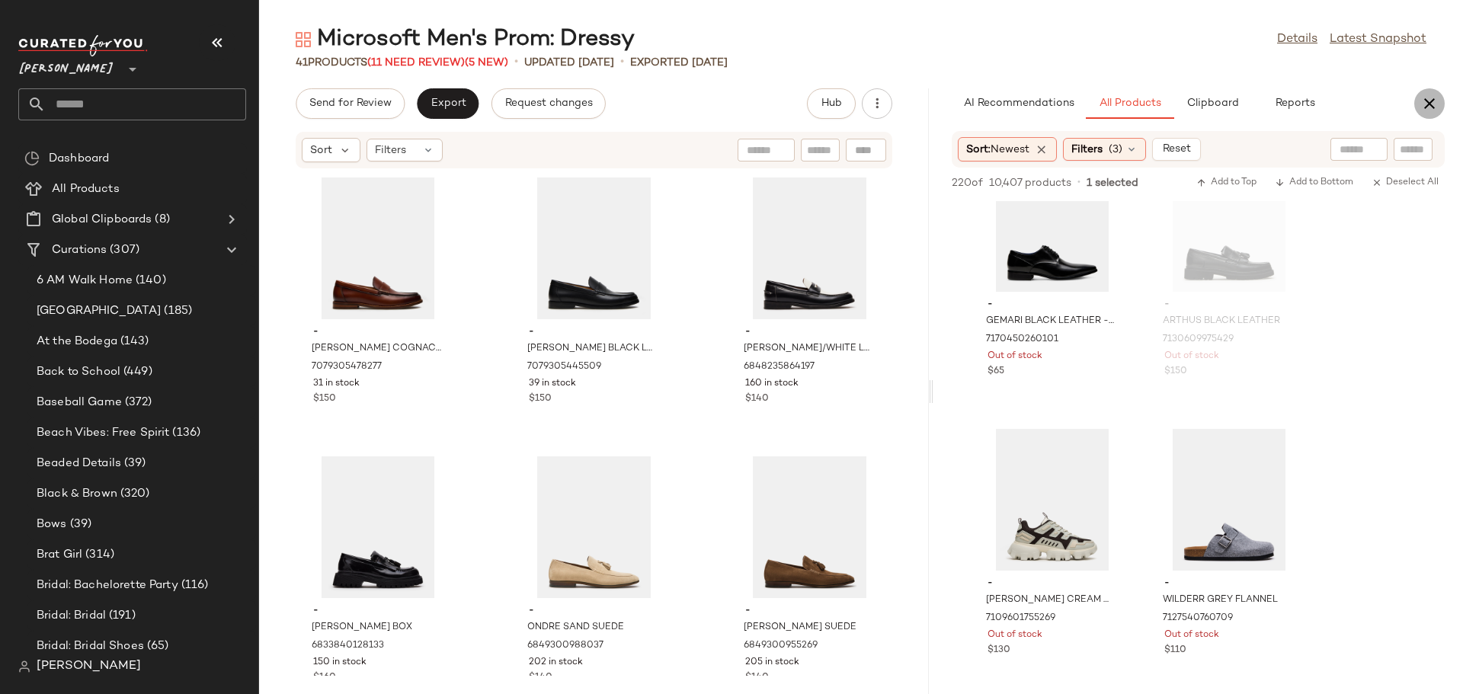
click at [1428, 104] on icon "button" at bounding box center [1429, 103] width 18 height 18
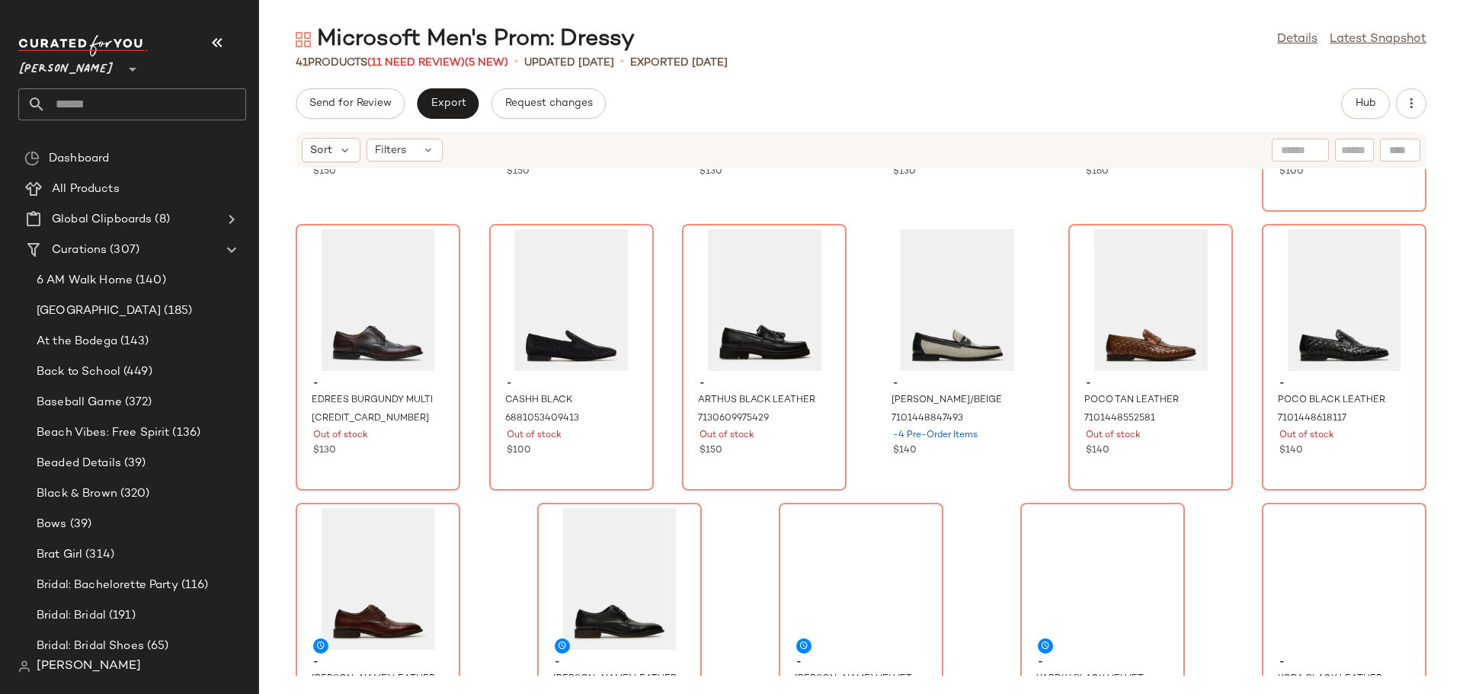
scroll to position [1448, 0]
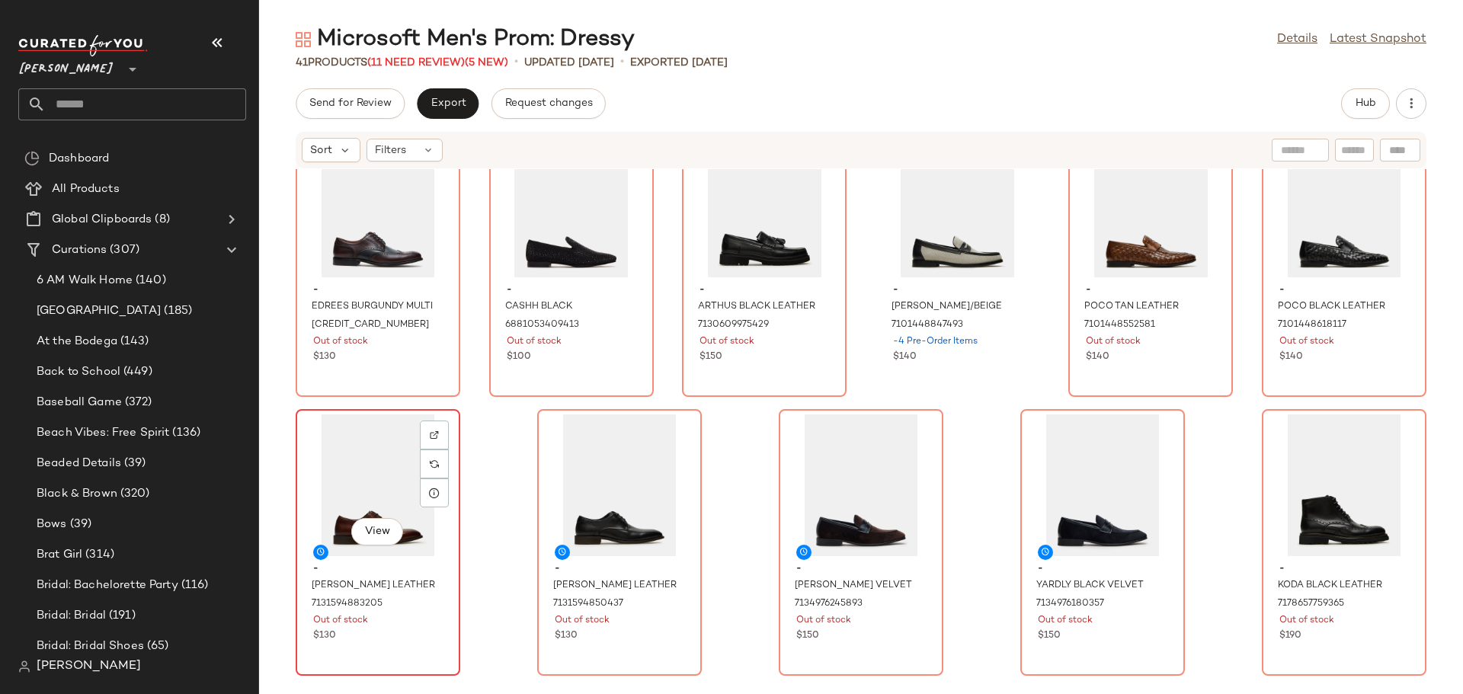
click at [343, 478] on div "View" at bounding box center [378, 485] width 154 height 142
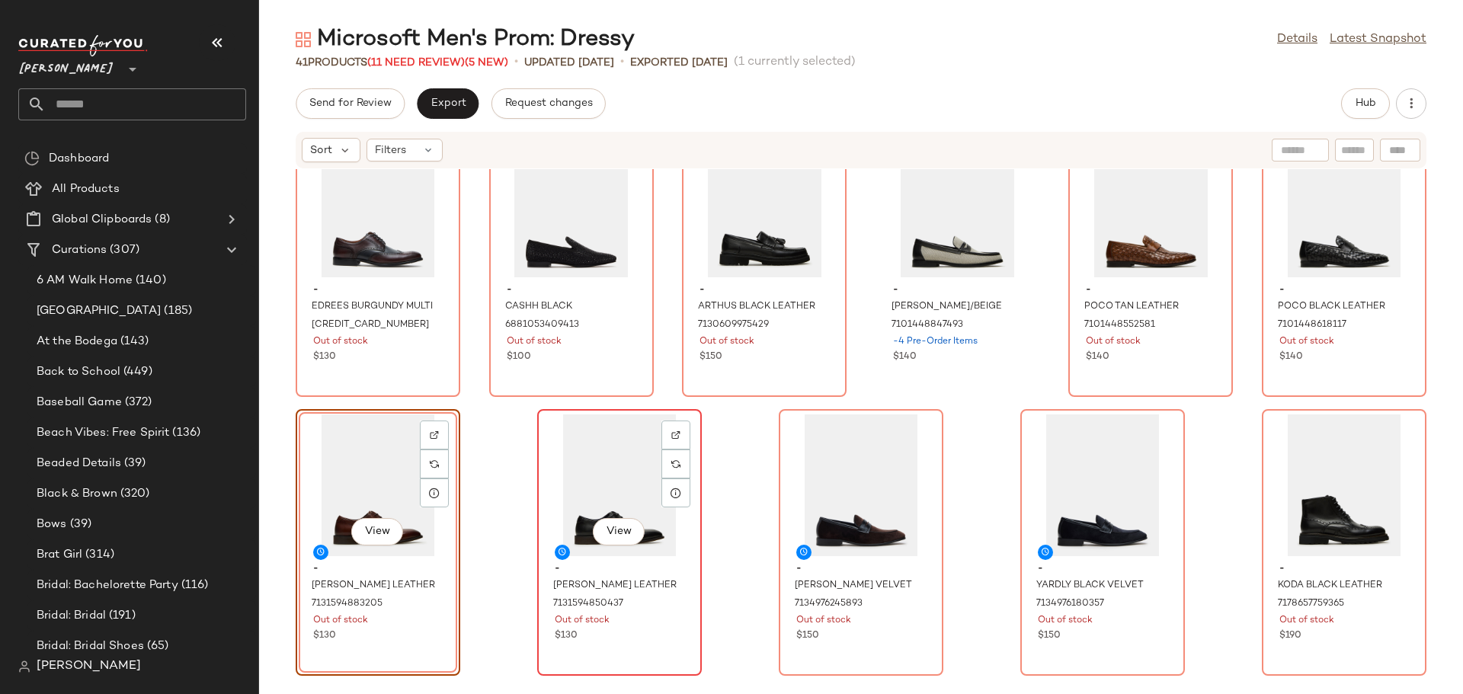
click at [596, 465] on div "View" at bounding box center [619, 485] width 154 height 142
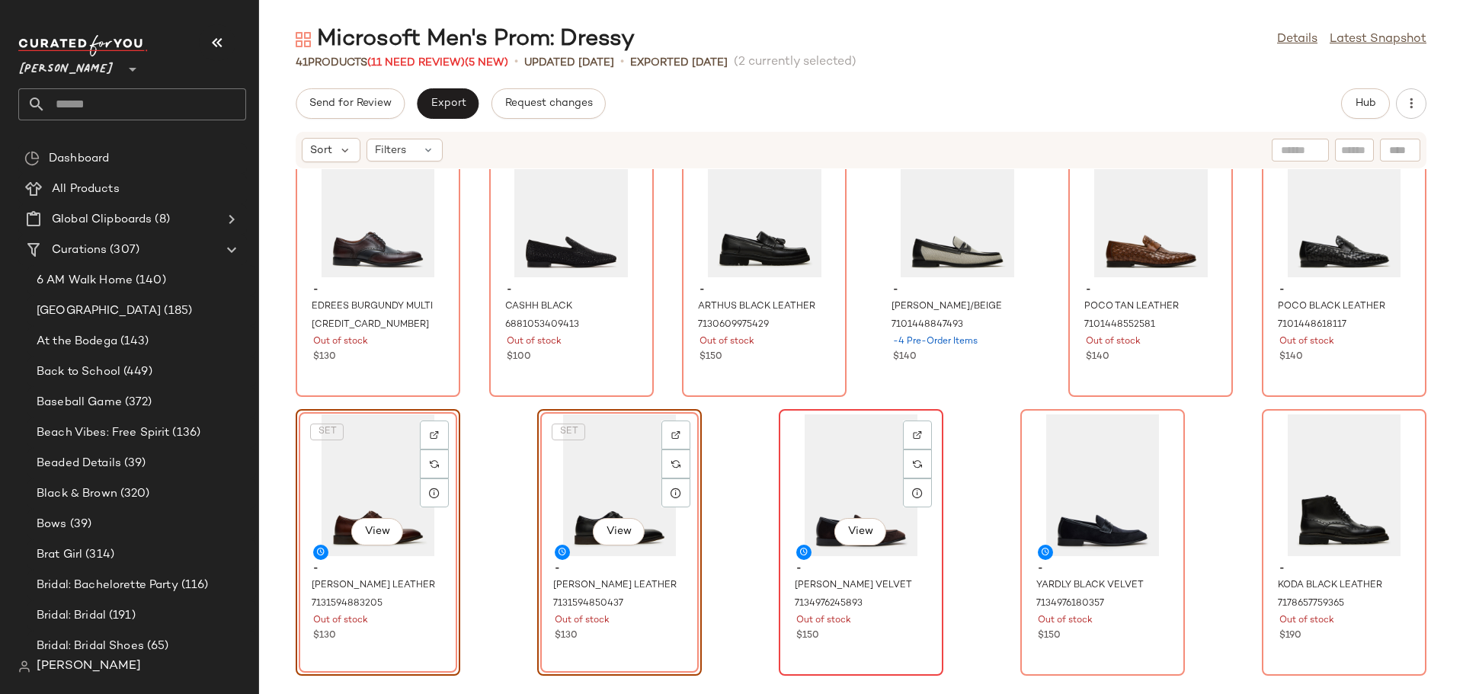
click at [847, 482] on div "View" at bounding box center [861, 485] width 154 height 142
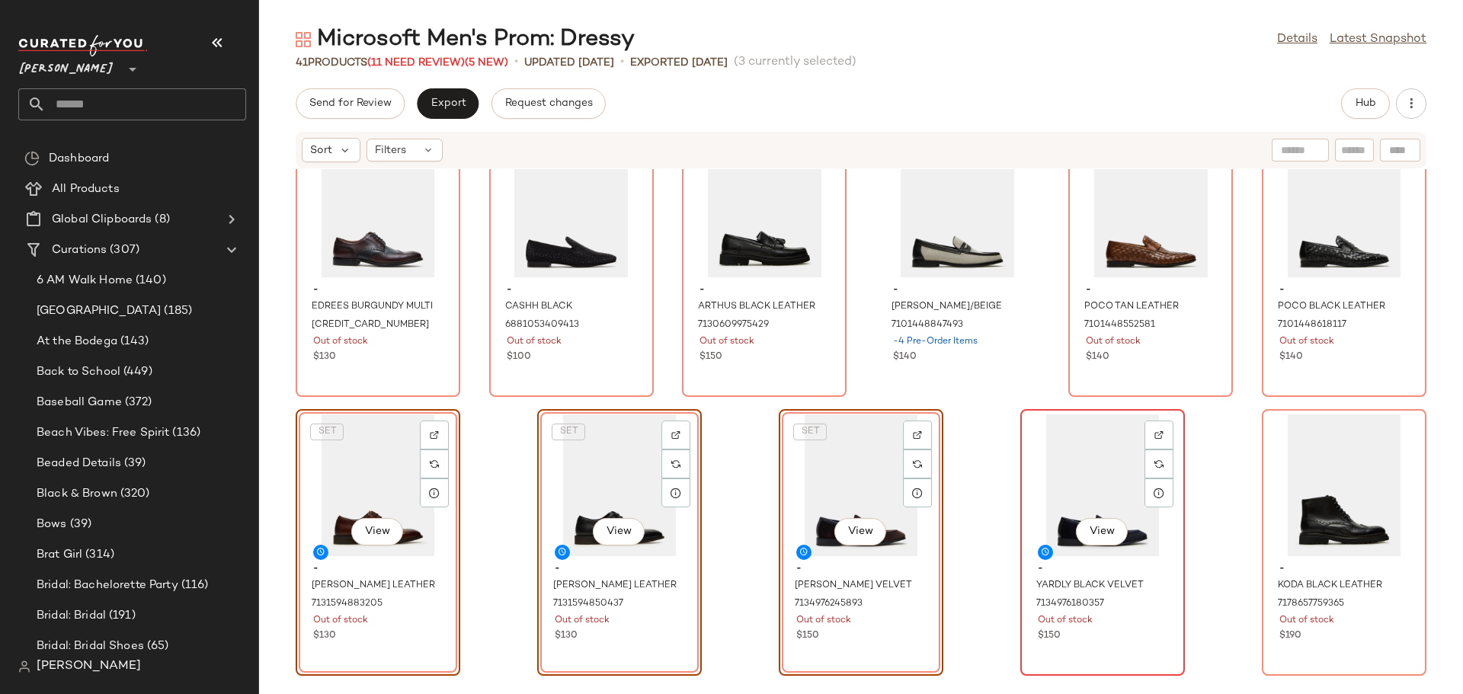
click at [1072, 489] on div "View" at bounding box center [1102, 485] width 154 height 142
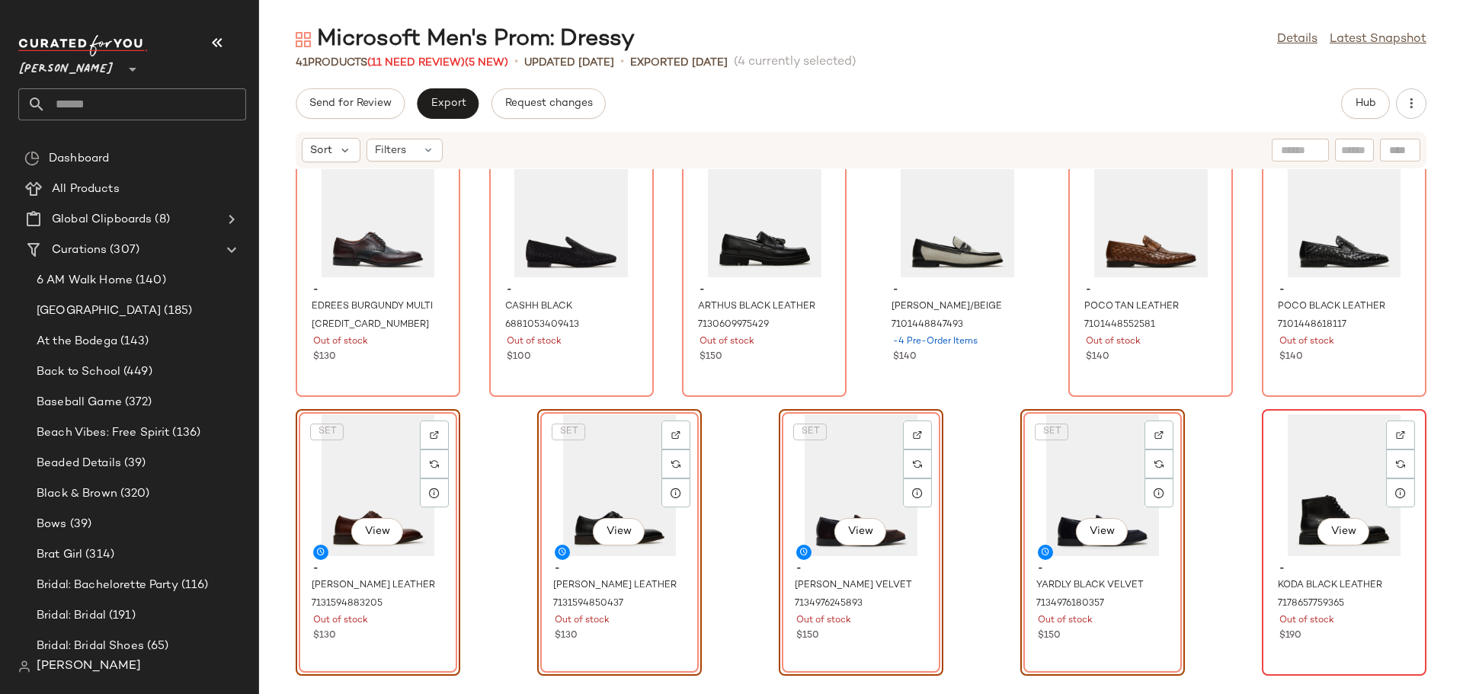
click at [1316, 480] on div "View" at bounding box center [1344, 485] width 154 height 142
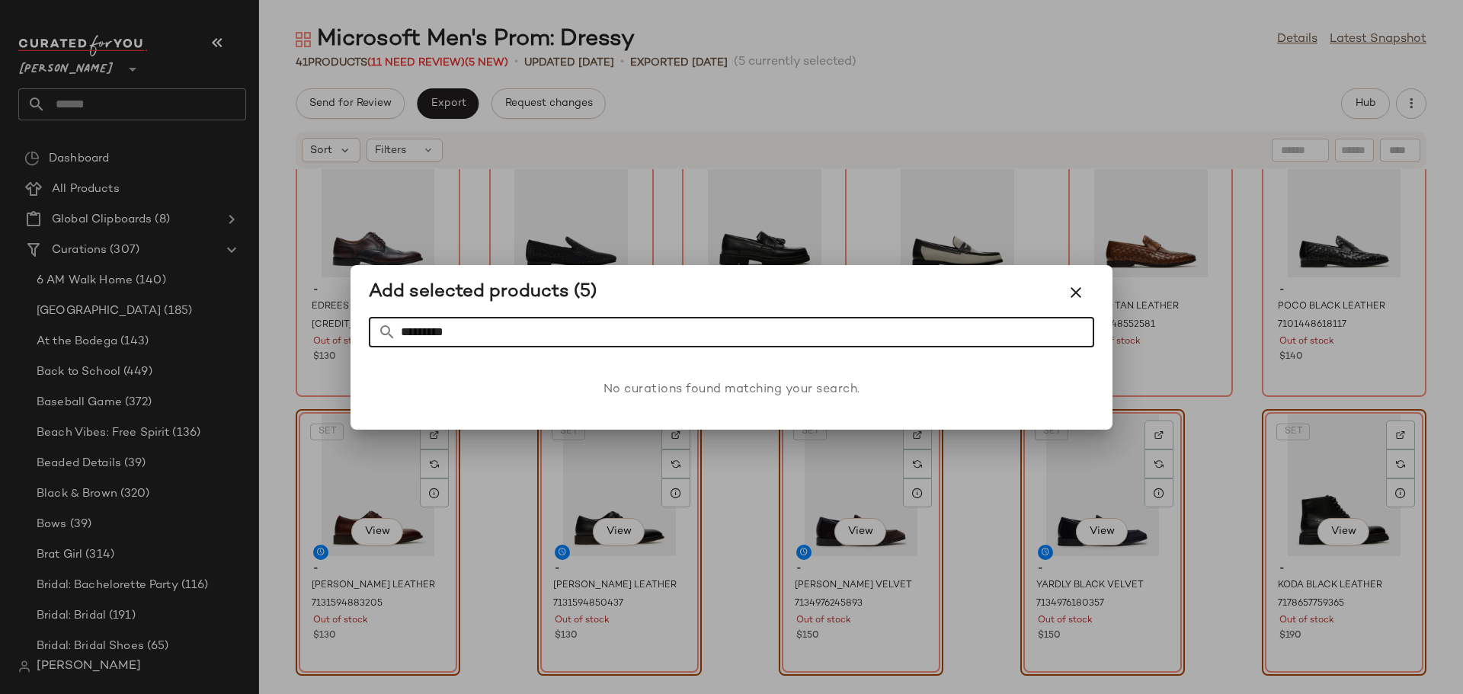
type input "*********"
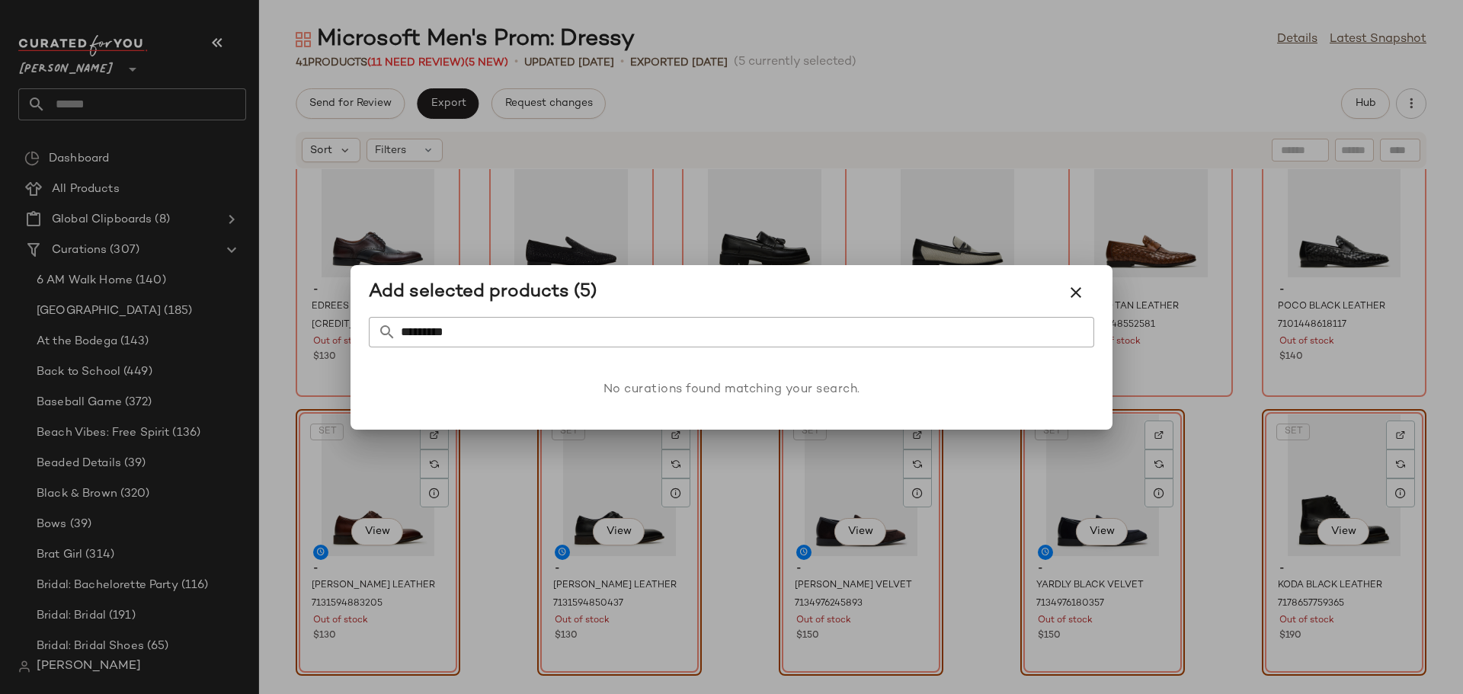
click at [718, 549] on div at bounding box center [731, 347] width 1463 height 694
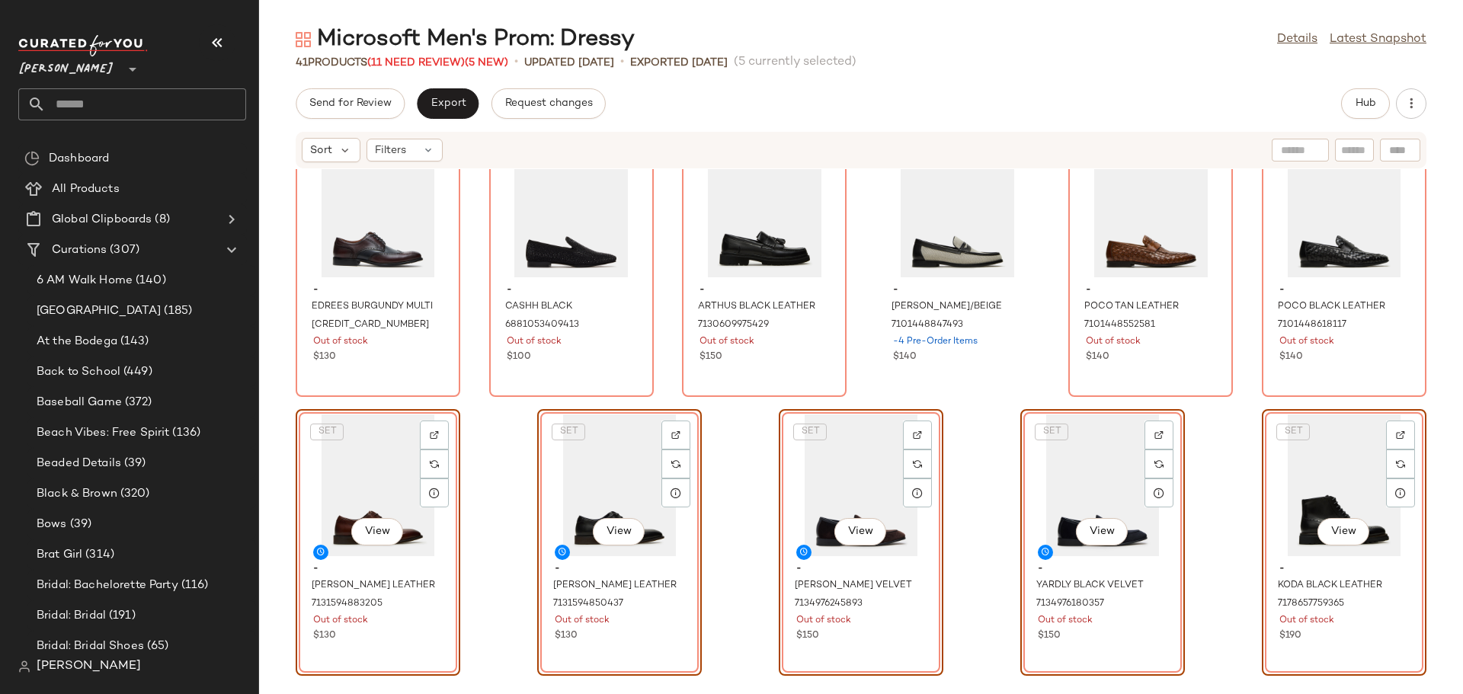
click at [389, 463] on div "SET View" at bounding box center [378, 485] width 154 height 142
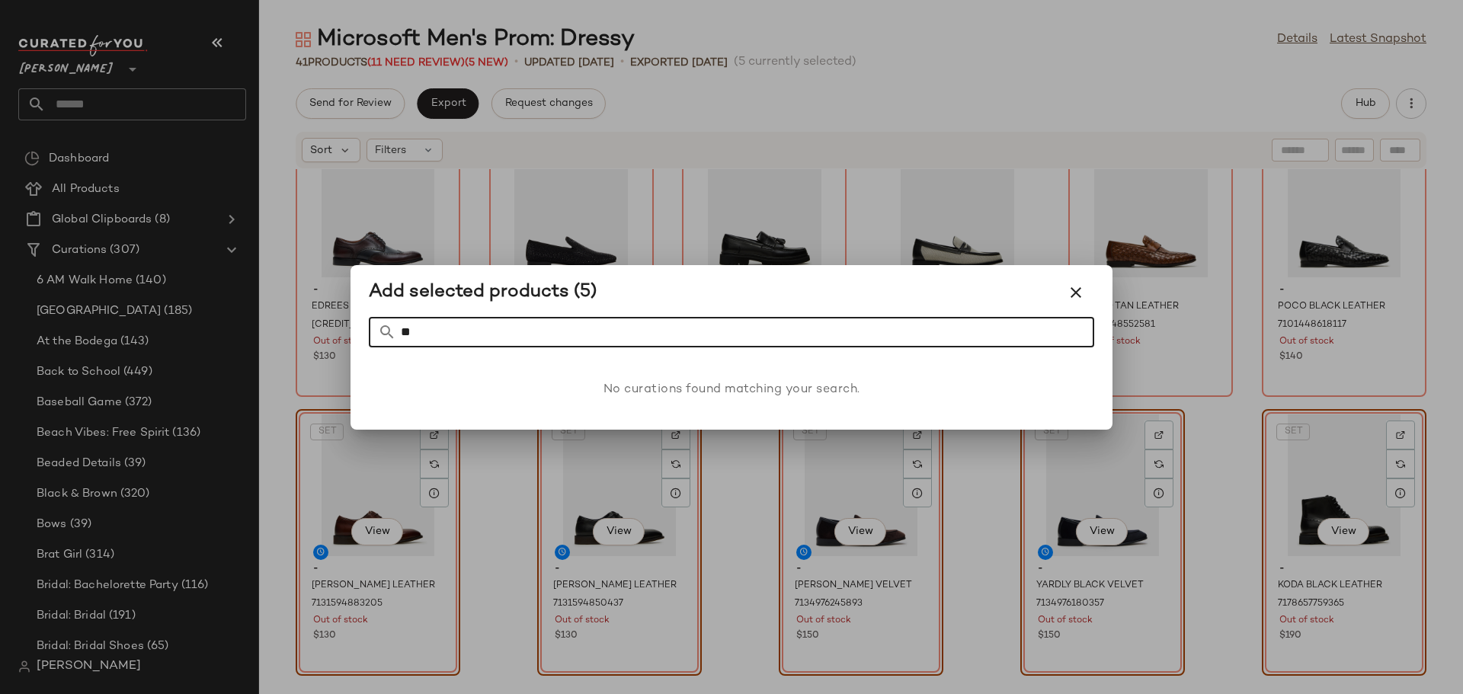
type input "*"
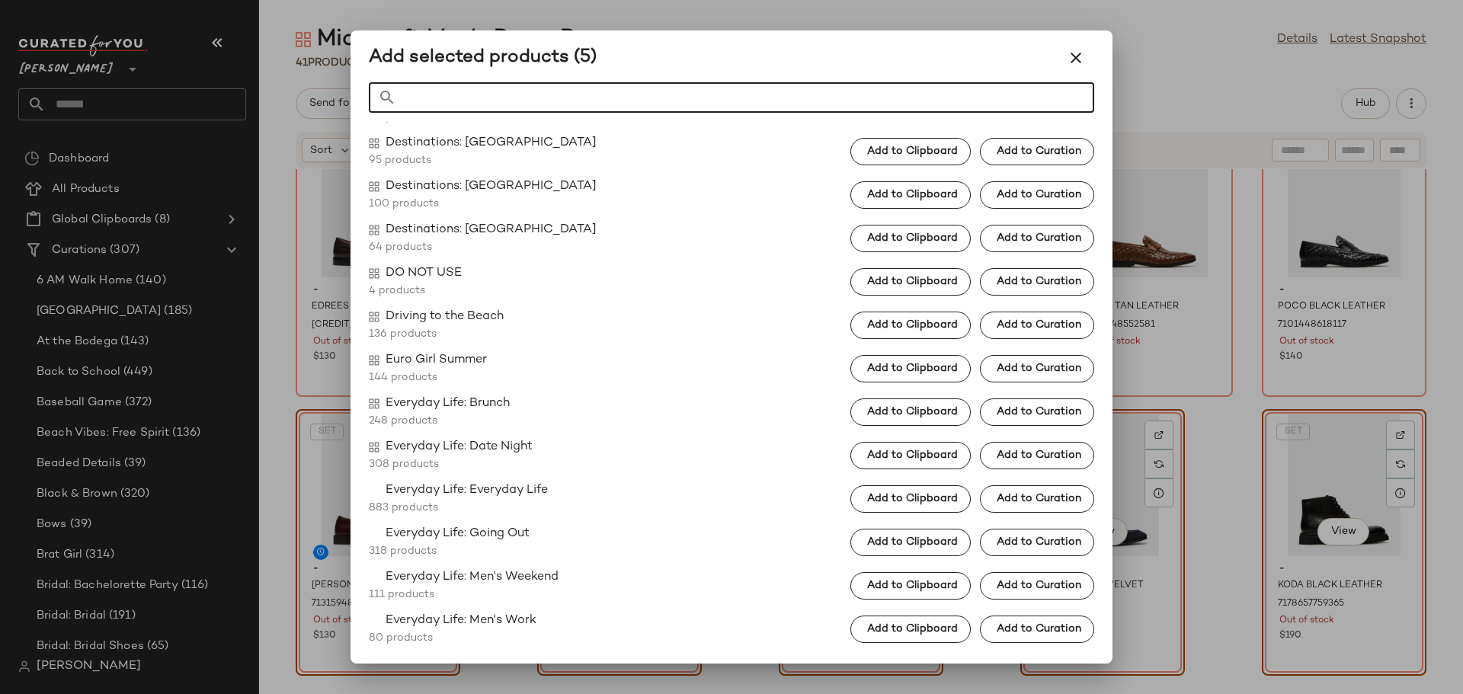
scroll to position [1697, 0]
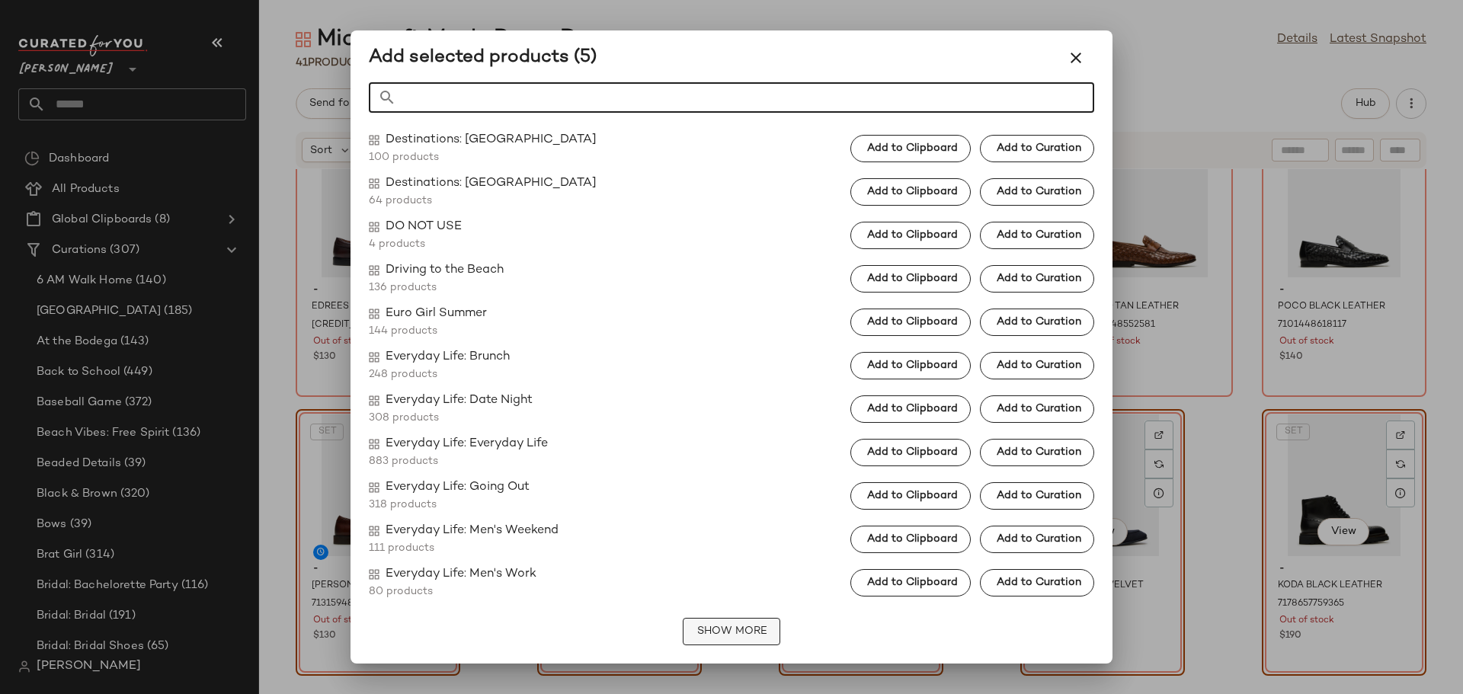
click at [696, 631] on span "Show More" at bounding box center [731, 631] width 71 height 12
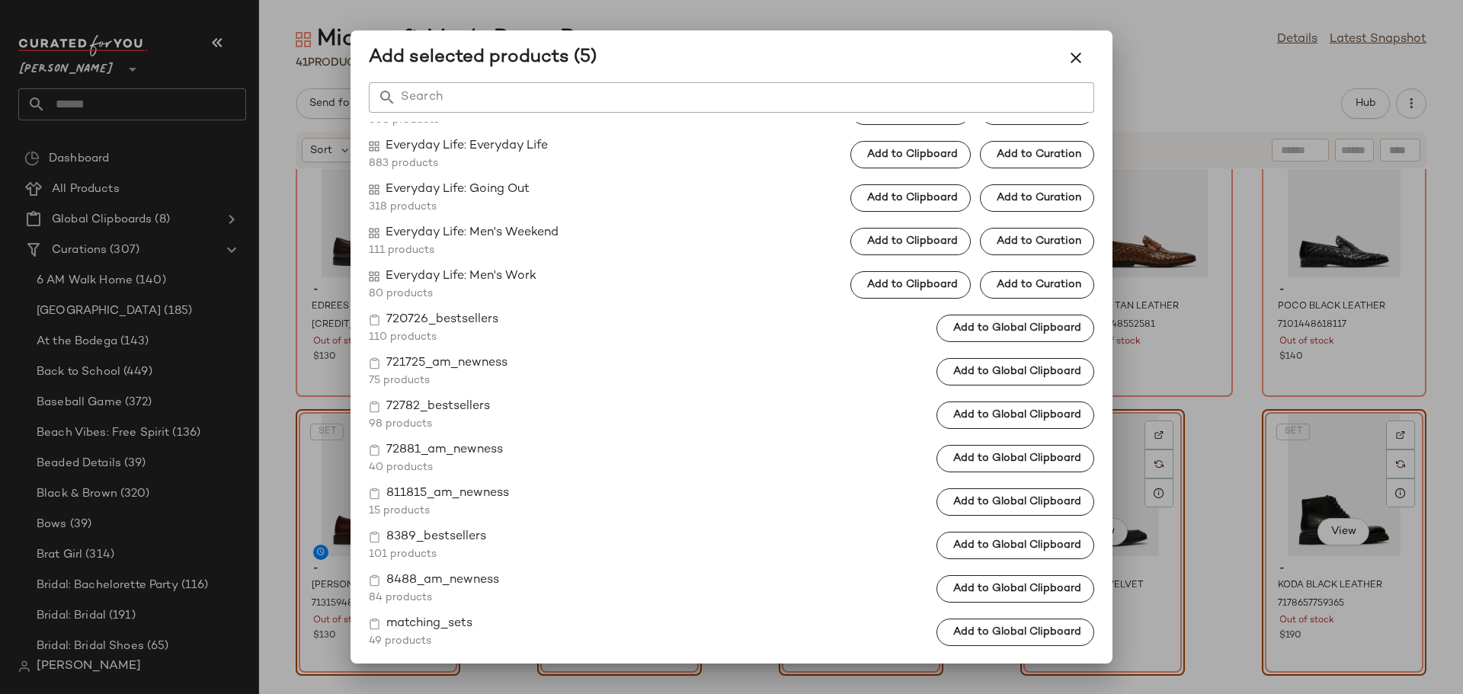
scroll to position [1998, 0]
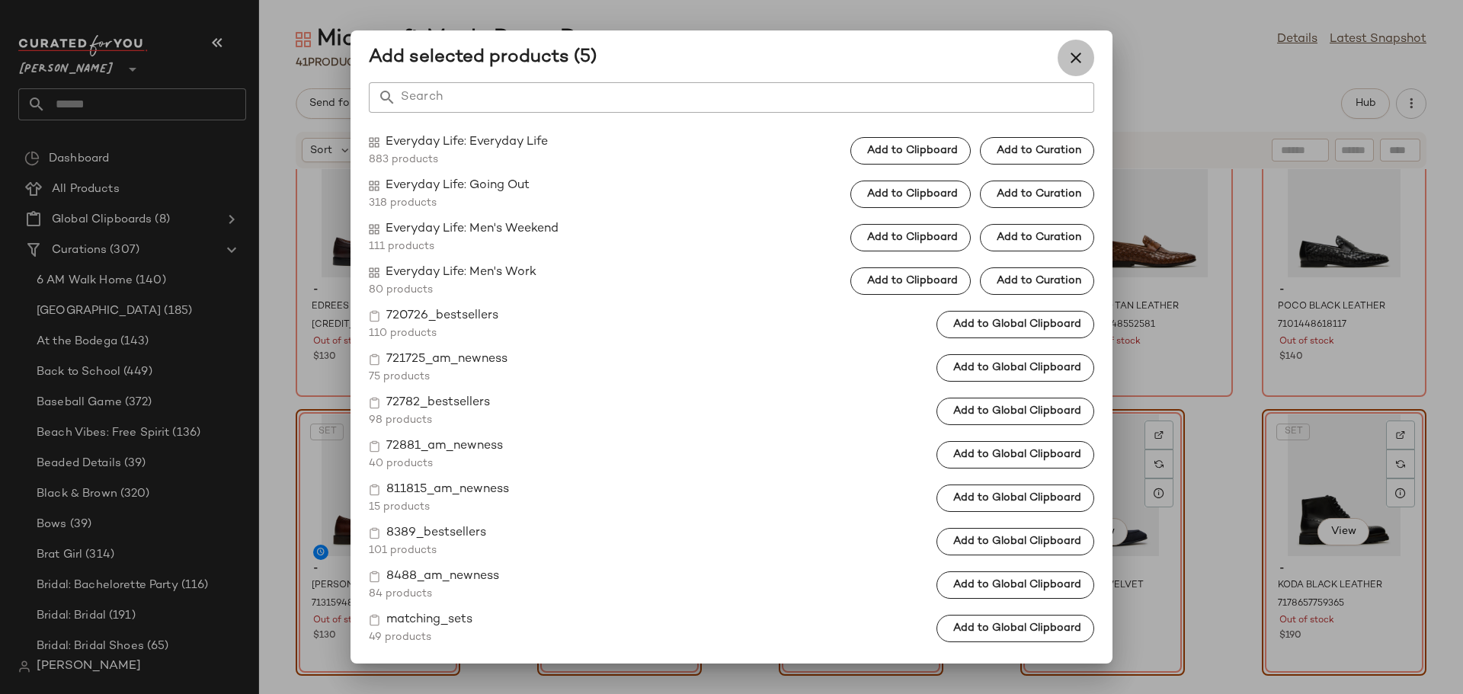
click at [1071, 59] on icon "button" at bounding box center [1076, 58] width 18 height 18
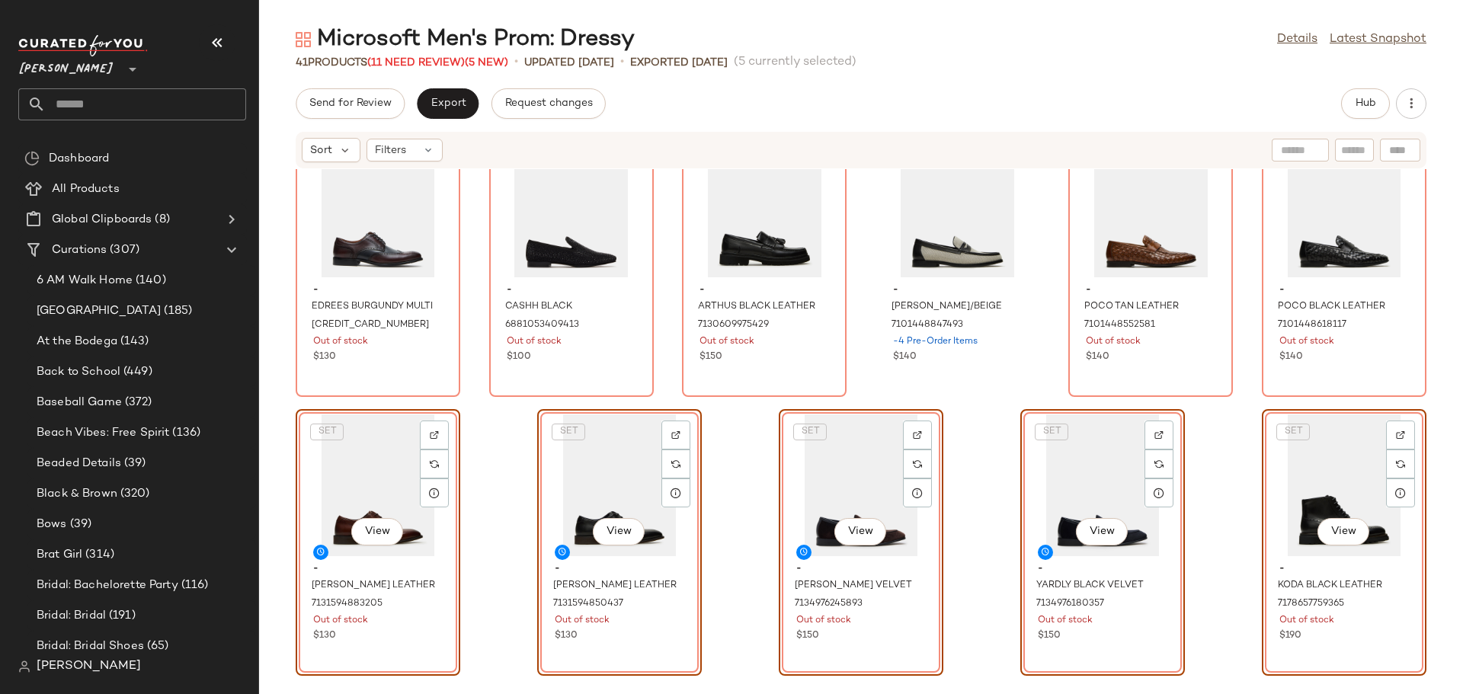
click at [735, 459] on div "- BISCUIT BLACK LEATHER 7103263047813 38 in stock $150 - ESCADA BLACK/BLACK 710…" at bounding box center [861, 422] width 1204 height 507
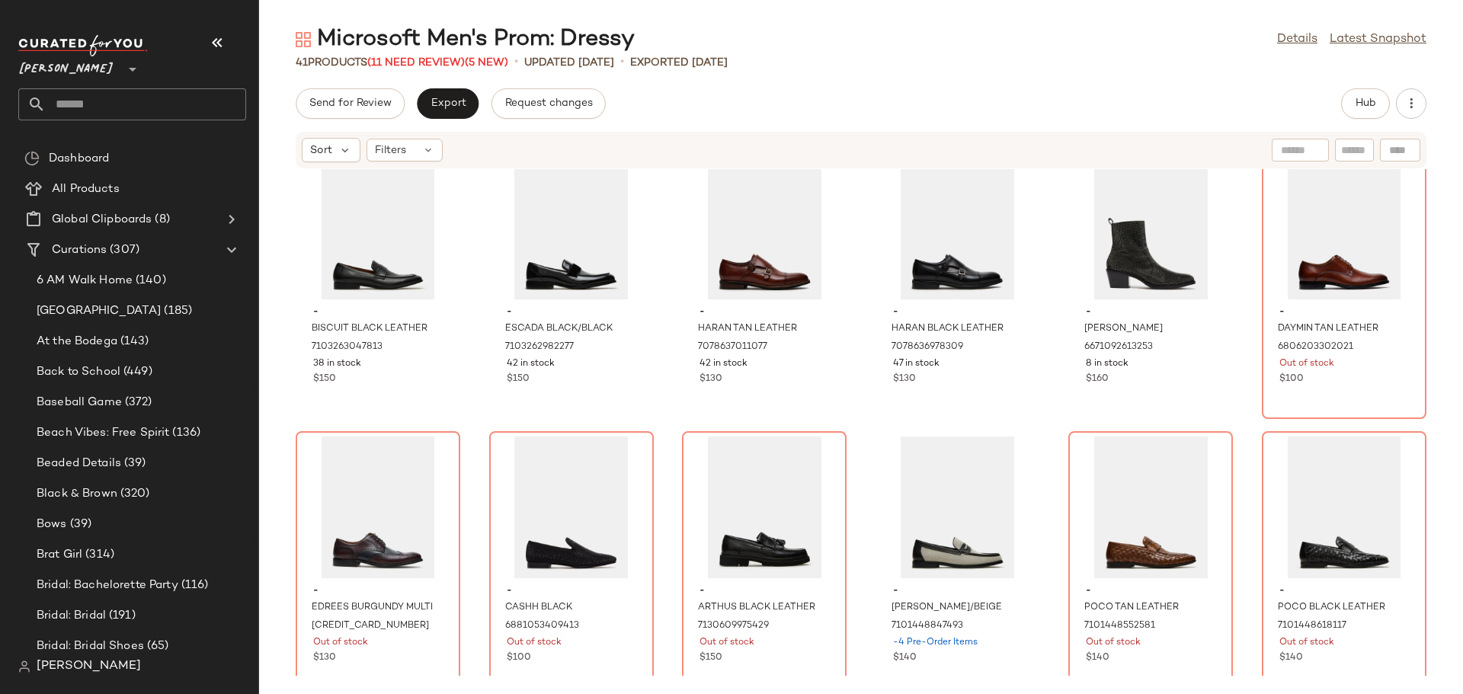
scroll to position [1448, 0]
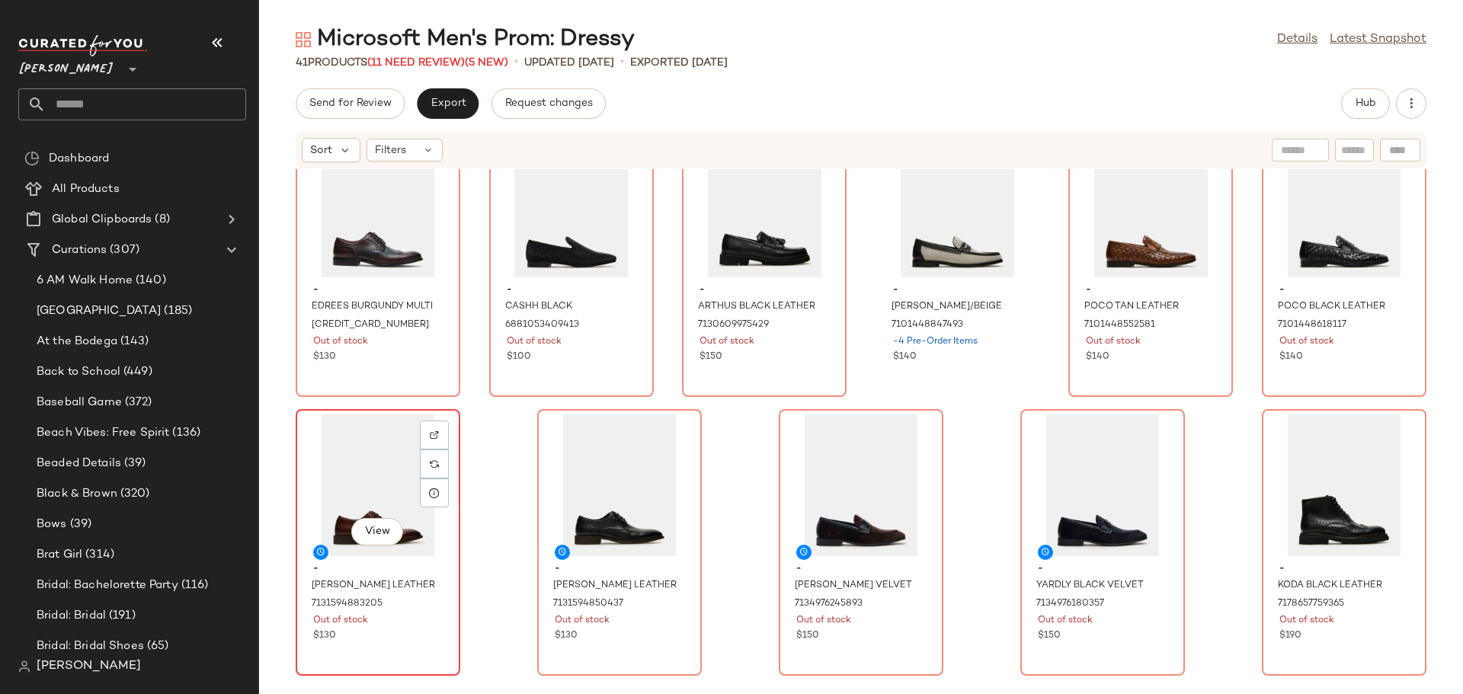
click at [356, 465] on div "View" at bounding box center [378, 485] width 154 height 142
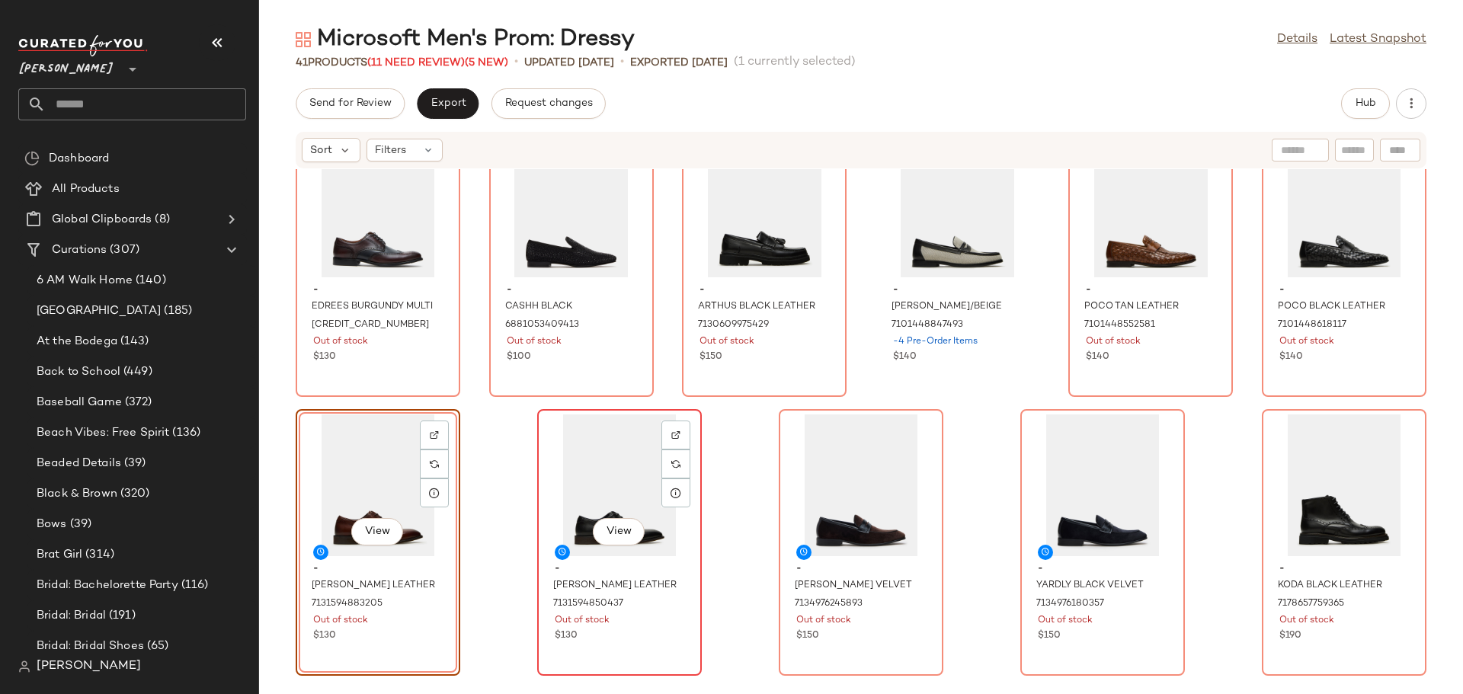
click at [597, 468] on div "View" at bounding box center [619, 485] width 154 height 142
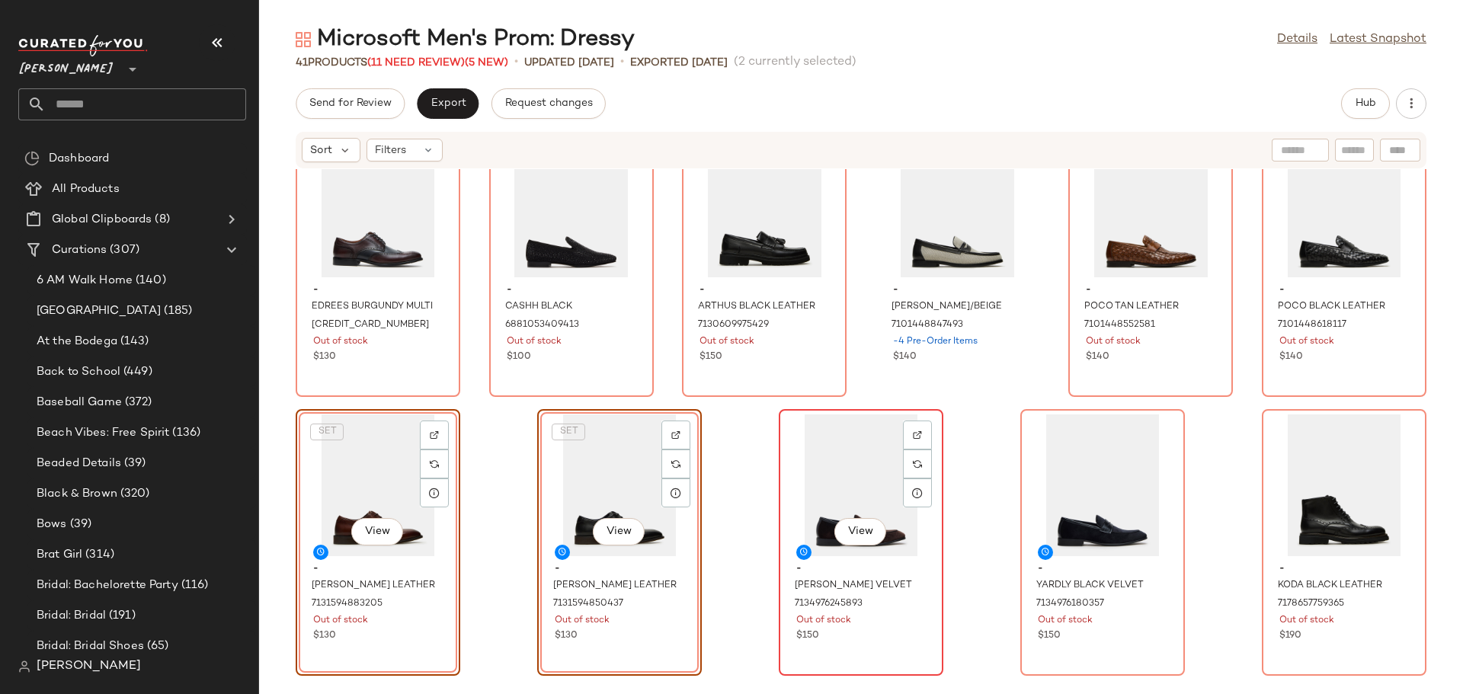
click at [830, 456] on div "View" at bounding box center [861, 485] width 154 height 142
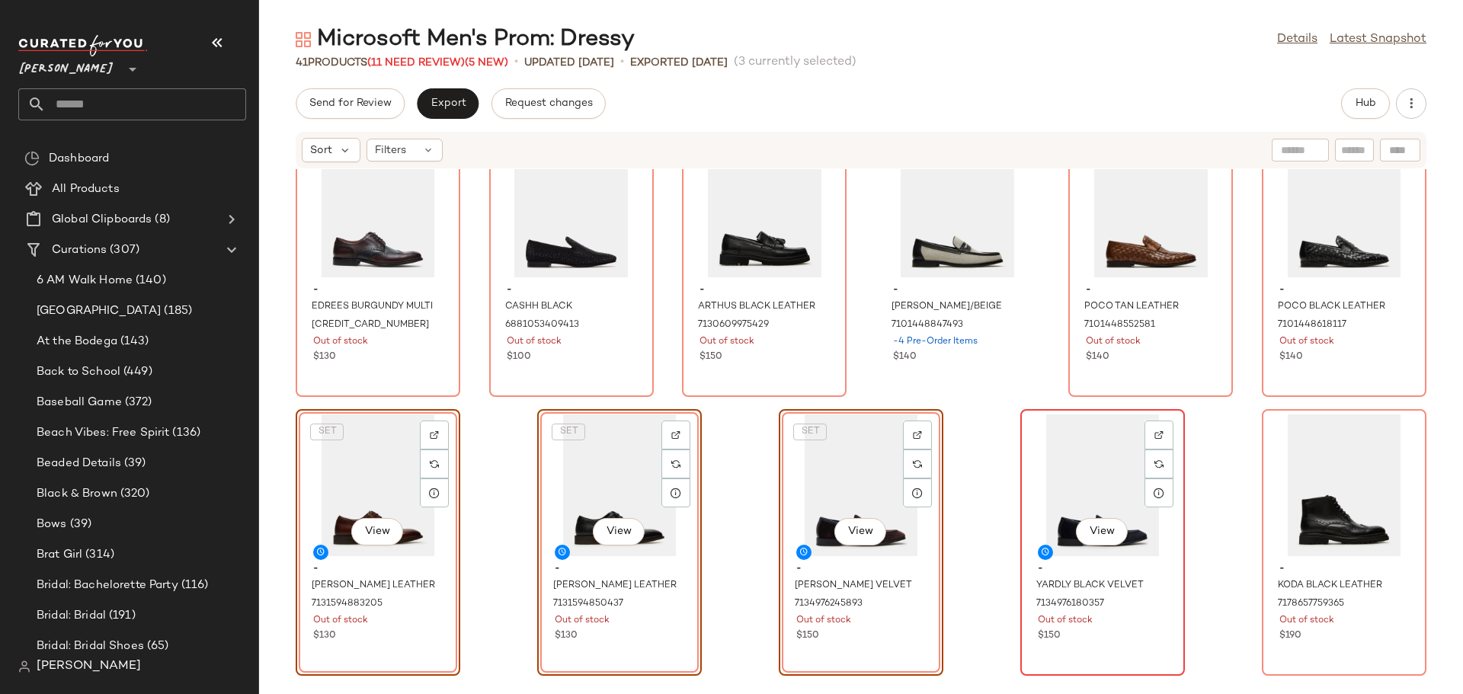
click at [1096, 468] on div "View" at bounding box center [1102, 485] width 154 height 142
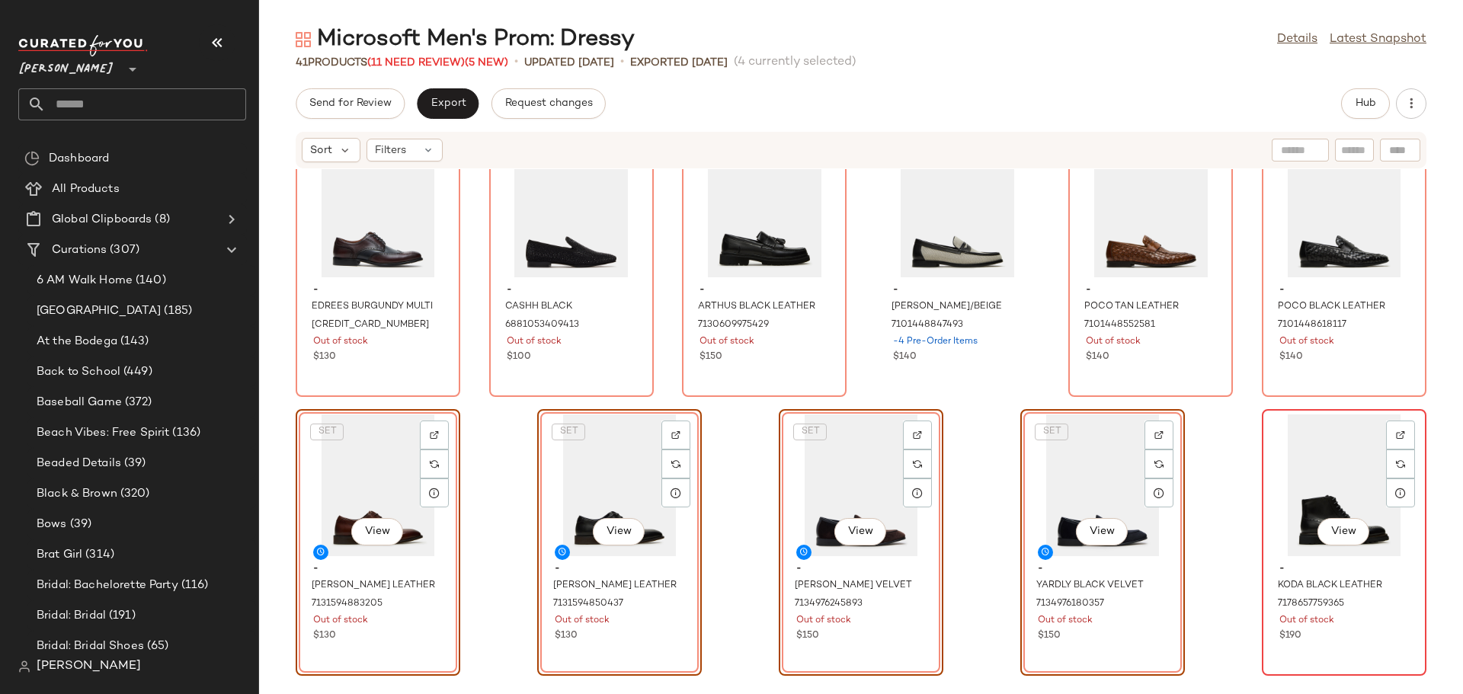
click at [1327, 457] on div "View" at bounding box center [1344, 485] width 154 height 142
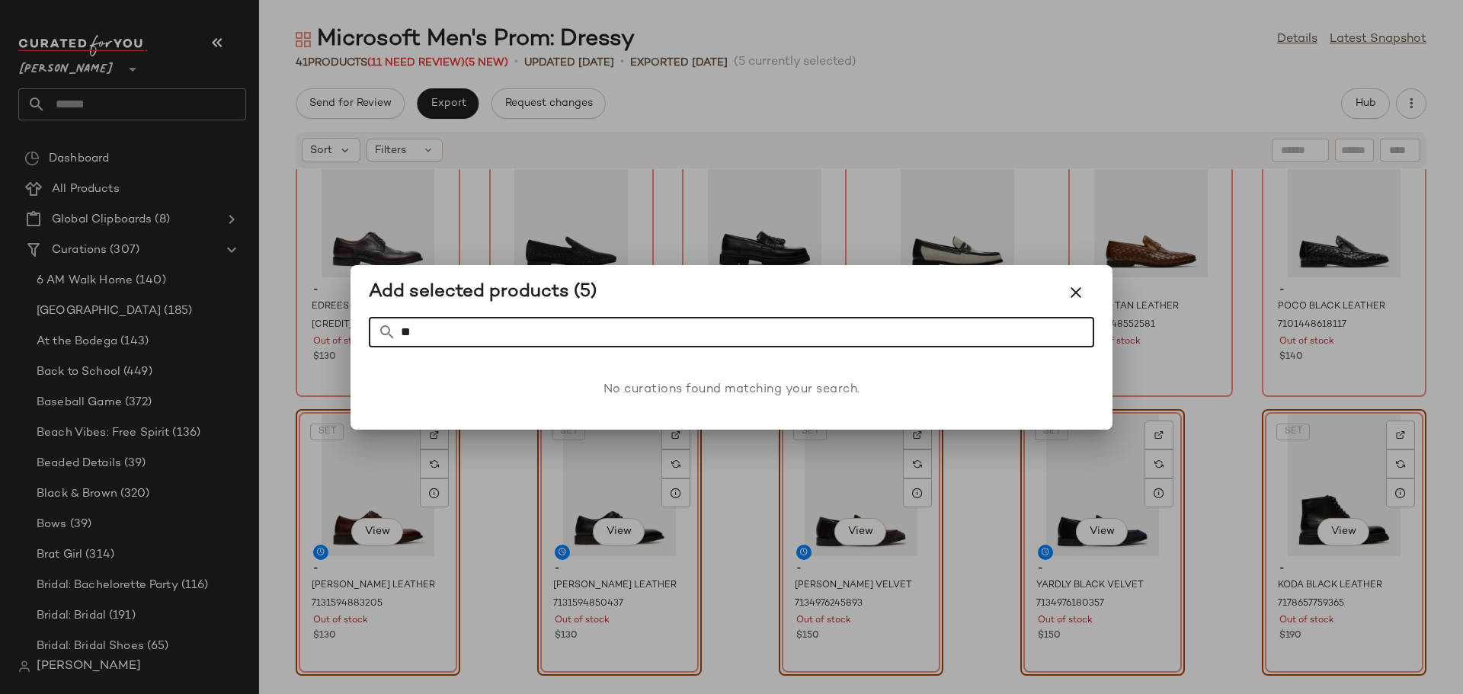
type input "*"
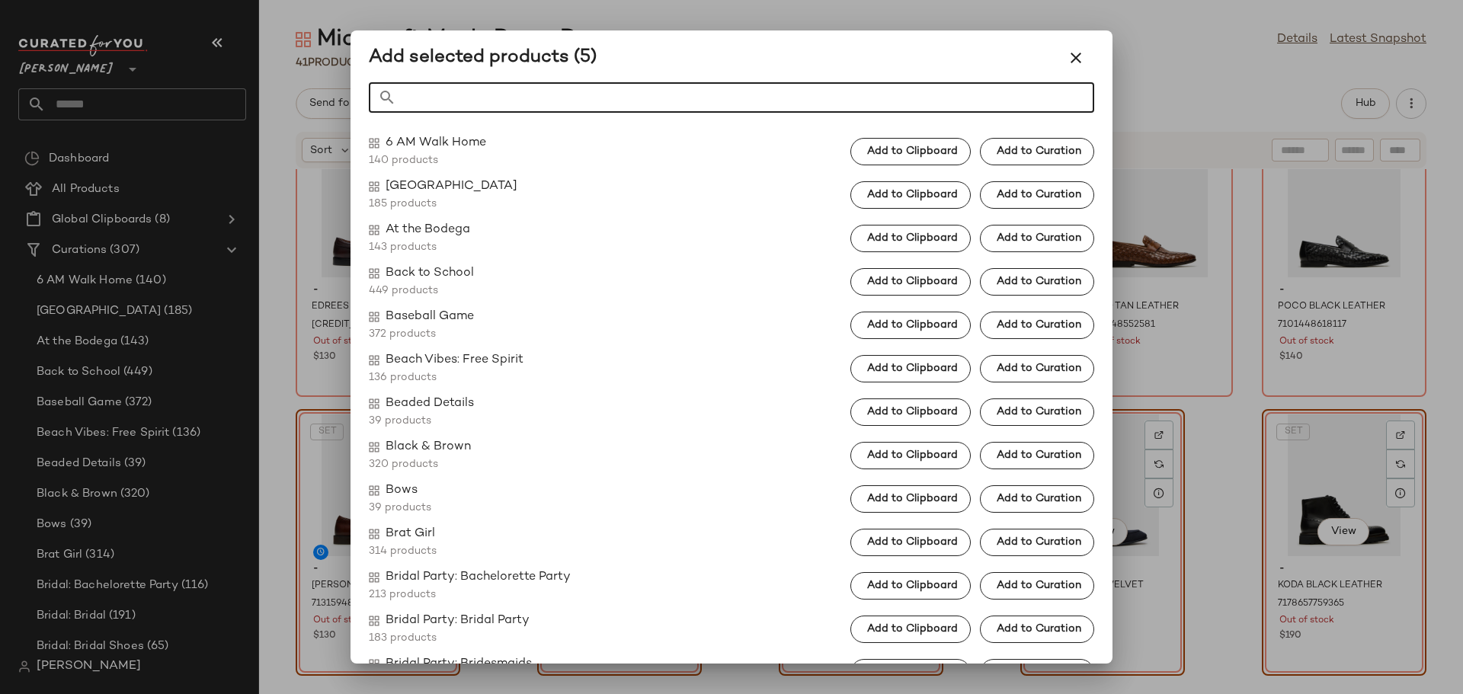
click at [1216, 609] on div at bounding box center [731, 347] width 1463 height 694
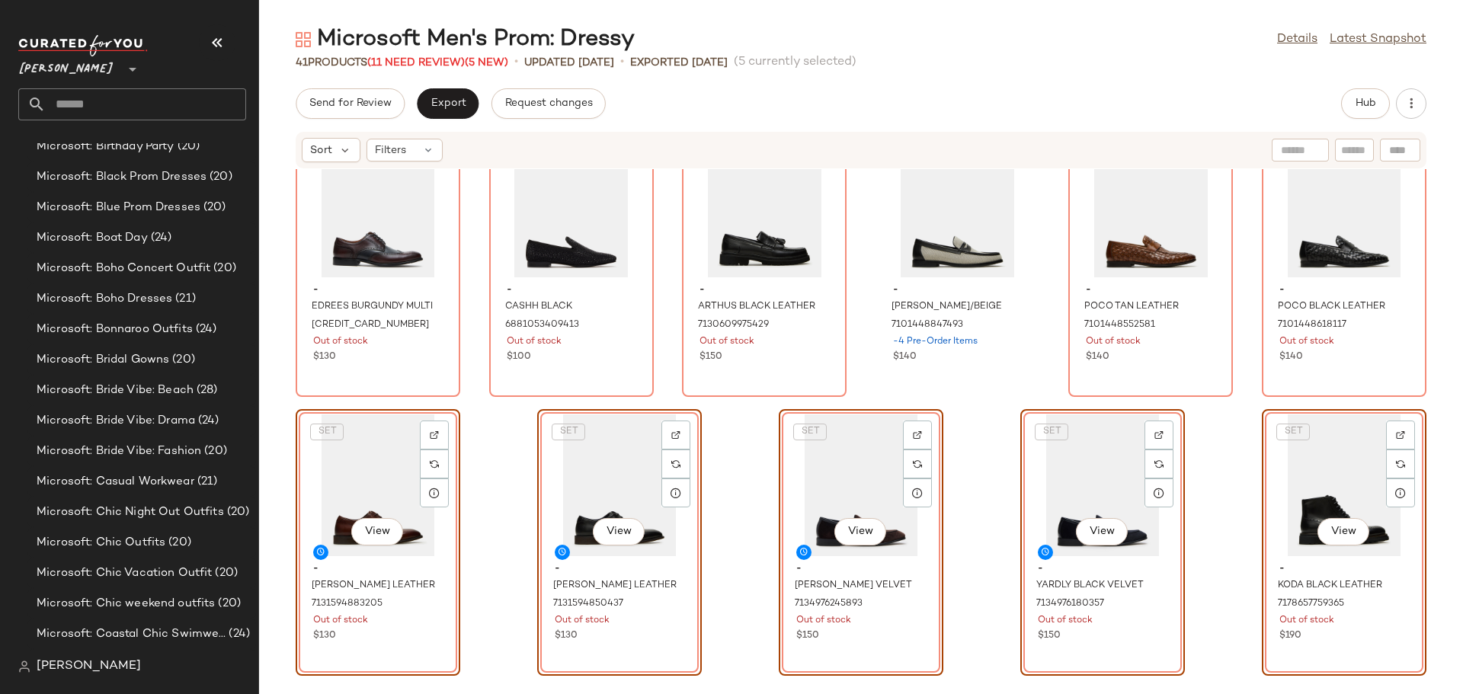
scroll to position [3391, 0]
click at [975, 513] on div "- EDREES BURGUNDY MULTI [CREDIT_CARD_NUMBER] Out of stock $130 - CASHH BLACK 68…" at bounding box center [861, 422] width 1204 height 507
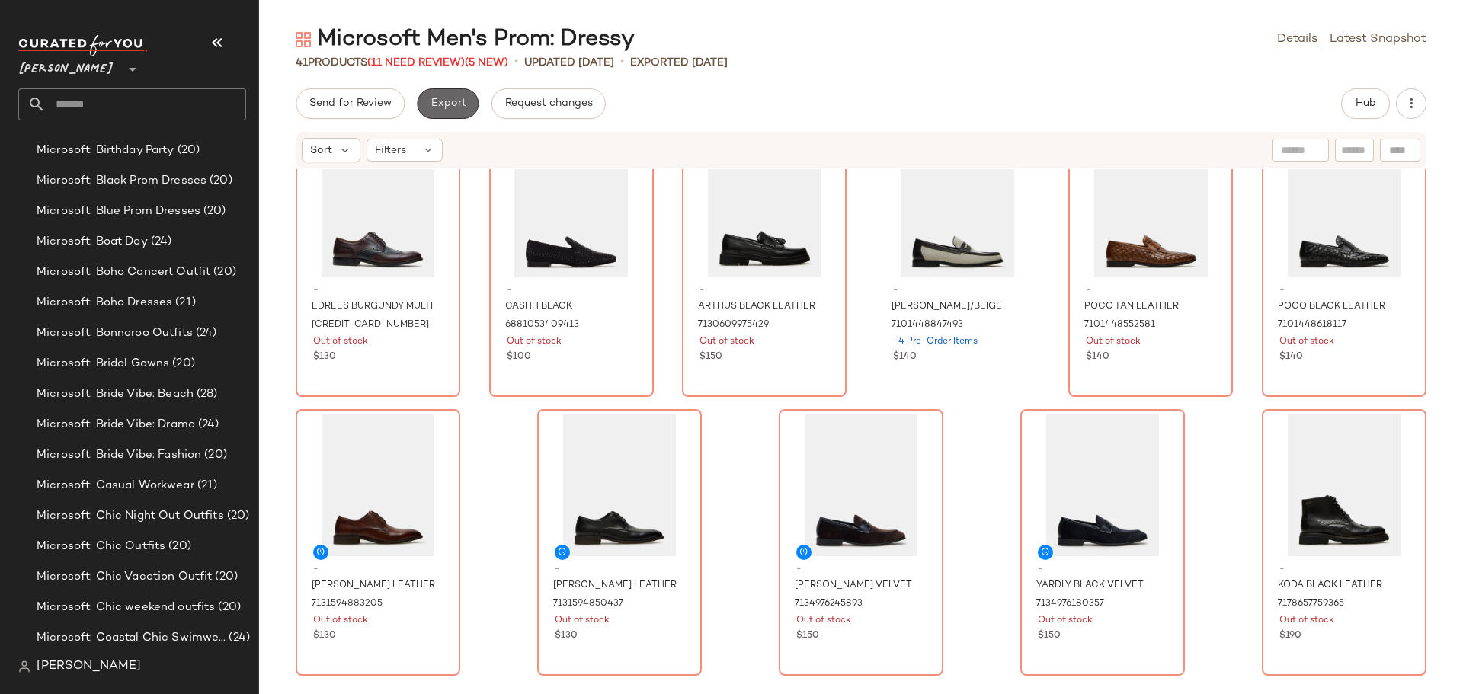
click at [453, 98] on span "Export" at bounding box center [448, 104] width 36 height 12
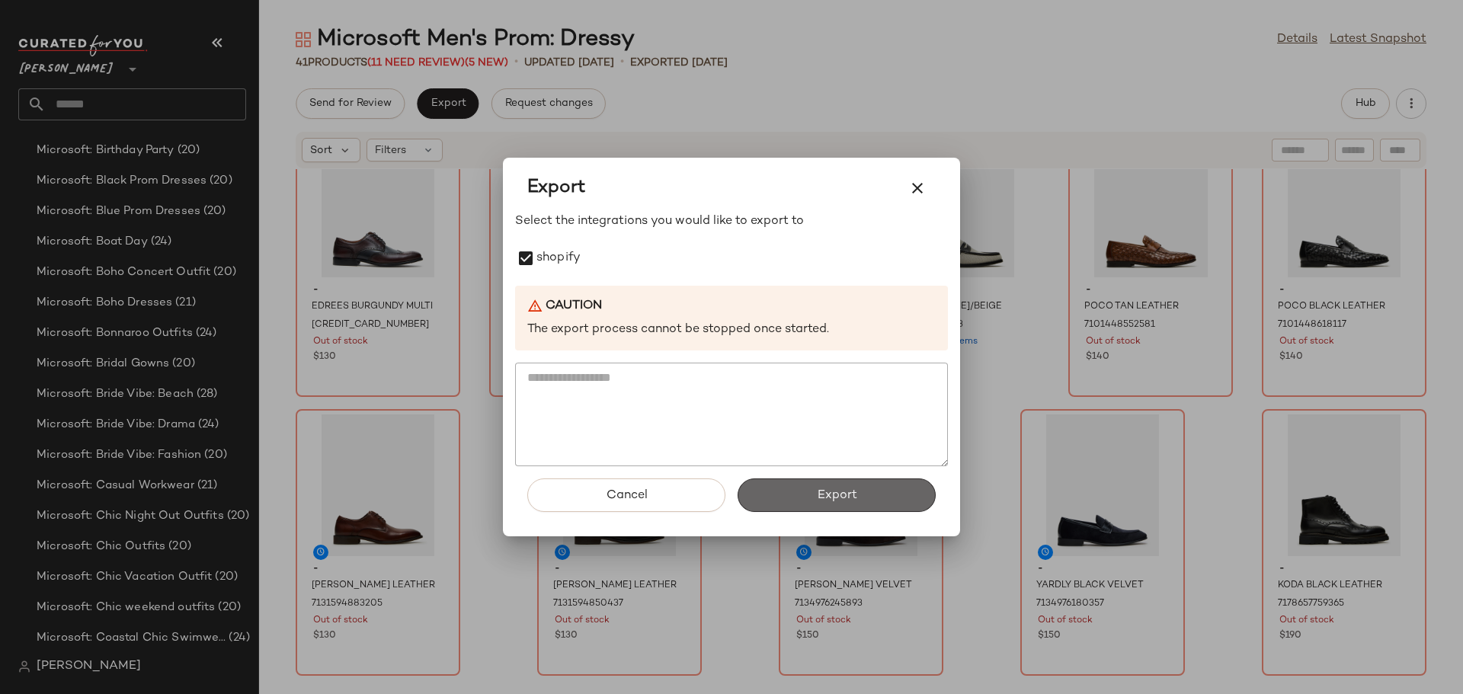
click at [859, 496] on button "Export" at bounding box center [836, 495] width 198 height 34
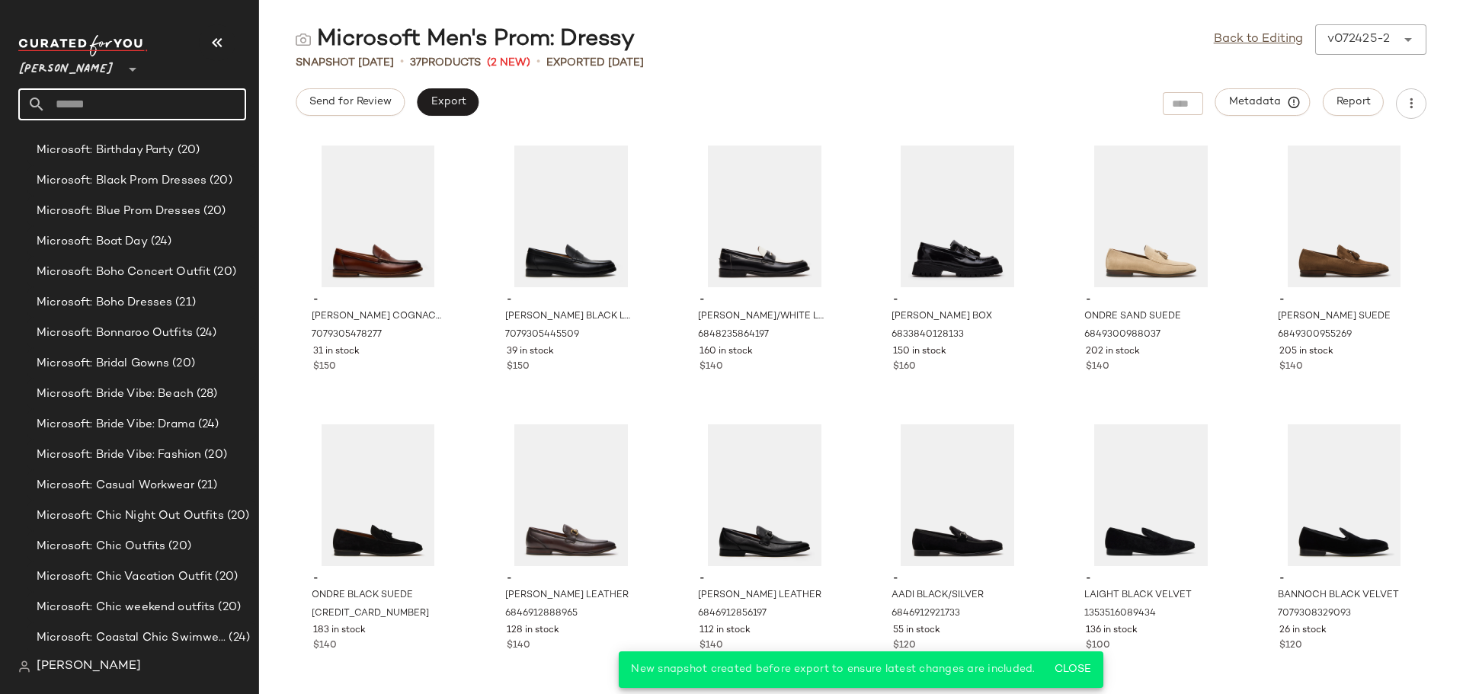
click at [144, 107] on input "text" at bounding box center [146, 104] width 200 height 32
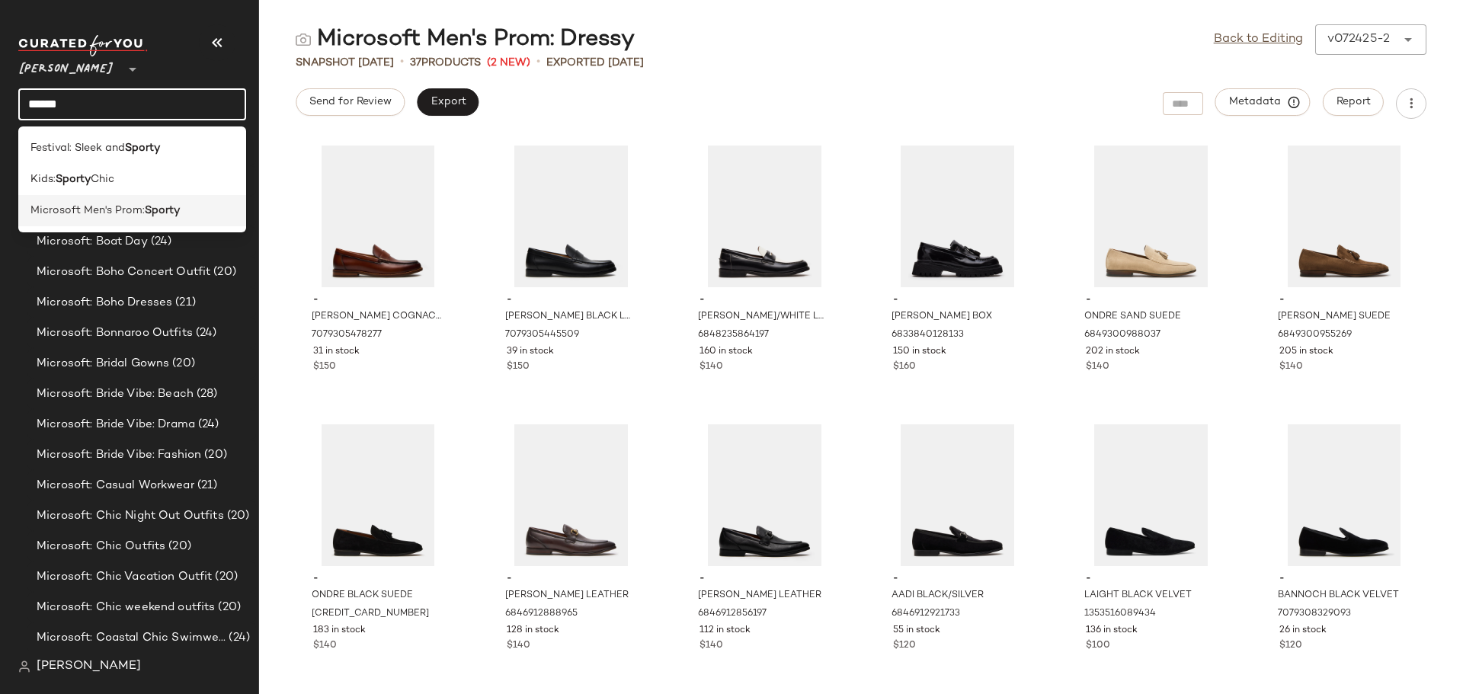
type input "******"
click at [91, 211] on span "Microsoft Men's Prom:" at bounding box center [87, 211] width 114 height 16
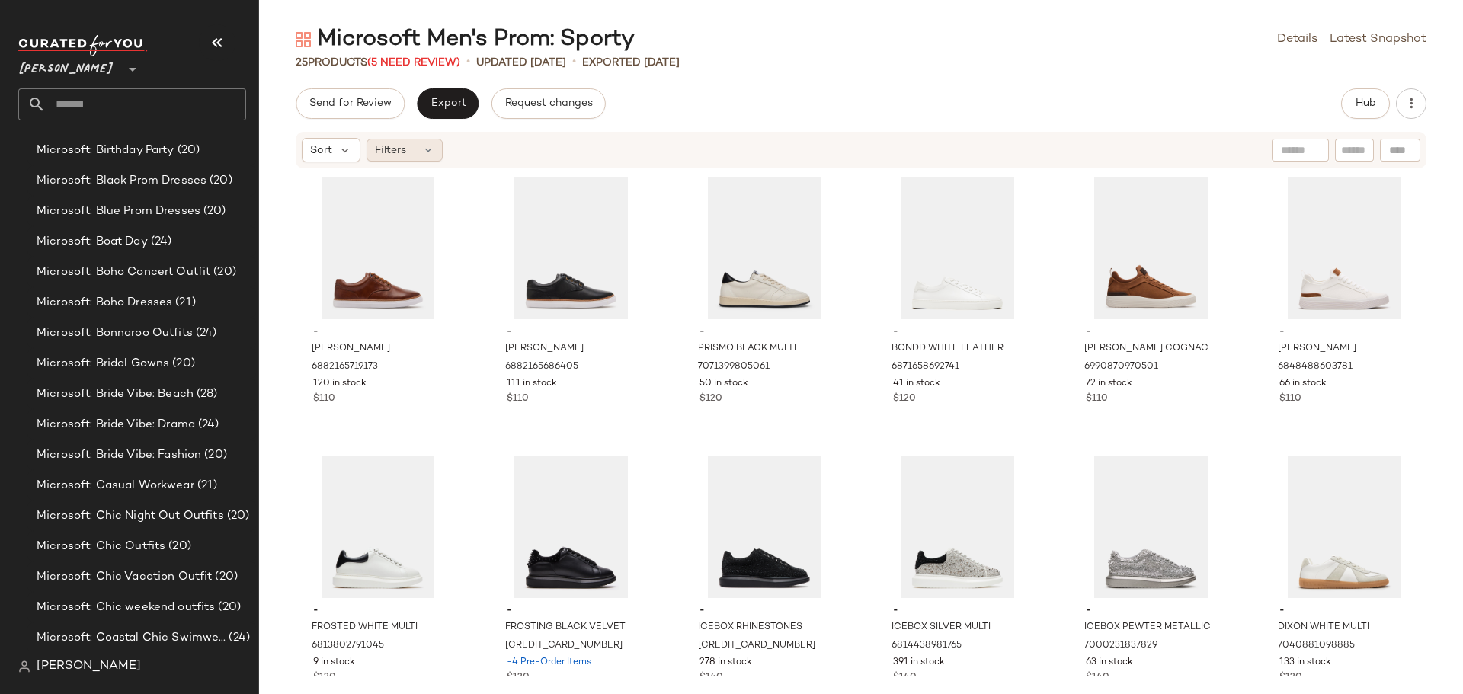
click at [433, 150] on icon at bounding box center [428, 150] width 12 height 12
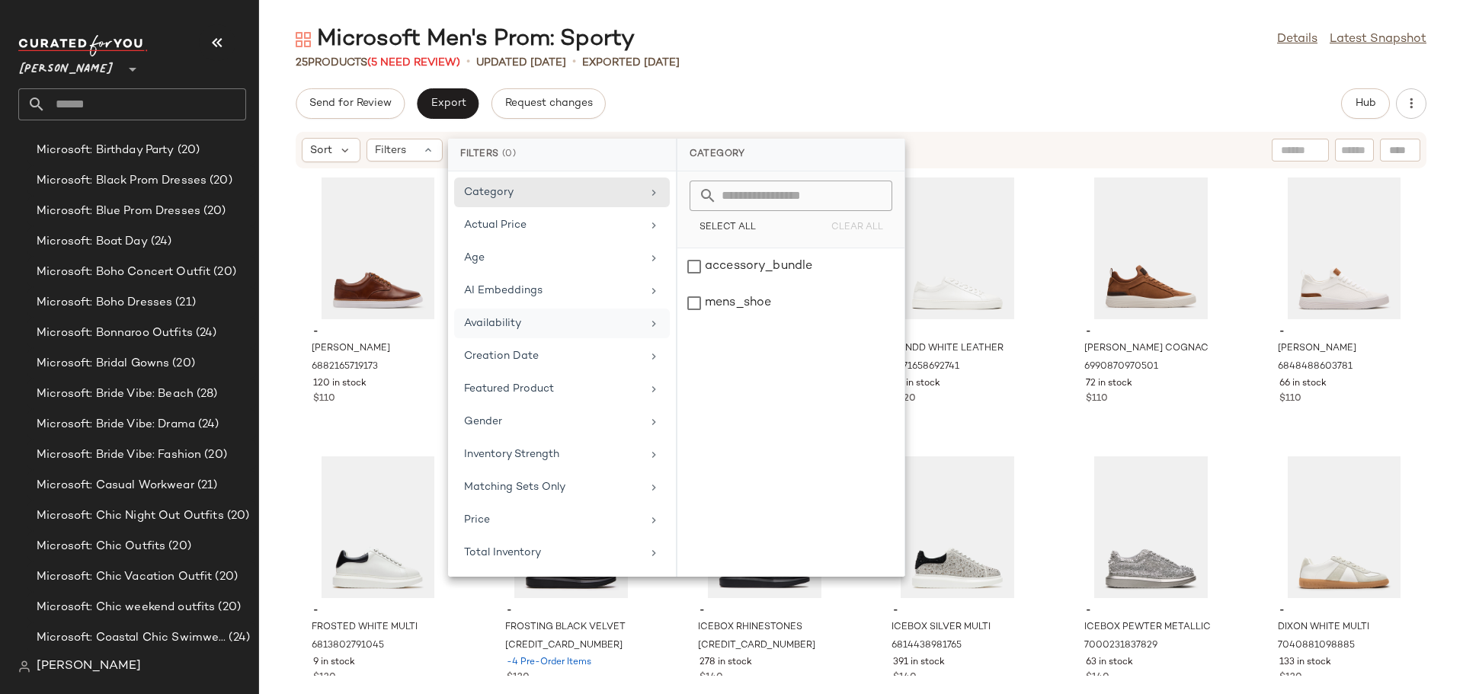
click at [510, 324] on div "Availability" at bounding box center [553, 323] width 178 height 16
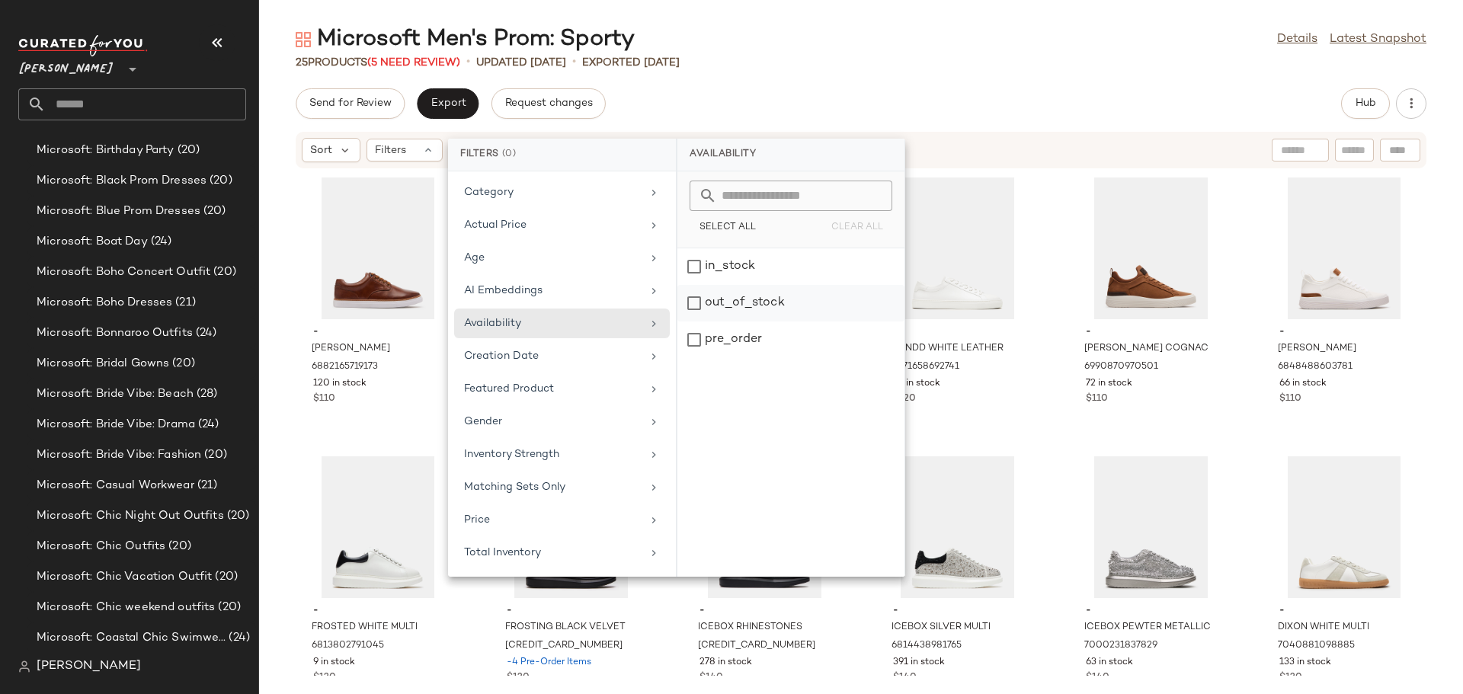
click at [693, 322] on div "out_of_stock" at bounding box center [790, 340] width 227 height 37
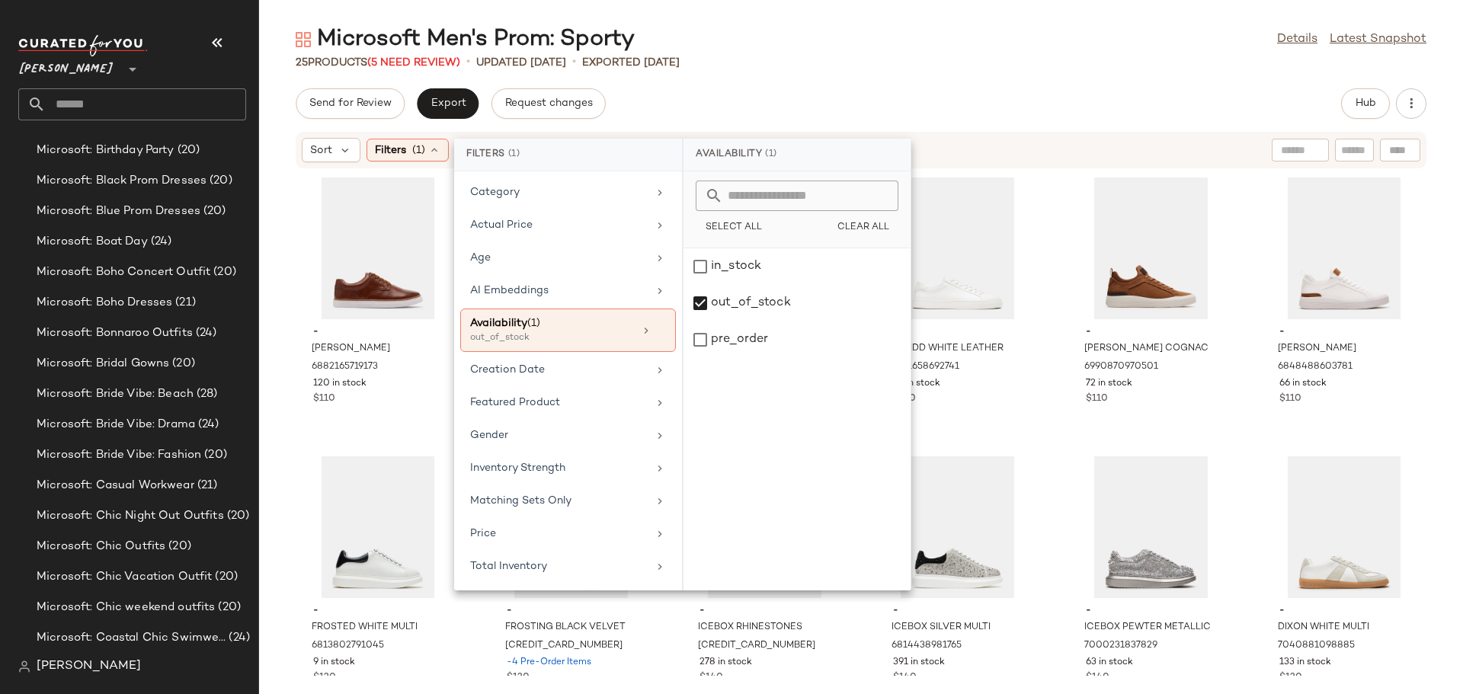
click at [1046, 322] on div "- [PERSON_NAME] 6882165719173 120 in stock $110 - [PERSON_NAME] 6882165686405 1…" at bounding box center [861, 422] width 1204 height 507
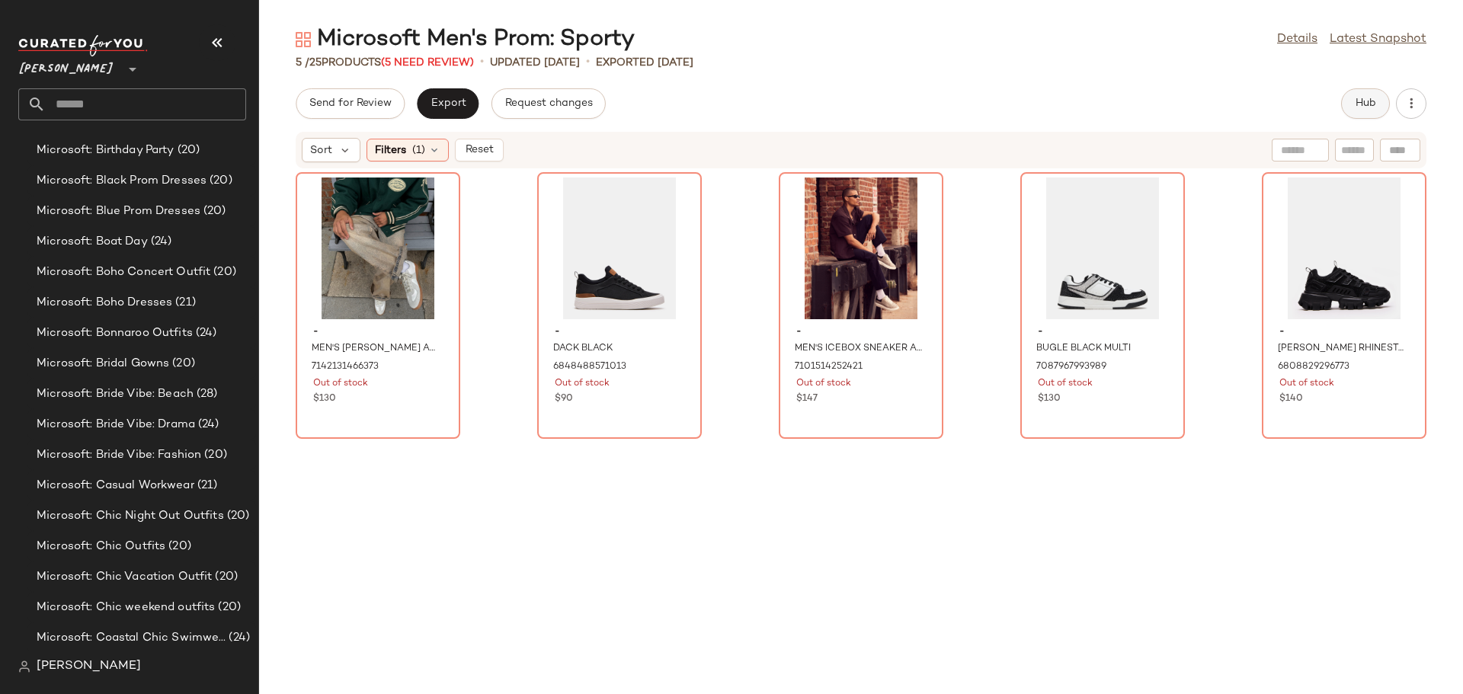
click at [1370, 107] on span "Hub" at bounding box center [1365, 104] width 21 height 12
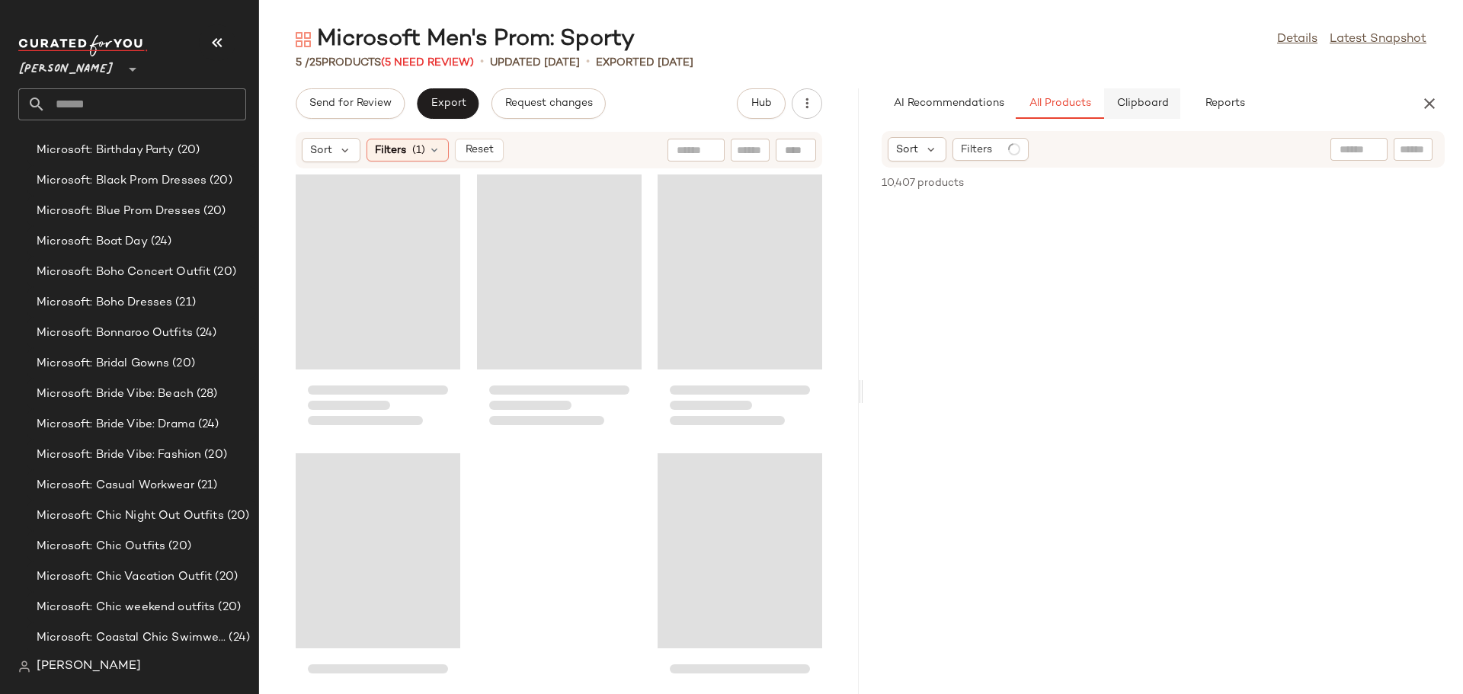
click at [1151, 107] on span "Clipboard" at bounding box center [1141, 104] width 53 height 12
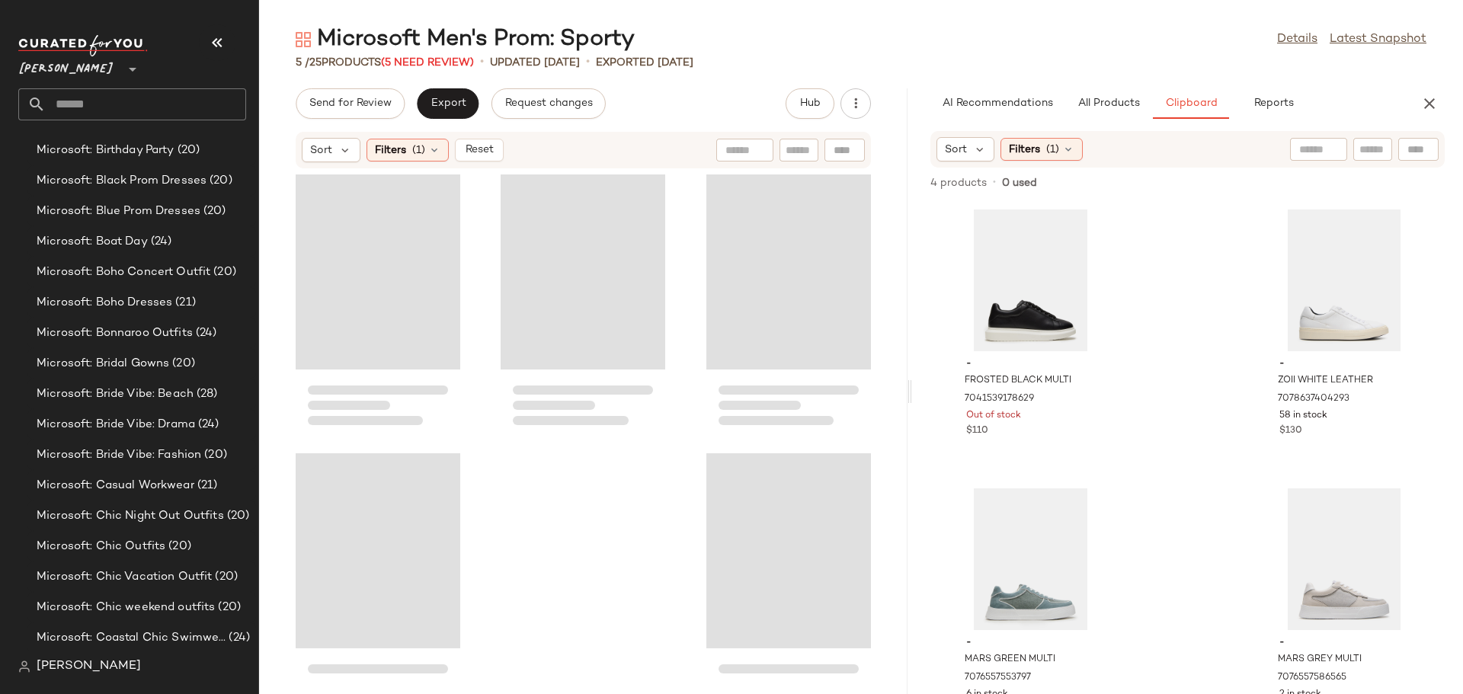
drag, startPoint x: 858, startPoint y: 396, endPoint x: 965, endPoint y: 405, distance: 107.0
click at [965, 405] on div "Microsoft Men's Prom: Sporty Details Latest Snapshot 5 / 25 Products (5 Need Re…" at bounding box center [861, 359] width 1204 height 670
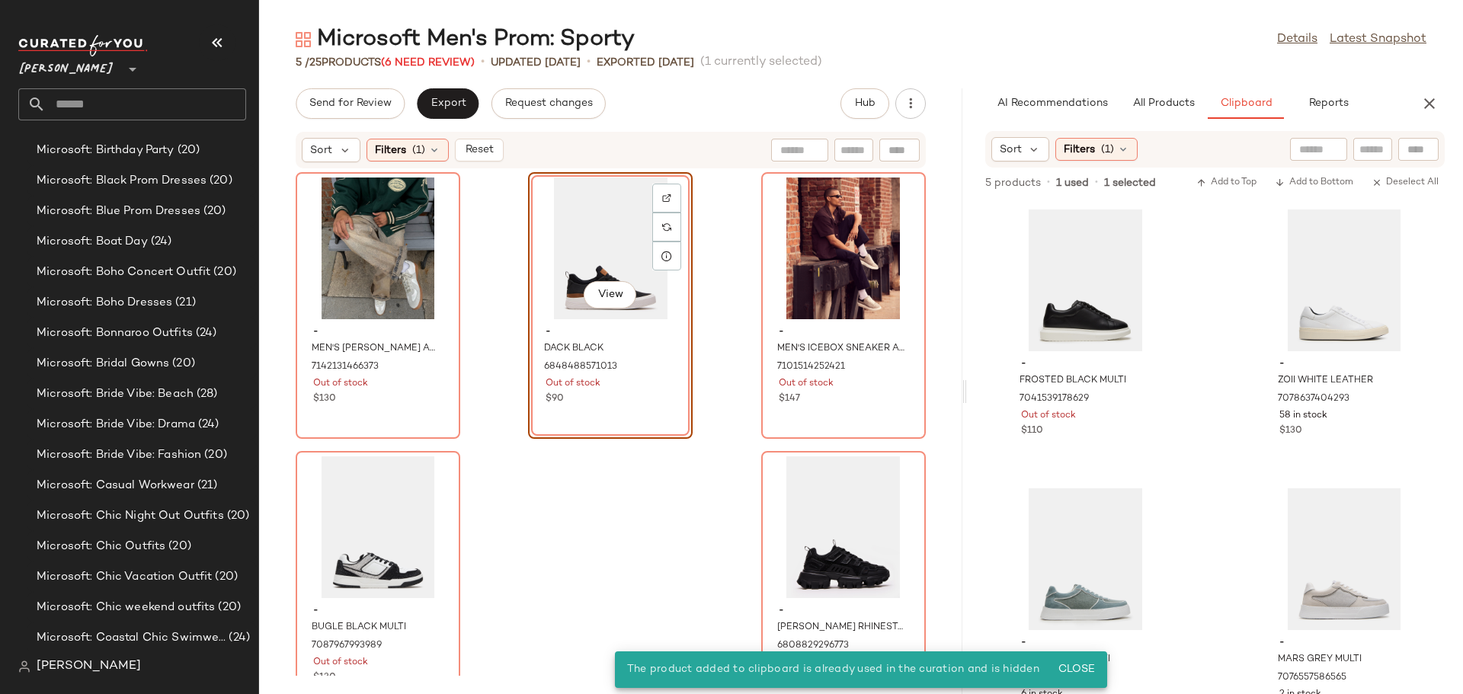
click at [589, 243] on div "View" at bounding box center [610, 249] width 154 height 142
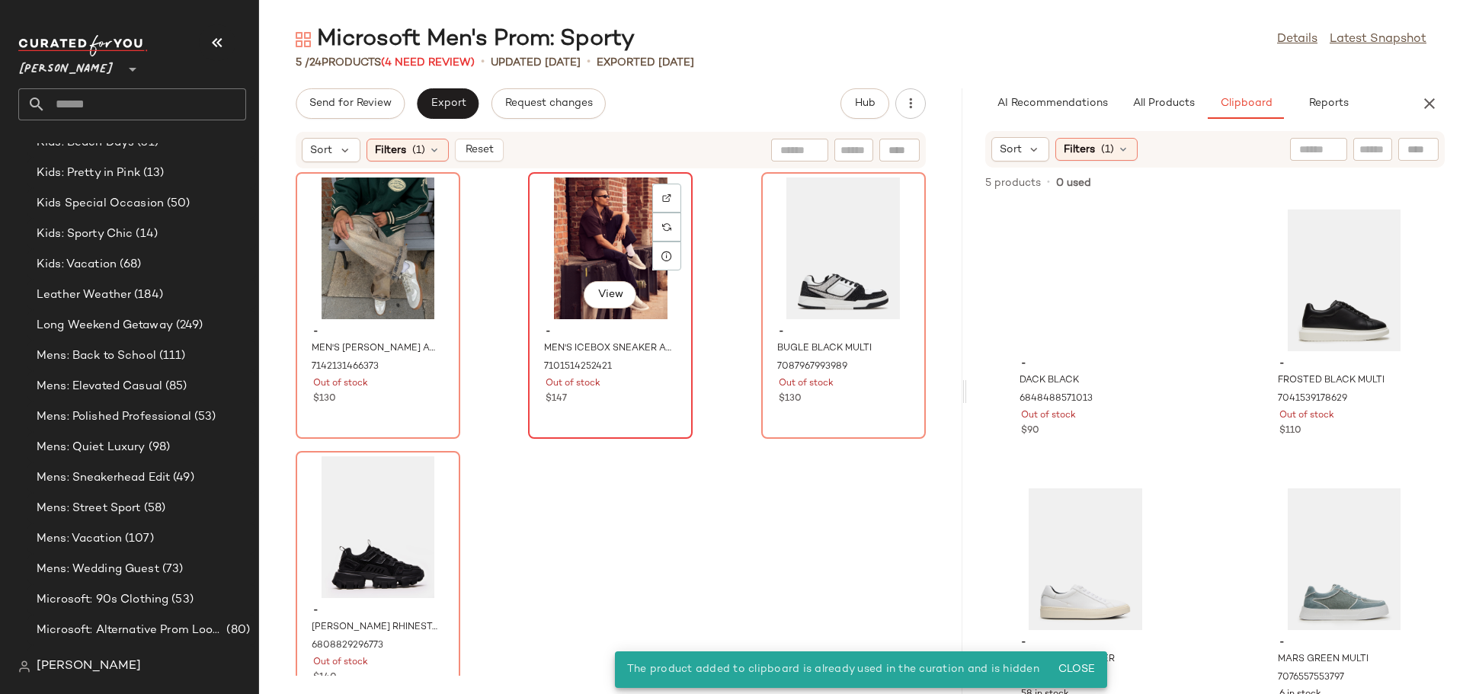
scroll to position [3440, 0]
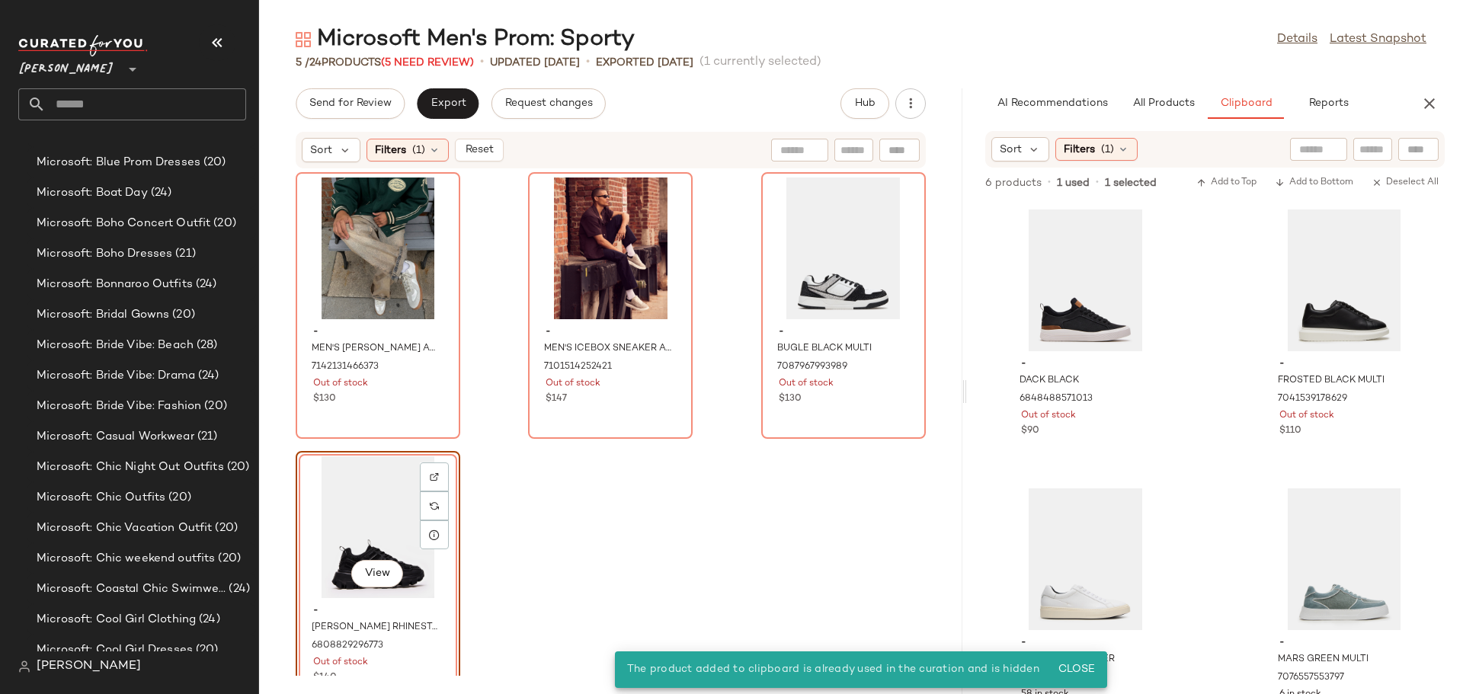
click at [385, 511] on div "View" at bounding box center [378, 527] width 154 height 142
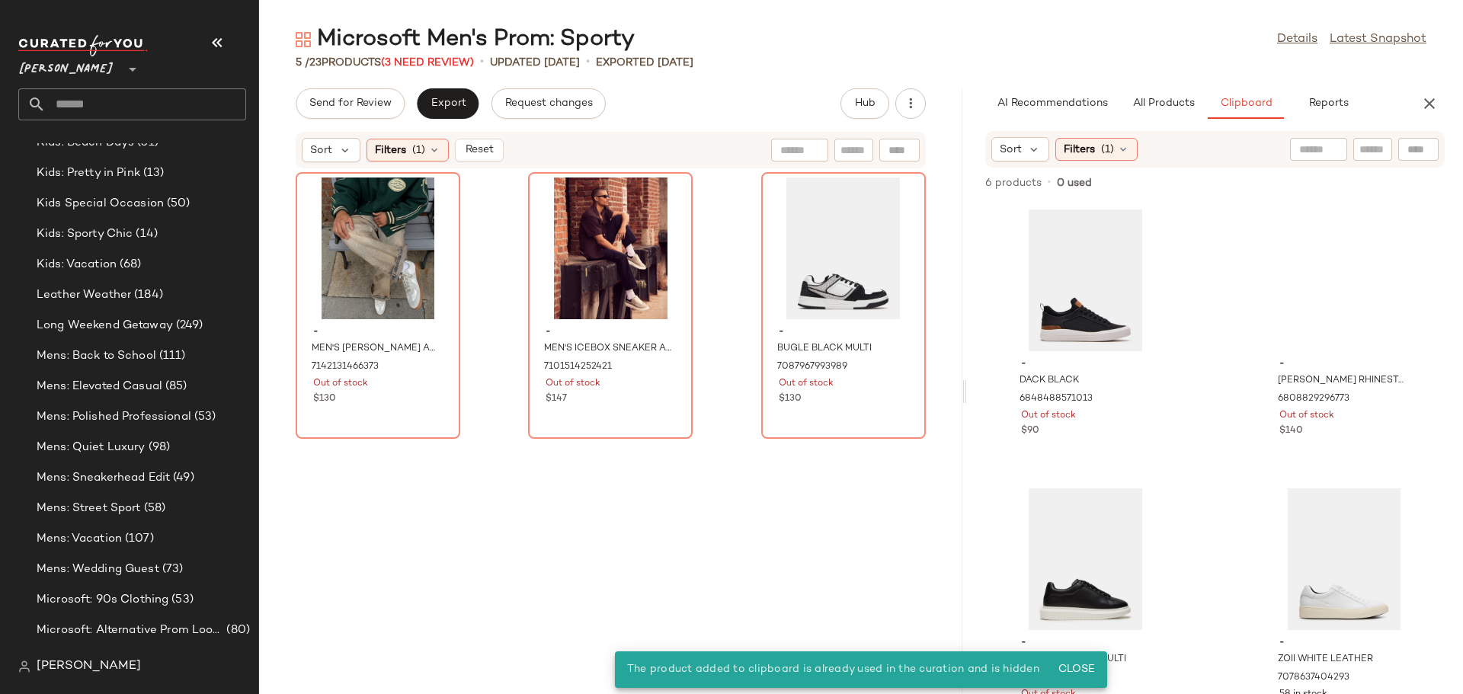
scroll to position [3440, 0]
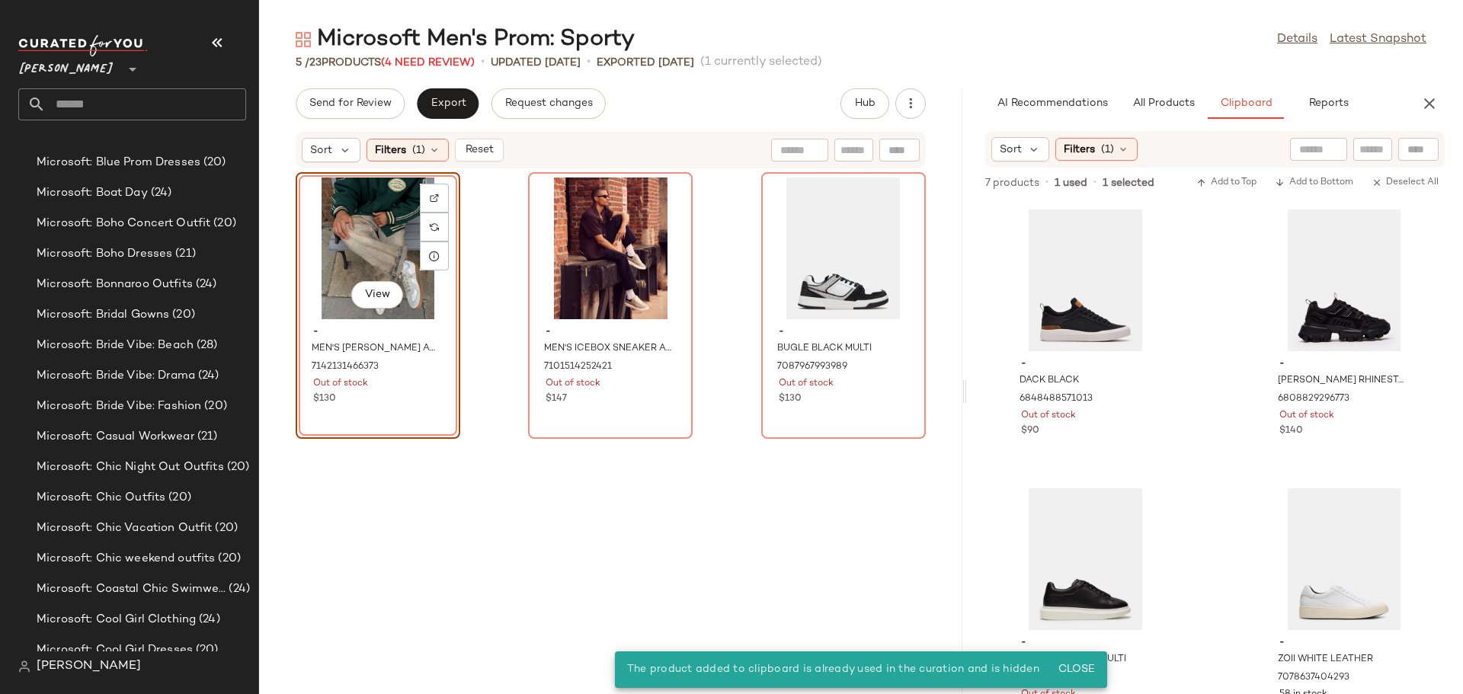
click at [357, 250] on div "View" at bounding box center [378, 249] width 154 height 142
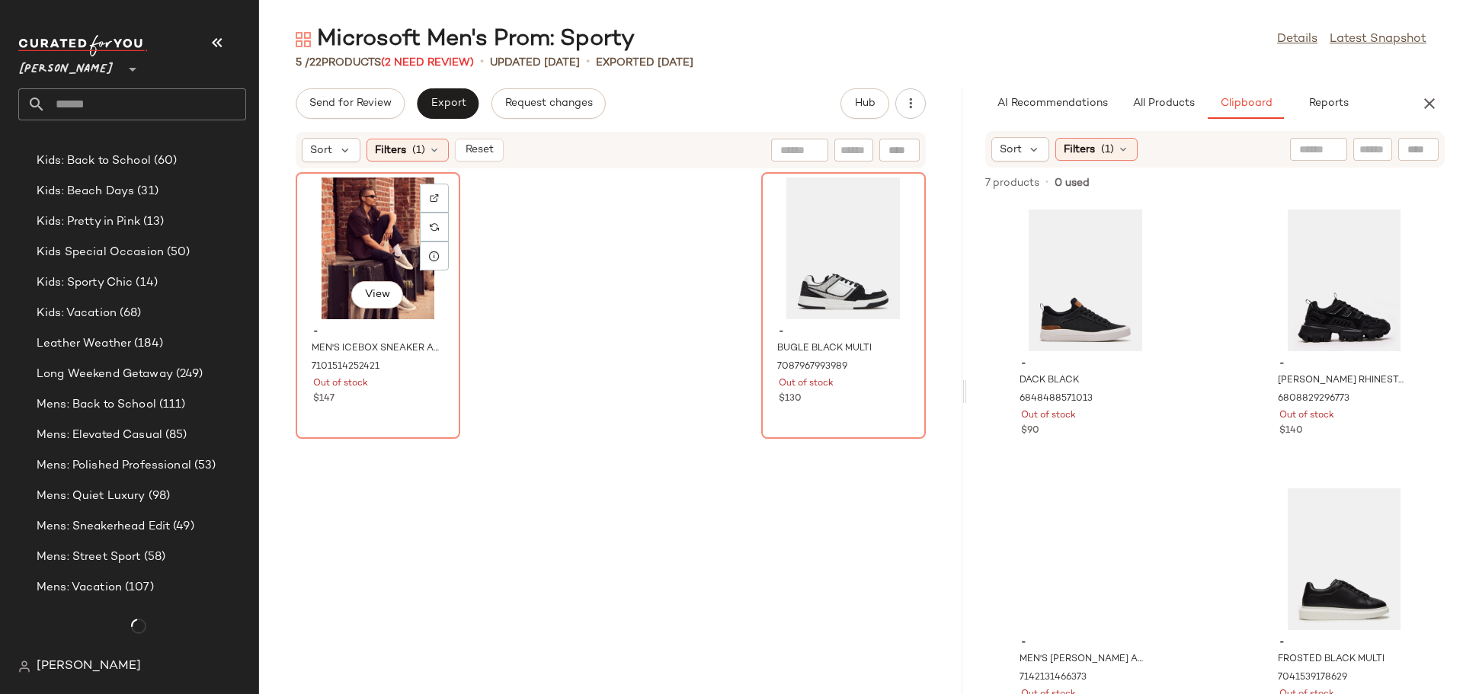
scroll to position [3440, 0]
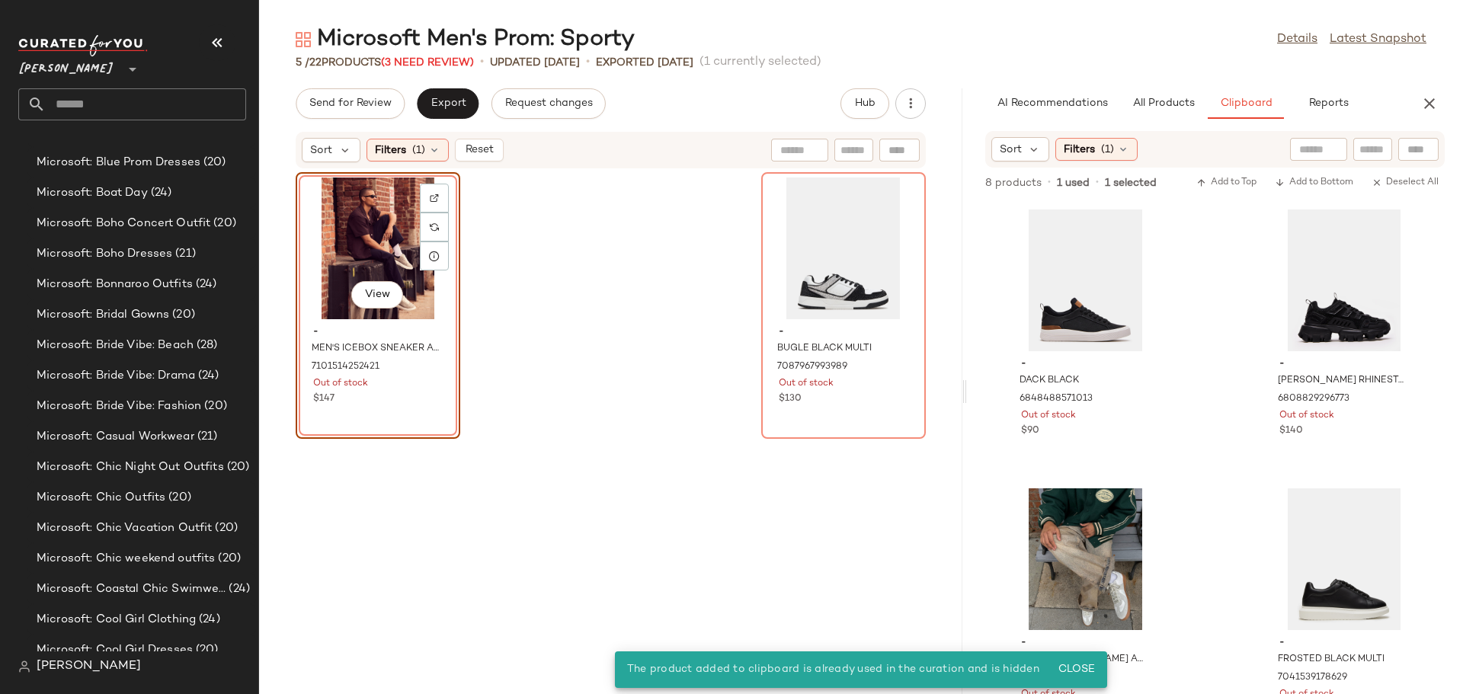
click at [336, 220] on div "View" at bounding box center [378, 249] width 154 height 142
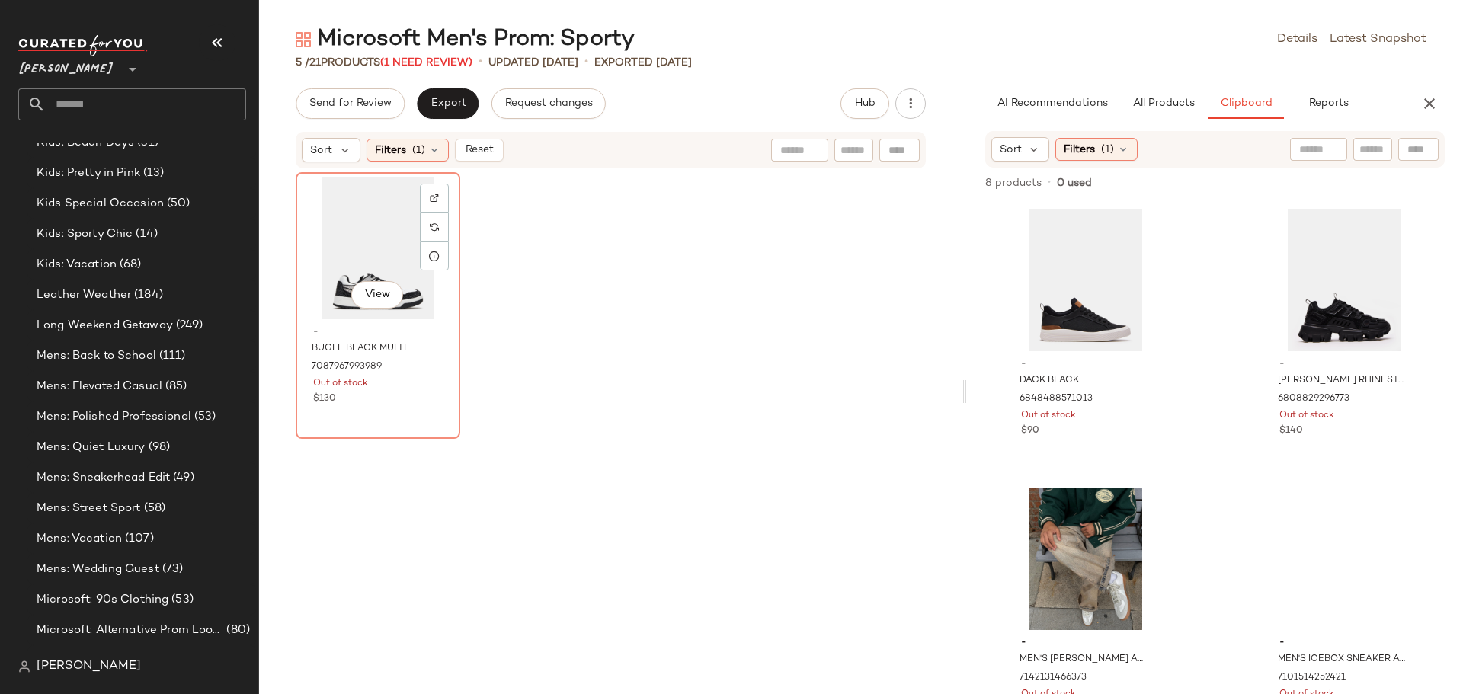
scroll to position [3440, 0]
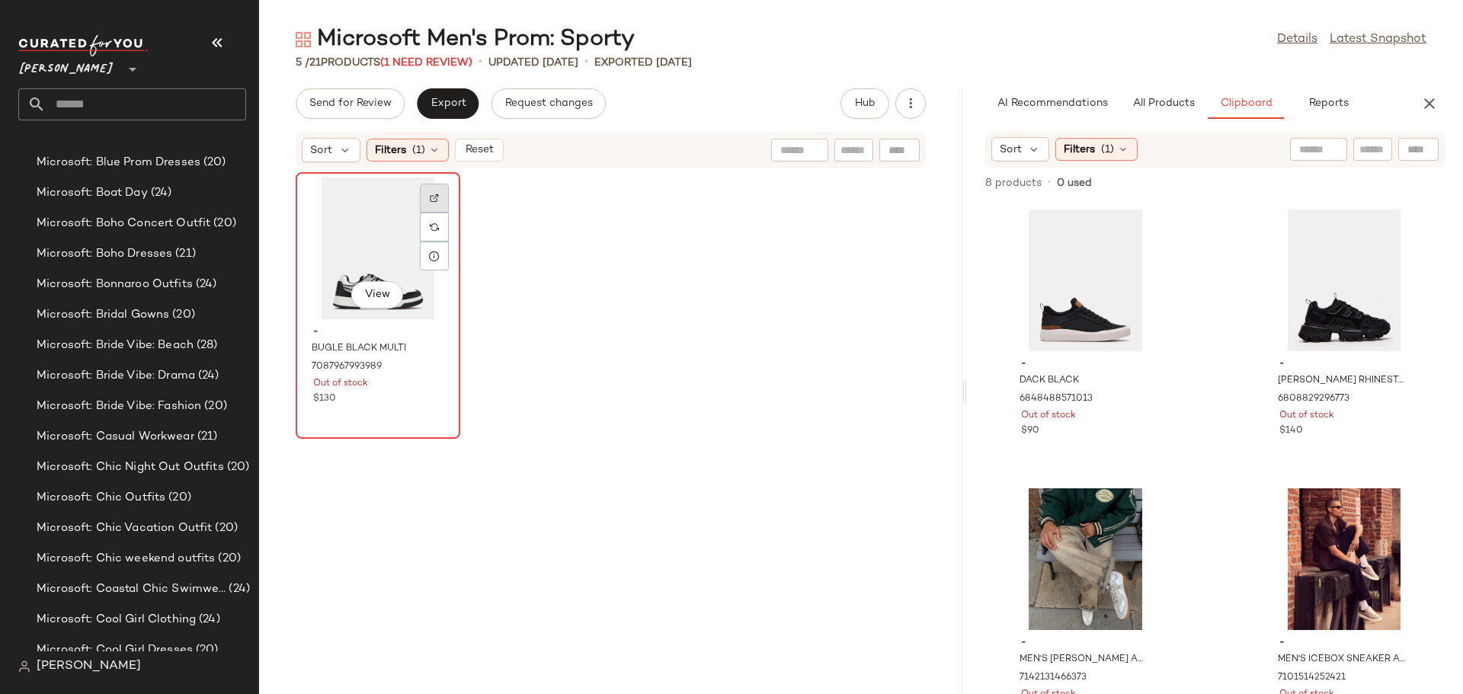
click at [438, 197] on img at bounding box center [434, 198] width 9 height 9
click at [481, 152] on span "Reset" at bounding box center [478, 150] width 29 height 12
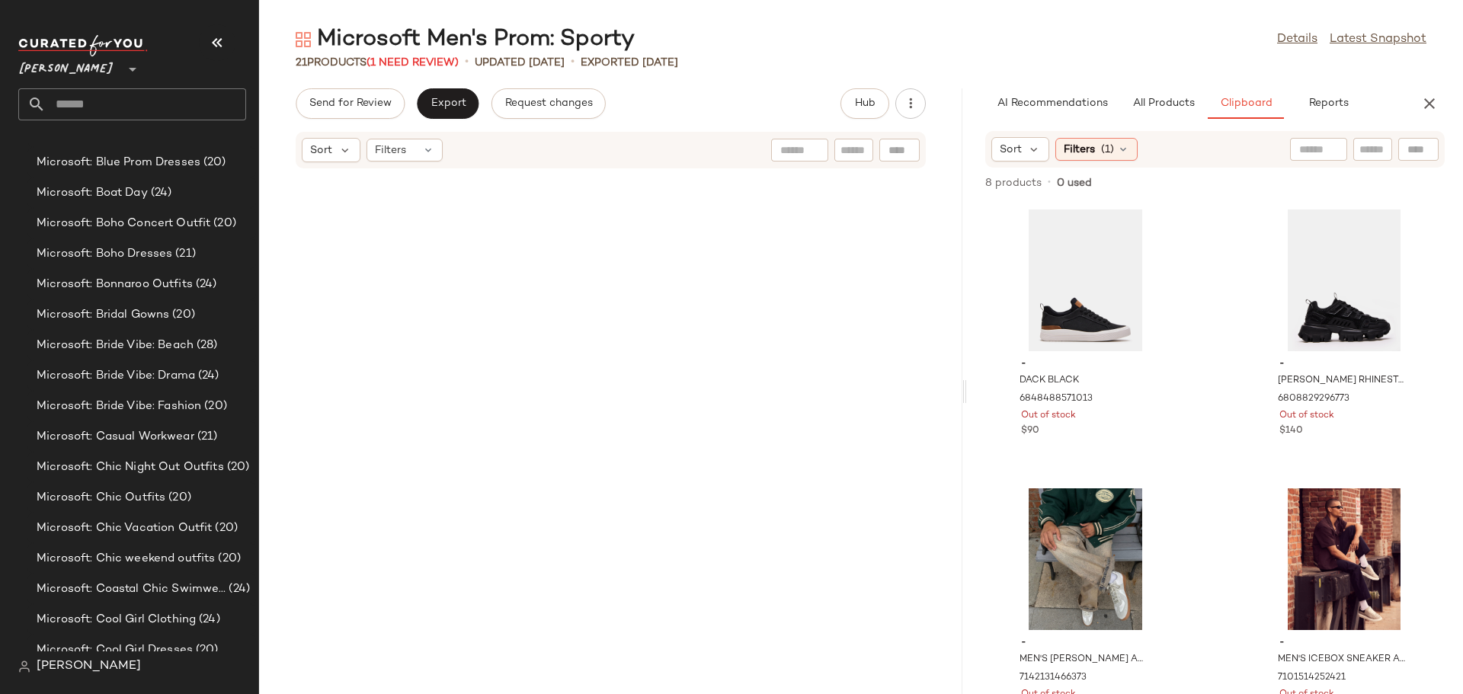
scroll to position [1448, 0]
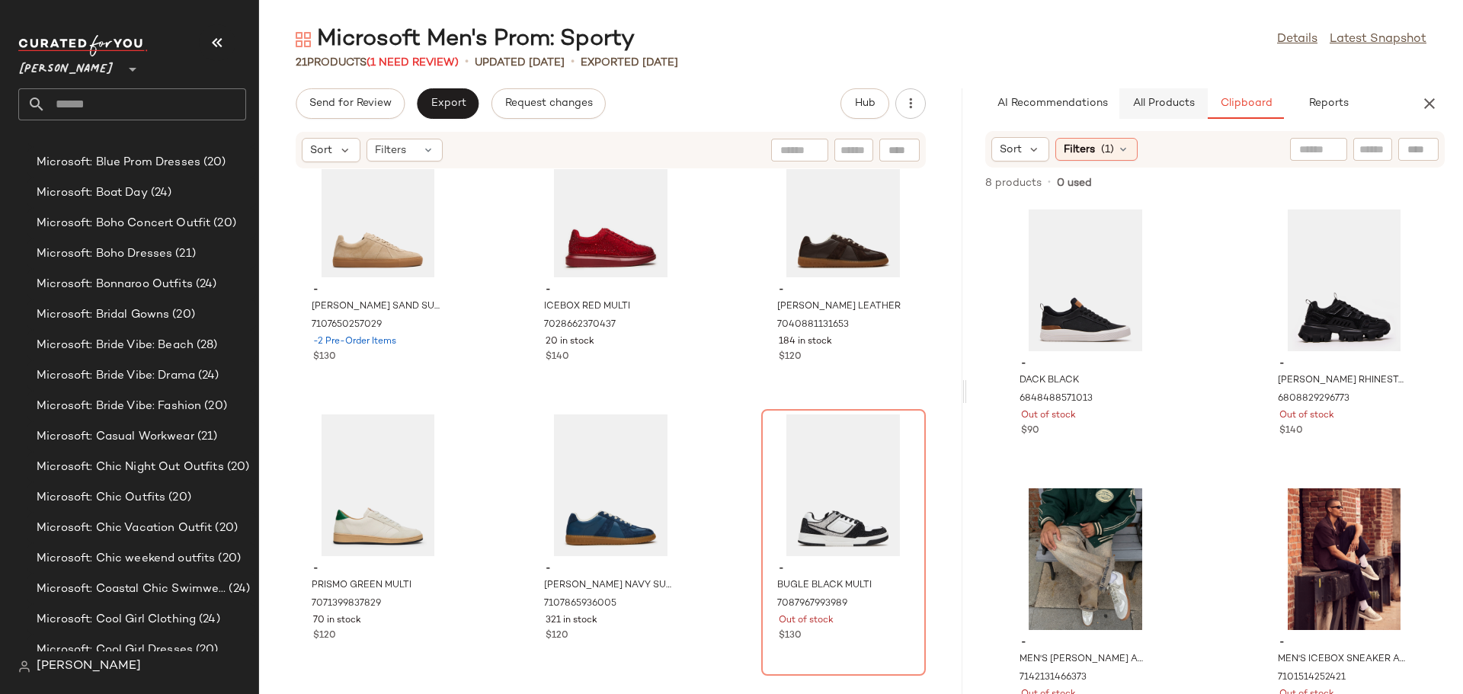
click at [1161, 102] on span "All Products" at bounding box center [1162, 104] width 62 height 12
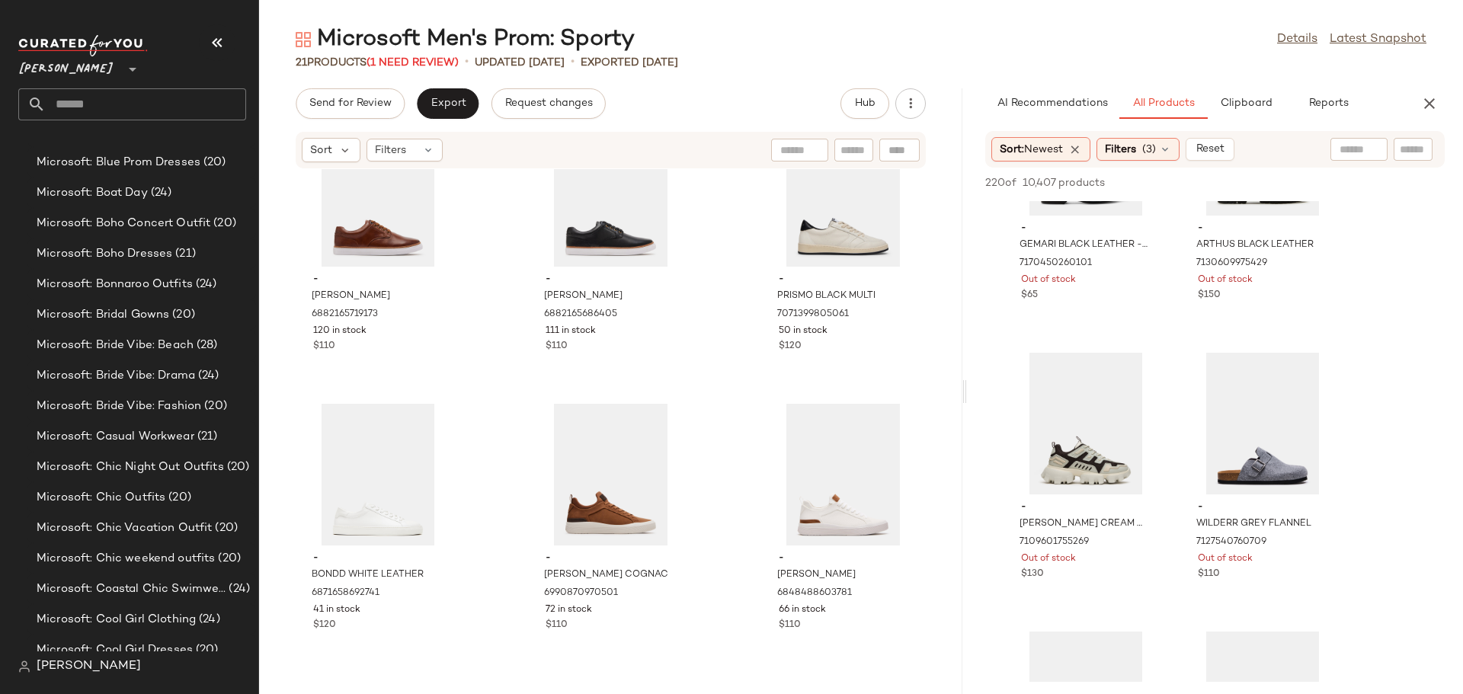
scroll to position [0, 0]
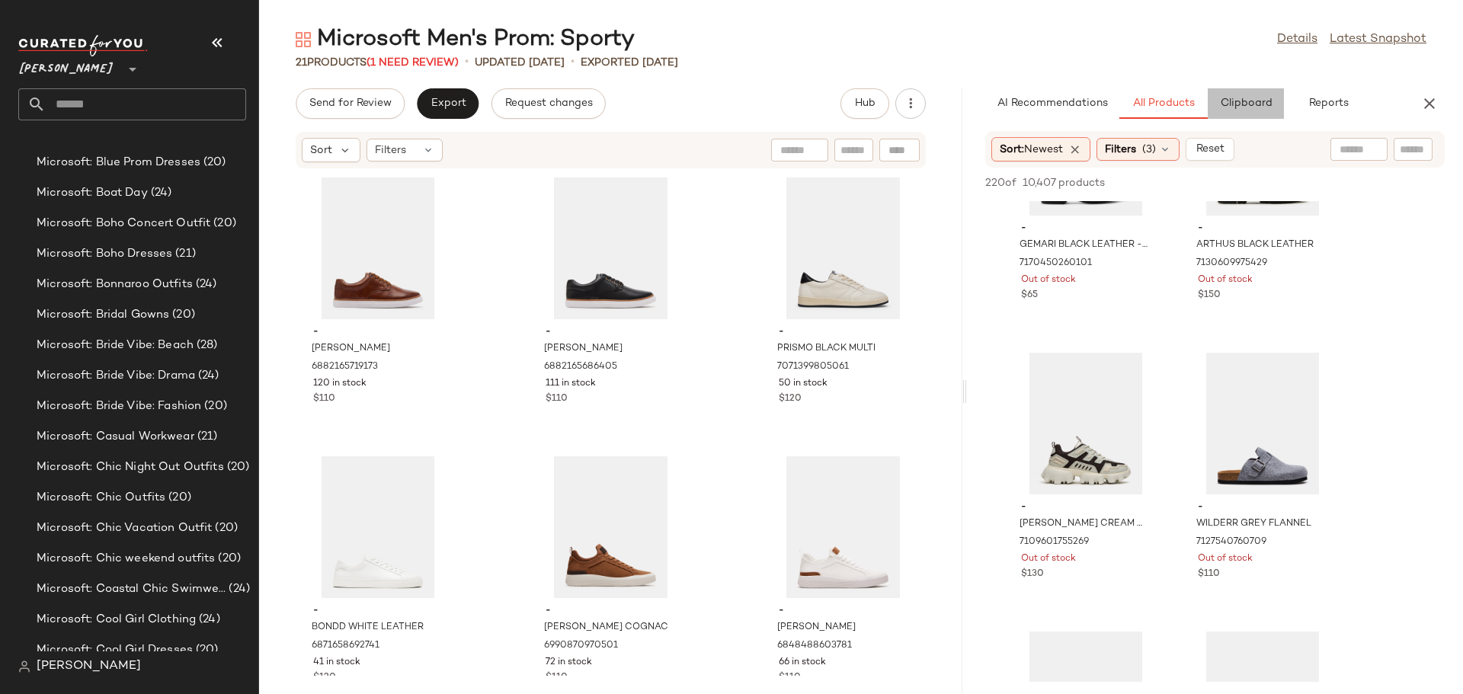
click at [1240, 106] on span "Clipboard" at bounding box center [1245, 104] width 53 height 12
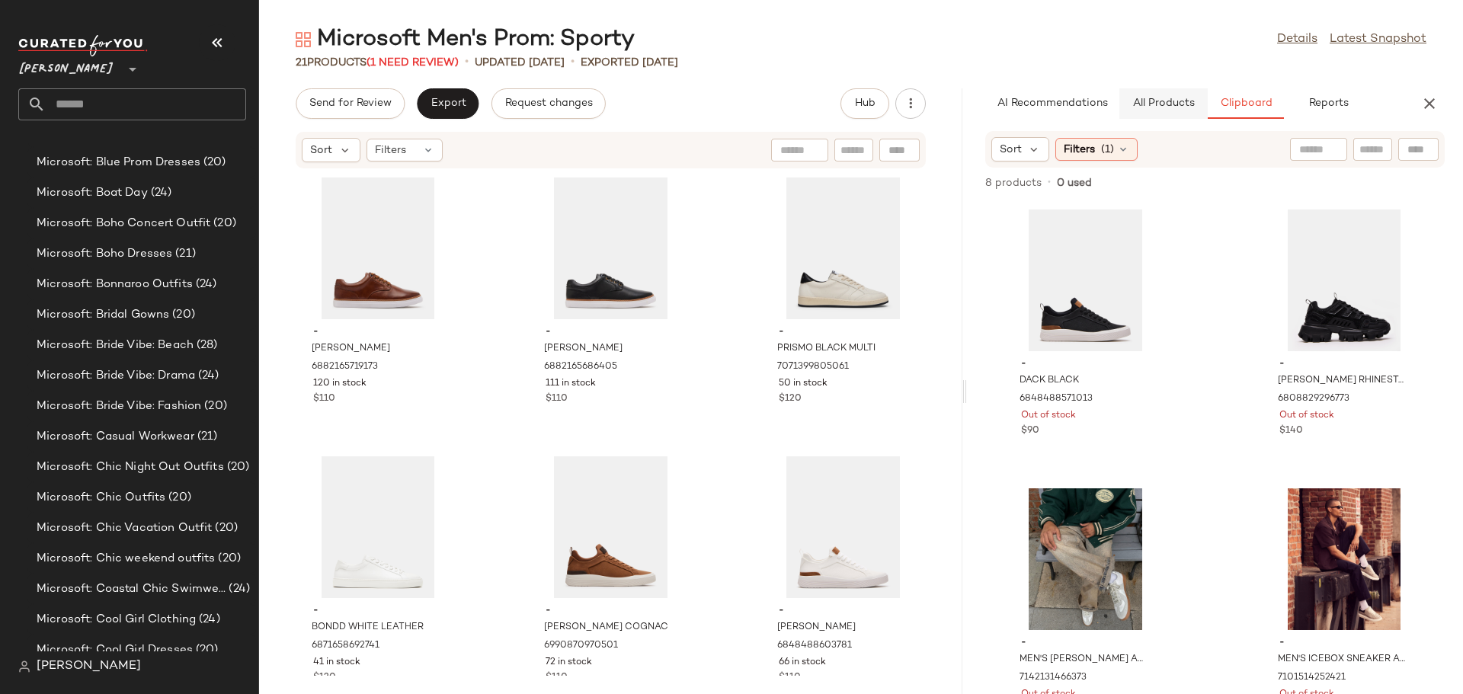
click at [1159, 106] on span "All Products" at bounding box center [1162, 104] width 62 height 12
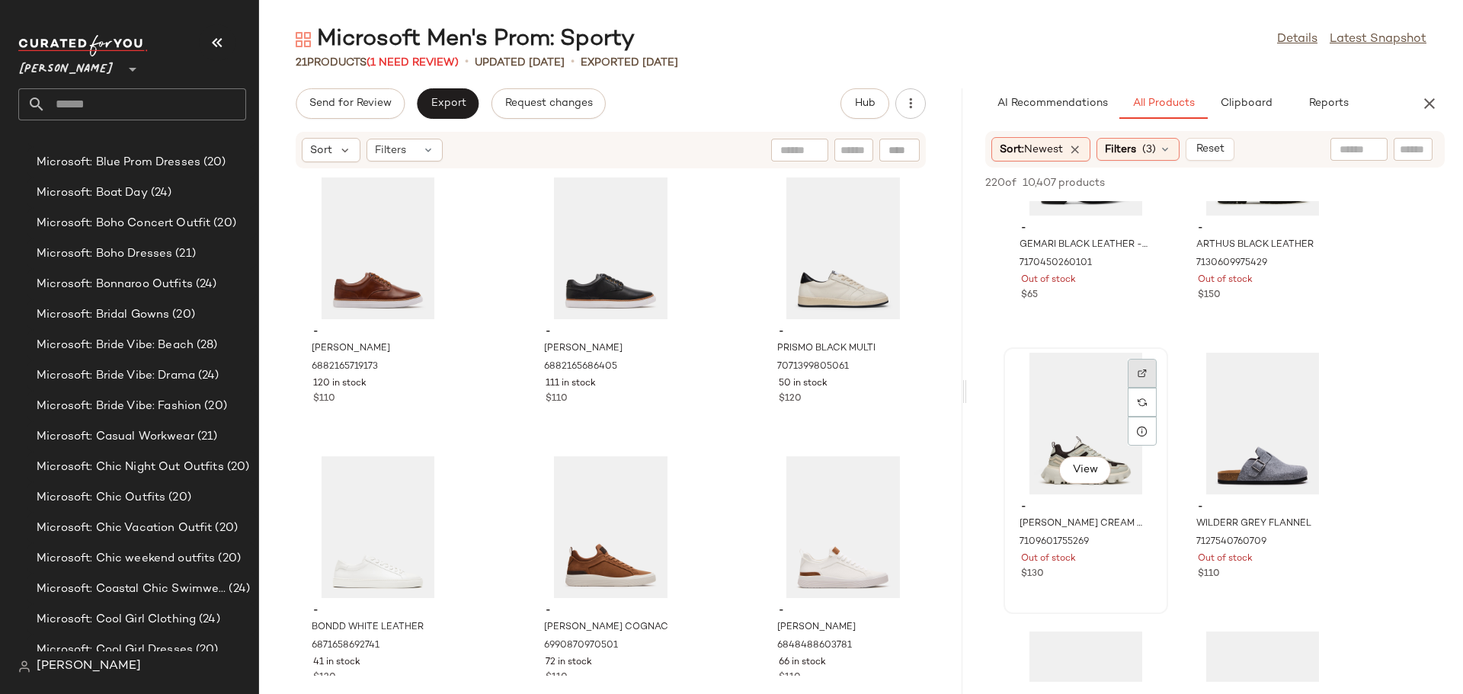
click at [1142, 373] on img at bounding box center [1141, 373] width 9 height 9
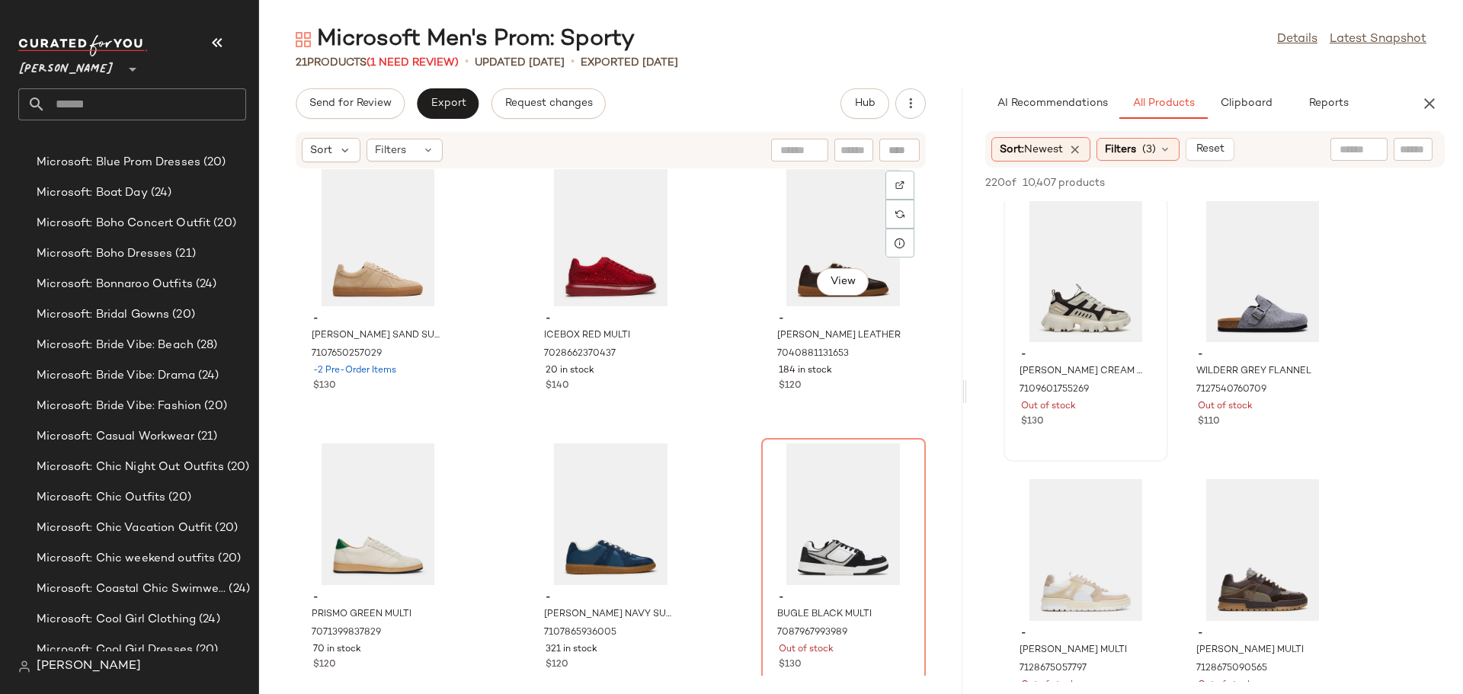
scroll to position [1448, 0]
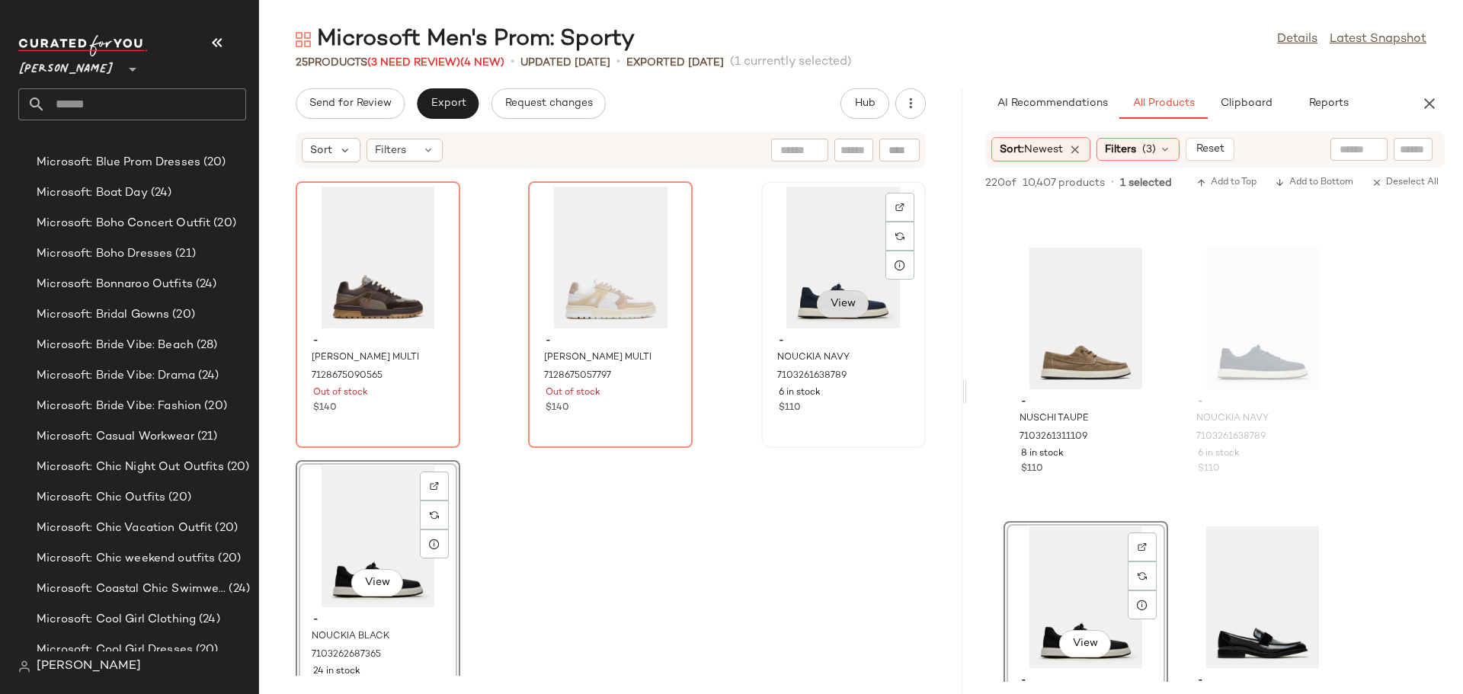
scroll to position [1956, 0]
click at [335, 295] on div "View" at bounding box center [378, 257] width 154 height 142
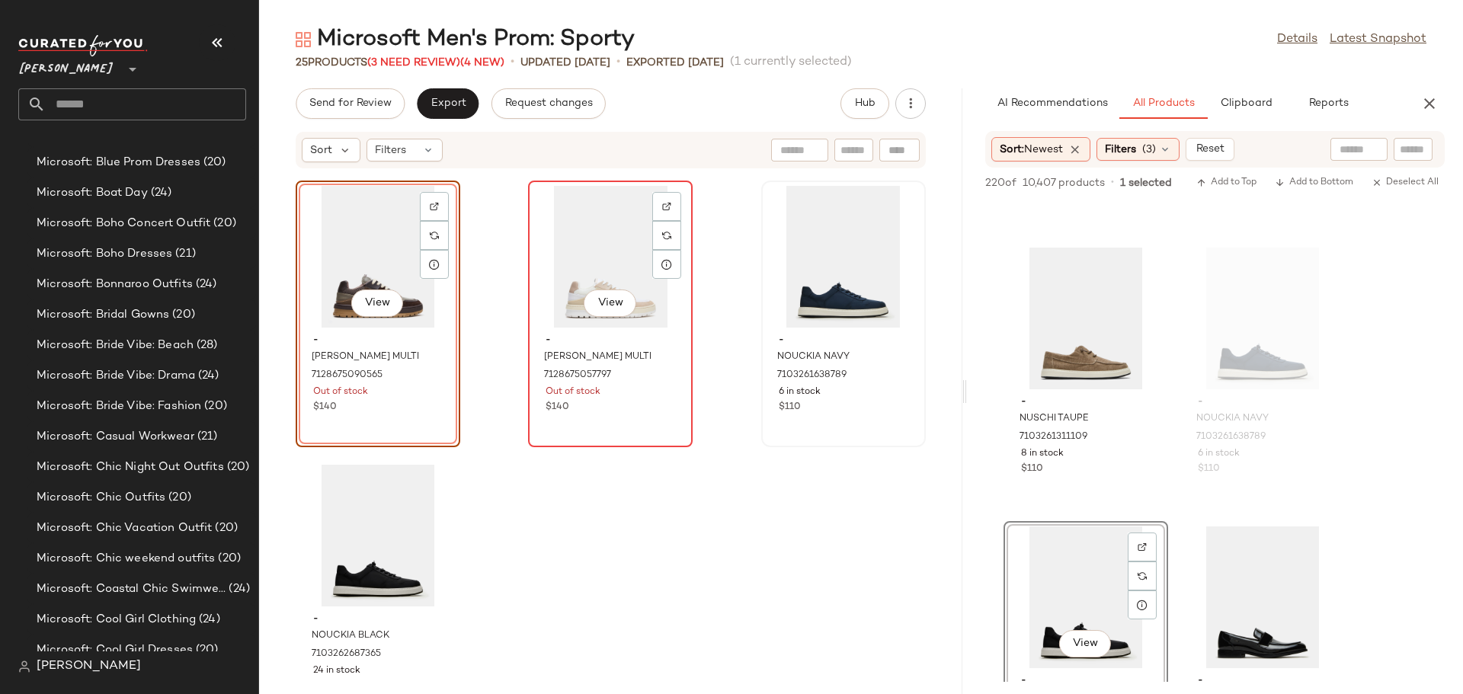
click at [571, 254] on div "View" at bounding box center [610, 257] width 154 height 142
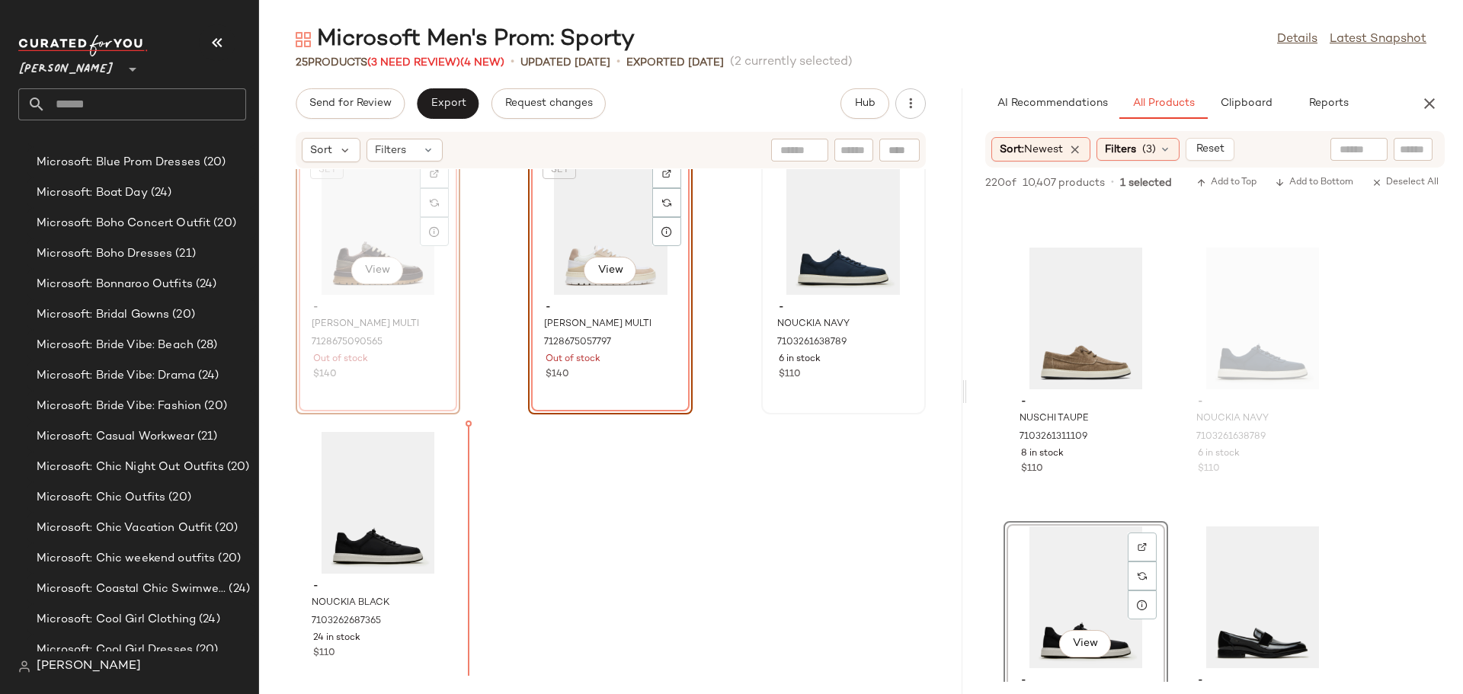
scroll to position [2006, 0]
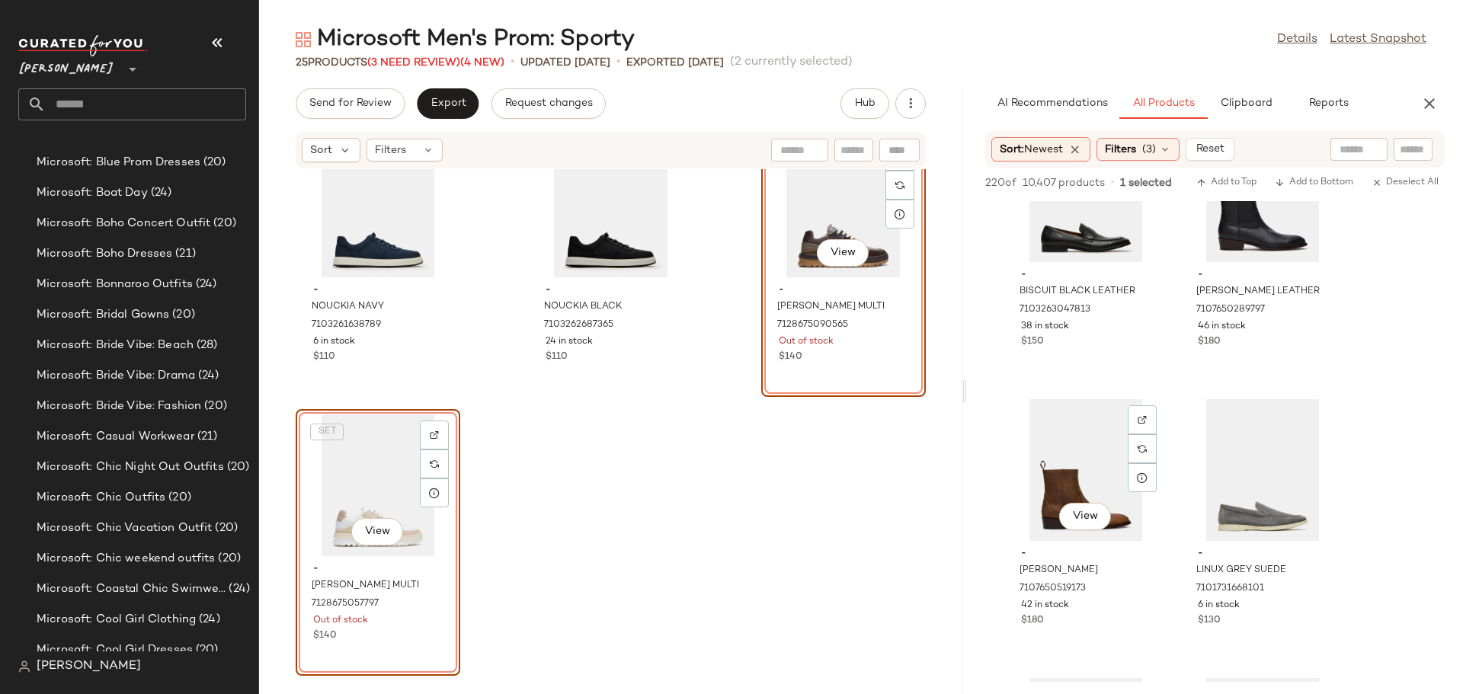
scroll to position [5943, 0]
click at [1433, 104] on icon "button" at bounding box center [1429, 103] width 18 height 18
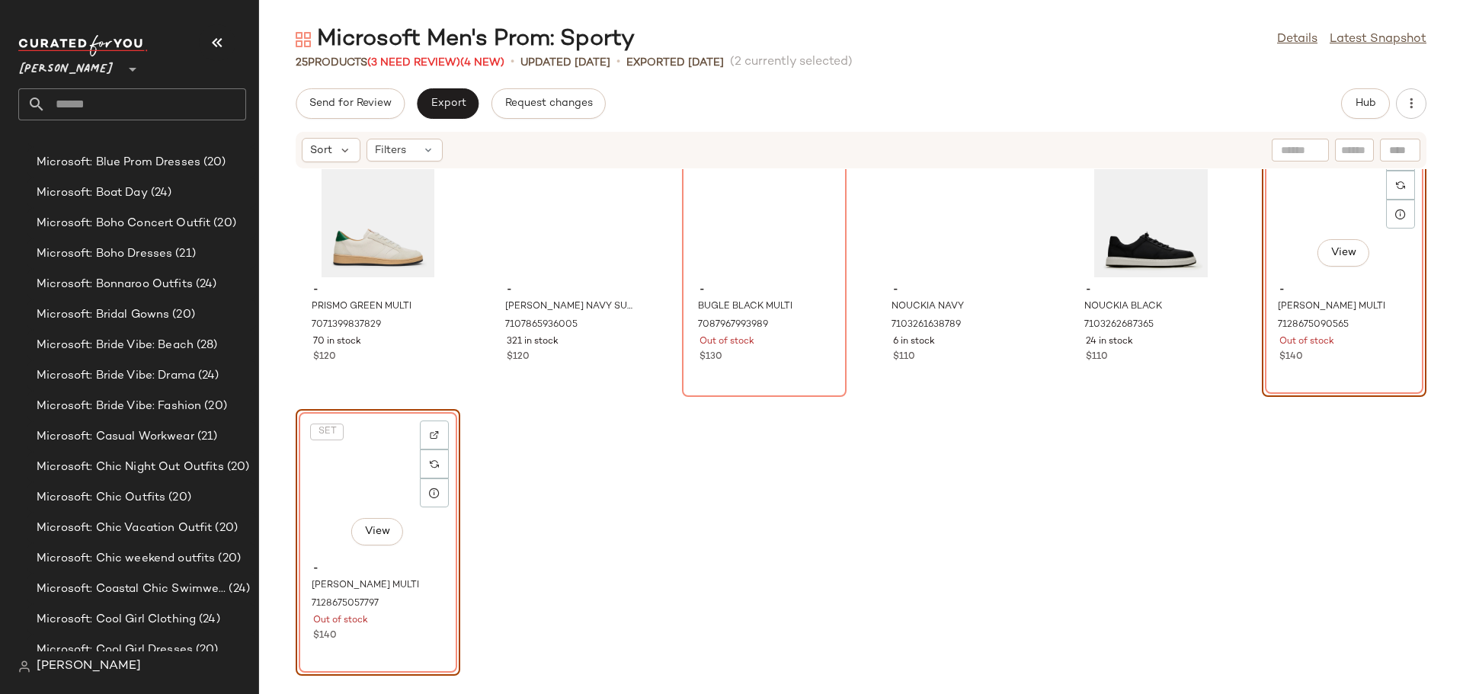
scroll to position [849, 0]
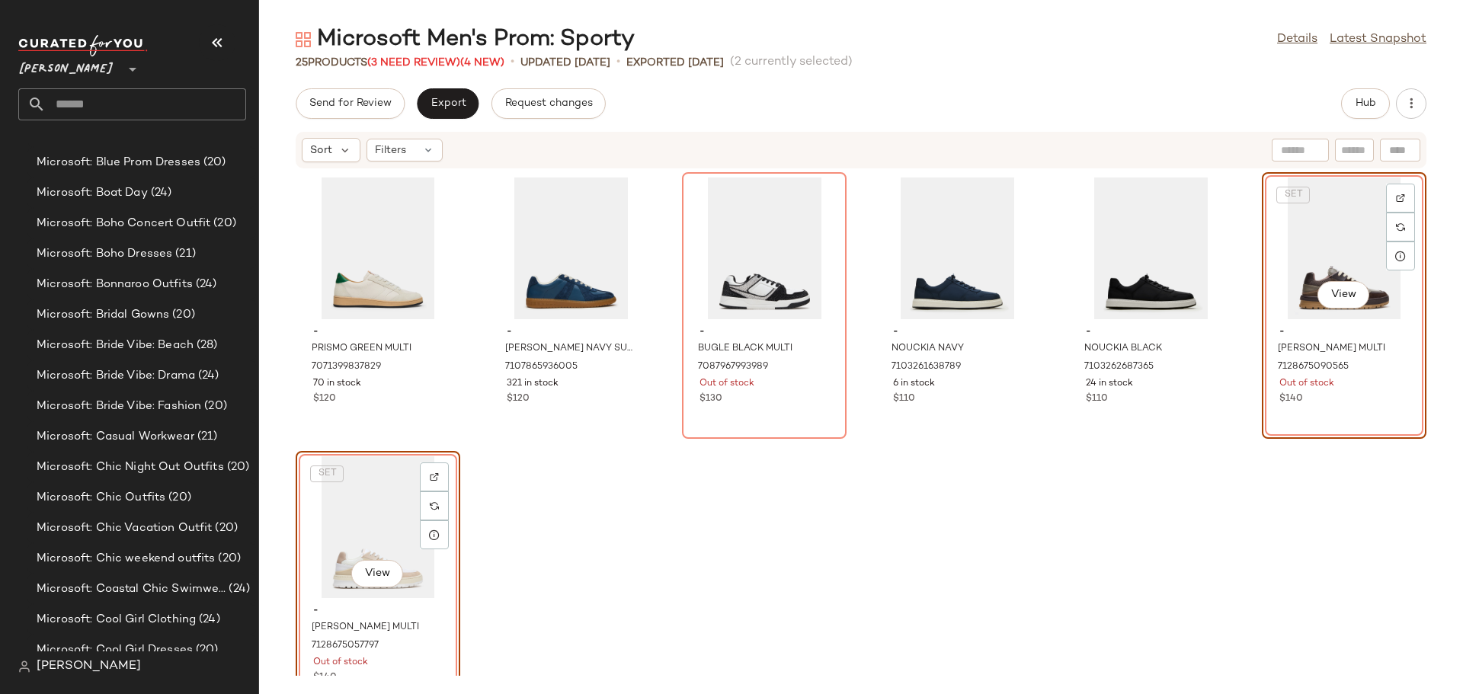
click at [822, 559] on div "- PRISMO GREEN MULTI 7071399837829 70 in stock $120 - [PERSON_NAME] NAVY SUEDE …" at bounding box center [861, 422] width 1204 height 507
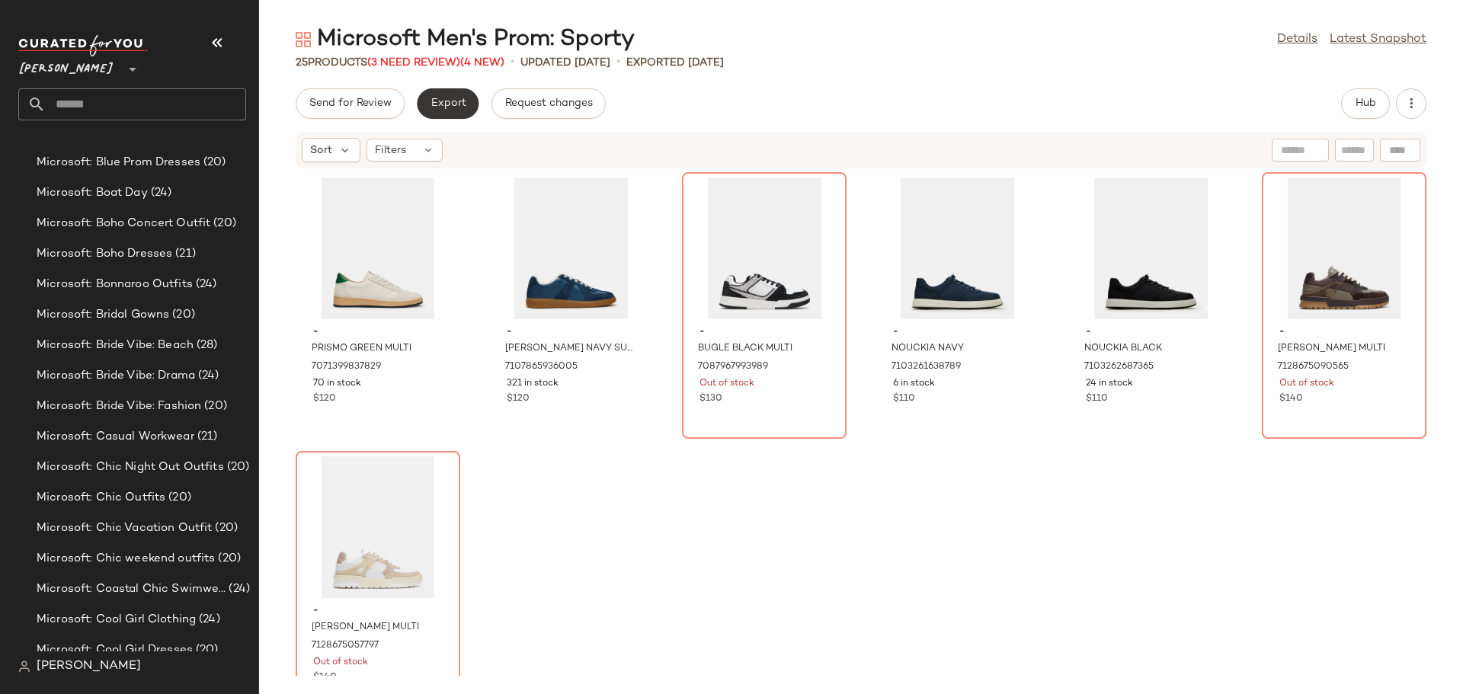
click at [449, 111] on button "Export" at bounding box center [448, 103] width 62 height 30
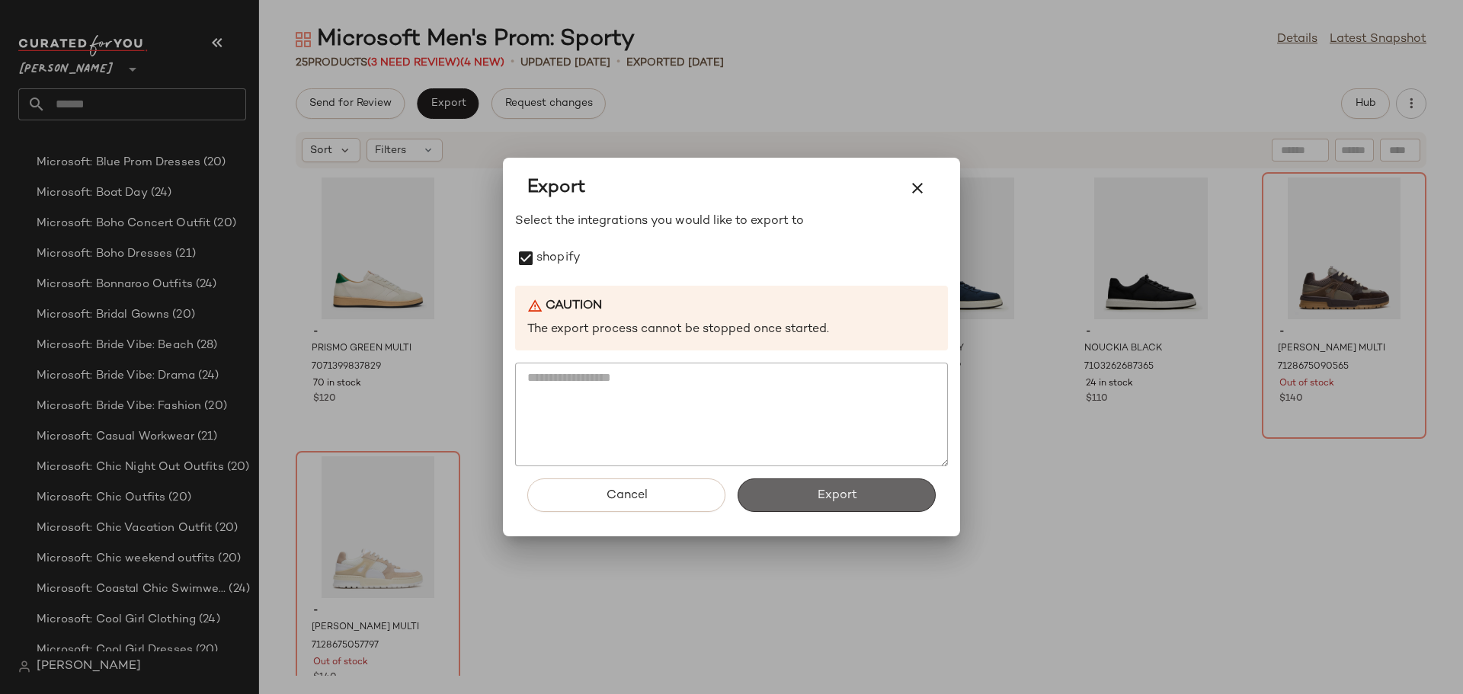
click at [839, 495] on span "Export" at bounding box center [836, 495] width 40 height 14
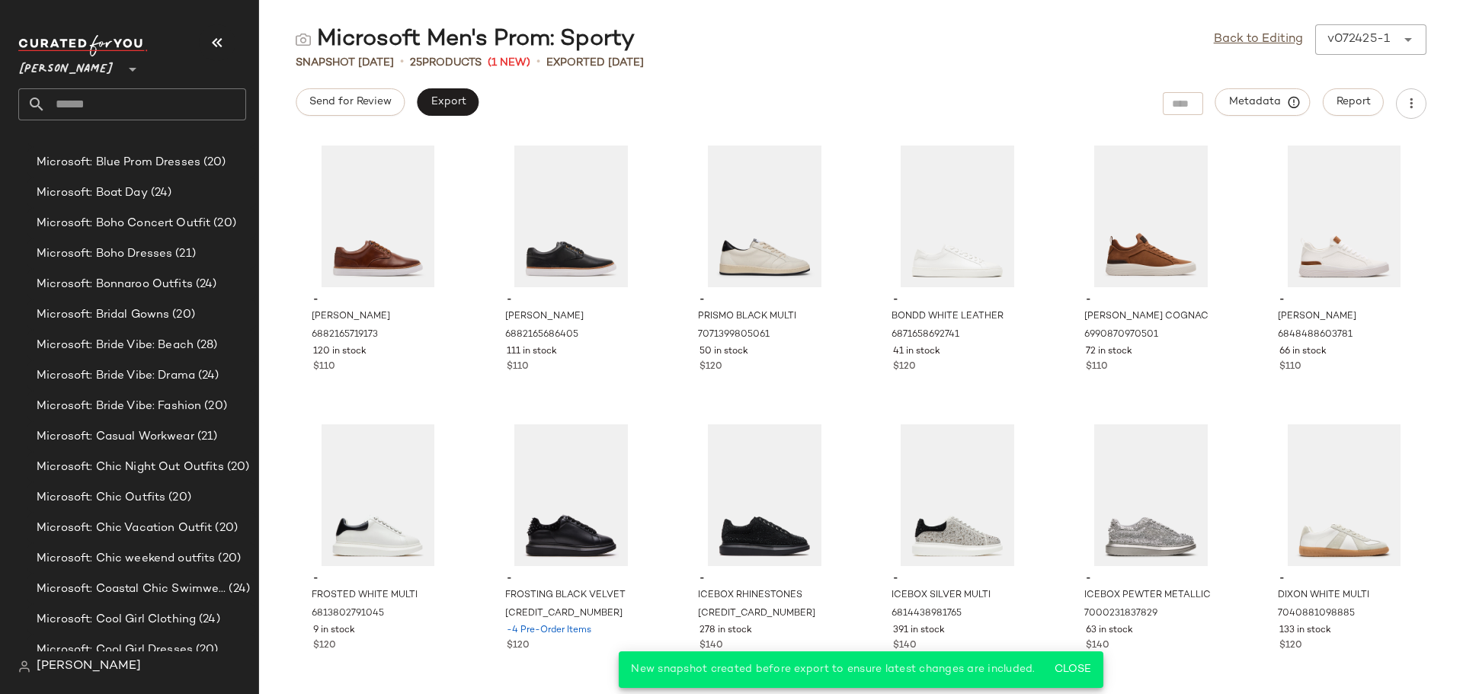
click at [145, 98] on input "text" at bounding box center [146, 104] width 200 height 32
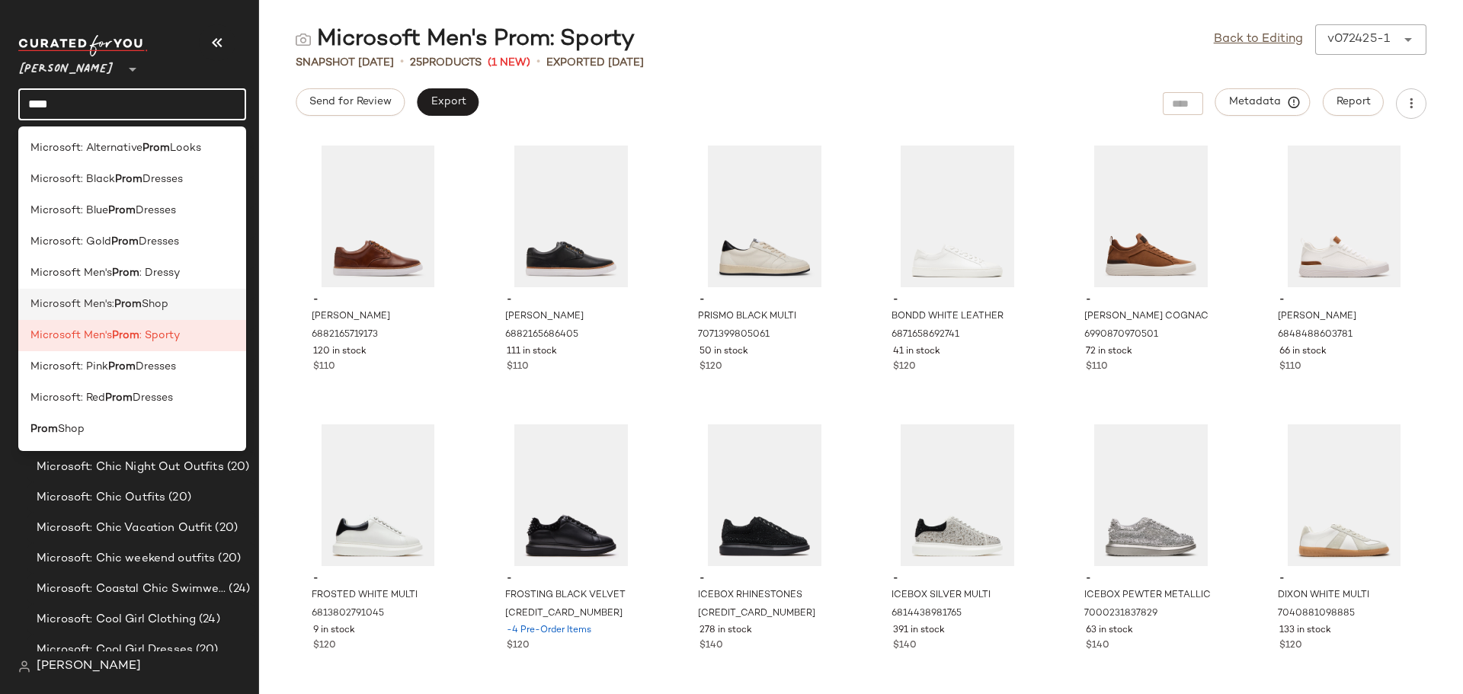
type input "****"
click at [71, 310] on span "Microsoft Men's:" at bounding box center [72, 304] width 84 height 16
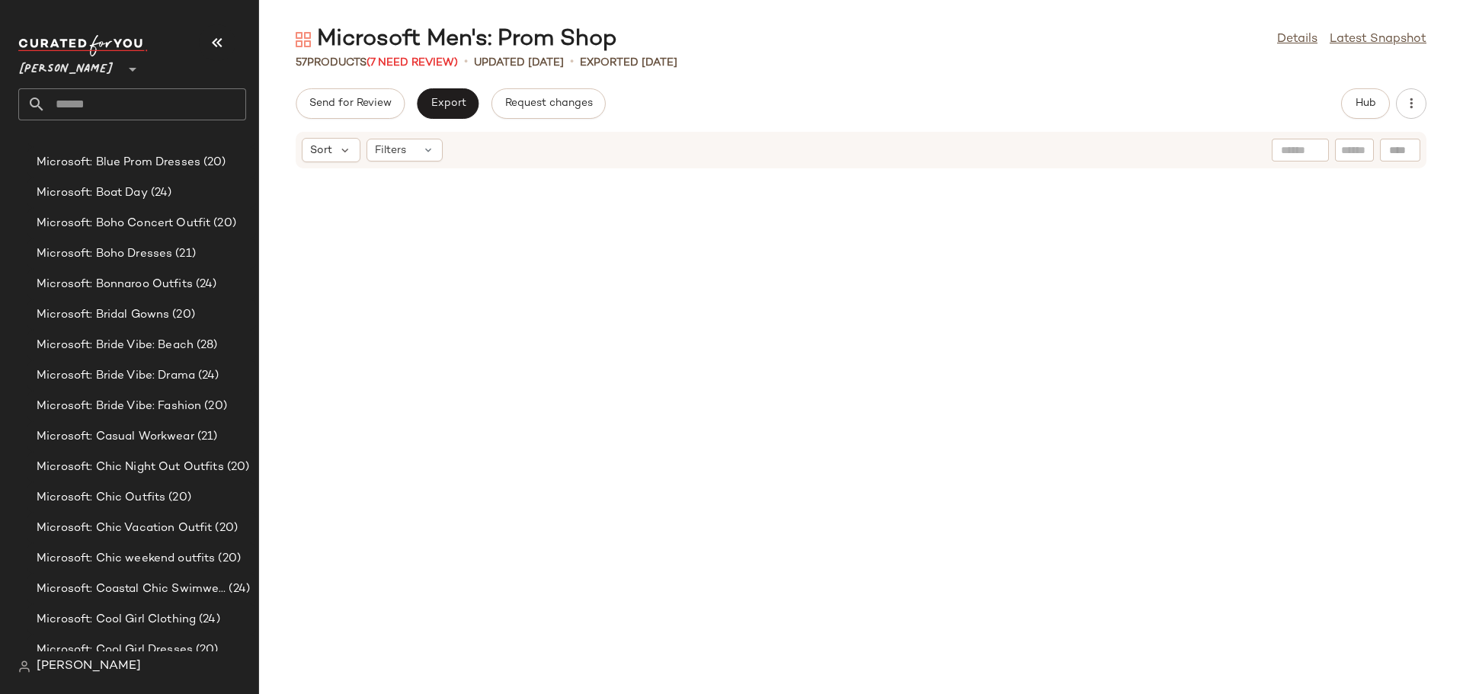
scroll to position [2285, 0]
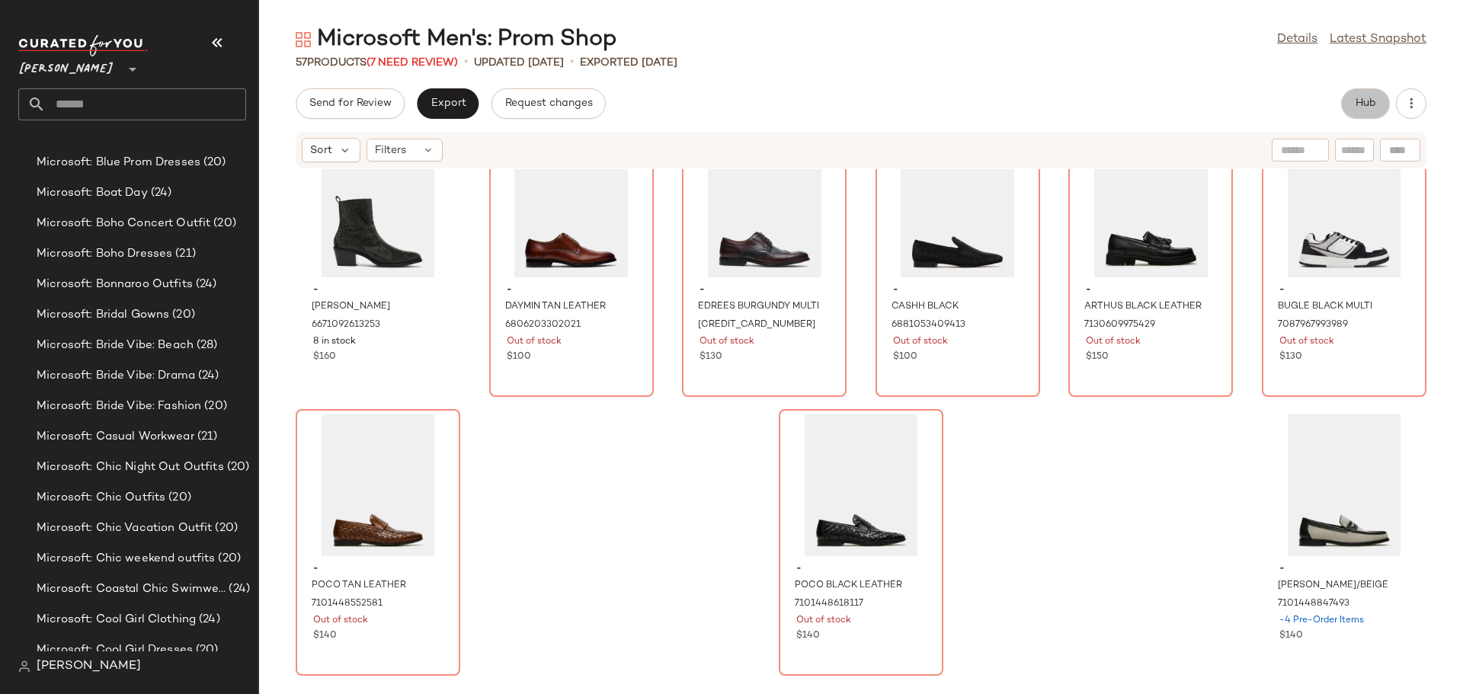
click at [1368, 104] on span "Hub" at bounding box center [1365, 104] width 21 height 12
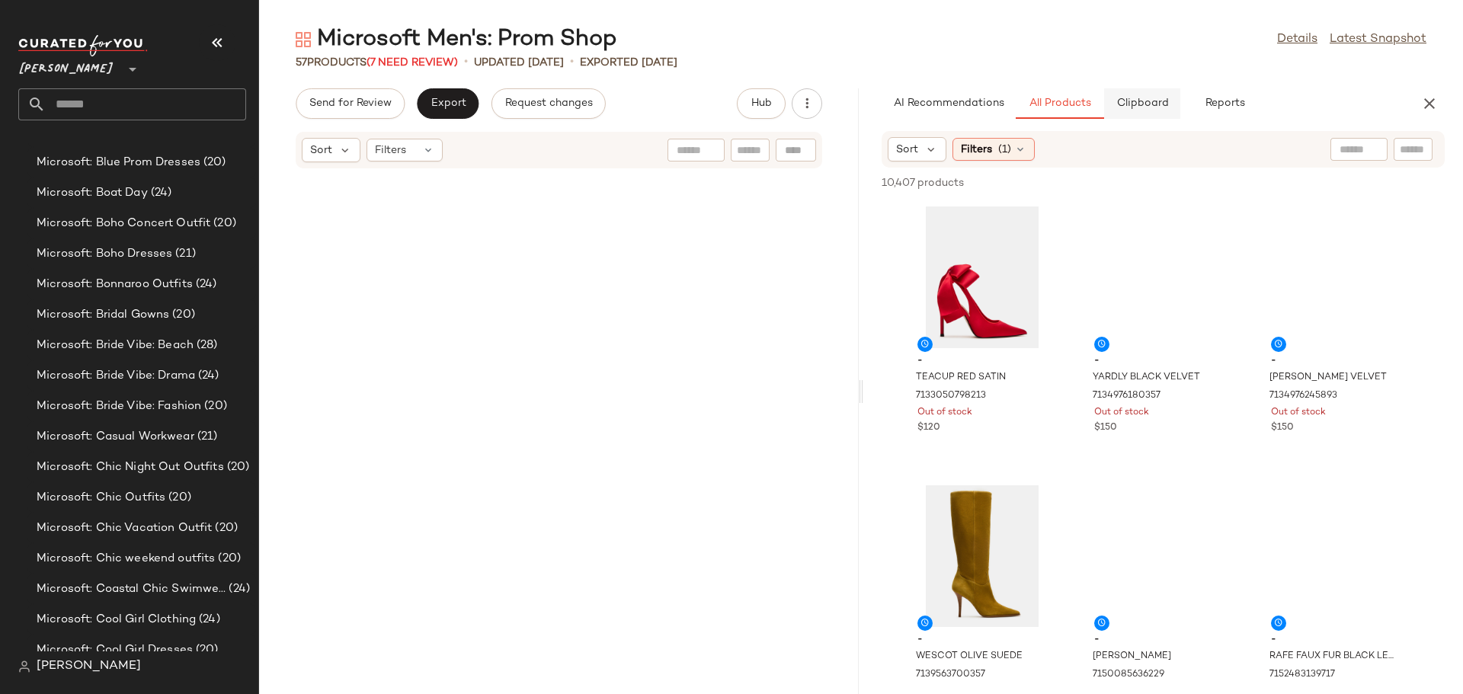
scroll to position [6692, 0]
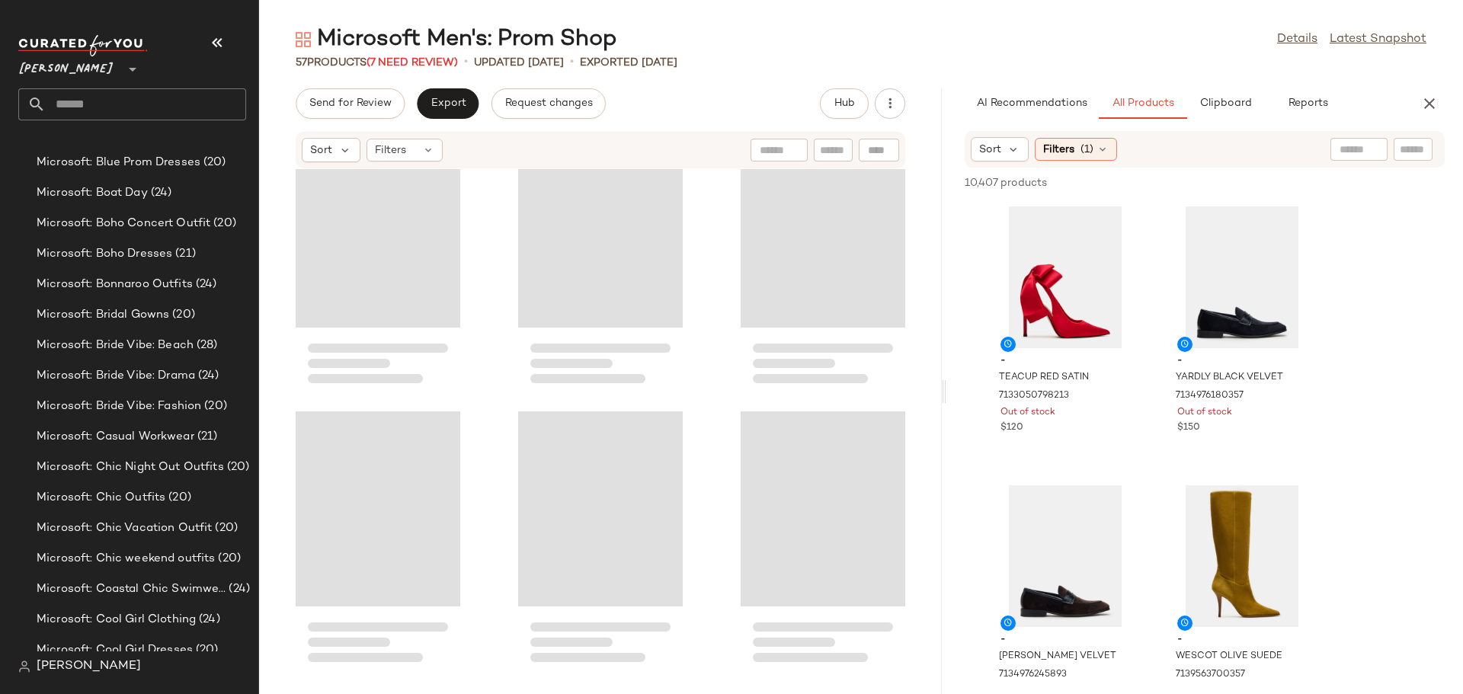
drag, startPoint x: 858, startPoint y: 395, endPoint x: 944, endPoint y: 405, distance: 86.7
click at [944, 405] on div "Microsoft Men's: Prom Shop Details Latest Snapshot 57 Products (7 Need Review) …" at bounding box center [861, 359] width 1204 height 670
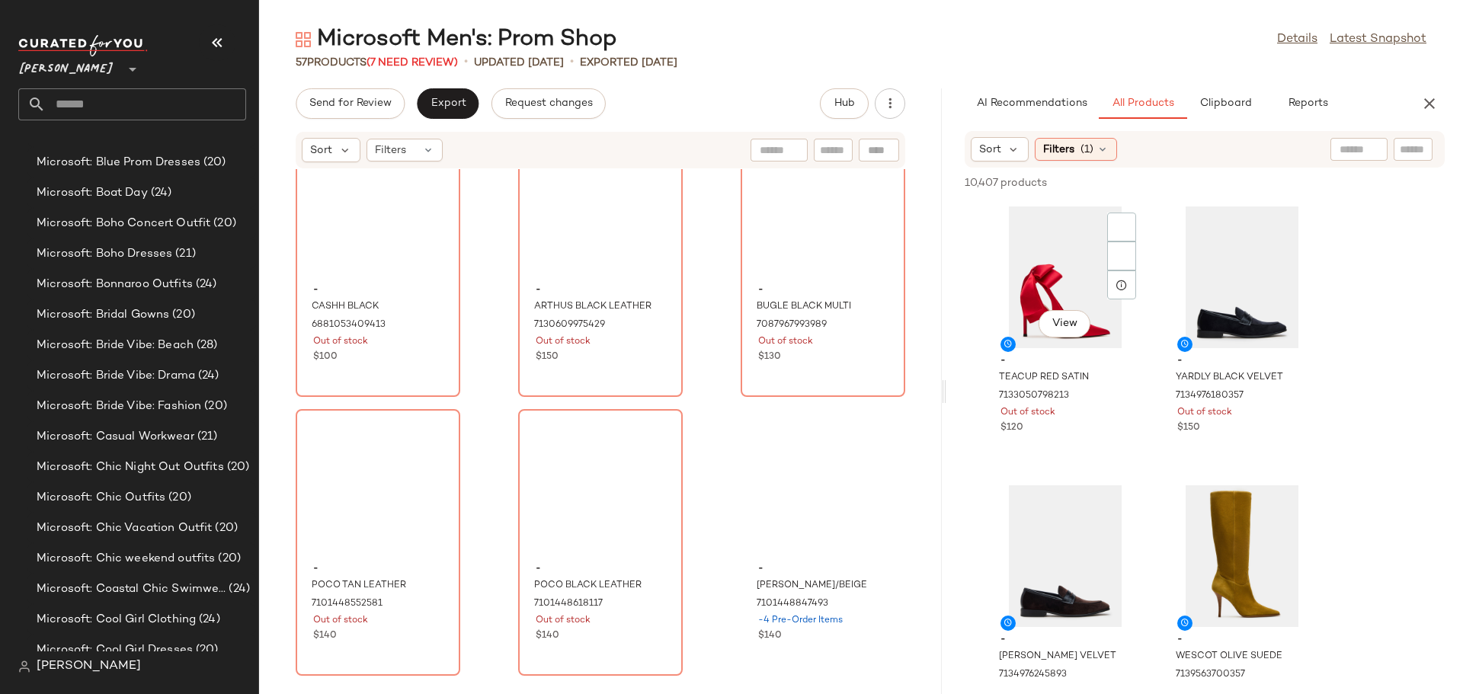
scroll to position [4461, 0]
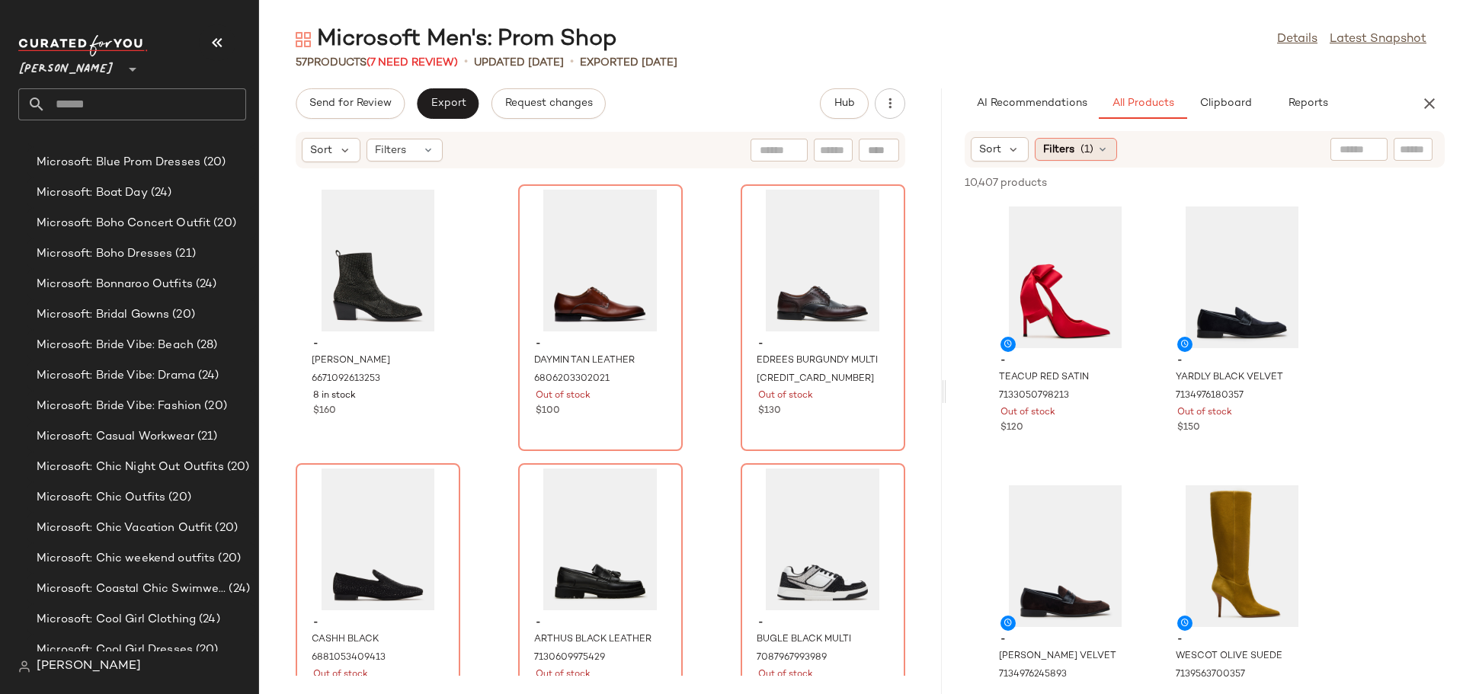
click at [1102, 149] on icon at bounding box center [1102, 149] width 12 height 12
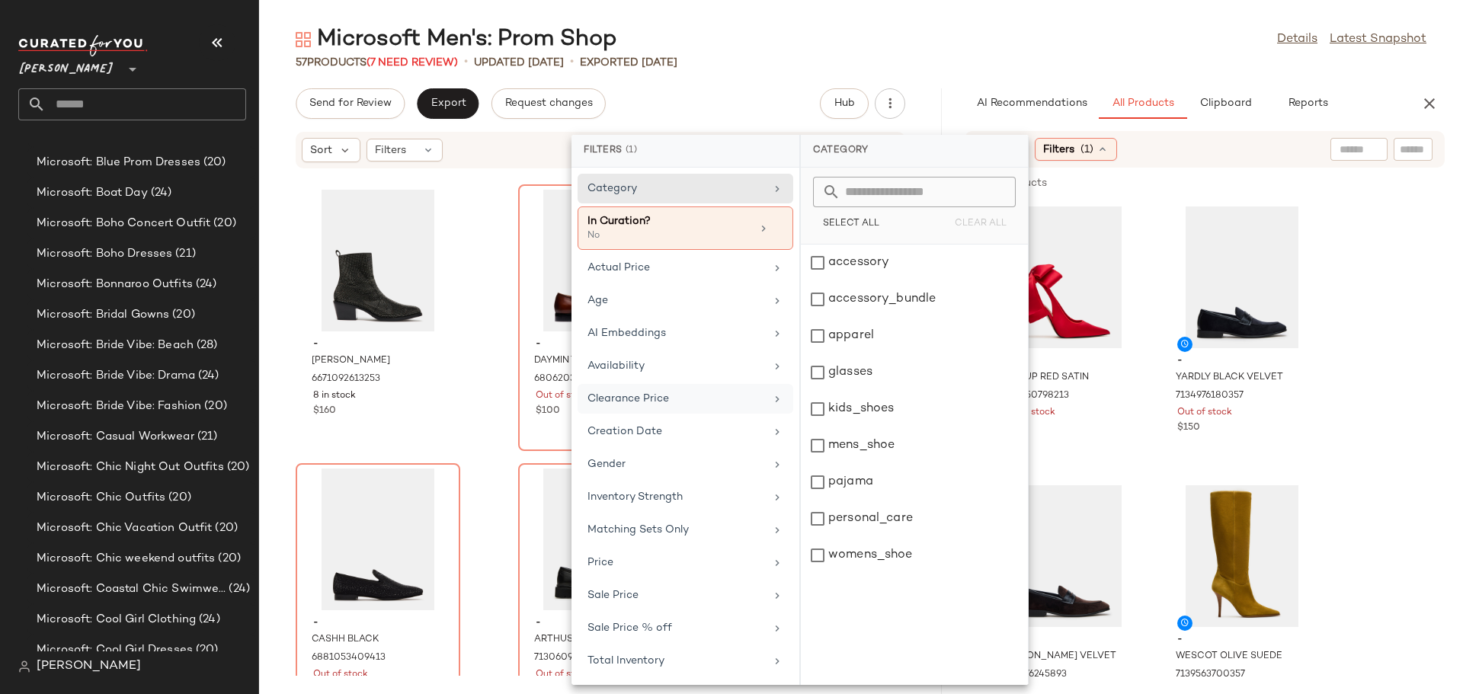
click at [665, 398] on div "Clearance Price" at bounding box center [676, 399] width 178 height 16
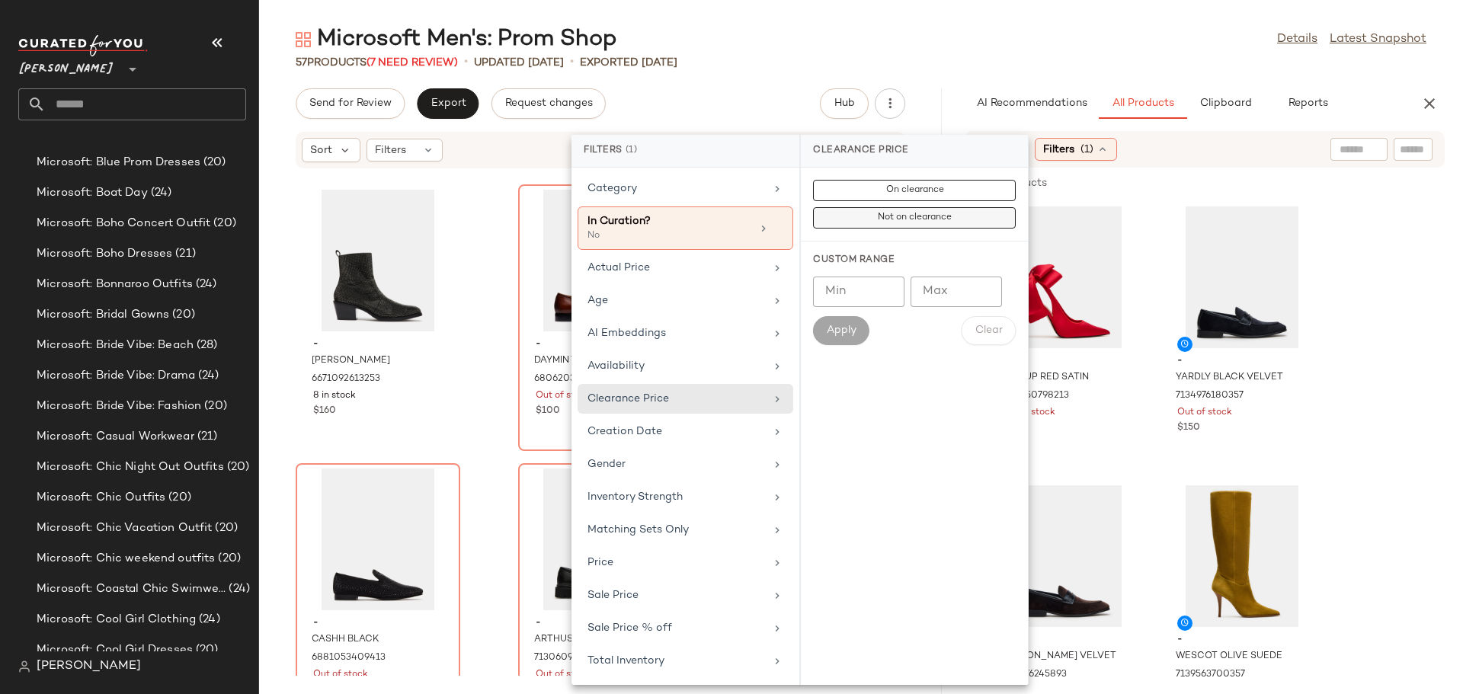
click at [907, 217] on span "Not on clearance" at bounding box center [914, 218] width 75 height 11
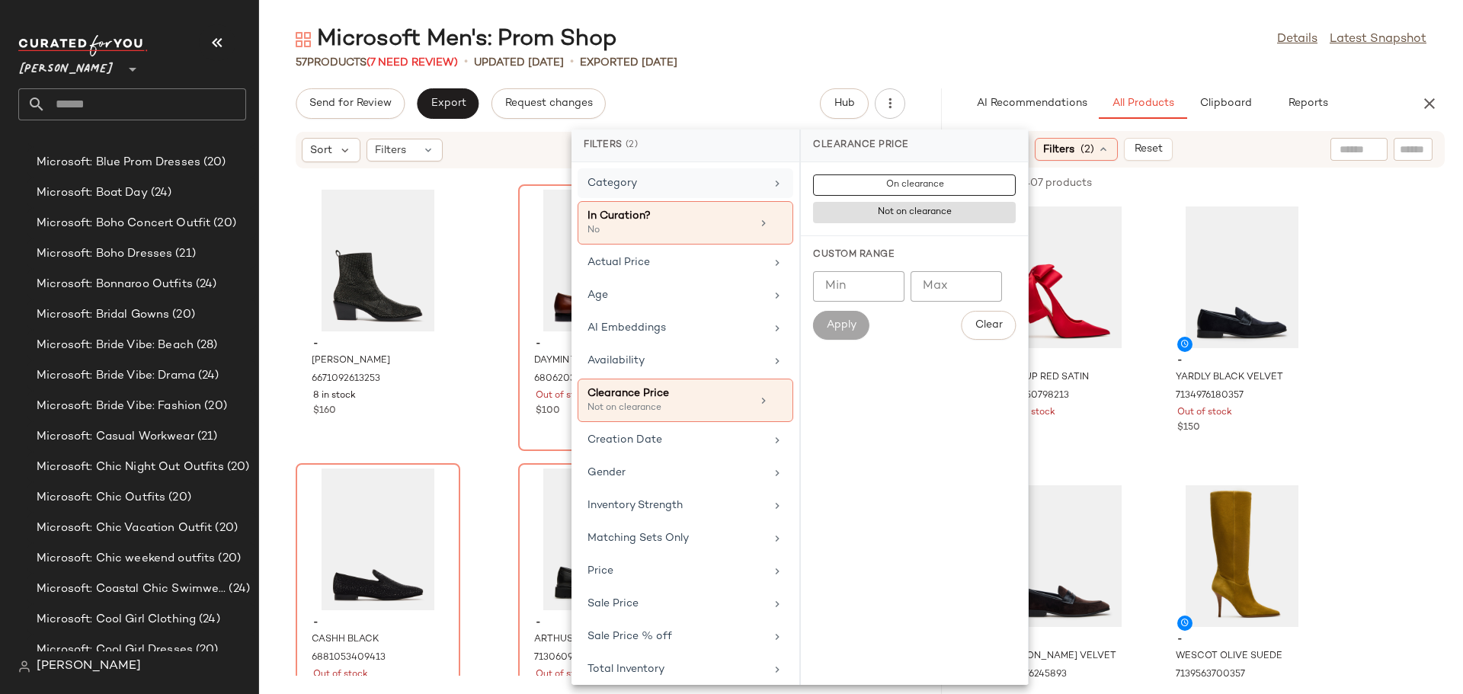
click at [732, 181] on div "Category" at bounding box center [676, 183] width 178 height 16
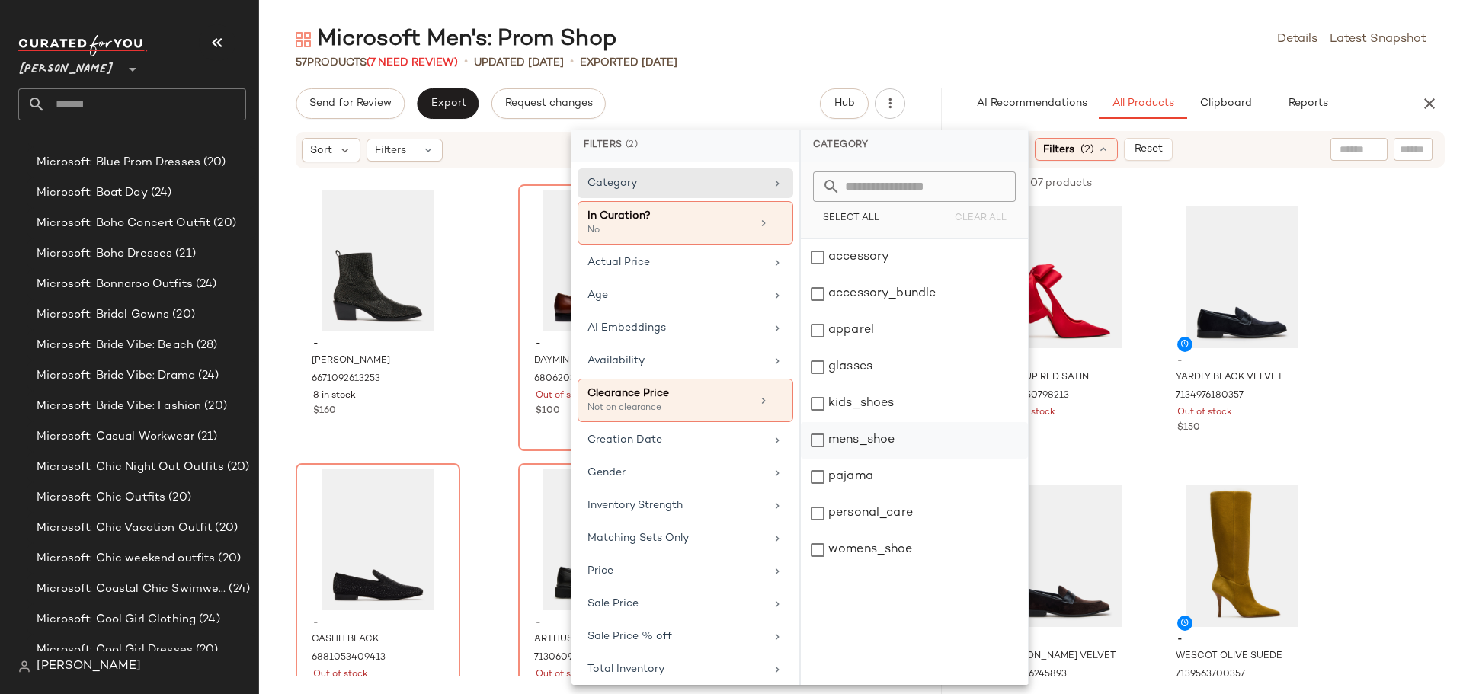
click at [820, 459] on div "mens_shoe" at bounding box center [914, 477] width 227 height 37
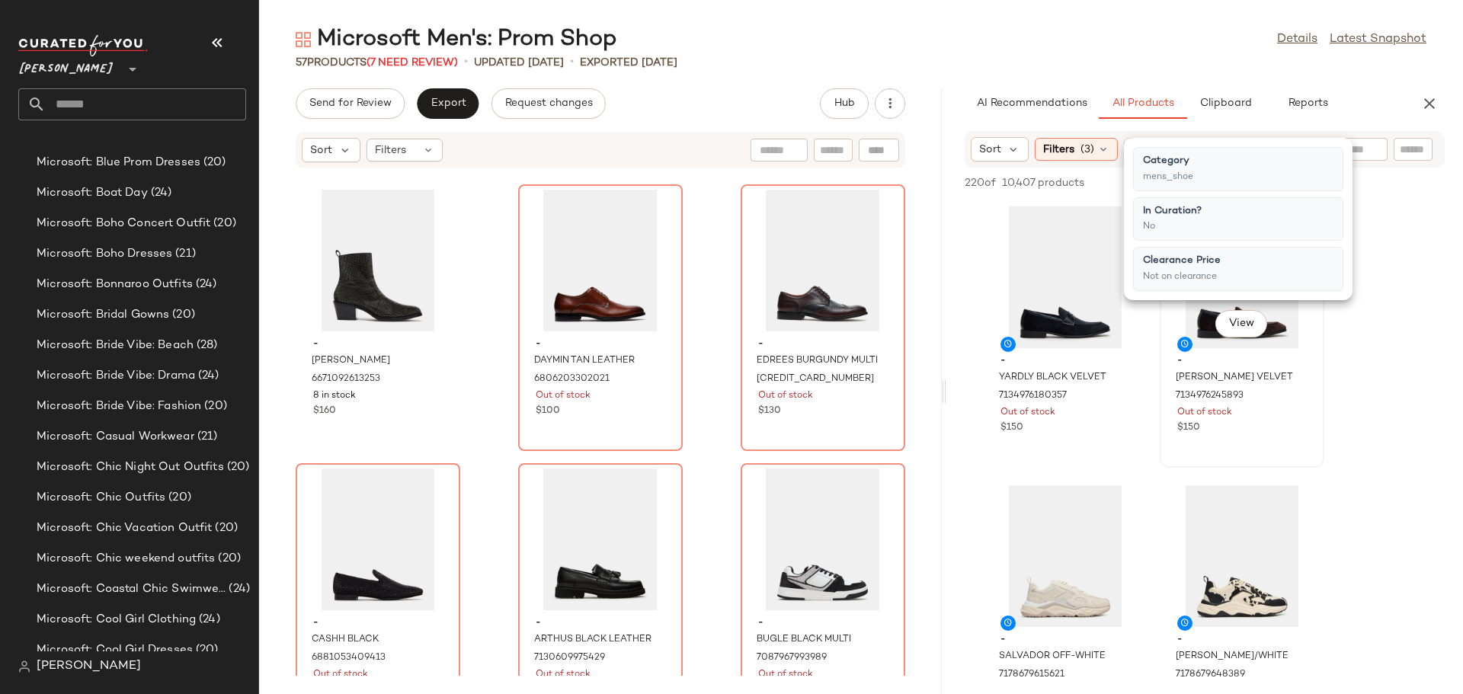
click at [1199, 331] on div "View" at bounding box center [1242, 277] width 154 height 142
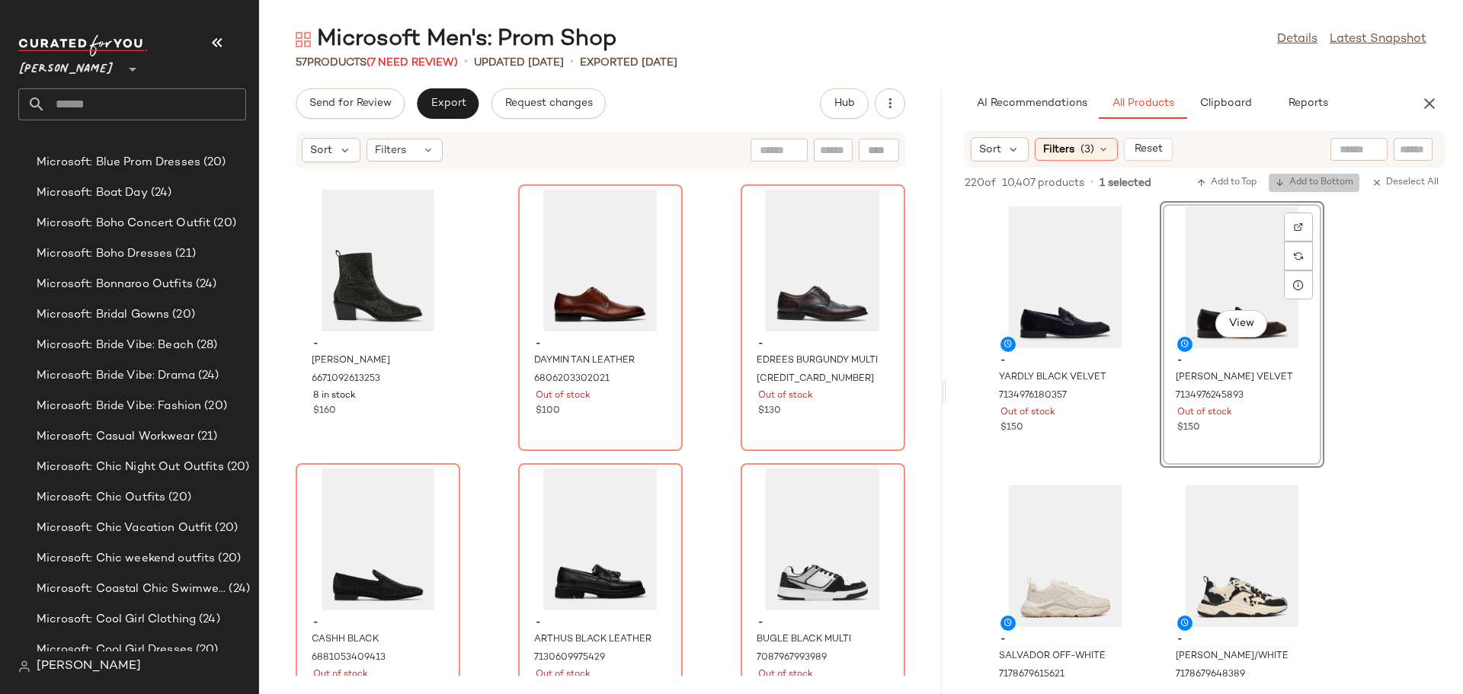
click at [1329, 181] on span "Add to Bottom" at bounding box center [1314, 183] width 78 height 11
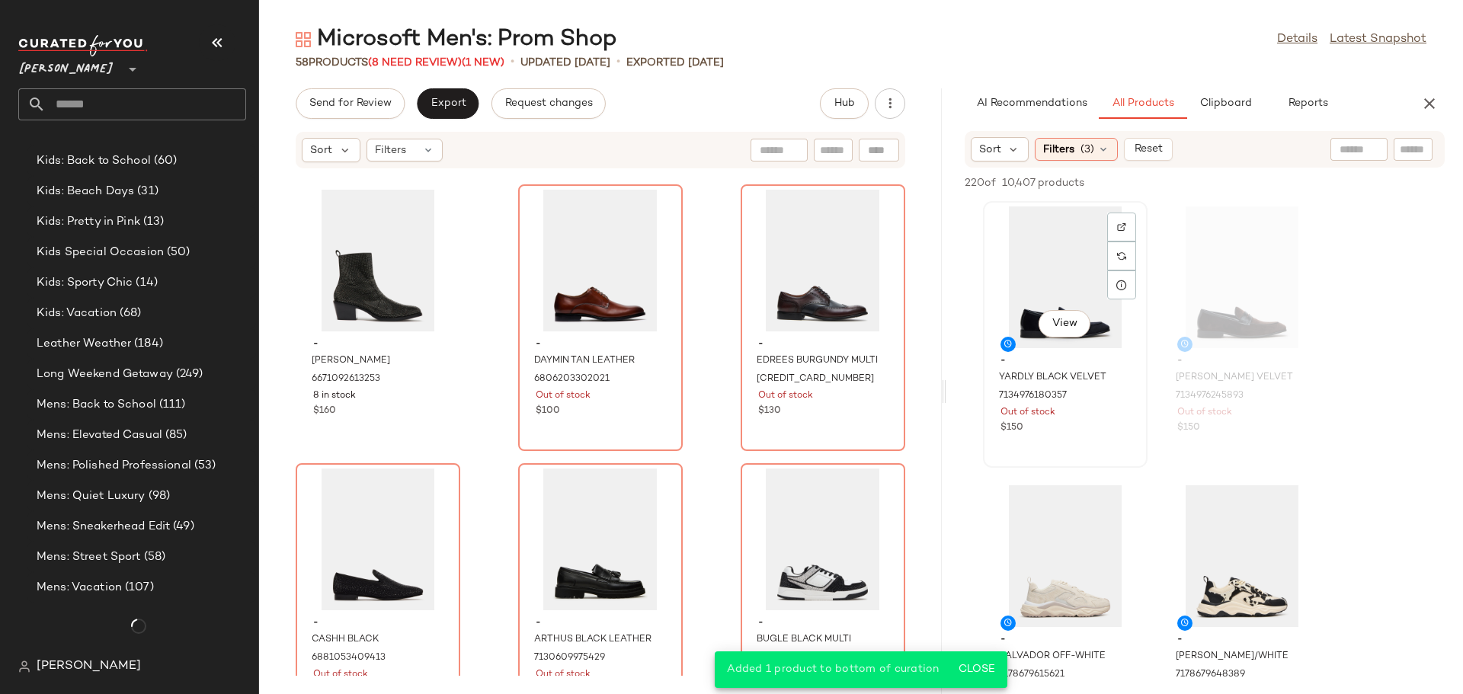
scroll to position [3440, 0]
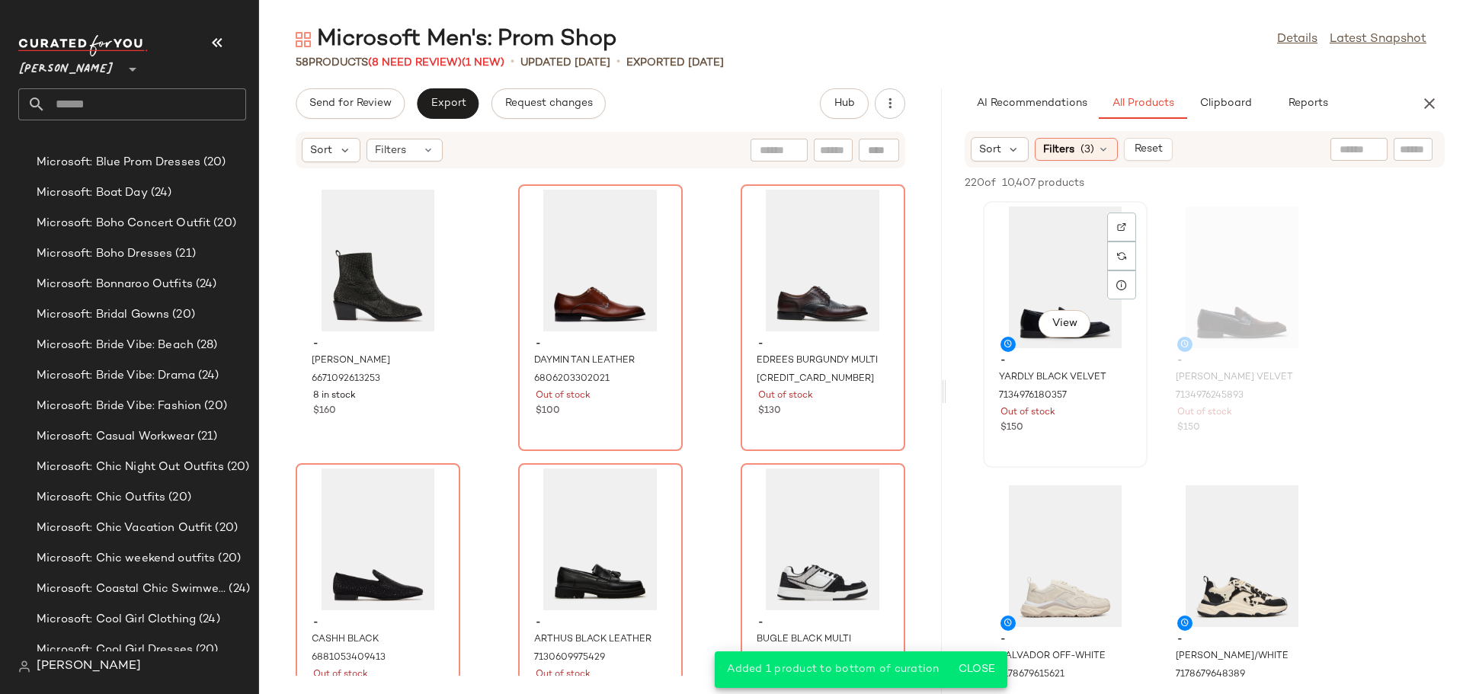
click at [1061, 280] on div "View" at bounding box center [1065, 277] width 154 height 142
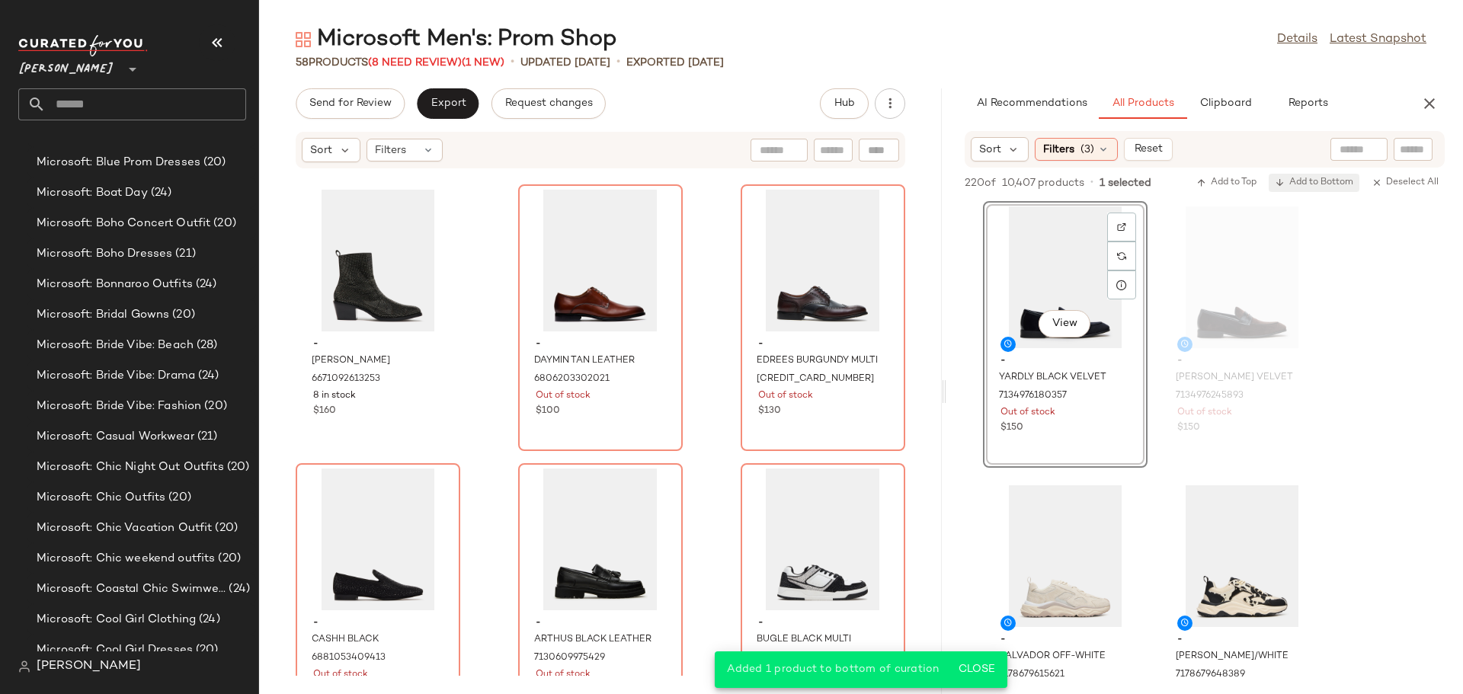
click at [1313, 184] on span "Add to Bottom" at bounding box center [1314, 183] width 78 height 11
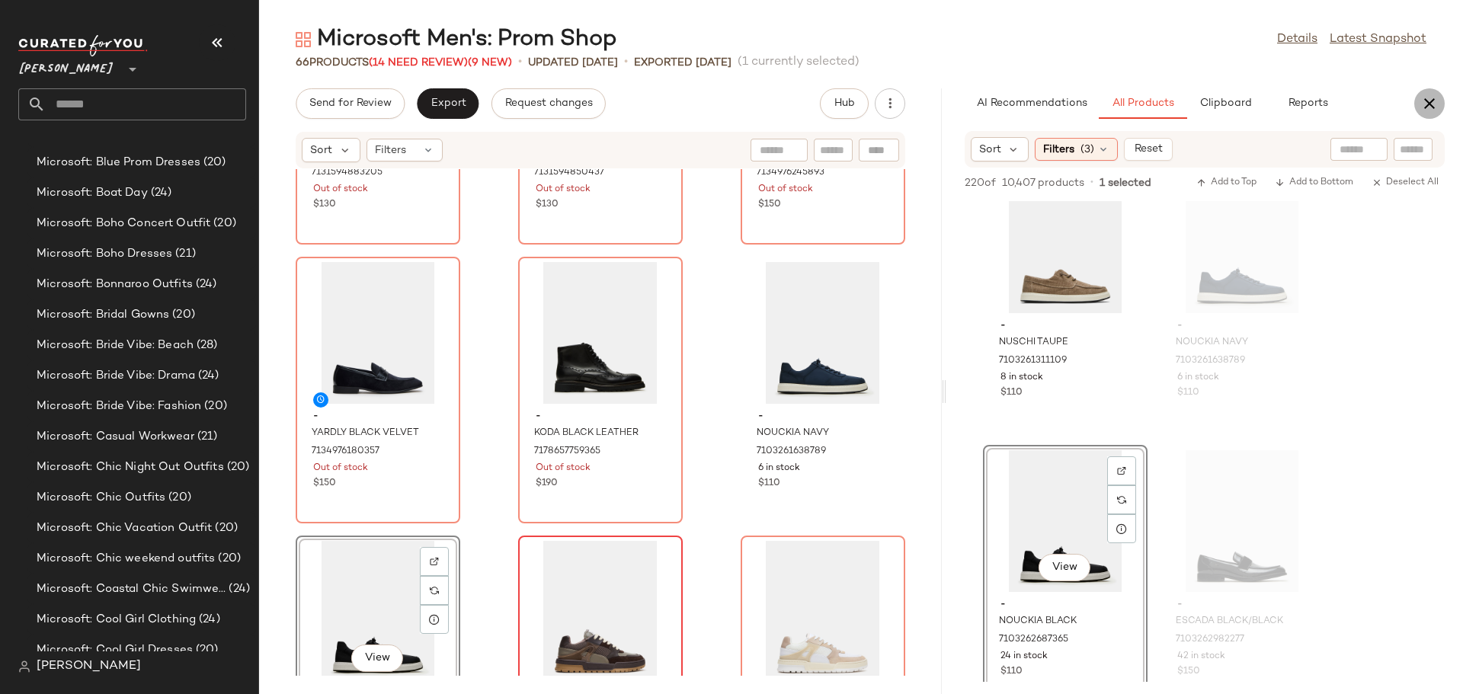
click at [1425, 104] on icon "button" at bounding box center [1429, 103] width 18 height 18
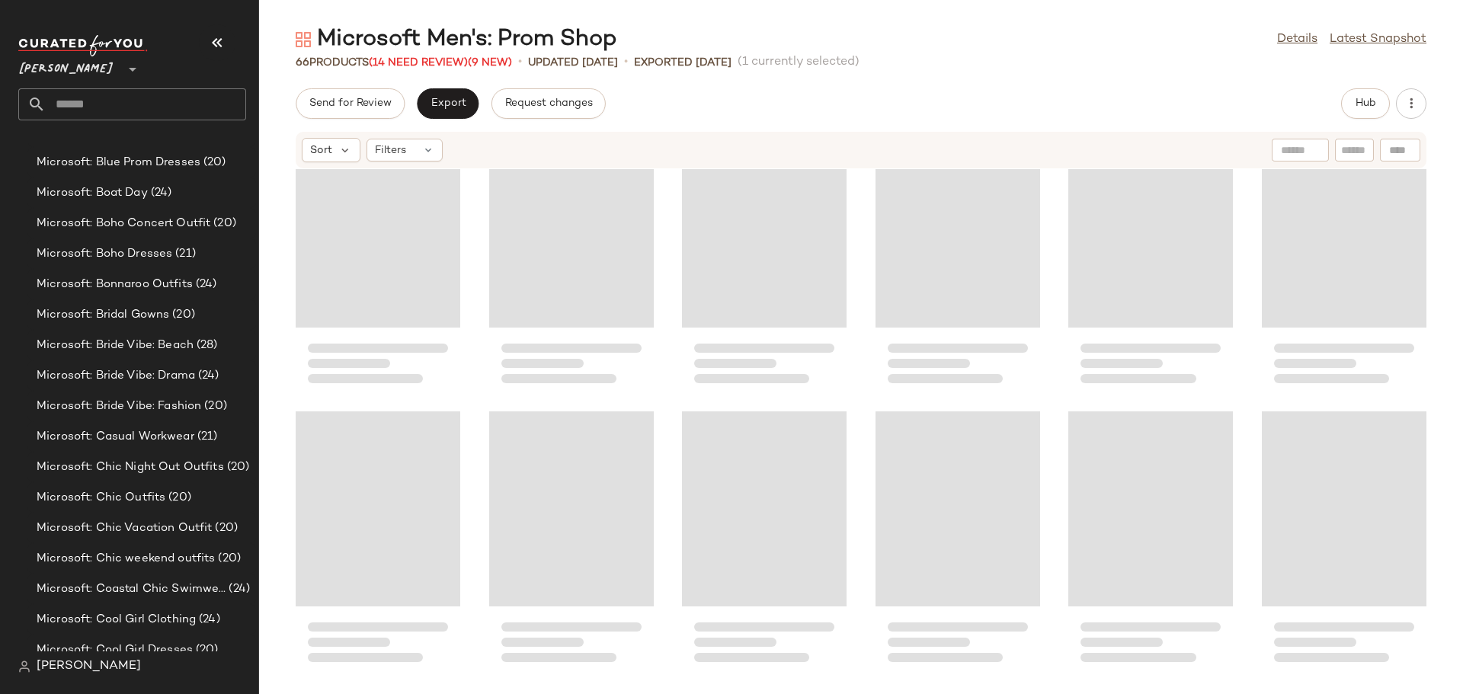
scroll to position [2564, 0]
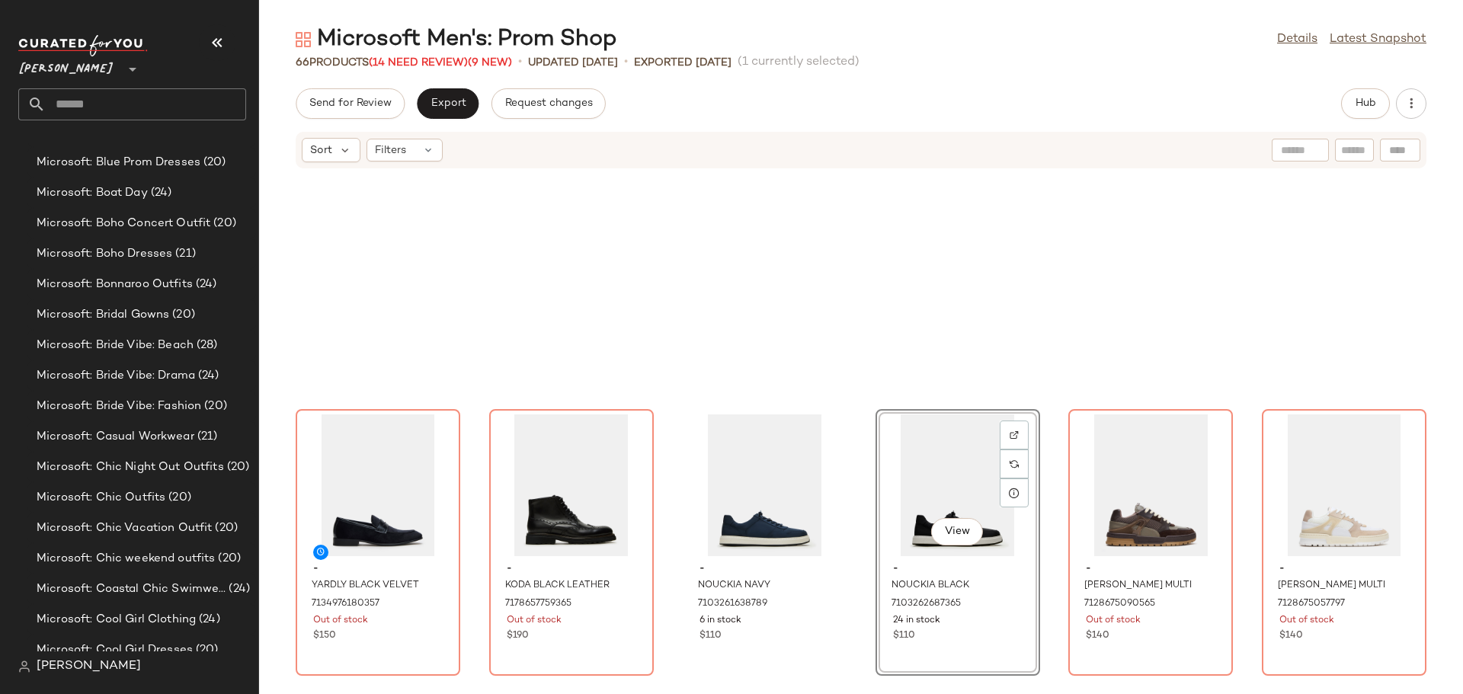
click at [667, 537] on div "- YARDLY BLACK VELVET 7134976180357 Out of stock $150 - KODA BLACK LEATHER 7178…" at bounding box center [861, 422] width 1204 height 507
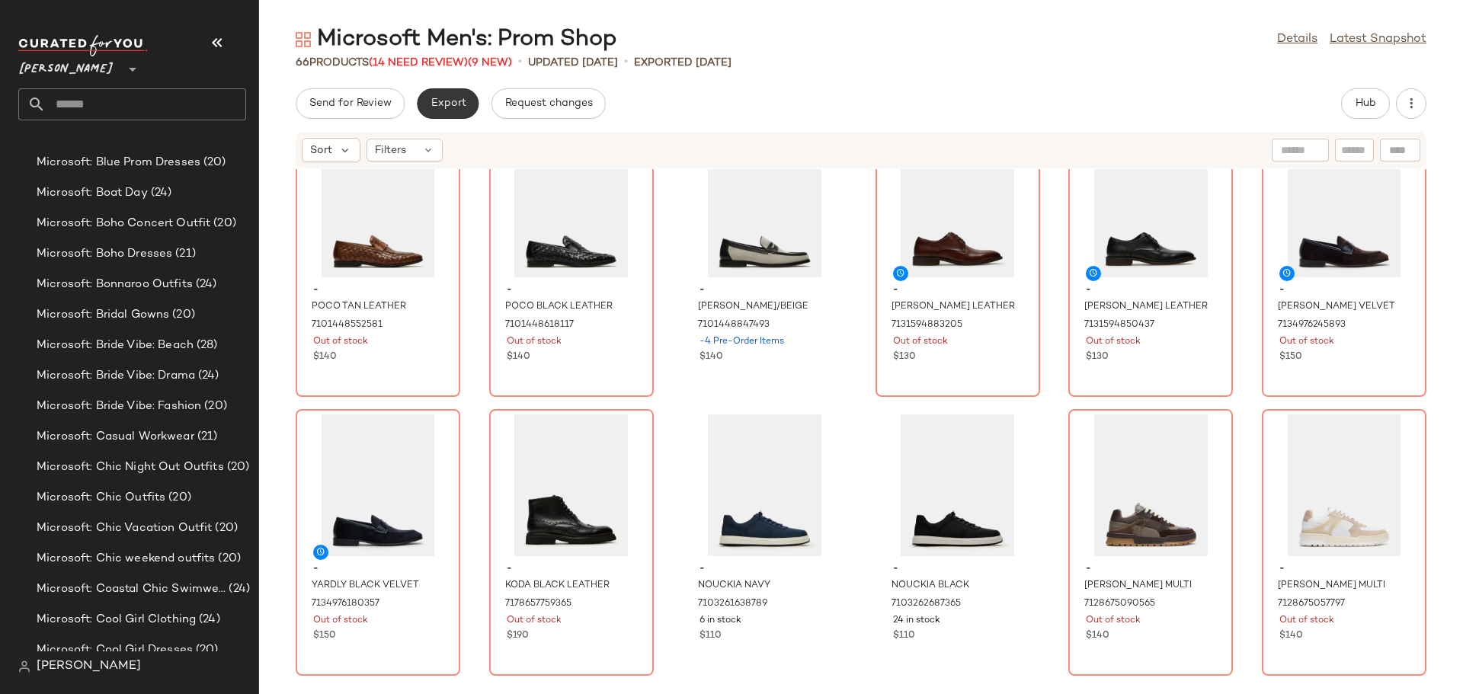
click at [448, 106] on span "Export" at bounding box center [448, 104] width 36 height 12
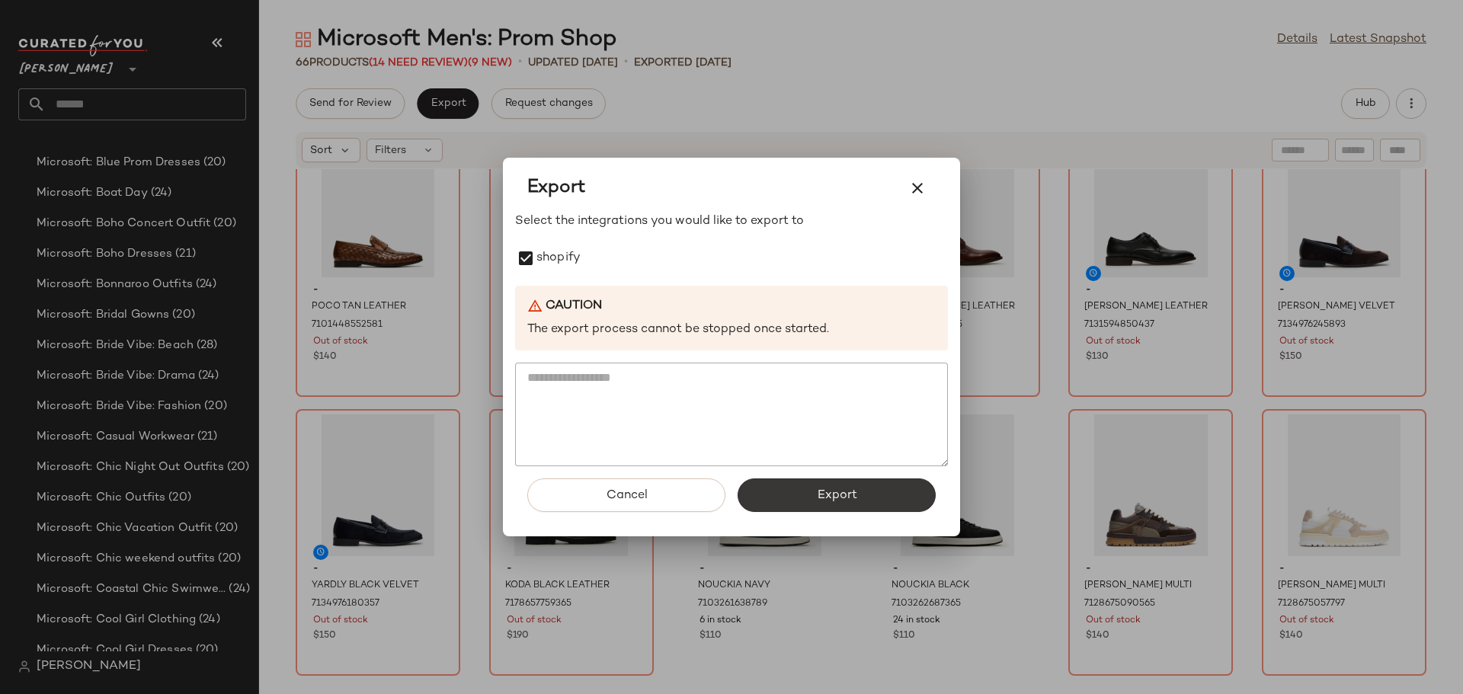
click at [851, 486] on button "Export" at bounding box center [836, 495] width 198 height 34
